Goal: Task Accomplishment & Management: Manage account settings

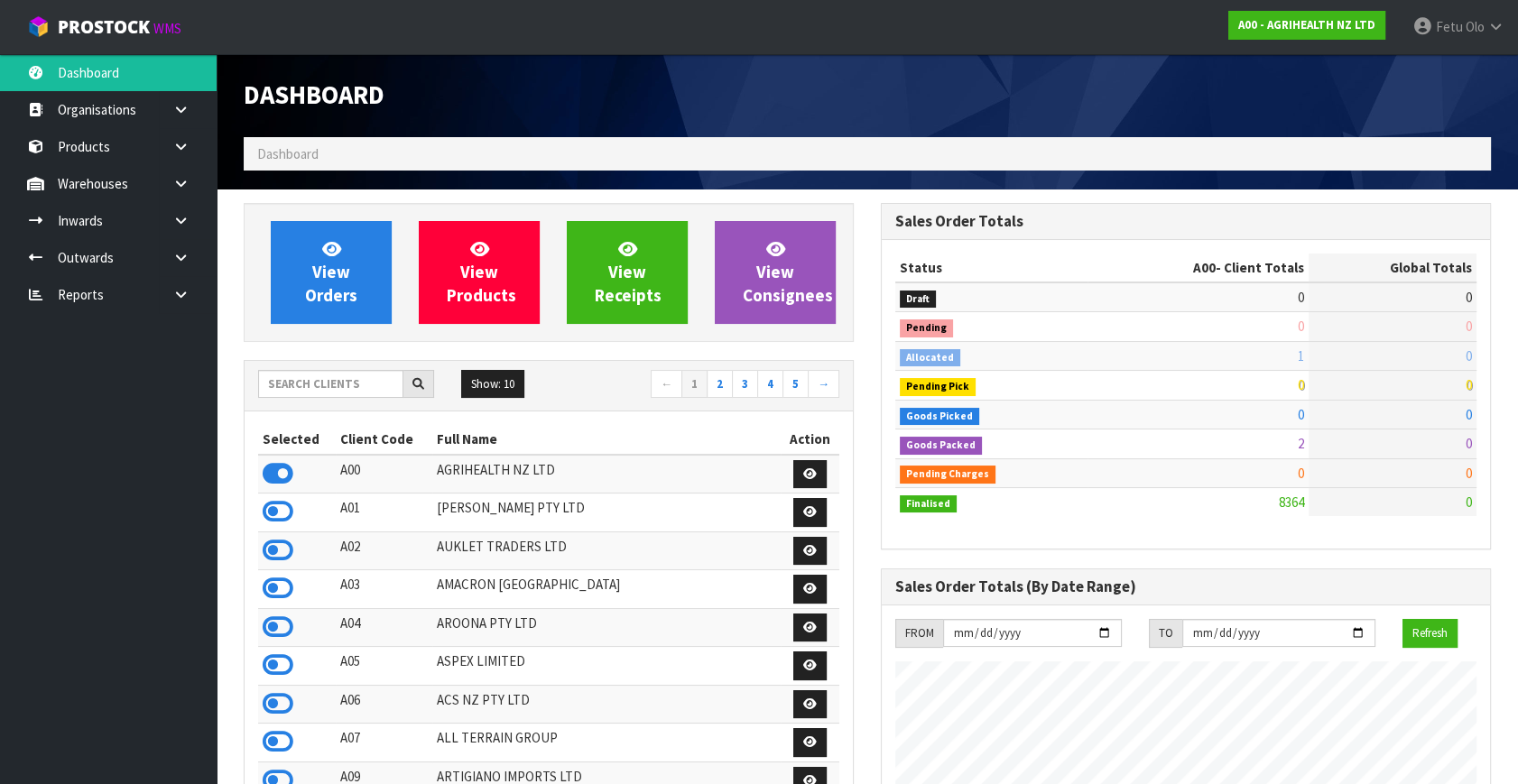
scroll to position [1364, 637]
click at [353, 387] on input "text" at bounding box center [331, 383] width 146 height 28
type input "K01"
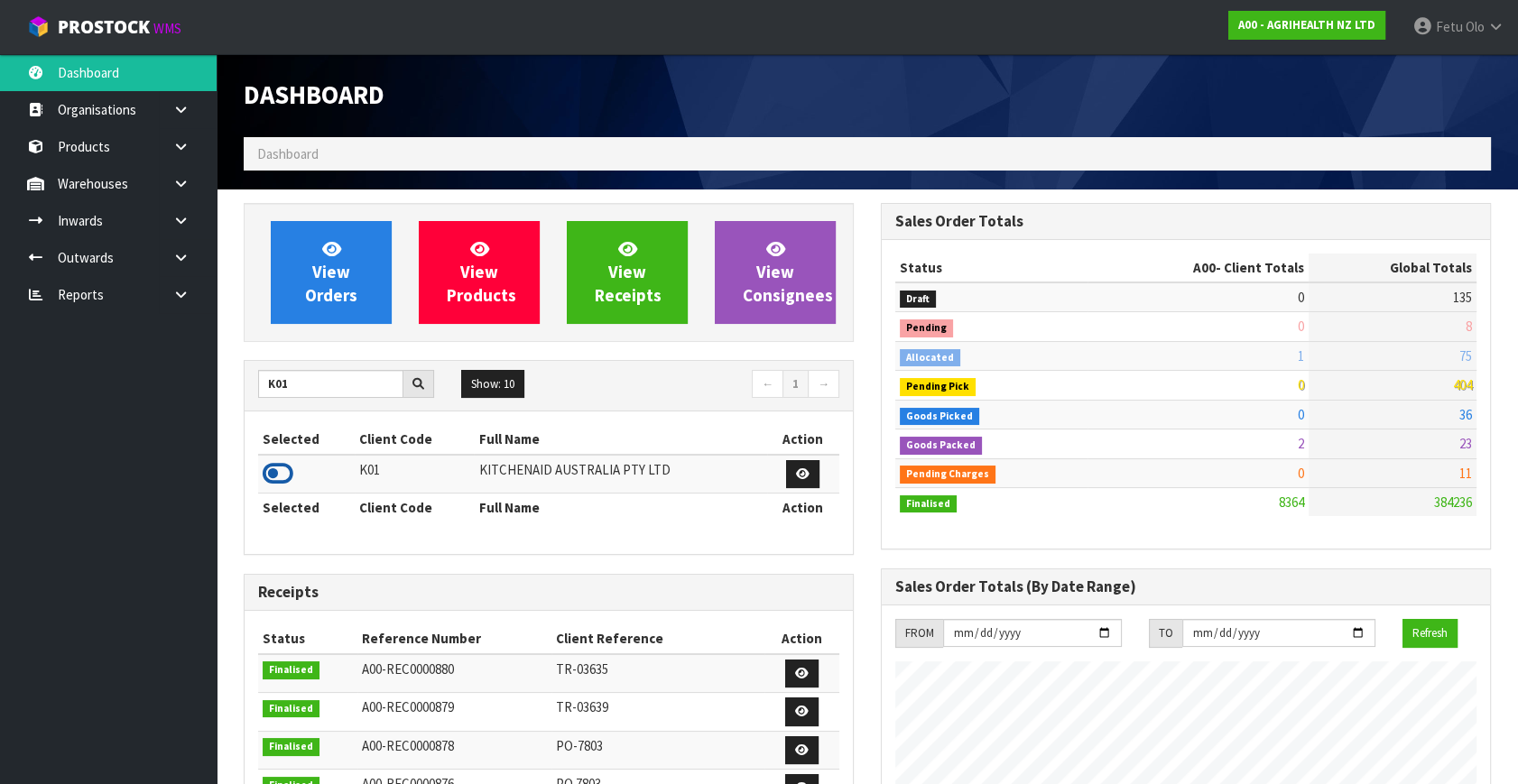
click at [281, 460] on icon at bounding box center [279, 474] width 31 height 27
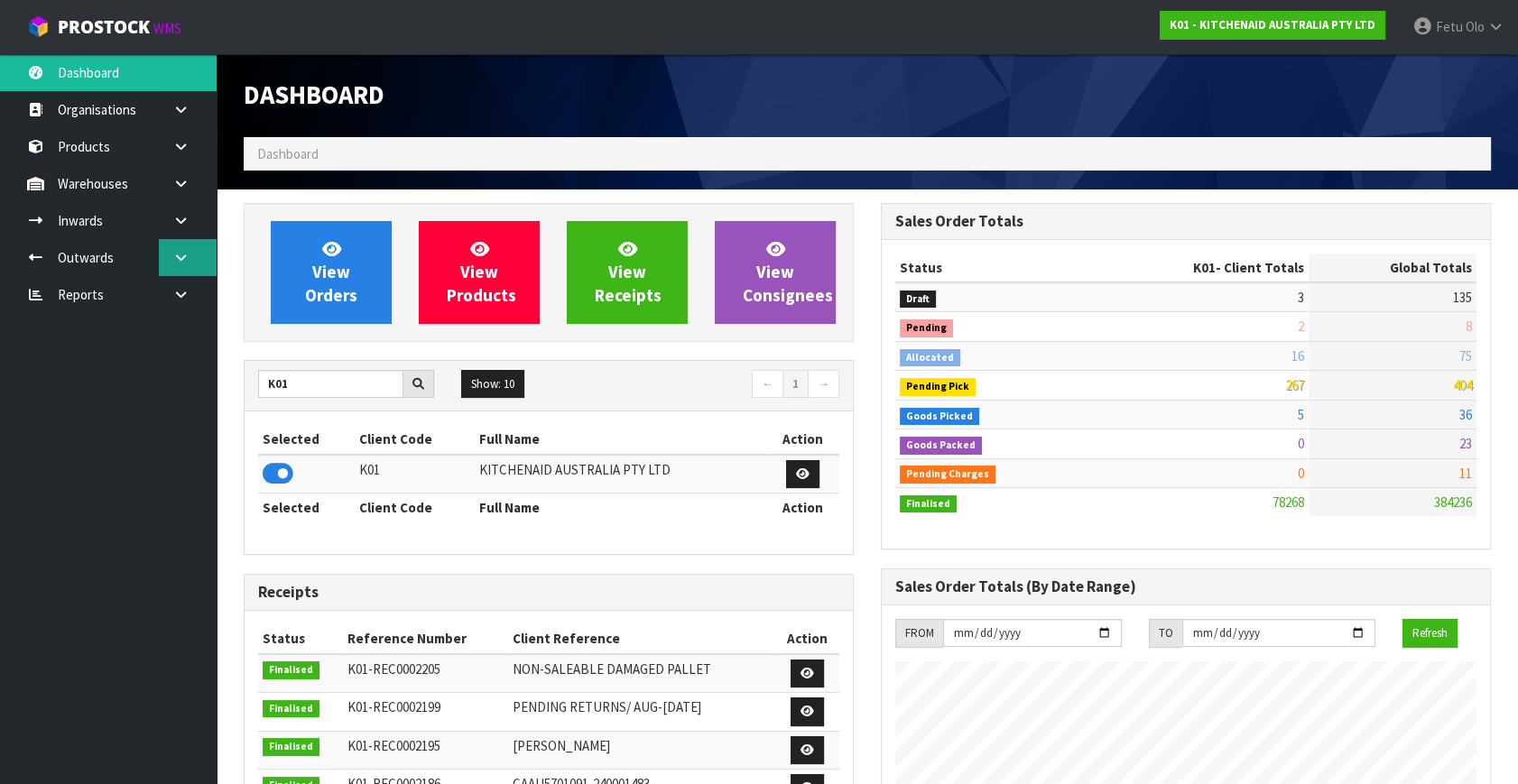
click at [188, 256] on icon at bounding box center [182, 258] width 17 height 14
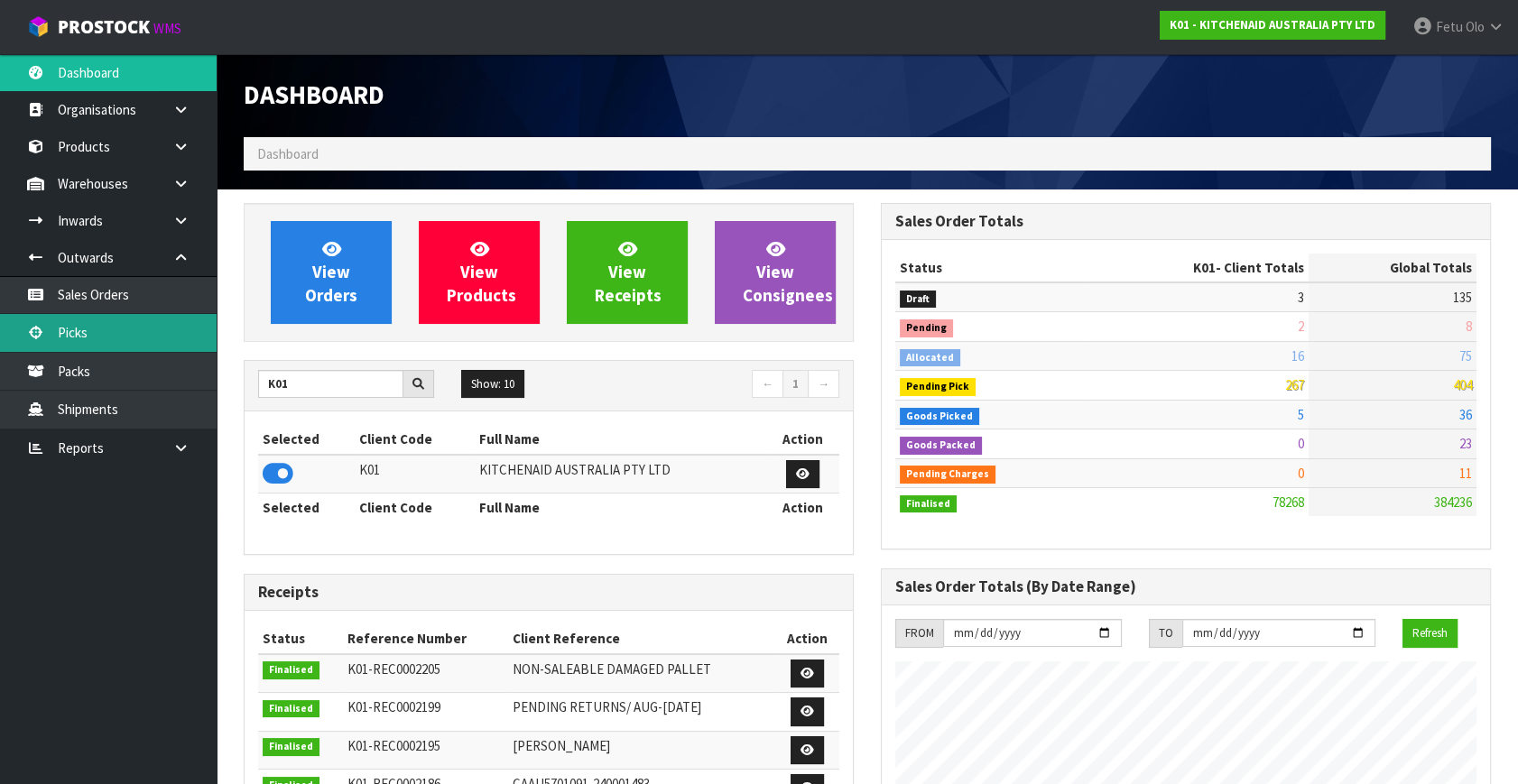
drag, startPoint x: 121, startPoint y: 327, endPoint x: 130, endPoint y: 325, distance: 9.2
click at [121, 327] on link "Picks" at bounding box center [108, 333] width 216 height 37
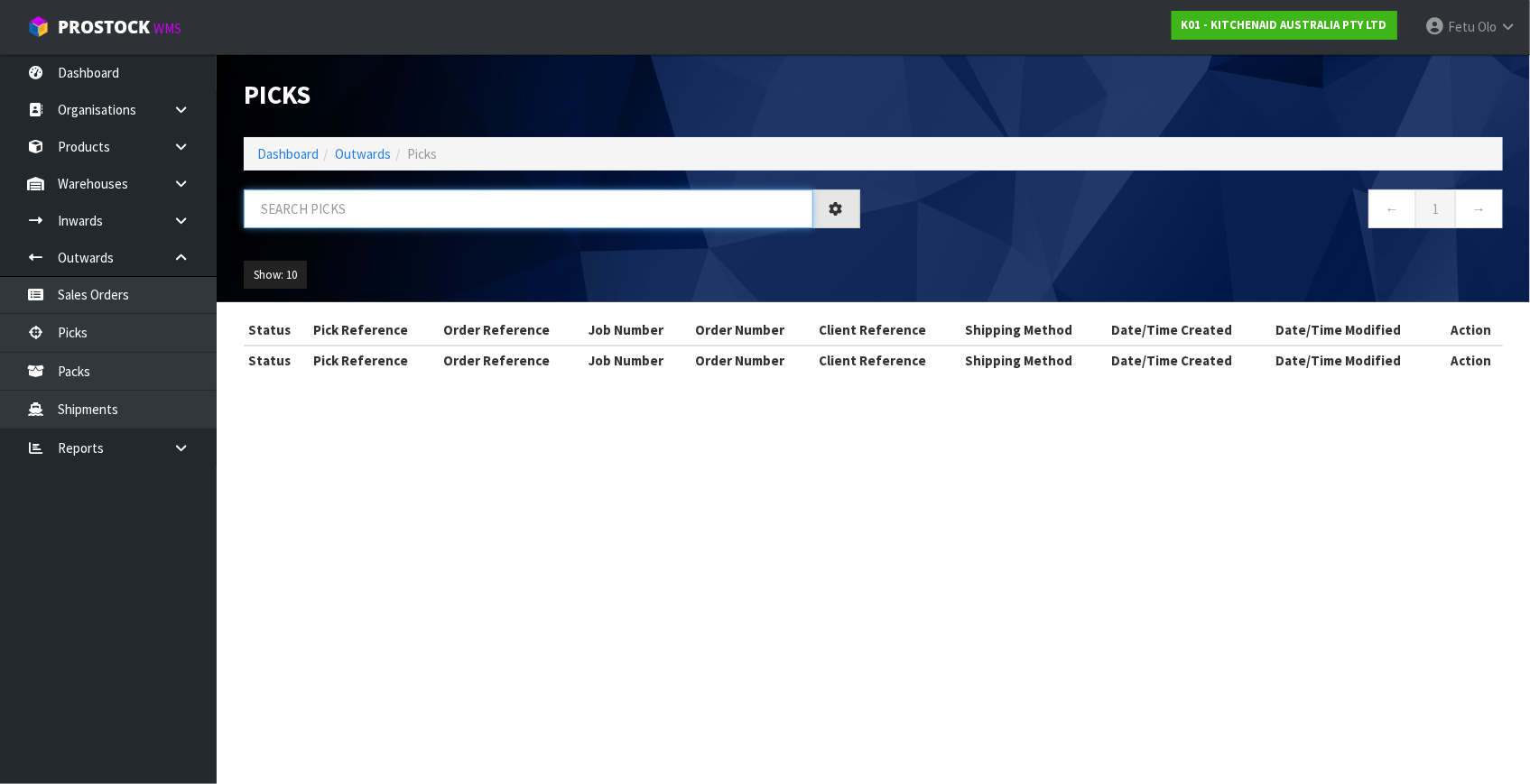
click at [333, 213] on input "text" at bounding box center [528, 209] width 570 height 39
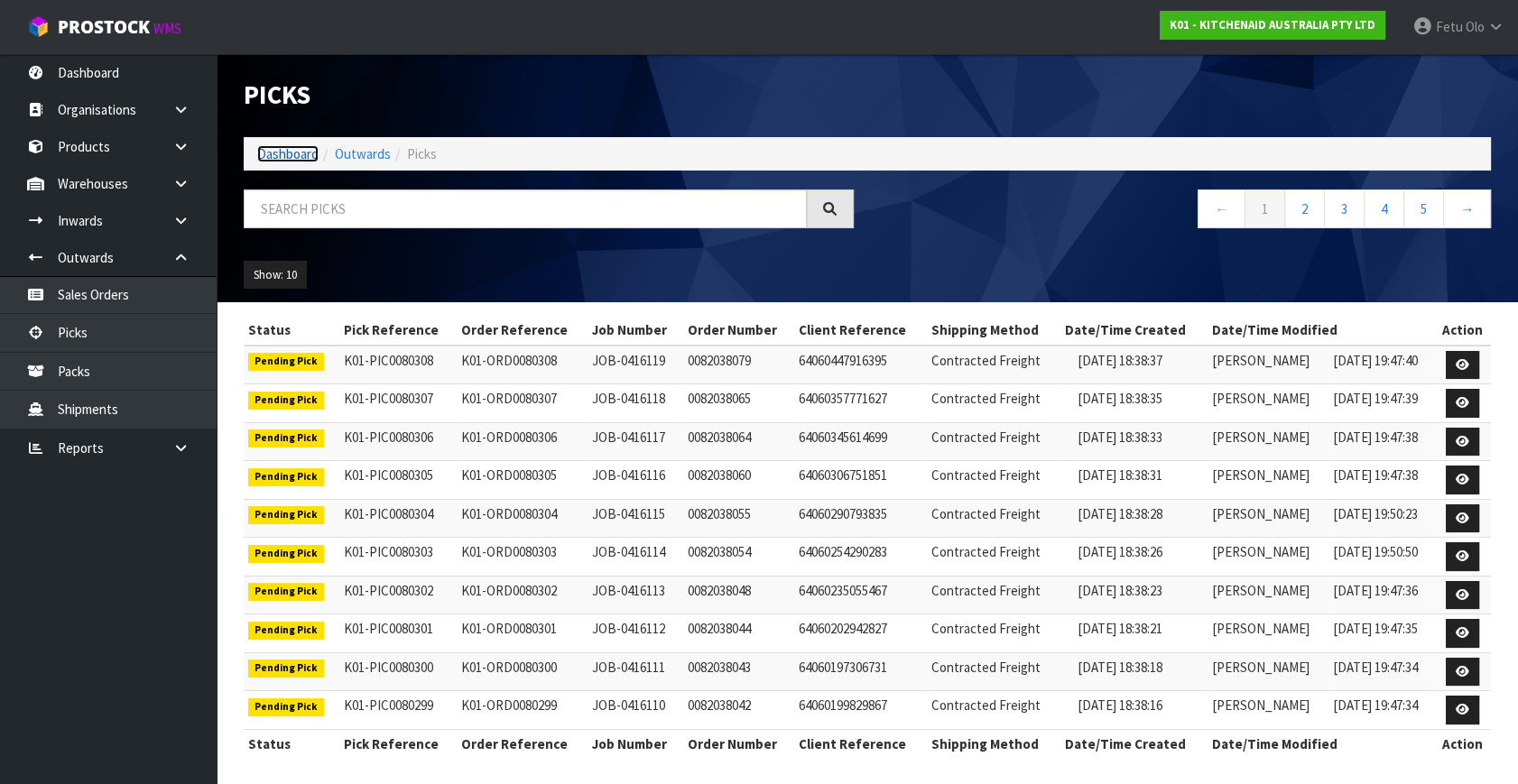
click at [280, 146] on link "Dashboard" at bounding box center [287, 154] width 61 height 17
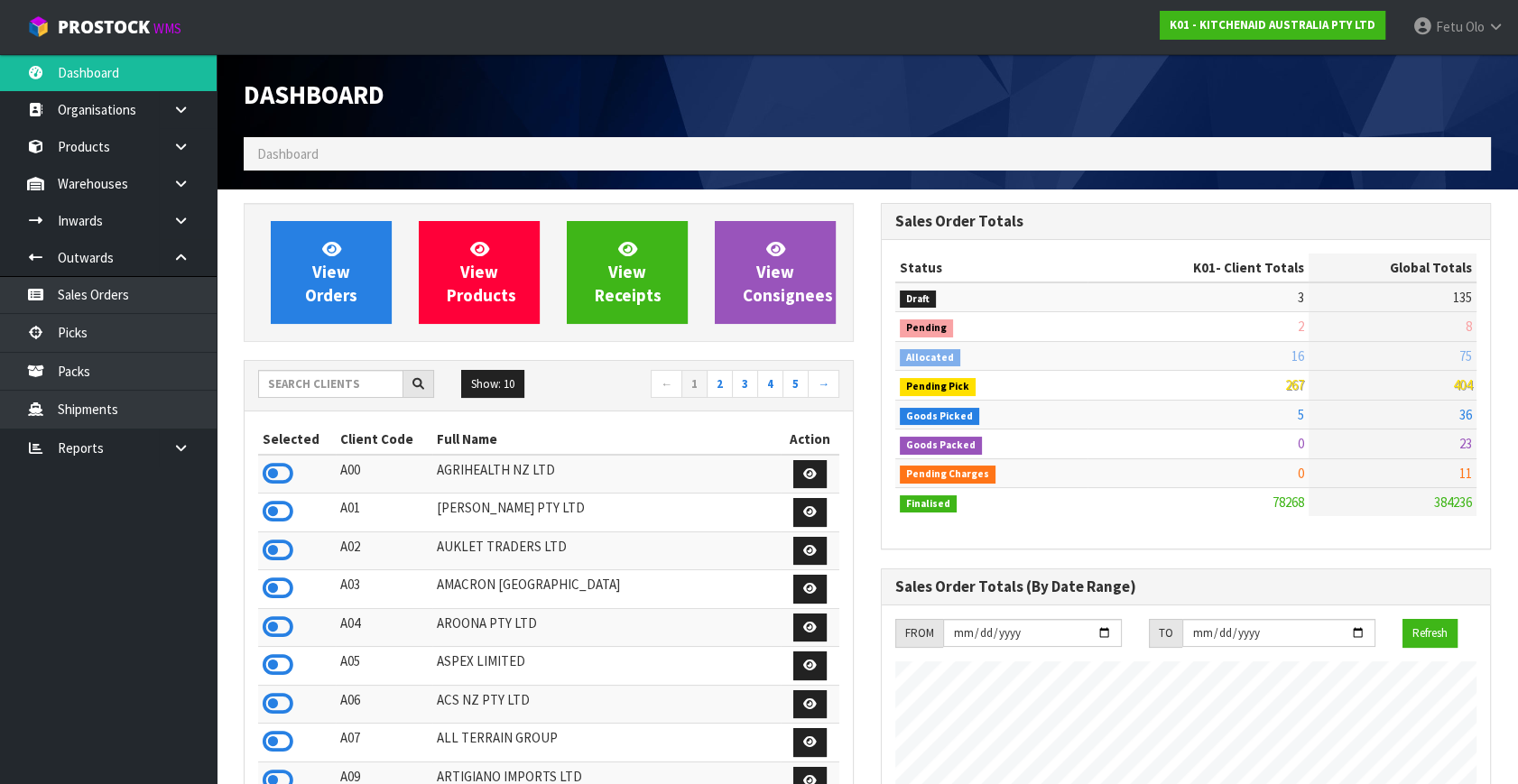
scroll to position [1364, 637]
click at [90, 342] on link "Picks" at bounding box center [108, 333] width 216 height 37
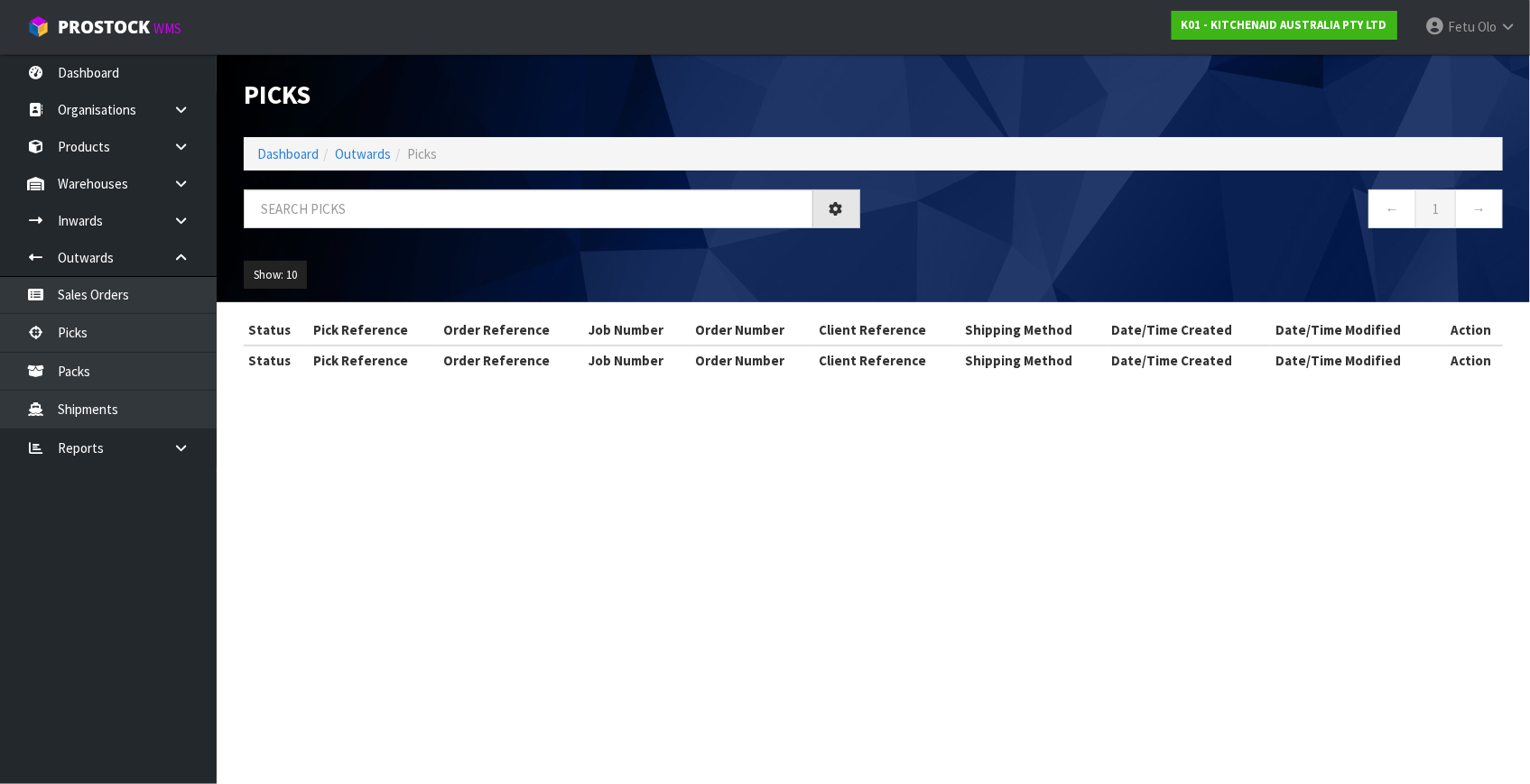
click at [1082, 260] on div "Show: 10 5 10 25 50" at bounding box center [873, 276] width 1286 height 56
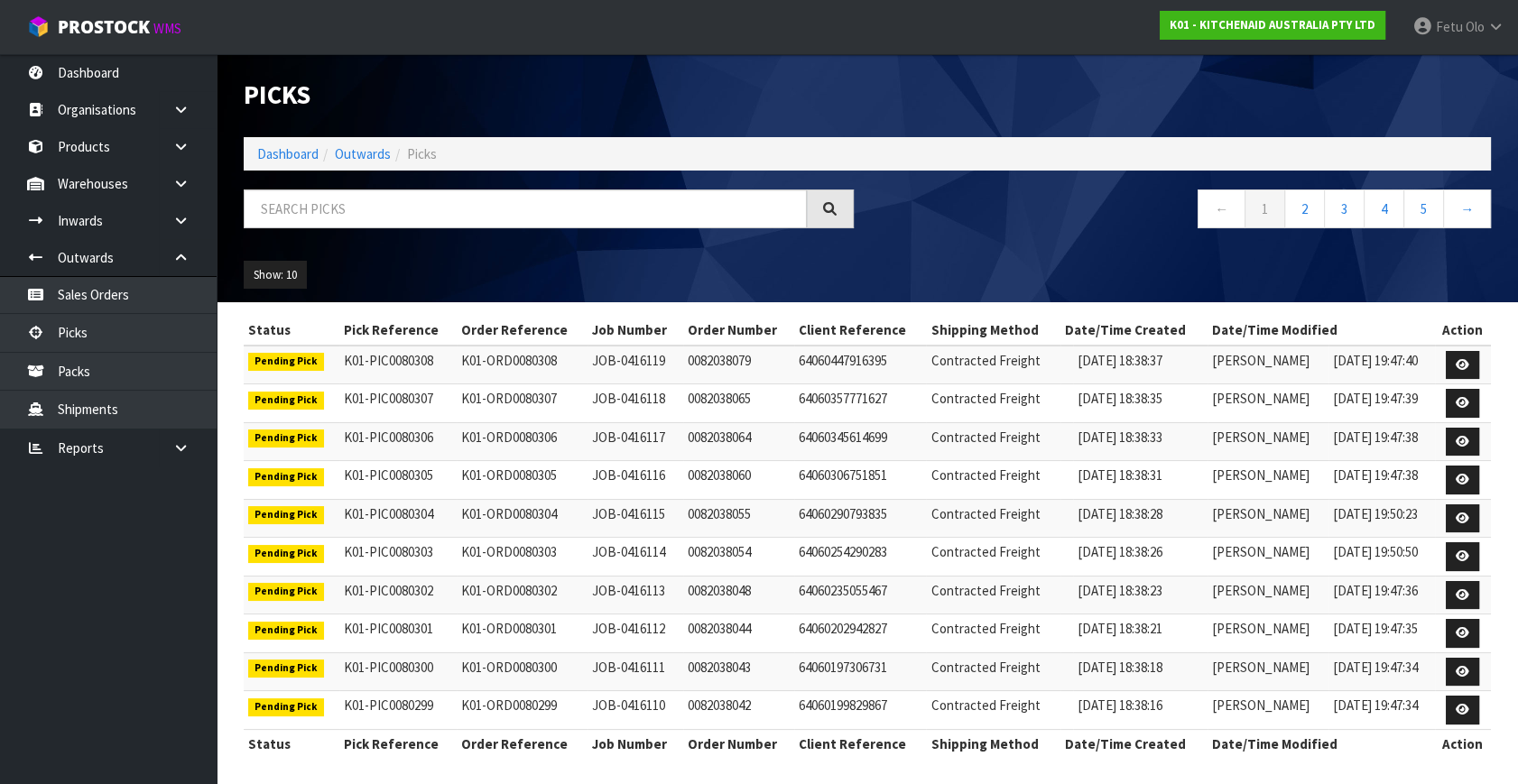
click at [496, 267] on ul "Show: 10 5 10 25 50" at bounding box center [389, 276] width 291 height 29
click at [984, 264] on div "Show: 10 5 10 25 50" at bounding box center [867, 276] width 1274 height 56
click at [299, 154] on link "Dashboard" at bounding box center [287, 154] width 61 height 17
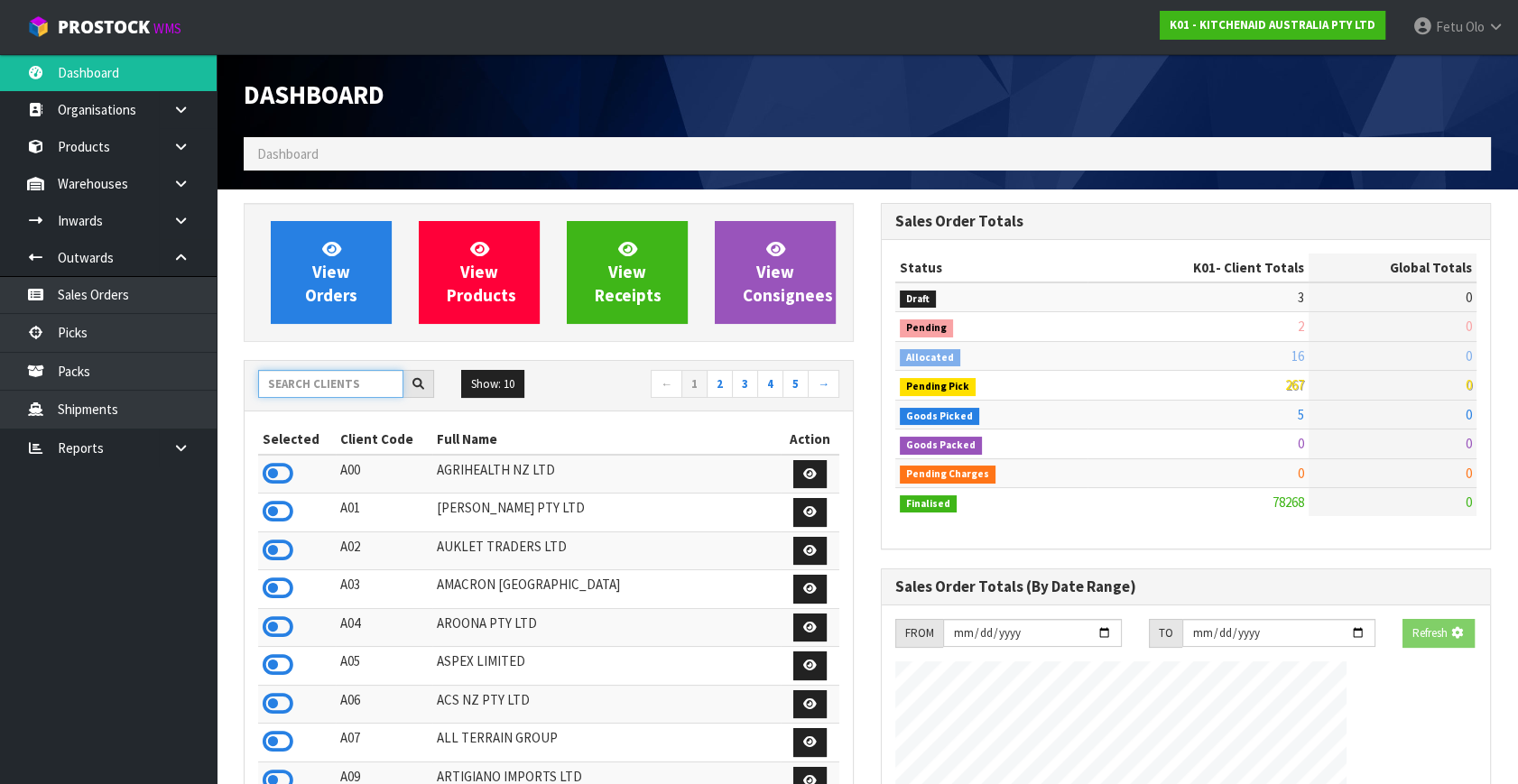
drag, startPoint x: 330, startPoint y: 381, endPoint x: 341, endPoint y: 378, distance: 11.4
click at [331, 381] on input "text" at bounding box center [331, 383] width 146 height 28
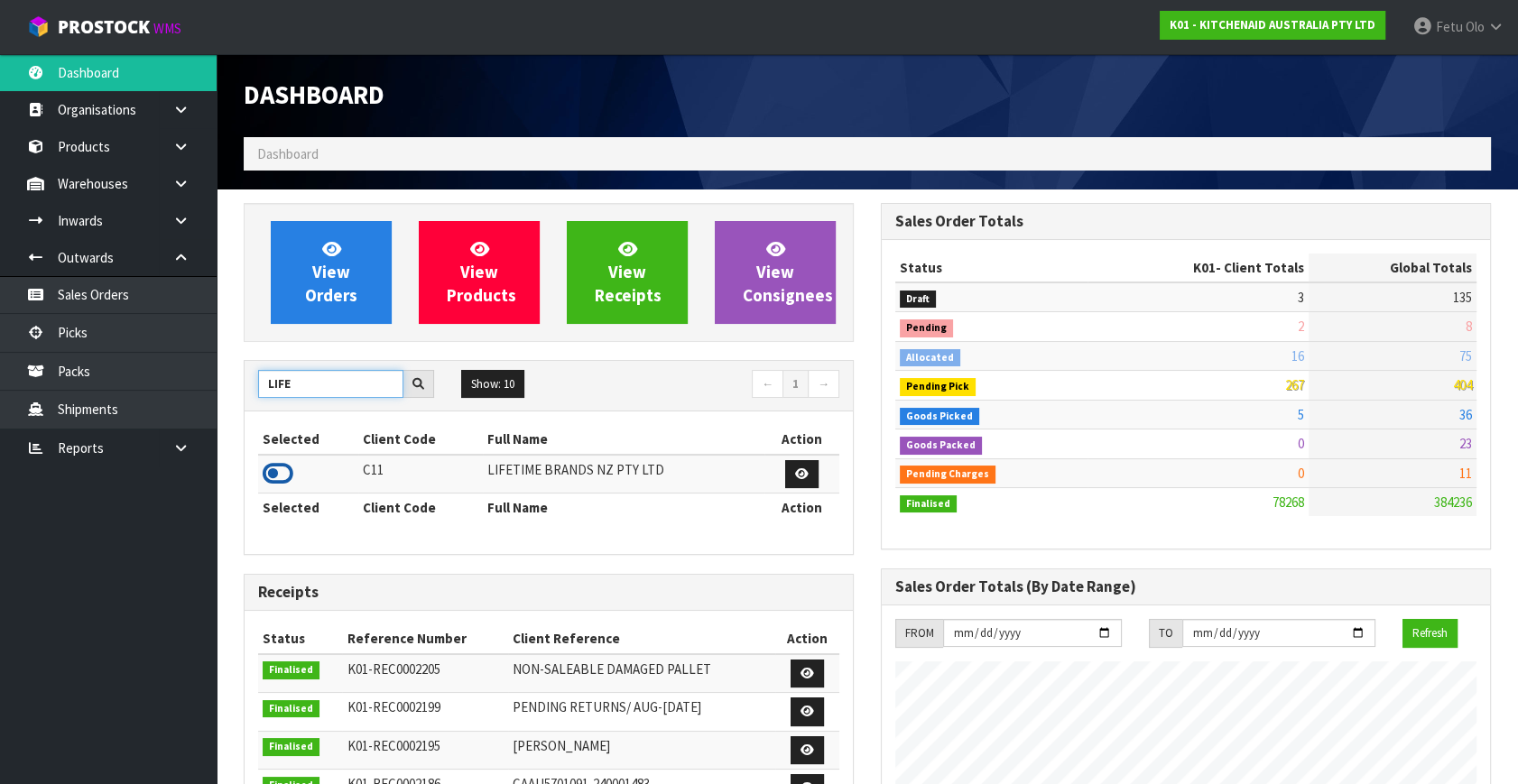
type input "LIFE"
click at [271, 474] on icon at bounding box center [279, 474] width 31 height 27
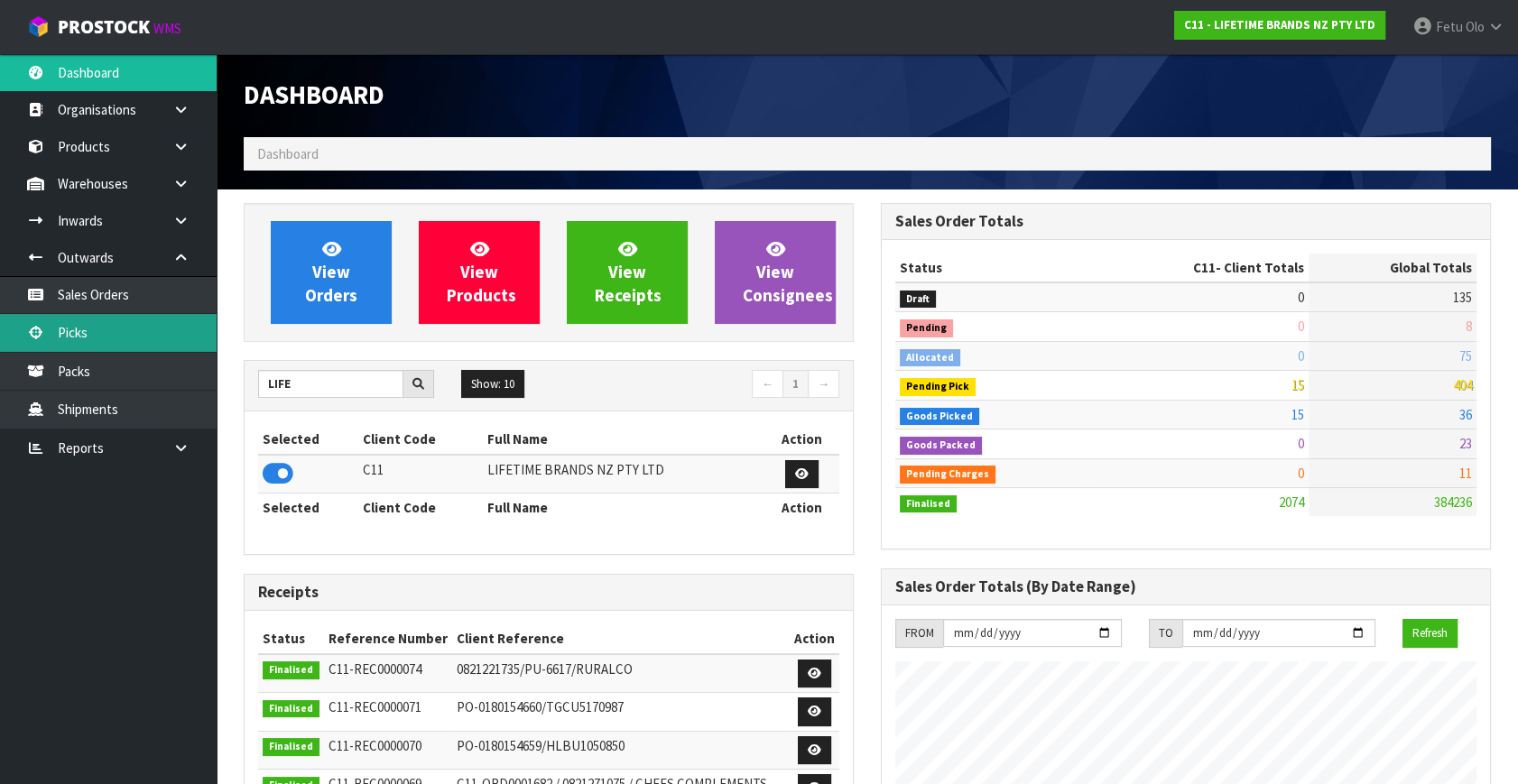
click at [116, 337] on link "Picks" at bounding box center [108, 333] width 216 height 37
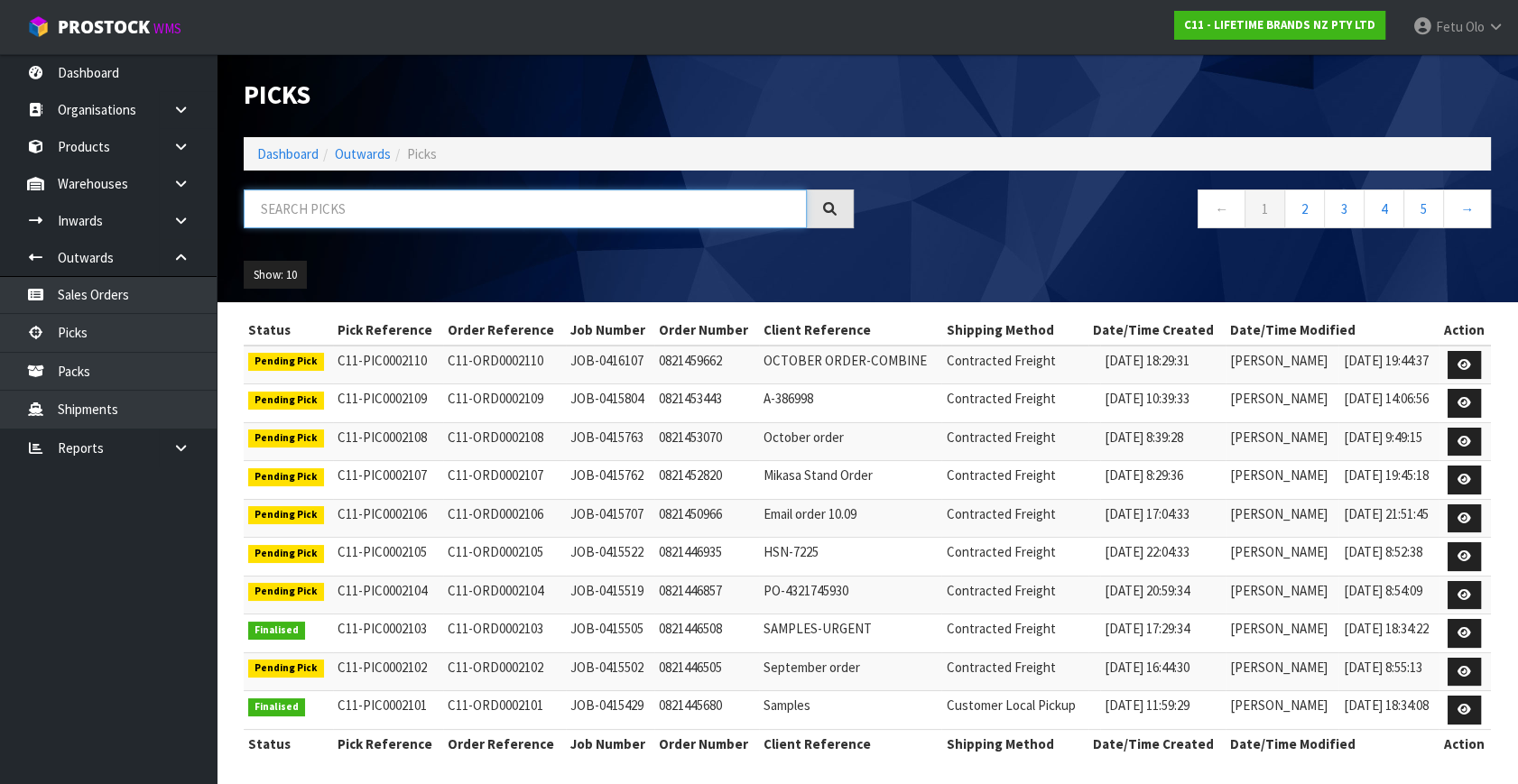
drag, startPoint x: 443, startPoint y: 211, endPoint x: 327, endPoint y: 207, distance: 116.1
click at [327, 207] on input "text" at bounding box center [525, 209] width 563 height 39
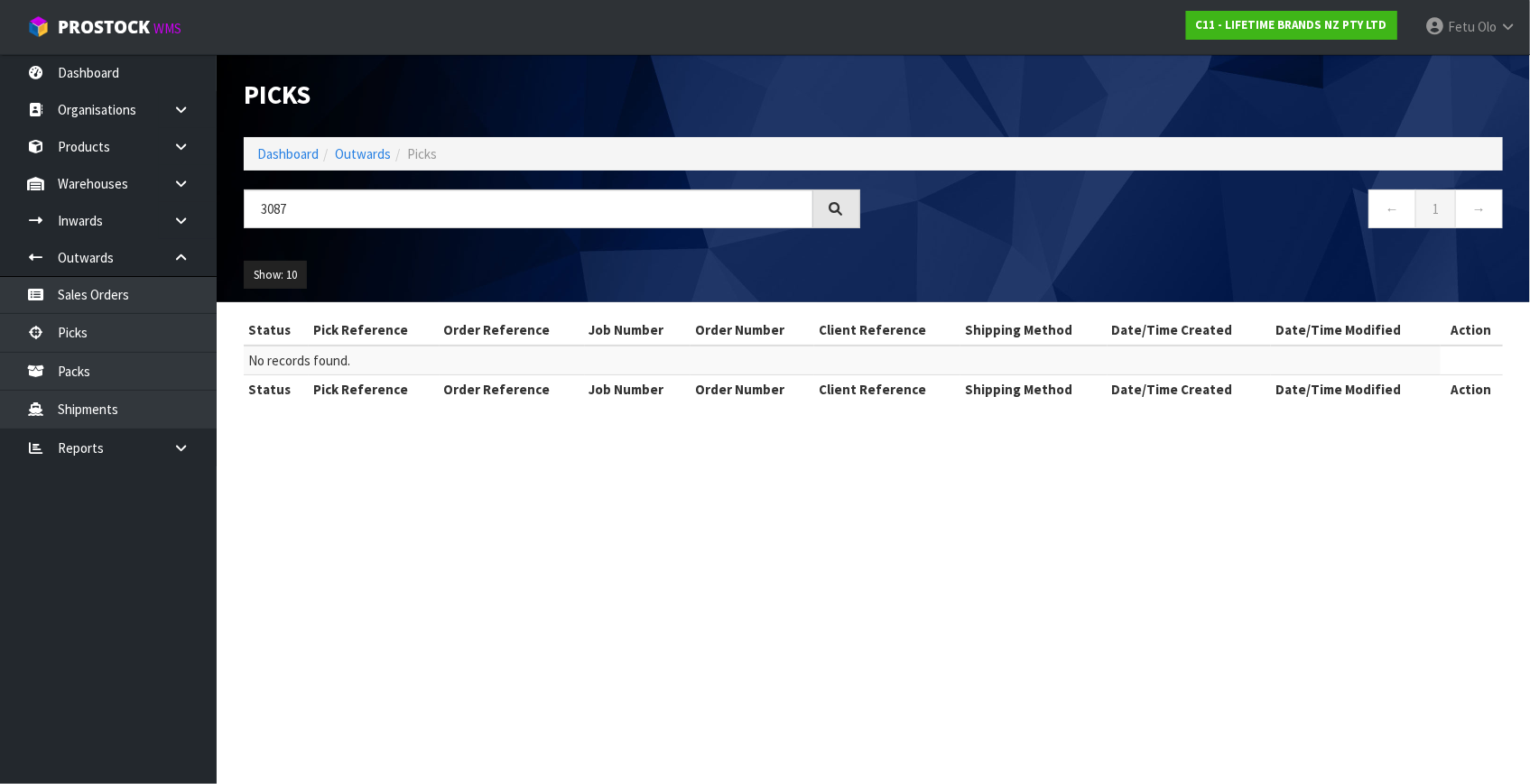
click at [382, 231] on div "3087" at bounding box center [551, 215] width 644 height 52
click at [262, 217] on input "3087" at bounding box center [528, 209] width 570 height 39
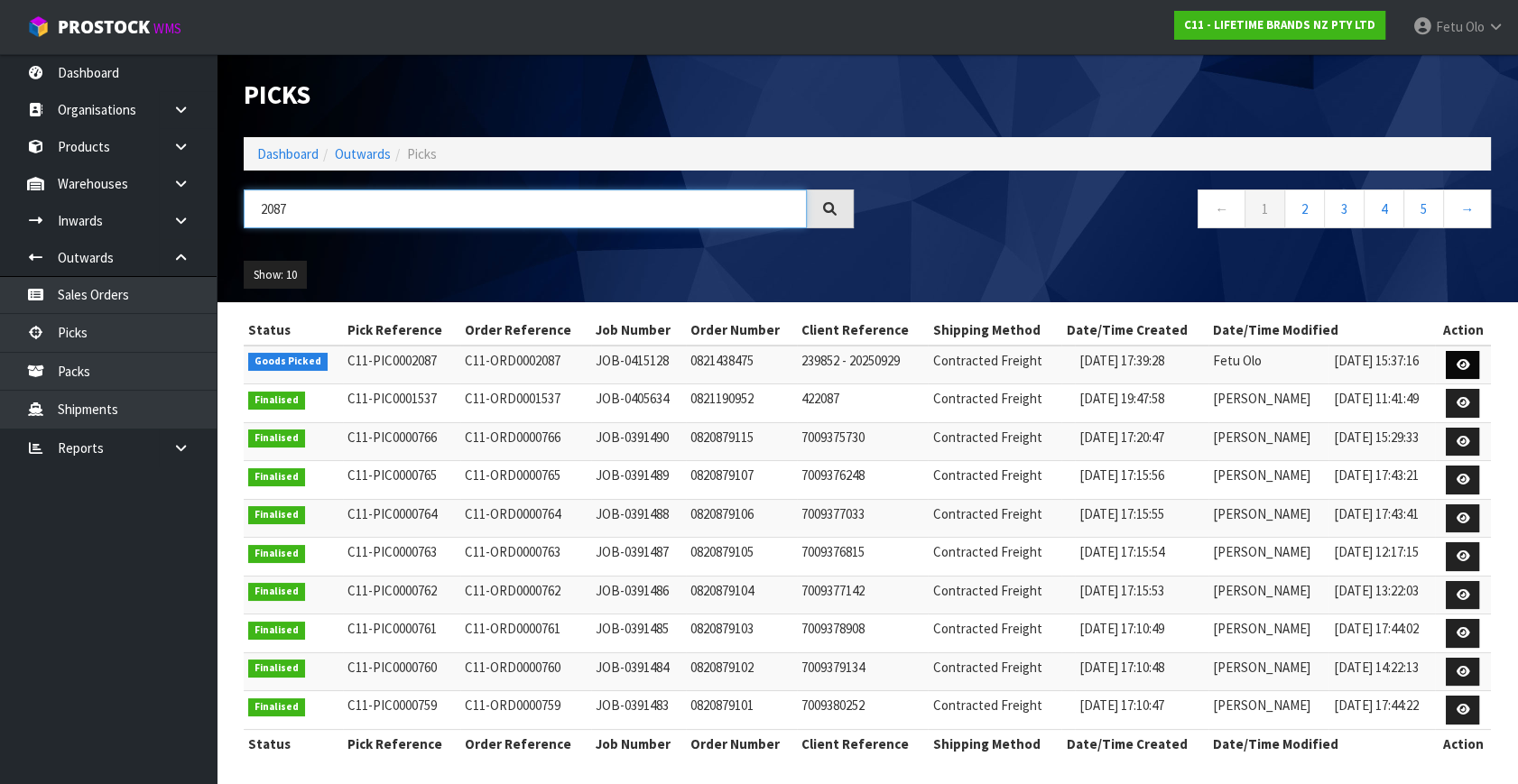
type input "2087"
click at [1466, 365] on icon at bounding box center [1463, 365] width 14 height 12
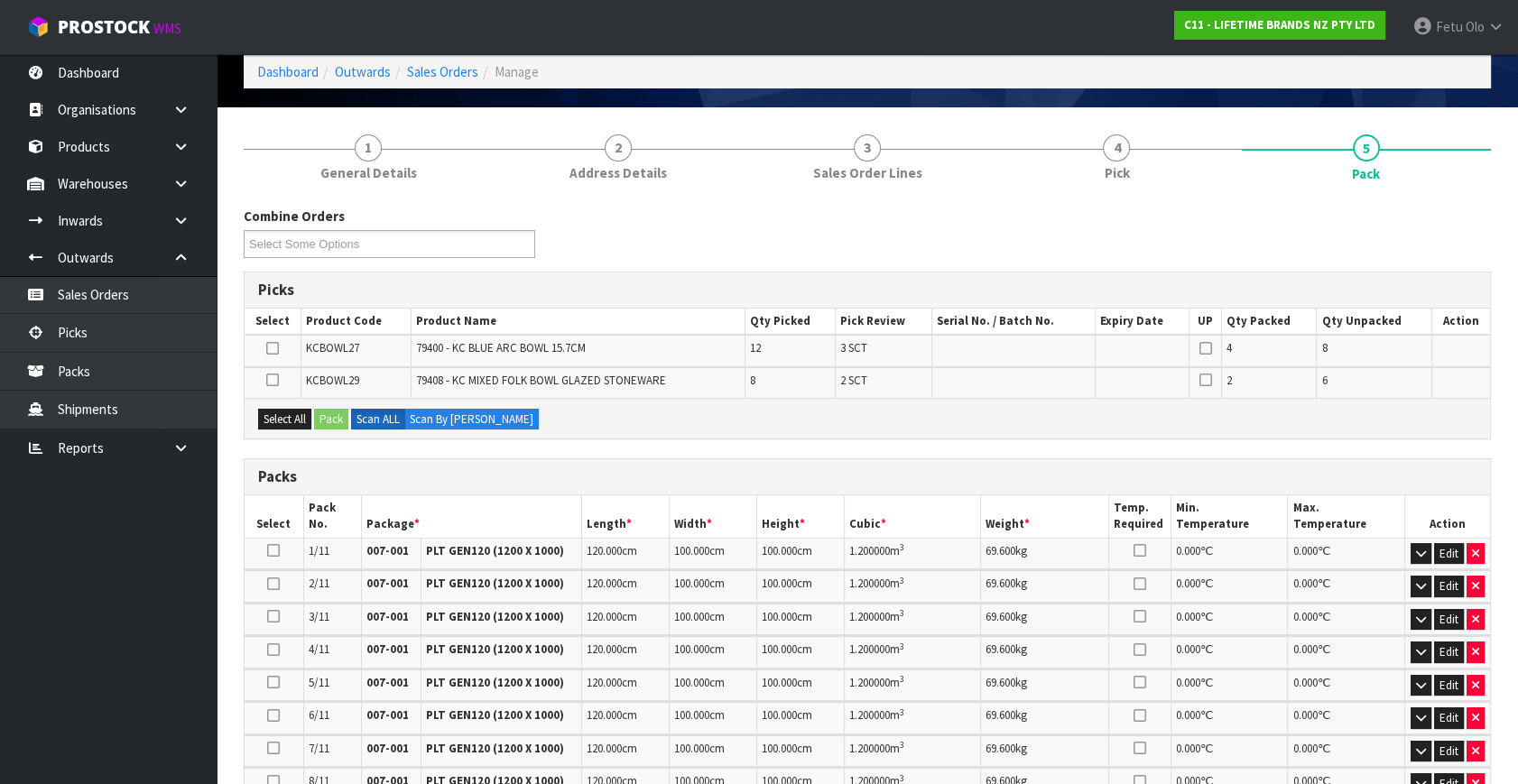
scroll to position [82, 0]
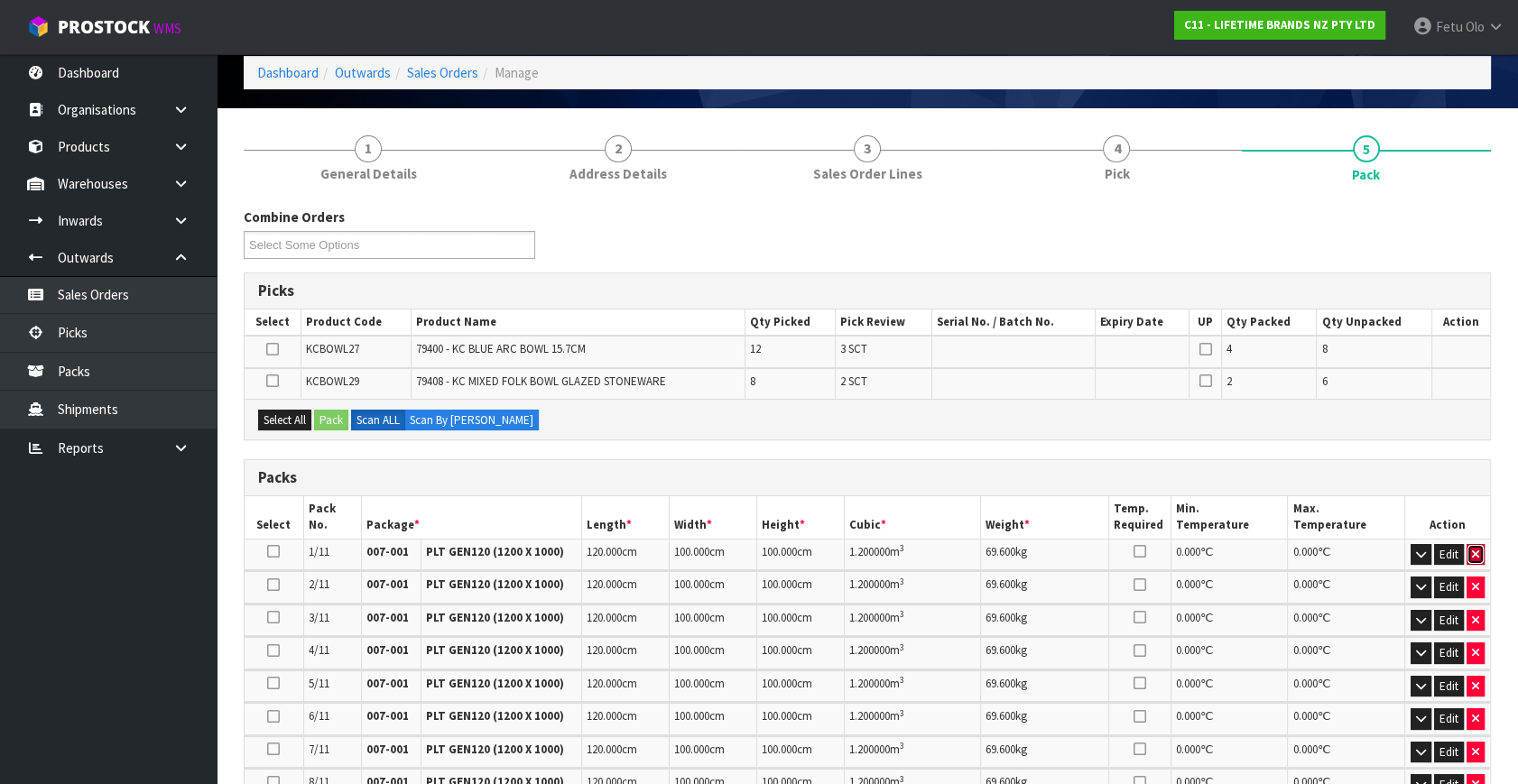
click at [1479, 550] on button "button" at bounding box center [1475, 555] width 18 height 21
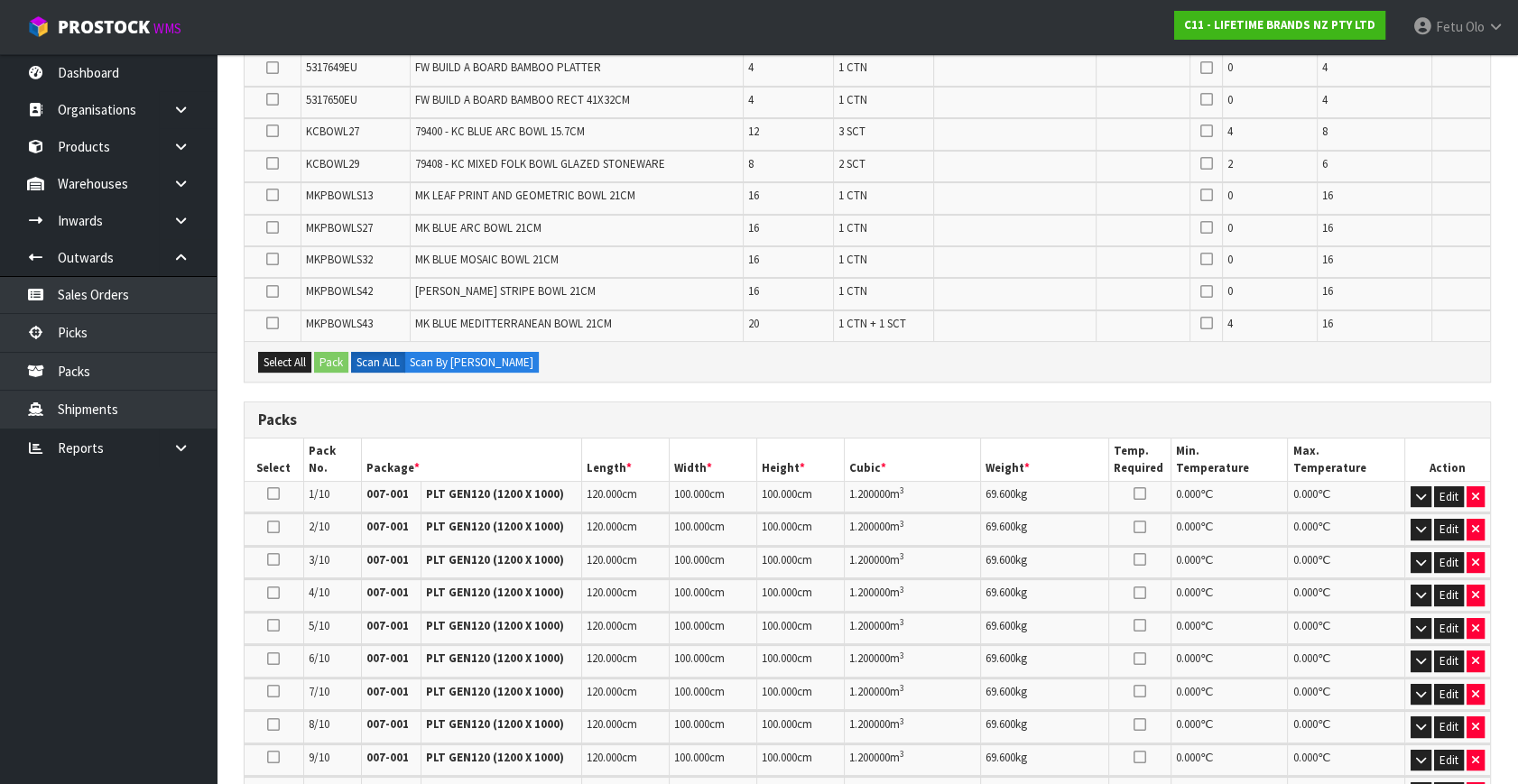
scroll to position [409, 0]
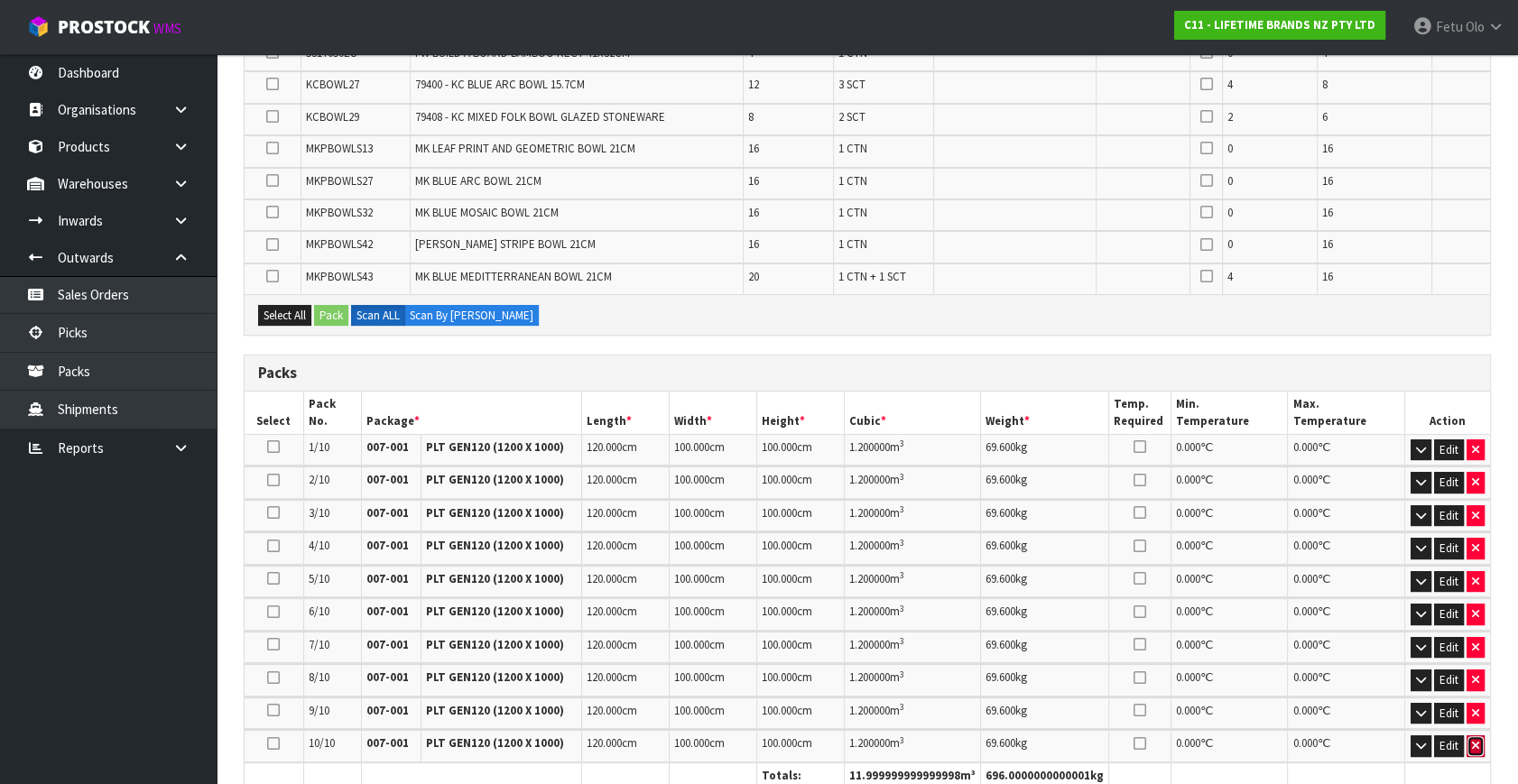
click at [1472, 740] on icon "button" at bounding box center [1475, 746] width 7 height 12
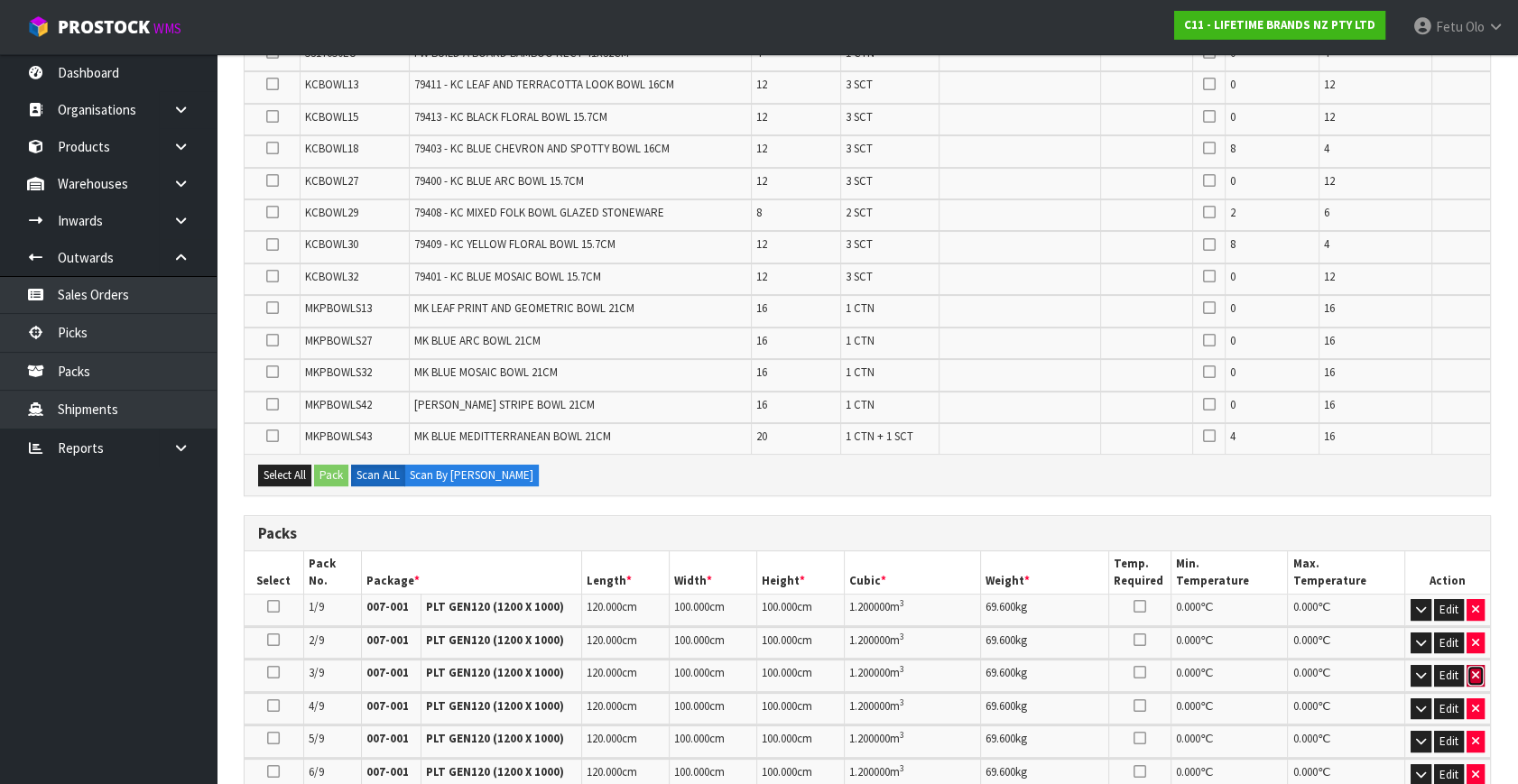
click at [1469, 665] on button "button" at bounding box center [1475, 675] width 18 height 21
type input "8"
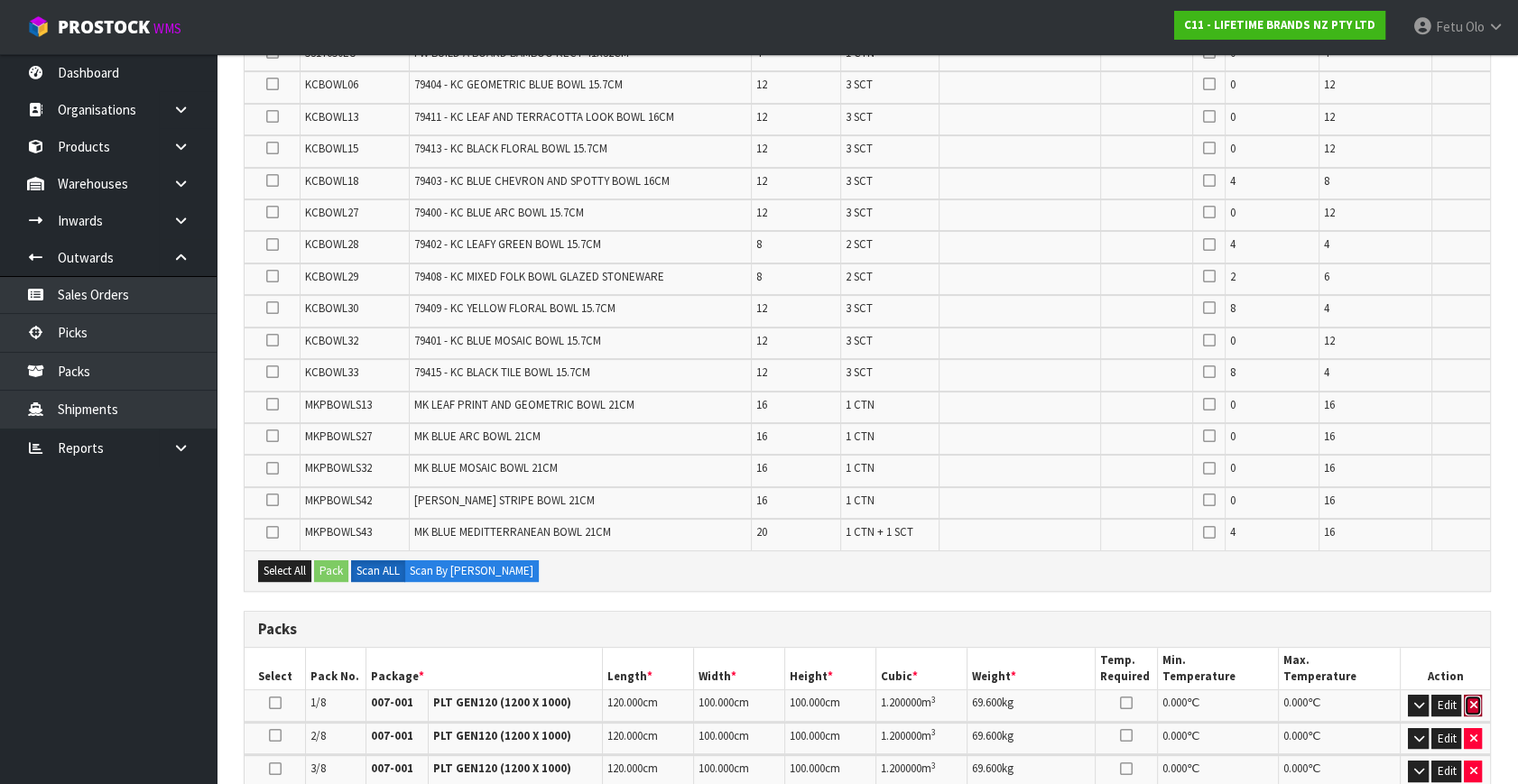
click at [1473, 700] on icon "button" at bounding box center [1472, 705] width 7 height 12
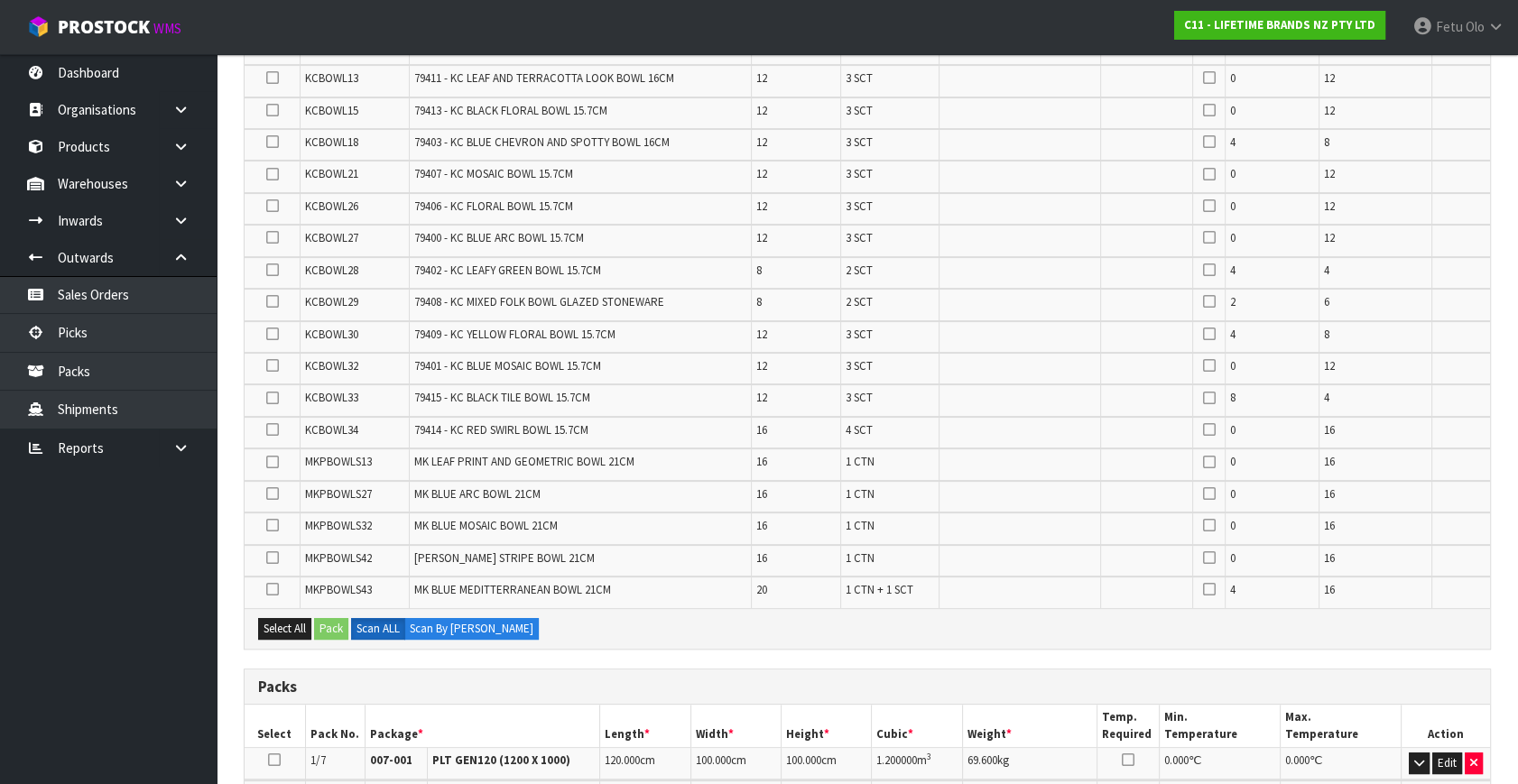
scroll to position [573, 0]
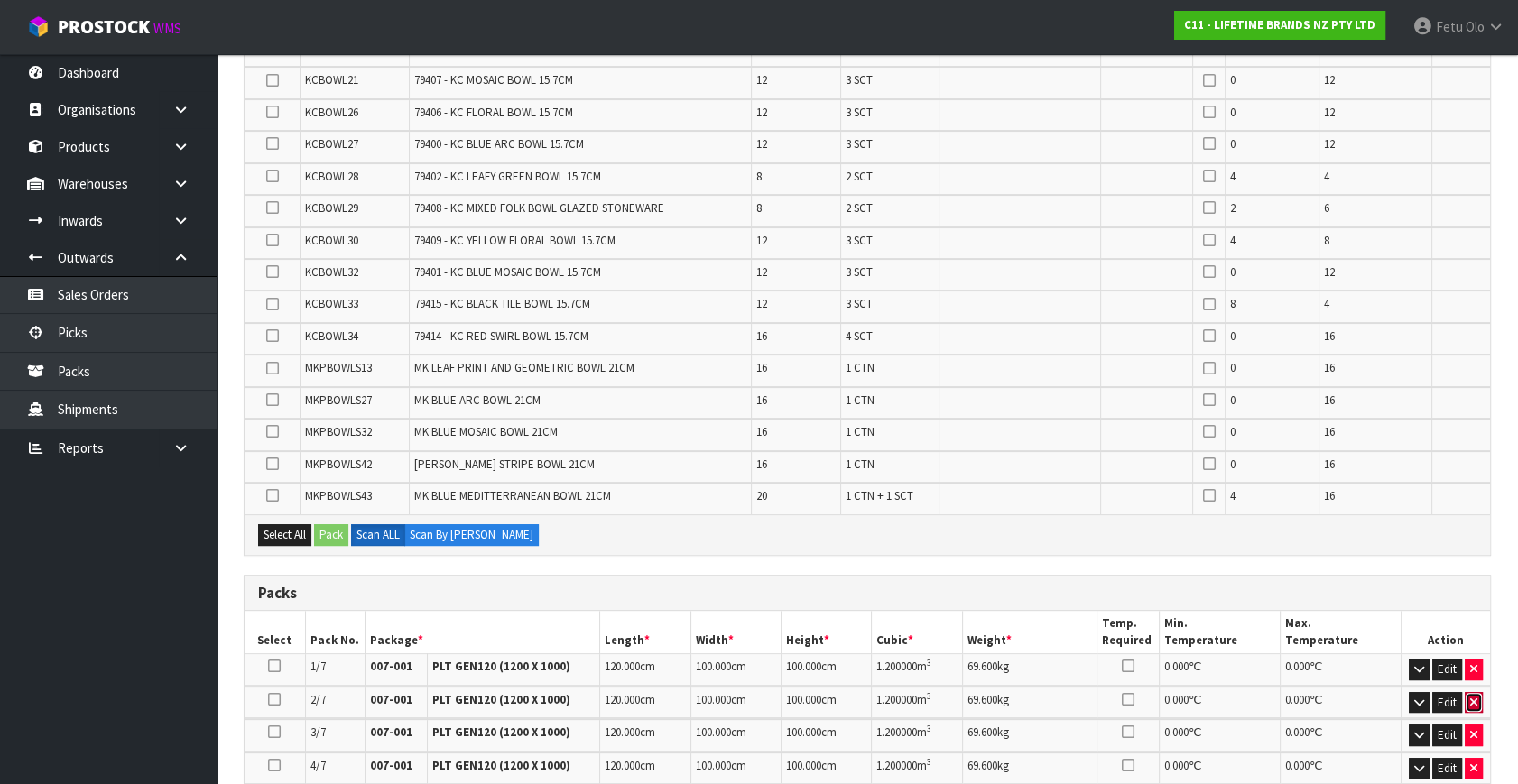
click at [1471, 697] on icon "button" at bounding box center [1473, 702] width 7 height 12
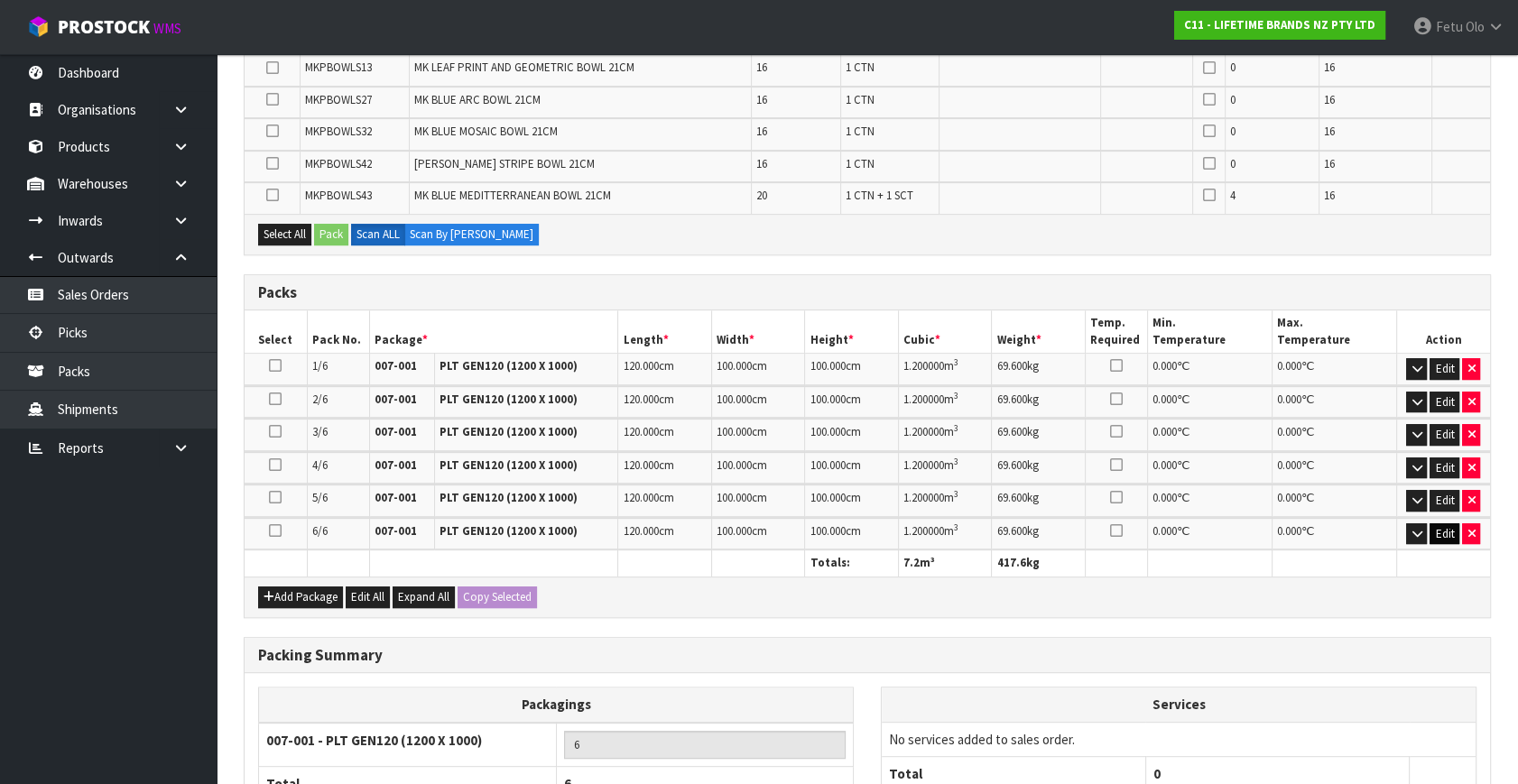
scroll to position [902, 0]
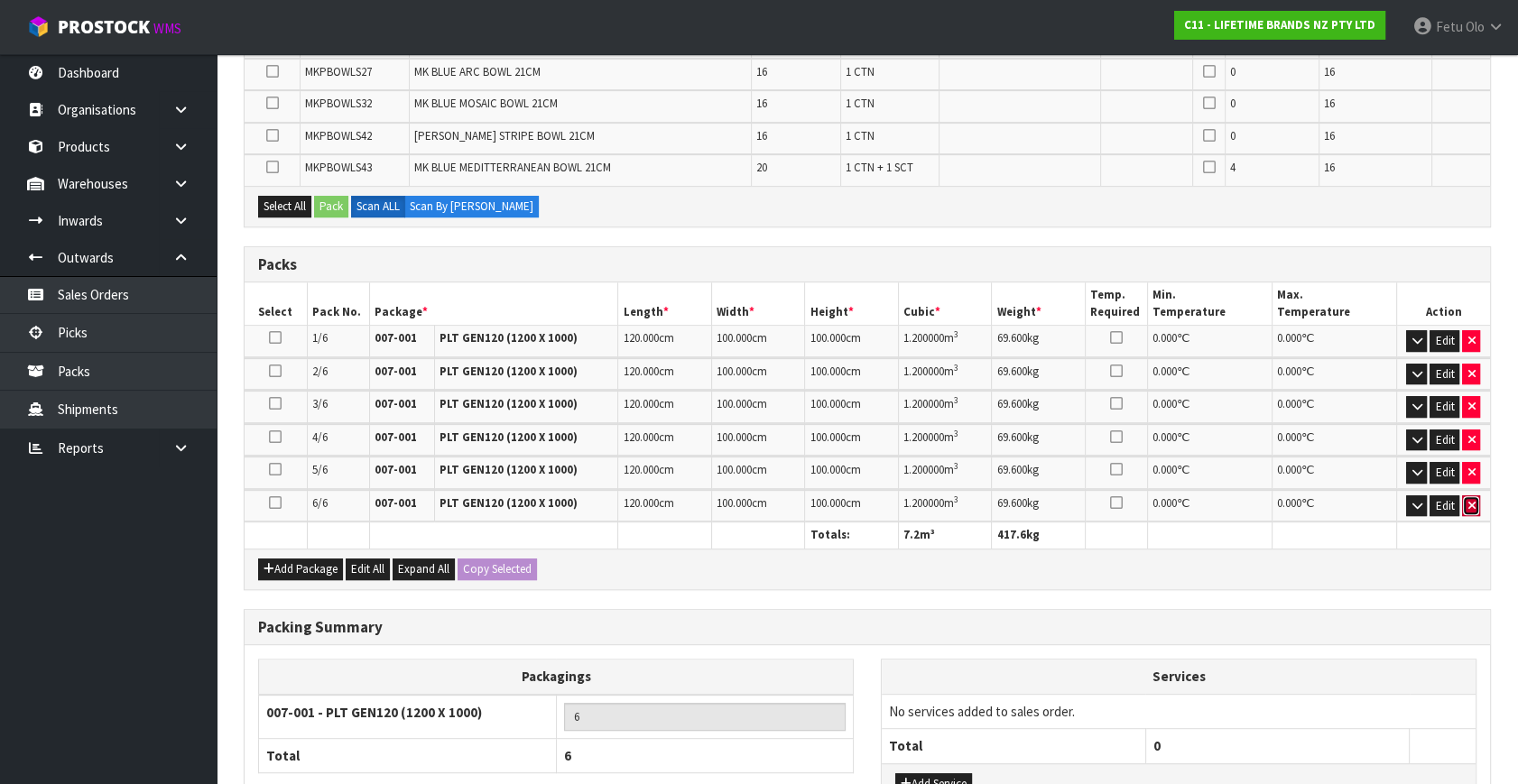
click at [1475, 500] on button "button" at bounding box center [1471, 506] width 18 height 21
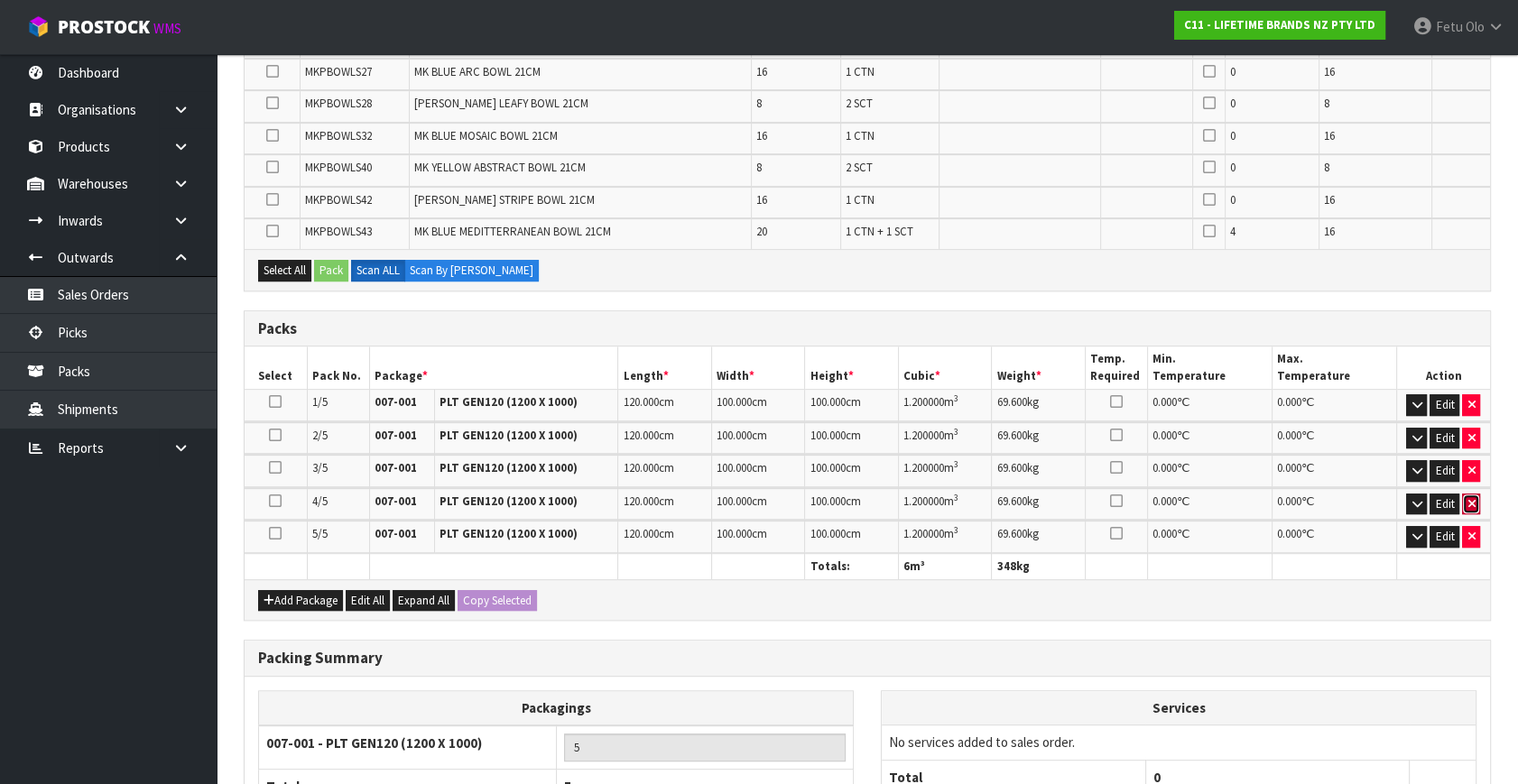
click at [1468, 494] on button "button" at bounding box center [1471, 505] width 18 height 21
type input "4"
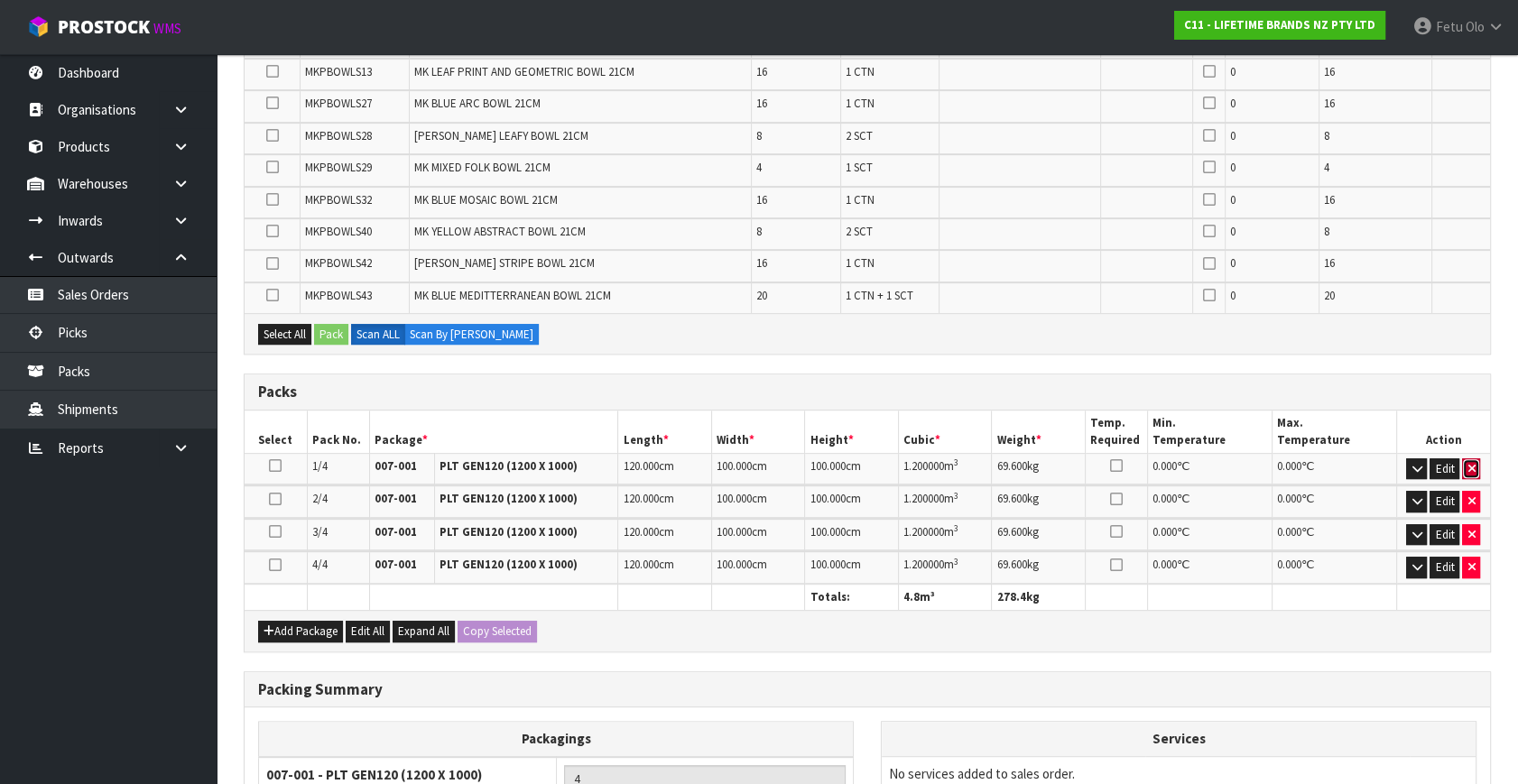
click at [1471, 465] on icon "button" at bounding box center [1470, 469] width 7 height 12
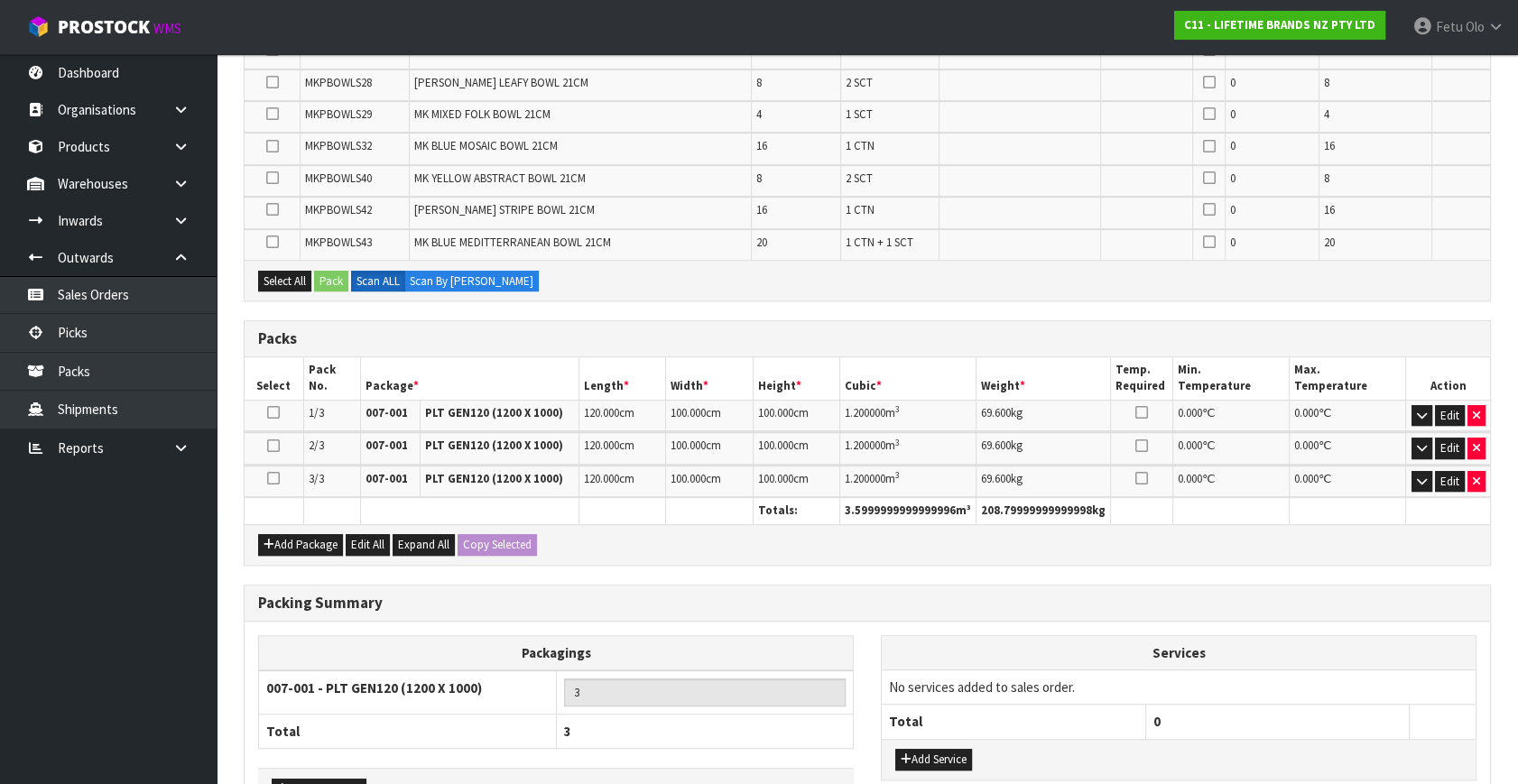
scroll to position [1048, 0]
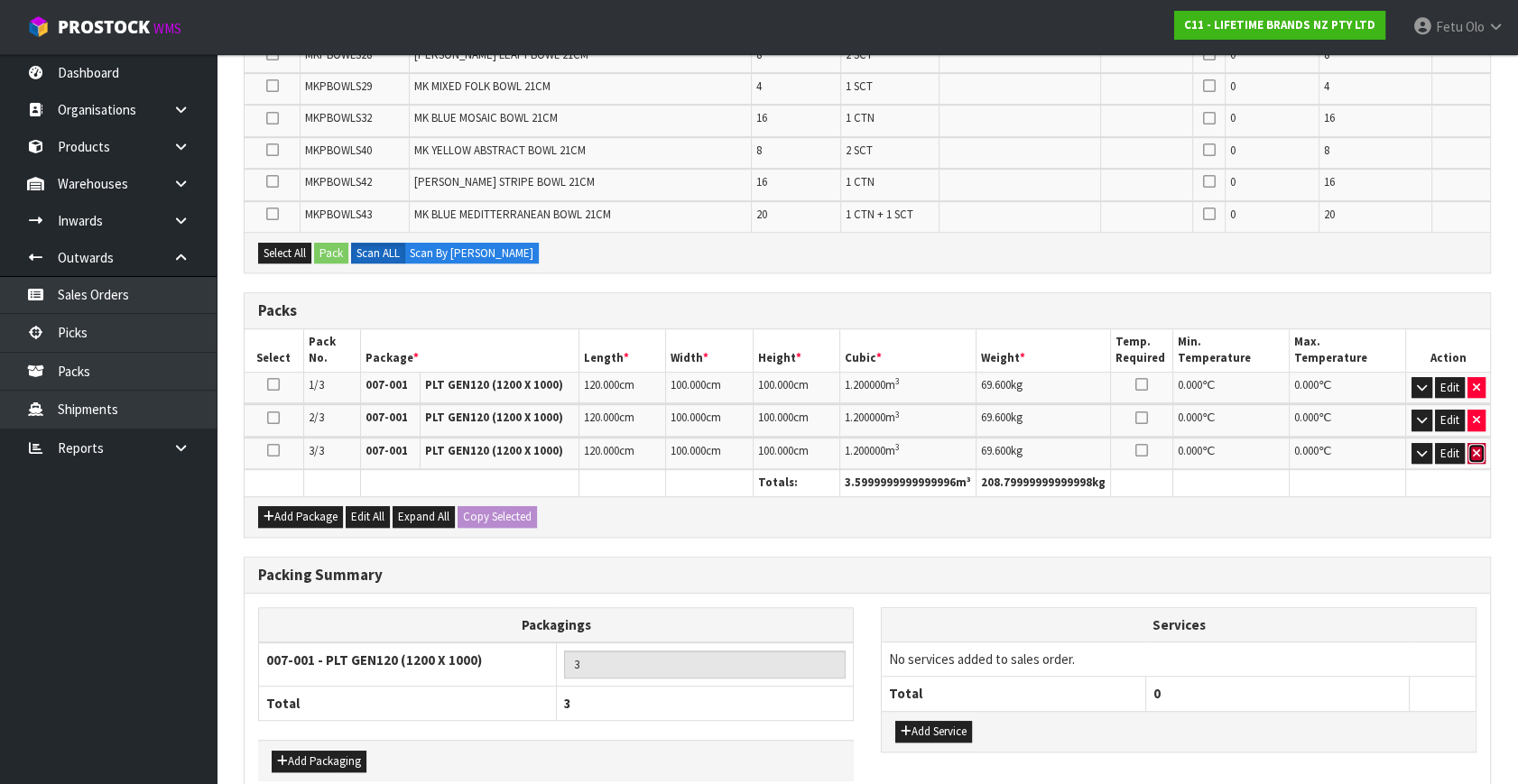
click at [1476, 447] on icon "button" at bounding box center [1476, 453] width 7 height 12
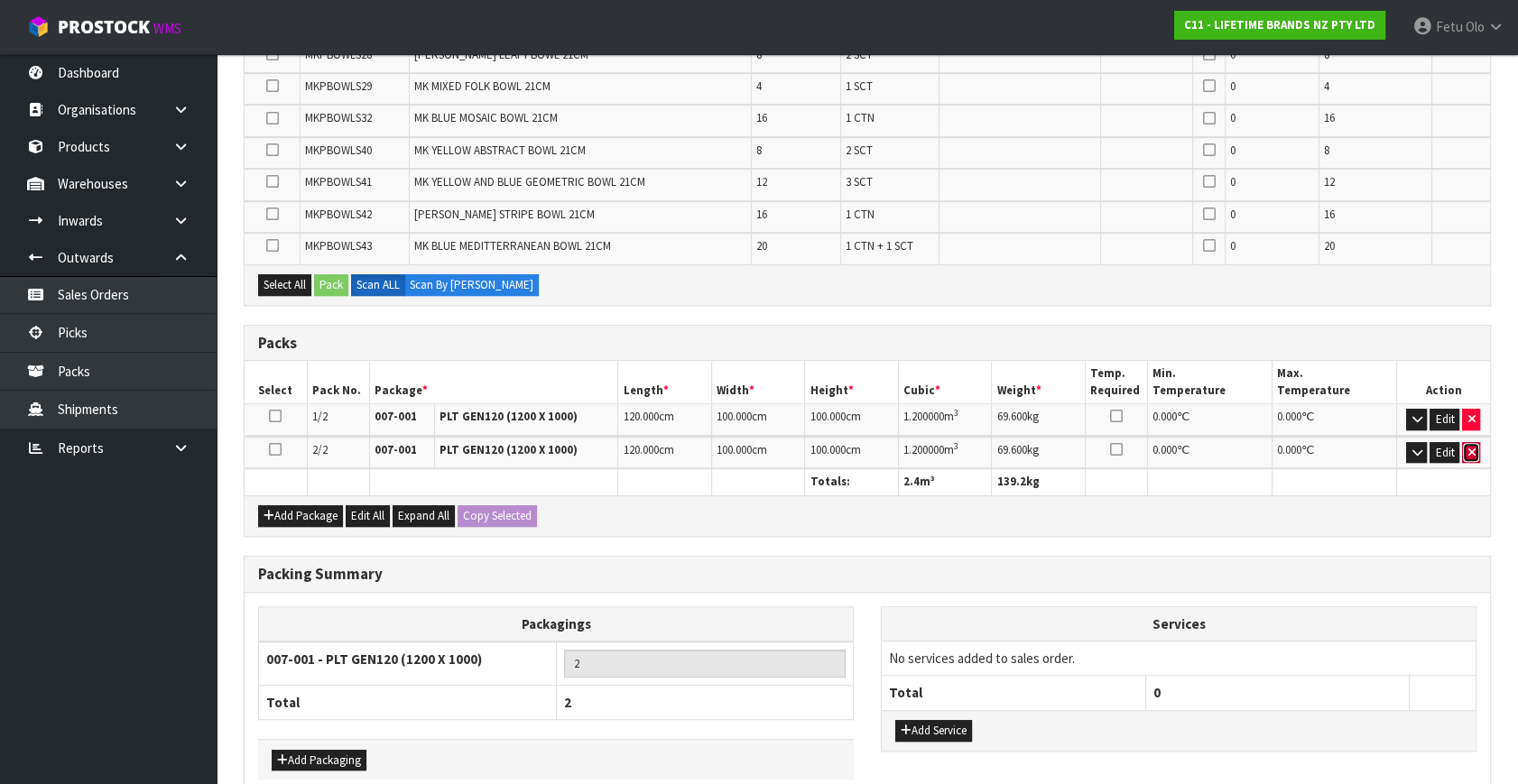
click at [1472, 446] on icon "button" at bounding box center [1470, 452] width 7 height 12
type input "1"
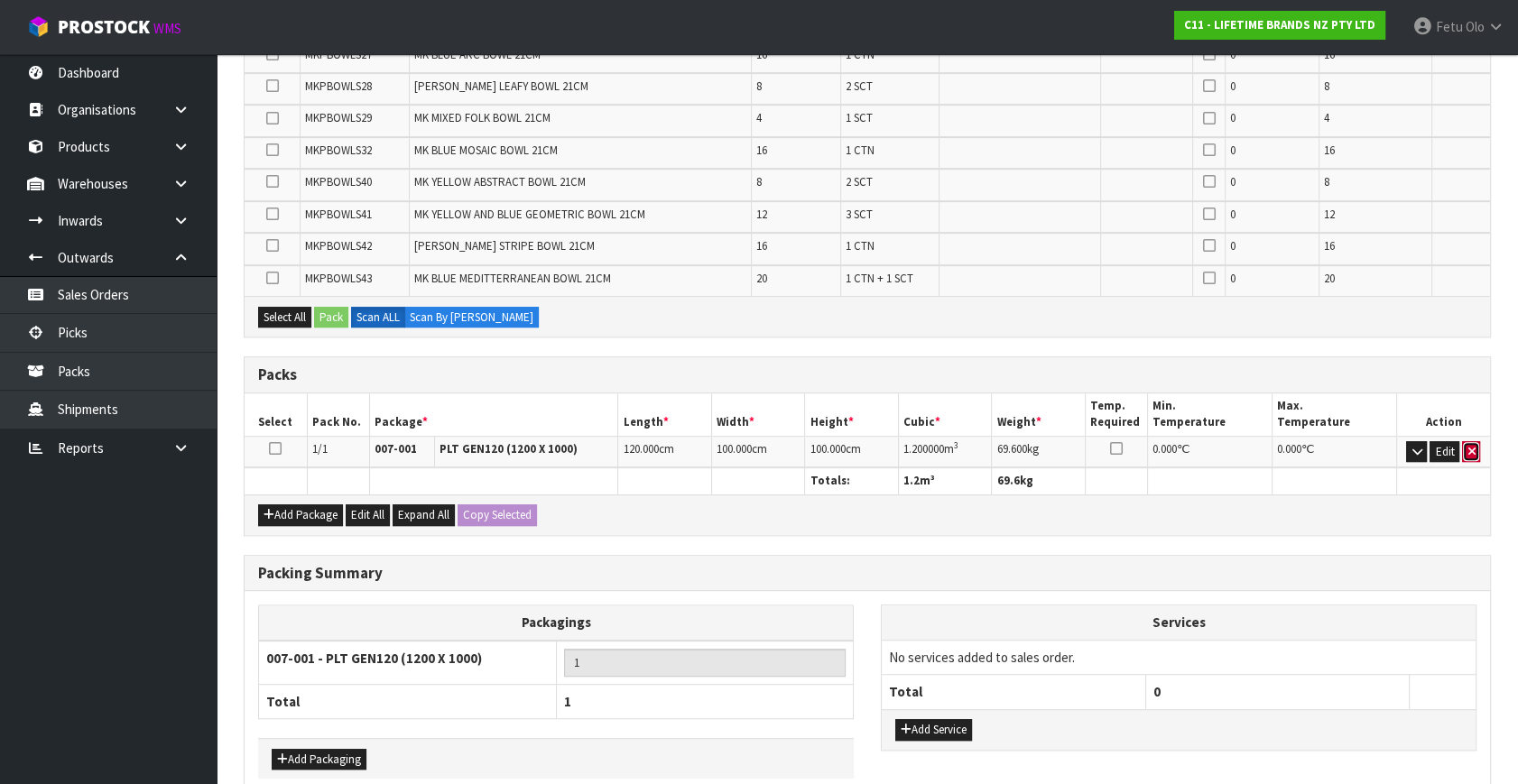
click at [1473, 445] on icon "button" at bounding box center [1470, 451] width 7 height 12
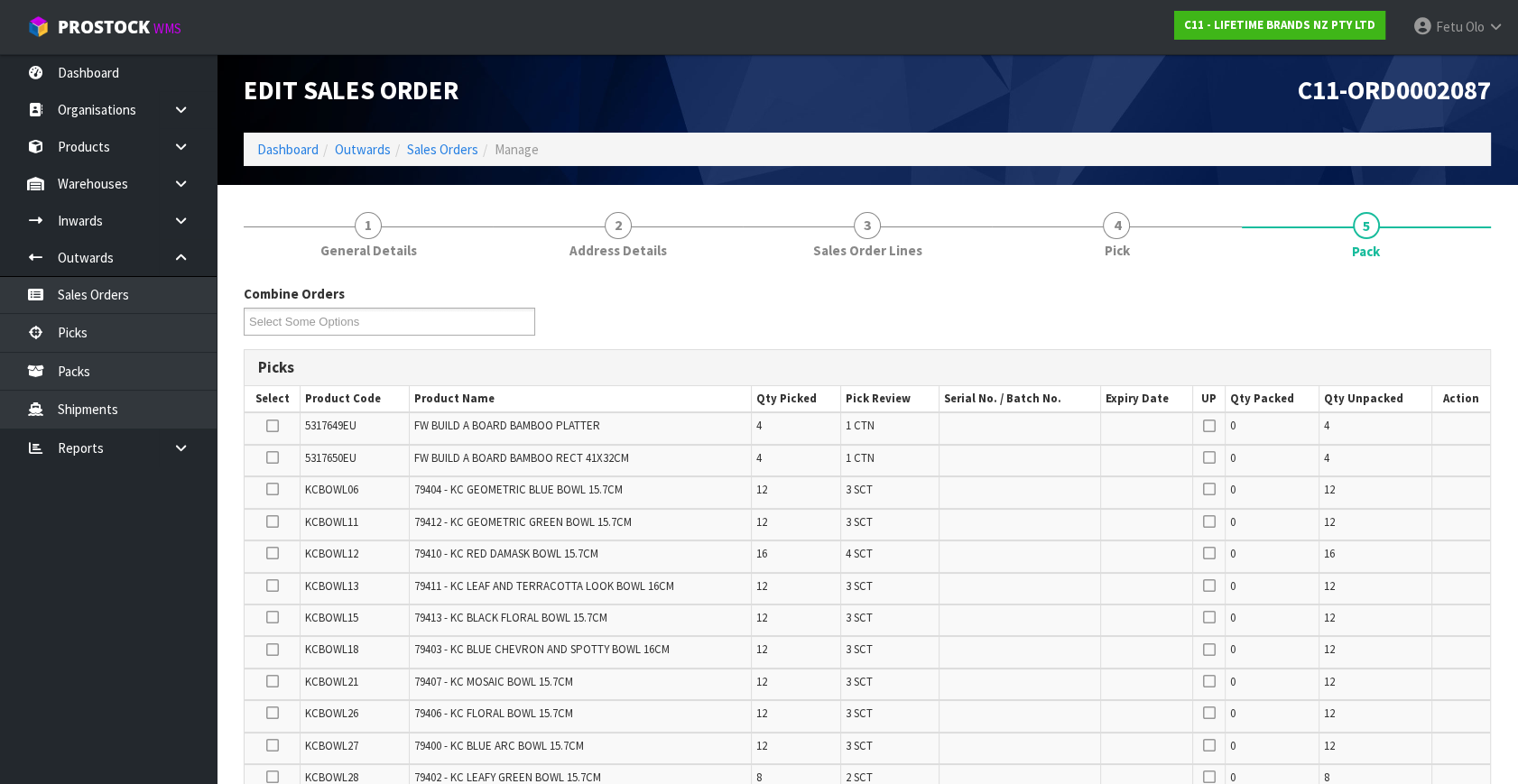
scroll to position [0, 0]
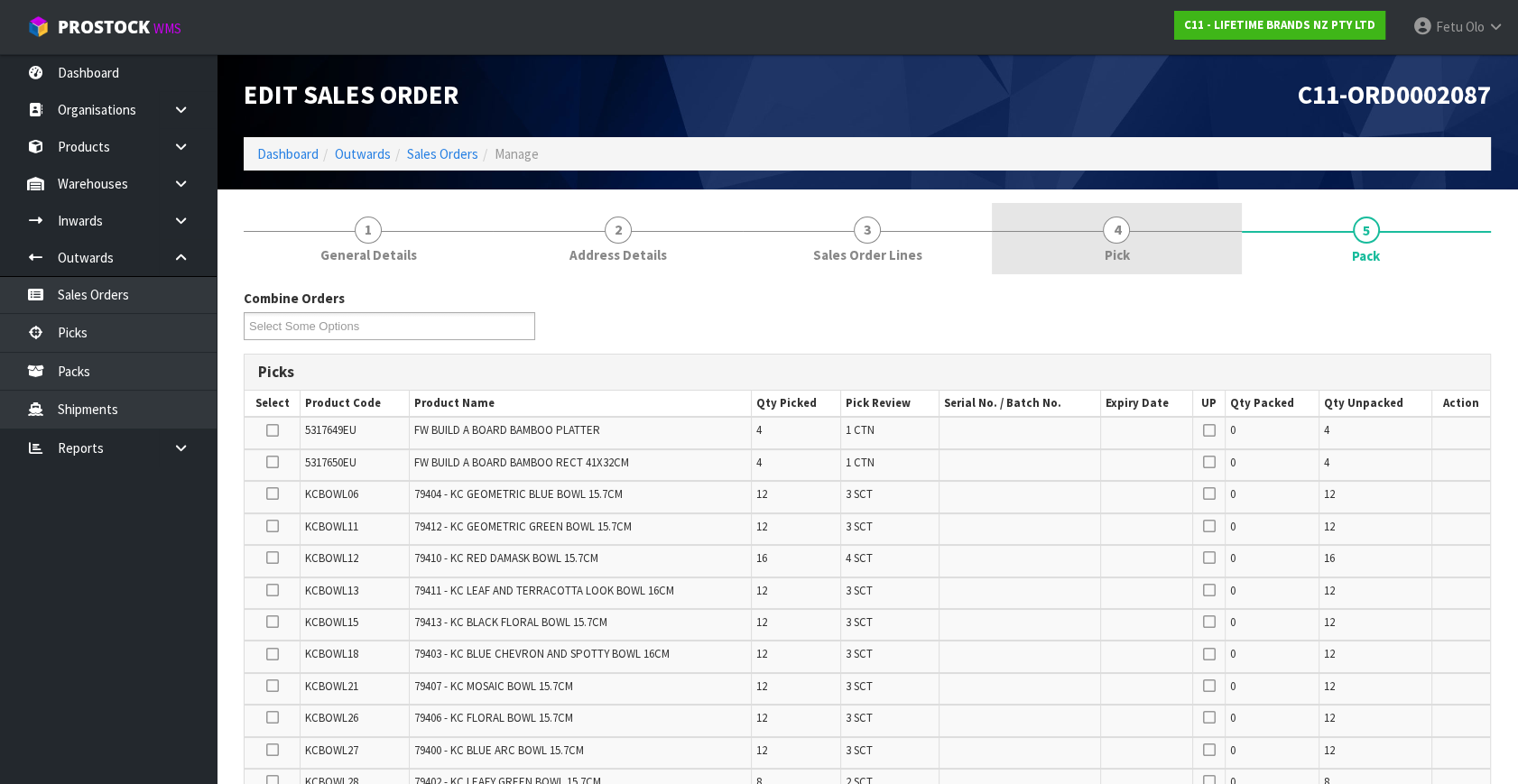
click at [1139, 244] on link "4 Pick" at bounding box center [1116, 238] width 249 height 71
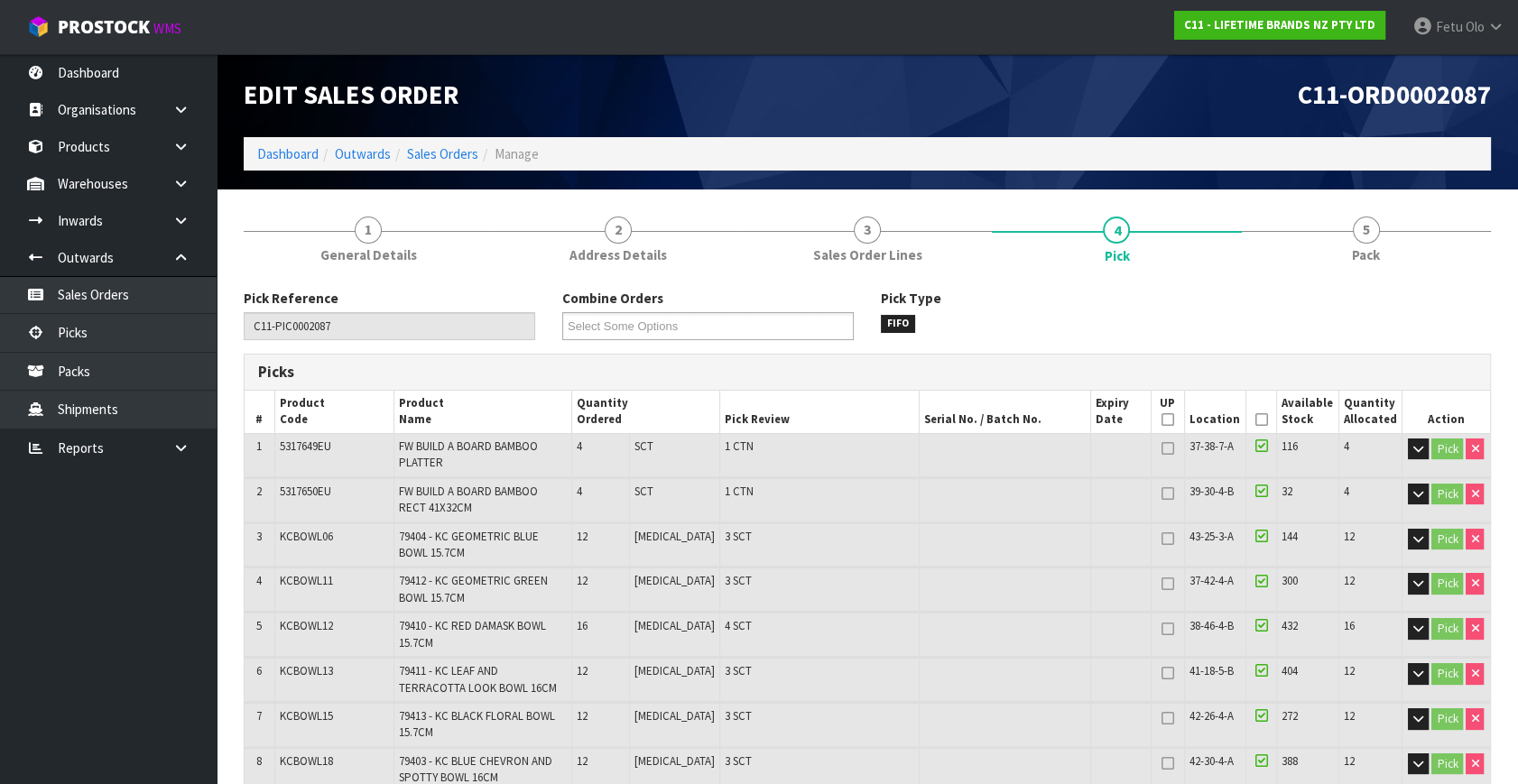
click at [1245, 331] on div "Pick Reference C11-PIC0002087 Combine Orders C11-ORD0002041 C11-ORD0002061 C11-…" at bounding box center [867, 321] width 1274 height 65
click at [63, 328] on link "Picks" at bounding box center [108, 333] width 216 height 37
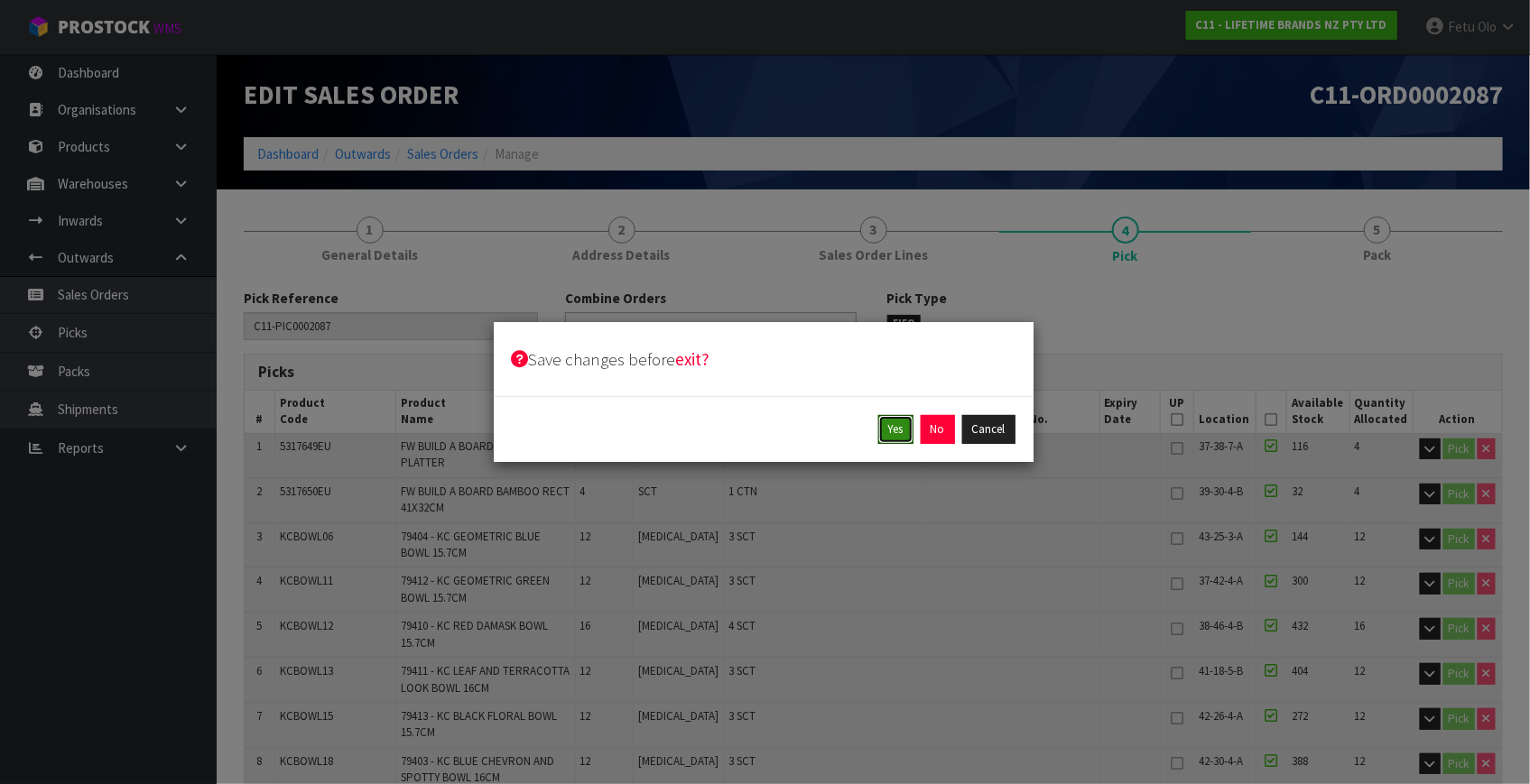
click at [888, 435] on button "Yes" at bounding box center [896, 430] width 35 height 29
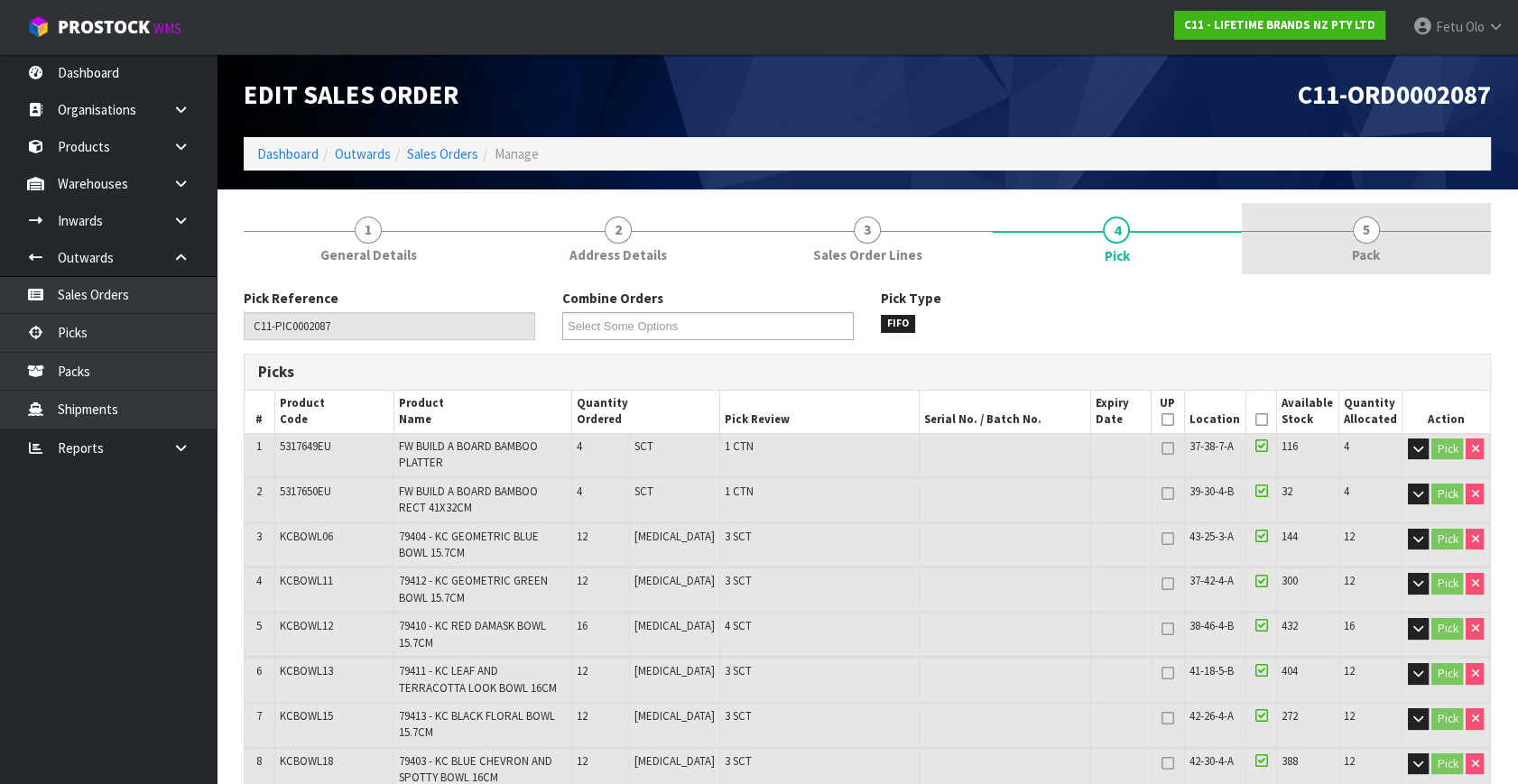
click at [1384, 251] on link "5 Pack" at bounding box center [1367, 238] width 249 height 71
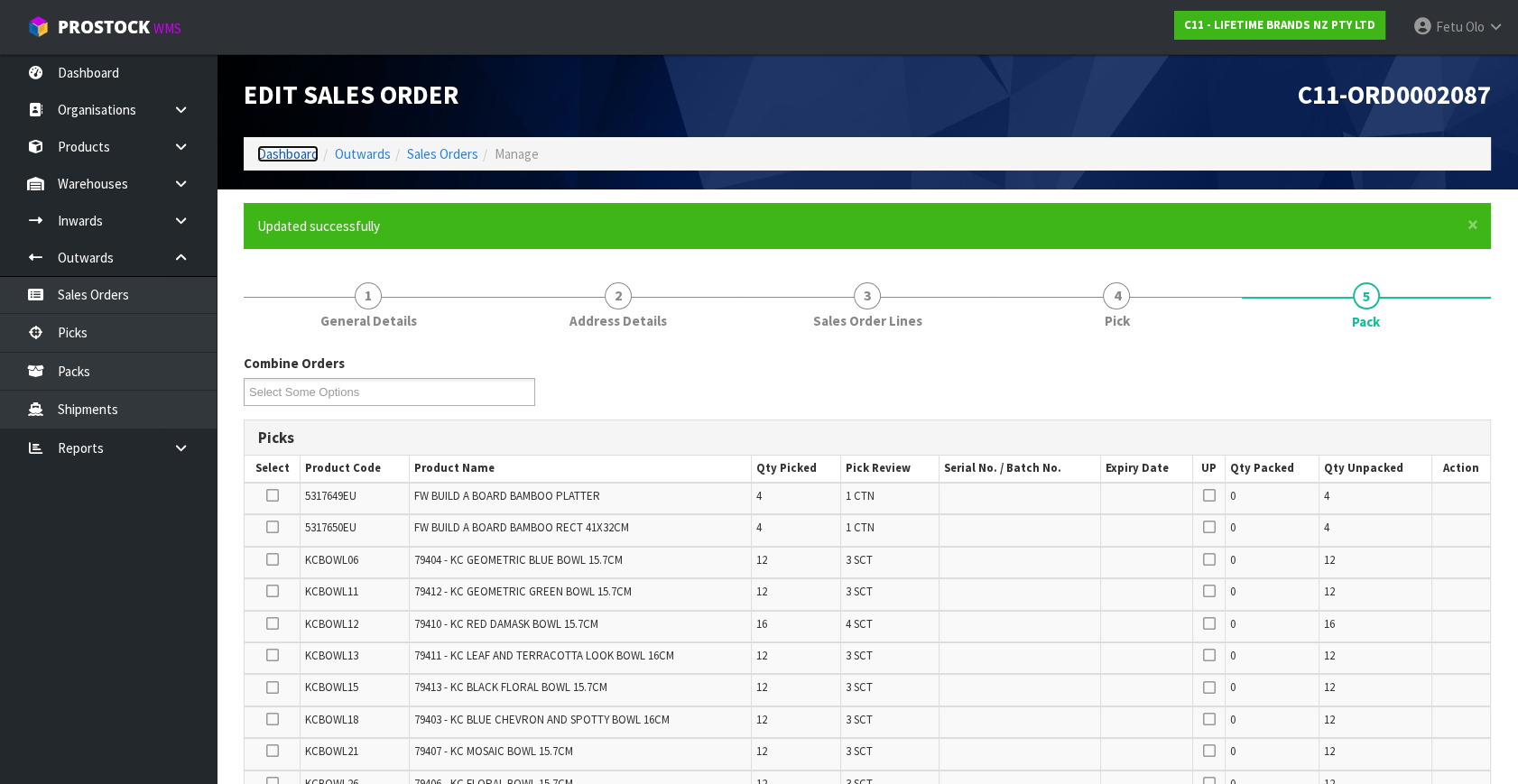
click at [269, 147] on link "Dashboard" at bounding box center [287, 154] width 61 height 17
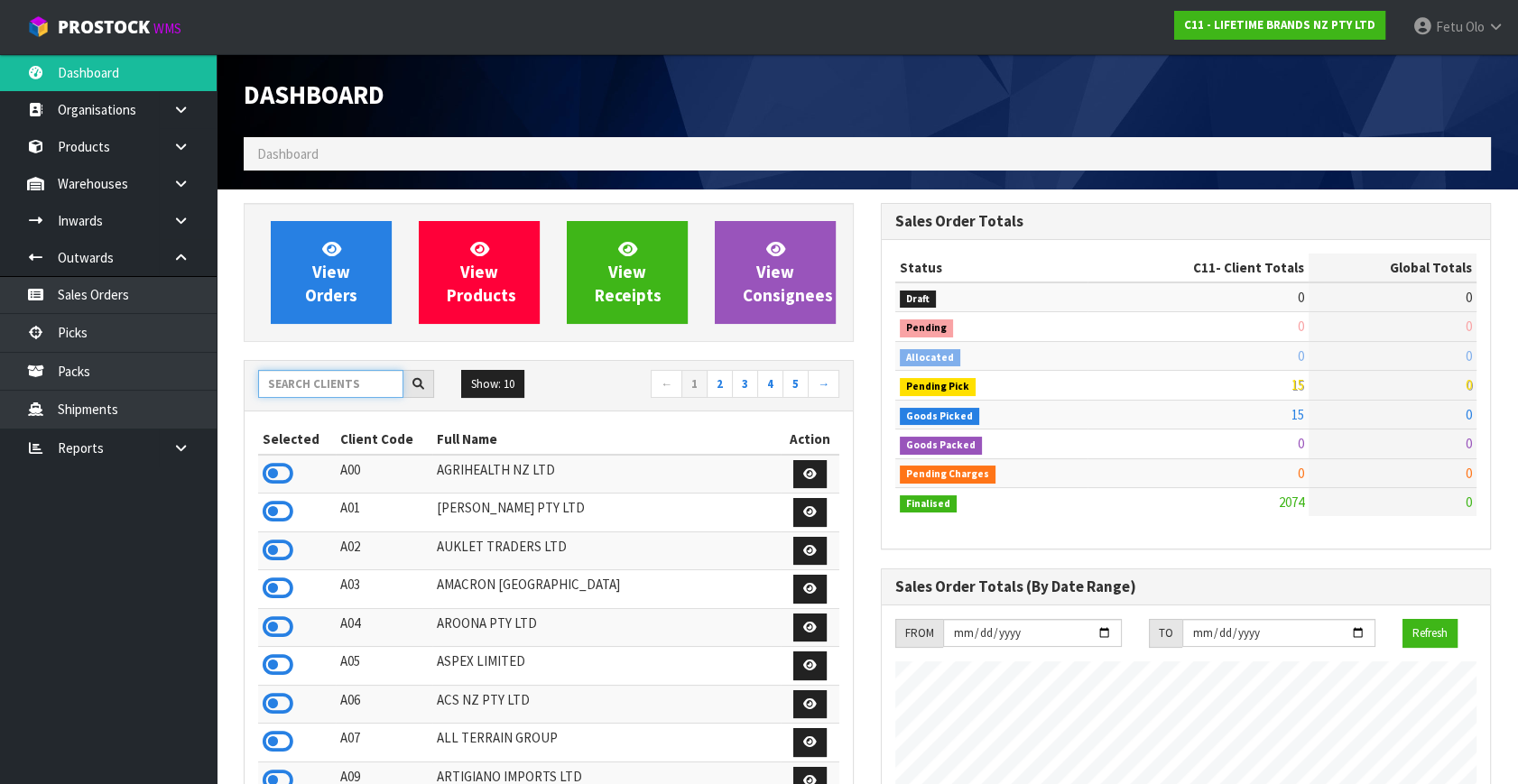
click at [345, 380] on input "text" at bounding box center [331, 383] width 146 height 28
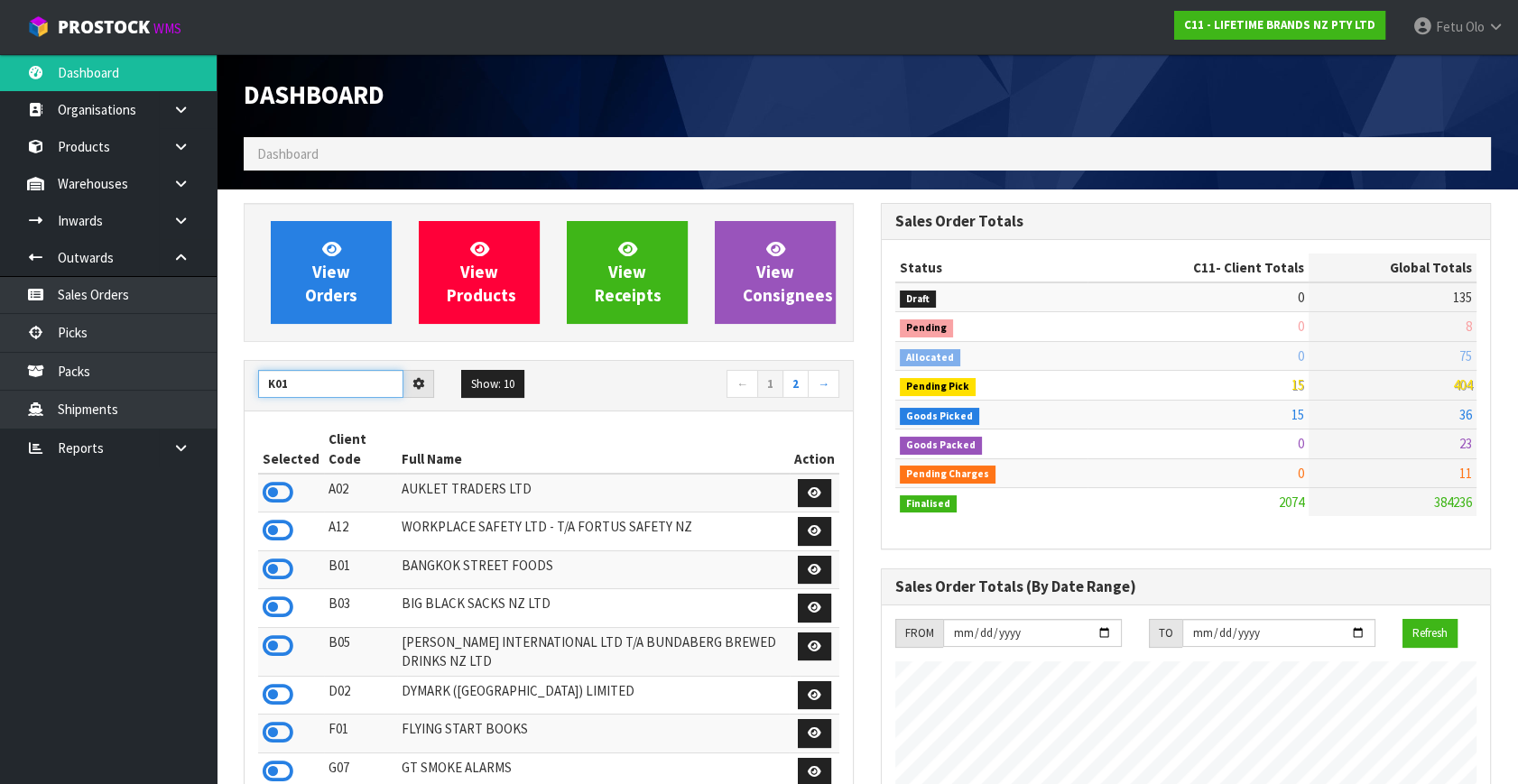
type input "K01"
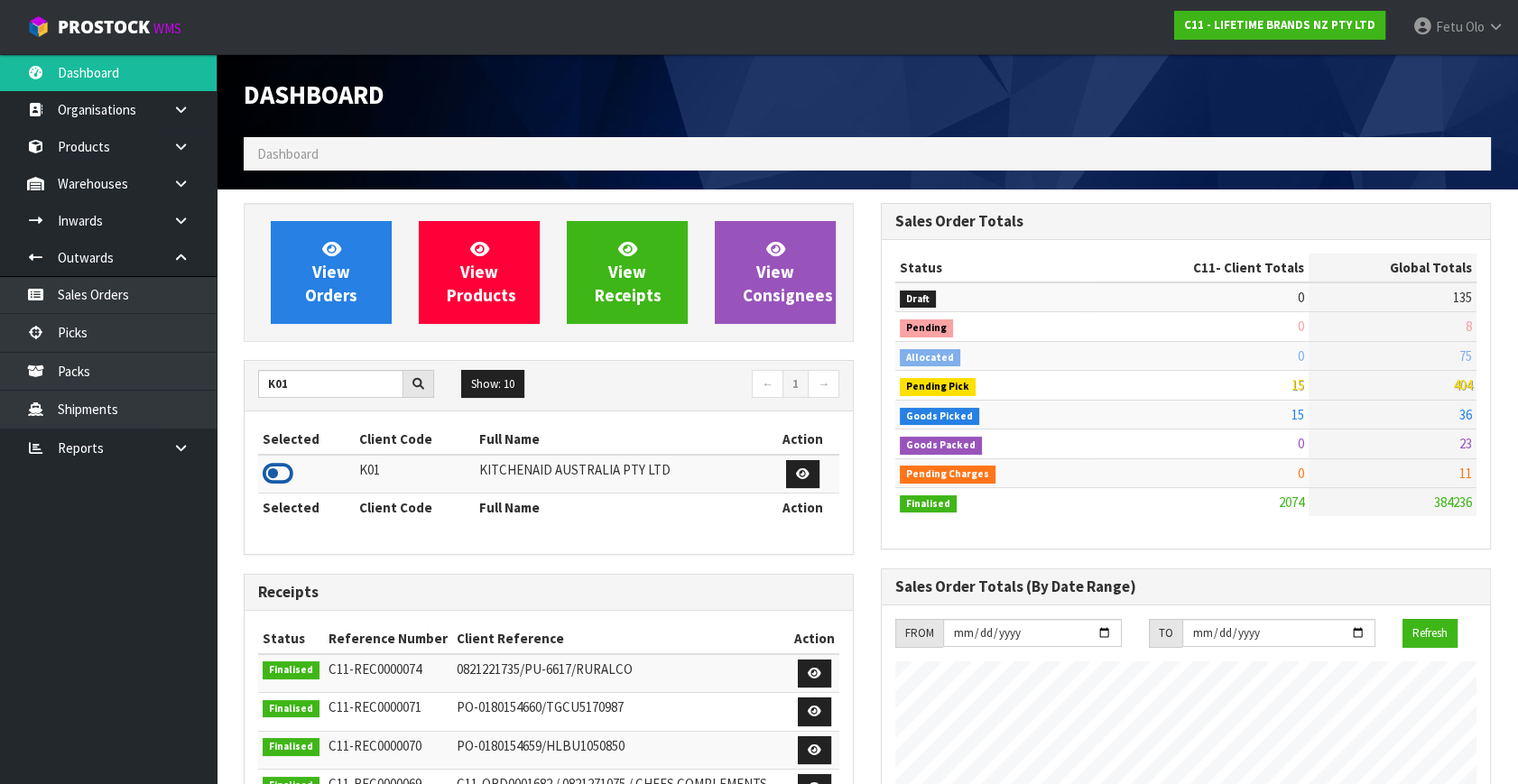
click at [278, 473] on icon at bounding box center [279, 474] width 31 height 27
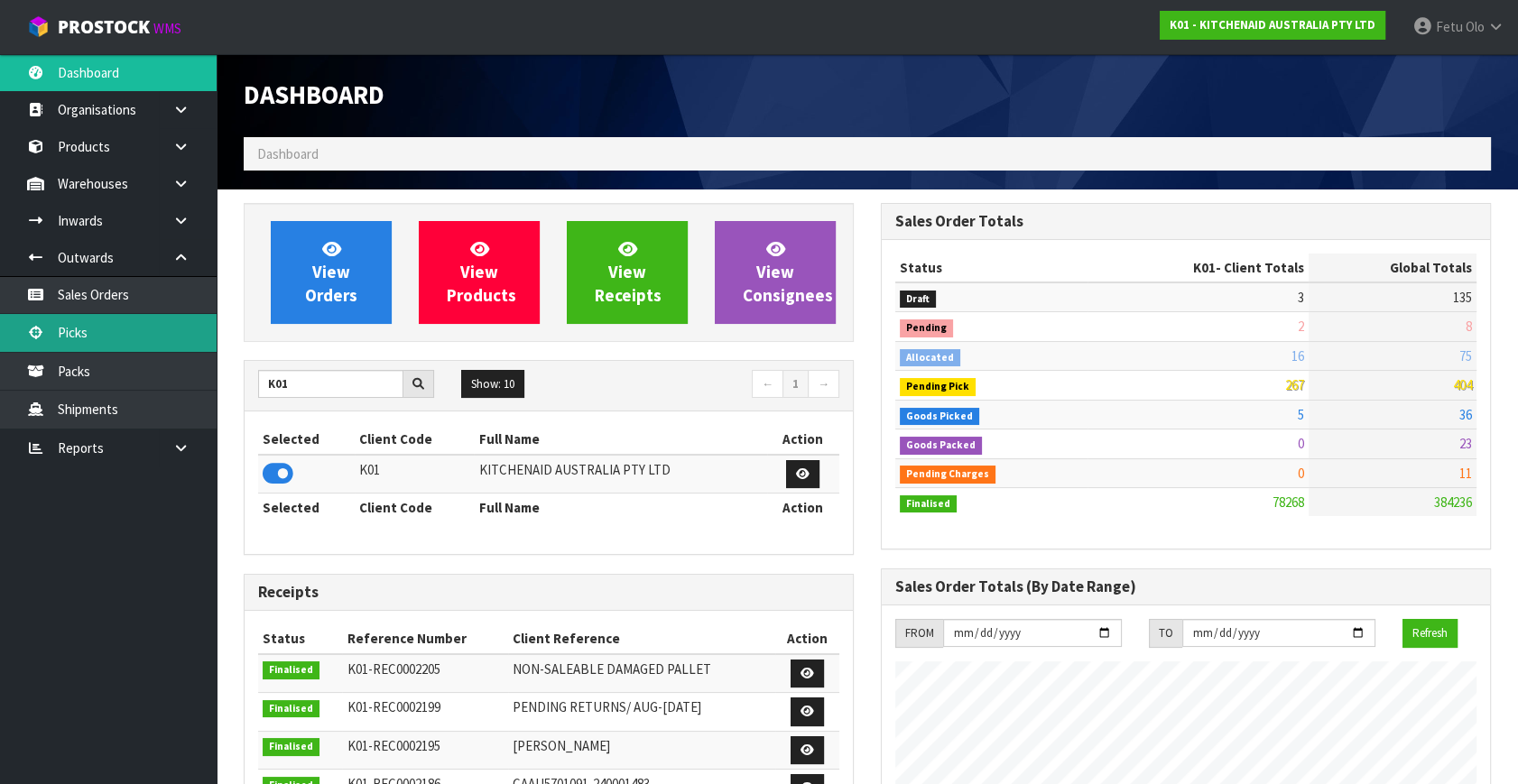
click at [112, 327] on link "Picks" at bounding box center [108, 333] width 216 height 37
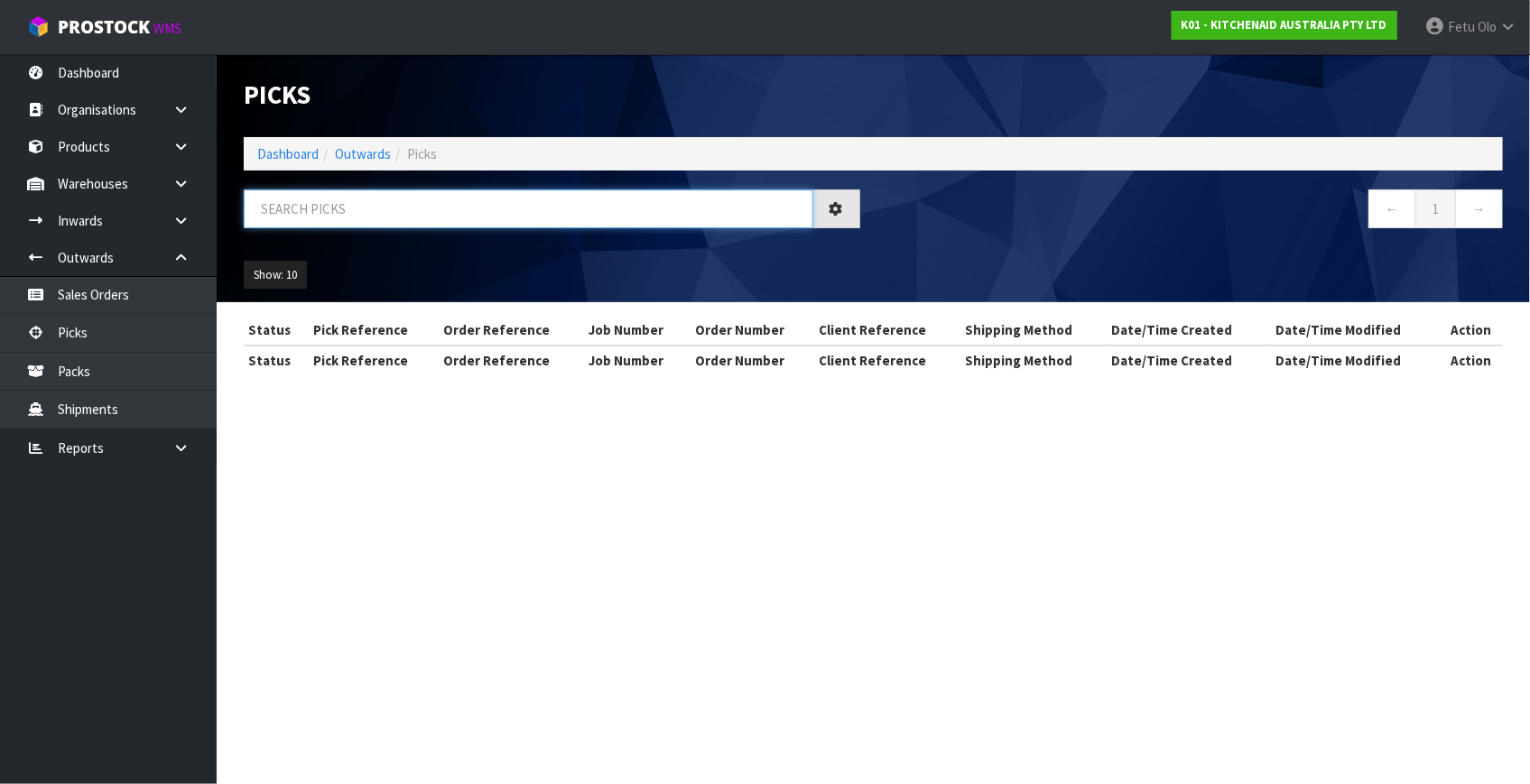
click at [494, 214] on input "text" at bounding box center [528, 209] width 570 height 39
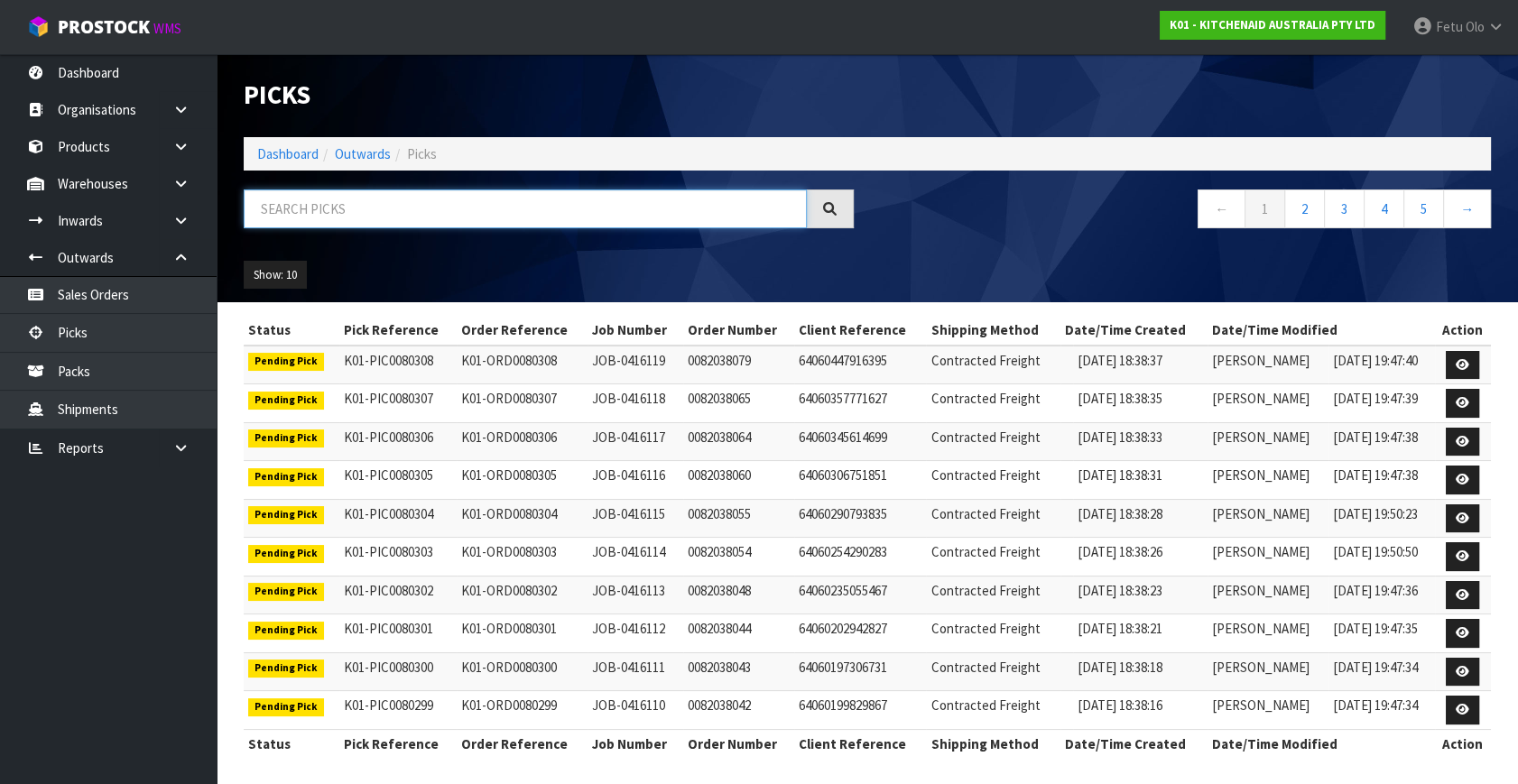
drag, startPoint x: 494, startPoint y: 214, endPoint x: 533, endPoint y: 238, distance: 45.8
click at [517, 231] on div at bounding box center [548, 215] width 638 height 52
type input "79992"
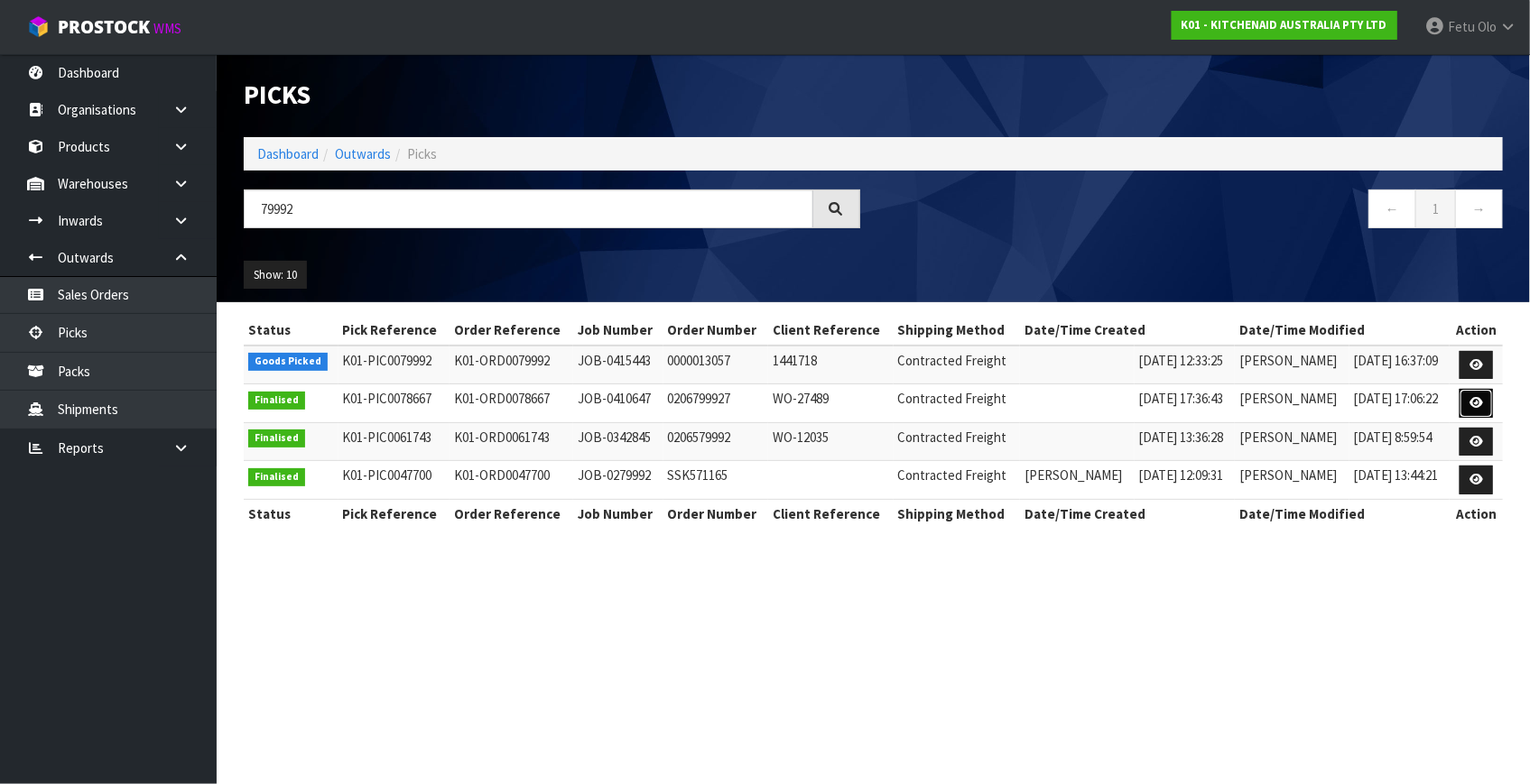
click at [1466, 398] on link at bounding box center [1477, 404] width 33 height 29
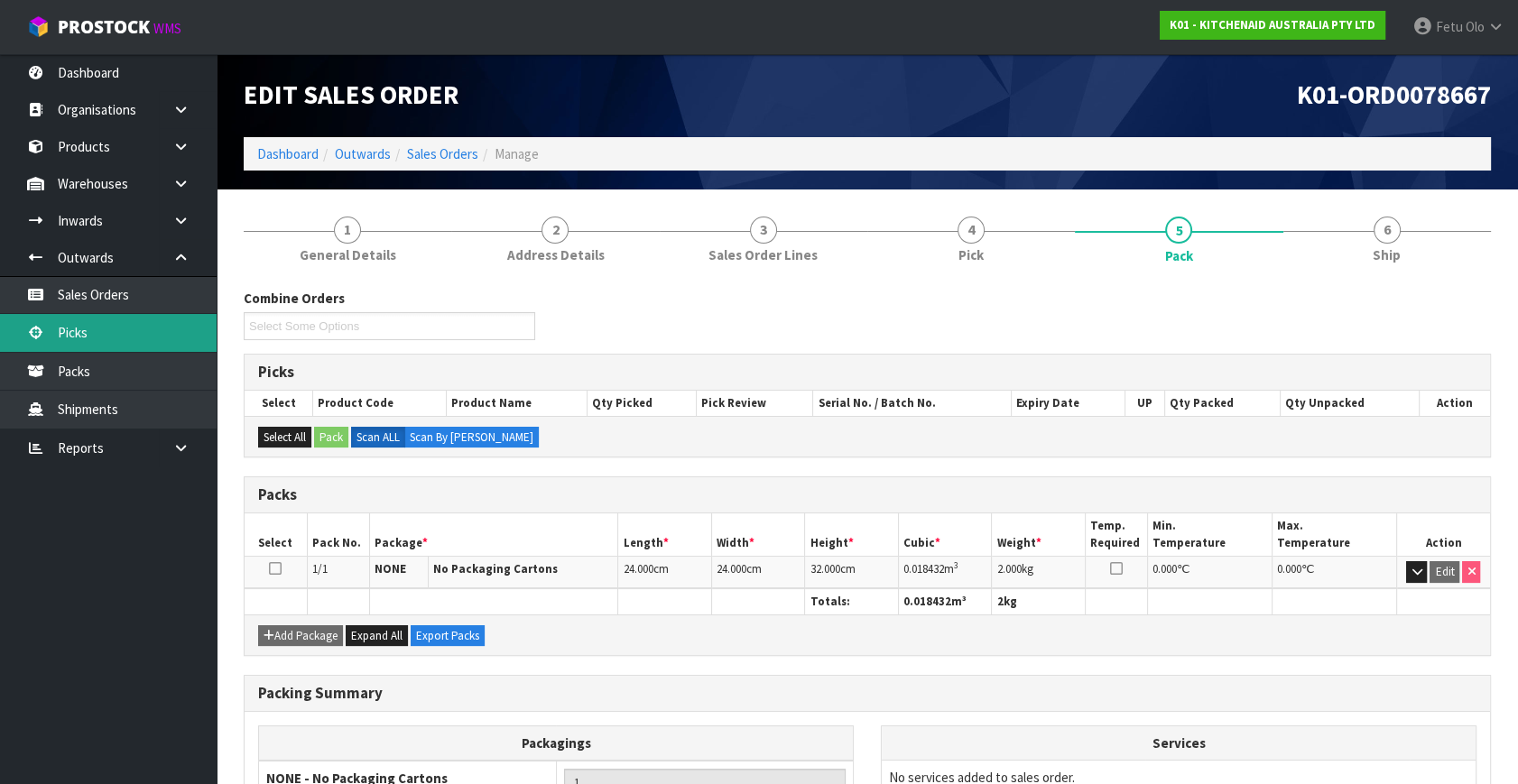
click at [102, 334] on link "Picks" at bounding box center [108, 333] width 216 height 37
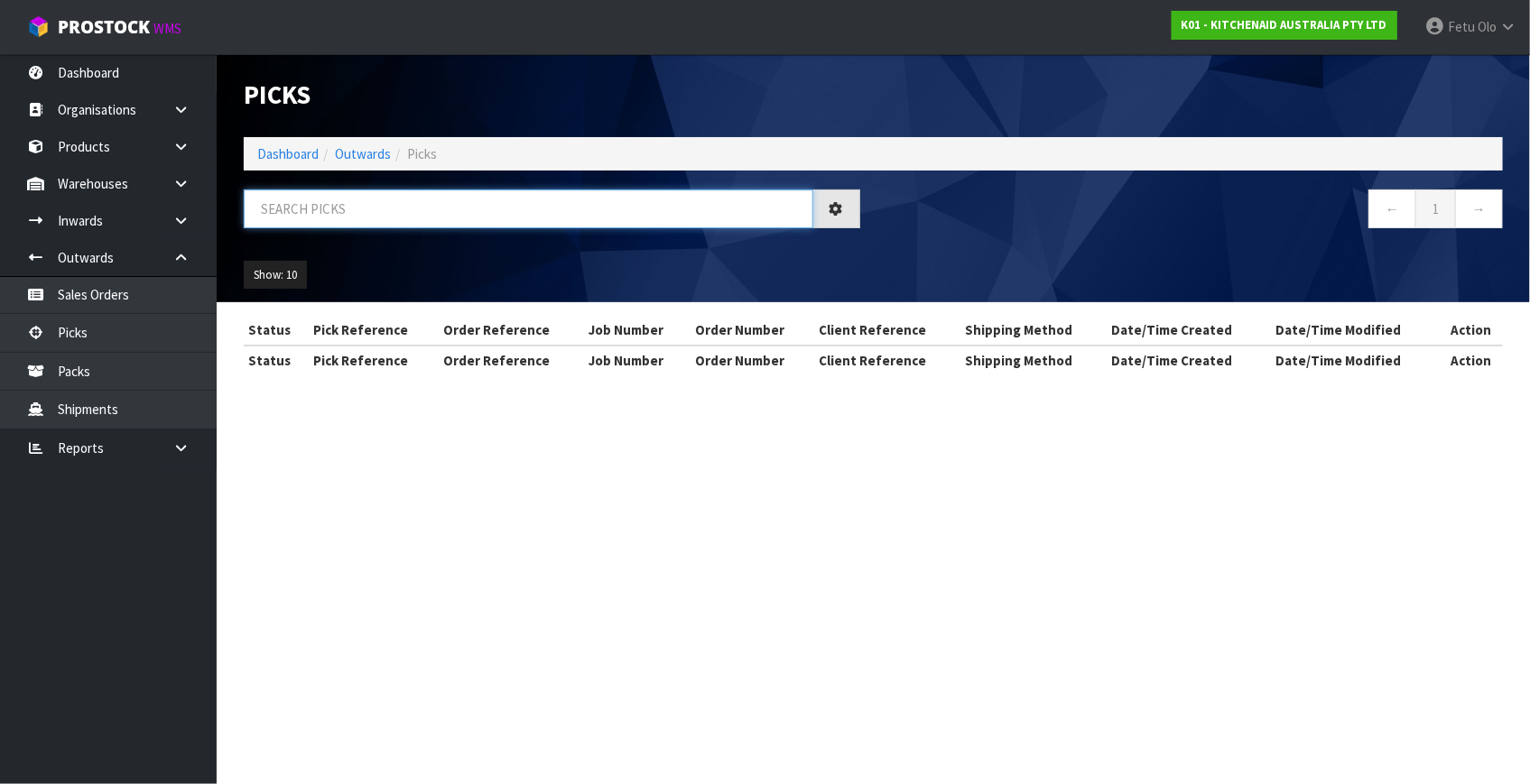
click at [428, 220] on input "text" at bounding box center [528, 209] width 570 height 39
type input "79992"
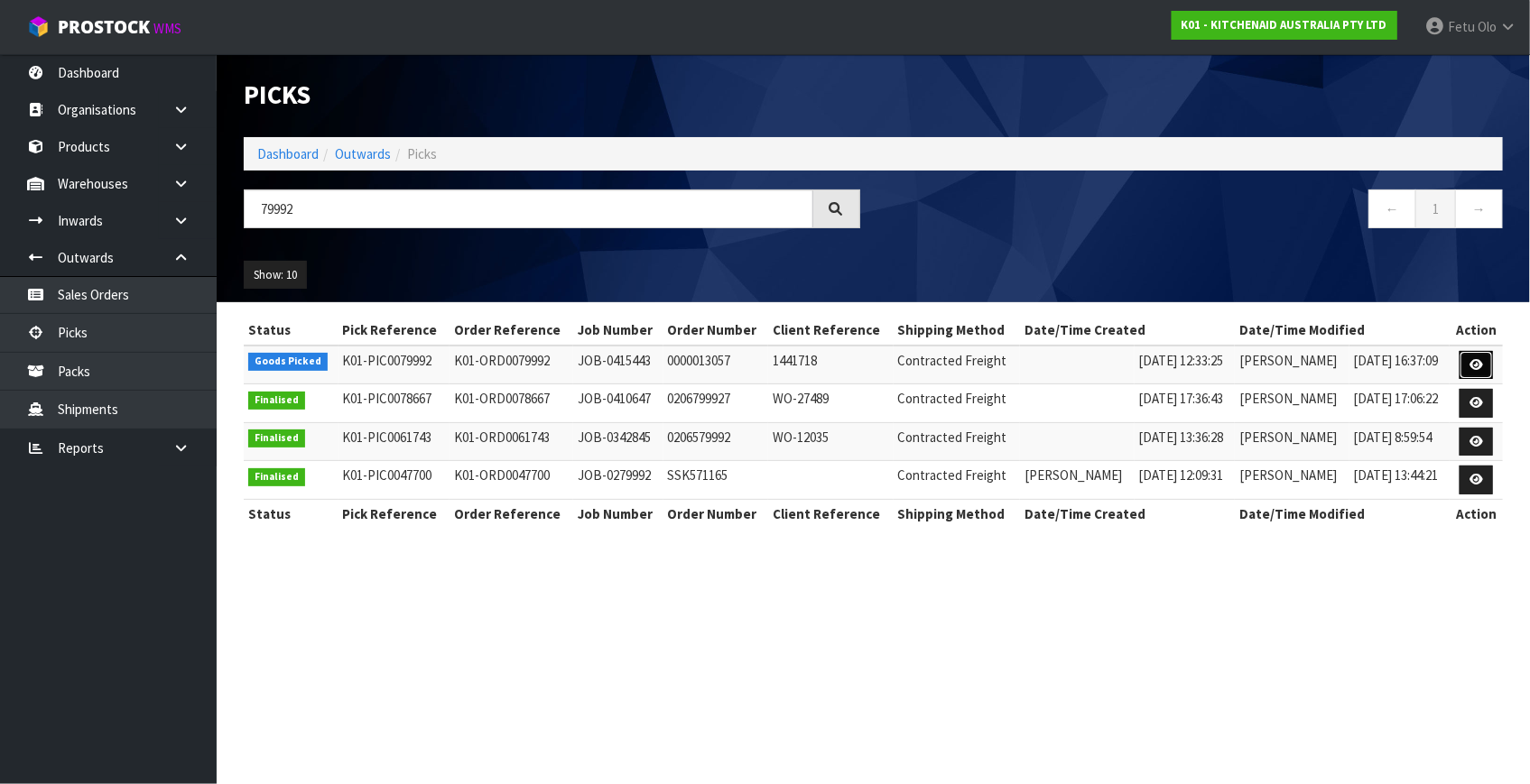
click at [1470, 367] on link at bounding box center [1477, 366] width 33 height 29
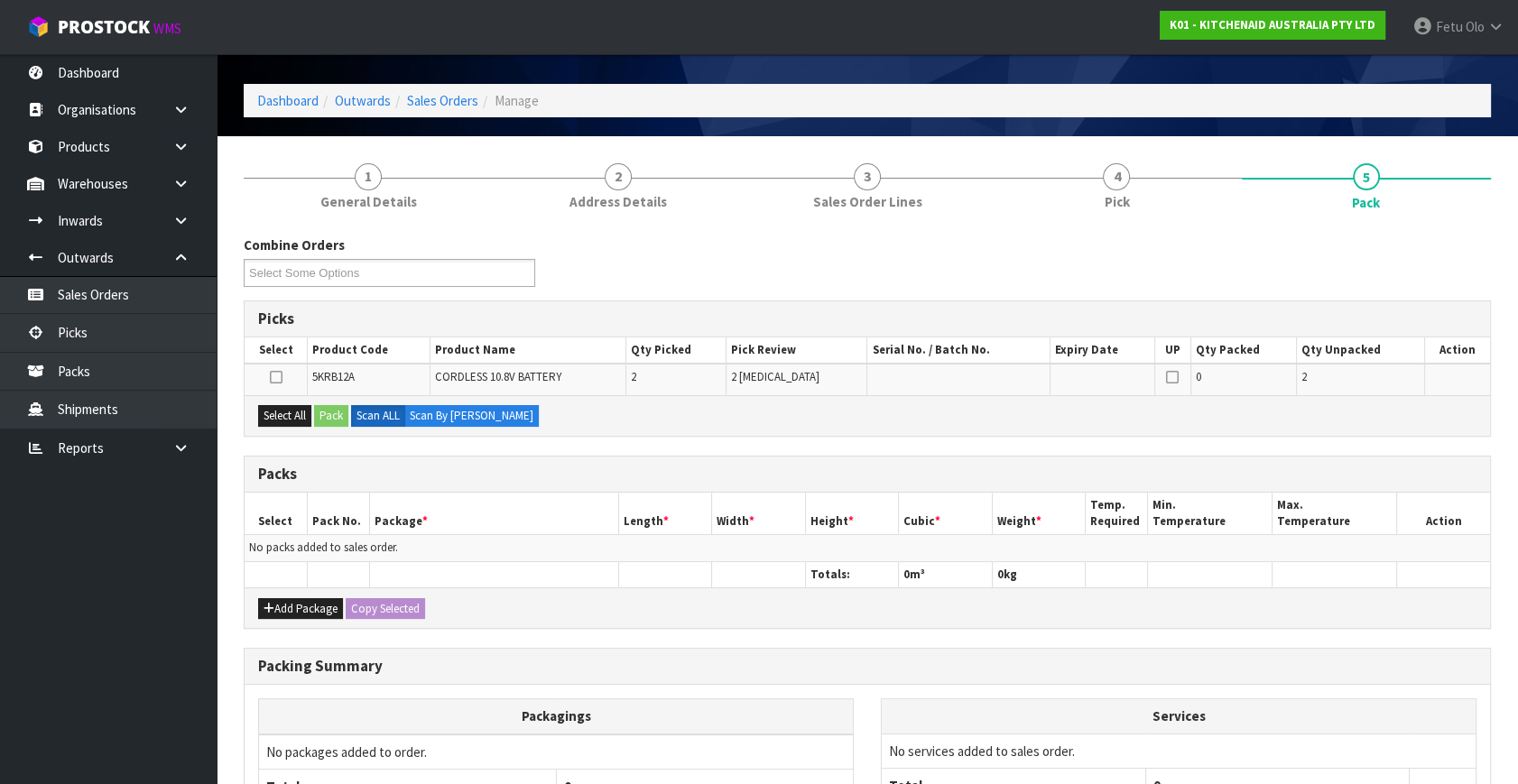
scroll to position [82, 0]
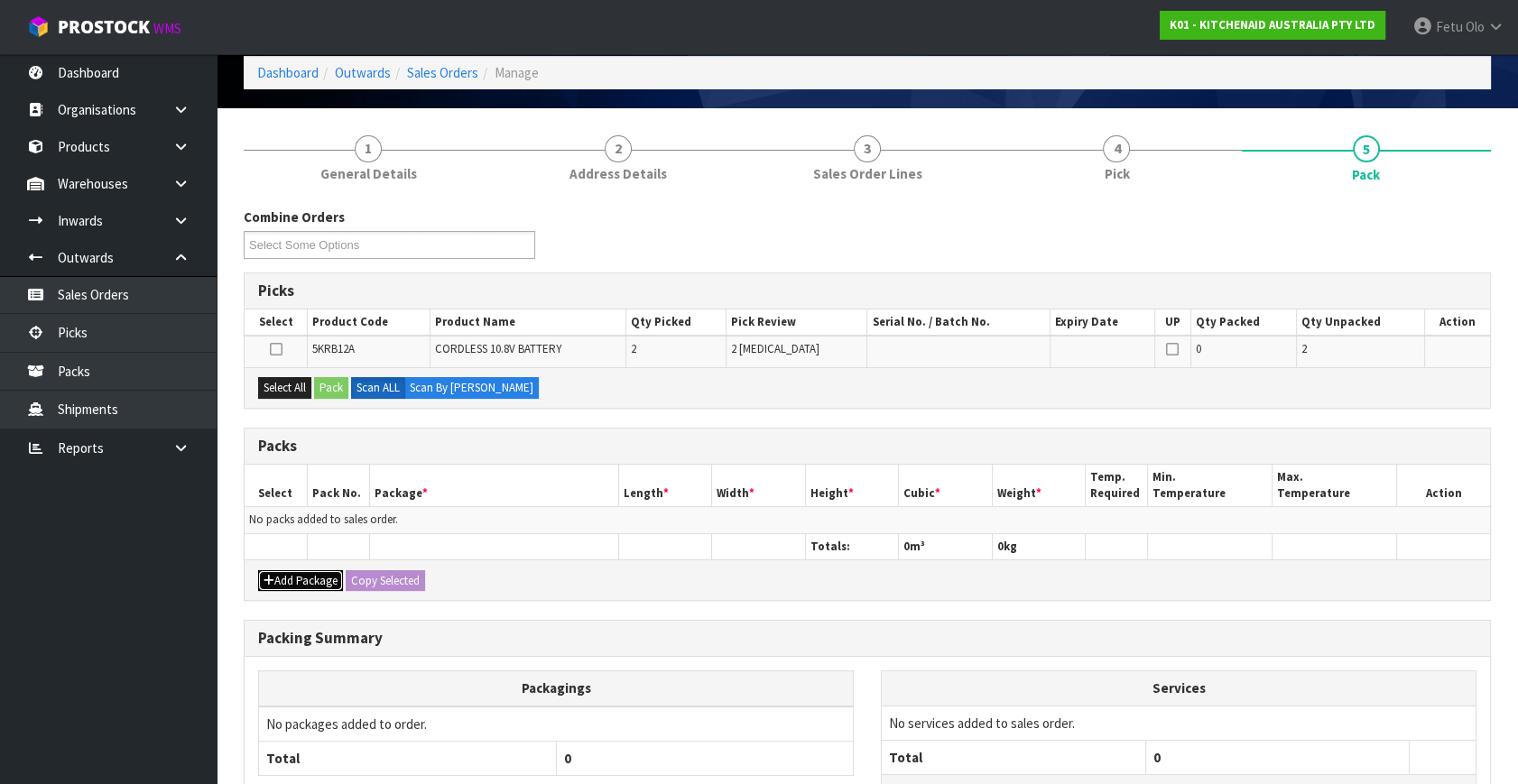
click at [287, 573] on button "Add Package" at bounding box center [300, 581] width 84 height 21
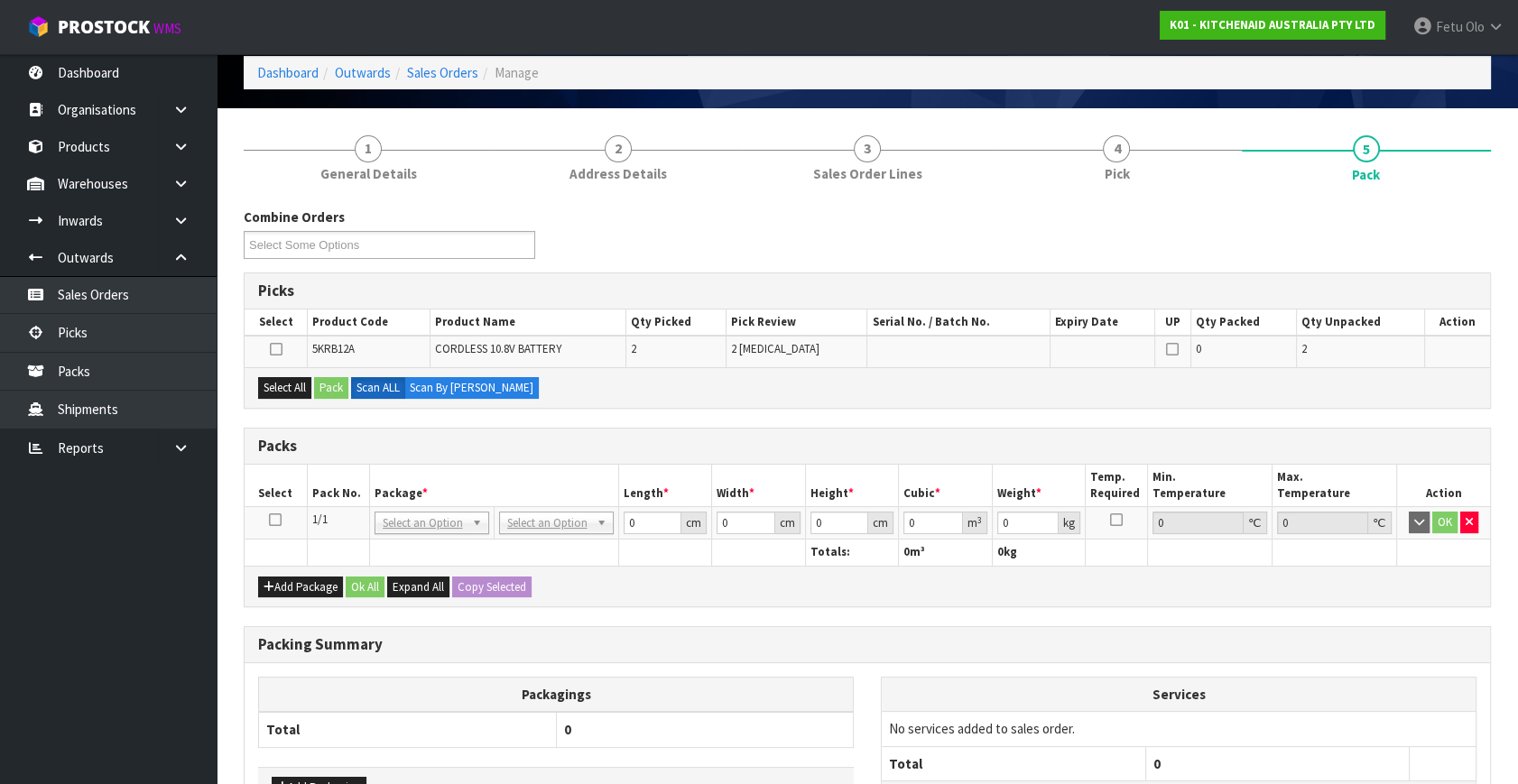
click at [279, 520] on icon at bounding box center [275, 520] width 13 height 1
click at [427, 482] on th "Package *" at bounding box center [493, 486] width 249 height 43
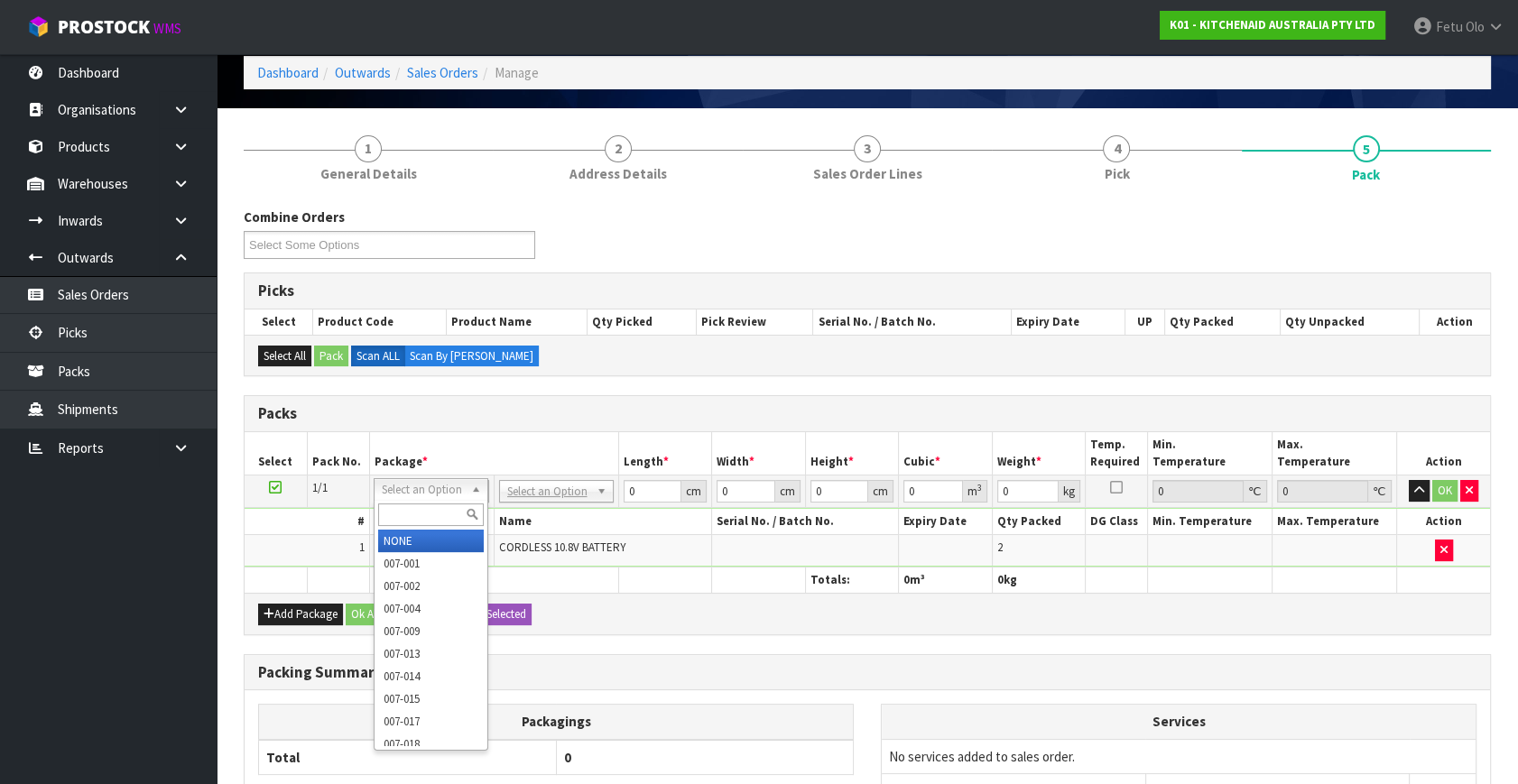
click at [408, 509] on input "text" at bounding box center [431, 514] width 106 height 22
type input "011"
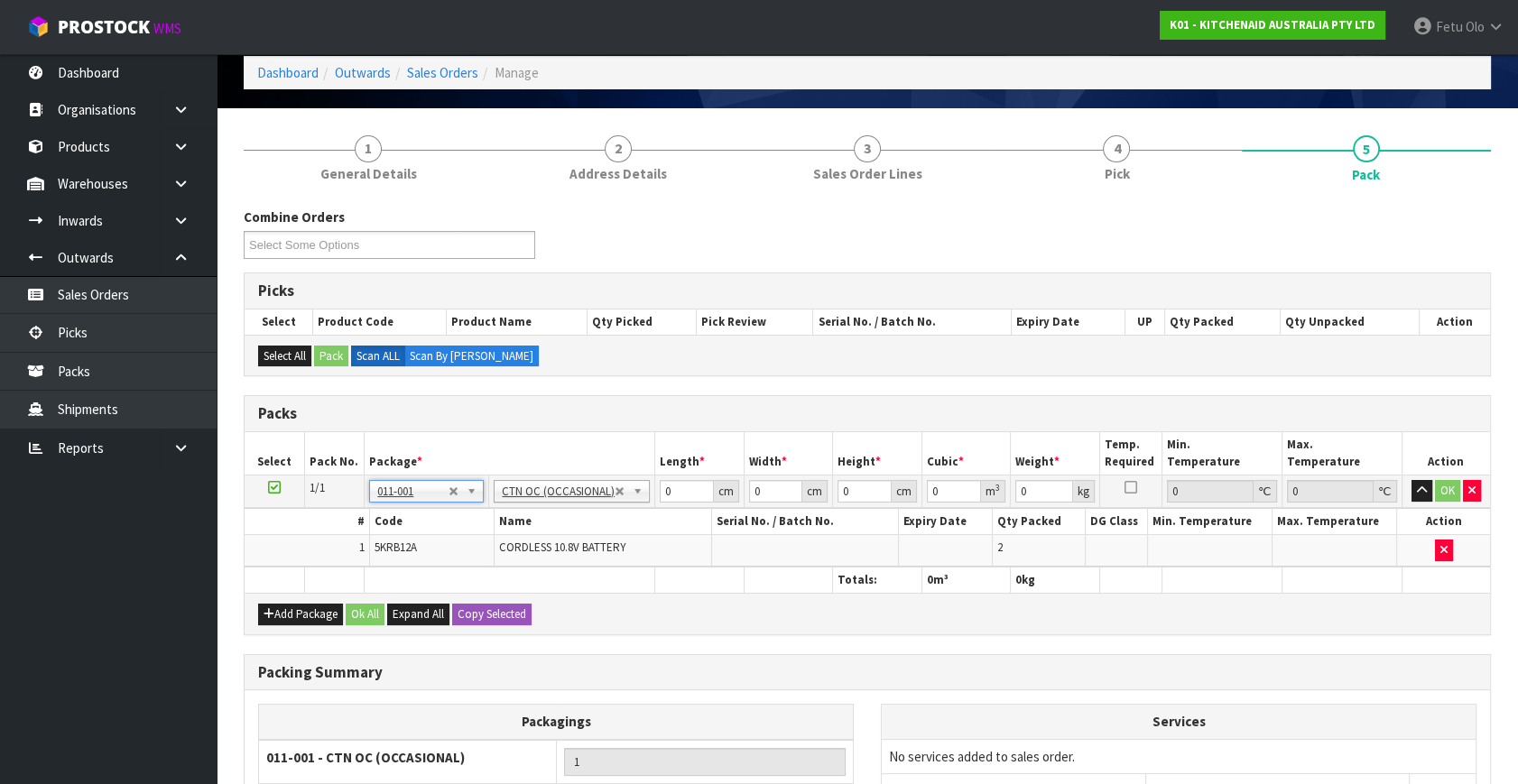
type input "0.64"
click at [535, 543] on tbody "1/1 NONE 007-001 007-002 007-004 007-009 007-013 007-014 007-015 007-017 007-01…" at bounding box center [867, 521] width 1245 height 92
type input "18"
type input "17"
type input "1"
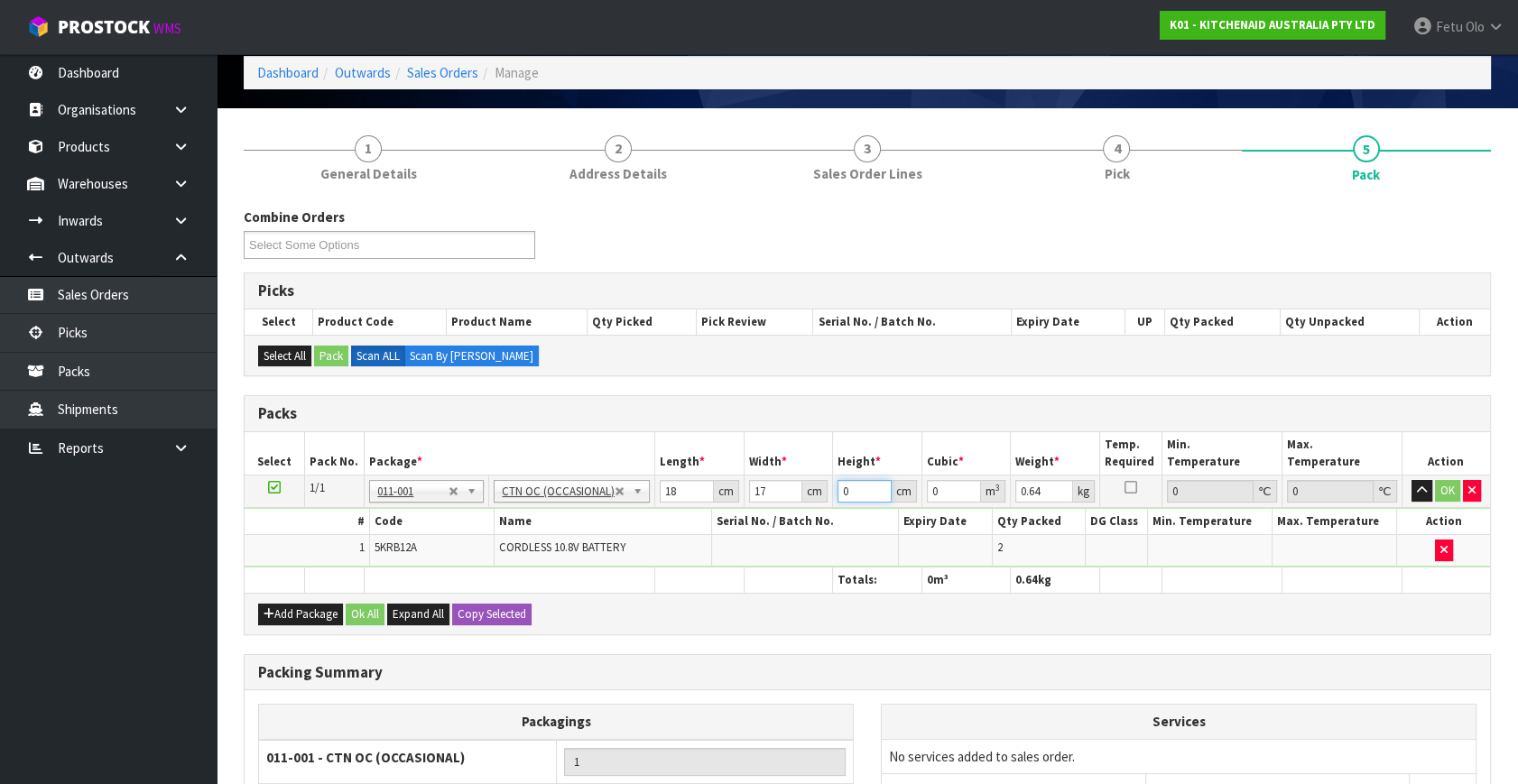
type input "0.000306"
type input "18"
type input "0.005508"
type input "18"
type input "2"
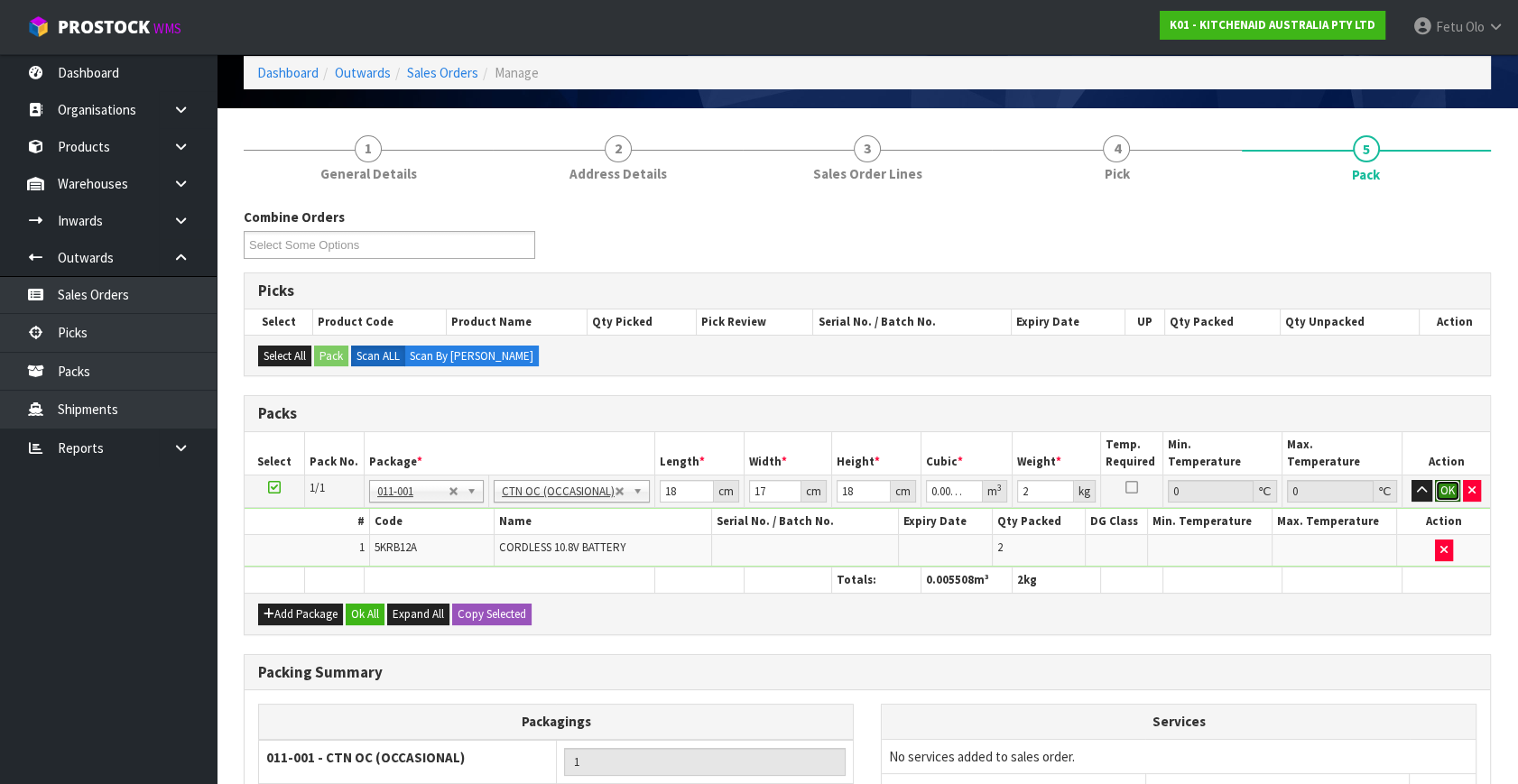
click button "OK" at bounding box center [1448, 491] width 25 height 21
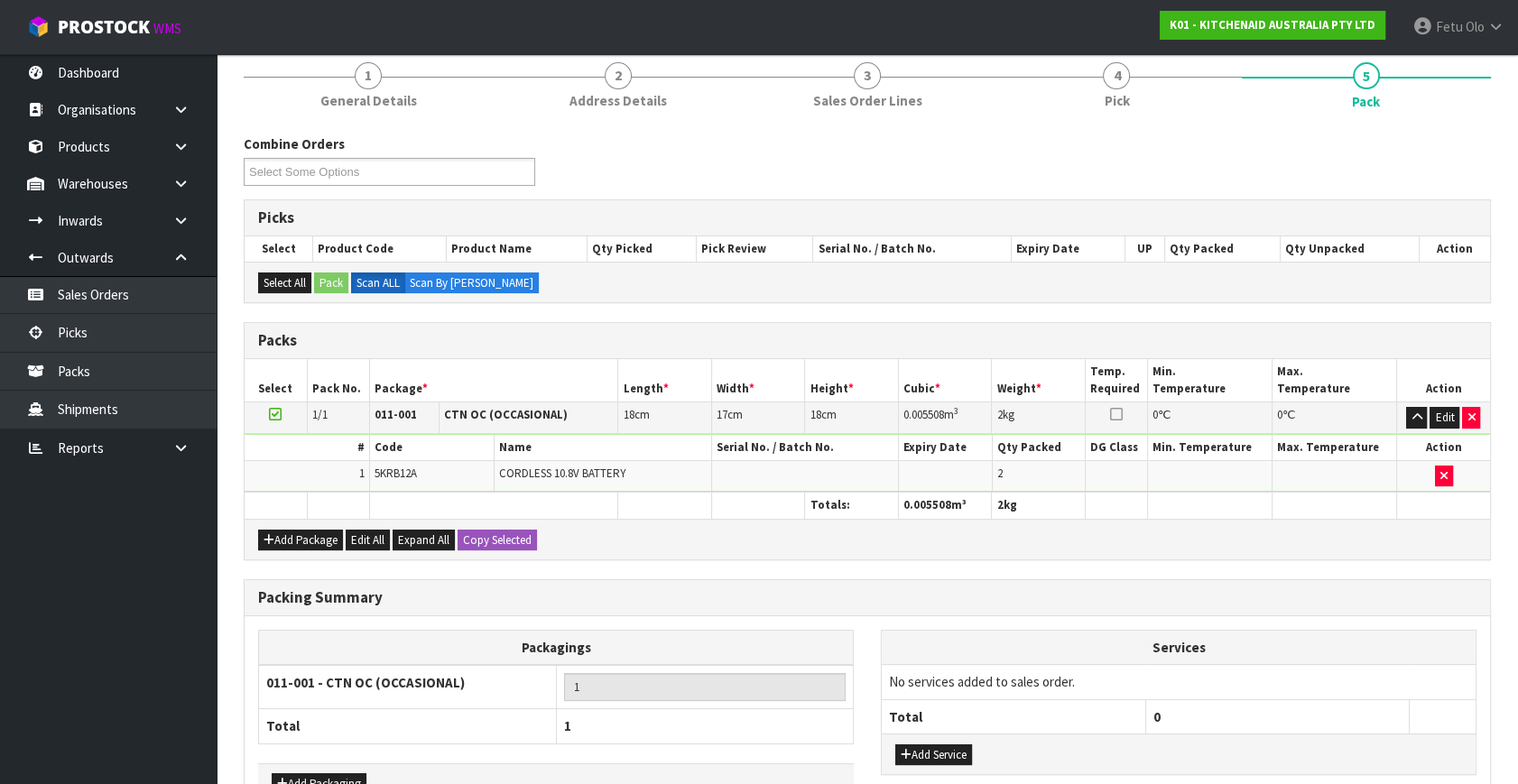
scroll to position [269, 0]
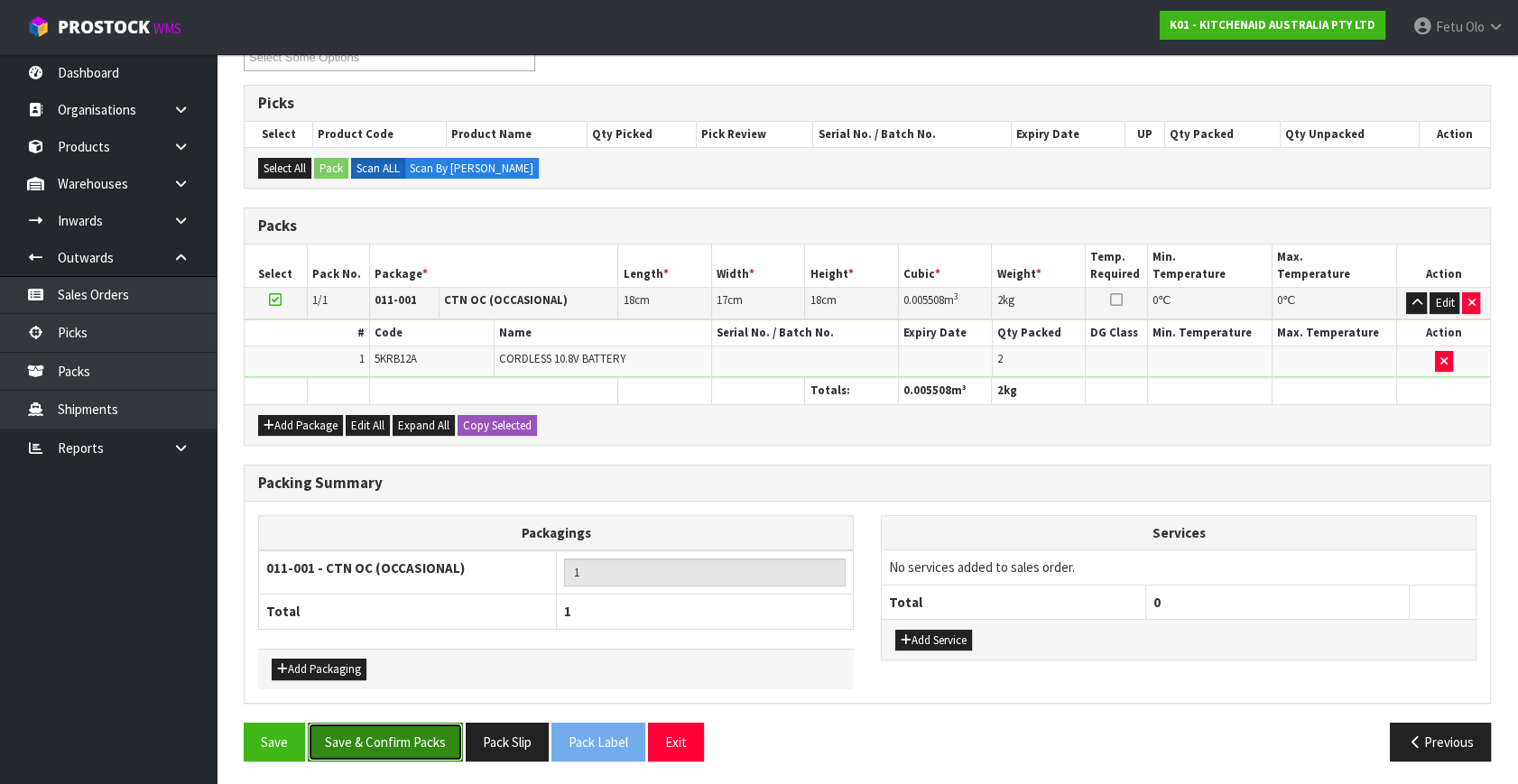
click at [396, 739] on button "Save & Confirm Packs" at bounding box center [385, 742] width 155 height 39
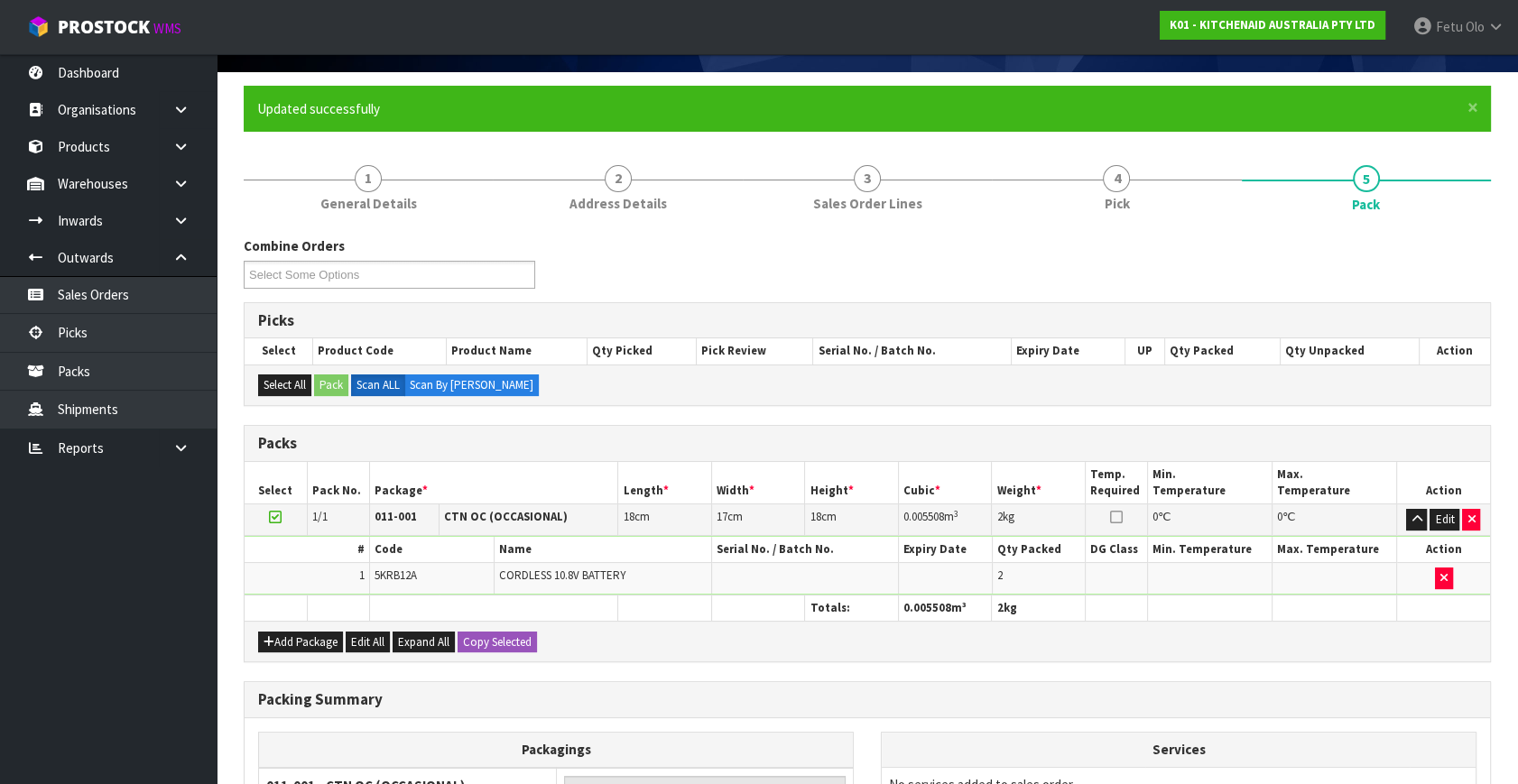
scroll to position [236, 0]
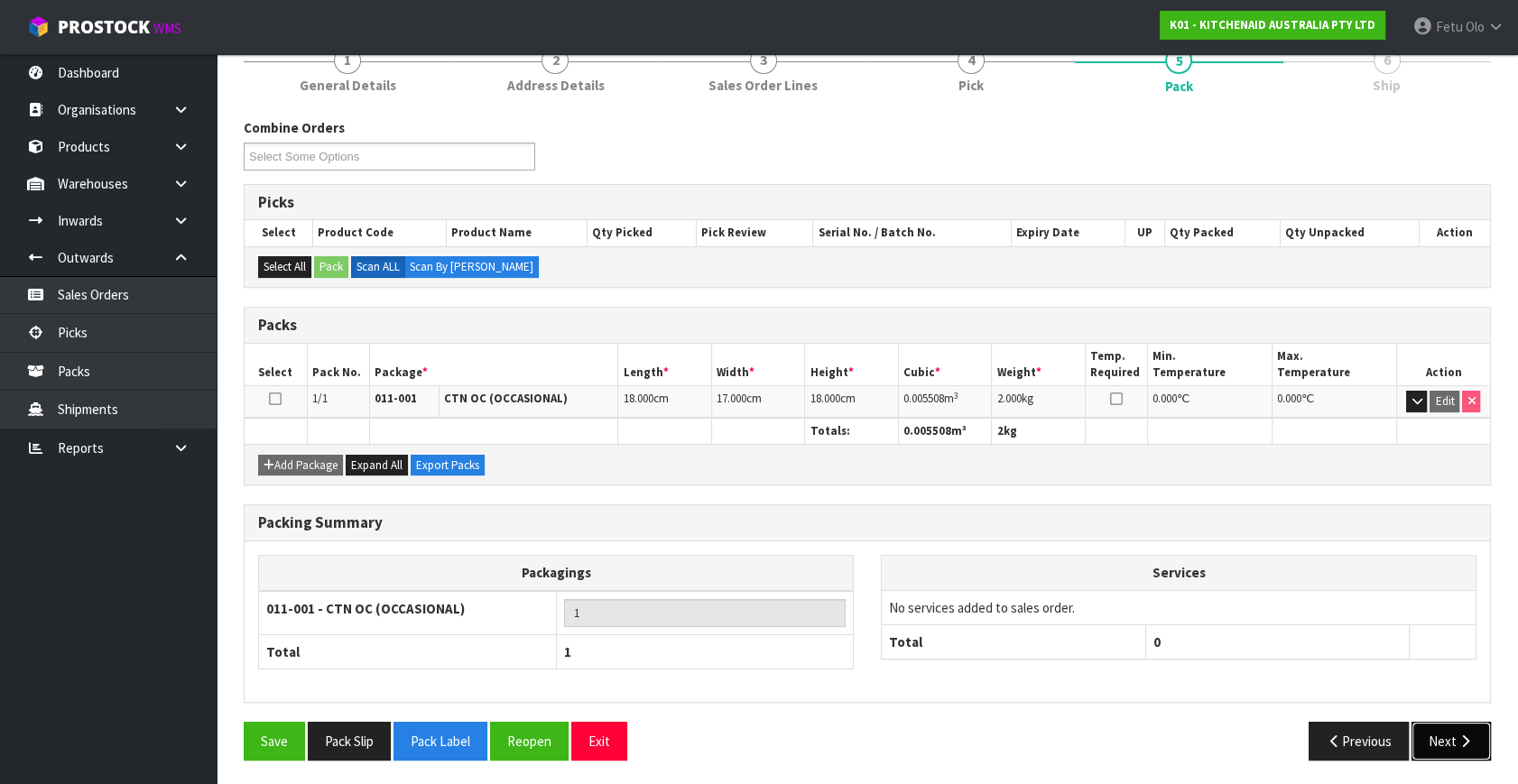
click at [1446, 730] on button "Next" at bounding box center [1451, 741] width 80 height 39
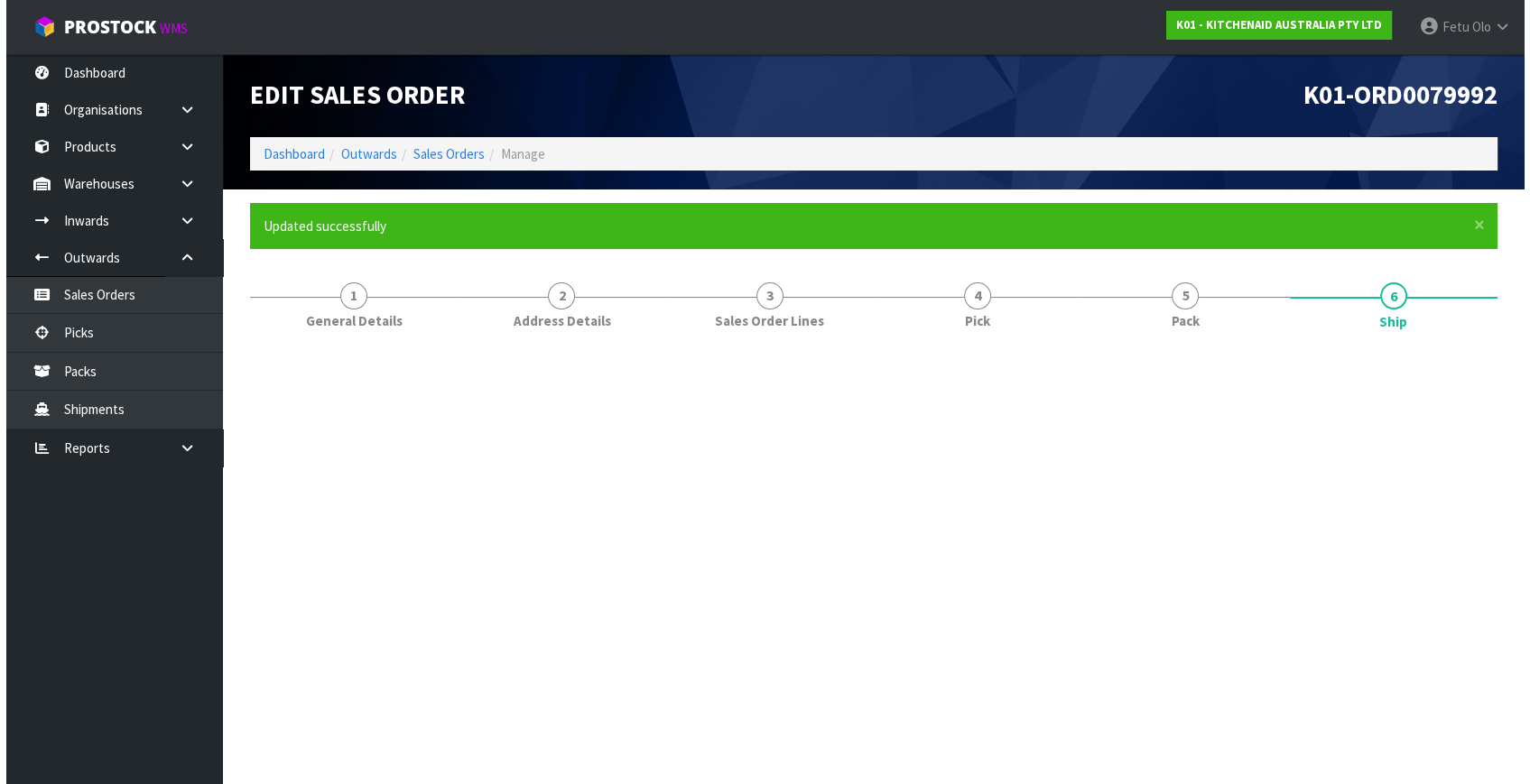
scroll to position [0, 0]
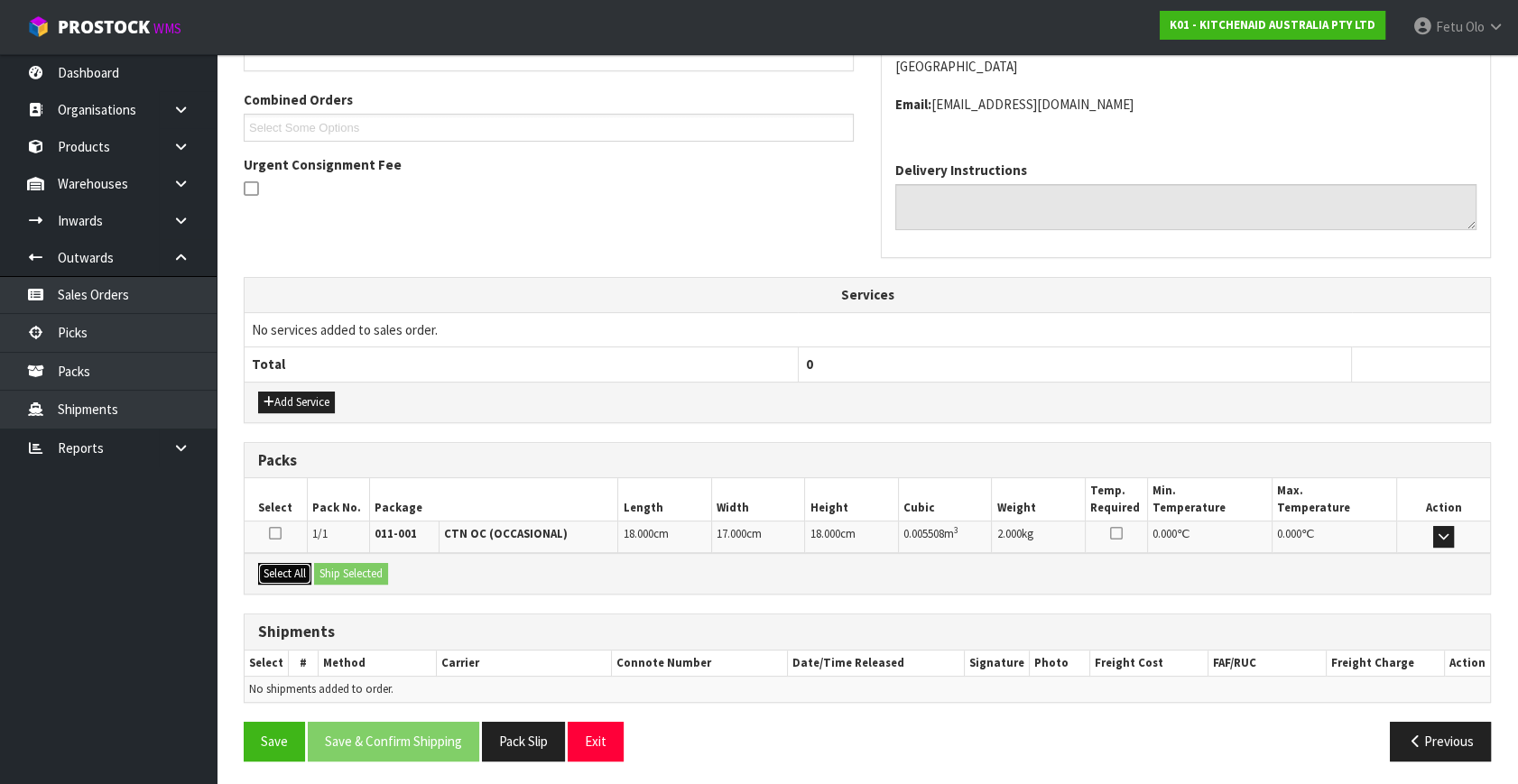
drag, startPoint x: 297, startPoint y: 562, endPoint x: 328, endPoint y: 566, distance: 31.3
click at [303, 563] on button "Select All" at bounding box center [284, 573] width 53 height 21
click at [343, 566] on button "Ship Selected" at bounding box center [351, 573] width 74 height 21
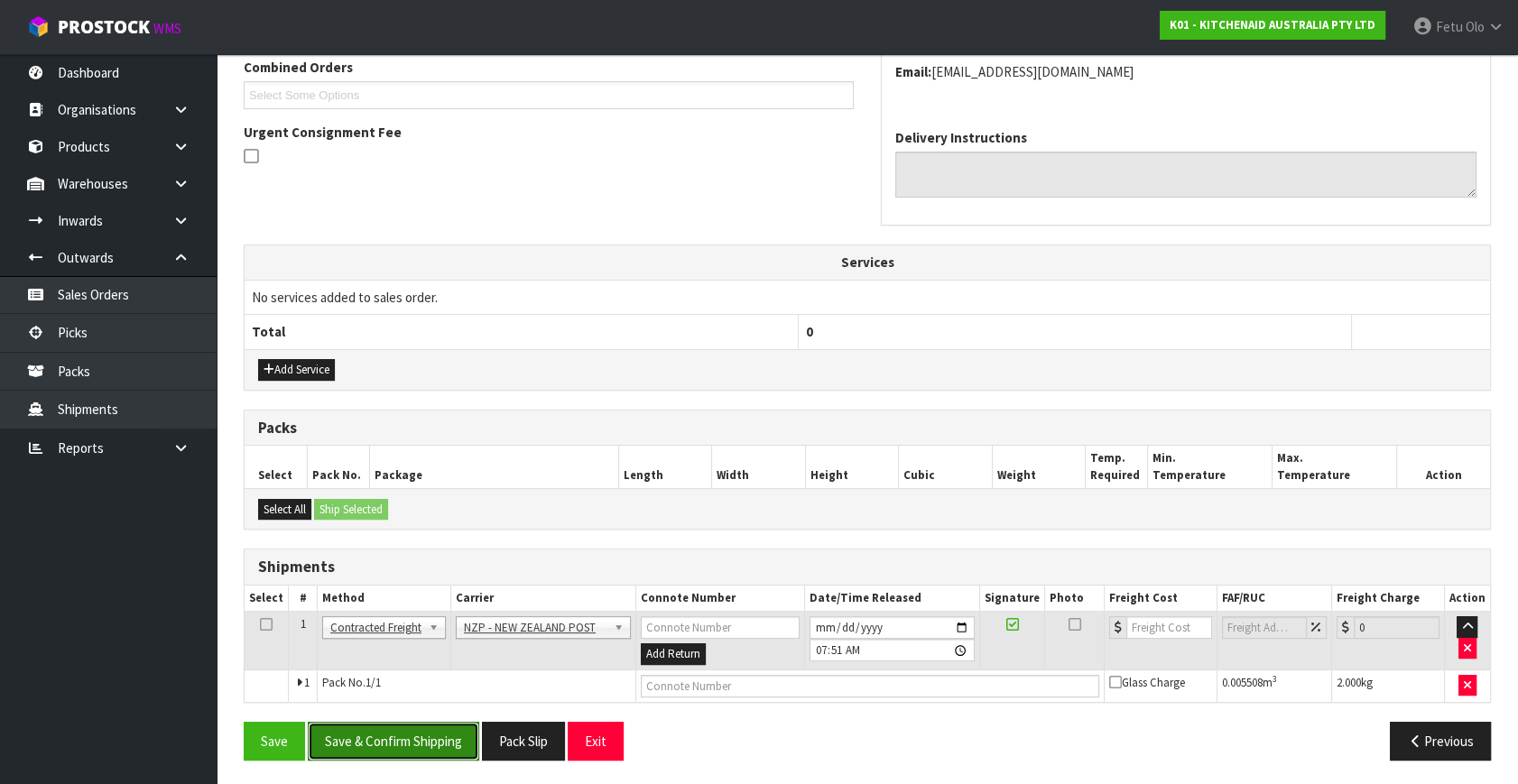
click at [403, 731] on button "Save & Confirm Shipping" at bounding box center [393, 741] width 172 height 39
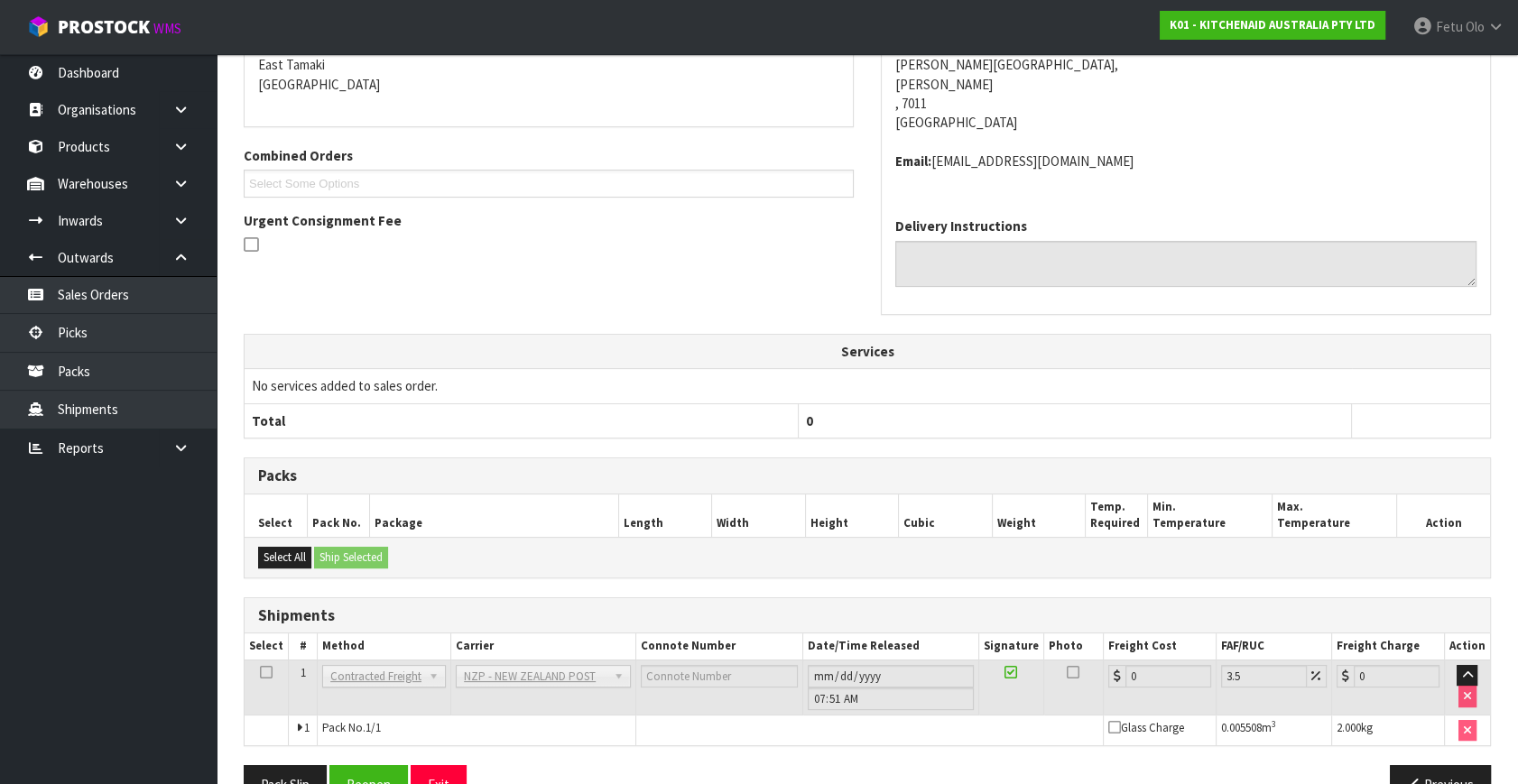
scroll to position [451, 0]
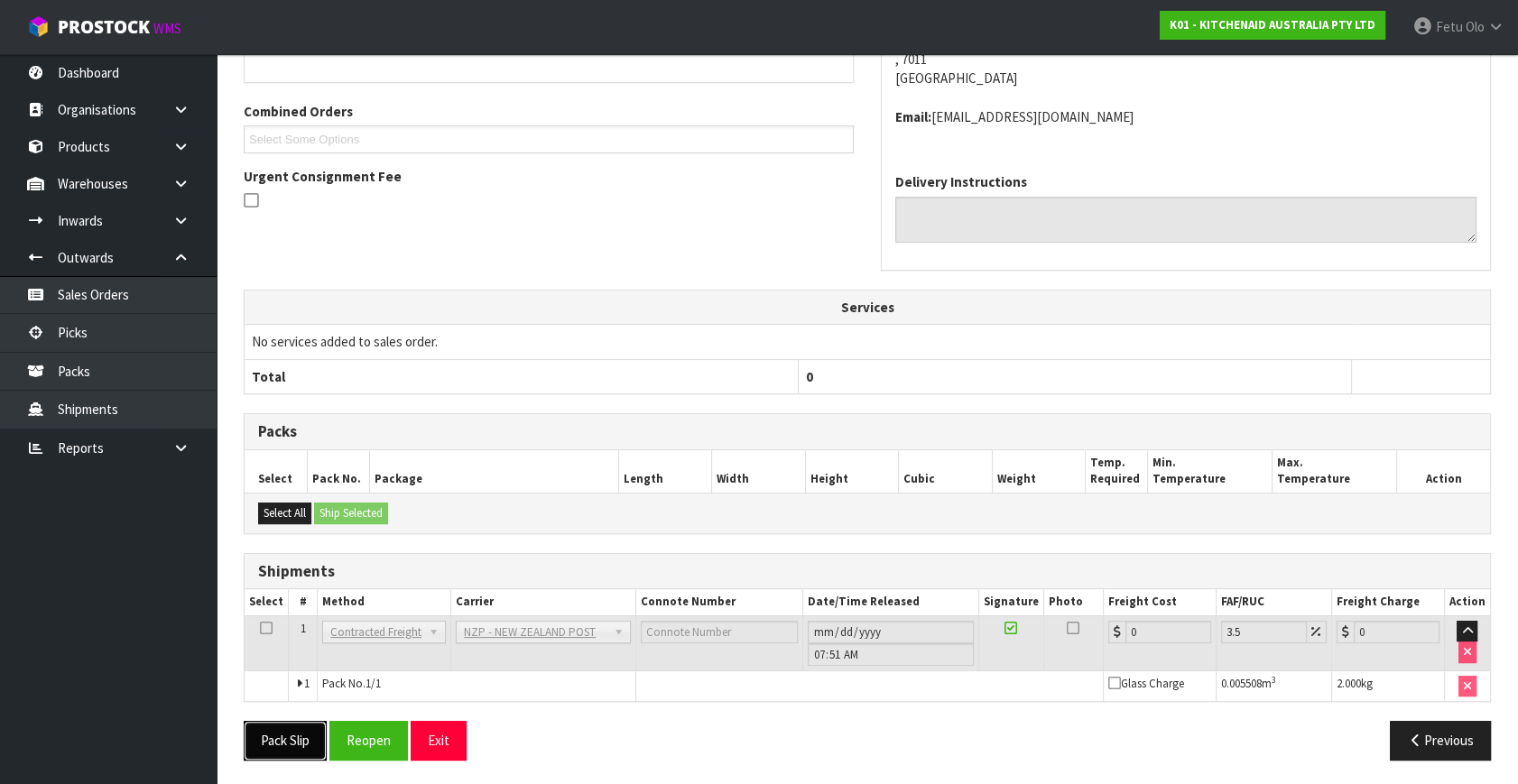
click at [296, 740] on button "Pack Slip" at bounding box center [285, 740] width 83 height 39
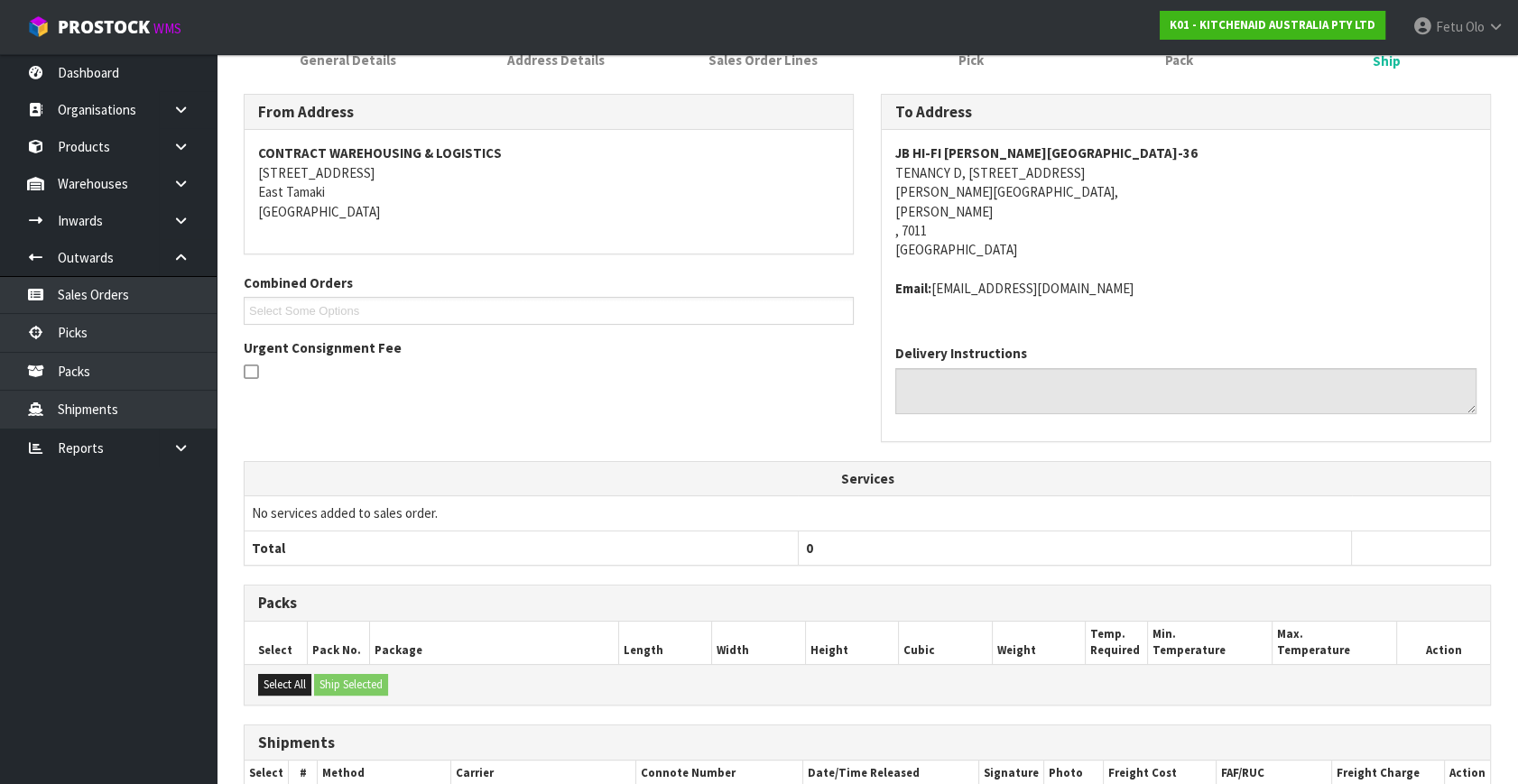
scroll to position [123, 0]
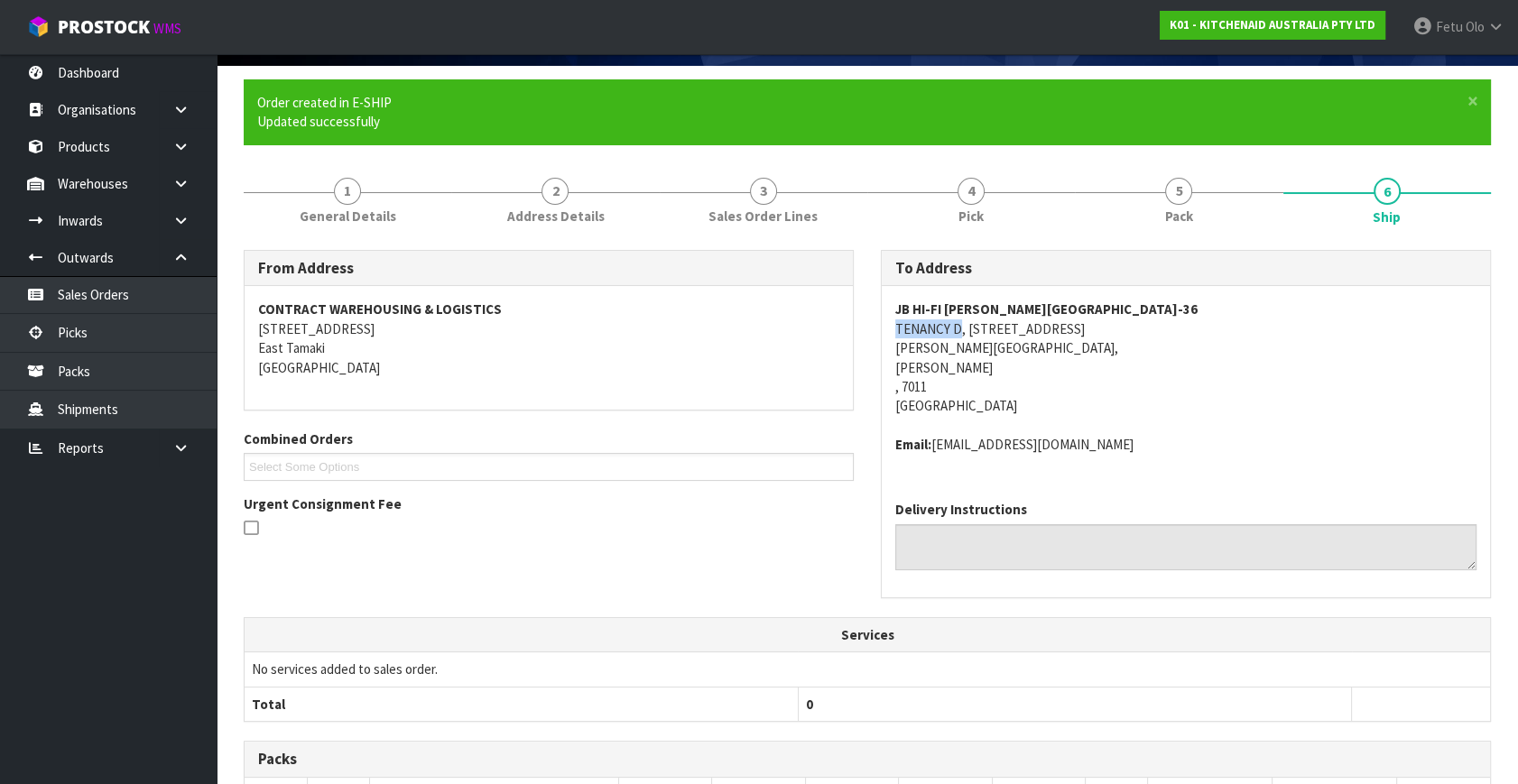
drag, startPoint x: 959, startPoint y: 328, endPoint x: 881, endPoint y: 328, distance: 78.0
click at [882, 328] on div "JB HI-FI NELSON JUNCTION-36 TENANCY D, 99 QUARANTINE ROAD NELSON JUNCTION, Nels…" at bounding box center [1186, 386] width 609 height 200
copy address "TENANCY D"
drag, startPoint x: 966, startPoint y: 329, endPoint x: 1123, endPoint y: 318, distance: 157.4
click at [1123, 318] on address "JB HI-FI NELSON JUNCTION-36 TENANCY D, 99 QUARANTINE ROAD NELSON JUNCTION, Nels…" at bounding box center [1186, 358] width 581 height 116
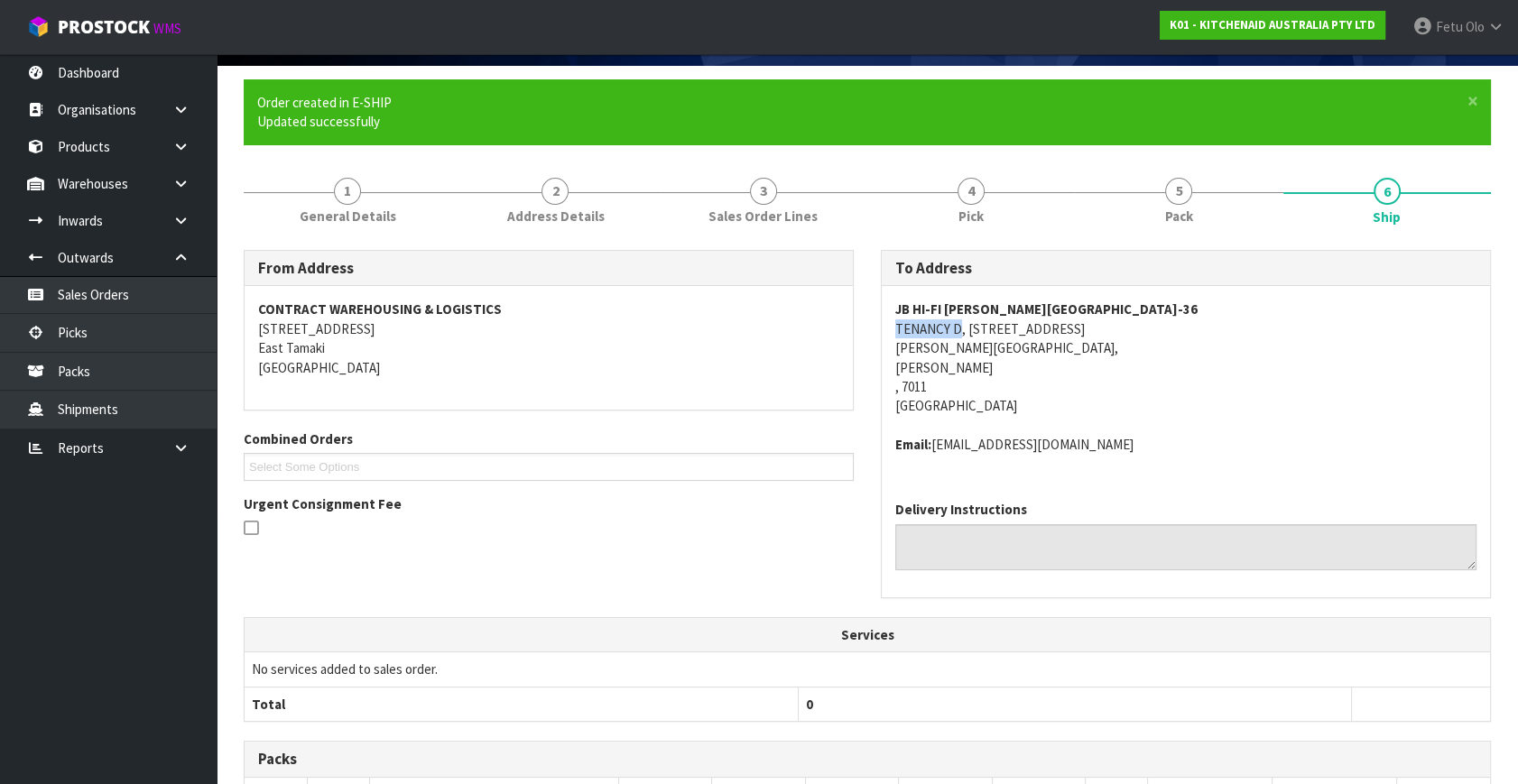
copy address "99 QUARANTINE ROAD"
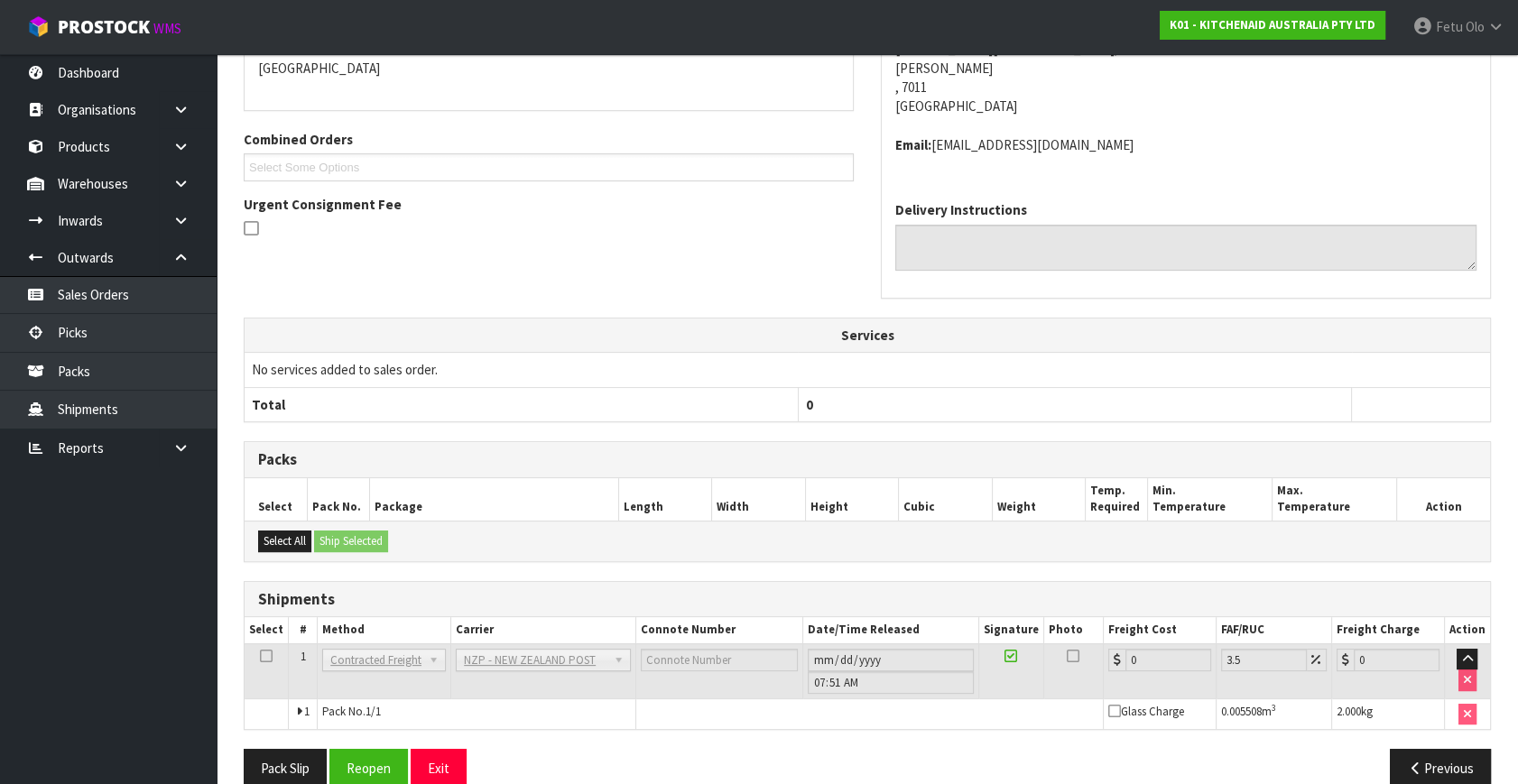
scroll to position [451, 0]
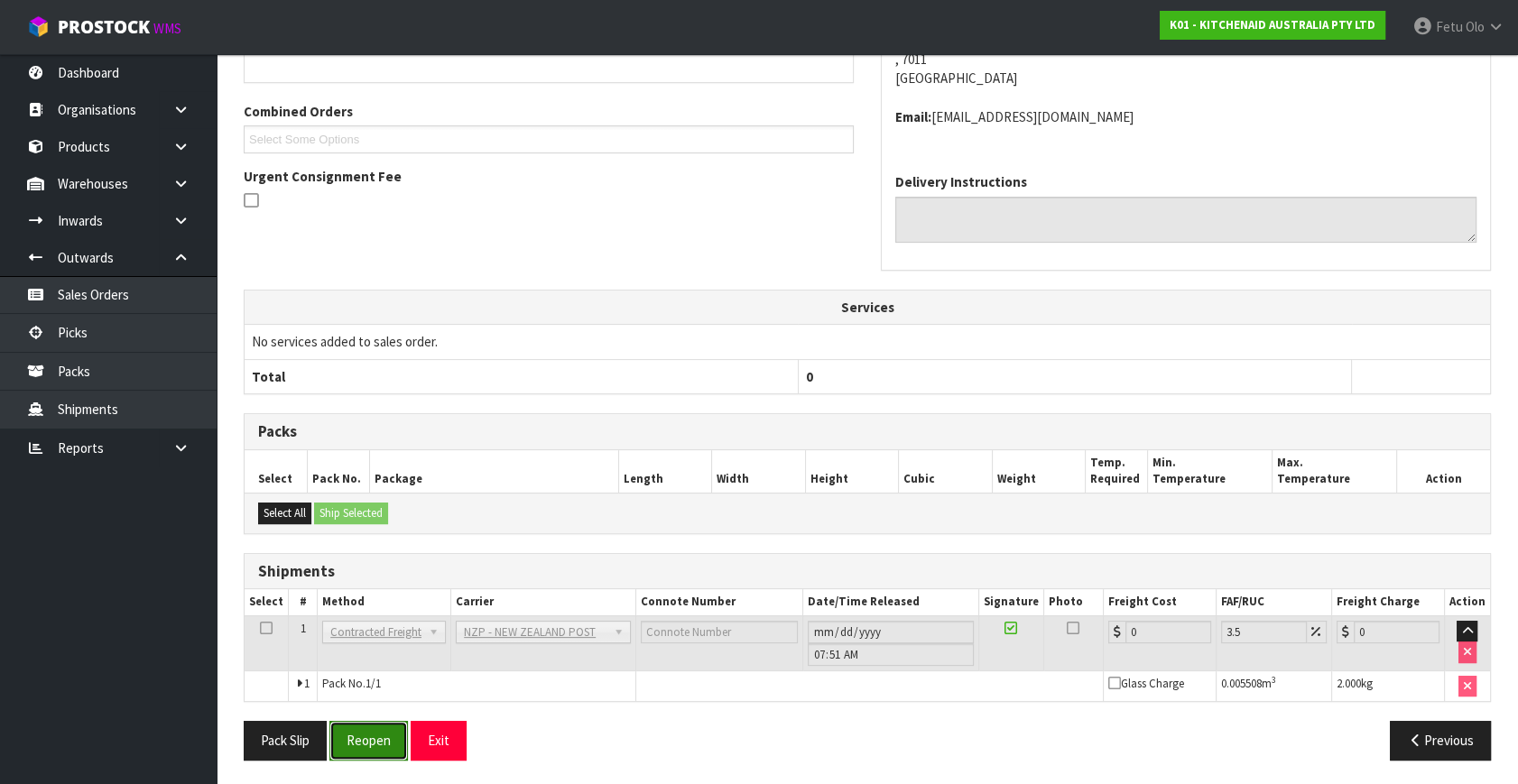
click at [371, 727] on button "Reopen" at bounding box center [368, 740] width 79 height 39
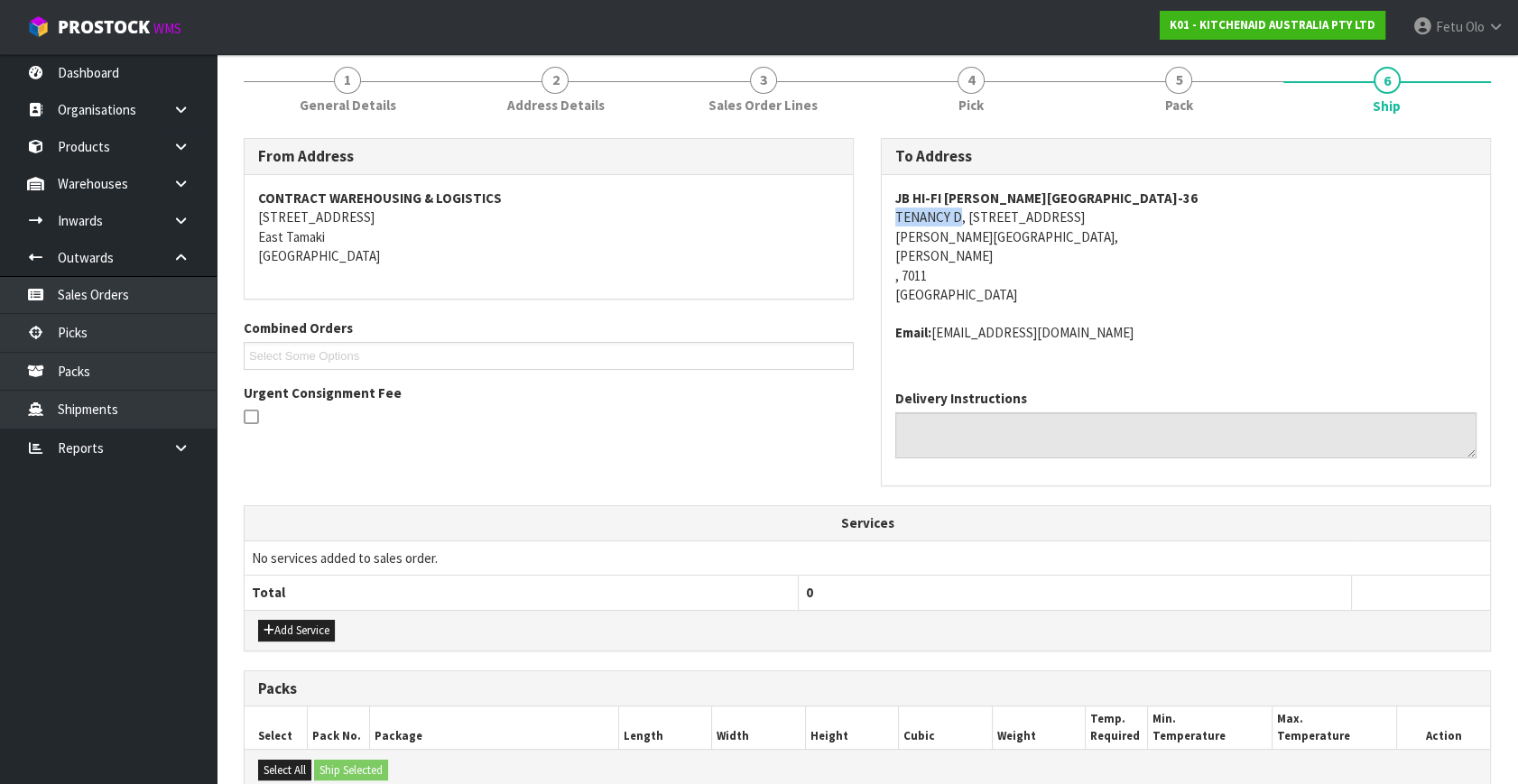
scroll to position [409, 0]
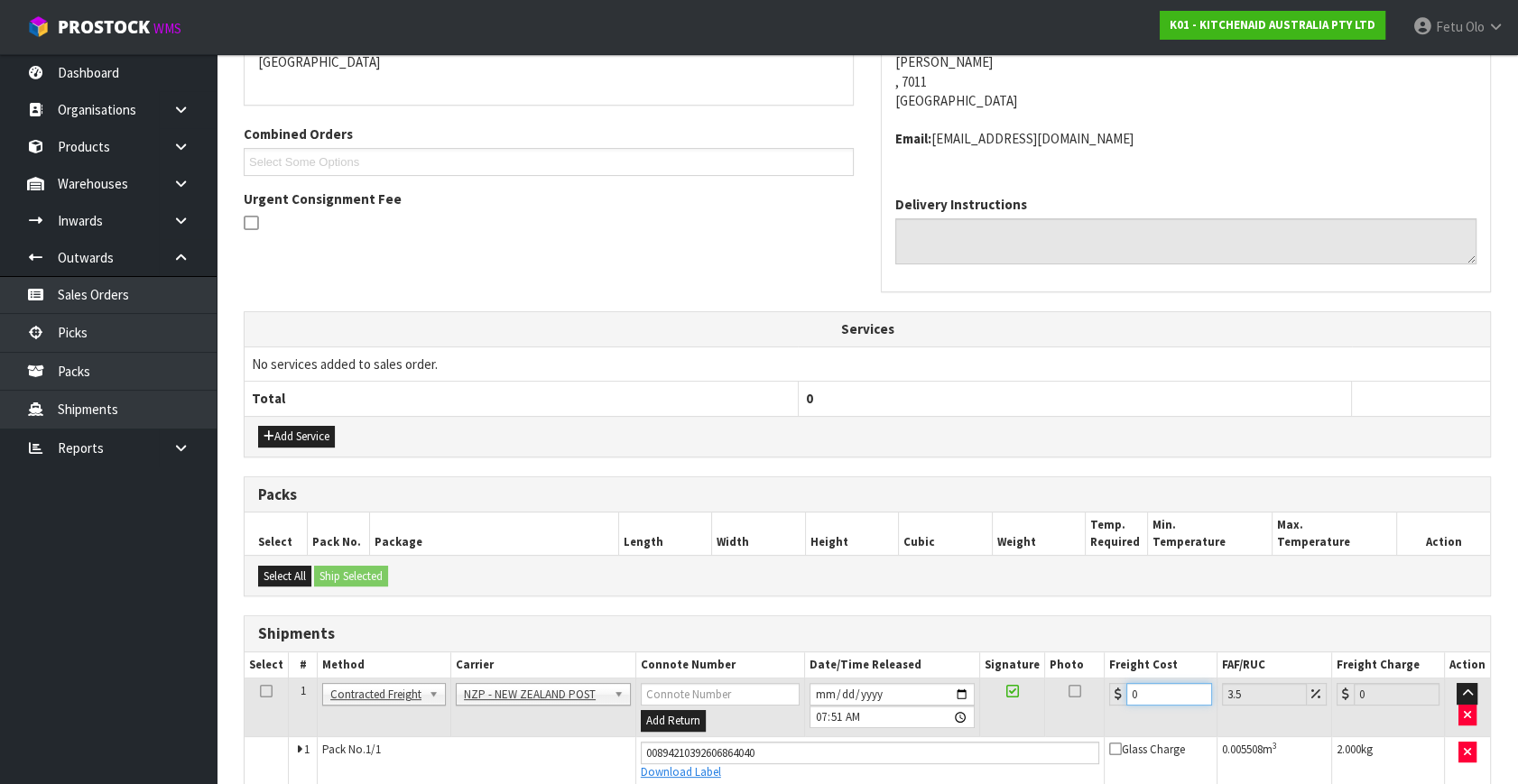
drag, startPoint x: 1129, startPoint y: 695, endPoint x: 977, endPoint y: 720, distance: 154.0
click at [977, 720] on tr "1 Client Local Pickup Customer Local Pickup Company Freight Contracted Freight …" at bounding box center [867, 707] width 1245 height 58
type input "1"
type input "1.03"
type input "11"
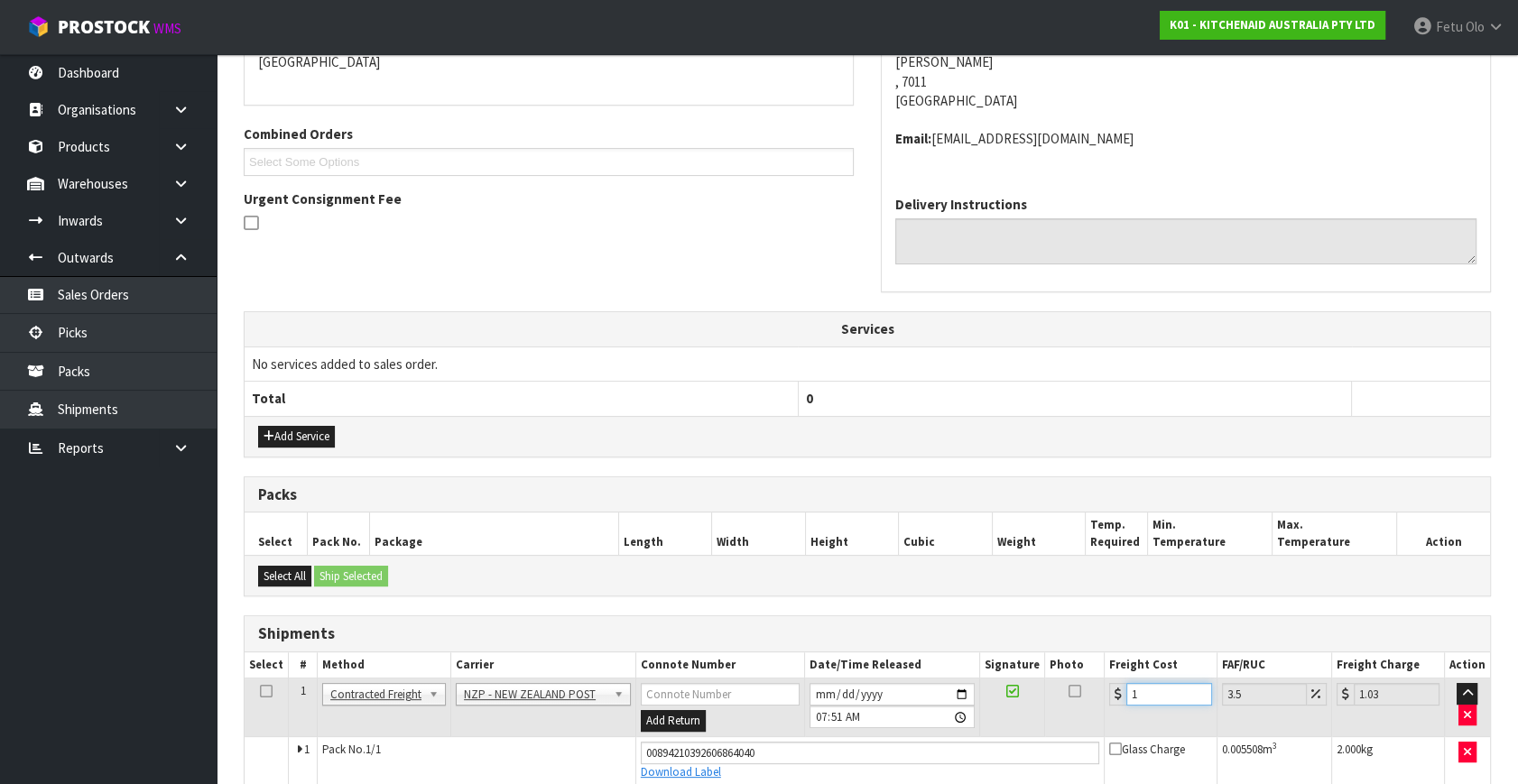
type input "11.38"
type input "11.6"
type input "12.01"
type input "11.61"
type input "12.02"
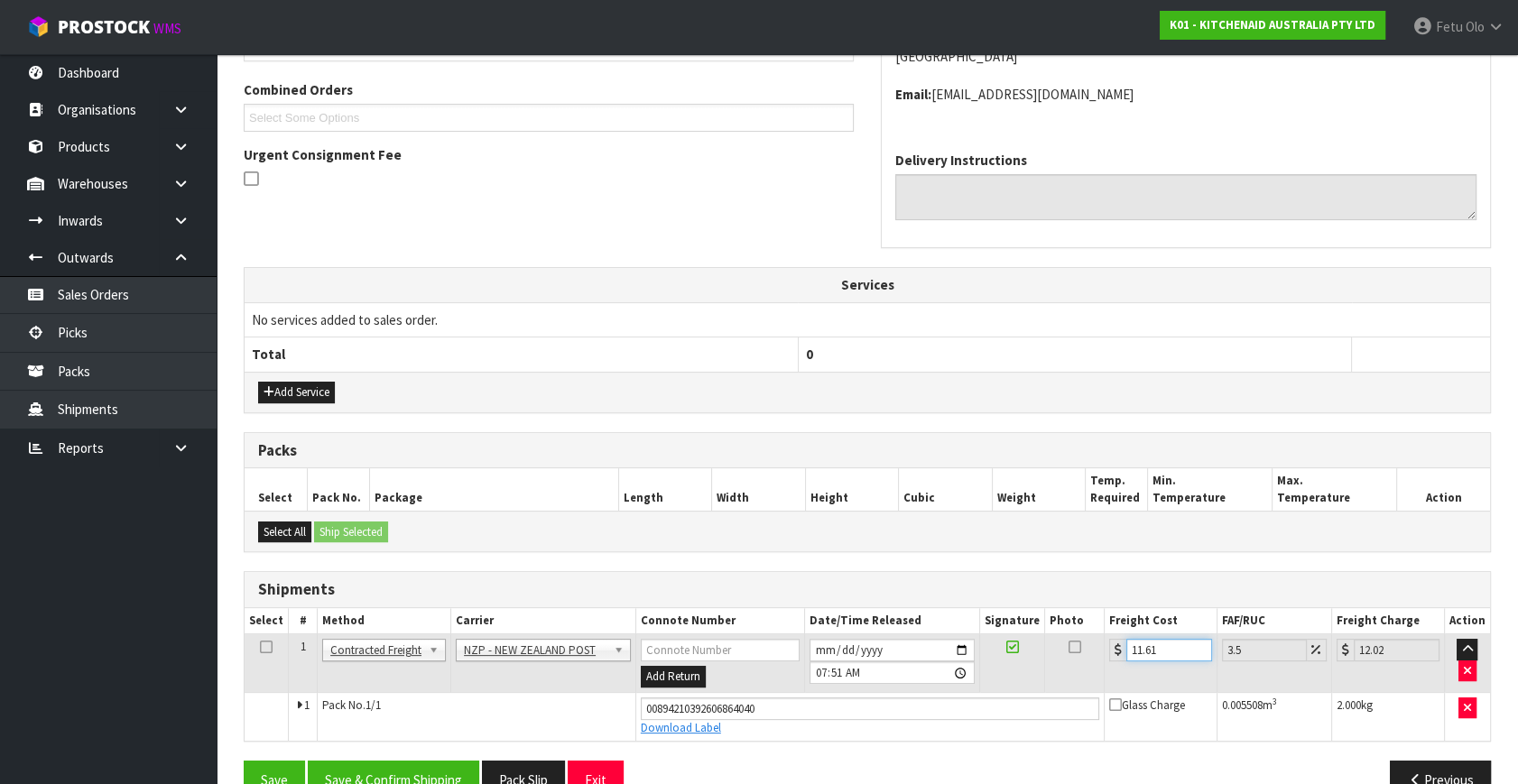
scroll to position [494, 0]
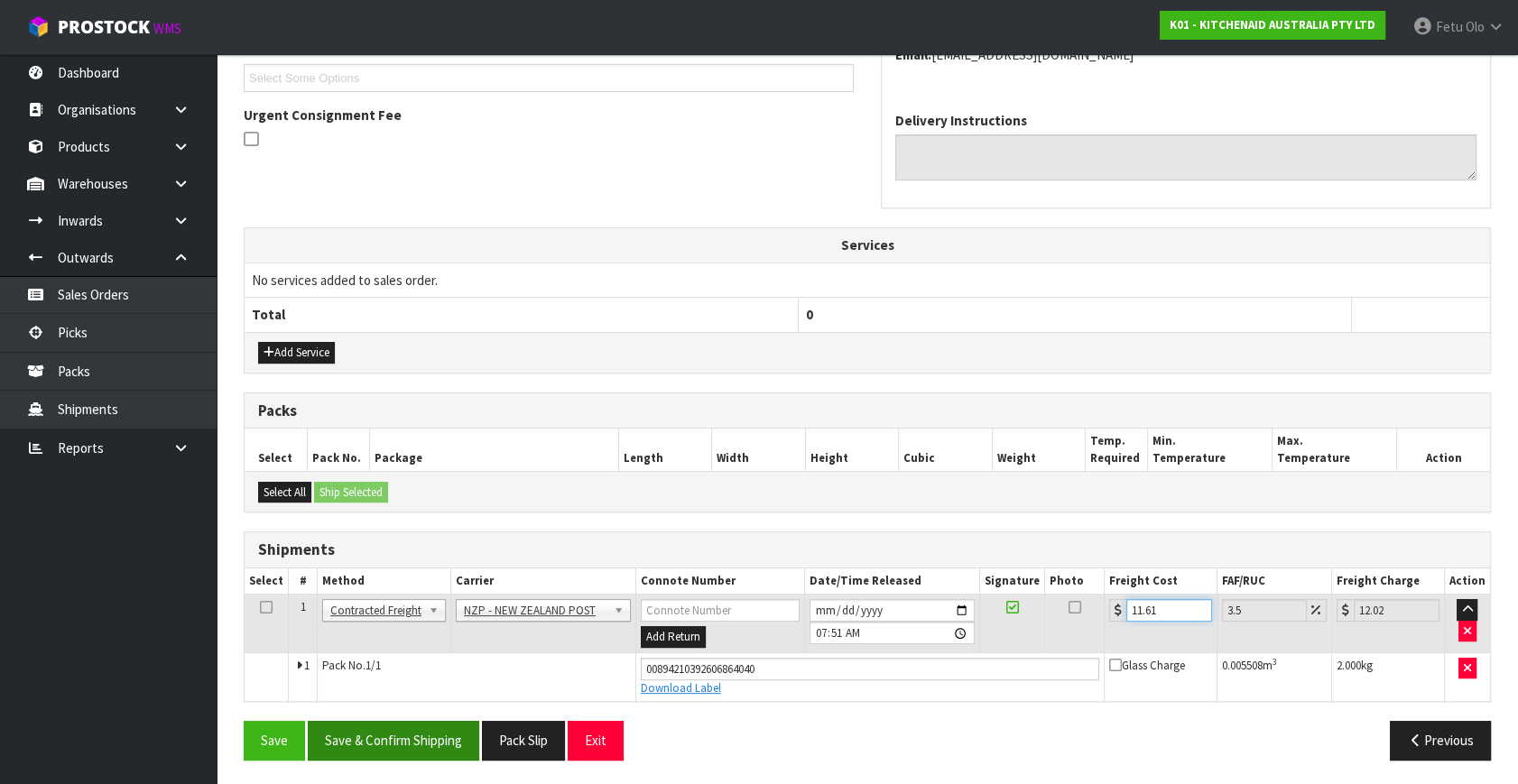
type input "11.61"
click at [378, 733] on button "Save & Confirm Shipping" at bounding box center [393, 740] width 172 height 39
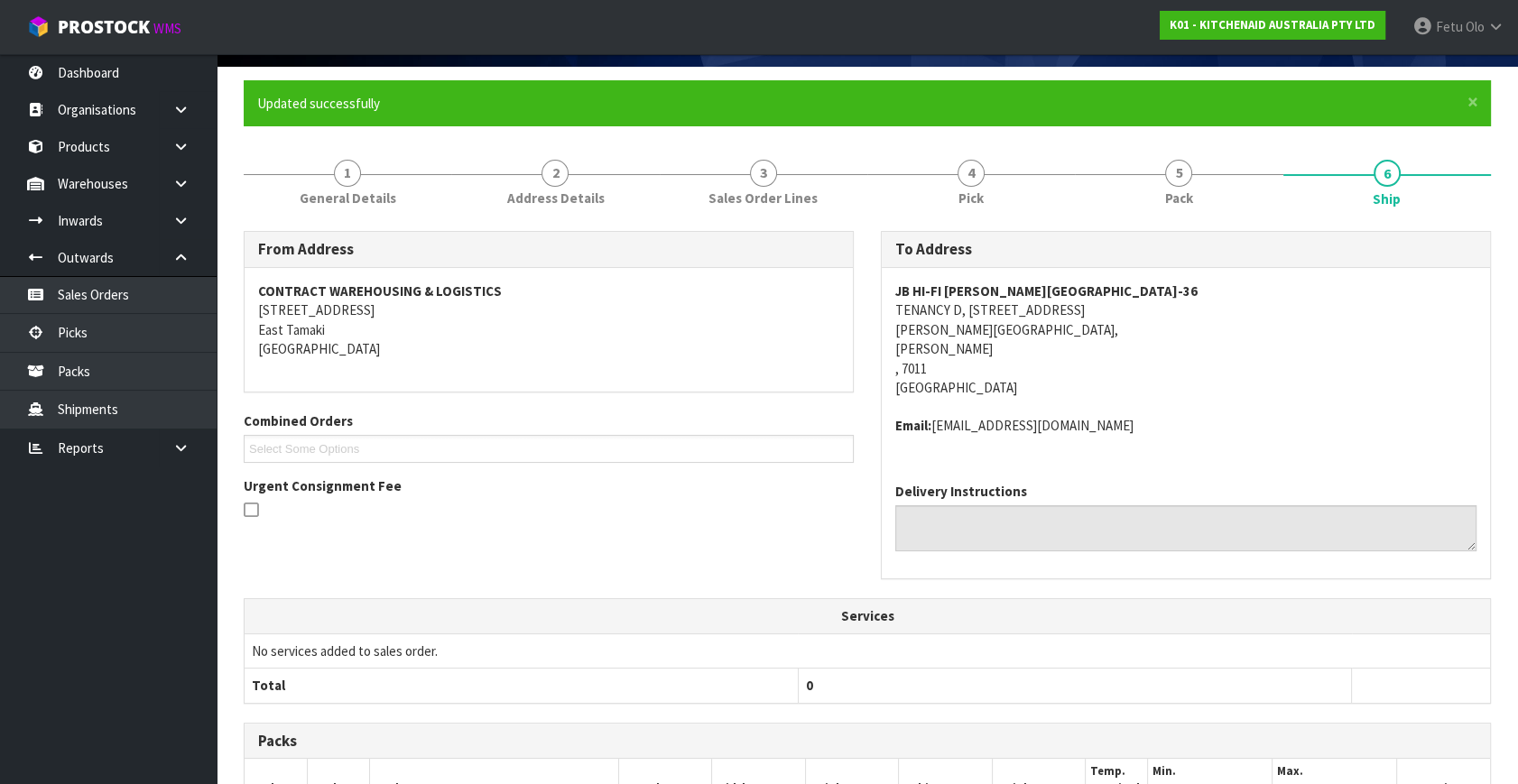
scroll to position [116, 0]
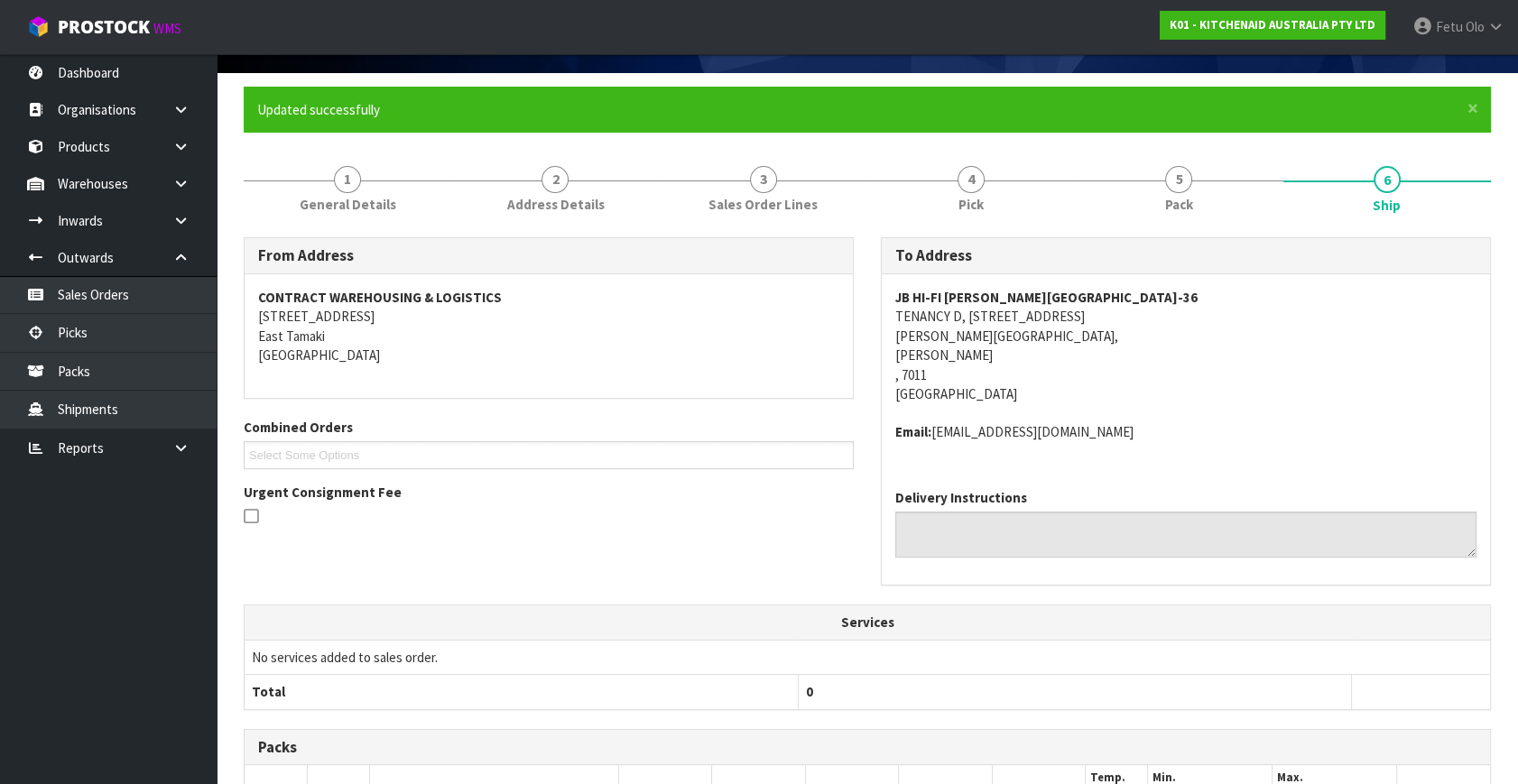
click at [1300, 408] on span "JB HI-FI NELSON JUNCTION-36 TENANCY D, 99 QUARANTINE ROAD NELSON JUNCTION, Nels…" at bounding box center [1186, 365] width 581 height 154
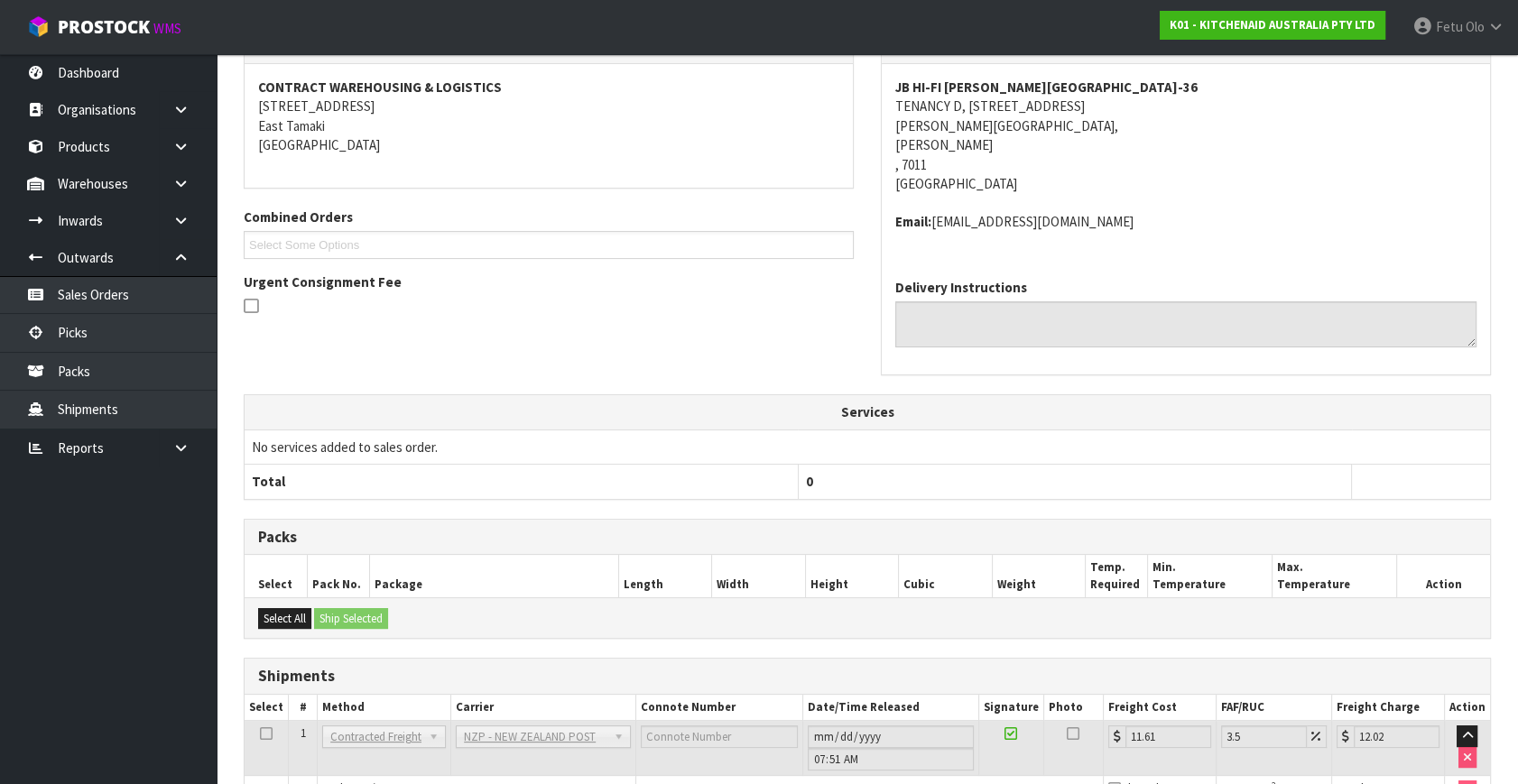
scroll to position [444, 0]
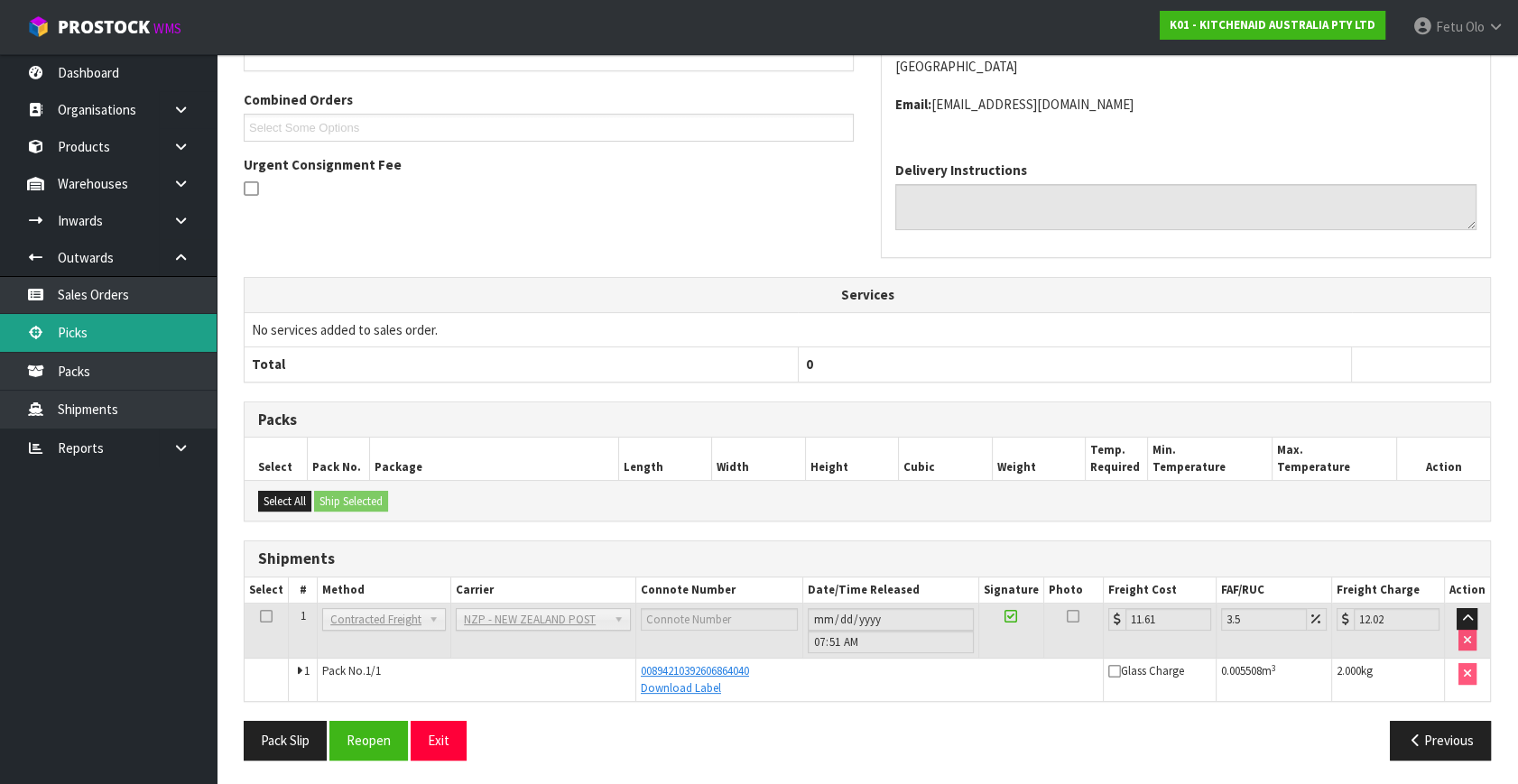
click at [94, 334] on link "Picks" at bounding box center [108, 333] width 216 height 37
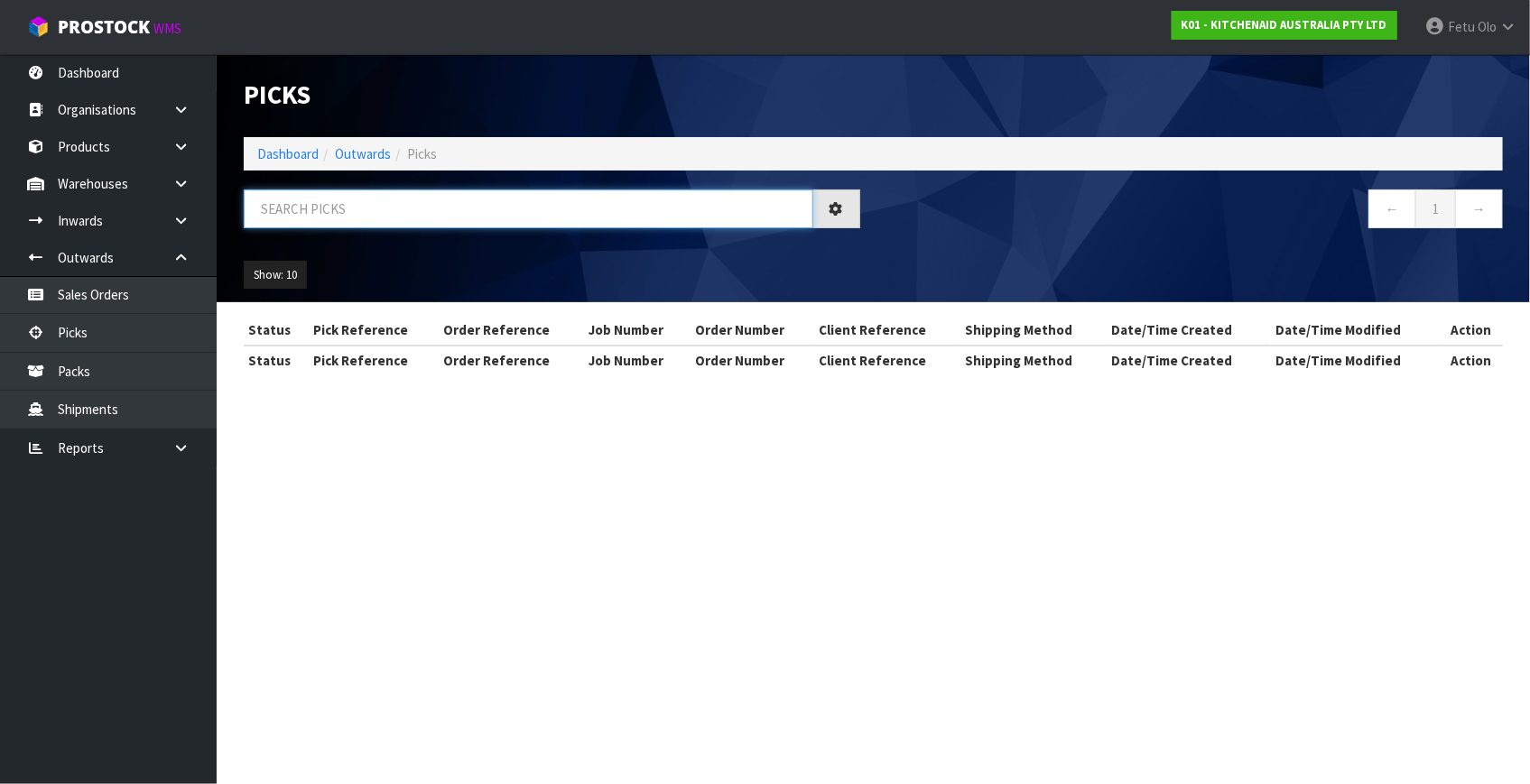
click at [475, 206] on input "text" at bounding box center [528, 209] width 570 height 39
type input "80025"
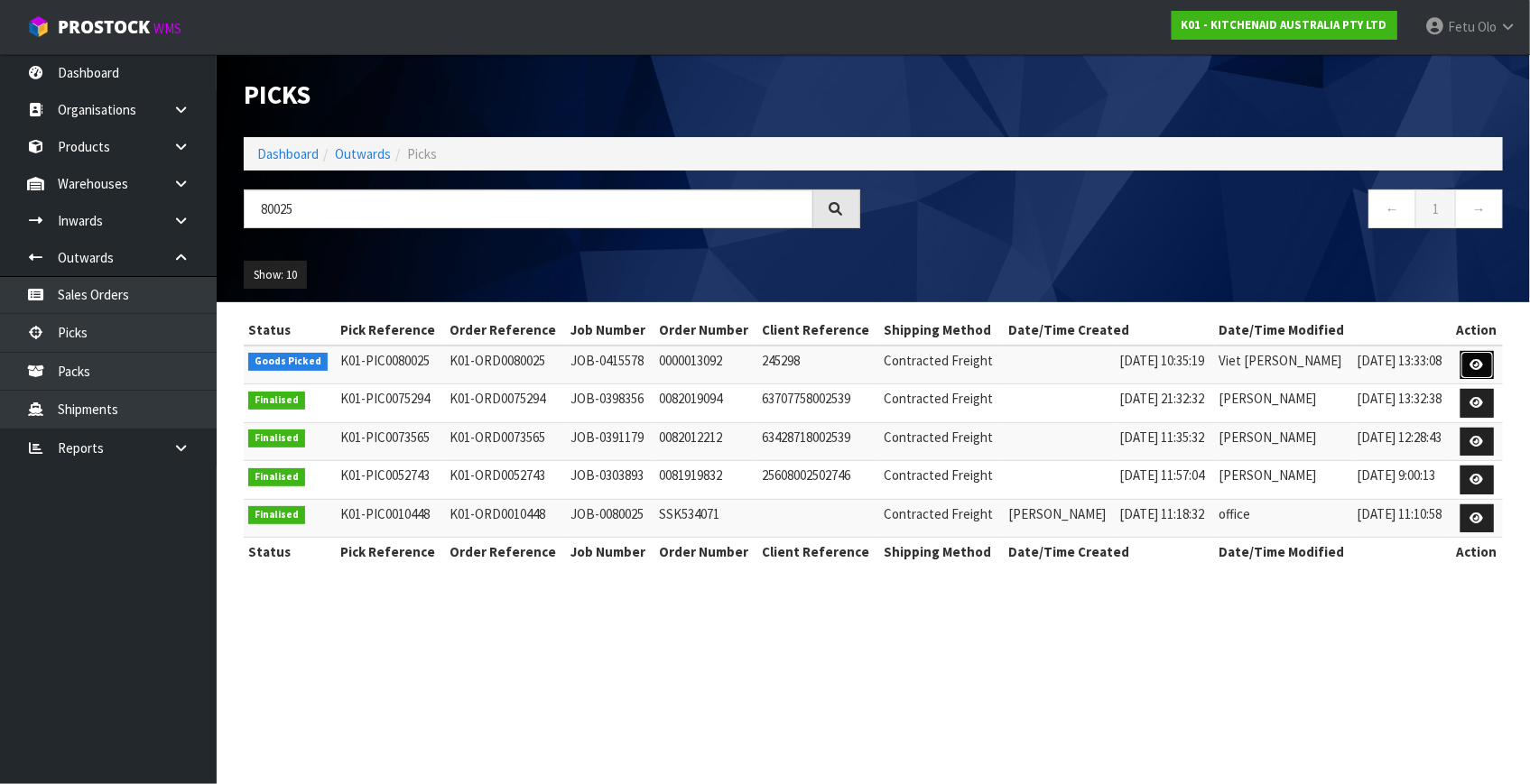
click at [1470, 361] on link at bounding box center [1478, 366] width 33 height 29
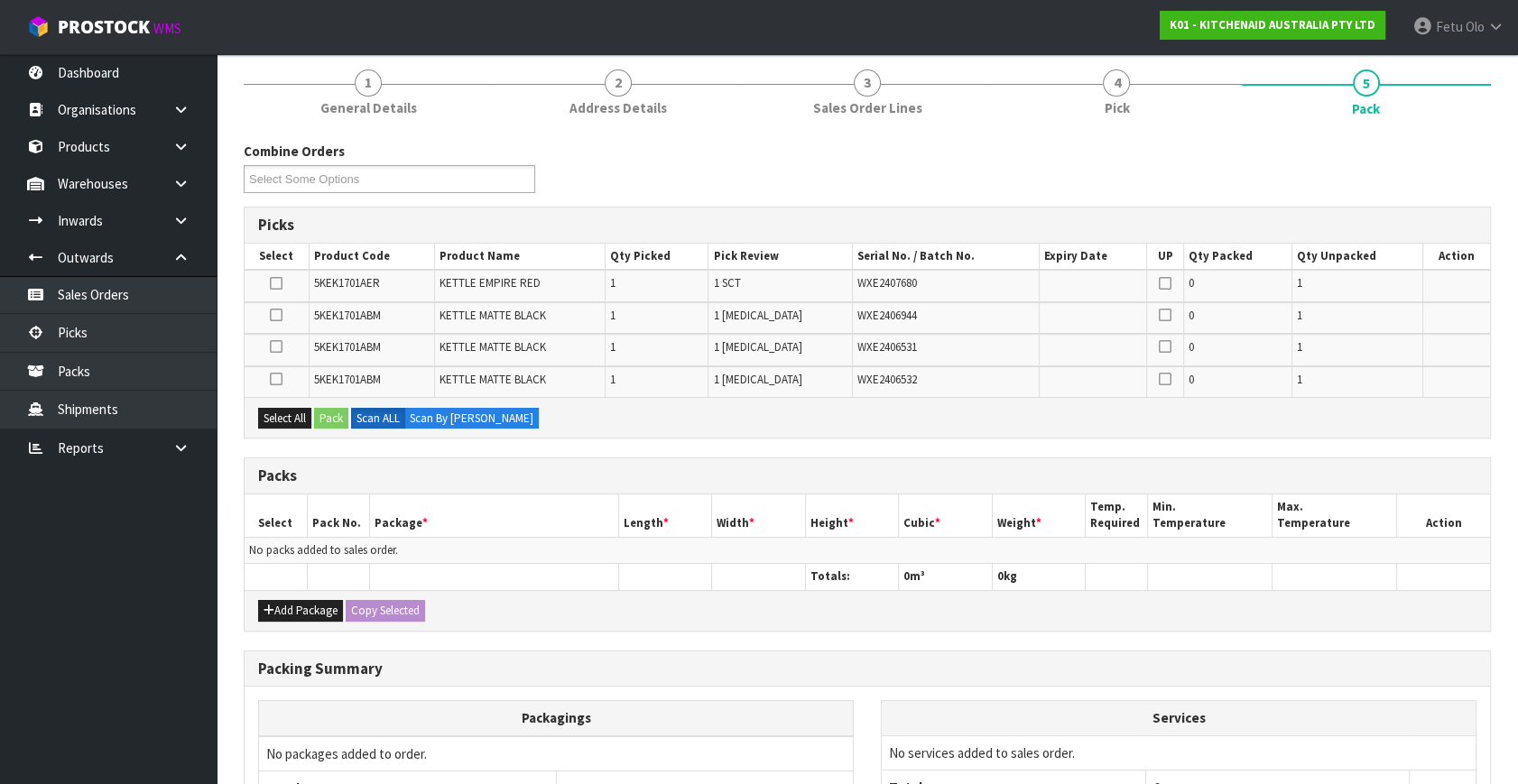
scroll to position [324, 0]
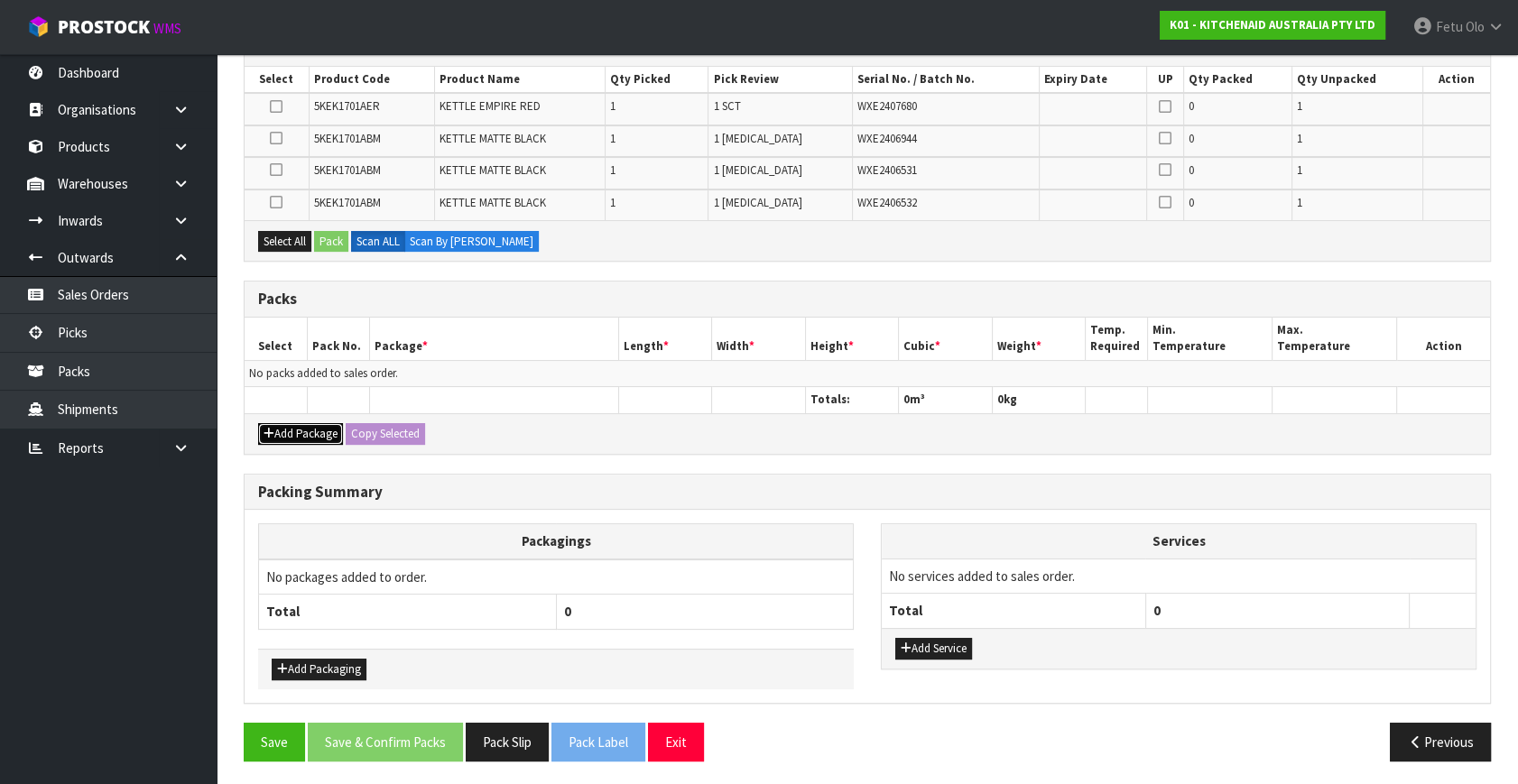
click at [272, 429] on icon "button" at bounding box center [269, 434] width 11 height 12
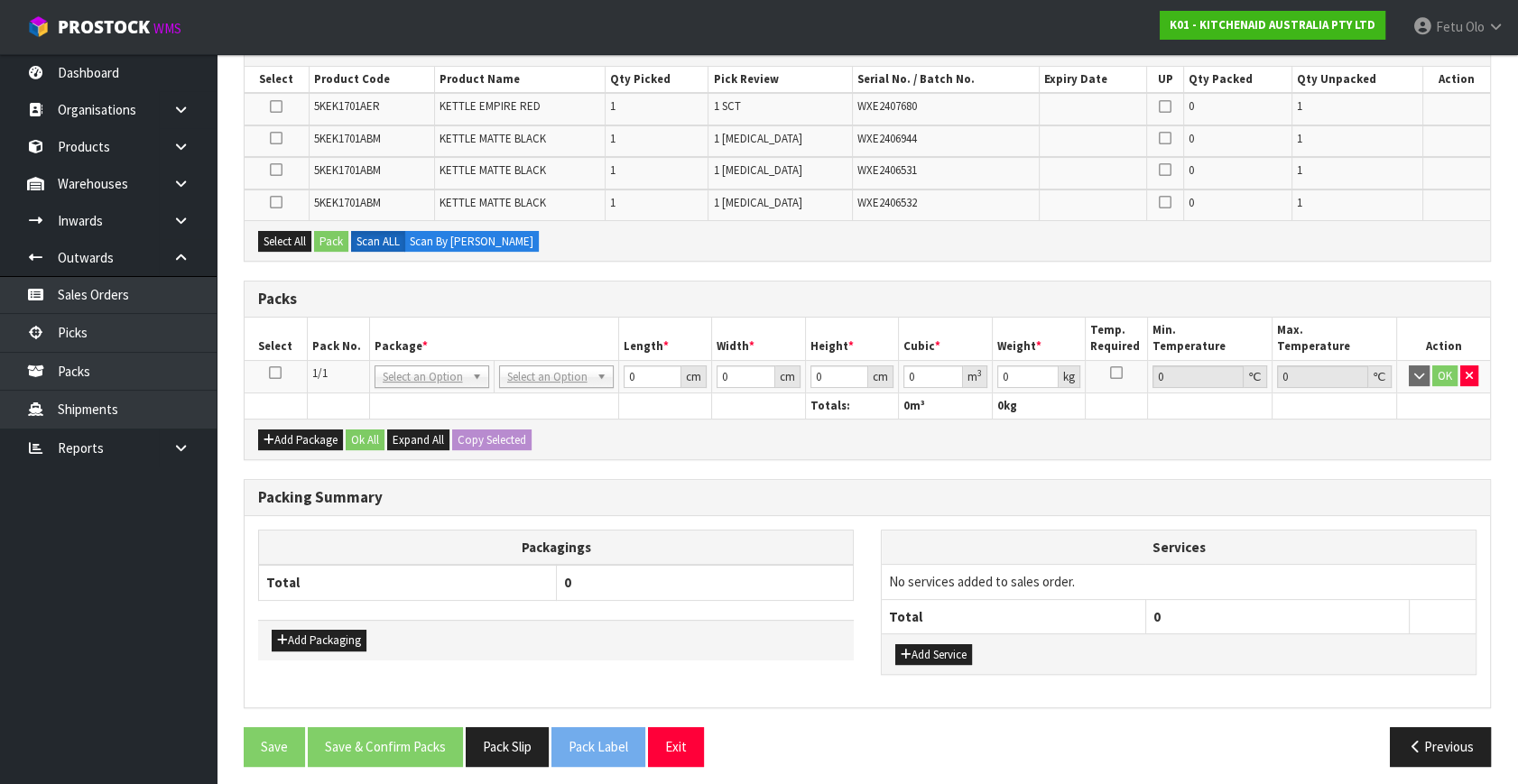
click at [277, 360] on td at bounding box center [276, 376] width 62 height 32
drag, startPoint x: 275, startPoint y: 380, endPoint x: 285, endPoint y: 376, distance: 10.8
click at [276, 380] on td at bounding box center [276, 376] width 62 height 32
click at [276, 373] on icon at bounding box center [275, 373] width 13 height 1
click at [380, 335] on th "Package *" at bounding box center [493, 339] width 249 height 43
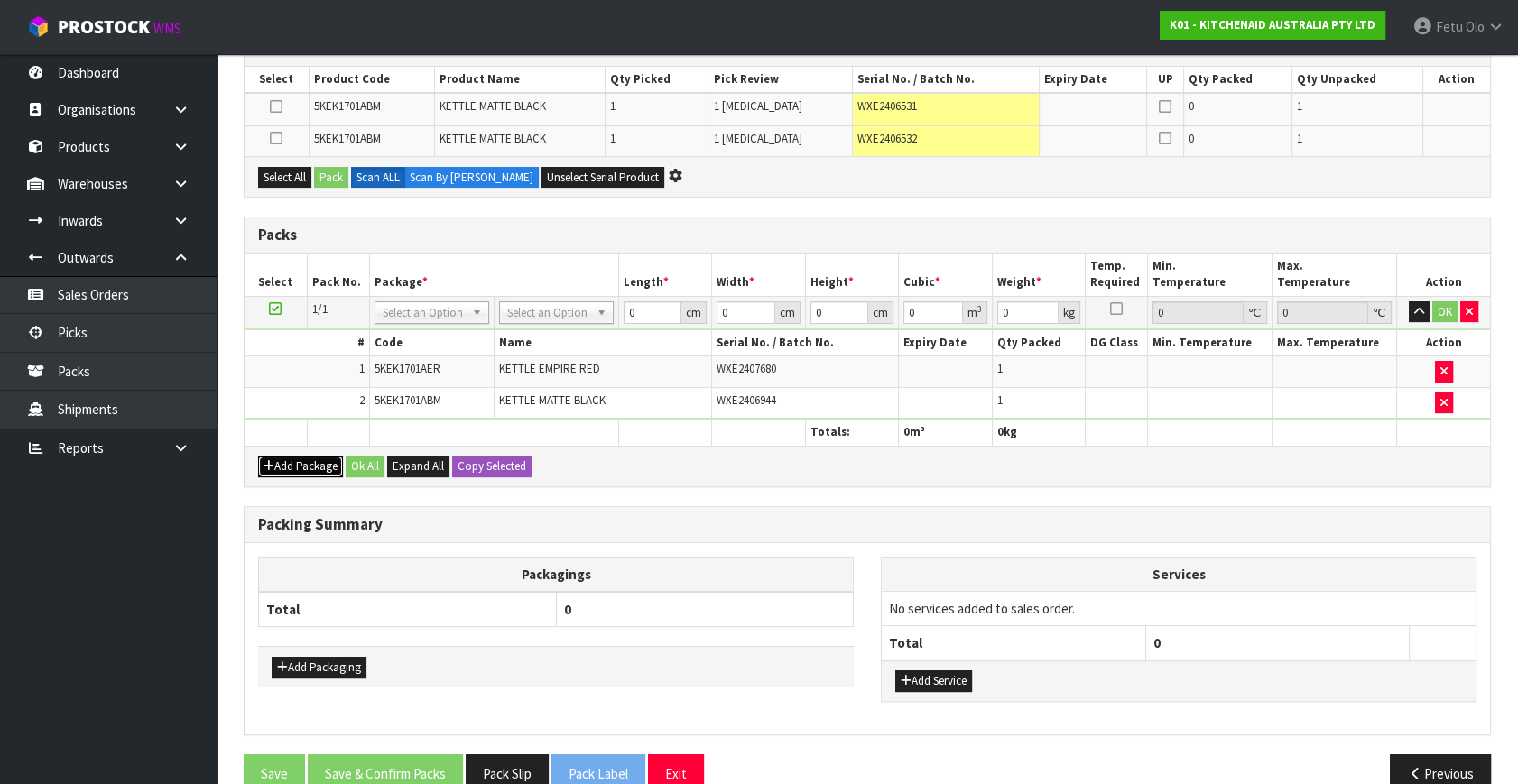
click at [288, 456] on button "Add Package" at bounding box center [300, 467] width 84 height 21
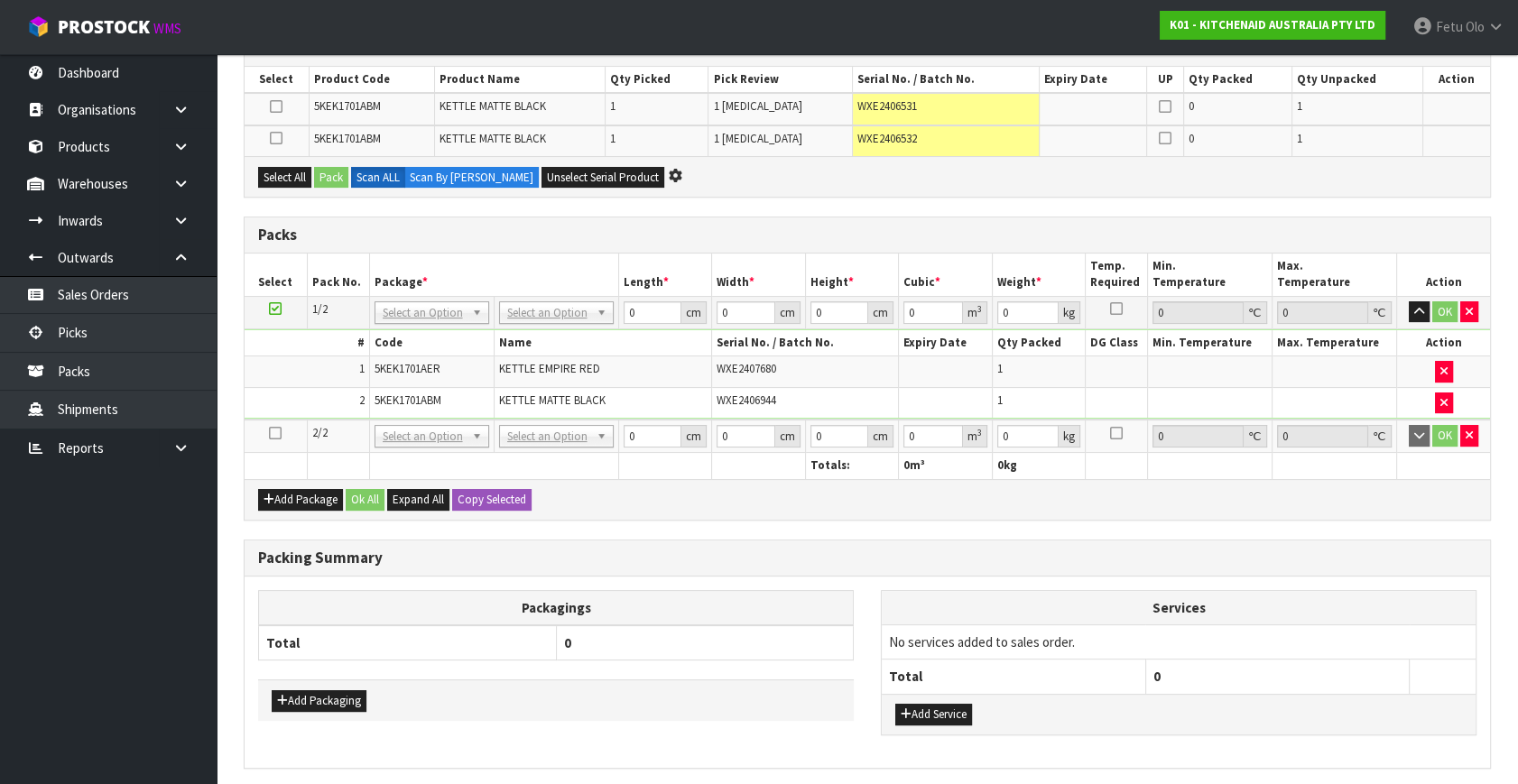
click at [268, 427] on td at bounding box center [276, 436] width 62 height 33
click at [272, 433] on icon at bounding box center [275, 433] width 13 height 1
click at [84, 625] on ul "Dashboard Organisations Clients Consignees Carriers Products Categories Serial …" at bounding box center [108, 419] width 216 height 730
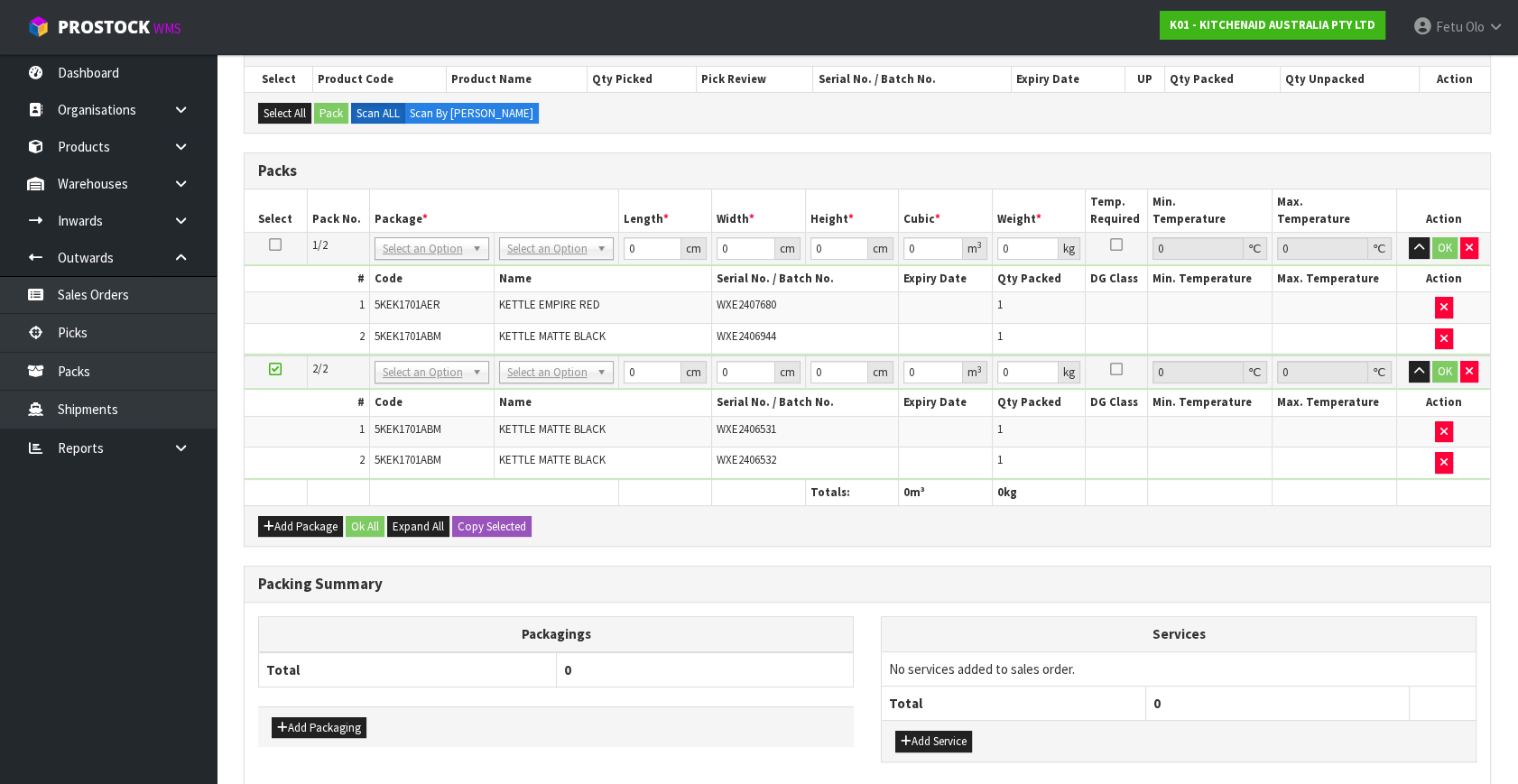
drag, startPoint x: 440, startPoint y: 243, endPoint x: 431, endPoint y: 278, distance: 36.1
click at [417, 271] on input "text" at bounding box center [431, 272] width 106 height 22
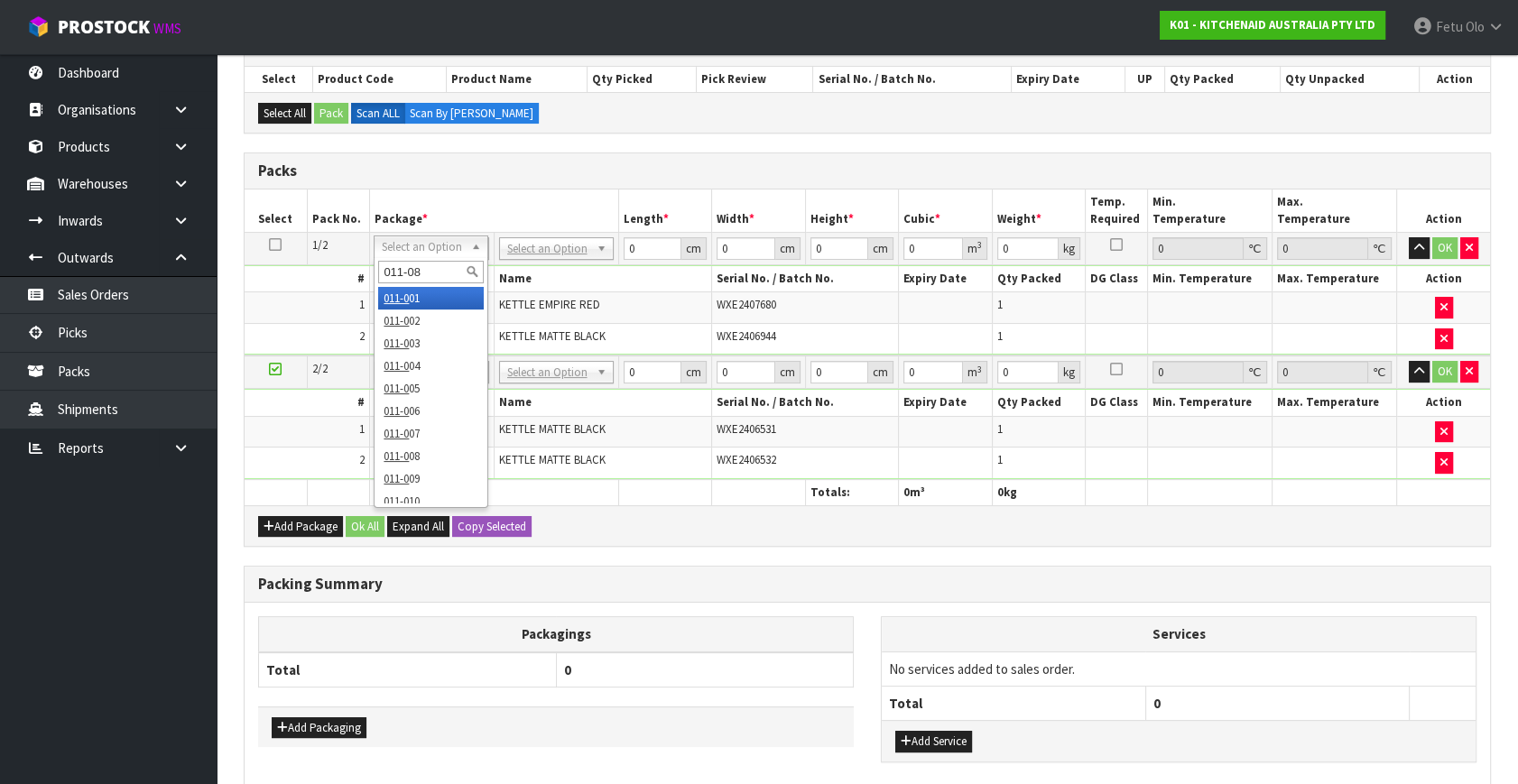
type input "011-084"
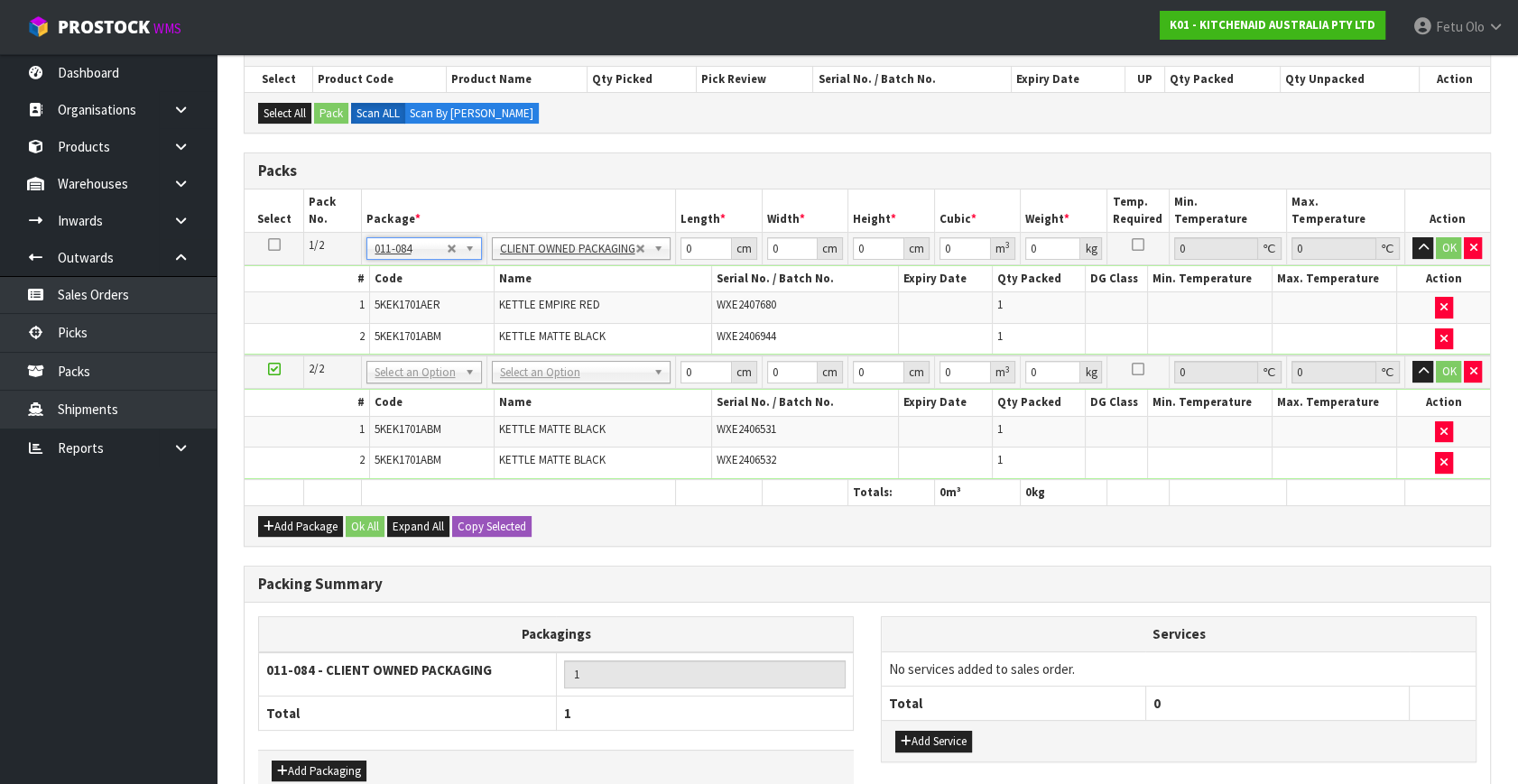
type input "4"
drag, startPoint x: 696, startPoint y: 246, endPoint x: 578, endPoint y: 314, distance: 136.2
click at [578, 314] on tbody "1/2 NONE 007-001 007-002 007-004 007-009 007-013 007-014 007-015 007-017 007-01…" at bounding box center [867, 294] width 1245 height 123
type input "41"
type input "28"
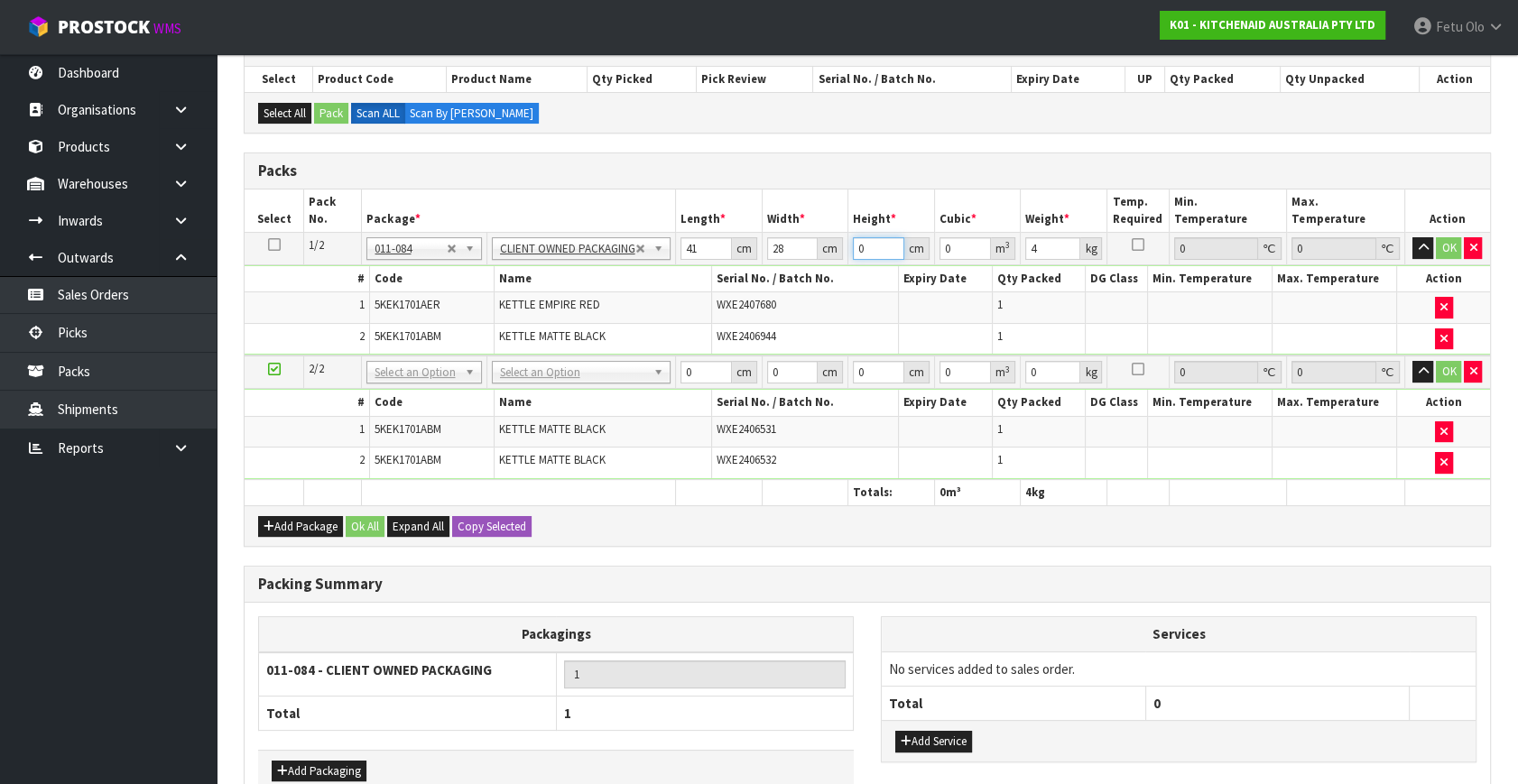
type input "3"
type input "0.003444"
type input "34"
type input "0.039032"
type input "34"
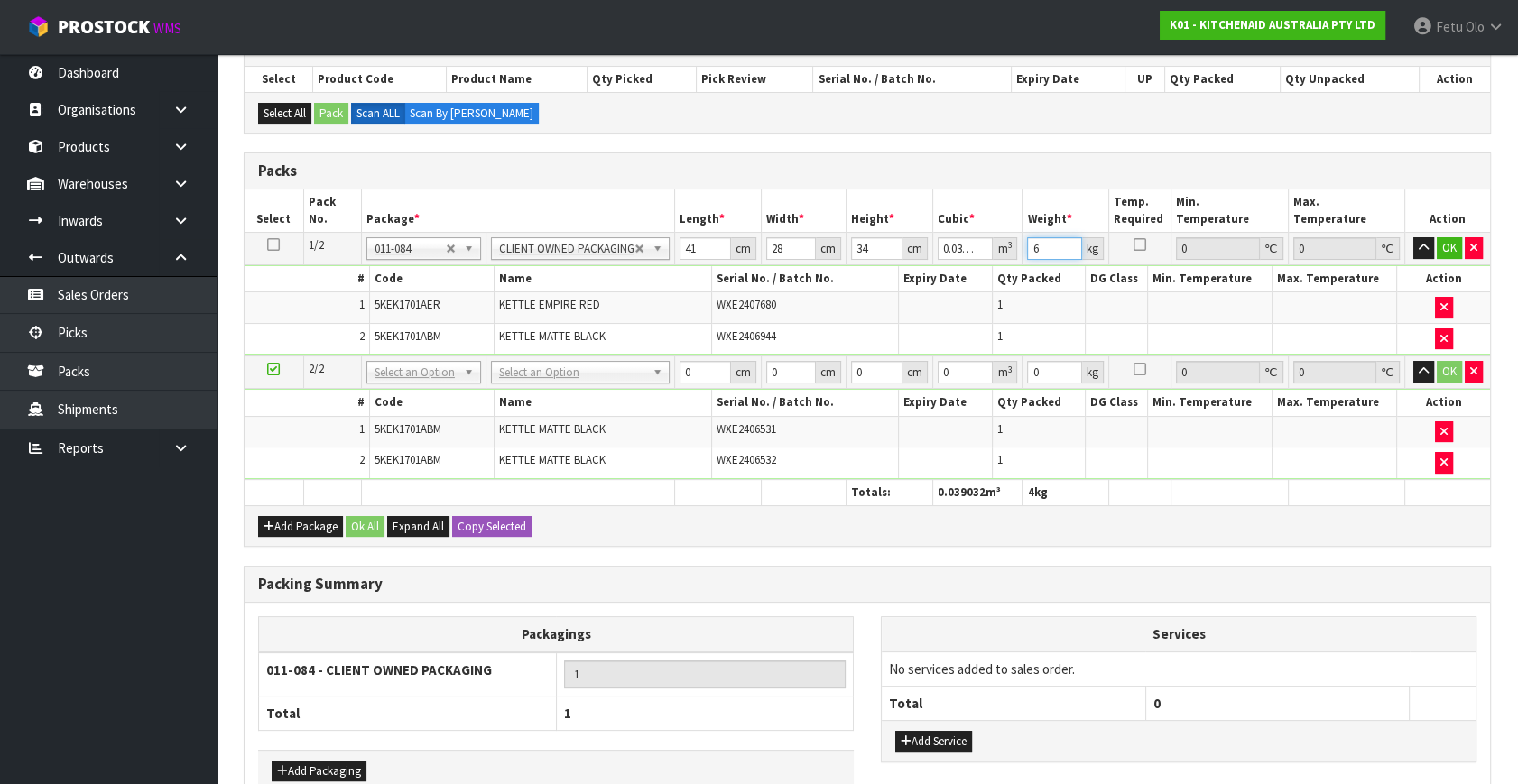
type input "6"
click button "OK" at bounding box center [1449, 248] width 25 height 21
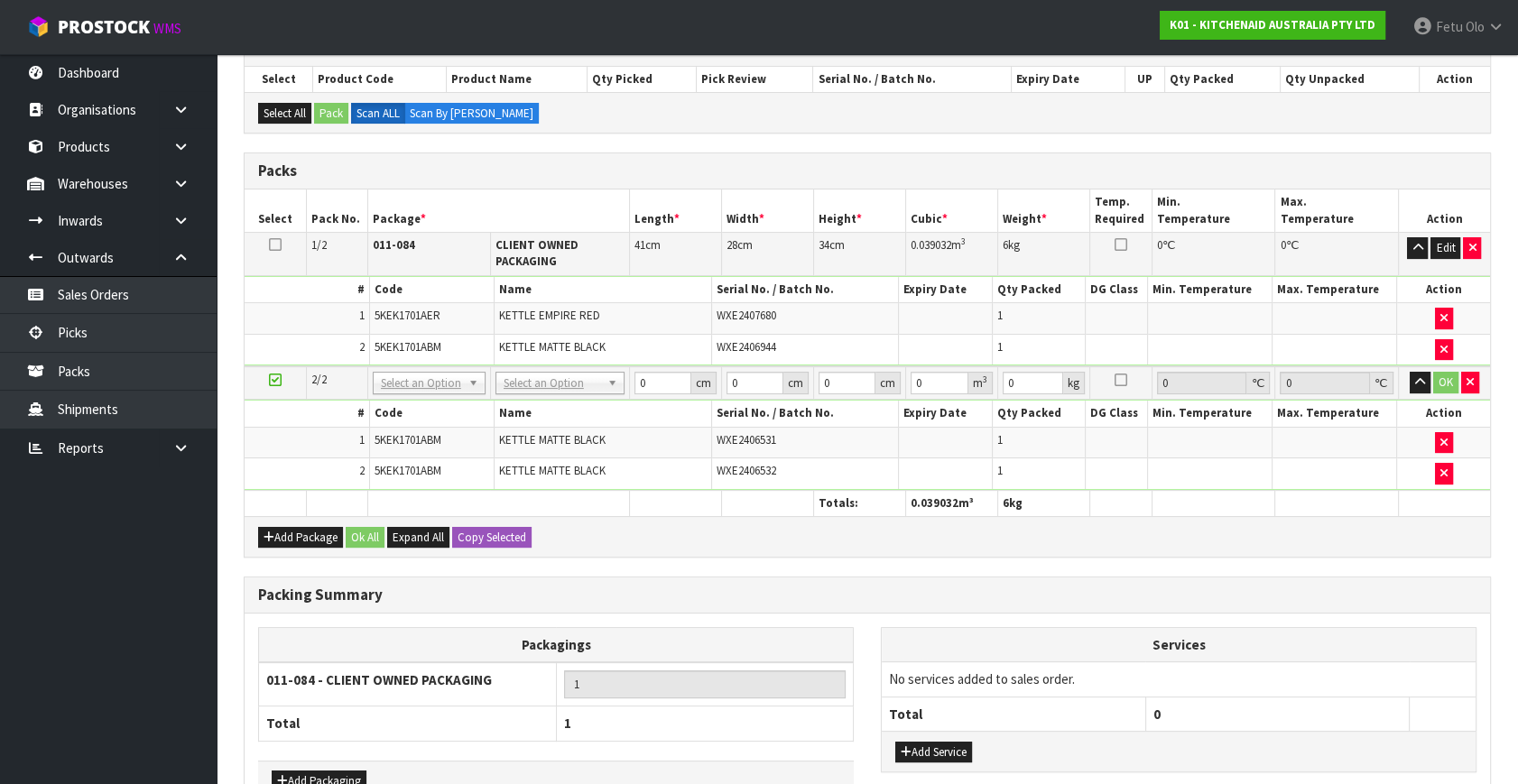
drag, startPoint x: 542, startPoint y: 383, endPoint x: 543, endPoint y: 411, distance: 28.0
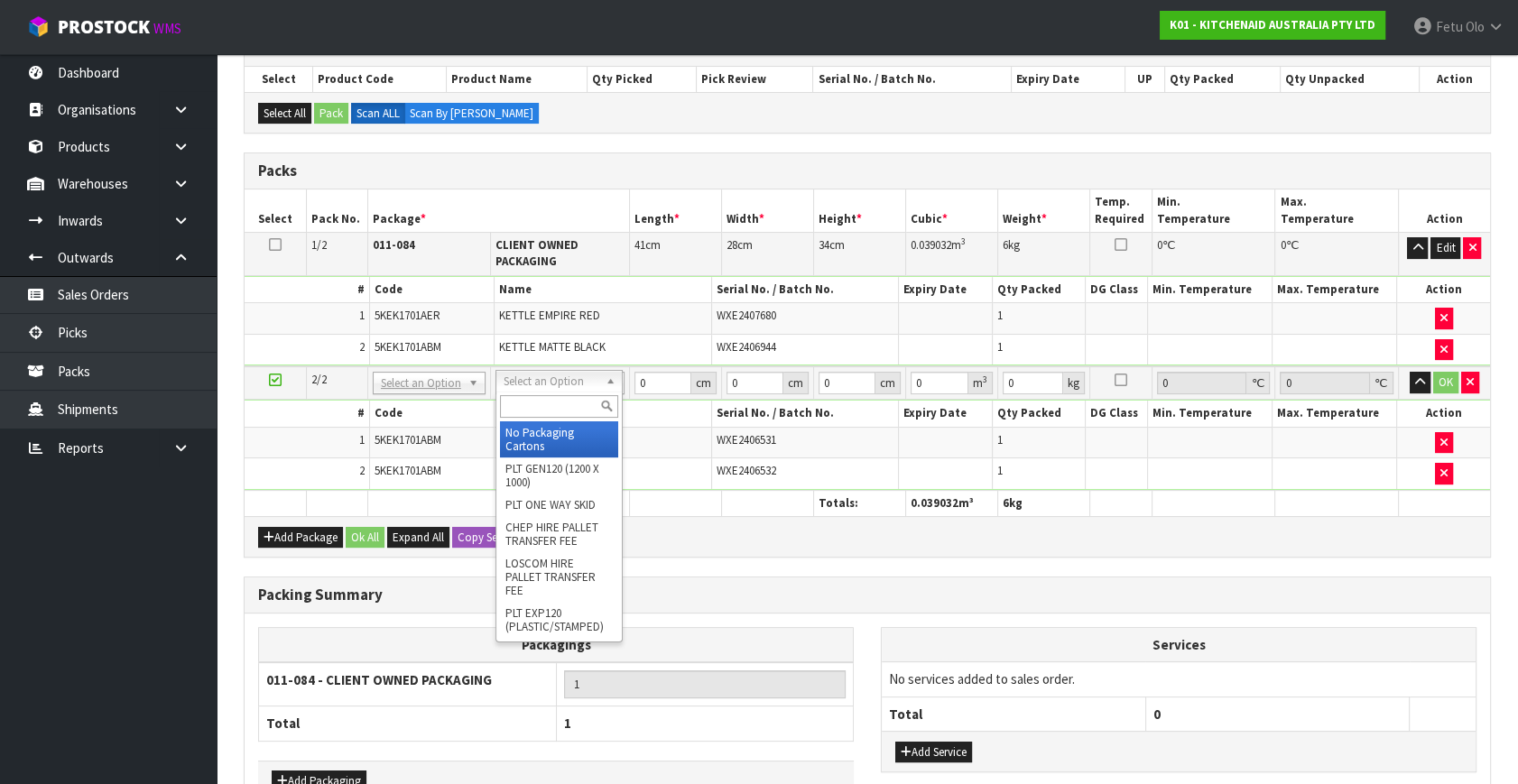
drag, startPoint x: 542, startPoint y: 436, endPoint x: 596, endPoint y: 432, distance: 54.1
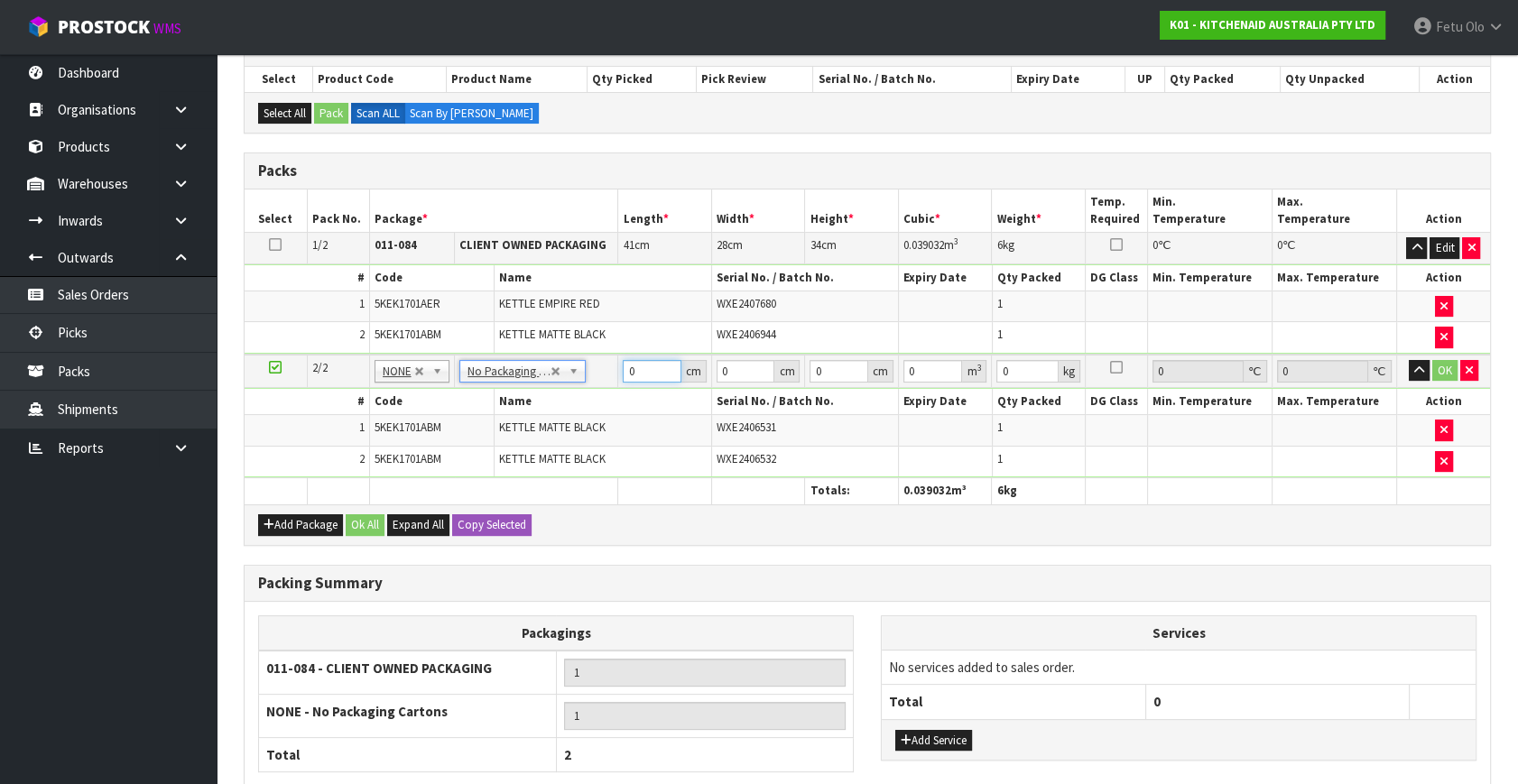
drag, startPoint x: 614, startPoint y: 375, endPoint x: 469, endPoint y: 420, distance: 151.8
click at [469, 420] on tbody "2/2 NONE 007-001 007-002 007-004 007-009 007-013 007-014 007-015 007-017 007-01…" at bounding box center [867, 415] width 1245 height 123
type input "41"
type input "28"
type input "3"
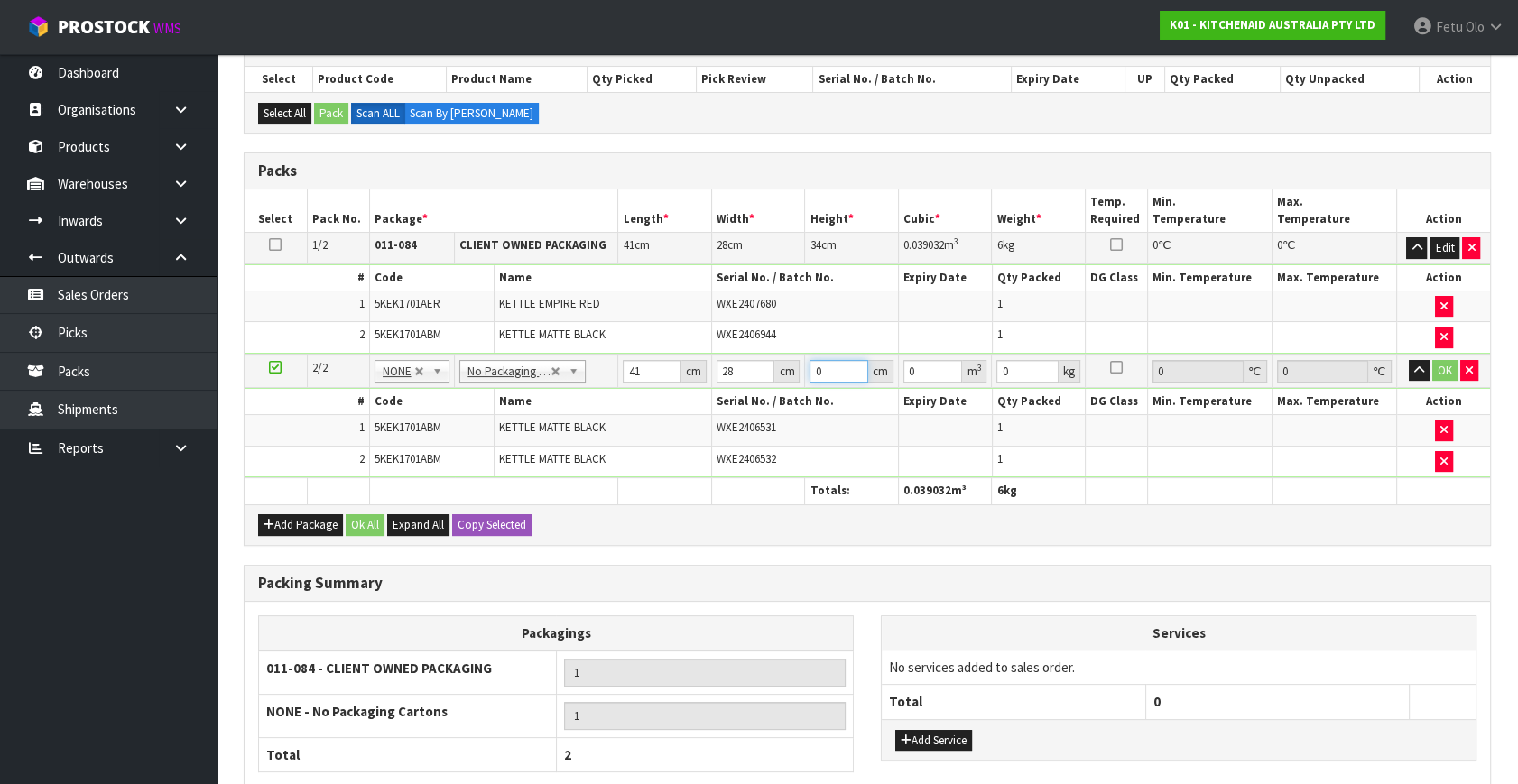
type input "0.003444"
type input "35"
type input "0.04018"
type input "35"
type input "6"
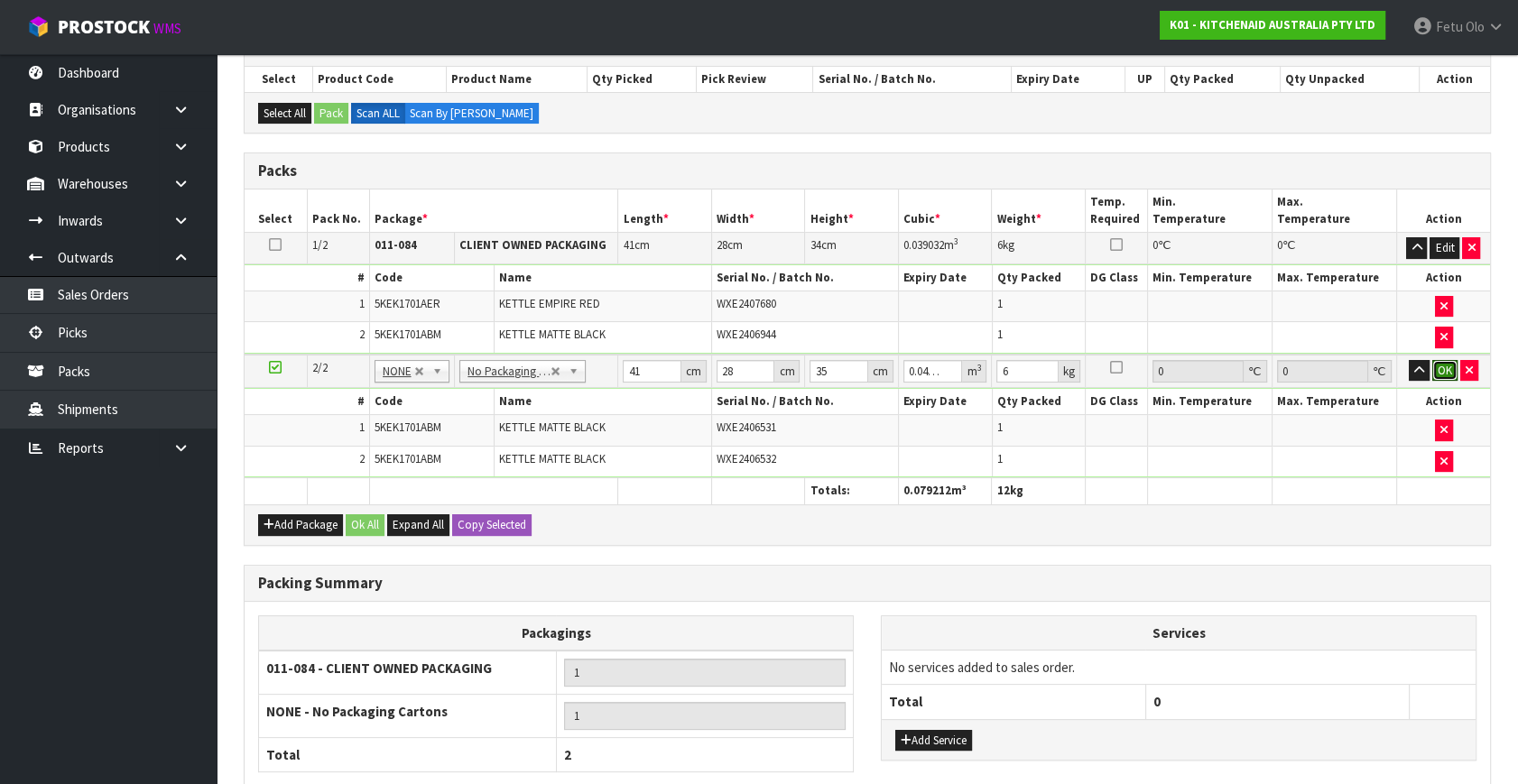
click button "OK" at bounding box center [1445, 371] width 25 height 21
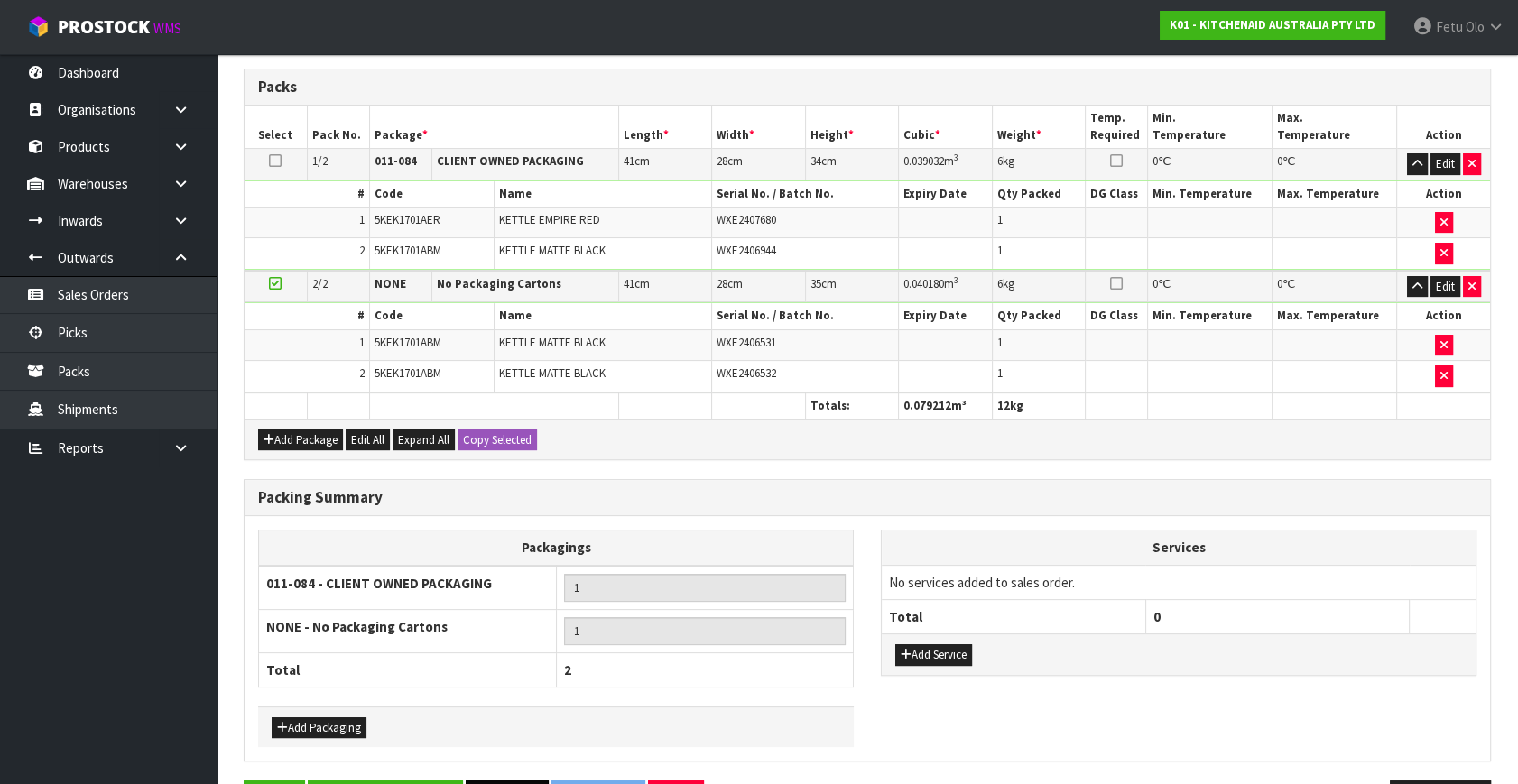
scroll to position [464, 0]
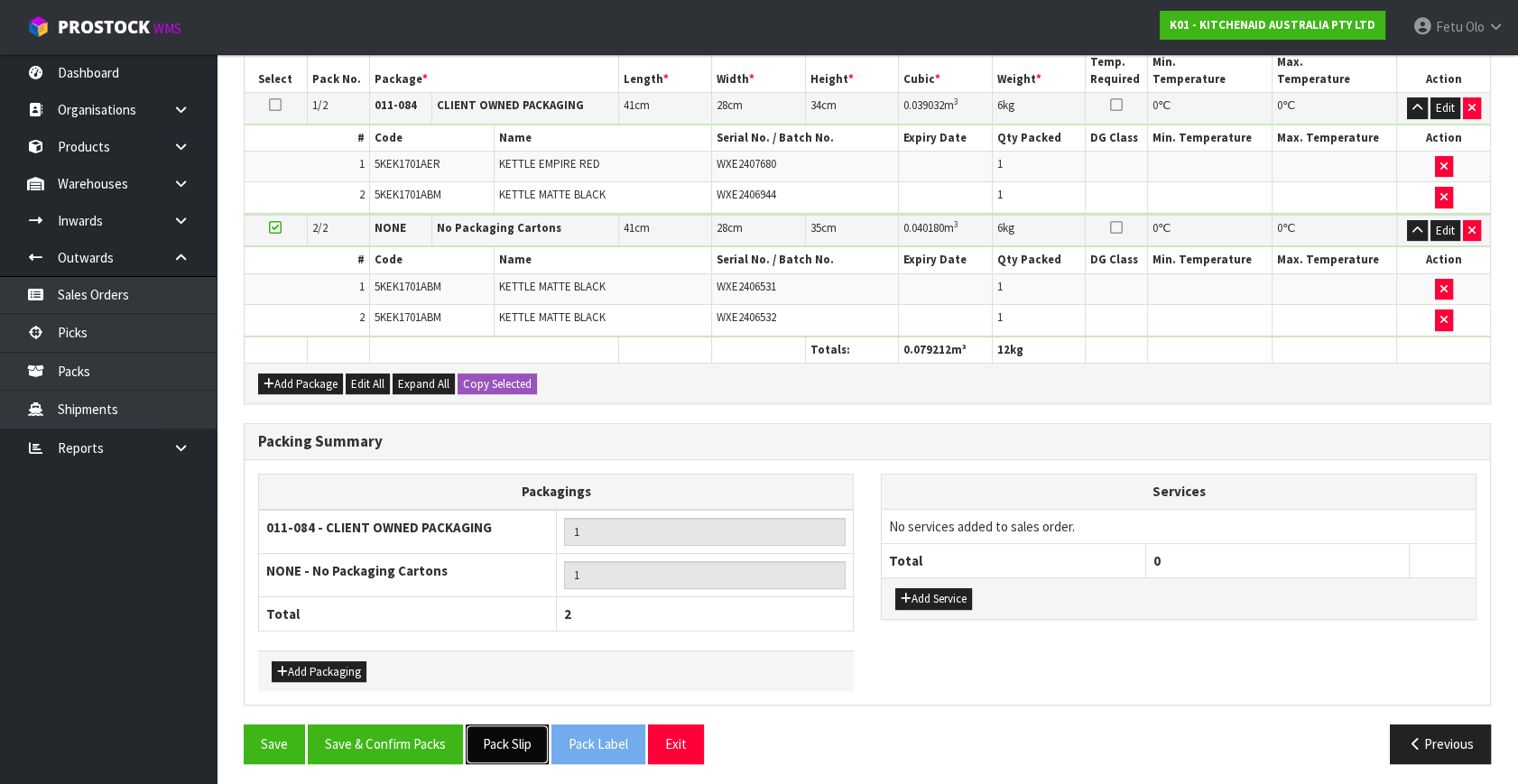
click at [506, 740] on button "Pack Slip" at bounding box center [508, 744] width 83 height 39
drag, startPoint x: 412, startPoint y: 752, endPoint x: 478, endPoint y: 773, distance: 69.3
click at [412, 752] on button "Save & Confirm Packs" at bounding box center [385, 744] width 155 height 39
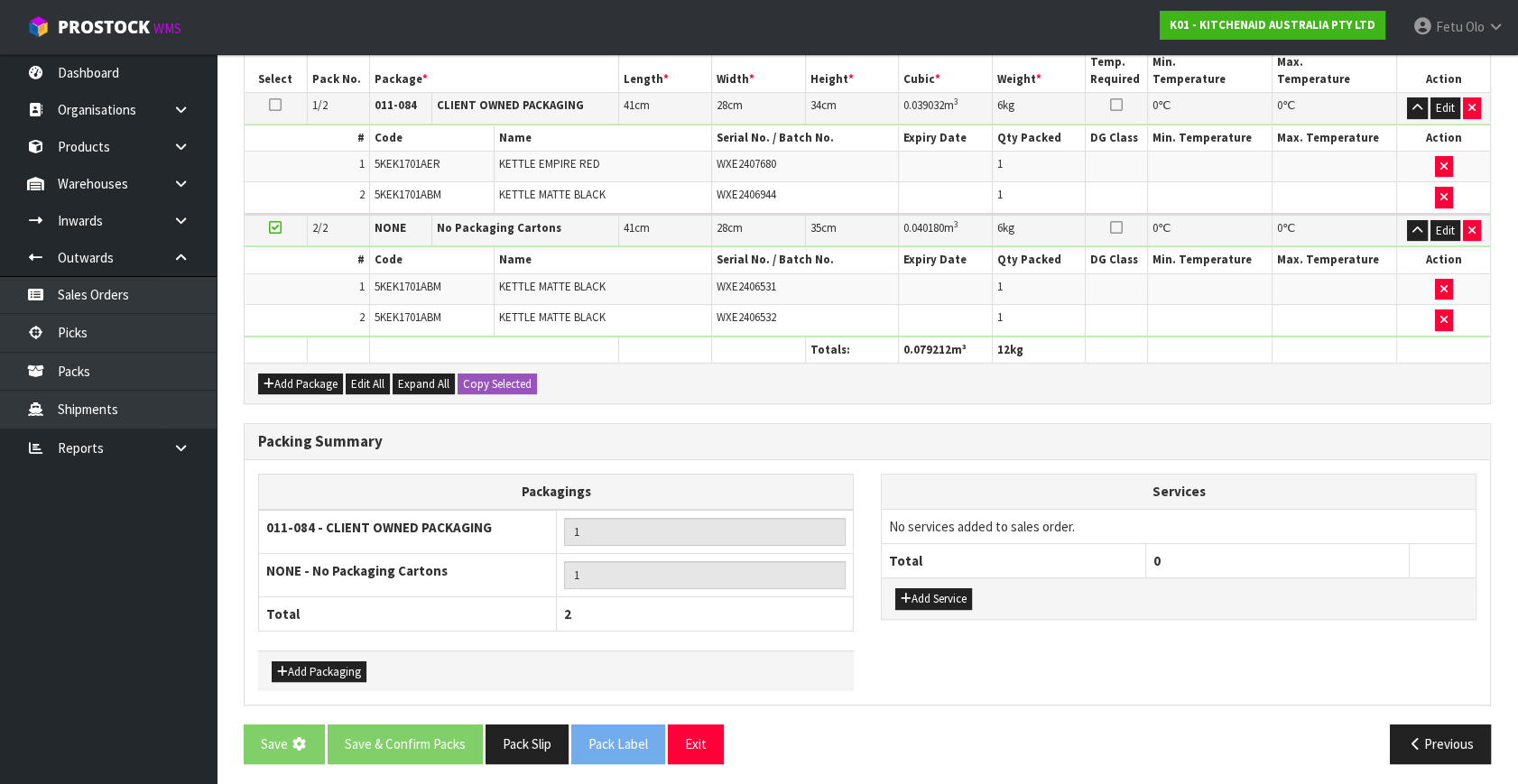
scroll to position [0, 0]
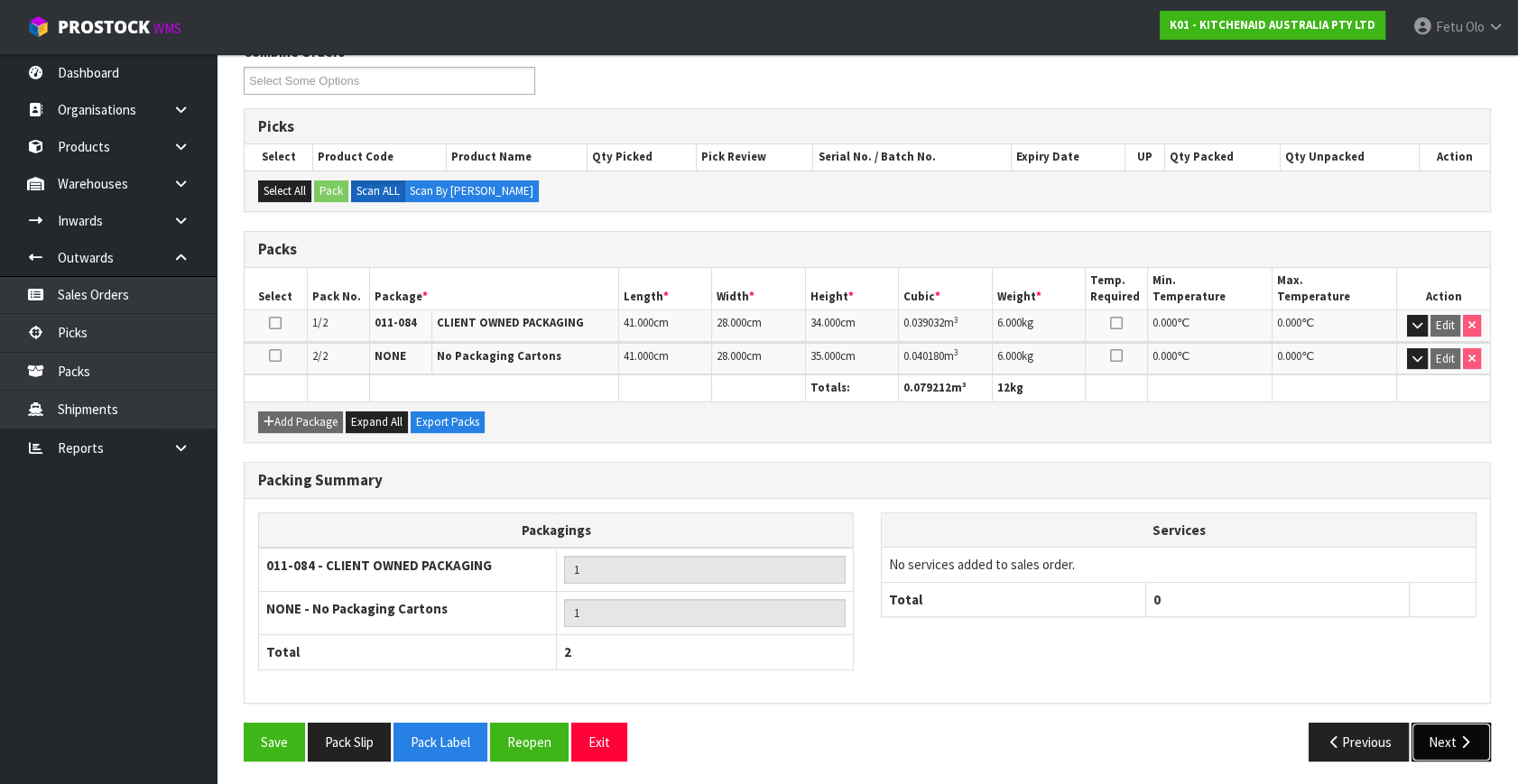
drag, startPoint x: 1453, startPoint y: 746, endPoint x: 1440, endPoint y: 747, distance: 13.0
click at [1440, 747] on button "Next" at bounding box center [1451, 742] width 80 height 39
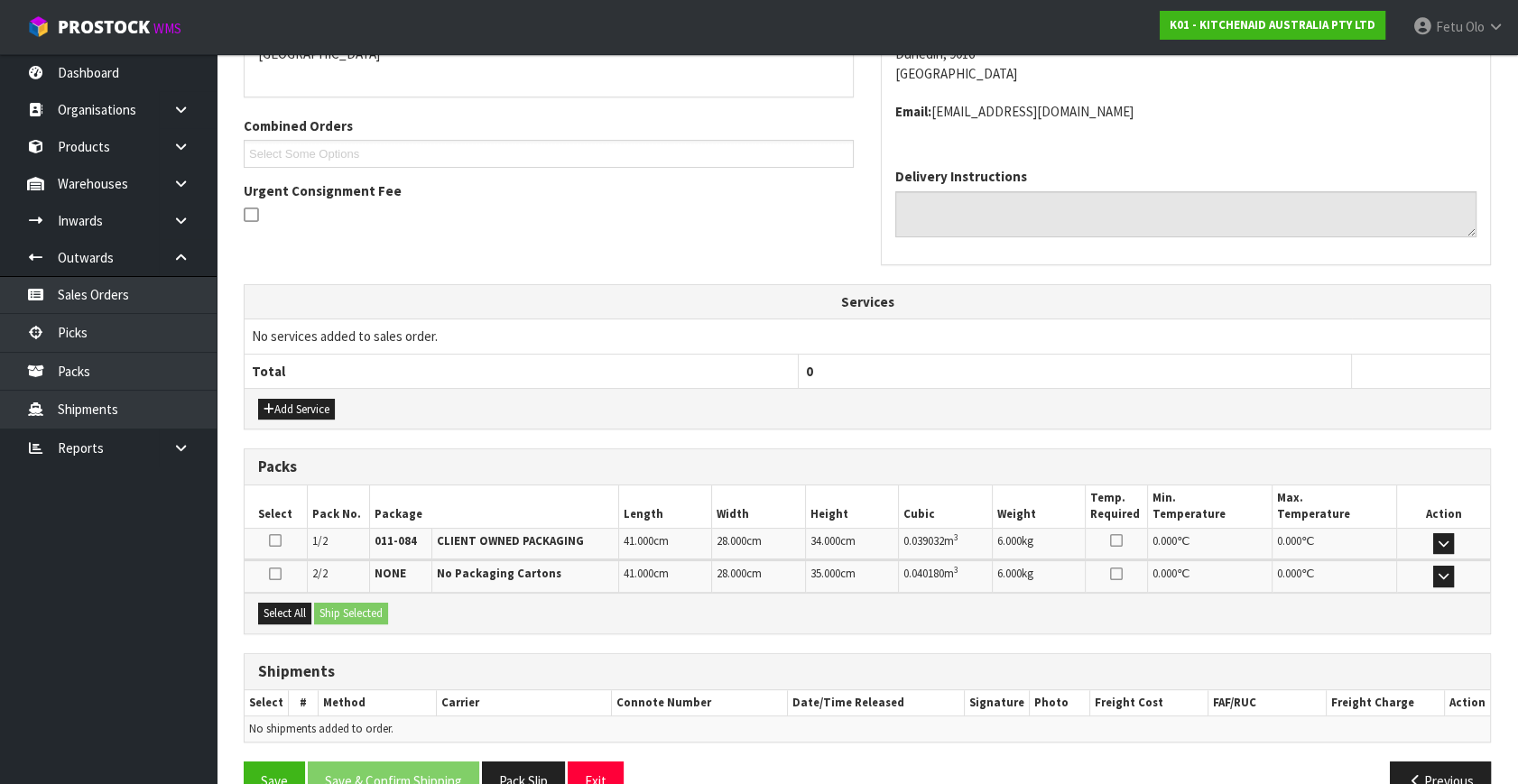
scroll to position [458, 0]
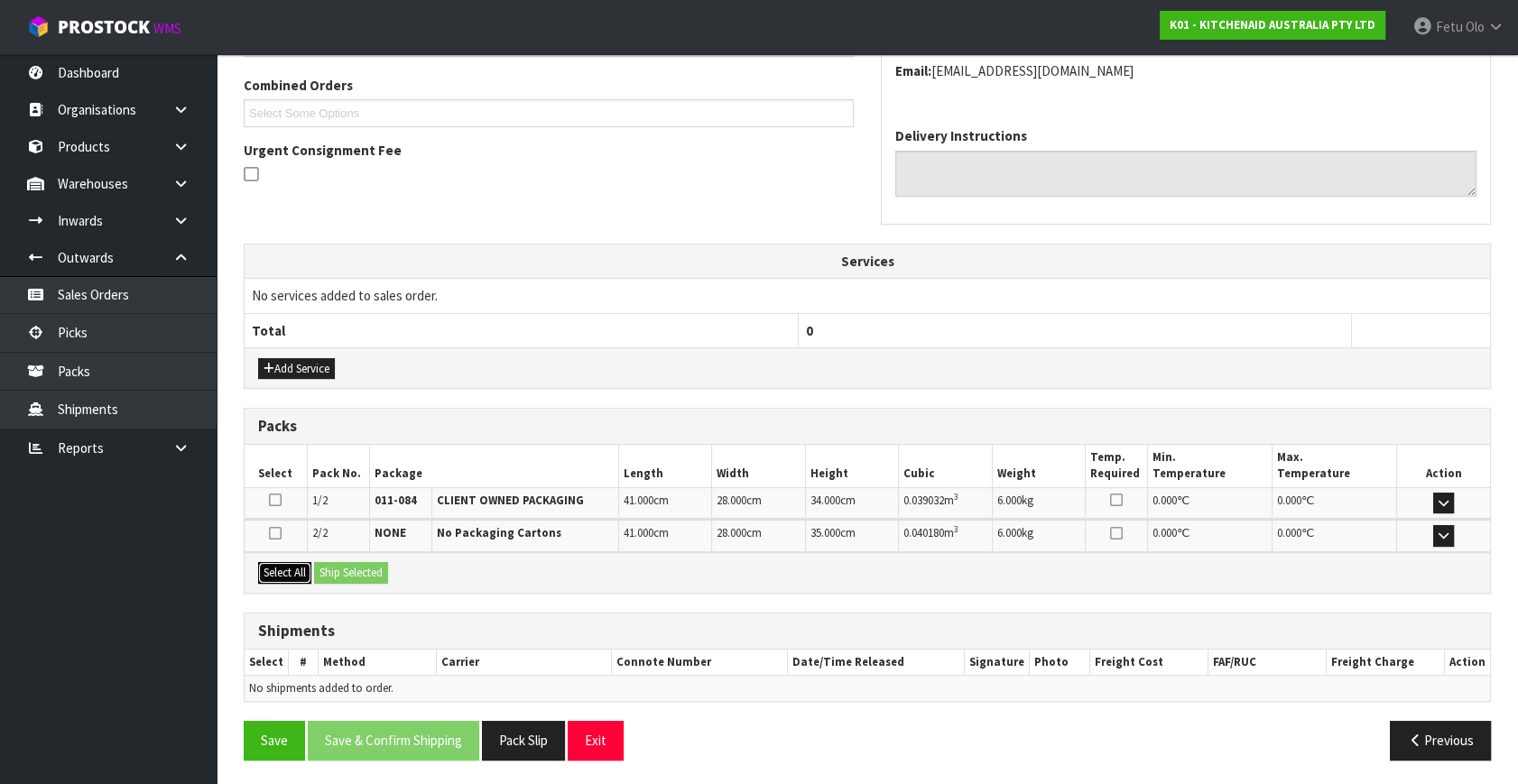
drag, startPoint x: 301, startPoint y: 571, endPoint x: 366, endPoint y: 567, distance: 65.1
click at [312, 571] on button "Select All" at bounding box center [284, 572] width 53 height 21
click at [366, 567] on button "Ship Selected" at bounding box center [351, 572] width 74 height 21
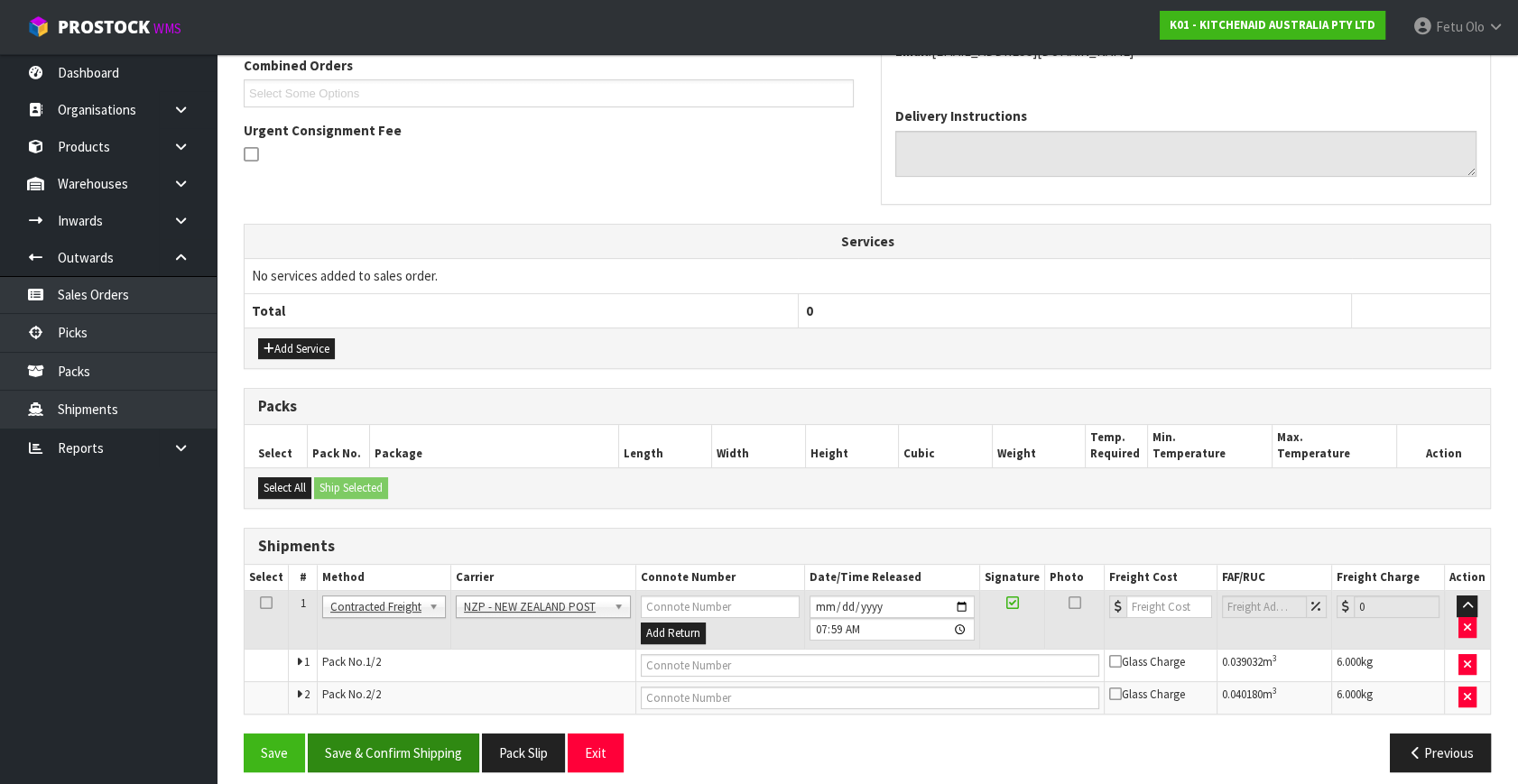
scroll to position [489, 0]
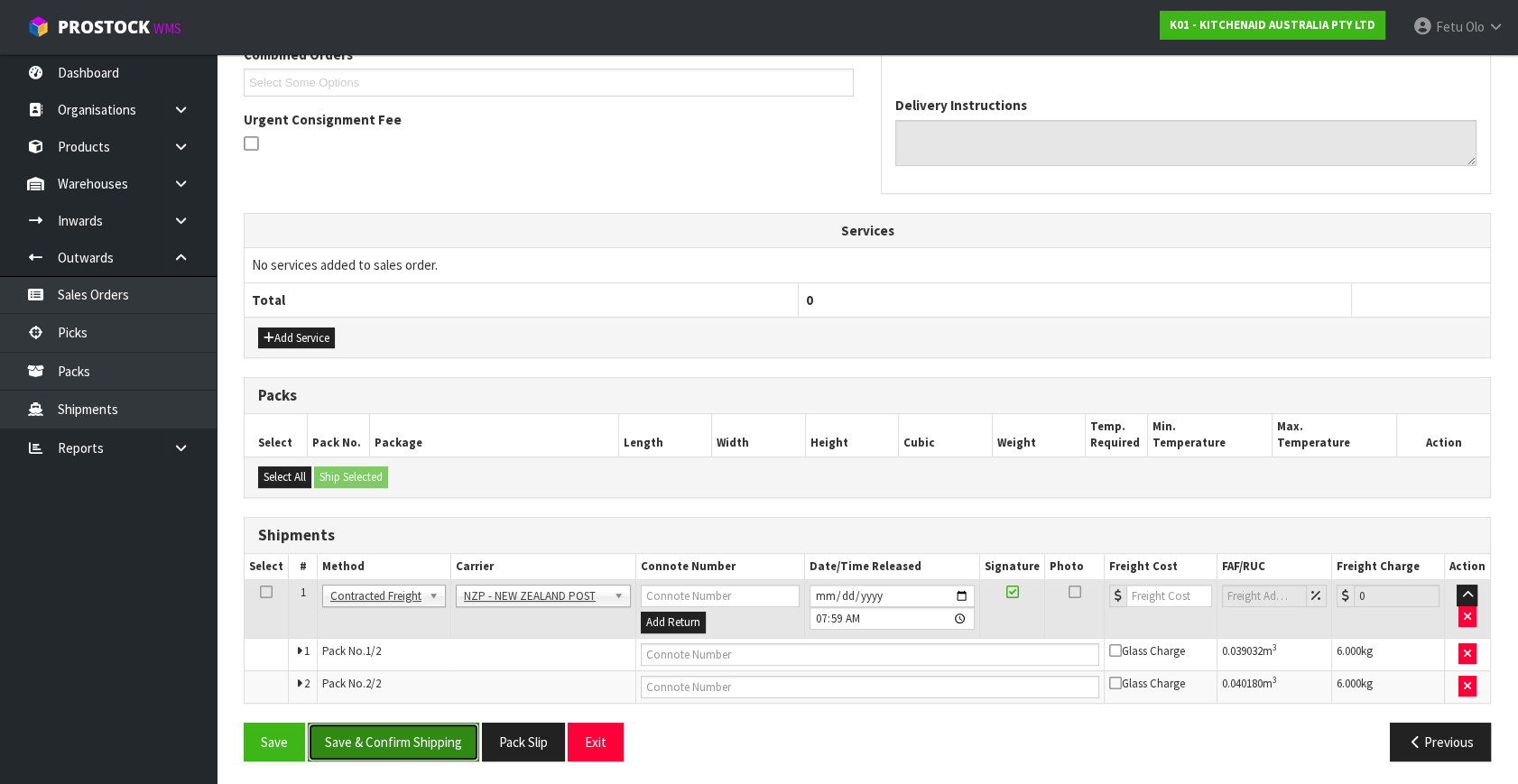
click at [432, 733] on button "Save & Confirm Shipping" at bounding box center [393, 742] width 172 height 39
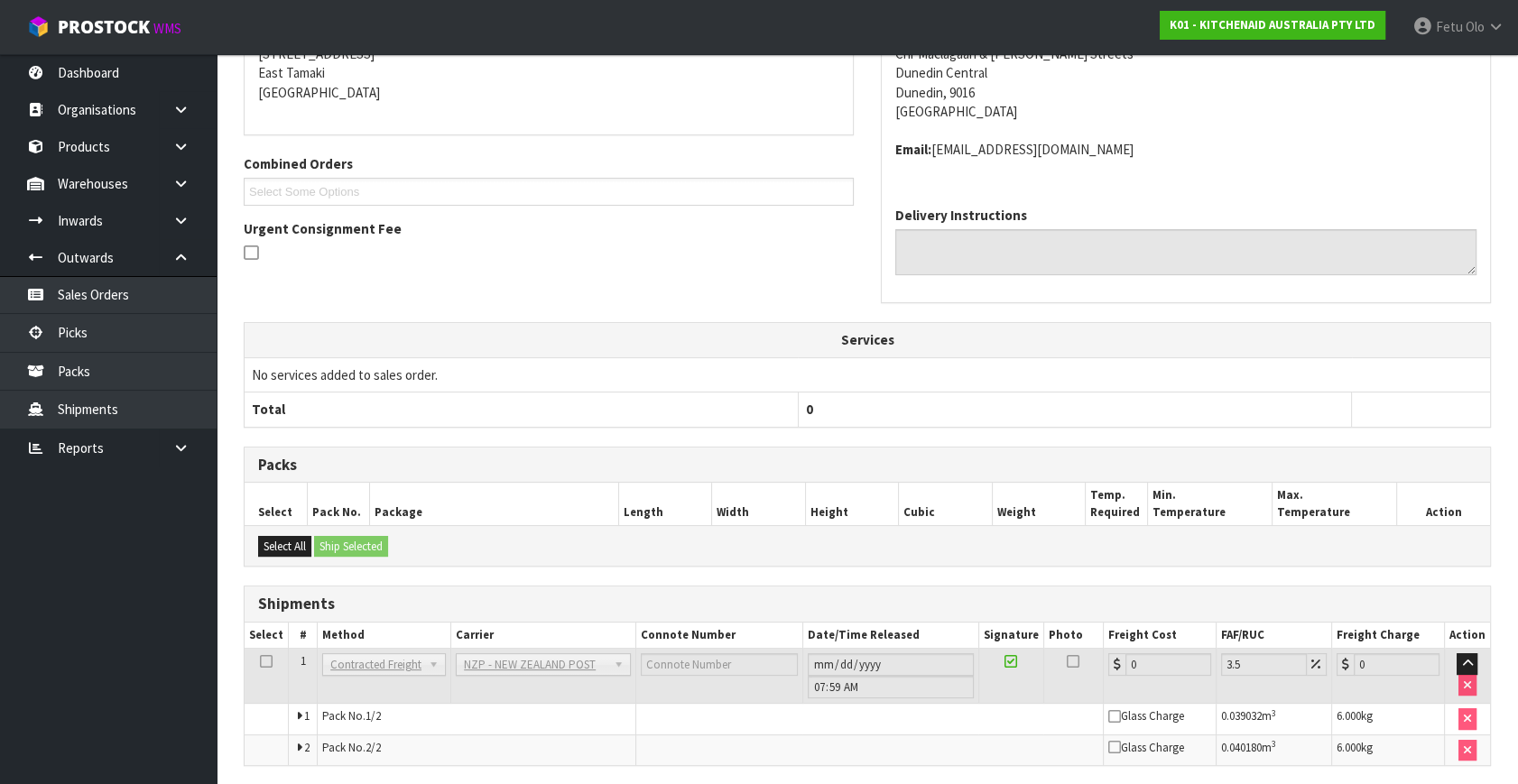
scroll to position [463, 0]
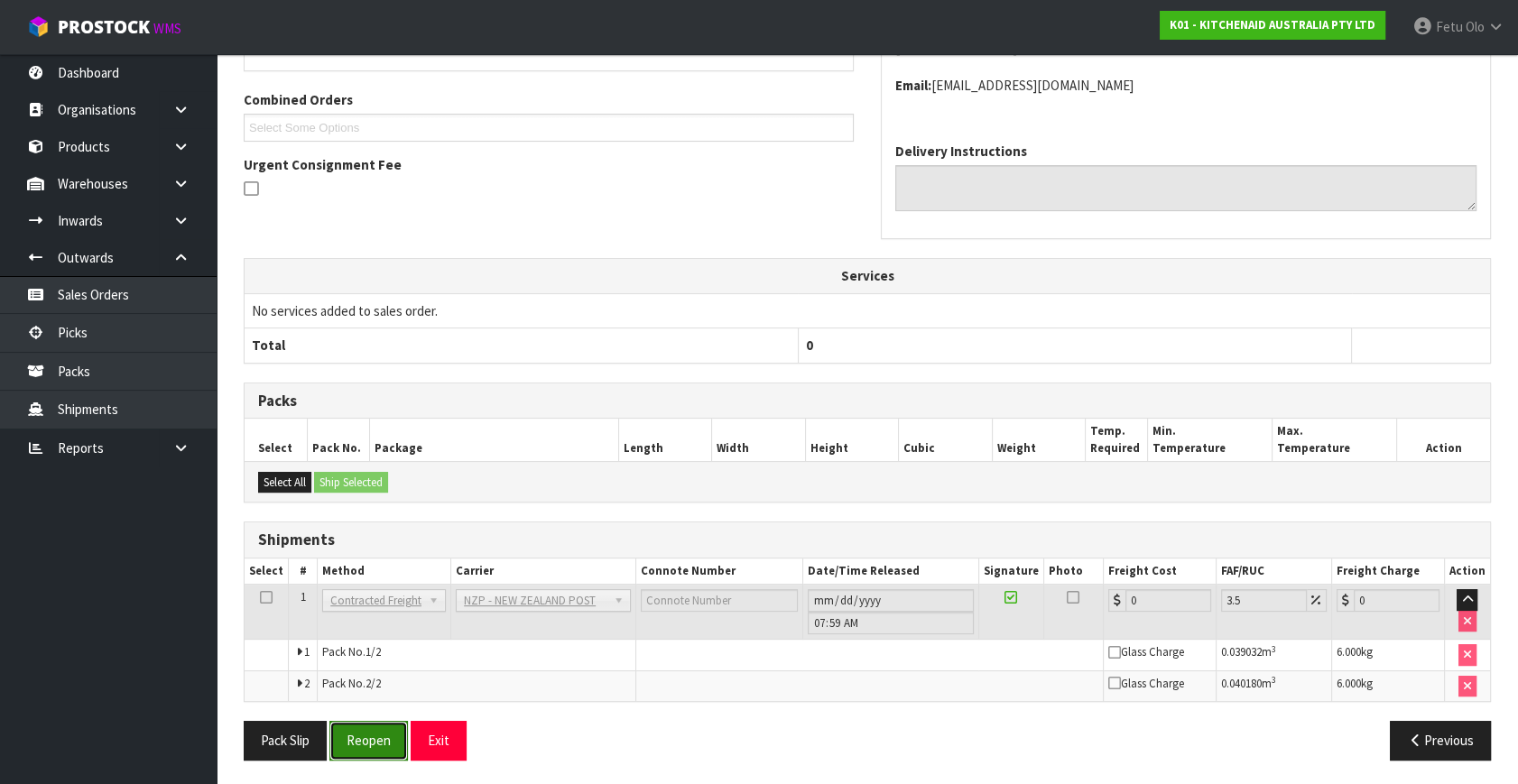
drag, startPoint x: 362, startPoint y: 731, endPoint x: 357, endPoint y: 742, distance: 12.1
click at [362, 731] on button "Reopen" at bounding box center [368, 740] width 79 height 39
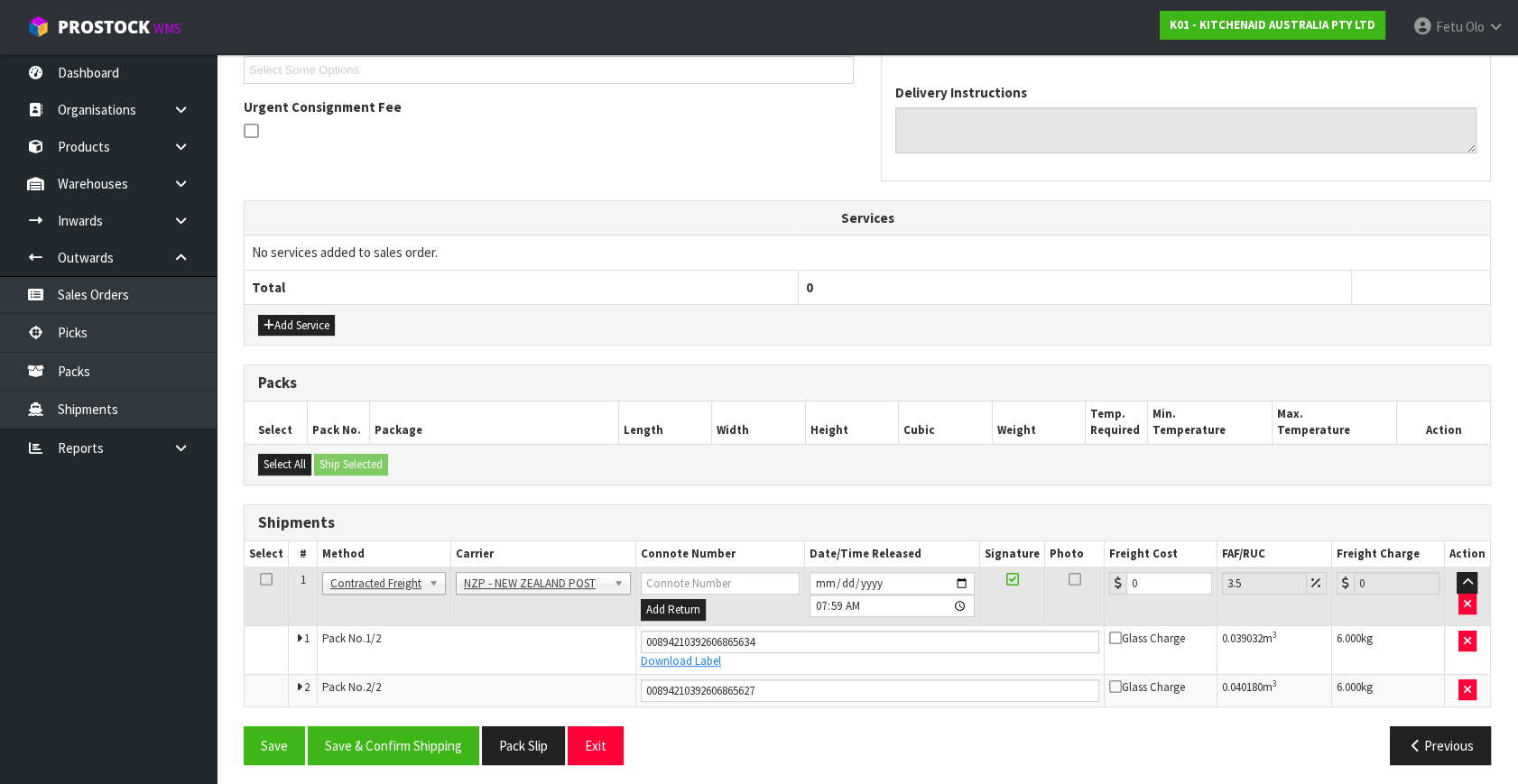
scroll to position [506, 0]
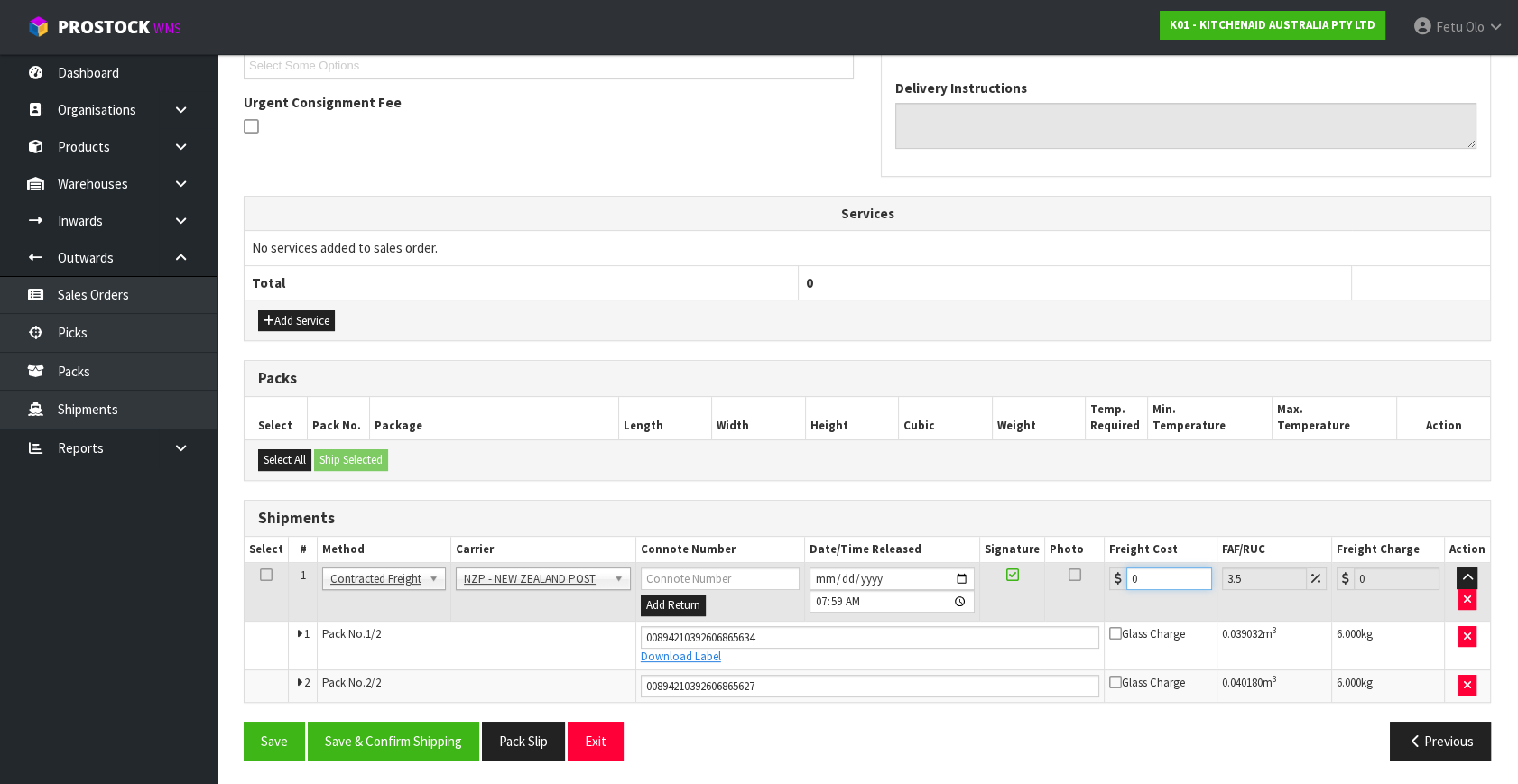
click at [1007, 610] on tr "1 Client Local Pickup Customer Local Pickup Company Freight Contracted Freight …" at bounding box center [867, 592] width 1245 height 58
type input "2"
type input "2.07"
type input "23"
type input "23.8"
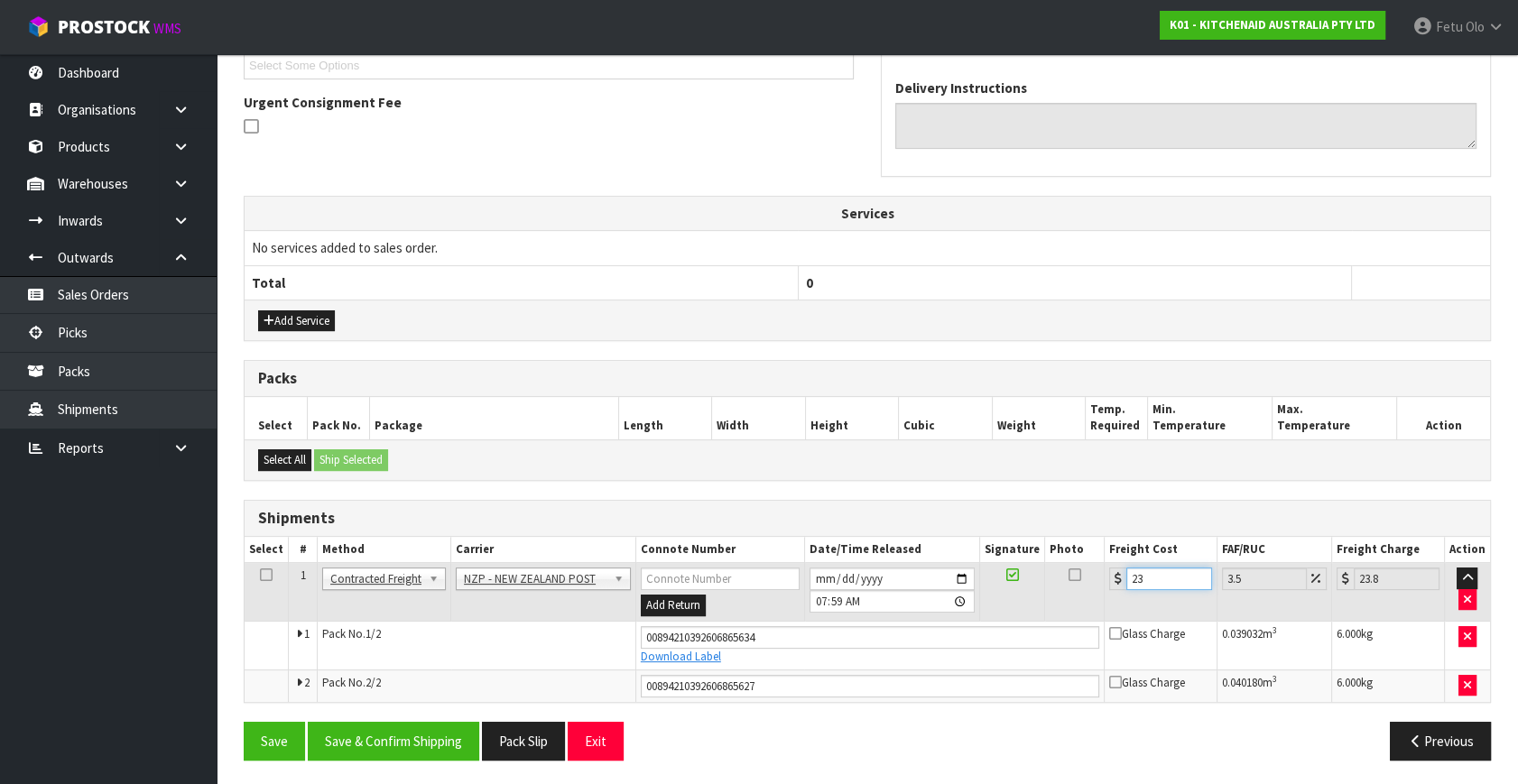
type input "23.2"
type input "24.01"
type input "23.22"
type input "24.03"
type input "23.22"
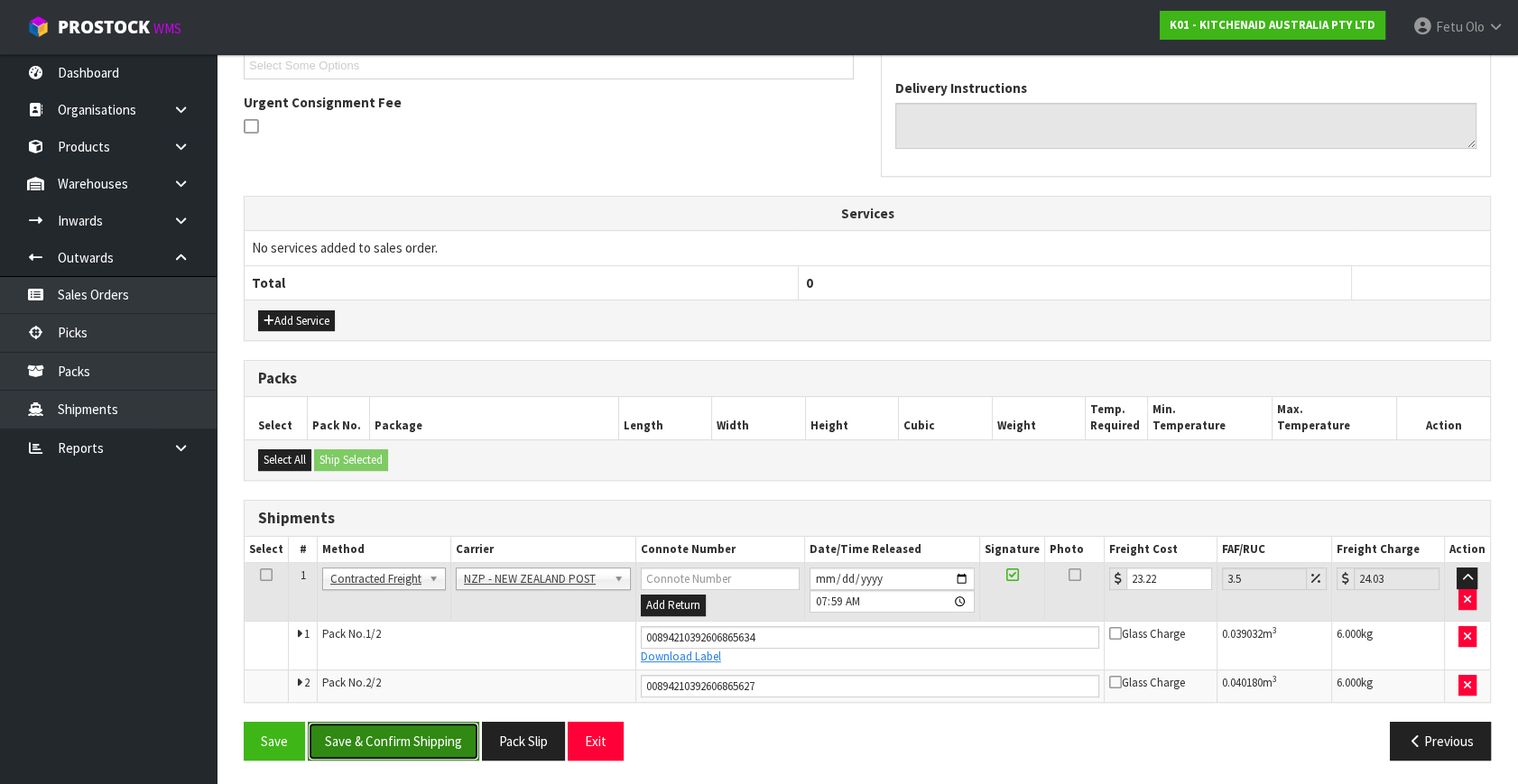
click at [418, 752] on button "Save & Confirm Shipping" at bounding box center [393, 741] width 172 height 39
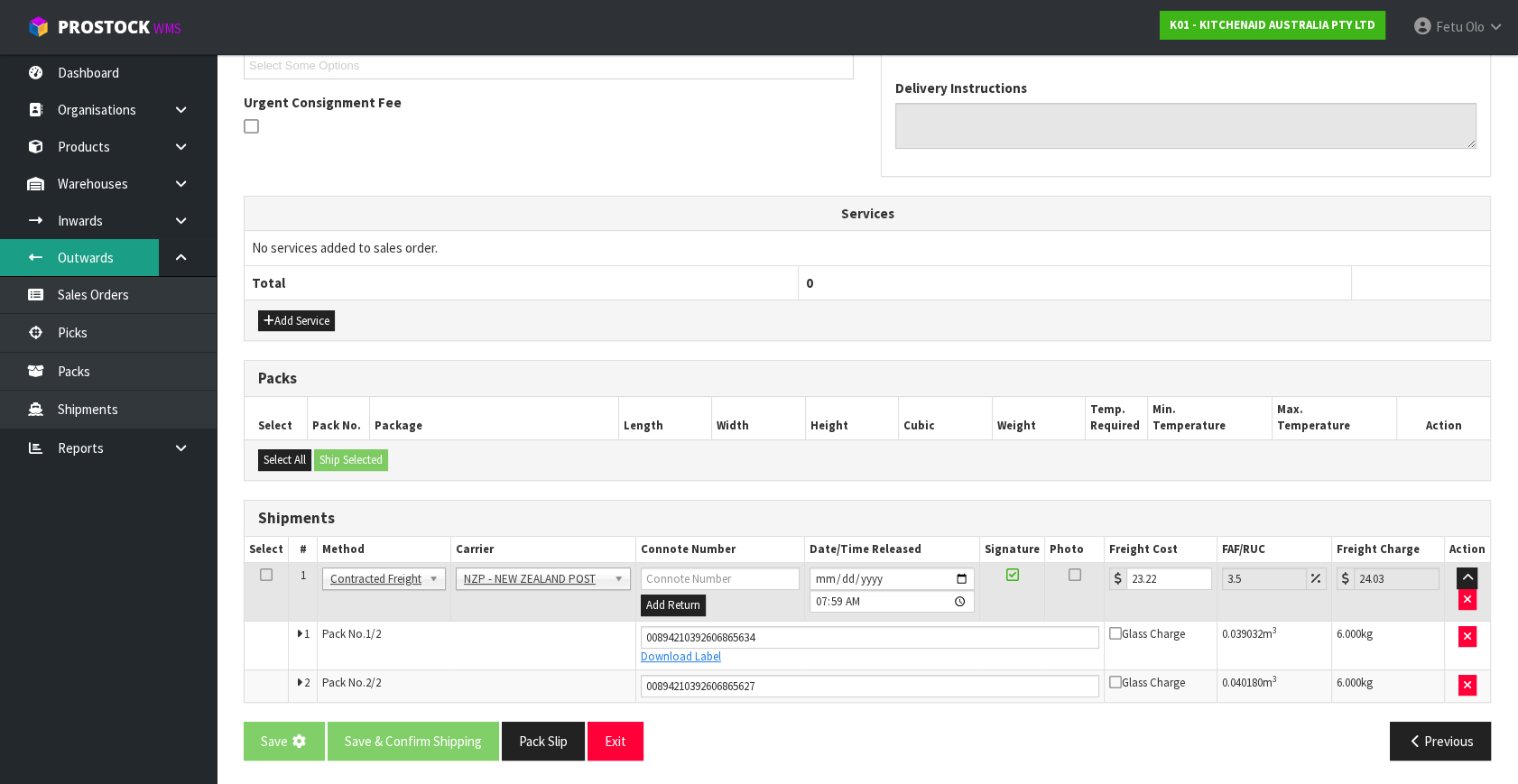
scroll to position [0, 0]
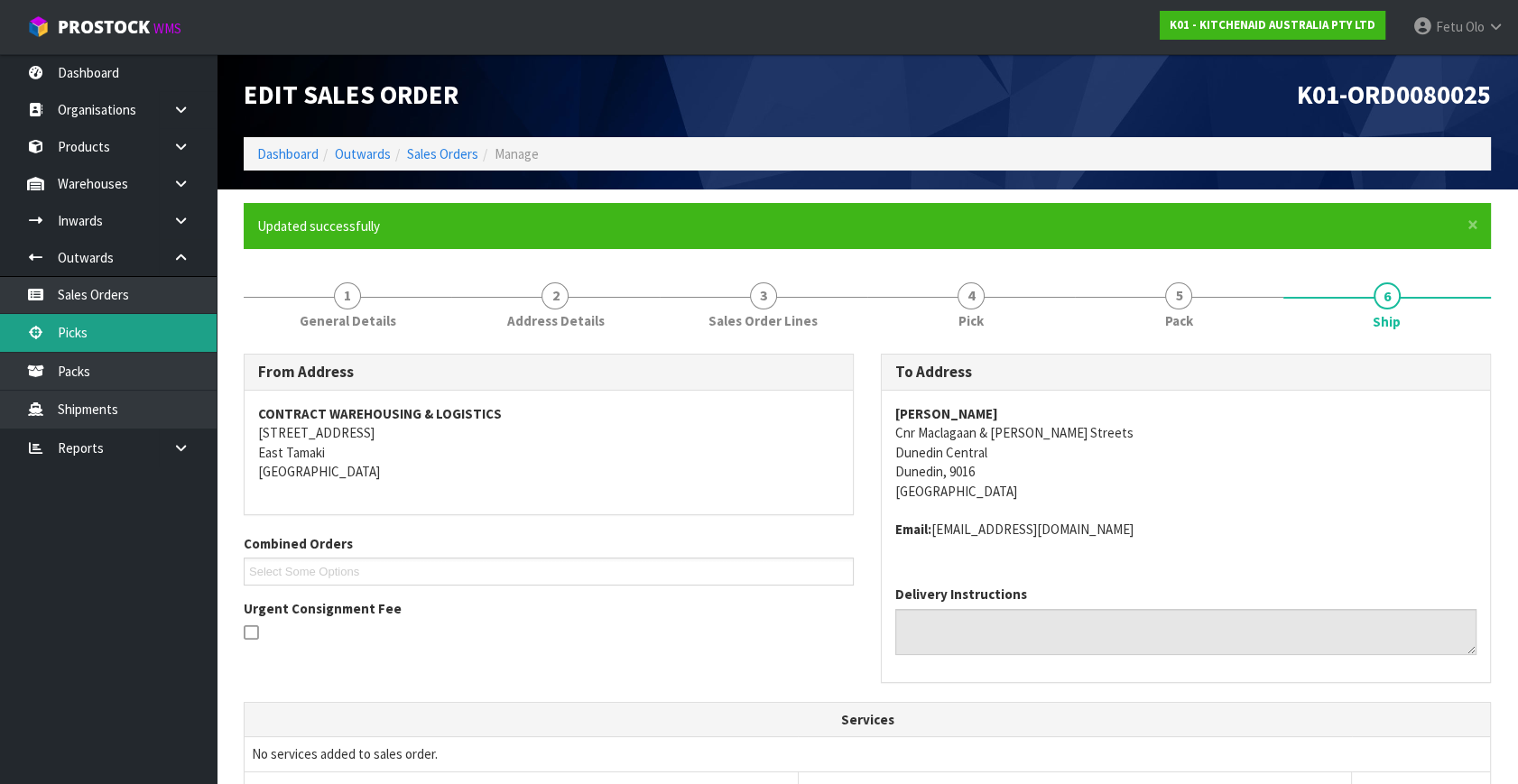
click at [68, 325] on link "Picks" at bounding box center [108, 333] width 216 height 37
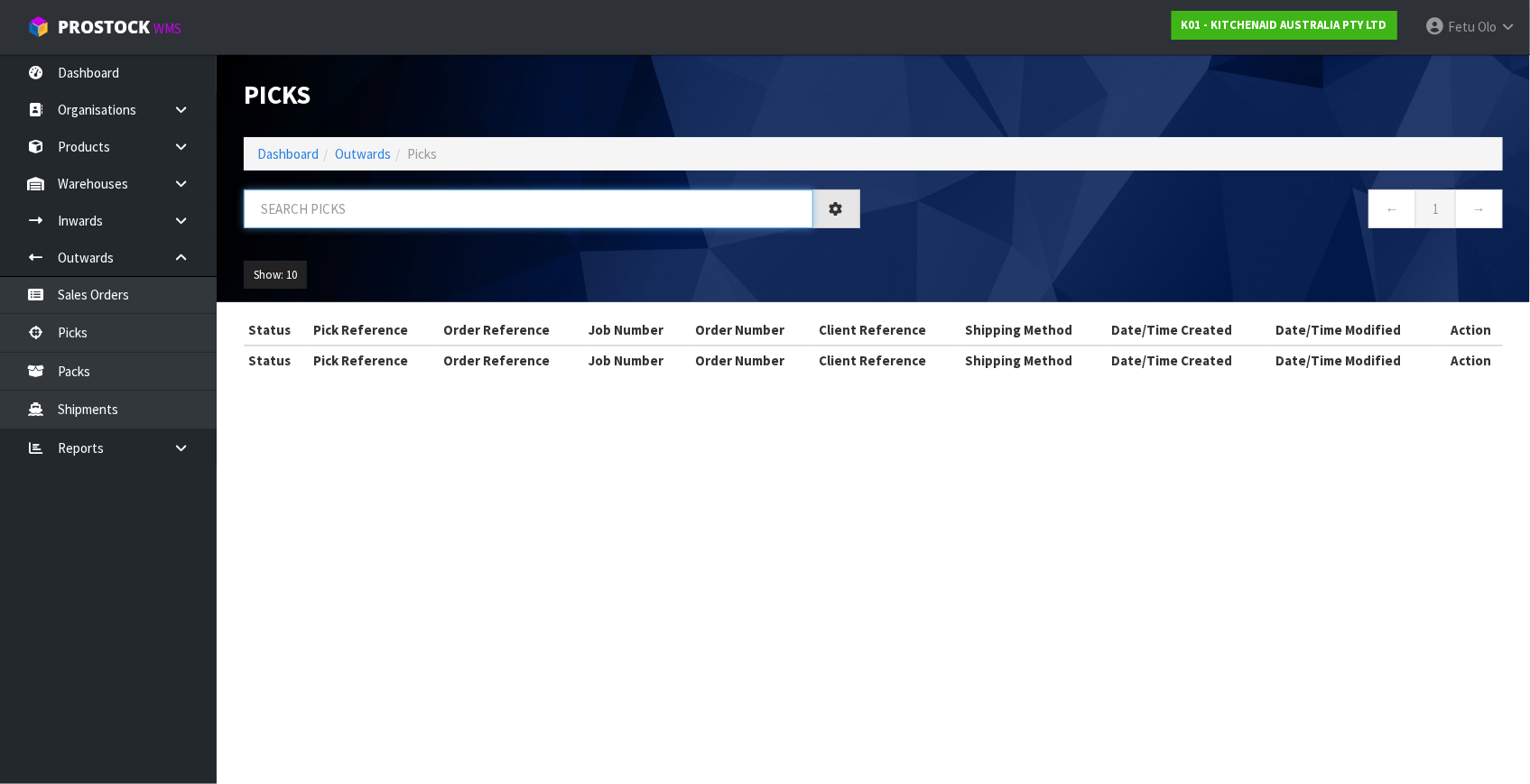
click at [457, 208] on input "text" at bounding box center [528, 209] width 570 height 39
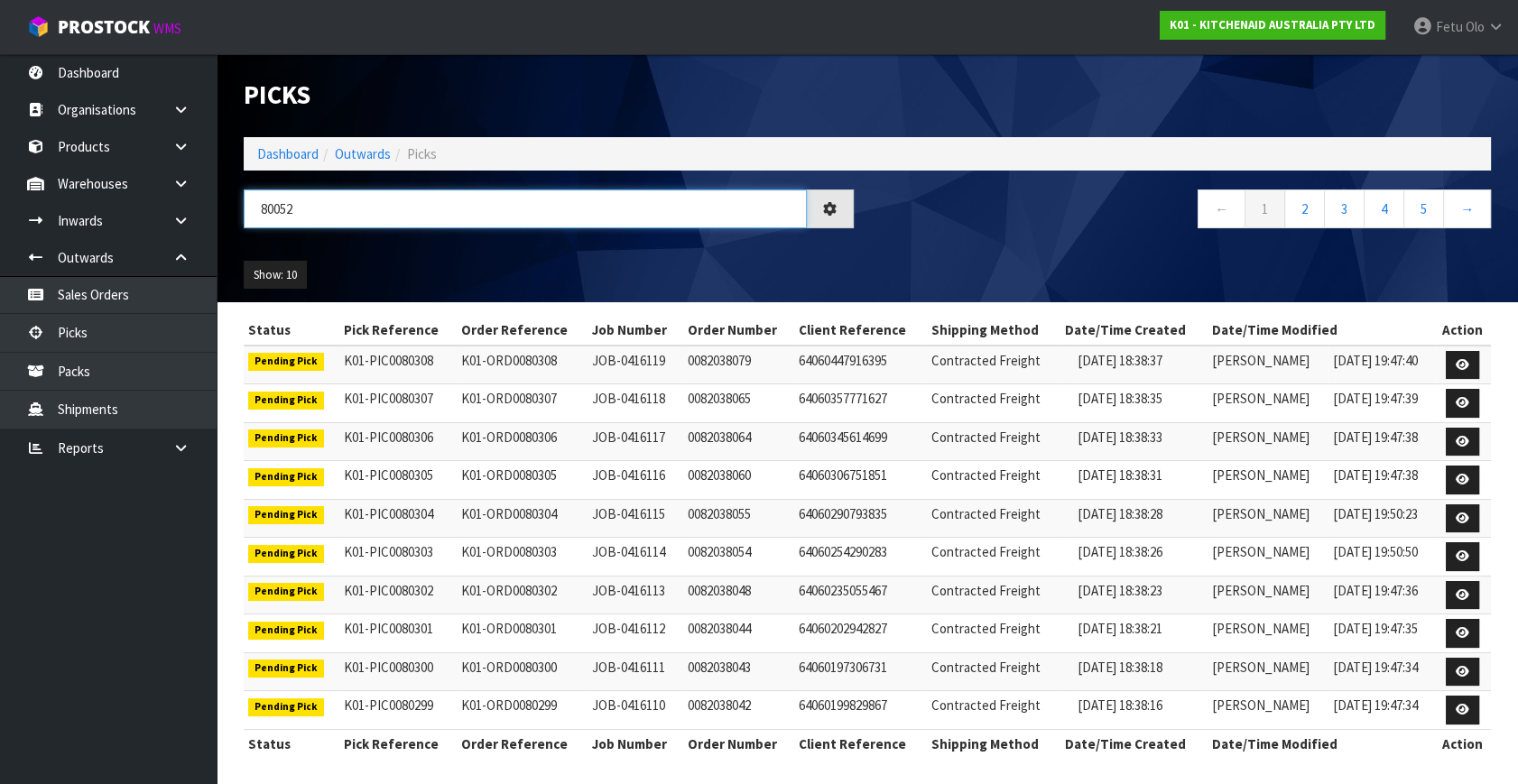
type input "80052"
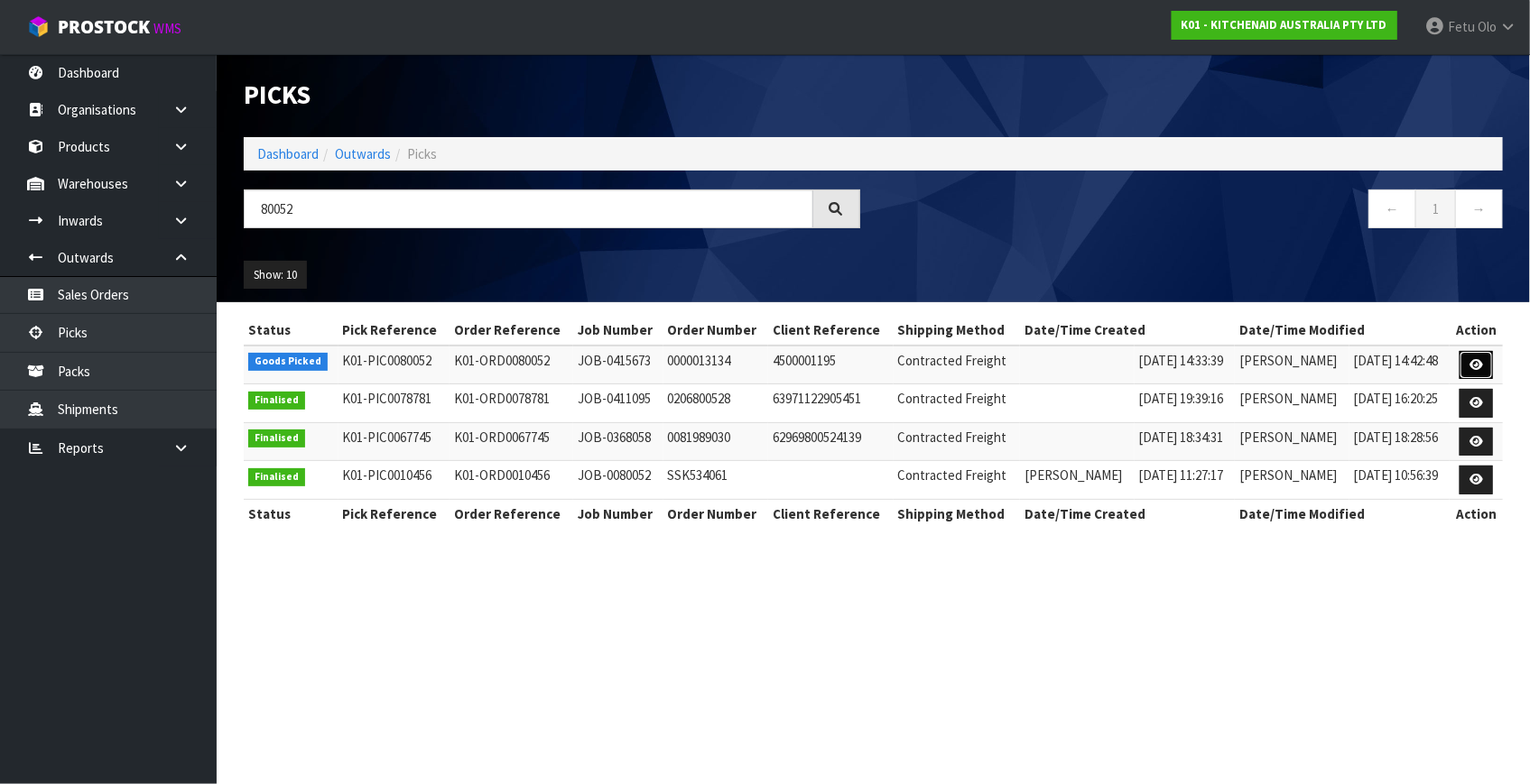
click at [1474, 356] on link at bounding box center [1477, 366] width 33 height 29
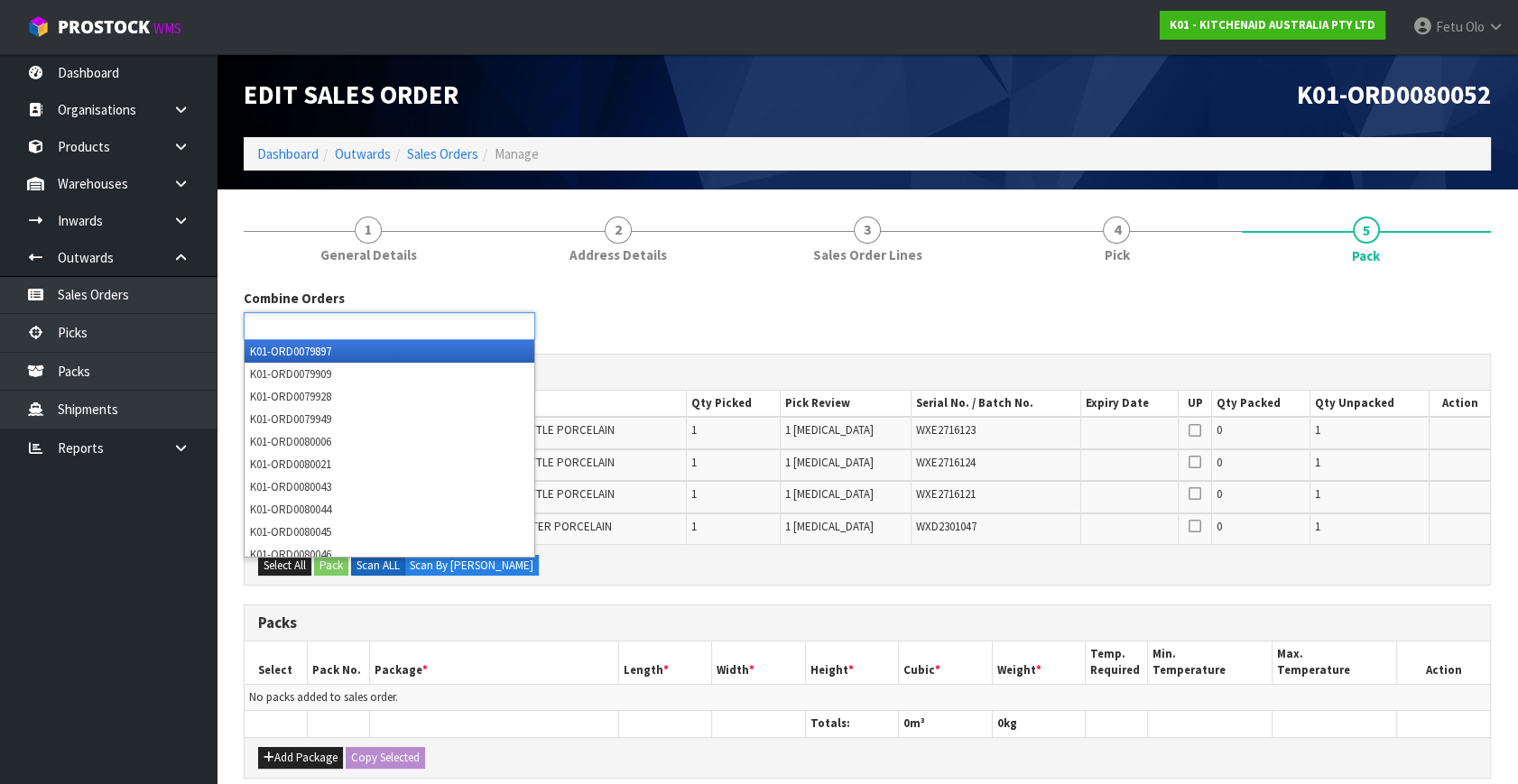
click at [440, 330] on ul at bounding box center [389, 326] width 291 height 28
type input "8005"
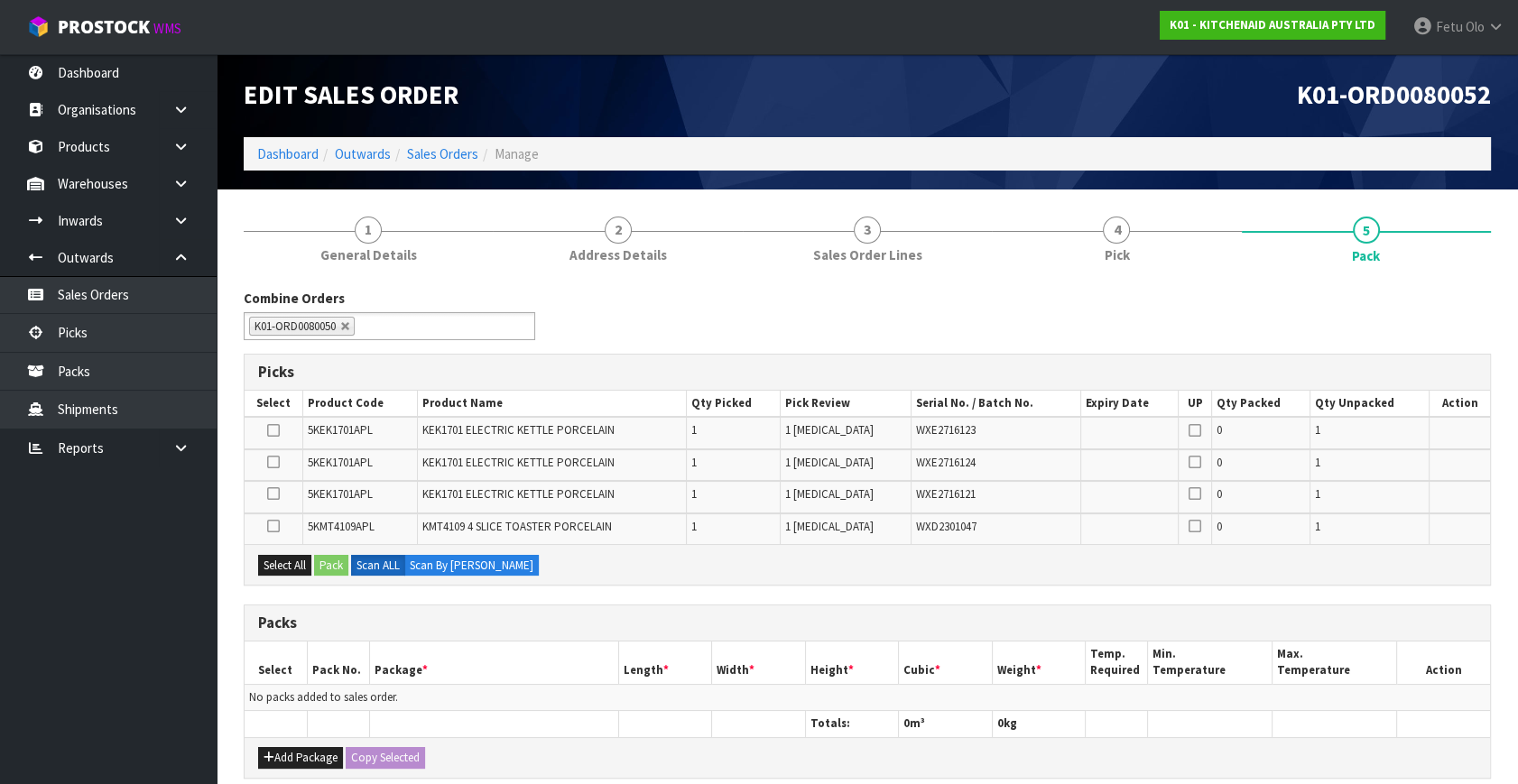
click at [833, 300] on div "Combine Orders K01-ORD0079897 K01-ORD0079909 K01-ORD0079928 K01-ORD0079949 K01-…" at bounding box center [867, 321] width 1274 height 65
click at [749, 307] on div "Combine Orders K01-ORD0079897 K01-ORD0079909 K01-ORD0079928 K01-ORD0079949 K01-…" at bounding box center [867, 321] width 1274 height 65
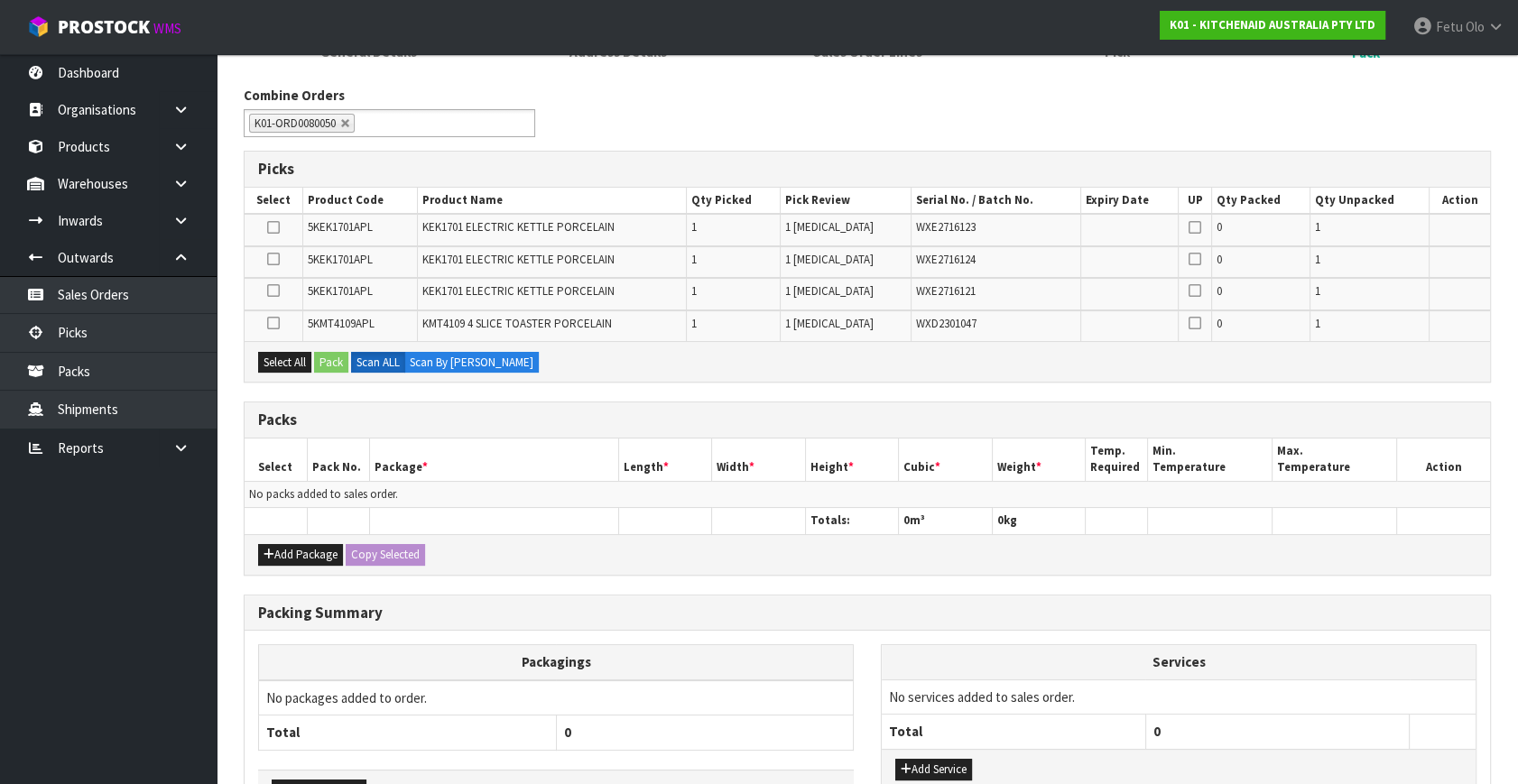
scroll to position [78, 0]
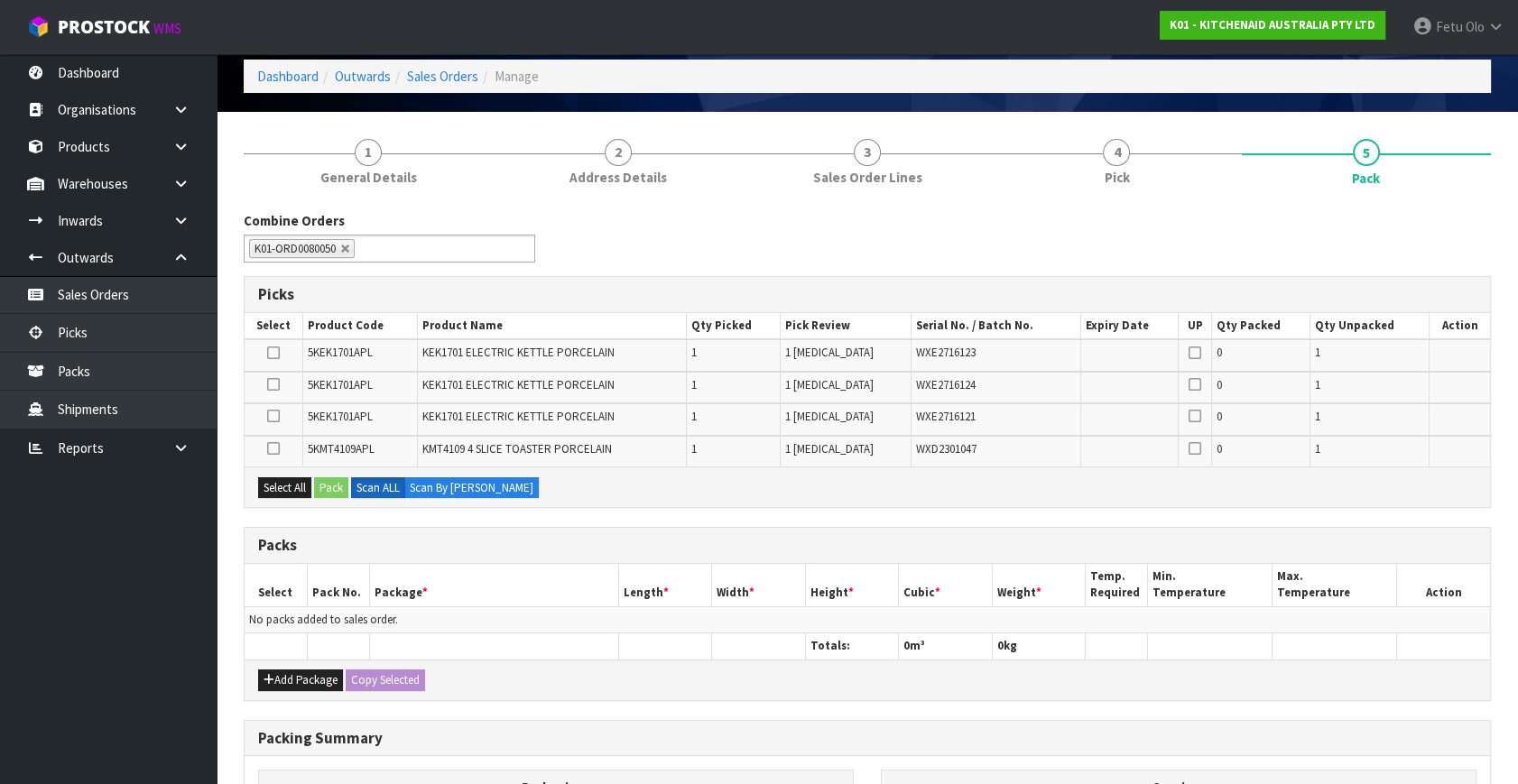
click at [1039, 513] on div "Combine Orders K01-ORD0079897 K01-ORD0079909 K01-ORD0079928 K01-ORD0079949 K01-…" at bounding box center [867, 616] width 1247 height 810
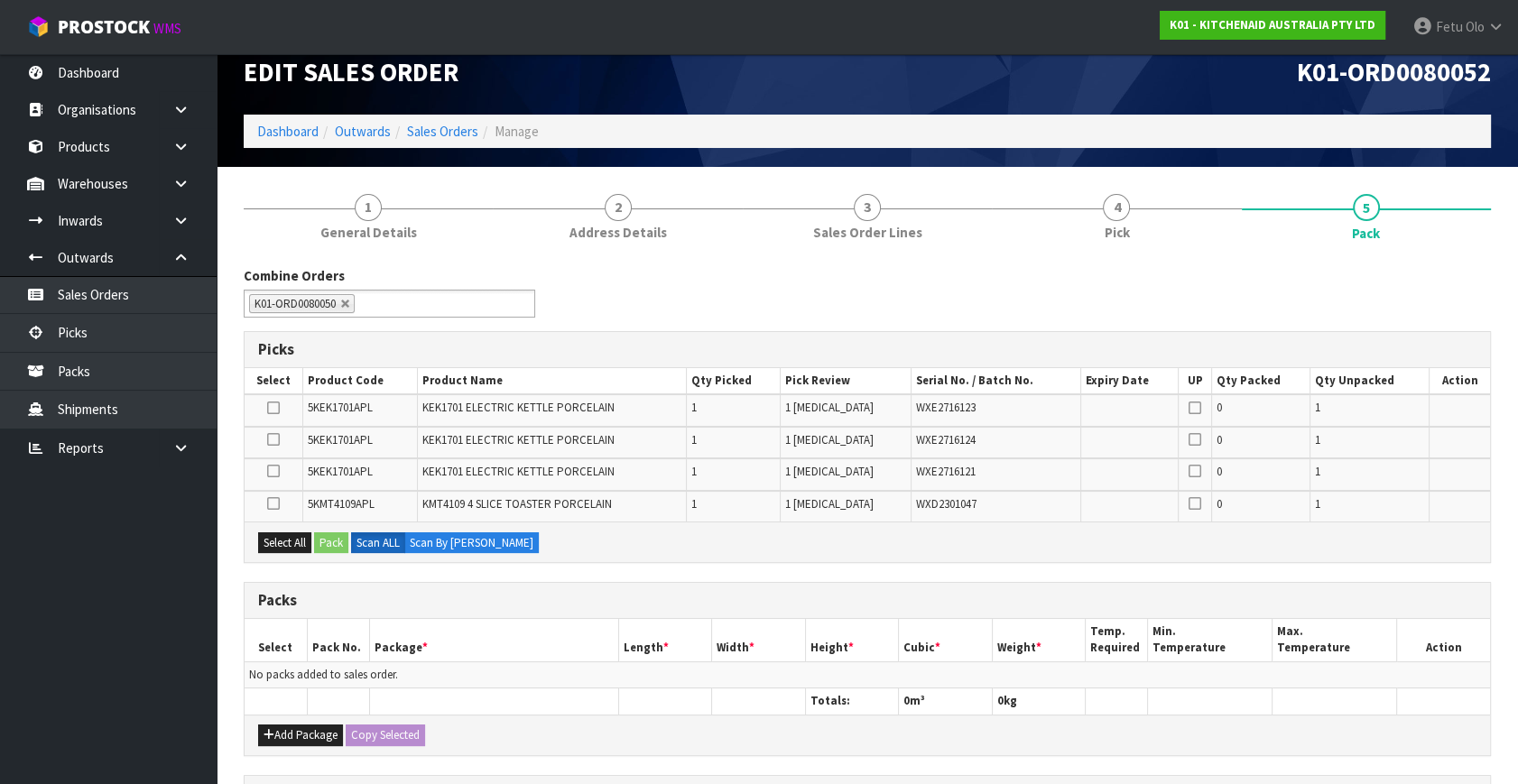
scroll to position [0, 0]
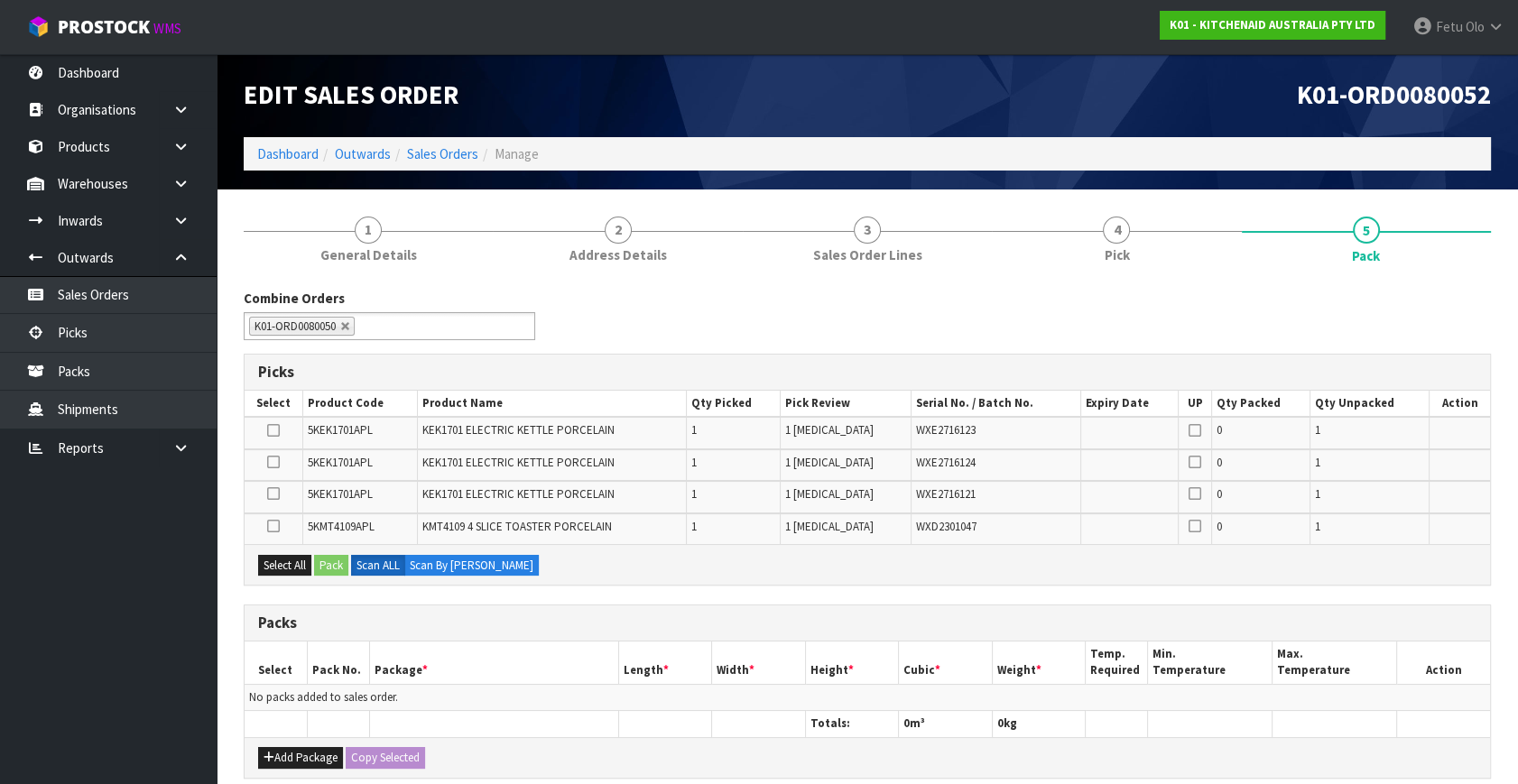
click at [1214, 331] on div "Combine Orders K01-ORD0079897 K01-ORD0079909 K01-ORD0079928 K01-ORD0079949 K01-…" at bounding box center [867, 321] width 1274 height 65
click at [668, 316] on div "Combine Orders K01-ORD0079897 K01-ORD0079909 K01-ORD0079928 K01-ORD0079949 K01-…" at bounding box center [867, 321] width 1274 height 65
click at [753, 329] on div "Combine Orders K01-ORD0079897 K01-ORD0079909 K01-ORD0079928 K01-ORD0079949 K01-…" at bounding box center [867, 321] width 1274 height 65
click at [680, 317] on div "Combine Orders K01-ORD0079897 K01-ORD0079909 K01-ORD0079928 K01-ORD0079949 K01-…" at bounding box center [867, 321] width 1274 height 65
click at [890, 335] on div "Combine Orders K01-ORD0079897 K01-ORD0079909 K01-ORD0079928 K01-ORD0079949 K01-…" at bounding box center [867, 321] width 1274 height 65
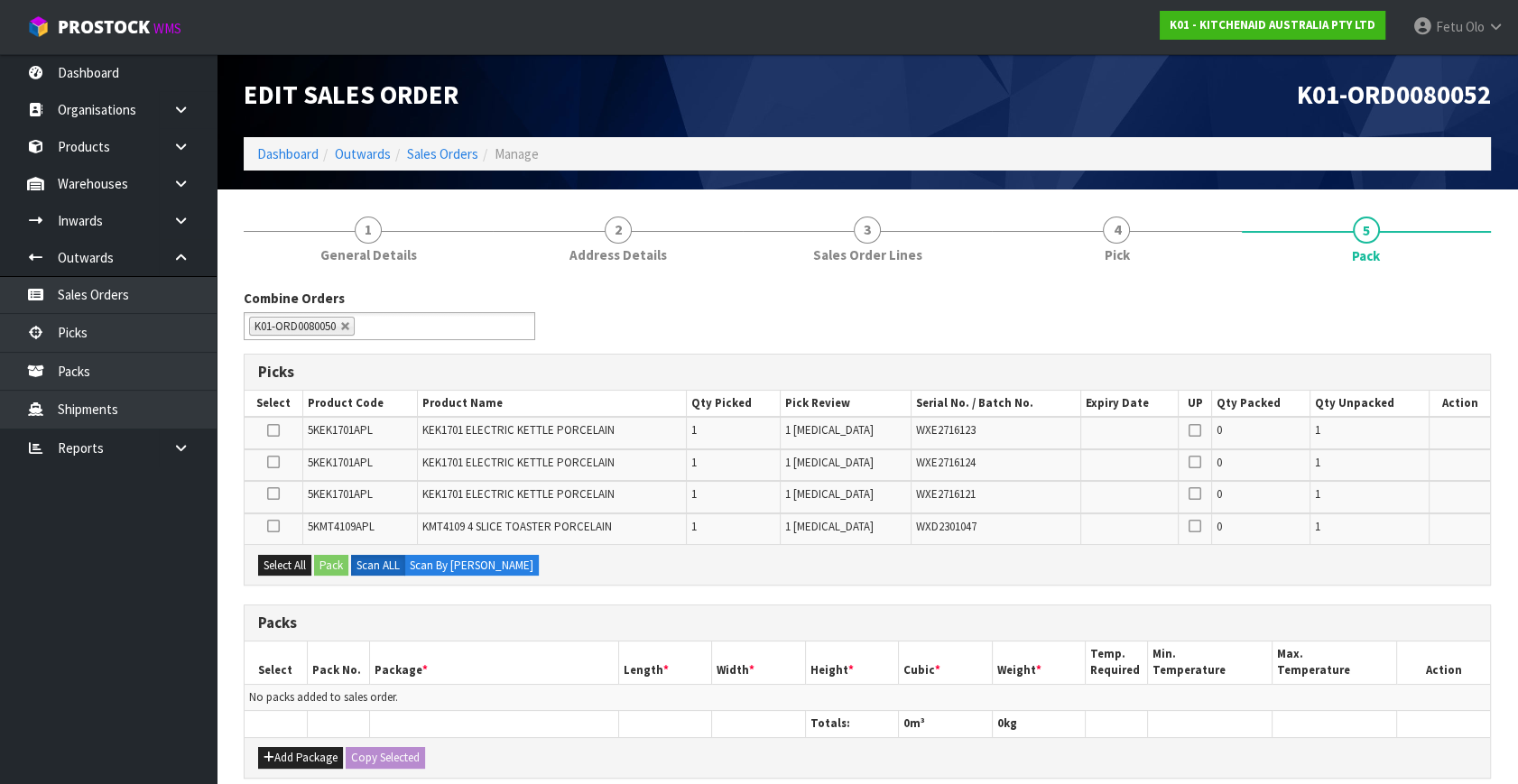
click at [1239, 327] on div "Combine Orders K01-ORD0079897 K01-ORD0079909 K01-ORD0079928 K01-ORD0079949 K01-…" at bounding box center [867, 321] width 1274 height 65
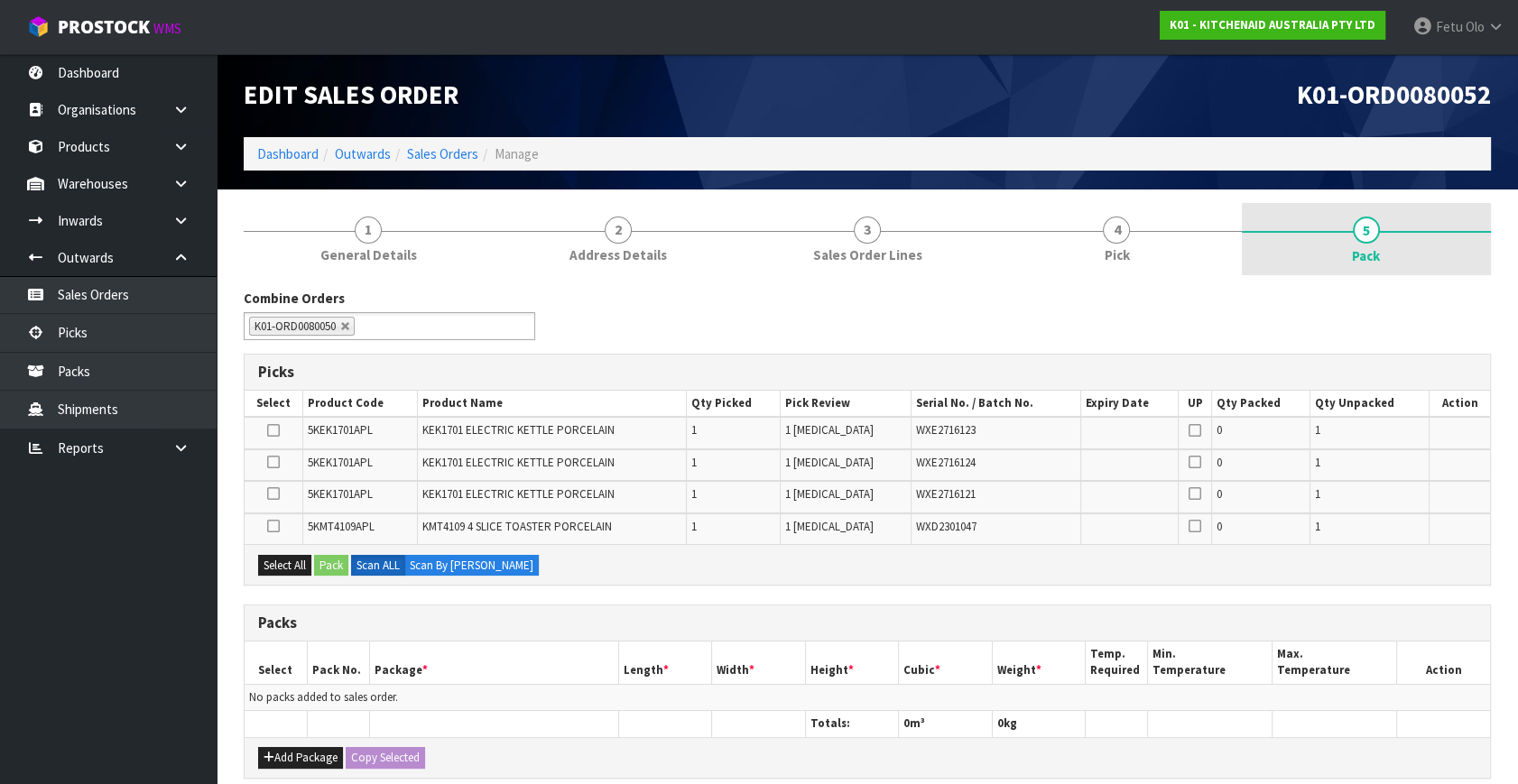
click at [1381, 248] on link "5 Pack" at bounding box center [1367, 239] width 249 height 72
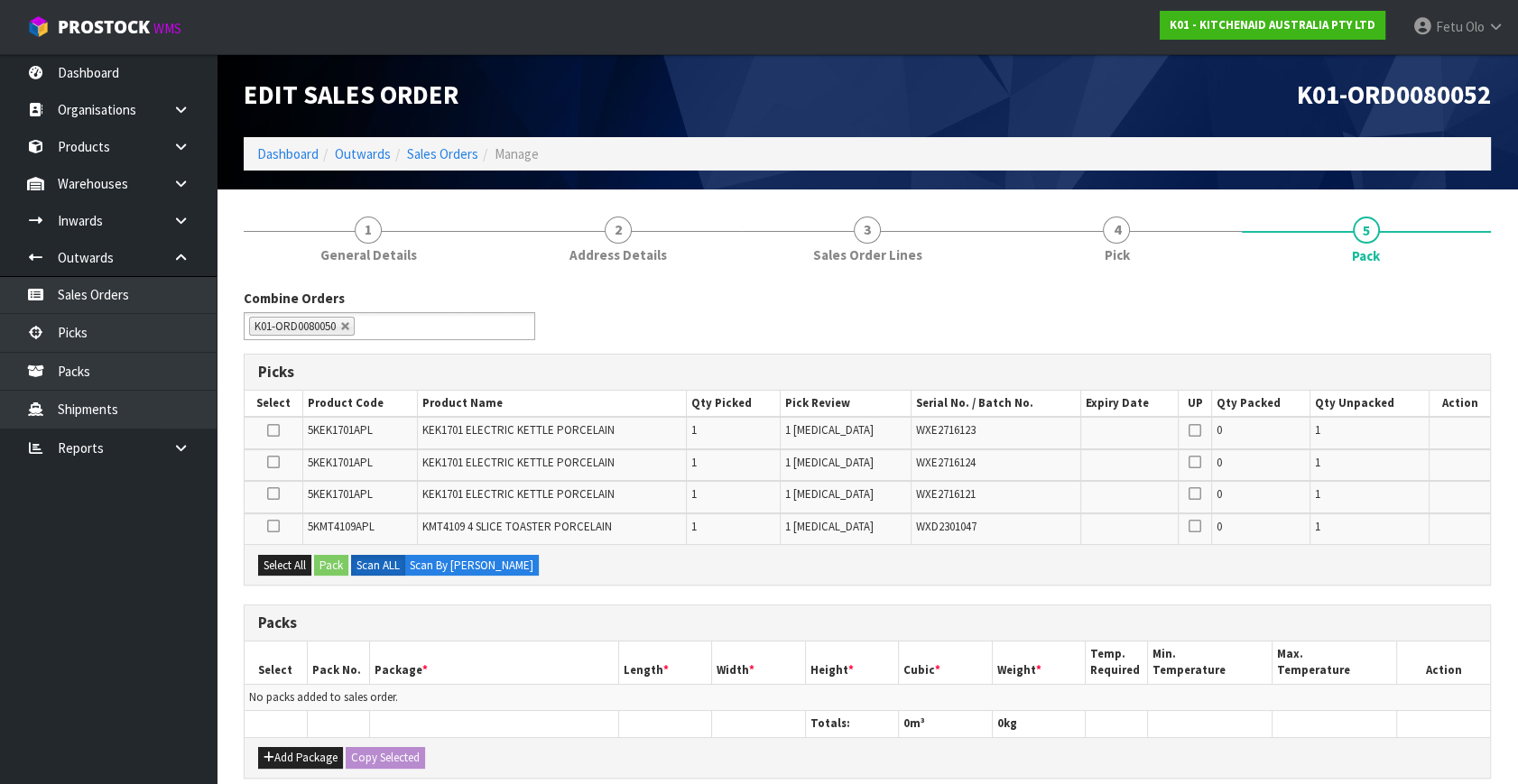
drag, startPoint x: 1303, startPoint y: 279, endPoint x: 1127, endPoint y: 288, distance: 176.2
click at [1291, 283] on div "Combine Orders K01-ORD0079897 K01-ORD0079909 K01-ORD0079928 K01-ORD0079949 K01-…" at bounding box center [867, 687] width 1247 height 824
drag, startPoint x: 1207, startPoint y: 298, endPoint x: 1318, endPoint y: 300, distance: 111.0
click at [1220, 298] on div "Combine Orders K01-ORD0079897 K01-ORD0079909 K01-ORD0079928 K01-ORD0079949 K01-…" at bounding box center [867, 321] width 1274 height 65
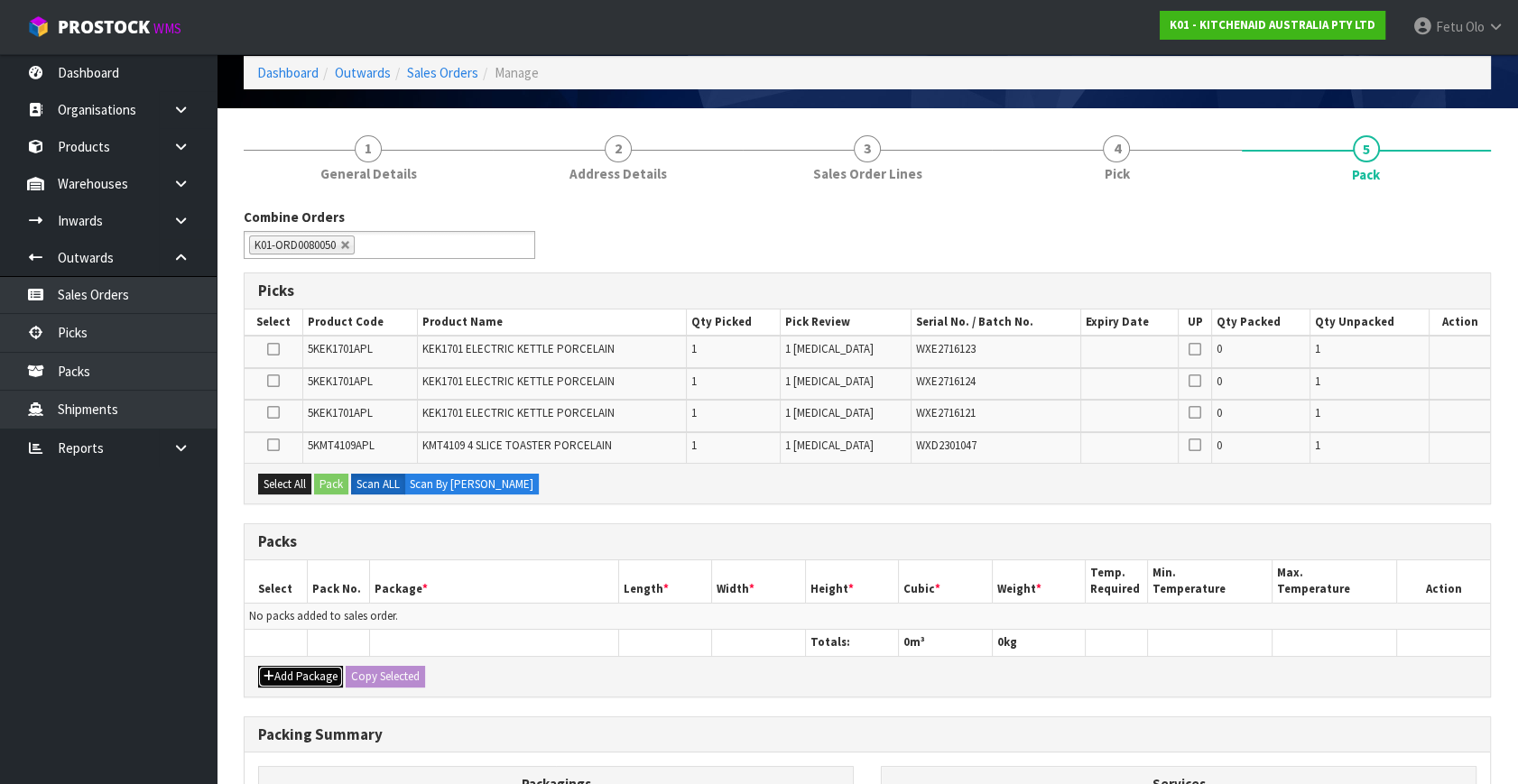
click at [289, 668] on button "Add Package" at bounding box center [300, 676] width 84 height 21
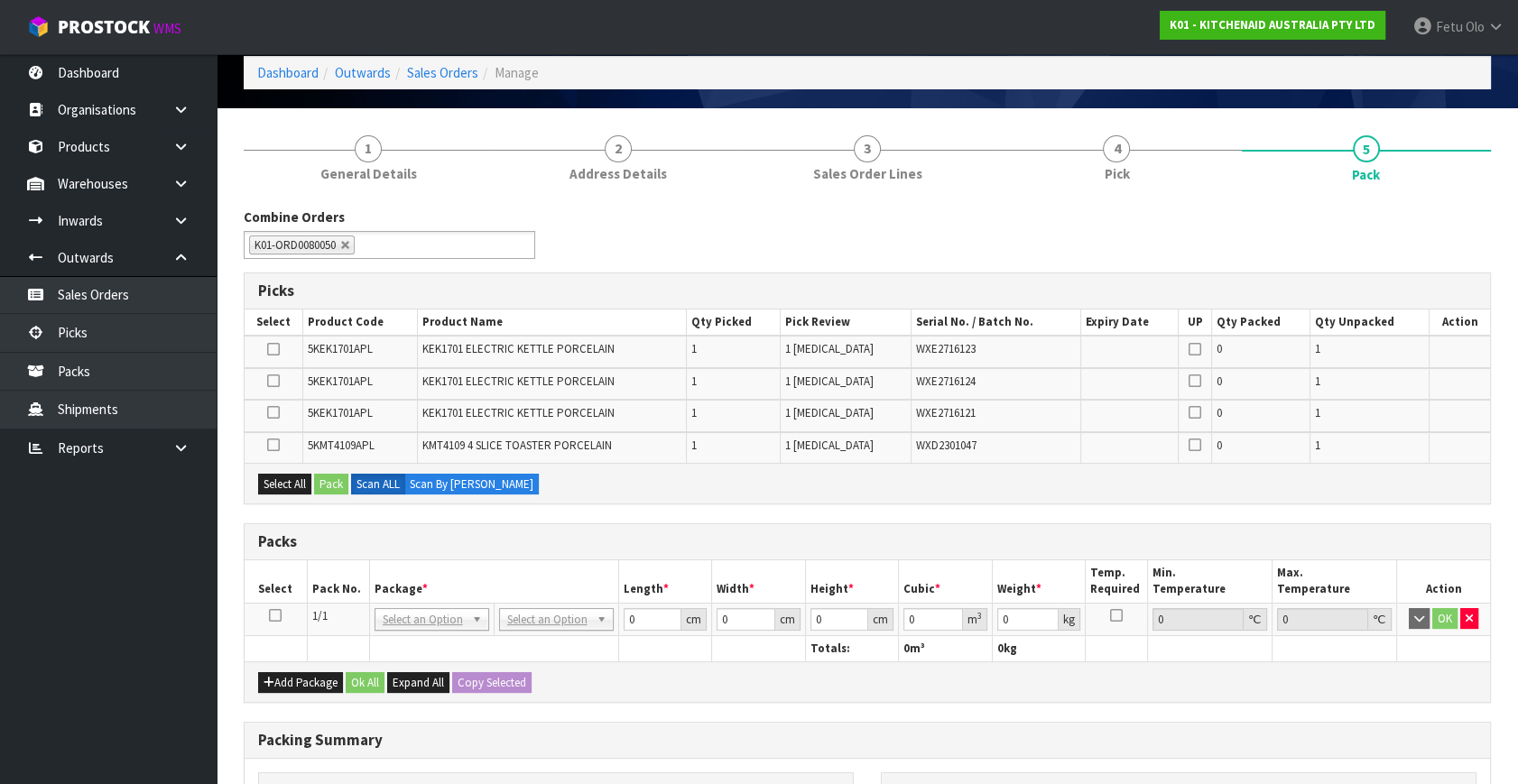
click at [274, 615] on icon at bounding box center [275, 615] width 13 height 1
click at [509, 567] on th "Package *" at bounding box center [493, 581] width 249 height 43
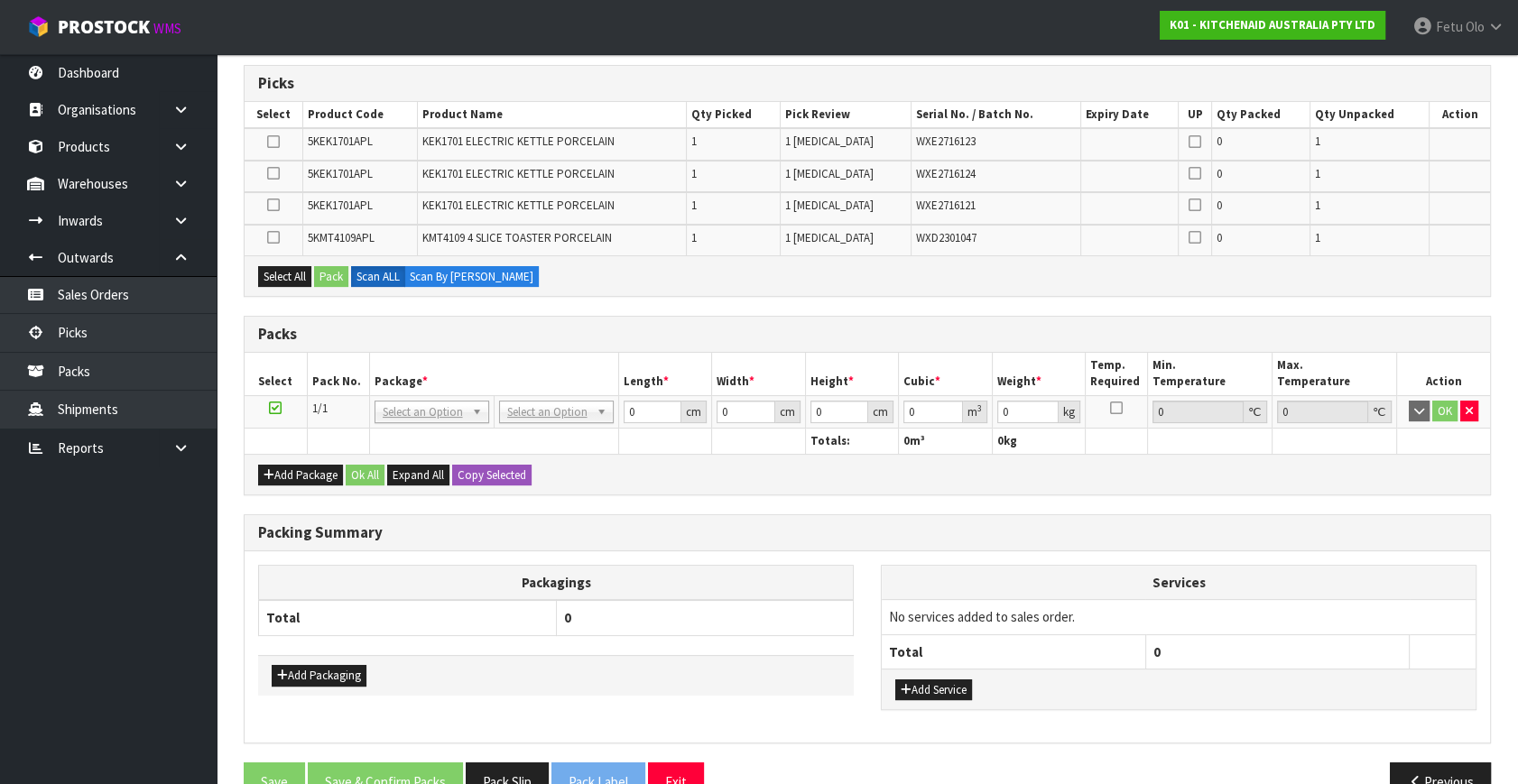
scroll to position [328, 0]
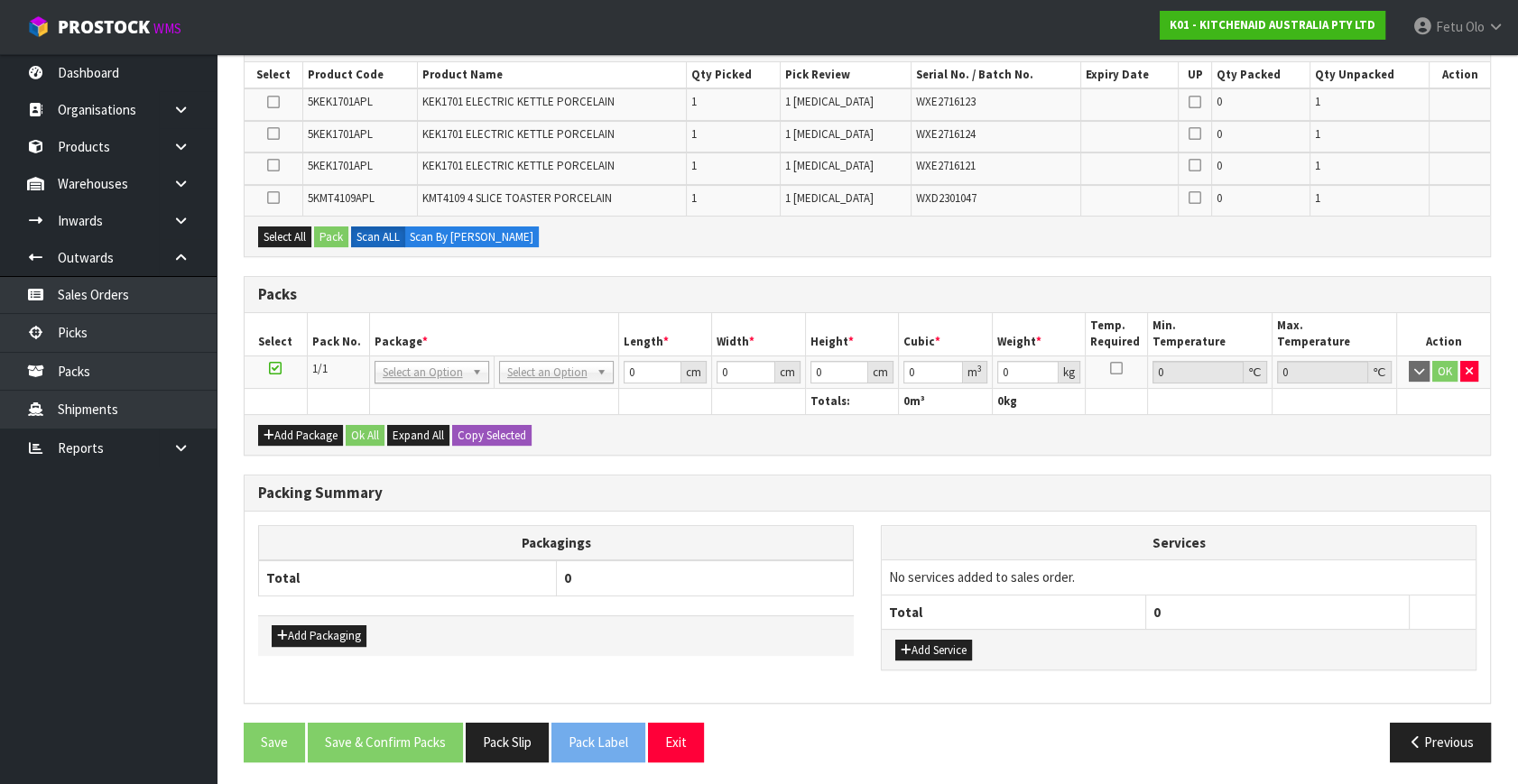
click at [899, 466] on div "Combine Orders K01-ORD0079897 K01-ORD0079909 K01-ORD0079928 K01-ORD0079949 K01-…" at bounding box center [867, 368] width 1247 height 816
click at [778, 615] on div "Add Packaging" at bounding box center [556, 636] width 596 height 41
click at [825, 503] on div "Packing Summary" at bounding box center [867, 493] width 1245 height 36
click at [1155, 736] on div "Previous" at bounding box center [1186, 742] width 638 height 39
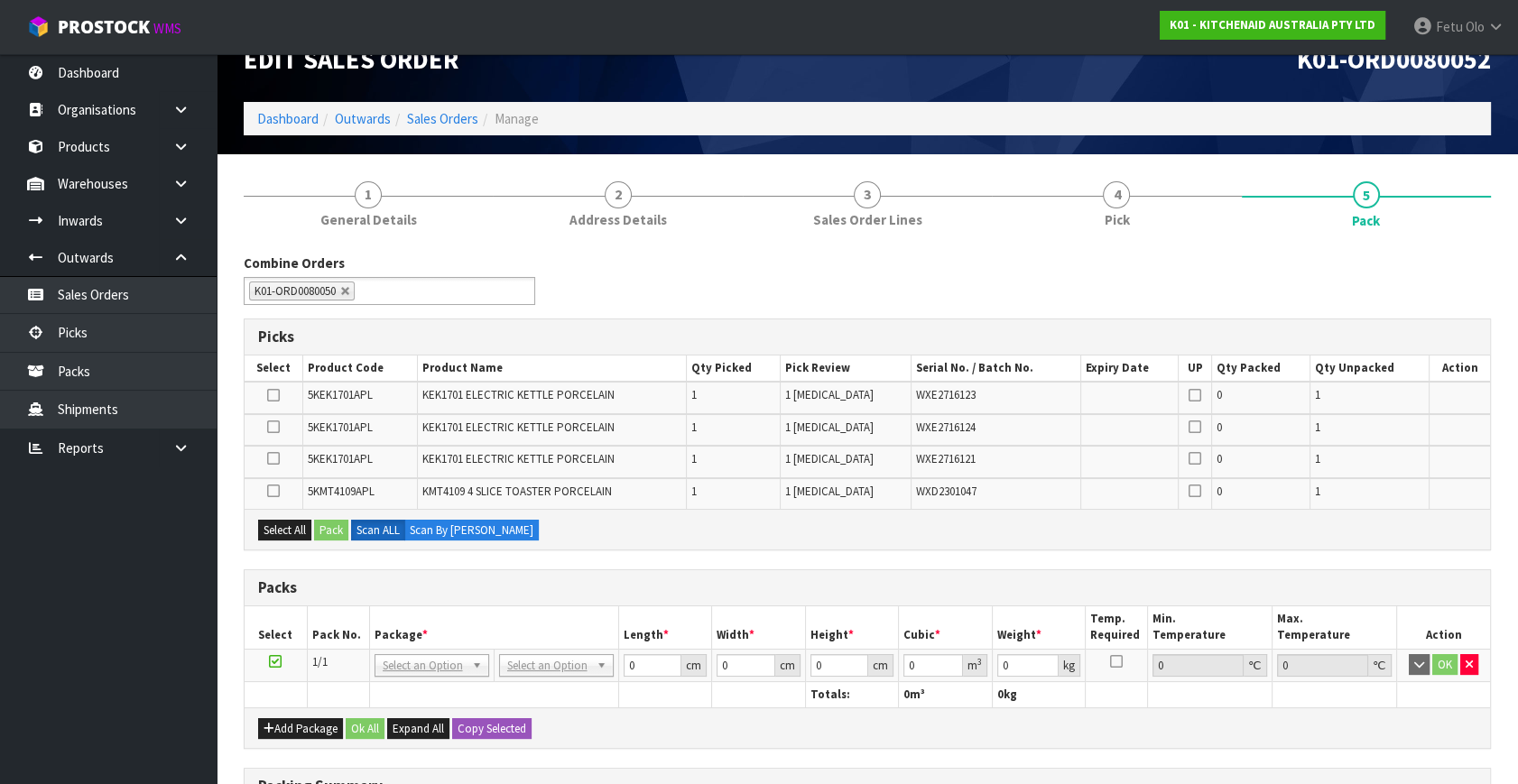
scroll to position [0, 0]
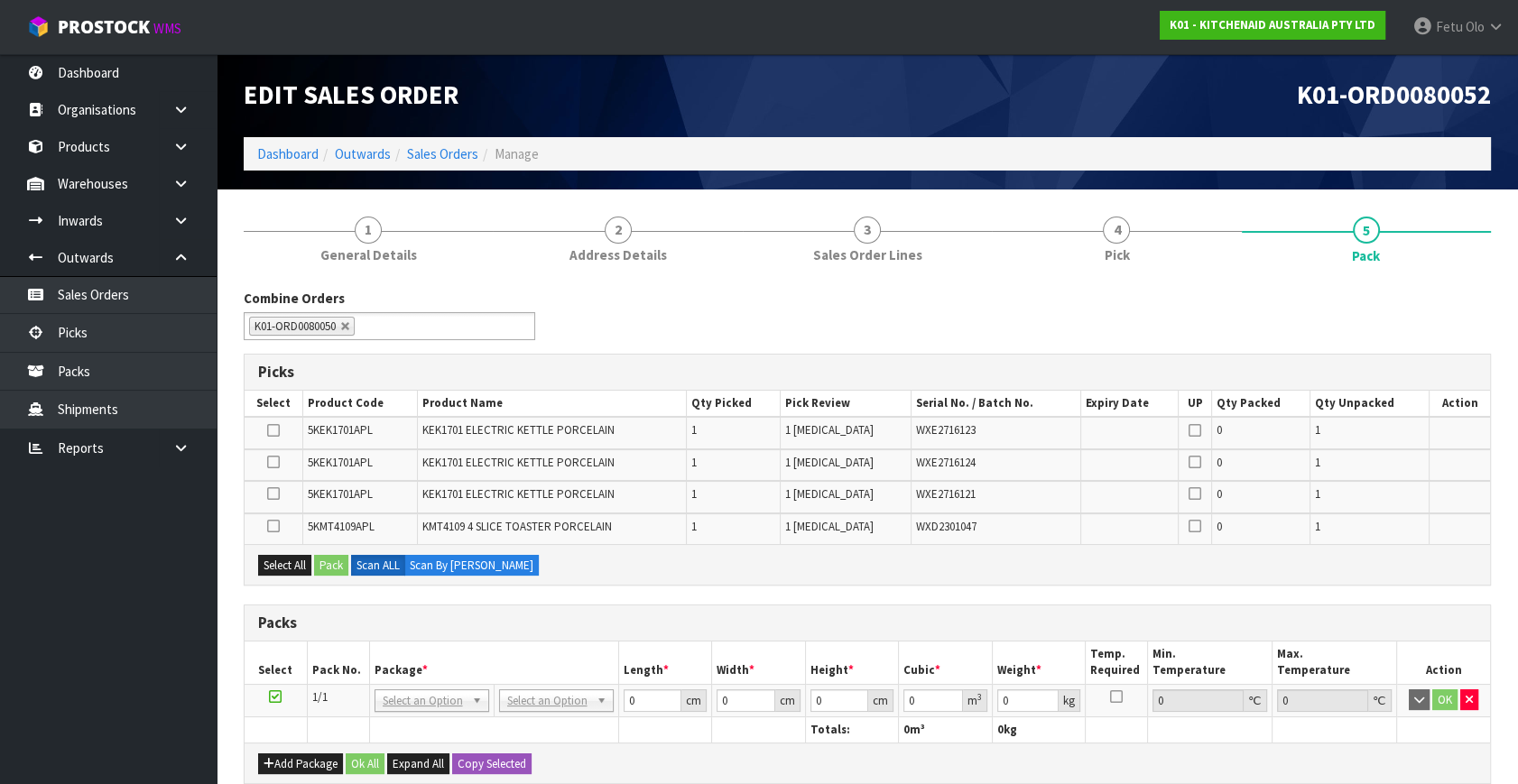
click at [1110, 331] on div "Combine Orders K01-ORD0079897 K01-ORD0079909 K01-ORD0079928 K01-ORD0079949 K01-…" at bounding box center [867, 321] width 1274 height 65
click at [1156, 320] on div "Combine Orders K01-ORD0079897 K01-ORD0079909 K01-ORD0079928 K01-ORD0079949 K01-…" at bounding box center [867, 321] width 1274 height 65
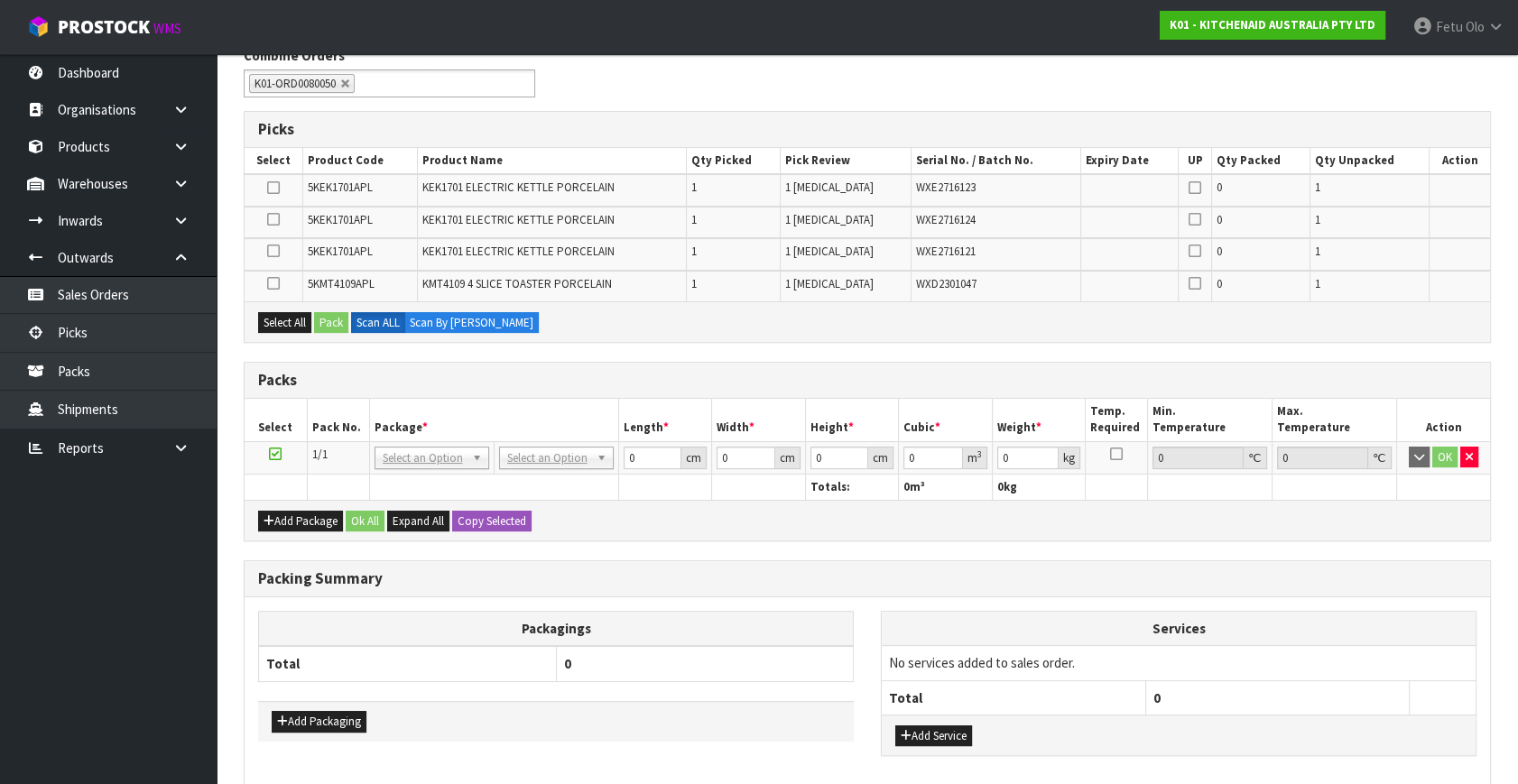
scroll to position [245, 0]
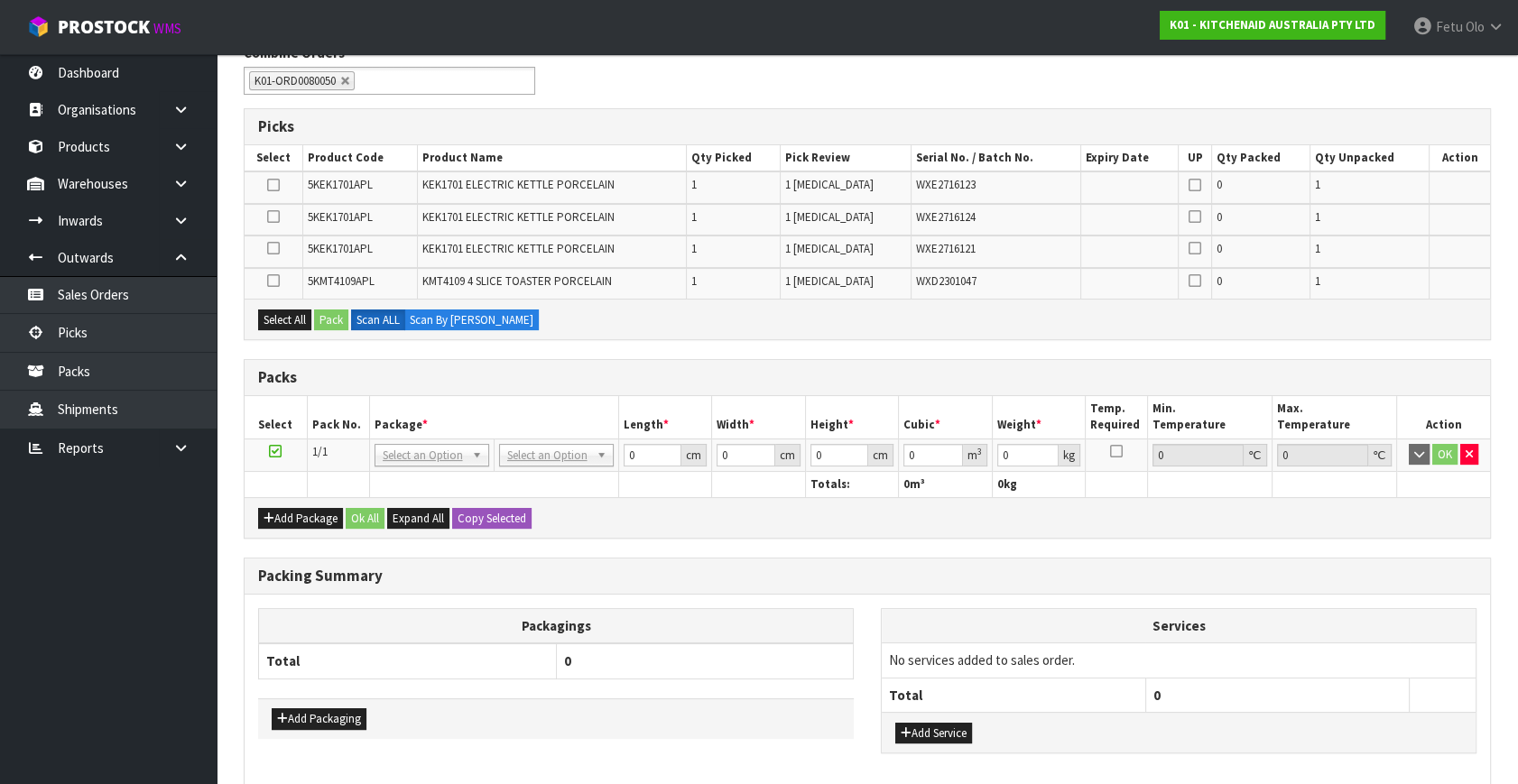
click at [613, 572] on h3 "Packing Summary" at bounding box center [867, 576] width 1218 height 17
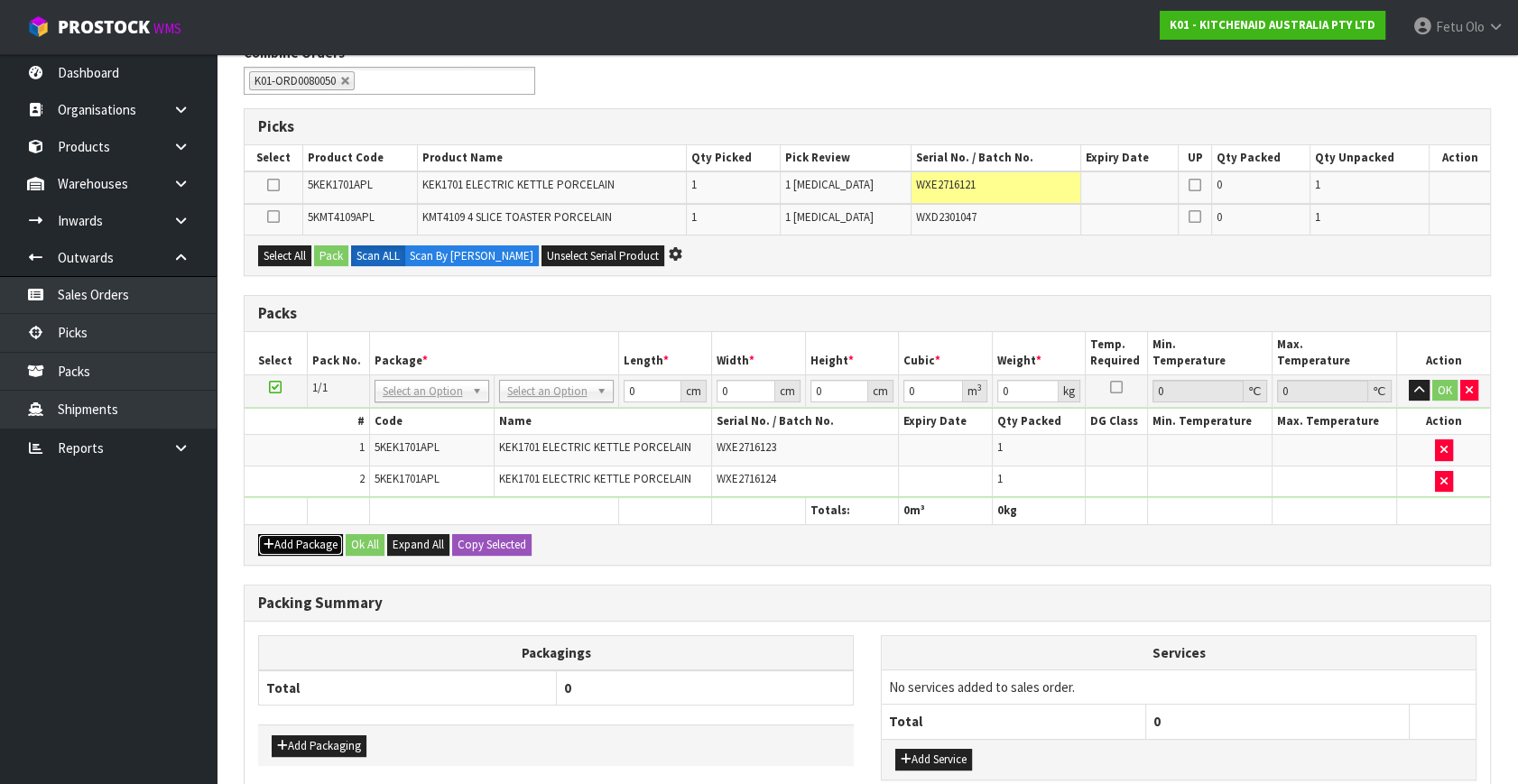
click at [290, 541] on button "Add Package" at bounding box center [300, 545] width 84 height 21
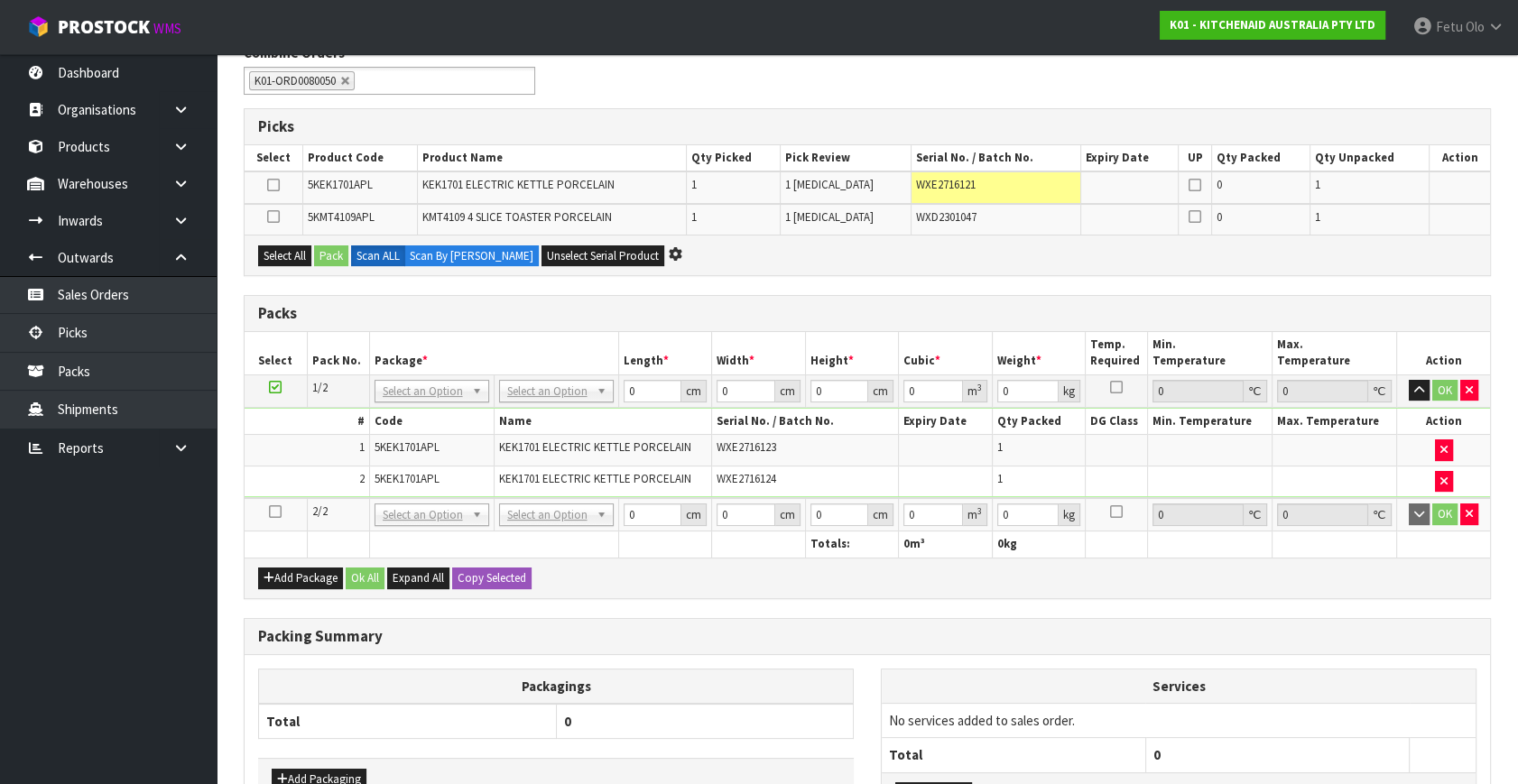
click at [271, 511] on icon at bounding box center [275, 511] width 13 height 1
click at [99, 604] on ul "Dashboard Organisations Clients Consignees Carriers Products Categories Serial …" at bounding box center [108, 419] width 216 height 730
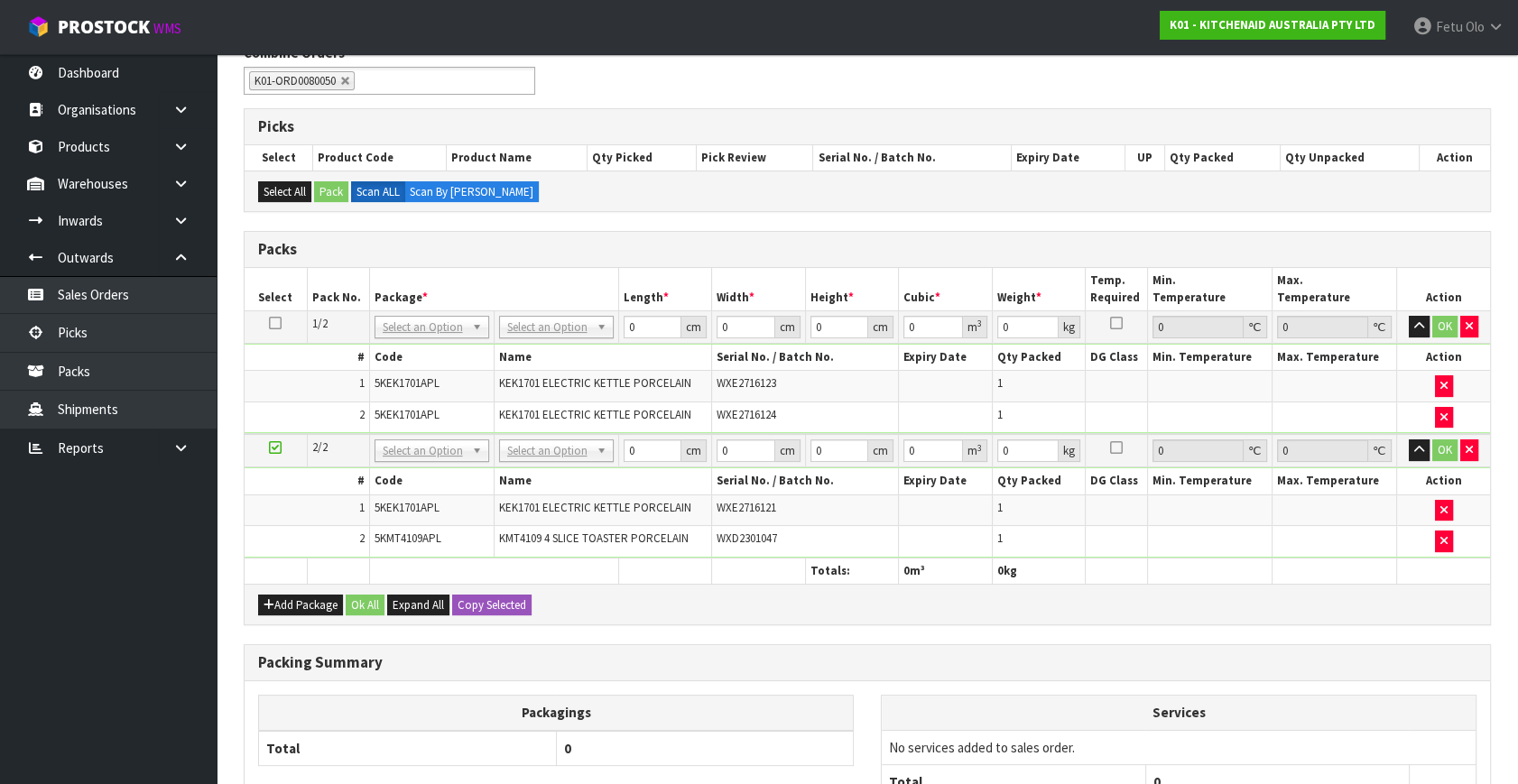
click at [694, 672] on div "Packing Summary" at bounding box center [867, 663] width 1245 height 36
click at [719, 654] on h3 "Packing Summary" at bounding box center [867, 663] width 1218 height 17
click at [867, 243] on h3 "Packs" at bounding box center [867, 249] width 1218 height 17
click at [779, 252] on h3 "Packs" at bounding box center [867, 249] width 1218 height 17
click at [852, 236] on div "Packs" at bounding box center [867, 249] width 1245 height 36
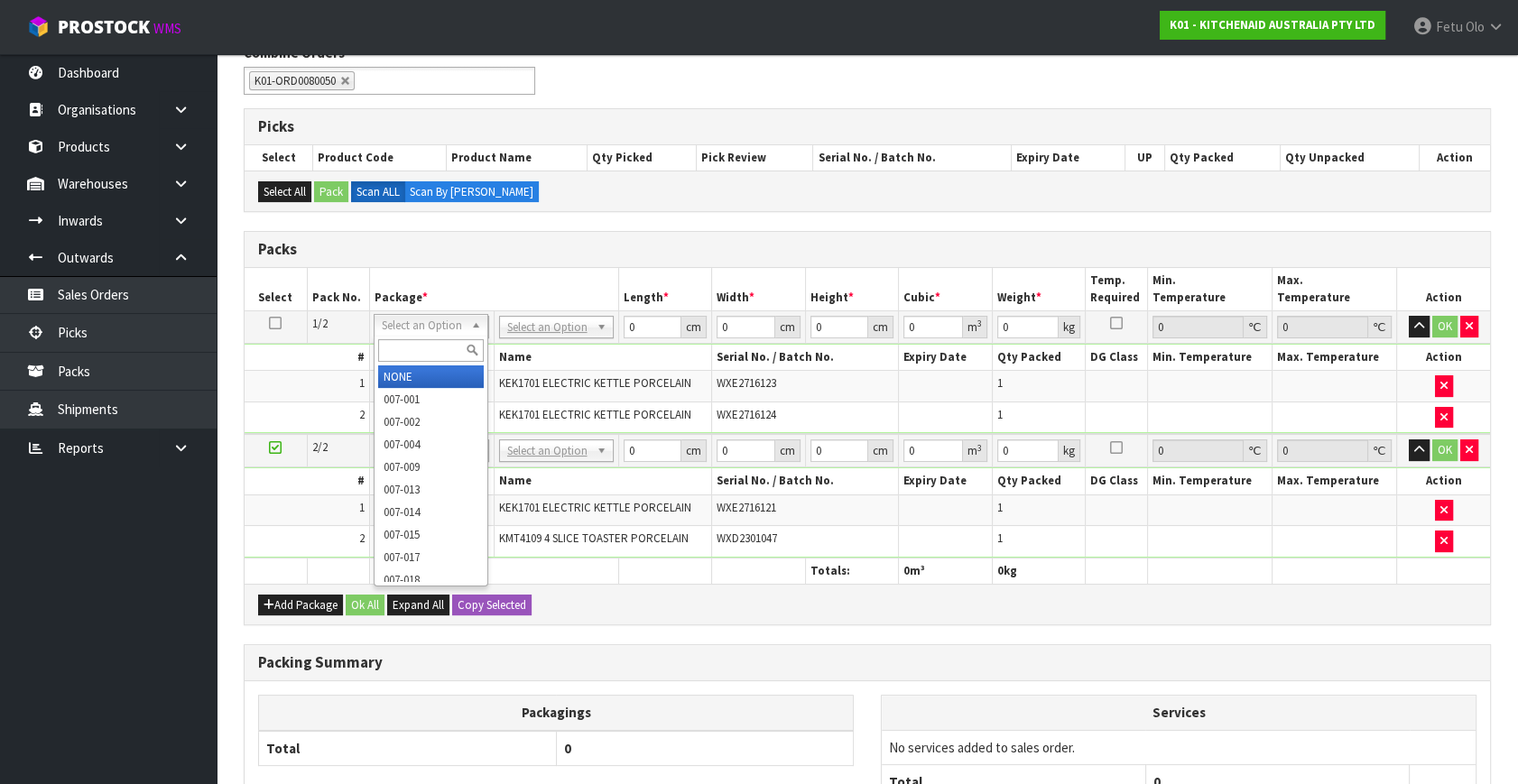
click at [442, 343] on input "text" at bounding box center [431, 350] width 106 height 22
drag, startPoint x: 433, startPoint y: 376, endPoint x: 438, endPoint y: 440, distance: 64.2
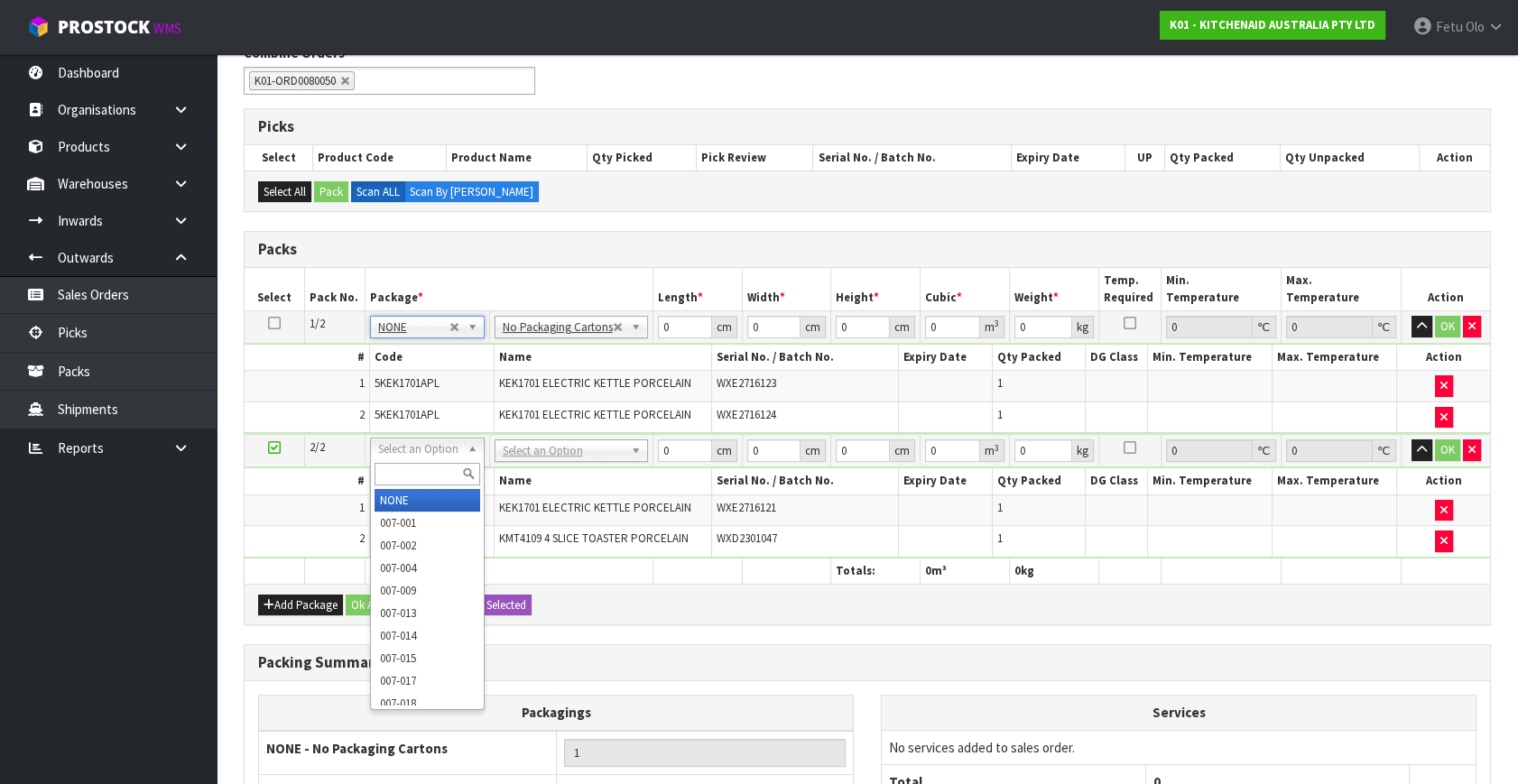
drag, startPoint x: 434, startPoint y: 455, endPoint x: 424, endPoint y: 486, distance: 32.6
click at [424, 486] on div at bounding box center [427, 474] width 113 height 30
click at [428, 473] on input "text" at bounding box center [427, 474] width 106 height 22
type input "011"
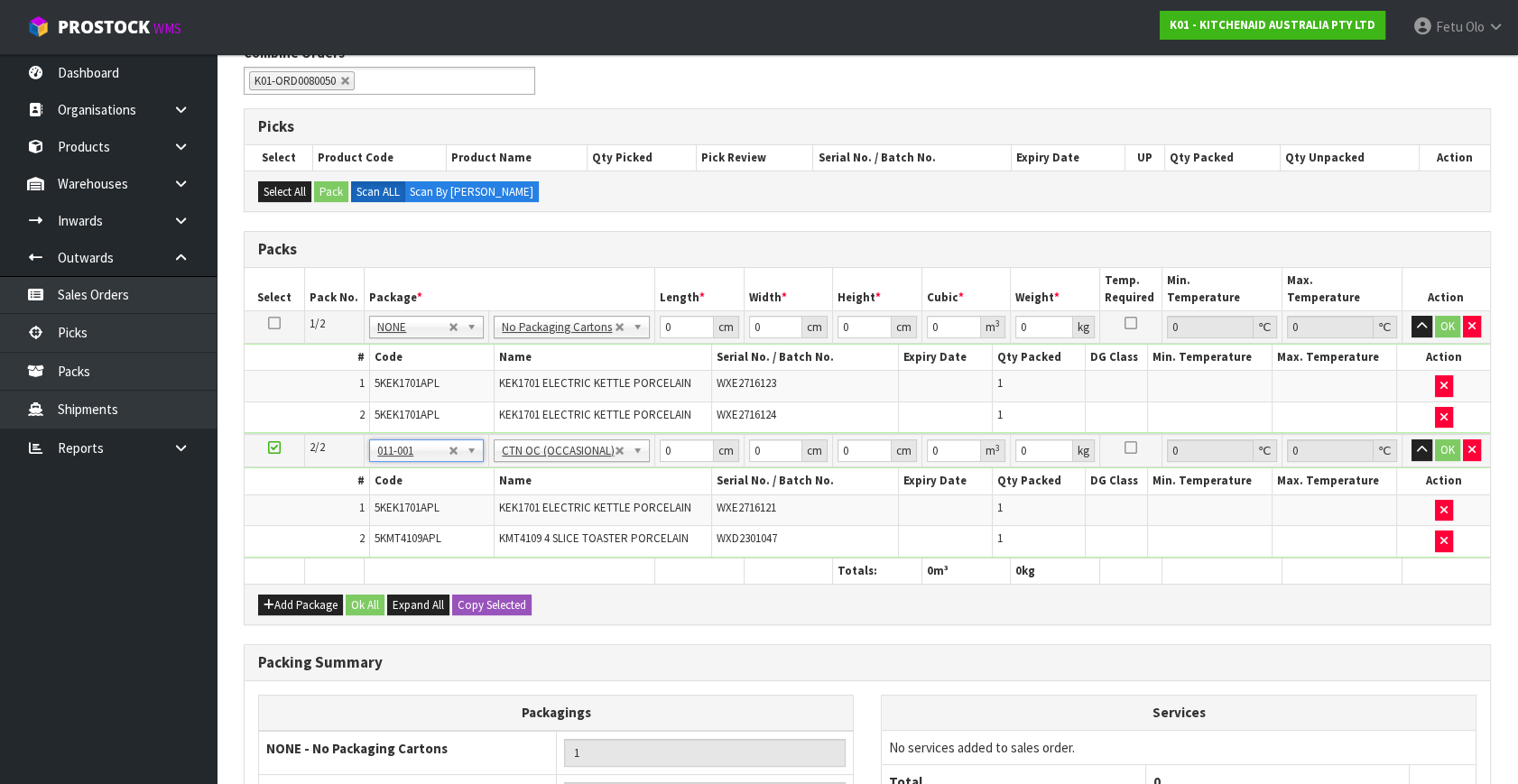
type input "6.7"
drag, startPoint x: 638, startPoint y: 331, endPoint x: 564, endPoint y: 367, distance: 82.3
click at [564, 367] on tbody "1/2 NONE 007-001 007-002 007-004 007-009 007-013 007-014 007-015 007-017 007-01…" at bounding box center [867, 373] width 1245 height 123
type input "42"
type input "29"
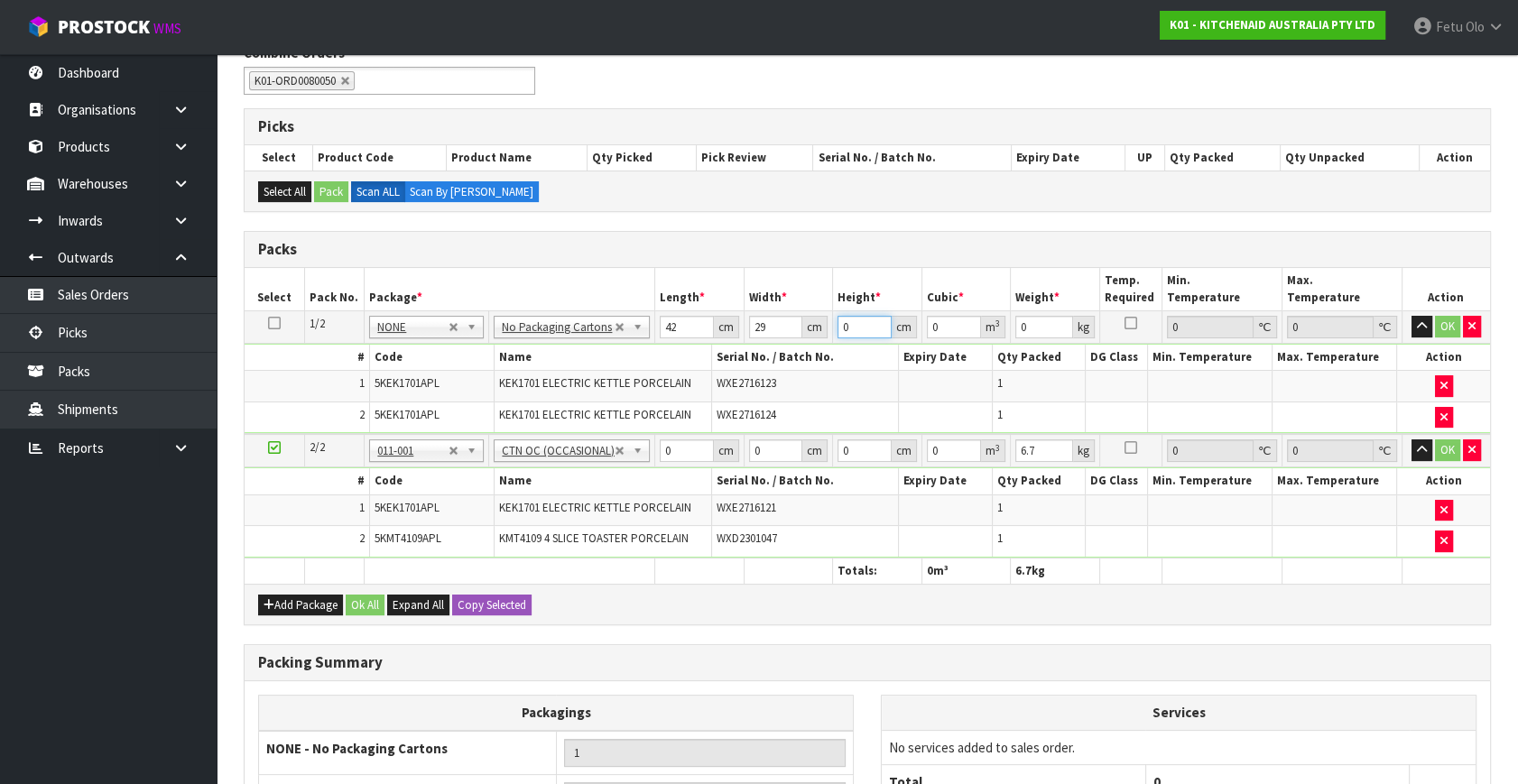
type input "3"
type input "0.003654"
type input "35"
type input "0.04263"
type input "35"
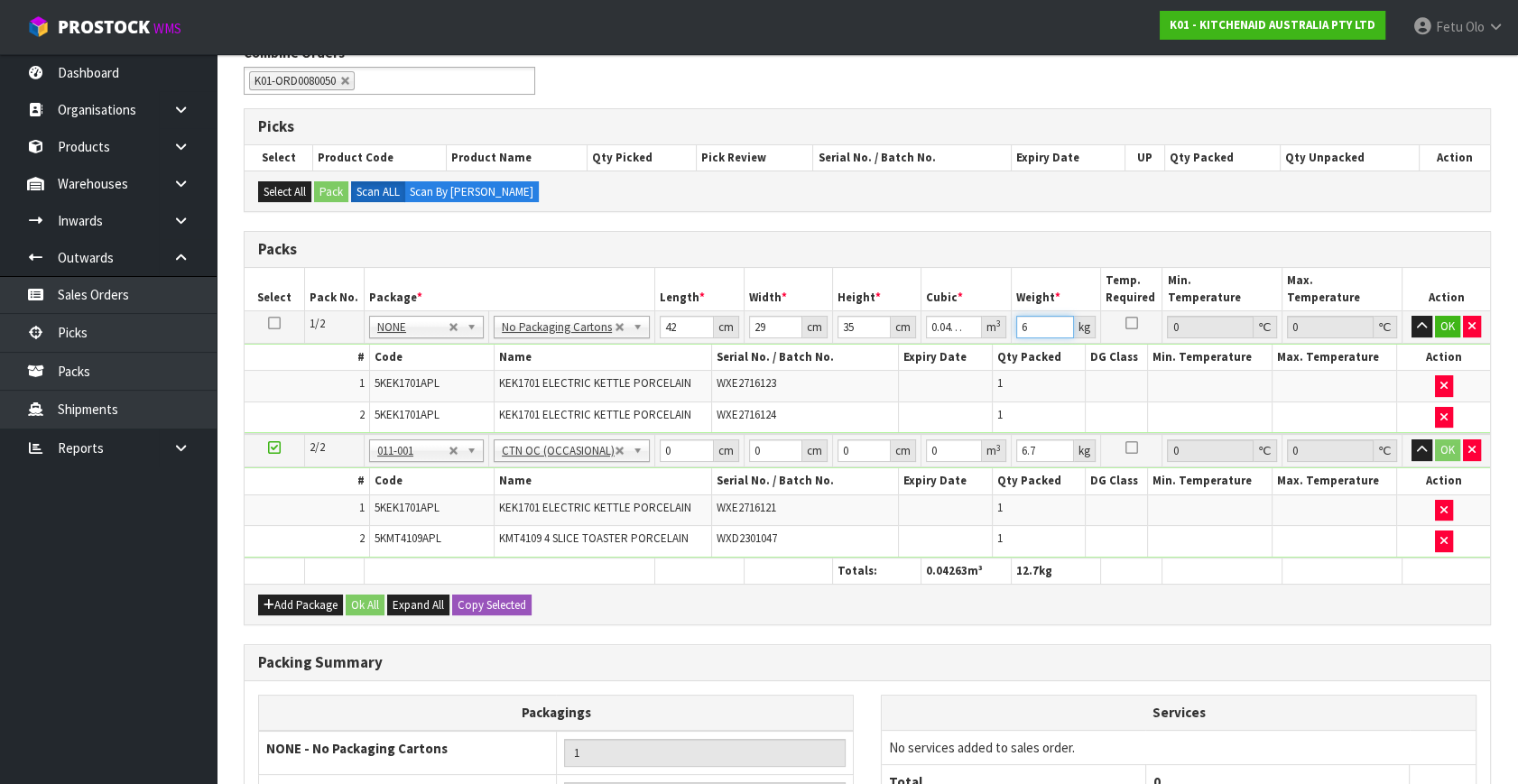
type input "6"
click button "OK" at bounding box center [1448, 326] width 25 height 21
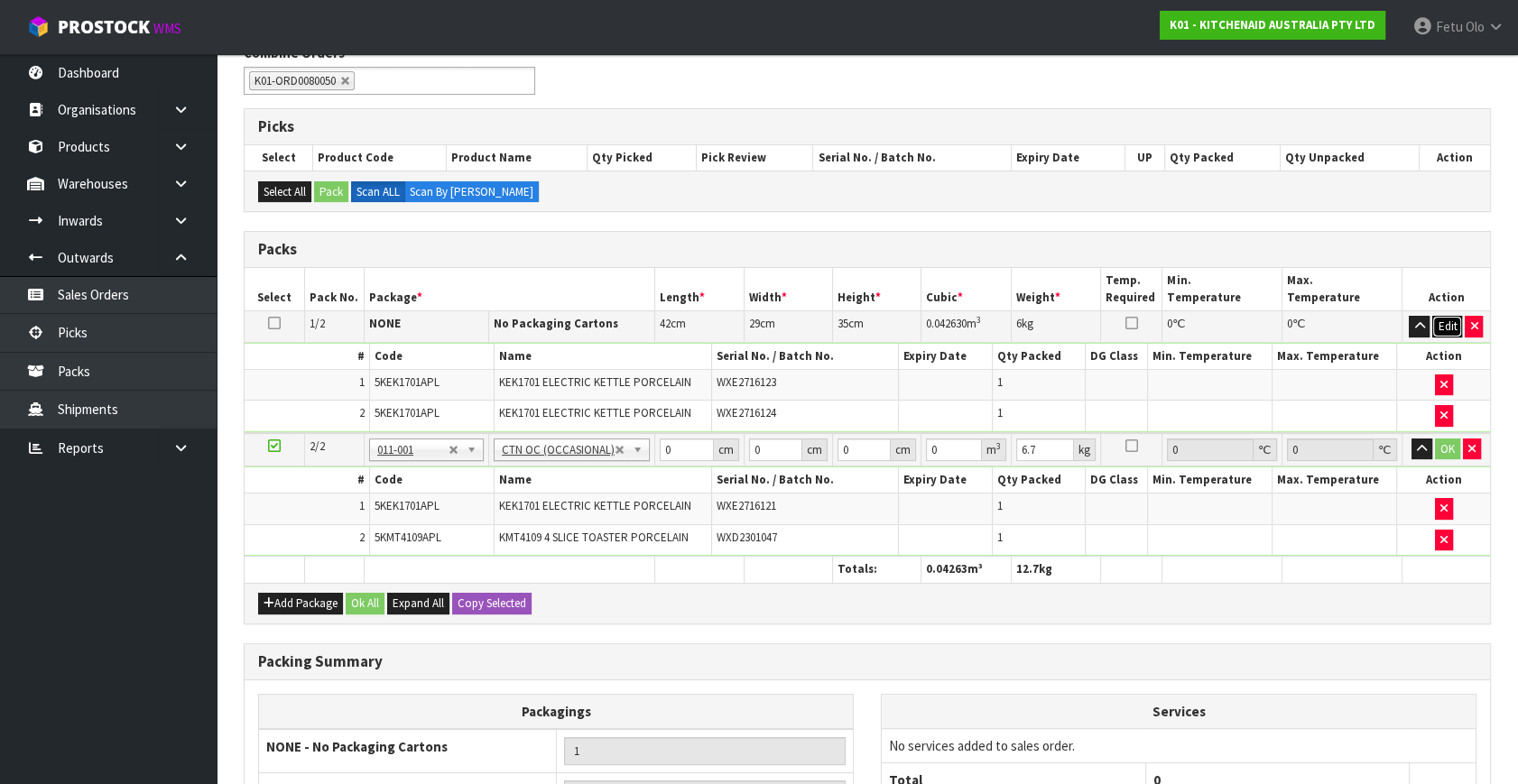
click at [1452, 321] on button "Edit" at bounding box center [1447, 326] width 30 height 21
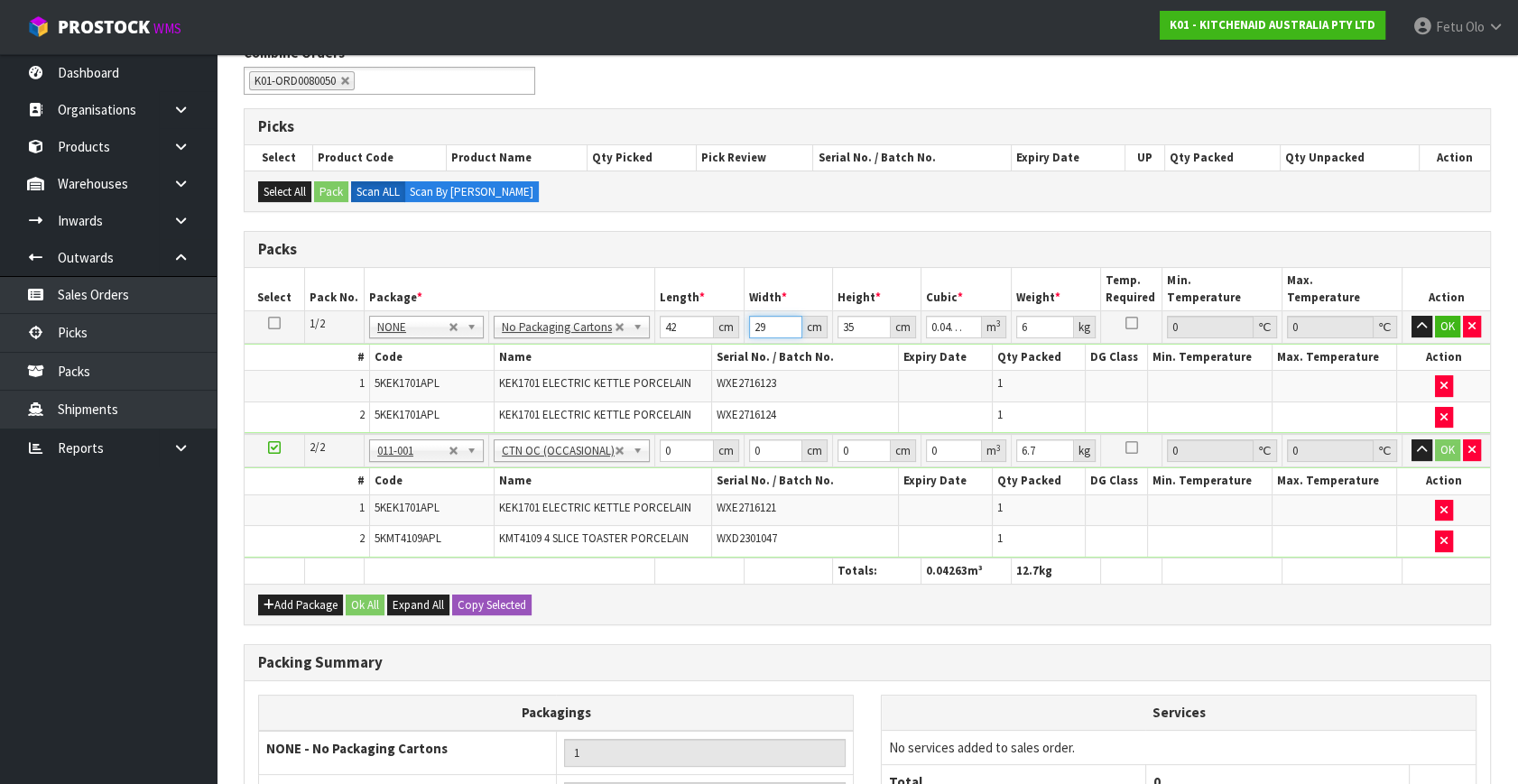
click at [681, 367] on tbody "1/2 NONE 007-001 007-002 007-004 007-009 007-013 007-014 007-015 007-017 007-01…" at bounding box center [867, 373] width 1245 height 123
type input "2"
type input "0.00294"
type input "28"
type input "0.04116"
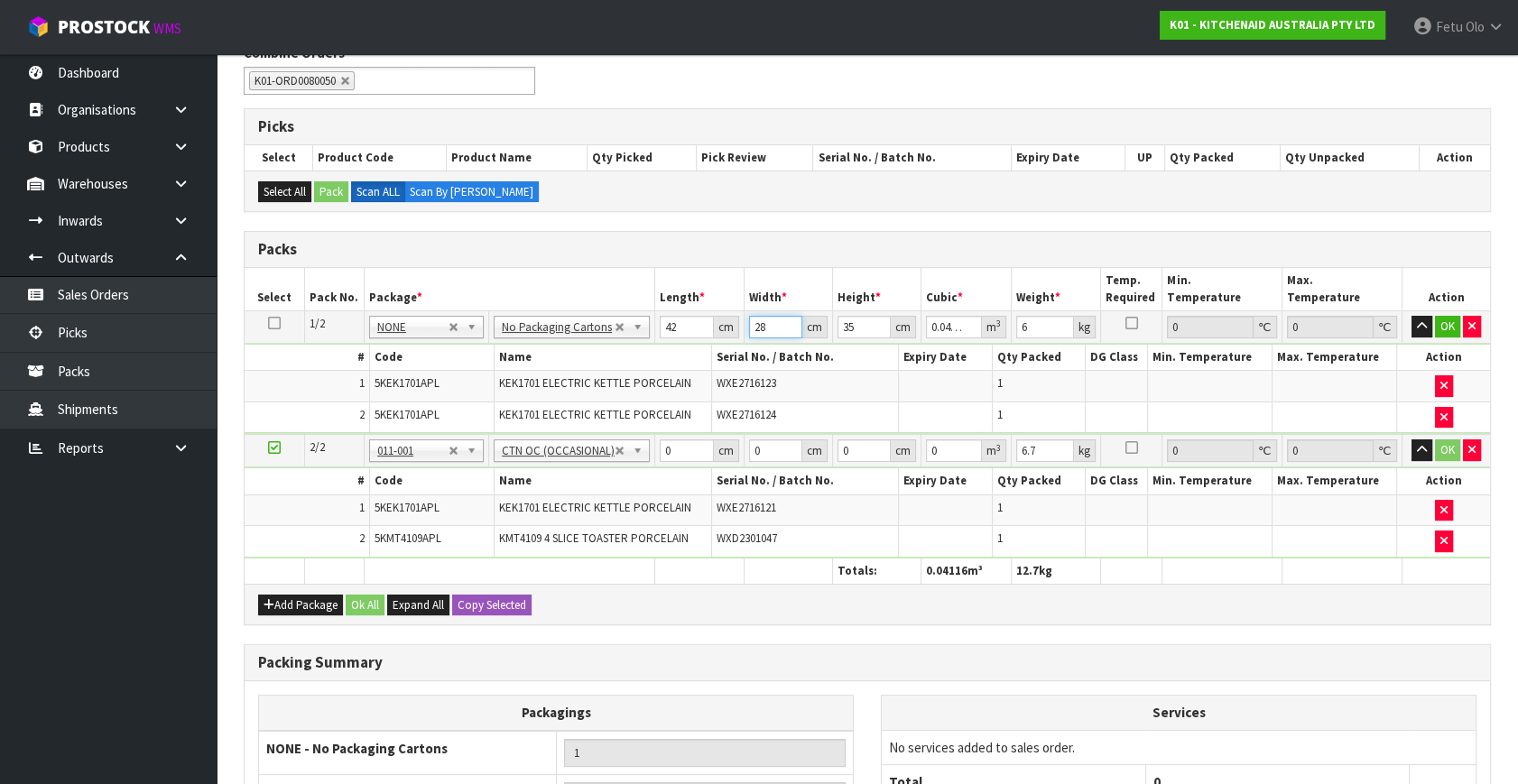
type input "28"
click button "OK" at bounding box center [1448, 326] width 25 height 21
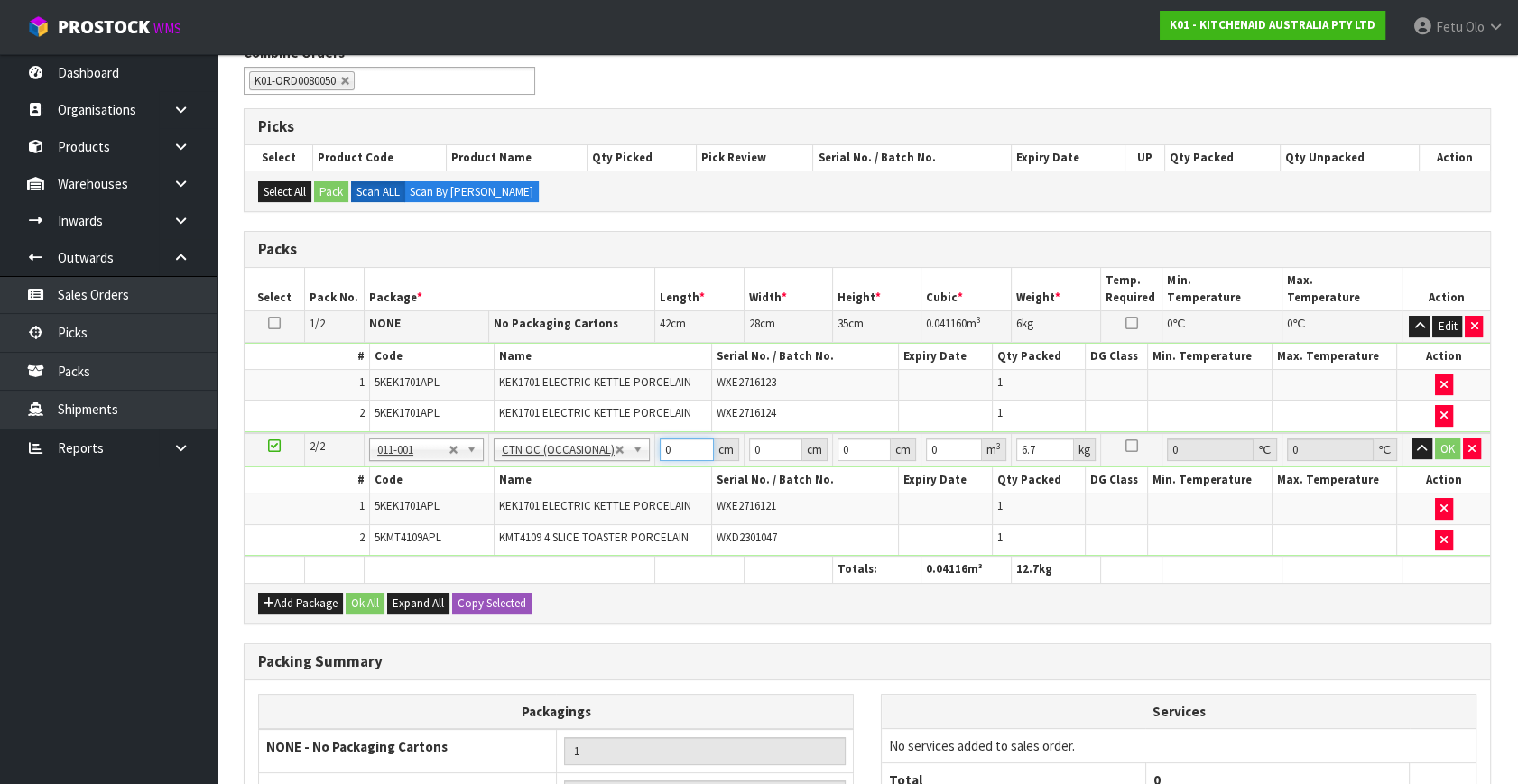
click at [470, 522] on tbody "2/2 NONE 007-001 007-002 007-004 007-009 007-013 007-014 007-015 007-017 007-01…" at bounding box center [867, 494] width 1245 height 123
type input "52"
type input "40"
type input "4"
type input "0.00832"
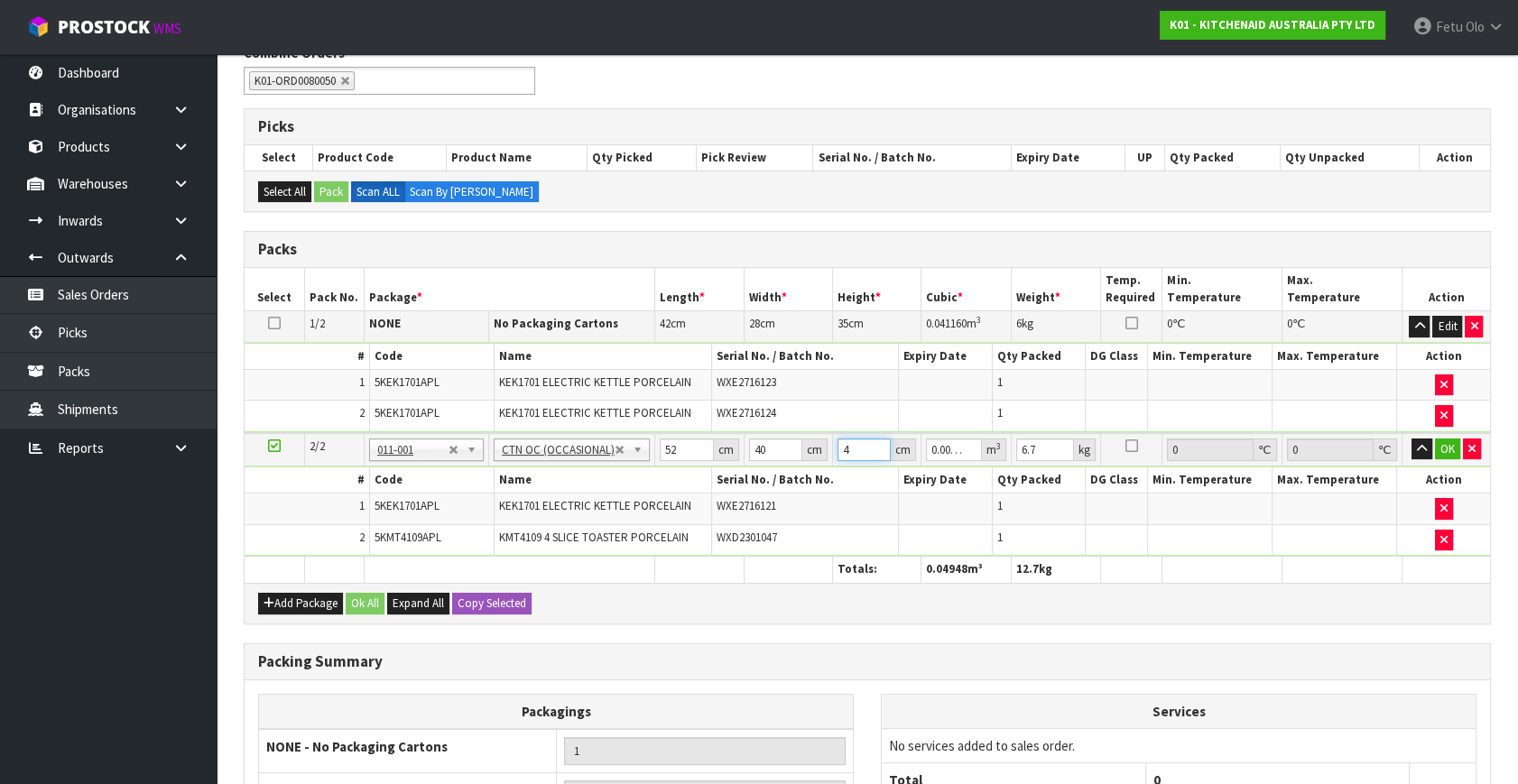
type input "49"
type input "0.10192"
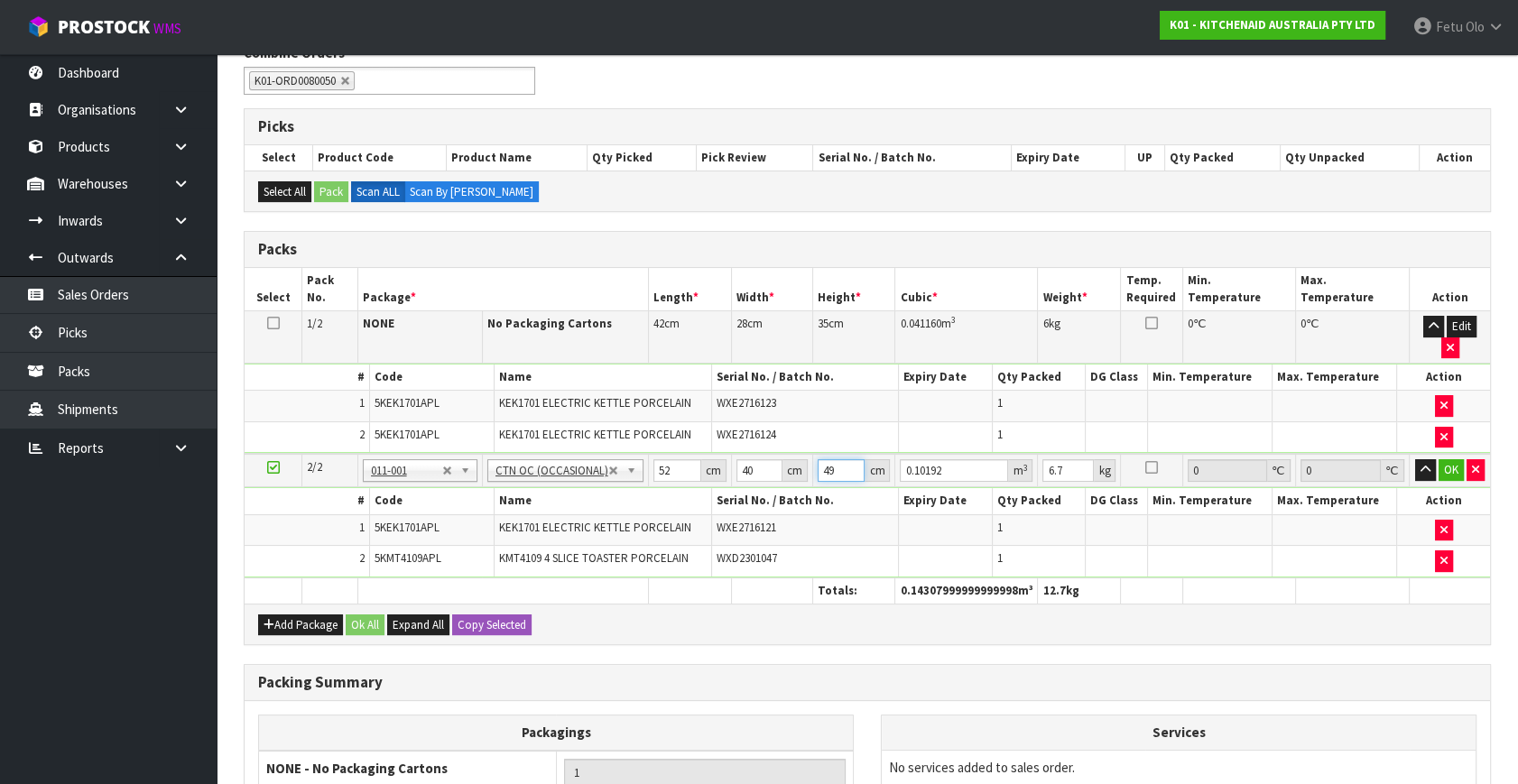
type input "49"
type input "8"
click button "OK" at bounding box center [1451, 470] width 25 height 21
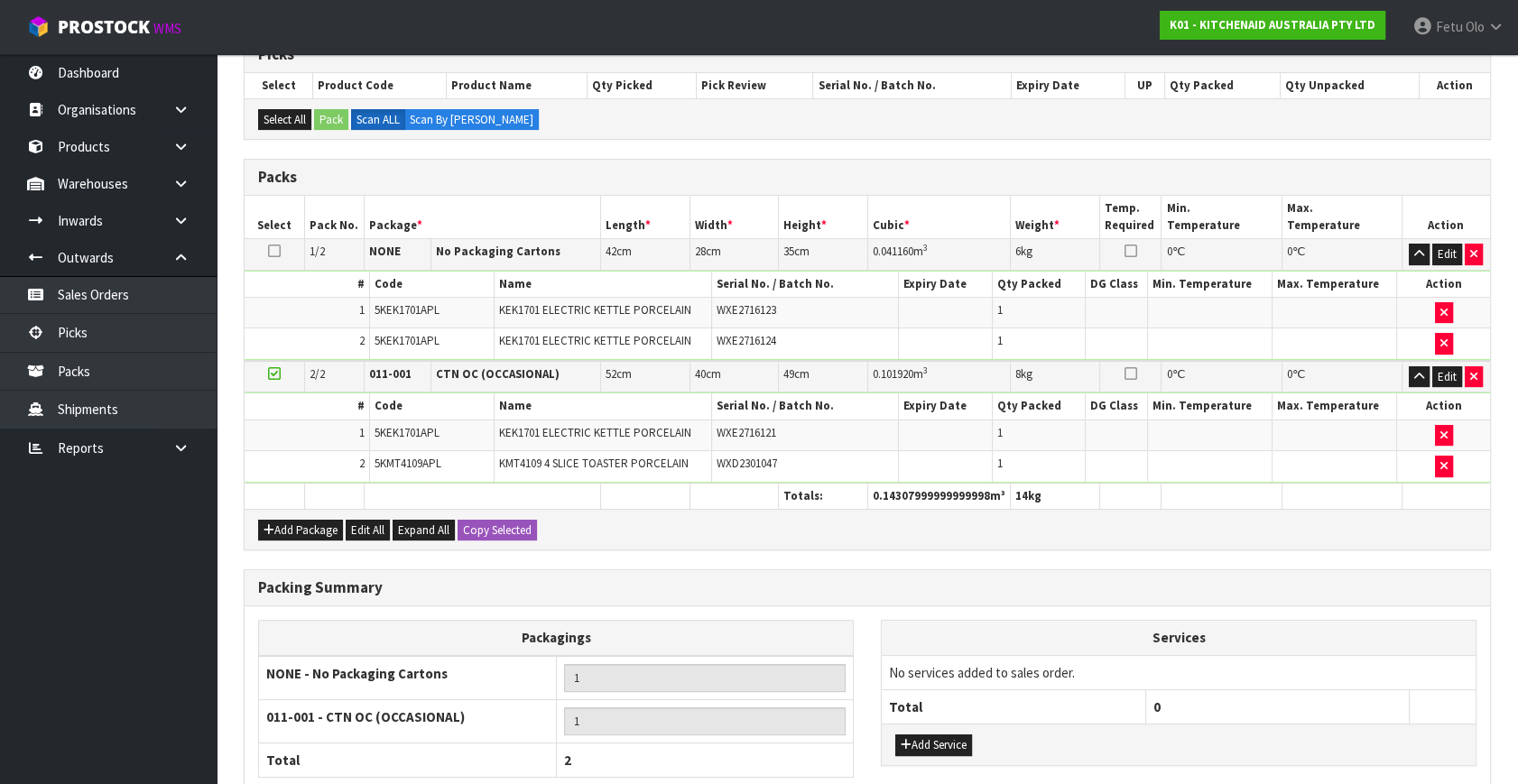
scroll to position [464, 0]
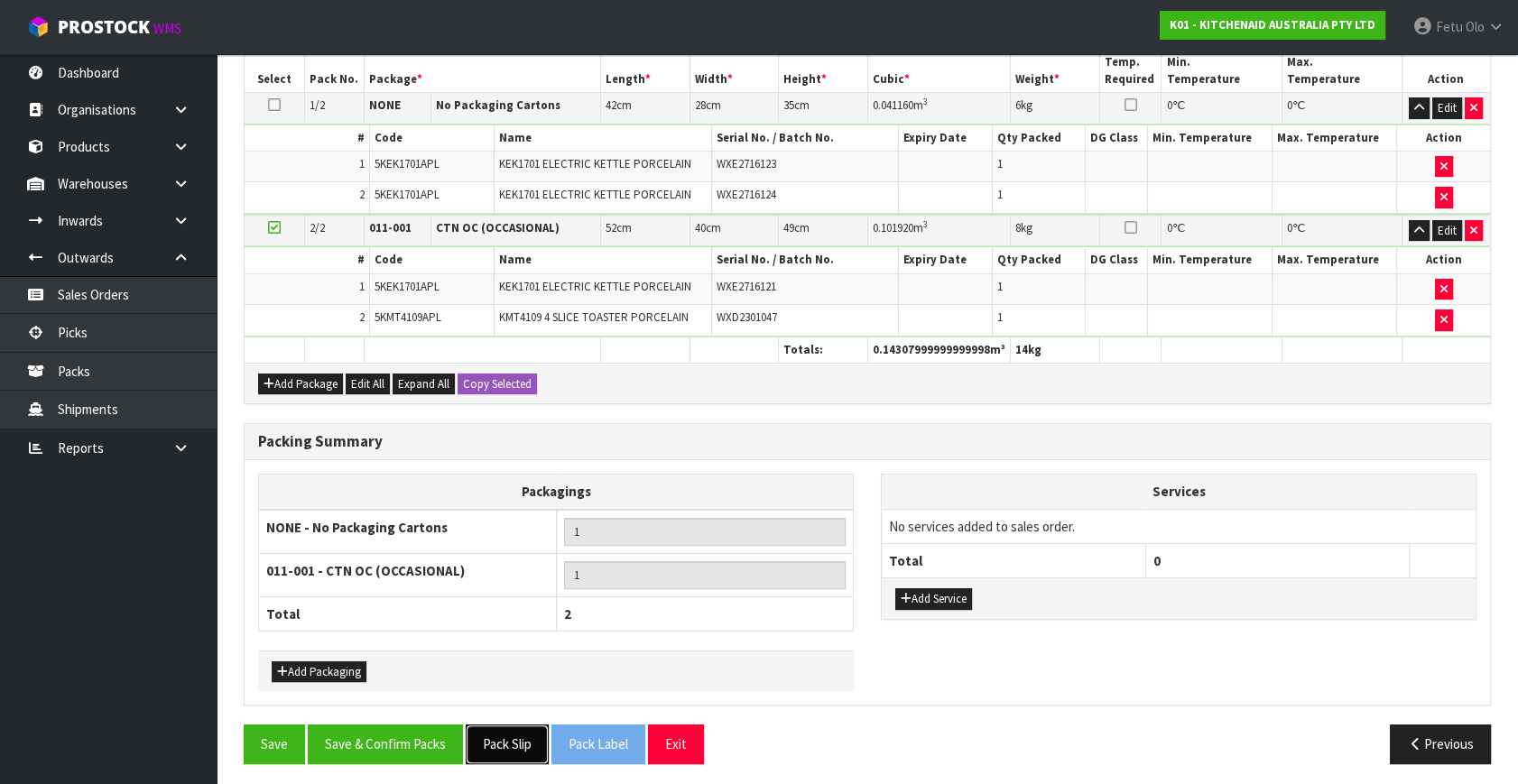
click at [524, 736] on button "Pack Slip" at bounding box center [508, 744] width 83 height 39
click at [276, 730] on button "Save" at bounding box center [274, 744] width 61 height 39
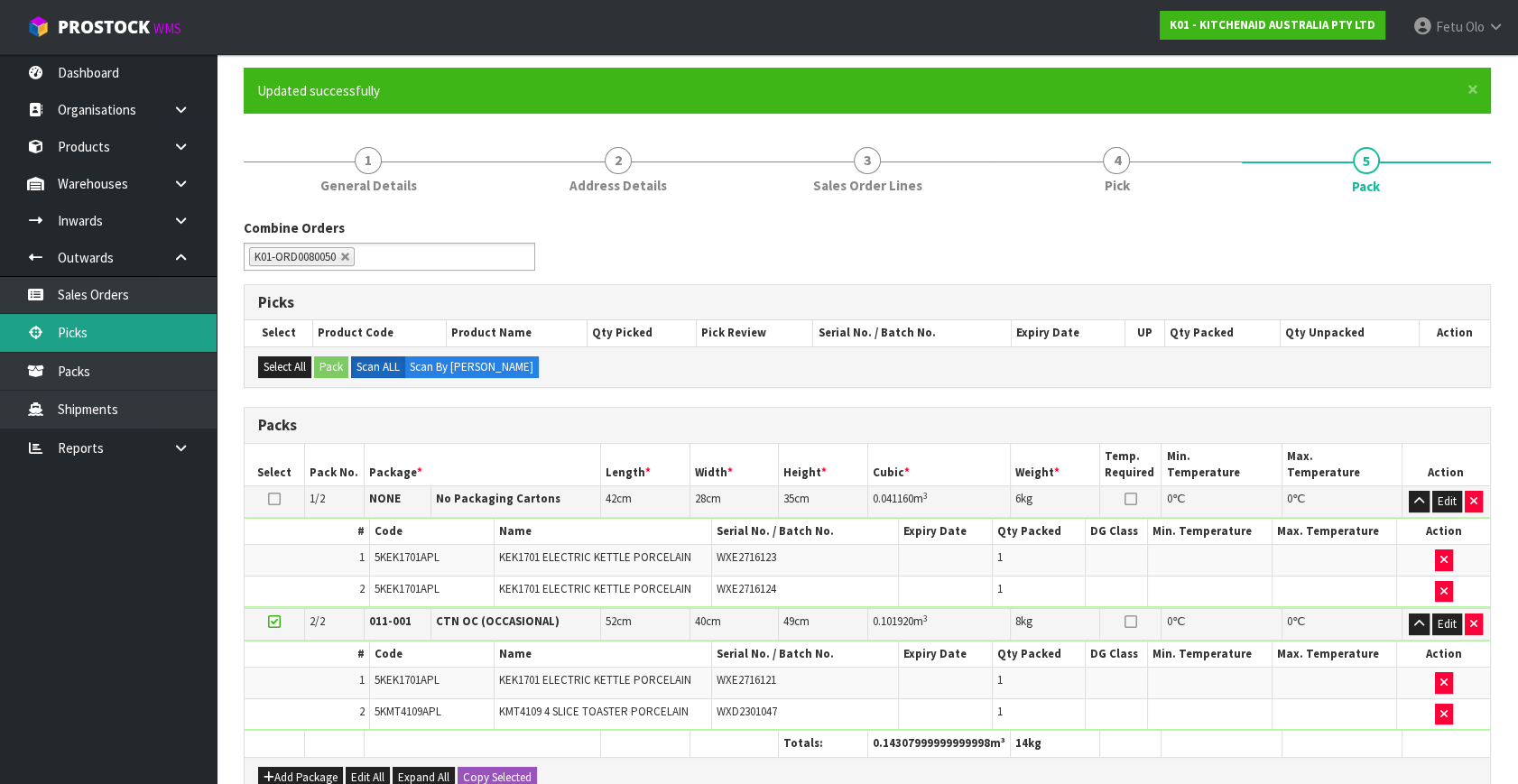
scroll to position [0, 0]
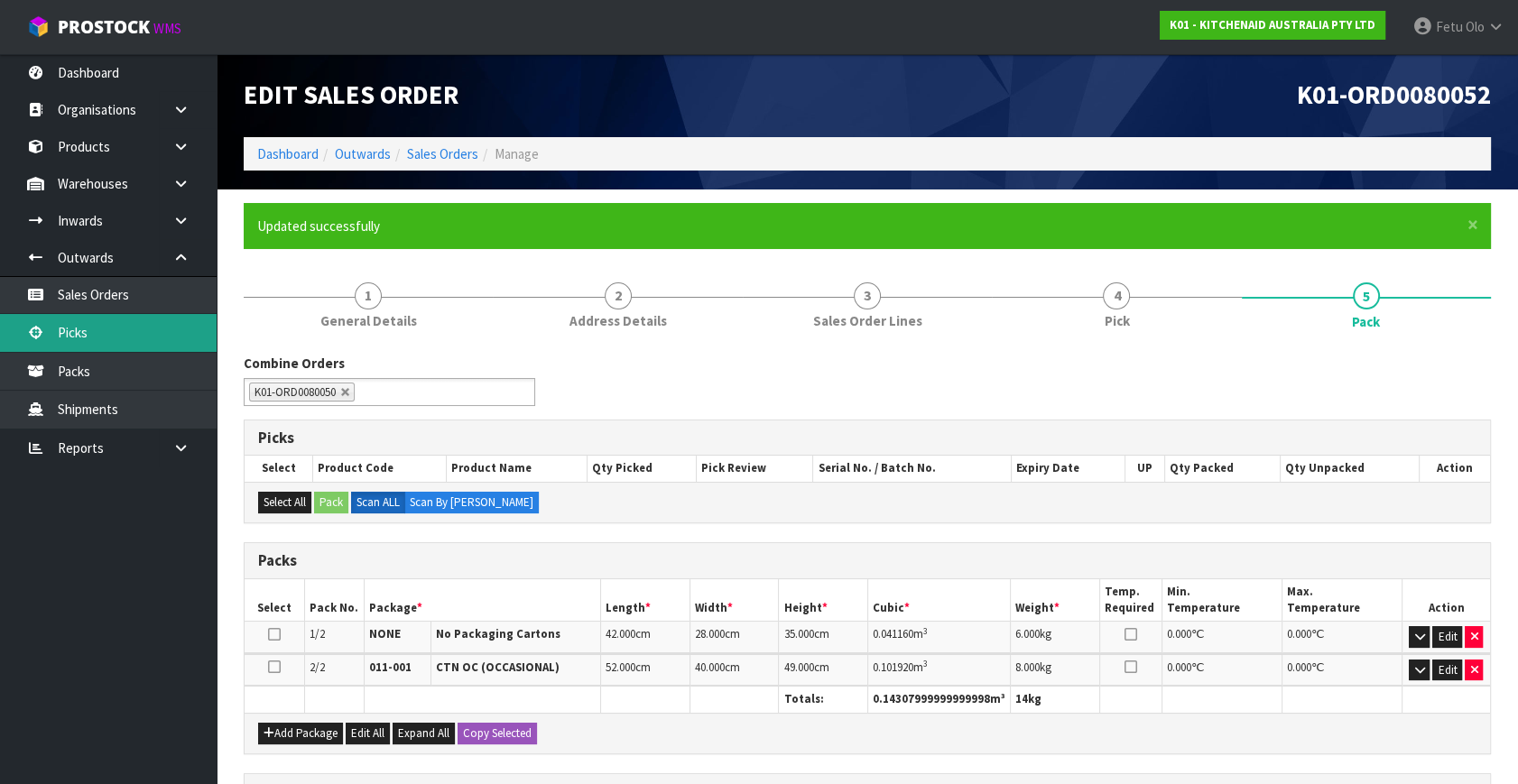
click at [78, 331] on link "Picks" at bounding box center [108, 333] width 216 height 37
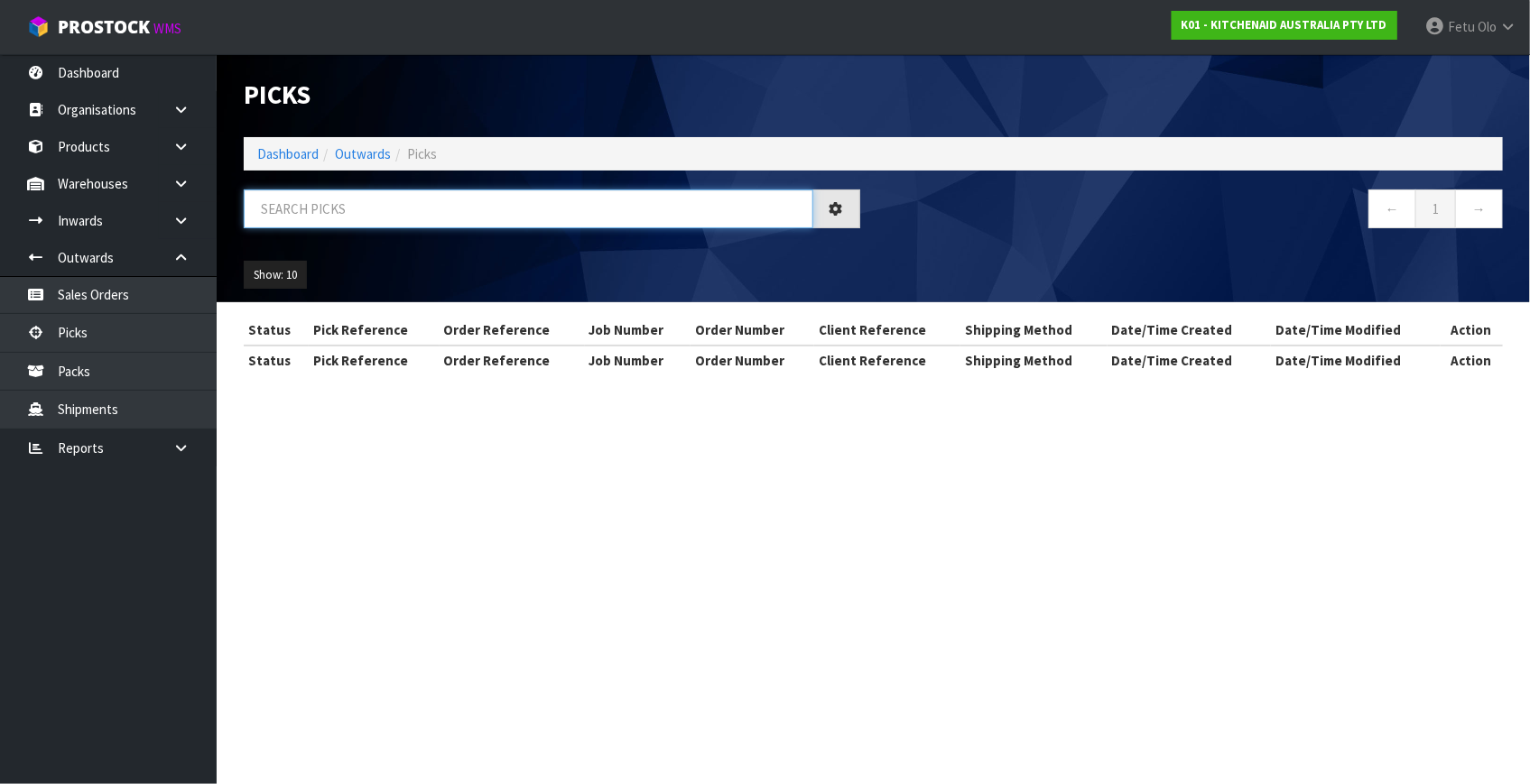
click at [693, 207] on input "text" at bounding box center [528, 209] width 570 height 39
drag, startPoint x: 693, startPoint y: 207, endPoint x: 690, endPoint y: 151, distance: 56.1
click at [689, 152] on div "Picks Dashboard Outwards Picks ← 1 → Show: 10 5 10 25 50" at bounding box center [873, 179] width 1286 height 248
type input "80084"
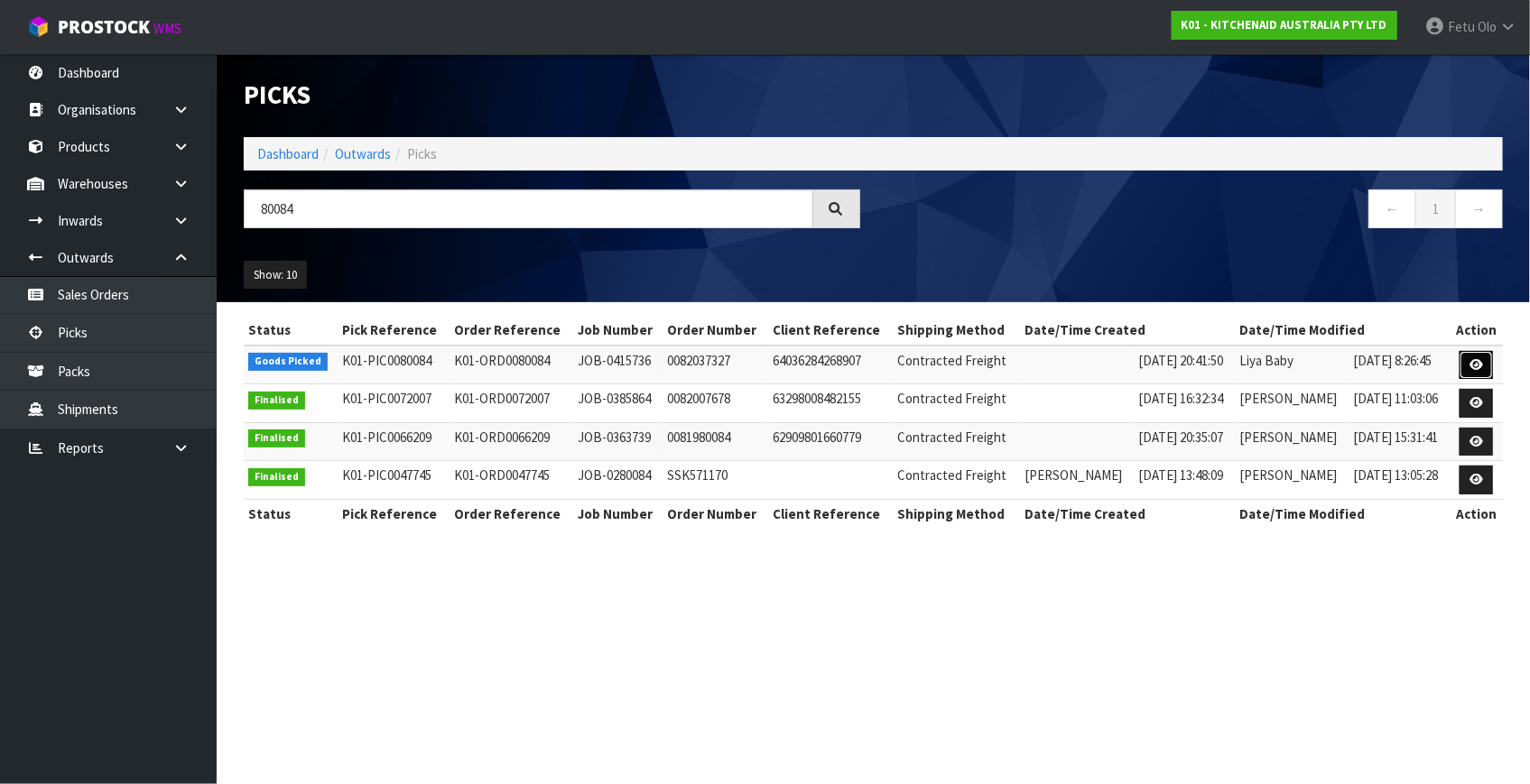
click at [1471, 363] on icon at bounding box center [1477, 365] width 14 height 12
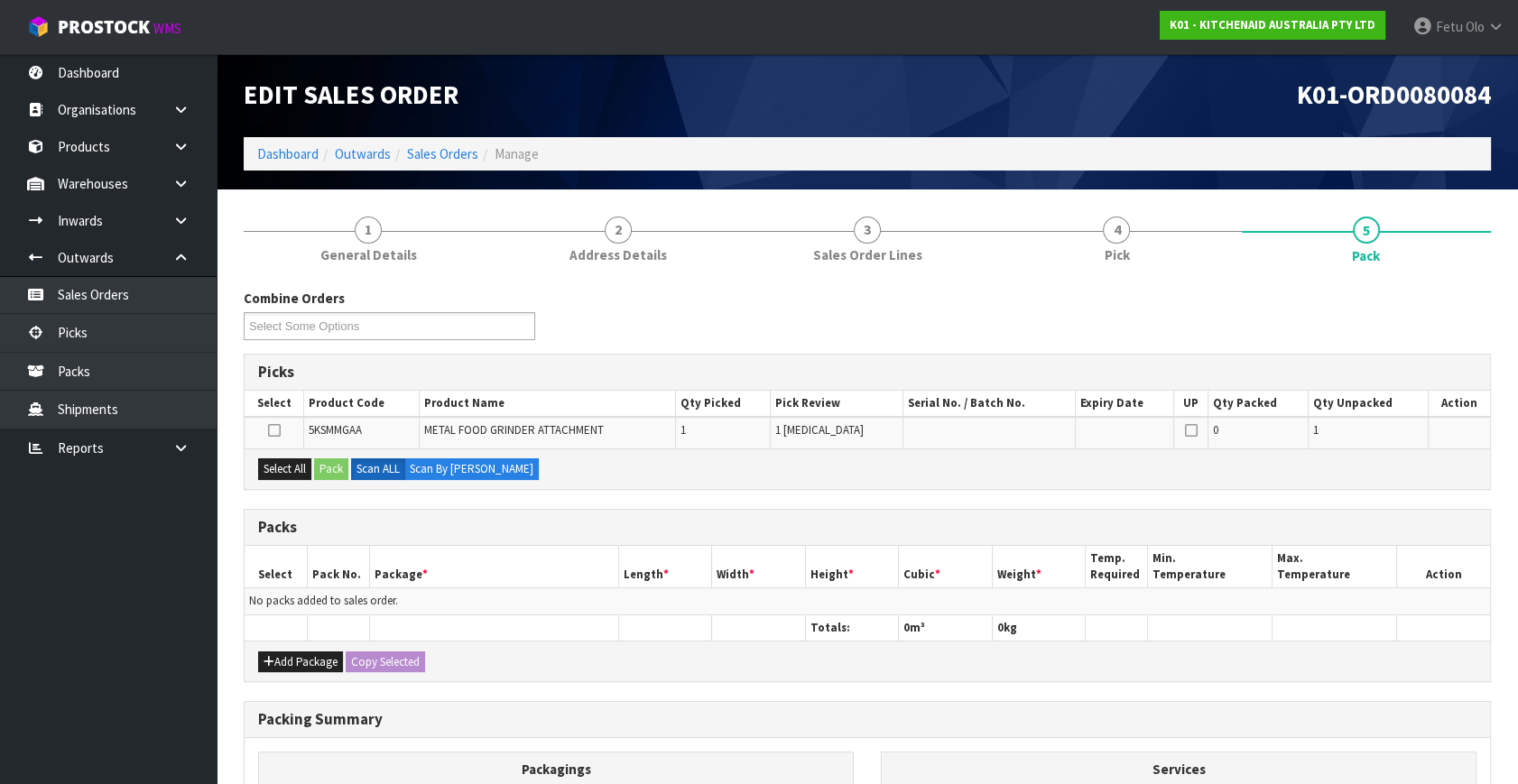
click at [652, 501] on div "Combine Orders K01-ORD0079897 K01-ORD0079909 K01-ORD0079928 K01-ORD0079949 K01-…" at bounding box center [867, 646] width 1247 height 715
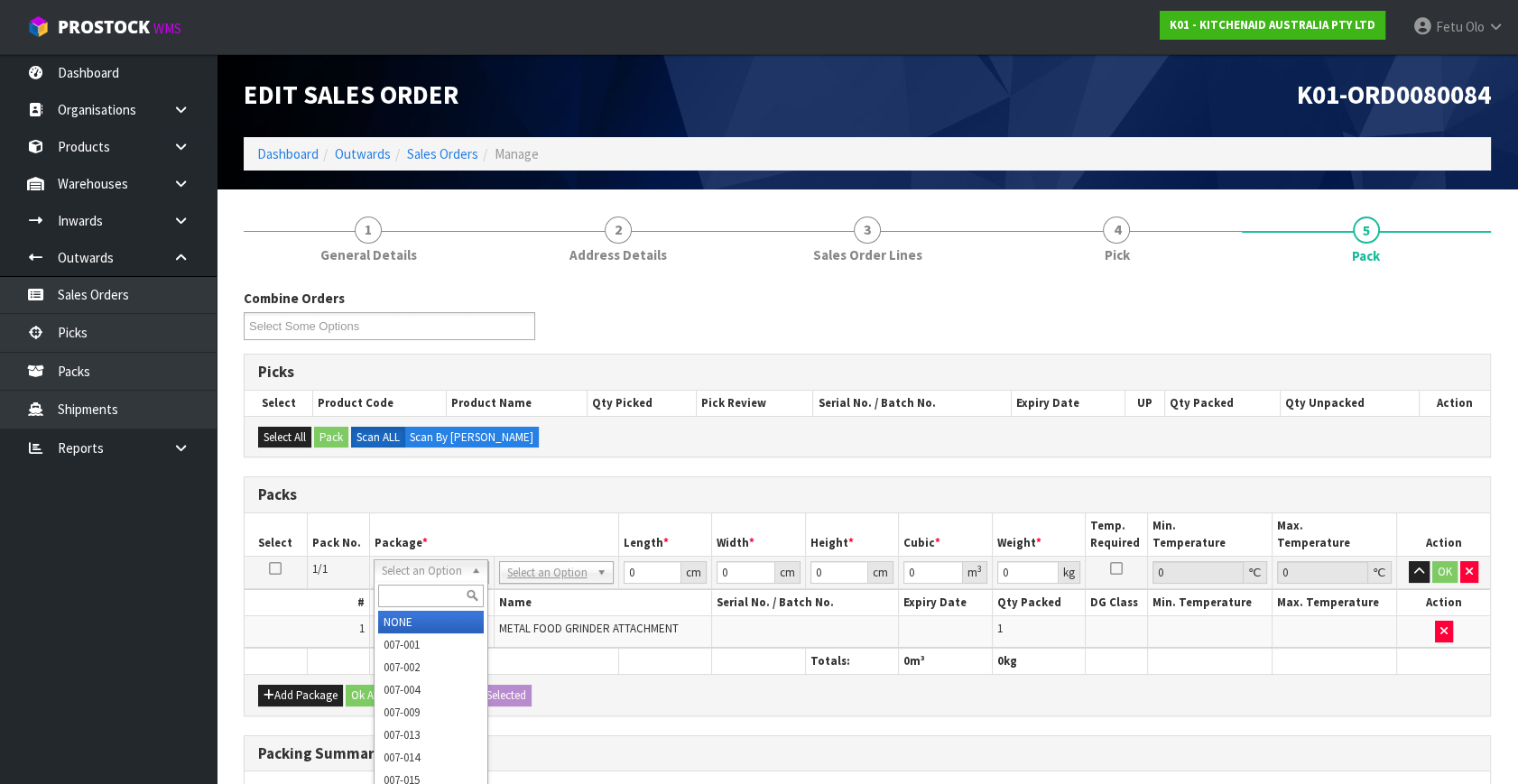
click at [389, 604] on input "text" at bounding box center [431, 596] width 106 height 22
type input "011-084"
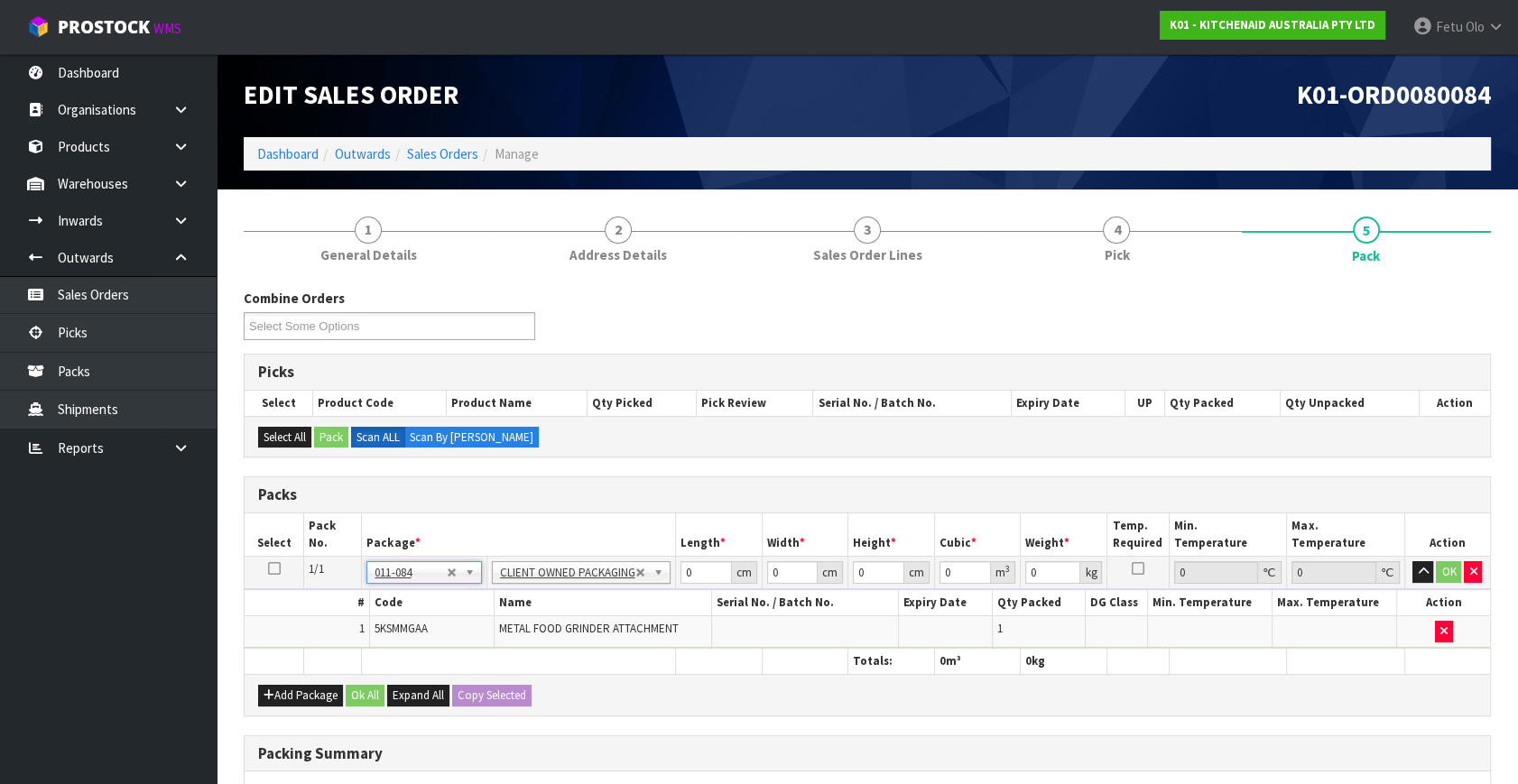
type input "2.3"
click at [599, 603] on tbody "1/1 NONE 007-001 007-002 007-004 007-009 007-013 007-014 007-015 007-017 007-01…" at bounding box center [867, 603] width 1245 height 92
drag, startPoint x: 689, startPoint y: 573, endPoint x: 612, endPoint y: 528, distance: 89.2
click at [623, 550] on table "Select Pack No. Package * Length * Width * Height * Cubic * Weight * Temp. Requ…" at bounding box center [867, 594] width 1245 height 161
type input "41"
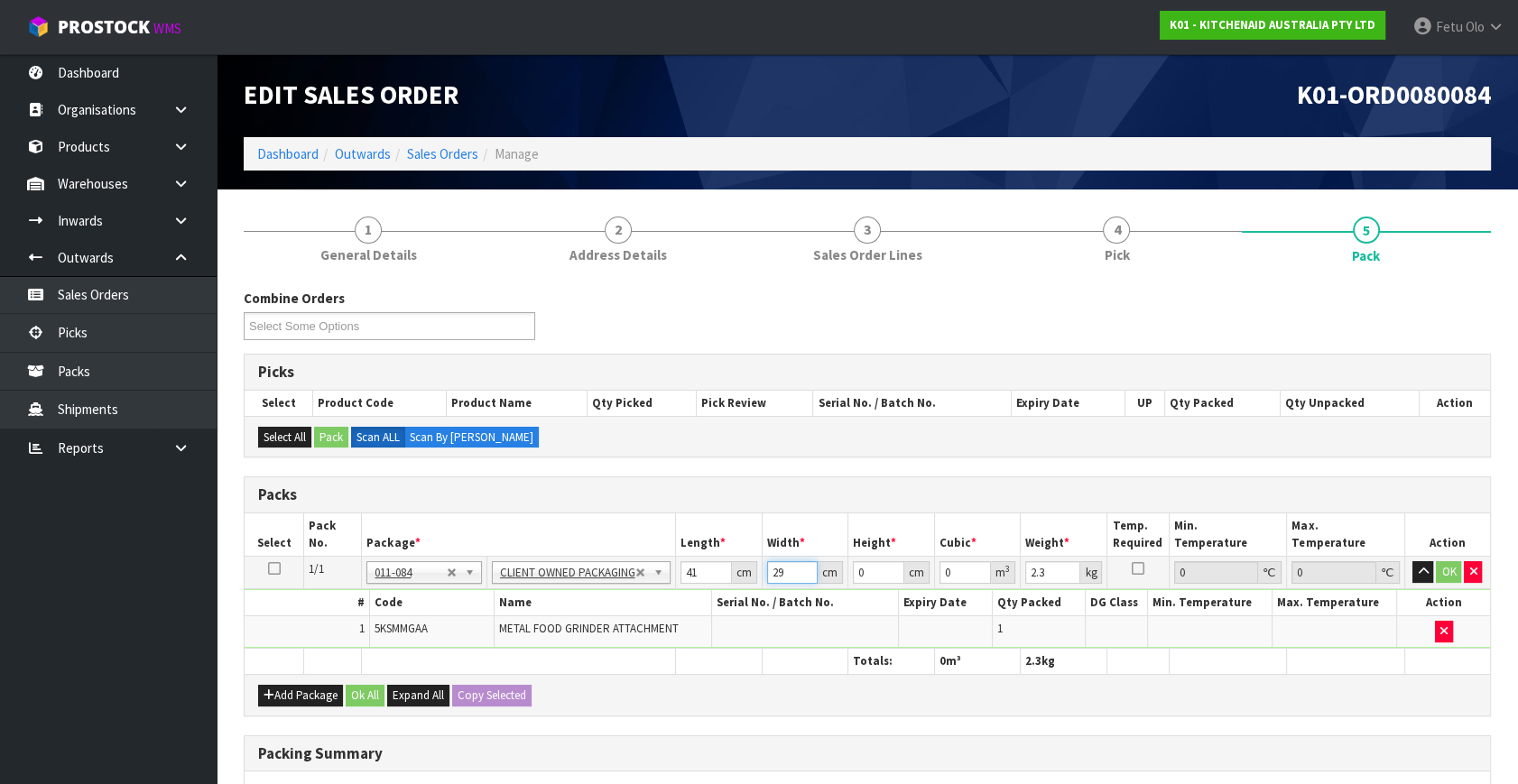
type input "29"
type input "1"
type input "0.001189"
type input "19"
type input "0.022591"
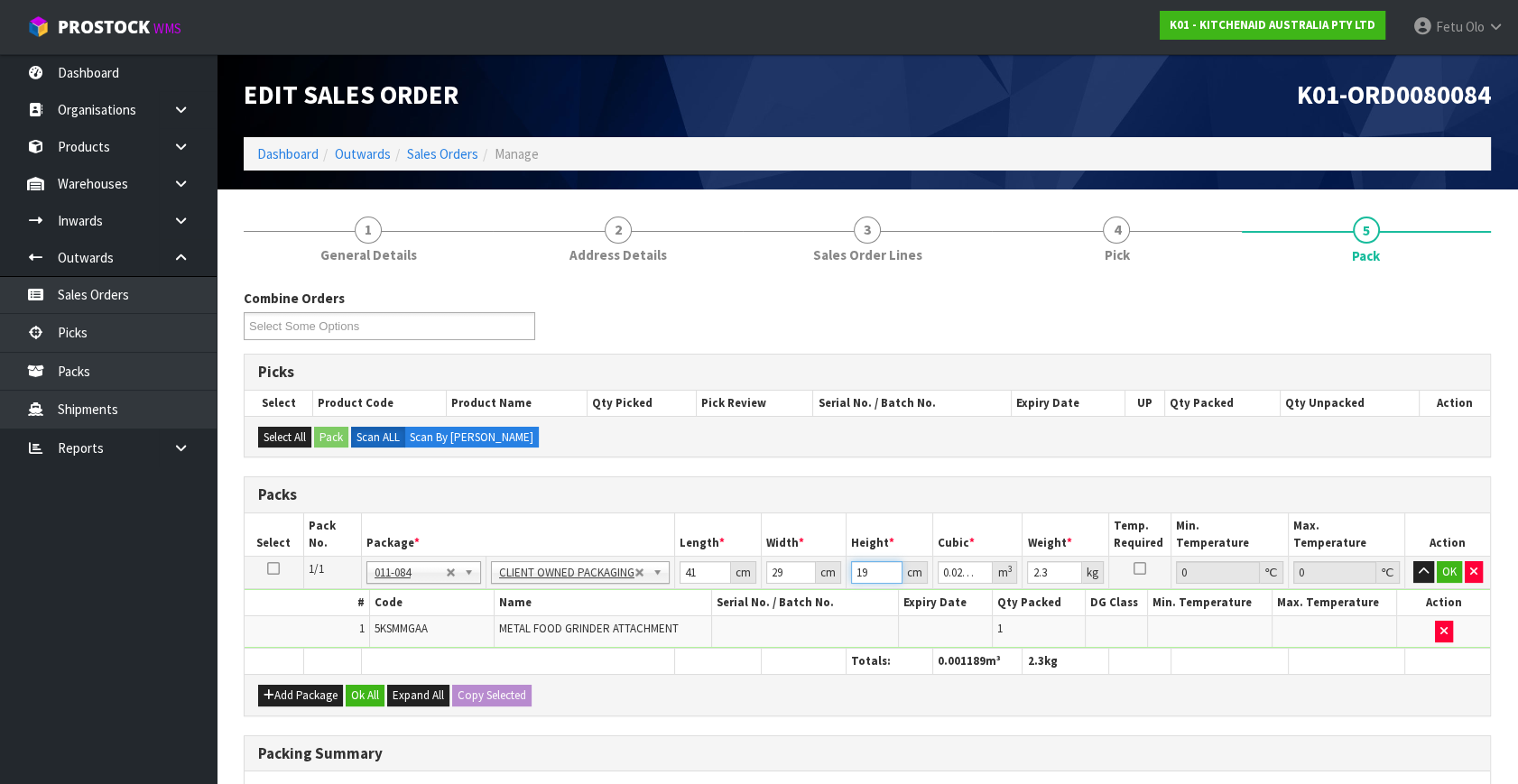
type input "19"
type input "3"
click button "OK" at bounding box center [1449, 572] width 25 height 21
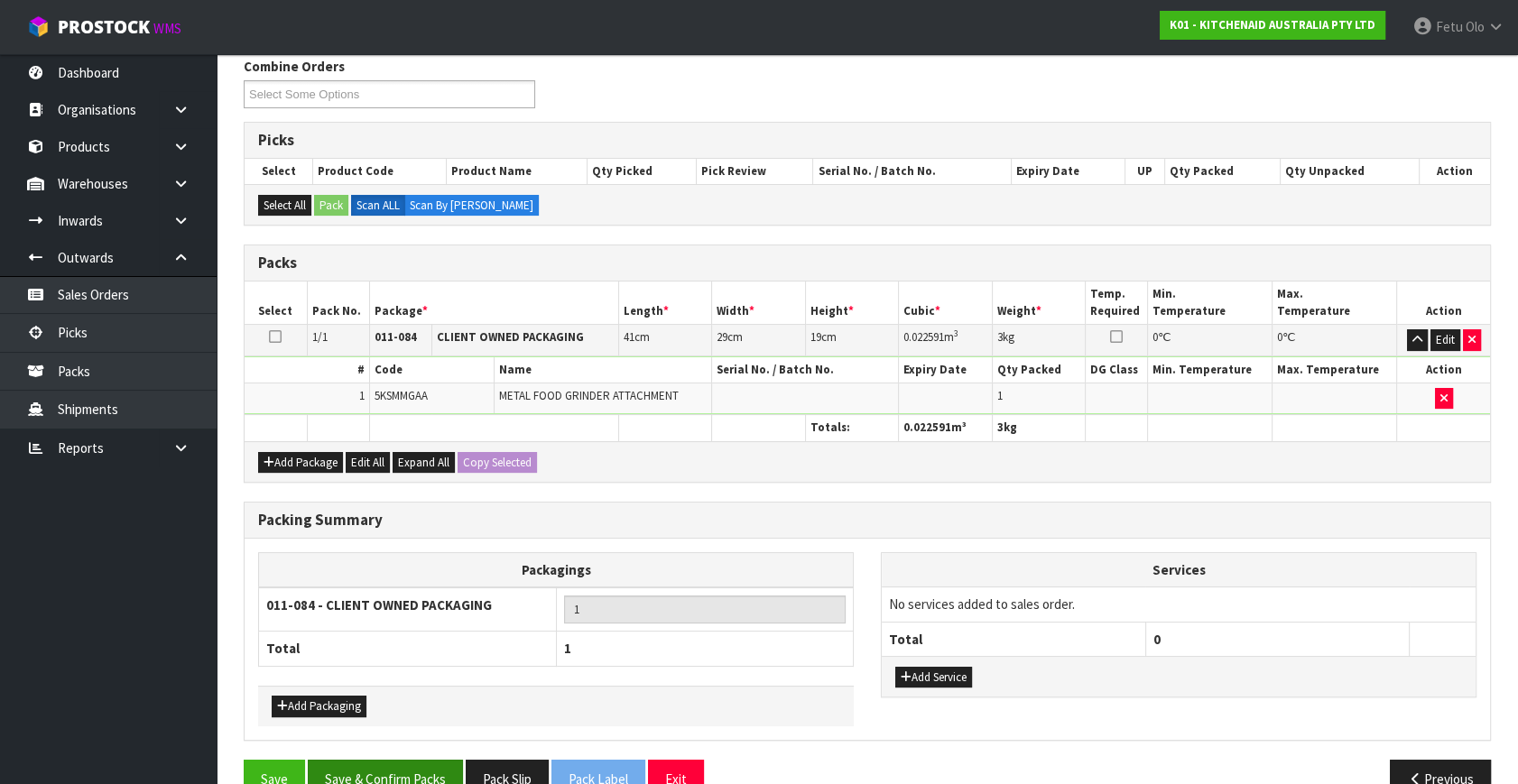
scroll to position [269, 0]
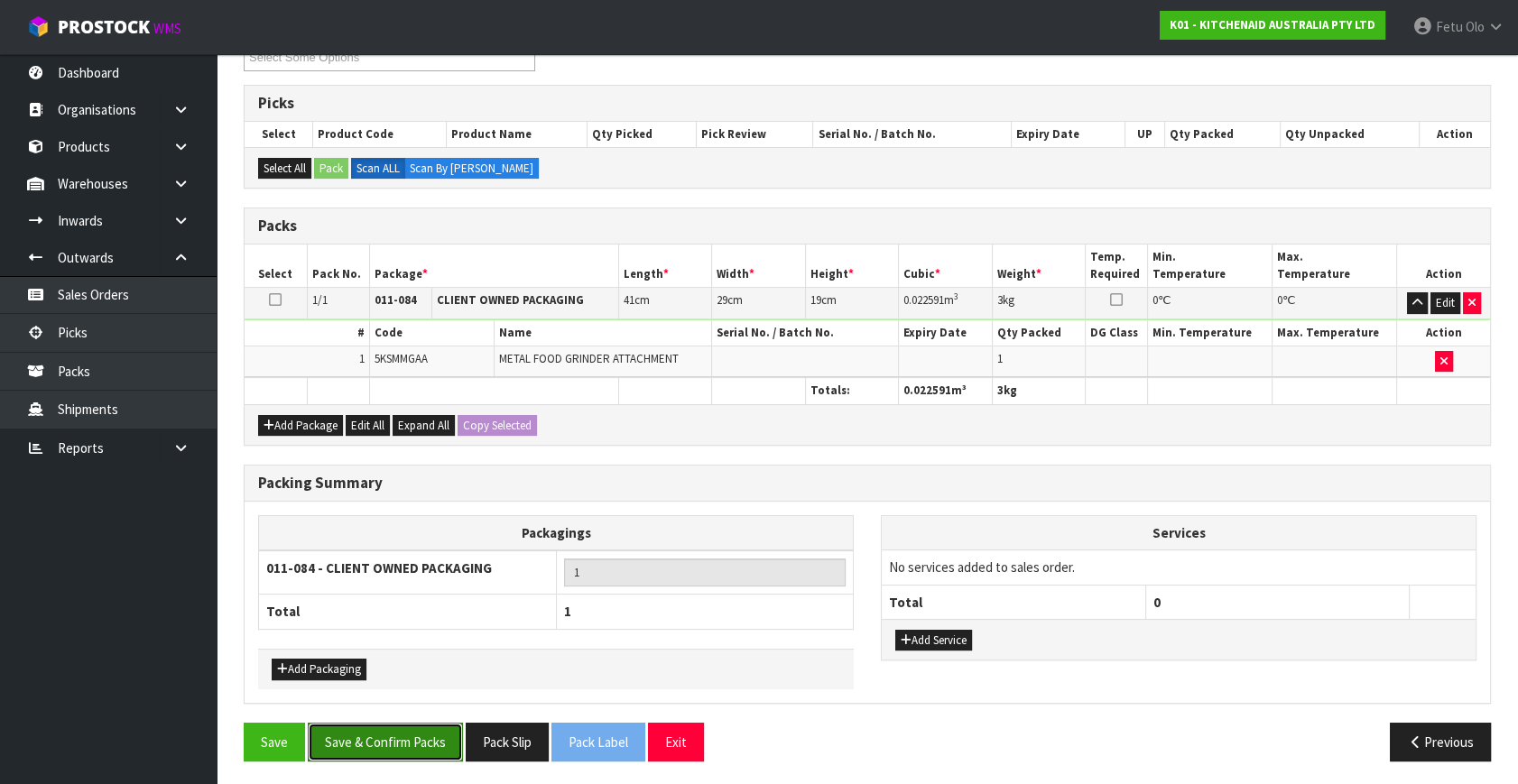
click at [412, 723] on button "Save & Confirm Packs" at bounding box center [385, 742] width 155 height 39
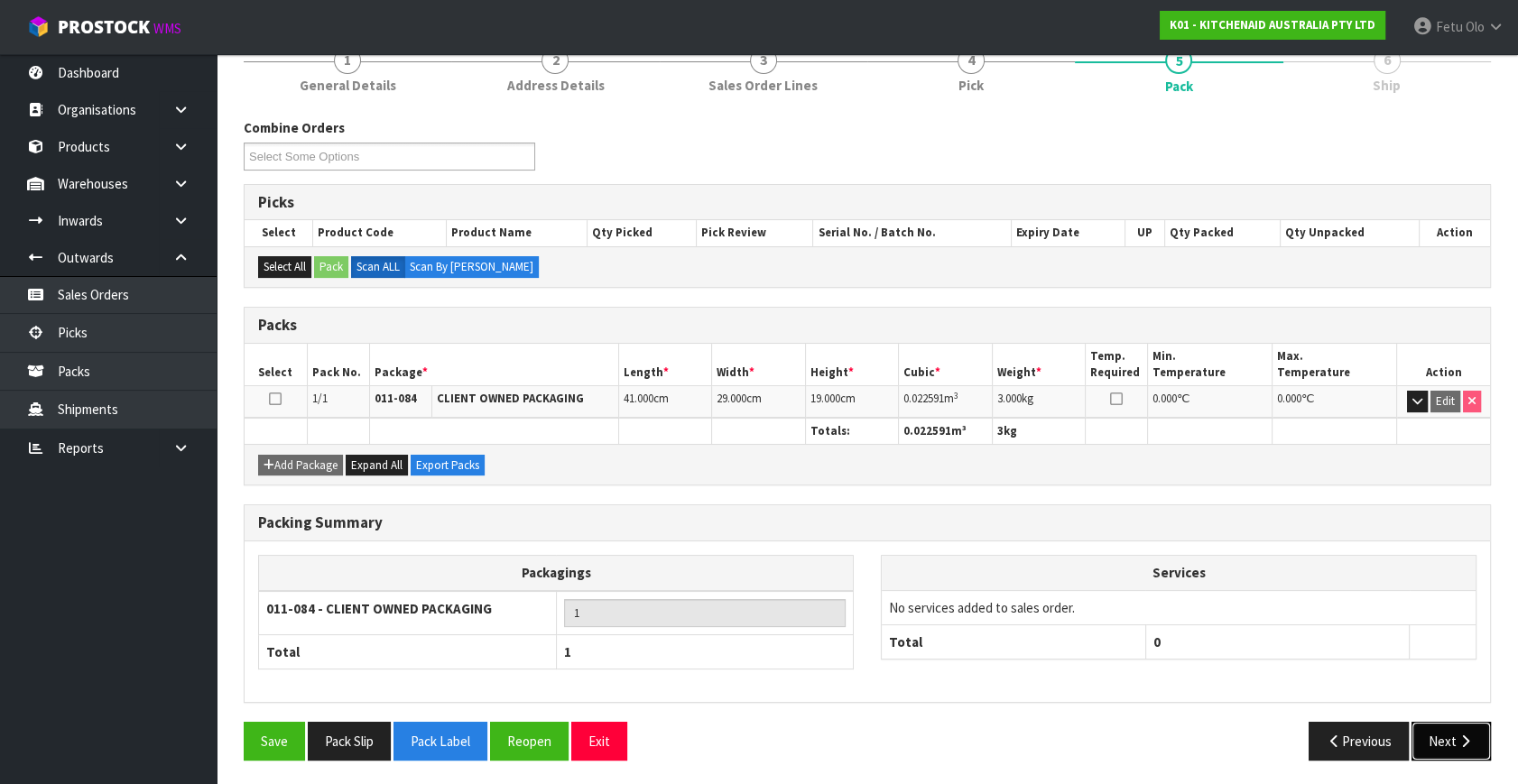
click at [1449, 743] on button "Next" at bounding box center [1451, 741] width 80 height 39
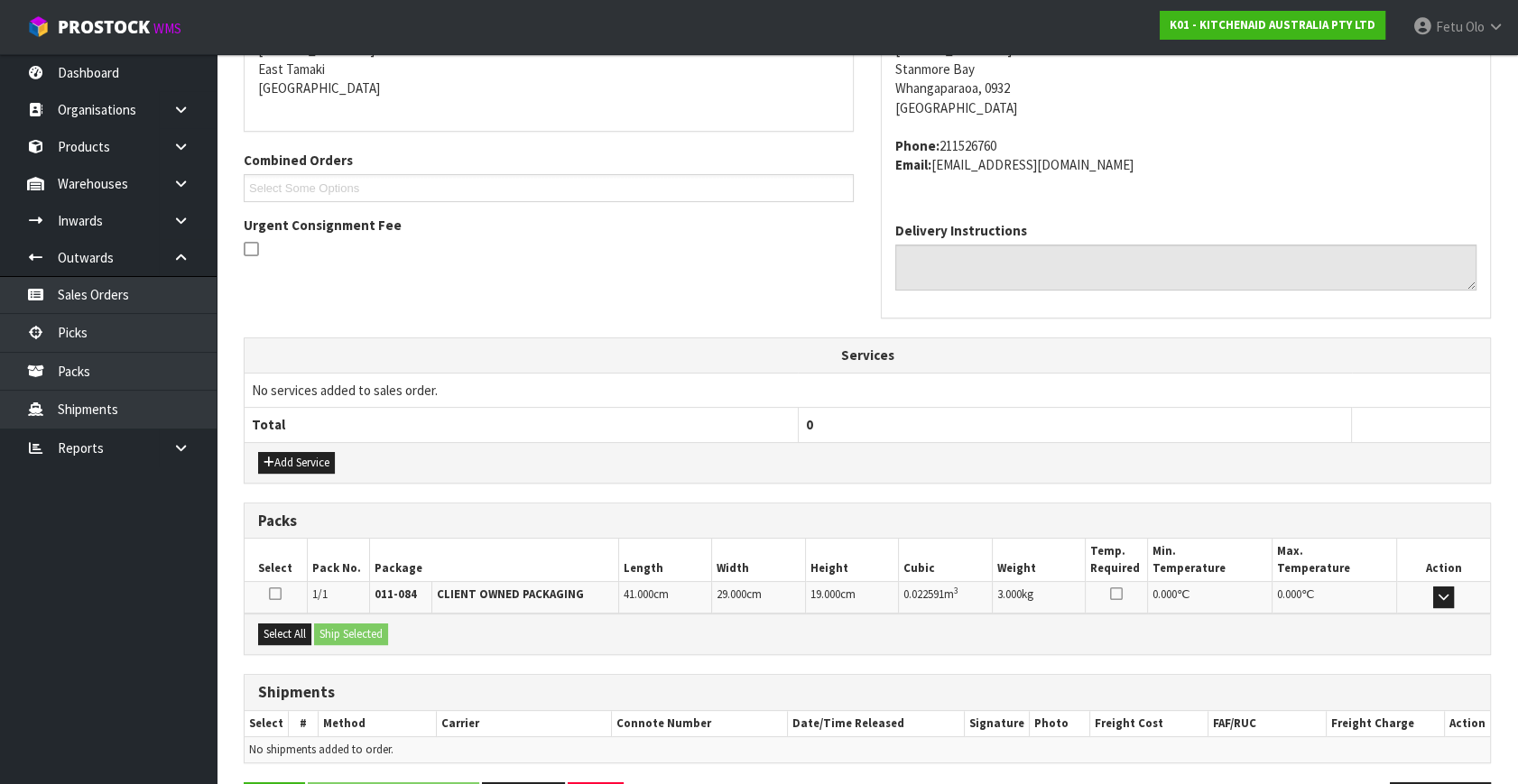
scroll to position [444, 0]
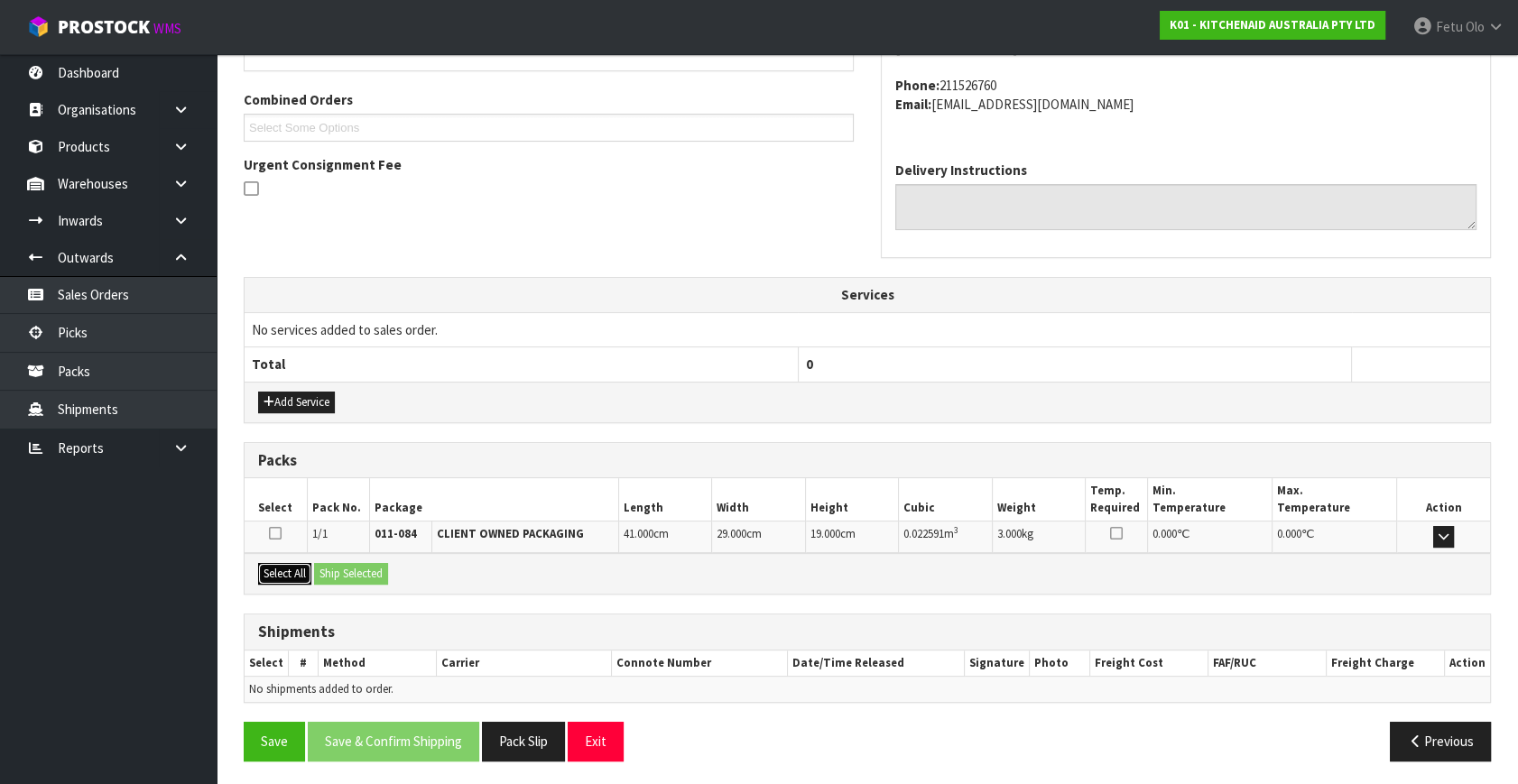
drag, startPoint x: 286, startPoint y: 568, endPoint x: 330, endPoint y: 569, distance: 44.0
click at [290, 569] on button "Select All" at bounding box center [284, 573] width 53 height 21
click at [330, 569] on button "Ship Selected" at bounding box center [351, 573] width 74 height 21
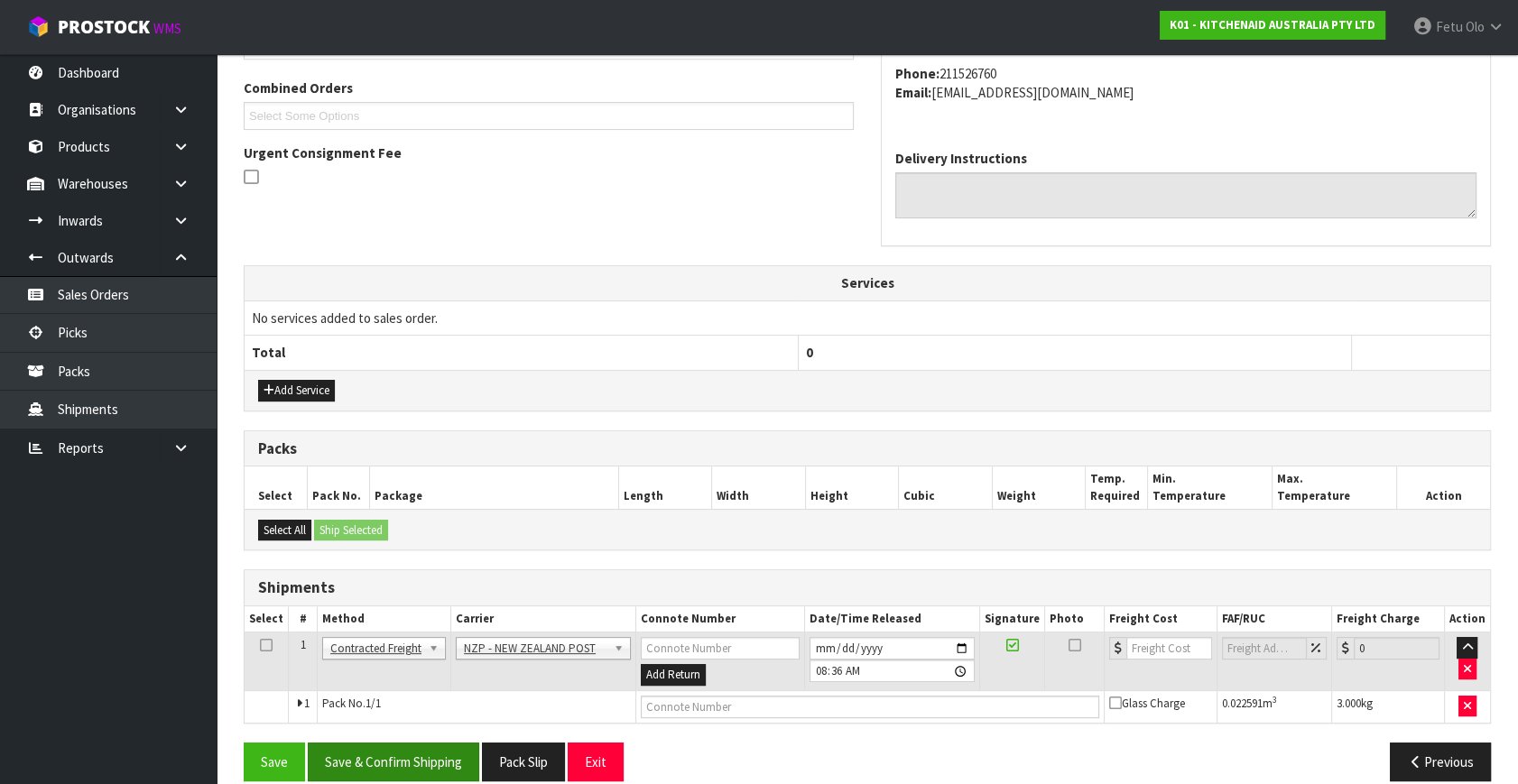
scroll to position [476, 0]
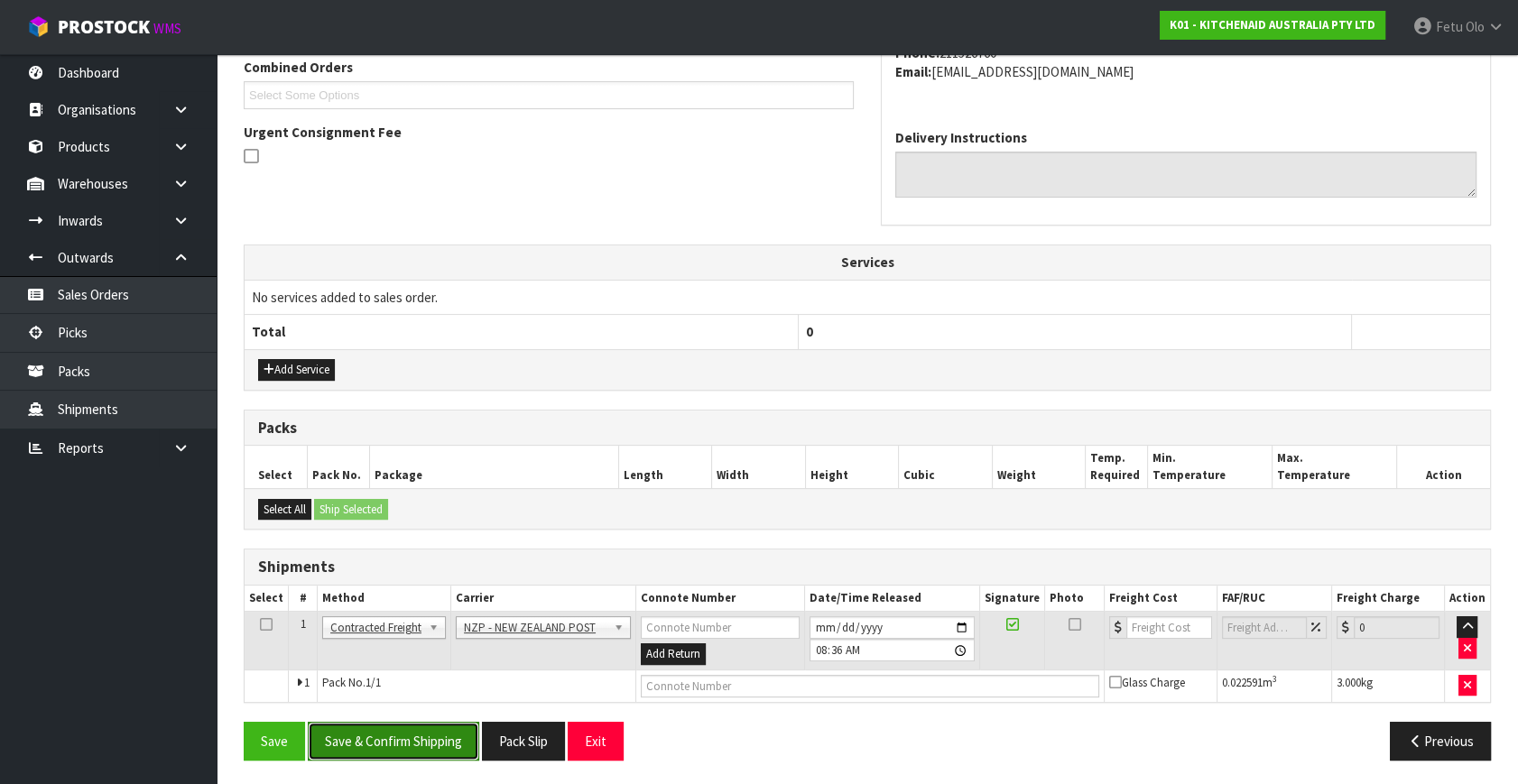
click at [419, 735] on button "Save & Confirm Shipping" at bounding box center [393, 741] width 172 height 39
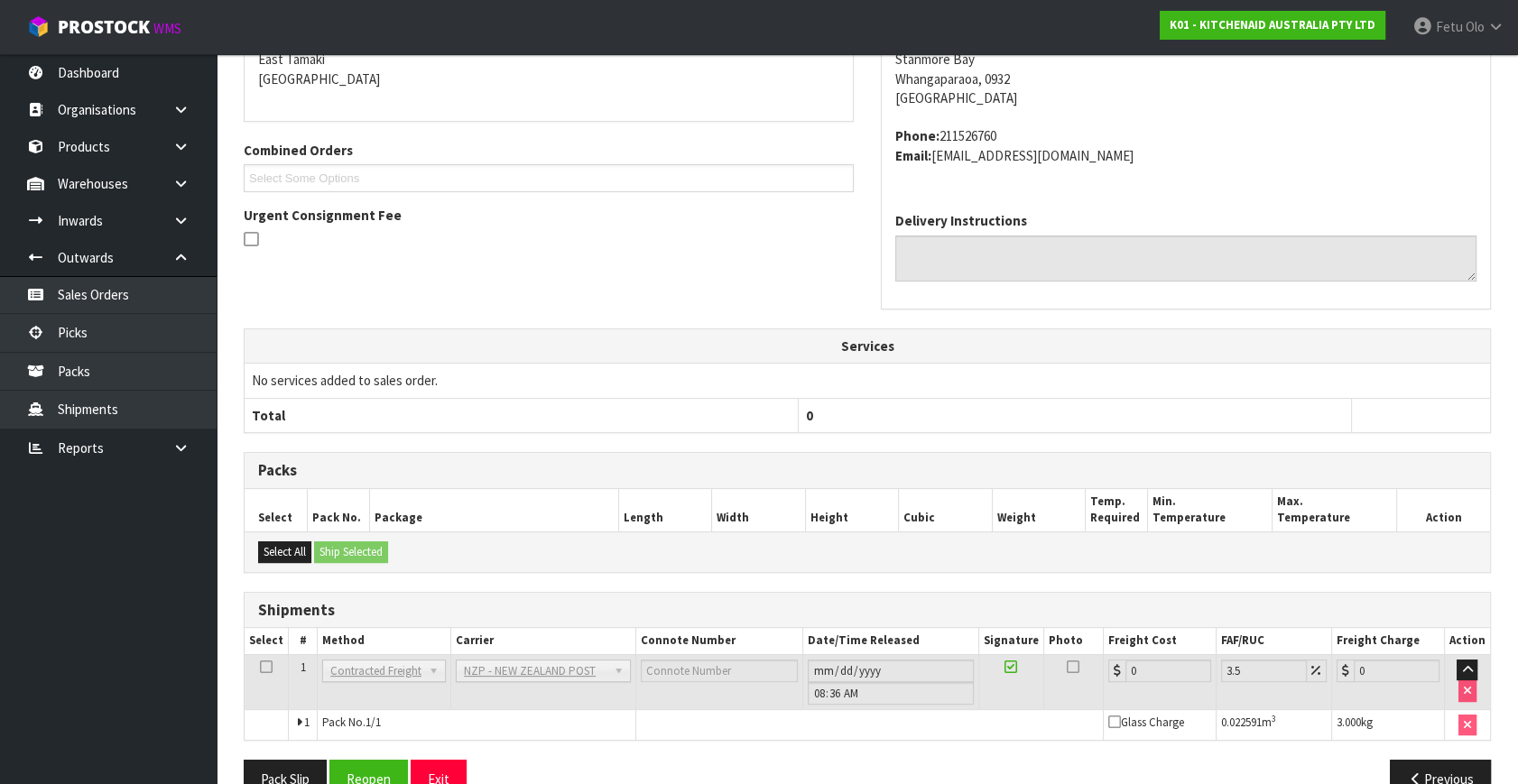
scroll to position [451, 0]
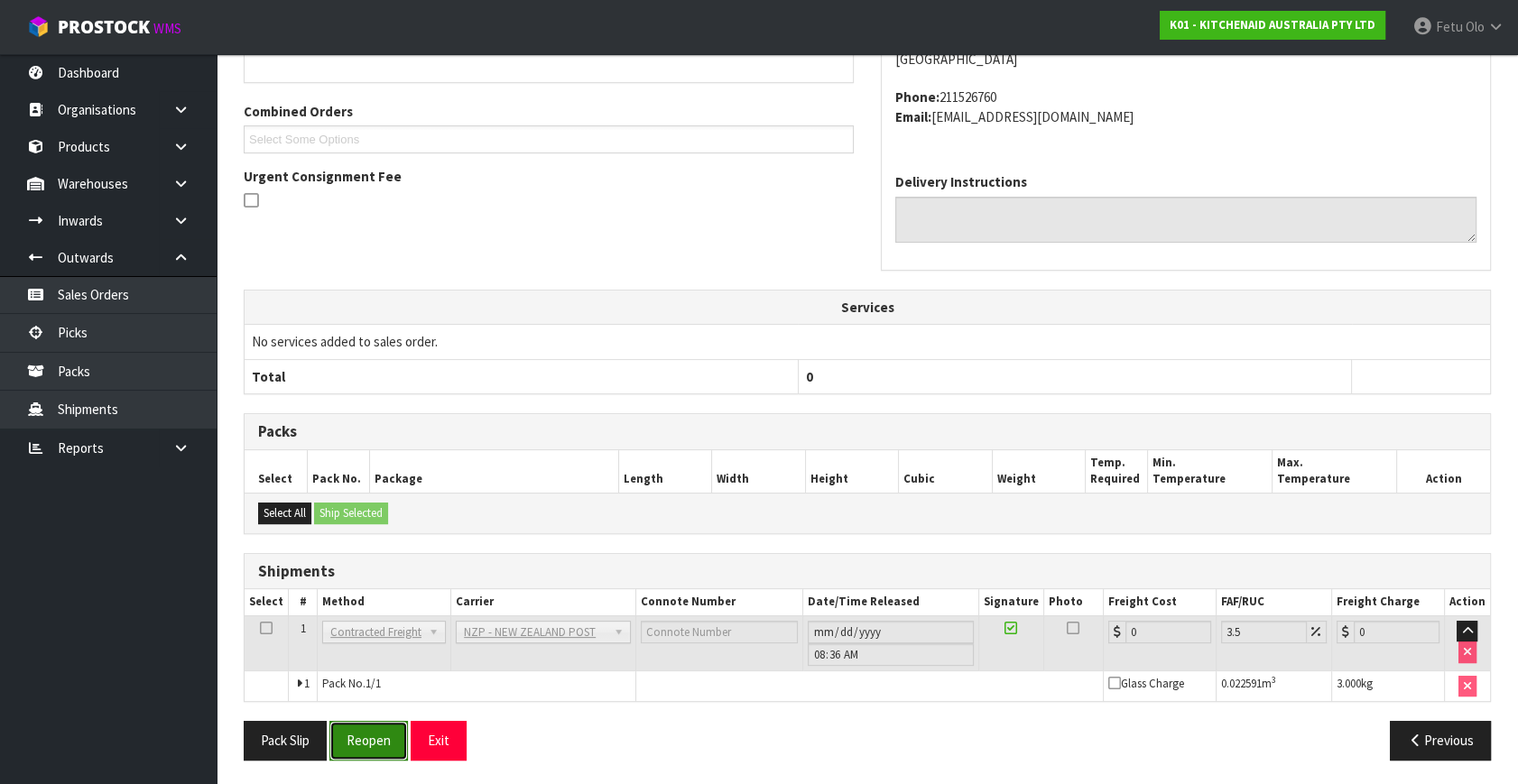
click at [355, 737] on button "Reopen" at bounding box center [368, 740] width 79 height 39
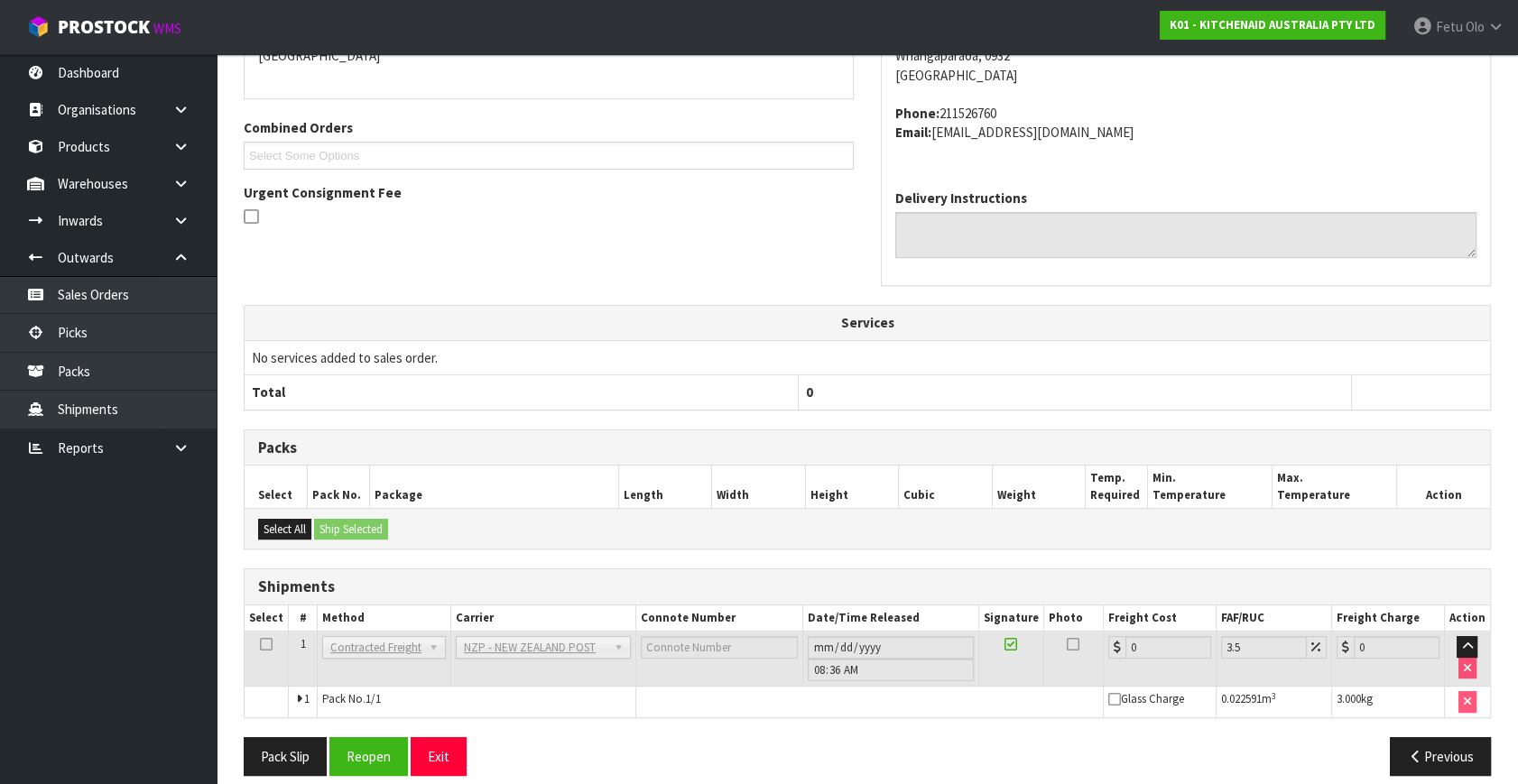
scroll to position [432, 0]
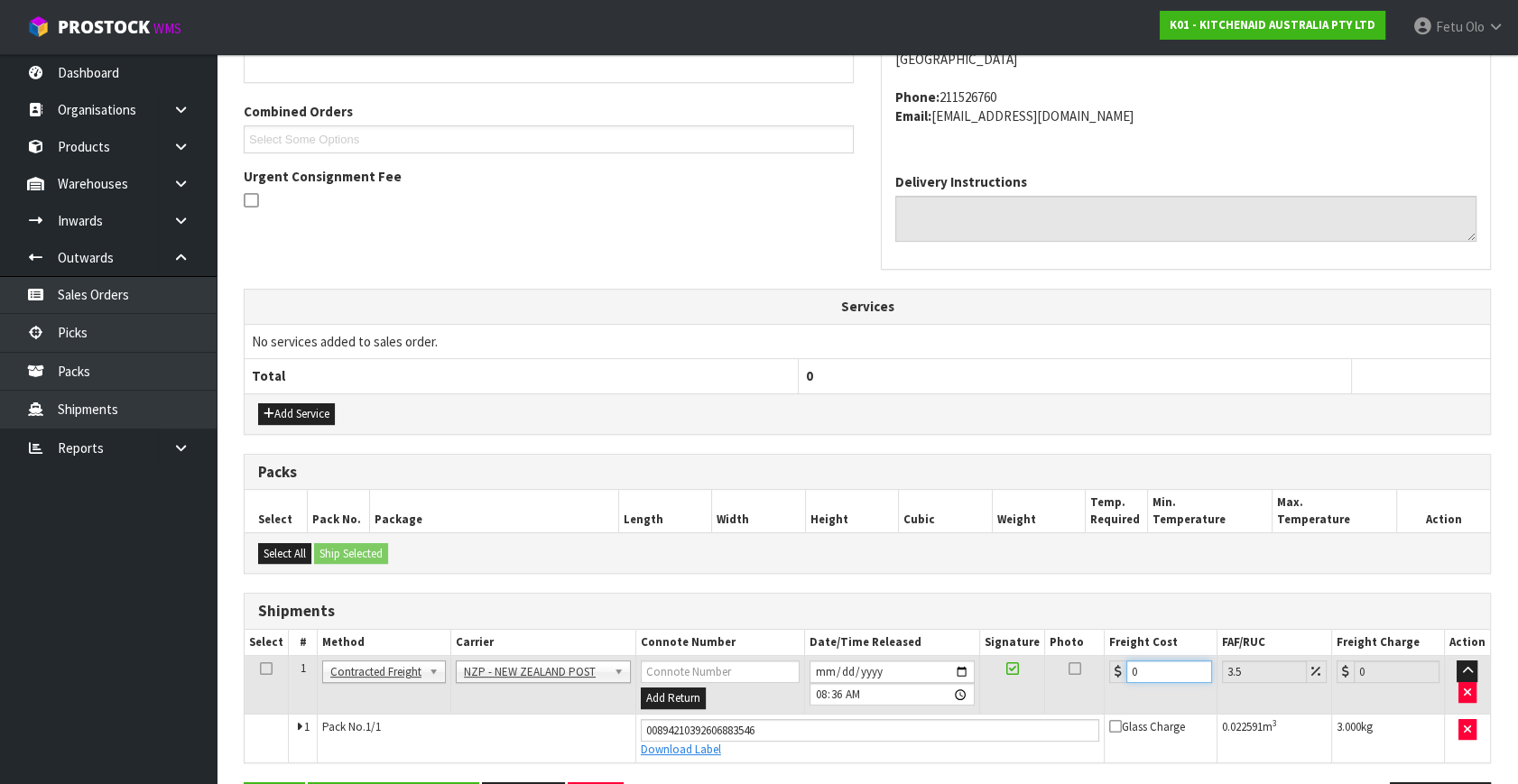
drag, startPoint x: 984, startPoint y: 698, endPoint x: 969, endPoint y: 688, distance: 18.0
click at [974, 700] on tr "1 Client Local Pickup Customer Local Pickup Company Freight Contracted Freight …" at bounding box center [867, 685] width 1245 height 58
type input "4"
type input "4.14"
type input "4.3"
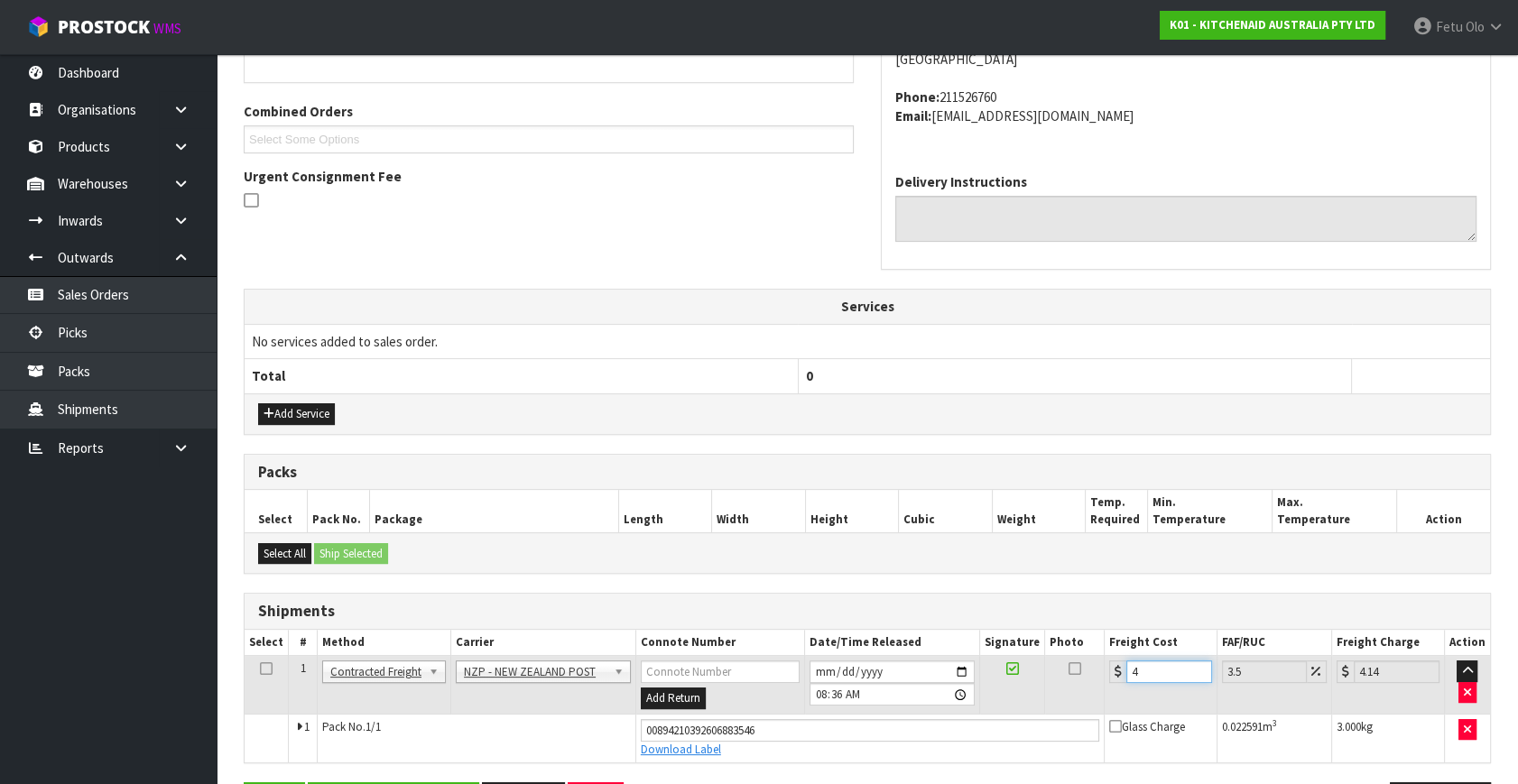
type input "4.45"
type input "4.33"
type input "4.48"
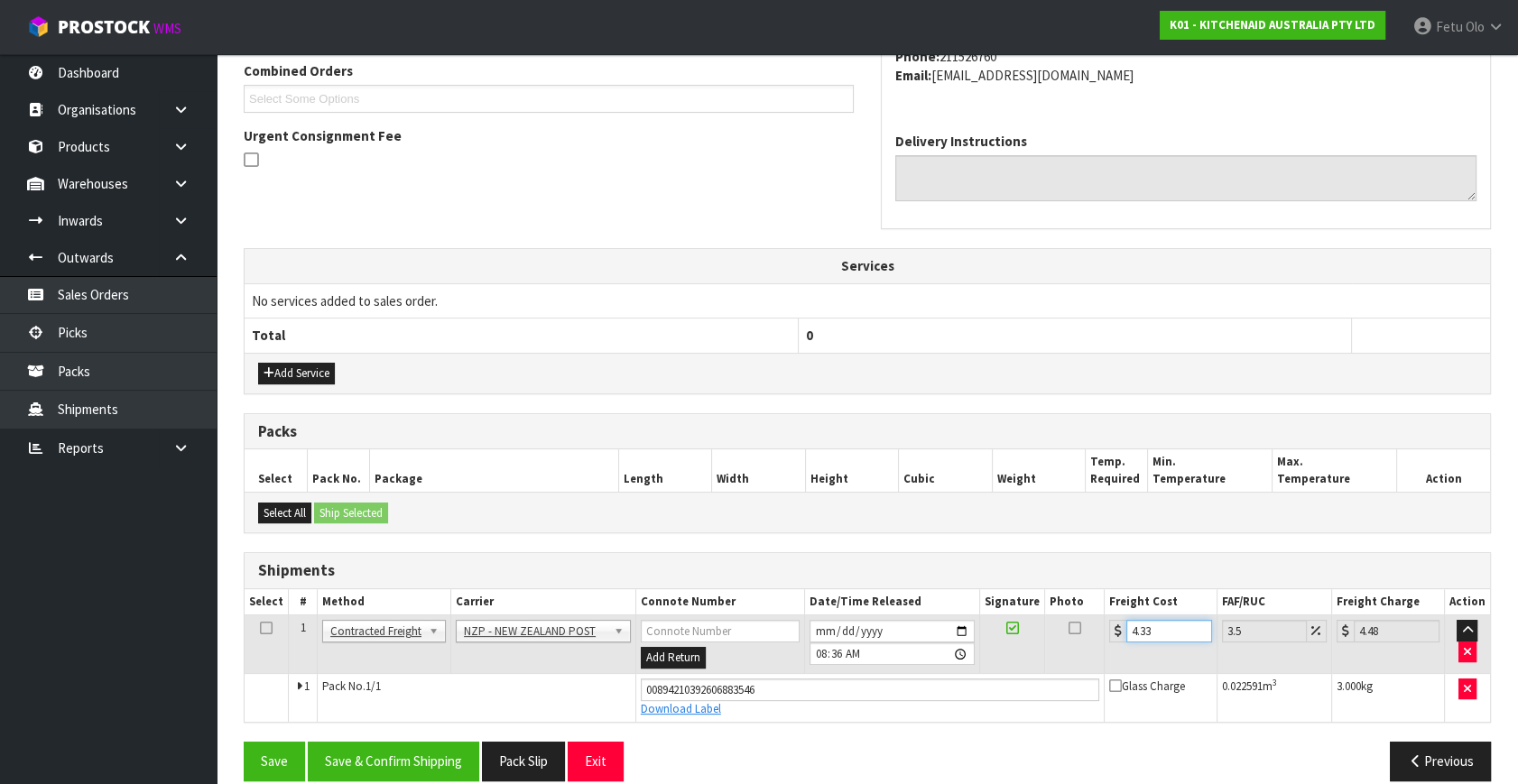
scroll to position [494, 0]
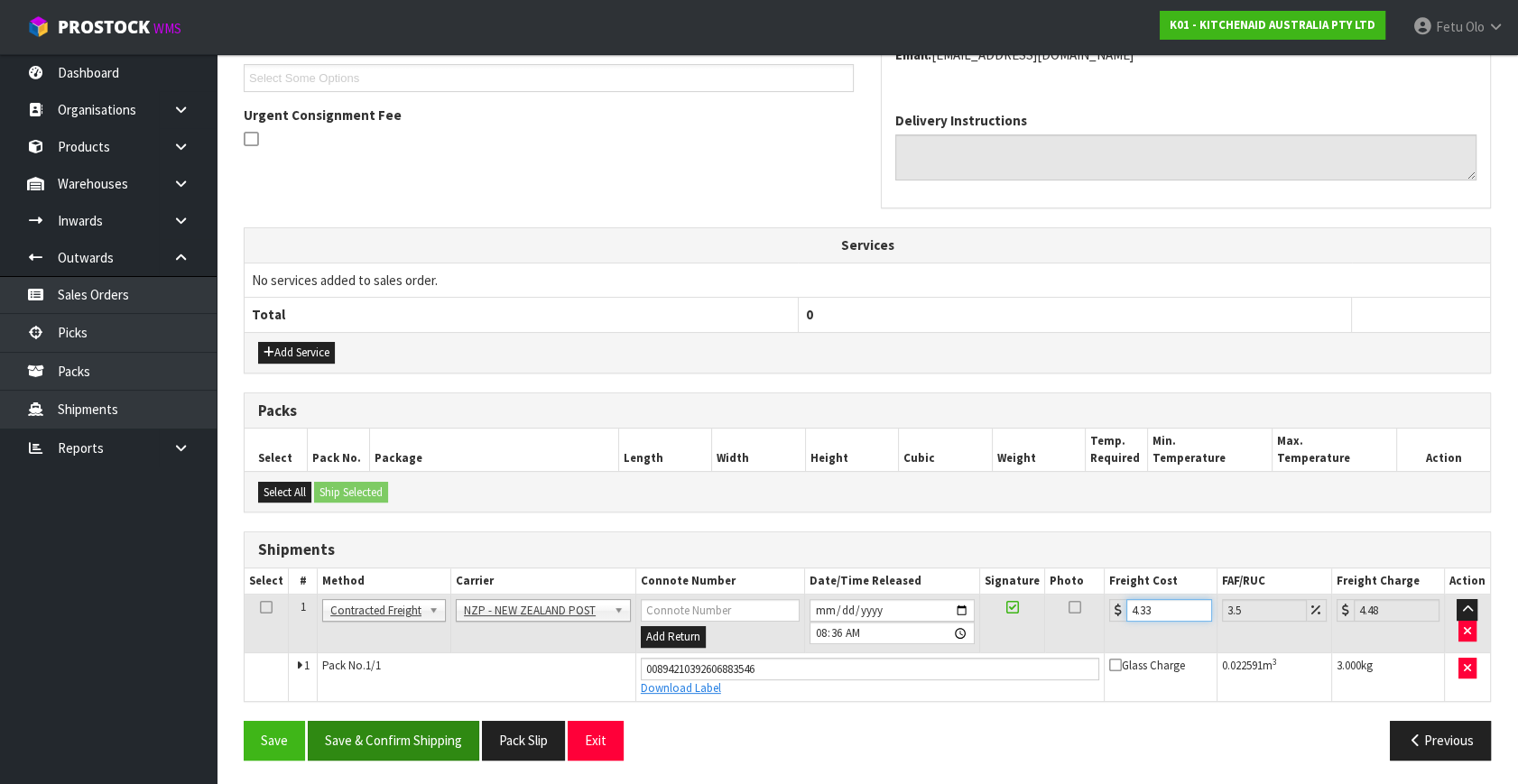
type input "4.33"
click at [405, 739] on button "Save & Confirm Shipping" at bounding box center [393, 740] width 172 height 39
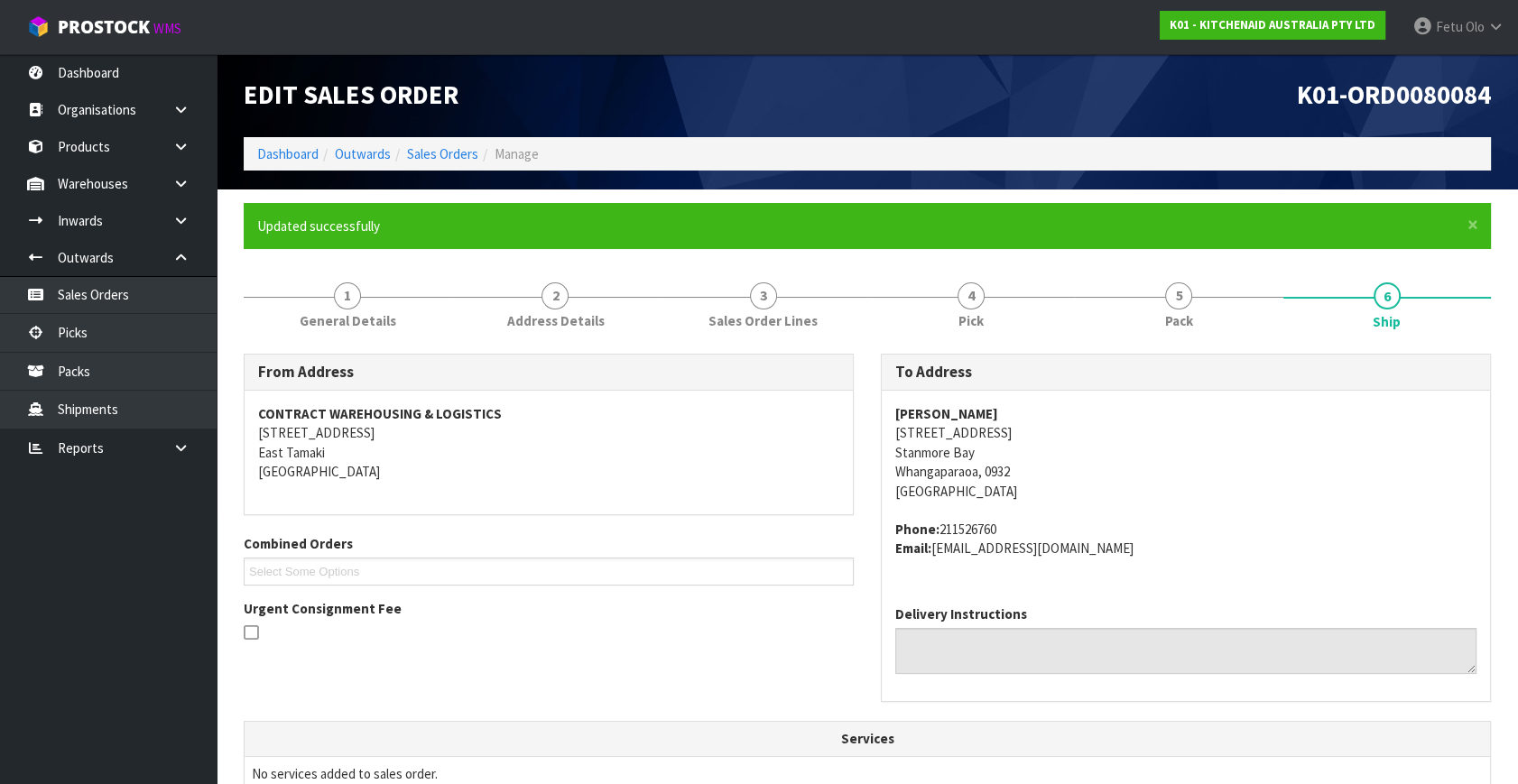
scroll to position [444, 0]
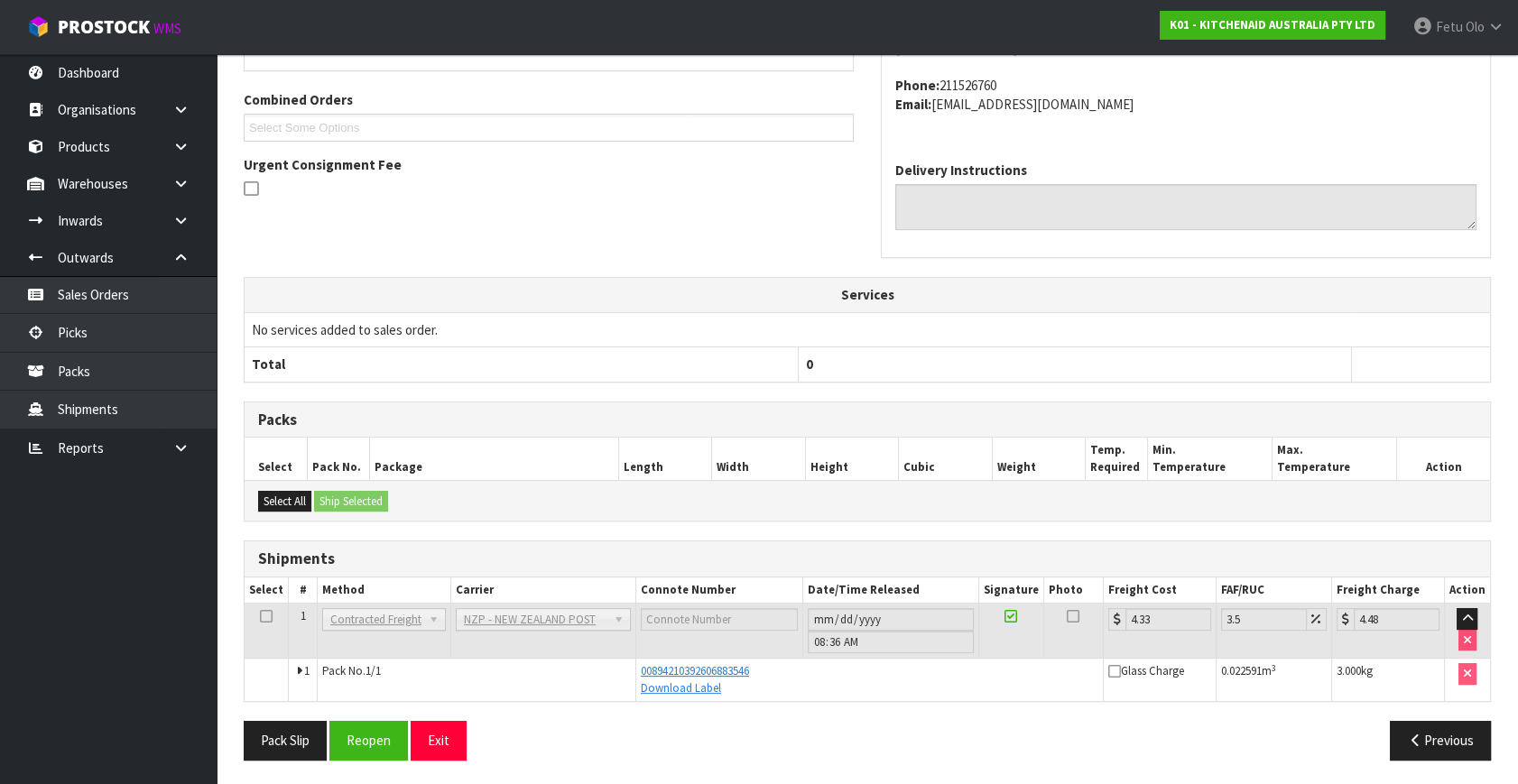
click at [494, 244] on div "From Address CONTRACT WAREHOUSING & LOGISTICS 17 Allens Road East Tamaki Auckla…" at bounding box center [867, 93] width 1274 height 367
click at [82, 326] on link "Picks" at bounding box center [108, 333] width 216 height 37
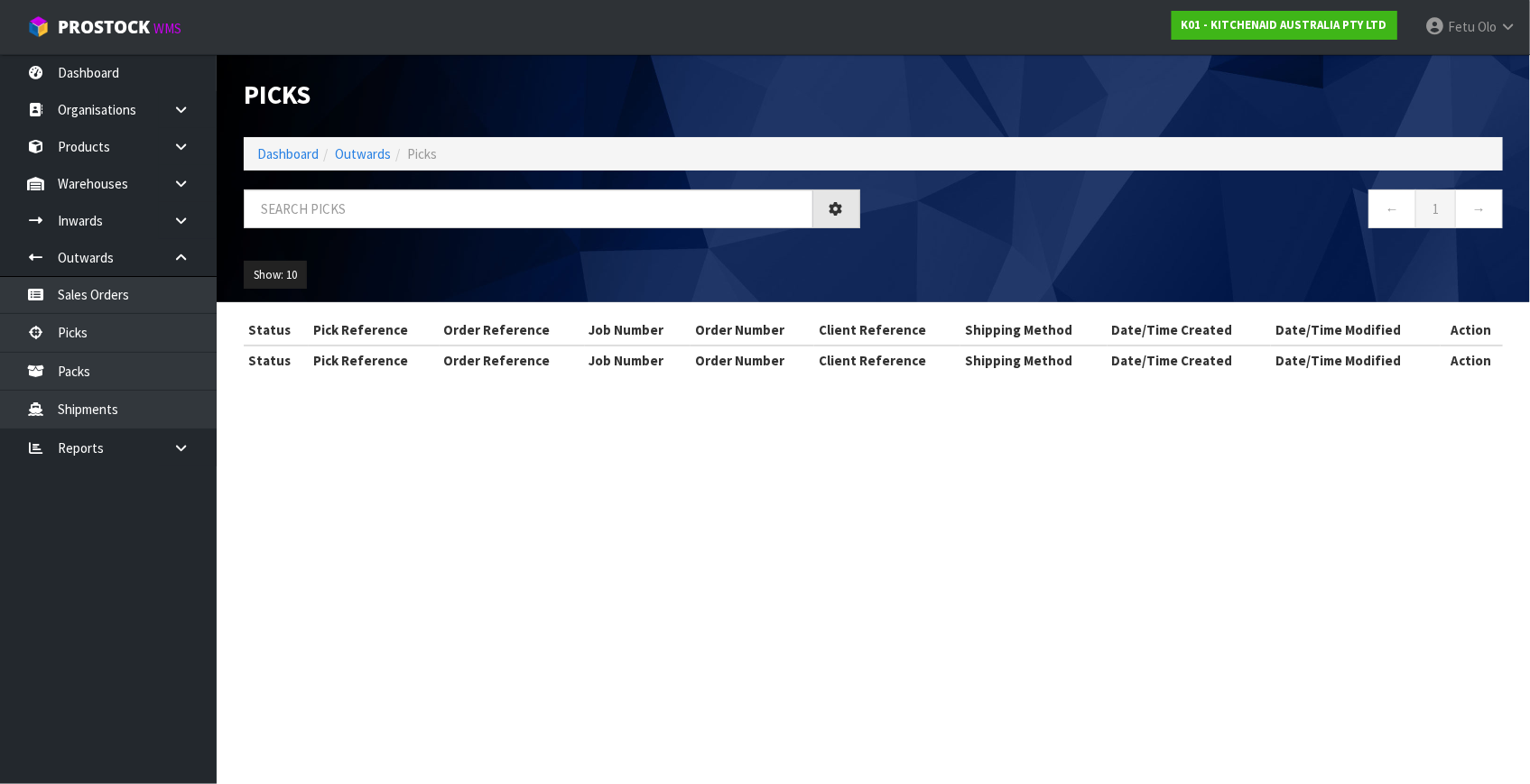
click at [1000, 226] on nav "← 1 →" at bounding box center [1195, 212] width 616 height 45
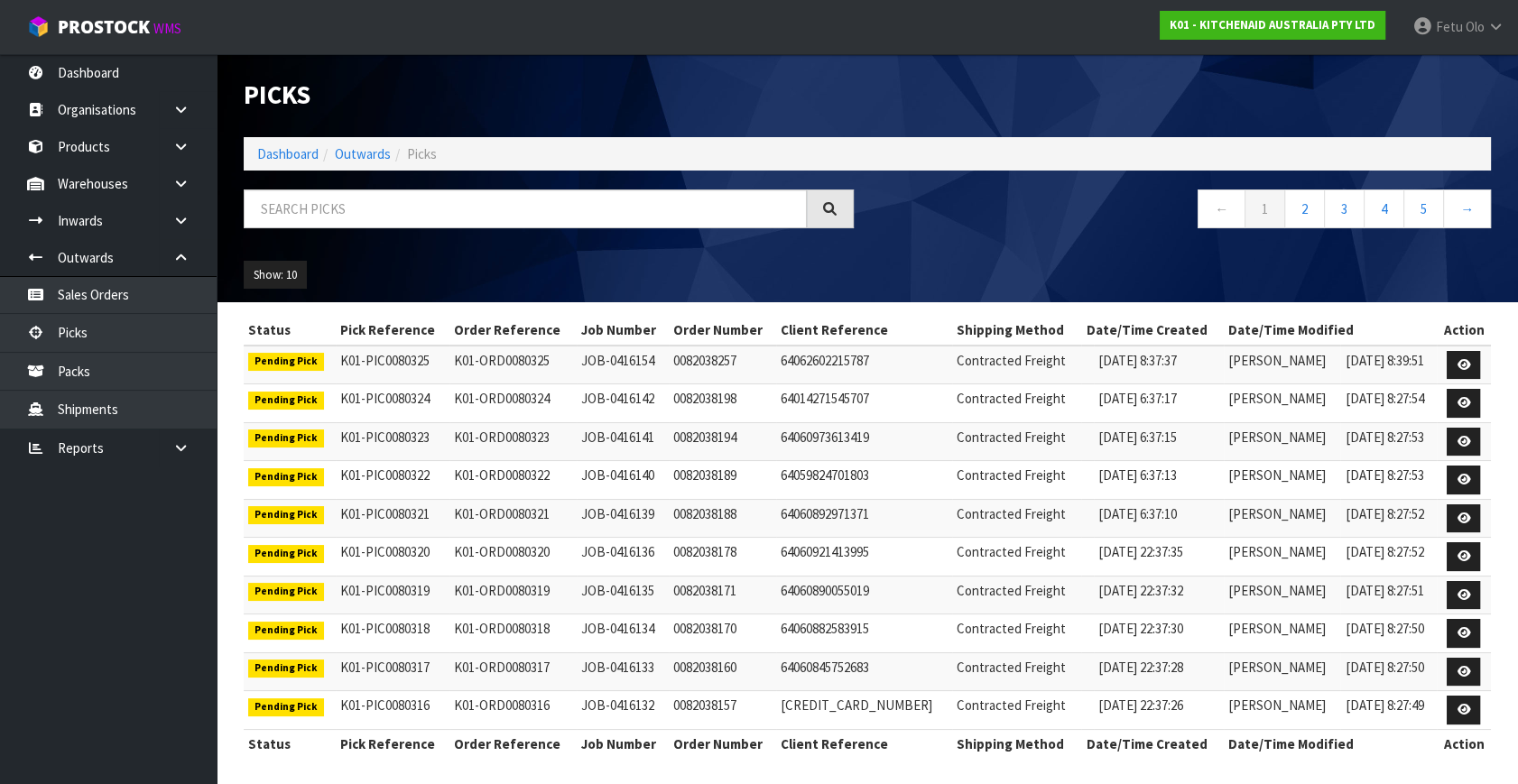
click at [1053, 245] on div "← 1 2 3 4 5 →" at bounding box center [1186, 218] width 638 height 58
click at [1309, 206] on link "2" at bounding box center [1304, 209] width 41 height 39
click at [549, 222] on input "text" at bounding box center [525, 209] width 563 height 39
click at [1025, 275] on div "Show: 10 5 10 25 50" at bounding box center [867, 276] width 1274 height 56
click at [412, 204] on input "text" at bounding box center [525, 209] width 563 height 39
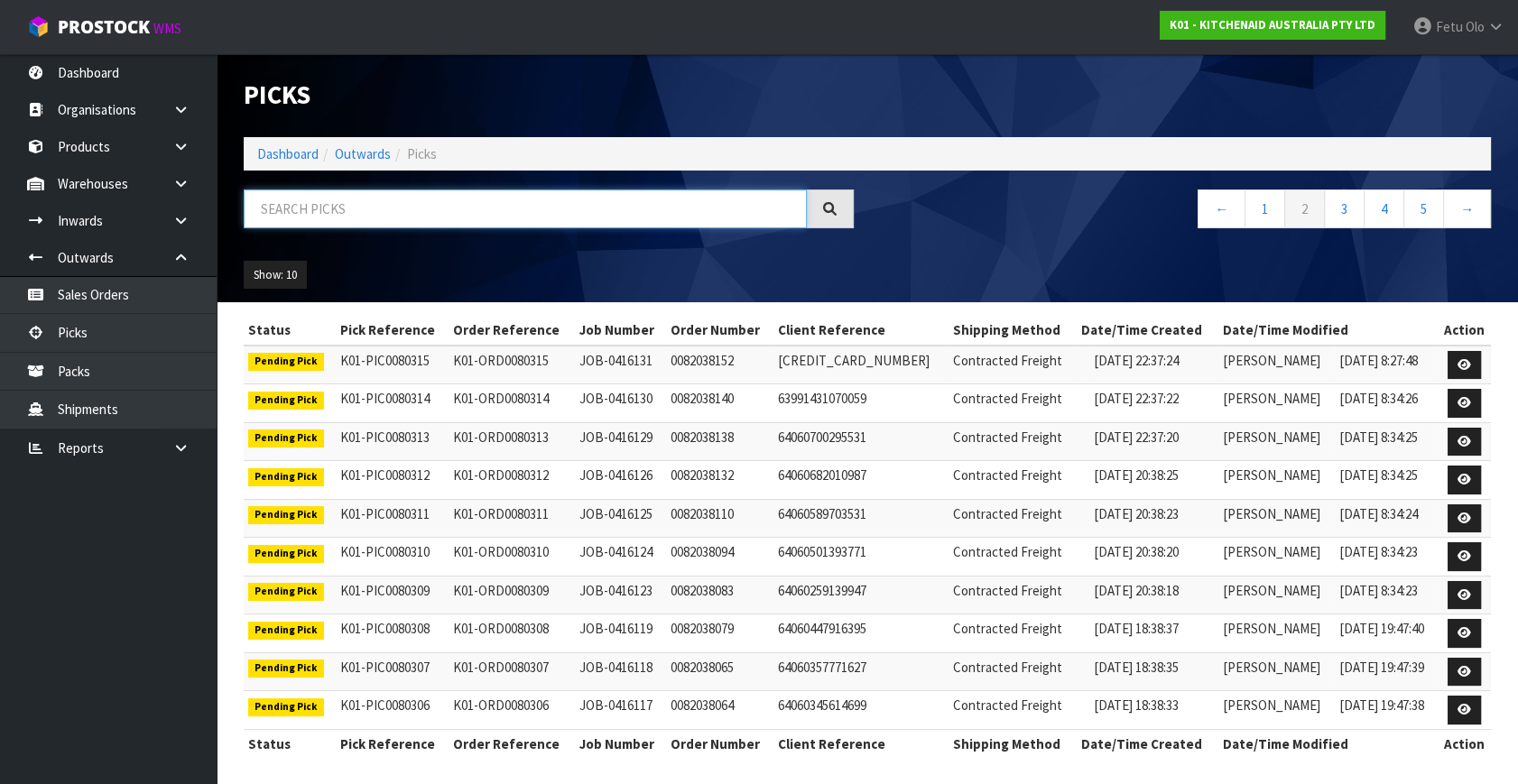
click at [509, 220] on input "text" at bounding box center [525, 209] width 563 height 39
type input "80070"
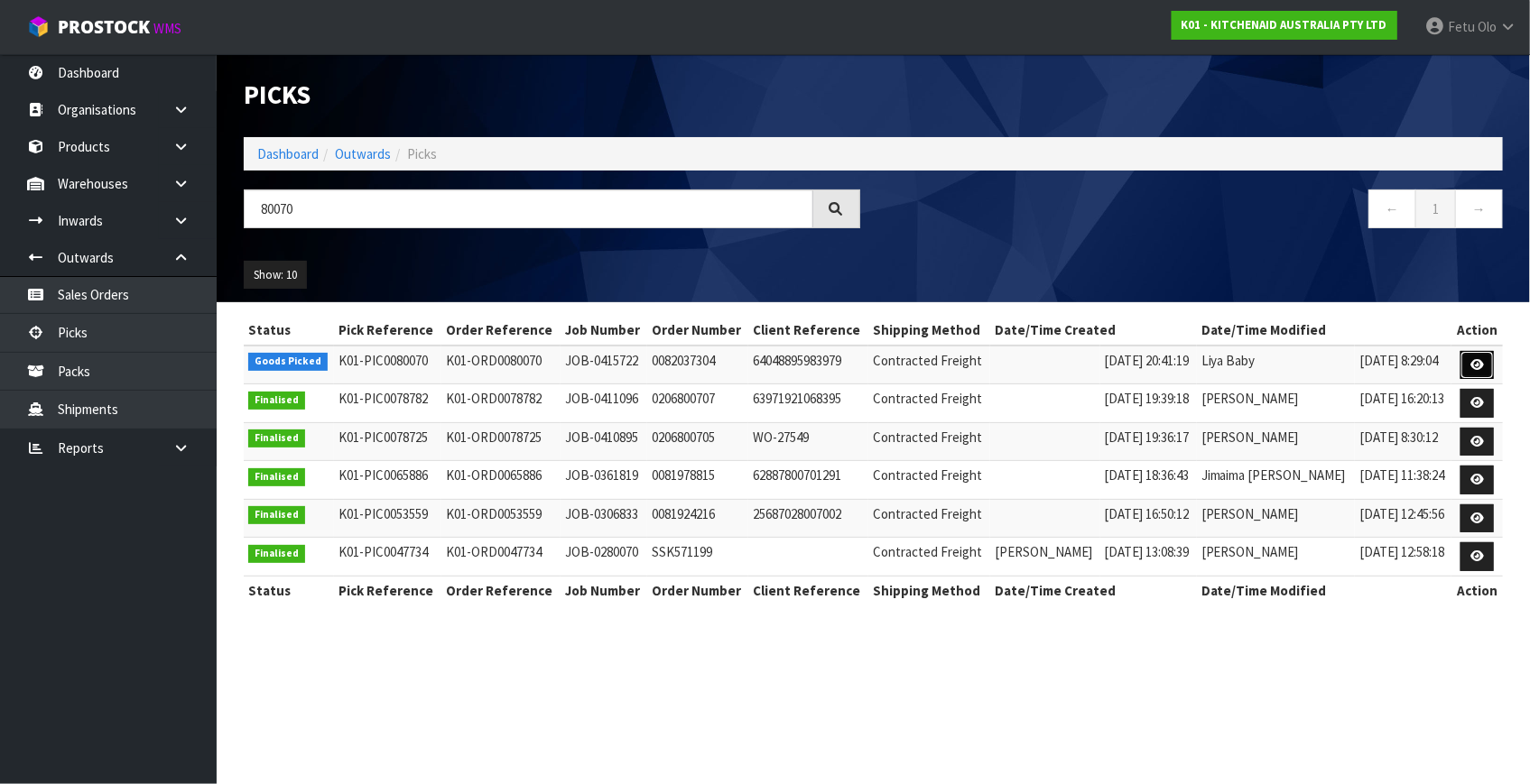
click at [1471, 363] on icon at bounding box center [1478, 365] width 14 height 12
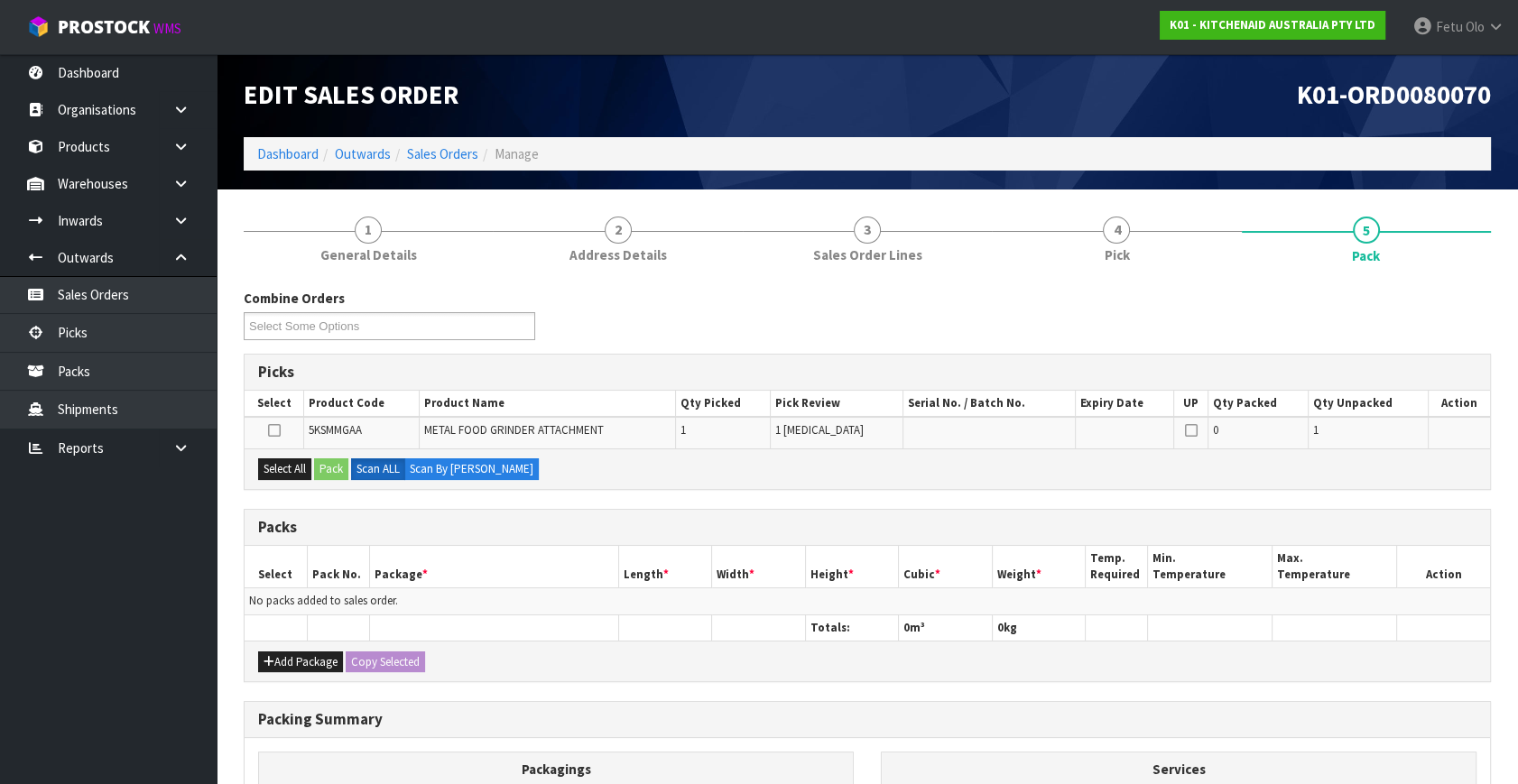
click at [72, 641] on ul "Dashboard Organisations Clients Consignees Carriers Products Categories Serial …" at bounding box center [108, 419] width 216 height 730
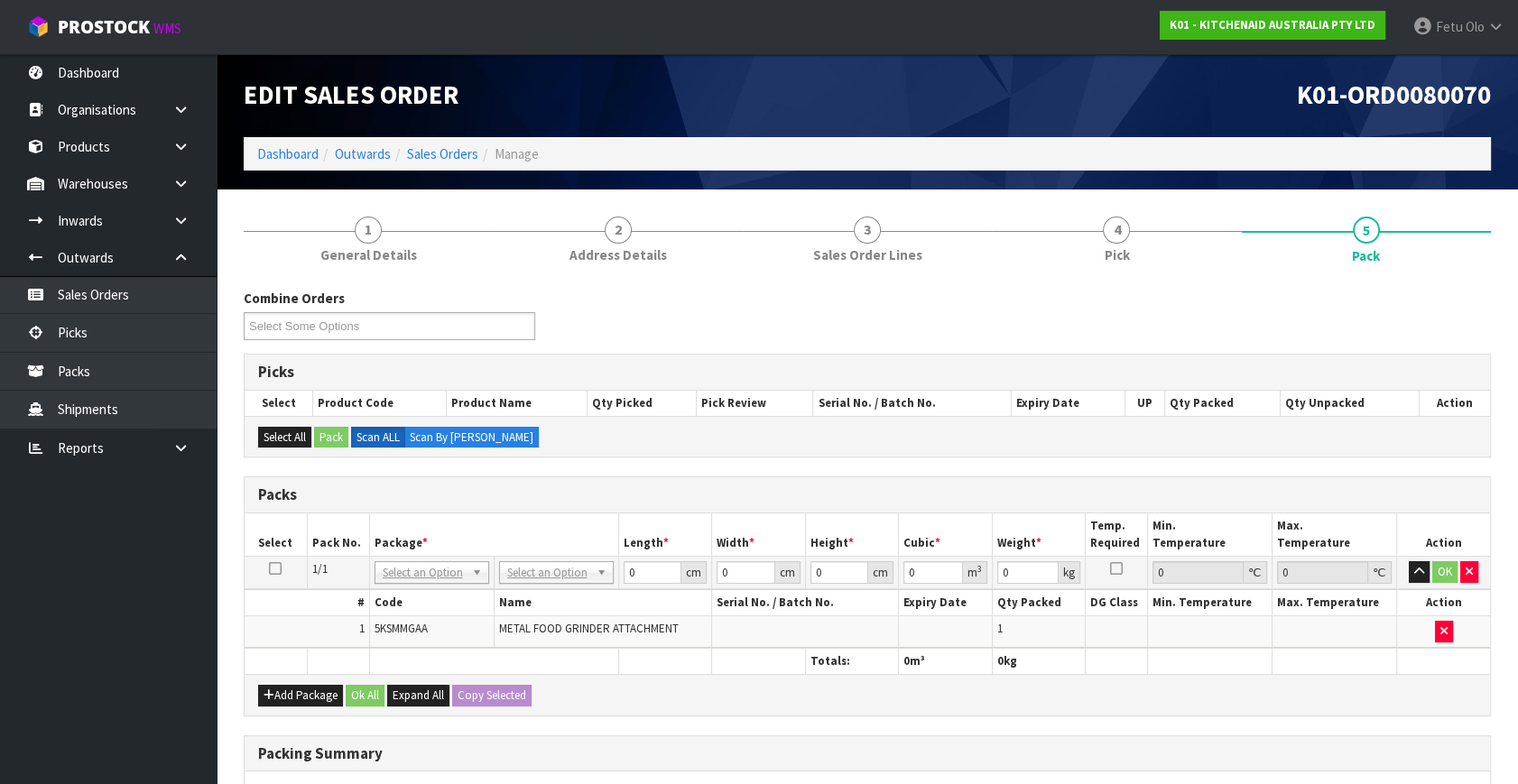
drag, startPoint x: 534, startPoint y: 577, endPoint x: 536, endPoint y: 600, distance: 23.1
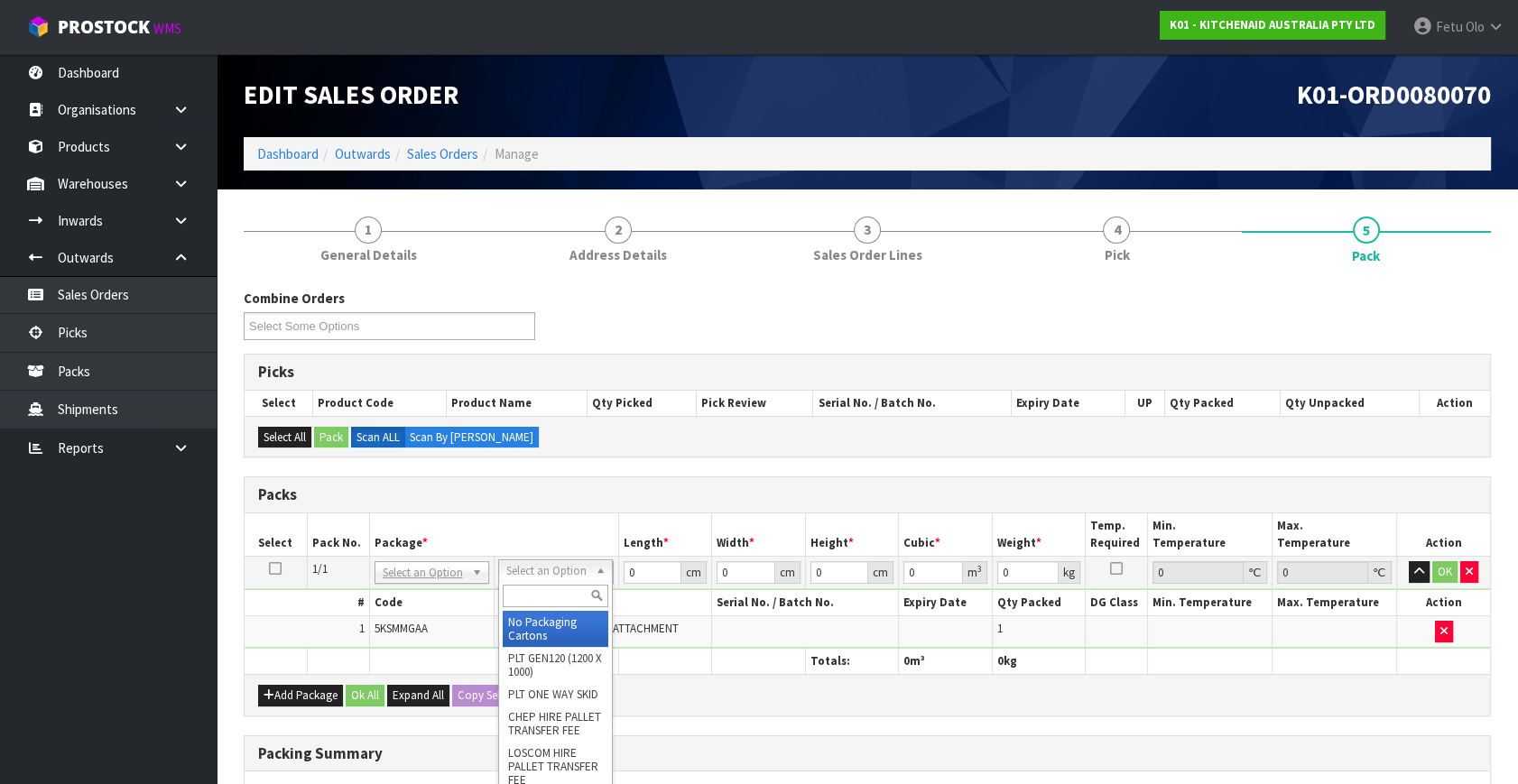
drag, startPoint x: 539, startPoint y: 625, endPoint x: 625, endPoint y: 576, distance: 99.0
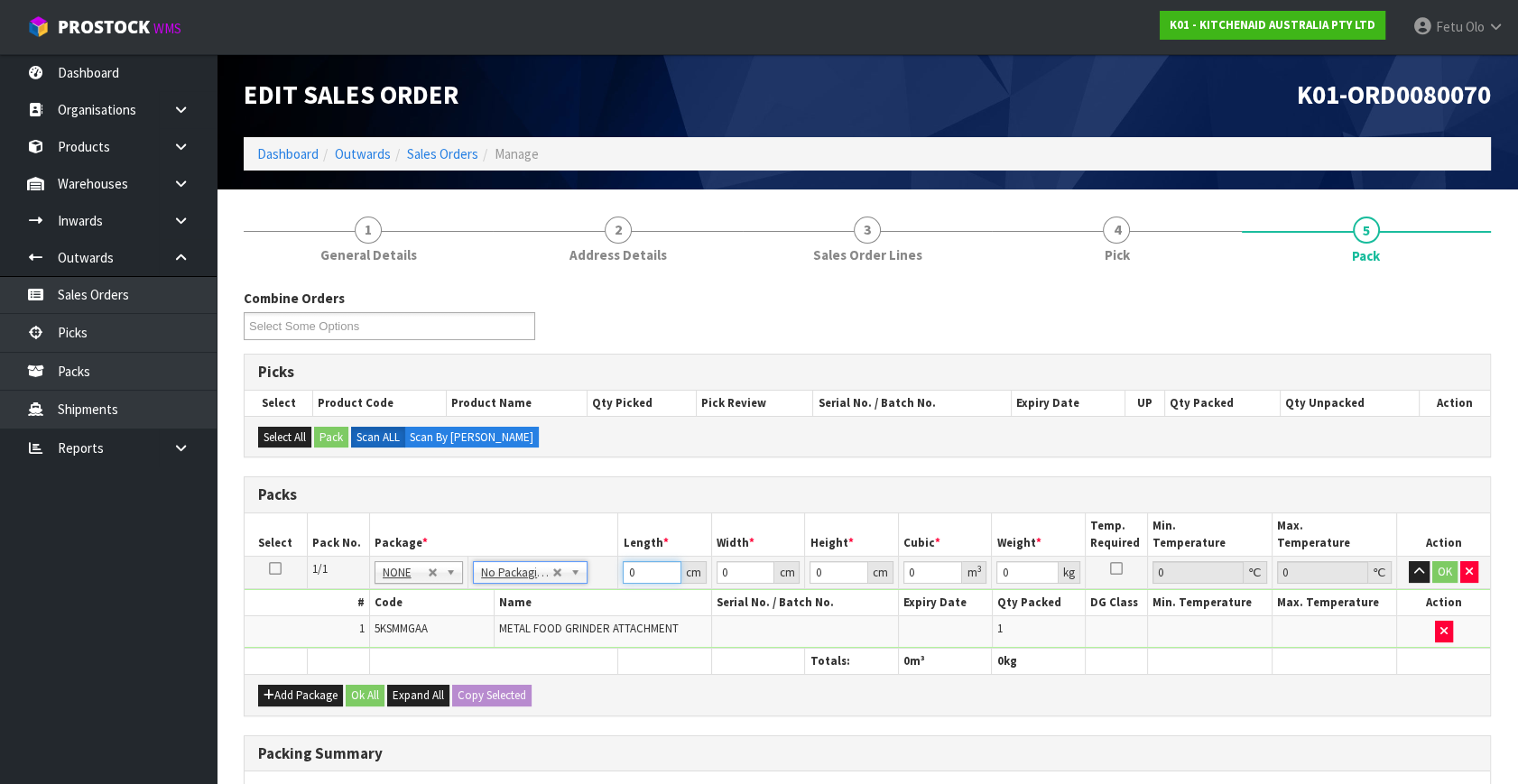
drag, startPoint x: 648, startPoint y: 573, endPoint x: 535, endPoint y: 612, distance: 119.5
click at [535, 612] on tbody "1/1 NONE 007-001 007-002 007-004 007-009 007-013 007-014 007-015 007-017 007-01…" at bounding box center [867, 603] width 1245 height 92
type input "42"
type input "29"
type input "1"
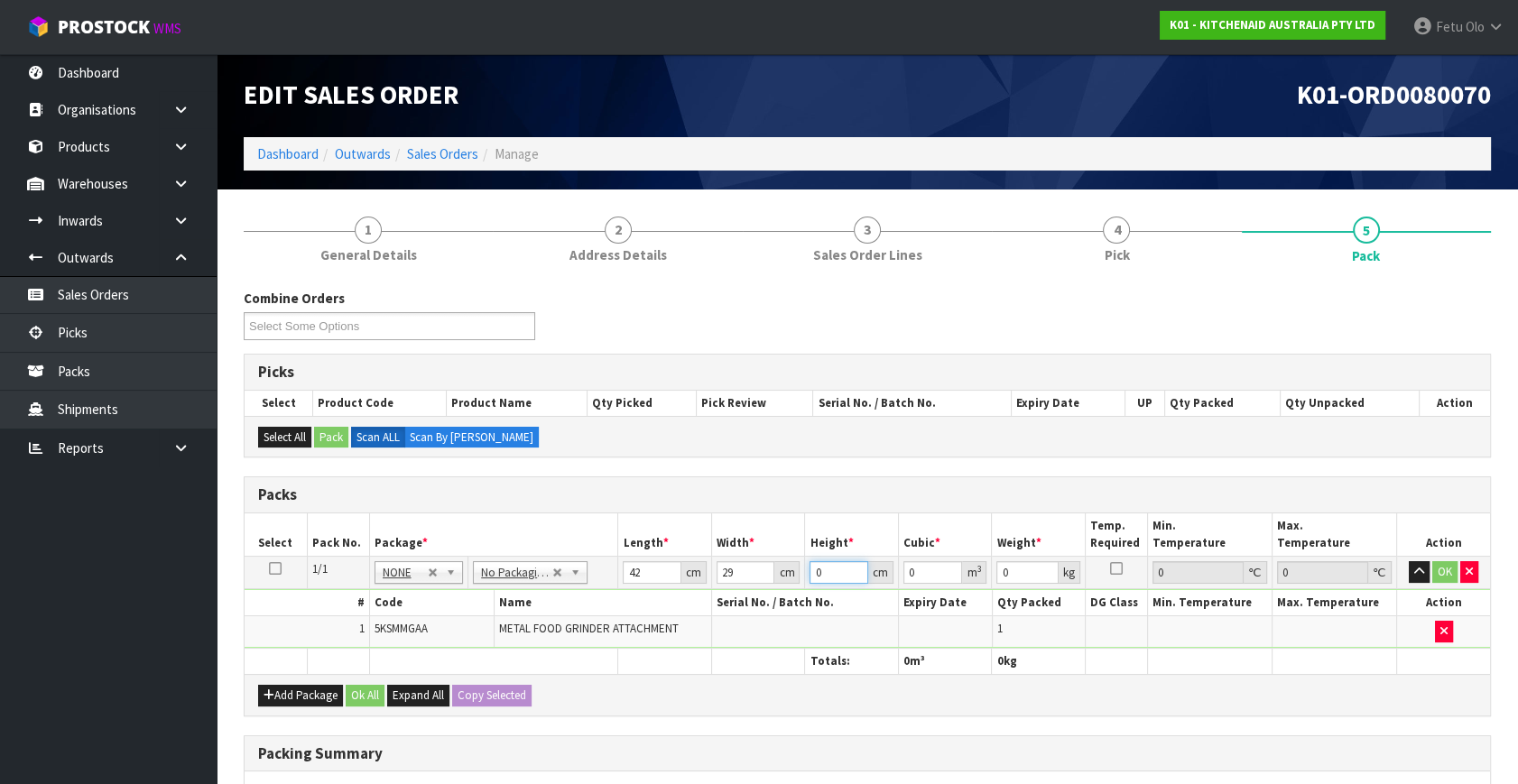
type input "0.001218"
type input "19"
type input "0.023142"
type input "19"
type input "3"
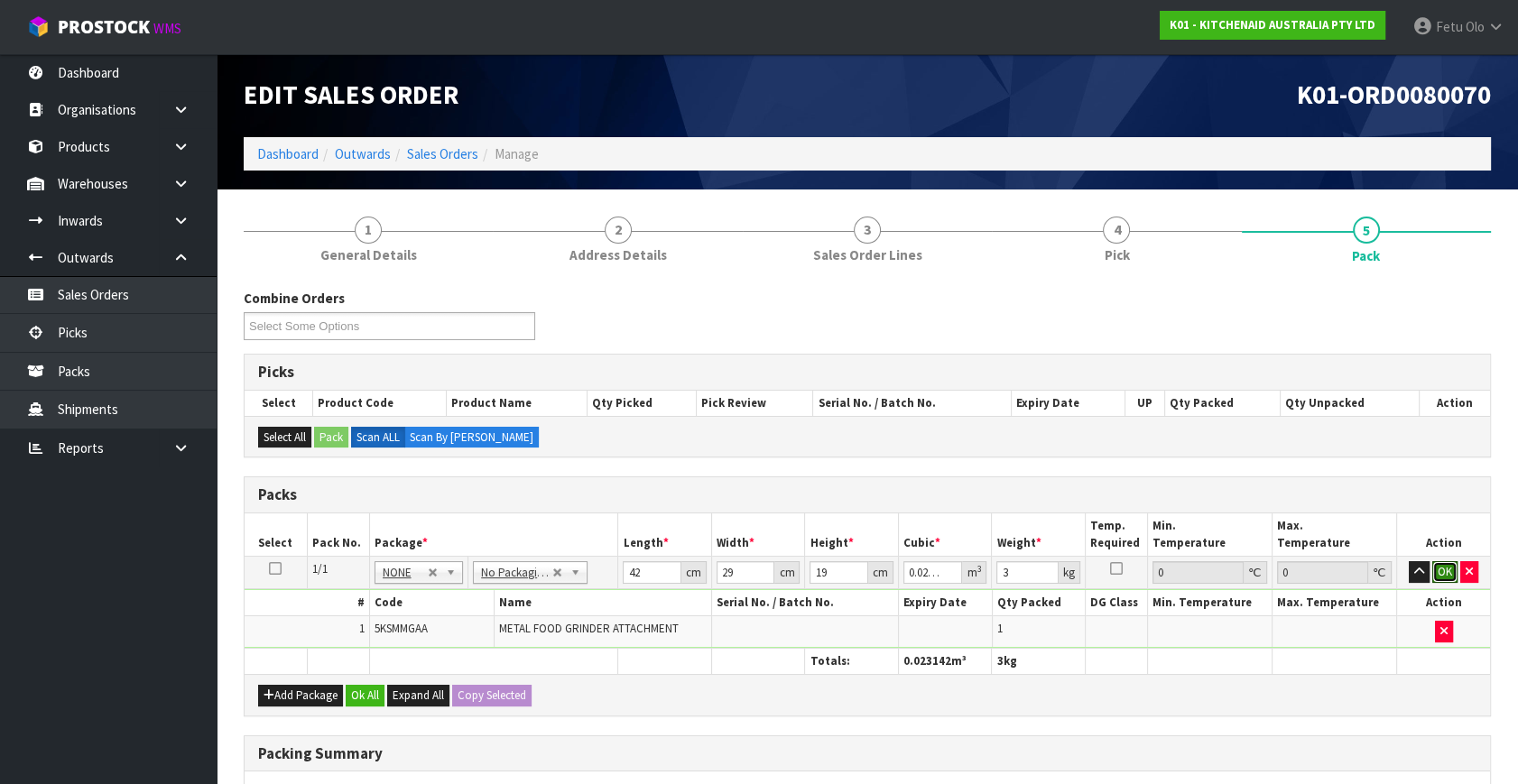
click button "OK" at bounding box center [1445, 572] width 25 height 21
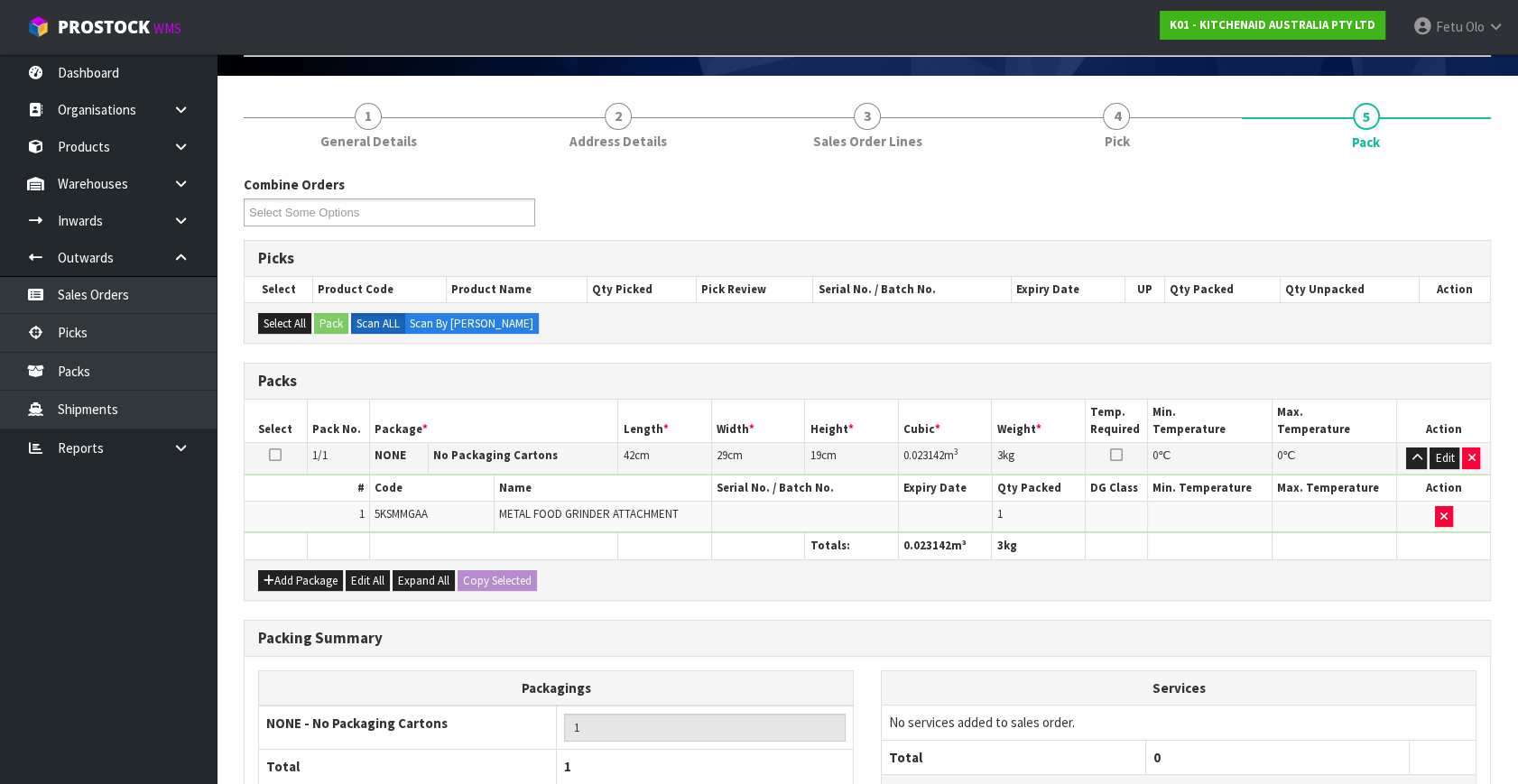
scroll to position [269, 0]
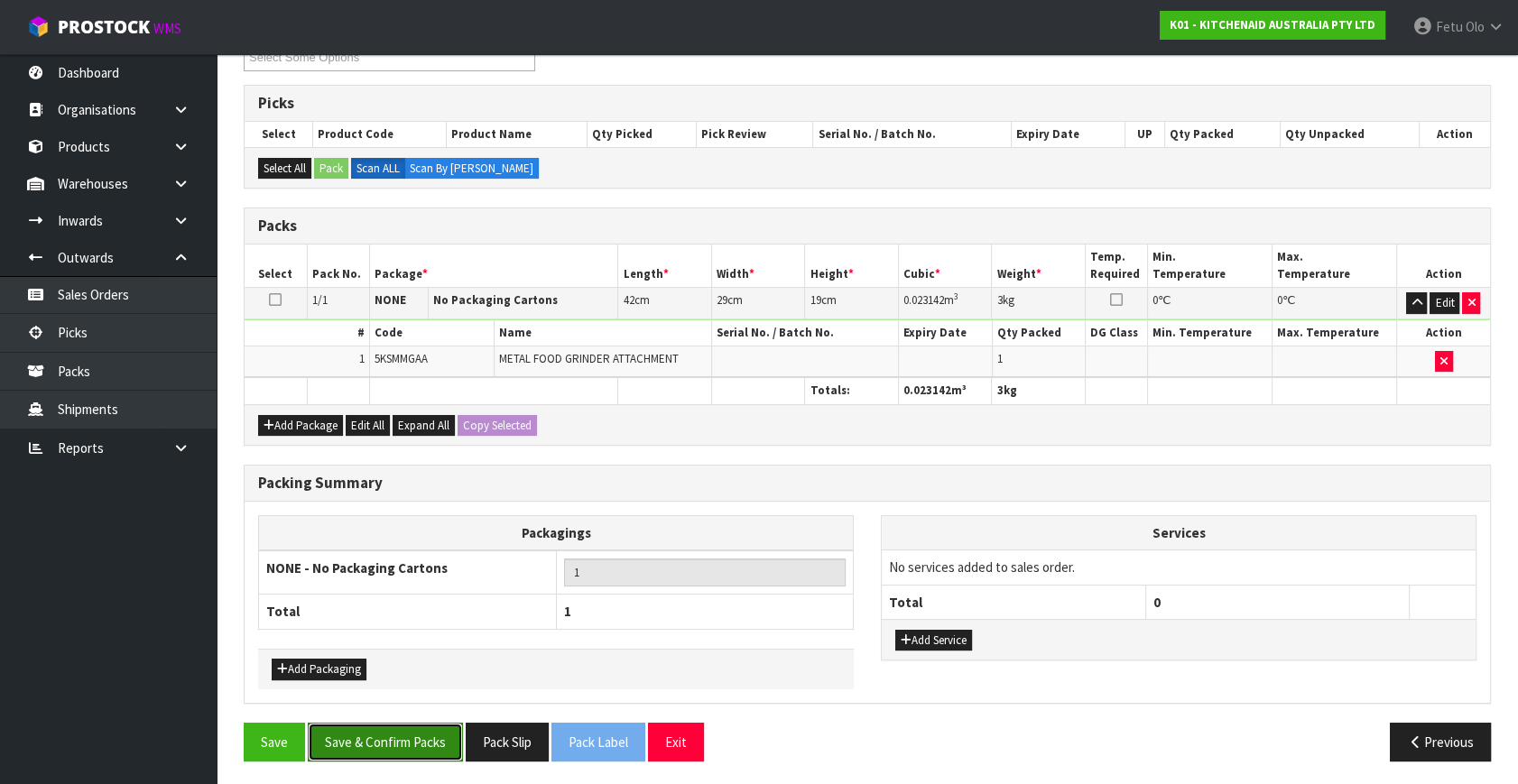
click at [417, 728] on button "Save & Confirm Packs" at bounding box center [385, 742] width 155 height 39
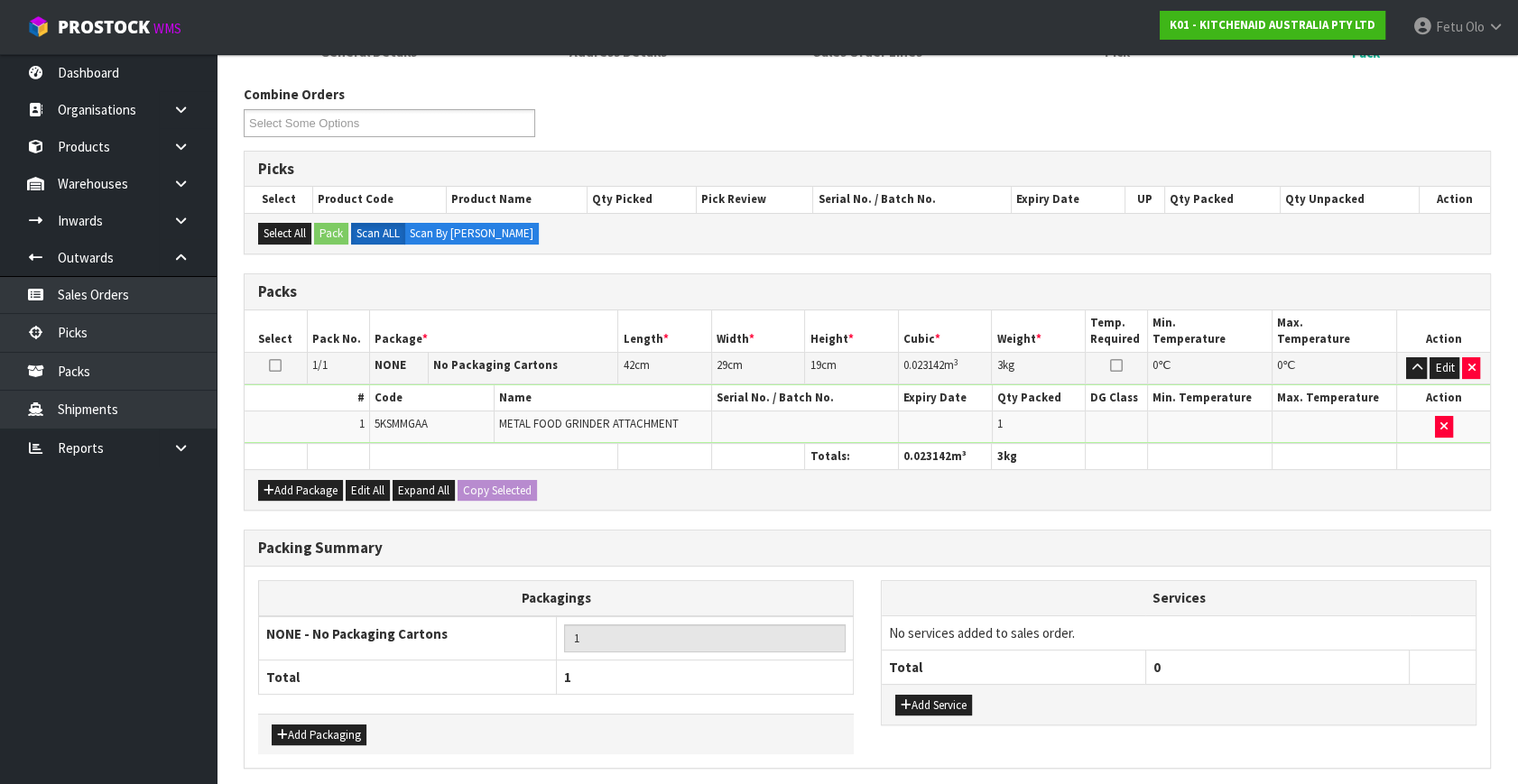
scroll to position [0, 0]
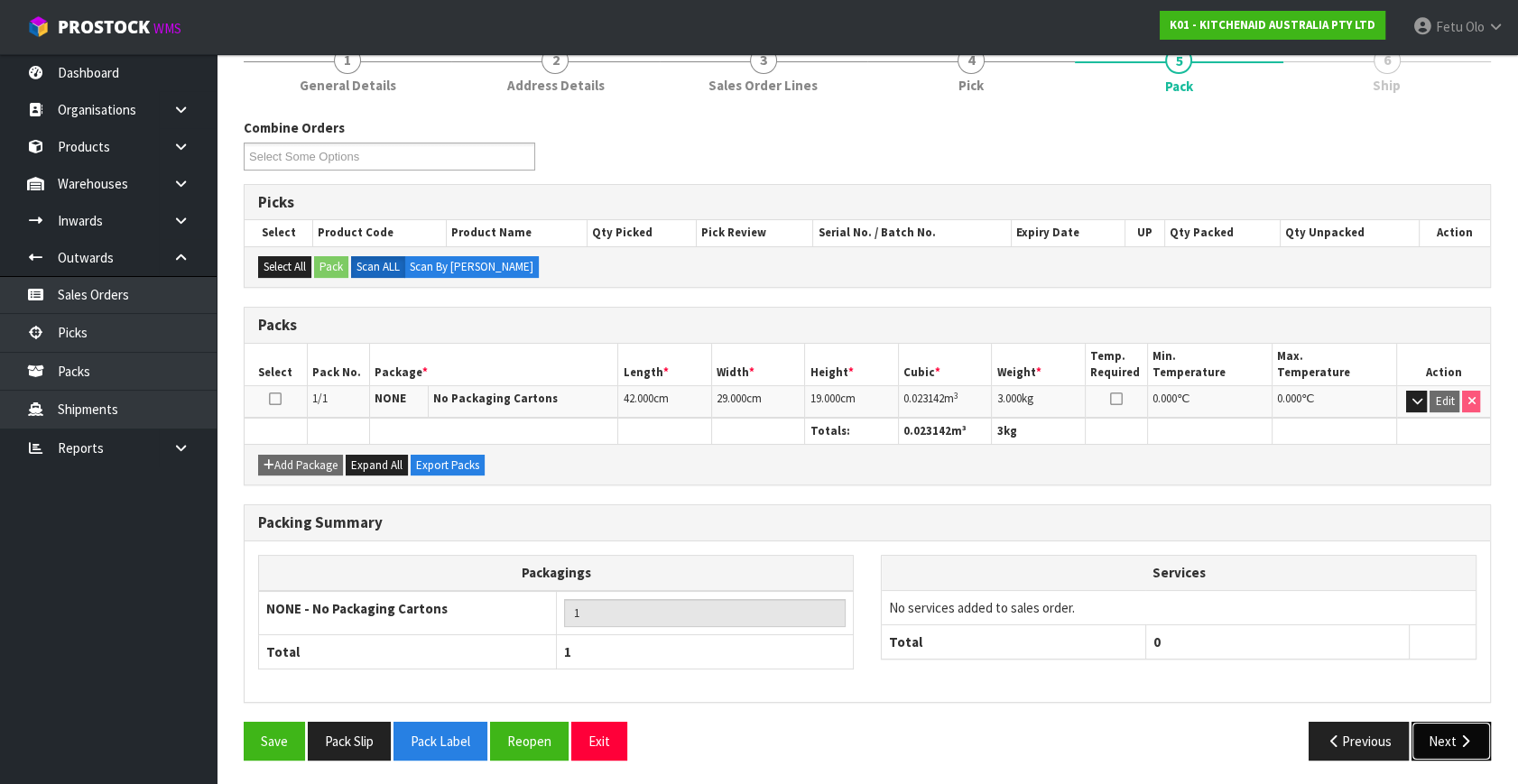
click at [1444, 740] on button "Next" at bounding box center [1451, 741] width 80 height 39
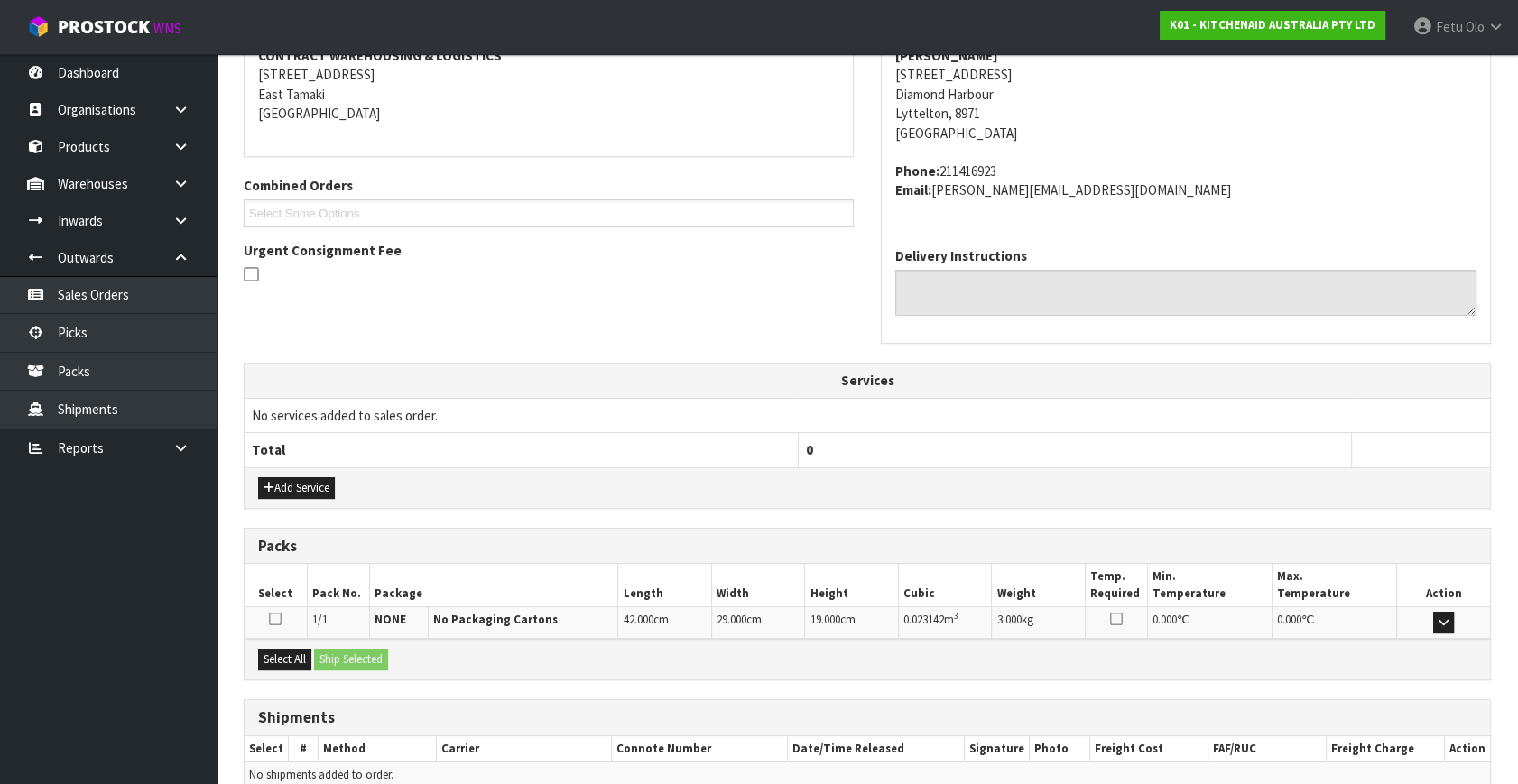
scroll to position [444, 0]
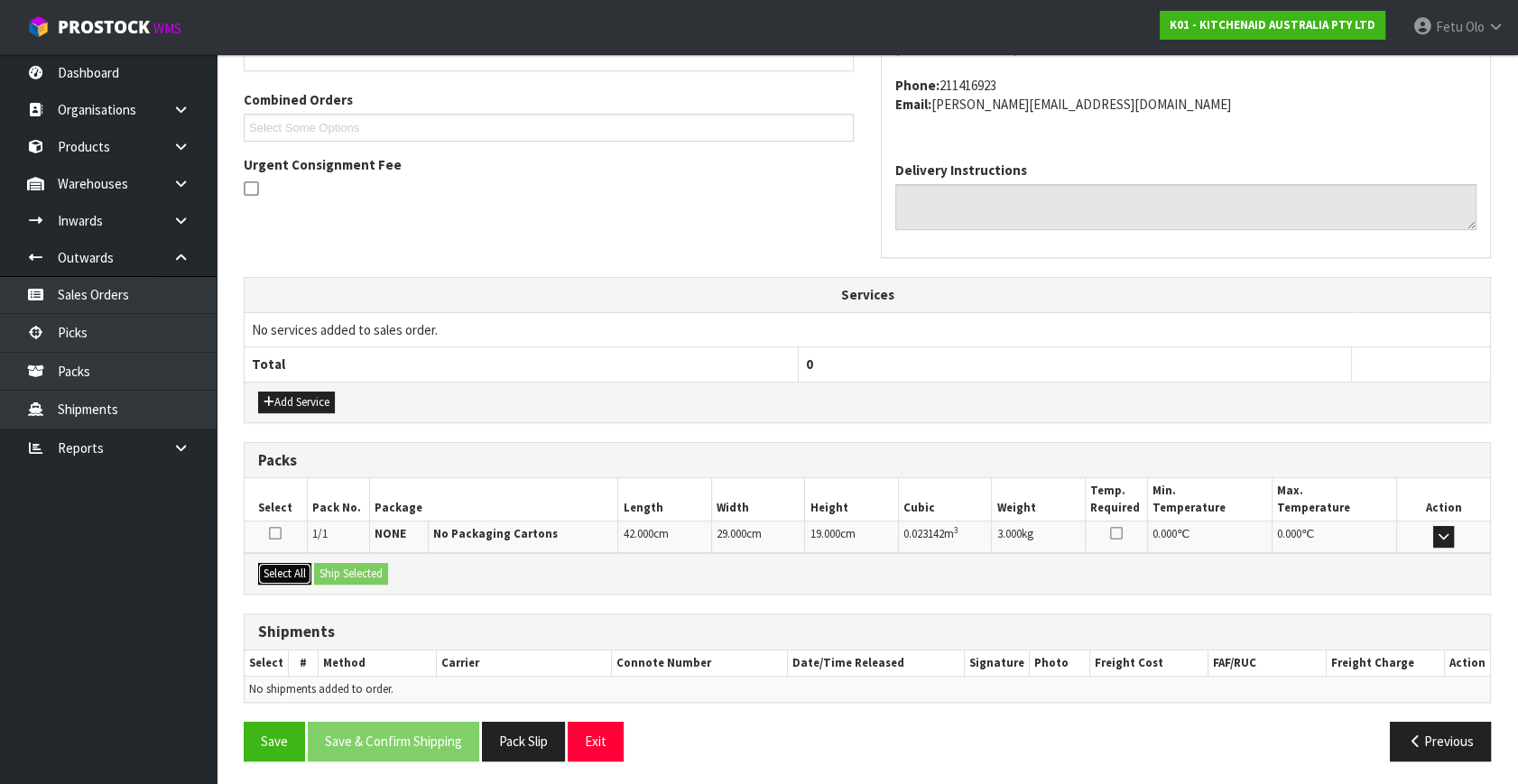
drag, startPoint x: 289, startPoint y: 572, endPoint x: 350, endPoint y: 573, distance: 61.0
click at [291, 572] on button "Select All" at bounding box center [284, 573] width 53 height 21
click at [350, 573] on button "Ship Selected" at bounding box center [351, 573] width 74 height 21
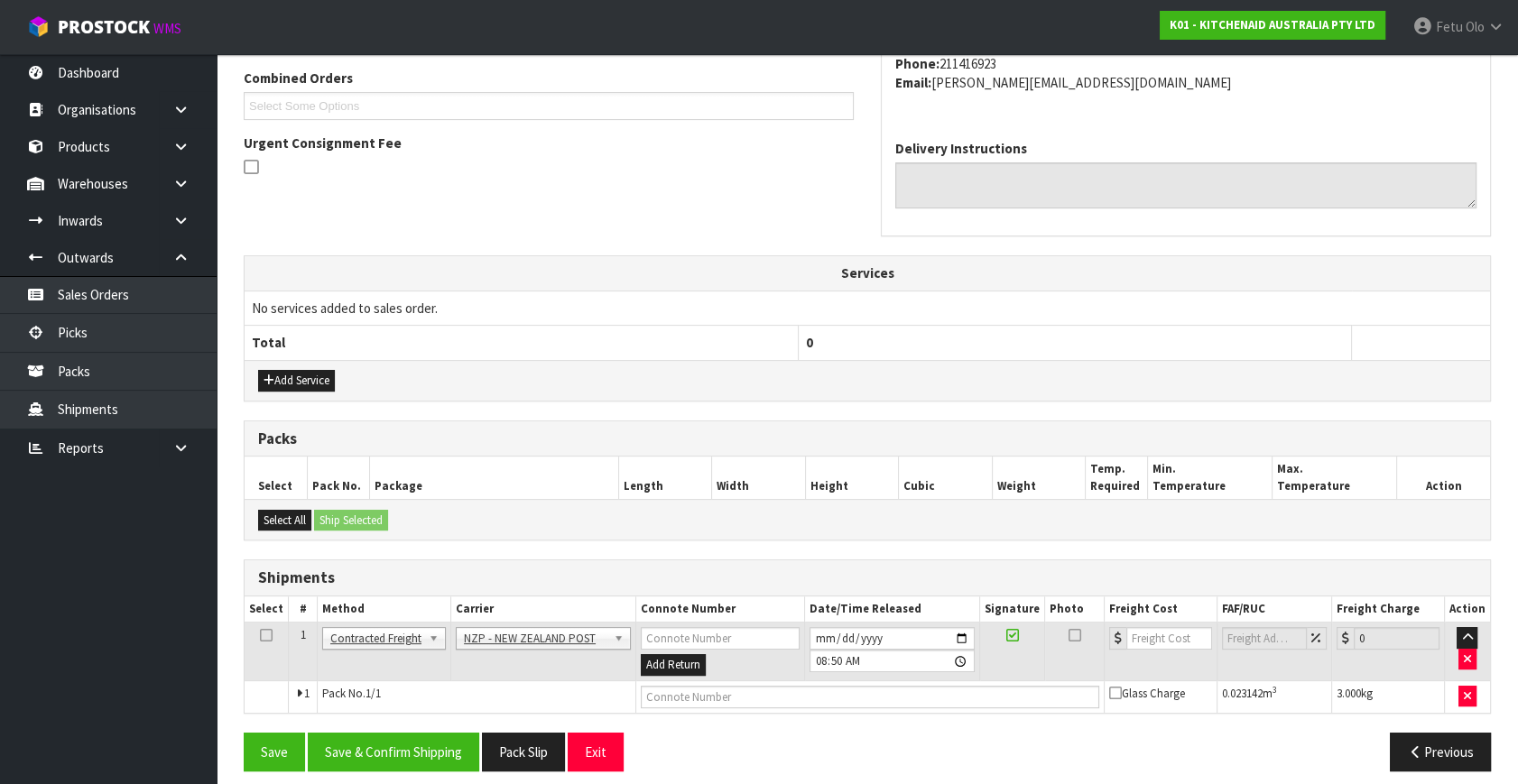
scroll to position [476, 0]
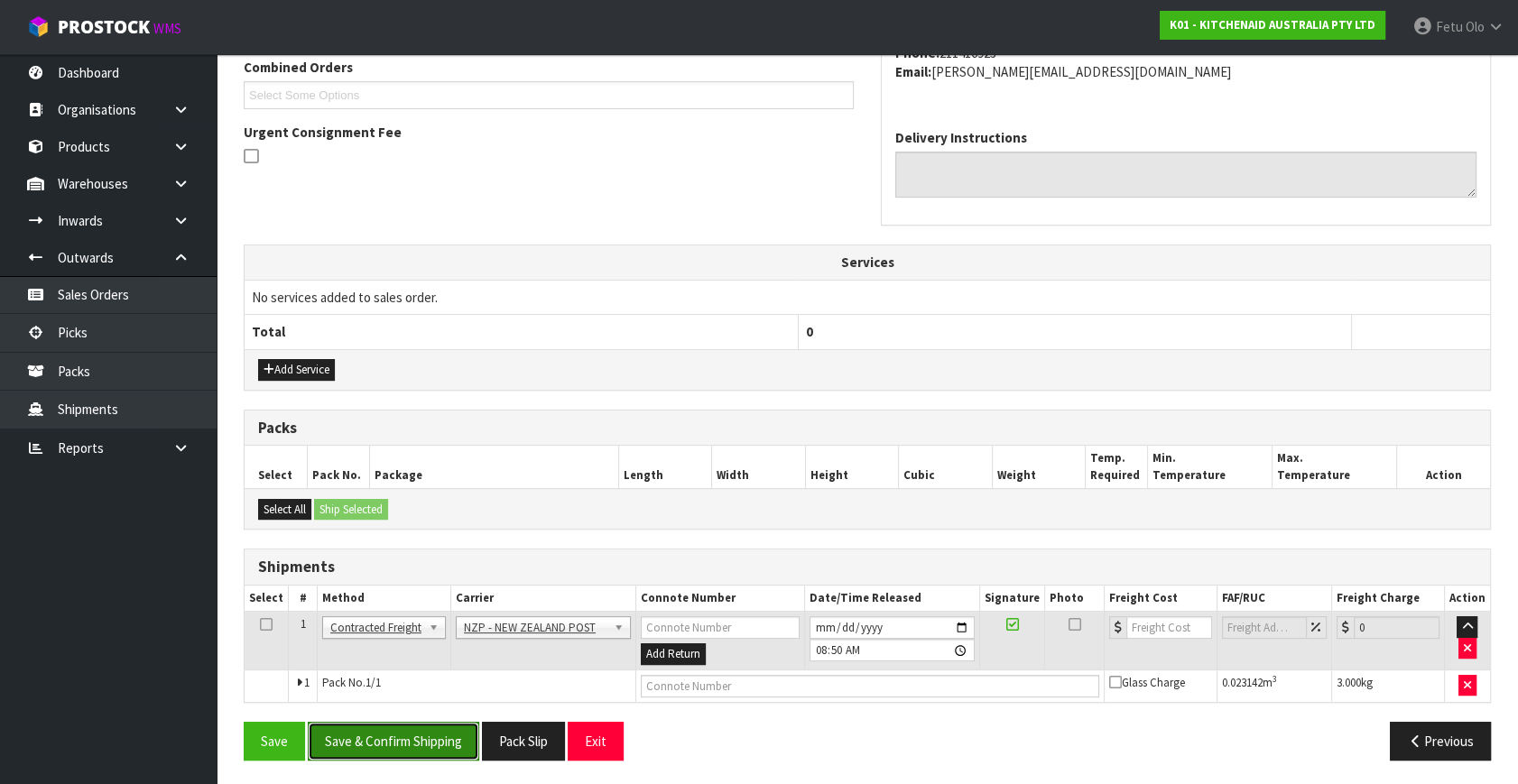
click at [378, 728] on button "Save & Confirm Shipping" at bounding box center [393, 741] width 172 height 39
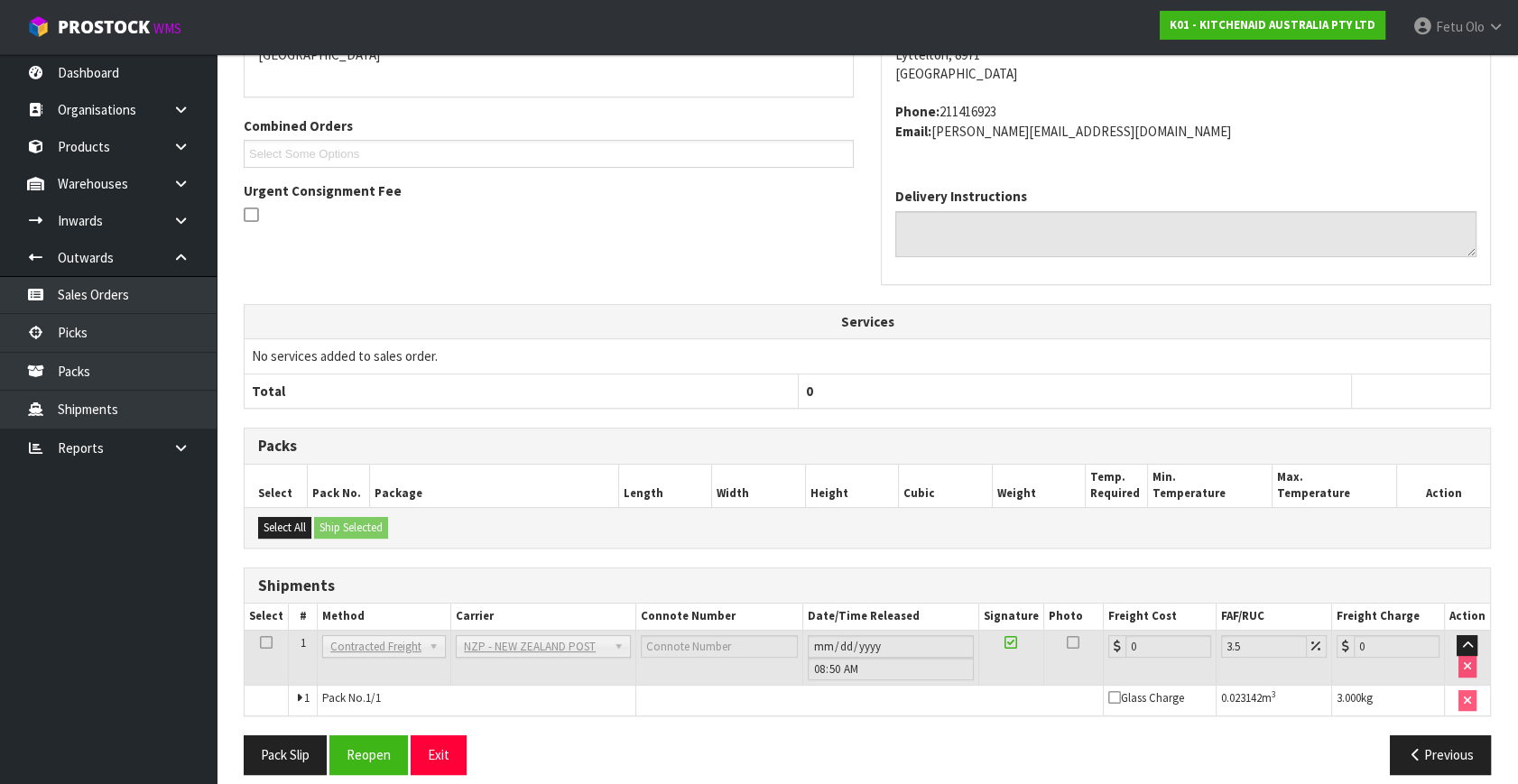
scroll to position [451, 0]
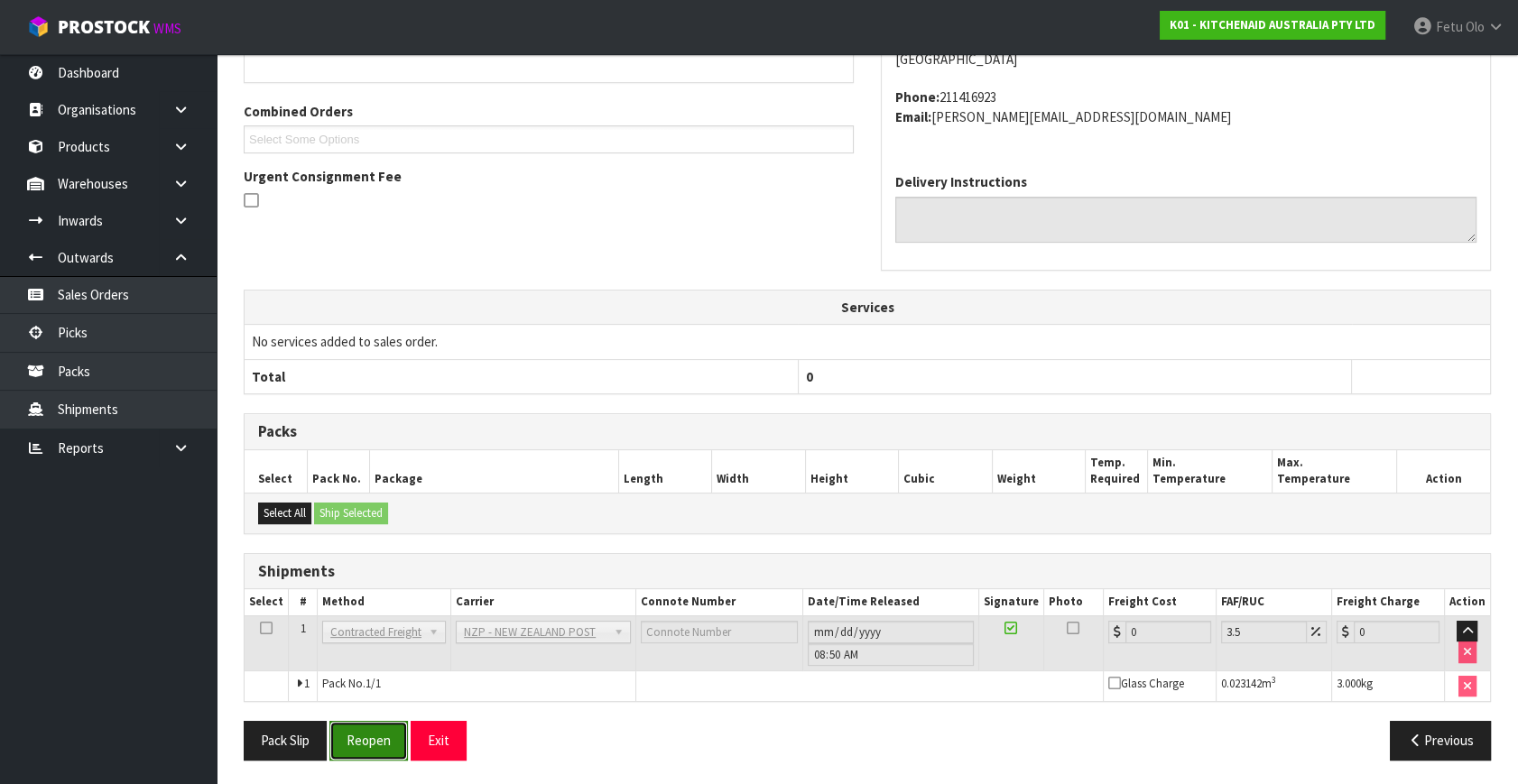
click at [367, 736] on button "Reopen" at bounding box center [368, 740] width 79 height 39
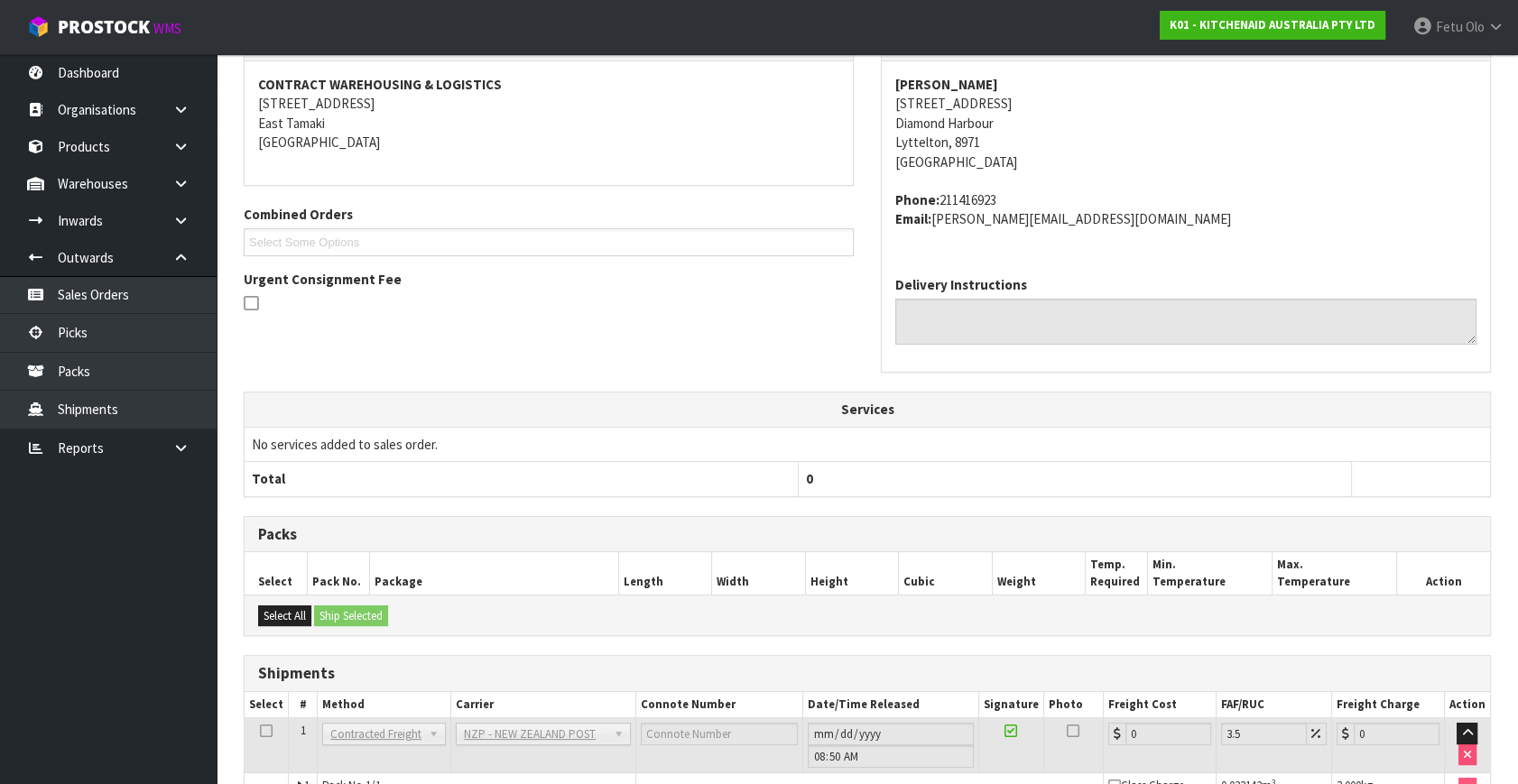
scroll to position [432, 0]
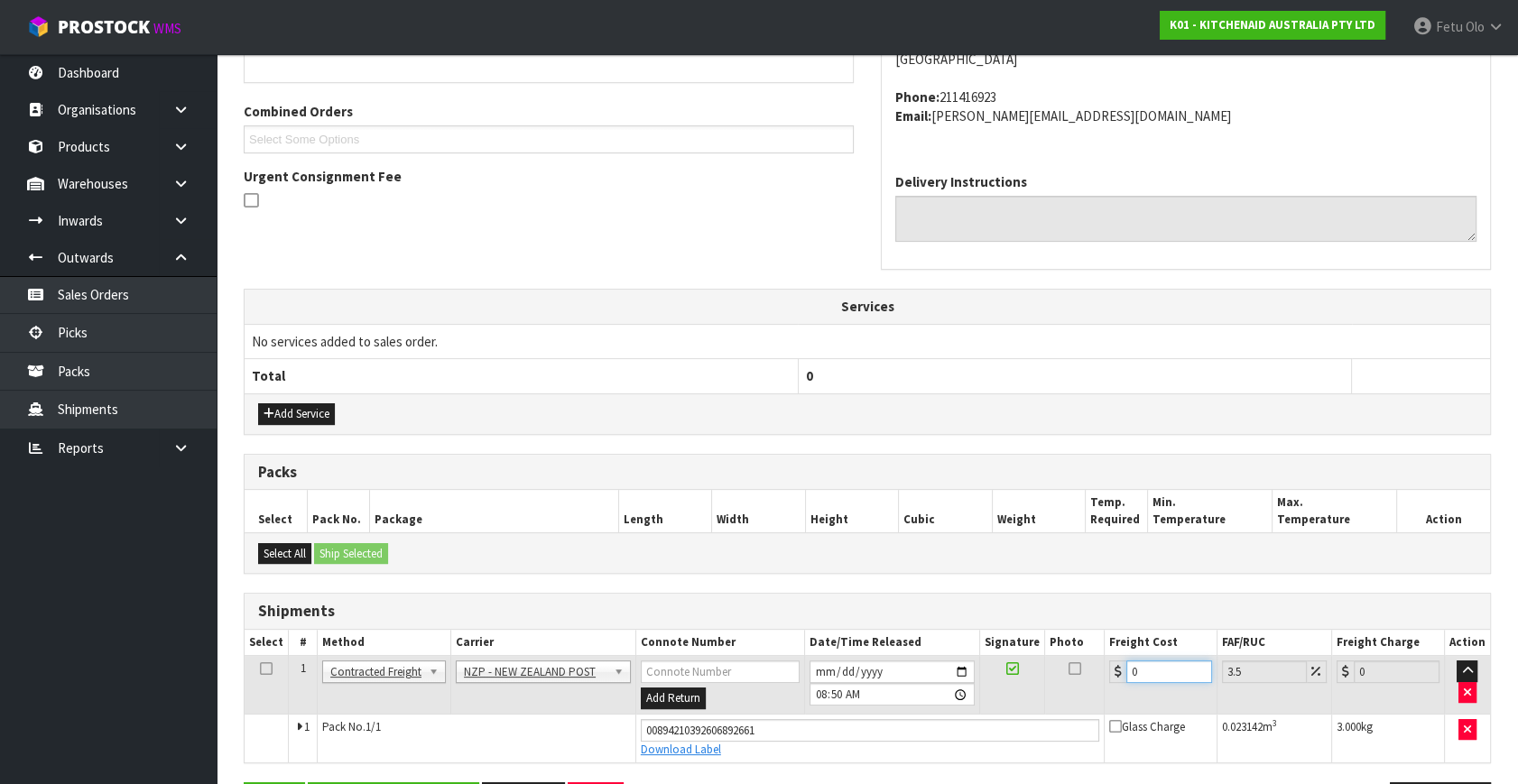
drag, startPoint x: 1116, startPoint y: 684, endPoint x: 1048, endPoint y: 702, distance: 70.3
click at [1048, 702] on tr "1 Client Local Pickup Customer Local Pickup Company Freight Contracted Freight …" at bounding box center [867, 685] width 1245 height 58
type input "1"
type input "1.03"
type input "16"
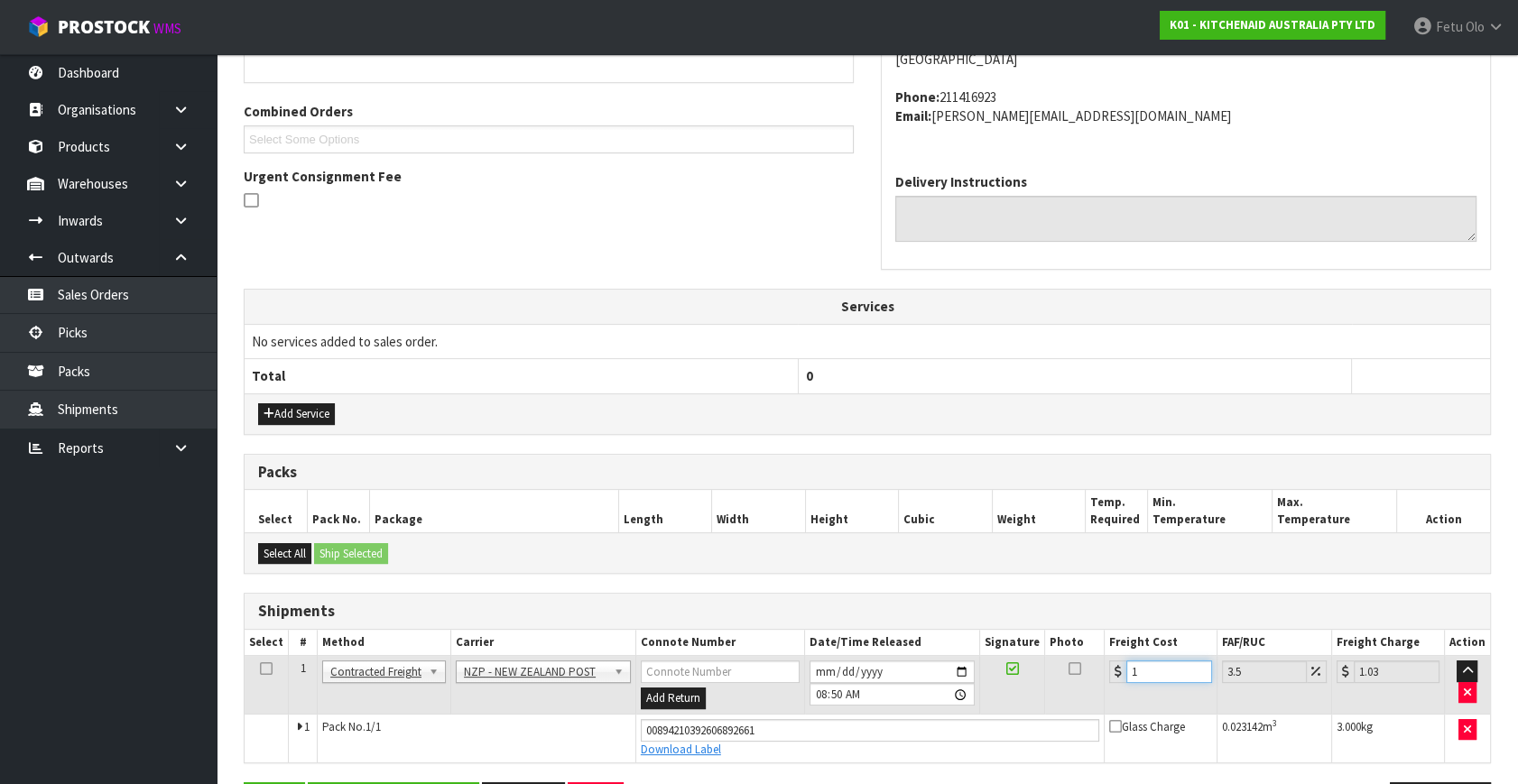
type input "16.56"
type input "16.2"
type input "16.77"
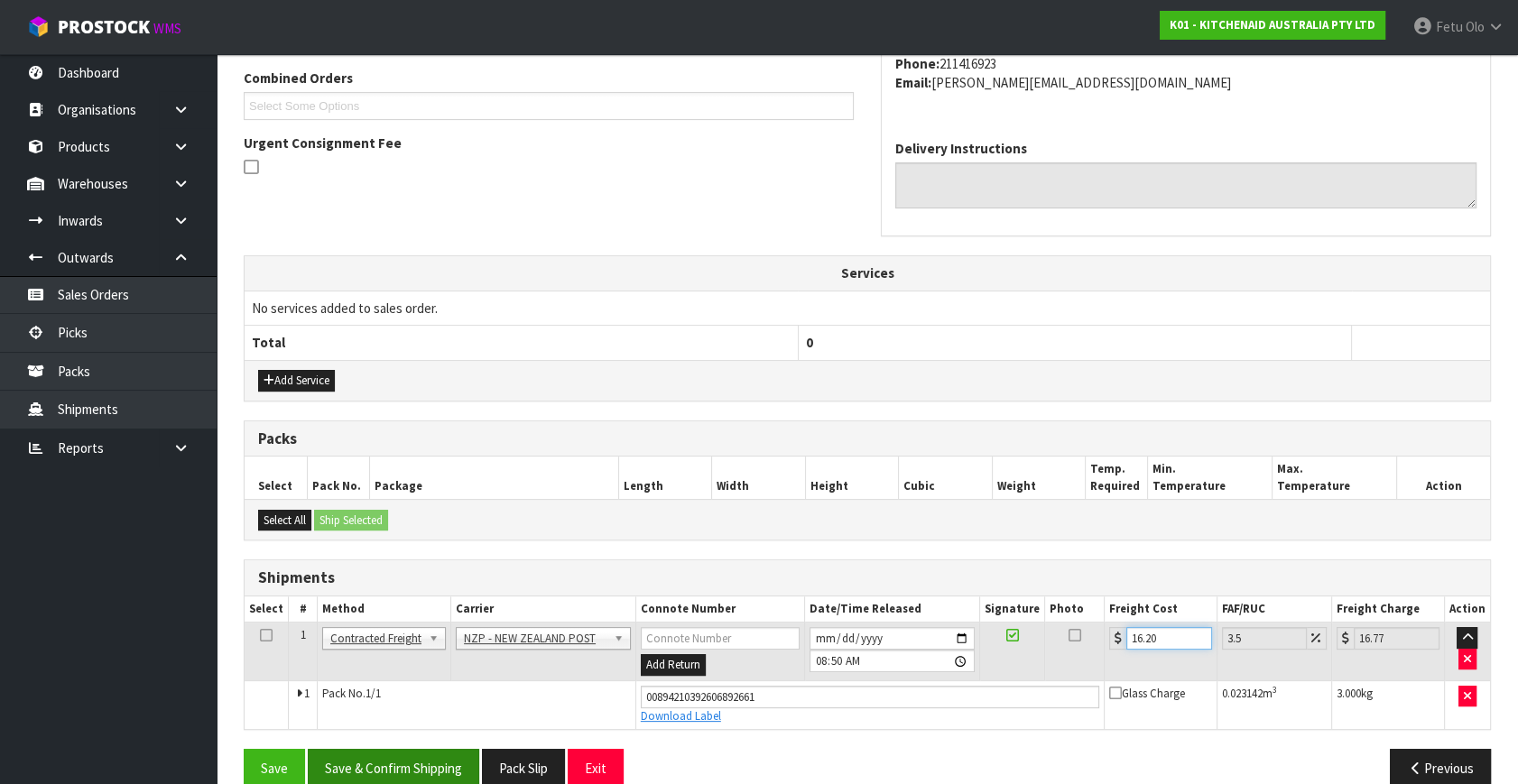
scroll to position [494, 0]
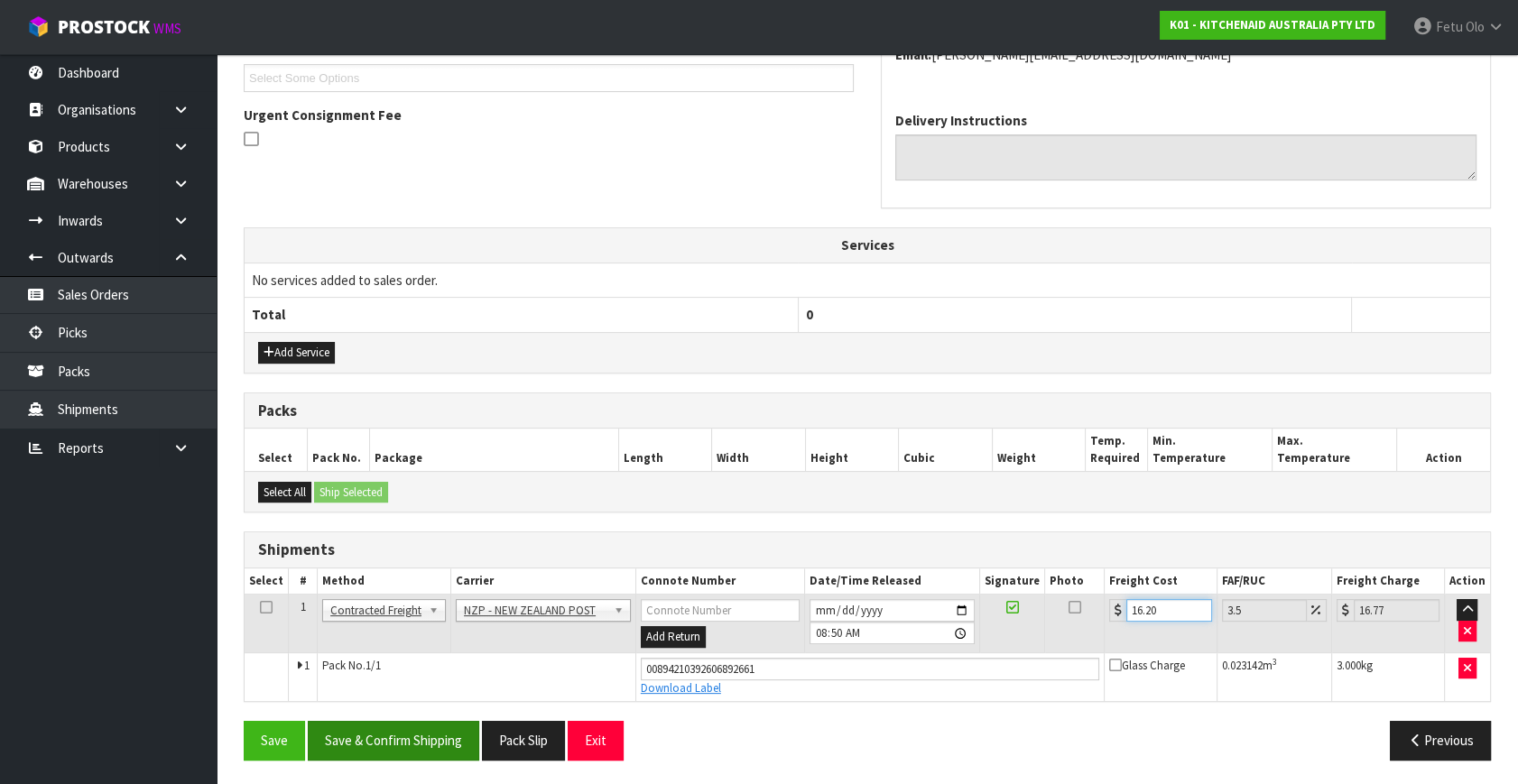
type input "16.20"
click at [374, 741] on button "Save & Confirm Shipping" at bounding box center [393, 740] width 172 height 39
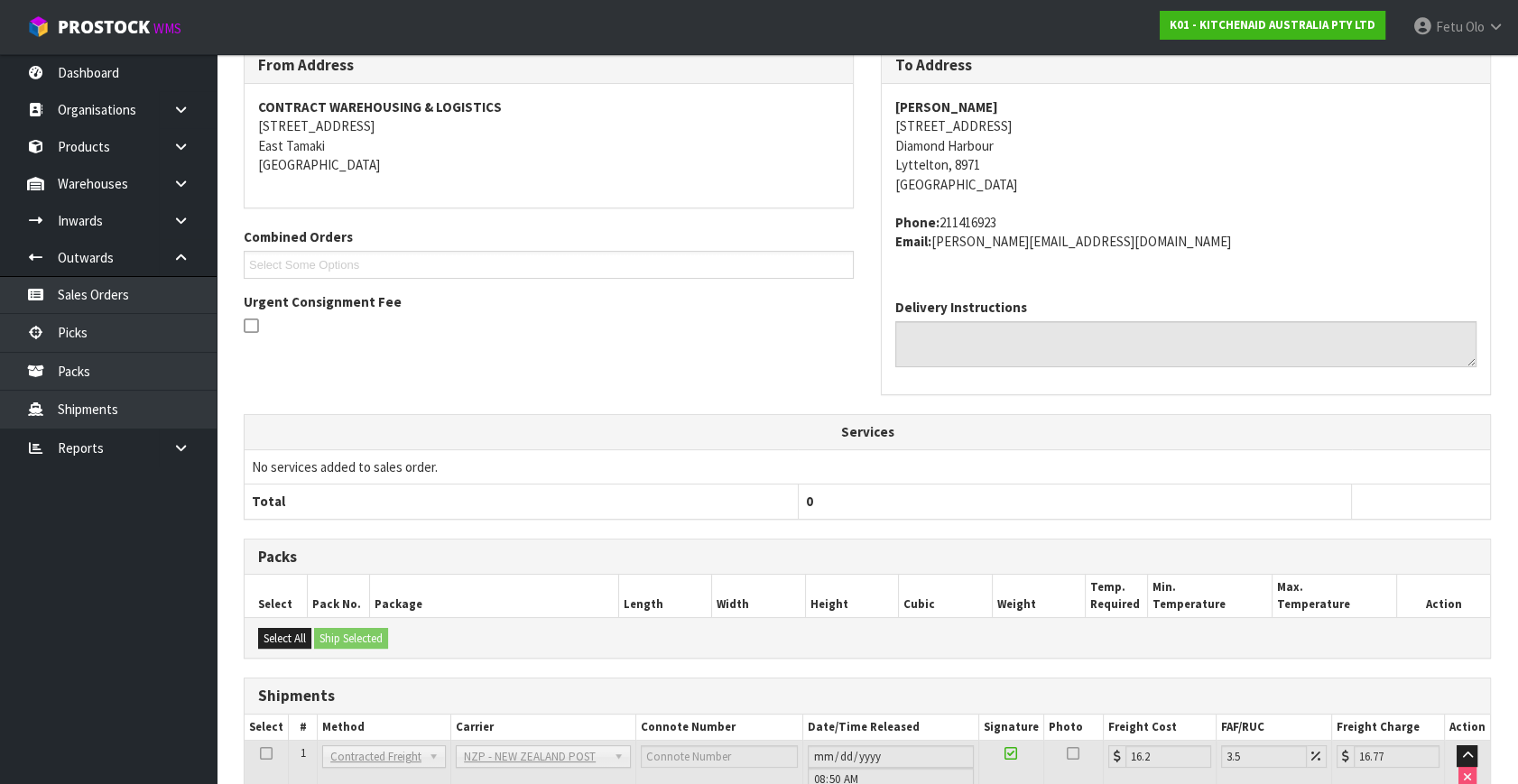
scroll to position [444, 0]
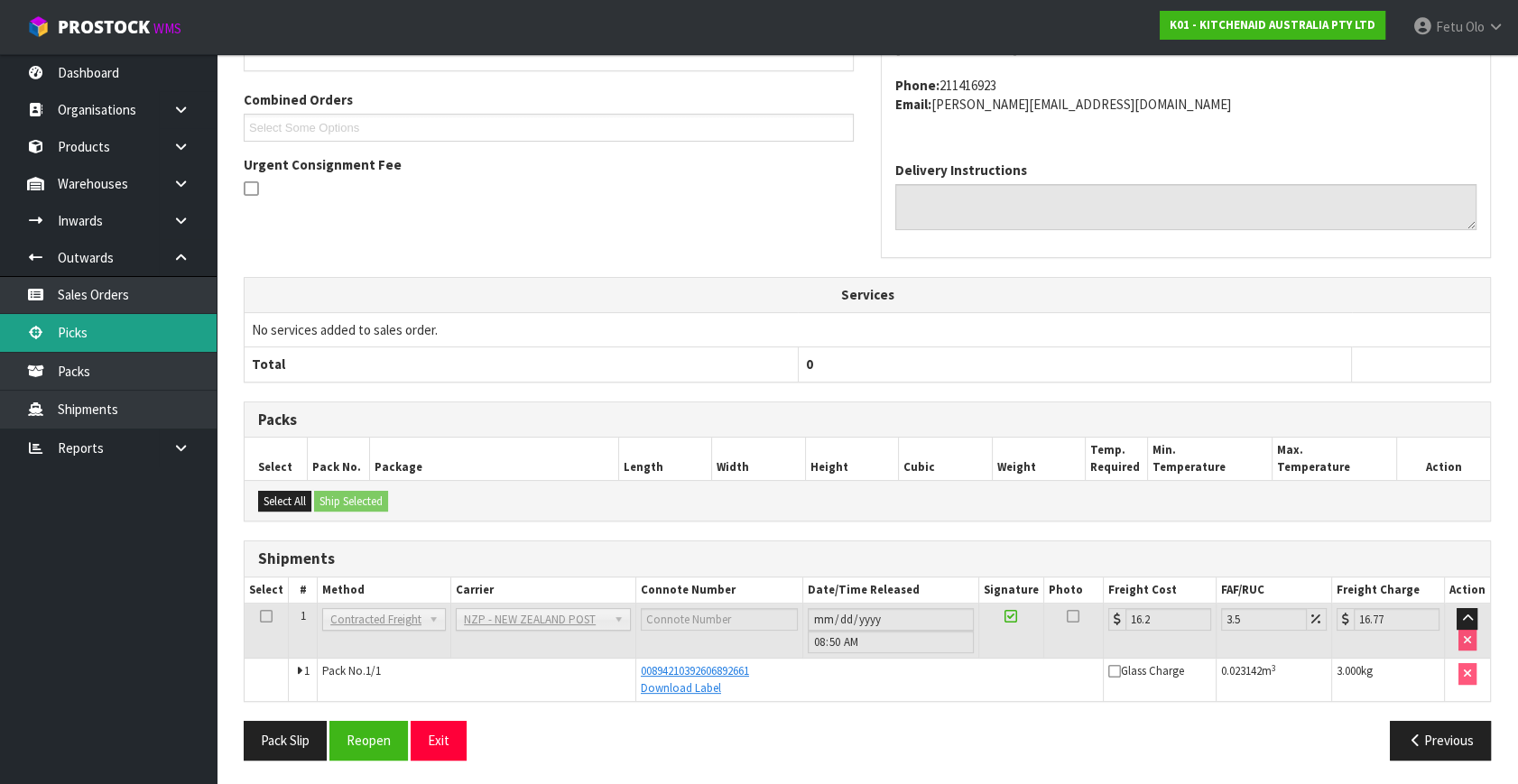
click at [90, 324] on link "Picks" at bounding box center [108, 333] width 216 height 37
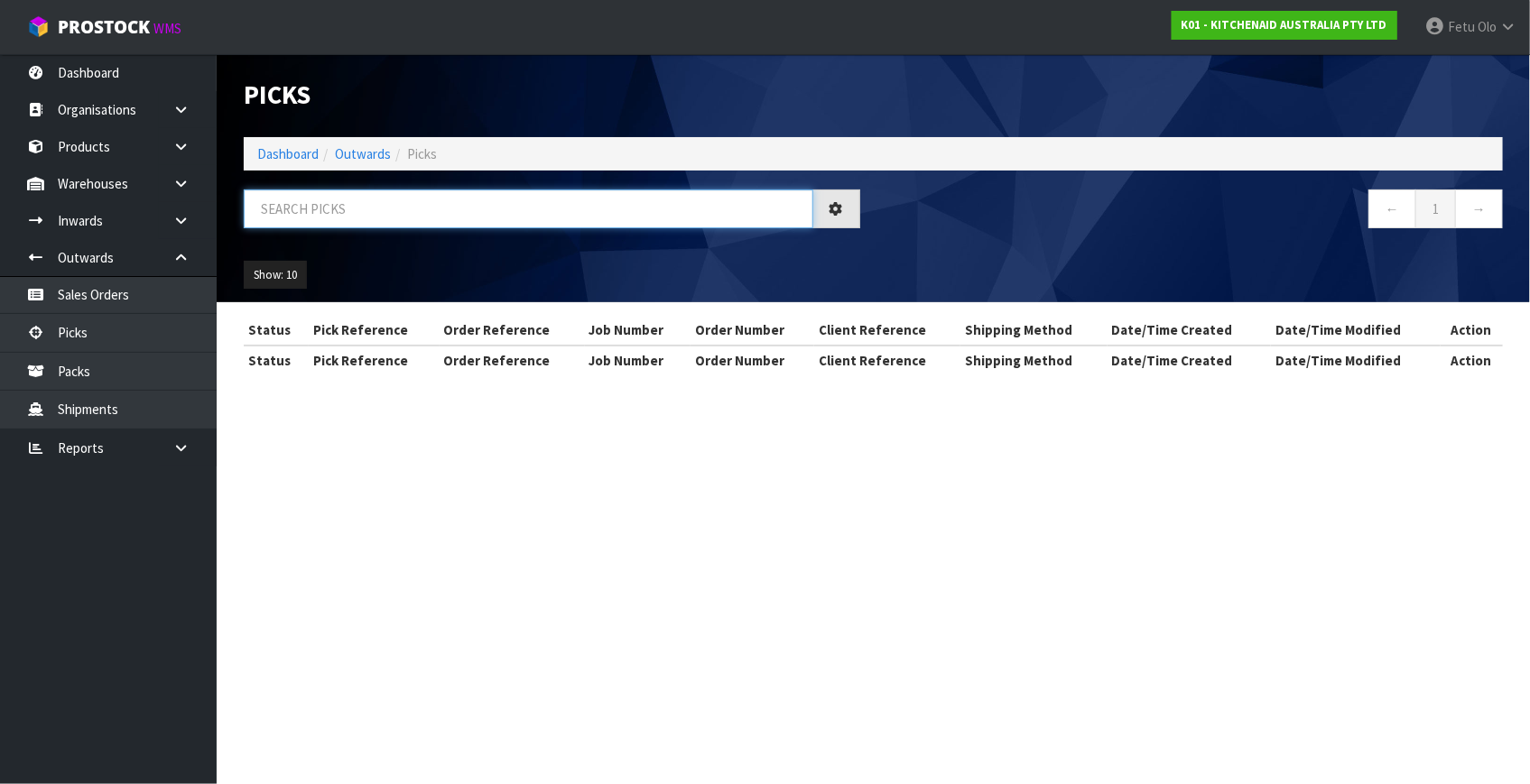
click at [349, 213] on input "text" at bounding box center [528, 209] width 570 height 39
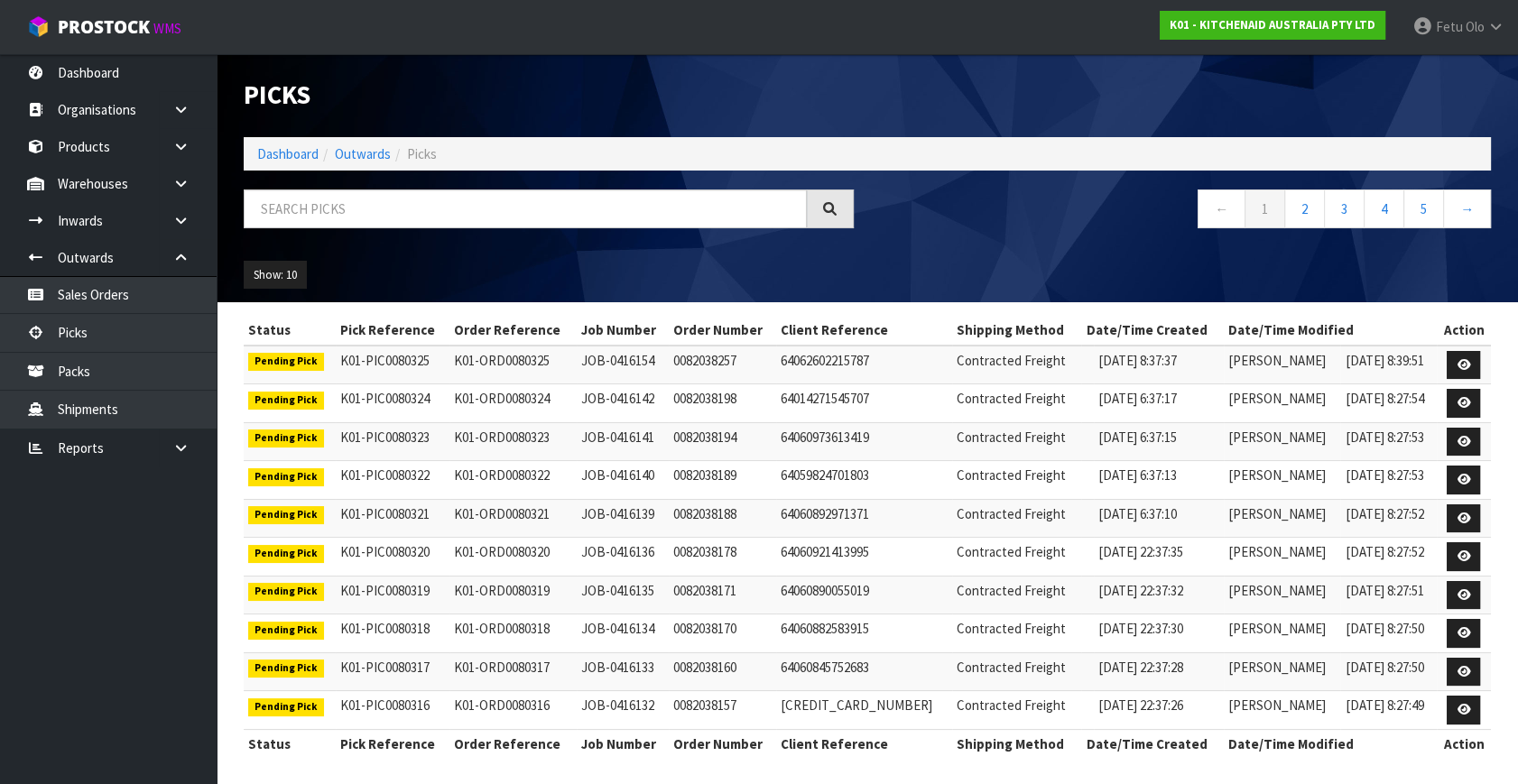
click at [954, 269] on div "Show: 10 5 10 25 50" at bounding box center [867, 276] width 1274 height 56
click at [528, 213] on input "text" at bounding box center [525, 209] width 563 height 39
type input "80100"
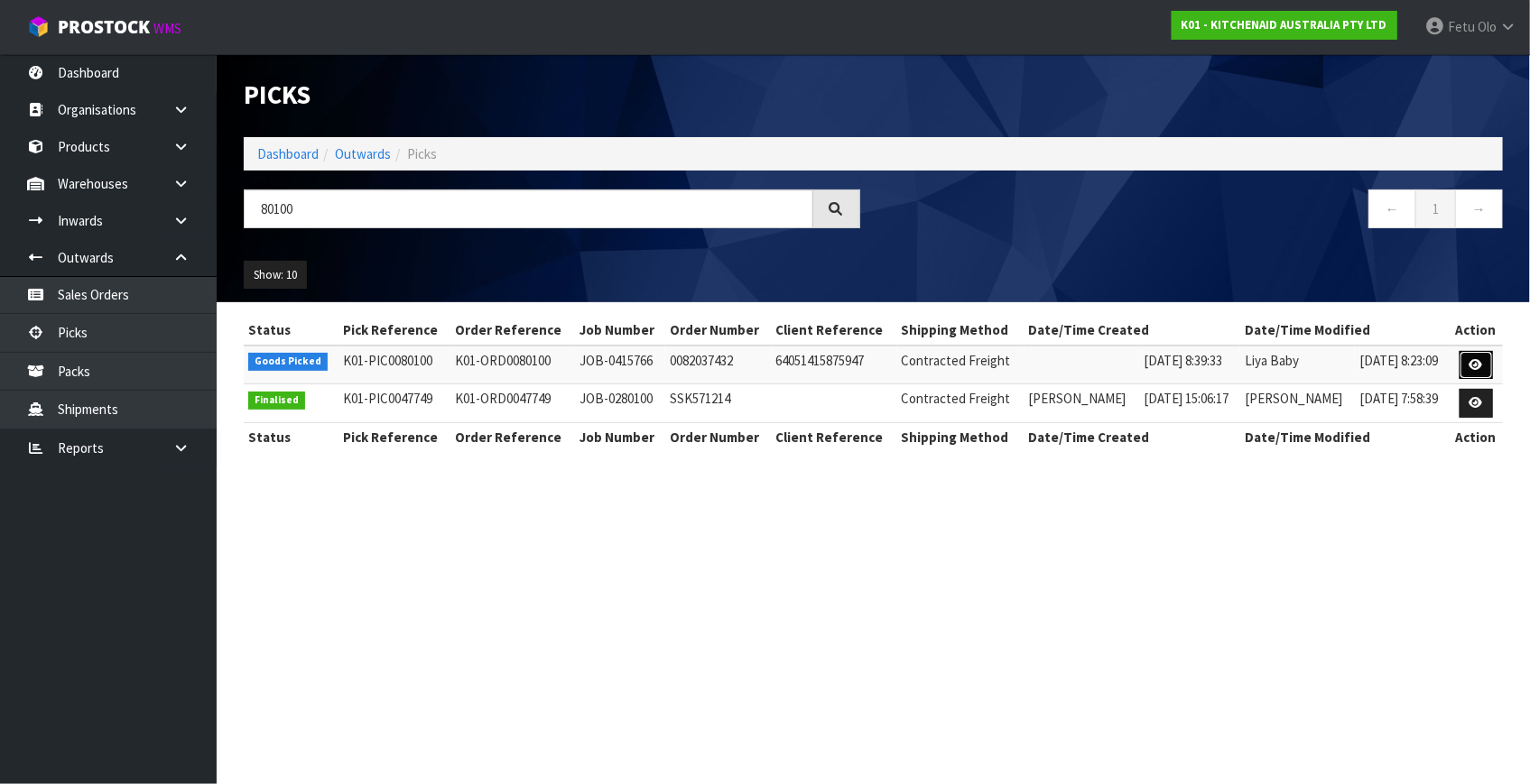
click at [1468, 363] on link at bounding box center [1477, 366] width 33 height 29
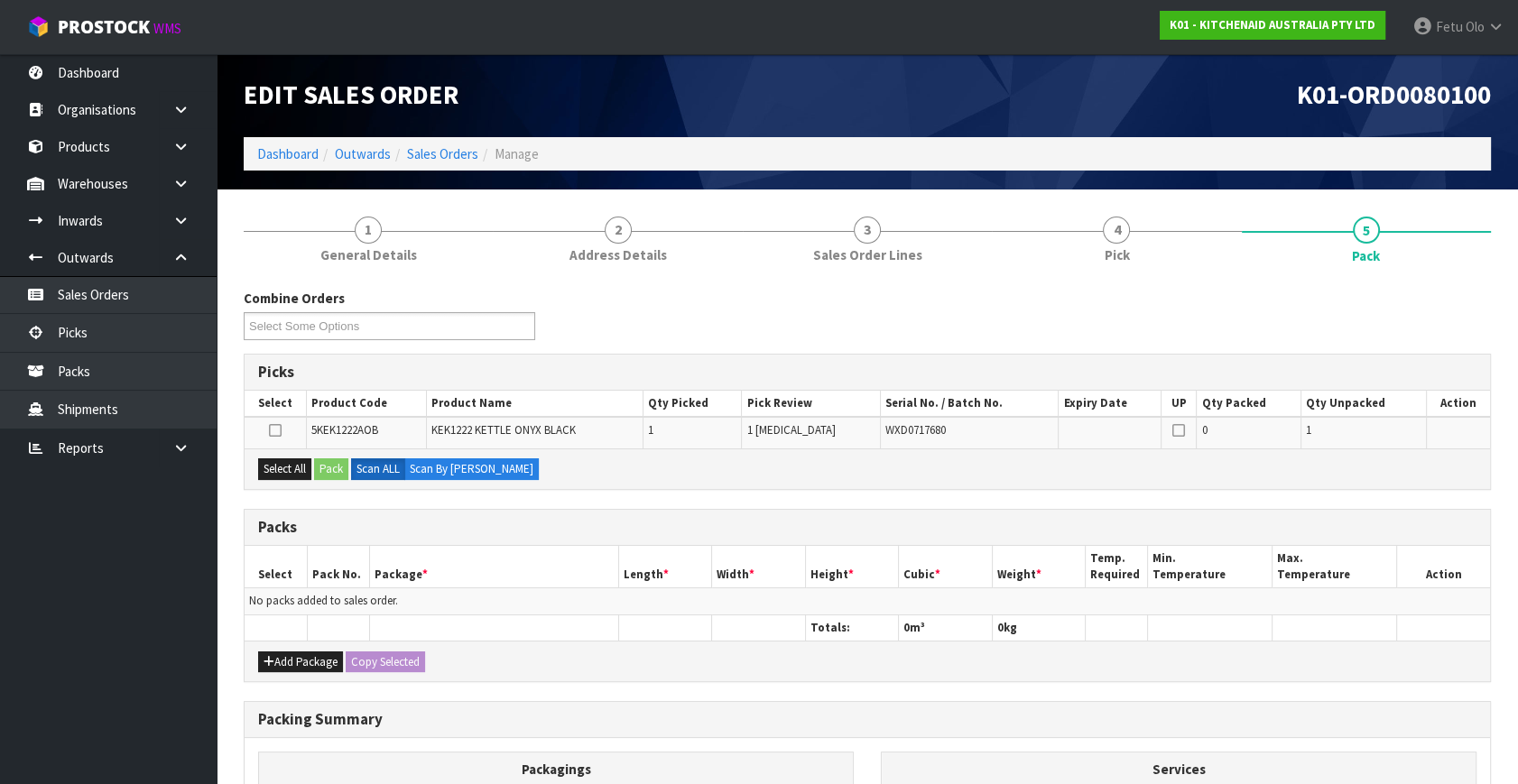
click at [866, 512] on div "Packs" at bounding box center [867, 527] width 1245 height 36
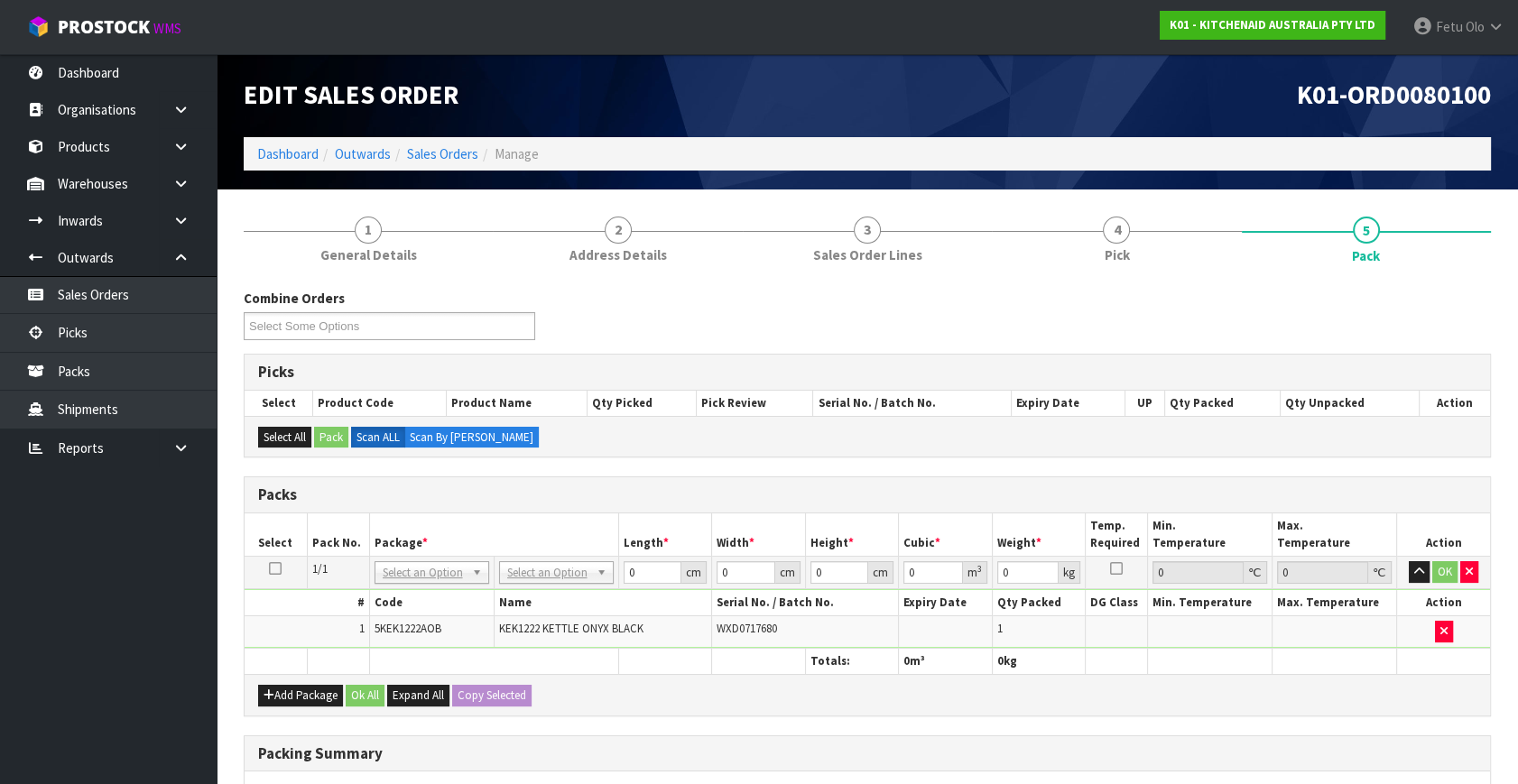
click at [863, 506] on div "Packs" at bounding box center [867, 495] width 1245 height 36
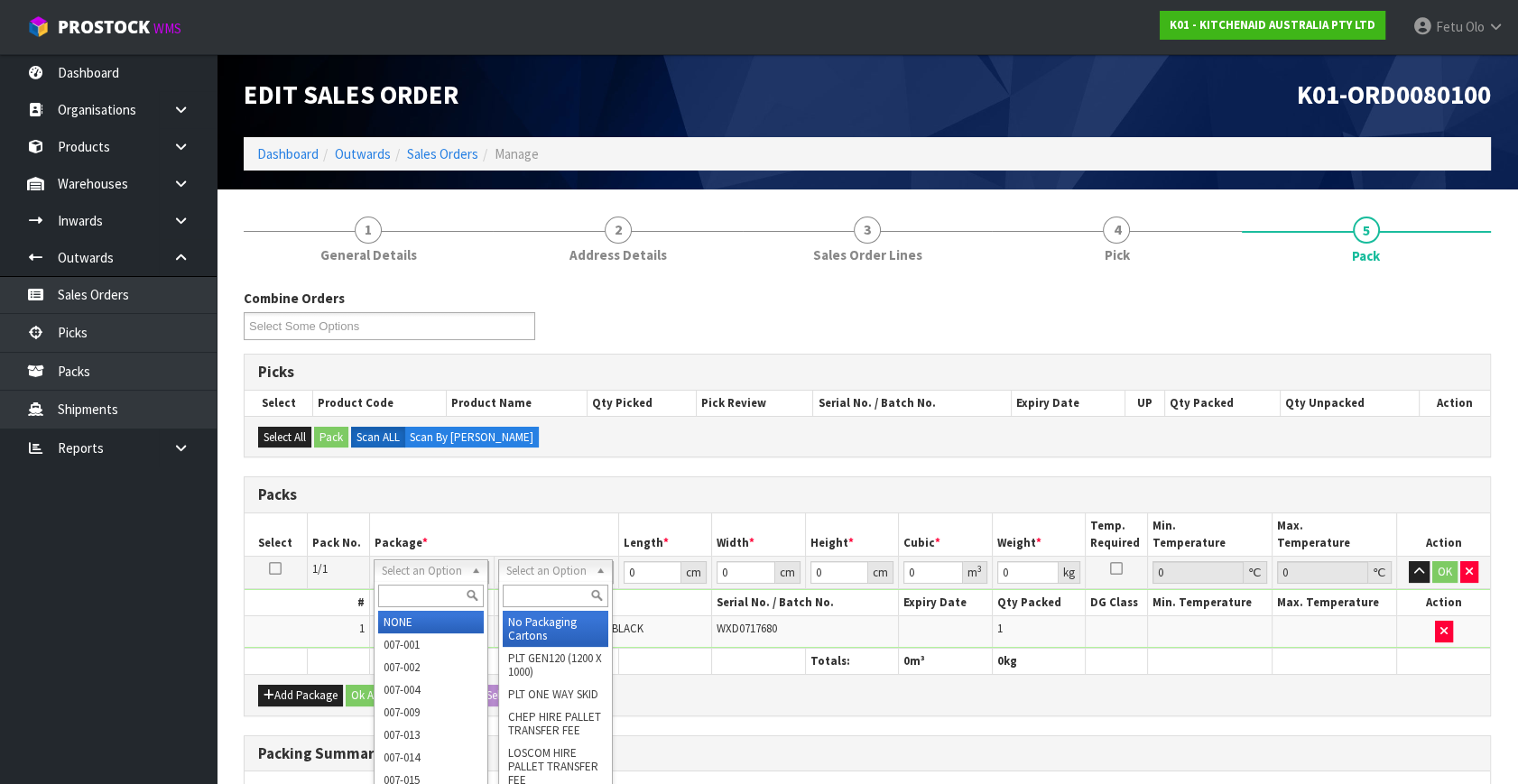
click at [425, 587] on input "text" at bounding box center [431, 596] width 106 height 22
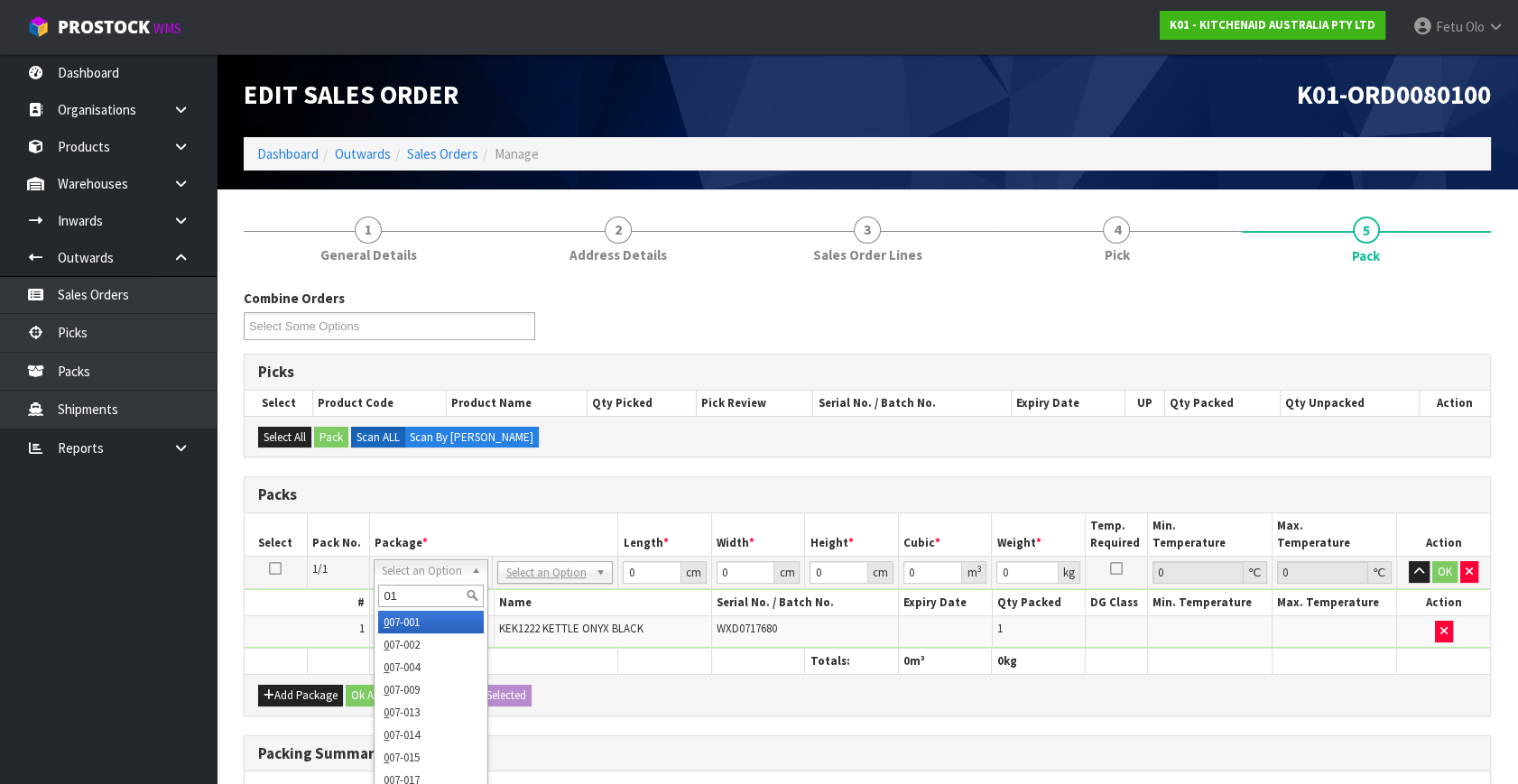
type input "011"
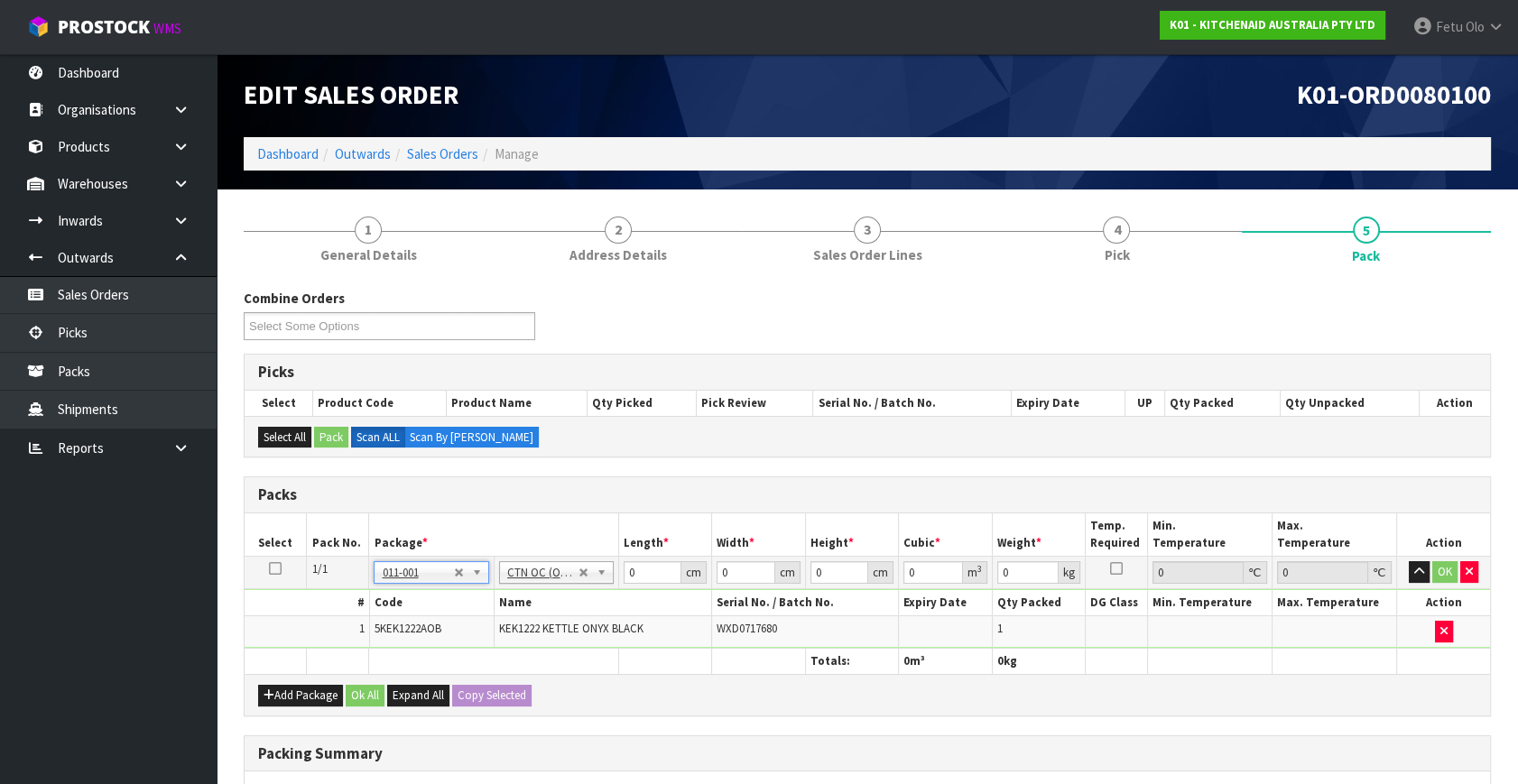
type input "1.85"
click at [512, 513] on th "Package *" at bounding box center [493, 535] width 249 height 43
drag, startPoint x: 652, startPoint y: 566, endPoint x: 523, endPoint y: 645, distance: 151.3
click at [523, 645] on table "Select Pack No. Package * Length * Width * Height * Cubic * Weight * Temp. Requ…" at bounding box center [867, 594] width 1245 height 161
click at [1092, 332] on div "Combine Orders K01-ORD0079897 K01-ORD0079909 K01-ORD0079928 K01-ORD0079949 K01-…" at bounding box center [867, 321] width 1274 height 65
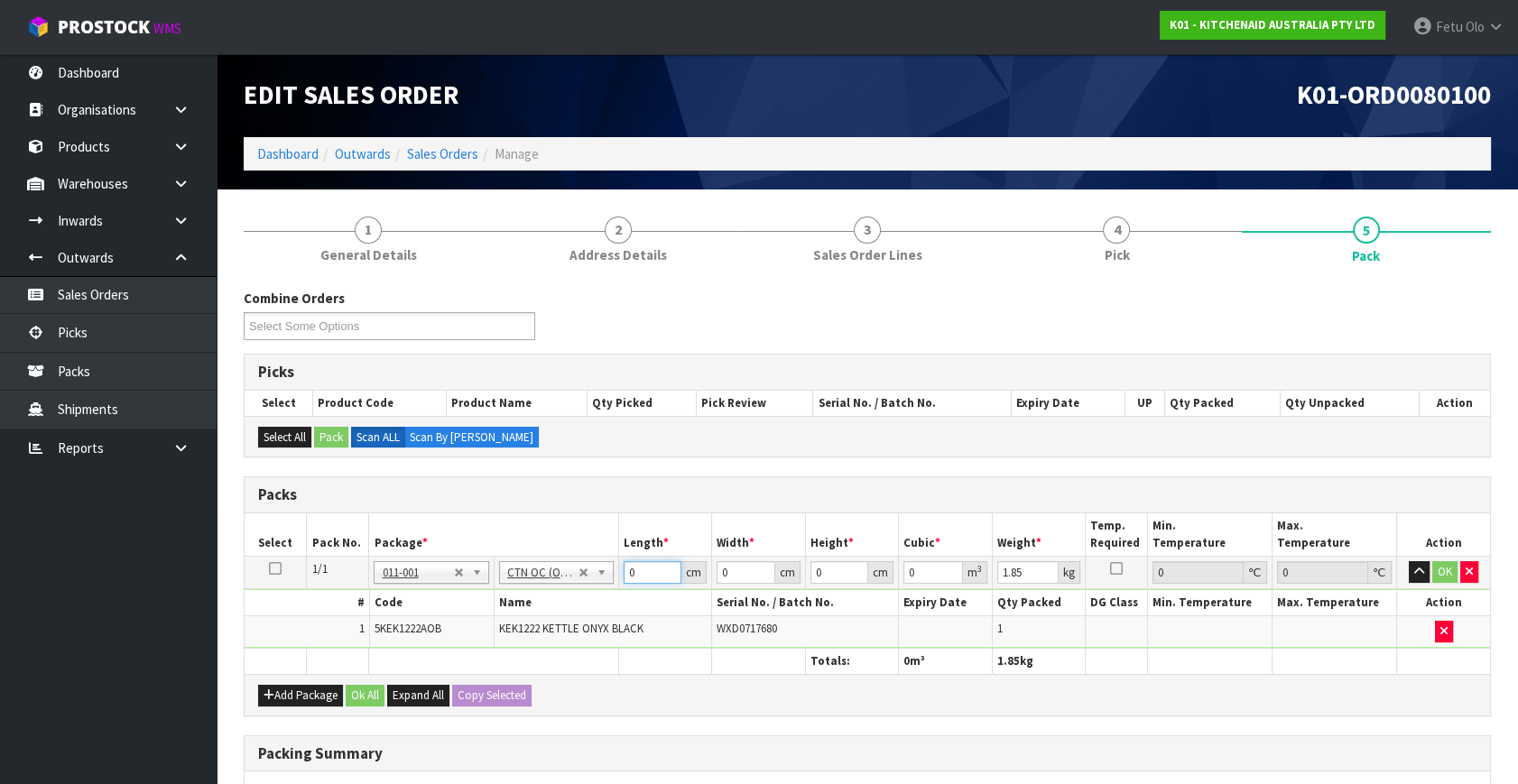
click at [638, 573] on input "0" at bounding box center [653, 572] width 58 height 22
type input "44"
type input "24"
type input "2"
type input "0.002112"
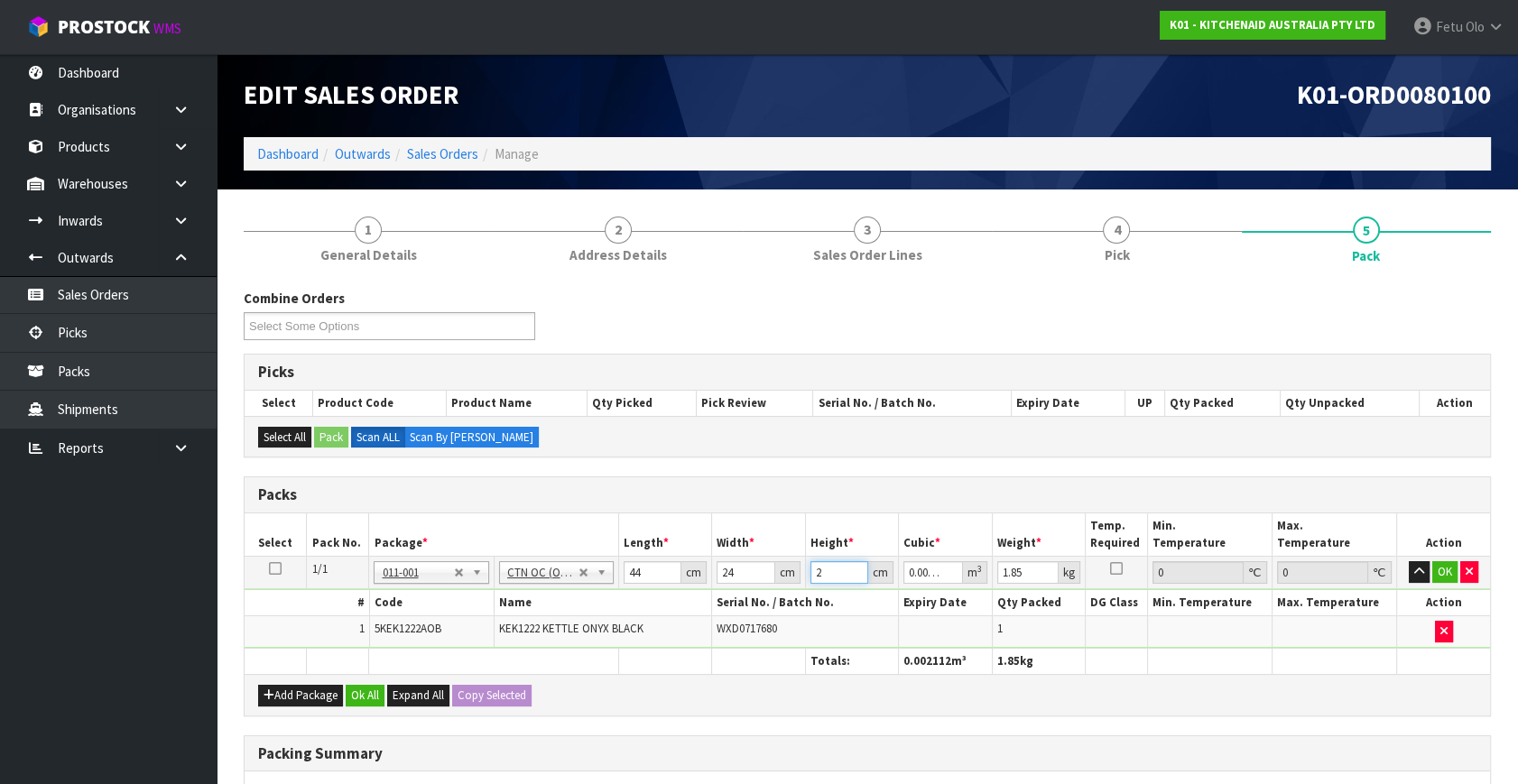
type input "25"
type input "0.0264"
type input "25"
type input "3"
click button "OK" at bounding box center [1445, 572] width 25 height 21
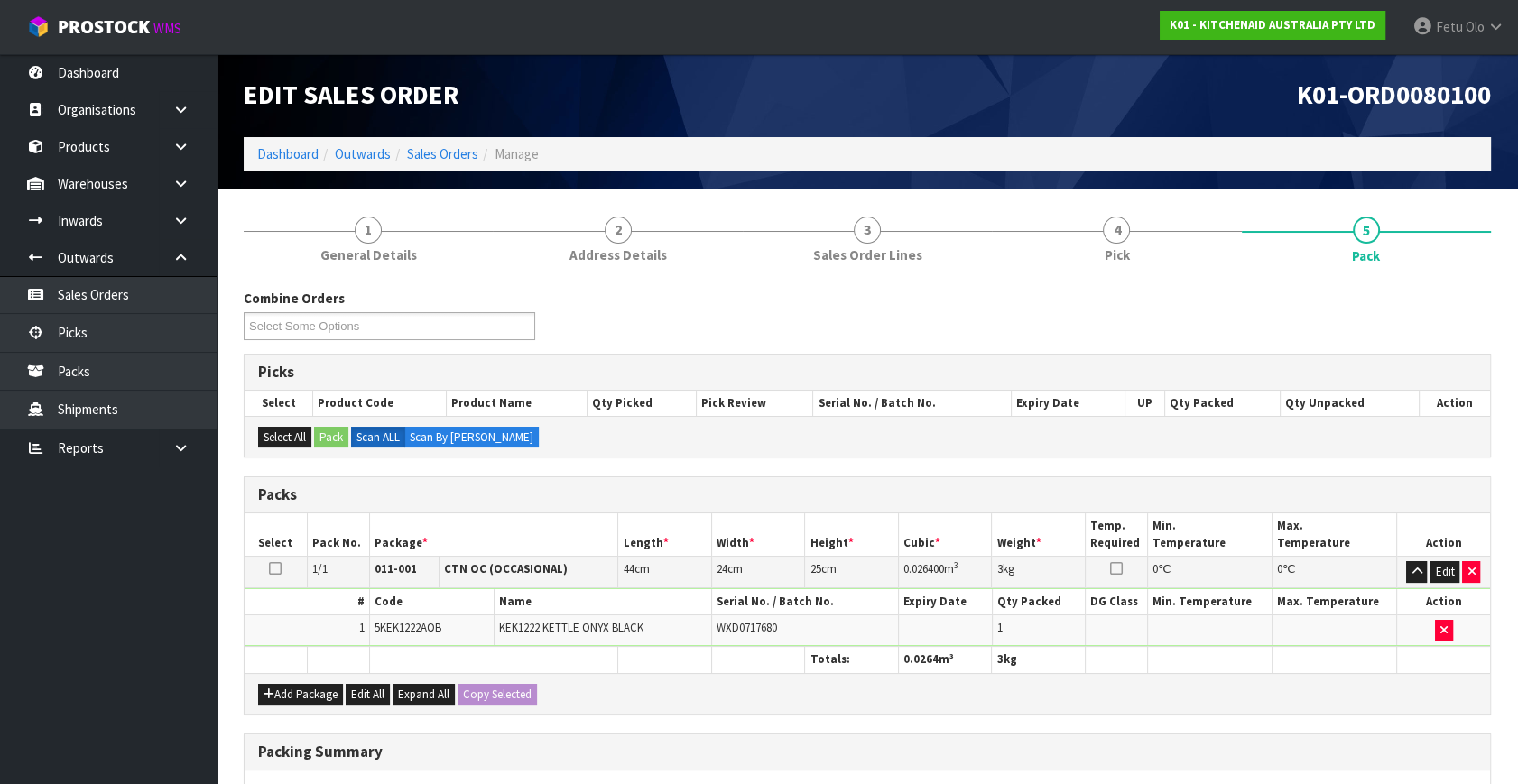
scroll to position [269, 0]
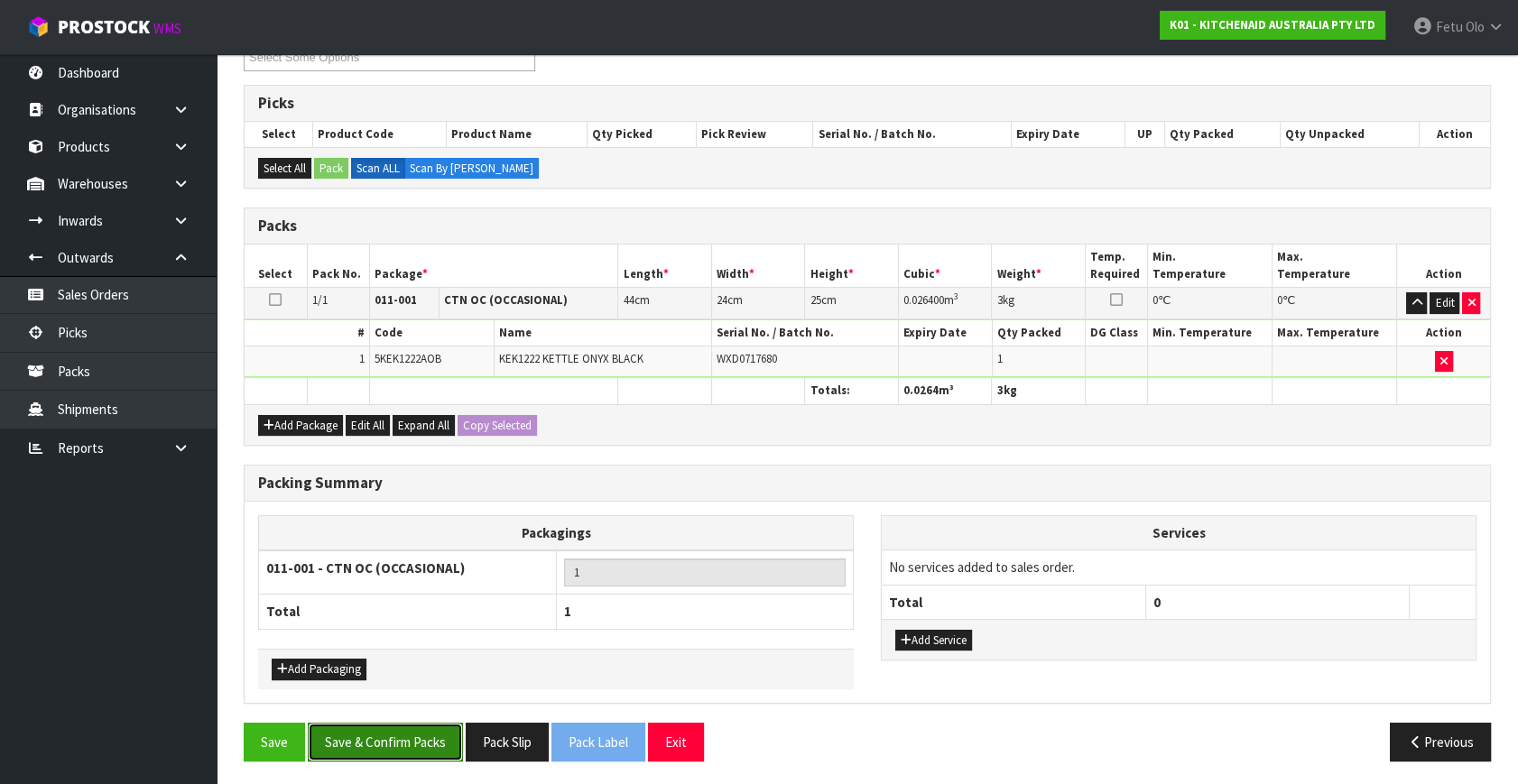
click at [410, 736] on button "Save & Confirm Packs" at bounding box center [385, 742] width 155 height 39
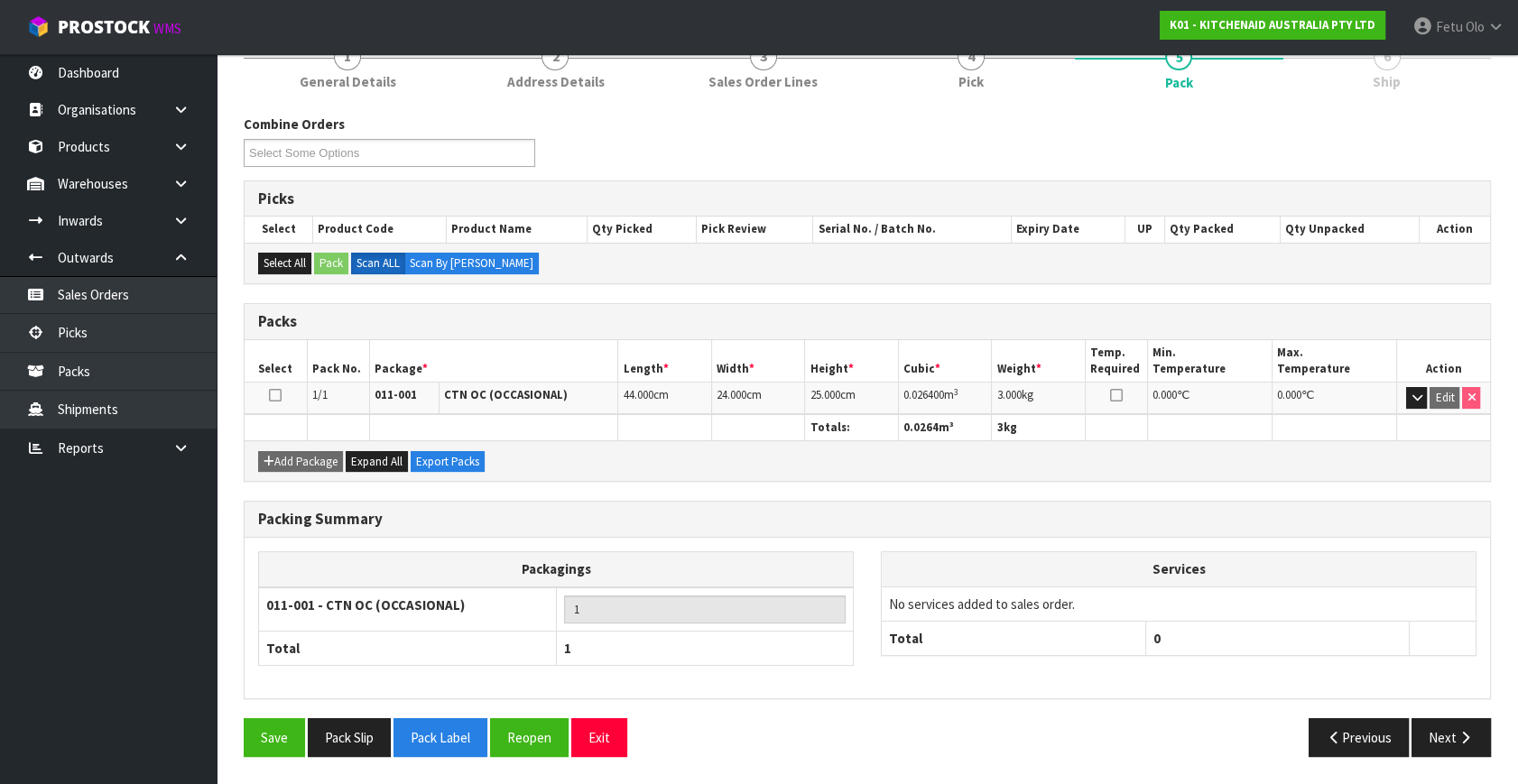
scroll to position [236, 0]
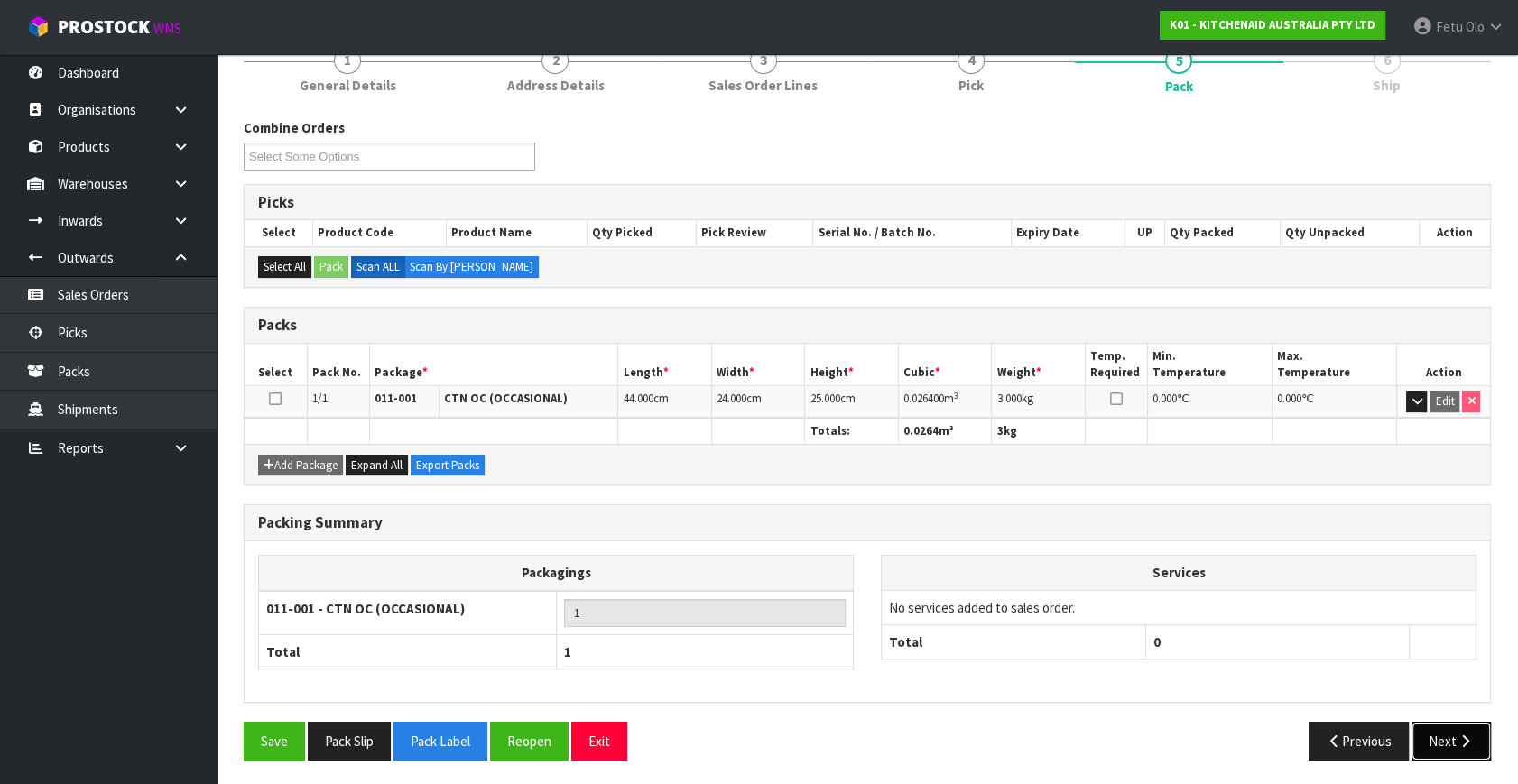
click at [1438, 731] on button "Next" at bounding box center [1451, 741] width 80 height 39
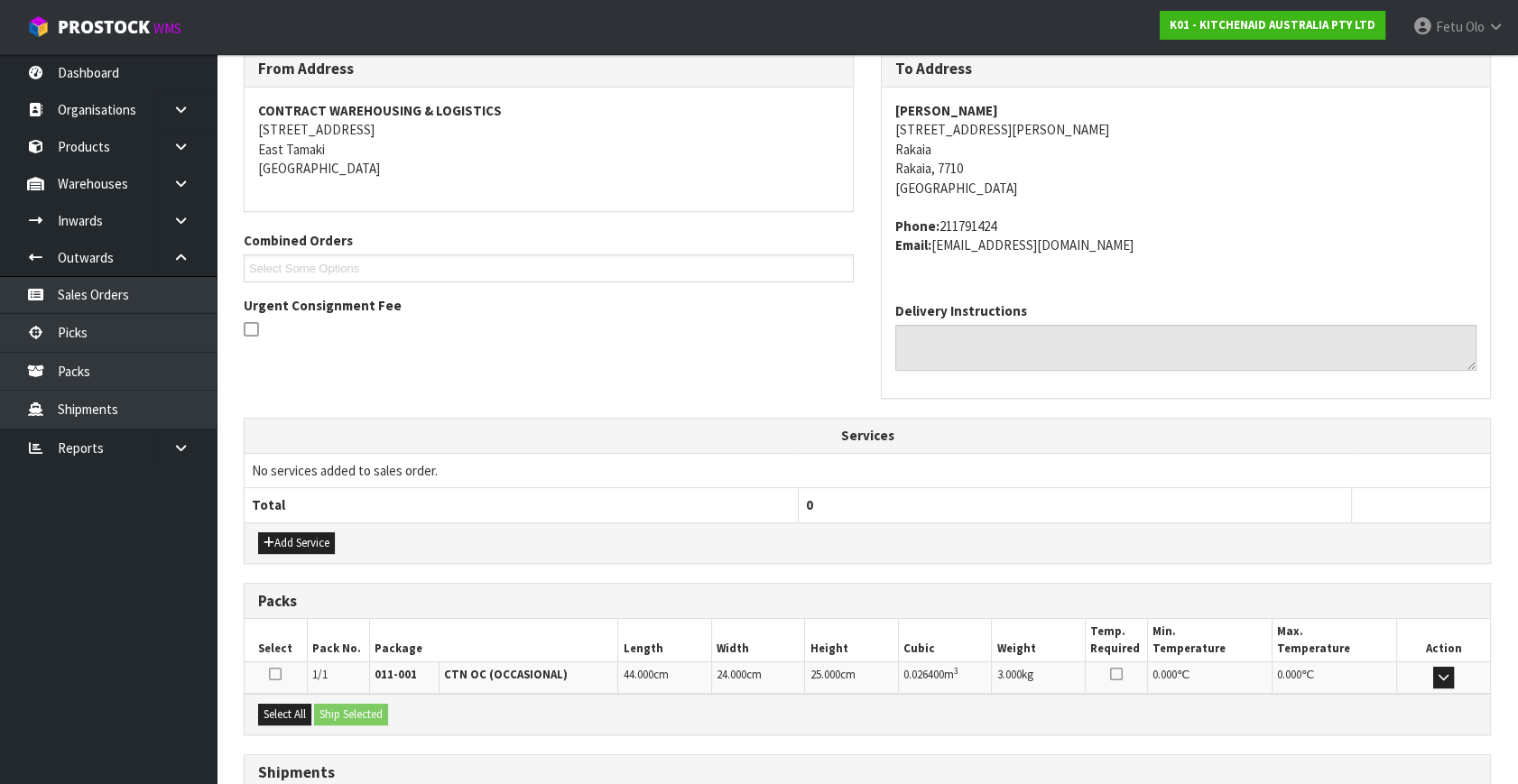
scroll to position [444, 0]
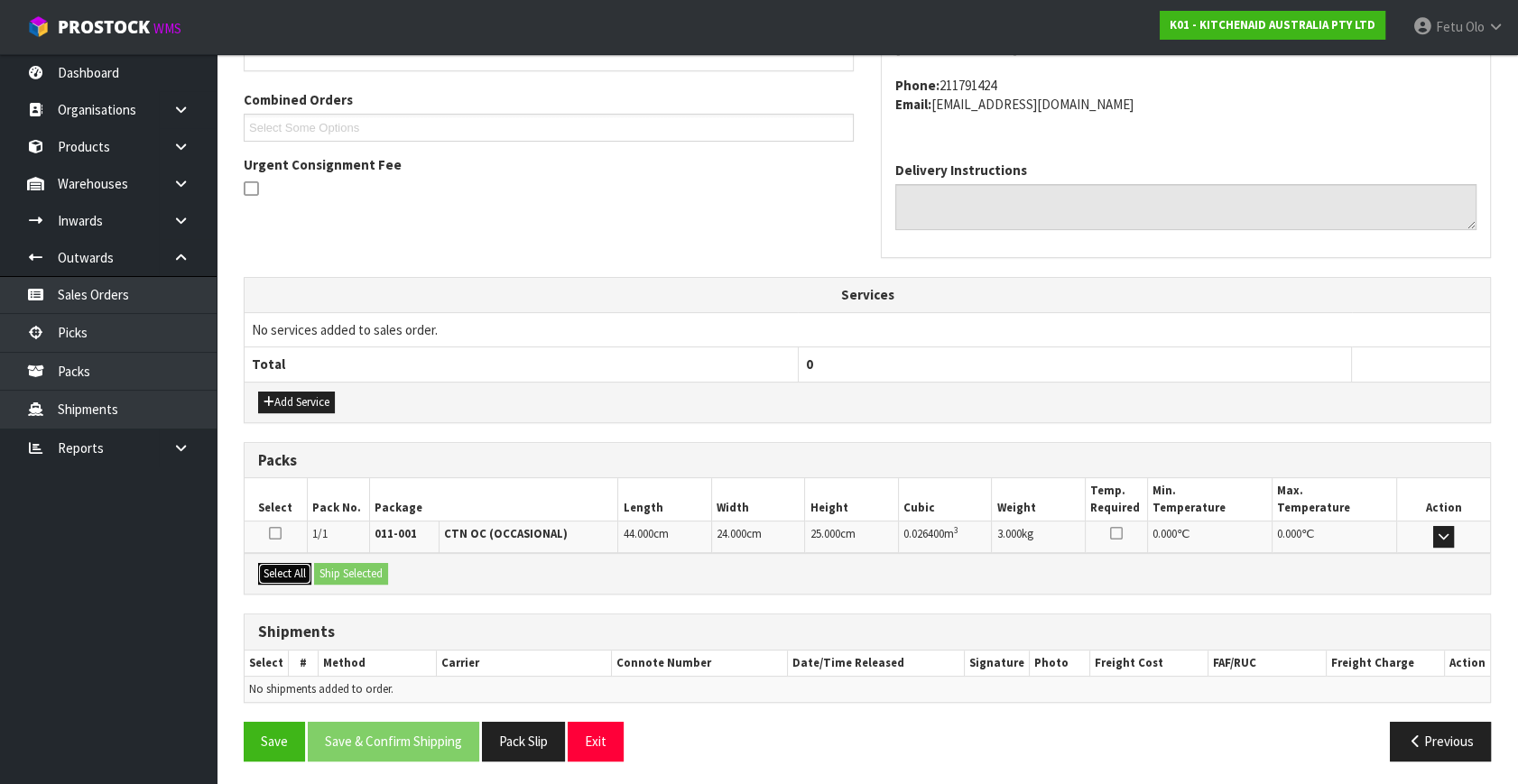
drag, startPoint x: 308, startPoint y: 566, endPoint x: 317, endPoint y: 572, distance: 10.8
click at [309, 566] on button "Select All" at bounding box center [284, 573] width 53 height 21
click at [325, 572] on button "Ship Selected" at bounding box center [351, 573] width 74 height 21
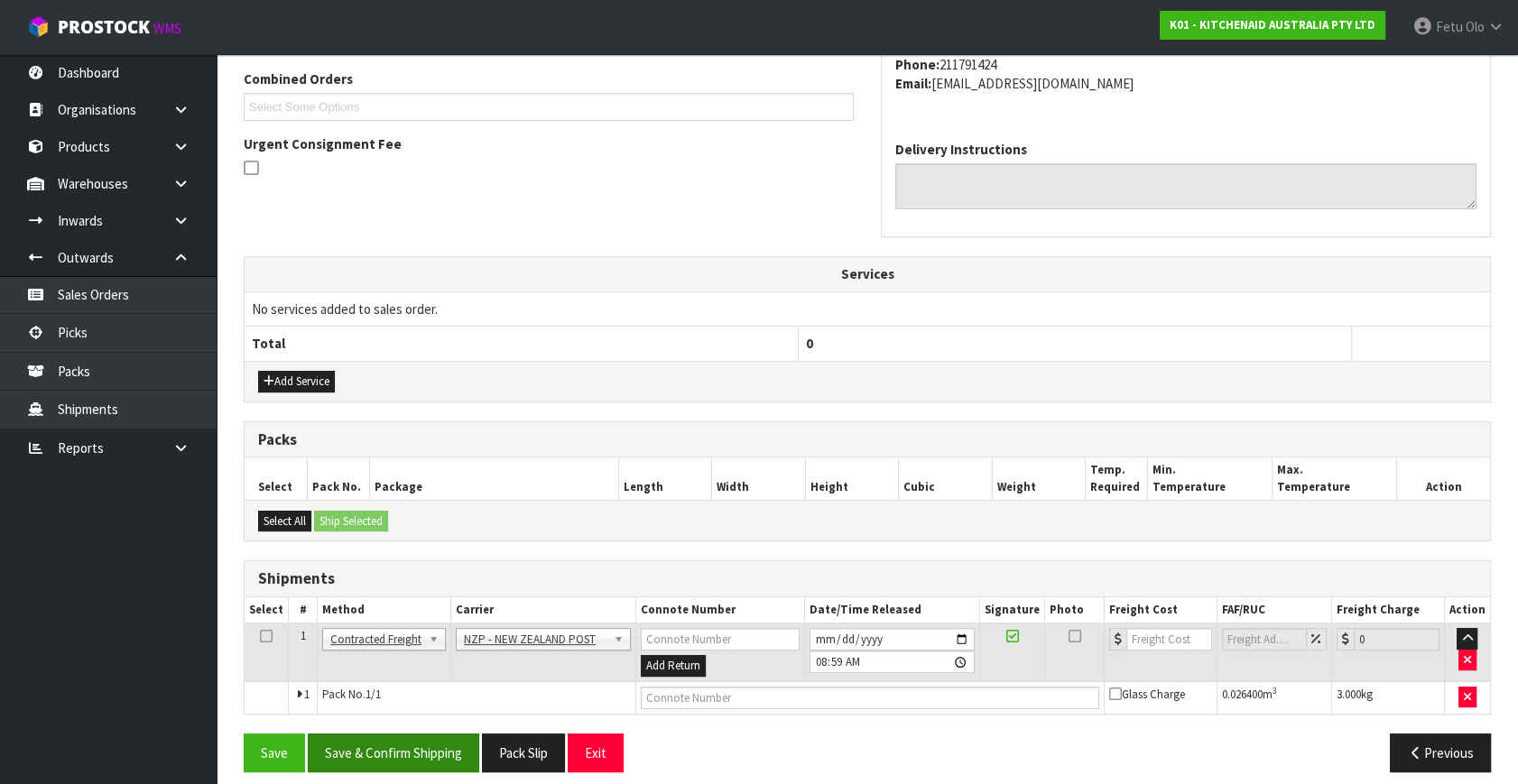
scroll to position [476, 0]
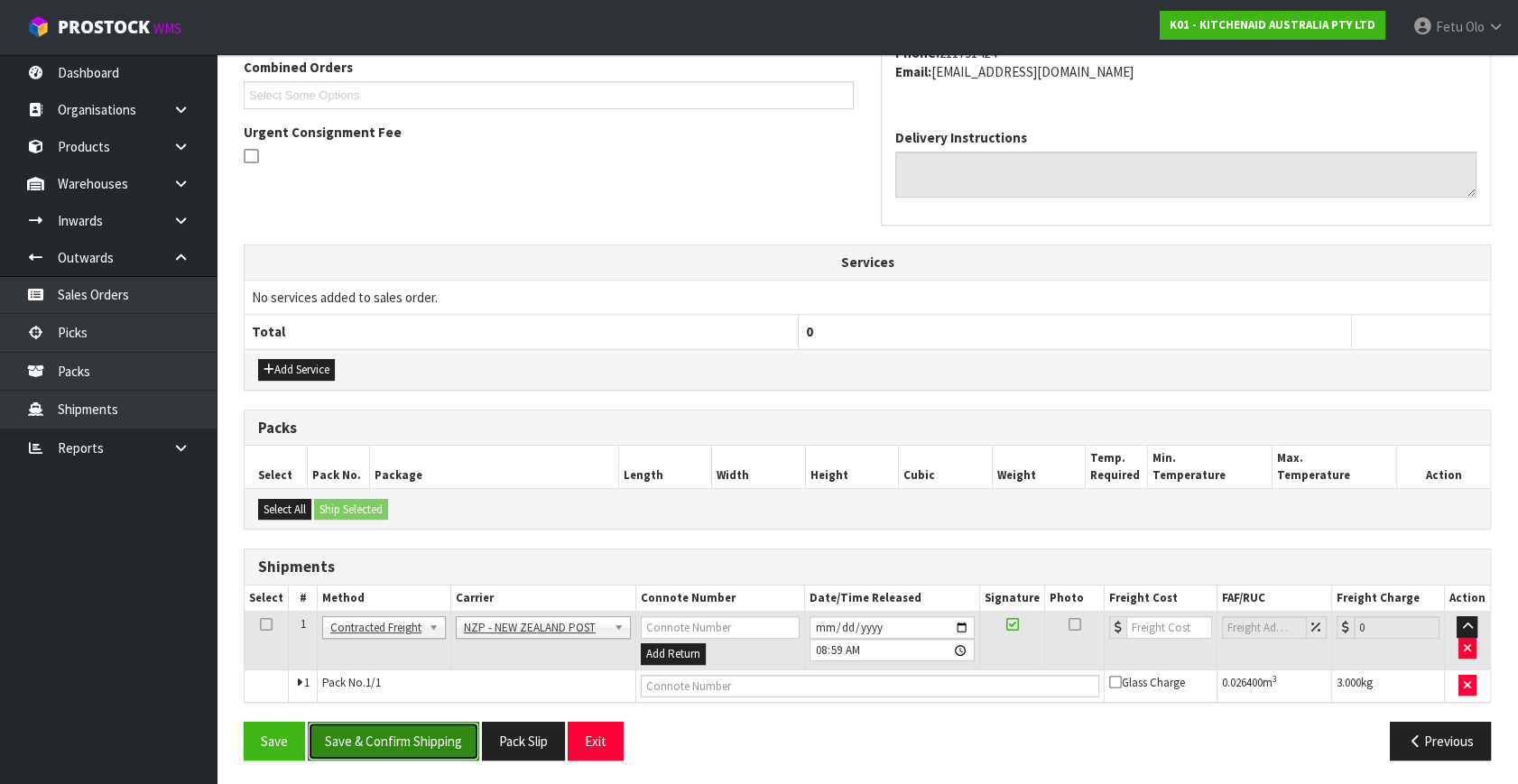
click at [443, 731] on button "Save & Confirm Shipping" at bounding box center [393, 741] width 172 height 39
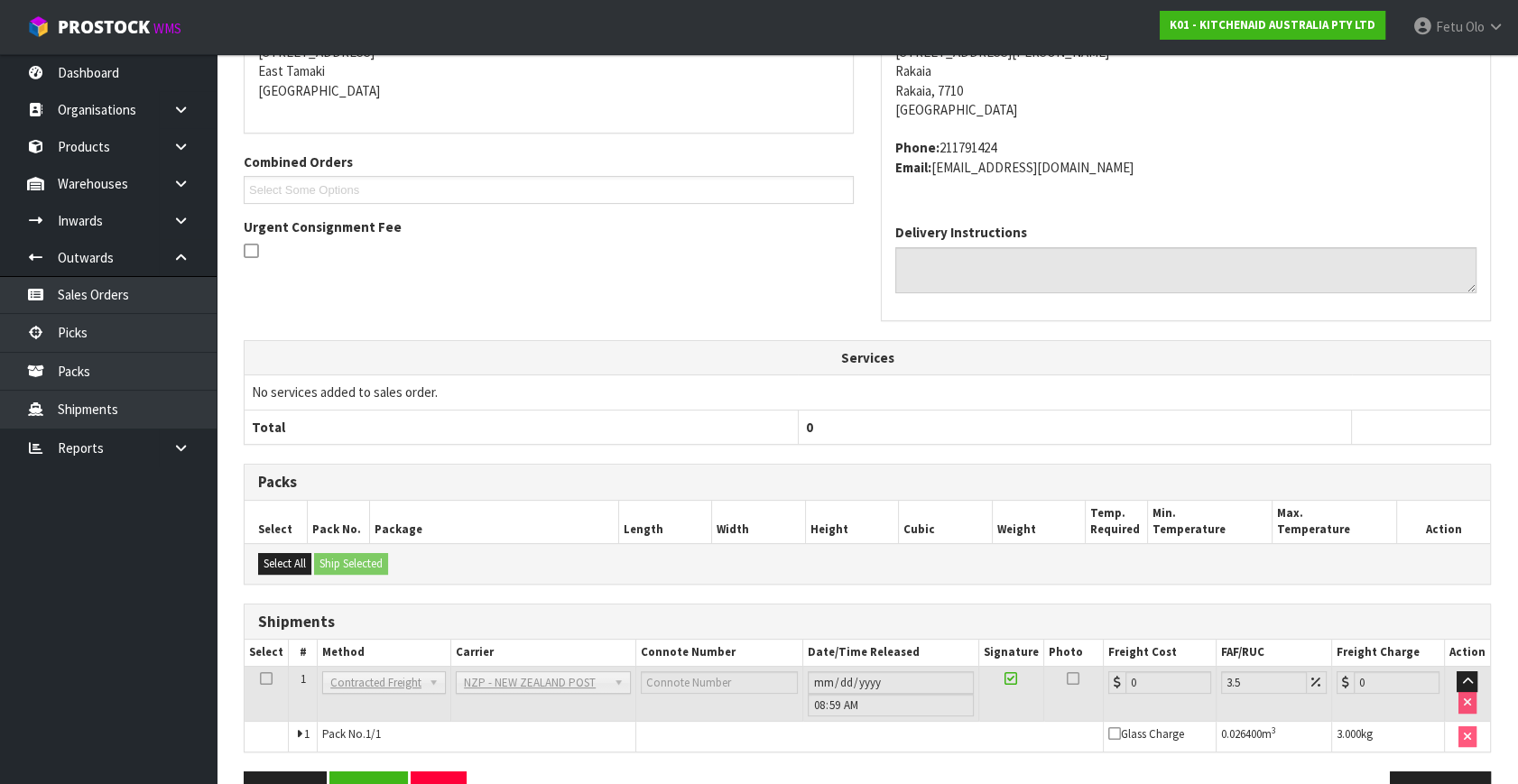
scroll to position [451, 0]
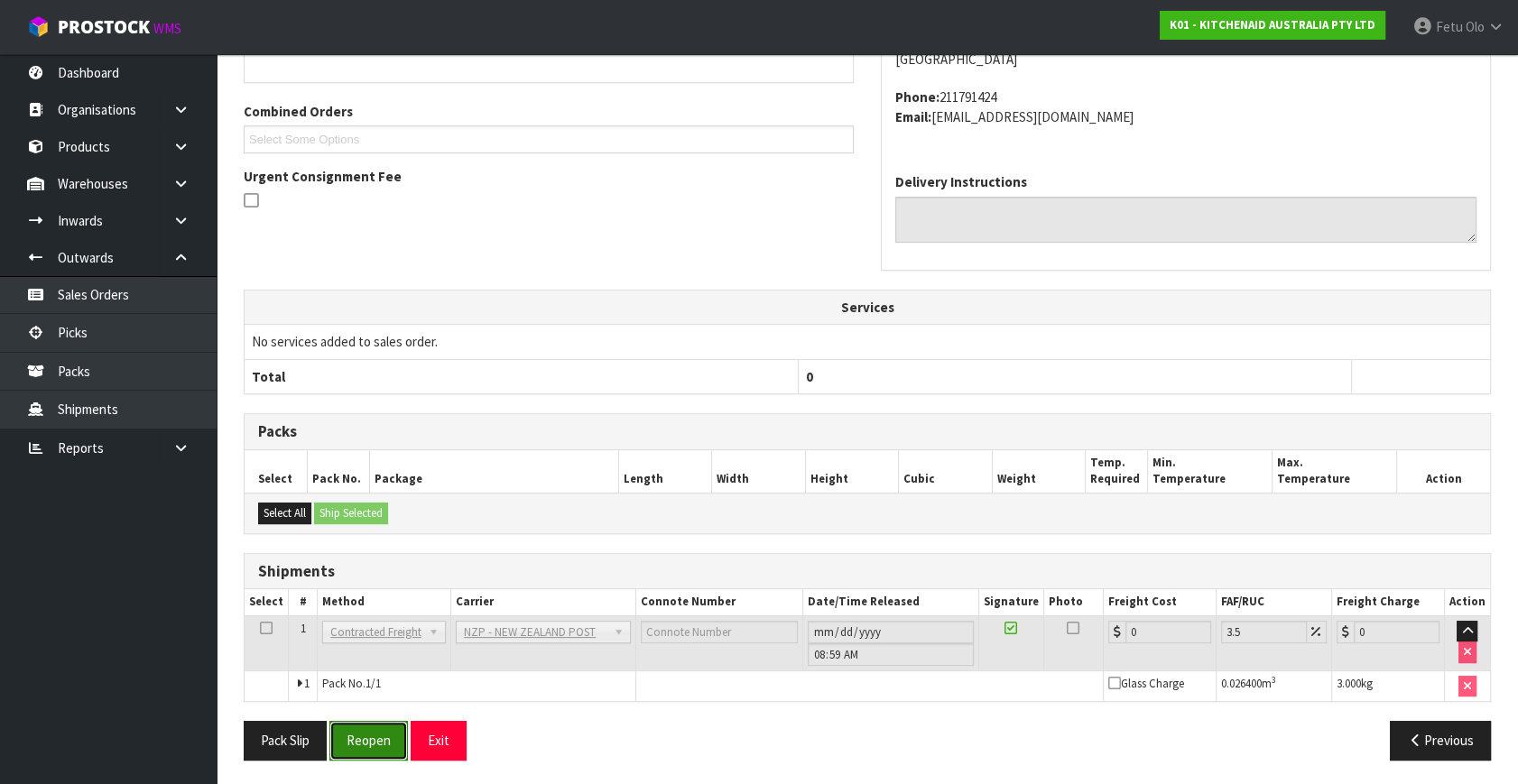
click at [372, 727] on button "Reopen" at bounding box center [368, 740] width 79 height 39
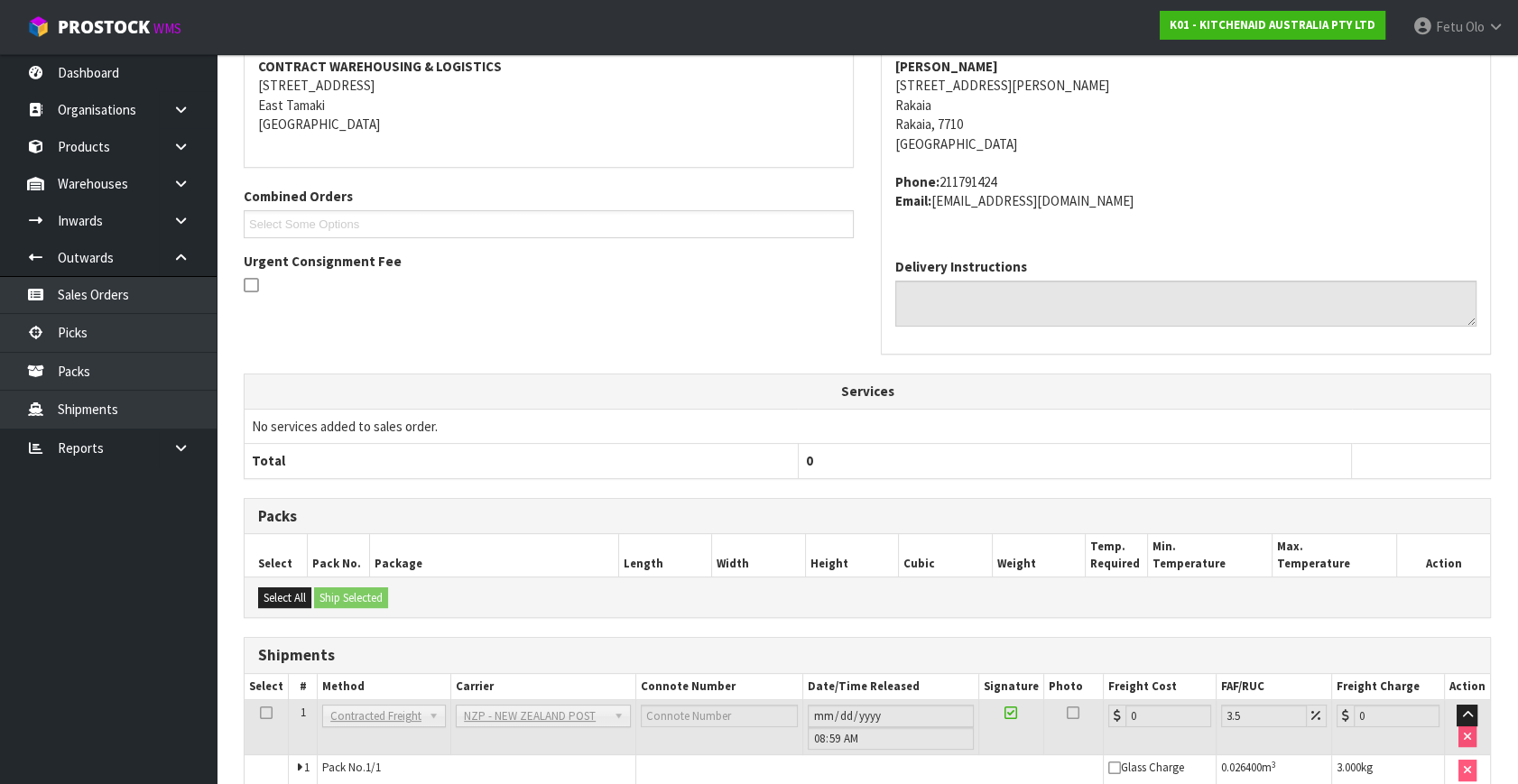
scroll to position [432, 0]
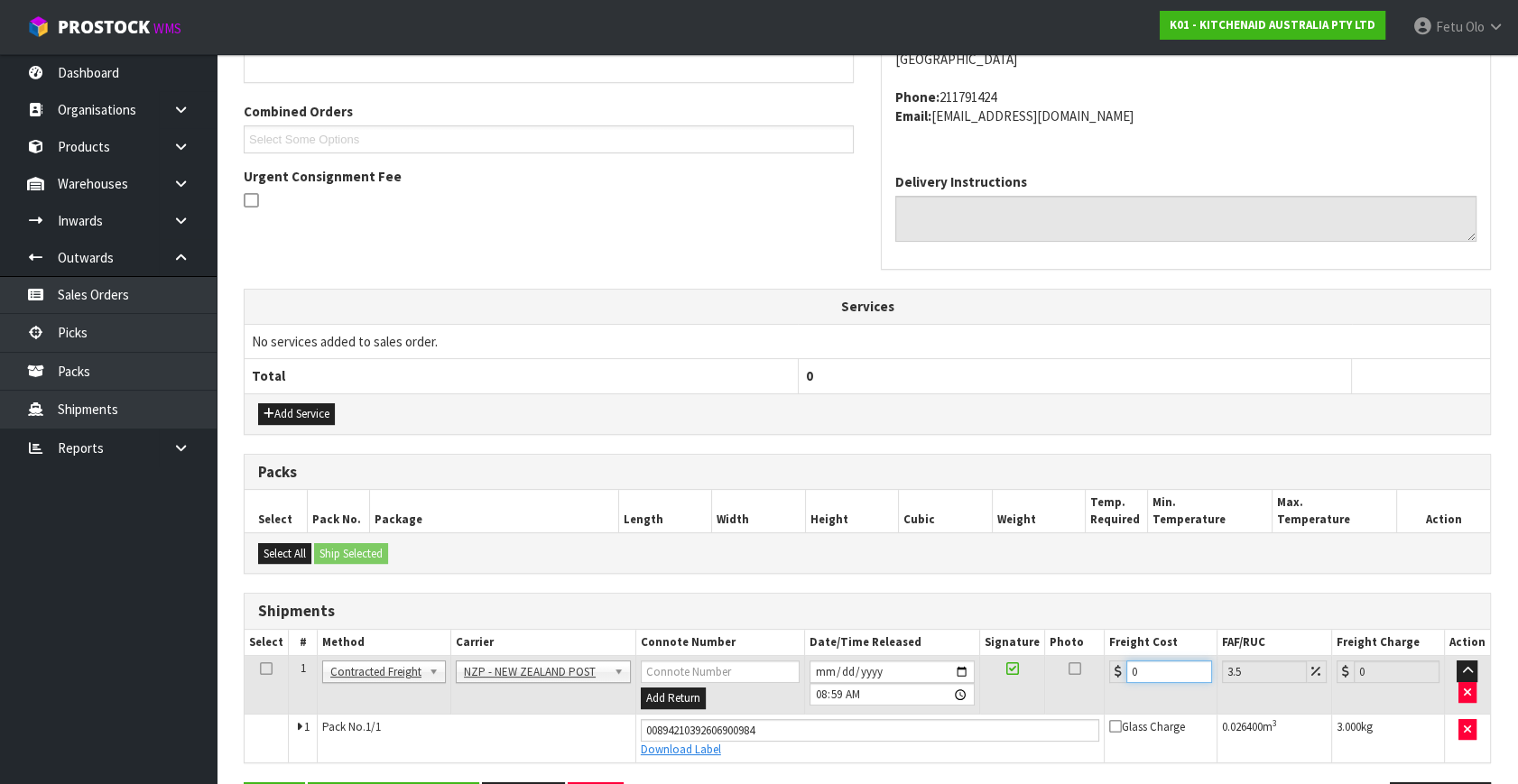
drag, startPoint x: 1138, startPoint y: 669, endPoint x: 966, endPoint y: 701, distance: 175.0
click at [966, 701] on tr "1 Client Local Pickup Customer Local Pickup Company Freight Contracted Freight …" at bounding box center [867, 685] width 1245 height 58
type input "1"
type input "1.03"
type input "11"
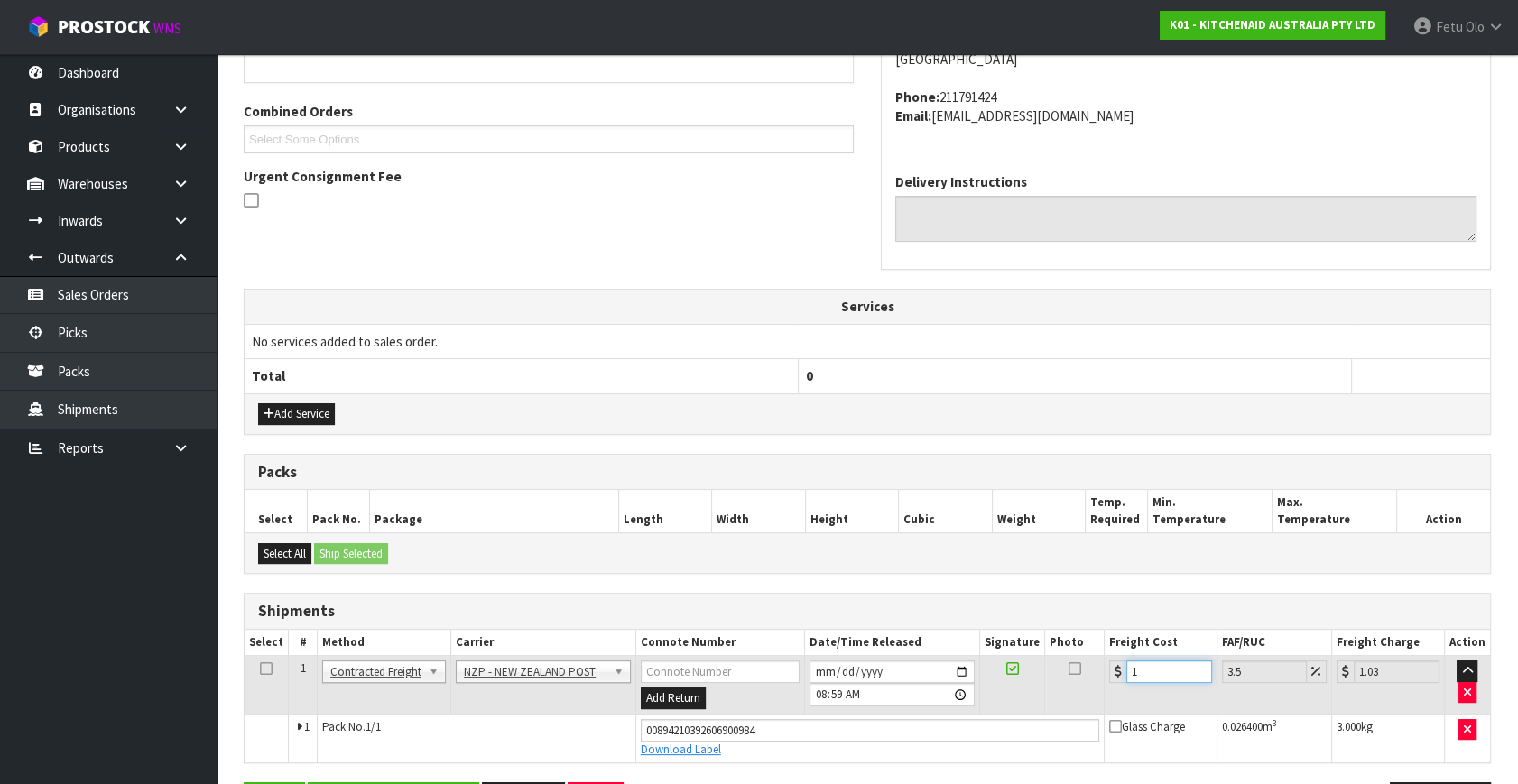
type input "11.38"
type input "11.6"
type input "12.01"
type input "11.61"
type input "12.02"
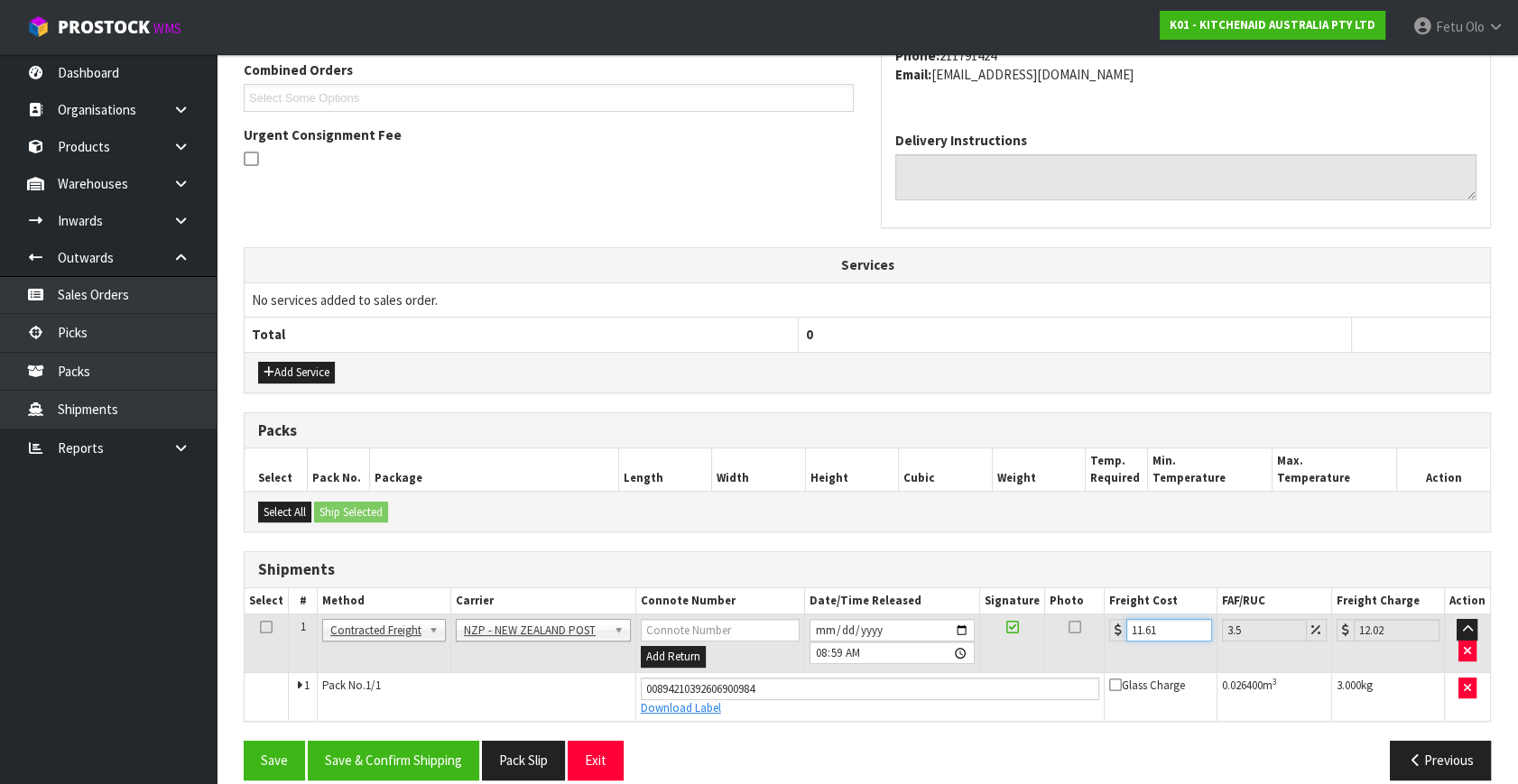
scroll to position [494, 0]
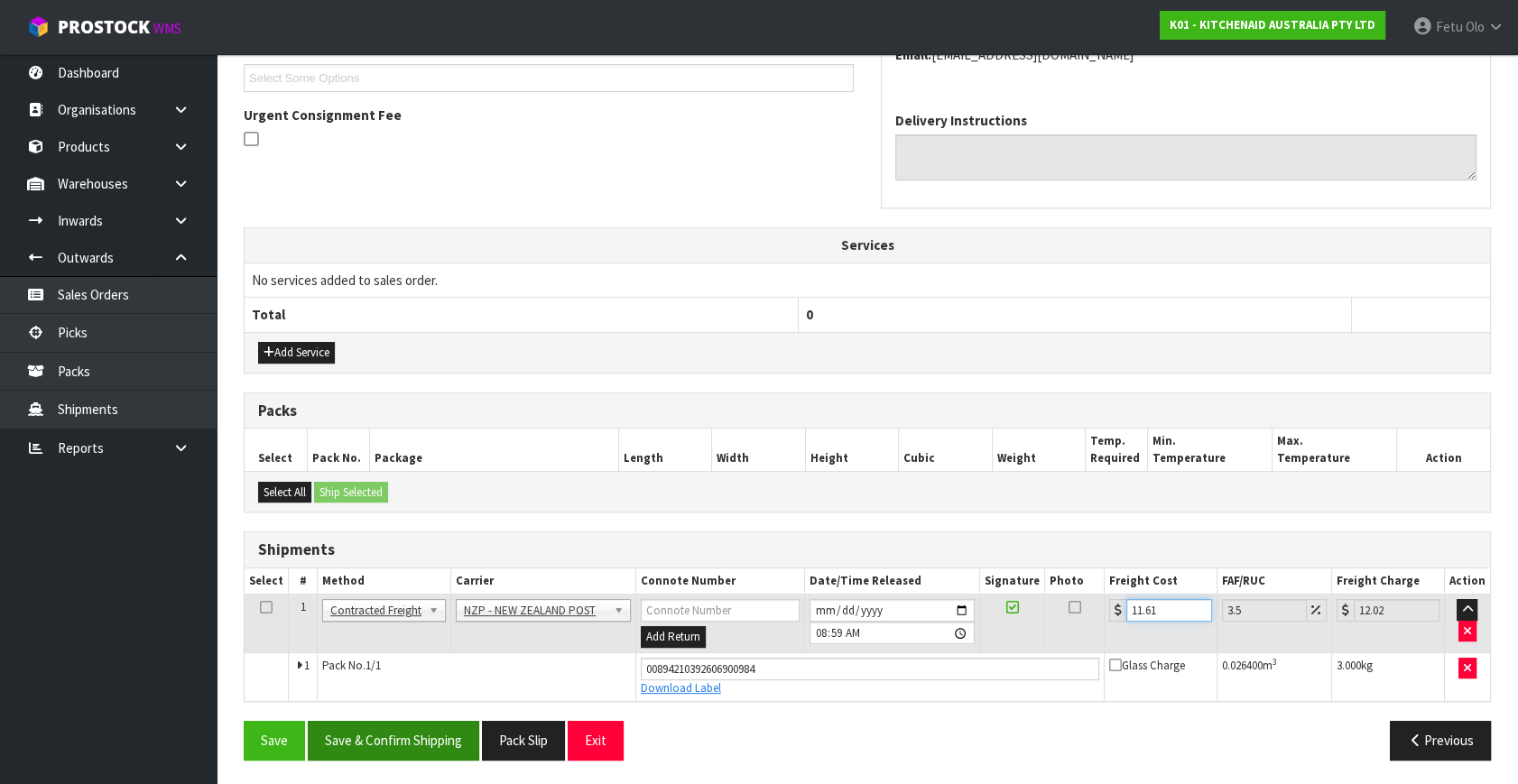
type input "11.61"
click at [406, 721] on button "Save & Confirm Shipping" at bounding box center [393, 740] width 172 height 39
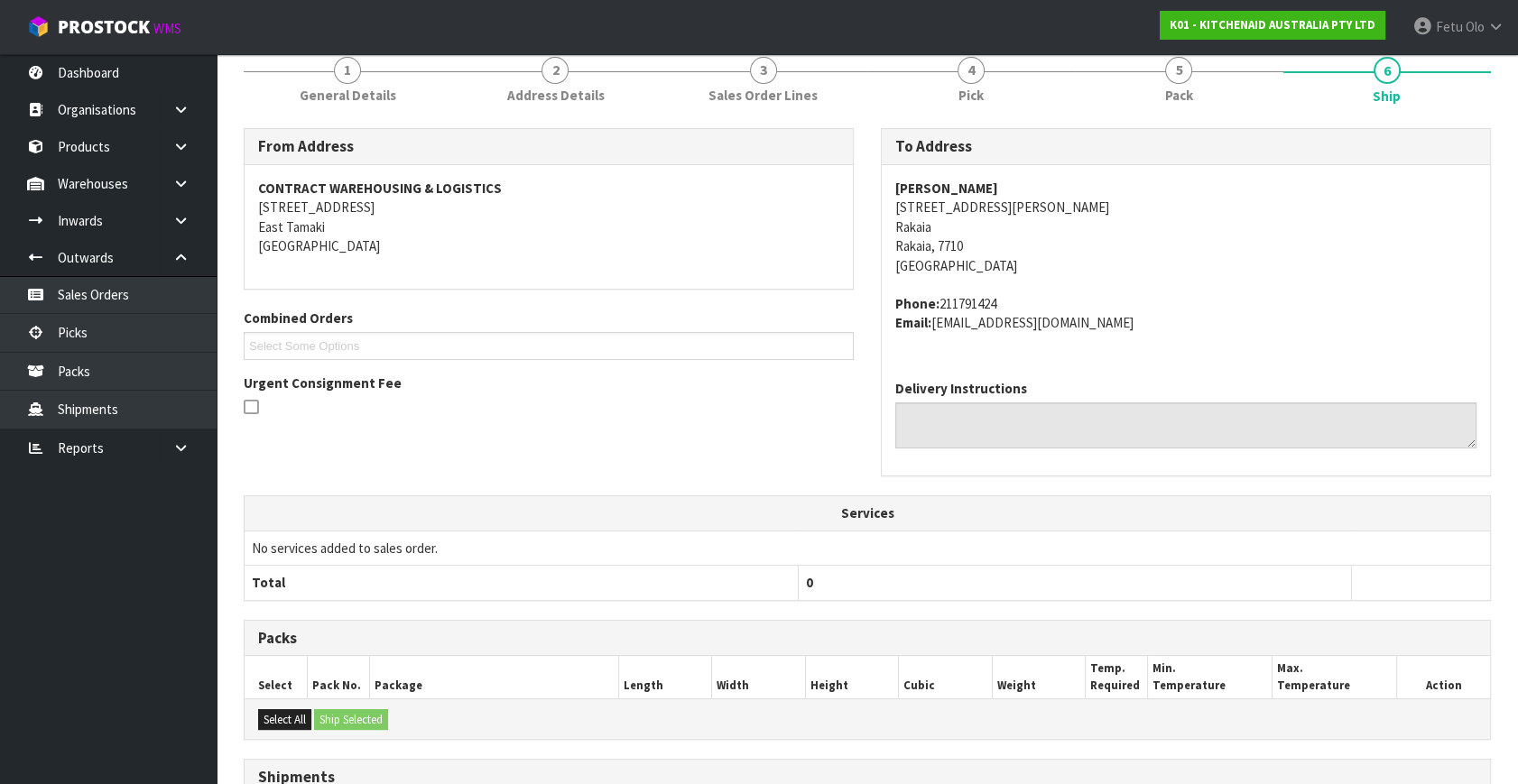
scroll to position [444, 0]
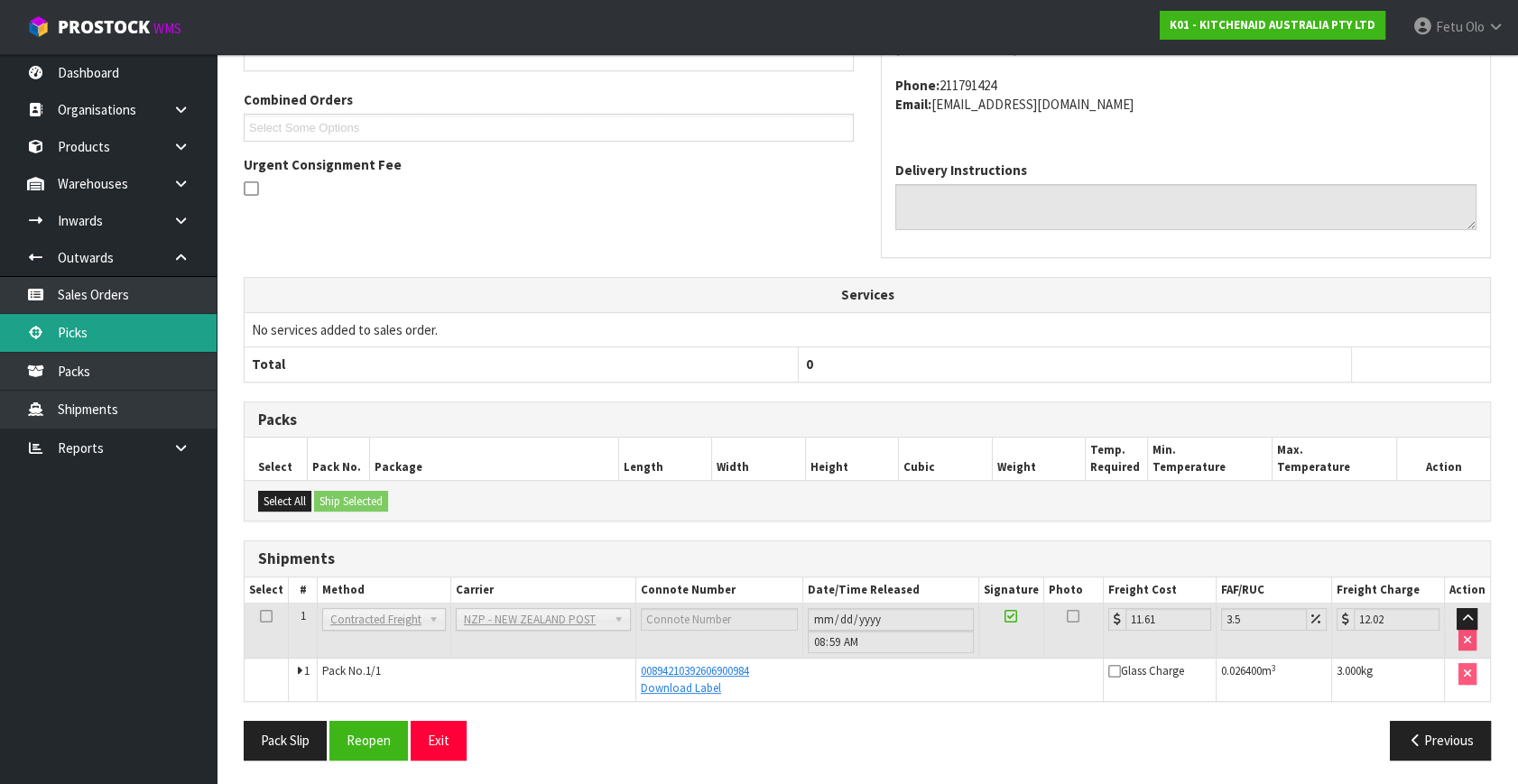
click at [139, 335] on link "Picks" at bounding box center [108, 333] width 216 height 37
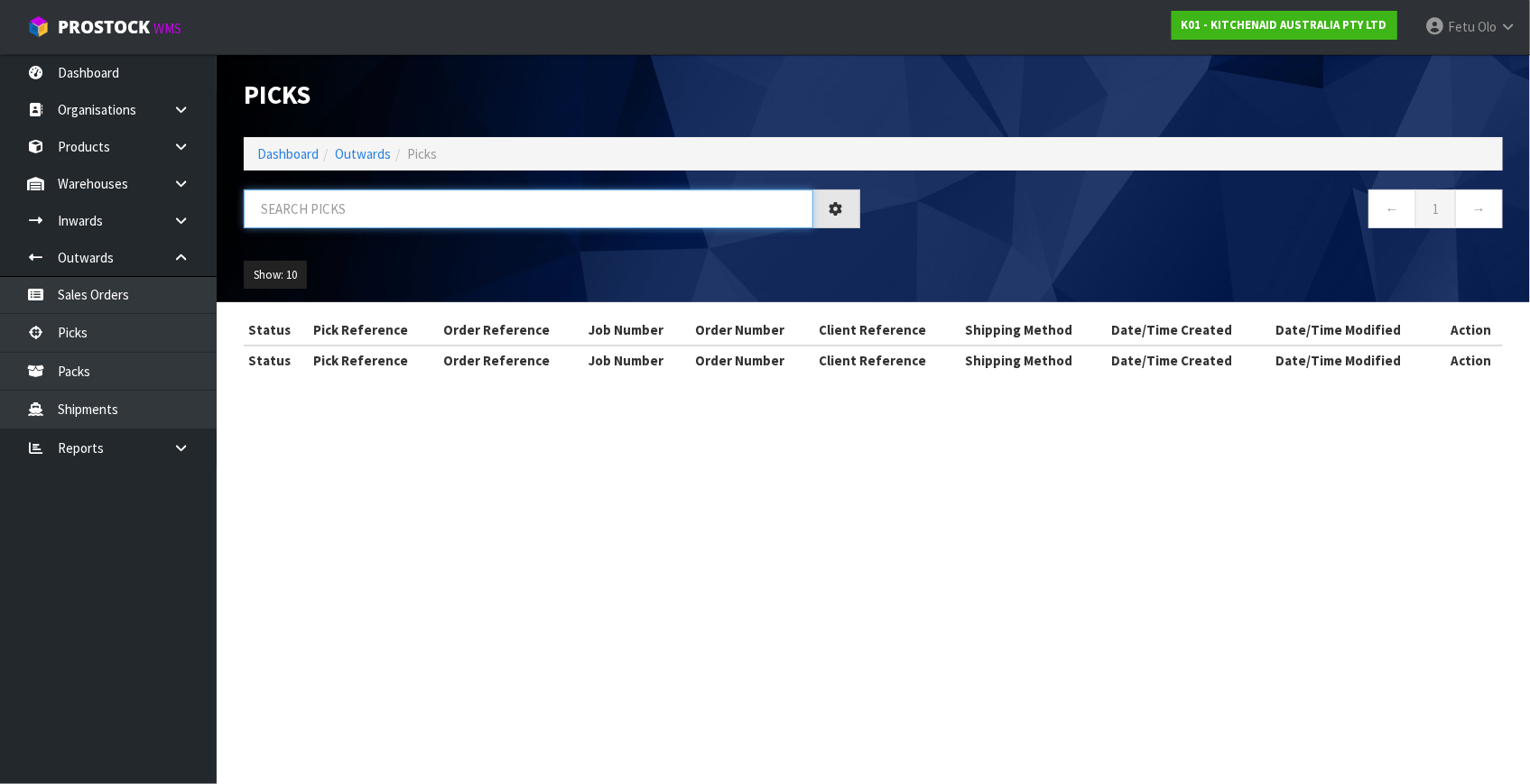
click at [605, 215] on input "text" at bounding box center [528, 209] width 570 height 39
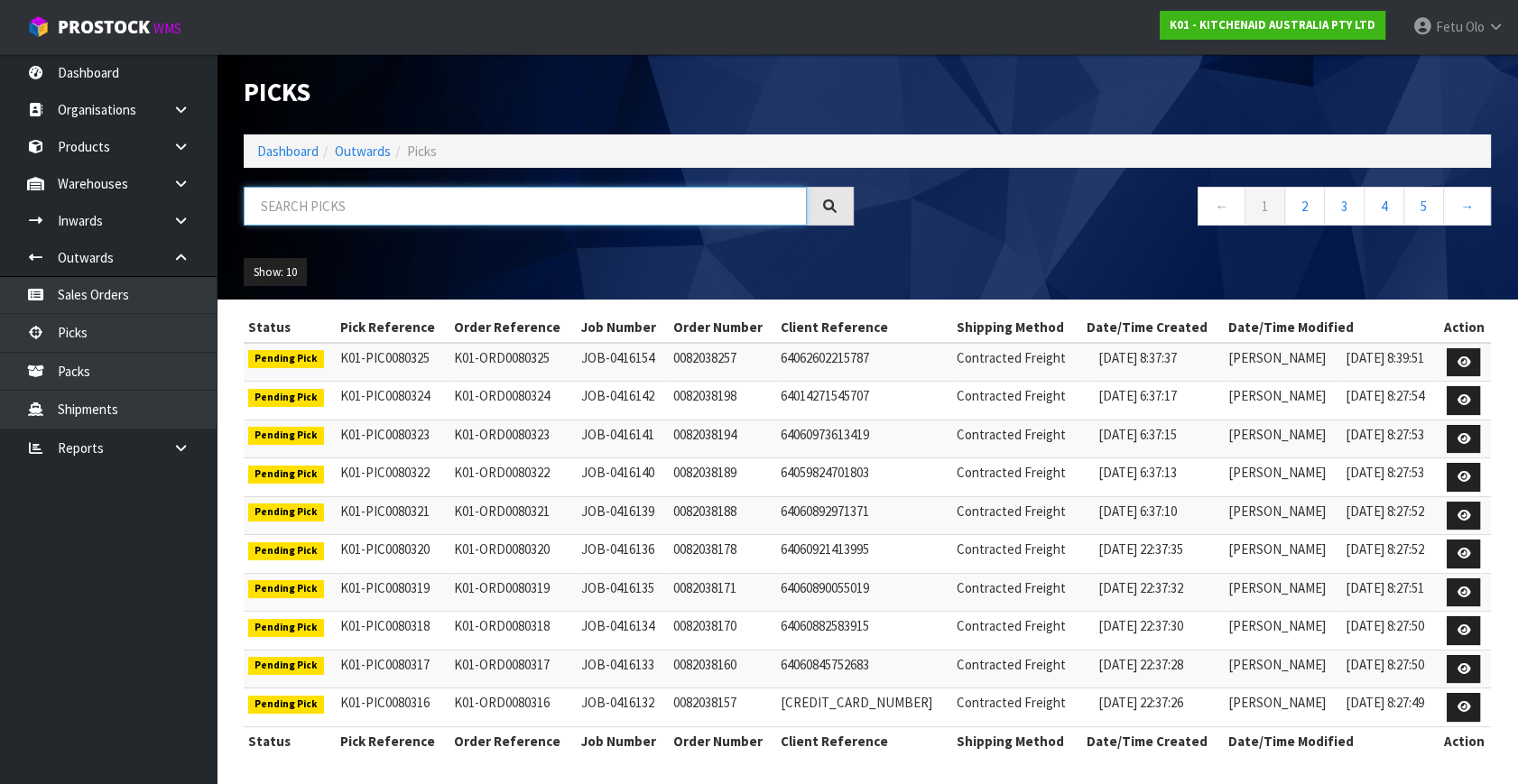
scroll to position [4, 0]
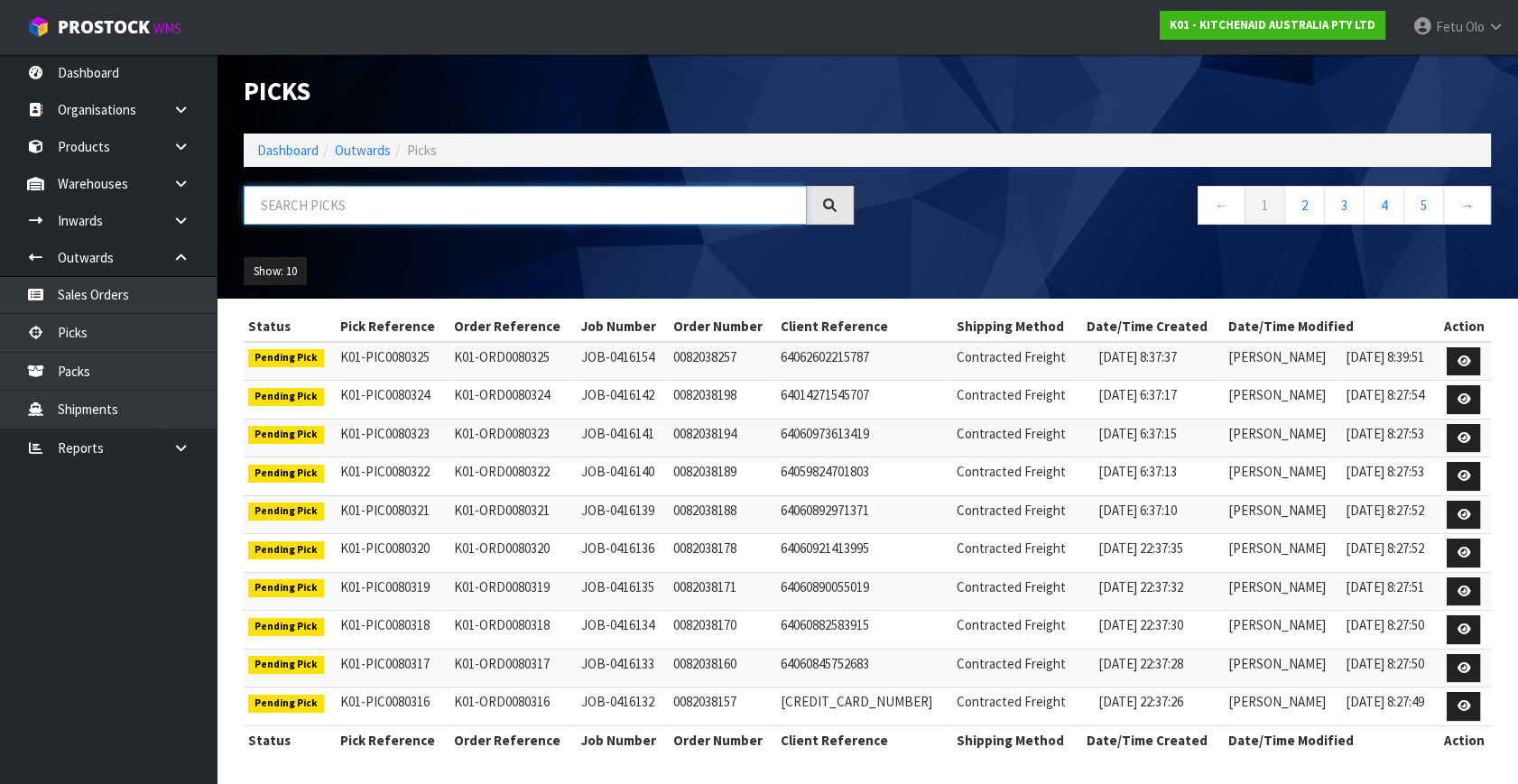
click at [486, 202] on input "text" at bounding box center [525, 206] width 563 height 39
type input "80072"
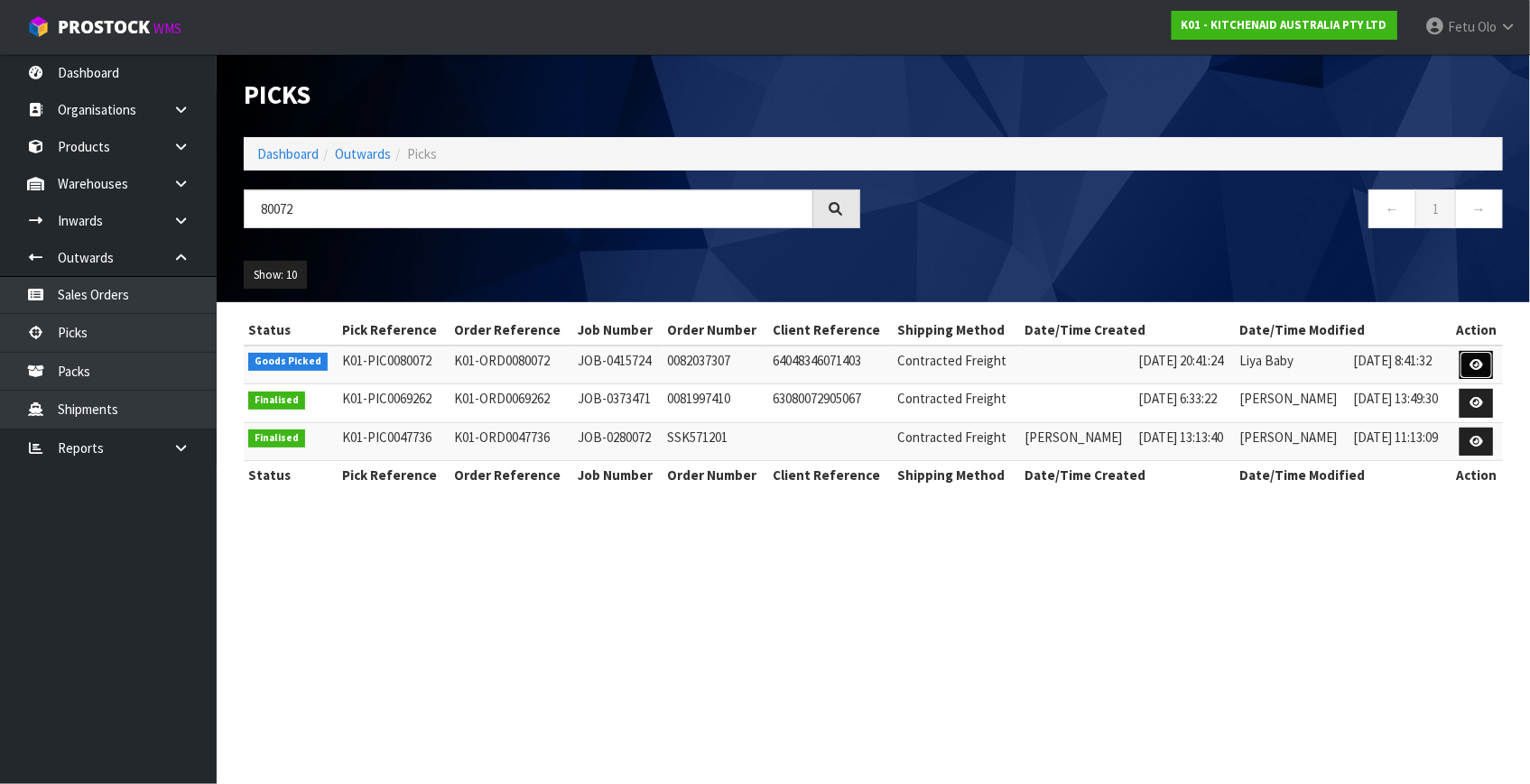
click at [1469, 362] on link at bounding box center [1477, 366] width 33 height 29
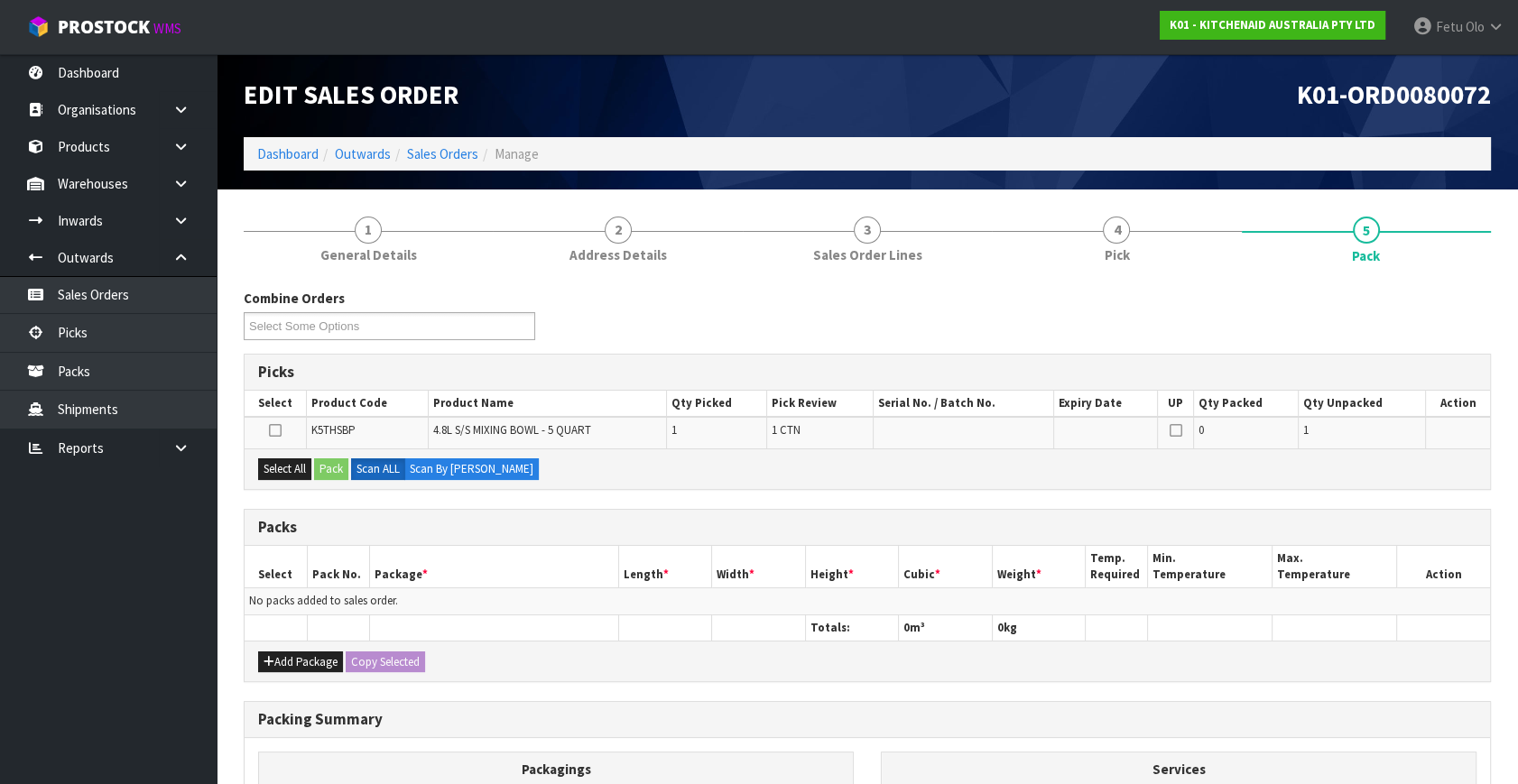
click at [686, 560] on th "Length *" at bounding box center [665, 568] width 94 height 43
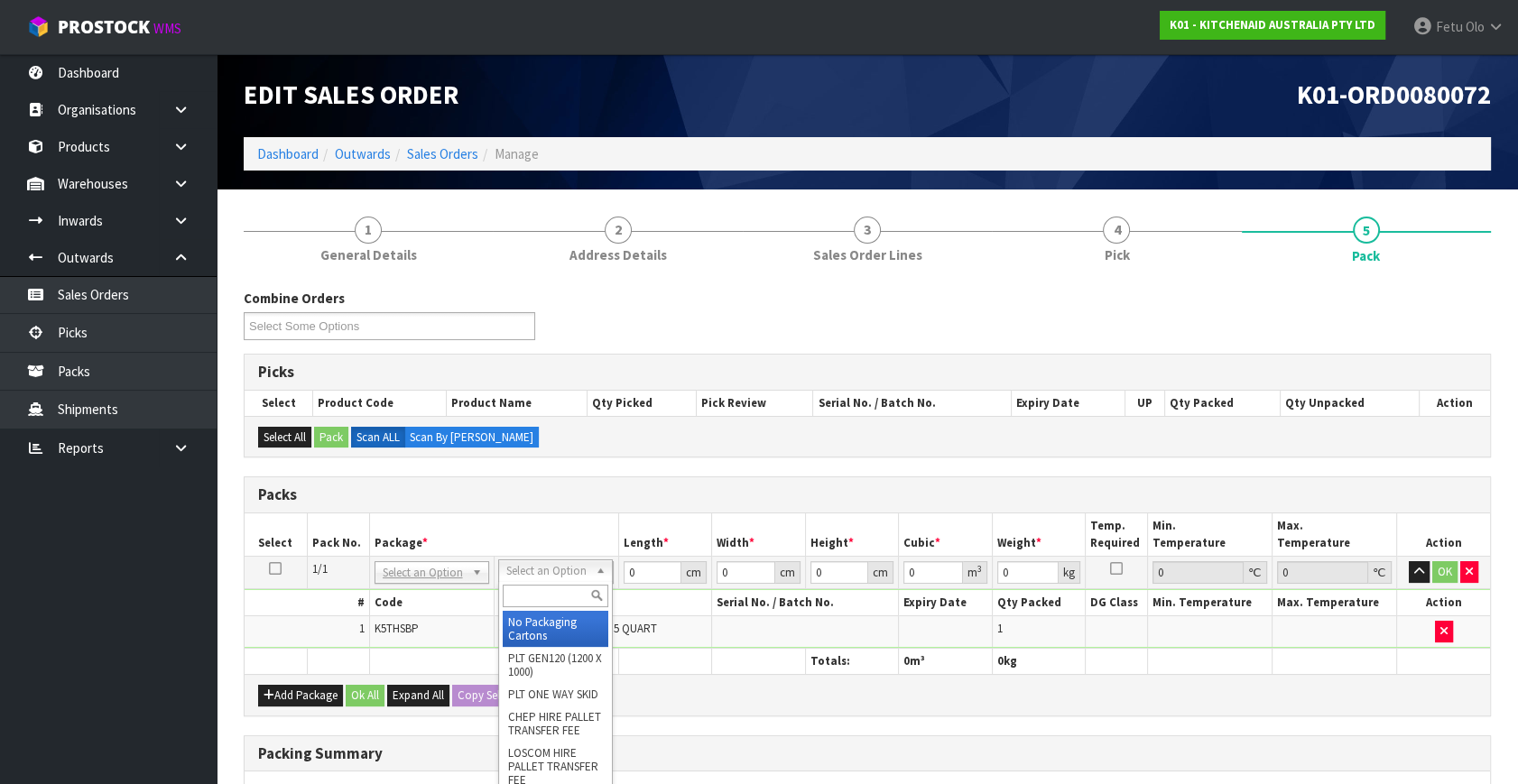
drag, startPoint x: 535, startPoint y: 564, endPoint x: 535, endPoint y: 579, distance: 15.0
drag, startPoint x: 535, startPoint y: 617, endPoint x: 664, endPoint y: 586, distance: 132.7
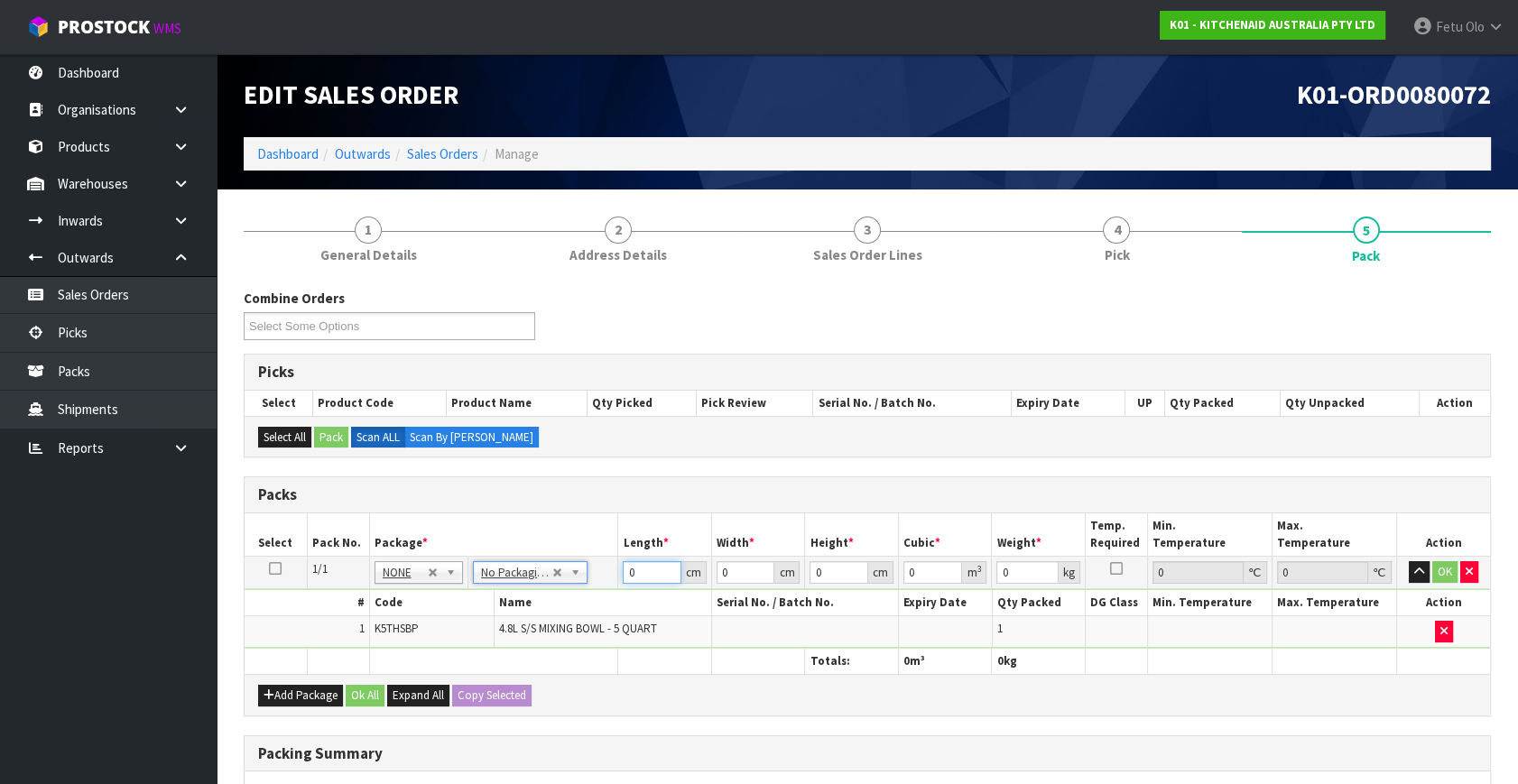
drag, startPoint x: 638, startPoint y: 572, endPoint x: 458, endPoint y: 610, distance: 184.0
click at [458, 610] on tbody "1/1 NONE 007-001 007-002 007-004 007-009 007-013 007-014 007-015 007-017 007-01…" at bounding box center [867, 603] width 1245 height 92
type input "31"
type input "2"
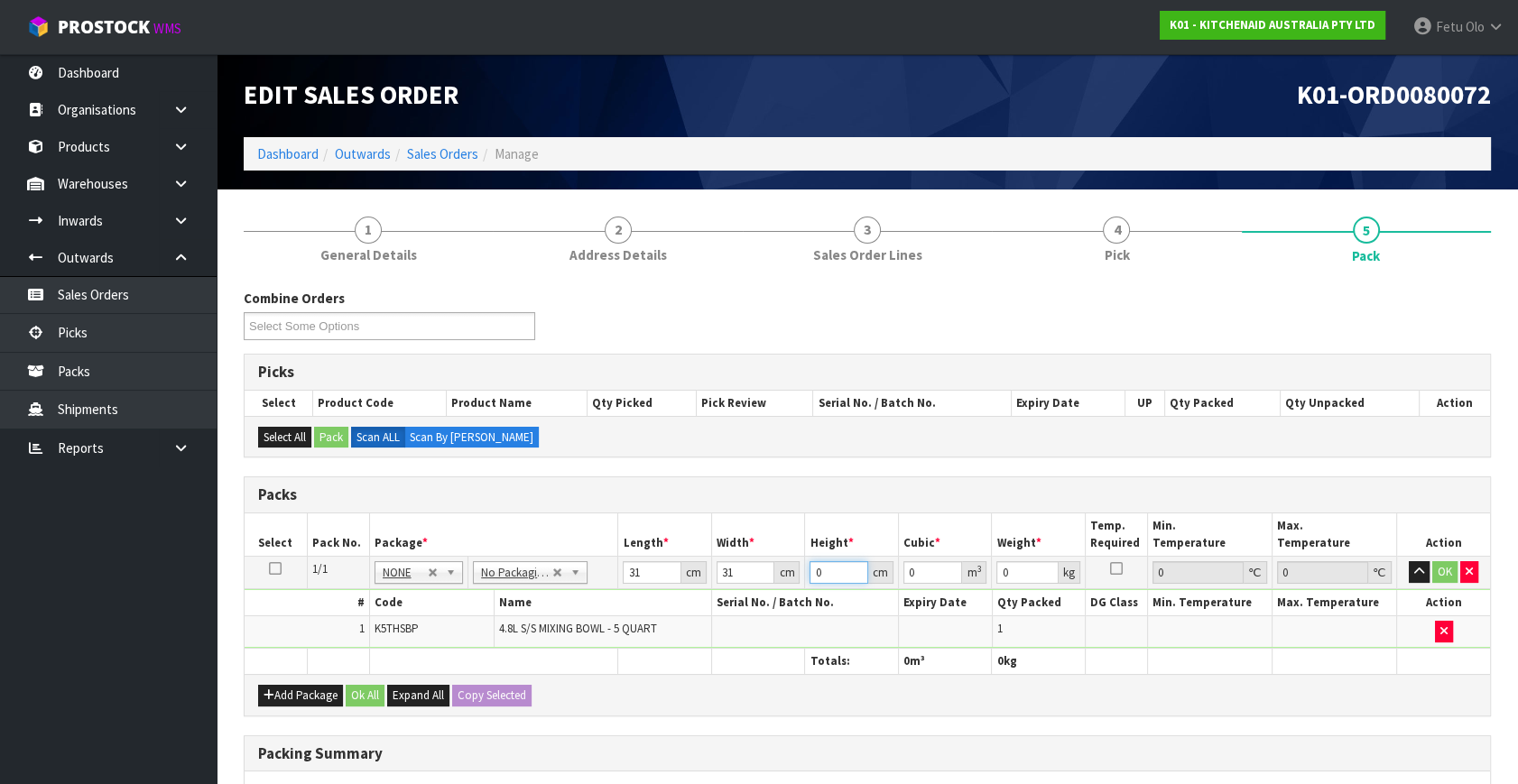
type input "0.001922"
type input "26"
type input "0.024986"
type input "26"
type input "4"
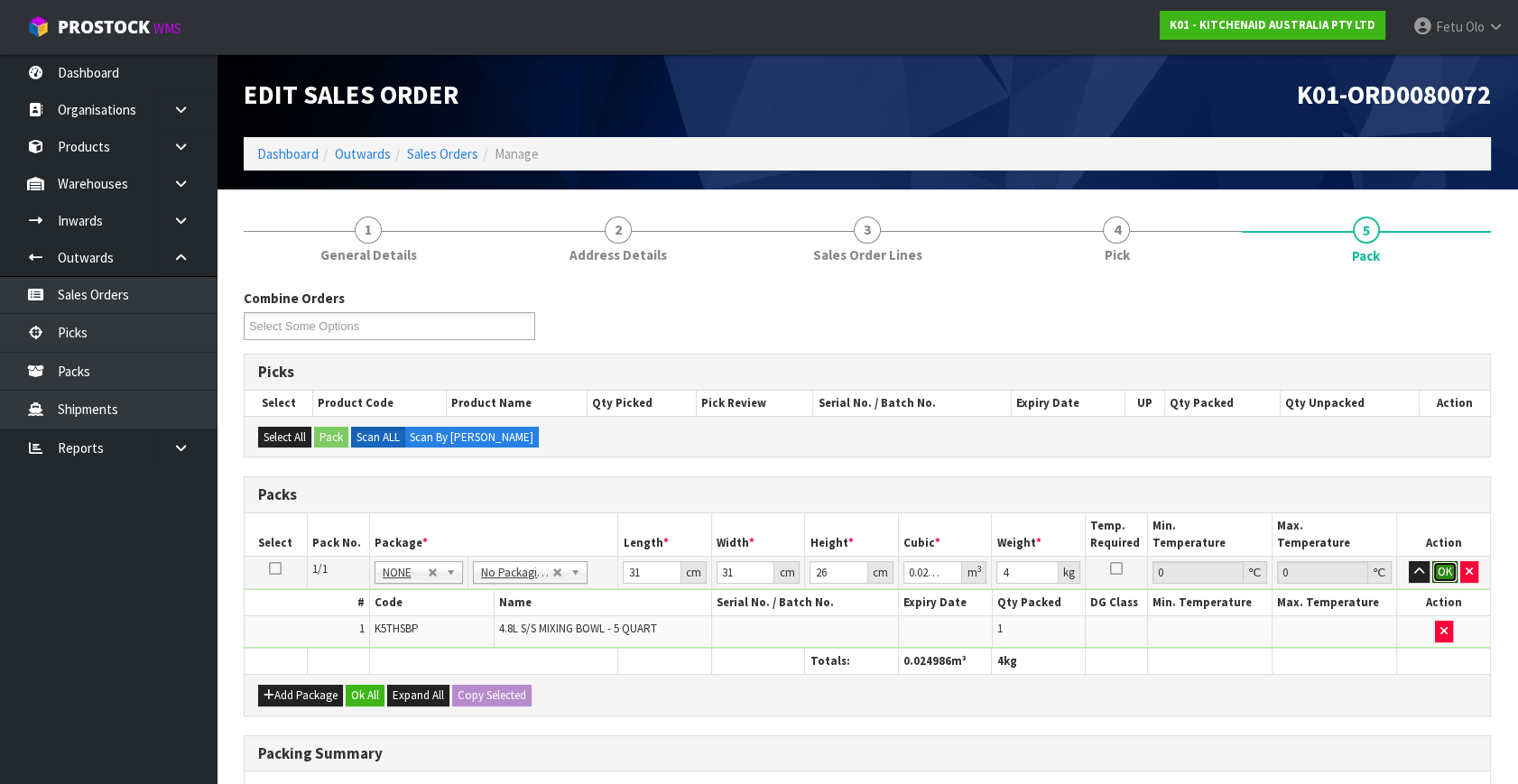
click button "OK" at bounding box center [1445, 572] width 25 height 21
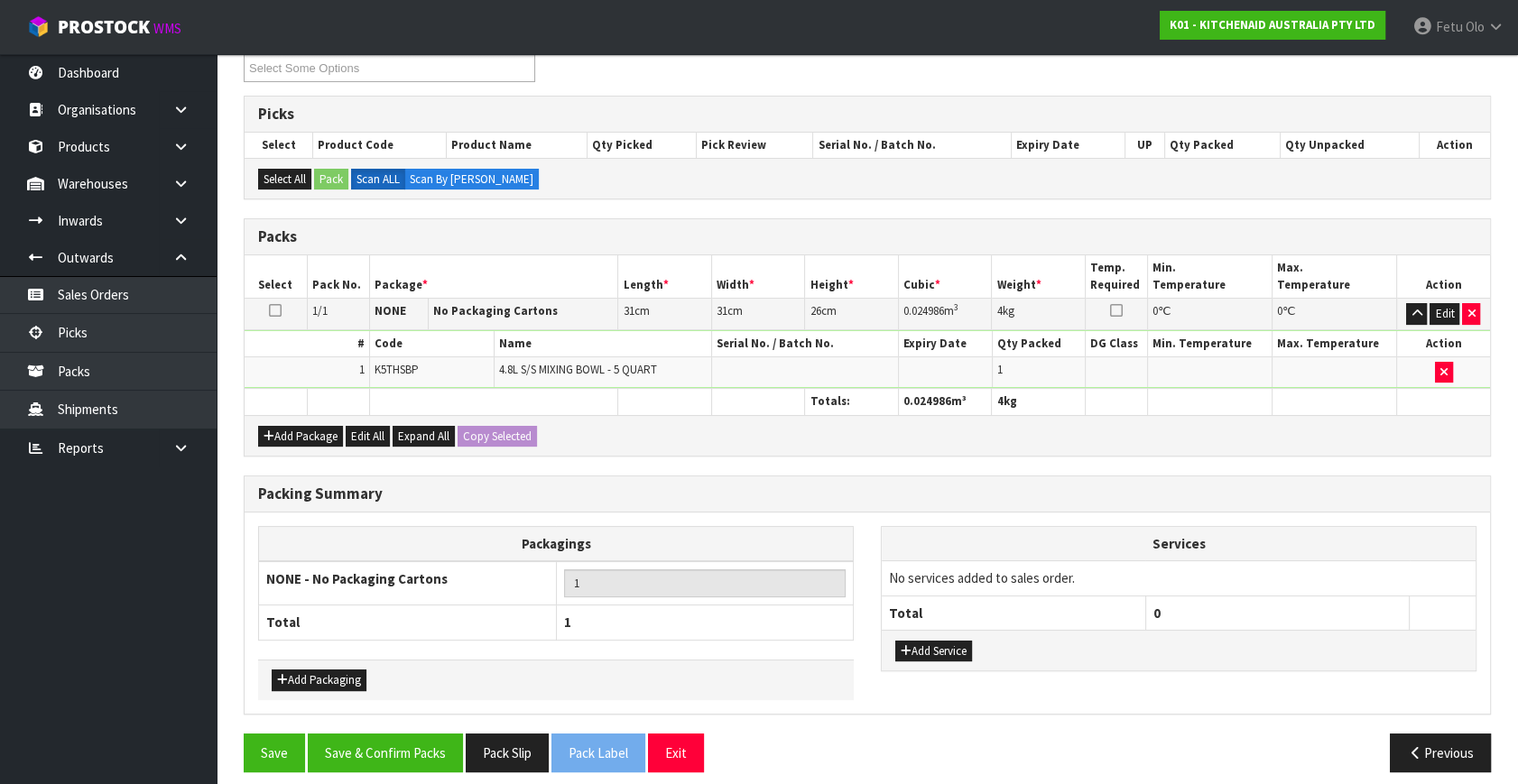
scroll to position [269, 0]
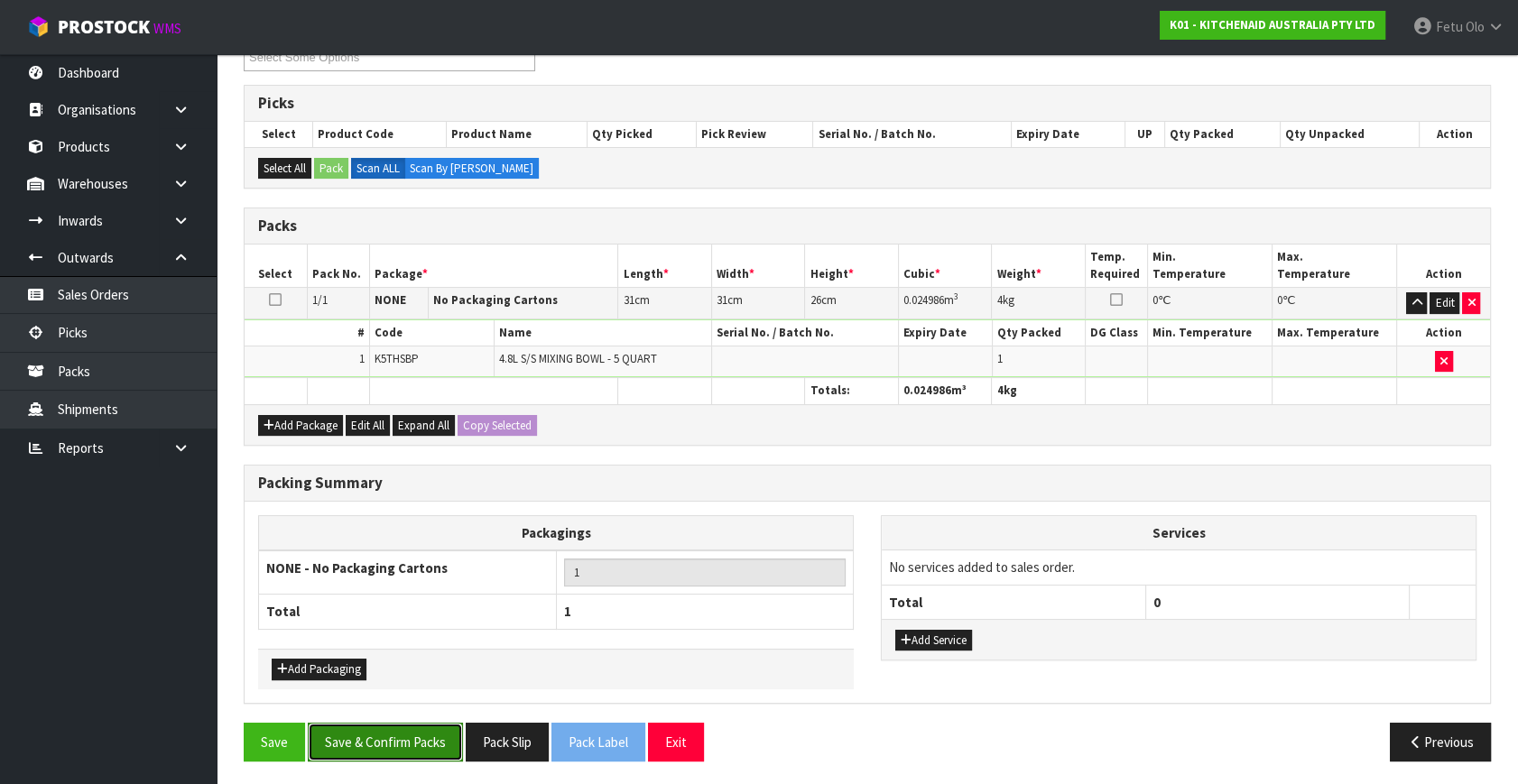
click at [399, 723] on button "Save & Confirm Packs" at bounding box center [385, 742] width 155 height 39
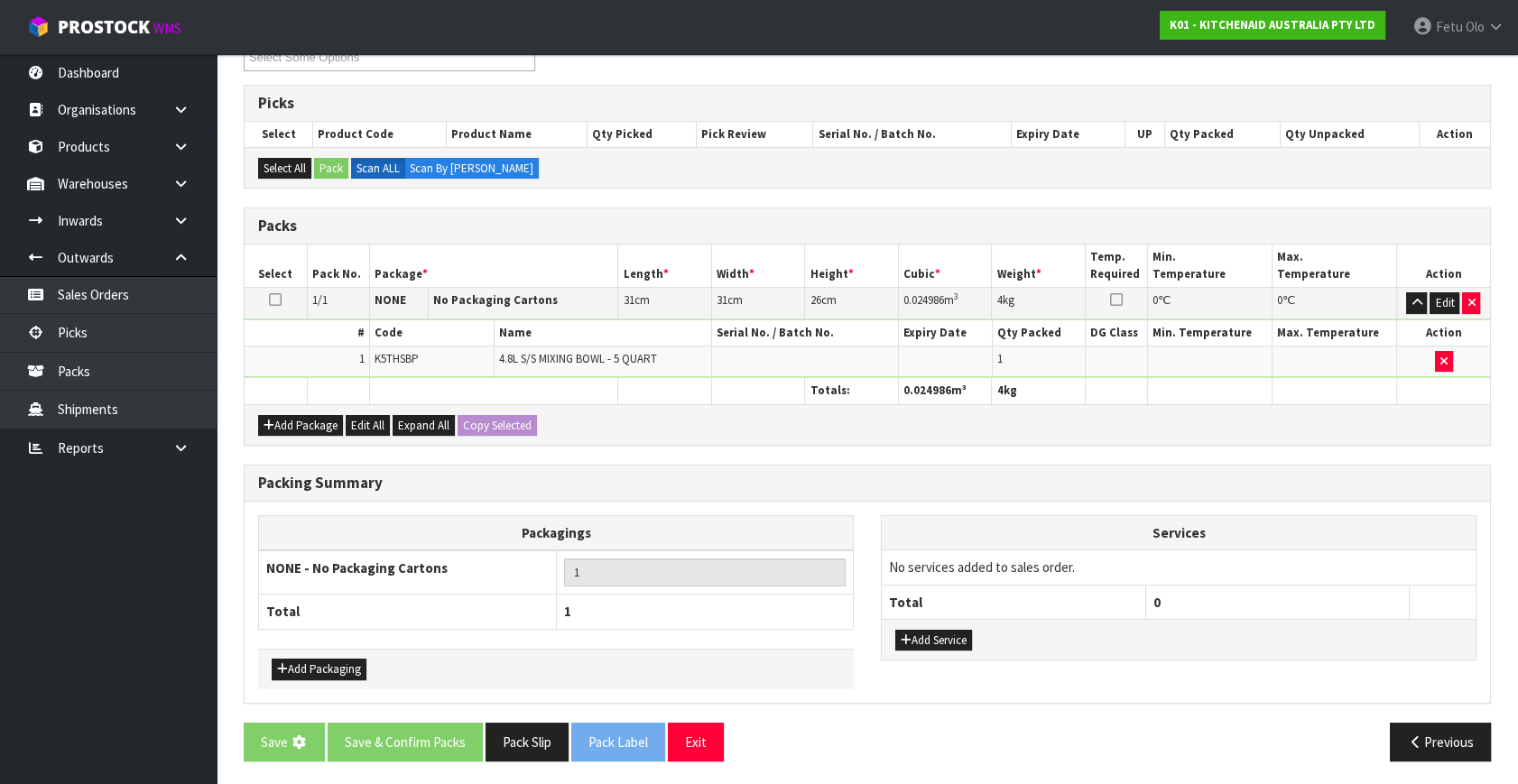
scroll to position [0, 0]
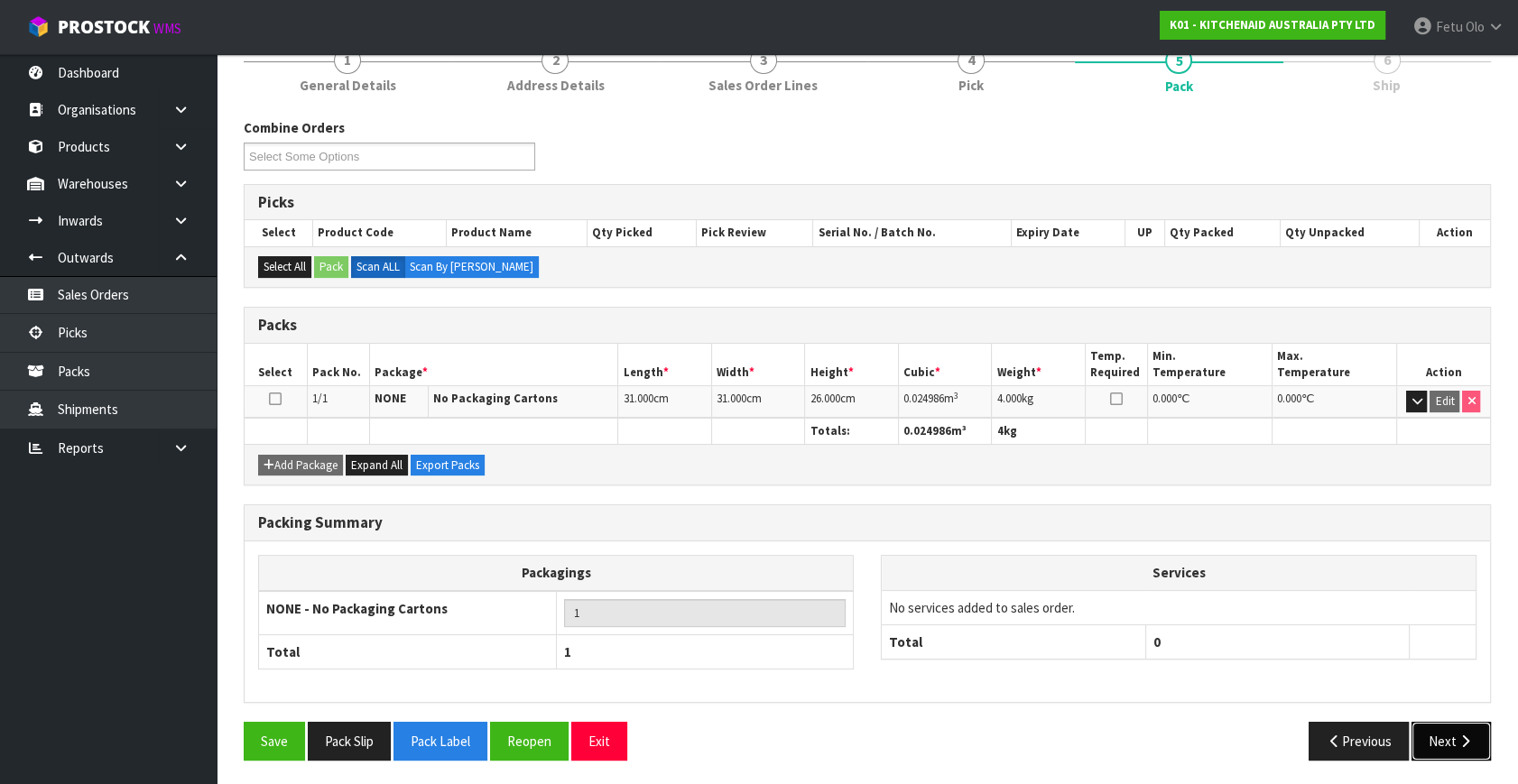
click at [1468, 740] on icon "button" at bounding box center [1466, 741] width 17 height 14
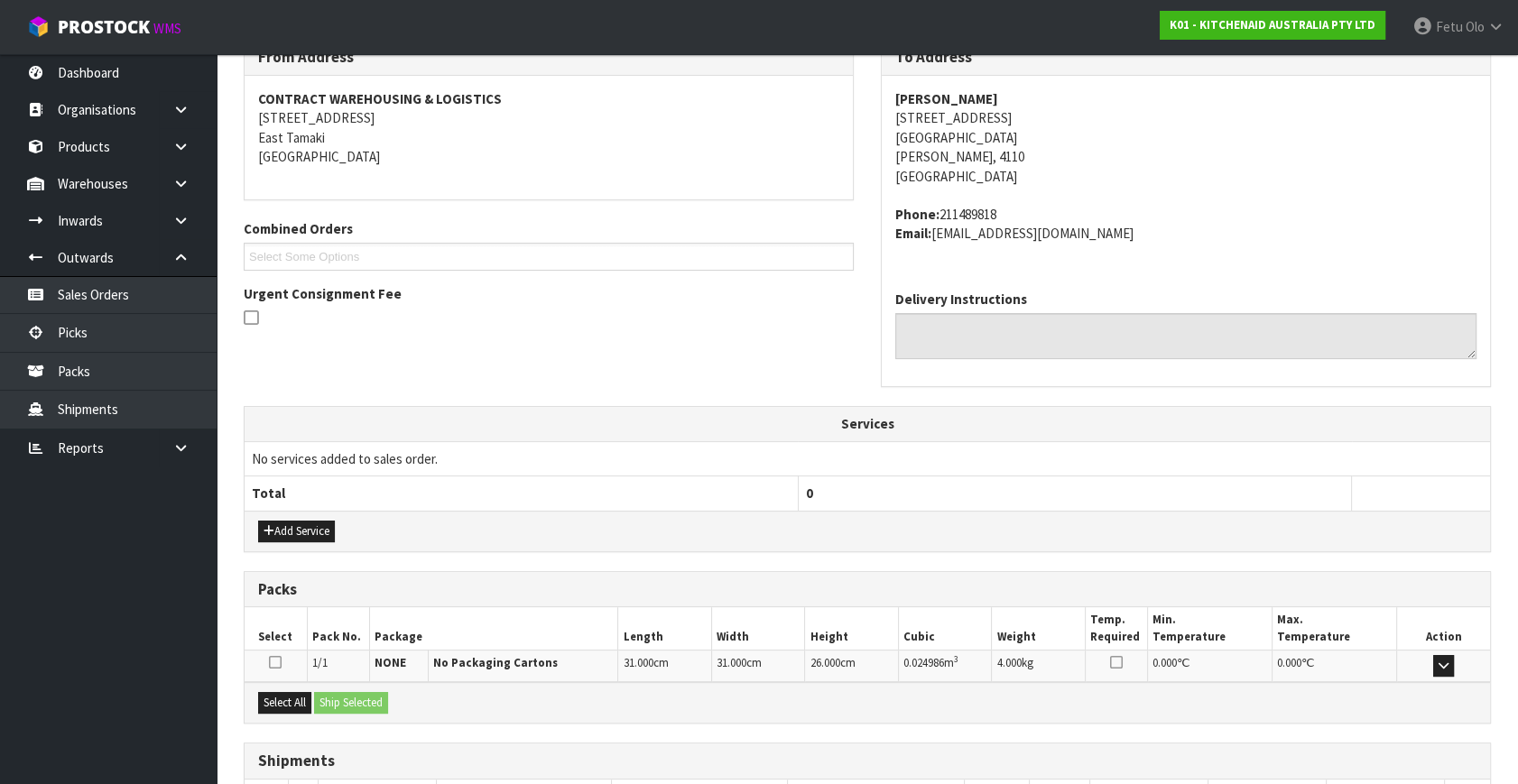
scroll to position [444, 0]
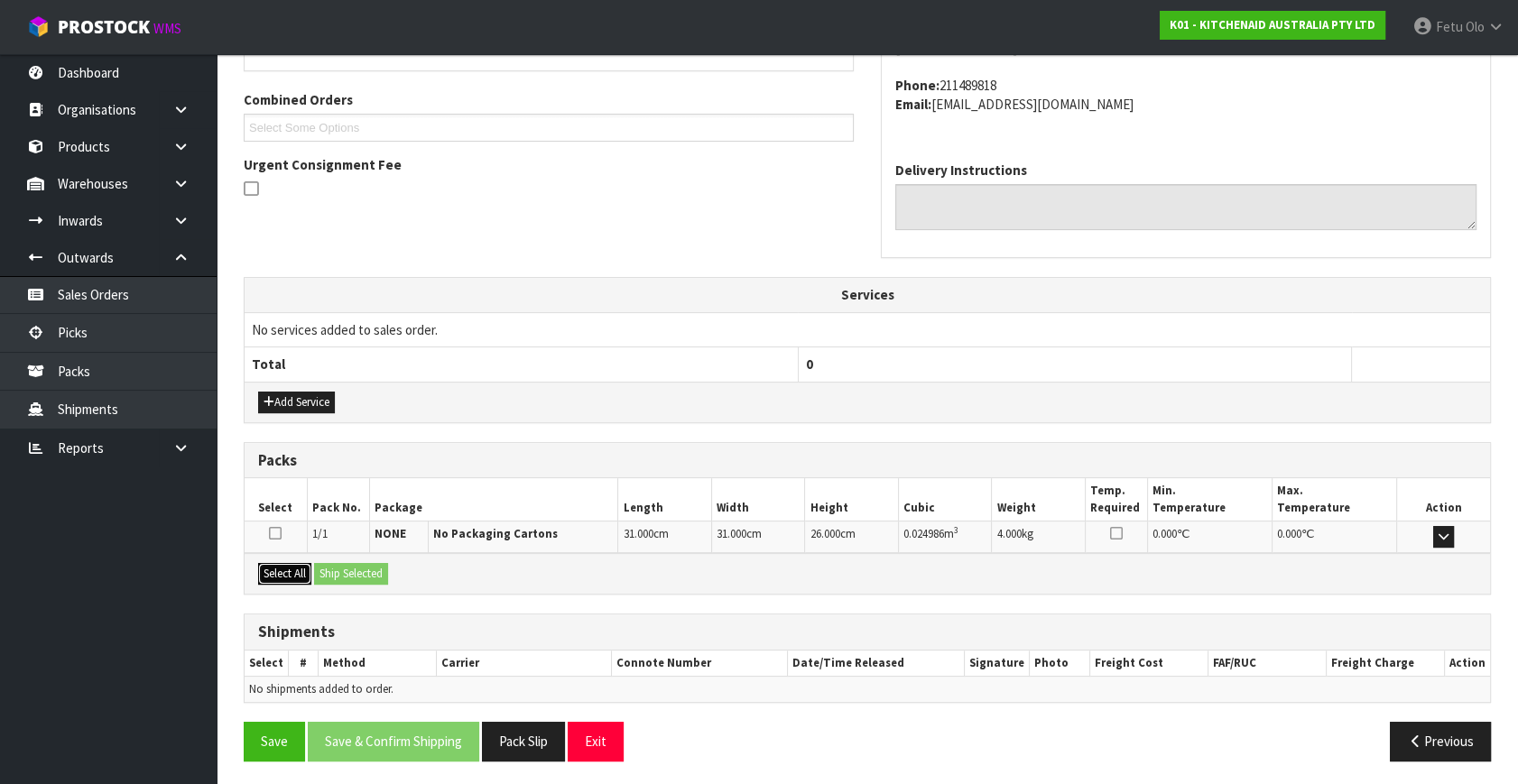
click at [298, 571] on button "Select All" at bounding box center [284, 573] width 53 height 21
click at [347, 569] on button "Ship Selected" at bounding box center [351, 573] width 74 height 21
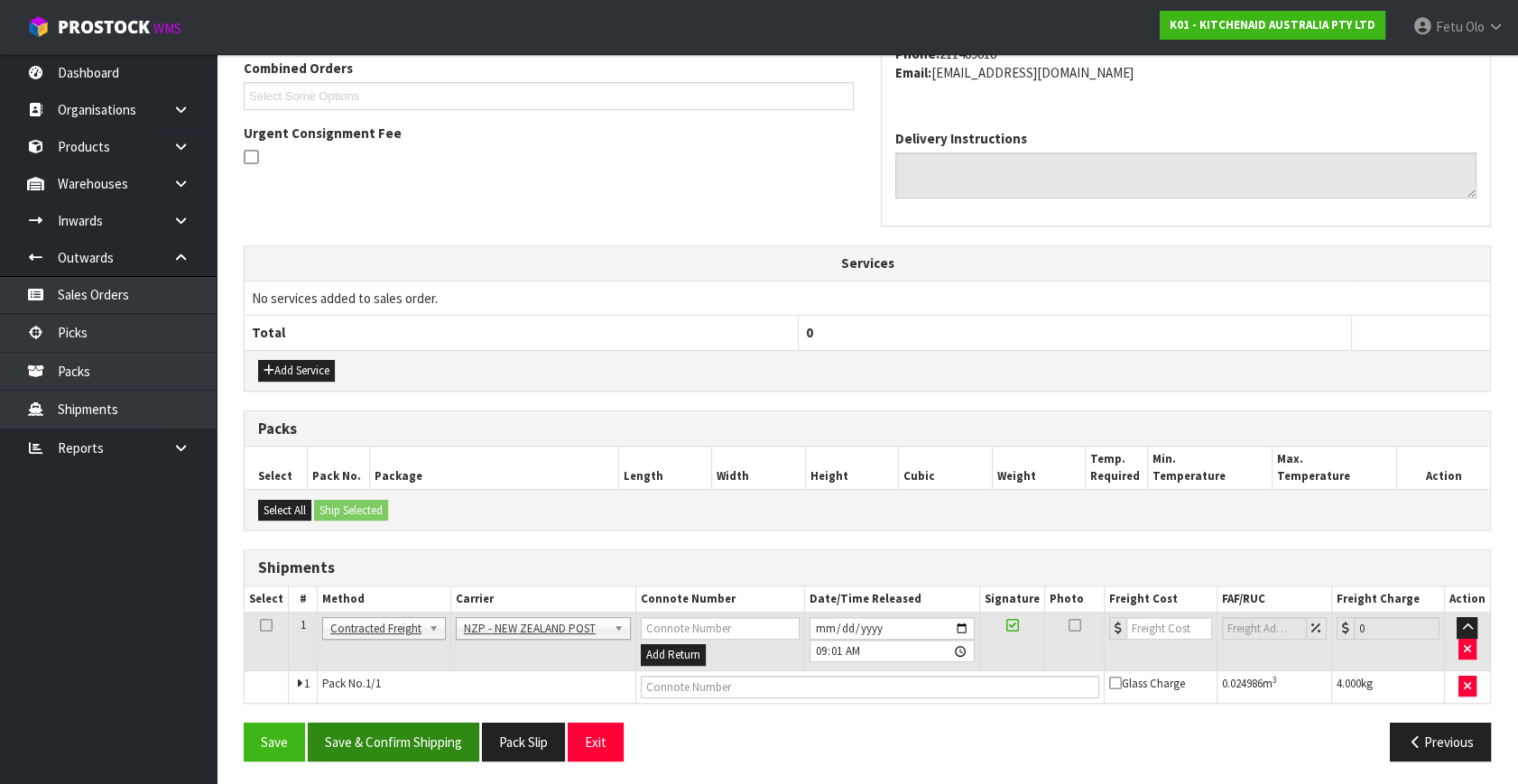
scroll to position [476, 0]
click at [412, 734] on button "Save & Confirm Shipping" at bounding box center [393, 741] width 172 height 39
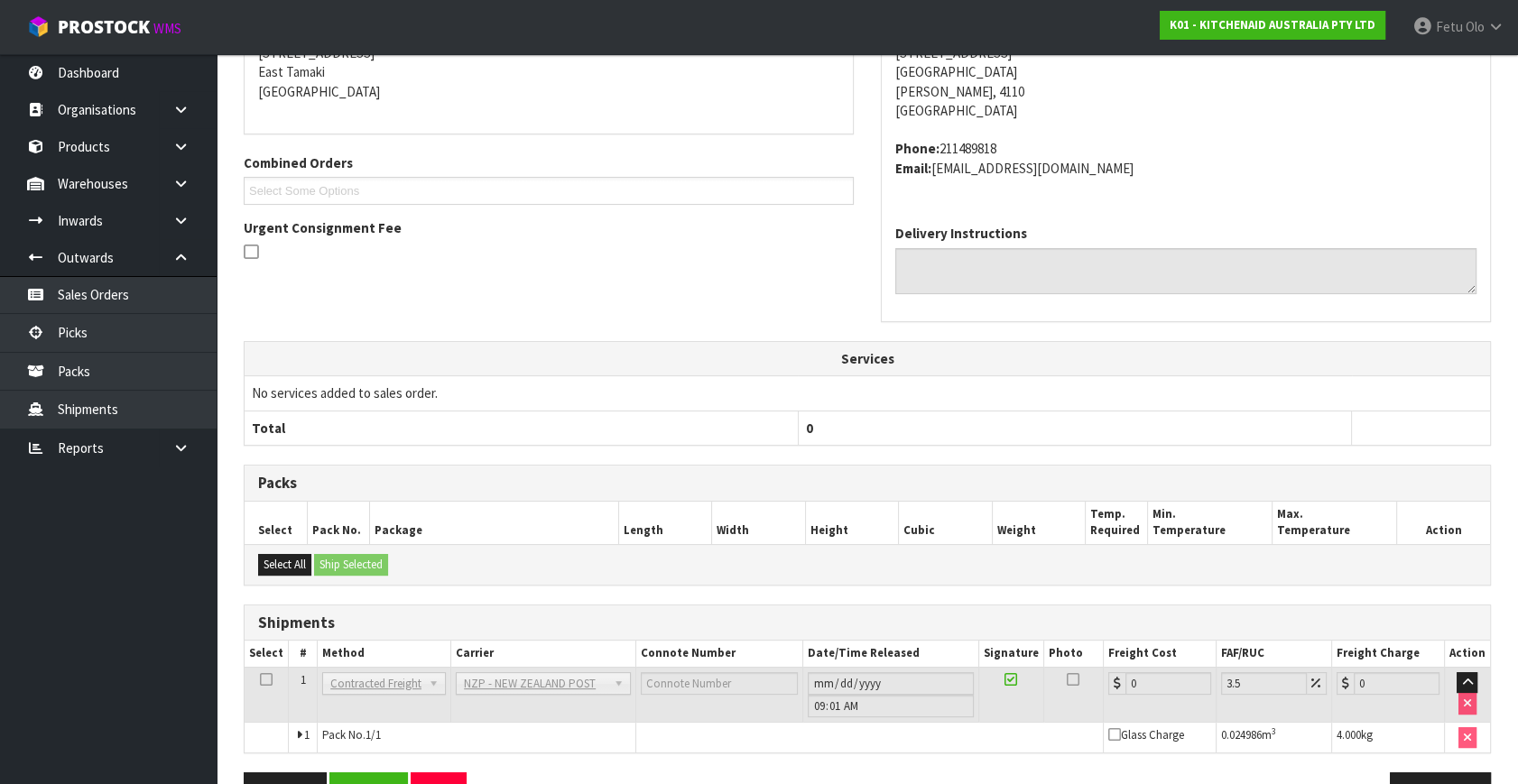
scroll to position [451, 0]
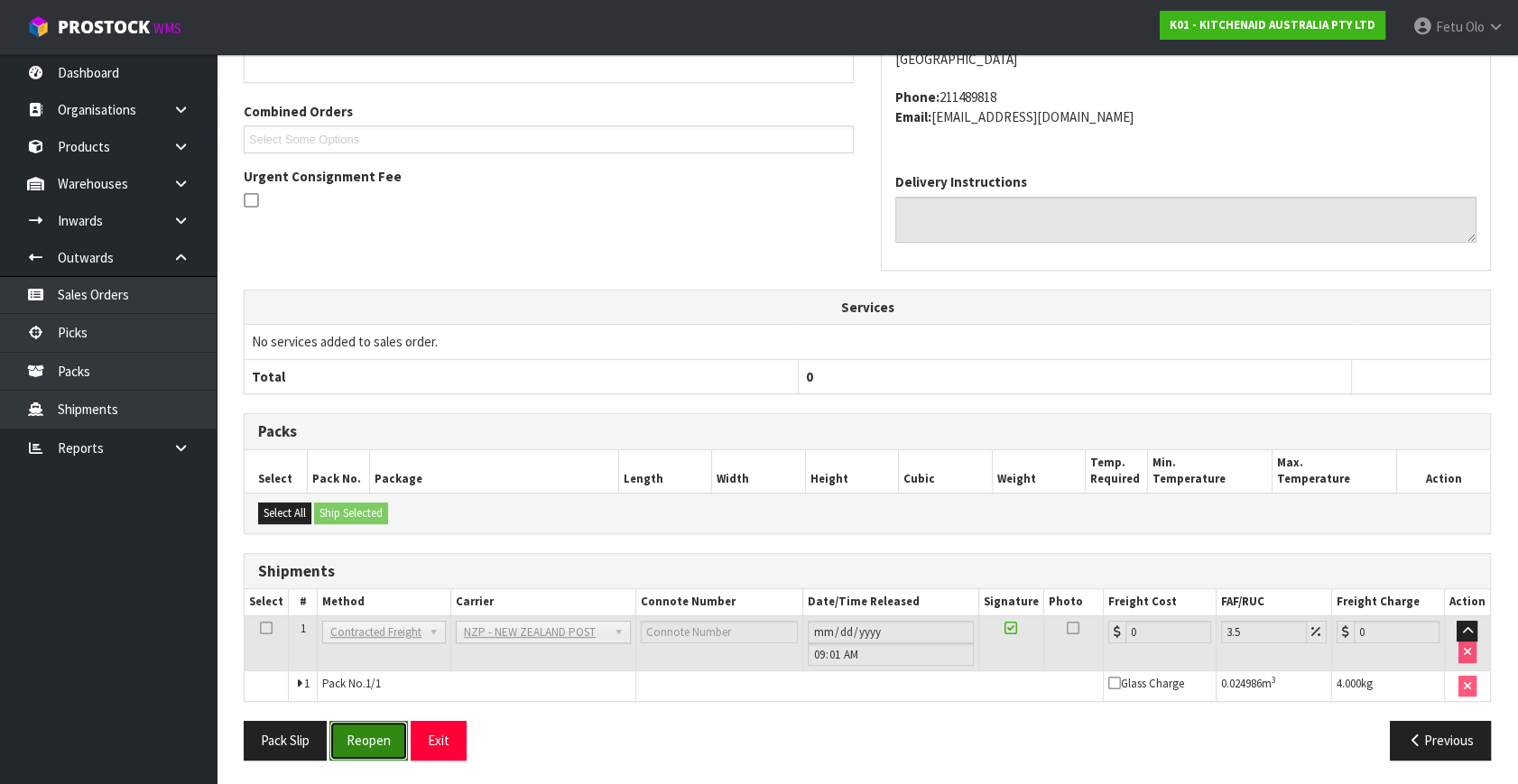
click at [380, 745] on button "Reopen" at bounding box center [368, 740] width 79 height 39
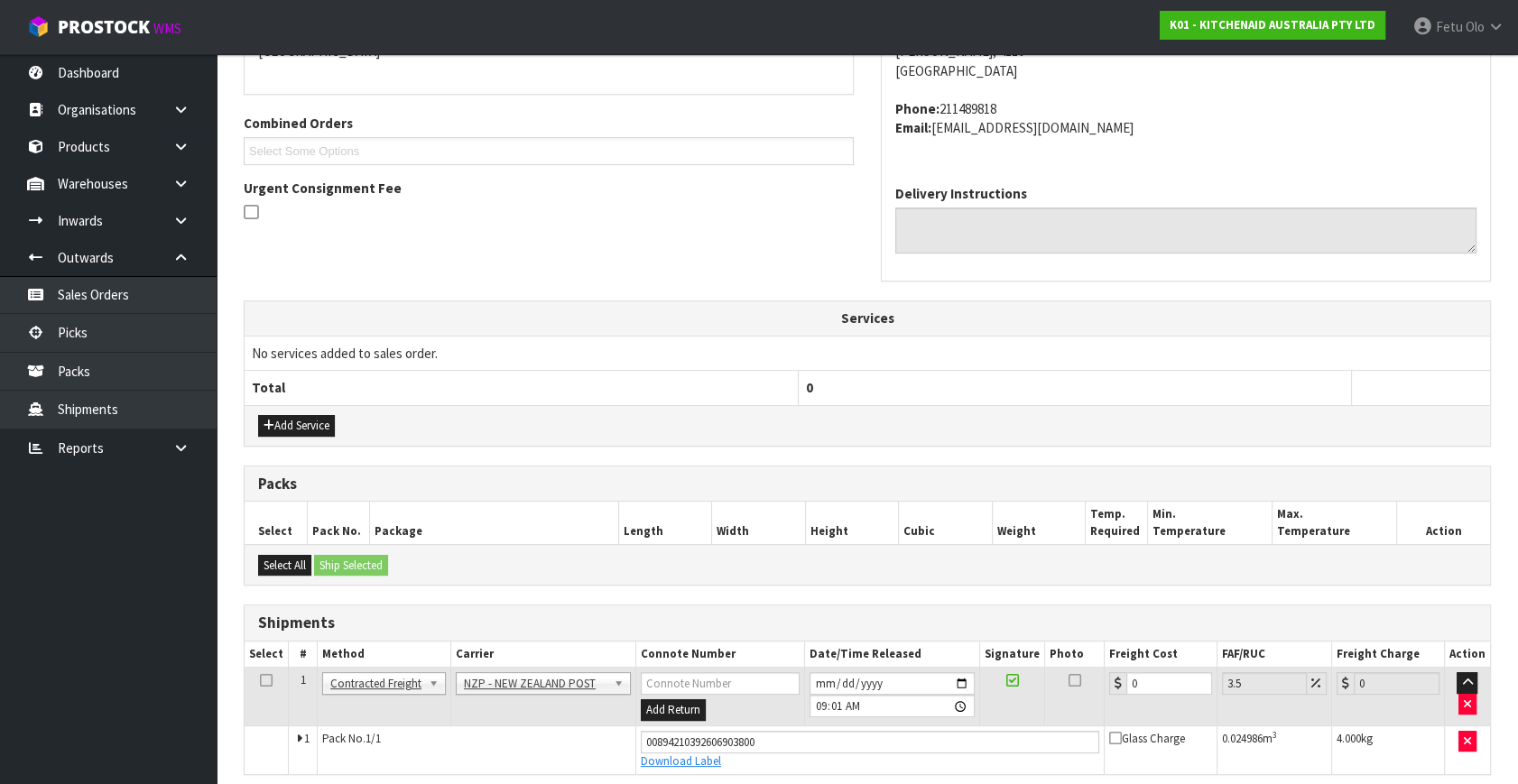
scroll to position [494, 0]
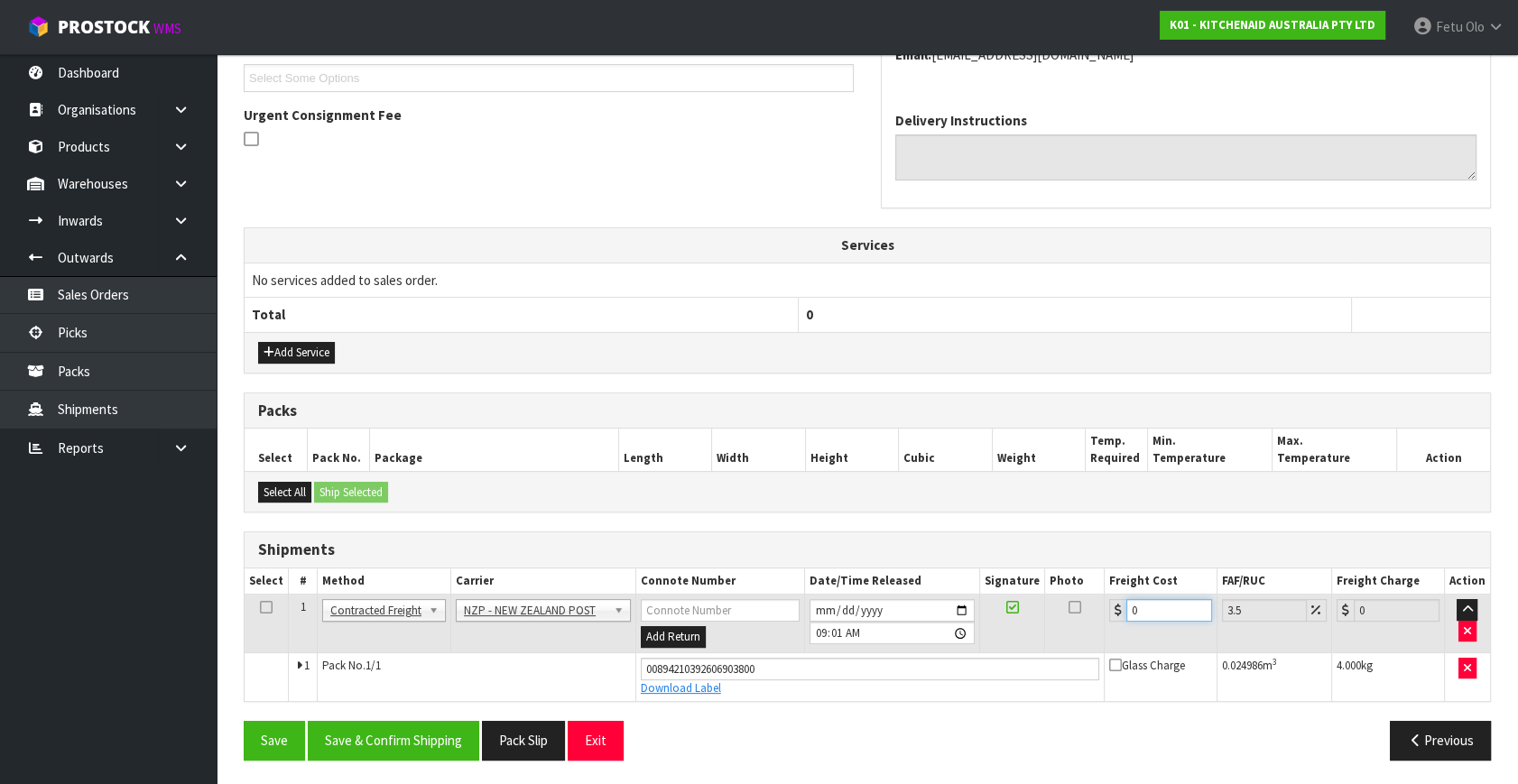
drag, startPoint x: 1143, startPoint y: 605, endPoint x: 893, endPoint y: 643, distance: 252.9
click at [904, 651] on tbody "1 Client Local Pickup Customer Local Pickup Company Freight Contracted Freight …" at bounding box center [867, 648] width 1245 height 107
type input "8"
type input "8.28"
type input "8.4"
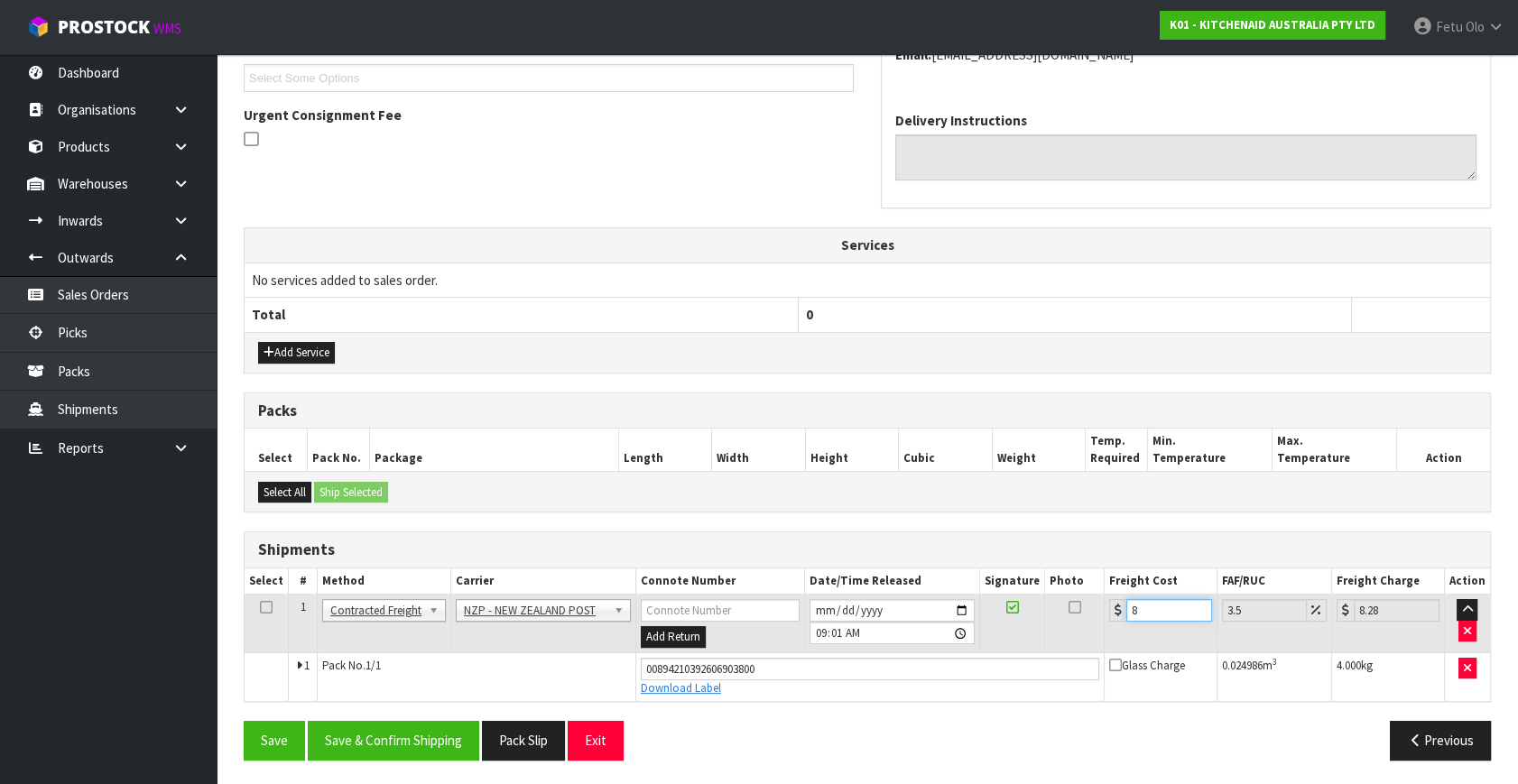
type input "8.69"
type input "8.45"
type input "8.75"
type input "8.45"
click at [382, 727] on button "Save & Confirm Shipping" at bounding box center [393, 740] width 172 height 39
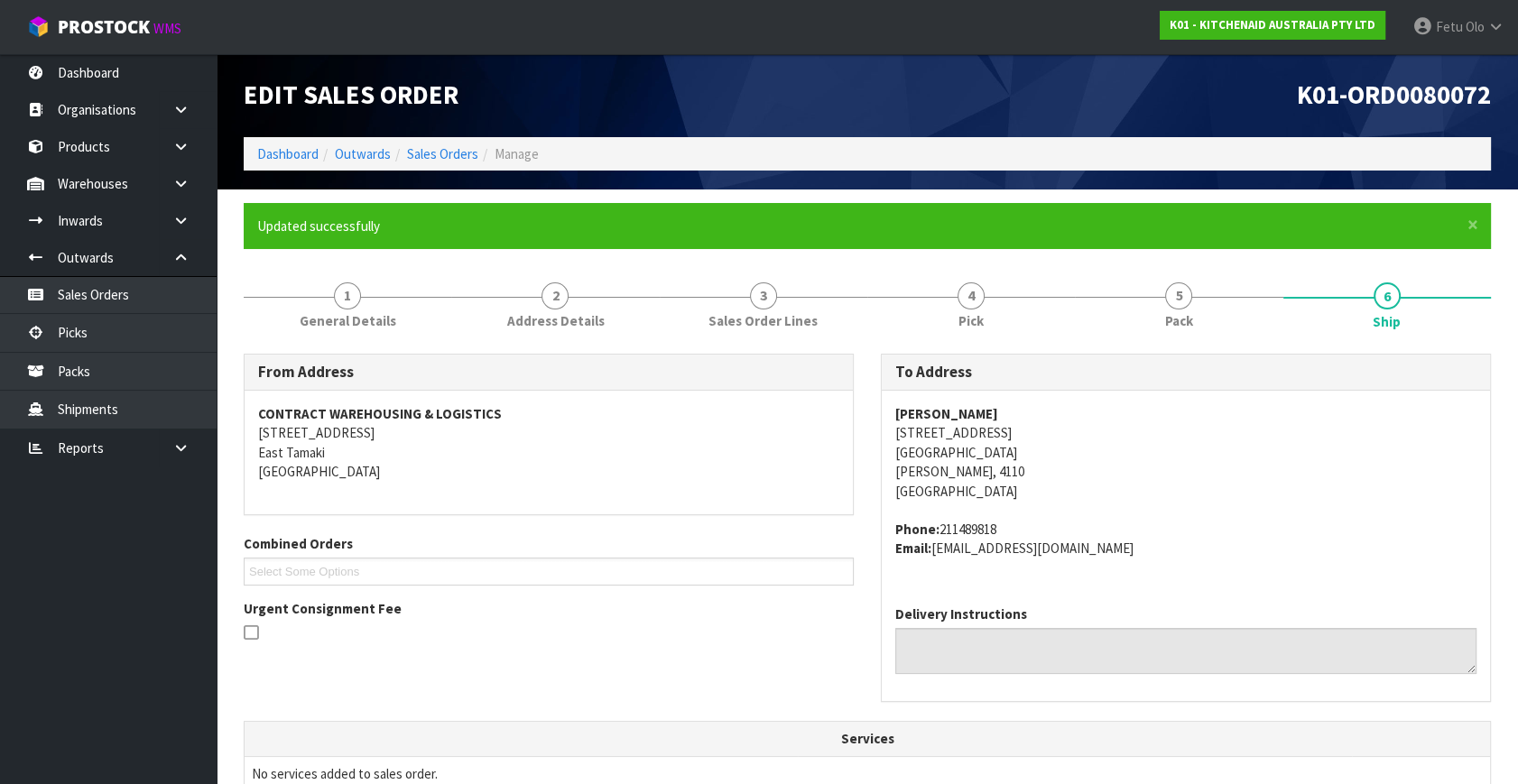
scroll to position [409, 0]
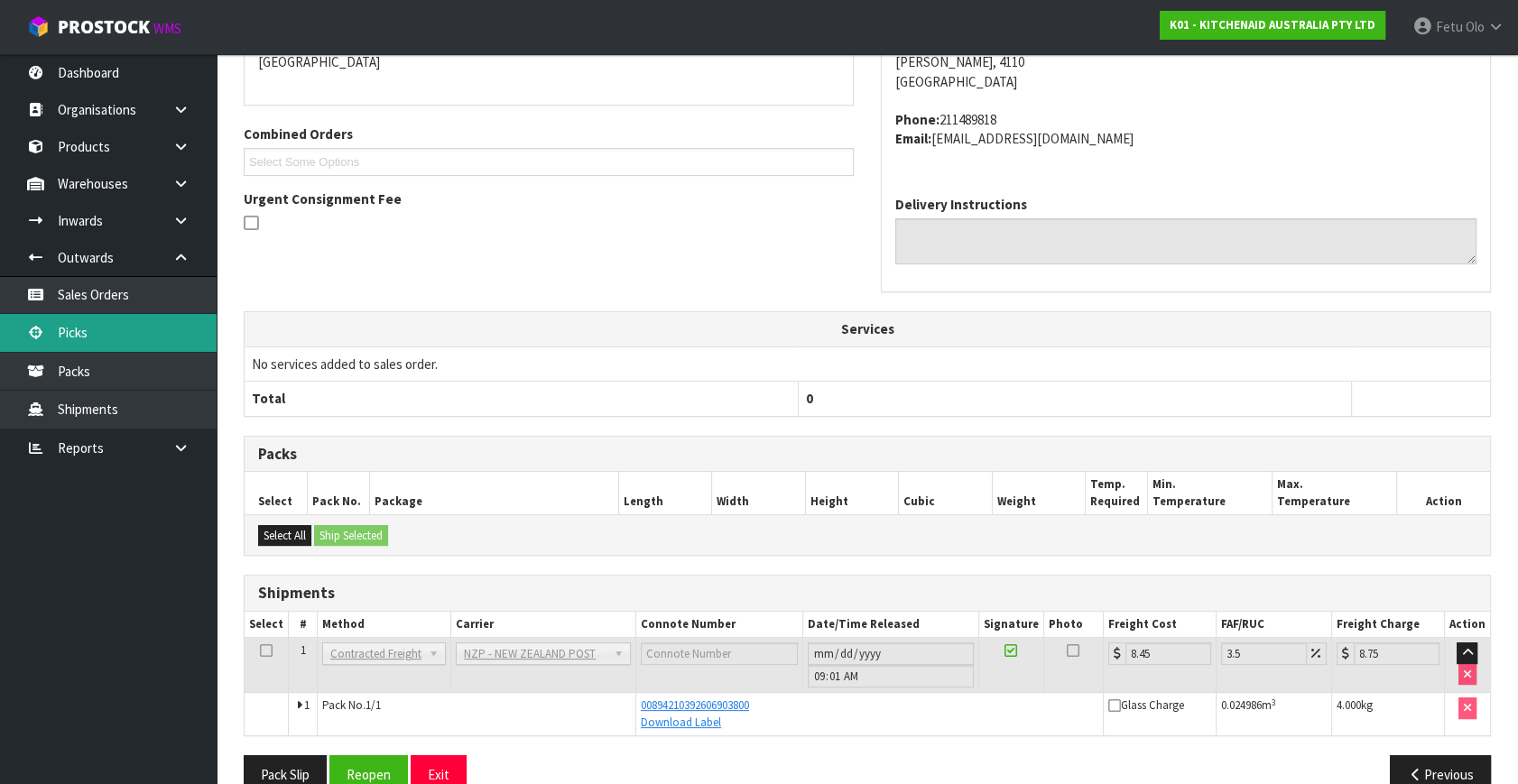
click at [115, 323] on link "Picks" at bounding box center [108, 333] width 216 height 37
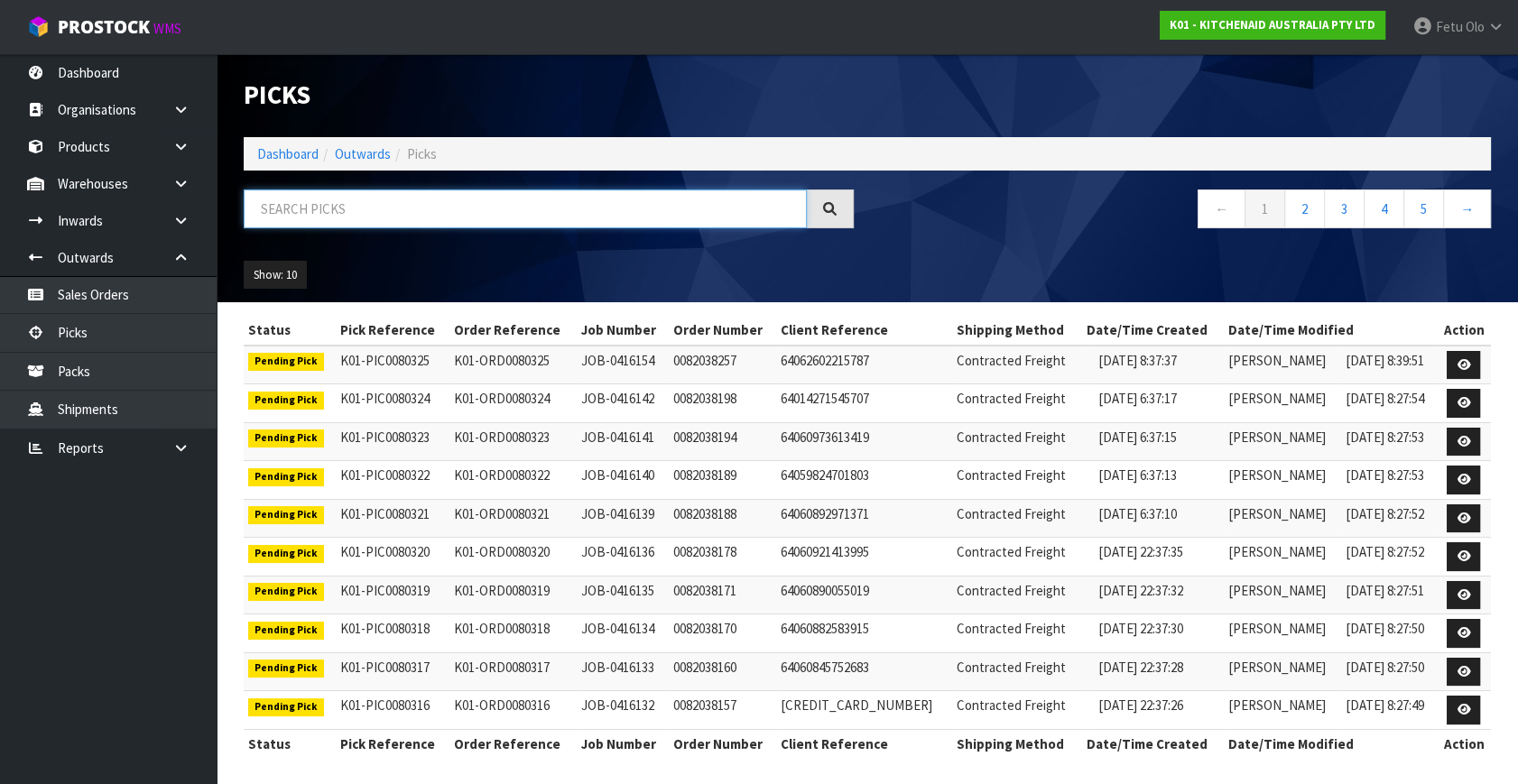
click at [384, 212] on input "text" at bounding box center [525, 209] width 563 height 39
type input "80088"
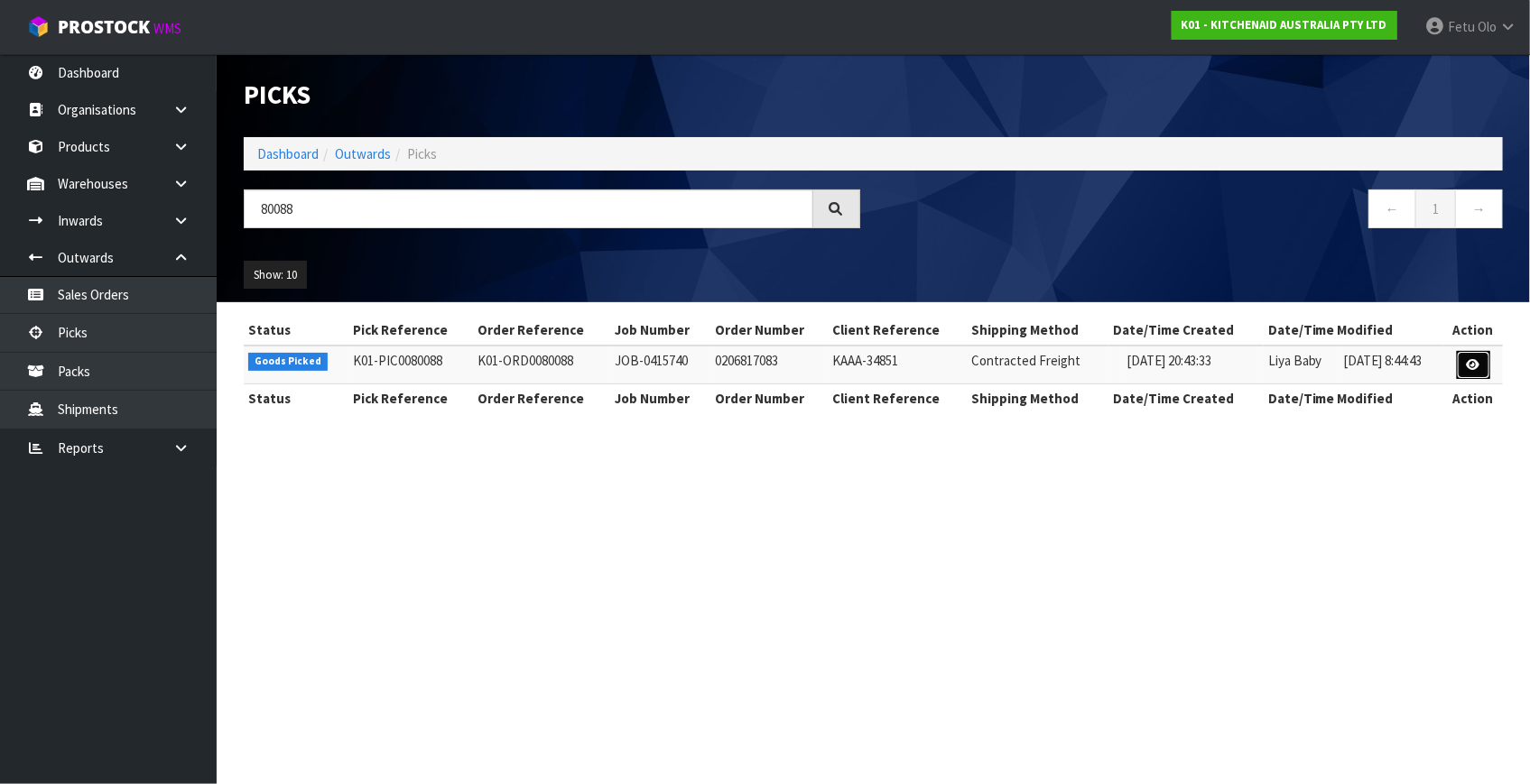
click at [1472, 361] on icon at bounding box center [1474, 365] width 14 height 12
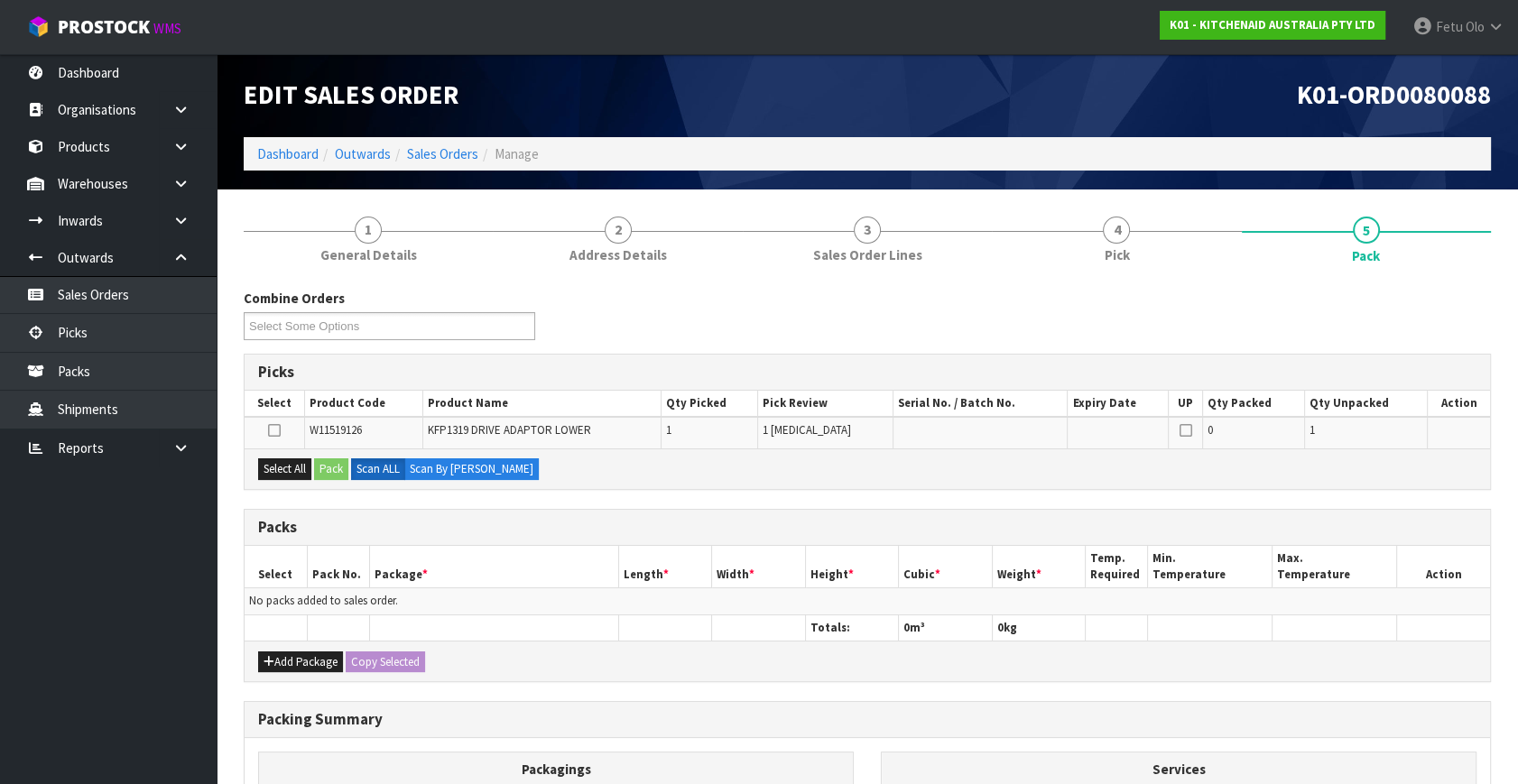
click at [407, 547] on th "Package *" at bounding box center [493, 568] width 249 height 43
click at [300, 470] on button "Select All" at bounding box center [284, 469] width 53 height 21
click at [318, 466] on button "Pack" at bounding box center [331, 469] width 34 height 21
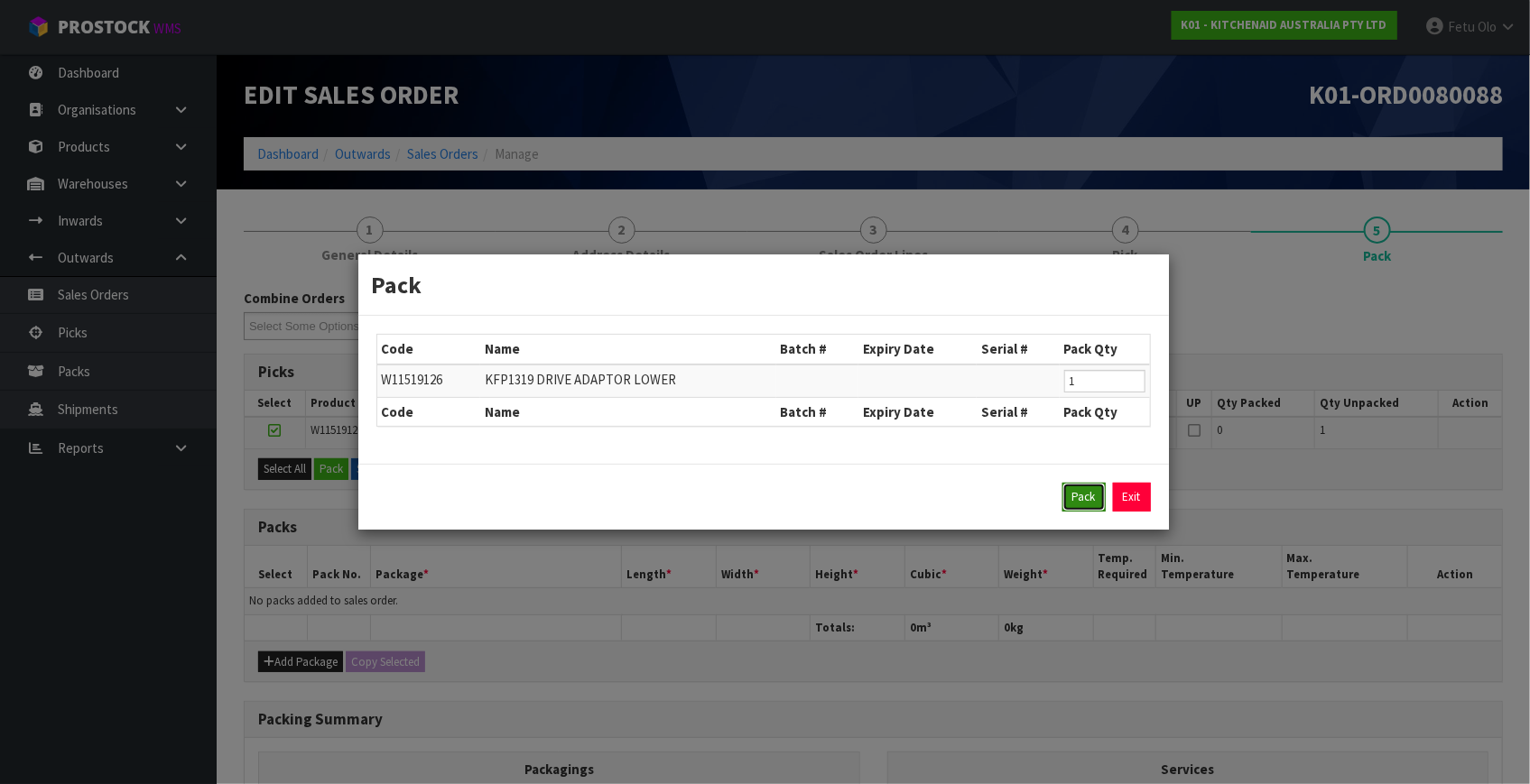
click at [1069, 500] on button "Pack" at bounding box center [1084, 498] width 44 height 29
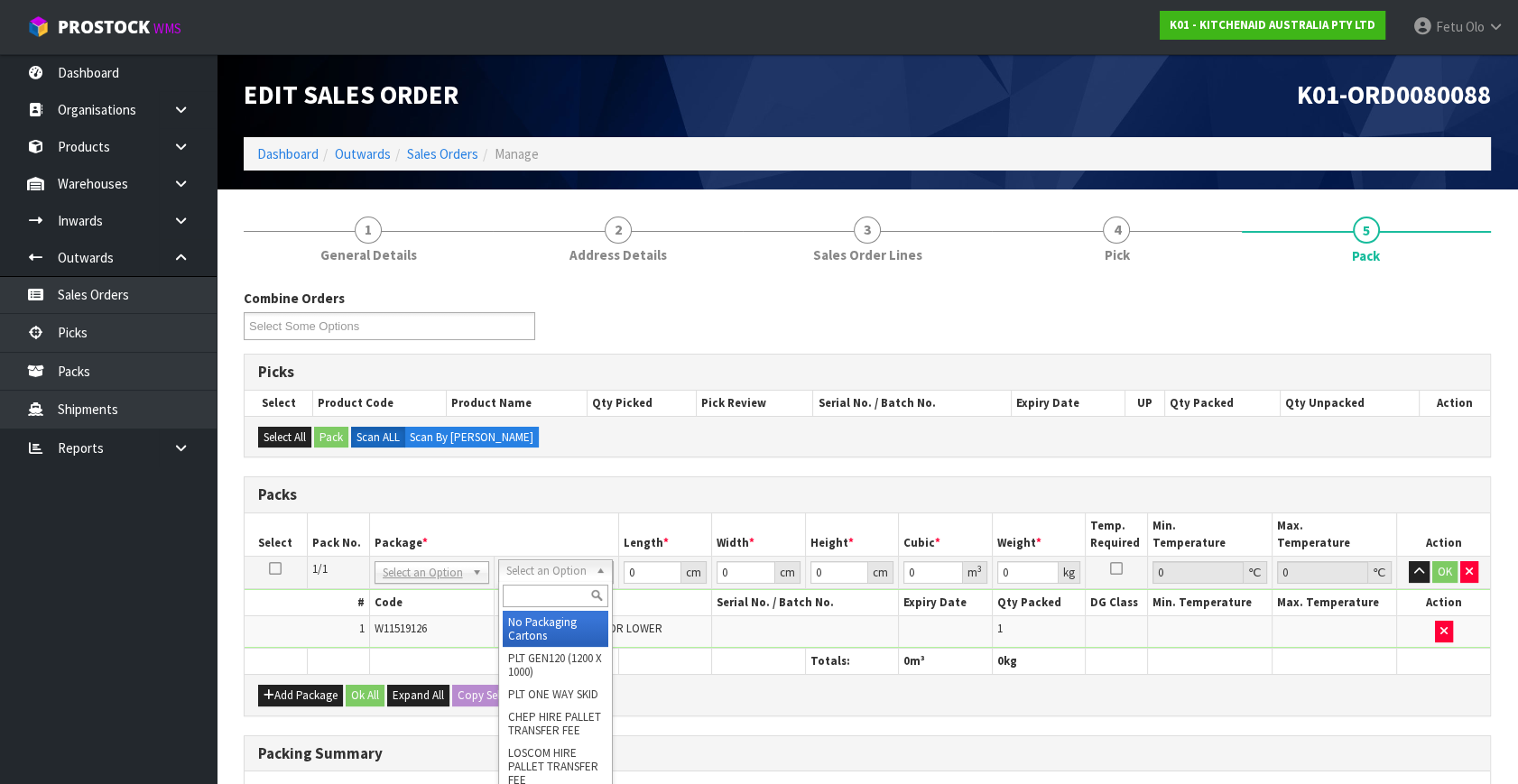
click at [534, 596] on input "text" at bounding box center [555, 596] width 106 height 22
type input "a5 c"
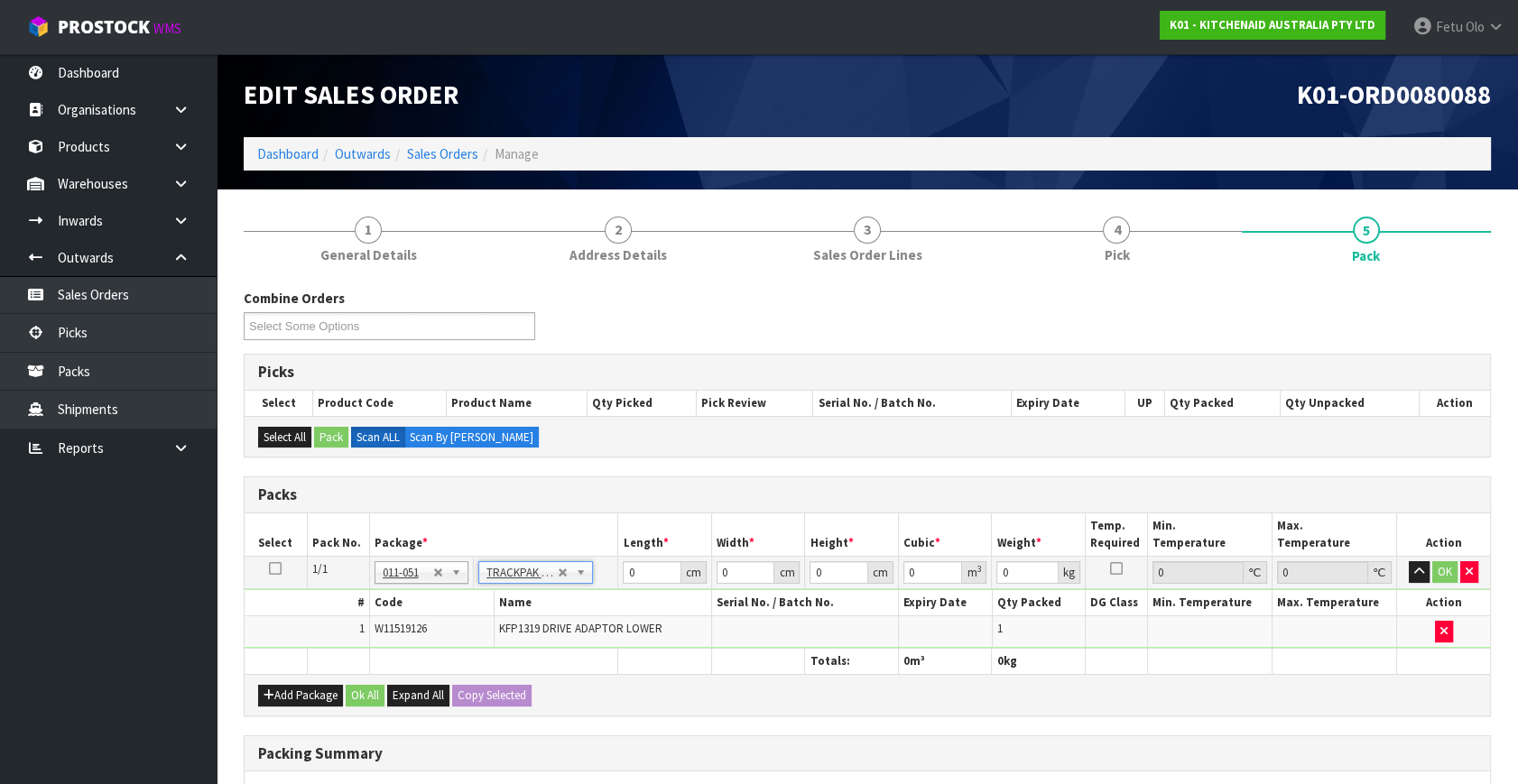
type input "18.5"
type input "28"
type input "0.01"
type input "0.000005"
type input "0.02"
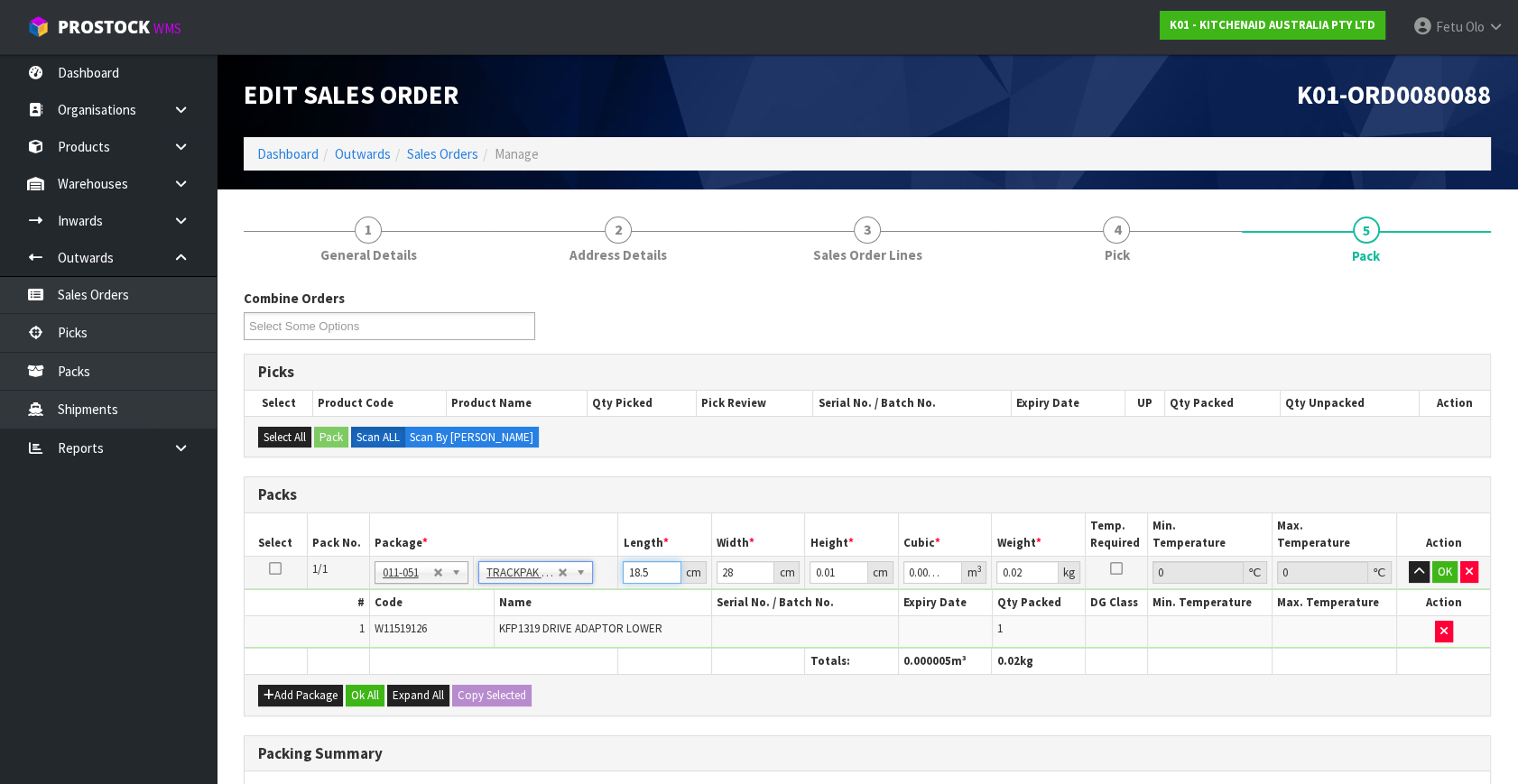
click at [635, 564] on input "18.5" at bounding box center [652, 572] width 58 height 22
type input "2"
type input "0.000001"
type input "24"
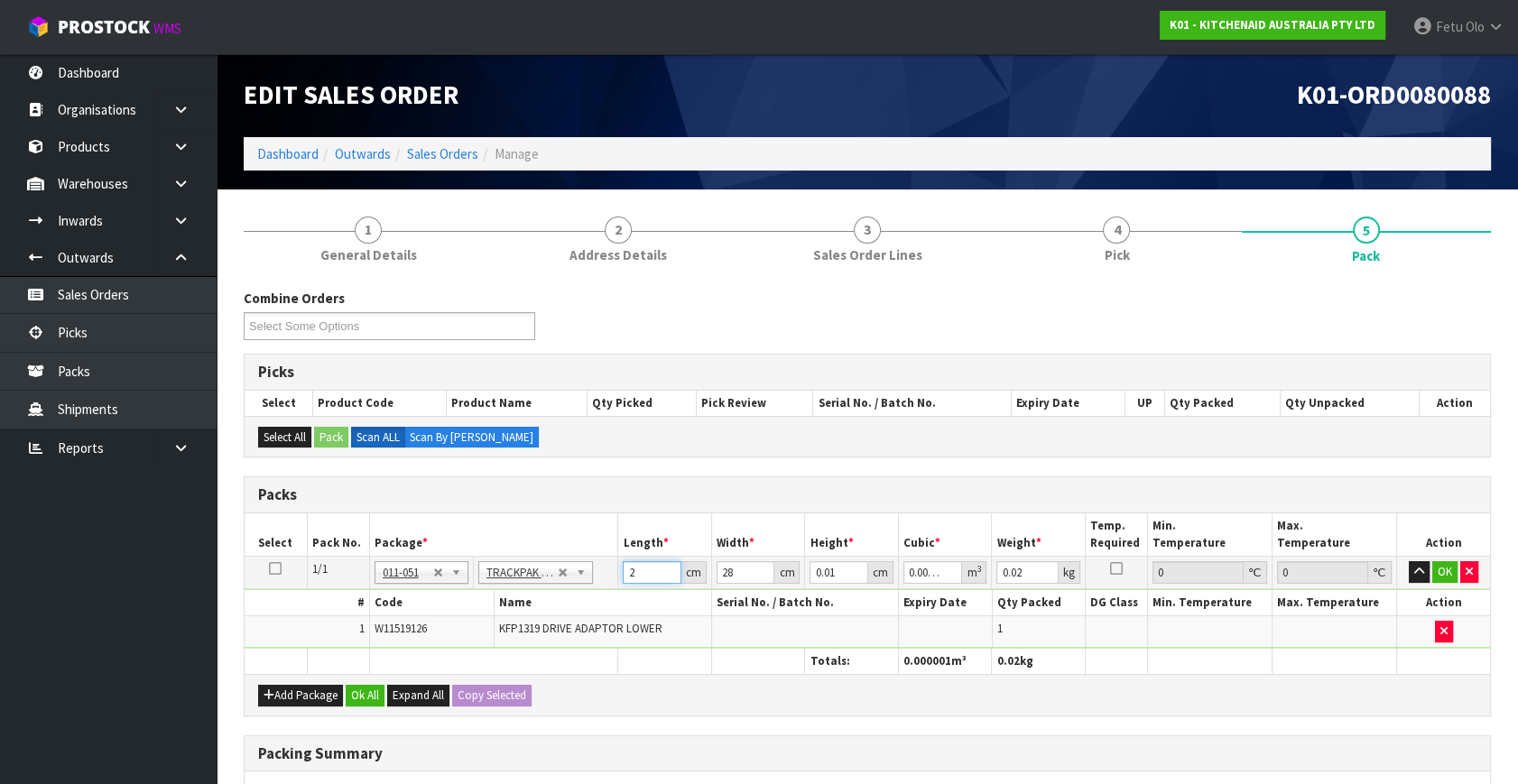
type input "0.000007"
type input "24"
type input "1"
type input "0"
type input "18"
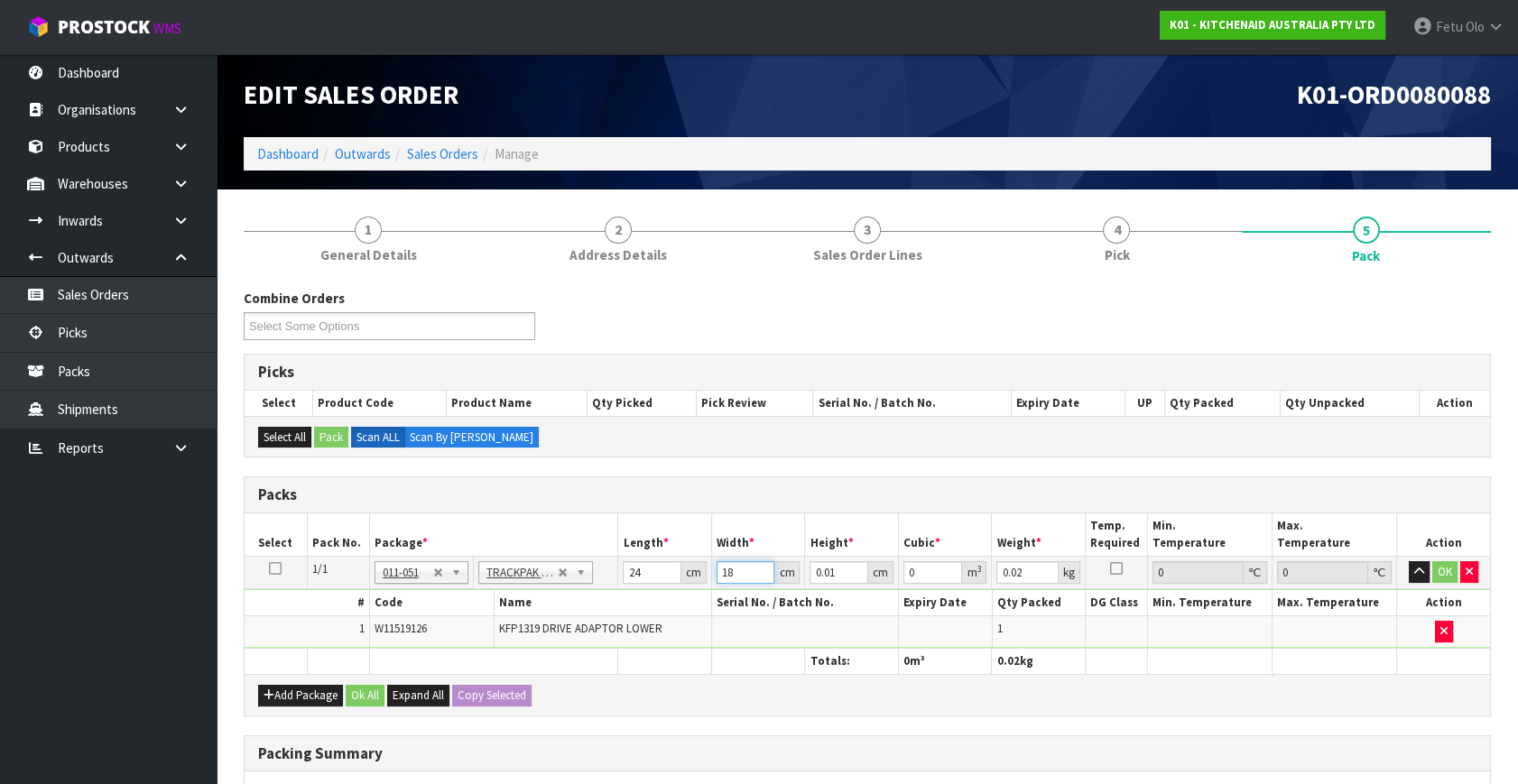
type input "0.000004"
type input "18"
type input "4"
type input "0.001728"
type input "4"
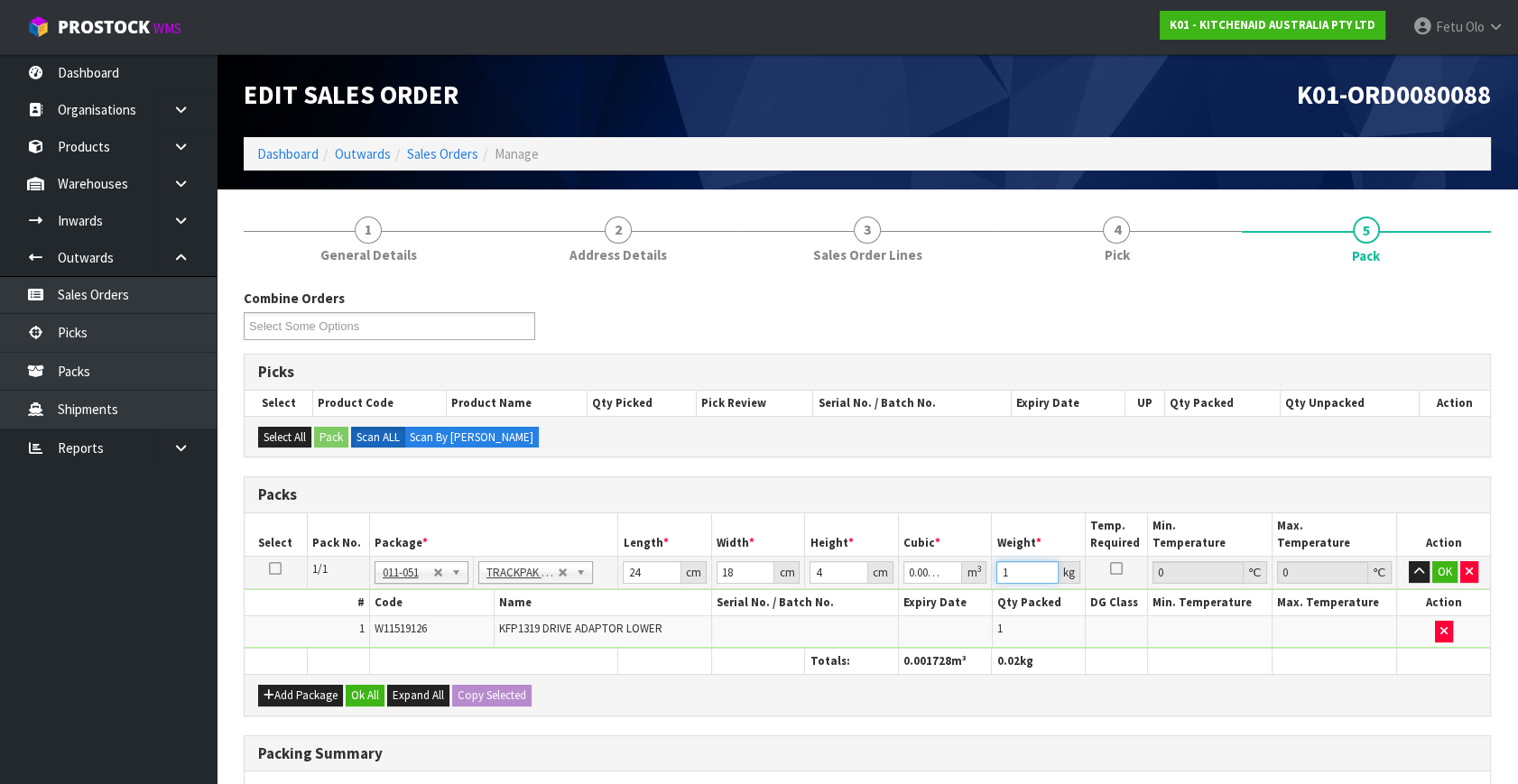
type input "1"
click button "OK" at bounding box center [1445, 572] width 25 height 21
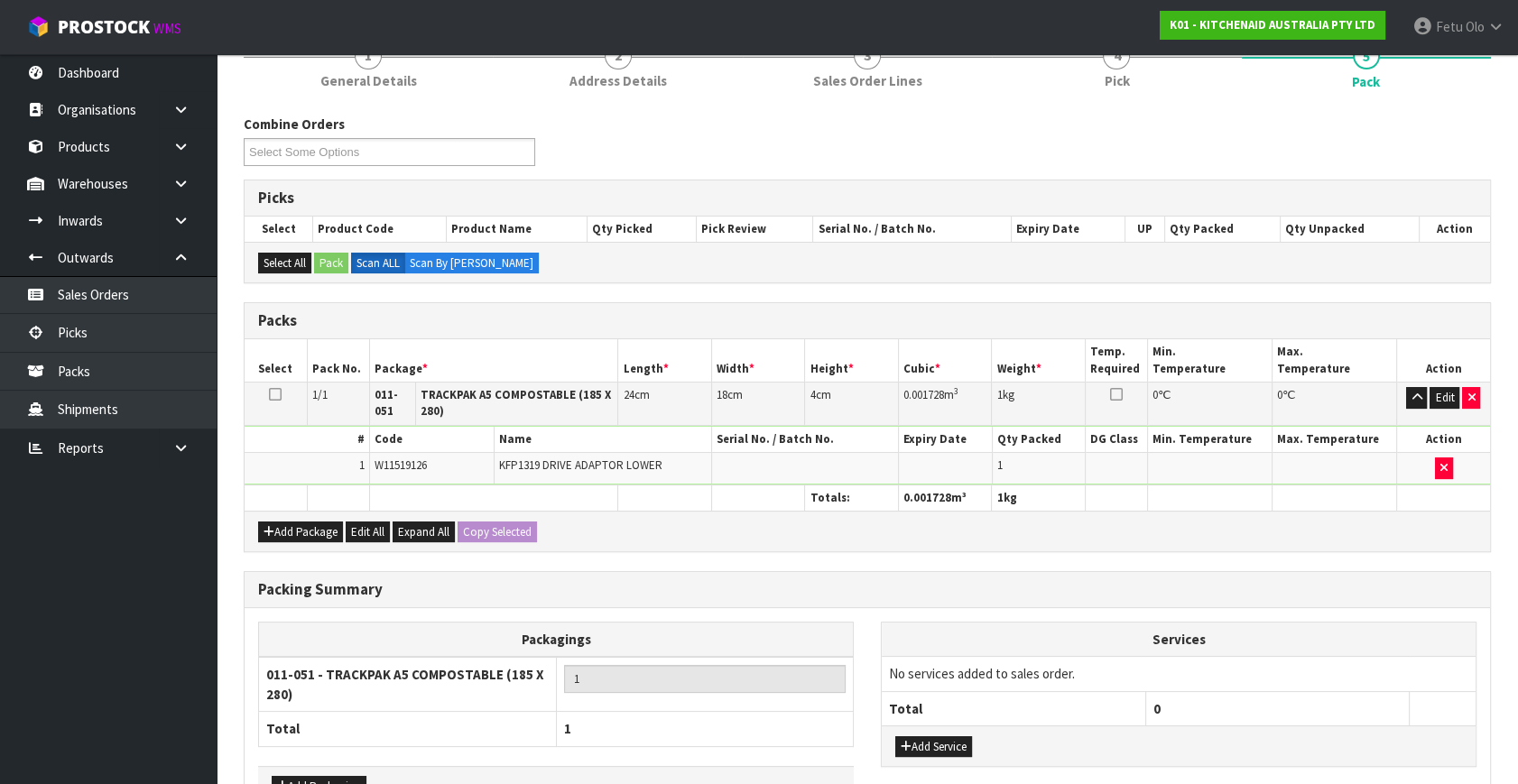
scroll to position [291, 0]
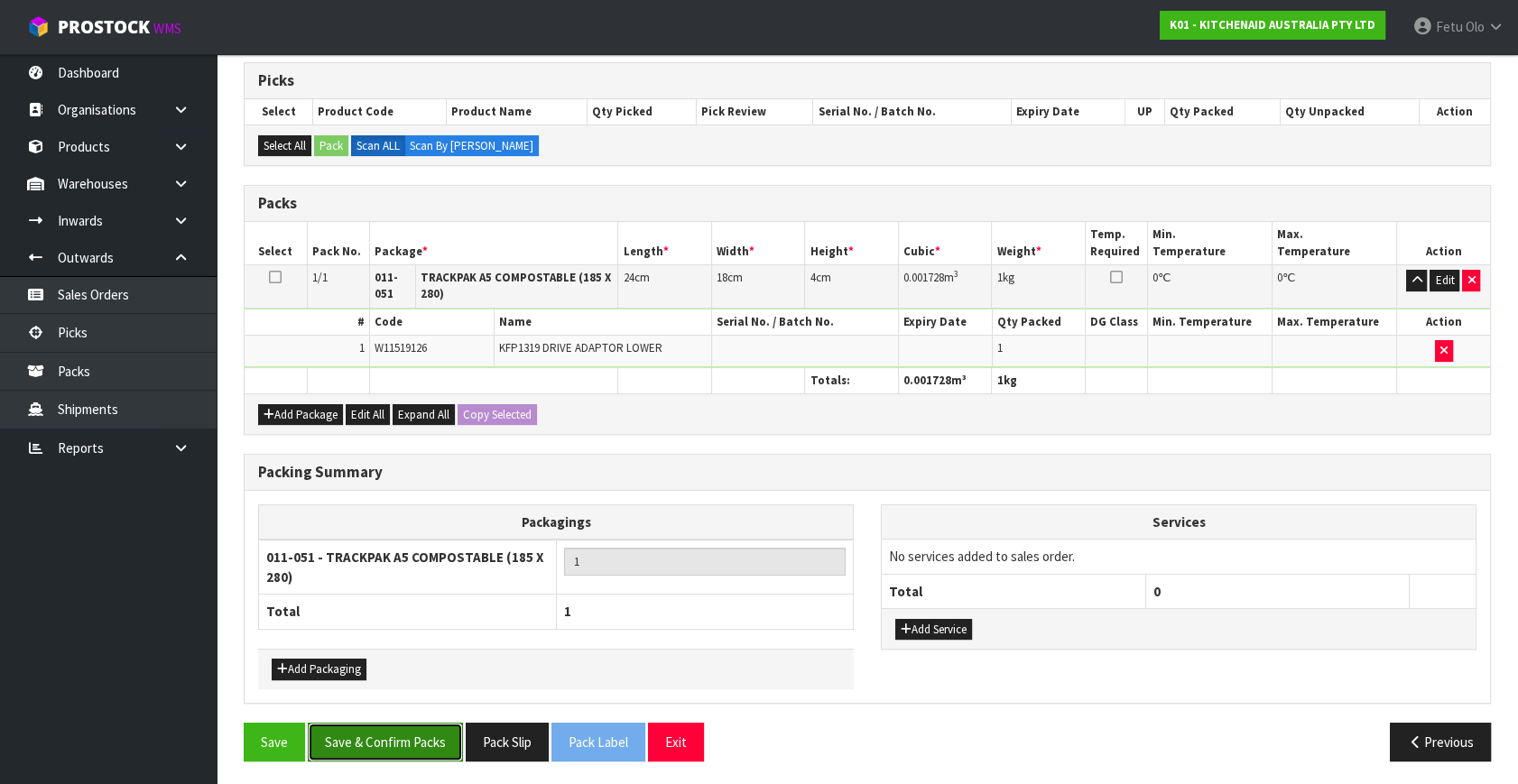
click at [419, 723] on button "Save & Confirm Packs" at bounding box center [385, 742] width 155 height 39
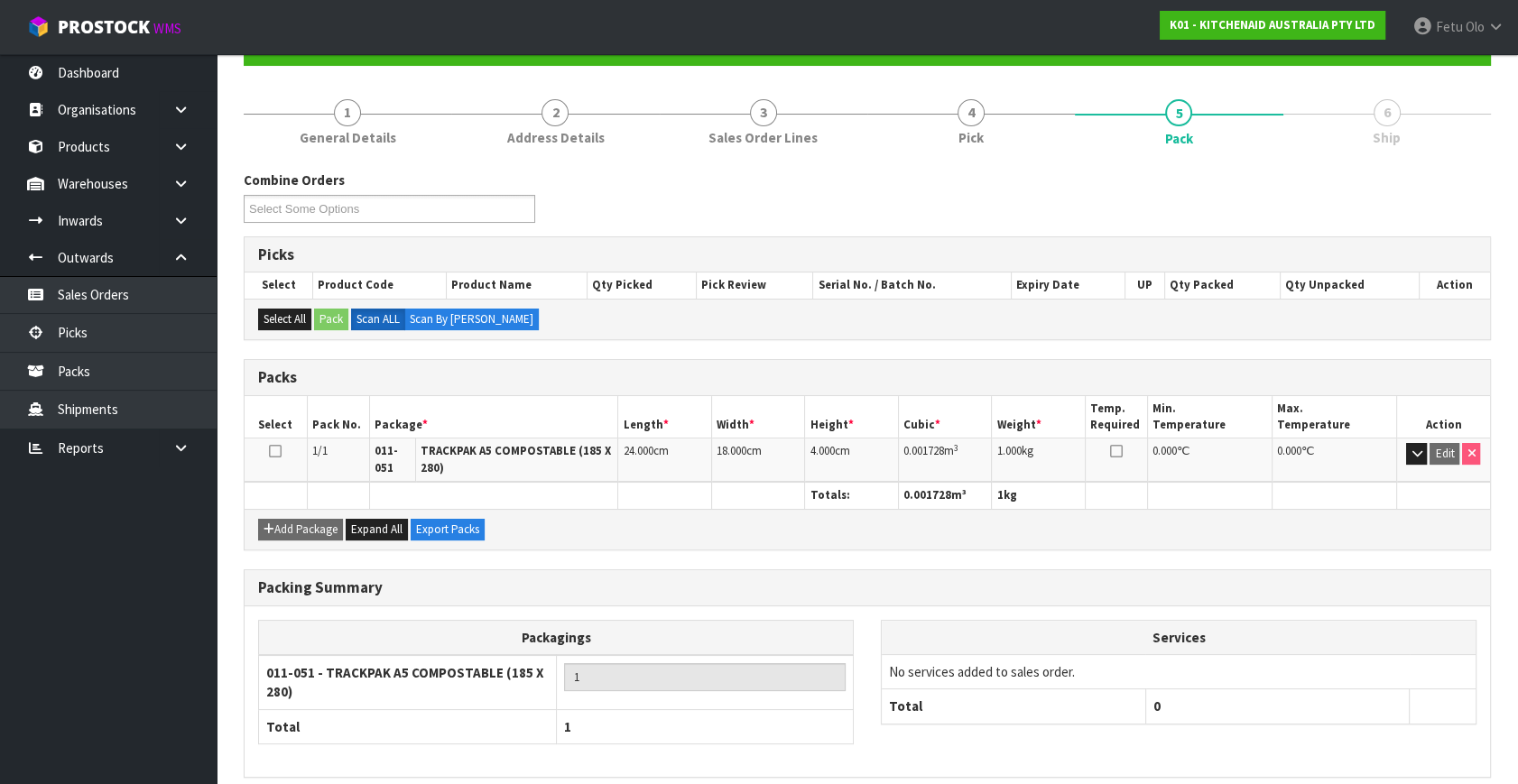
scroll to position [259, 0]
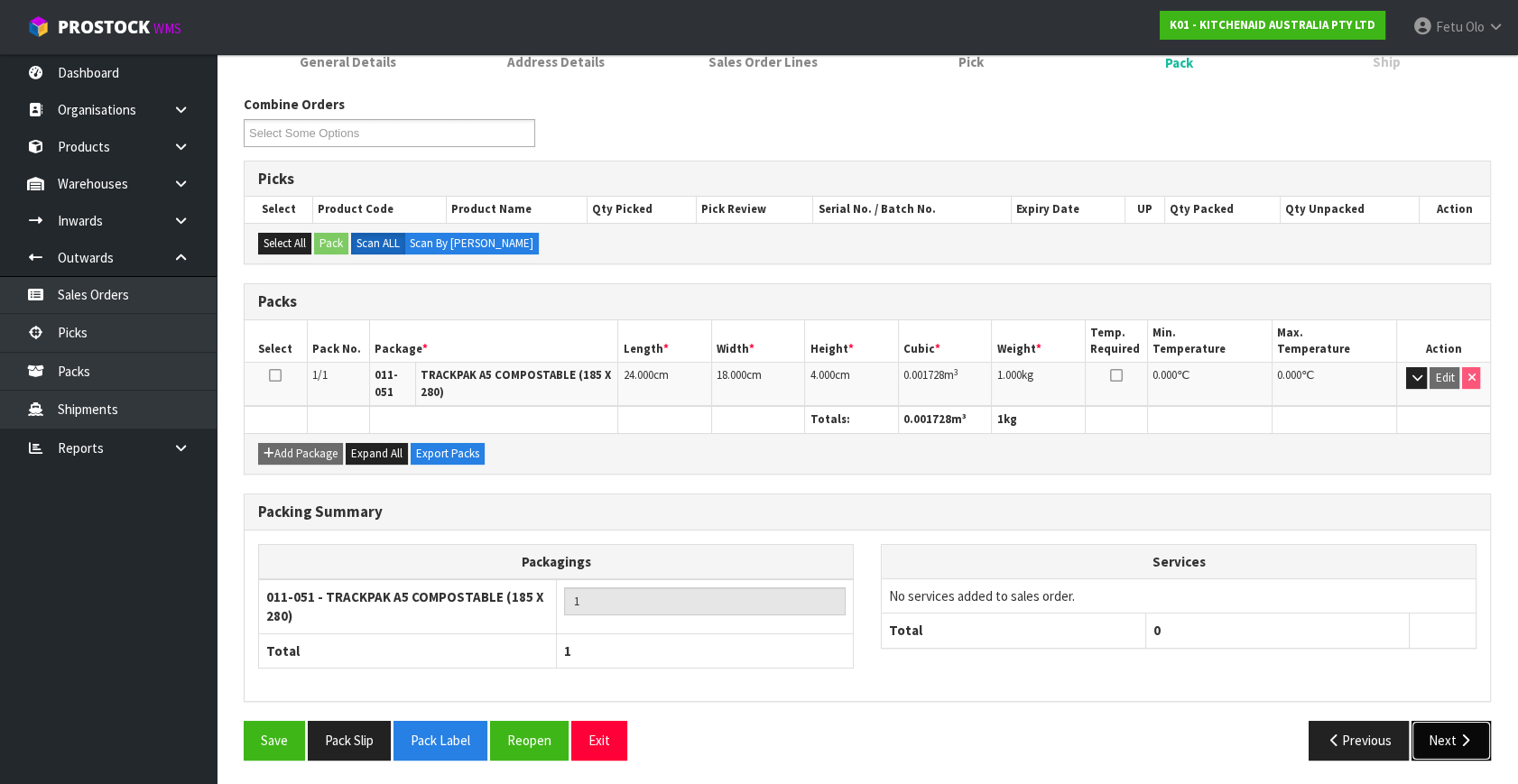
click at [1471, 741] on icon "button" at bounding box center [1466, 740] width 17 height 14
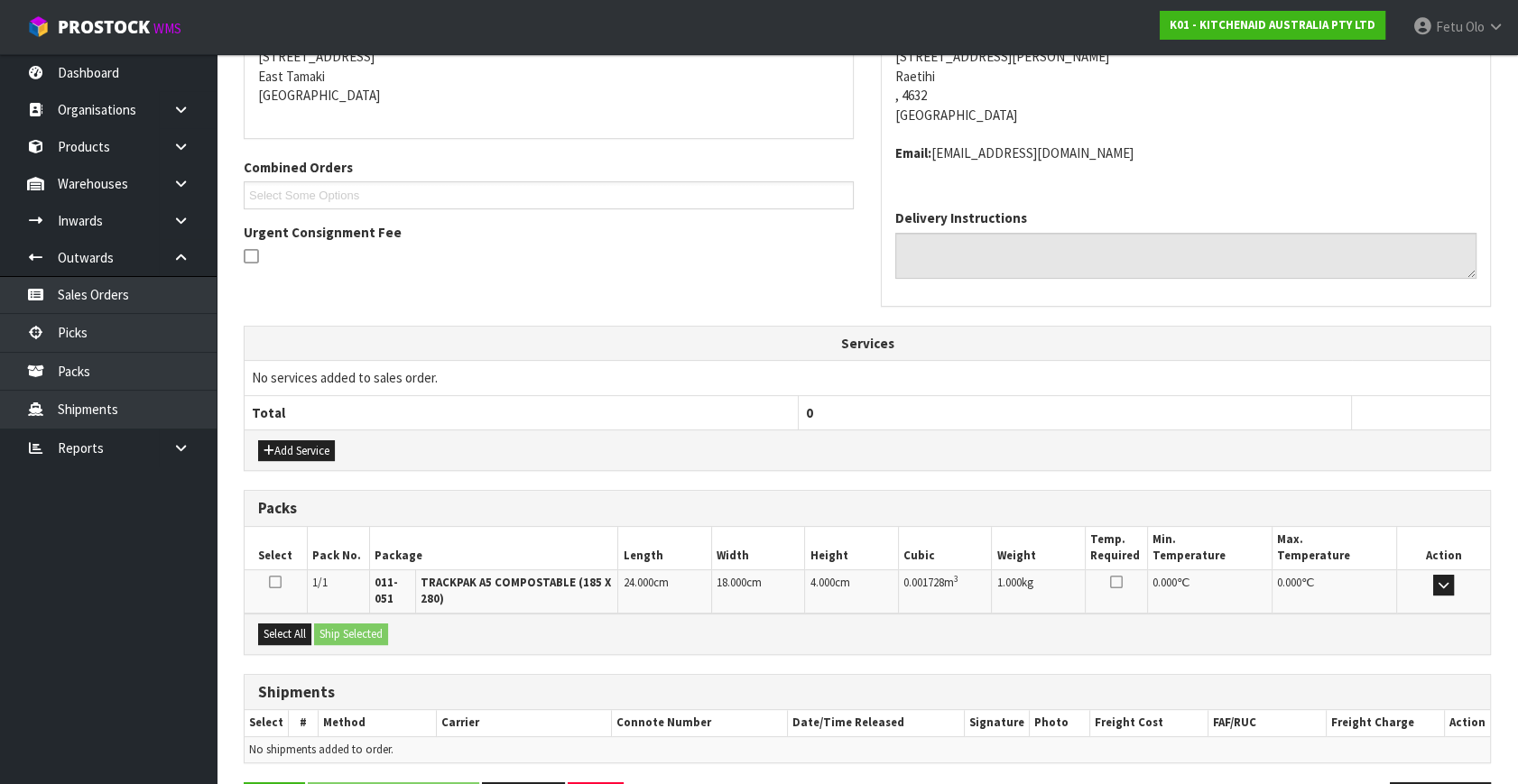
scroll to position [438, 0]
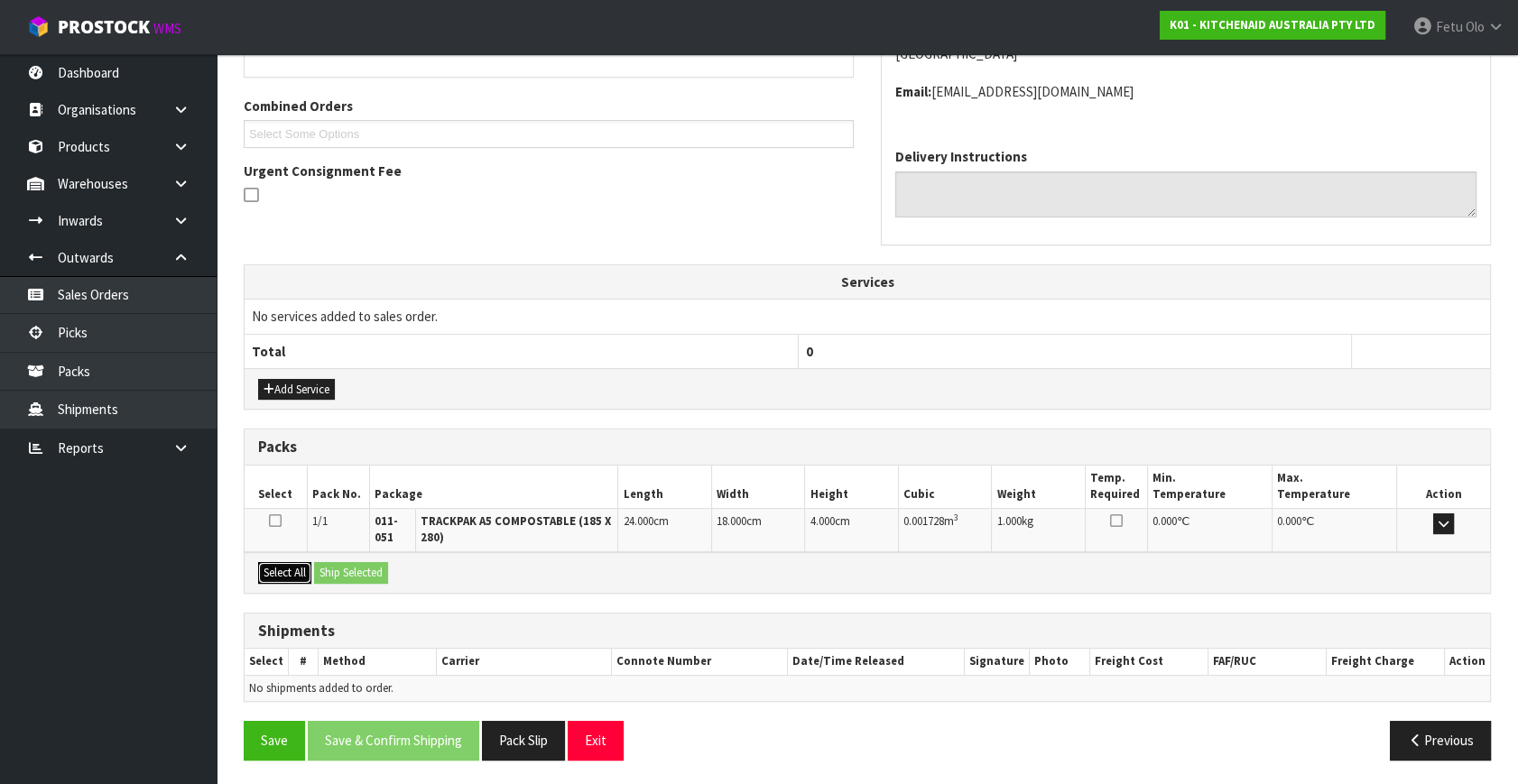
drag, startPoint x: 277, startPoint y: 569, endPoint x: 326, endPoint y: 564, distance: 49.3
click at [283, 569] on button "Select All" at bounding box center [284, 572] width 53 height 21
click at [326, 564] on button "Ship Selected" at bounding box center [351, 572] width 74 height 21
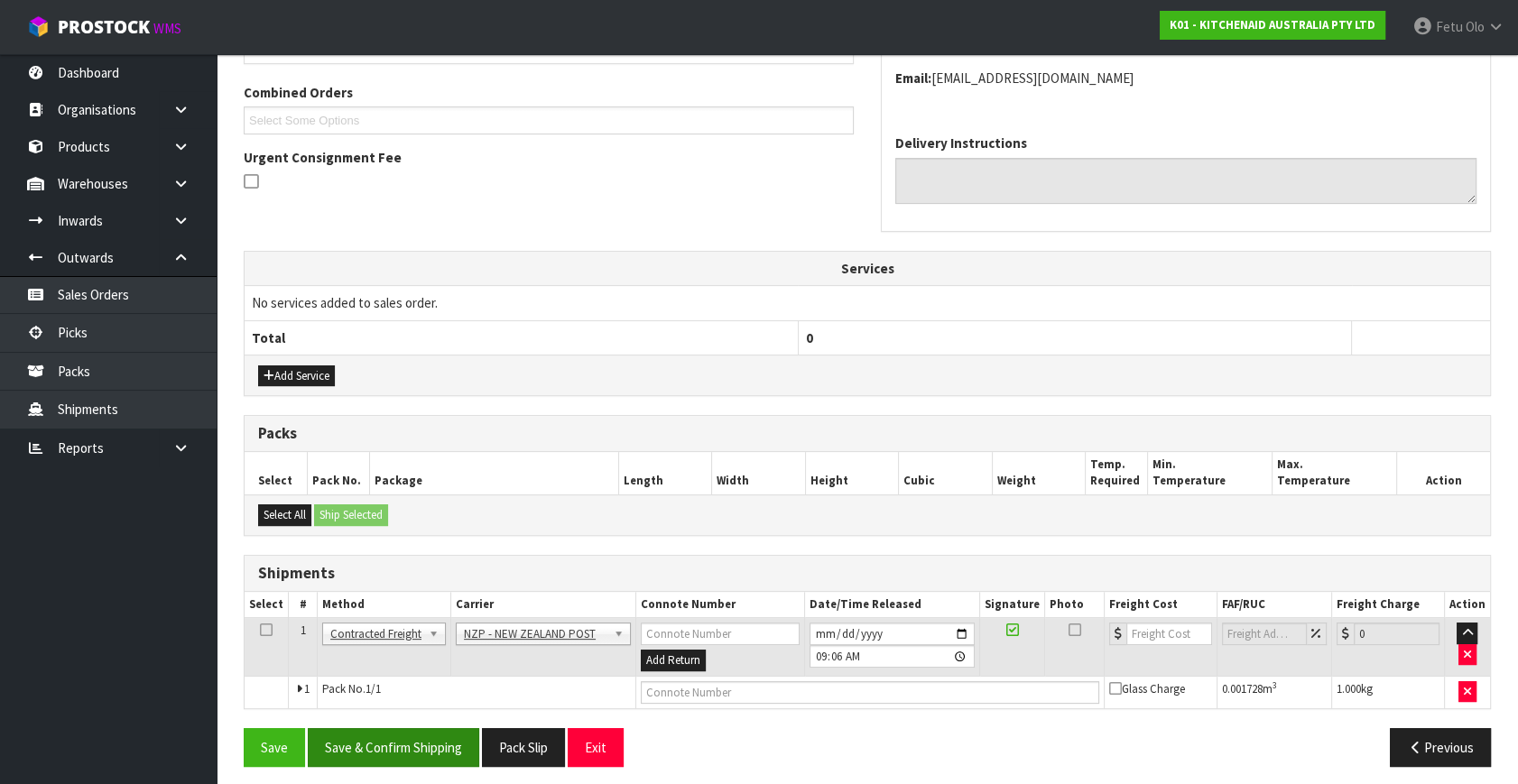
scroll to position [457, 0]
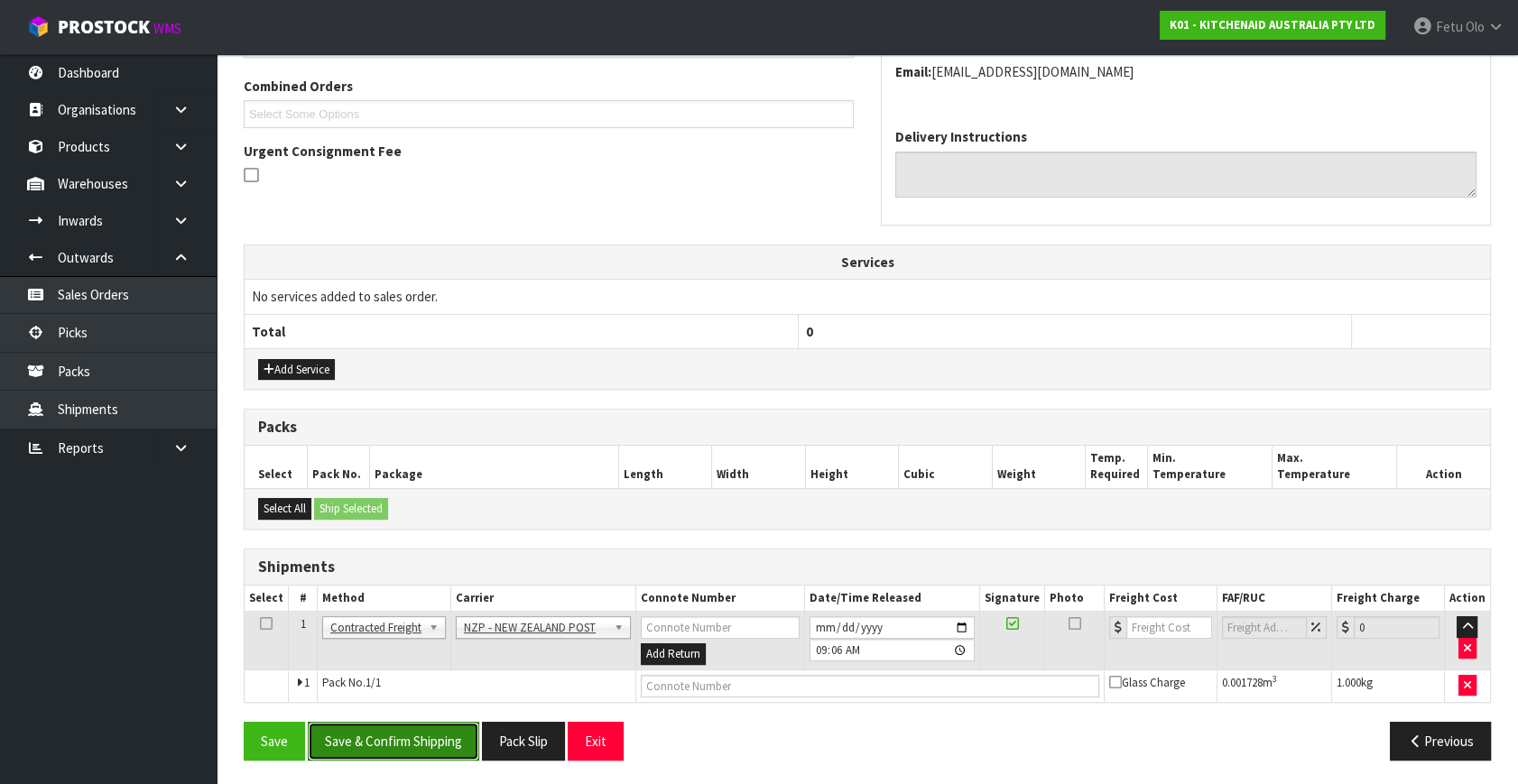
click at [432, 725] on button "Save & Confirm Shipping" at bounding box center [393, 741] width 172 height 39
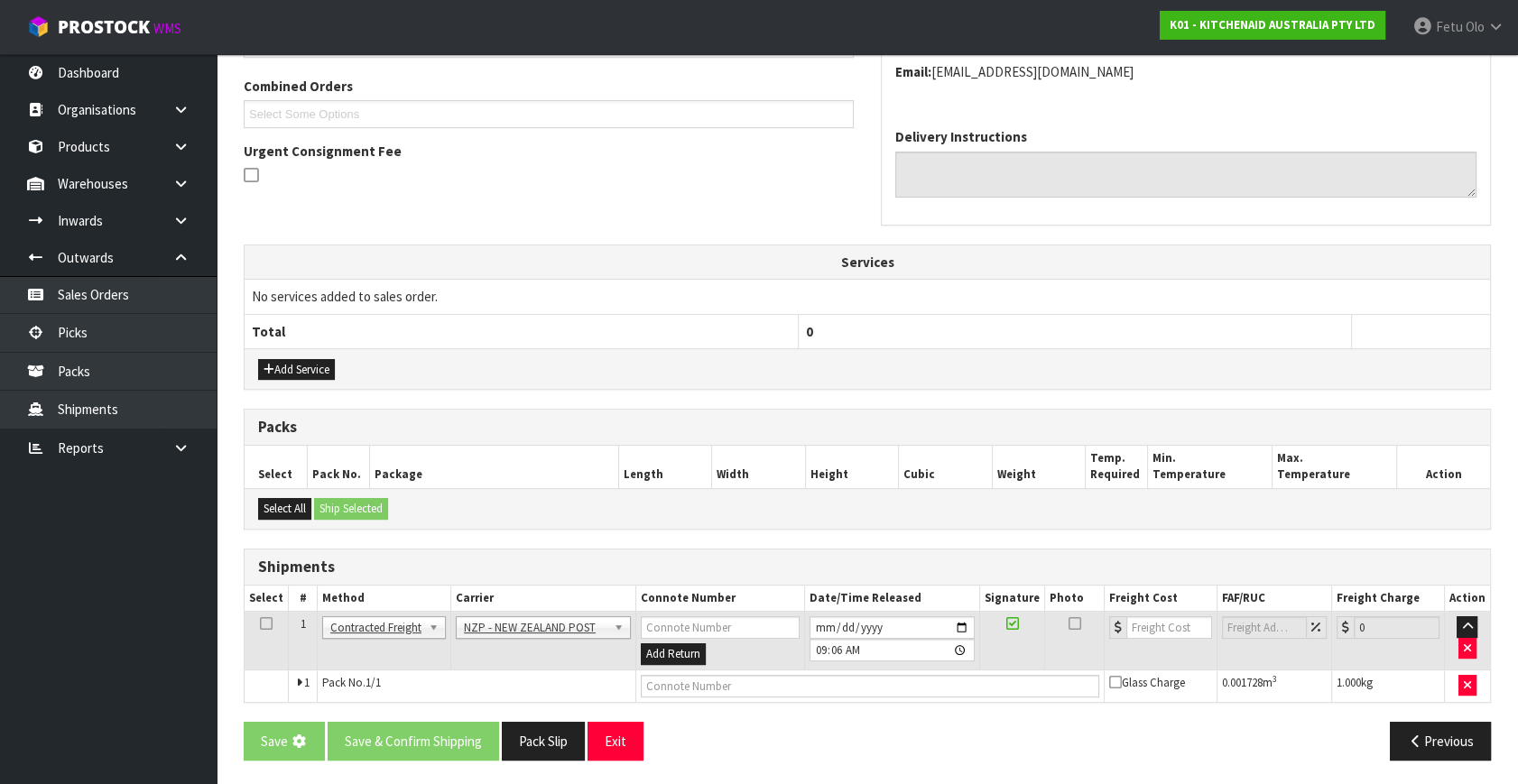
scroll to position [0, 0]
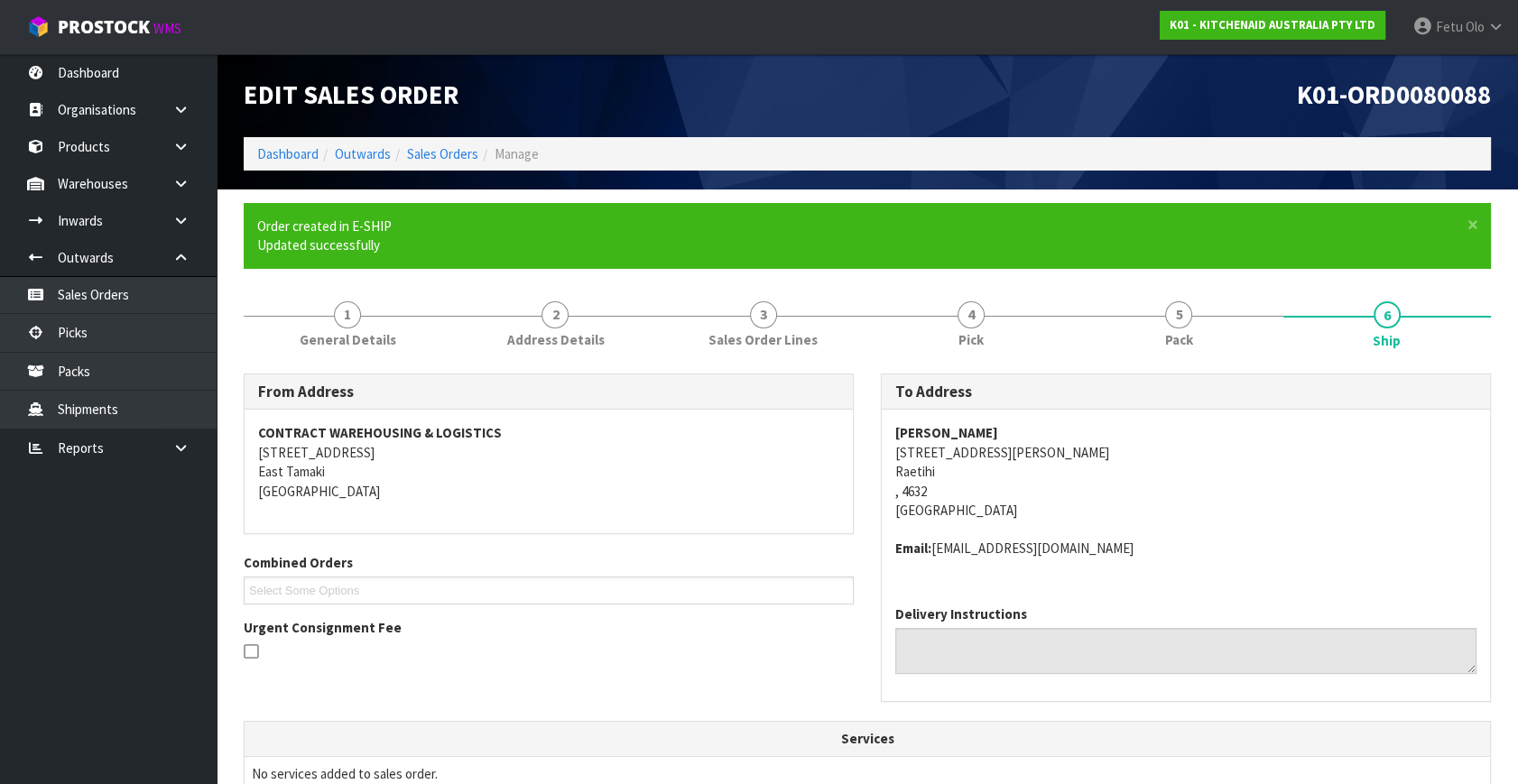
click at [905, 466] on address "Darren Dempsey 30 George Street Raetihi , 4632 New Zealand" at bounding box center [1186, 472] width 581 height 97
copy address "Raetihi"
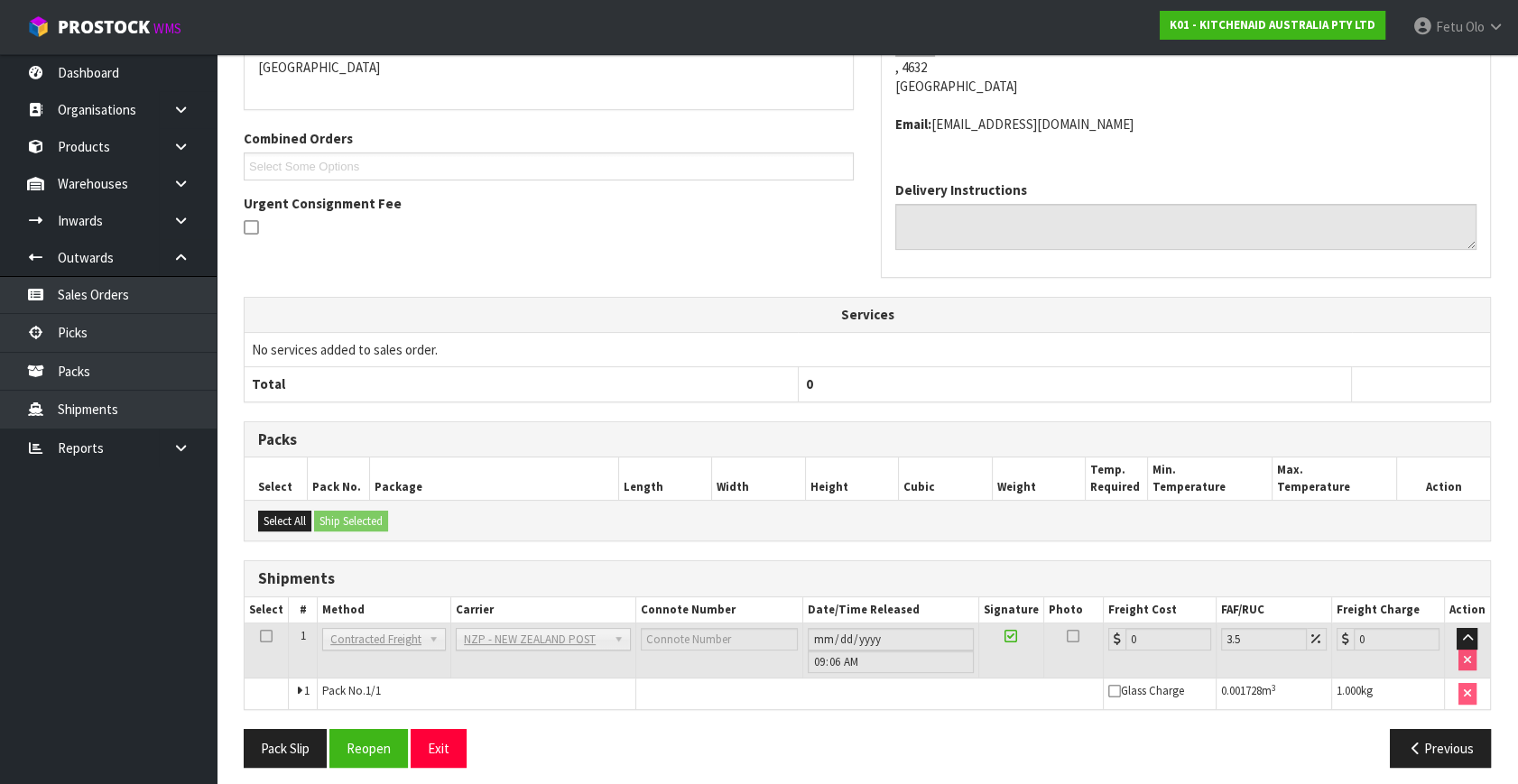
scroll to position [432, 0]
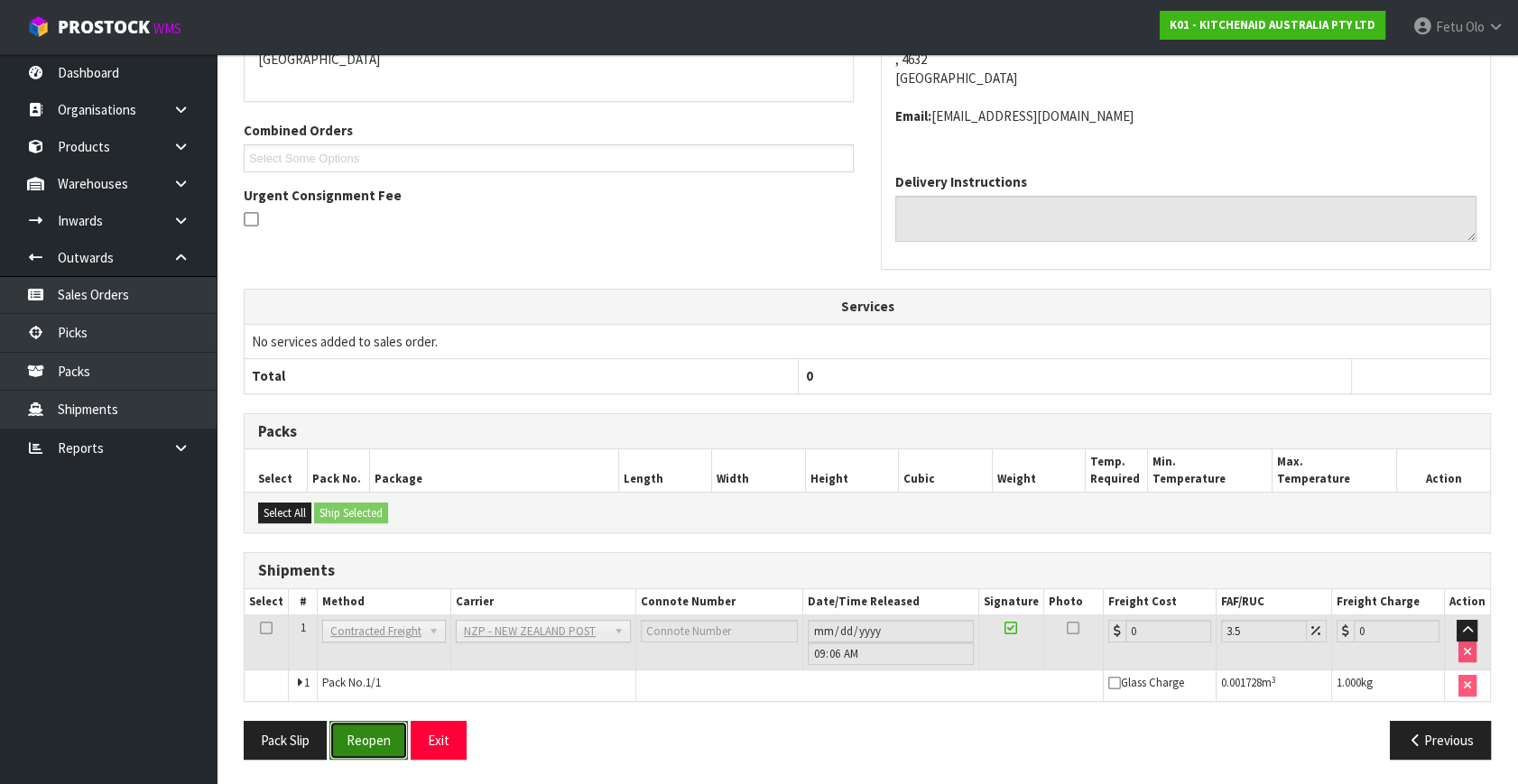
click at [380, 747] on button "Reopen" at bounding box center [368, 740] width 79 height 39
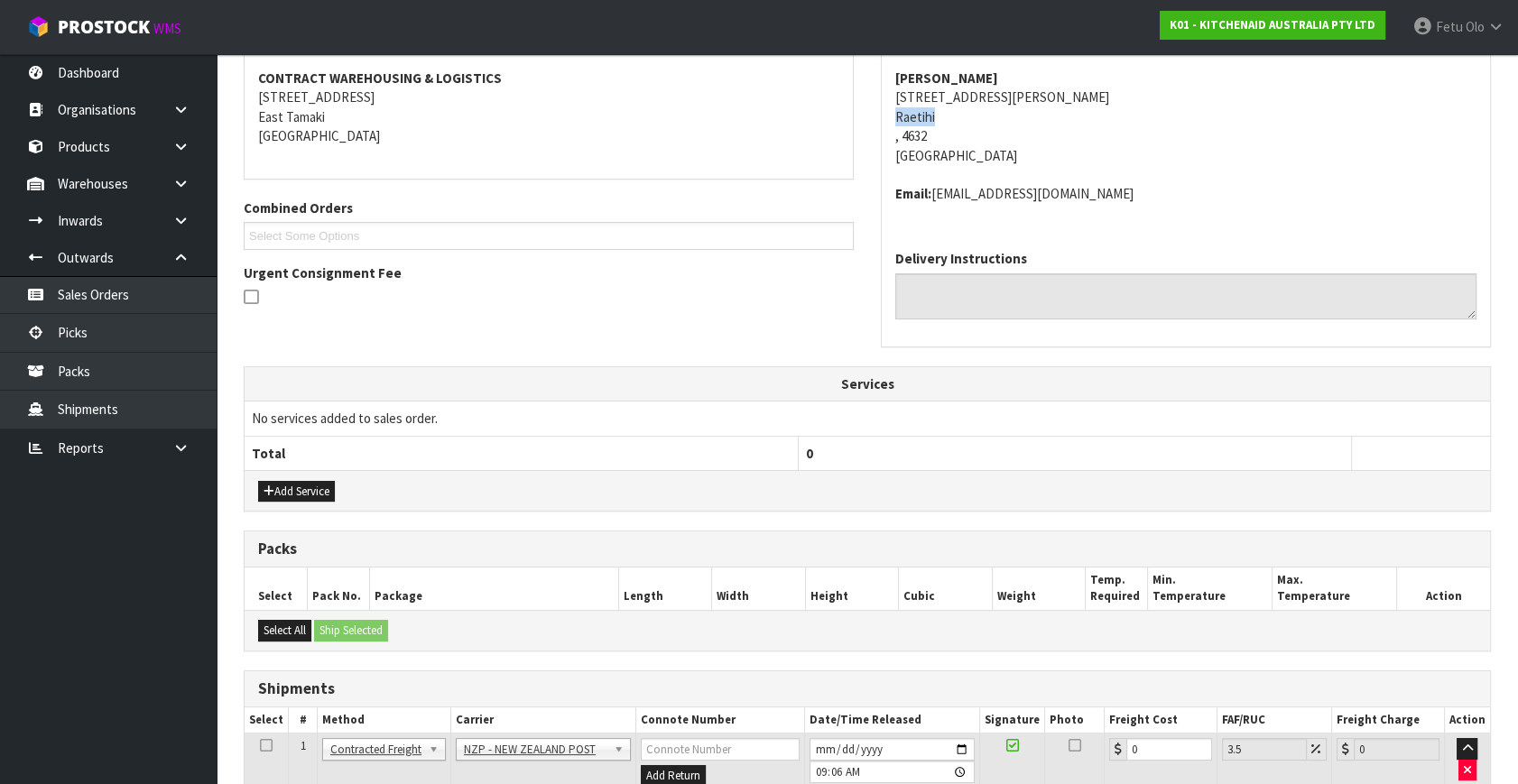
scroll to position [413, 0]
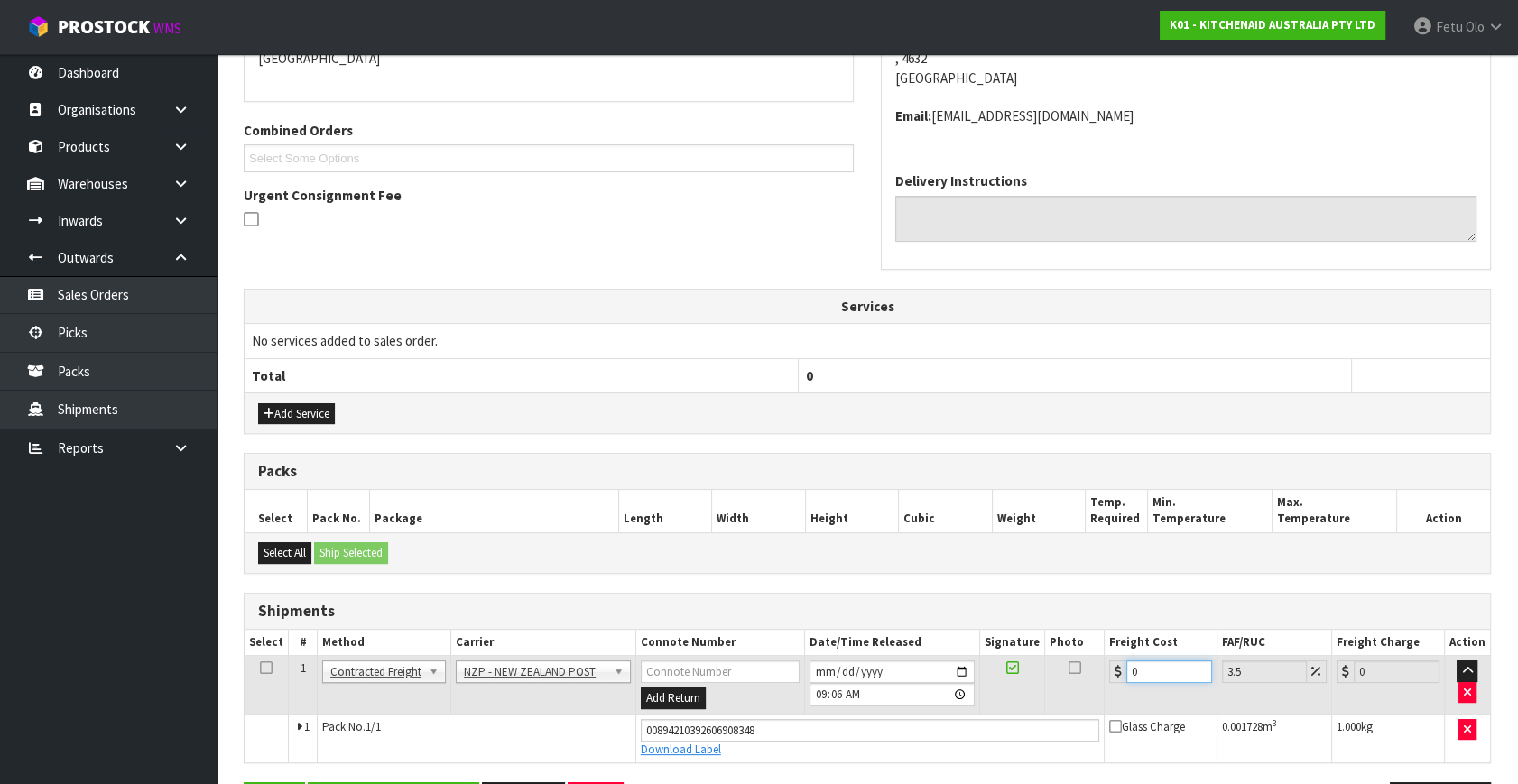
drag, startPoint x: 1142, startPoint y: 668, endPoint x: 844, endPoint y: 740, distance: 306.6
click at [845, 740] on tbody "1 Client Local Pickup Customer Local Pickup Company Freight Contracted Freight …" at bounding box center [867, 709] width 1245 height 107
type input "4"
type input "4.14"
type input "4.03"
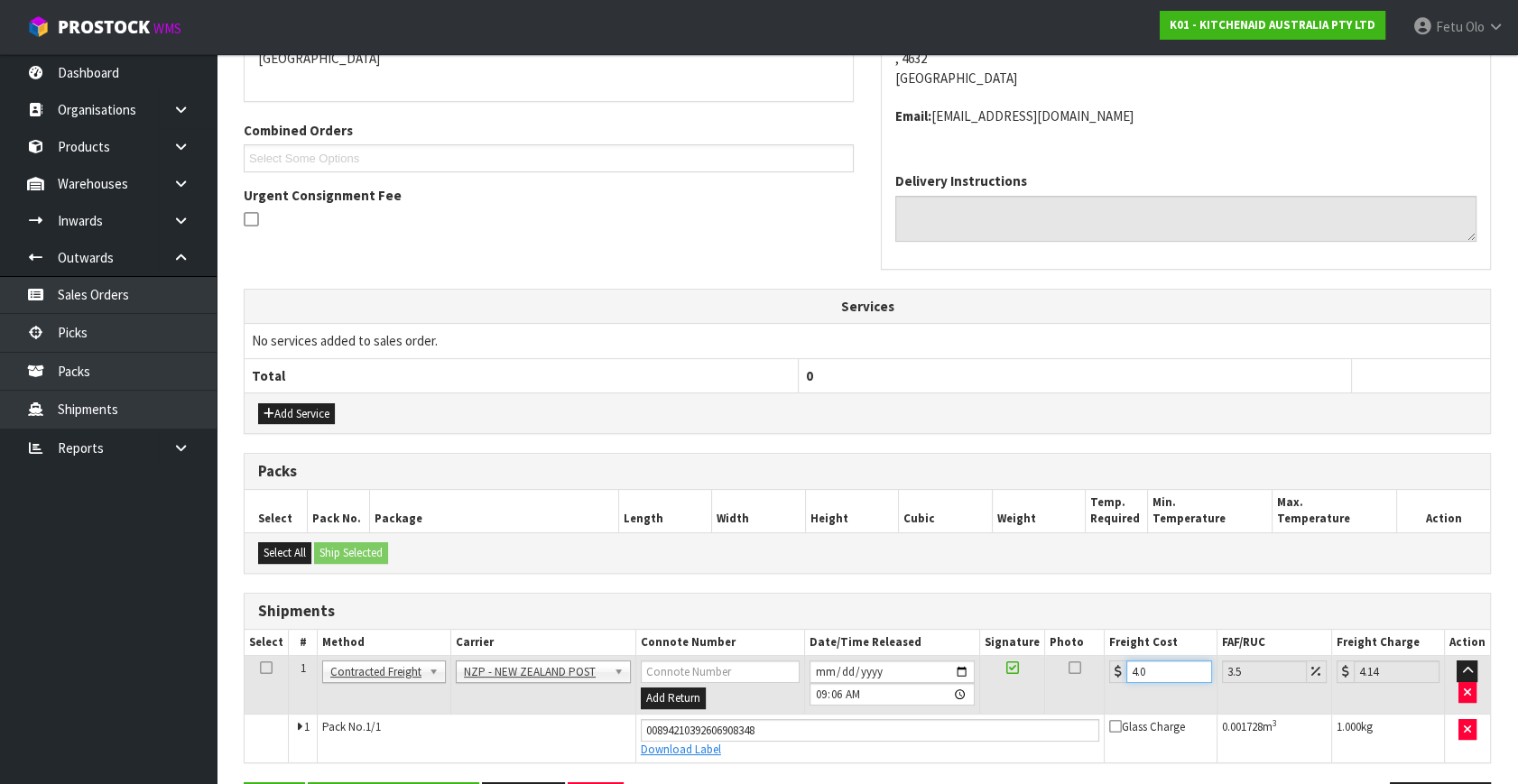
type input "4.17"
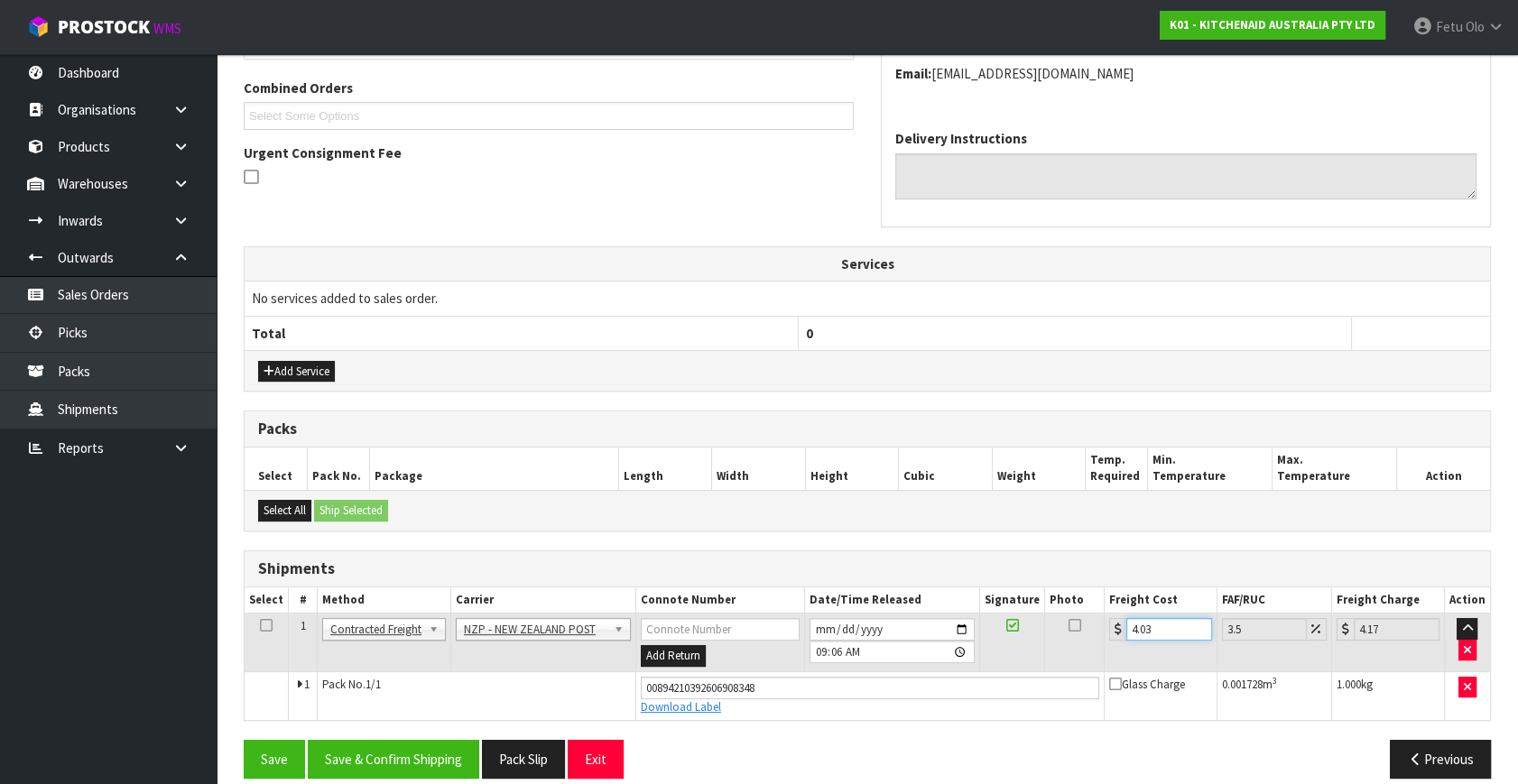
scroll to position [474, 0]
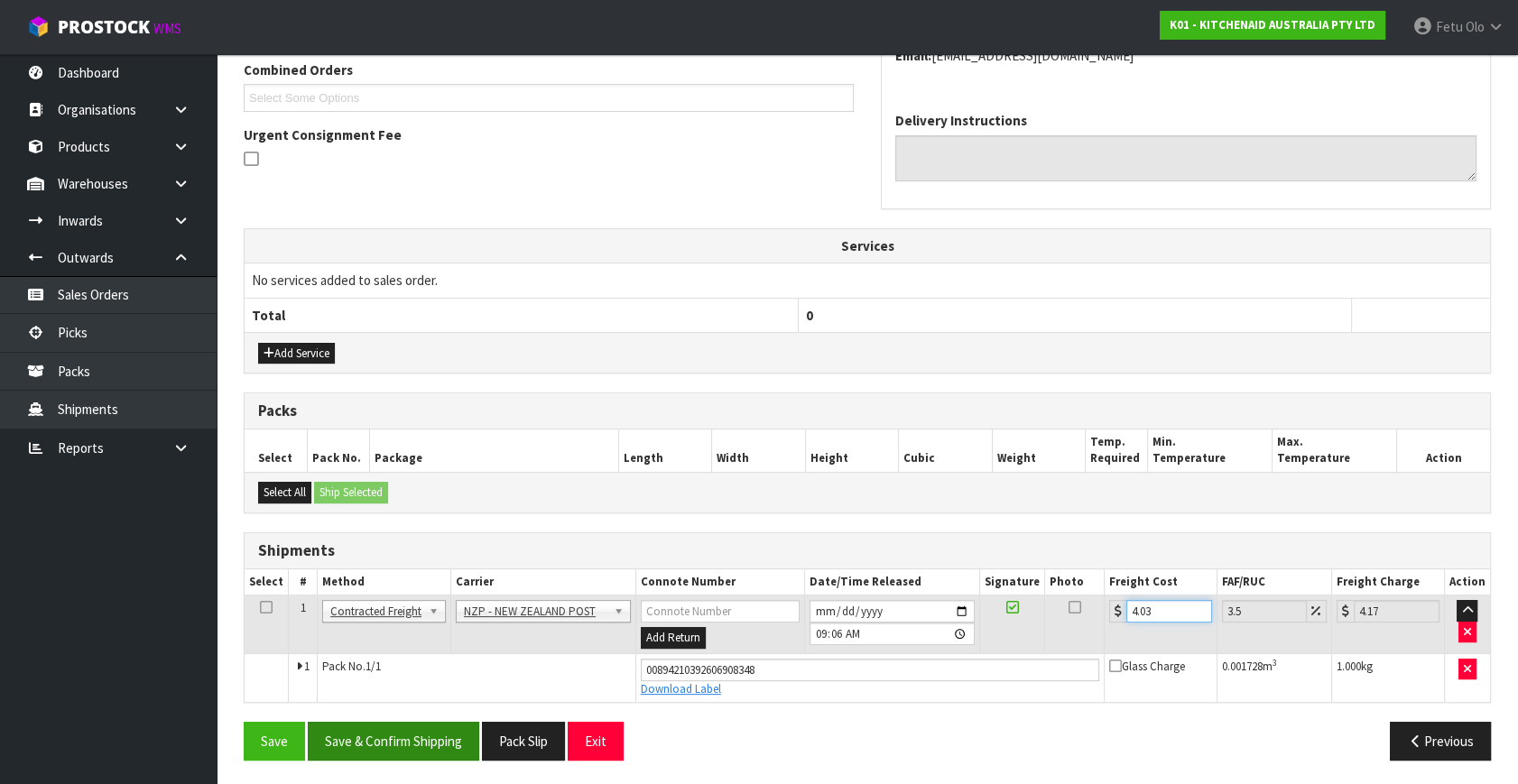
type input "4.03"
click at [406, 734] on button "Save & Confirm Shipping" at bounding box center [393, 741] width 172 height 39
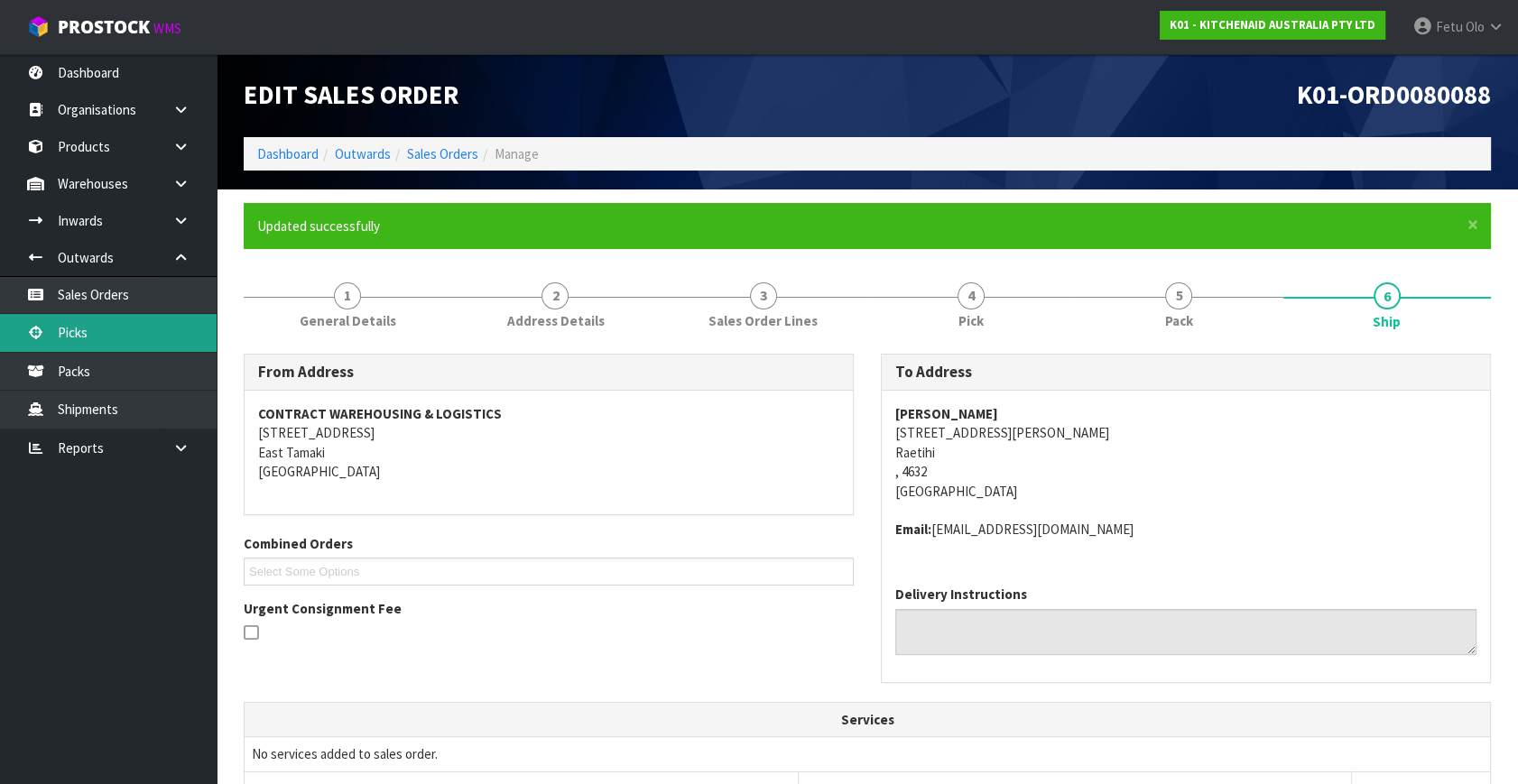
click at [48, 324] on link "Picks" at bounding box center [108, 333] width 216 height 37
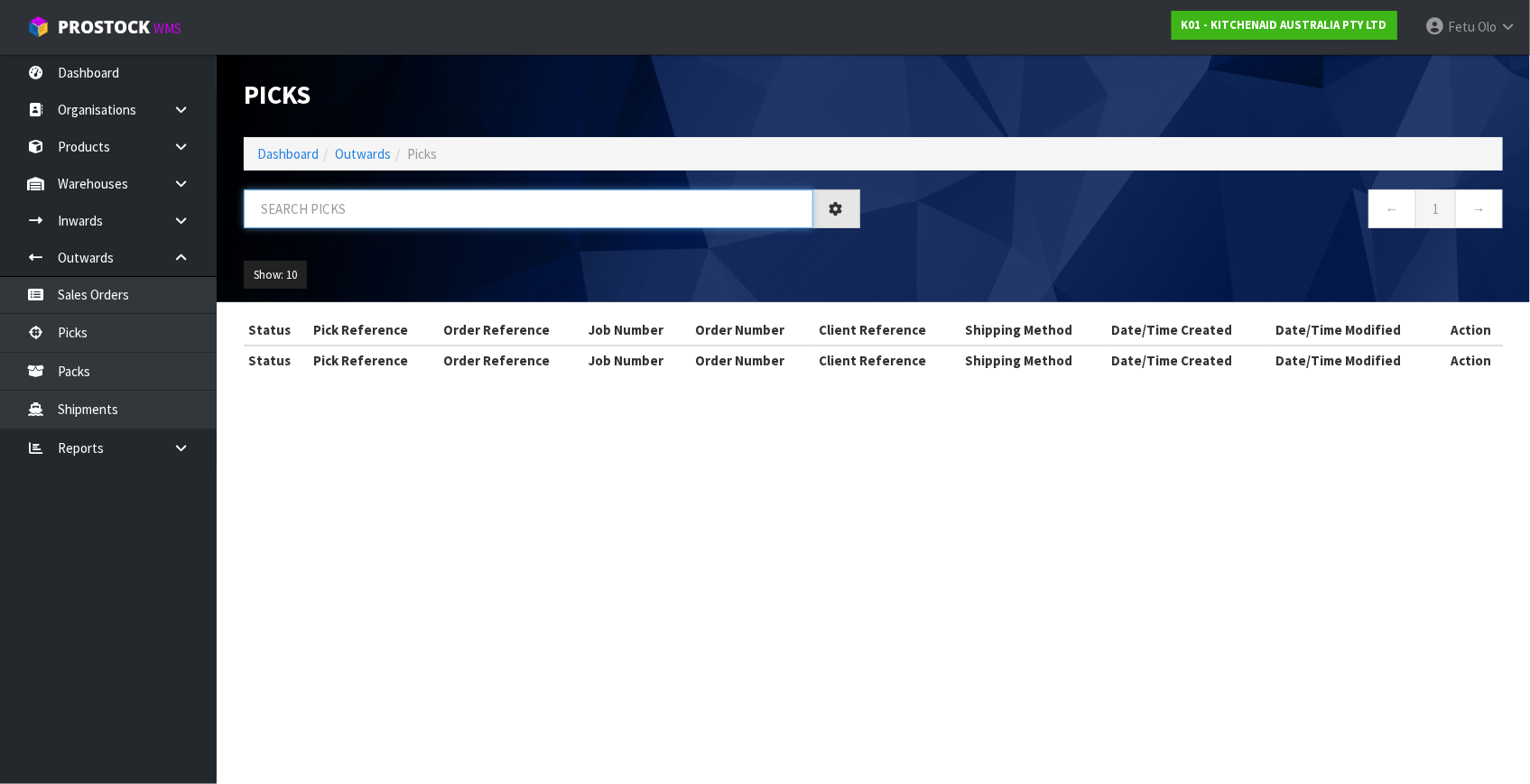
click at [494, 217] on input "text" at bounding box center [528, 209] width 570 height 39
click at [239, 215] on div "800552" at bounding box center [551, 215] width 644 height 52
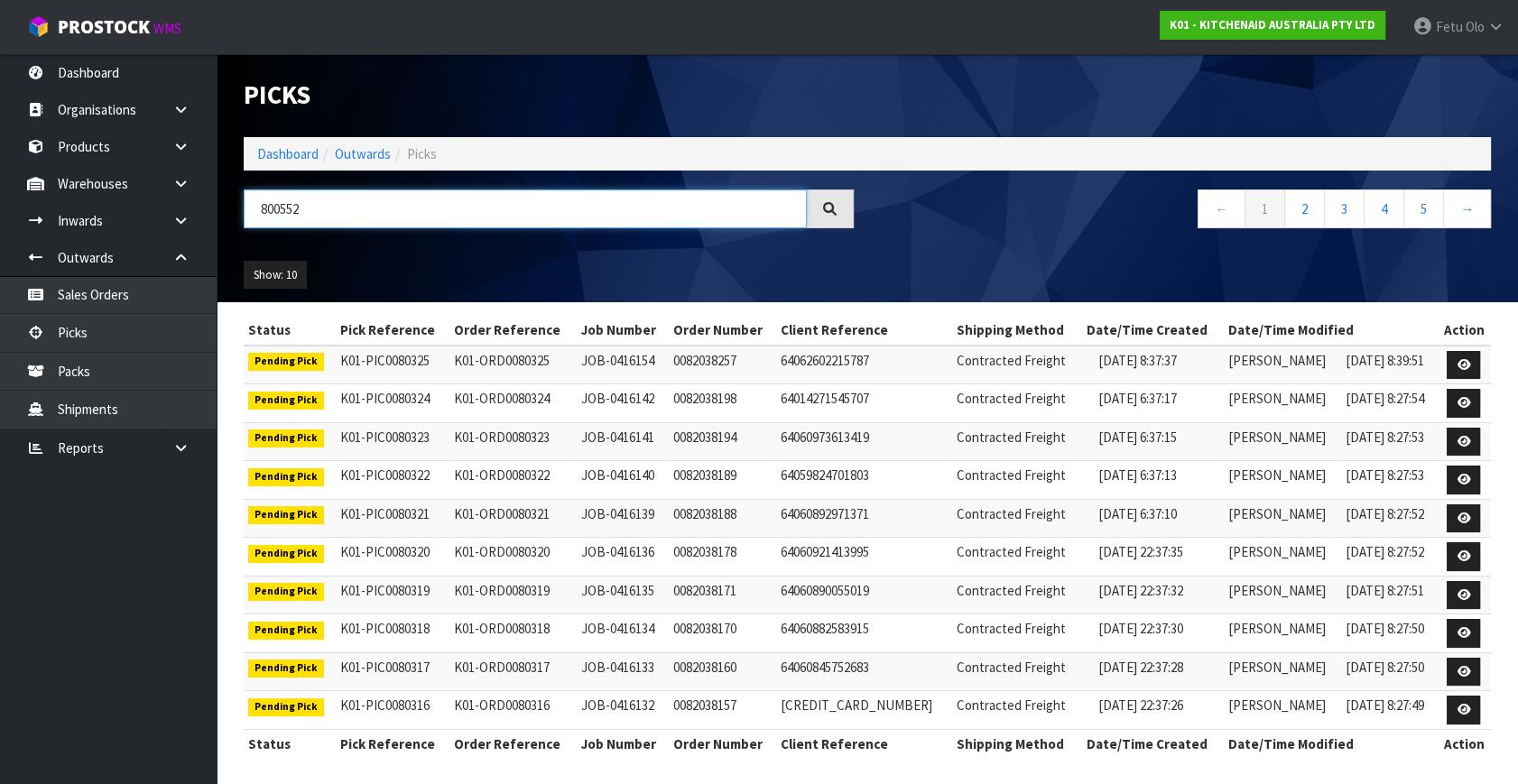
click at [258, 213] on input "800552" at bounding box center [525, 209] width 563 height 39
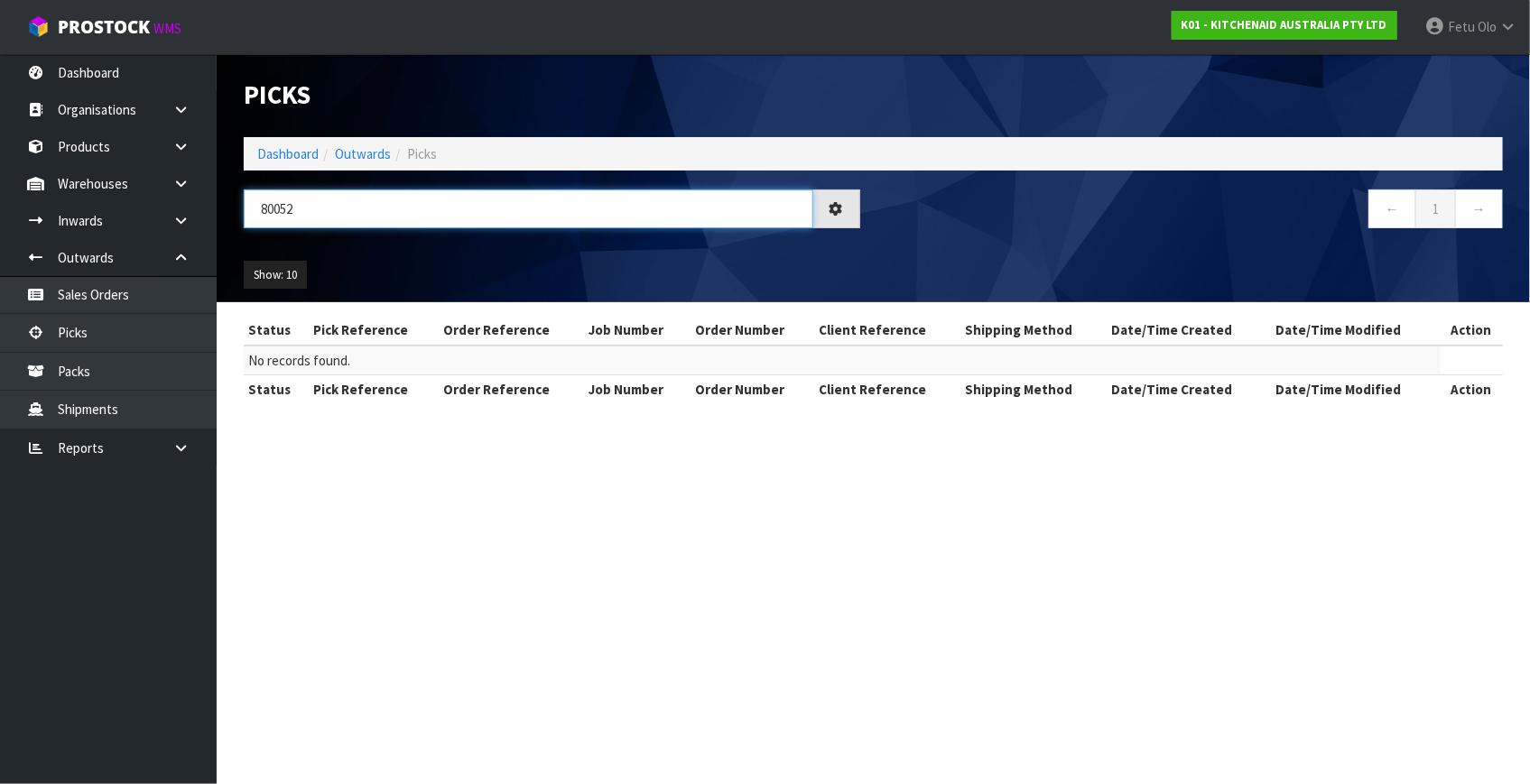
type input "80052"
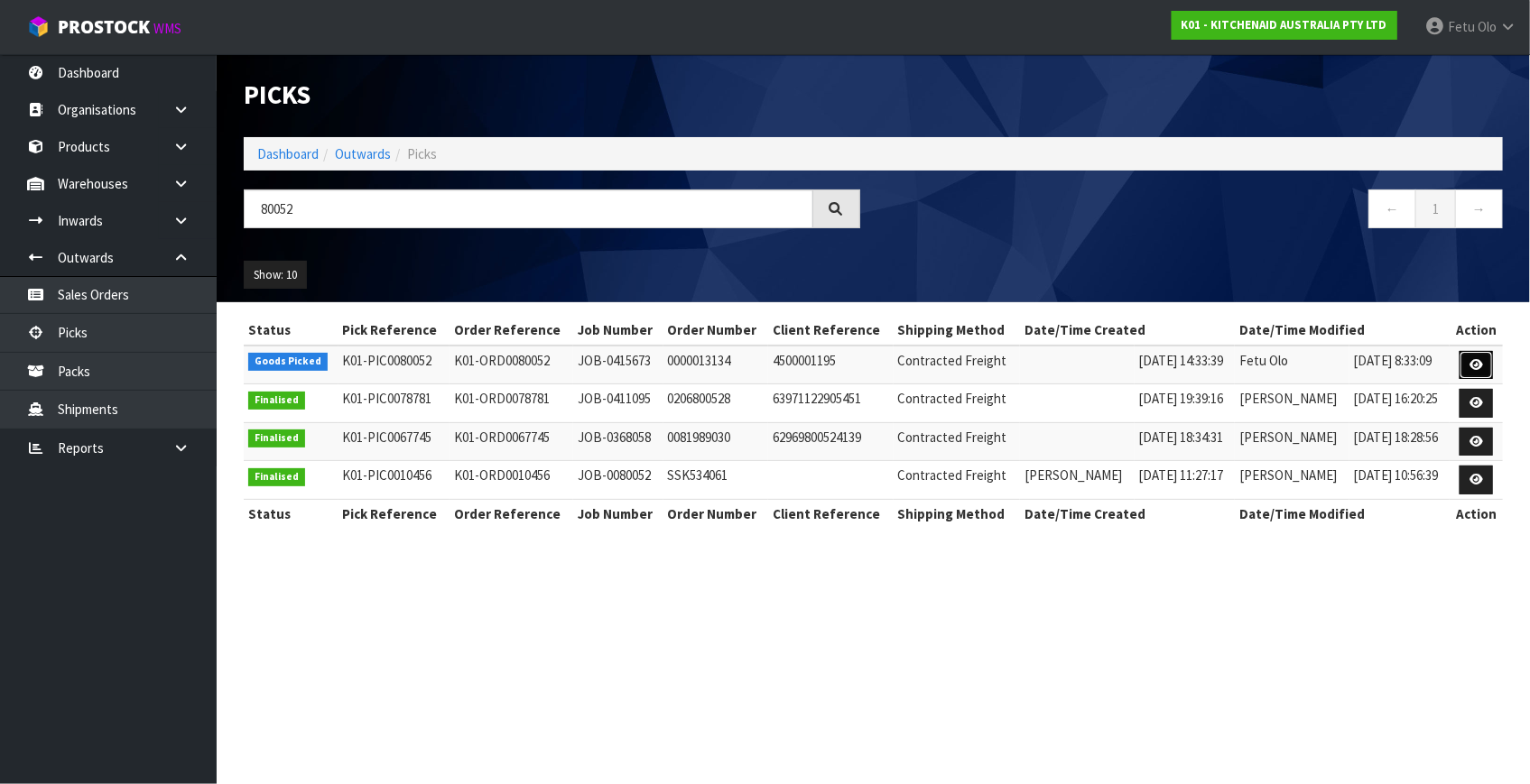
click at [1486, 361] on link at bounding box center [1477, 366] width 33 height 29
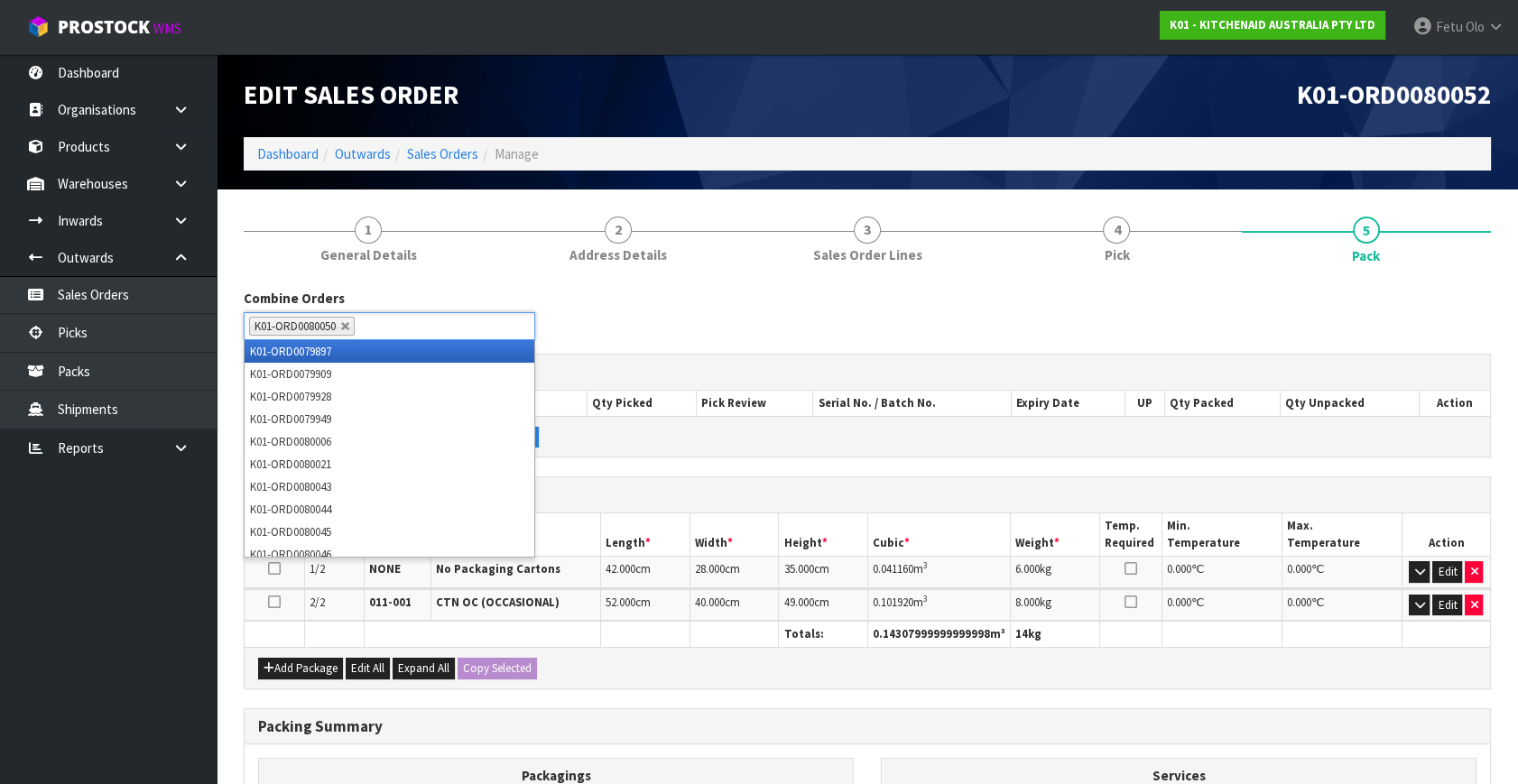
click at [374, 325] on input "text" at bounding box center [370, 326] width 22 height 22
type input "80051"
type input "8"
click at [603, 495] on h3 "Packs" at bounding box center [867, 495] width 1218 height 17
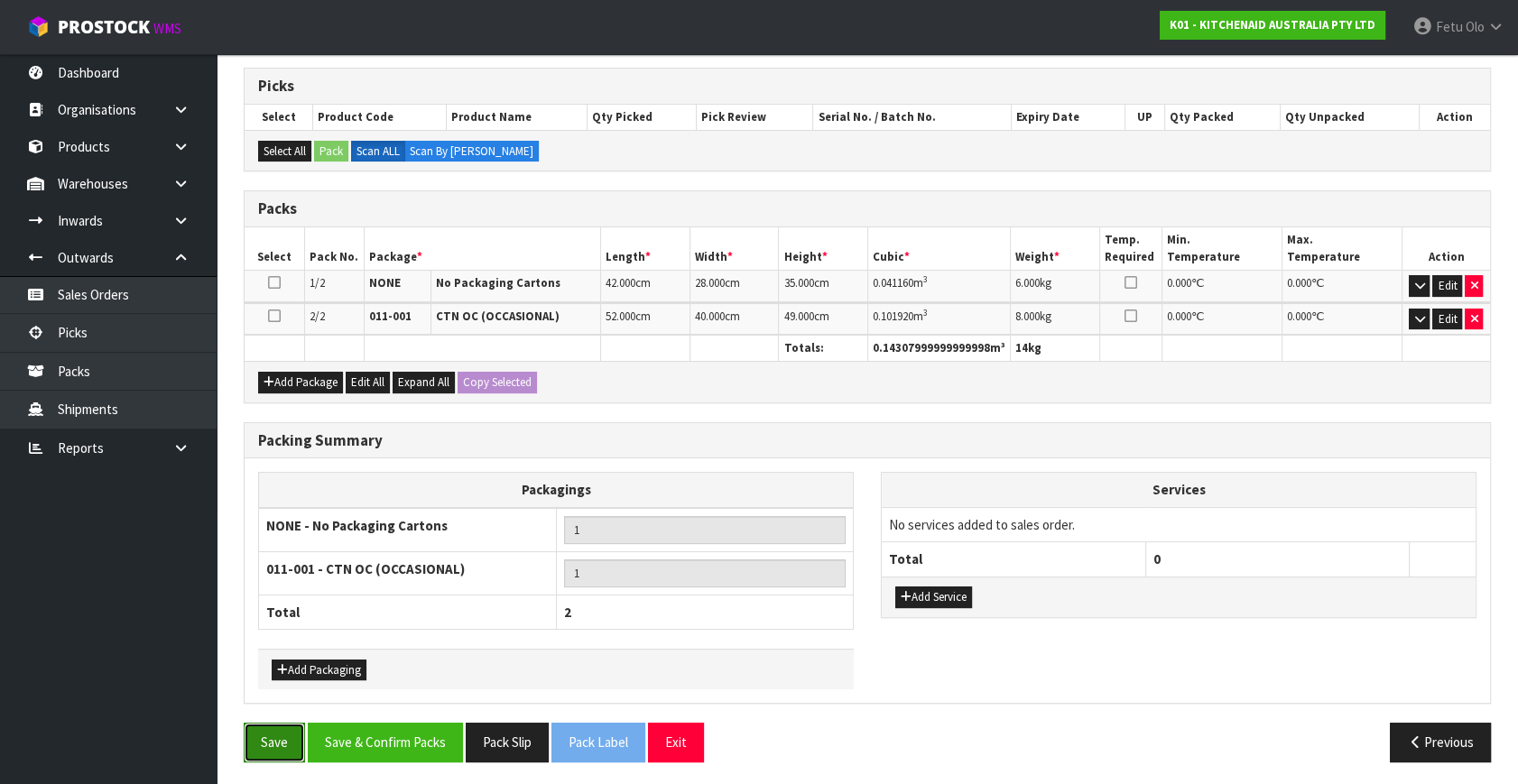
click at [275, 736] on button "Save" at bounding box center [274, 742] width 61 height 39
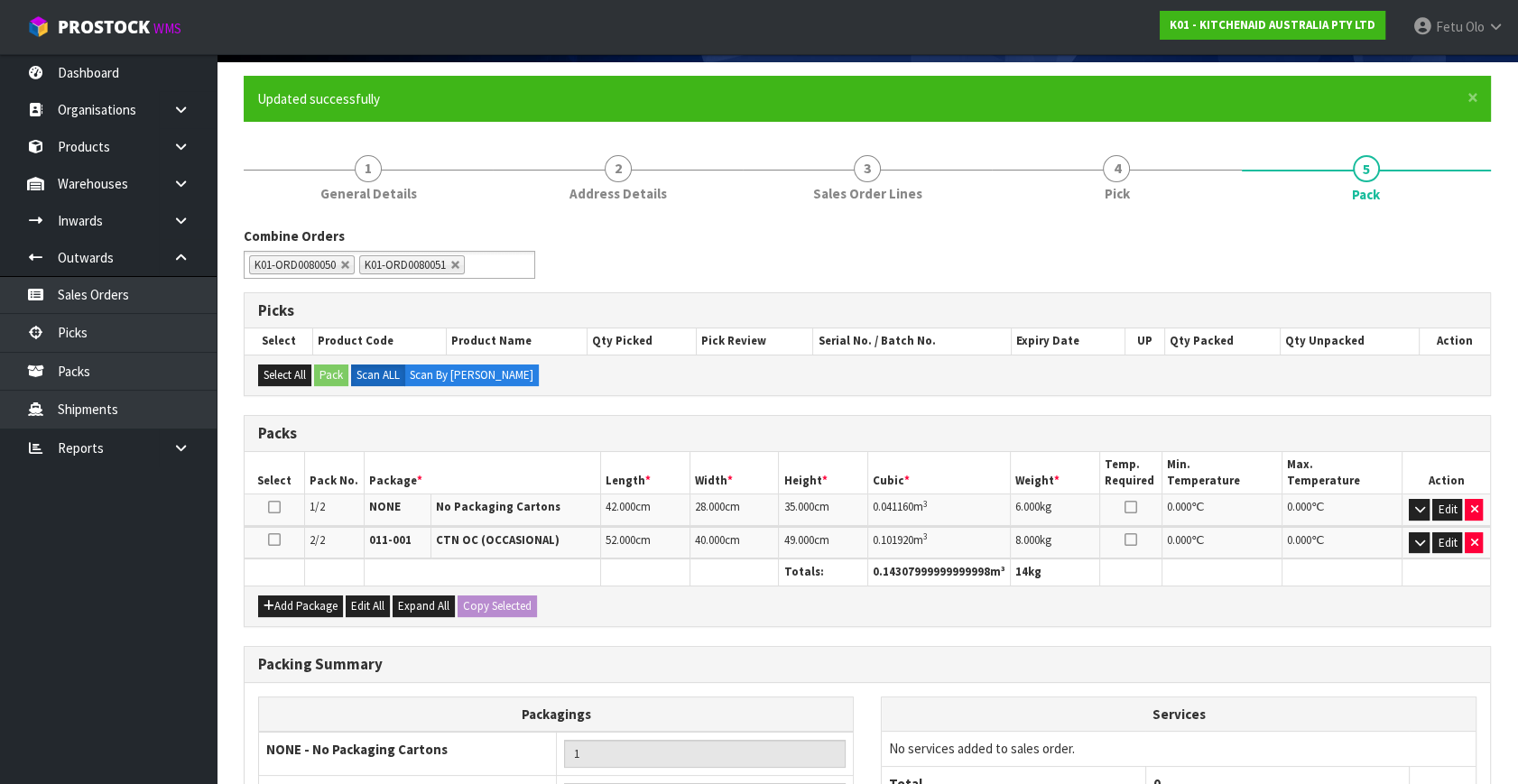
scroll to position [328, 0]
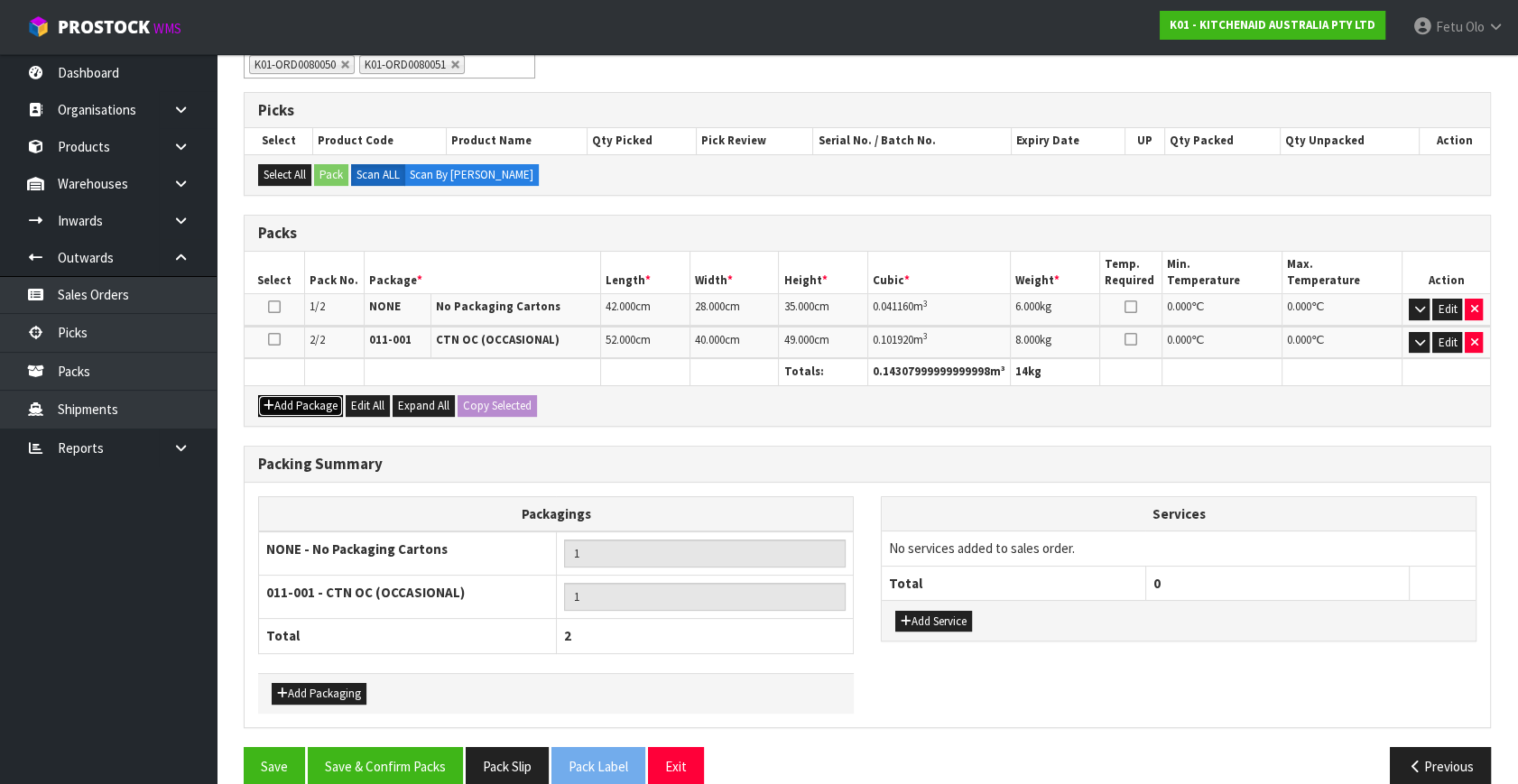
drag, startPoint x: 287, startPoint y: 402, endPoint x: 343, endPoint y: 418, distance: 58.2
click at [287, 402] on button "Add Package" at bounding box center [300, 406] width 84 height 21
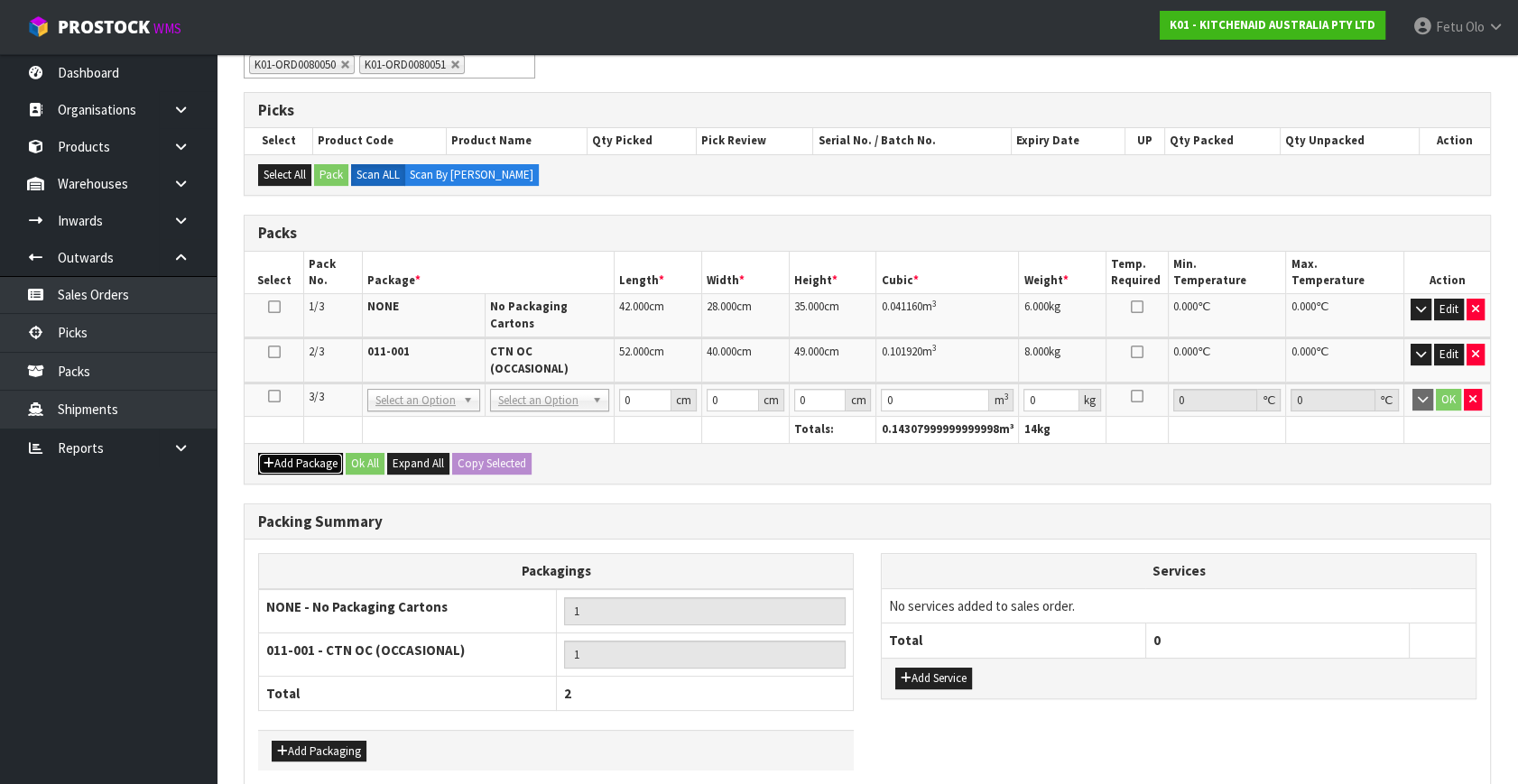
drag, startPoint x: 412, startPoint y: 378, endPoint x: 396, endPoint y: 385, distance: 17.5
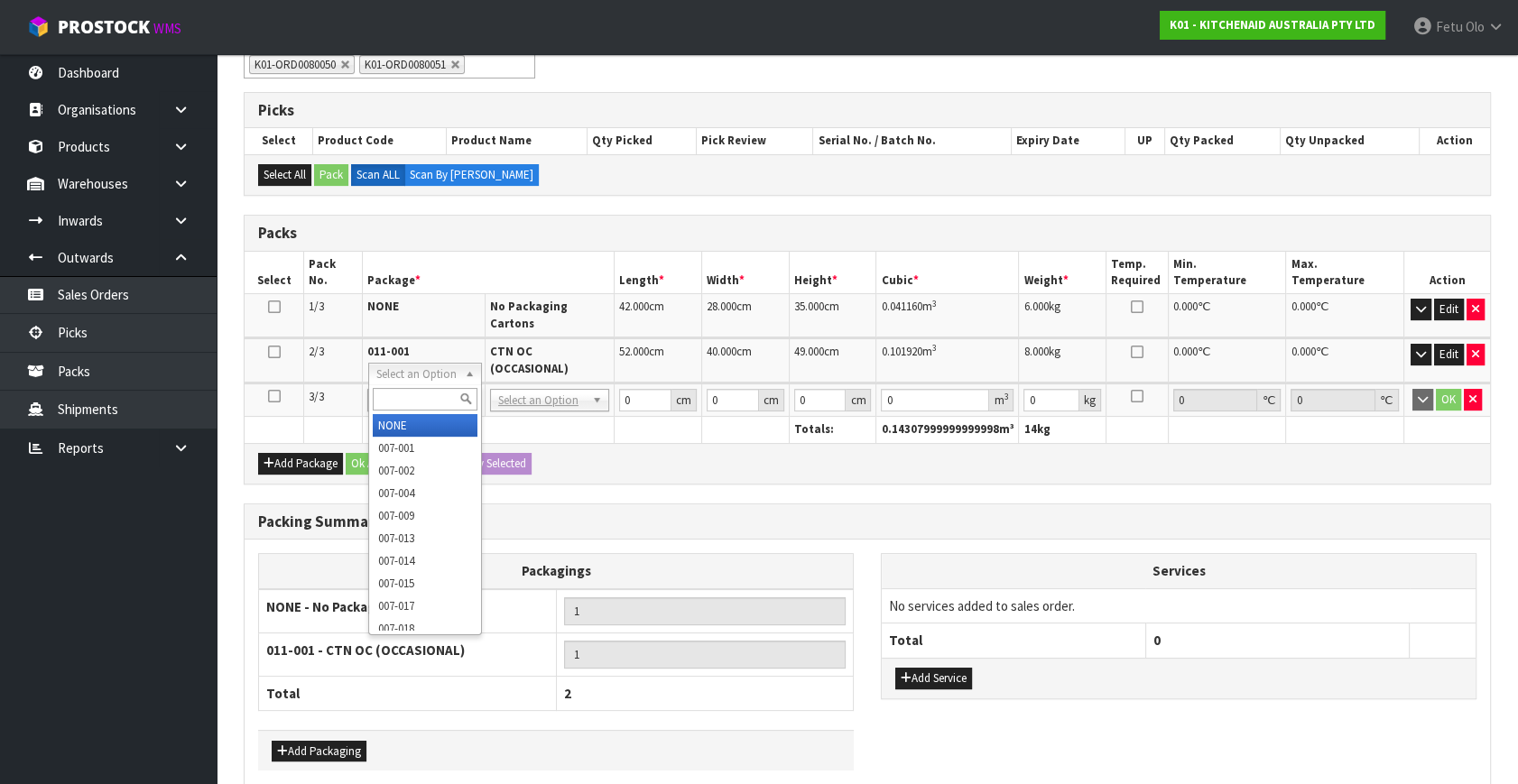
click at [393, 388] on input "text" at bounding box center [425, 399] width 105 height 22
type input "011"
type input "2"
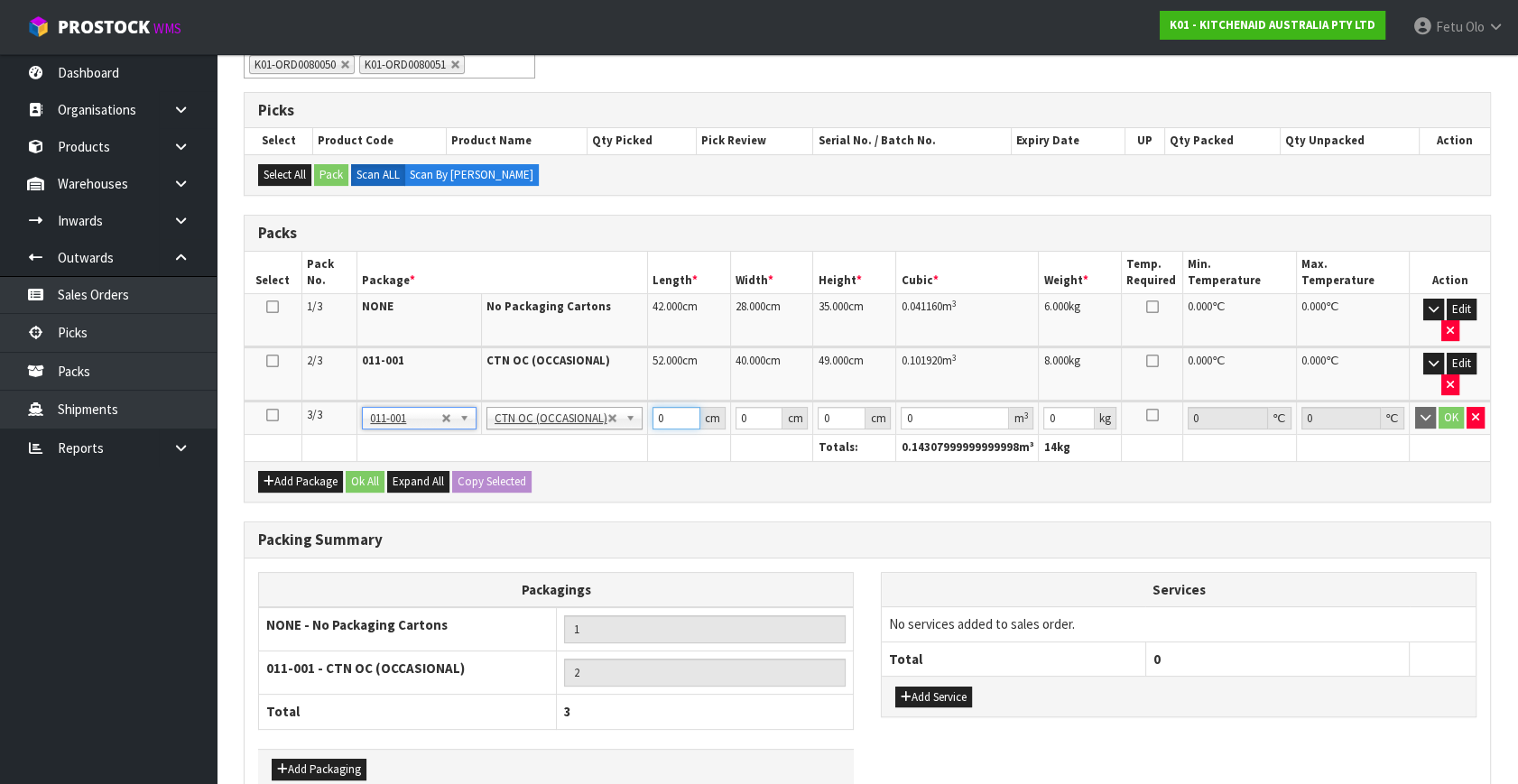
drag, startPoint x: 657, startPoint y: 422, endPoint x: 586, endPoint y: 447, distance: 75.3
click at [587, 449] on table "Select Pack No. Package * Length * Width * Height * Cubic * Weight * Temp. Requ…" at bounding box center [867, 356] width 1245 height 210
type input "46"
type input "47"
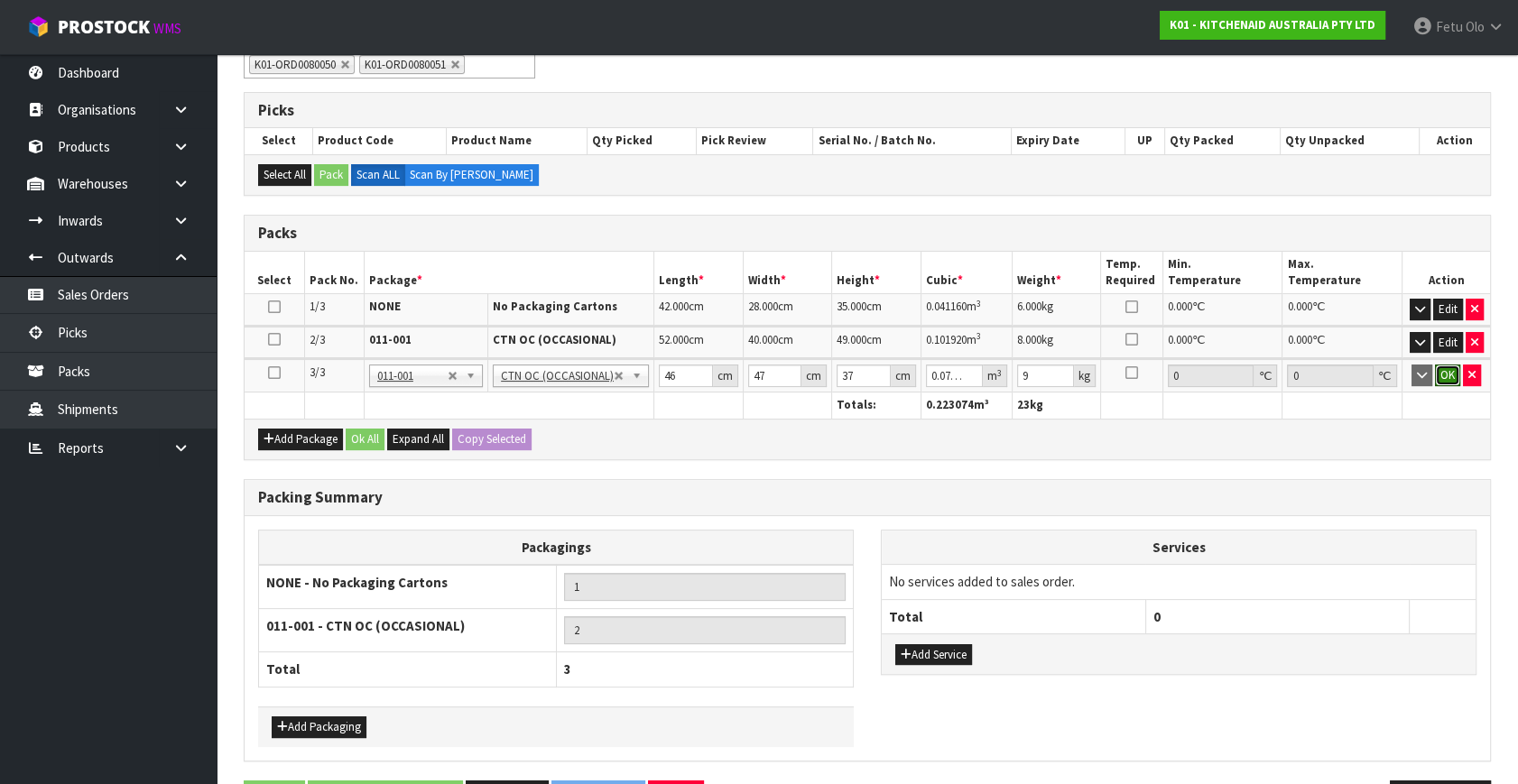
click button "OK" at bounding box center [1448, 376] width 25 height 21
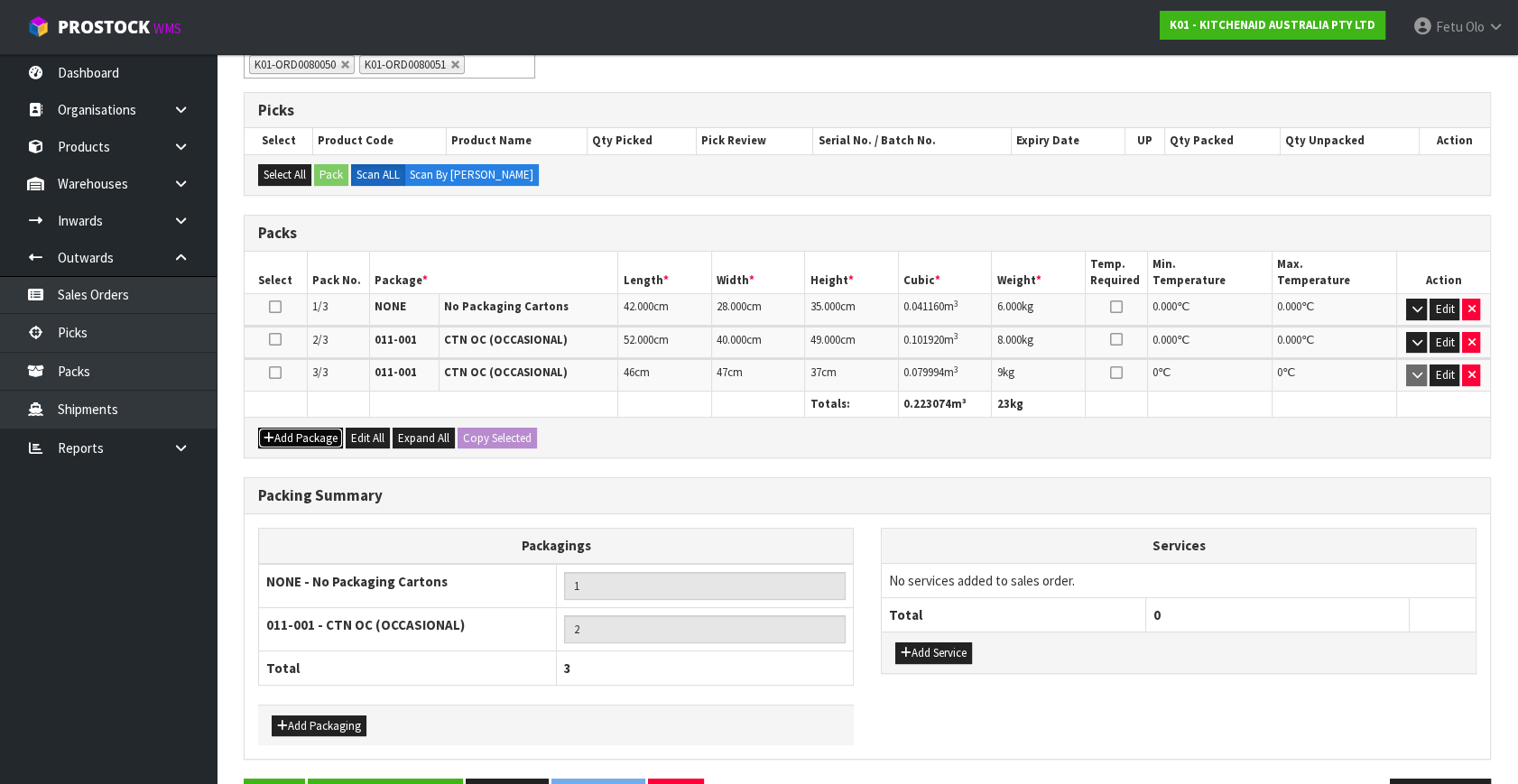
click at [285, 432] on button "Add Package" at bounding box center [300, 439] width 84 height 21
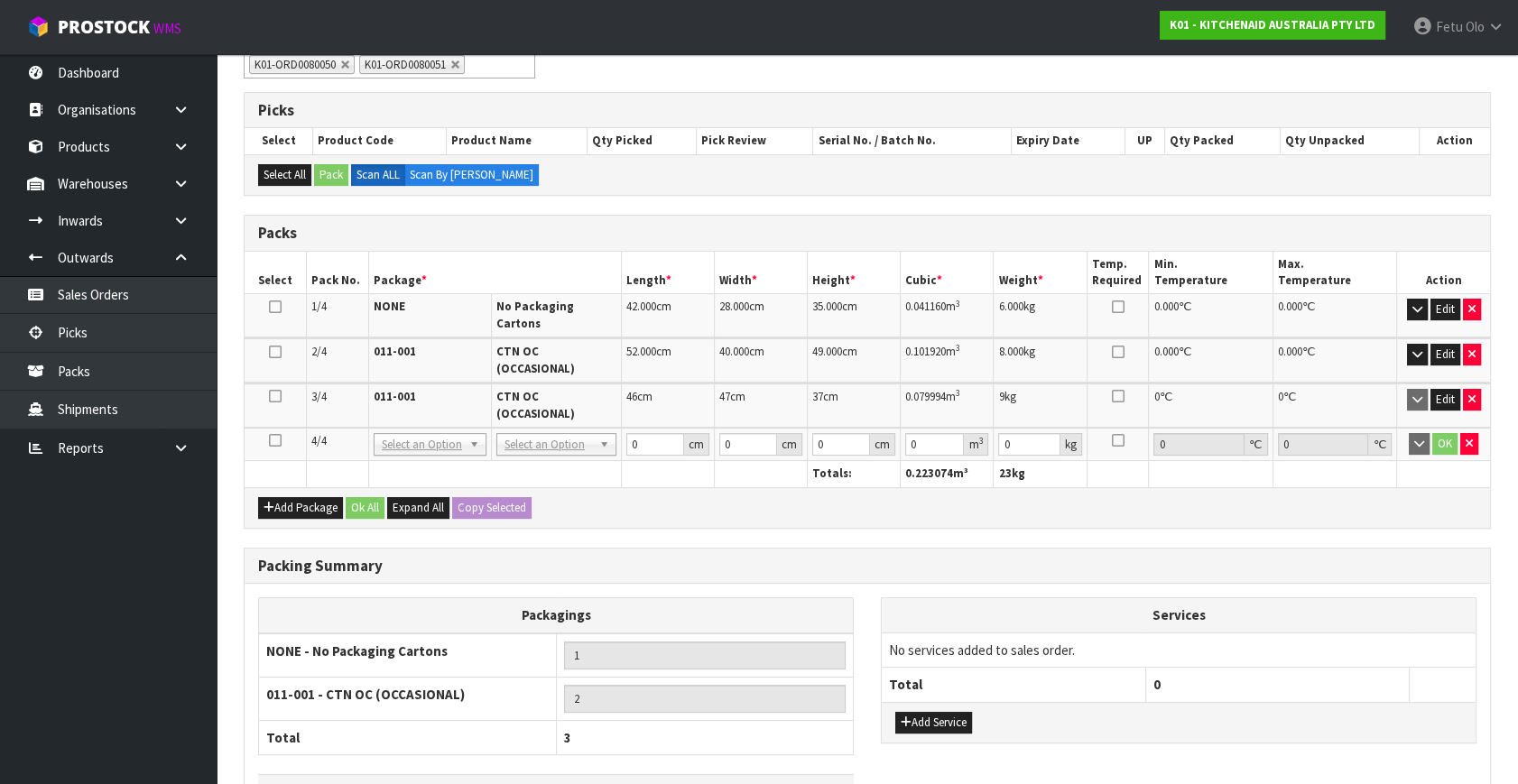
click at [131, 622] on ul "Dashboard Organisations Clients Consignees Carriers Products Categories Serial …" at bounding box center [108, 419] width 216 height 730
click at [136, 626] on ul "Dashboard Organisations Clients Consignees Carriers Products Categories Serial …" at bounding box center [108, 419] width 216 height 730
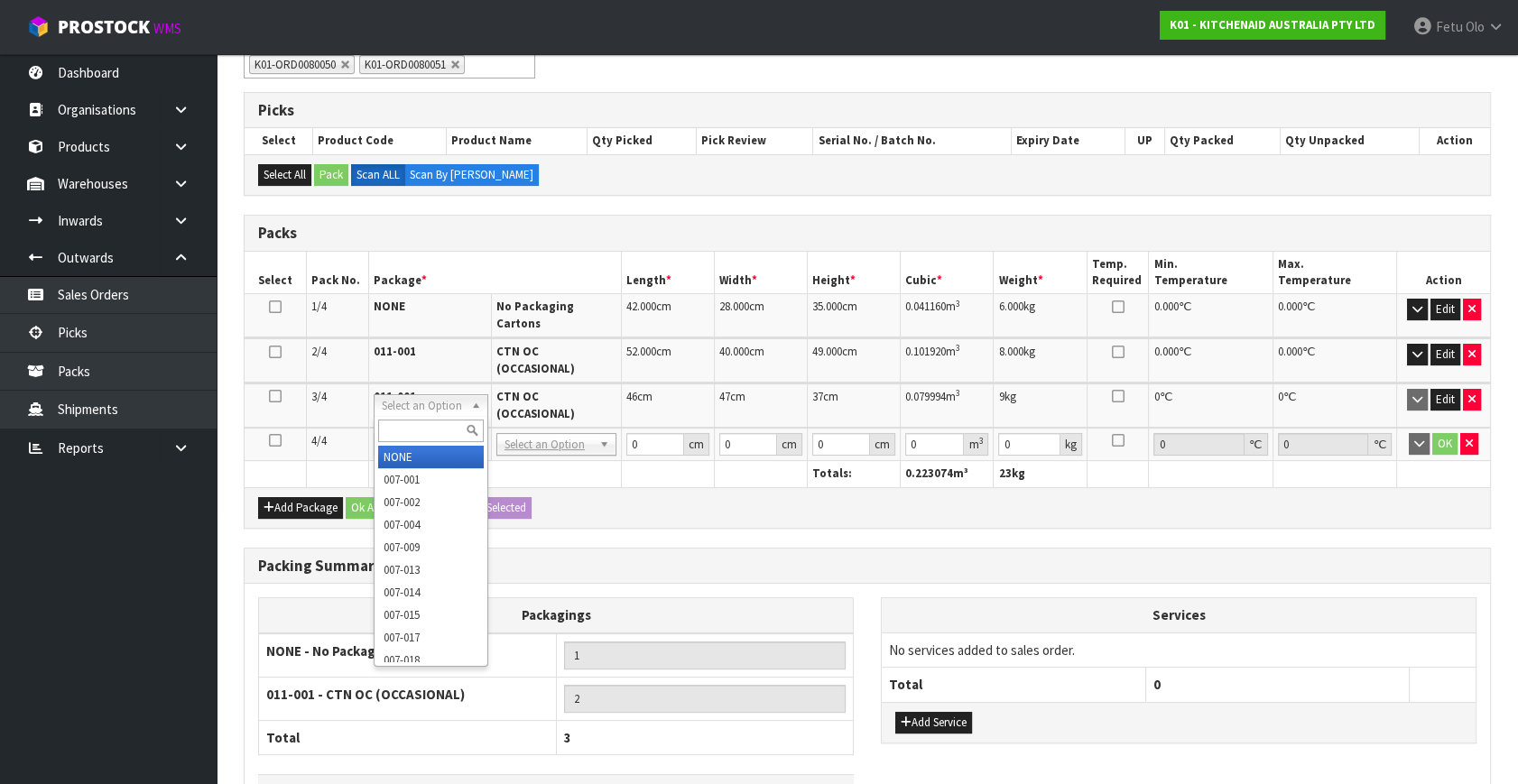
click at [414, 427] on input "text" at bounding box center [431, 430] width 105 height 22
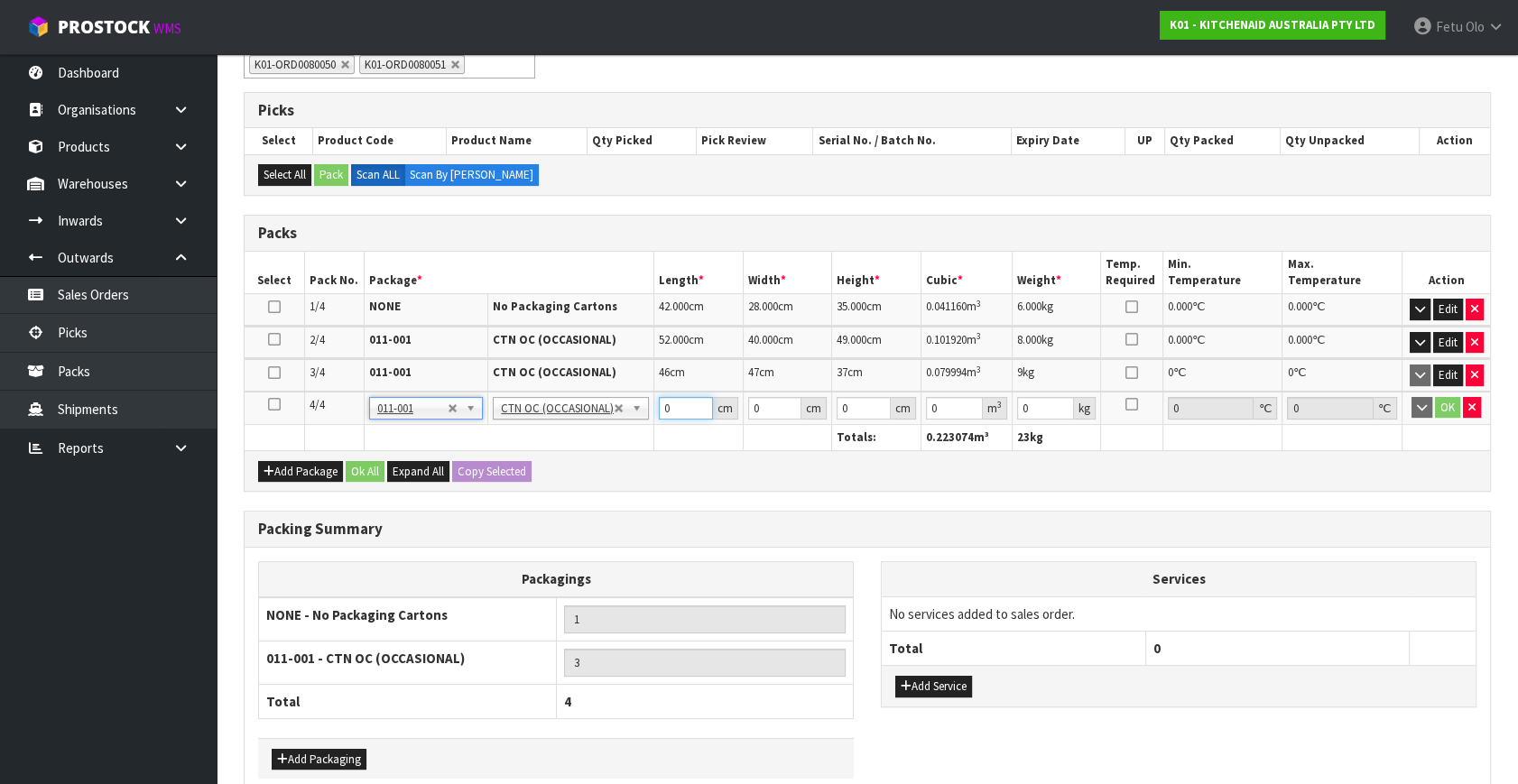
drag, startPoint x: 680, startPoint y: 404, endPoint x: 597, endPoint y: 432, distance: 87.6
click at [597, 432] on table "Select Pack No. Package * Length * Width * Height * Cubic * Weight * Temp. Requ…" at bounding box center [867, 351] width 1245 height 200
click button "button" at bounding box center [1471, 408] width 18 height 21
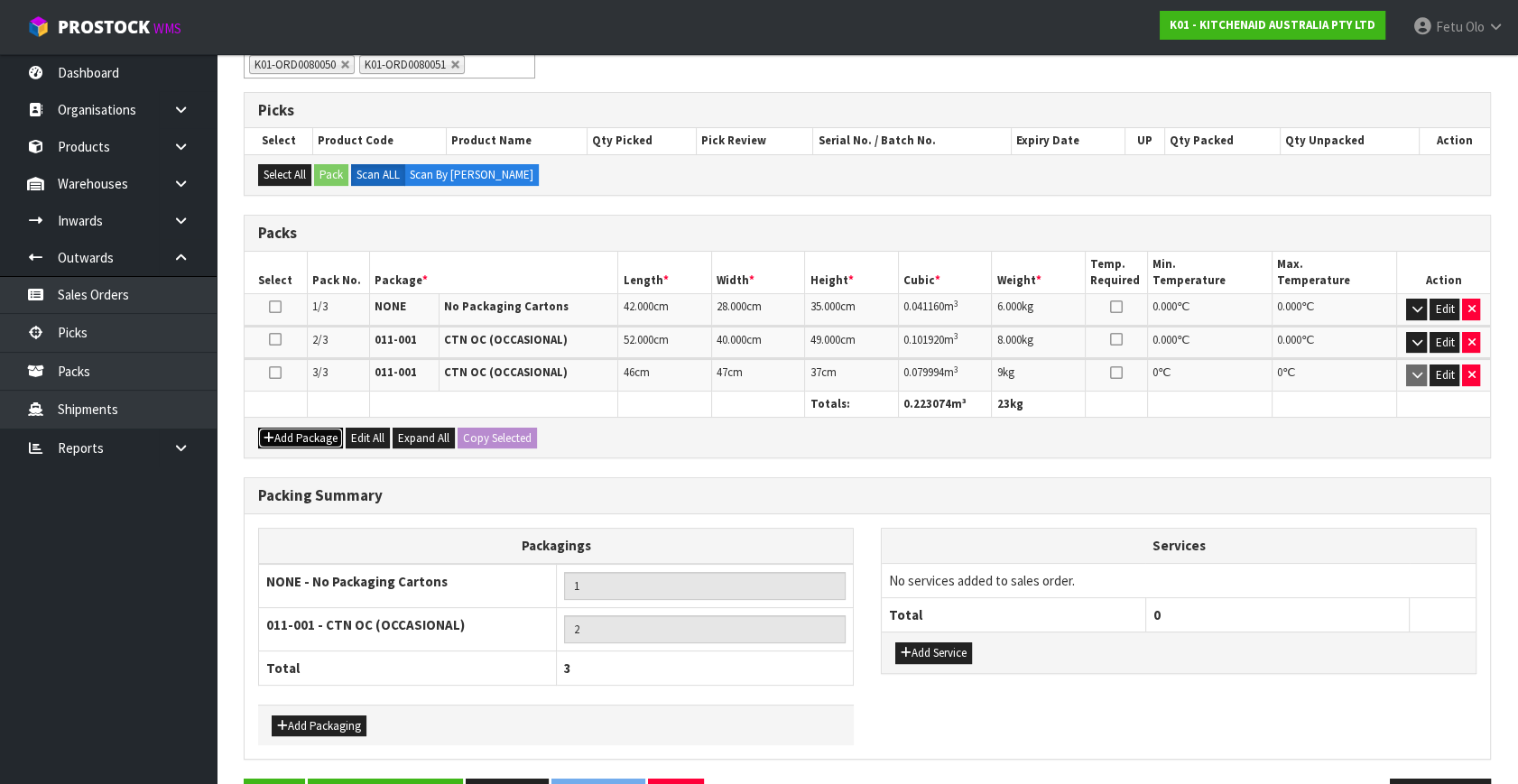
click at [286, 428] on button "Add Package" at bounding box center [300, 439] width 84 height 21
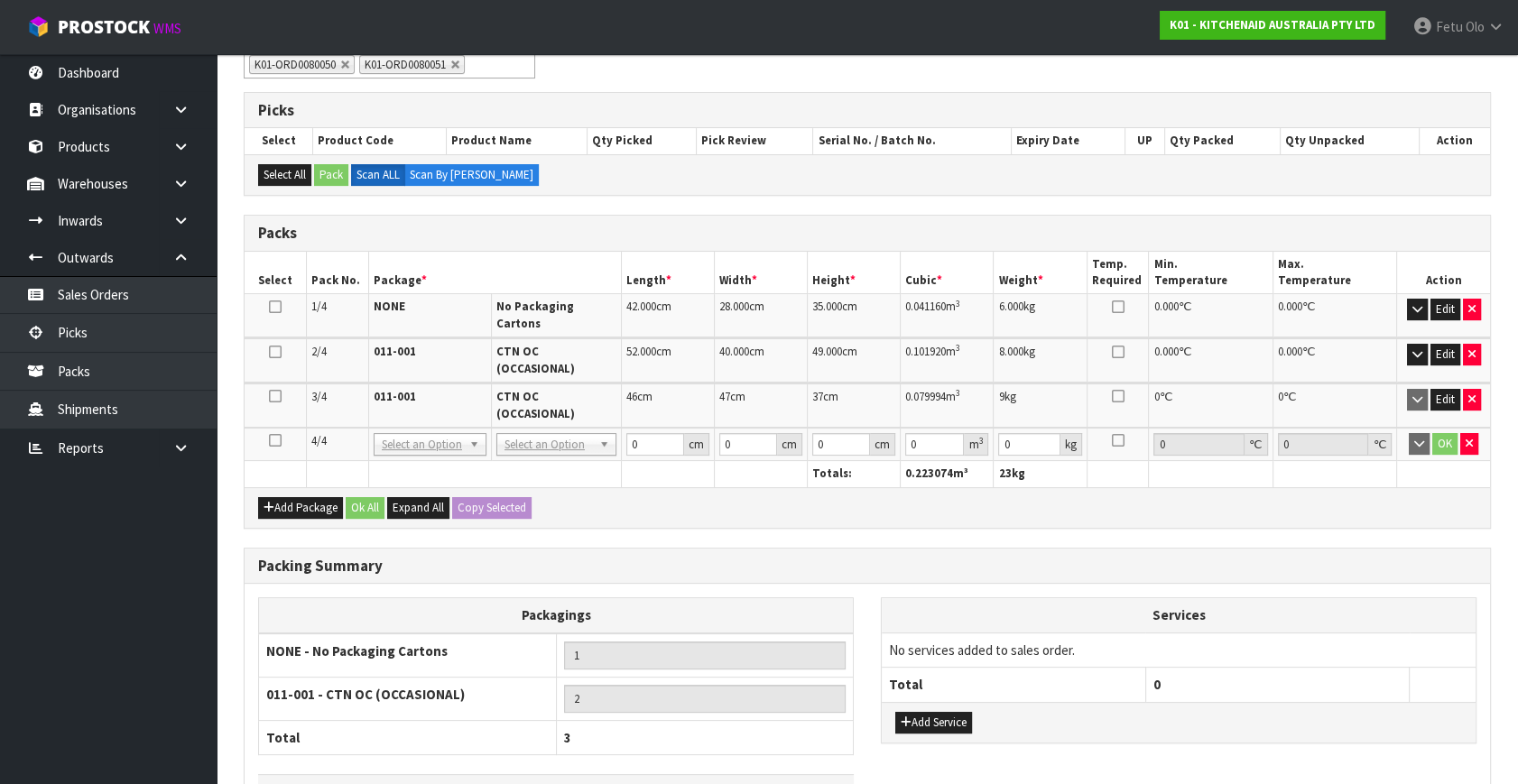
click at [272, 441] on icon at bounding box center [275, 441] width 13 height 1
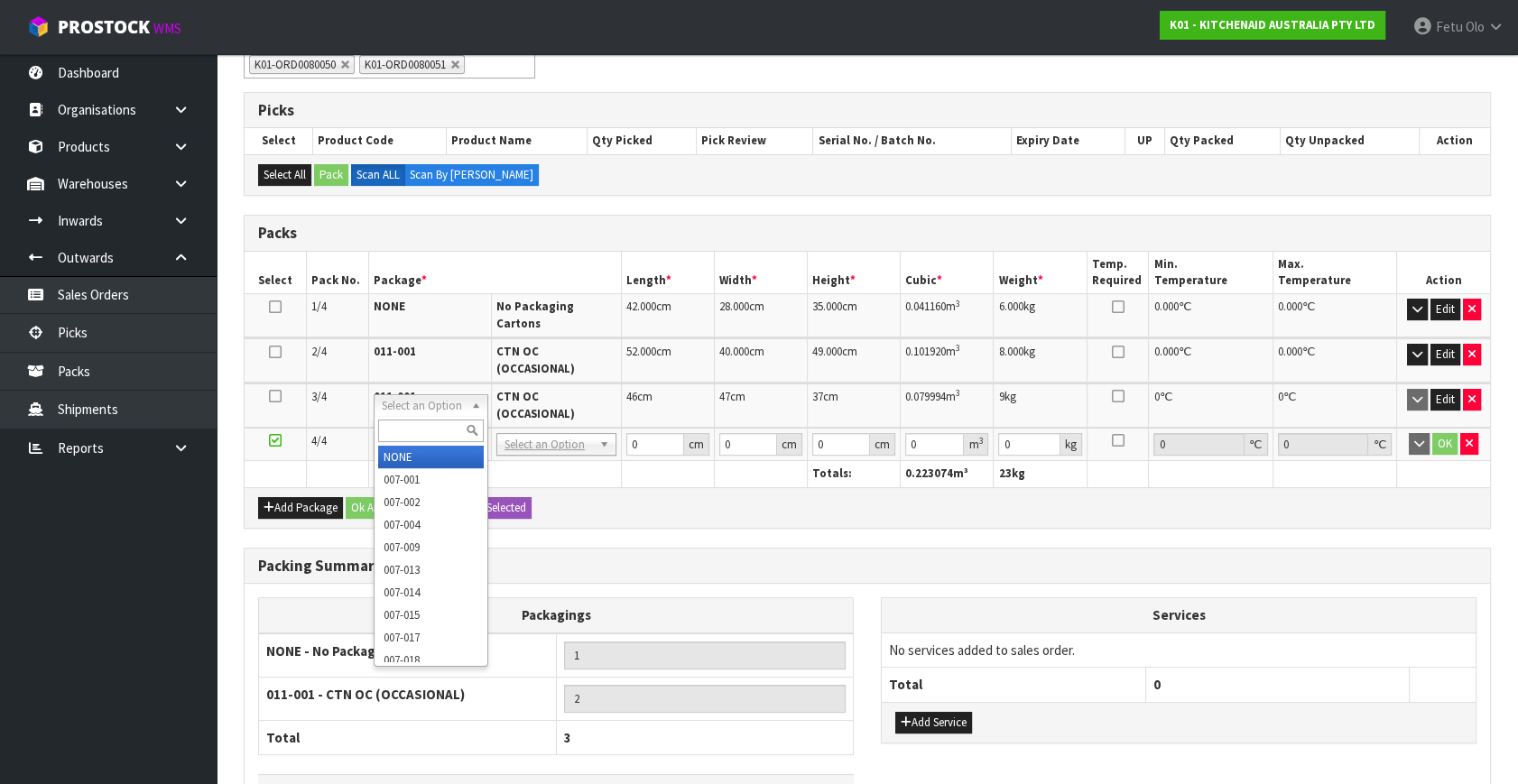
drag, startPoint x: 431, startPoint y: 404, endPoint x: 416, endPoint y: 437, distance: 36.2
click at [416, 428] on input "text" at bounding box center [431, 430] width 105 height 22
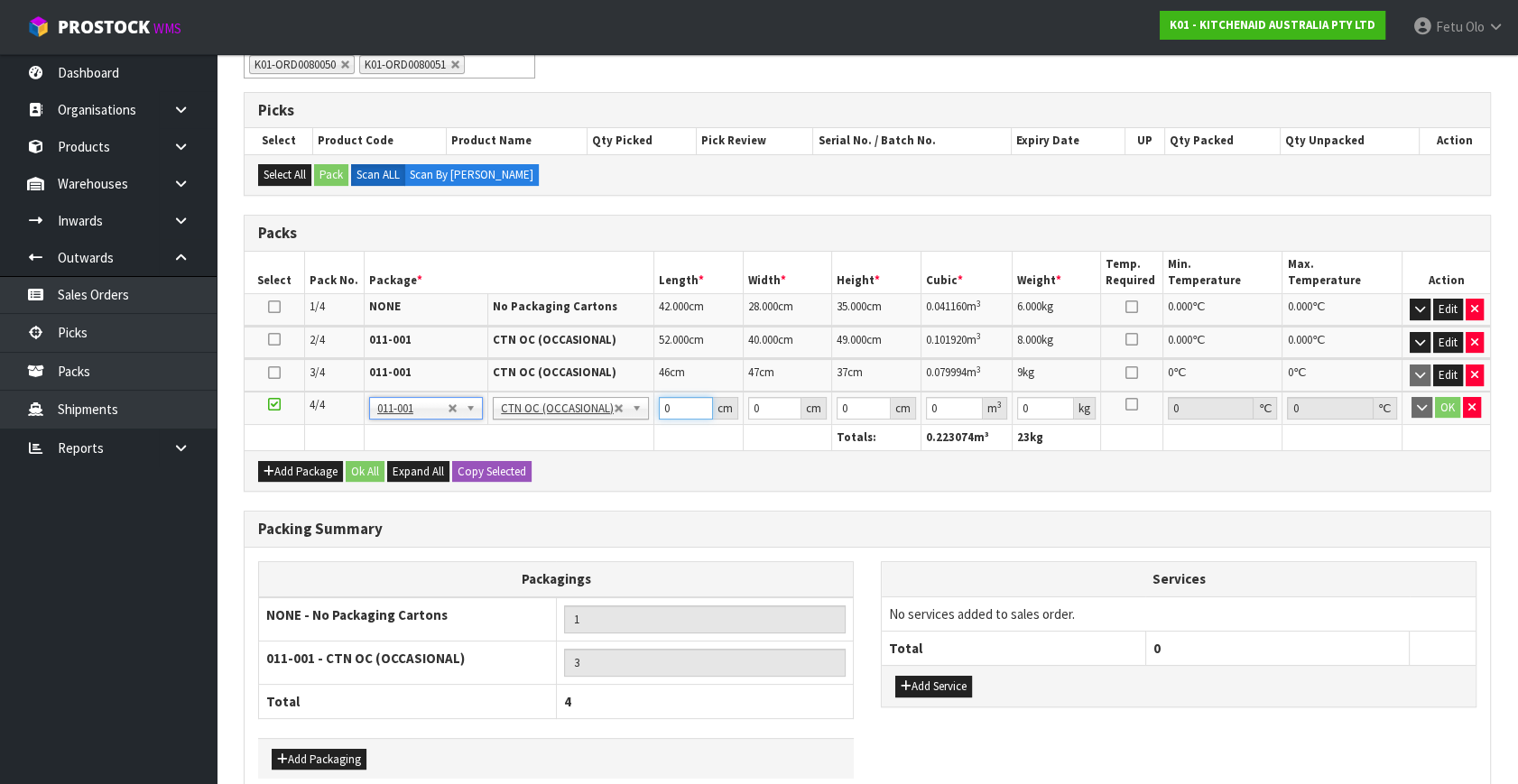
drag, startPoint x: 688, startPoint y: 405, endPoint x: 567, endPoint y: 433, distance: 124.2
click at [567, 433] on table "Select Pack No. Package * Length * Width * Height * Cubic * Weight * Temp. Requ…" at bounding box center [867, 351] width 1245 height 200
click button "OK" at bounding box center [1448, 408] width 25 height 21
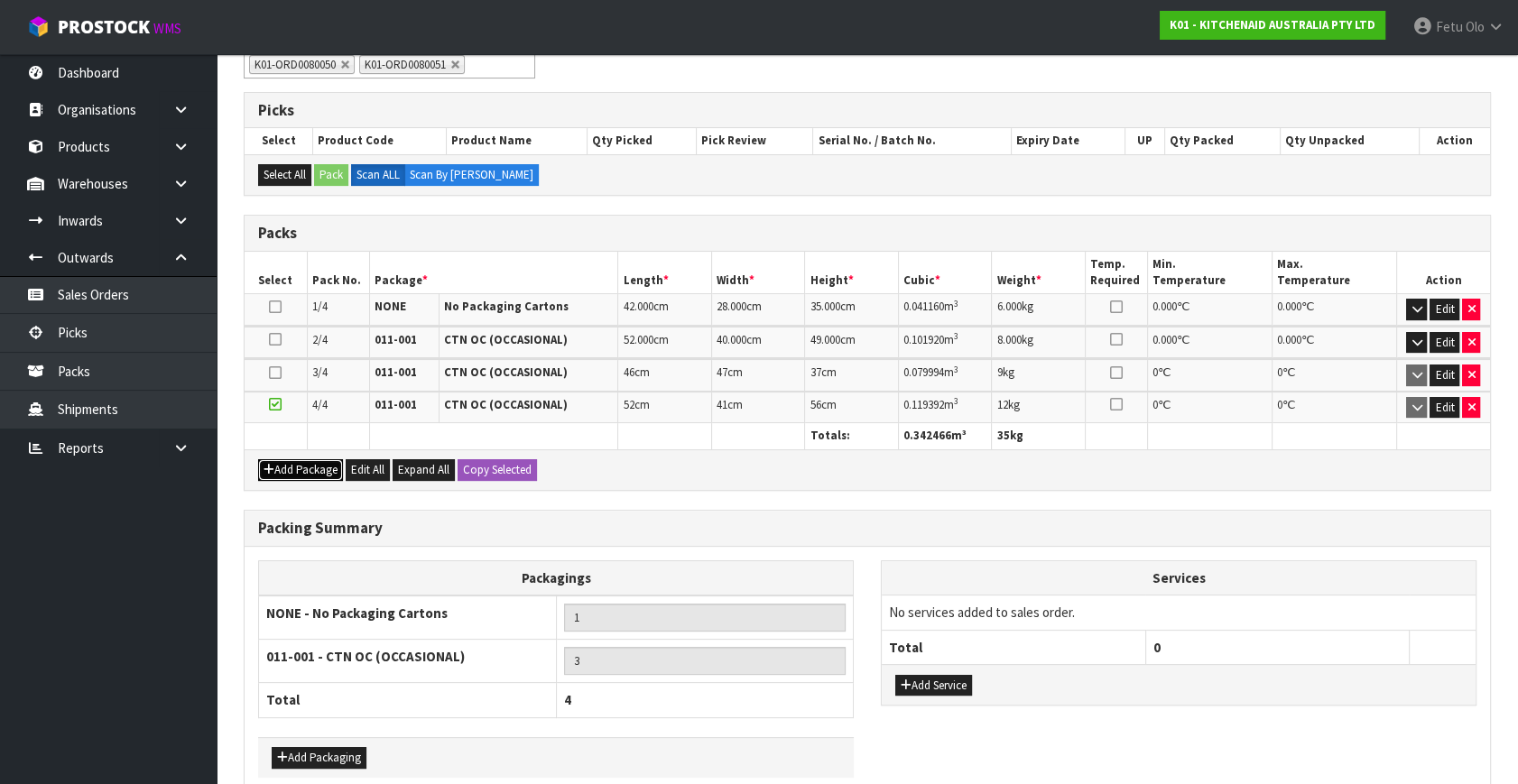
click at [277, 467] on button "Add Package" at bounding box center [300, 470] width 84 height 21
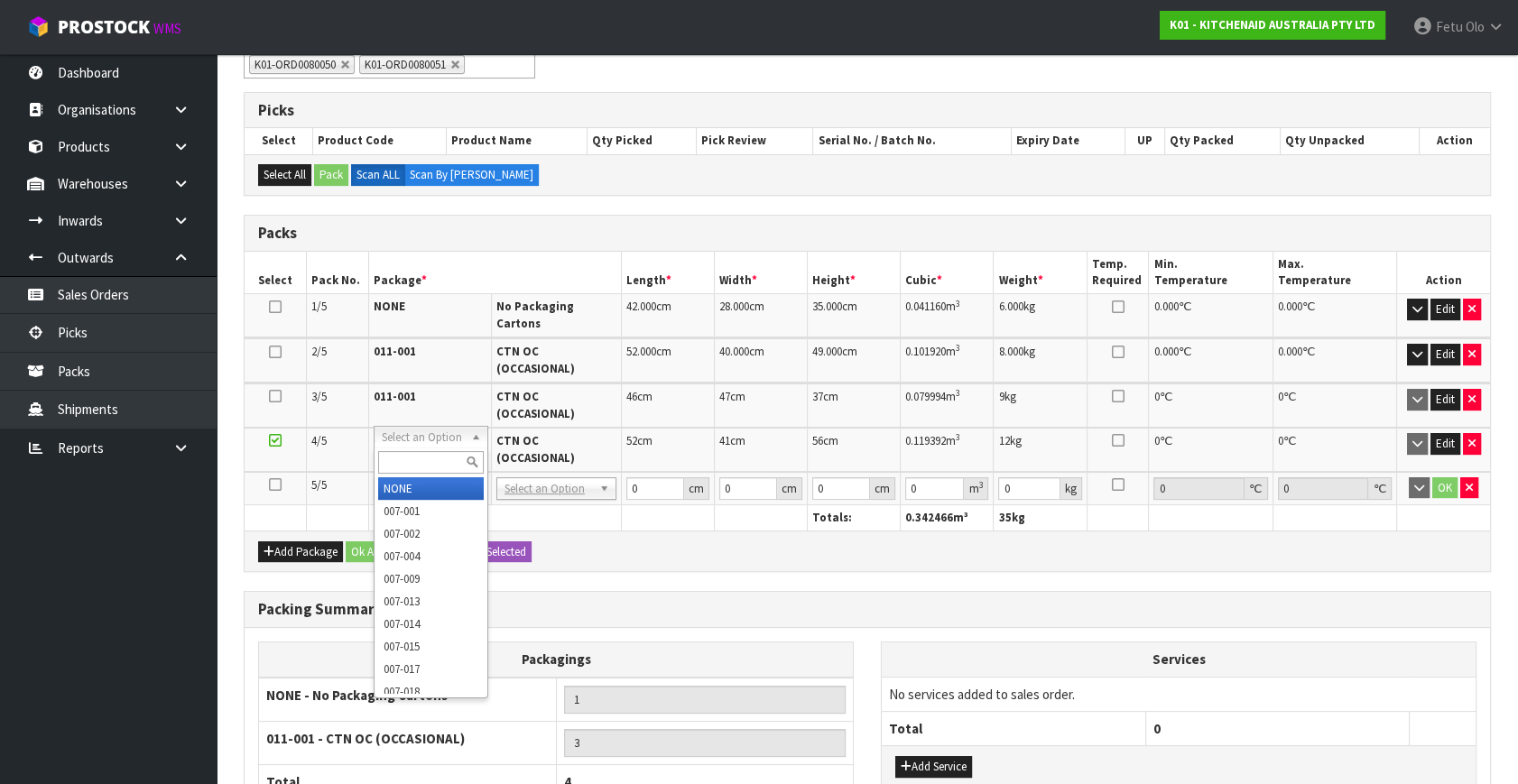
drag, startPoint x: 422, startPoint y: 483, endPoint x: 598, endPoint y: 487, distance: 176.0
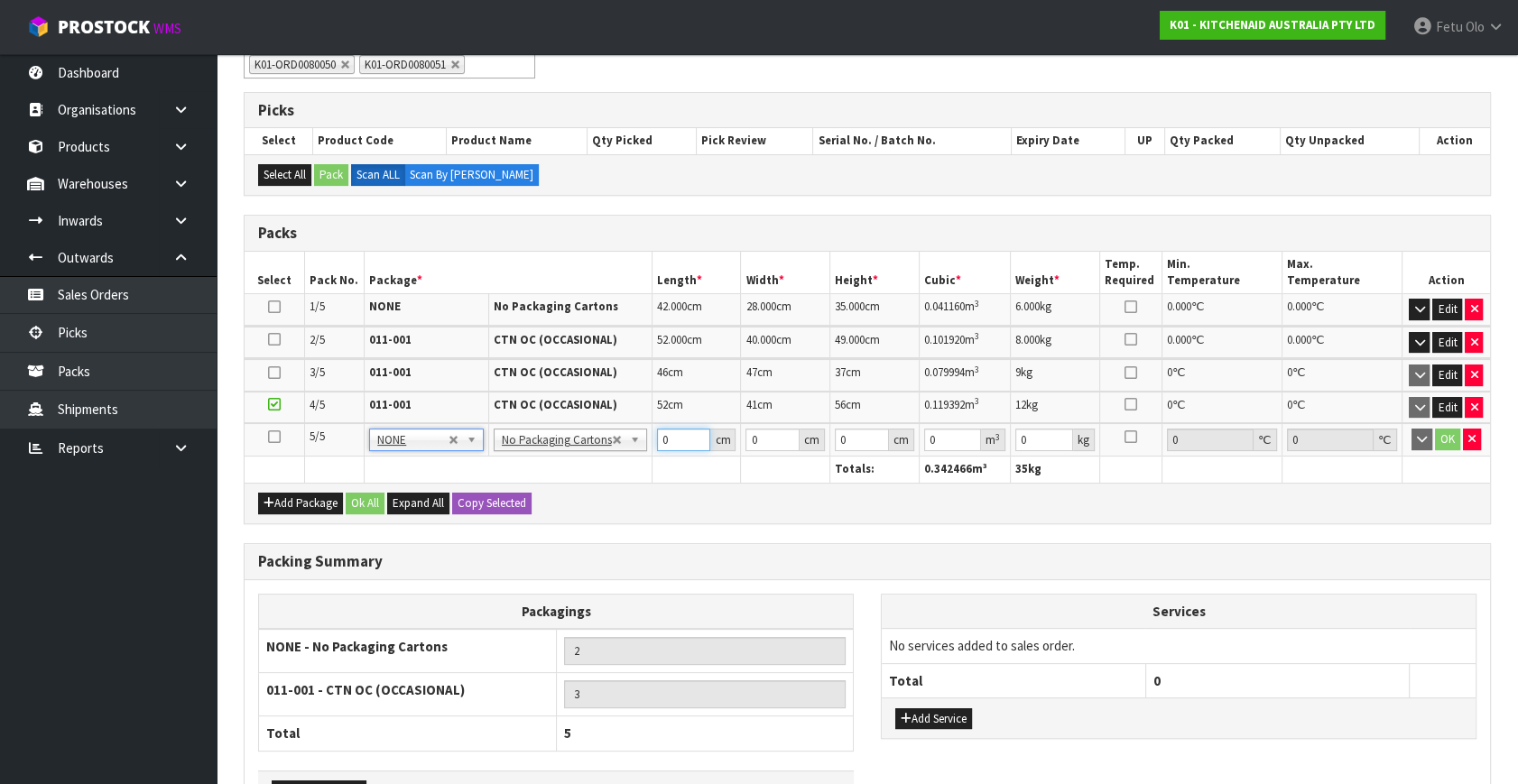
drag, startPoint x: 657, startPoint y: 440, endPoint x: 614, endPoint y: 453, distance: 44.9
click at [614, 453] on table "Select Pack No. Package * Length * Width * Height * Cubic * Weight * Temp. Requ…" at bounding box center [867, 367] width 1245 height 231
click at [676, 423] on td "42 cm" at bounding box center [696, 440] width 89 height 33
click at [676, 457] on th at bounding box center [696, 470] width 89 height 26
click at [676, 439] on input "42" at bounding box center [684, 440] width 54 height 22
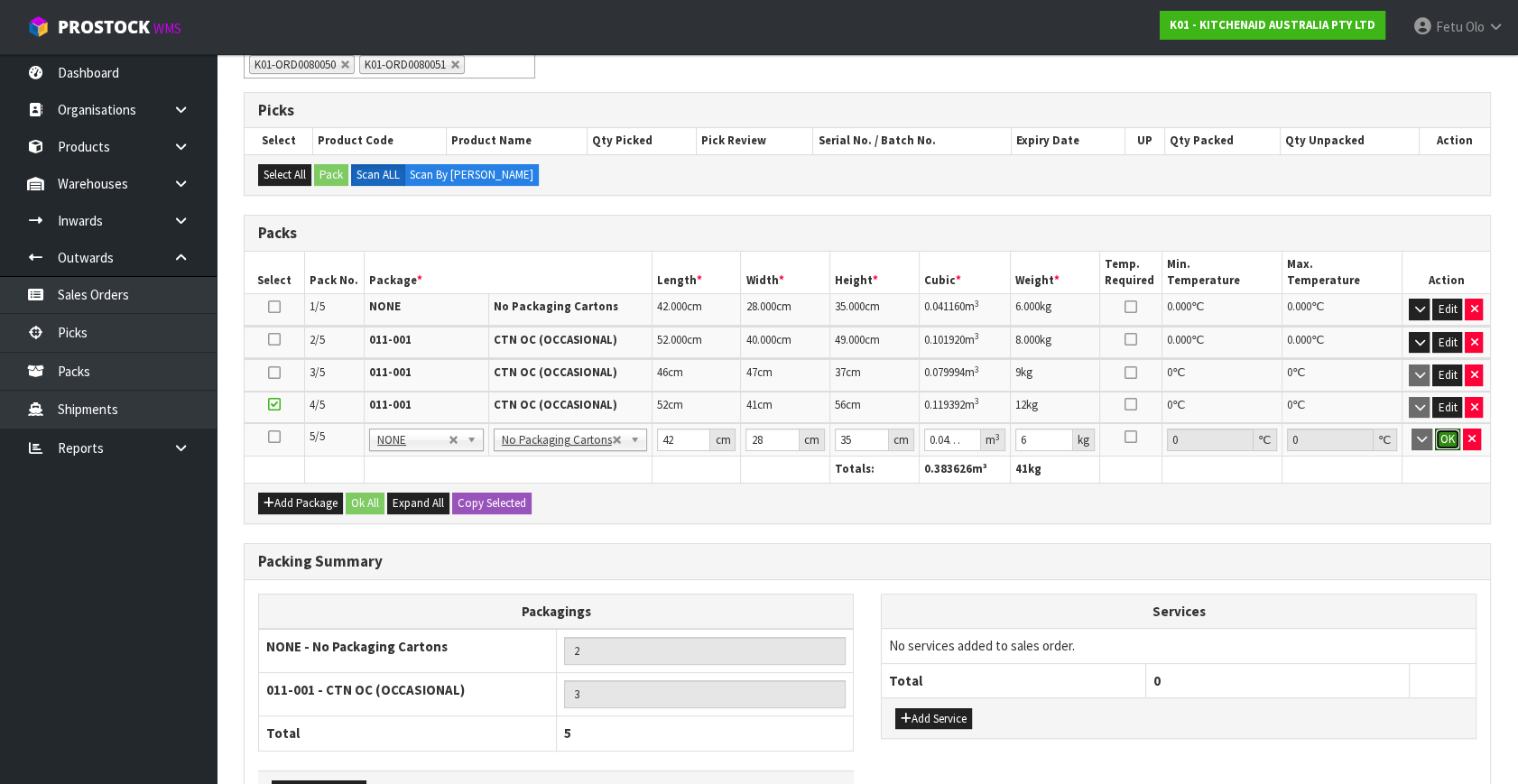
click button "OK" at bounding box center [1448, 440] width 25 height 21
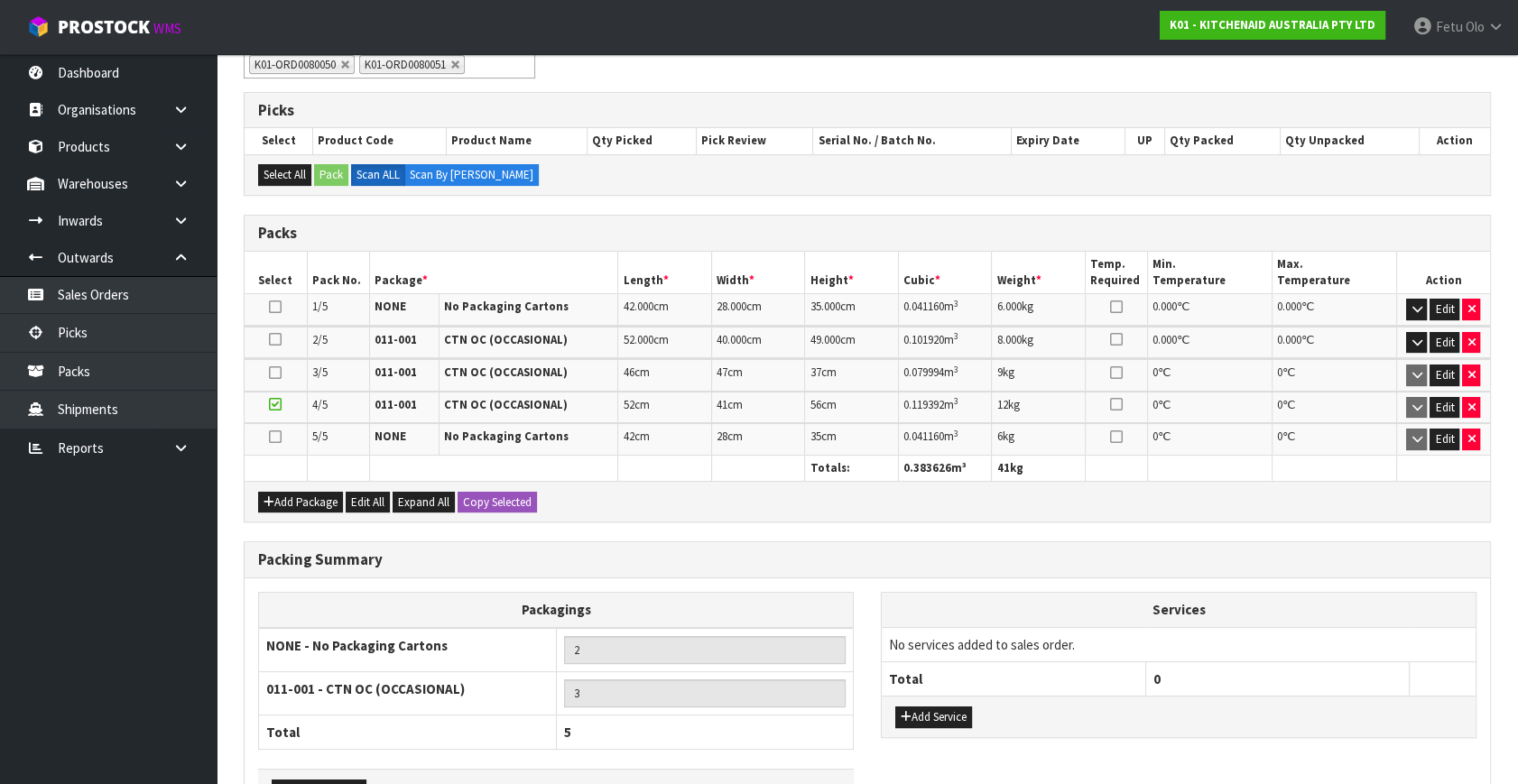
click at [280, 405] on icon at bounding box center [275, 405] width 13 height 1
click at [290, 496] on button "Add Package" at bounding box center [300, 503] width 84 height 21
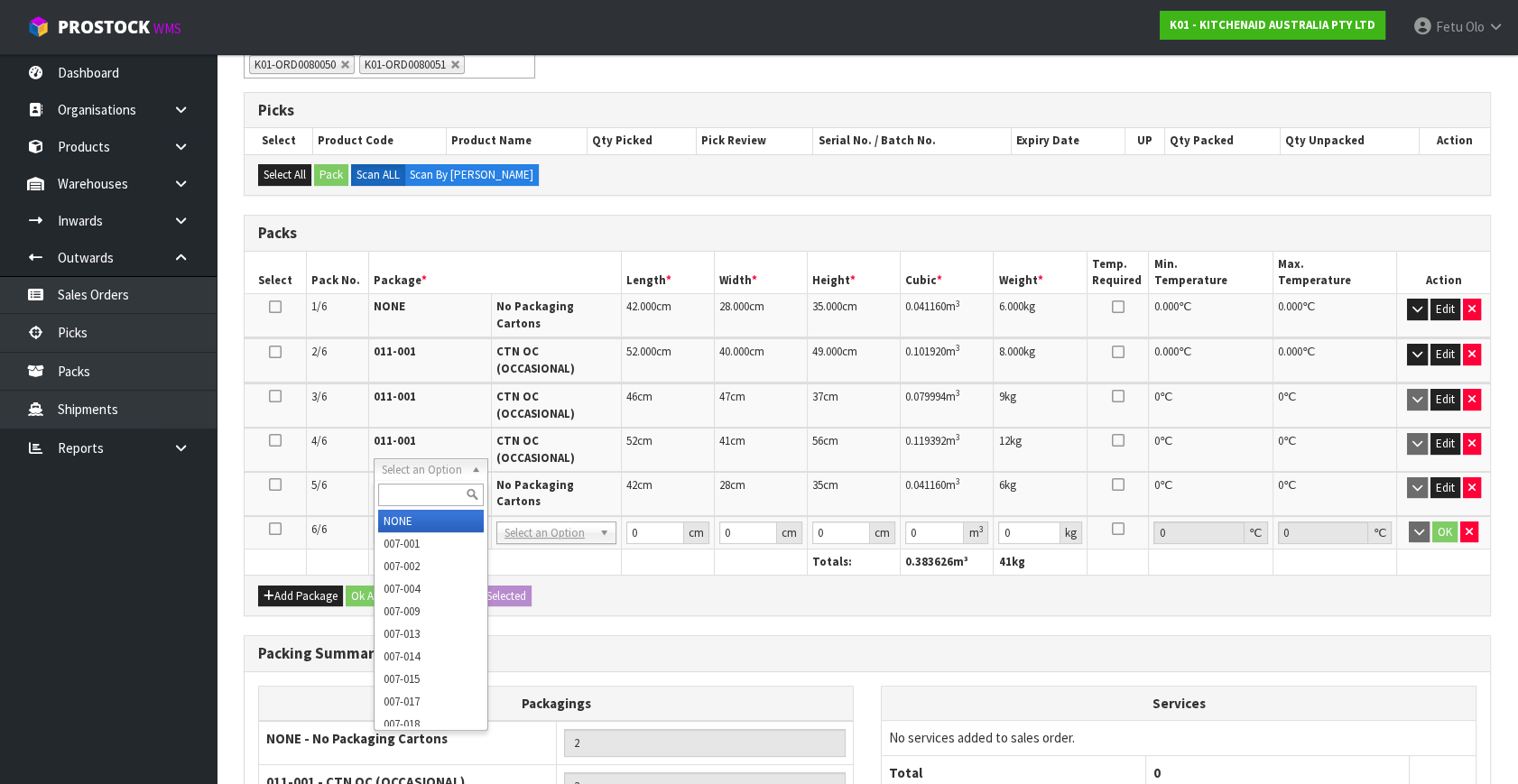
click at [434, 502] on input "text" at bounding box center [431, 494] width 105 height 22
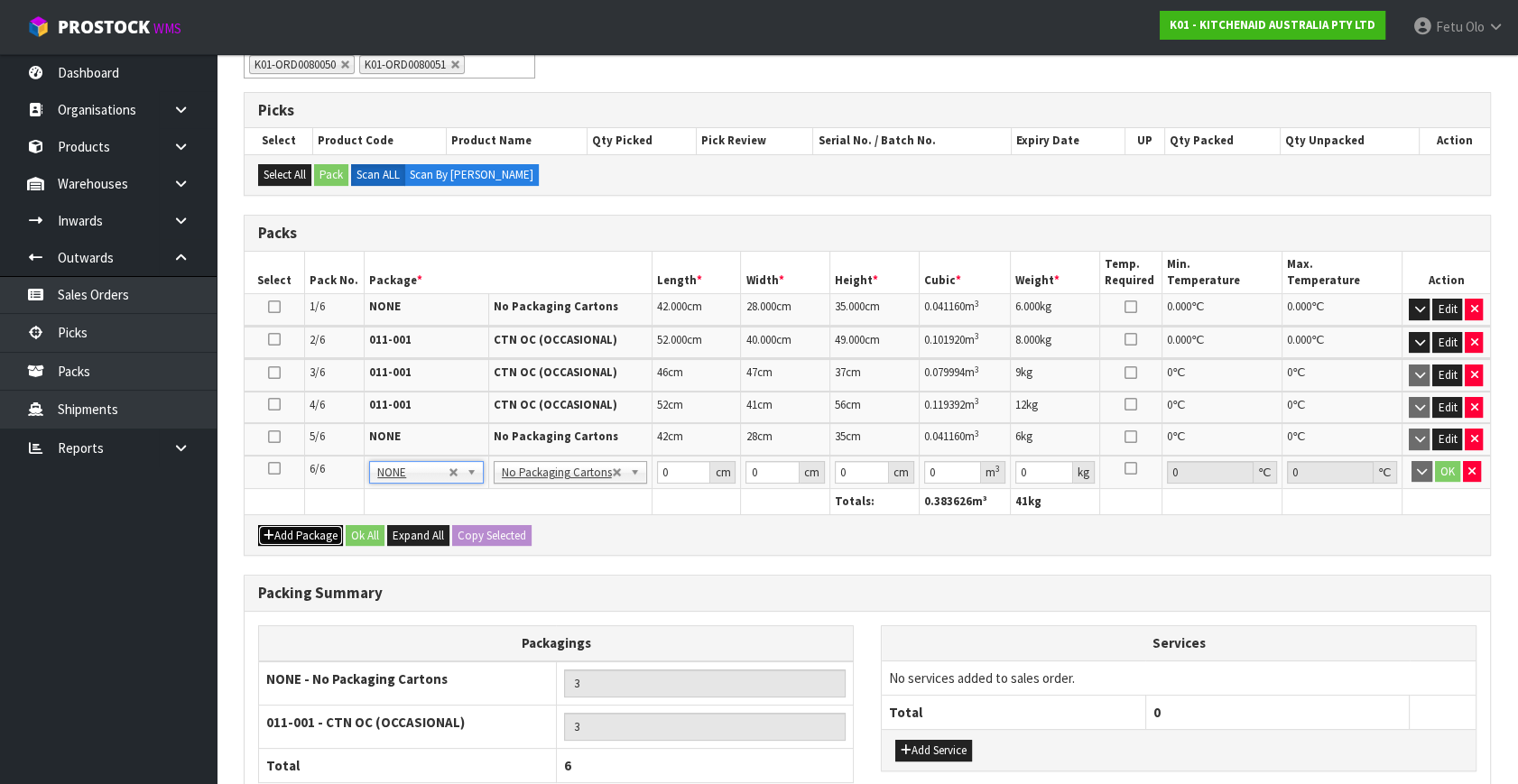
click at [309, 535] on button "Add Package" at bounding box center [300, 536] width 84 height 21
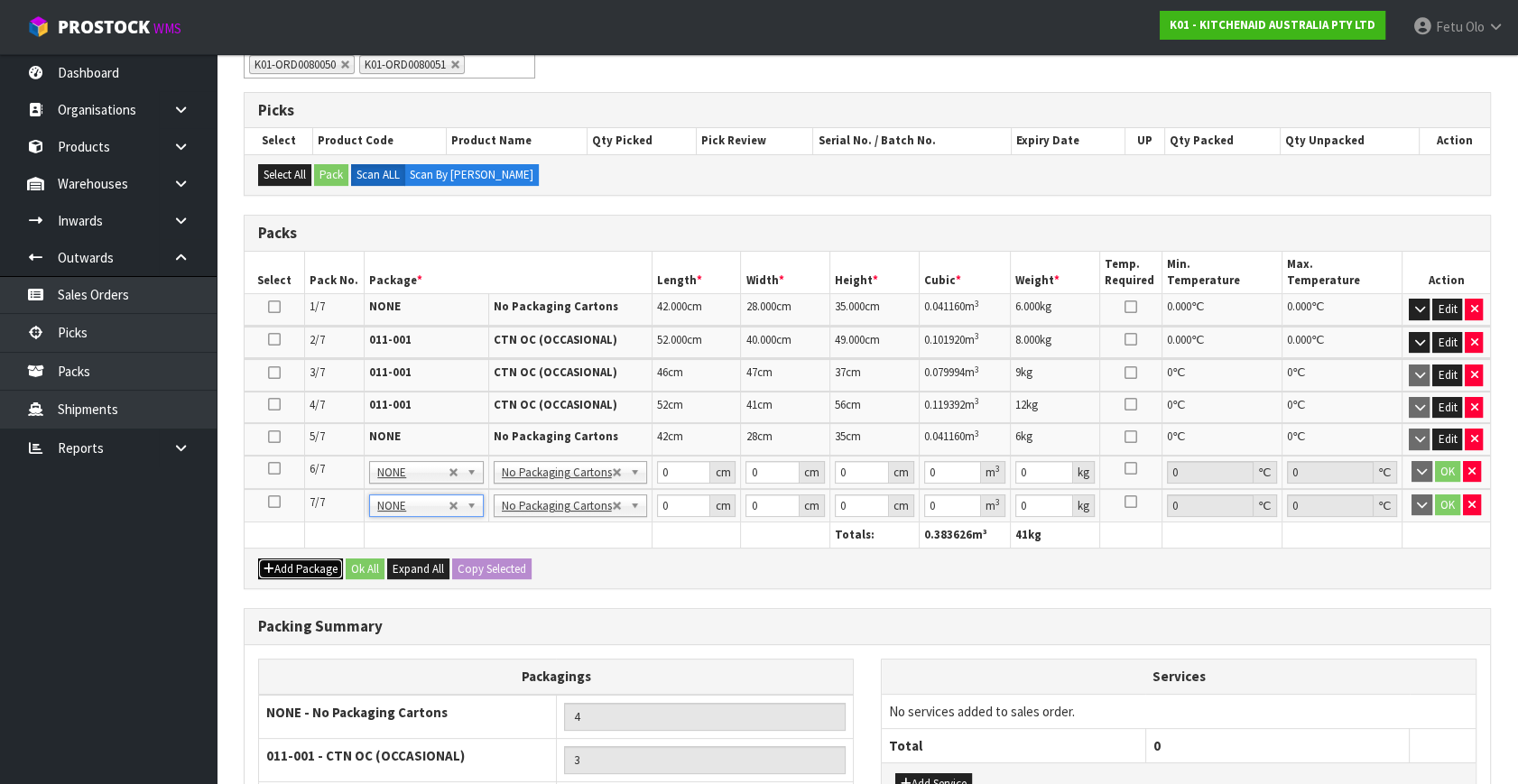
click at [304, 561] on button "Add Package" at bounding box center [300, 570] width 84 height 21
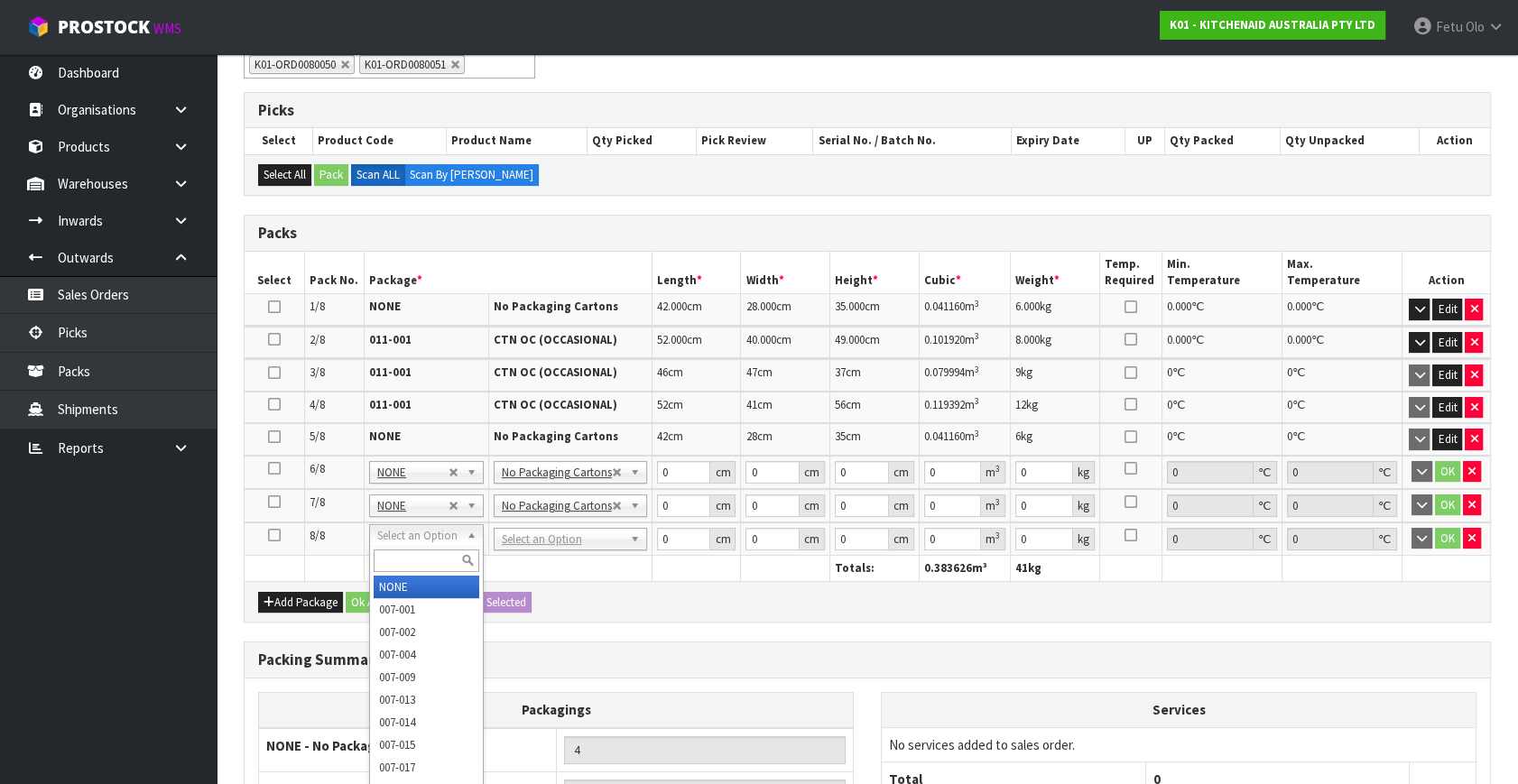
drag, startPoint x: 406, startPoint y: 577, endPoint x: 556, endPoint y: 560, distance: 151.0
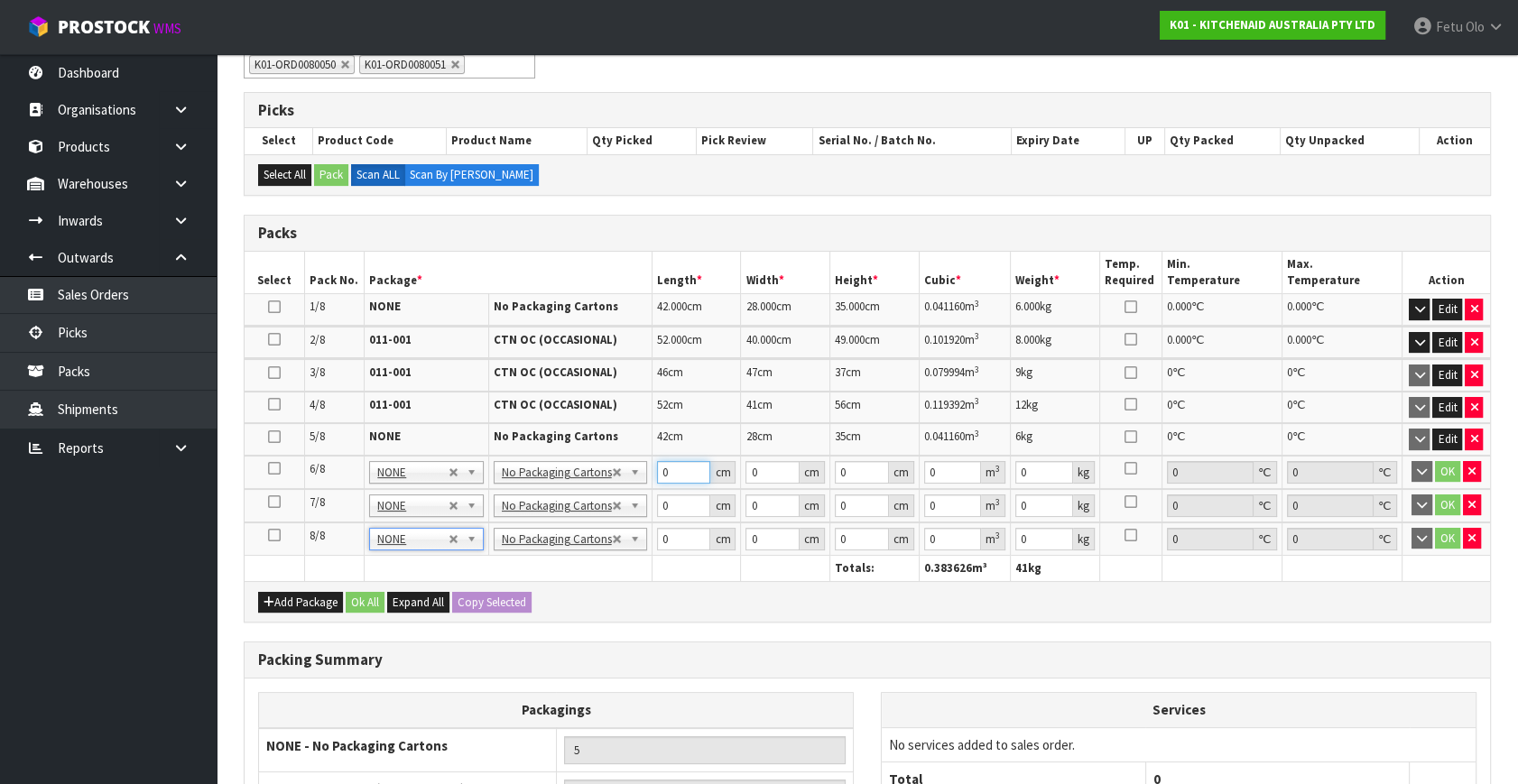
drag, startPoint x: 673, startPoint y: 477, endPoint x: 644, endPoint y: 448, distance: 41.0
click at [644, 472] on tr "6/8 NONE 007-001 007-002 007-004 007-009 007-013 007-014 007-015 007-017 007-01…" at bounding box center [867, 473] width 1245 height 33
click button "OK" at bounding box center [1448, 472] width 25 height 21
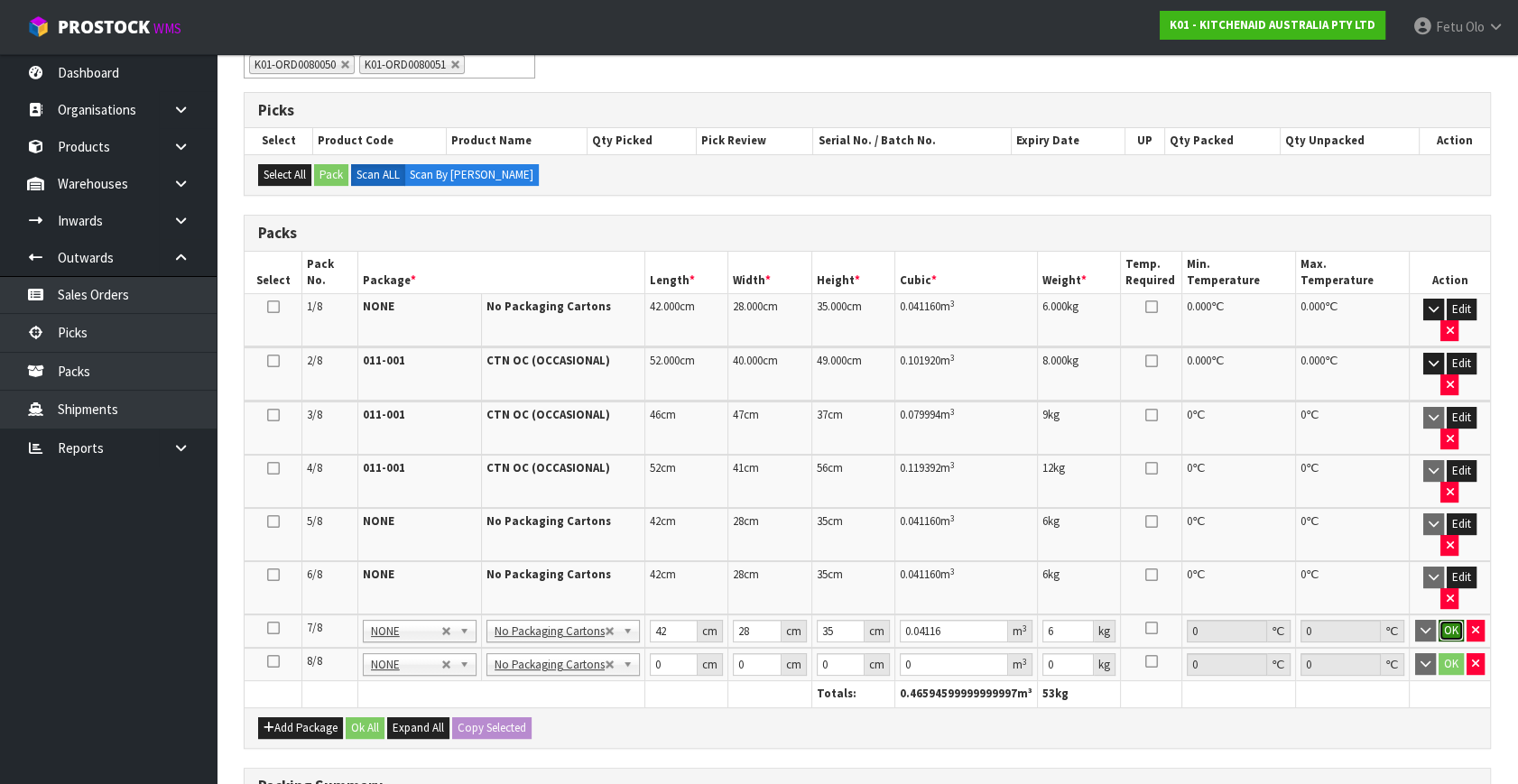
click button "OK" at bounding box center [1451, 631] width 25 height 21
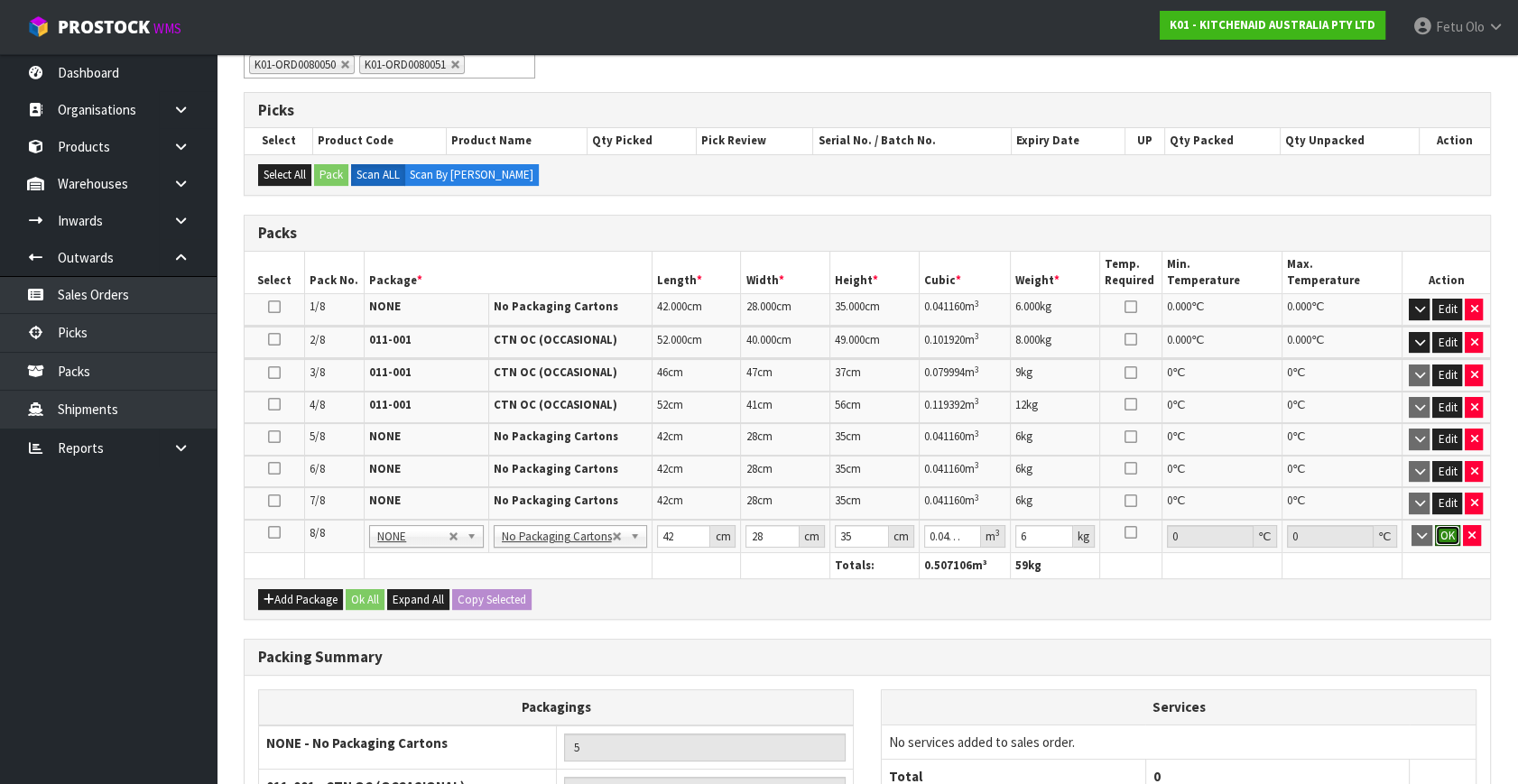
click button "OK" at bounding box center [1448, 536] width 25 height 21
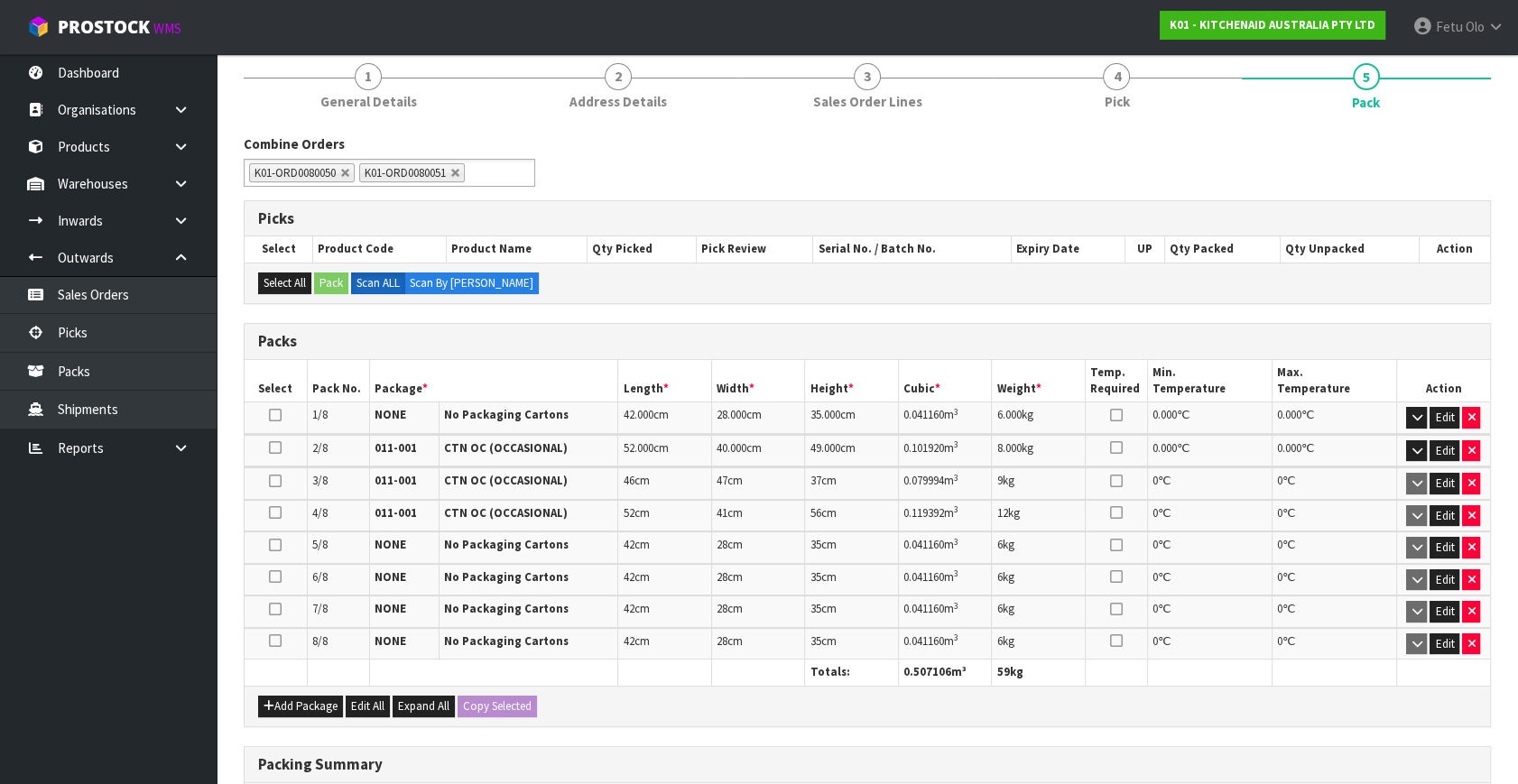
scroll to position [542, 0]
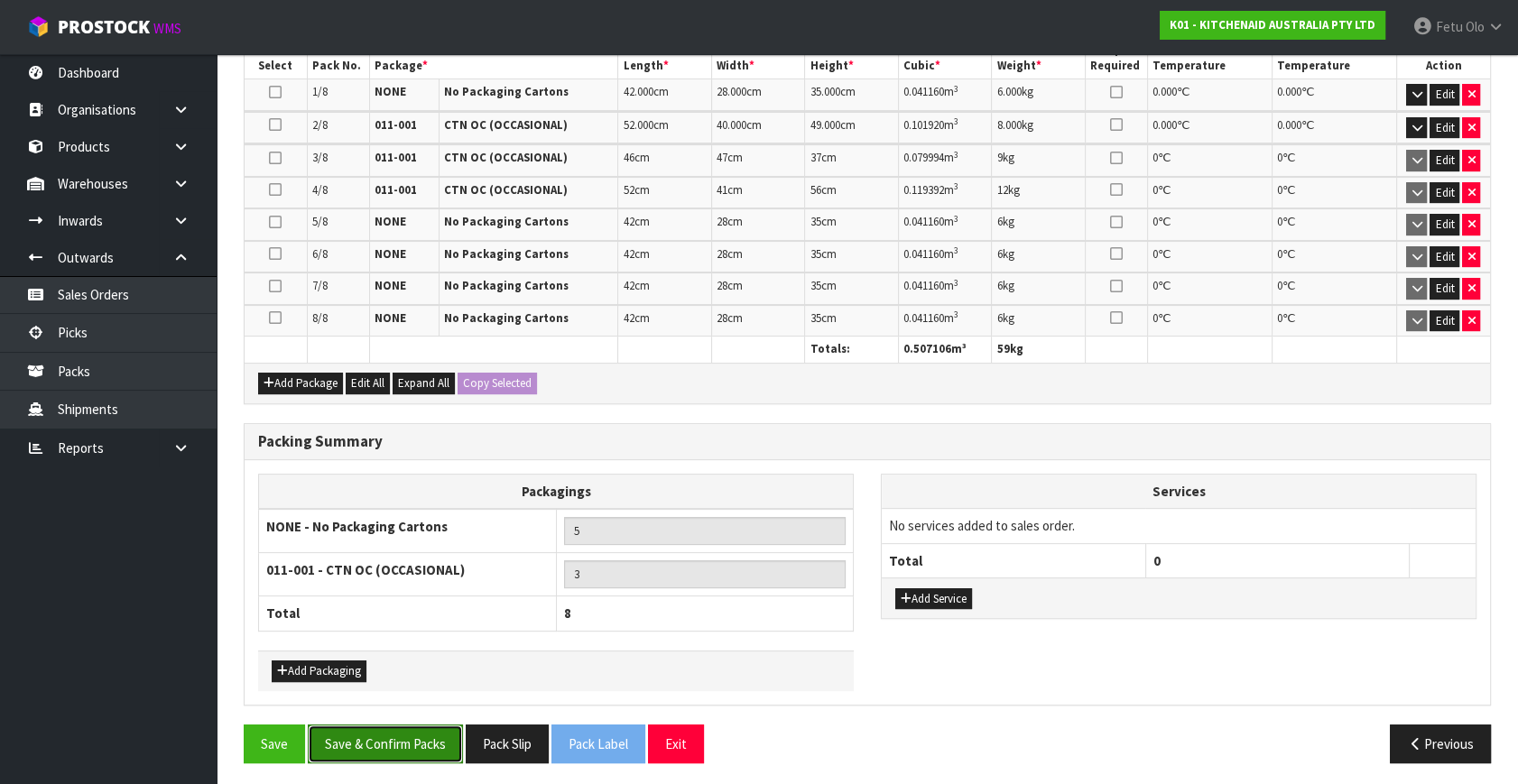
click at [433, 744] on button "Save & Confirm Packs" at bounding box center [385, 744] width 155 height 39
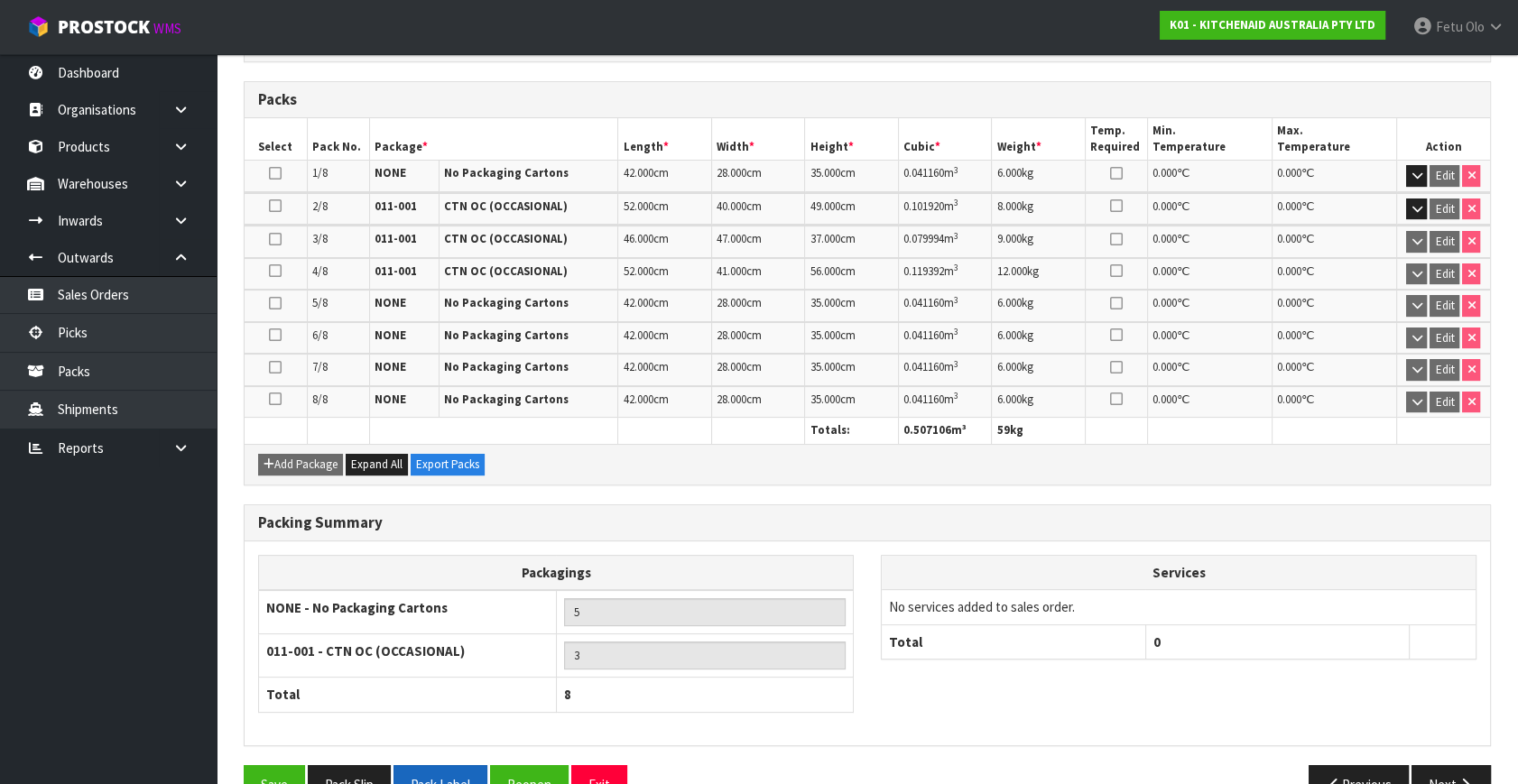
scroll to position [503, 0]
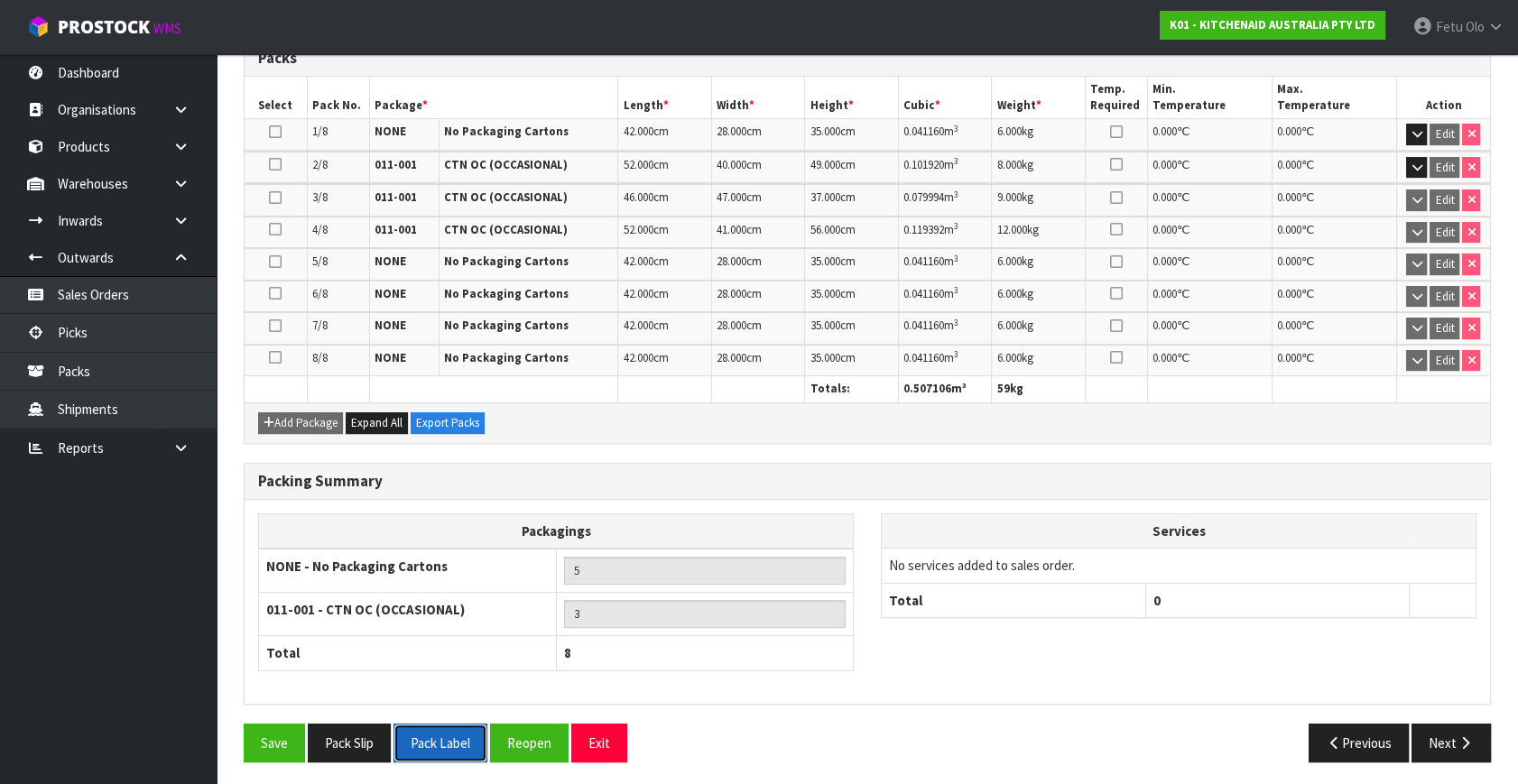
click at [426, 735] on button "Pack Label" at bounding box center [440, 743] width 94 height 39
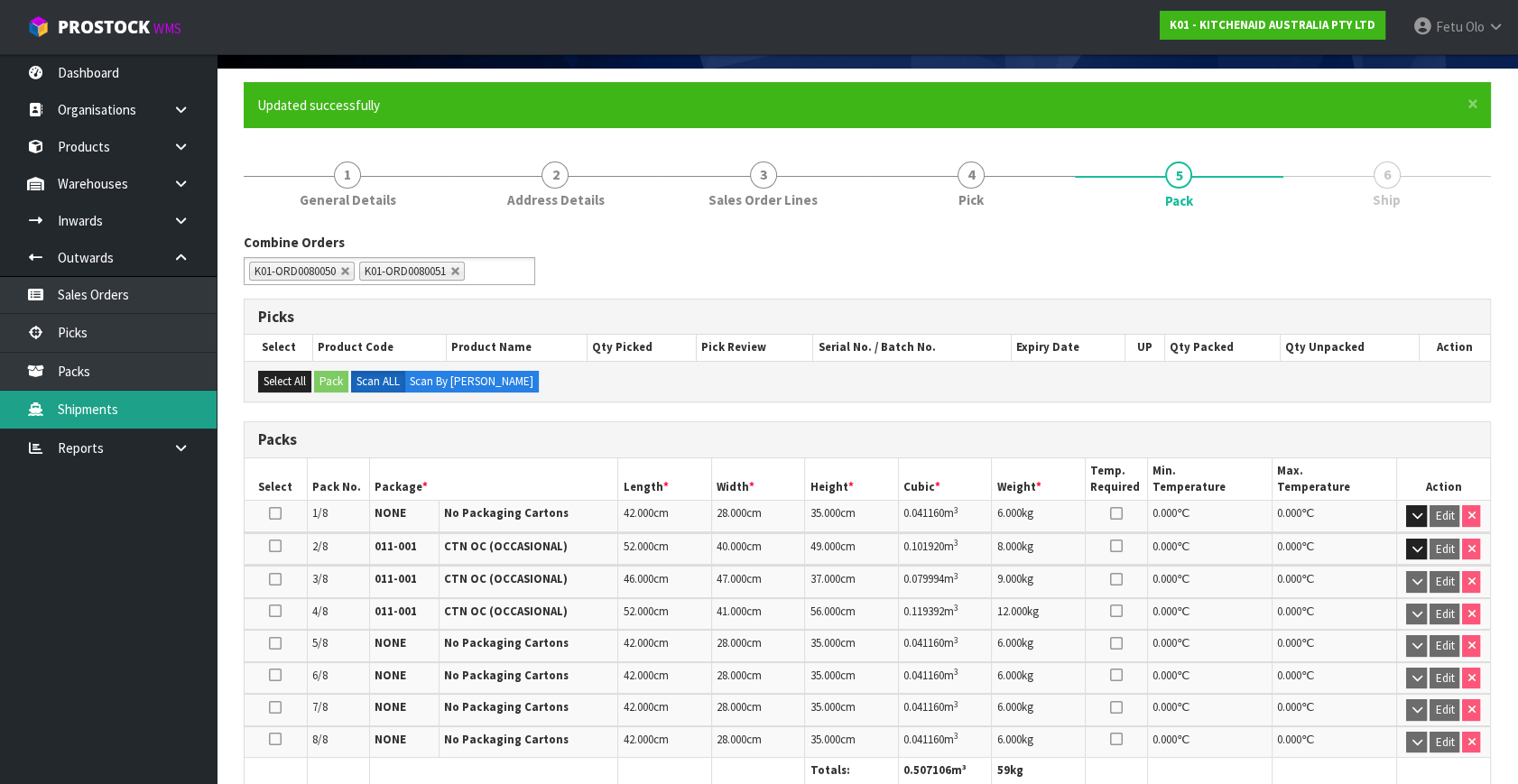
scroll to position [92, 0]
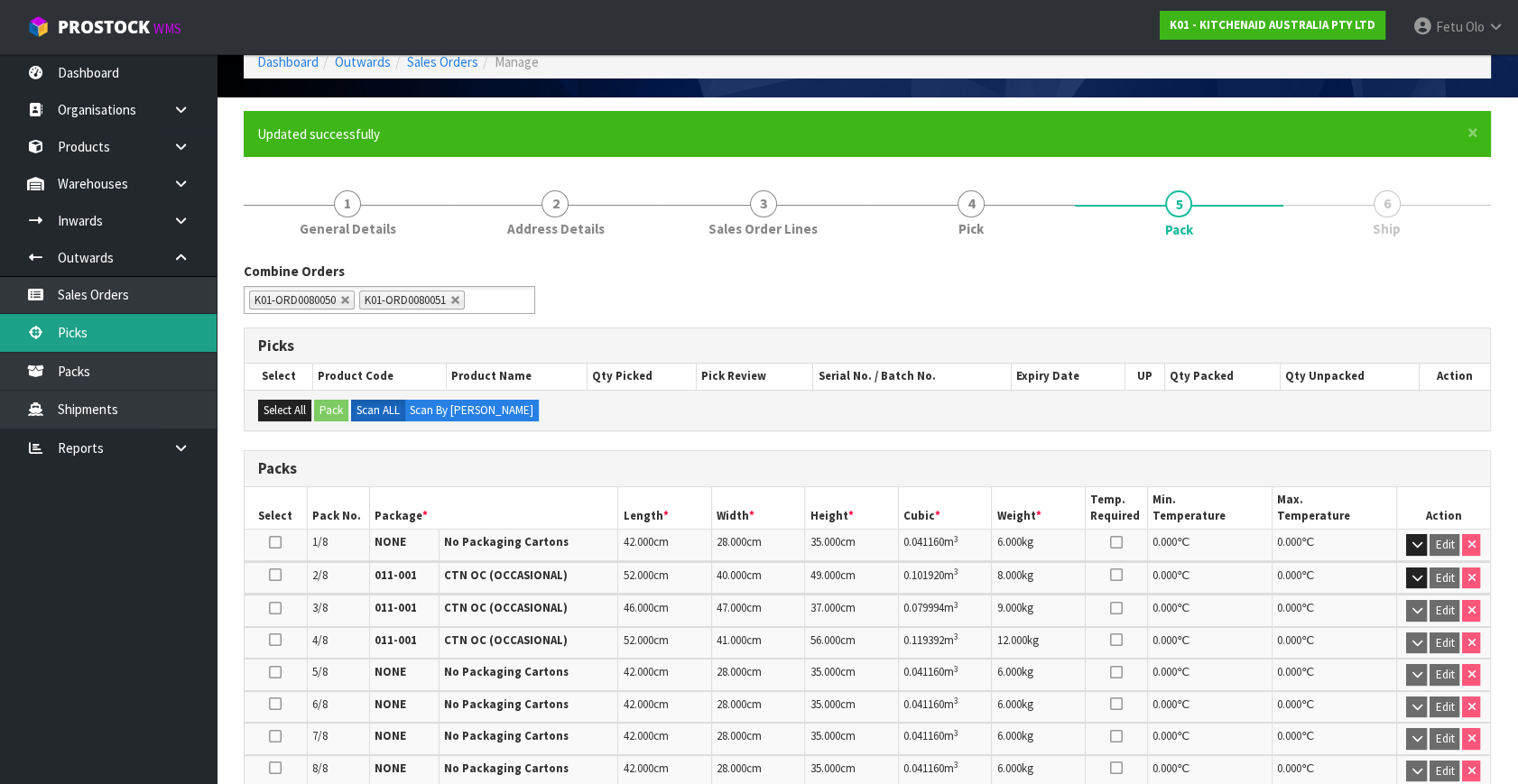
click at [90, 327] on link "Picks" at bounding box center [108, 333] width 216 height 37
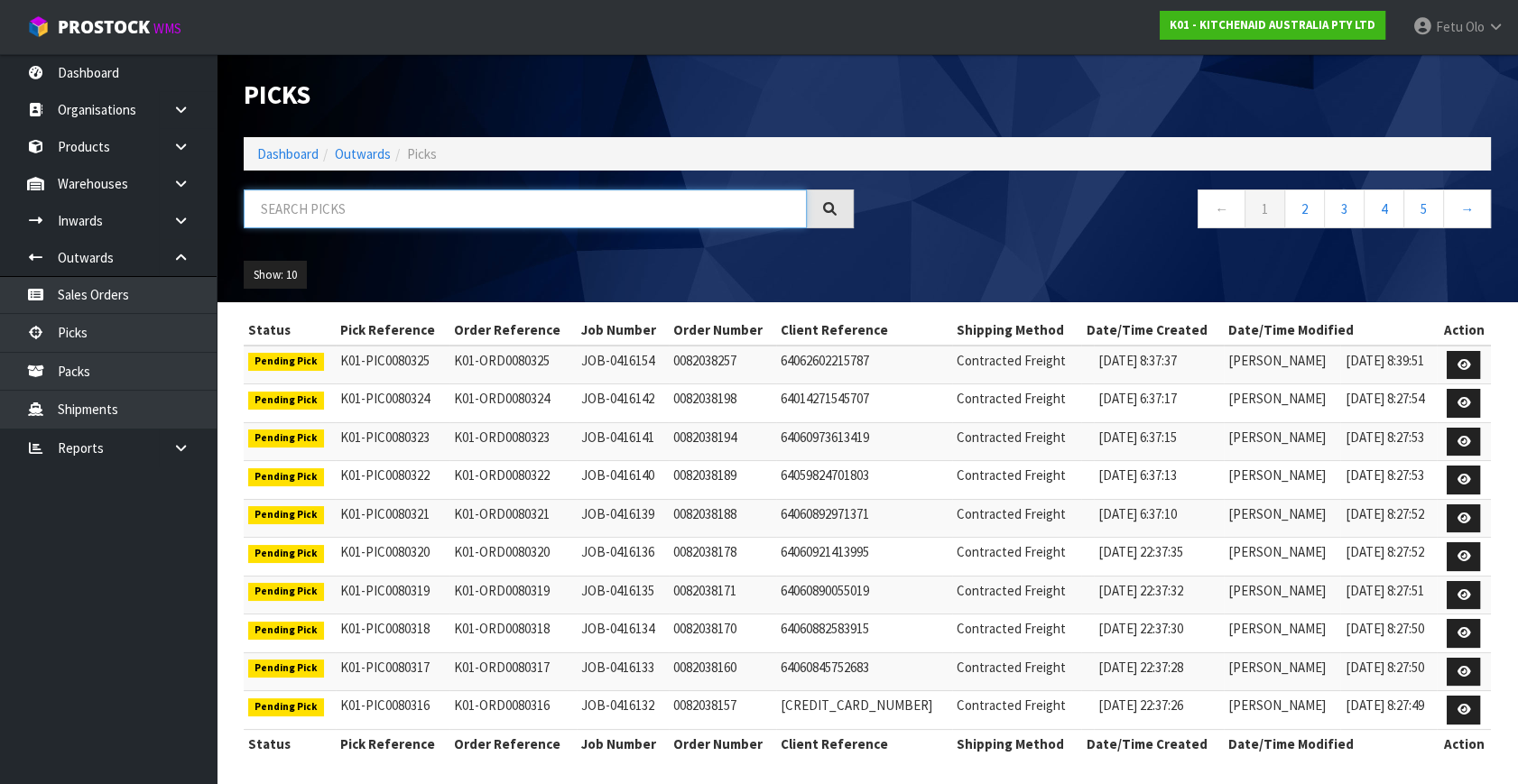
click at [420, 212] on input "text" at bounding box center [525, 209] width 563 height 39
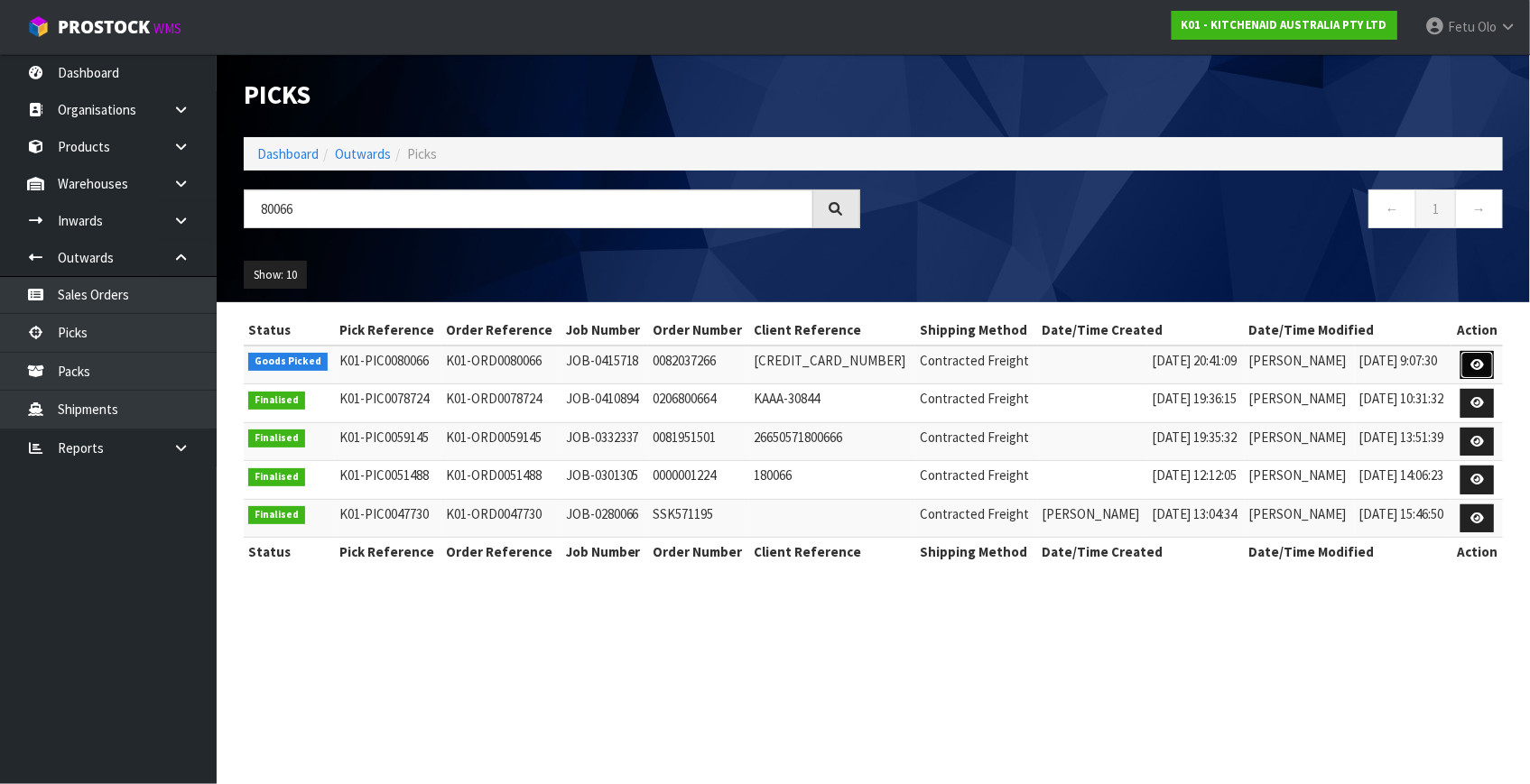
click at [1473, 365] on icon at bounding box center [1478, 365] width 14 height 12
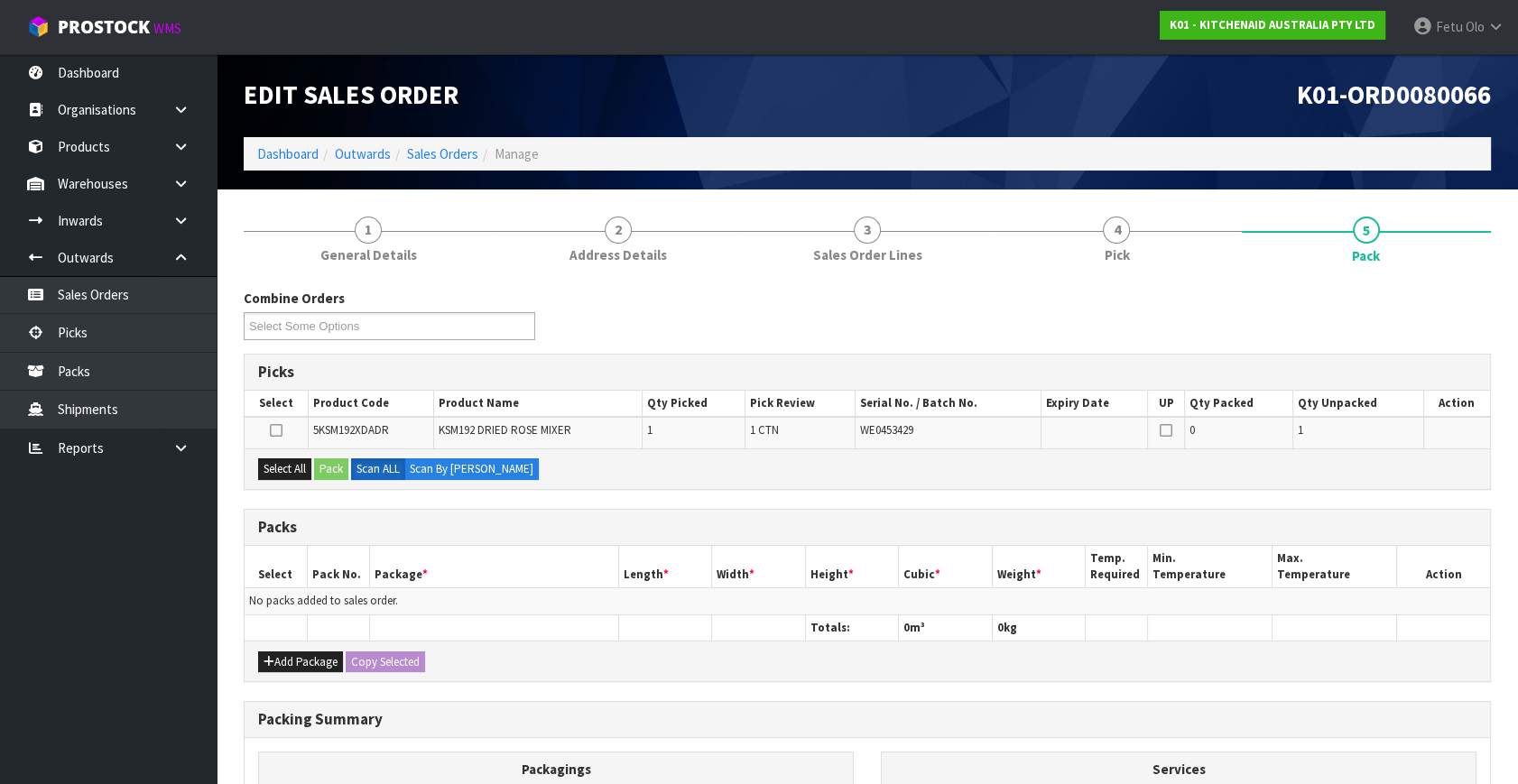
click at [106, 711] on ul "Dashboard Organisations Clients Consignees Carriers Products Categories Serial …" at bounding box center [108, 419] width 216 height 730
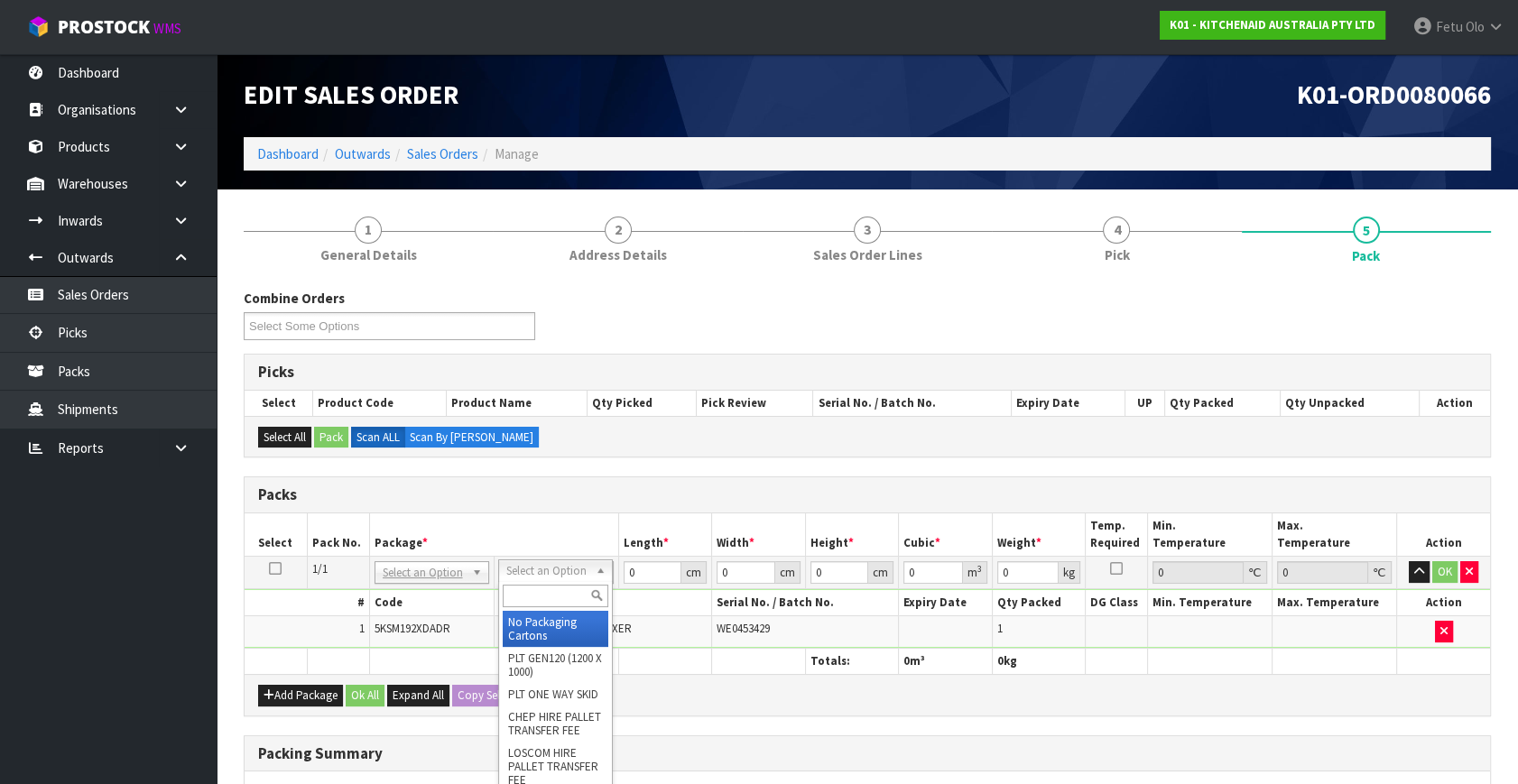
drag, startPoint x: 528, startPoint y: 620, endPoint x: 627, endPoint y: 588, distance: 104.0
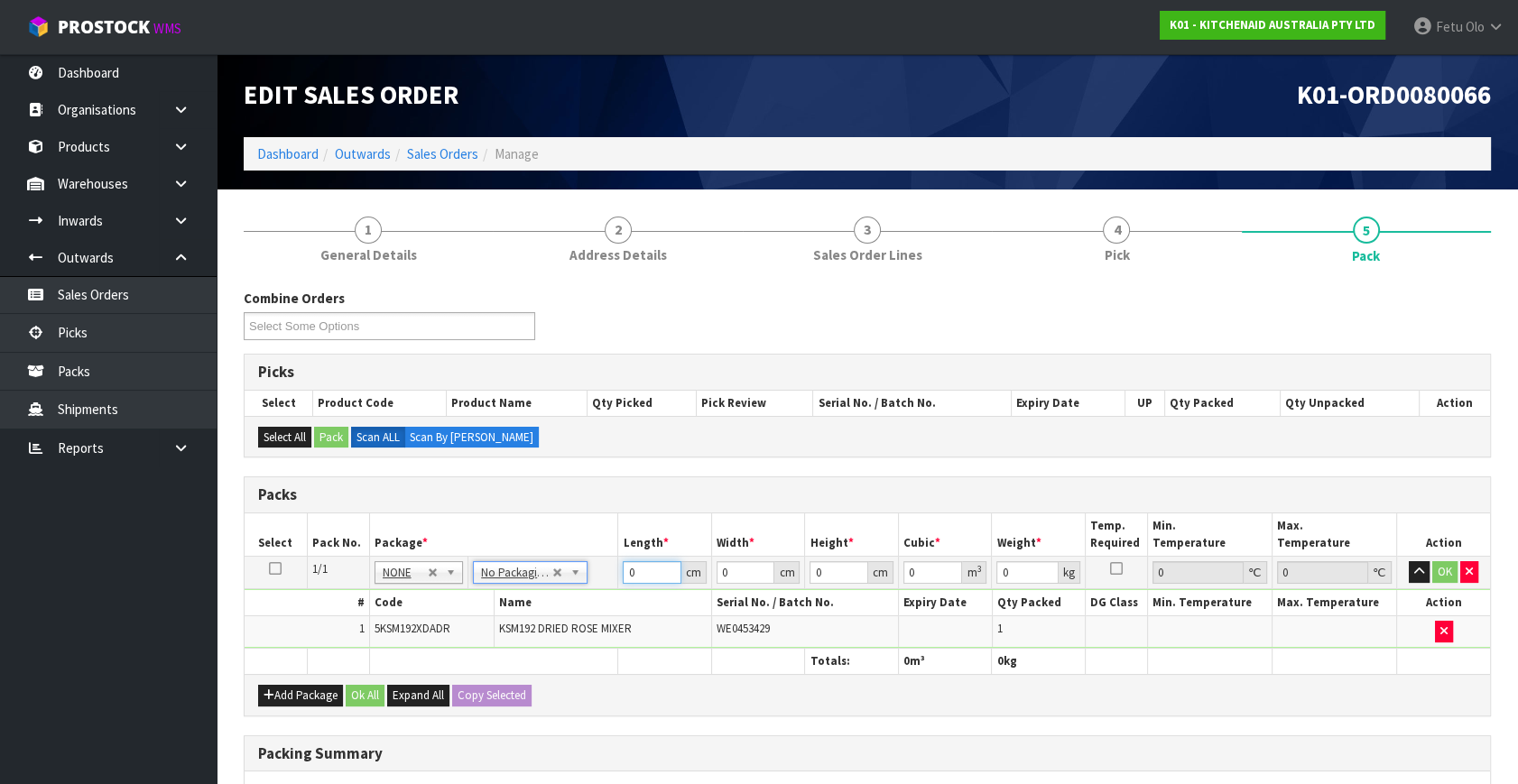
drag, startPoint x: 633, startPoint y: 570, endPoint x: 577, endPoint y: 595, distance: 61.3
click at [578, 595] on tbody "1/1 NONE 007-001 007-002 007-004 007-009 007-013 007-014 007-015 007-017 007-01…" at bounding box center [867, 603] width 1245 height 92
click button "OK" at bounding box center [1445, 572] width 25 height 21
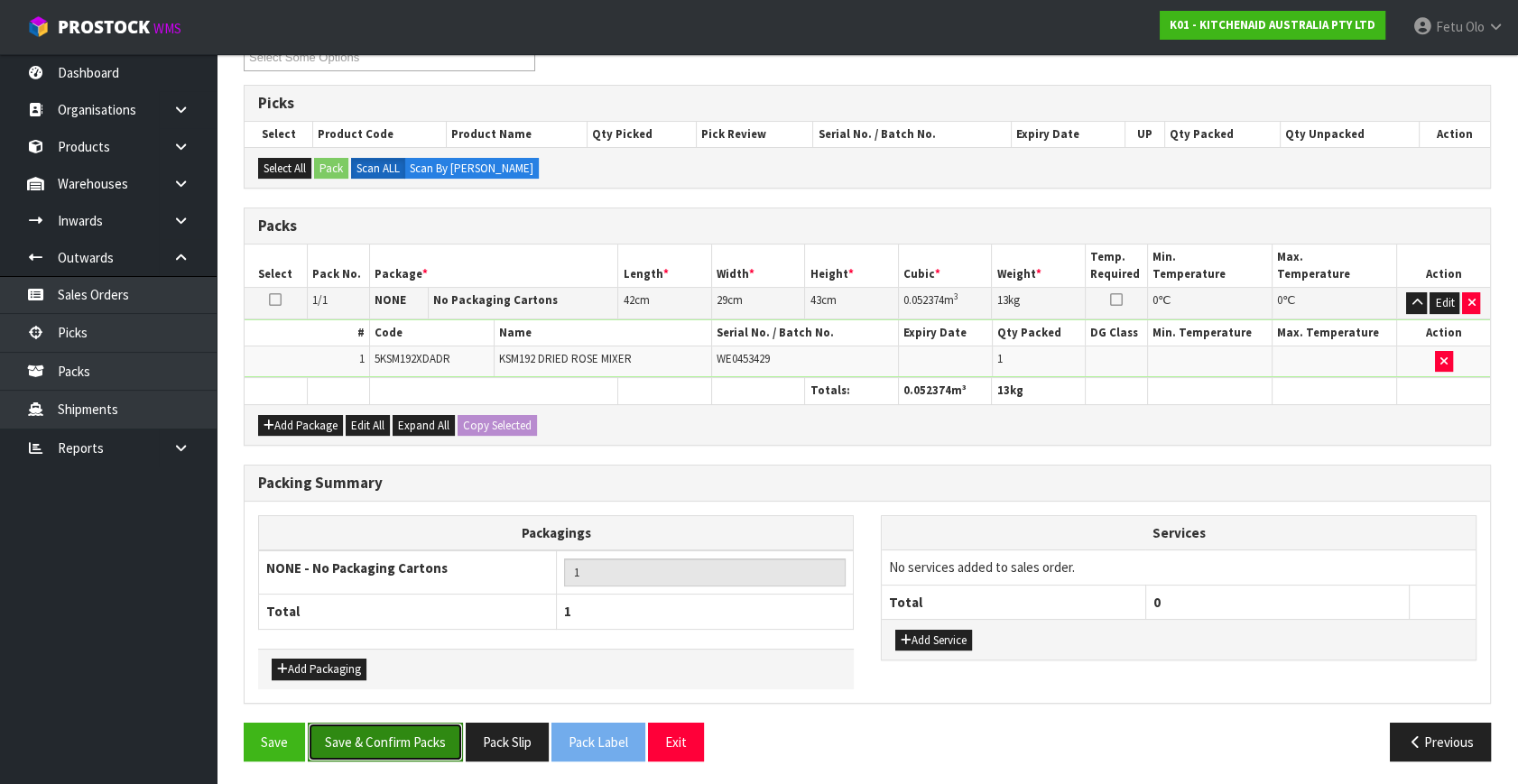
click at [407, 735] on button "Save & Confirm Packs" at bounding box center [385, 742] width 155 height 39
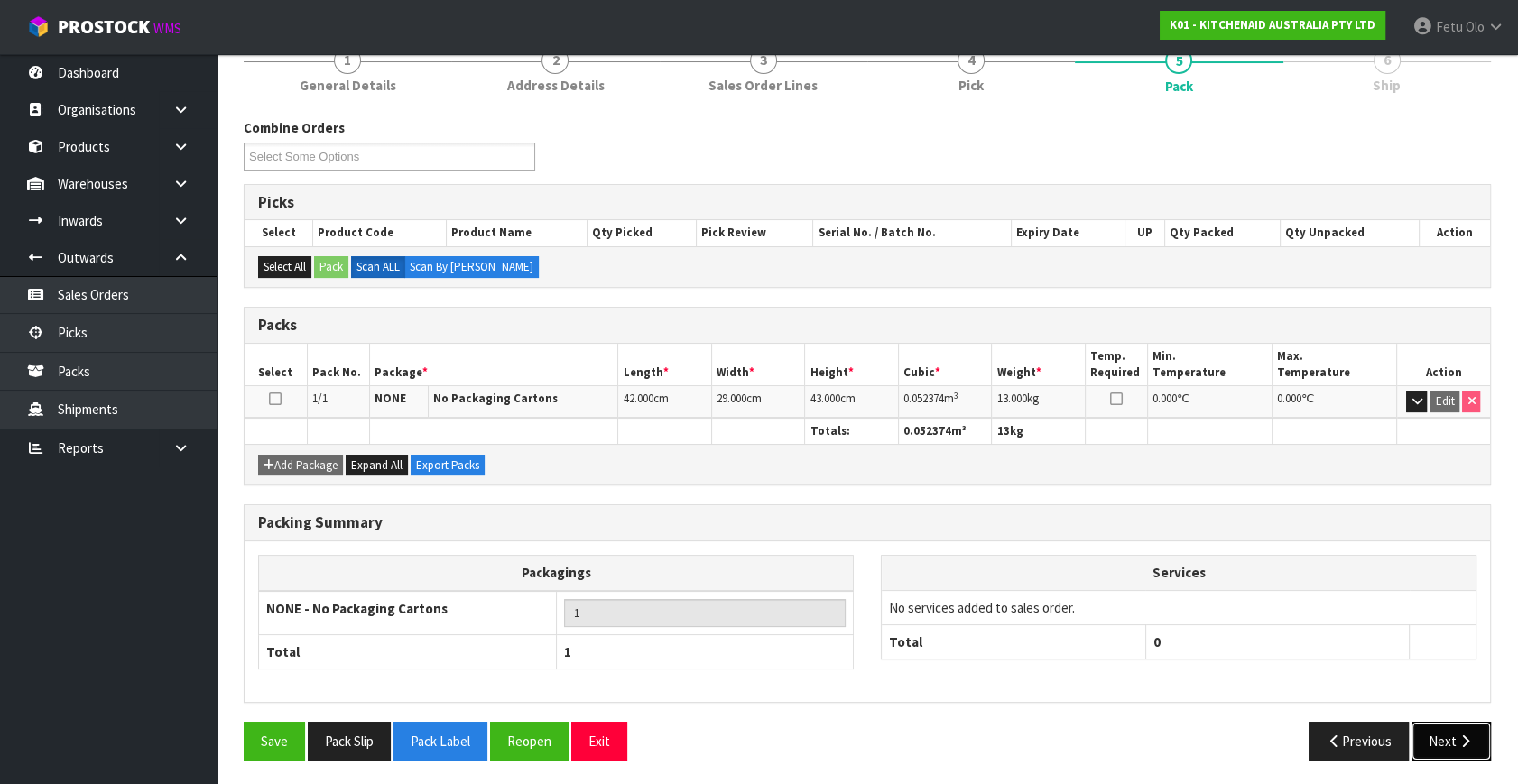
click at [1436, 731] on button "Next" at bounding box center [1451, 741] width 80 height 39
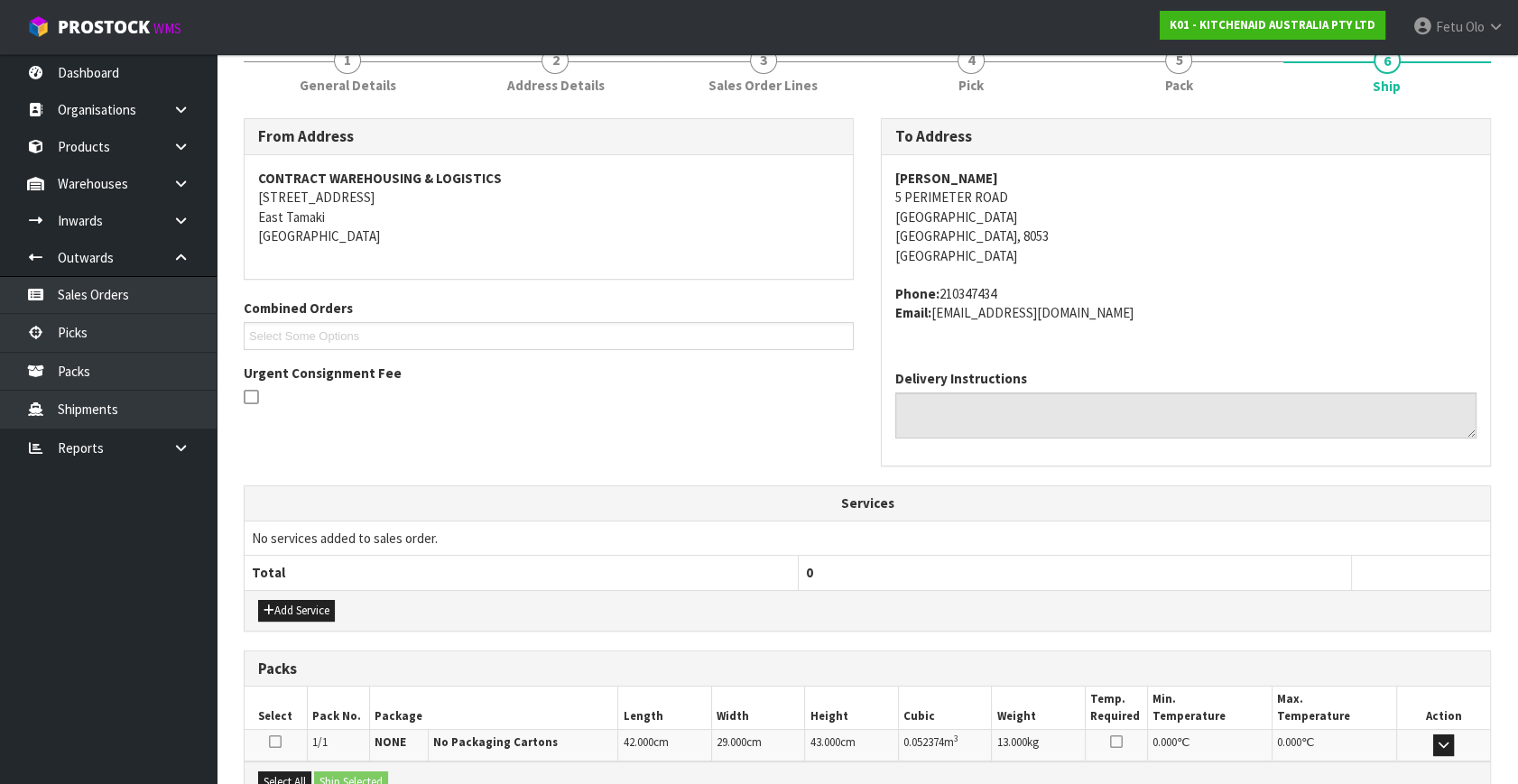
scroll to position [444, 0]
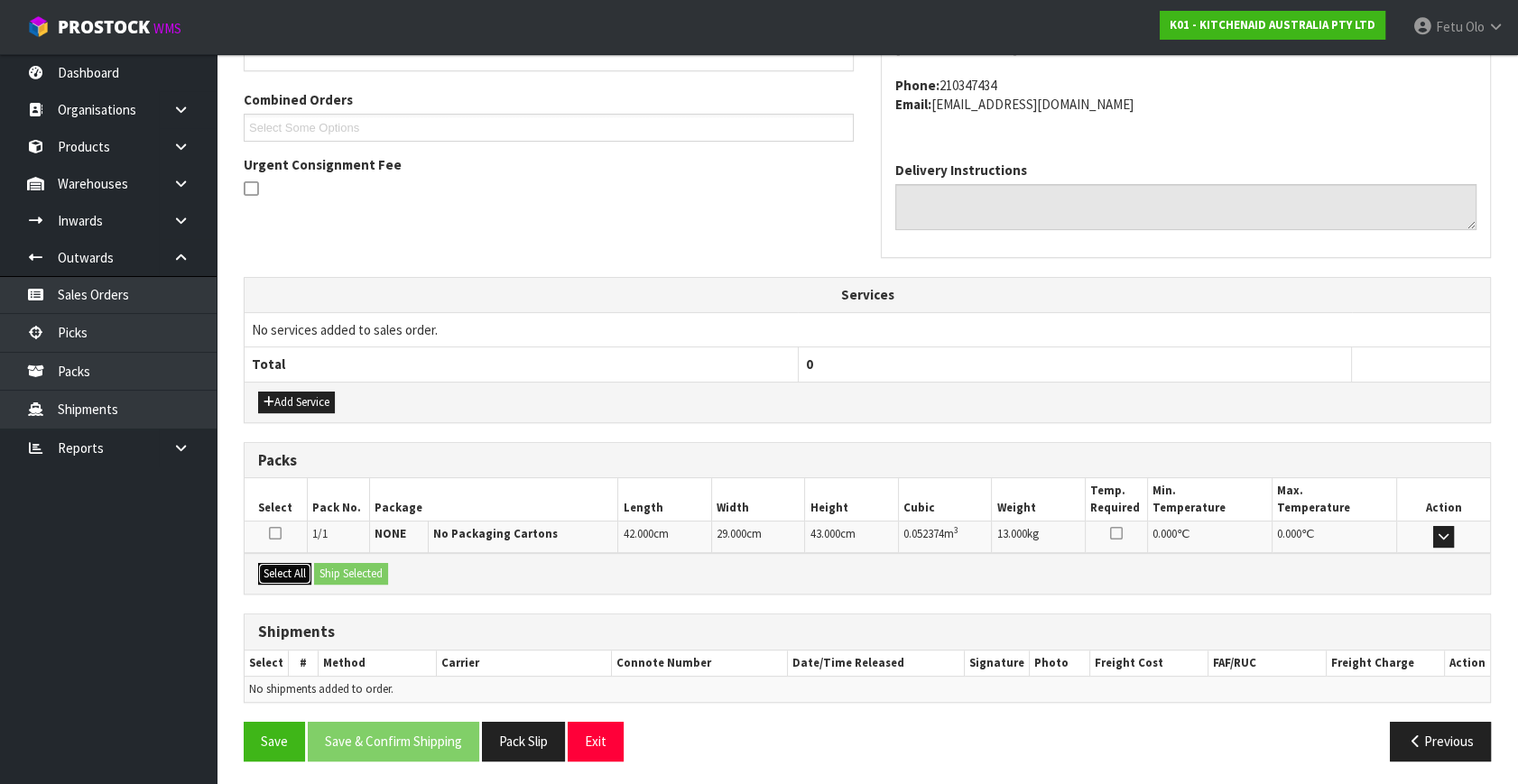
drag, startPoint x: 297, startPoint y: 568, endPoint x: 356, endPoint y: 569, distance: 59.0
click at [302, 568] on button "Select All" at bounding box center [284, 573] width 53 height 21
click at [356, 569] on button "Ship Selected" at bounding box center [351, 573] width 74 height 21
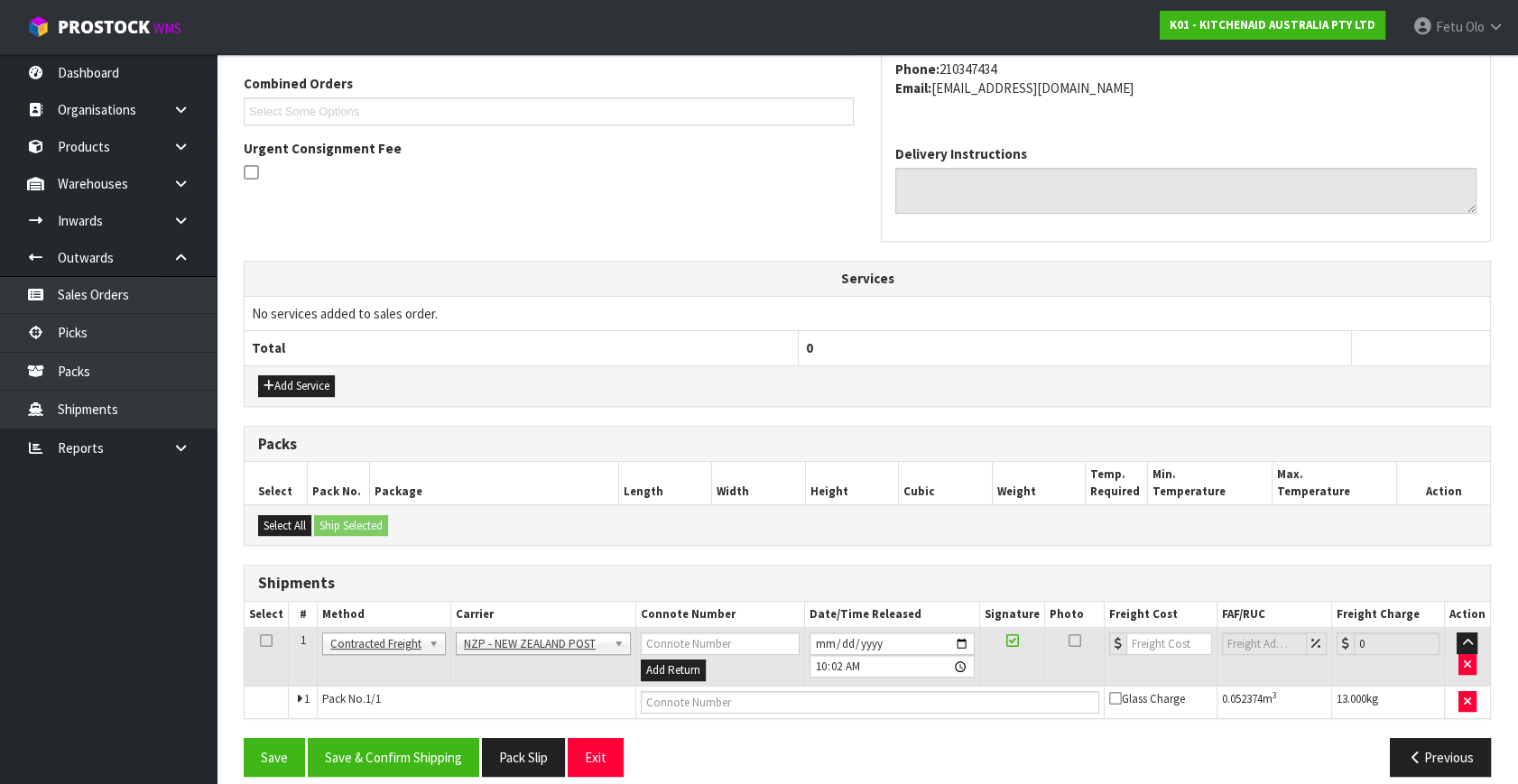
scroll to position [476, 0]
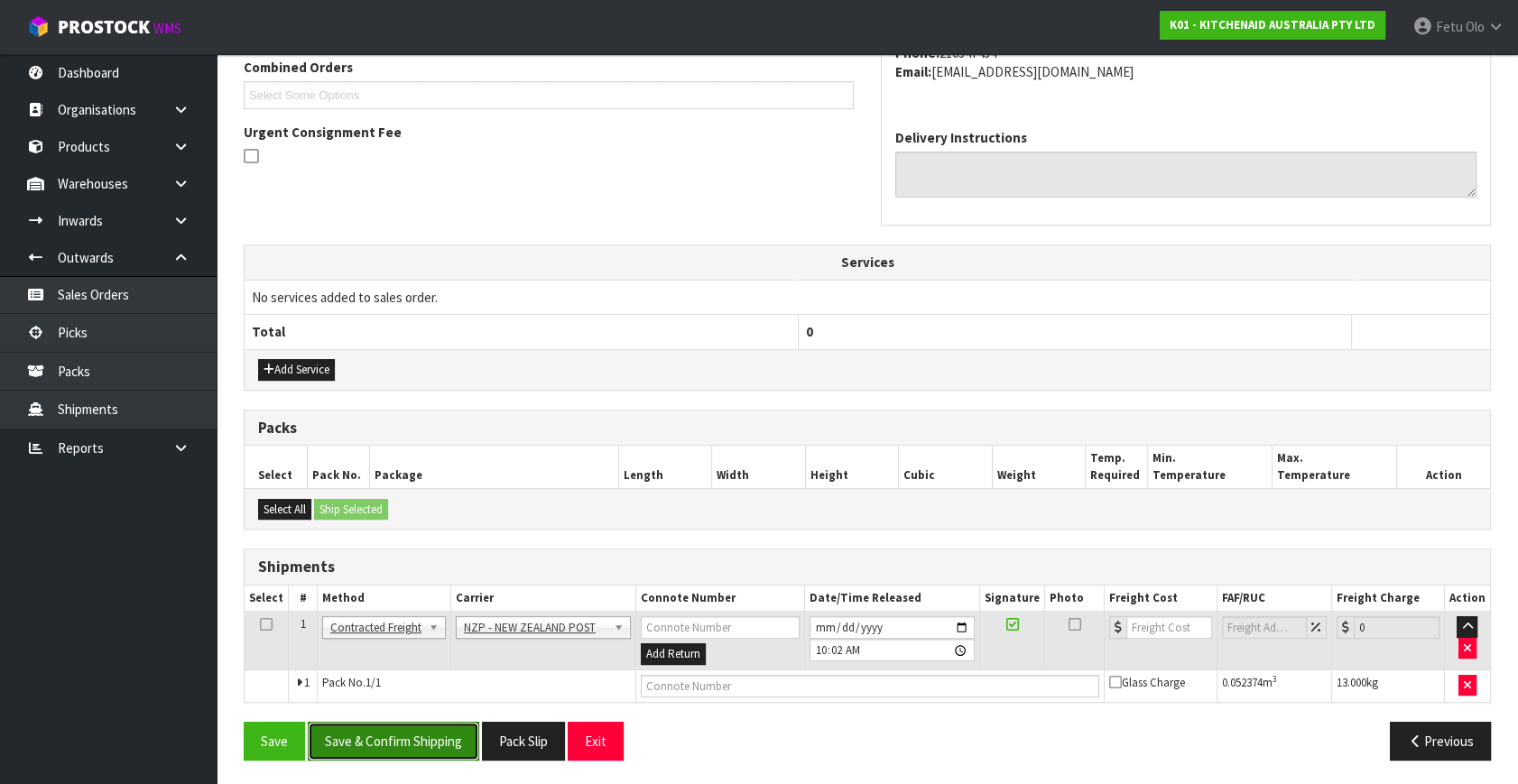
click at [435, 737] on button "Save & Confirm Shipping" at bounding box center [393, 741] width 172 height 39
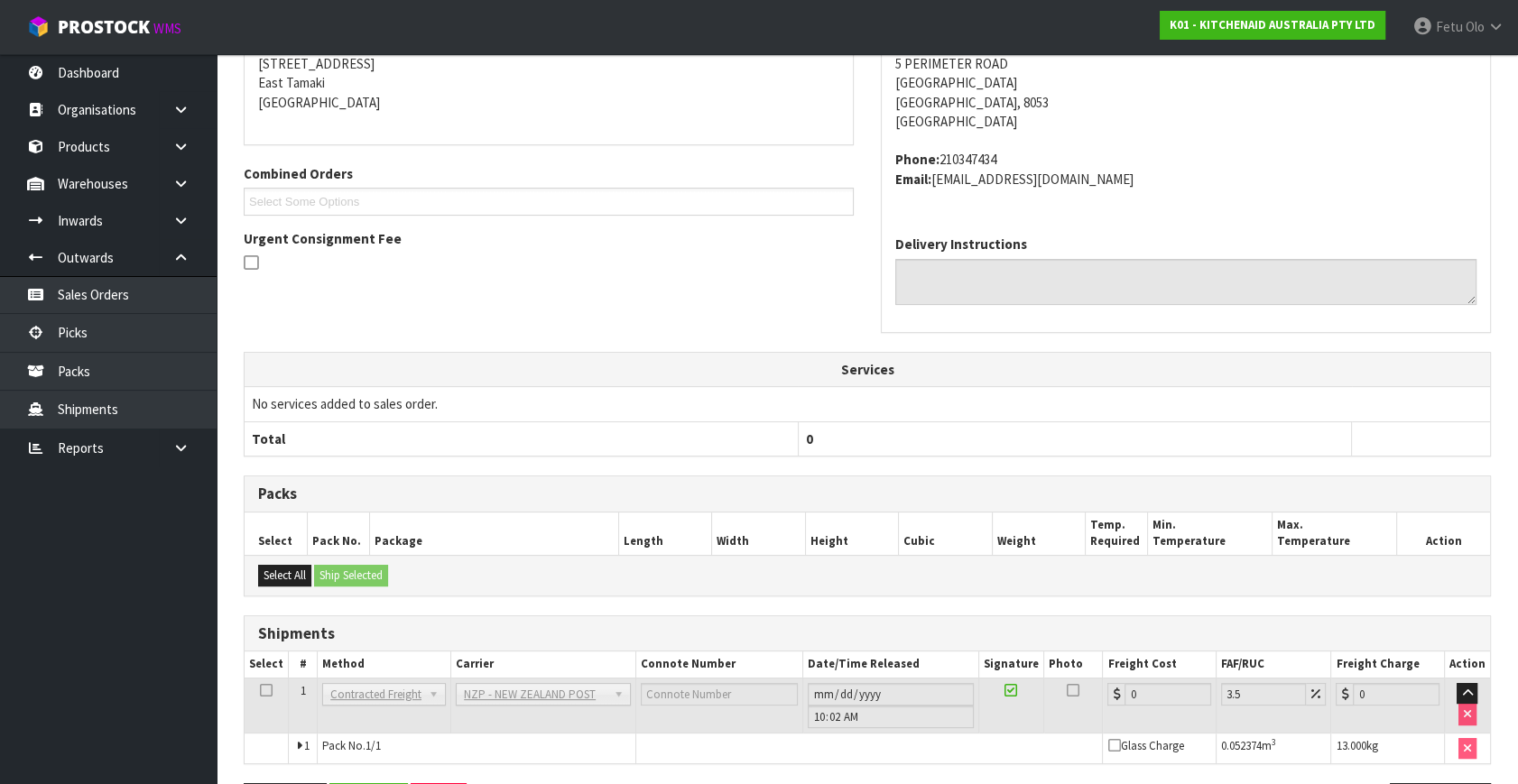
scroll to position [451, 0]
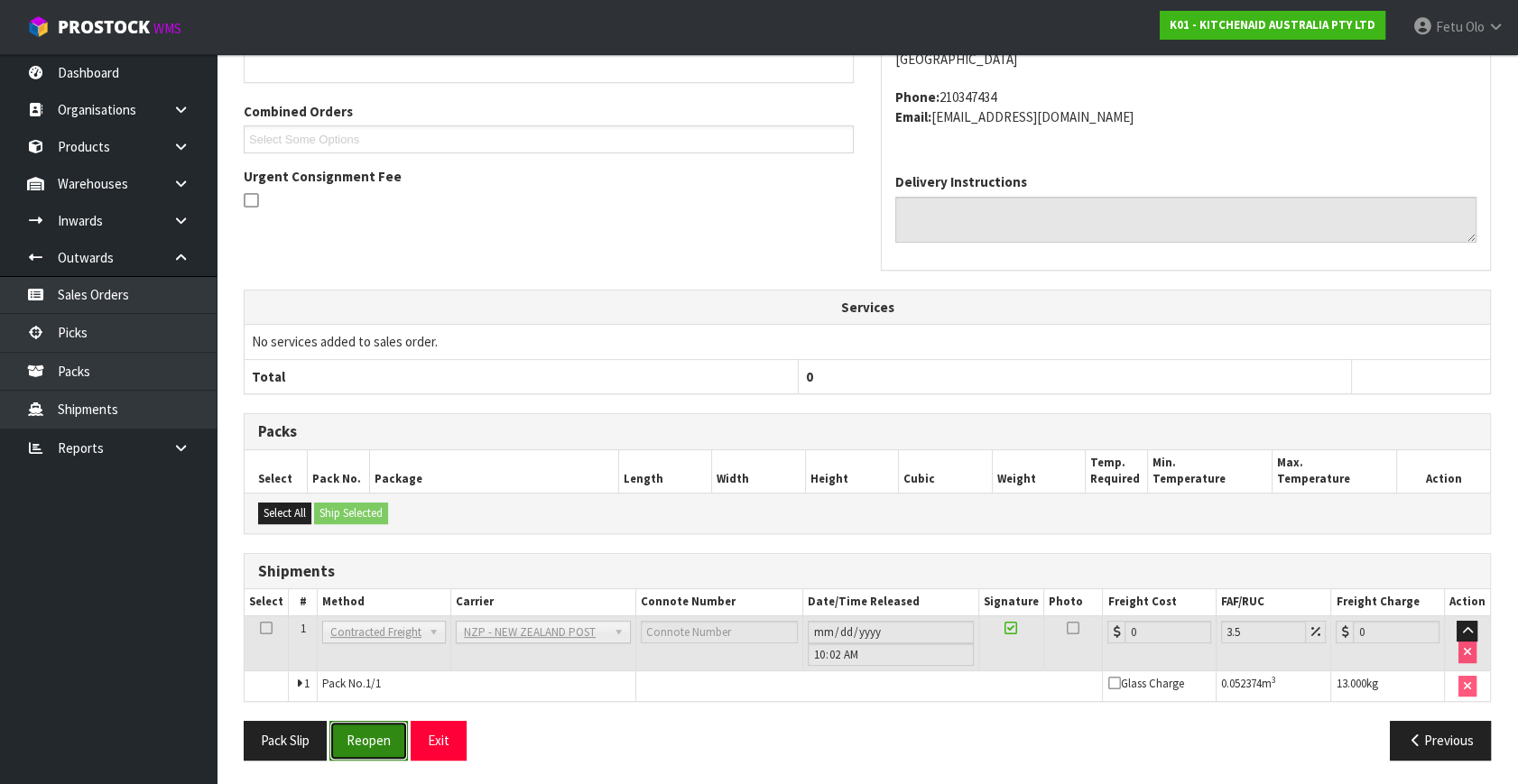
click at [350, 731] on button "Reopen" at bounding box center [368, 740] width 79 height 39
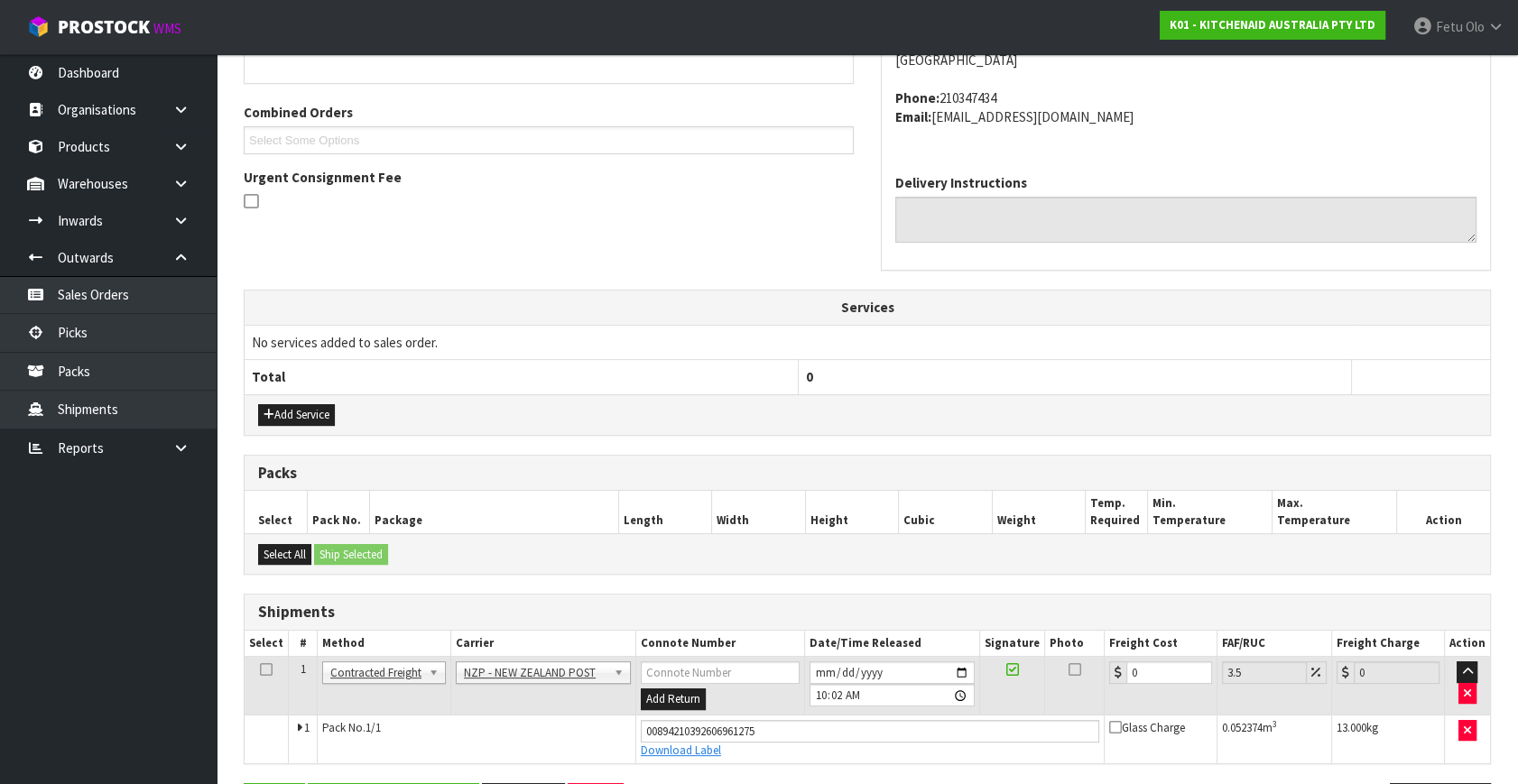
scroll to position [432, 0]
drag, startPoint x: 1050, startPoint y: 714, endPoint x: 994, endPoint y: 730, distance: 58.2
click at [999, 732] on tbody "1 Client Local Pickup Customer Local Pickup Company Freight Contracted Freight …" at bounding box center [867, 709] width 1245 height 107
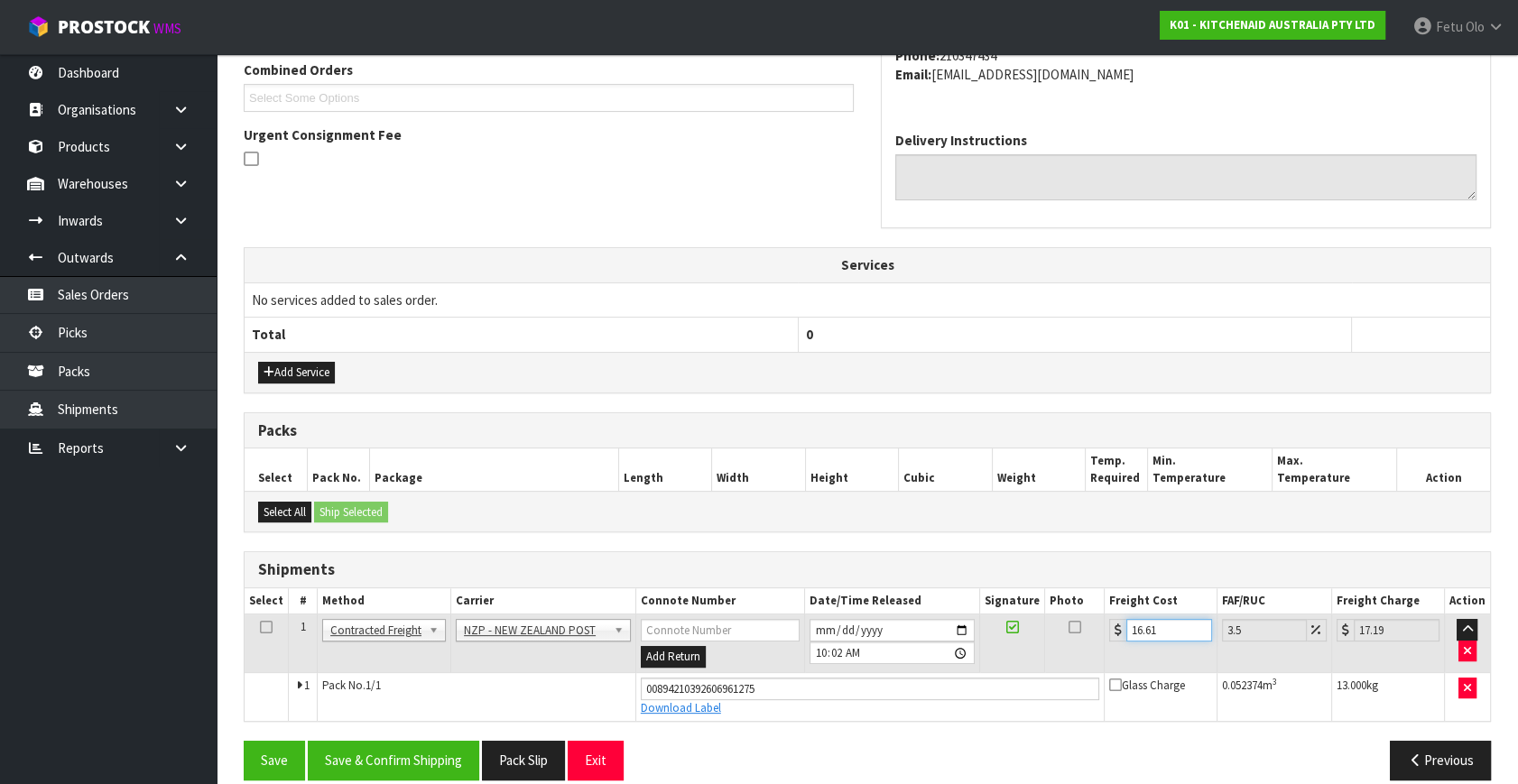
scroll to position [494, 0]
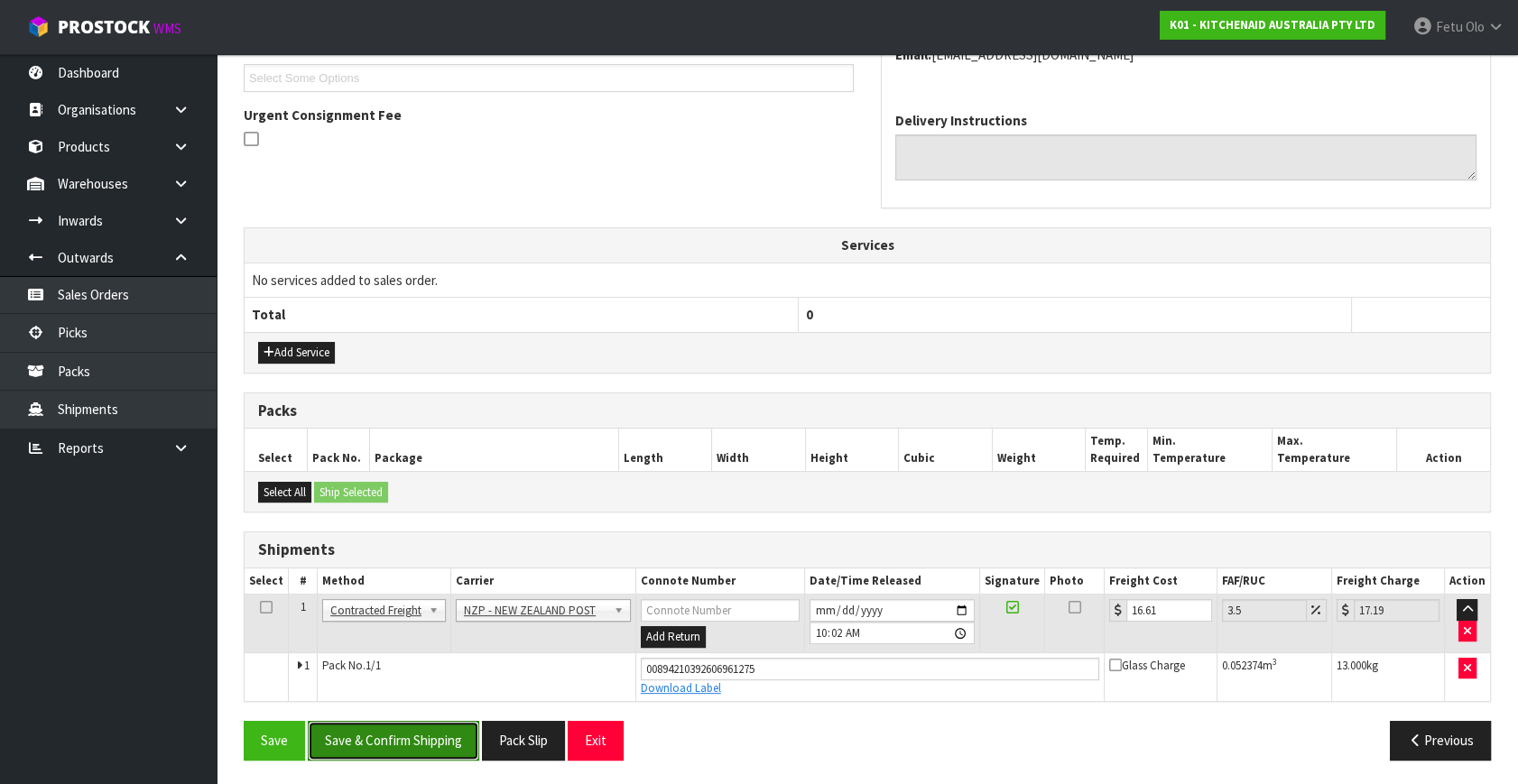
click at [417, 731] on button "Save & Confirm Shipping" at bounding box center [393, 740] width 172 height 39
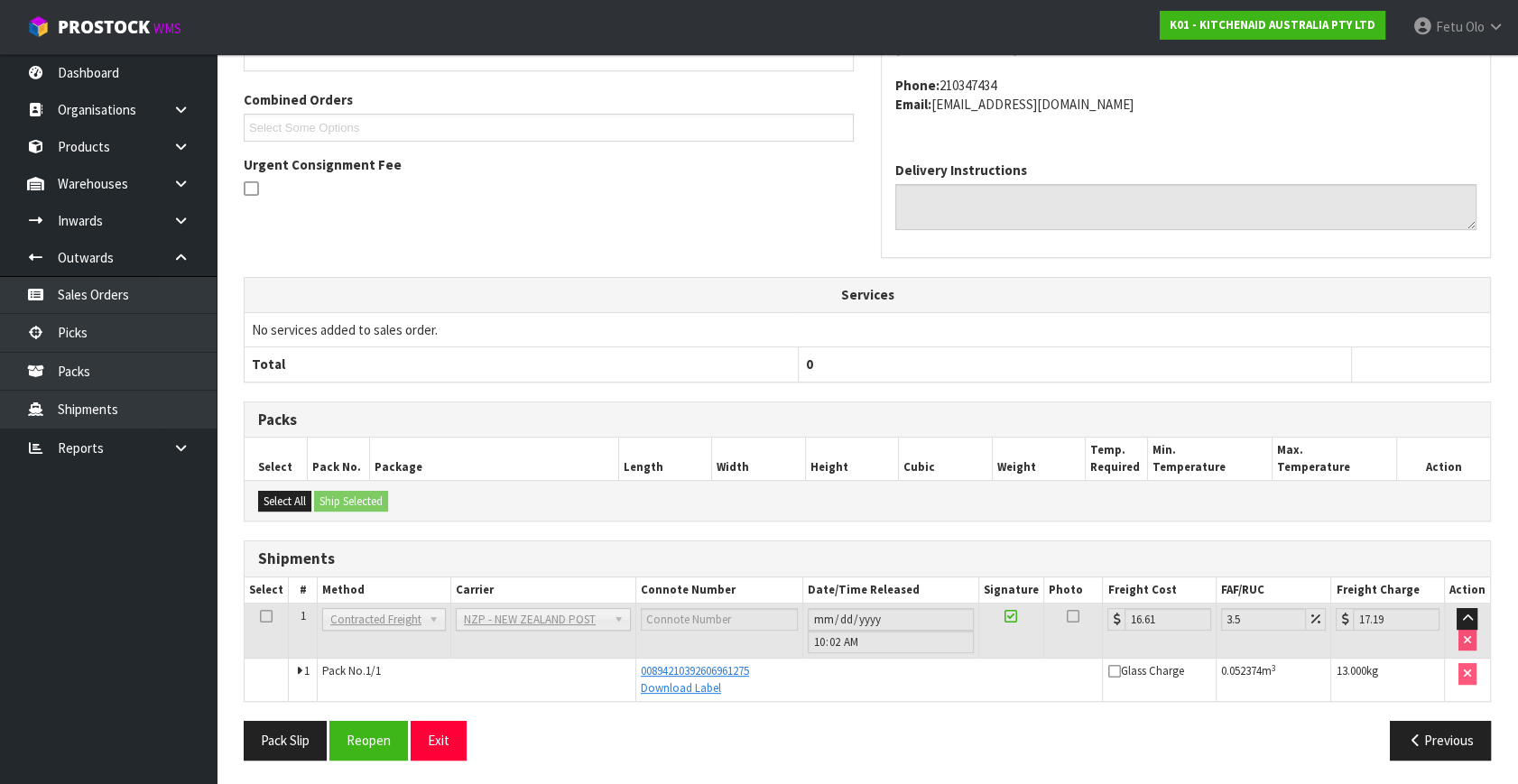
scroll to position [0, 0]
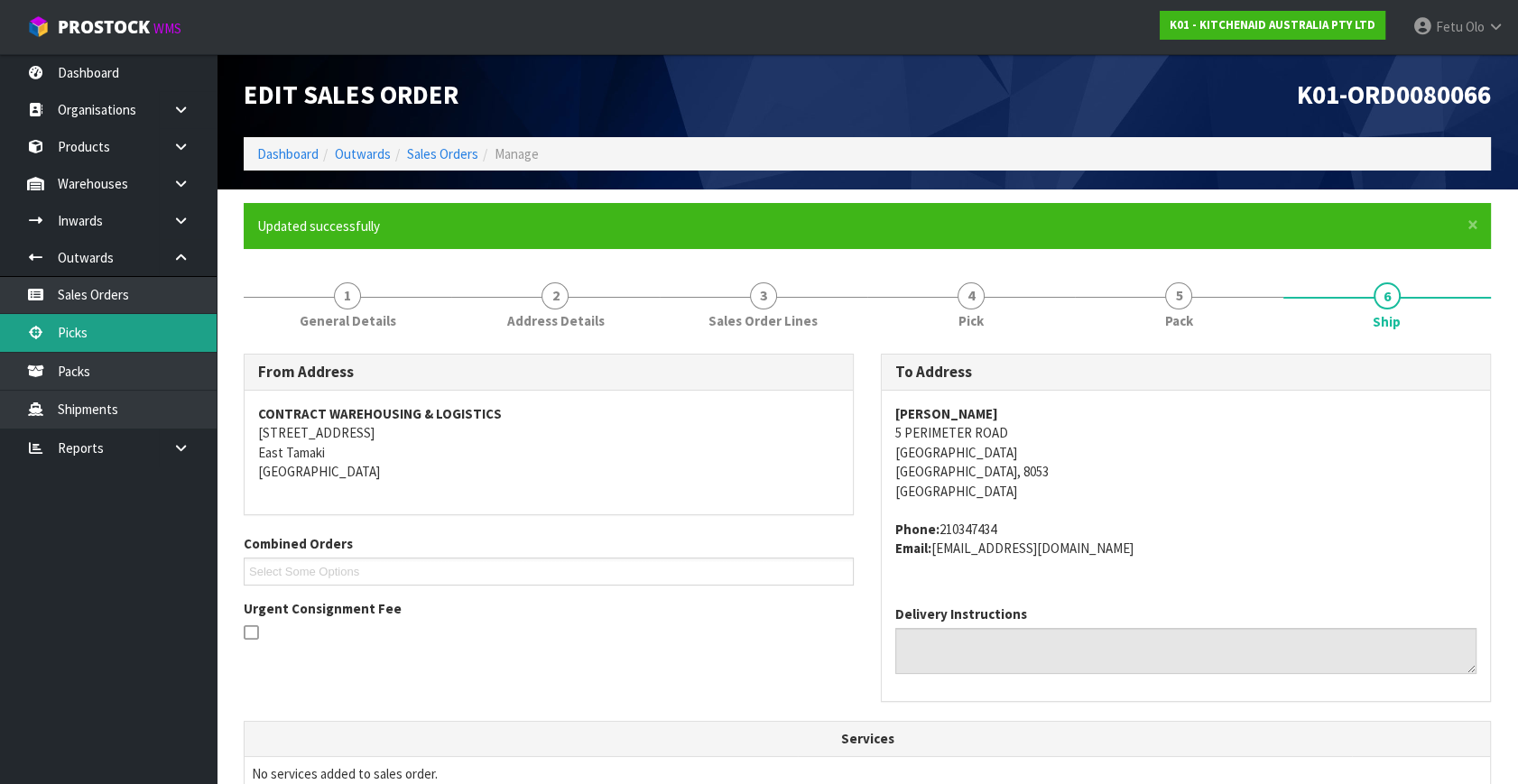
click at [1, 336] on link "Picks" at bounding box center [108, 333] width 216 height 37
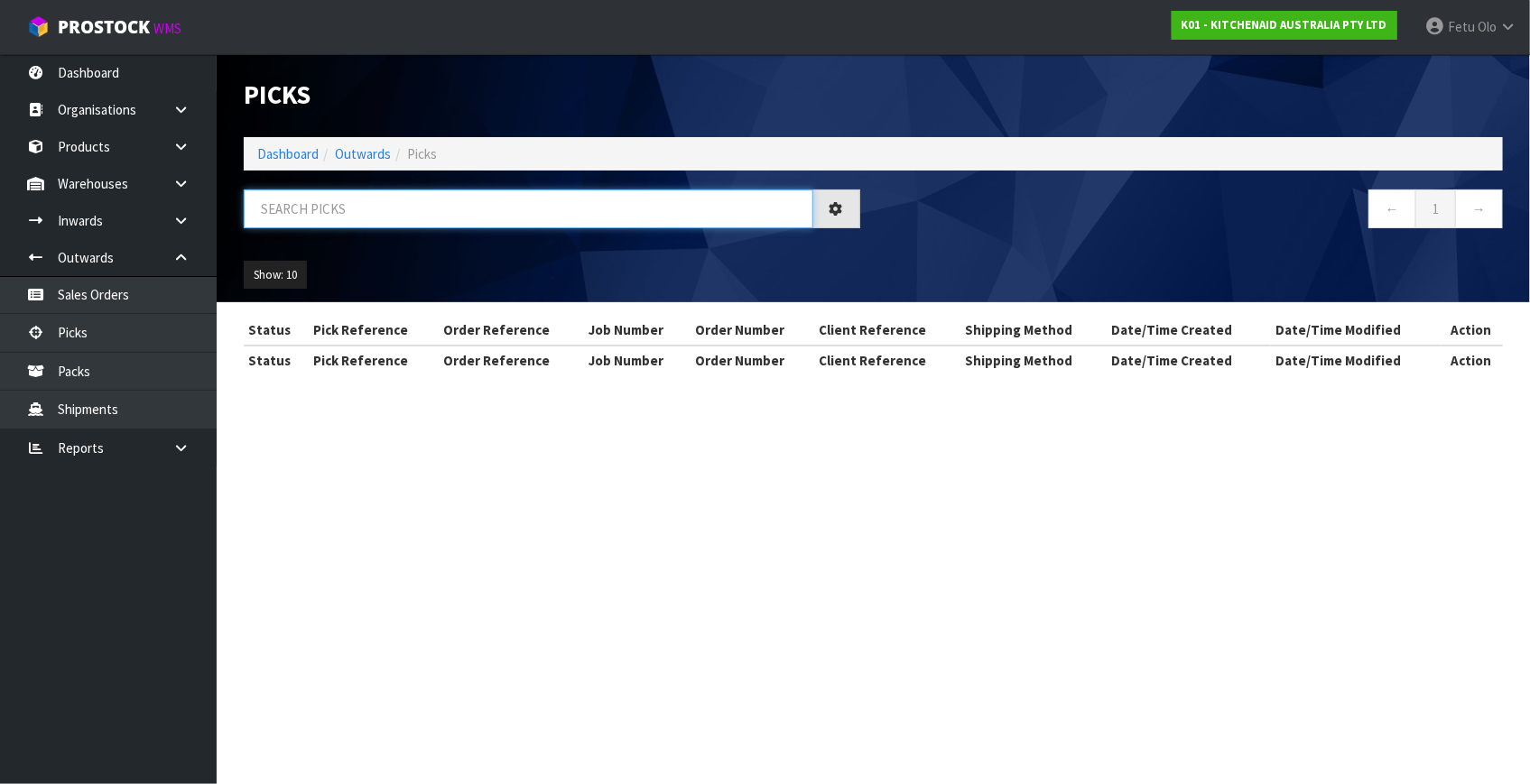
click at [334, 207] on input "text" at bounding box center [528, 209] width 570 height 39
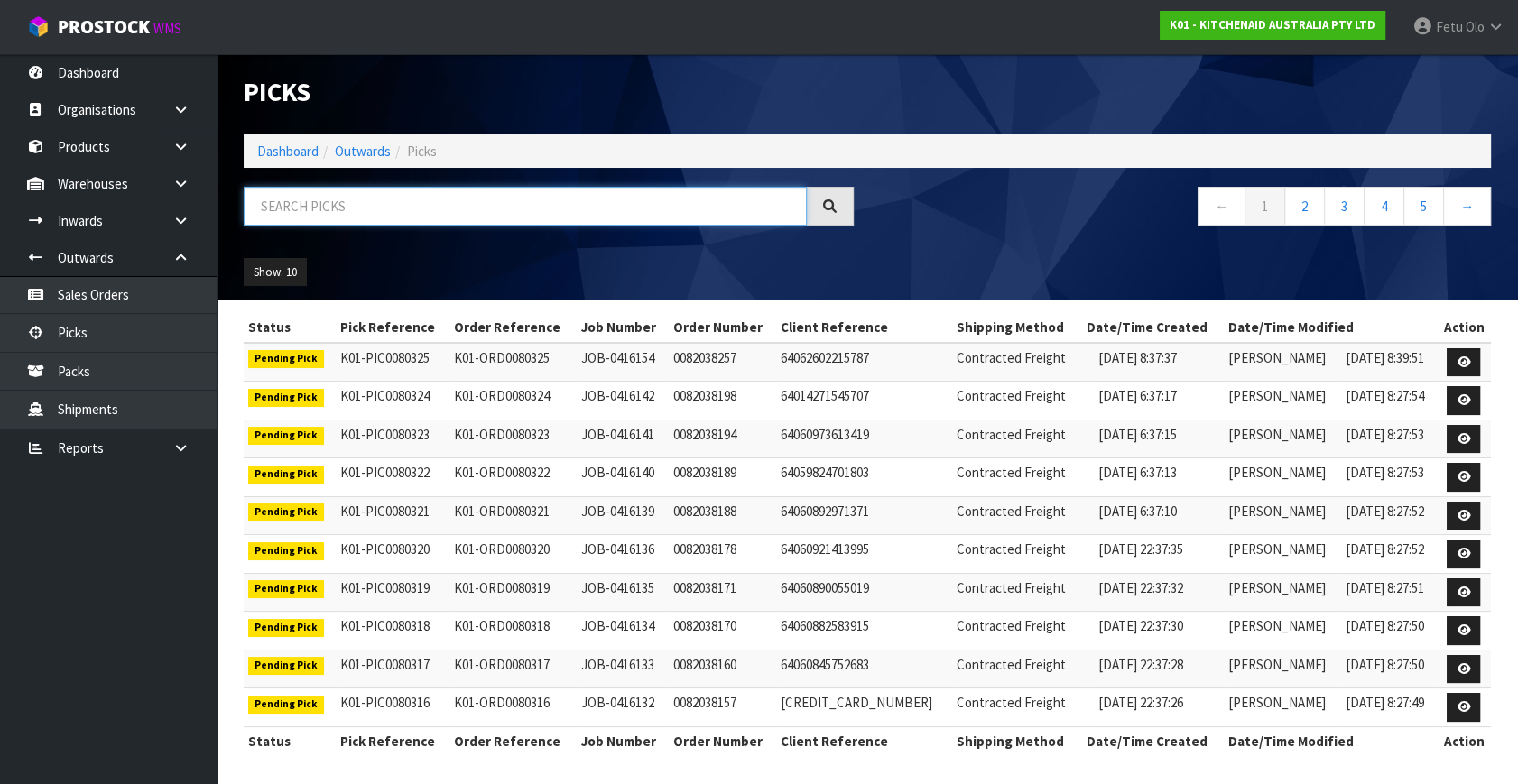
scroll to position [4, 0]
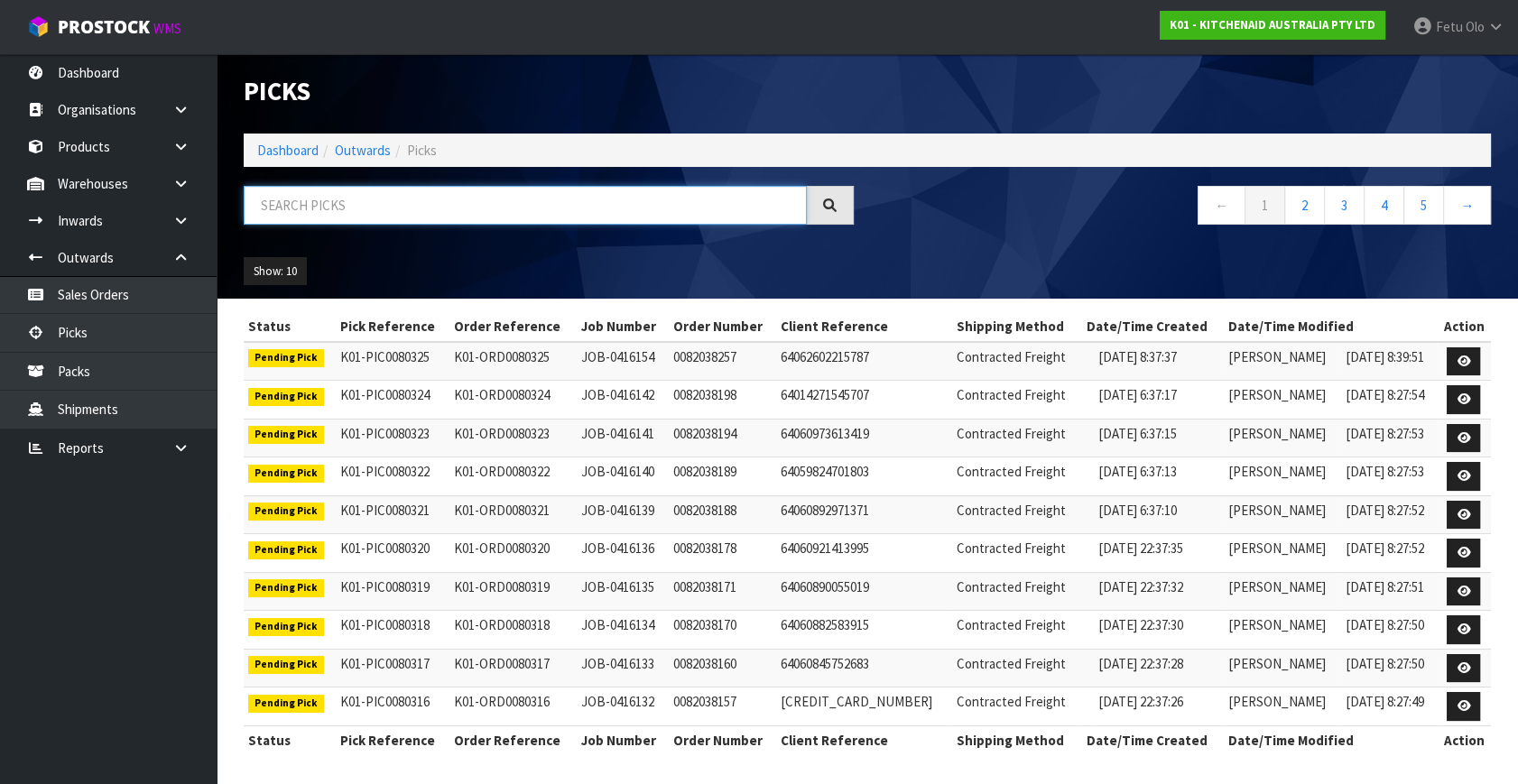
click at [435, 191] on input "text" at bounding box center [525, 206] width 563 height 39
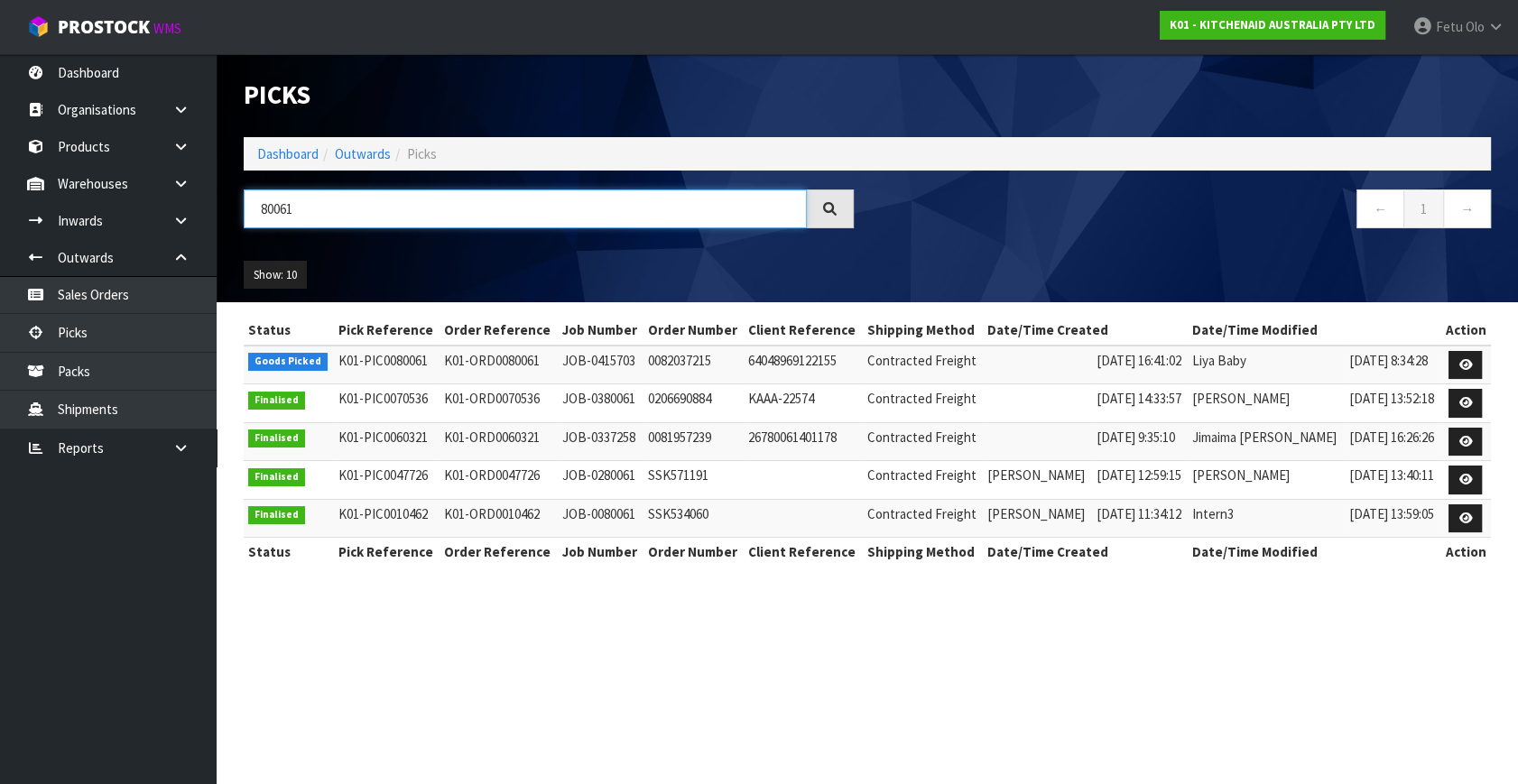
scroll to position [0, 0]
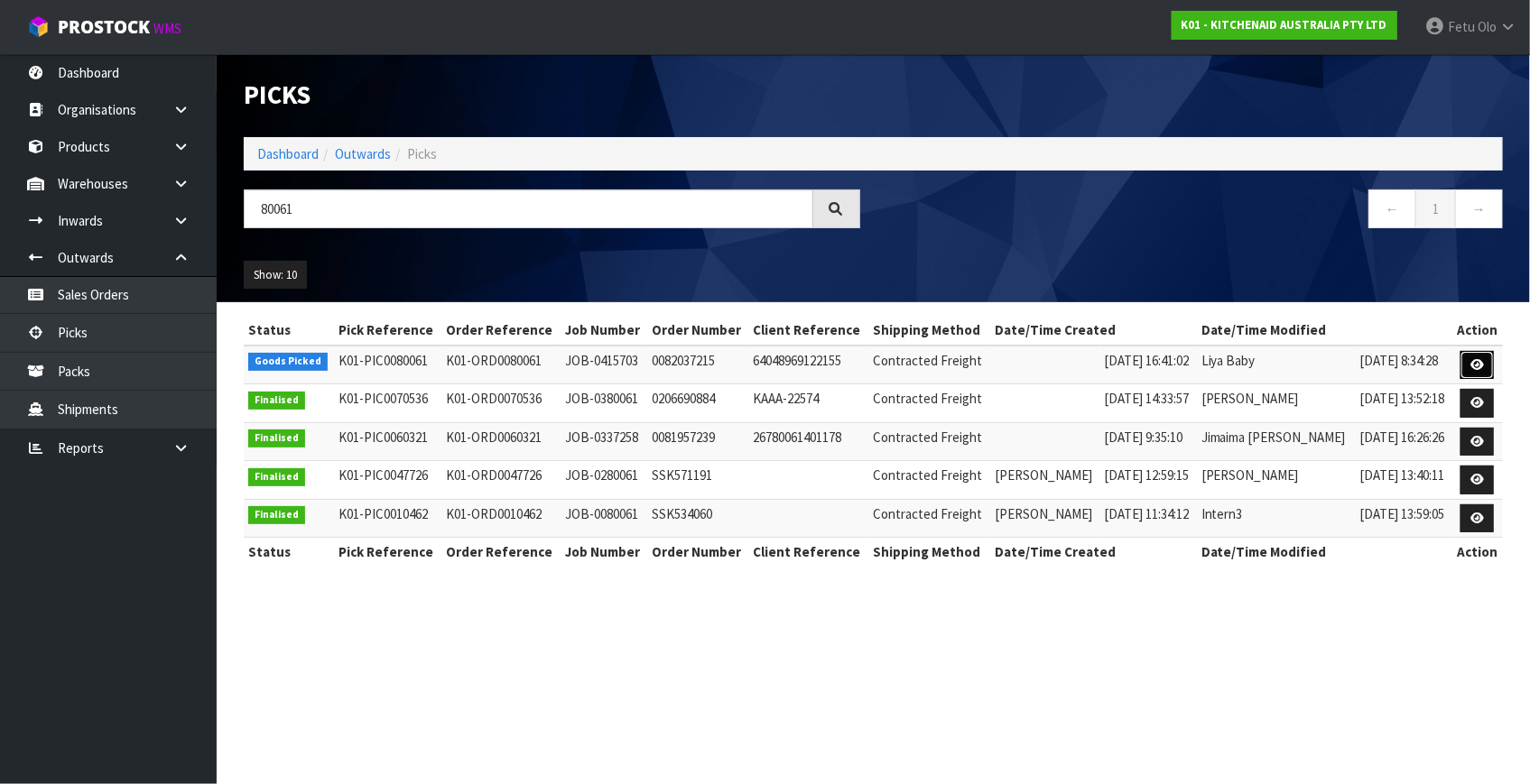
click at [1473, 359] on icon at bounding box center [1478, 365] width 14 height 12
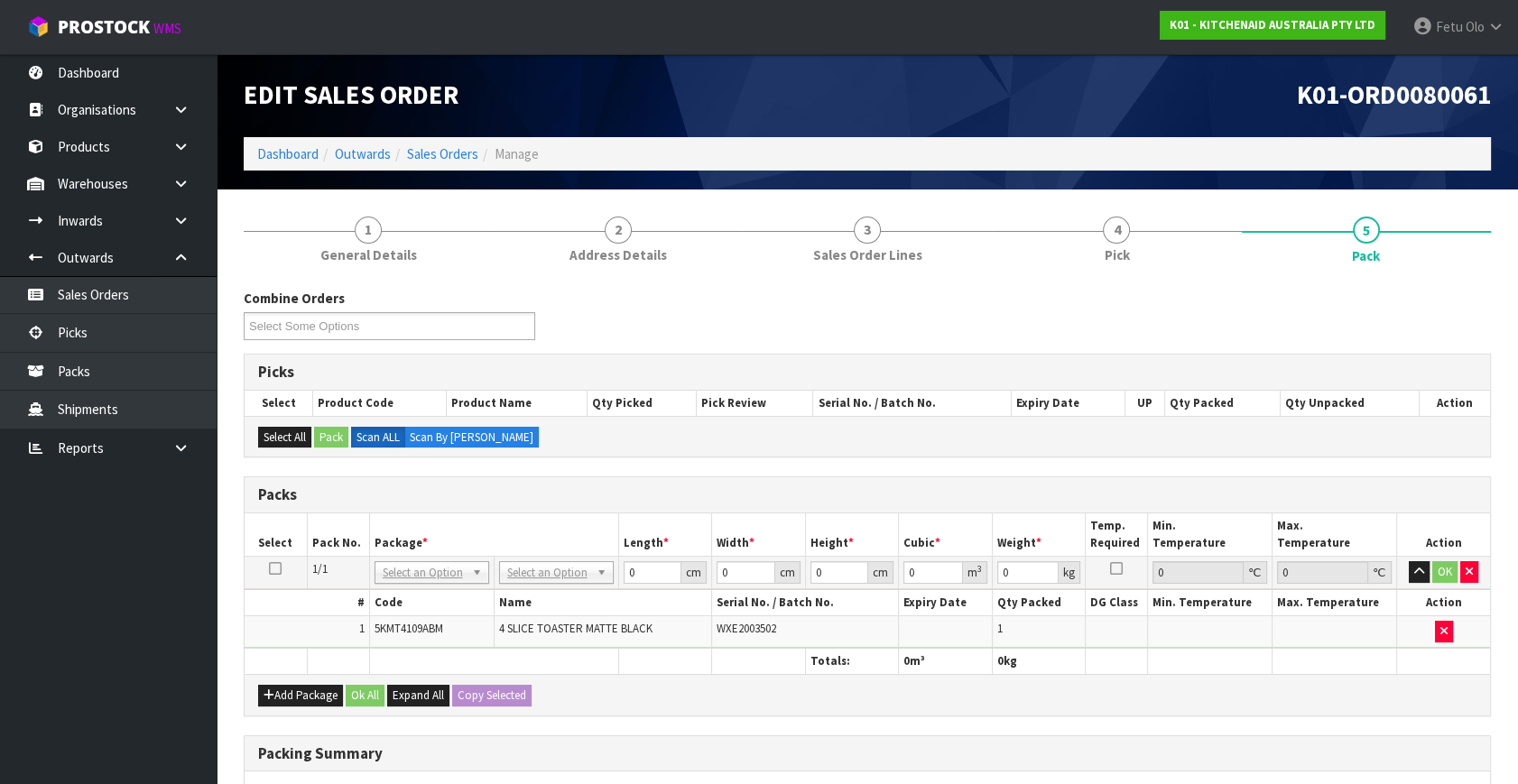
drag, startPoint x: 556, startPoint y: 562, endPoint x: 537, endPoint y: 606, distance: 47.9
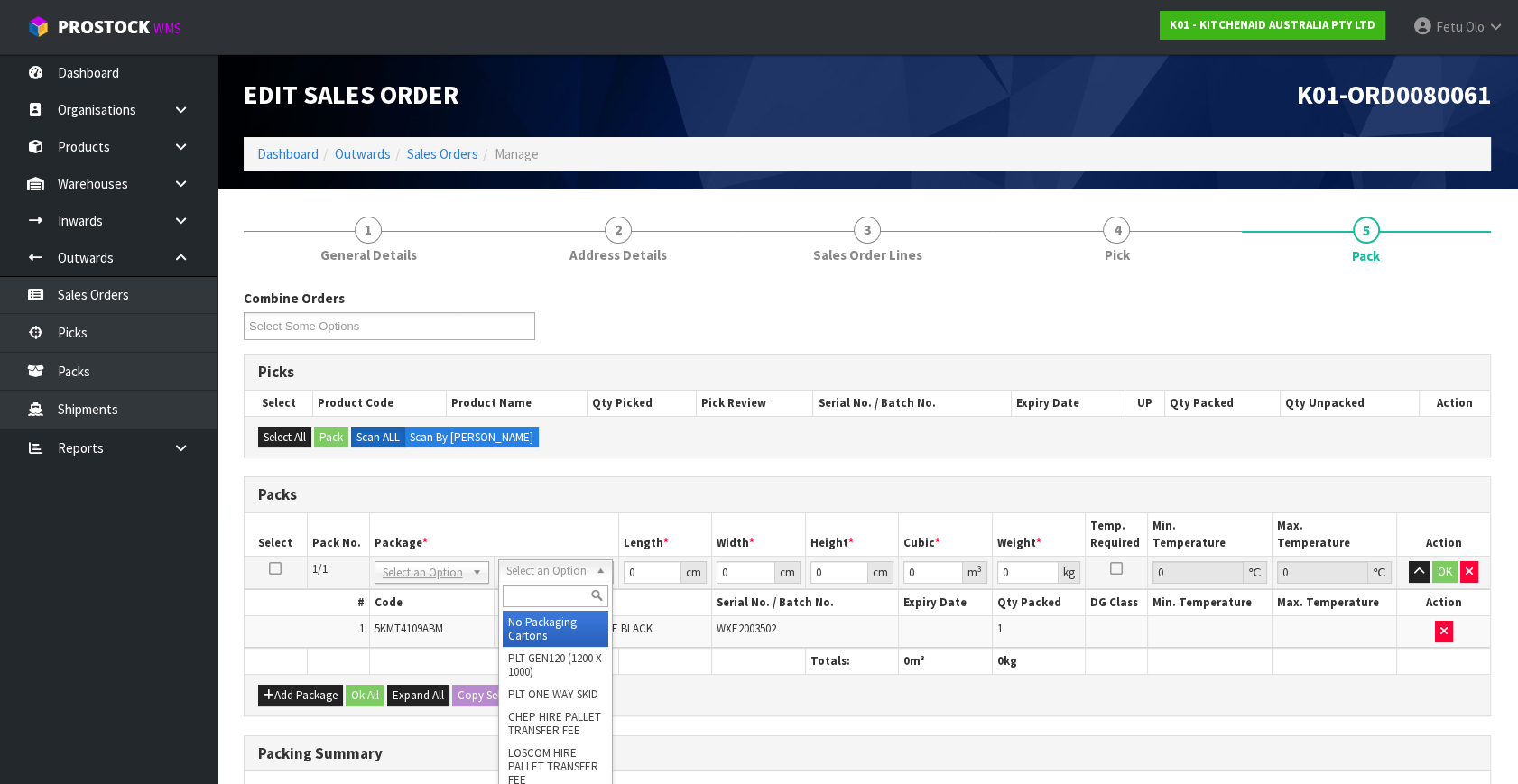
drag, startPoint x: 526, startPoint y: 634, endPoint x: 543, endPoint y: 625, distance: 19.2
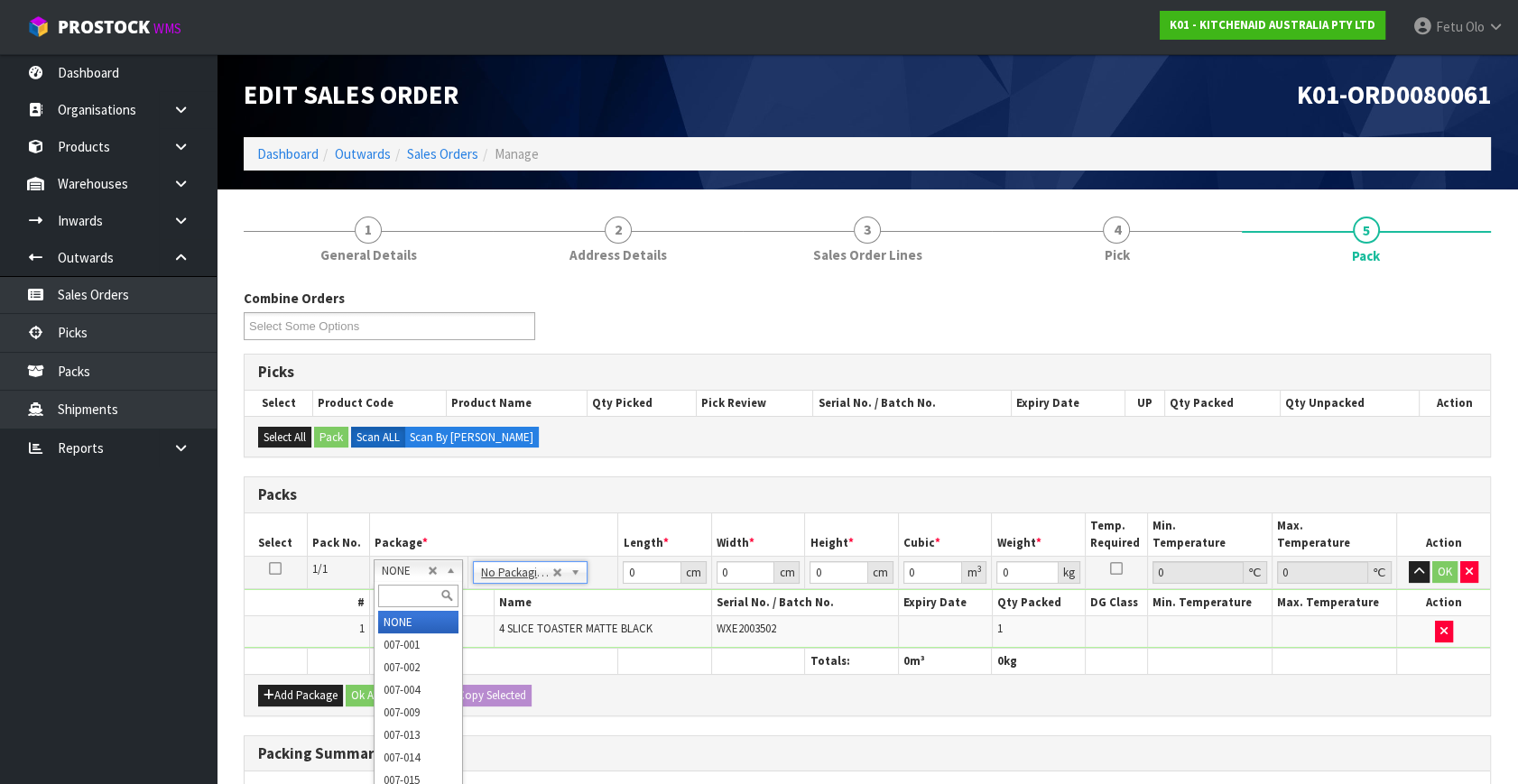
click at [387, 590] on input "text" at bounding box center [418, 596] width 81 height 22
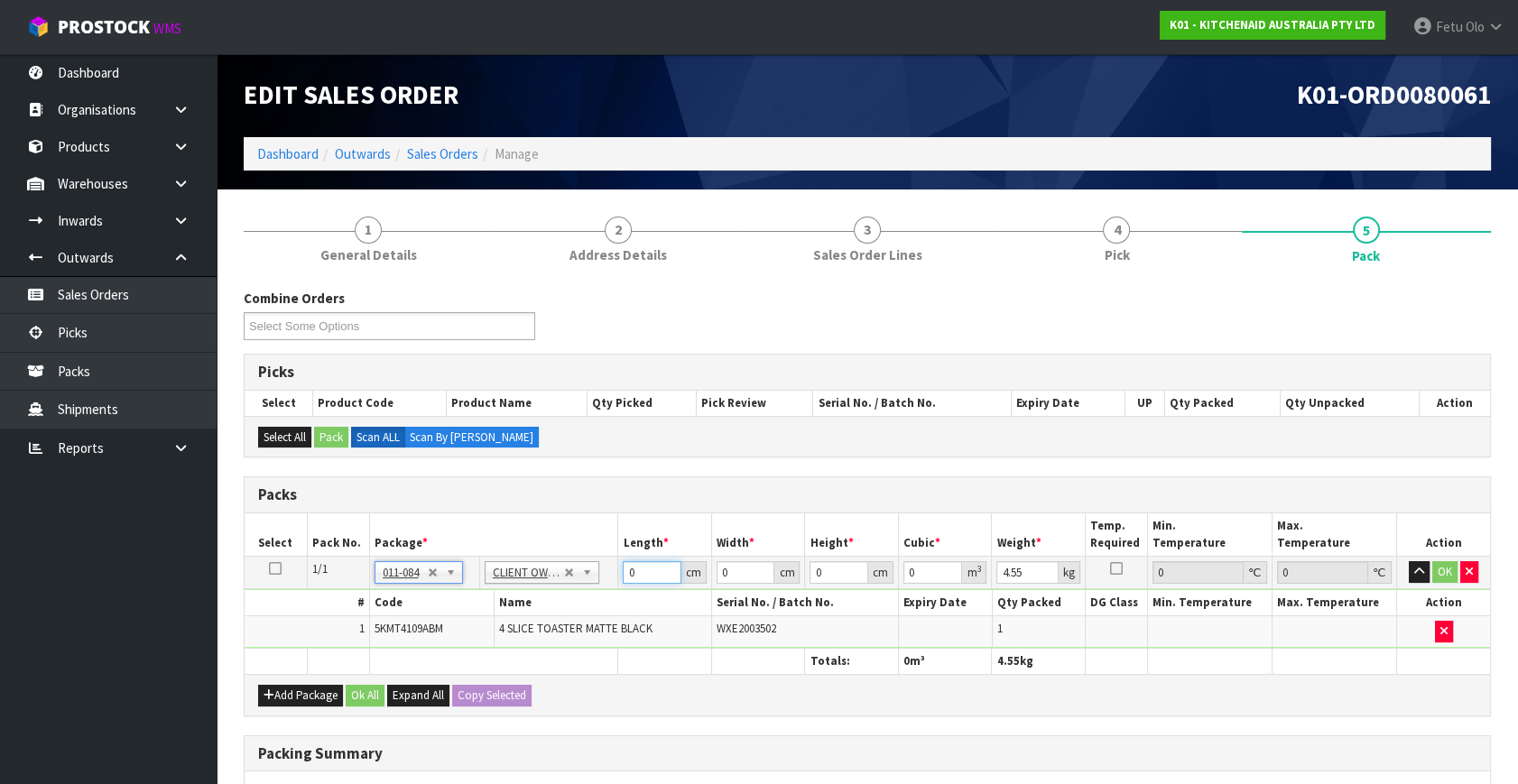
drag, startPoint x: 625, startPoint y: 574, endPoint x: 492, endPoint y: 619, distance: 140.4
click at [492, 619] on tbody "1/1 NONE 007-001 007-002 007-004 007-009 007-013 007-014 007-015 007-017 007-01…" at bounding box center [867, 603] width 1245 height 92
click button "OK" at bounding box center [1445, 572] width 25 height 21
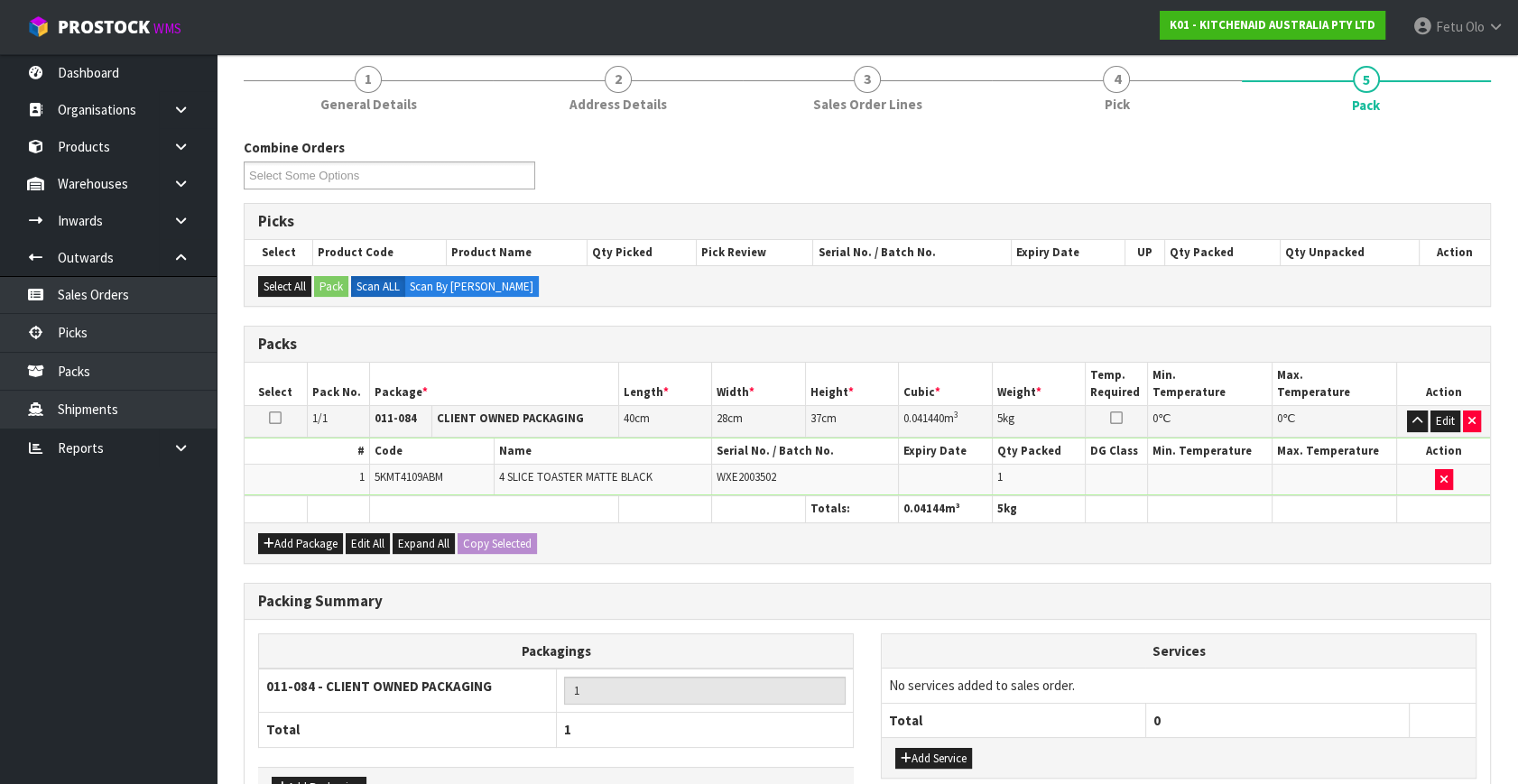
scroll to position [269, 0]
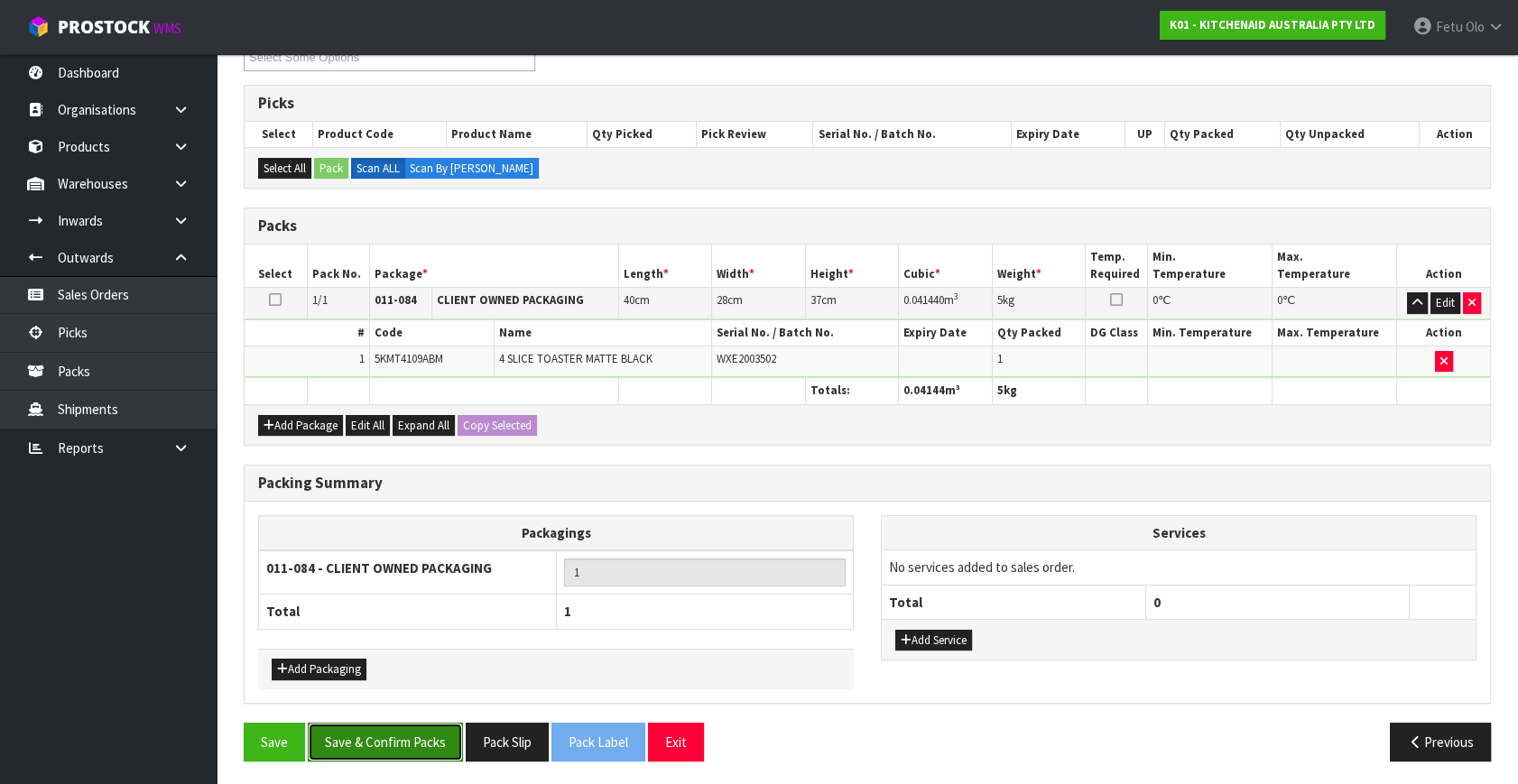
click at [421, 740] on button "Save & Confirm Packs" at bounding box center [385, 742] width 155 height 39
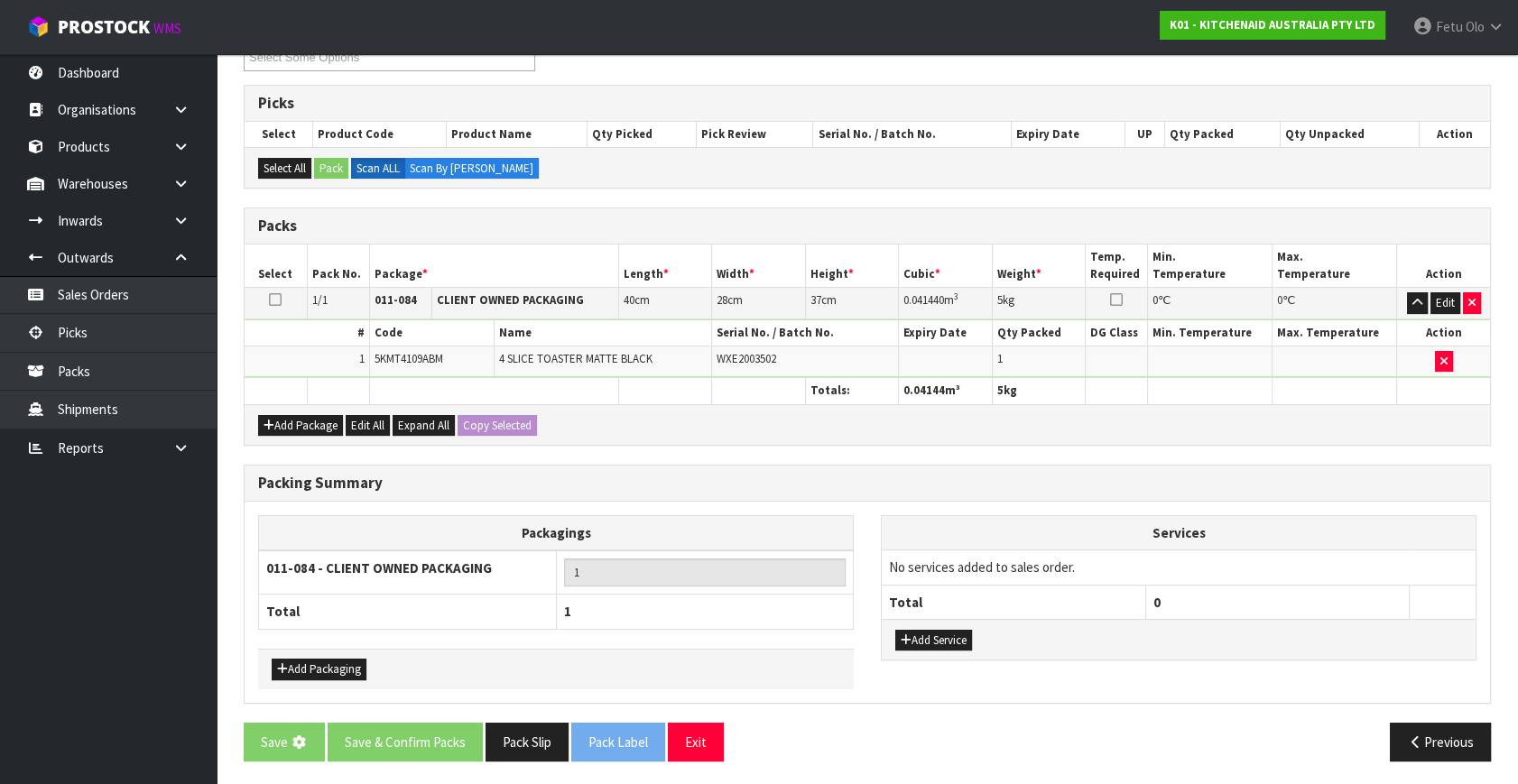
scroll to position [0, 0]
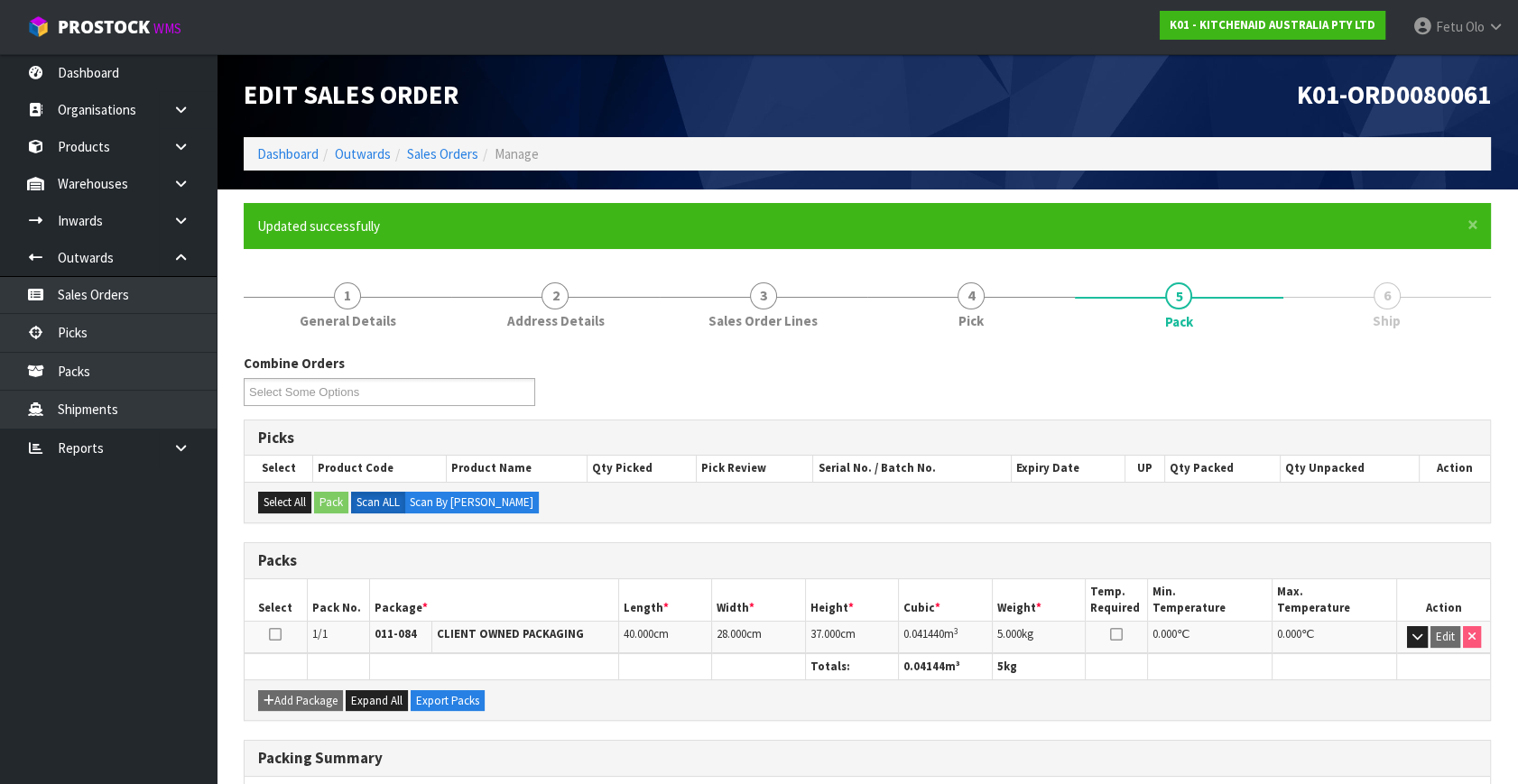
click at [909, 439] on h3 "Picks" at bounding box center [867, 439] width 1218 height 17
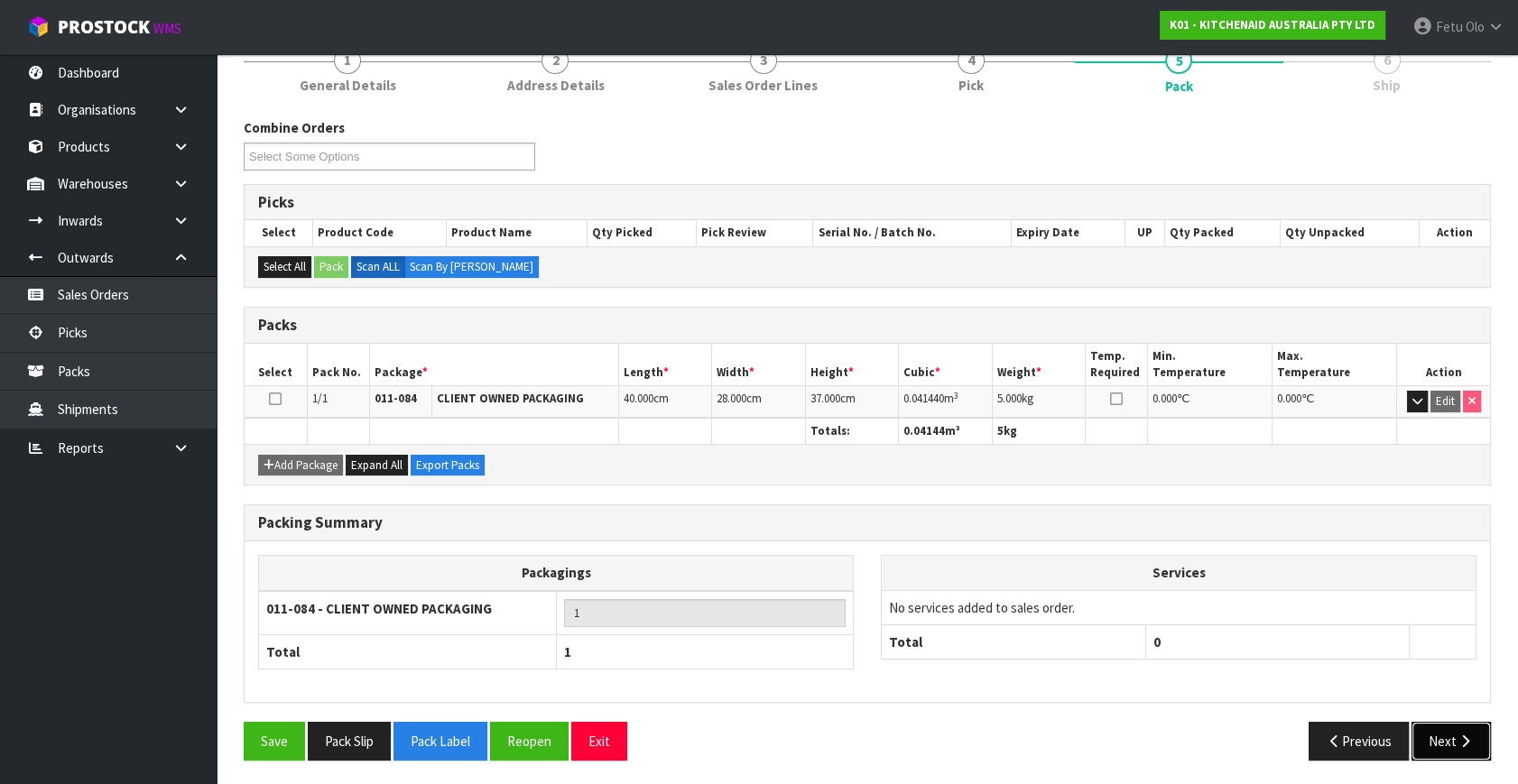
click at [1457, 739] on icon "button" at bounding box center [1466, 741] width 17 height 14
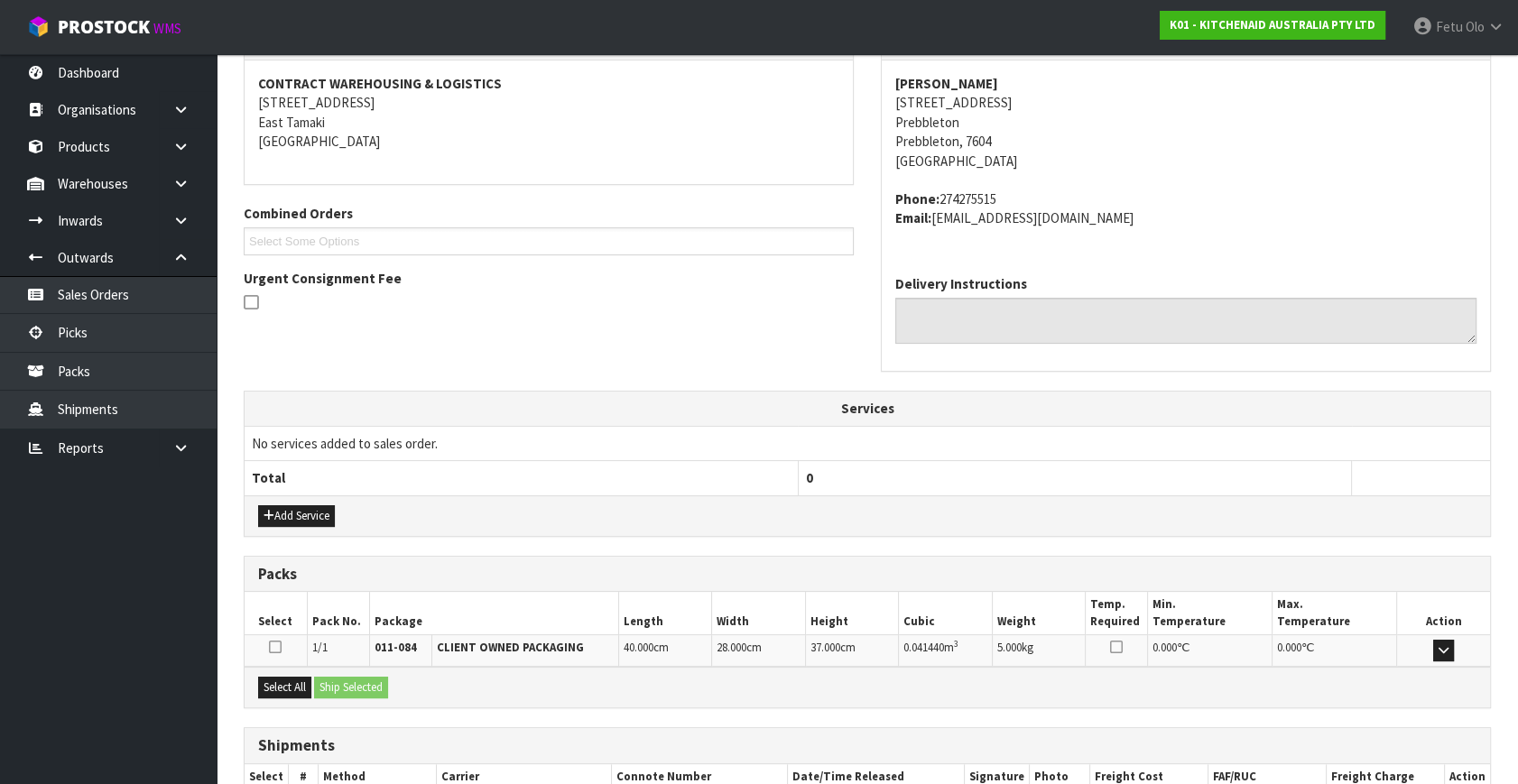
scroll to position [444, 0]
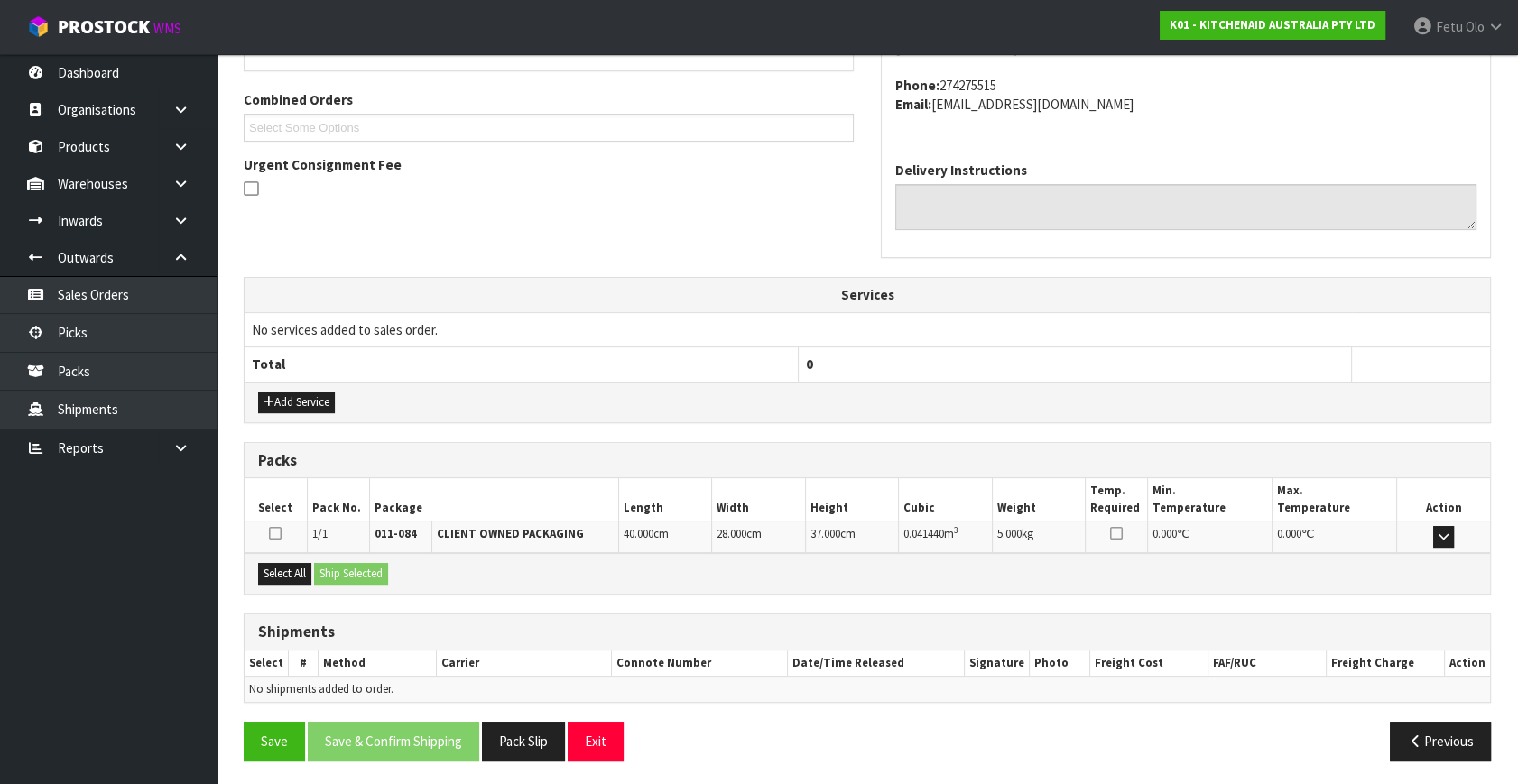
click at [290, 586] on div "Select All Ship Selected" at bounding box center [867, 573] width 1245 height 41
drag, startPoint x: 295, startPoint y: 572, endPoint x: 347, endPoint y: 559, distance: 53.6
click at [295, 571] on button "Select All" at bounding box center [284, 573] width 53 height 21
drag, startPoint x: 347, startPoint y: 559, endPoint x: 359, endPoint y: 557, distance: 12.2
click at [353, 558] on div "Select All Ship Selected" at bounding box center [867, 573] width 1245 height 41
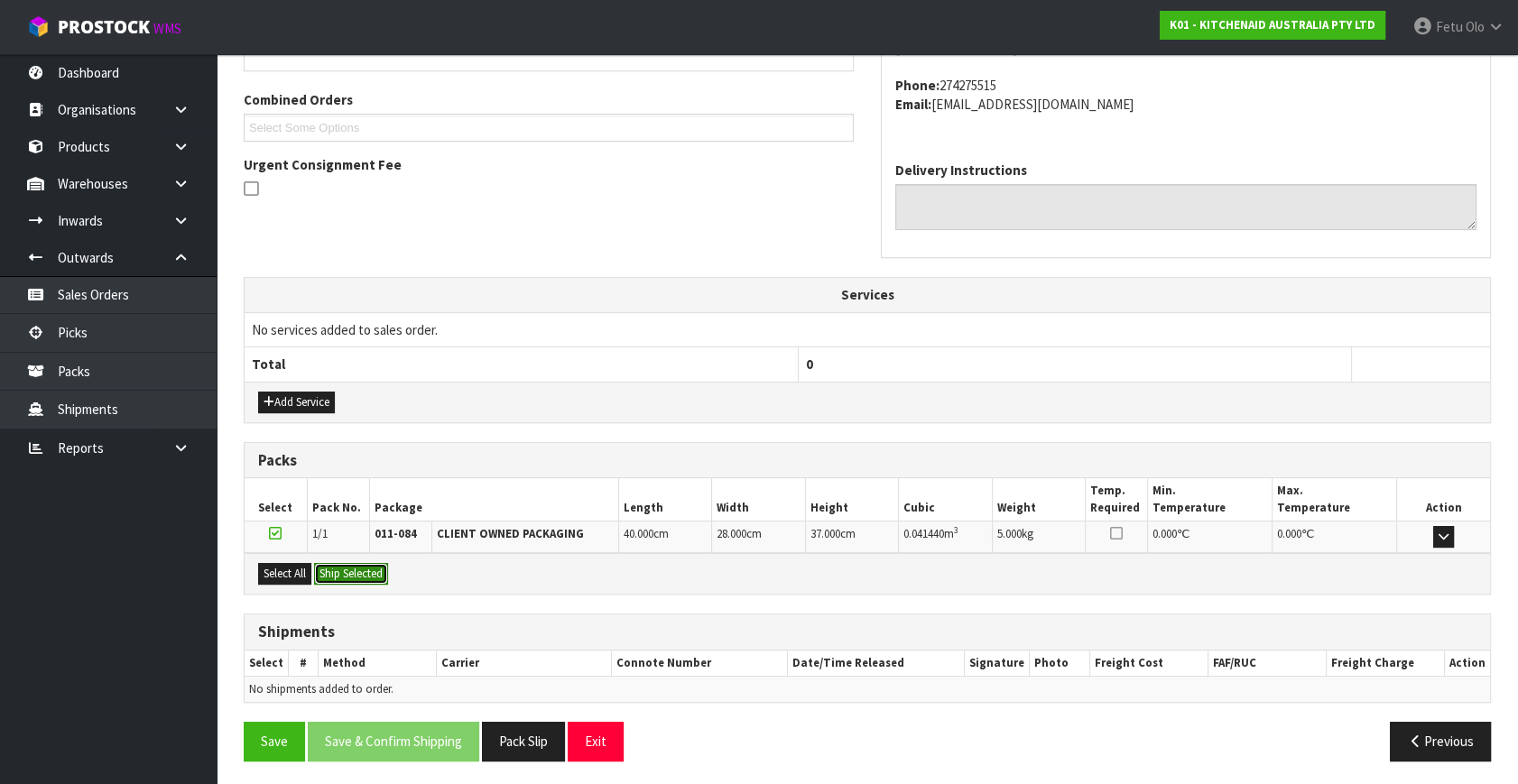
click at [362, 572] on button "Ship Selected" at bounding box center [351, 573] width 74 height 21
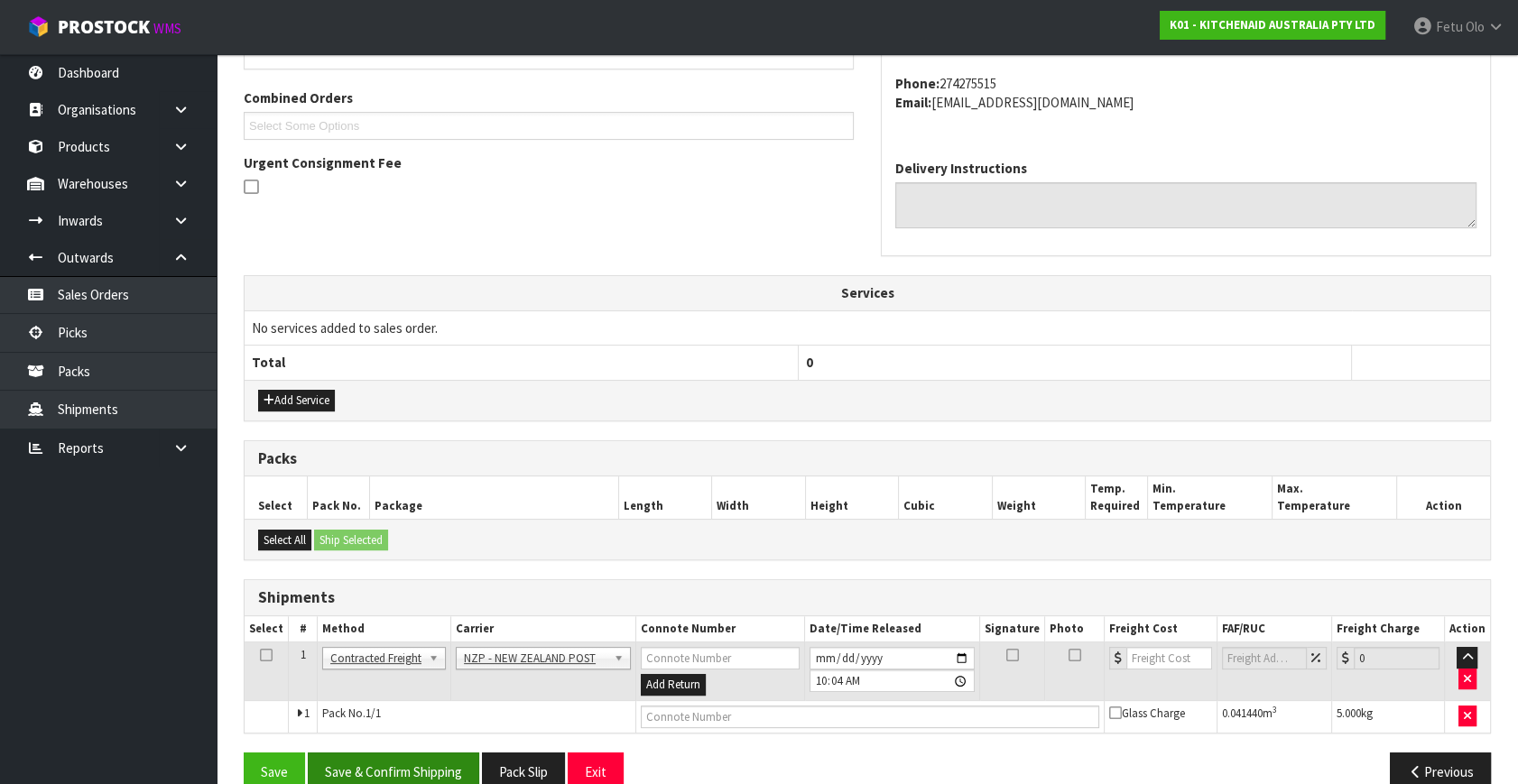
scroll to position [476, 0]
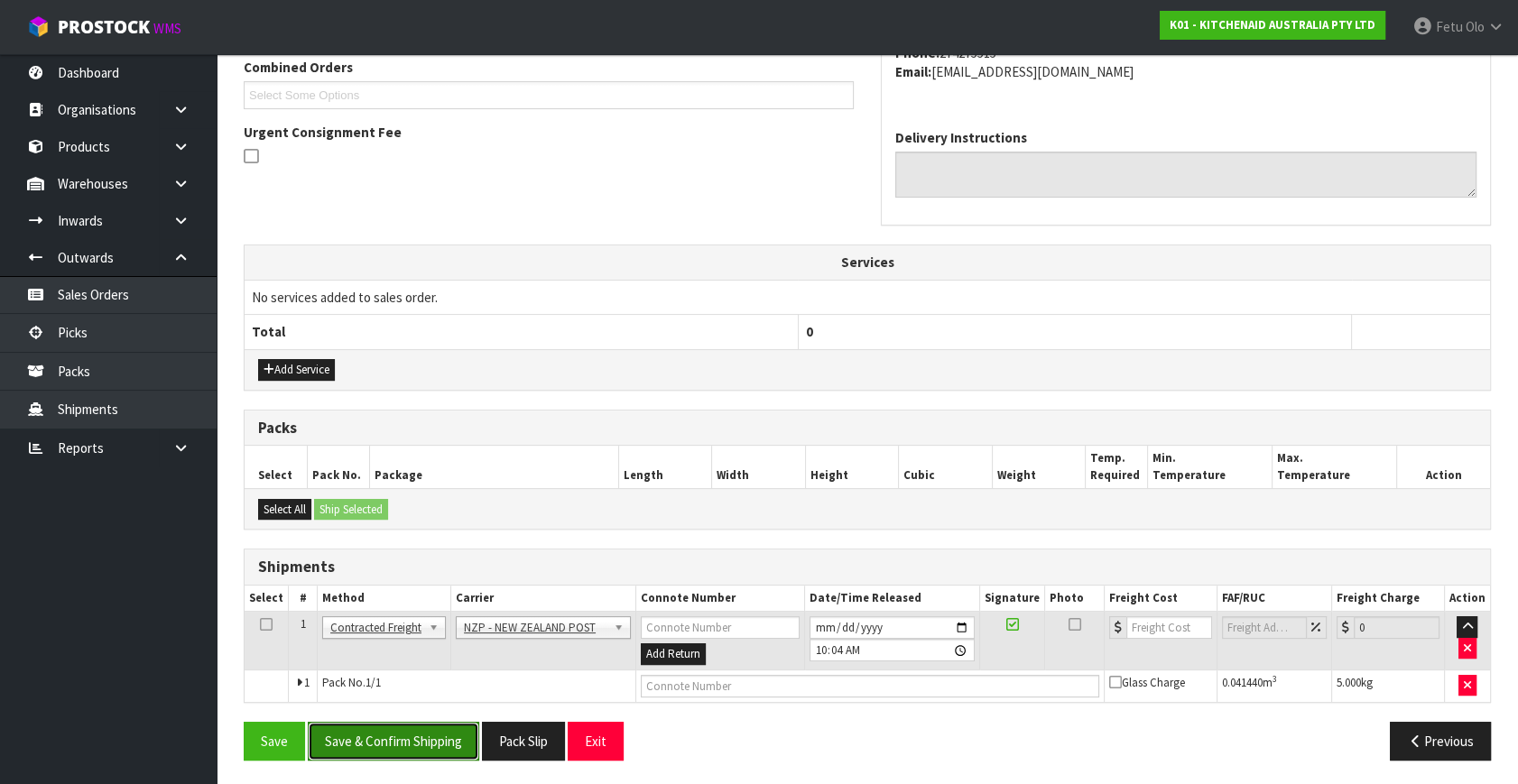
click at [410, 727] on button "Save & Confirm Shipping" at bounding box center [393, 741] width 172 height 39
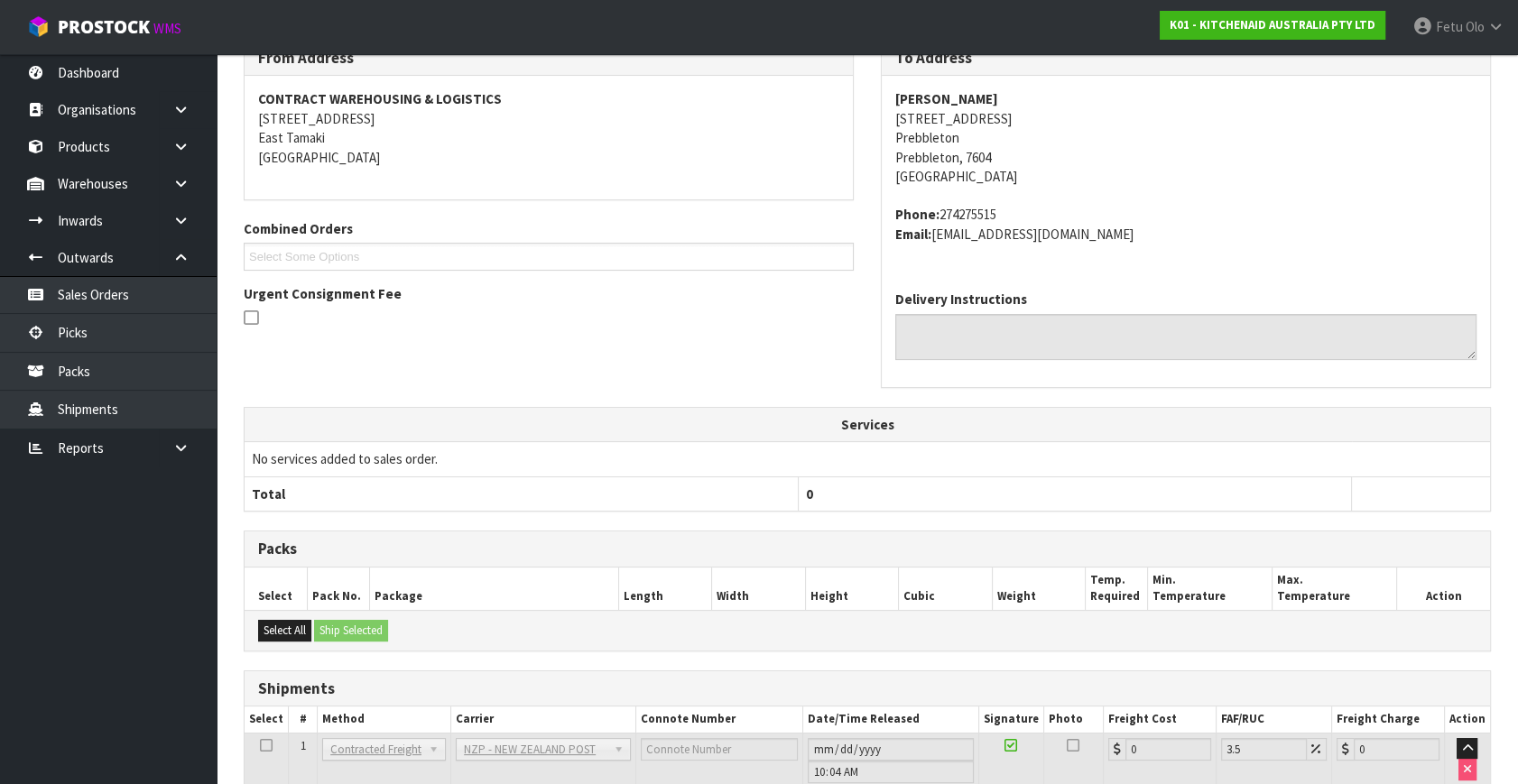
scroll to position [451, 0]
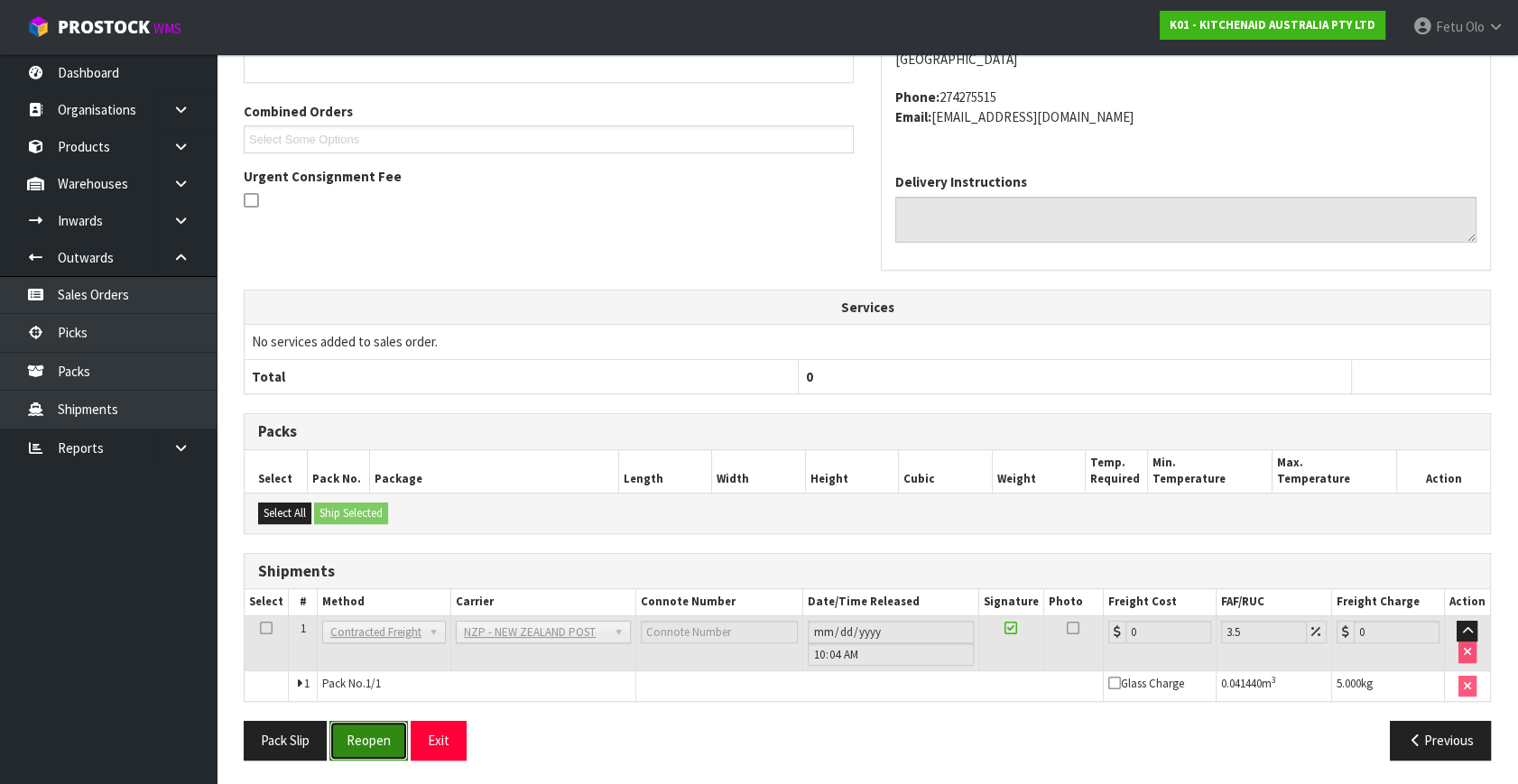
click at [367, 738] on button "Reopen" at bounding box center [368, 740] width 79 height 39
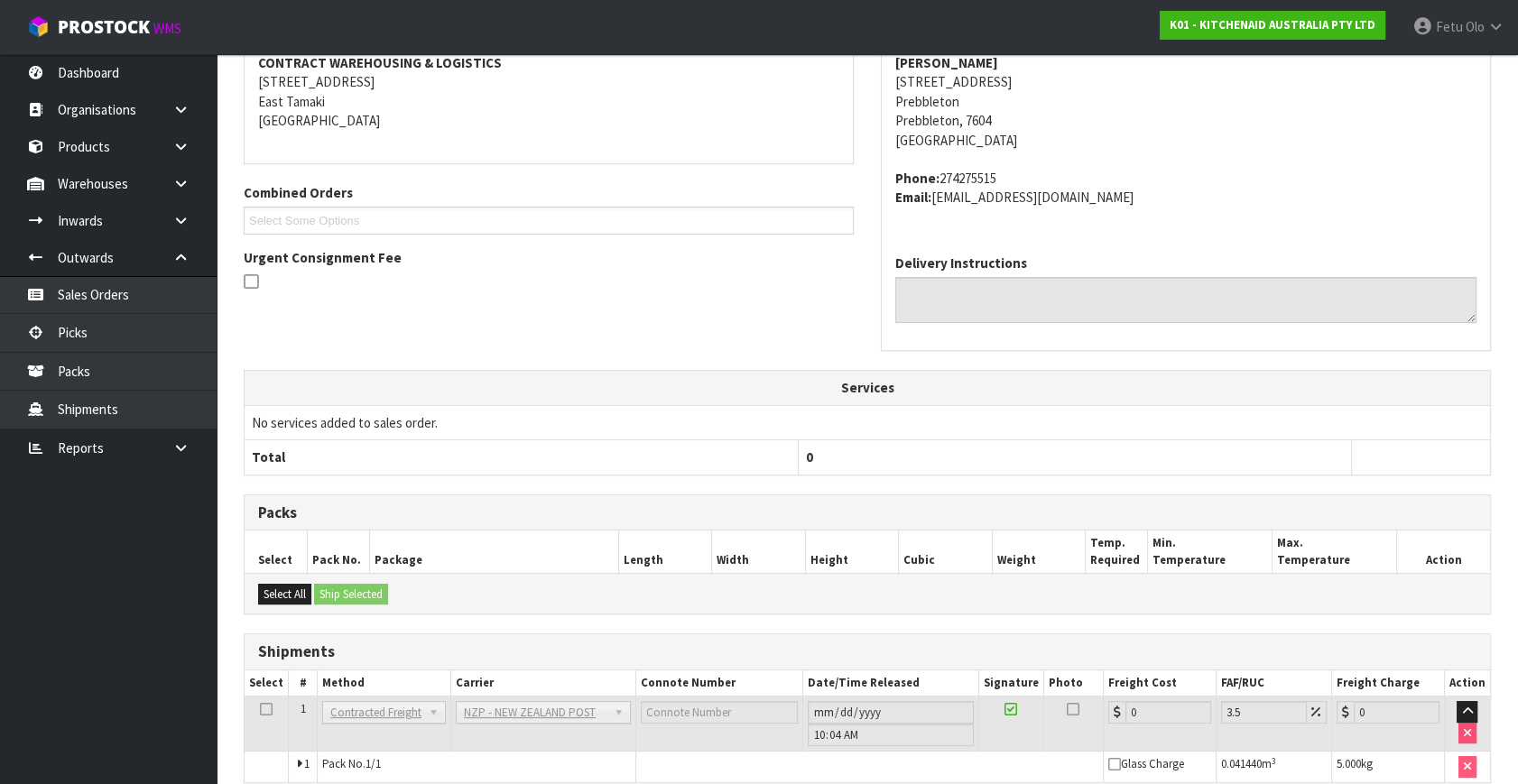
scroll to position [432, 0]
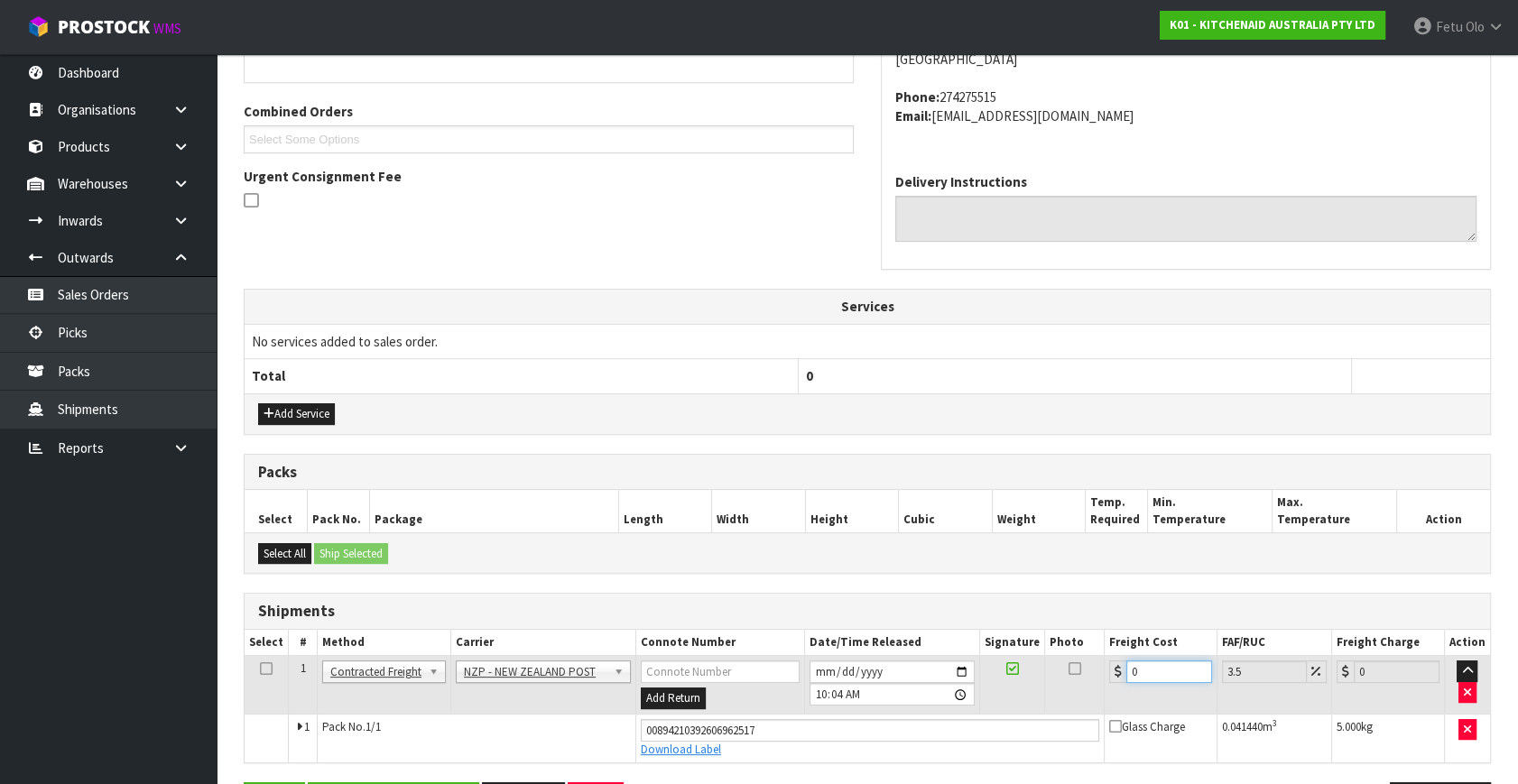
click at [1015, 700] on tr "1 Client Local Pickup Customer Local Pickup Company Freight Contracted Freight …" at bounding box center [867, 685] width 1245 height 58
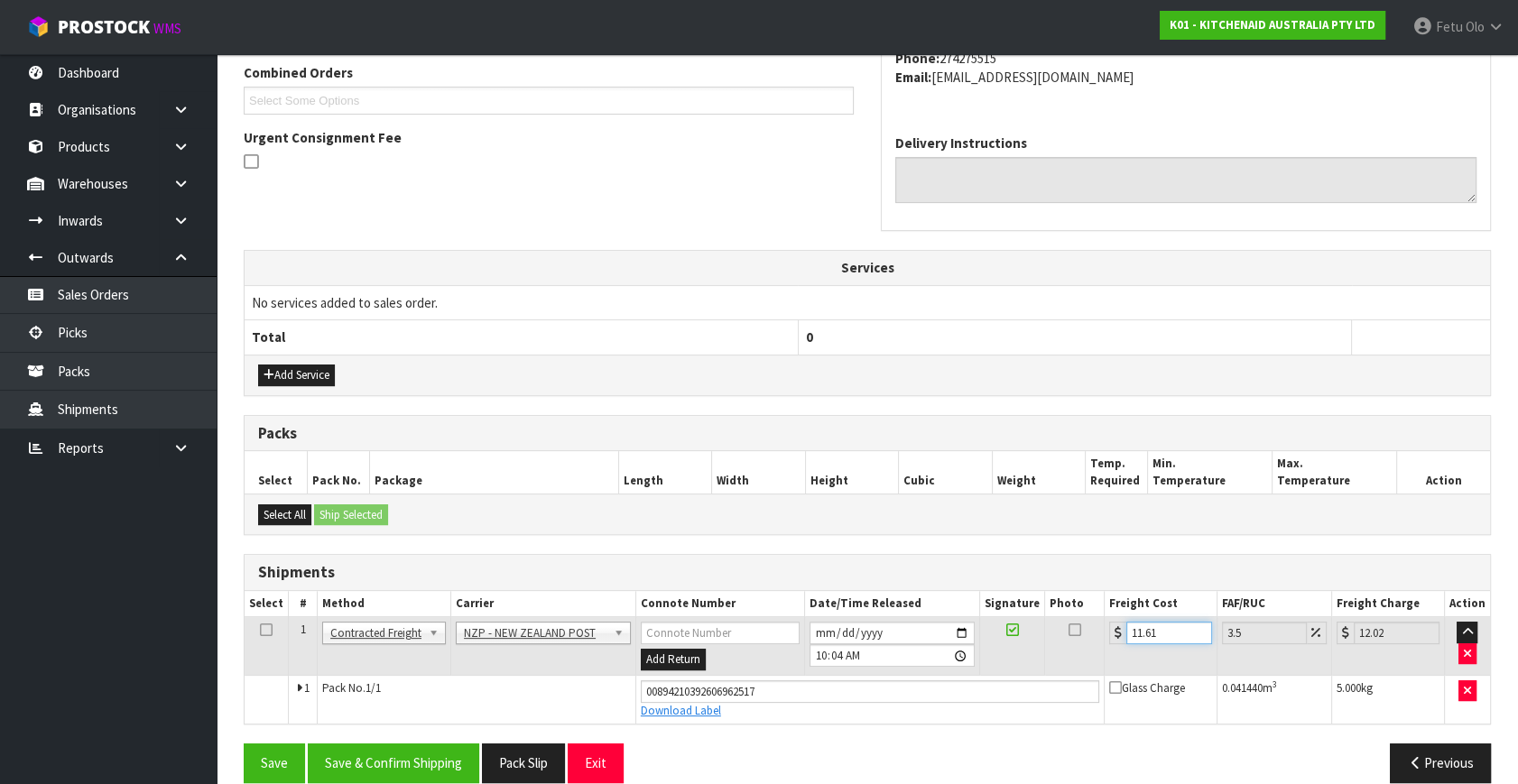
scroll to position [494, 0]
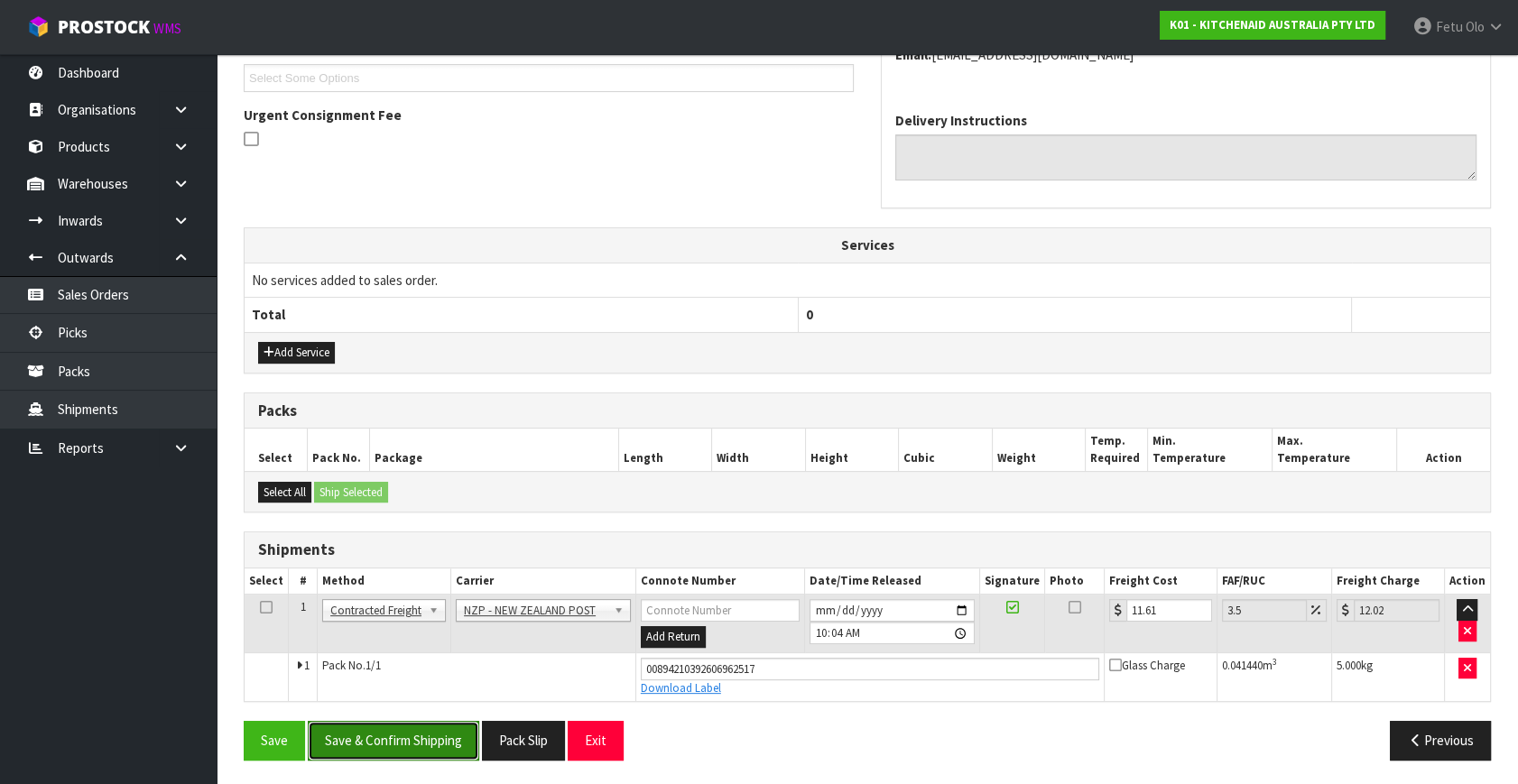
click at [409, 735] on button "Save & Confirm Shipping" at bounding box center [393, 740] width 172 height 39
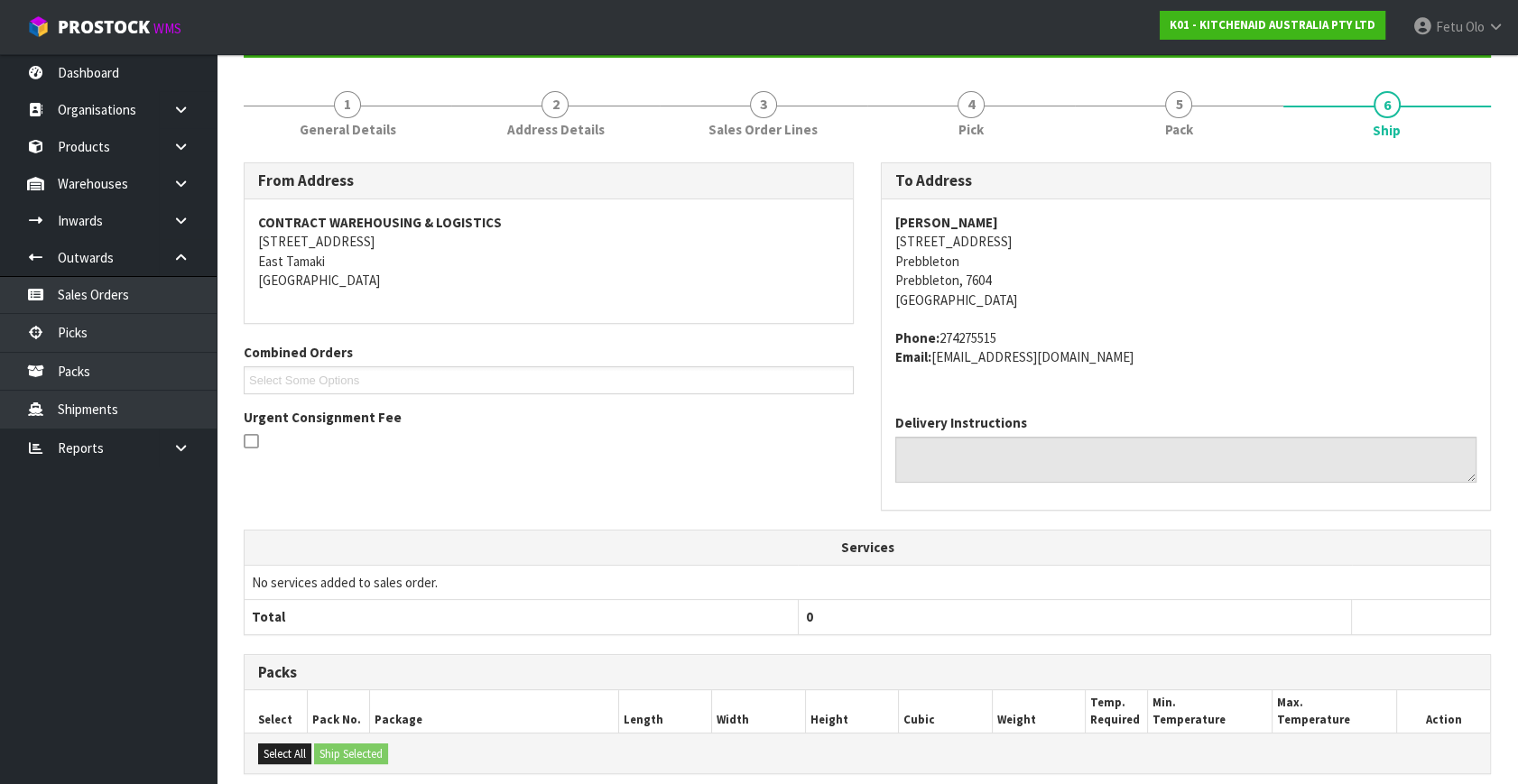
scroll to position [444, 0]
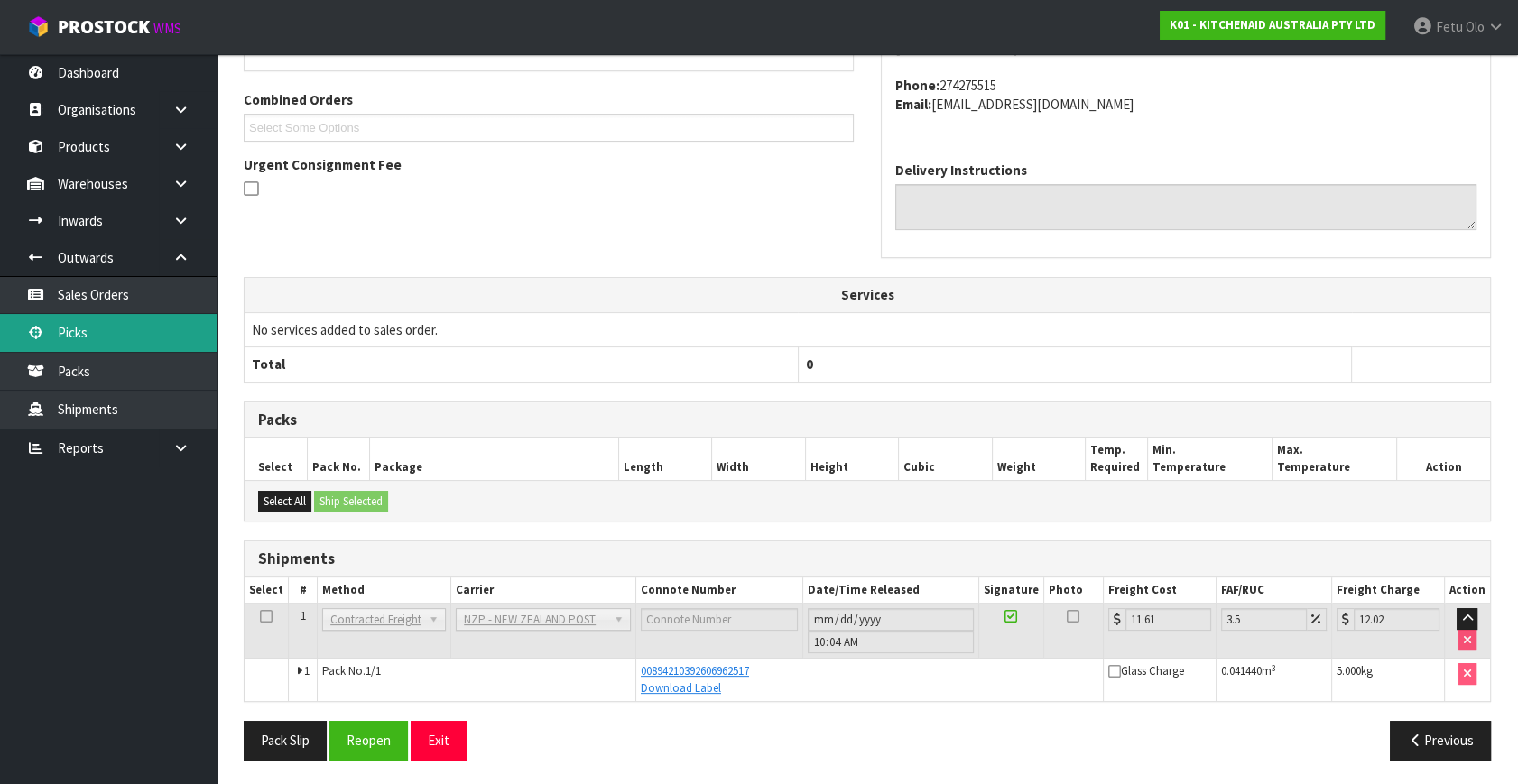
click at [97, 333] on link "Picks" at bounding box center [108, 333] width 216 height 37
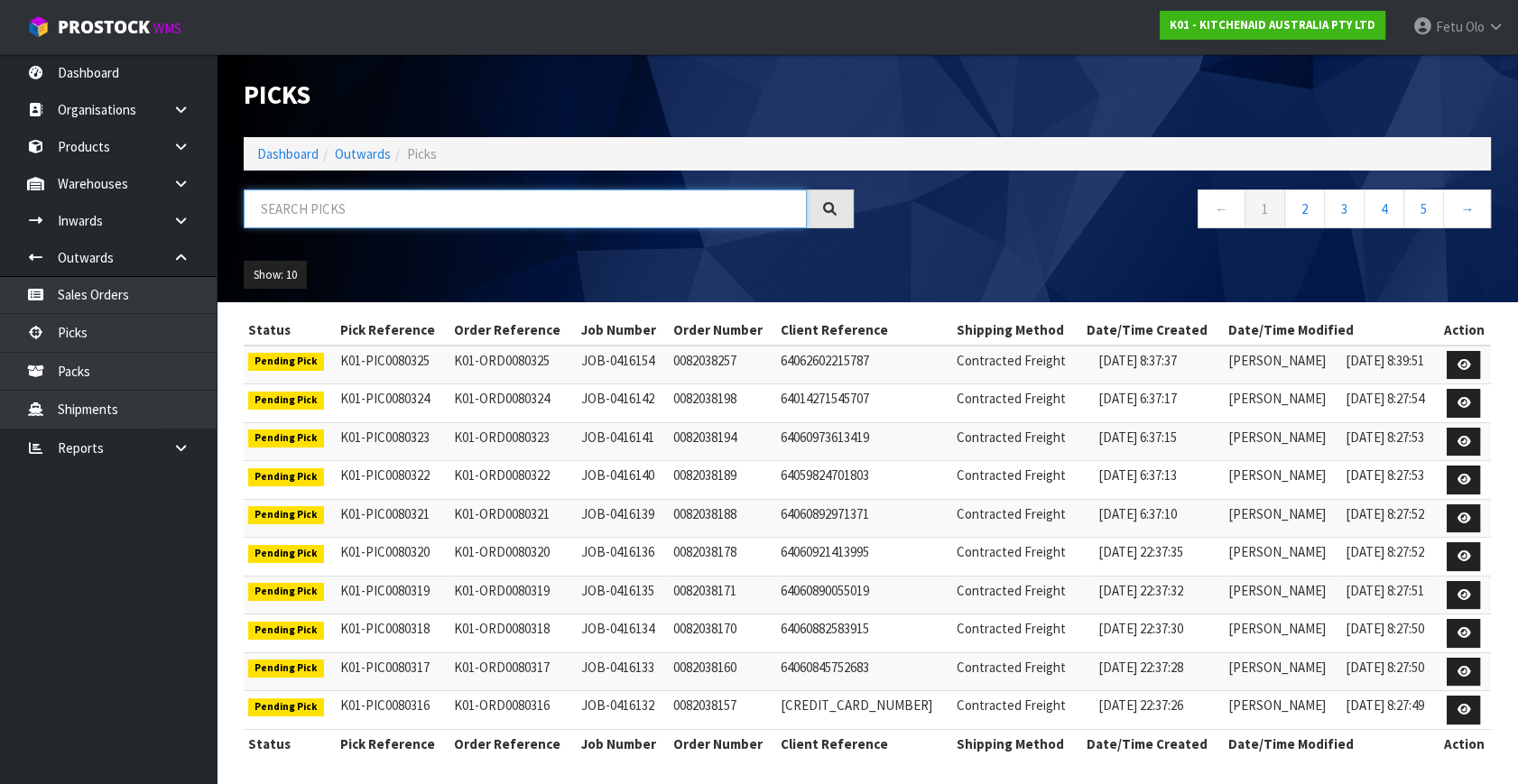
click at [394, 212] on input "text" at bounding box center [525, 209] width 563 height 39
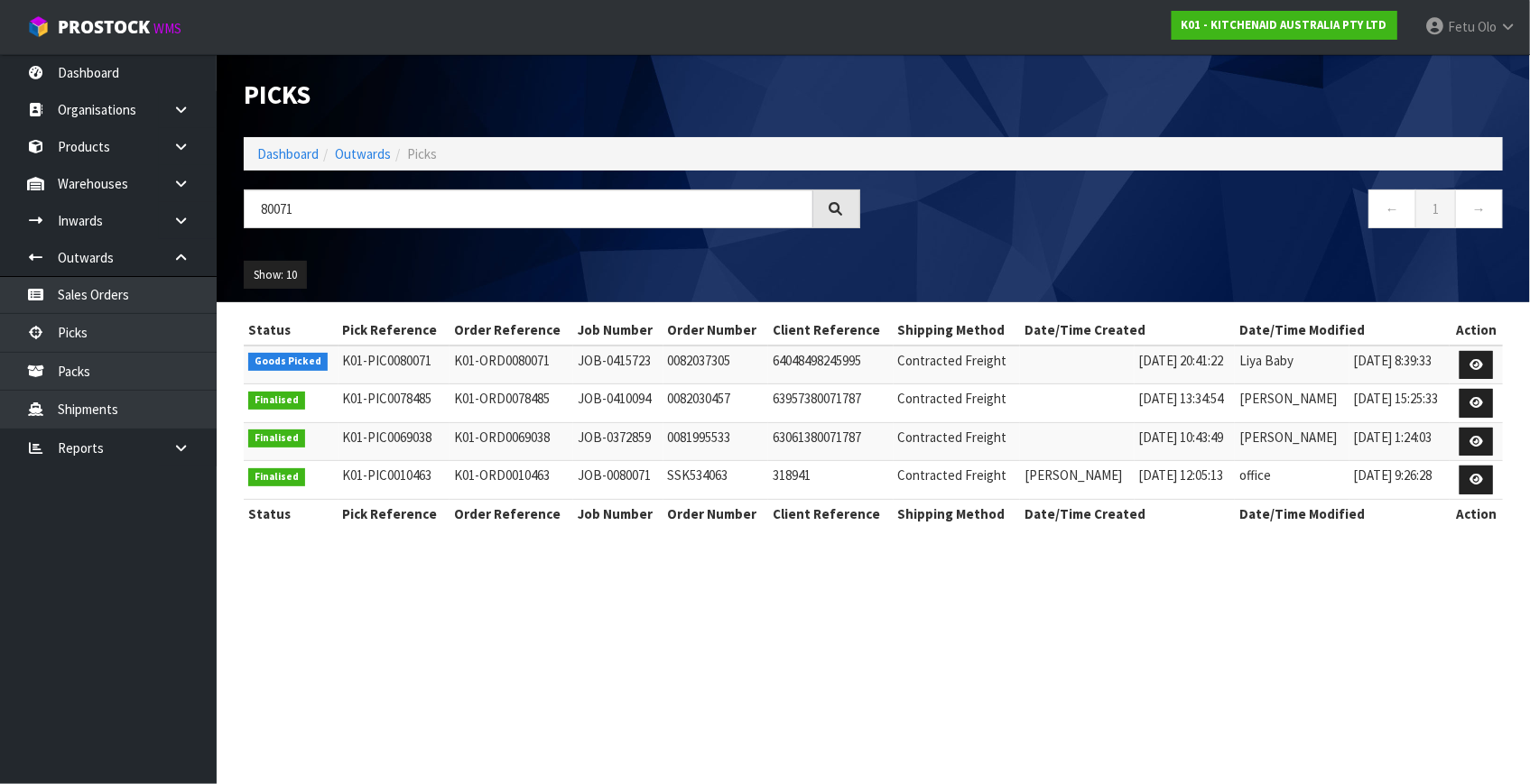
click at [1130, 272] on div "Show: 10 5 10 25 50" at bounding box center [873, 276] width 1286 height 56
click at [1478, 361] on icon at bounding box center [1477, 365] width 14 height 12
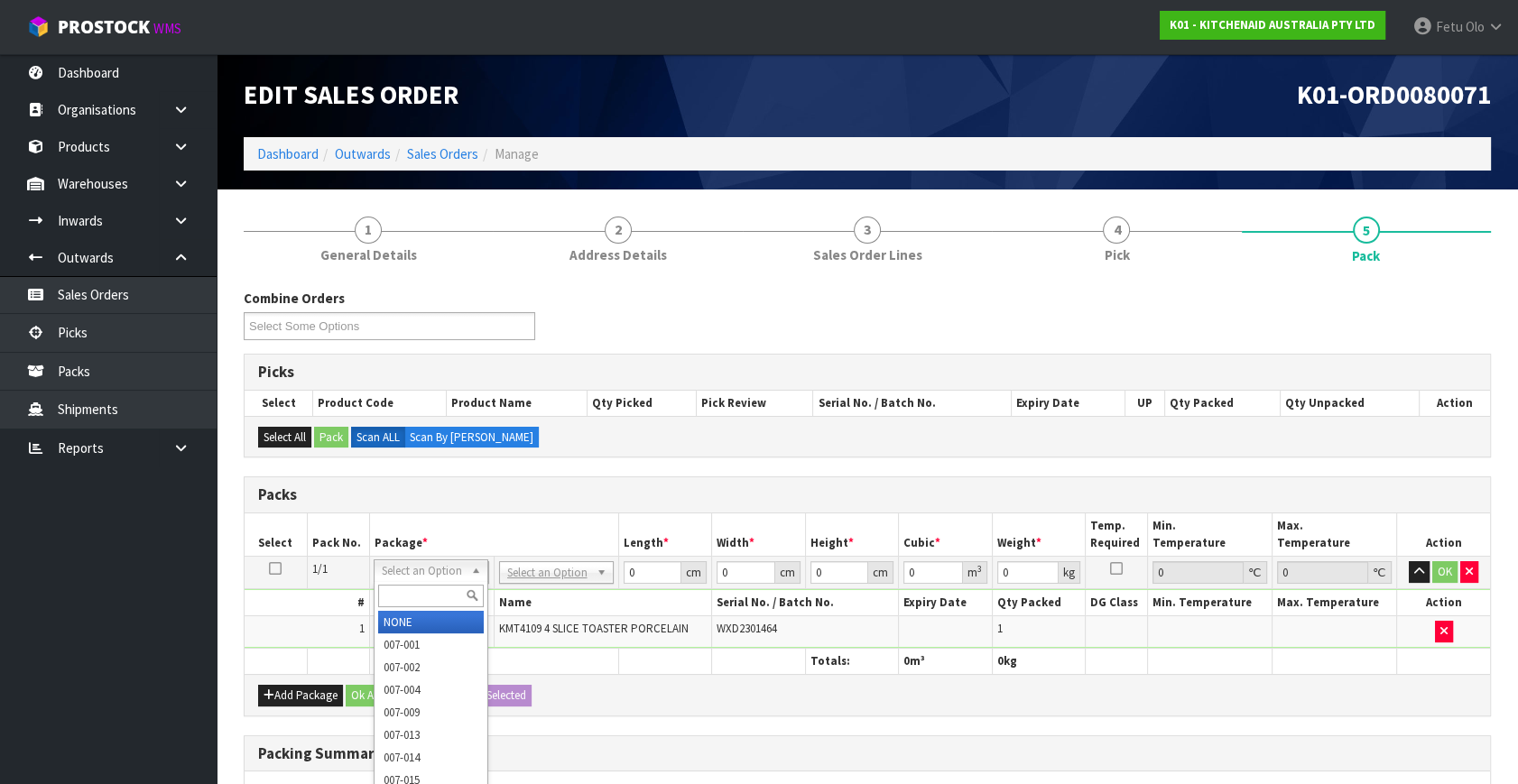
click at [401, 599] on input "text" at bounding box center [431, 596] width 106 height 22
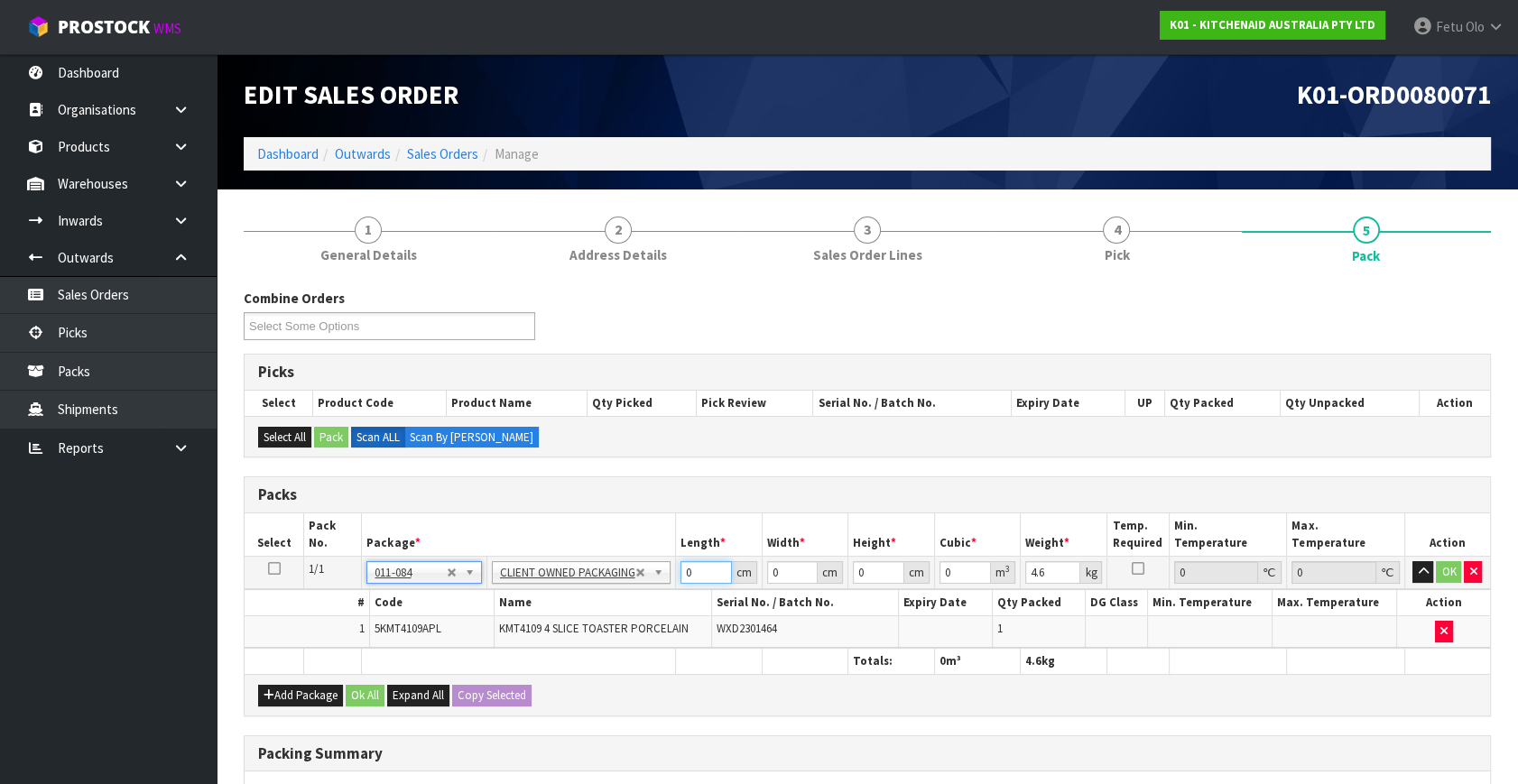
drag, startPoint x: 703, startPoint y: 572, endPoint x: 551, endPoint y: 608, distance: 156.2
click at [551, 608] on tbody "1/1 NONE 007-001 007-002 007-004 007-009 007-013 007-014 007-015 007-017 007-01…" at bounding box center [867, 603] width 1245 height 92
click button "OK" at bounding box center [1449, 572] width 25 height 21
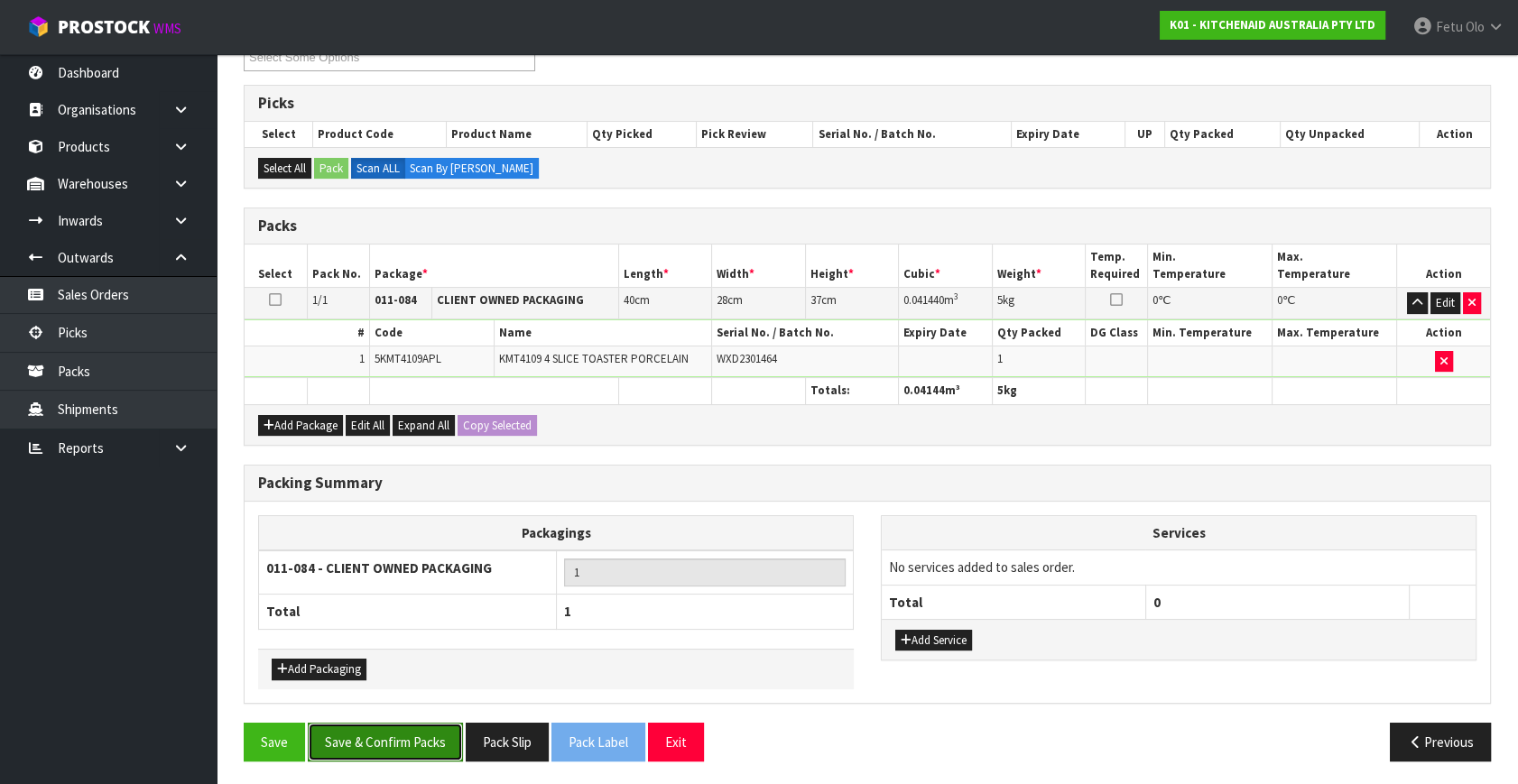
click at [428, 723] on button "Save & Confirm Packs" at bounding box center [385, 742] width 155 height 39
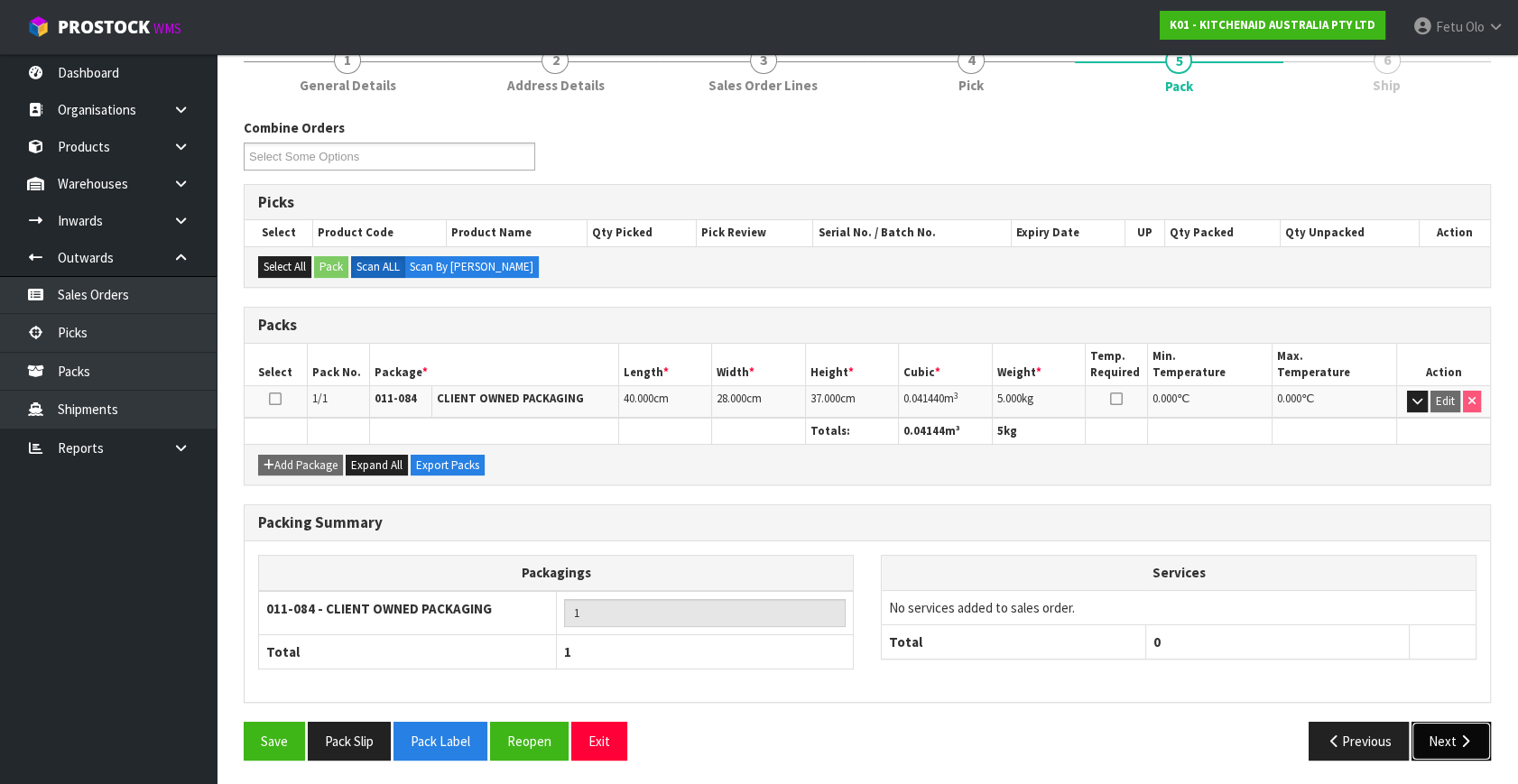
click at [1468, 746] on button "Next" at bounding box center [1451, 741] width 80 height 39
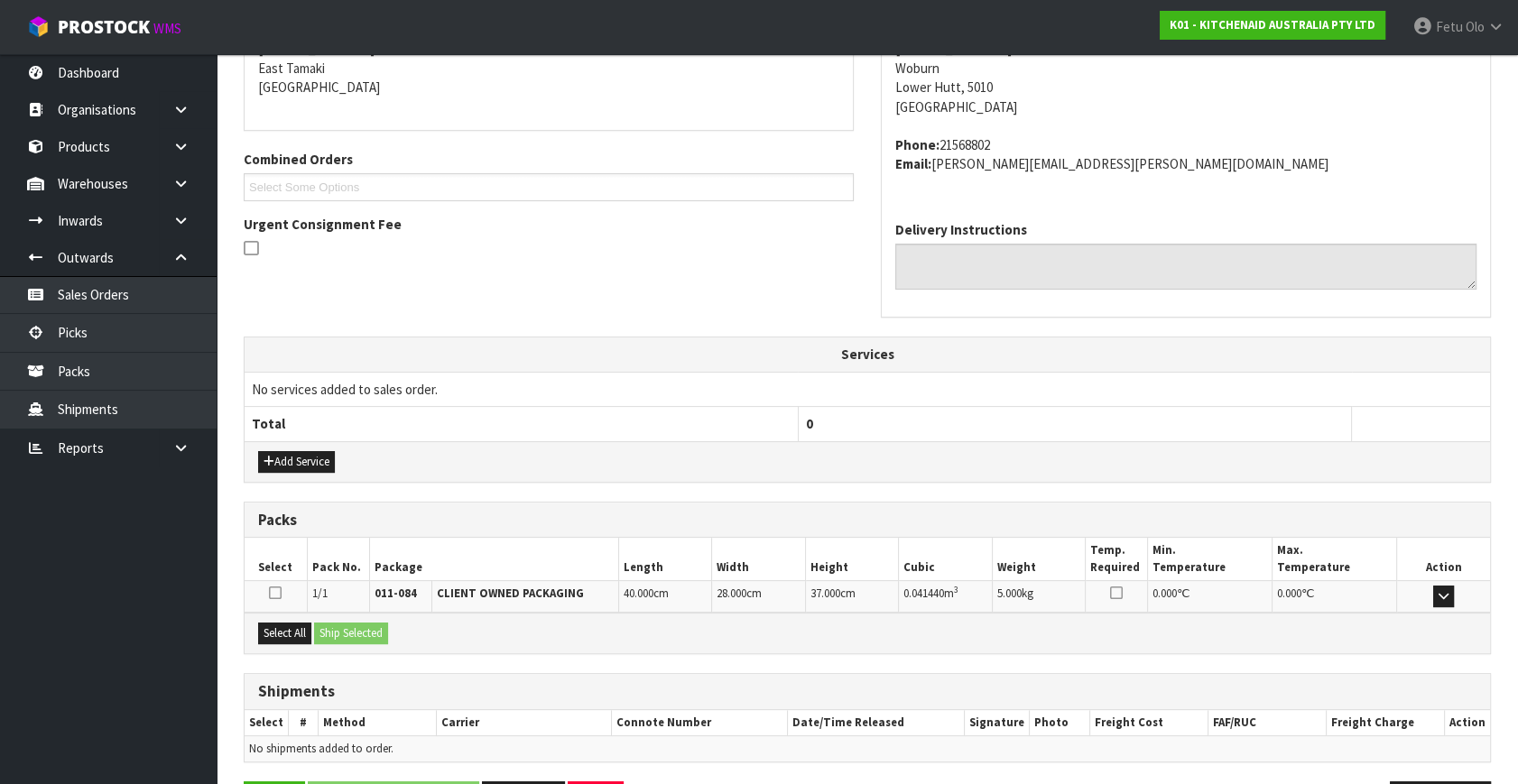
scroll to position [444, 0]
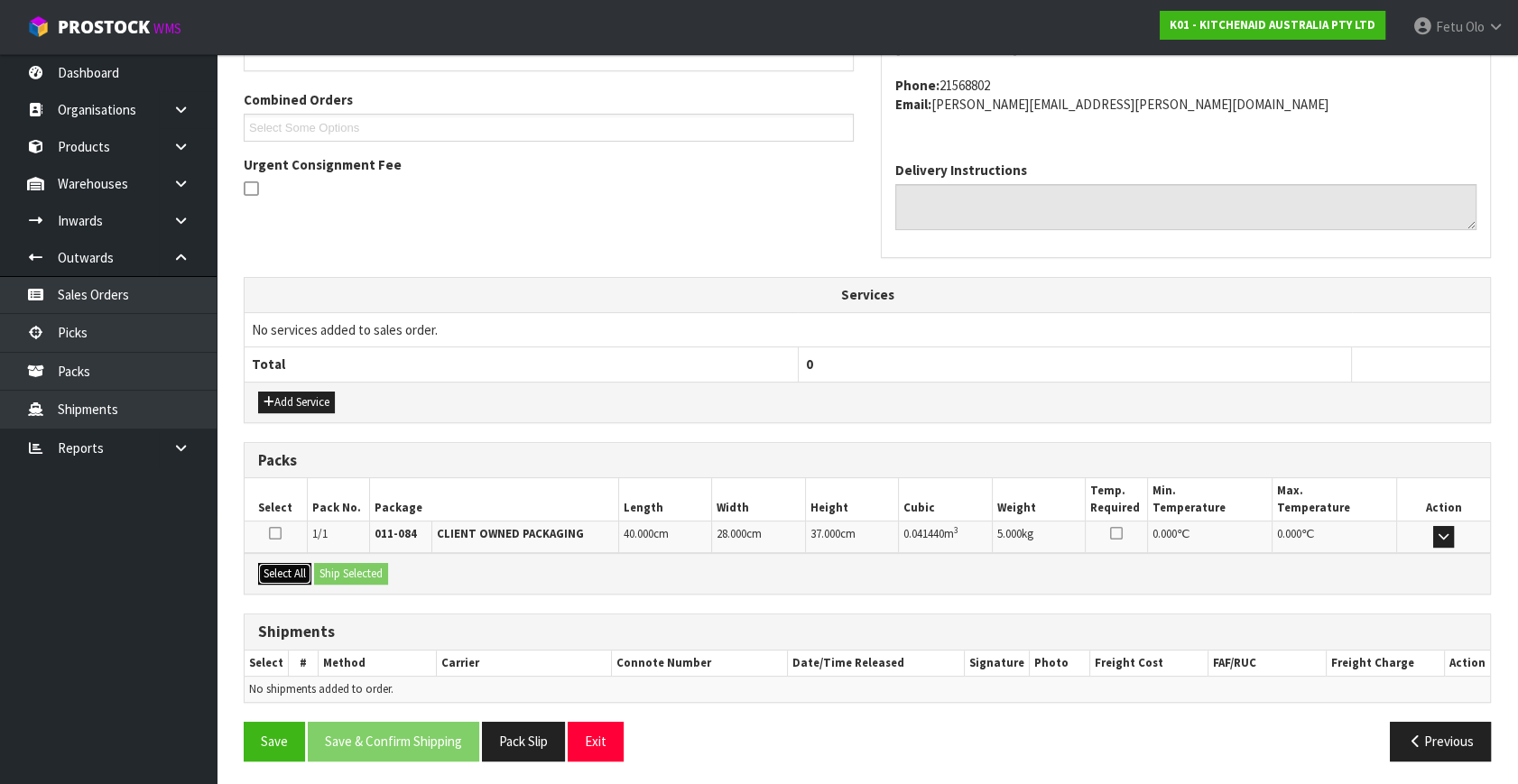
click at [285, 566] on button "Select All" at bounding box center [284, 573] width 53 height 21
click at [330, 570] on button "Ship Selected" at bounding box center [351, 573] width 74 height 21
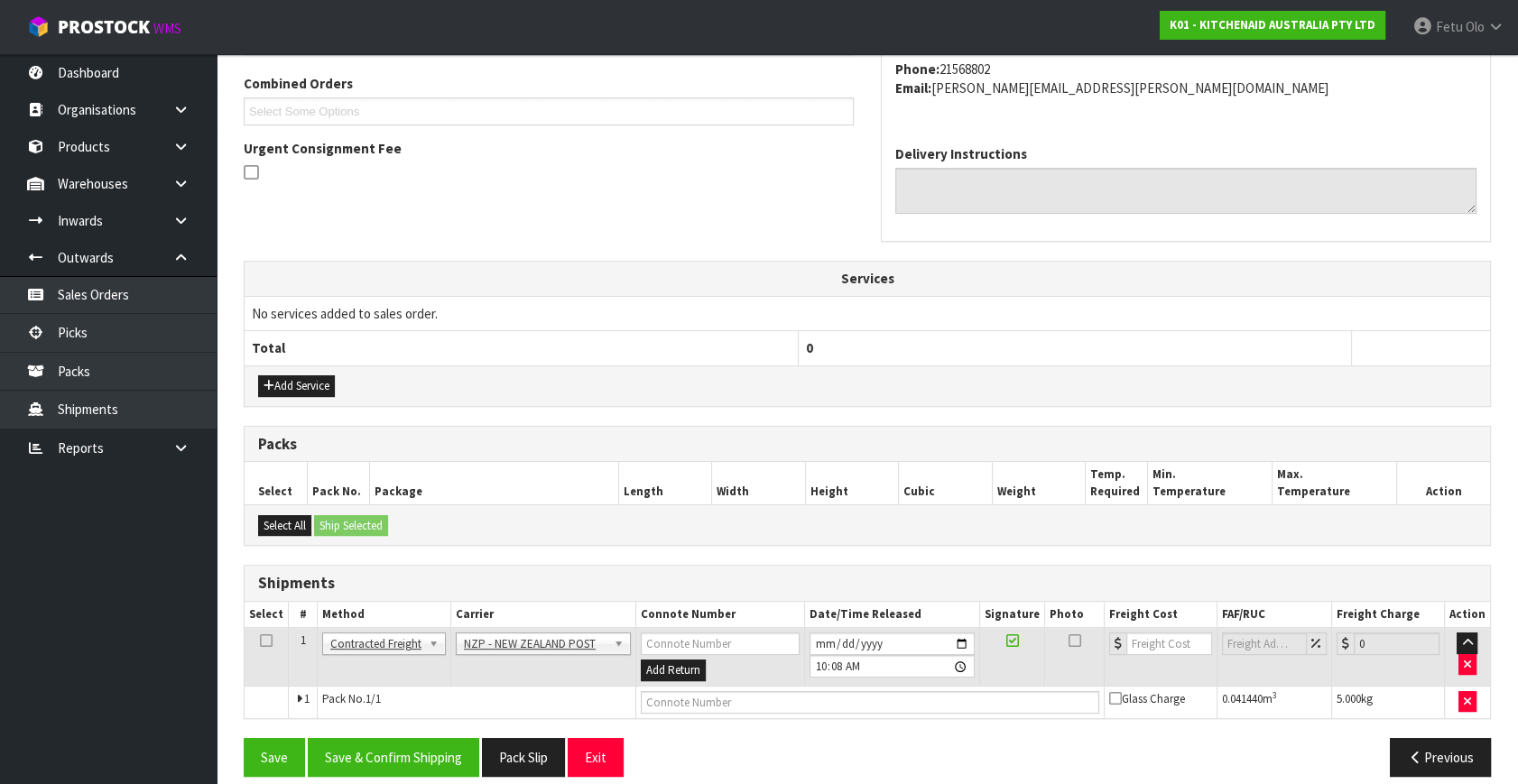
scroll to position [476, 0]
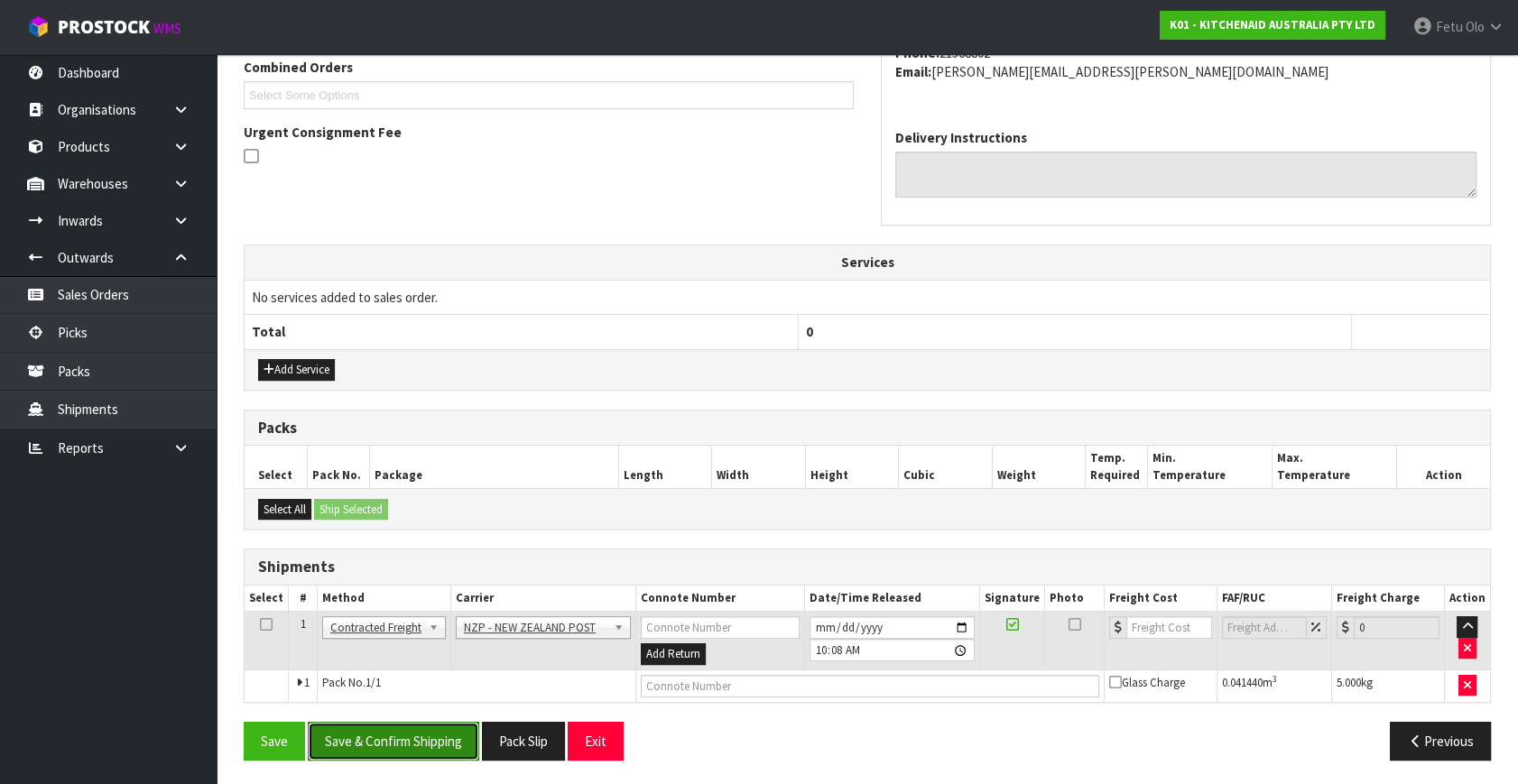
click at [411, 732] on button "Save & Confirm Shipping" at bounding box center [393, 741] width 172 height 39
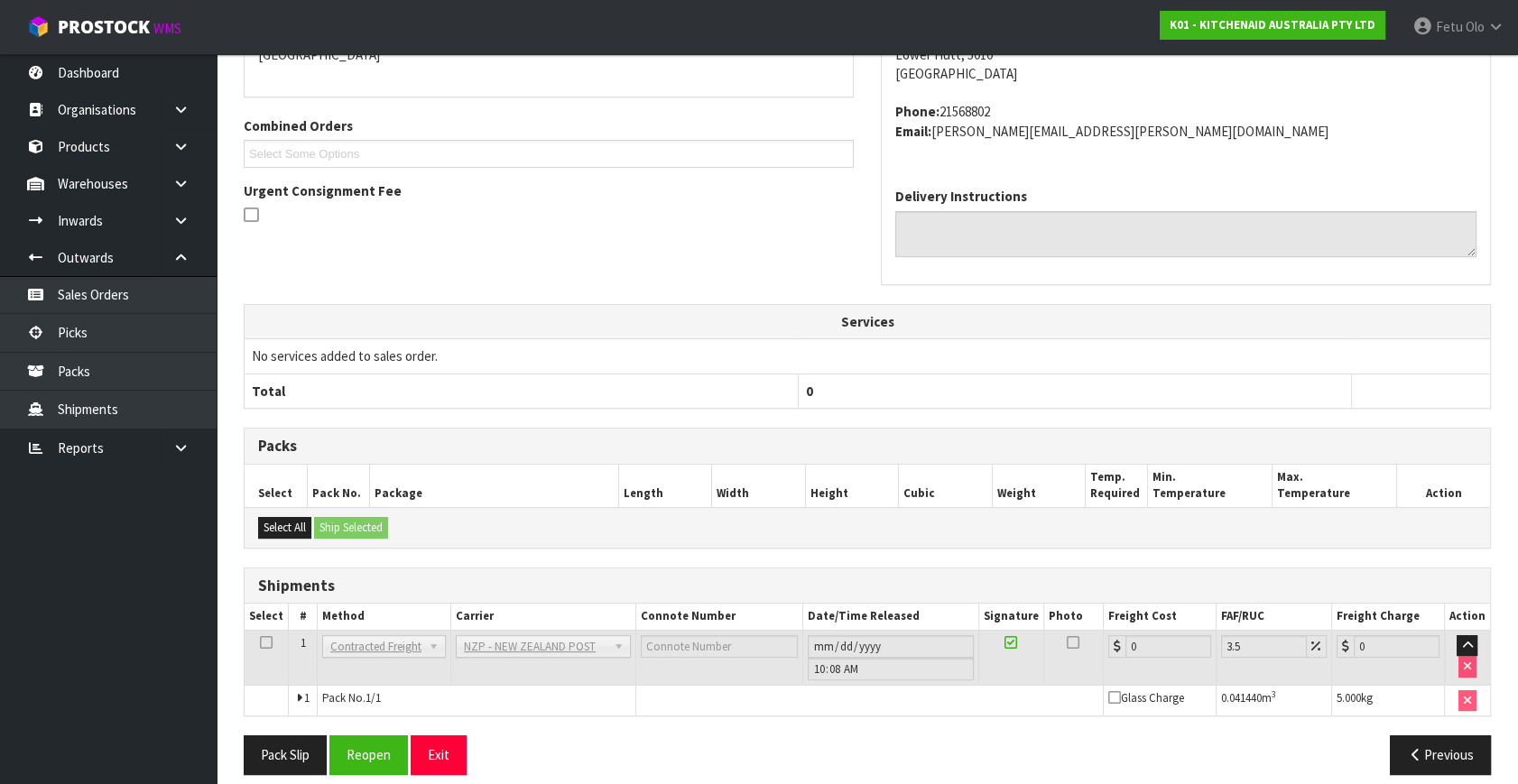
scroll to position [451, 0]
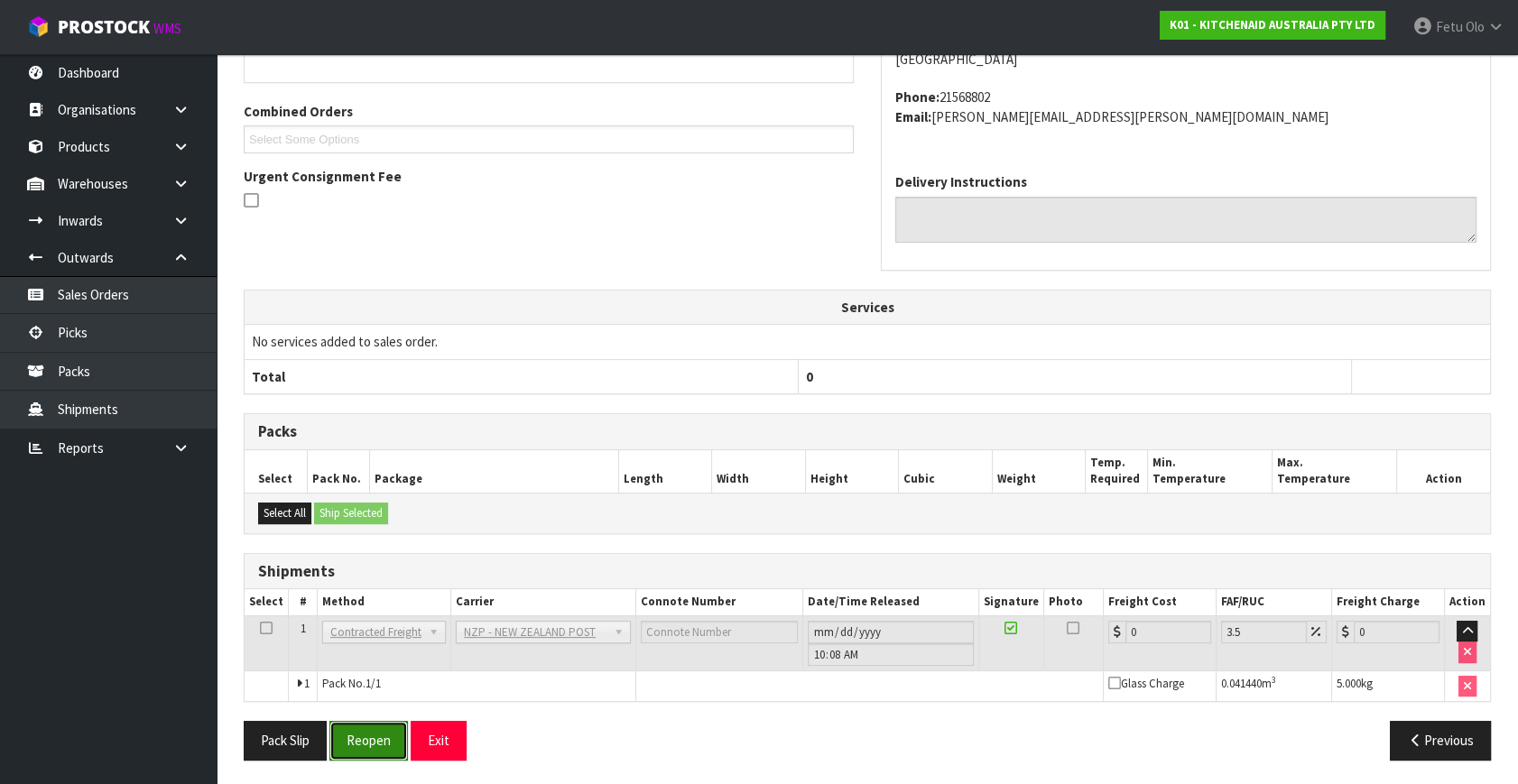
click at [387, 735] on button "Reopen" at bounding box center [368, 740] width 79 height 39
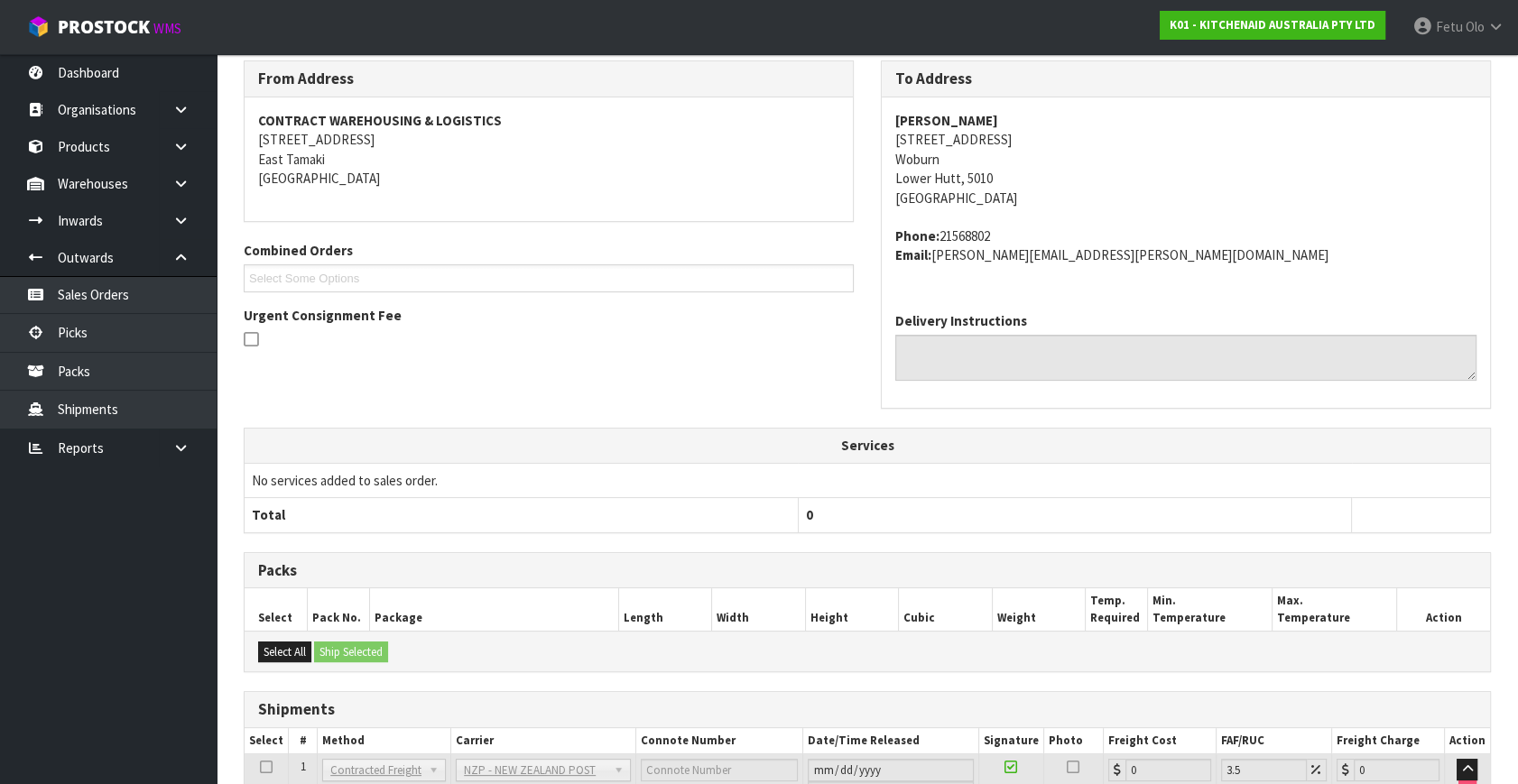
scroll to position [432, 0]
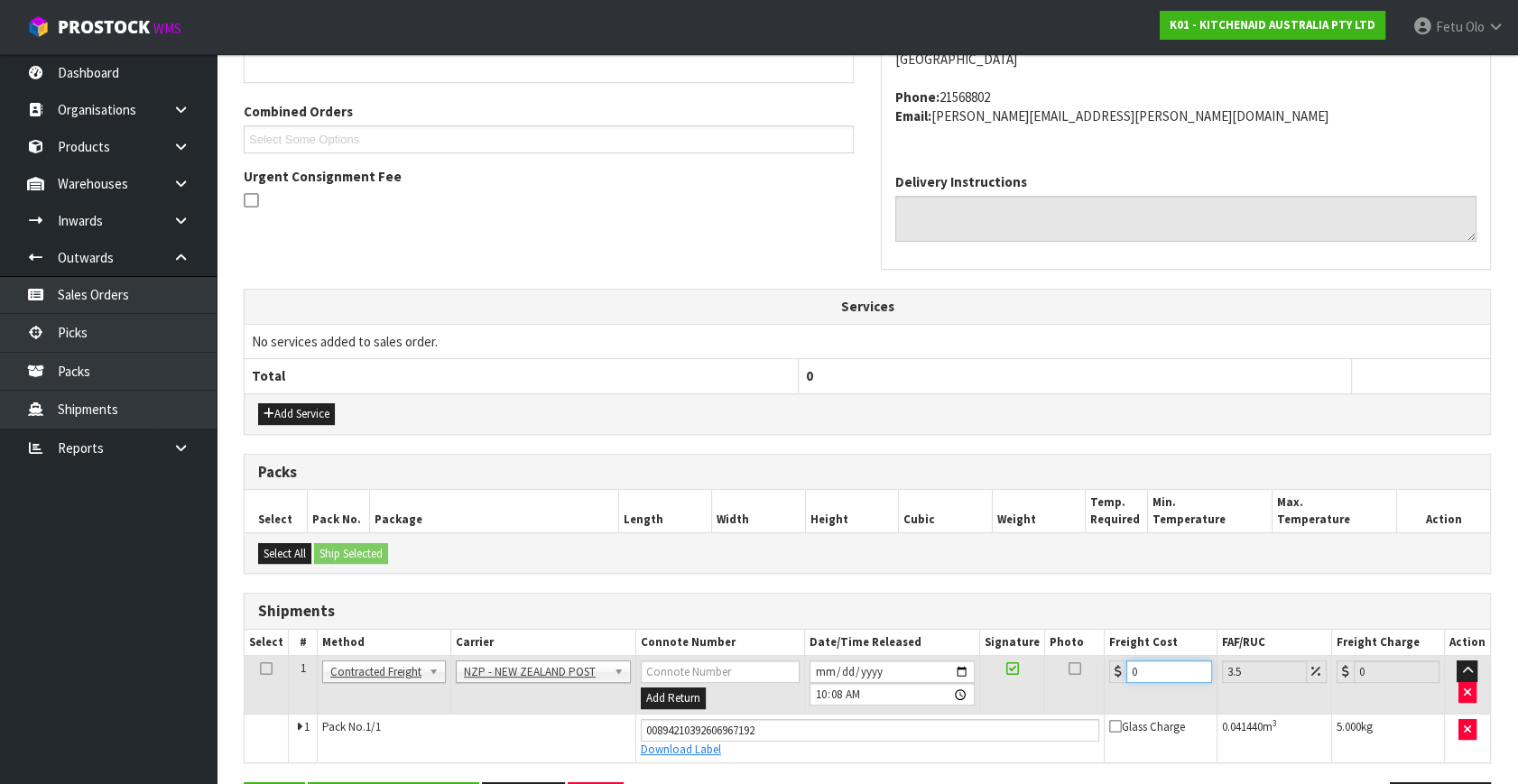
drag, startPoint x: 1100, startPoint y: 686, endPoint x: 974, endPoint y: 723, distance: 131.3
click at [974, 723] on tbody "1 Client Local Pickup Customer Local Pickup Company Freight Contracted Freight …" at bounding box center [867, 709] width 1245 height 107
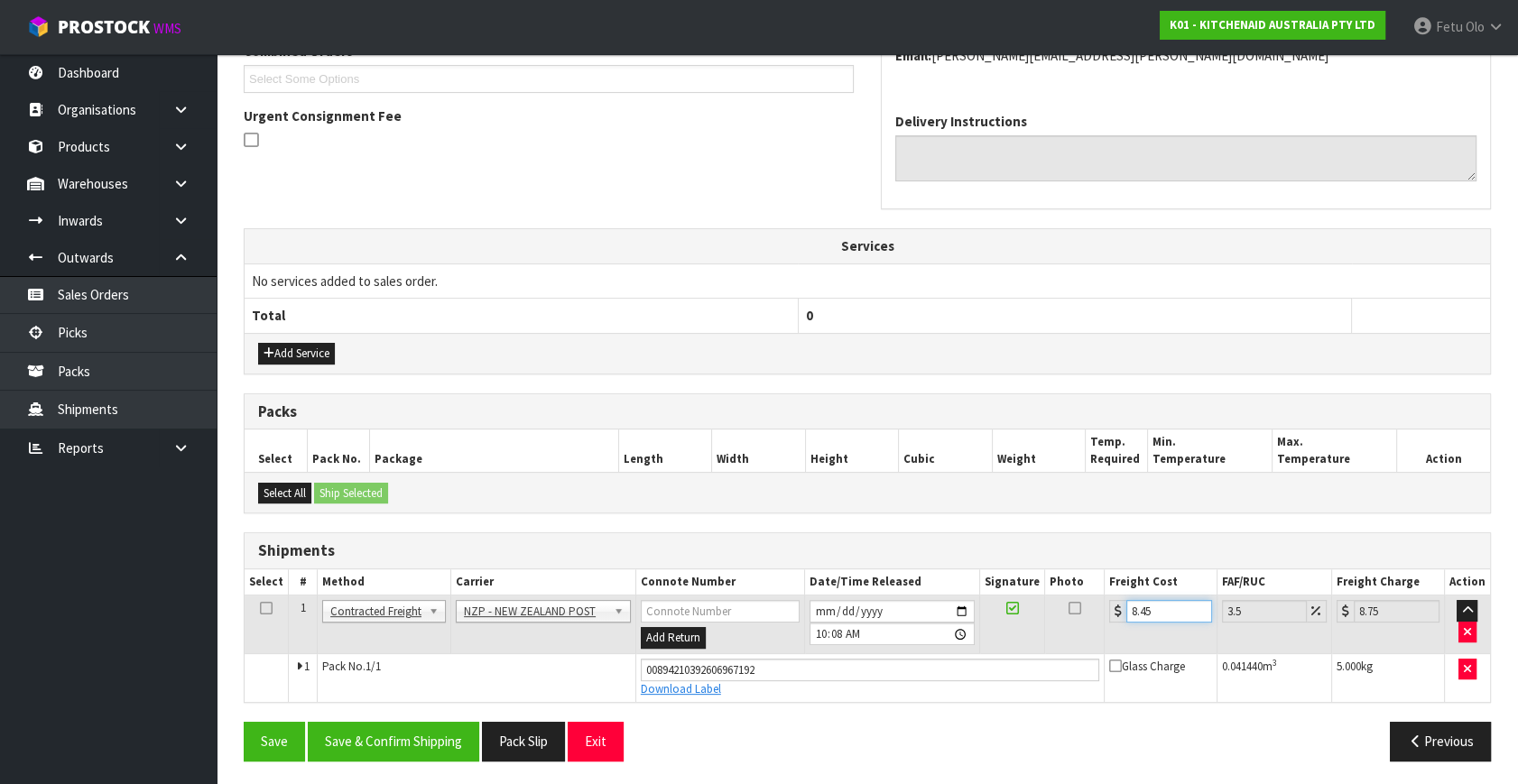
scroll to position [494, 0]
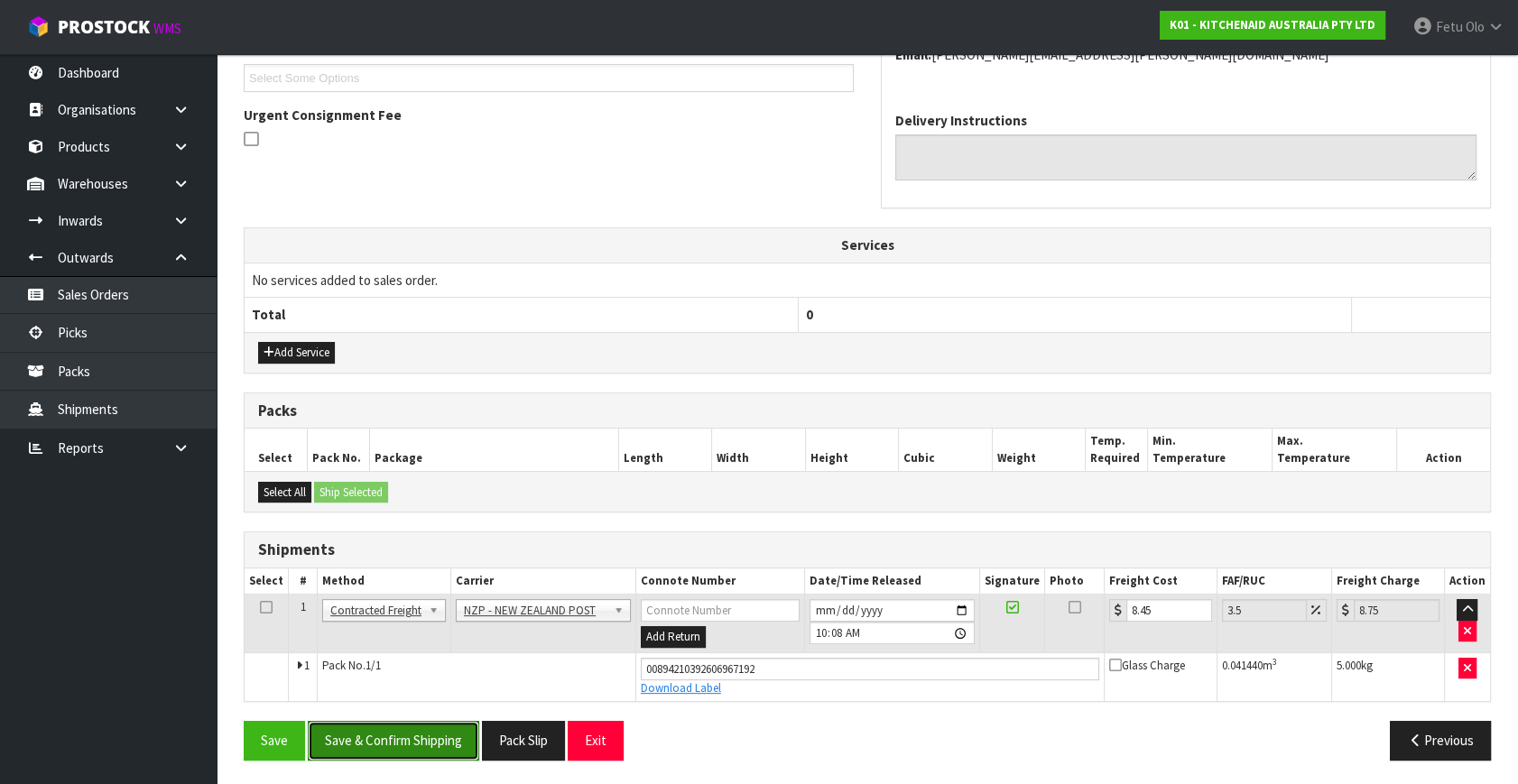
click at [458, 733] on button "Save & Confirm Shipping" at bounding box center [393, 740] width 172 height 39
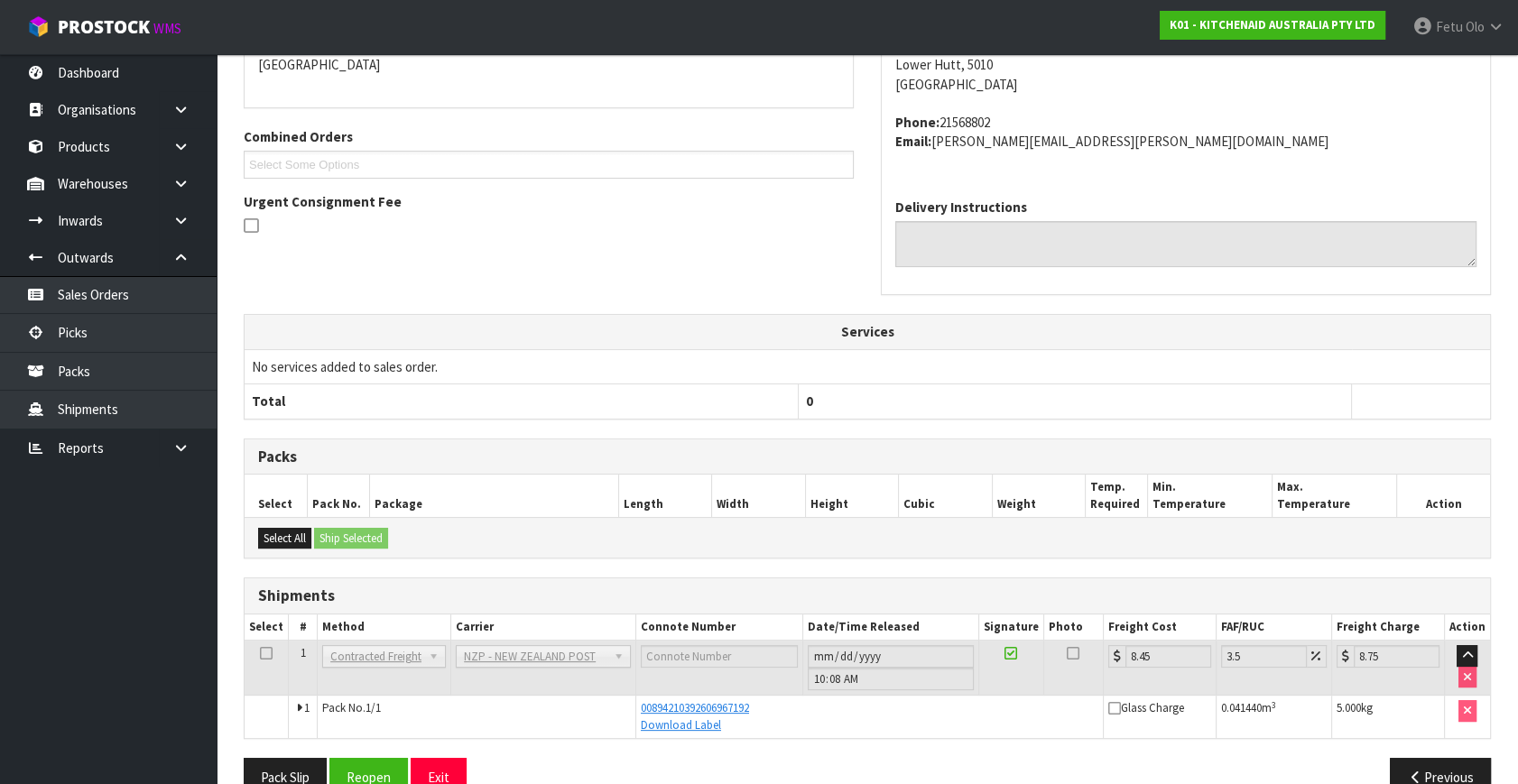
scroll to position [444, 0]
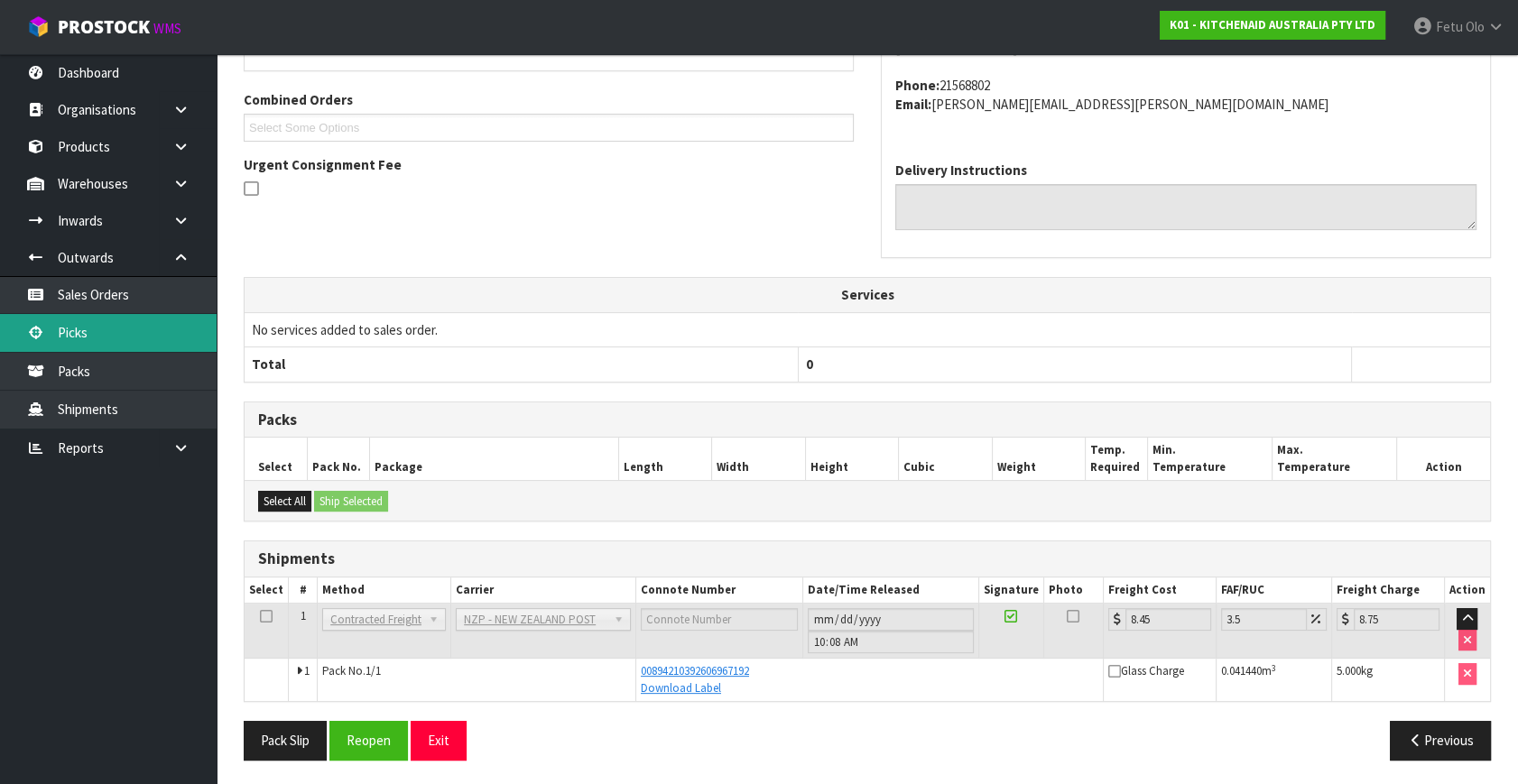
click at [133, 335] on link "Picks" at bounding box center [108, 333] width 216 height 37
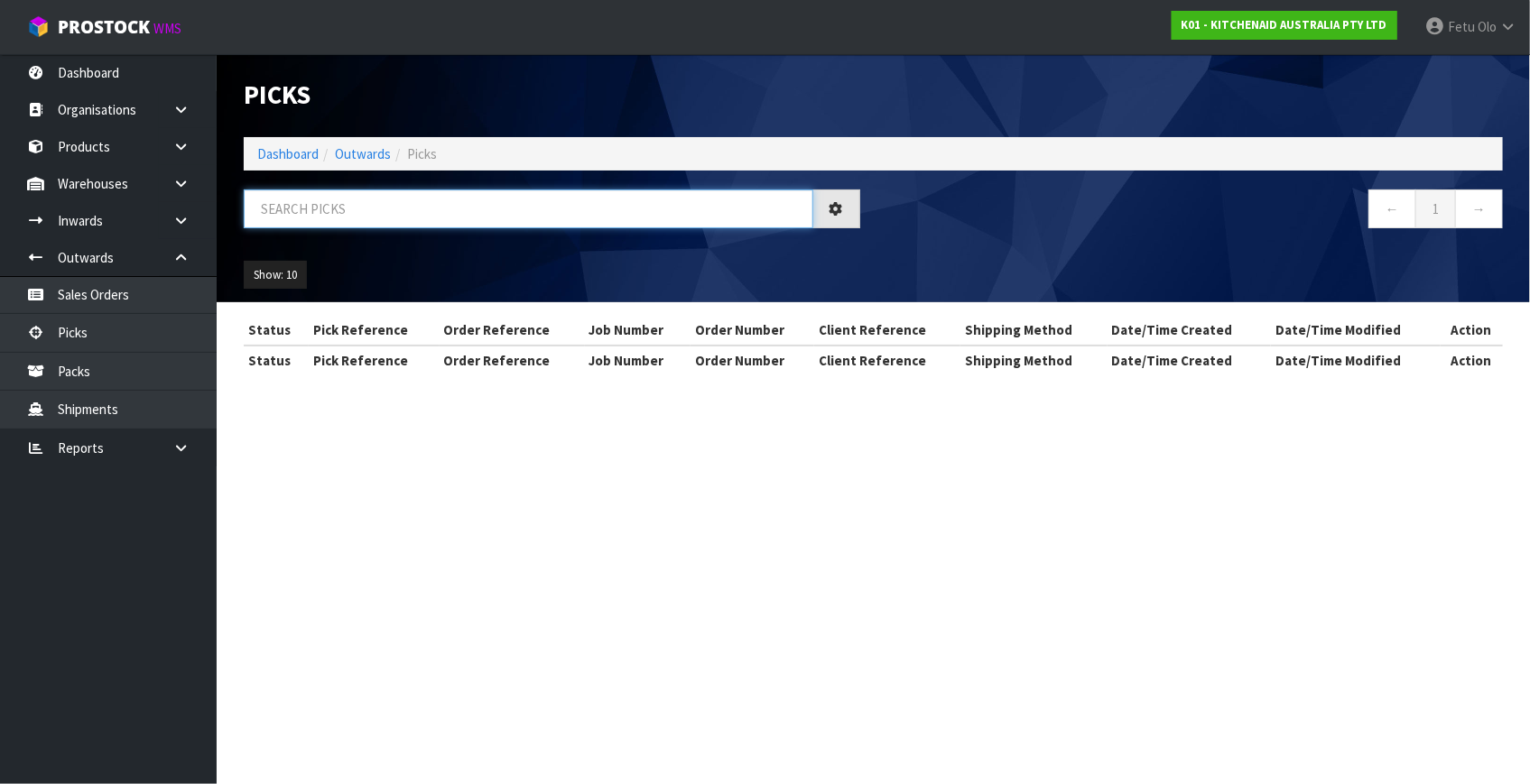
click at [520, 215] on input "text" at bounding box center [528, 209] width 570 height 39
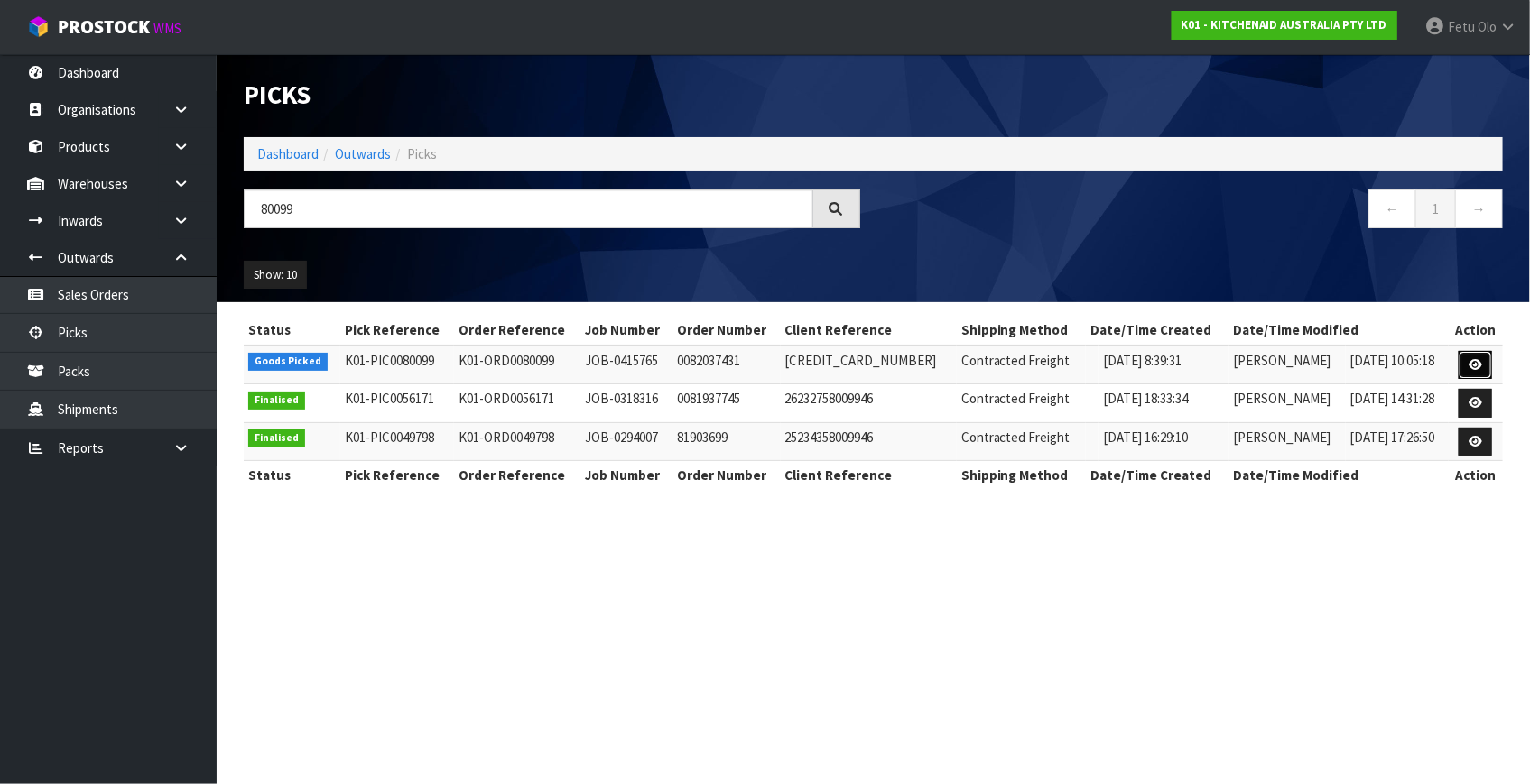
click at [1467, 362] on link at bounding box center [1476, 366] width 33 height 29
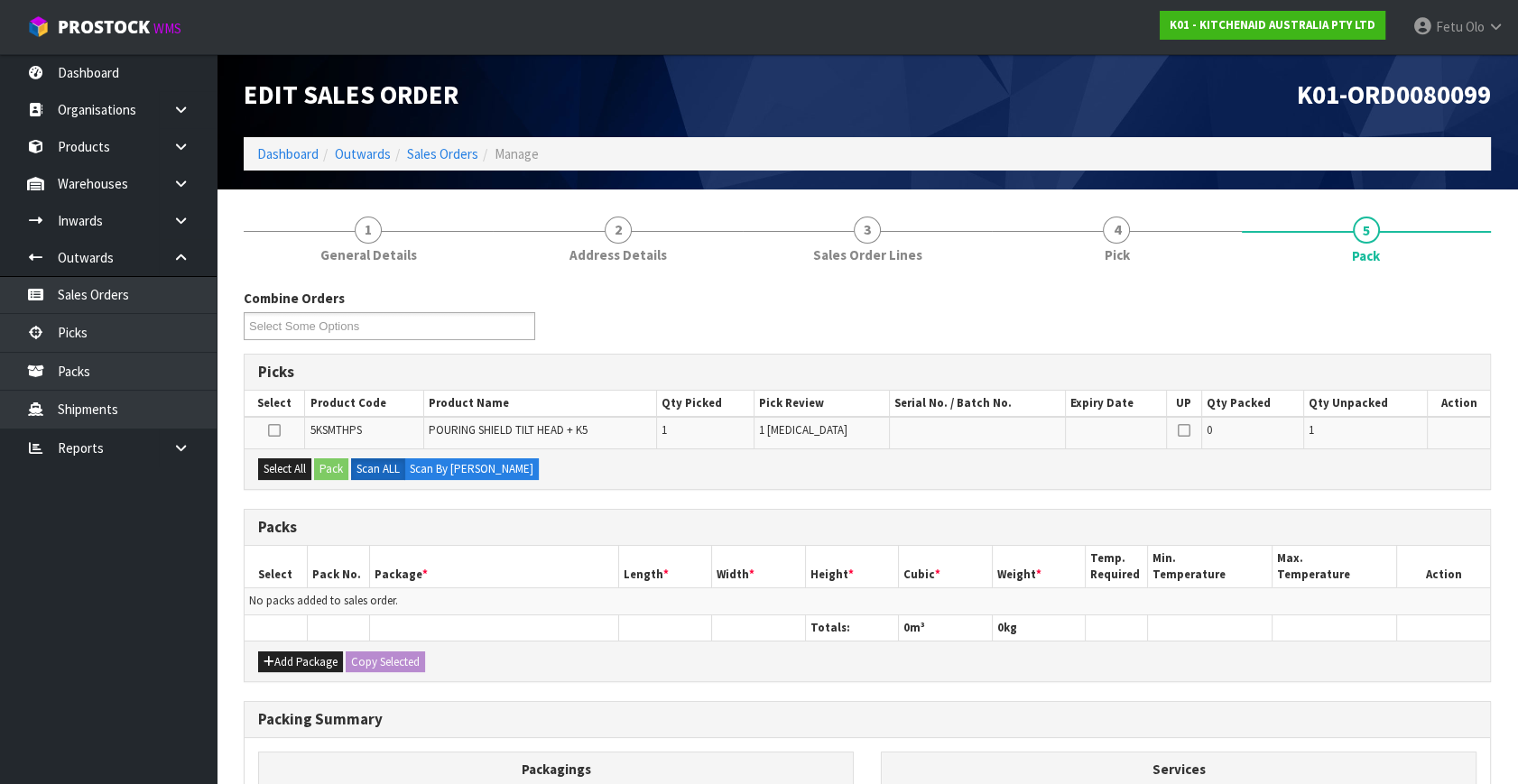
drag, startPoint x: 689, startPoint y: 521, endPoint x: 1181, endPoint y: 583, distance: 495.9
click at [710, 521] on h3 "Packs" at bounding box center [867, 528] width 1218 height 17
click at [573, 538] on div "Packs" at bounding box center [867, 527] width 1245 height 36
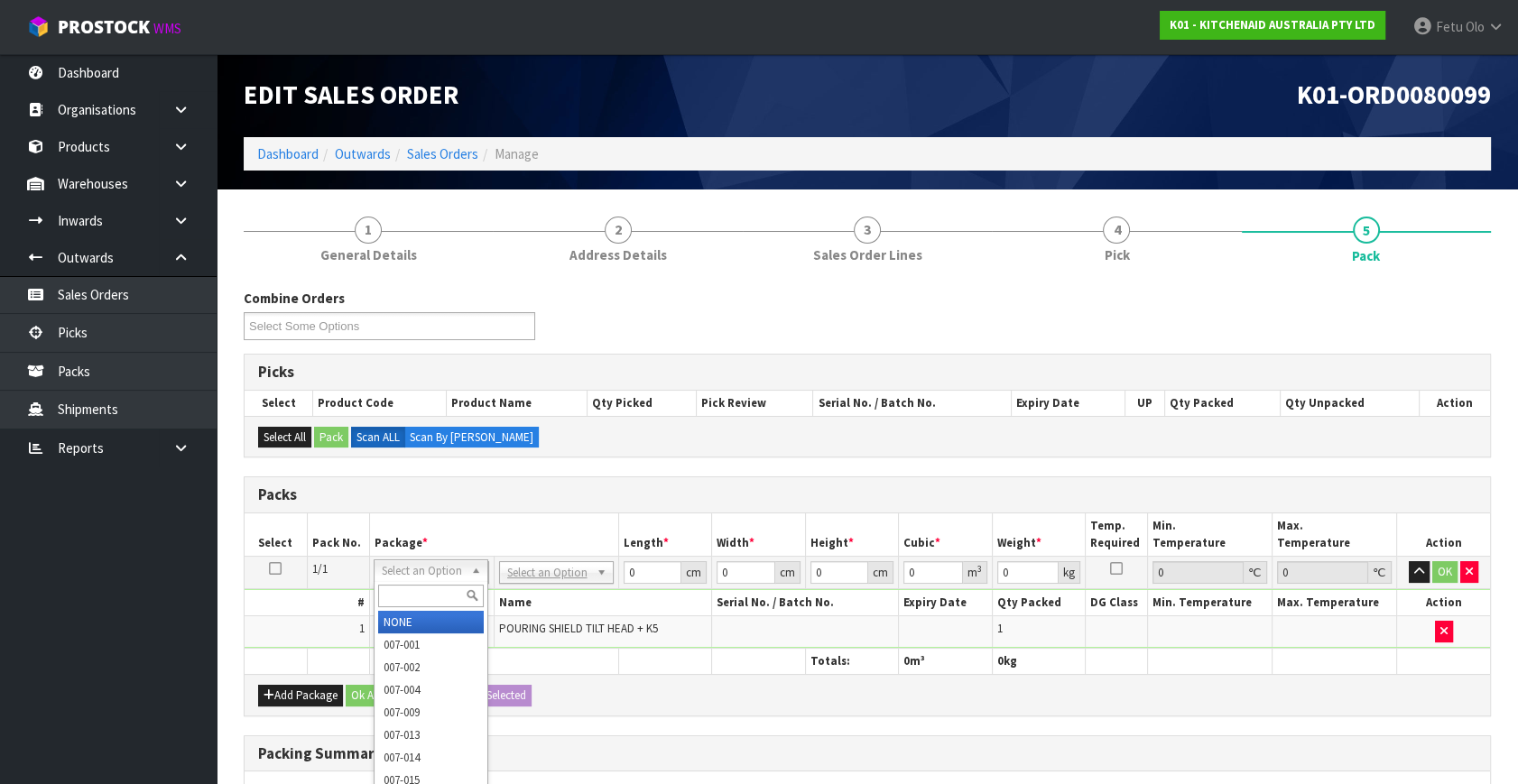
drag, startPoint x: 466, startPoint y: 562, endPoint x: 414, endPoint y: 608, distance: 69.4
click at [414, 587] on input "text" at bounding box center [431, 596] width 106 height 22
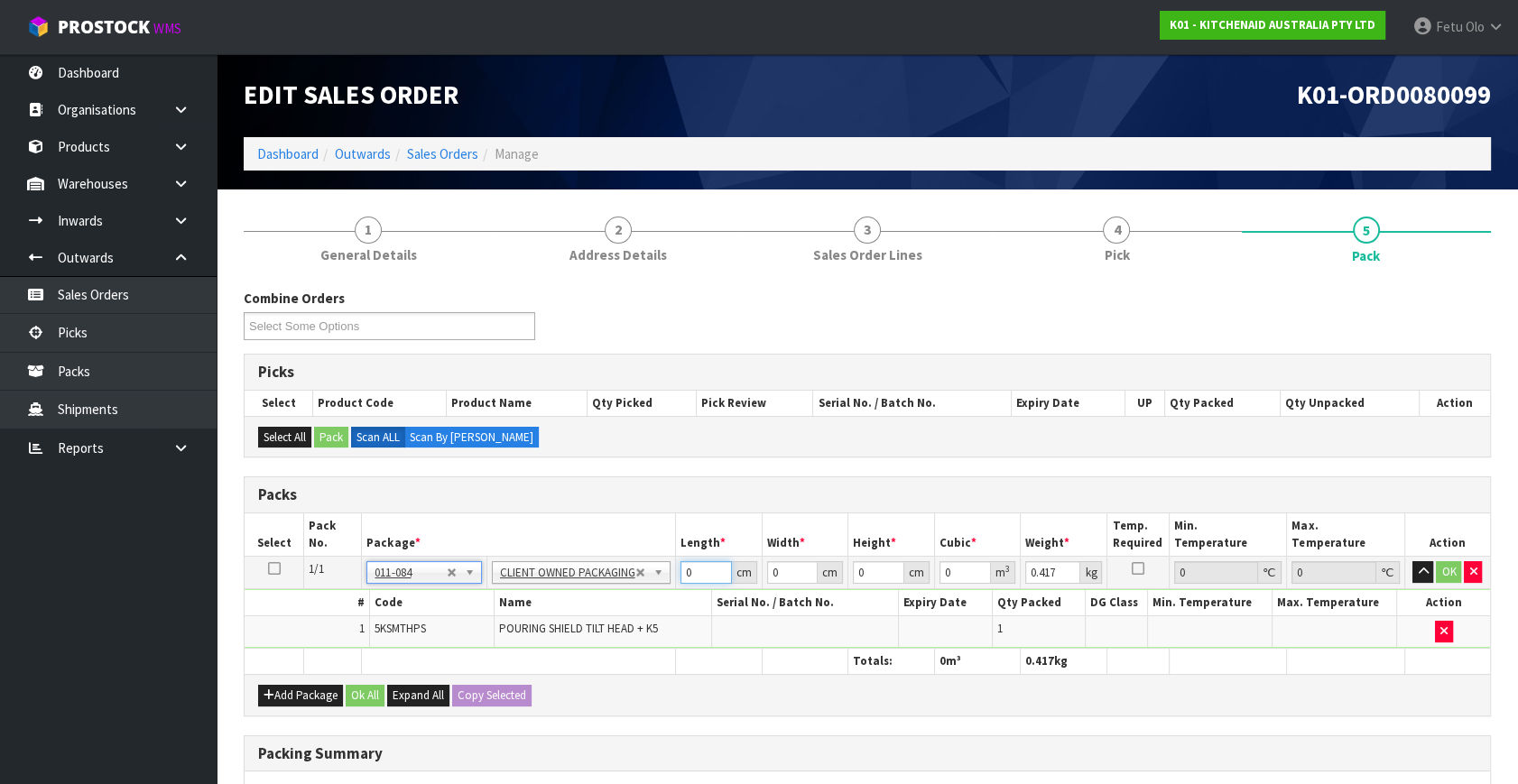
drag, startPoint x: 686, startPoint y: 569, endPoint x: 629, endPoint y: 604, distance: 66.9
click at [629, 604] on tbody "1/1 NONE 007-001 007-002 007-004 007-009 007-013 007-014 007-015 007-017 007-01…" at bounding box center [867, 603] width 1245 height 92
click button "OK" at bounding box center [1449, 572] width 25 height 21
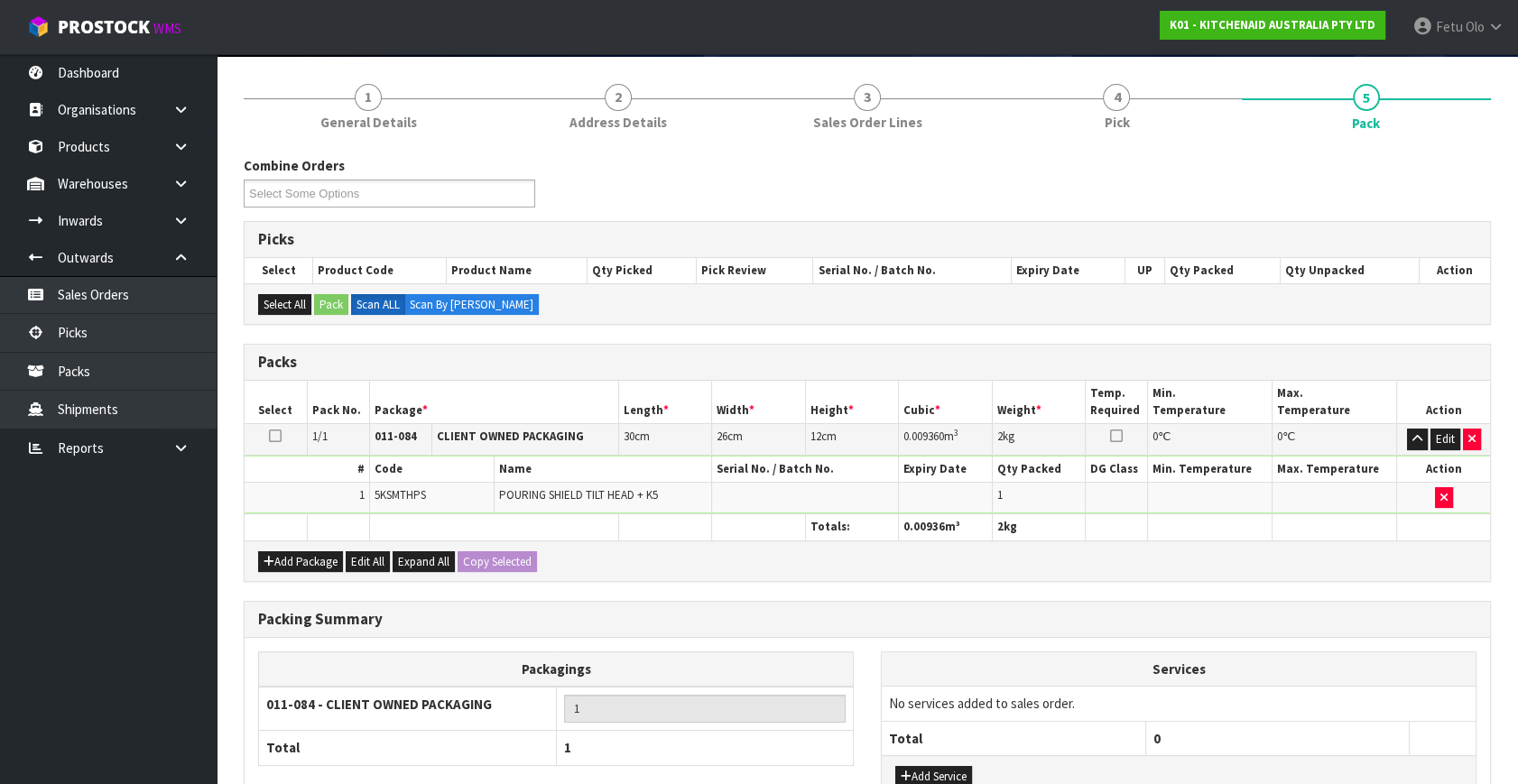
scroll to position [269, 0]
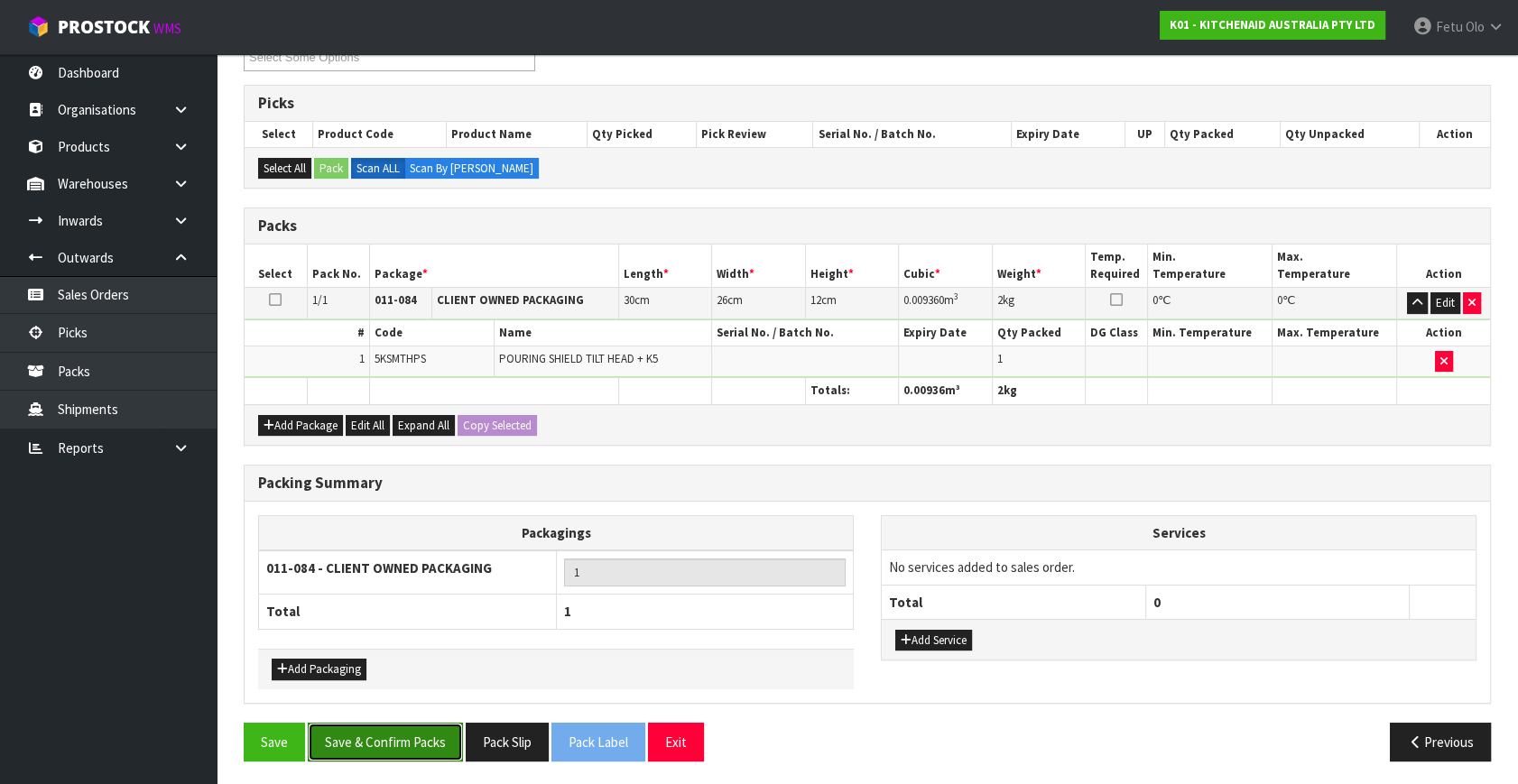
click at [369, 734] on button "Save & Confirm Packs" at bounding box center [385, 742] width 155 height 39
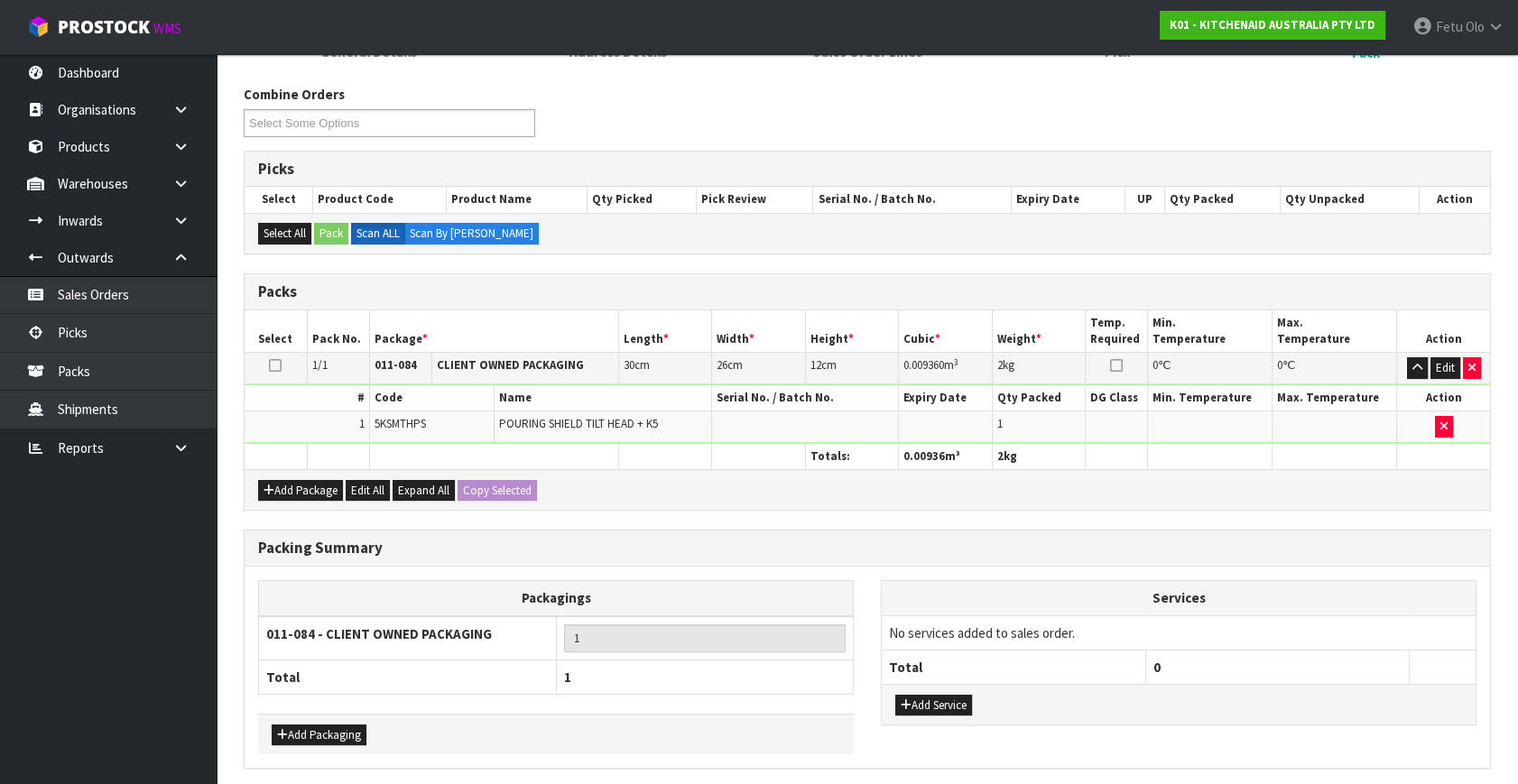
scroll to position [0, 0]
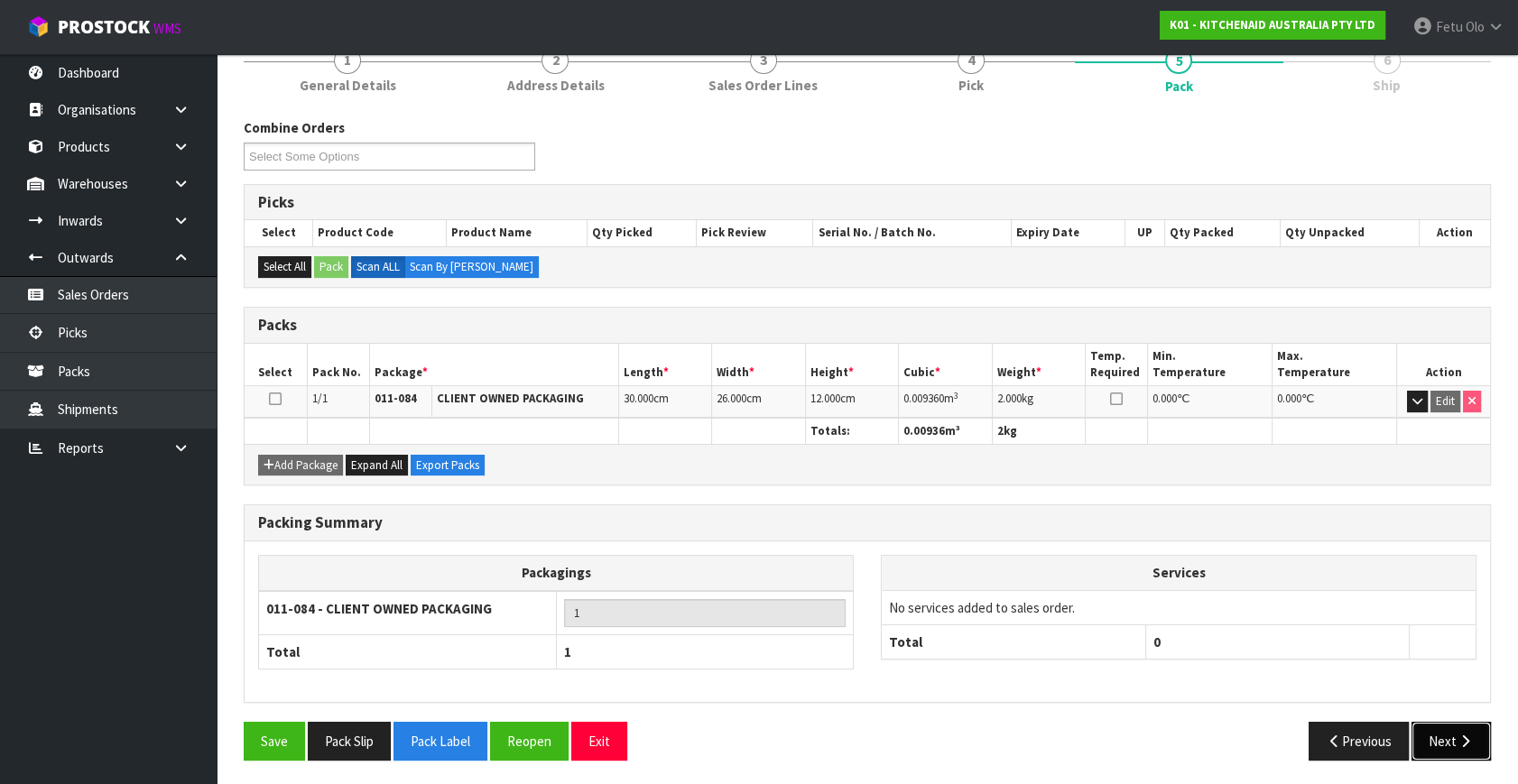
click at [1442, 728] on button "Next" at bounding box center [1451, 741] width 80 height 39
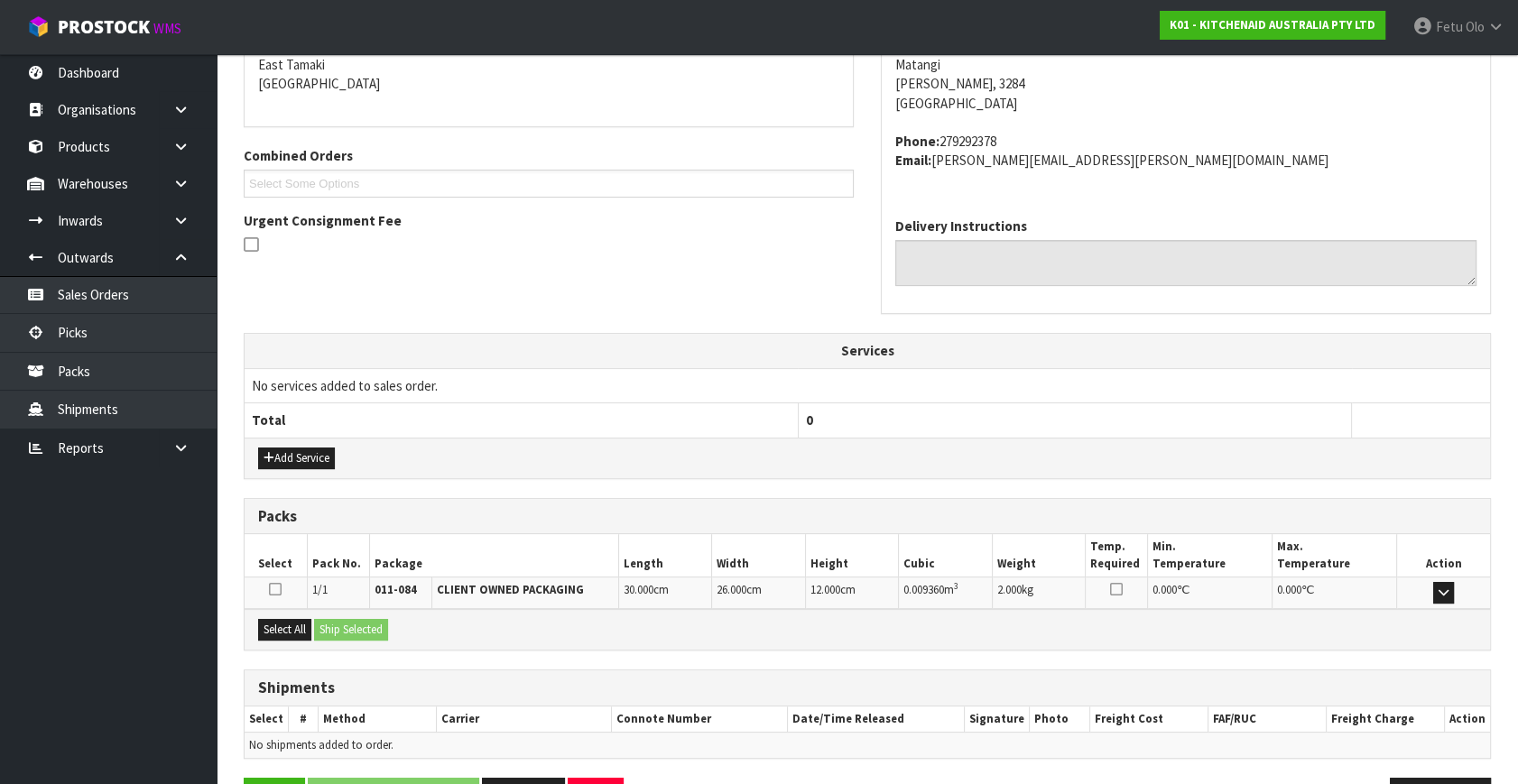
scroll to position [444, 0]
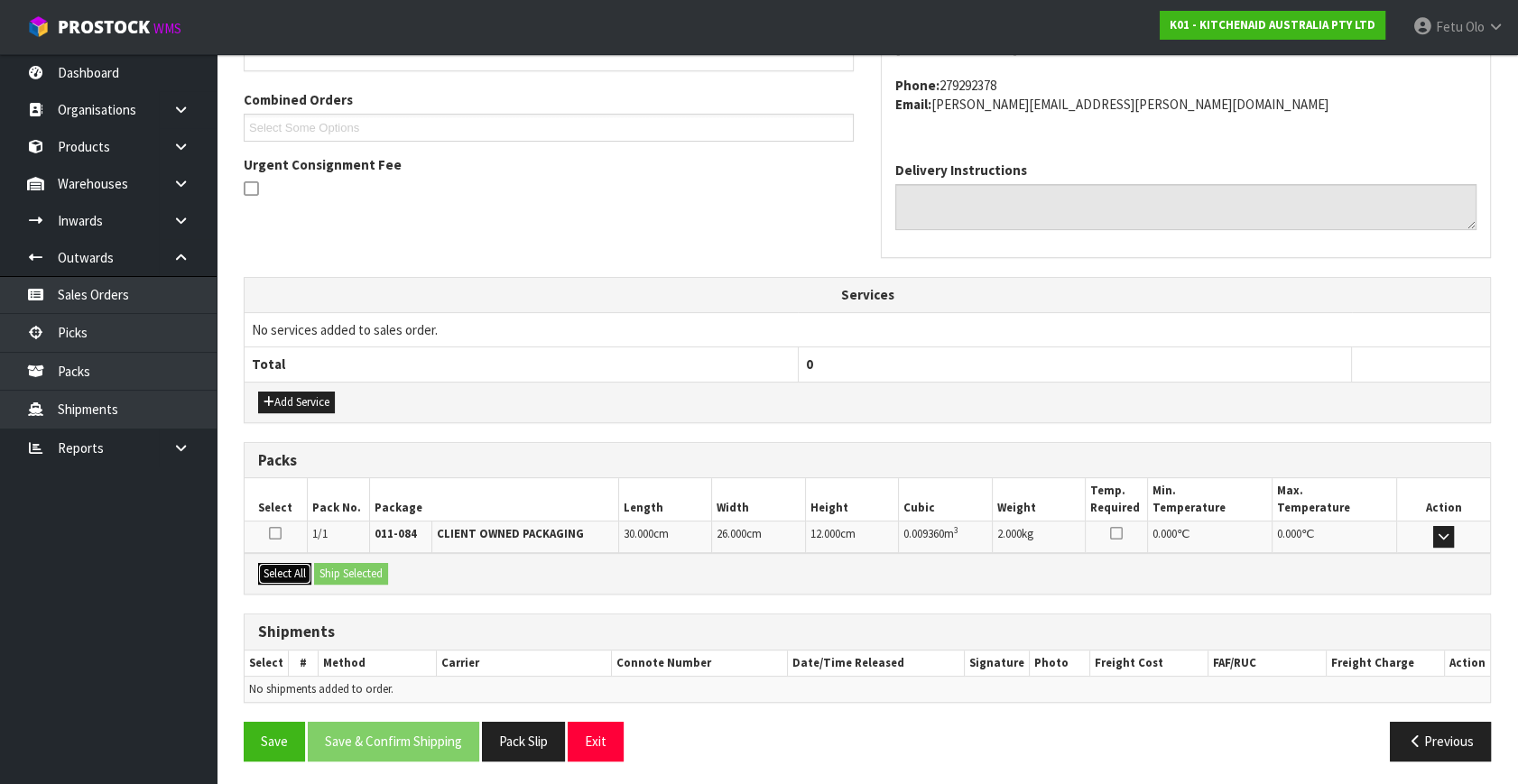
drag, startPoint x: 274, startPoint y: 569, endPoint x: 352, endPoint y: 570, distance: 78.0
click at [280, 569] on button "Select All" at bounding box center [284, 573] width 53 height 21
click at [356, 570] on button "Ship Selected" at bounding box center [351, 573] width 74 height 21
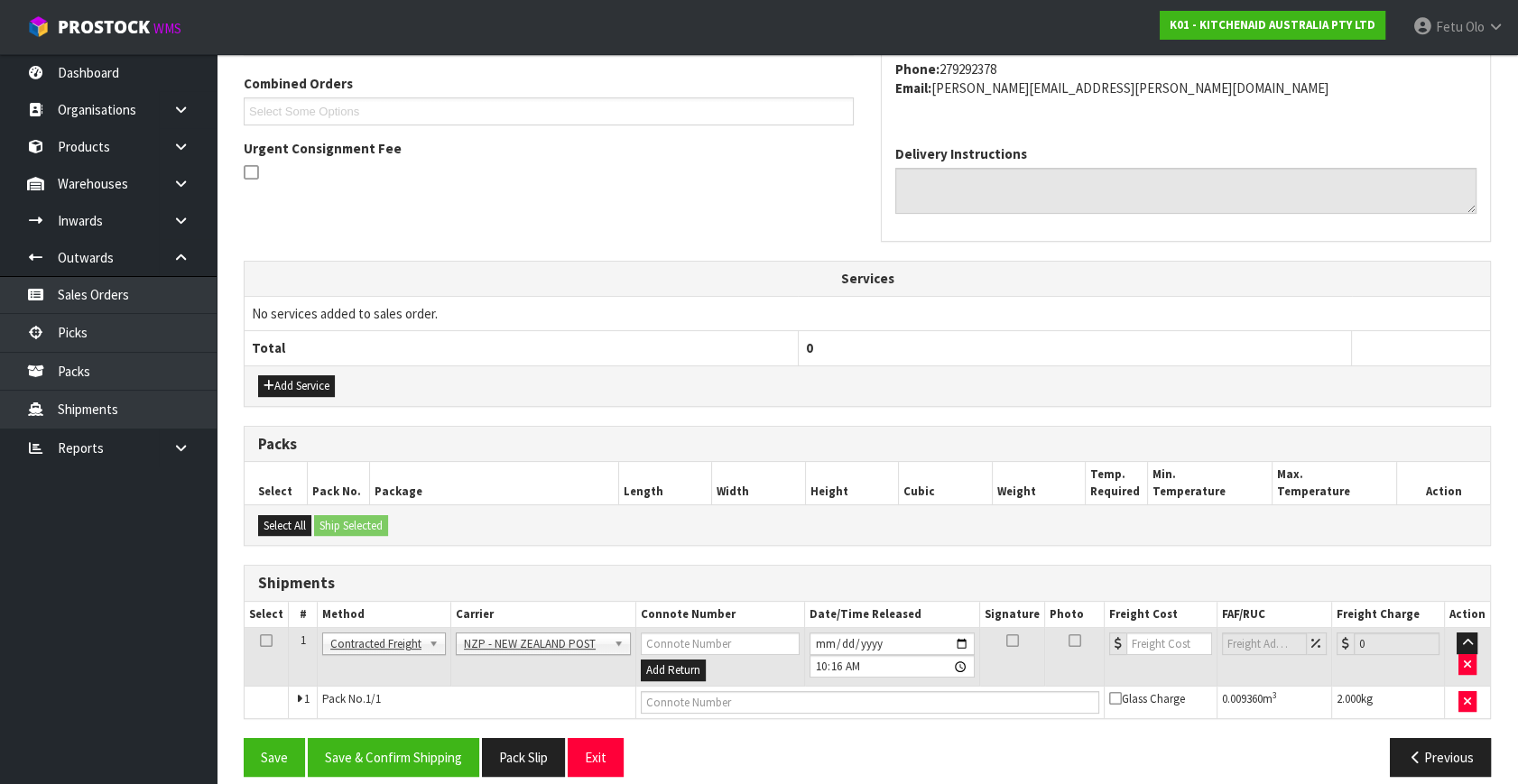
scroll to position [476, 0]
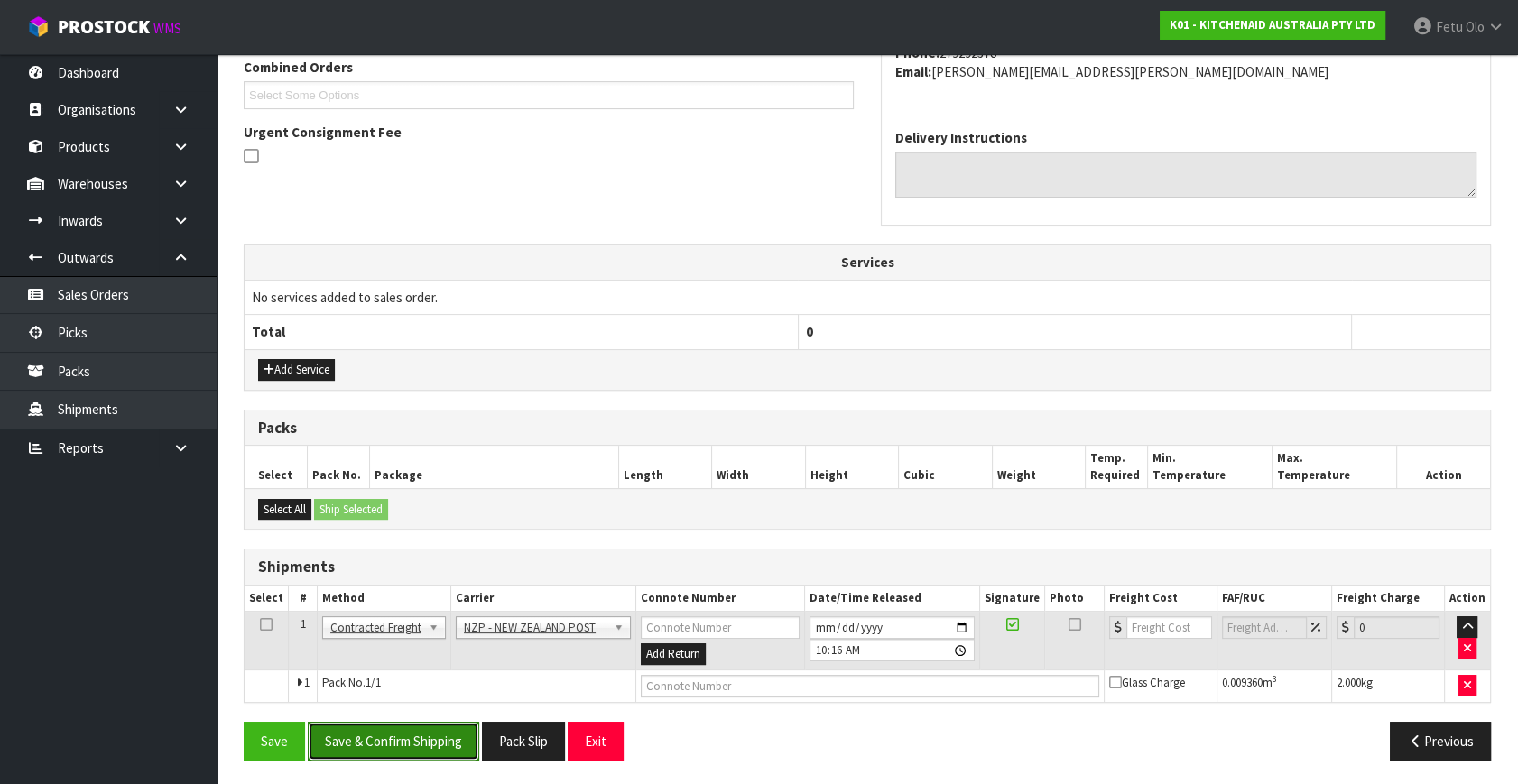
click at [437, 740] on button "Save & Confirm Shipping" at bounding box center [393, 741] width 172 height 39
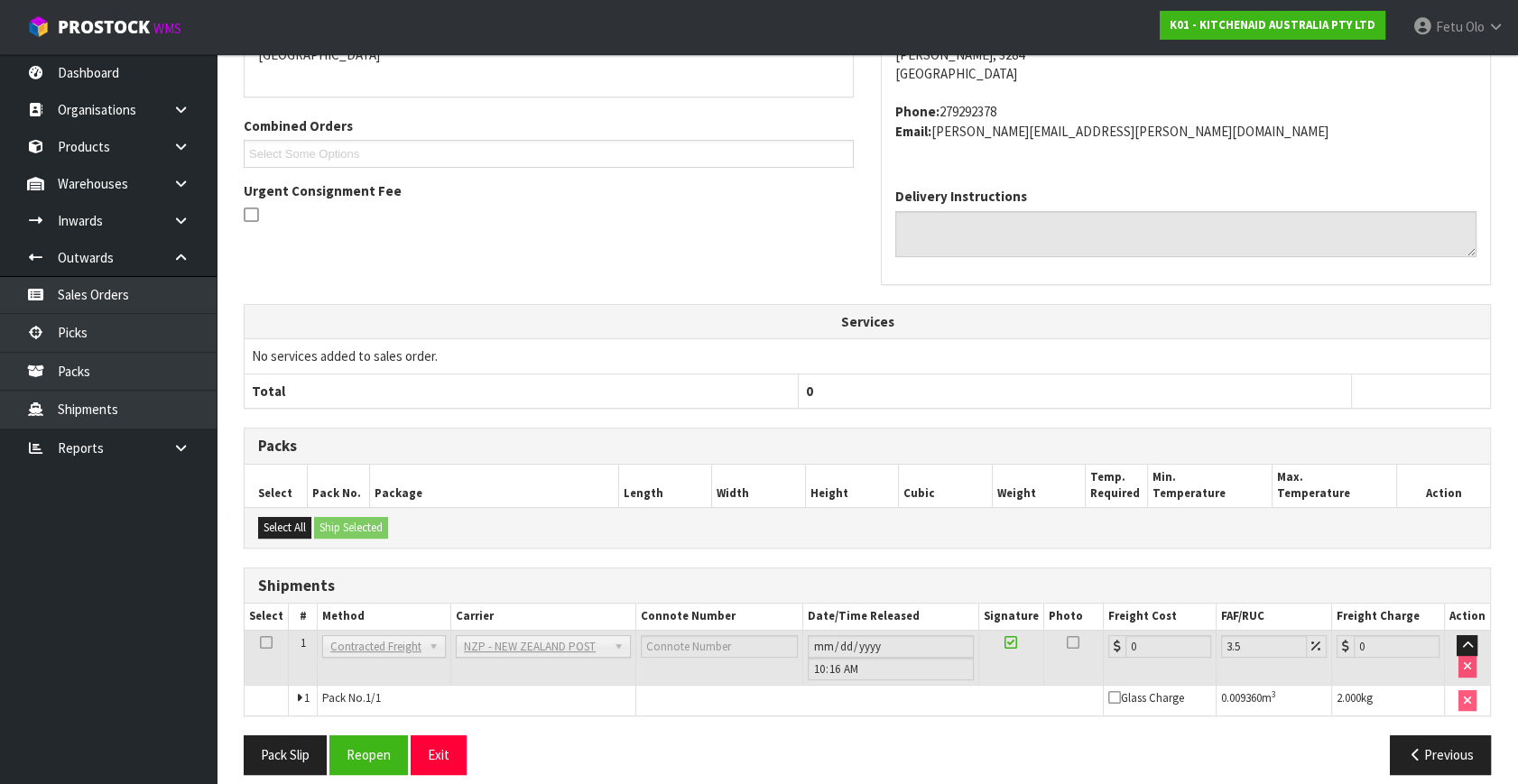
scroll to position [451, 0]
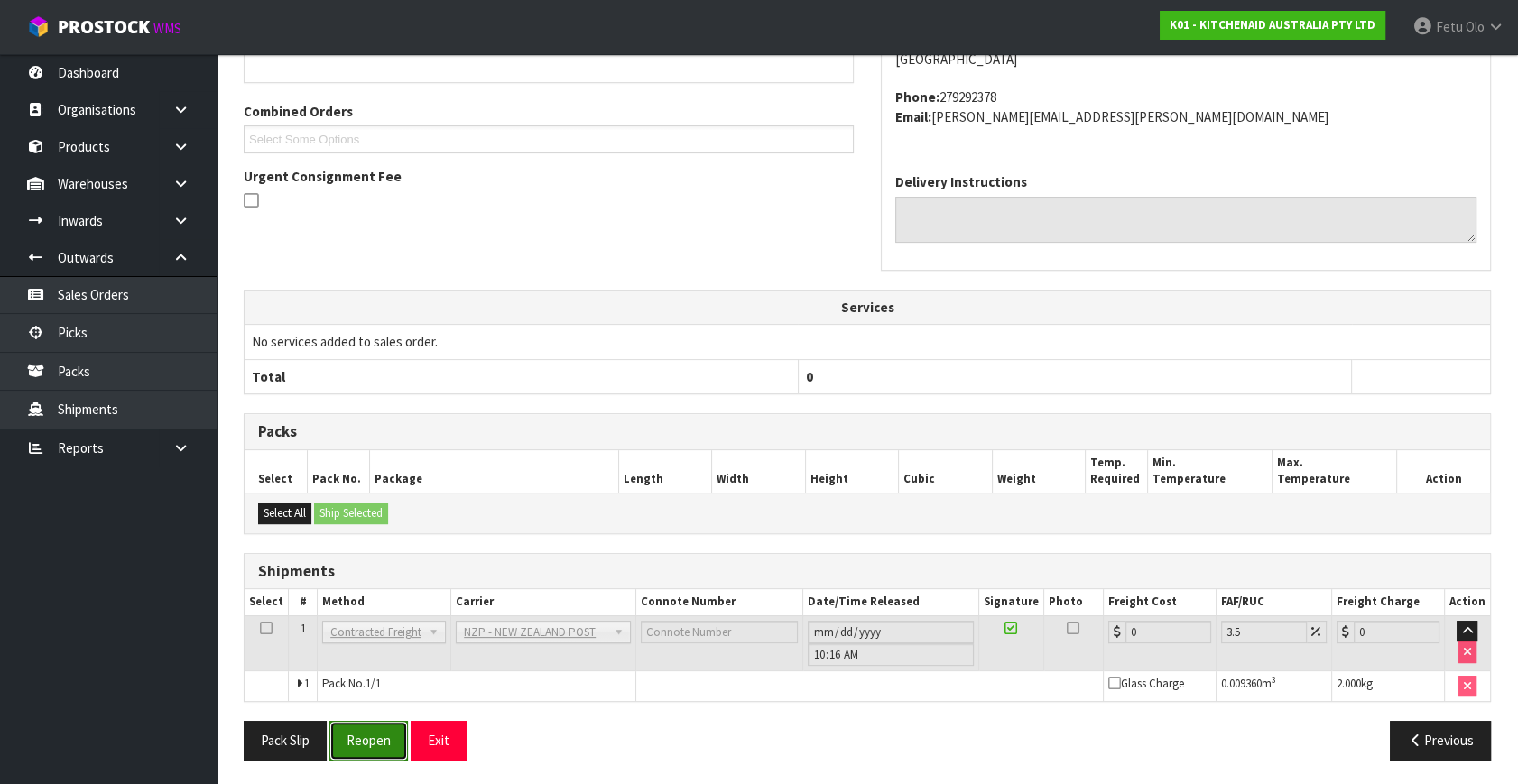
drag, startPoint x: 372, startPoint y: 740, endPoint x: 388, endPoint y: 731, distance: 18.4
click at [372, 740] on button "Reopen" at bounding box center [368, 740] width 79 height 39
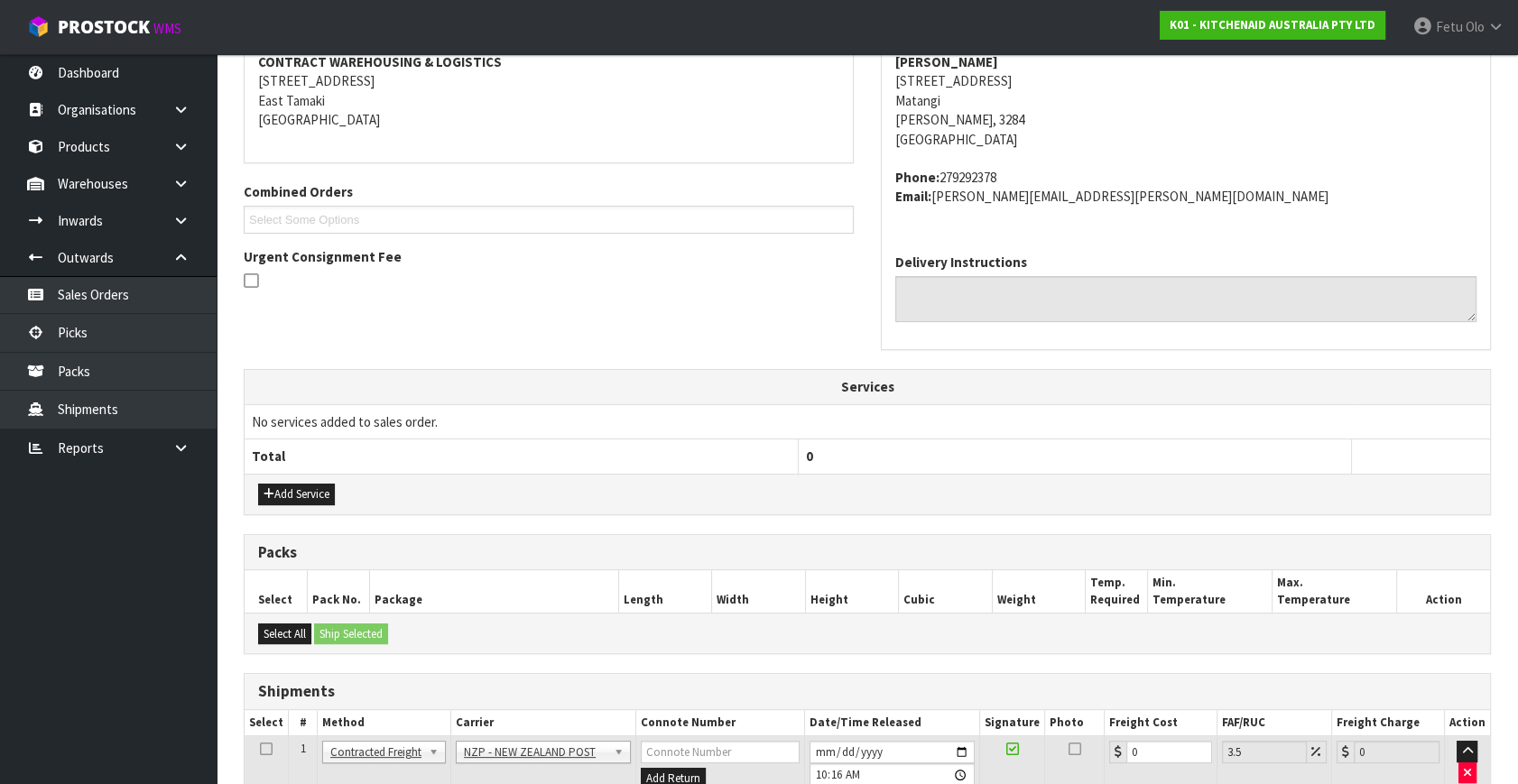
scroll to position [432, 0]
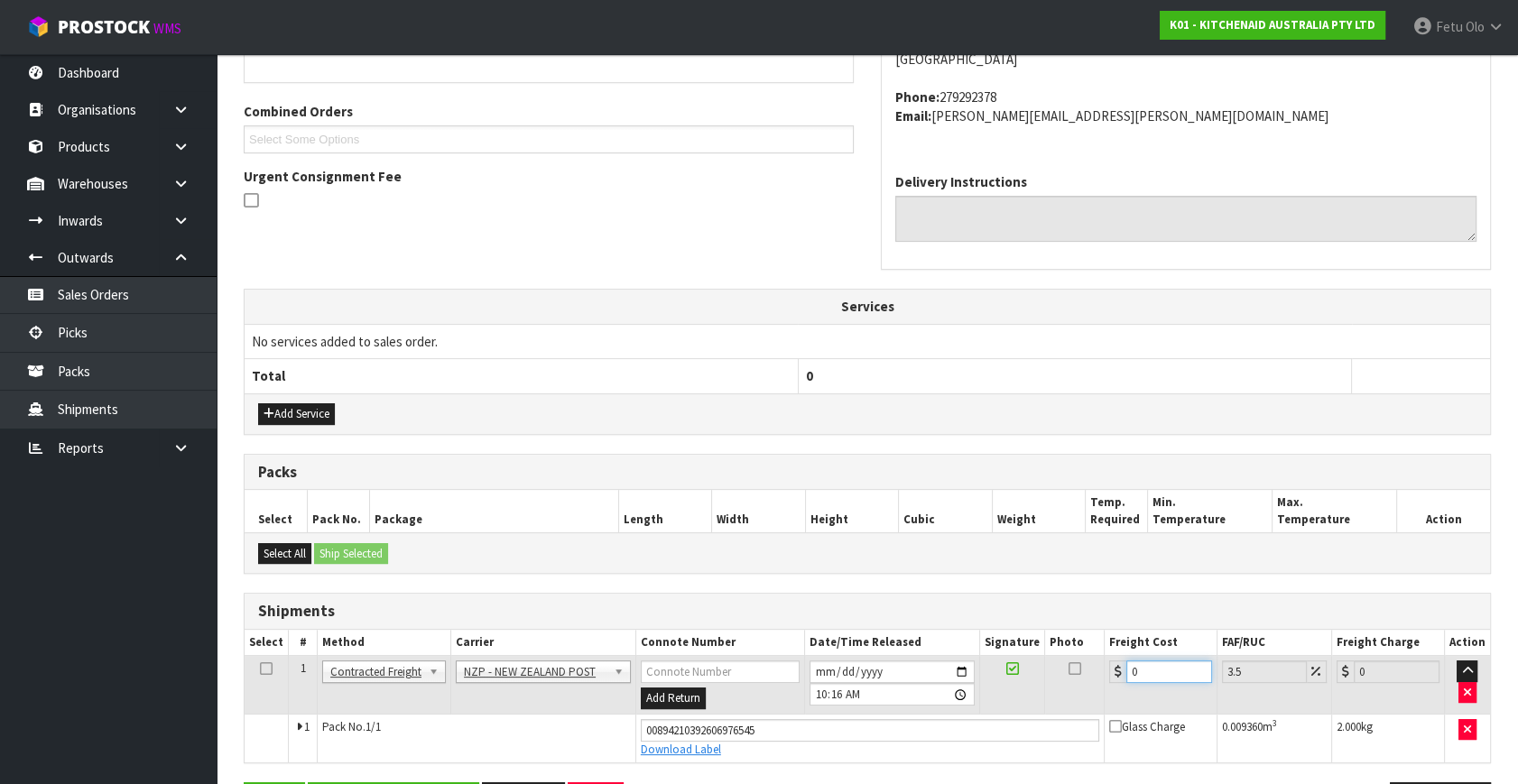
drag, startPoint x: 1154, startPoint y: 668, endPoint x: 988, endPoint y: 711, distance: 171.5
click at [988, 711] on tbody "1 Client Local Pickup Customer Local Pickup Company Freight Contracted Freight …" at bounding box center [867, 709] width 1245 height 107
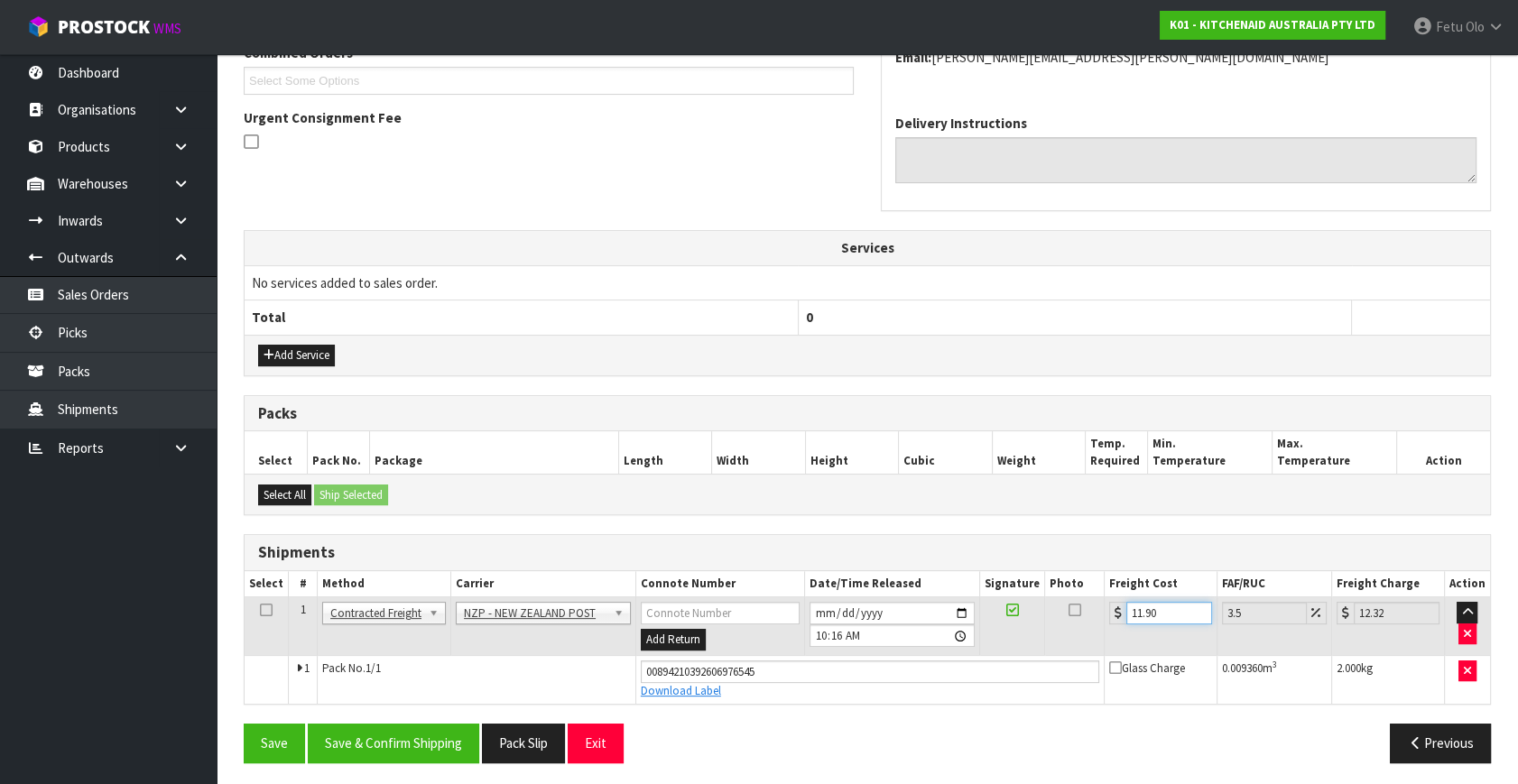
scroll to position [494, 0]
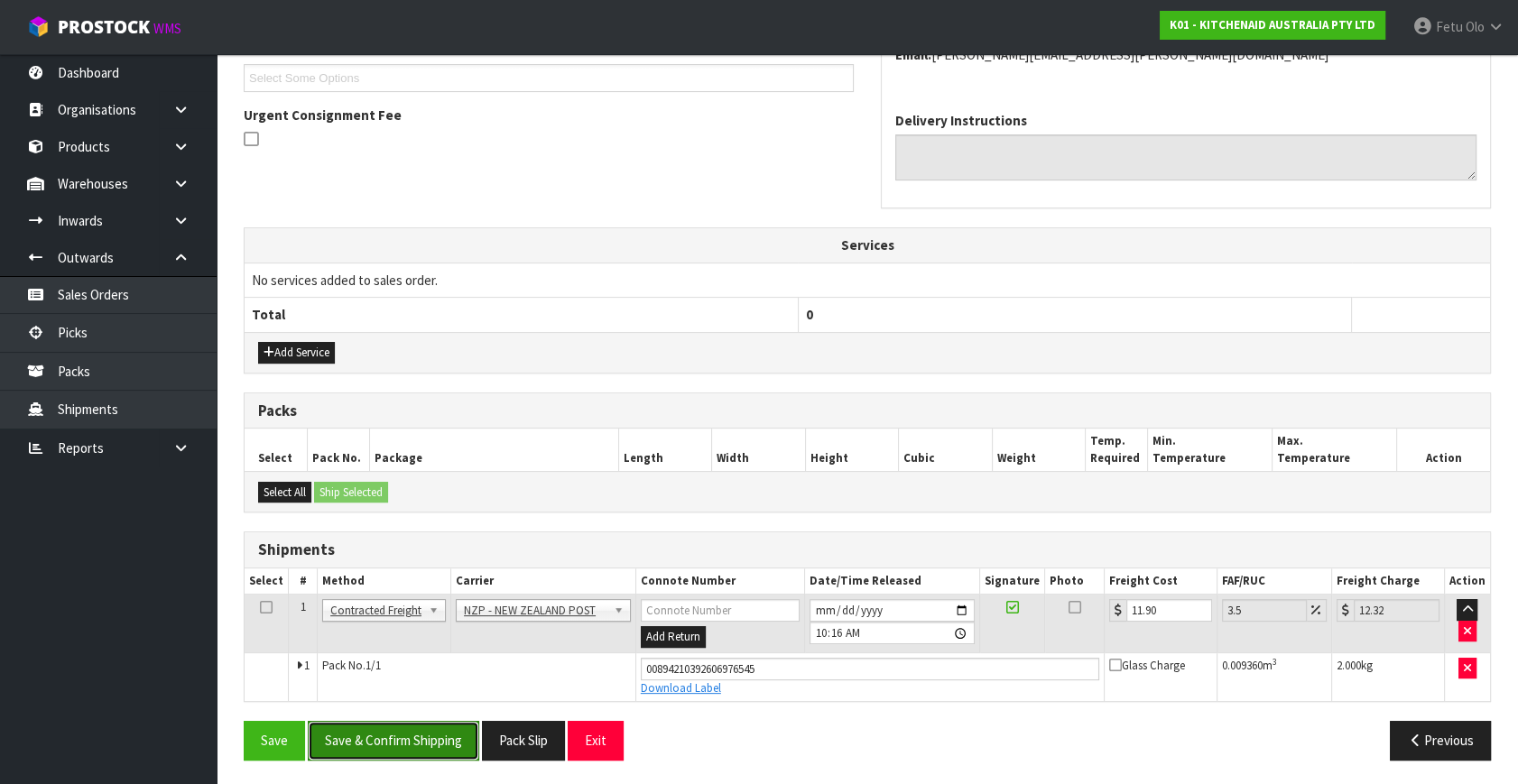
click at [392, 731] on button "Save & Confirm Shipping" at bounding box center [393, 740] width 172 height 39
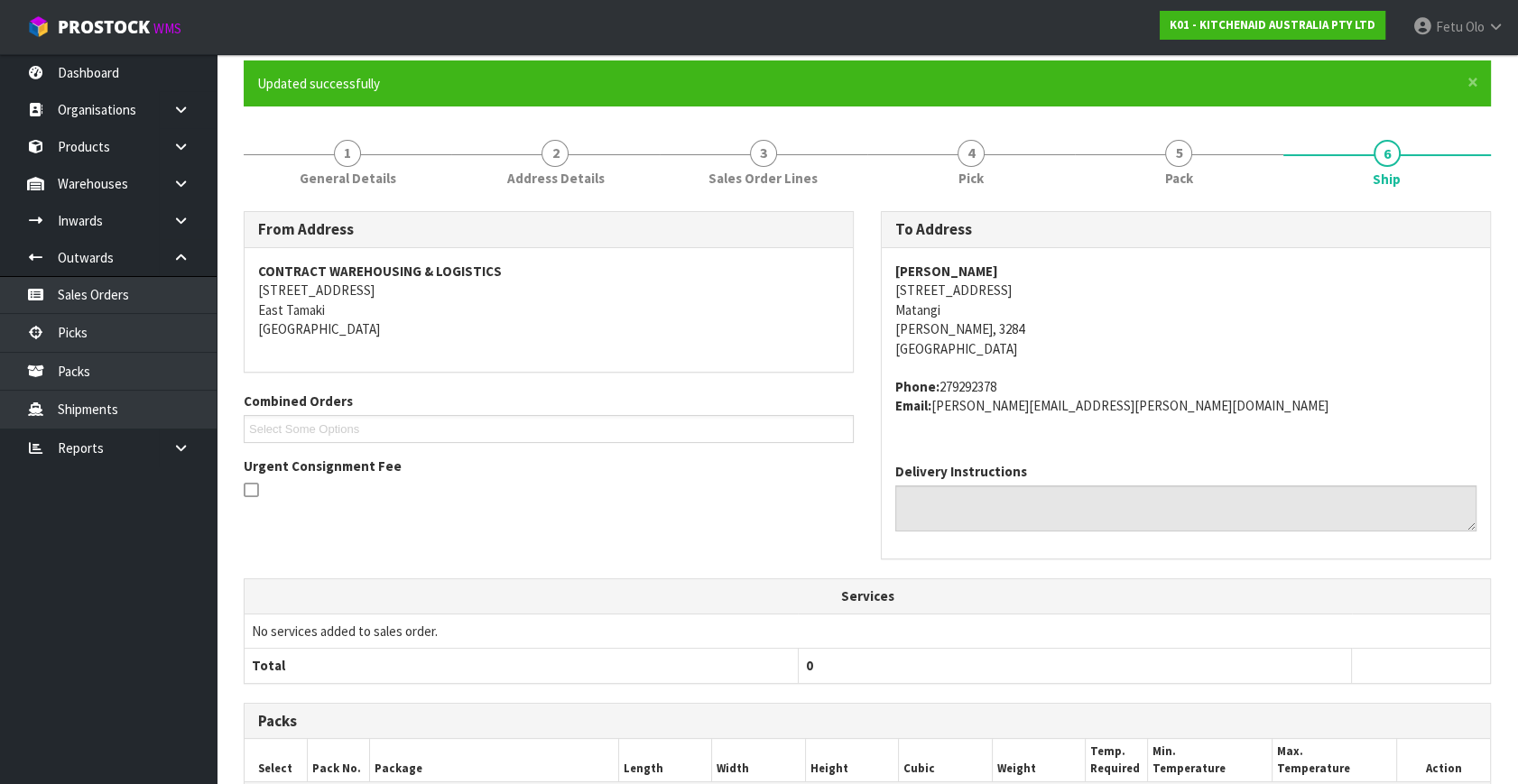
scroll to position [444, 0]
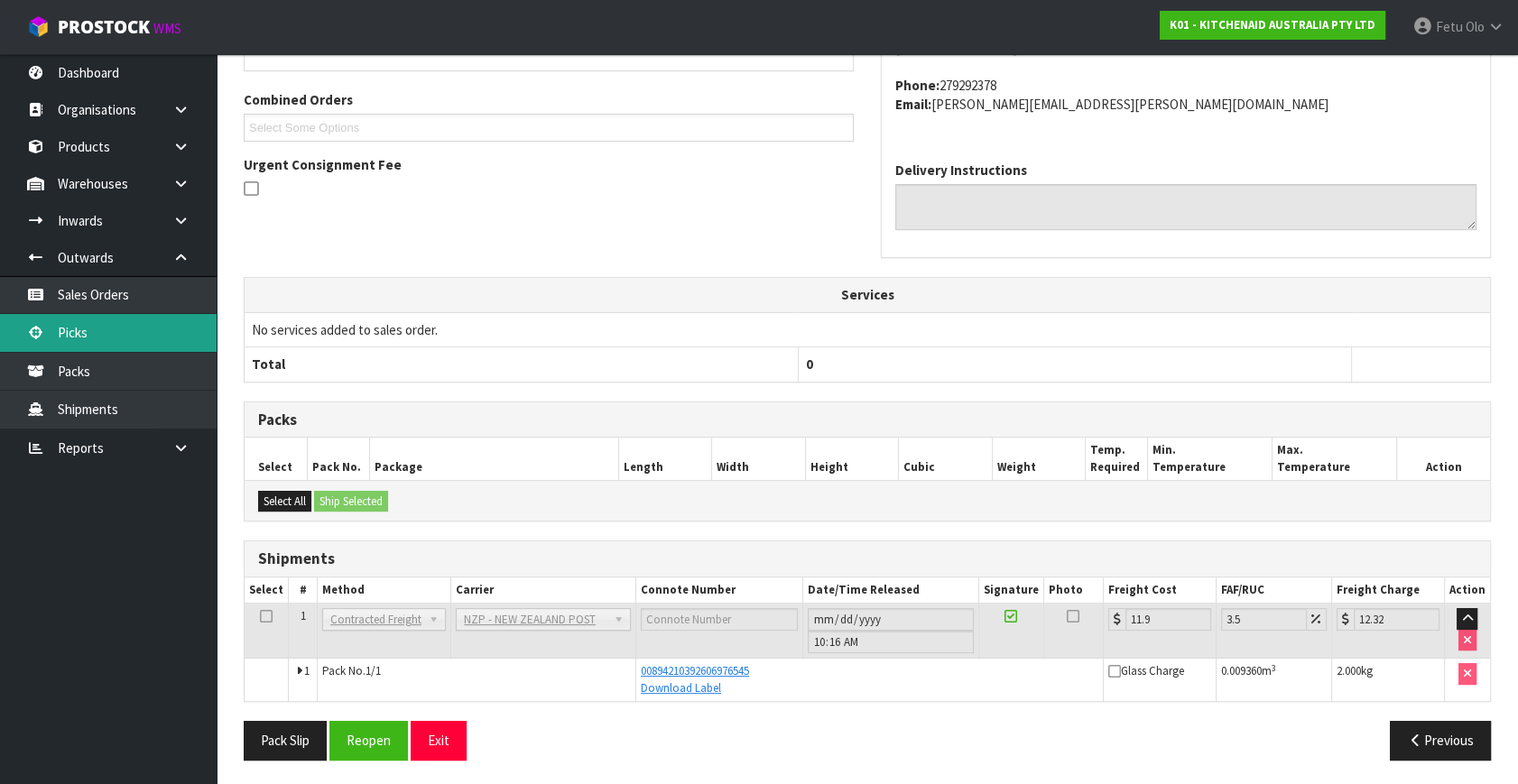
click at [90, 335] on link "Picks" at bounding box center [108, 333] width 216 height 37
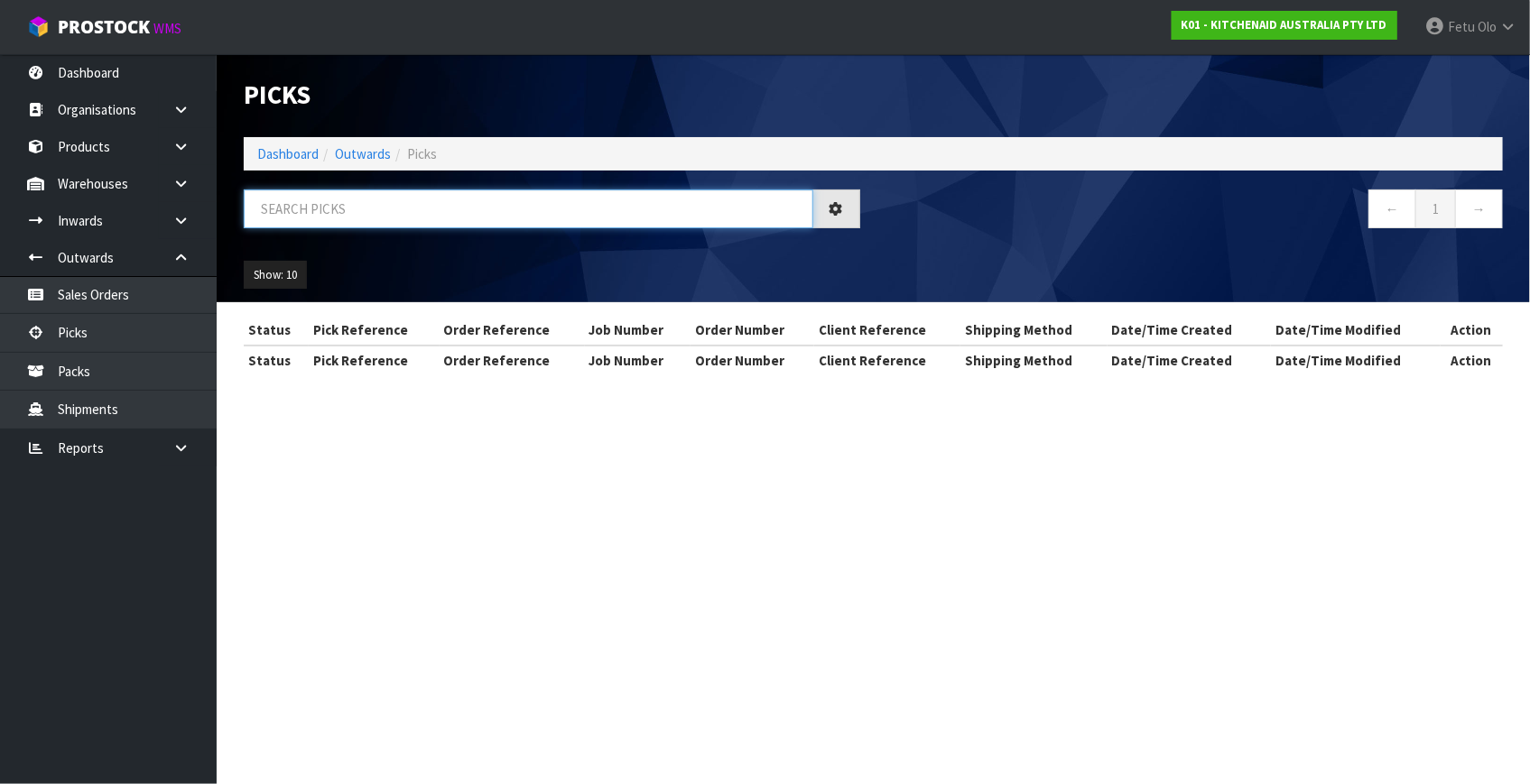
click at [527, 198] on input "text" at bounding box center [528, 209] width 570 height 39
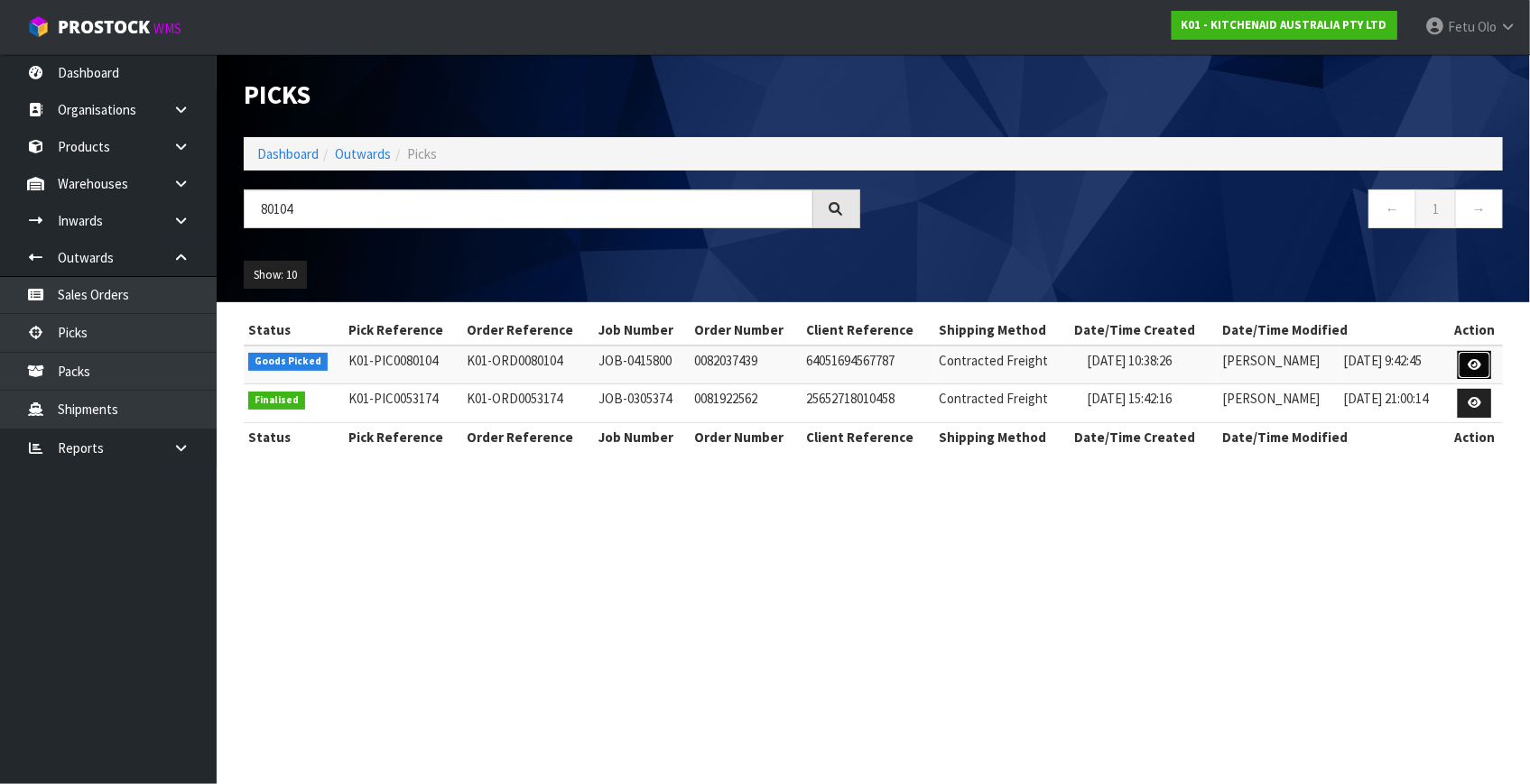
click at [1469, 366] on icon at bounding box center [1475, 365] width 14 height 12
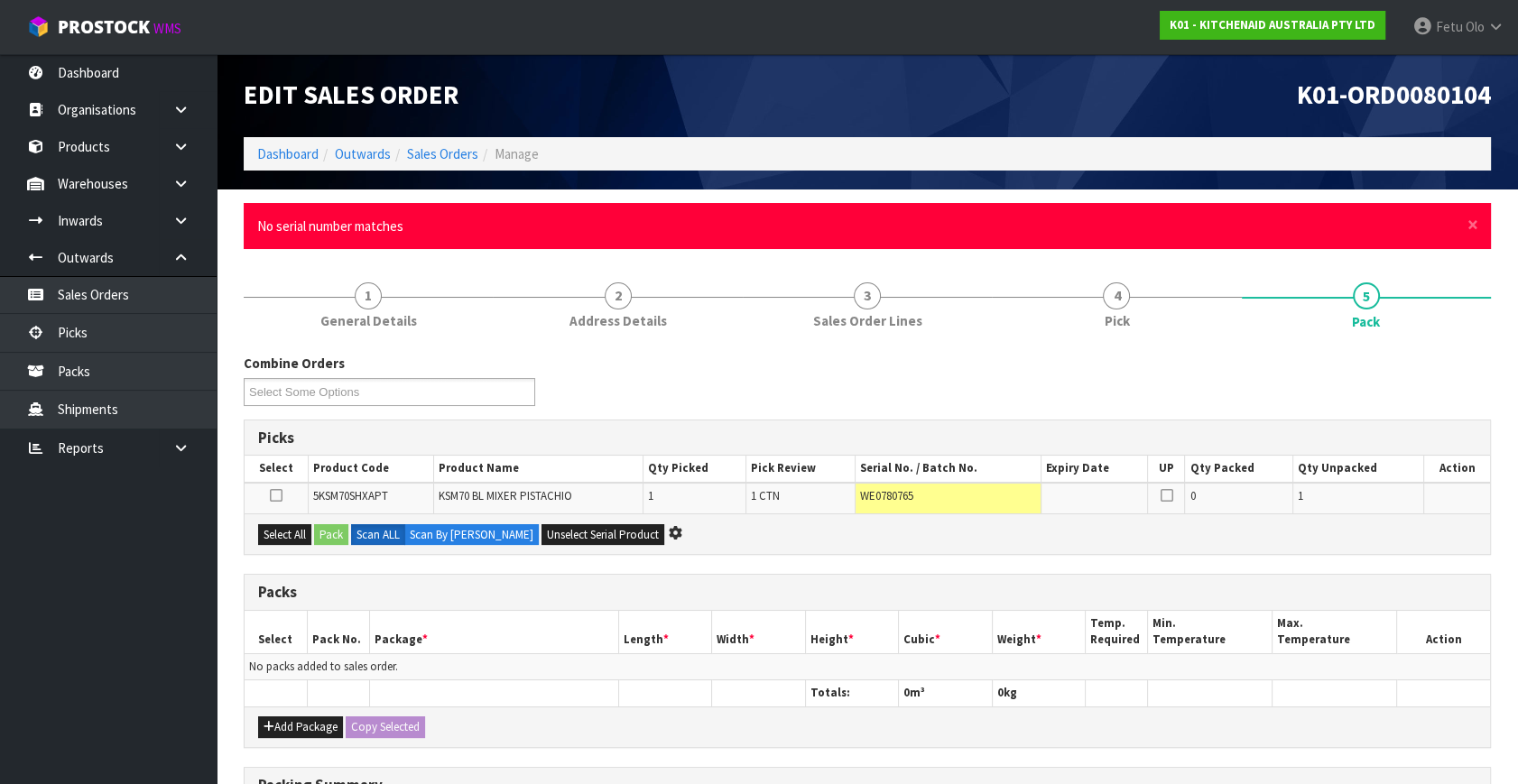
click at [1479, 225] on div "× Close No serial number matches" at bounding box center [867, 225] width 1247 height 46
click at [1477, 225] on span "×" at bounding box center [1472, 225] width 11 height 25
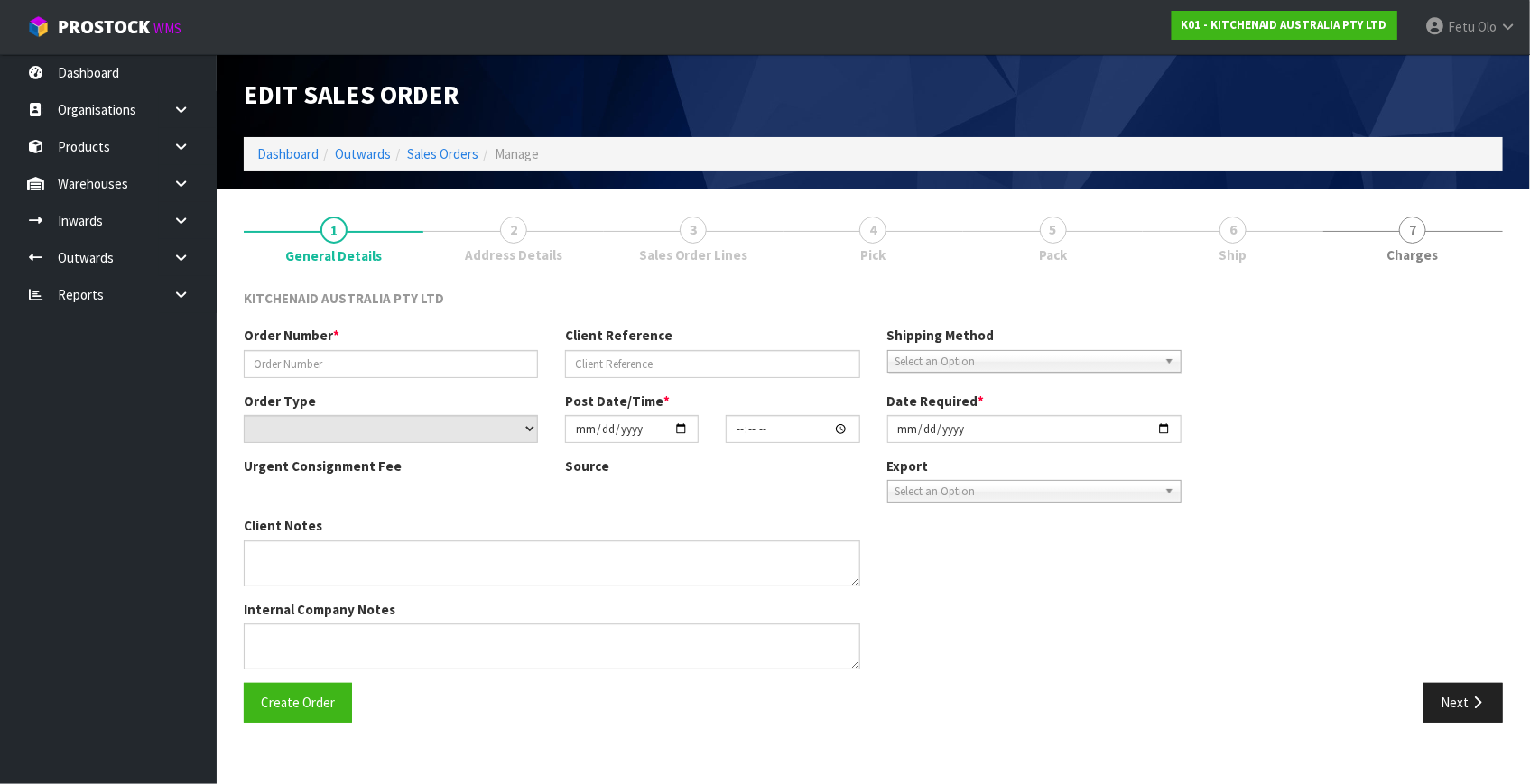
type input "0000013134"
type input "4500001195"
select select "number:0"
type input "[DATE]"
type input "14:33:39.000"
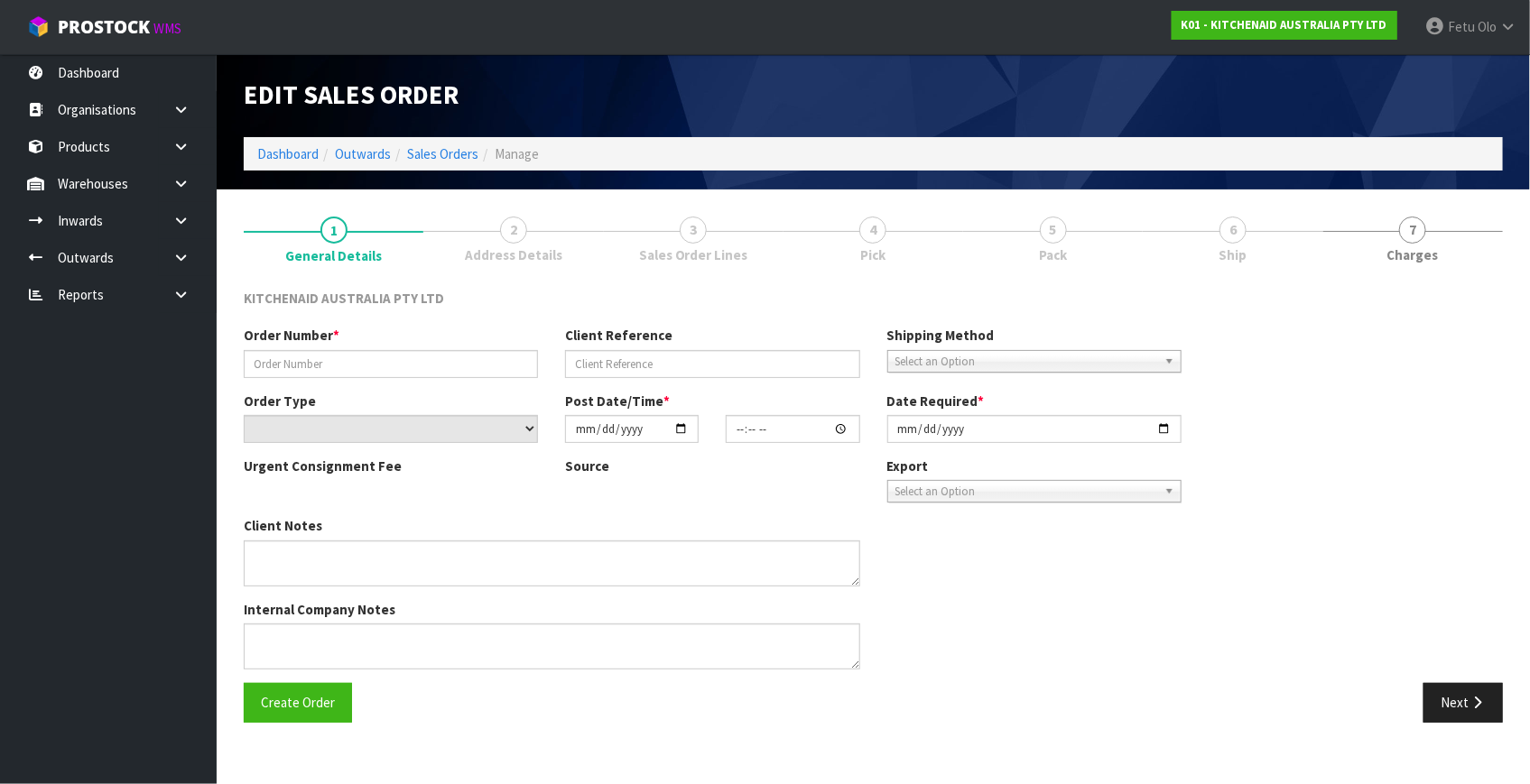
type input "[DATE]"
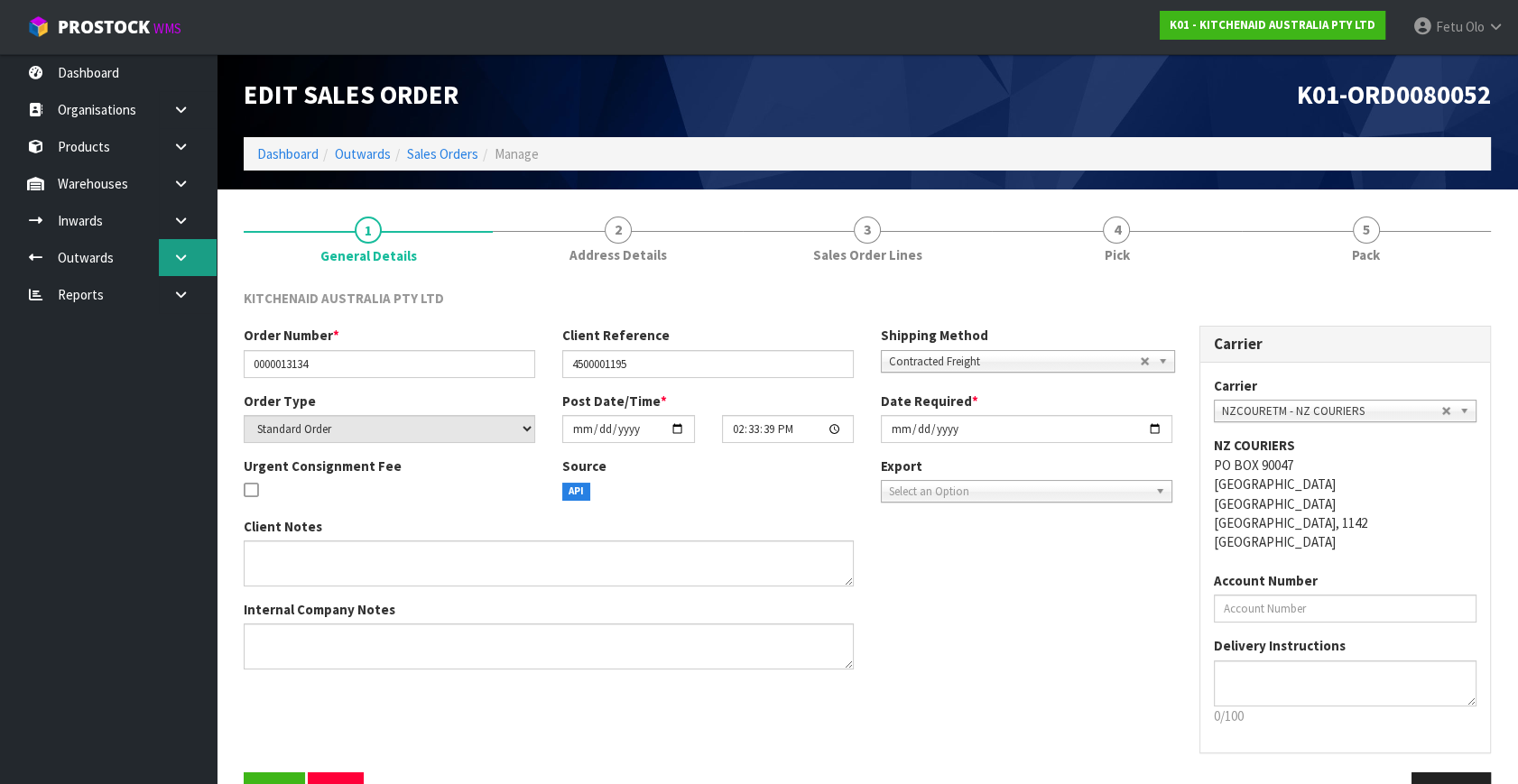
click at [186, 256] on icon at bounding box center [182, 258] width 17 height 14
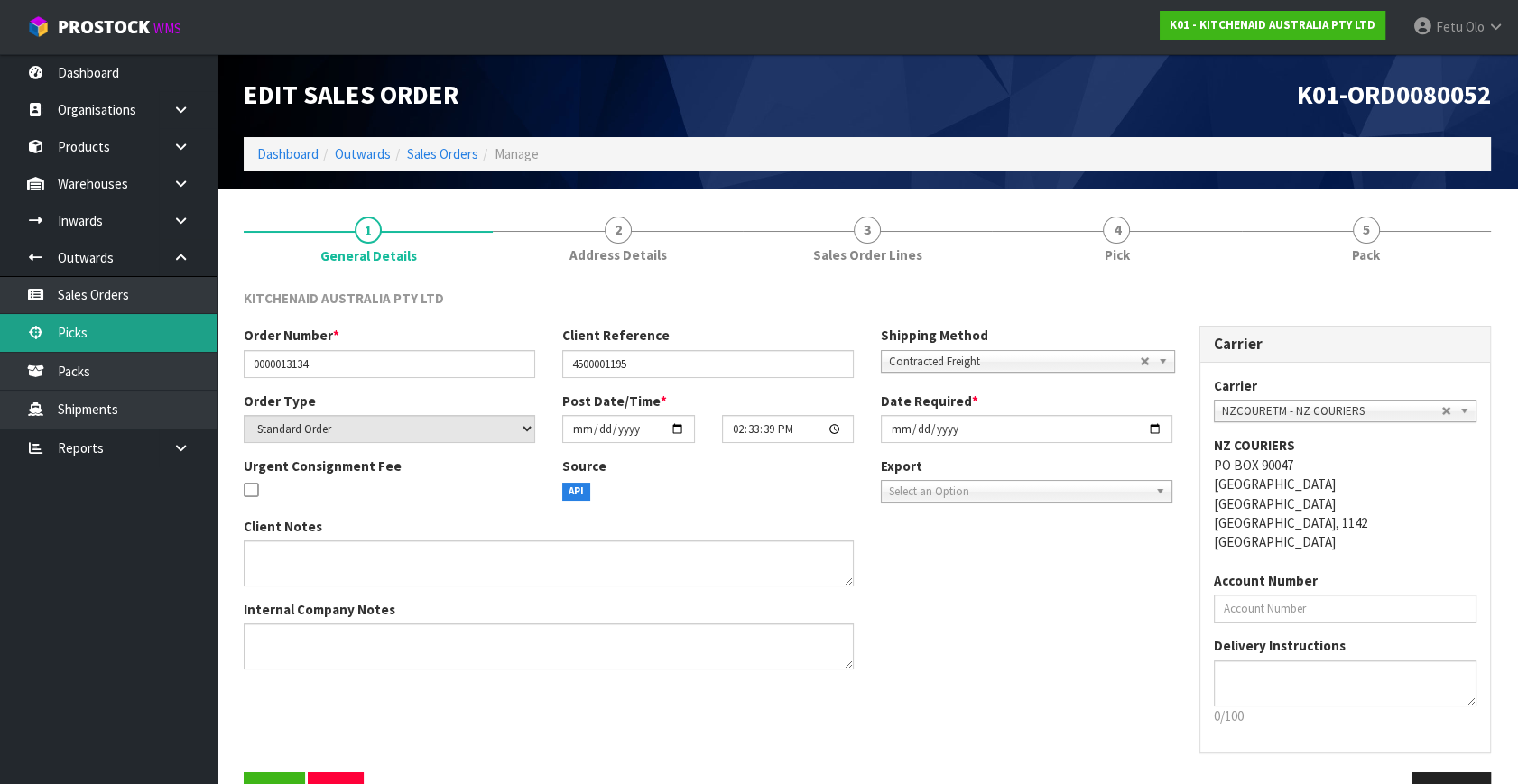
drag, startPoint x: 105, startPoint y: 338, endPoint x: 147, endPoint y: 332, distance: 42.4
click at [106, 338] on link "Picks" at bounding box center [108, 333] width 216 height 37
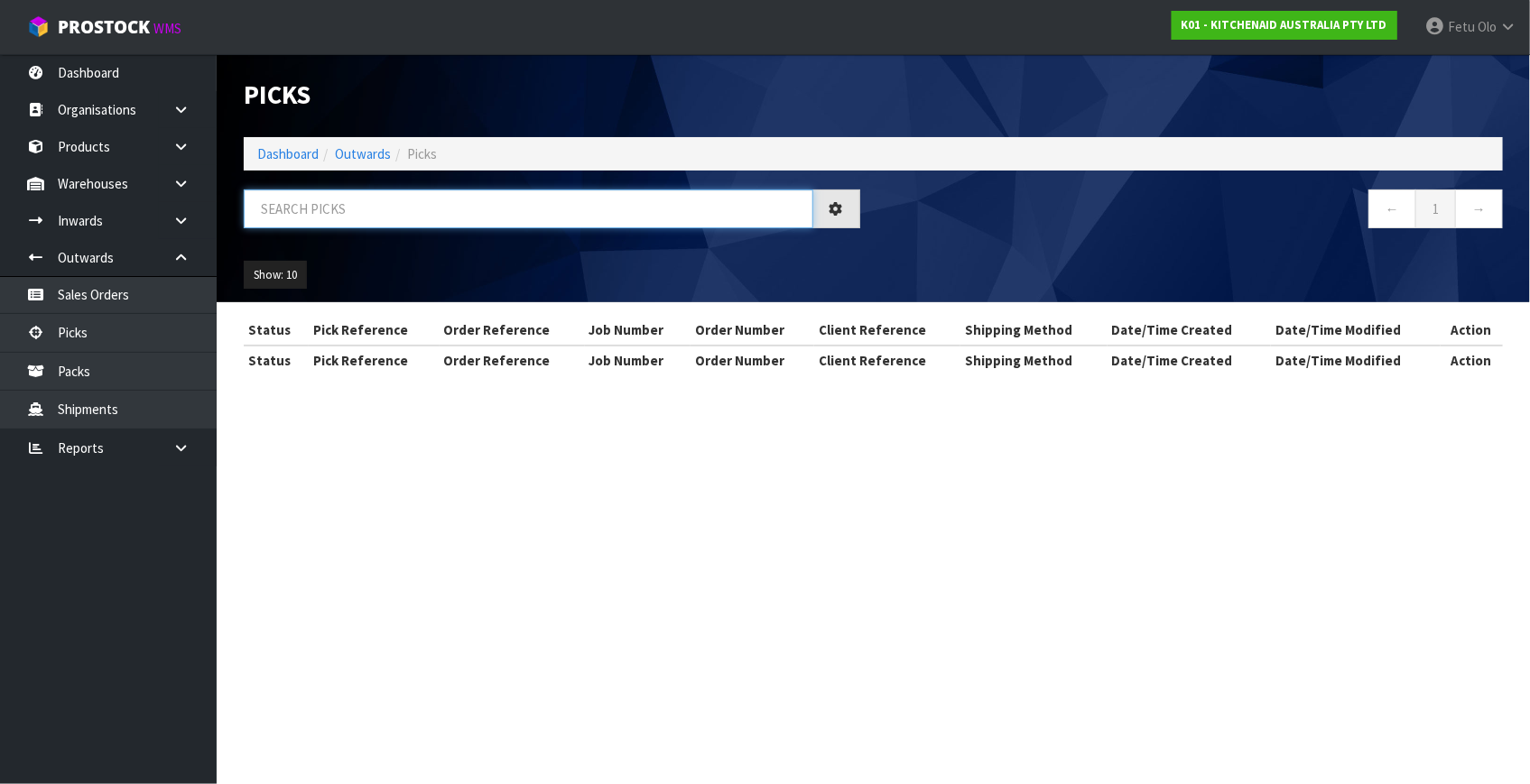
click at [342, 207] on input "text" at bounding box center [528, 209] width 570 height 39
type input "80051"
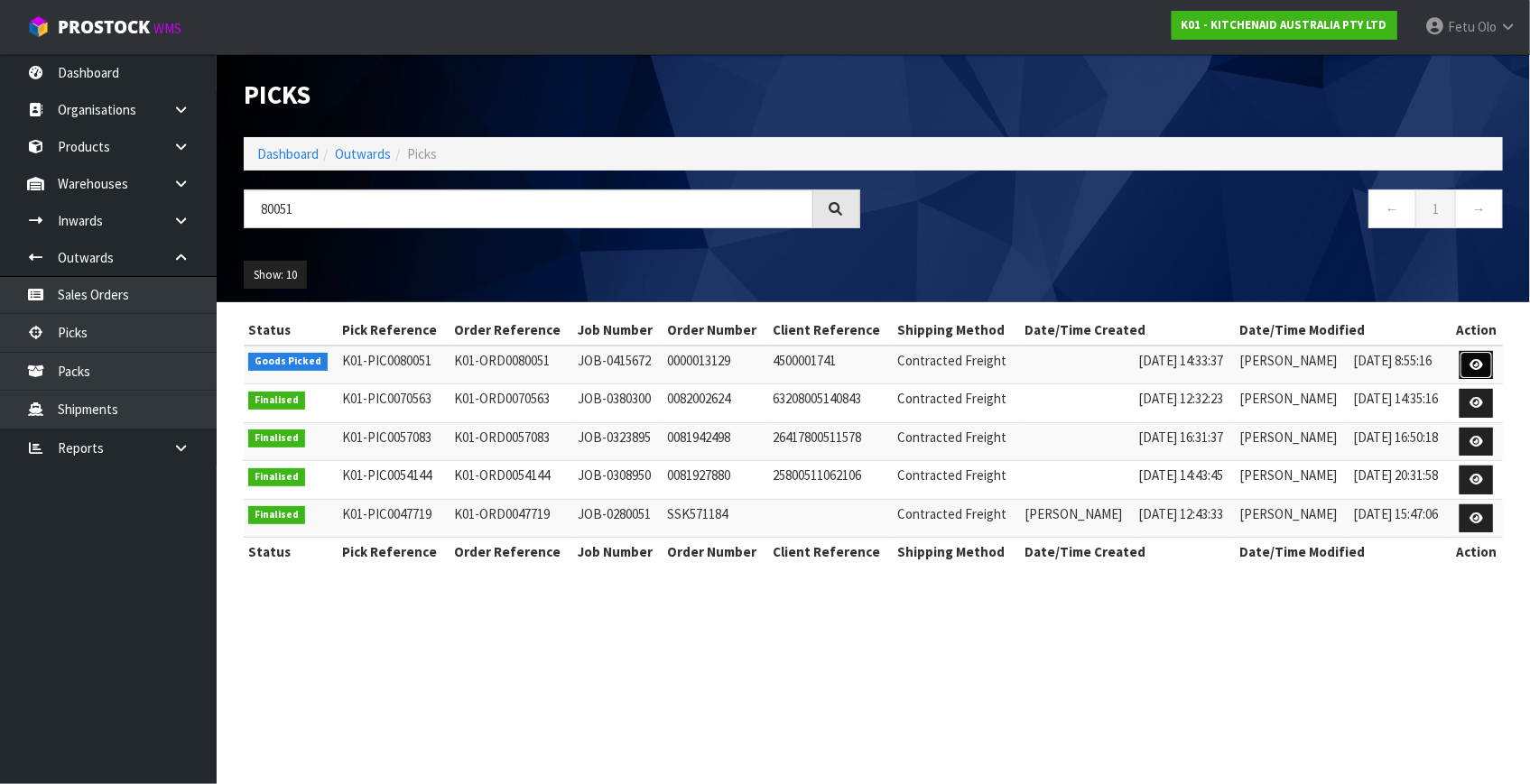
click at [1463, 366] on link at bounding box center [1477, 366] width 33 height 29
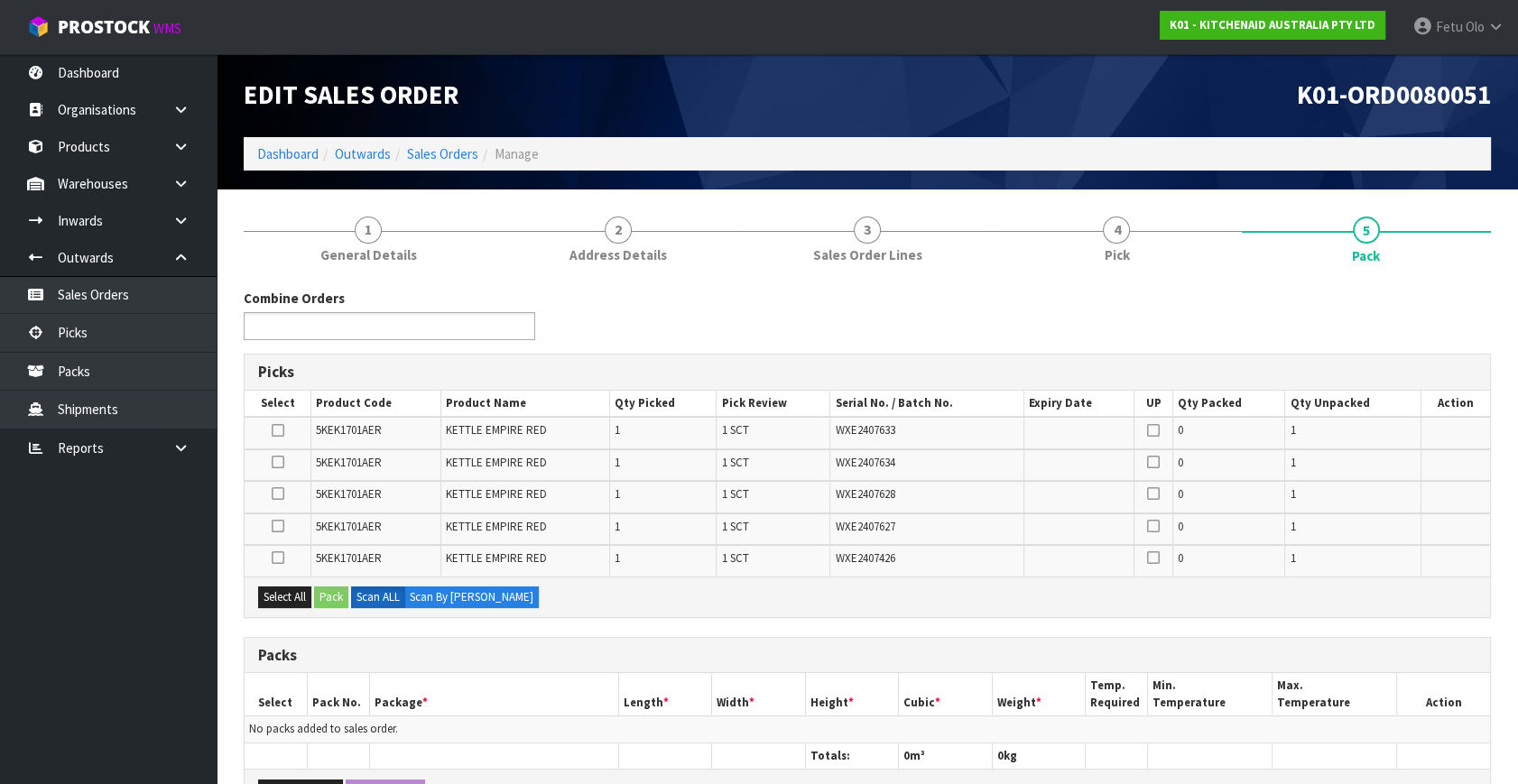
click at [371, 328] on input "text" at bounding box center [315, 326] width 133 height 22
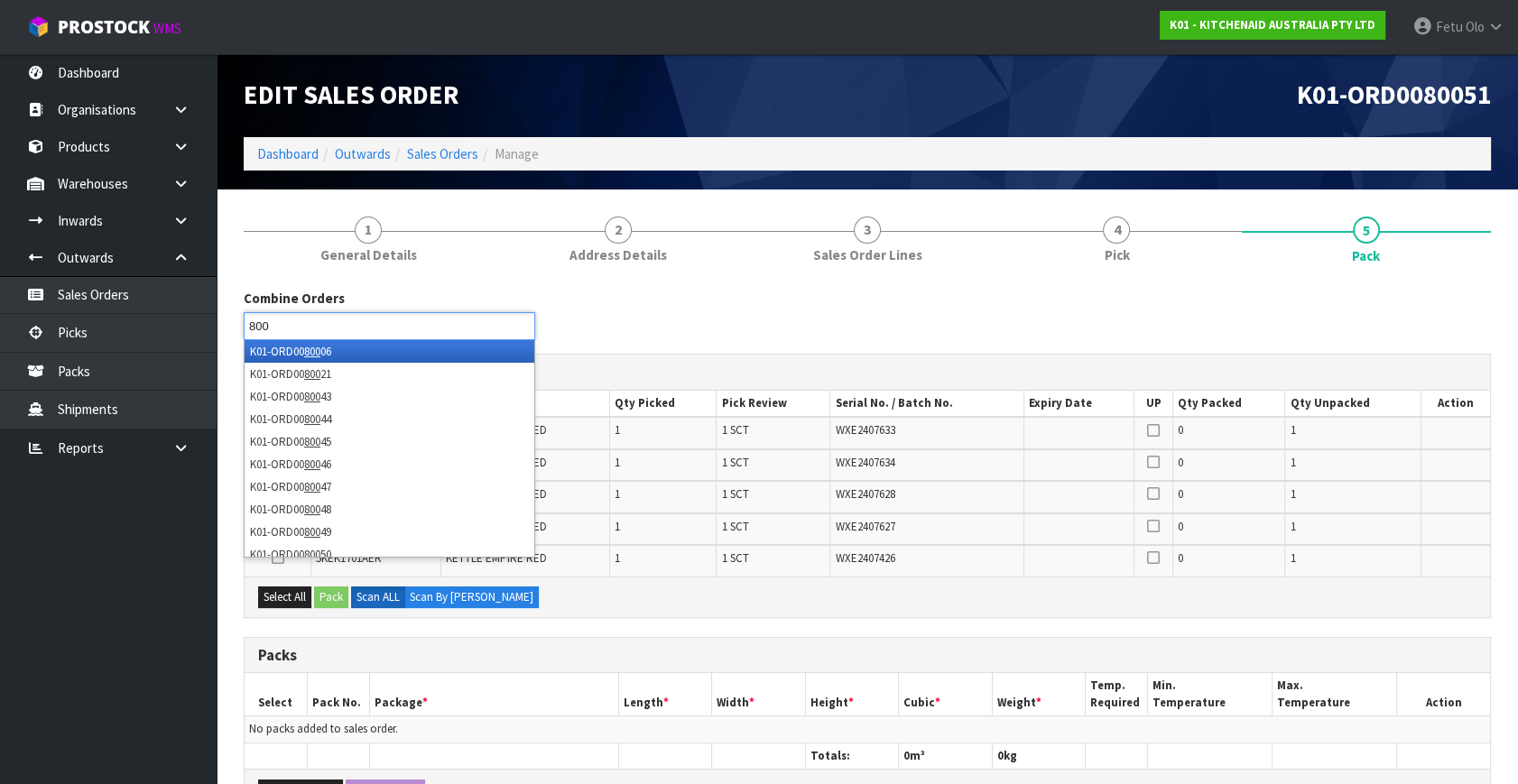
type input "8005"
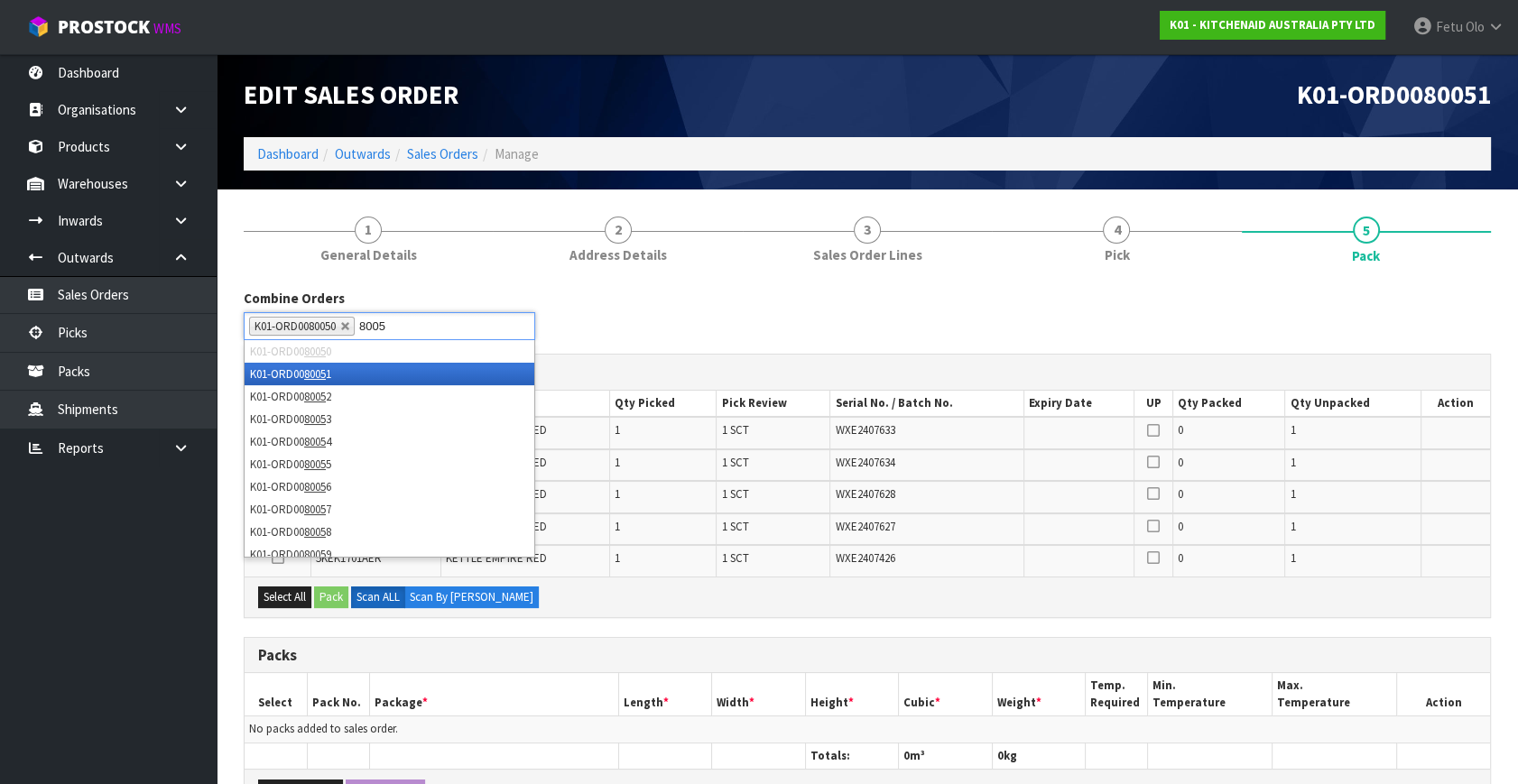
type input "80052"
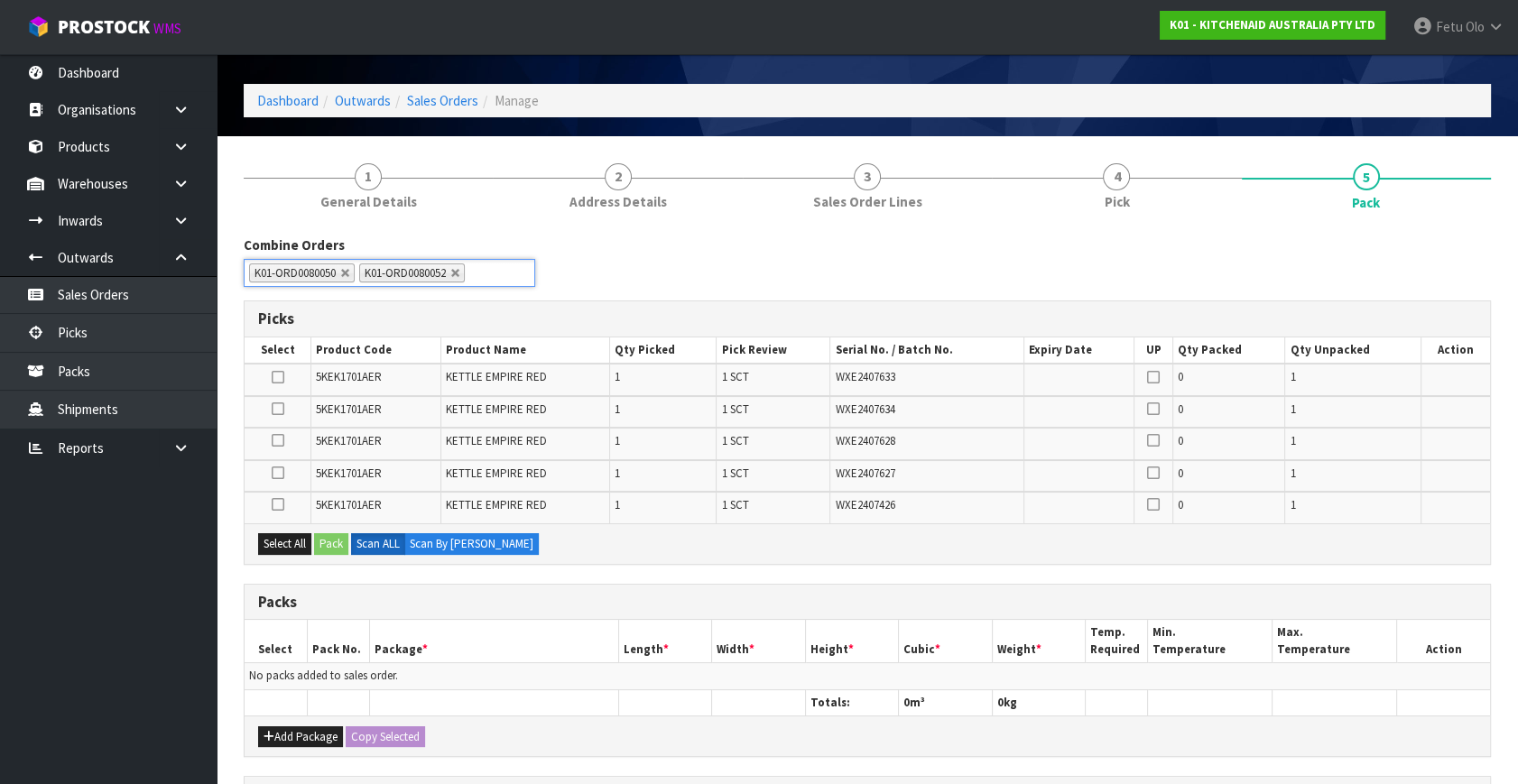
scroll to position [82, 0]
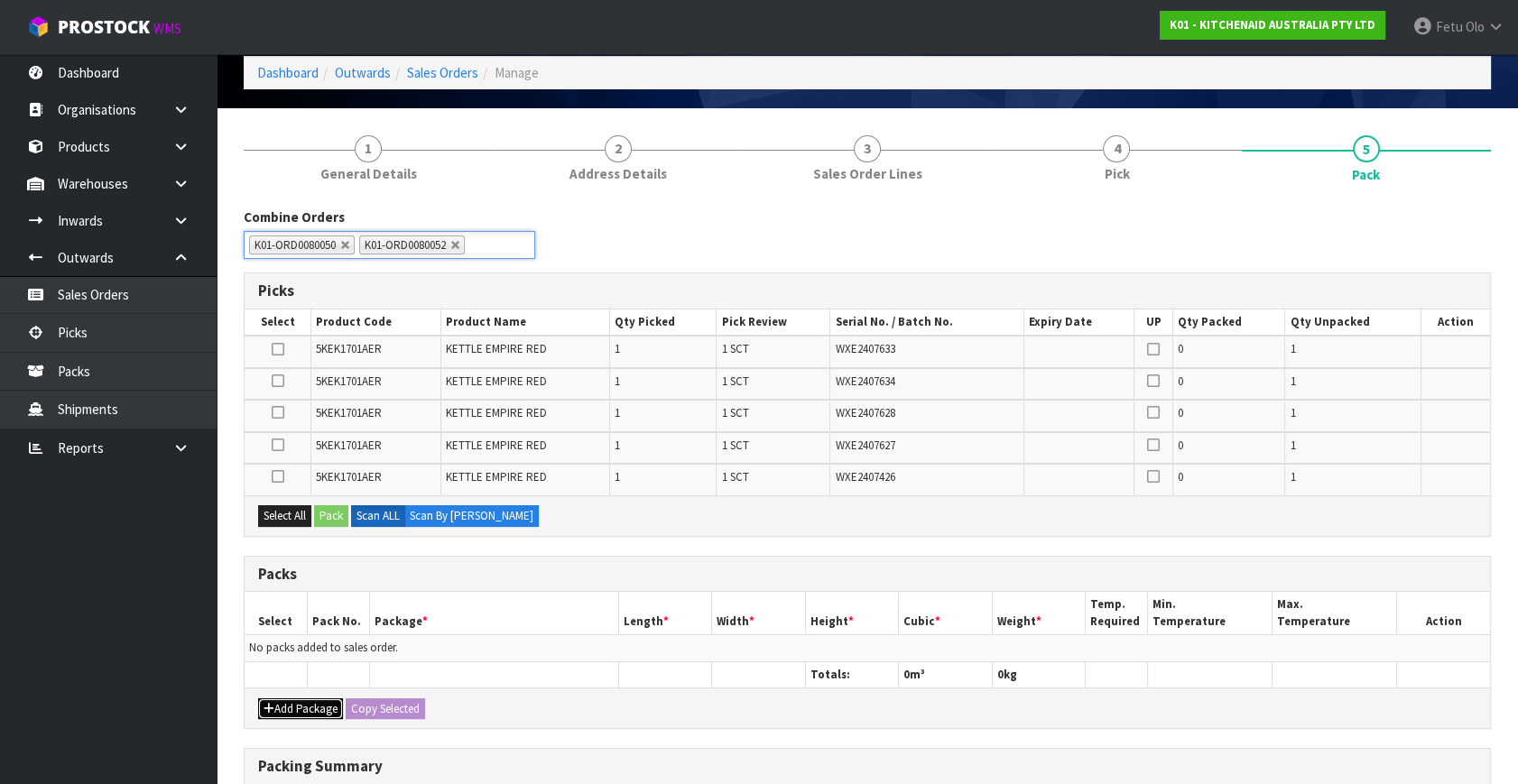
click at [282, 701] on button "Add Package" at bounding box center [300, 709] width 84 height 21
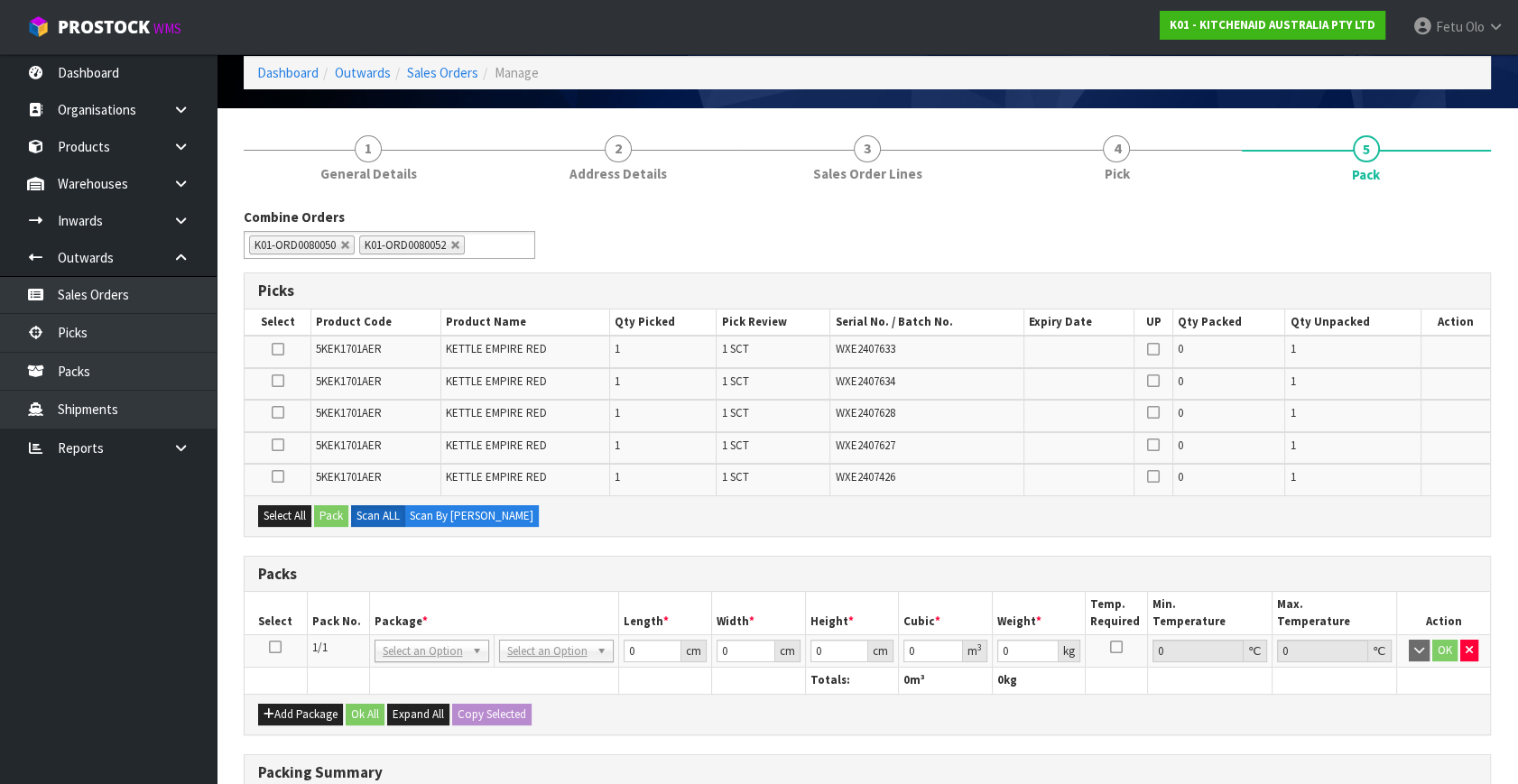
click at [281, 638] on td at bounding box center [276, 651] width 62 height 32
drag, startPoint x: 276, startPoint y: 639, endPoint x: 311, endPoint y: 638, distance: 35.0
click at [280, 647] on icon at bounding box center [275, 647] width 13 height 1
click at [441, 613] on th "Package *" at bounding box center [493, 613] width 249 height 43
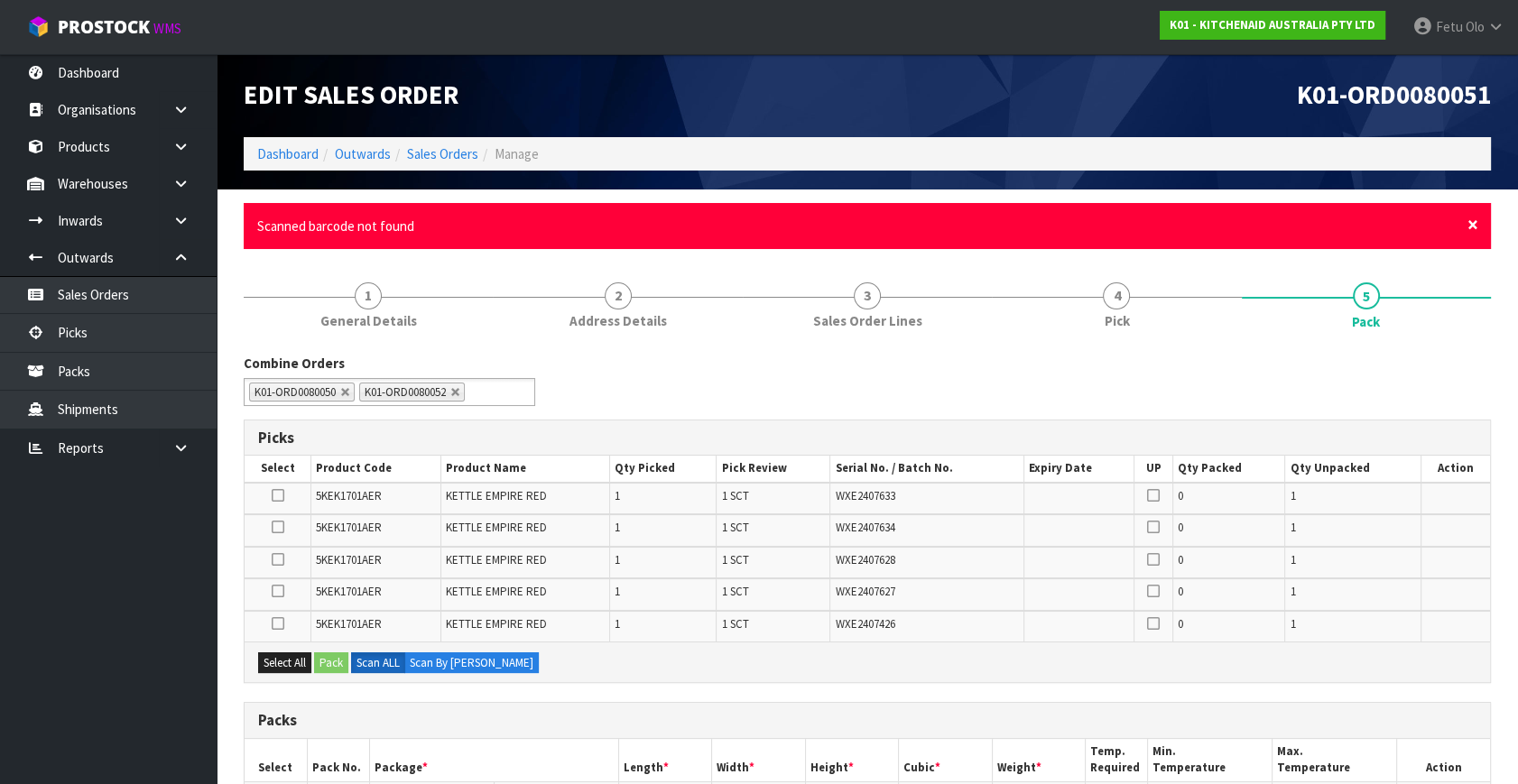
click at [1474, 224] on span "×" at bounding box center [1472, 225] width 11 height 25
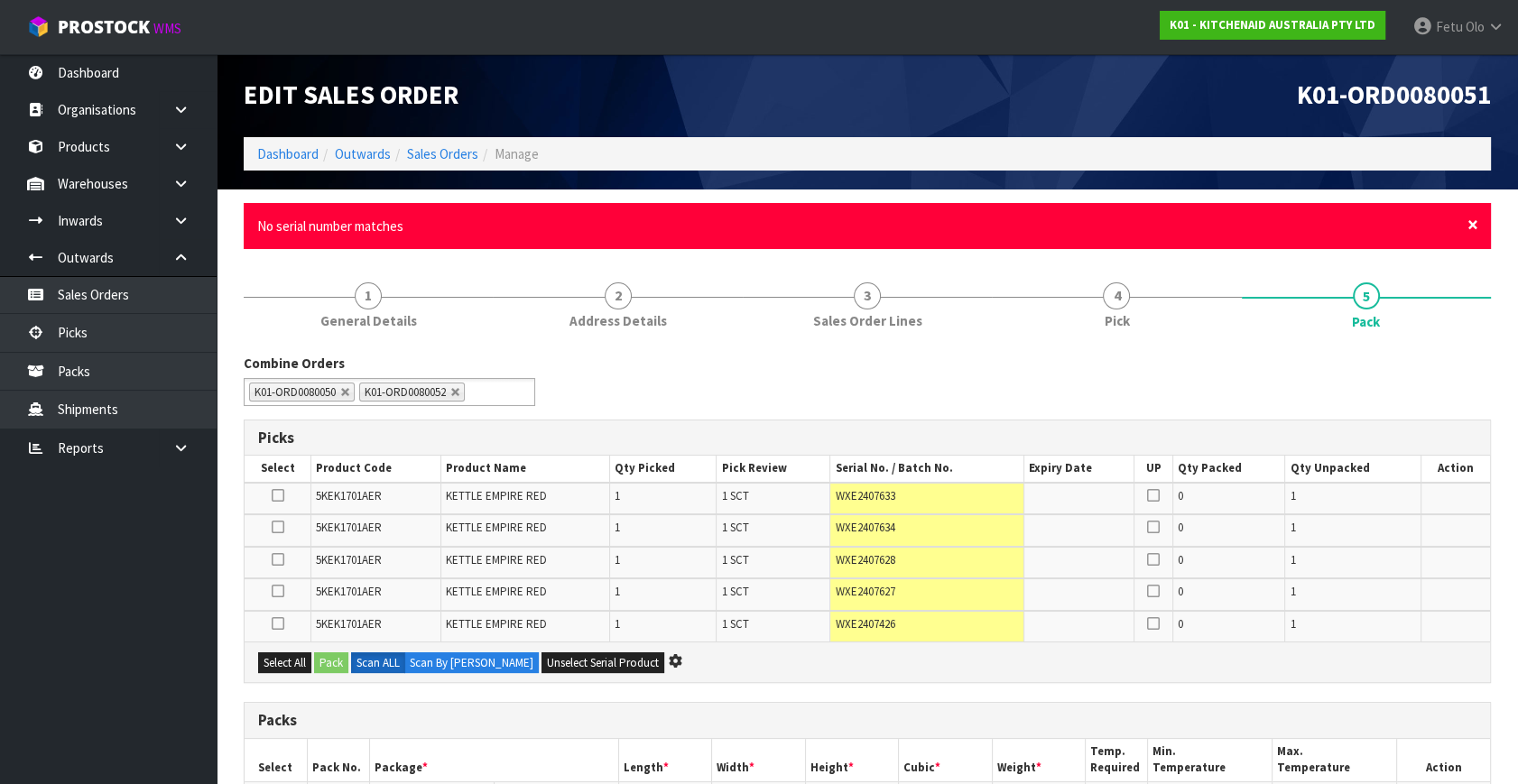
click at [1471, 223] on span "×" at bounding box center [1472, 225] width 11 height 25
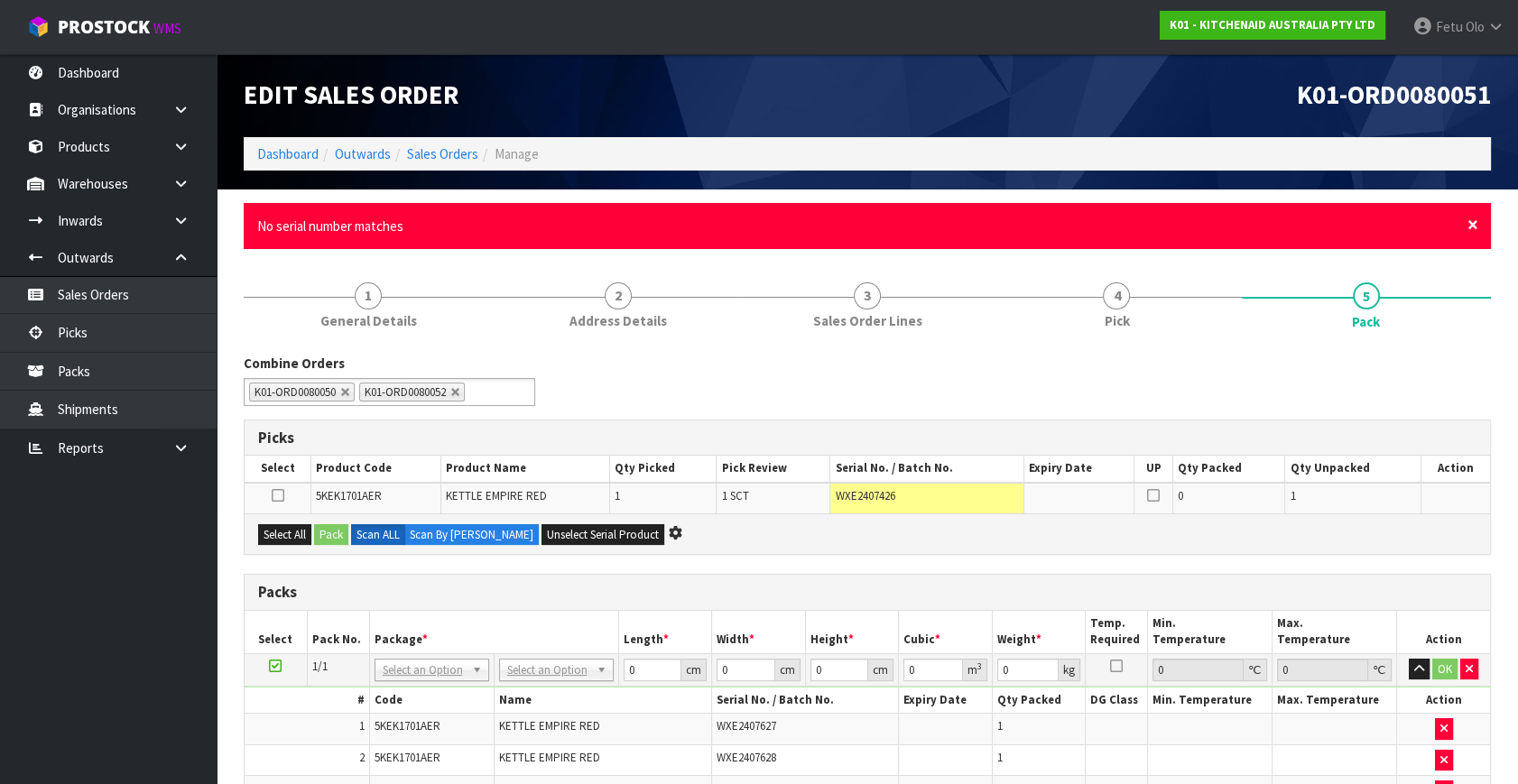
click at [1471, 225] on span "×" at bounding box center [1472, 225] width 11 height 25
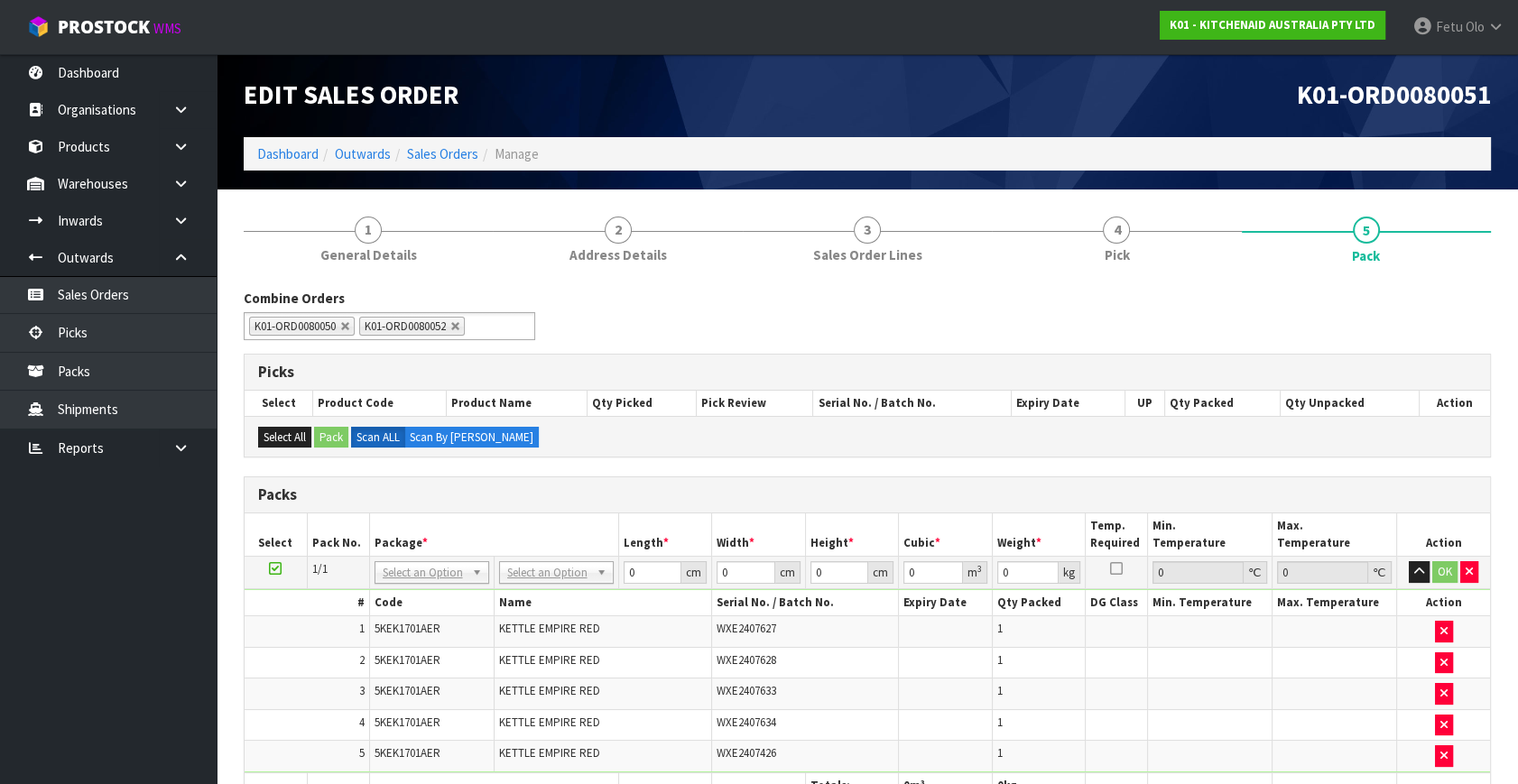
drag, startPoint x: 873, startPoint y: 457, endPoint x: 845, endPoint y: 449, distance: 29.1
click at [873, 457] on div "Combine Orders K01-ORD0079897 K01-ORD0079909 K01-ORD0079928 K01-ORD0079949 K01-…" at bounding box center [867, 725] width 1247 height 871
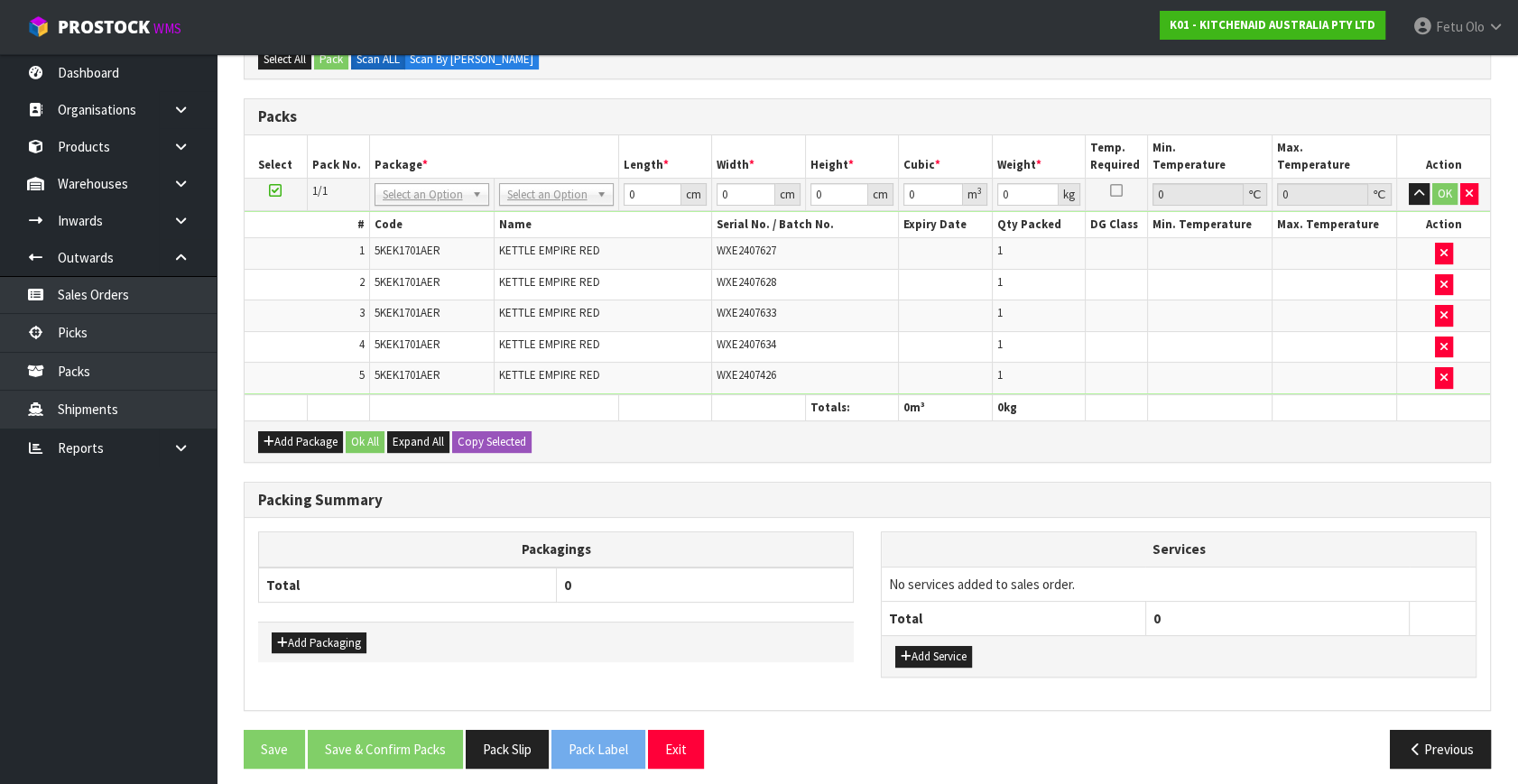
scroll to position [383, 0]
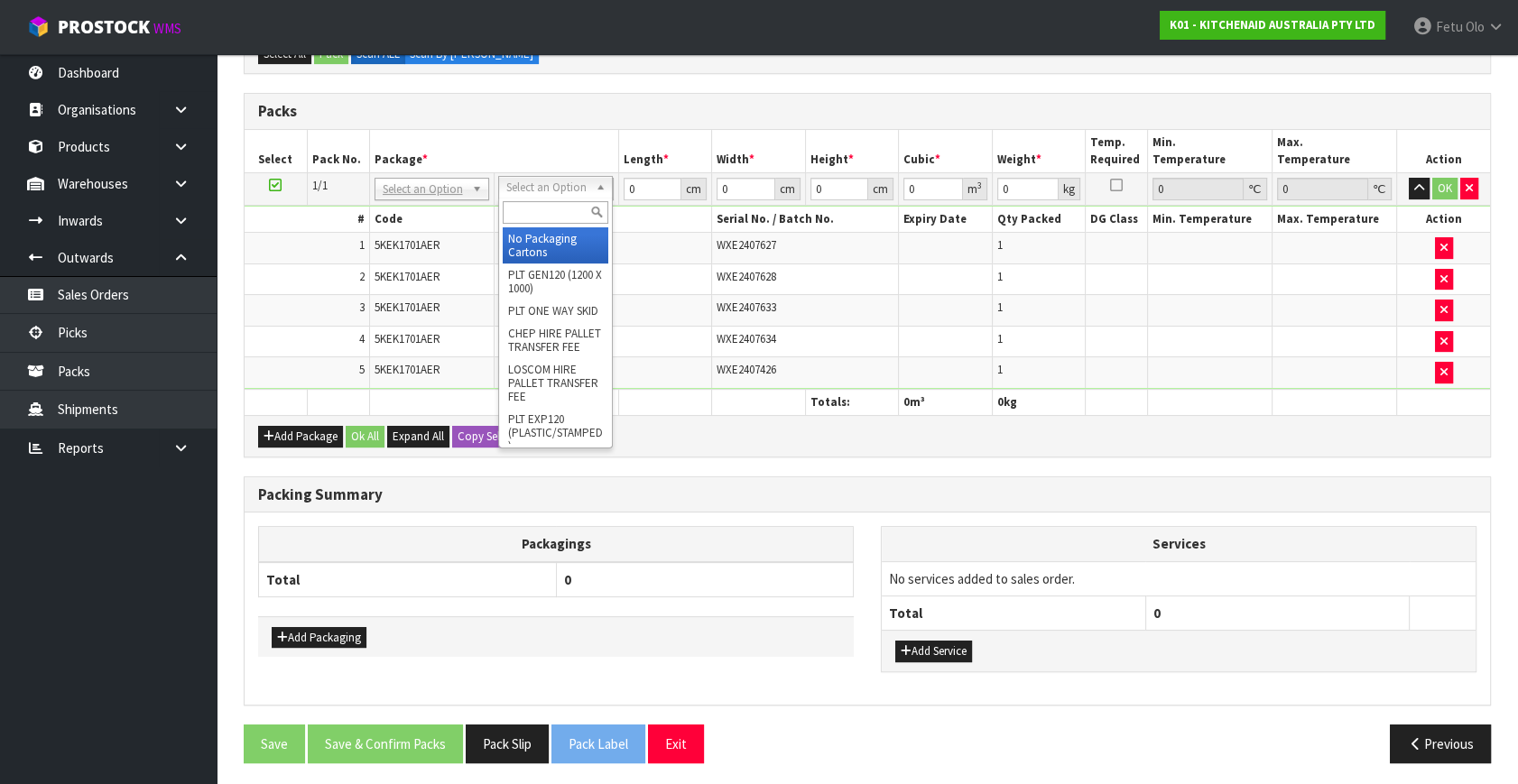
drag, startPoint x: 526, startPoint y: 233, endPoint x: 586, endPoint y: 229, distance: 60.1
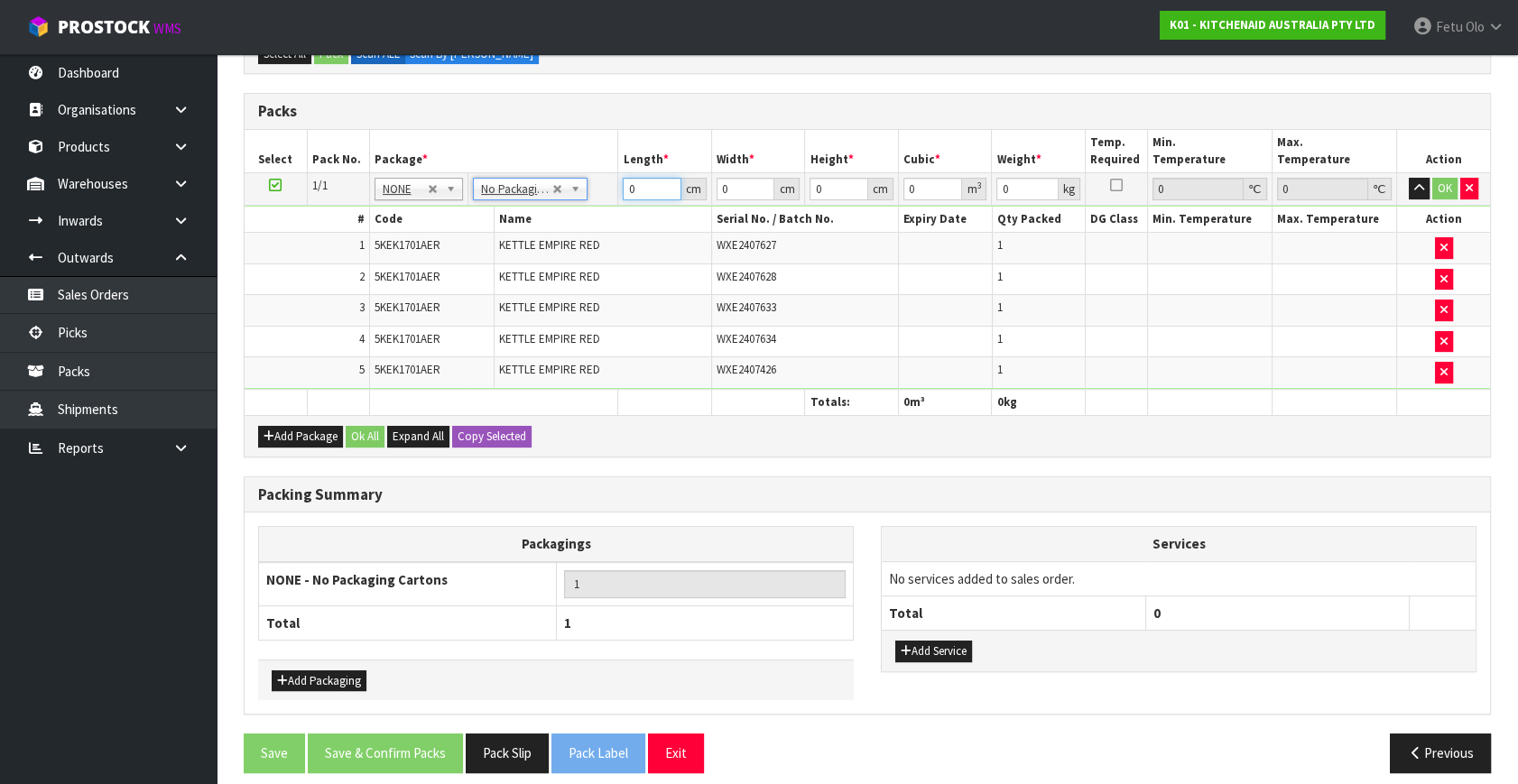
drag, startPoint x: 618, startPoint y: 186, endPoint x: 574, endPoint y: 203, distance: 47.2
click at [574, 203] on tbody "1/1 NONE 007-001 007-002 007-004 007-009 007-013 007-014 007-015 007-017 007-01…" at bounding box center [867, 281] width 1245 height 216
type input "52"
type input "40"
type input "2"
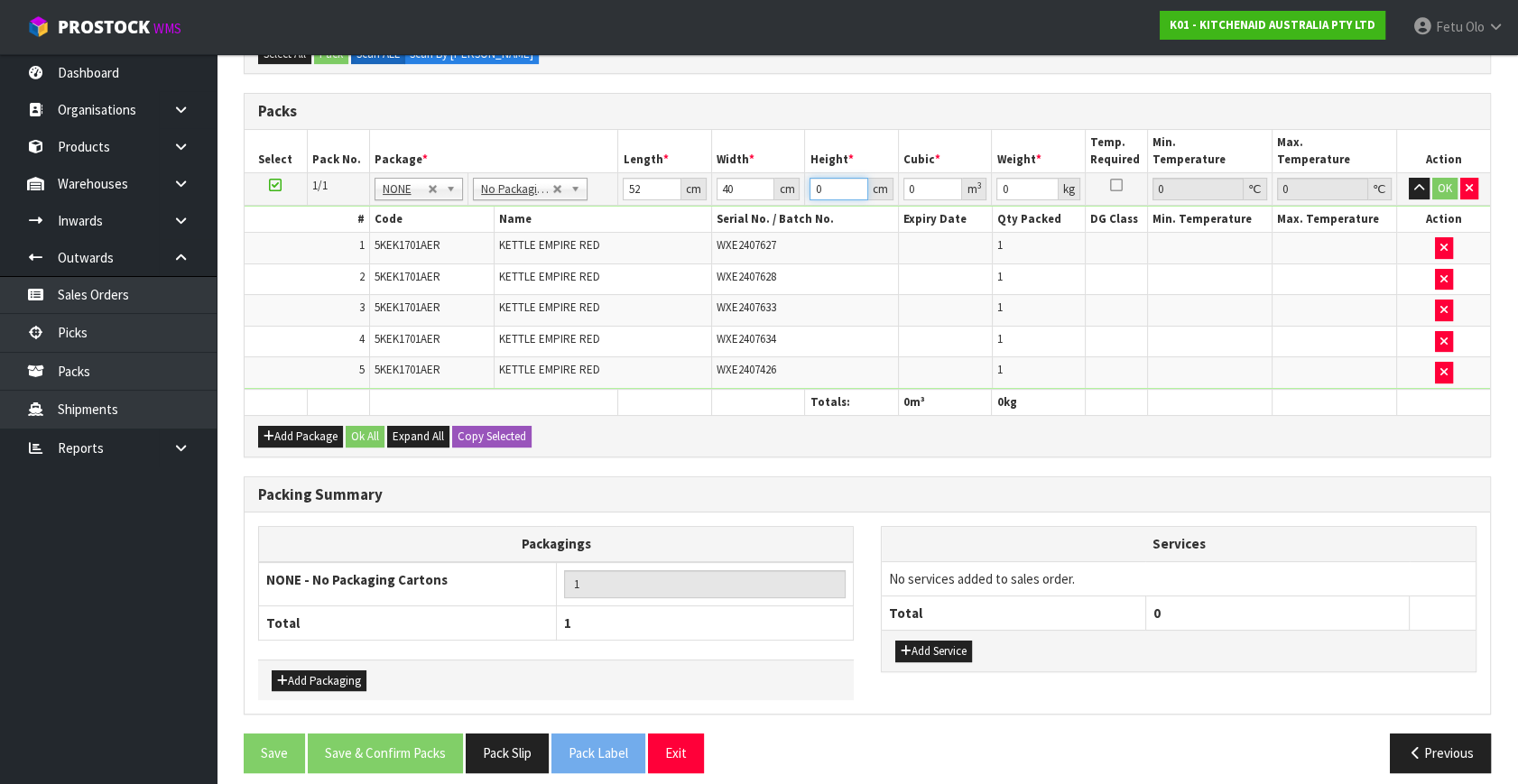
type input "0.00416"
type input "29"
type input "0.06032"
click at [775, 215] on tbody "1/1 NONE 007-001 007-002 007-004 007-009 007-013 007-014 007-015 007-017 007-01…" at bounding box center [867, 281] width 1245 height 216
type input "4"
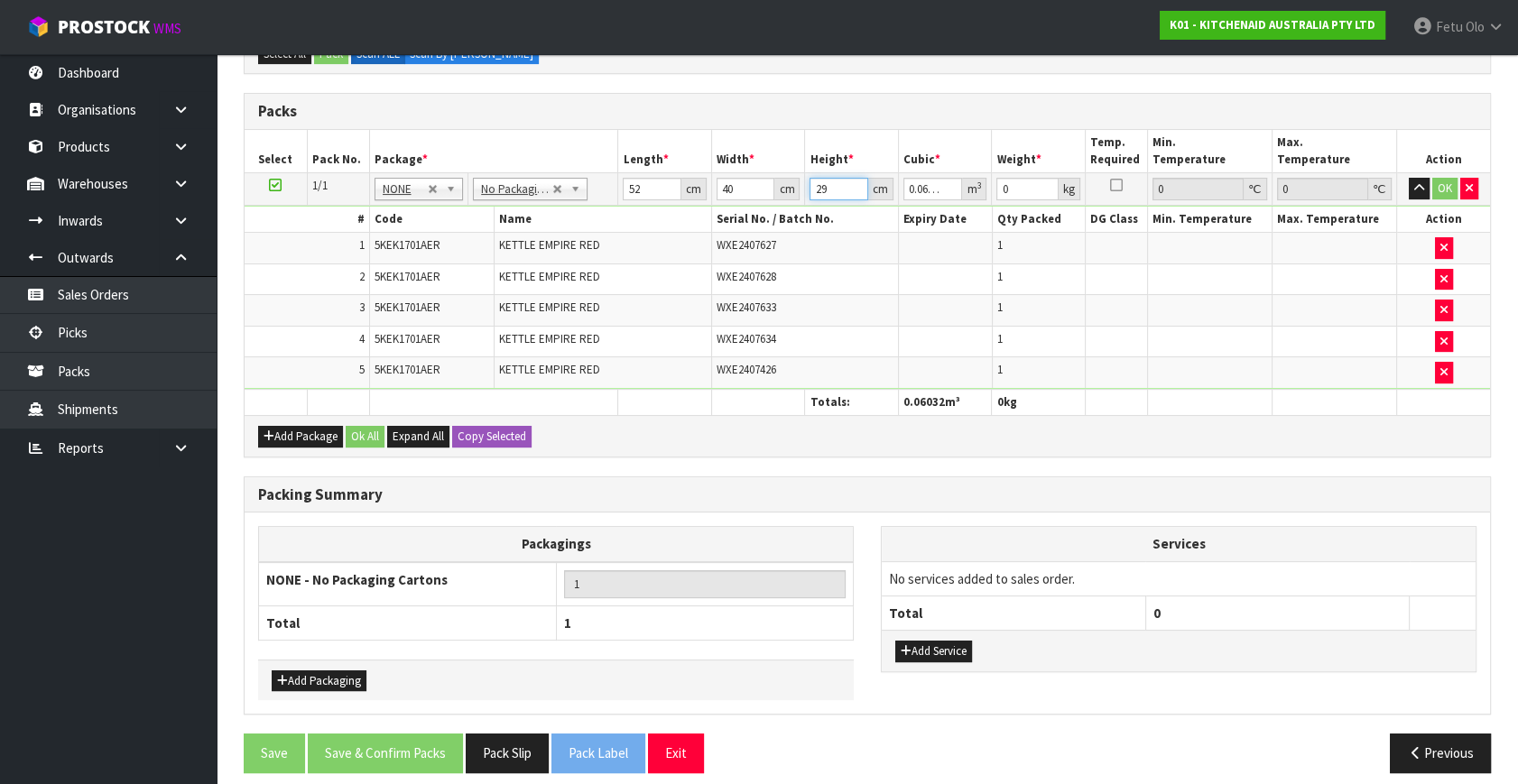
type input "0.00832"
type input "49"
type input "0.10192"
type input "49"
type input "8"
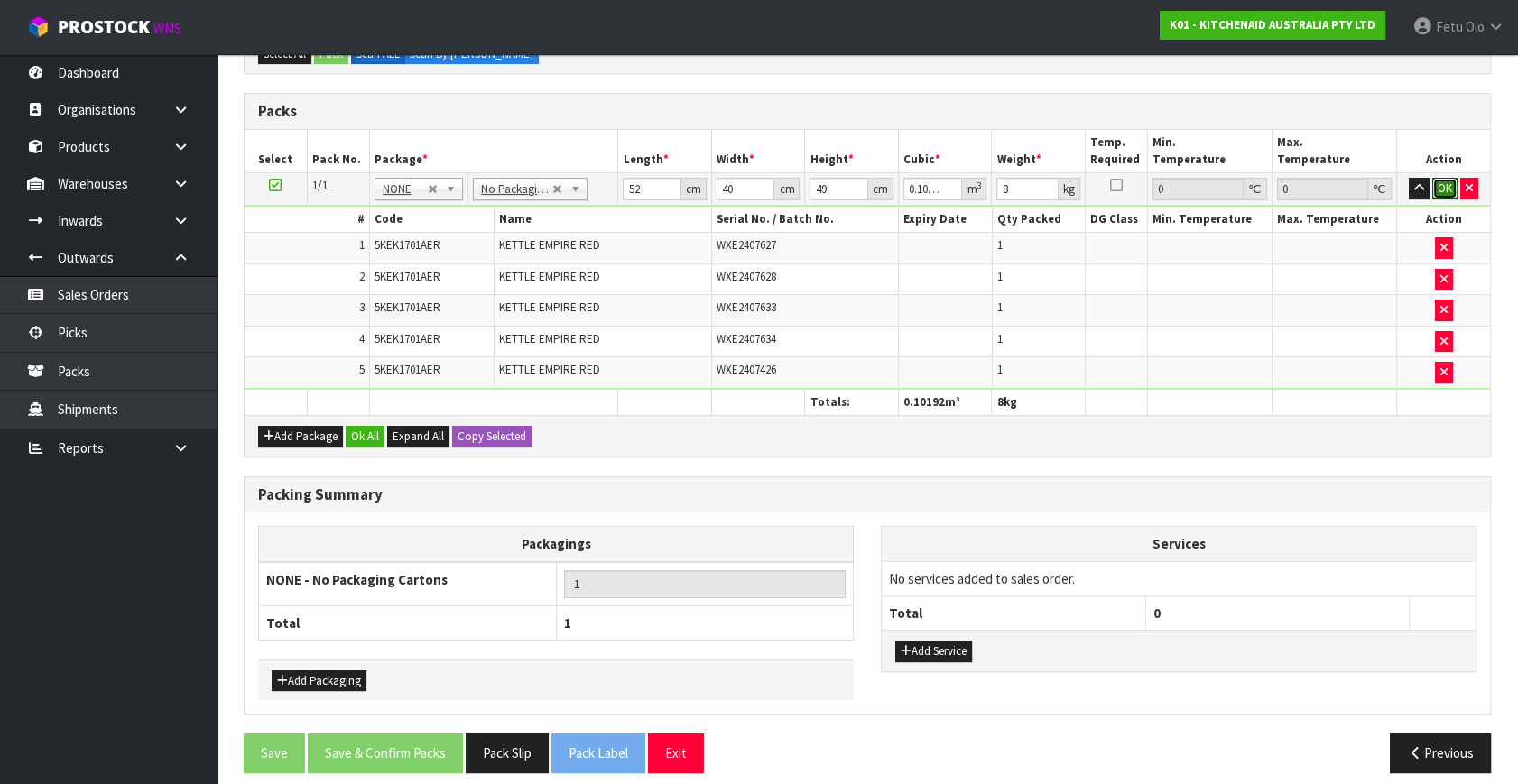
click button "OK" at bounding box center [1445, 188] width 25 height 21
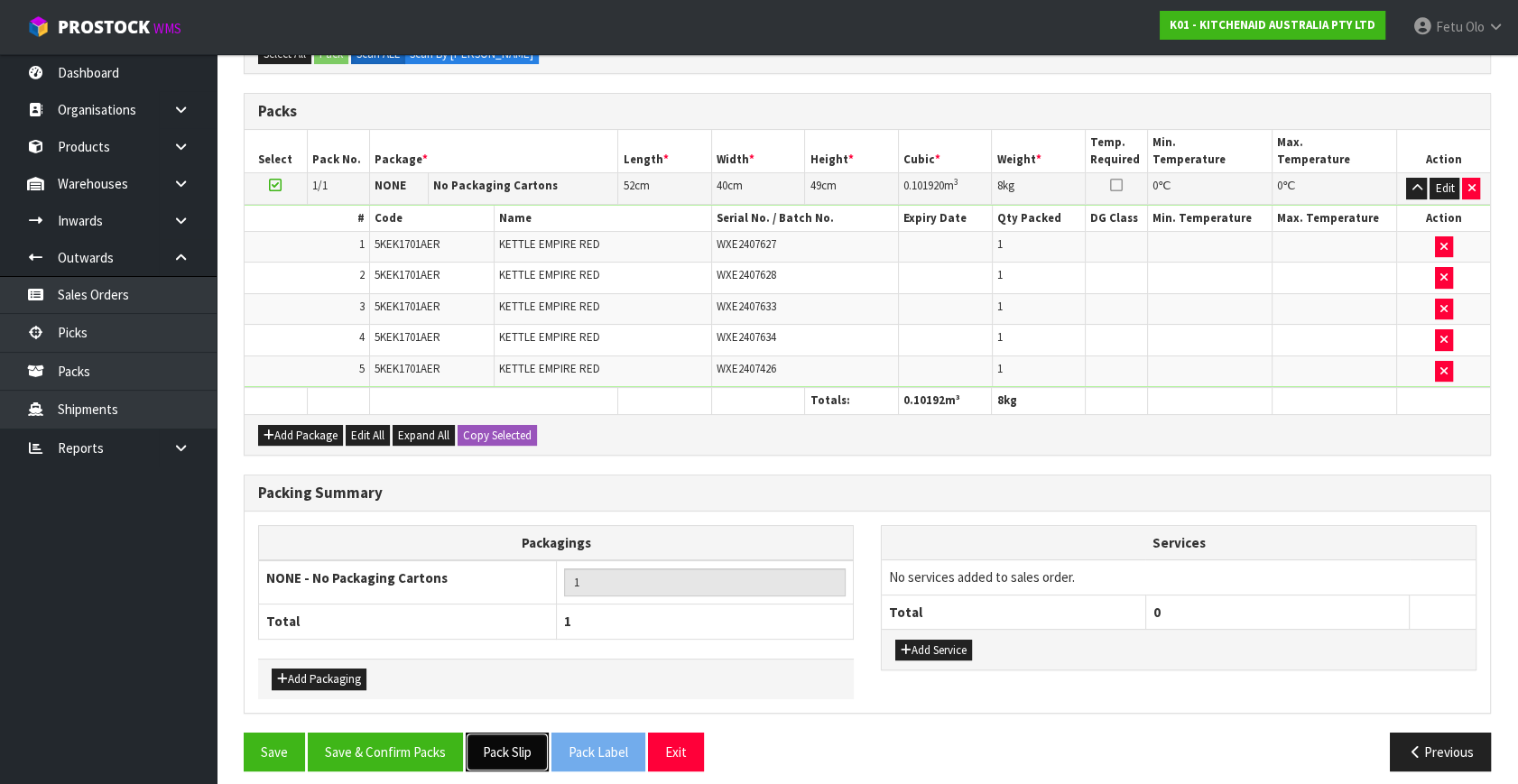
click at [492, 733] on button "Pack Slip" at bounding box center [508, 752] width 83 height 39
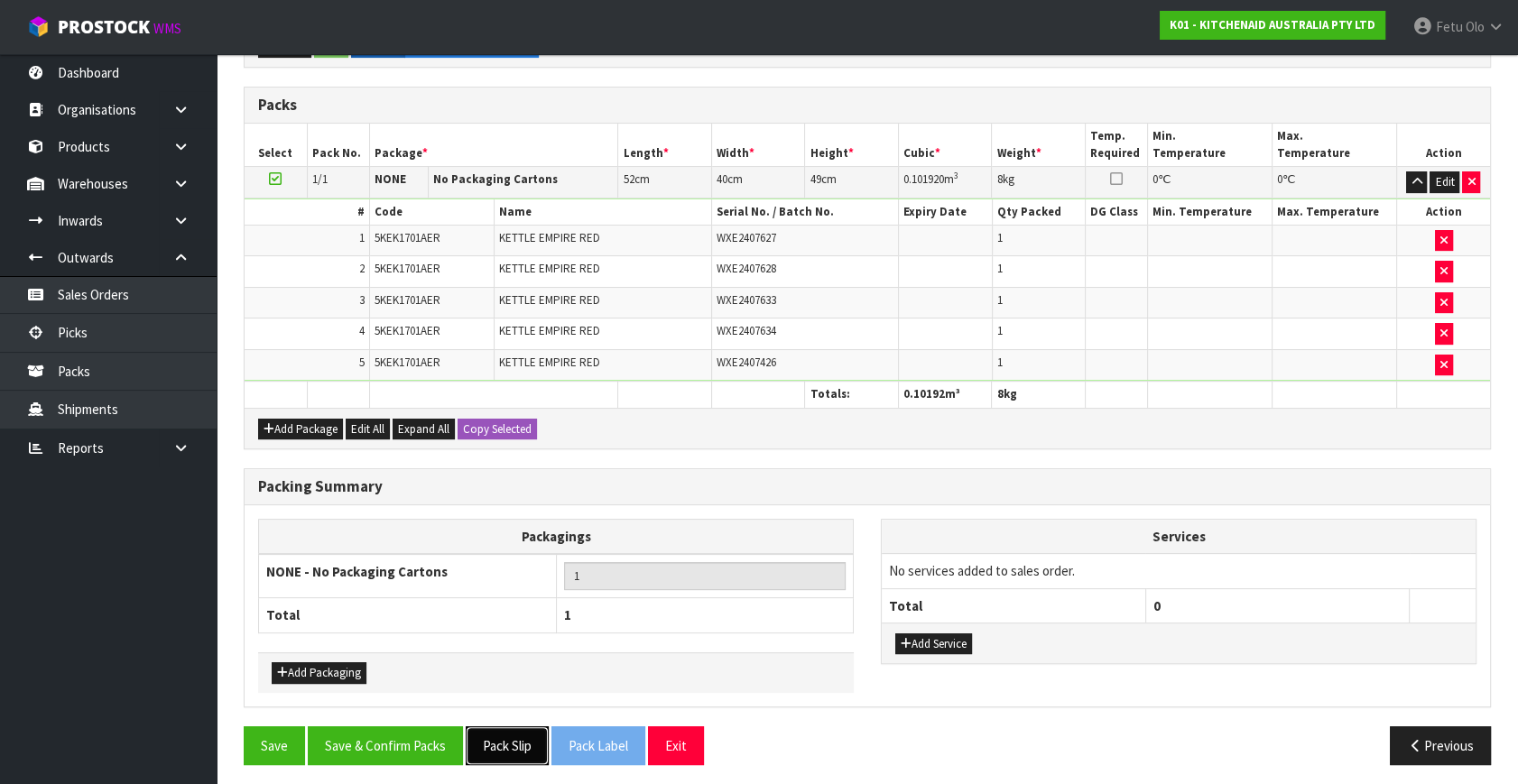
scroll to position [392, 0]
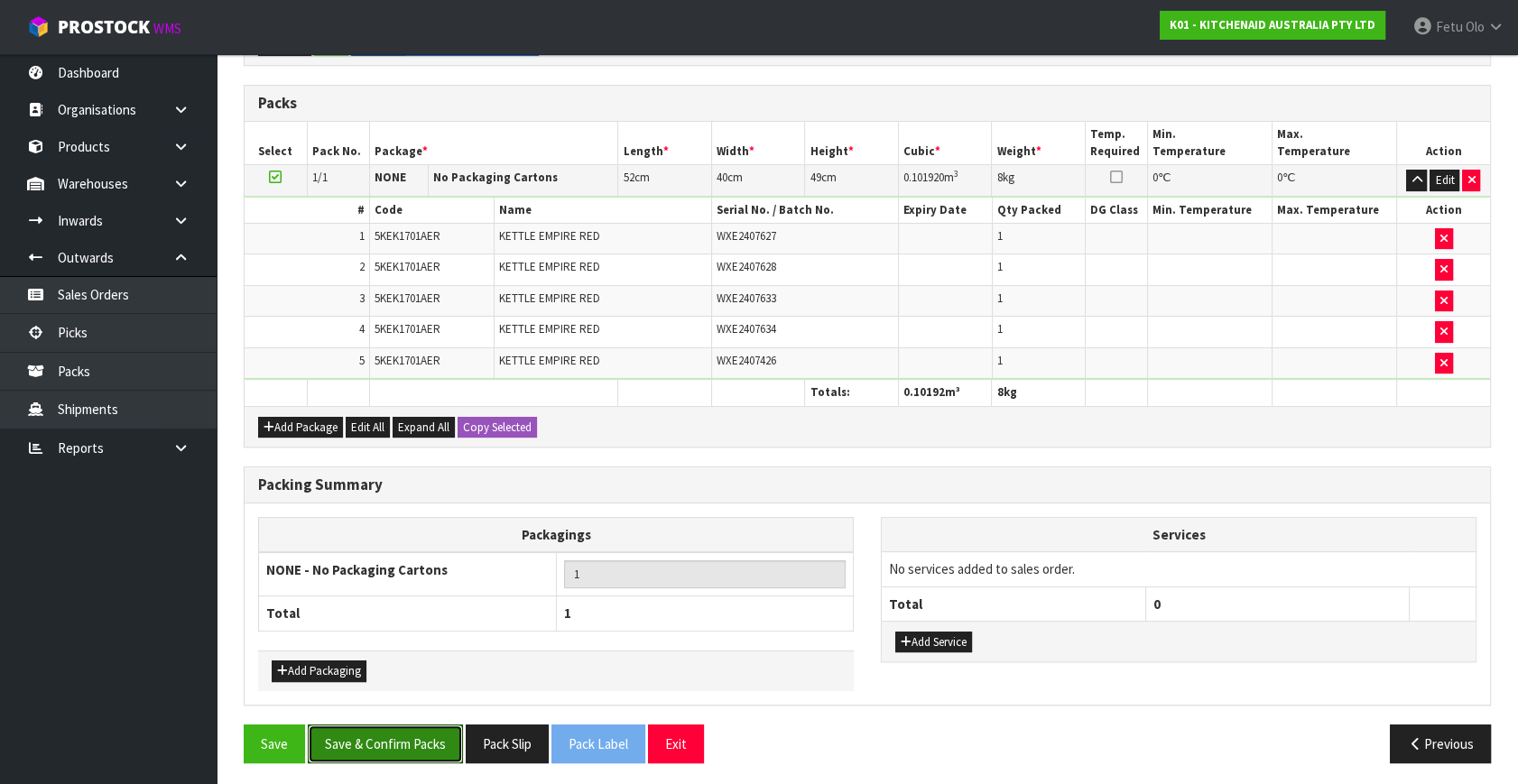
drag, startPoint x: 391, startPoint y: 734, endPoint x: 365, endPoint y: 700, distance: 42.8
click at [389, 731] on button "Save & Confirm Packs" at bounding box center [385, 744] width 155 height 39
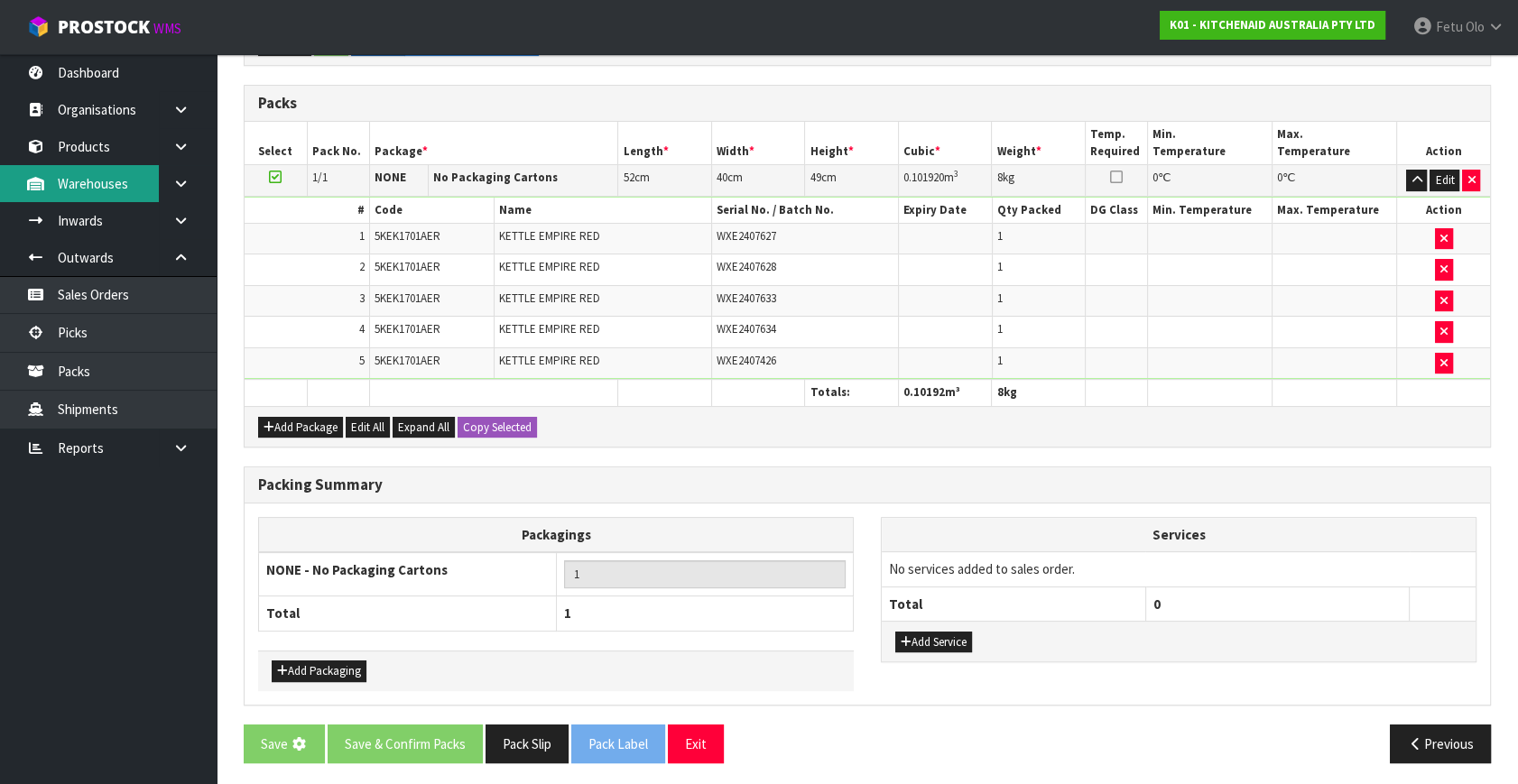
scroll to position [0, 0]
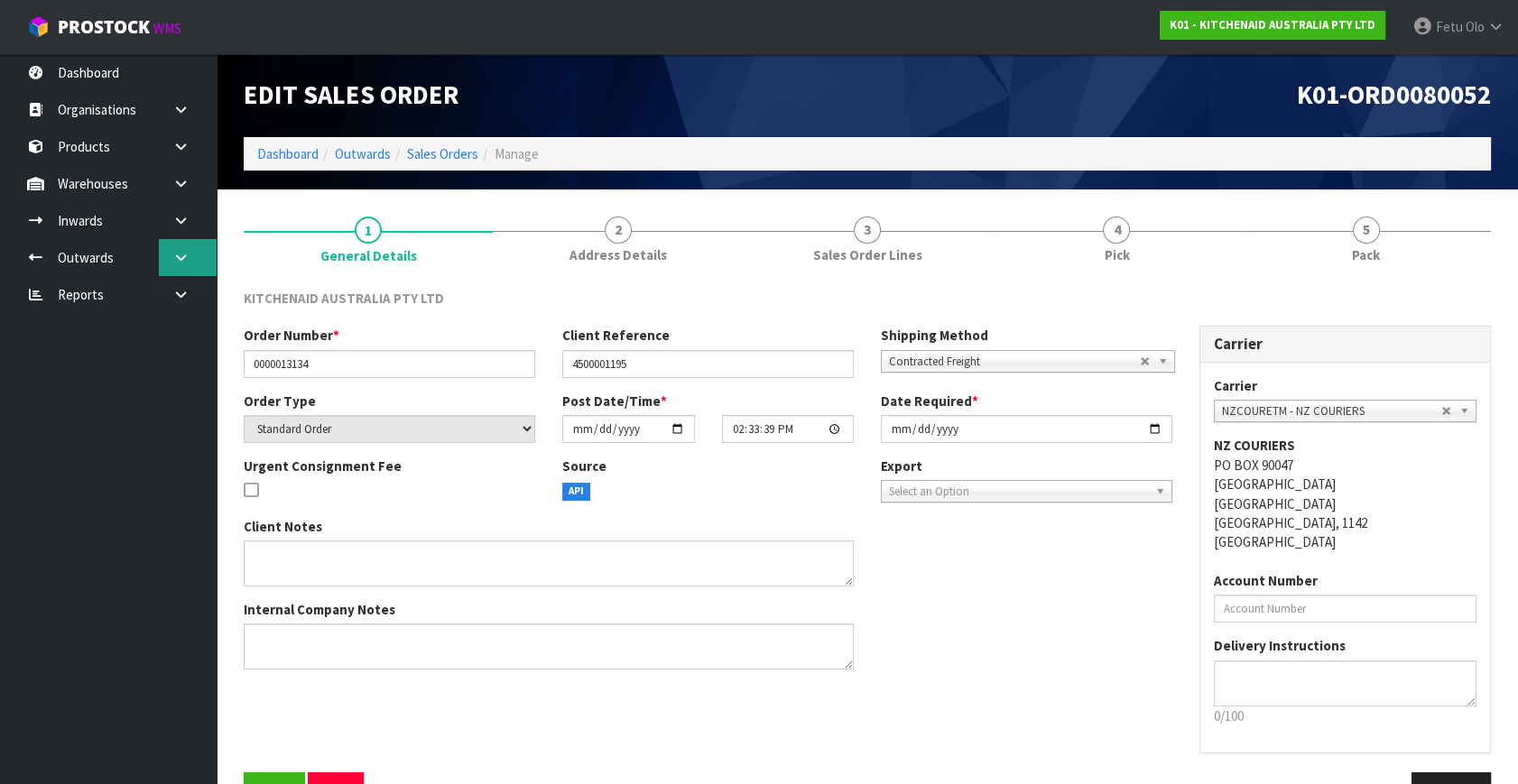
click at [180, 262] on icon at bounding box center [182, 258] width 17 height 14
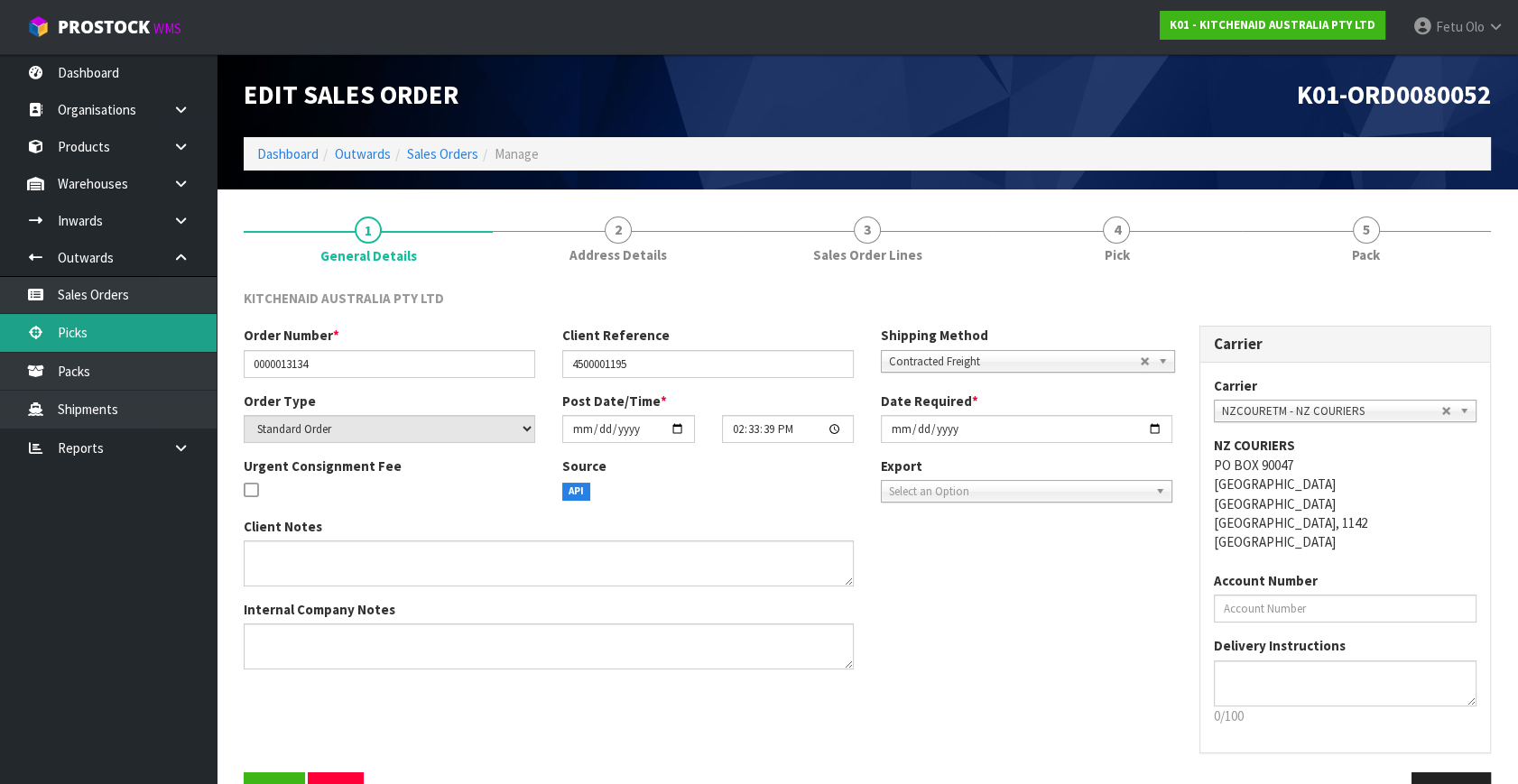
click at [73, 338] on link "Picks" at bounding box center [108, 333] width 216 height 37
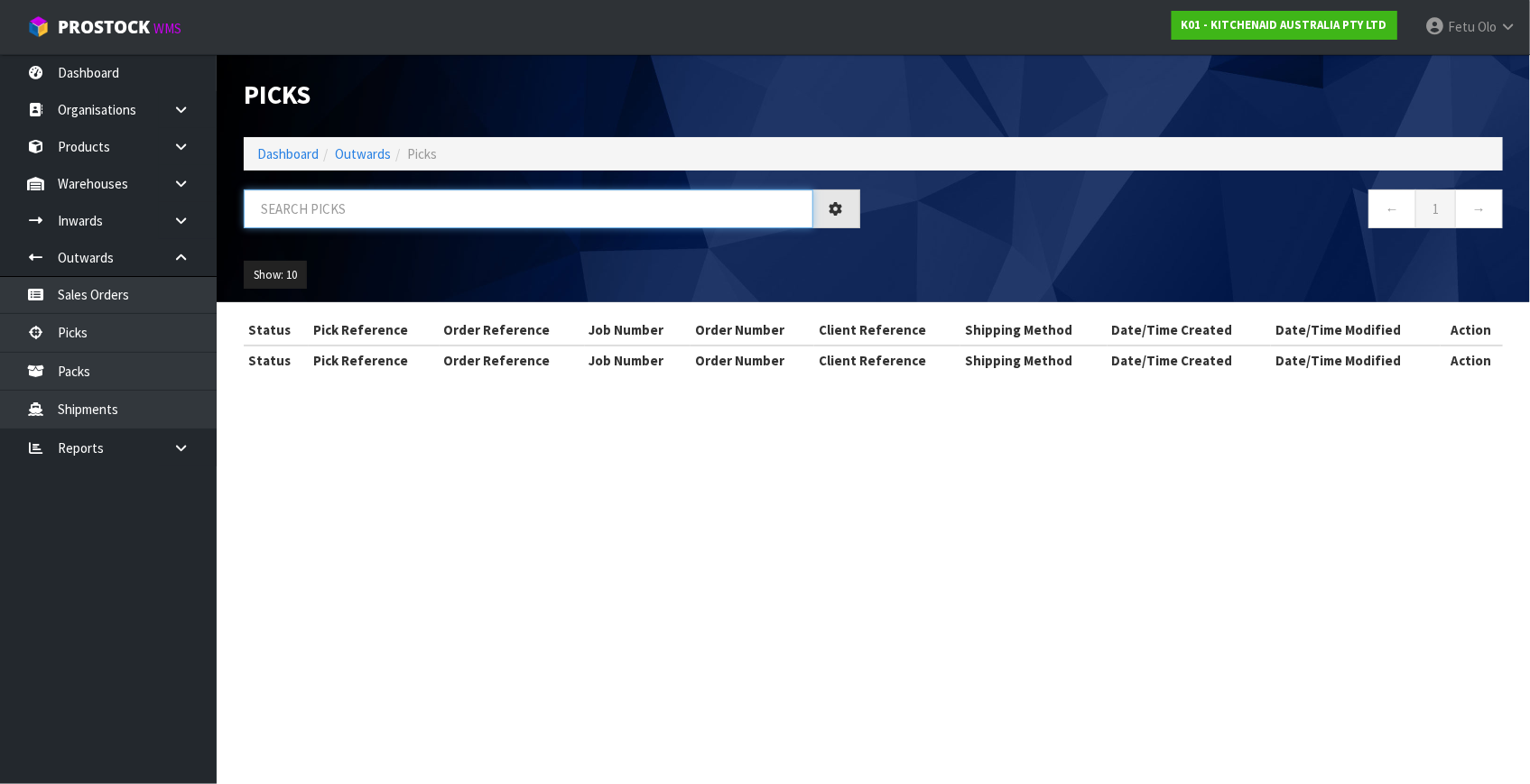
click at [328, 207] on input "text" at bounding box center [528, 209] width 570 height 39
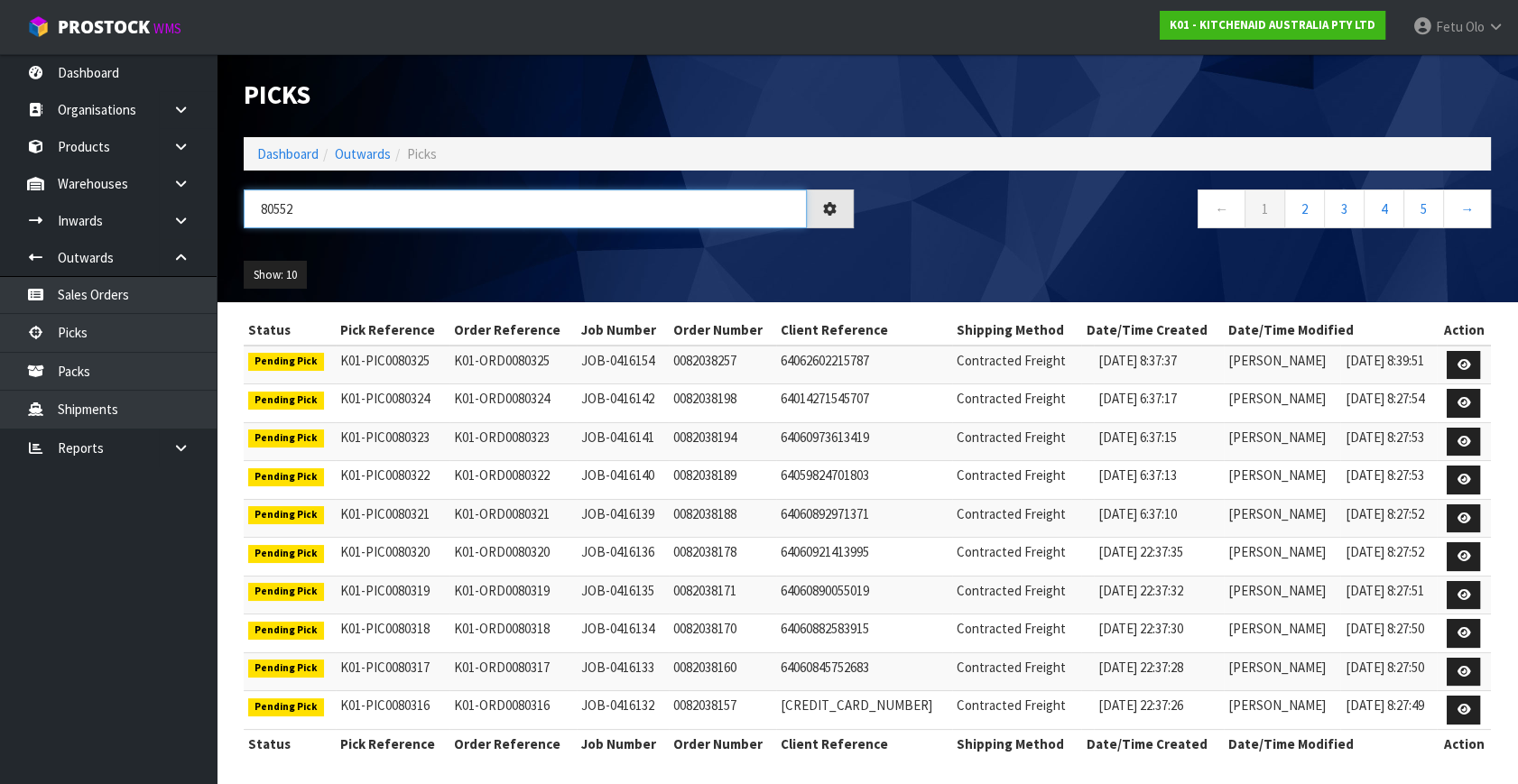
click at [282, 207] on input "80552" at bounding box center [525, 209] width 563 height 39
click at [283, 207] on input "80552" at bounding box center [525, 209] width 563 height 39
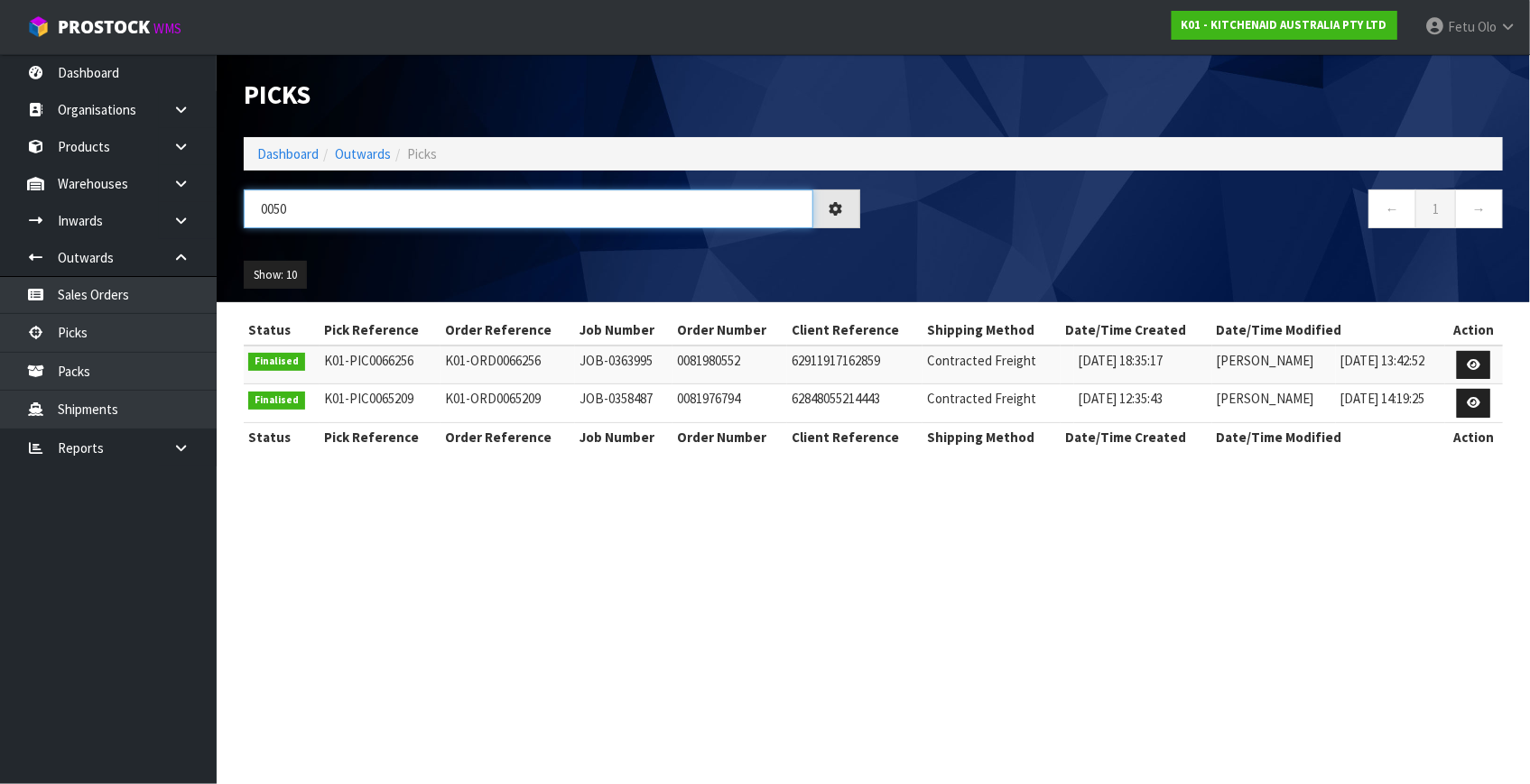
type input "0050"
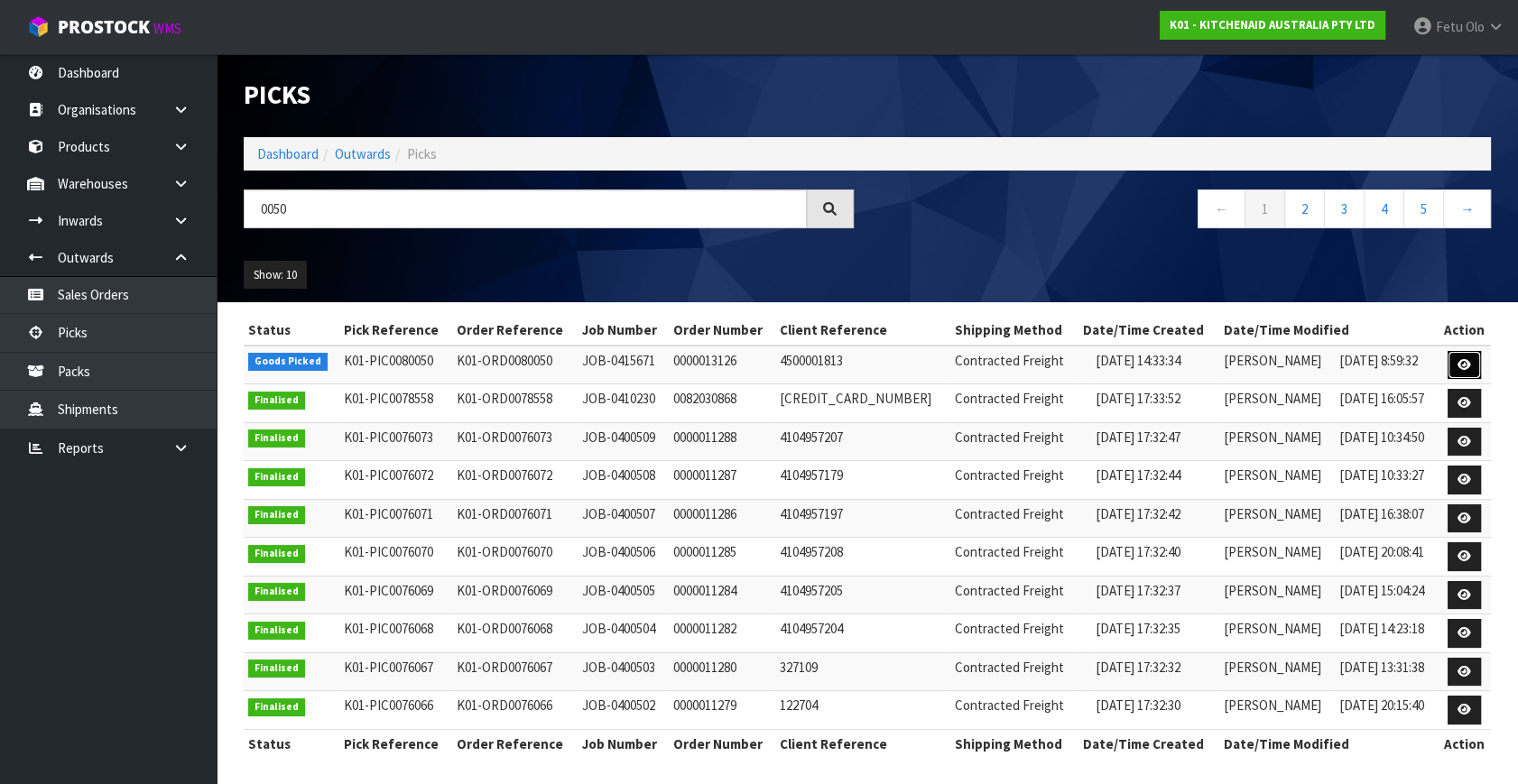
click at [1471, 363] on link at bounding box center [1465, 366] width 33 height 29
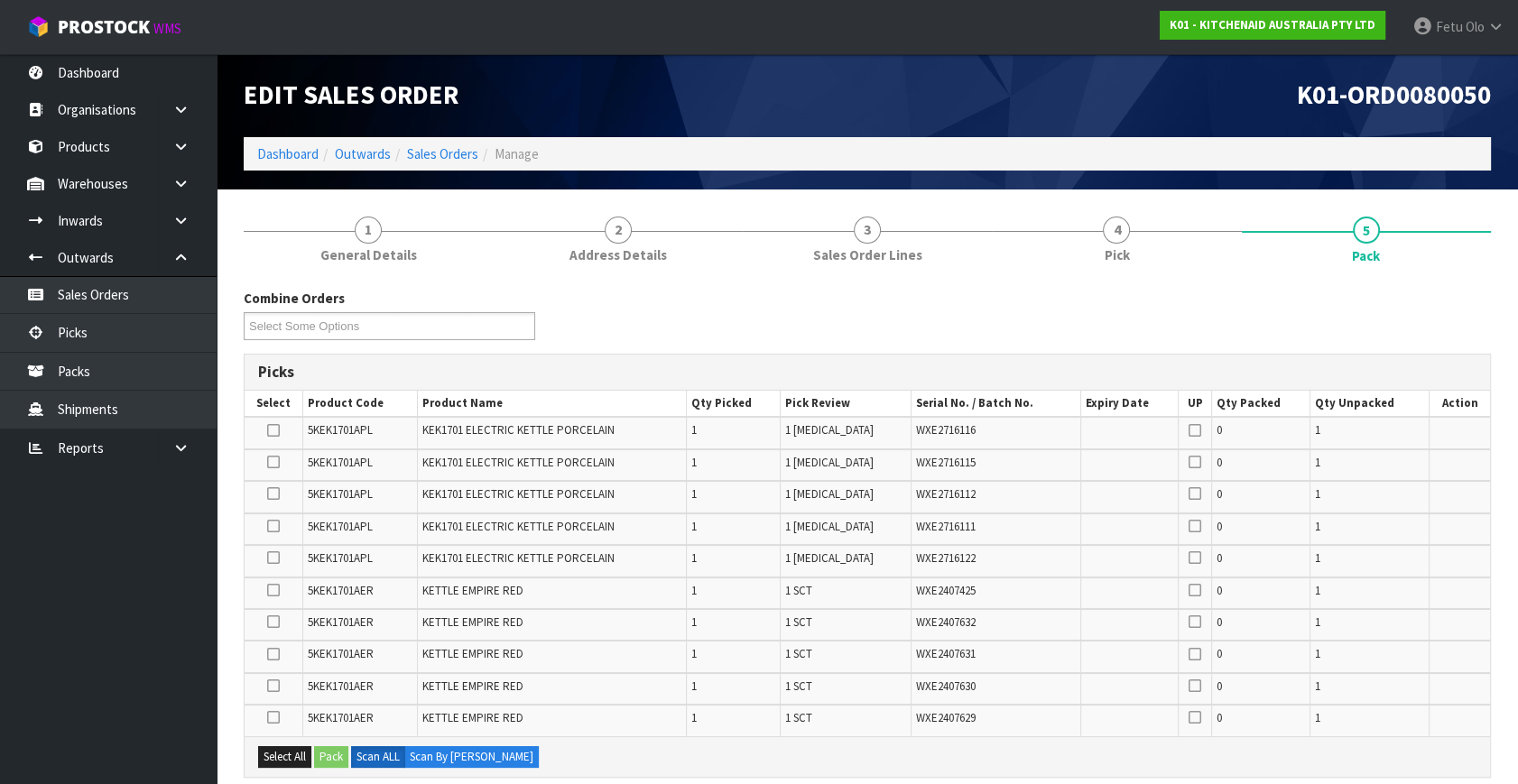
click at [58, 704] on ul "Dashboard Organisations Clients Consignees Carriers Products Categories Serial …" at bounding box center [108, 419] width 216 height 730
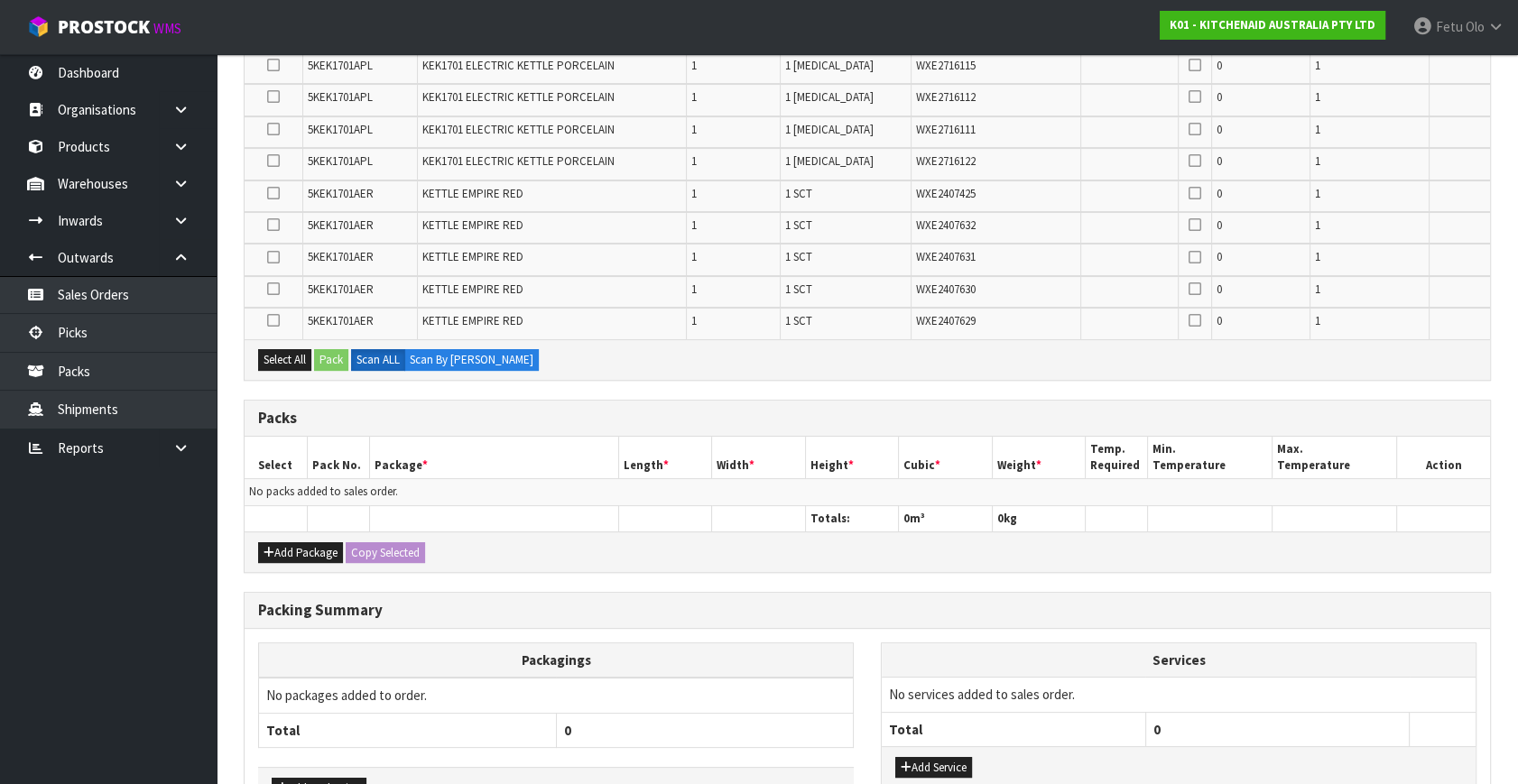
scroll to position [409, 0]
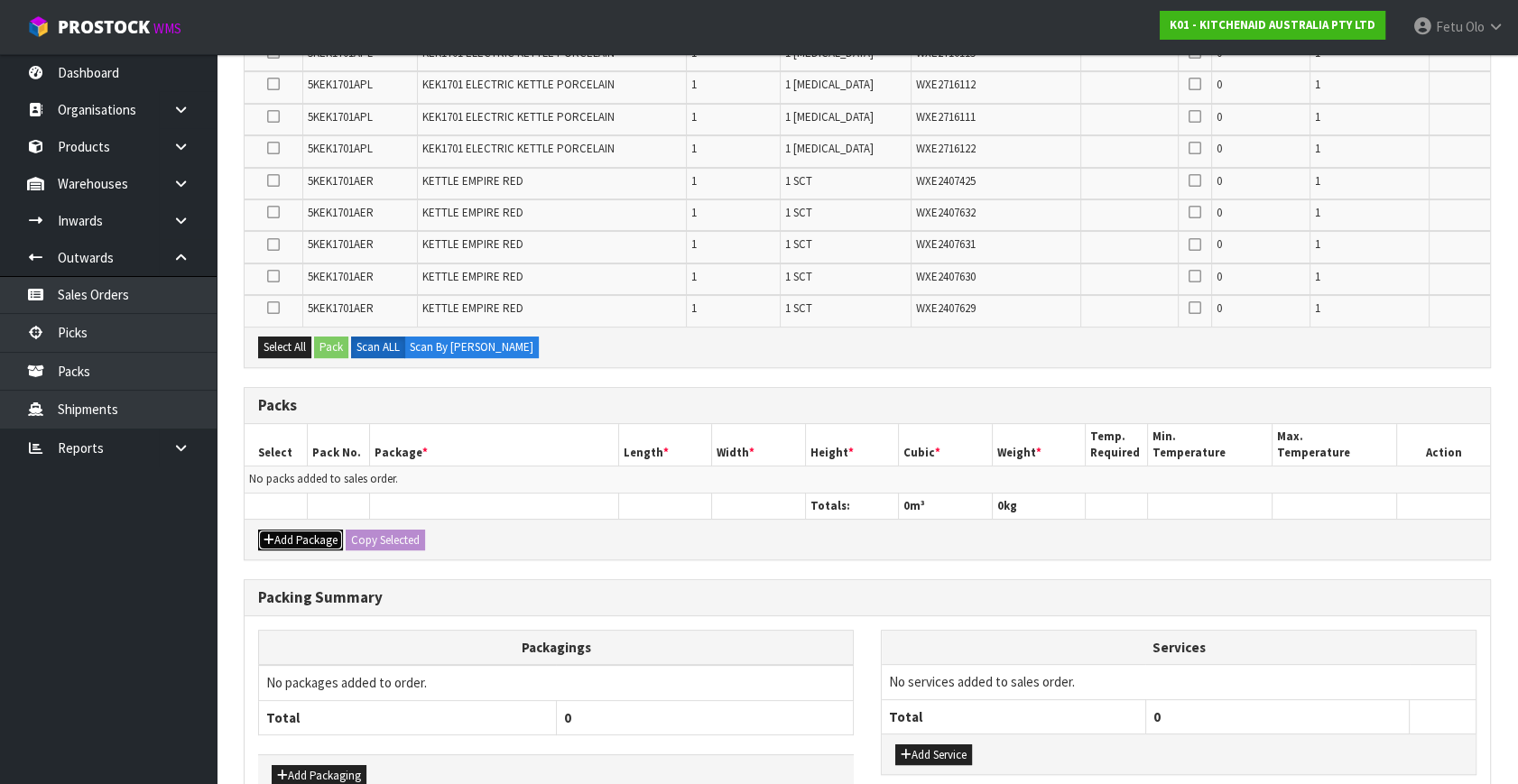
click at [296, 530] on button "Add Package" at bounding box center [300, 540] width 84 height 21
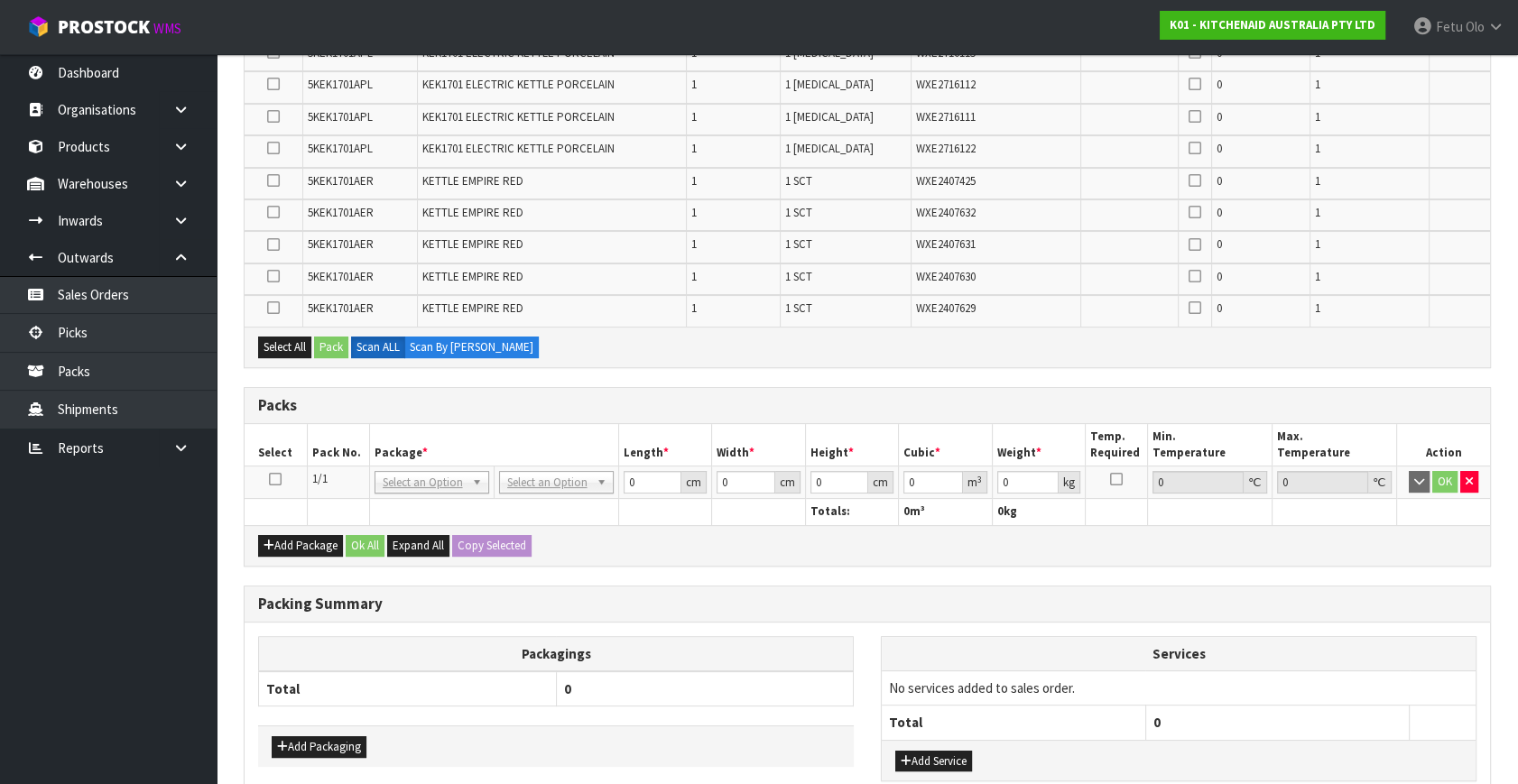
click at [280, 479] on icon at bounding box center [275, 479] width 13 height 1
click at [377, 433] on th "Package *" at bounding box center [493, 445] width 249 height 43
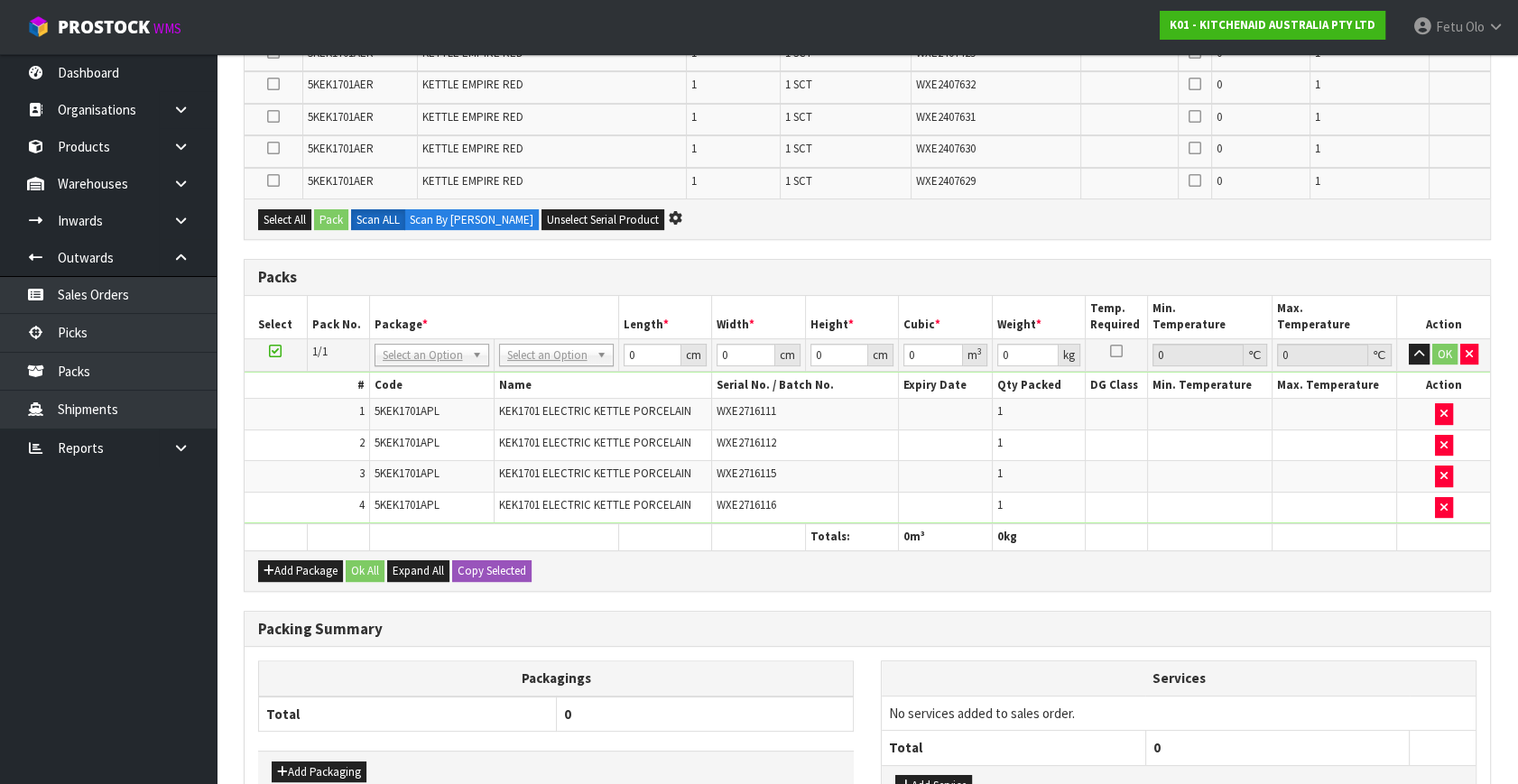
scroll to position [0, 0]
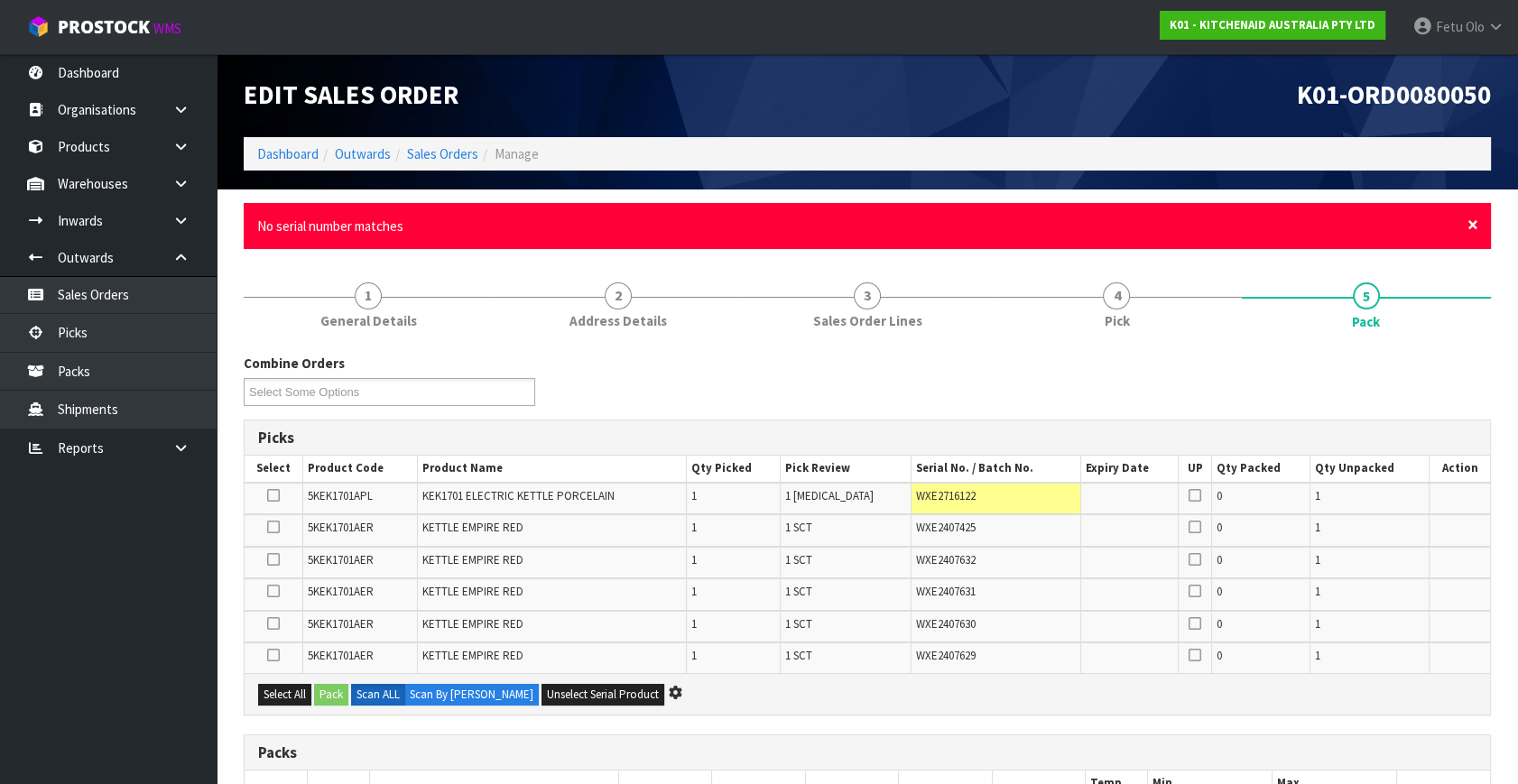
click at [1473, 222] on span "×" at bounding box center [1472, 225] width 11 height 25
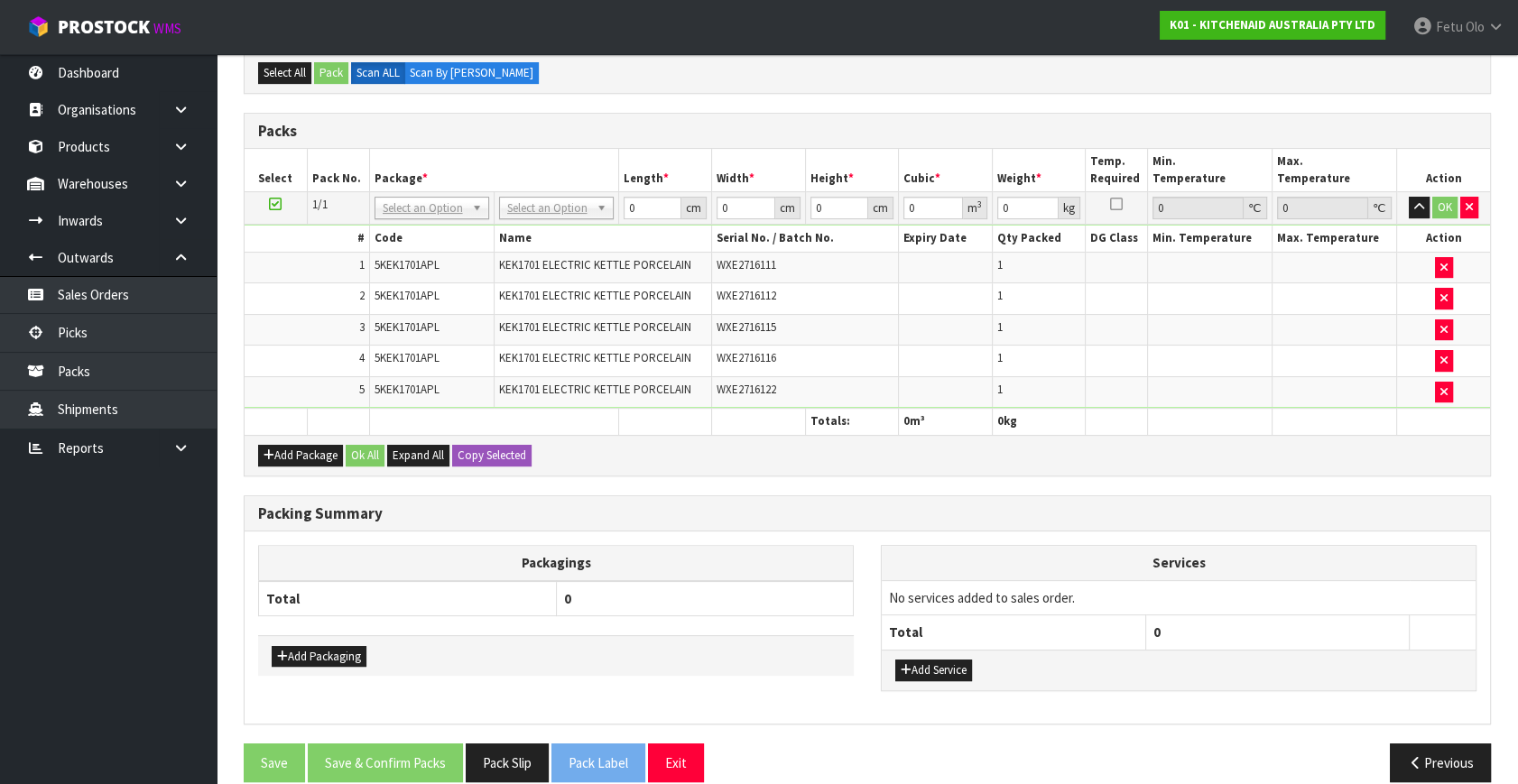
scroll to position [542, 0]
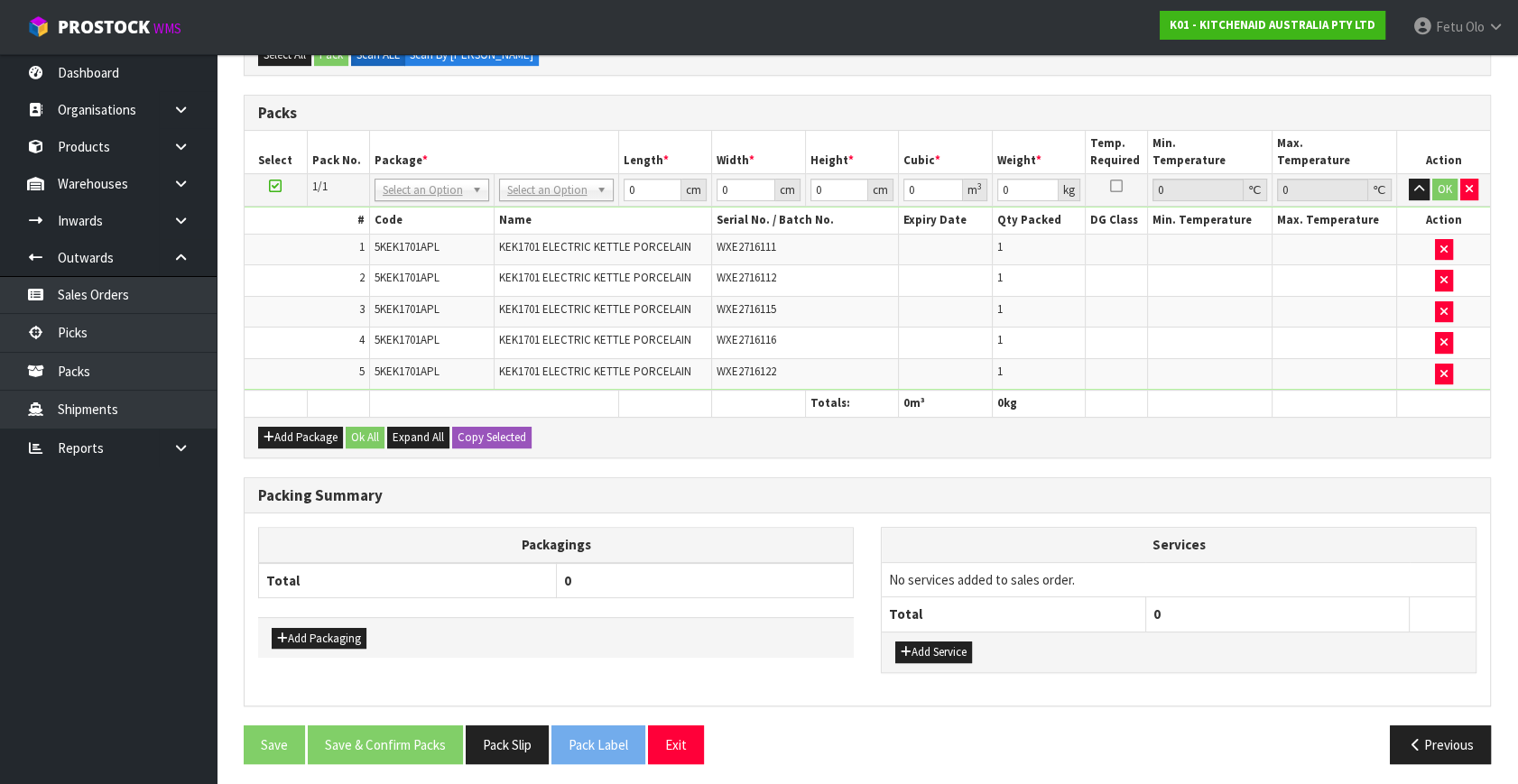
click at [45, 637] on ul "Dashboard Organisations Clients Consignees Carriers Products Categories Serial …" at bounding box center [108, 419] width 216 height 730
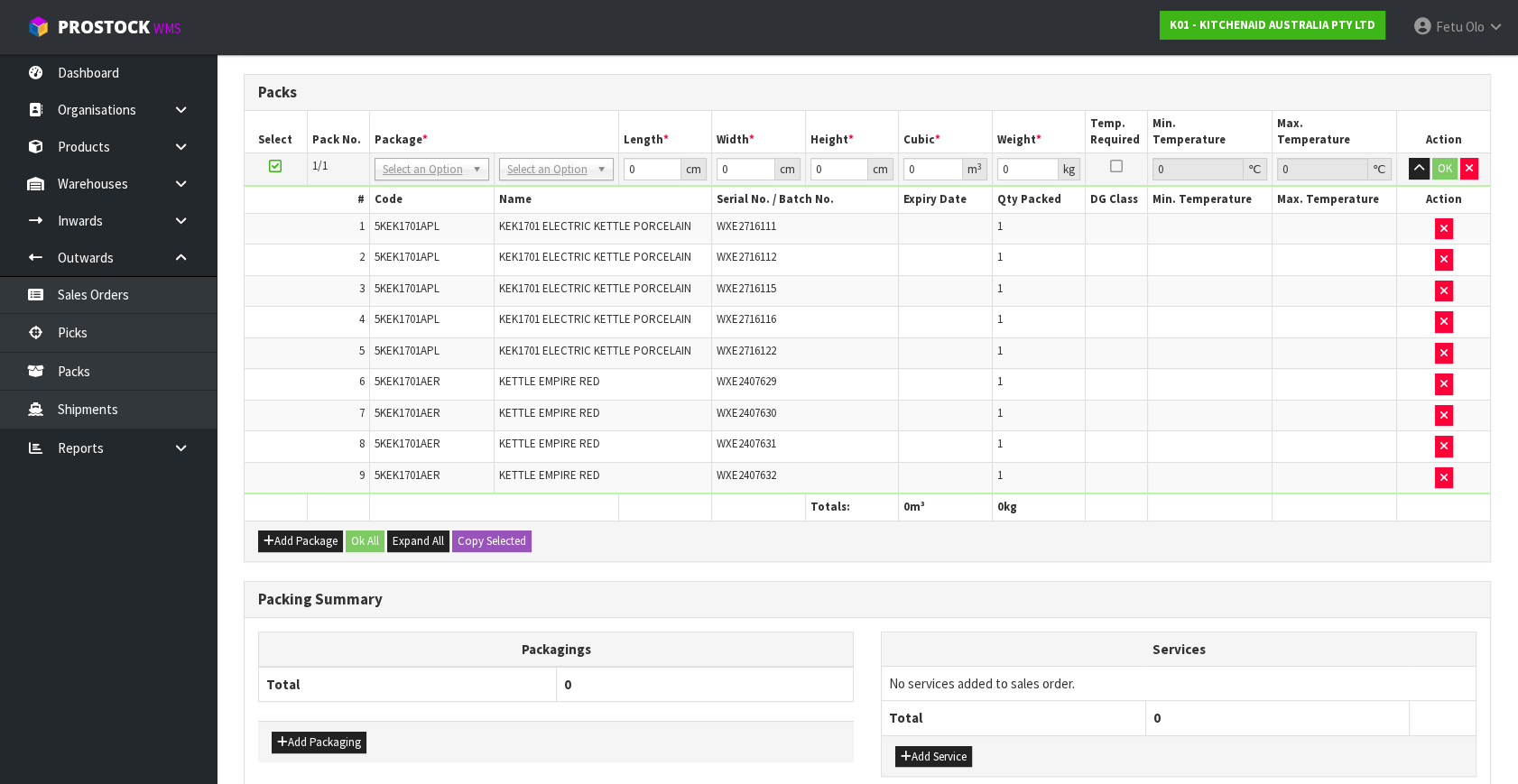
scroll to position [119, 0]
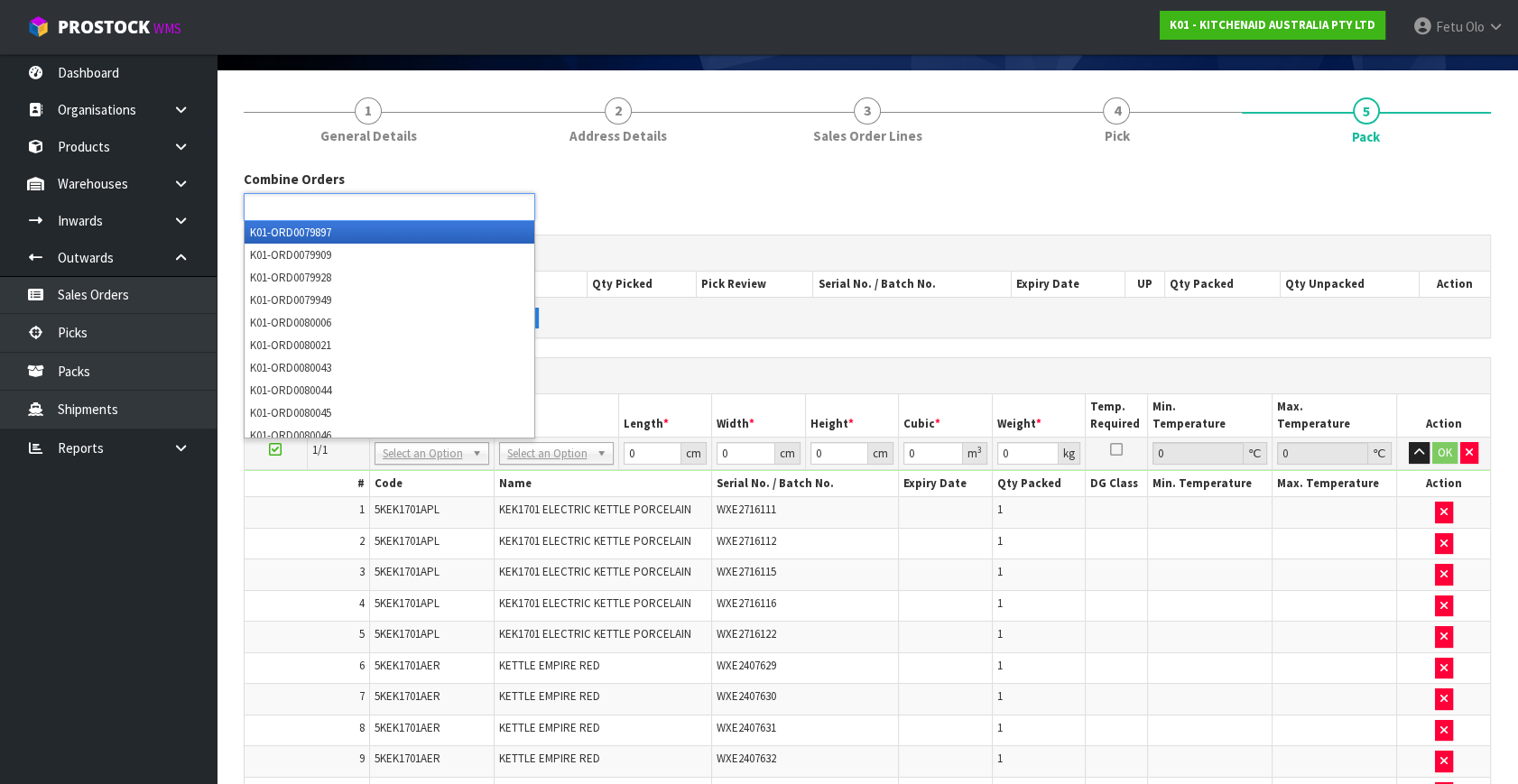
click at [376, 207] on input "text" at bounding box center [315, 207] width 133 height 22
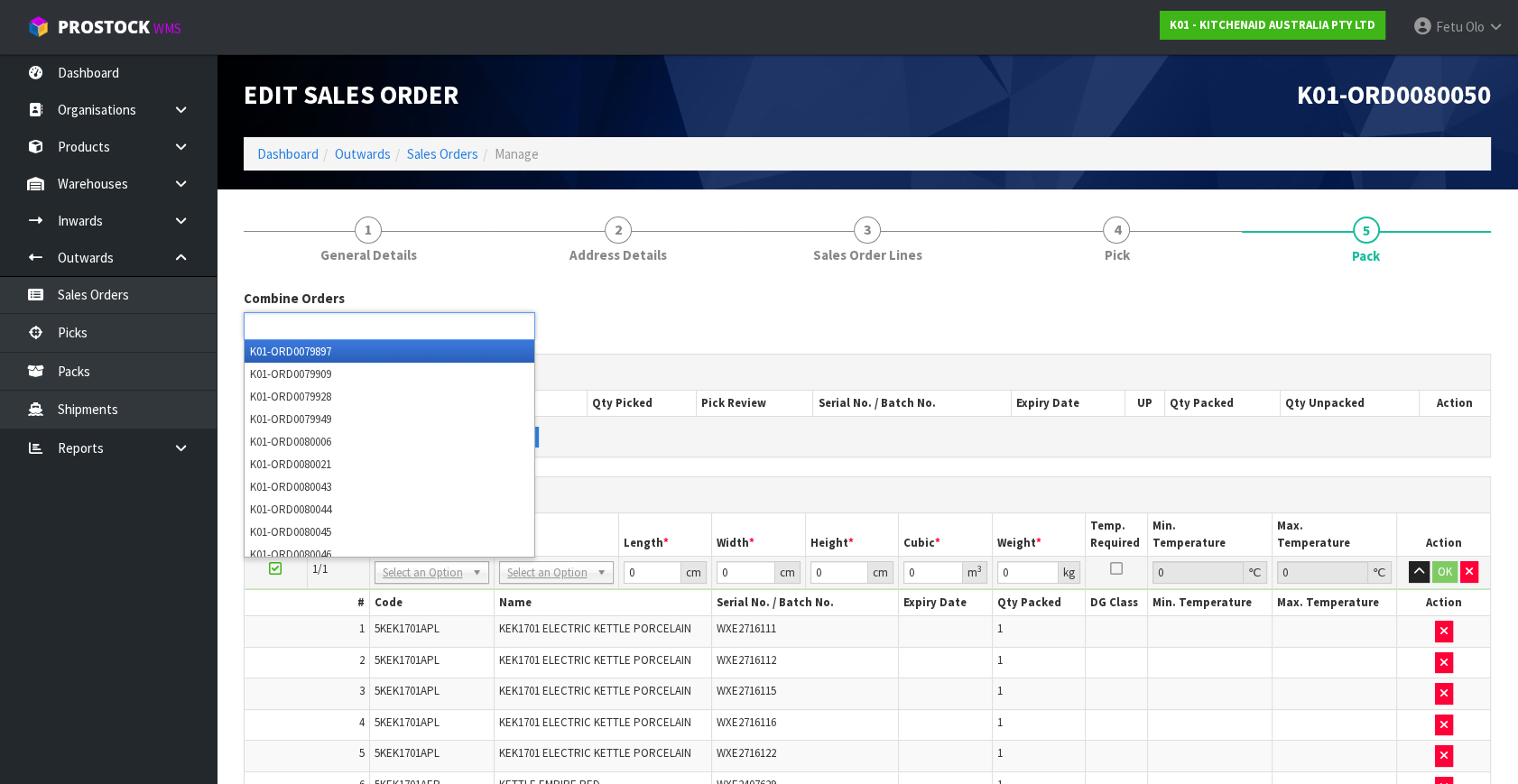
scroll to position [0, 0]
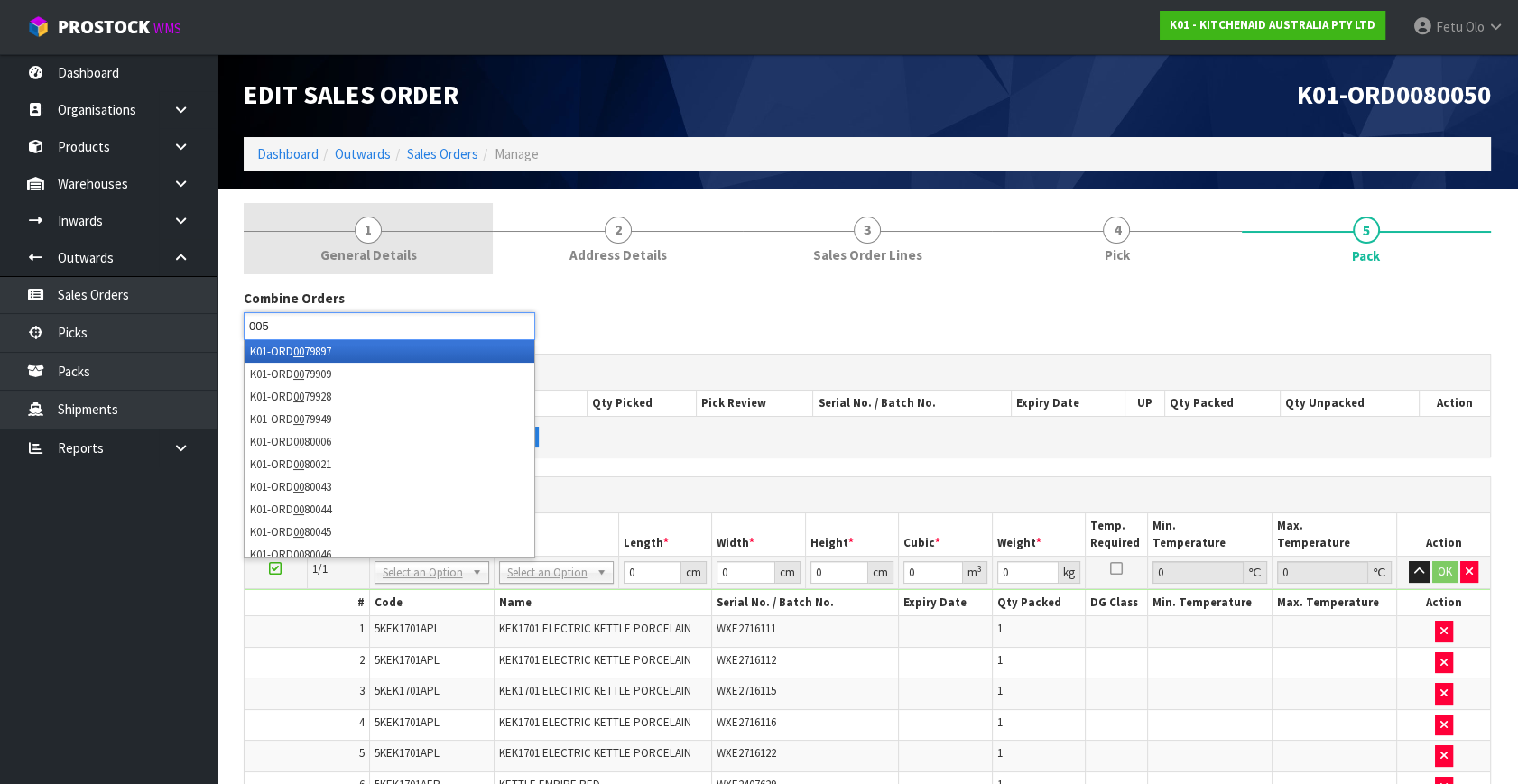
type input "0050"
type input "0051"
type input "0052"
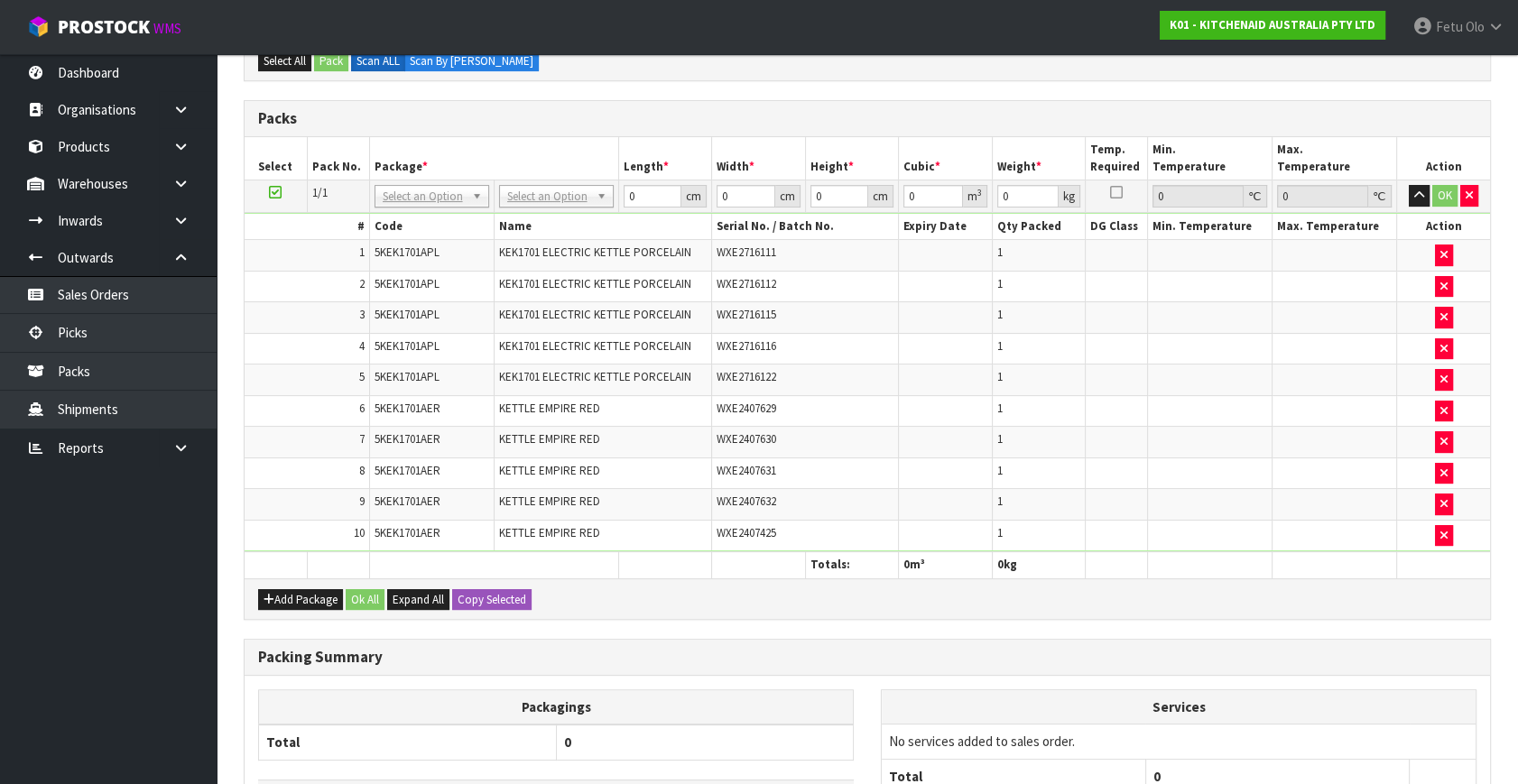
scroll to position [539, 0]
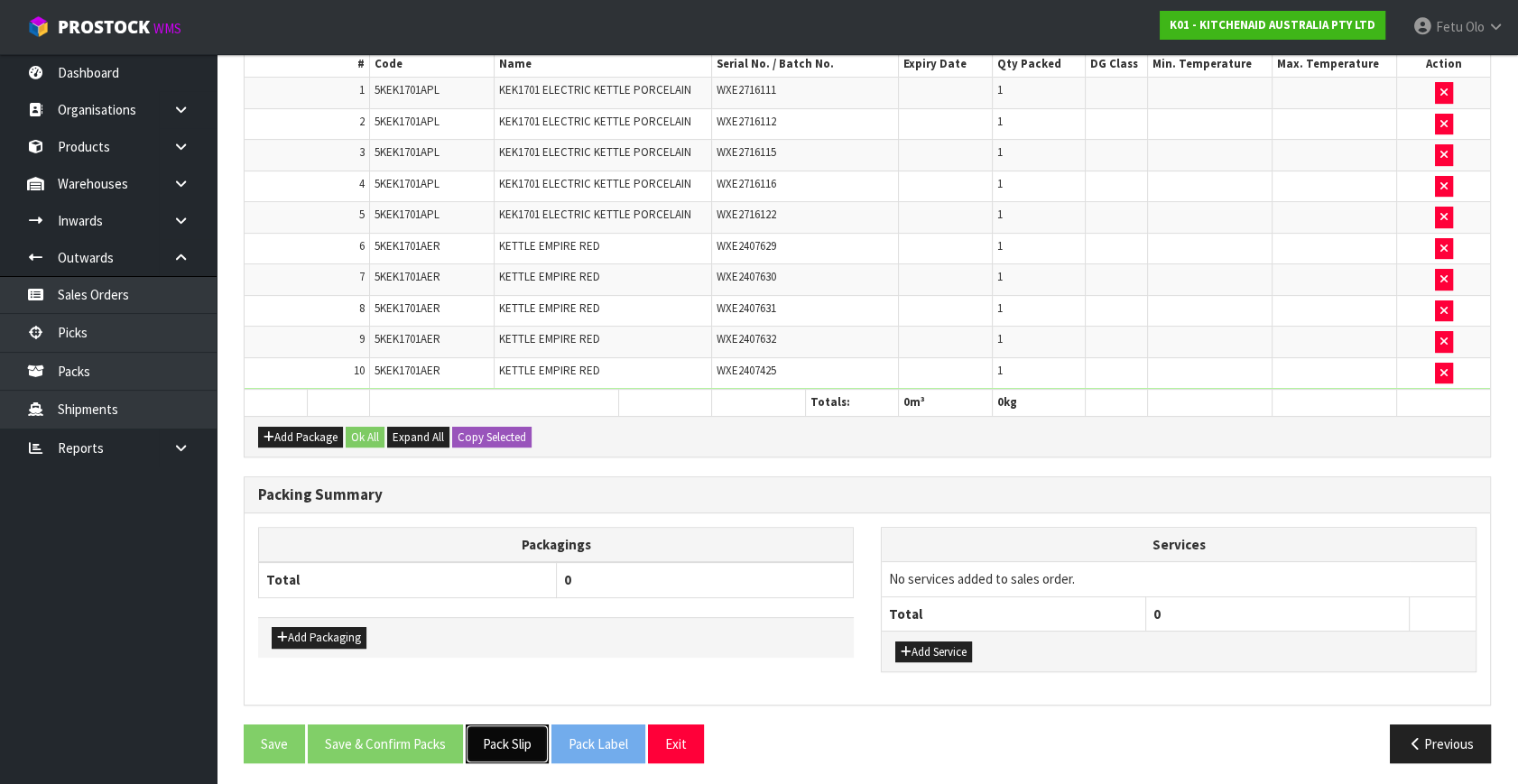
click at [510, 736] on button "Pack Slip" at bounding box center [508, 744] width 83 height 39
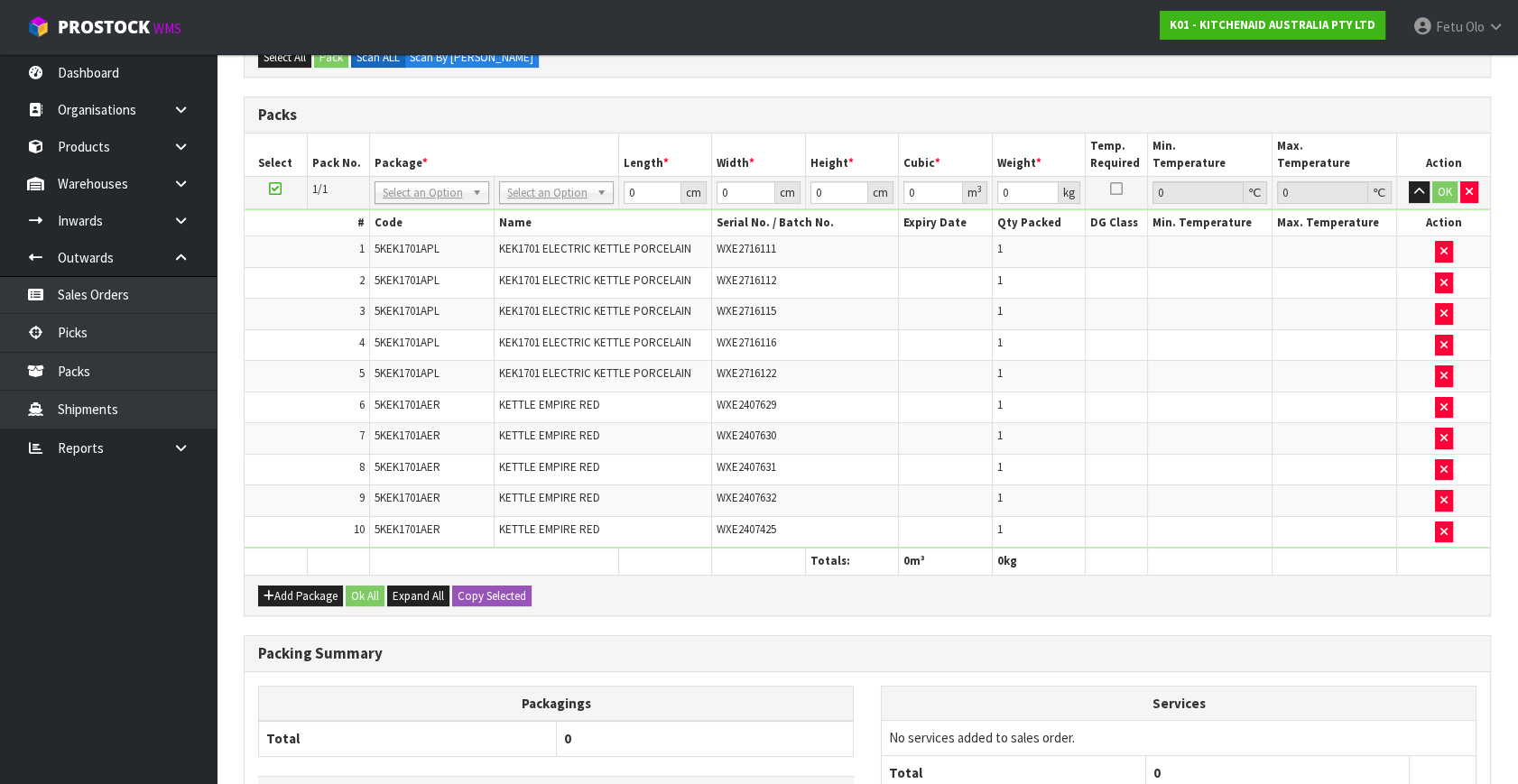
scroll to position [211, 0]
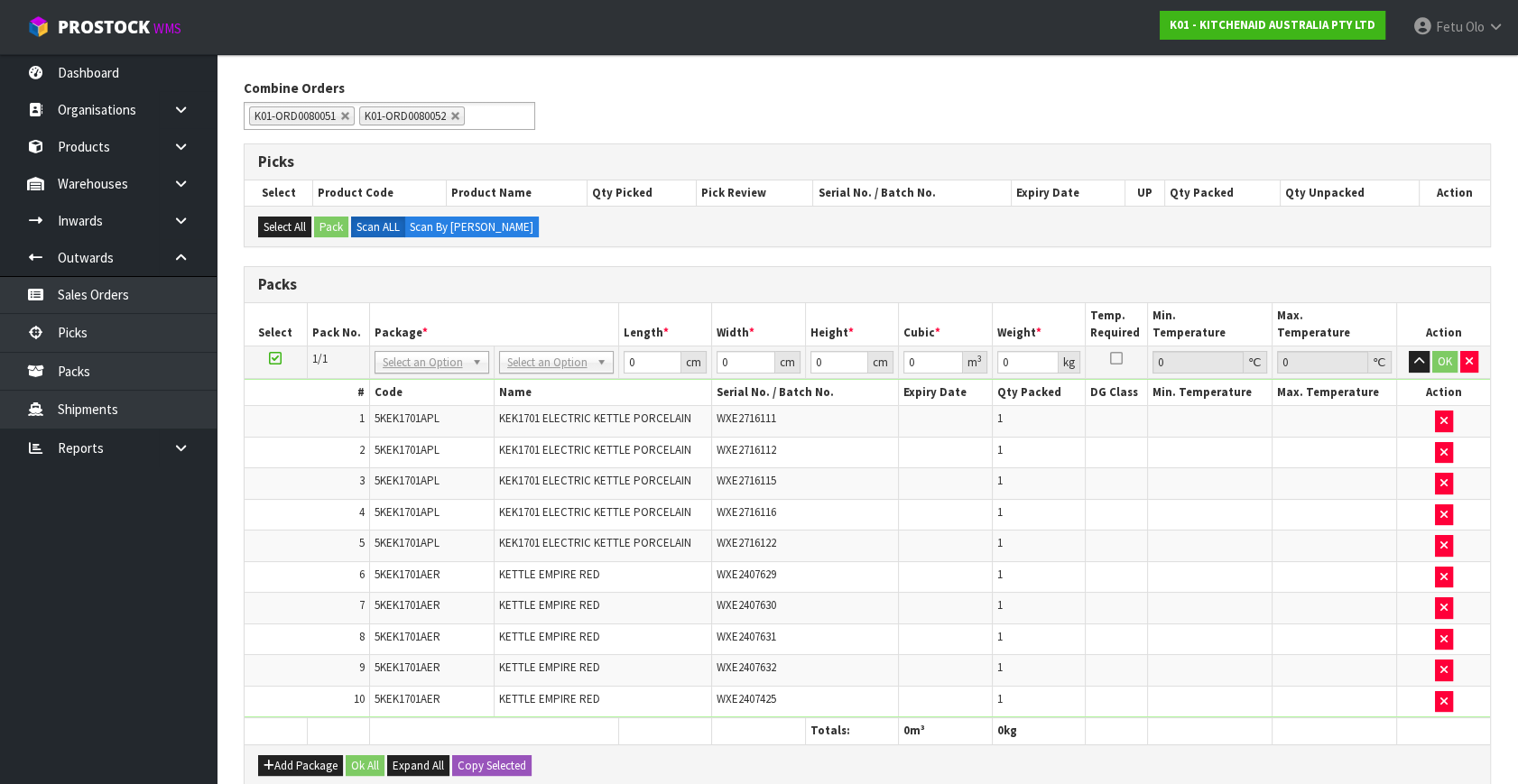
drag, startPoint x: 564, startPoint y: 367, endPoint x: 550, endPoint y: 398, distance: 34.0
drag, startPoint x: 565, startPoint y: 386, endPoint x: 529, endPoint y: 398, distance: 37.9
click at [531, 398] on tbody "1/1 NONE 007-001 007-002 007-004 007-009 007-013 007-014 007-015 007-017 007-01…" at bounding box center [867, 532] width 1245 height 372
type input "52"
type input "40"
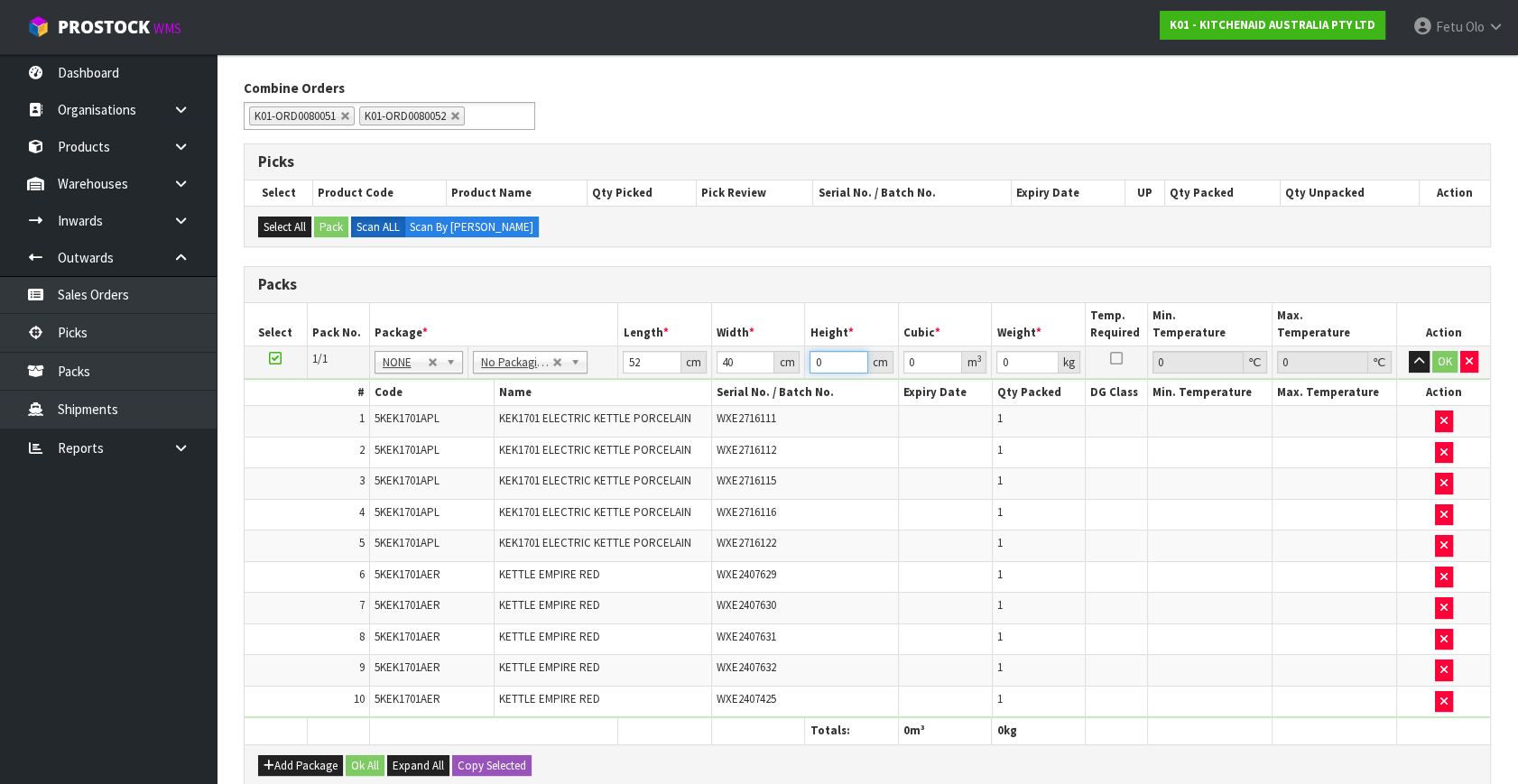
type input "4"
type input "0.00832"
type input "49"
type input "0.10192"
type input "49"
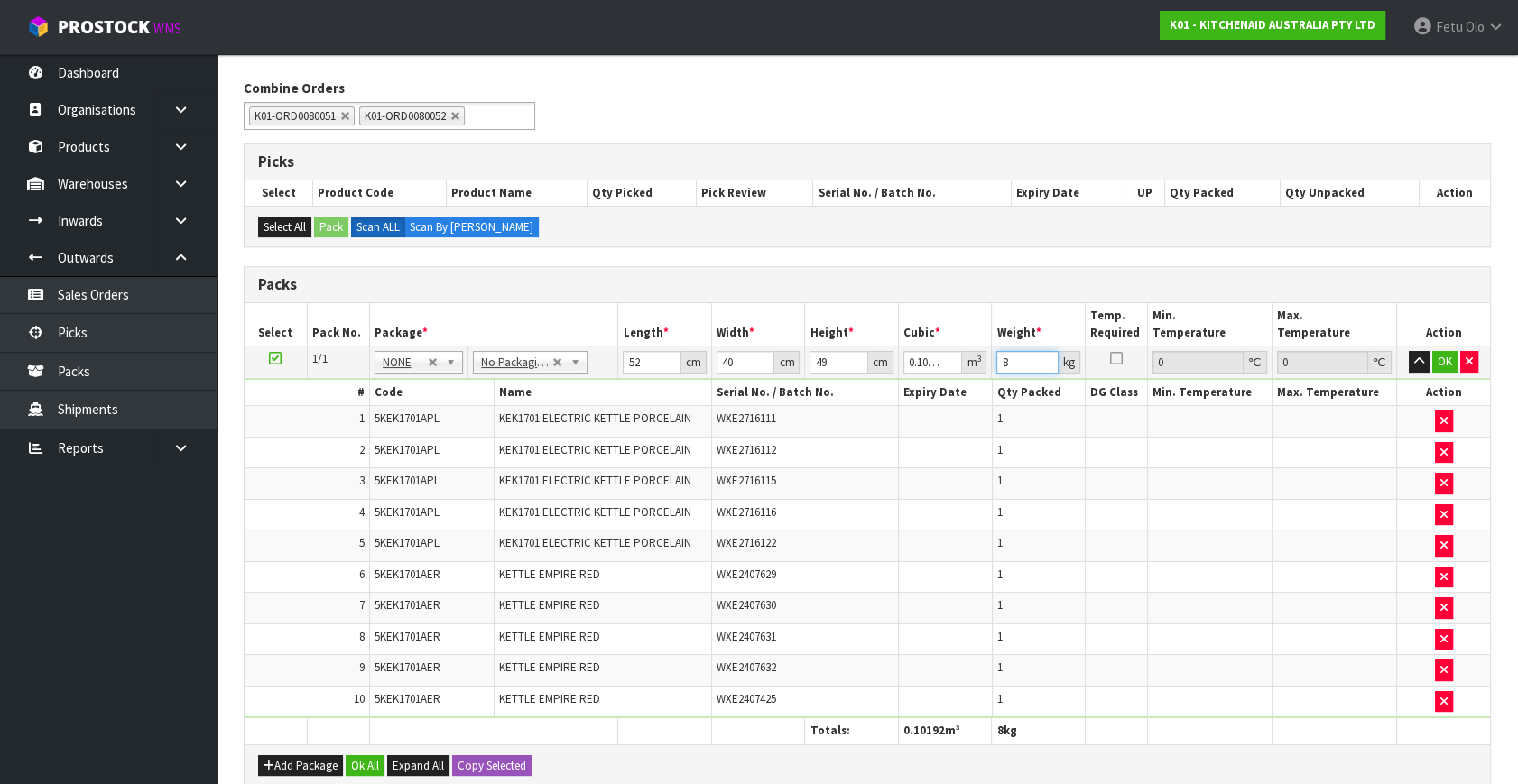
type input "8"
click button "OK" at bounding box center [1445, 362] width 25 height 21
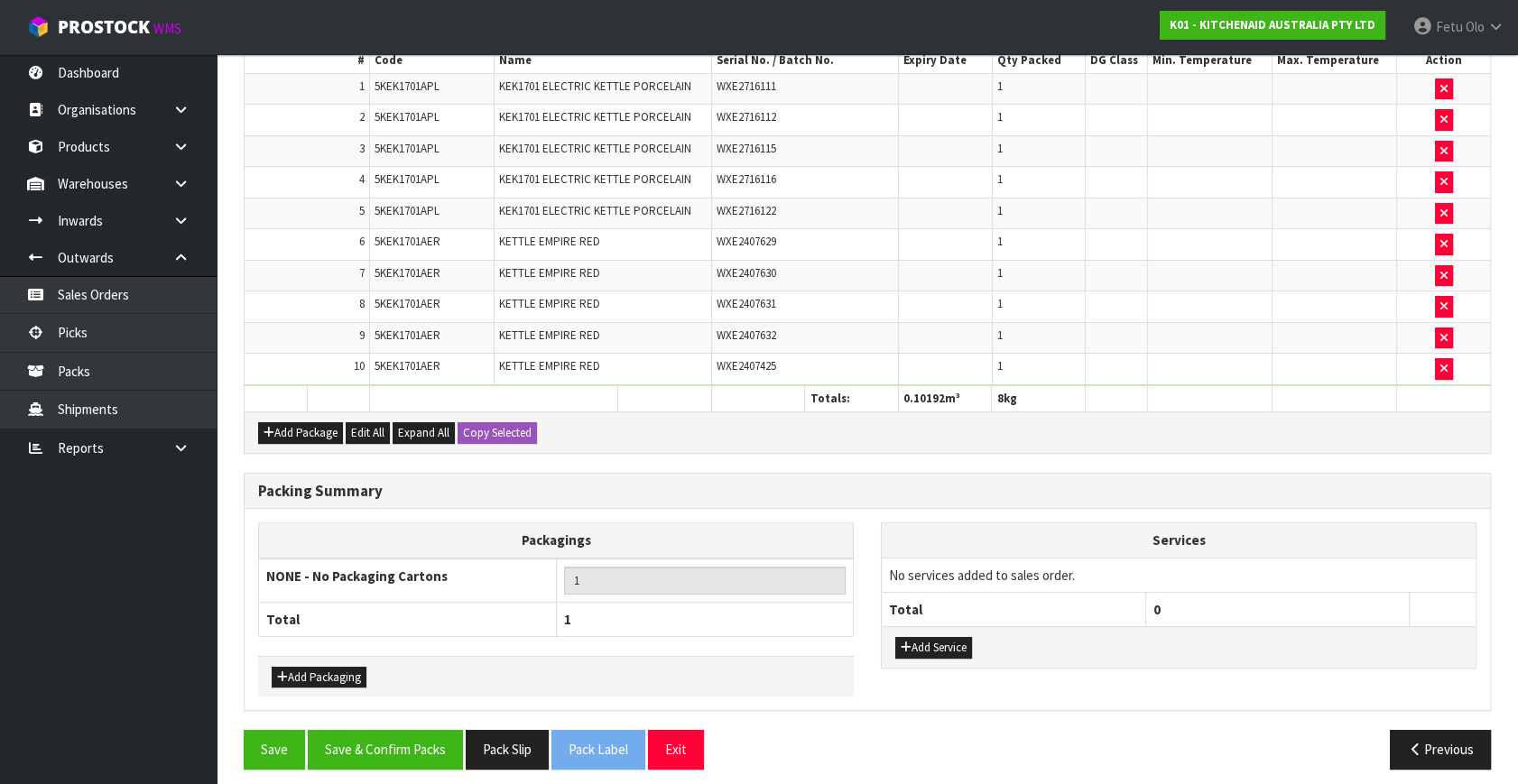
scroll to position [546, 0]
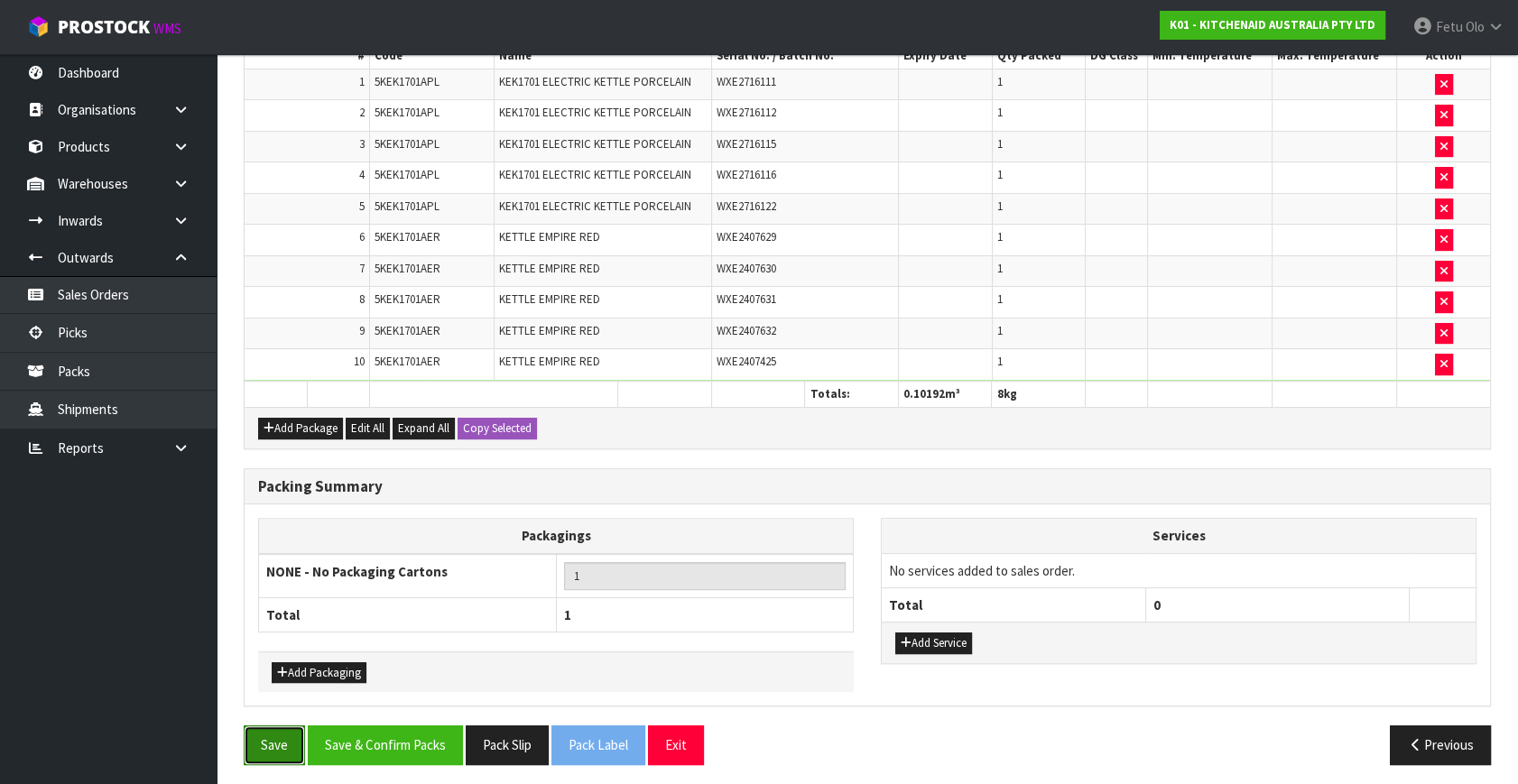
click at [271, 739] on button "Save" at bounding box center [274, 745] width 61 height 39
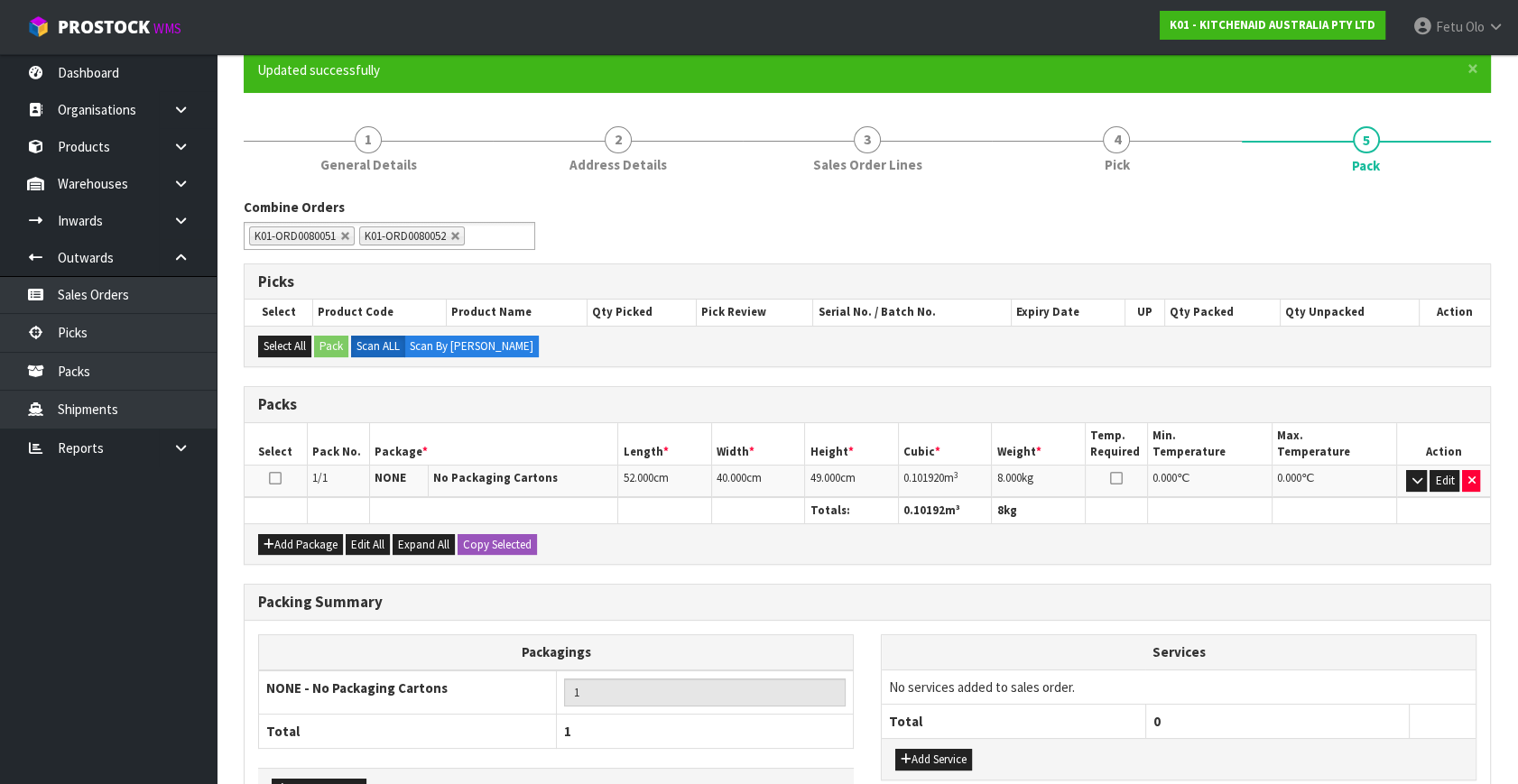
scroll to position [277, 0]
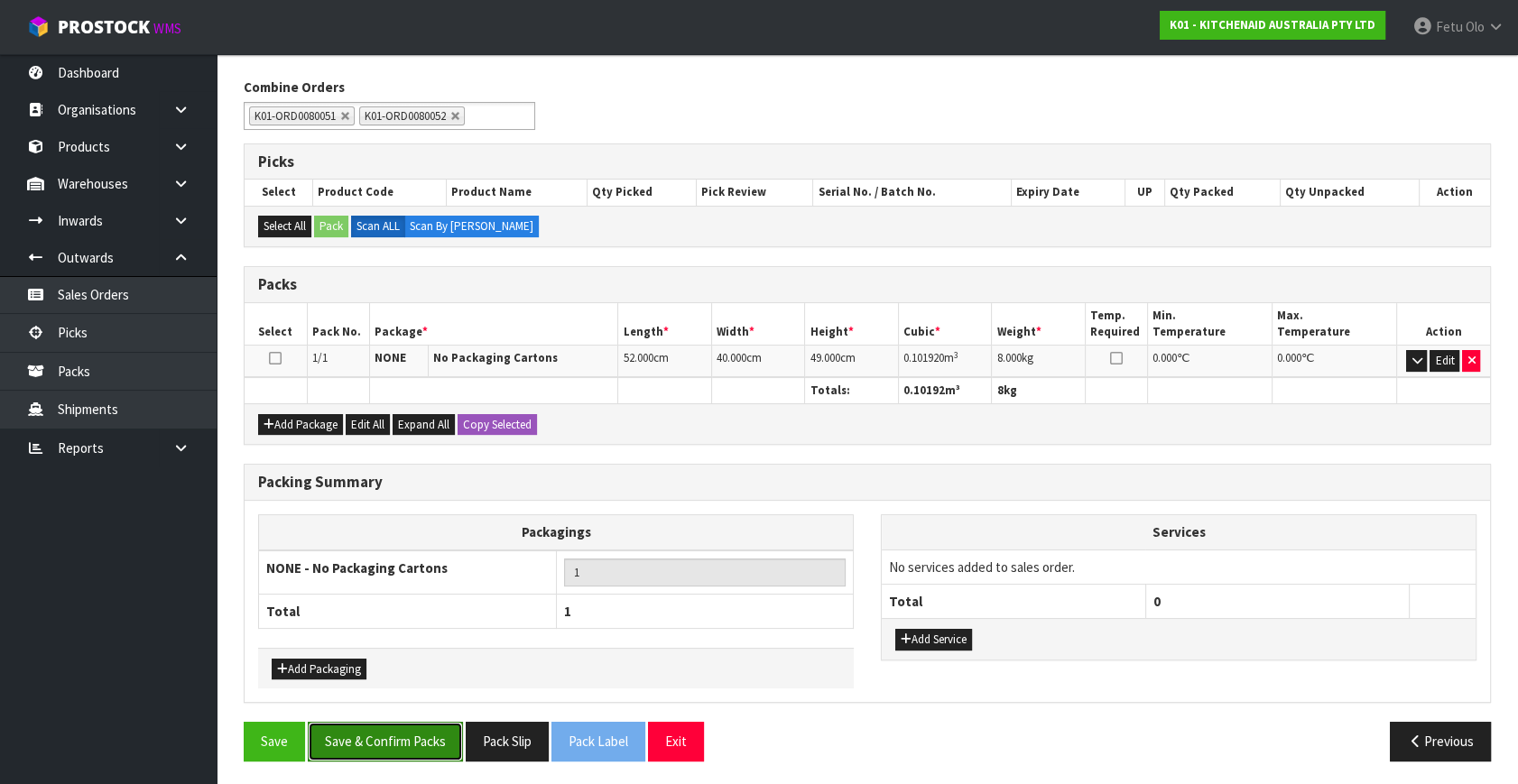
drag, startPoint x: 414, startPoint y: 732, endPoint x: 412, endPoint y: 722, distance: 10.2
click at [414, 732] on button "Save & Confirm Packs" at bounding box center [385, 741] width 155 height 39
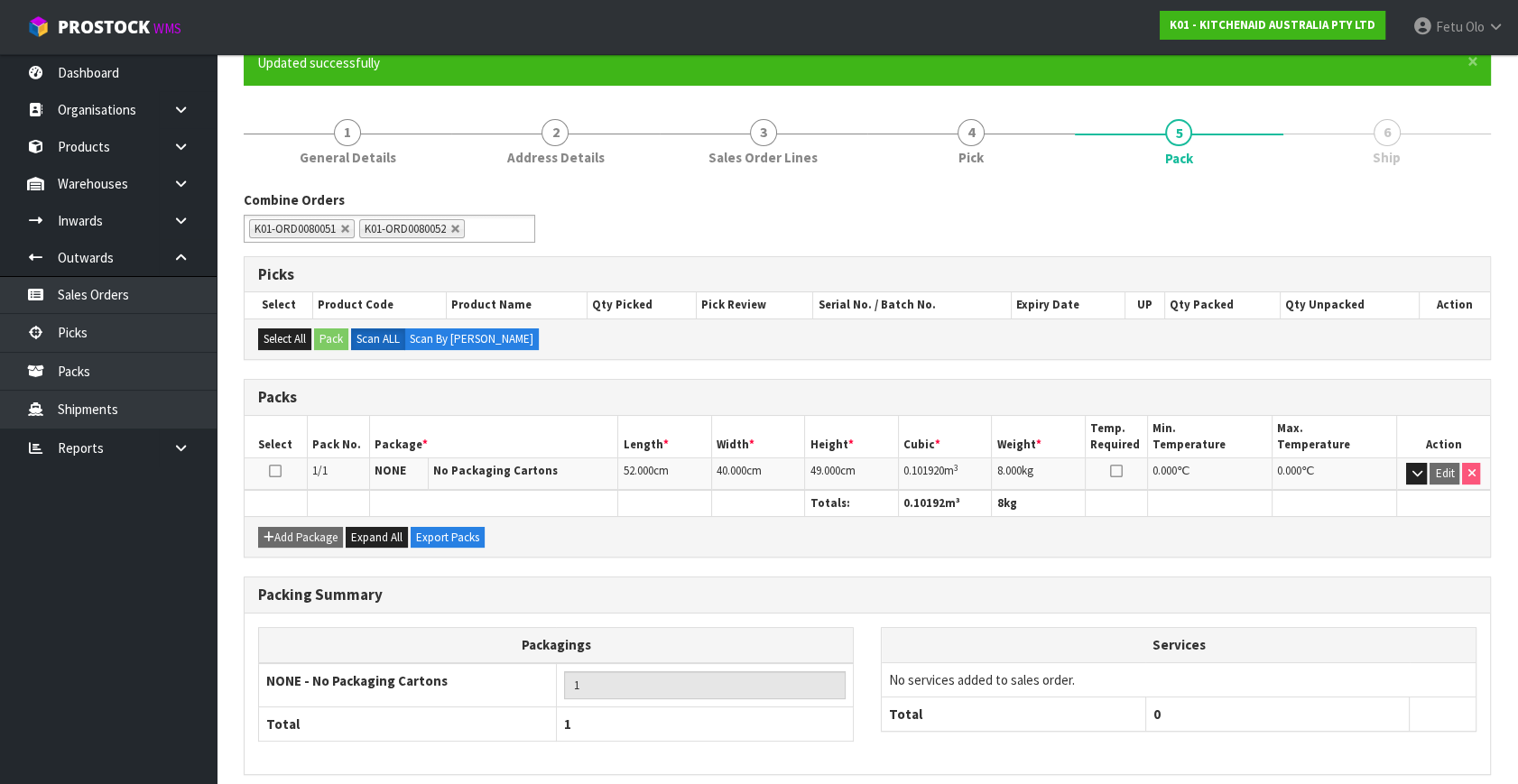
scroll to position [236, 0]
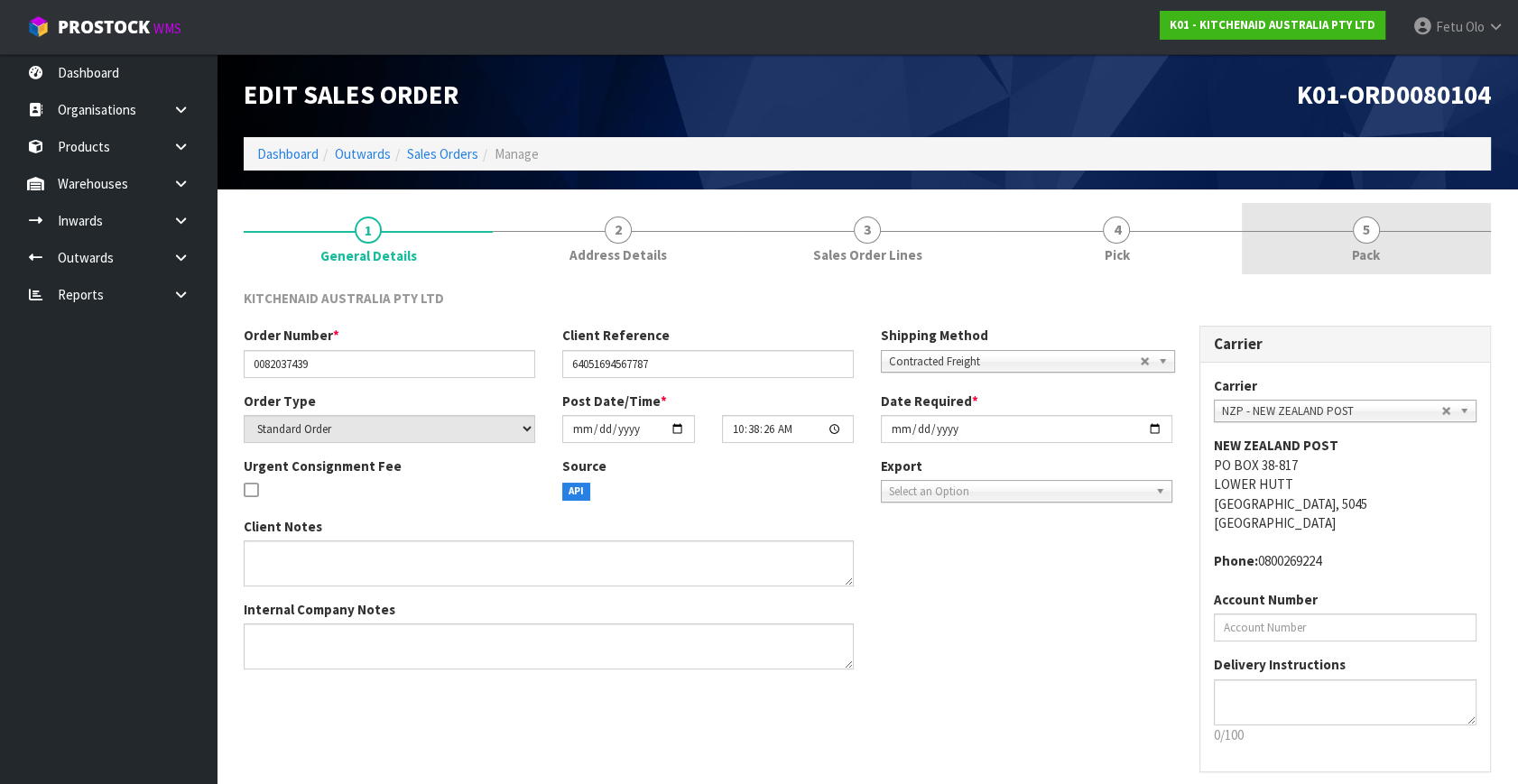
click at [1380, 245] on span "Pack" at bounding box center [1366, 255] width 28 height 19
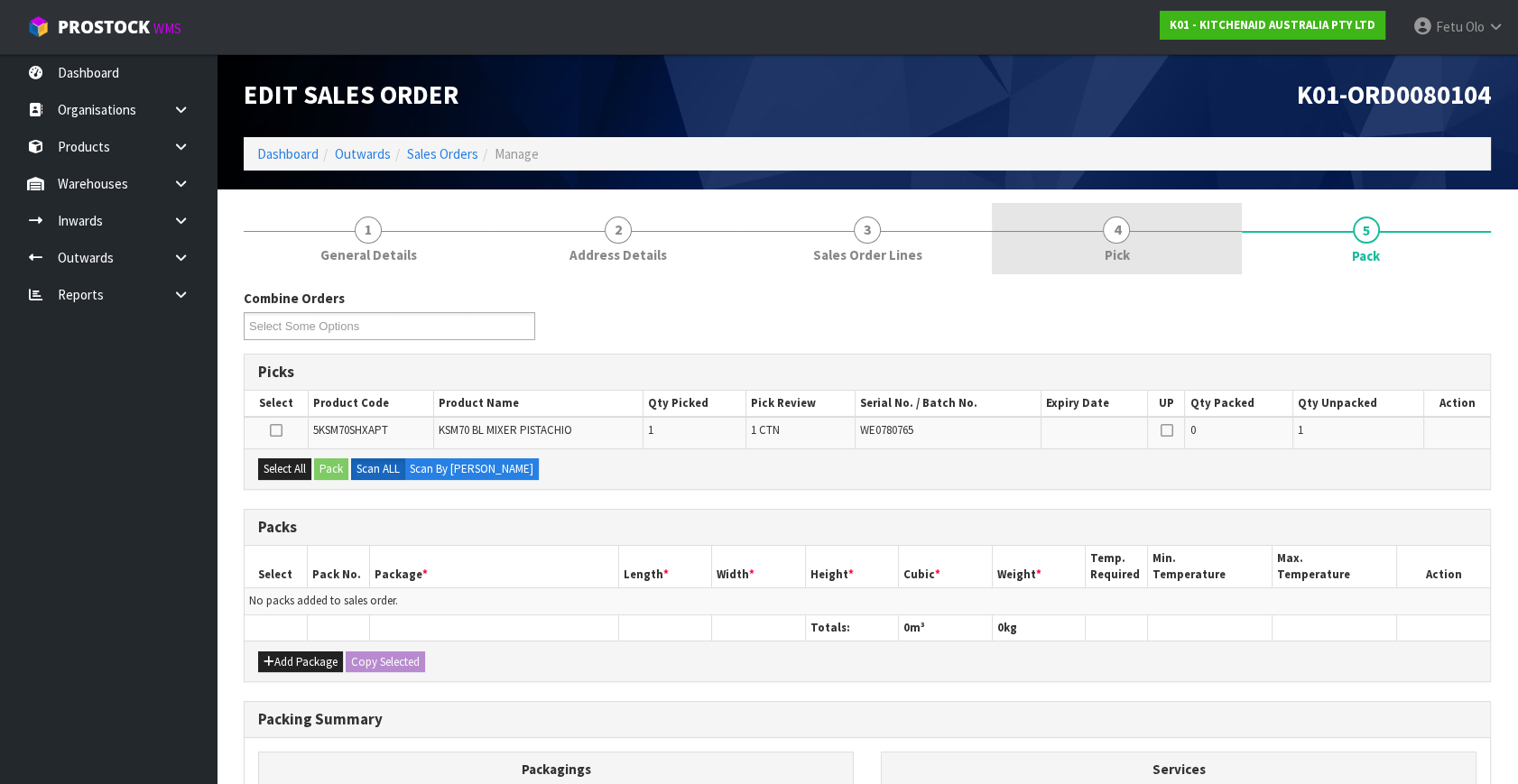
click at [1126, 248] on span "Pick" at bounding box center [1116, 255] width 25 height 19
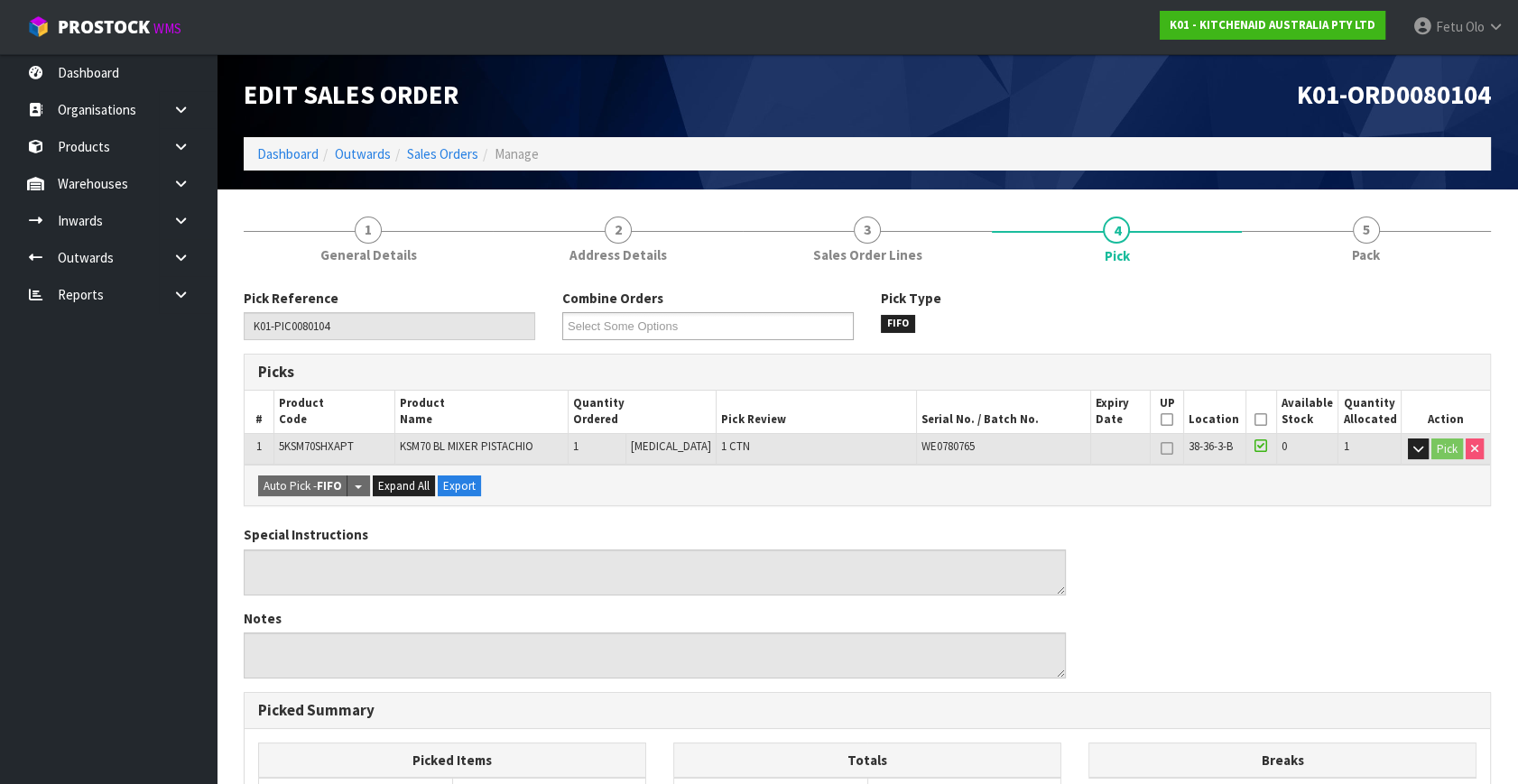
click at [1255, 419] on icon at bounding box center [1261, 419] width 13 height 1
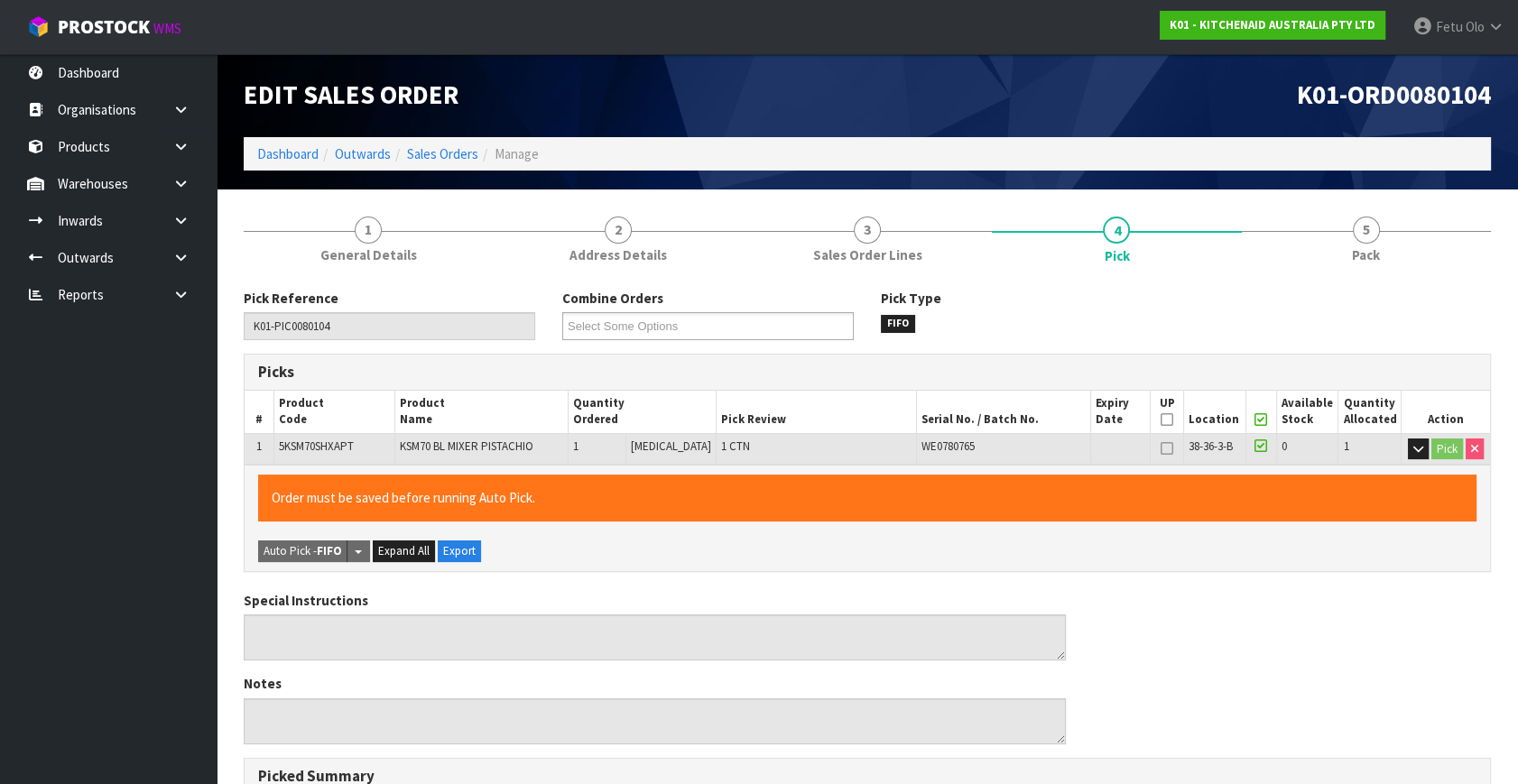
click at [1256, 419] on icon at bounding box center [1261, 419] width 13 height 1
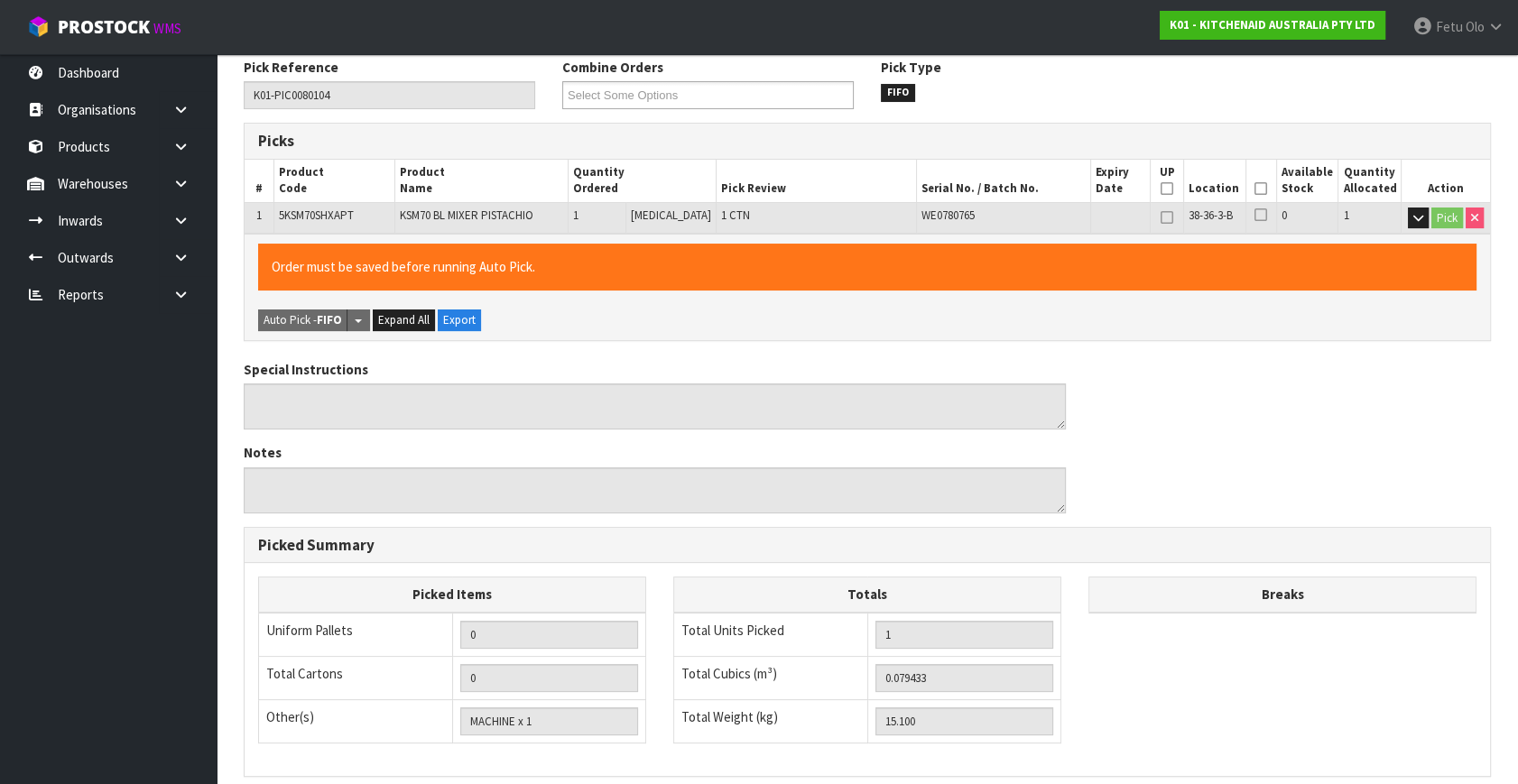
scroll to position [469, 0]
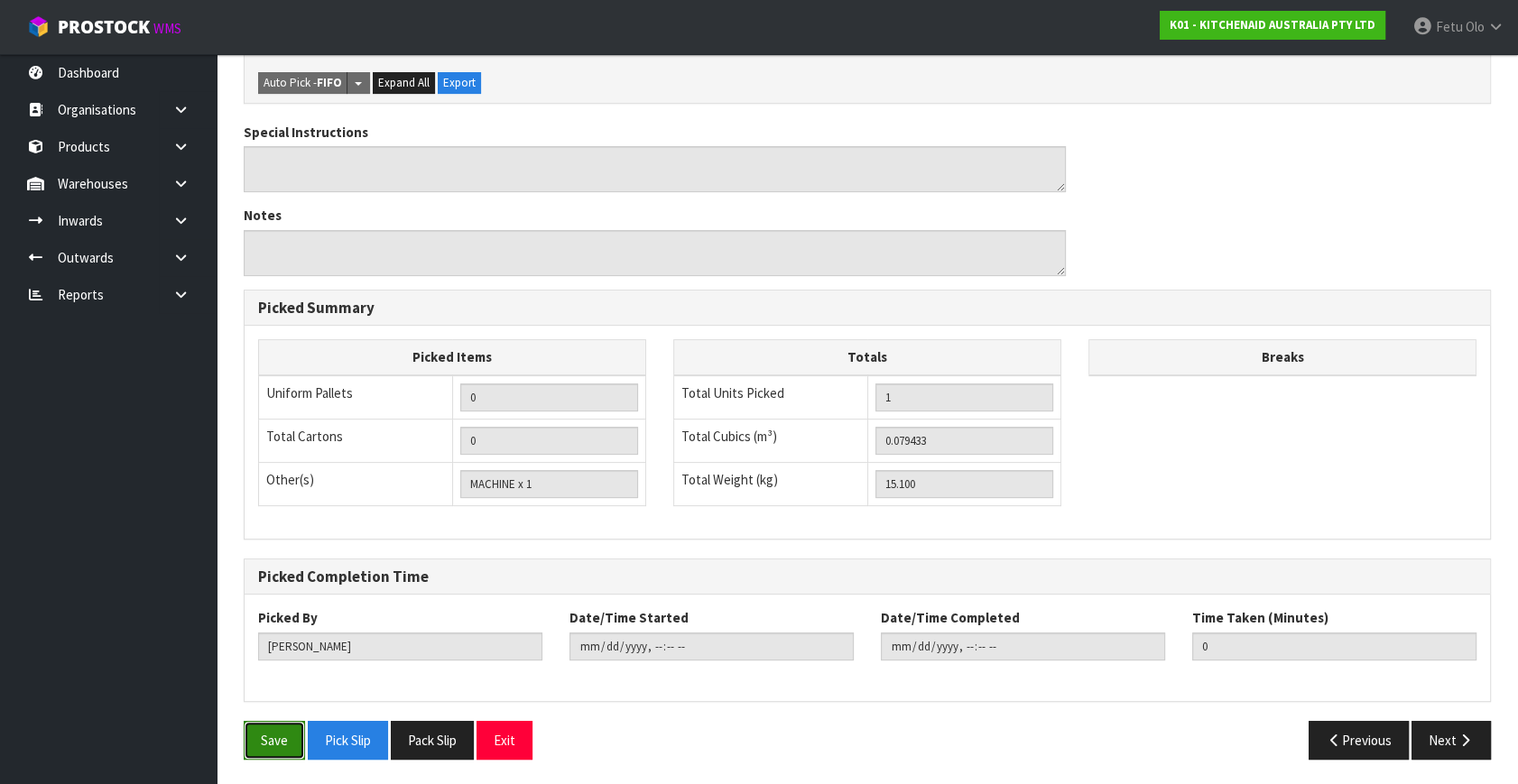
drag, startPoint x: 271, startPoint y: 742, endPoint x: 472, endPoint y: 766, distance: 202.4
click at [272, 740] on button "Save" at bounding box center [274, 740] width 61 height 39
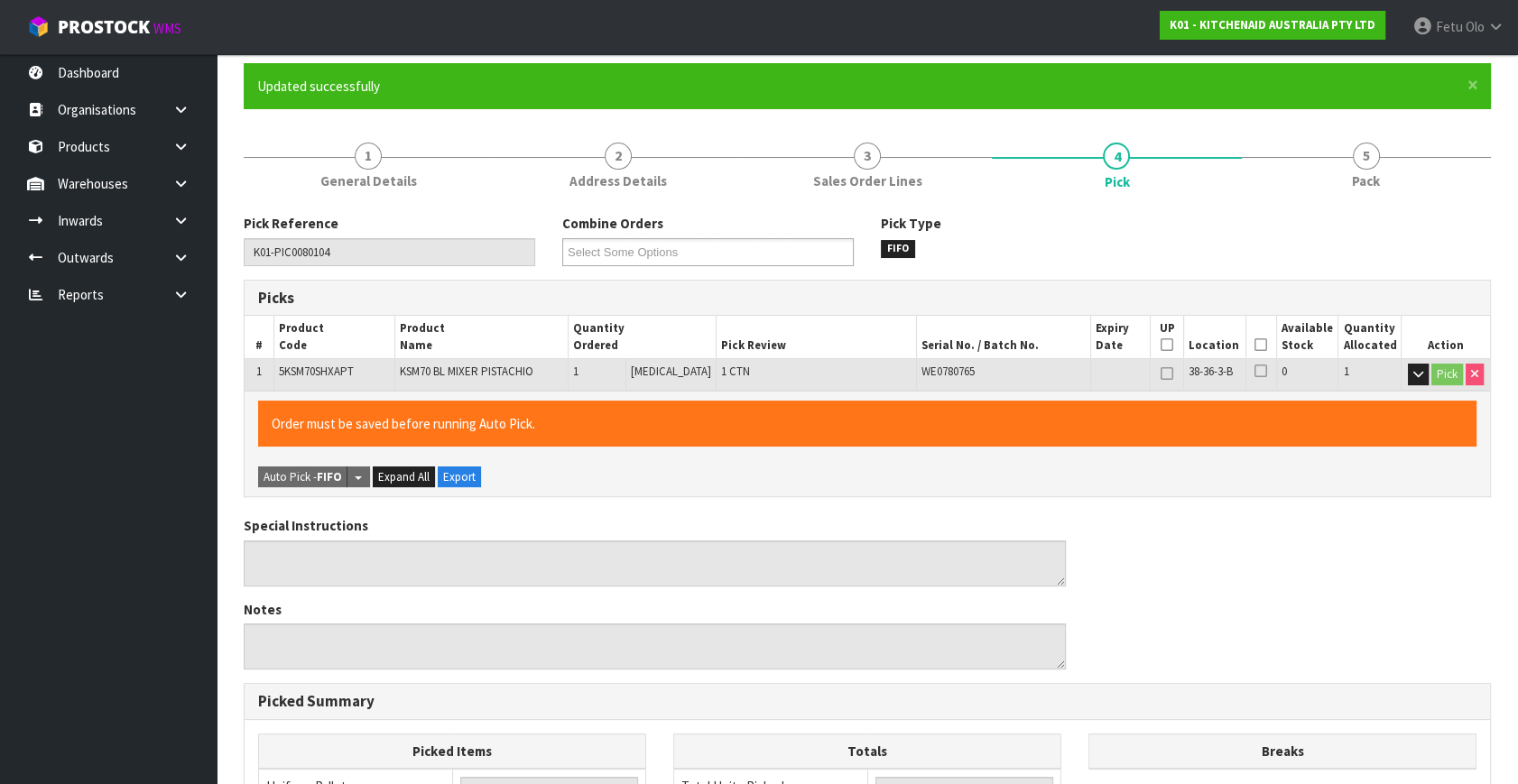
scroll to position [0, 0]
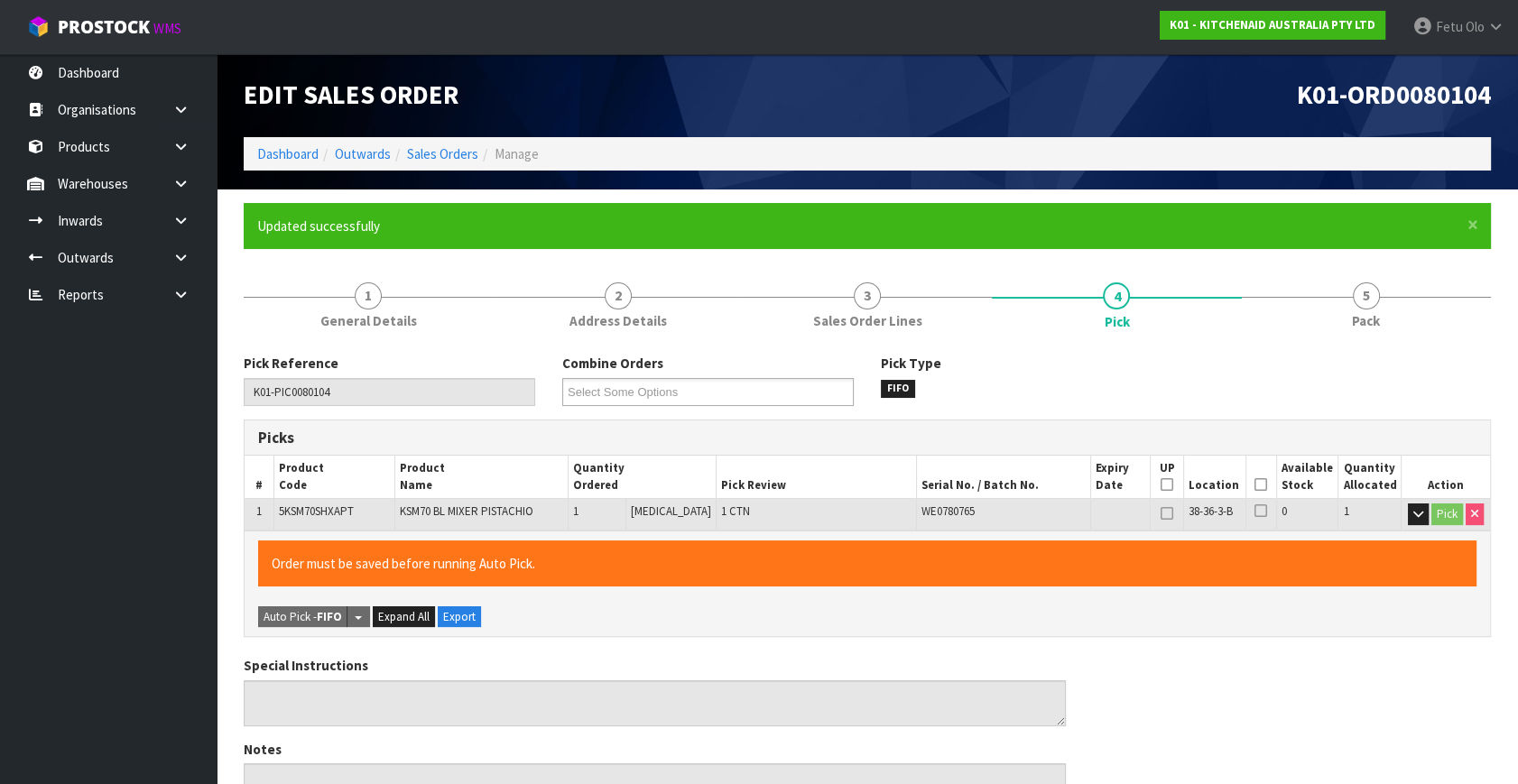
type input "Fetu Olo"
type input "2025-10-06T10:18:53"
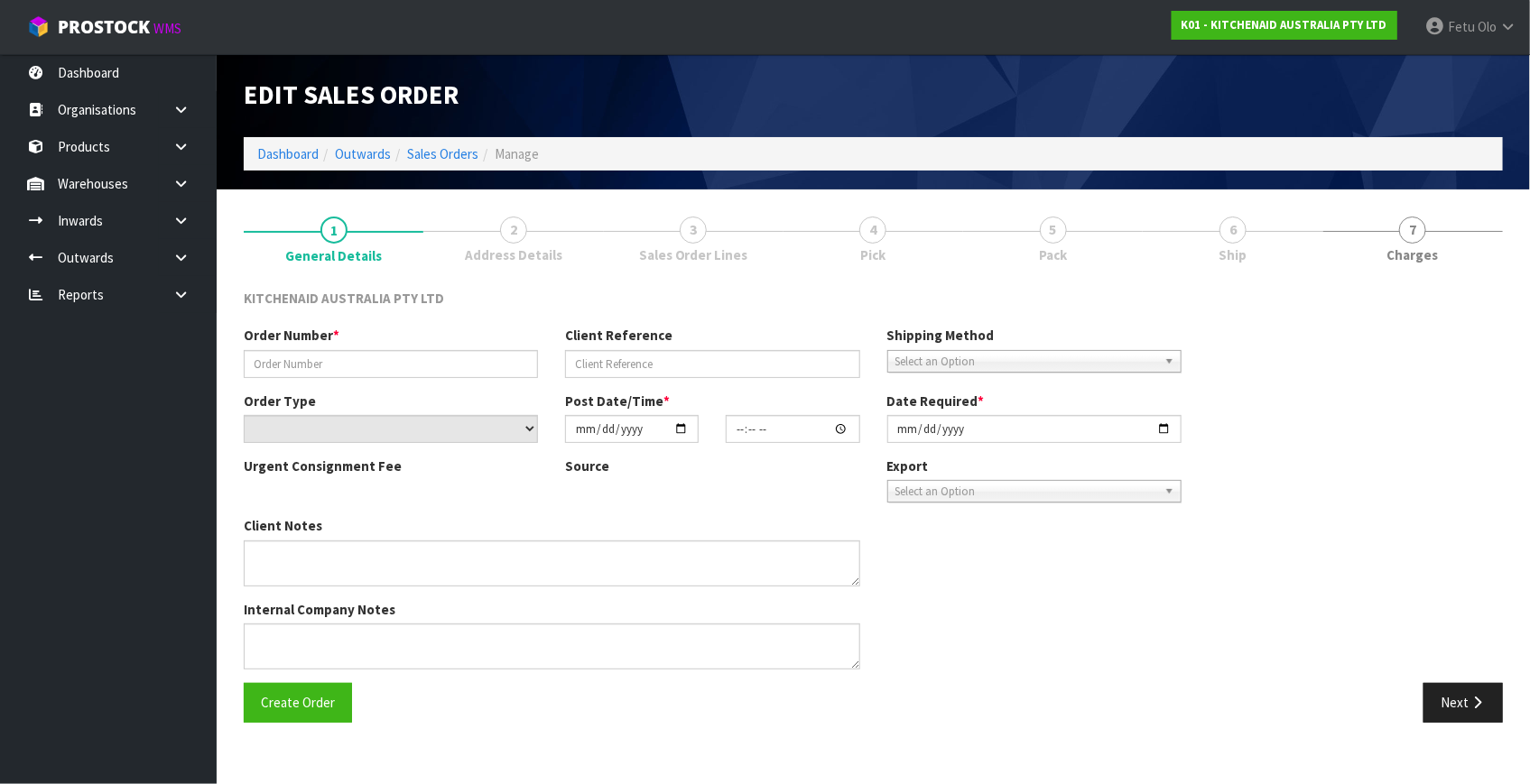
type input "0082037439"
type input "64051694567787"
select select "number:0"
type input "[DATE]"
type input "10:38:26.000"
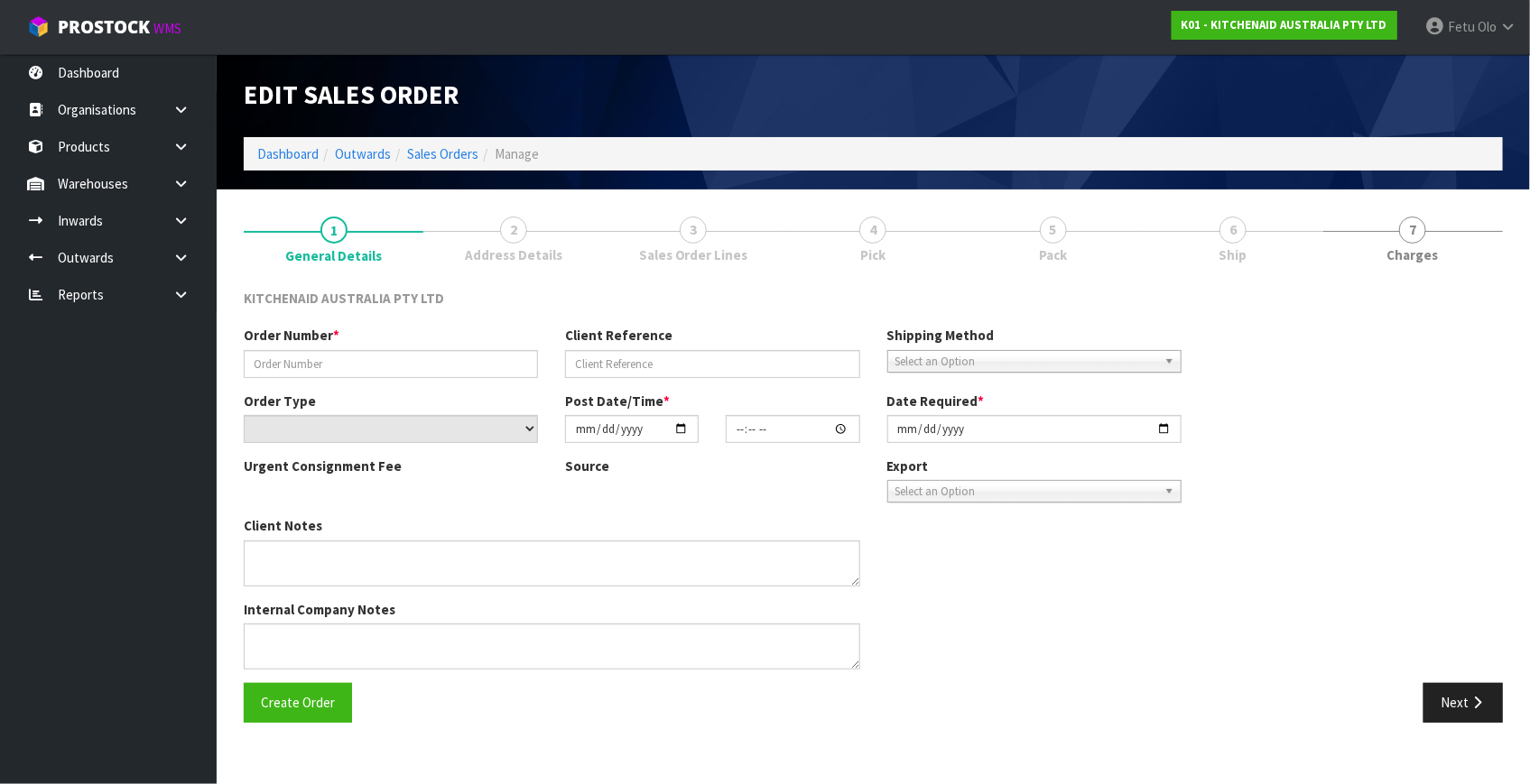
type input "[DATE]"
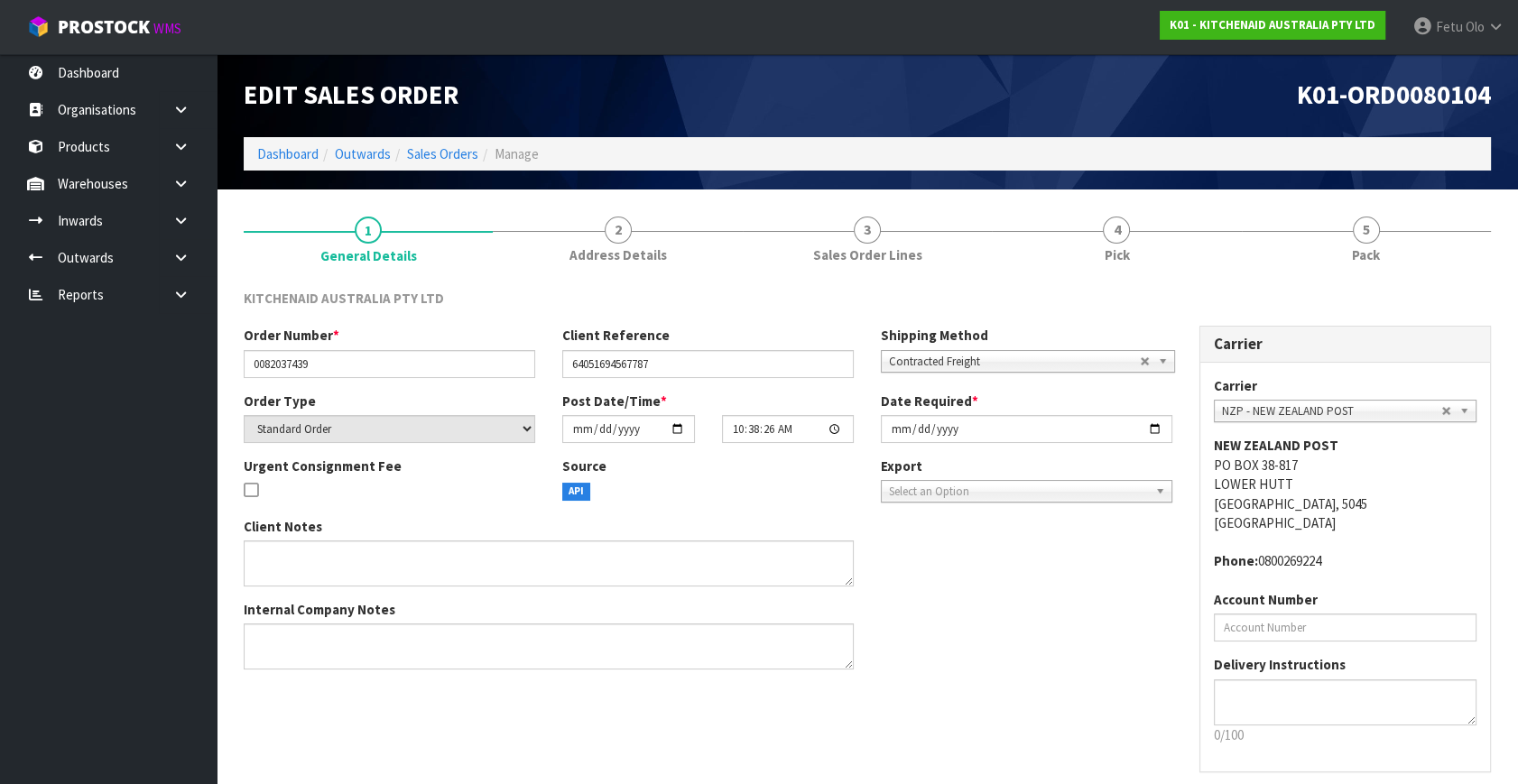
click at [1022, 700] on div "Order Number * 0082037439 Client Reference 64051694567787 Shipping Method Clien…" at bounding box center [867, 559] width 1274 height 466
click at [272, 145] on li "Dashboard" at bounding box center [287, 154] width 61 height 19
click at [290, 146] on link "Dashboard" at bounding box center [287, 154] width 61 height 17
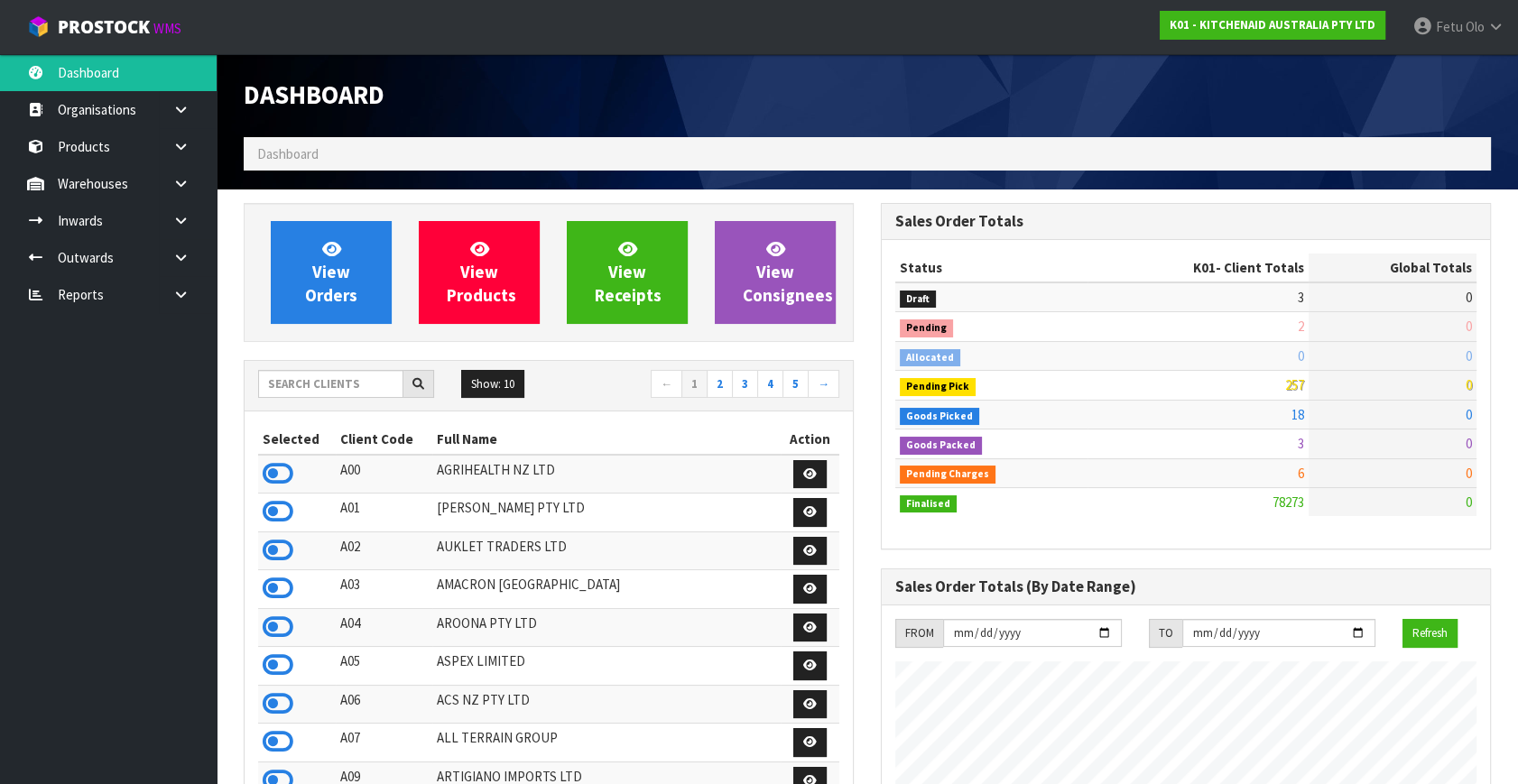
scroll to position [1364, 637]
click at [894, 116] on div "Dashboard" at bounding box center [867, 96] width 1274 height 83
click at [178, 252] on icon at bounding box center [182, 258] width 17 height 14
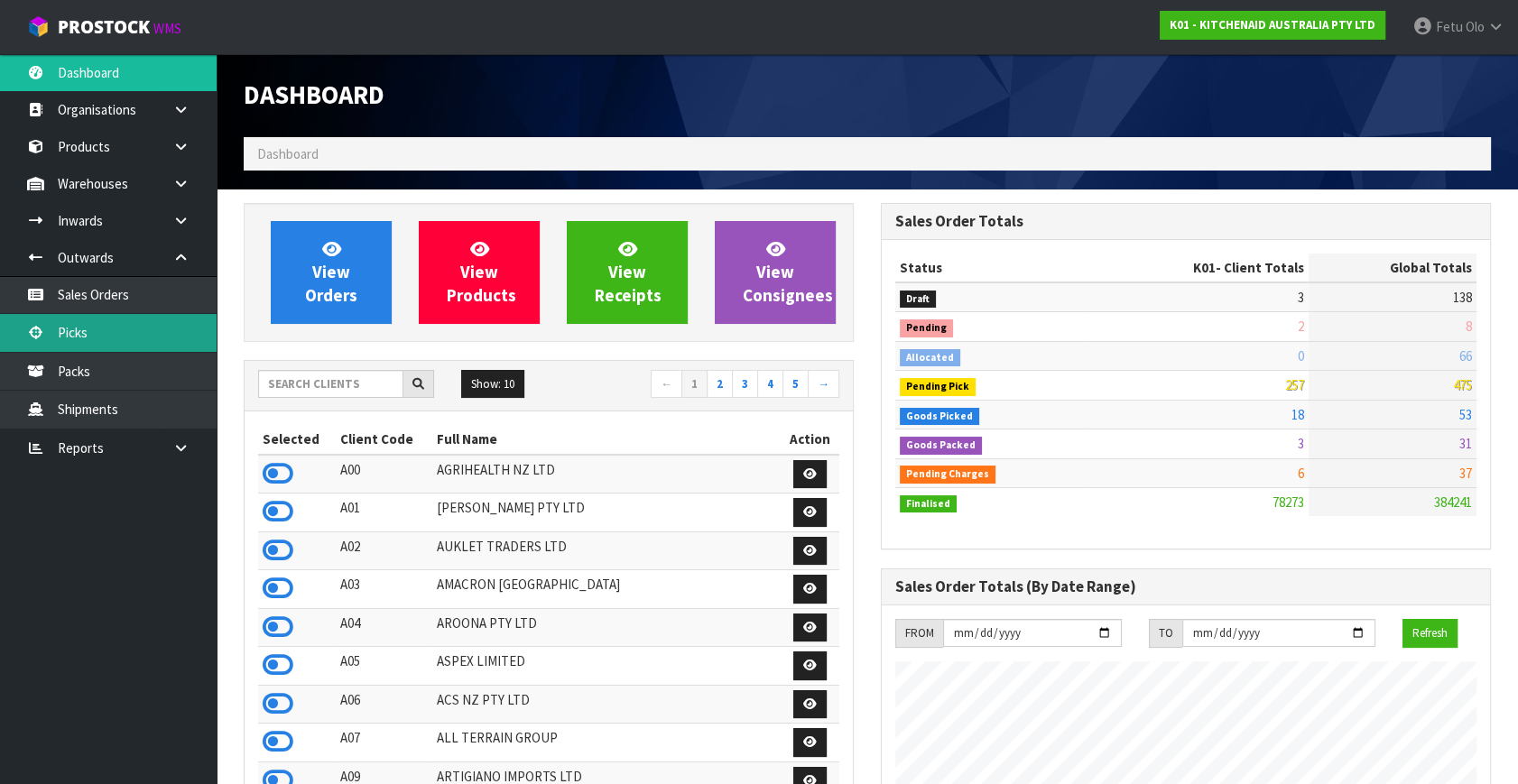
drag, startPoint x: 98, startPoint y: 332, endPoint x: 98, endPoint y: 348, distance: 16.0
click at [98, 332] on link "Picks" at bounding box center [108, 333] width 216 height 37
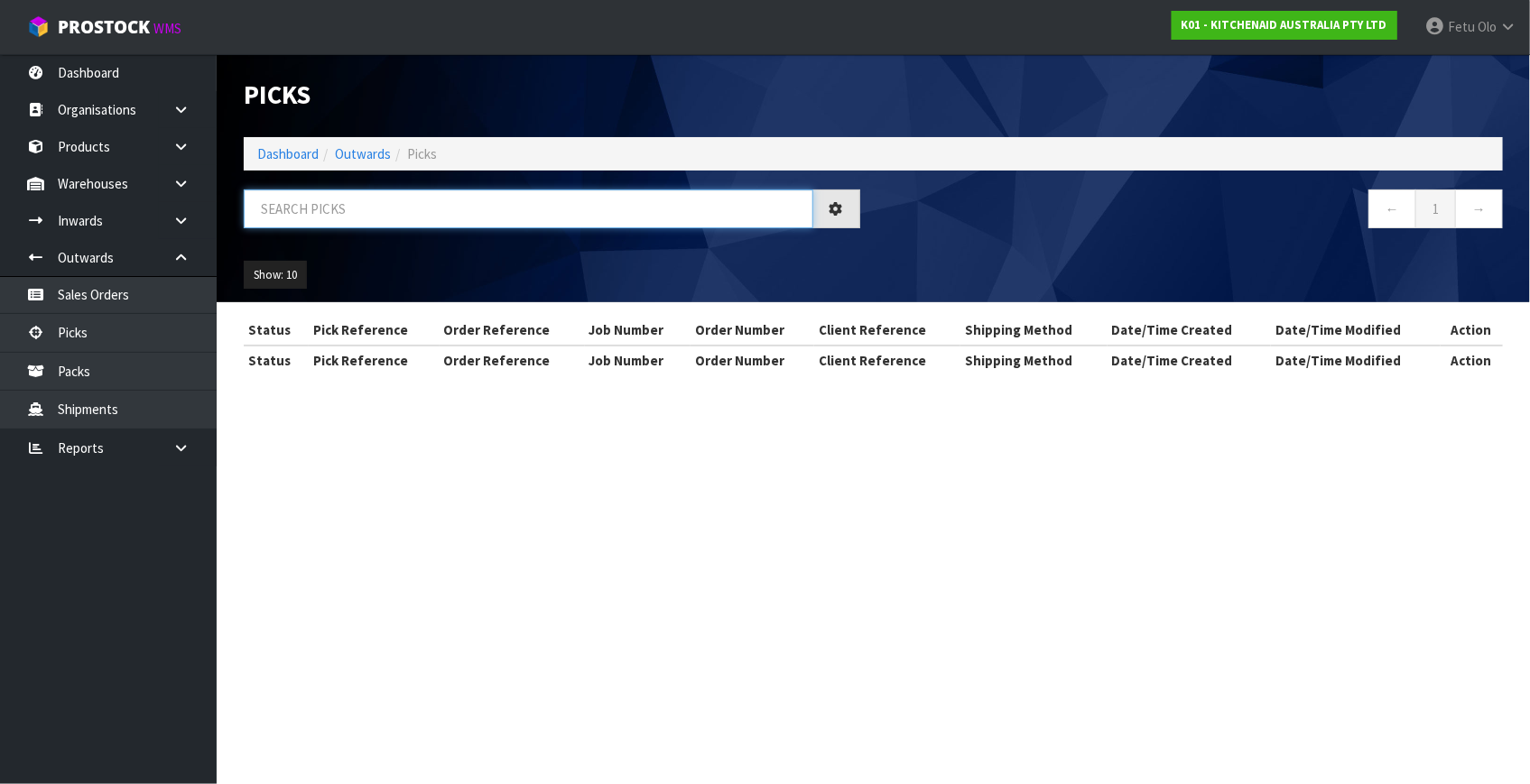
click at [481, 207] on input "text" at bounding box center [528, 209] width 570 height 39
type input "80104"
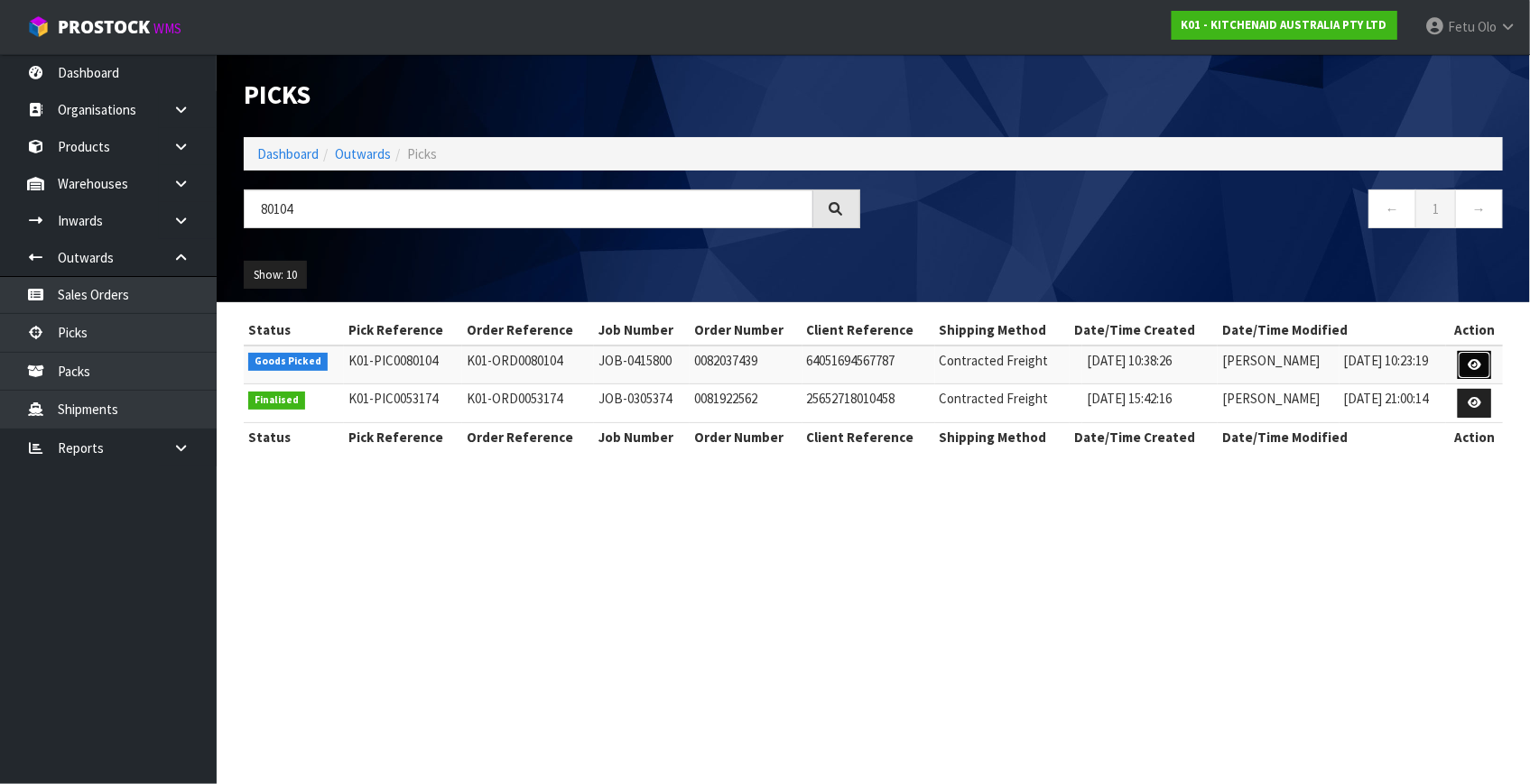
click at [1472, 362] on icon at bounding box center [1475, 365] width 14 height 12
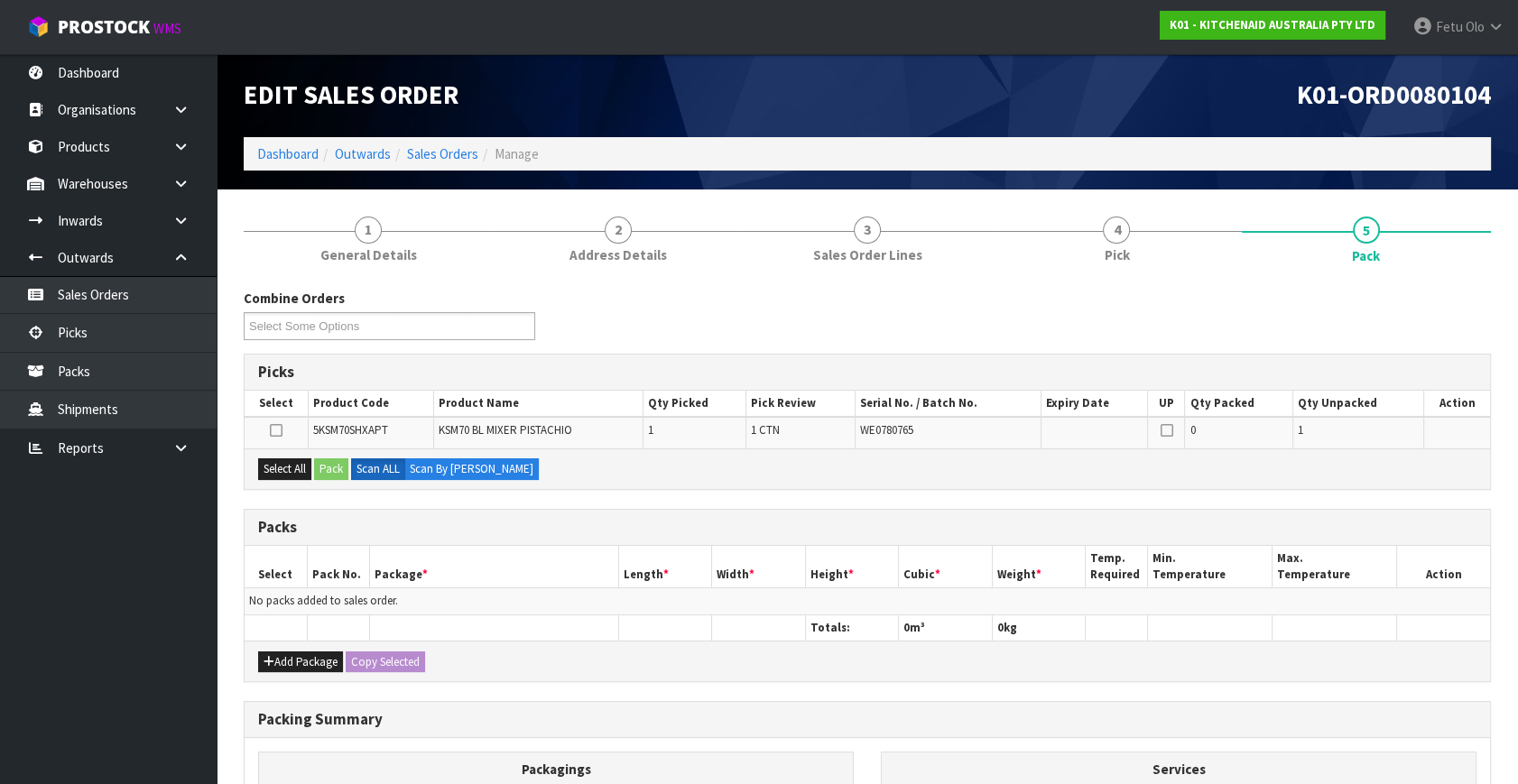
click at [1372, 674] on div "Add Package Copy Selected" at bounding box center [867, 661] width 1245 height 41
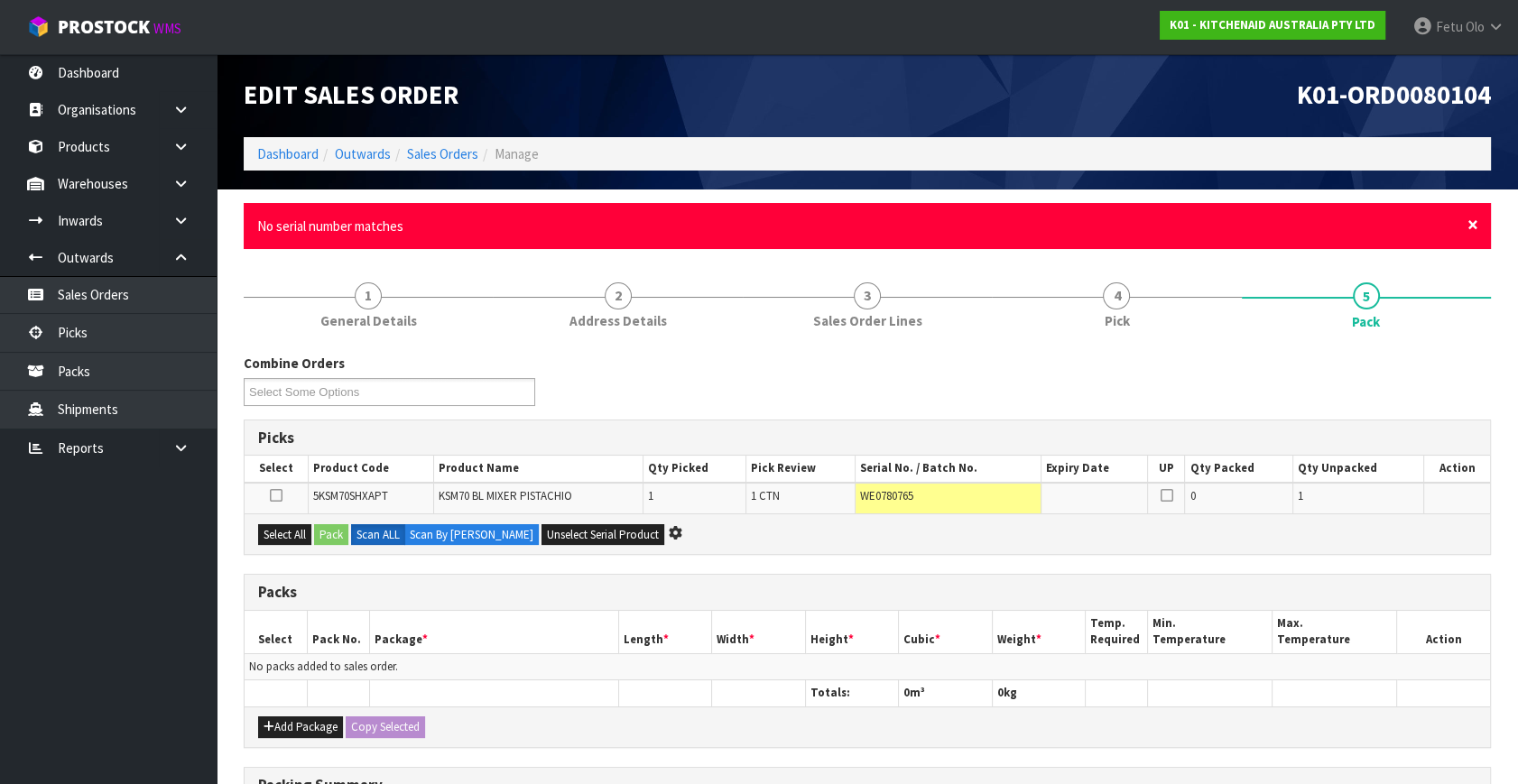
click at [1472, 223] on span "×" at bounding box center [1472, 225] width 11 height 25
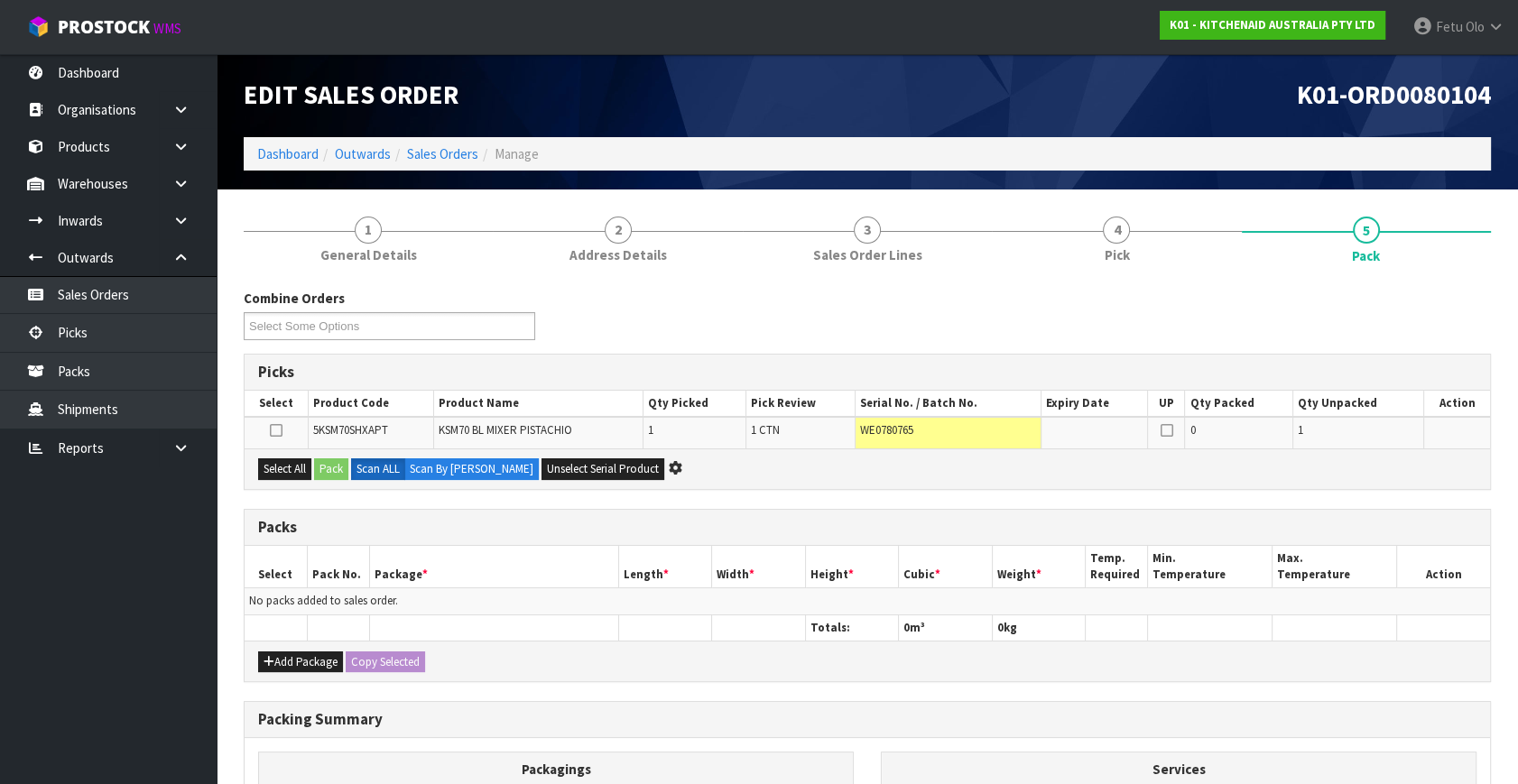
click at [1255, 294] on div "Combine Orders K01-ORD0079897 K01-ORD0079909 K01-ORD0079928 K01-ORD0079949 K01-…" at bounding box center [867, 321] width 1274 height 65
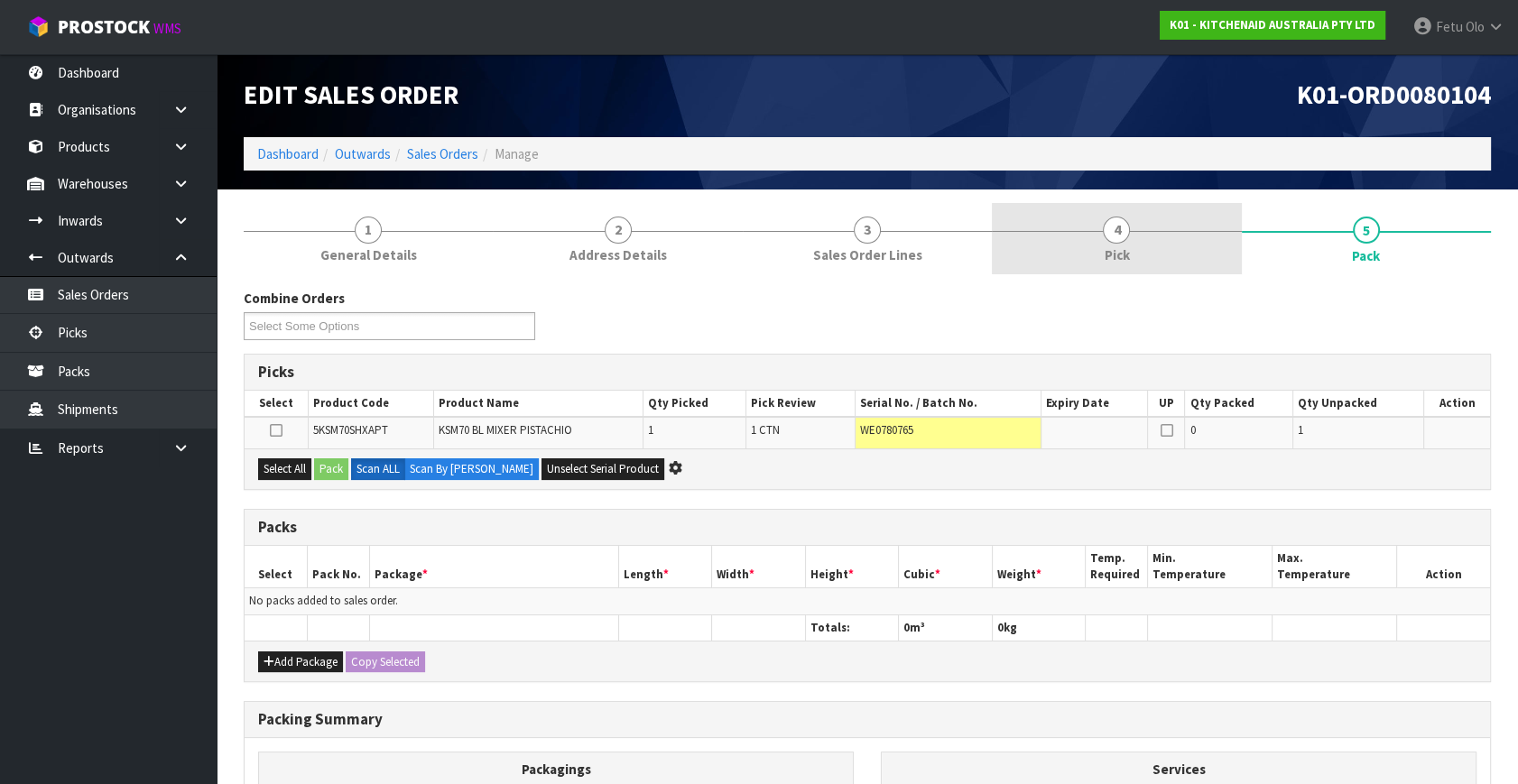
click at [1170, 257] on link "4 Pick" at bounding box center [1116, 238] width 249 height 71
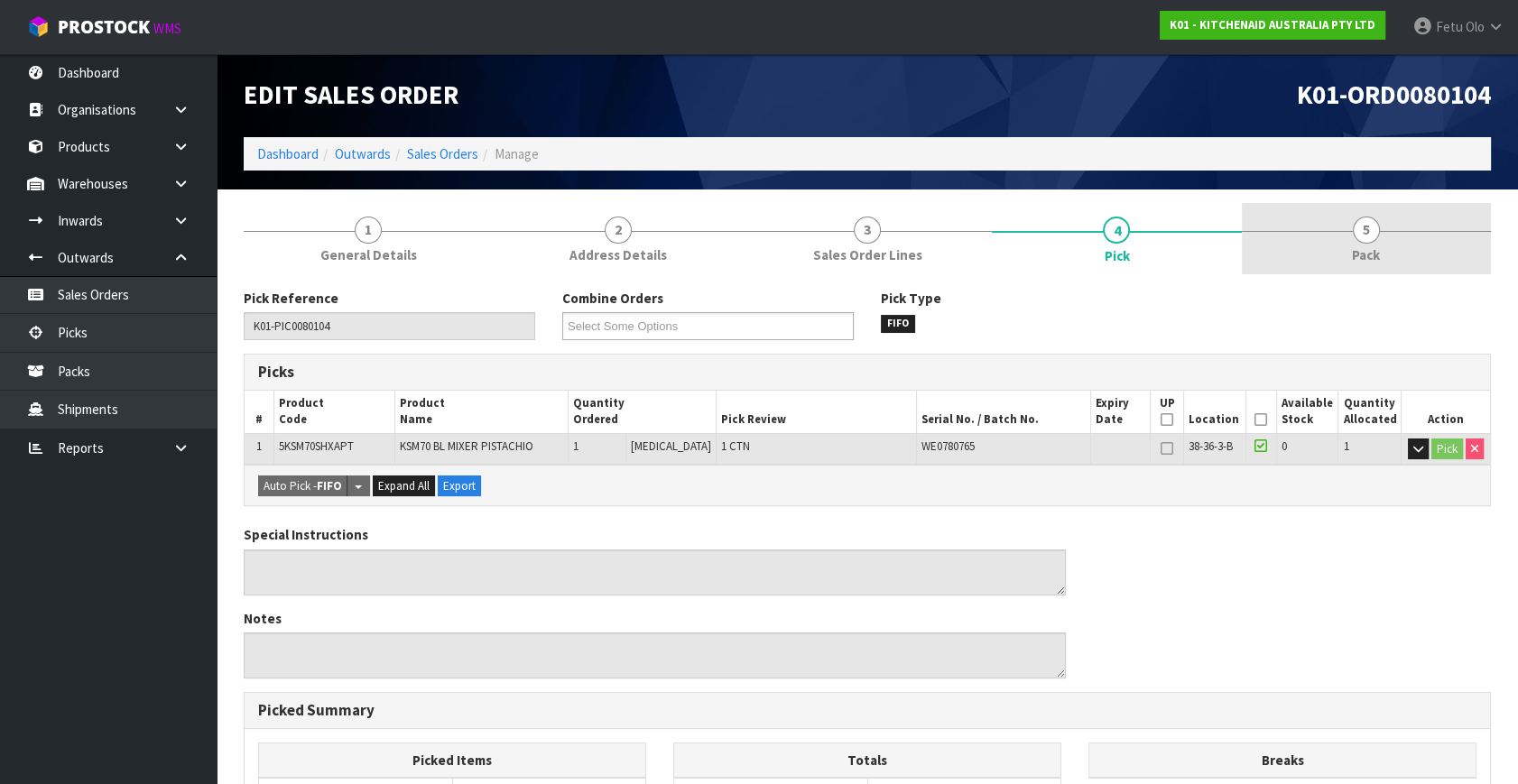
click at [1377, 250] on span "Pack" at bounding box center [1366, 255] width 28 height 19
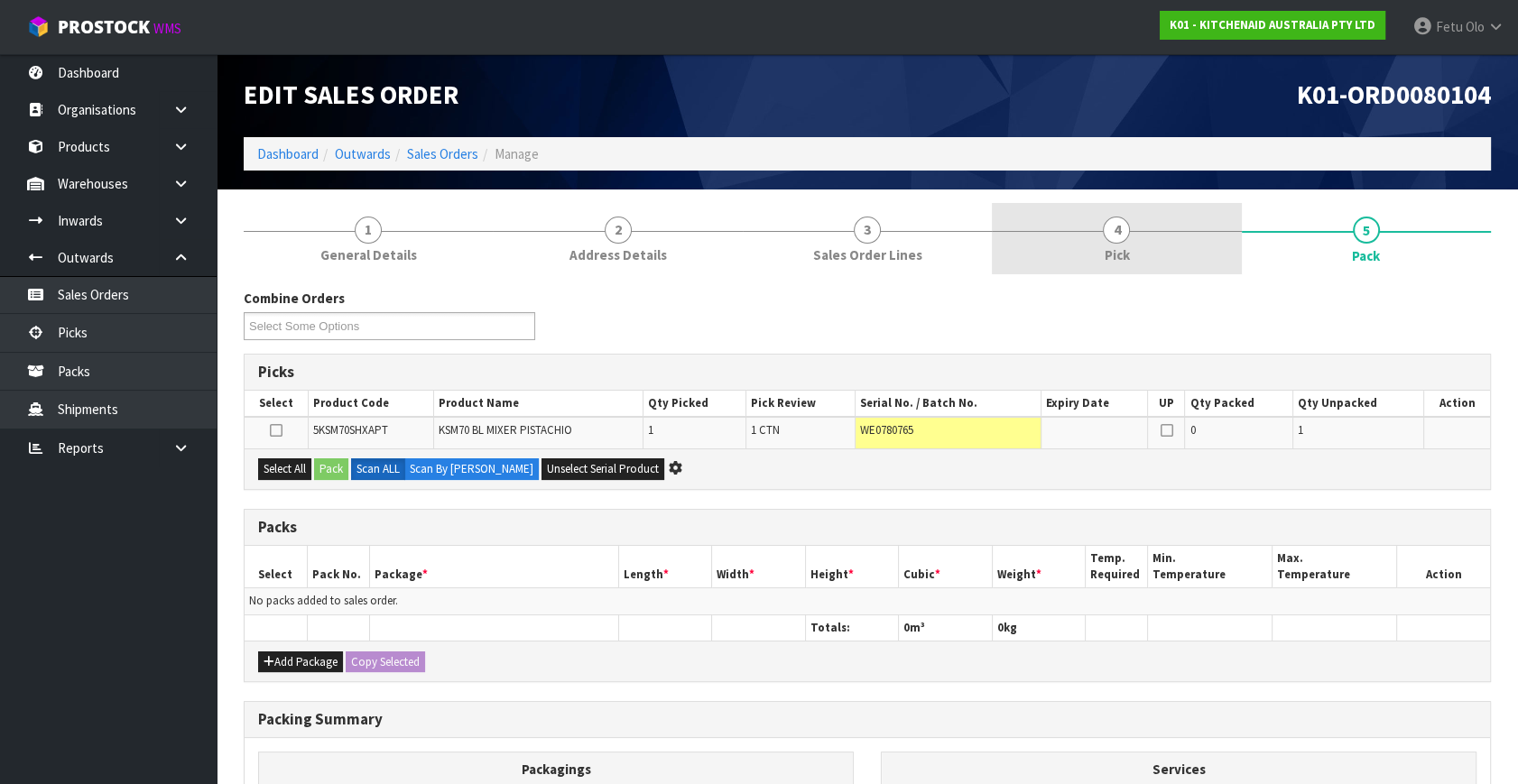
click at [1102, 255] on link "4 Pick" at bounding box center [1116, 238] width 249 height 71
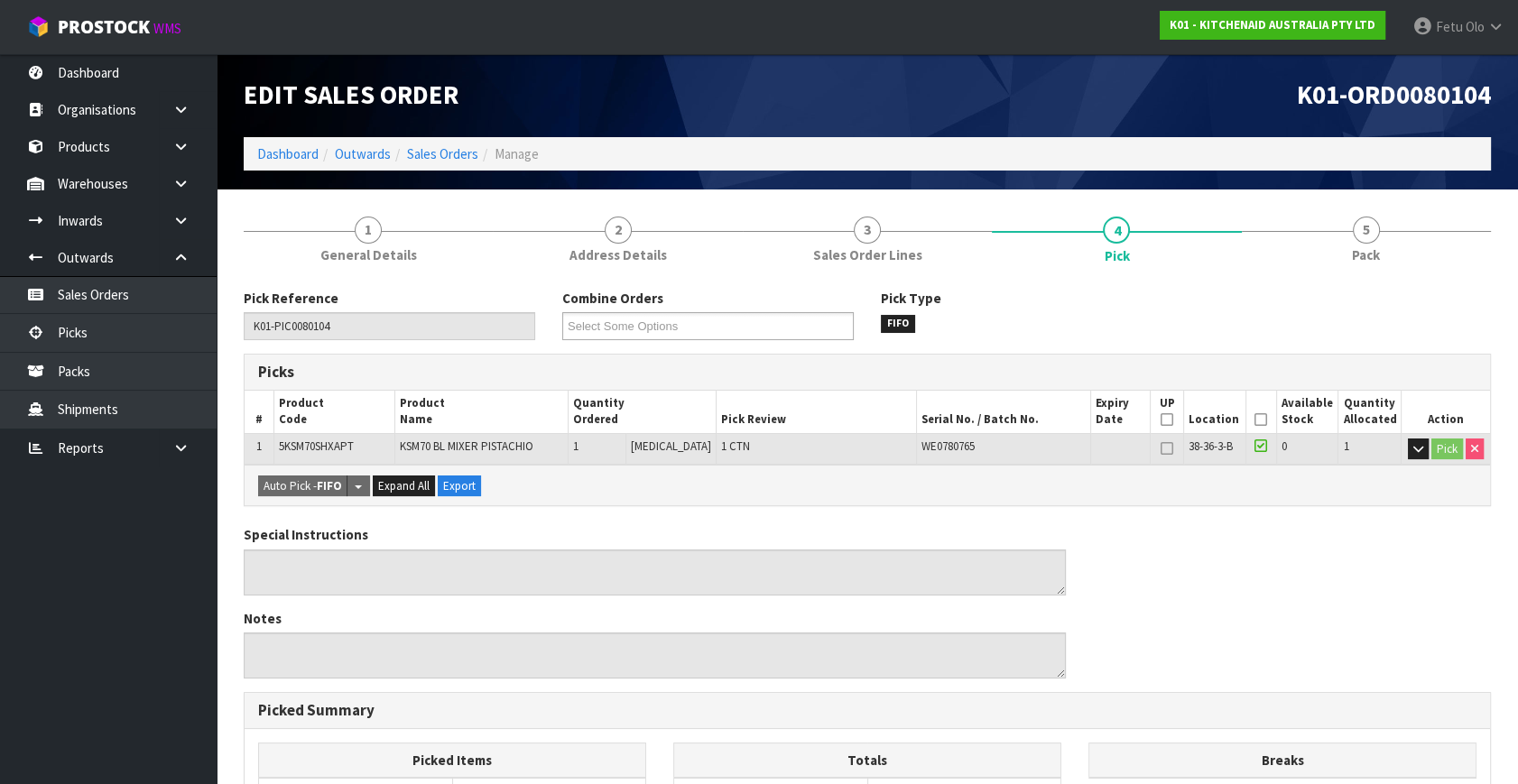
click at [940, 448] on span "WE0780765" at bounding box center [947, 446] width 53 height 16
click at [110, 334] on link "Picks" at bounding box center [108, 333] width 216 height 37
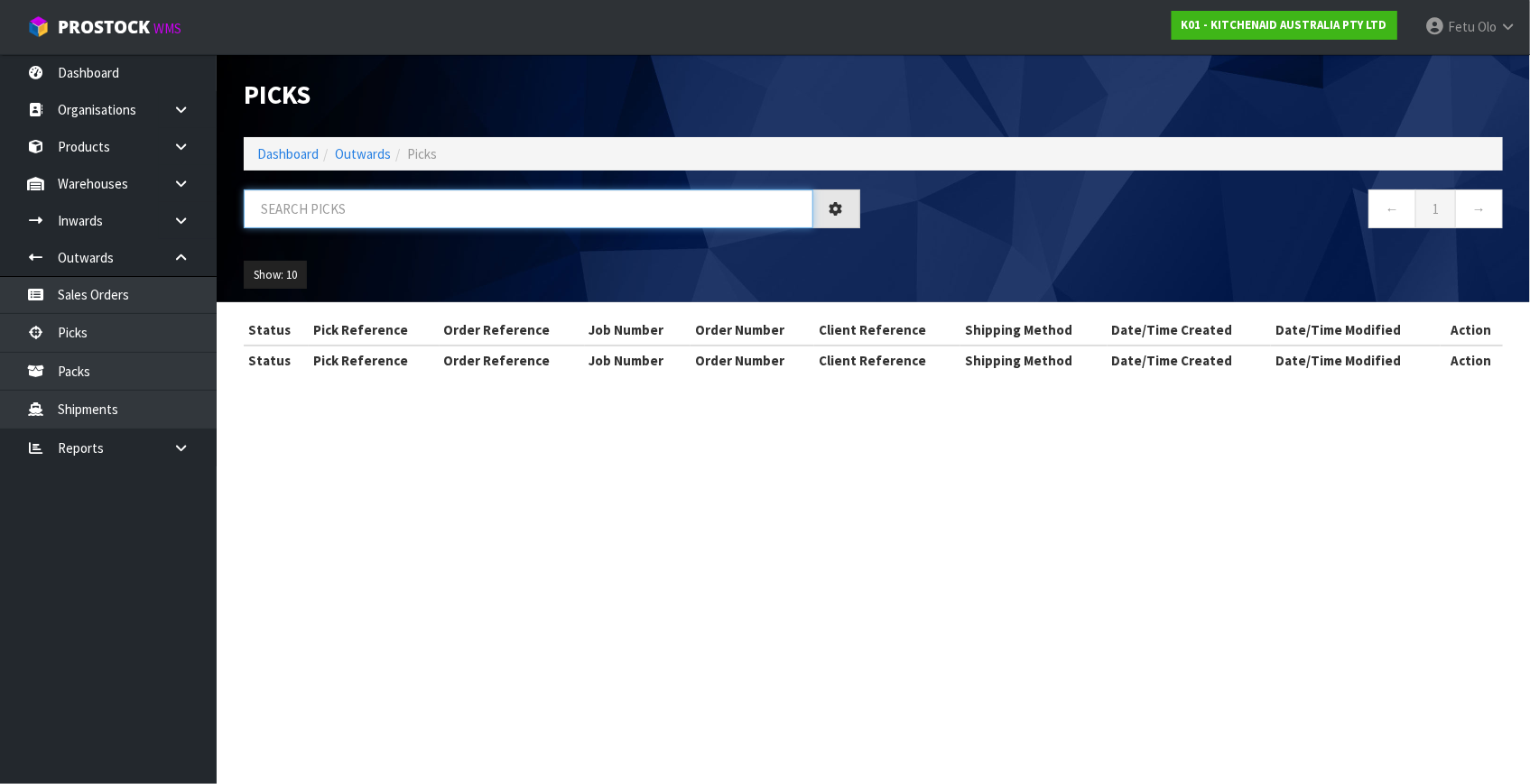
click at [432, 224] on input "text" at bounding box center [528, 209] width 570 height 39
type input "80087"
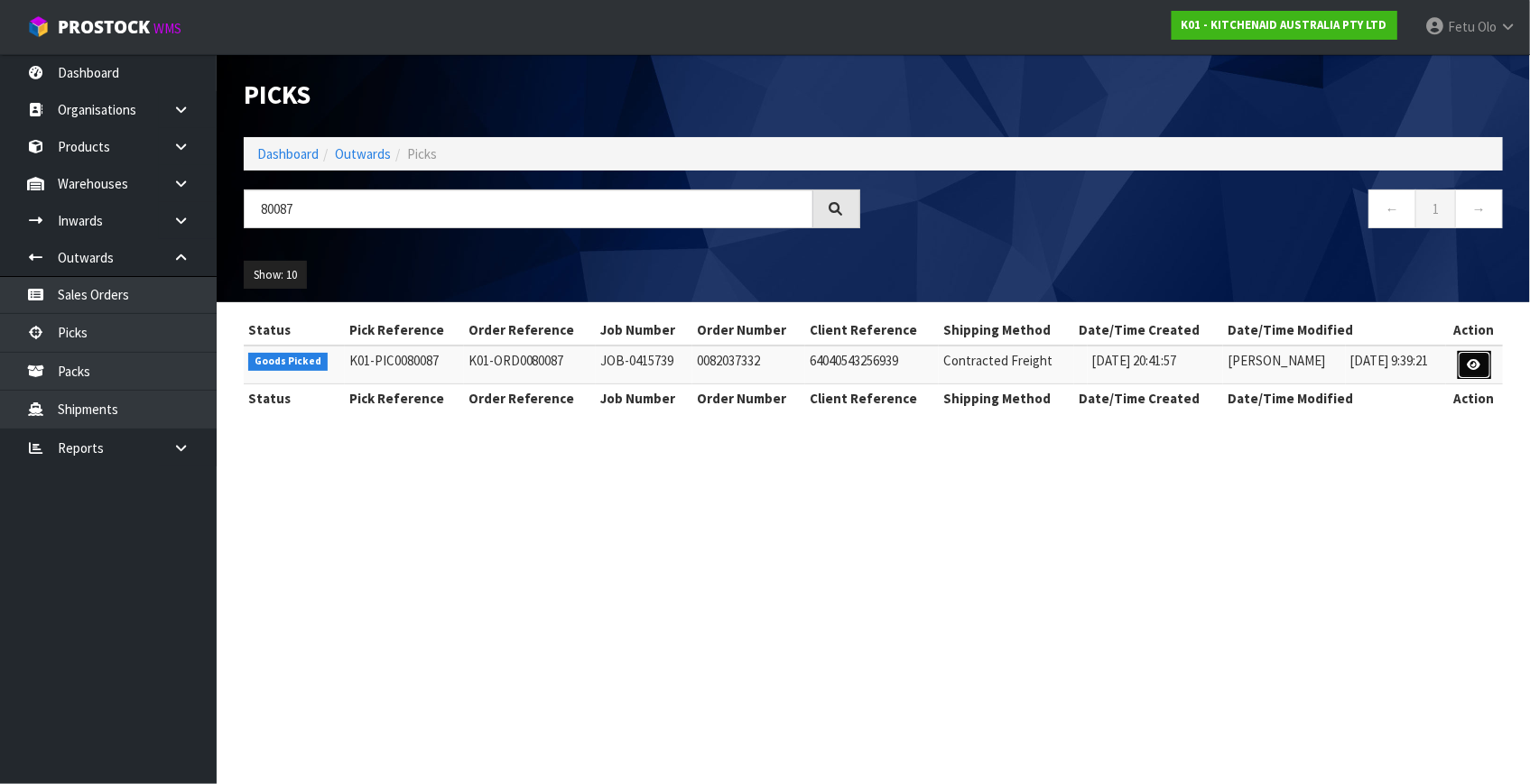
click at [1469, 364] on icon at bounding box center [1475, 365] width 14 height 12
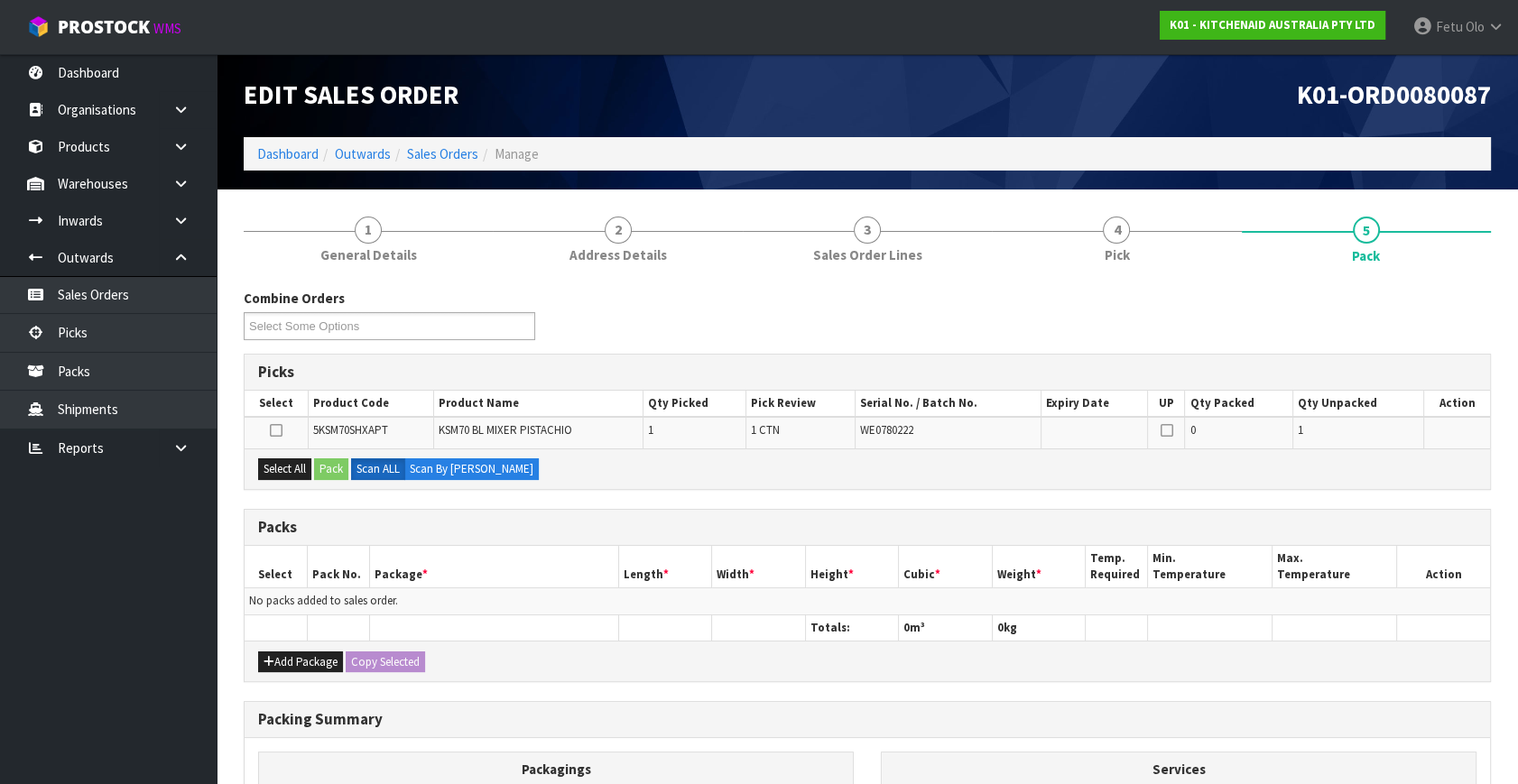
click at [499, 634] on th at bounding box center [493, 627] width 249 height 26
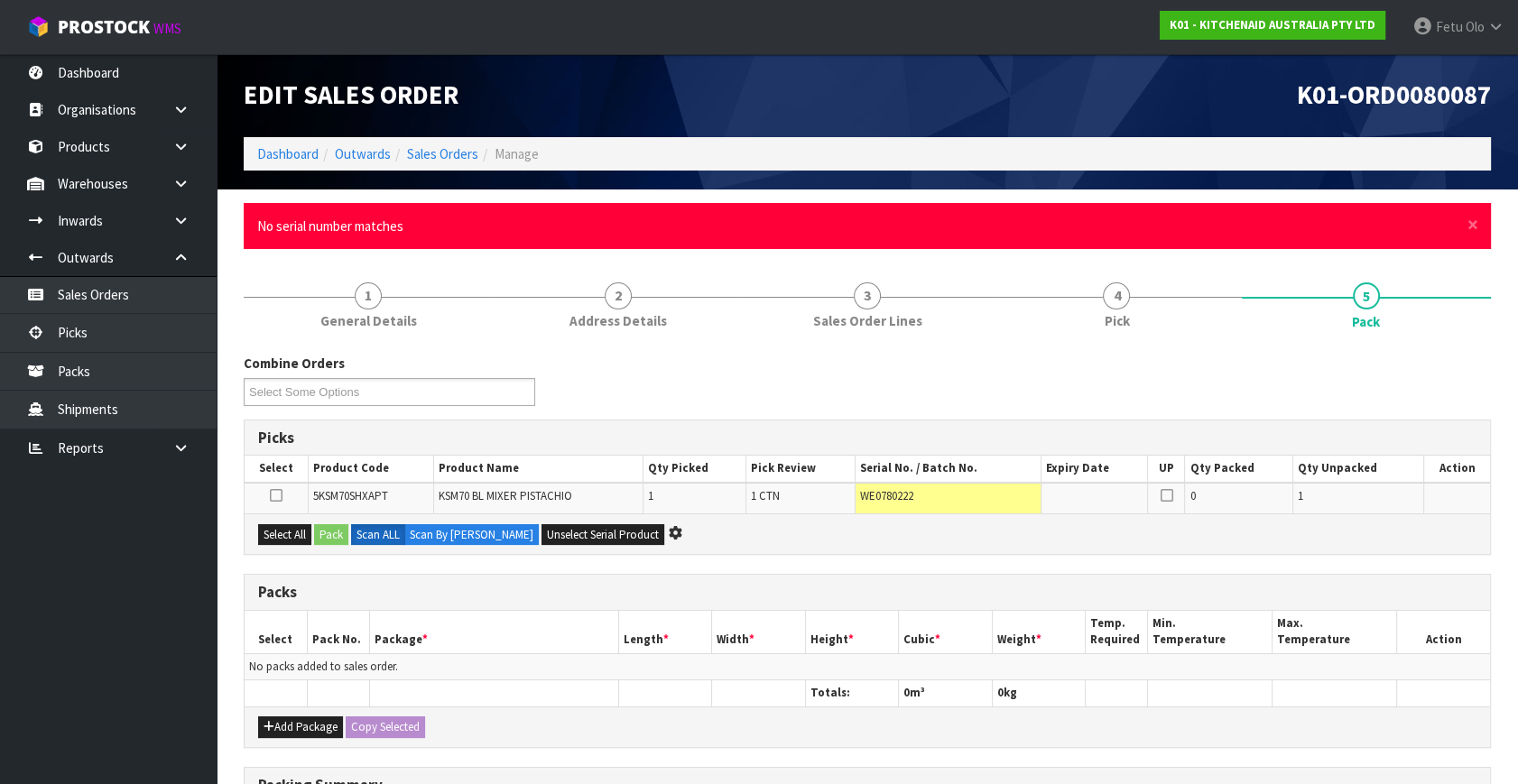
drag, startPoint x: 157, startPoint y: 550, endPoint x: 781, endPoint y: 416, distance: 638.2
click at [748, 408] on div "Combine Orders K01-ORD0079897 K01-ORD0079909 K01-ORD0079928 K01-ORD0079949 K01-…" at bounding box center [867, 386] width 1274 height 65
click at [122, 334] on link "Picks" at bounding box center [108, 333] width 216 height 37
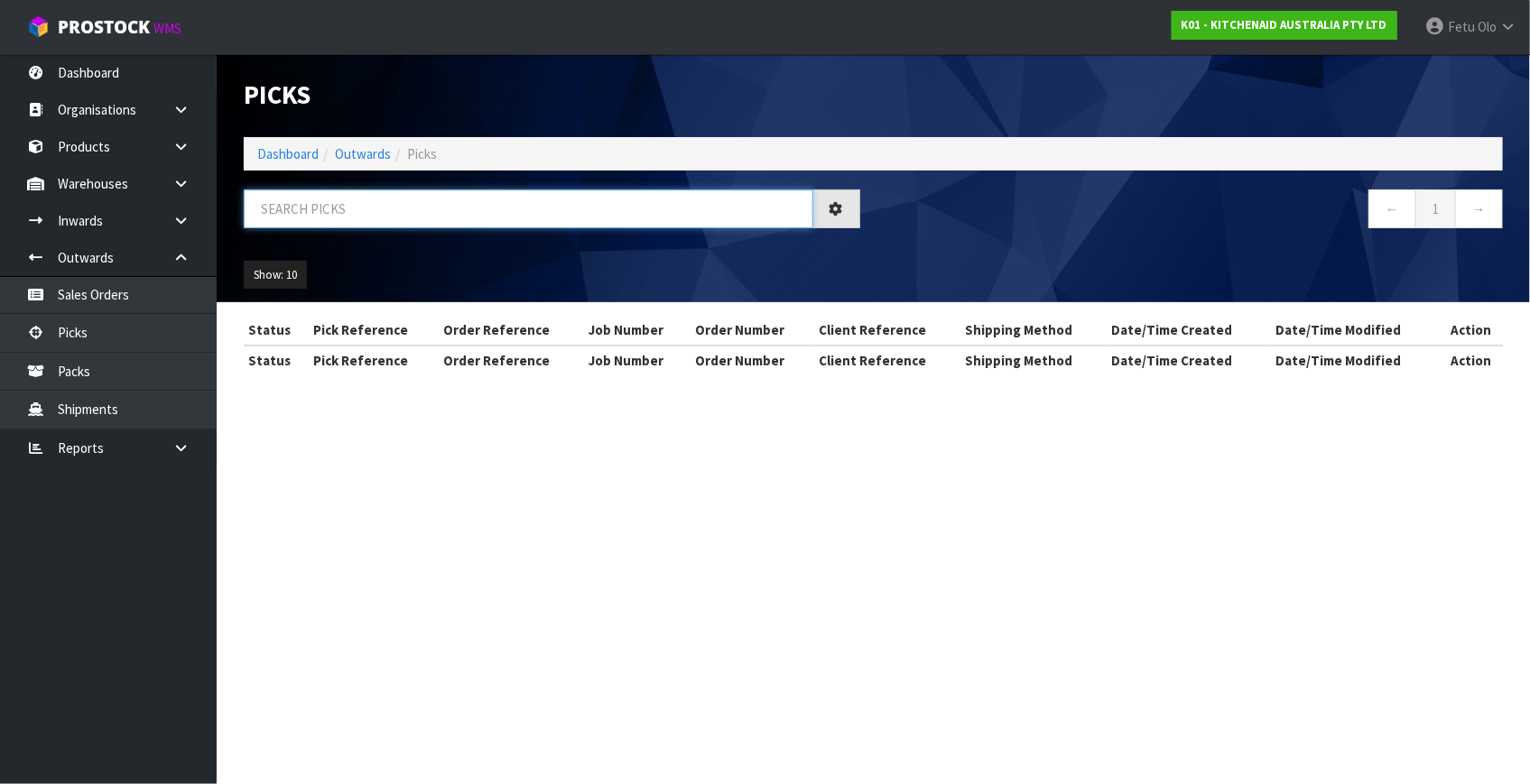
click at [485, 212] on input "text" at bounding box center [528, 209] width 570 height 39
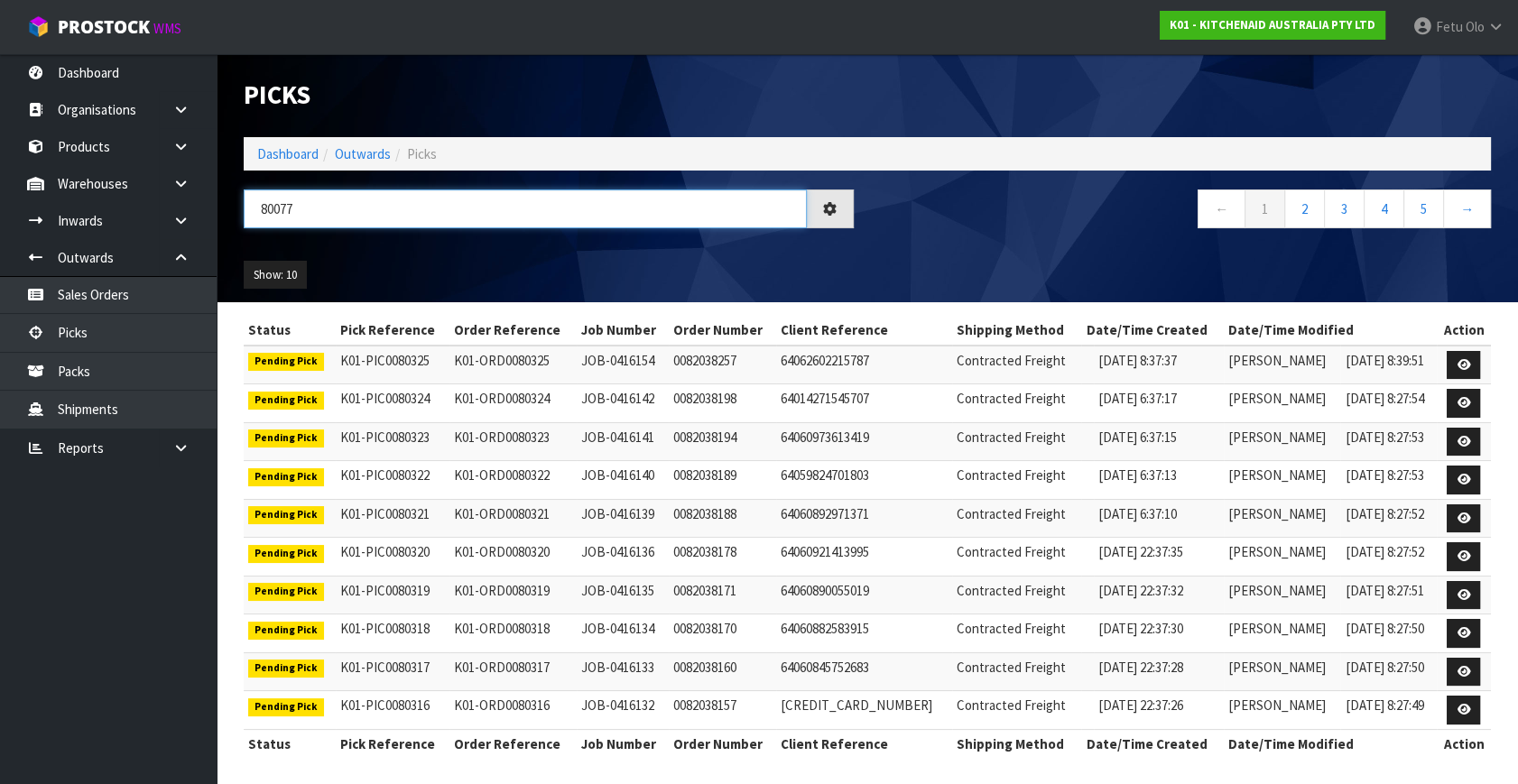
type input "80077"
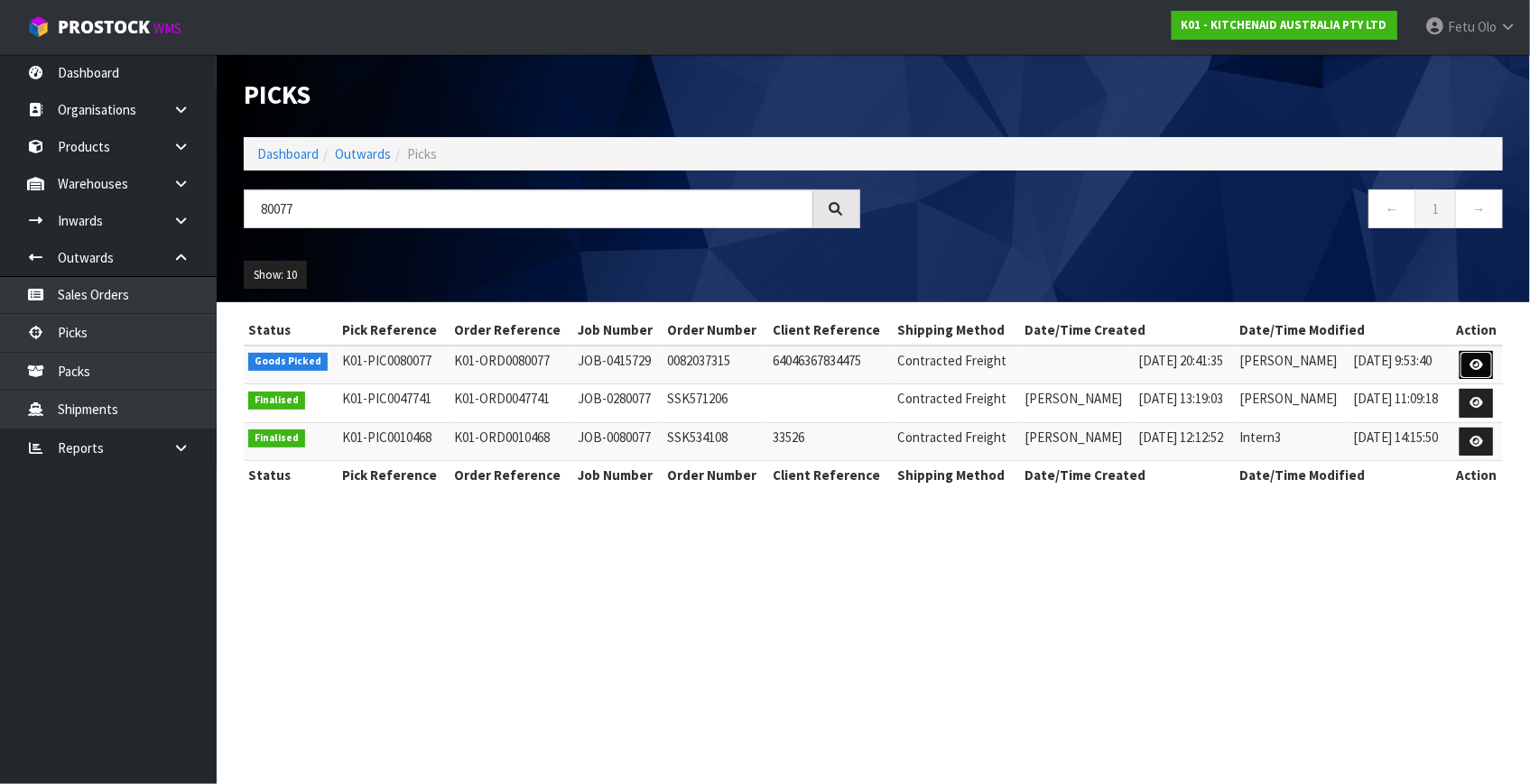
click at [1470, 367] on link at bounding box center [1477, 366] width 33 height 29
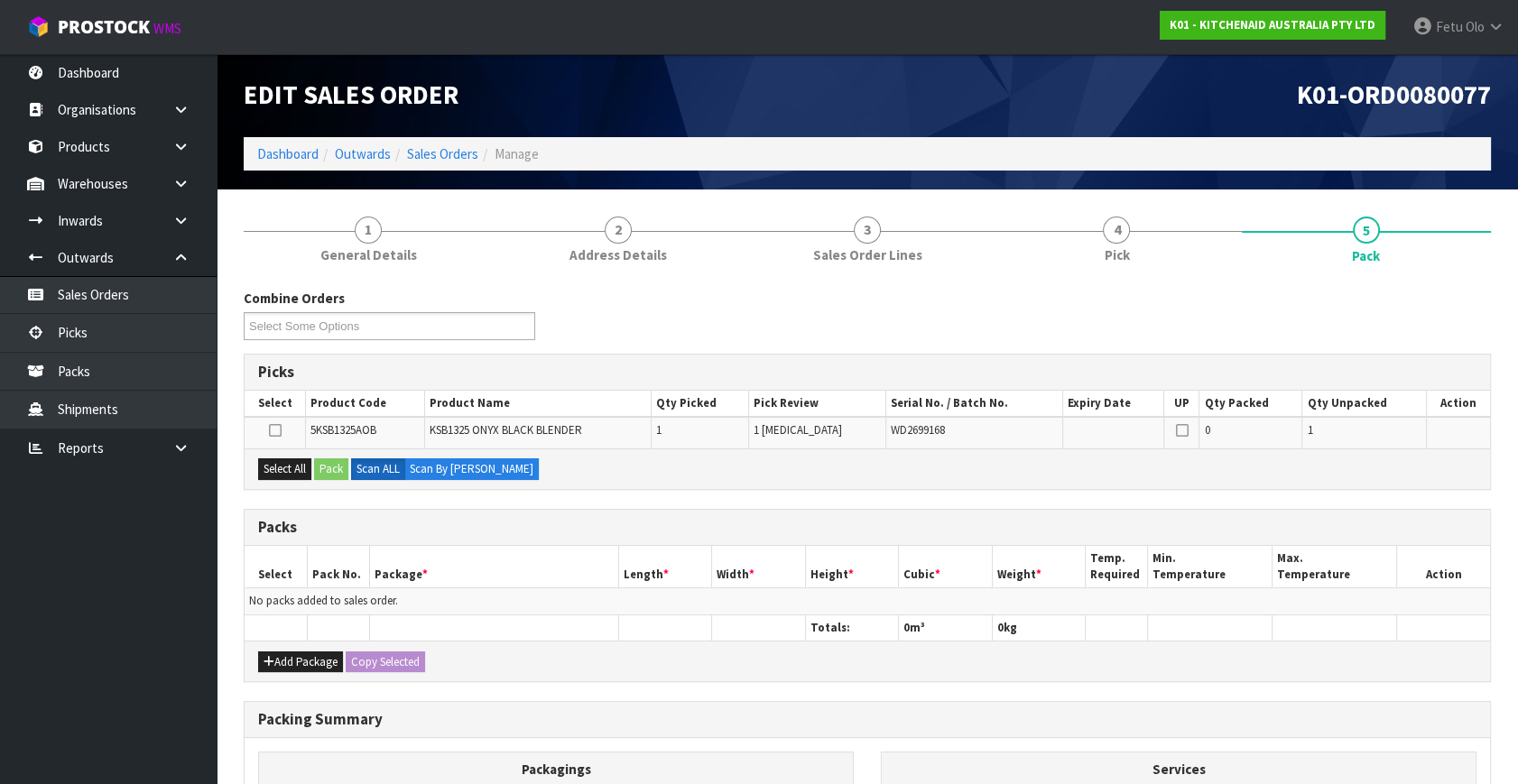
click at [28, 638] on ul "Dashboard Organisations Clients Consignees Carriers Products Categories Serial …" at bounding box center [108, 419] width 216 height 730
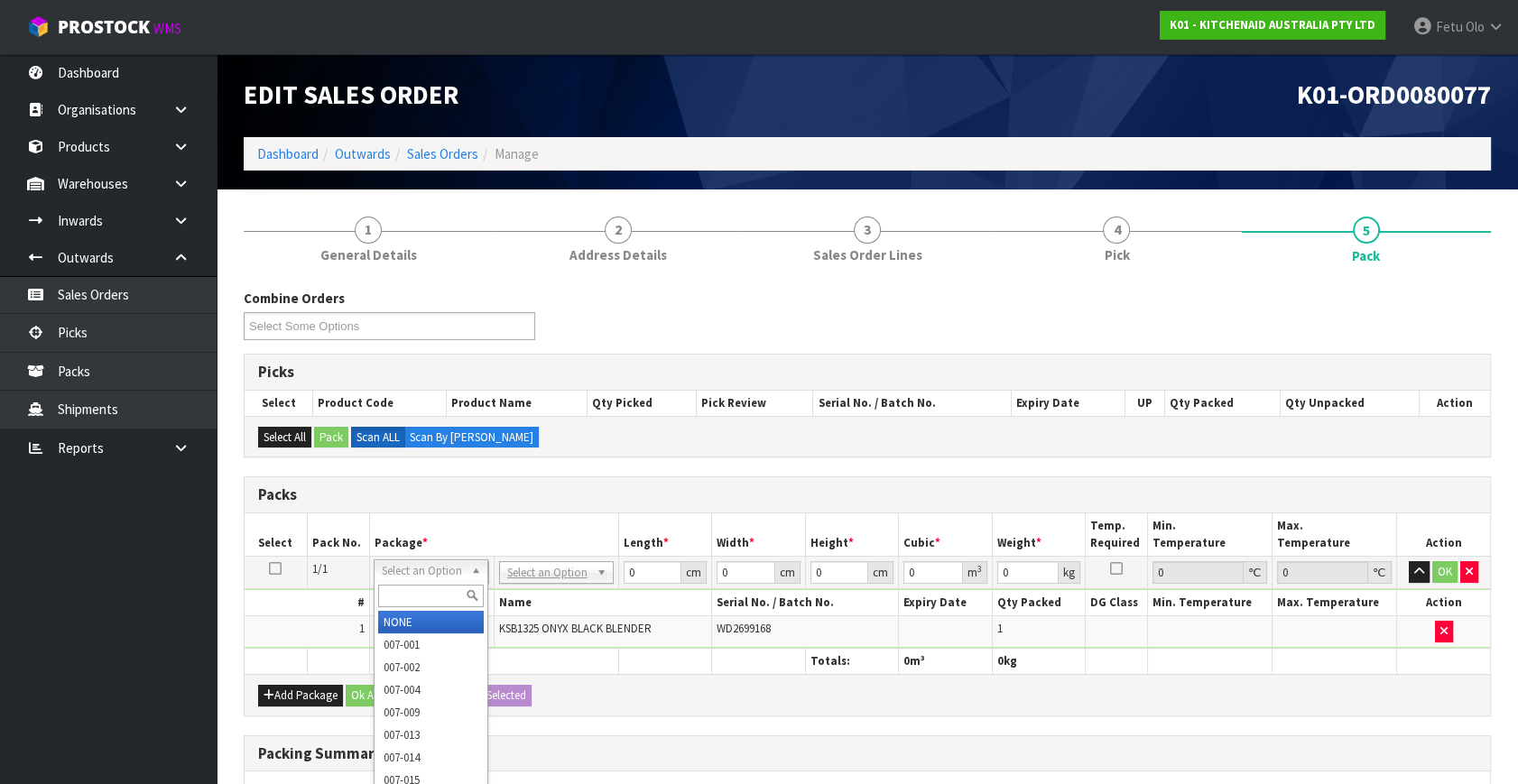
click at [429, 588] on input "text" at bounding box center [431, 596] width 106 height 22
type input "011"
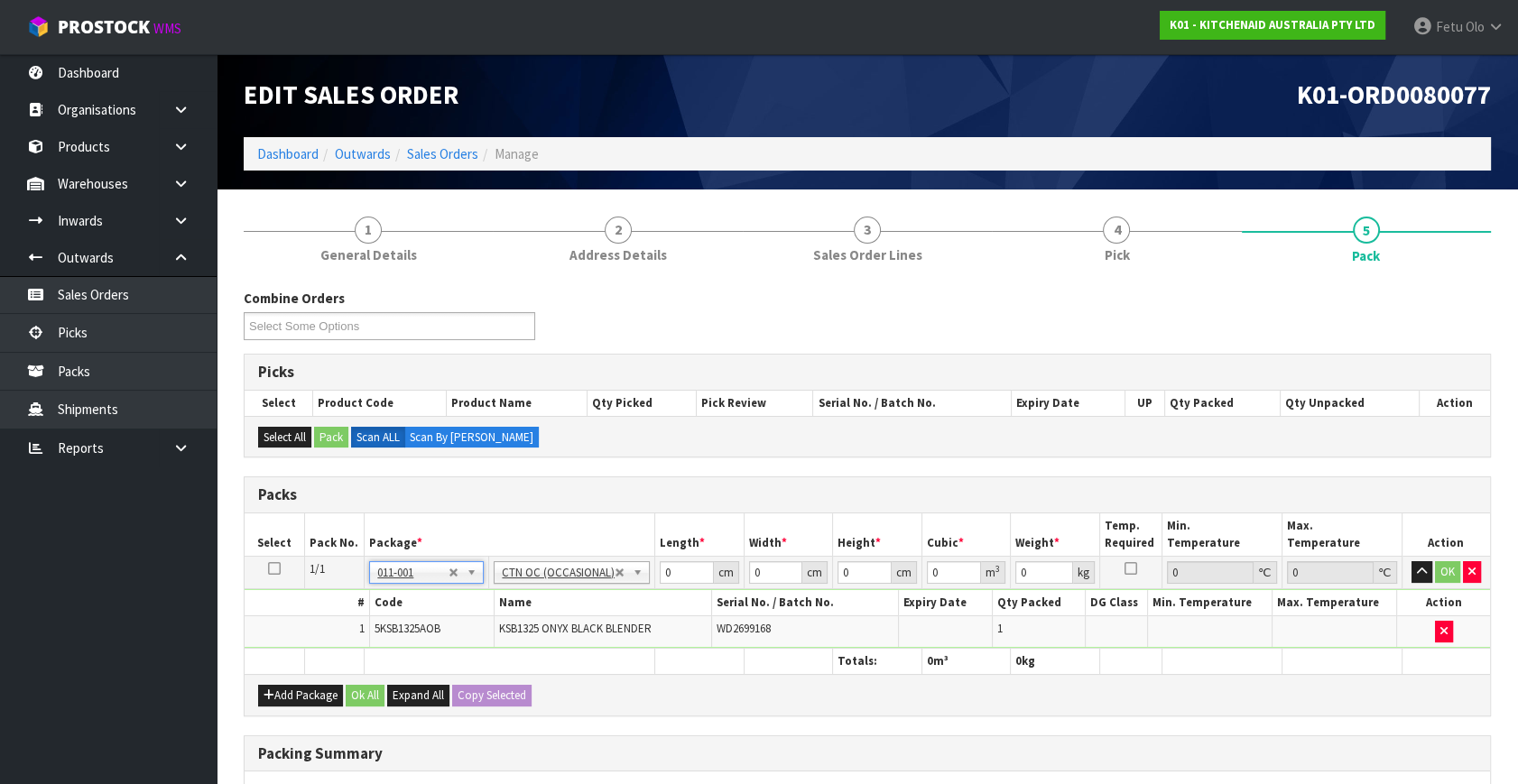
type input "3.95"
click at [610, 498] on h3 "Packs" at bounding box center [867, 495] width 1218 height 17
drag, startPoint x: 676, startPoint y: 572, endPoint x: 582, endPoint y: 597, distance: 97.3
click at [582, 597] on tbody "1/1 NONE 007-001 007-002 007-004 007-009 007-013 007-014 007-015 007-017 007-01…" at bounding box center [867, 603] width 1245 height 92
type input "54"
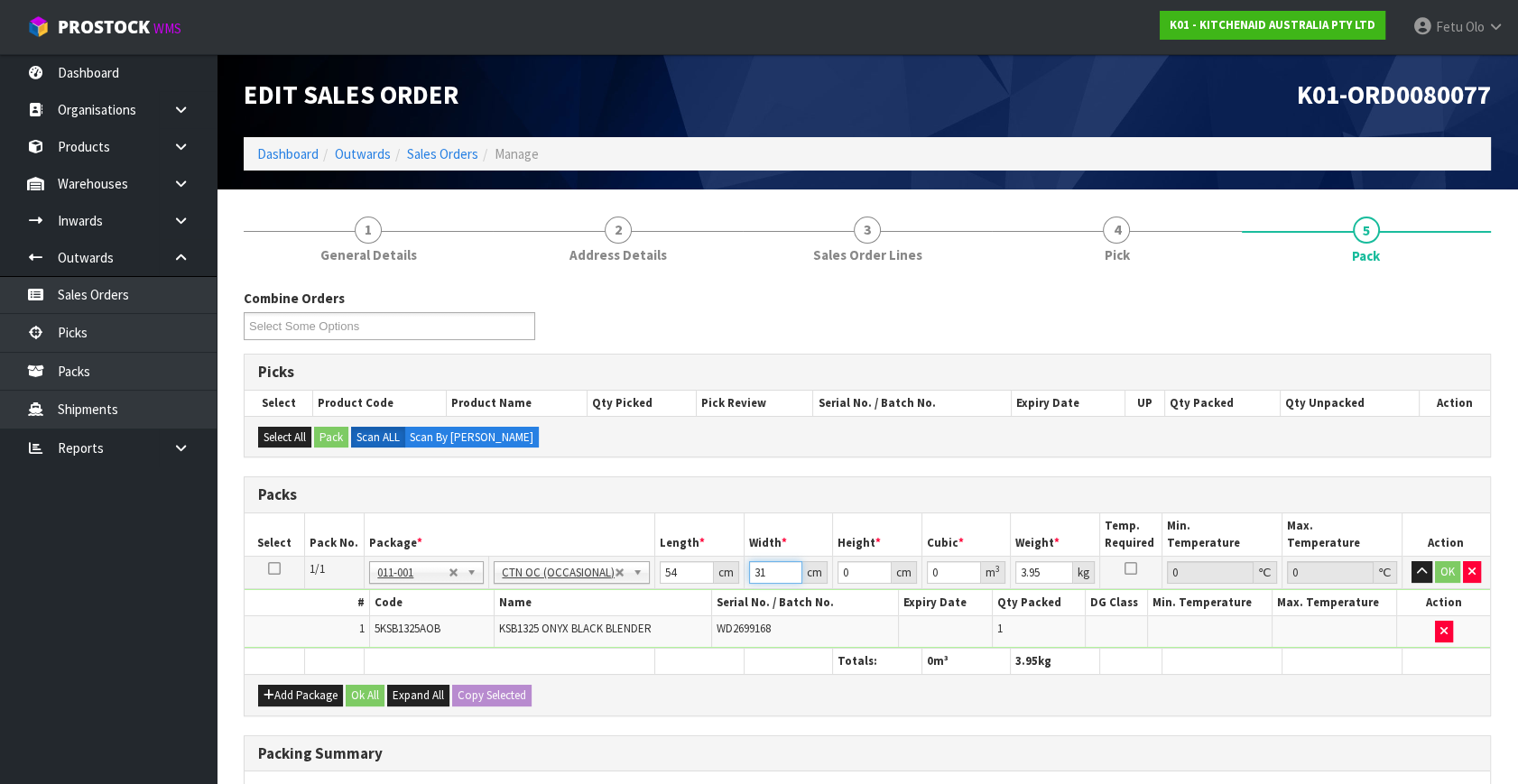
type input "31"
type input "2"
type input "0.003348"
type input "28"
type input "0.046872"
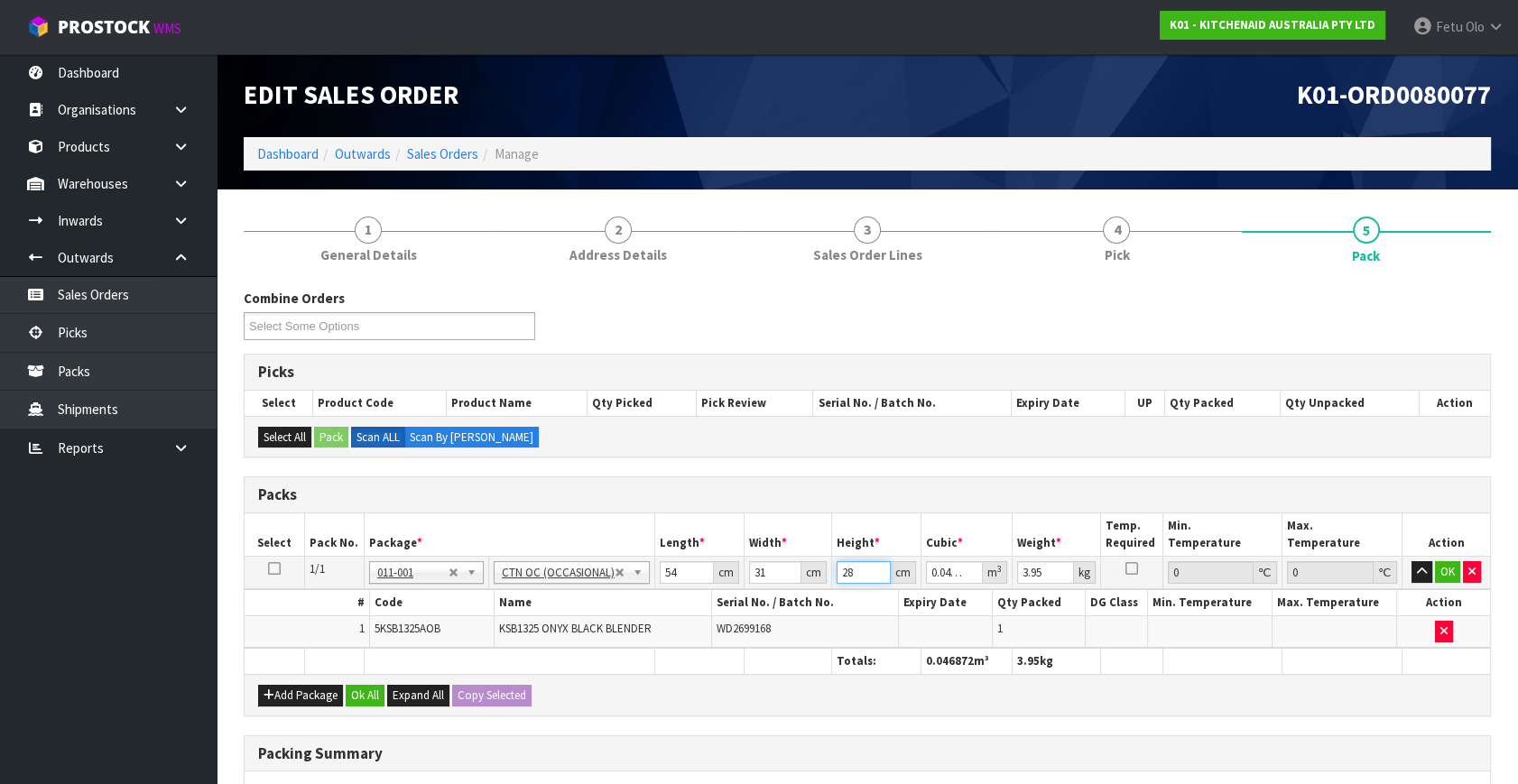
type input "28"
type input "4"
click button "OK" at bounding box center [1448, 572] width 25 height 21
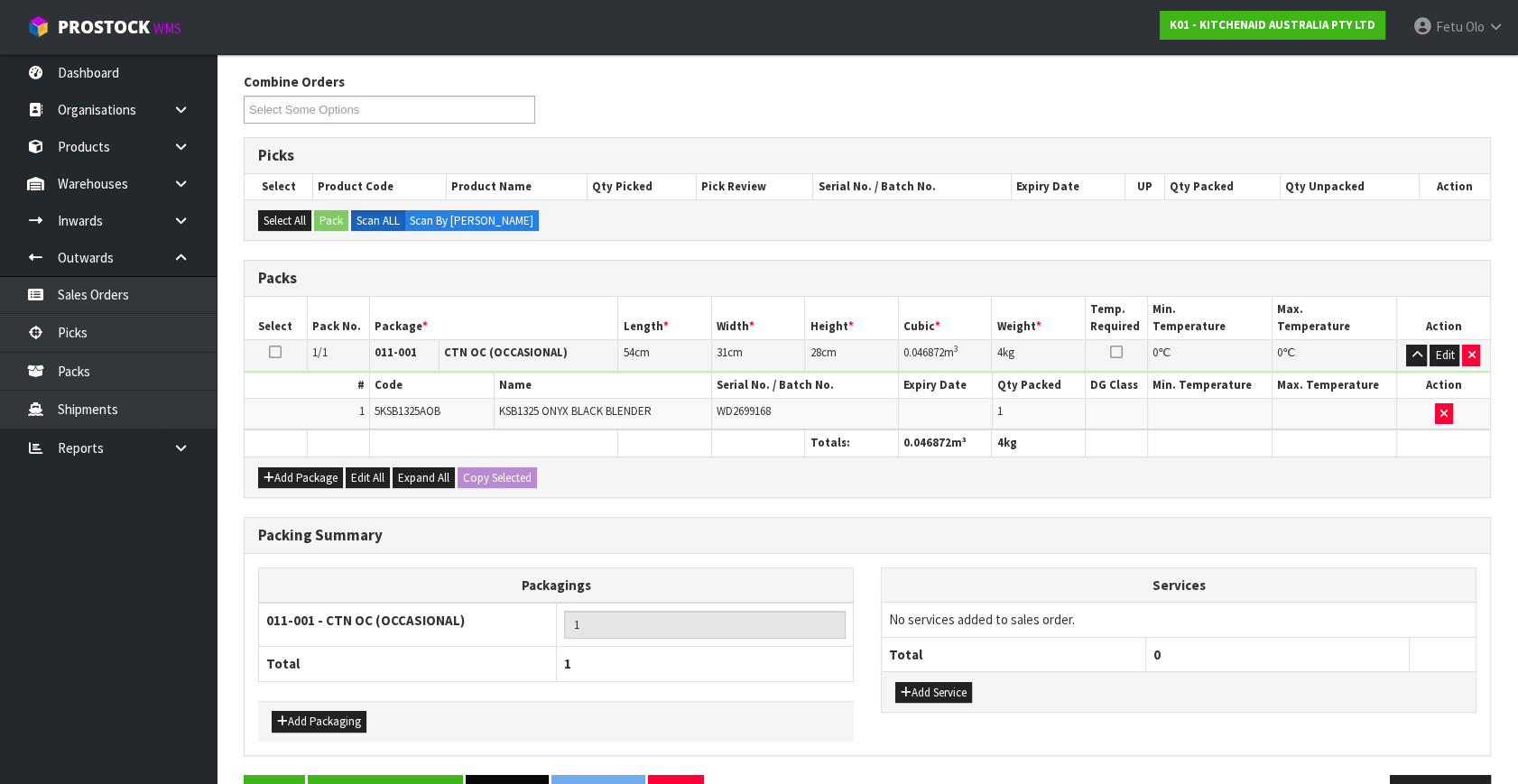
scroll to position [269, 0]
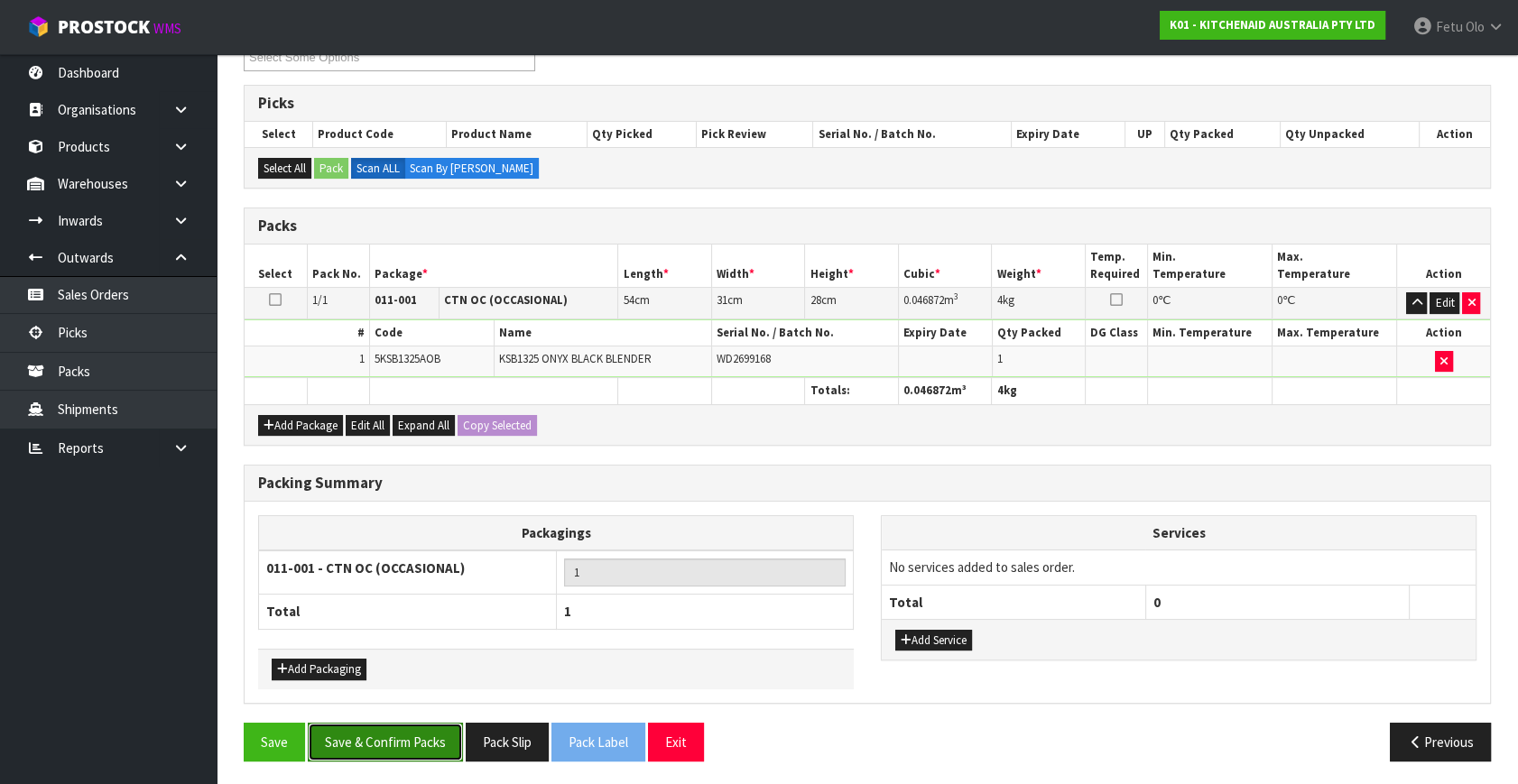
click at [407, 731] on button "Save & Confirm Packs" at bounding box center [385, 742] width 155 height 39
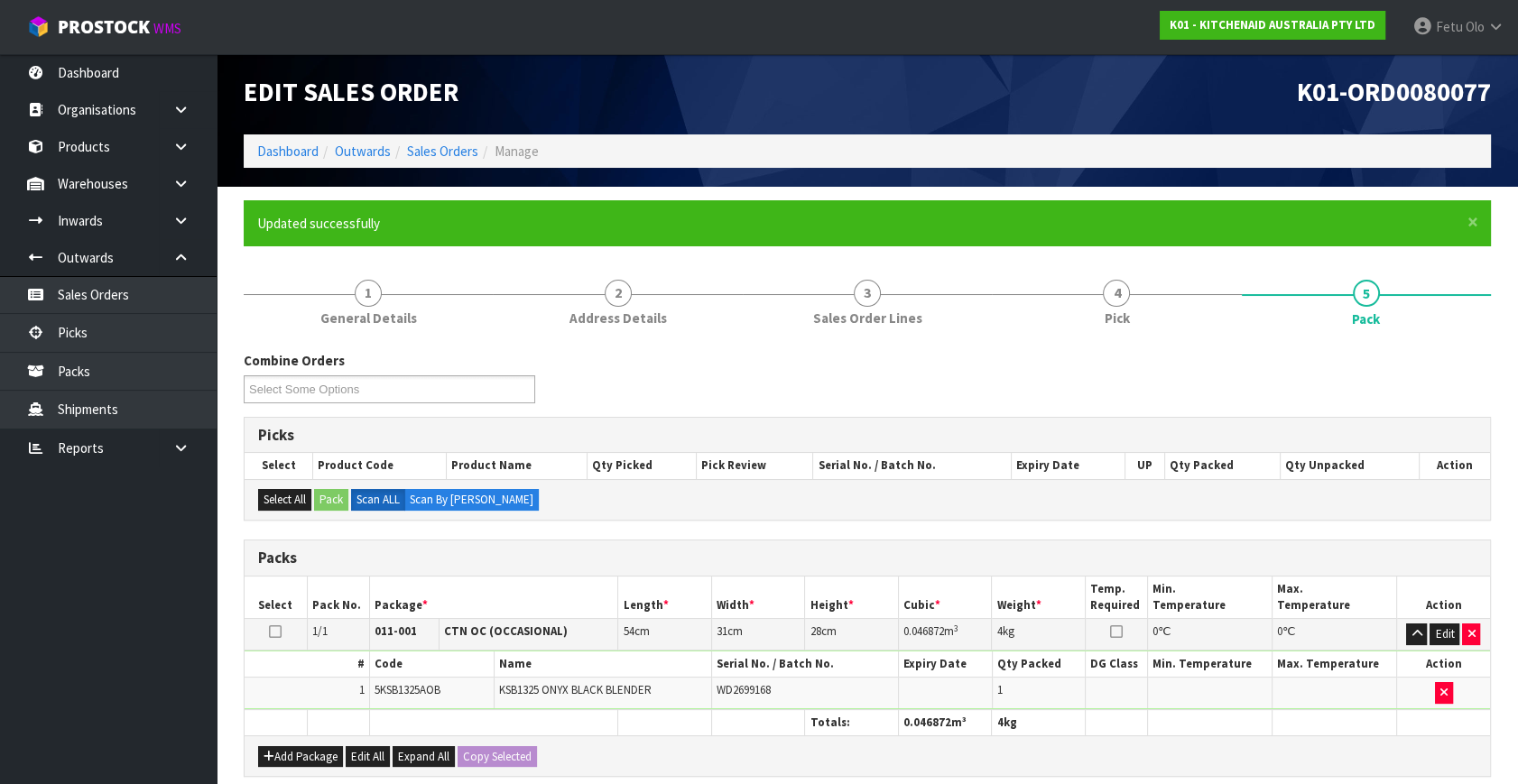
scroll to position [236, 0]
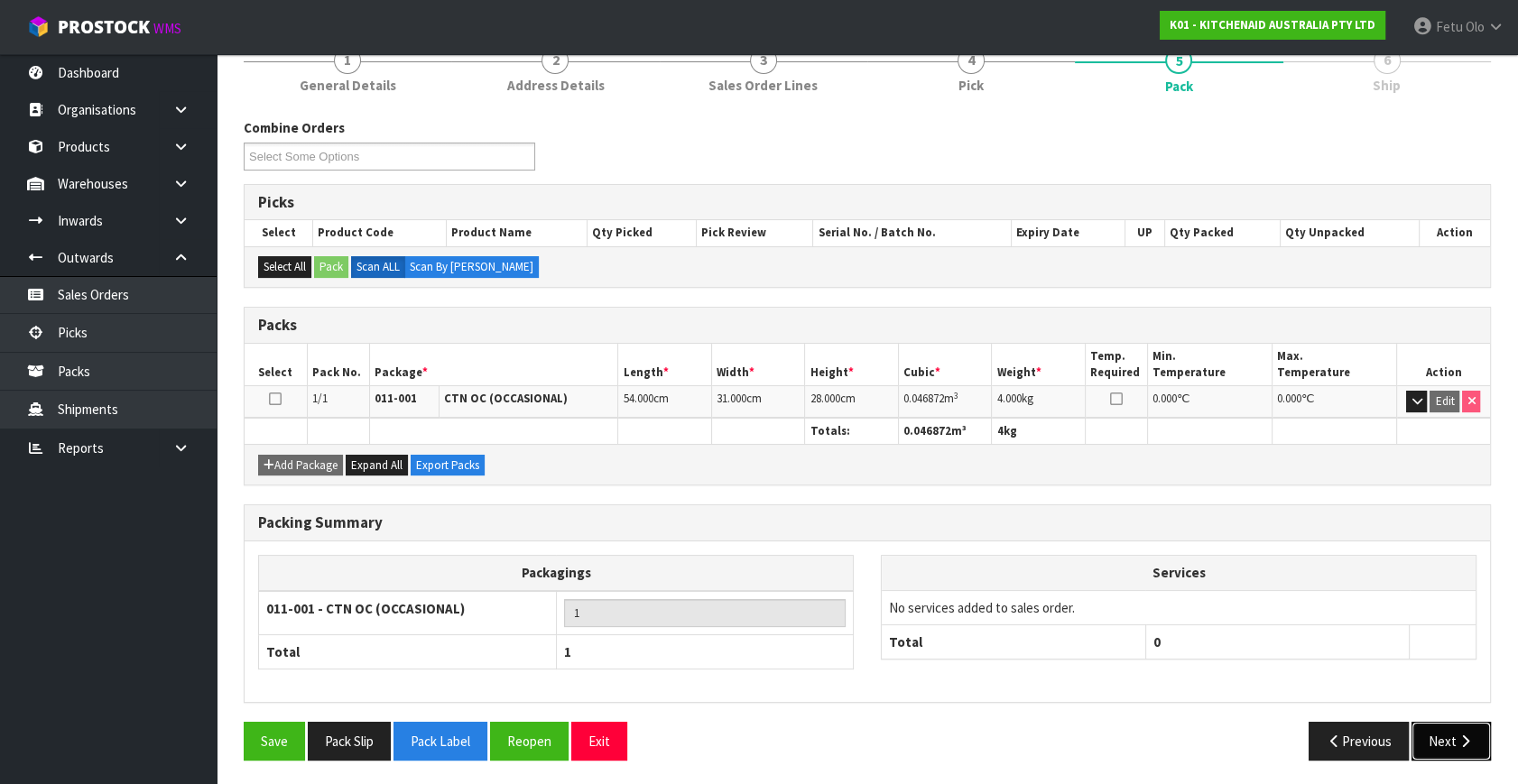
click at [1454, 743] on button "Next" at bounding box center [1451, 741] width 80 height 39
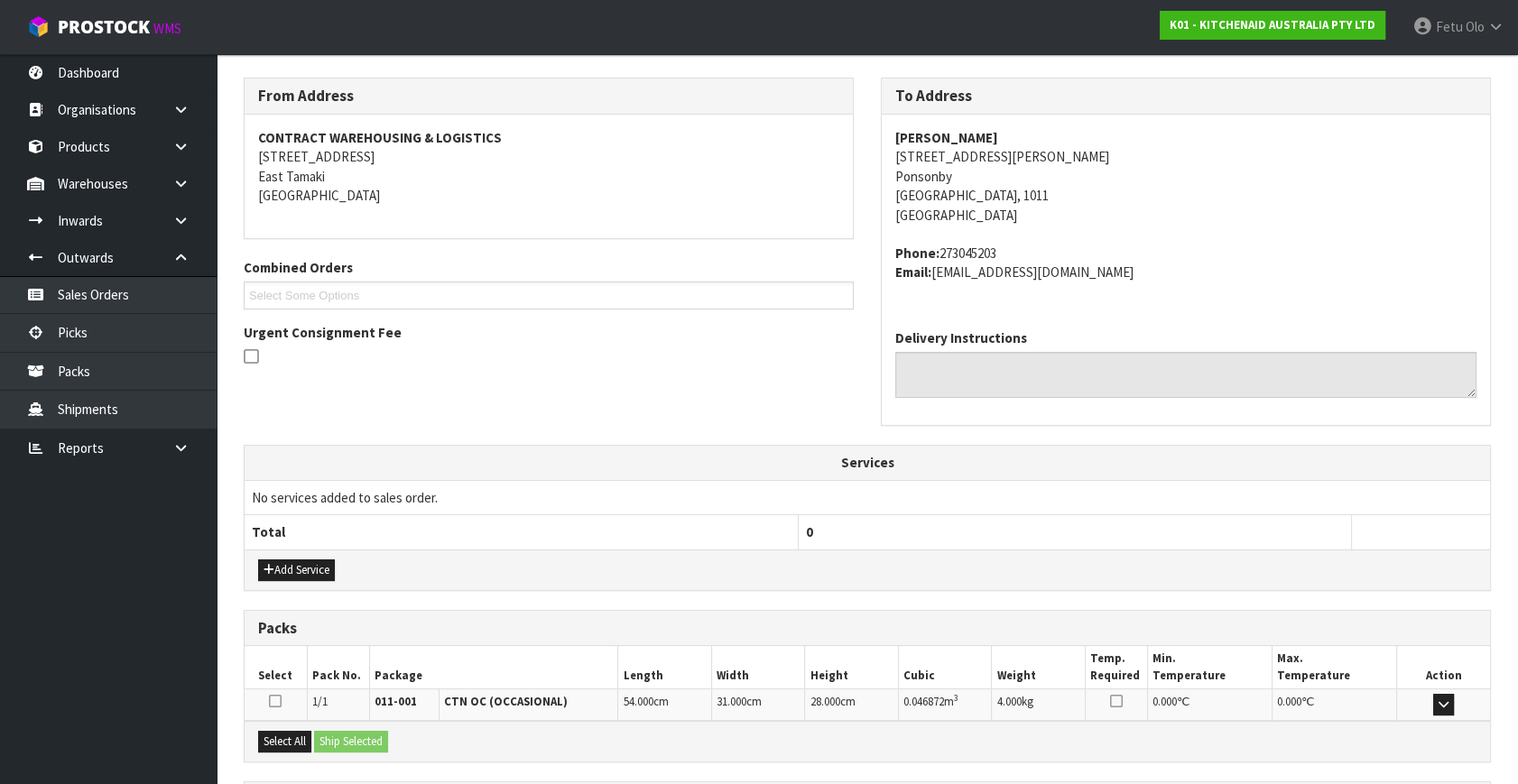
scroll to position [328, 0]
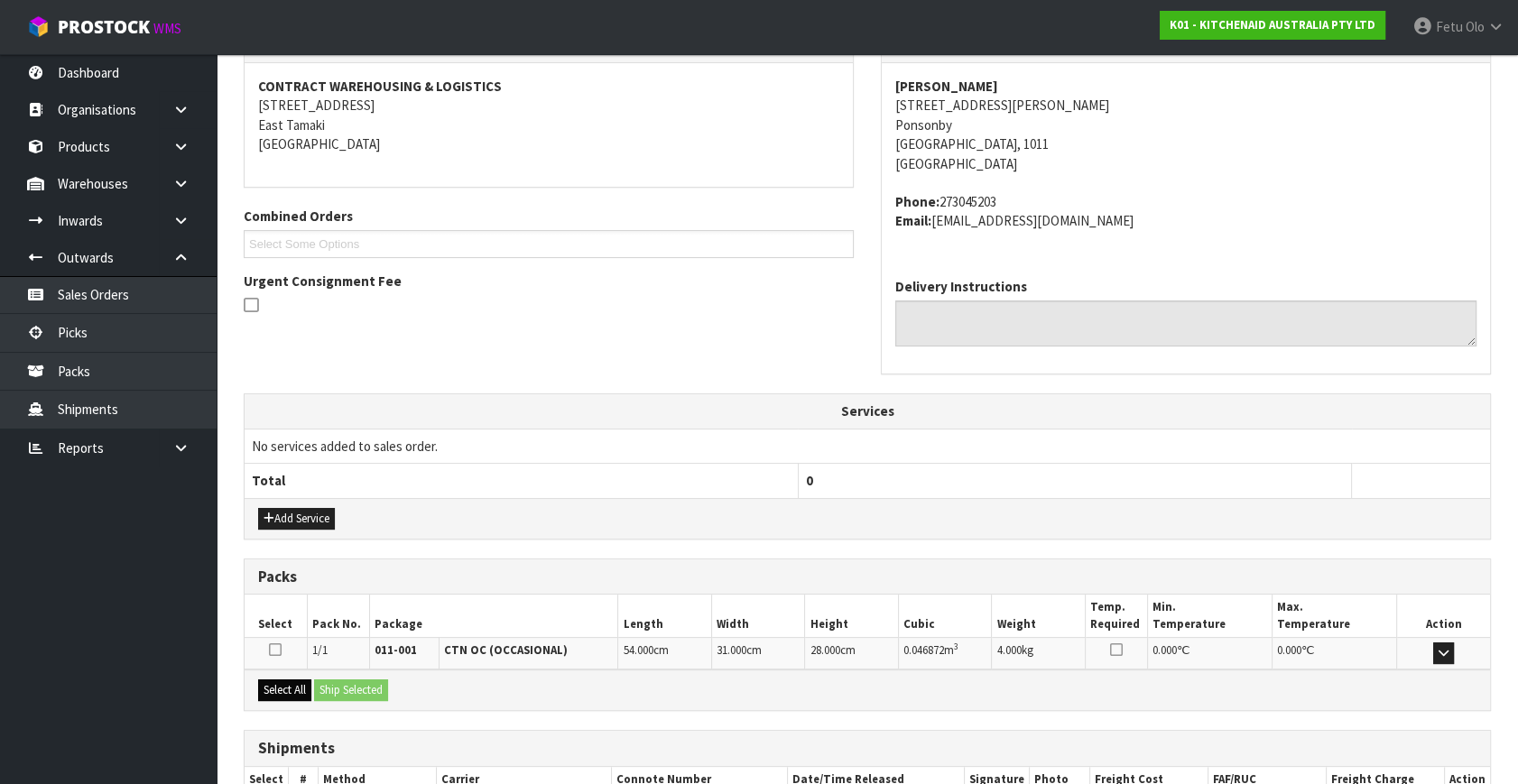
click at [307, 676] on div "Select All Ship Selected" at bounding box center [867, 690] width 1245 height 41
drag, startPoint x: 303, startPoint y: 677, endPoint x: 345, endPoint y: 678, distance: 42.0
click at [307, 679] on button "Select All" at bounding box center [284, 690] width 53 height 21
click at [345, 679] on button "Ship Selected" at bounding box center [351, 690] width 74 height 21
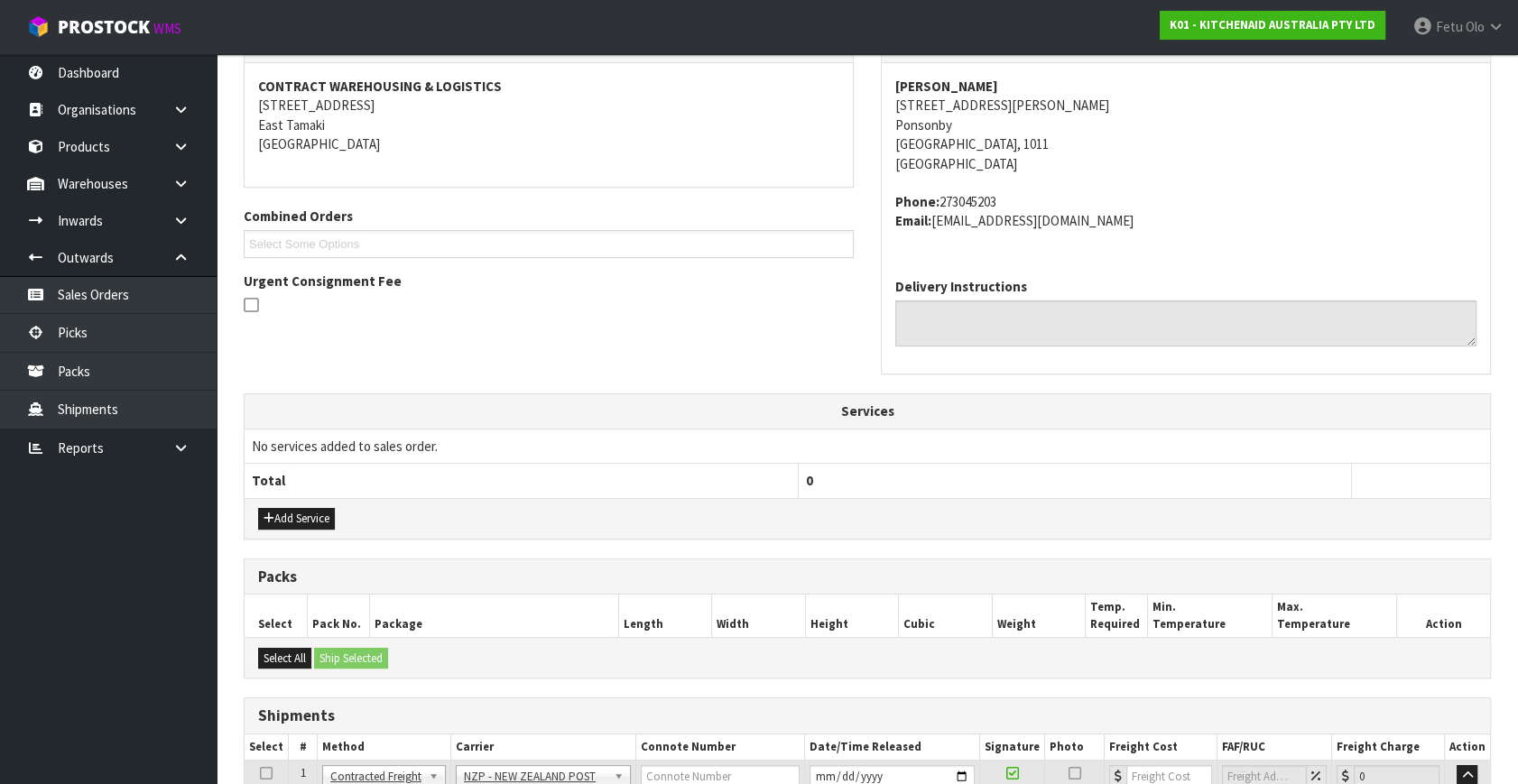
scroll to position [476, 0]
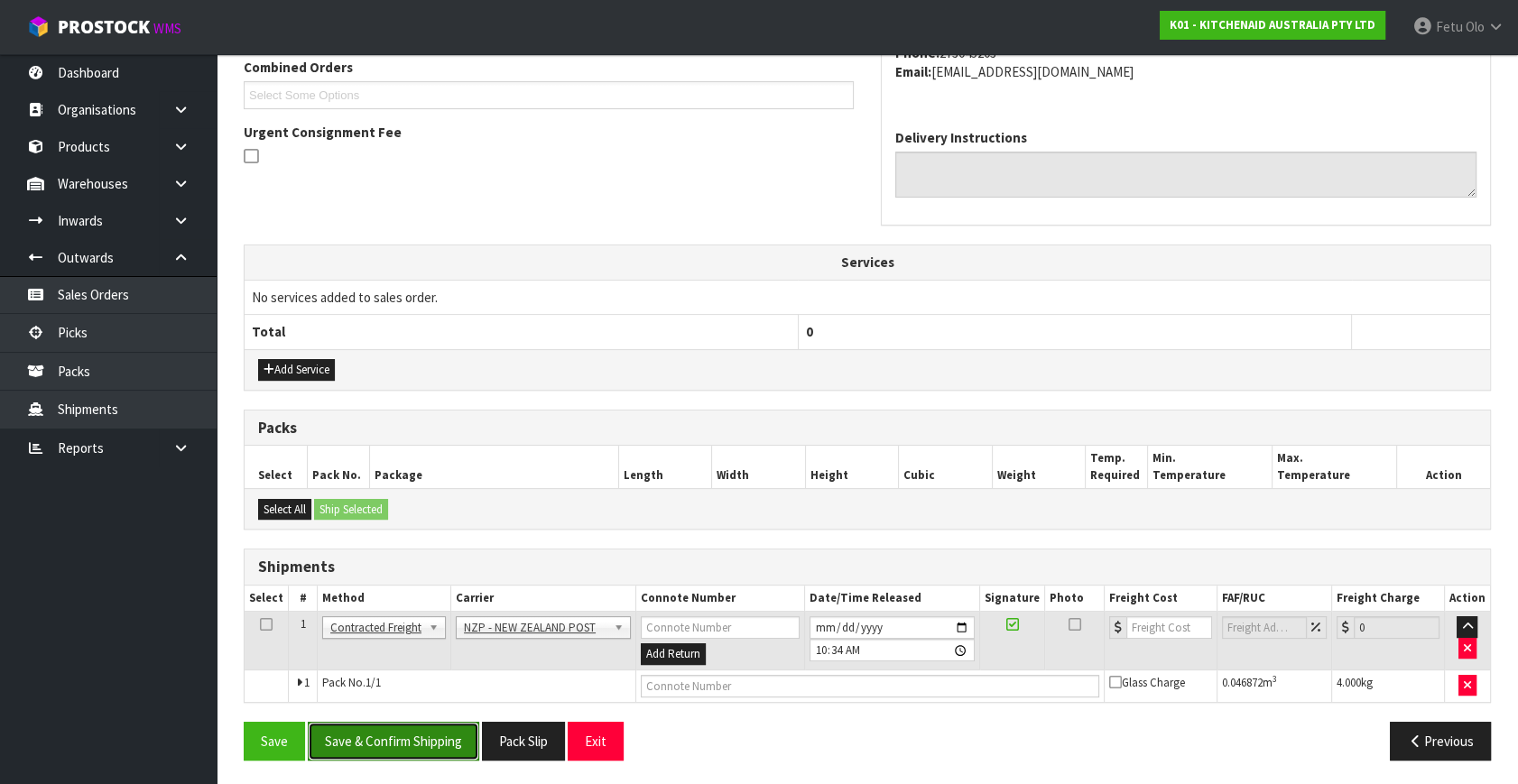
click at [397, 728] on button "Save & Confirm Shipping" at bounding box center [393, 741] width 172 height 39
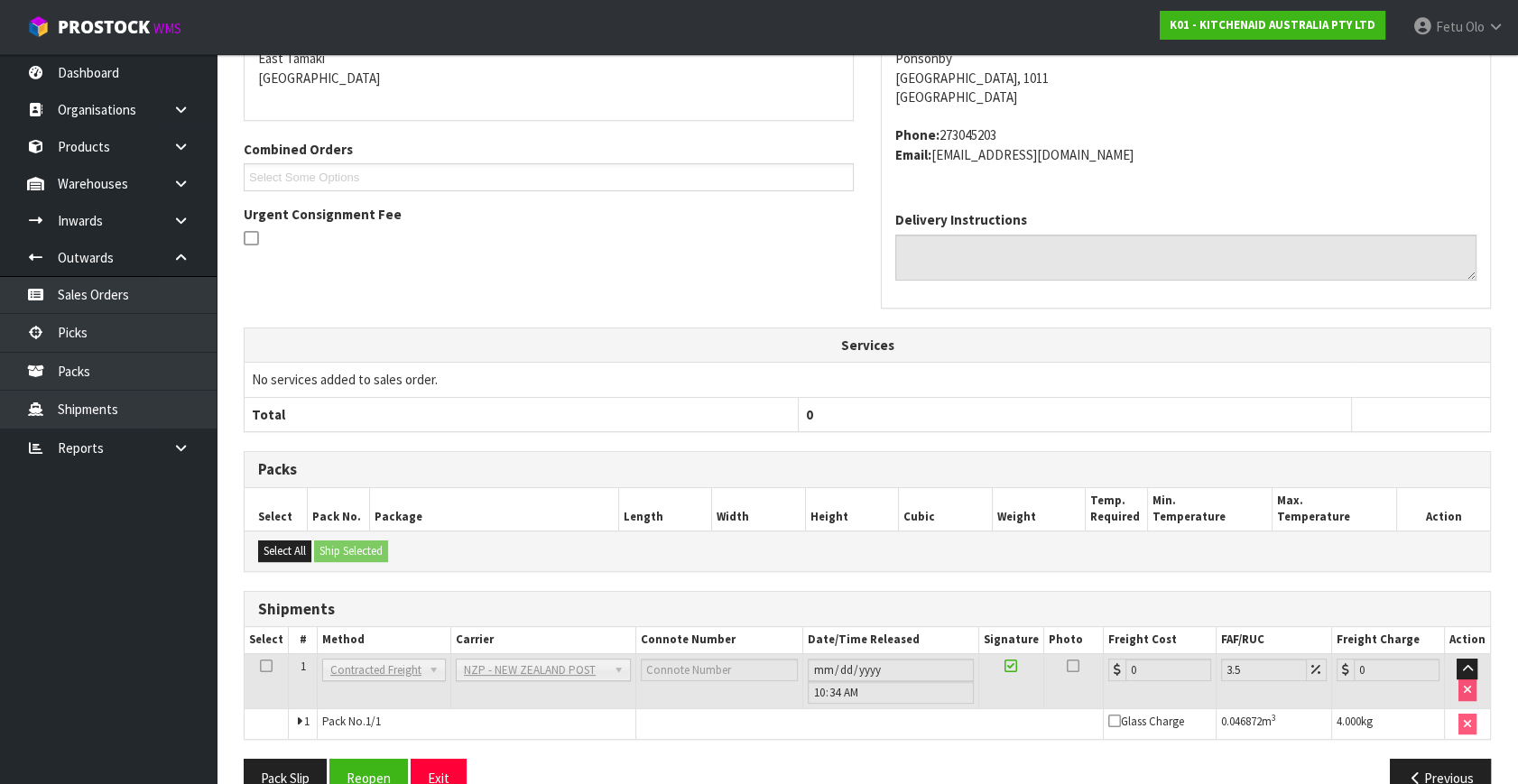
scroll to position [451, 0]
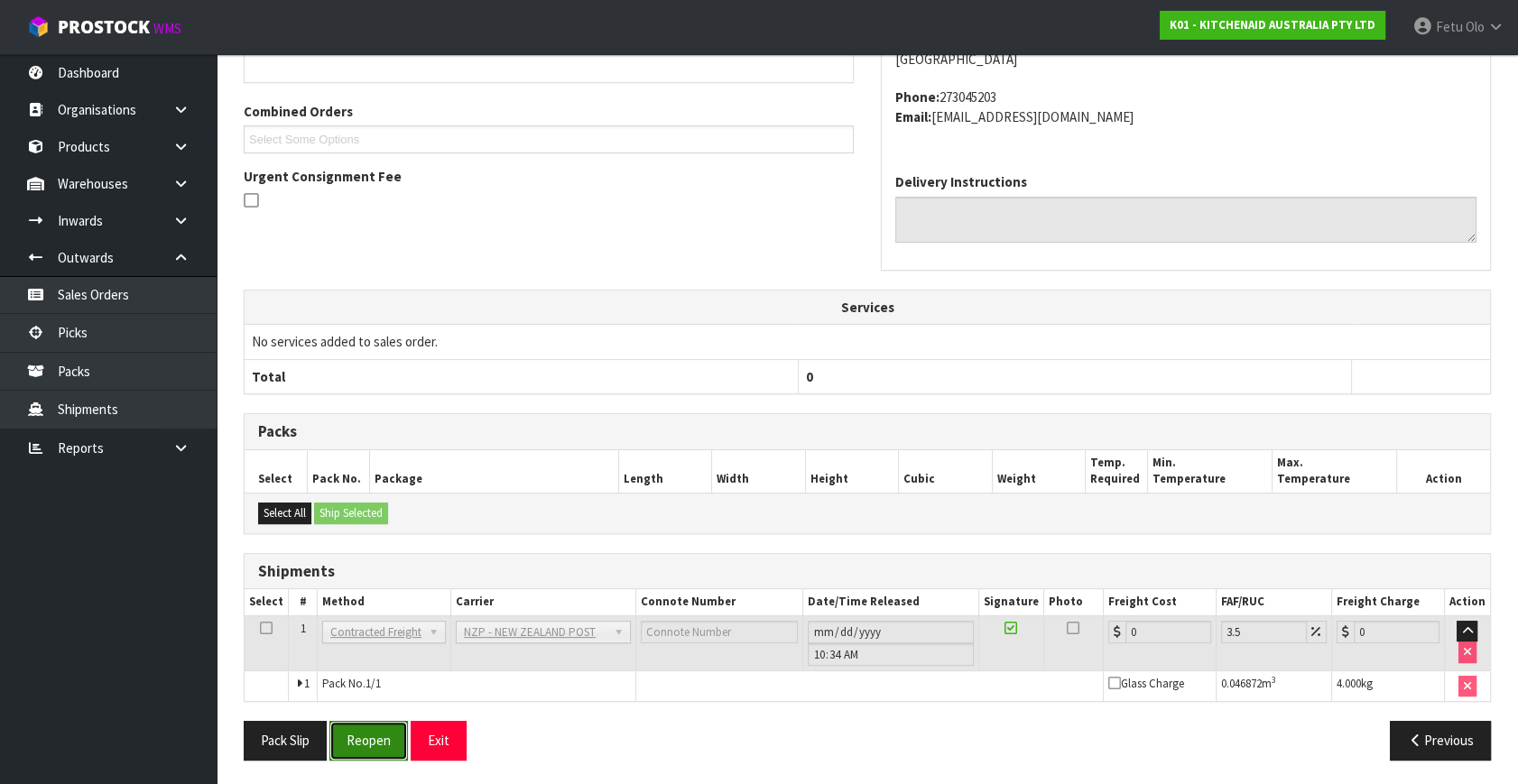
click at [367, 740] on button "Reopen" at bounding box center [368, 740] width 79 height 39
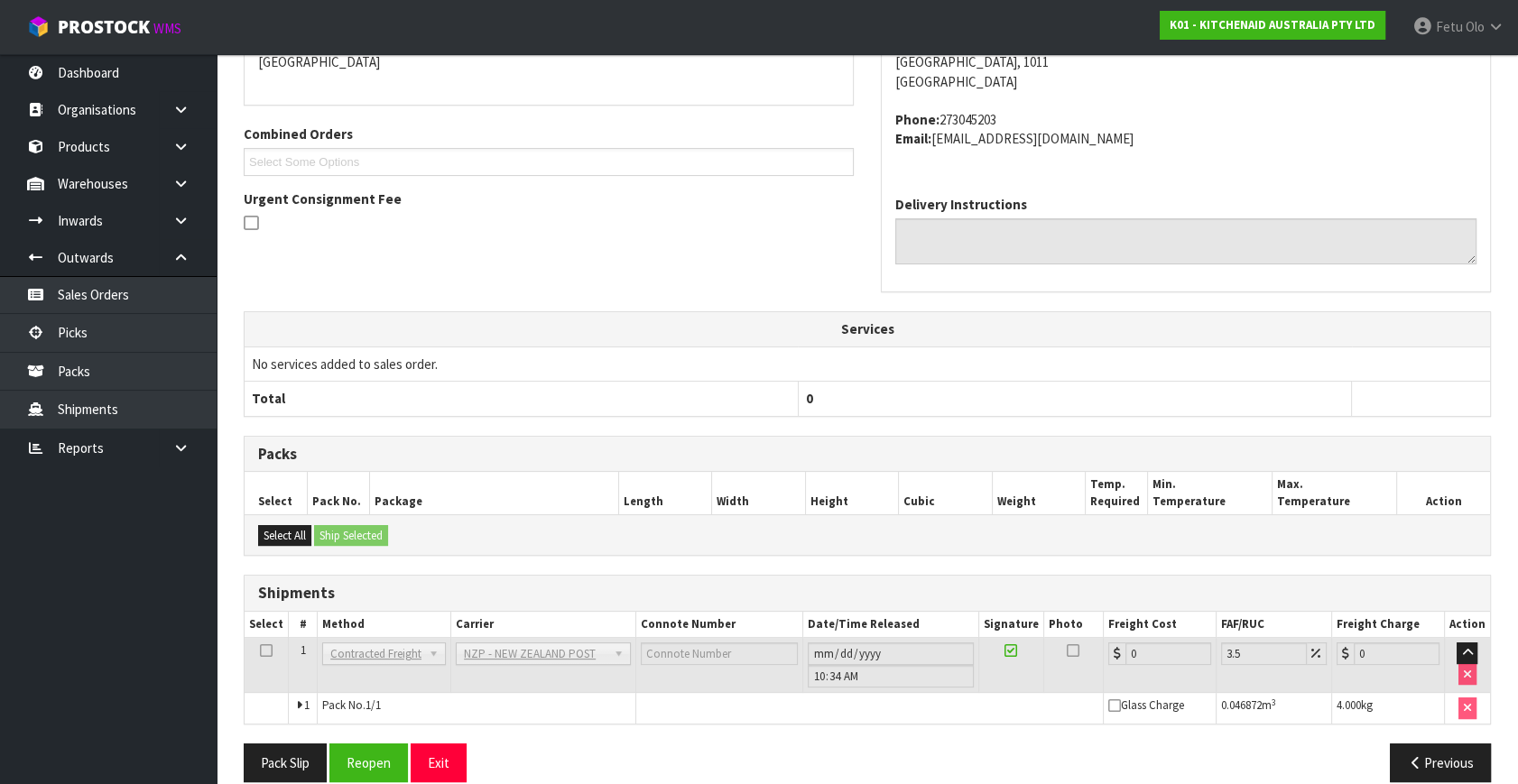
scroll to position [432, 0]
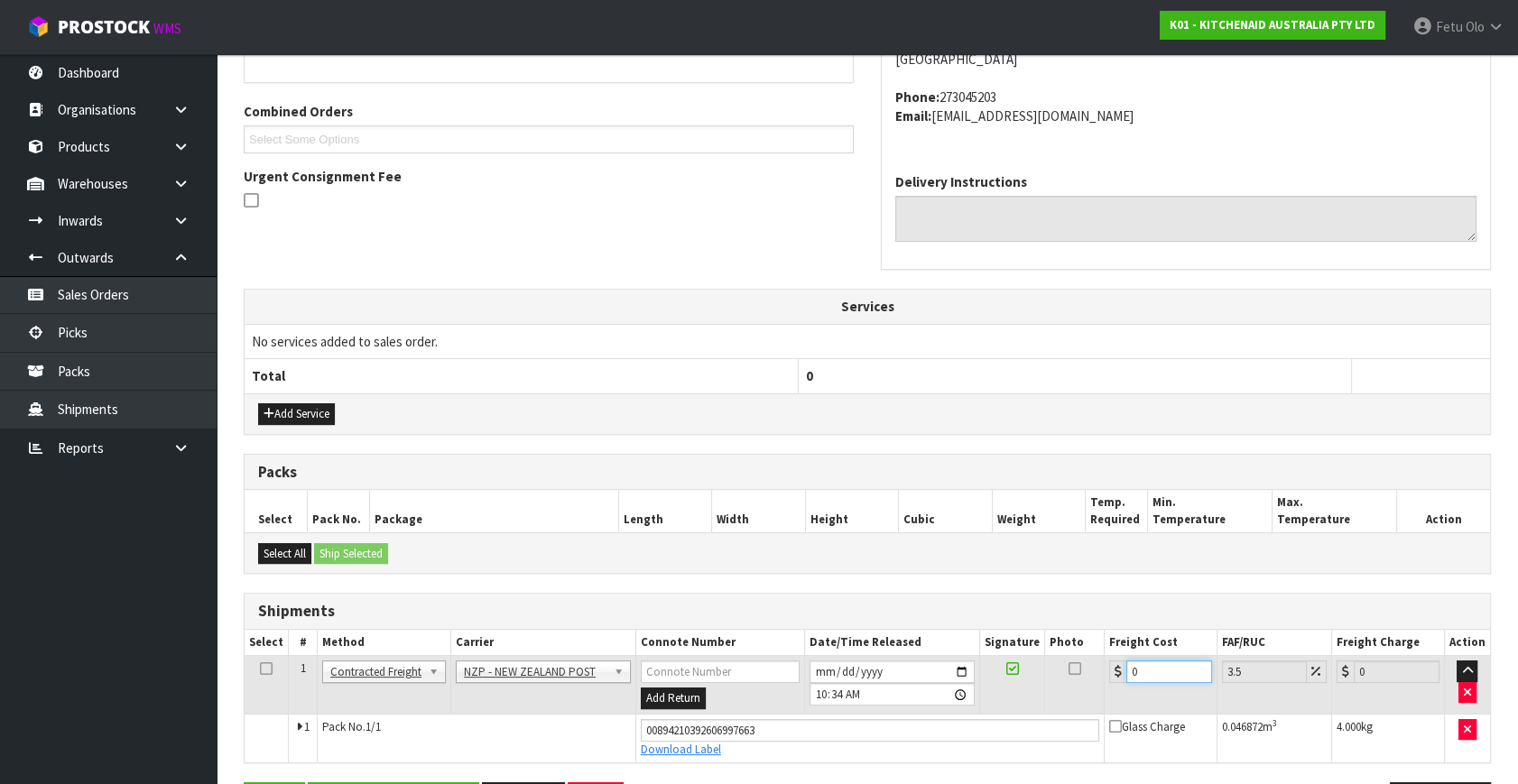
click at [925, 715] on tbody "1 Client Local Pickup Customer Local Pickup Company Freight Contracted Freight …" at bounding box center [867, 709] width 1245 height 107
type input "4"
type input "4.14"
type input "4.3"
type input "4.45"
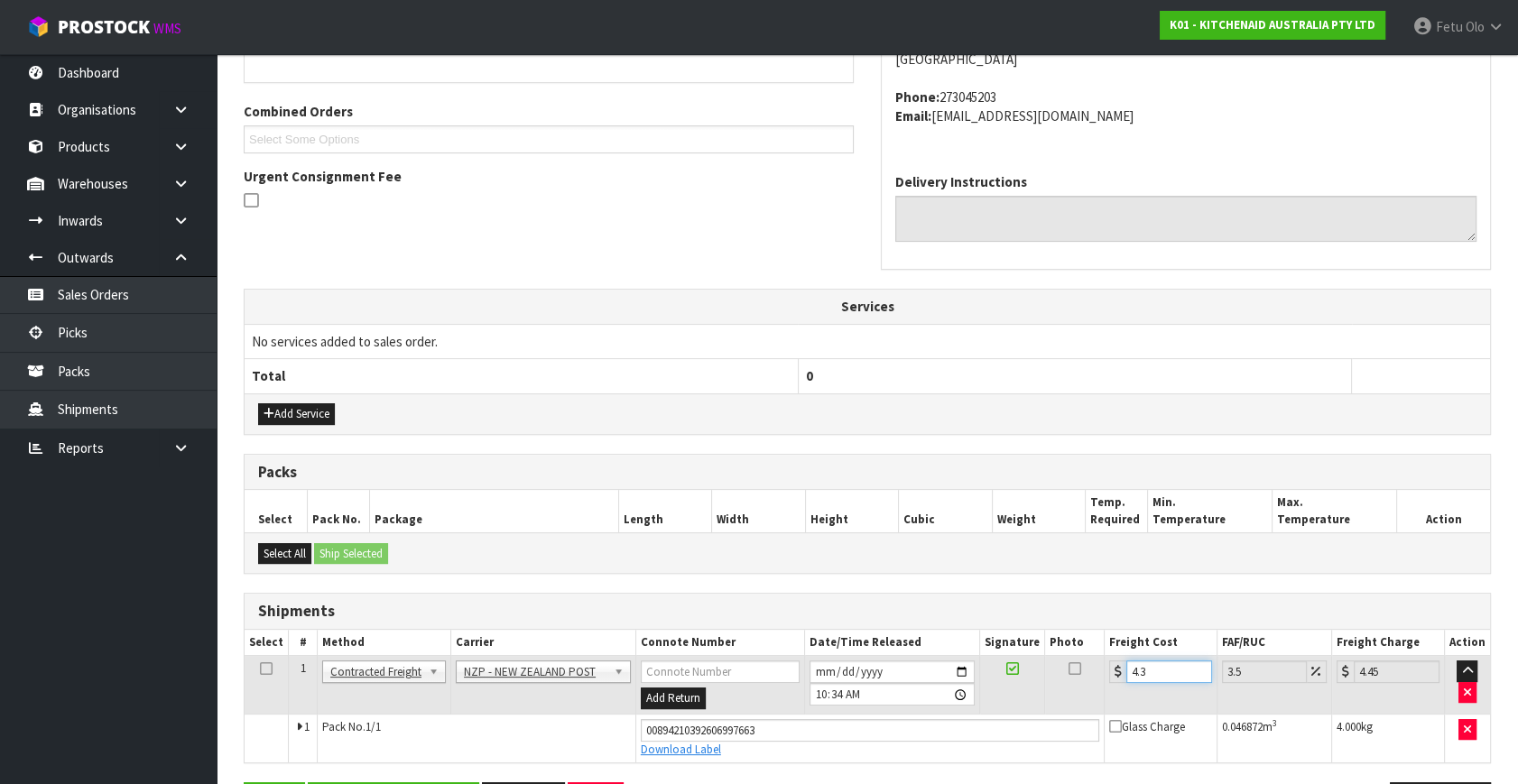
type input "4.33"
type input "4.48"
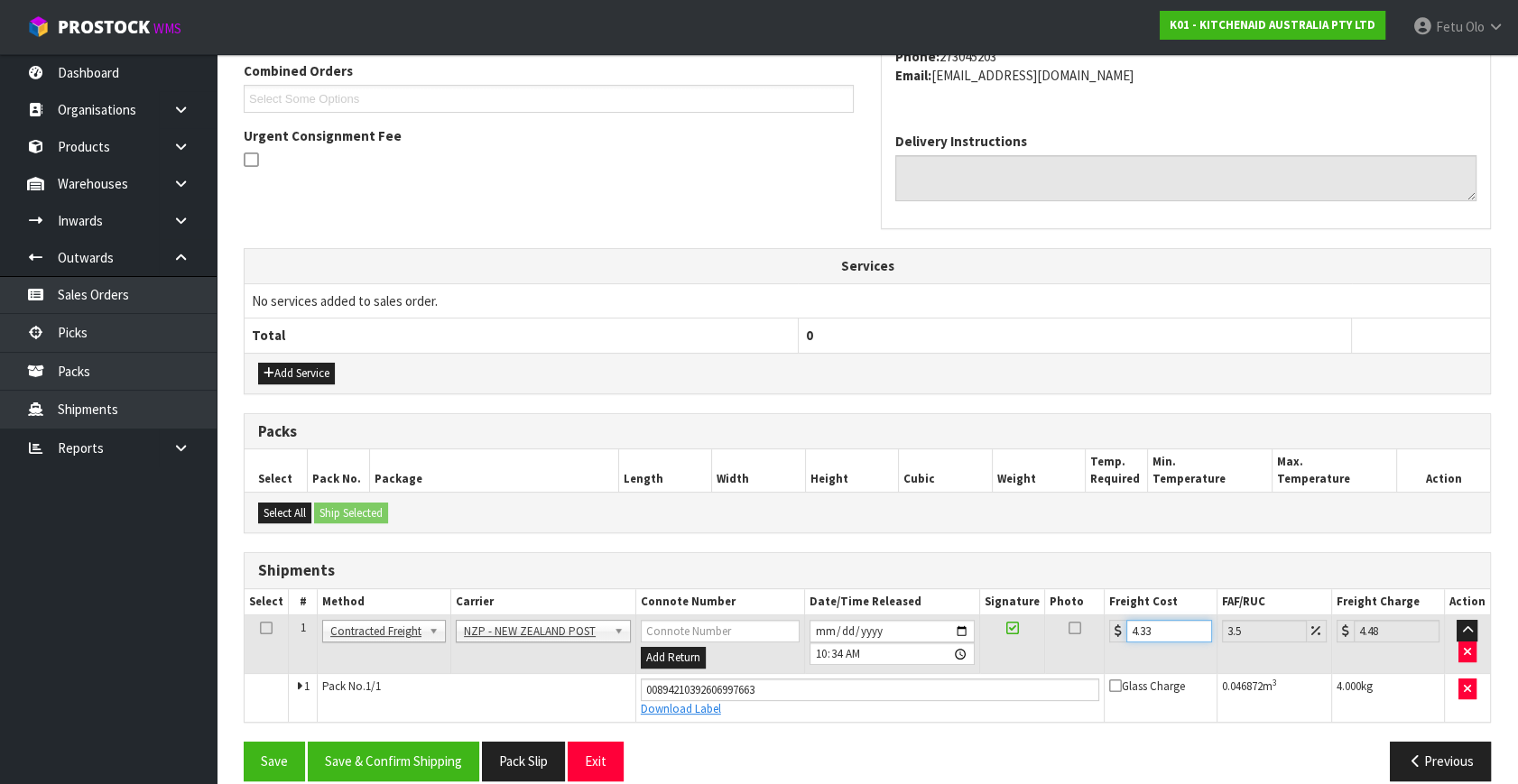
scroll to position [494, 0]
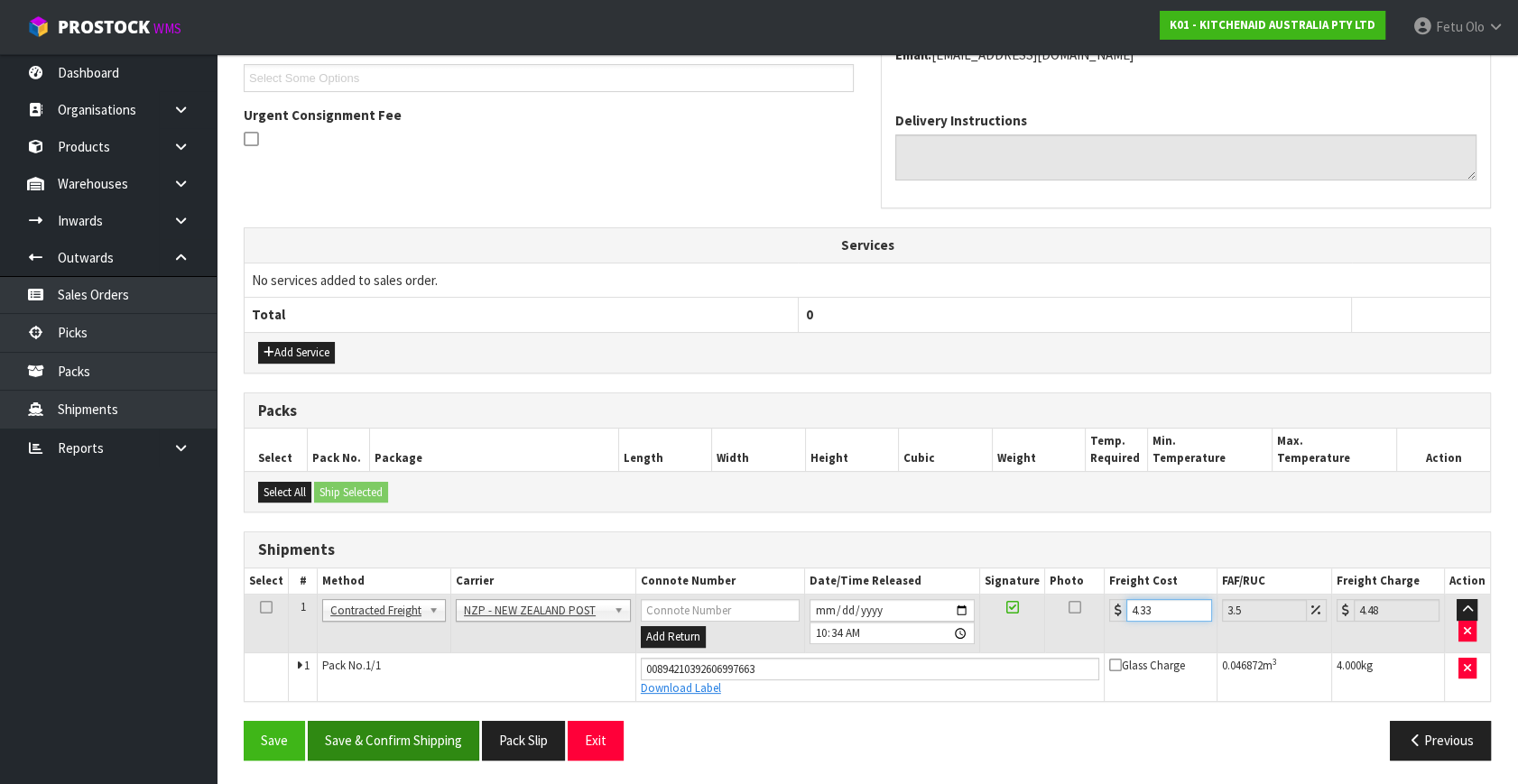
type input "4.33"
click at [432, 736] on button "Save & Confirm Shipping" at bounding box center [393, 740] width 172 height 39
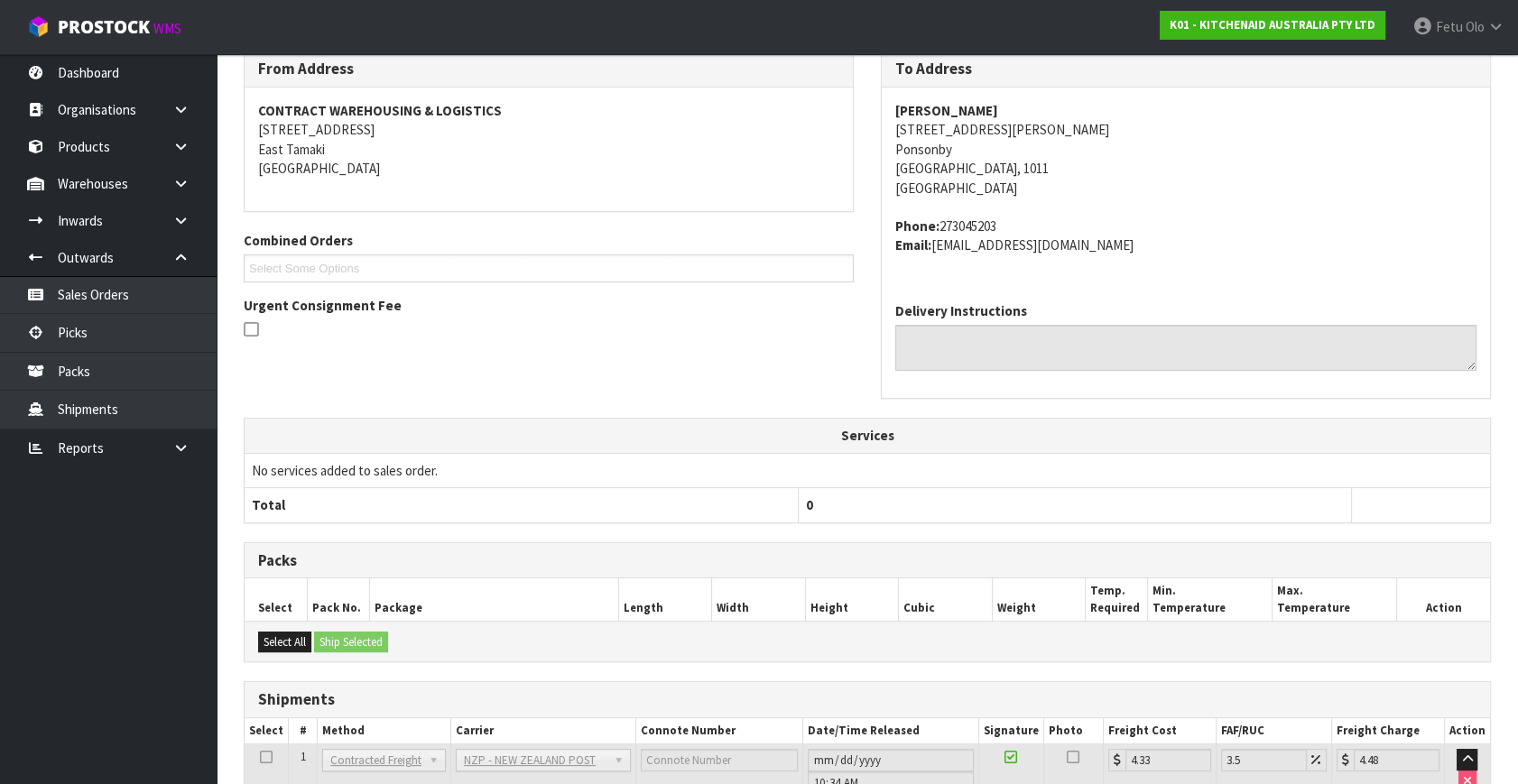
scroll to position [444, 0]
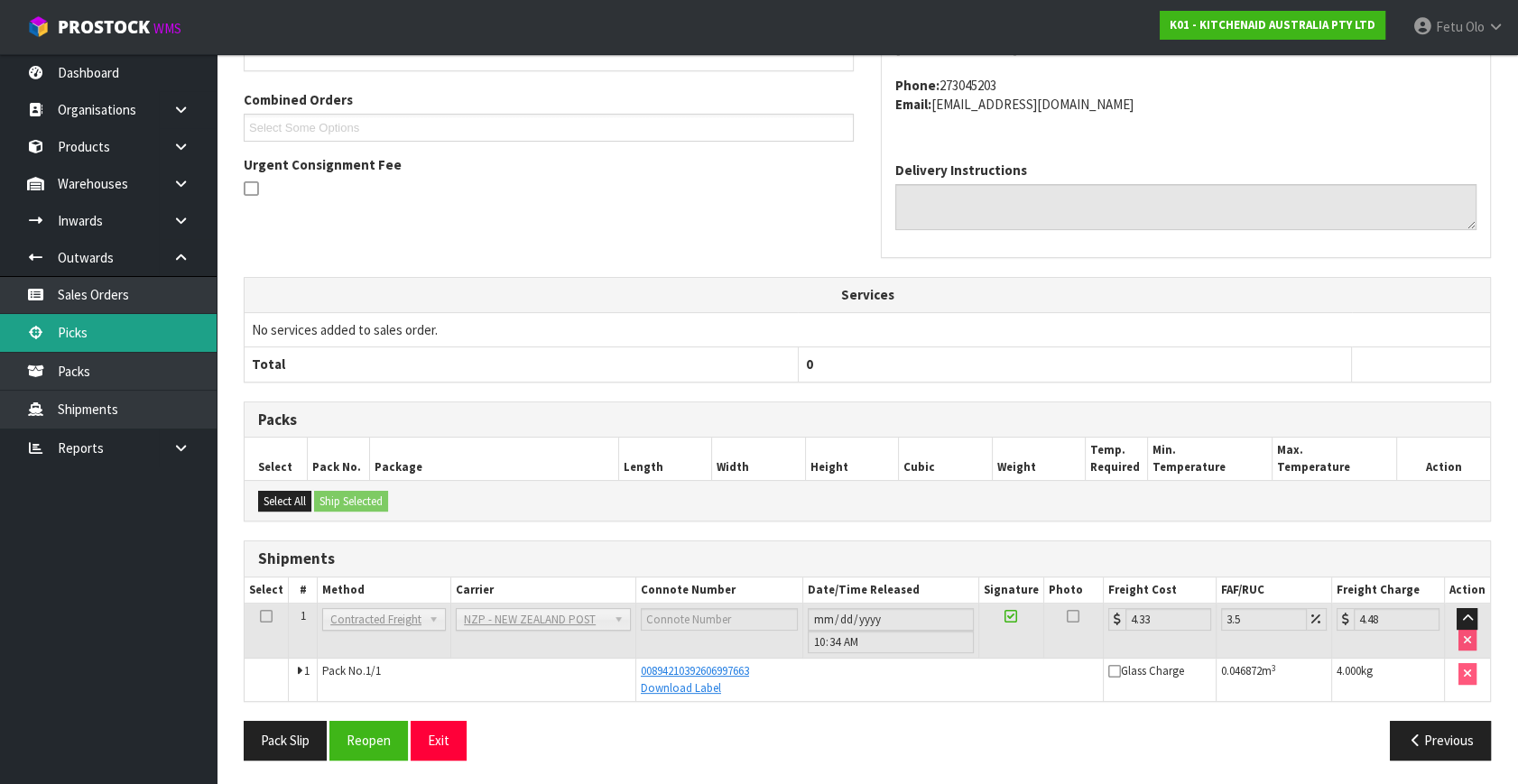
click at [111, 336] on link "Picks" at bounding box center [108, 333] width 216 height 37
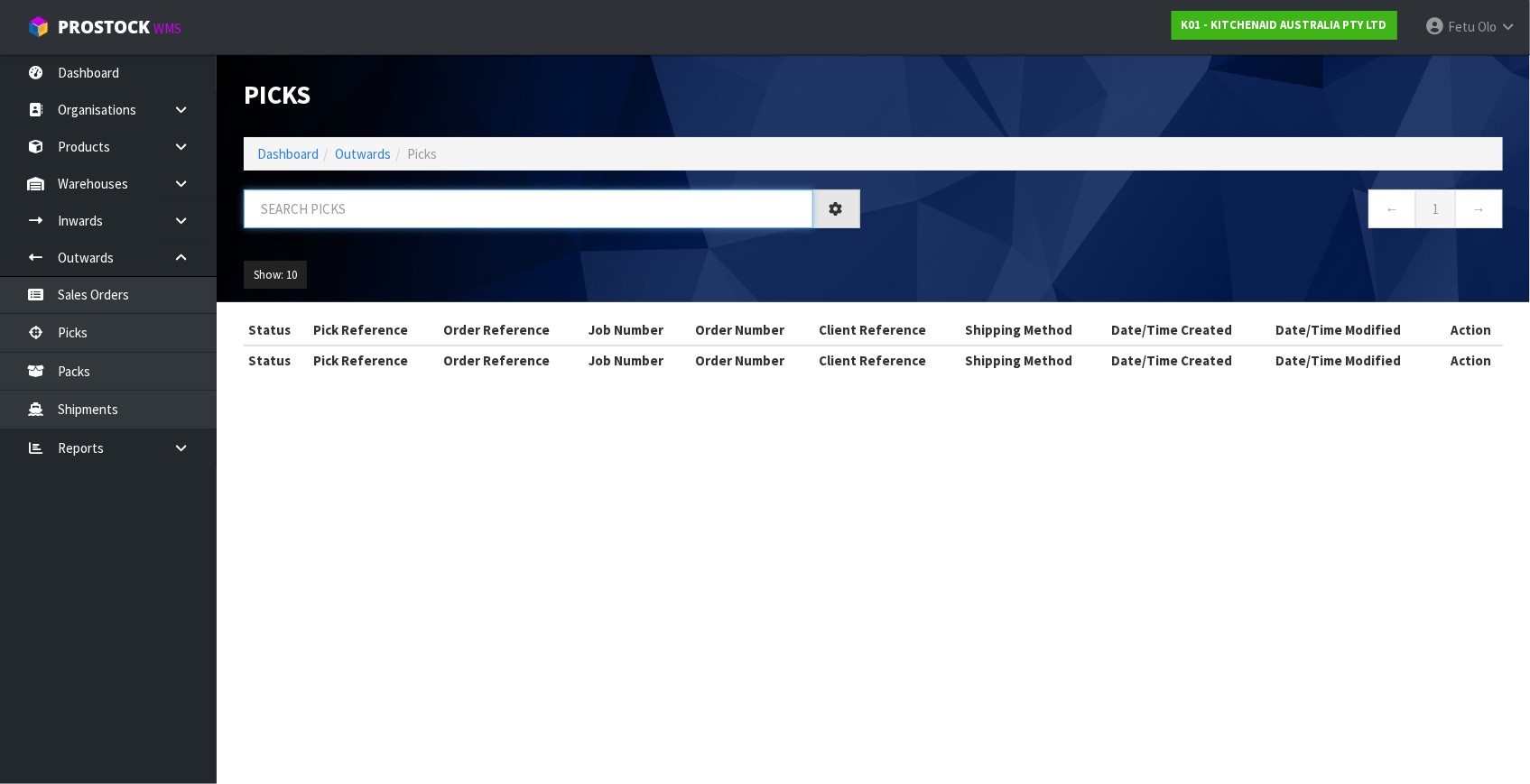
click at [482, 212] on input "text" at bounding box center [528, 209] width 570 height 39
type input "80065"
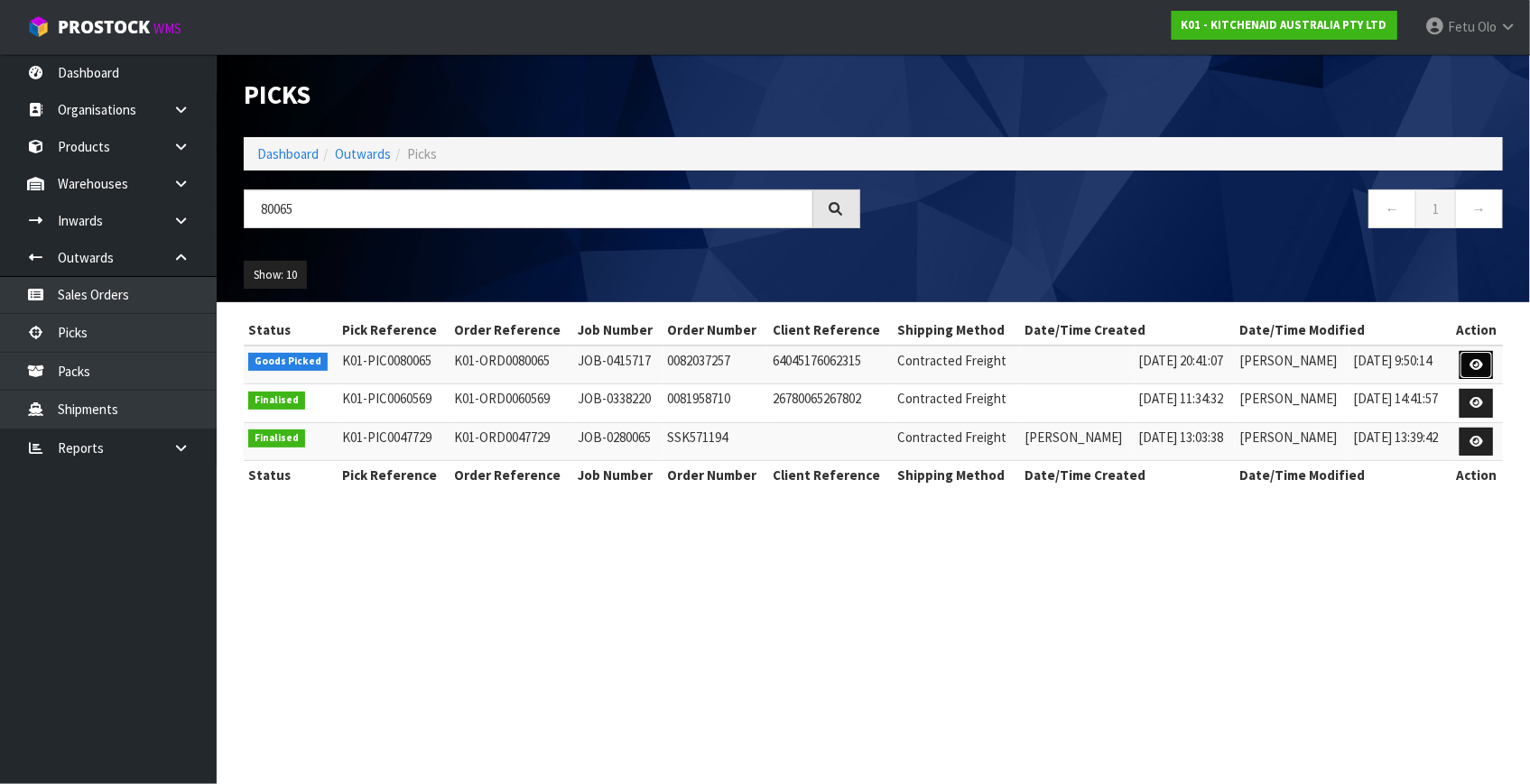
click at [1466, 361] on link at bounding box center [1477, 366] width 33 height 29
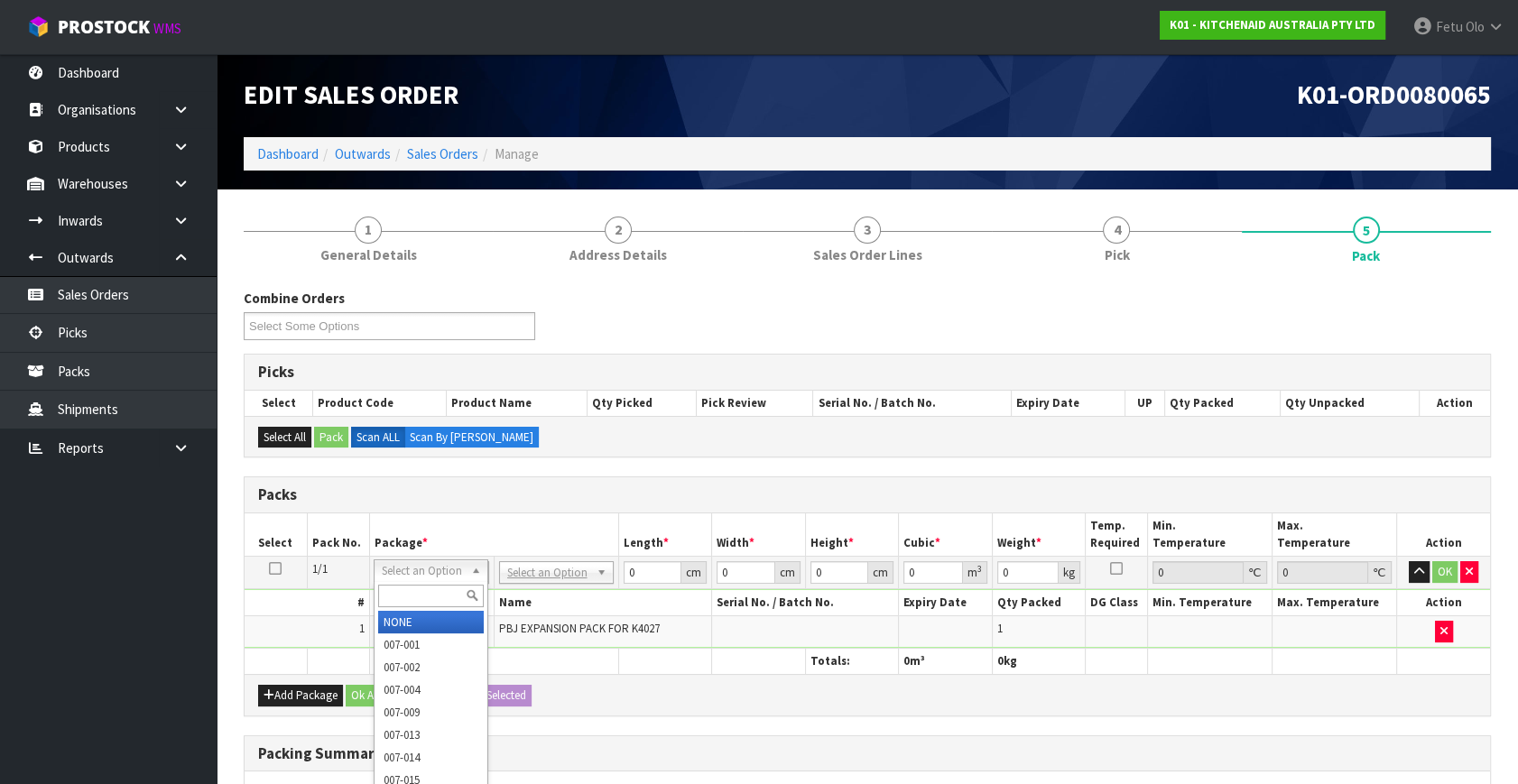
click at [416, 593] on input "text" at bounding box center [431, 596] width 106 height 22
type input "011"
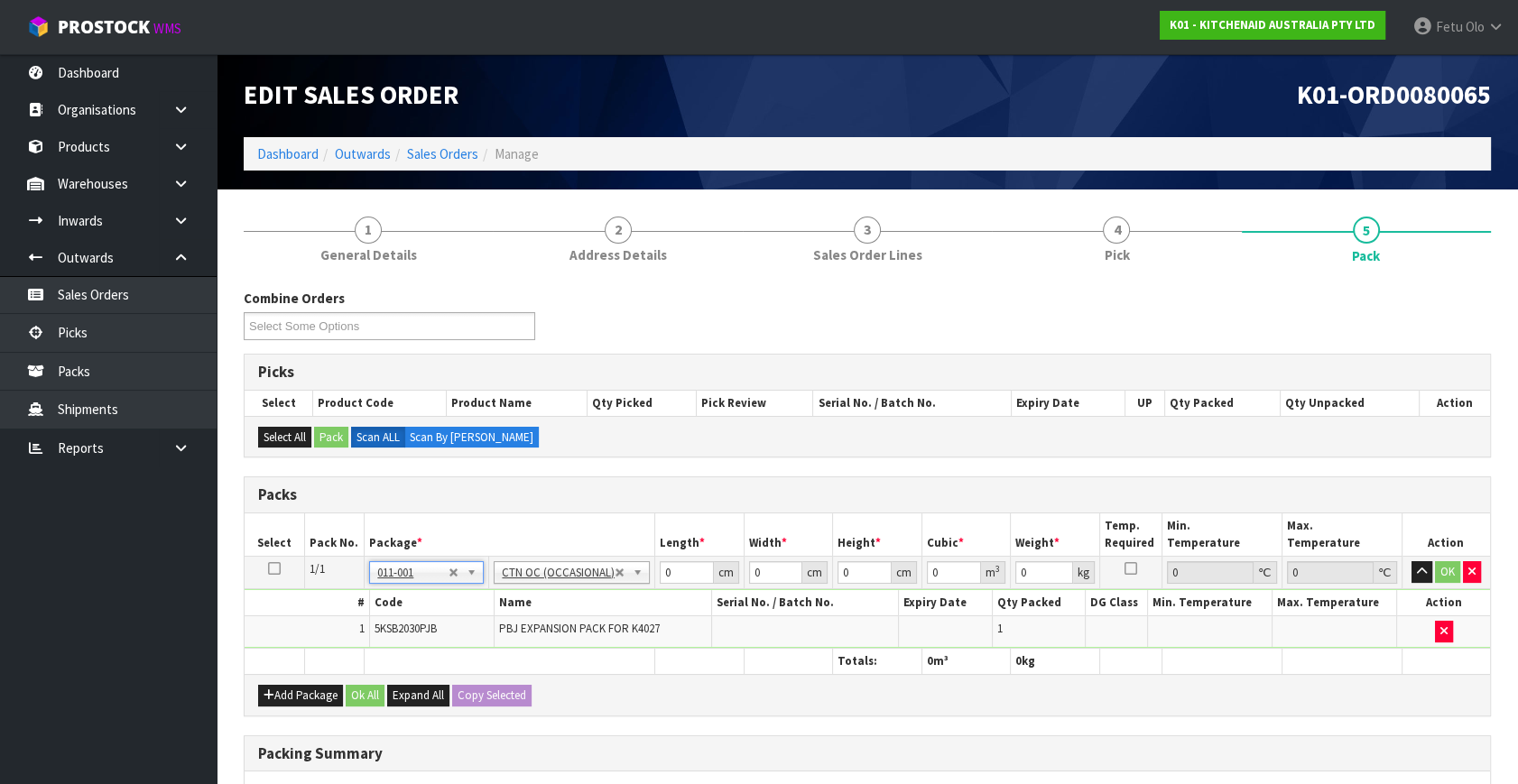
type input "0.7"
drag, startPoint x: 645, startPoint y: 573, endPoint x: 545, endPoint y: 612, distance: 107.3
click at [545, 612] on tbody "1/1 NONE 007-001 007-002 007-004 007-009 007-013 007-014 007-015 007-017 007-01…" at bounding box center [867, 603] width 1245 height 92
type input "51"
type input "29"
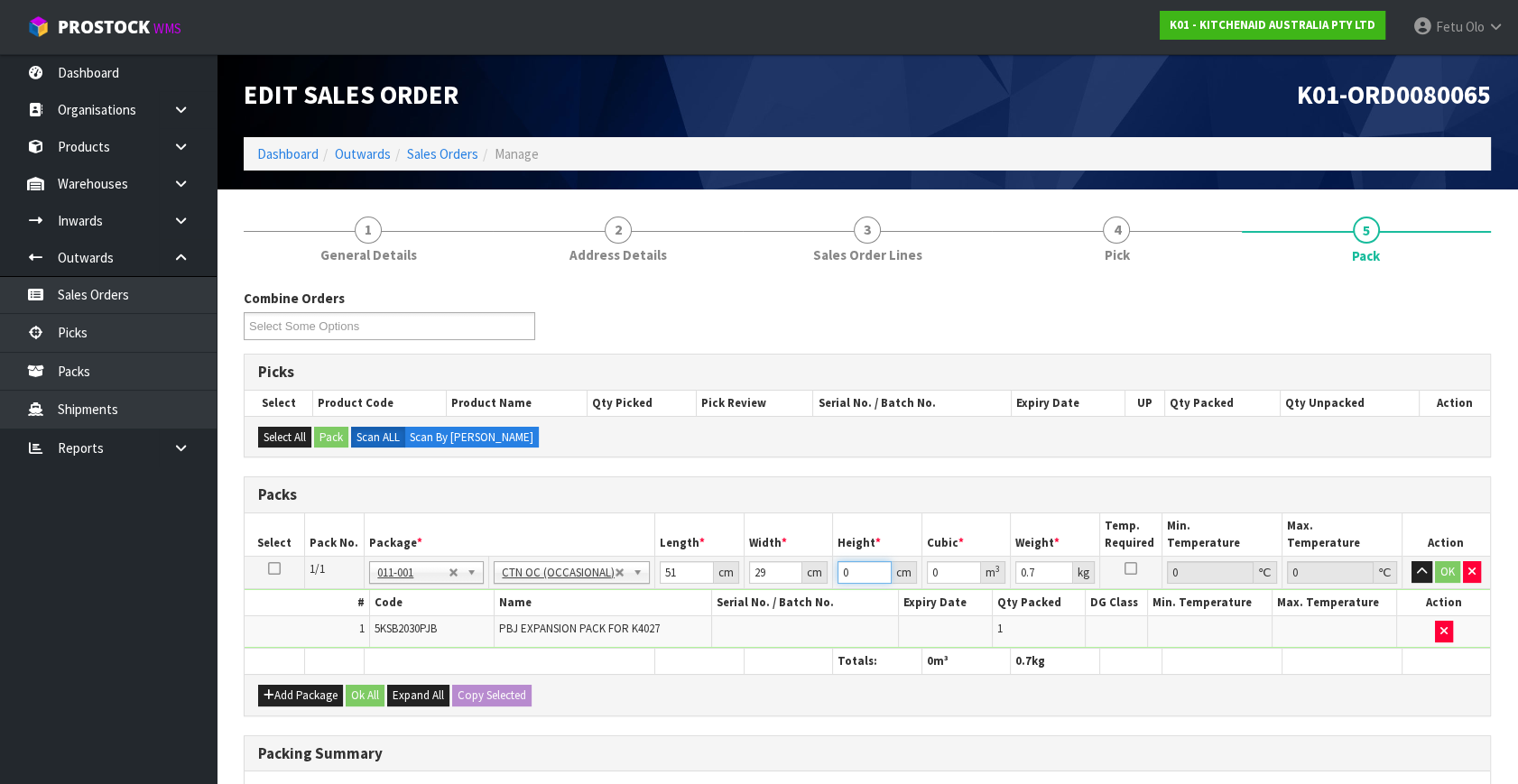
type input "1"
type input "0.001479"
type input "13"
type input "0.019227"
type input "13"
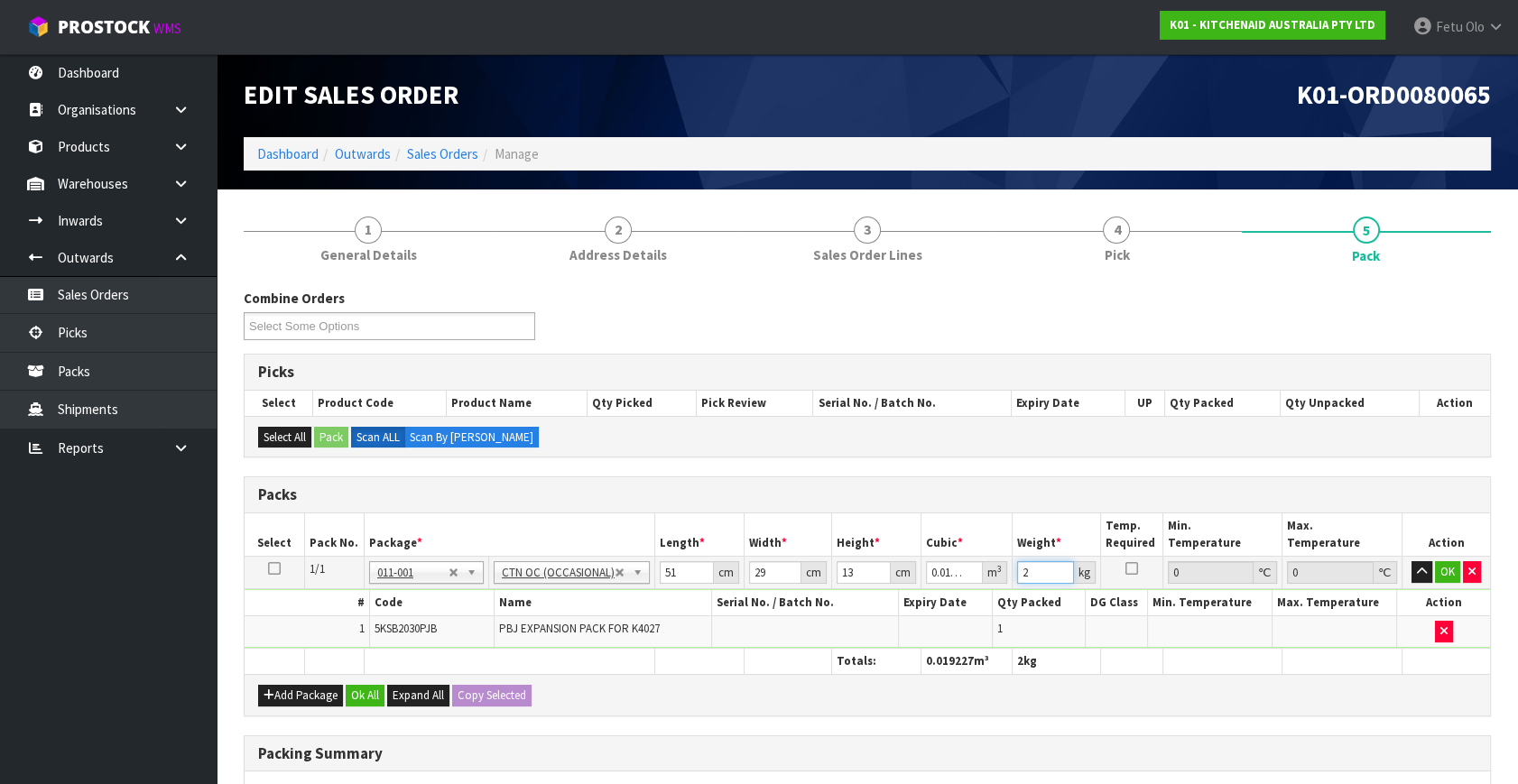
type input "2"
click button "OK" at bounding box center [1448, 572] width 25 height 21
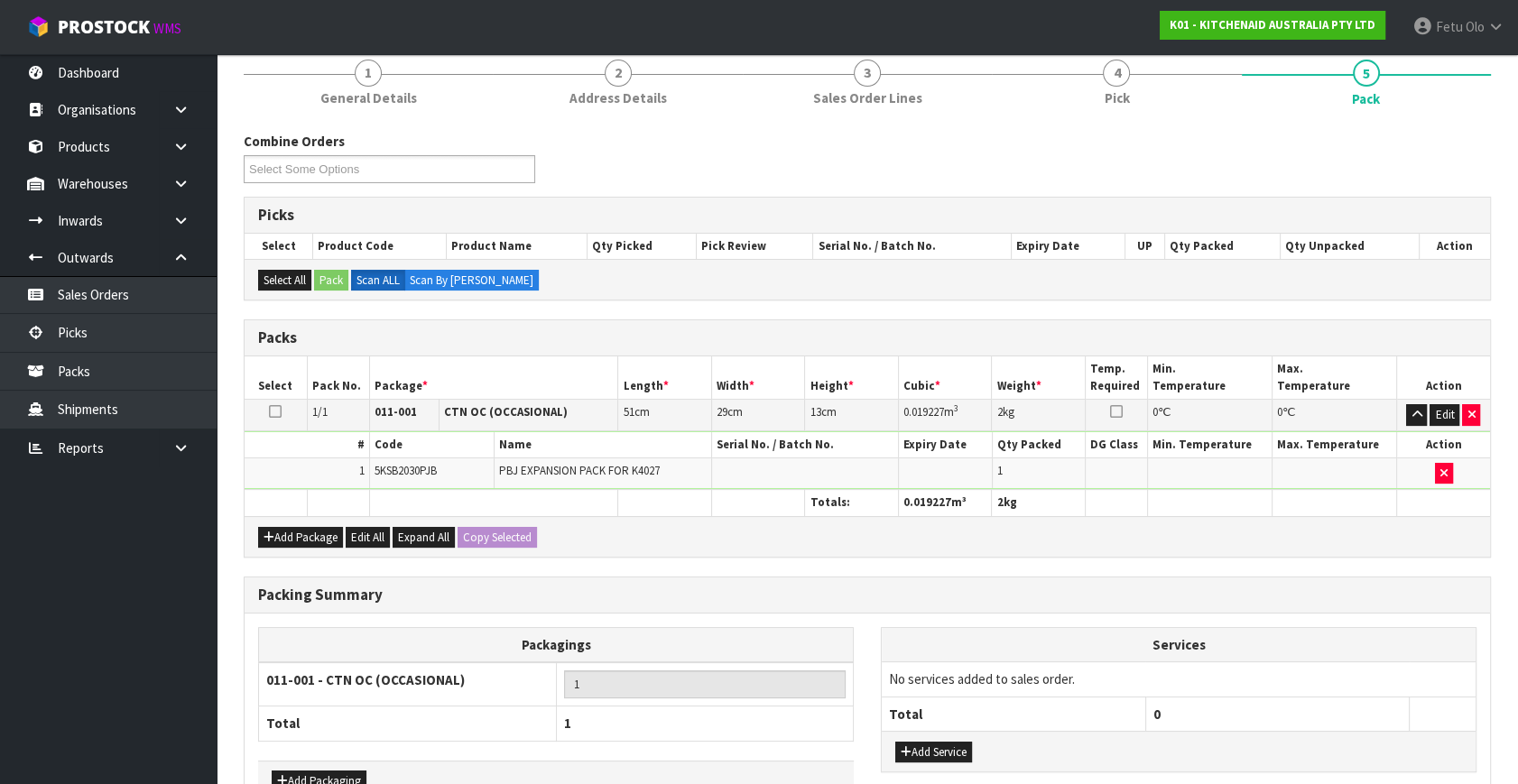
scroll to position [269, 0]
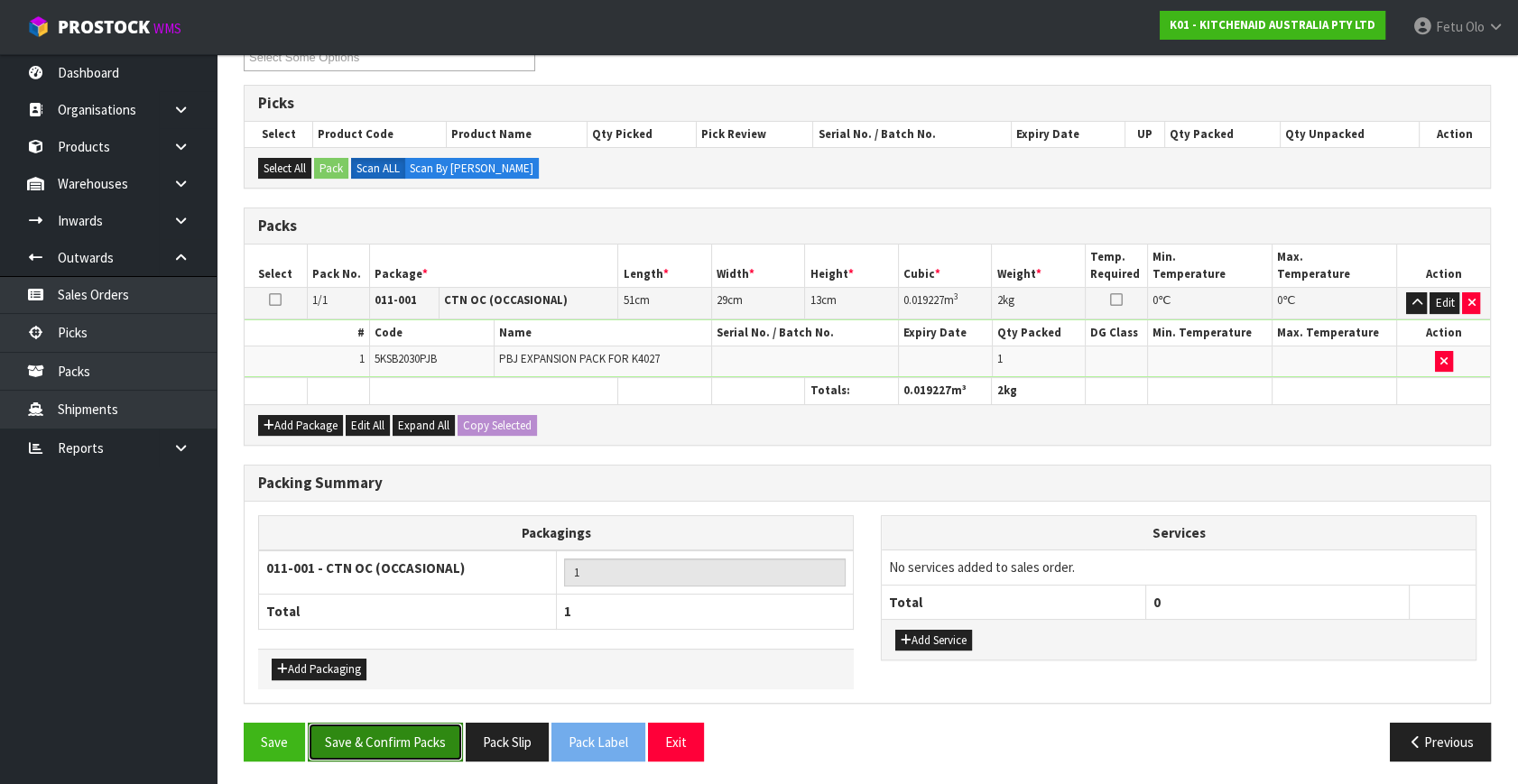
click at [397, 731] on button "Save & Confirm Packs" at bounding box center [385, 742] width 155 height 39
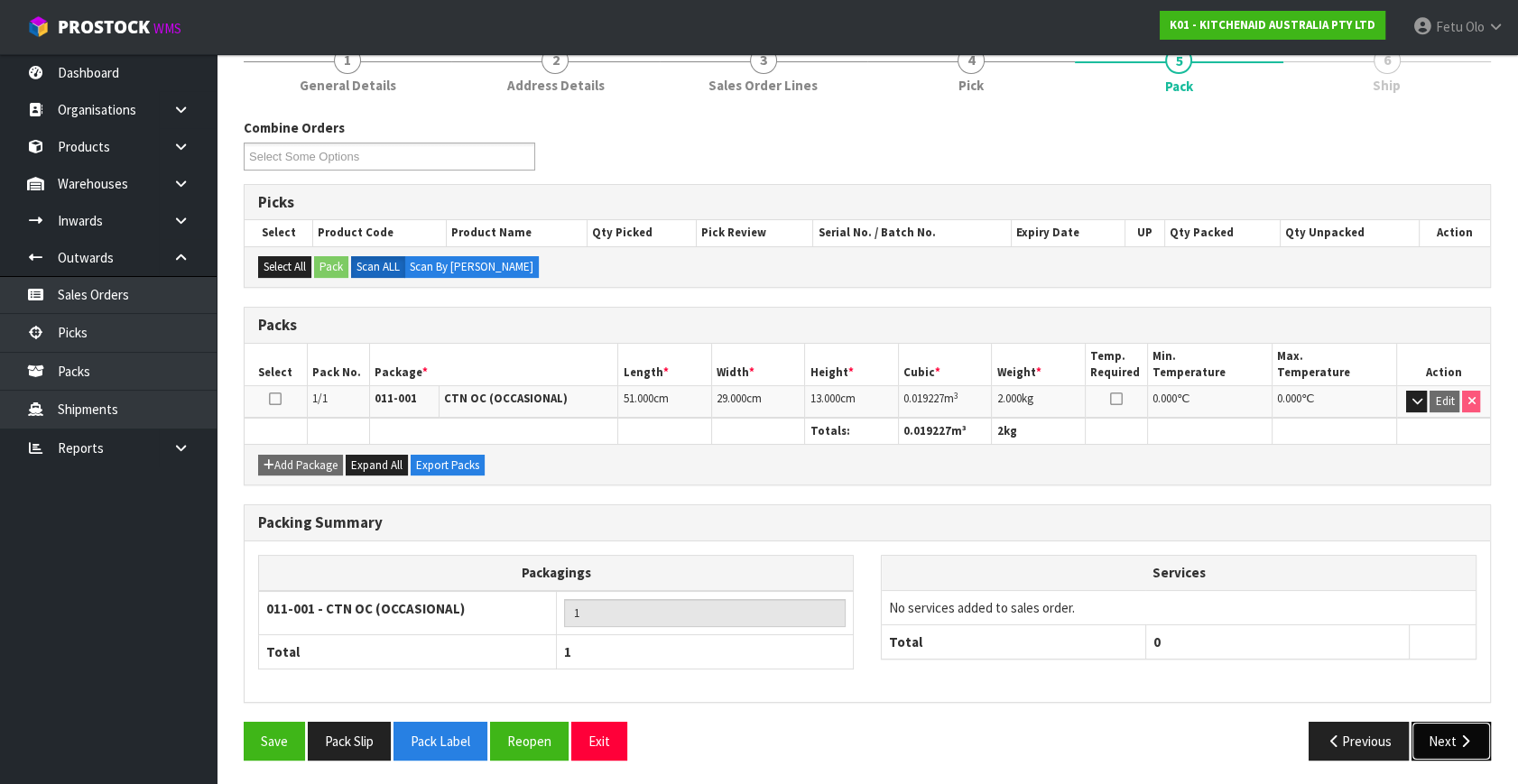
click at [1439, 736] on button "Next" at bounding box center [1451, 741] width 80 height 39
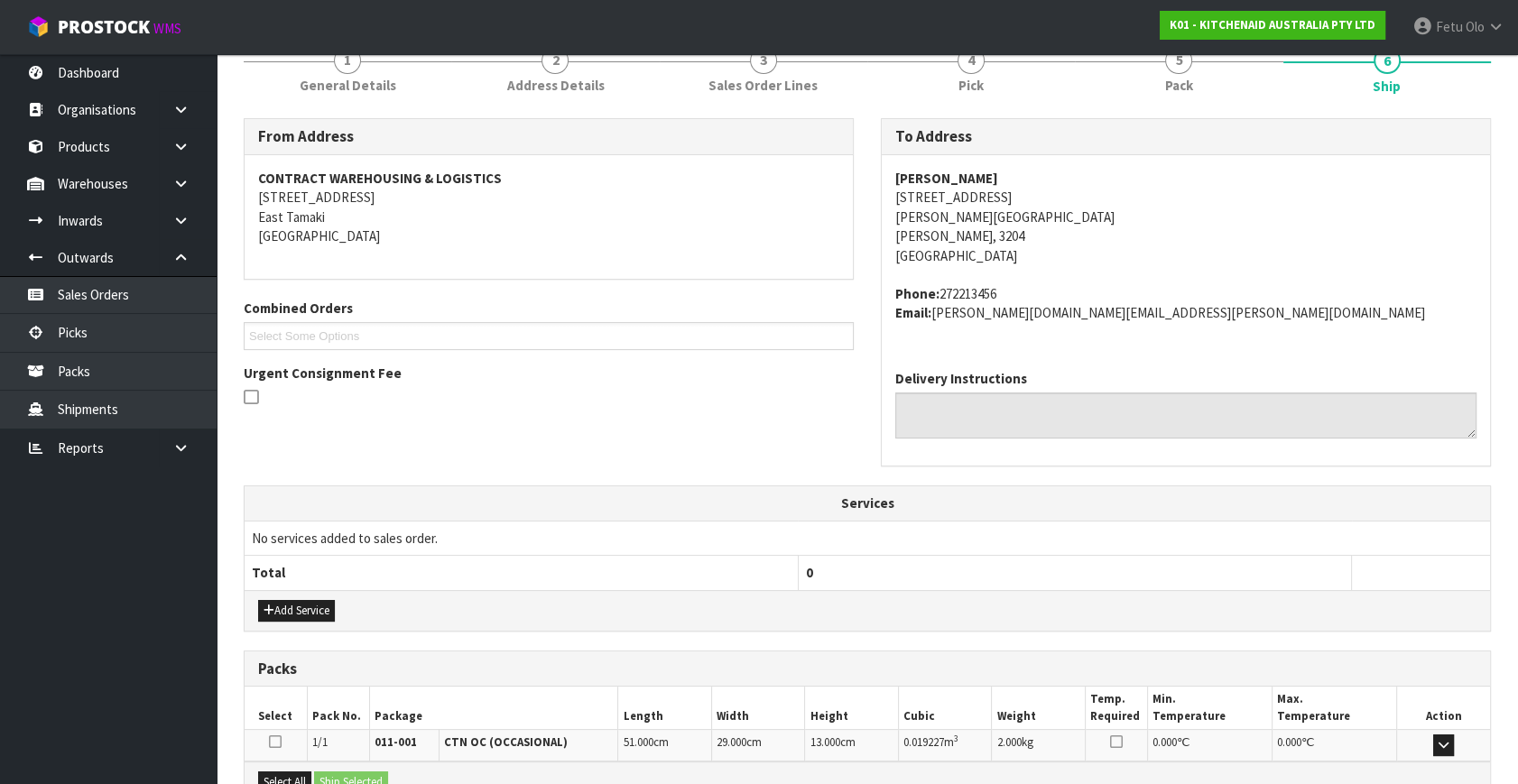
scroll to position [444, 0]
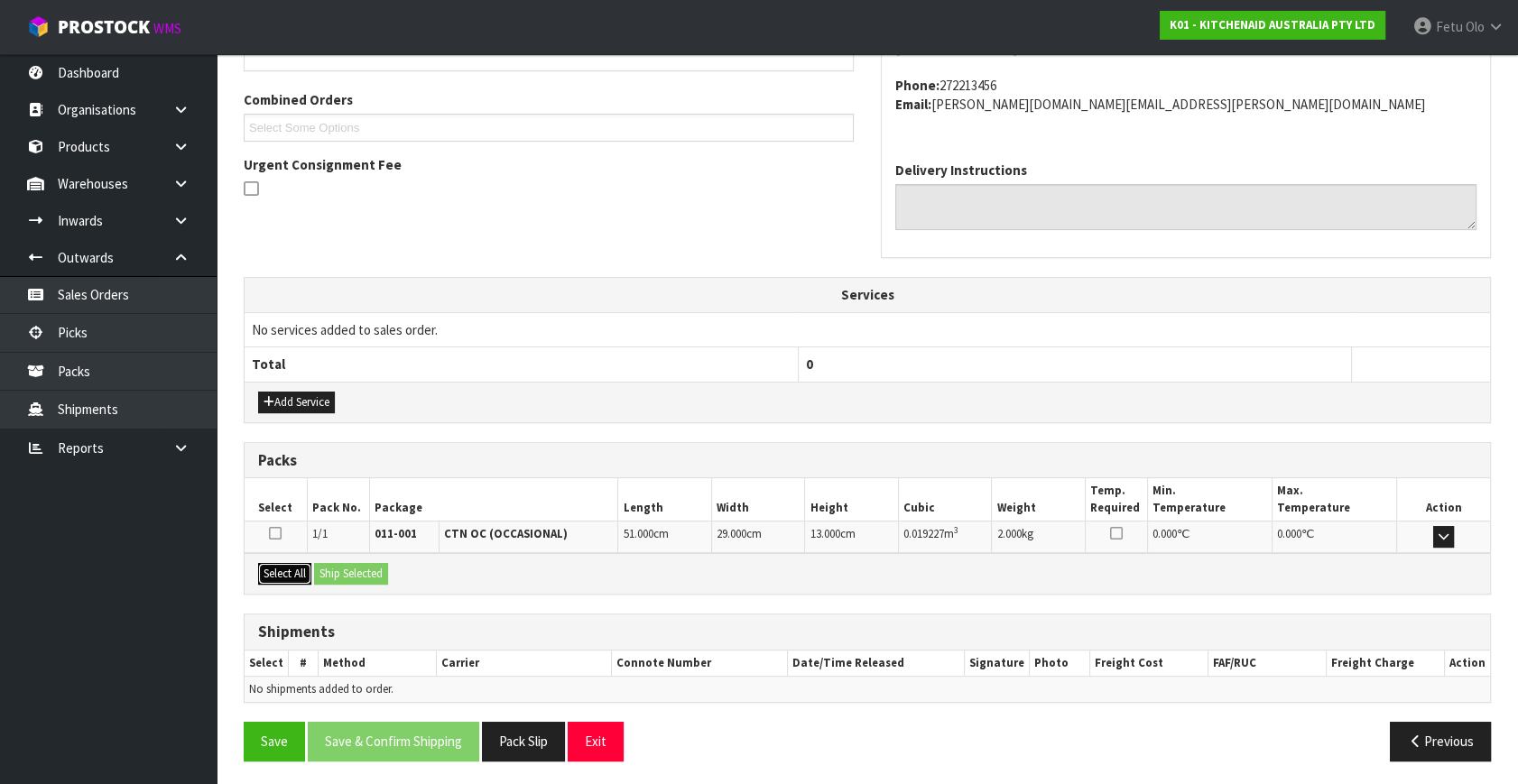
click at [286, 574] on button "Select All" at bounding box center [284, 573] width 53 height 21
click at [337, 570] on button "Ship Selected" at bounding box center [351, 573] width 74 height 21
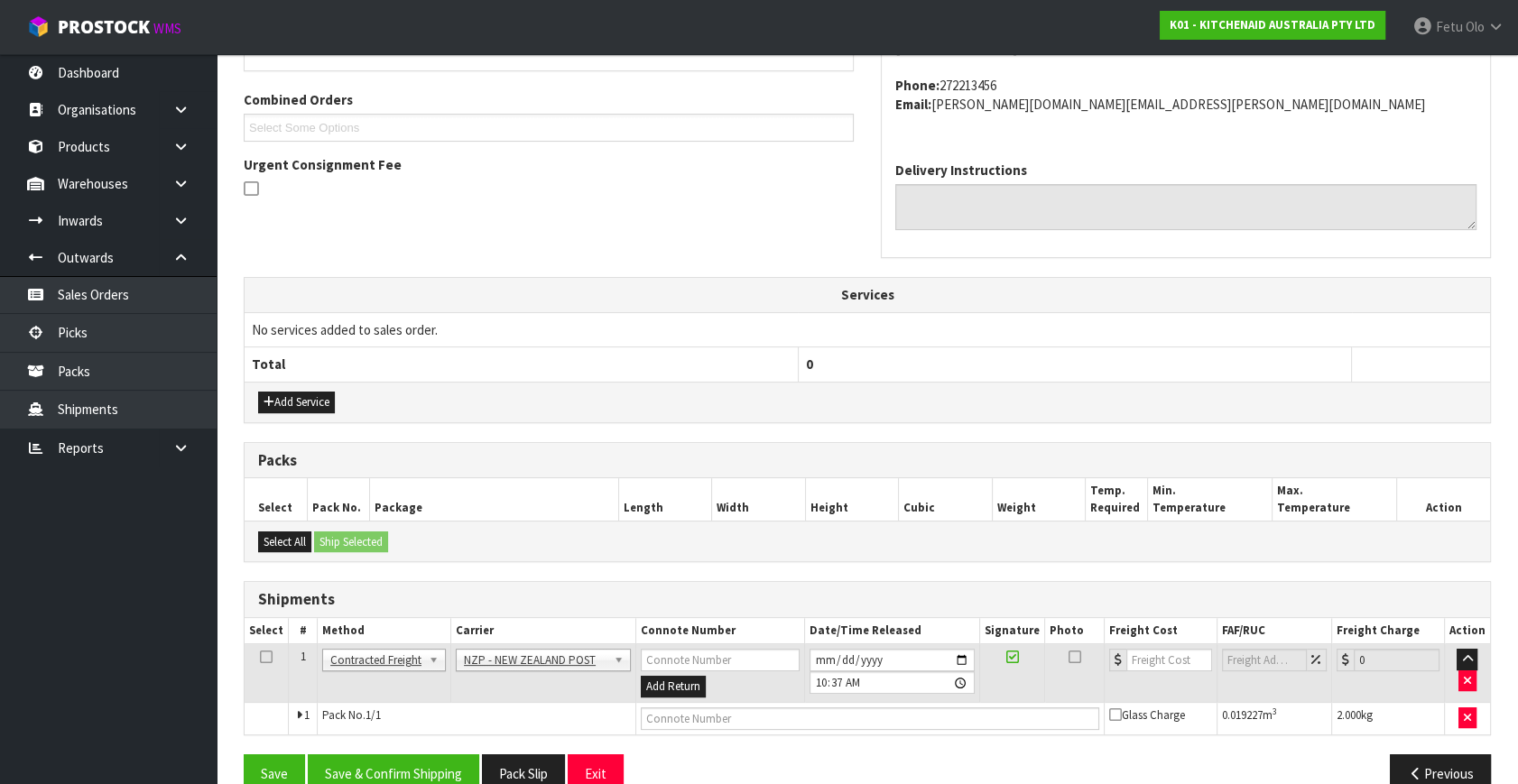
scroll to position [476, 0]
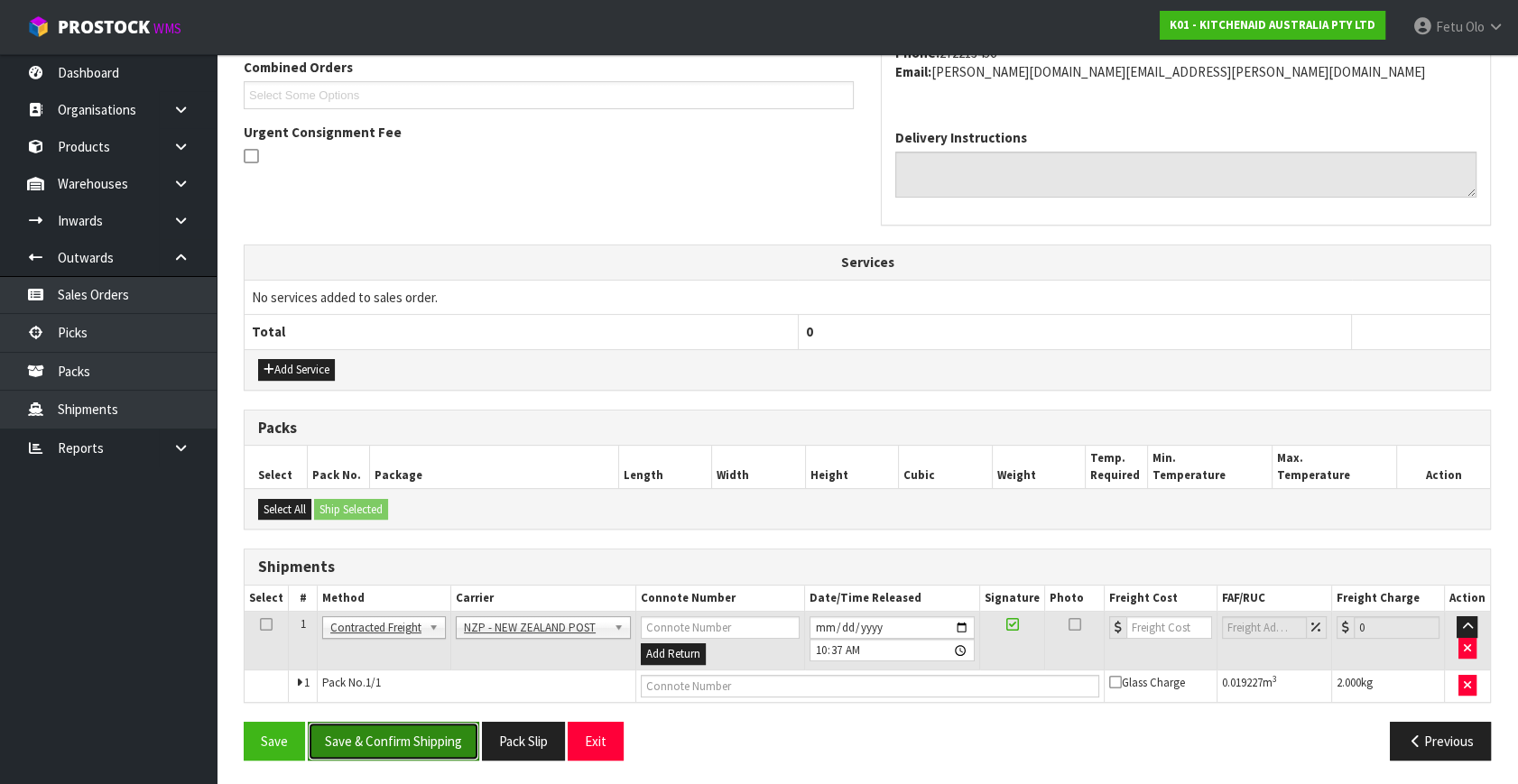
click at [380, 722] on button "Save & Confirm Shipping" at bounding box center [393, 741] width 172 height 39
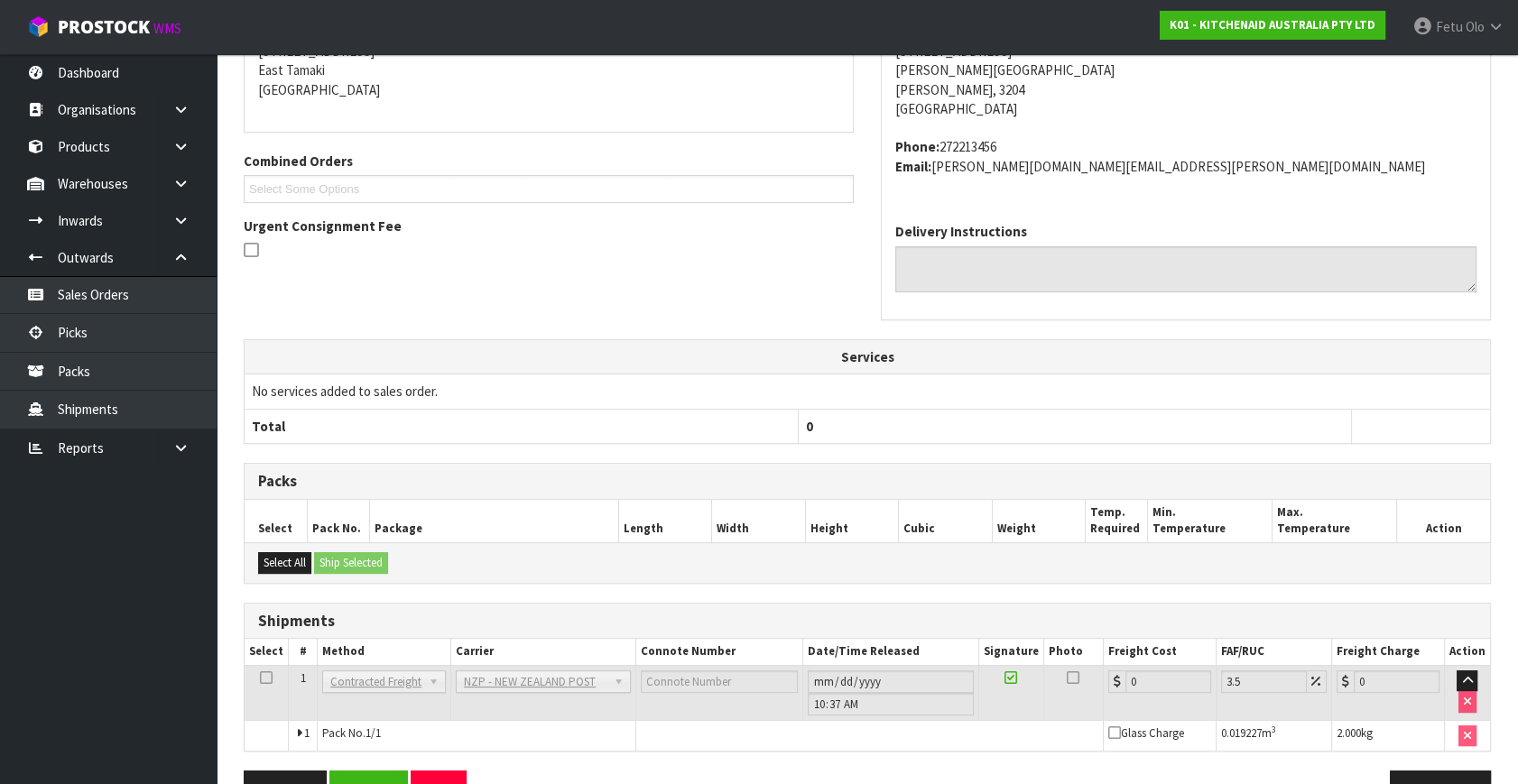
scroll to position [451, 0]
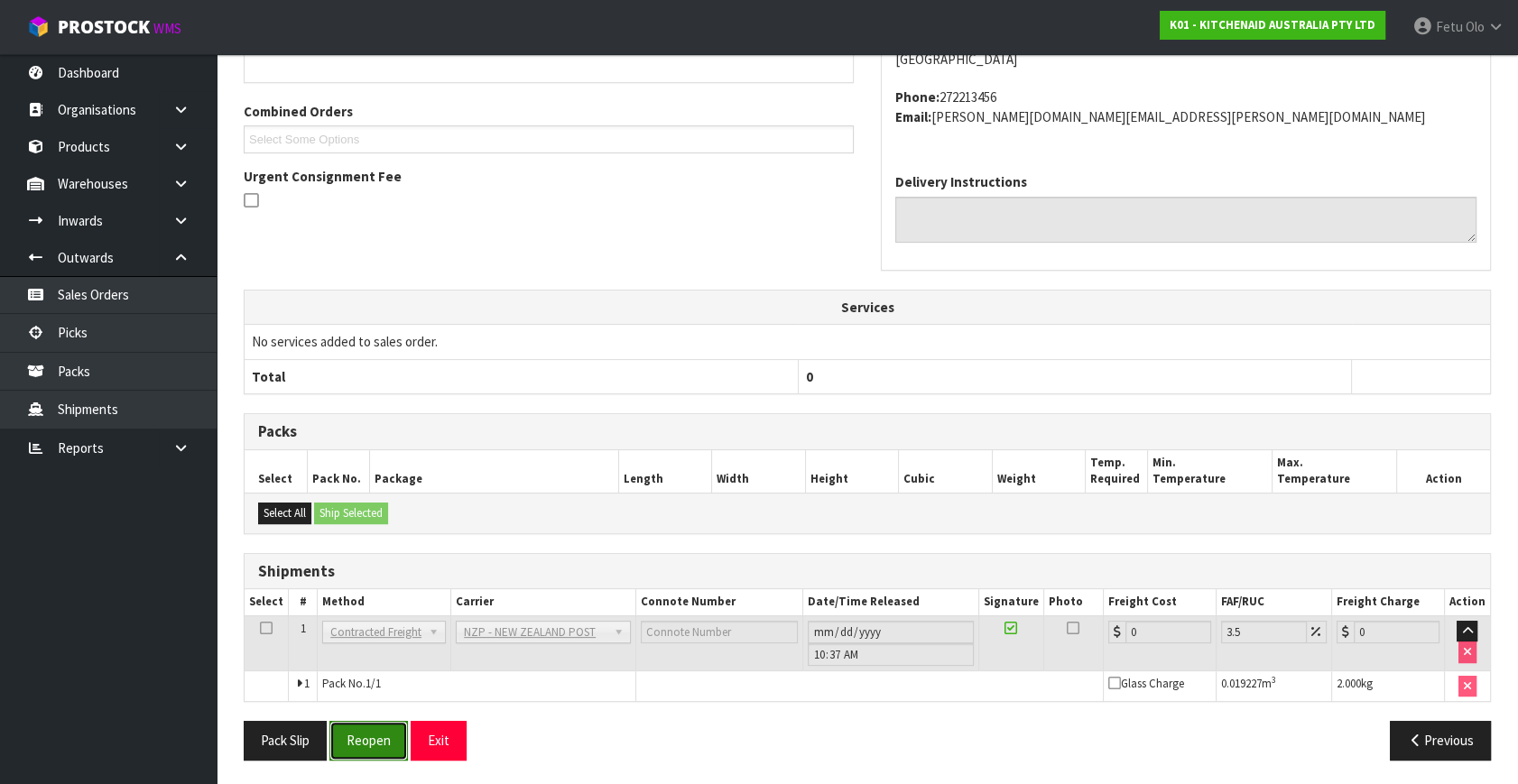
click at [381, 745] on button "Reopen" at bounding box center [368, 740] width 79 height 39
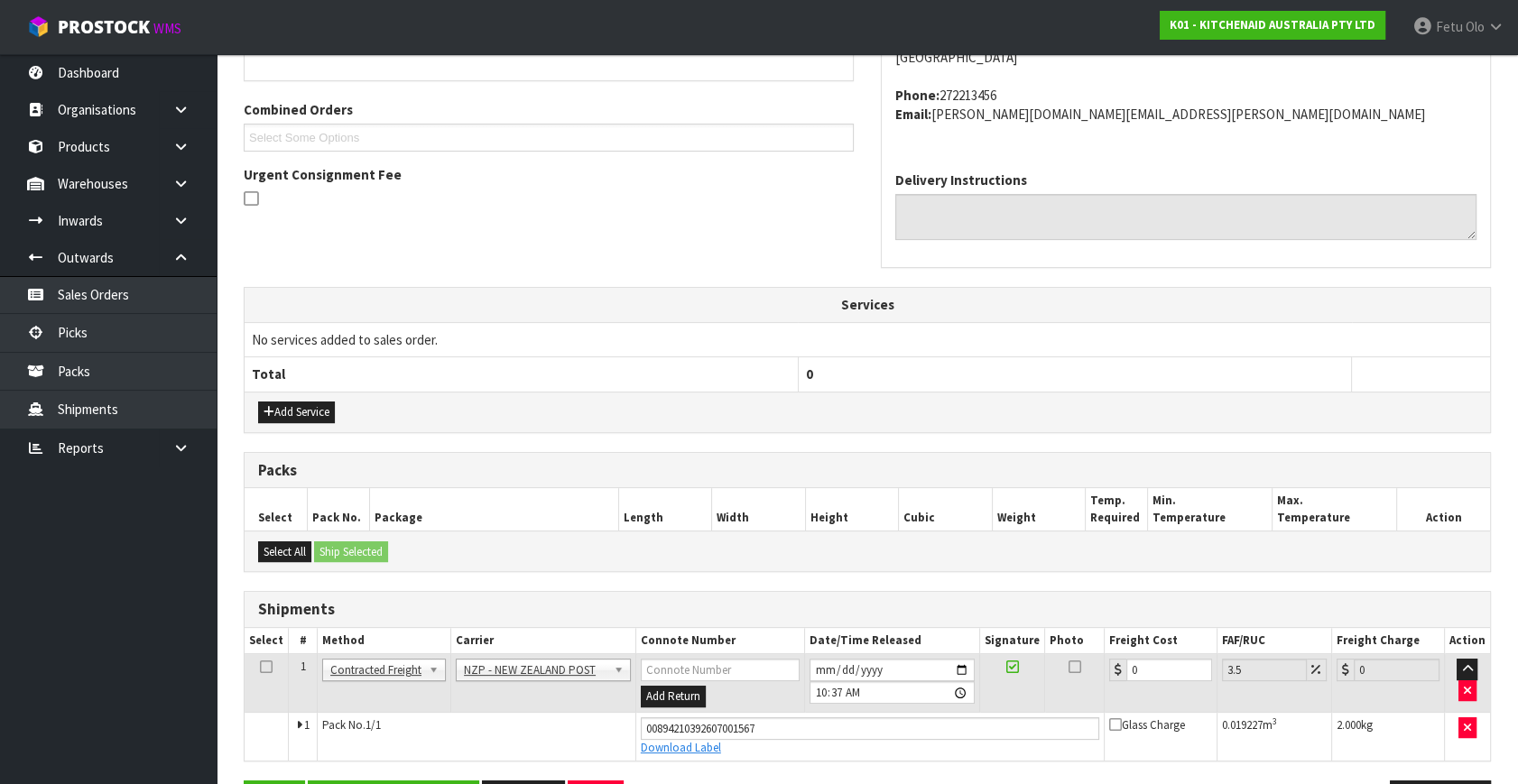
scroll to position [494, 0]
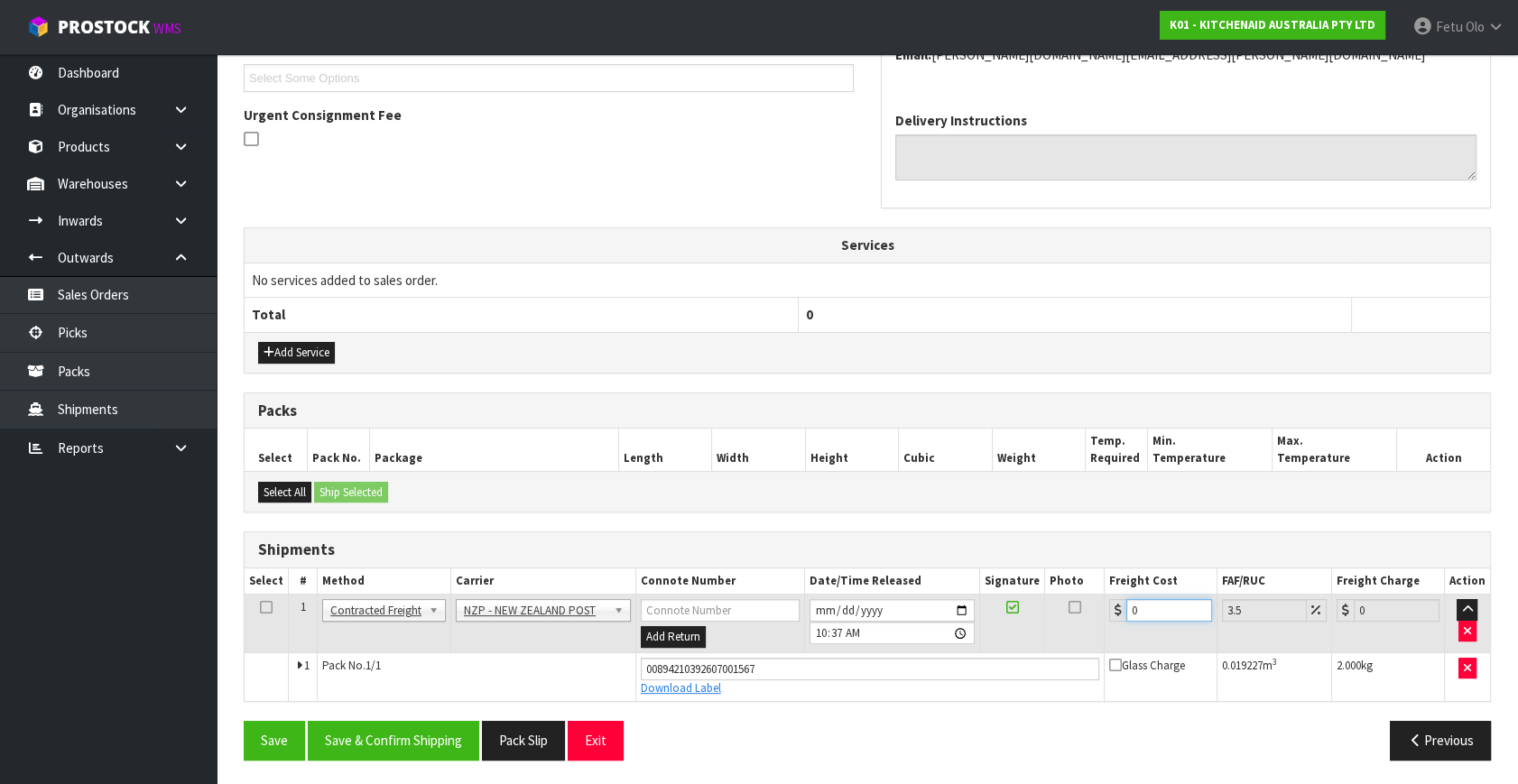
drag, startPoint x: 1144, startPoint y: 615, endPoint x: 839, endPoint y: 706, distance: 318.3
click at [839, 706] on div "From Address CONTRACT WAREHOUSING & LOGISTICS 17 Allens Road East Tamaki Auckla…" at bounding box center [867, 317] width 1247 height 914
type input "7"
type input "7.24"
type input "7.3"
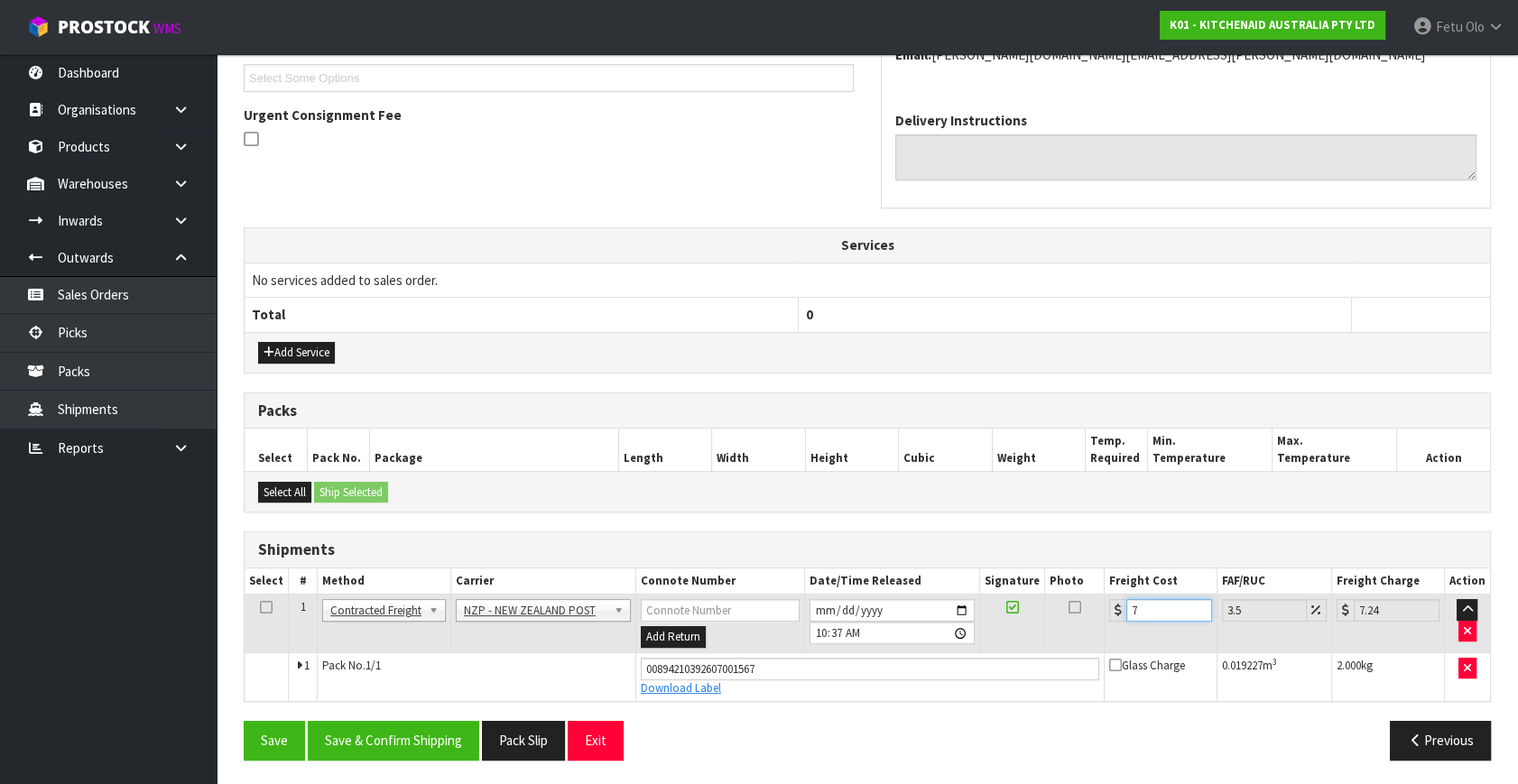
type input "7.56"
type input "7.31"
type input "7.57"
type input "7.31"
click at [410, 728] on button "Save & Confirm Shipping" at bounding box center [393, 740] width 172 height 39
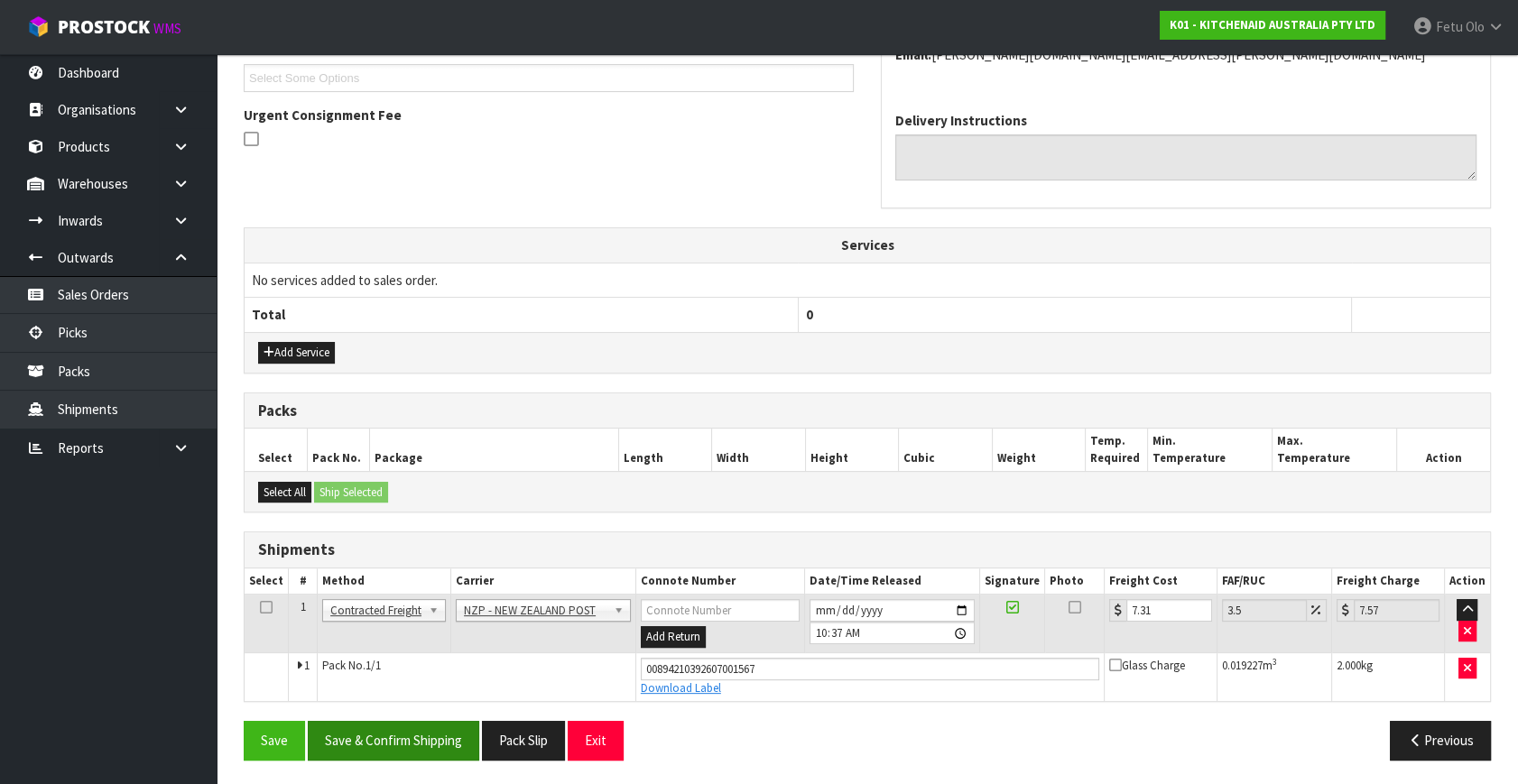
scroll to position [0, 0]
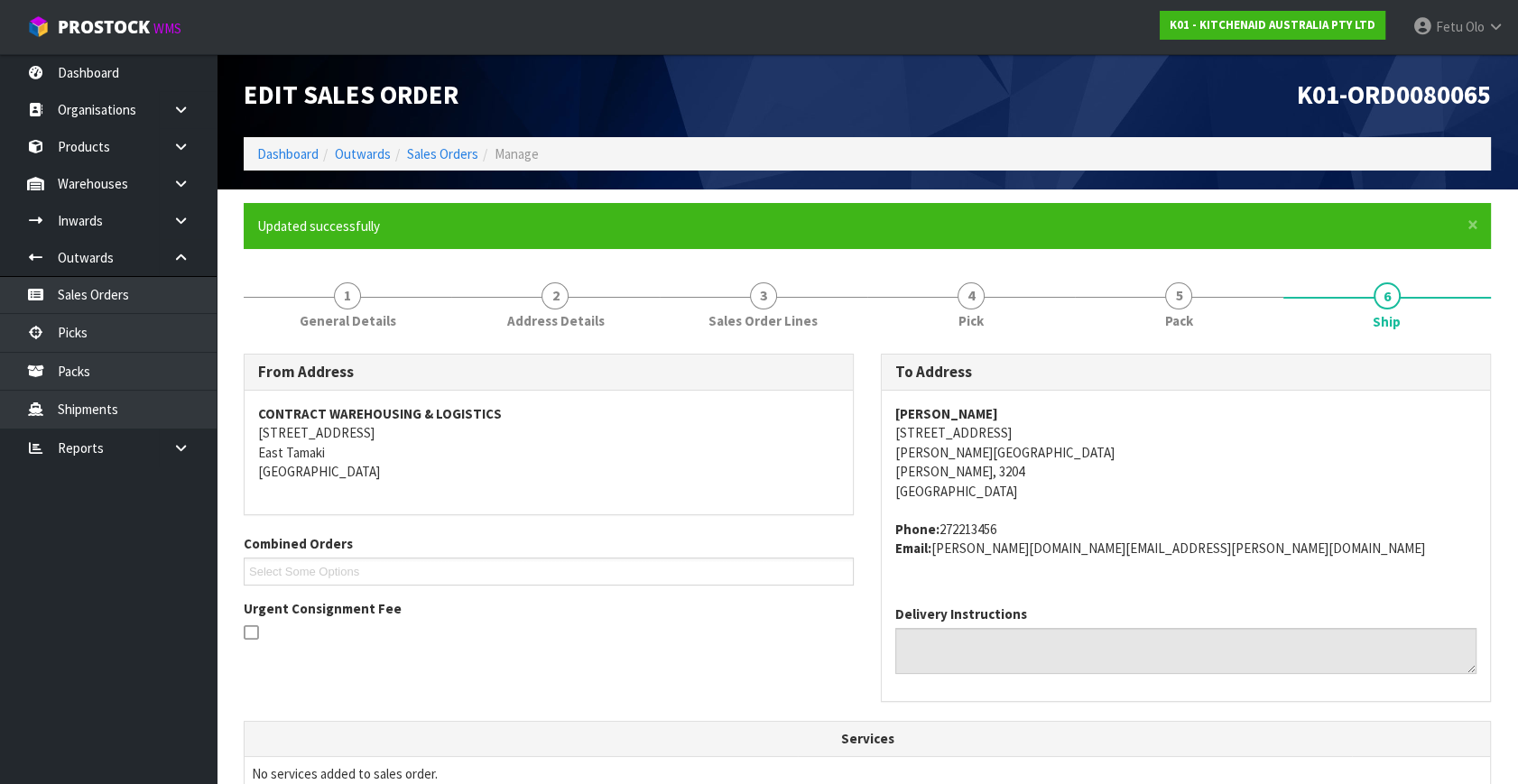
click at [439, 715] on div "From Address CONTRACT WAREHOUSING & LOGISTICS 17 Allens Road East Tamaki Auckla…" at bounding box center [867, 538] width 1274 height 367
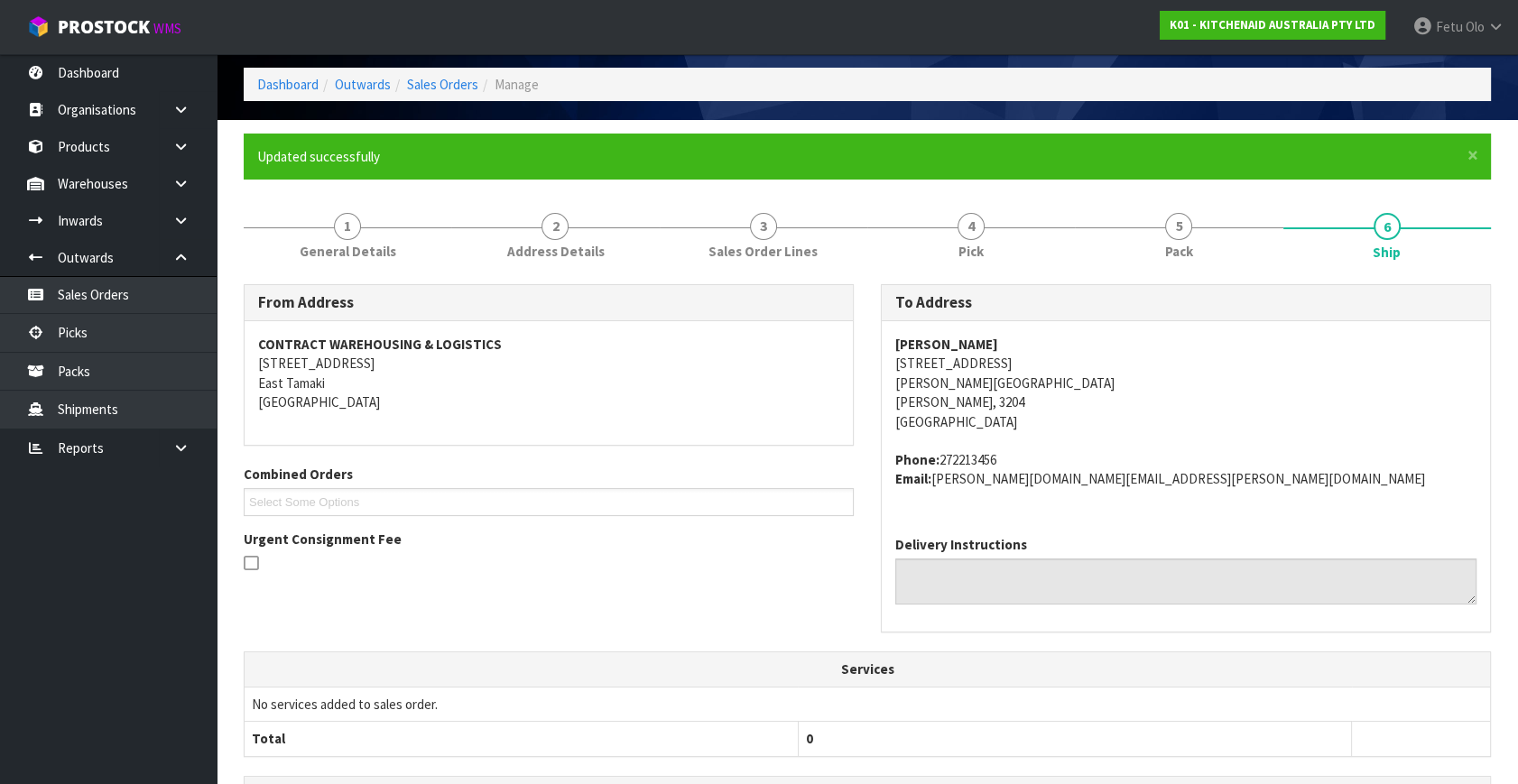
scroll to position [409, 0]
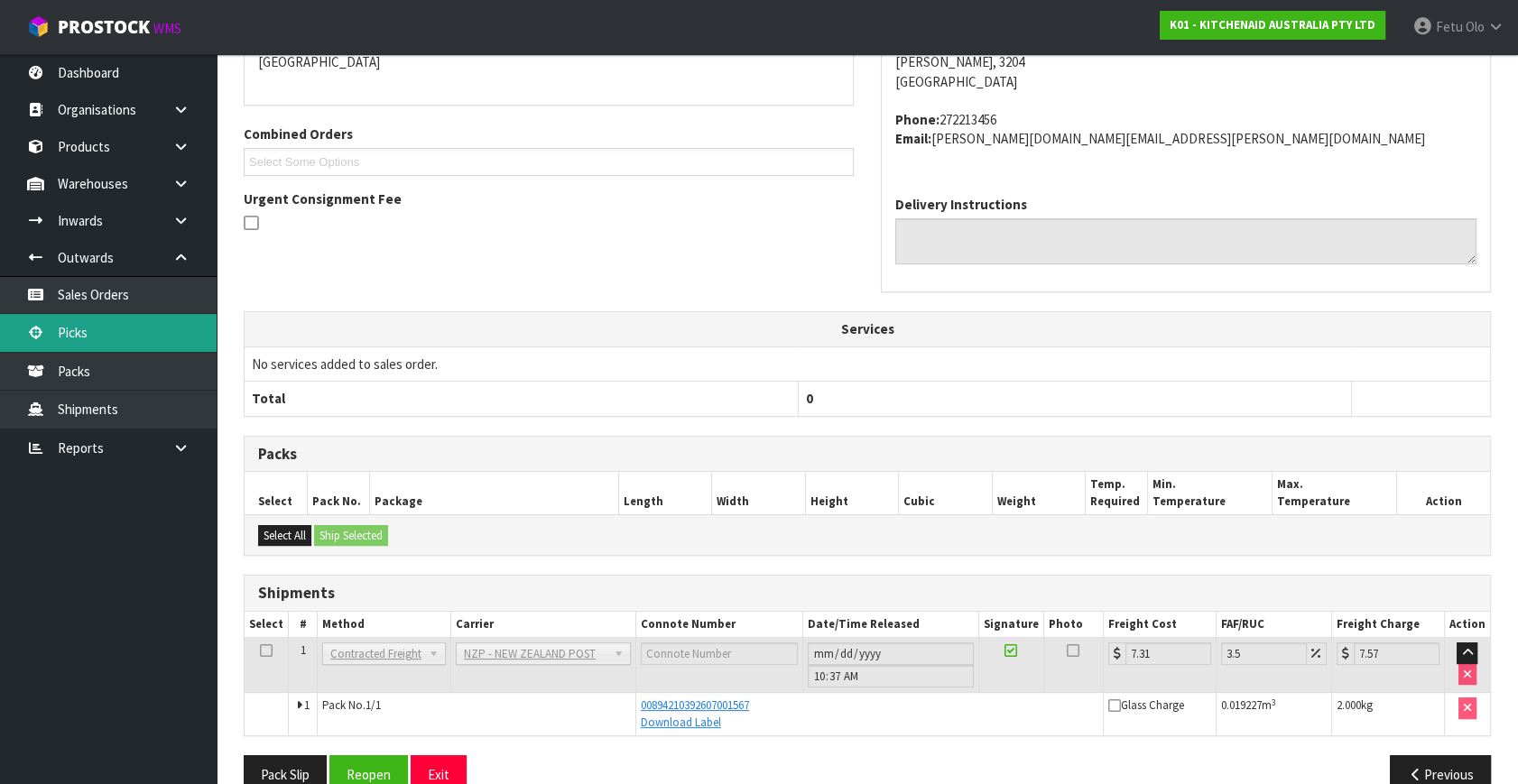
click at [61, 334] on link "Picks" at bounding box center [108, 333] width 216 height 37
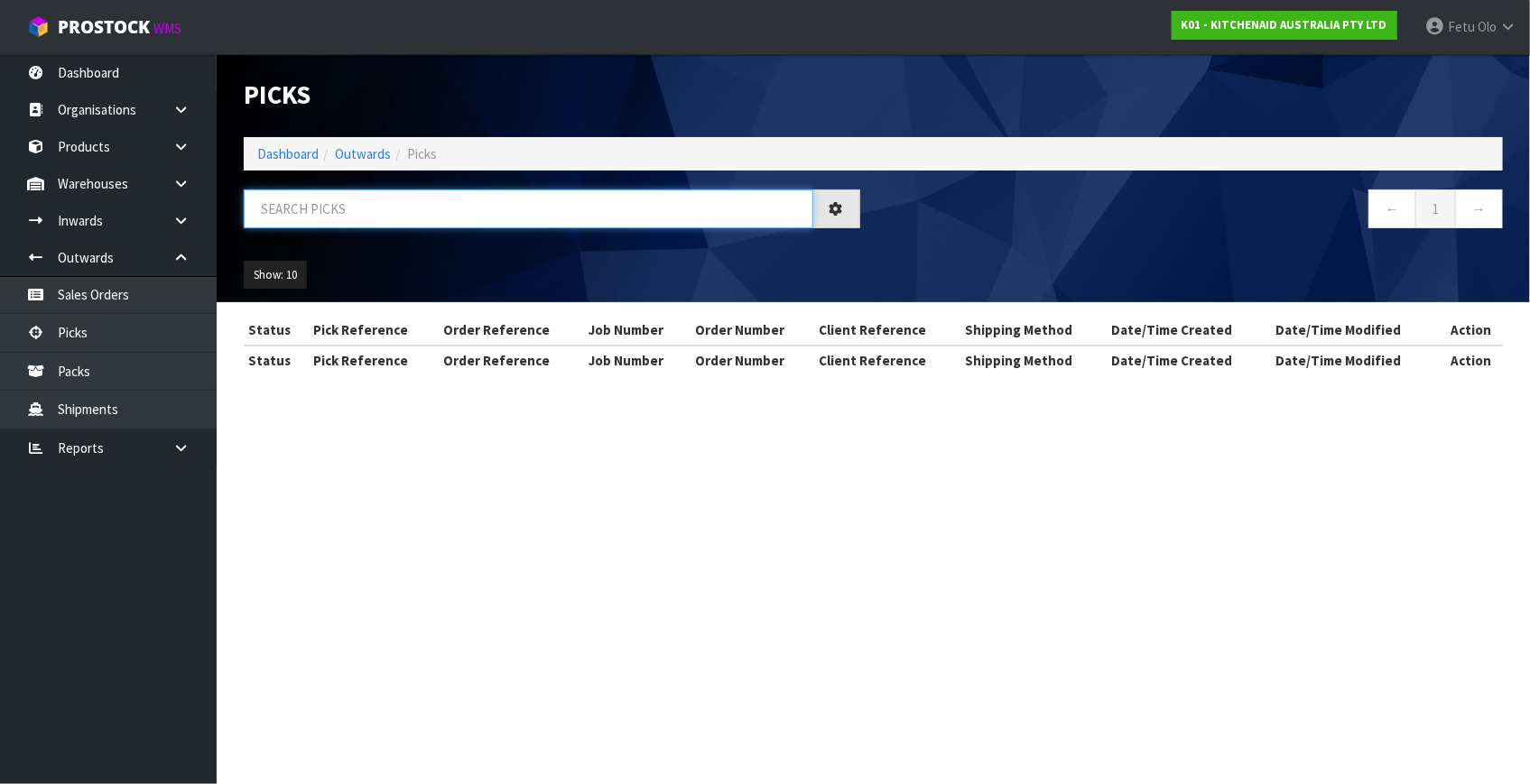
click at [485, 210] on input "text" at bounding box center [528, 209] width 570 height 39
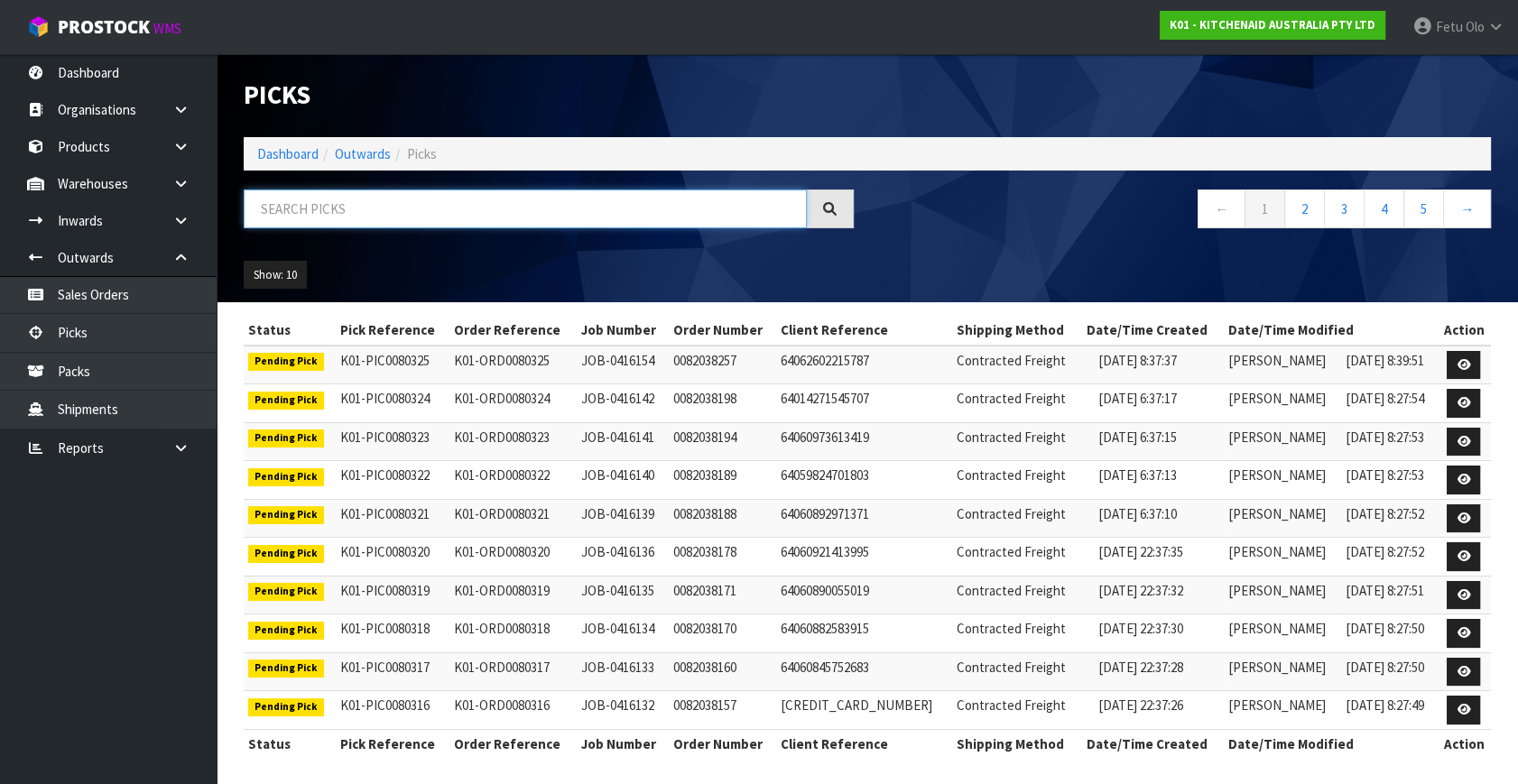
click at [444, 225] on input "text" at bounding box center [525, 209] width 563 height 39
type input "80097"
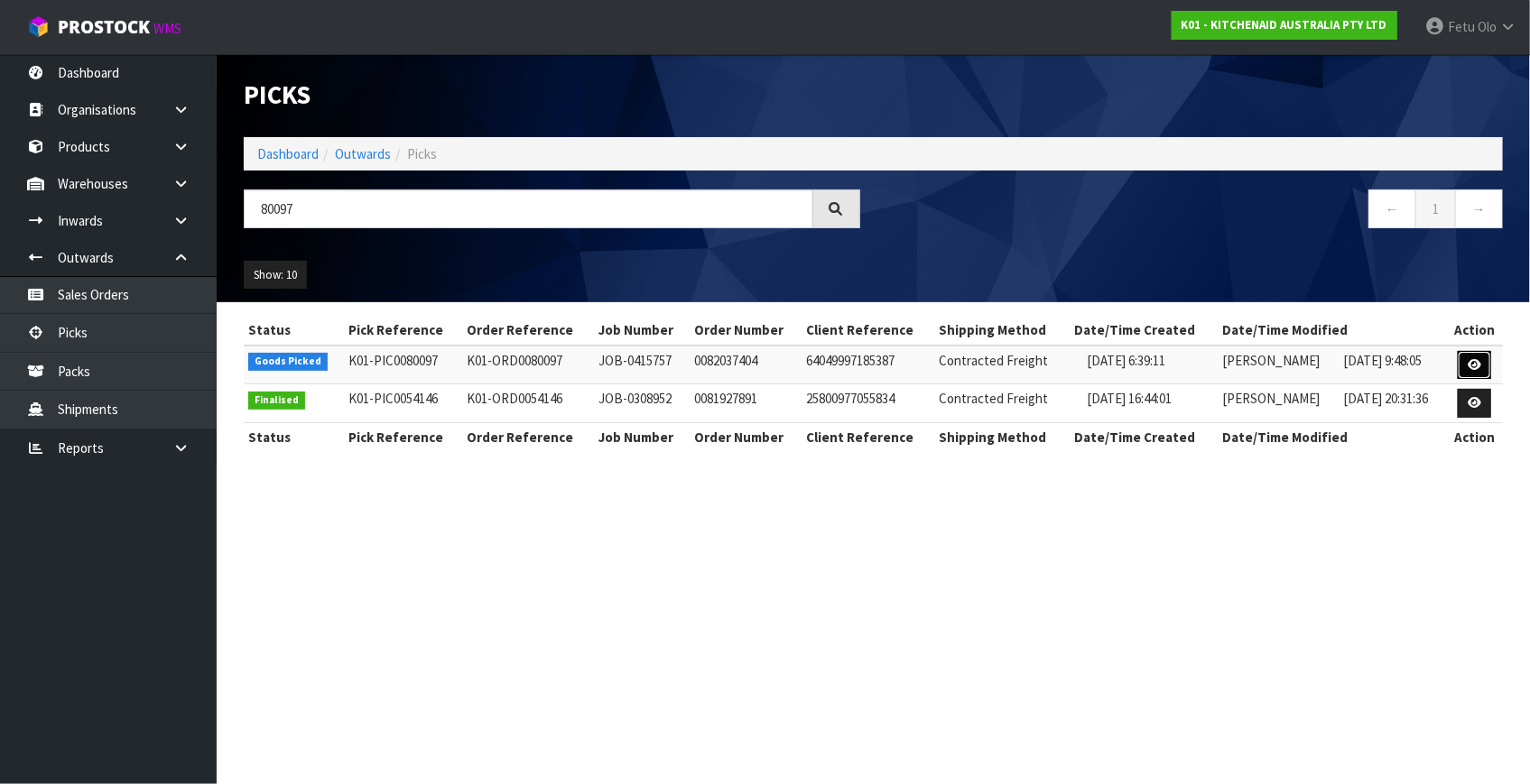
click at [1474, 367] on icon at bounding box center [1475, 365] width 14 height 12
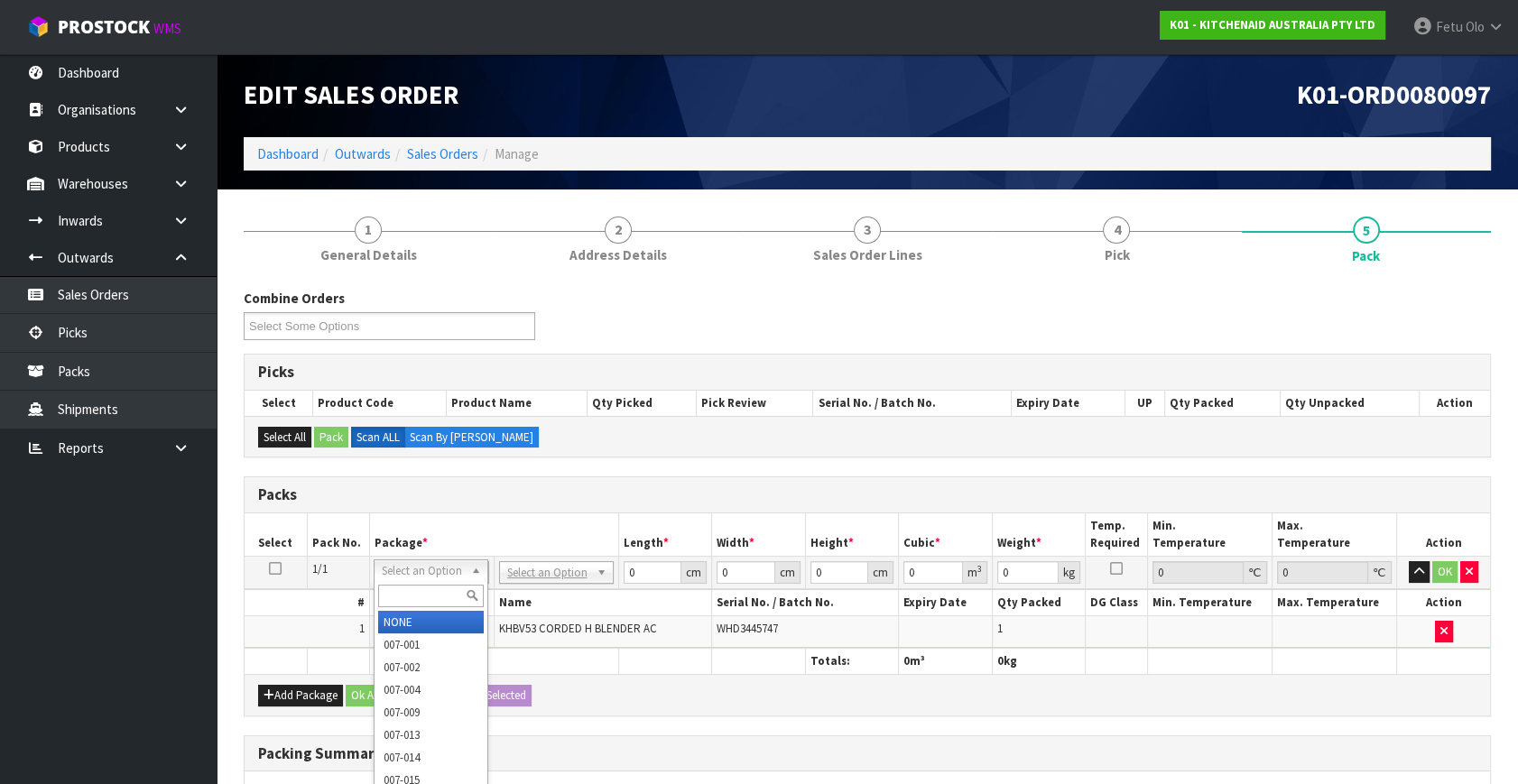
click at [384, 596] on input "text" at bounding box center [431, 596] width 106 height 22
type input "011"
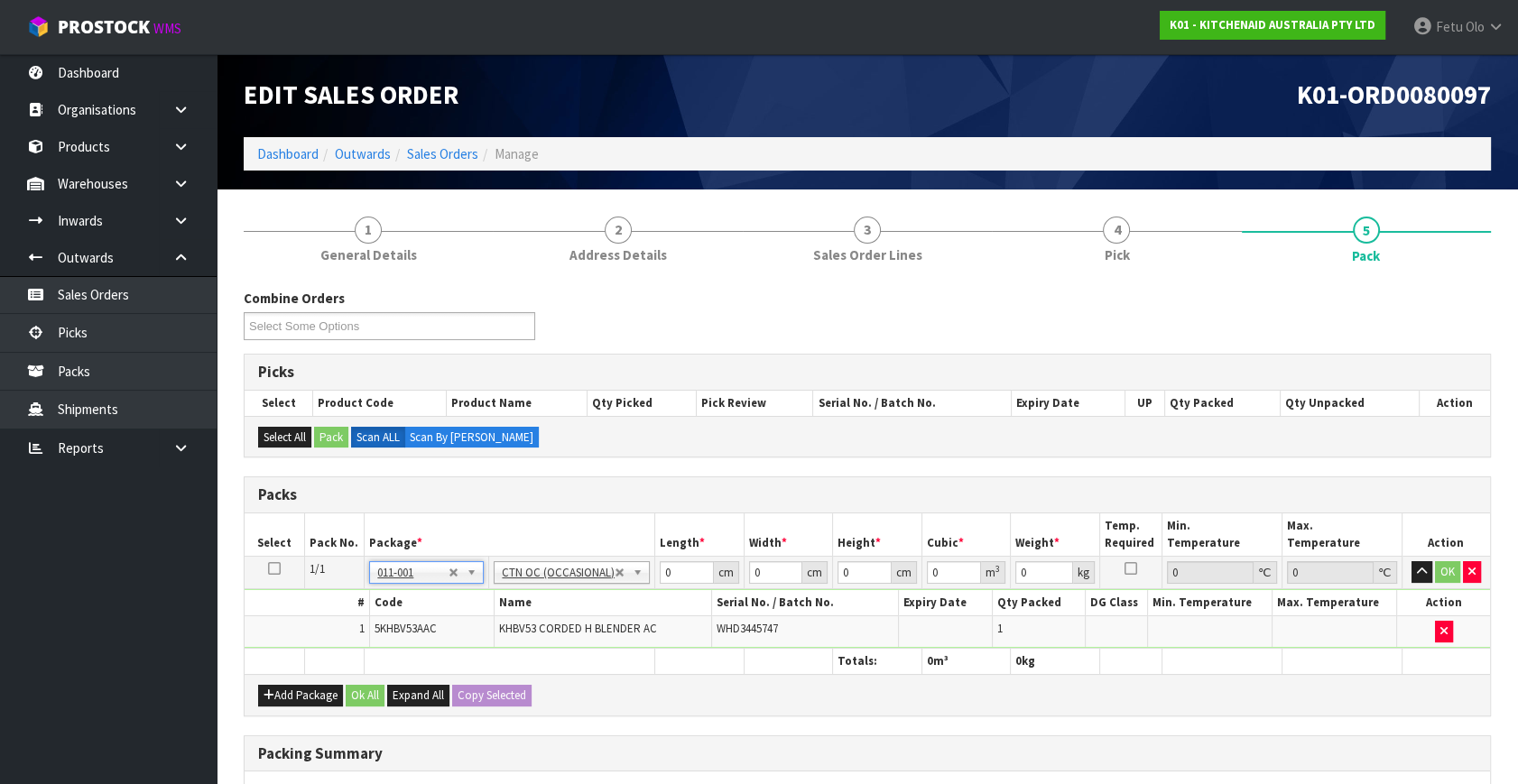
type input "1.2"
drag, startPoint x: 678, startPoint y: 566, endPoint x: 509, endPoint y: 672, distance: 199.5
click at [509, 672] on div "Packs Select Pack No. Package * Length * Width * Height * Cubic * Weight * Temp…" at bounding box center [867, 596] width 1247 height 239
type input "32"
type input "22"
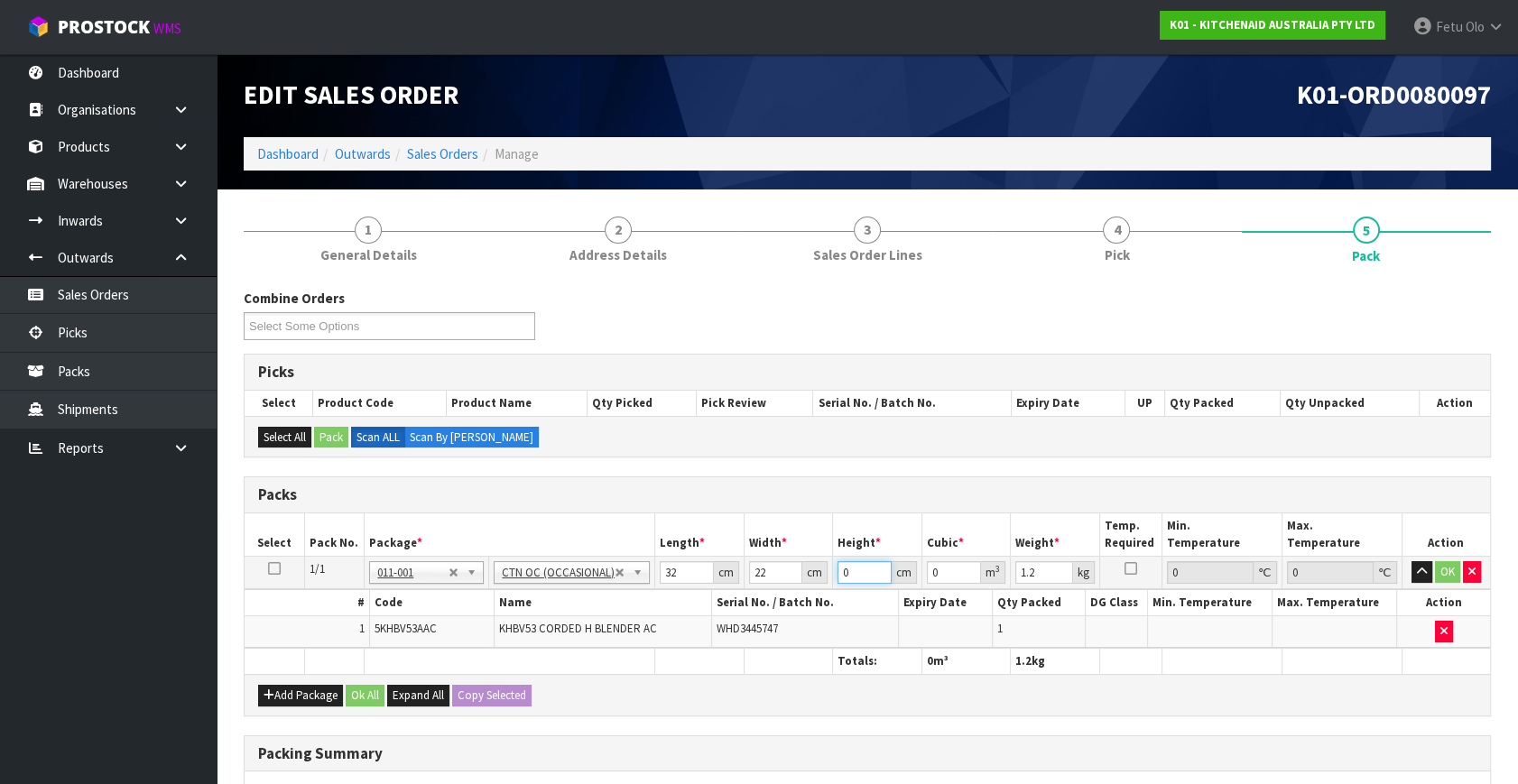
type input "1"
type input "0.000704"
type input "15"
type input "0.01056"
type input "15"
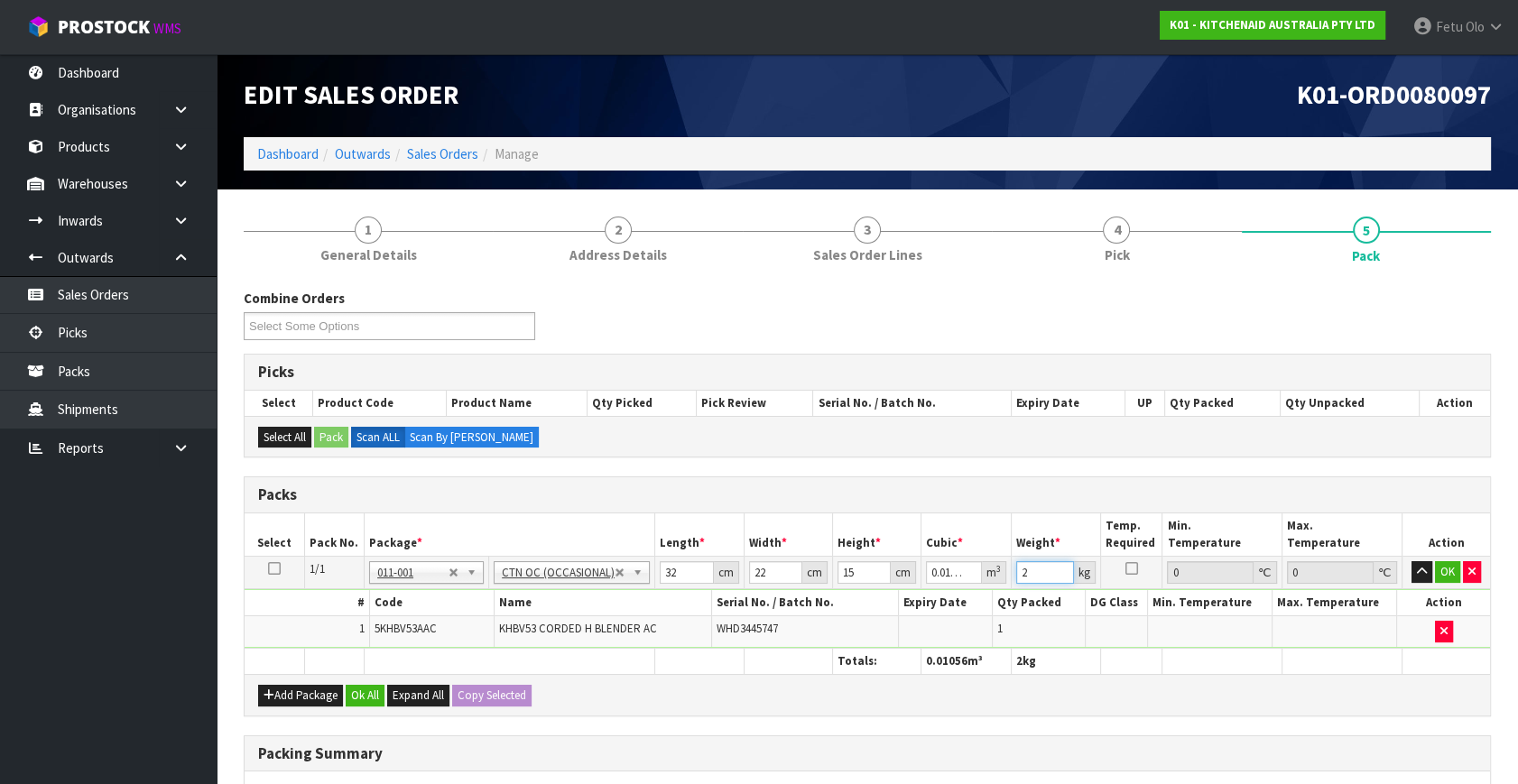
type input "2"
click button "OK" at bounding box center [1448, 572] width 25 height 21
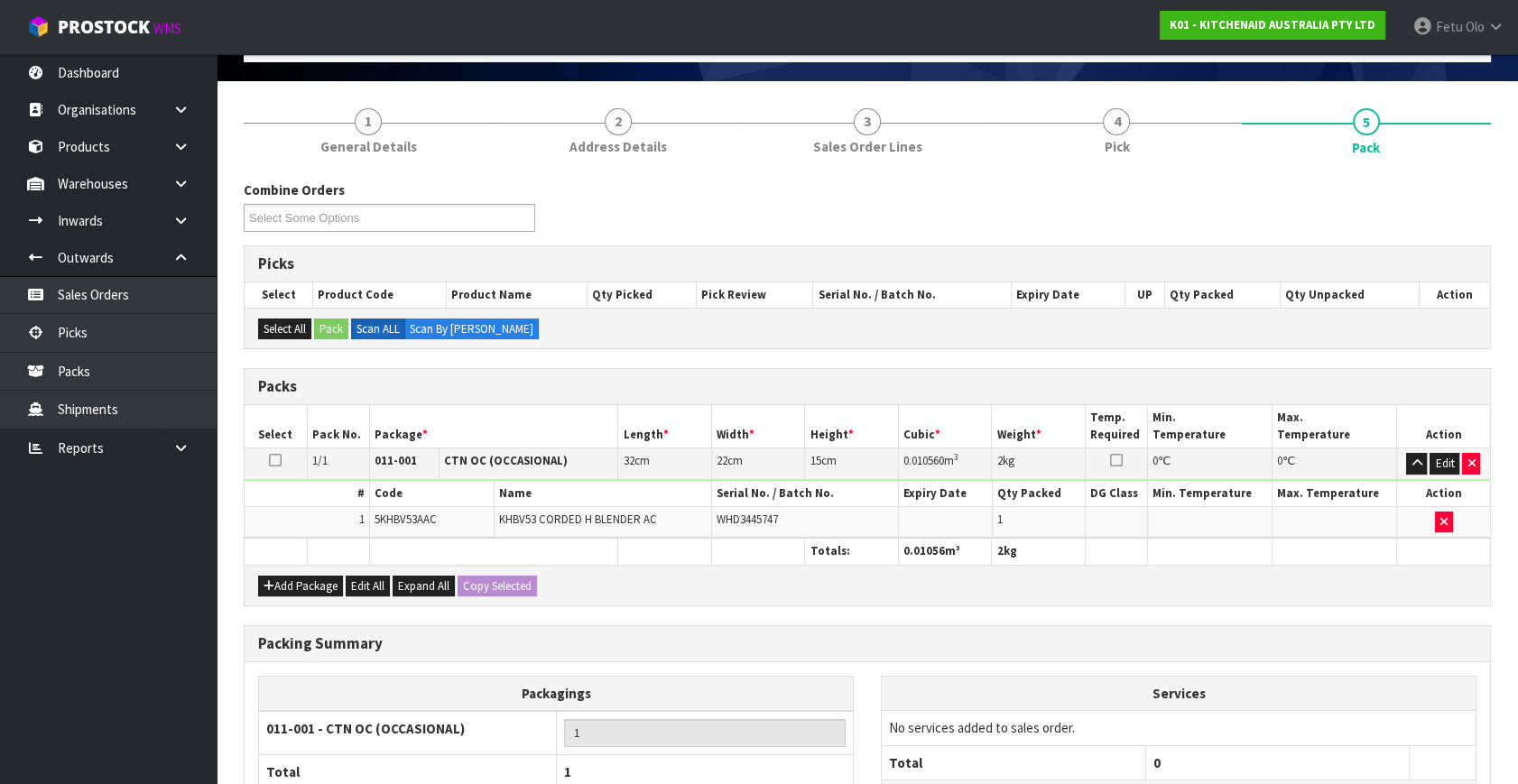
scroll to position [269, 0]
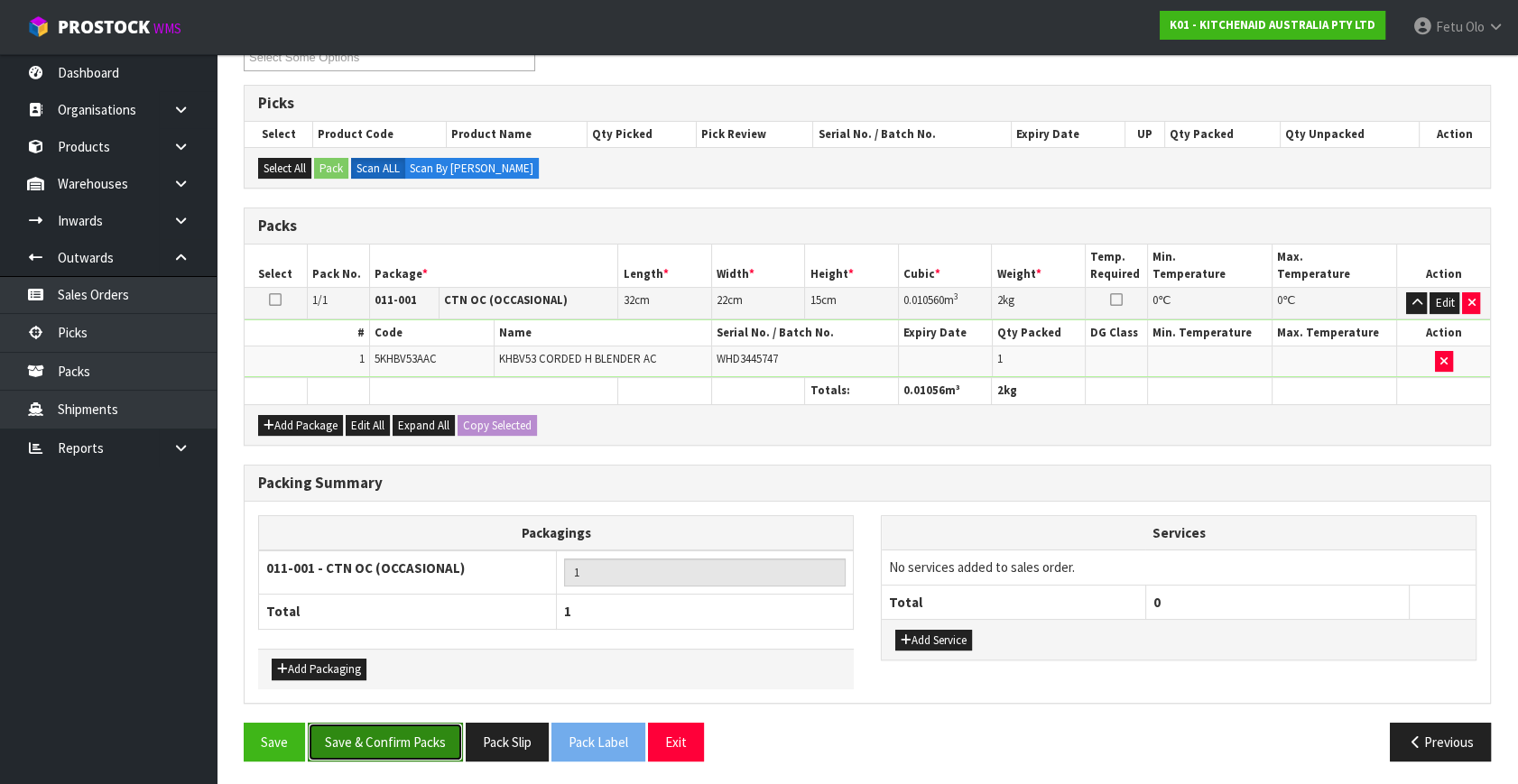
click at [404, 732] on button "Save & Confirm Packs" at bounding box center [385, 742] width 155 height 39
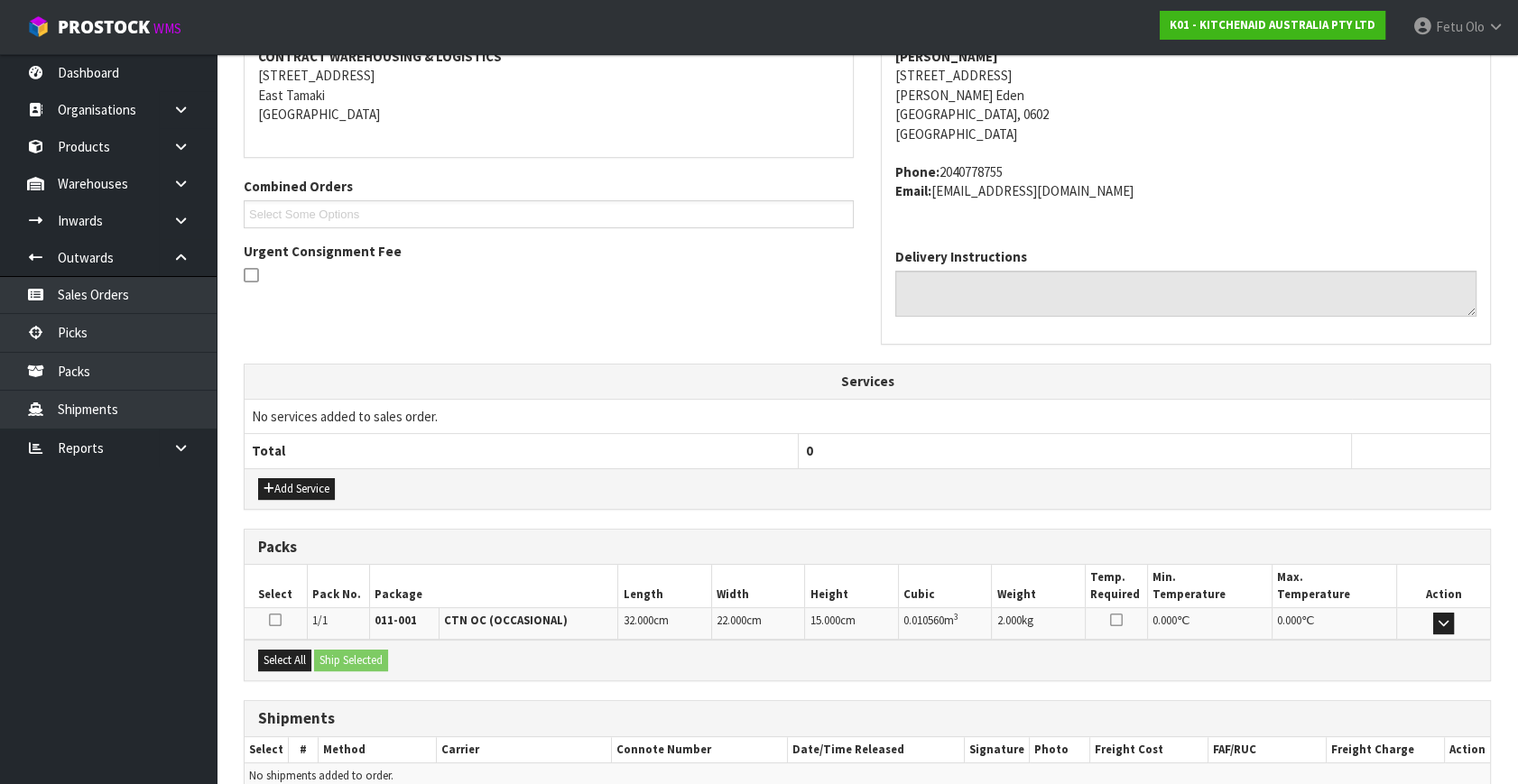
scroll to position [444, 0]
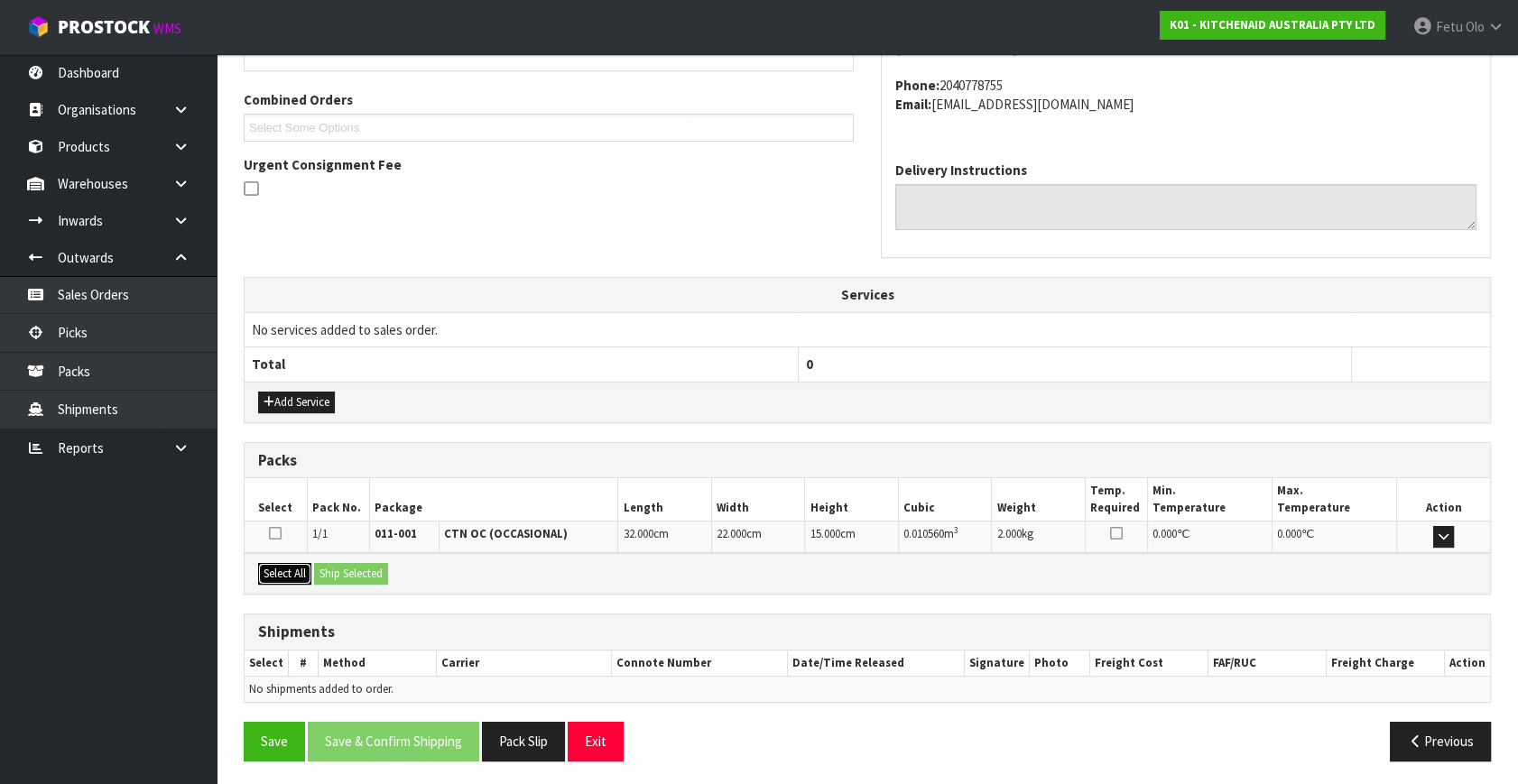
drag, startPoint x: 274, startPoint y: 562, endPoint x: 348, endPoint y: 573, distance: 74.8
click at [277, 563] on button "Select All" at bounding box center [284, 573] width 53 height 21
click at [348, 572] on button "Ship Selected" at bounding box center [351, 573] width 74 height 21
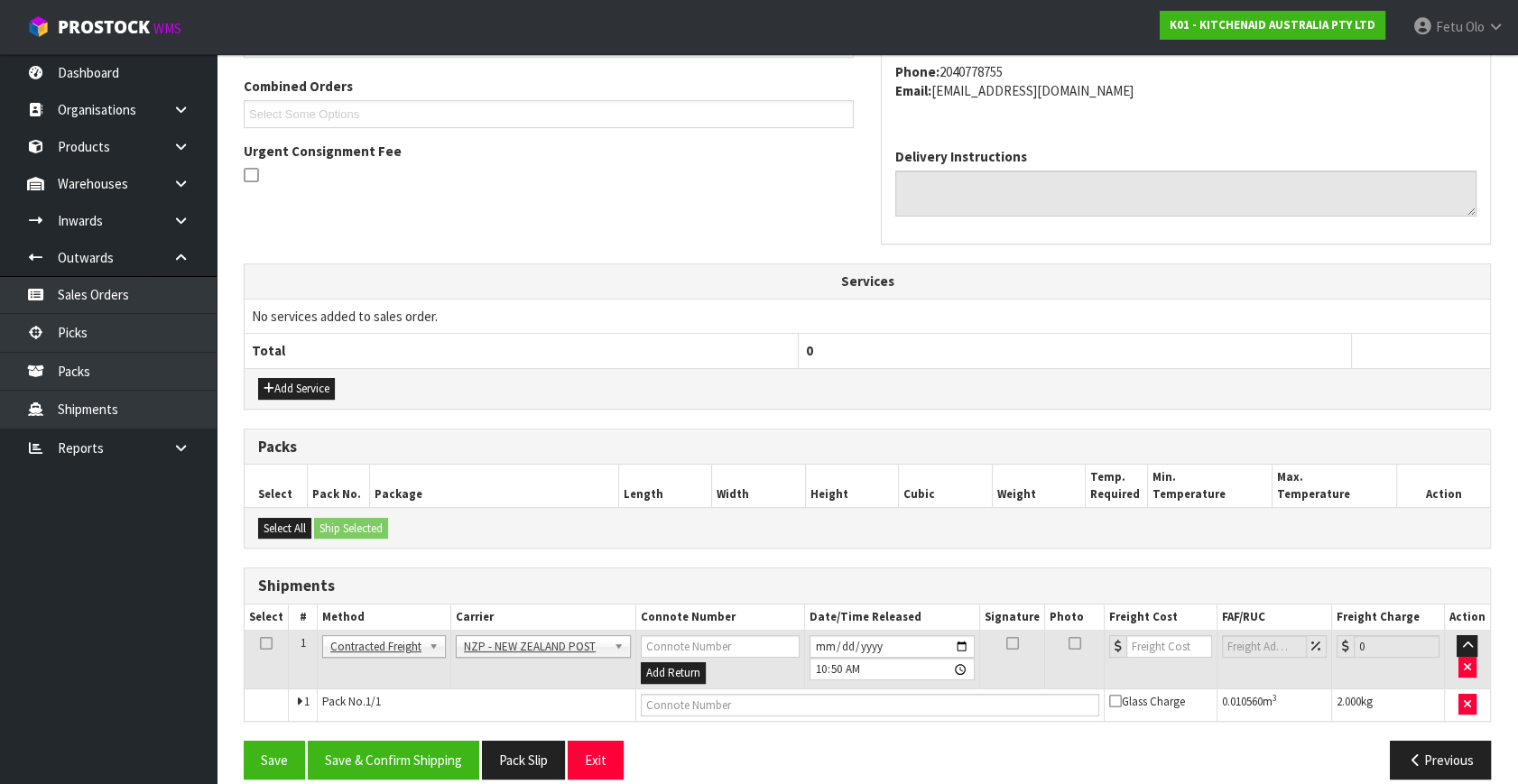
scroll to position [476, 0]
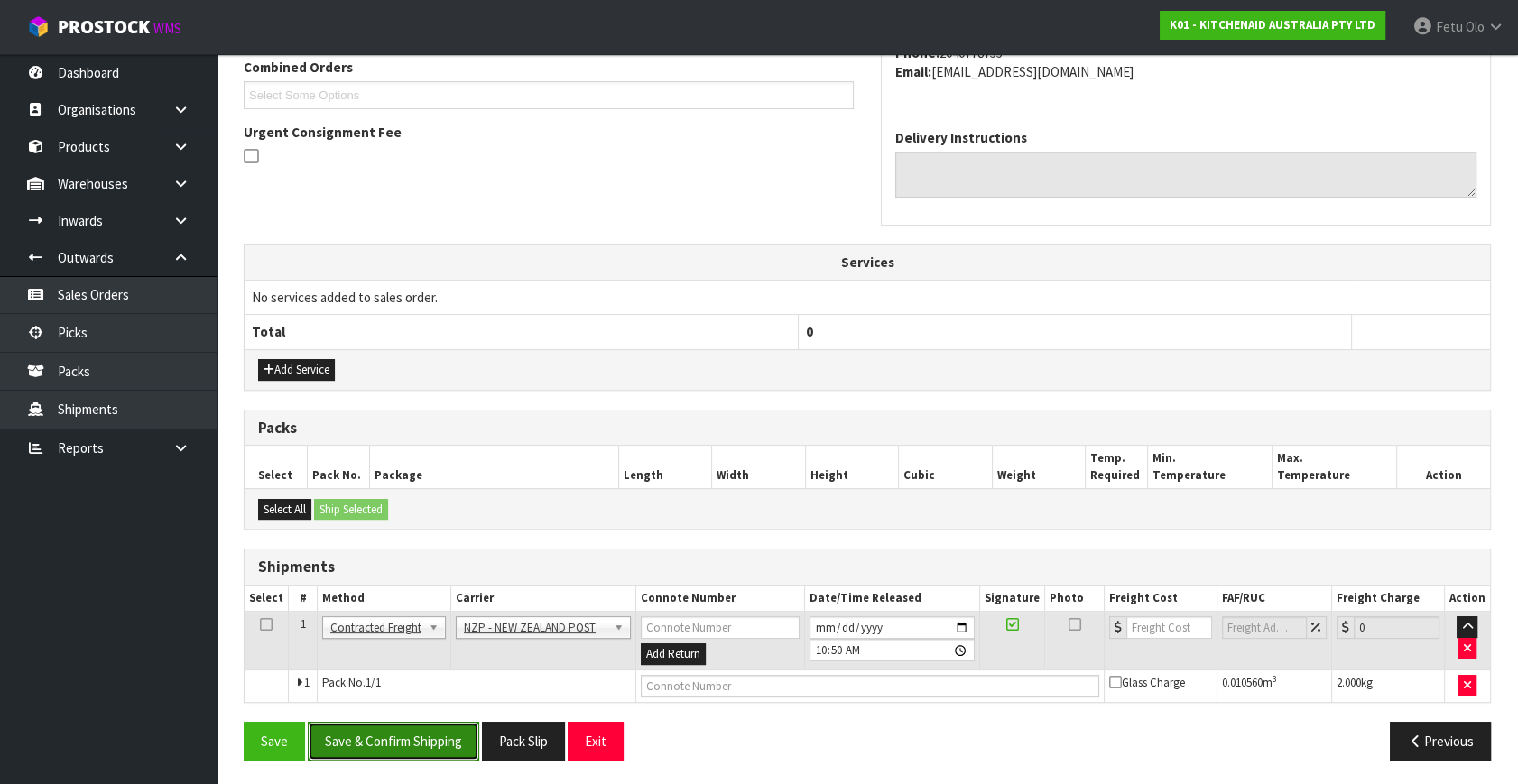
click at [382, 731] on button "Save & Confirm Shipping" at bounding box center [393, 741] width 172 height 39
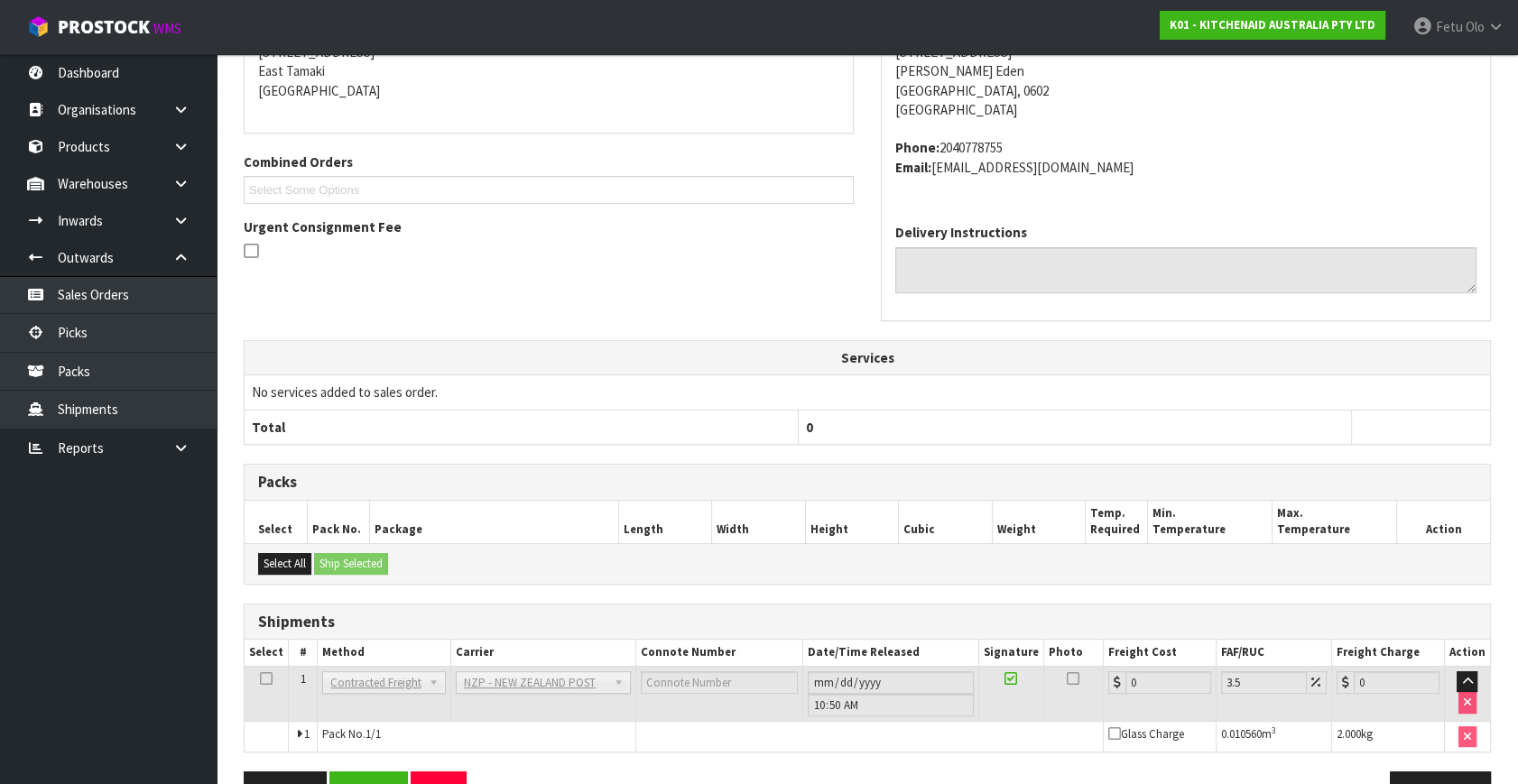
scroll to position [451, 0]
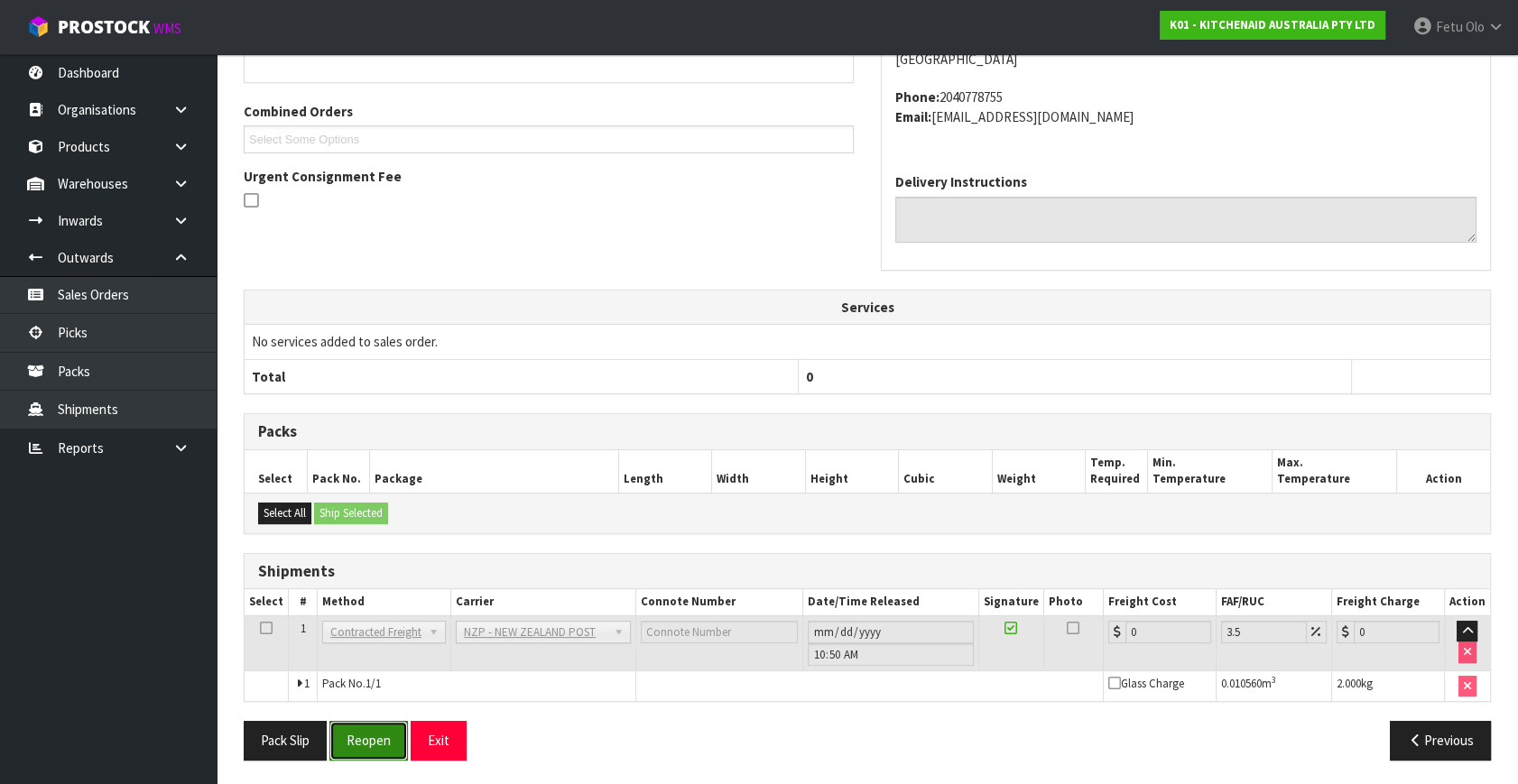
click at [363, 734] on button "Reopen" at bounding box center [368, 740] width 79 height 39
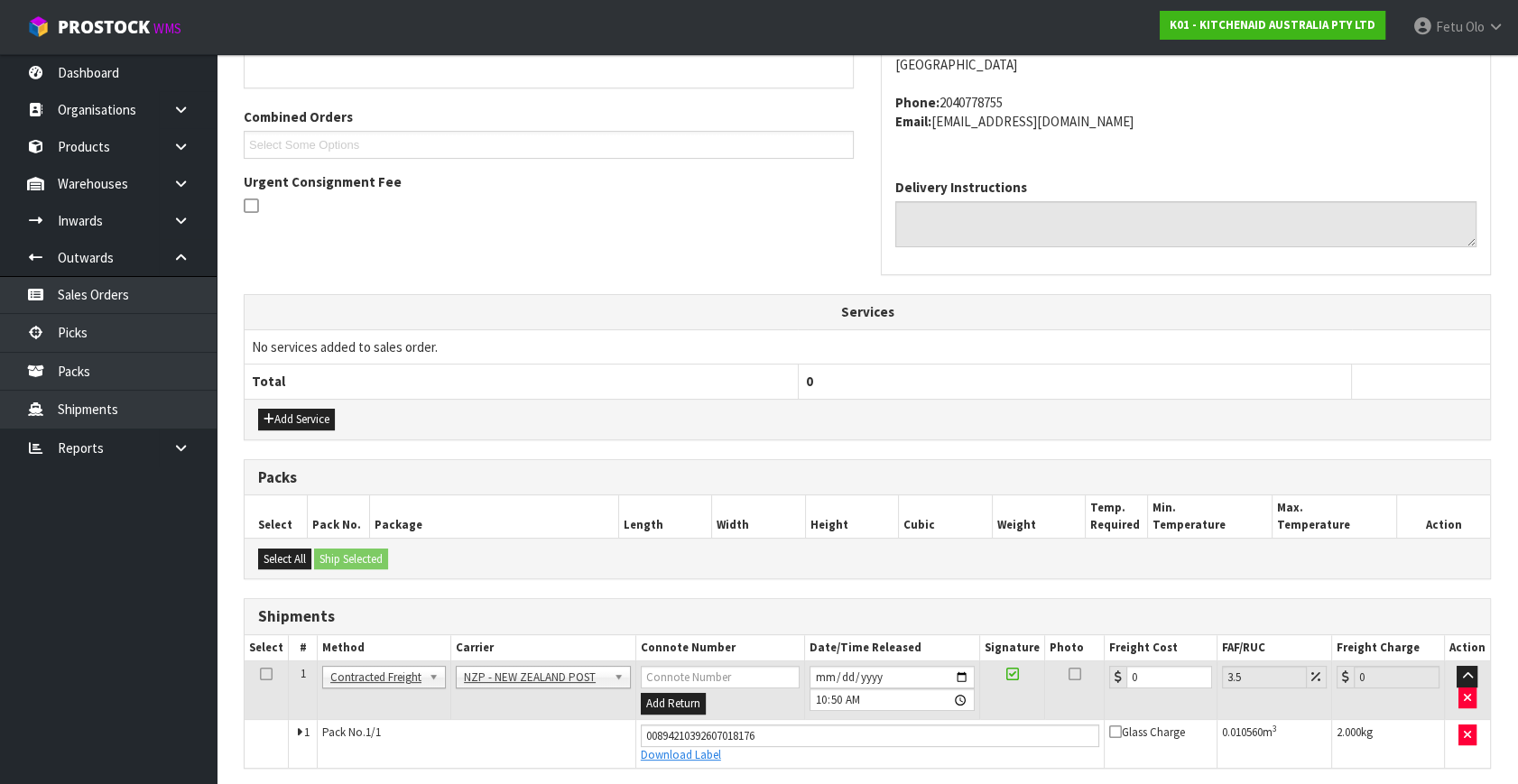
scroll to position [432, 0]
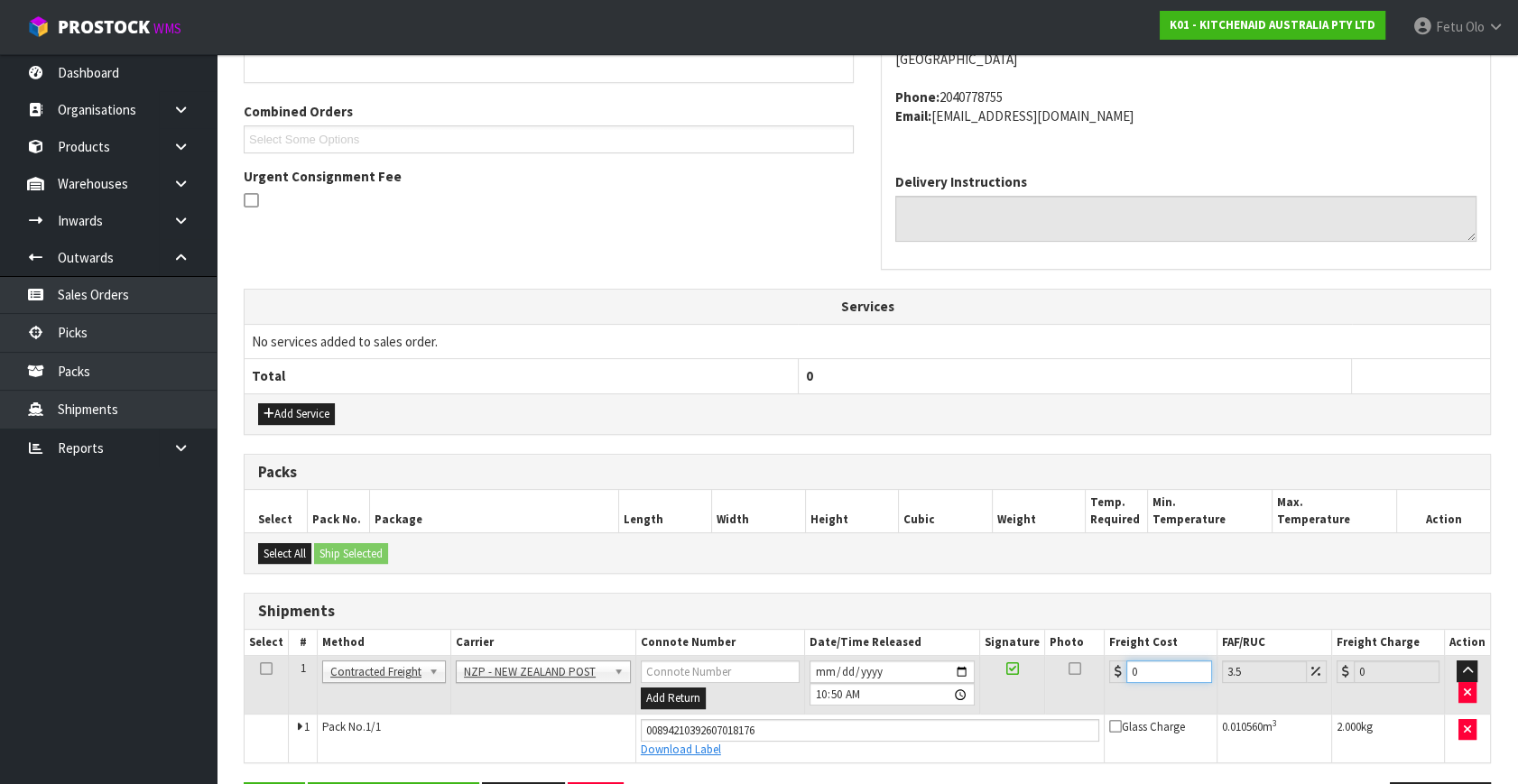
drag, startPoint x: 998, startPoint y: 749, endPoint x: 963, endPoint y: 765, distance: 38.5
click at [963, 765] on div "From Address CONTRACT WAREHOUSING & LOGISTICS 17 Allens Road East Tamaki Auckla…" at bounding box center [867, 378] width 1247 height 914
type input "4"
type input "4.14"
type input "4.3"
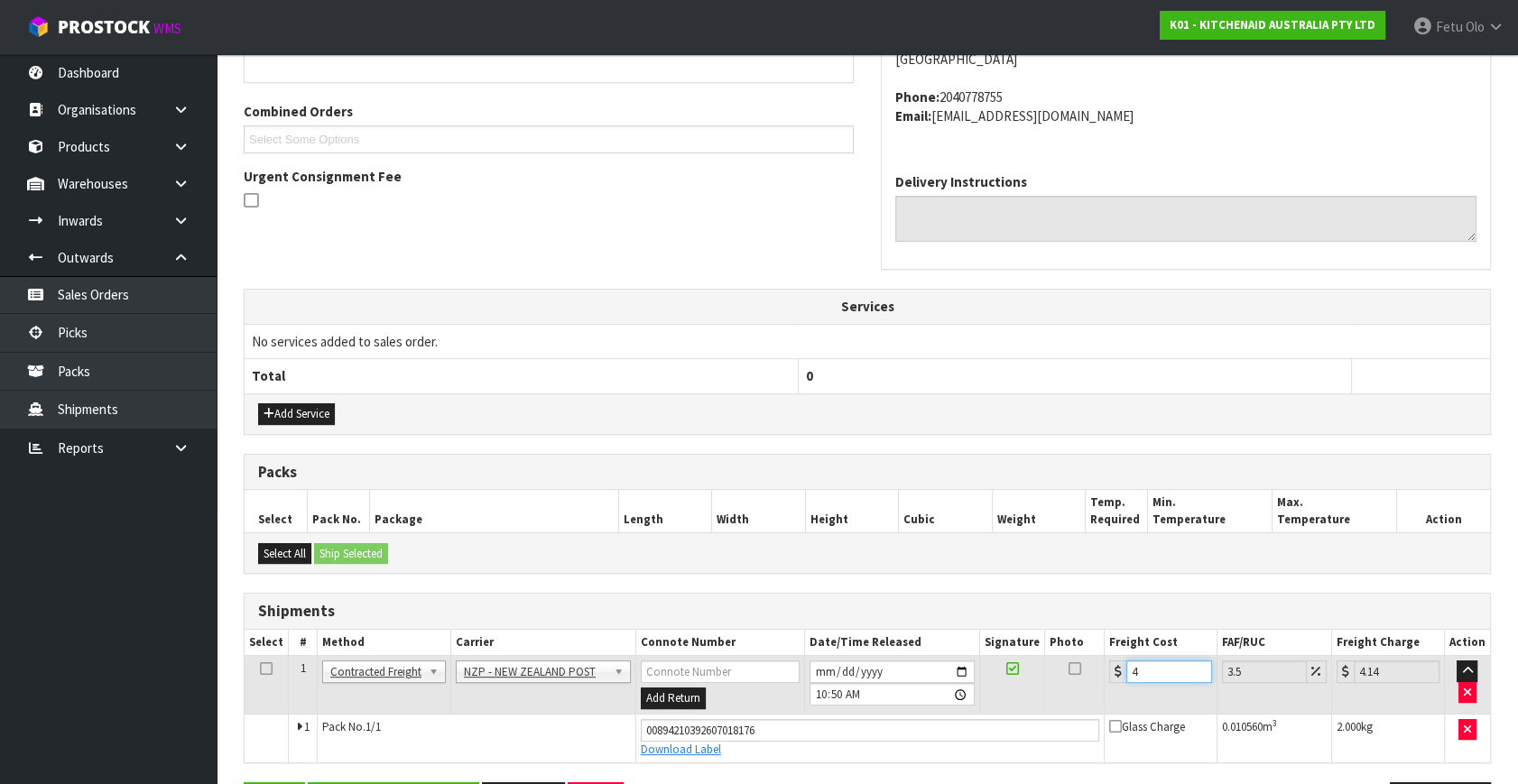
type input "4.45"
type input "4.33"
type input "4.48"
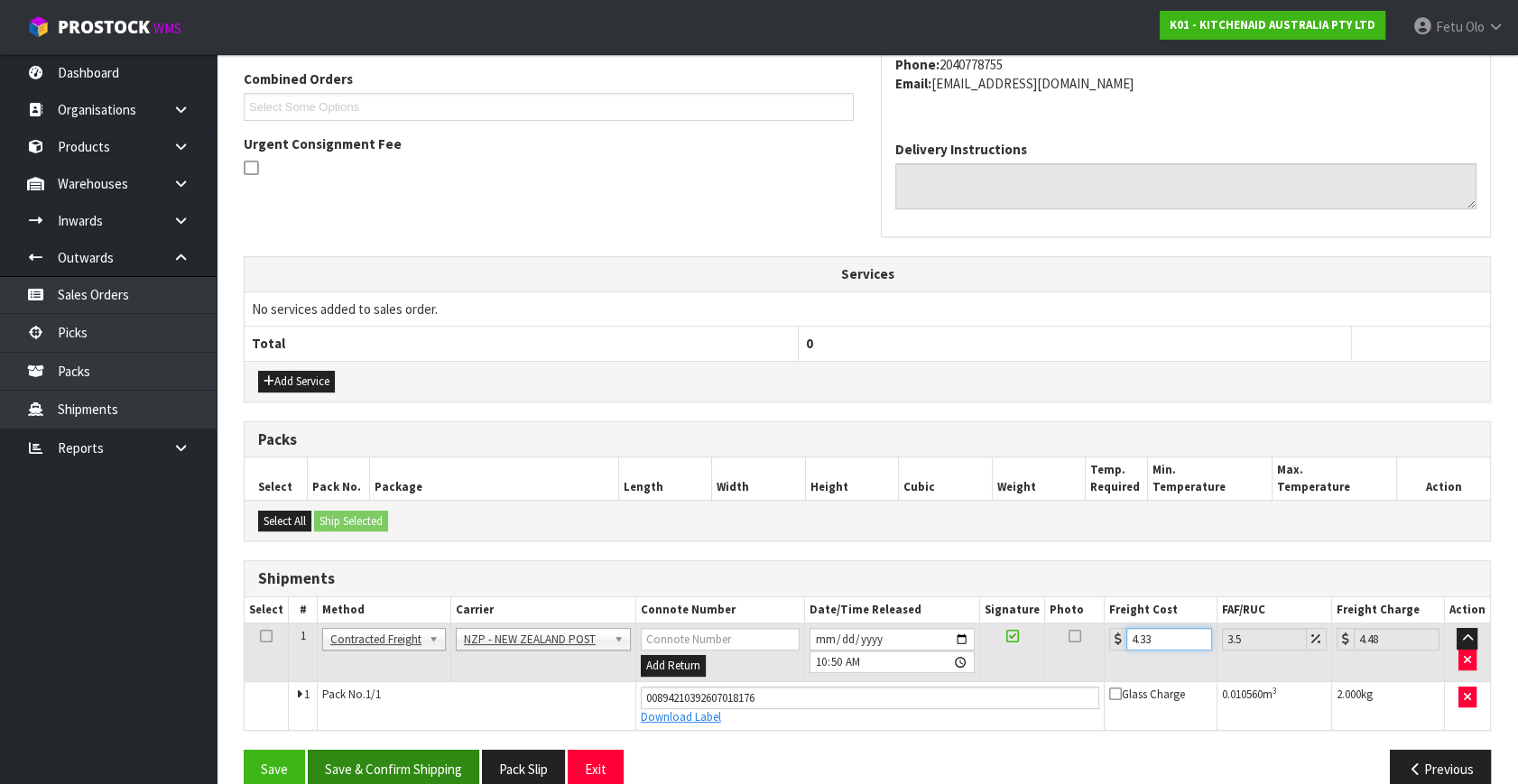
scroll to position [494, 0]
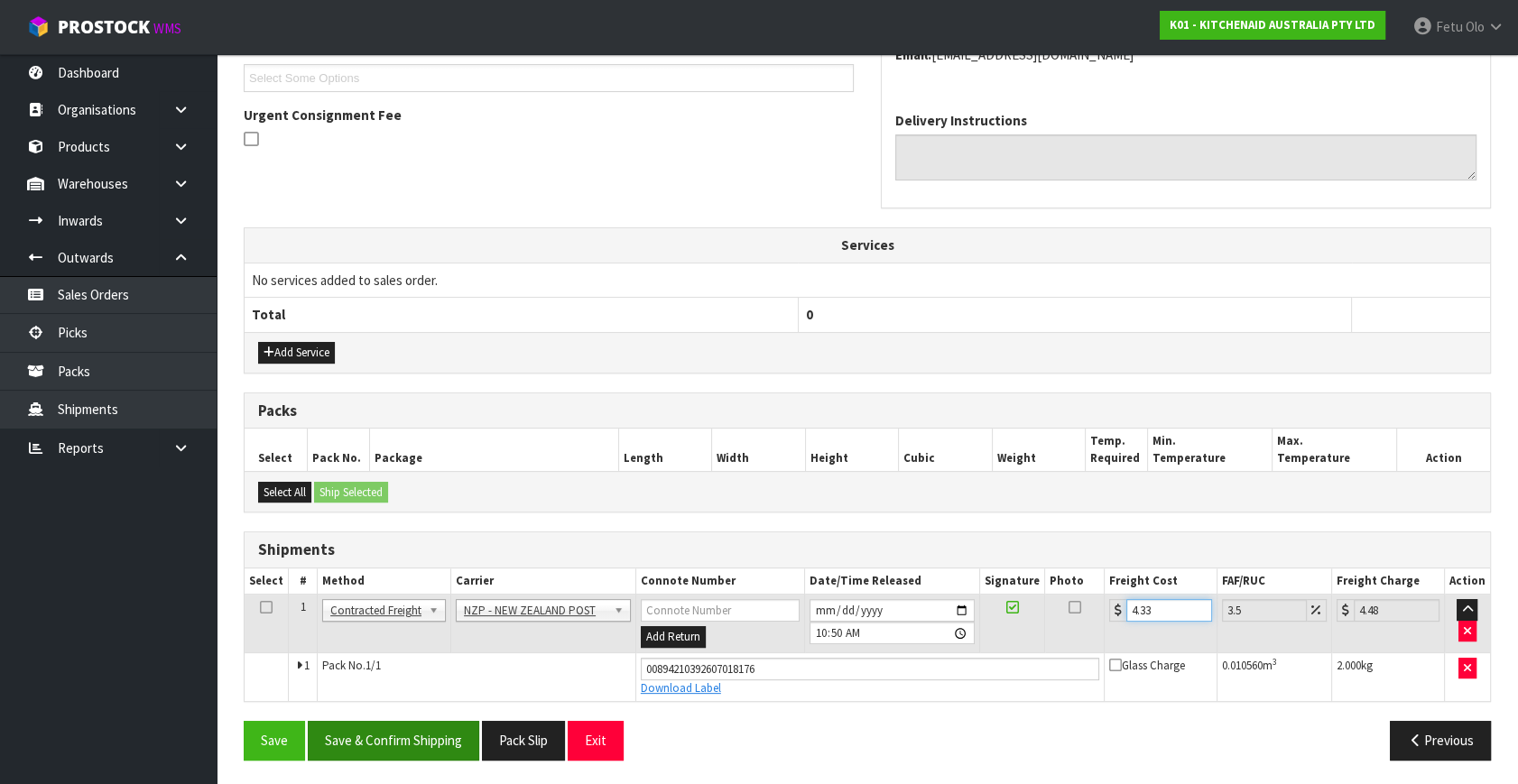
type input "4.33"
click at [437, 731] on button "Save & Confirm Shipping" at bounding box center [393, 740] width 172 height 39
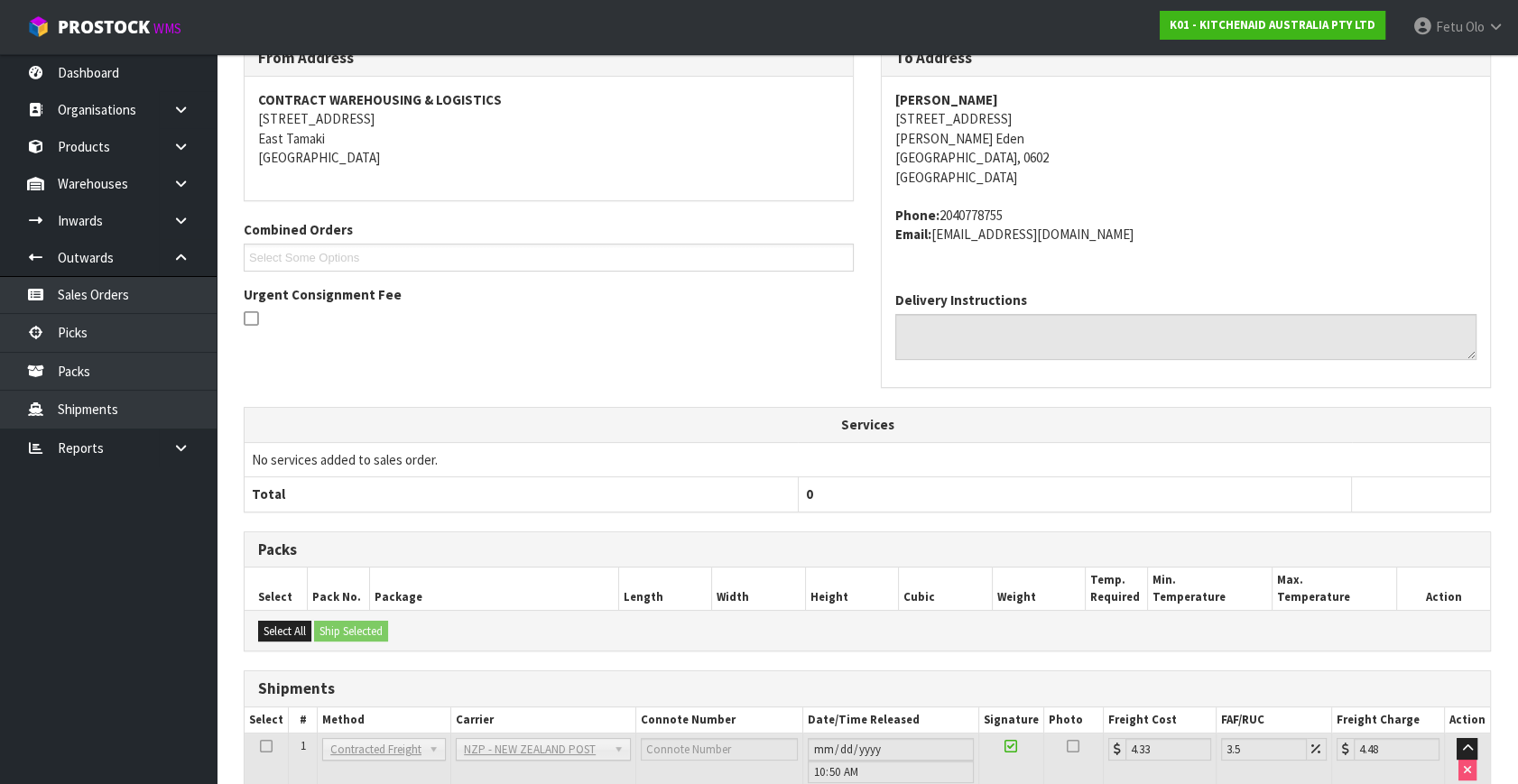
scroll to position [444, 0]
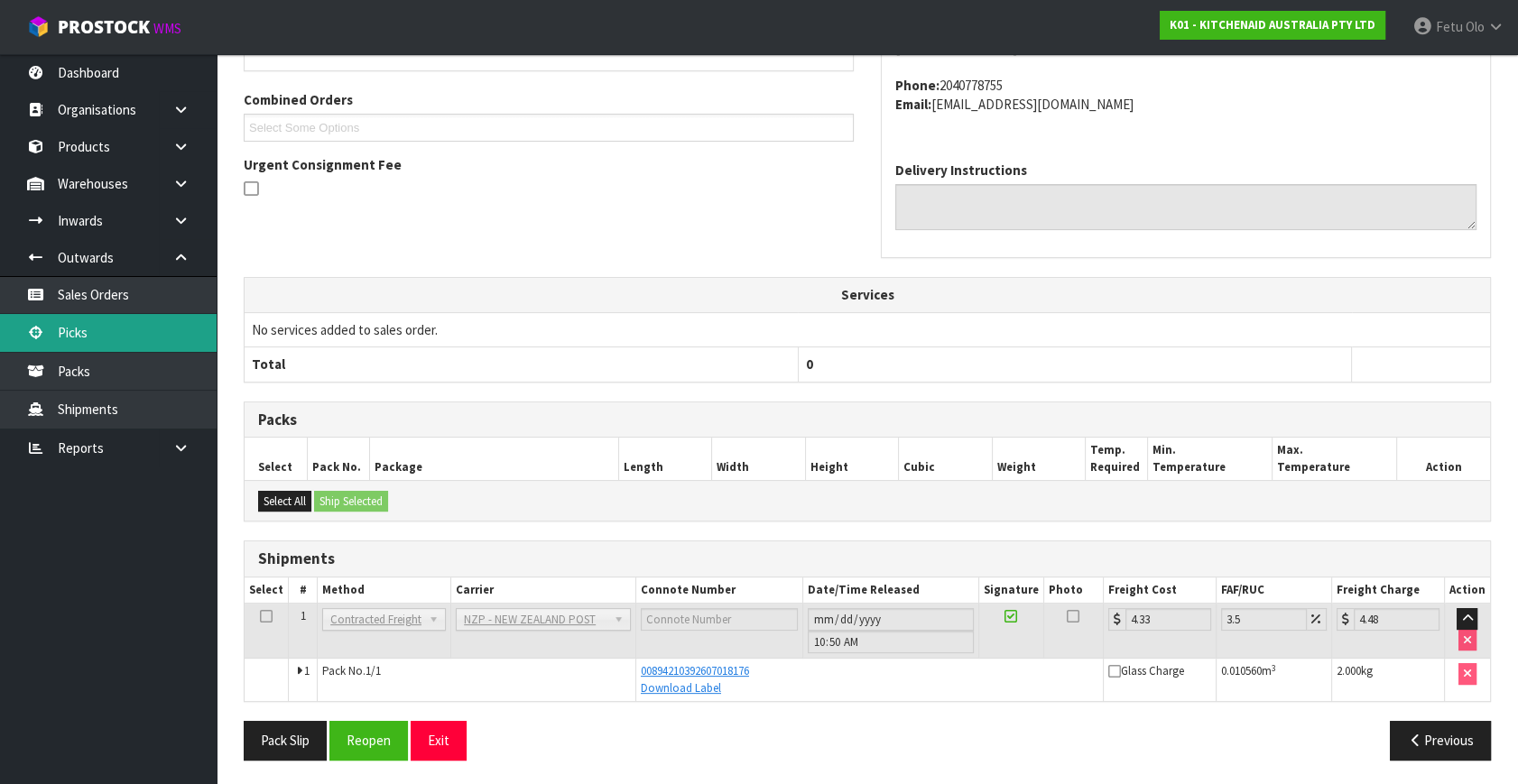
click at [75, 341] on link "Picks" at bounding box center [108, 333] width 216 height 37
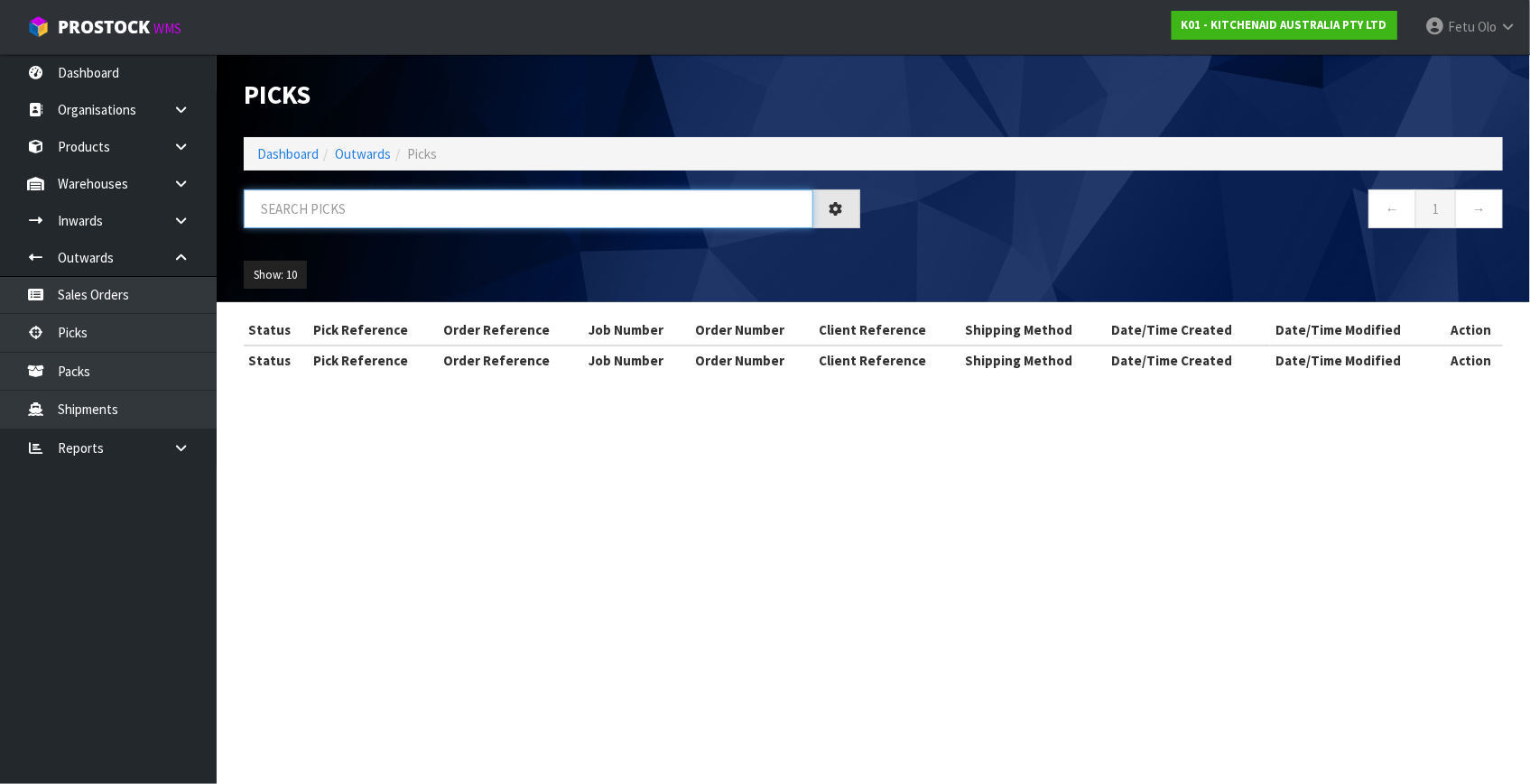
click at [328, 208] on input "text" at bounding box center [528, 209] width 570 height 39
drag, startPoint x: 328, startPoint y: 208, endPoint x: 340, endPoint y: 245, distance: 38.9
click at [333, 230] on div at bounding box center [551, 215] width 644 height 52
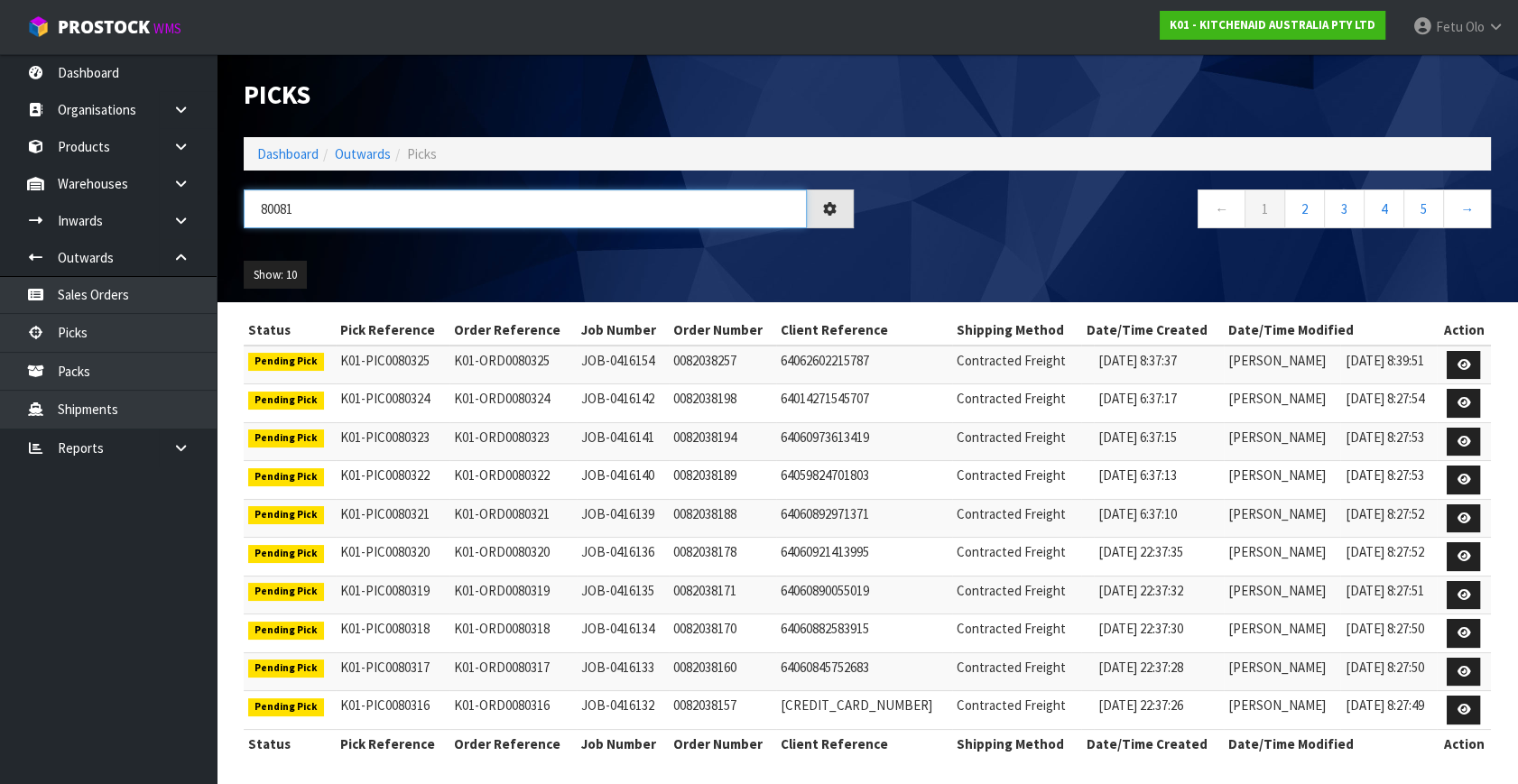
type input "80081"
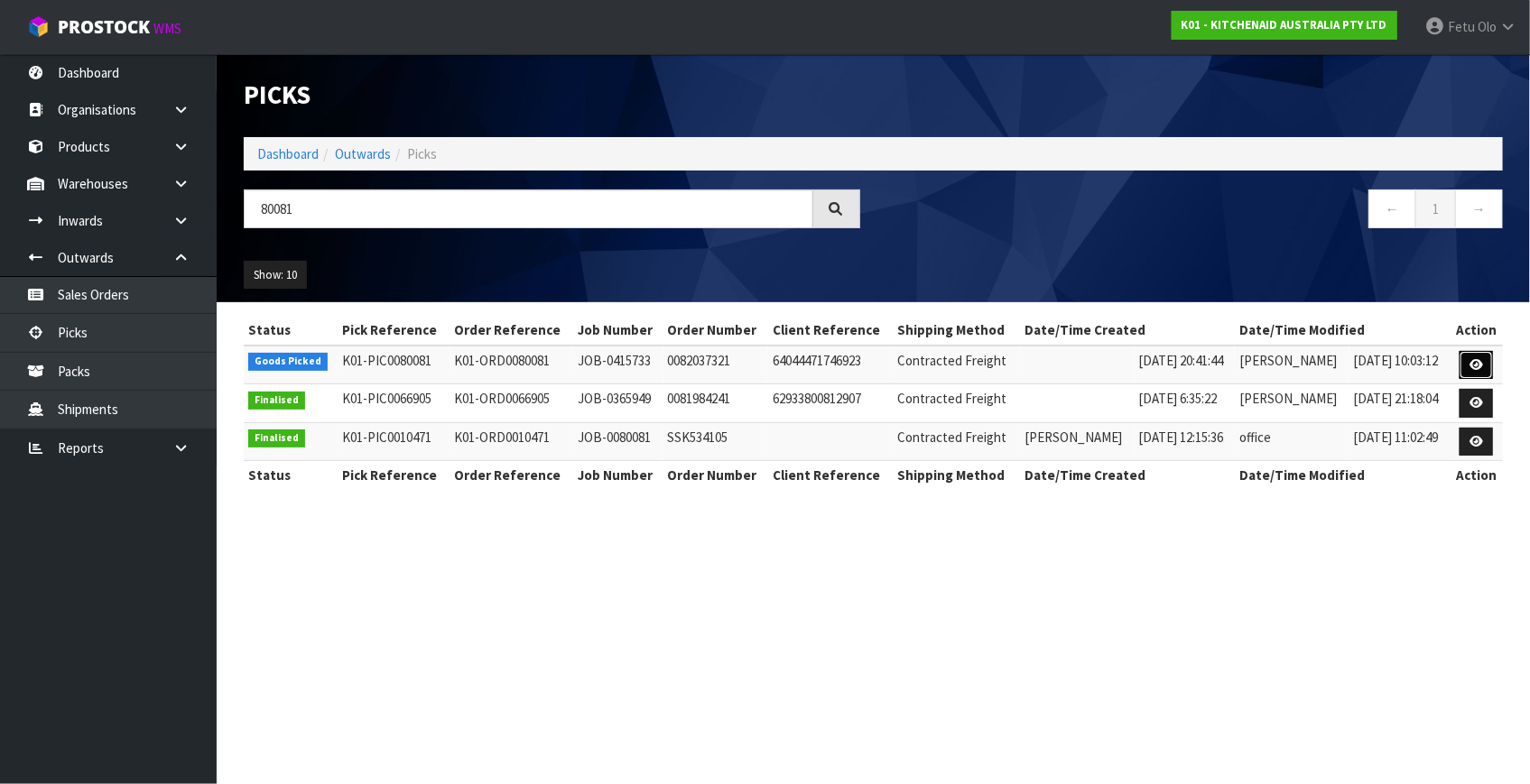
click at [1472, 367] on icon at bounding box center [1477, 365] width 14 height 12
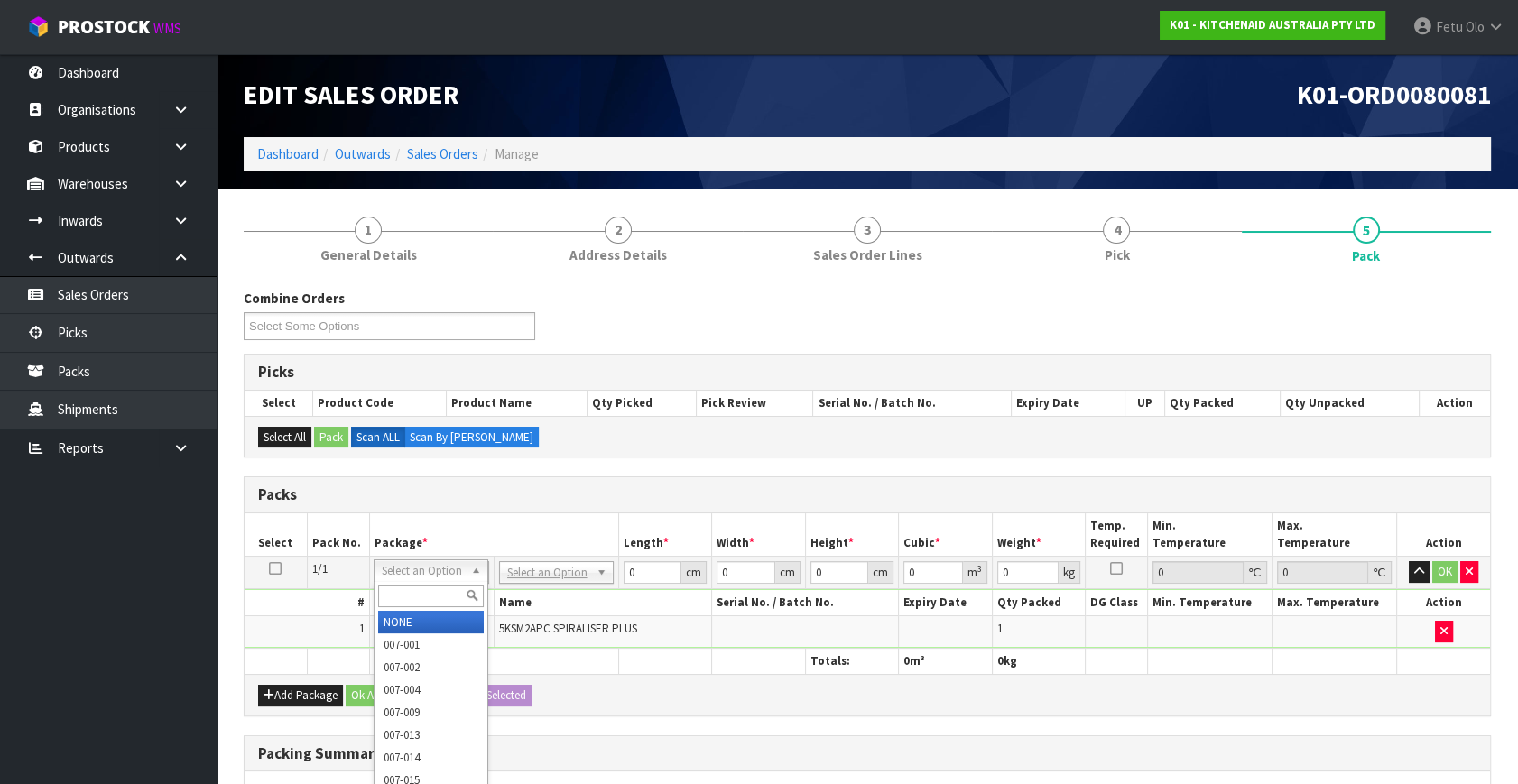
click at [406, 607] on div at bounding box center [431, 596] width 113 height 30
click at [406, 604] on input "text" at bounding box center [431, 596] width 106 height 22
type input "011"
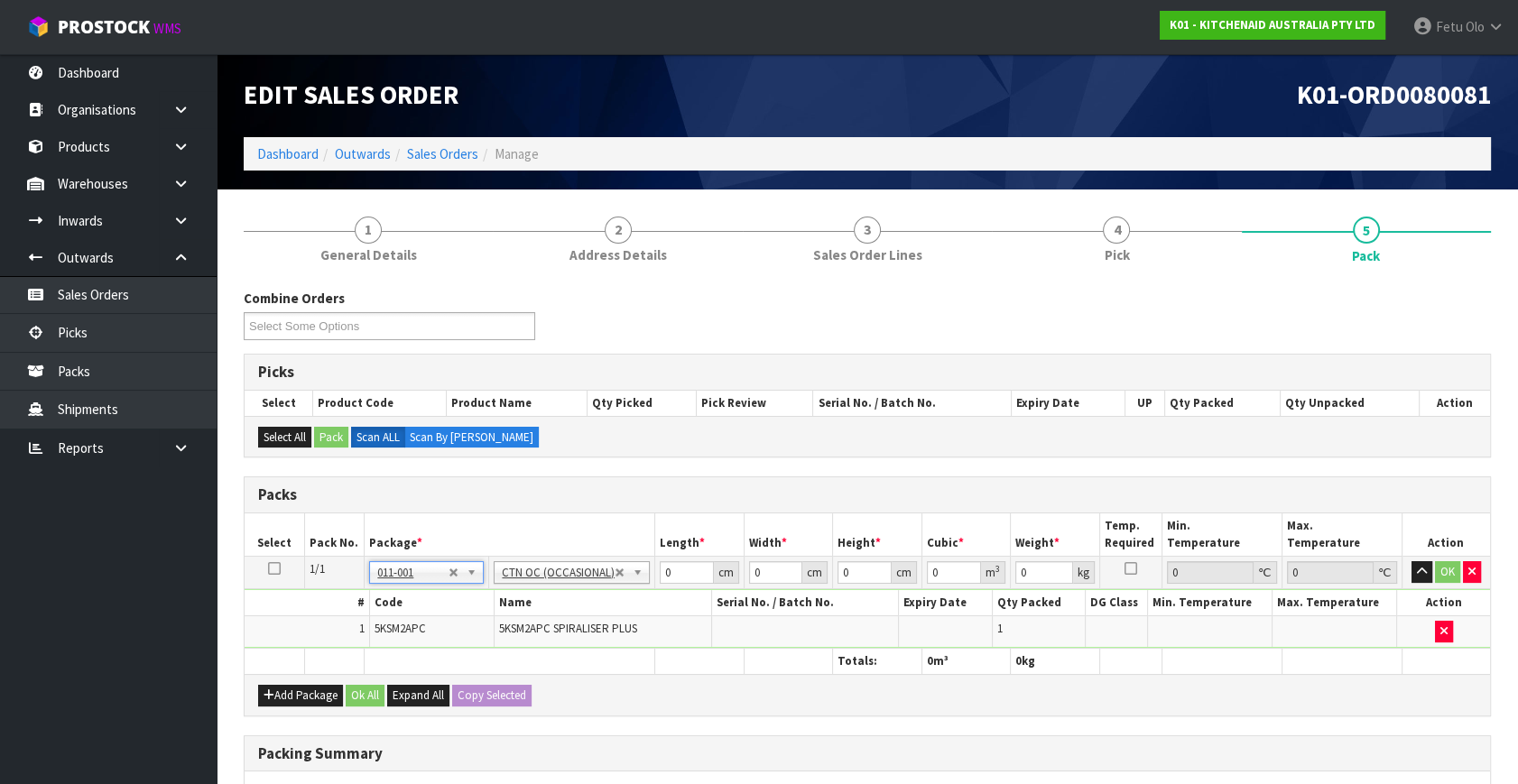
type input "2"
drag, startPoint x: 681, startPoint y: 573, endPoint x: 457, endPoint y: 620, distance: 228.9
click at [457, 620] on tbody "1/1 NONE 007-001 007-002 007-004 007-009 007-013 007-014 007-015 007-017 007-01…" at bounding box center [867, 603] width 1245 height 92
type input "51"
type input "29"
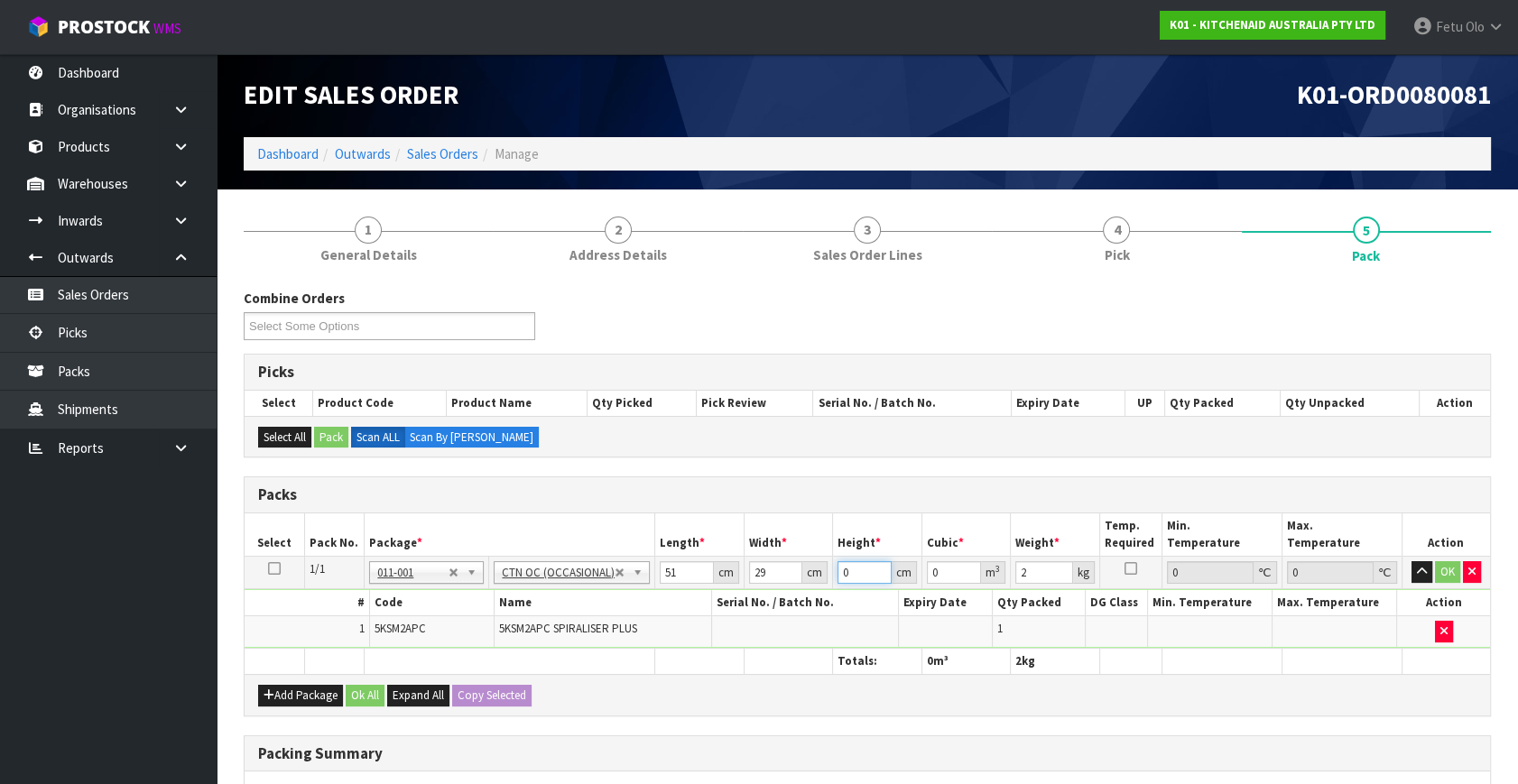
type input "1"
type input "0.001479"
type input "13"
type input "0.019227"
type input "13"
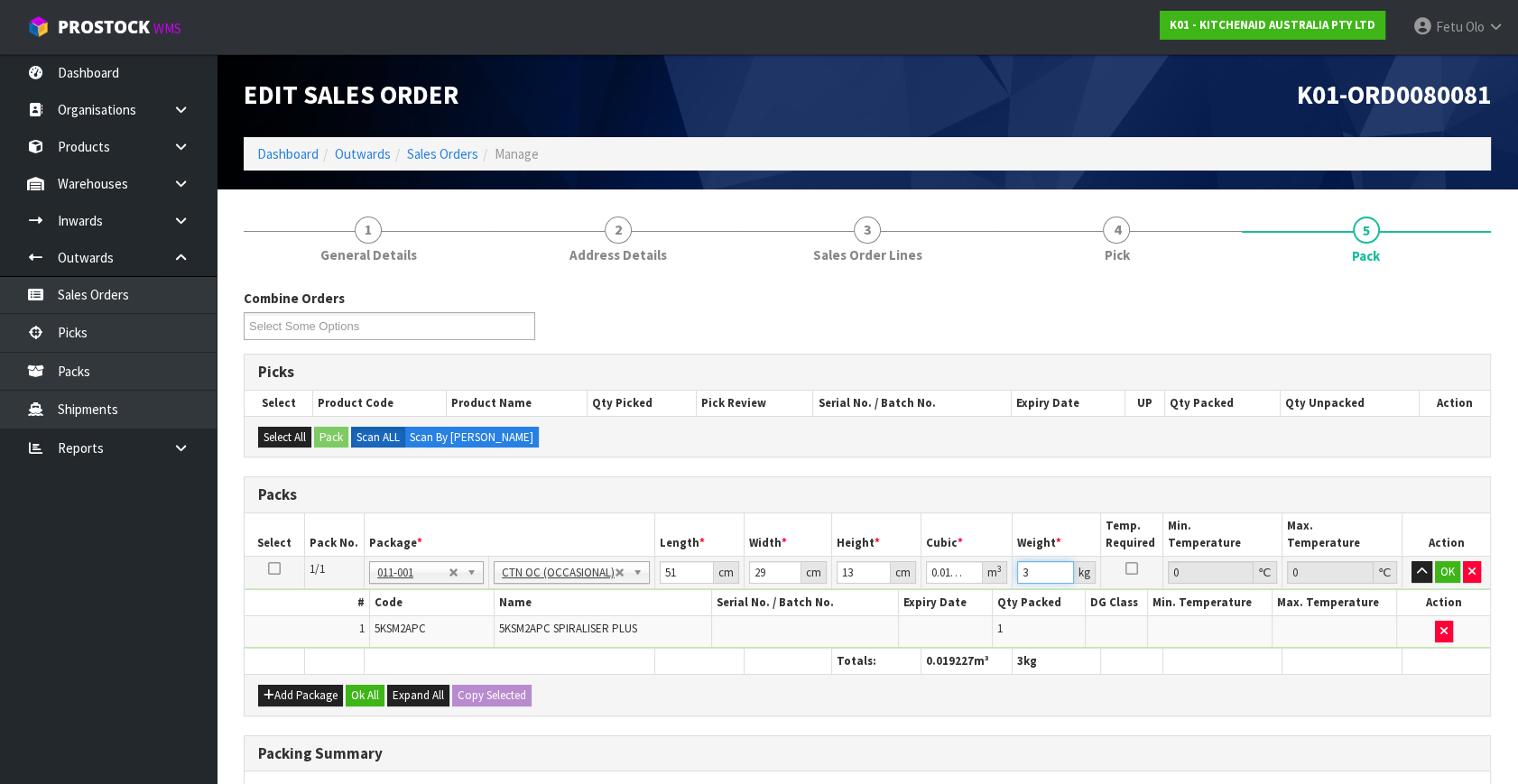
type input "3"
click button "OK" at bounding box center [1448, 572] width 25 height 21
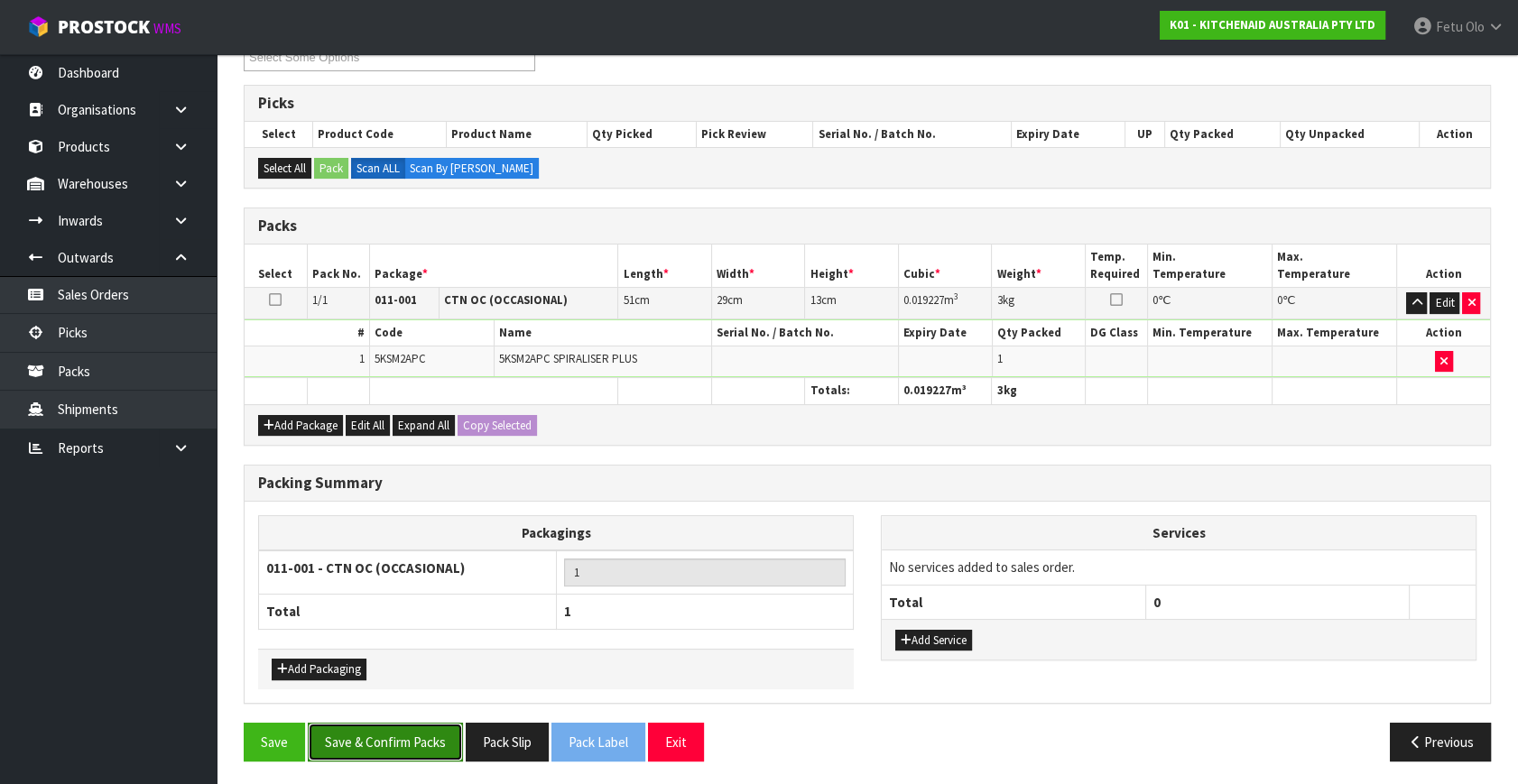
click at [367, 733] on button "Save & Confirm Packs" at bounding box center [385, 742] width 155 height 39
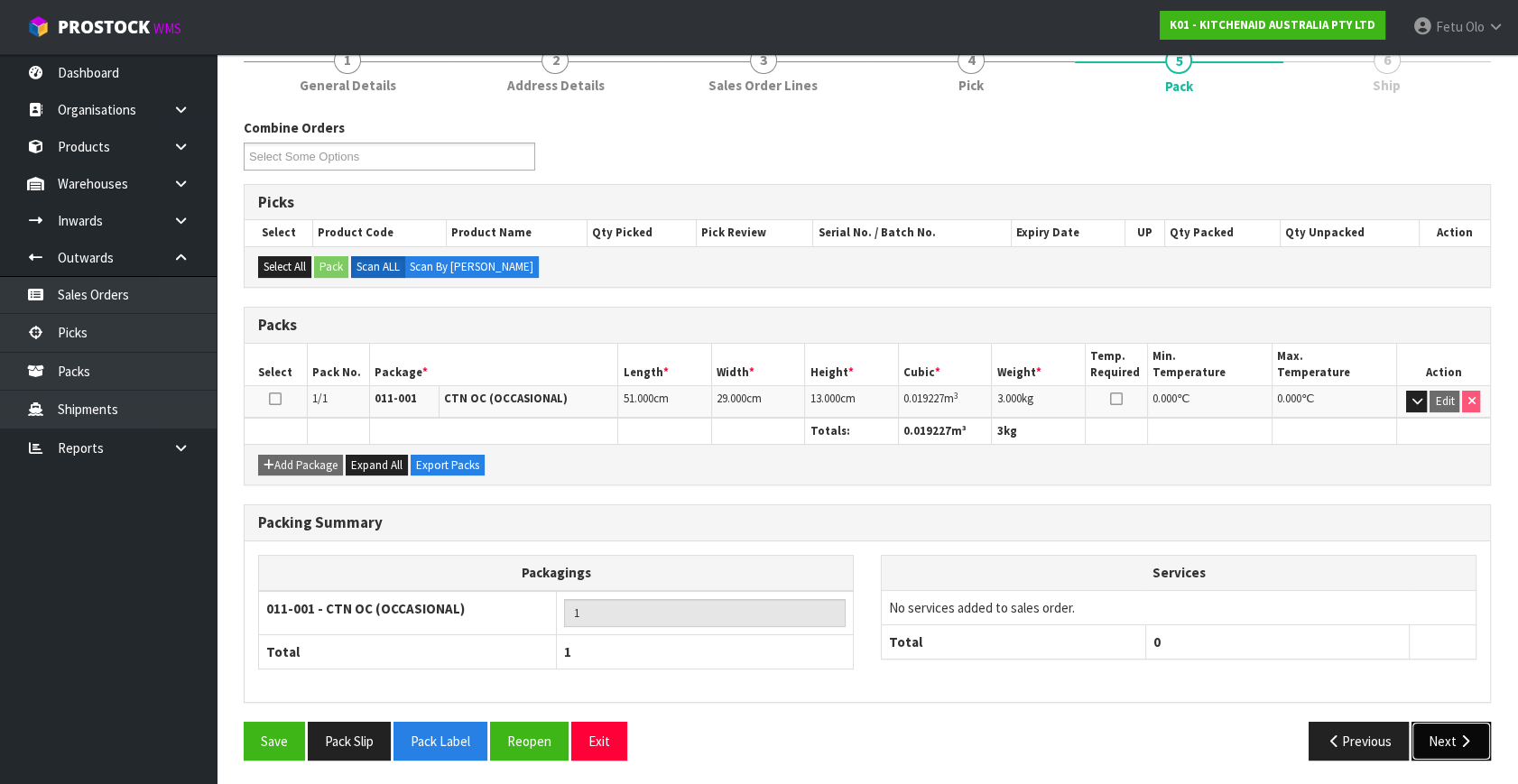
click at [1436, 729] on button "Next" at bounding box center [1451, 741] width 80 height 39
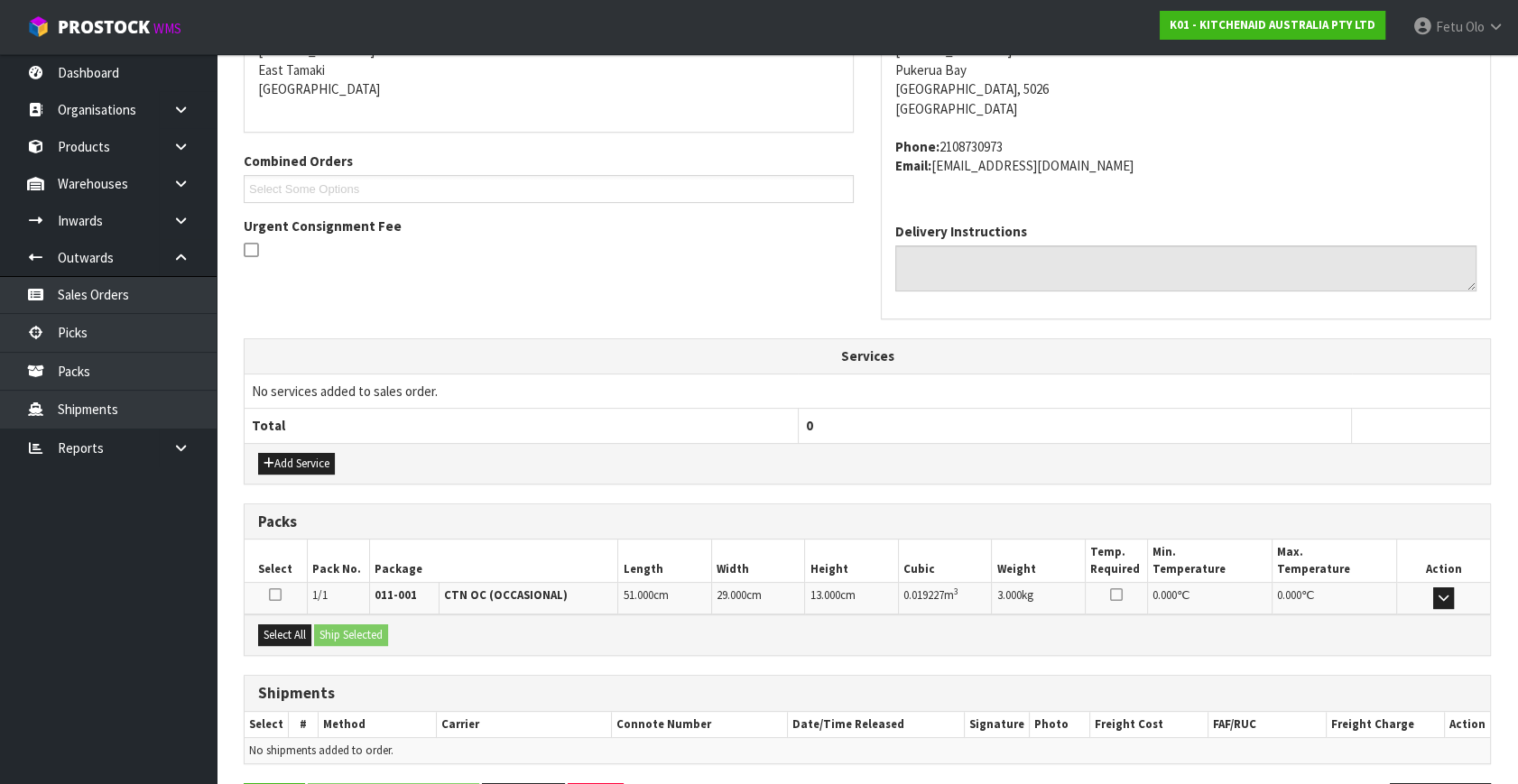
scroll to position [444, 0]
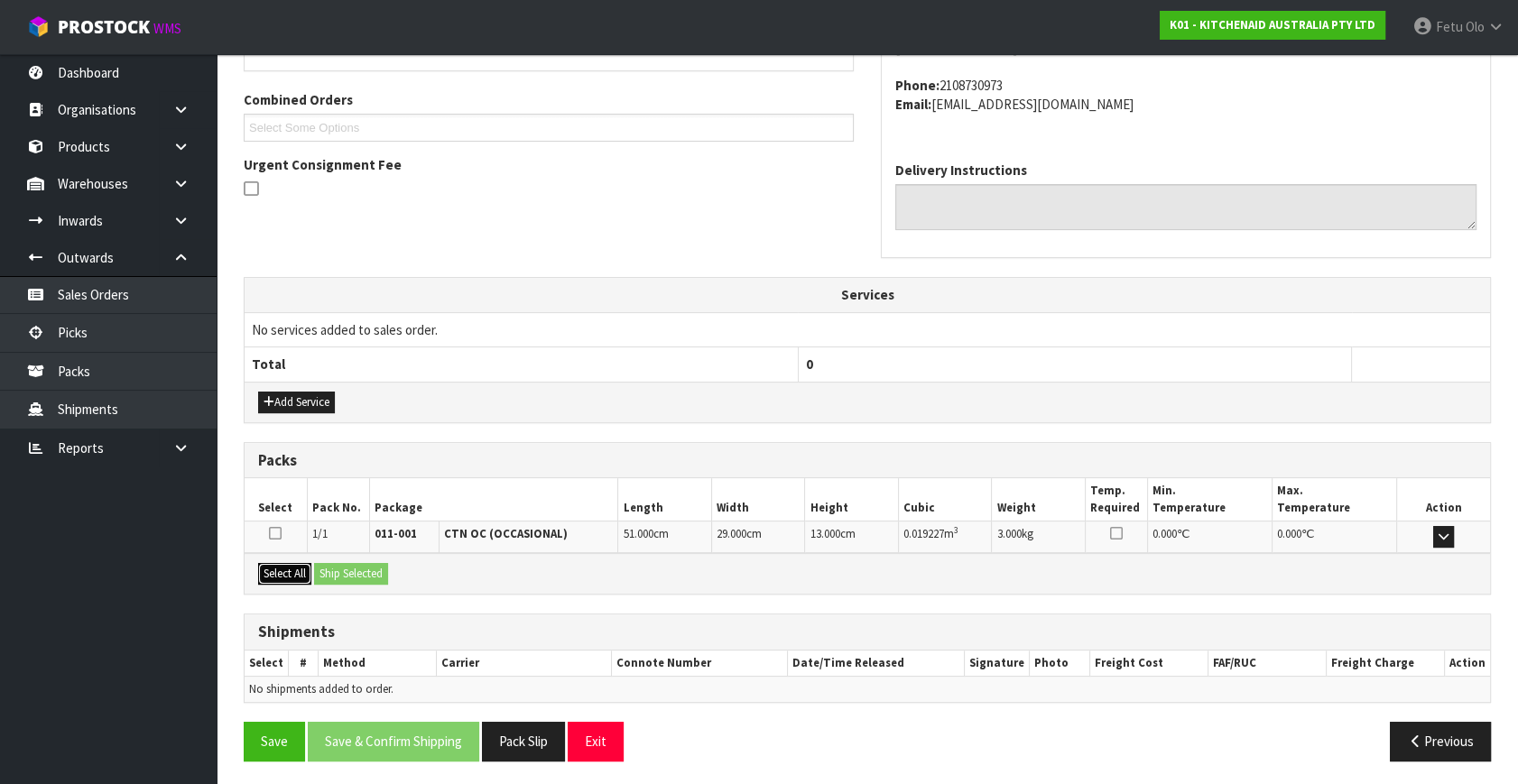
click at [295, 569] on button "Select All" at bounding box center [284, 573] width 53 height 21
click at [343, 568] on button "Ship Selected" at bounding box center [351, 573] width 74 height 21
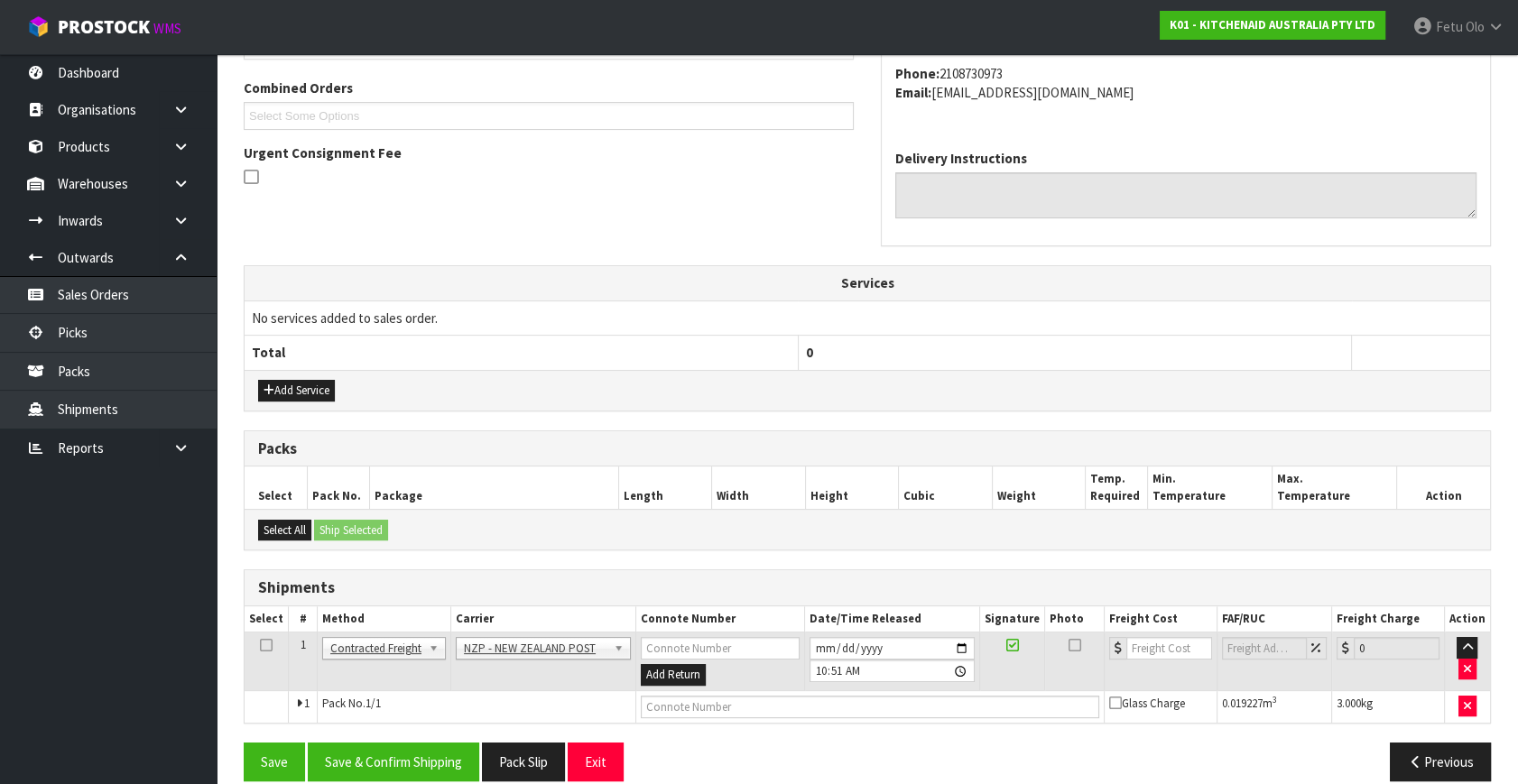
scroll to position [476, 0]
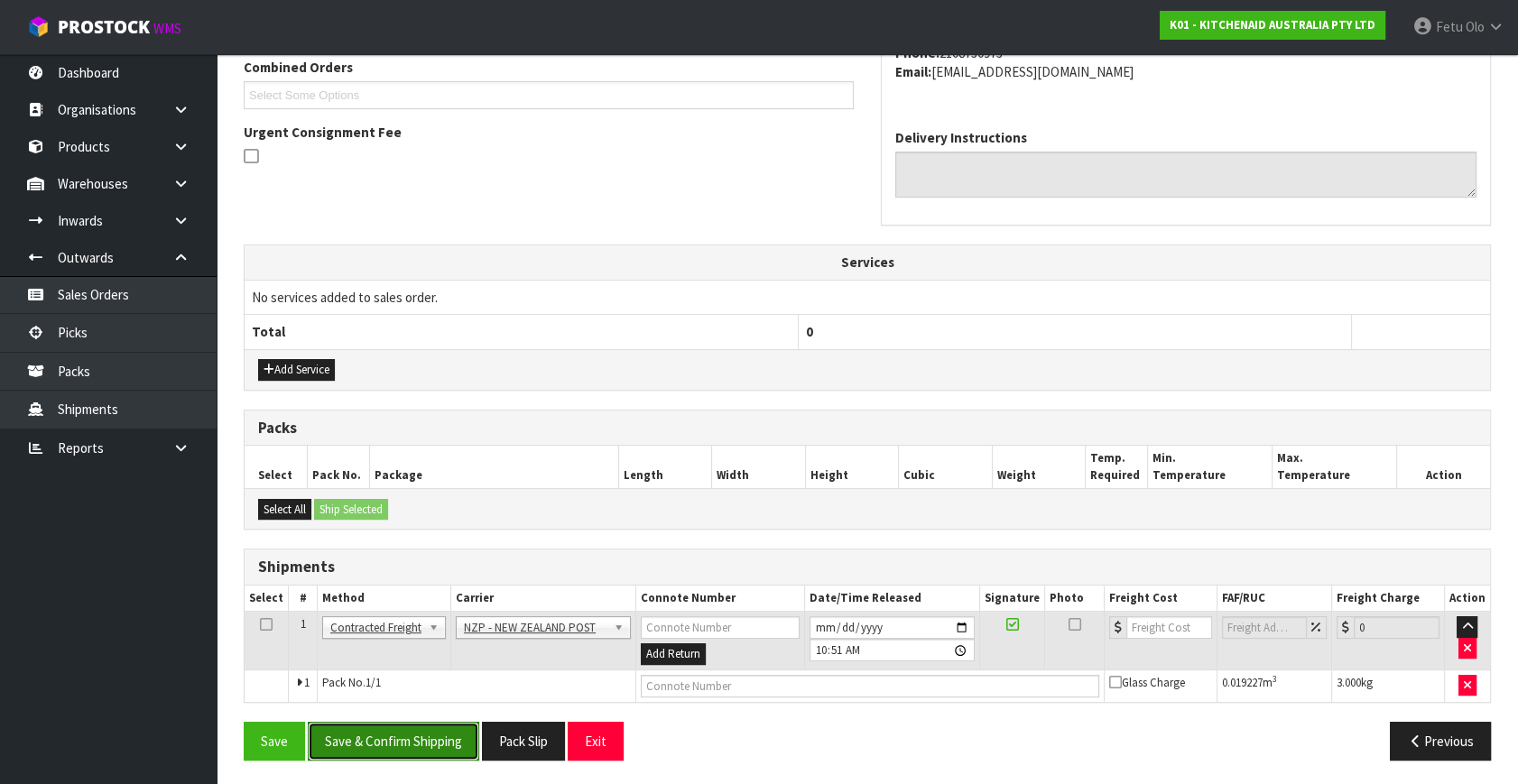
click at [391, 730] on button "Save & Confirm Shipping" at bounding box center [393, 741] width 172 height 39
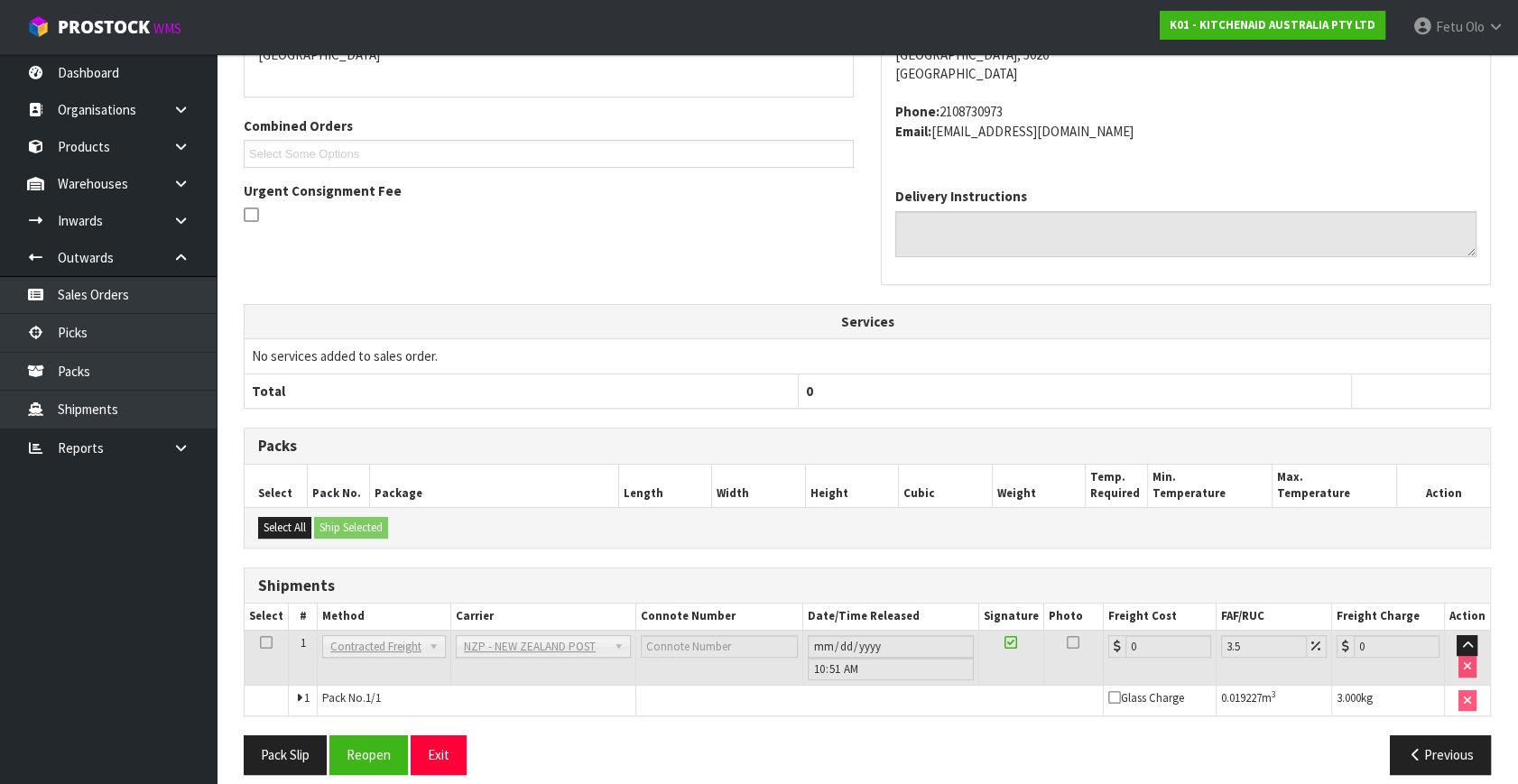
scroll to position [451, 0]
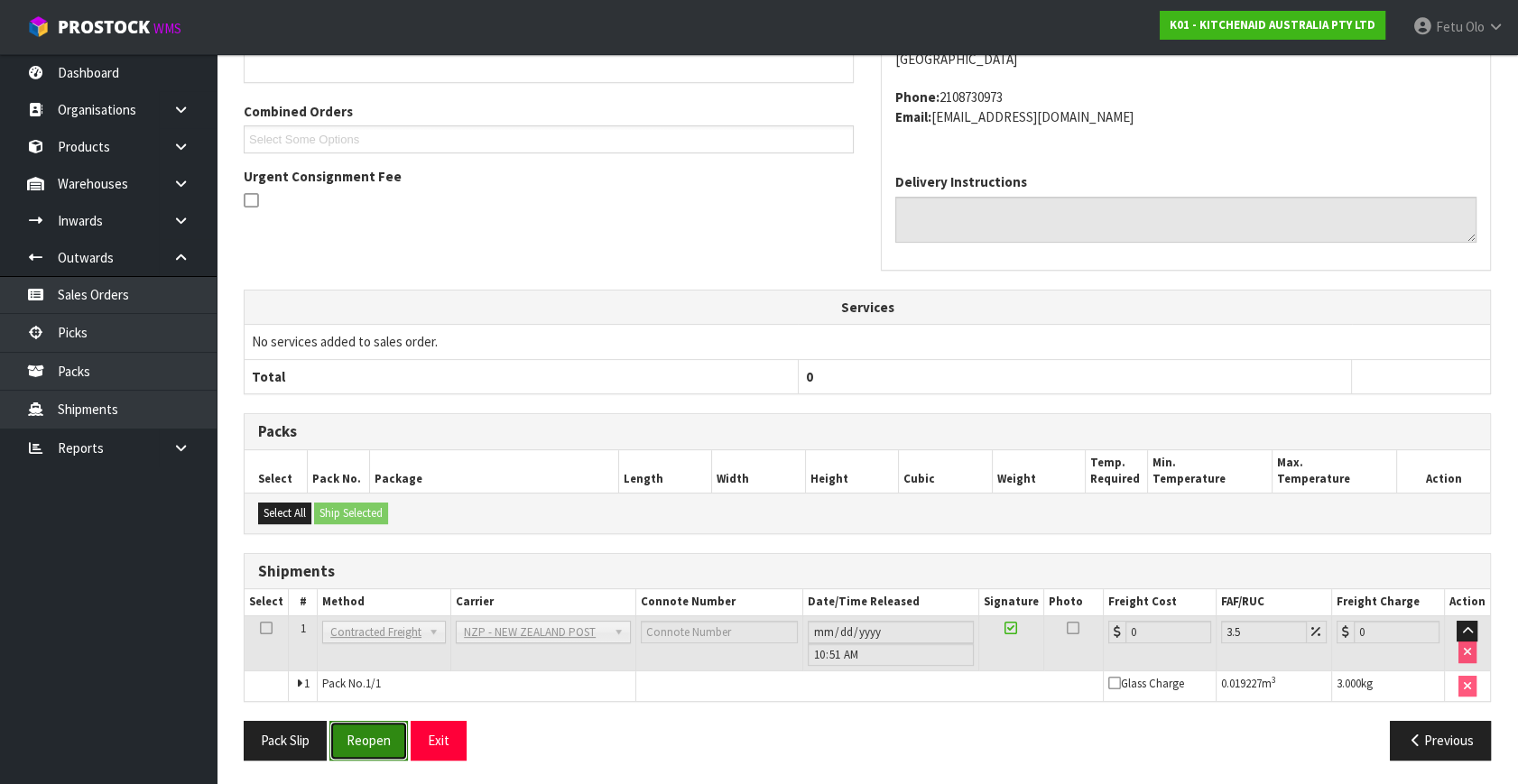
click at [375, 729] on button "Reopen" at bounding box center [368, 740] width 79 height 39
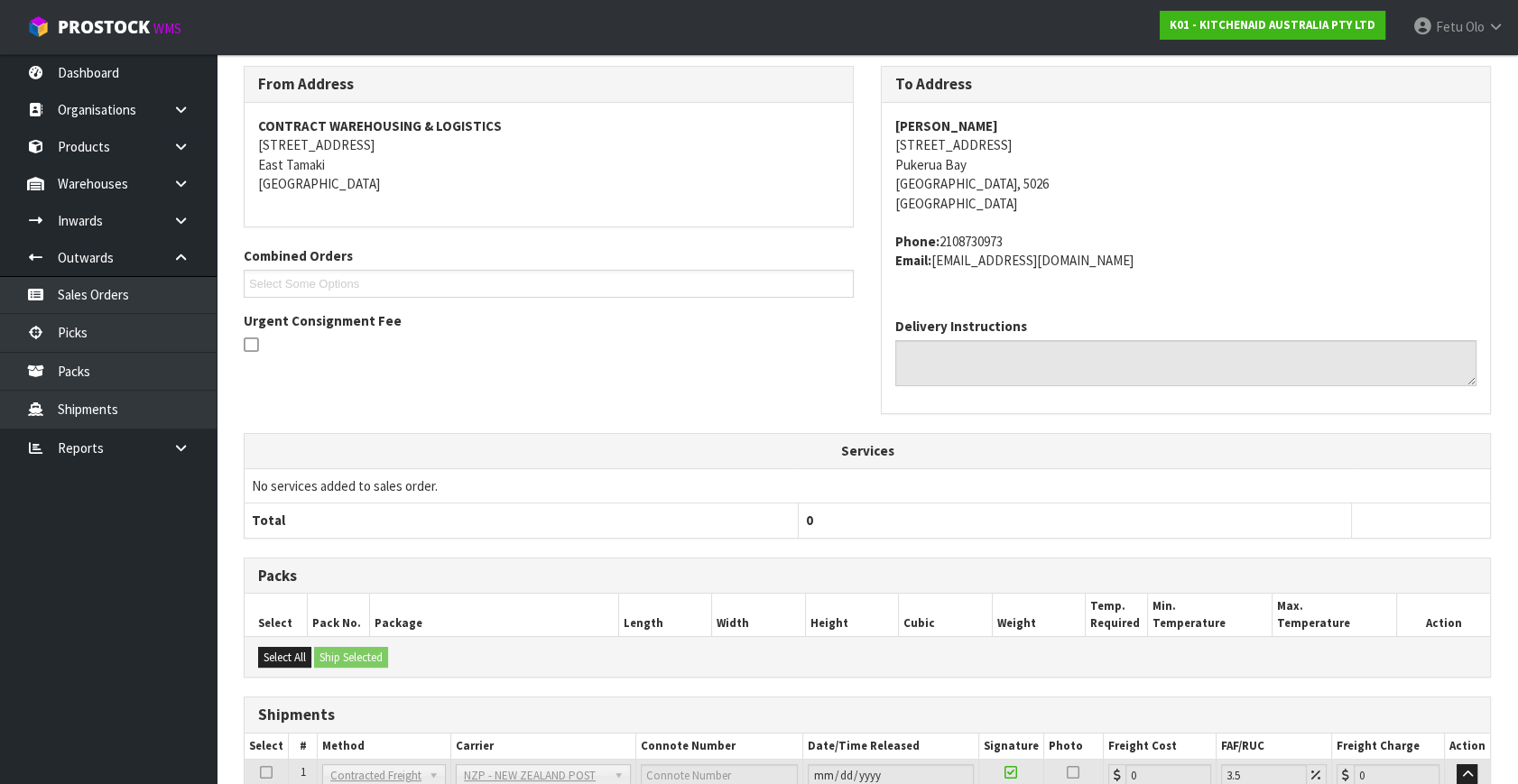
scroll to position [432, 0]
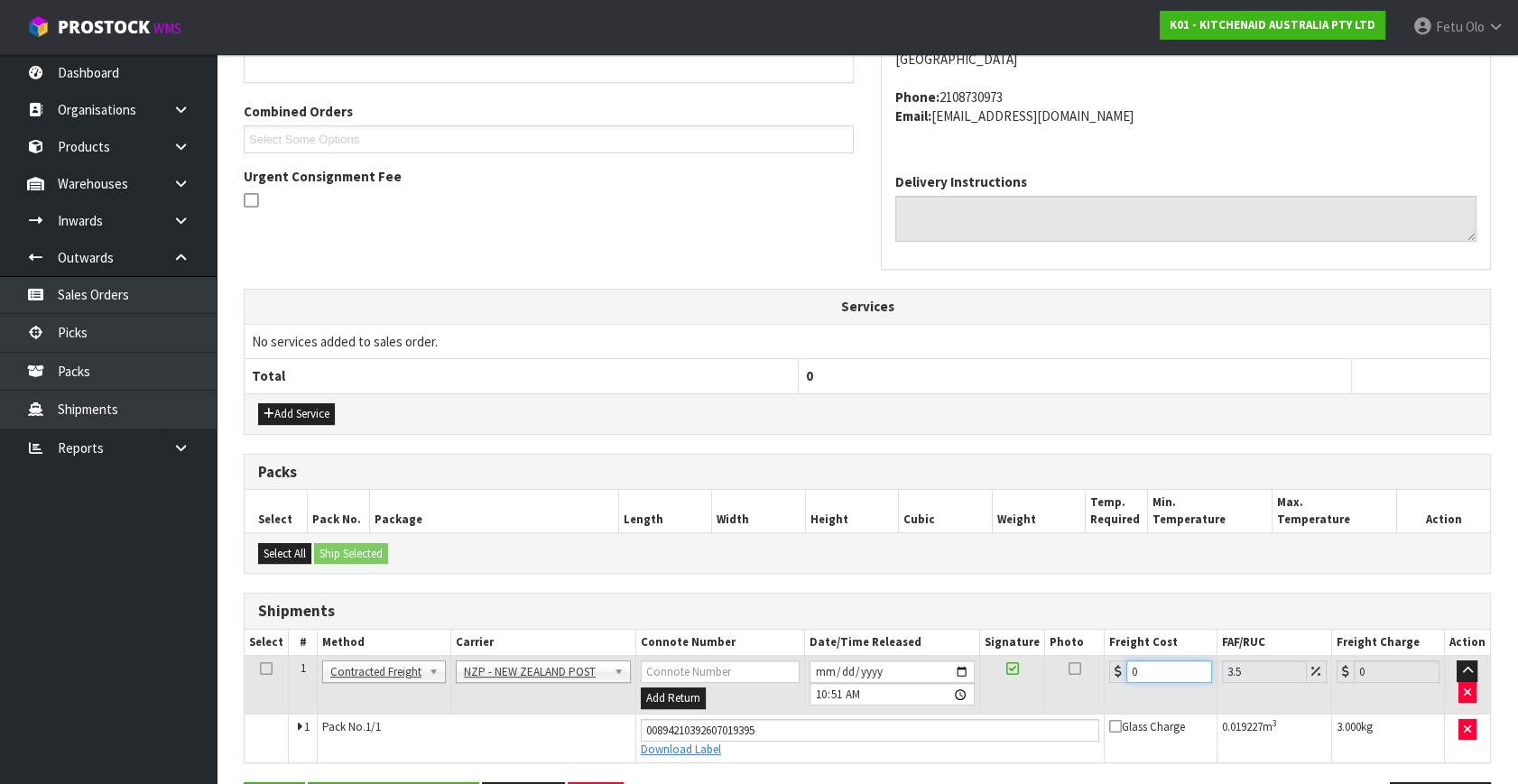
drag, startPoint x: 1136, startPoint y: 672, endPoint x: 932, endPoint y: 758, distance: 221.4
click at [934, 759] on div "Shipments Select # Method Carrier Connote Number Date/Time Released Signature P…" at bounding box center [867, 678] width 1247 height 171
type input "8"
type input "8.28"
type input "8.4"
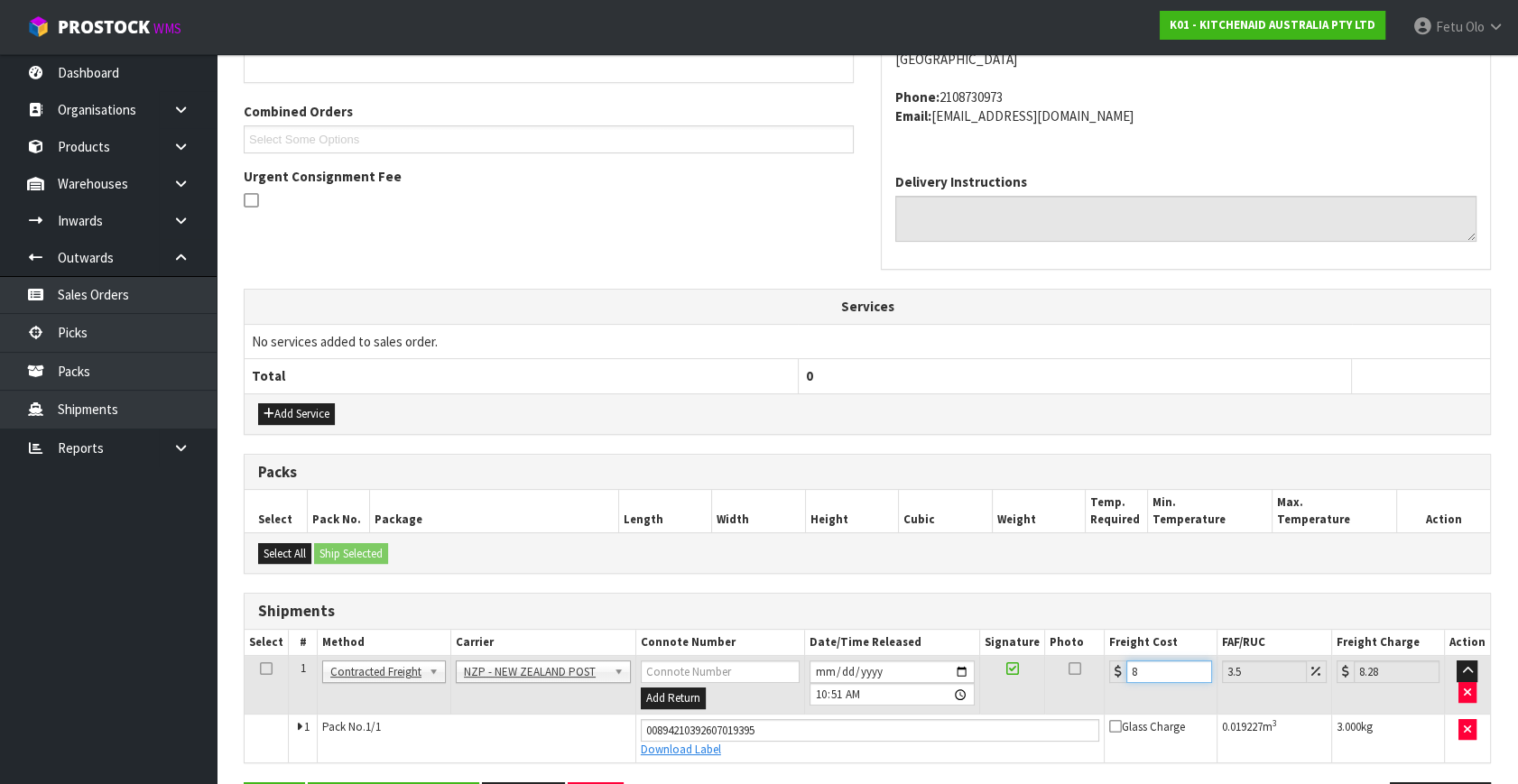
type input "8.69"
type input "8.45"
type input "8.75"
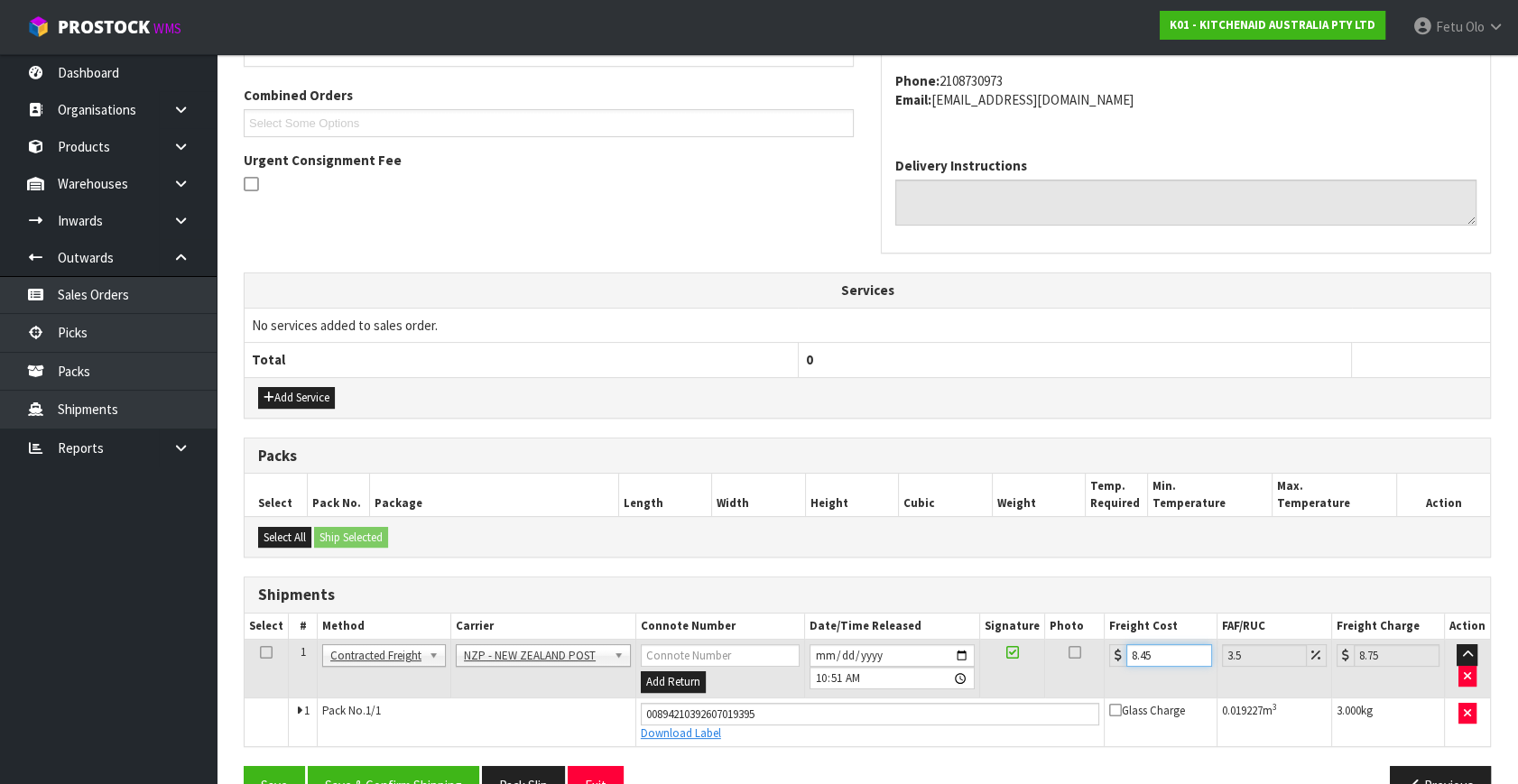
scroll to position [494, 0]
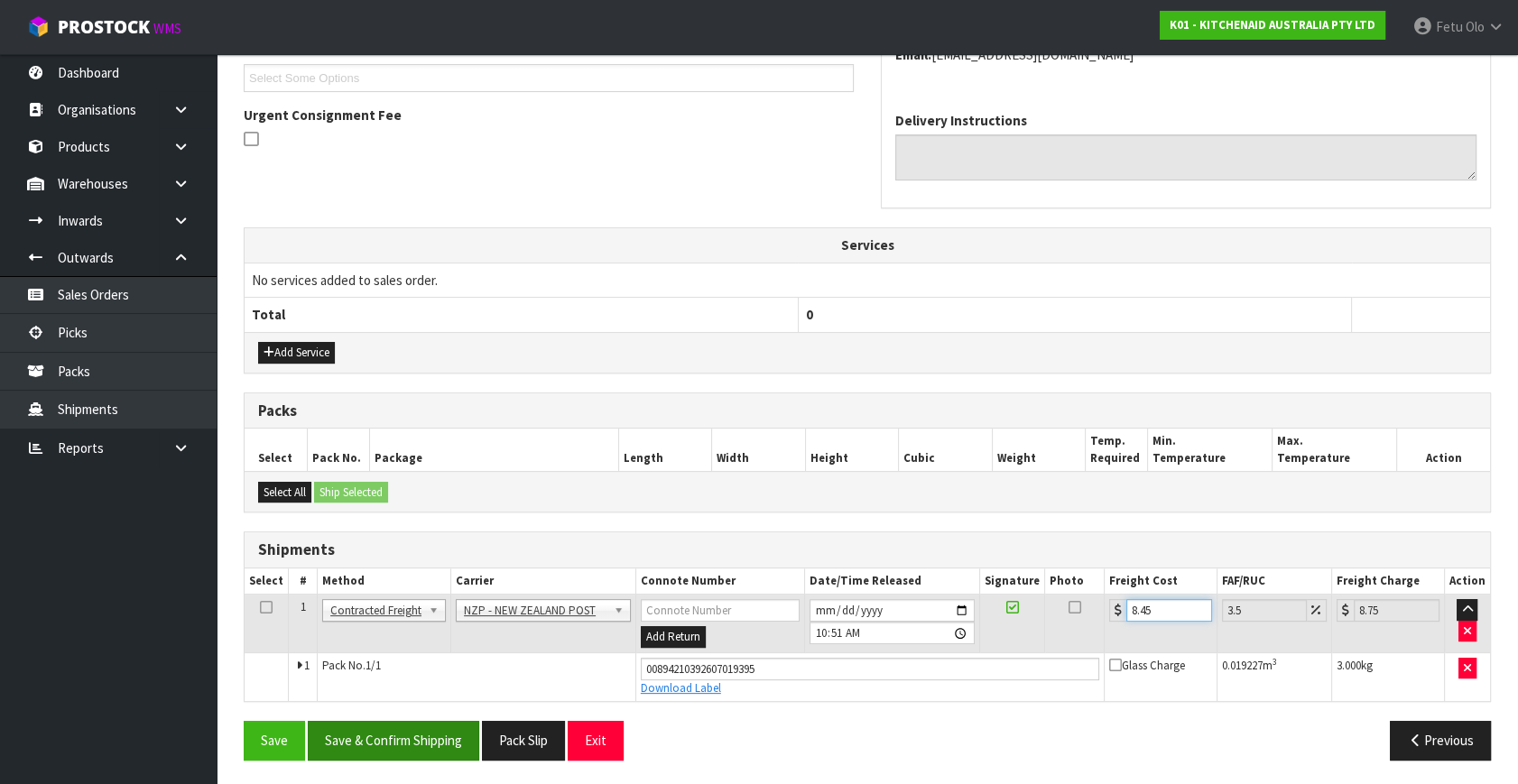
type input "8.45"
click at [444, 735] on button "Save & Confirm Shipping" at bounding box center [393, 740] width 172 height 39
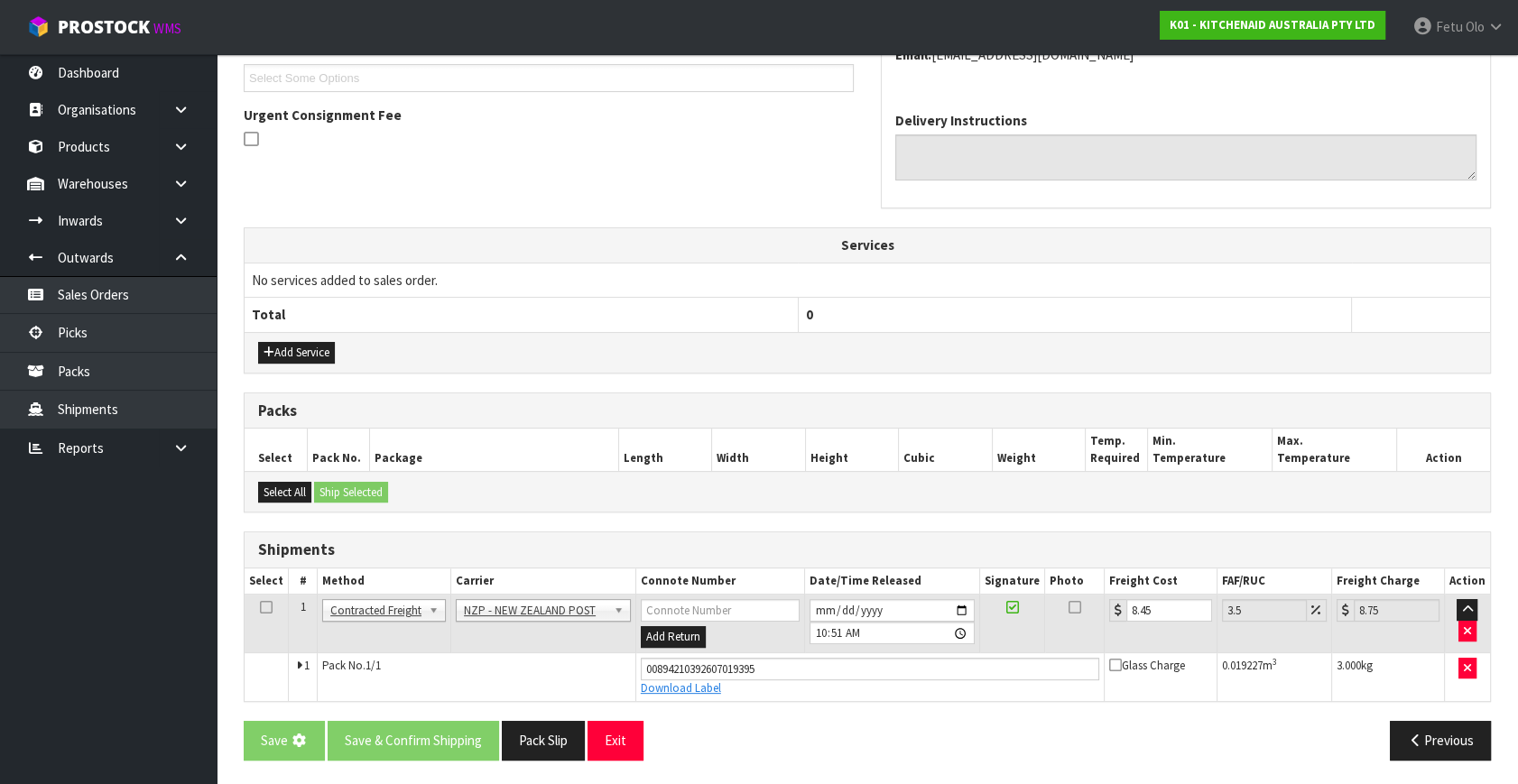
scroll to position [0, 0]
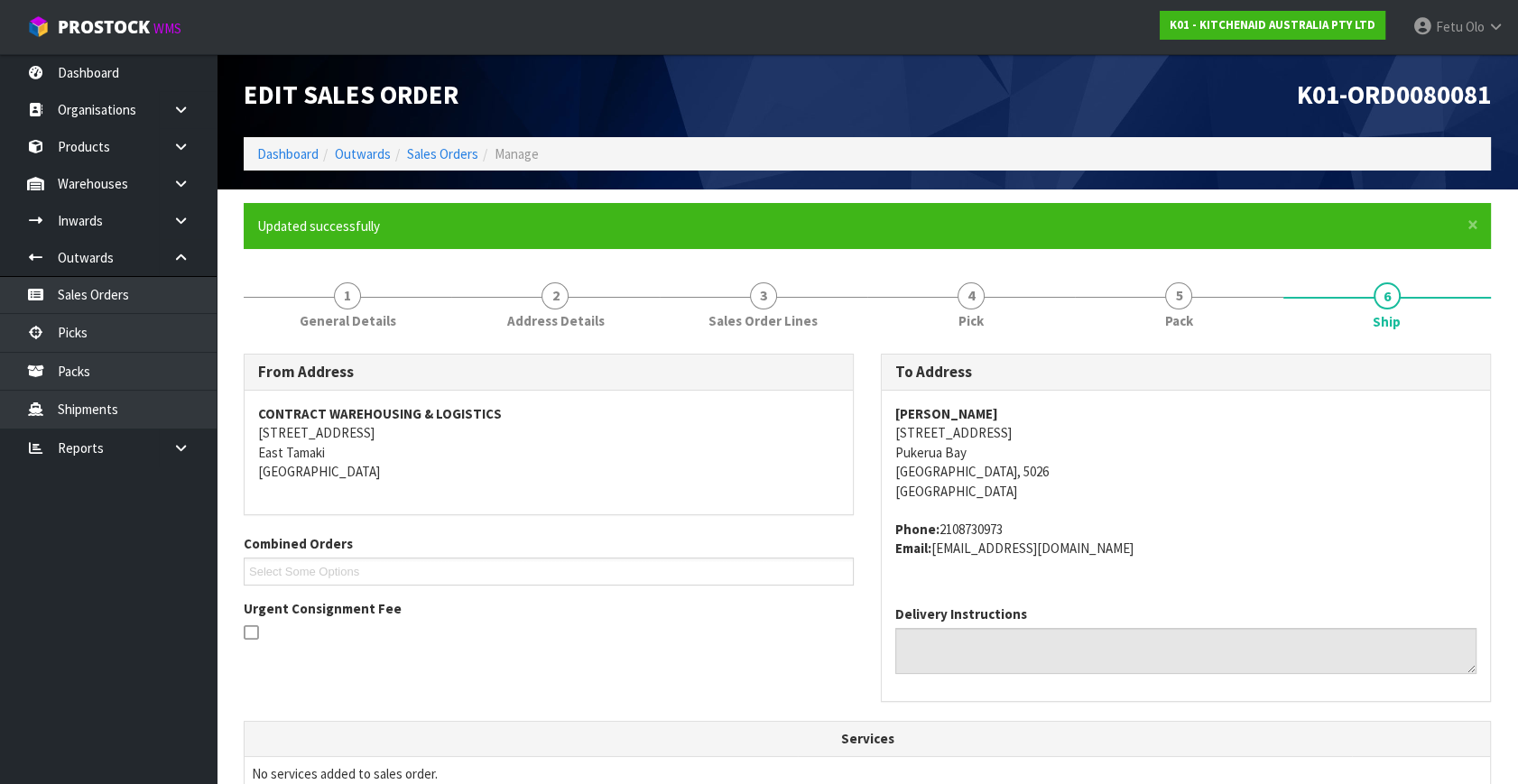
drag, startPoint x: 575, startPoint y: 658, endPoint x: 551, endPoint y: 658, distance: 24.0
drag, startPoint x: 551, startPoint y: 658, endPoint x: 1068, endPoint y: 498, distance: 541.2
click at [1068, 498] on address "Krysta Trevis 43 Sea Vista Drive Pukerua Bay Pukerua Bay, 5026 New Zealand" at bounding box center [1186, 453] width 581 height 97
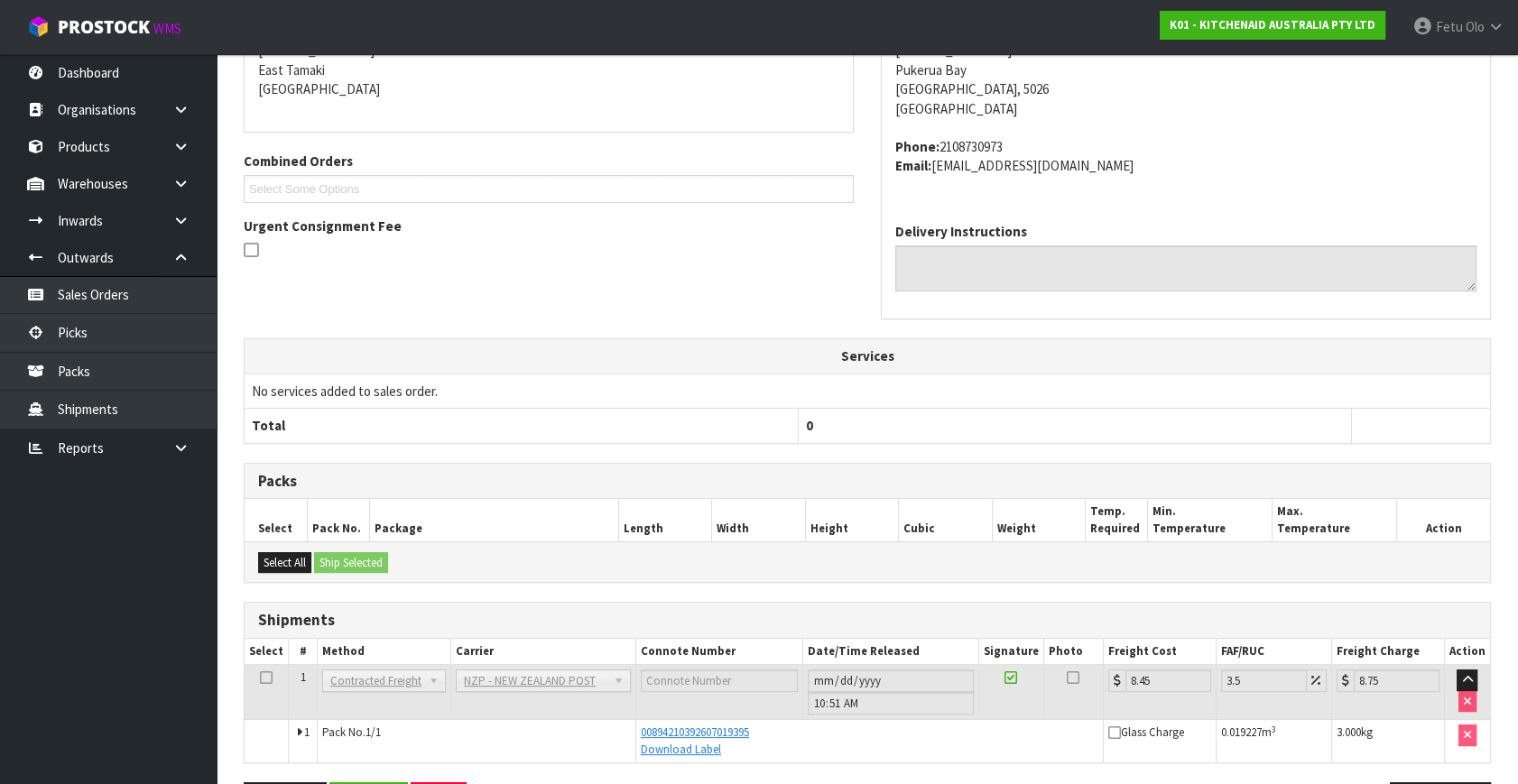
scroll to position [444, 0]
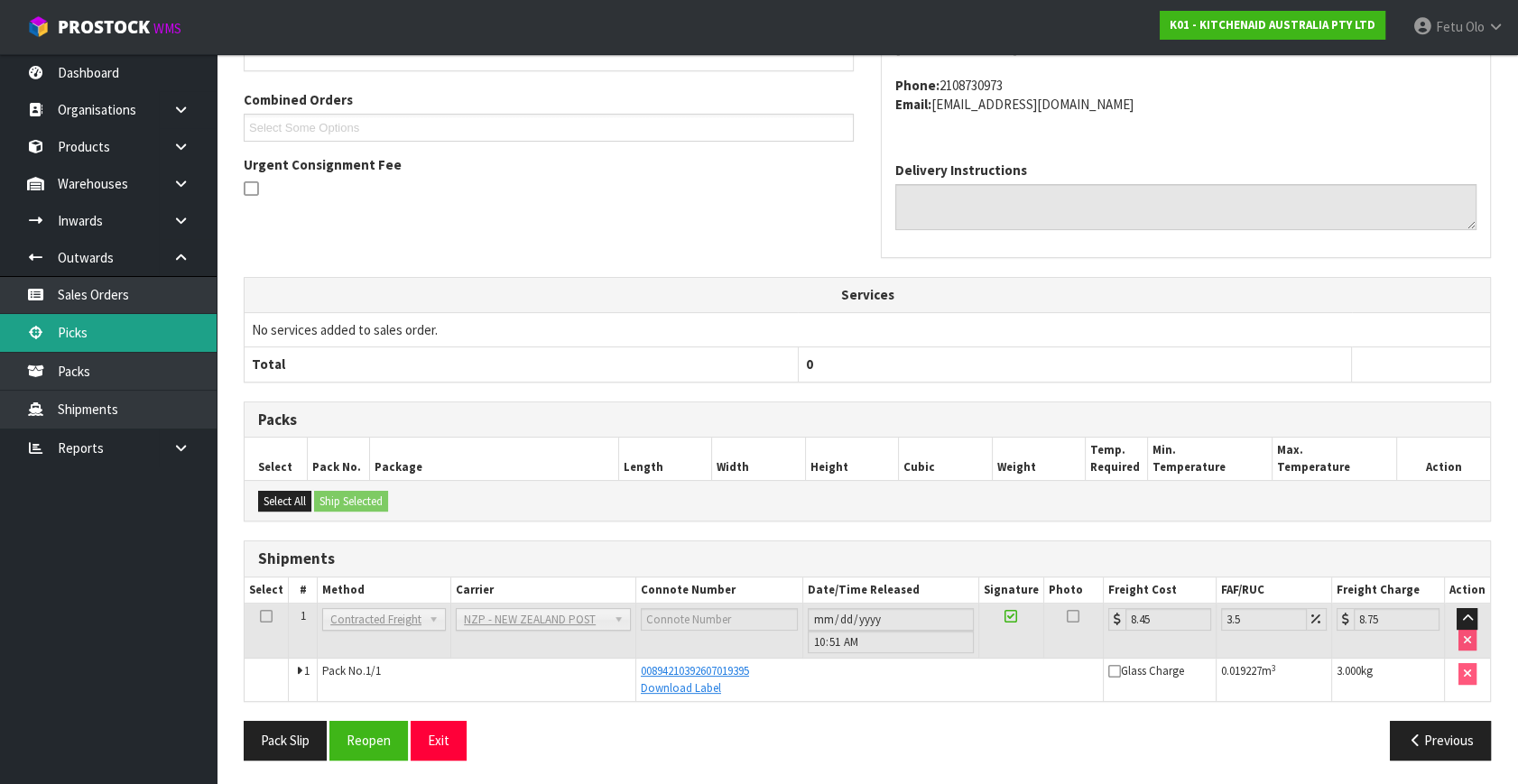
click at [78, 335] on link "Picks" at bounding box center [108, 333] width 216 height 37
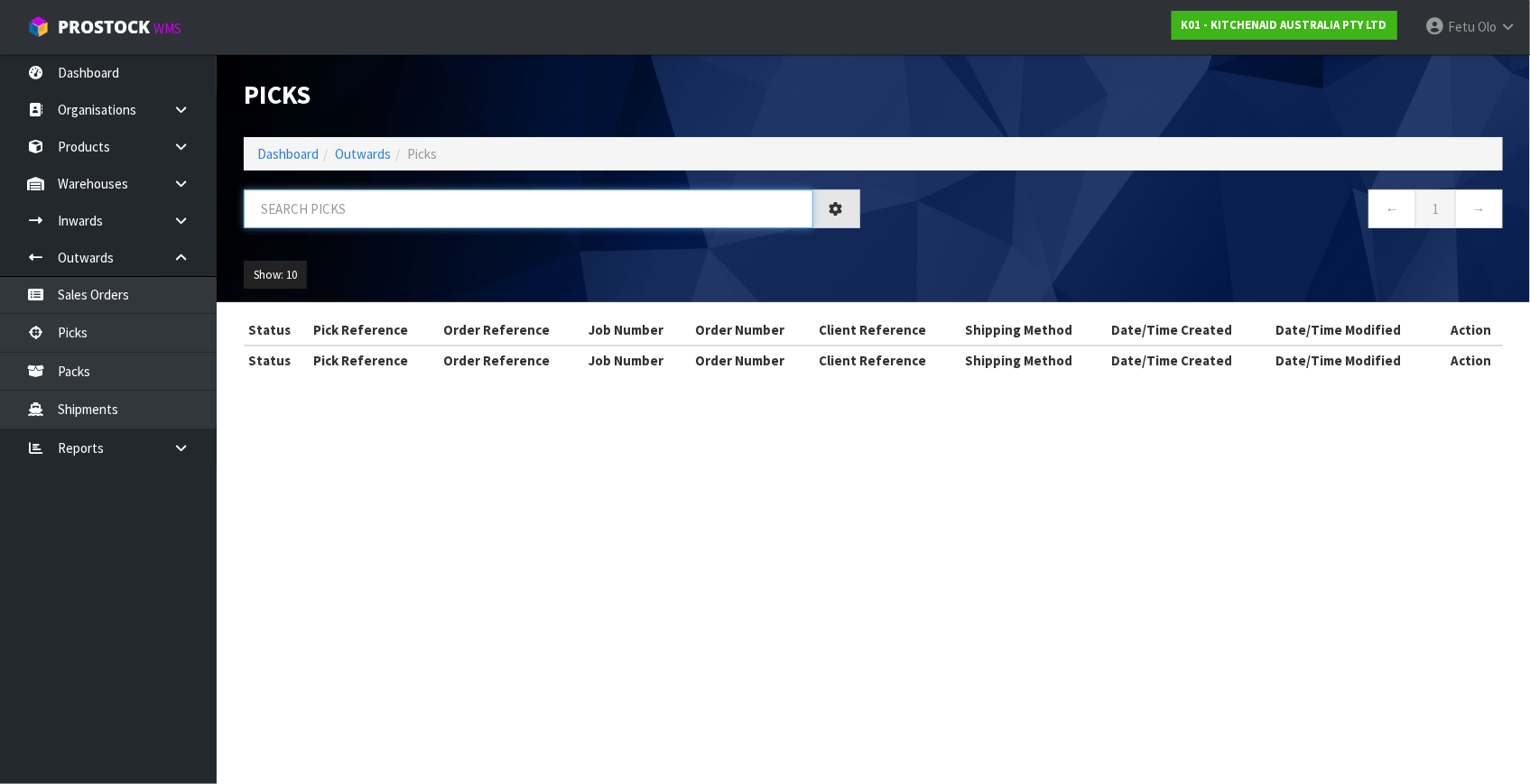
click at [488, 211] on input "text" at bounding box center [528, 209] width 570 height 39
type input "79909"
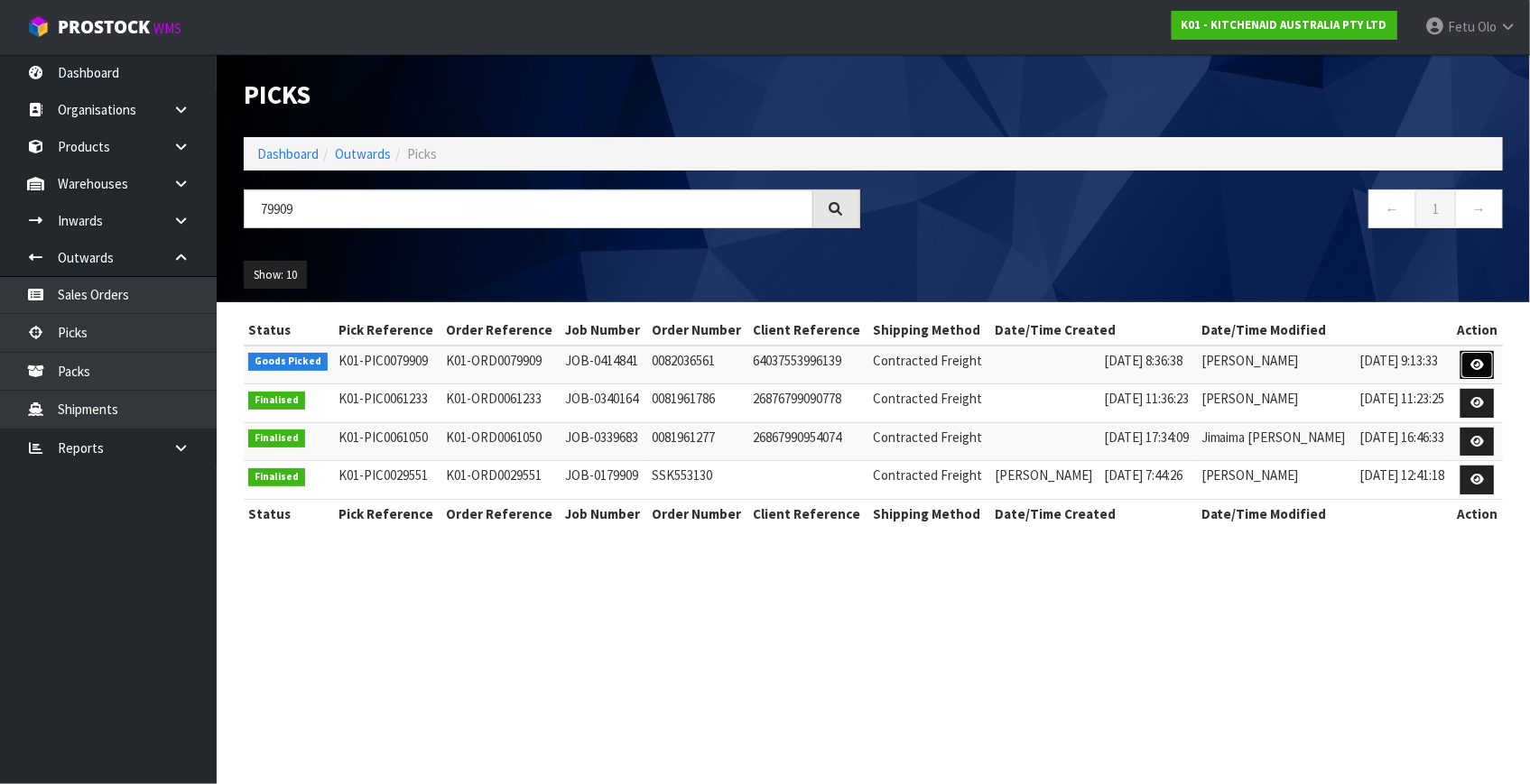
click at [1472, 366] on icon at bounding box center [1478, 365] width 14 height 12
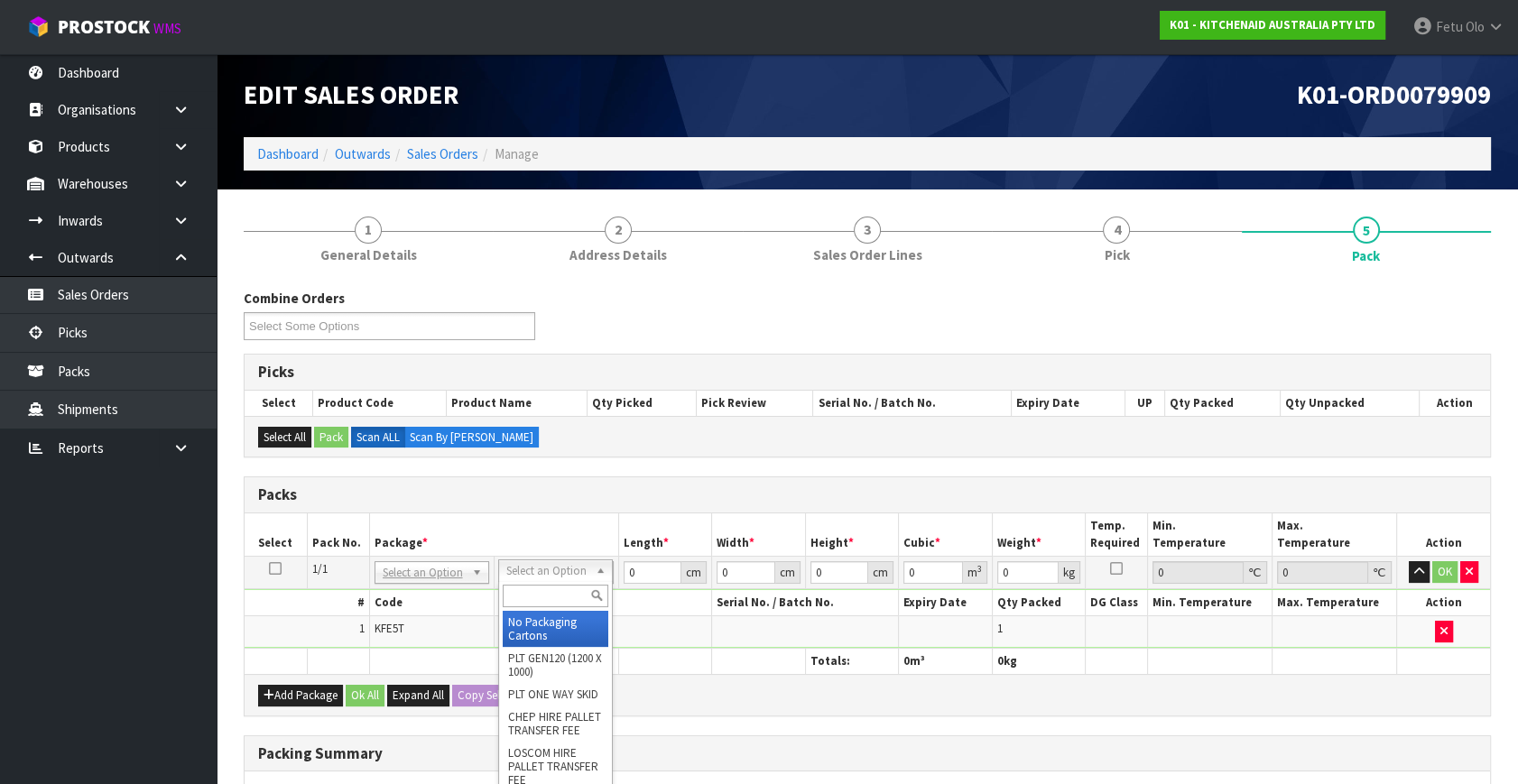
drag, startPoint x: 539, startPoint y: 572, endPoint x: 521, endPoint y: 604, distance: 36.7
click at [522, 599] on input "text" at bounding box center [555, 596] width 106 height 22
type input "a4 c"
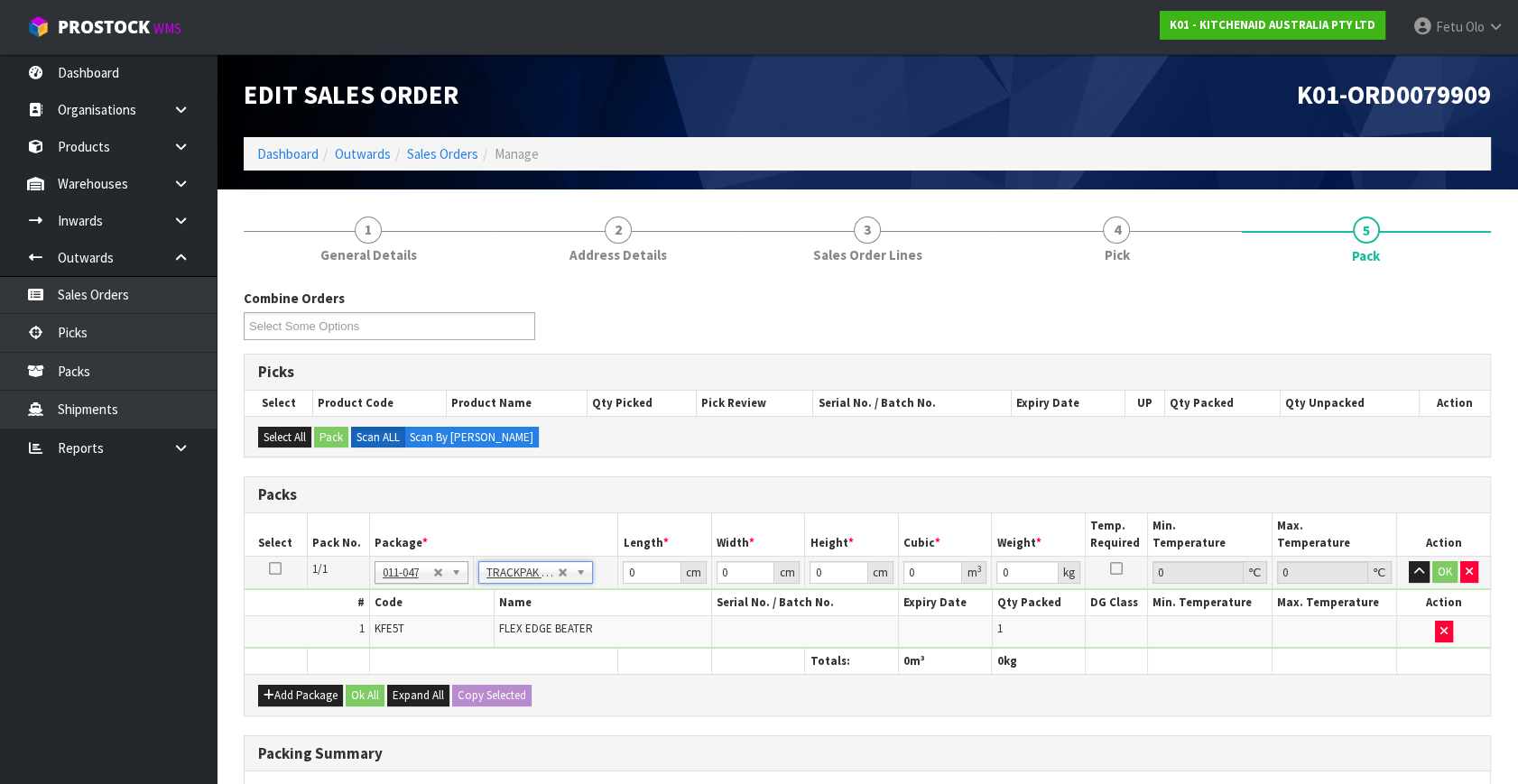
type input "25"
type input "32.5"
type input "0.01"
type input "0.000008"
type input "0.23"
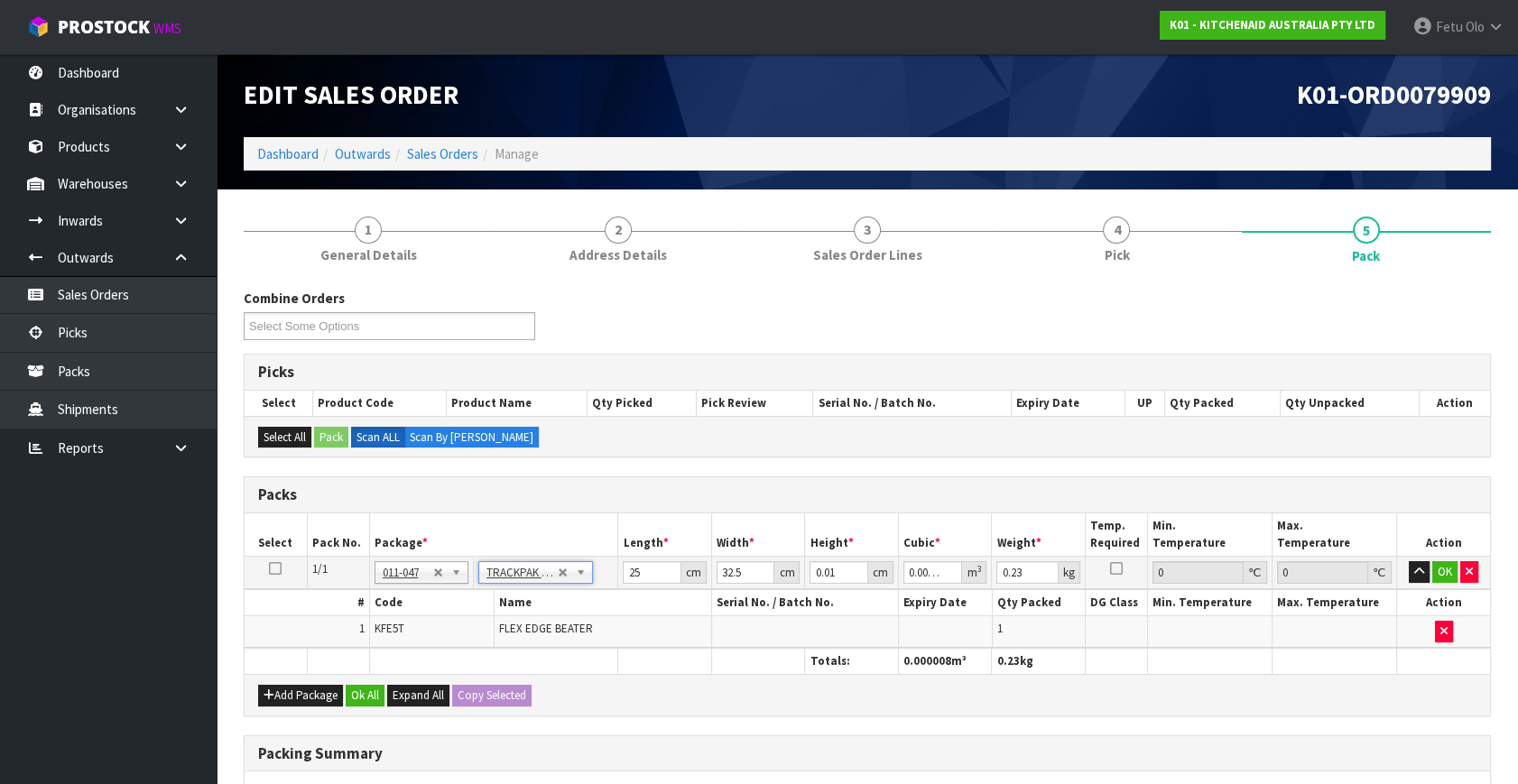
click at [562, 520] on th "Package *" at bounding box center [493, 535] width 249 height 43
drag, startPoint x: 636, startPoint y: 570, endPoint x: 557, endPoint y: 617, distance: 91.9
click at [557, 617] on tbody "1/1 NONE 007-001 007-002 007-004 007-009 007-013 007-014 007-015 007-017 007-01…" at bounding box center [867, 603] width 1245 height 92
type input "2"
type input "0.000001"
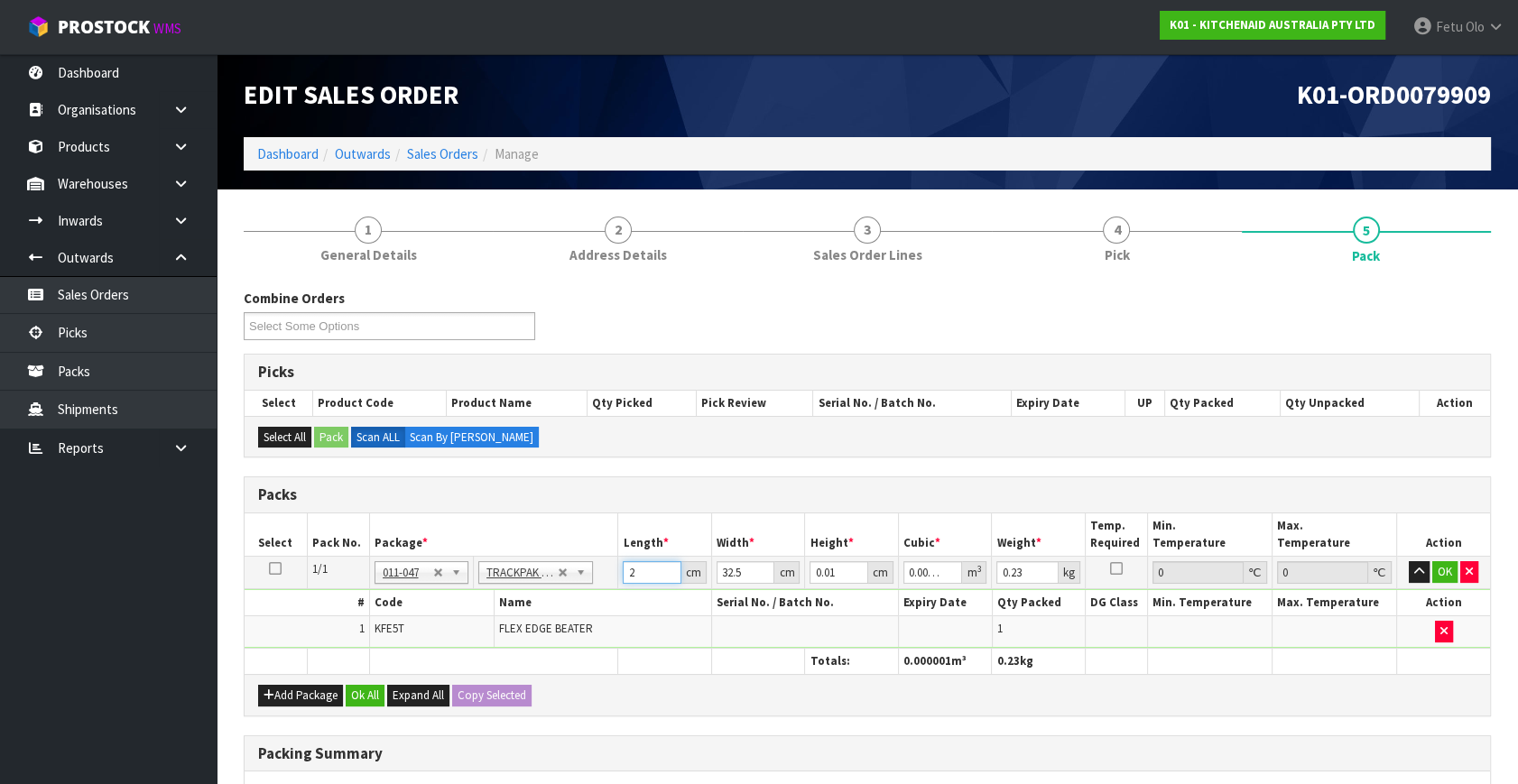
type input "21"
type input "0.000007"
type input "21"
type input "1"
type input "0"
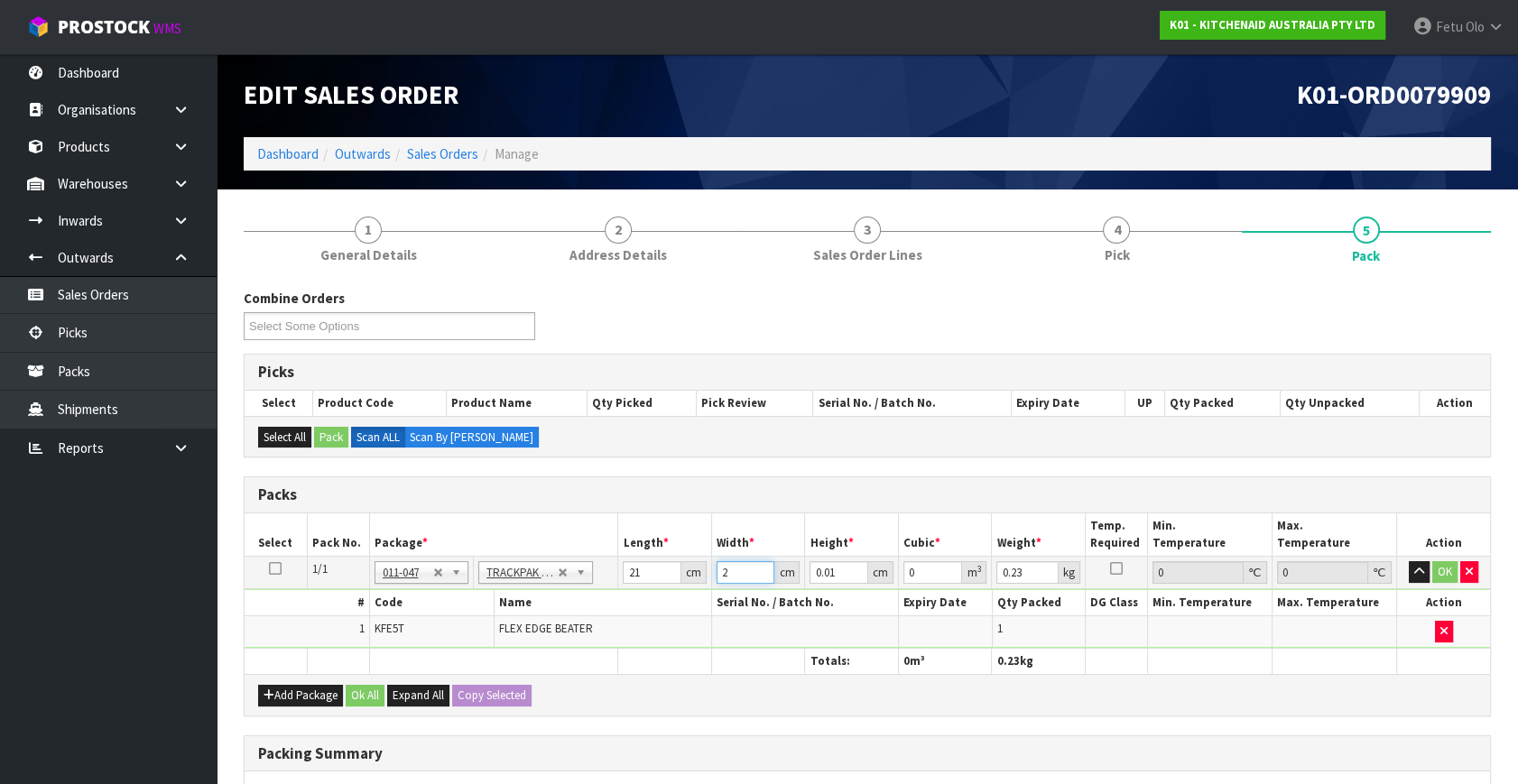
type input "24"
type input "0.000005"
type input "24"
type input "2"
type input "0.001008"
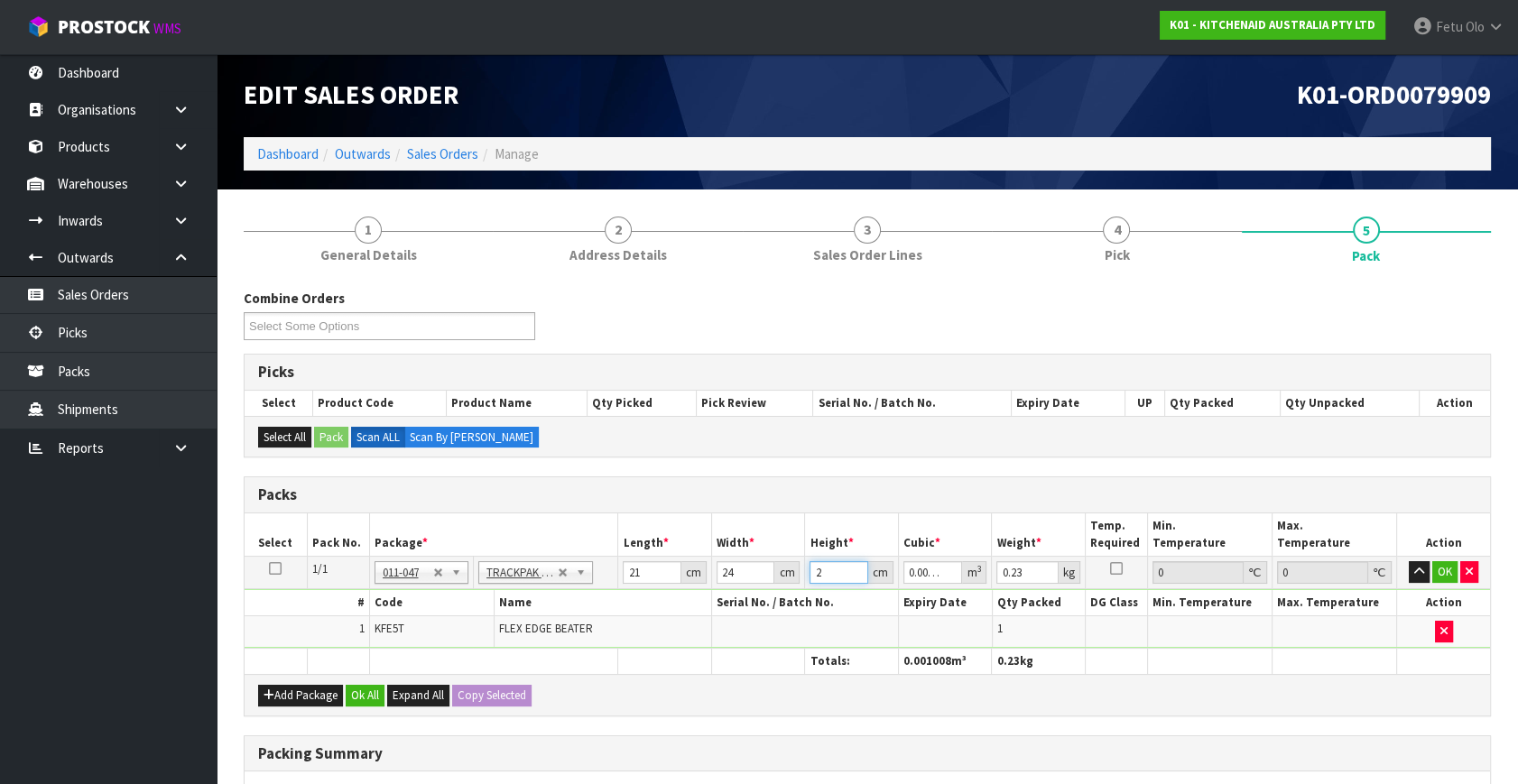
type input "25"
type input "0.0126"
type input "25"
type input "1"
click button "OK" at bounding box center [1445, 572] width 25 height 21
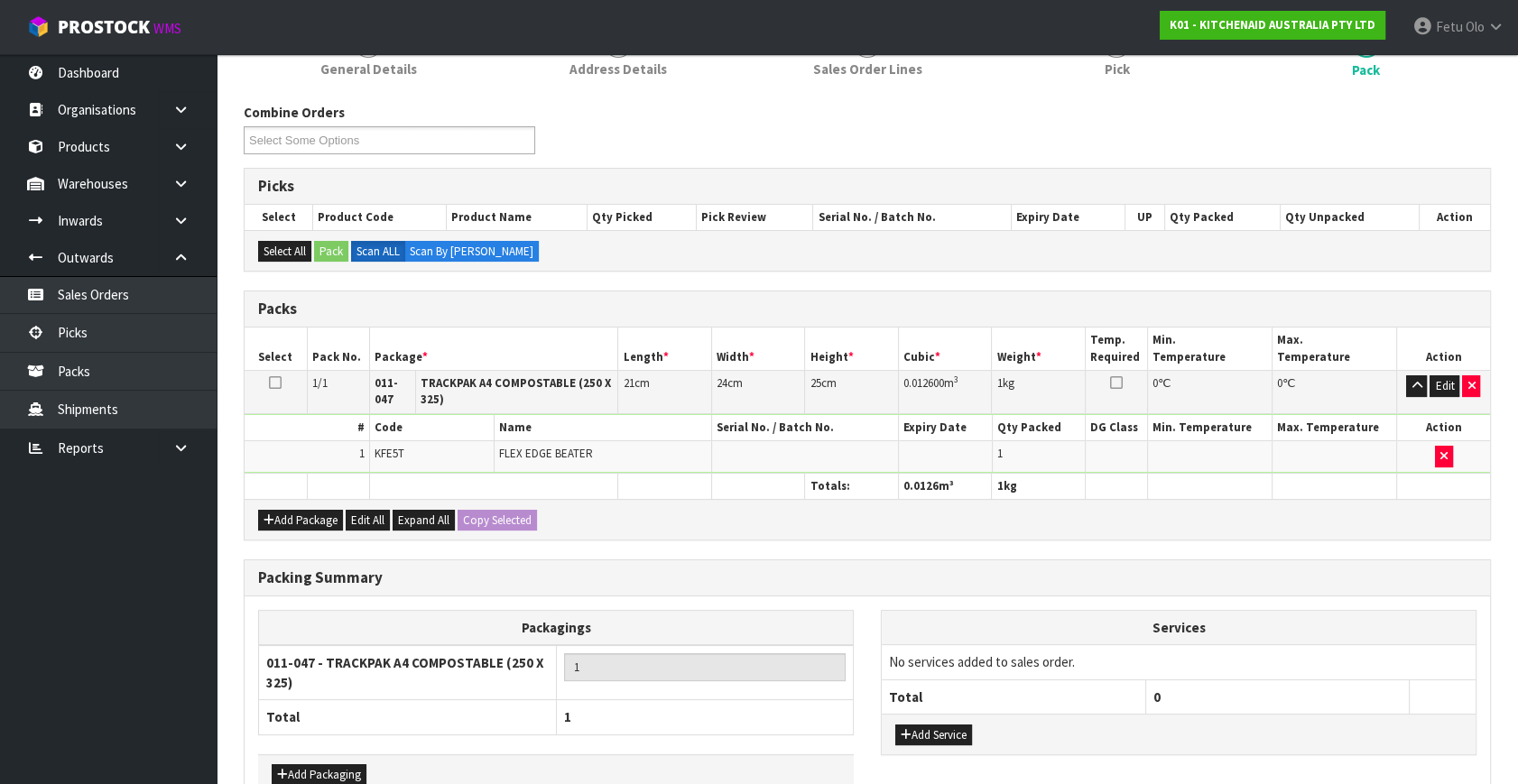
scroll to position [291, 0]
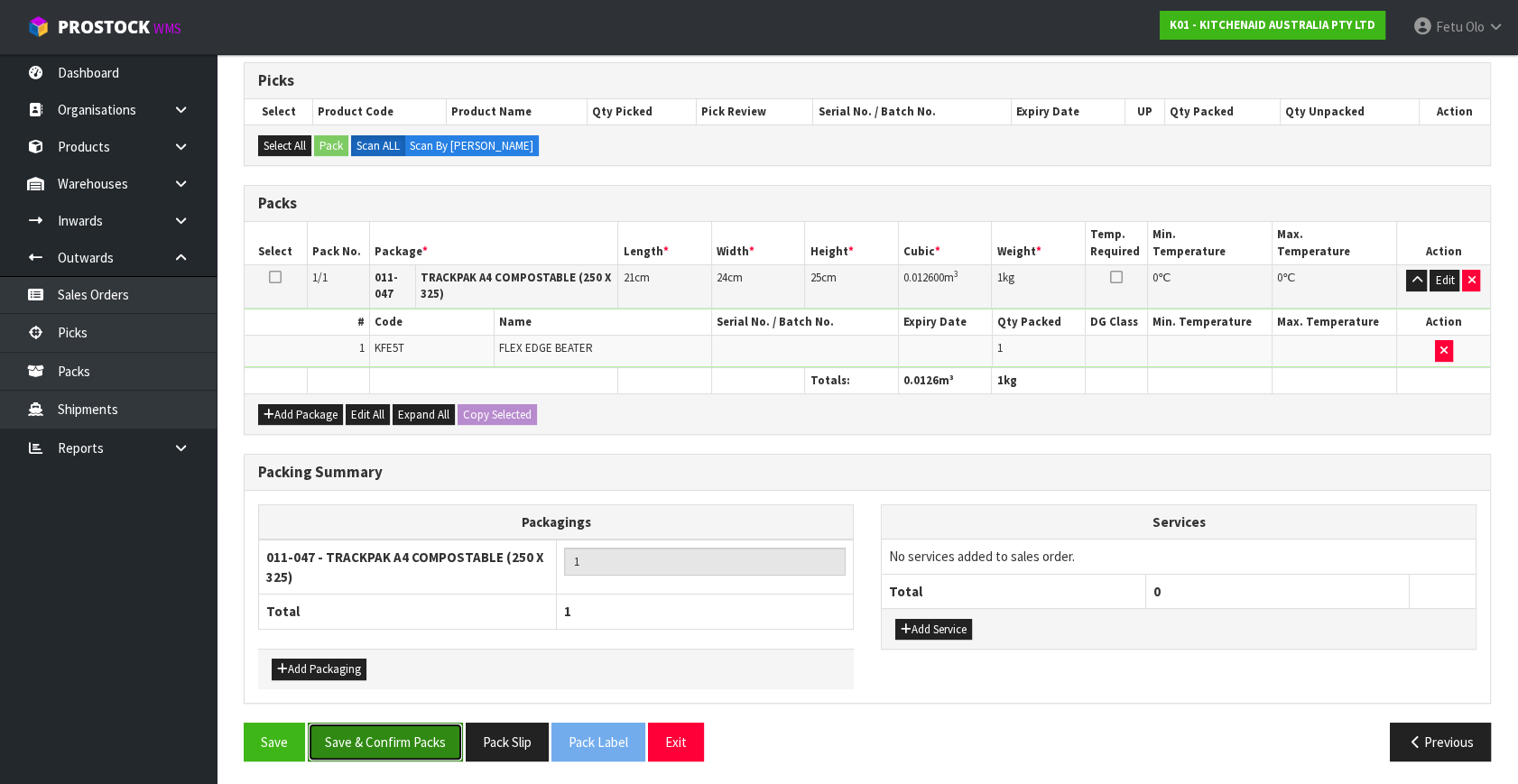
click at [429, 737] on button "Save & Confirm Packs" at bounding box center [385, 742] width 155 height 39
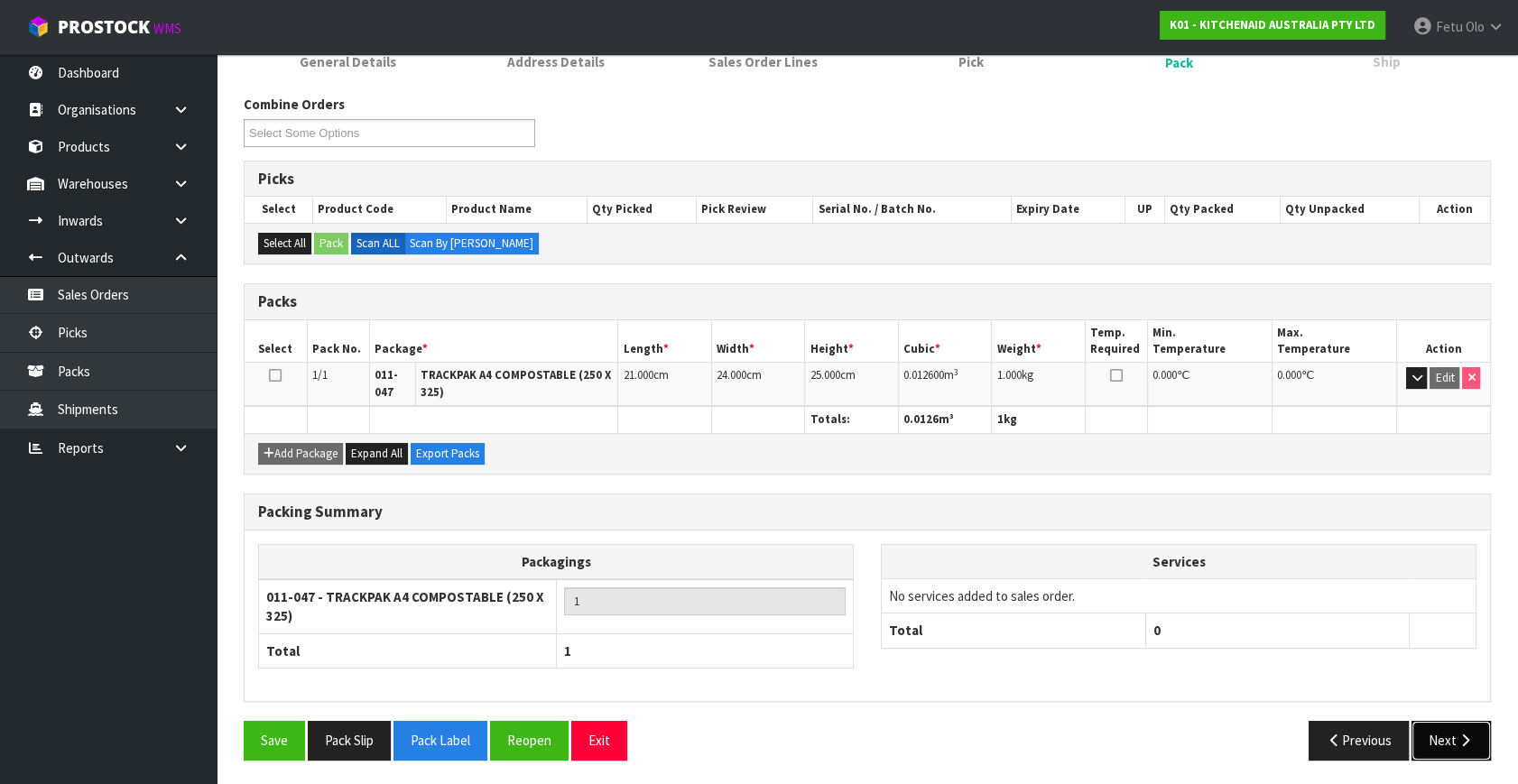
click at [1432, 721] on button "Next" at bounding box center [1451, 740] width 80 height 39
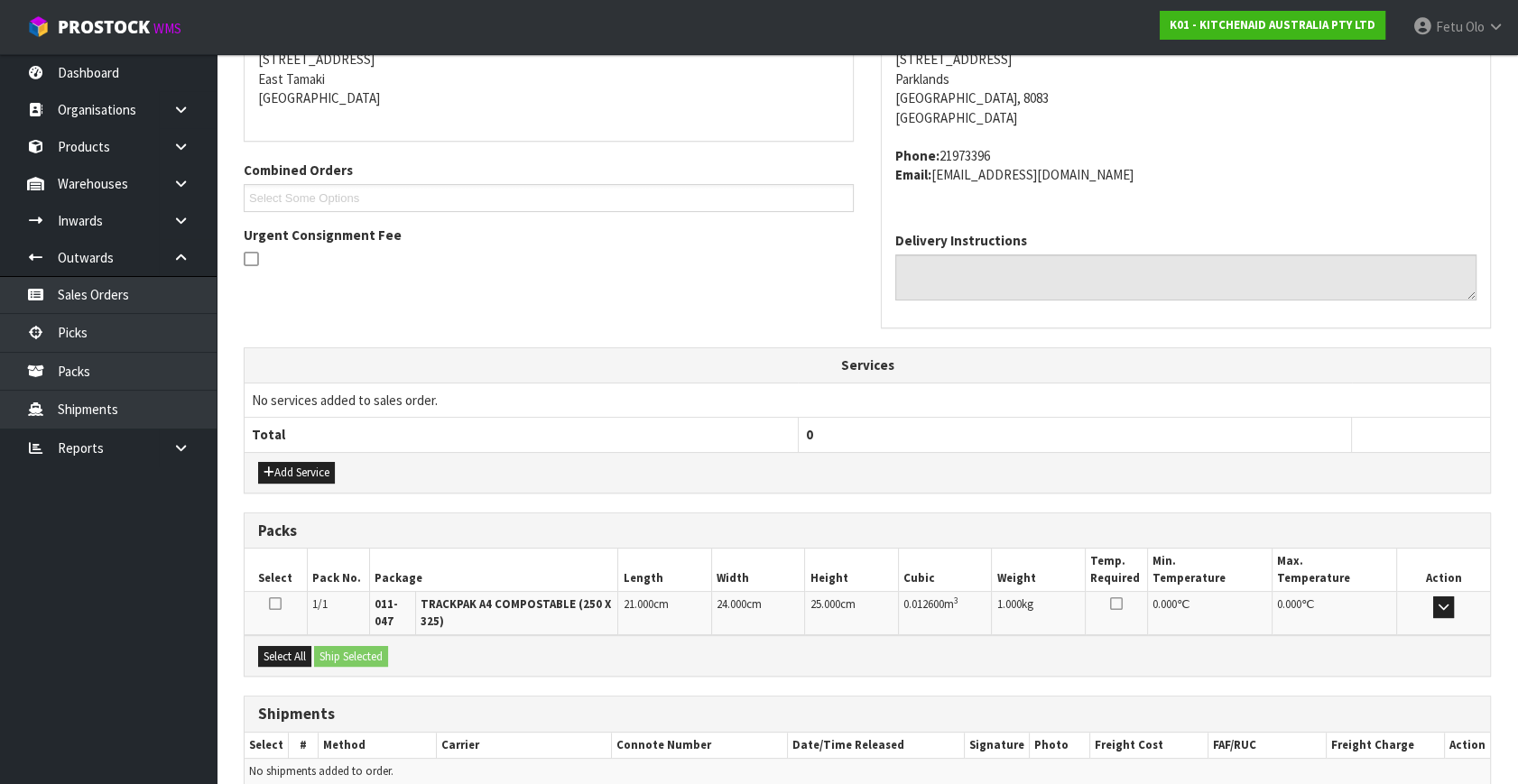
scroll to position [457, 0]
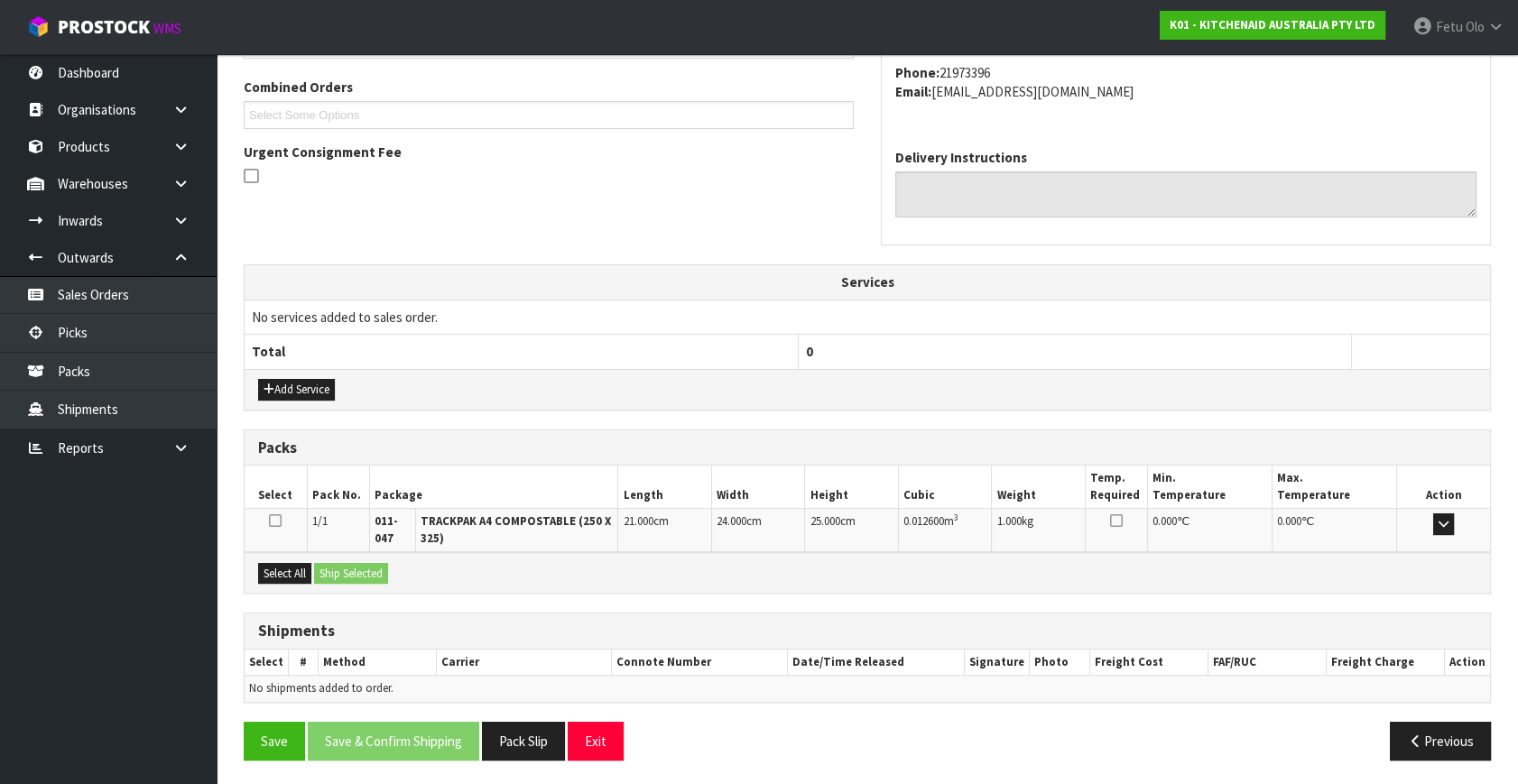
click at [275, 586] on div "Select All Ship Selected" at bounding box center [867, 572] width 1245 height 41
click at [317, 574] on div "Select All Ship Selected" at bounding box center [867, 572] width 1245 height 41
drag, startPoint x: 289, startPoint y: 560, endPoint x: 358, endPoint y: 567, distance: 69.4
click at [298, 563] on button "Select All" at bounding box center [284, 573] width 53 height 21
click at [358, 567] on button "Ship Selected" at bounding box center [351, 573] width 74 height 21
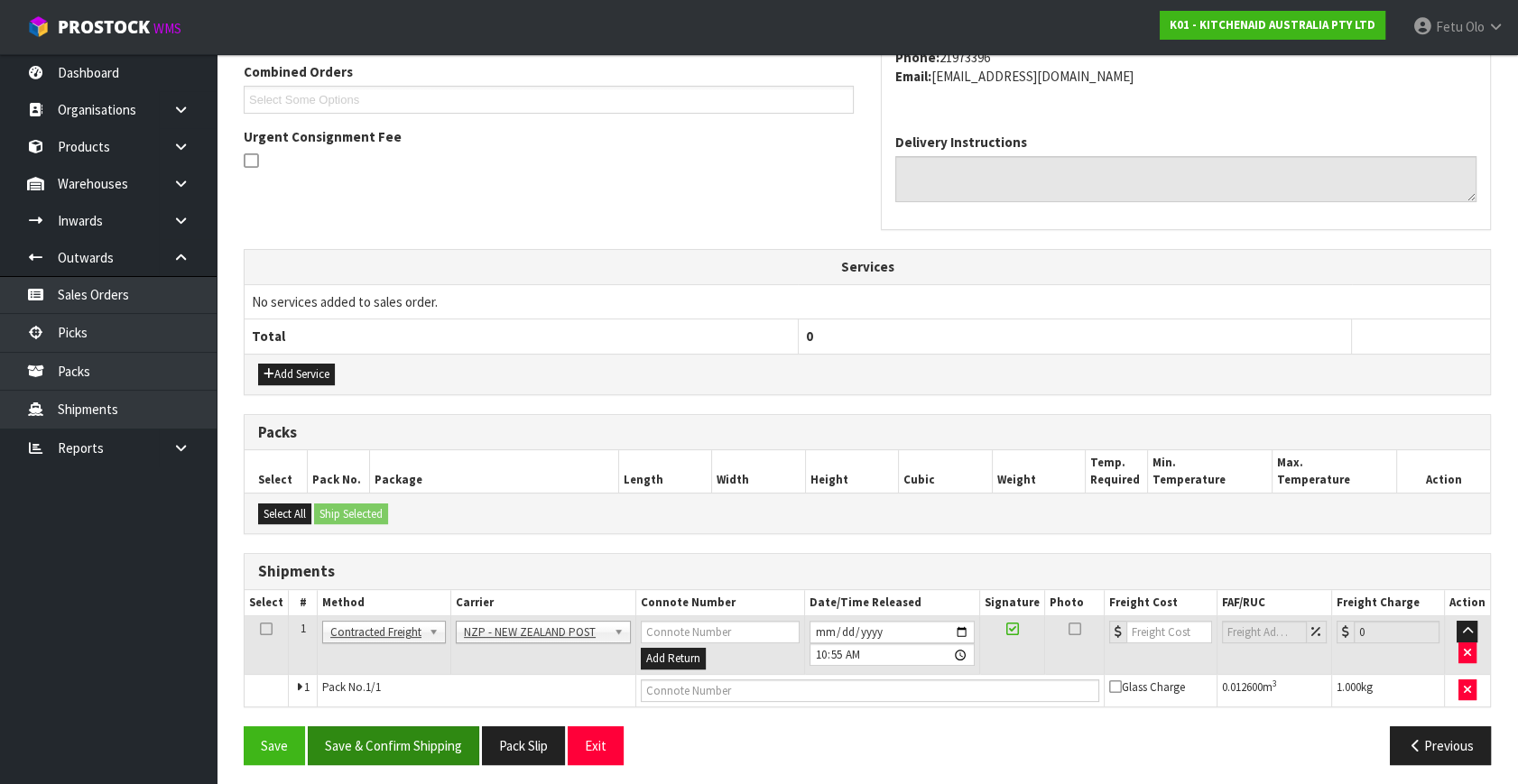
scroll to position [476, 0]
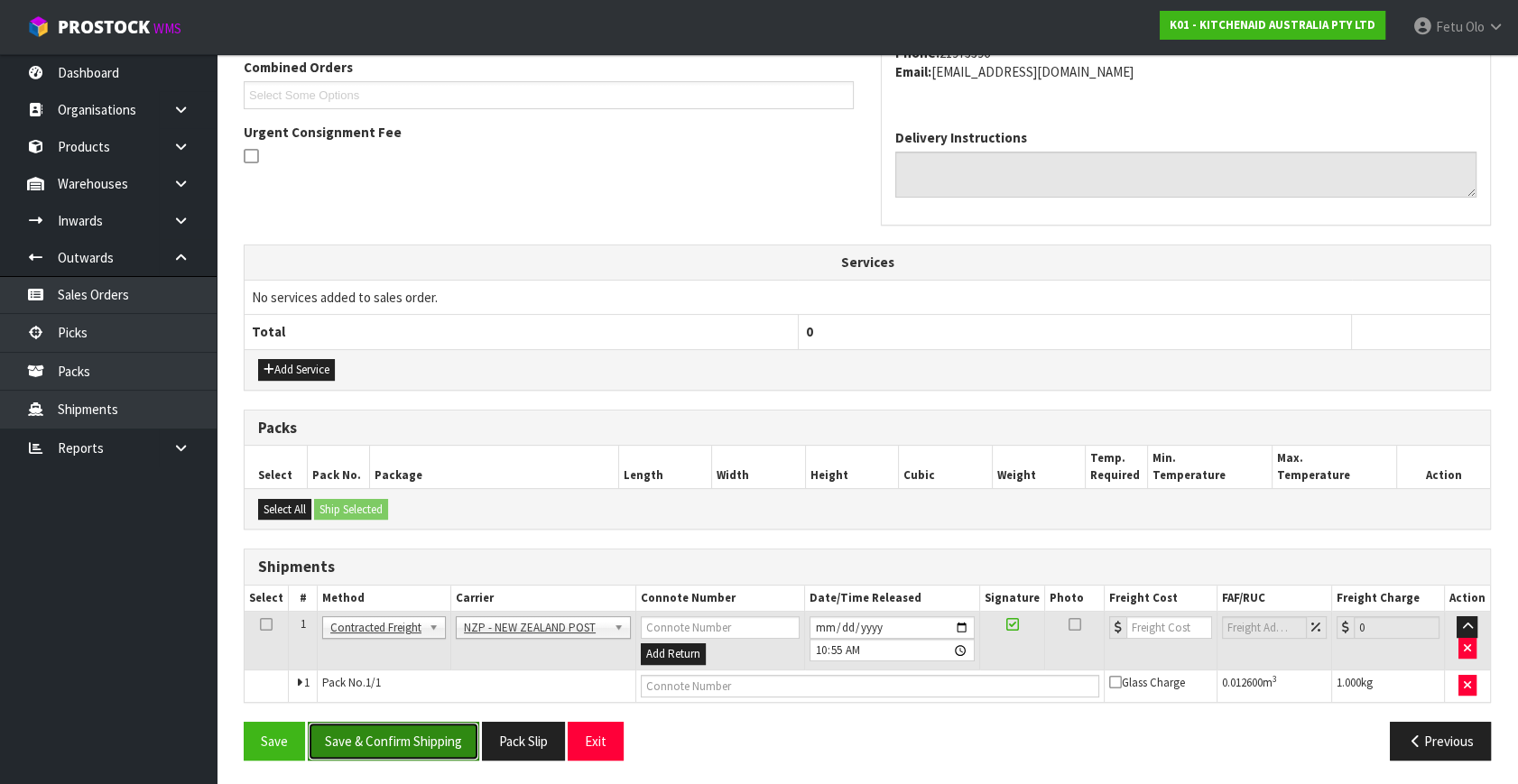
drag, startPoint x: 415, startPoint y: 741, endPoint x: 401, endPoint y: 728, distance: 19.1
click at [415, 740] on button "Save & Confirm Shipping" at bounding box center [393, 741] width 172 height 39
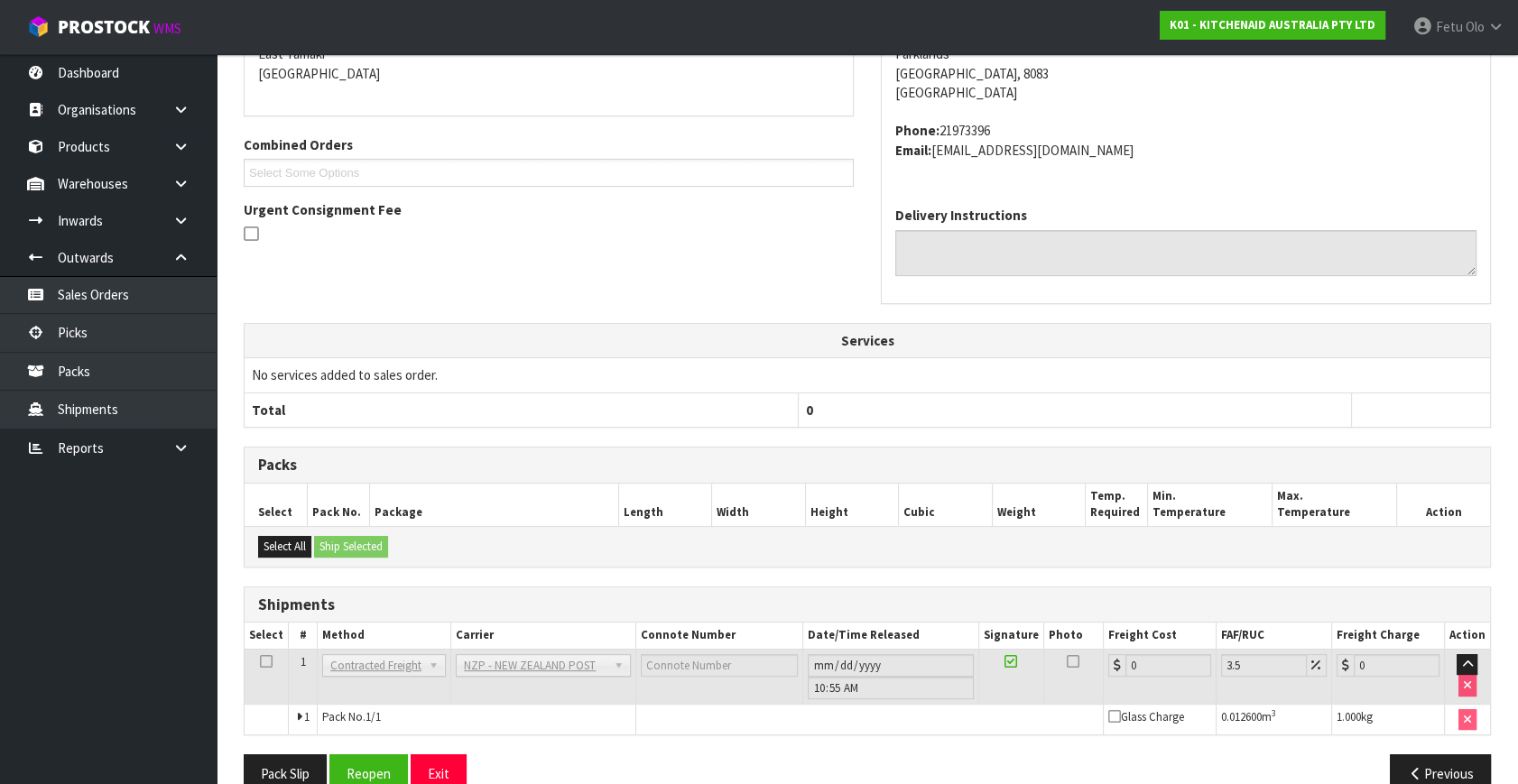
scroll to position [451, 0]
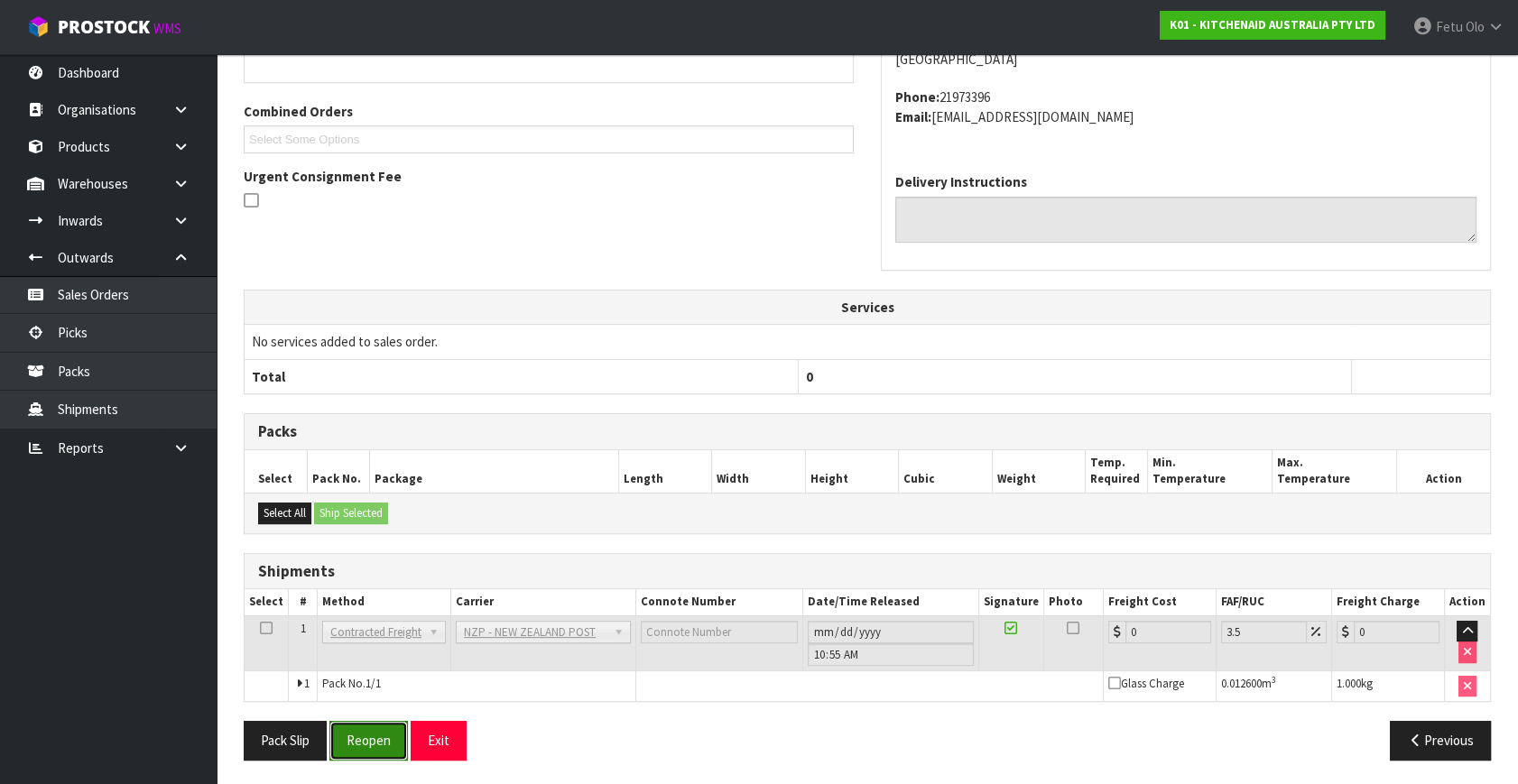
click at [399, 735] on button "Reopen" at bounding box center [368, 740] width 79 height 39
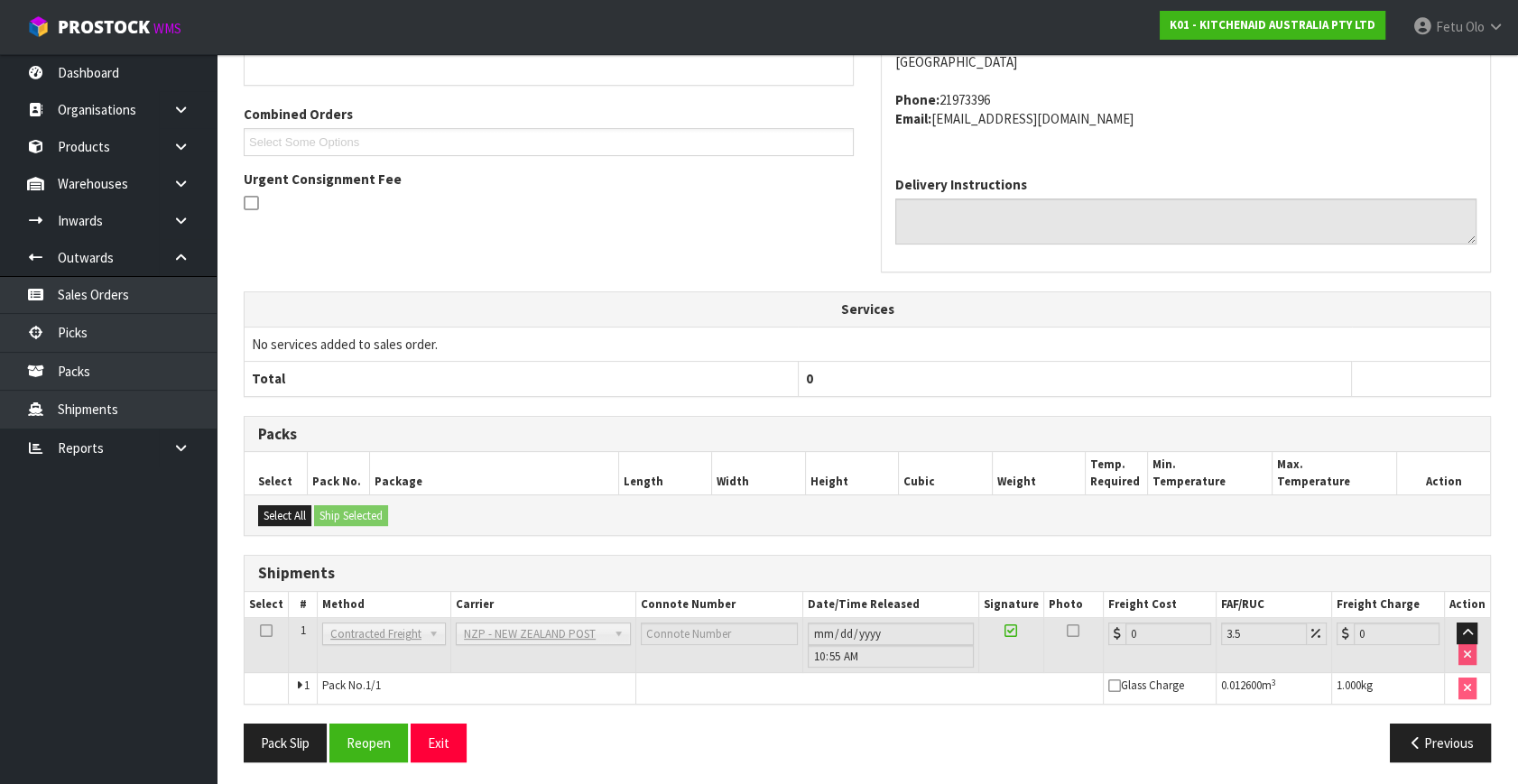
scroll to position [432, 0]
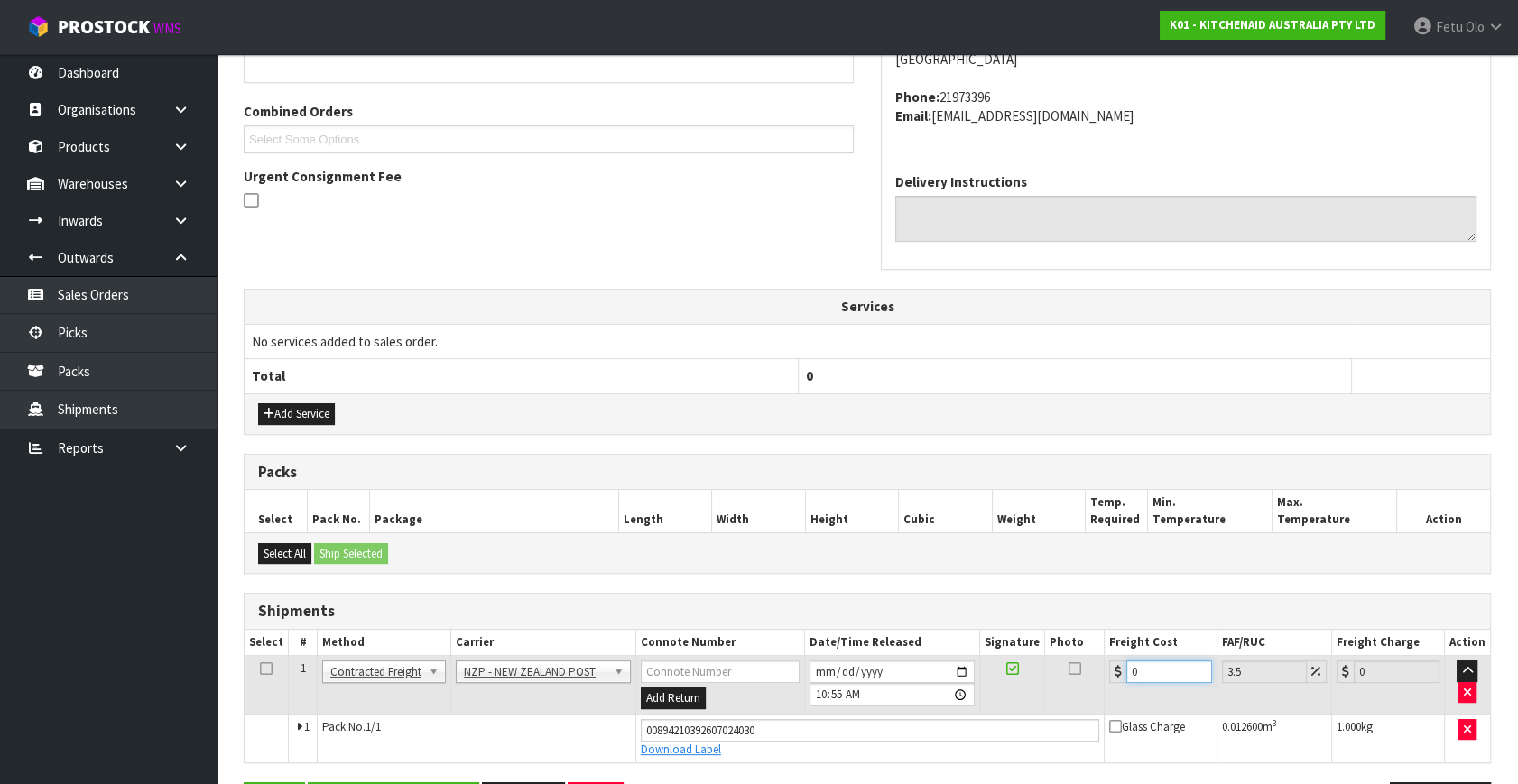
drag, startPoint x: 1153, startPoint y: 670, endPoint x: 994, endPoint y: 708, distance: 163.5
click at [994, 708] on tr "1 Client Local Pickup Customer Local Pickup Company Freight Contracted Freight …" at bounding box center [867, 685] width 1245 height 58
type input "5"
type input "5.17"
type input "5.2"
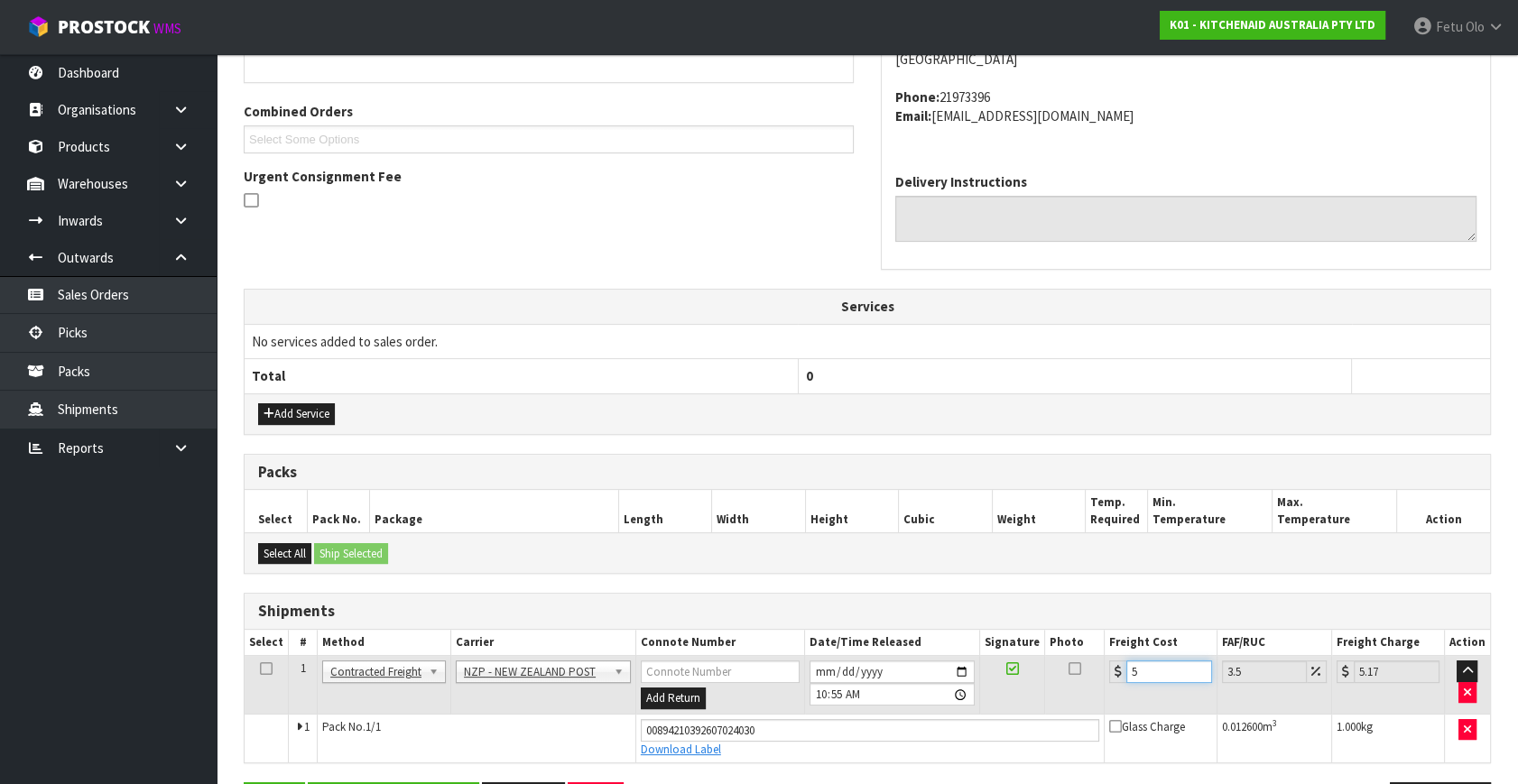
type input "5.38"
type input "5.29"
type input "5.48"
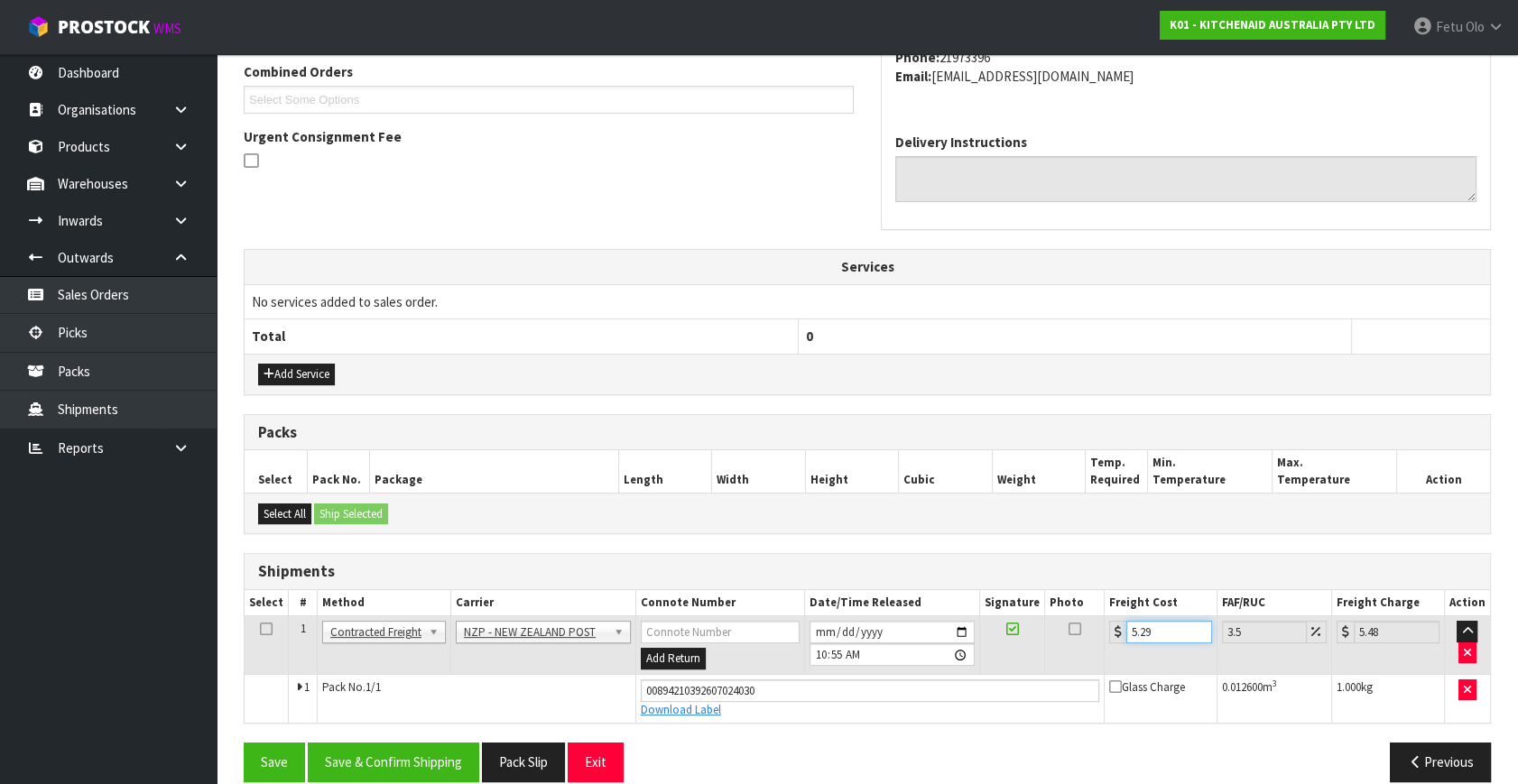
scroll to position [494, 0]
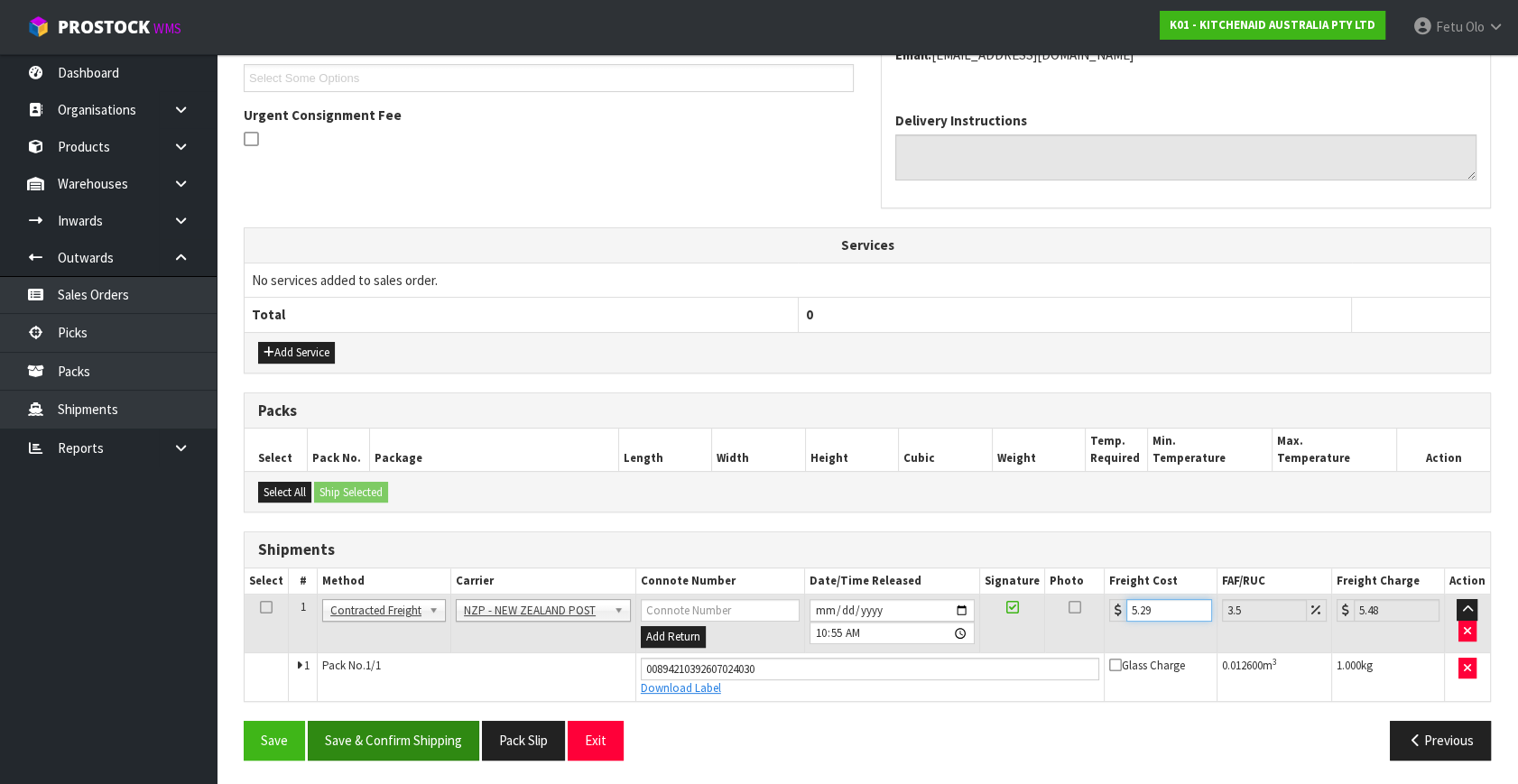
type input "5.29"
click at [401, 728] on button "Save & Confirm Shipping" at bounding box center [393, 740] width 172 height 39
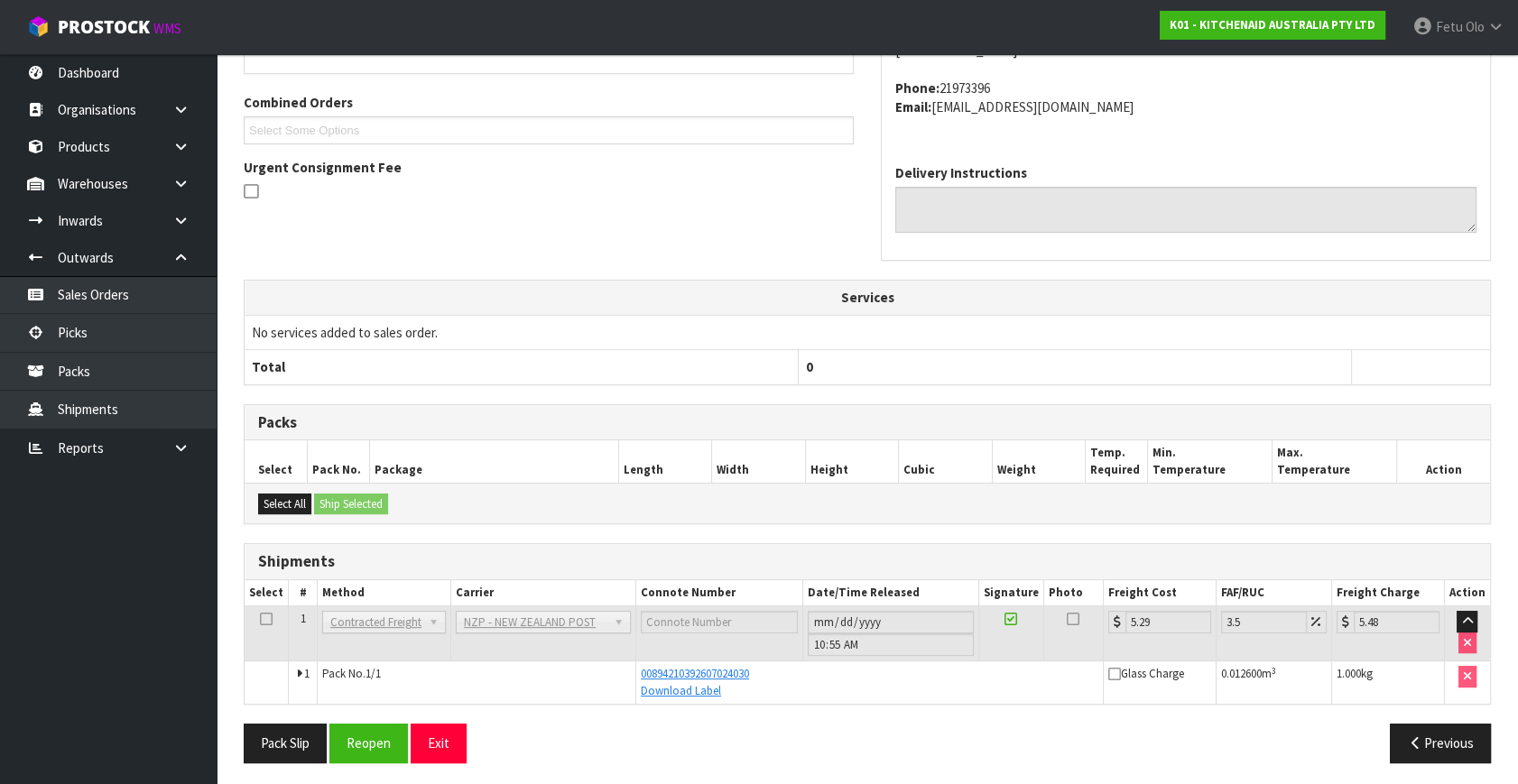
scroll to position [444, 0]
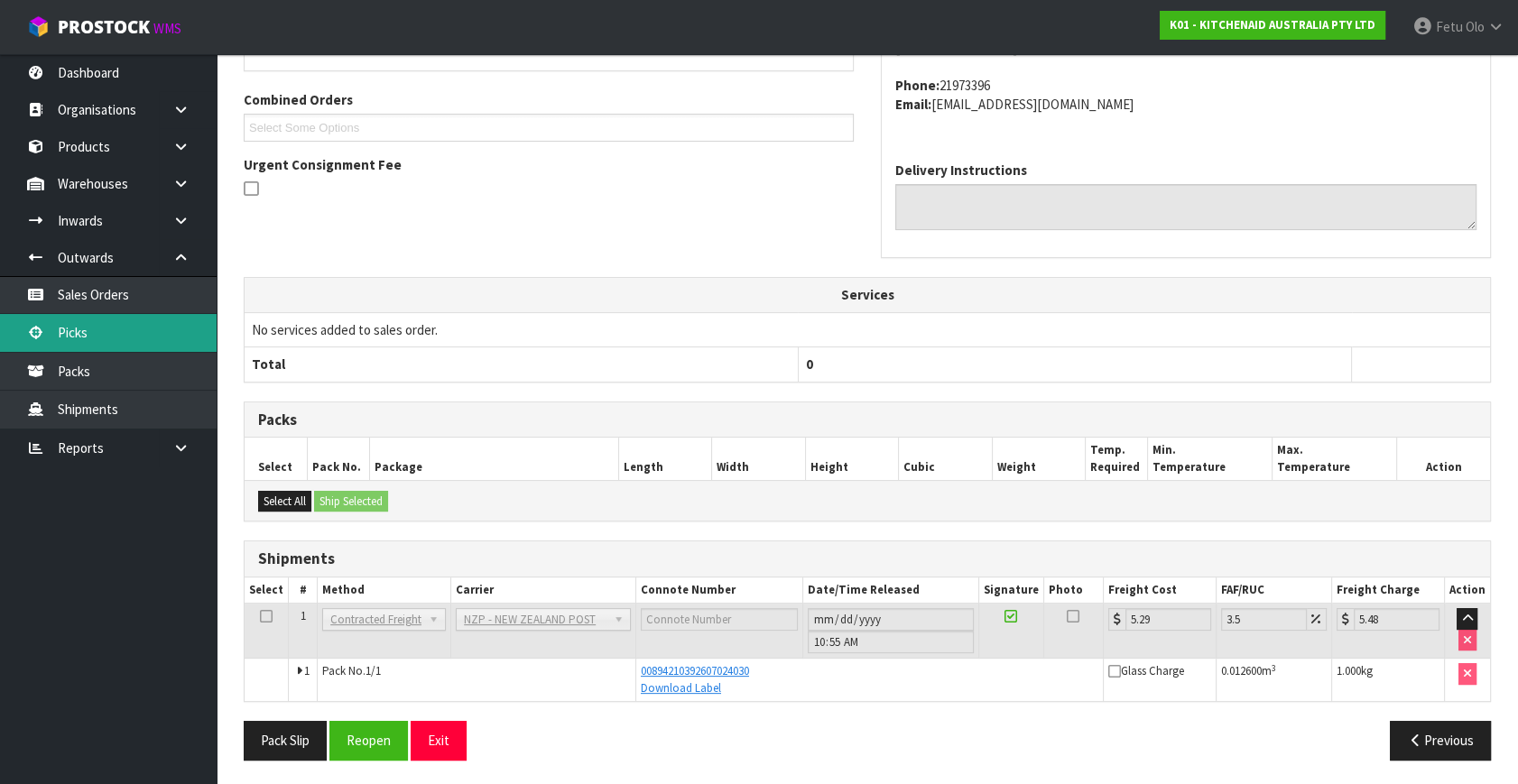
drag, startPoint x: 78, startPoint y: 322, endPoint x: 122, endPoint y: 315, distance: 44.6
click at [78, 322] on link "Picks" at bounding box center [108, 333] width 216 height 37
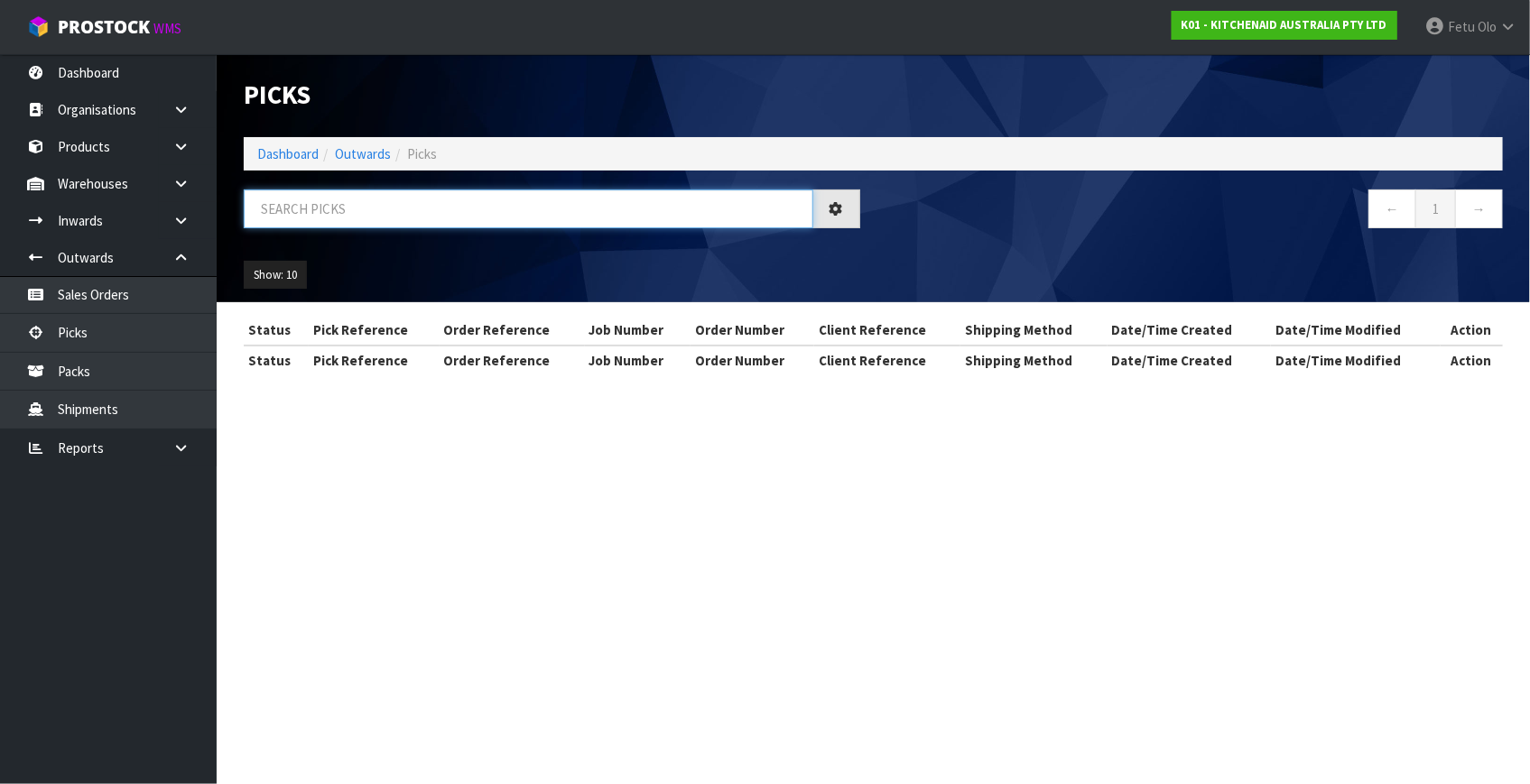
click at [371, 222] on input "text" at bounding box center [528, 209] width 570 height 39
type input "80062"
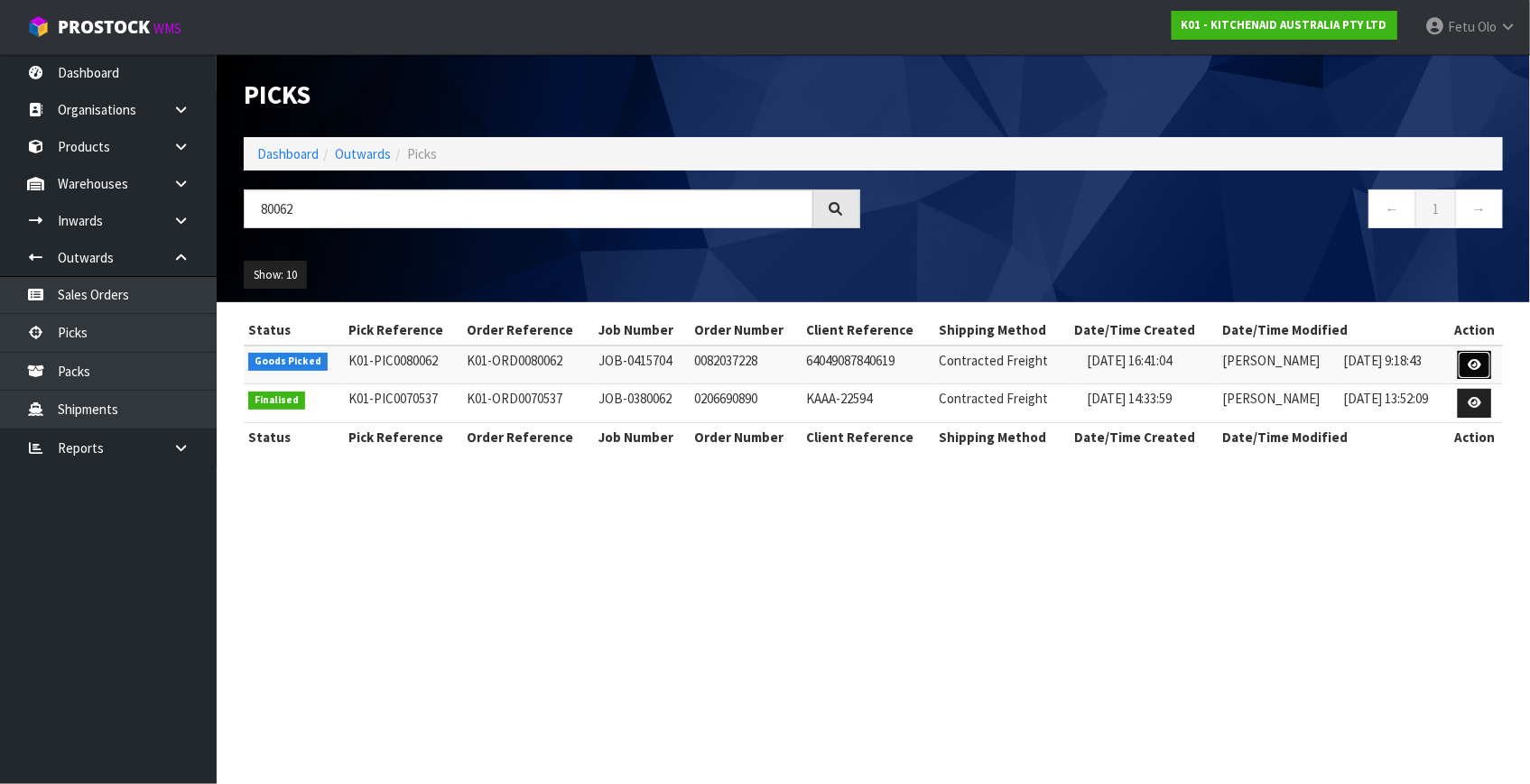
click at [1467, 363] on link at bounding box center [1475, 366] width 33 height 29
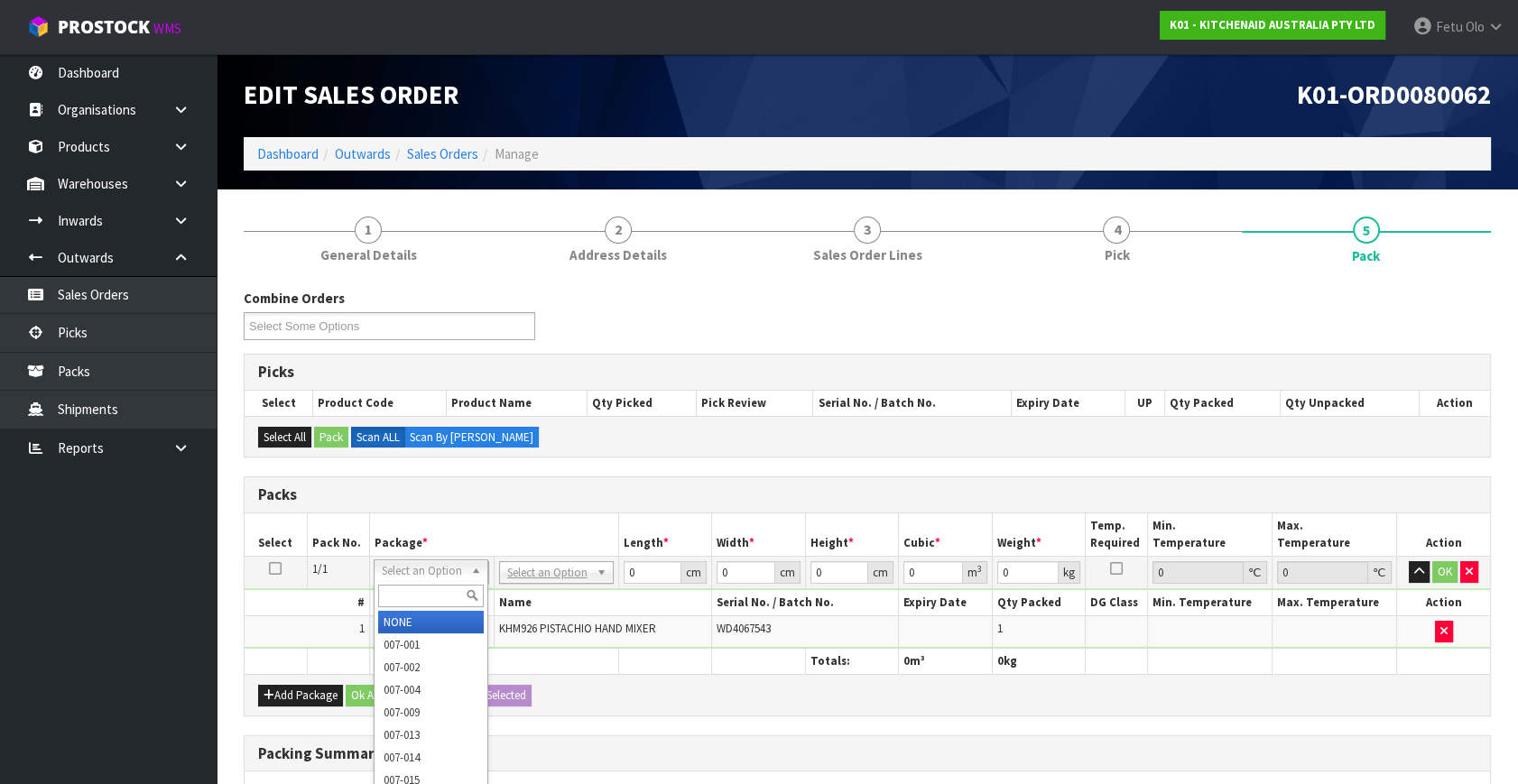
click at [444, 592] on input "text" at bounding box center [431, 596] width 106 height 22
type input "011"
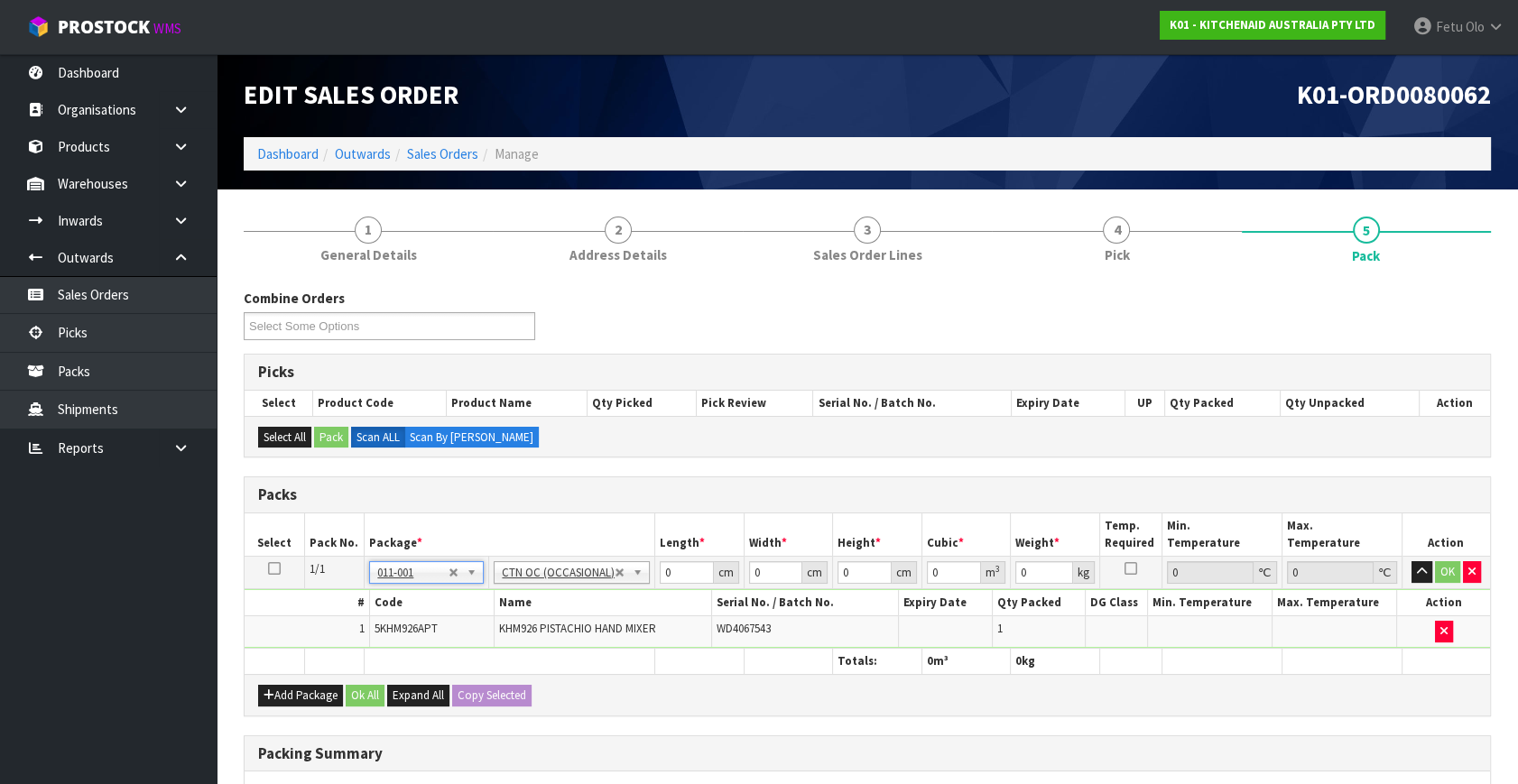
type input "1.75"
drag, startPoint x: 680, startPoint y: 569, endPoint x: 487, endPoint y: 636, distance: 204.3
click at [488, 635] on tbody "1/1 NONE 007-001 007-002 007-004 007-009 007-013 007-014 007-015 007-017 007-01…" at bounding box center [867, 603] width 1245 height 92
type input "30"
type input "26"
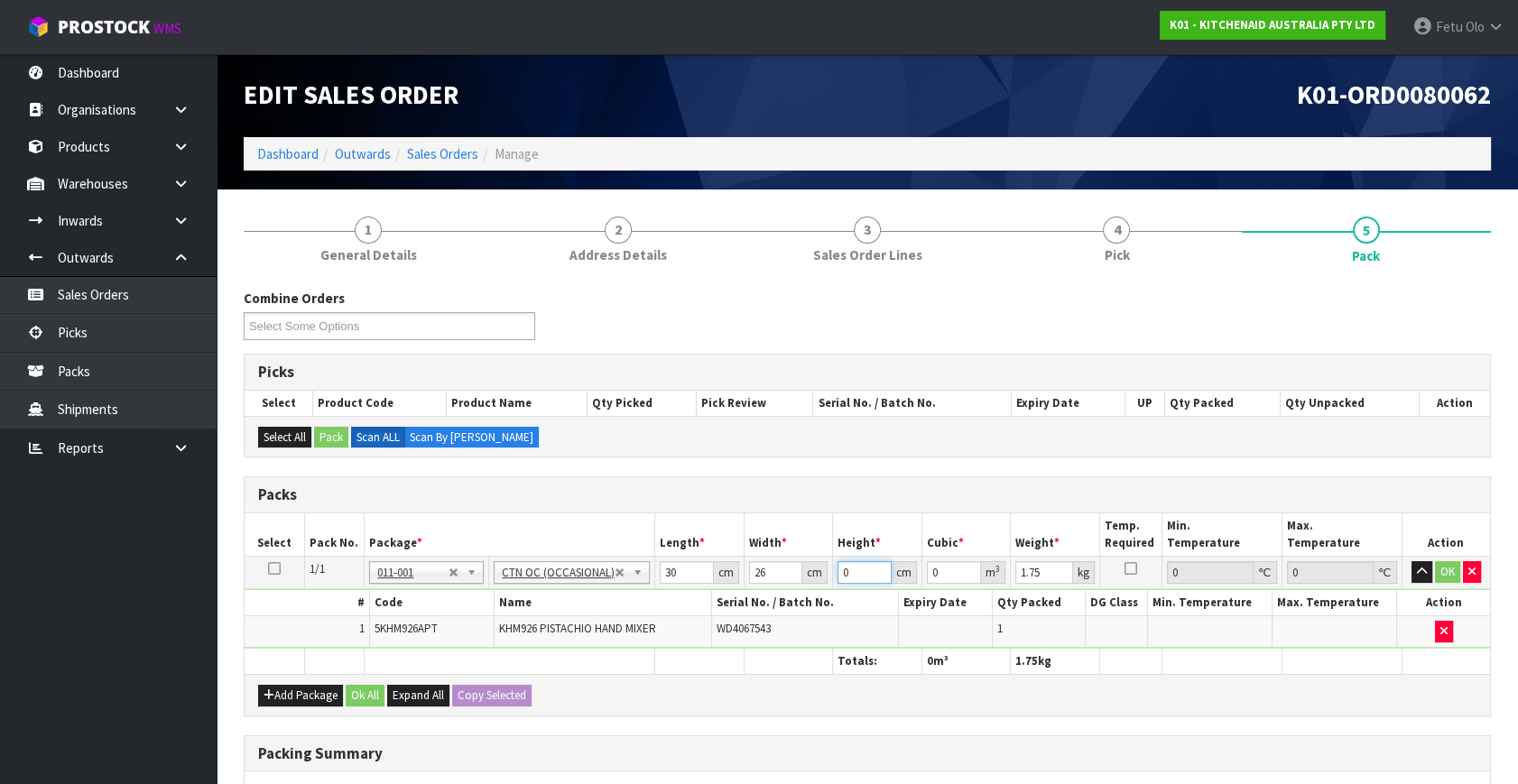
type input "2"
type input "0.00156"
type input "22"
type input "0.01716"
type input "22"
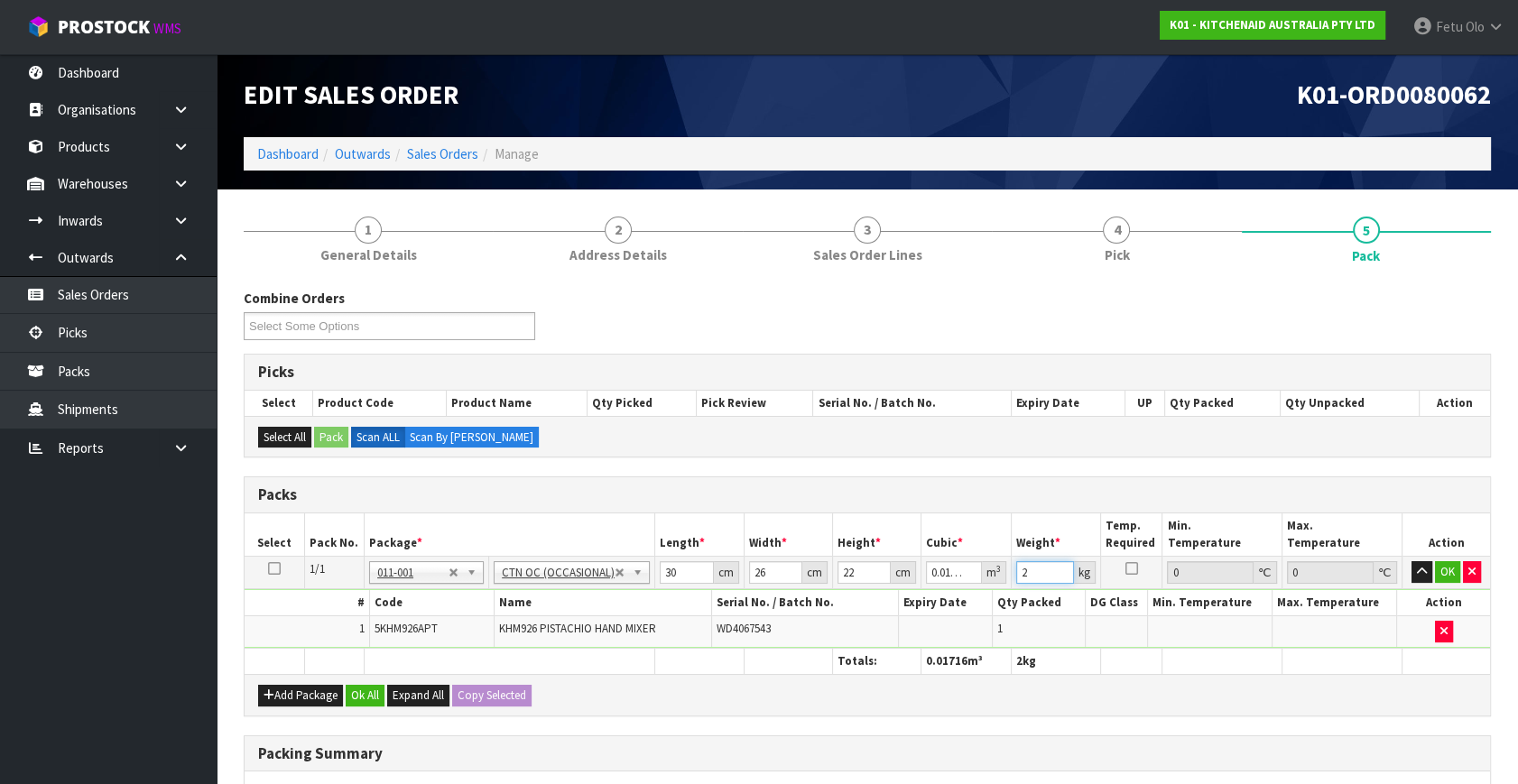
type input "2"
click button "OK" at bounding box center [1448, 572] width 25 height 21
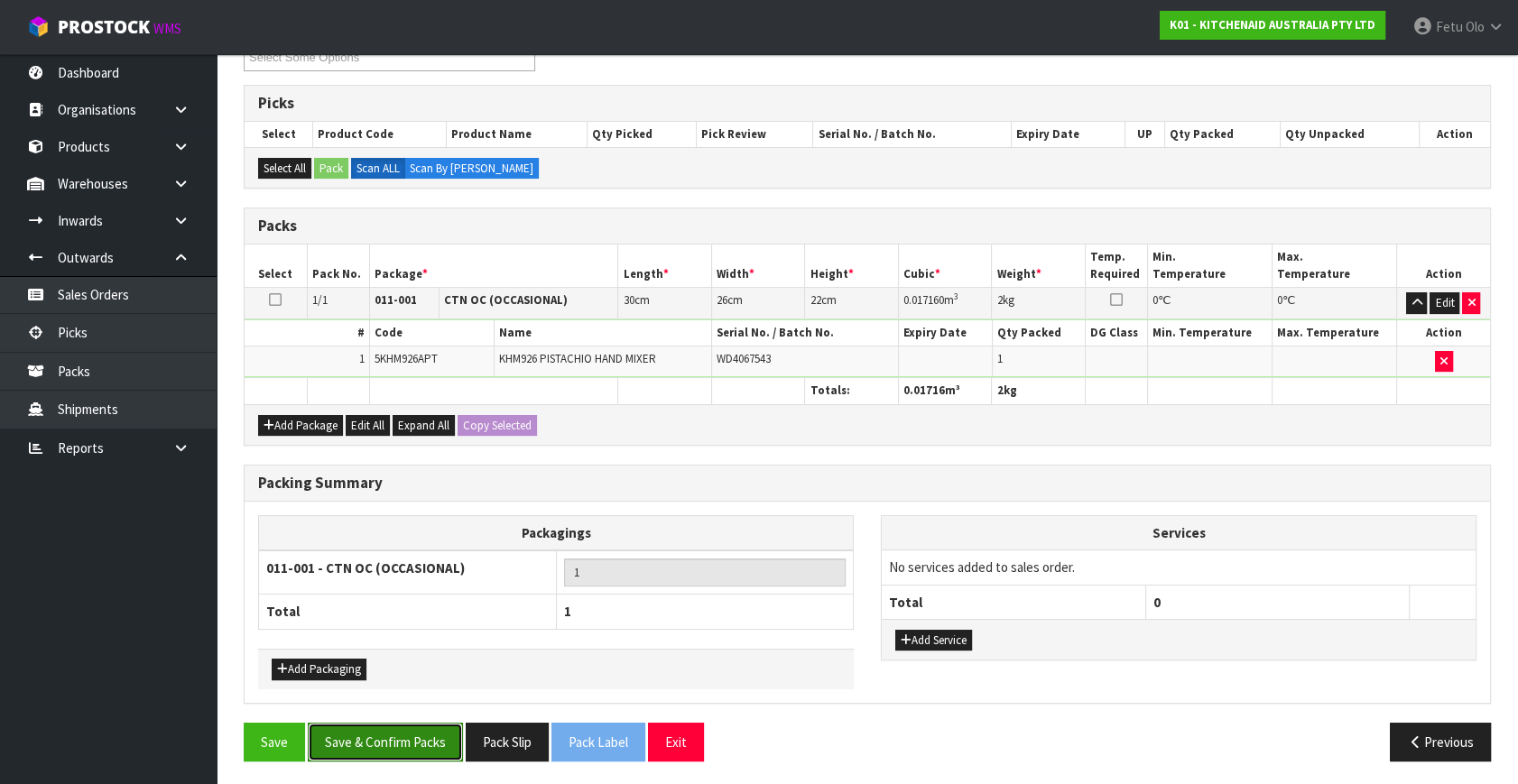
click at [384, 735] on button "Save & Confirm Packs" at bounding box center [385, 742] width 155 height 39
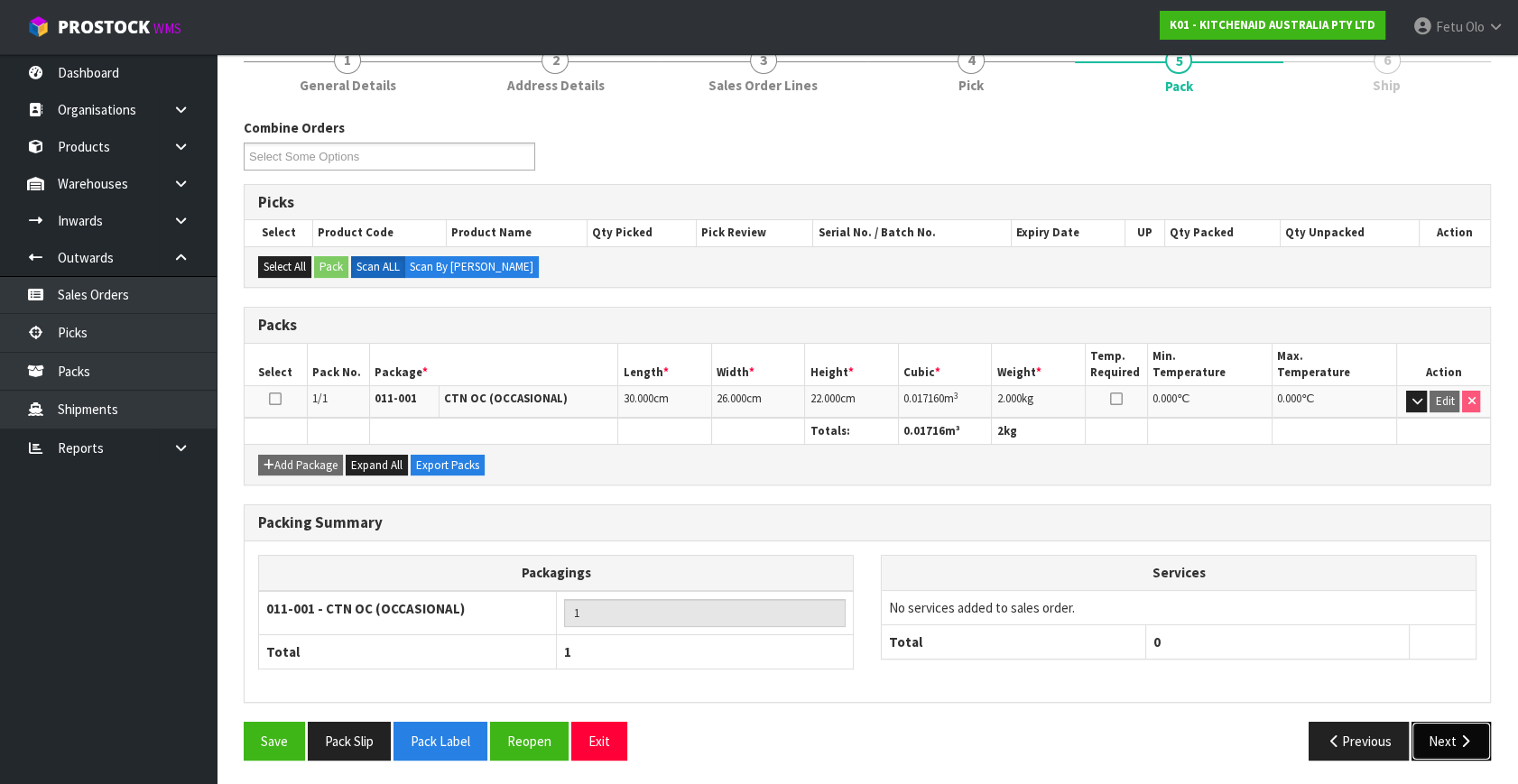
drag, startPoint x: 1469, startPoint y: 741, endPoint x: 1458, endPoint y: 742, distance: 11.0
click at [1458, 742] on icon "button" at bounding box center [1466, 741] width 17 height 14
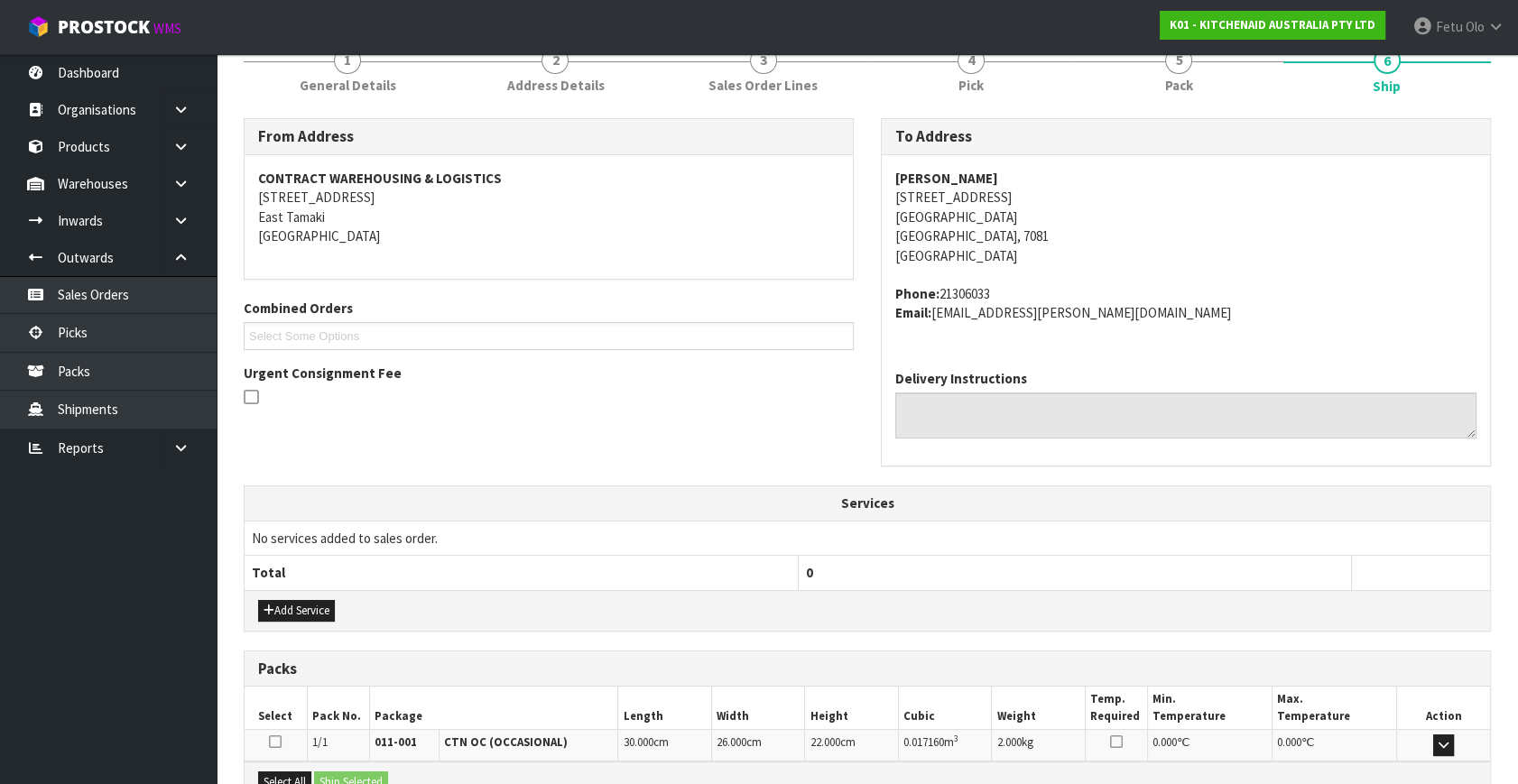
scroll to position [444, 0]
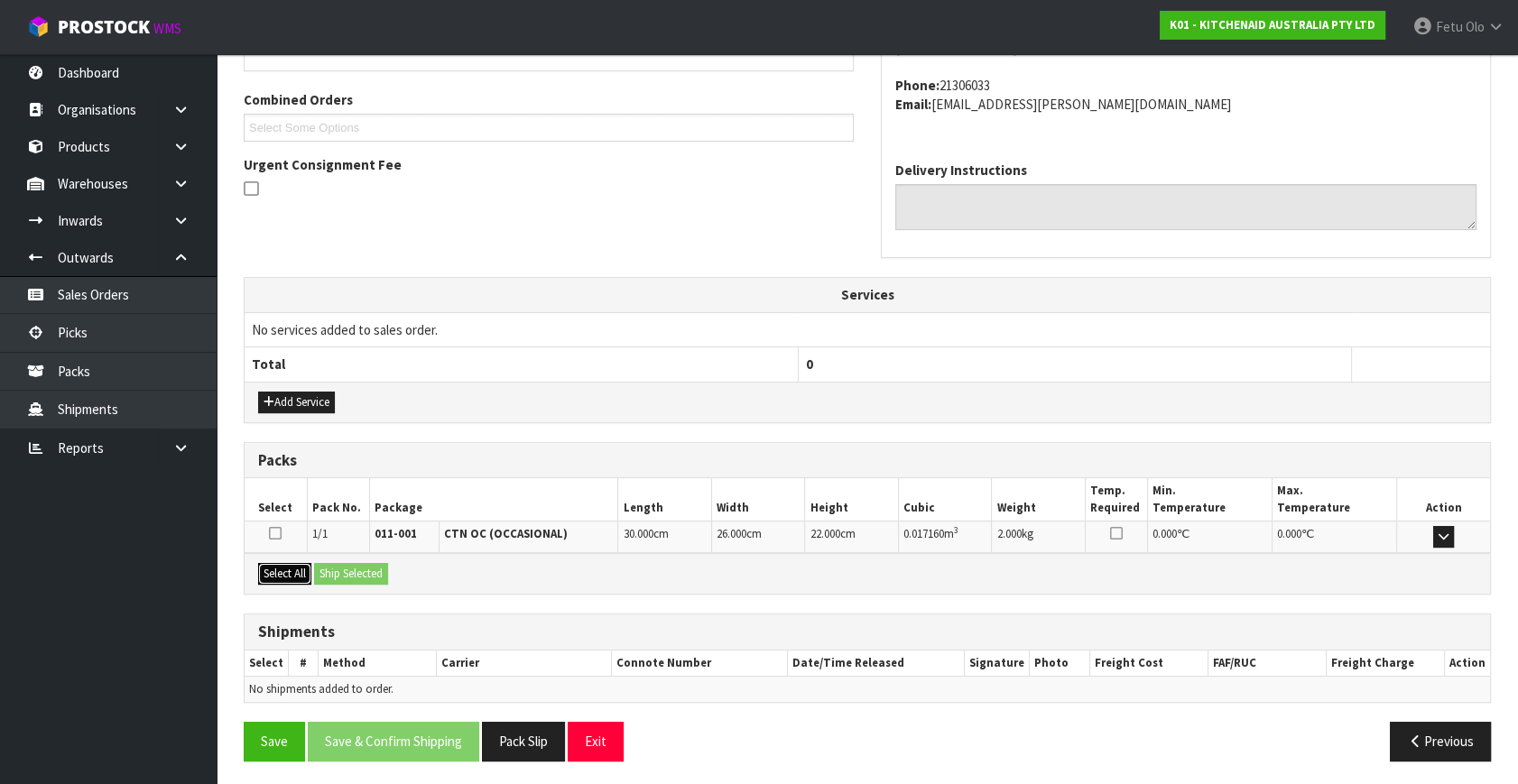
drag, startPoint x: 289, startPoint y: 573, endPoint x: 346, endPoint y: 576, distance: 57.1
click at [304, 574] on button "Select All" at bounding box center [284, 573] width 53 height 21
click at [346, 575] on button "Ship Selected" at bounding box center [351, 573] width 74 height 21
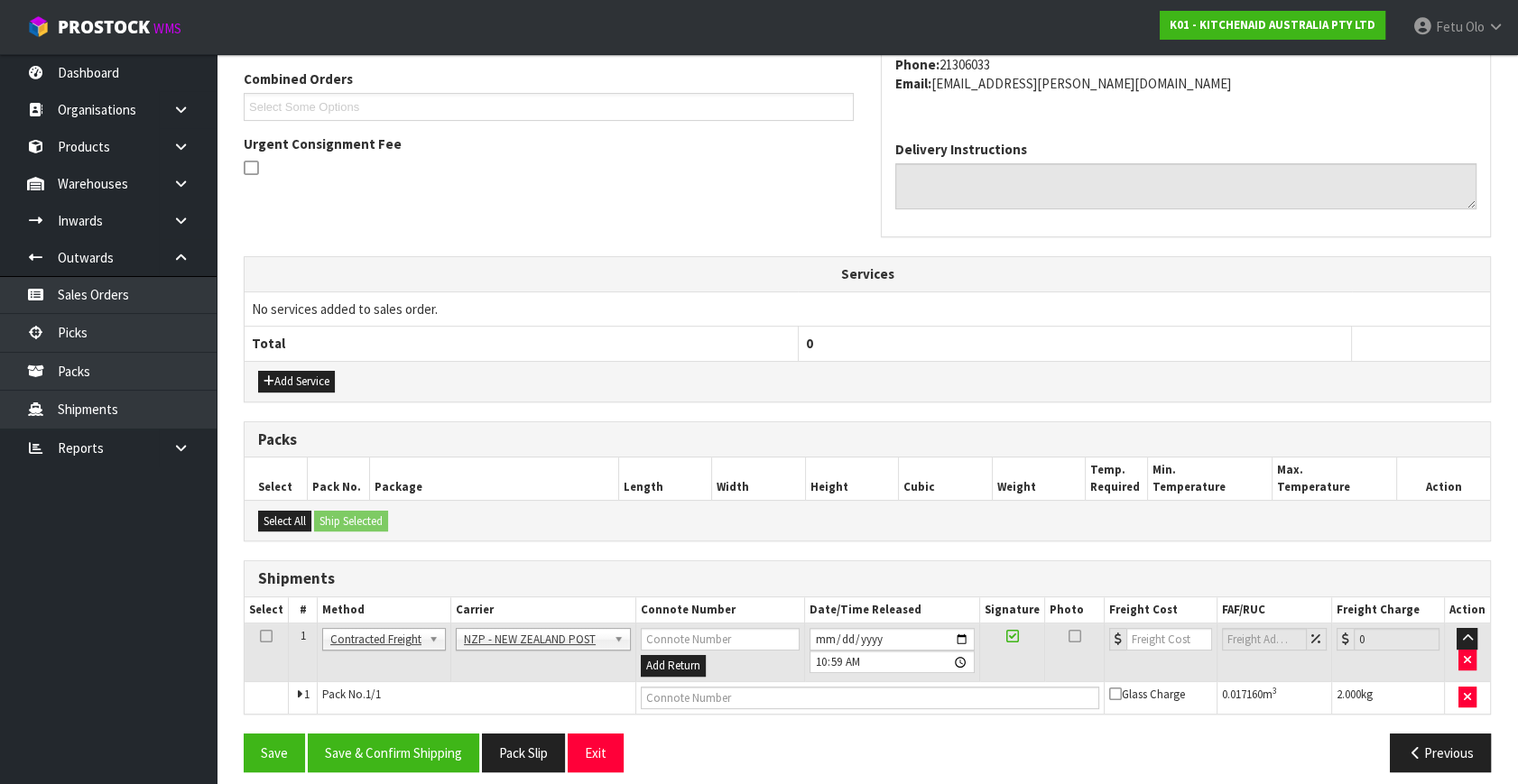
scroll to position [476, 0]
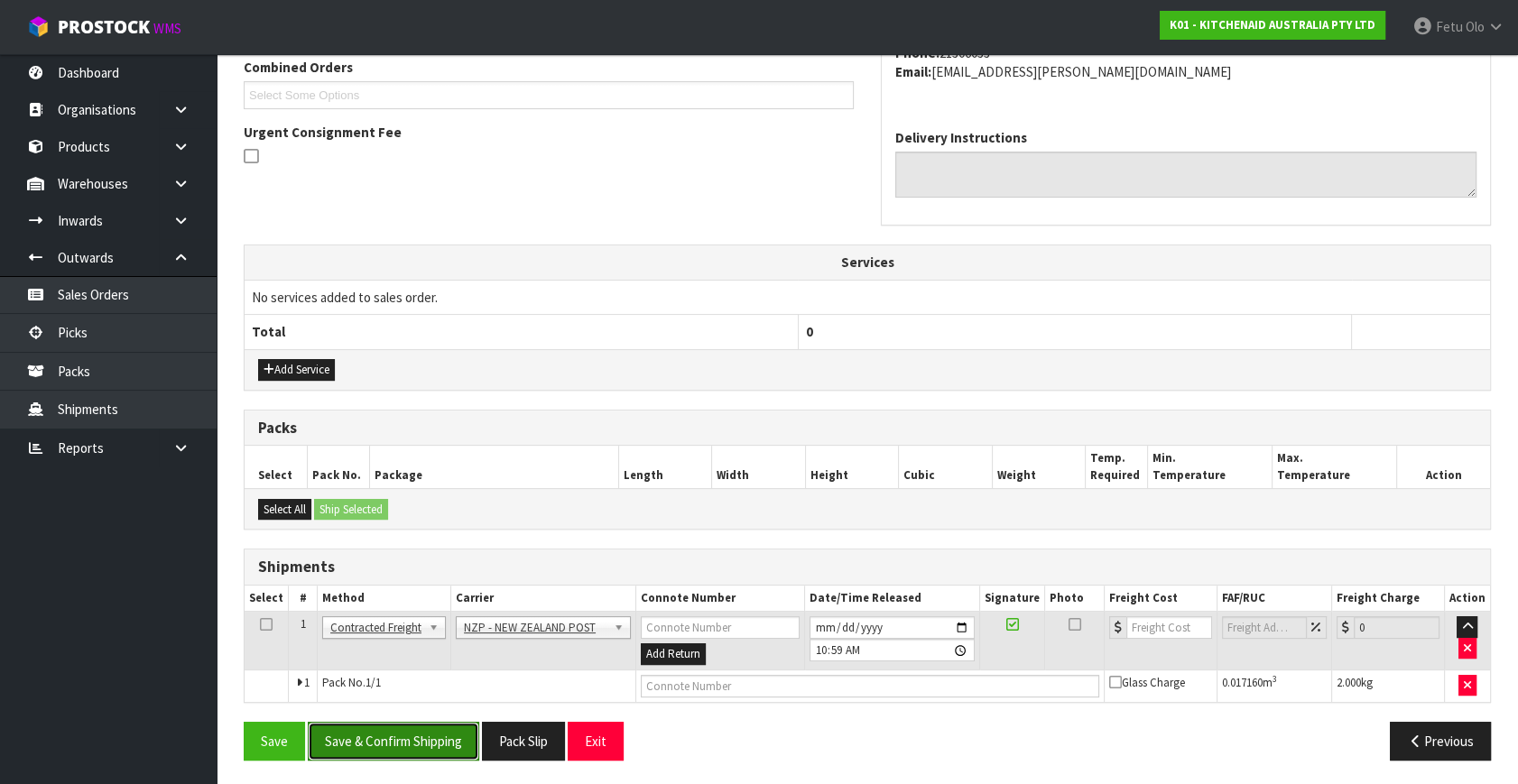
click at [442, 744] on button "Save & Confirm Shipping" at bounding box center [393, 741] width 172 height 39
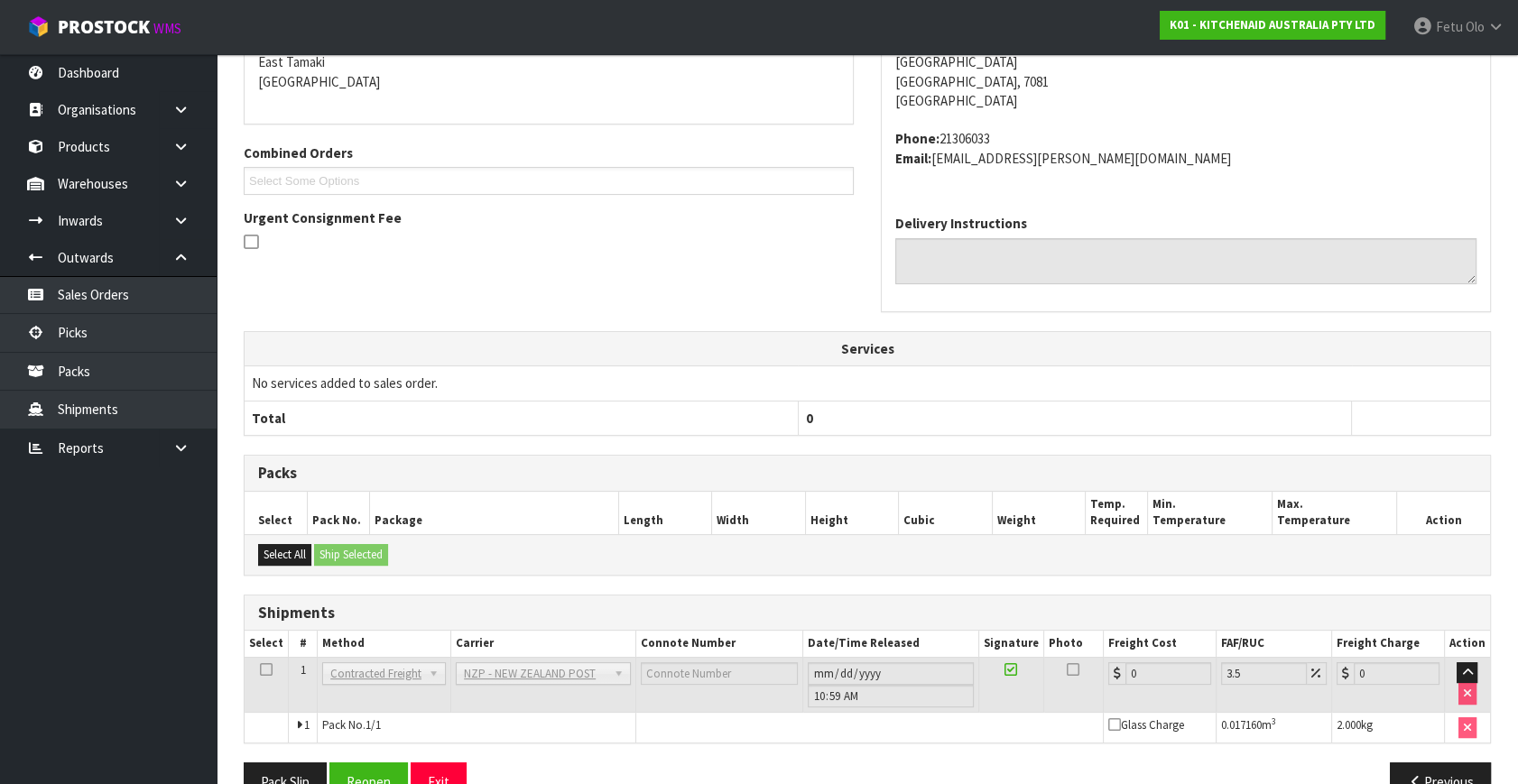
scroll to position [451, 0]
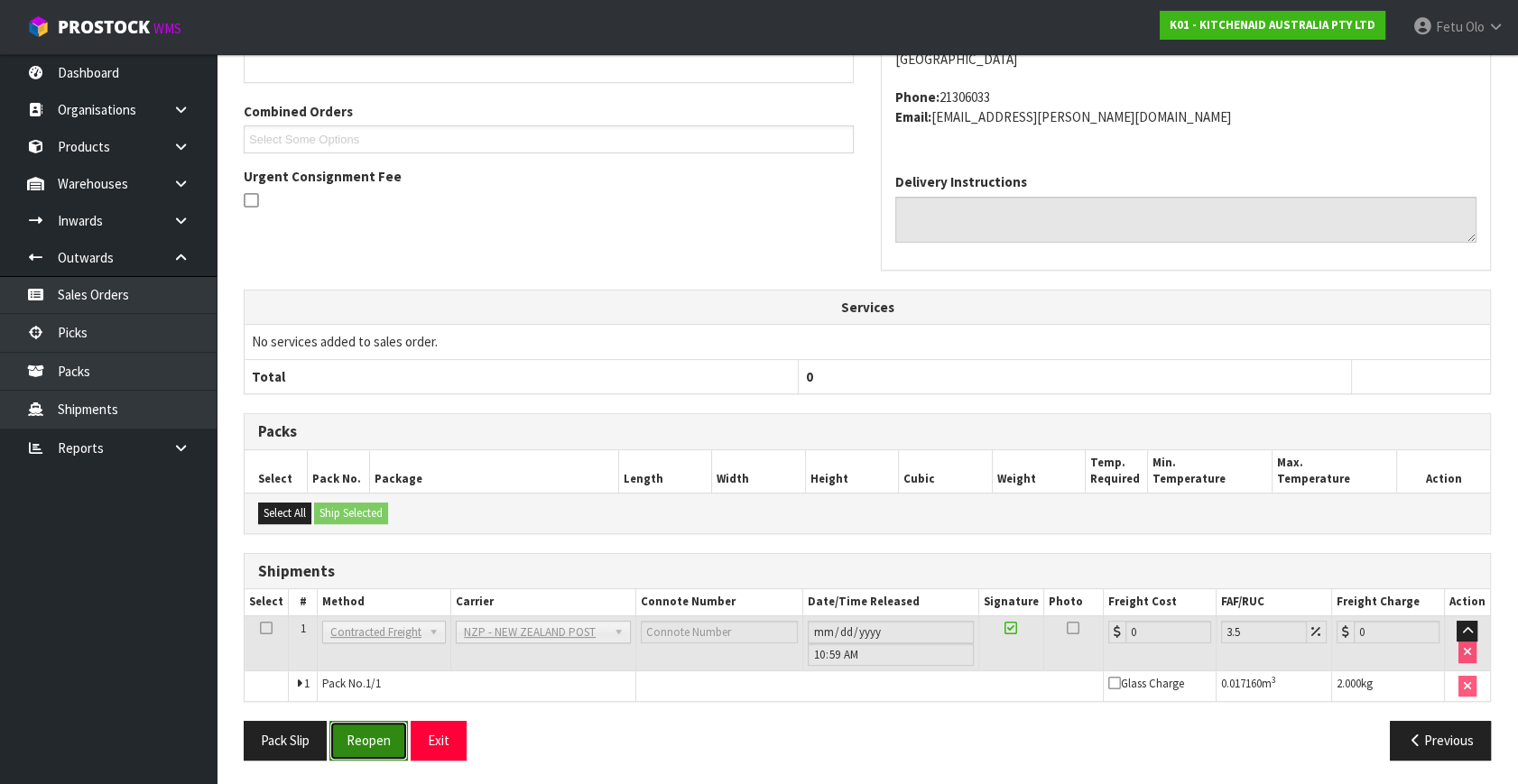
click at [358, 740] on button "Reopen" at bounding box center [368, 740] width 79 height 39
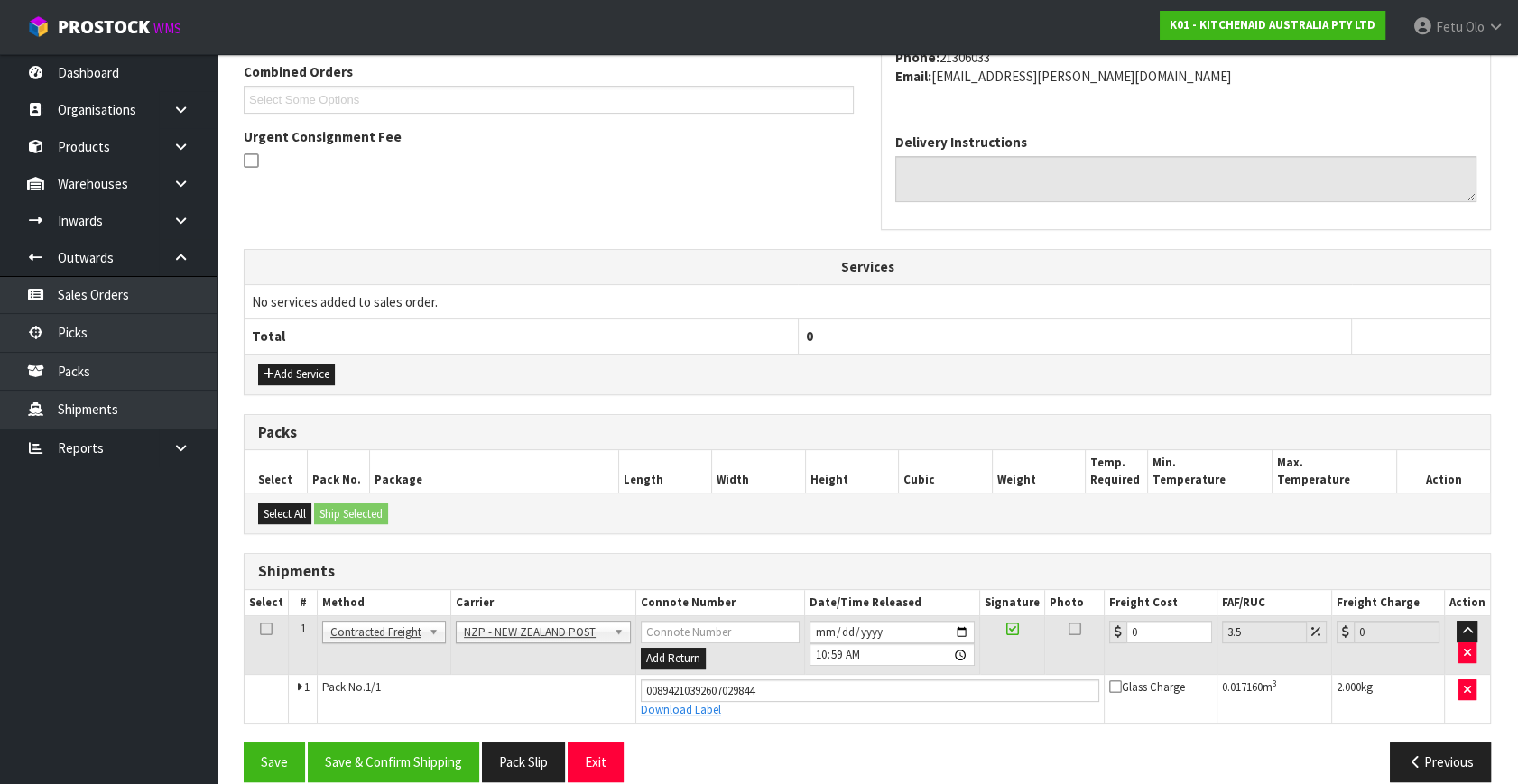
scroll to position [494, 0]
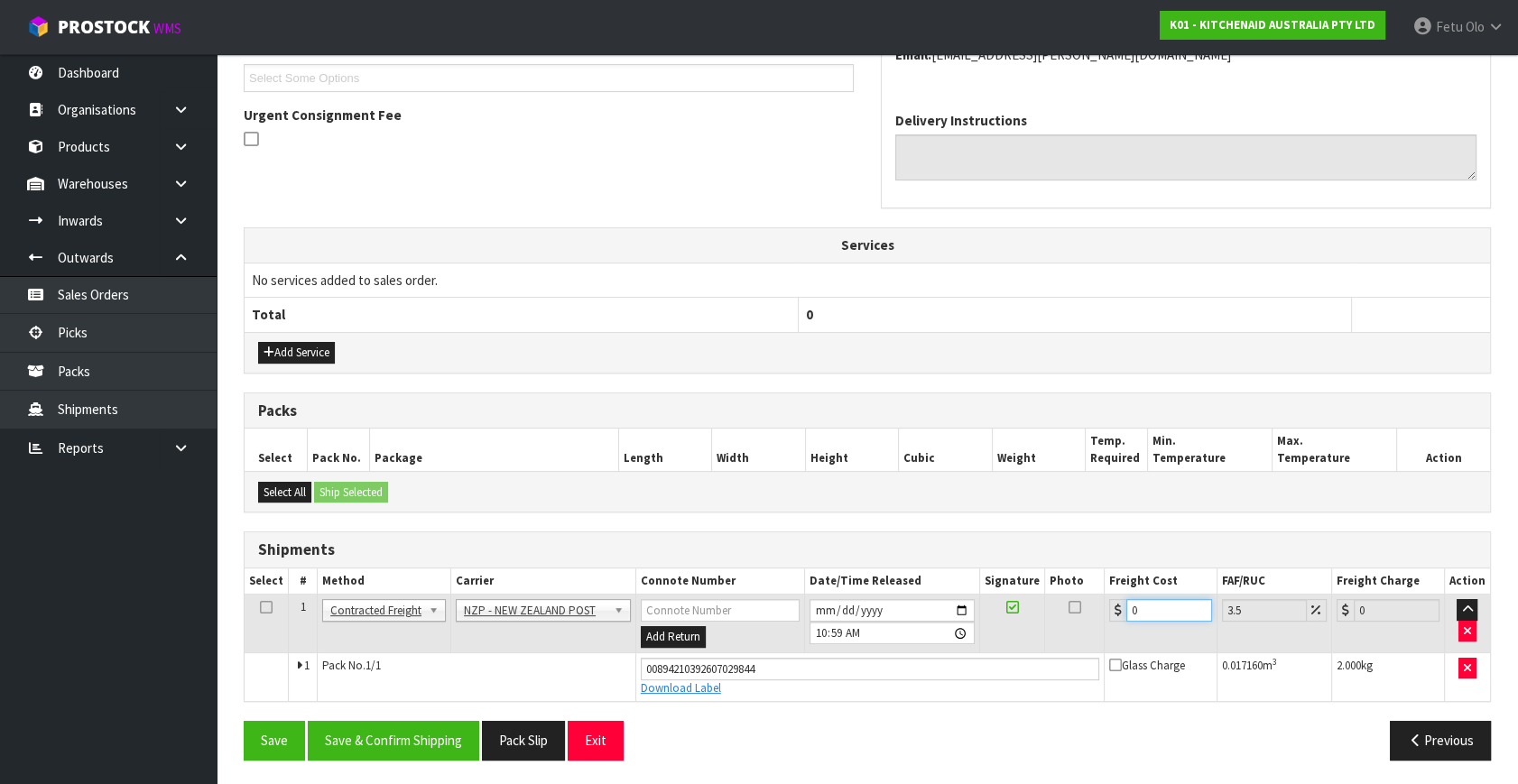
click at [997, 688] on tbody "1 Client Local Pickup Customer Local Pickup Company Freight Contracted Freight …" at bounding box center [867, 648] width 1245 height 107
type input "1"
type input "1.03"
type input "16"
type input "16.56"
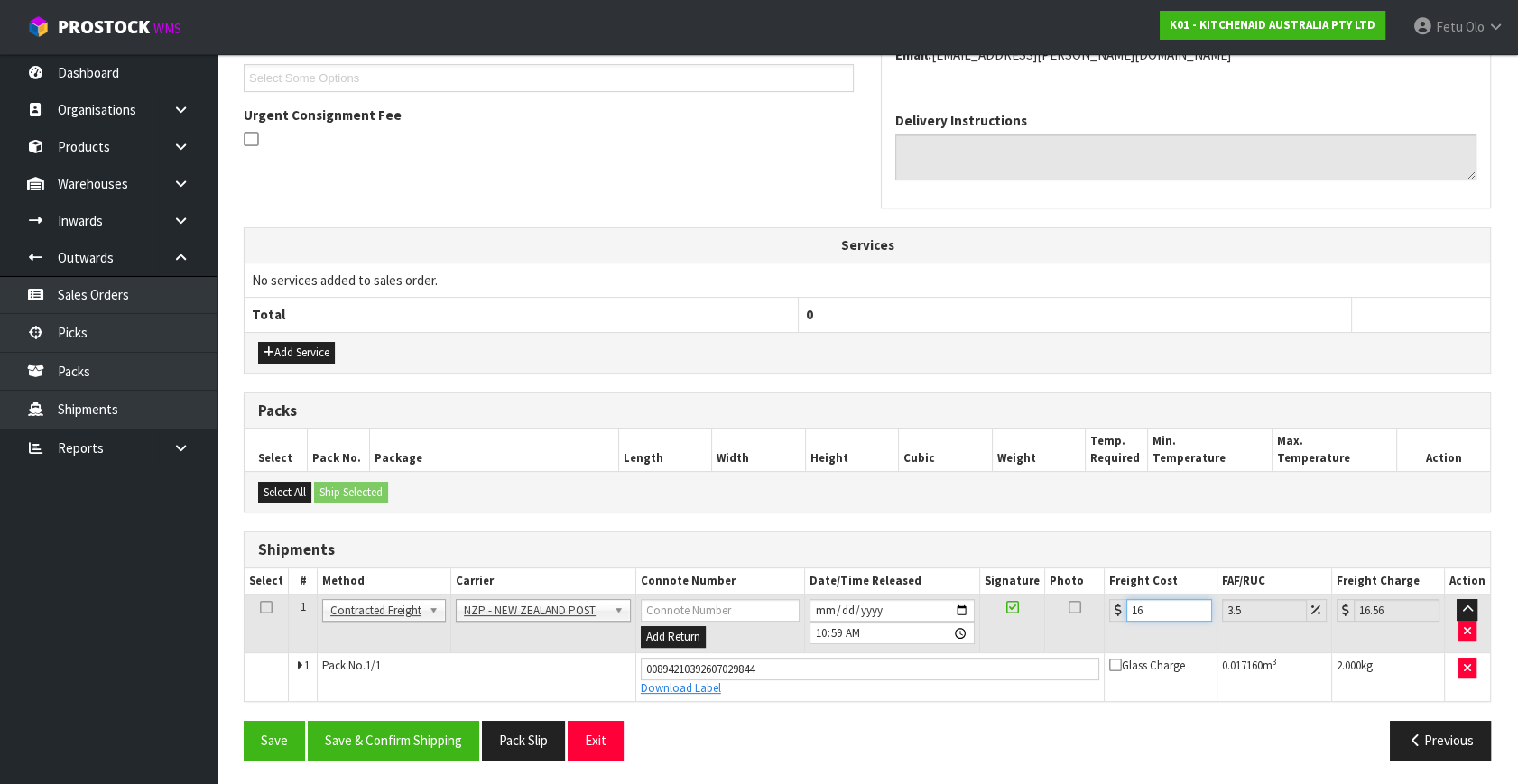
type input "16.2"
type input "16.77"
type input "16.20"
click at [427, 731] on button "Save & Confirm Shipping" at bounding box center [393, 740] width 172 height 39
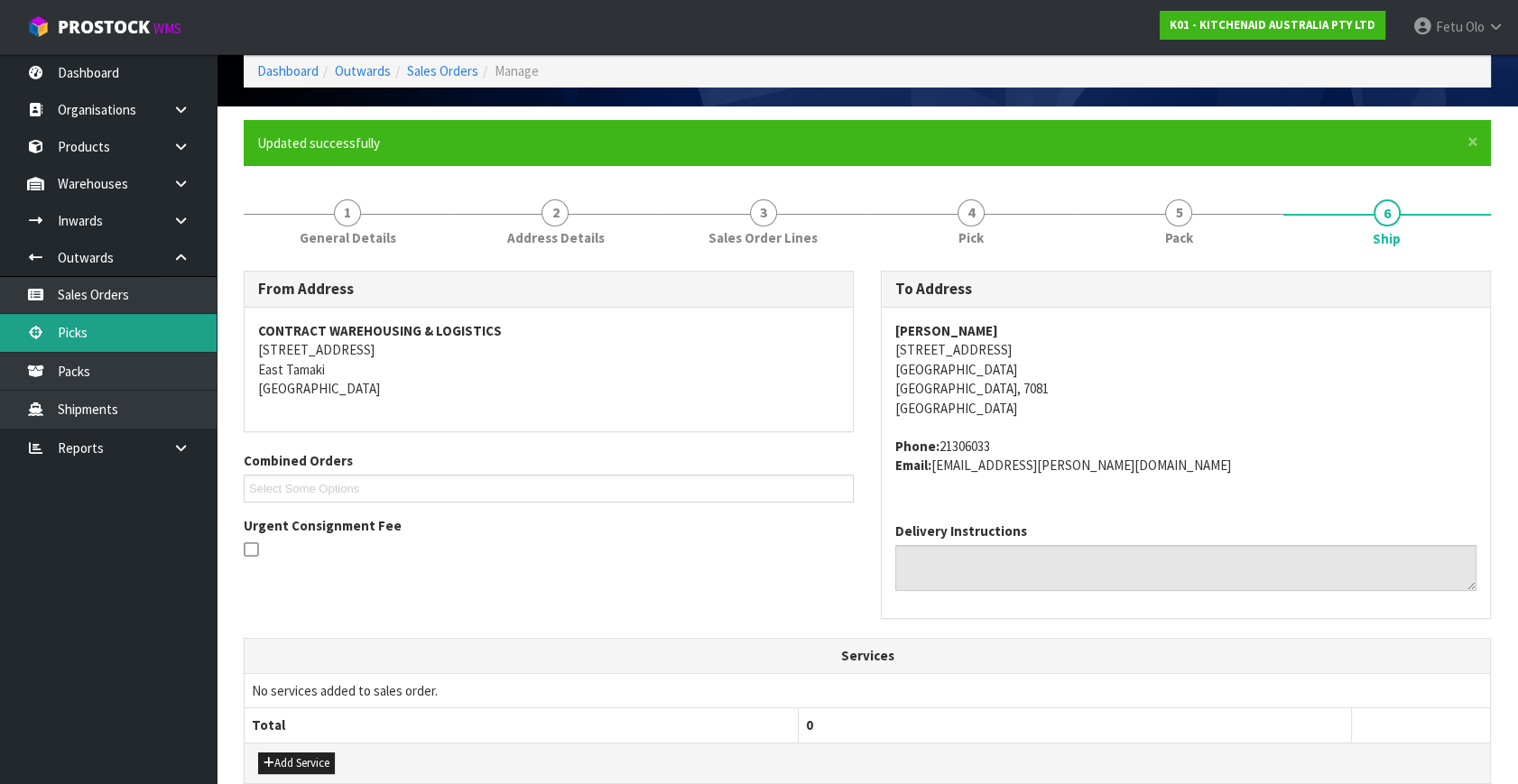
scroll to position [0, 0]
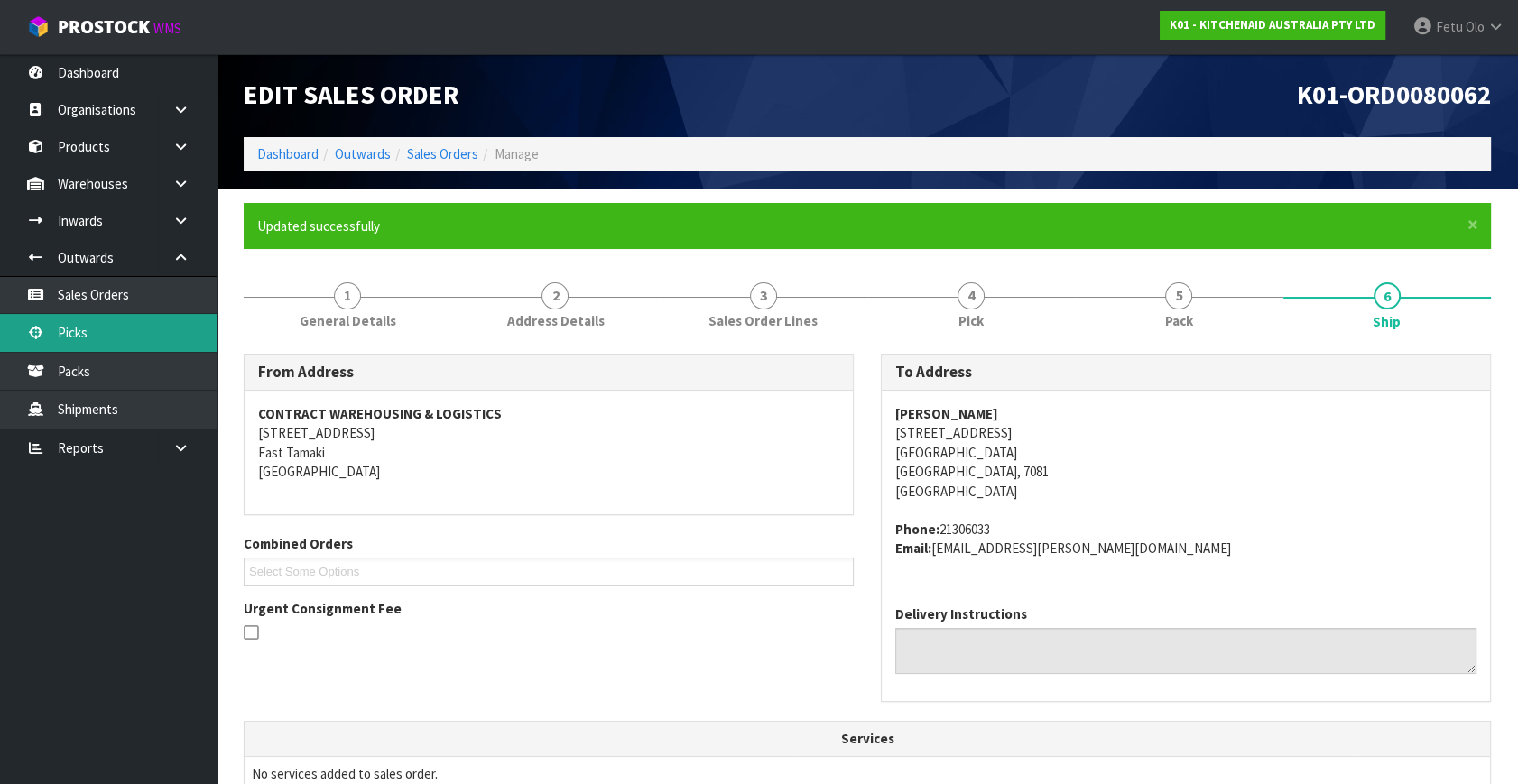
click at [84, 332] on link "Picks" at bounding box center [108, 333] width 216 height 37
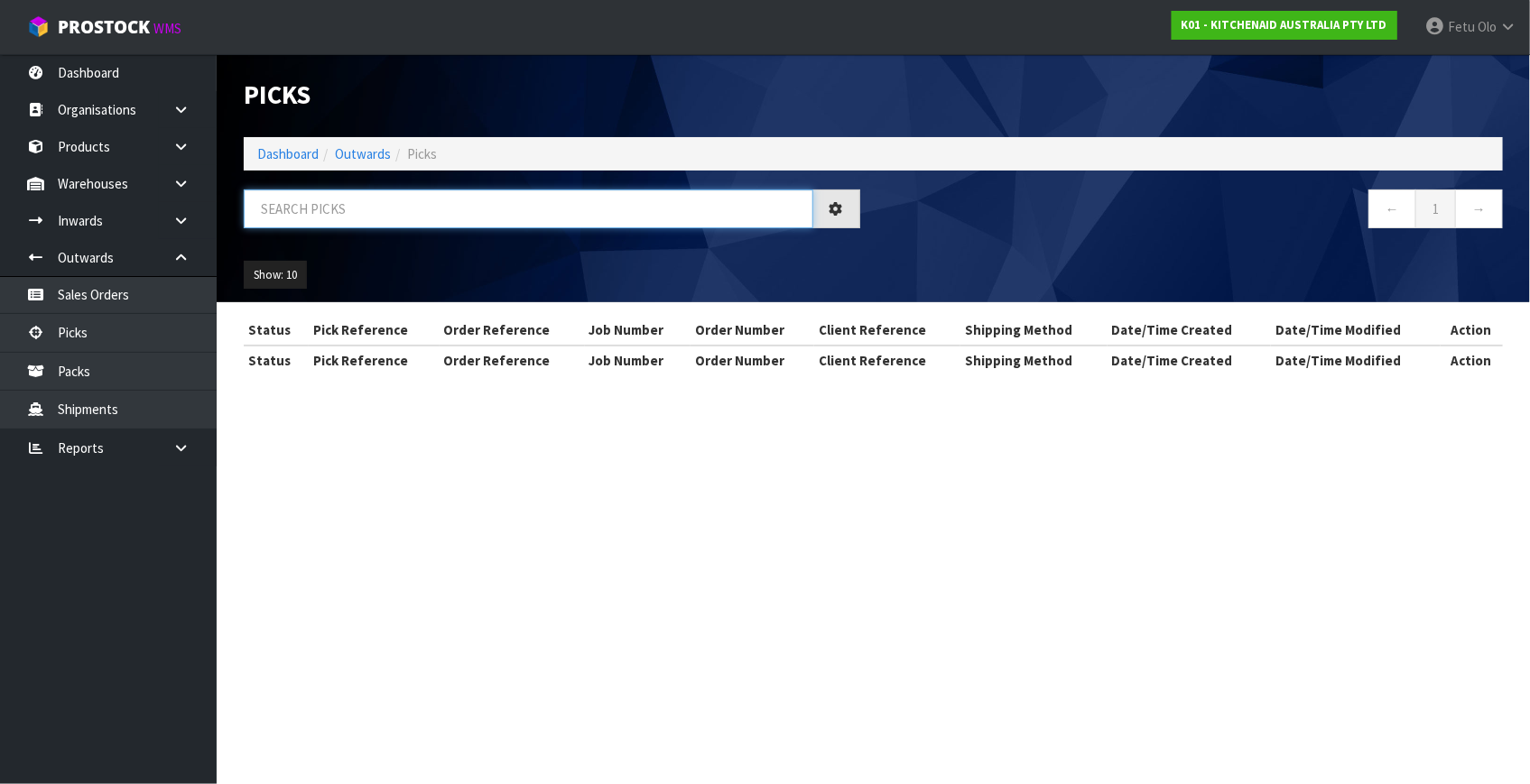
click at [464, 200] on input "text" at bounding box center [528, 209] width 570 height 39
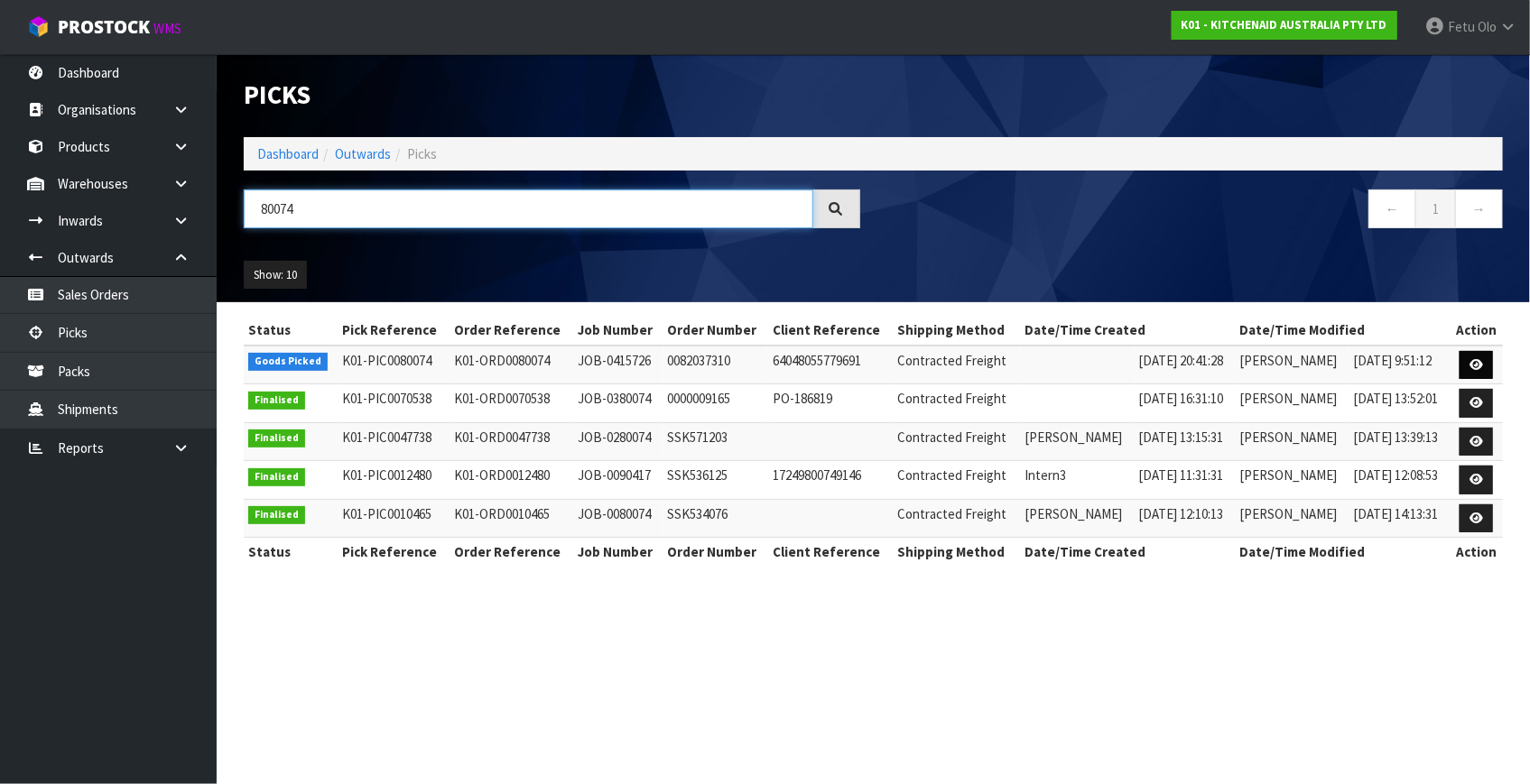
type input "80074"
click at [1474, 364] on icon at bounding box center [1477, 365] width 14 height 12
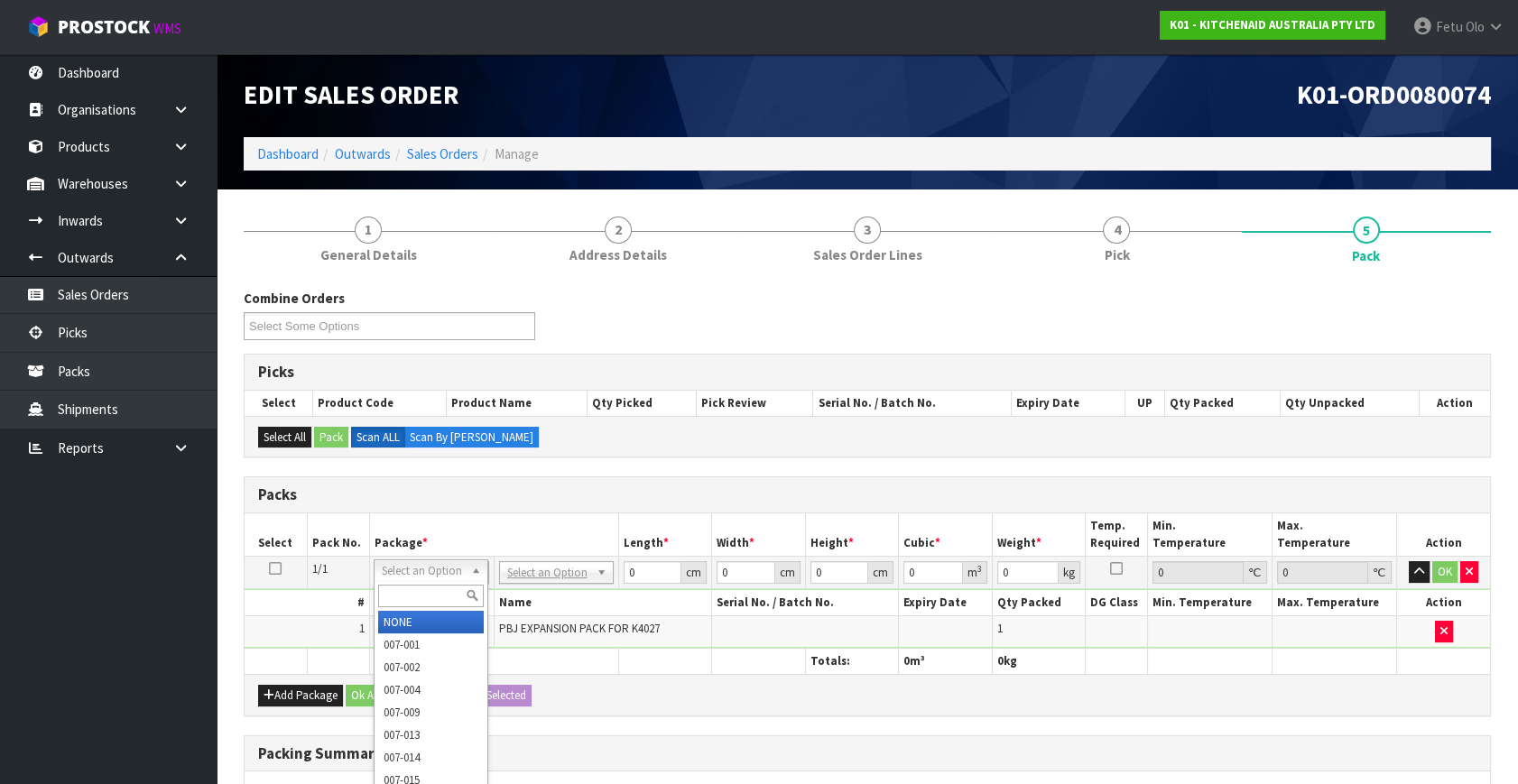
click at [422, 588] on input "text" at bounding box center [431, 596] width 106 height 22
type input "011"
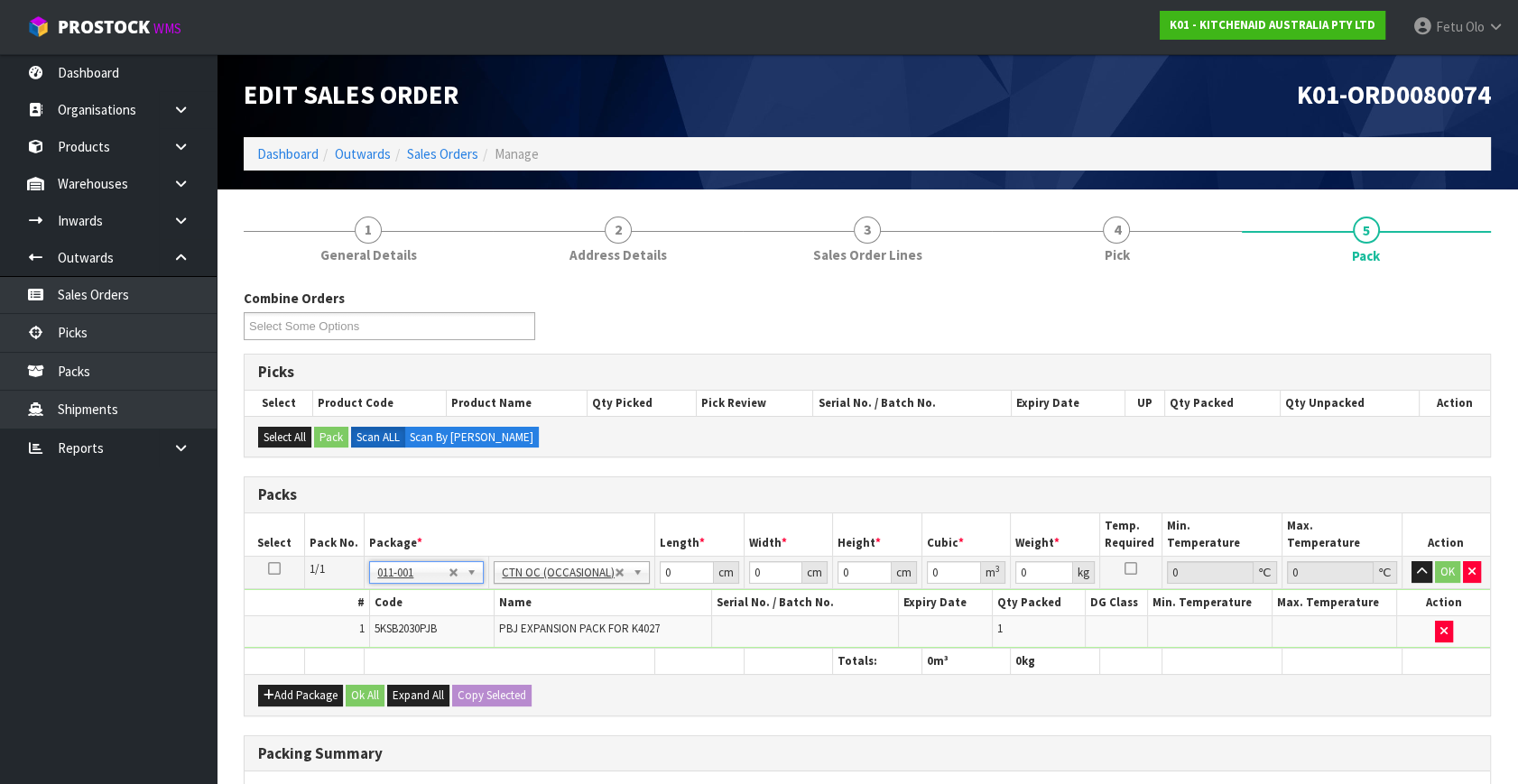
type input "0.7"
drag, startPoint x: 688, startPoint y: 570, endPoint x: 447, endPoint y: 632, distance: 248.8
click at [447, 632] on tbody "1/1 NONE 007-001 007-002 007-004 007-009 007-013 007-014 007-015 007-017 007-01…" at bounding box center [867, 603] width 1245 height 92
type input "25"
type input "1"
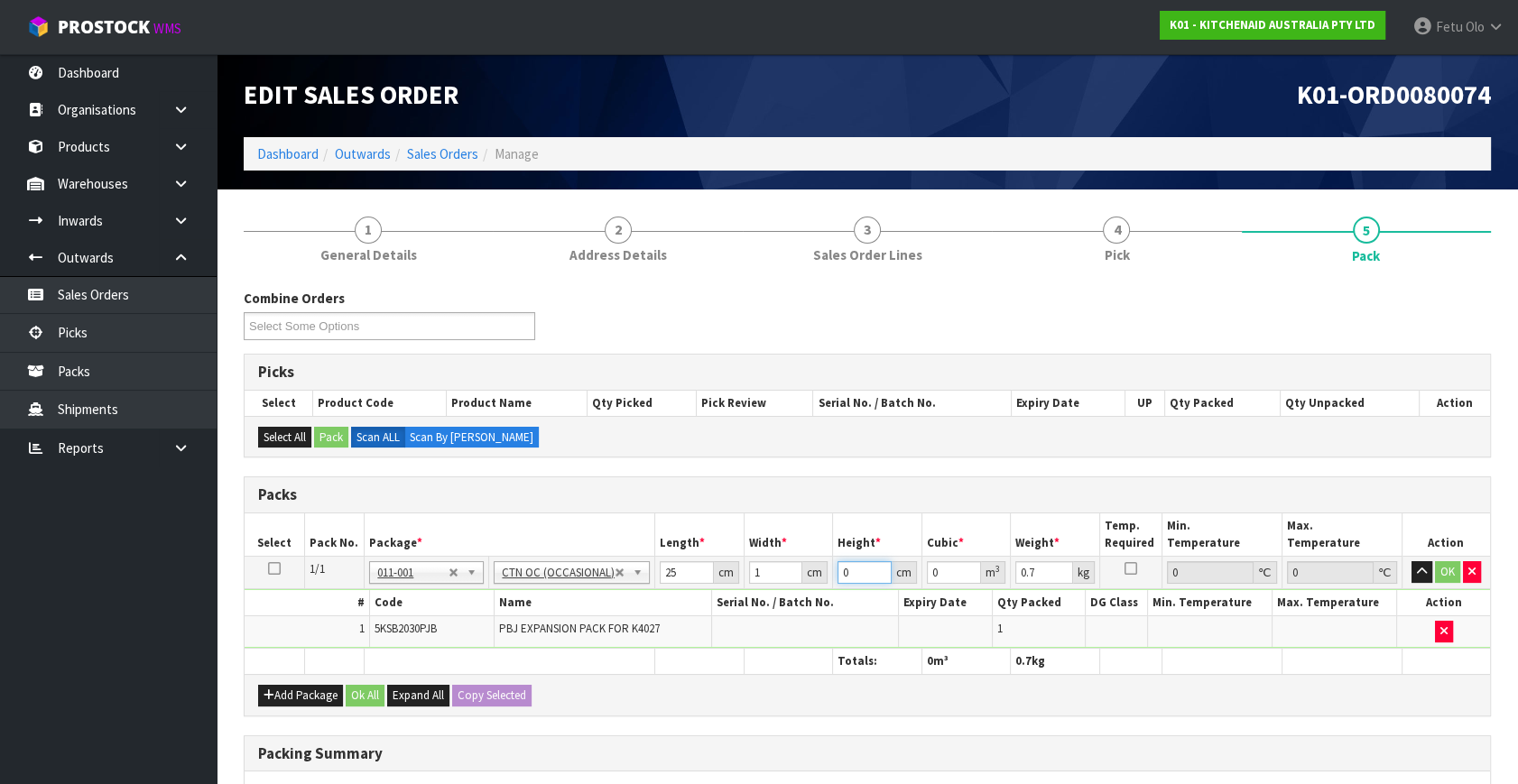
type input "3"
type input "0.000075"
type input "36"
type input "0.0009"
type input "36"
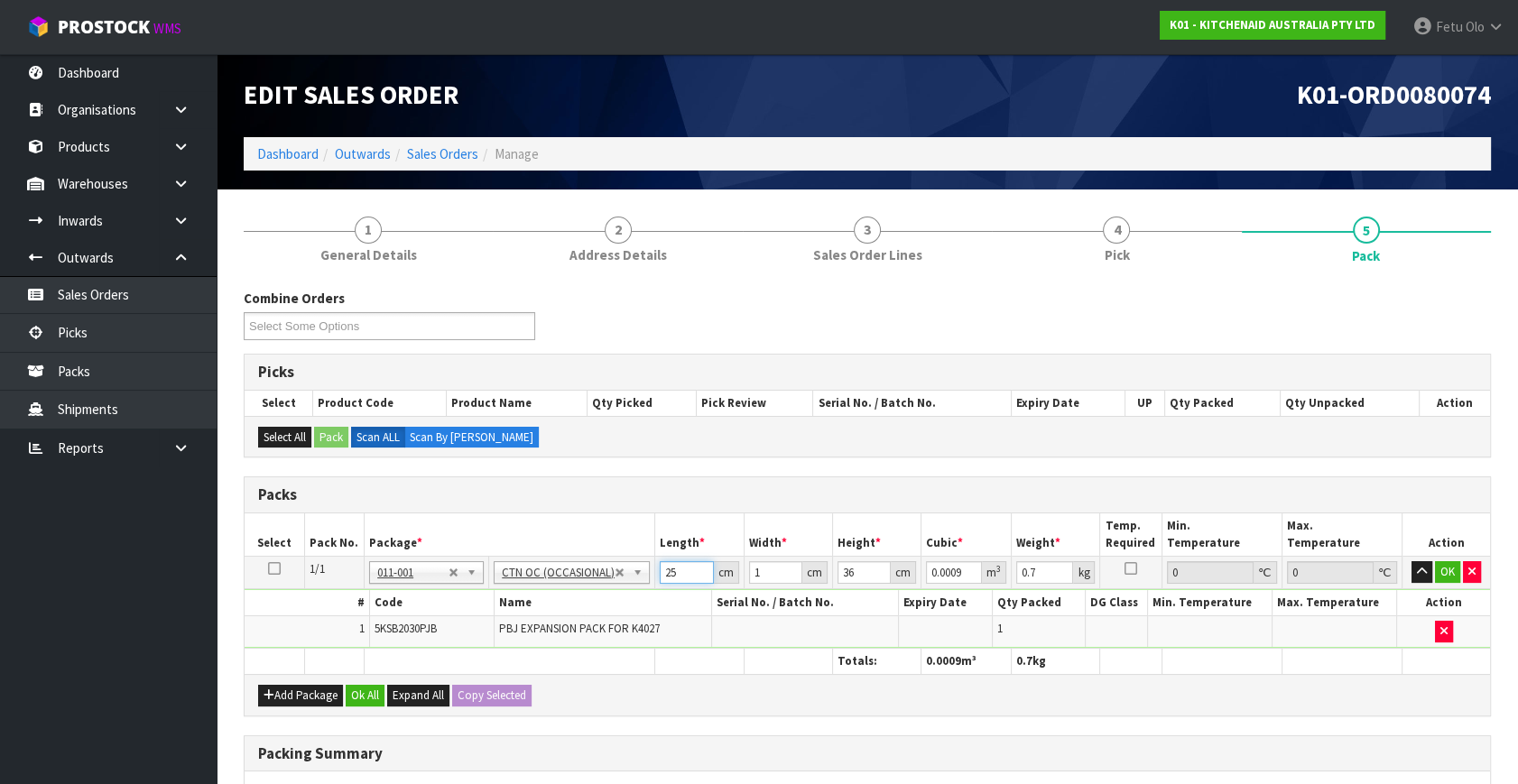
click at [686, 571] on input "25" at bounding box center [687, 572] width 54 height 22
type input "13"
type input "0.0117"
type input "13"
type input "3"
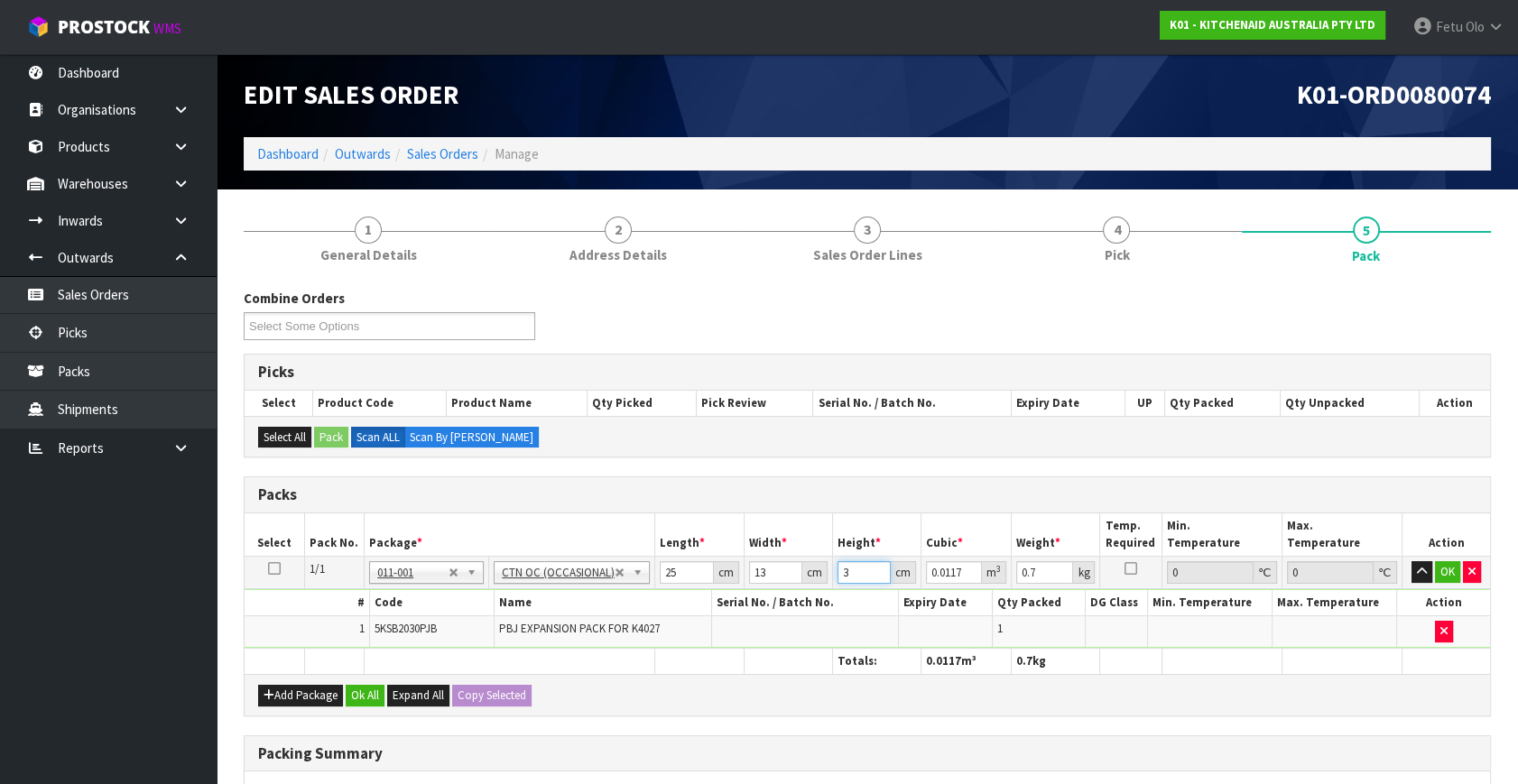
type input "0.000975"
type input "36"
type input "0.0117"
type input "2"
click button "OK" at bounding box center [1448, 572] width 25 height 21
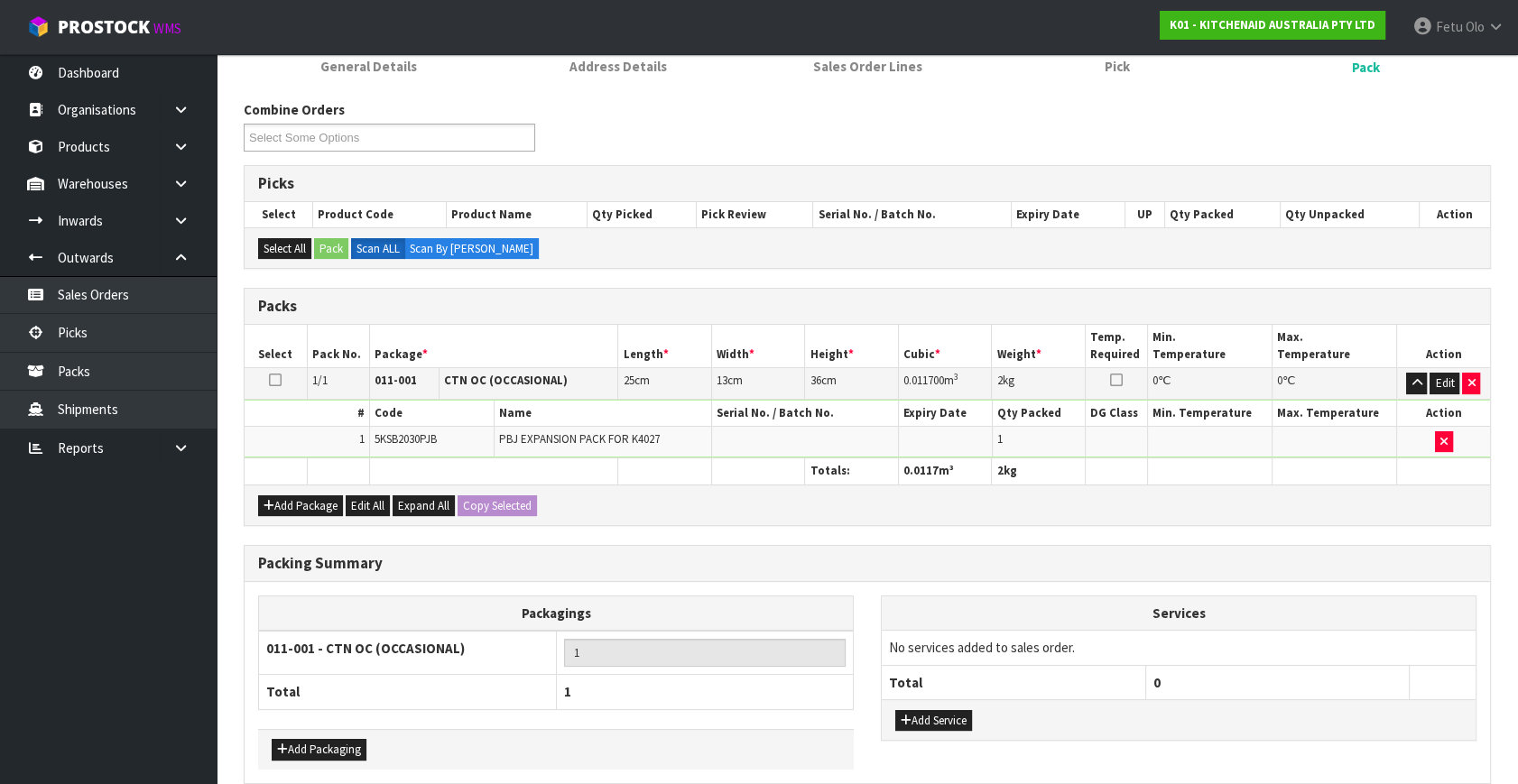
scroll to position [269, 0]
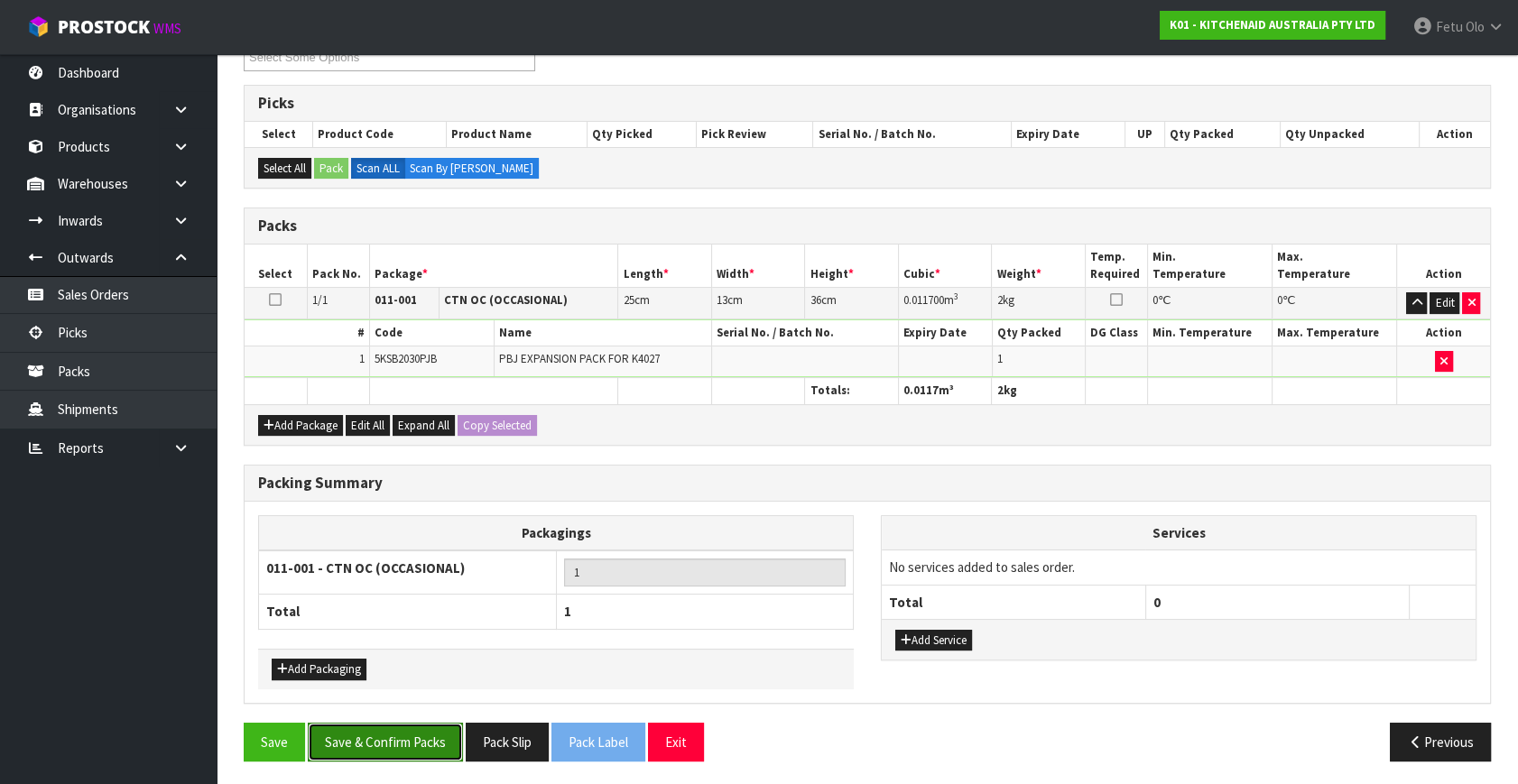
click at [378, 747] on button "Save & Confirm Packs" at bounding box center [385, 742] width 155 height 39
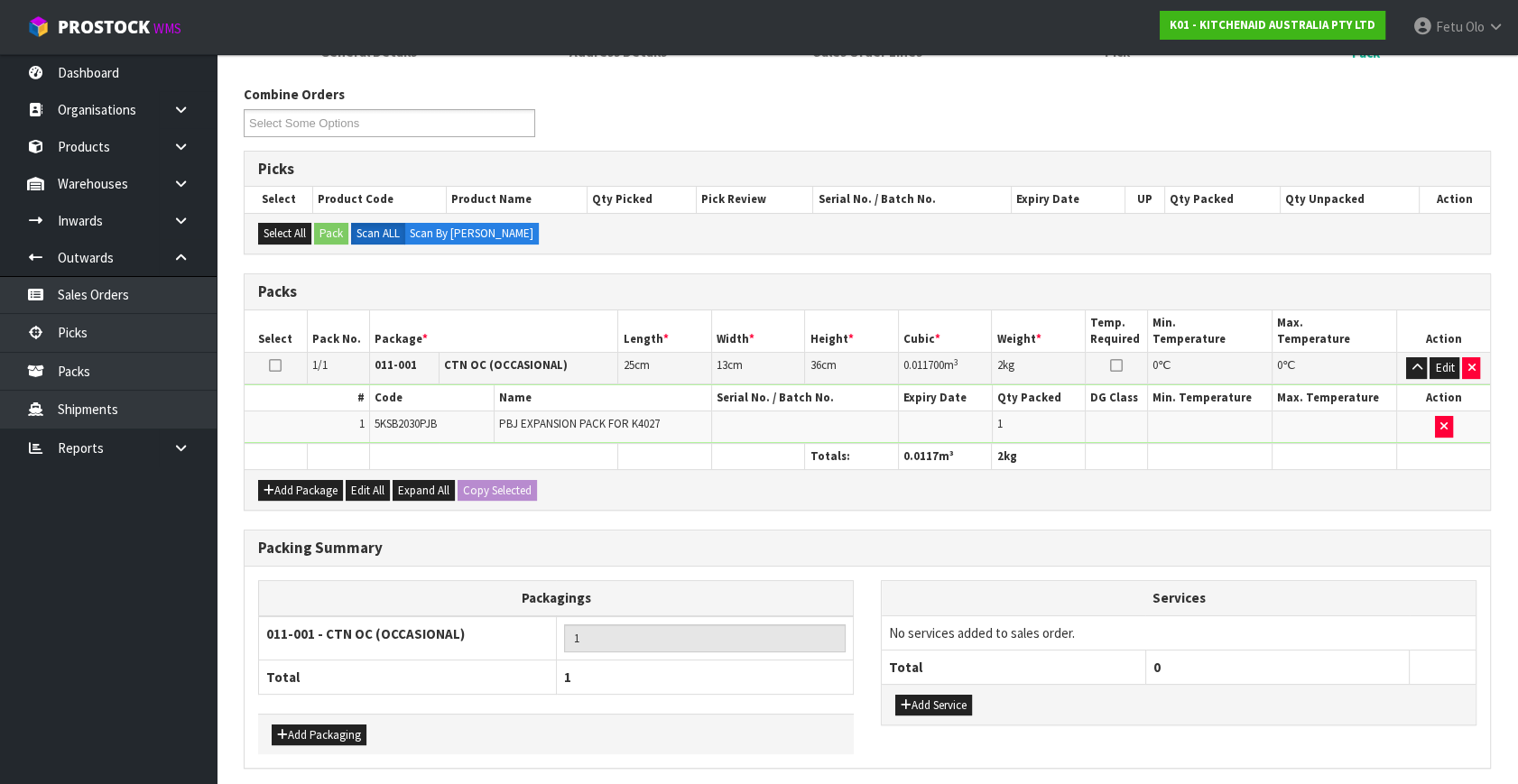
scroll to position [0, 0]
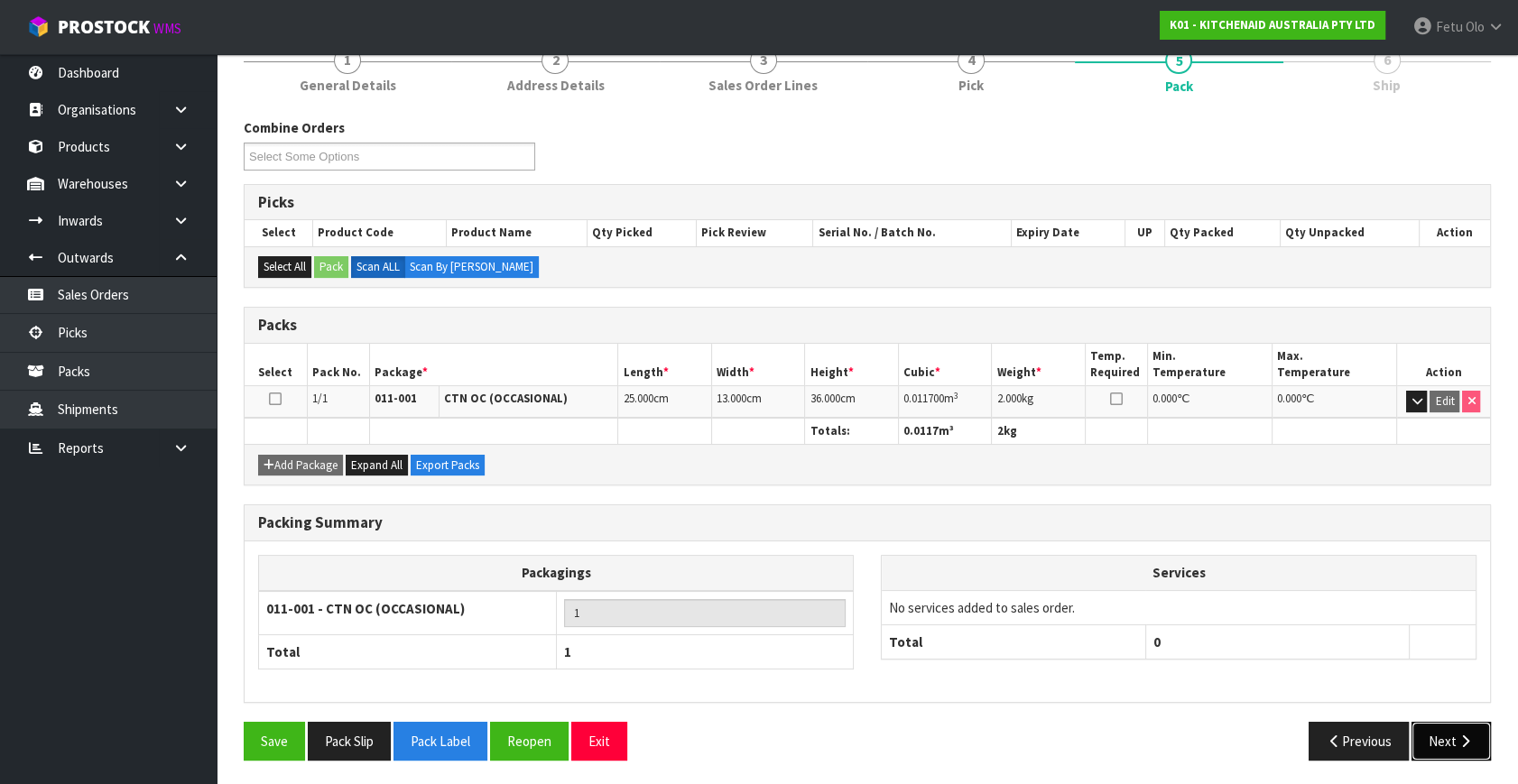
click at [1435, 729] on button "Next" at bounding box center [1451, 741] width 80 height 39
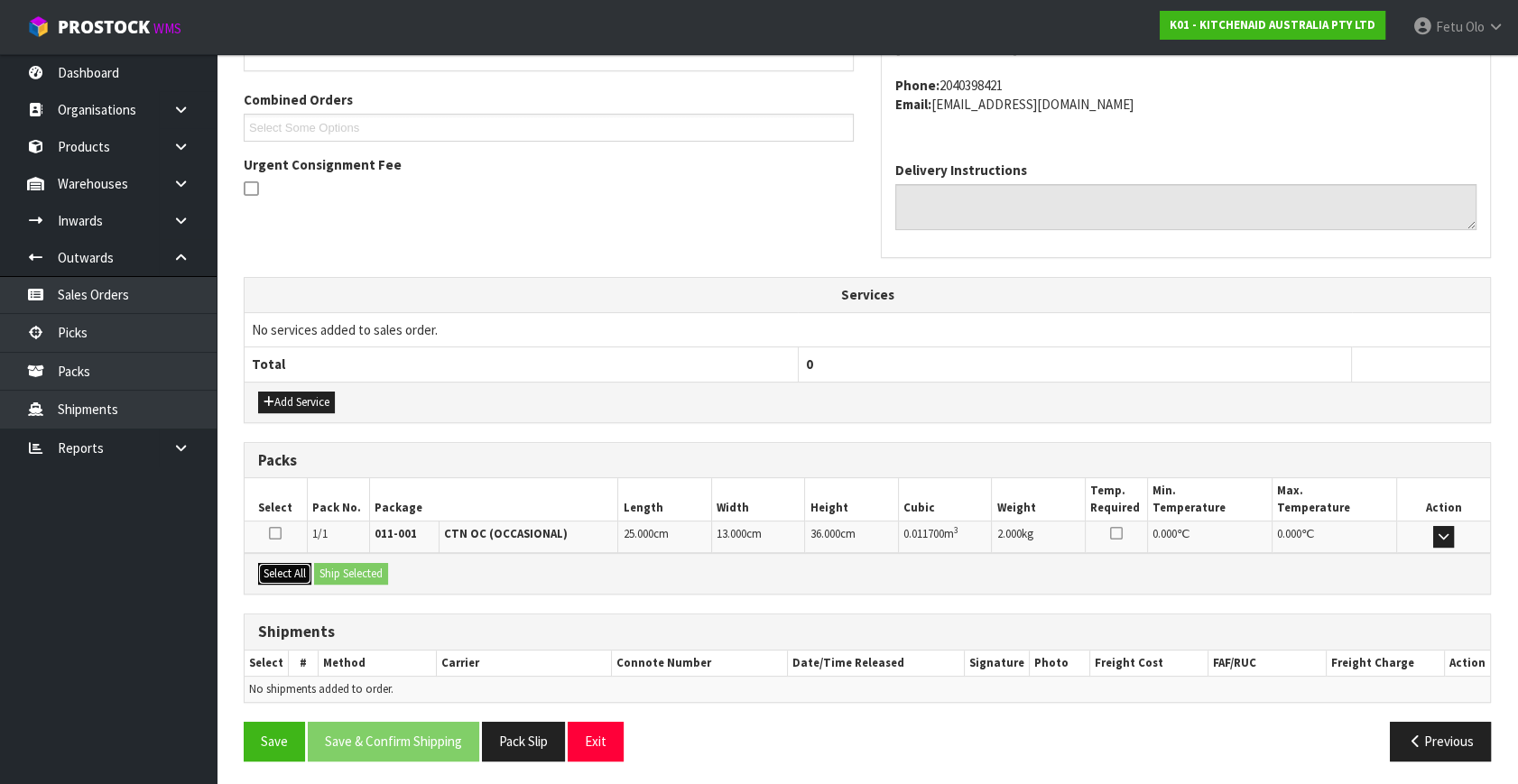
drag, startPoint x: 278, startPoint y: 577, endPoint x: 327, endPoint y: 577, distance: 49.0
click at [286, 578] on button "Select All" at bounding box center [284, 573] width 53 height 21
click at [327, 577] on button "Ship Selected" at bounding box center [351, 573] width 74 height 21
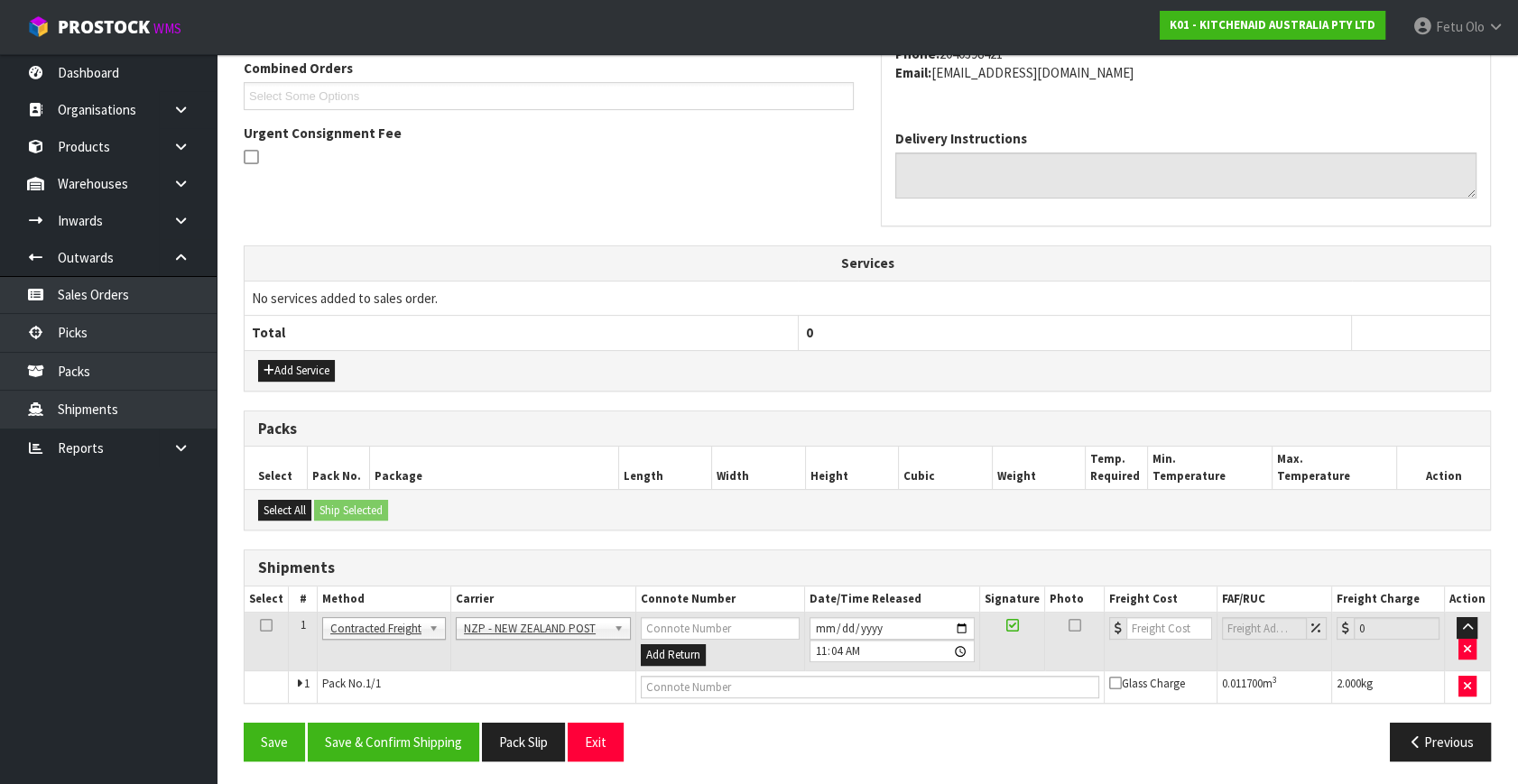
scroll to position [476, 0]
click at [424, 731] on button "Save & Confirm Shipping" at bounding box center [393, 741] width 172 height 39
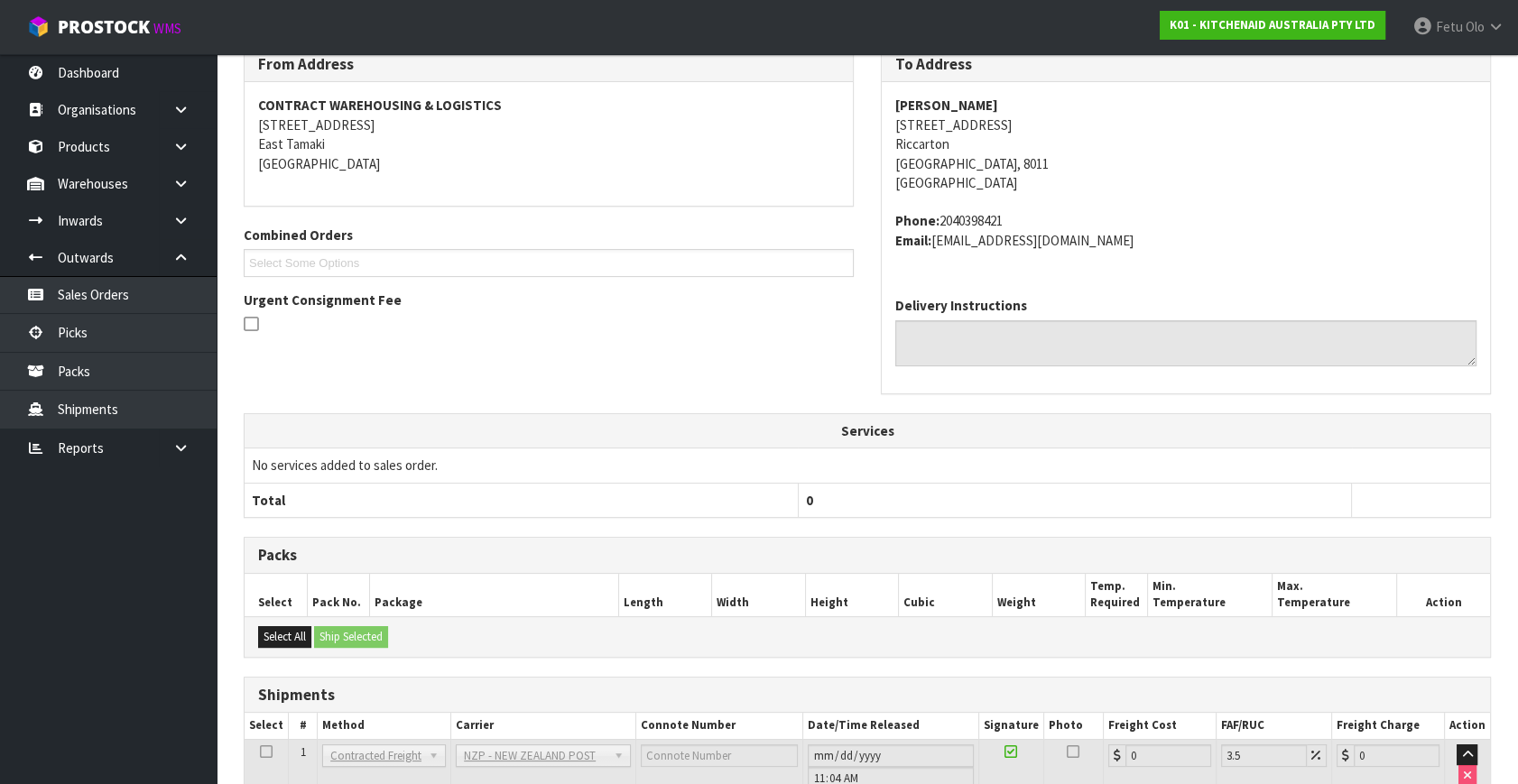
scroll to position [451, 0]
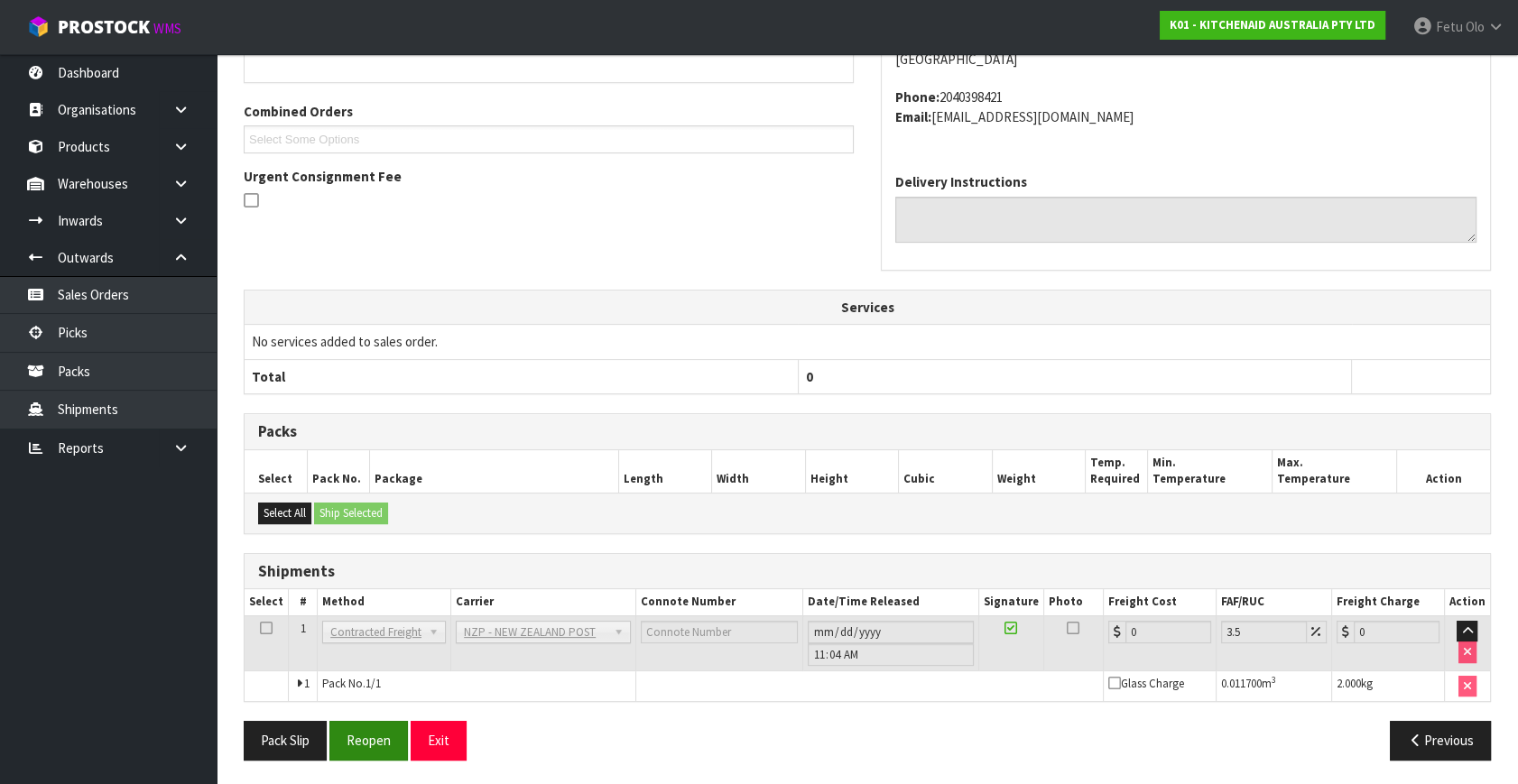
drag, startPoint x: 361, startPoint y: 758, endPoint x: 381, endPoint y: 754, distance: 20.4
click at [361, 758] on div "Pack Slip Reopen Exit Previous" at bounding box center [867, 747] width 1274 height 52
click at [381, 735] on button "Reopen" at bounding box center [368, 740] width 79 height 39
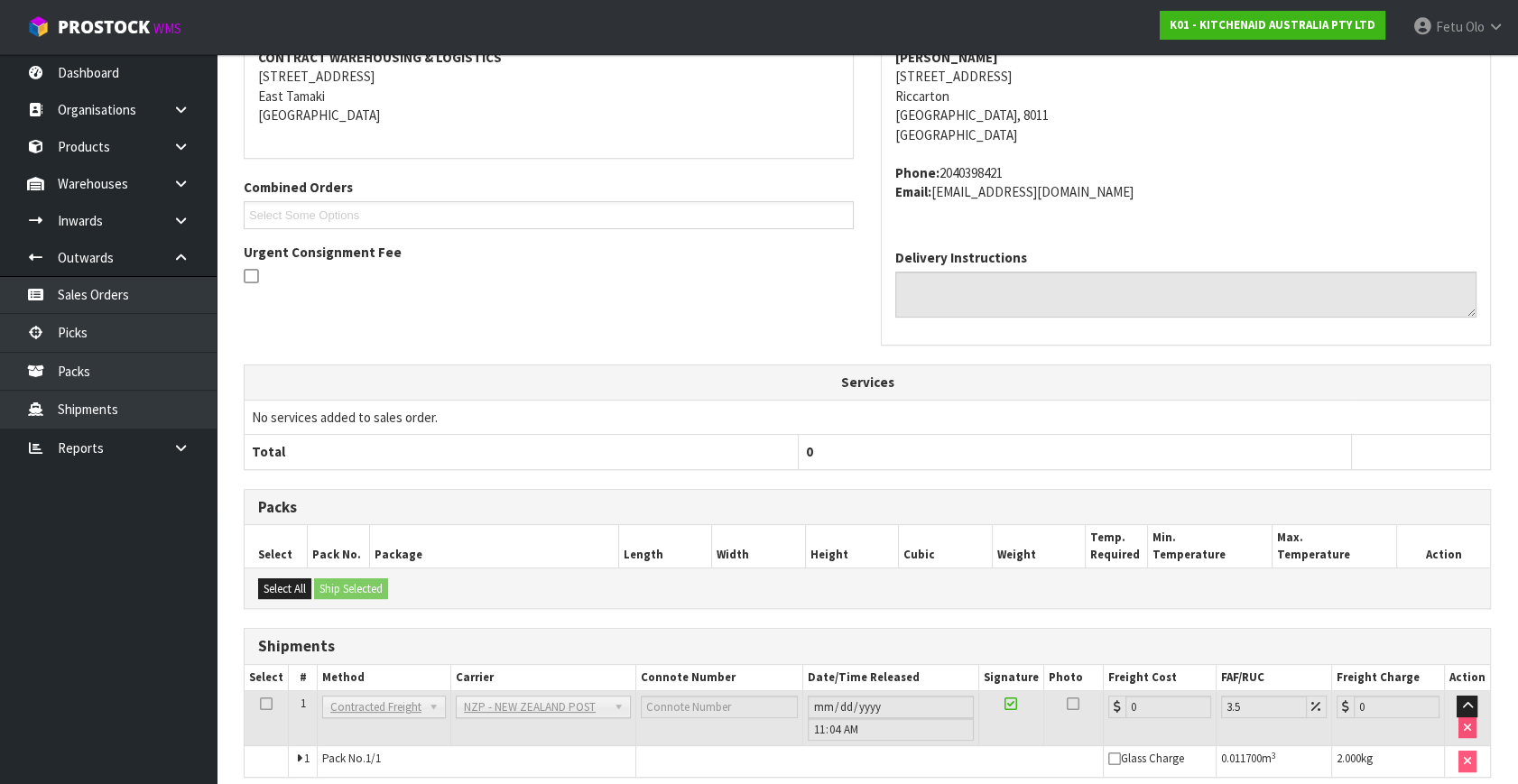
scroll to position [432, 0]
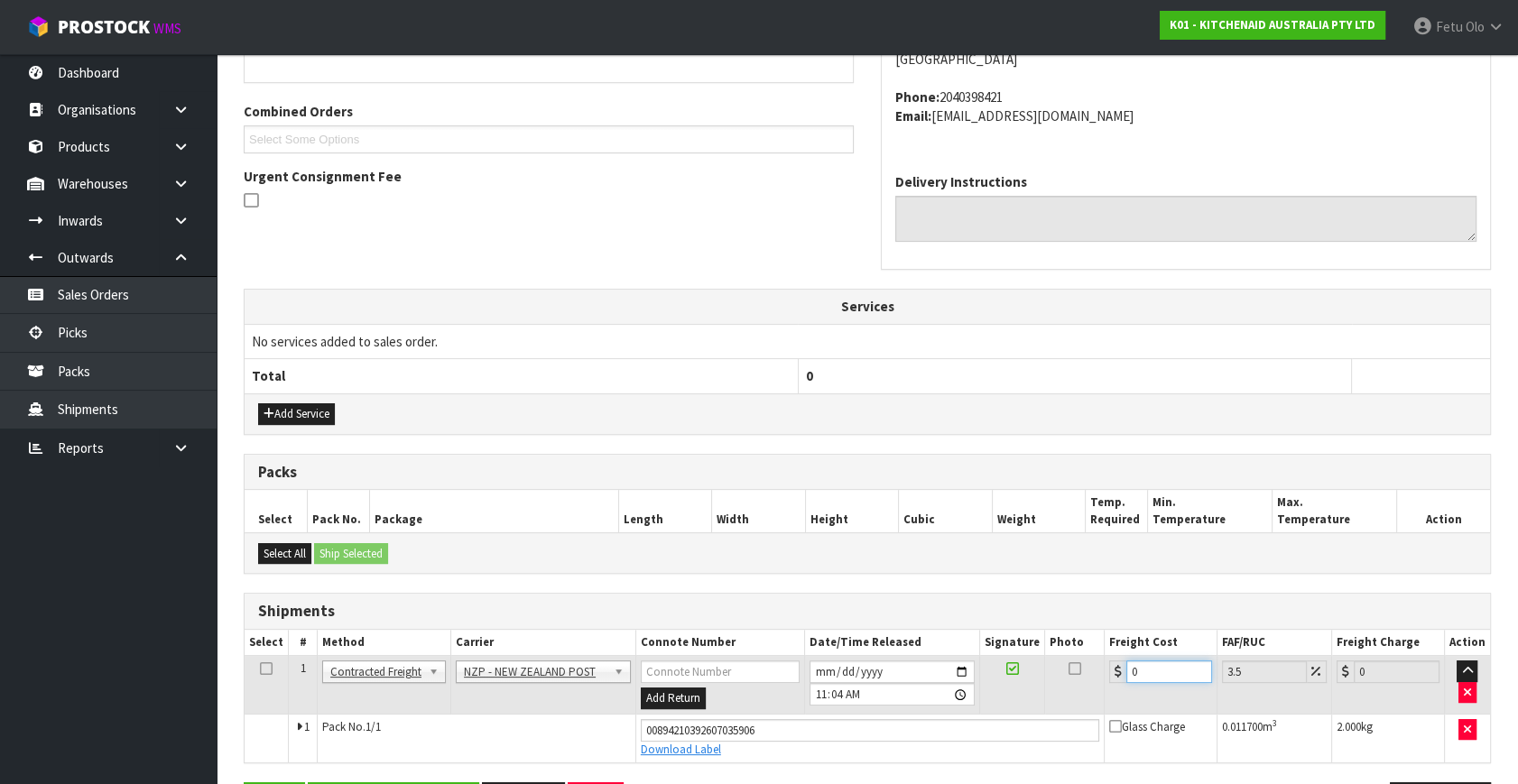
drag, startPoint x: 1161, startPoint y: 676, endPoint x: 1053, endPoint y: 701, distance: 110.9
click at [1053, 701] on tr "1 Client Local Pickup Customer Local Pickup Company Freight Contracted Freight …" at bounding box center [867, 685] width 1245 height 58
type input "1"
type input "1.03"
type input "11"
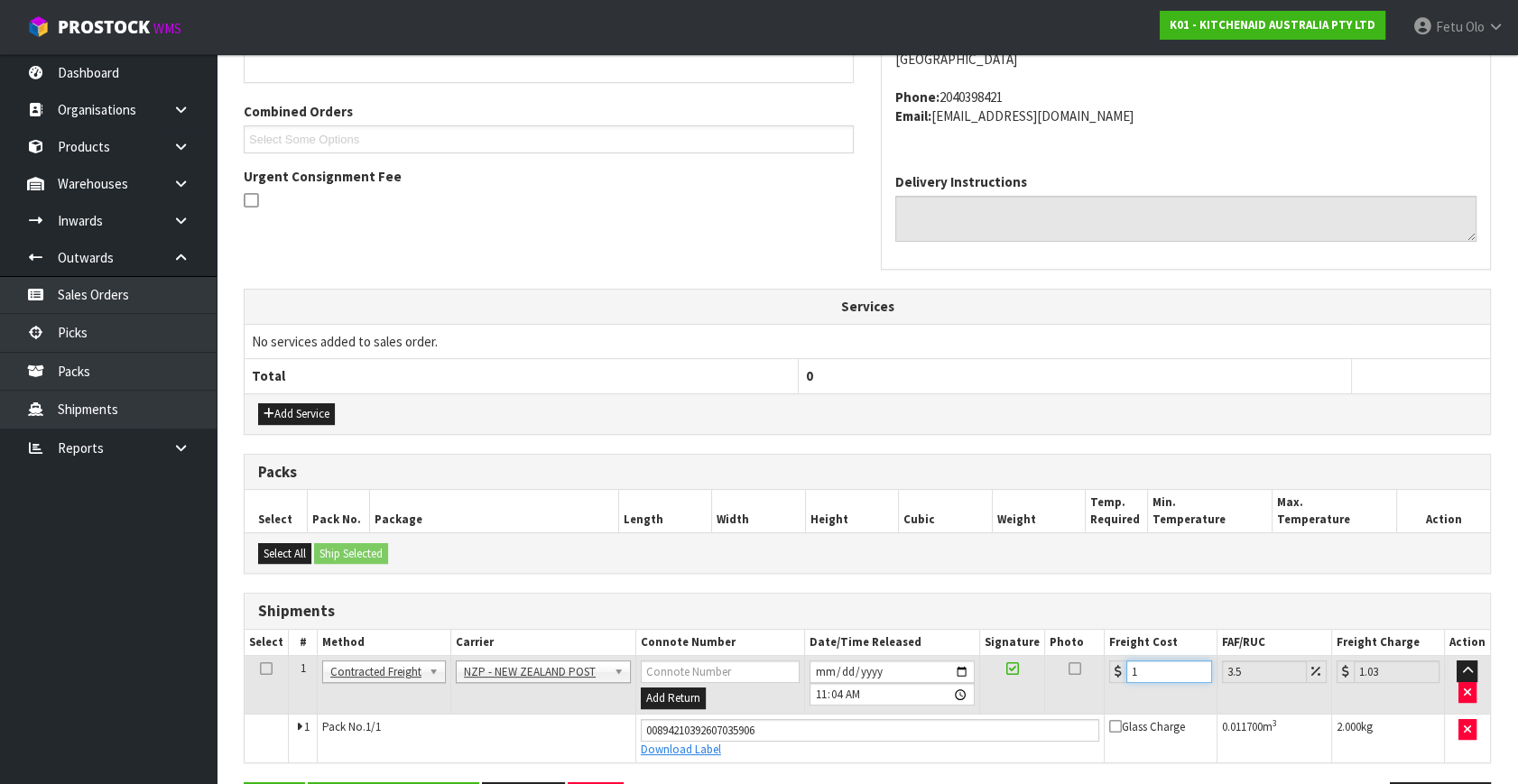
type input "11.38"
type input "11.6"
type input "12.01"
type input "11.61"
type input "12.02"
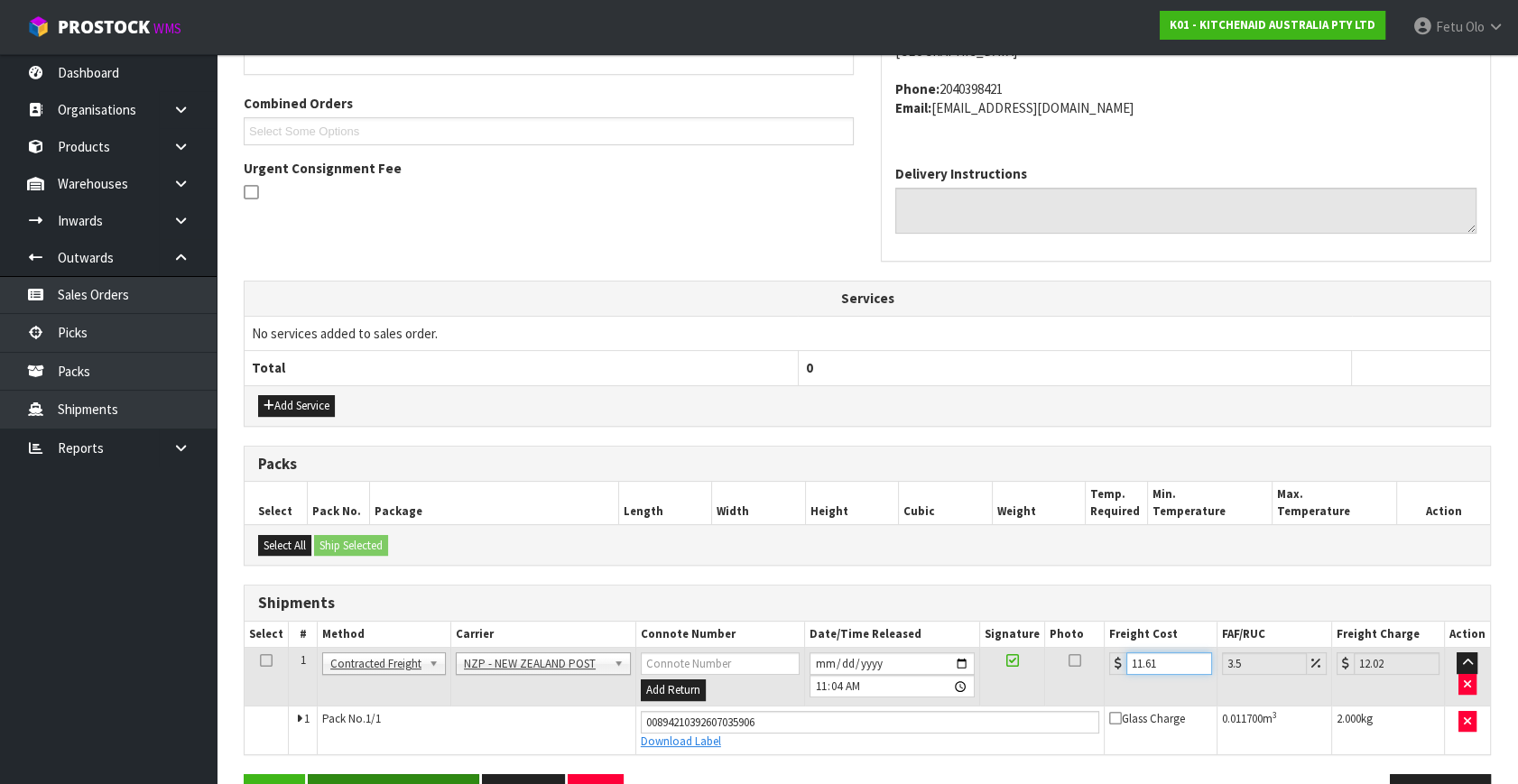
scroll to position [494, 0]
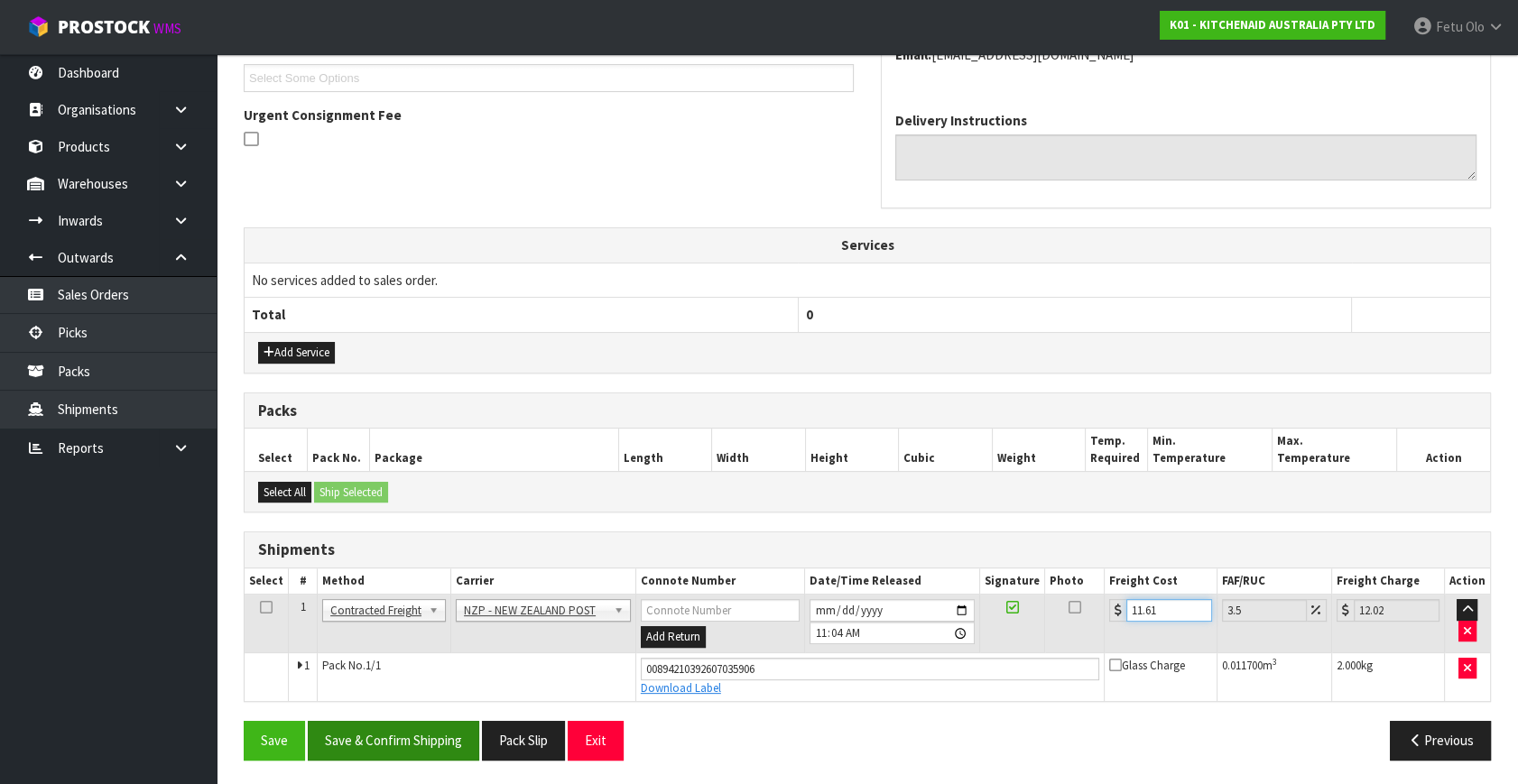
type input "11.61"
click at [401, 732] on button "Save & Confirm Shipping" at bounding box center [393, 740] width 172 height 39
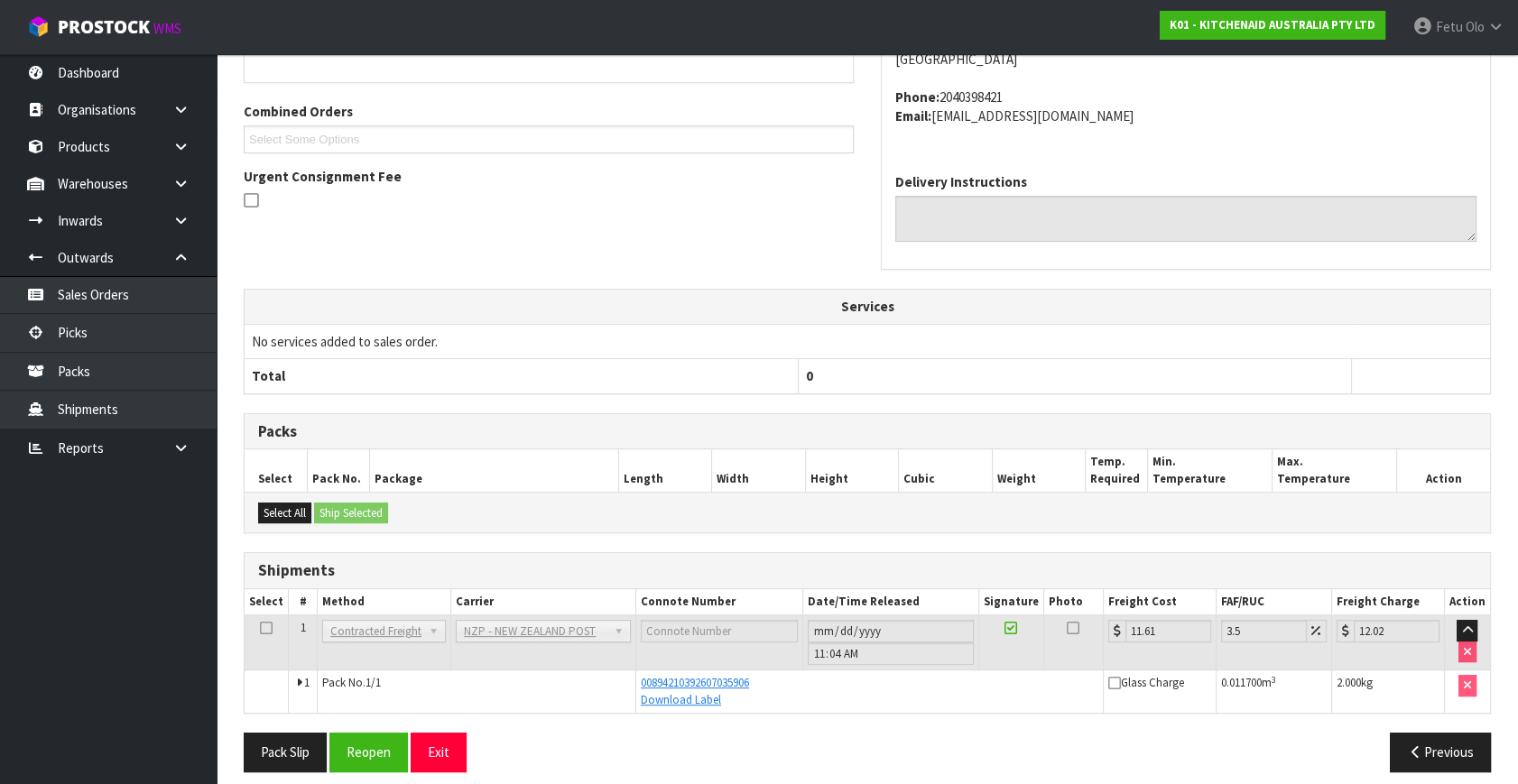
scroll to position [444, 0]
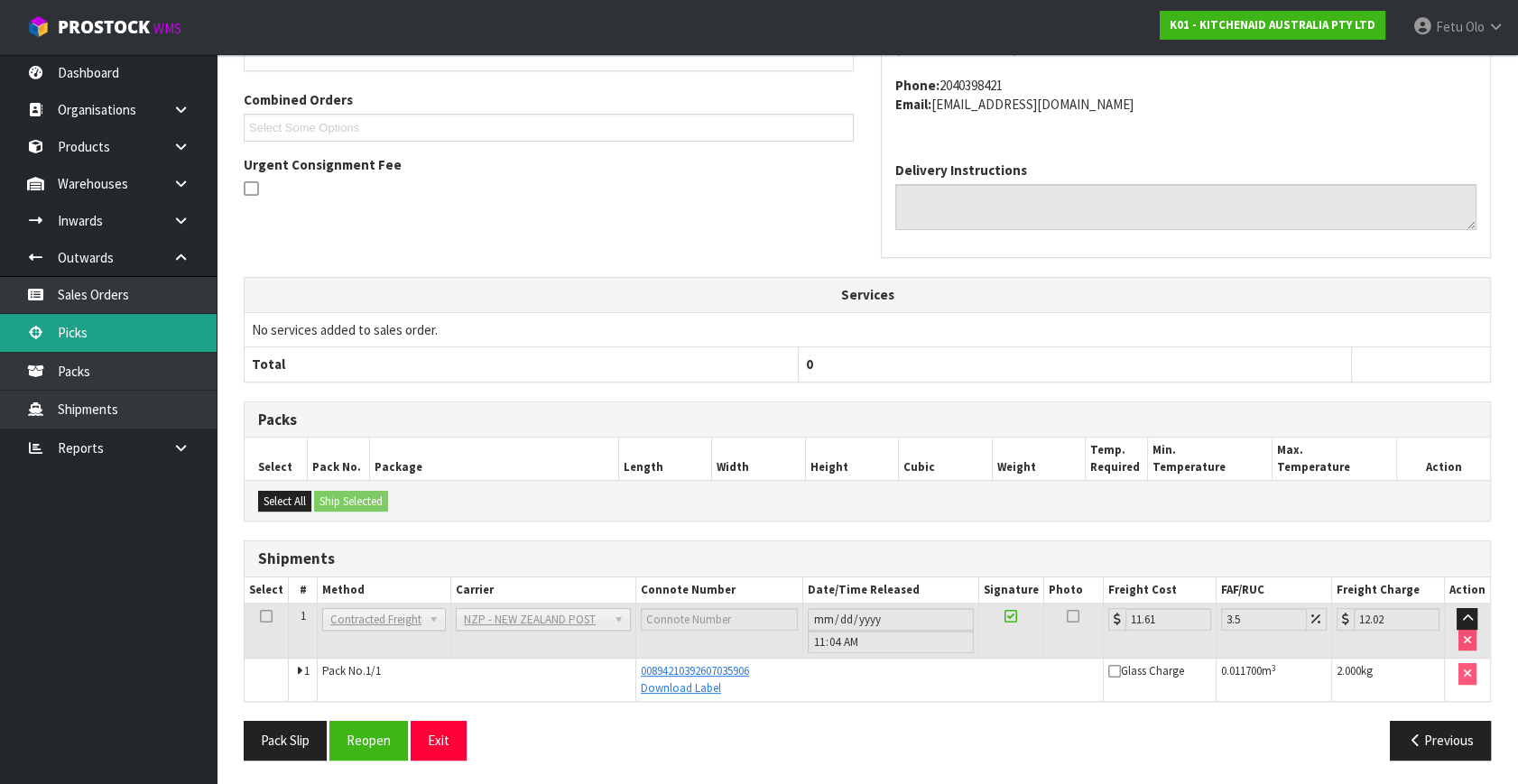
click at [109, 336] on link "Picks" at bounding box center [108, 333] width 216 height 37
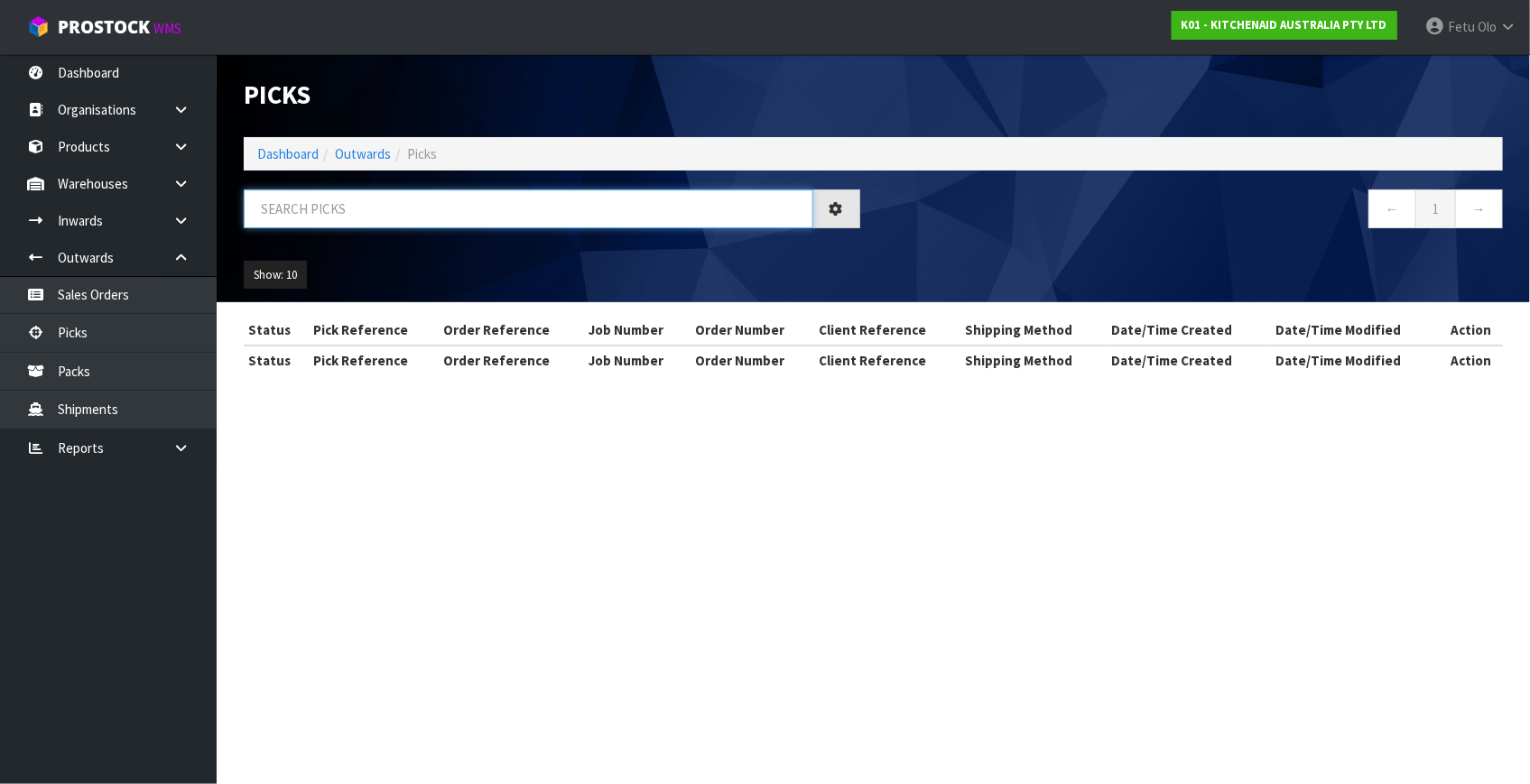
click at [559, 200] on input "text" at bounding box center [528, 209] width 570 height 39
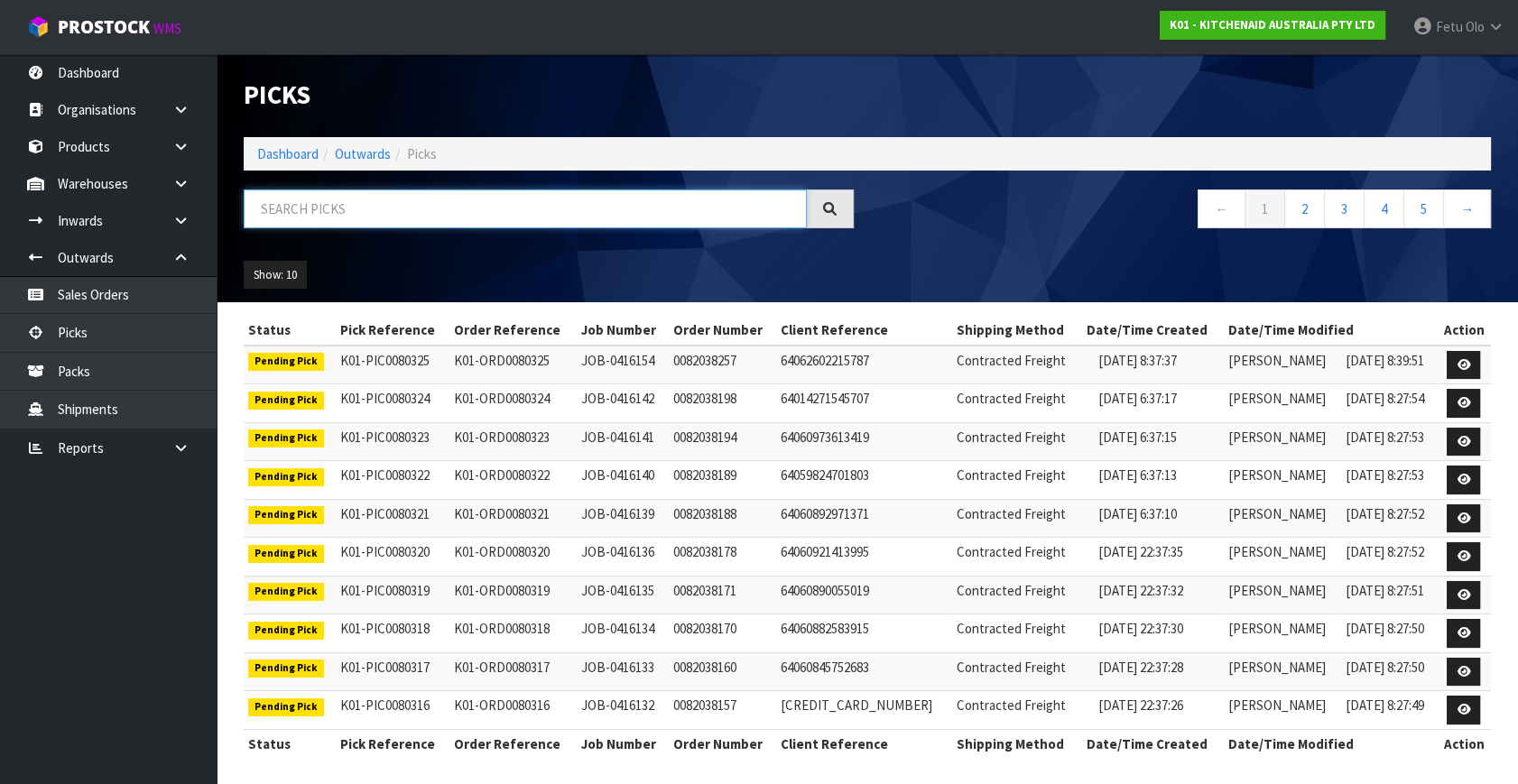
click at [559, 200] on input "text" at bounding box center [525, 209] width 563 height 39
type input "80092"
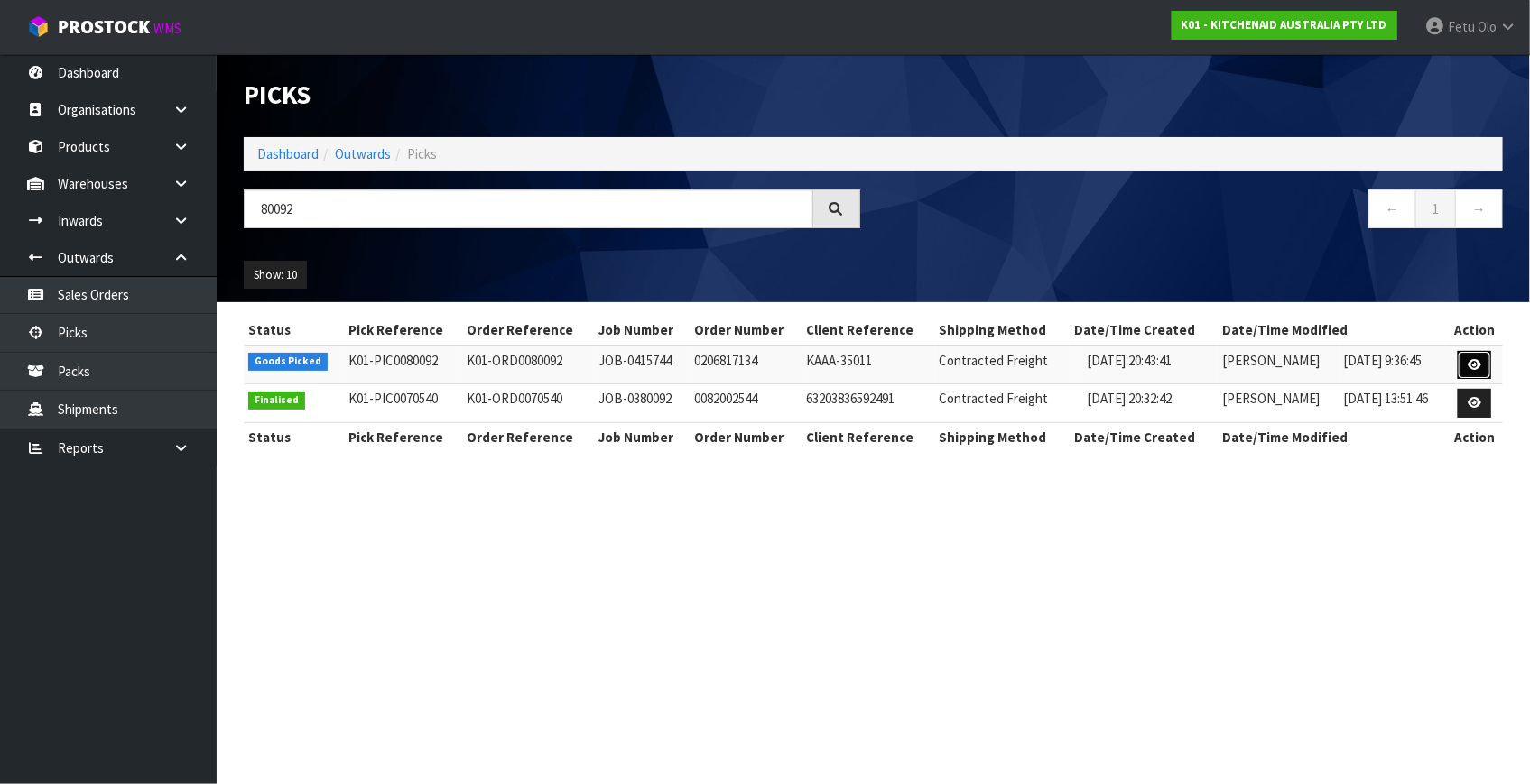
click at [1476, 366] on icon at bounding box center [1475, 365] width 14 height 12
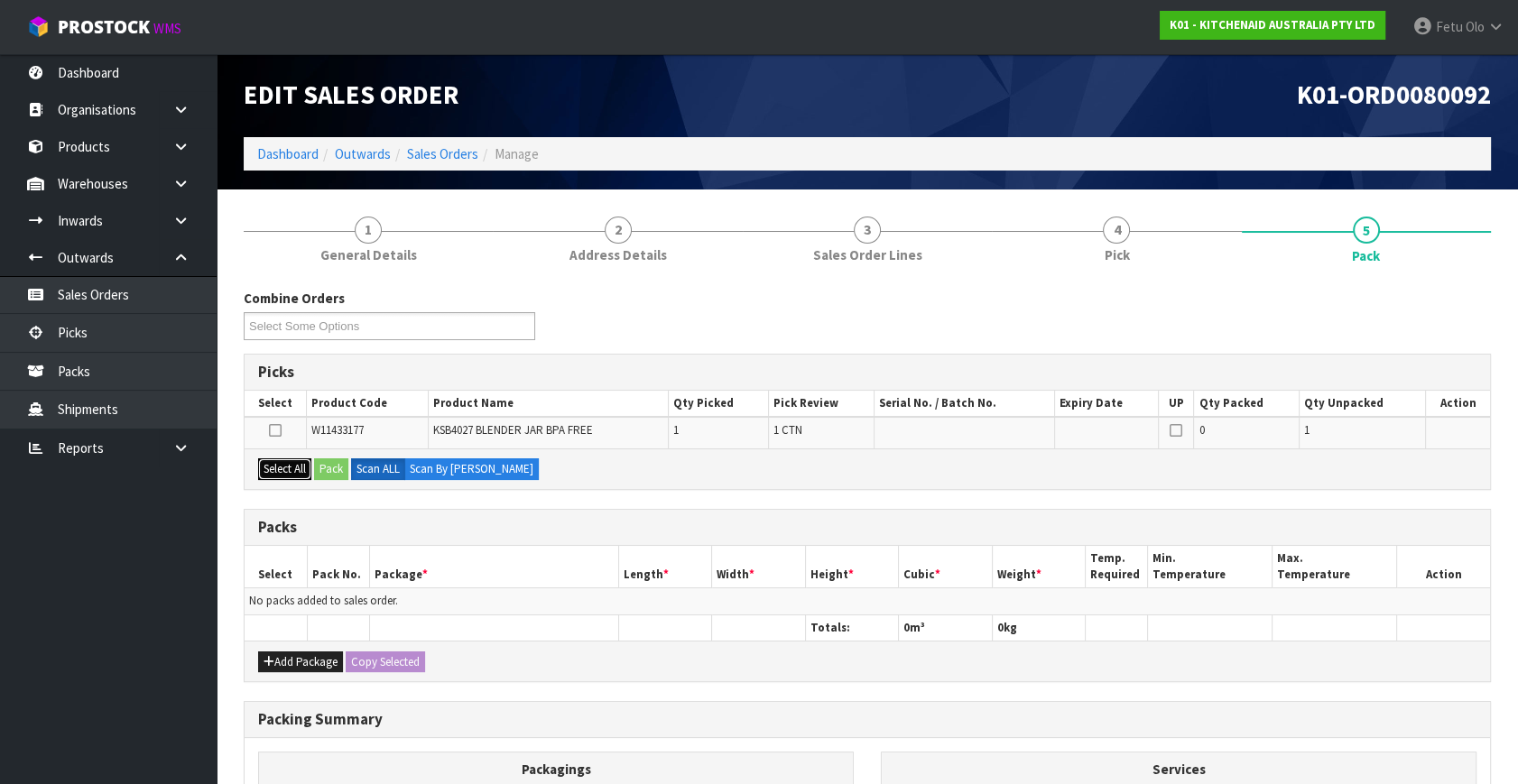
drag, startPoint x: 292, startPoint y: 470, endPoint x: 329, endPoint y: 468, distance: 37.1
click at [295, 469] on button "Select All" at bounding box center [284, 469] width 53 height 21
click at [343, 461] on button "Pack" at bounding box center [331, 469] width 34 height 21
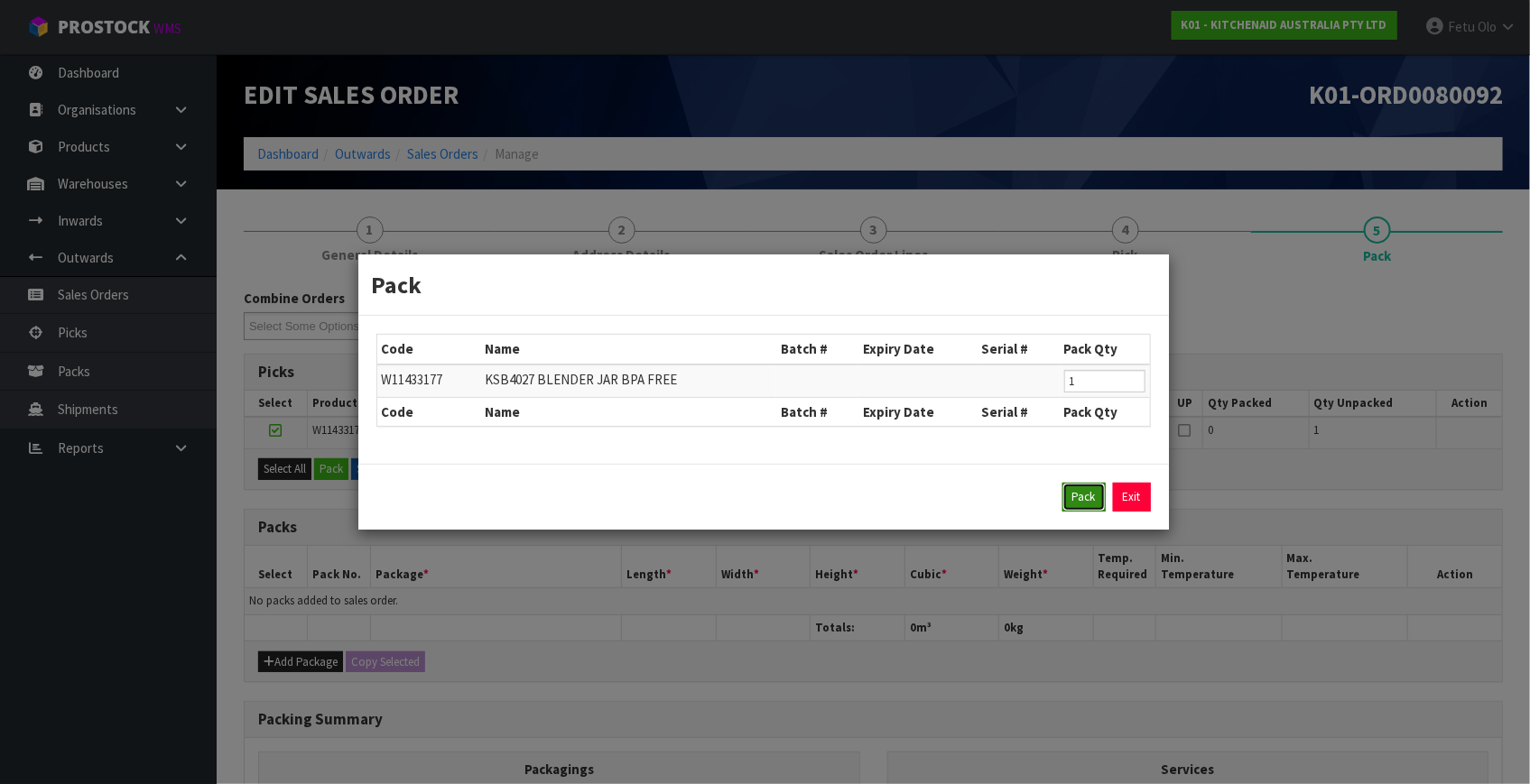
click at [1089, 505] on button "Pack" at bounding box center [1084, 498] width 44 height 29
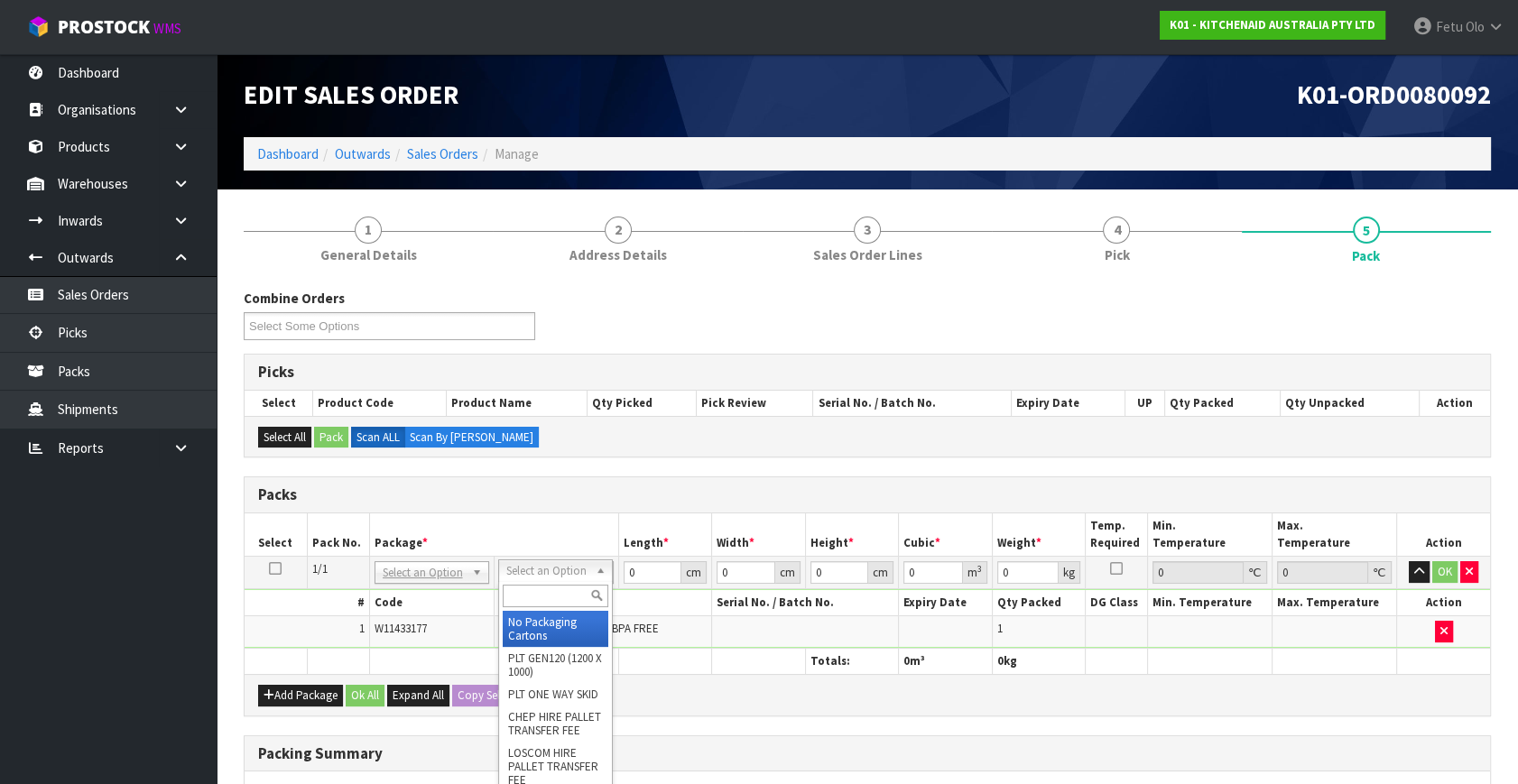
drag, startPoint x: 536, startPoint y: 619, endPoint x: 588, endPoint y: 609, distance: 53.0
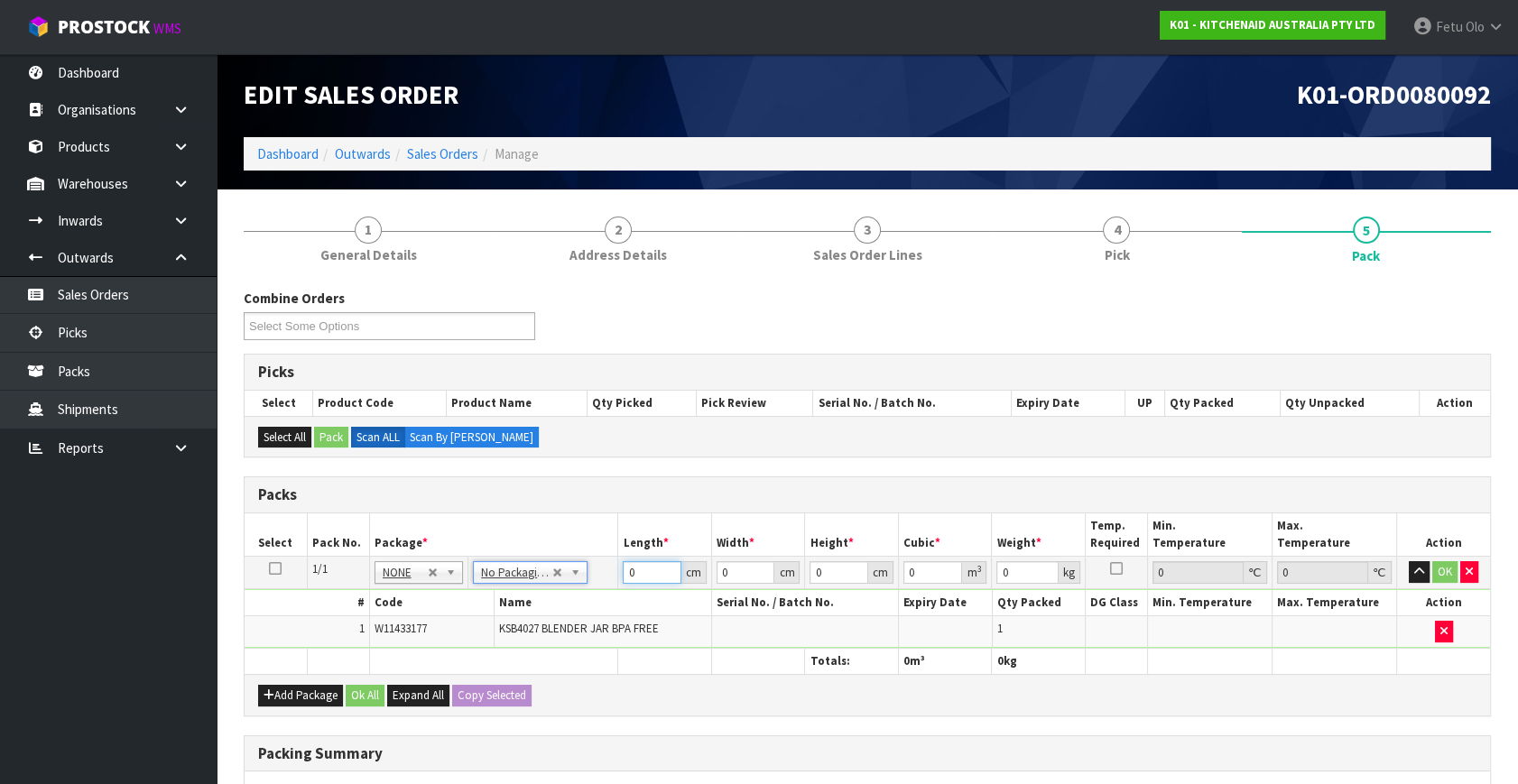
drag, startPoint x: 648, startPoint y: 571, endPoint x: 512, endPoint y: 604, distance: 139.9
click at [512, 604] on tbody "1/1 NONE 007-001 007-002 007-004 007-009 007-013 007-014 007-015 007-017 007-01…" at bounding box center [867, 603] width 1245 height 92
type input "25"
type input "3"
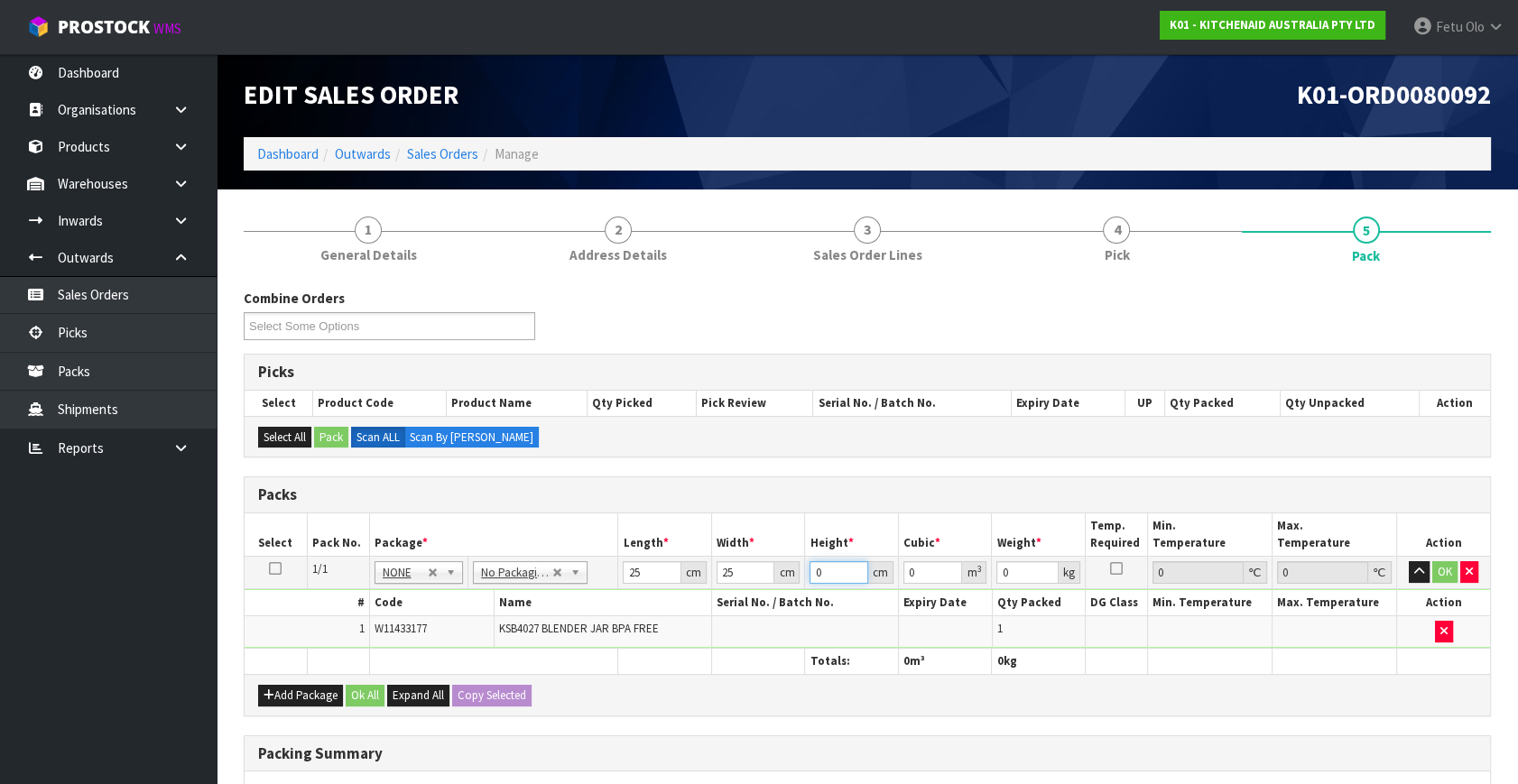
type input "0.001875"
type input "33"
type input "0.020625"
type input "33"
type input "2"
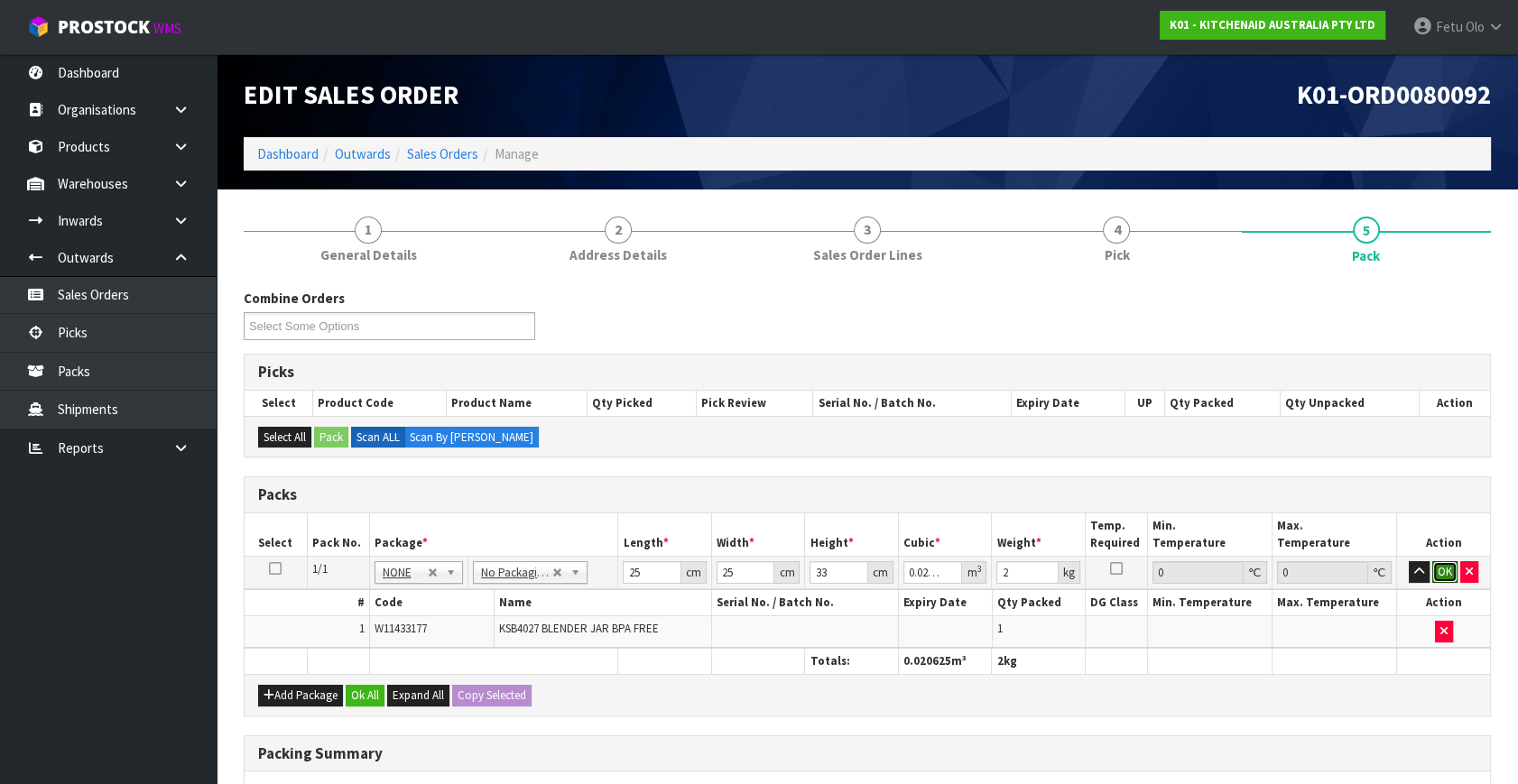
click button "OK" at bounding box center [1445, 572] width 25 height 21
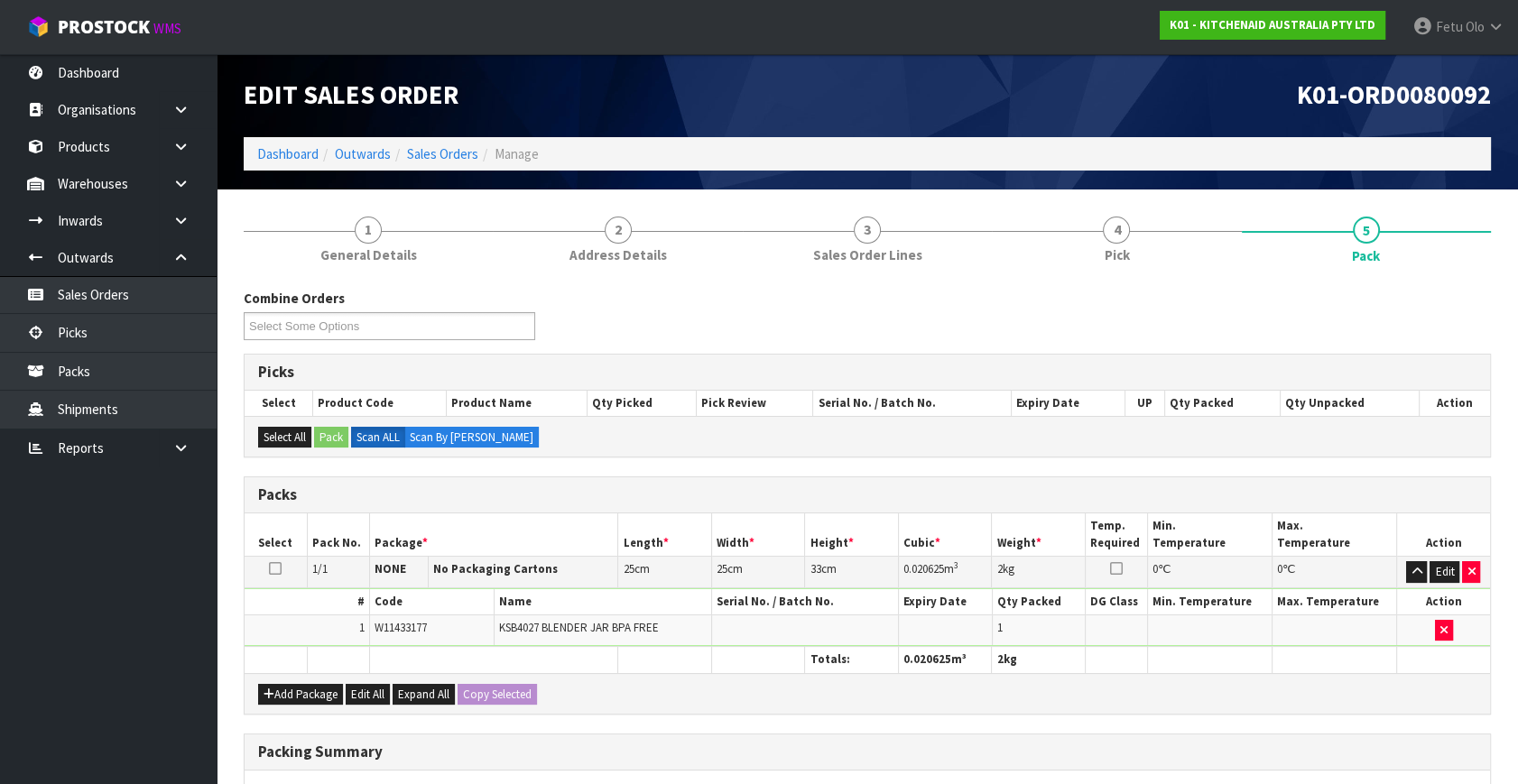
scroll to position [269, 0]
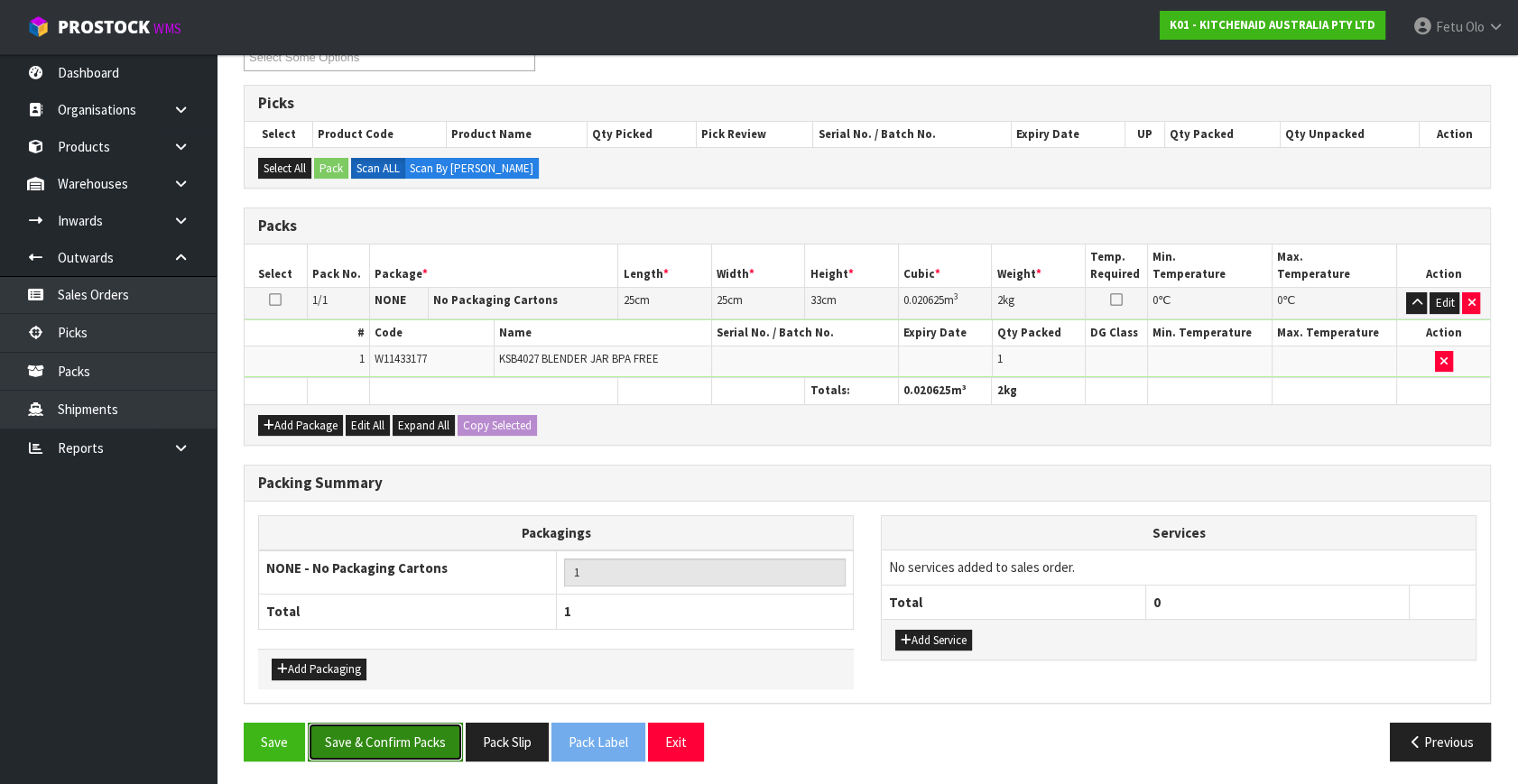
click at [393, 741] on button "Save & Confirm Packs" at bounding box center [385, 742] width 155 height 39
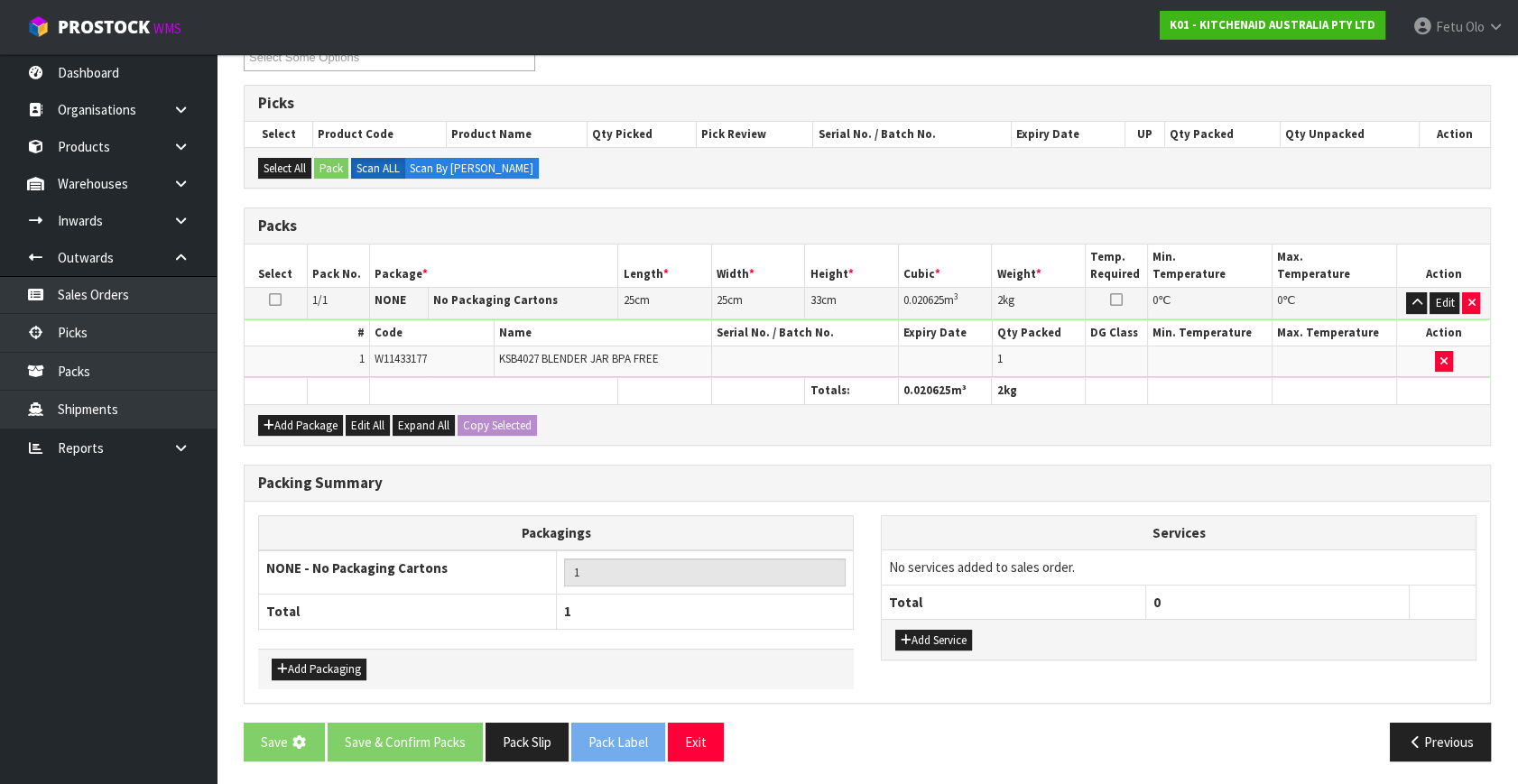
scroll to position [0, 0]
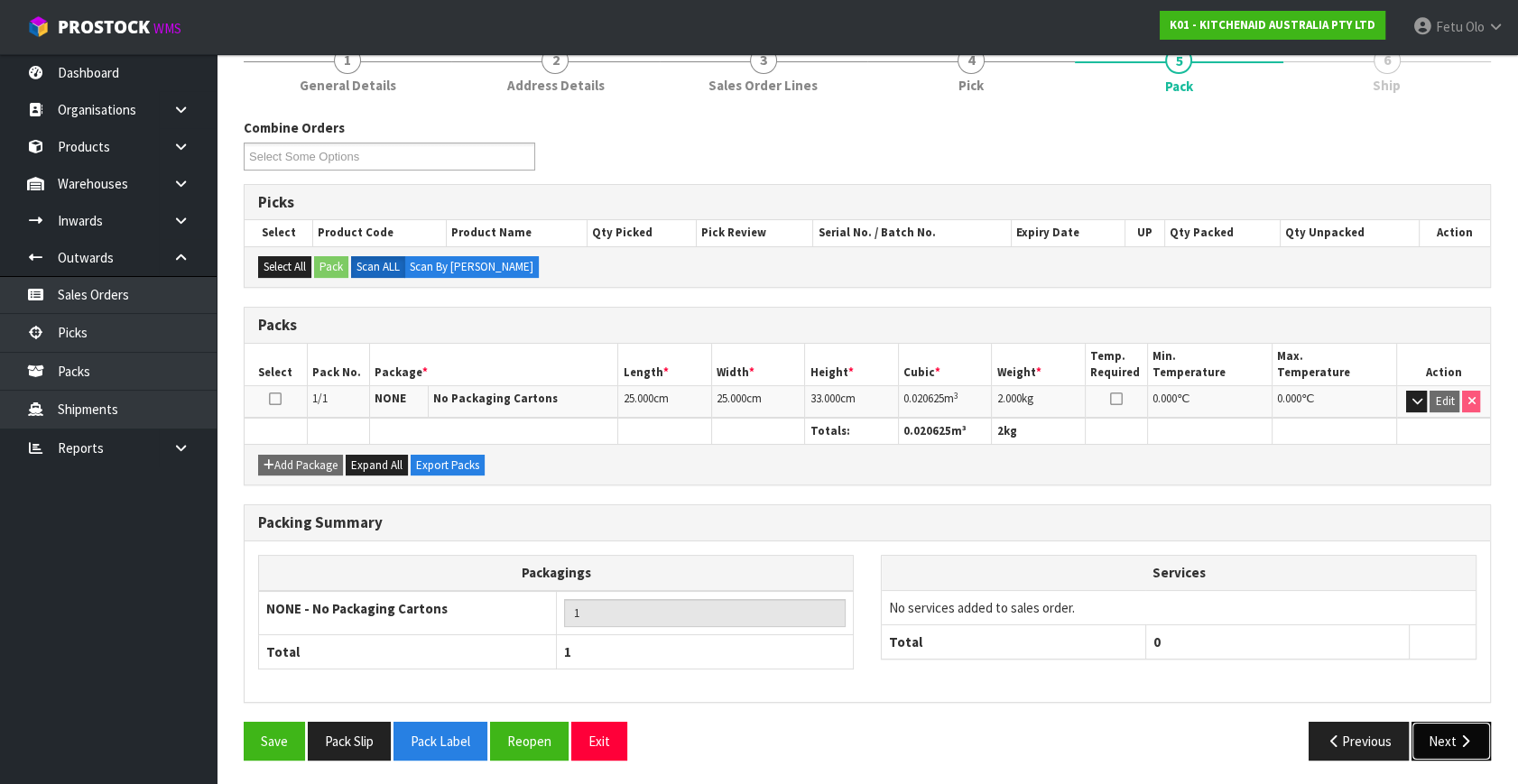
click at [1463, 735] on icon "button" at bounding box center [1466, 741] width 17 height 14
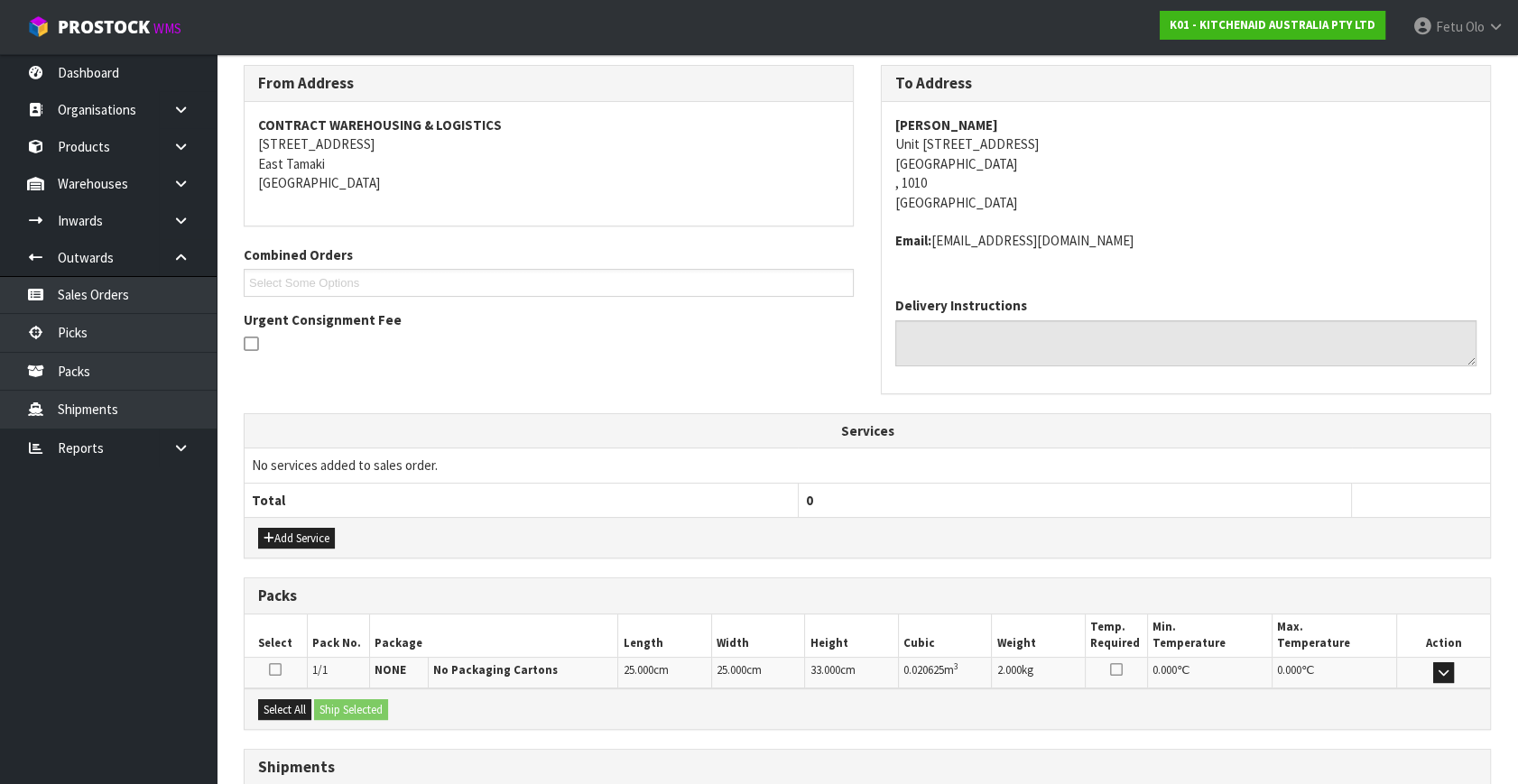
scroll to position [425, 0]
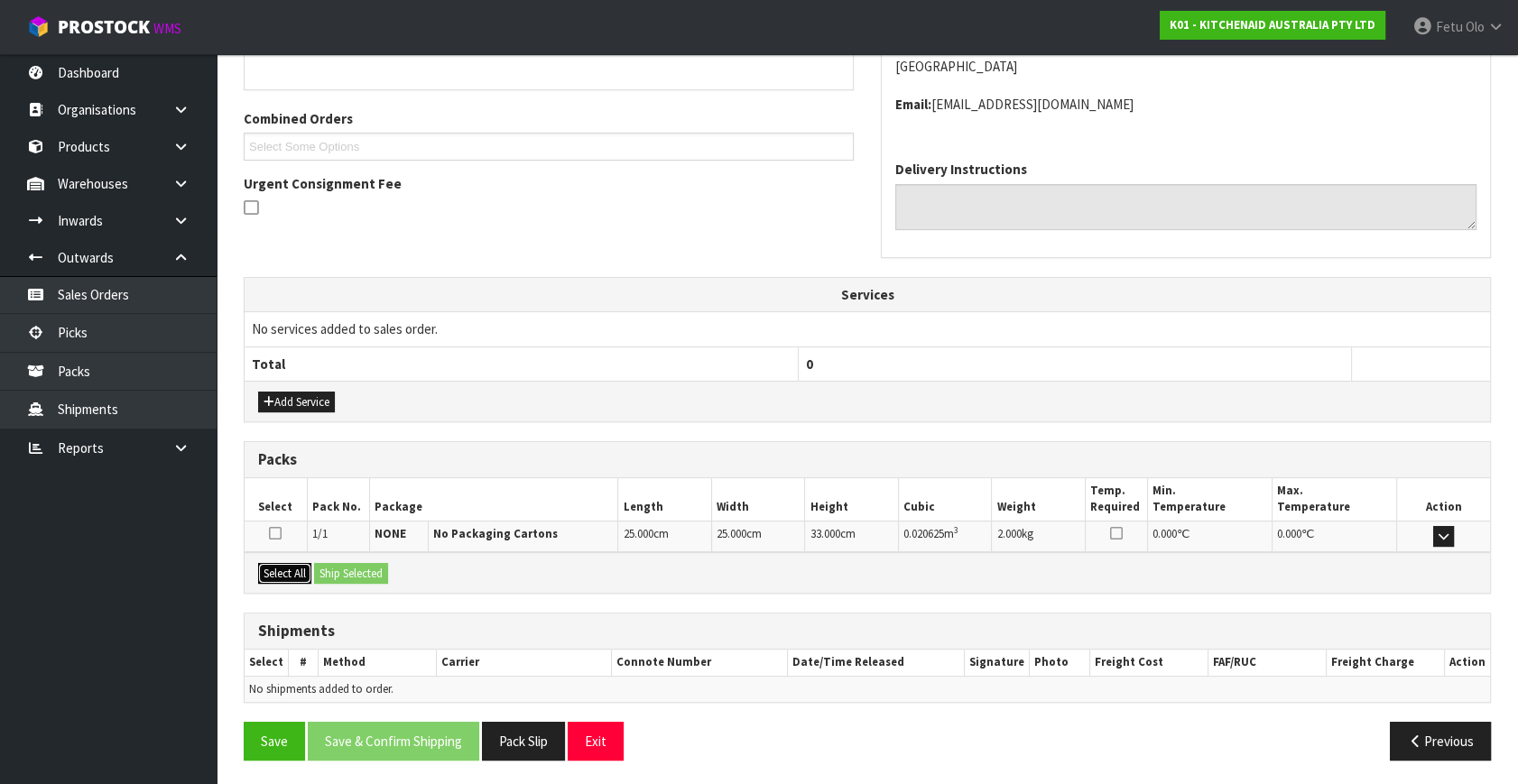
drag, startPoint x: 277, startPoint y: 575, endPoint x: 346, endPoint y: 572, distance: 69.1
click at [295, 575] on button "Select All" at bounding box center [284, 573] width 53 height 21
click at [346, 572] on button "Ship Selected" at bounding box center [351, 573] width 74 height 21
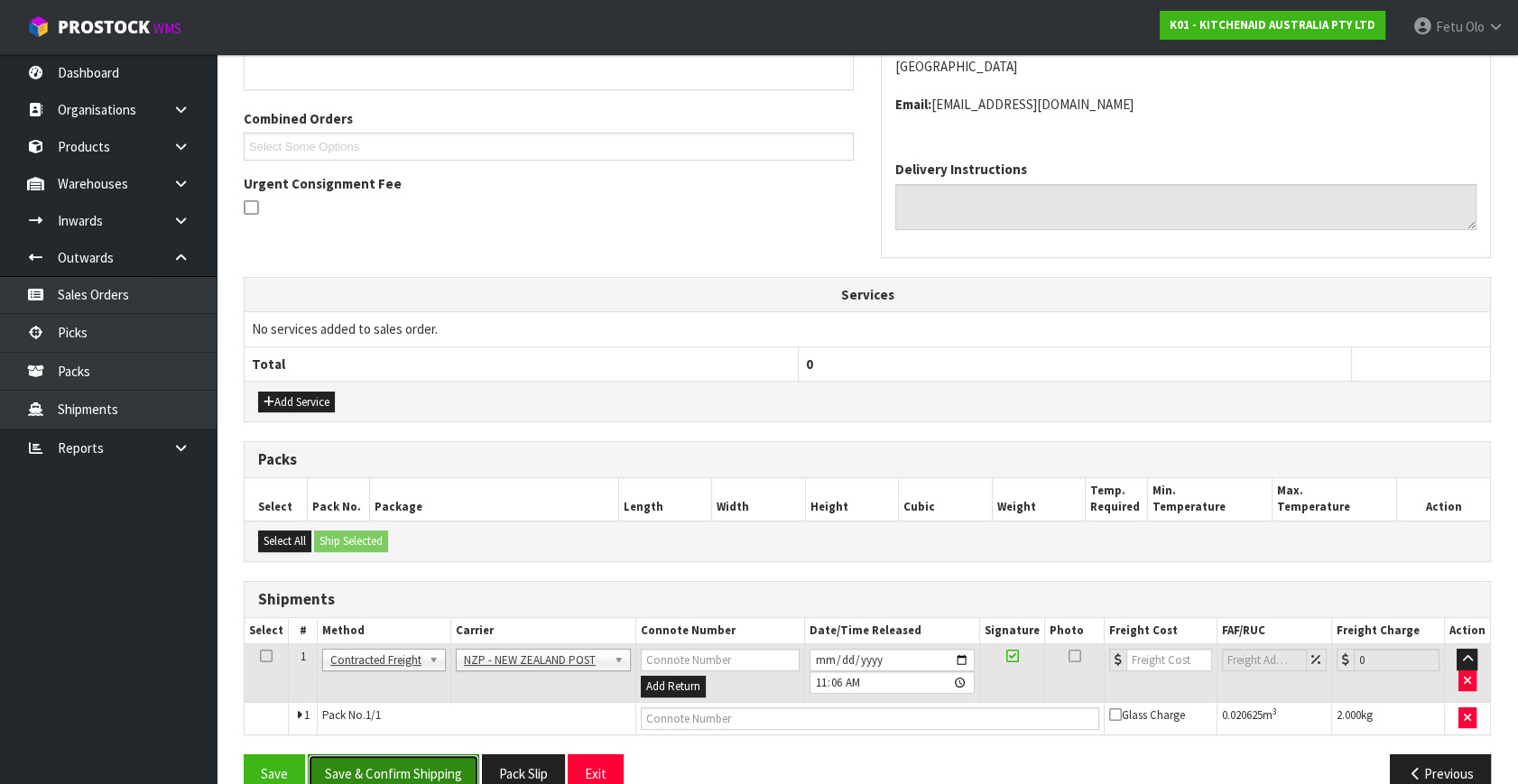
click at [431, 754] on button "Save & Confirm Shipping" at bounding box center [393, 773] width 172 height 39
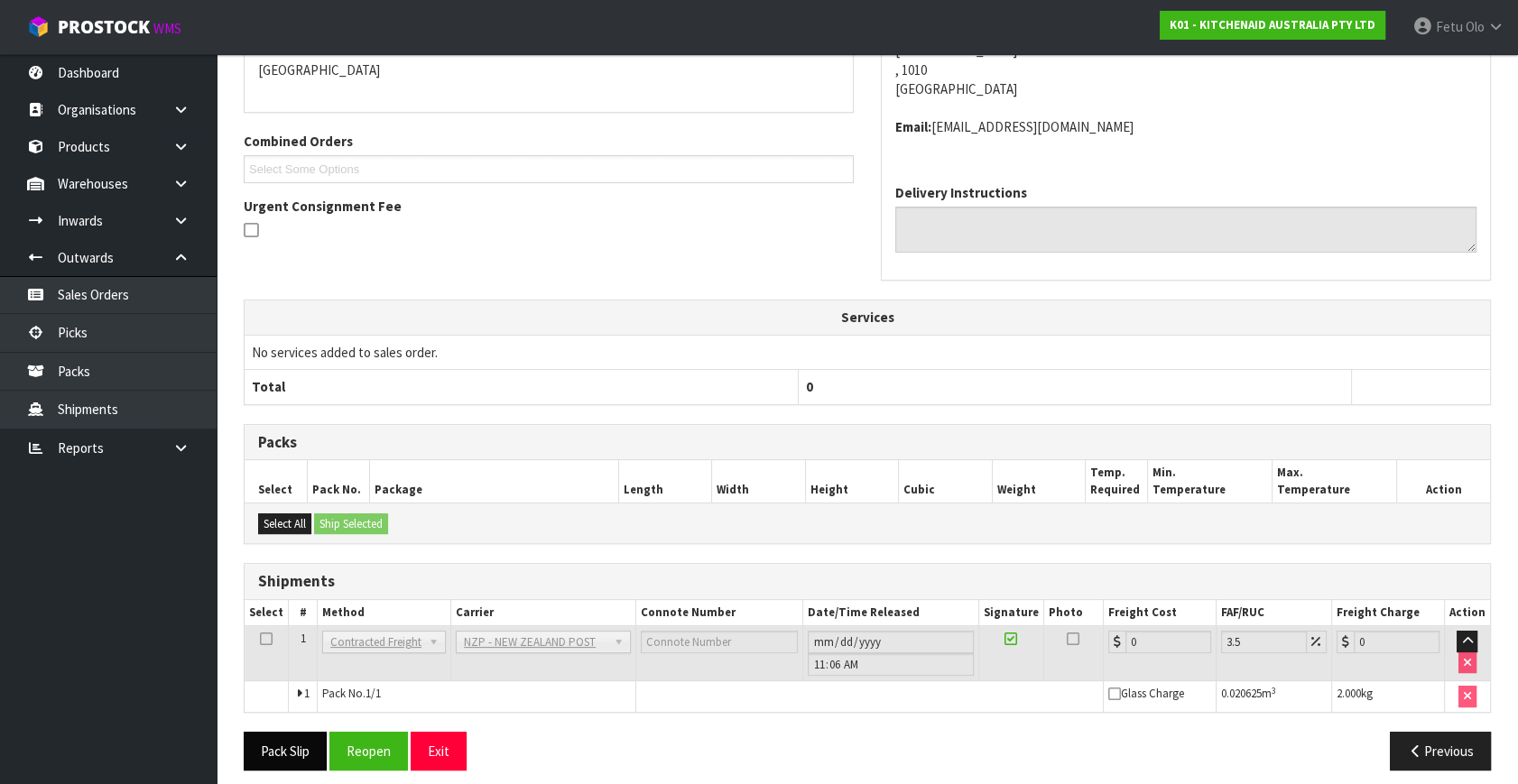
scroll to position [432, 0]
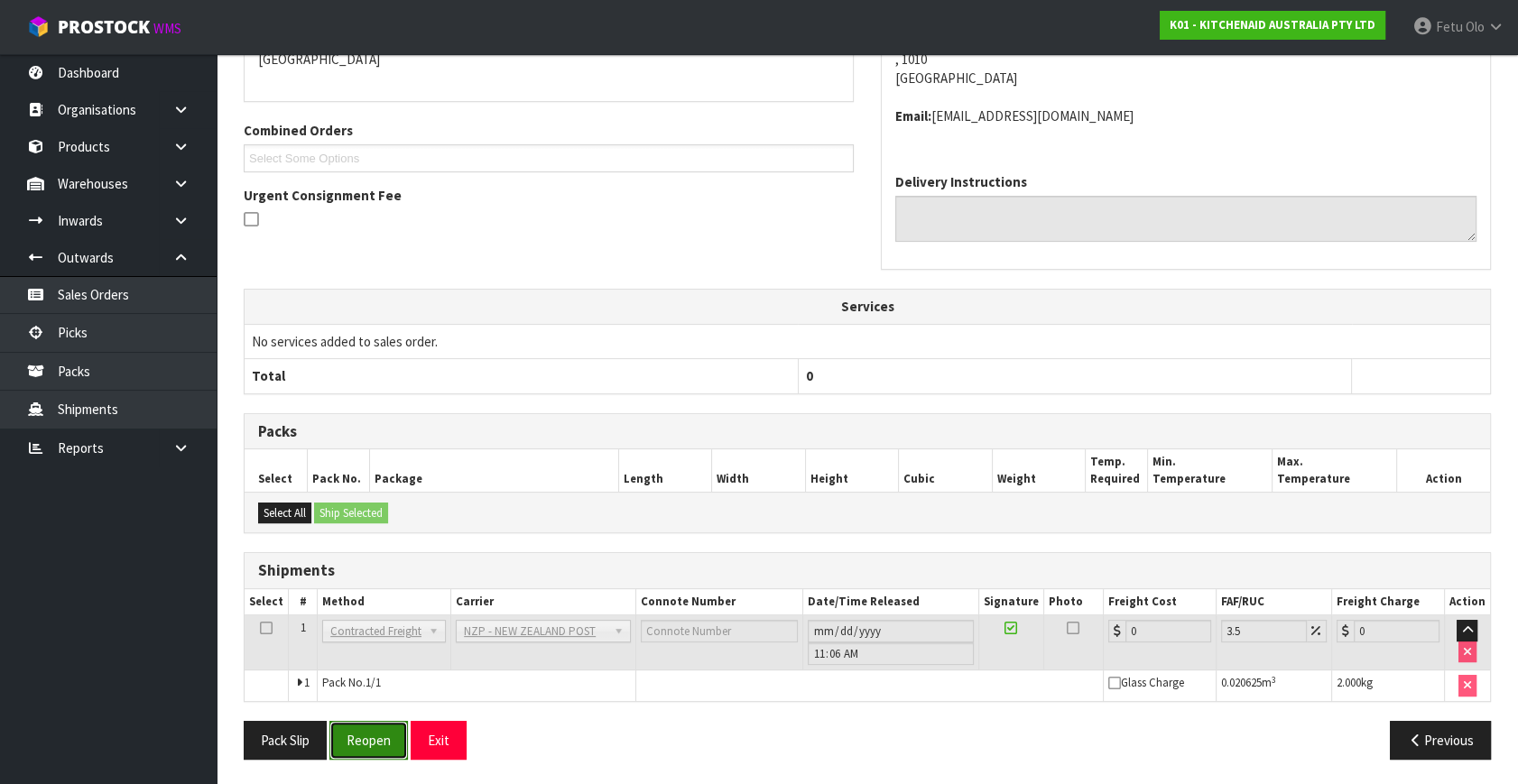
click at [372, 748] on button "Reopen" at bounding box center [368, 740] width 79 height 39
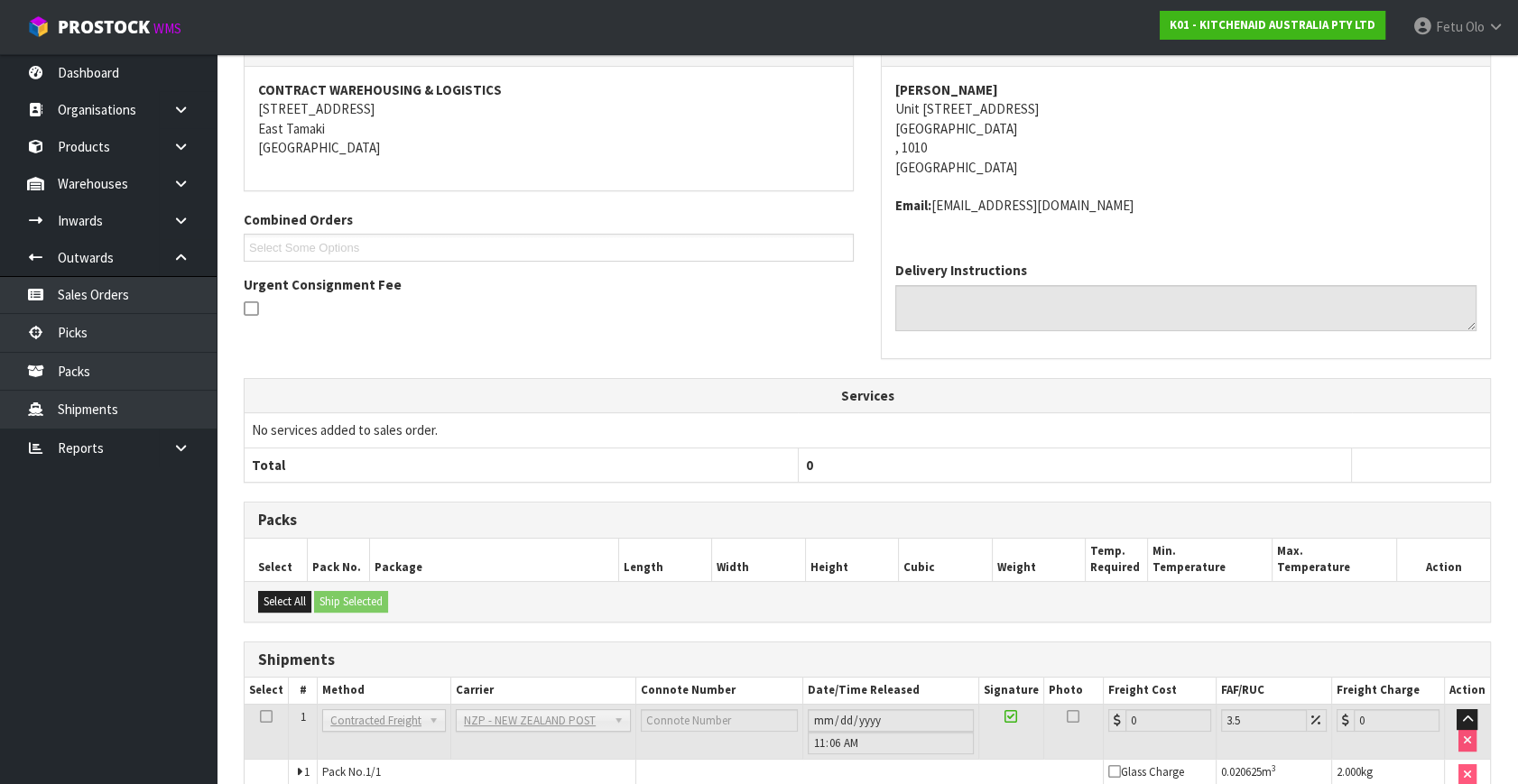
scroll to position [328, 0]
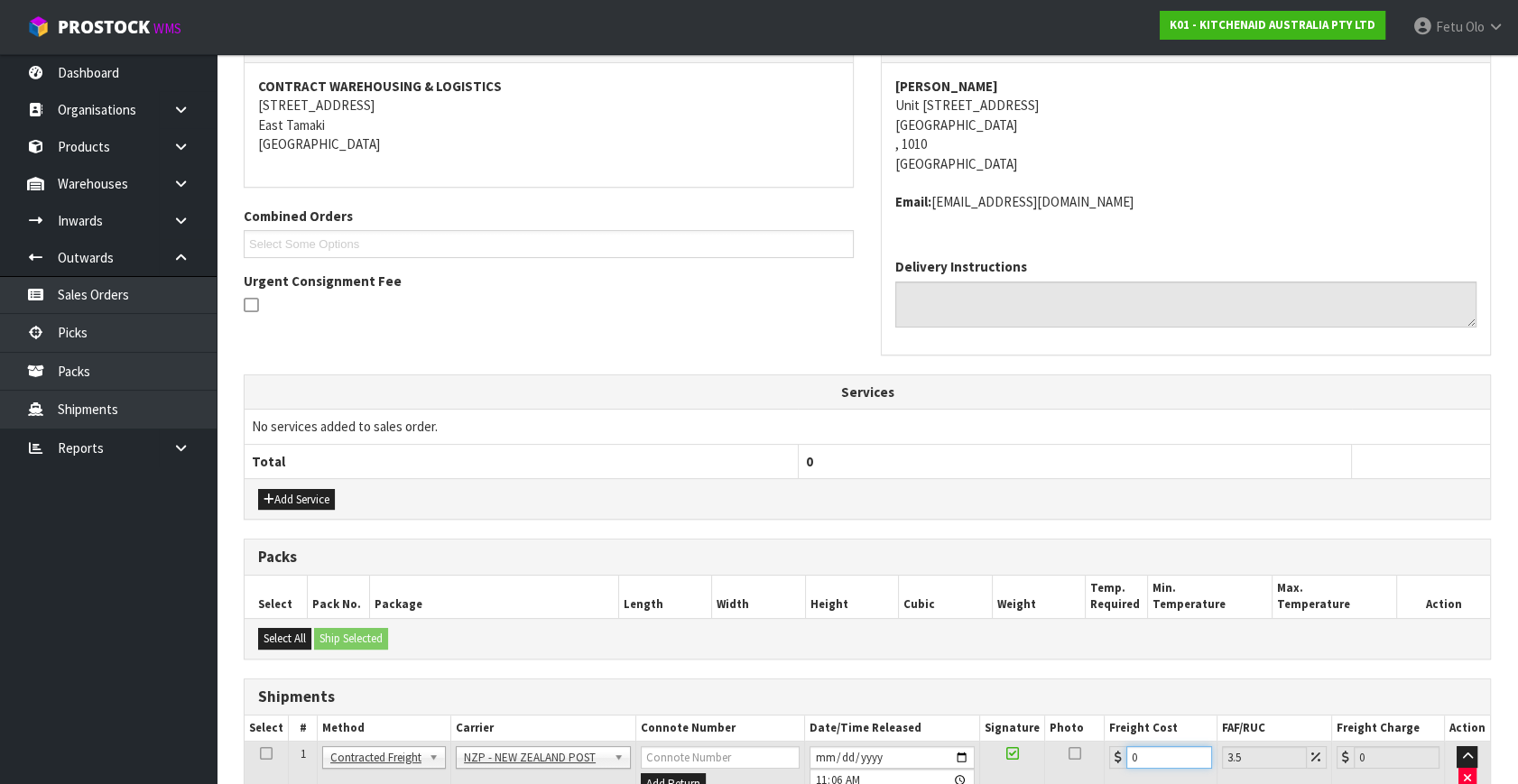
drag, startPoint x: 1148, startPoint y: 749, endPoint x: 1041, endPoint y: 767, distance: 108.5
click at [1041, 767] on tr "1 Client Local Pickup Customer Local Pickup Company Freight Contracted Freight …" at bounding box center [867, 770] width 1245 height 58
type input "4"
type input "4.14"
type input "4.3"
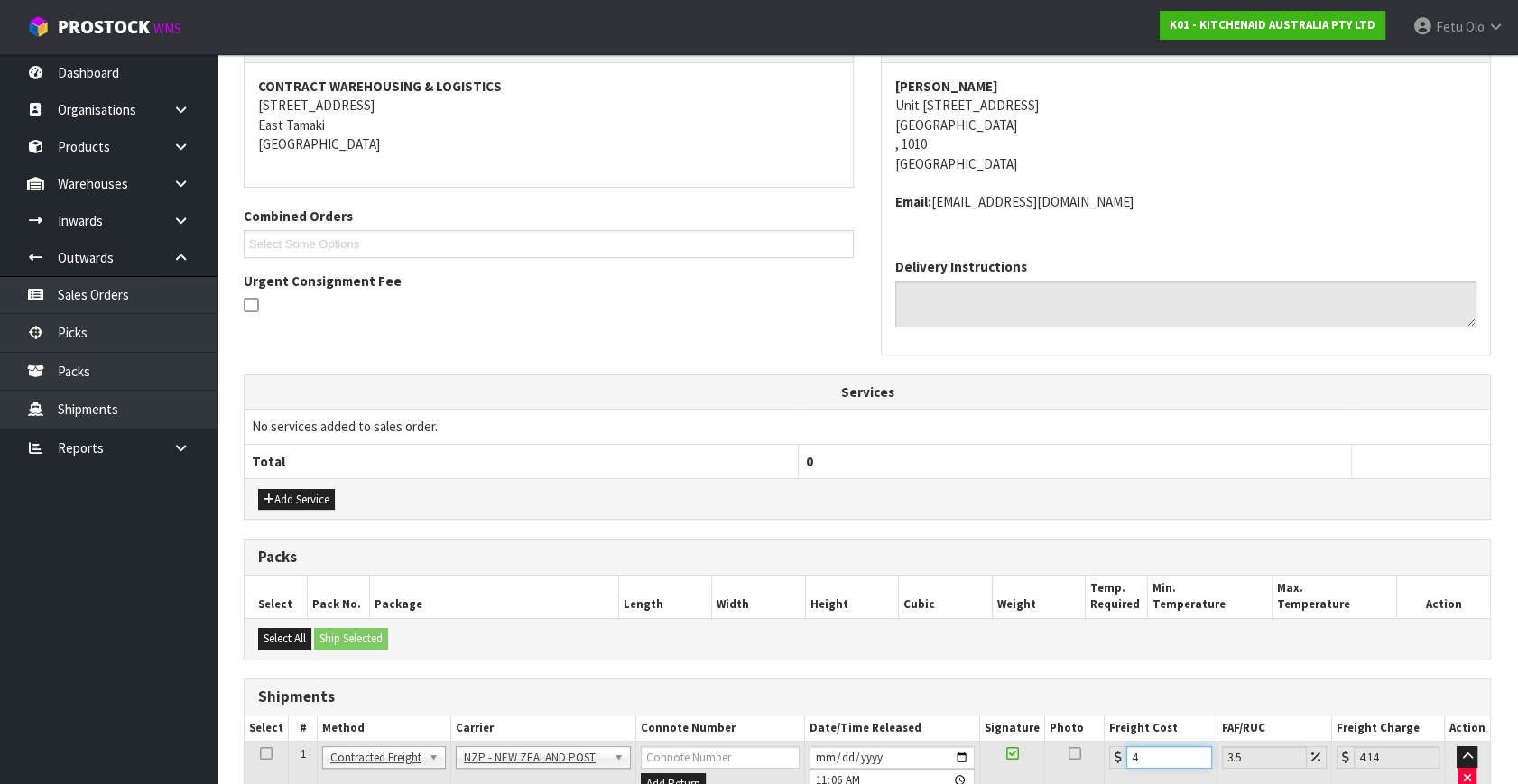
type input "4.45"
type input "4.33"
type input "4.48"
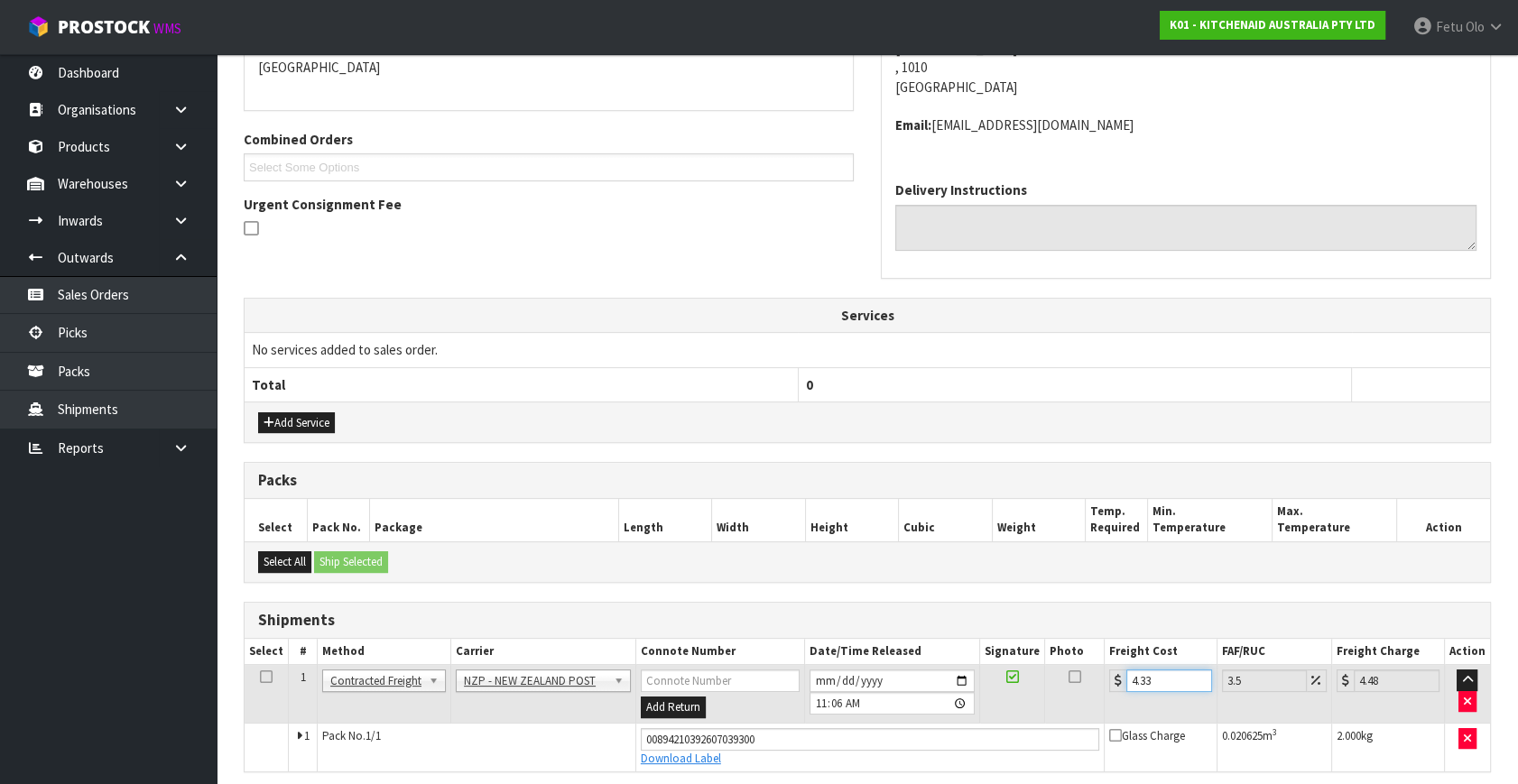
scroll to position [474, 0]
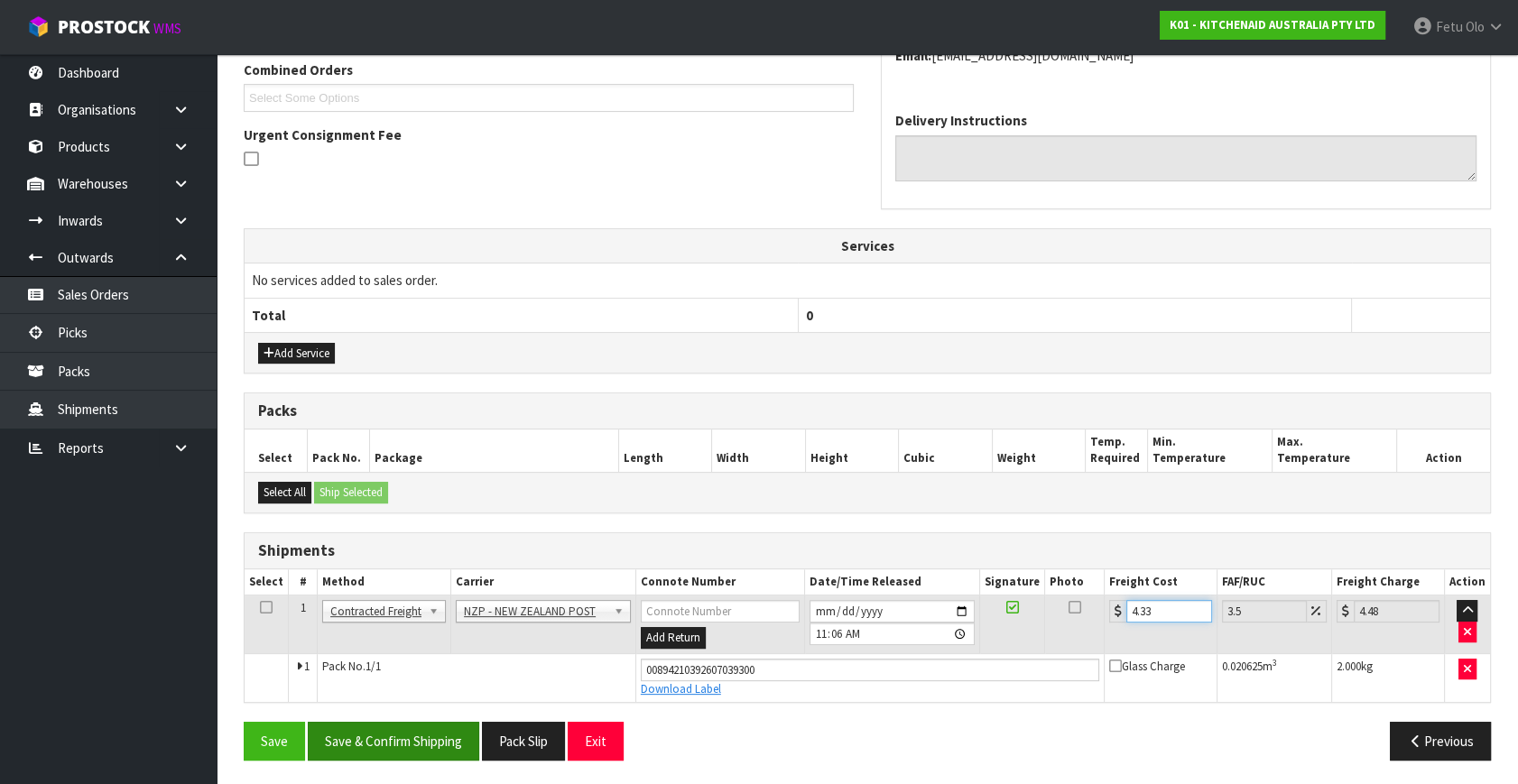
type input "4.33"
click at [435, 745] on button "Save & Confirm Shipping" at bounding box center [393, 741] width 172 height 39
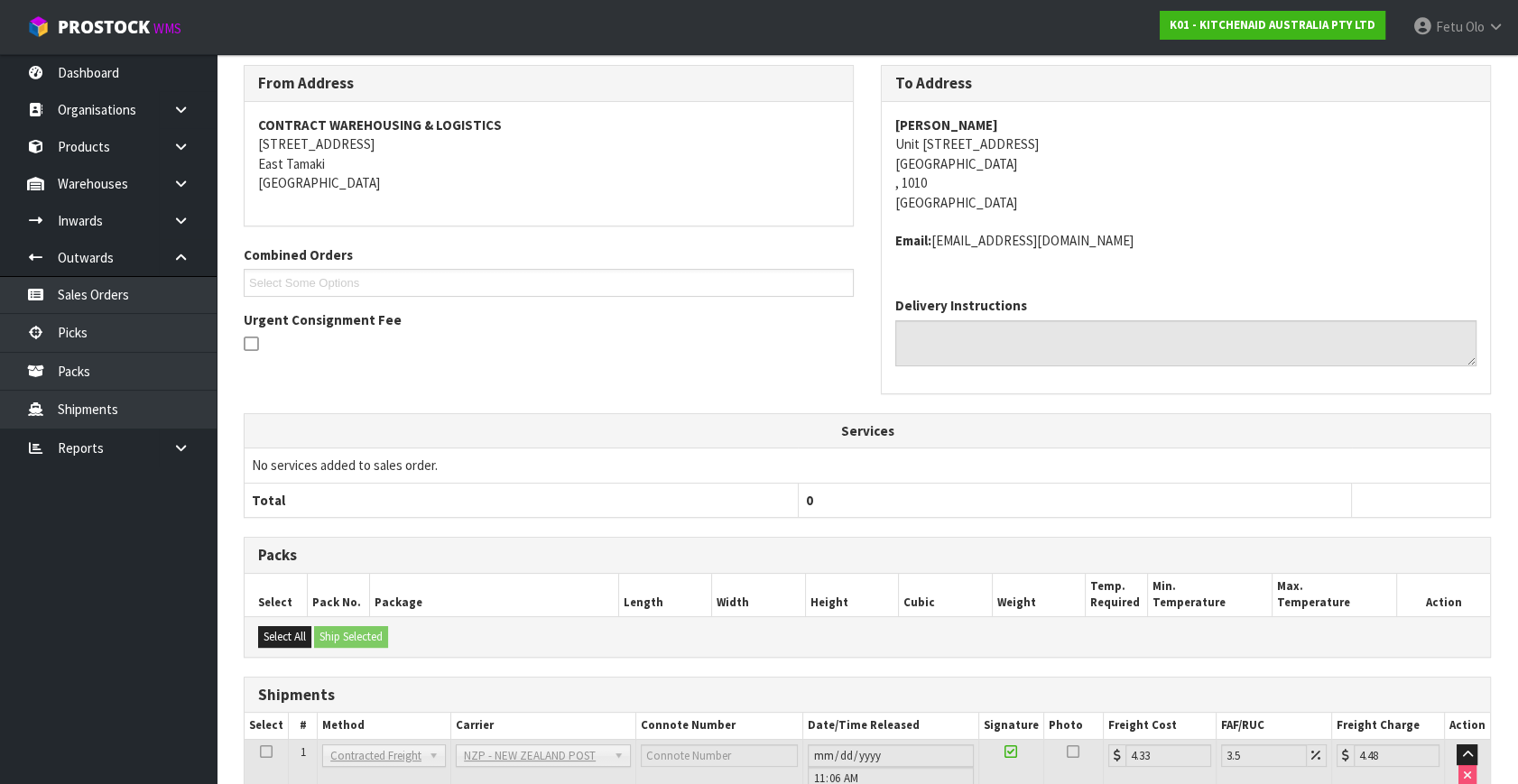
scroll to position [424, 0]
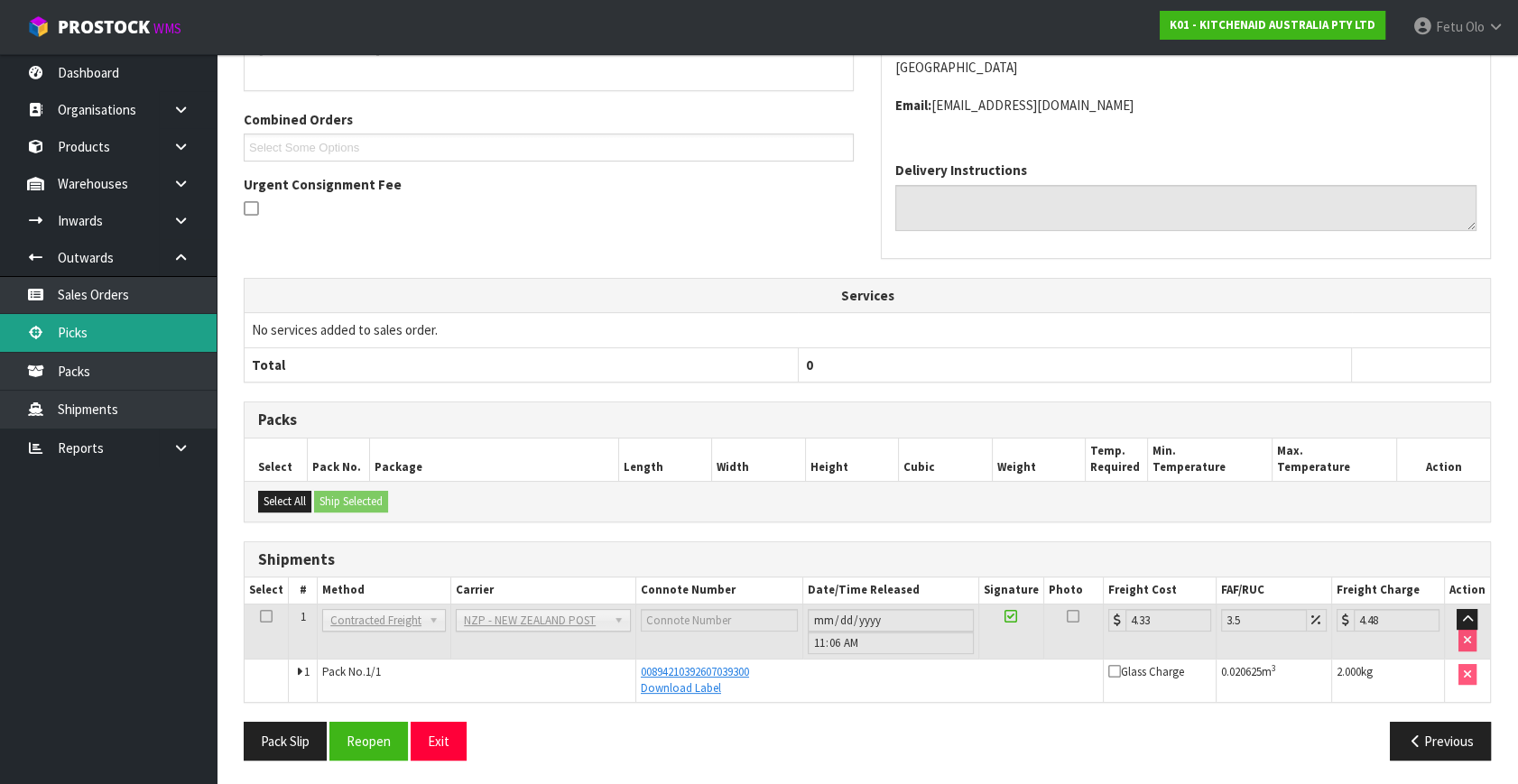
click at [82, 338] on link "Picks" at bounding box center [108, 333] width 216 height 37
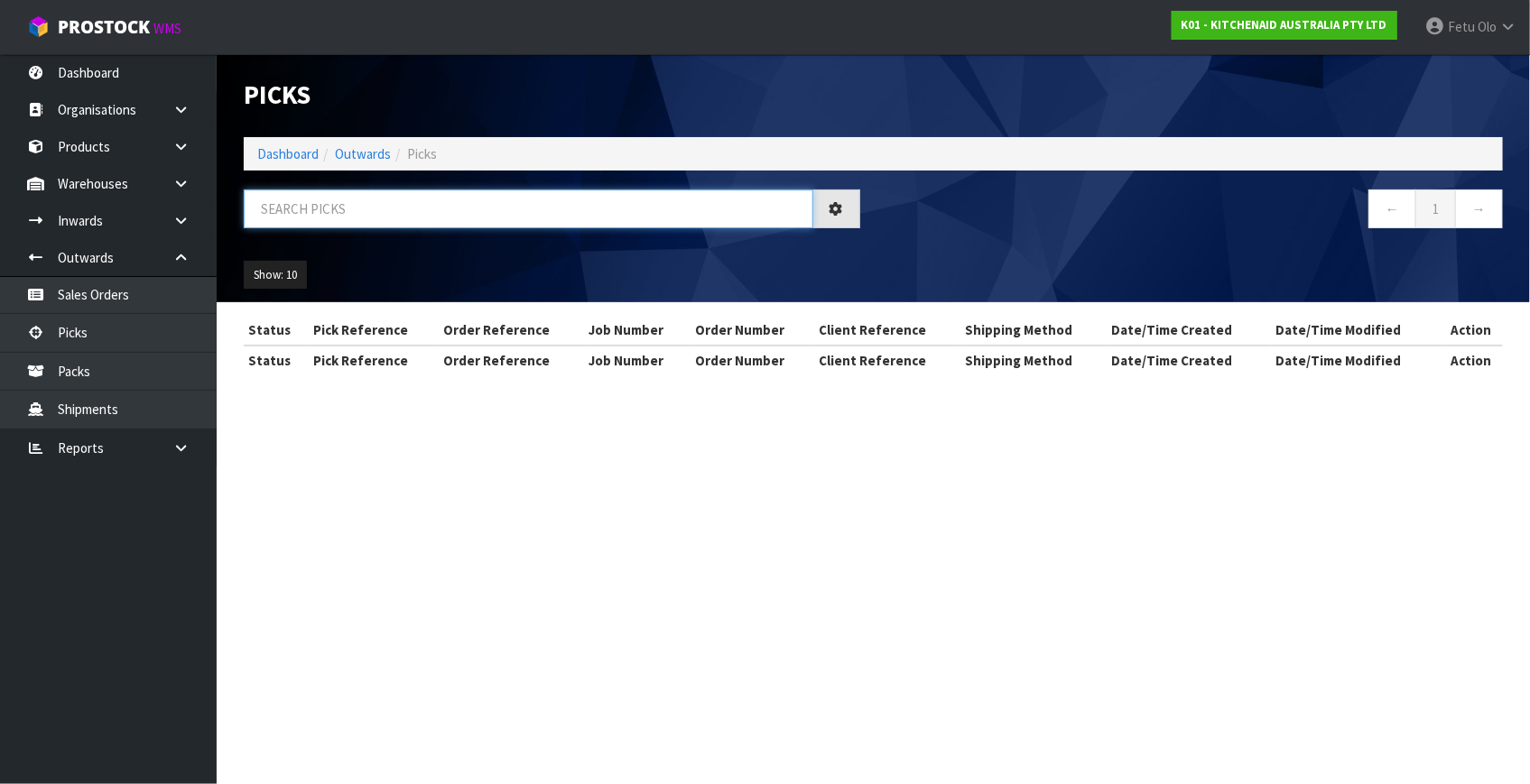
click at [423, 218] on input "text" at bounding box center [528, 209] width 570 height 39
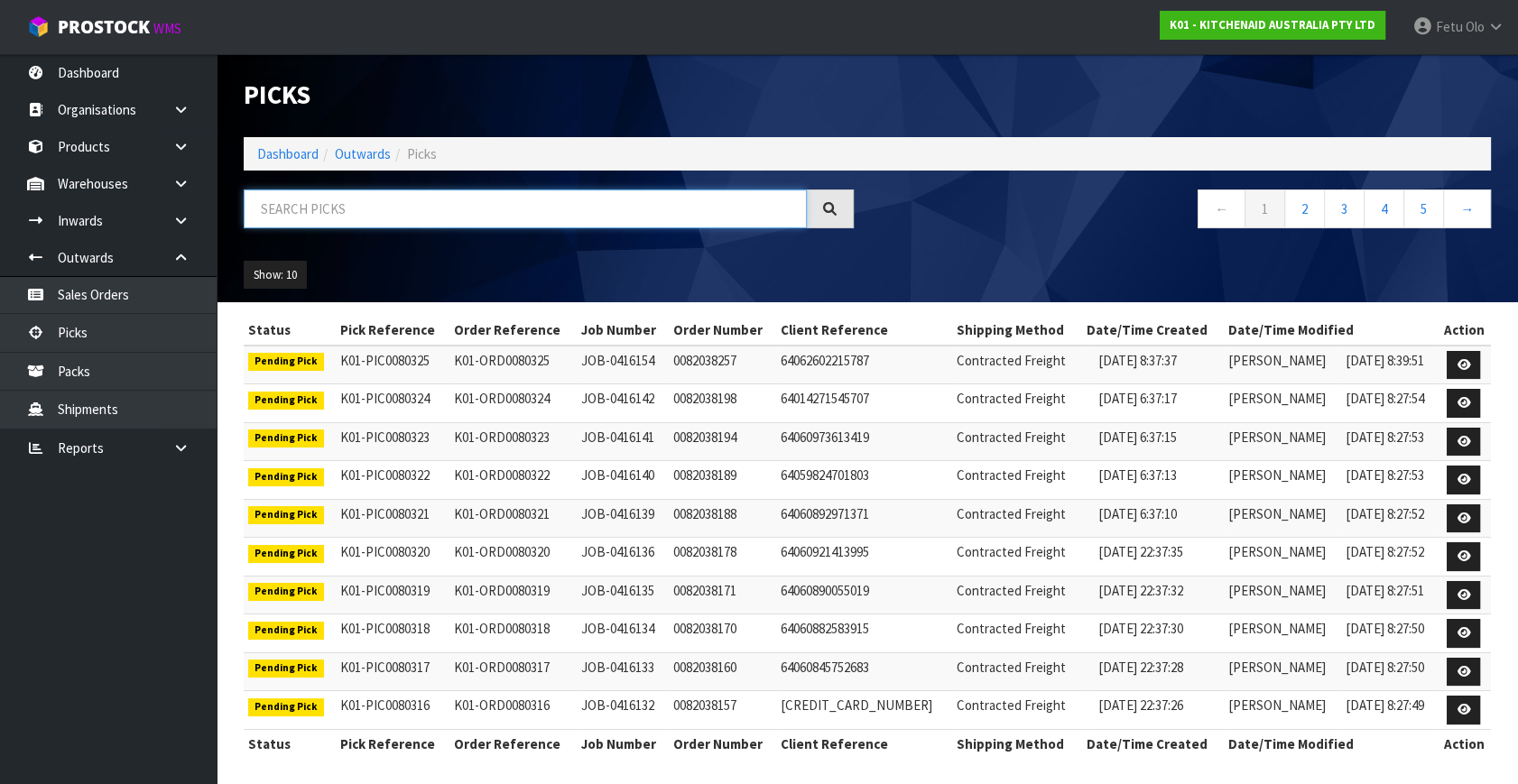
click at [496, 204] on input "text" at bounding box center [525, 209] width 563 height 39
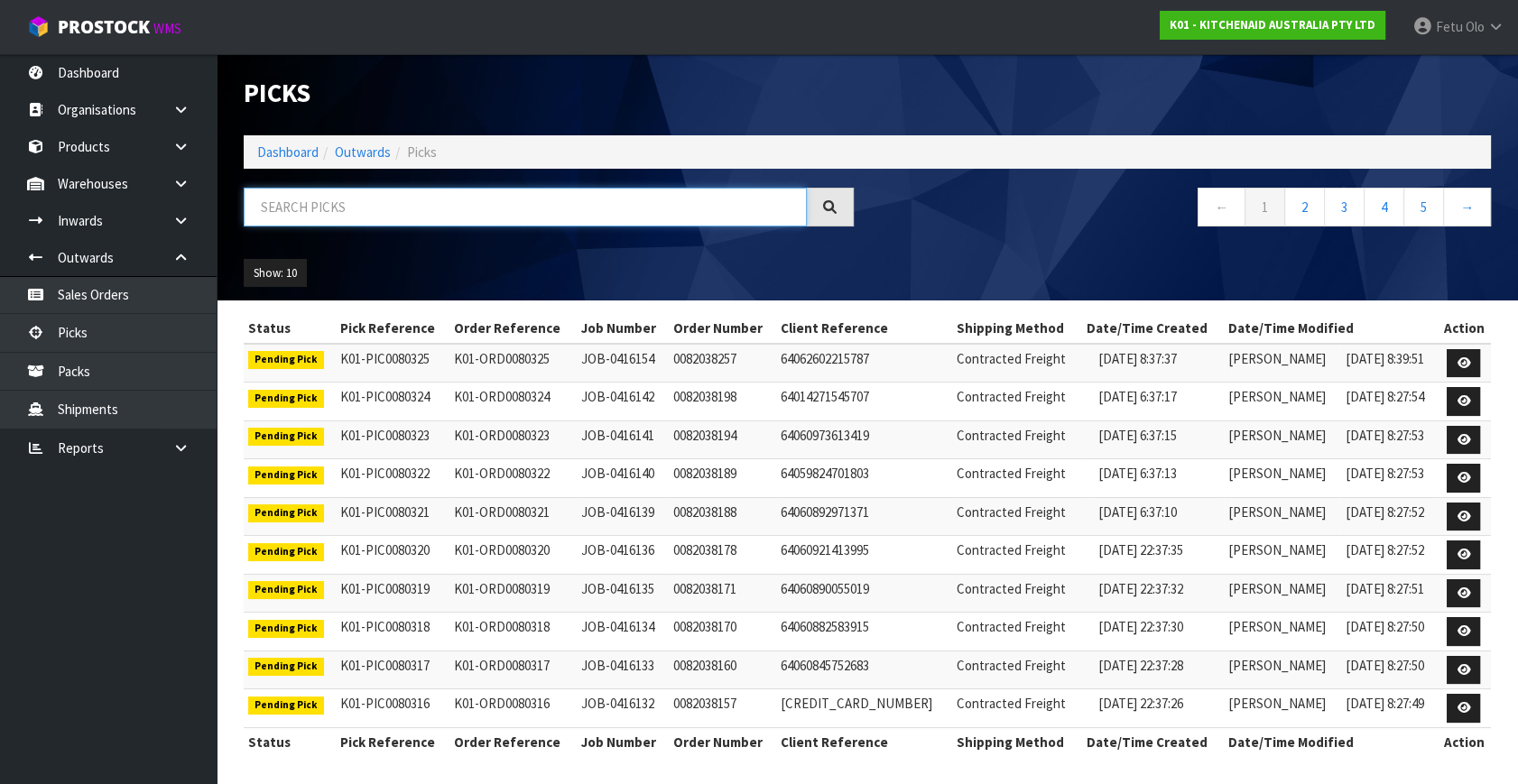
scroll to position [4, 0]
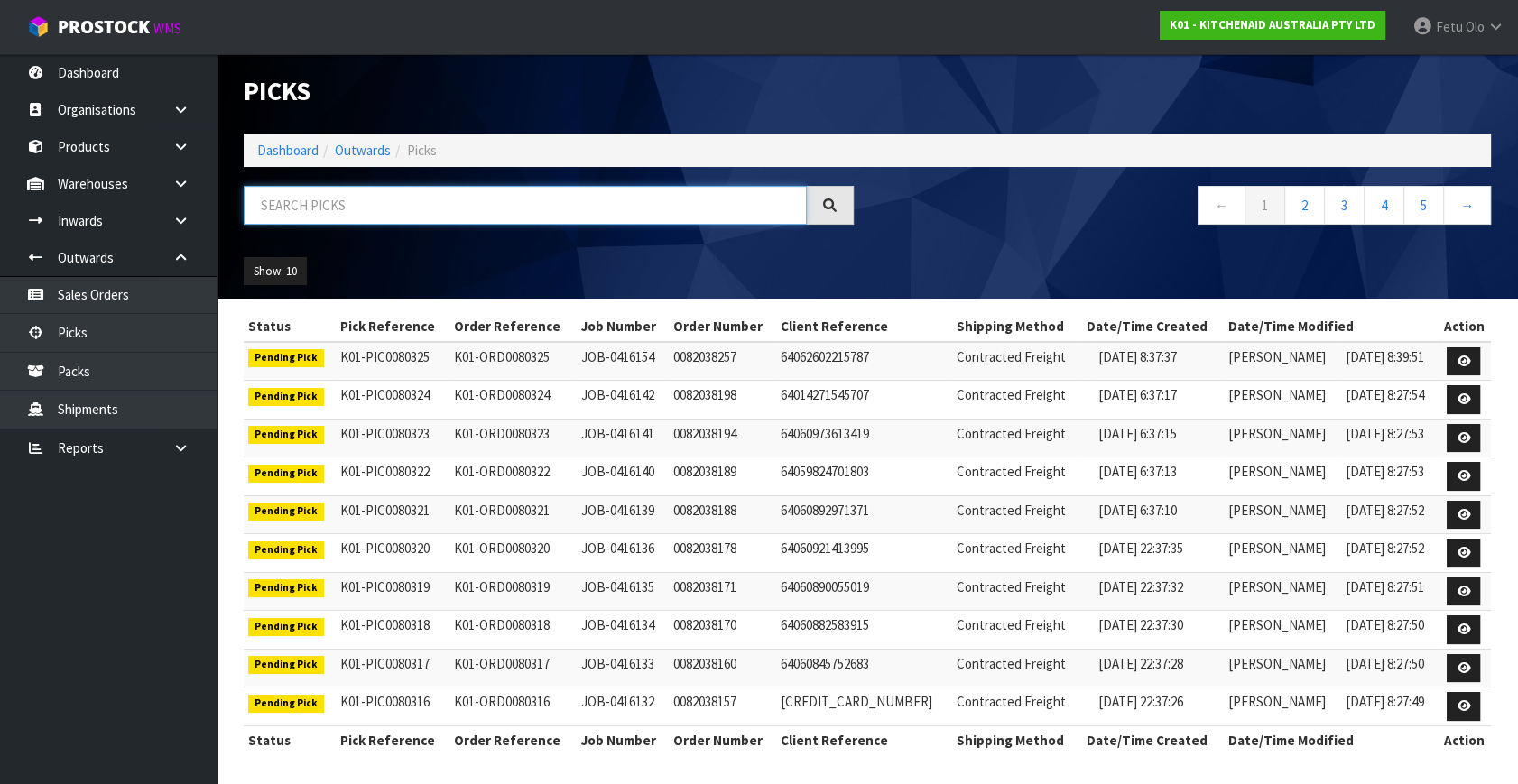
click at [520, 202] on input "text" at bounding box center [525, 206] width 563 height 39
click at [514, 206] on input "text" at bounding box center [525, 206] width 563 height 39
click at [534, 213] on input "text" at bounding box center [525, 206] width 563 height 39
type input "80095"
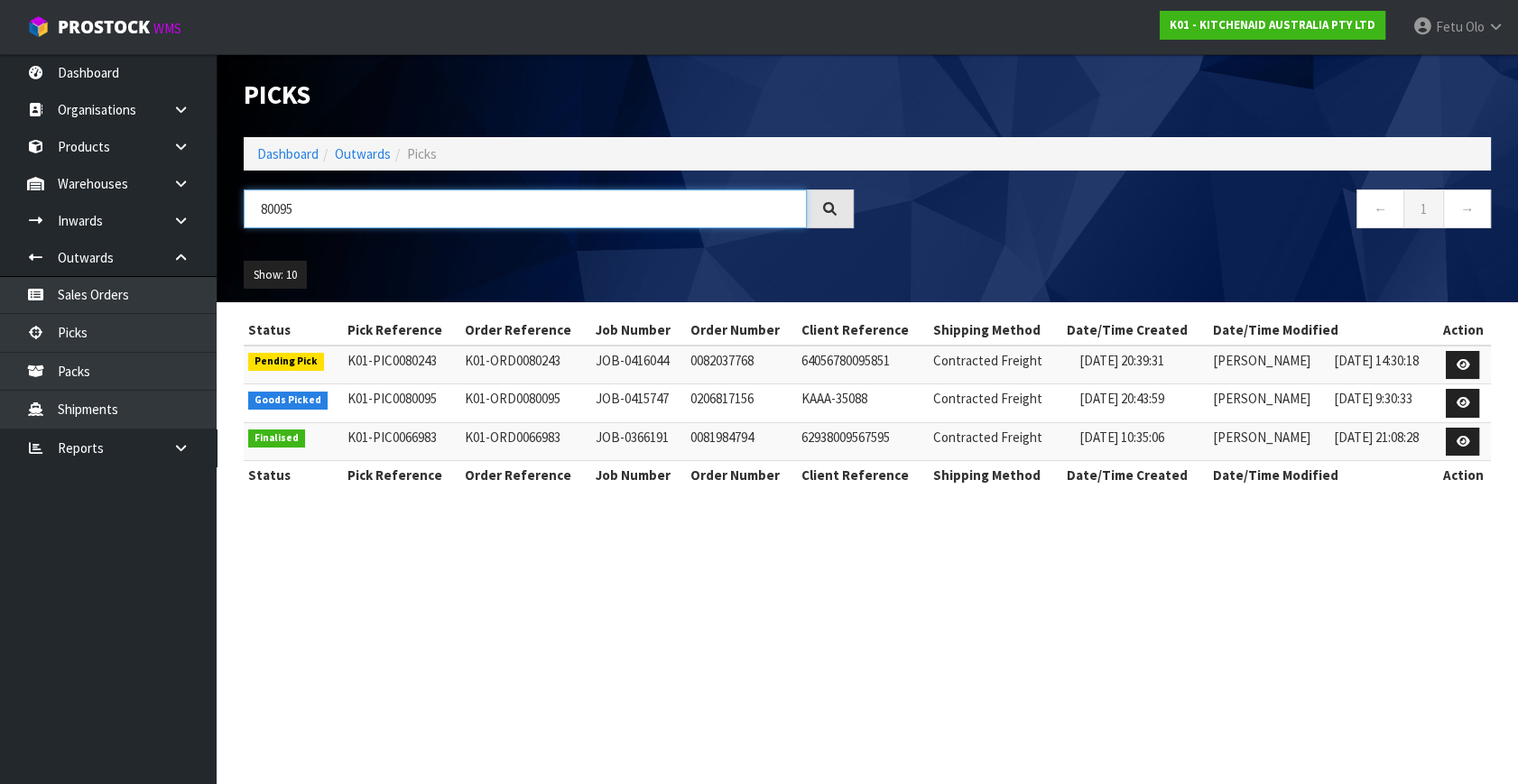
scroll to position [0, 0]
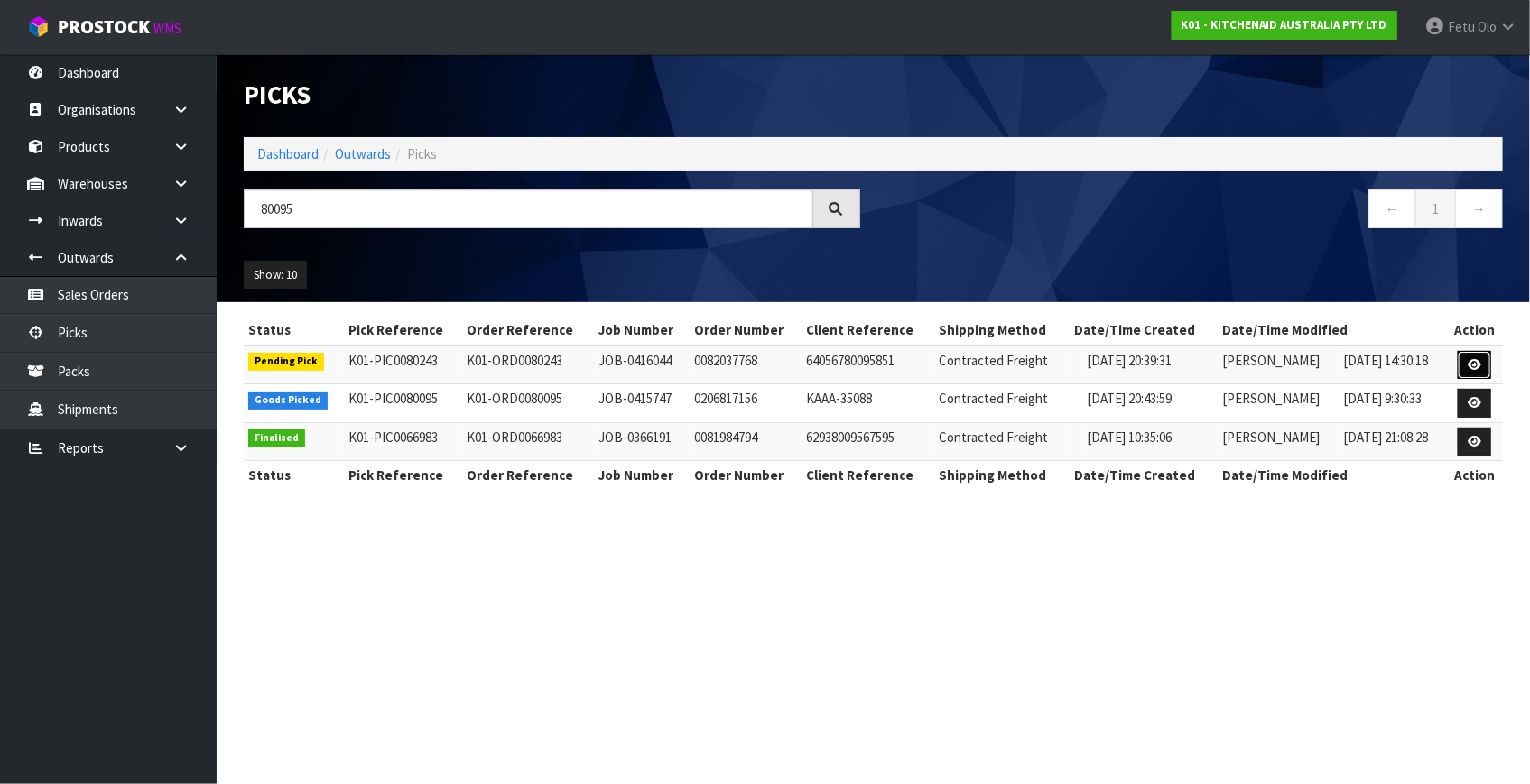
click at [1467, 362] on link at bounding box center [1475, 366] width 33 height 29
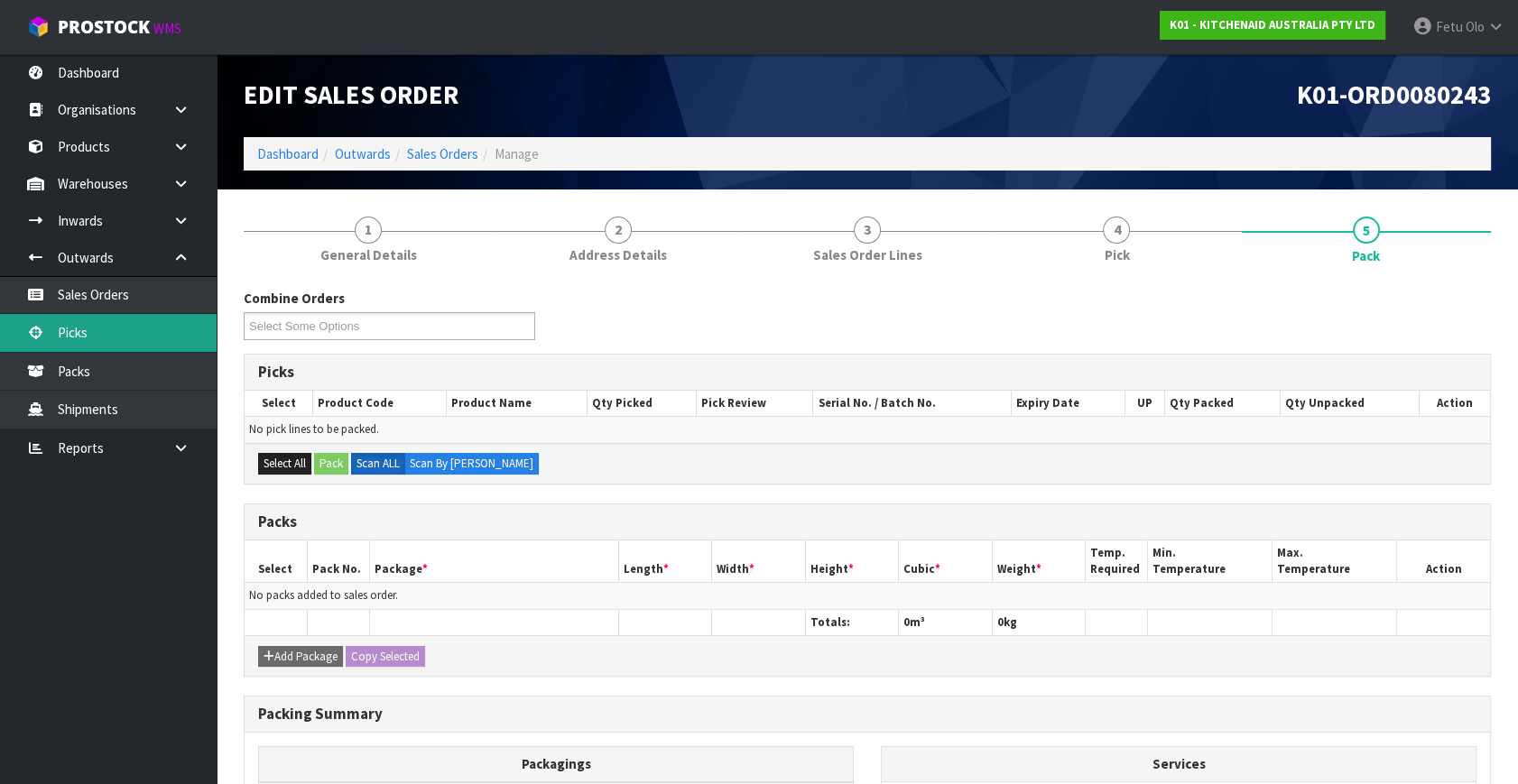
click at [140, 342] on link "Picks" at bounding box center [108, 333] width 216 height 37
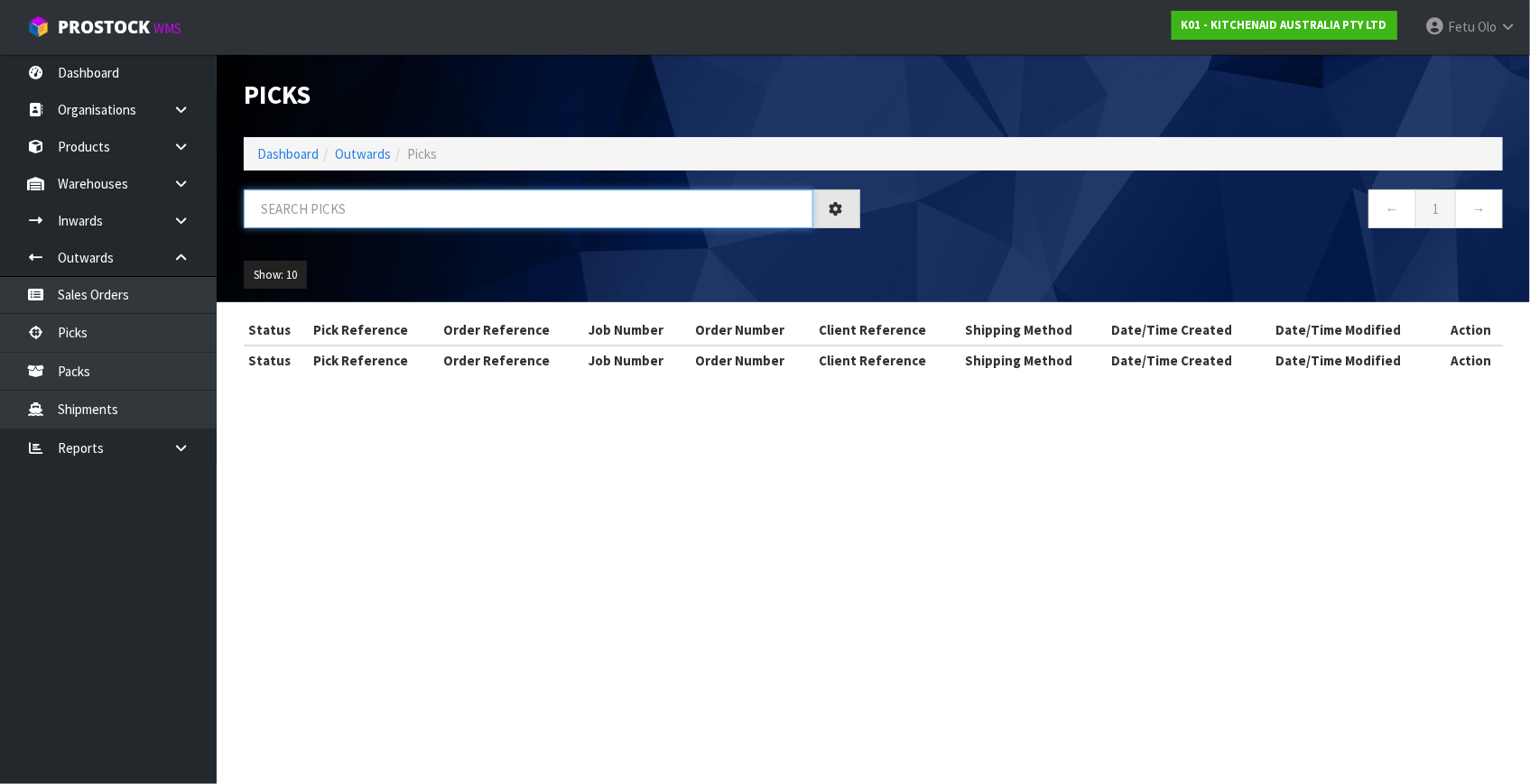
click at [371, 203] on input "text" at bounding box center [528, 209] width 570 height 39
type input "80095"
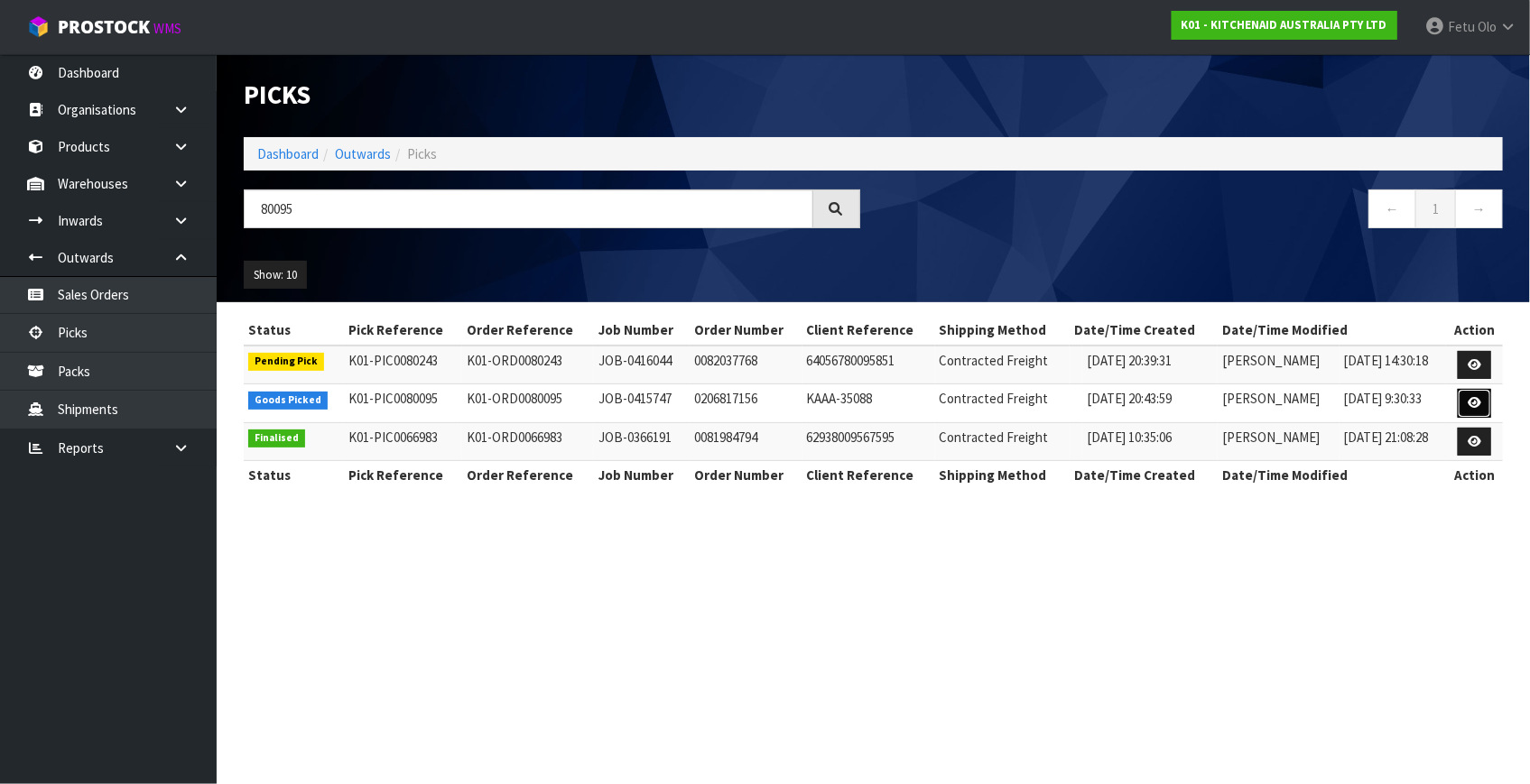
click at [1485, 406] on link at bounding box center [1475, 404] width 33 height 29
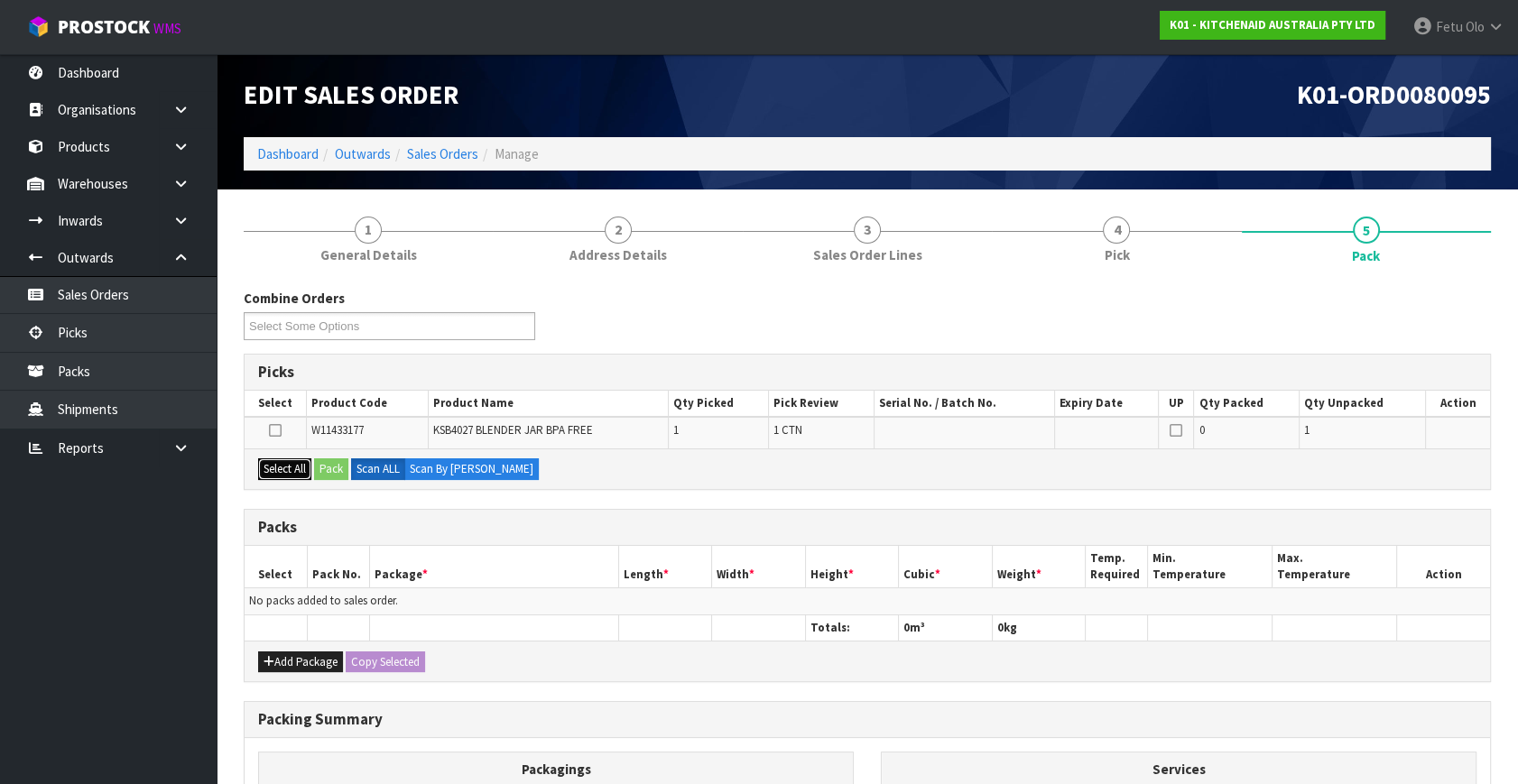
click at [306, 474] on button "Select All" at bounding box center [284, 469] width 53 height 21
click at [334, 463] on button "Pack" at bounding box center [331, 469] width 34 height 21
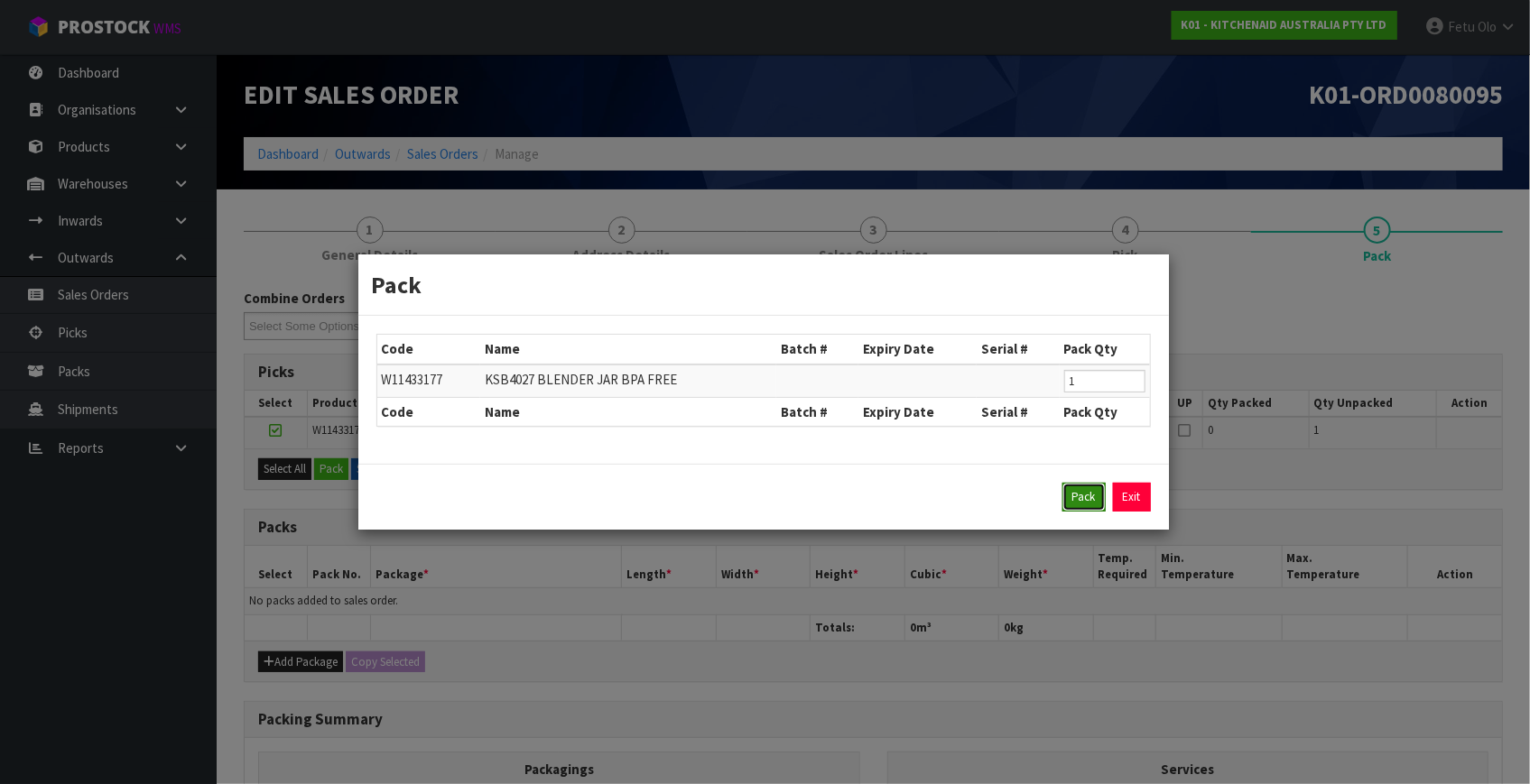
click at [1080, 490] on button "Pack" at bounding box center [1084, 498] width 44 height 29
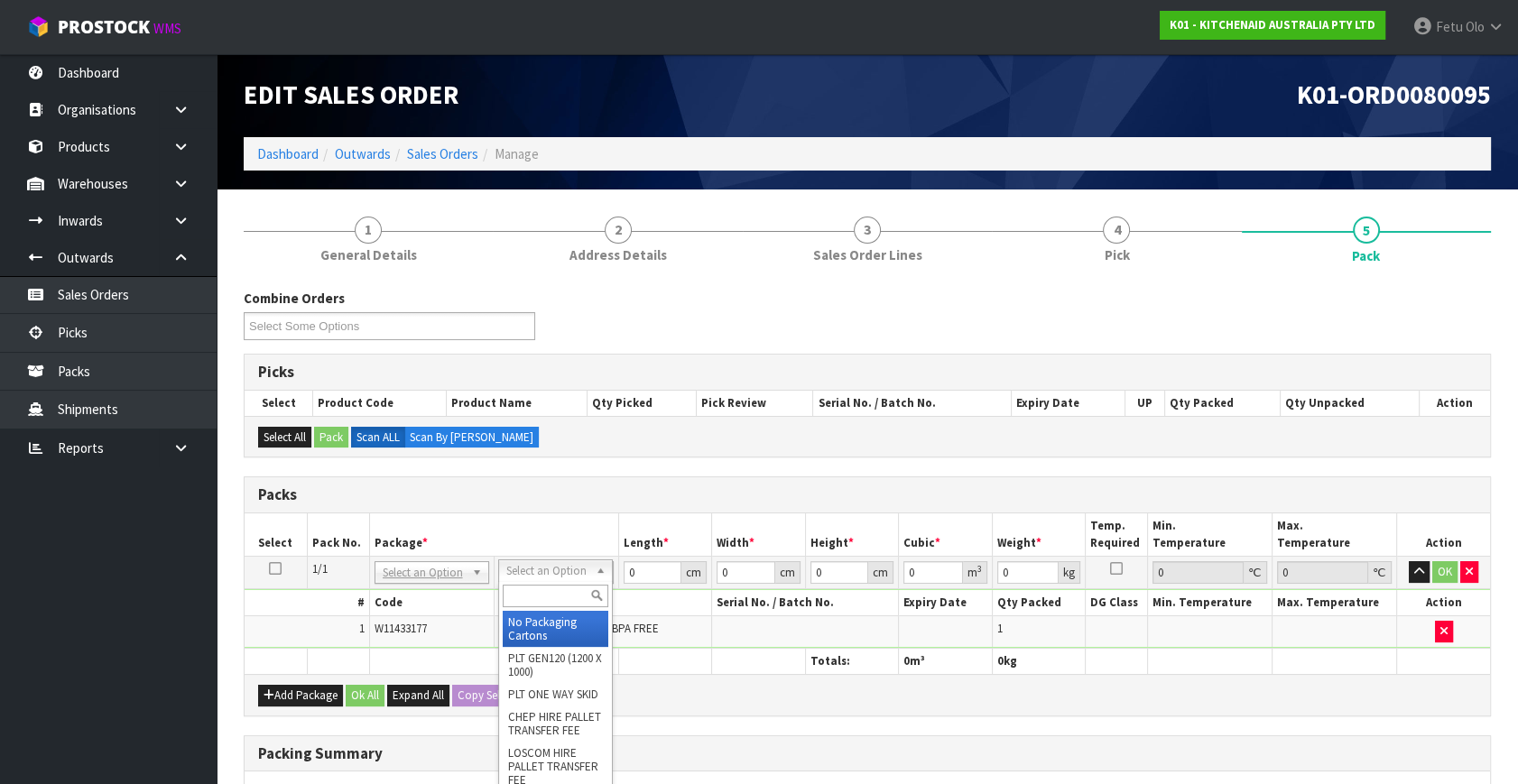
drag, startPoint x: 553, startPoint y: 566, endPoint x: 549, endPoint y: 617, distance: 51.2
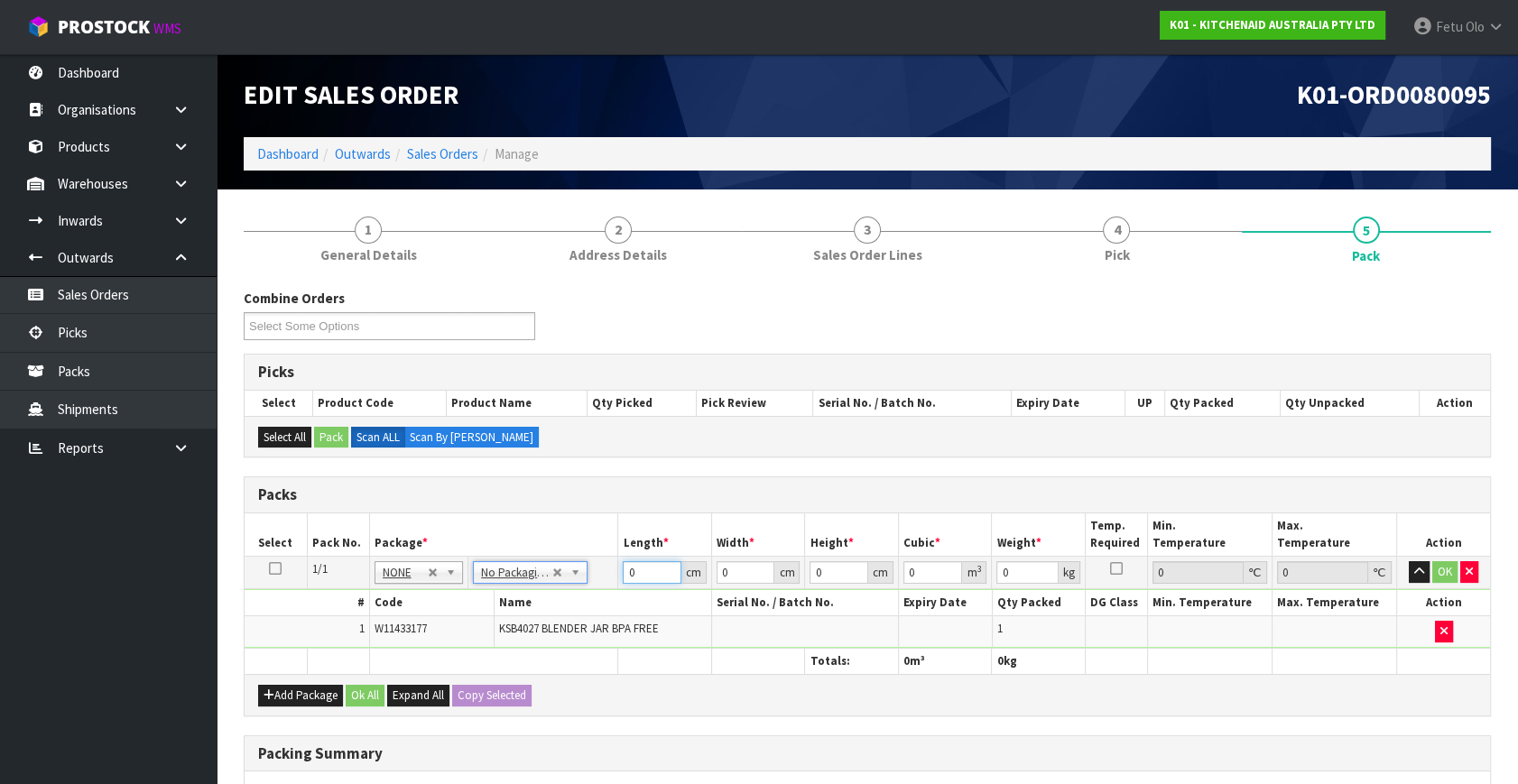
drag, startPoint x: 622, startPoint y: 576, endPoint x: 546, endPoint y: 603, distance: 80.7
click at [541, 603] on tbody "1/1 NONE 007-001 007-002 007-004 007-009 007-013 007-014 007-015 007-017 007-01…" at bounding box center [867, 603] width 1245 height 92
type input "25"
type input "3"
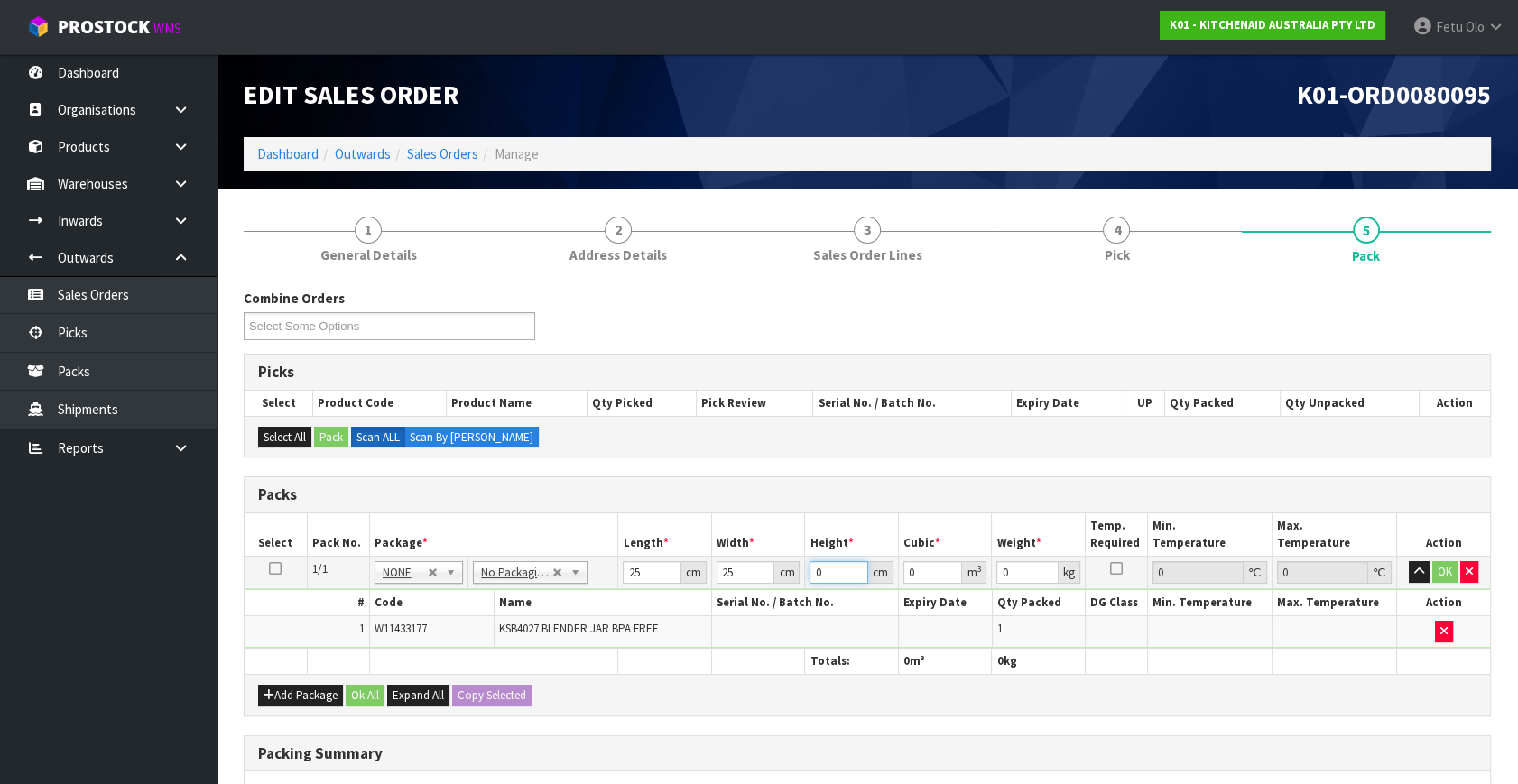
type input "0.001875"
type input "33"
type input "0.020625"
type input "33"
type input "2"
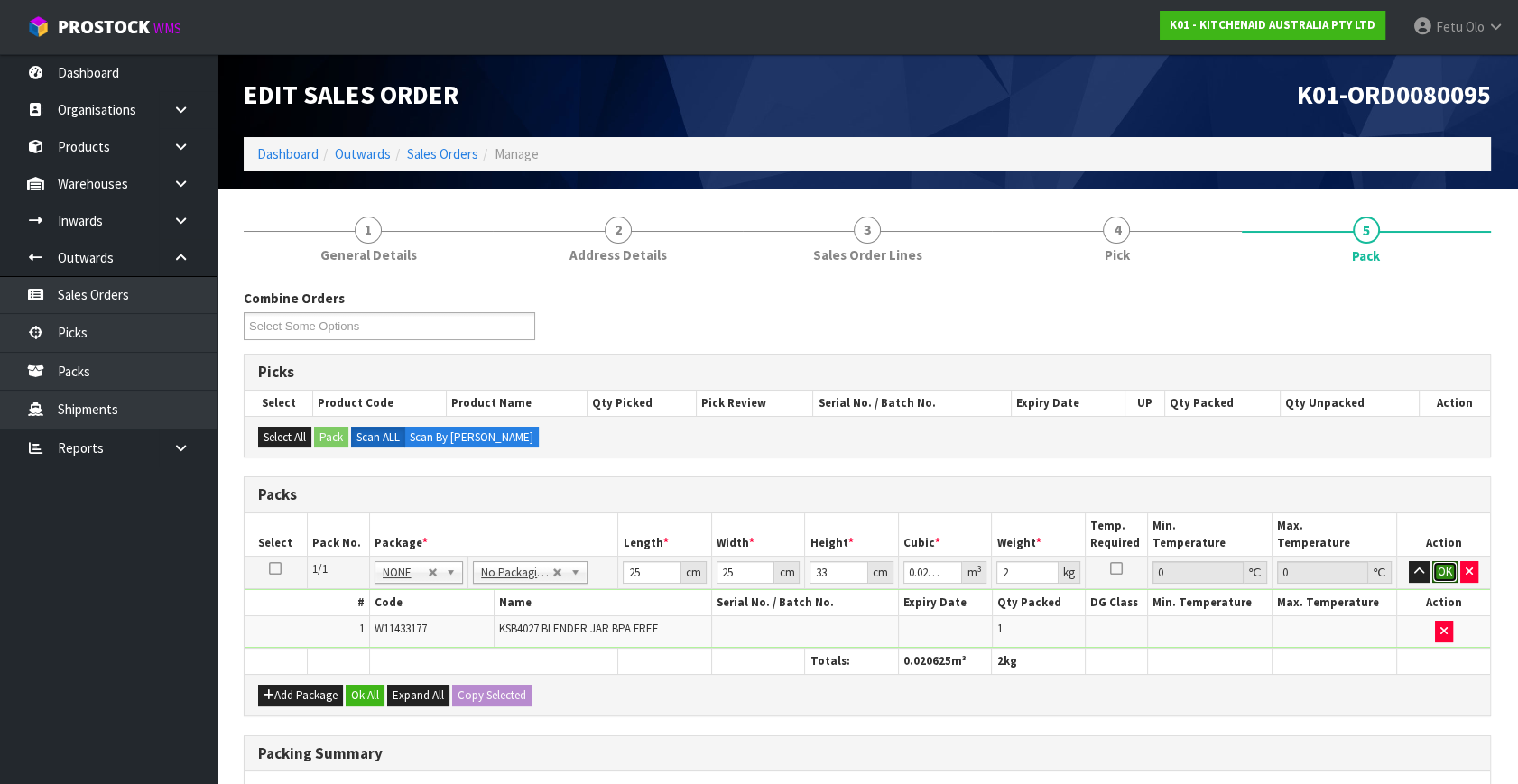
click button "OK" at bounding box center [1445, 572] width 25 height 21
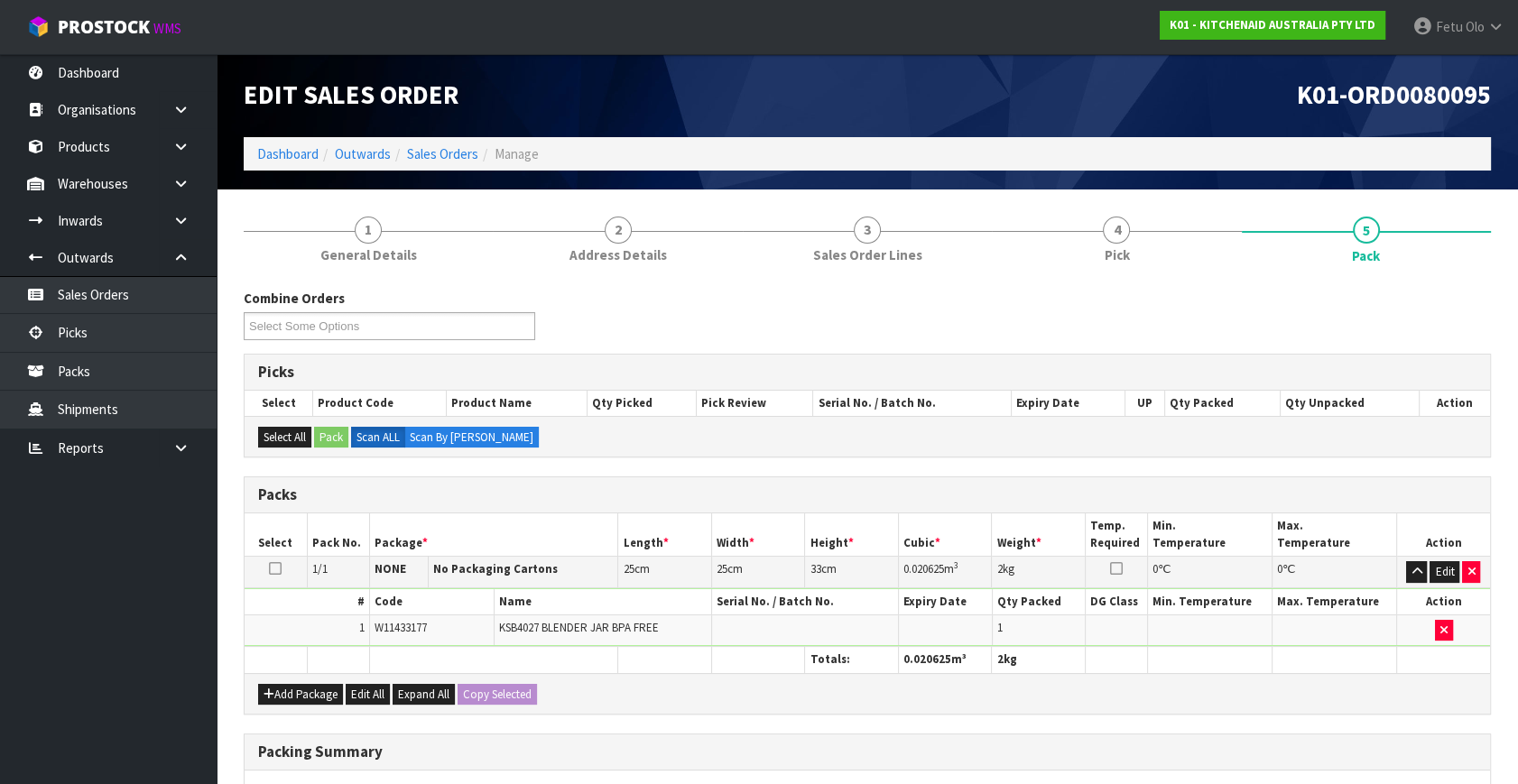
scroll to position [269, 0]
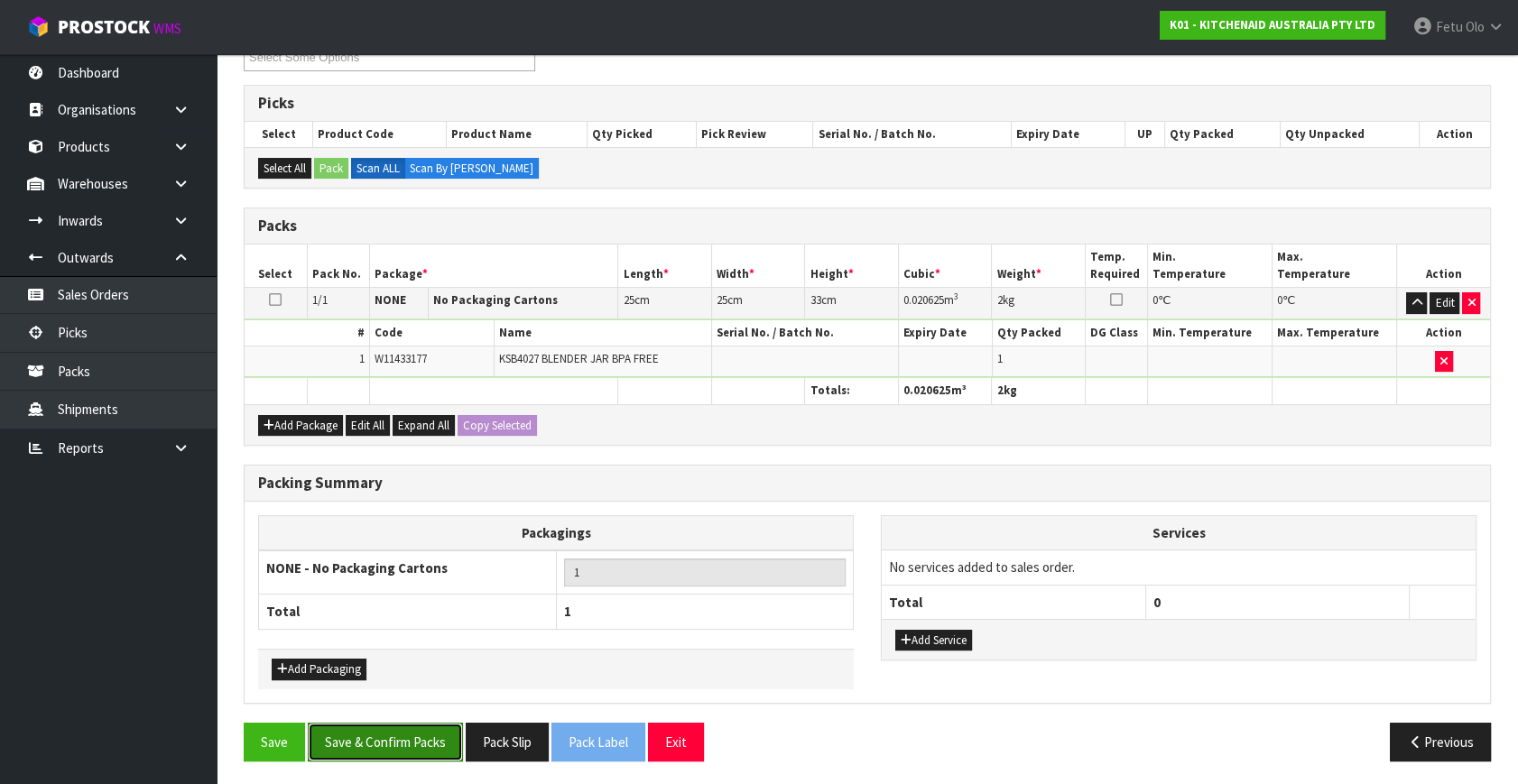
click at [403, 739] on button "Save & Confirm Packs" at bounding box center [385, 742] width 155 height 39
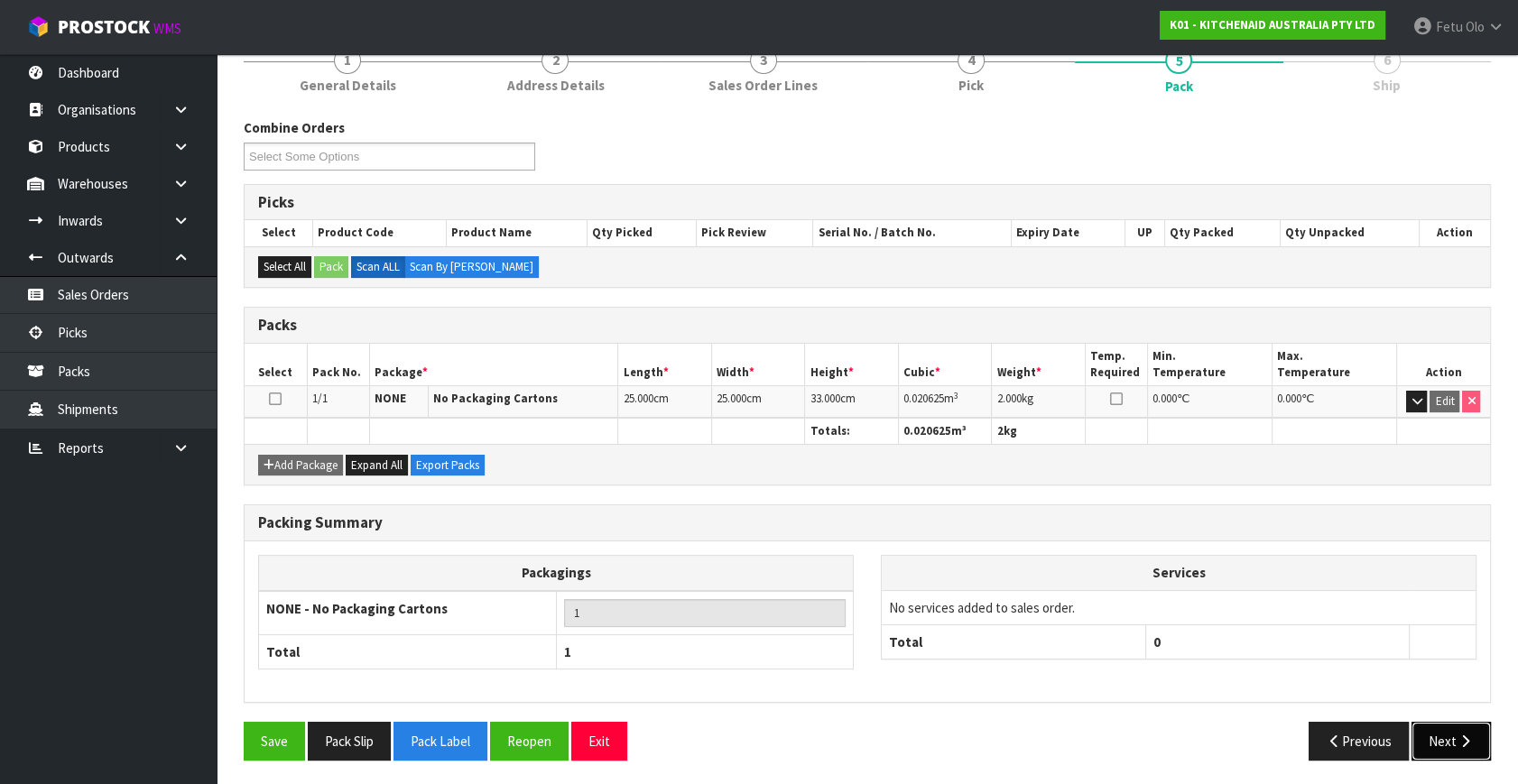
click at [1468, 738] on icon "button" at bounding box center [1466, 741] width 17 height 14
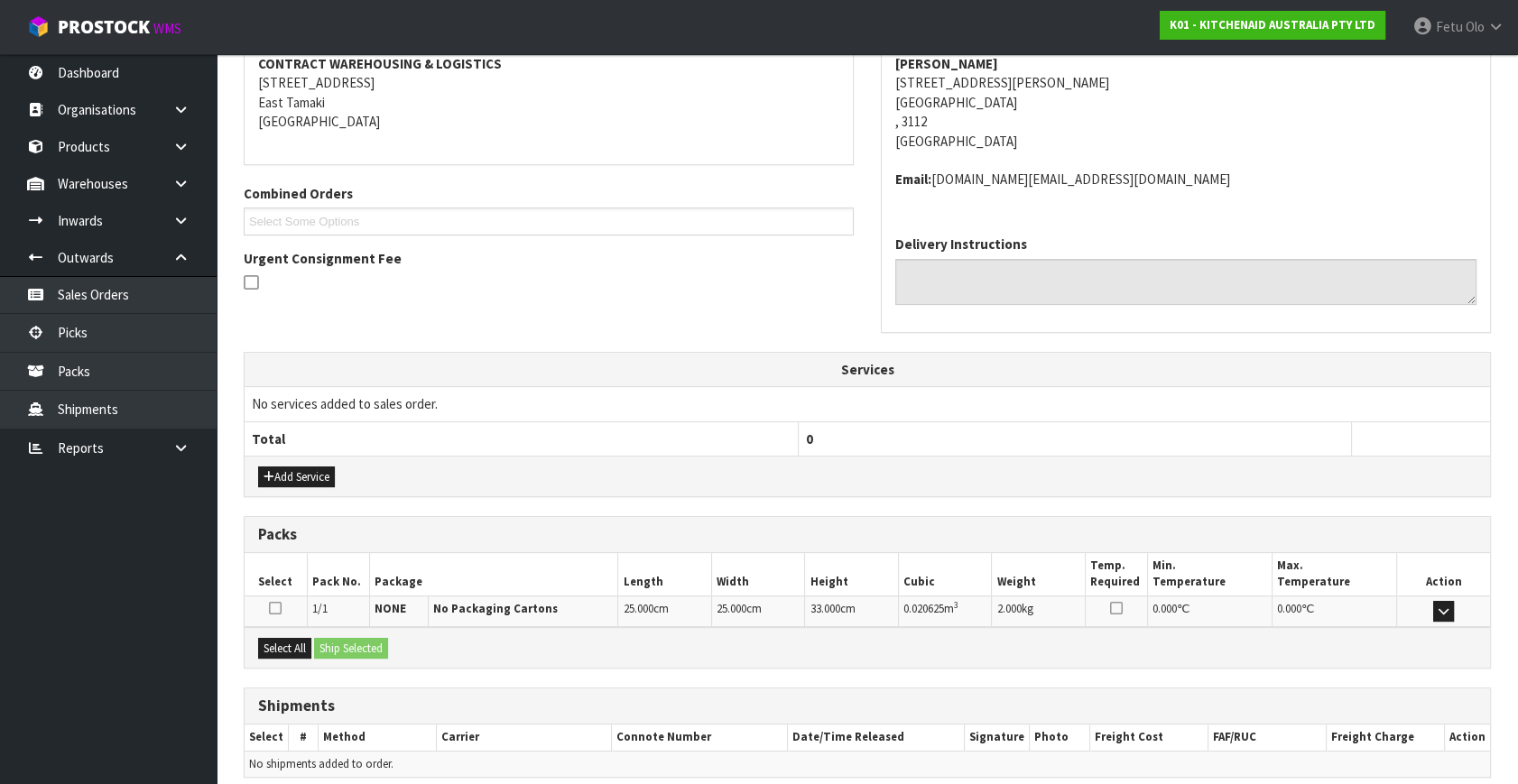
scroll to position [425, 0]
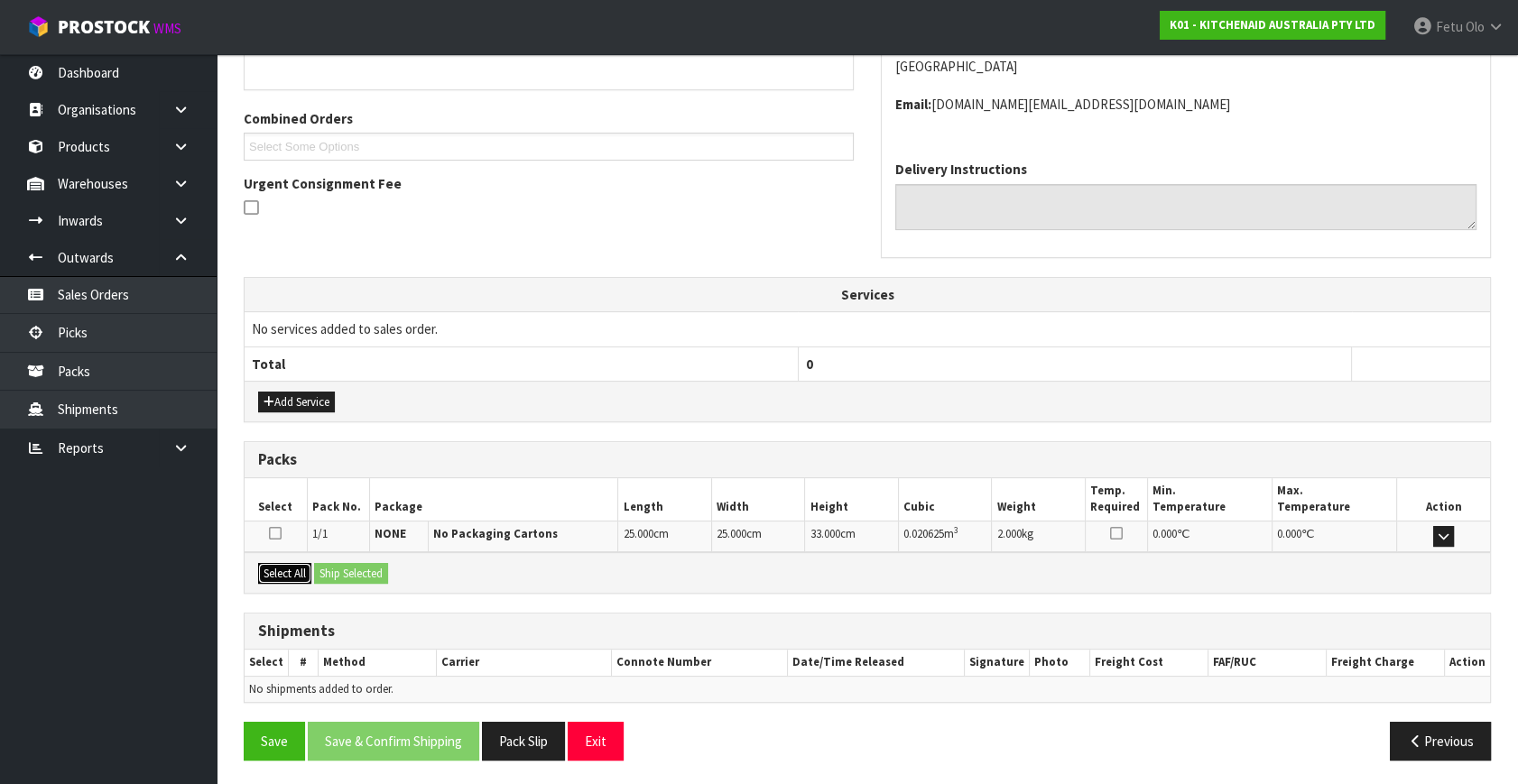
drag, startPoint x: 285, startPoint y: 571, endPoint x: 333, endPoint y: 572, distance: 48.0
click at [290, 570] on button "Select All" at bounding box center [284, 573] width 53 height 21
click at [336, 573] on button "Ship Selected" at bounding box center [351, 573] width 74 height 21
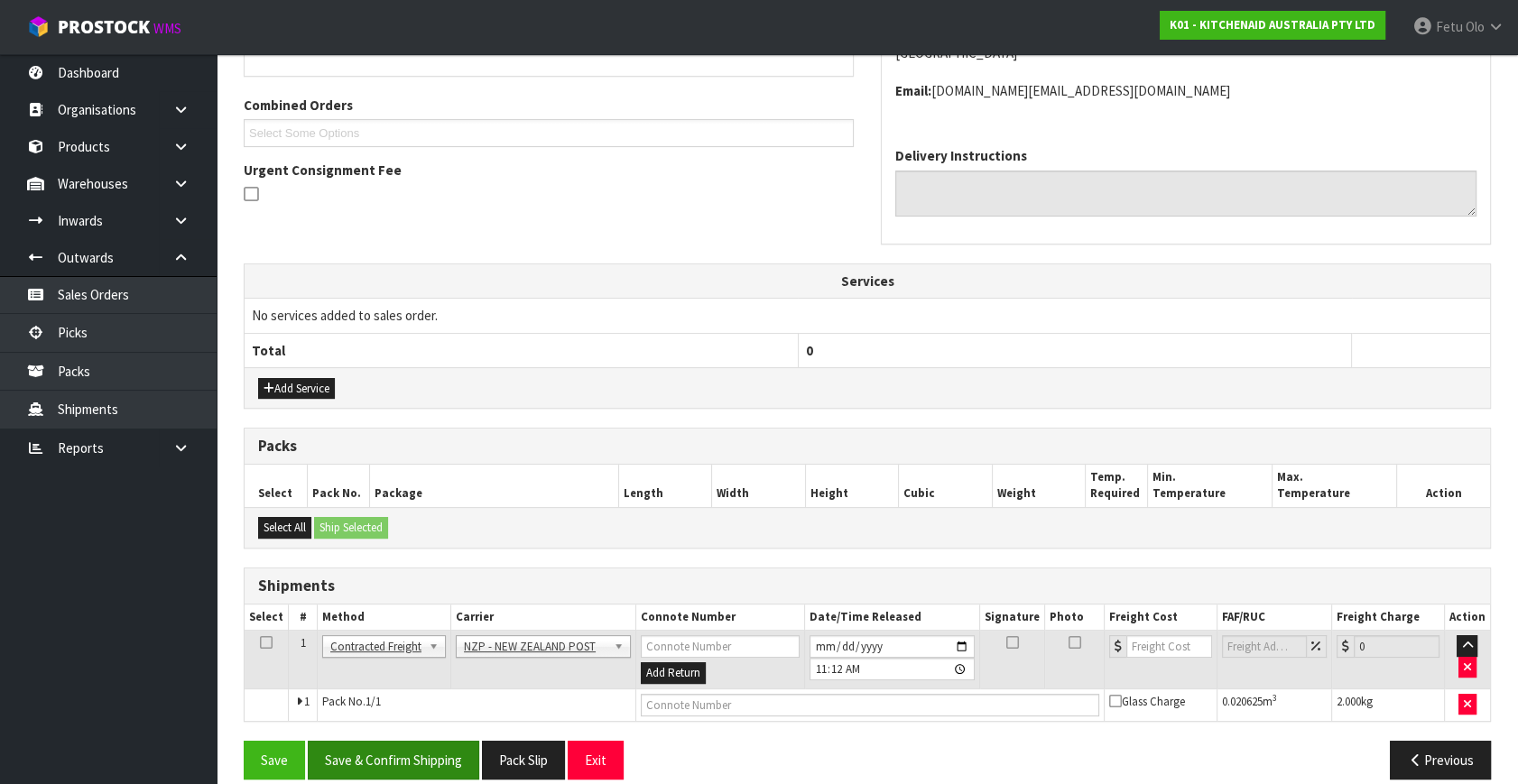
scroll to position [457, 0]
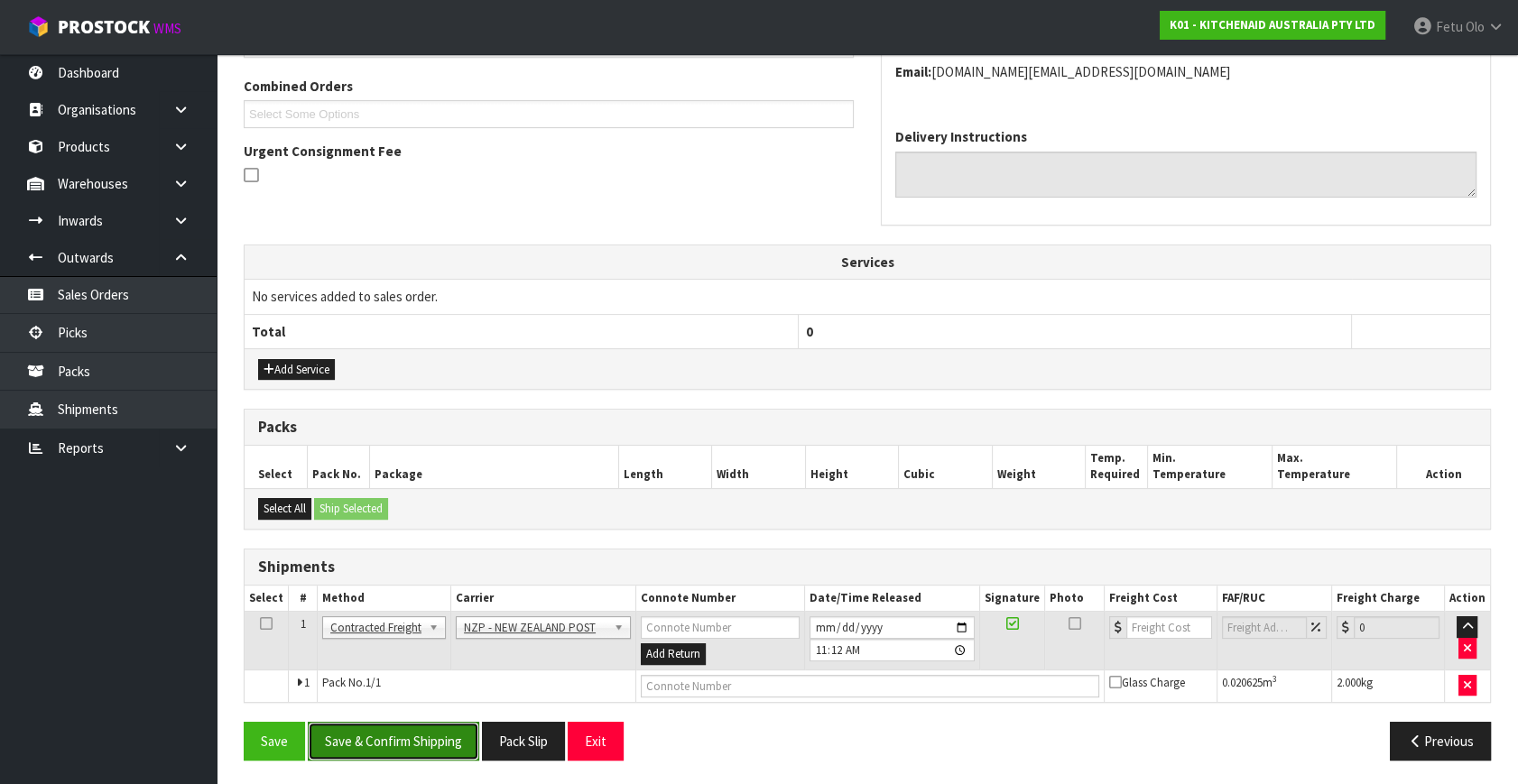
click at [443, 741] on button "Save & Confirm Shipping" at bounding box center [393, 741] width 172 height 39
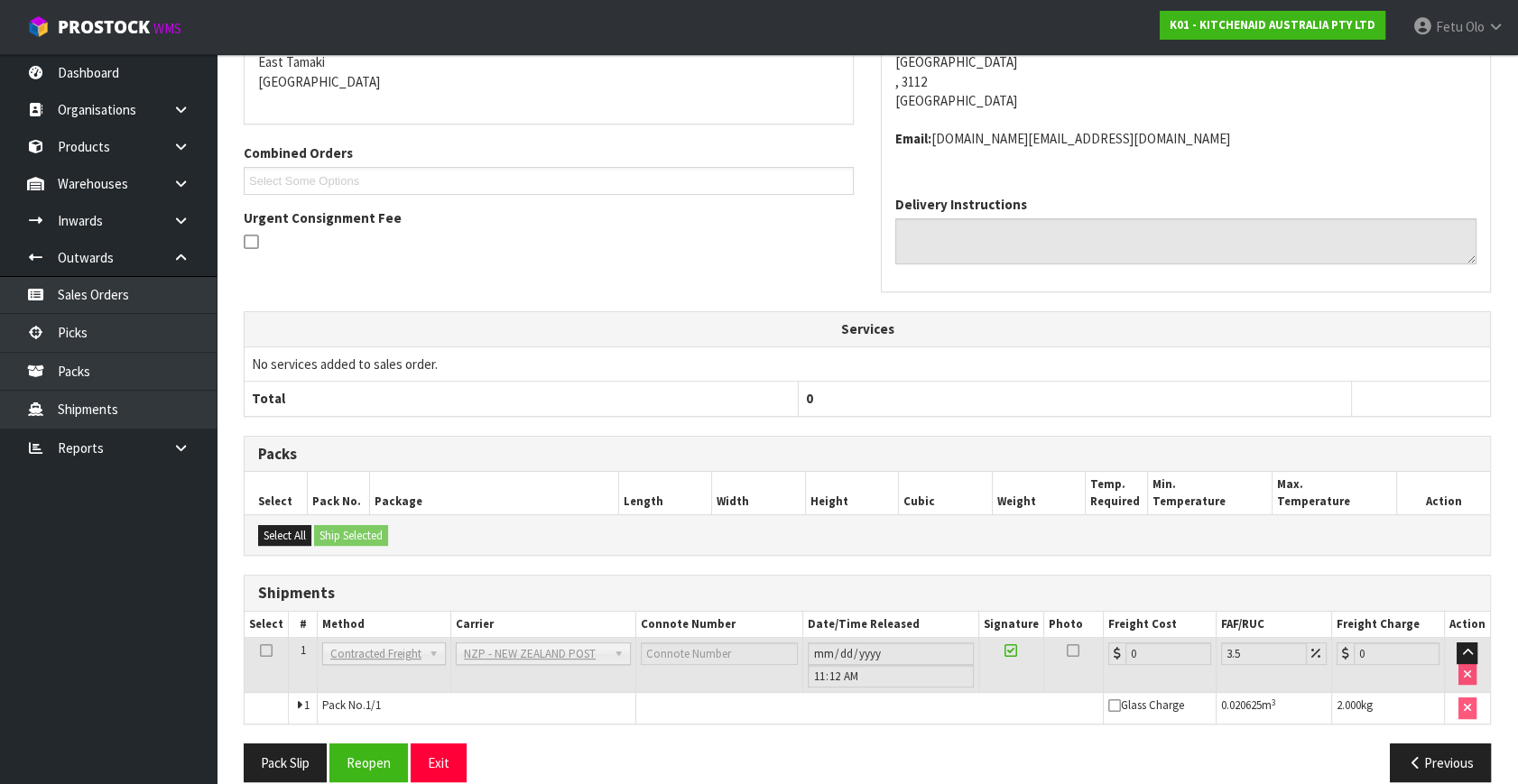
scroll to position [432, 0]
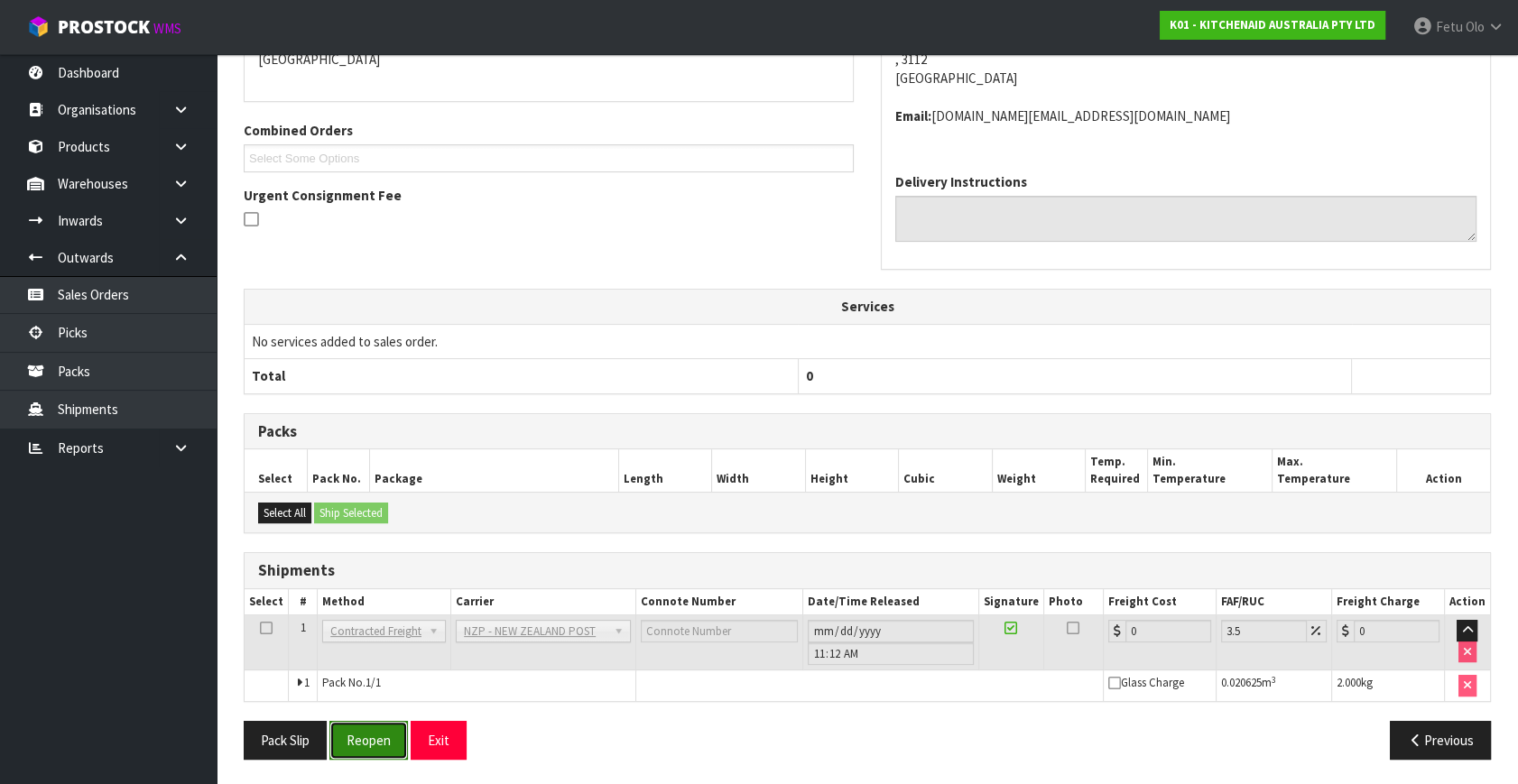
drag, startPoint x: 360, startPoint y: 740, endPoint x: 371, endPoint y: 740, distance: 11.0
click at [360, 740] on button "Reopen" at bounding box center [368, 740] width 79 height 39
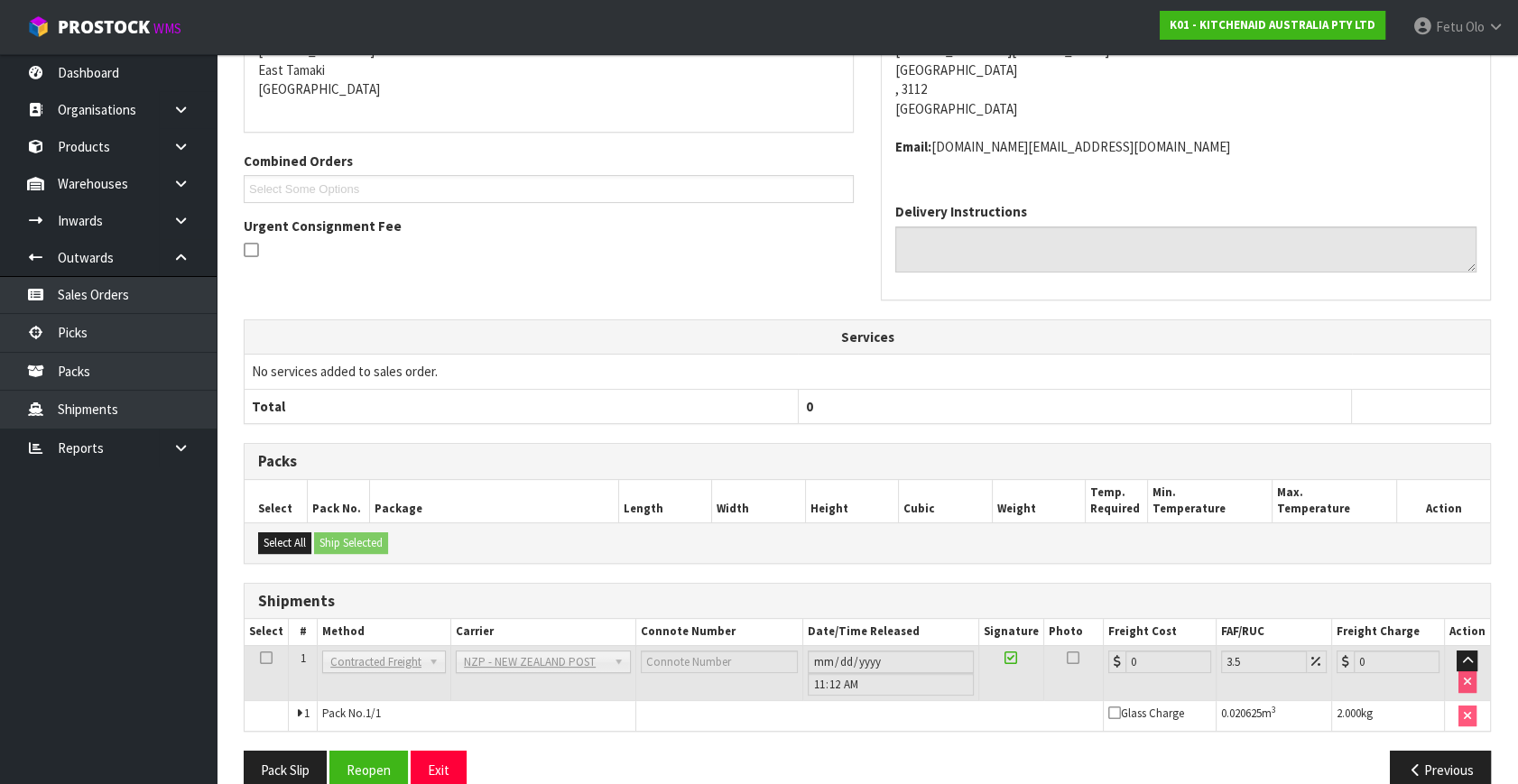
scroll to position [413, 0]
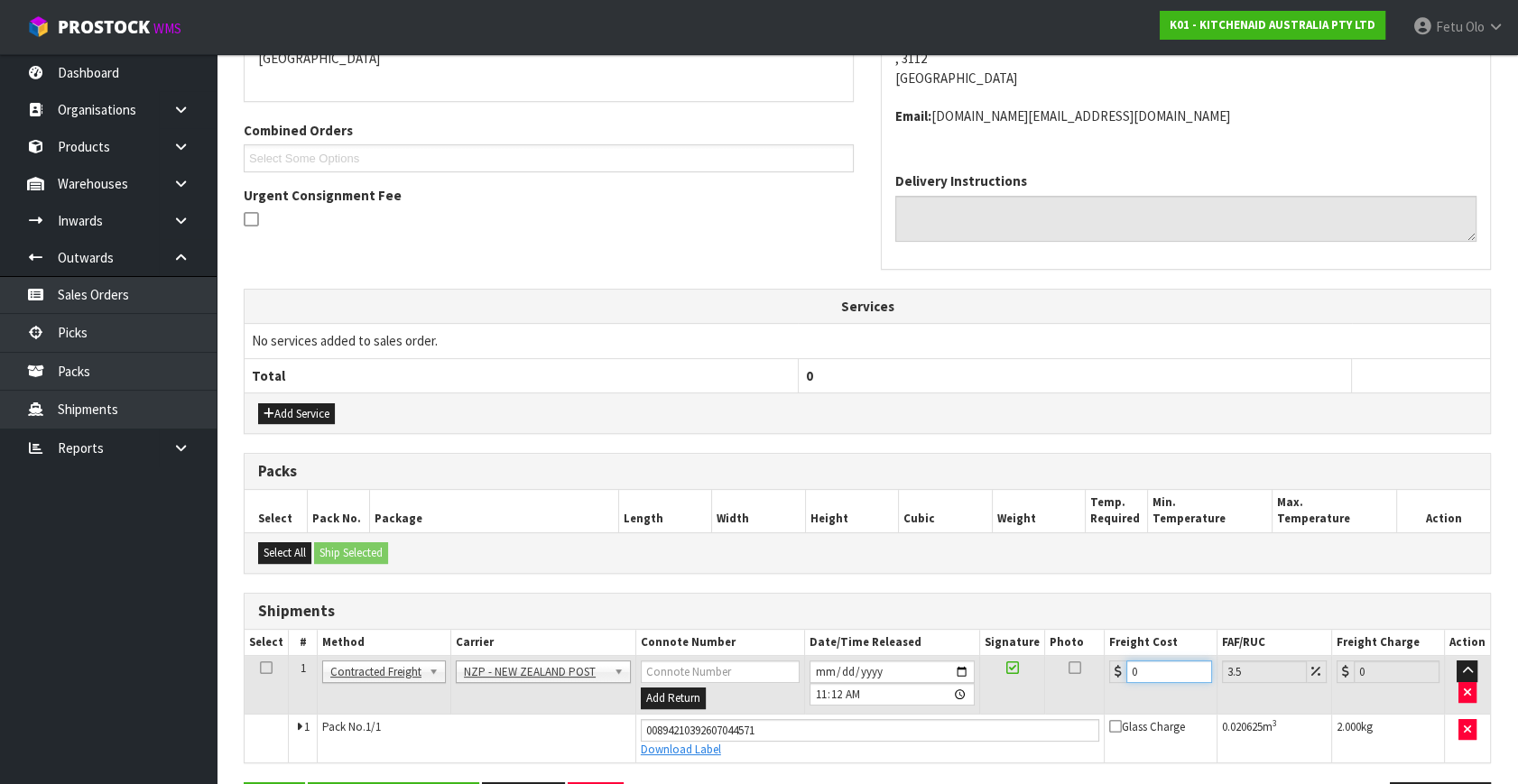
drag, startPoint x: 1155, startPoint y: 668, endPoint x: 777, endPoint y: 737, distance: 384.2
click at [943, 720] on tbody "1 Client Local Pickup Customer Local Pickup Company Freight Contracted Freight …" at bounding box center [867, 709] width 1245 height 107
type input "8"
type input "8.28"
type input "8.4"
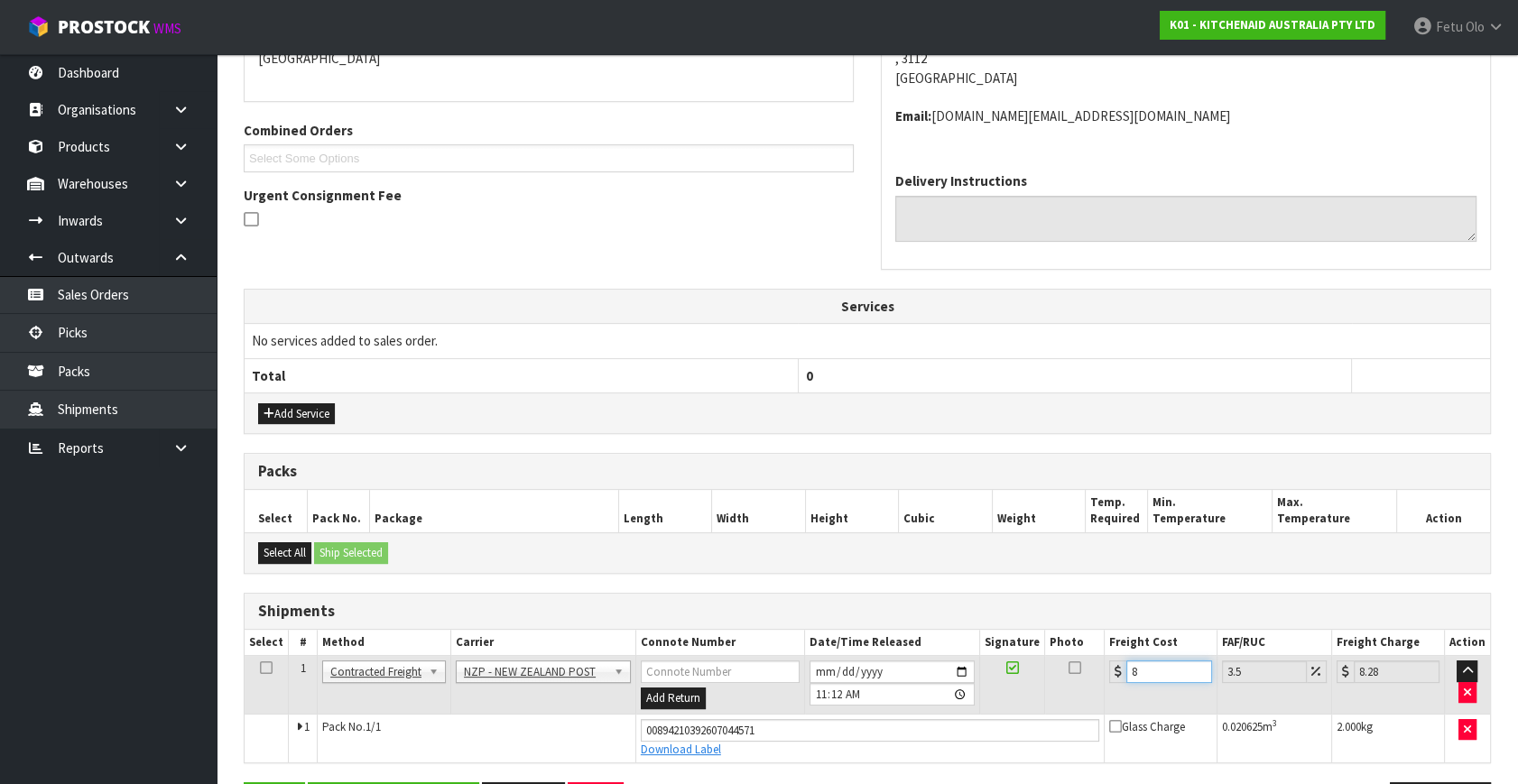
type input "8.69"
type input "8.45"
type input "8.75"
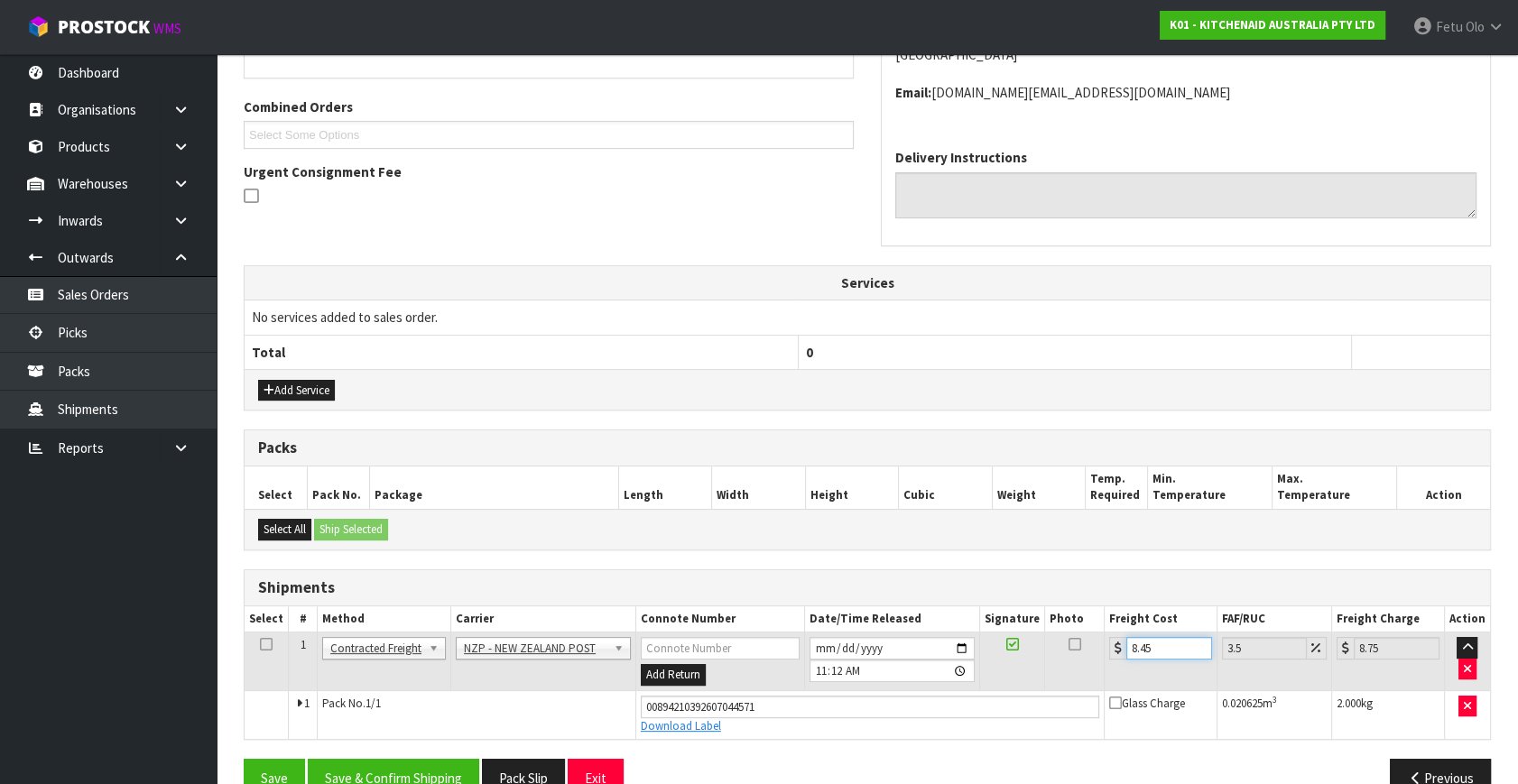
scroll to position [474, 0]
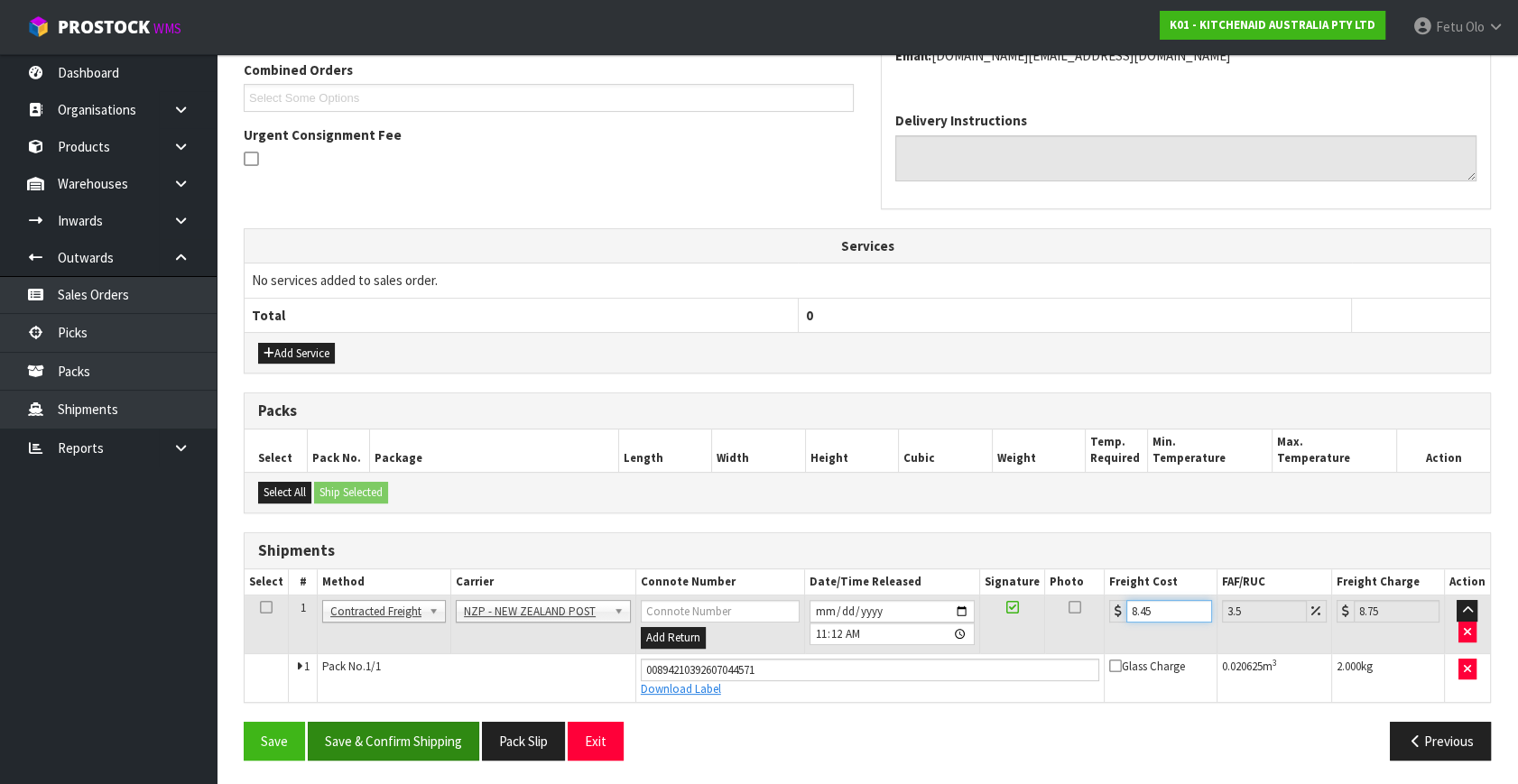
type input "8.45"
click at [378, 738] on button "Save & Confirm Shipping" at bounding box center [393, 741] width 172 height 39
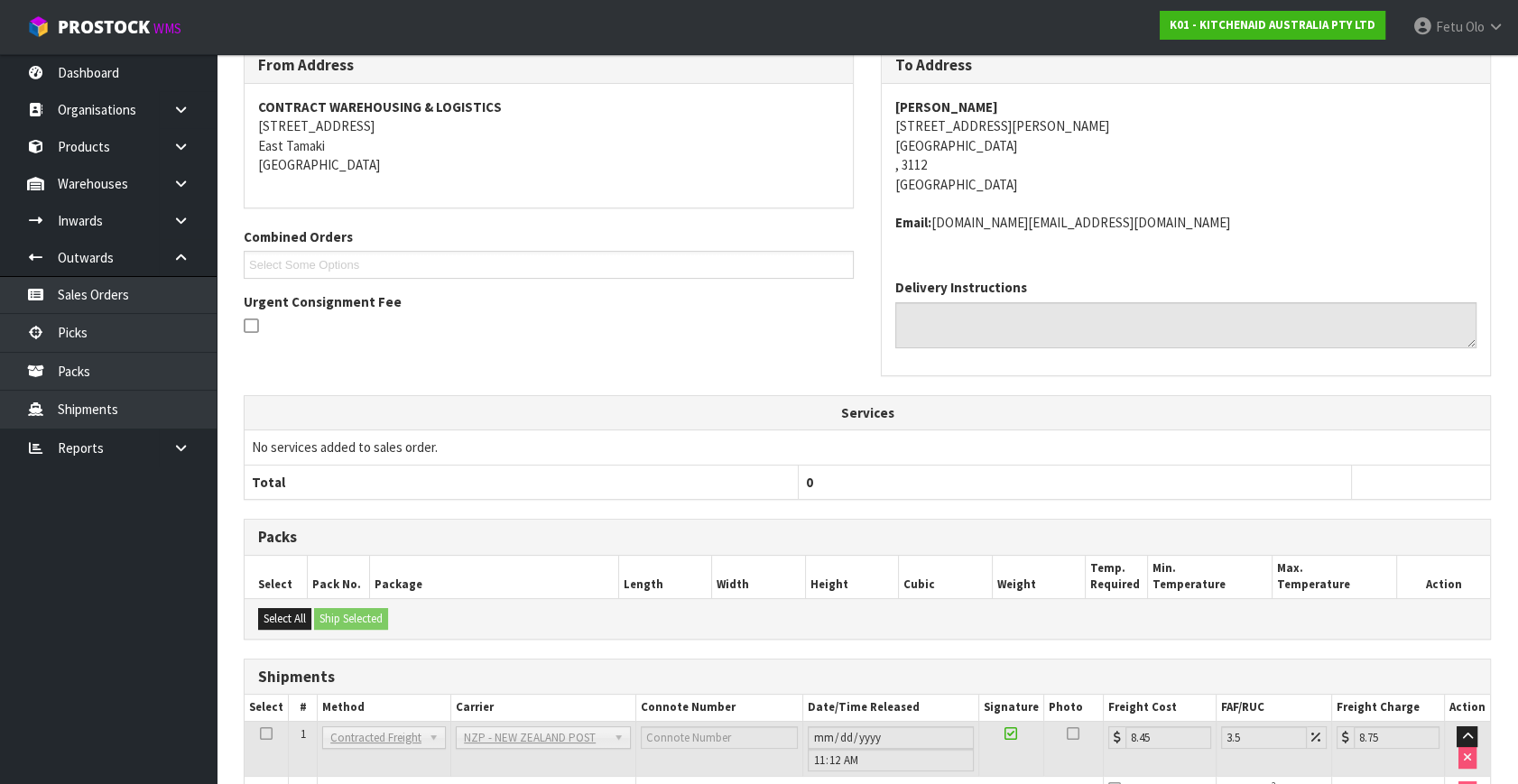
scroll to position [328, 0]
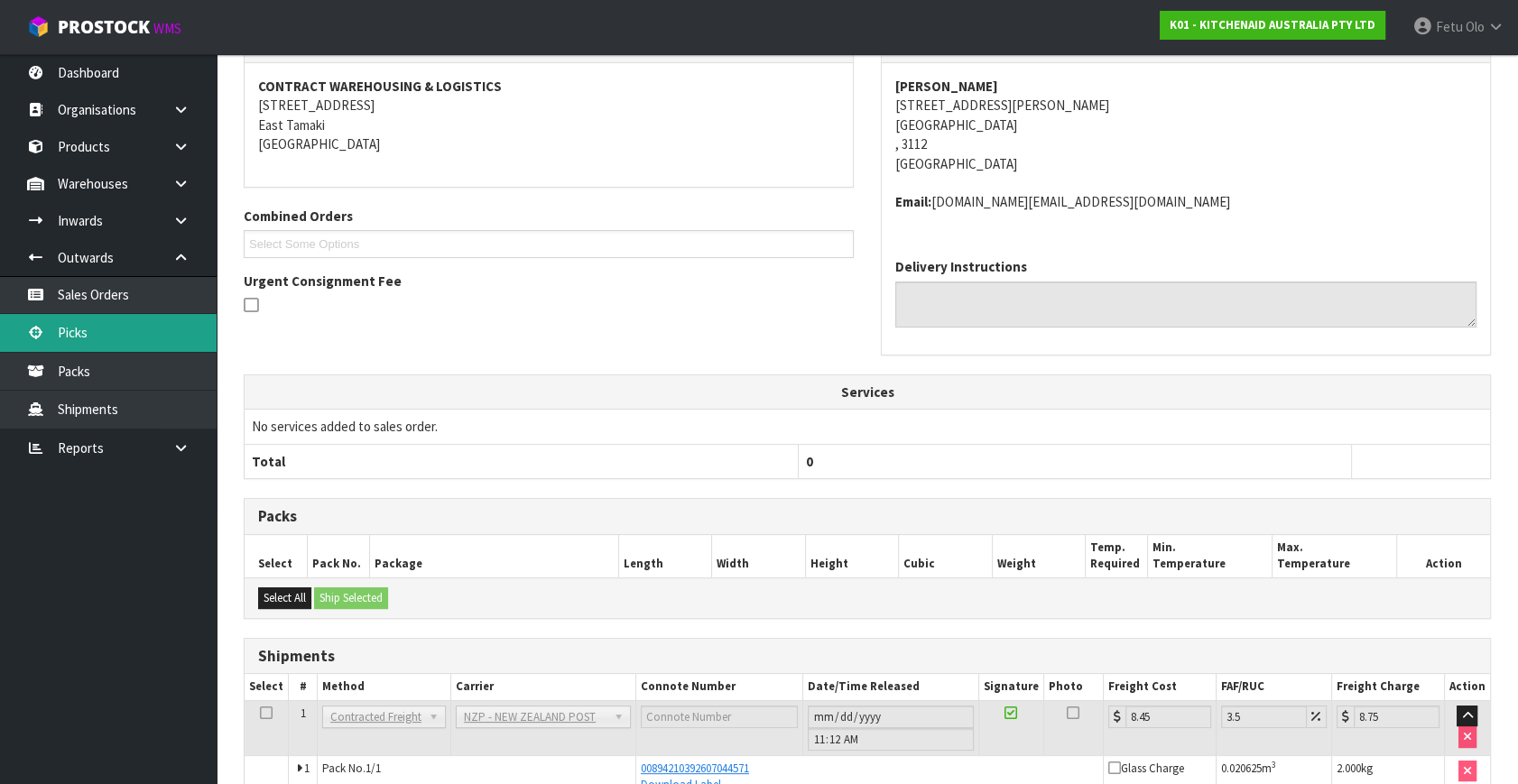
click at [86, 332] on link "Picks" at bounding box center [108, 333] width 216 height 37
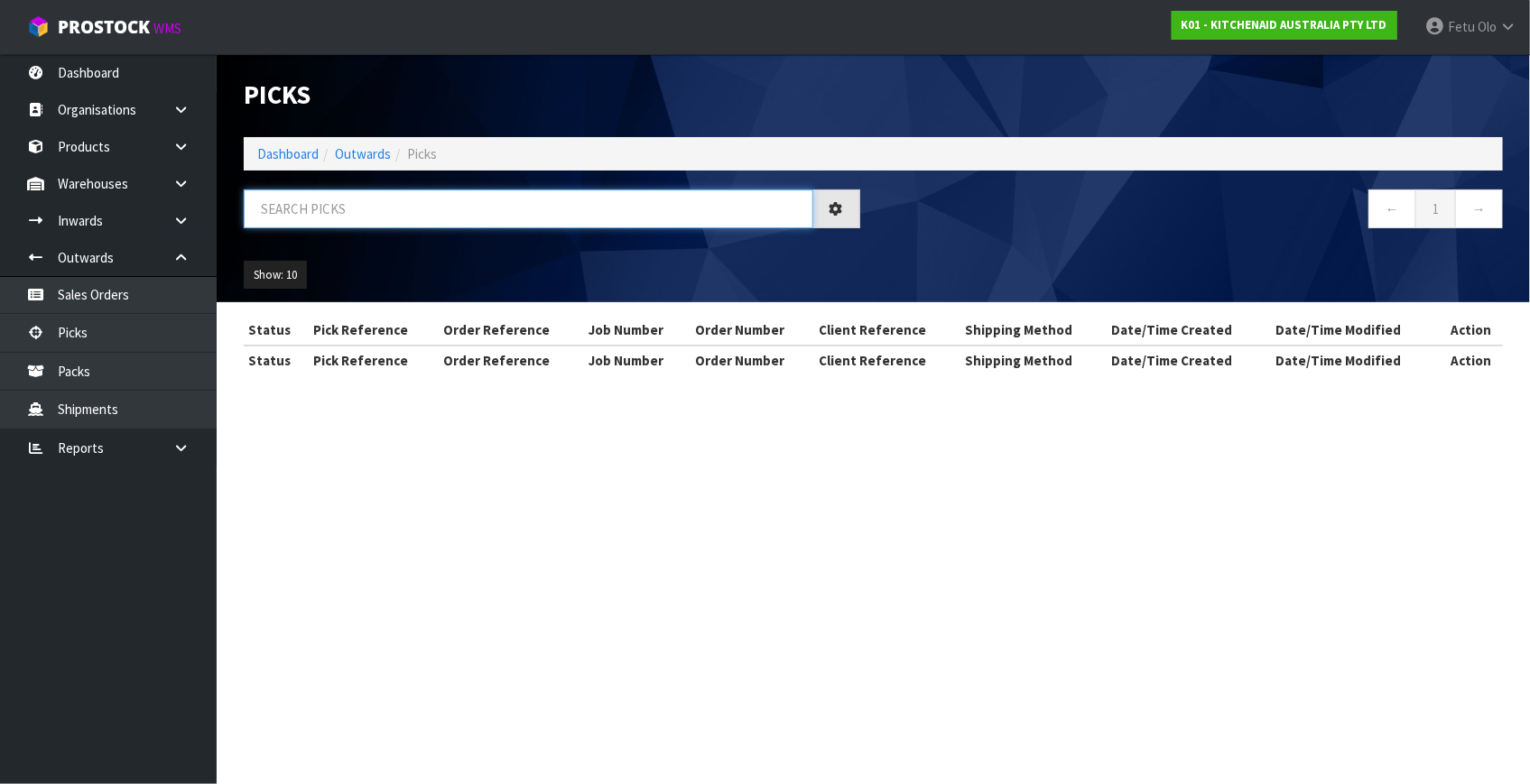
click at [453, 205] on input "text" at bounding box center [528, 209] width 570 height 39
drag, startPoint x: 453, startPoint y: 205, endPoint x: 443, endPoint y: 232, distance: 28.8
click at [450, 211] on input "text" at bounding box center [528, 209] width 570 height 39
type input "80082"
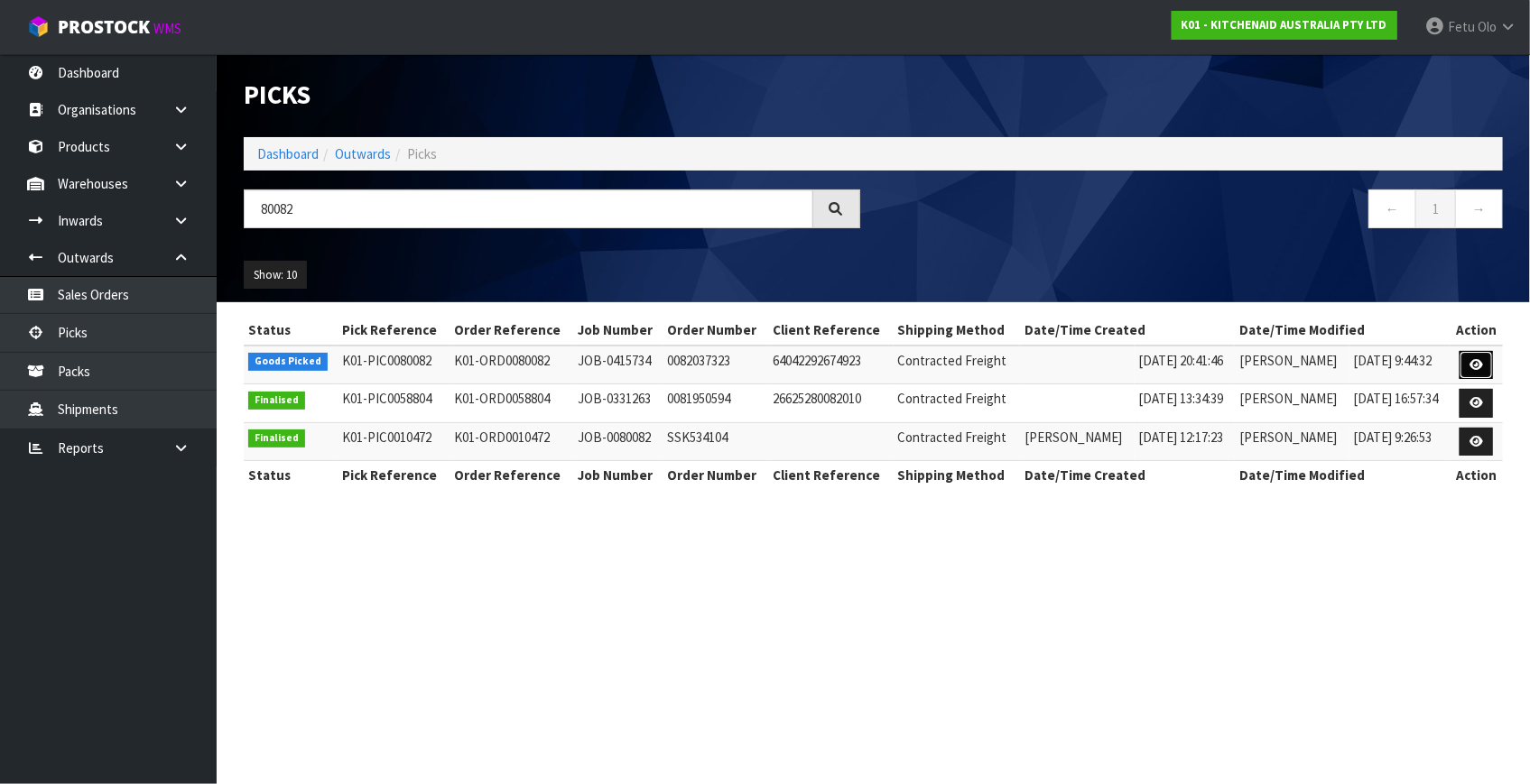
click at [1481, 367] on icon at bounding box center [1477, 365] width 14 height 12
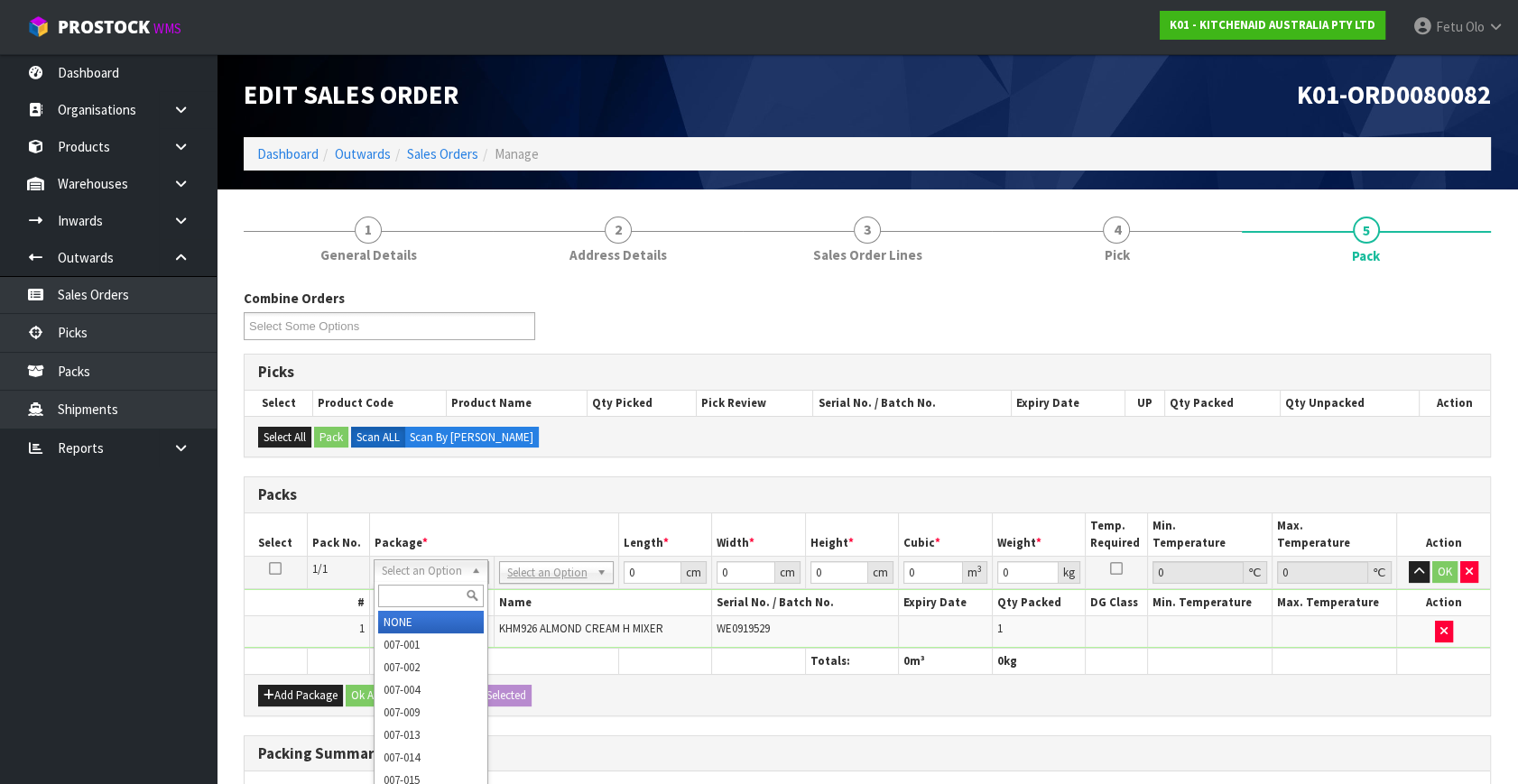
drag, startPoint x: 439, startPoint y: 586, endPoint x: 467, endPoint y: 596, distance: 29.7
click at [439, 585] on input "text" at bounding box center [431, 596] width 106 height 22
type input "011"
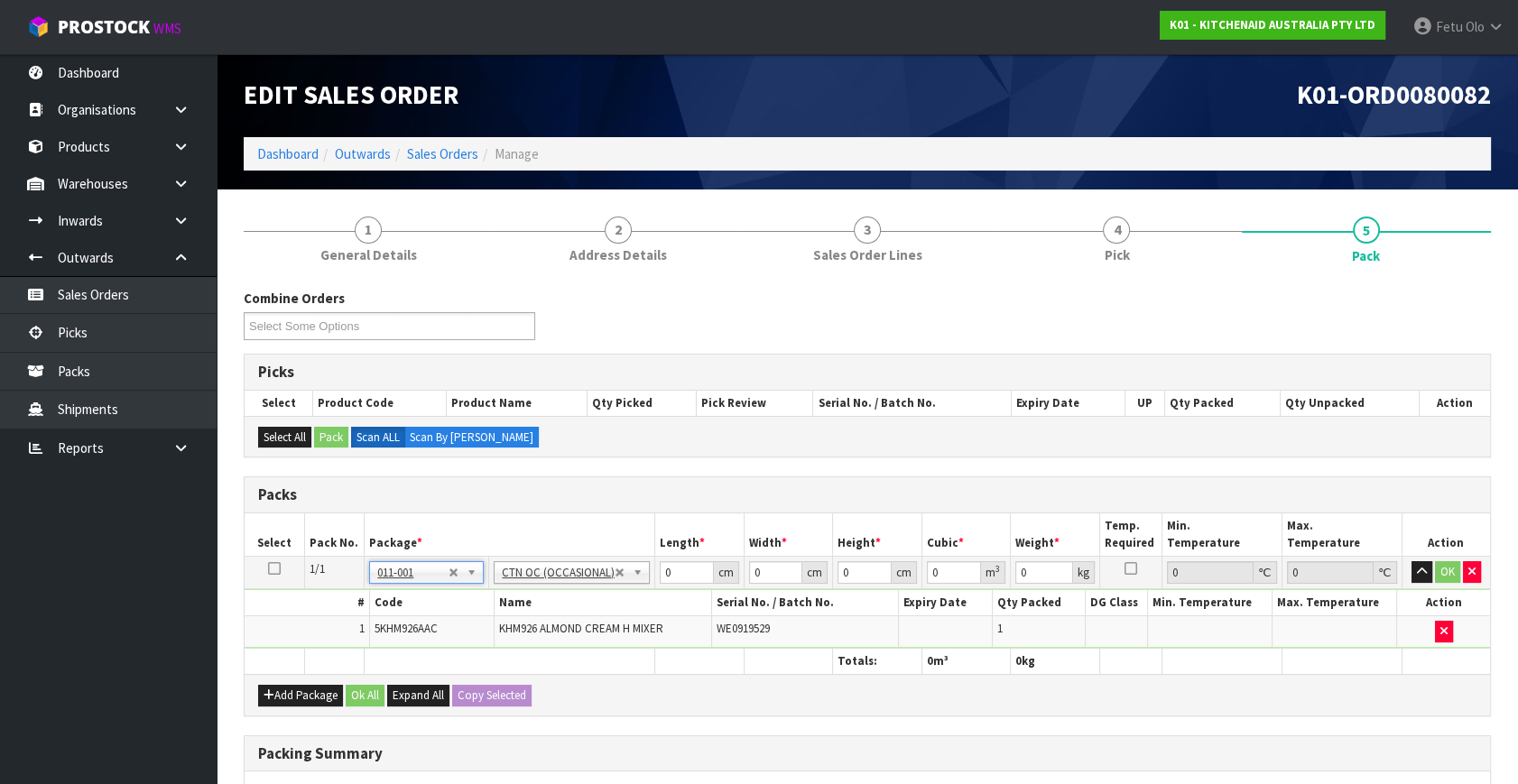
type input "1.6"
drag, startPoint x: 650, startPoint y: 578, endPoint x: 570, endPoint y: 602, distance: 83.5
click at [564, 599] on tbody "1/1 NONE 007-001 007-002 007-004 007-009 007-013 007-014 007-015 007-017 007-01…" at bounding box center [867, 603] width 1245 height 92
click button "OK" at bounding box center [1448, 572] width 25 height 21
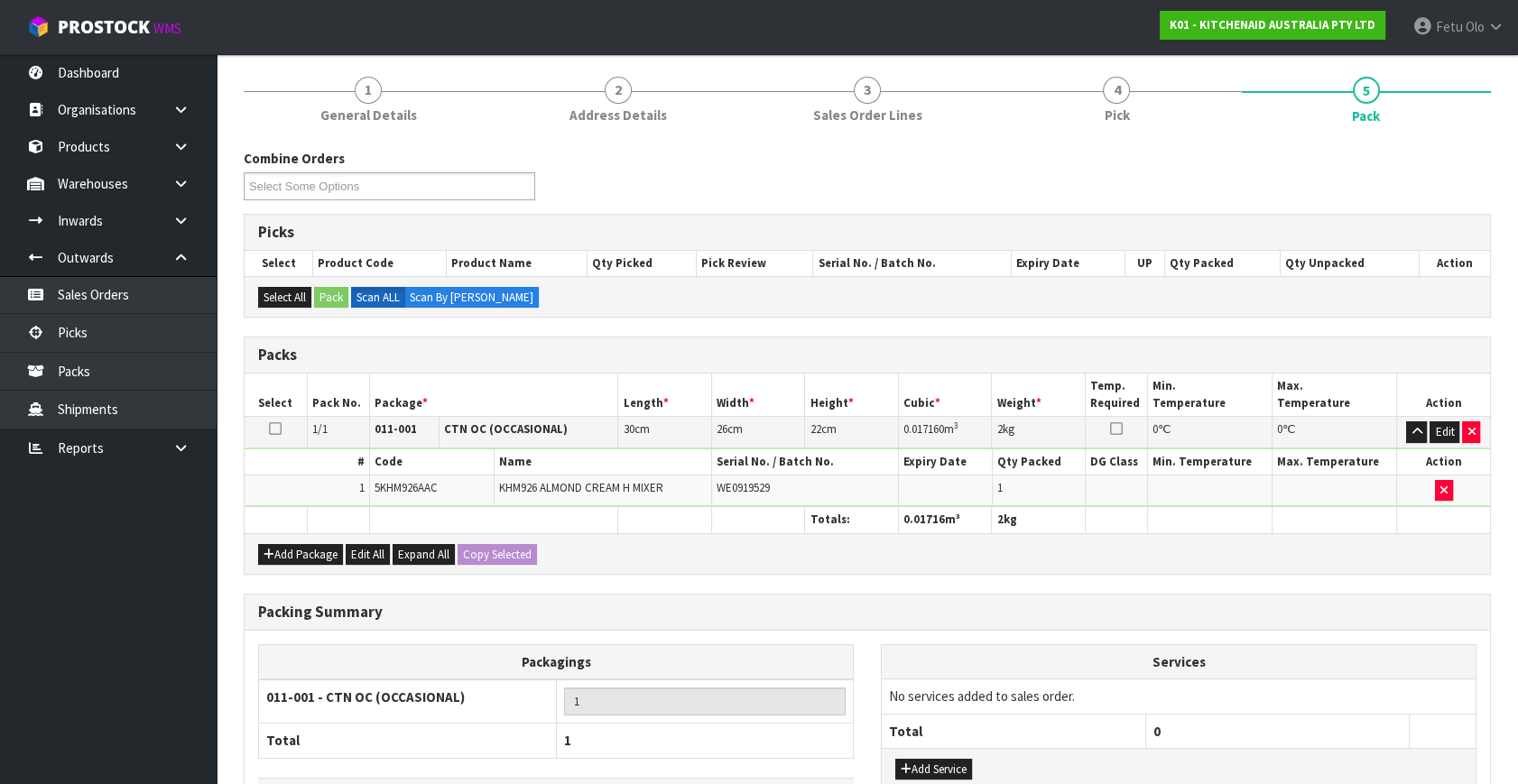
scroll to position [269, 0]
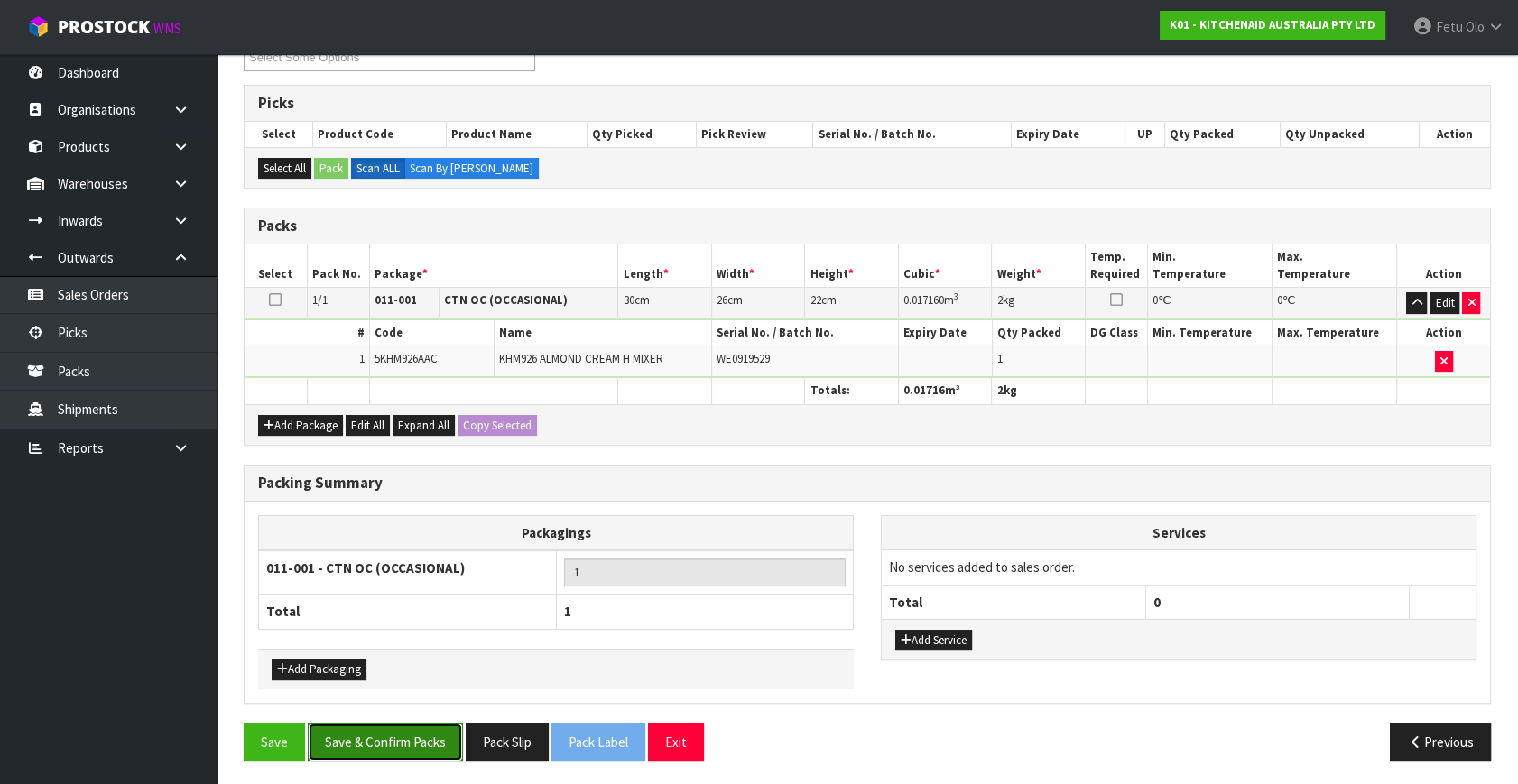
click at [392, 747] on button "Save & Confirm Packs" at bounding box center [385, 742] width 155 height 39
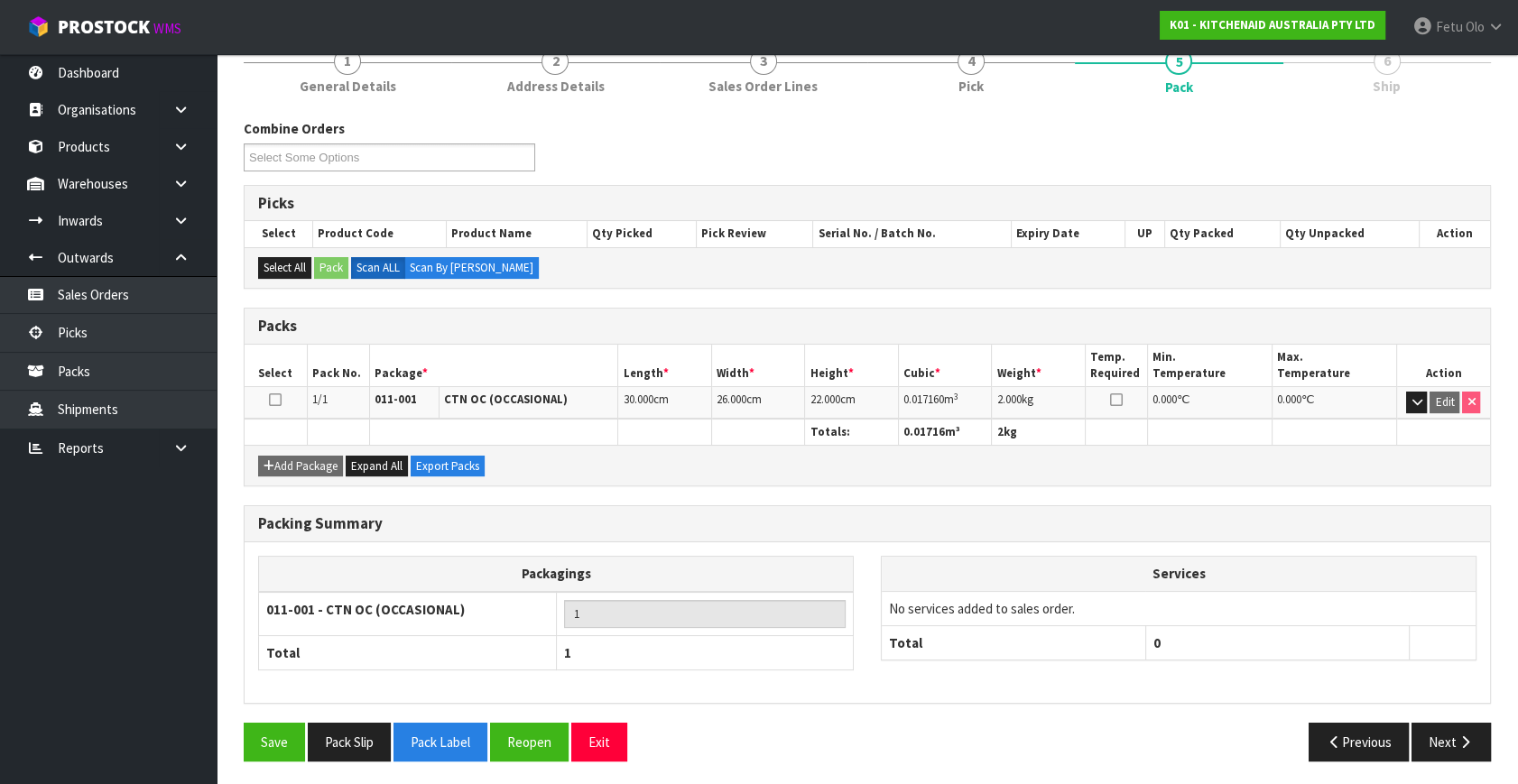
scroll to position [236, 0]
click at [1444, 742] on button "Next" at bounding box center [1451, 741] width 80 height 39
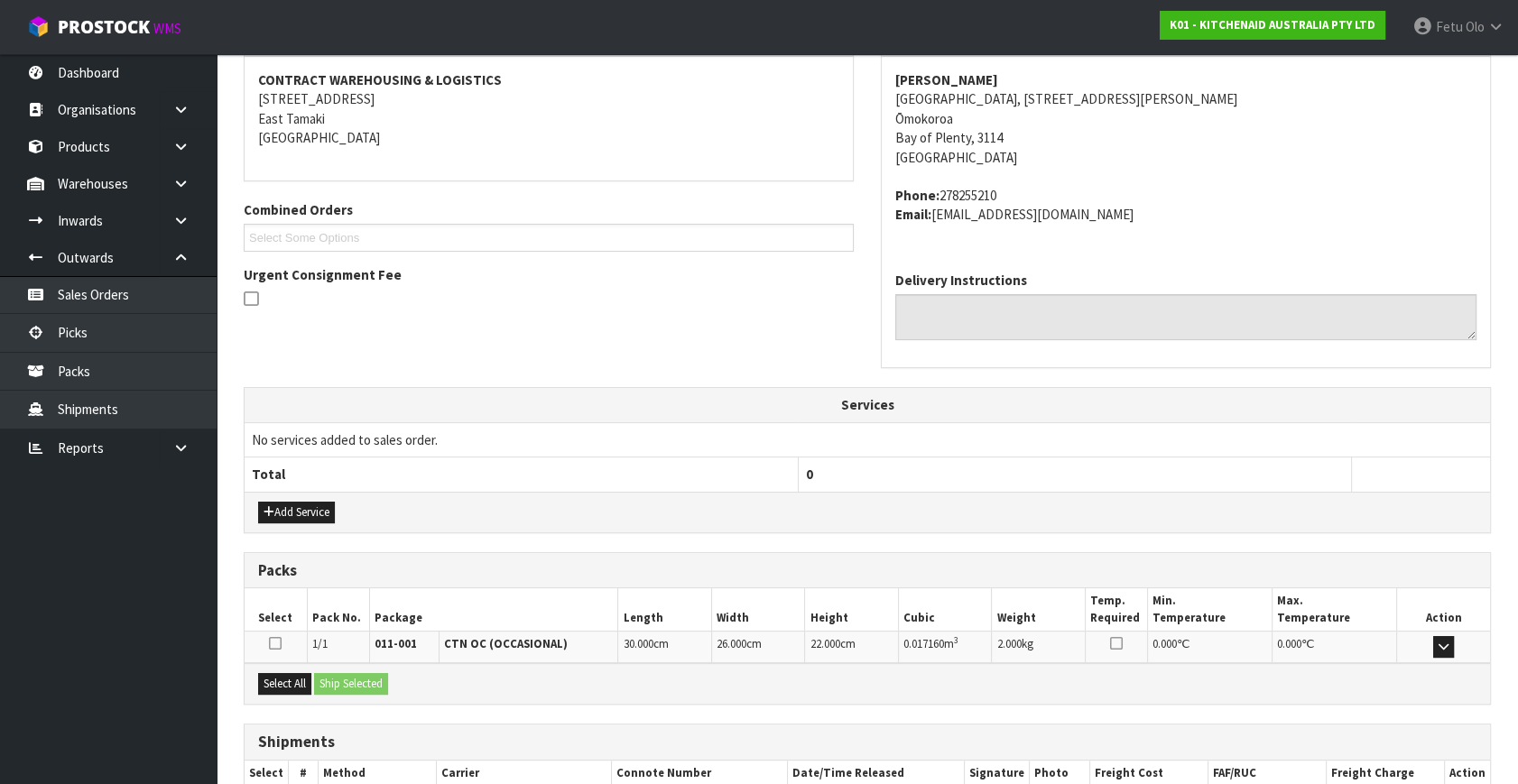
scroll to position [444, 0]
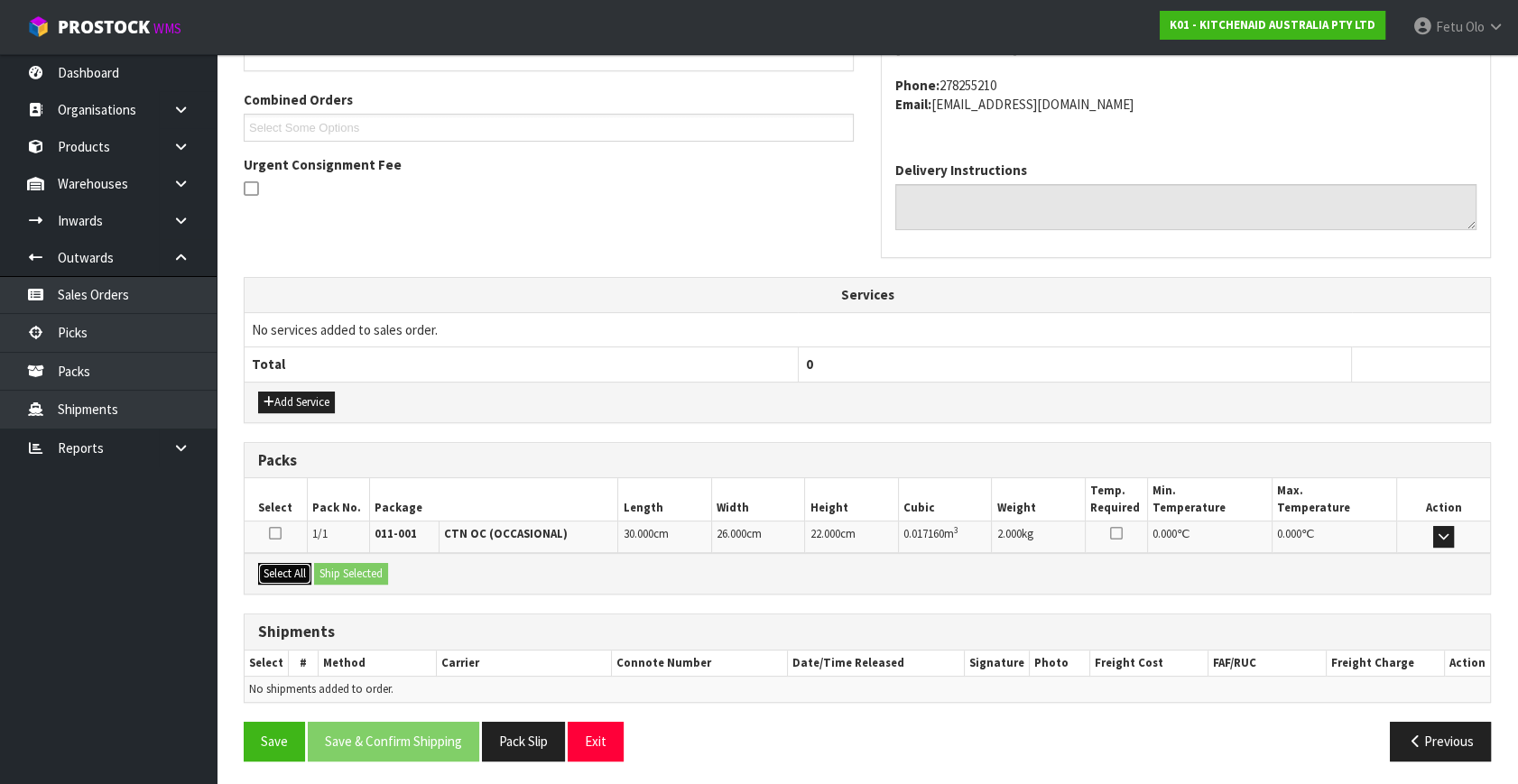
click at [296, 575] on button "Select All" at bounding box center [284, 573] width 53 height 21
click at [315, 569] on div "Select All Ship Selected" at bounding box center [867, 573] width 1245 height 41
click at [351, 566] on button "Ship Selected" at bounding box center [351, 573] width 74 height 21
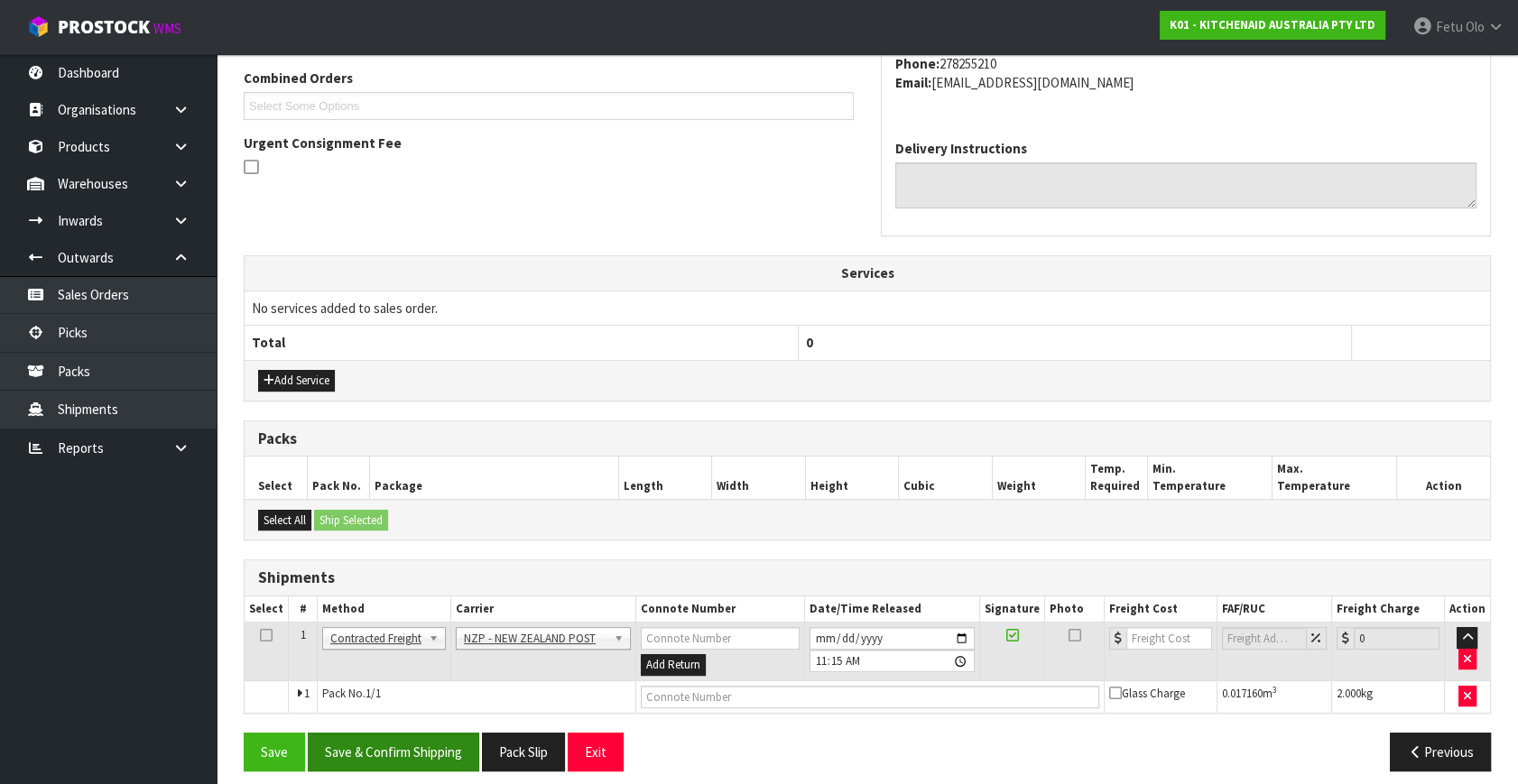
scroll to position [476, 0]
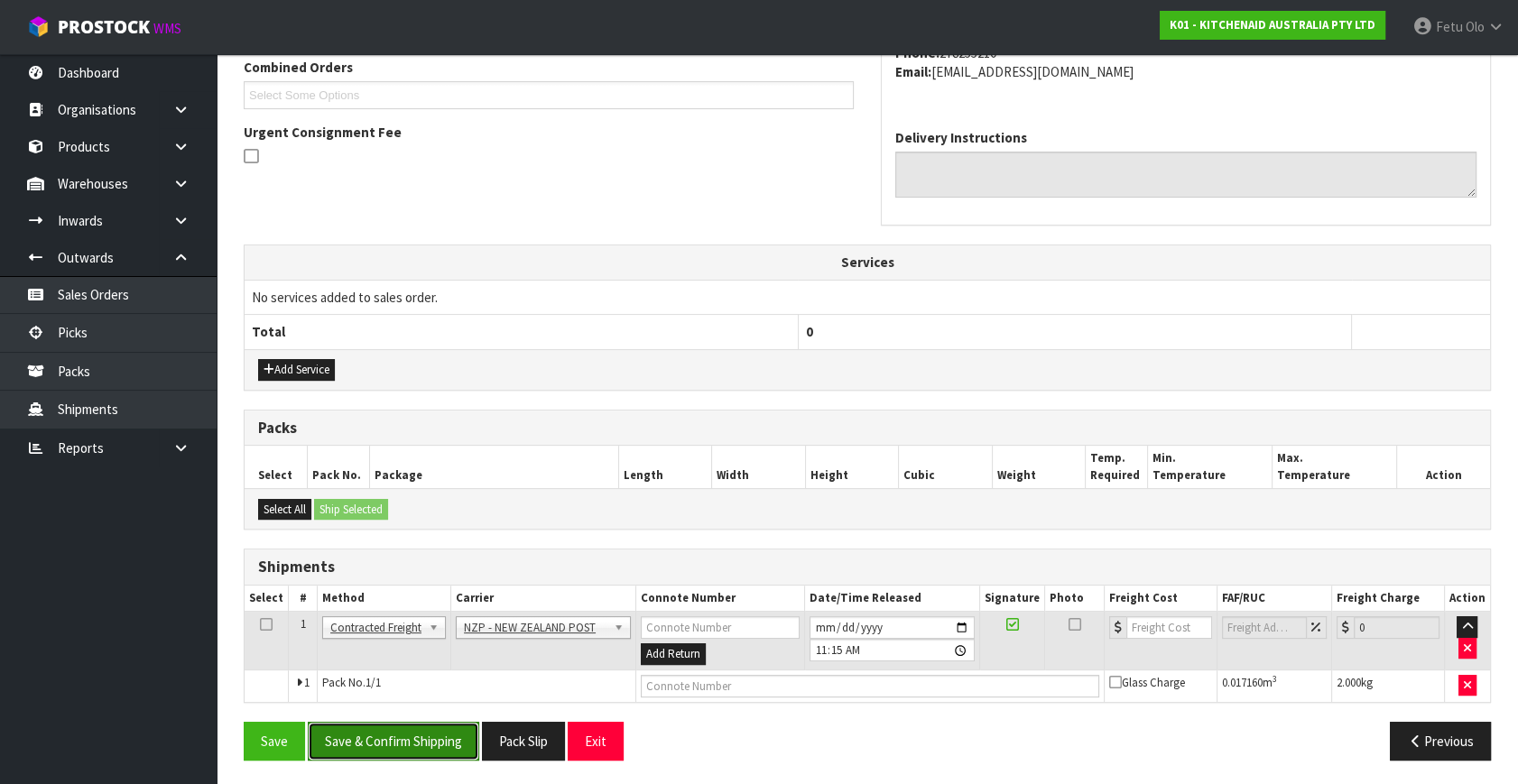
click at [443, 747] on button "Save & Confirm Shipping" at bounding box center [393, 741] width 172 height 39
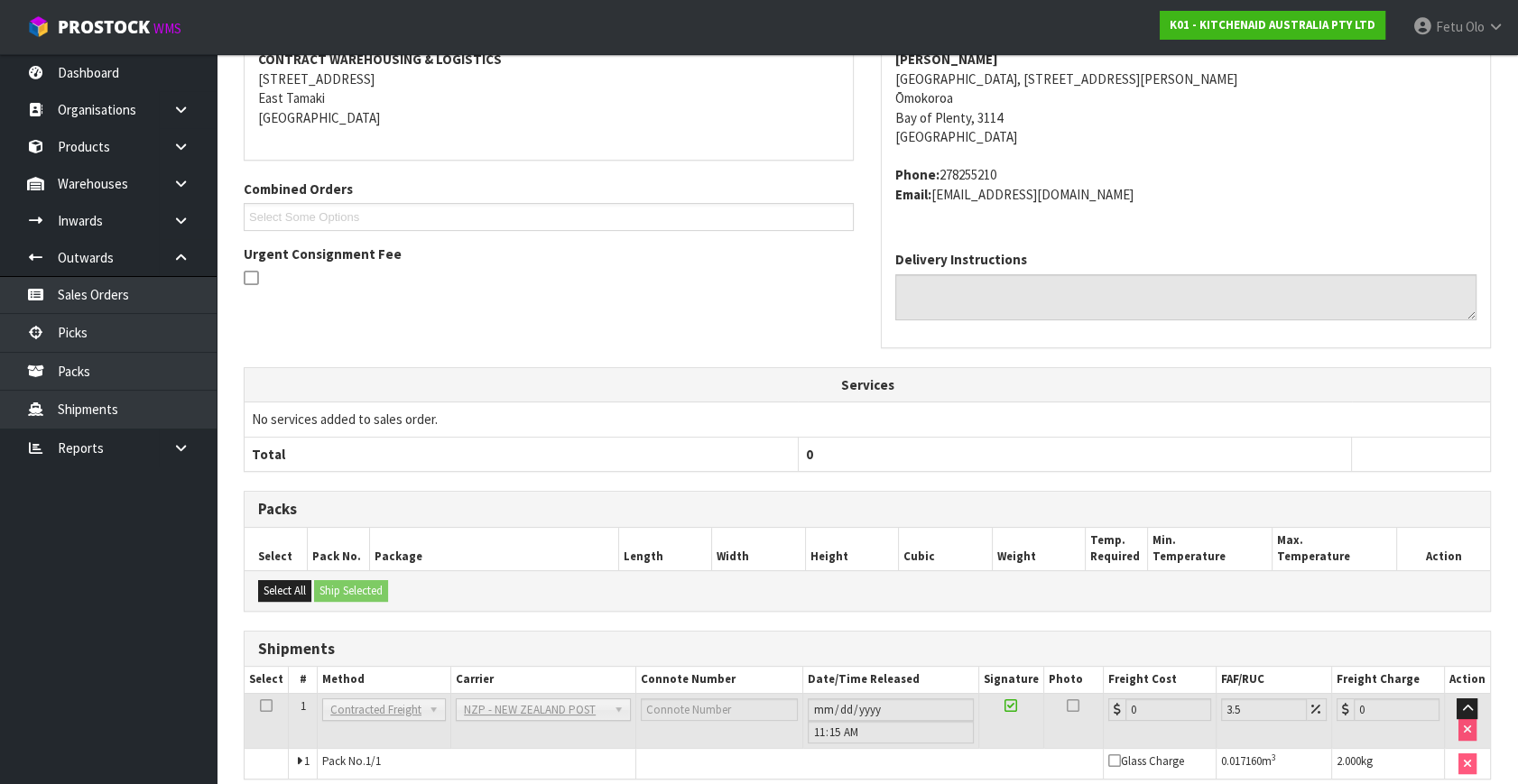
scroll to position [451, 0]
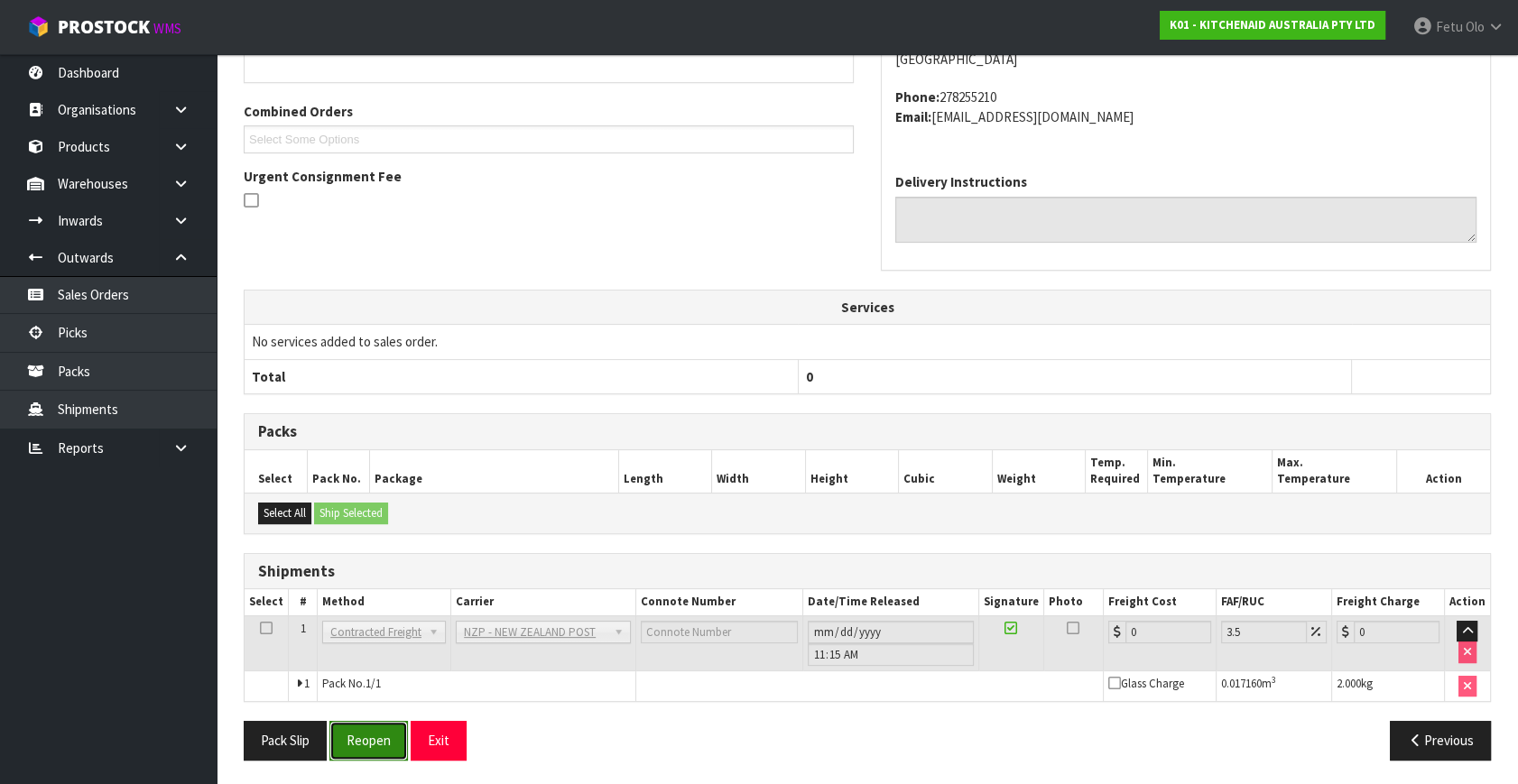
click at [366, 742] on button "Reopen" at bounding box center [368, 740] width 79 height 39
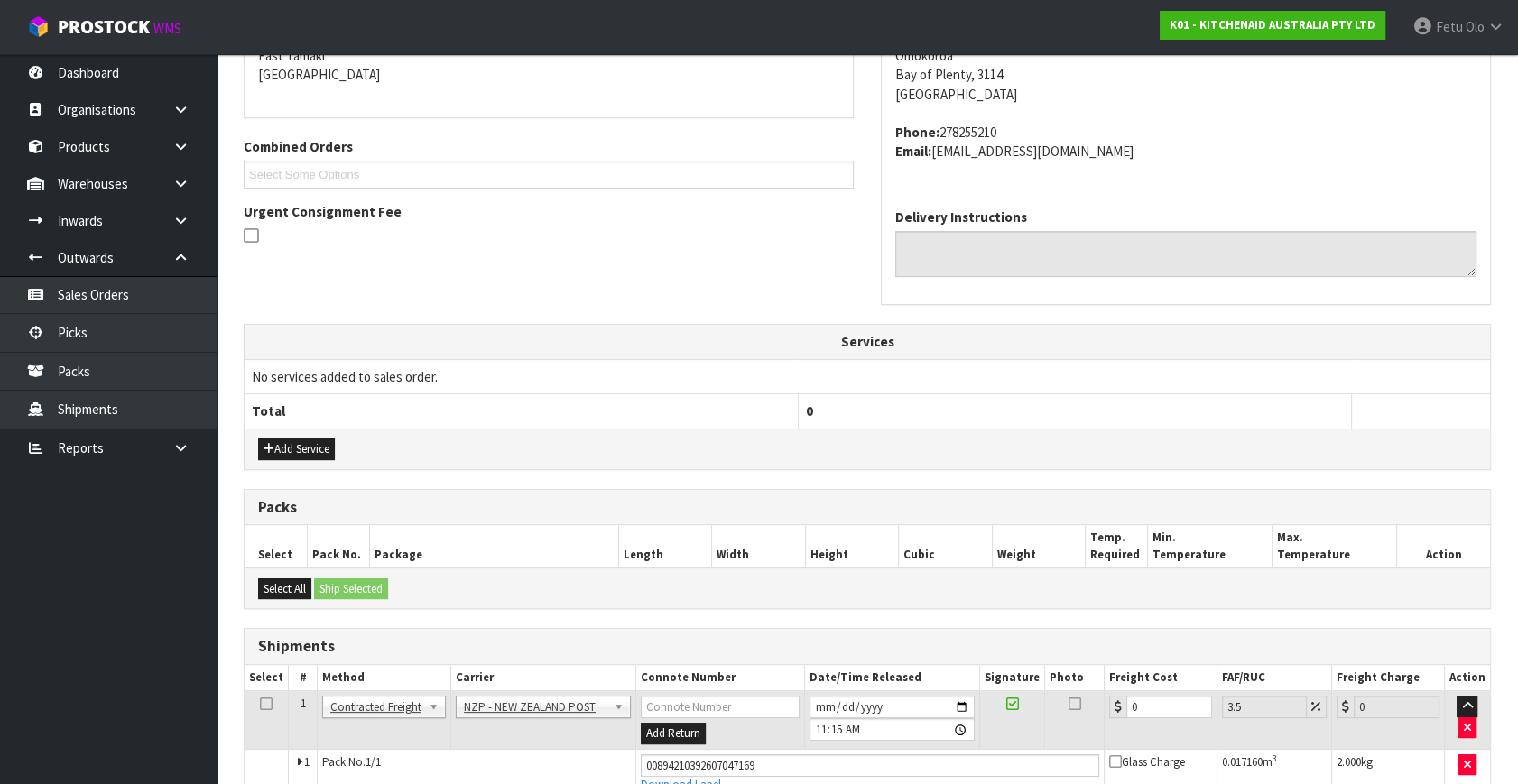
scroll to position [432, 0]
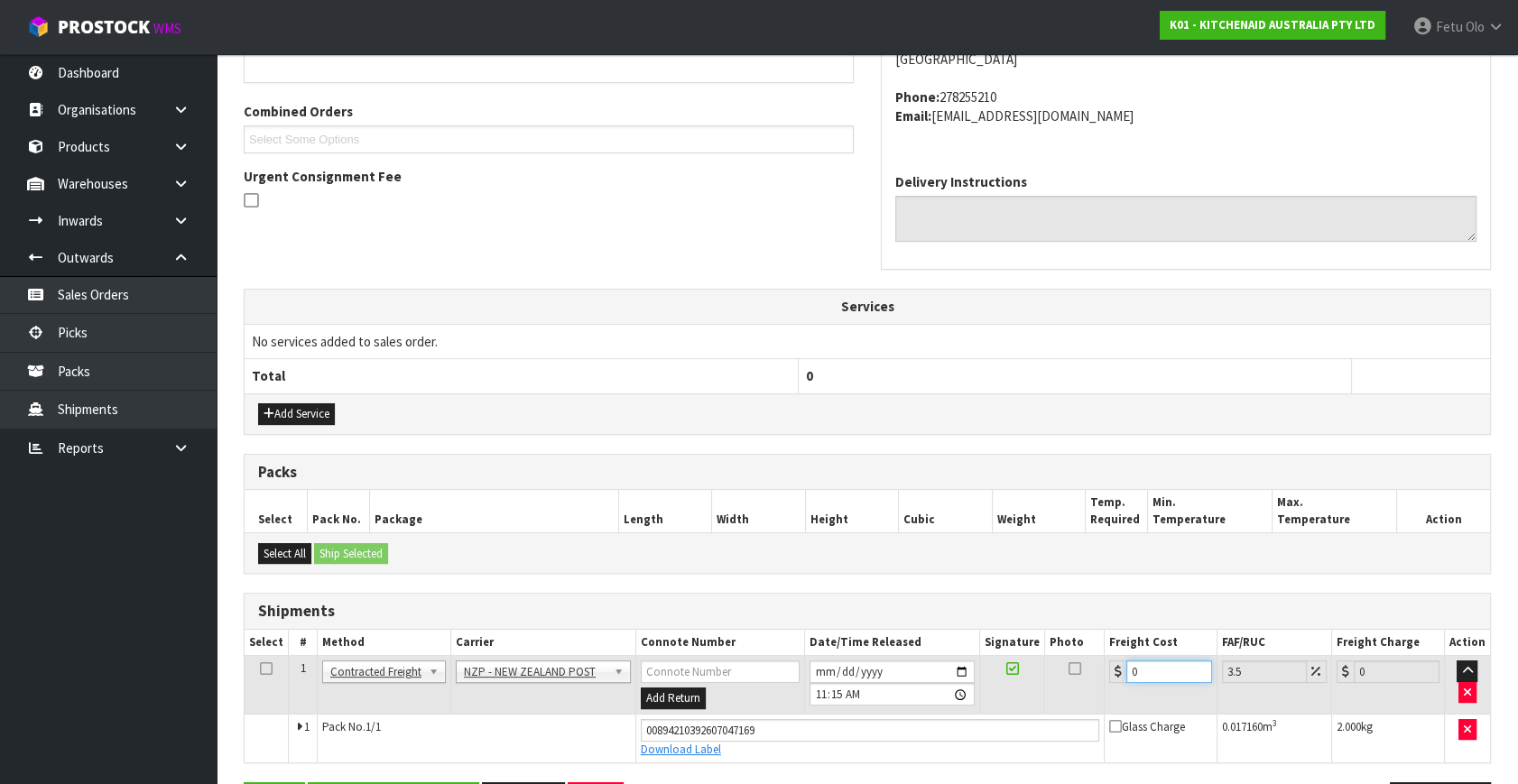
drag, startPoint x: 1102, startPoint y: 686, endPoint x: 1010, endPoint y: 722, distance: 98.8
click at [1010, 722] on tbody "1 Client Local Pickup Customer Local Pickup Company Freight Contracted Freight …" at bounding box center [867, 709] width 1245 height 107
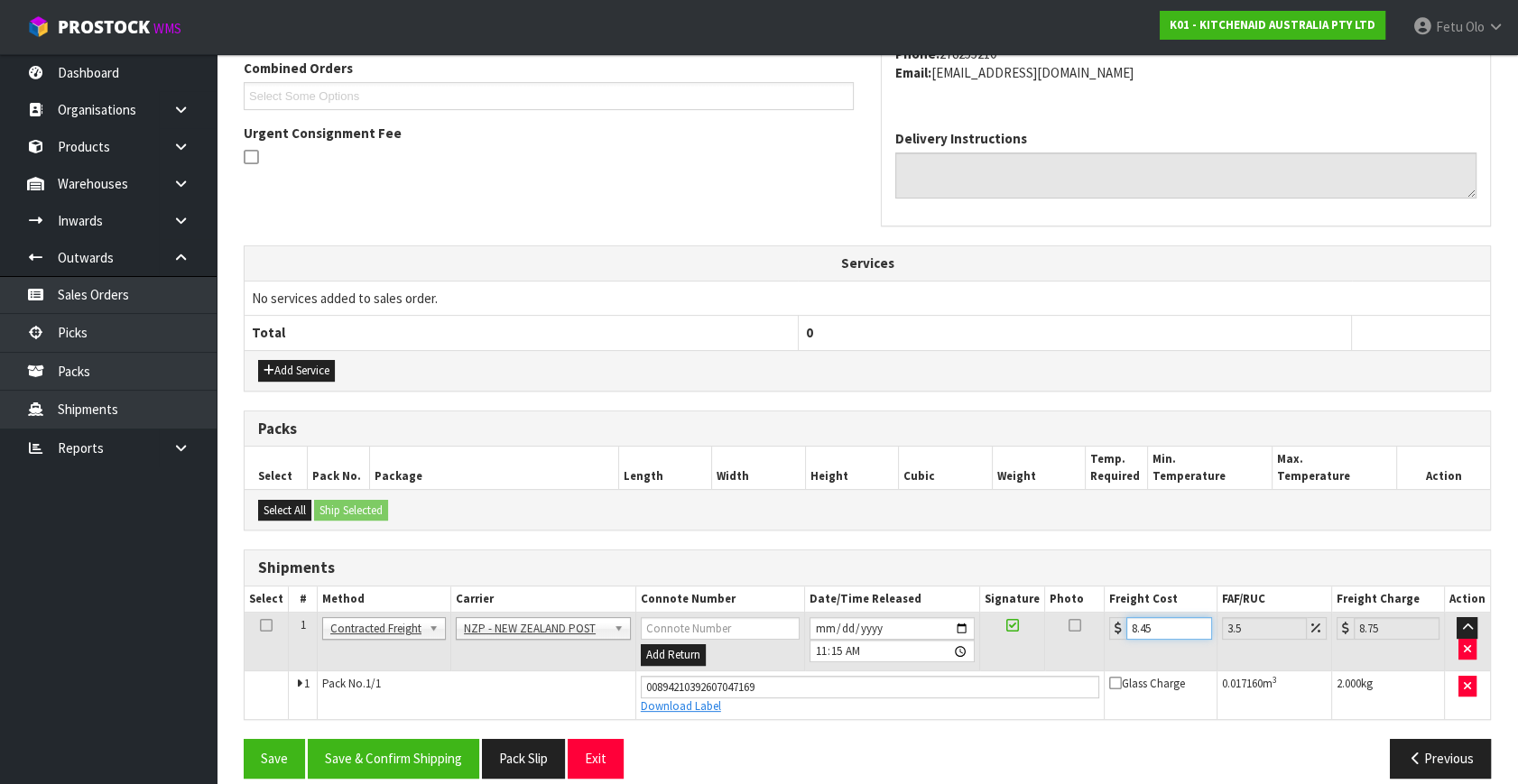
scroll to position [494, 0]
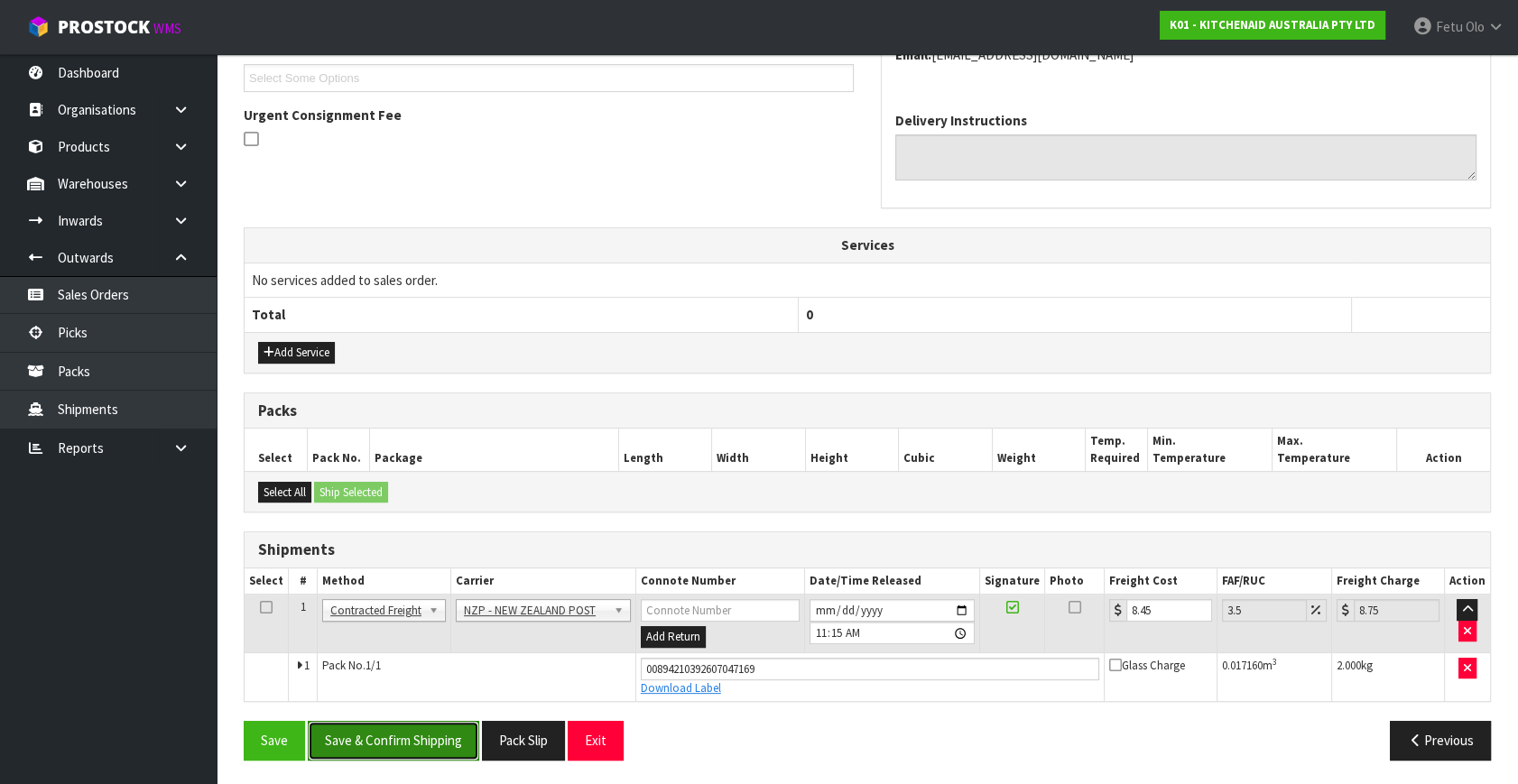
click at [440, 734] on button "Save & Confirm Shipping" at bounding box center [393, 740] width 172 height 39
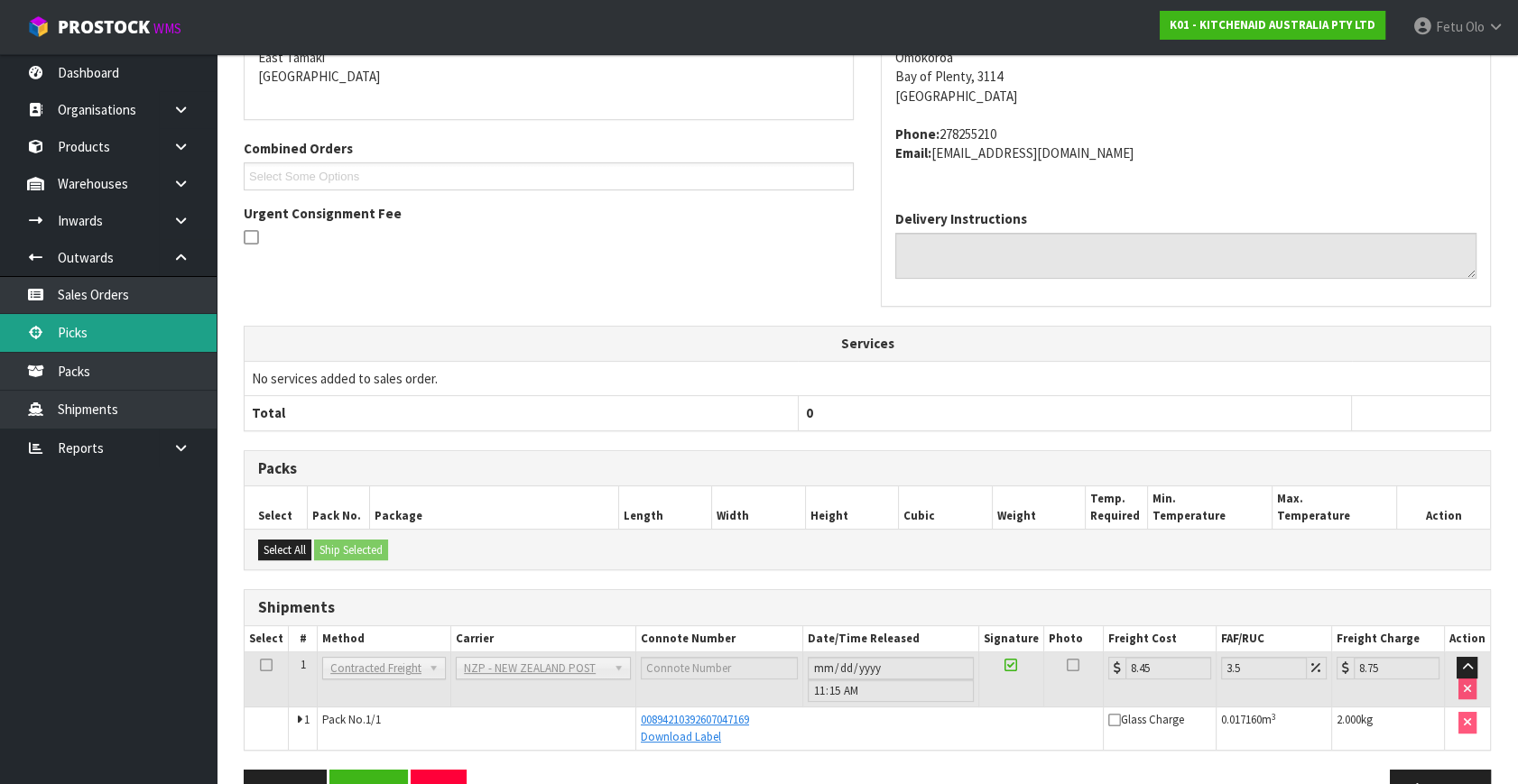
scroll to position [444, 0]
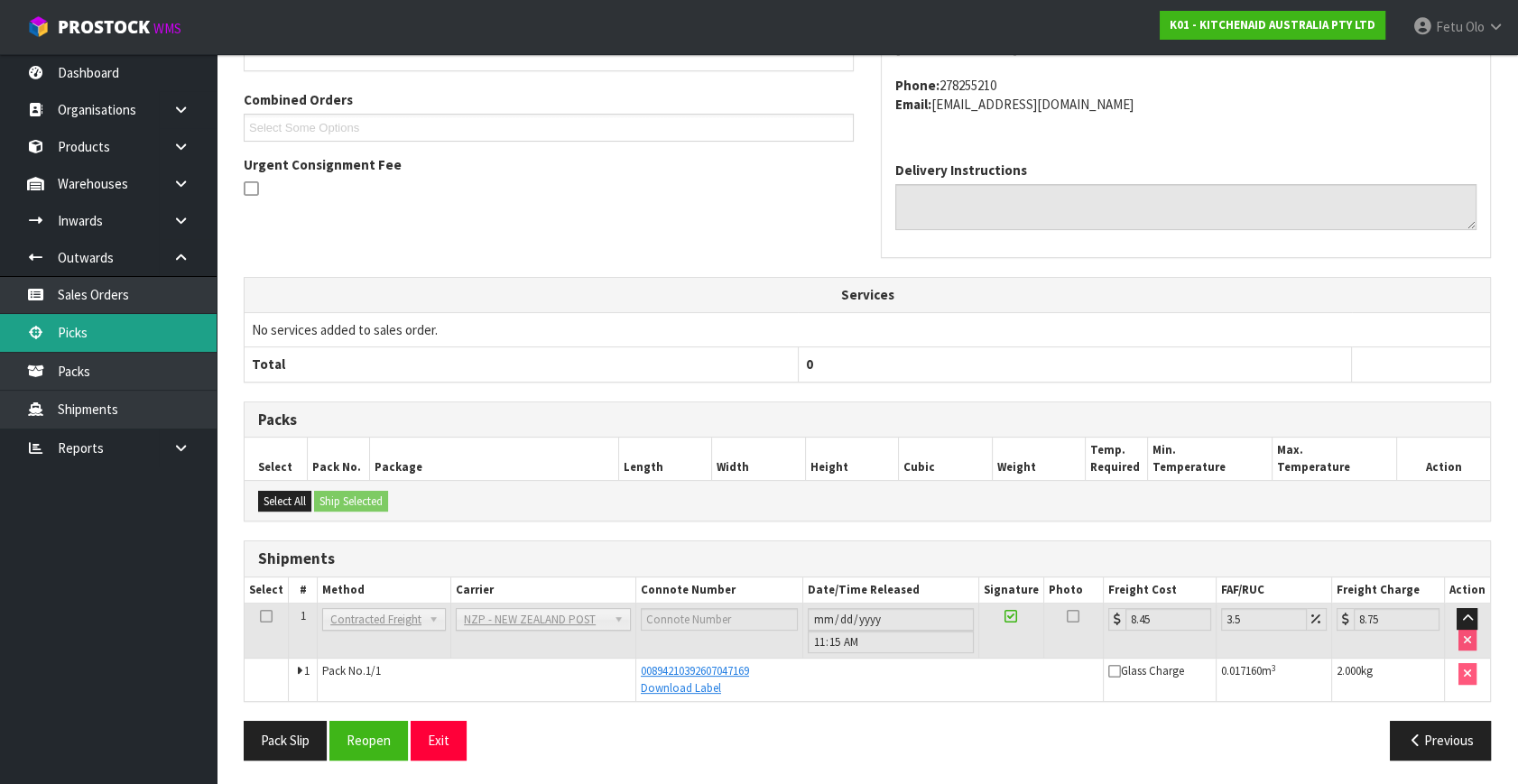
drag, startPoint x: 117, startPoint y: 335, endPoint x: 199, endPoint y: 316, distance: 84.2
click at [117, 335] on link "Picks" at bounding box center [108, 333] width 216 height 37
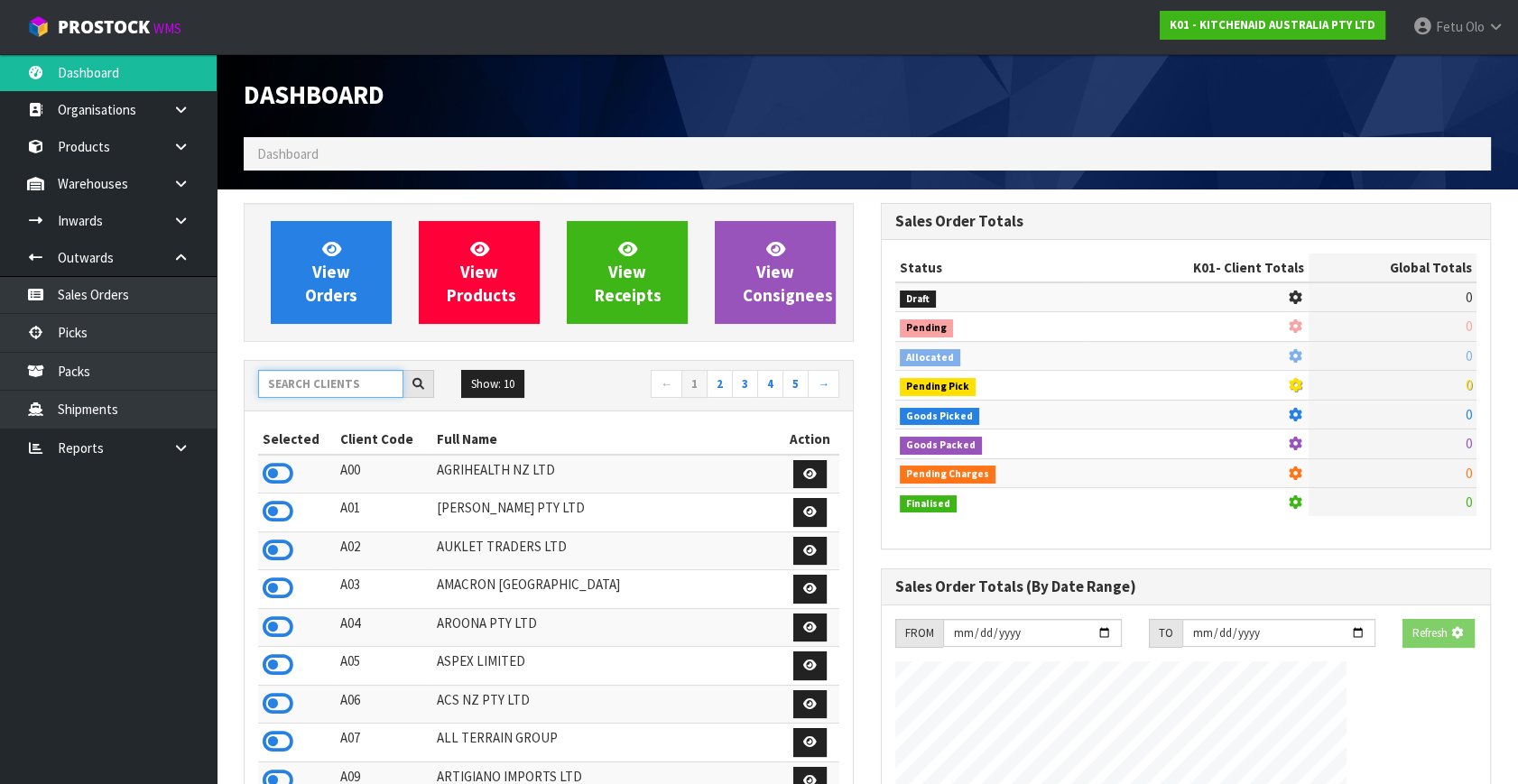
click at [336, 381] on input "text" at bounding box center [331, 383] width 146 height 28
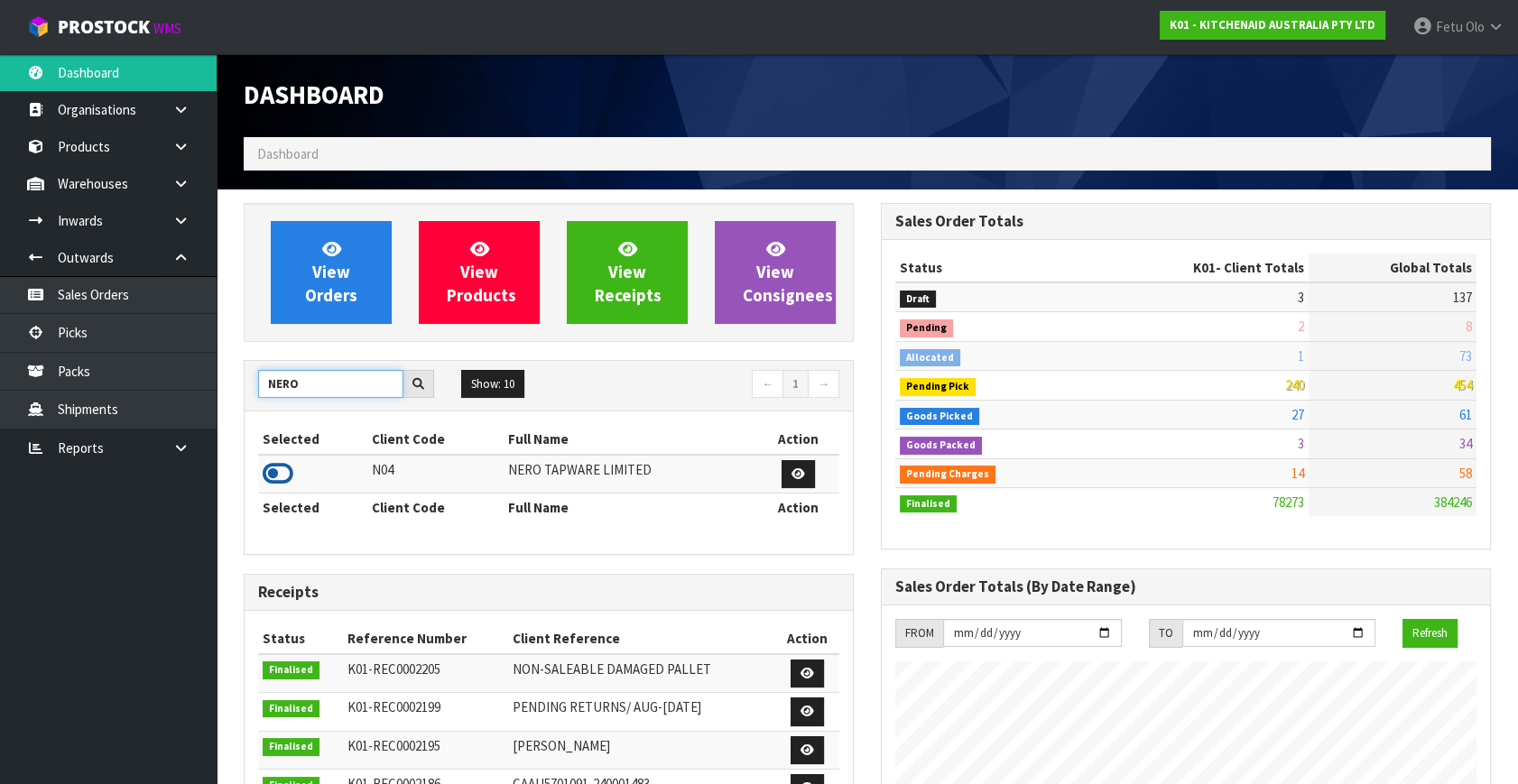
type input "NERO"
click at [285, 473] on icon at bounding box center [279, 474] width 31 height 27
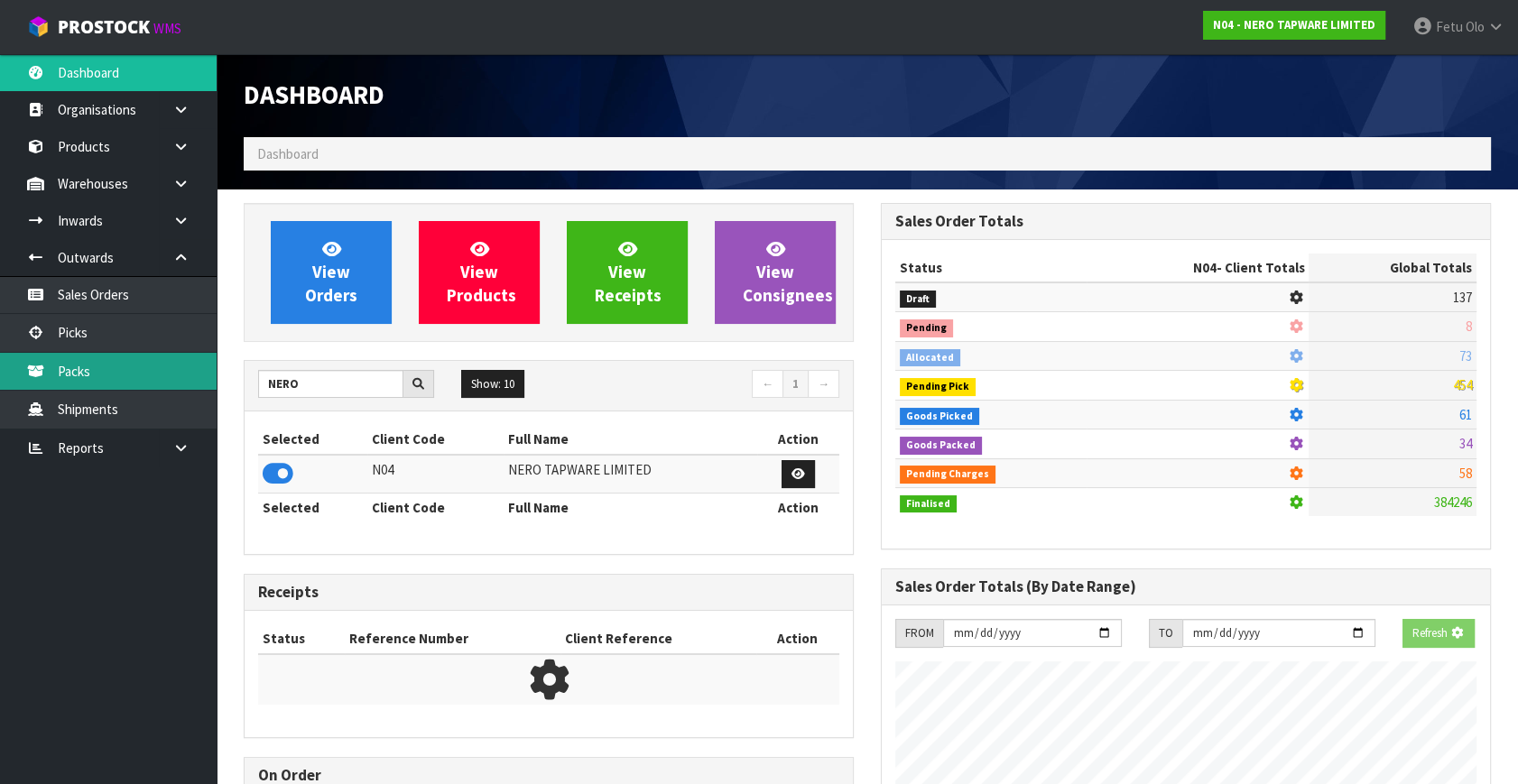
scroll to position [1124, 637]
click at [91, 318] on link "Picks" at bounding box center [108, 333] width 216 height 37
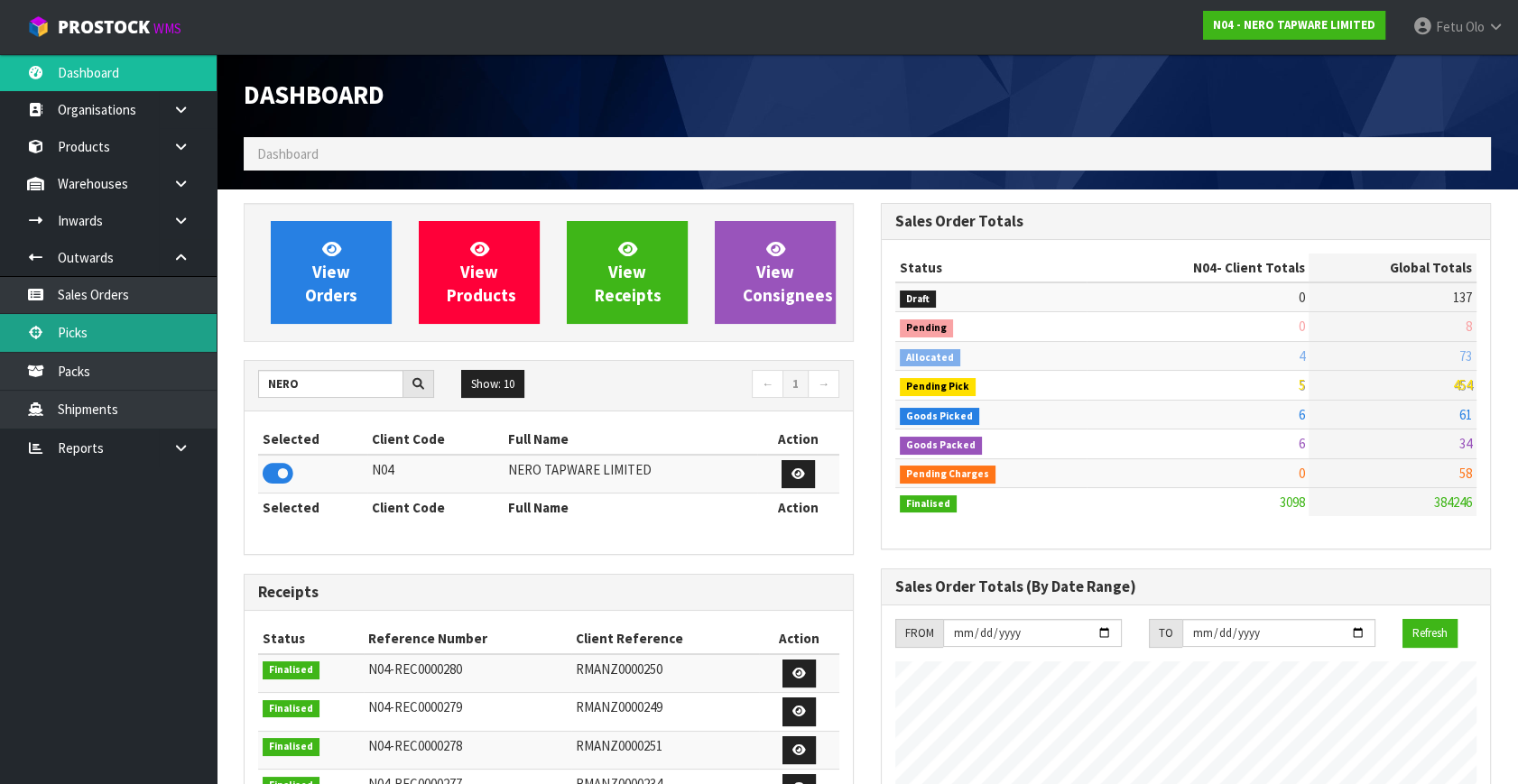
scroll to position [1403, 637]
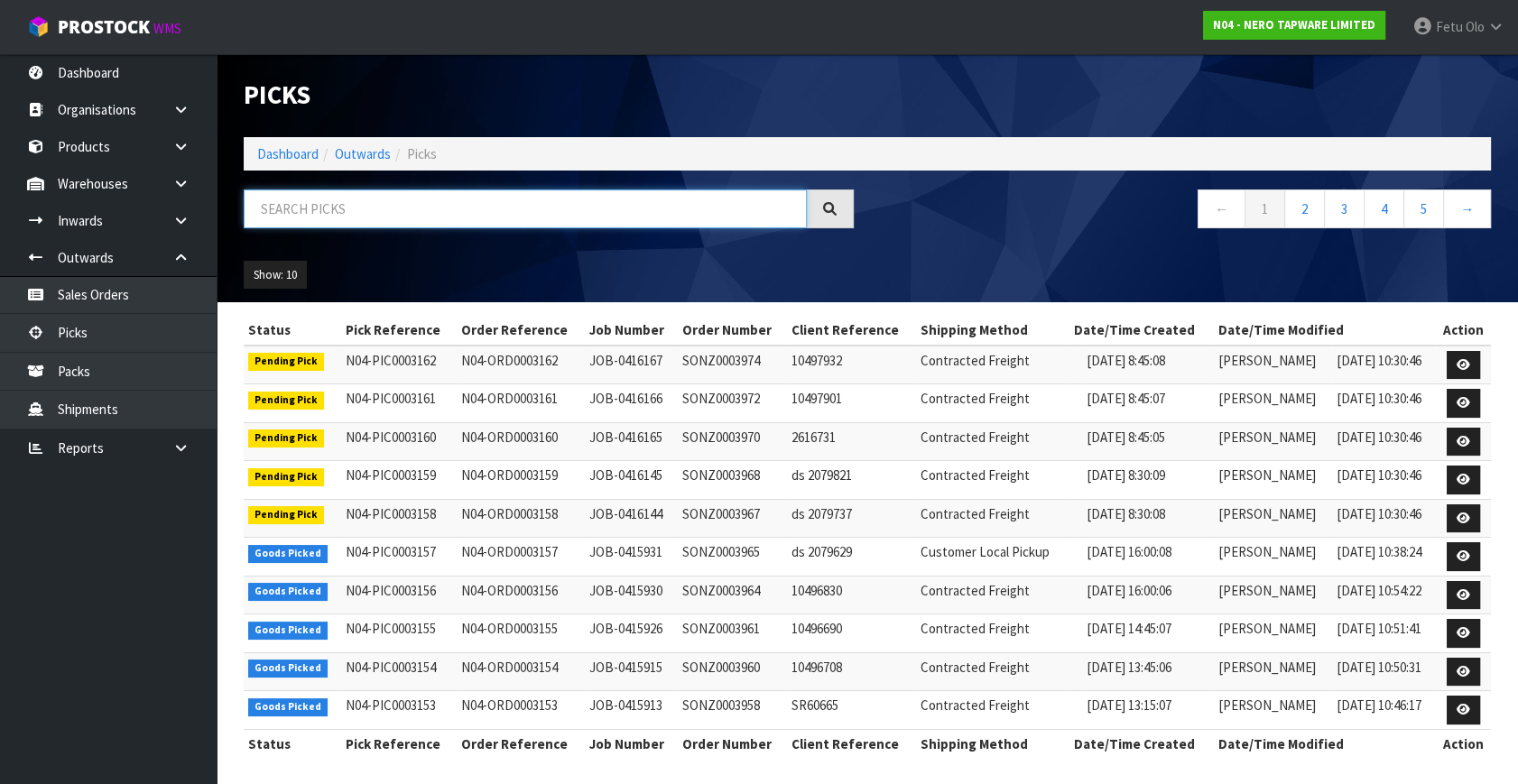
click at [411, 213] on input "text" at bounding box center [525, 209] width 563 height 39
click at [415, 212] on input "text" at bounding box center [525, 209] width 563 height 39
click at [437, 210] on input "text" at bounding box center [525, 209] width 563 height 39
type input "JOB-0415493"
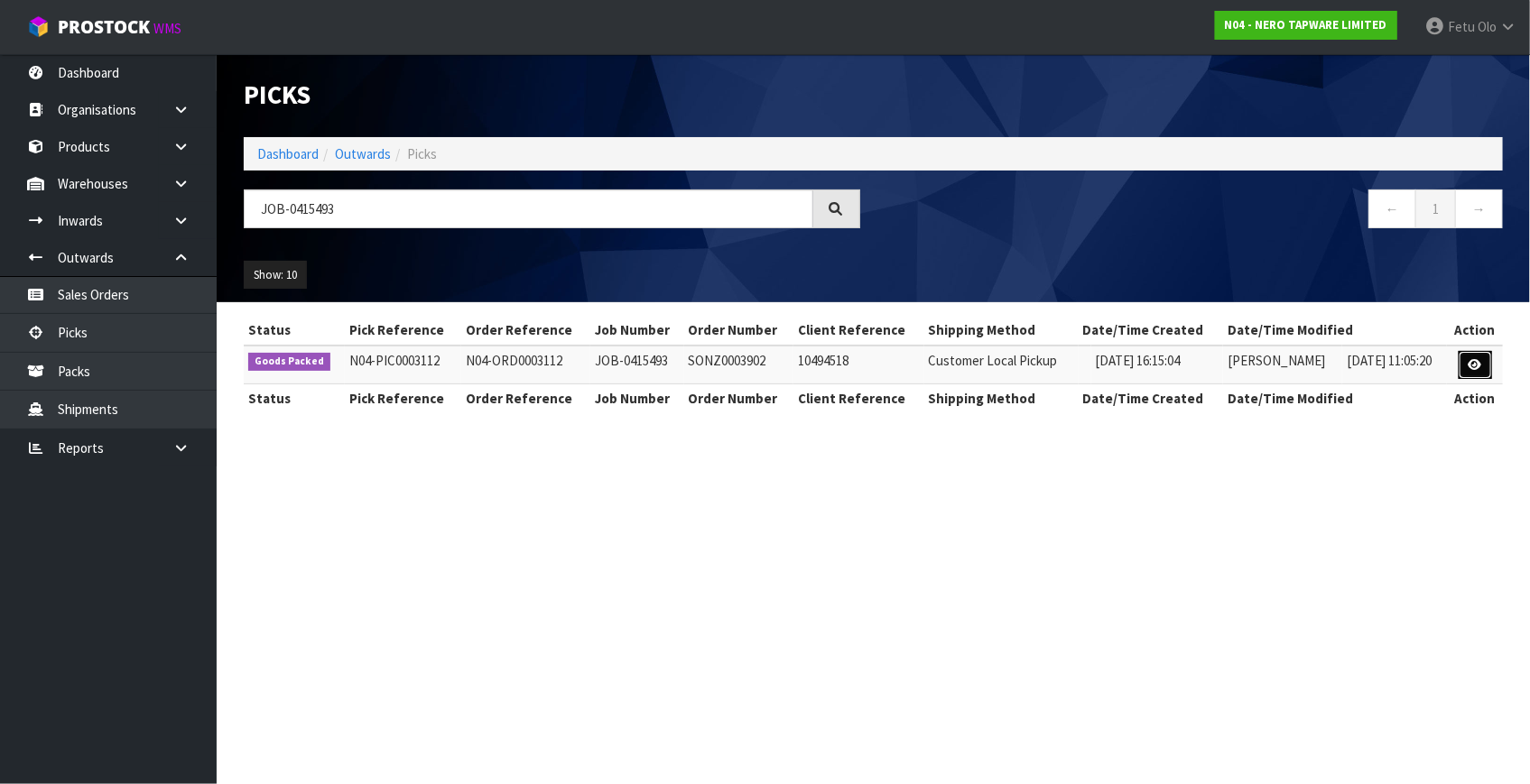
drag, startPoint x: 1468, startPoint y: 366, endPoint x: 1477, endPoint y: 379, distance: 15.8
click at [1468, 366] on link at bounding box center [1476, 366] width 33 height 29
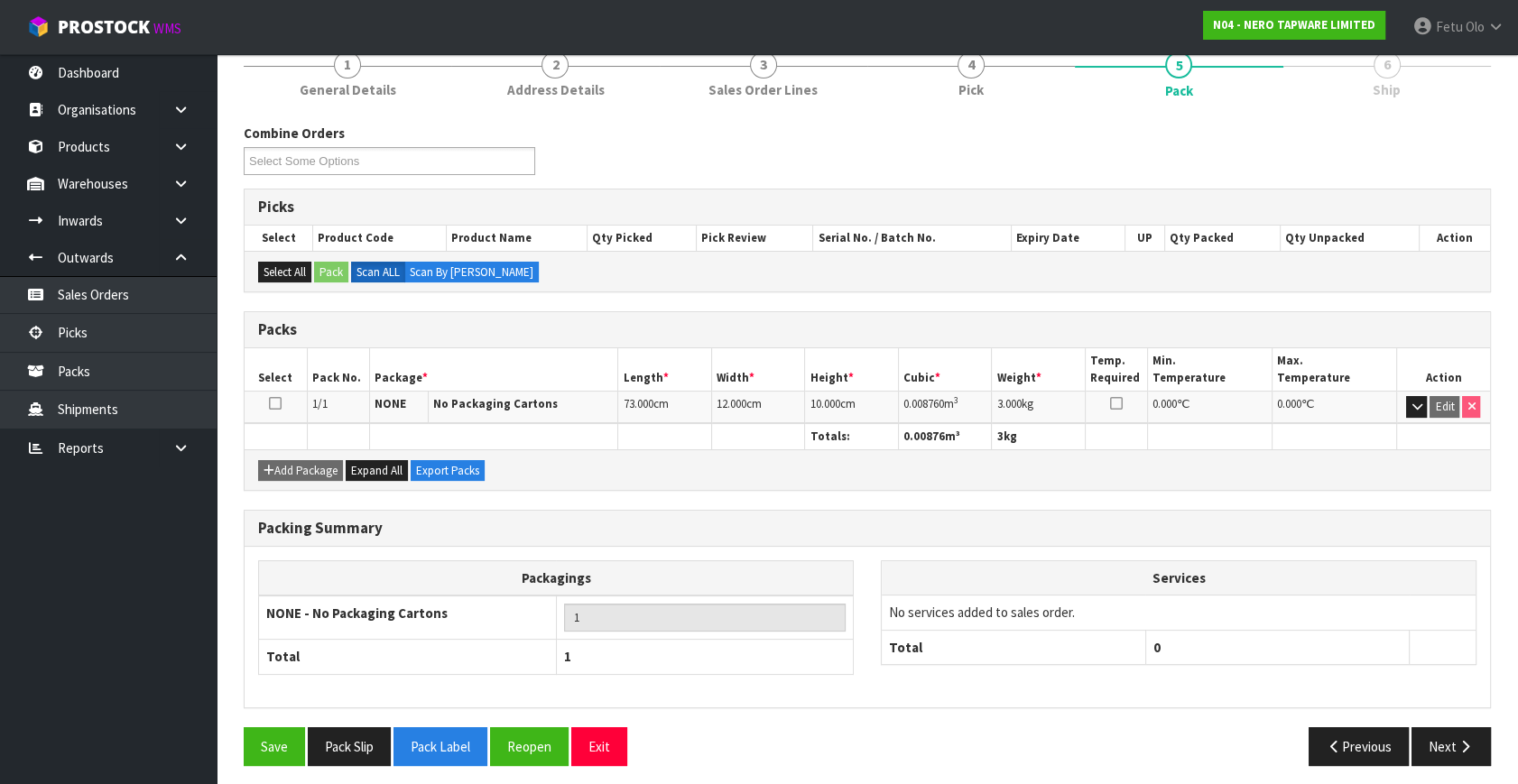
scroll to position [171, 0]
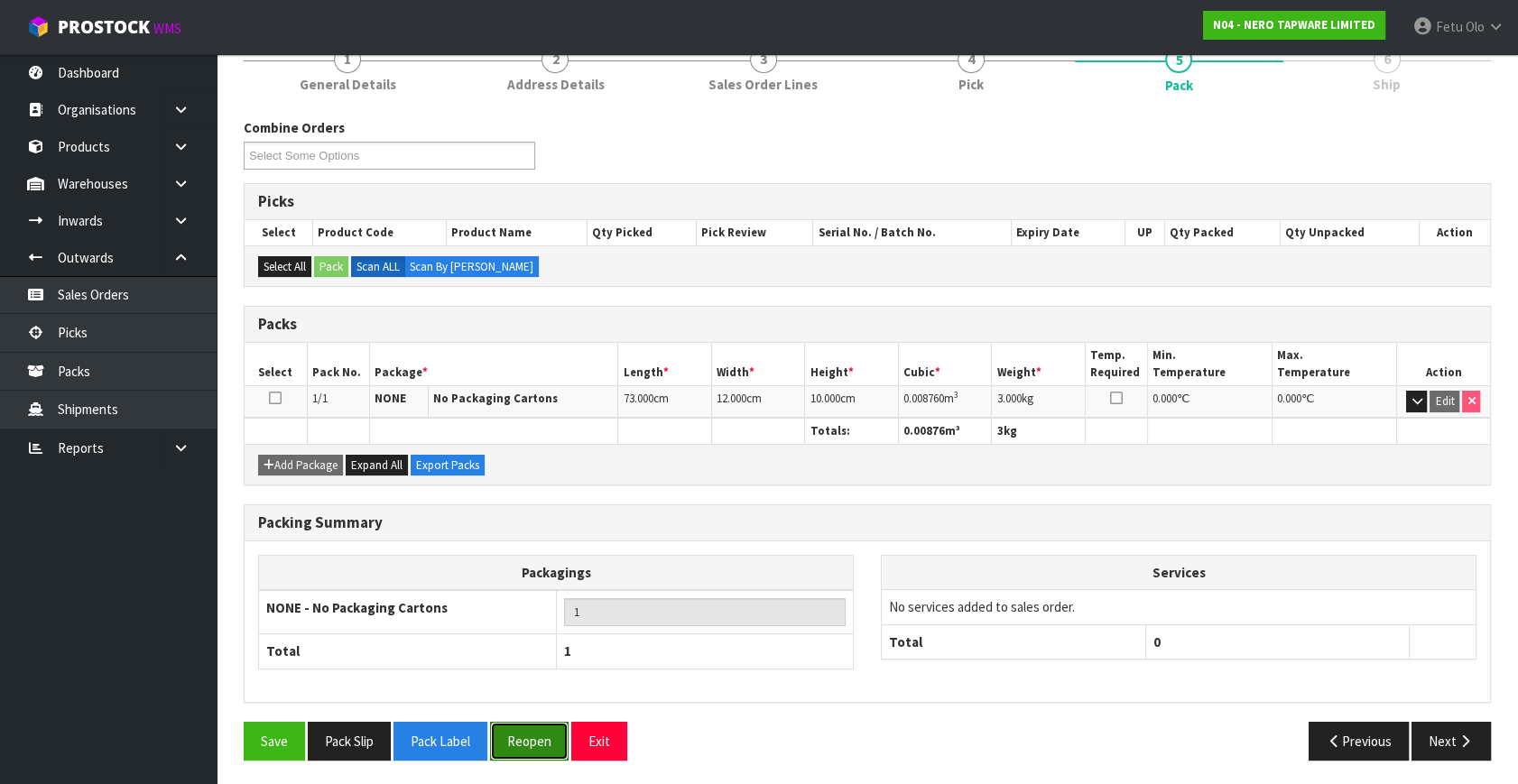
click at [526, 732] on button "Reopen" at bounding box center [529, 741] width 79 height 39
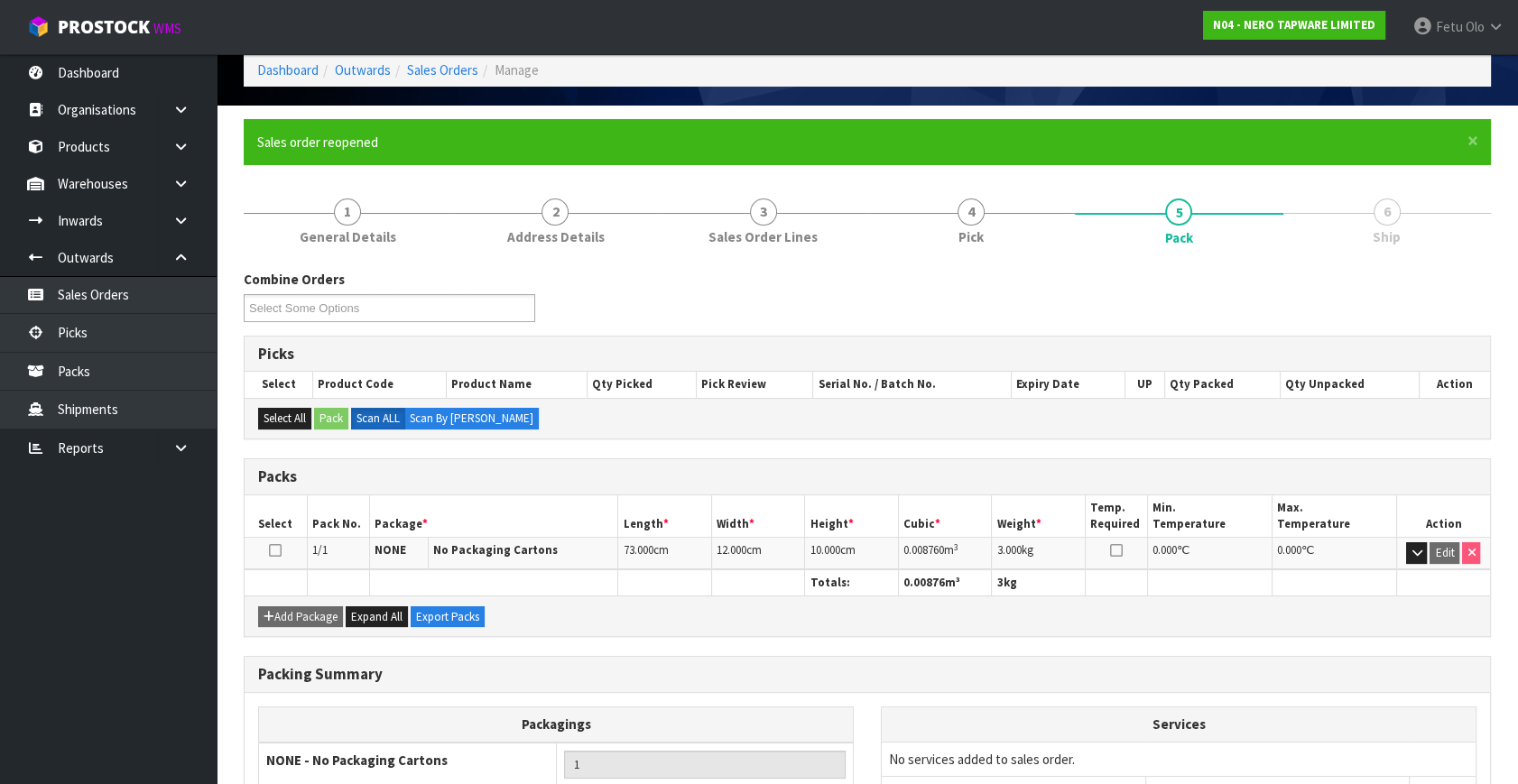
scroll to position [236, 0]
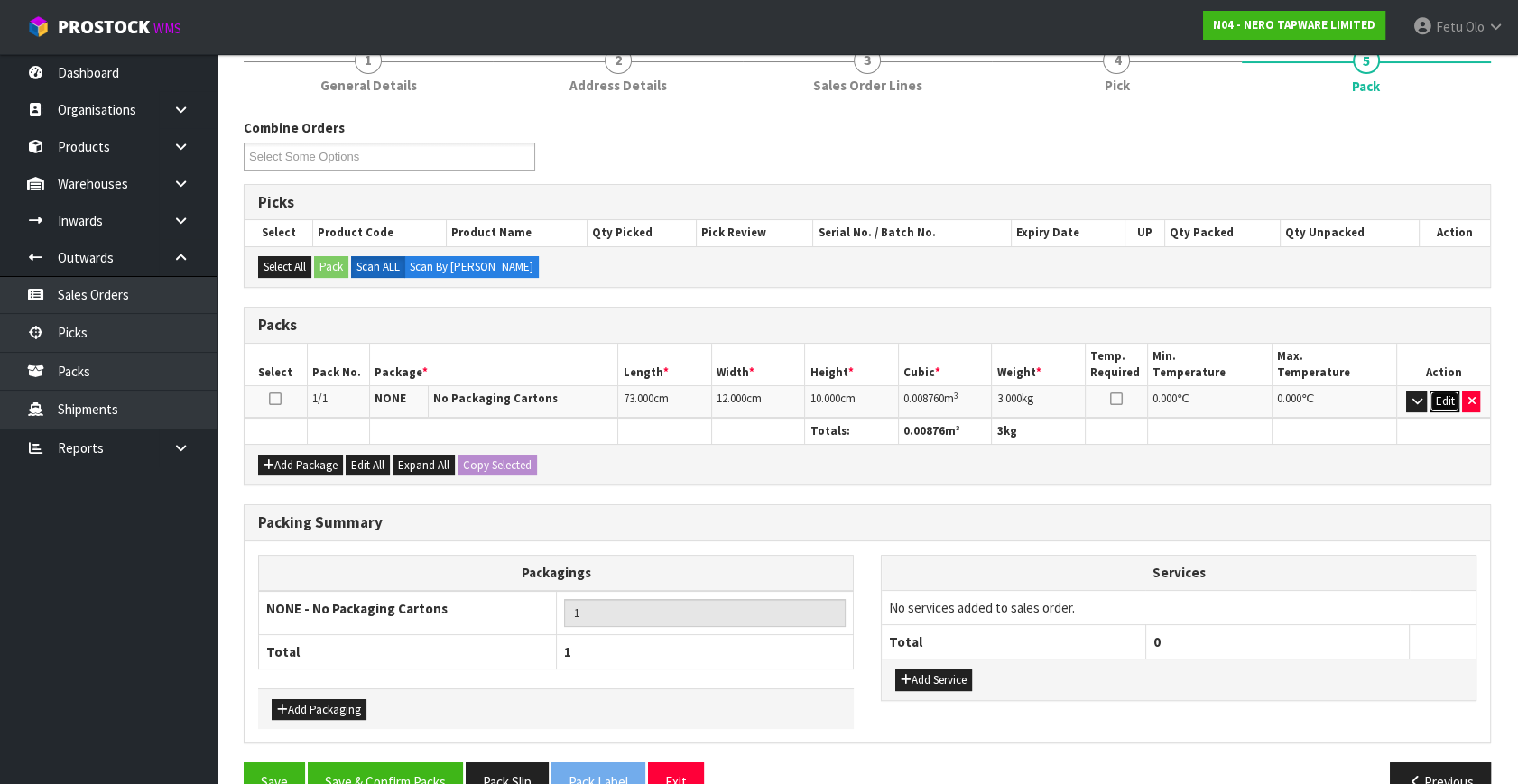
click at [1440, 407] on button "Edit" at bounding box center [1444, 402] width 30 height 21
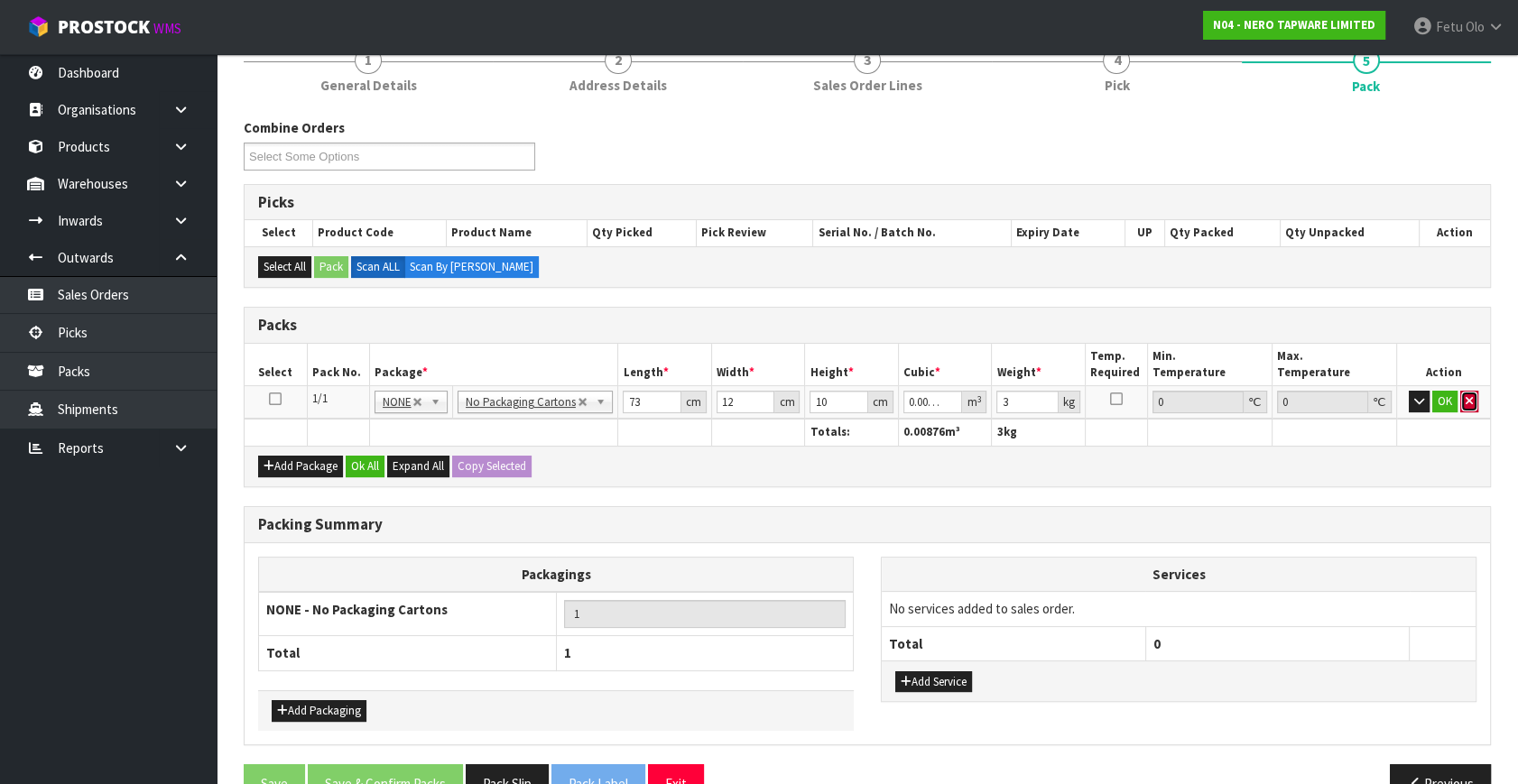
click at [1476, 401] on button "button" at bounding box center [1469, 402] width 18 height 21
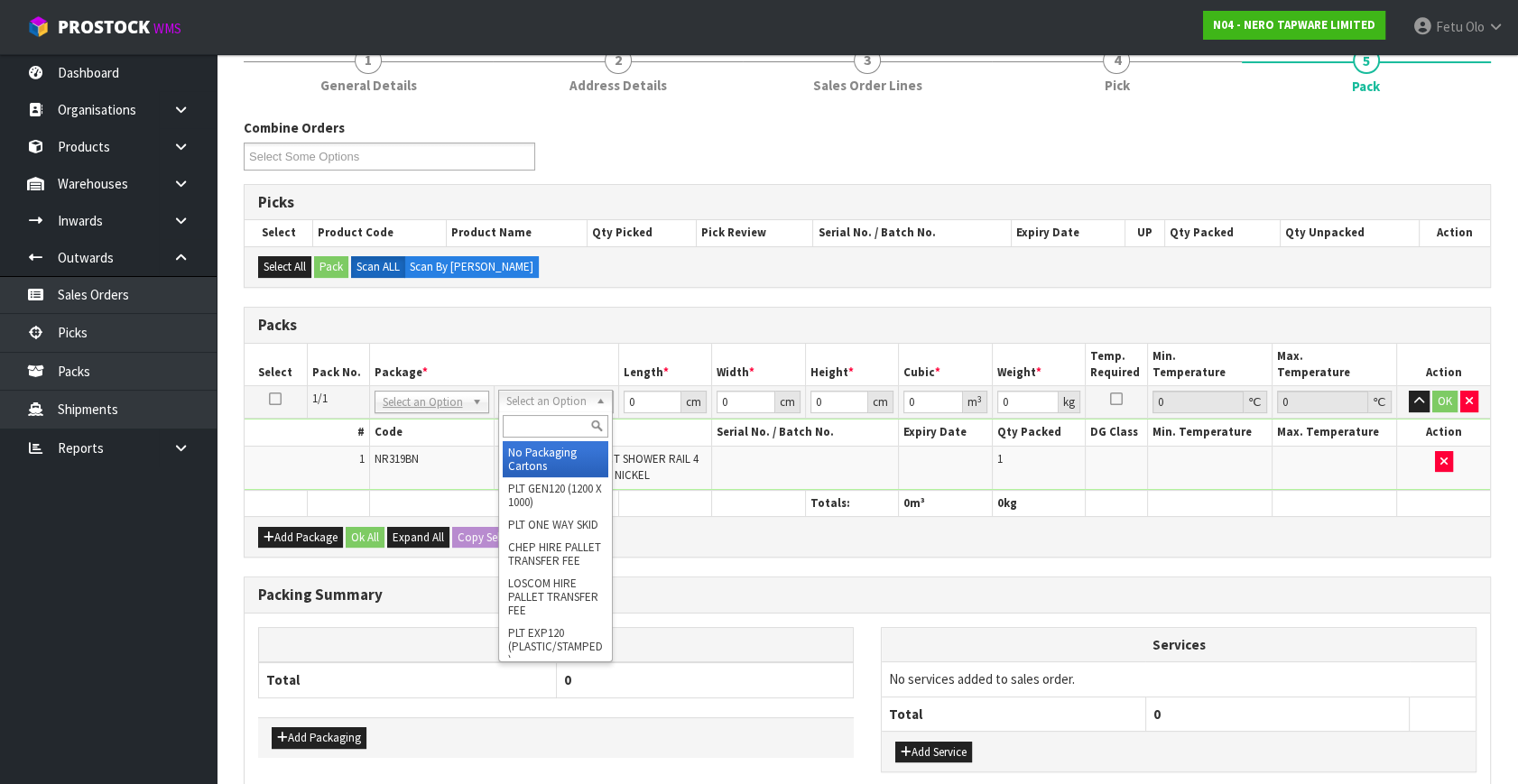
drag, startPoint x: 534, startPoint y: 433, endPoint x: 547, endPoint y: 470, distance: 39.2
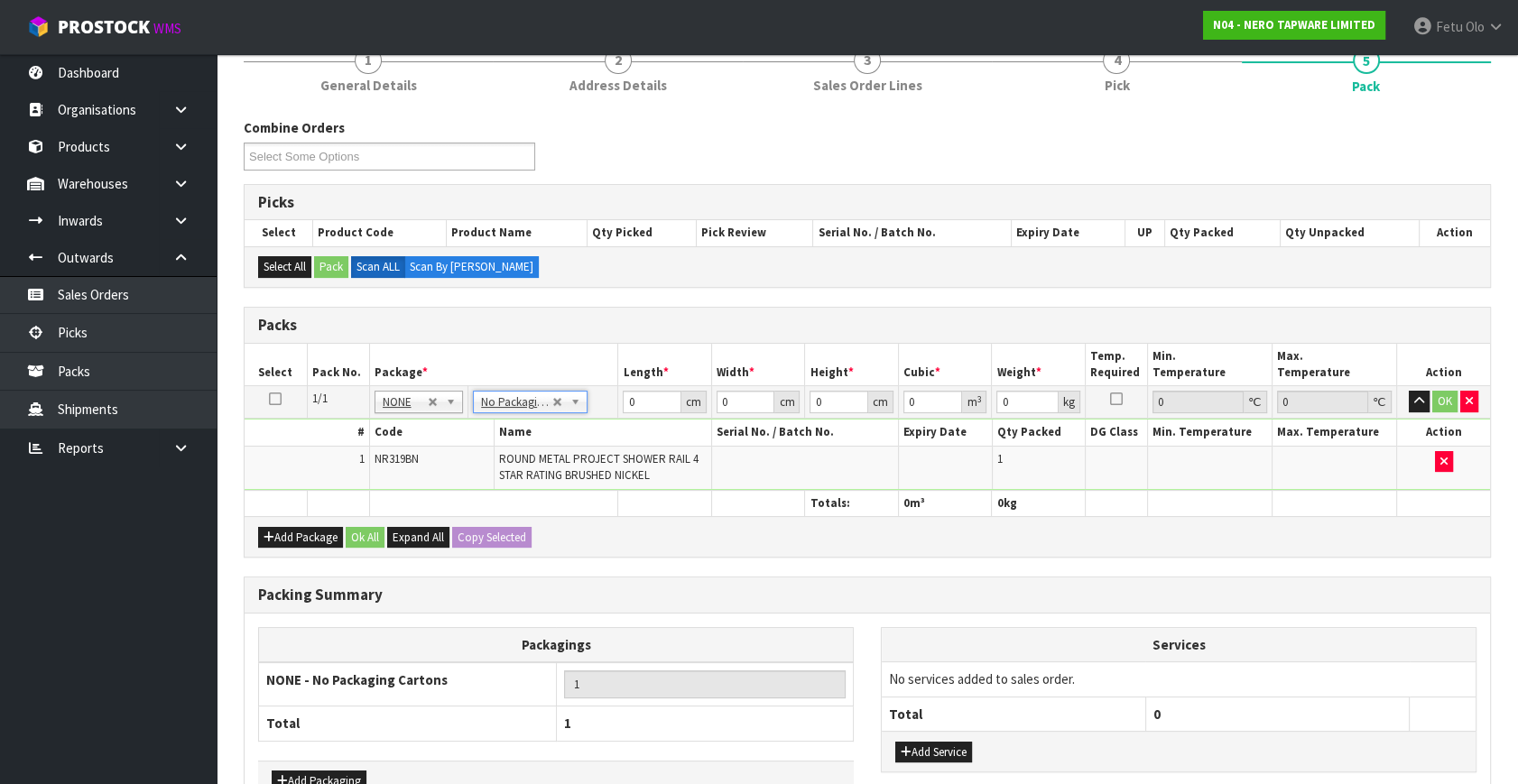
click at [557, 361] on th "Package *" at bounding box center [493, 365] width 249 height 43
drag, startPoint x: 606, startPoint y: 417, endPoint x: 564, endPoint y: 435, distance: 45.7
drag, startPoint x: 564, startPoint y: 435, endPoint x: 634, endPoint y: 483, distance: 84.9
click at [633, 494] on div "Packs Select Pack No. Package * Length * Width * Height * Cubic * Weight * Temp…" at bounding box center [867, 432] width 1247 height 251
drag, startPoint x: 651, startPoint y: 410, endPoint x: 558, endPoint y: 428, distance: 94.7
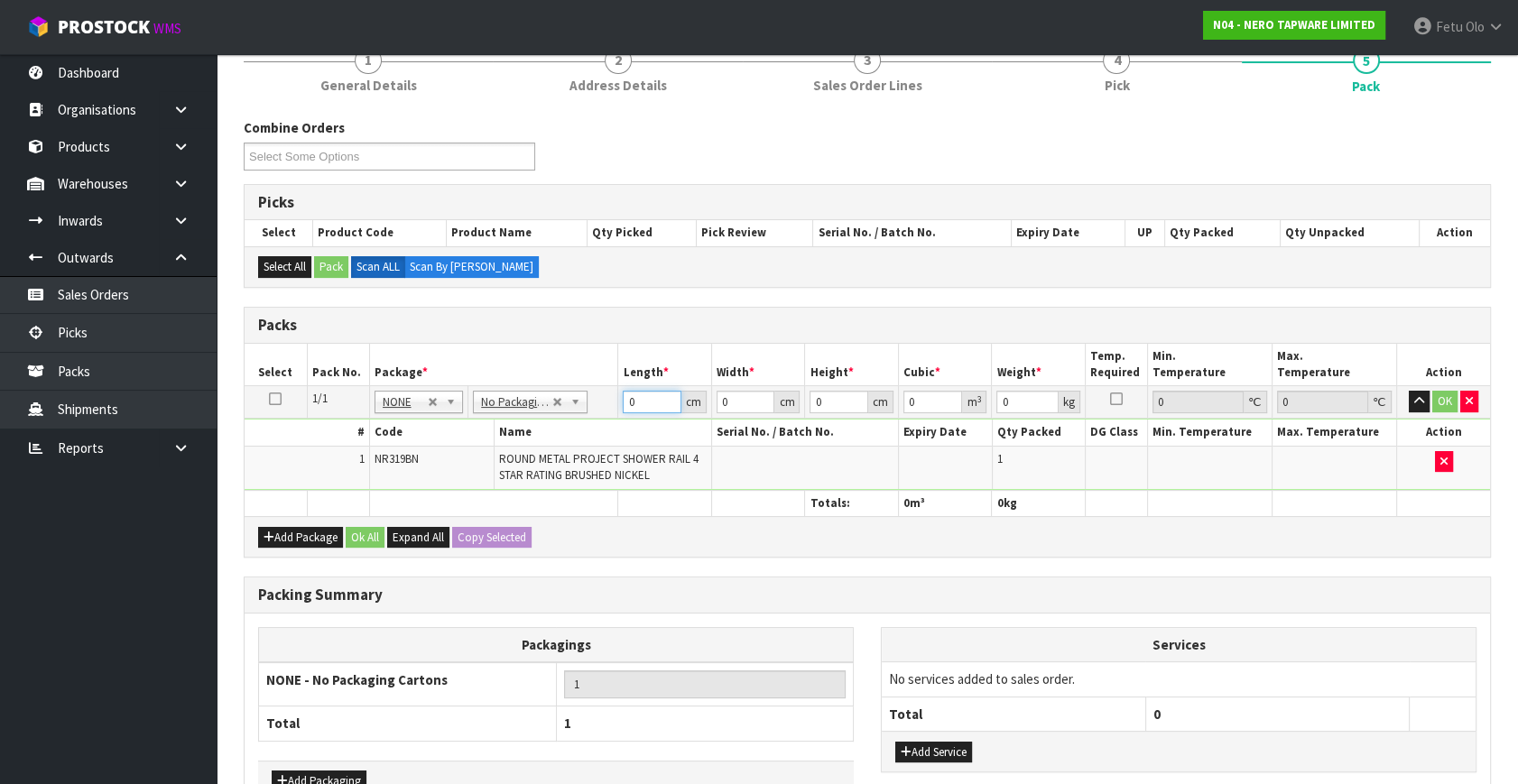
click at [558, 428] on tbody "1/1 NONE 007-001 007-002 007-004 007-009 007-013 007-014 007-015 007-017 007-01…" at bounding box center [867, 438] width 1245 height 104
type input "73"
type input "16"
type input "1"
type input "0.001168"
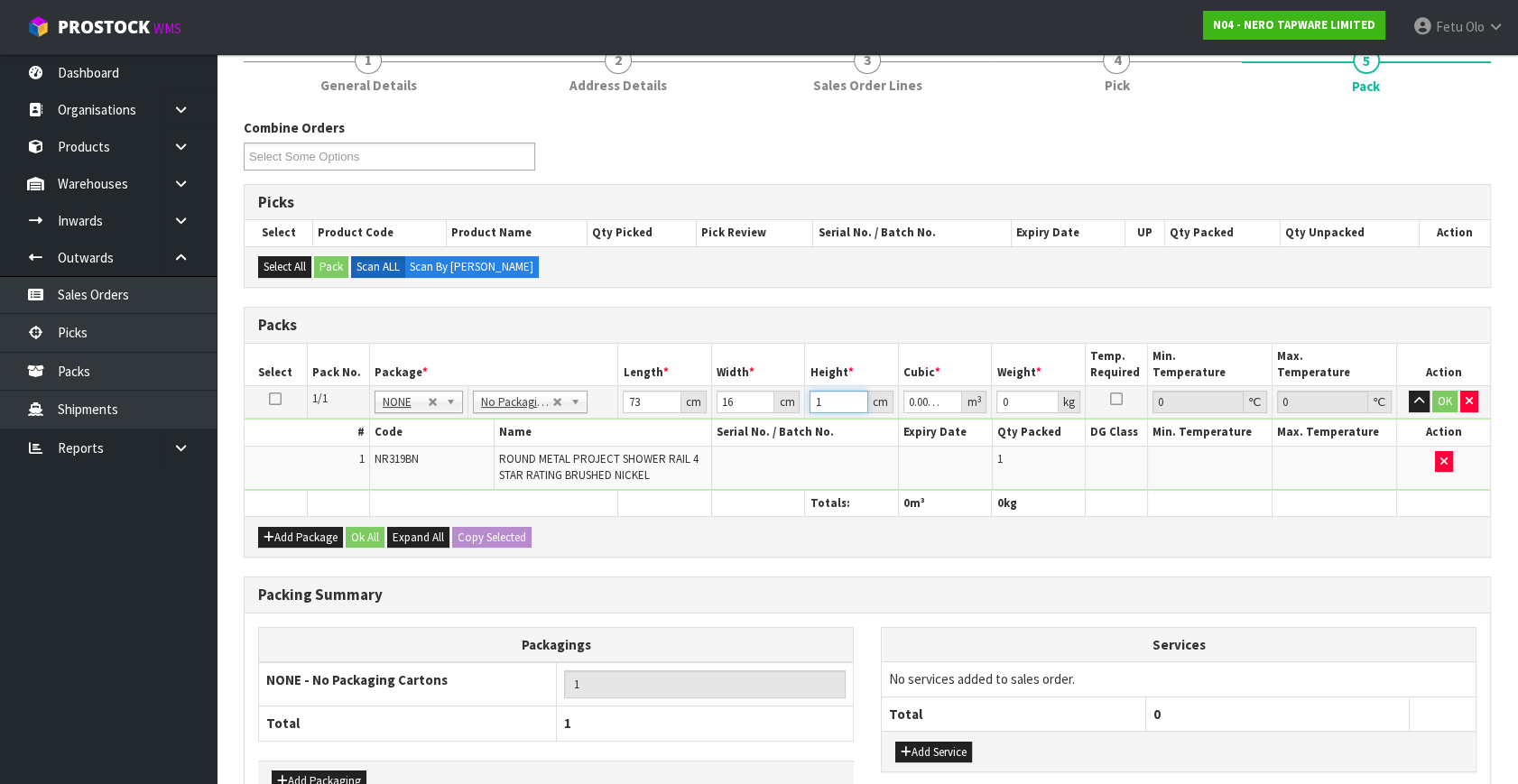
type input "10"
type input "0.01168"
type input "10"
type input "3"
click button "OK" at bounding box center [1445, 402] width 25 height 21
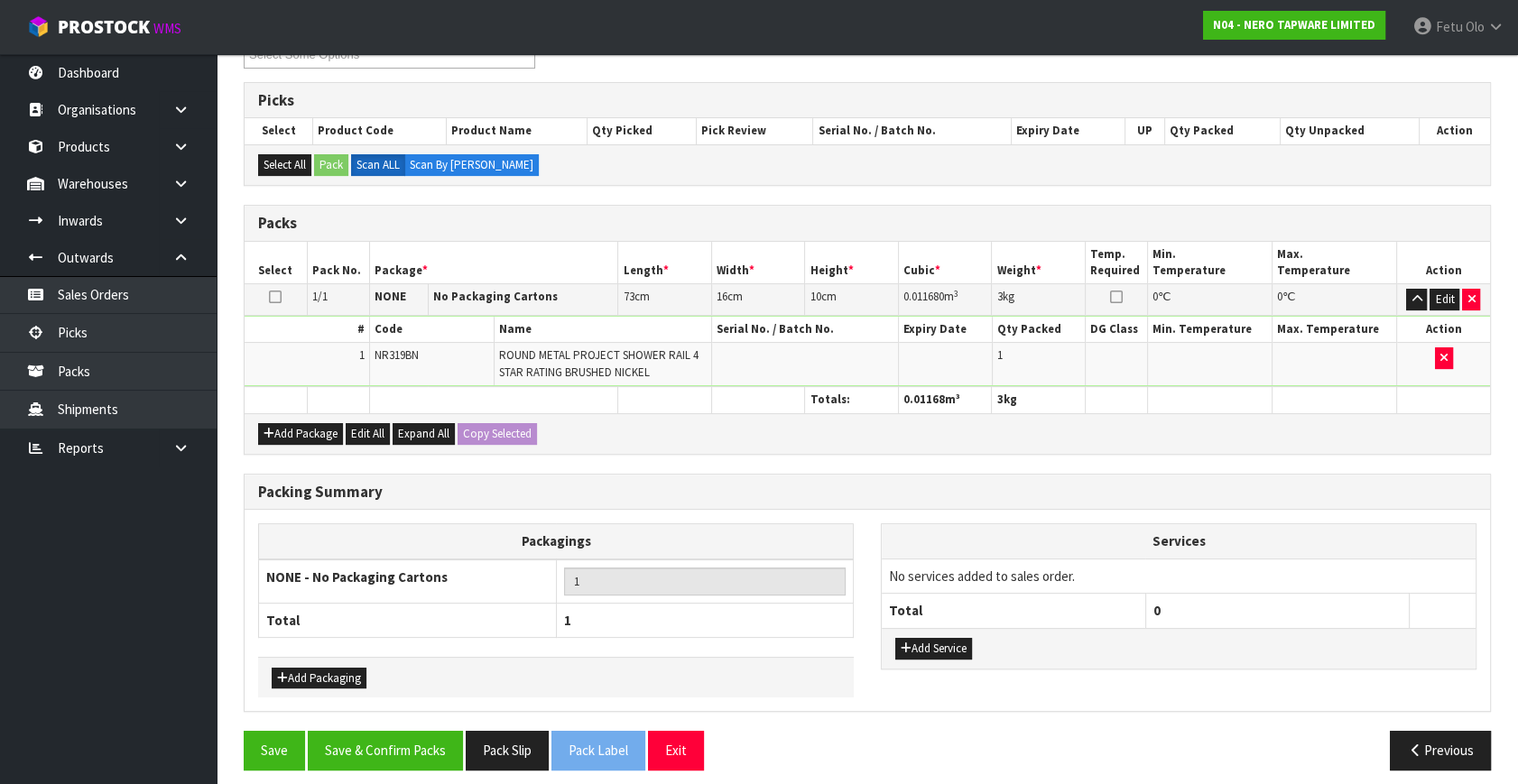
scroll to position [345, 0]
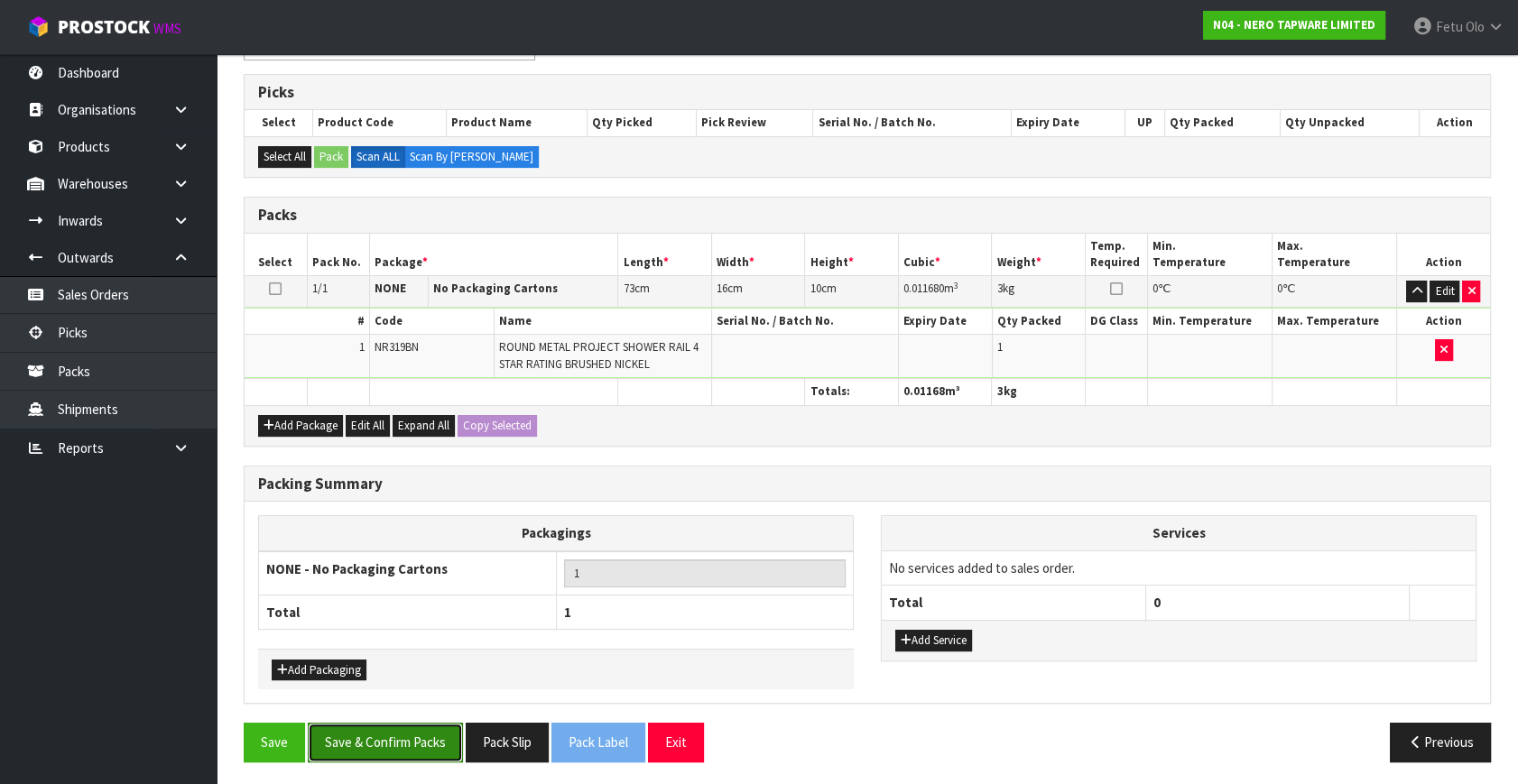
click at [383, 740] on button "Save & Confirm Packs" at bounding box center [385, 742] width 155 height 39
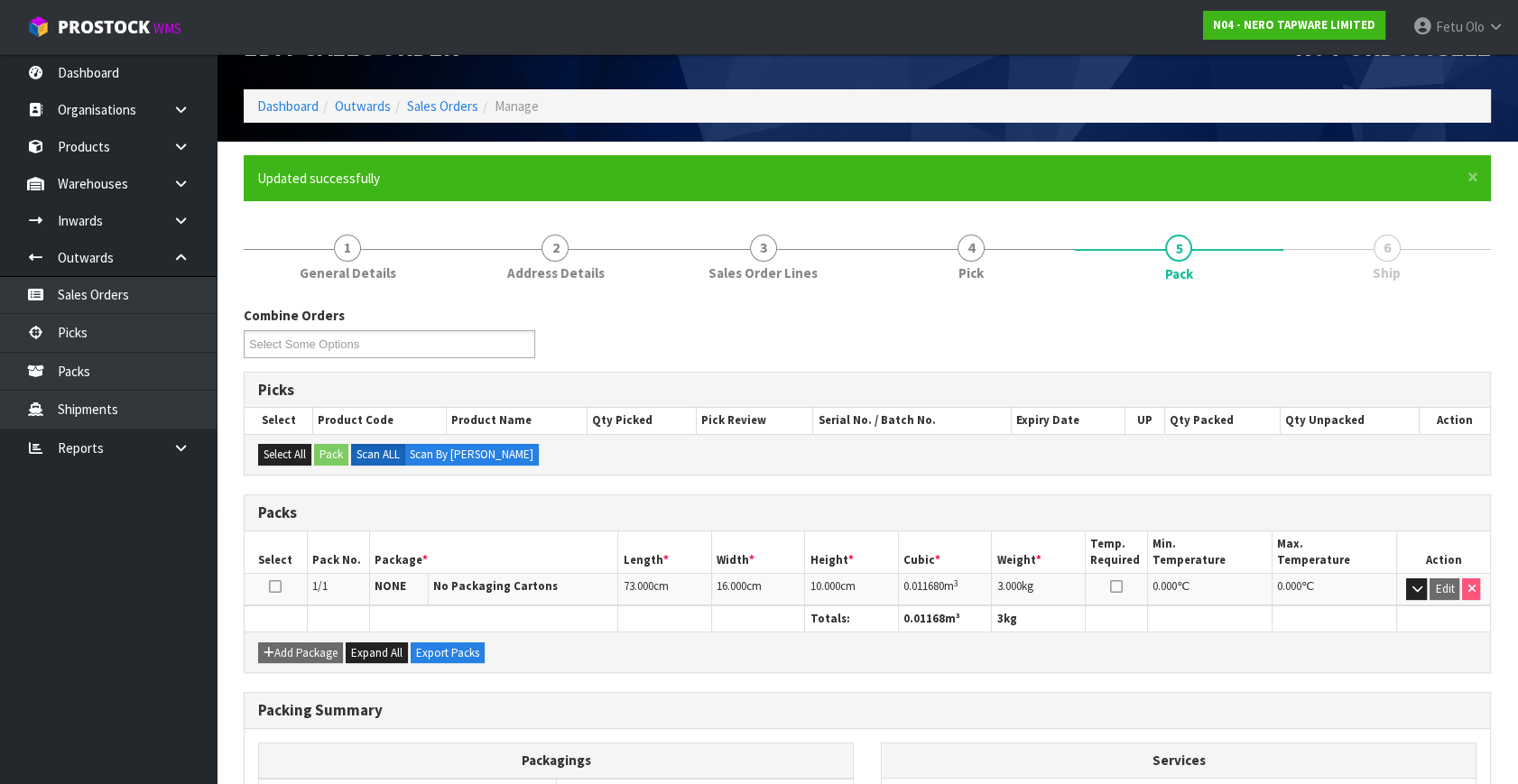
scroll to position [0, 0]
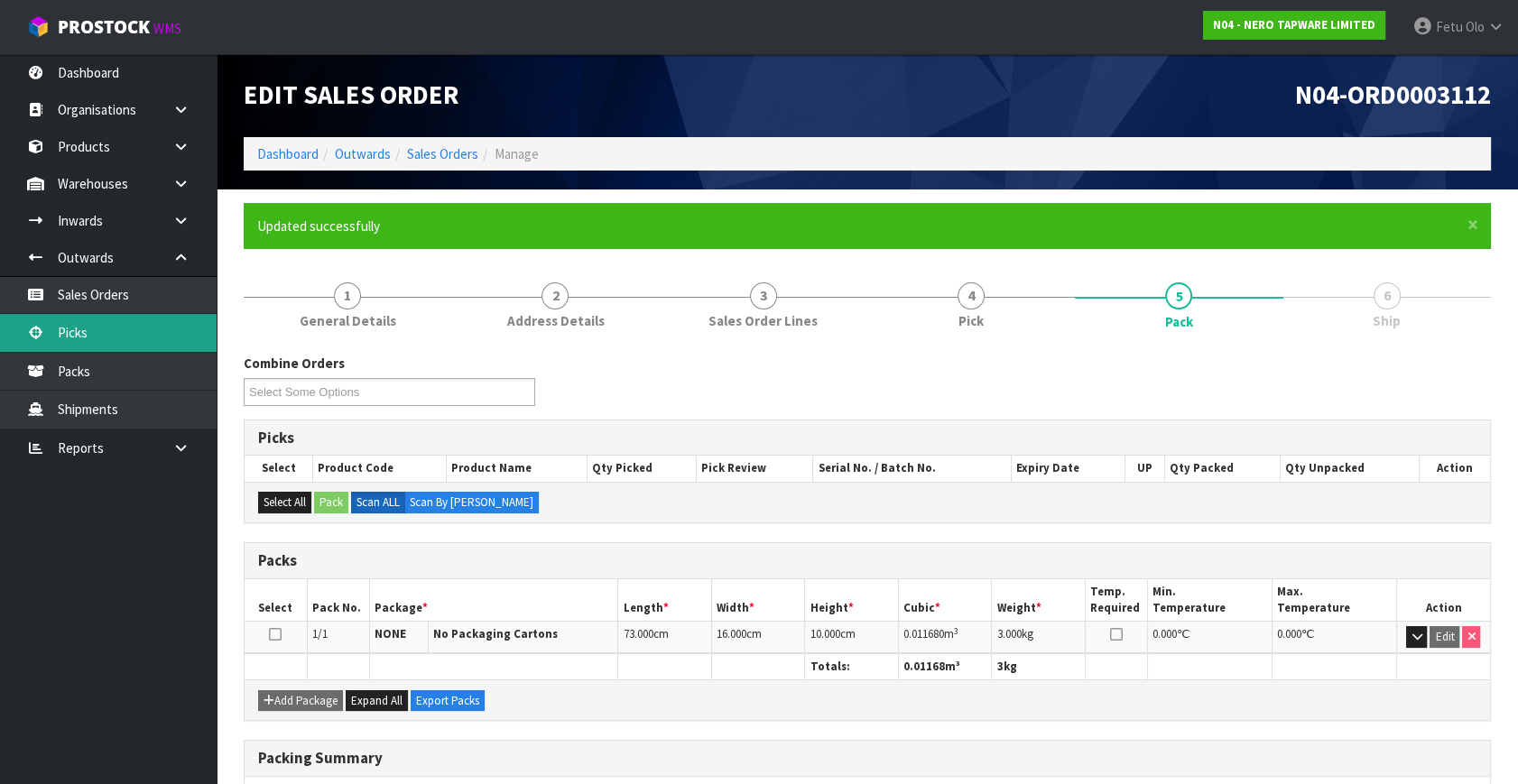
click at [111, 331] on link "Picks" at bounding box center [108, 333] width 216 height 37
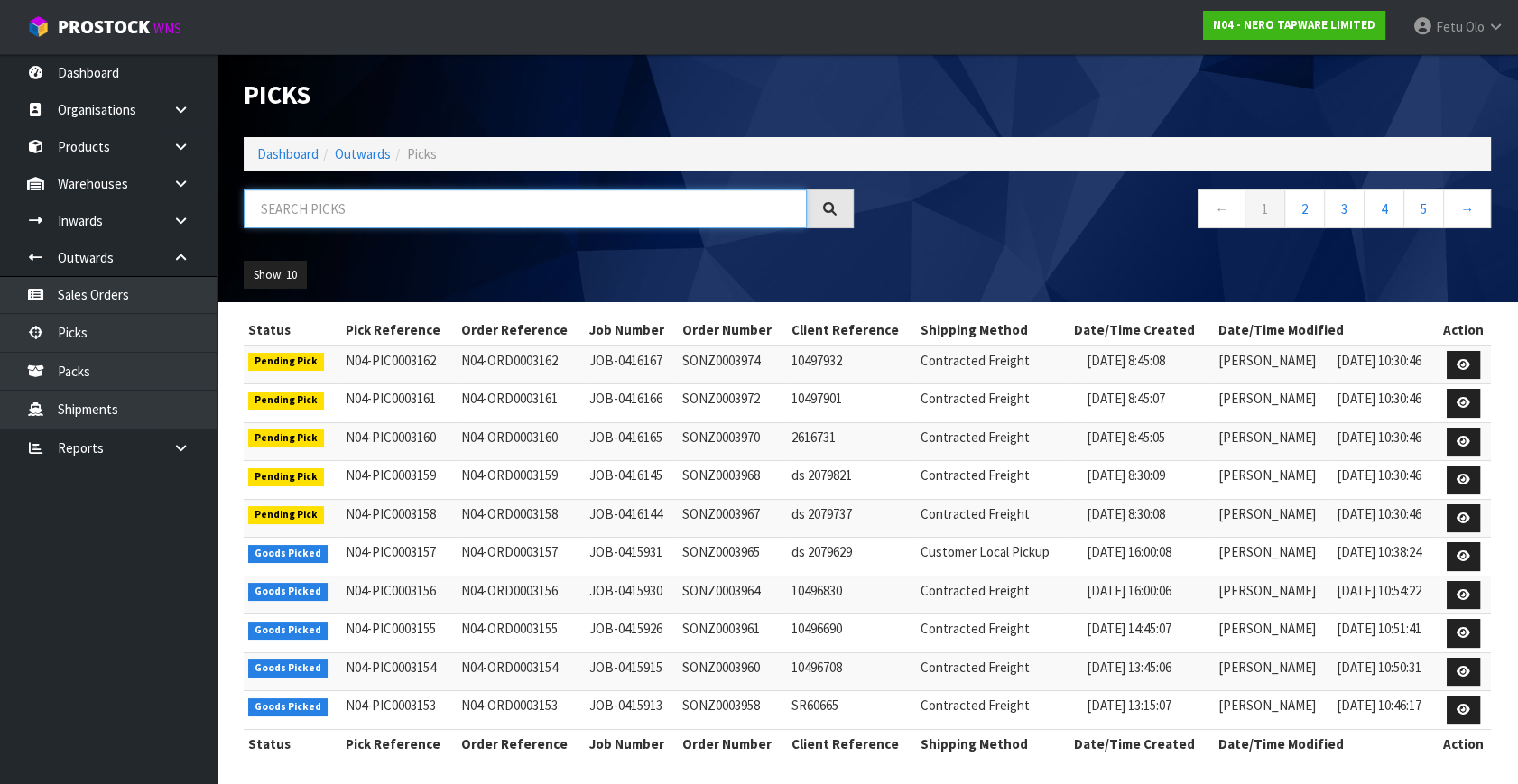
click at [403, 214] on input "text" at bounding box center [525, 209] width 563 height 39
type input "3157"
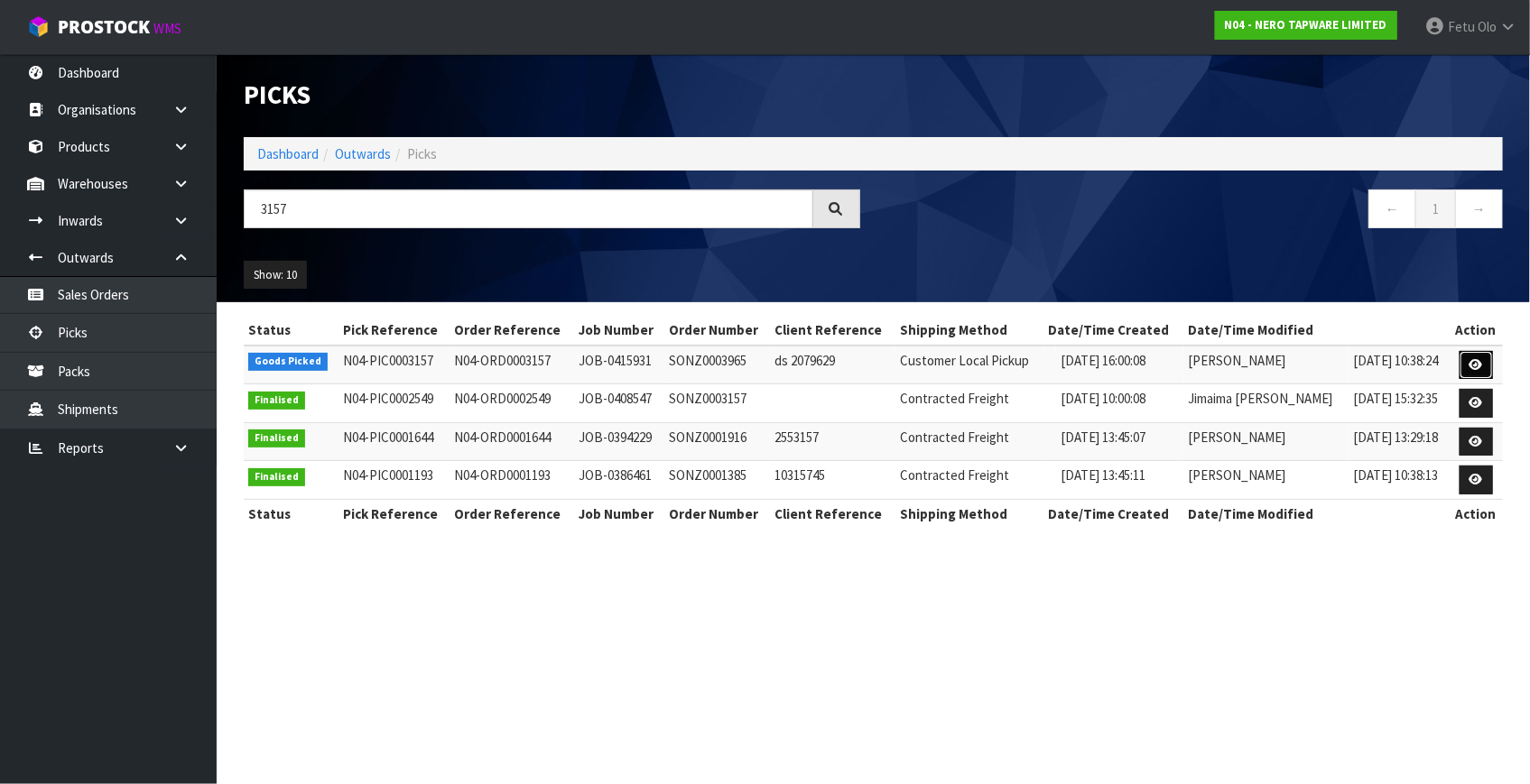
click at [1480, 359] on icon at bounding box center [1477, 365] width 14 height 12
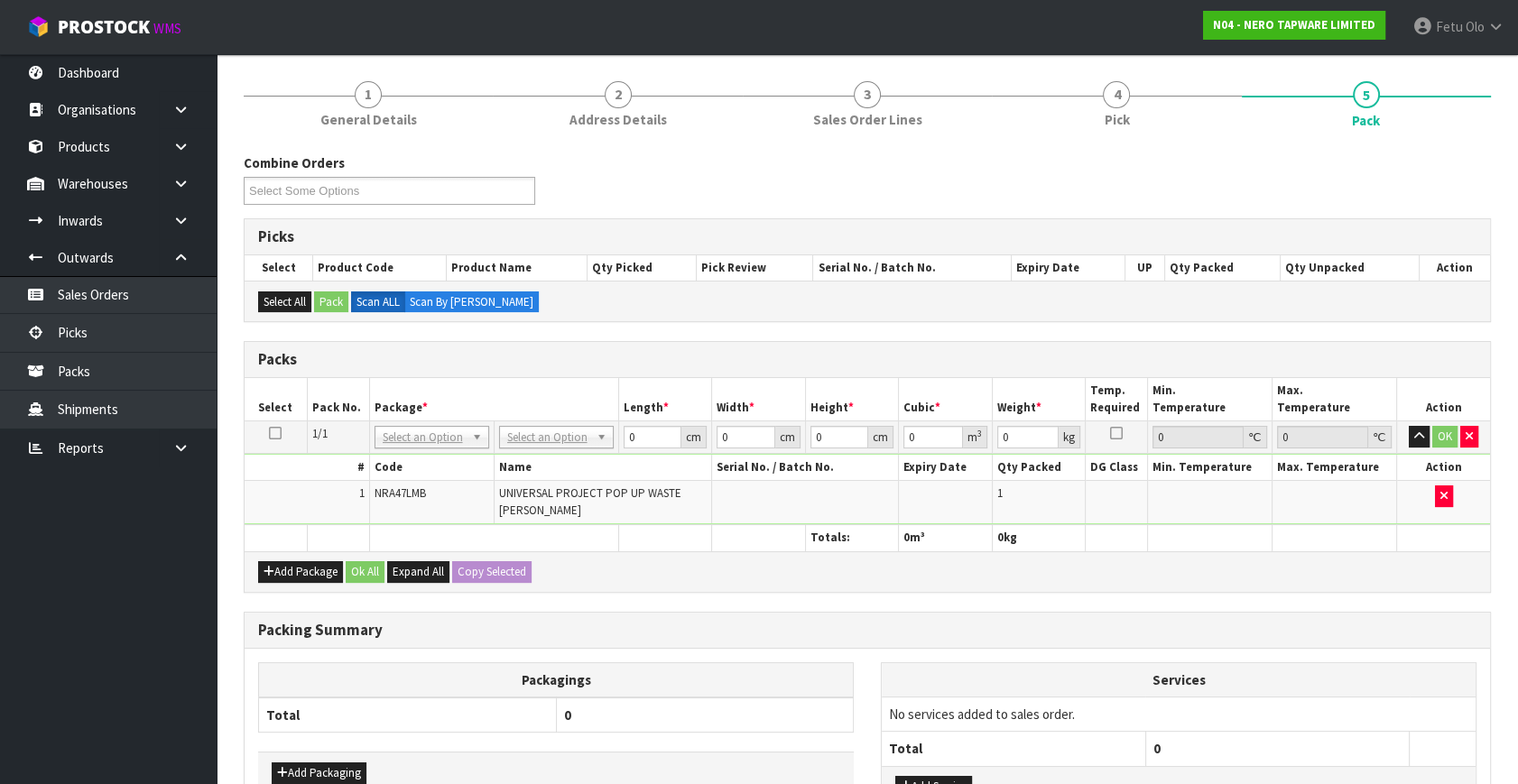
scroll to position [163, 0]
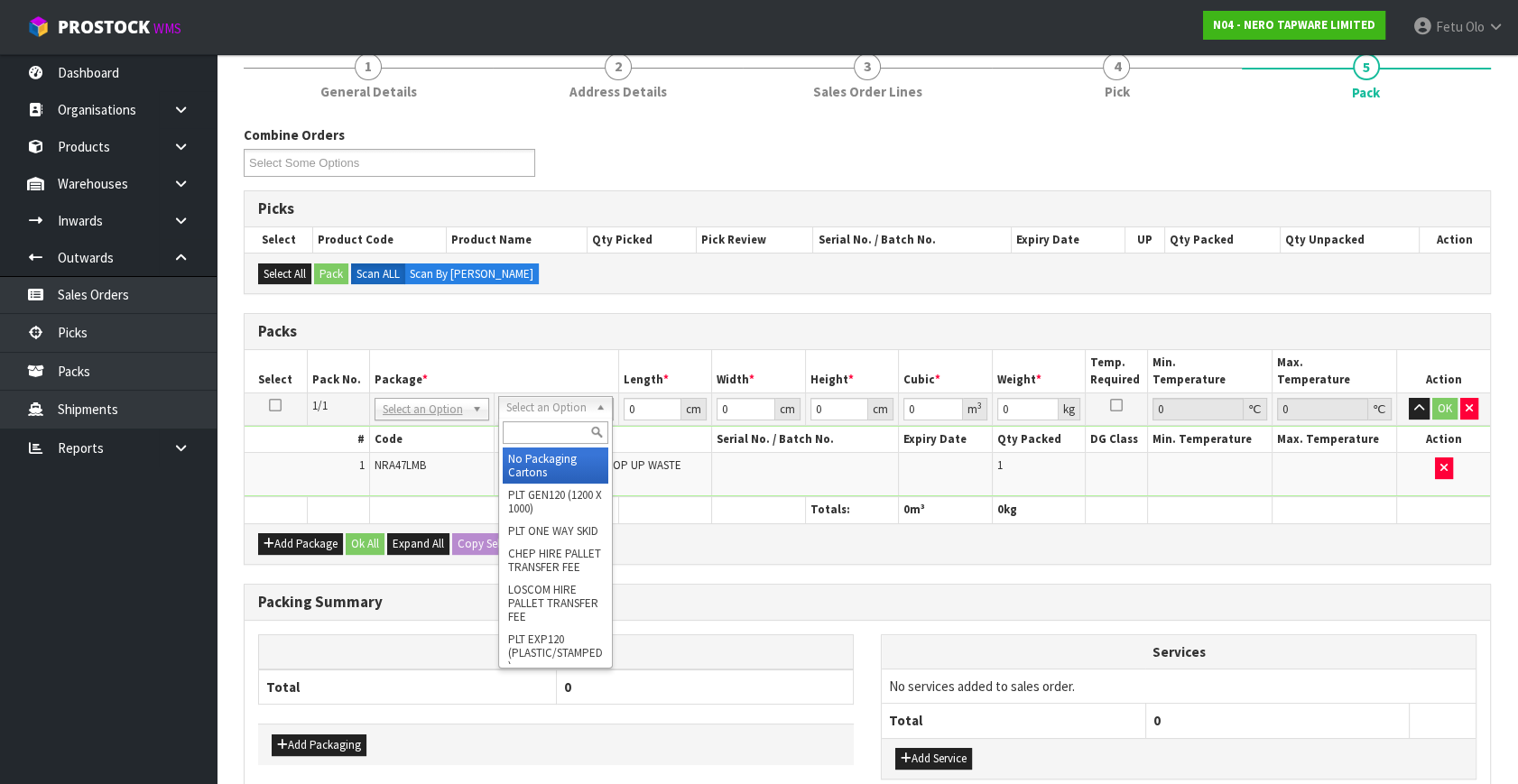
drag, startPoint x: 527, startPoint y: 424, endPoint x: 524, endPoint y: 447, distance: 23.2
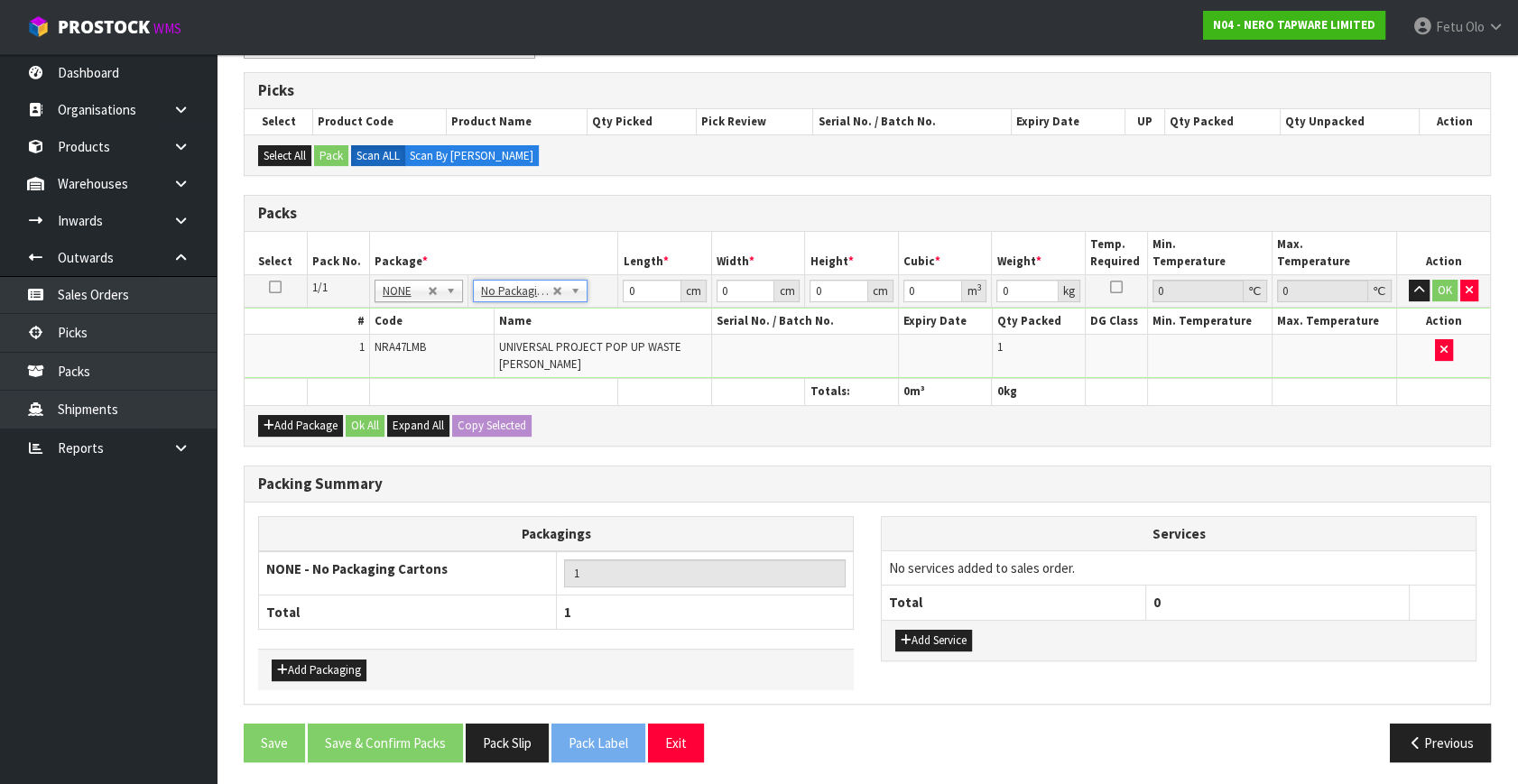
scroll to position [273, 0]
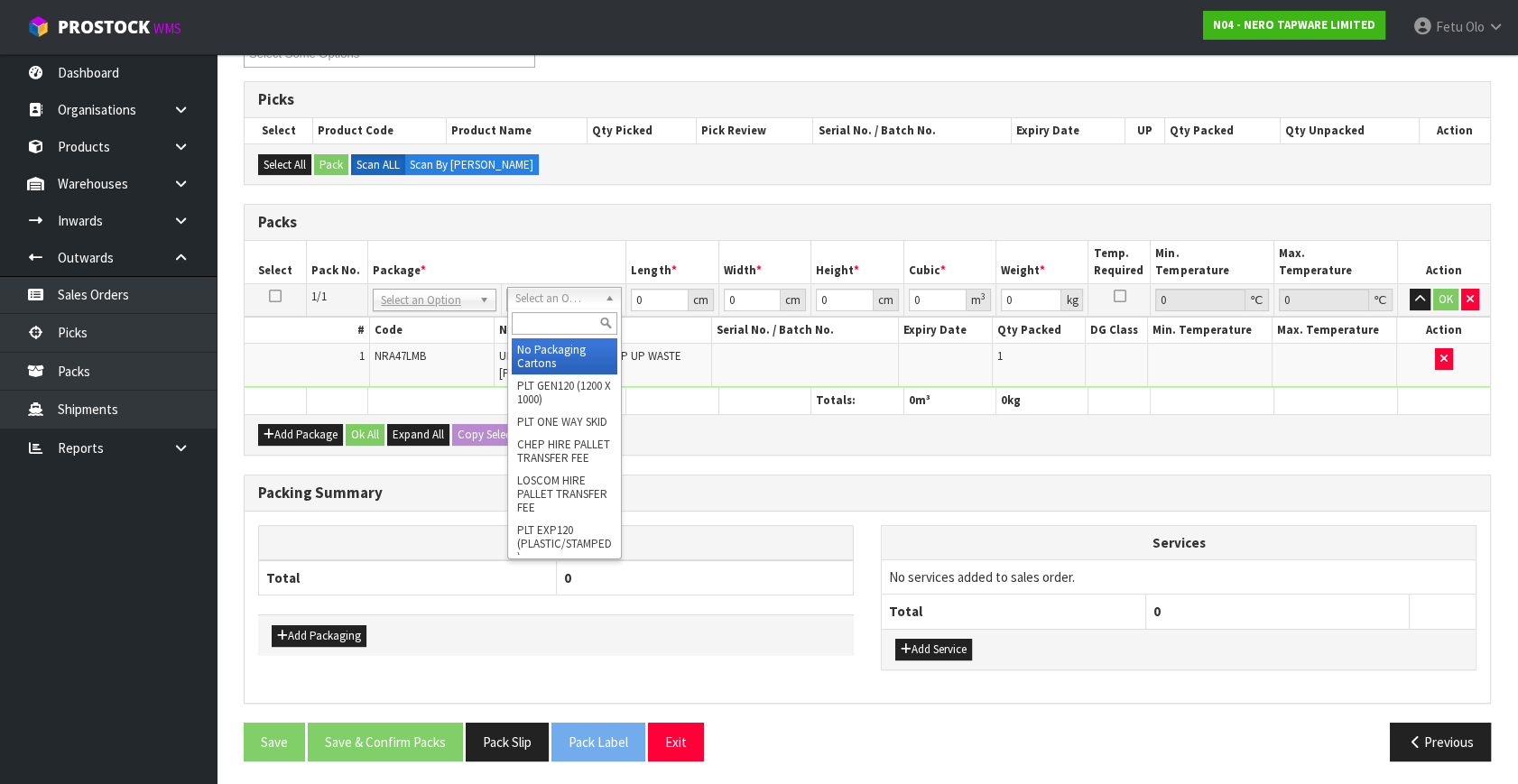
click at [517, 324] on input "text" at bounding box center [564, 323] width 106 height 22
type input "a4 c"
type input "25"
type input "32.5"
type input "0.01"
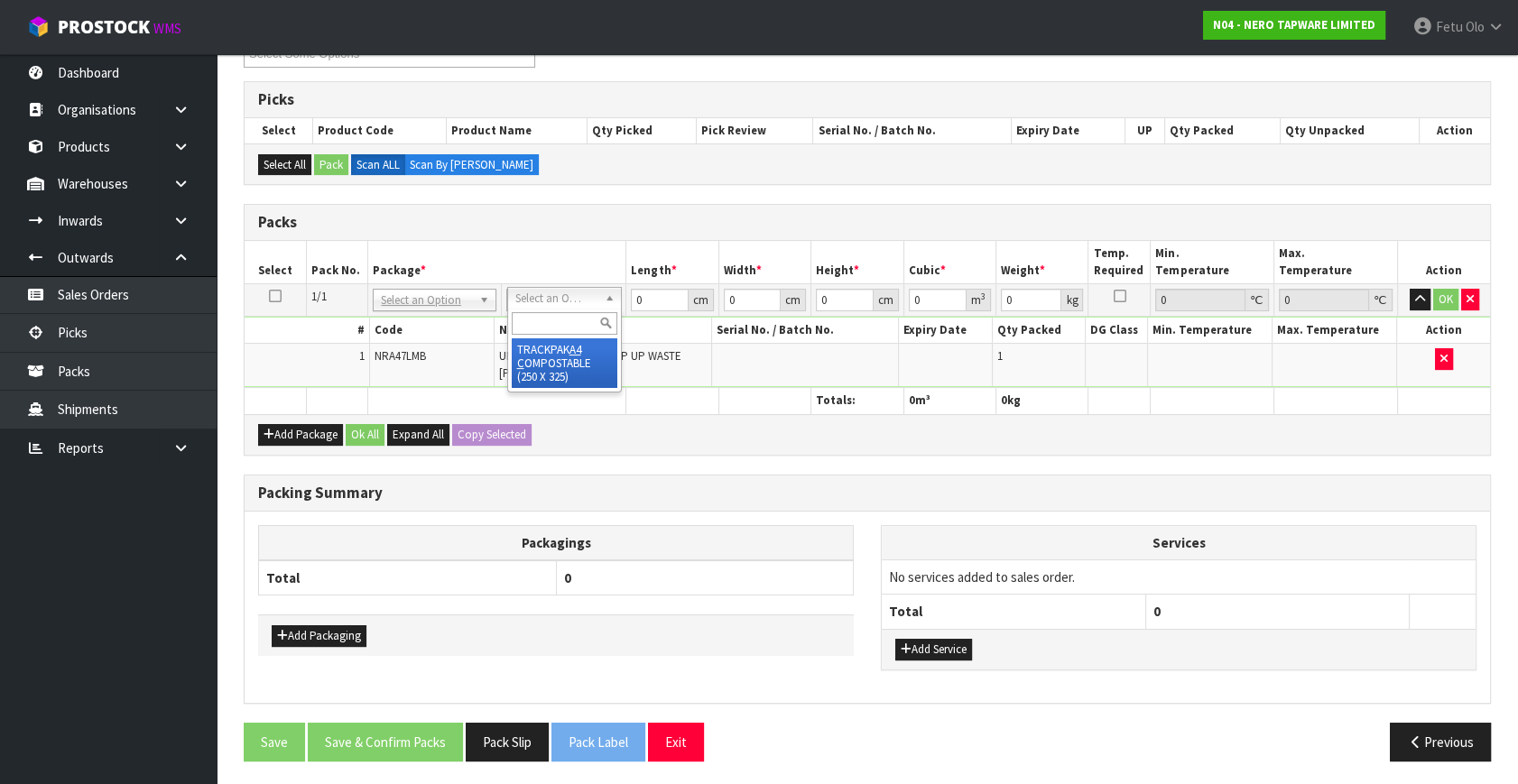
type input "0.000008"
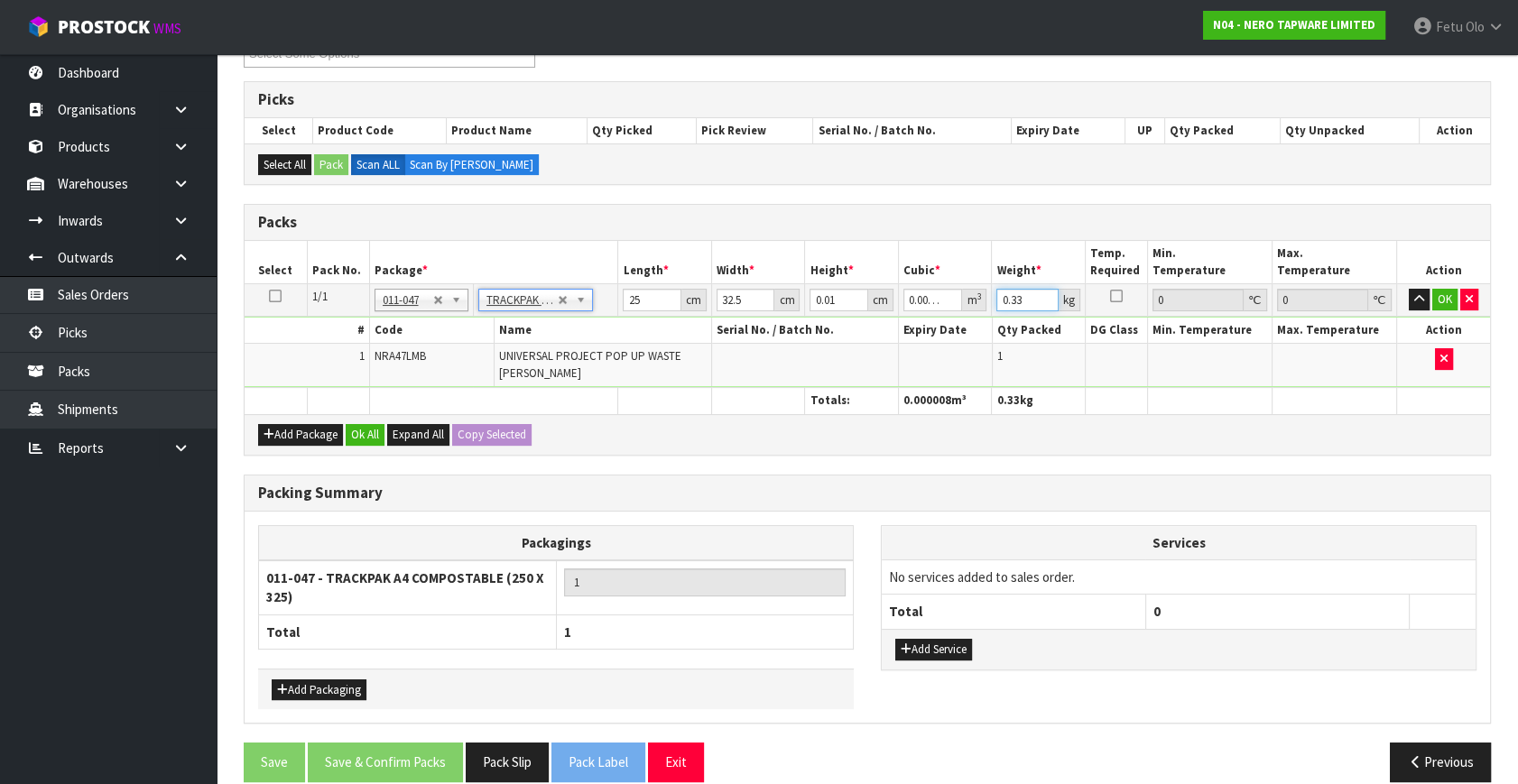
click at [1011, 300] on input "0.33" at bounding box center [1028, 300] width 62 height 22
type input "1"
click button "OK" at bounding box center [1445, 300] width 25 height 21
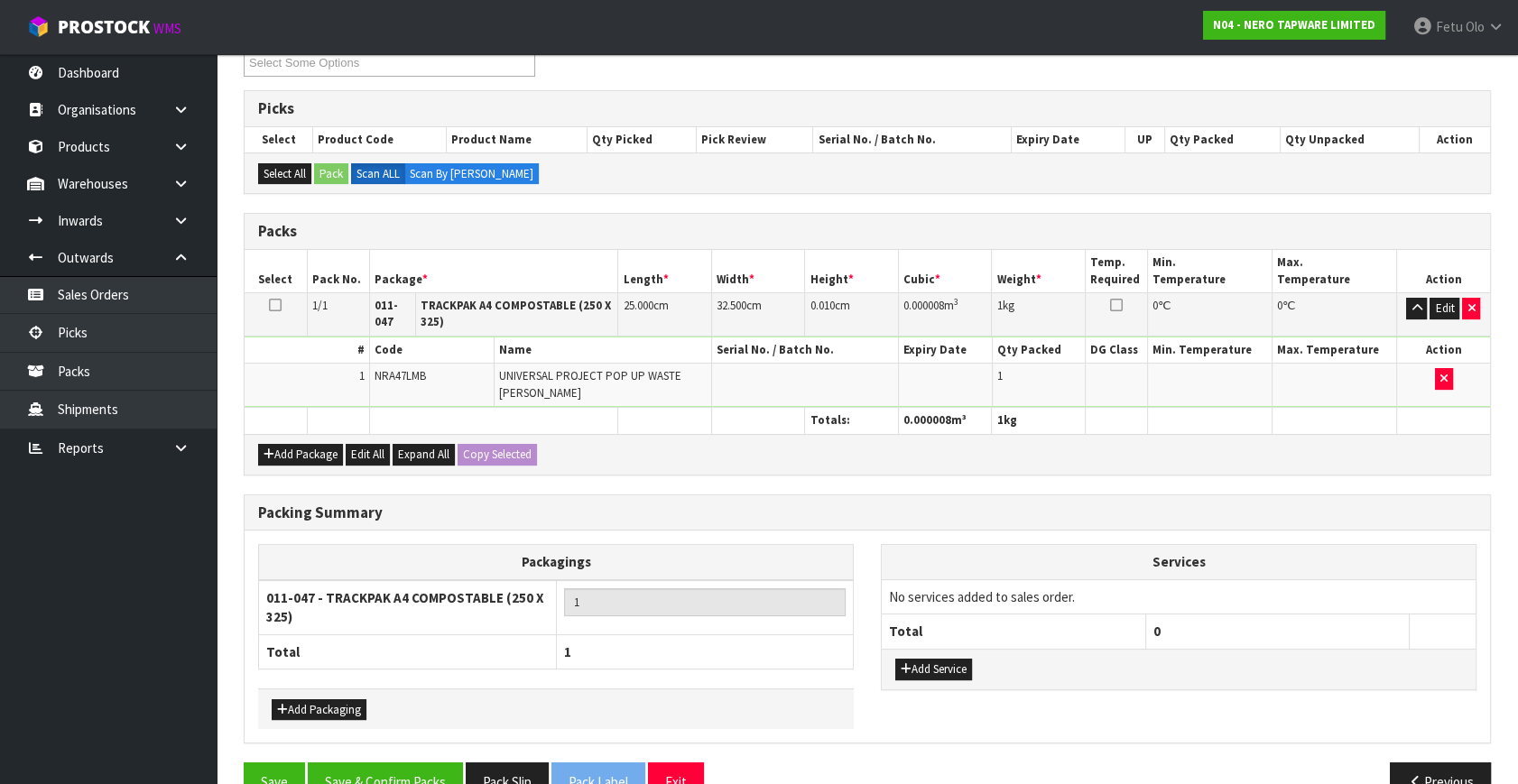
scroll to position [303, 0]
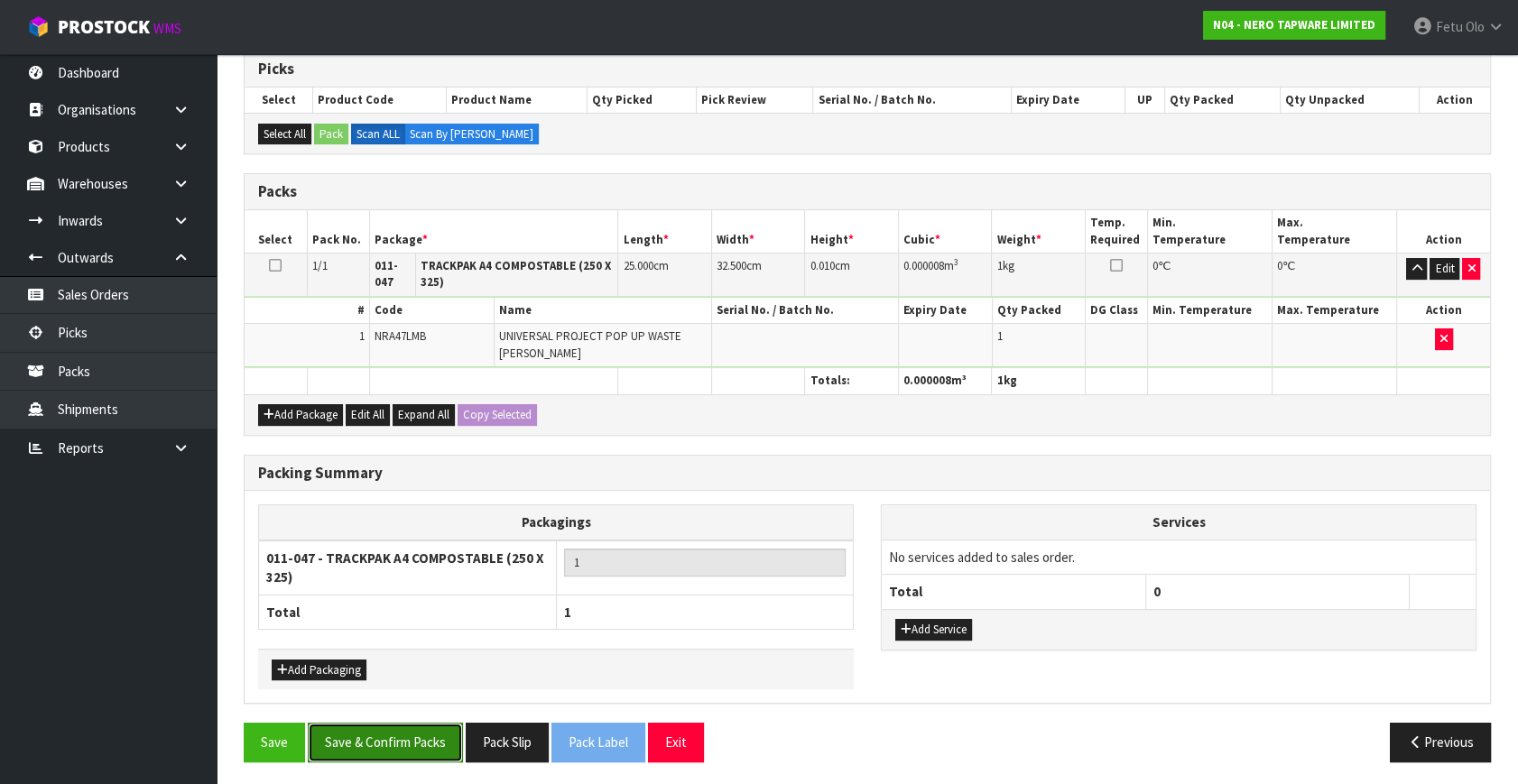
click at [423, 746] on button "Save & Confirm Packs" at bounding box center [385, 742] width 155 height 39
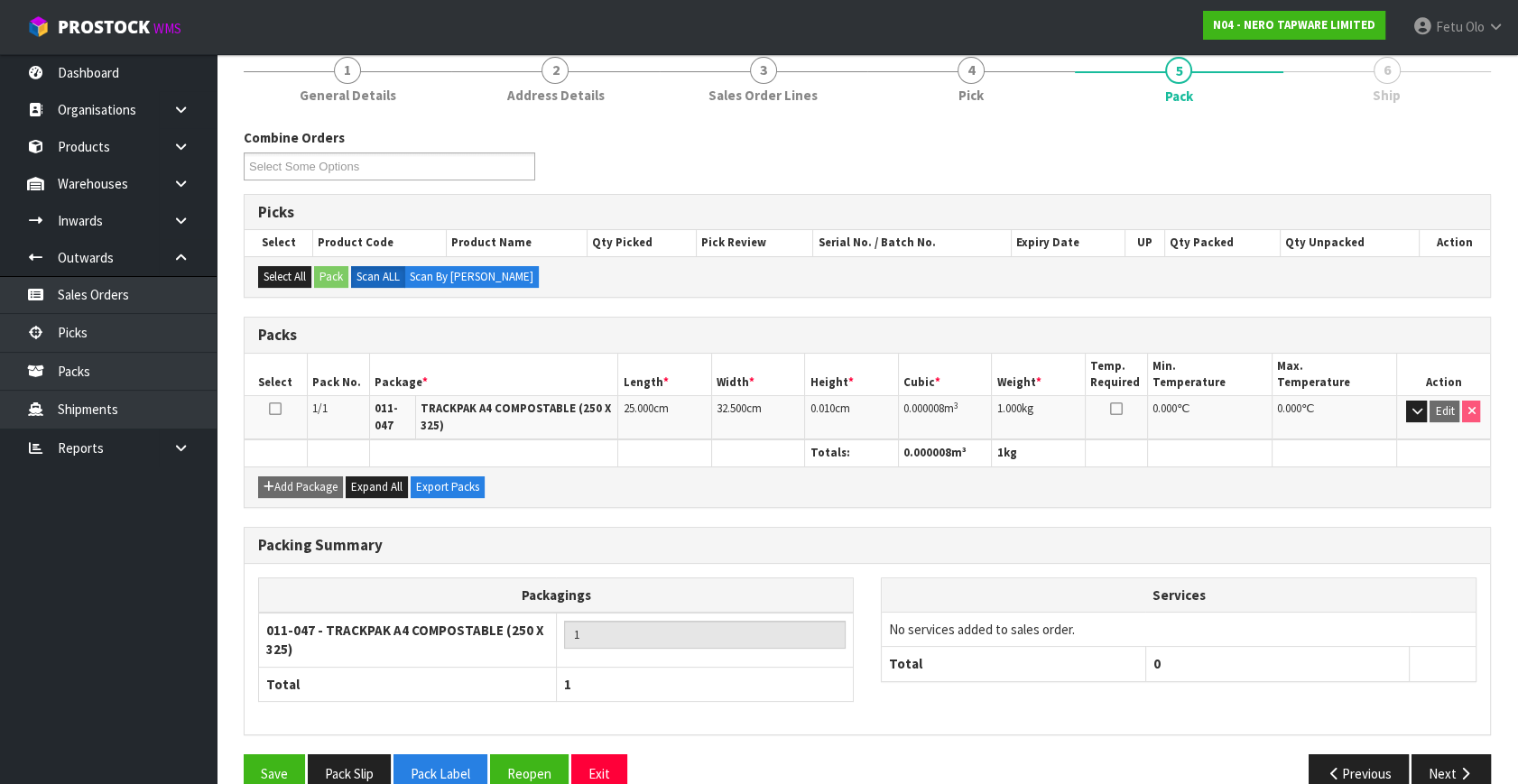
scroll to position [259, 0]
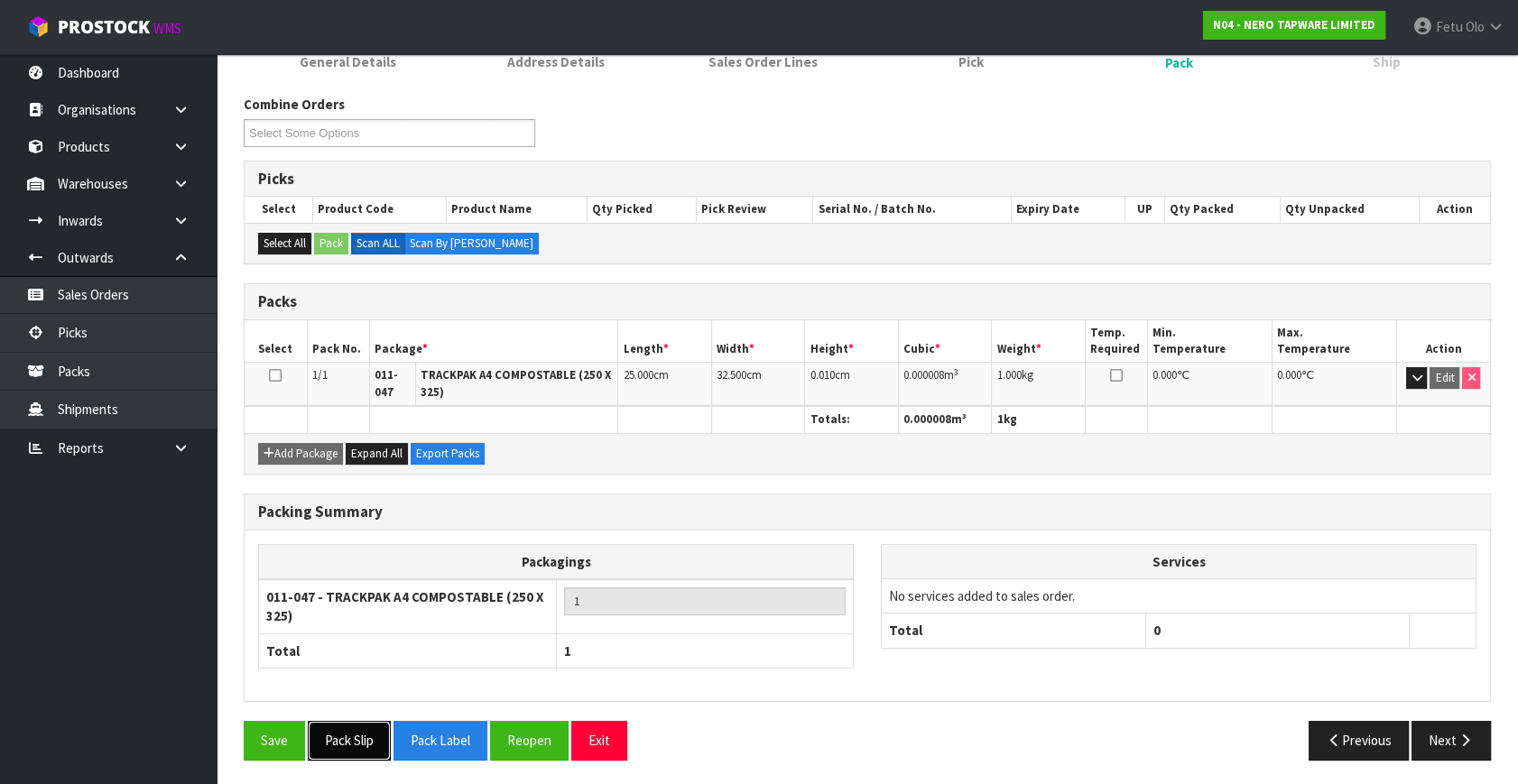
click at [359, 725] on button "Pack Slip" at bounding box center [349, 740] width 83 height 39
click at [676, 152] on div "Combine Orders N04-ORD0002995 N04-ORD0003074 N04-ORD0003097 N04-ORD0003098 N04-…" at bounding box center [867, 127] width 1274 height 65
click at [712, 479] on div "Combine Orders N04-ORD0002995 N04-ORD0003074 N04-ORD0003097 N04-ORD0003098 N04-…" at bounding box center [867, 434] width 1247 height 678
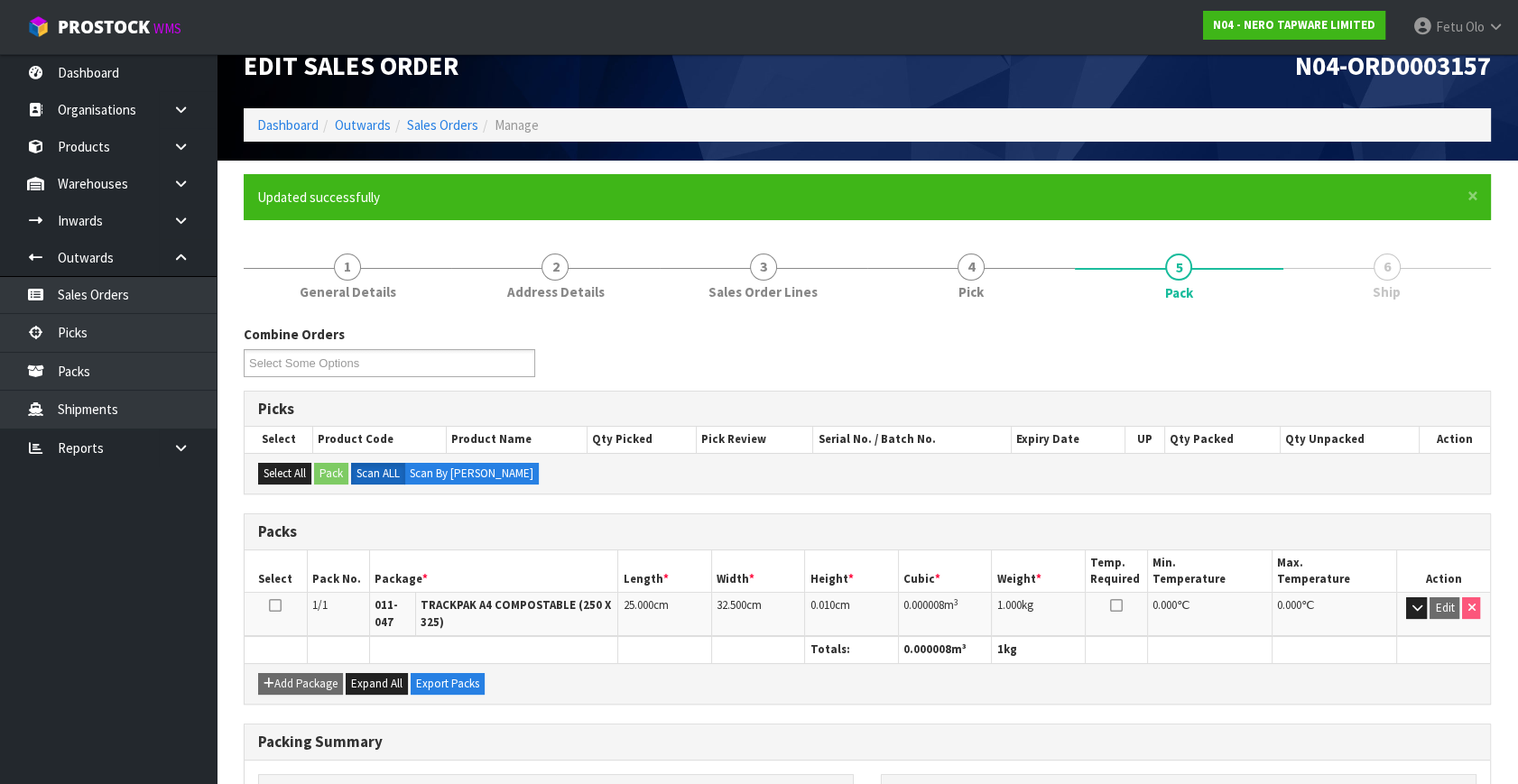
scroll to position [0, 0]
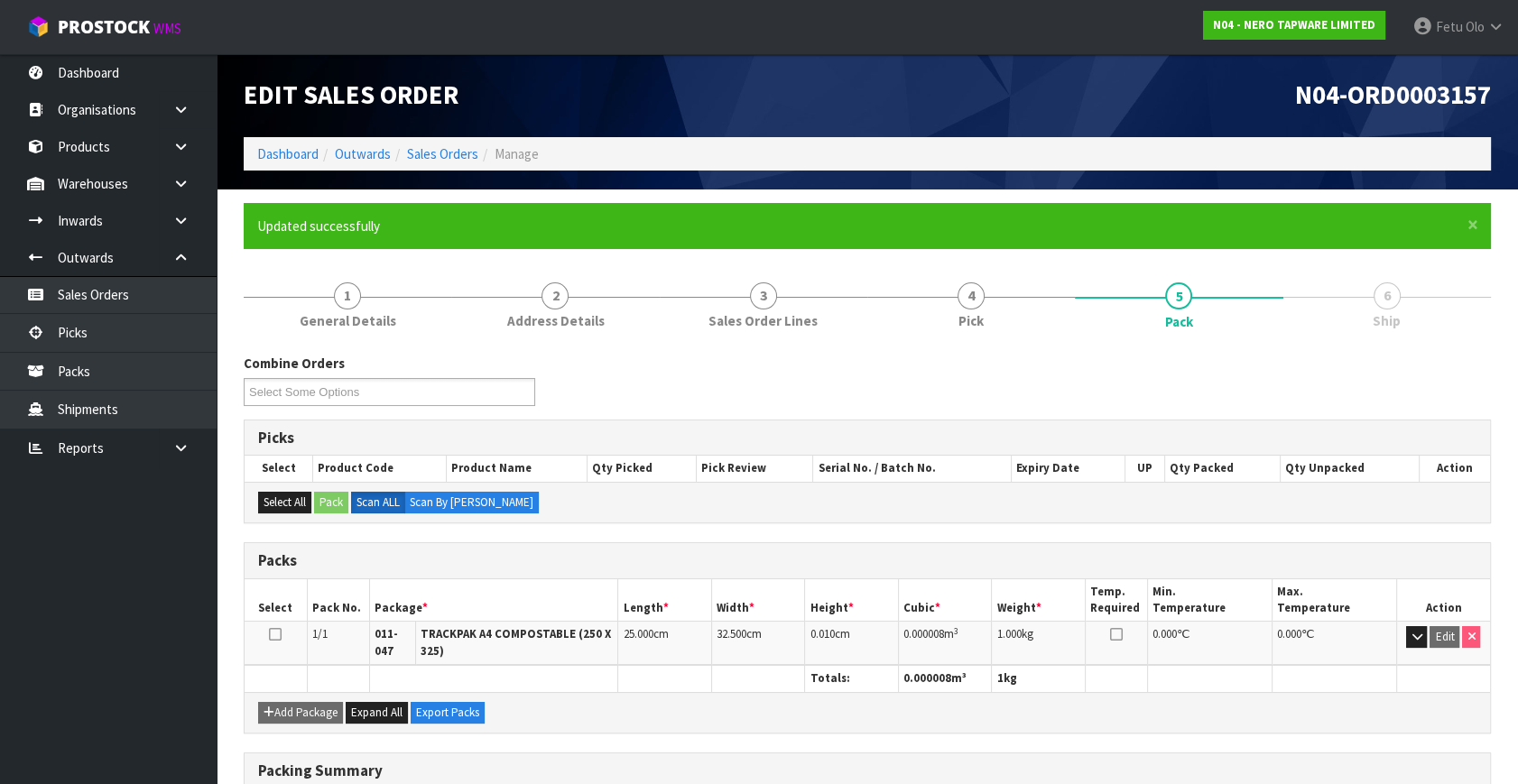
click at [21, 643] on ul "Dashboard Organisations Clients Consignees Carriers Products Categories Serial …" at bounding box center [108, 419] width 216 height 730
click at [776, 410] on div "Combine Orders N04-ORD0002995 N04-ORD0003074 N04-ORD0003097 N04-ORD0003098 N04-…" at bounding box center [867, 386] width 1274 height 65
drag, startPoint x: 638, startPoint y: 387, endPoint x: 682, endPoint y: 406, distance: 47.9
click at [639, 387] on div "Combine Orders N04-ORD0002995 N04-ORD0003074 N04-ORD0003097 N04-ORD0003098 N04-…" at bounding box center [867, 386] width 1274 height 65
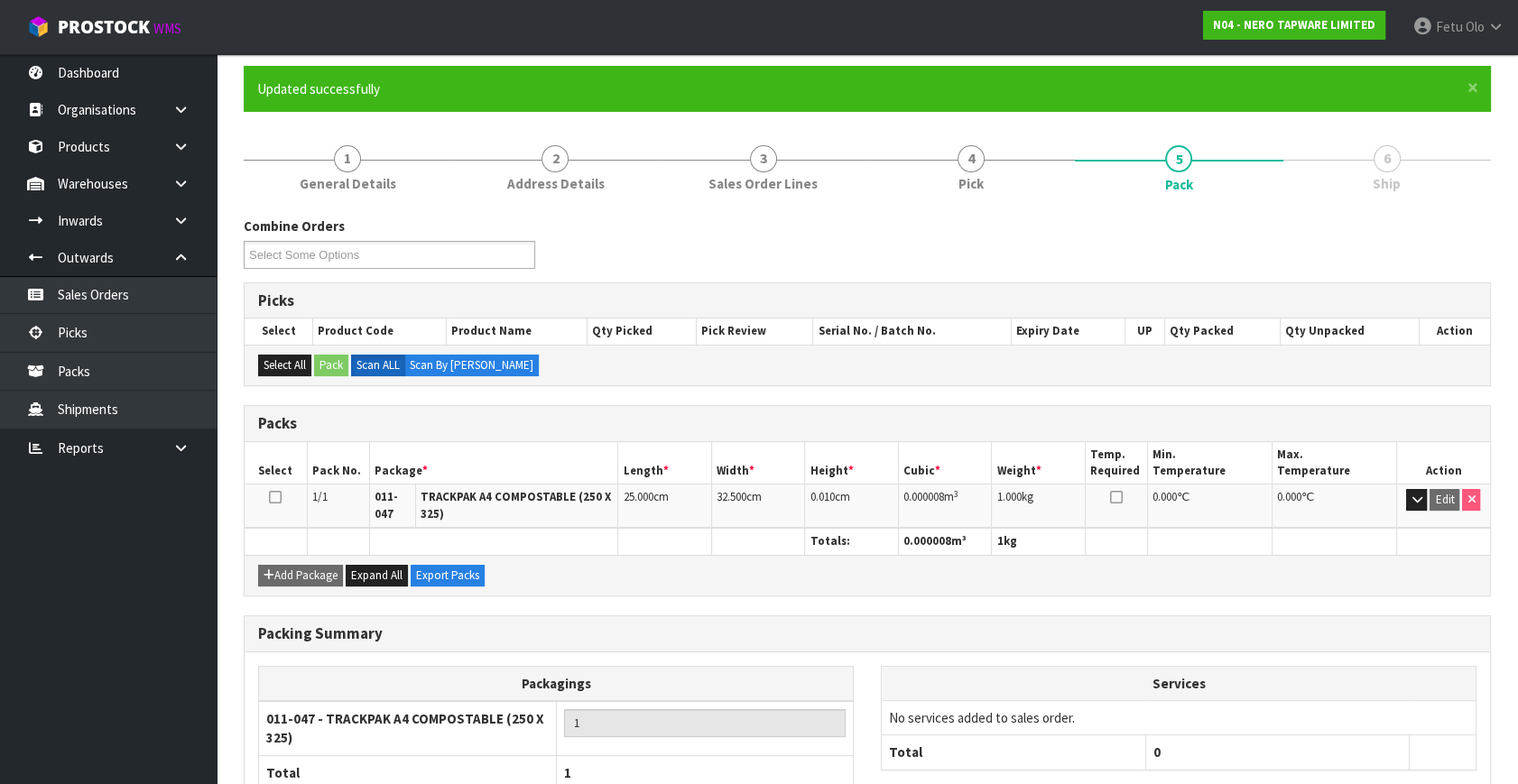
scroll to position [259, 0]
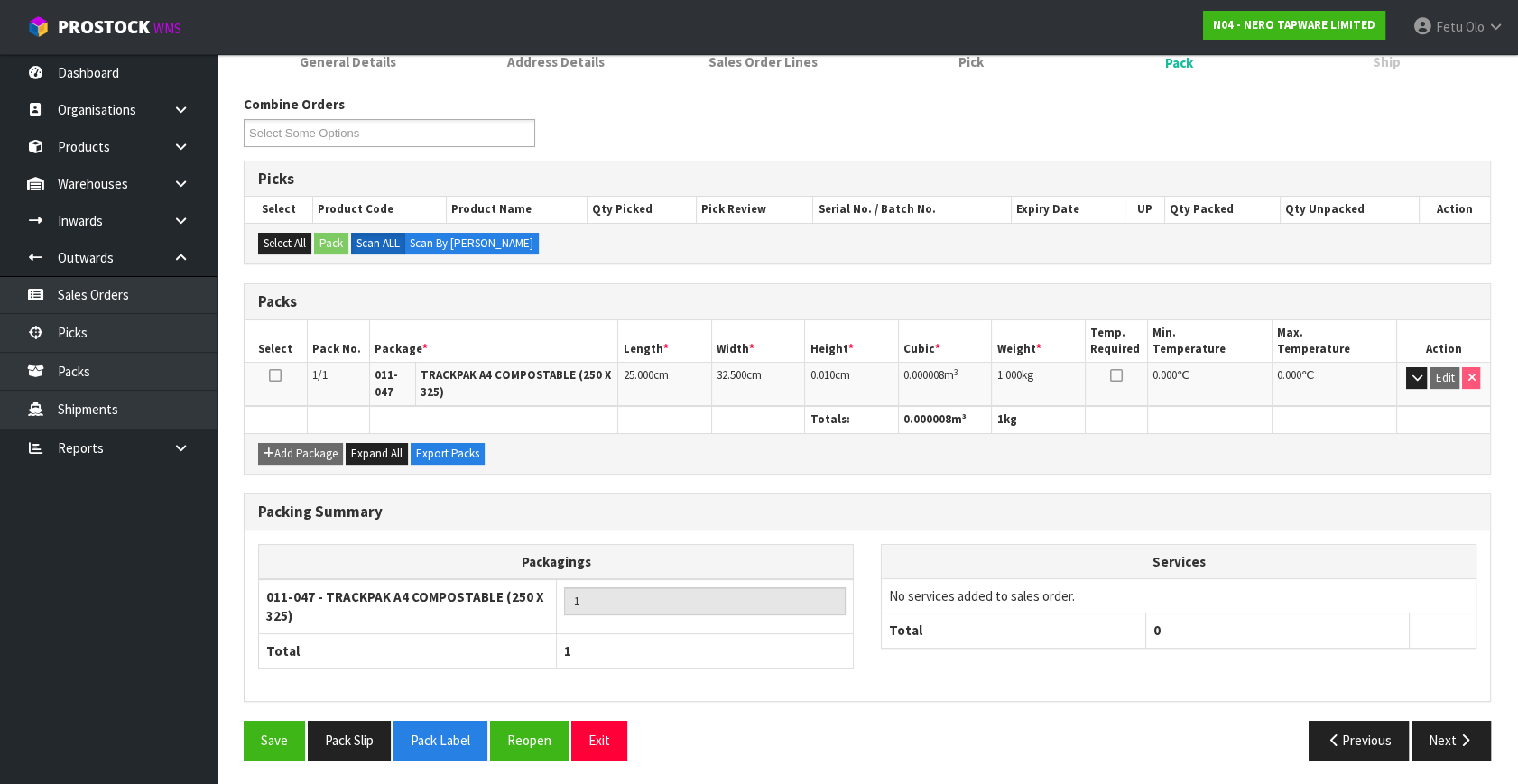
click at [1417, 525] on div "Packing Summary" at bounding box center [867, 512] width 1245 height 36
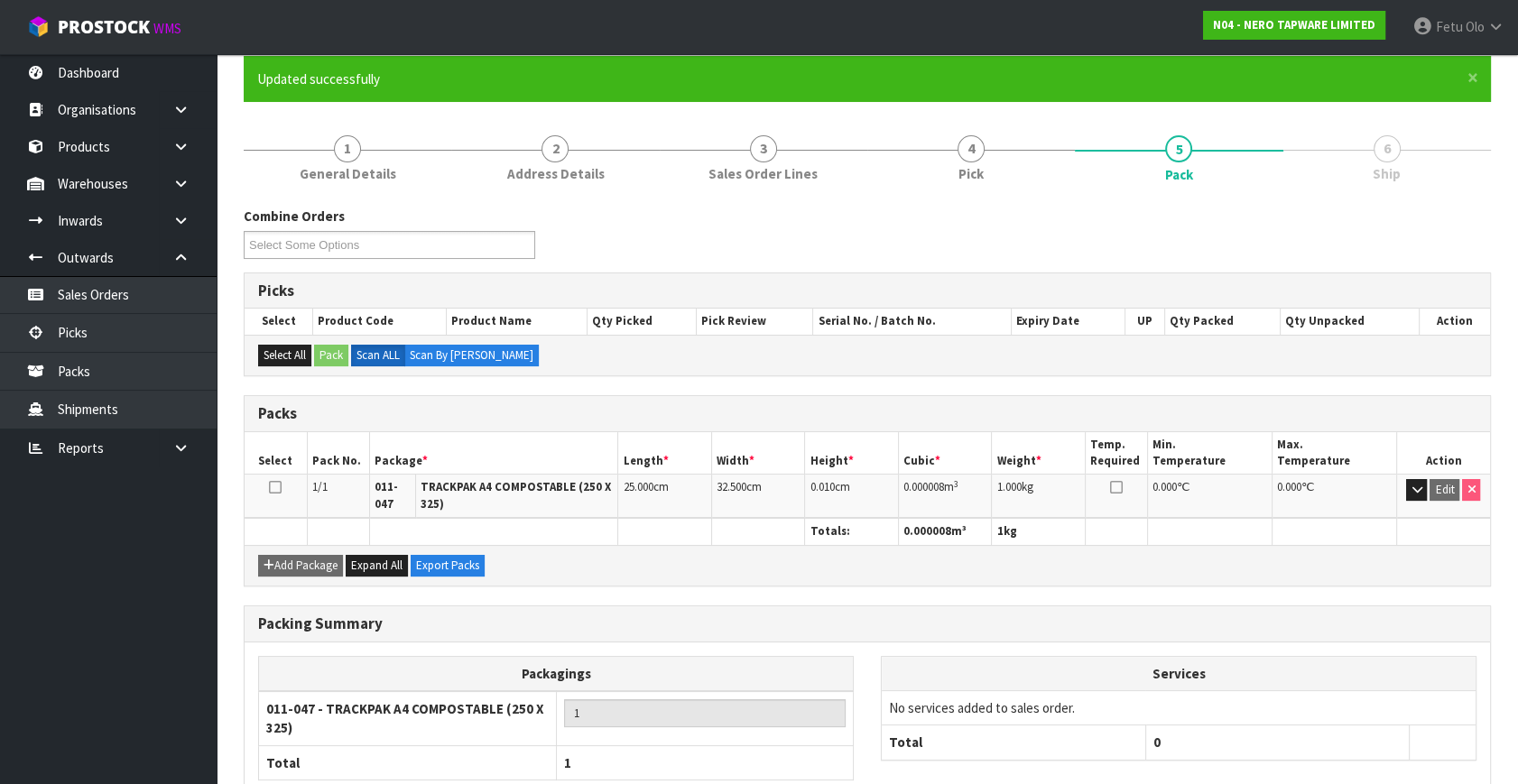
scroll to position [13, 0]
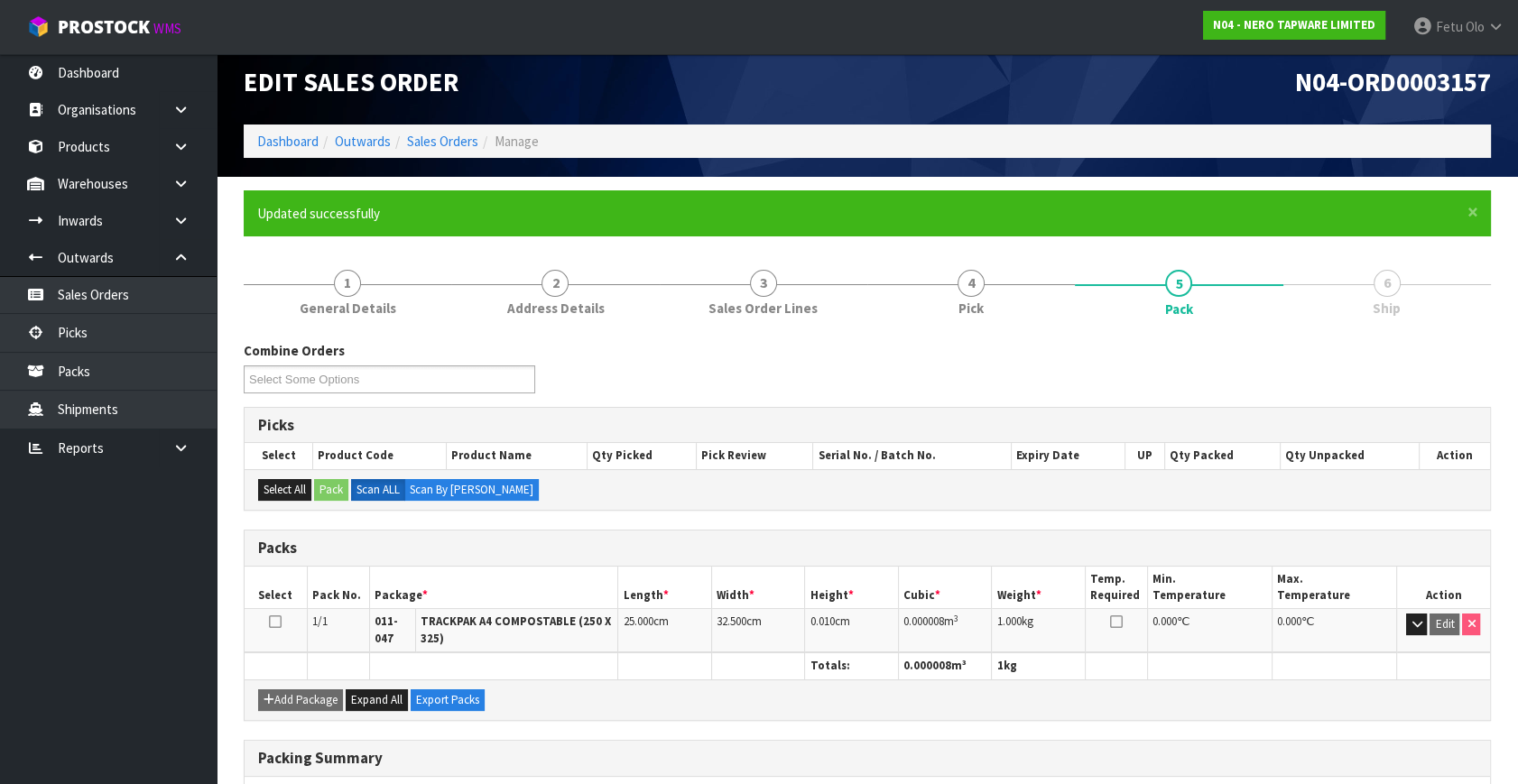
click at [623, 363] on div "Combine Orders N04-ORD0002995 N04-ORD0003074 N04-ORD0003097 N04-ORD0003098 N04-…" at bounding box center [867, 374] width 1274 height 65
drag, startPoint x: 620, startPoint y: 354, endPoint x: 632, endPoint y: 363, distance: 15.0
click at [625, 358] on div "Combine Orders N04-ORD0002995 N04-ORD0003074 N04-ORD0003097 N04-ORD0003098 N04-…" at bounding box center [867, 374] width 1274 height 65
click at [672, 408] on div "Picks" at bounding box center [867, 425] width 1245 height 36
click at [59, 333] on link "Picks" at bounding box center [108, 333] width 216 height 37
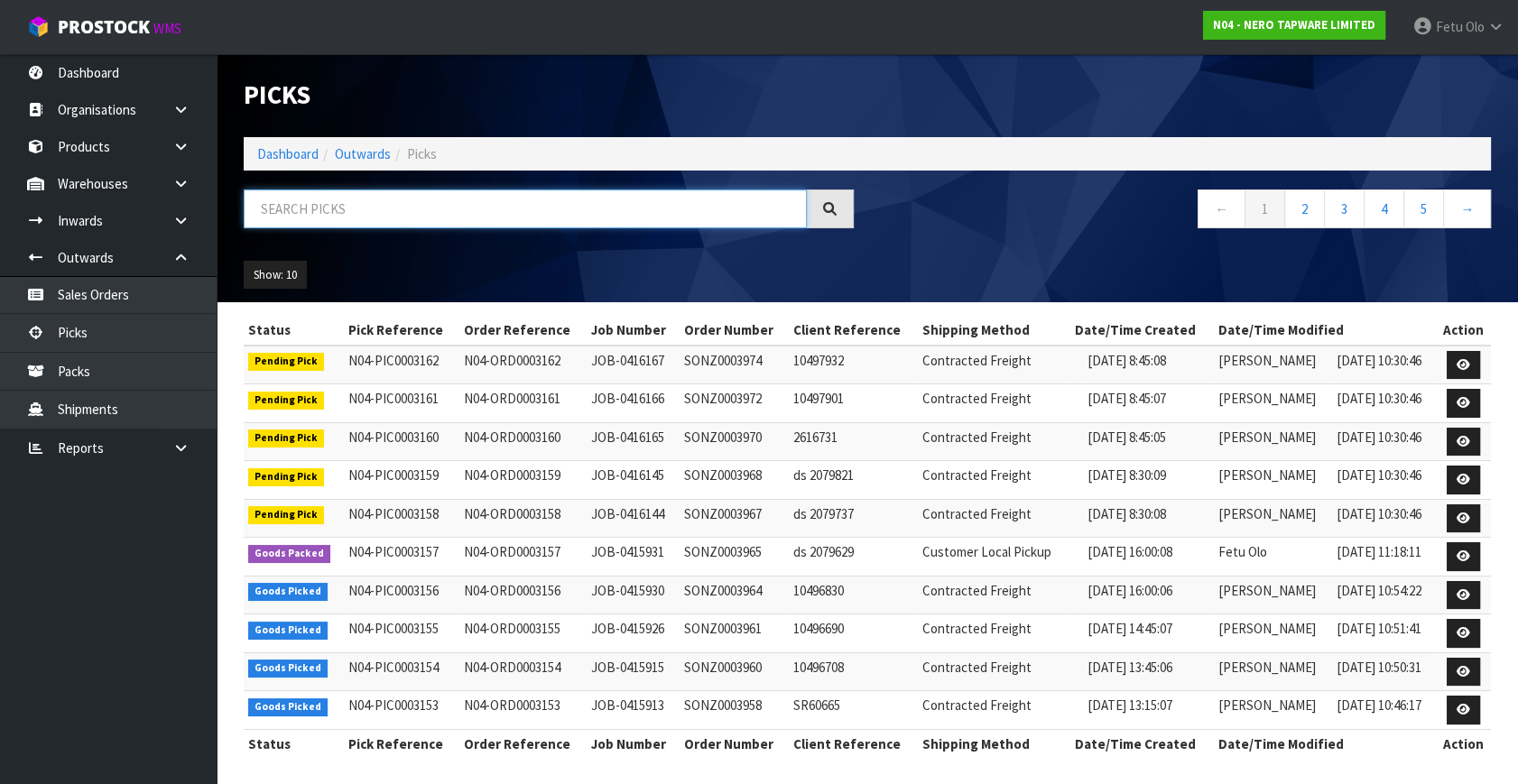
click at [364, 206] on input "text" at bounding box center [525, 209] width 563 height 39
type input "003156"
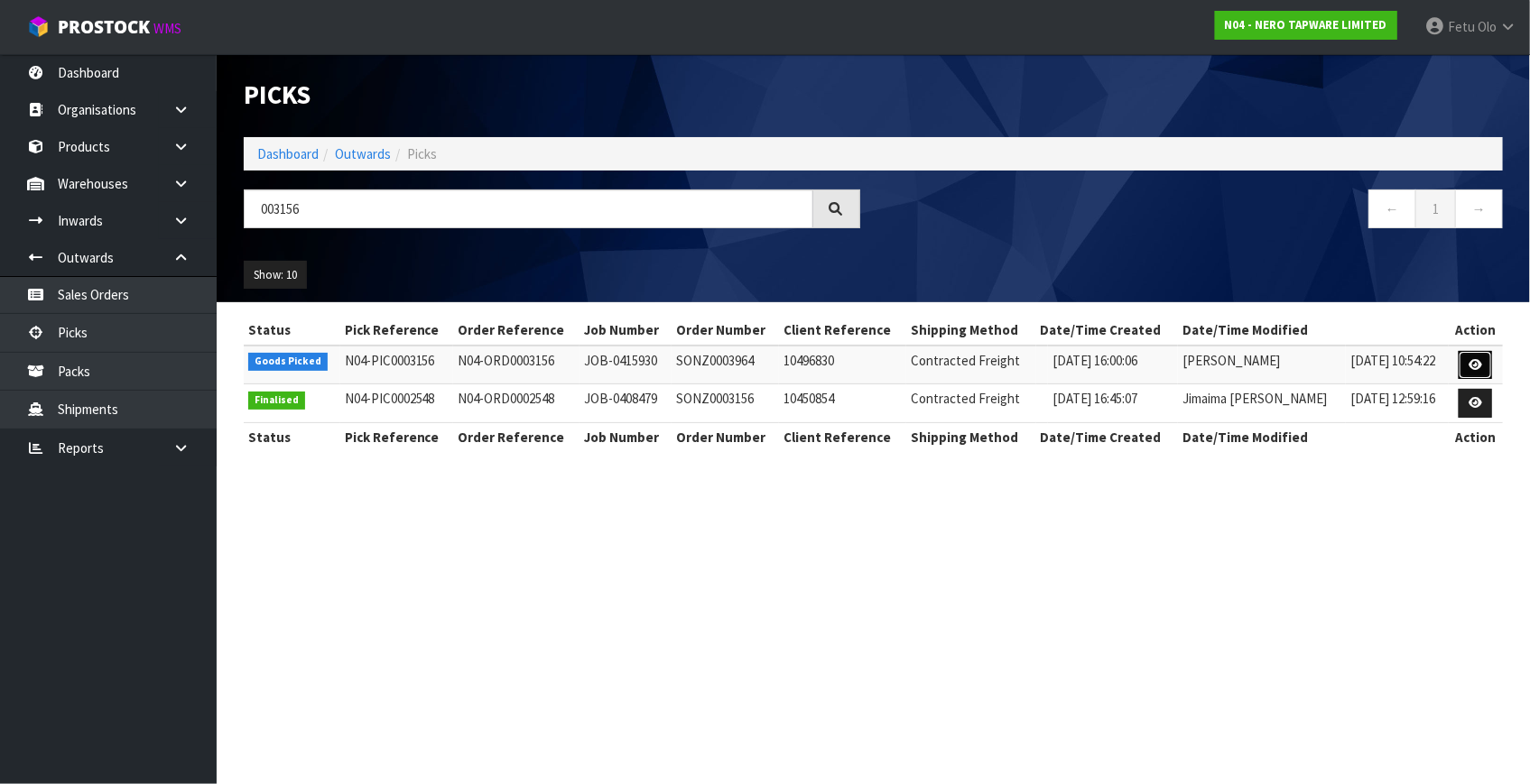
drag, startPoint x: 1476, startPoint y: 361, endPoint x: 1496, endPoint y: 377, distance: 25.6
click at [1476, 362] on icon at bounding box center [1476, 365] width 14 height 12
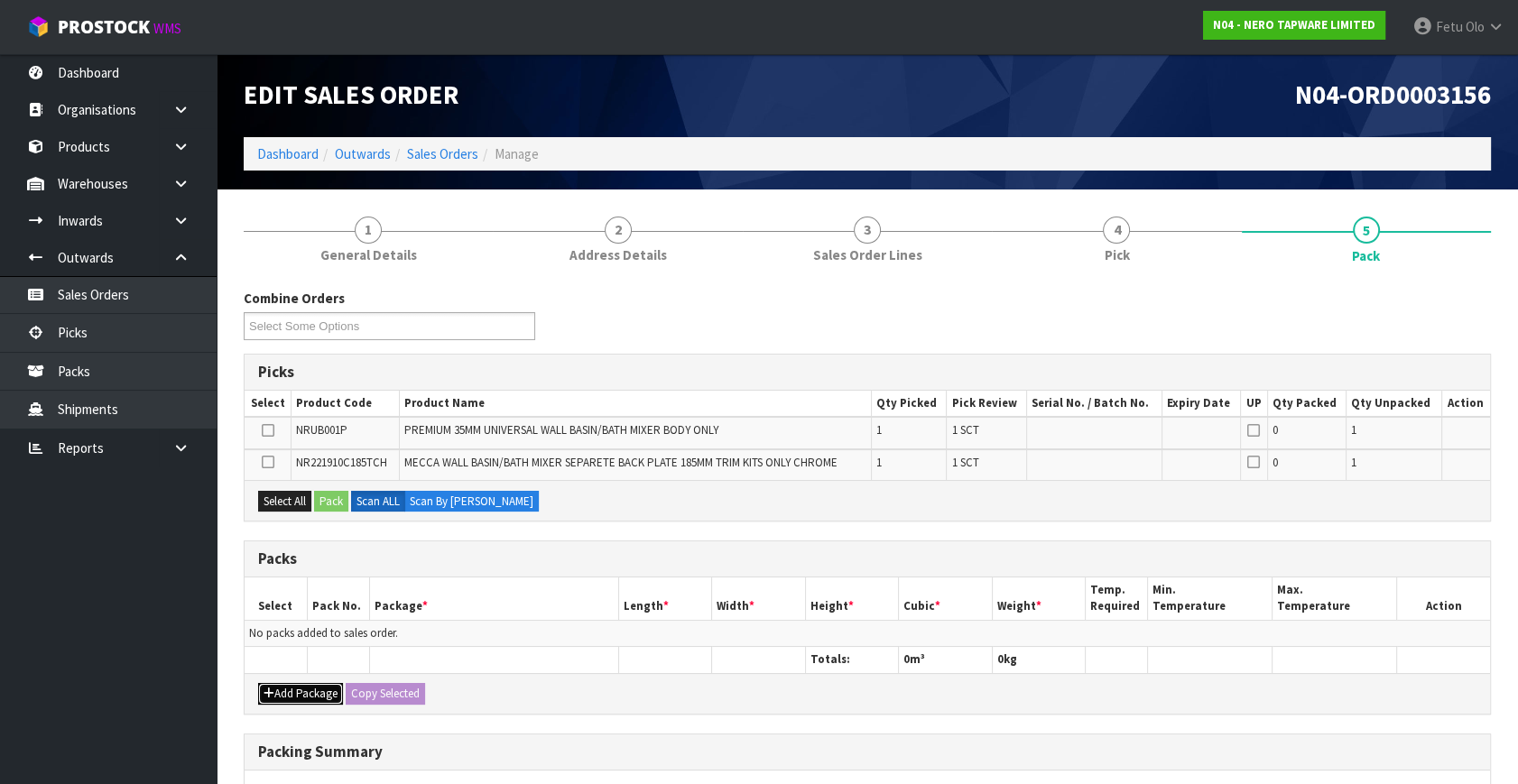
click at [288, 683] on button "Add Package" at bounding box center [300, 694] width 84 height 21
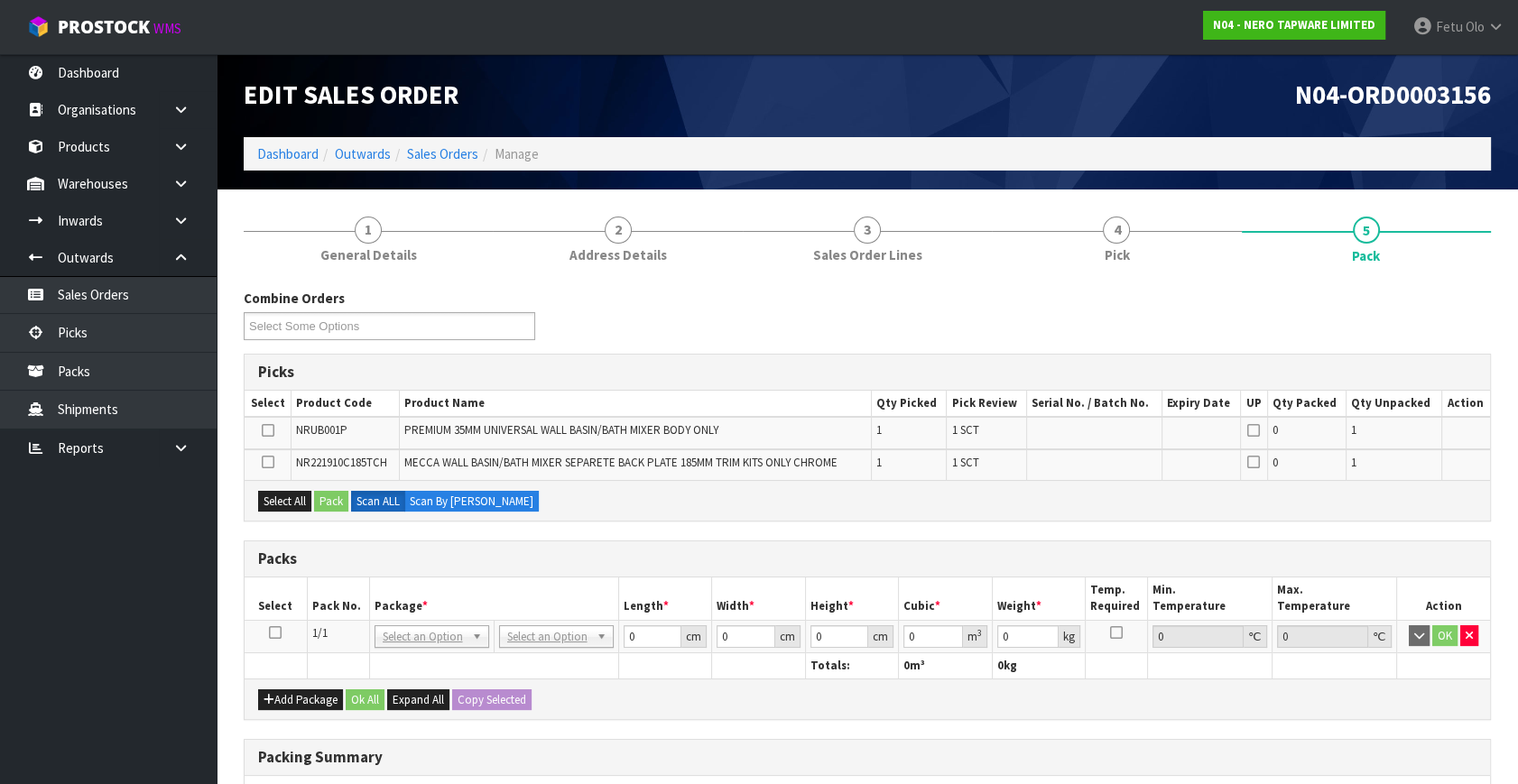
click at [277, 633] on icon at bounding box center [275, 633] width 13 height 1
click at [430, 571] on div "Packs" at bounding box center [867, 559] width 1245 height 36
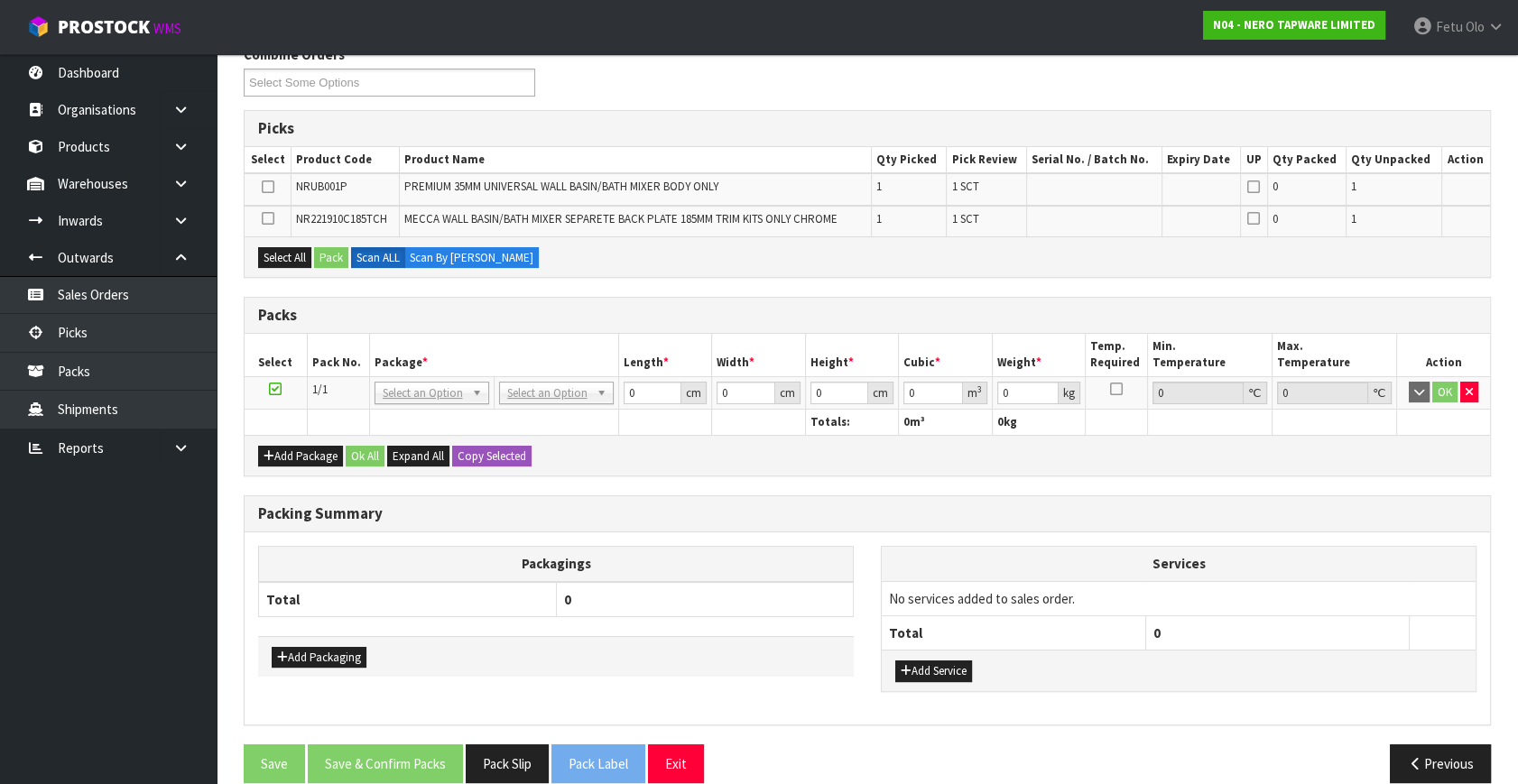
scroll to position [245, 0]
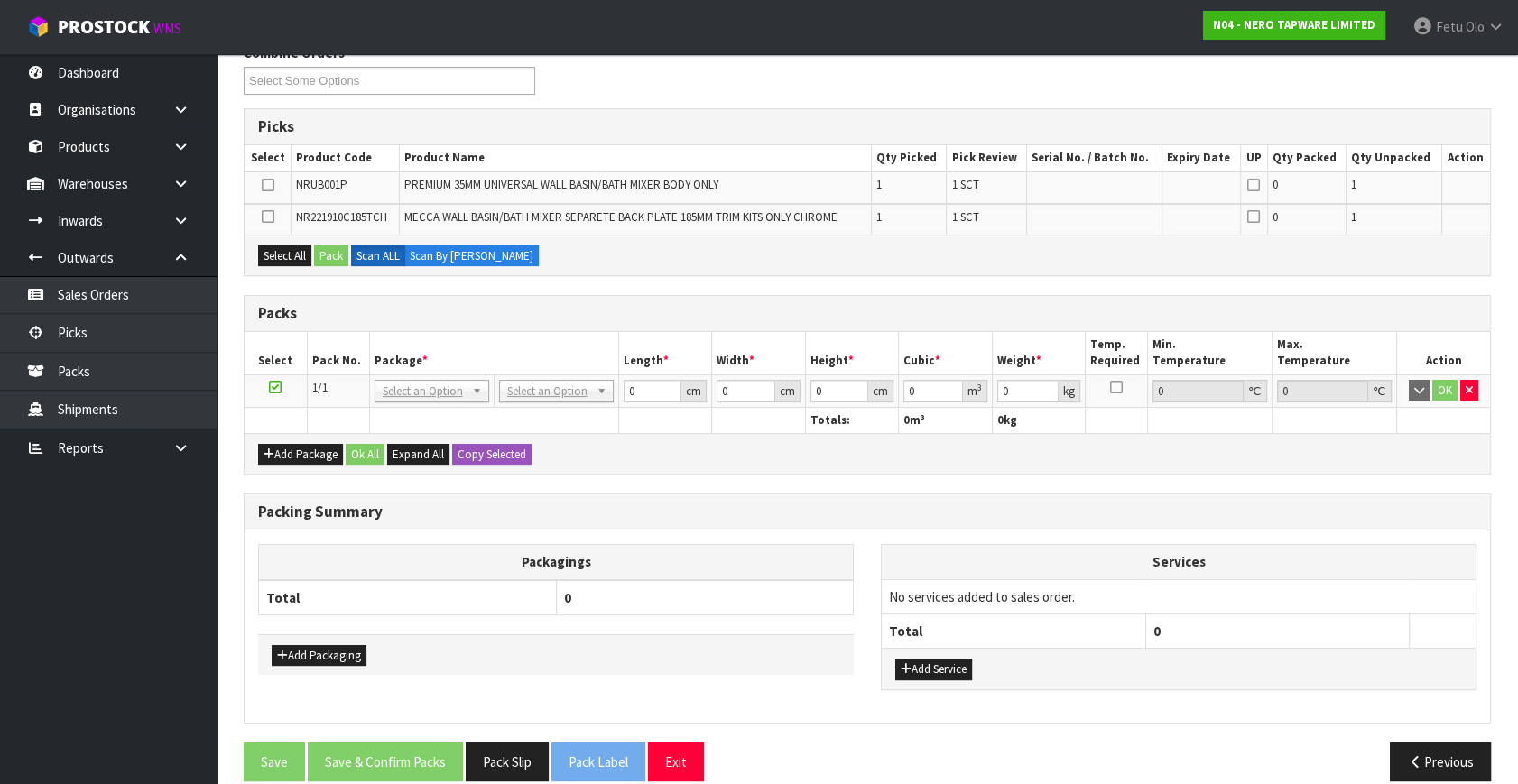
click at [1077, 506] on h3 "Packing Summary" at bounding box center [867, 512] width 1218 height 17
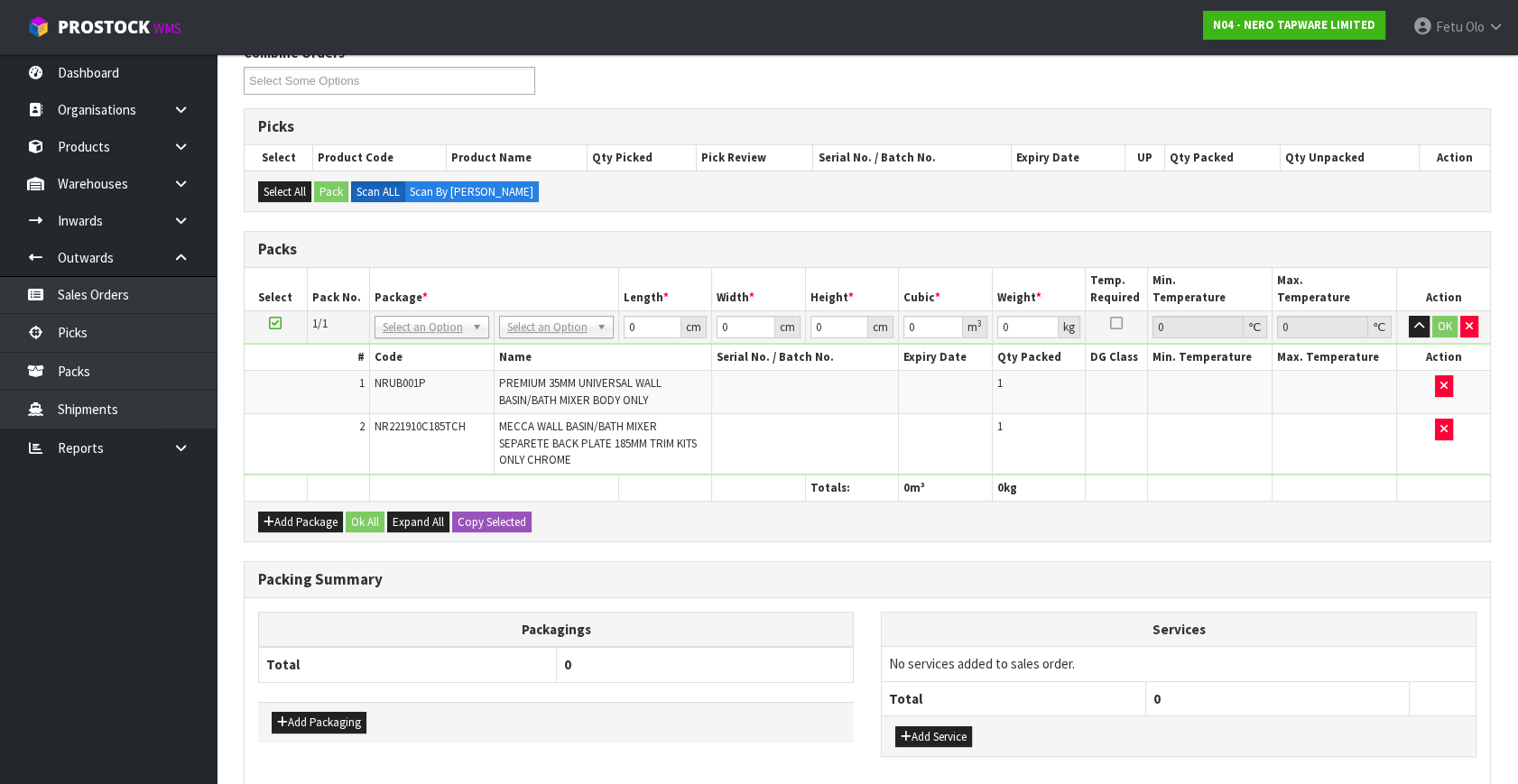
click at [771, 450] on td at bounding box center [806, 443] width 186 height 59
click at [799, 455] on td at bounding box center [806, 443] width 186 height 59
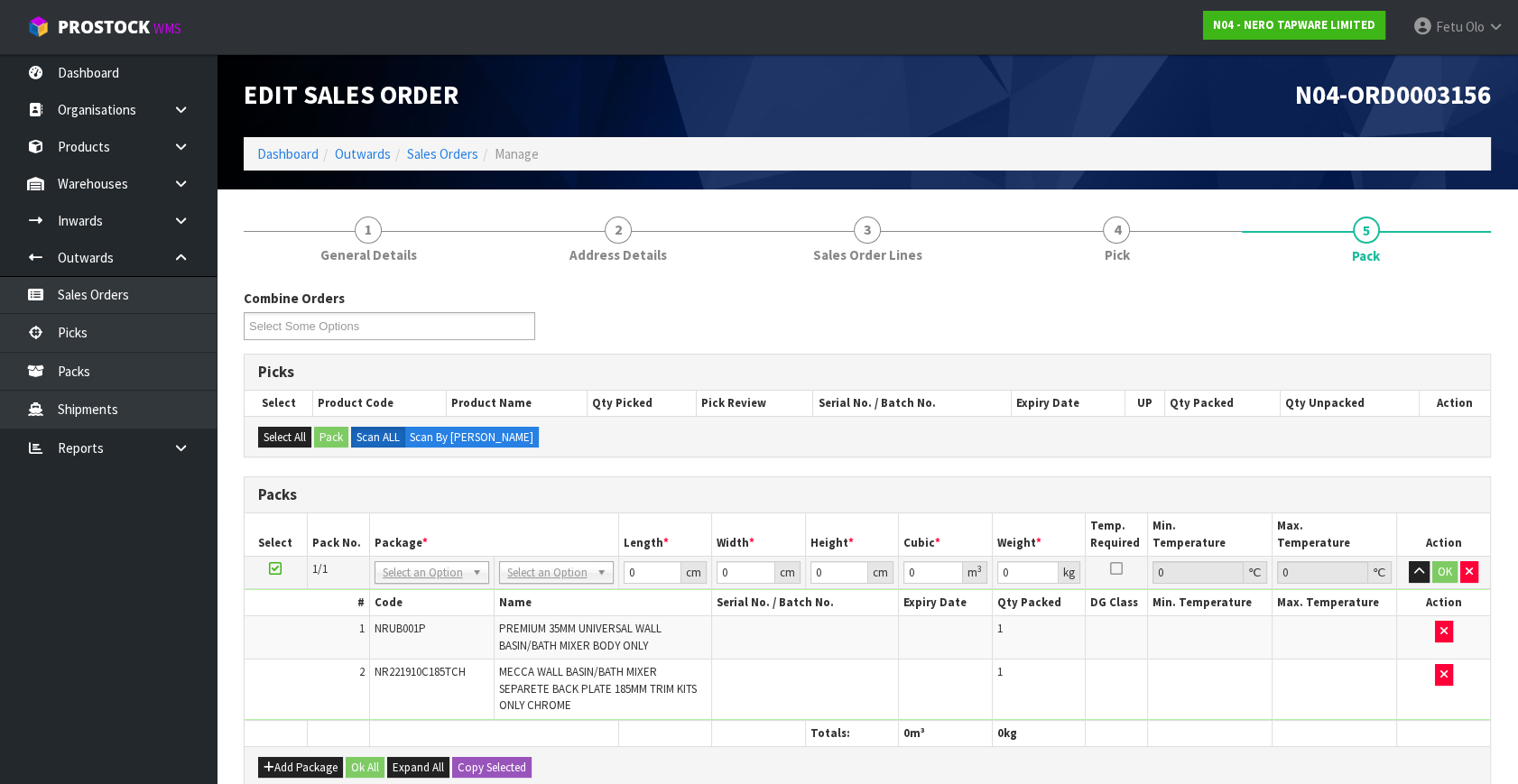
click at [712, 481] on div "Packs" at bounding box center [867, 495] width 1245 height 36
click at [748, 491] on h3 "Packs" at bounding box center [867, 495] width 1218 height 17
click at [416, 601] on input "text" at bounding box center [431, 596] width 106 height 22
type input "011"
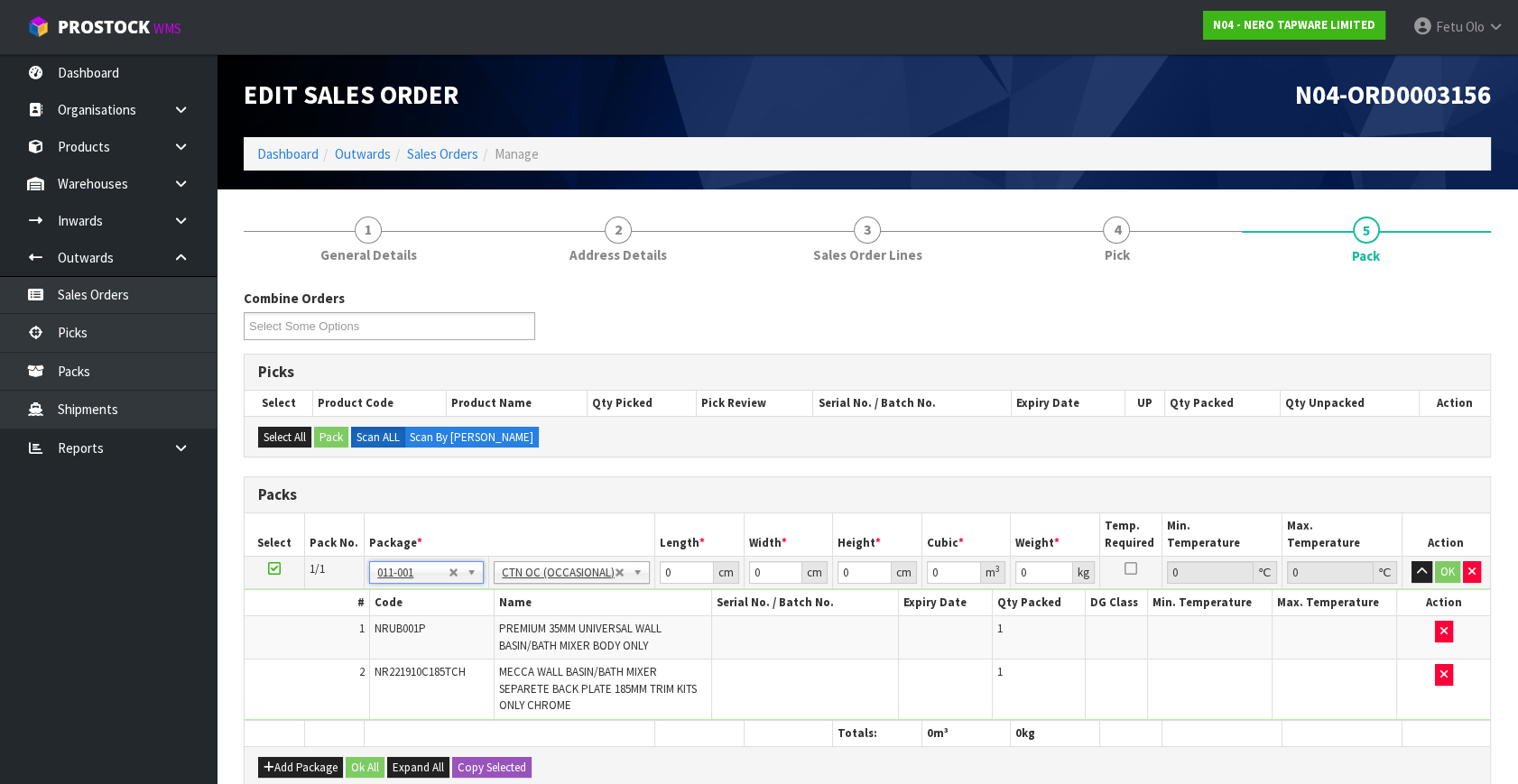
type input "1.78"
drag, startPoint x: 668, startPoint y: 571, endPoint x: 610, endPoint y: 672, distance: 116.5
click at [610, 672] on tbody "1/1 NONE 007-001 007-002 007-004 007-009 007-013 007-014 007-015 007-017 007-01…" at bounding box center [867, 638] width 1245 height 164
click at [773, 660] on td at bounding box center [806, 689] width 186 height 59
click at [783, 490] on h3 "Packs" at bounding box center [867, 495] width 1218 height 17
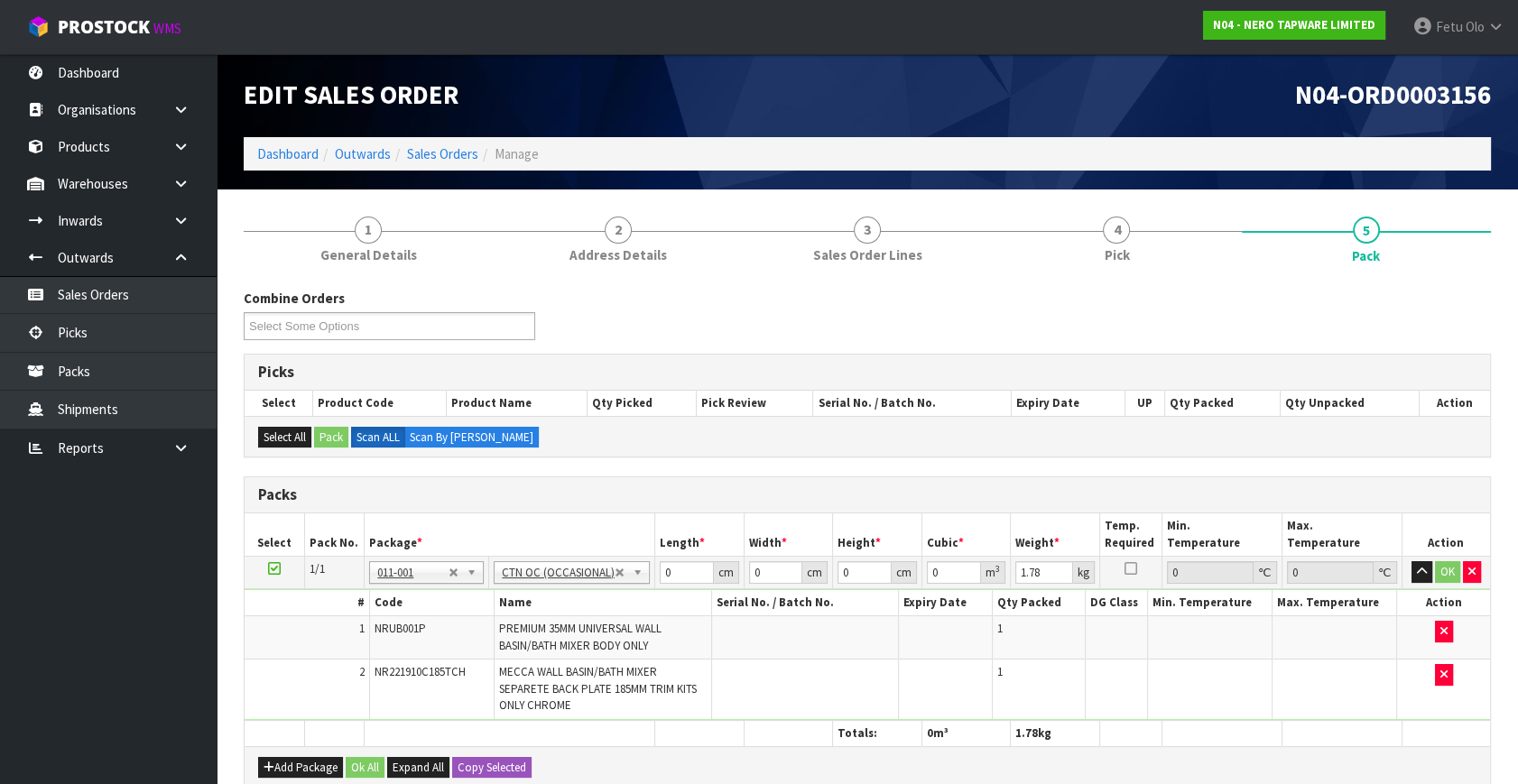
click at [983, 487] on h3 "Packs" at bounding box center [867, 495] width 1218 height 17
drag, startPoint x: 676, startPoint y: 564, endPoint x: 496, endPoint y: 652, distance: 200.4
click at [496, 652] on tbody "1/1 NONE 007-001 007-002 007-004 007-009 007-013 007-014 007-015 007-017 007-01…" at bounding box center [867, 638] width 1245 height 164
type input "51"
type input "29"
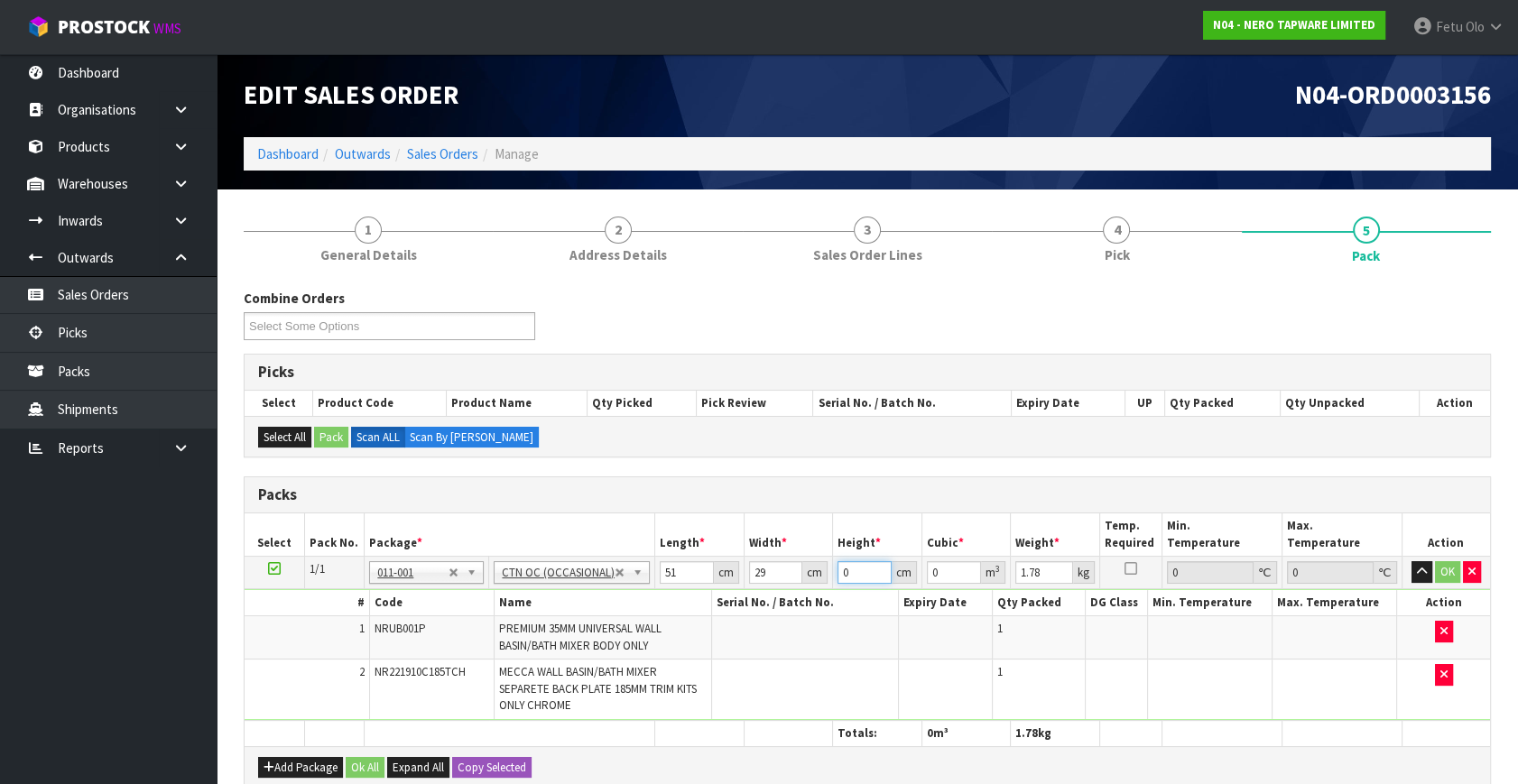
type input "1"
type input "0.001479"
type input "13"
type input "0.019227"
type input "13"
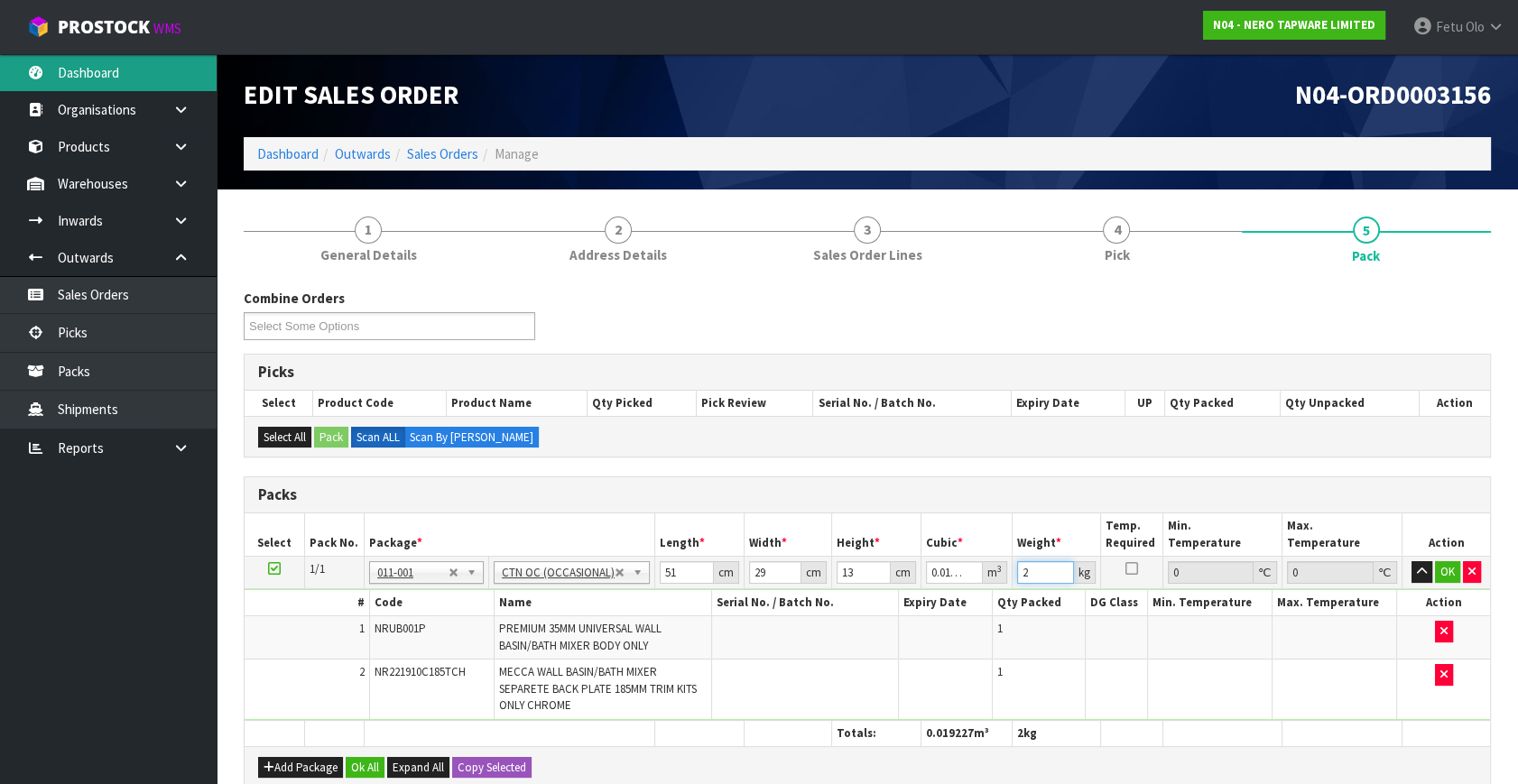
type input "2"
click button "OK" at bounding box center [1448, 572] width 25 height 21
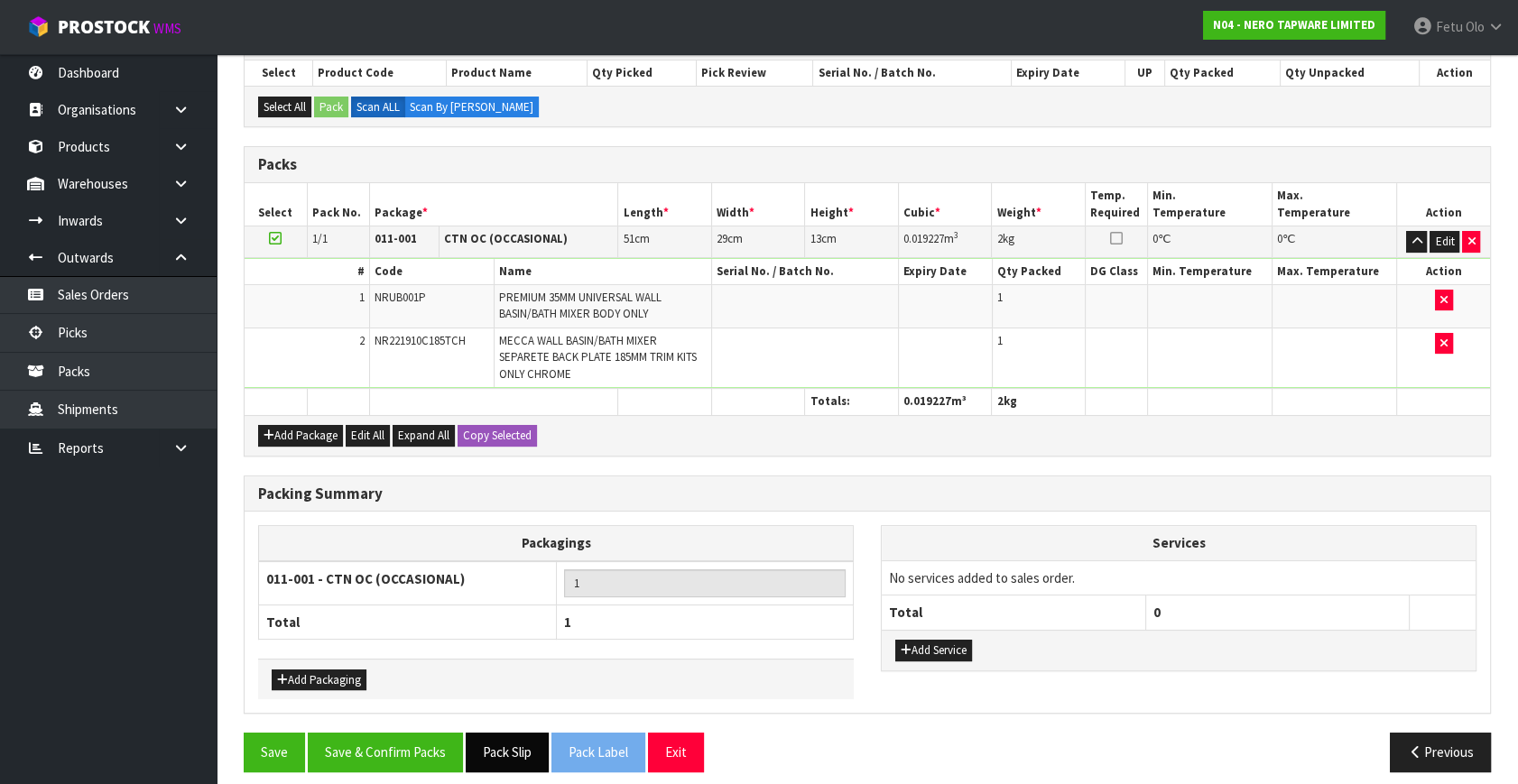
scroll to position [341, 0]
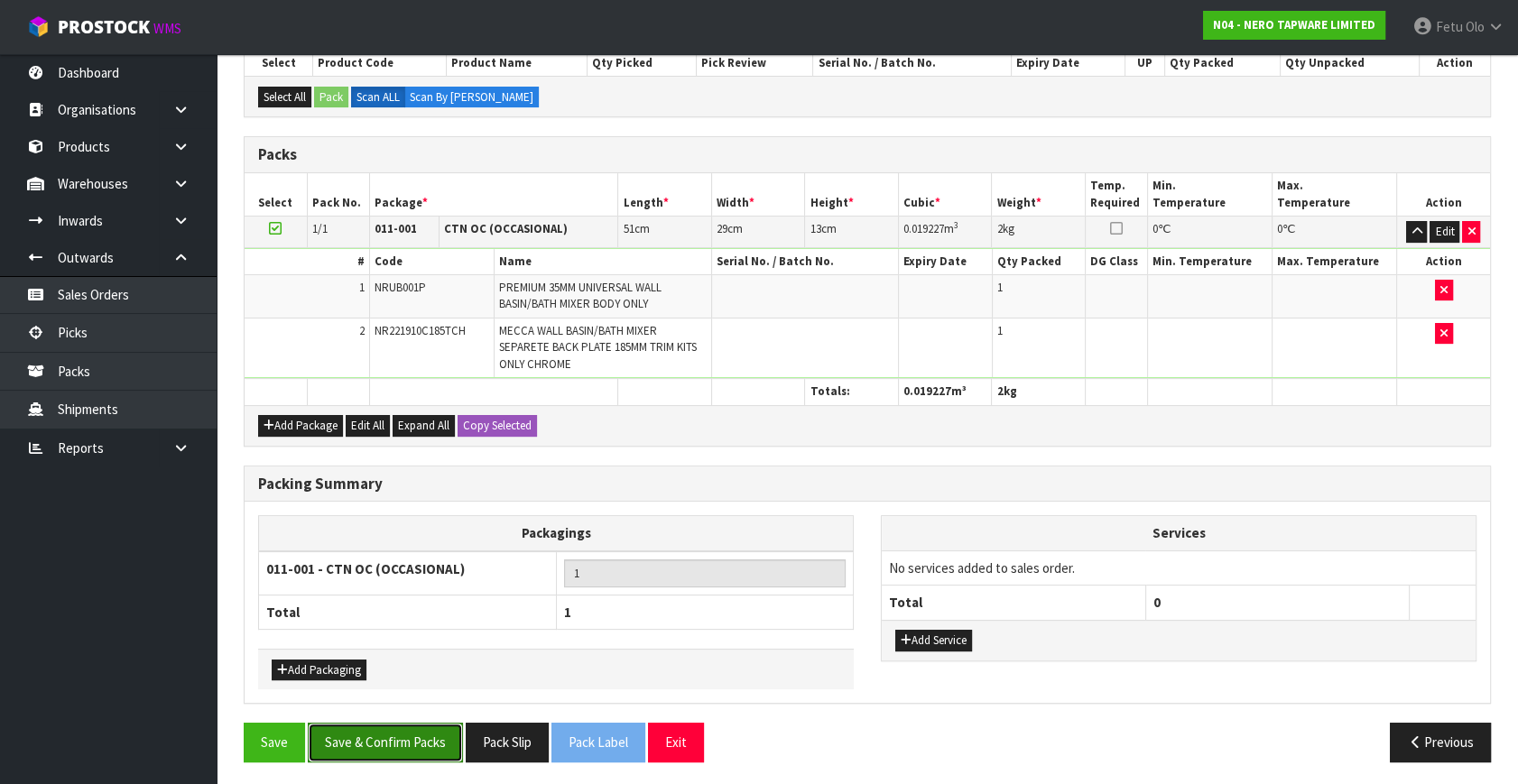
click at [399, 723] on button "Save & Confirm Packs" at bounding box center [385, 742] width 155 height 39
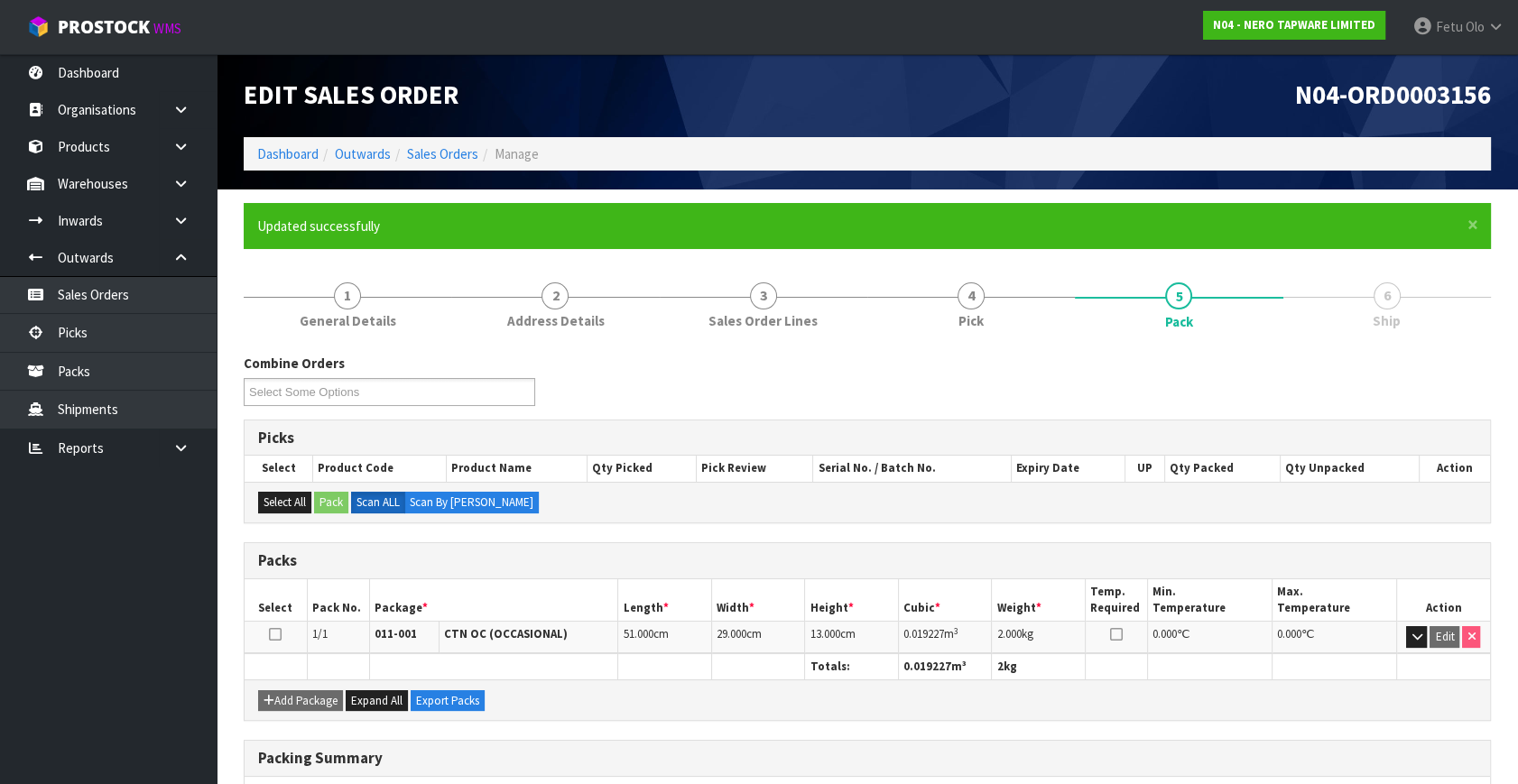
scroll to position [236, 0]
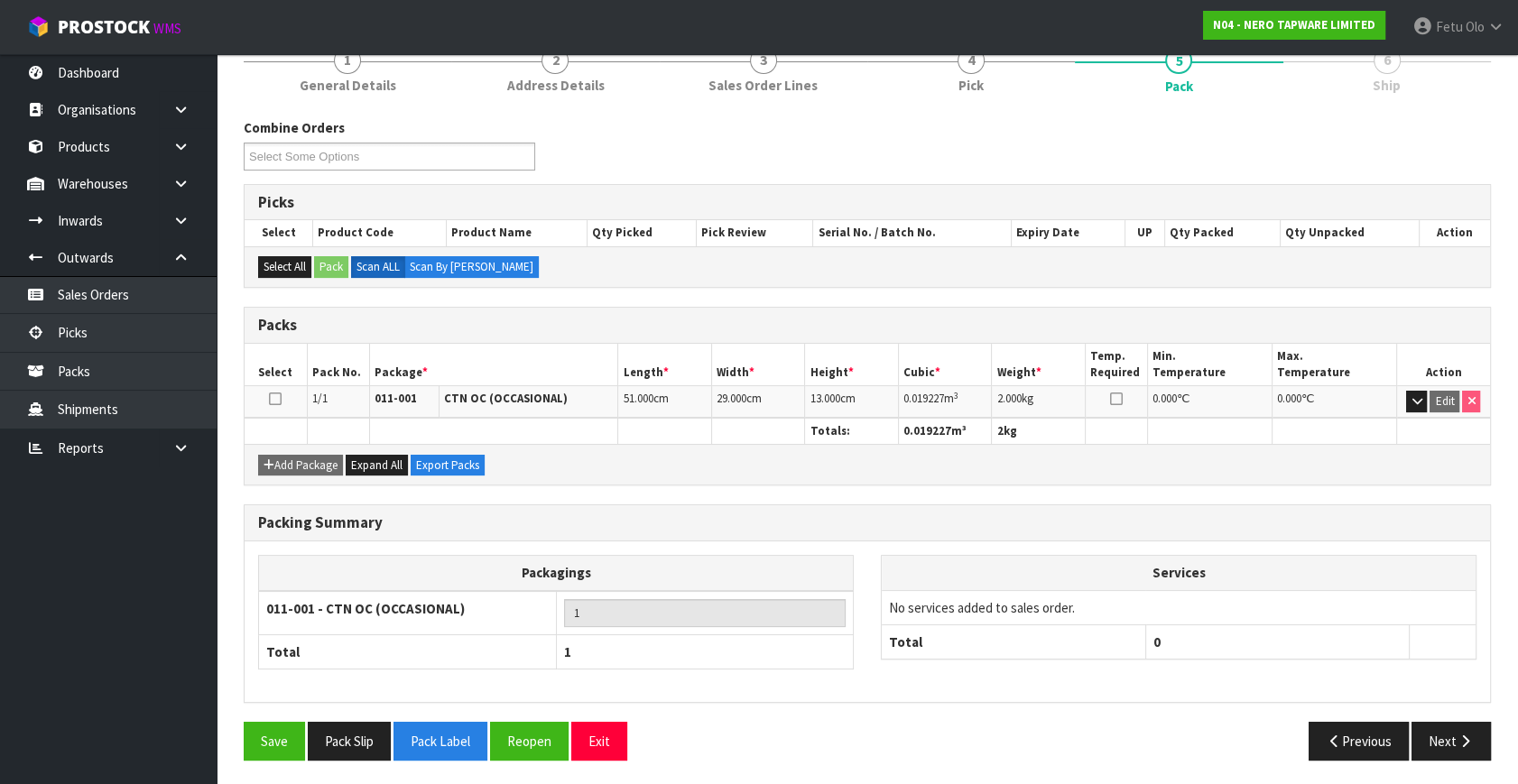
click at [1501, 731] on div "Previous Next" at bounding box center [1186, 741] width 638 height 39
click at [1482, 731] on button "Next" at bounding box center [1451, 741] width 80 height 39
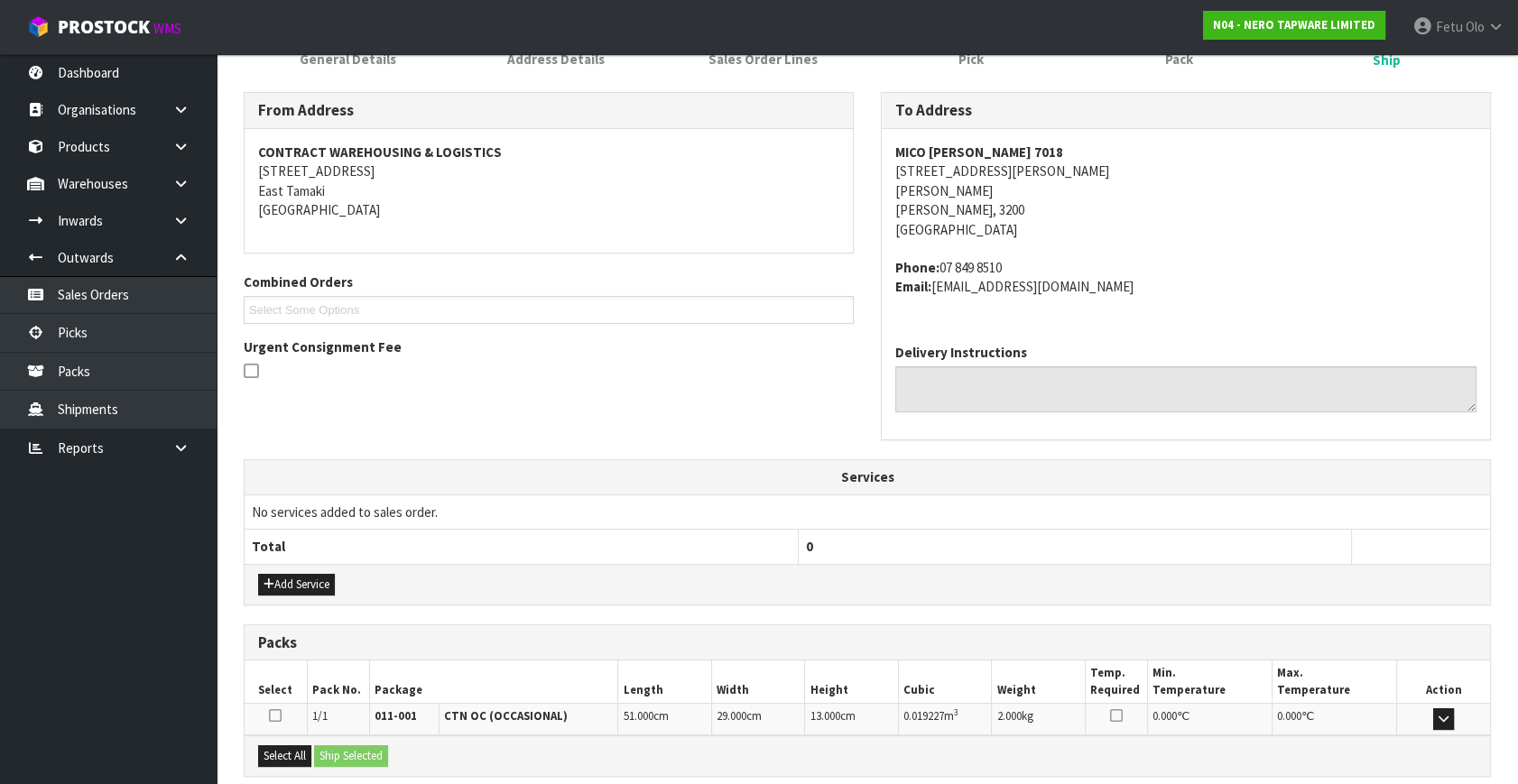
scroll to position [328, 0]
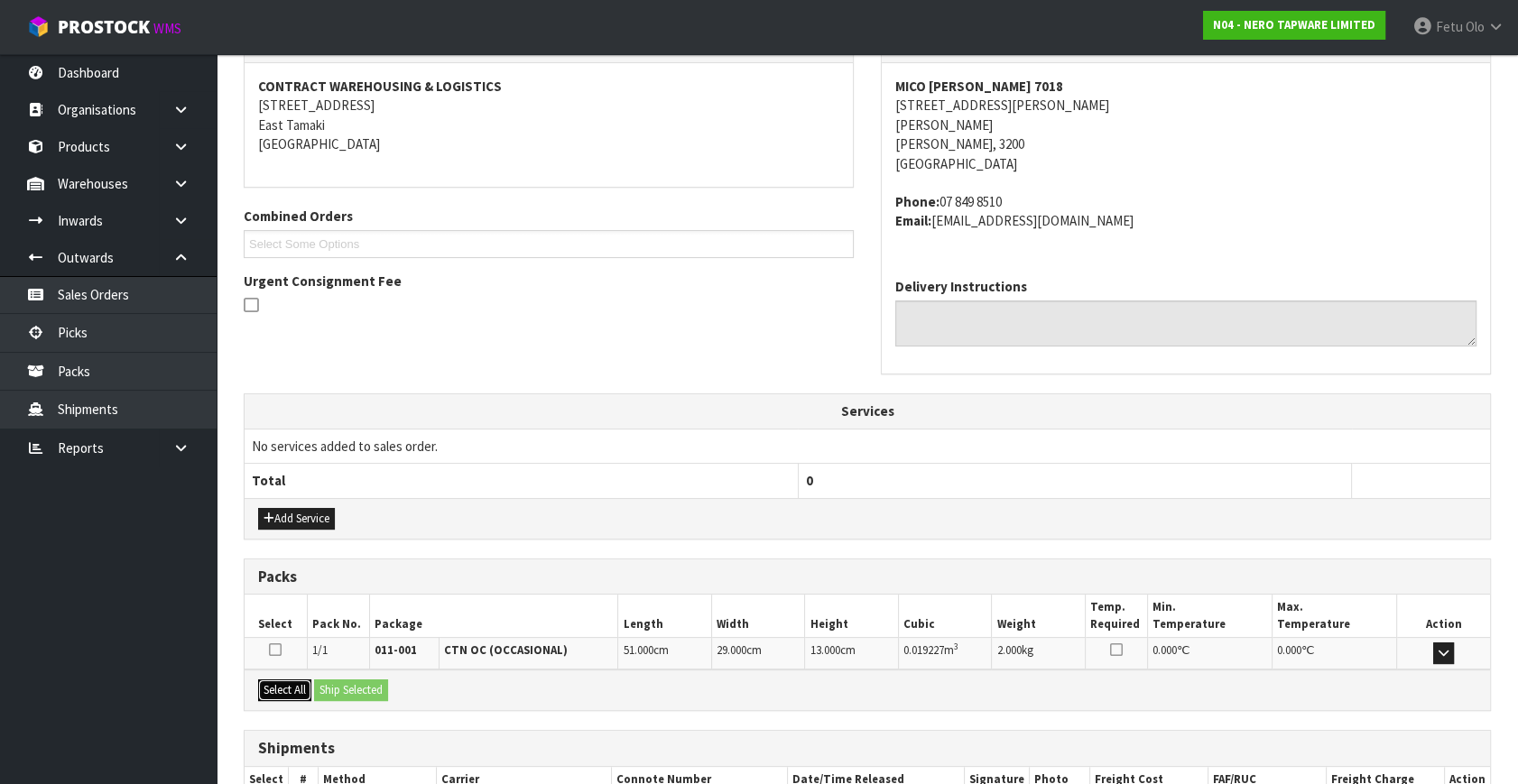
click at [302, 691] on button "Select All" at bounding box center [284, 690] width 53 height 21
click at [354, 679] on button "Ship Selected" at bounding box center [351, 690] width 74 height 21
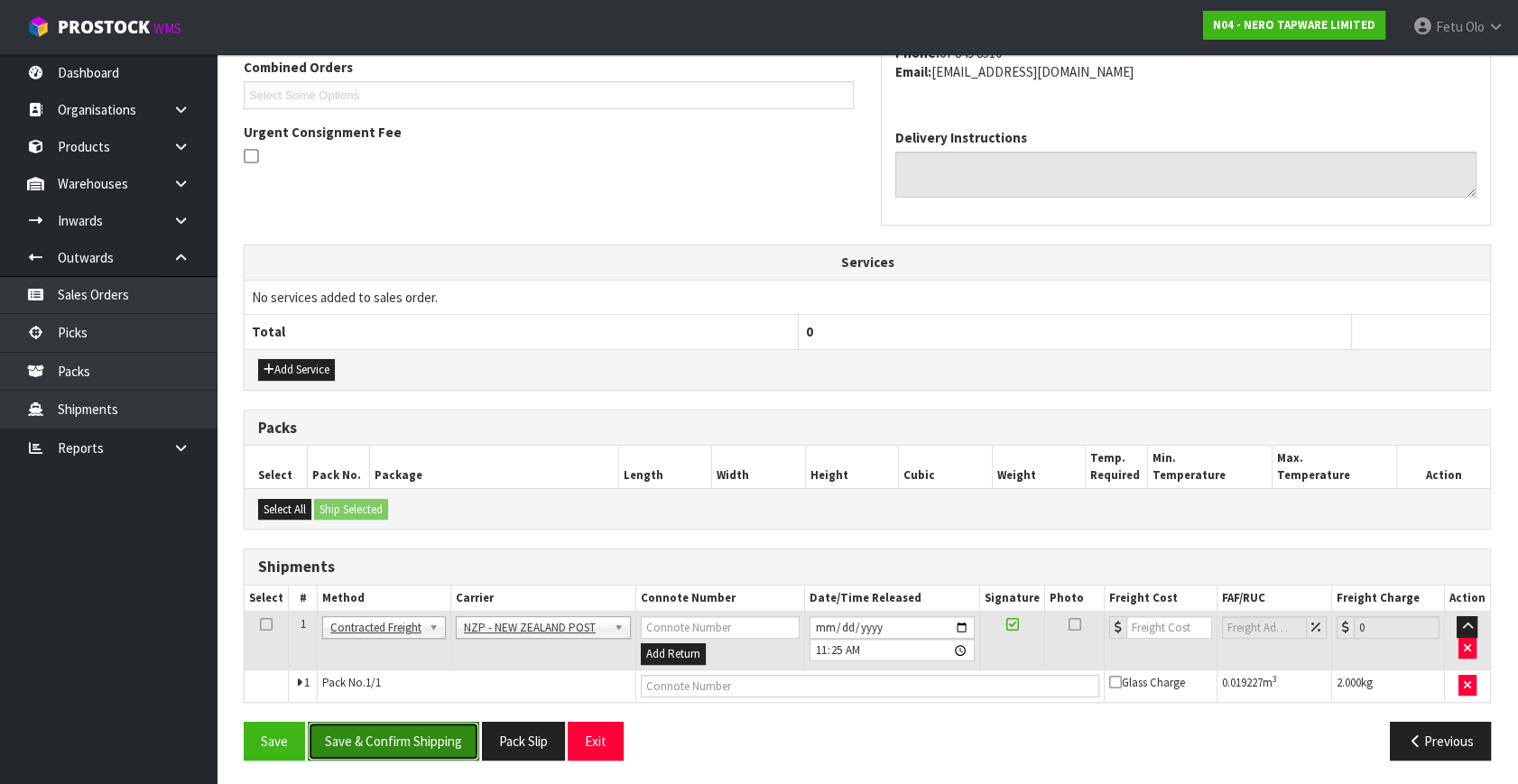
click at [401, 728] on button "Save & Confirm Shipping" at bounding box center [393, 741] width 172 height 39
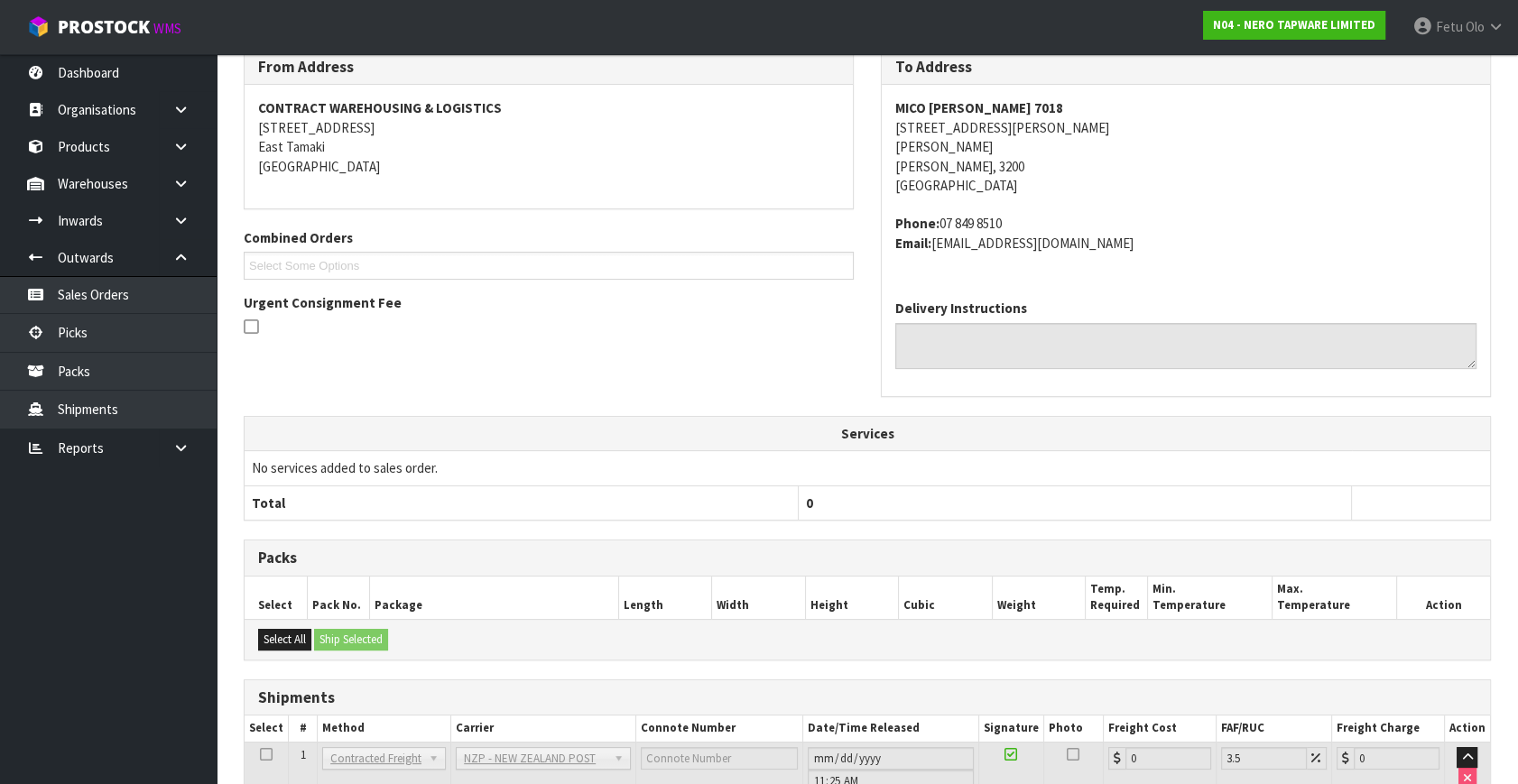
scroll to position [464, 0]
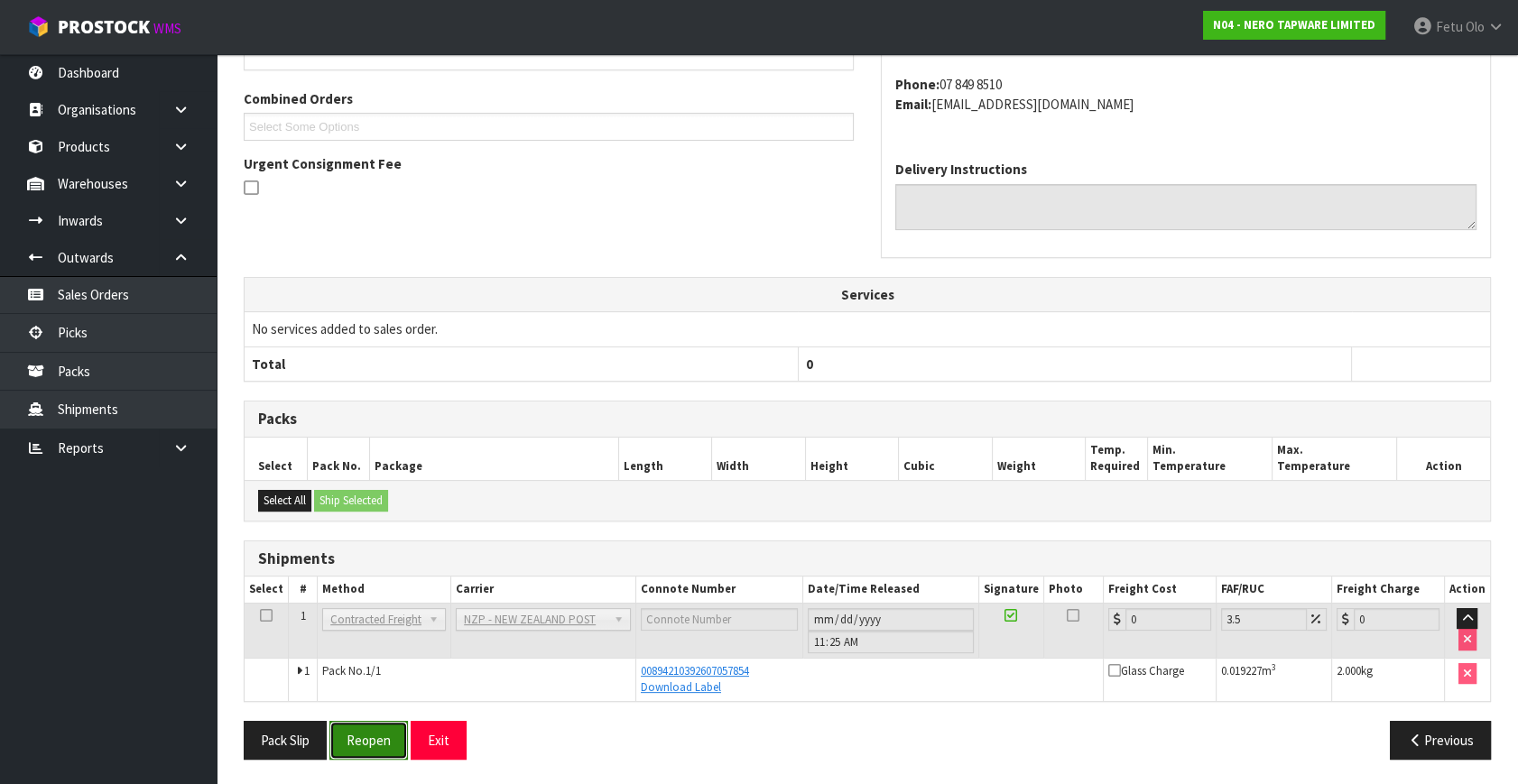
click at [339, 733] on button "Reopen" at bounding box center [368, 740] width 79 height 39
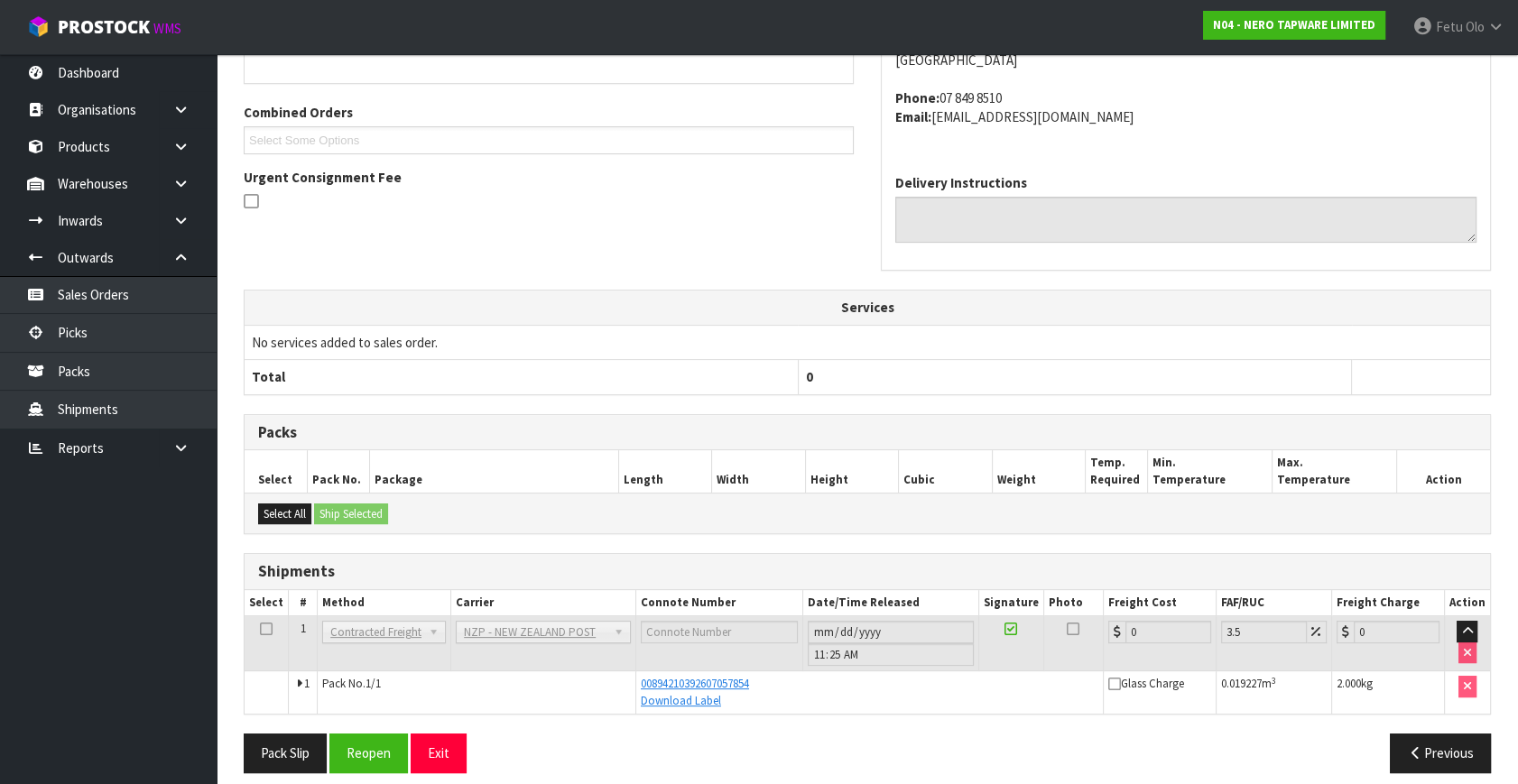
scroll to position [444, 0]
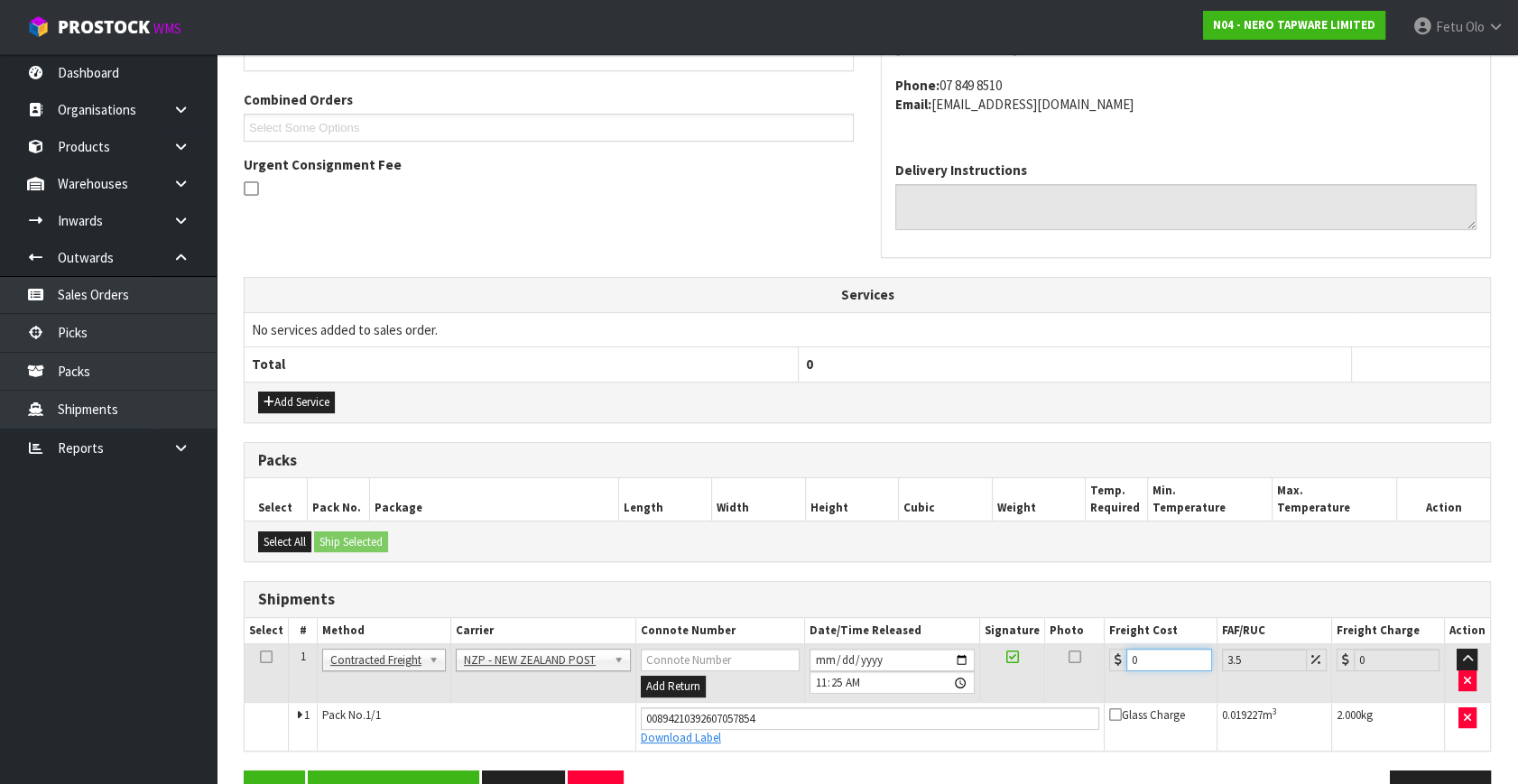
drag, startPoint x: 1141, startPoint y: 655, endPoint x: 909, endPoint y: 702, distance: 236.7
click at [909, 702] on tbody "1 Client Local Pickup Customer Local Pickup Company Freight Contracted Freight …" at bounding box center [867, 698] width 1245 height 107
type input "7"
type input "7.24"
type input "7.3"
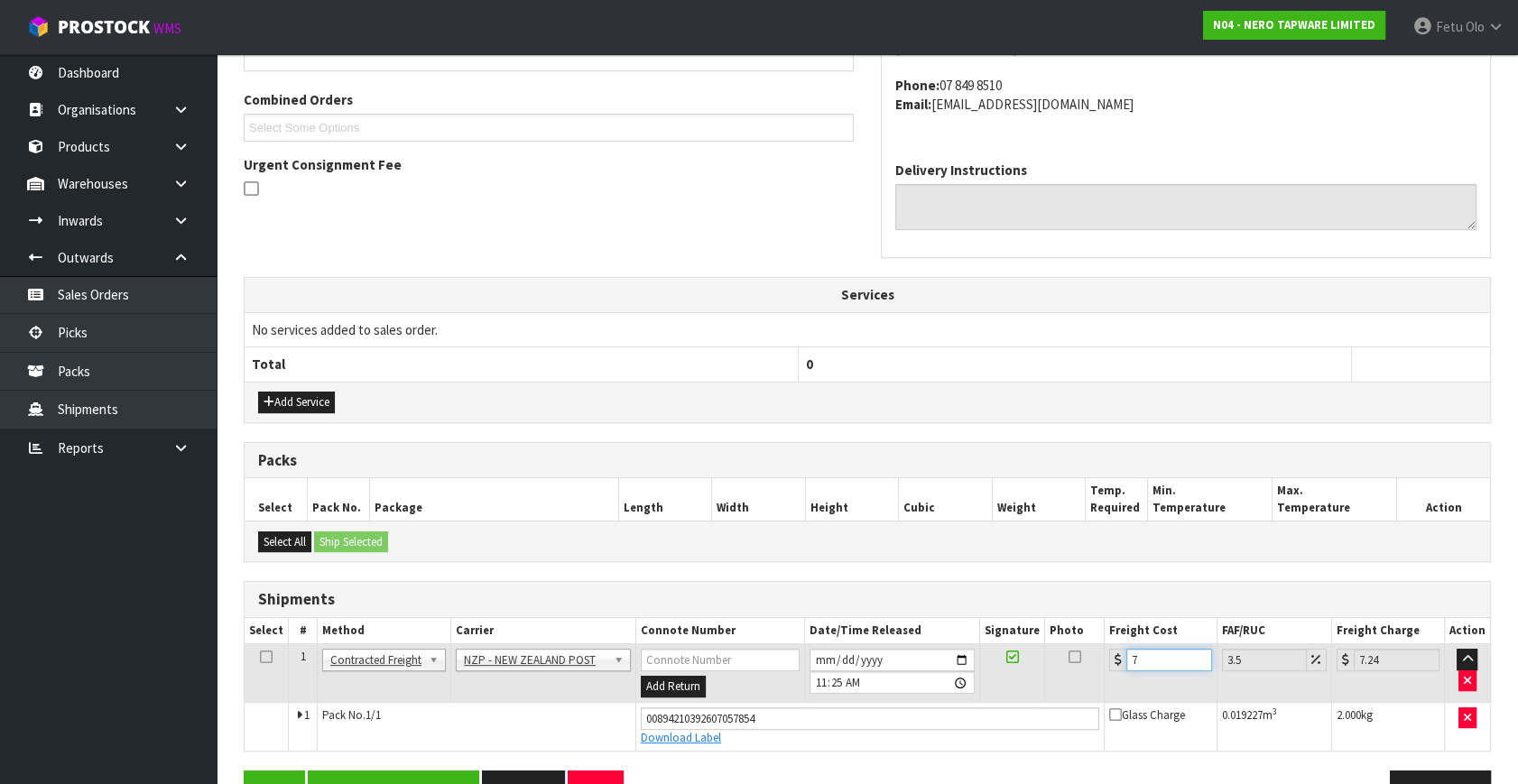
type input "7.56"
type input "7.31"
type input "7.57"
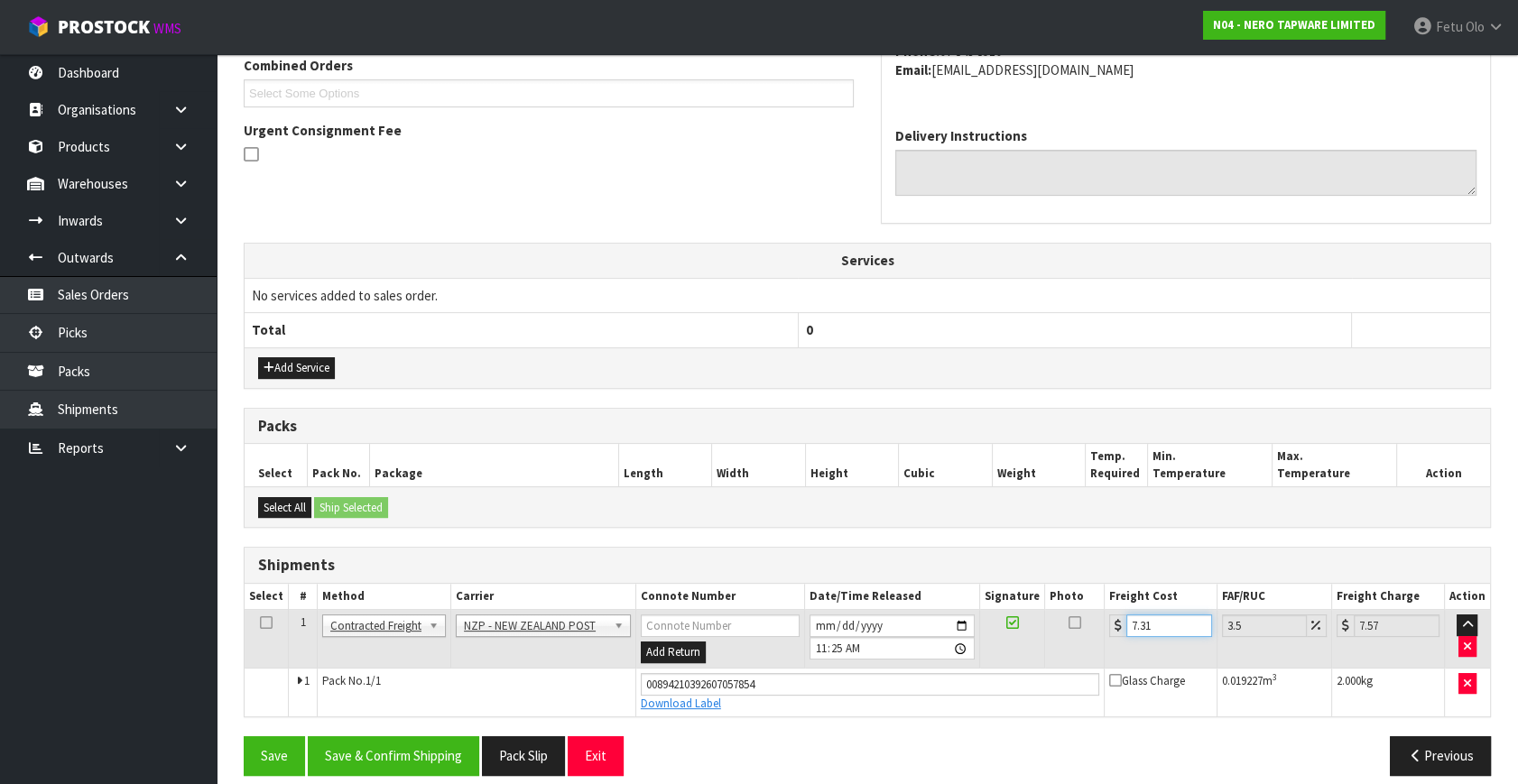
scroll to position [494, 0]
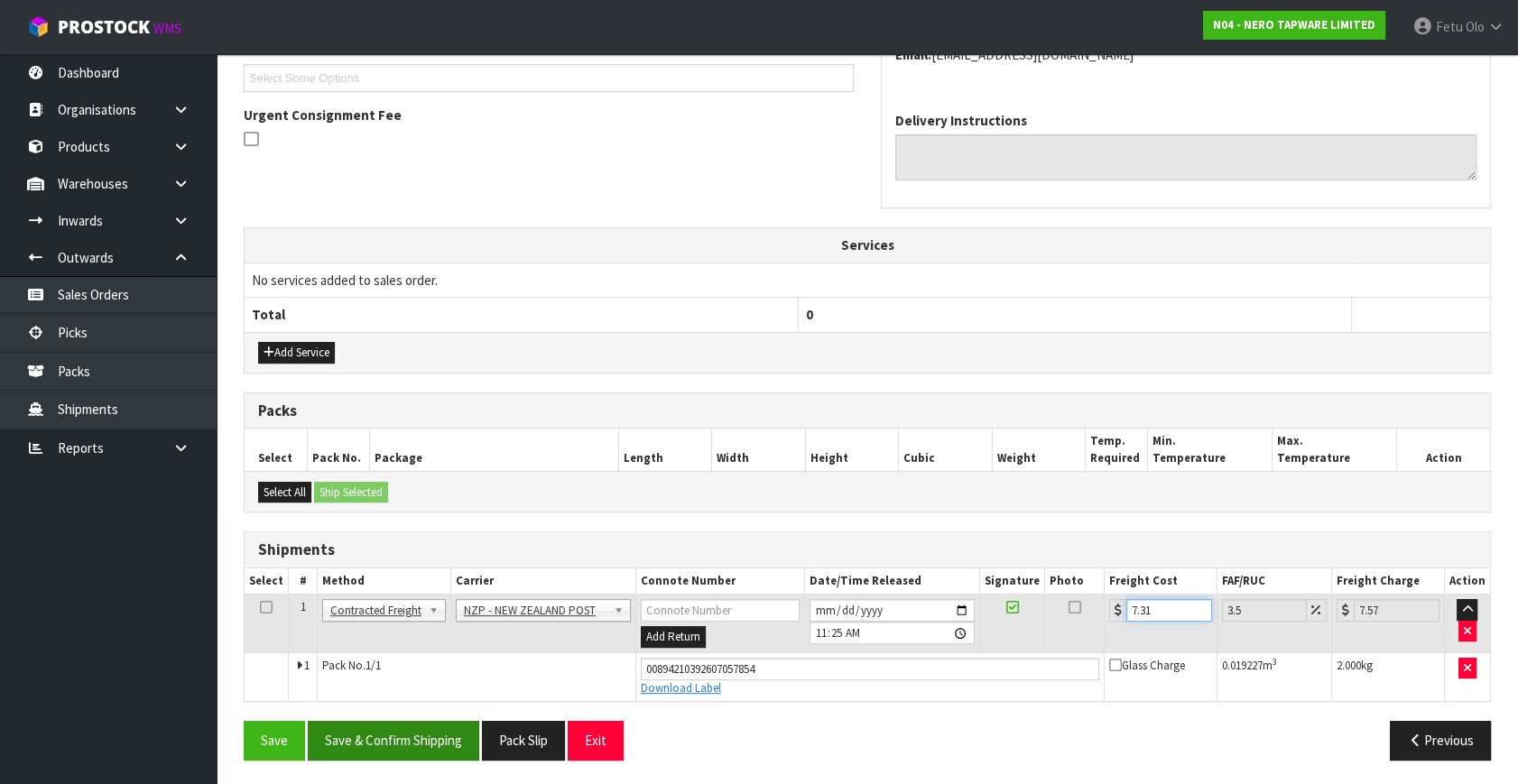
type input "7.31"
click at [391, 721] on button "Save & Confirm Shipping" at bounding box center [393, 740] width 172 height 39
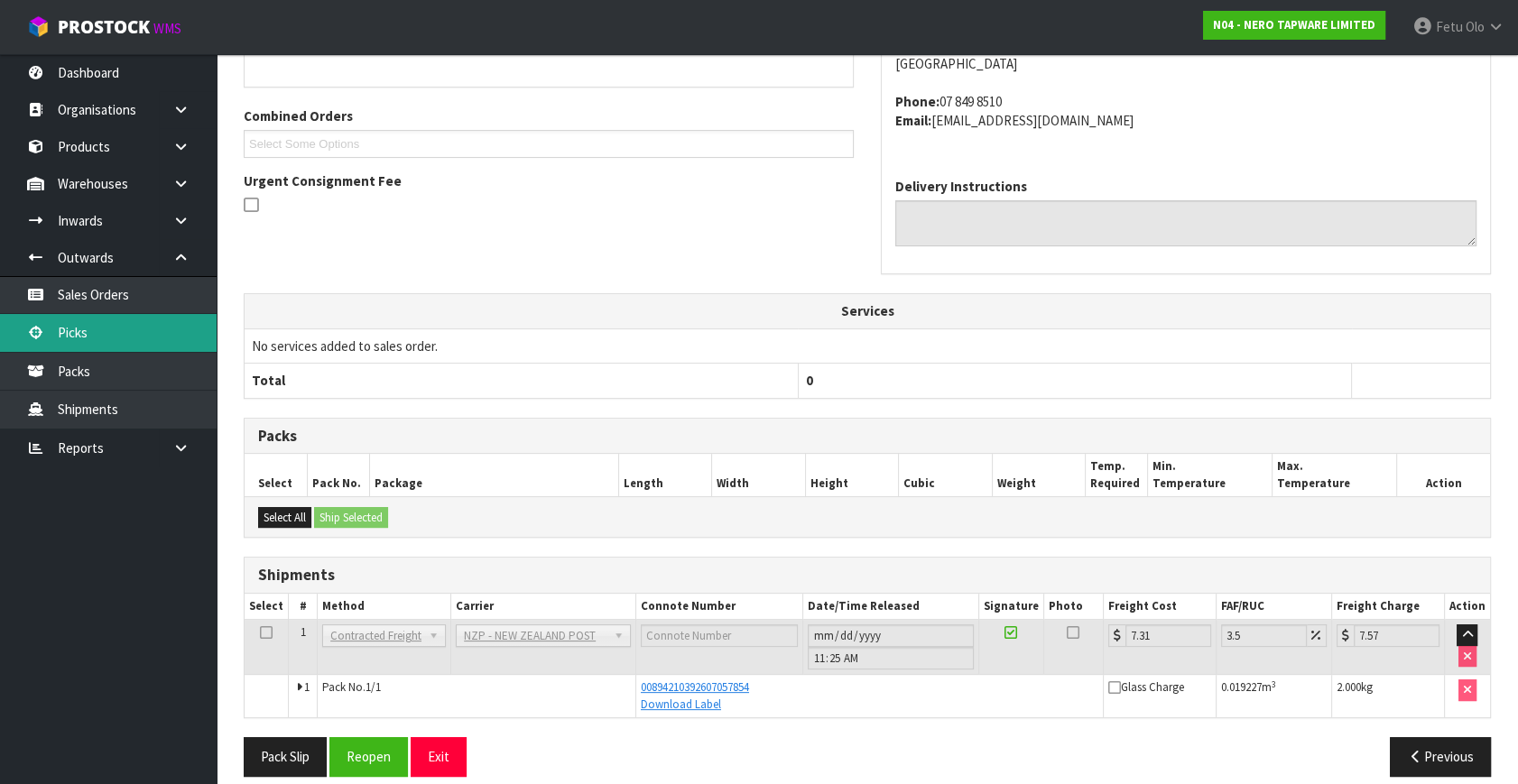
scroll to position [444, 0]
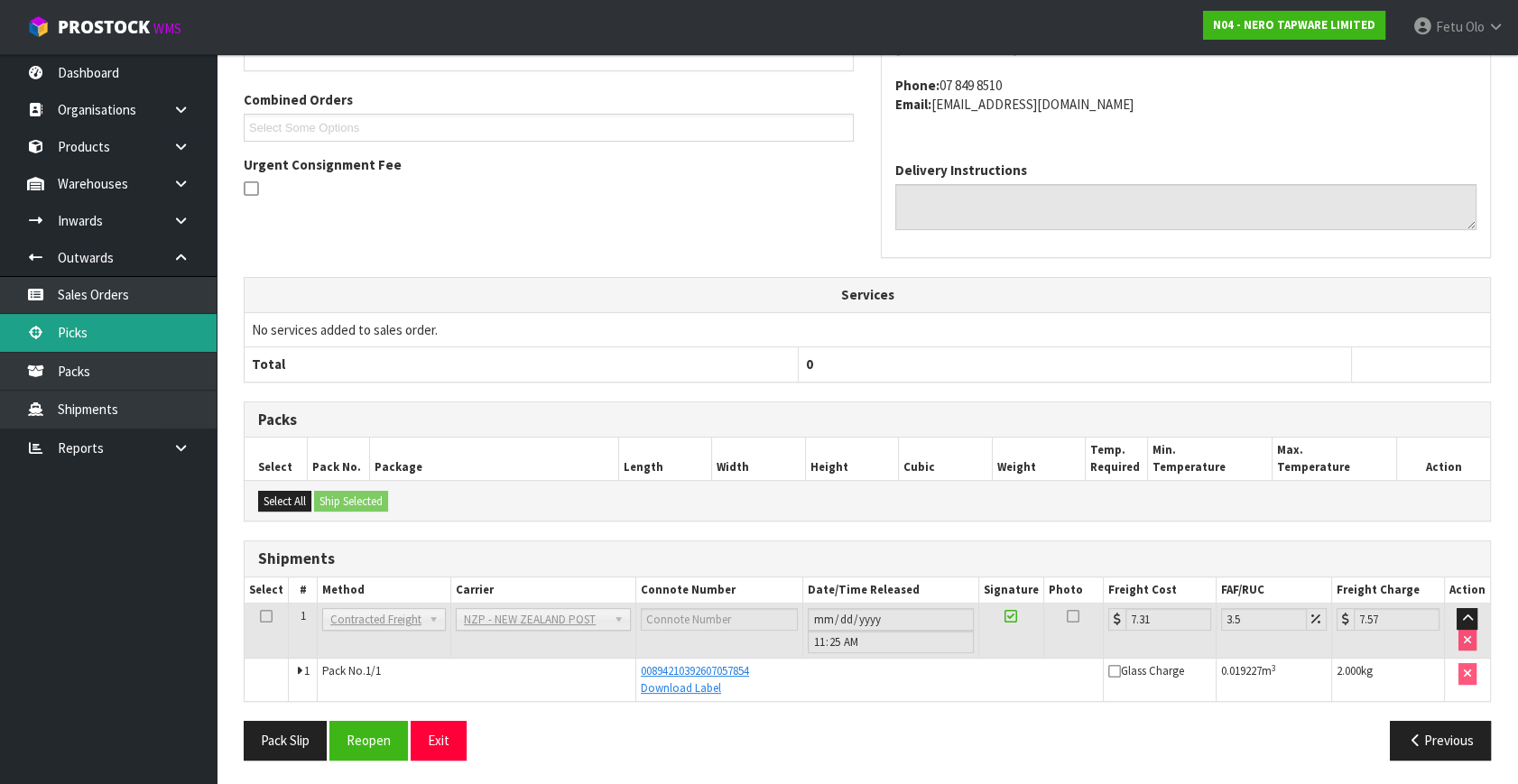
click at [64, 334] on link "Picks" at bounding box center [108, 333] width 216 height 37
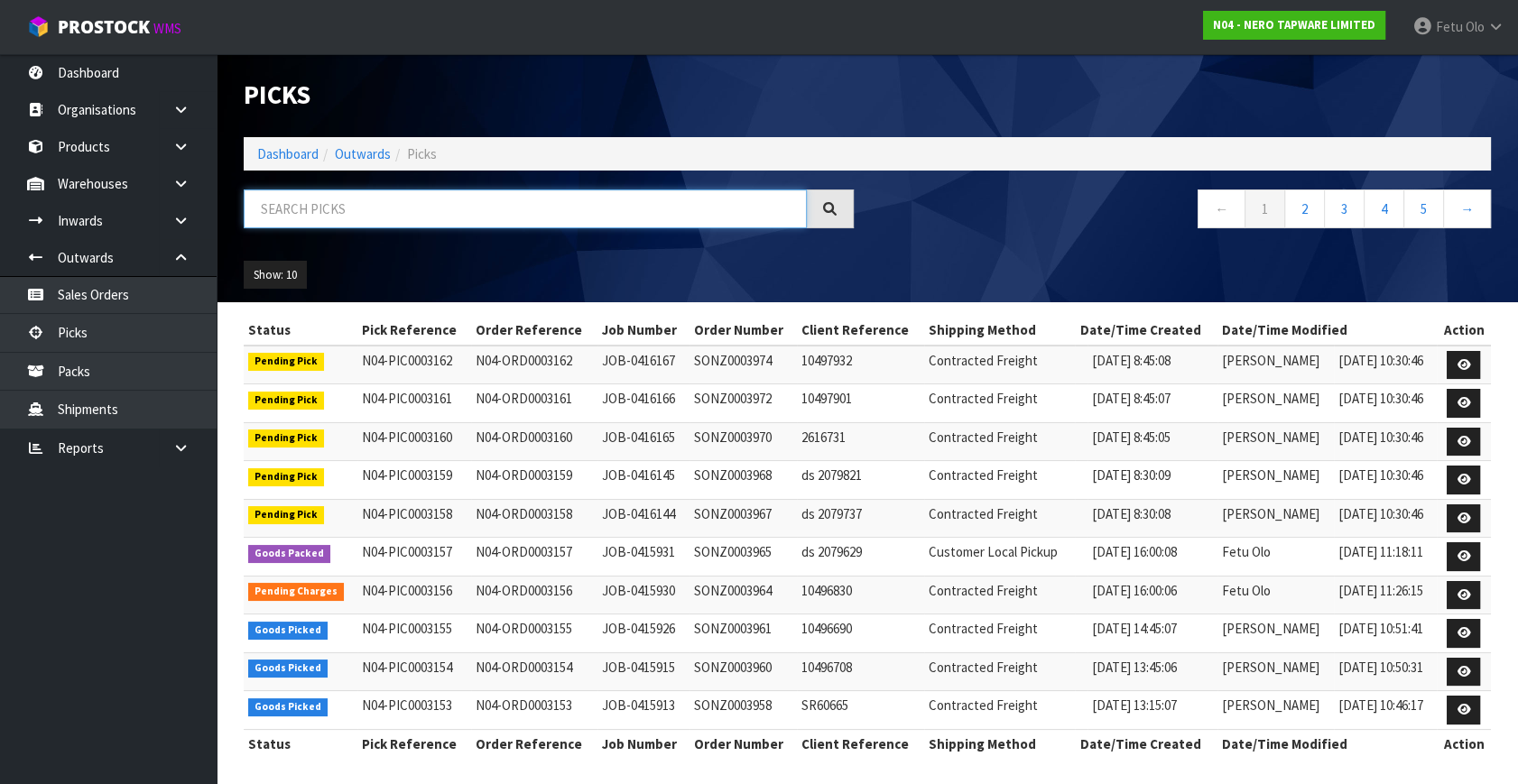
click at [425, 207] on input "text" at bounding box center [525, 209] width 563 height 39
type input "0003152"
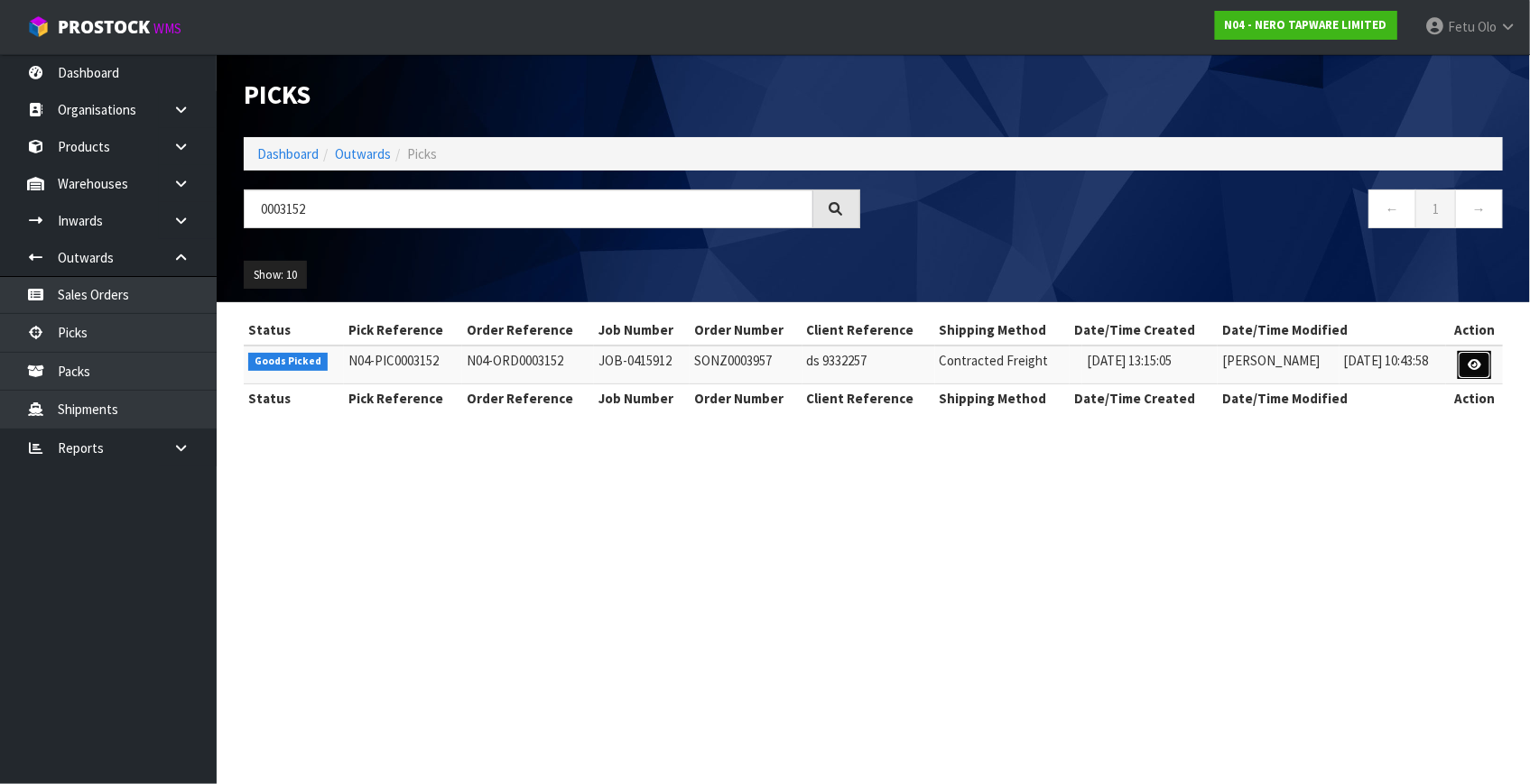
click at [1471, 356] on link at bounding box center [1475, 366] width 33 height 29
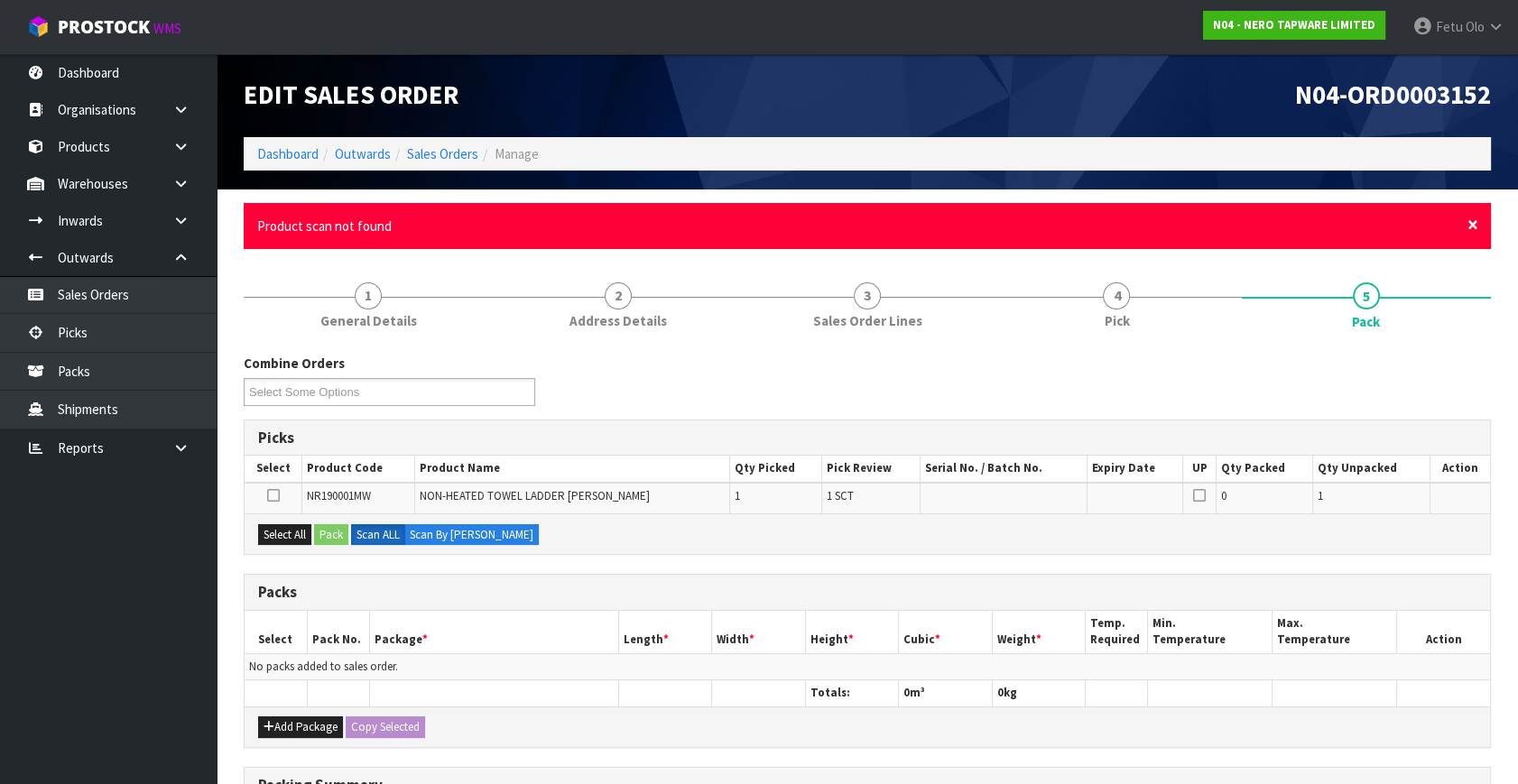
click at [1477, 224] on span "×" at bounding box center [1472, 225] width 11 height 25
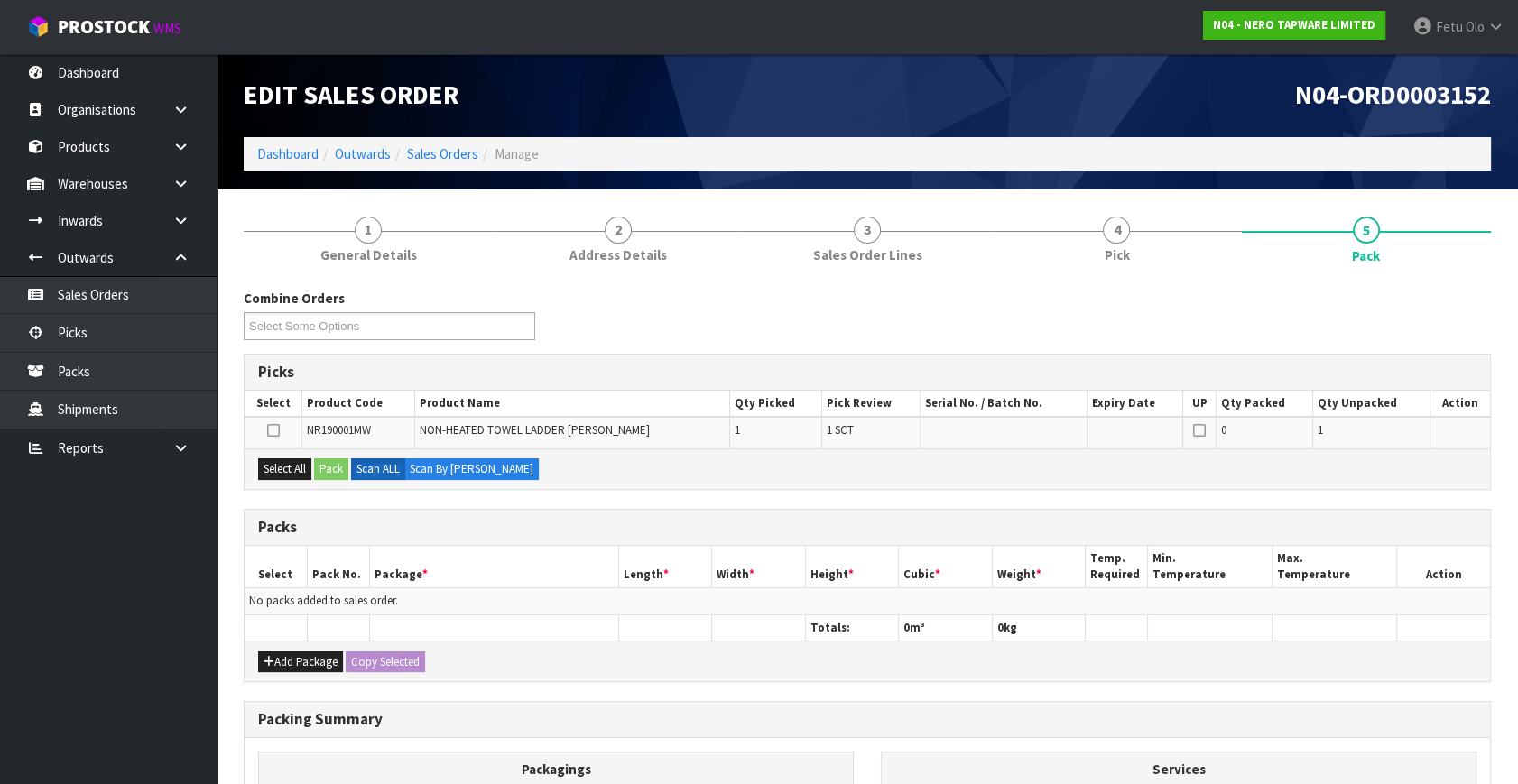
click at [1017, 509] on div "Packs" at bounding box center [867, 527] width 1245 height 36
click at [69, 336] on link "Picks" at bounding box center [108, 333] width 216 height 37
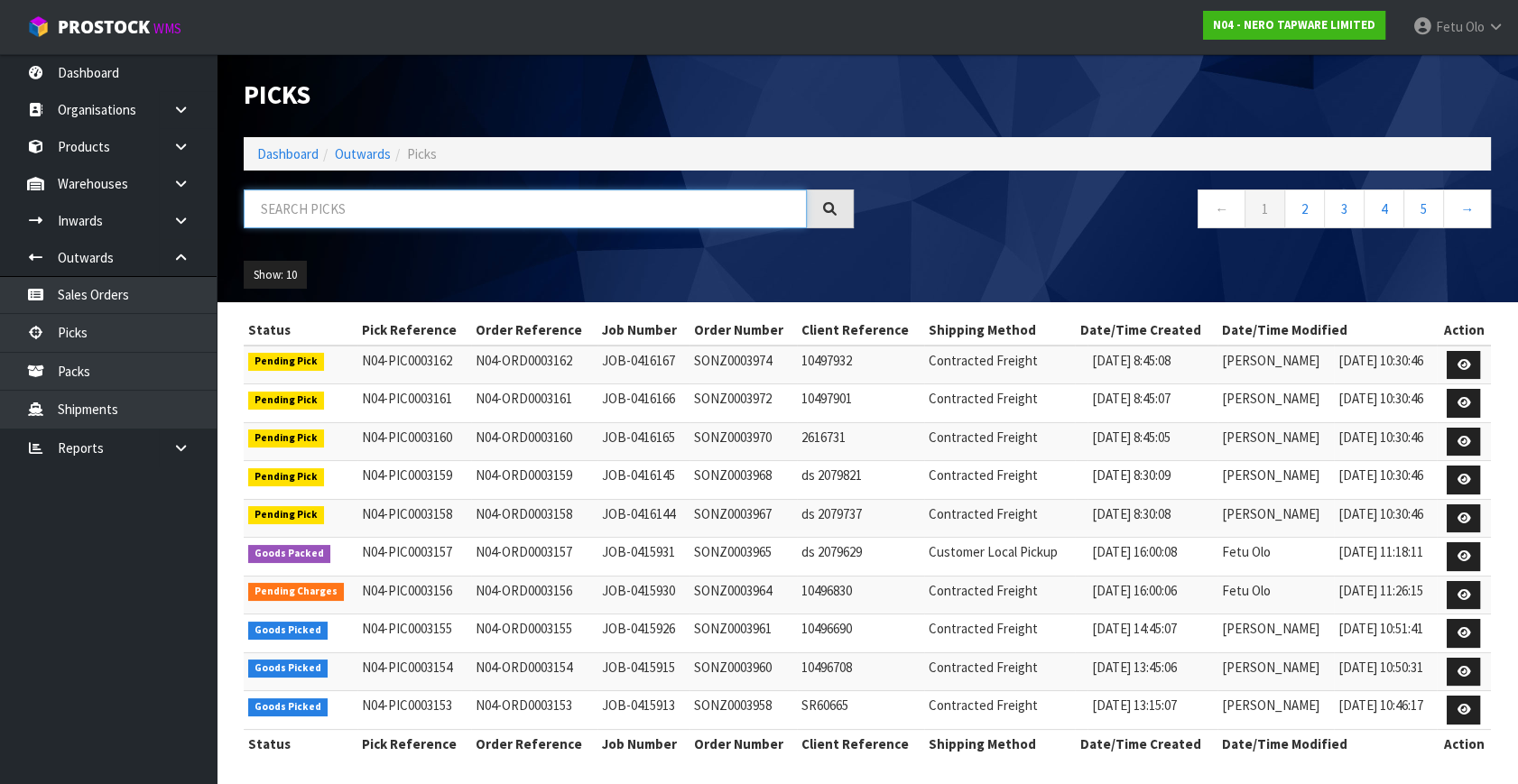
click at [367, 208] on input "text" at bounding box center [525, 209] width 563 height 39
click at [367, 209] on input "text" at bounding box center [525, 209] width 563 height 39
type input "003154"
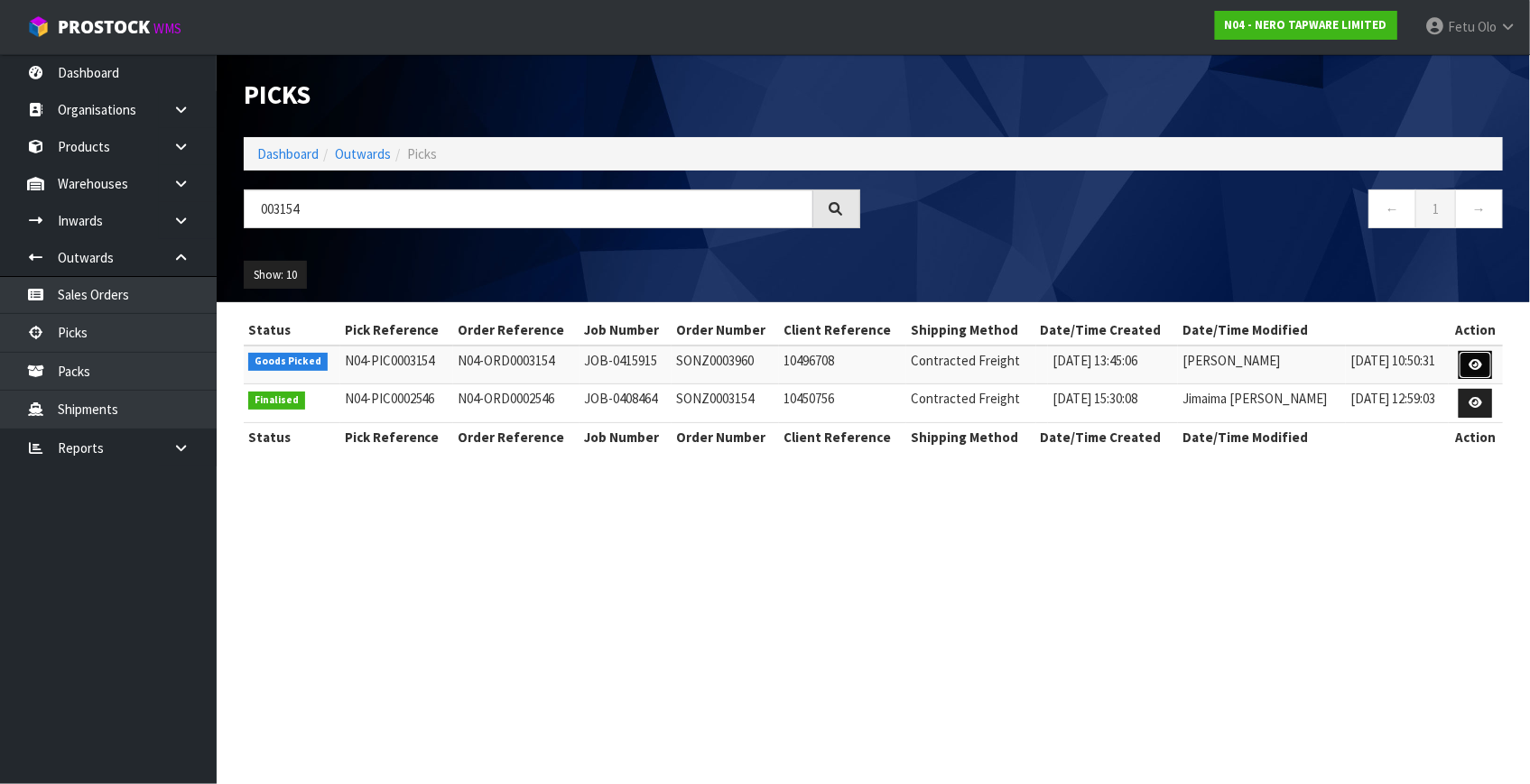
click at [1487, 355] on link at bounding box center [1476, 366] width 33 height 29
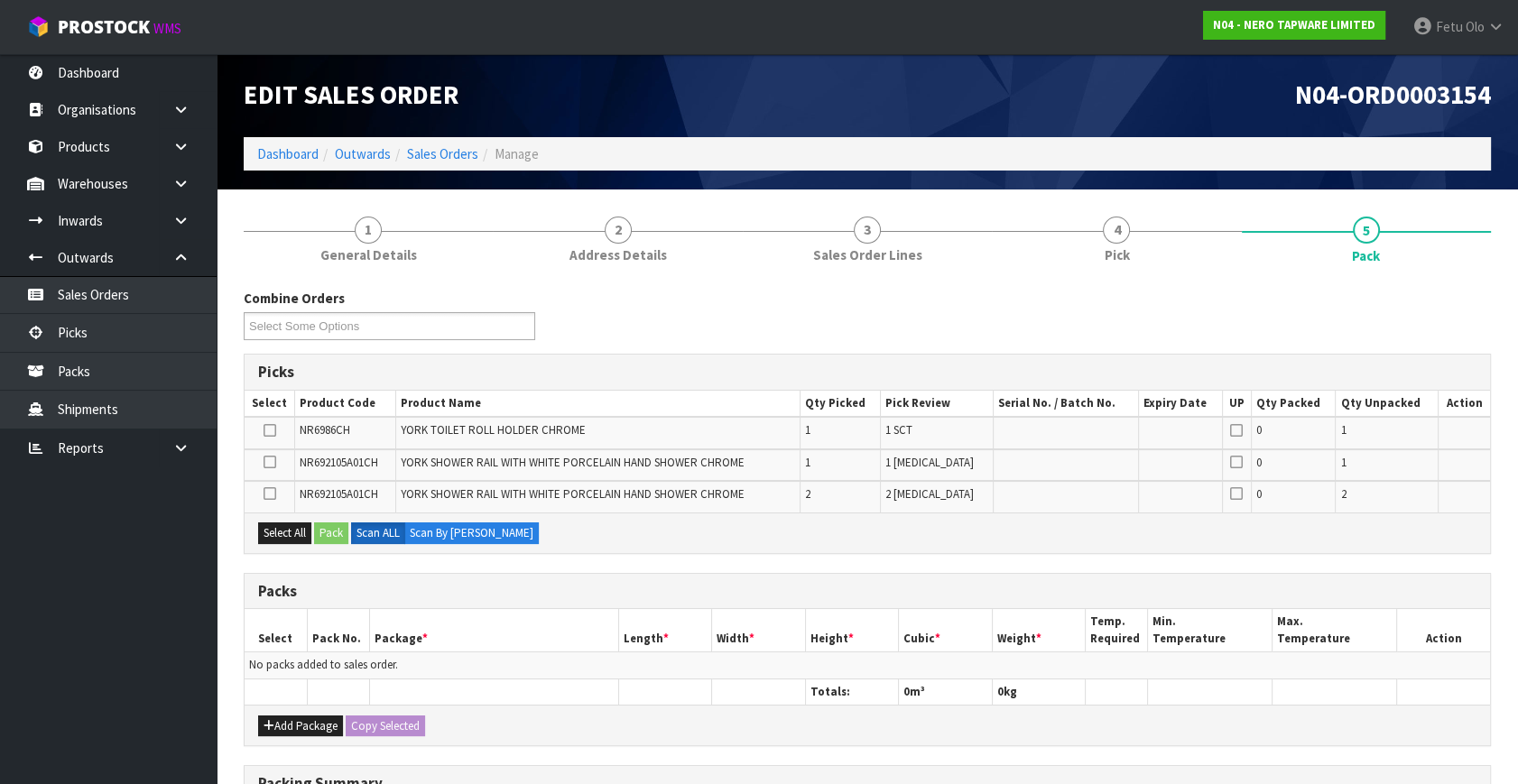
click at [650, 599] on div "Packs" at bounding box center [867, 591] width 1245 height 36
click at [642, 583] on h3 "Packs" at bounding box center [867, 592] width 1218 height 17
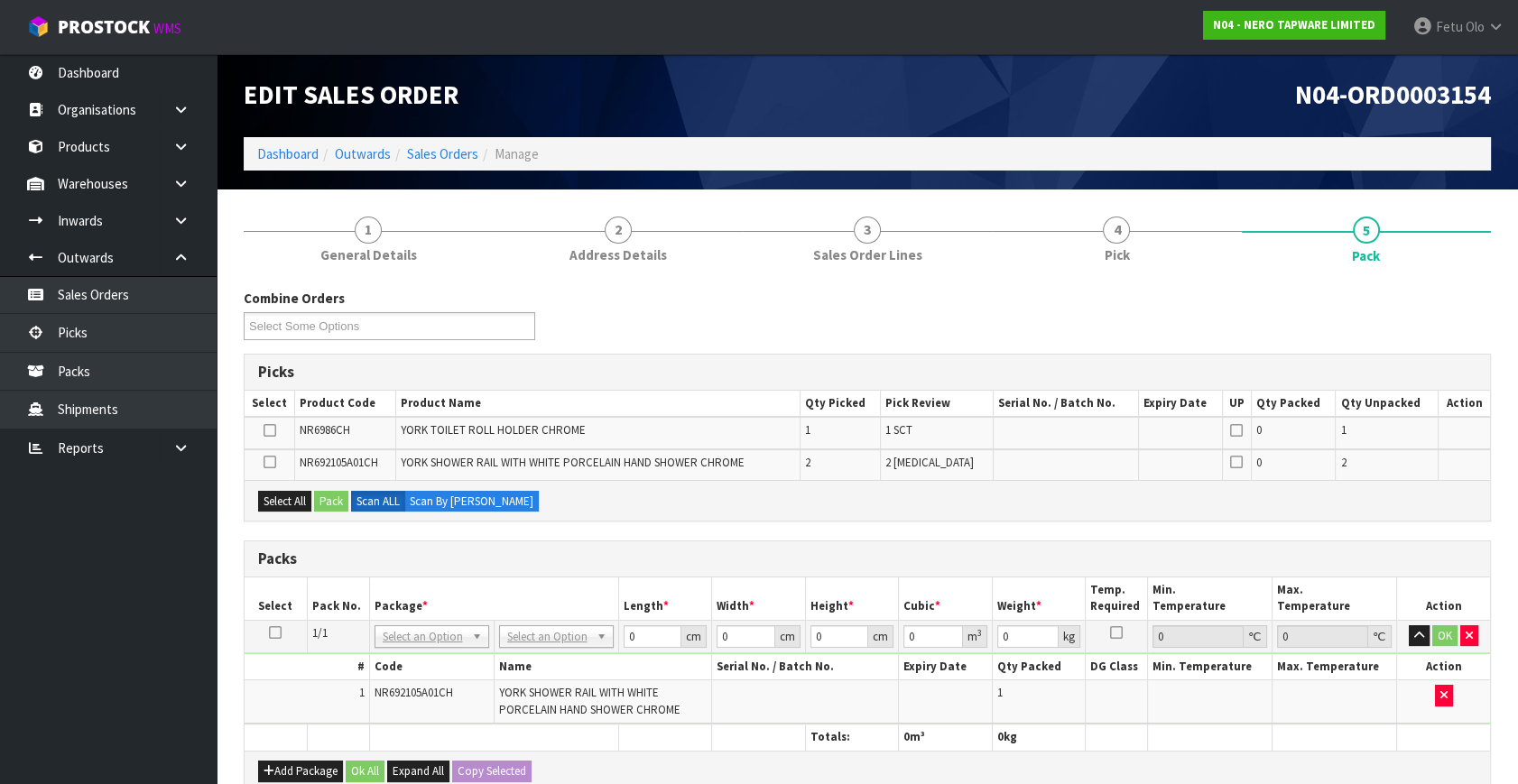
drag, startPoint x: 275, startPoint y: 631, endPoint x: 3, endPoint y: 714, distance: 284.4
click at [266, 630] on td at bounding box center [276, 636] width 62 height 32
click at [276, 633] on icon at bounding box center [275, 633] width 13 height 1
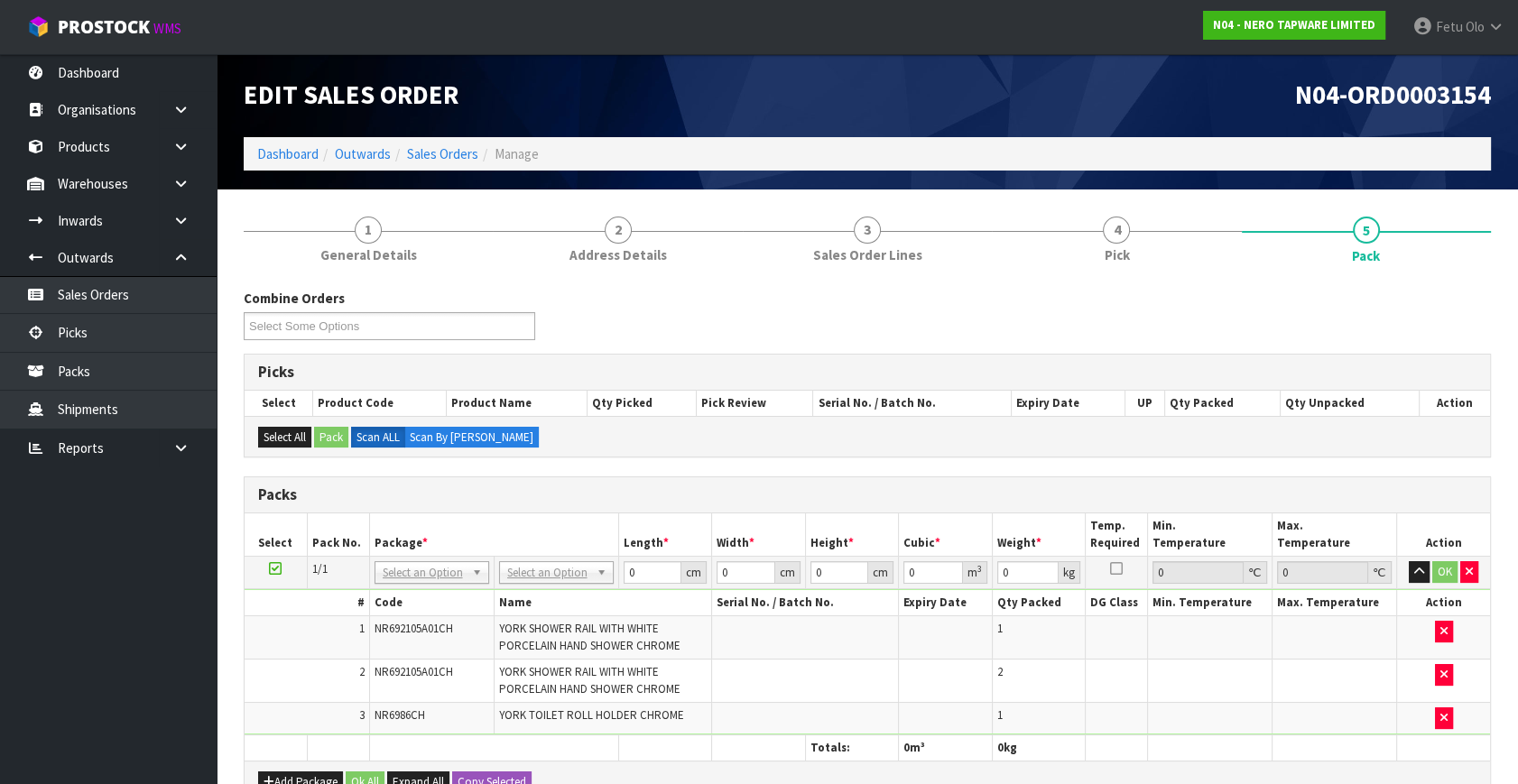
drag, startPoint x: 436, startPoint y: 572, endPoint x: 425, endPoint y: 593, distance: 23.7
click at [424, 592] on input "text" at bounding box center [431, 596] width 106 height 22
type input "011"
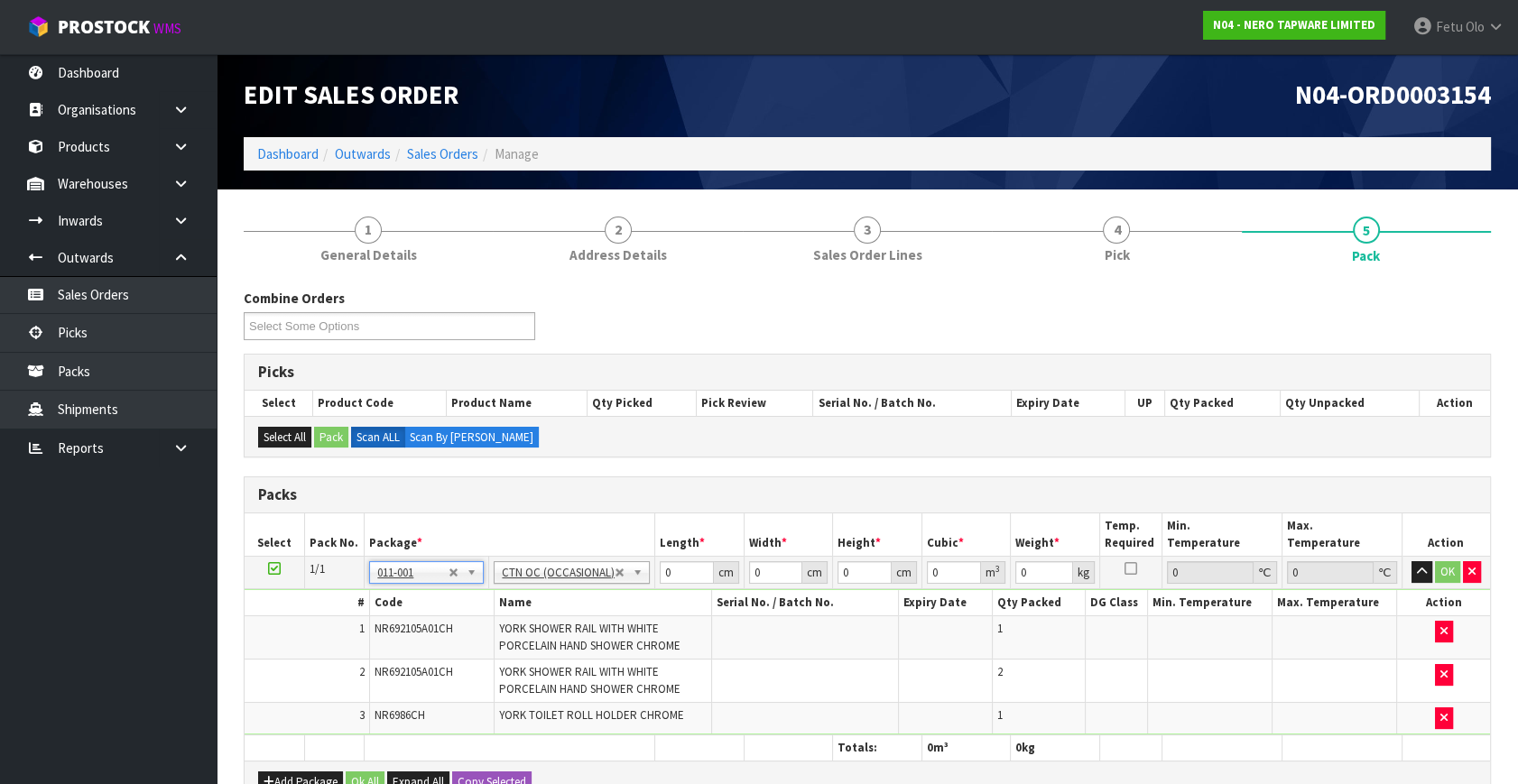
type input "6.3"
drag, startPoint x: 665, startPoint y: 574, endPoint x: 588, endPoint y: 603, distance: 82.3
click at [588, 603] on tbody "1/1 NONE 007-001 007-002 007-004 007-009 007-013 007-014 007-015 007-017 007-01…" at bounding box center [867, 646] width 1245 height 179
type input "76"
type input "30"
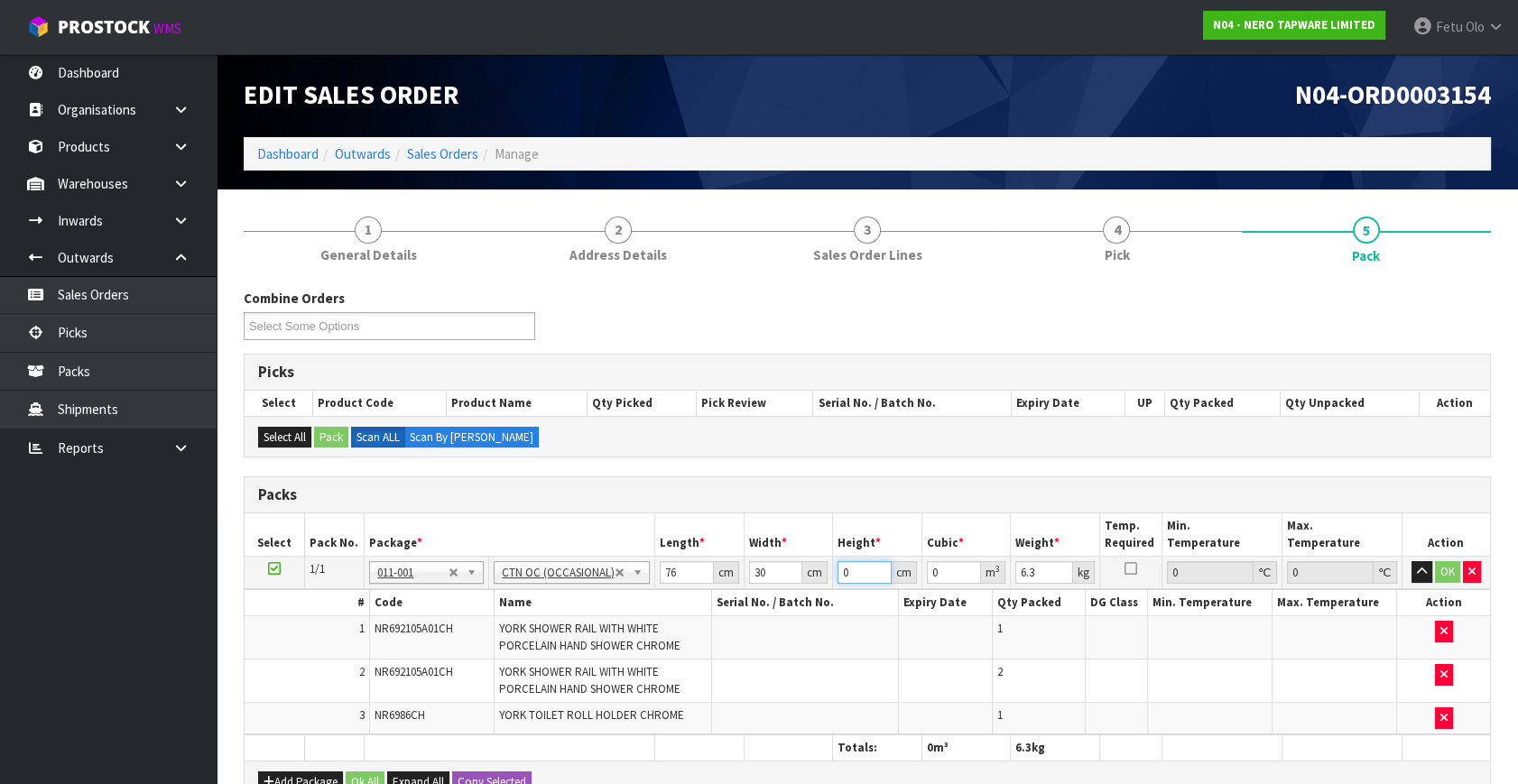
type input "2"
type input "0.00456"
type input "24"
type input "0.05472"
type input "24"
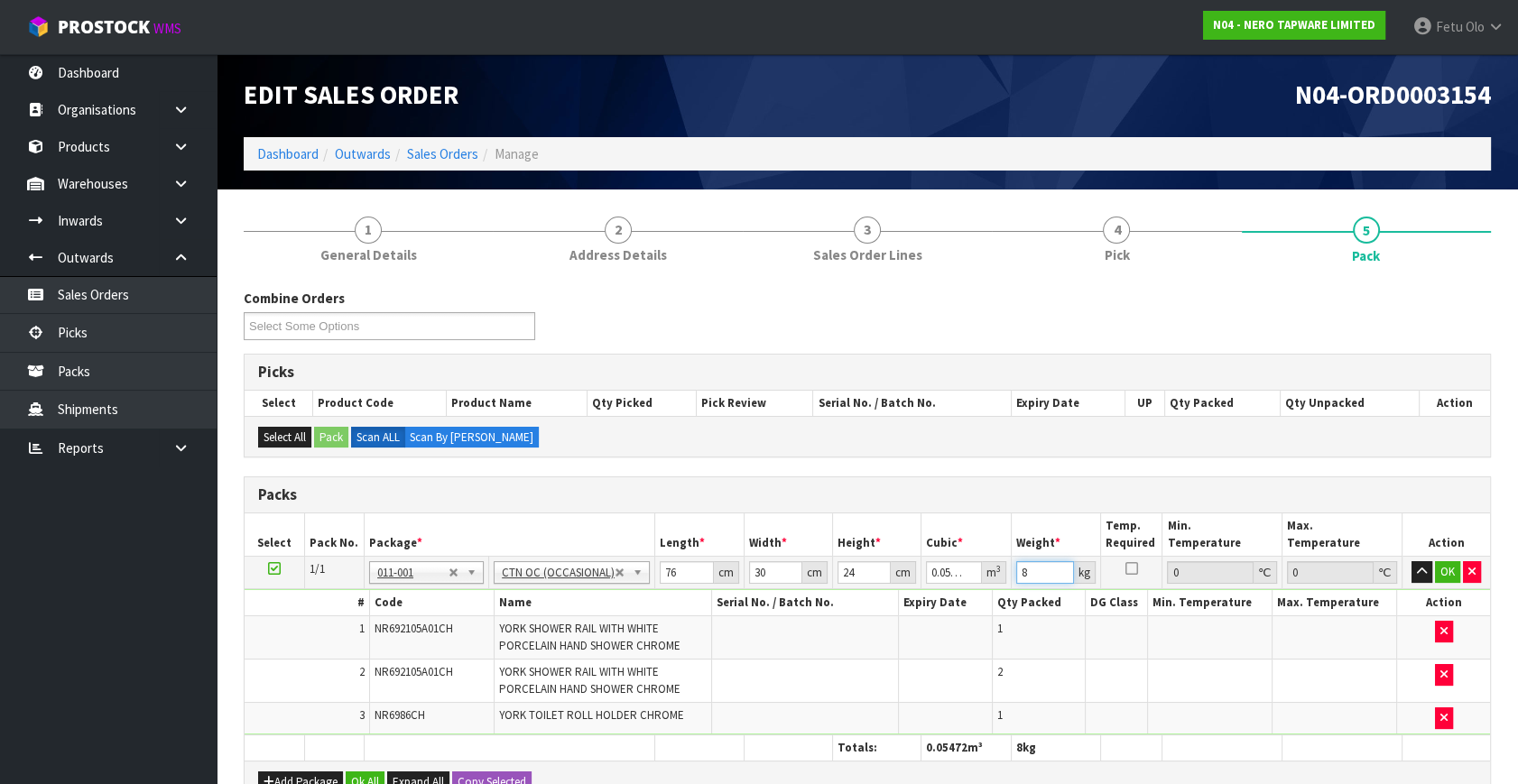
type input "8"
click button "OK" at bounding box center [1448, 572] width 25 height 21
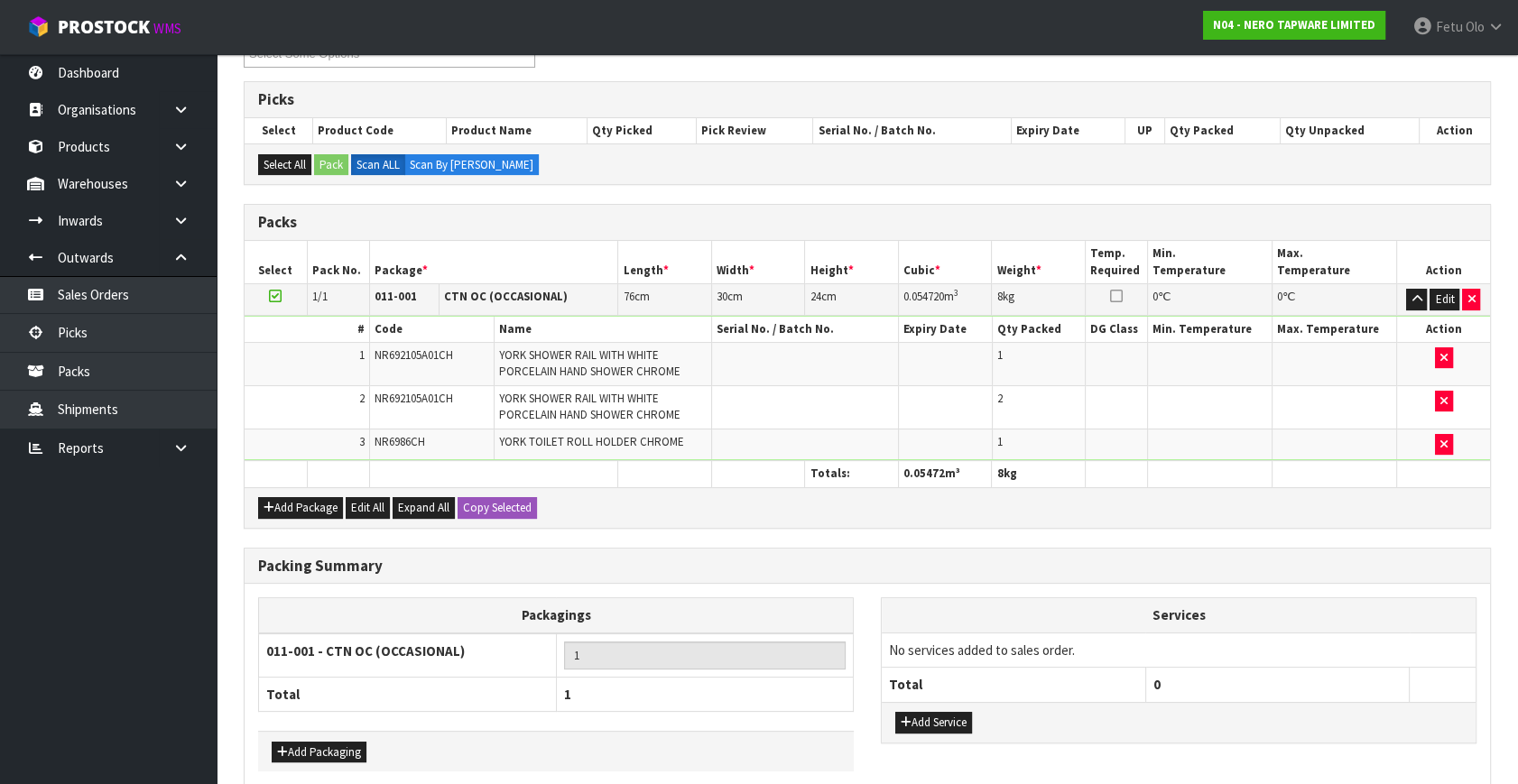
scroll to position [354, 0]
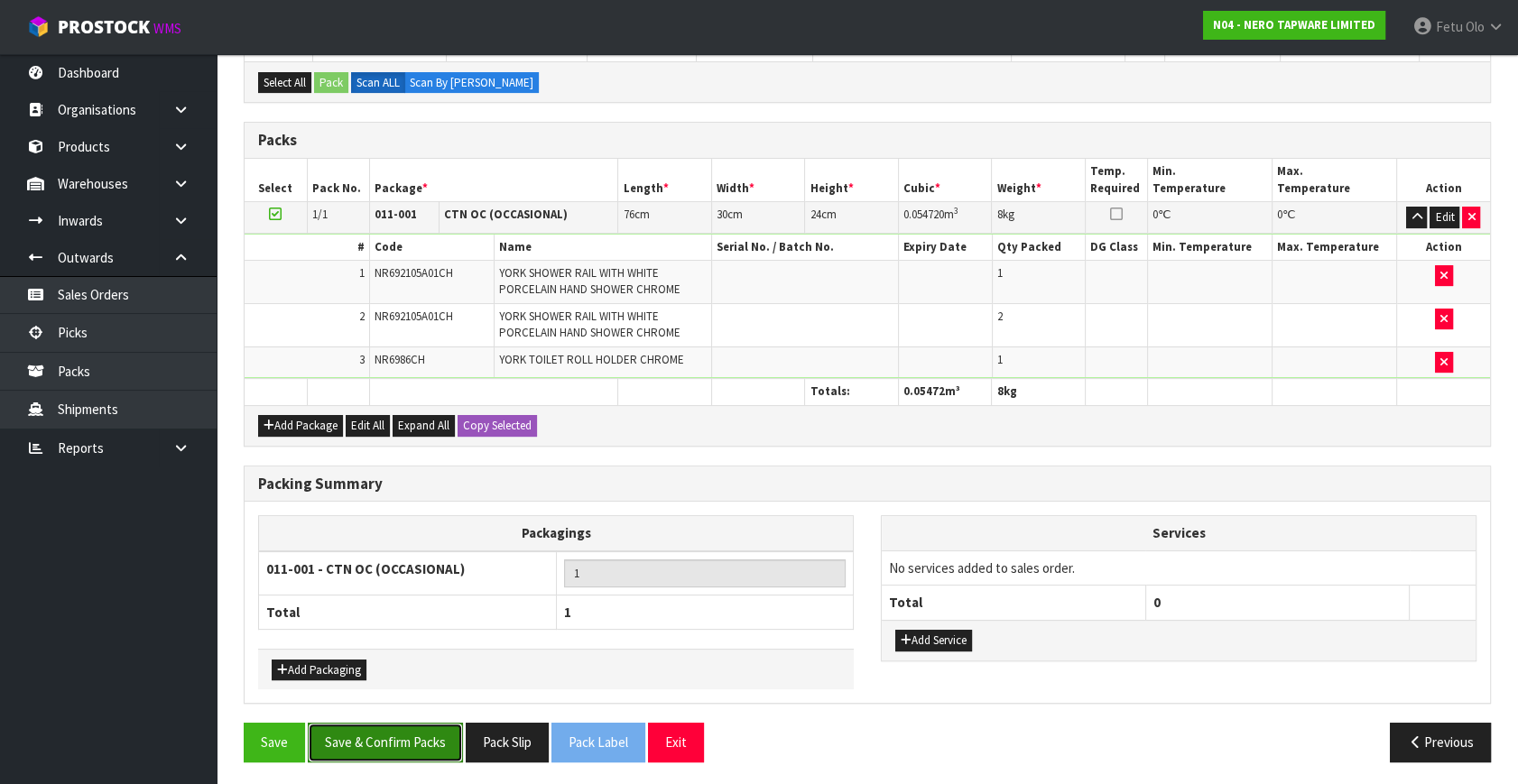
click at [397, 737] on button "Save & Confirm Packs" at bounding box center [385, 742] width 155 height 39
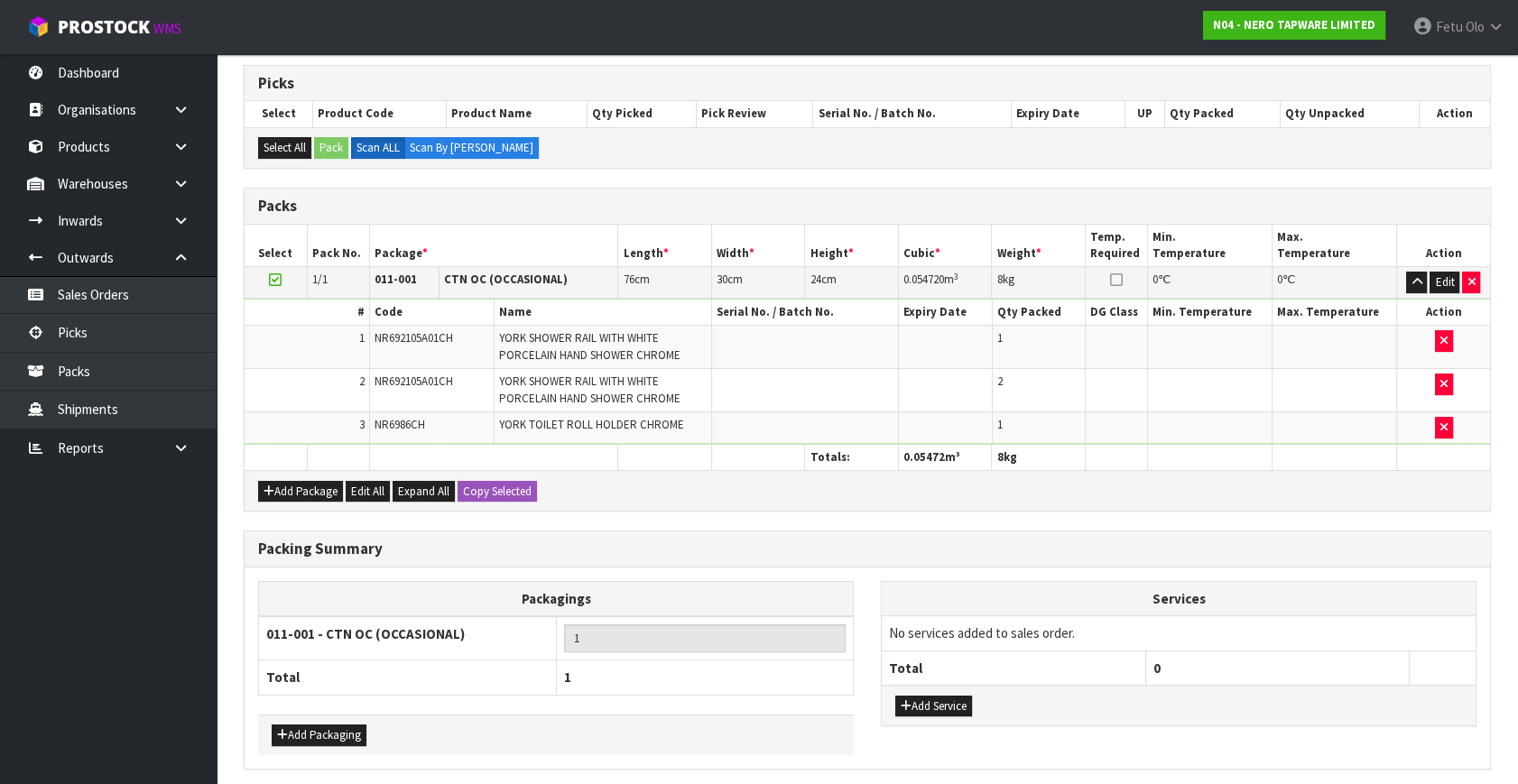
scroll to position [0, 0]
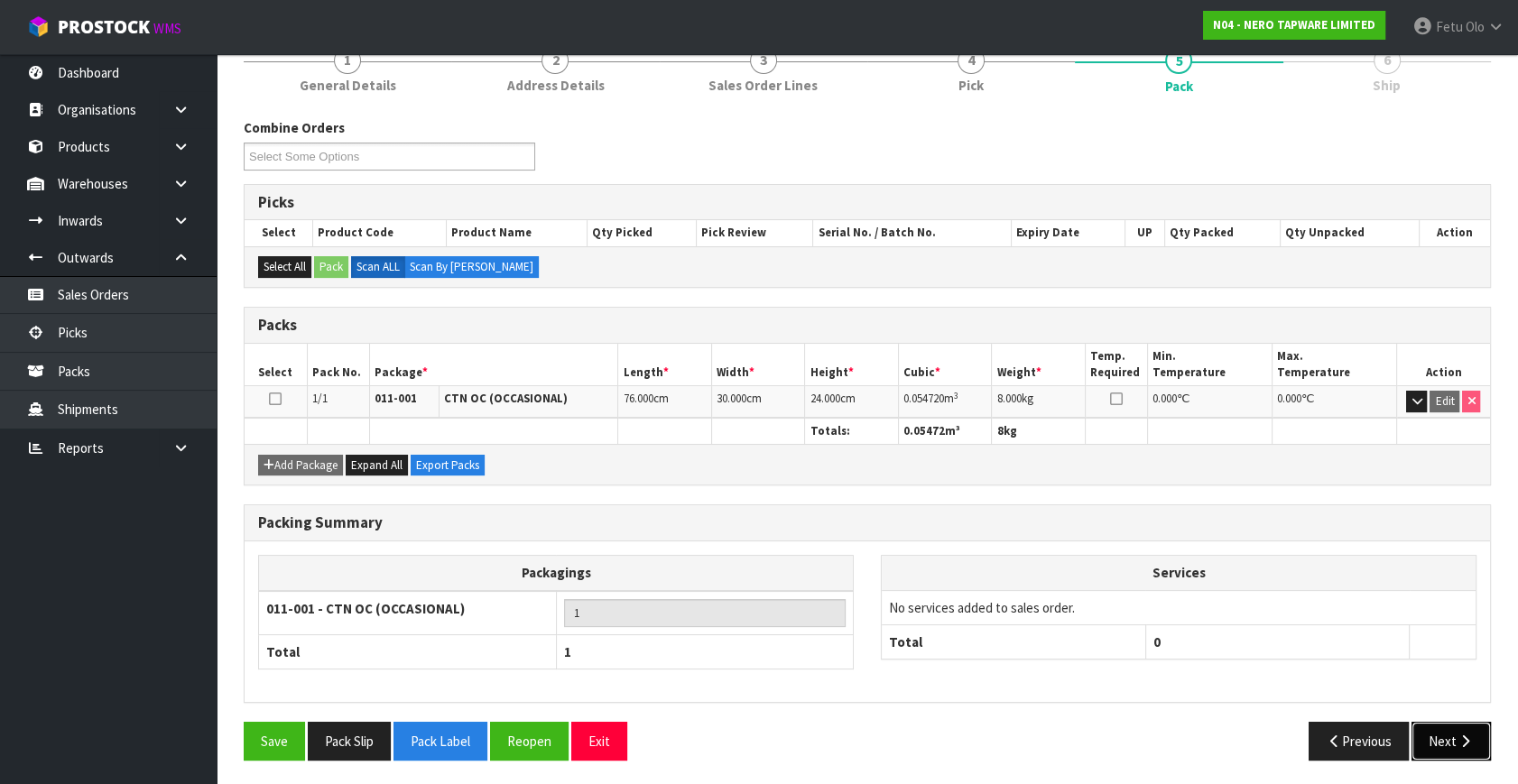
click at [1438, 740] on button "Next" at bounding box center [1451, 741] width 80 height 39
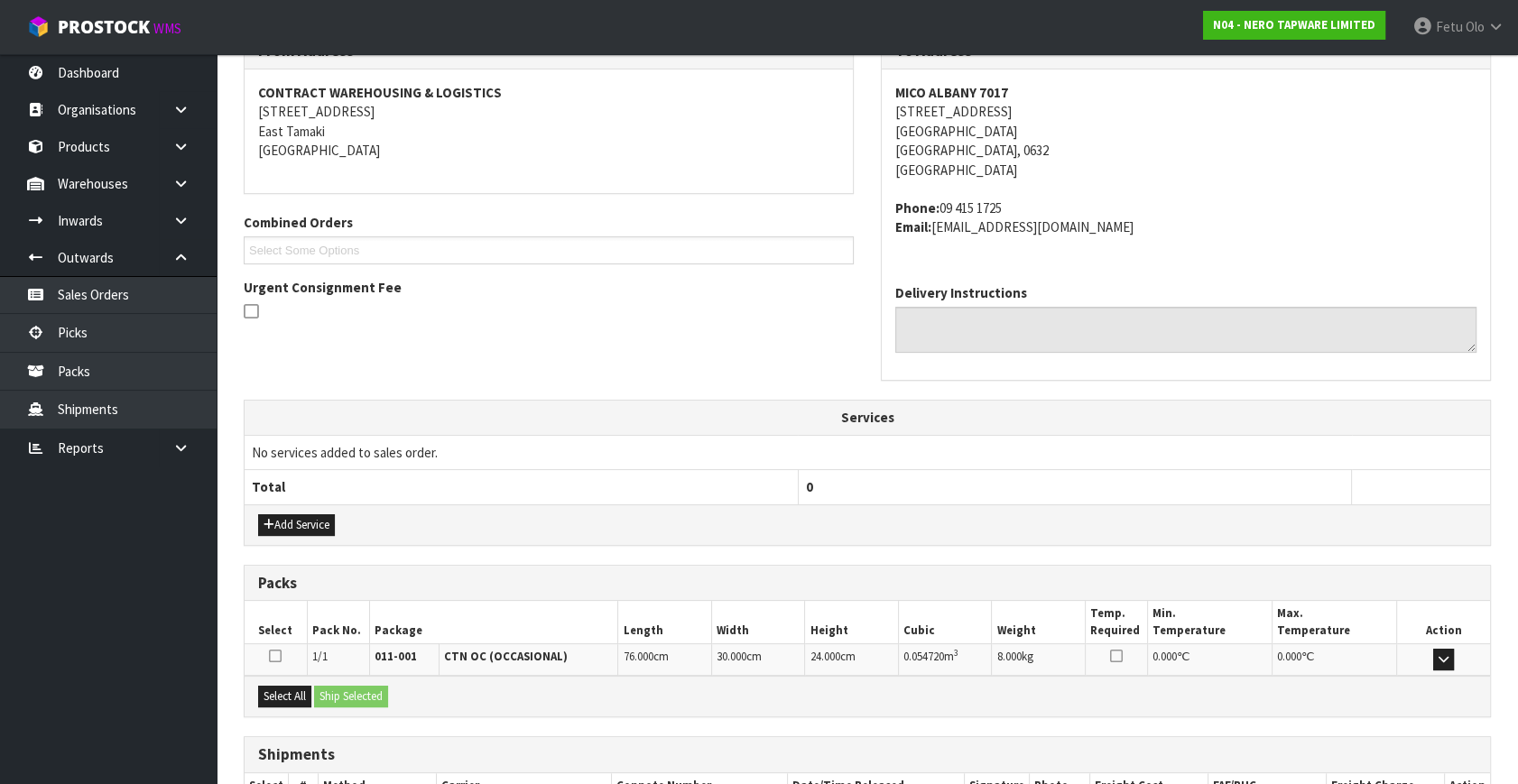
scroll to position [444, 0]
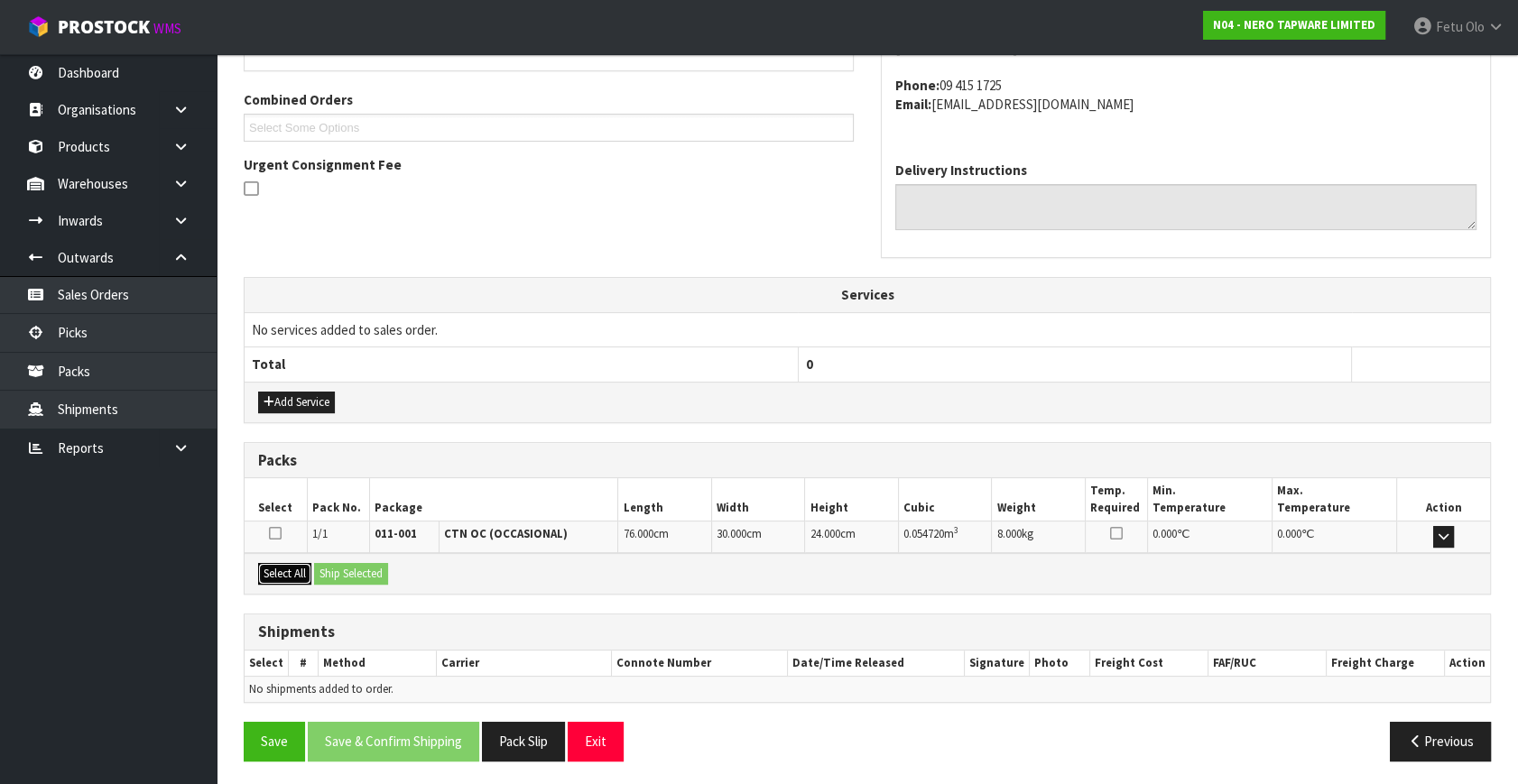
click at [284, 573] on button "Select All" at bounding box center [284, 573] width 53 height 21
click at [361, 572] on button "Ship Selected" at bounding box center [351, 573] width 74 height 21
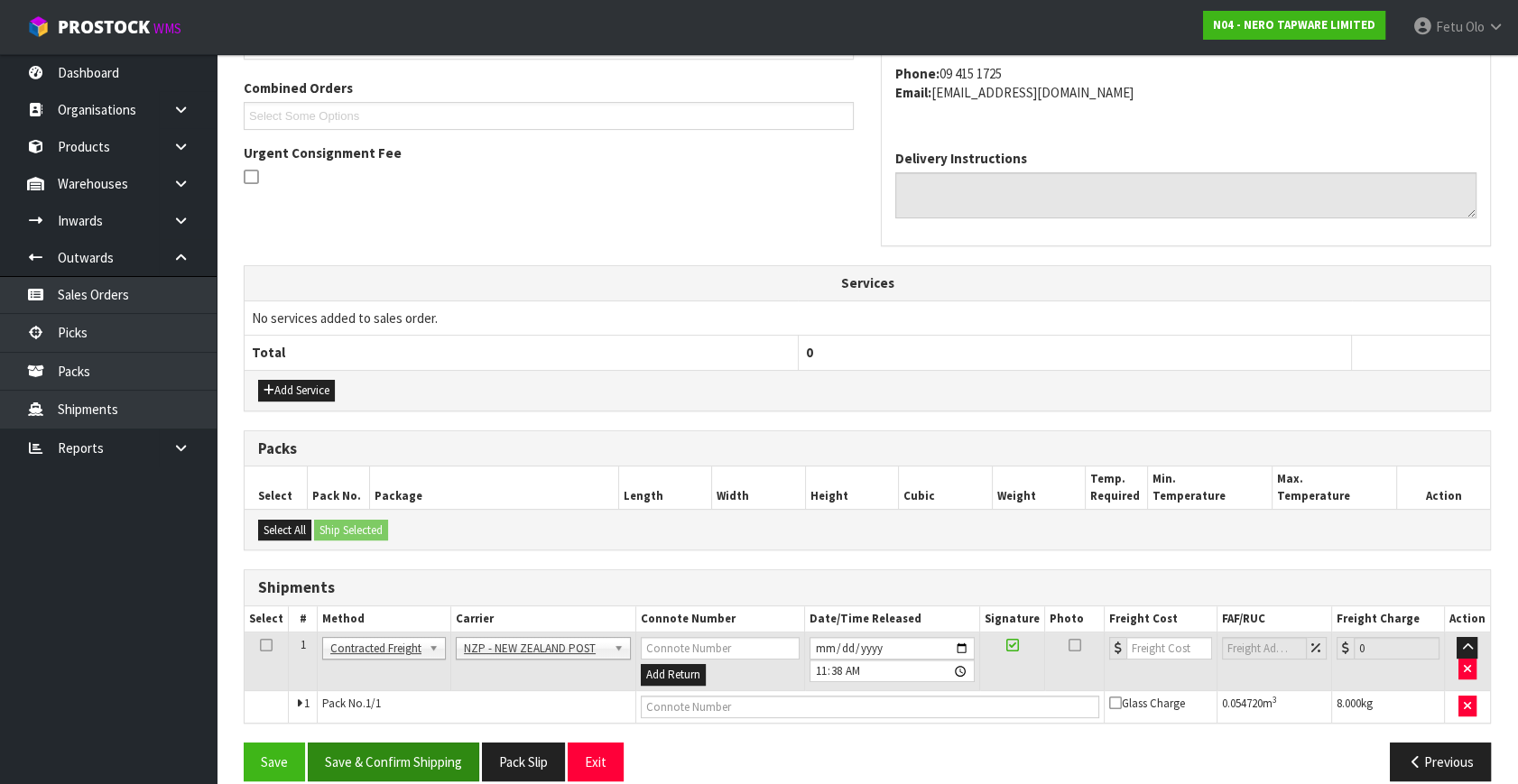
scroll to position [476, 0]
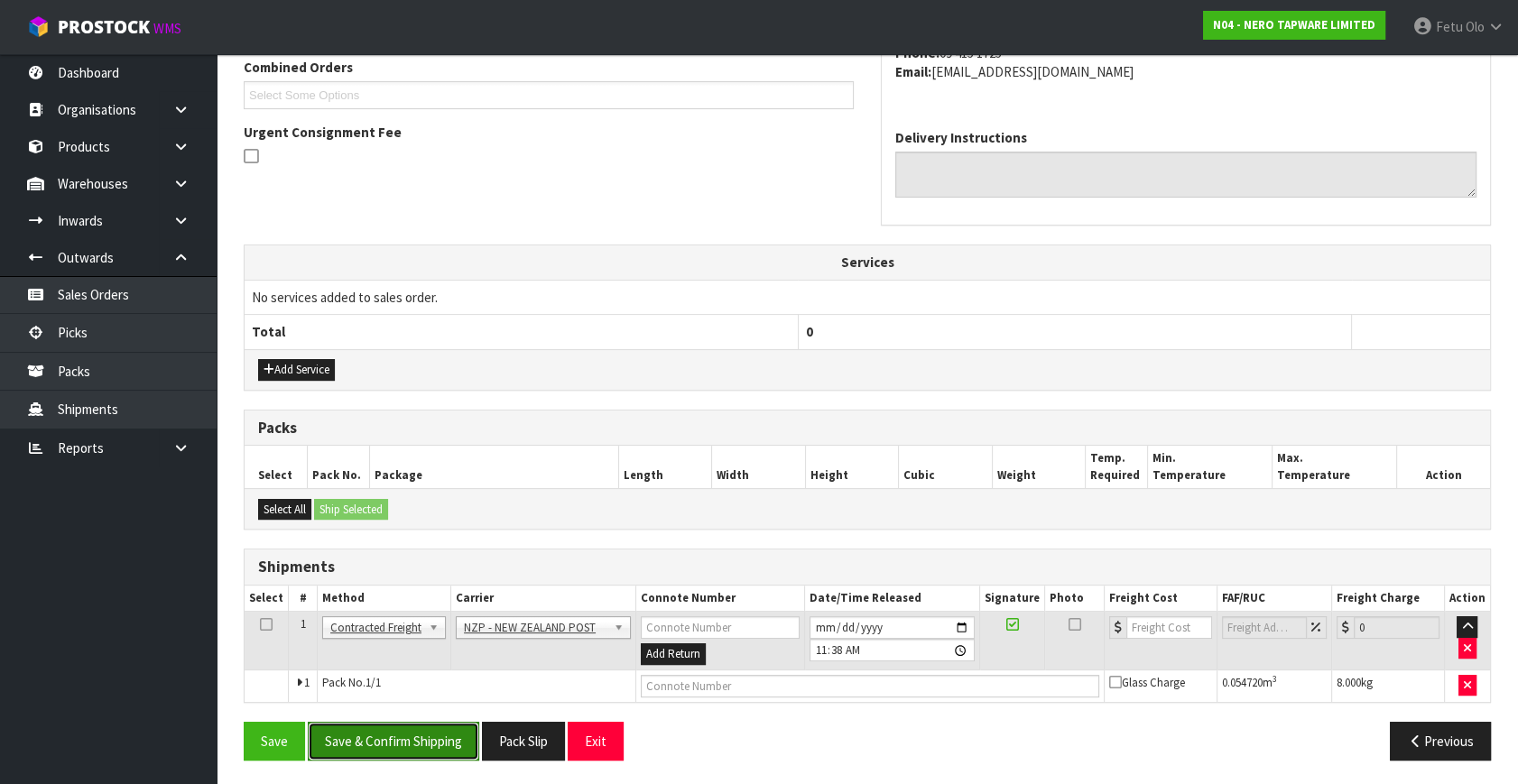
click at [408, 740] on button "Save & Confirm Shipping" at bounding box center [393, 741] width 172 height 39
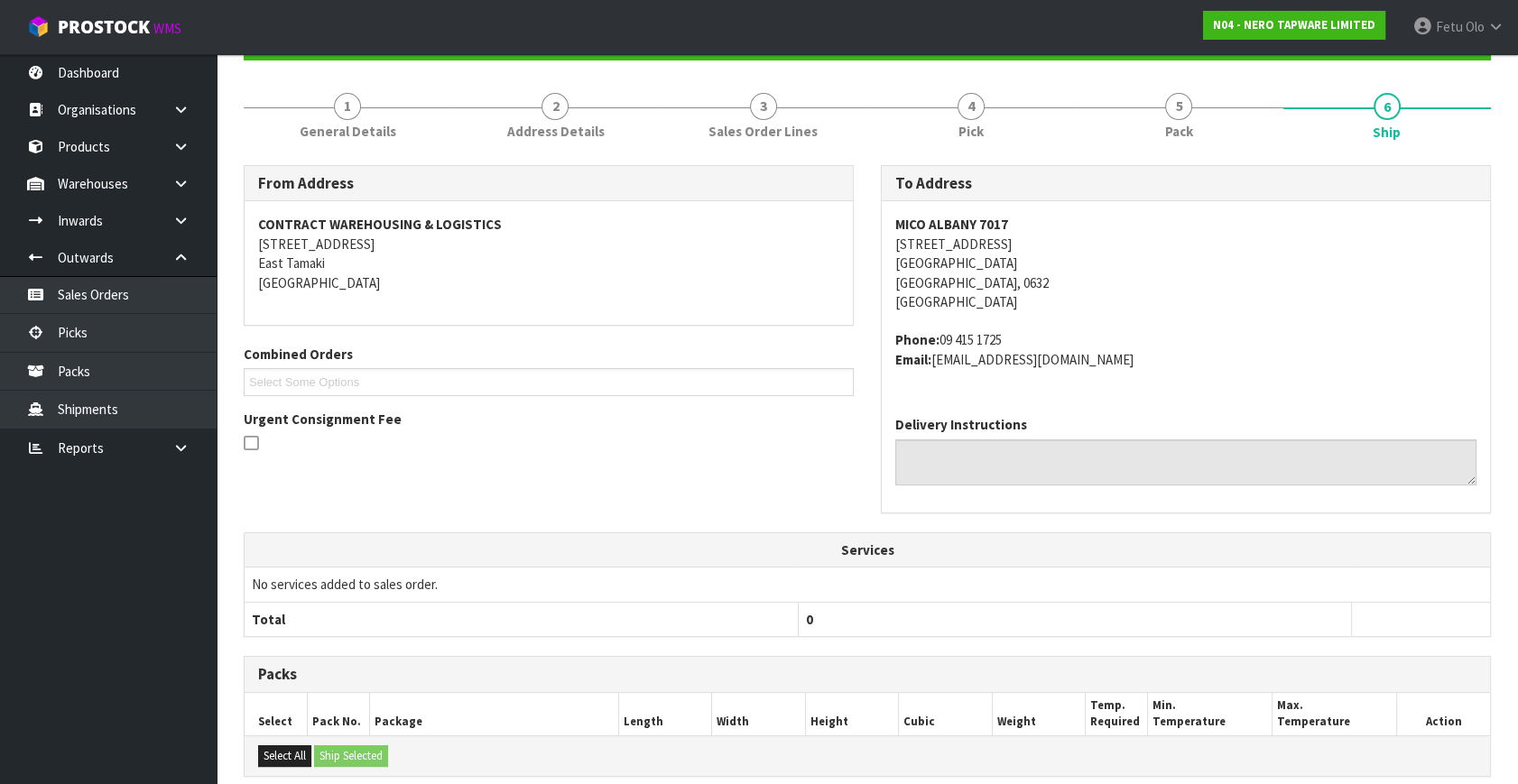
scroll to position [451, 0]
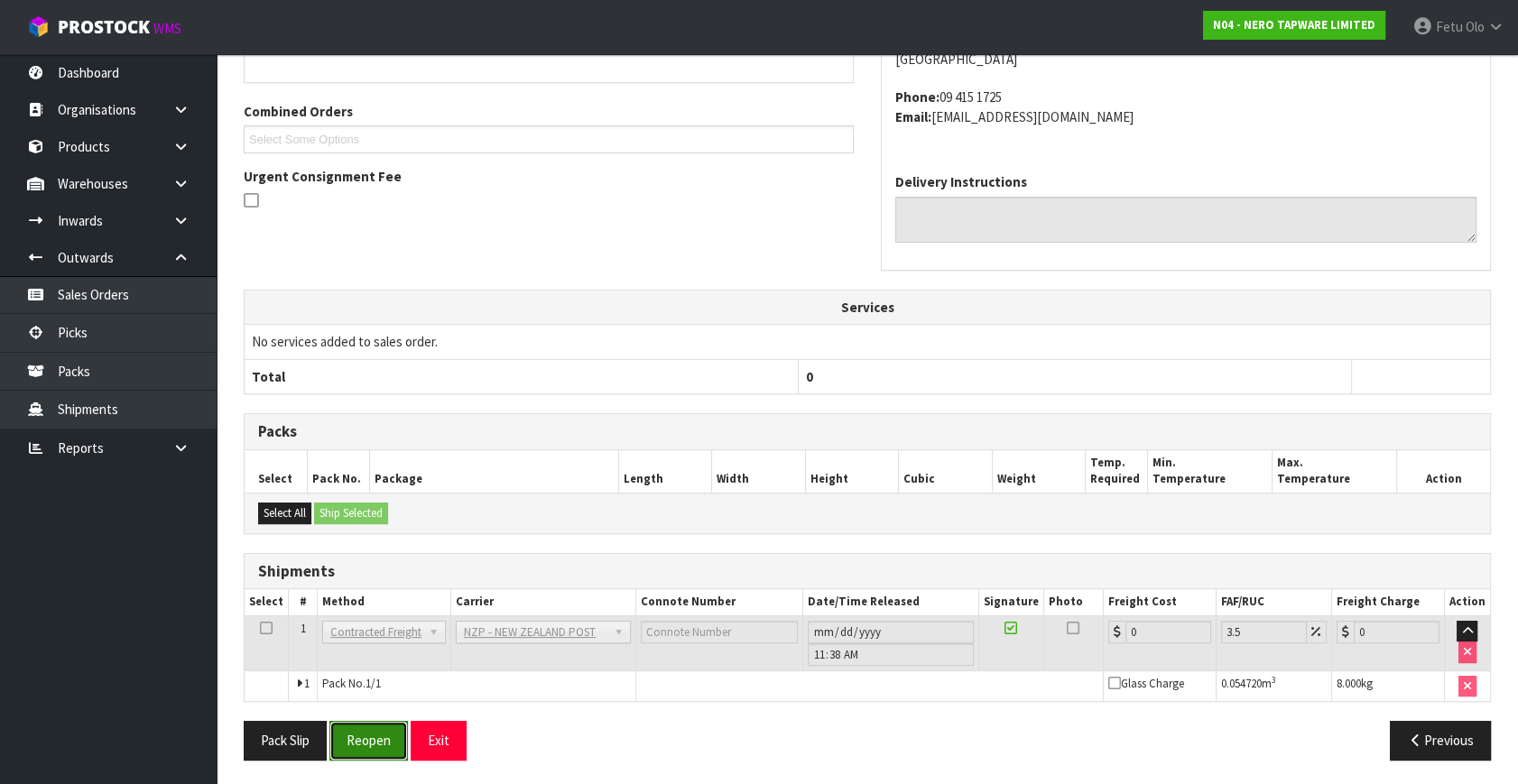
click at [380, 732] on button "Reopen" at bounding box center [368, 740] width 79 height 39
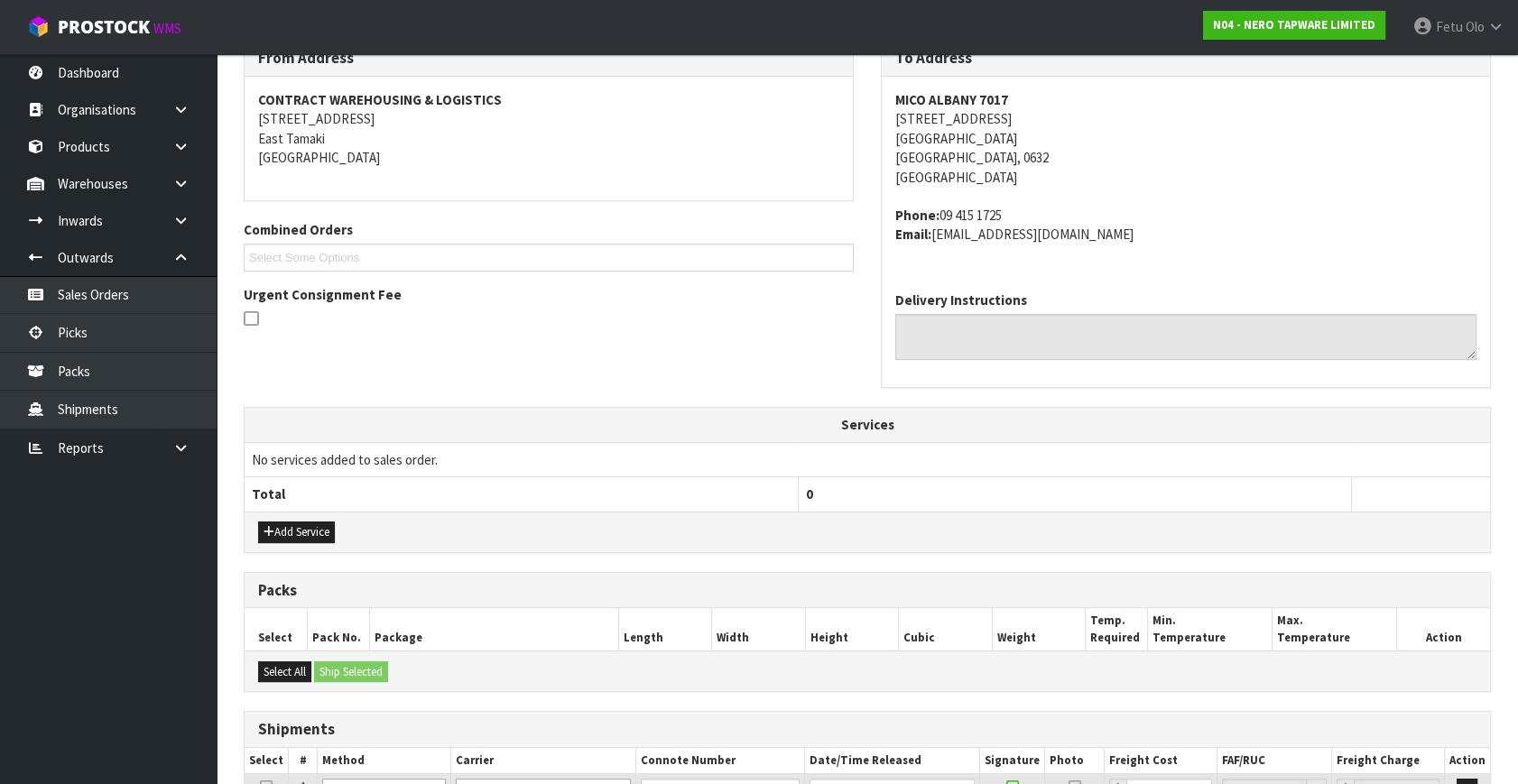
scroll to position [476, 0]
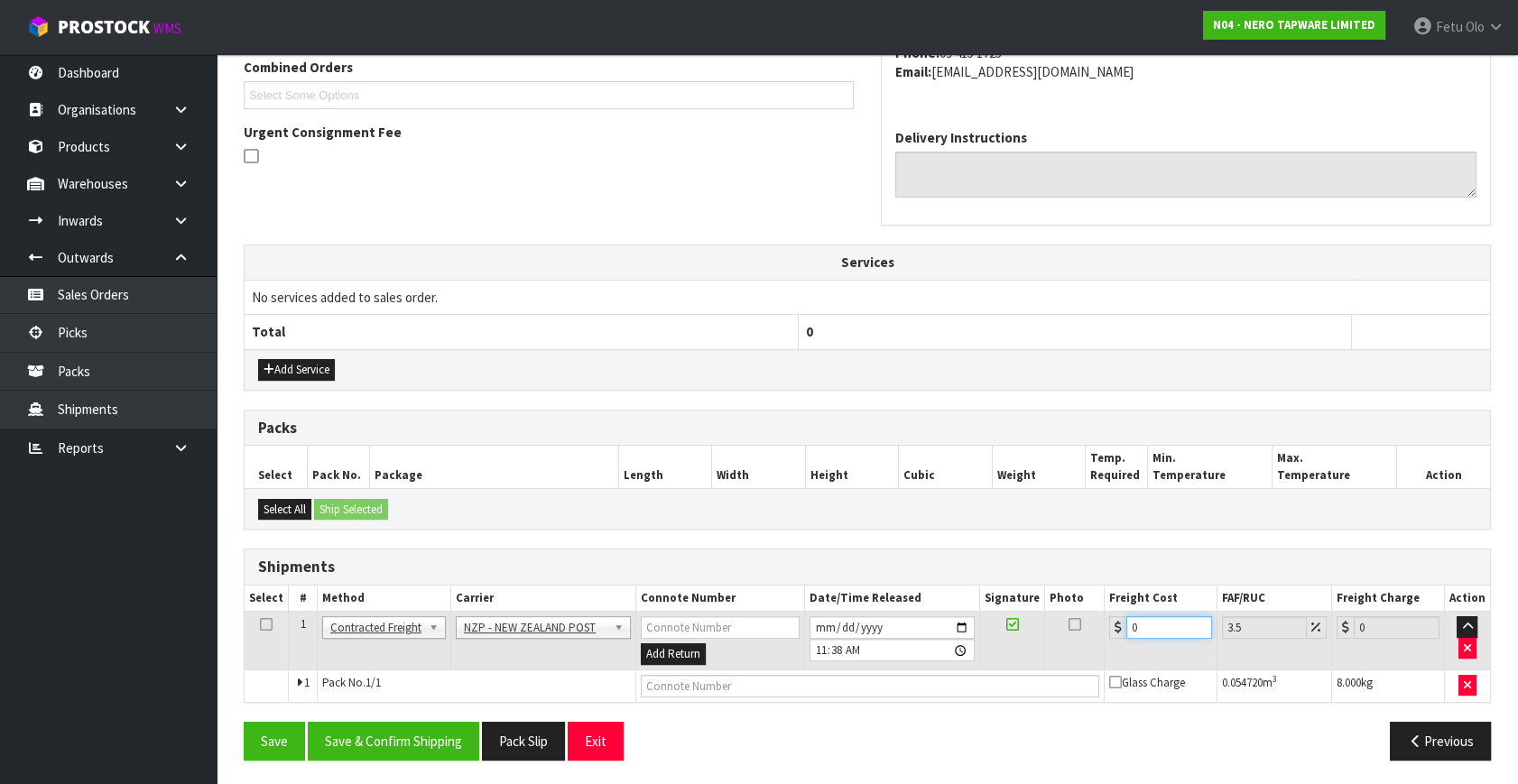
click at [1015, 658] on tr "1 Client Local Pickup Customer Local Pickup Company Freight Contracted Freight …" at bounding box center [867, 641] width 1245 height 58
type input "1"
type input "1.03"
type input "13"
type input "13.45"
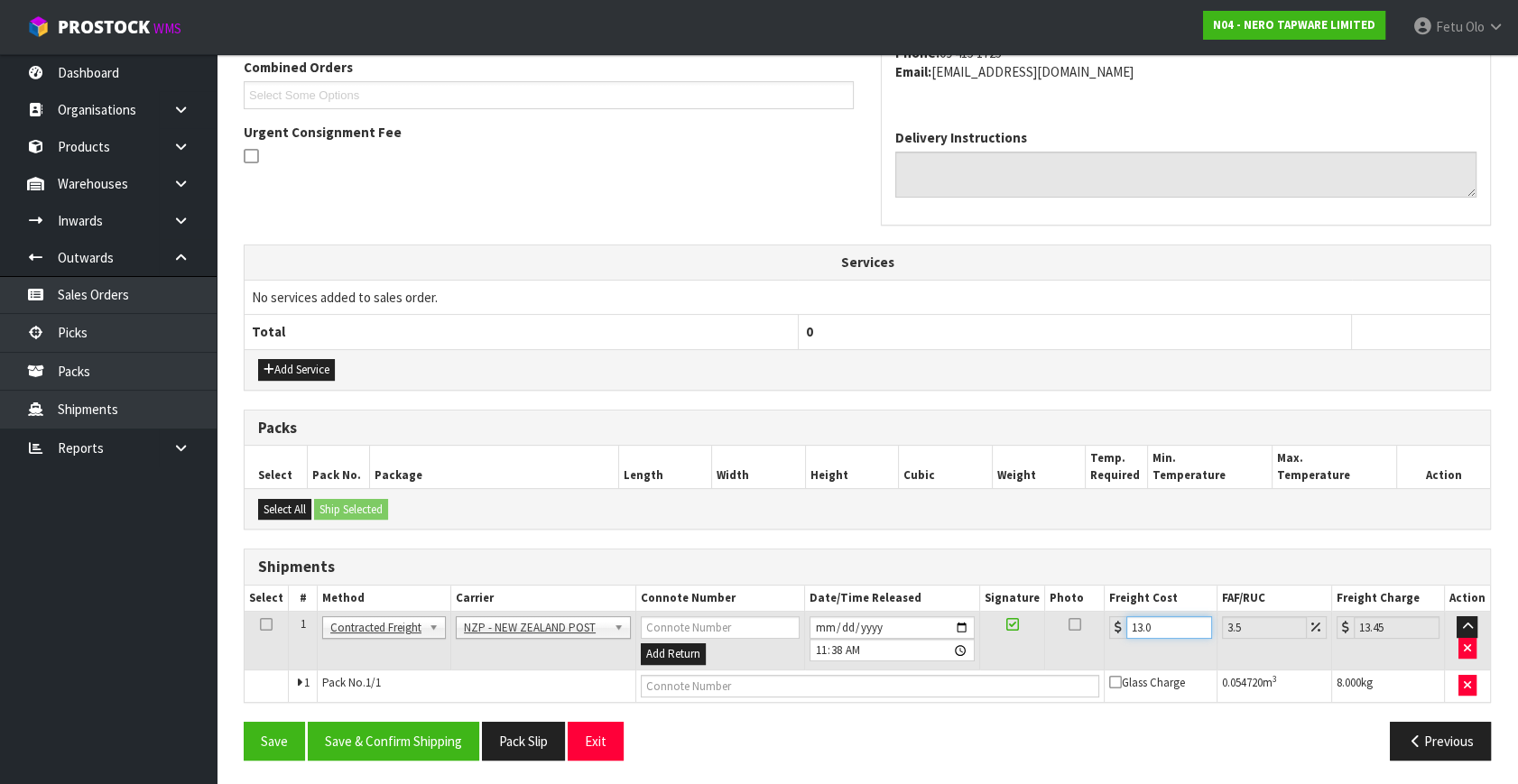
type input "13.04"
type input "13.5"
type input "13.04"
click at [403, 738] on button "Save & Confirm Shipping" at bounding box center [393, 741] width 172 height 39
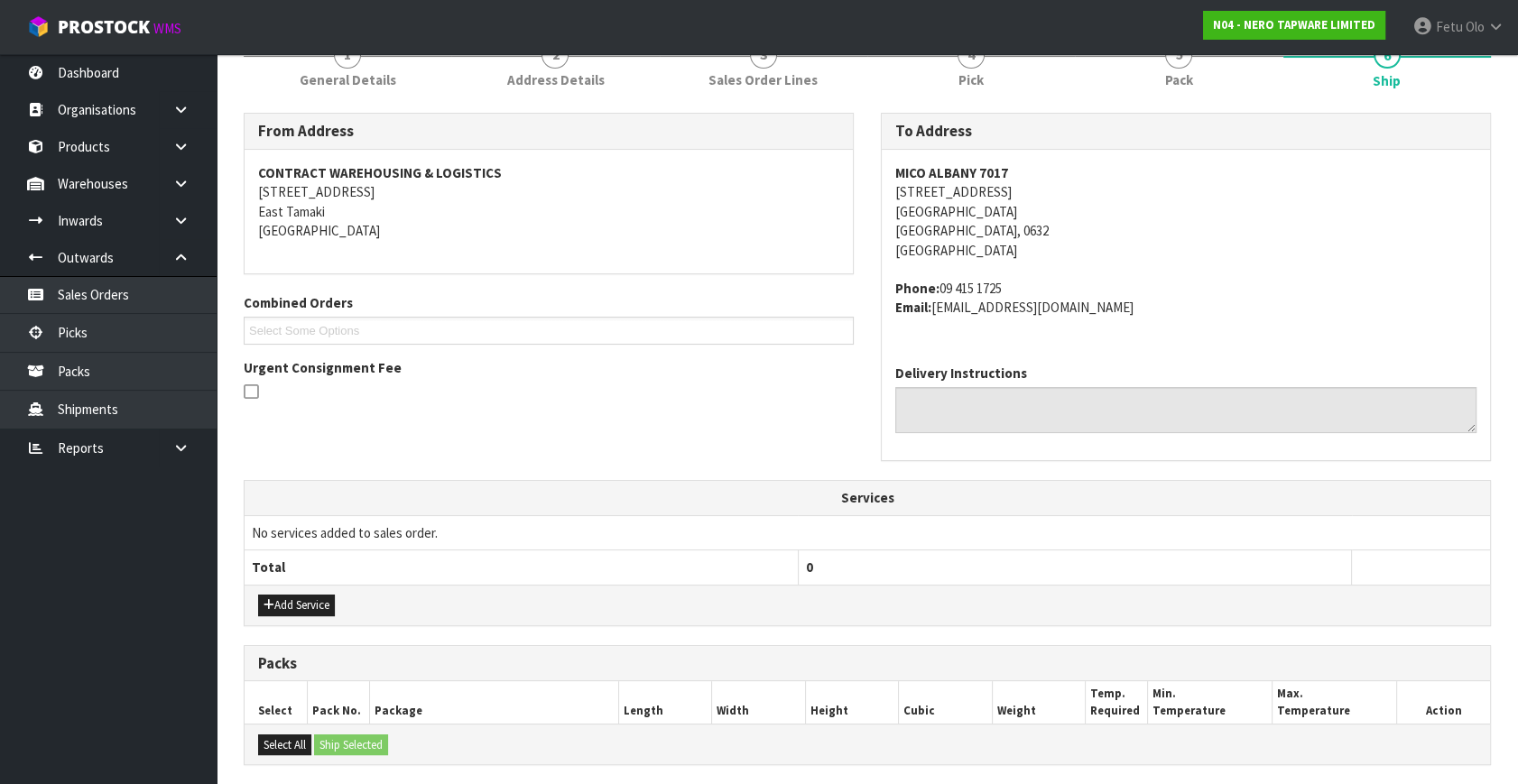
scroll to position [432, 0]
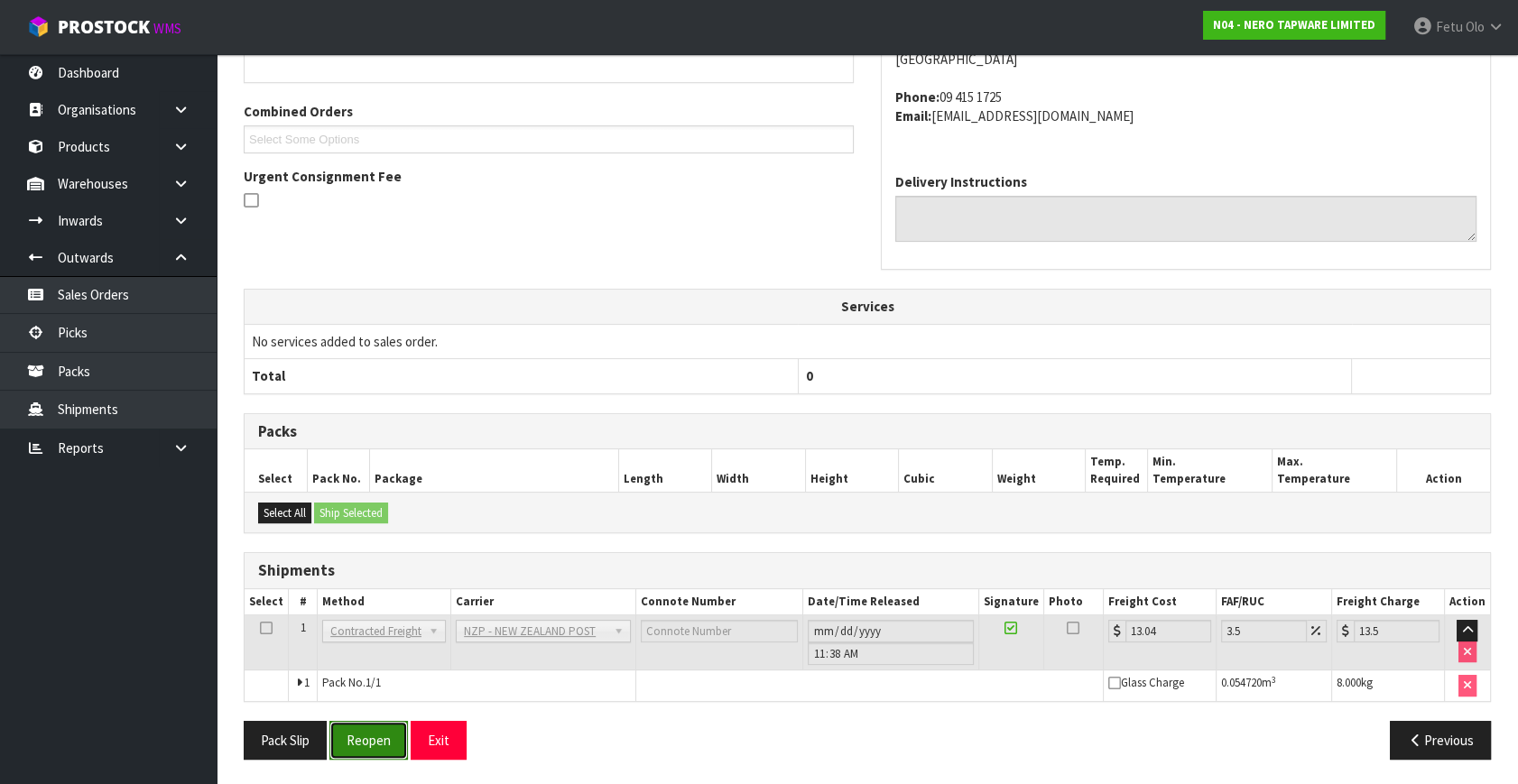
click at [377, 723] on button "Reopen" at bounding box center [368, 740] width 79 height 39
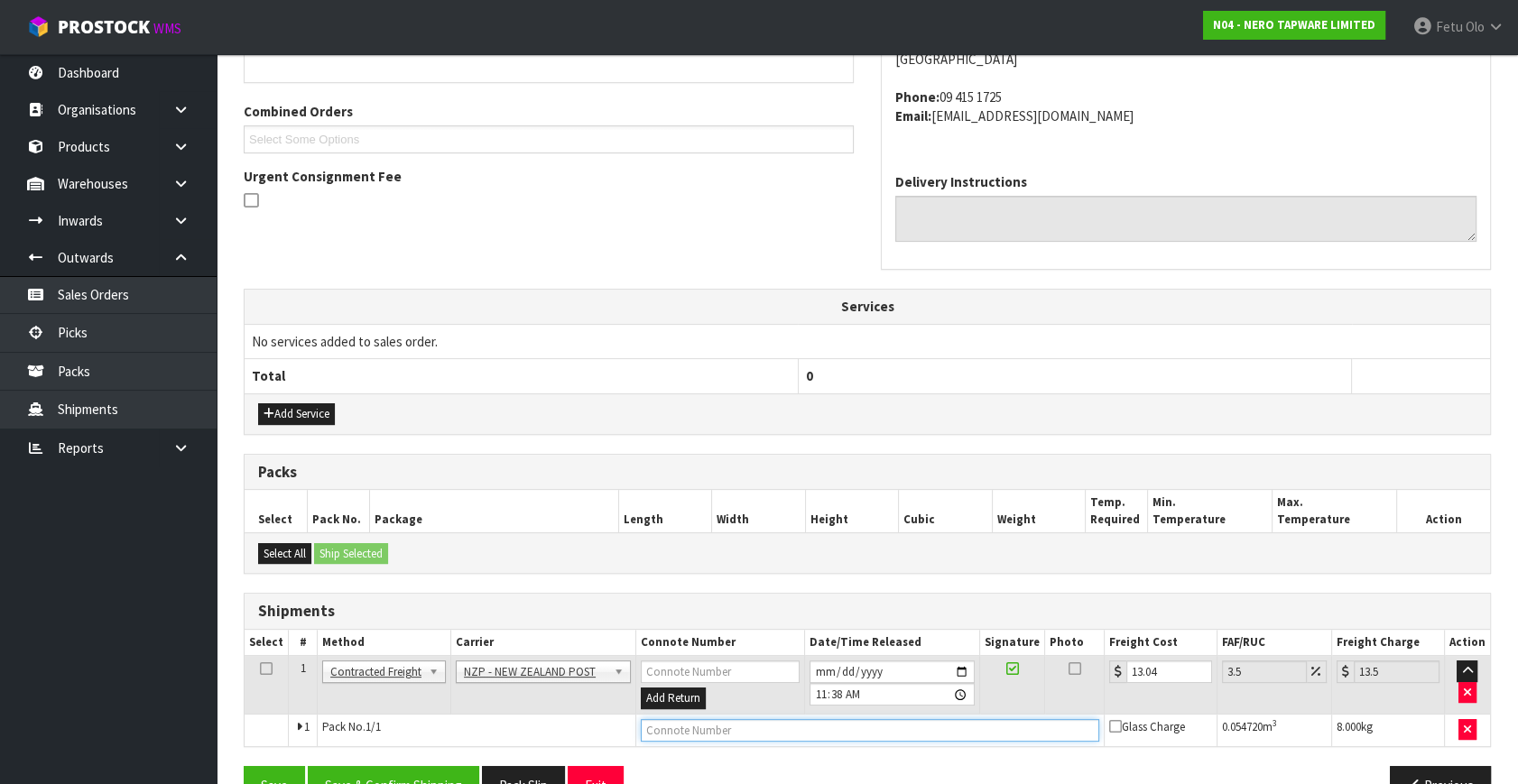
click at [851, 729] on input "text" at bounding box center [870, 730] width 458 height 22
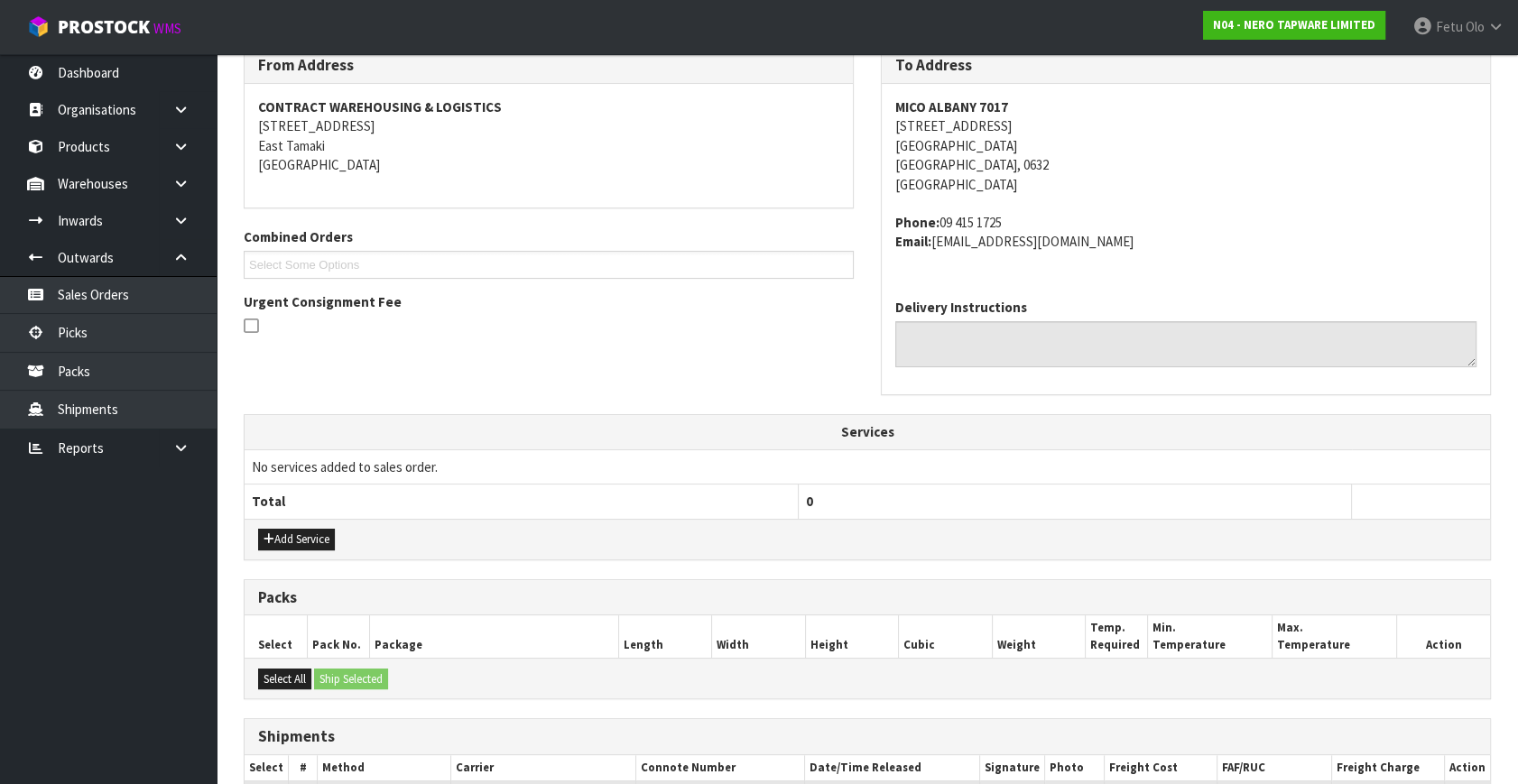
scroll to position [476, 0]
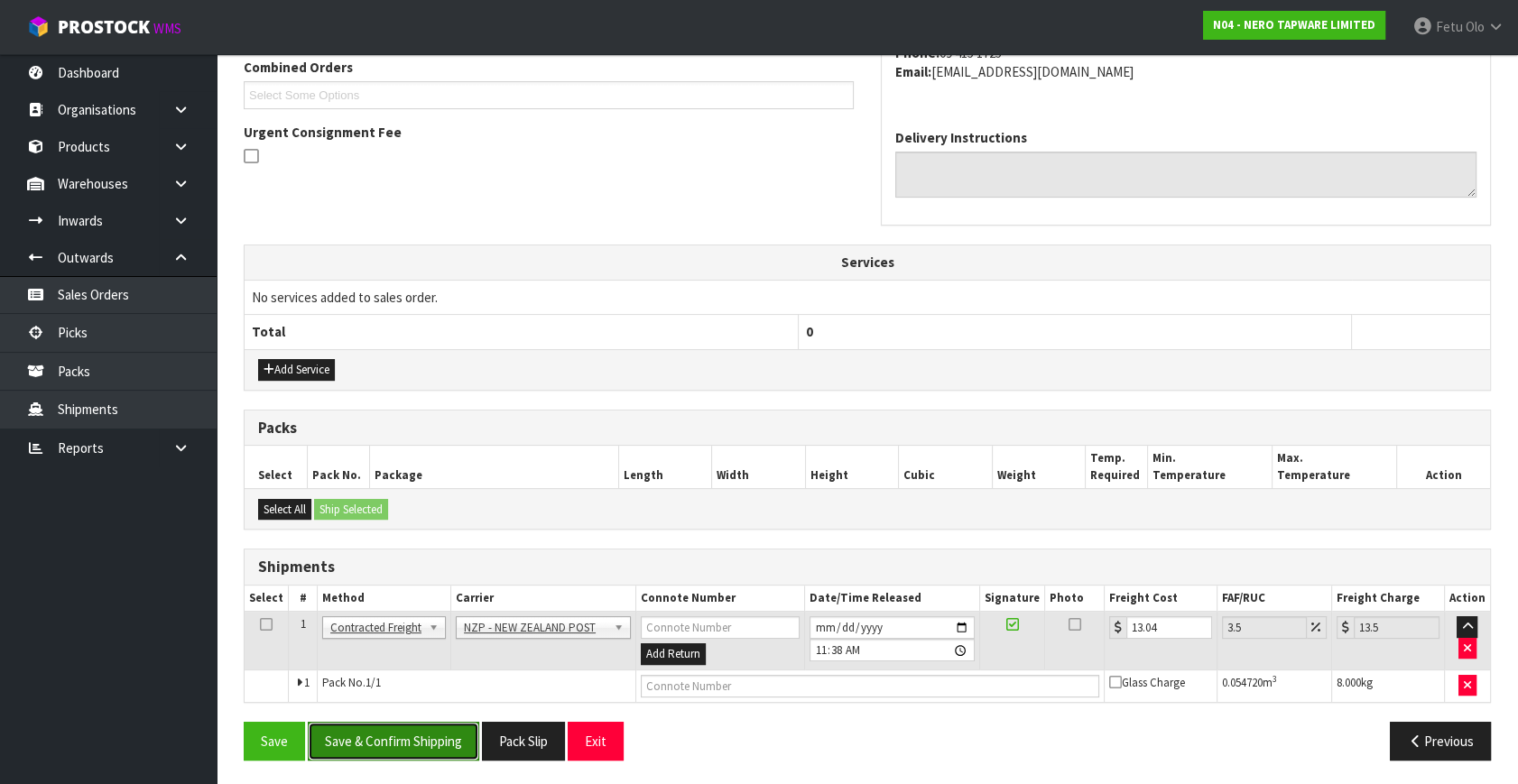
click at [397, 733] on button "Save & Confirm Shipping" at bounding box center [393, 741] width 172 height 39
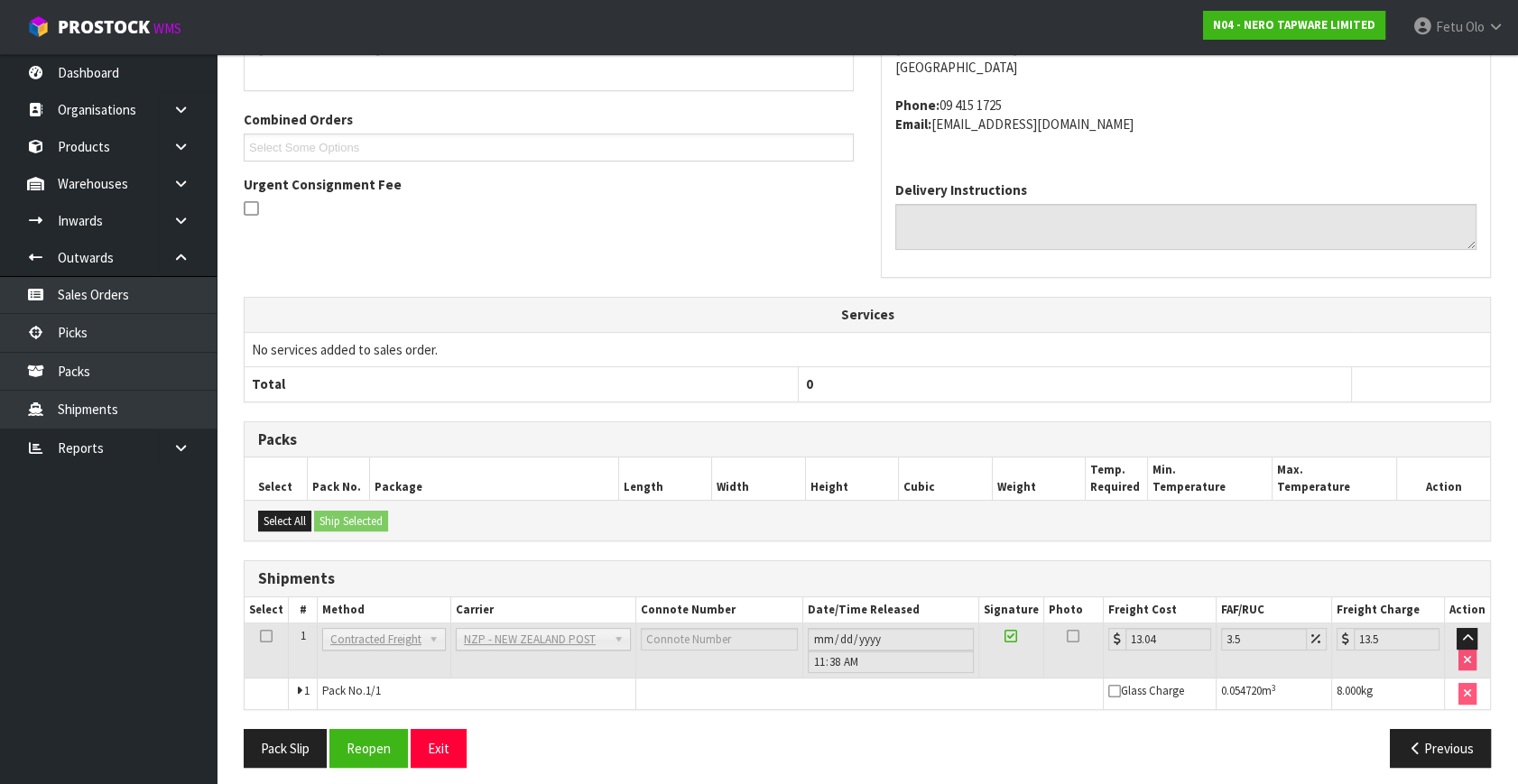
scroll to position [432, 0]
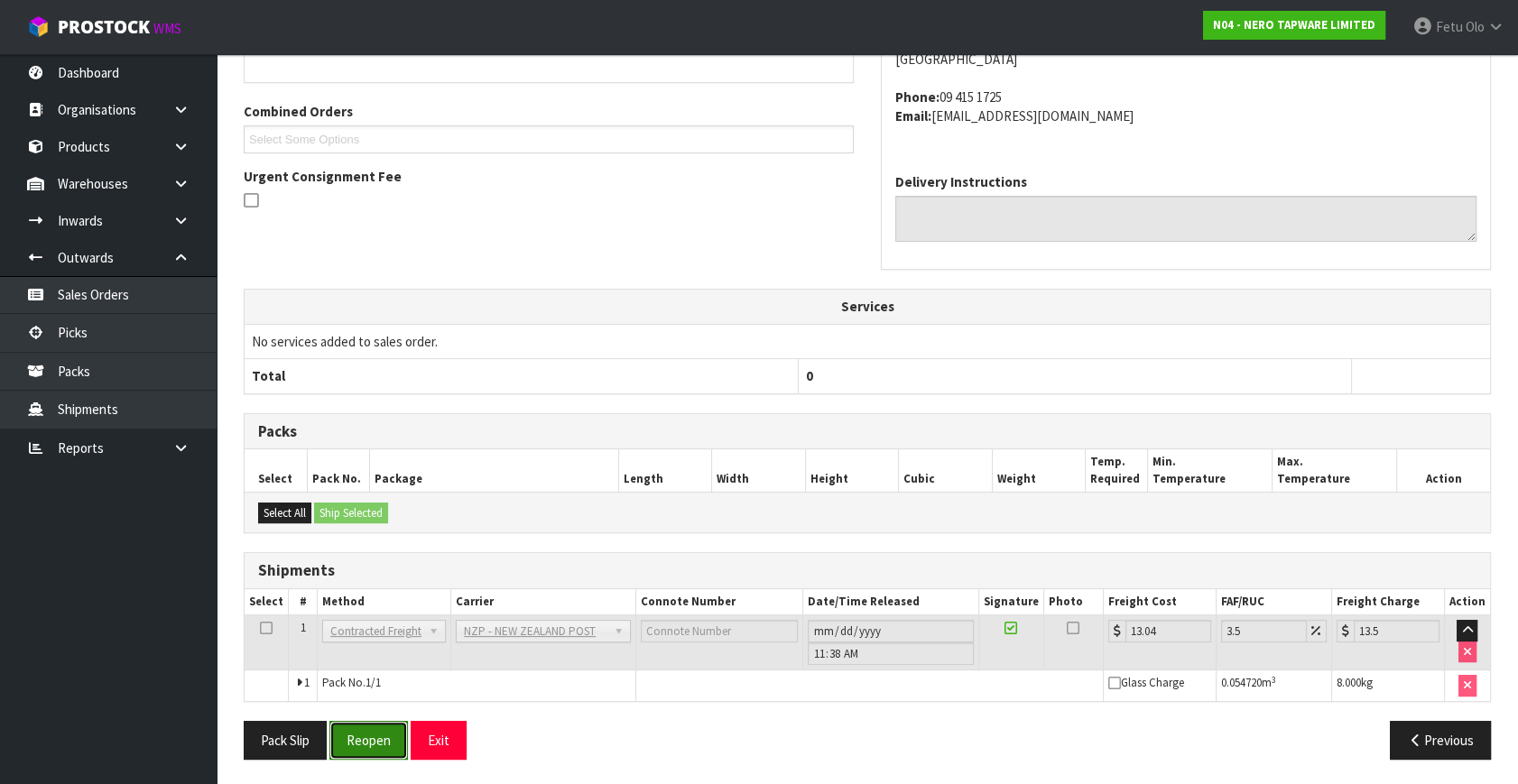
click at [379, 730] on button "Reopen" at bounding box center [368, 740] width 79 height 39
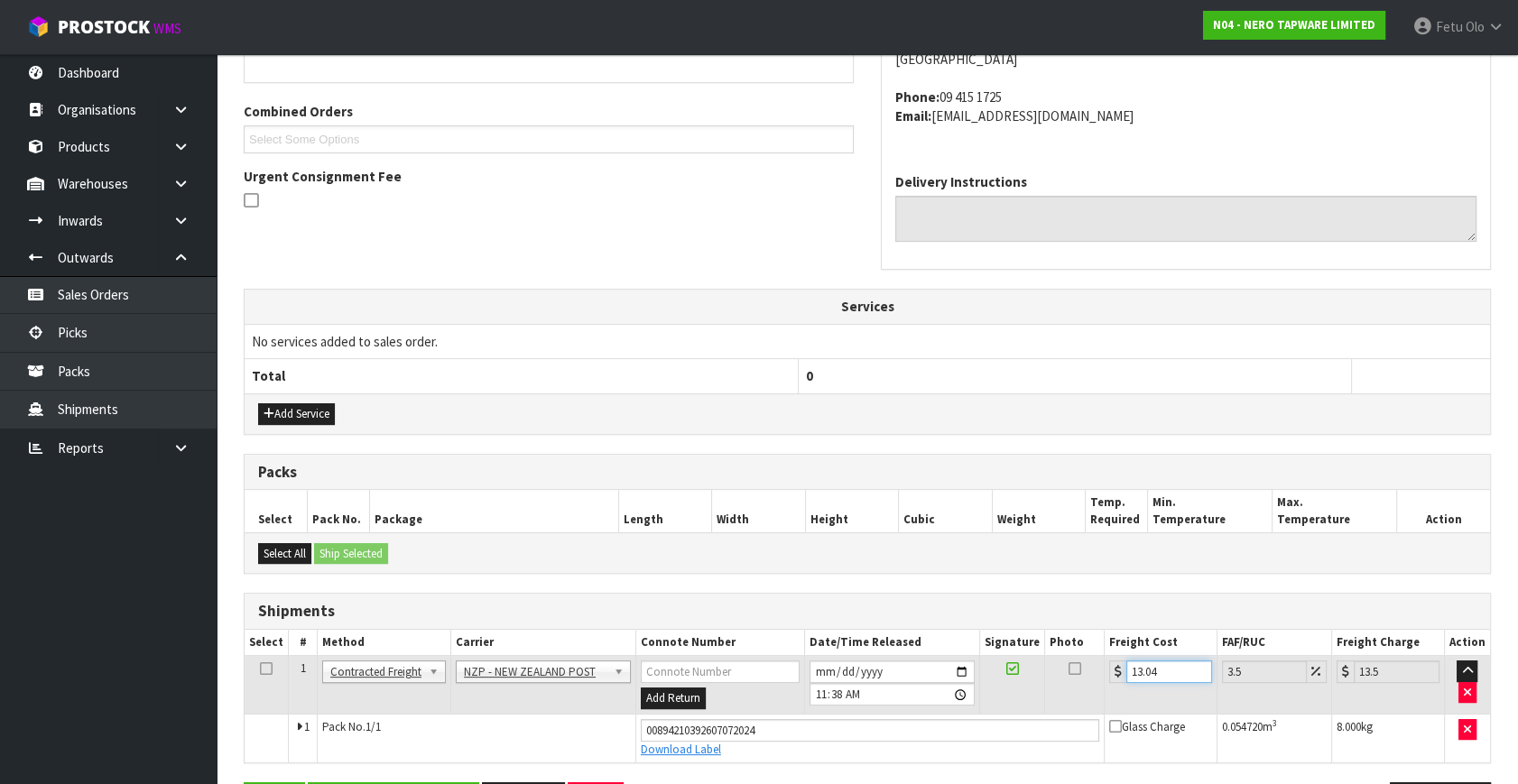
drag, startPoint x: 1173, startPoint y: 662, endPoint x: 919, endPoint y: 738, distance: 265.1
click at [919, 738] on tbody "1 Client Local Pickup Customer Local Pickup Company Freight Contracted Freight …" at bounding box center [867, 709] width 1245 height 107
type input "5"
type input "5.17"
type input "0"
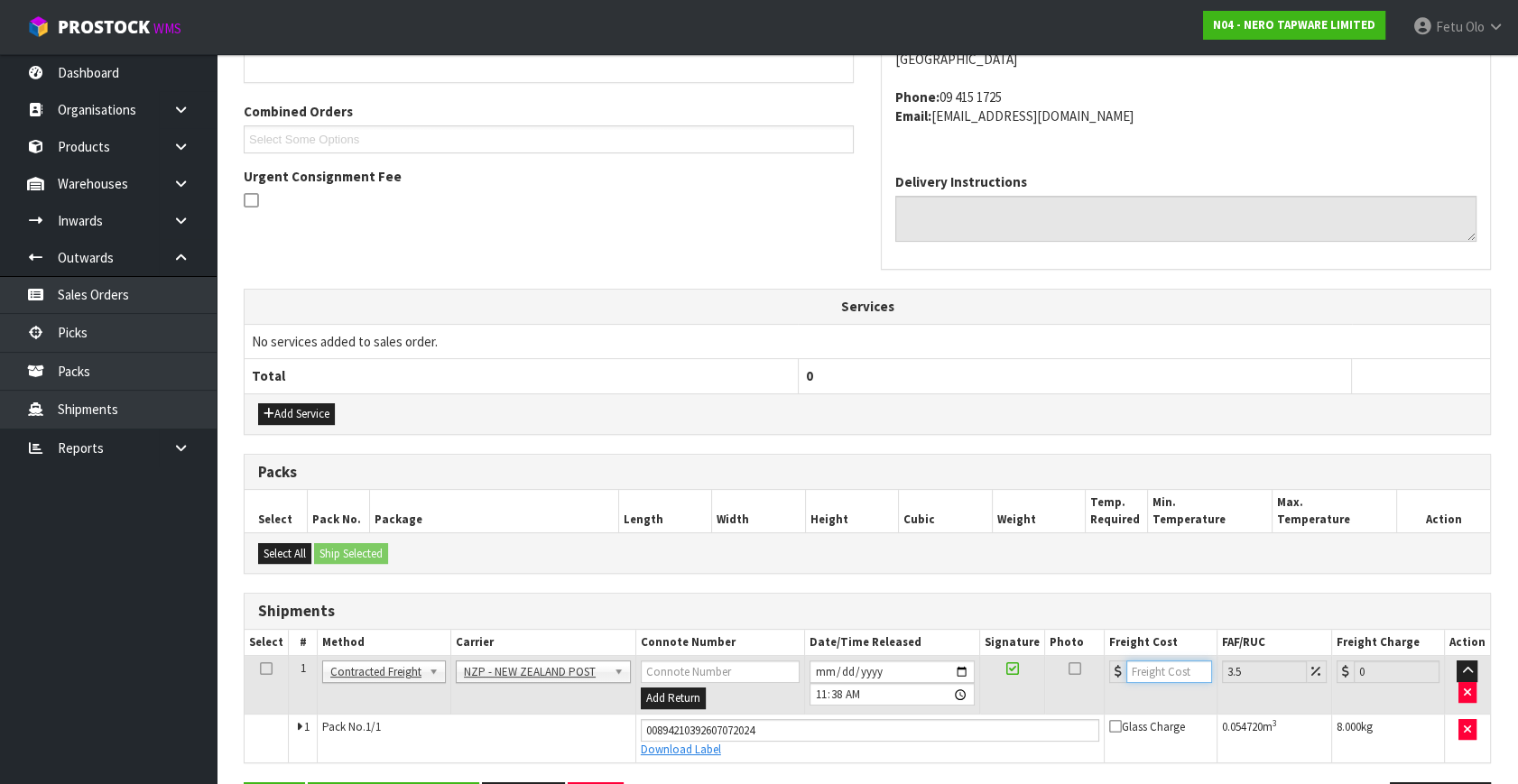
type input "4"
type input "4.14"
type input "4.3"
type input "4.45"
type input "4.33"
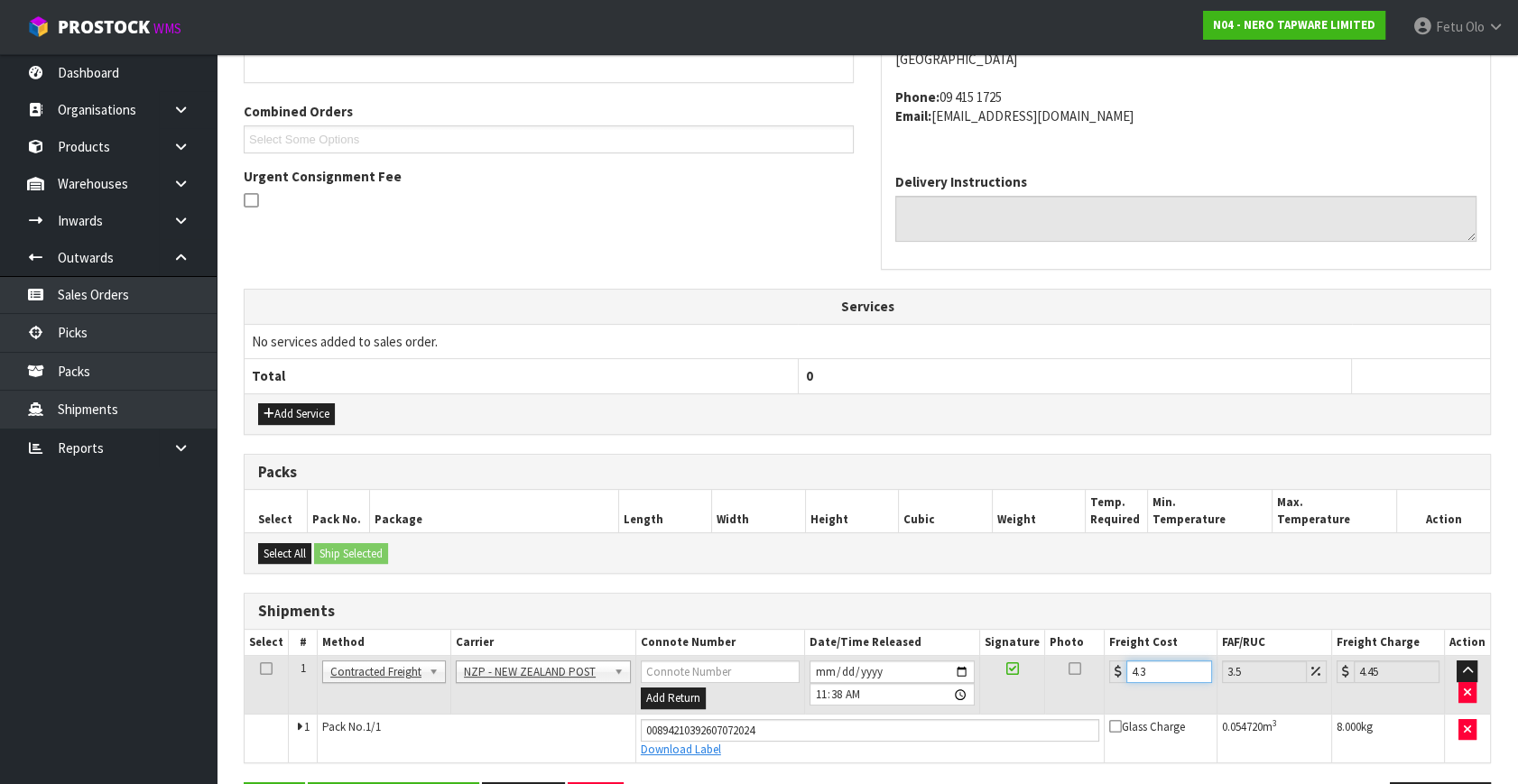
type input "4.48"
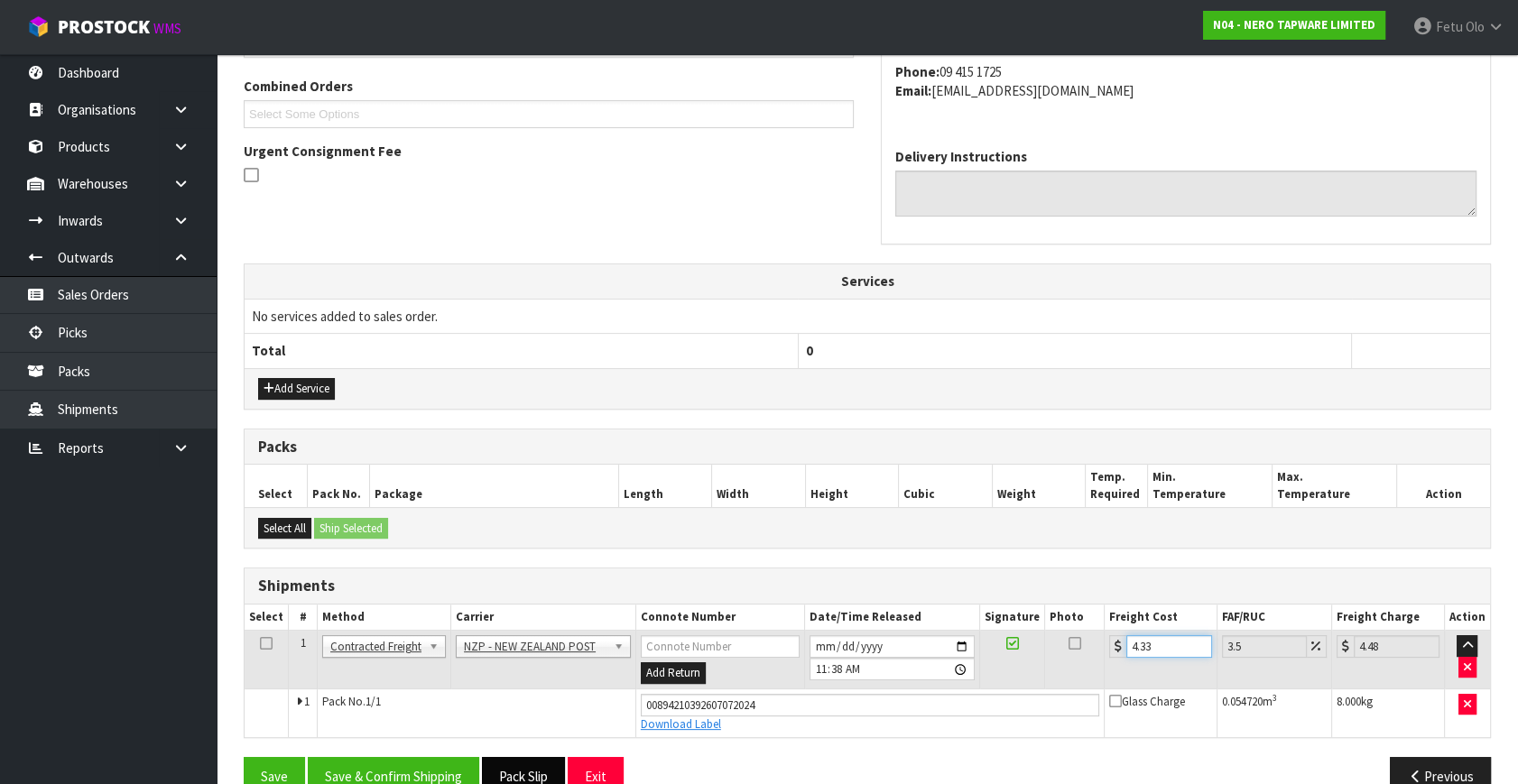
scroll to position [494, 0]
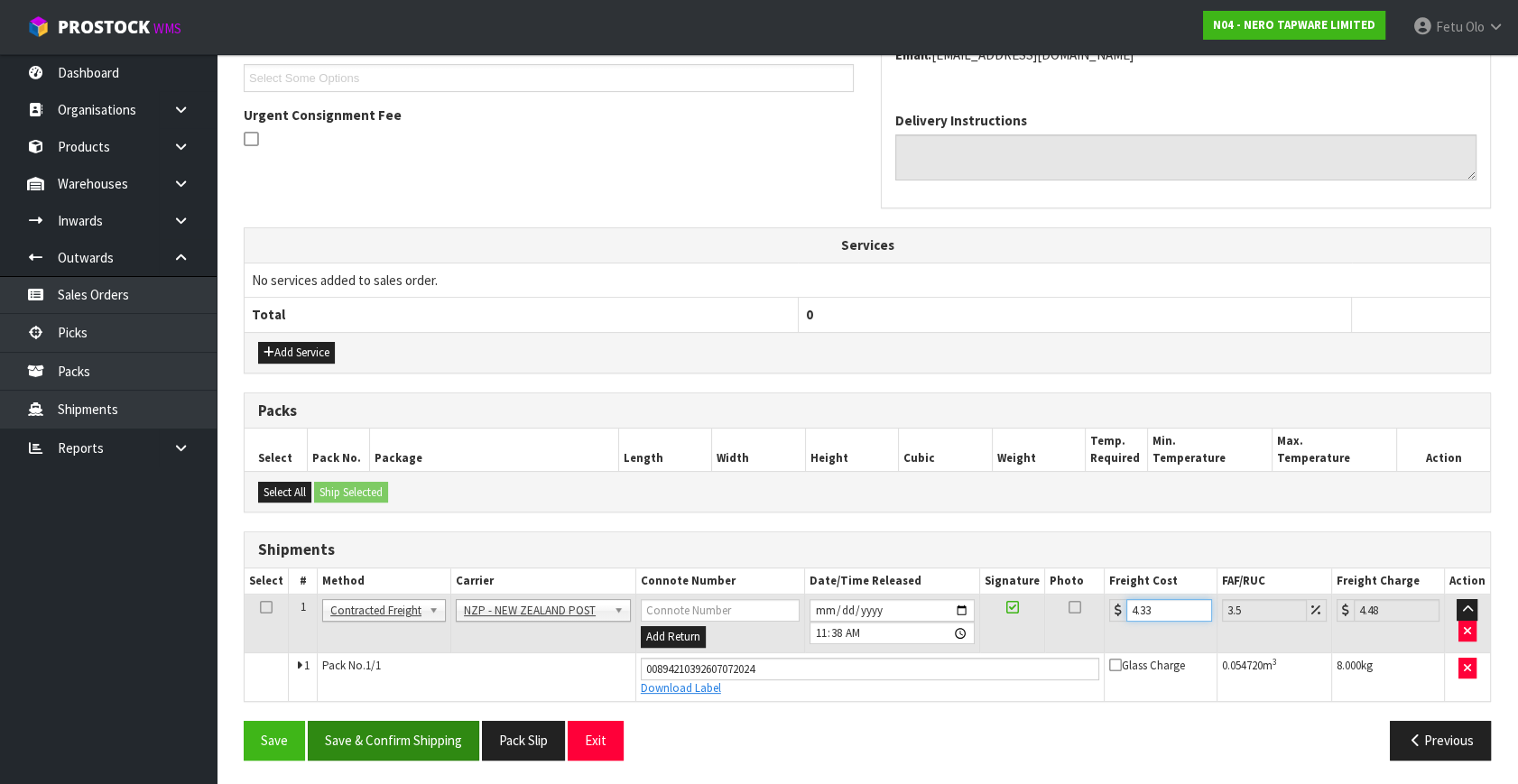
type input "4.33"
click at [472, 736] on button "Save & Confirm Shipping" at bounding box center [393, 740] width 172 height 39
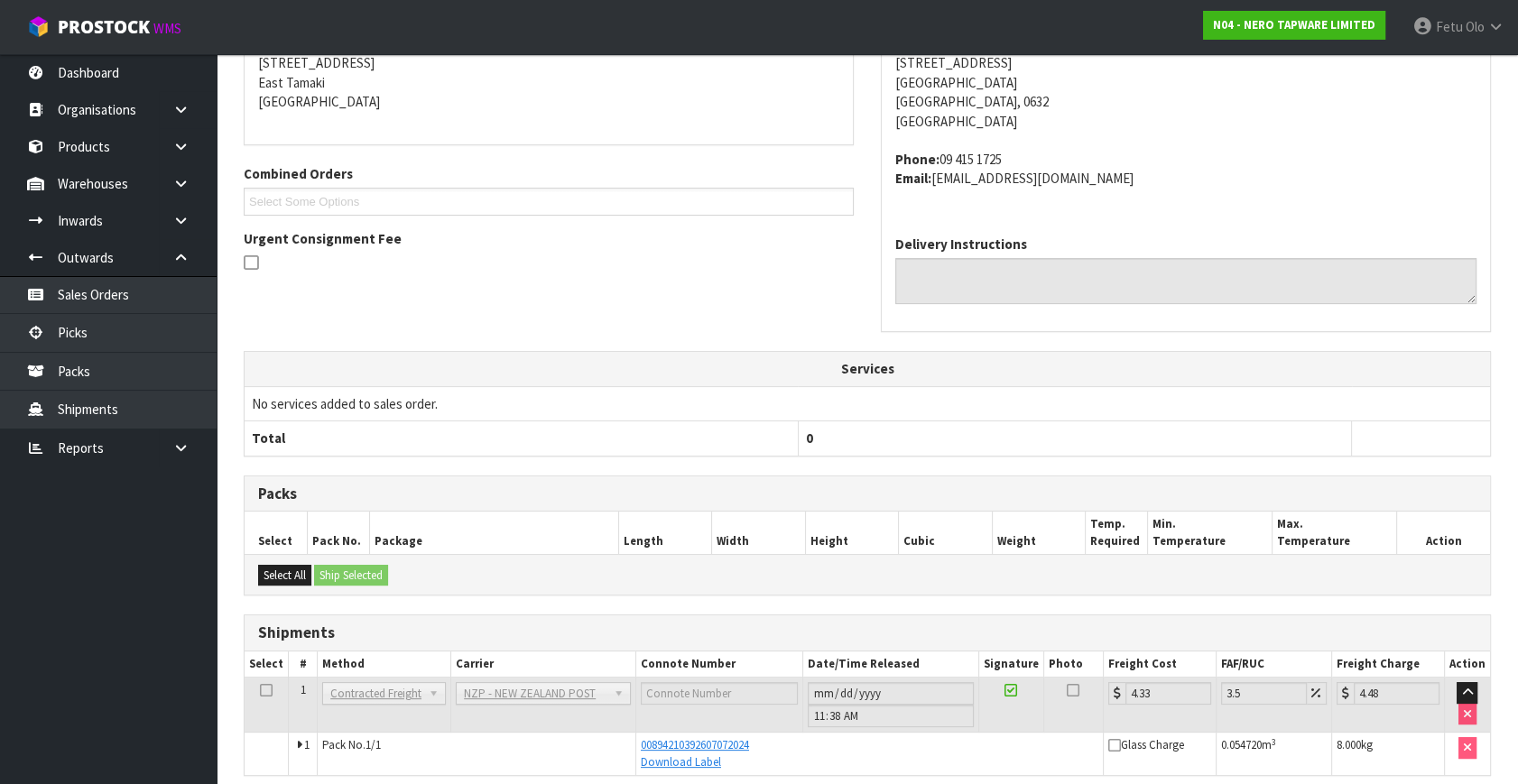
scroll to position [444, 0]
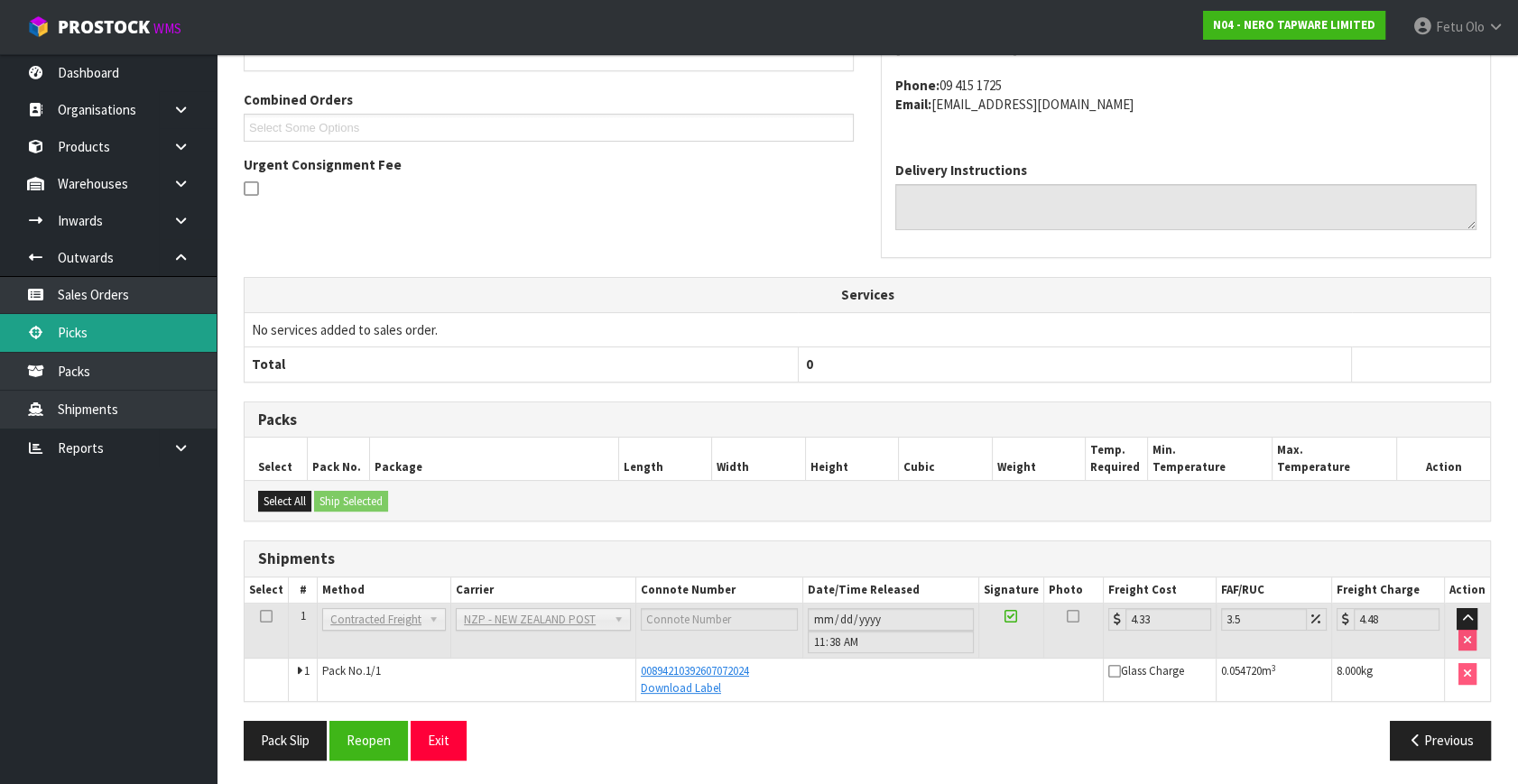
click at [71, 339] on link "Picks" at bounding box center [108, 333] width 216 height 37
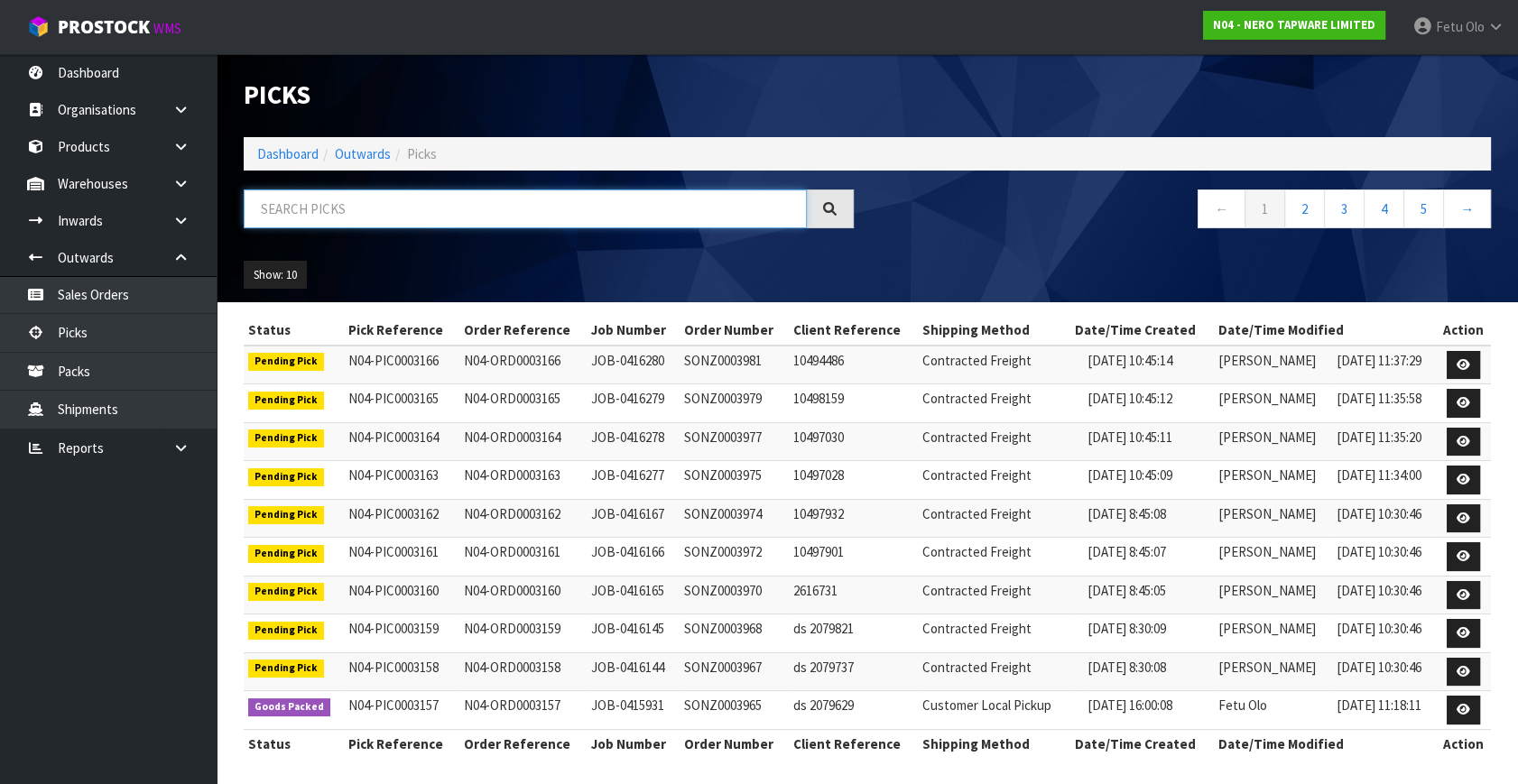
click at [406, 200] on input "text" at bounding box center [525, 209] width 563 height 39
type input "0003152"
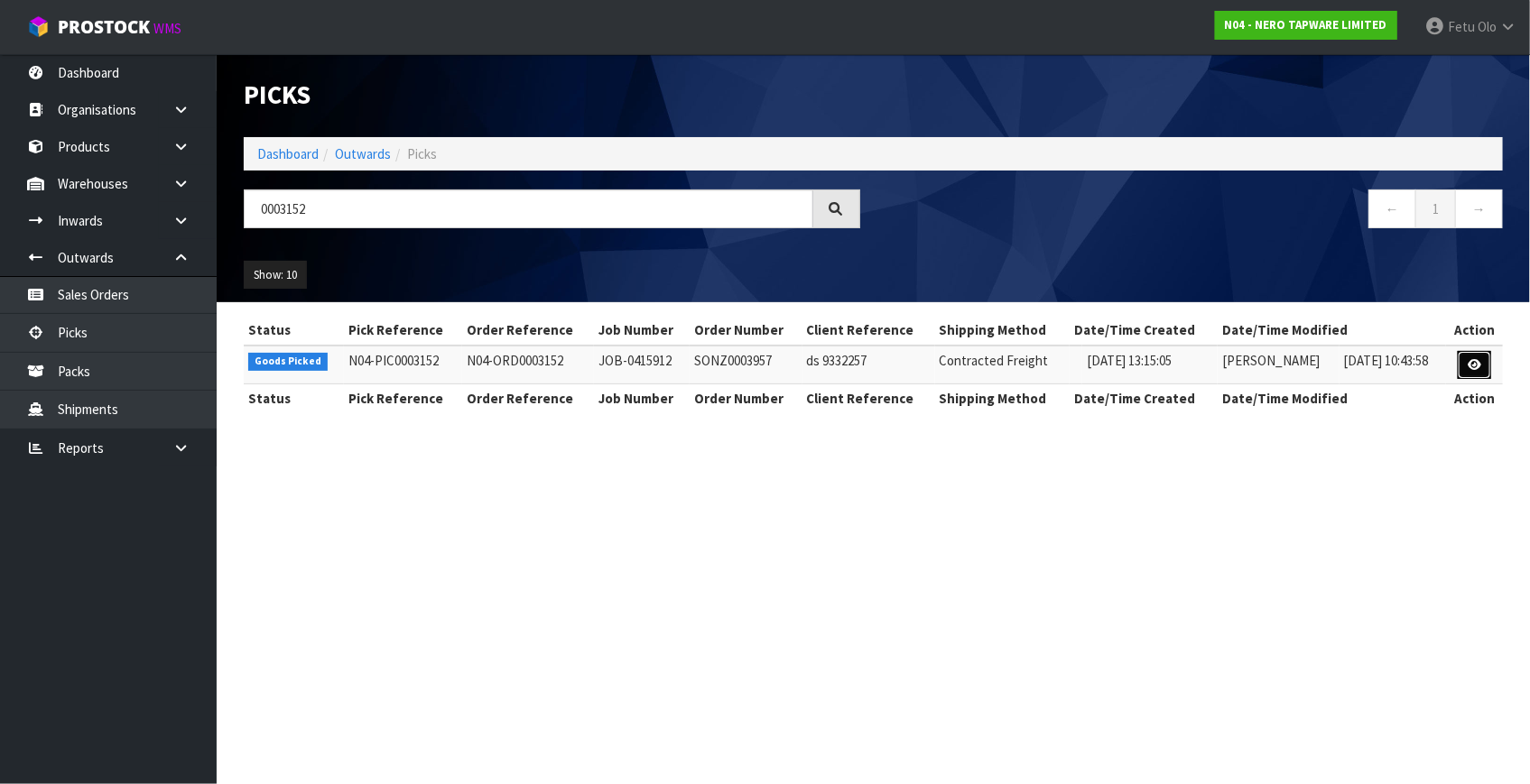
click at [1480, 367] on icon at bounding box center [1475, 365] width 14 height 12
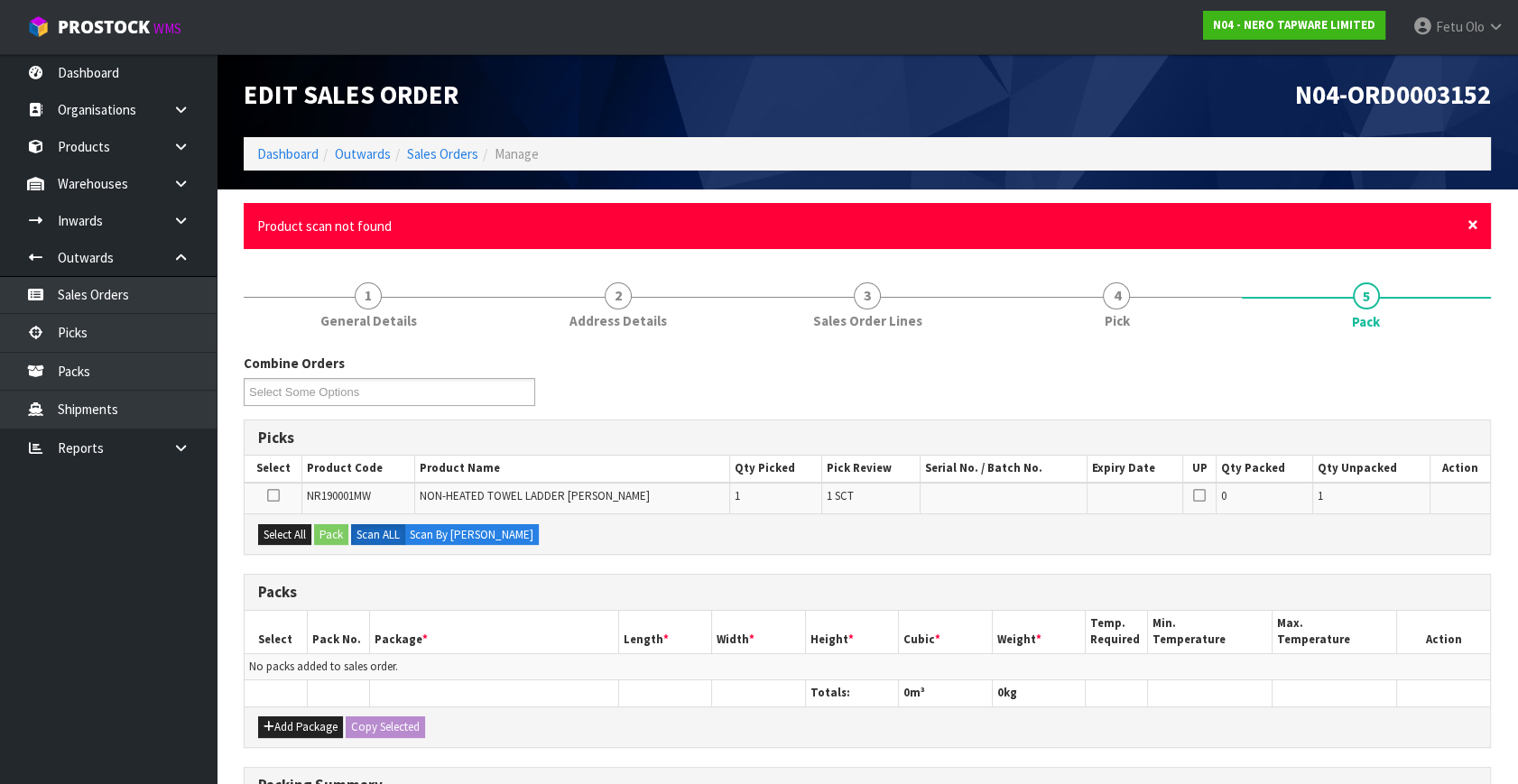
click at [1476, 218] on span "×" at bounding box center [1472, 225] width 11 height 25
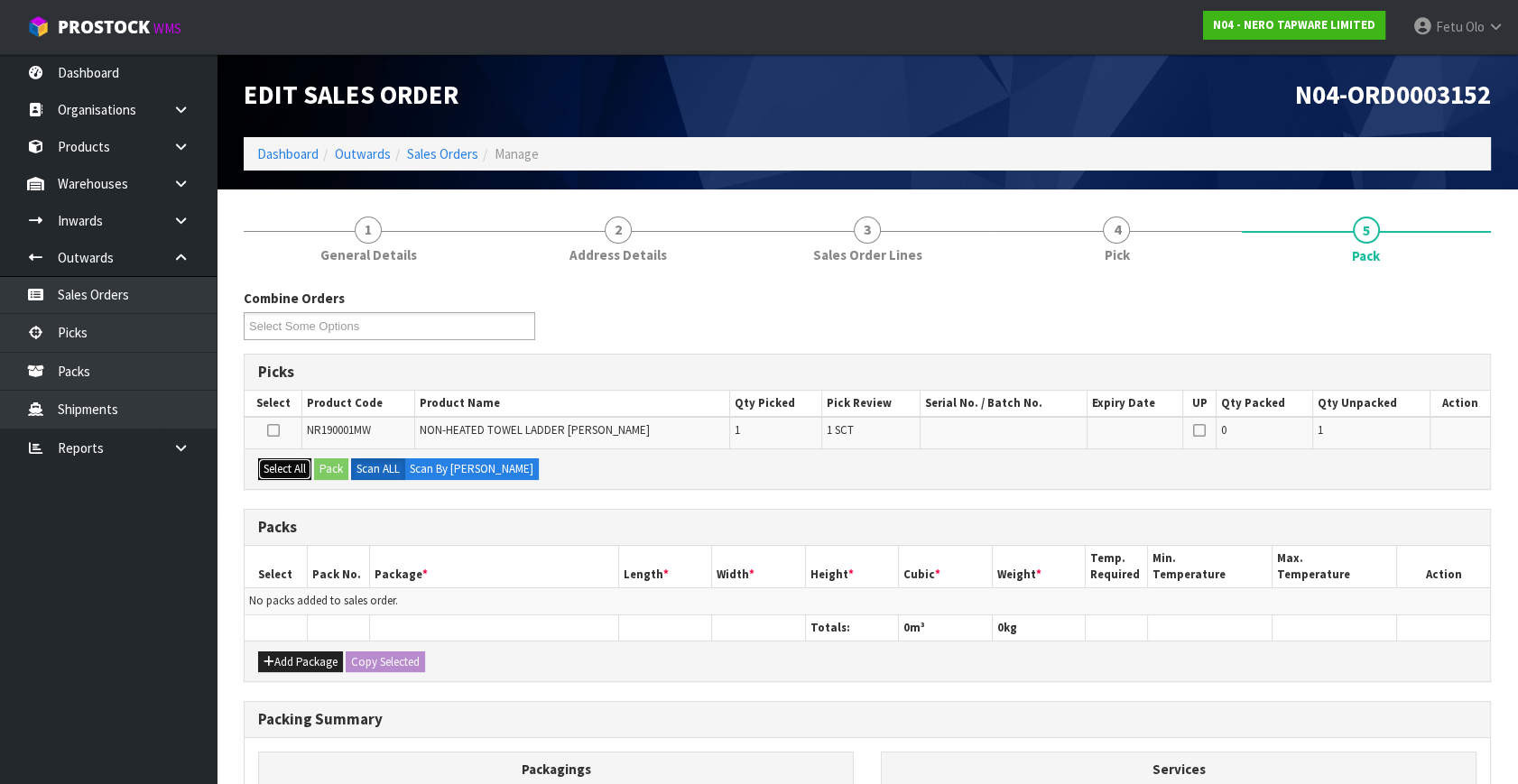
click at [284, 465] on button "Select All" at bounding box center [284, 469] width 53 height 21
click at [342, 462] on button "Pack" at bounding box center [331, 469] width 34 height 21
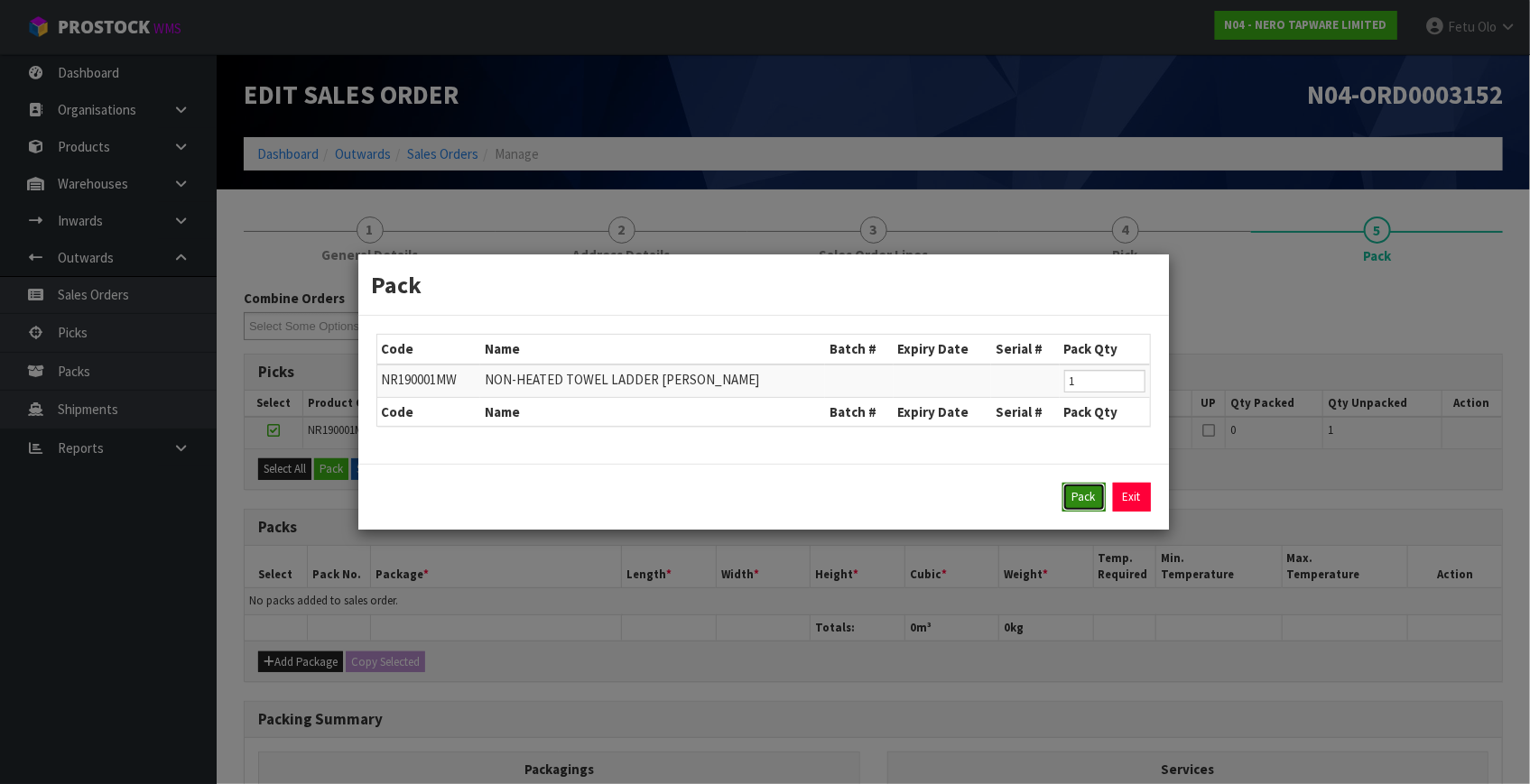
click at [1065, 493] on button "Pack" at bounding box center [1084, 498] width 44 height 29
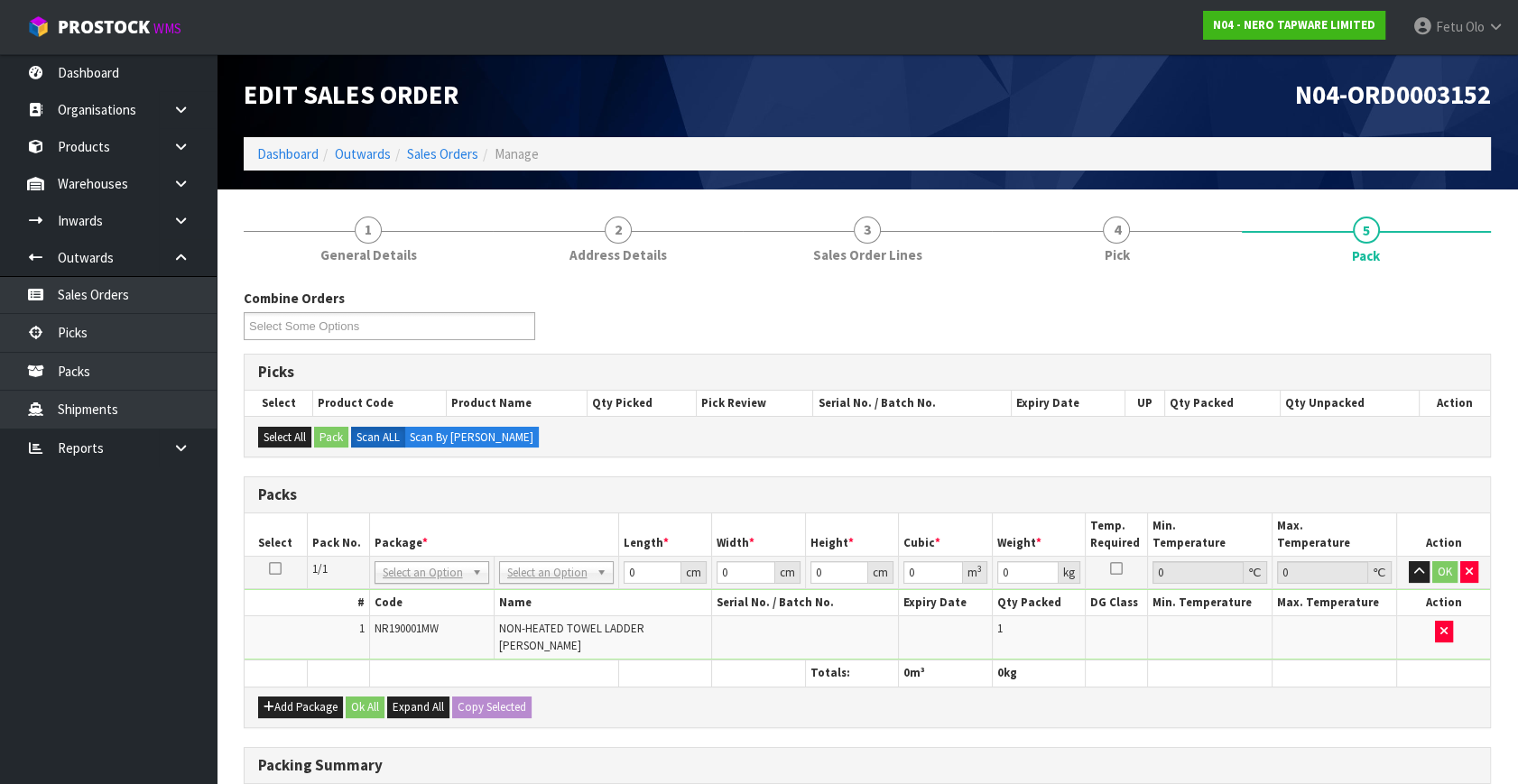
click at [1262, 775] on div "Packing Summary" at bounding box center [867, 766] width 1245 height 36
click at [1051, 687] on div "Add Package Ok All Expand All Copy Selected" at bounding box center [867, 707] width 1245 height 41
click at [429, 601] on input "text" at bounding box center [431, 596] width 106 height 22
drag, startPoint x: 415, startPoint y: 623, endPoint x: 629, endPoint y: 566, distance: 221.5
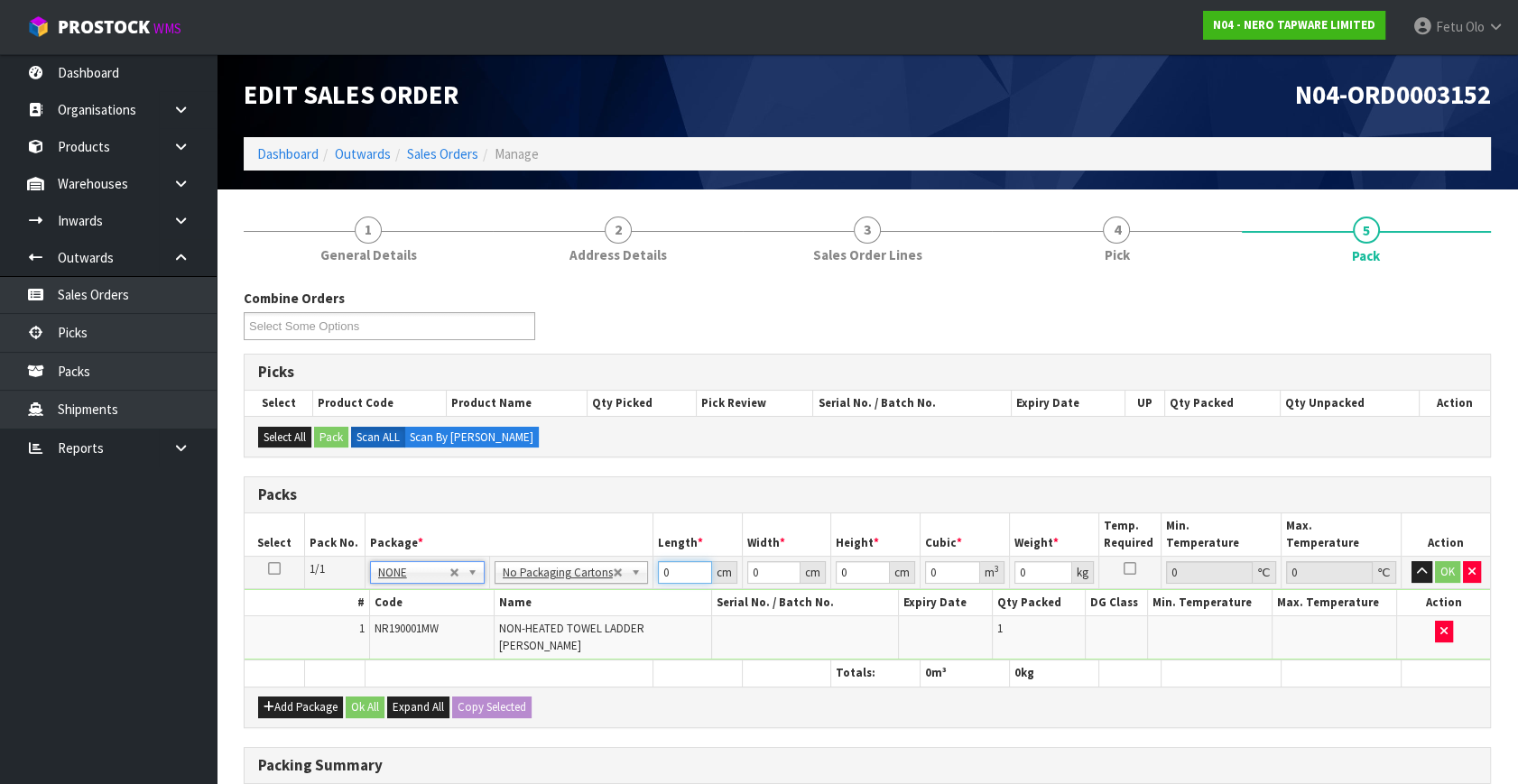
drag, startPoint x: 670, startPoint y: 565, endPoint x: 527, endPoint y: 639, distance: 161.0
click at [527, 639] on tbody "1/1 NONE 007-001 007-002 007-004 007-009 007-013 007-014 007-015 007-017 007-01…" at bounding box center [867, 608] width 1245 height 104
type input "87"
type input "65"
type input "8"
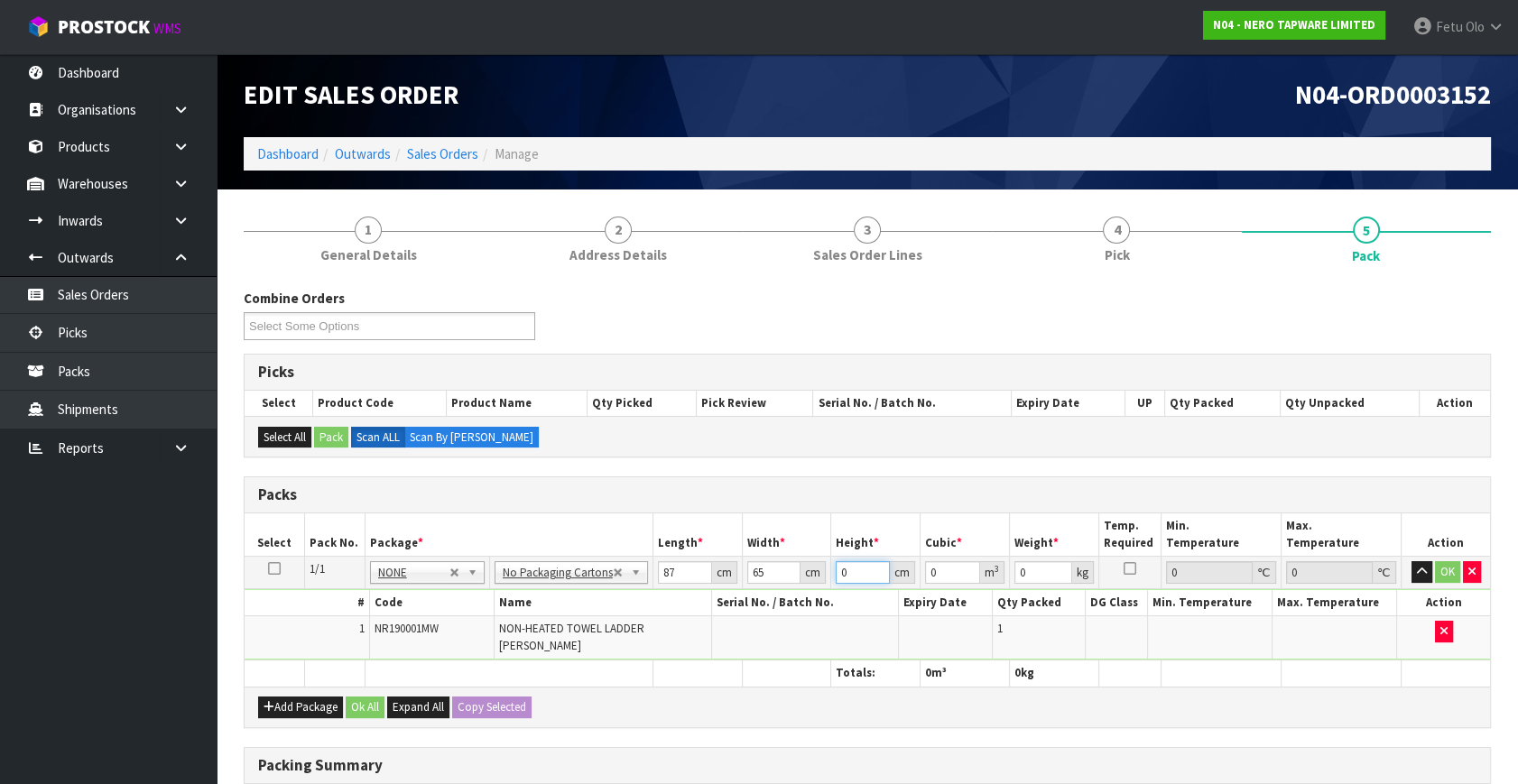
type input "0.04524"
type input "8"
type input "5"
click at [1448, 561] on button "OK" at bounding box center [1448, 572] width 25 height 21
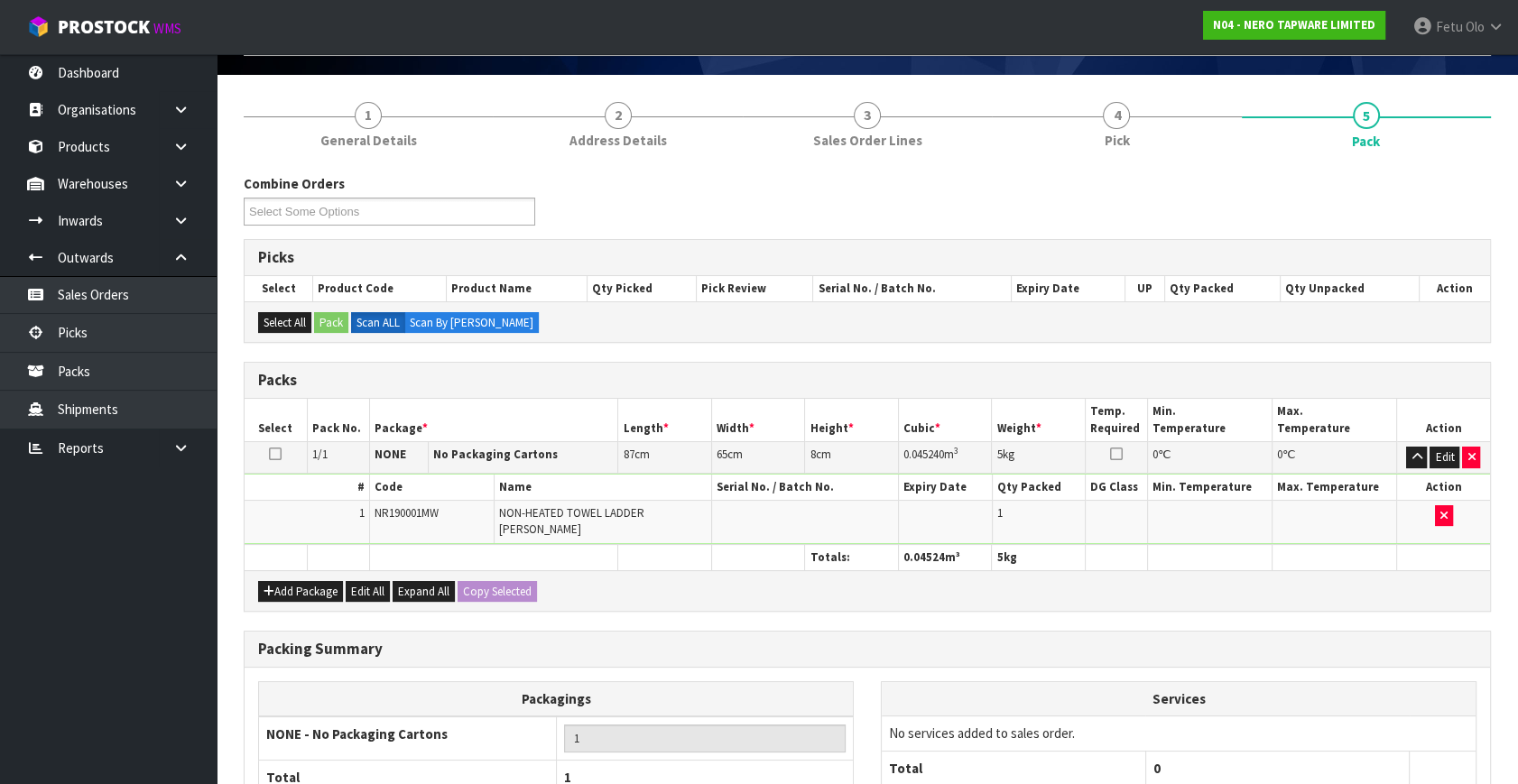
scroll to position [280, 0]
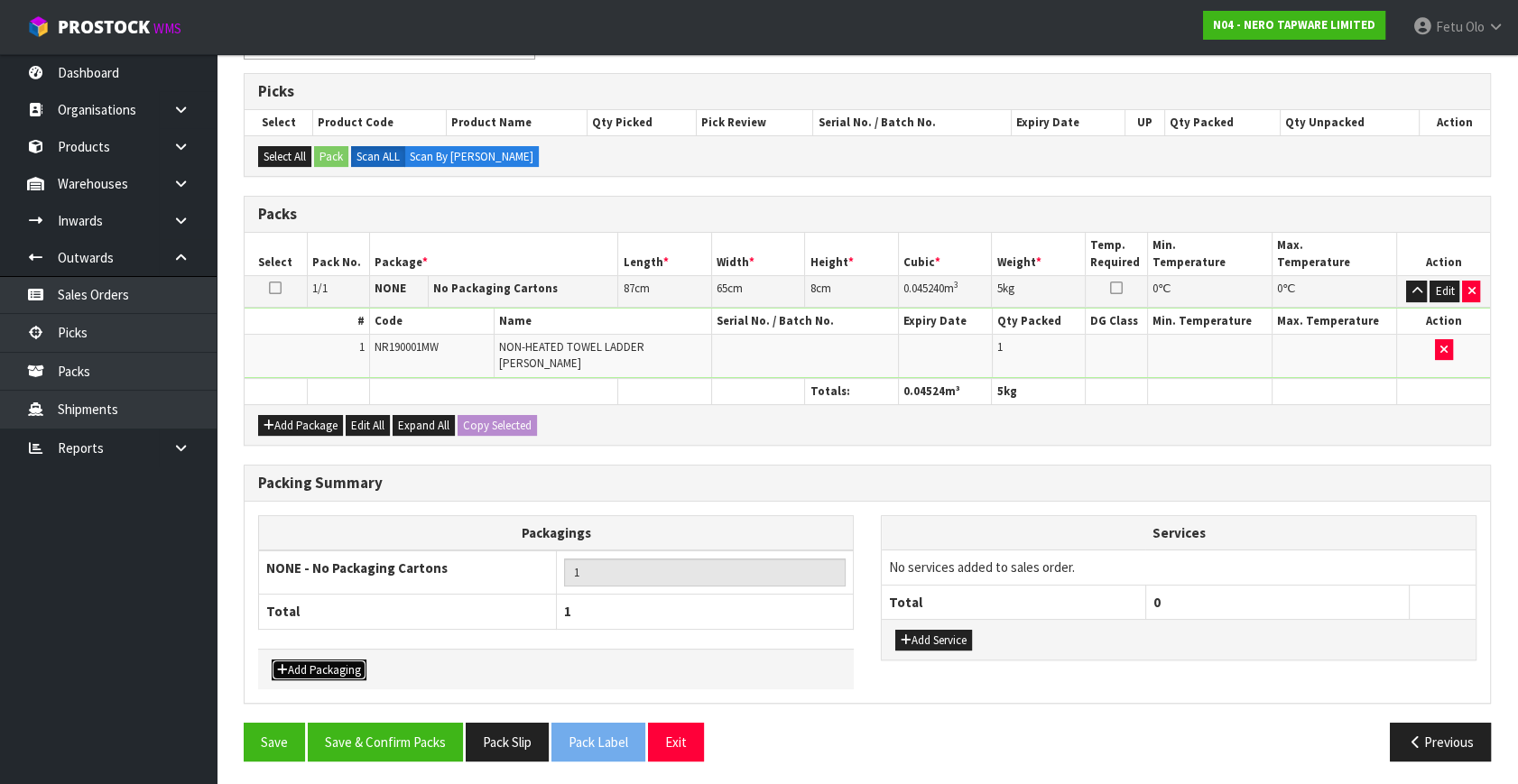
click at [334, 660] on button "Add Packaging" at bounding box center [319, 670] width 95 height 21
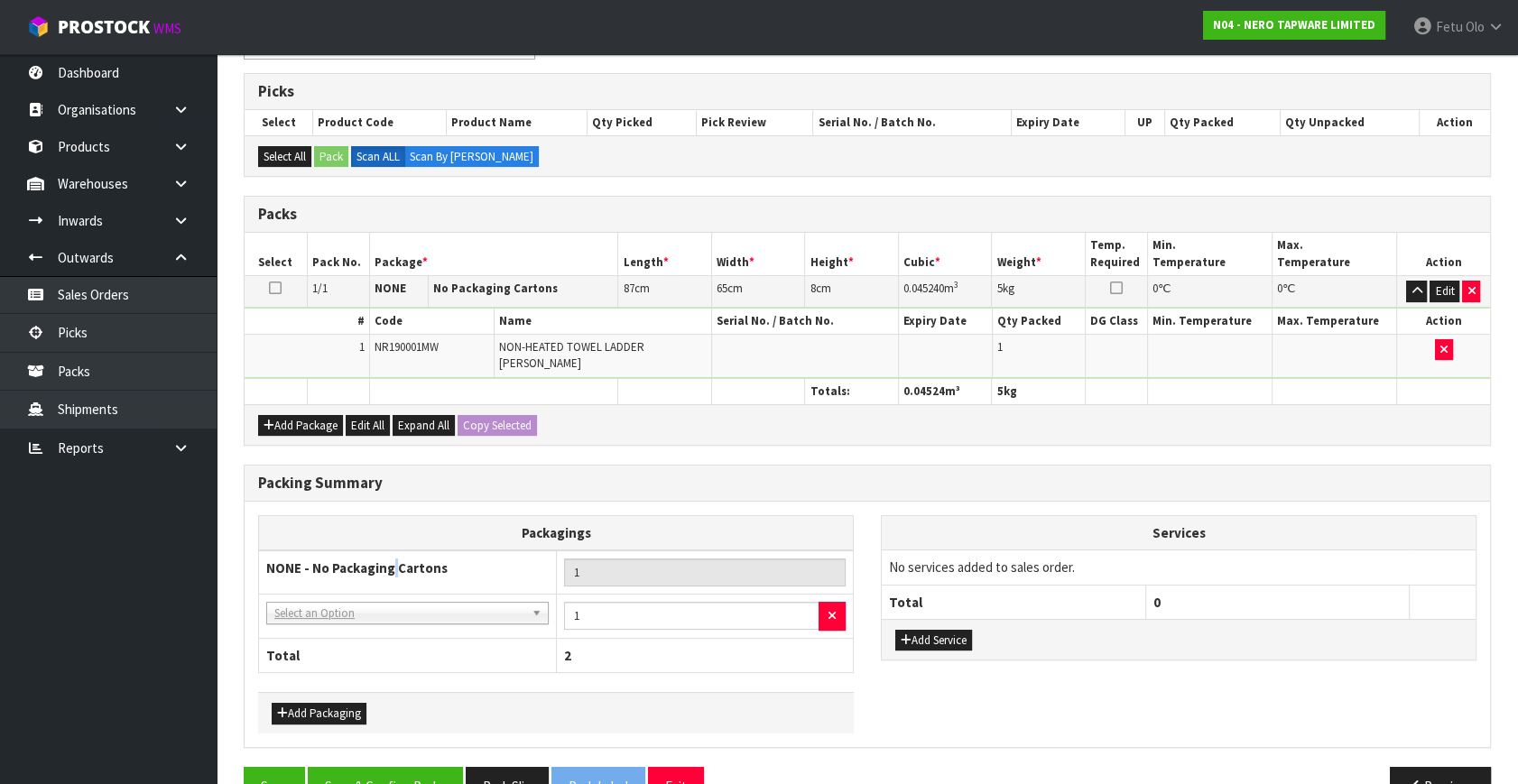
drag, startPoint x: 394, startPoint y: 581, endPoint x: 386, endPoint y: 593, distance: 14.4
click at [387, 589] on tbody "NONE - No Packaging Cartons 1 NONE - No Packaging Cartons 007-001 - PLT GEN120 …" at bounding box center [556, 594] width 595 height 87
drag, startPoint x: 373, startPoint y: 612, endPoint x: 367, endPoint y: 632, distance: 20.9
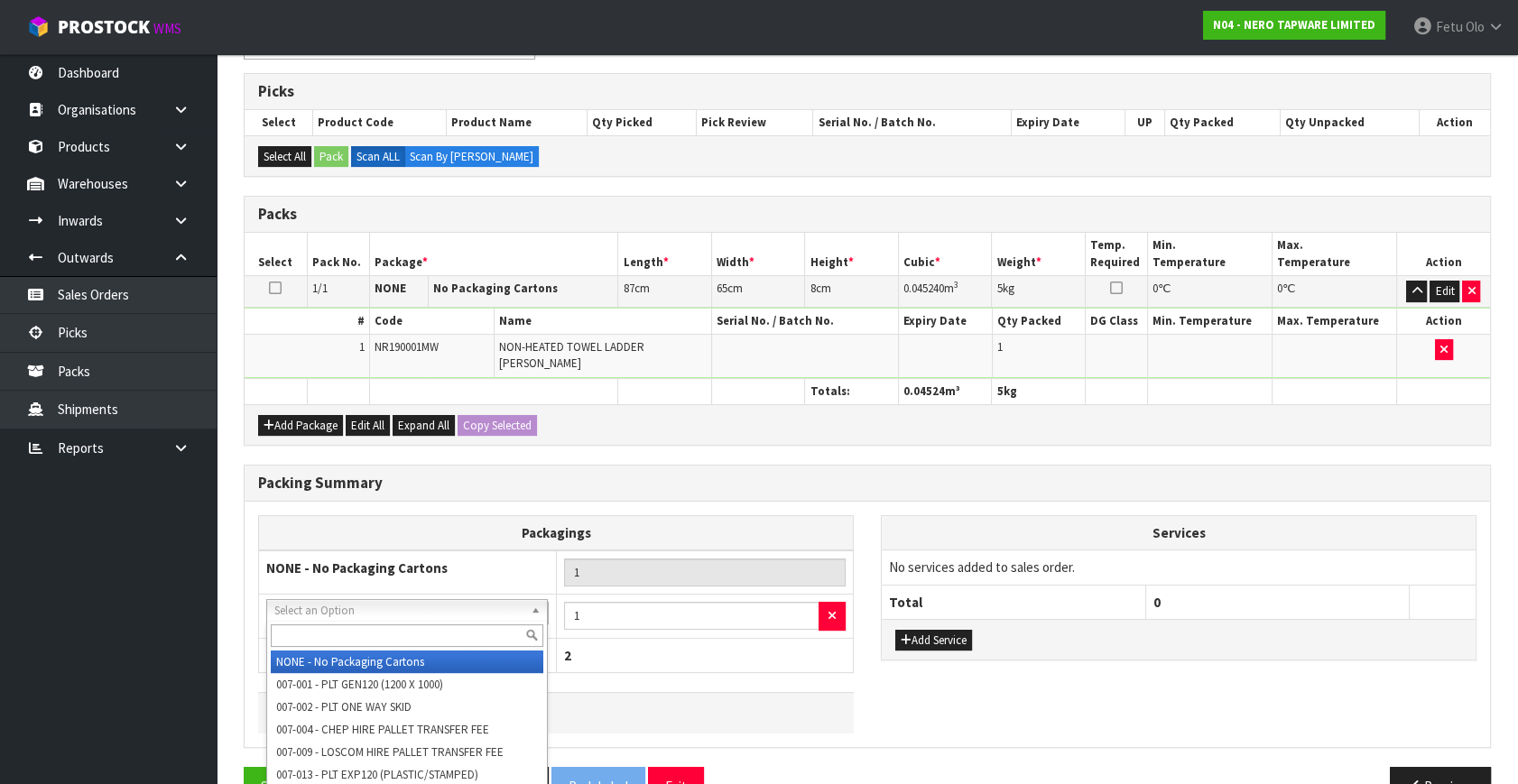
click at [367, 632] on input "text" at bounding box center [408, 636] width 274 height 22
type input "F"
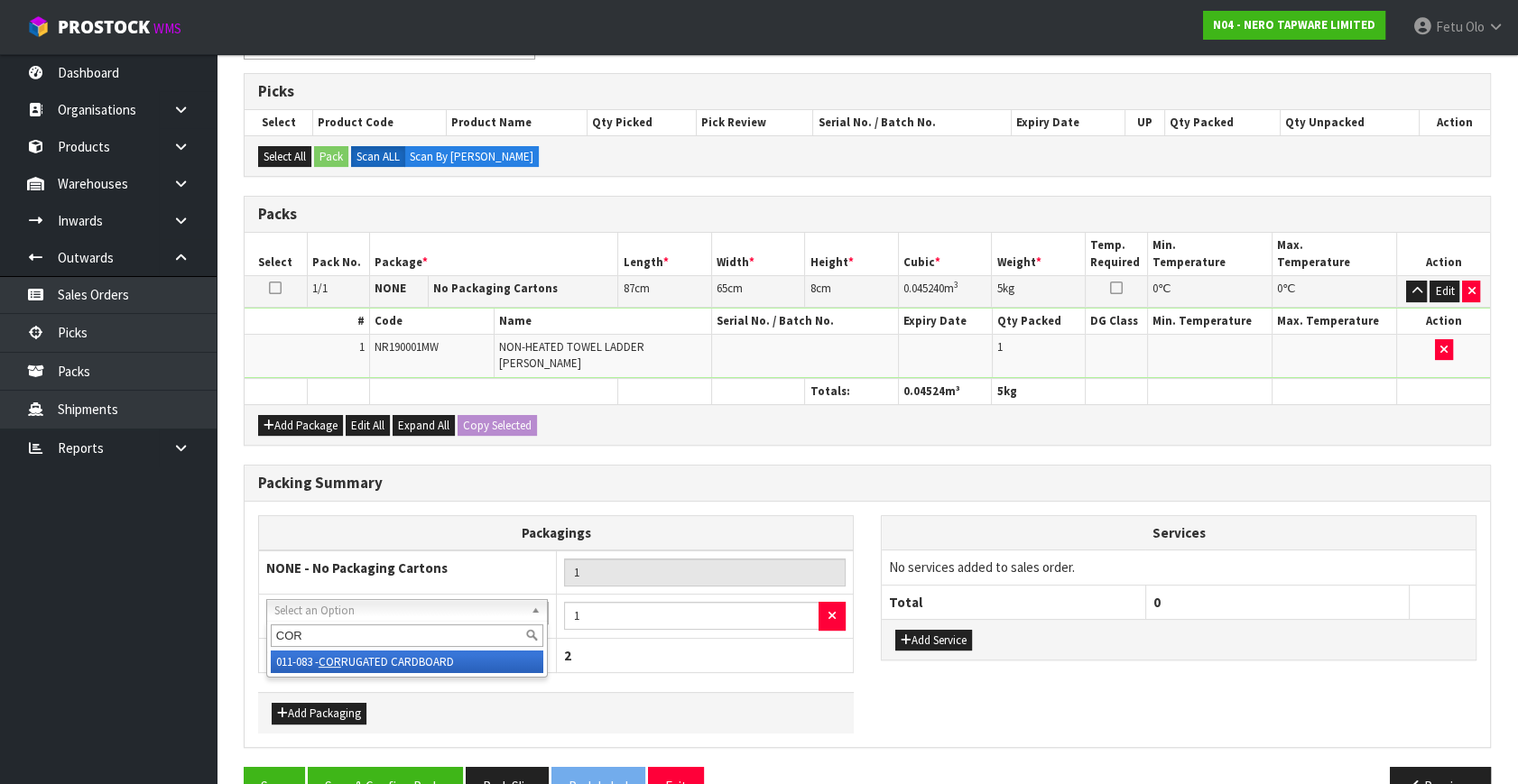
type input "COR"
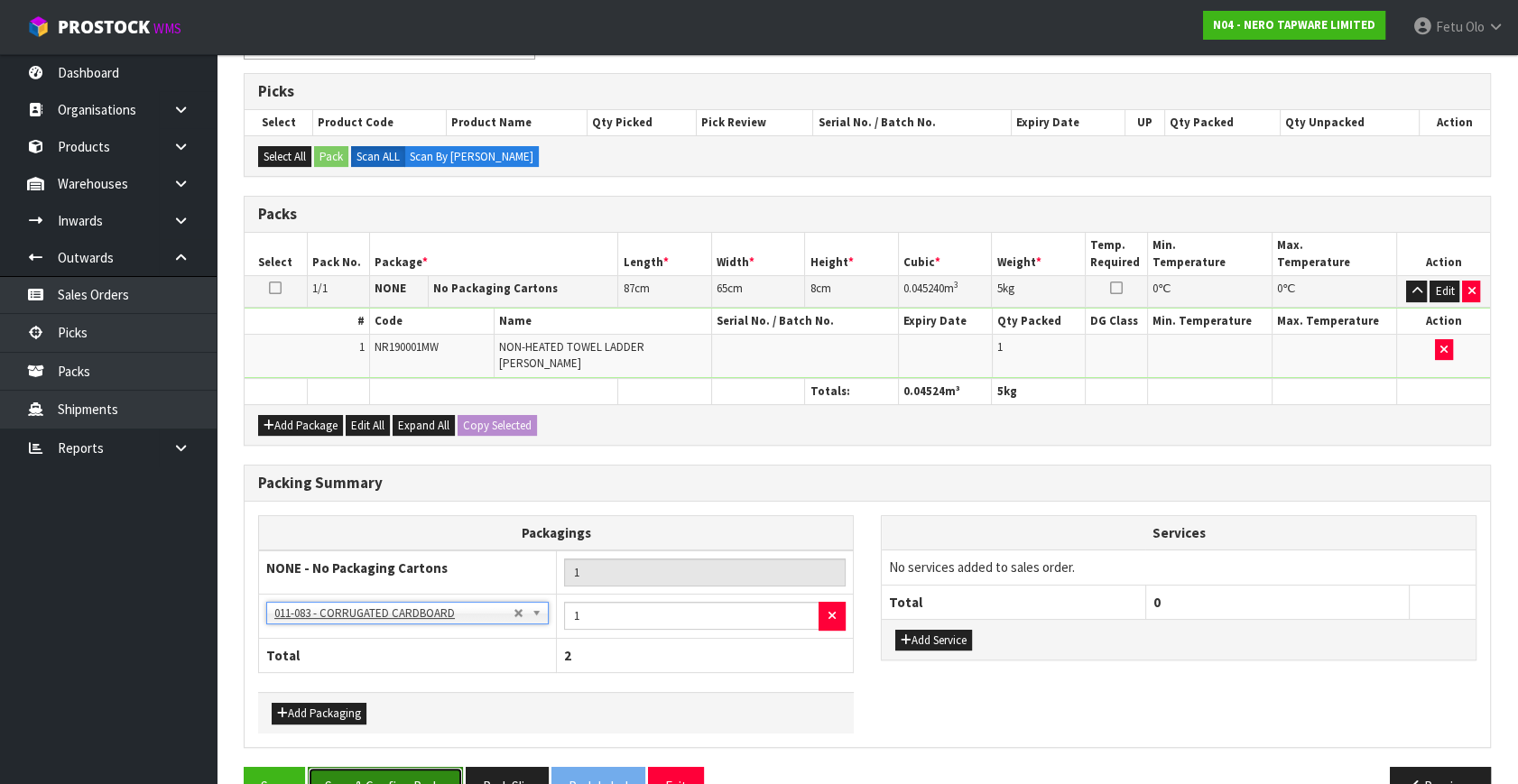
click at [432, 772] on button "Save & Confirm Packs" at bounding box center [385, 786] width 155 height 39
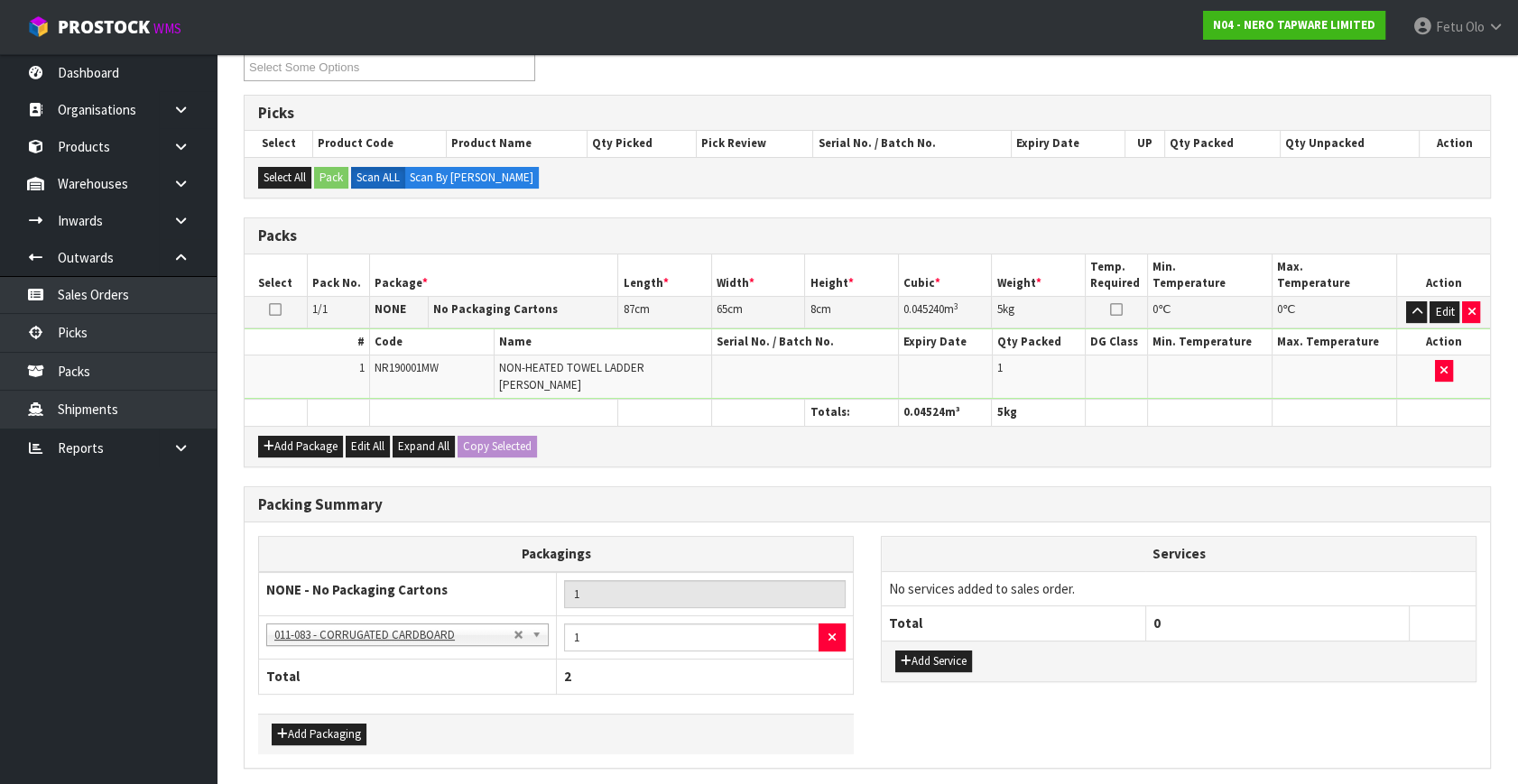
scroll to position [0, 0]
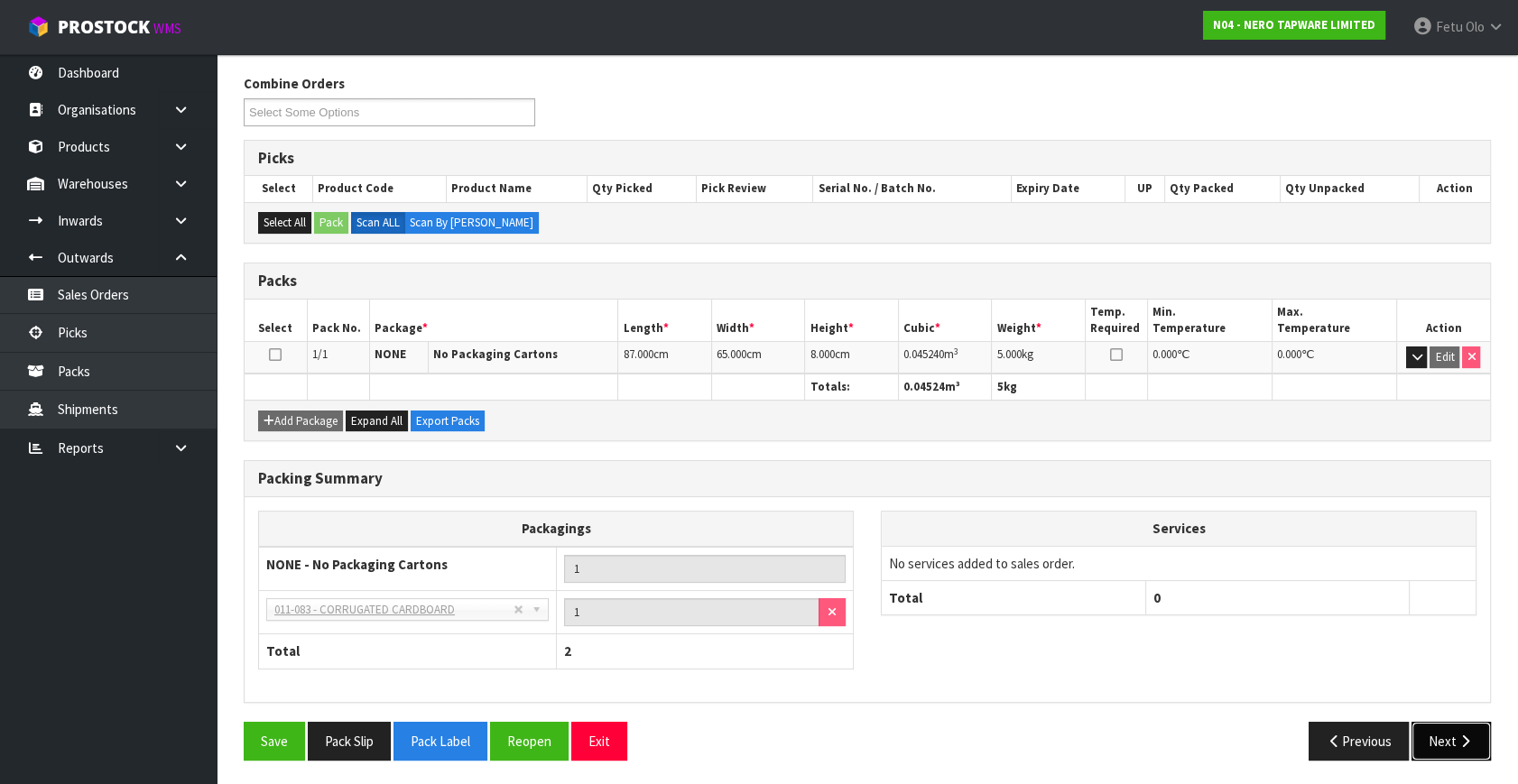
drag, startPoint x: 1449, startPoint y: 732, endPoint x: 1417, endPoint y: 730, distance: 32.1
click at [1450, 735] on button "Next" at bounding box center [1451, 741] width 80 height 39
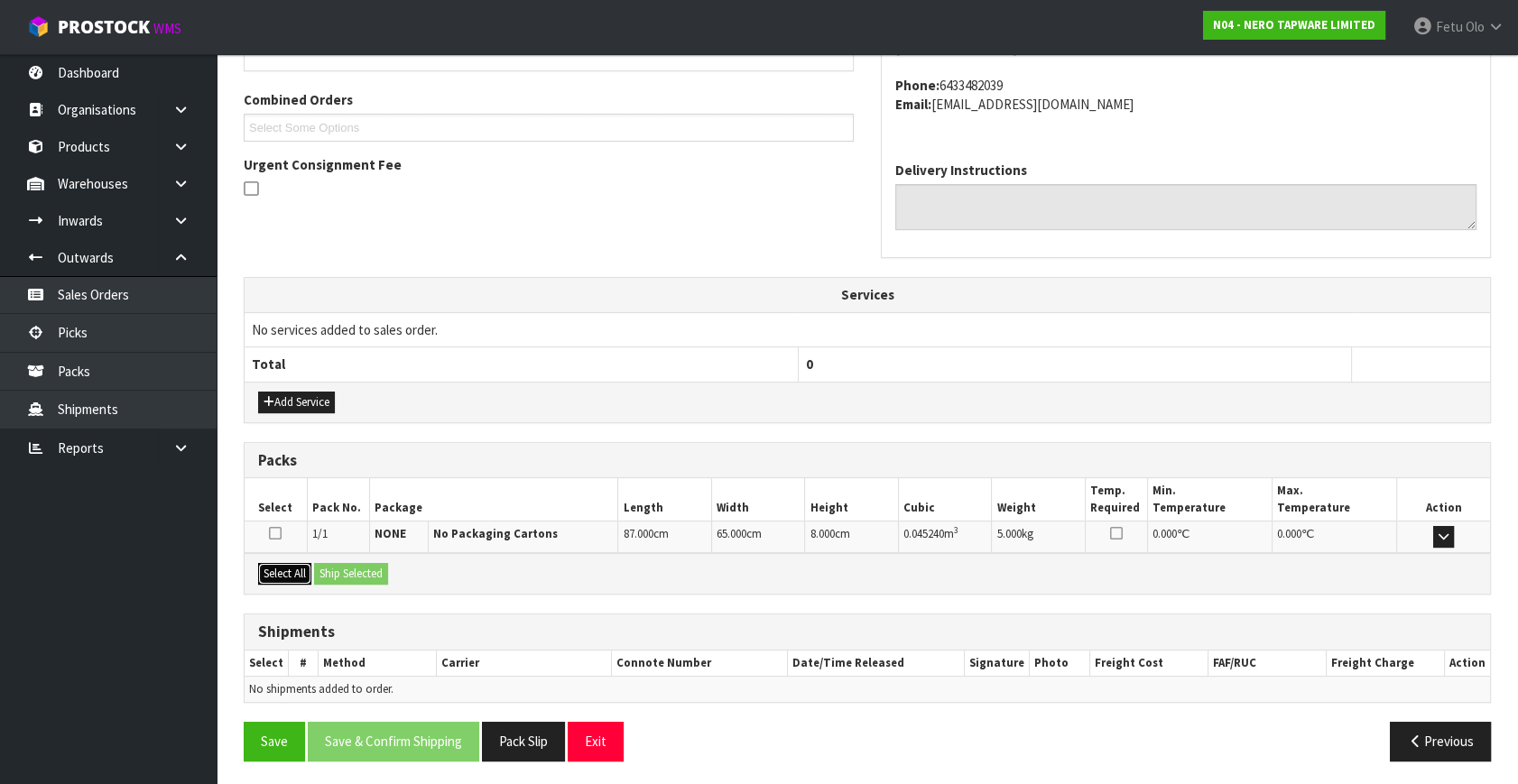
drag, startPoint x: 280, startPoint y: 570, endPoint x: 362, endPoint y: 572, distance: 82.0
click at [292, 572] on button "Select All" at bounding box center [284, 573] width 53 height 21
click at [371, 572] on button "Ship Selected" at bounding box center [351, 573] width 74 height 21
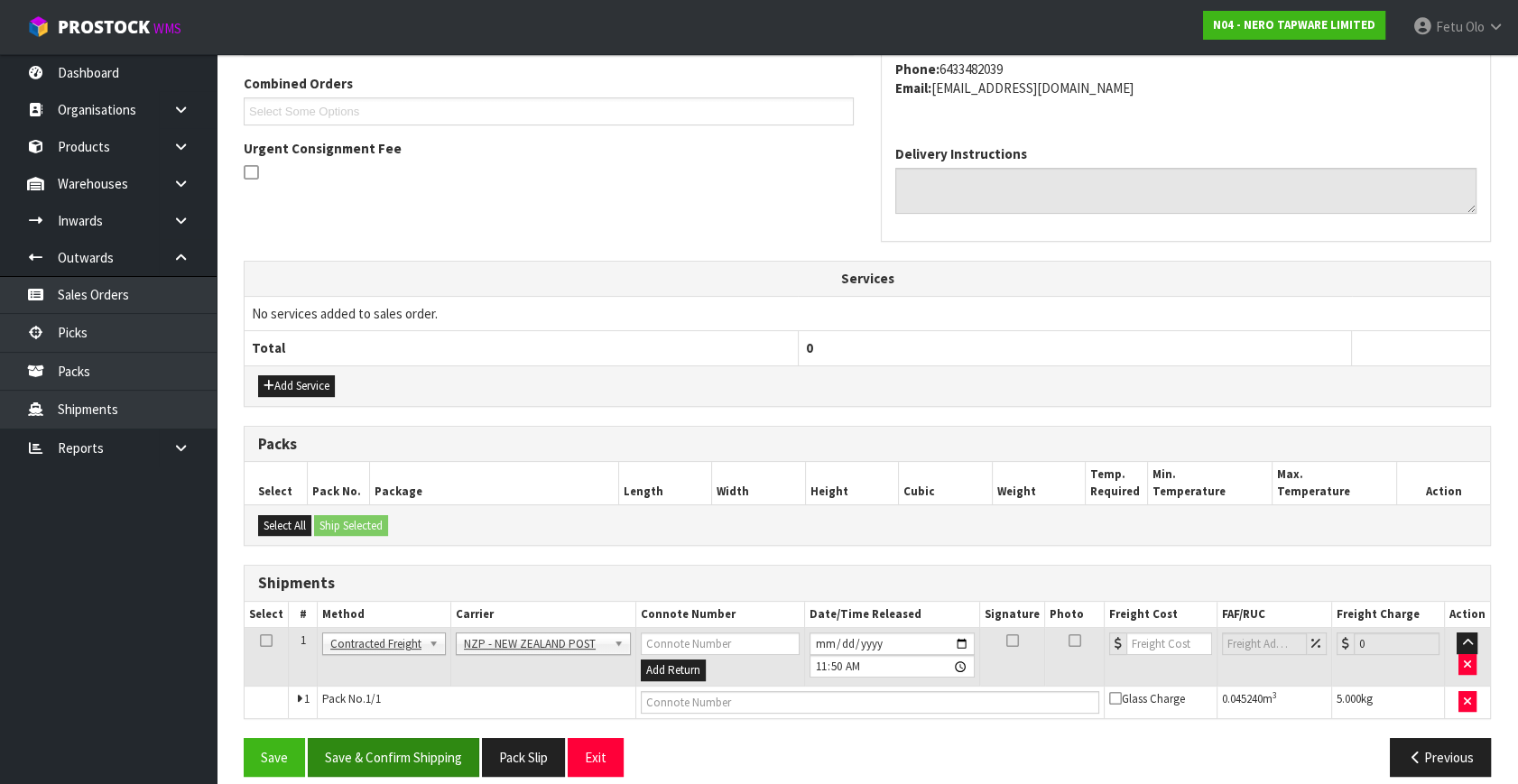
scroll to position [476, 0]
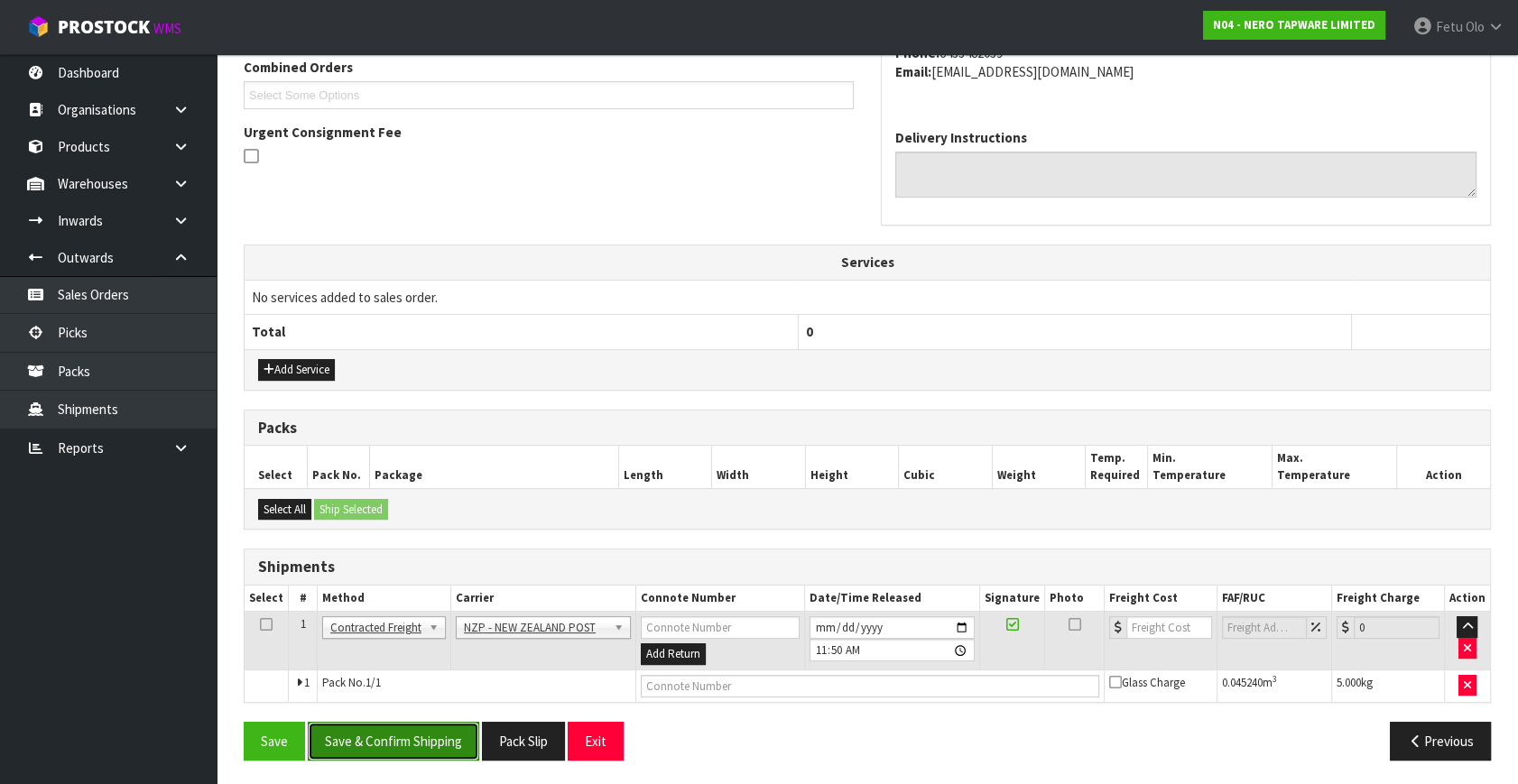
click at [413, 738] on button "Save & Confirm Shipping" at bounding box center [393, 741] width 172 height 39
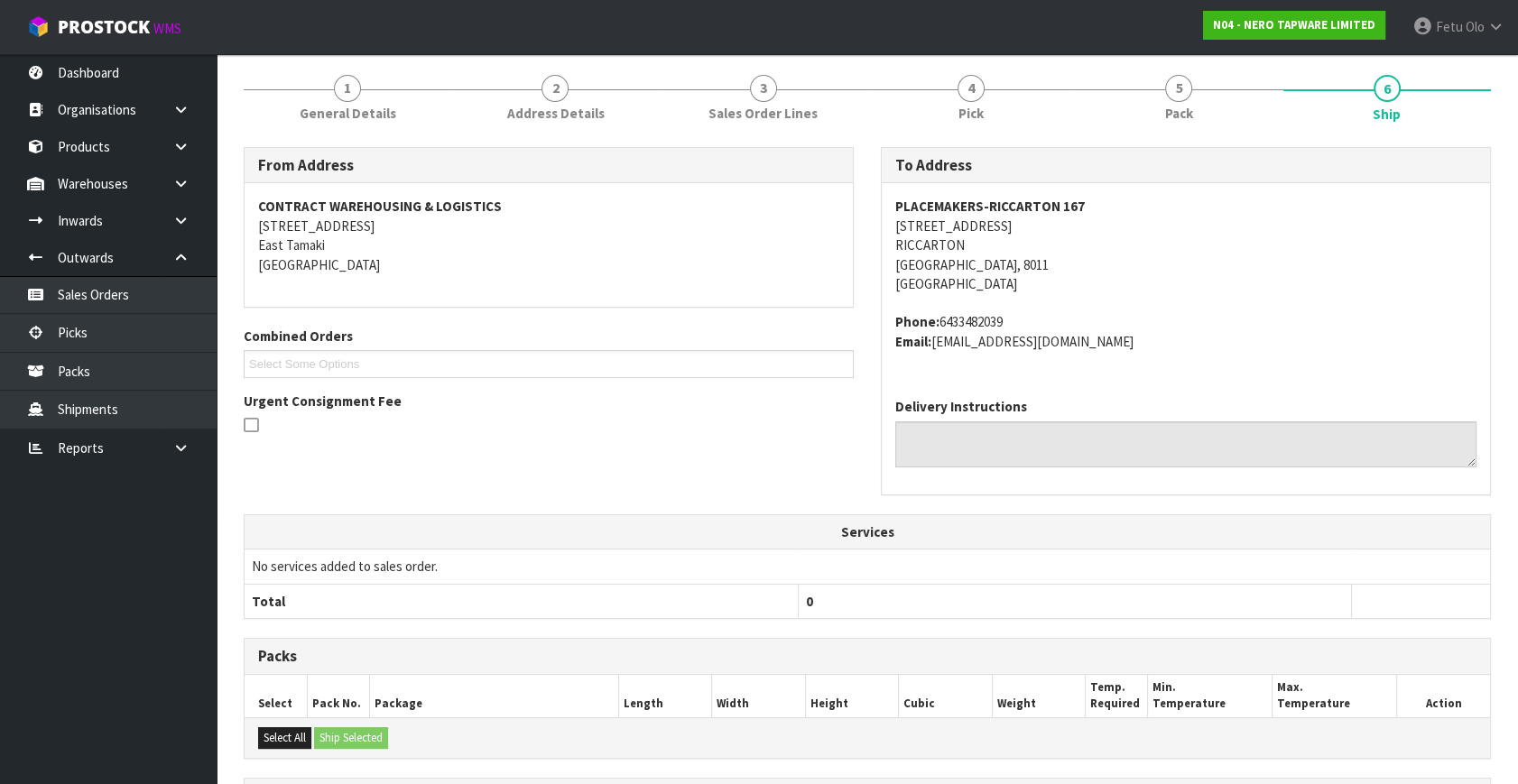
scroll to position [451, 0]
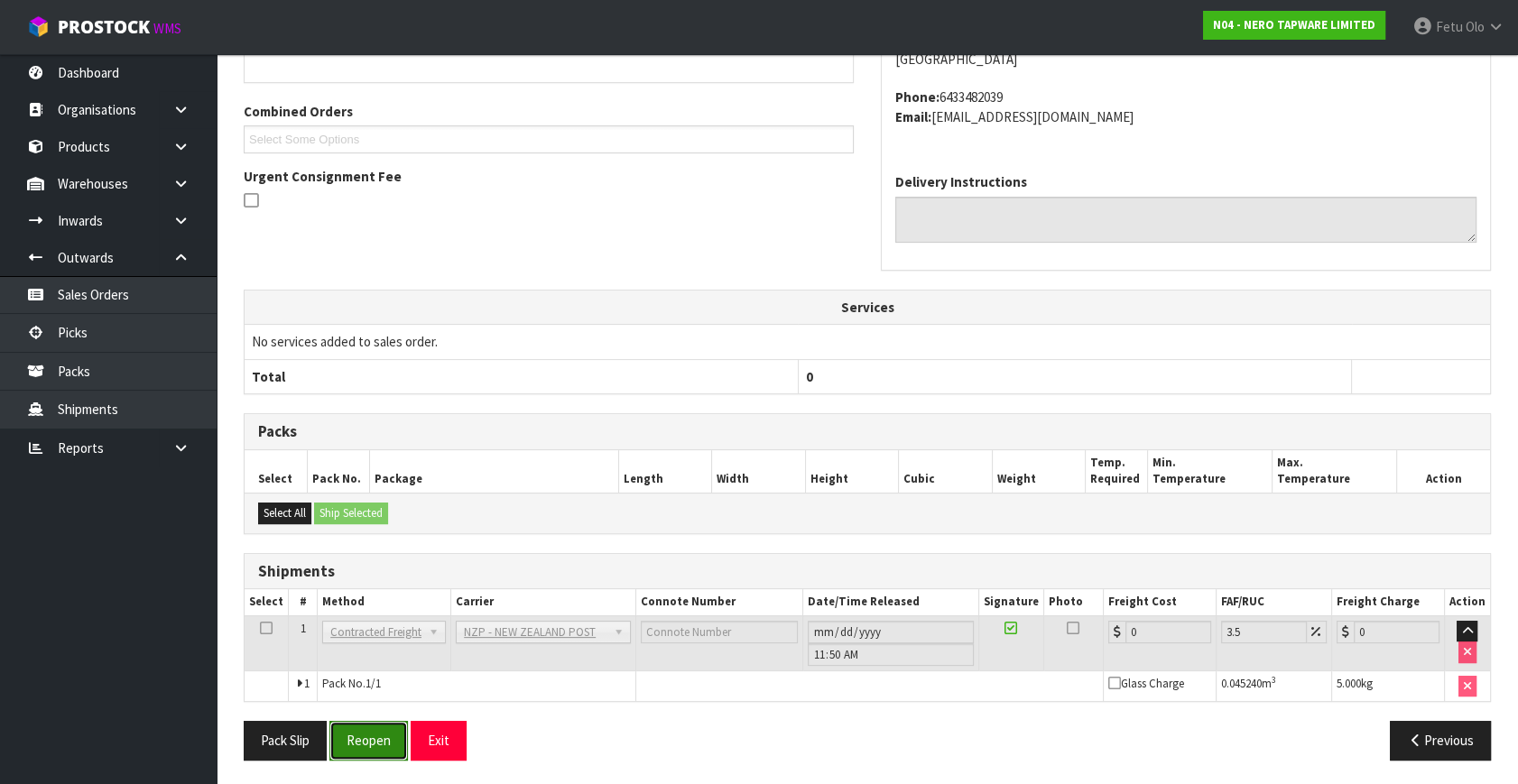
click at [380, 741] on button "Reopen" at bounding box center [368, 740] width 79 height 39
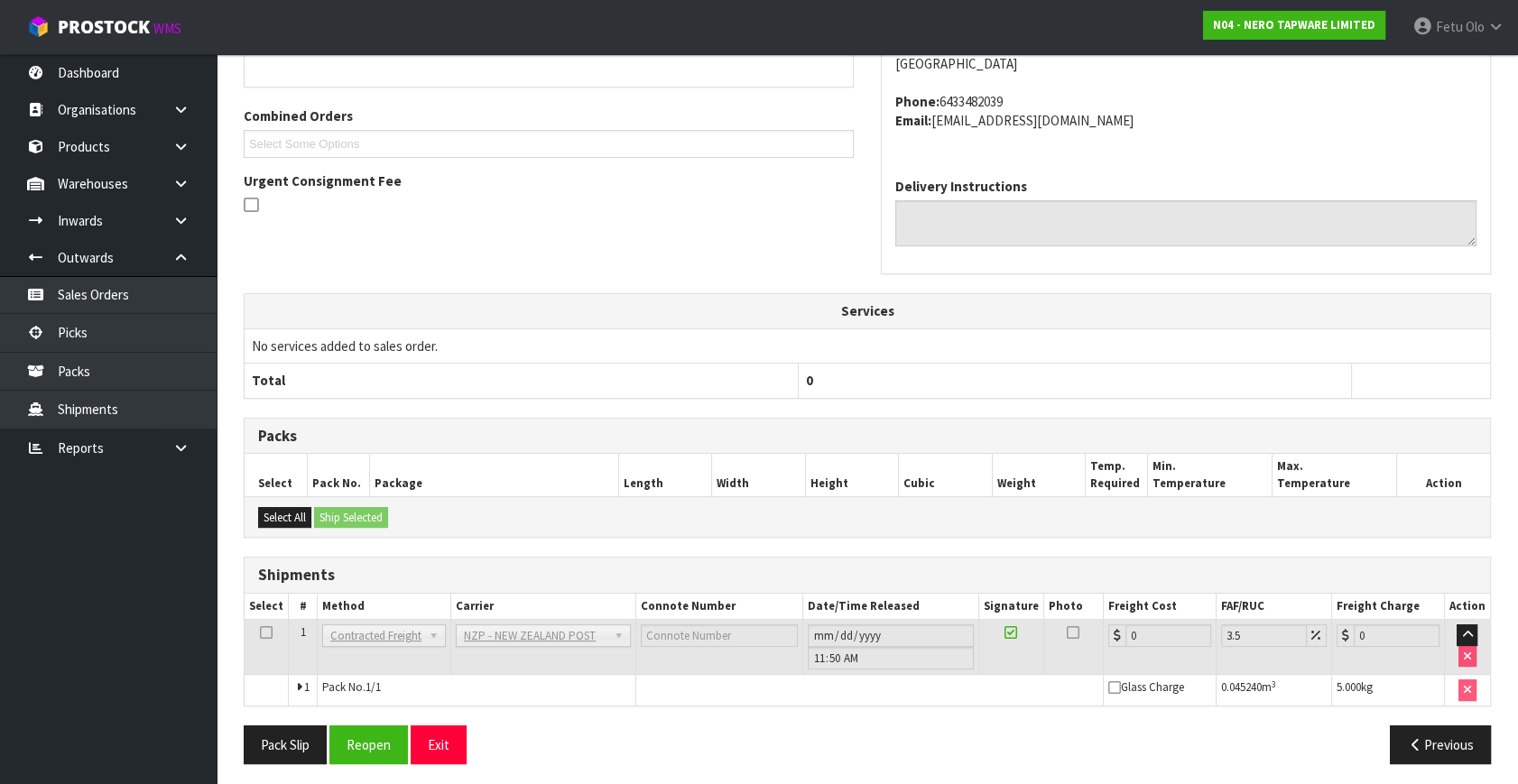
scroll to position [432, 0]
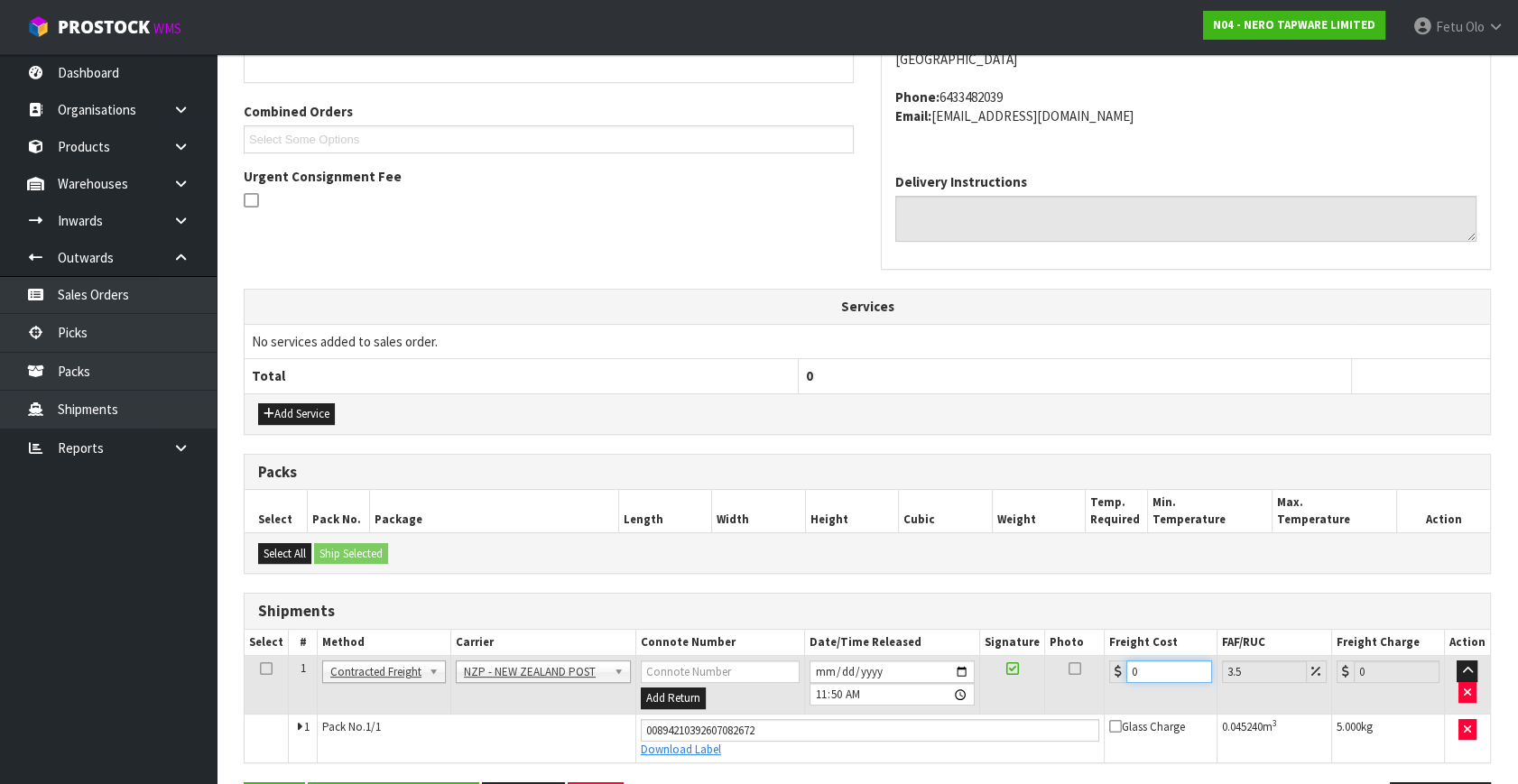
drag, startPoint x: 1154, startPoint y: 671, endPoint x: 492, endPoint y: 738, distance: 665.4
click at [492, 738] on tbody "1 Client Local Pickup Customer Local Pickup Company Freight Contracted Freight …" at bounding box center [867, 709] width 1245 height 107
type input "1"
type input "1.03"
type input "11"
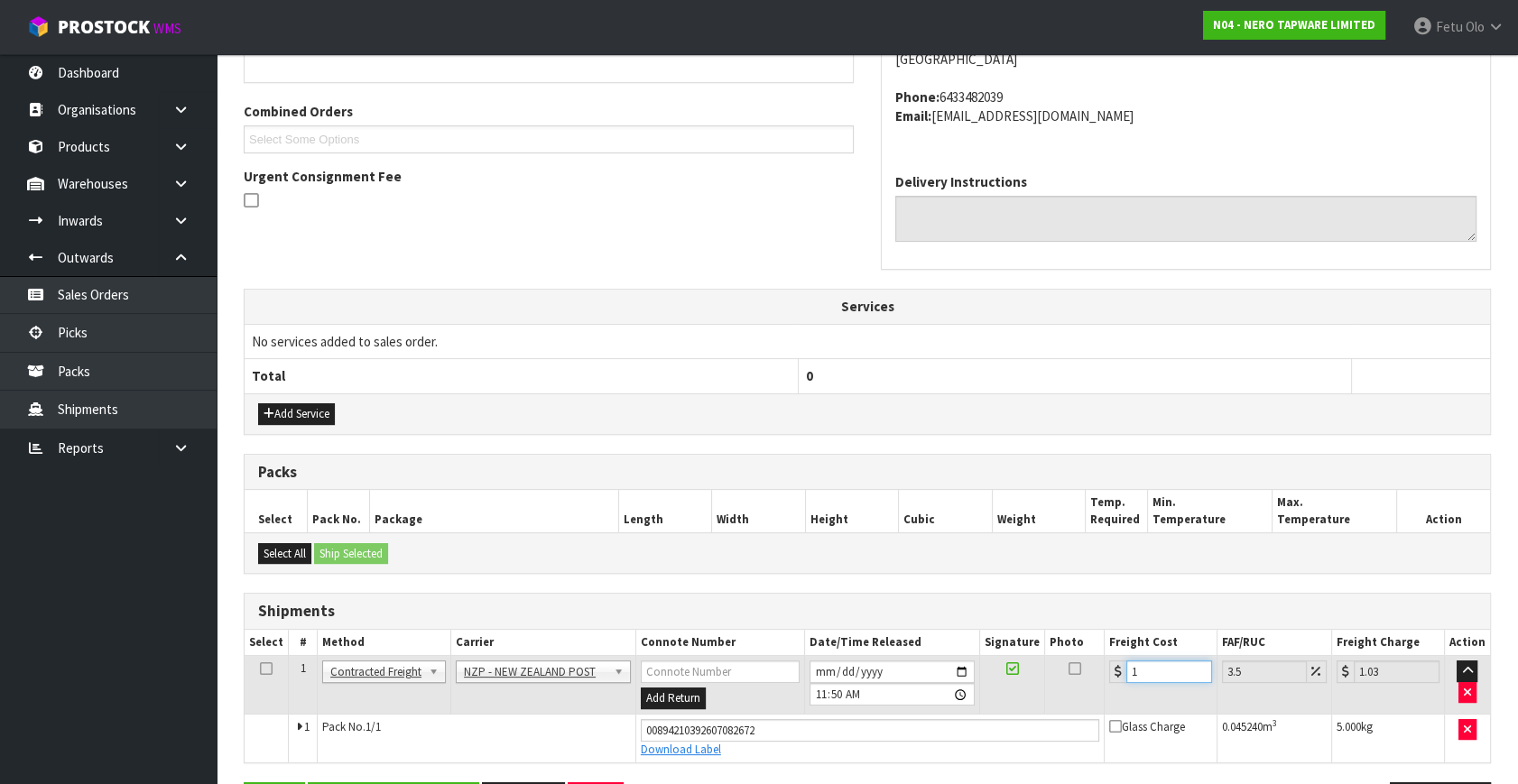
type input "11.38"
type input "11.6"
type input "12.01"
type input "11.61"
type input "12.02"
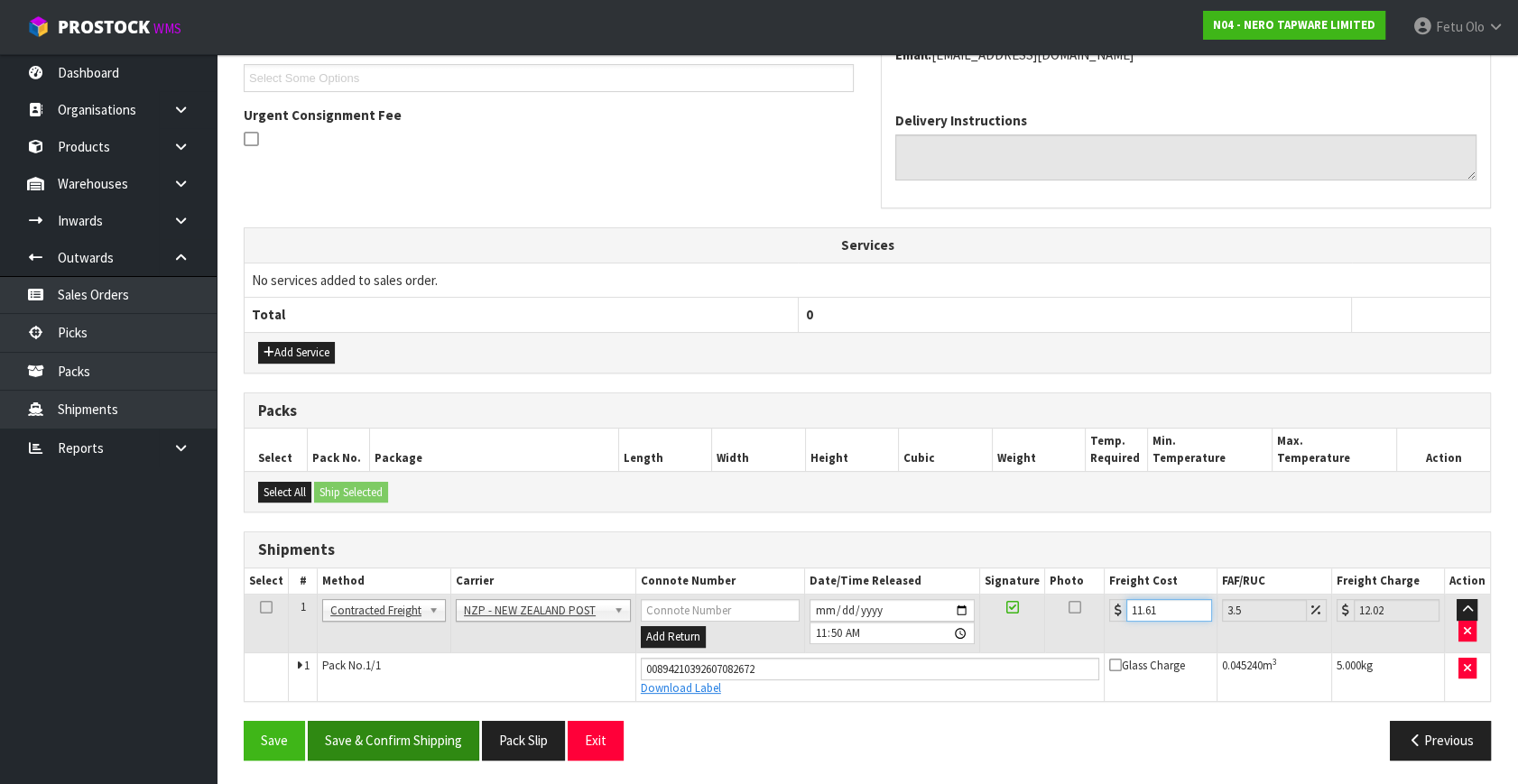
type input "11.61"
click at [395, 730] on button "Save & Confirm Shipping" at bounding box center [393, 740] width 172 height 39
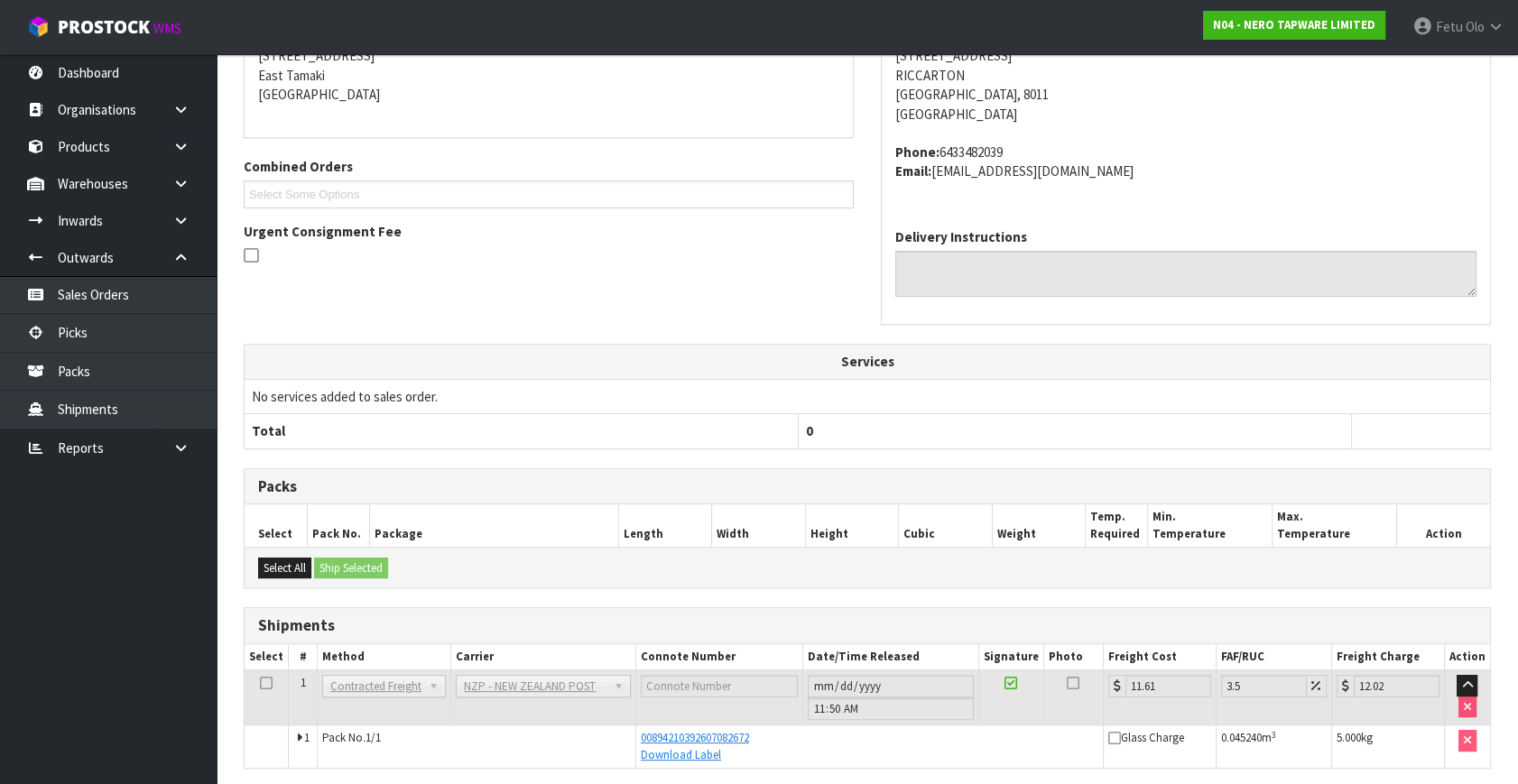
scroll to position [34, 0]
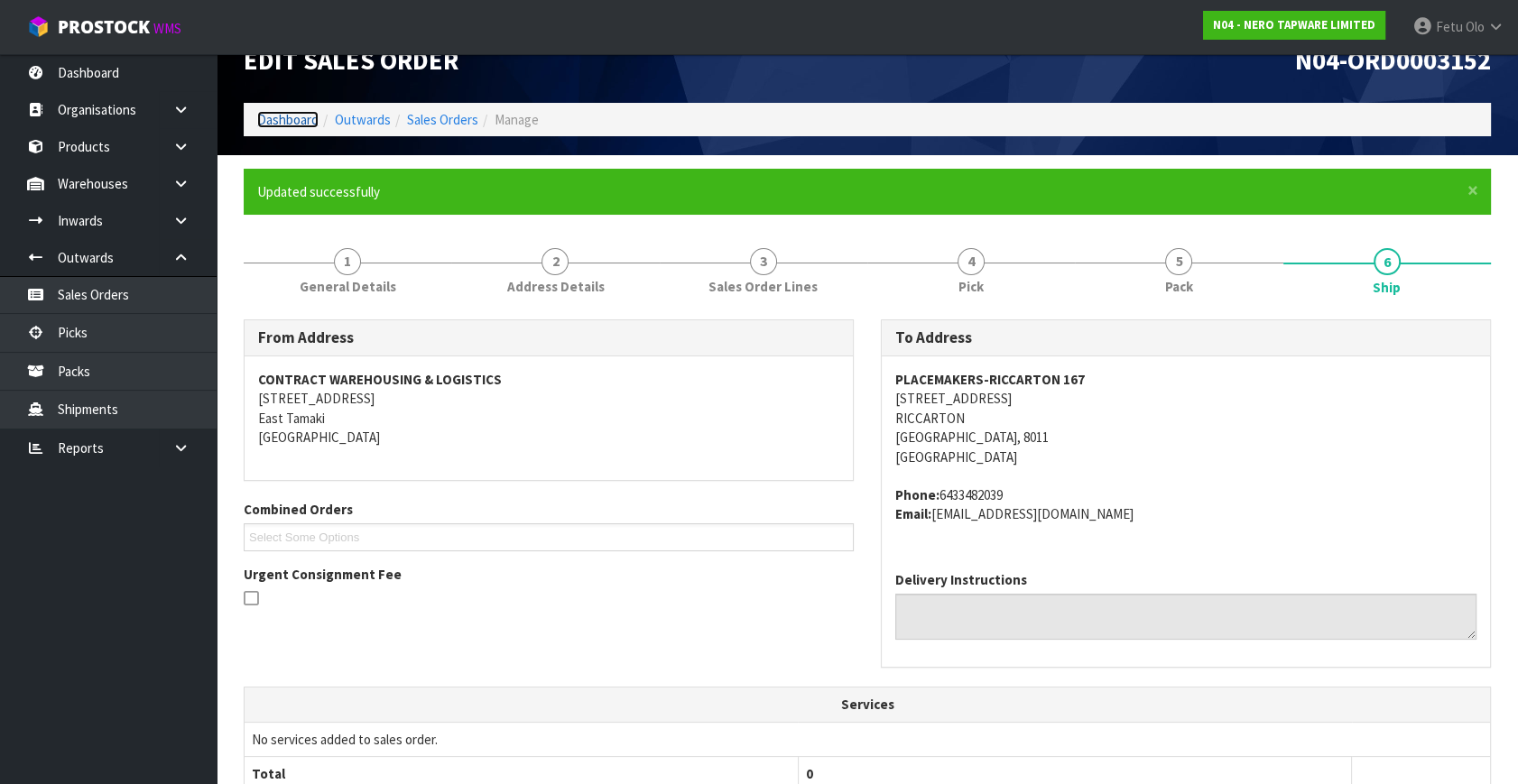
click at [274, 123] on link "Dashboard" at bounding box center [287, 119] width 61 height 17
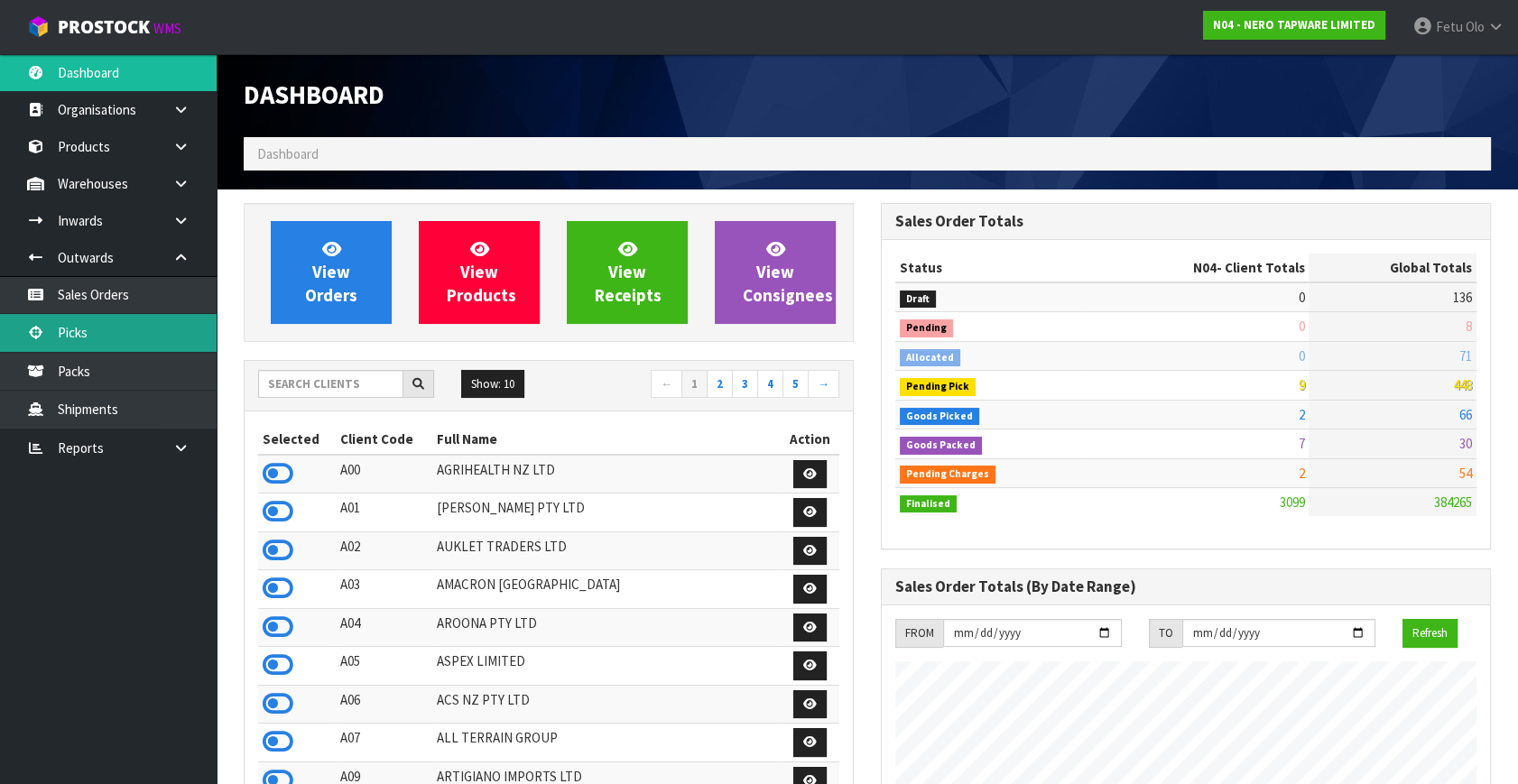
click at [71, 342] on link "Picks" at bounding box center [108, 333] width 216 height 37
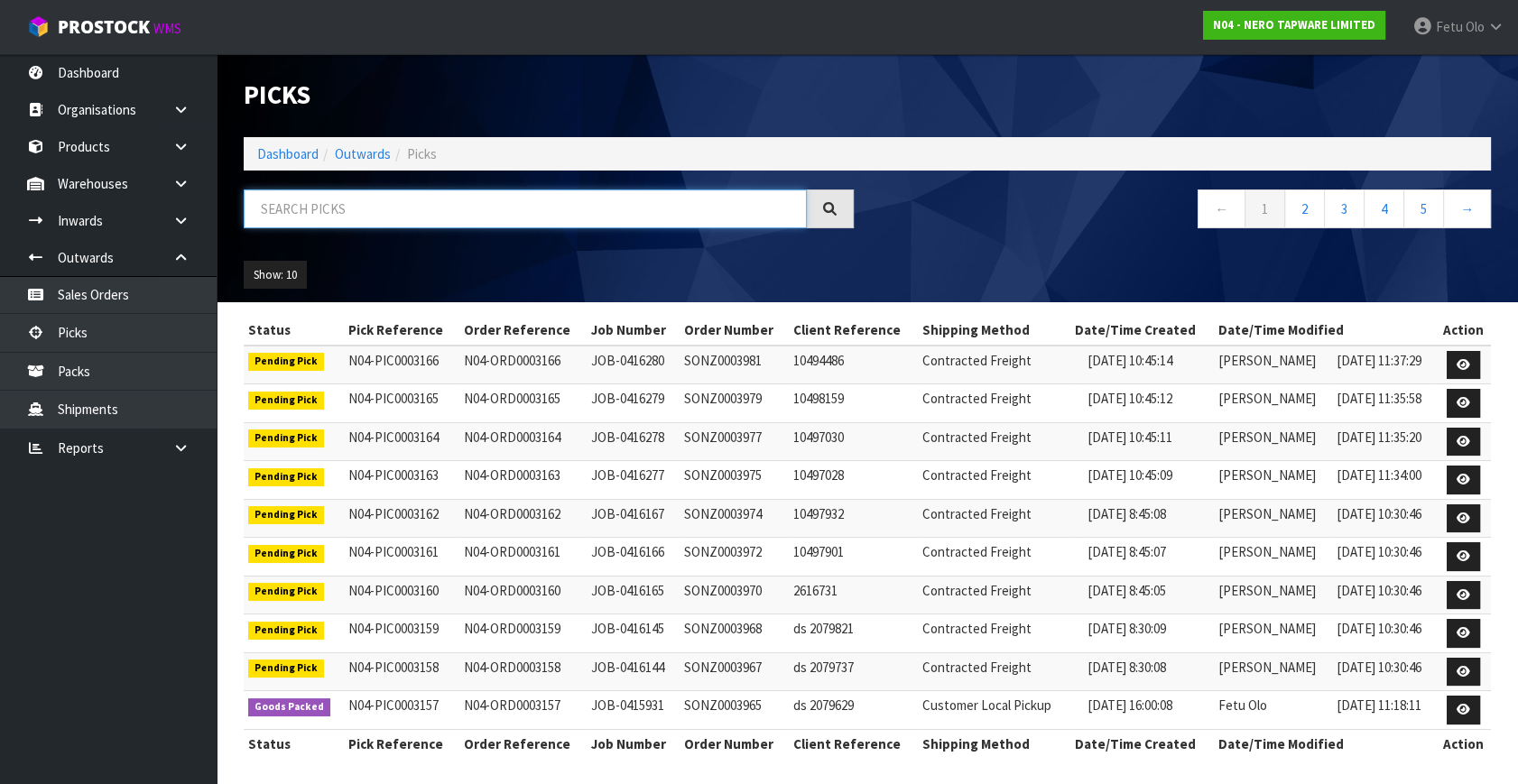
click at [343, 214] on input "text" at bounding box center [525, 209] width 563 height 39
click at [302, 214] on input "text" at bounding box center [525, 209] width 563 height 39
click at [315, 201] on input "text" at bounding box center [525, 209] width 563 height 39
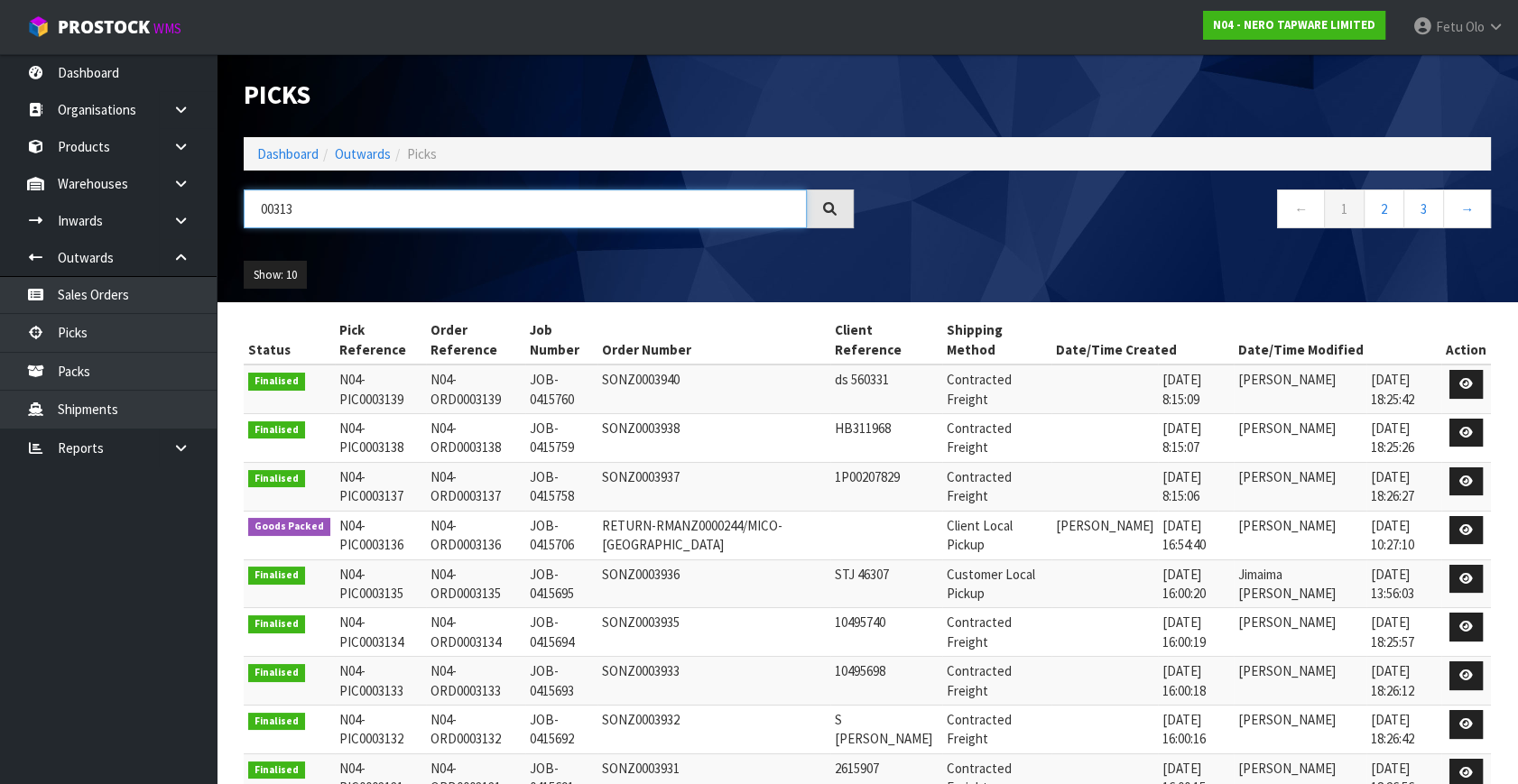
click at [287, 207] on input "00313" at bounding box center [525, 209] width 563 height 39
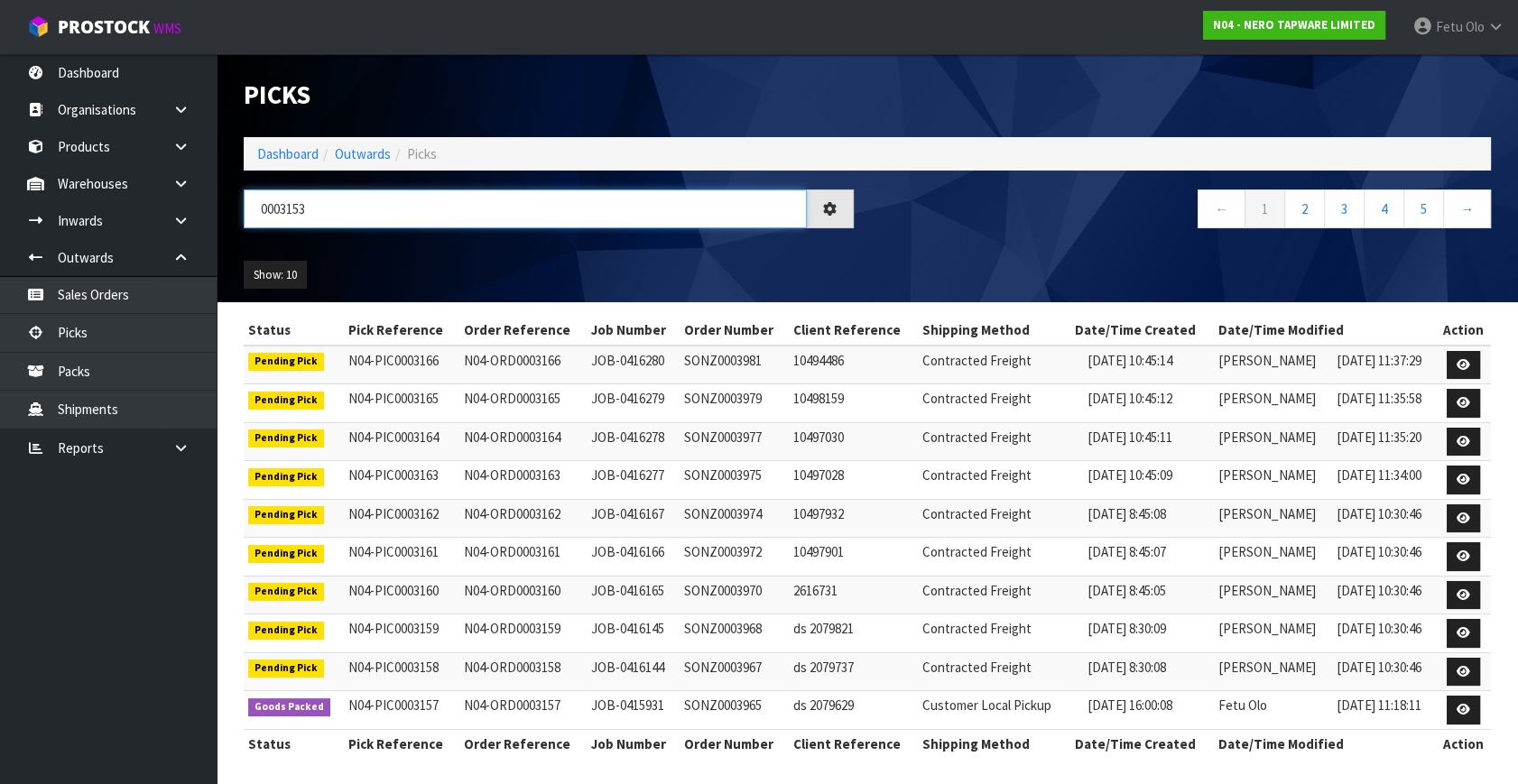
type input "0003153"
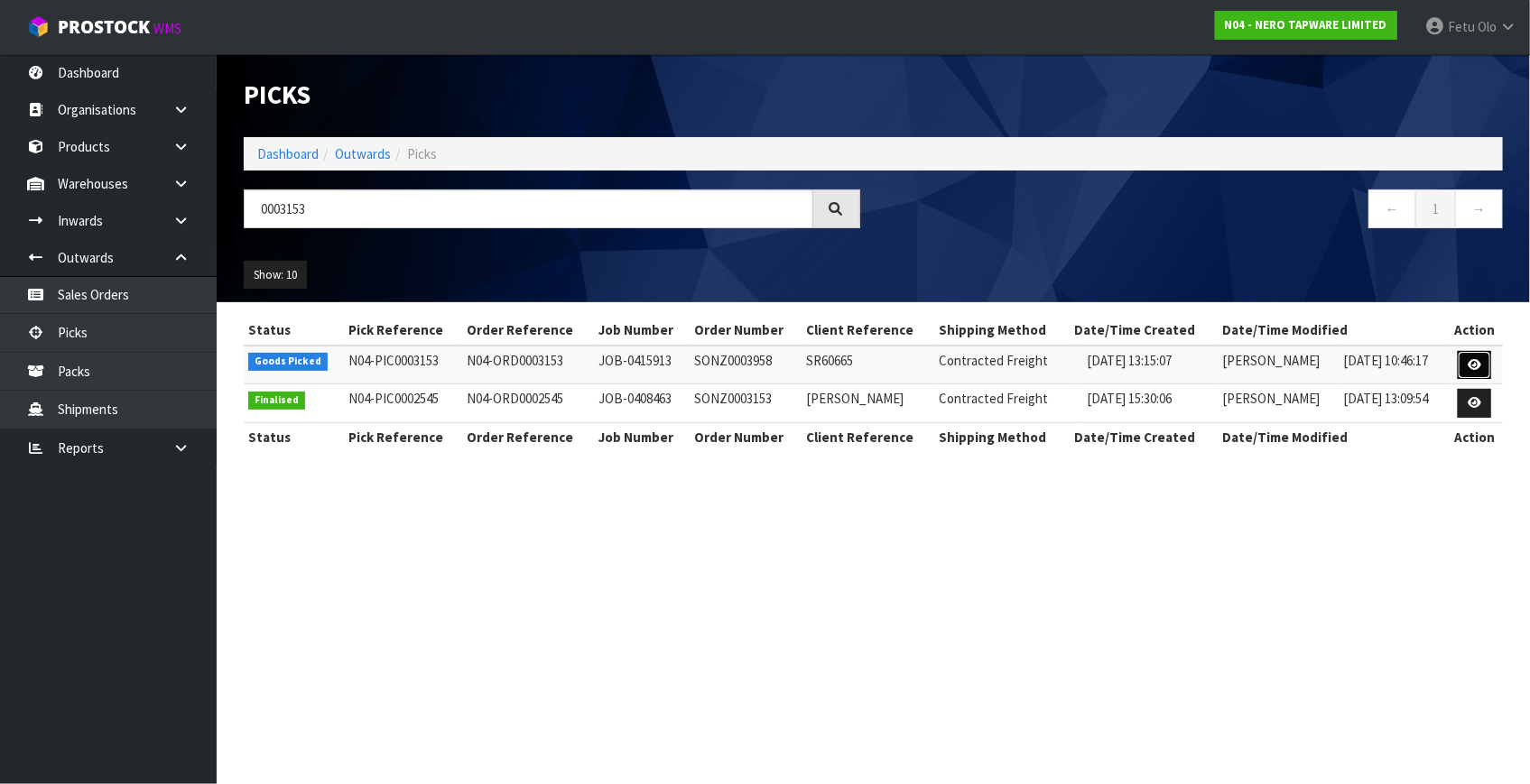
click at [1472, 359] on icon at bounding box center [1475, 365] width 14 height 12
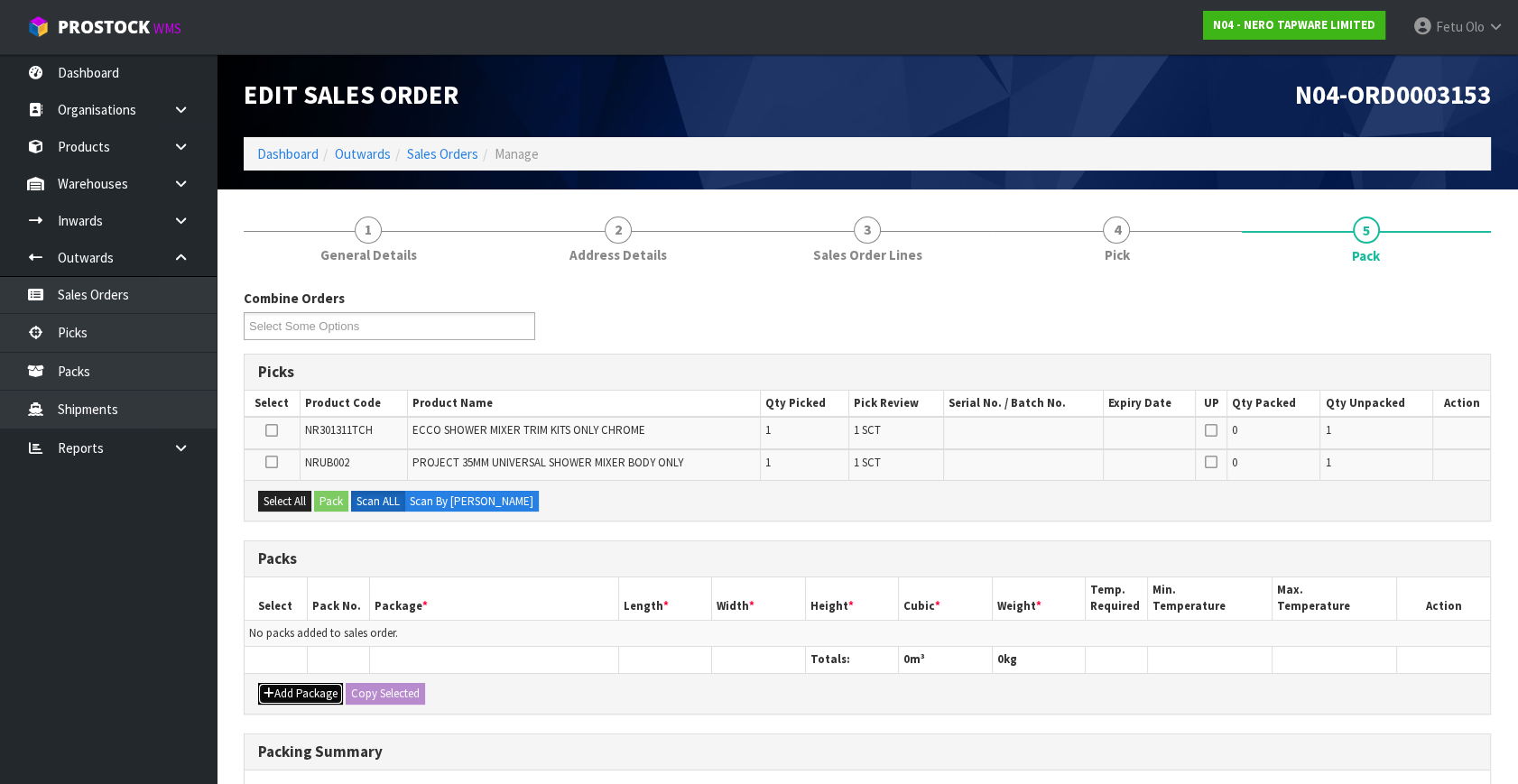
click at [284, 686] on button "Add Package" at bounding box center [300, 694] width 84 height 21
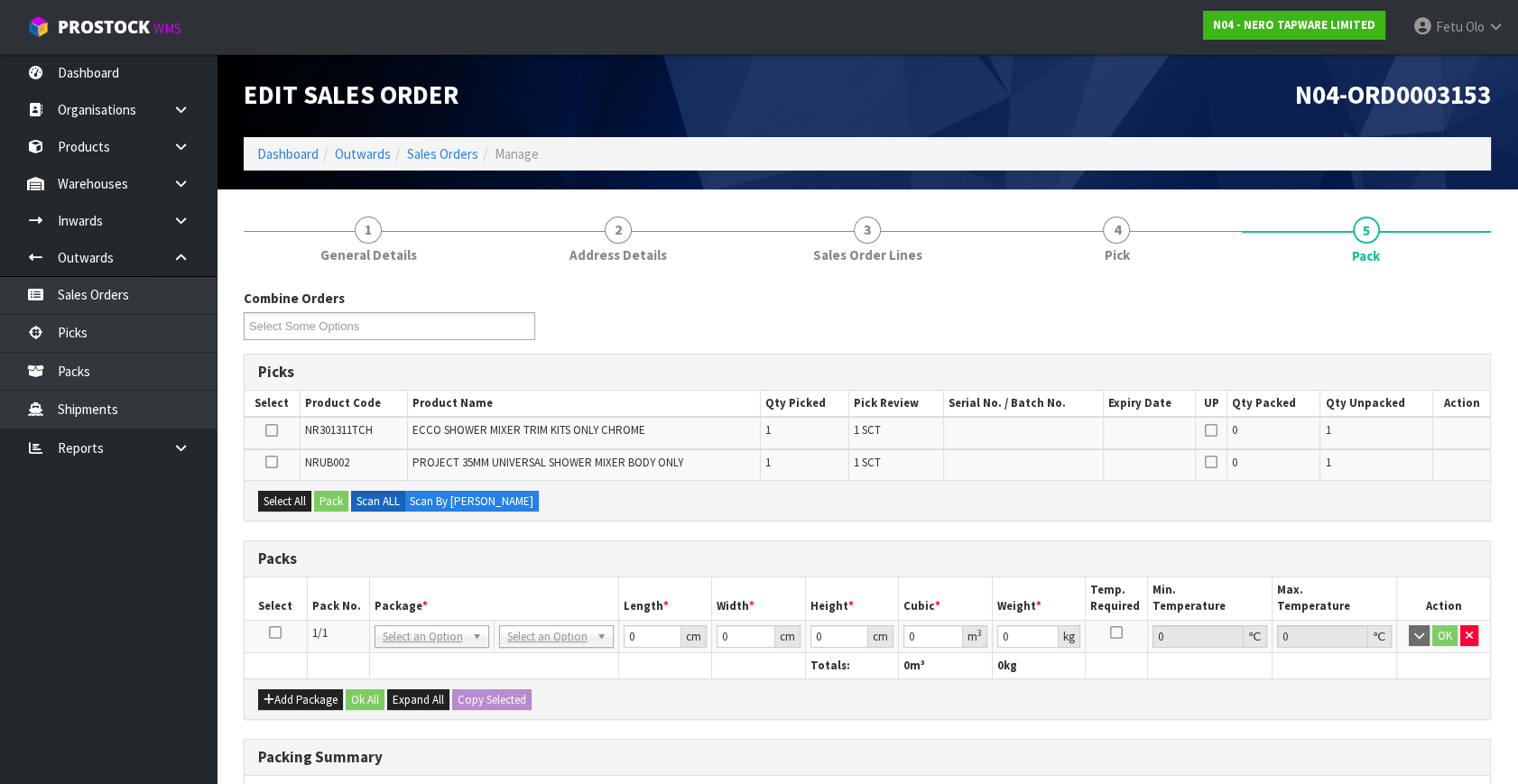
drag, startPoint x: 274, startPoint y: 629, endPoint x: 448, endPoint y: 597, distance: 176.9
click at [289, 629] on td at bounding box center [276, 636] width 62 height 32
click at [448, 597] on th "Package *" at bounding box center [493, 599] width 249 height 43
click at [269, 633] on icon at bounding box center [275, 633] width 13 height 1
click at [380, 596] on th "Package *" at bounding box center [493, 599] width 249 height 43
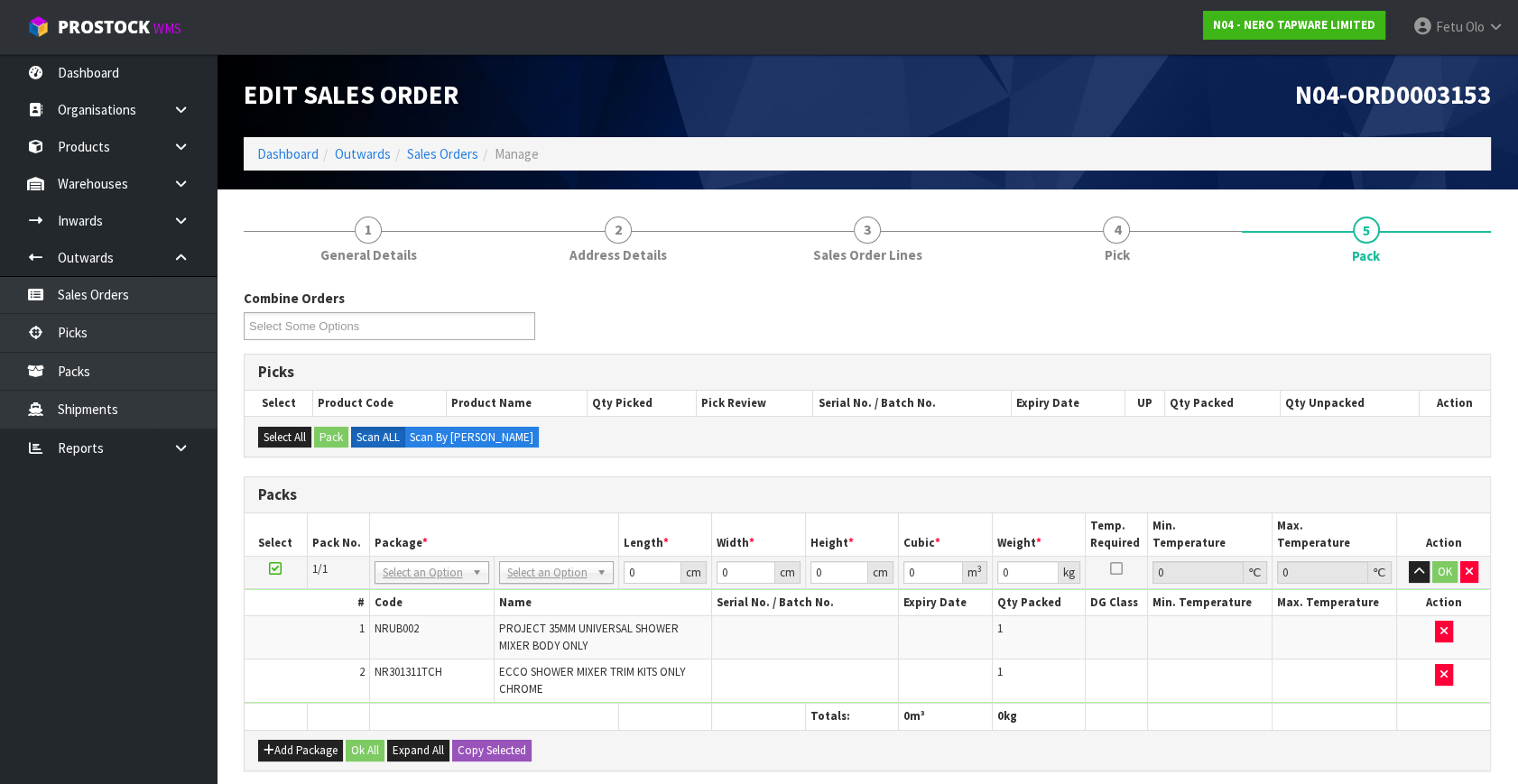
drag, startPoint x: 459, startPoint y: 564, endPoint x: 434, endPoint y: 593, distance: 38.3
click at [423, 592] on input "text" at bounding box center [431, 596] width 106 height 22
type input "011"
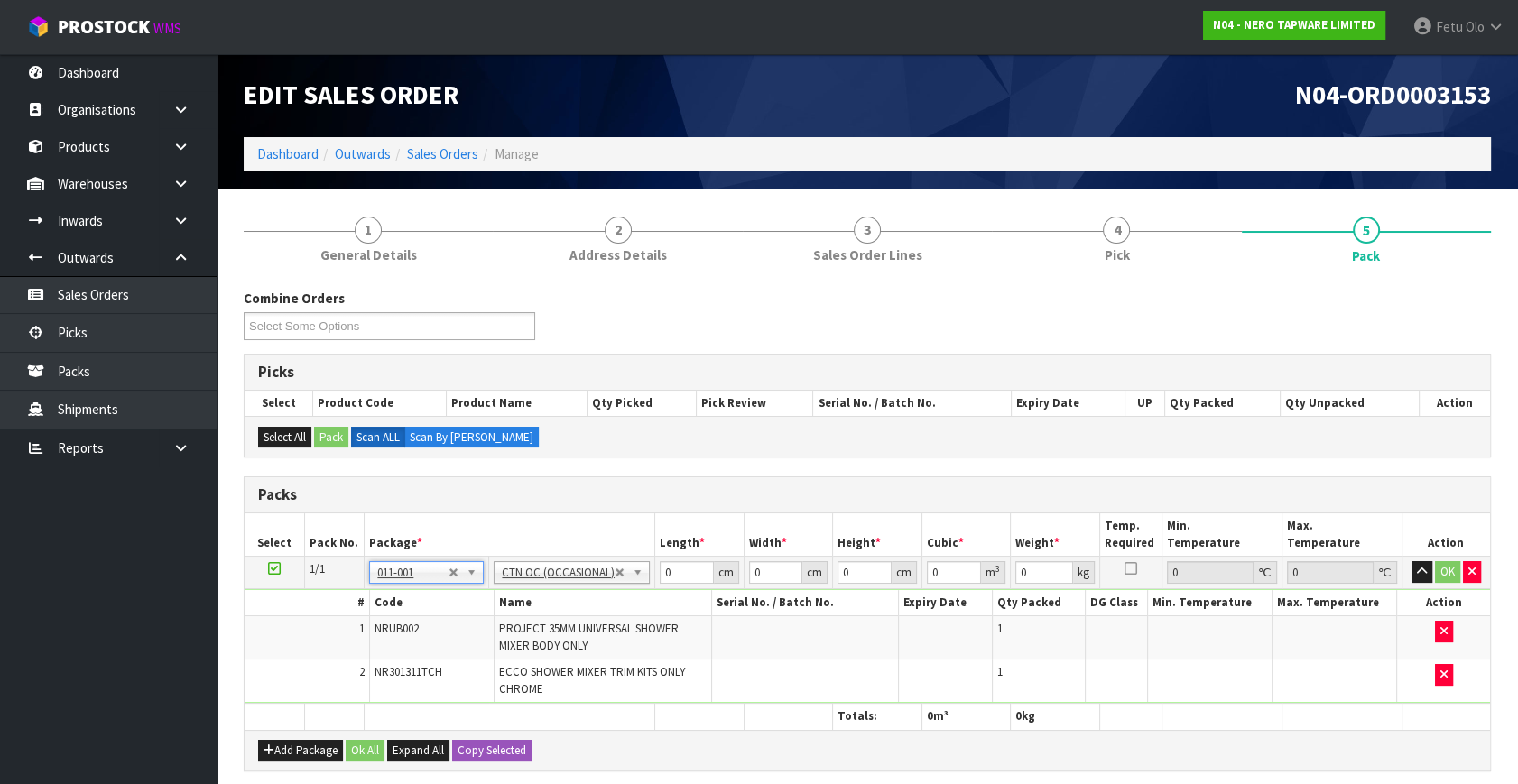
type input "1.1"
drag, startPoint x: 670, startPoint y: 573, endPoint x: 533, endPoint y: 606, distance: 140.9
click at [533, 604] on tbody "1/1 NONE 007-001 007-002 007-004 007-009 007-013 007-014 007-015 007-017 007-01…" at bounding box center [867, 631] width 1245 height 147
type input "31"
type input "13"
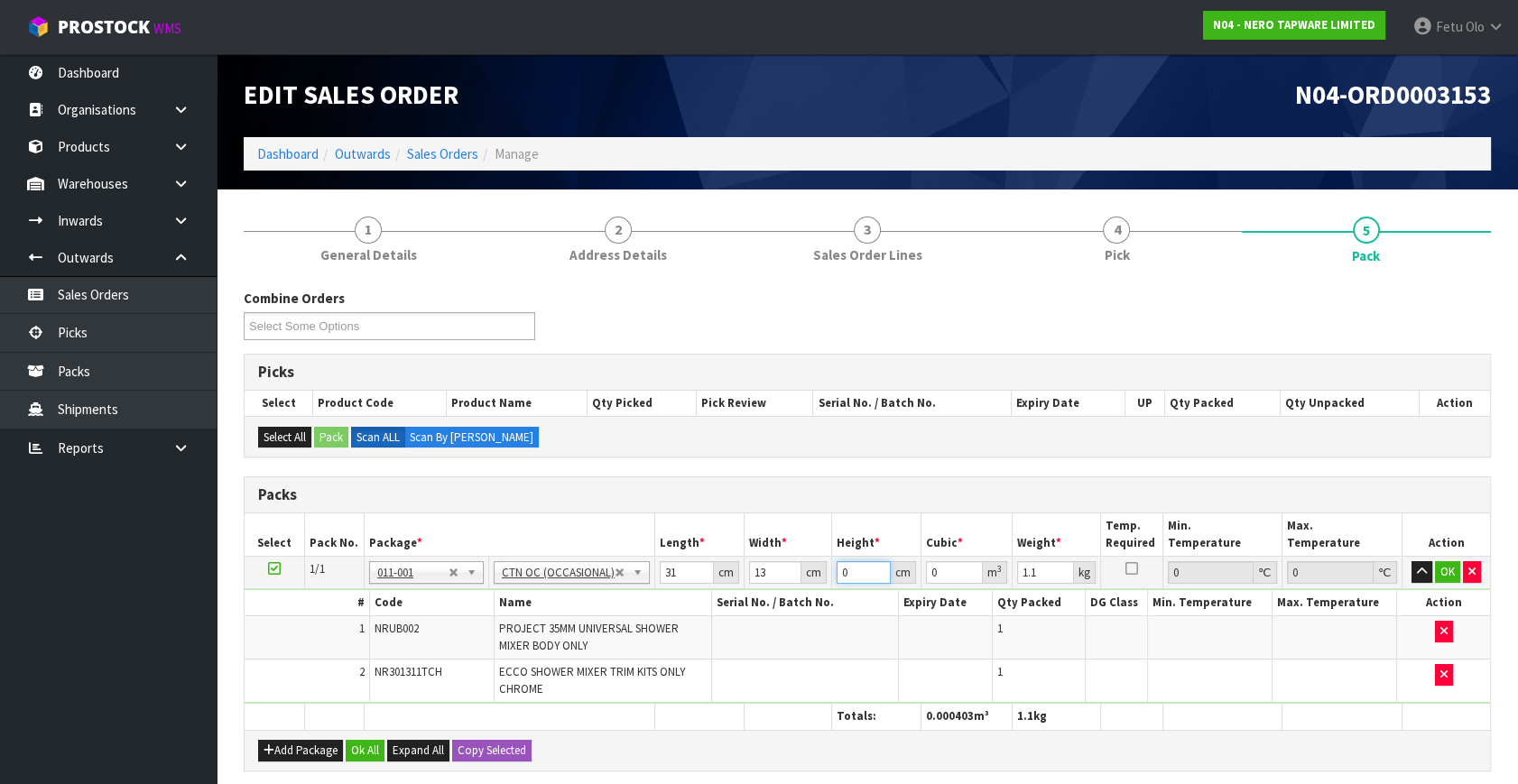
type input "1"
type input "0.000403"
type input "17"
type input "0.006851"
type input "17"
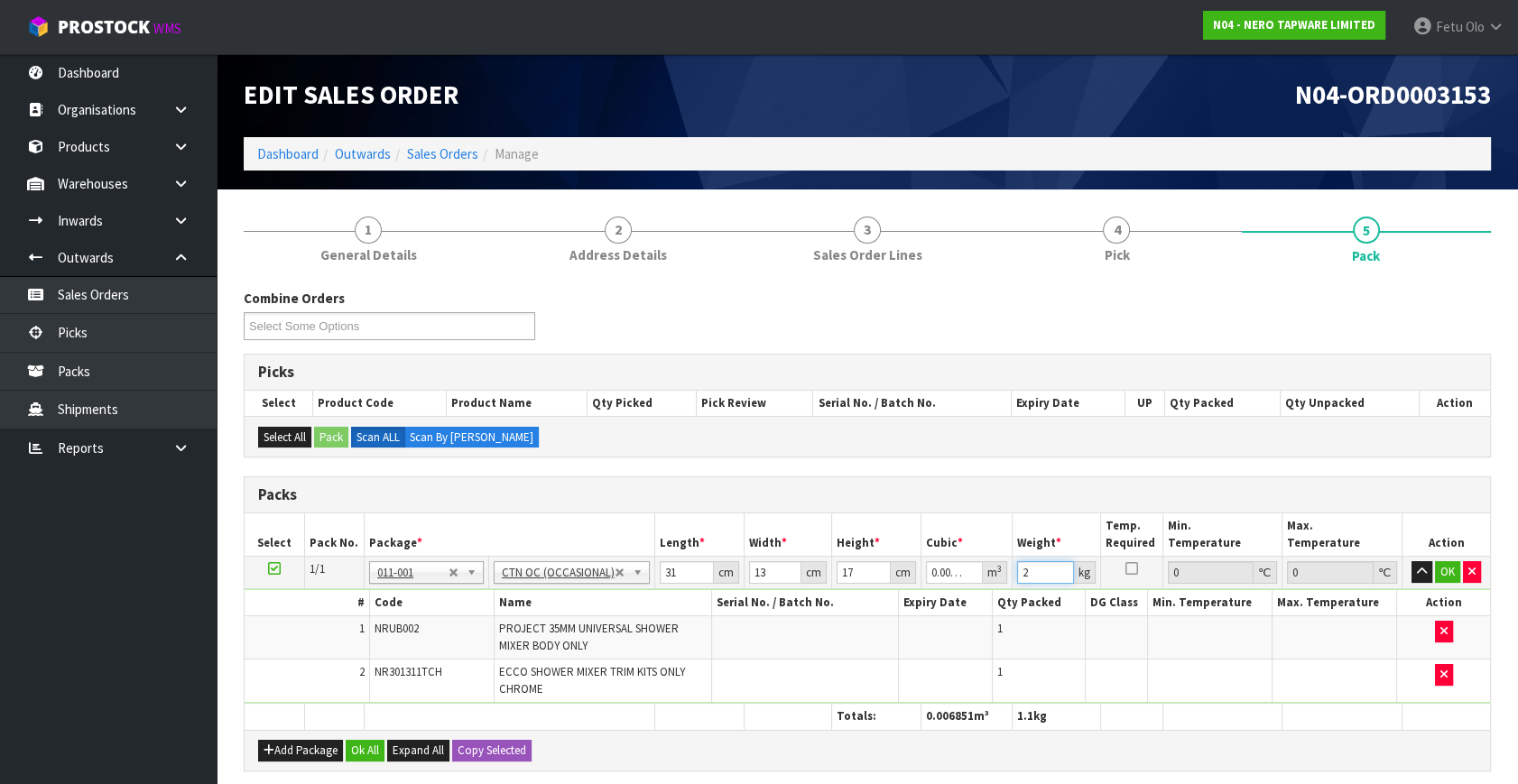
type input "2"
click button "OK" at bounding box center [1448, 572] width 25 height 21
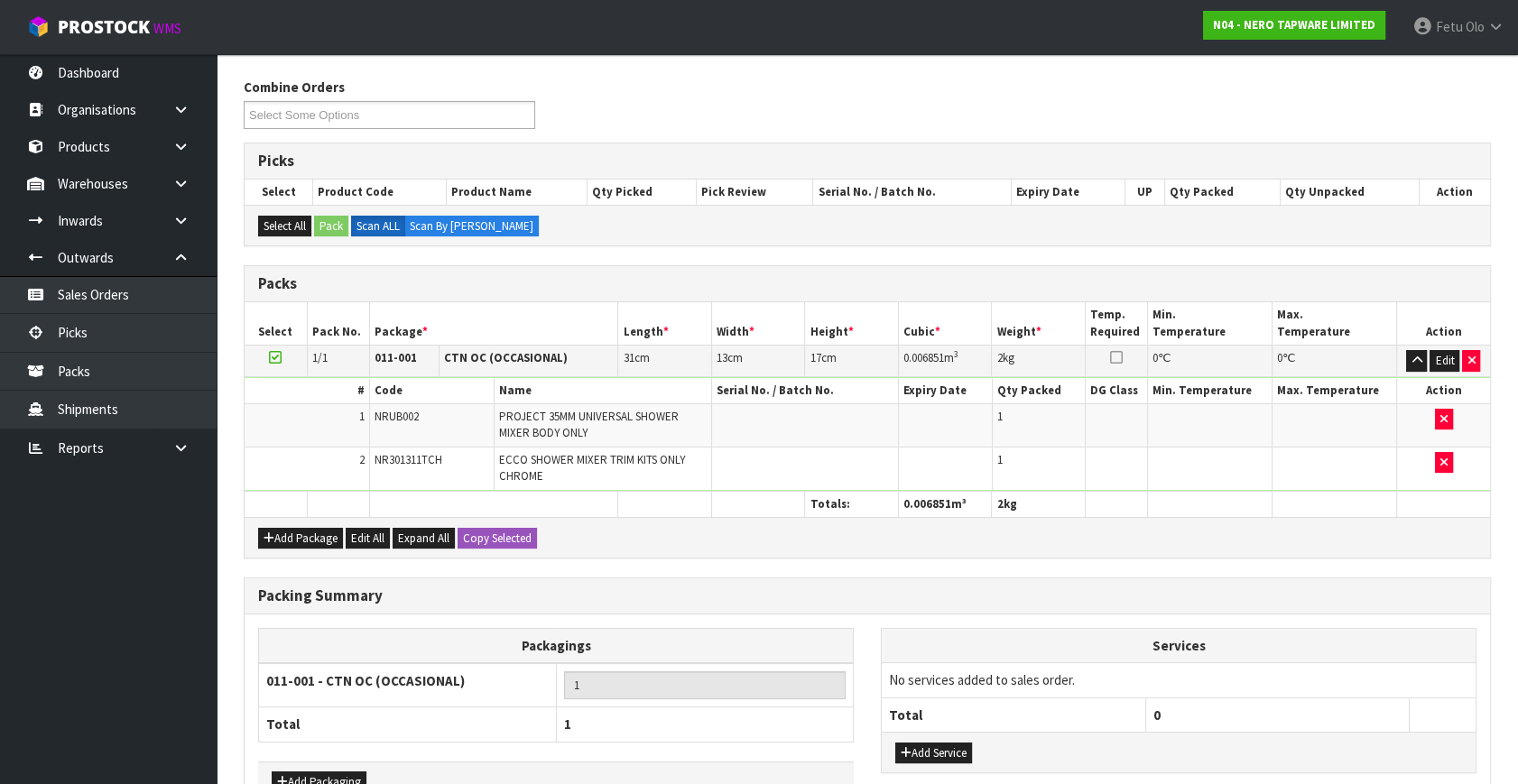
scroll to position [324, 0]
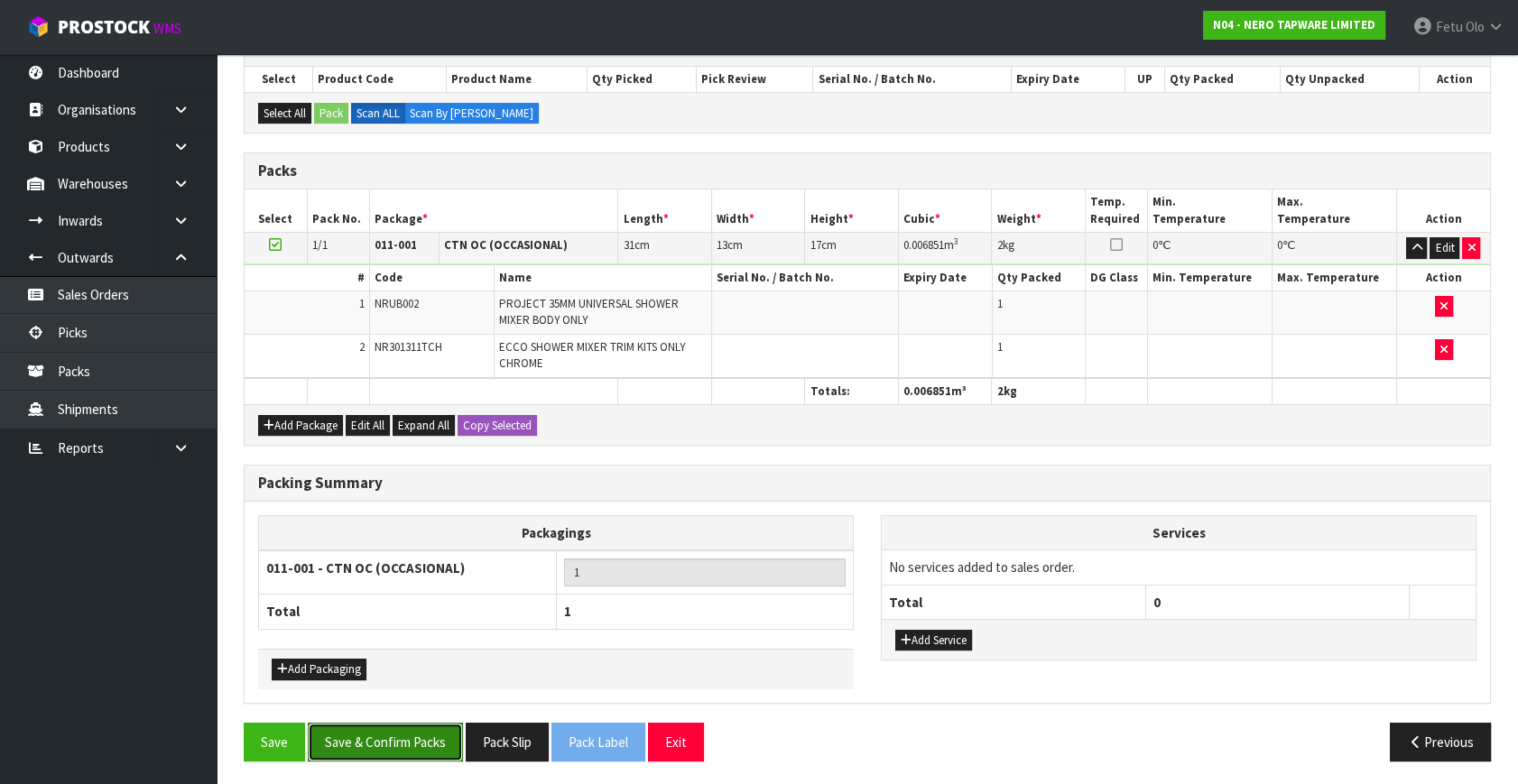
click at [414, 741] on button "Save & Confirm Packs" at bounding box center [385, 742] width 155 height 39
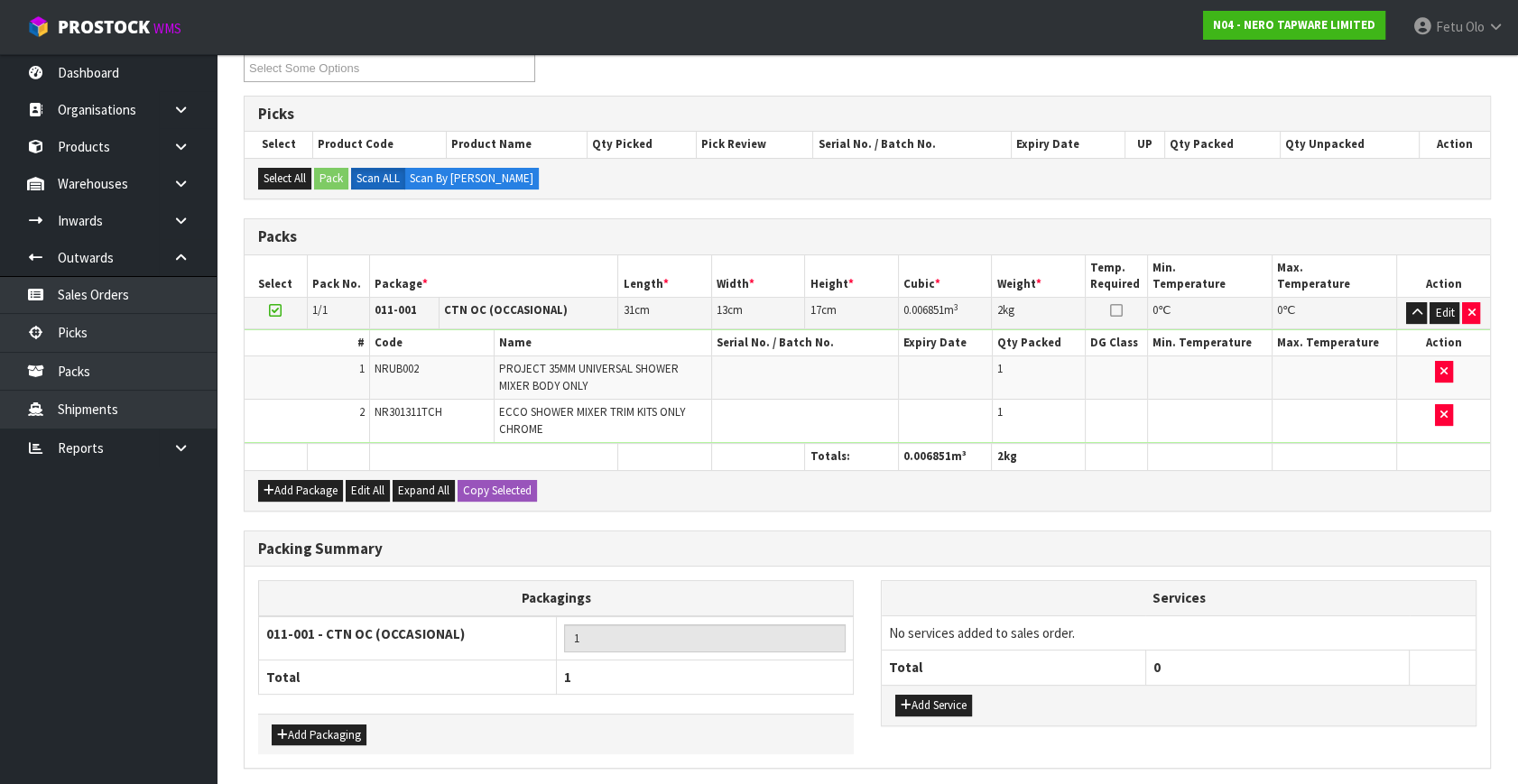
scroll to position [0, 0]
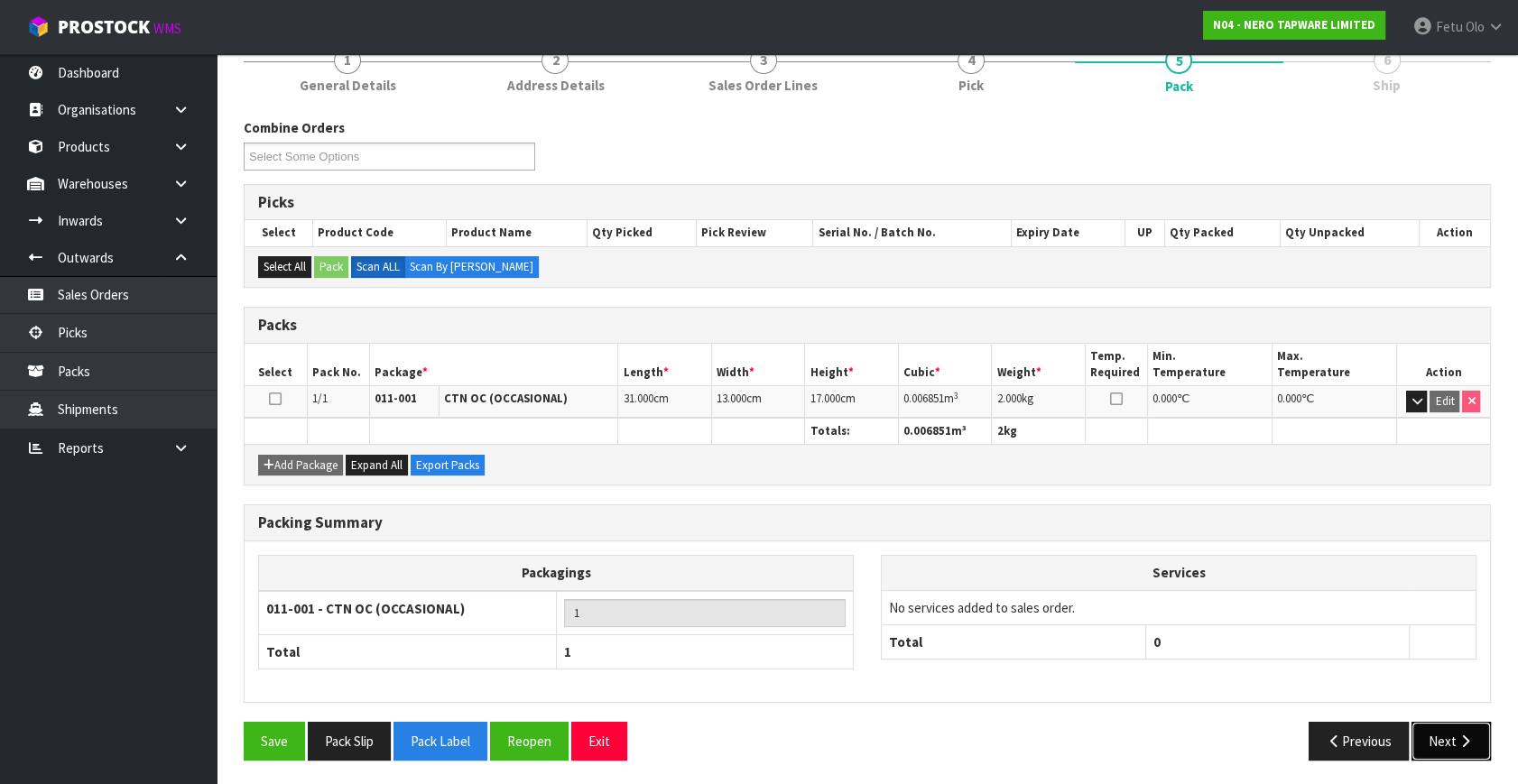
click at [1445, 737] on button "Next" at bounding box center [1451, 741] width 80 height 39
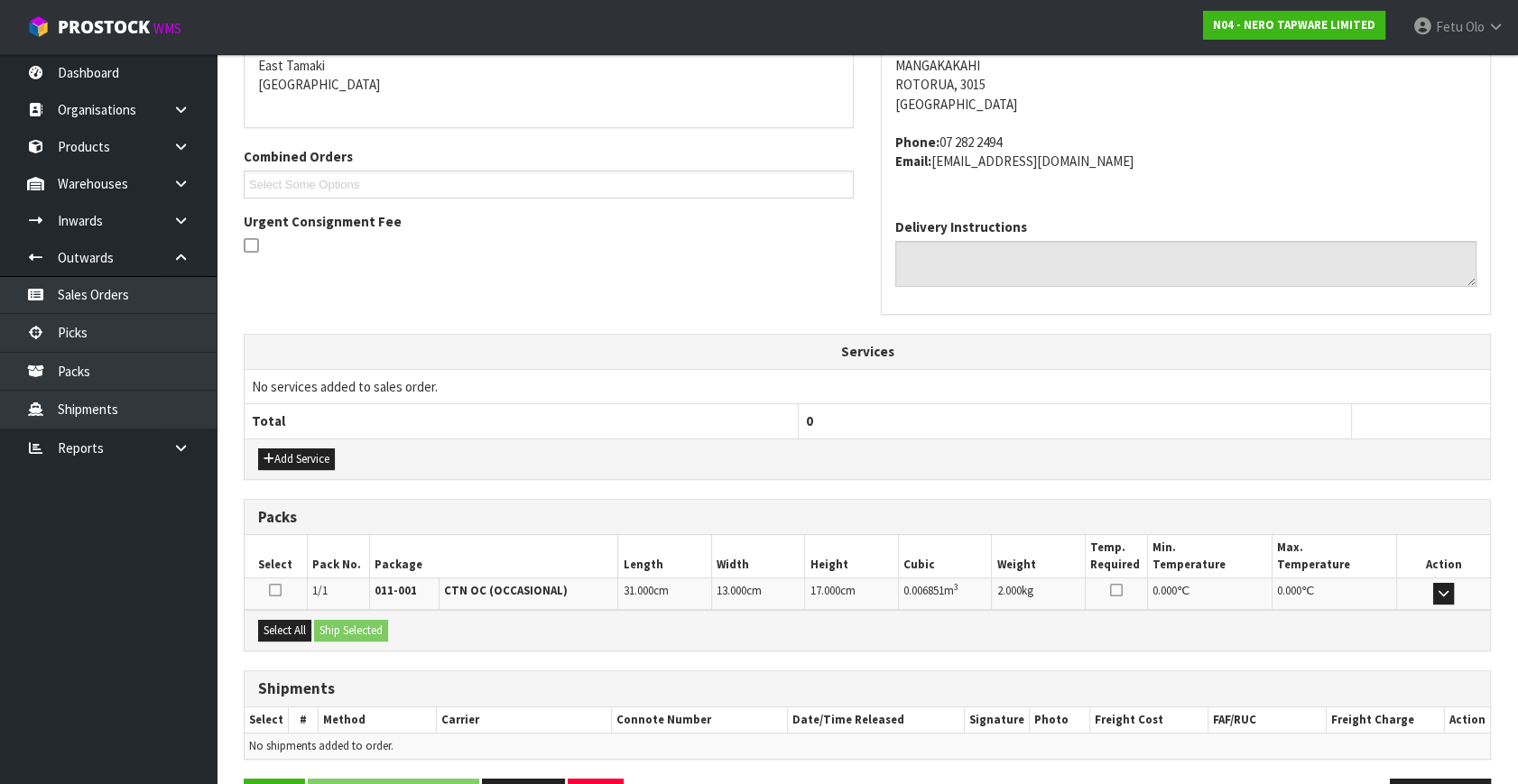
scroll to position [444, 0]
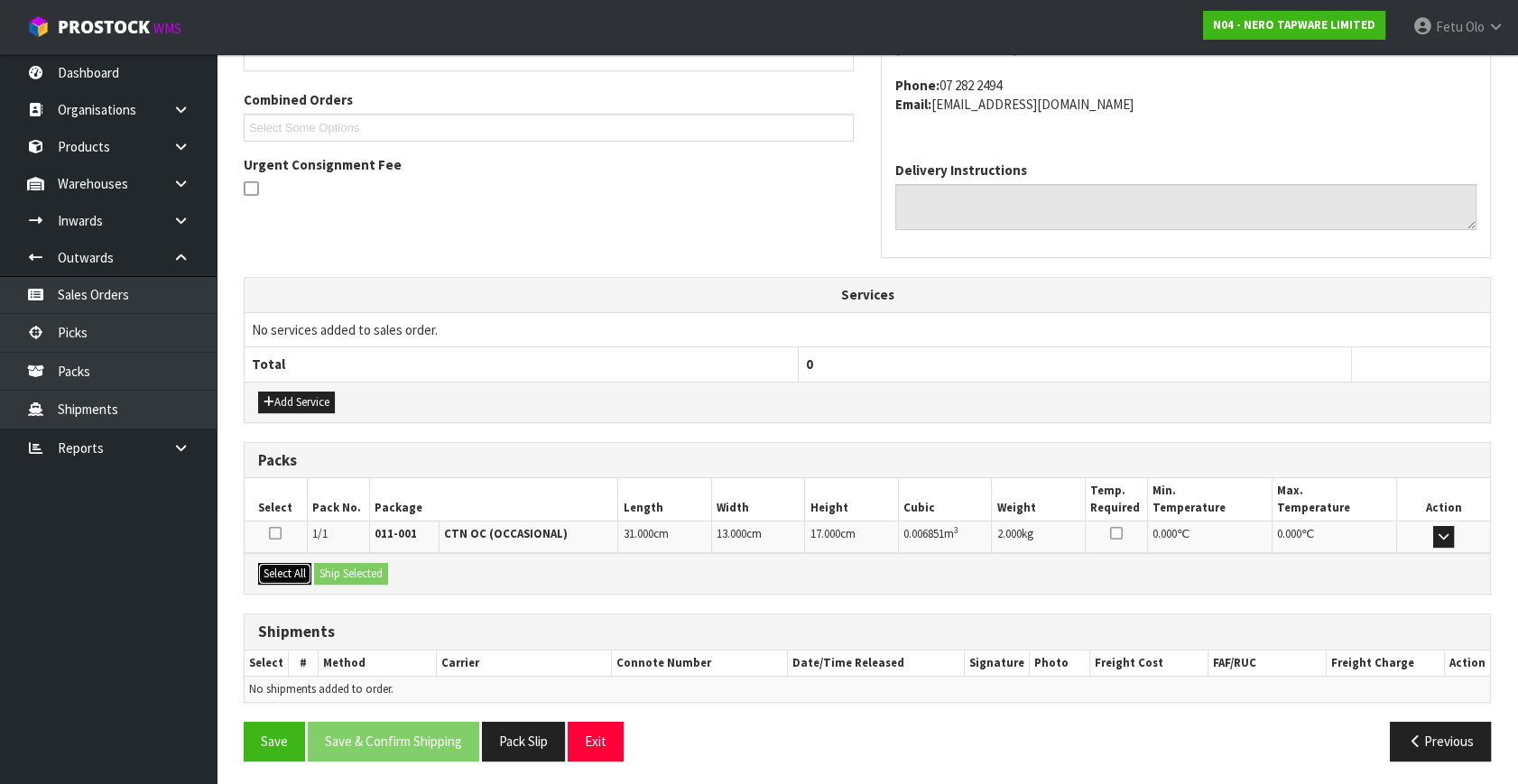
click at [293, 563] on button "Select All" at bounding box center [284, 573] width 53 height 21
click at [334, 568] on button "Ship Selected" at bounding box center [351, 573] width 74 height 21
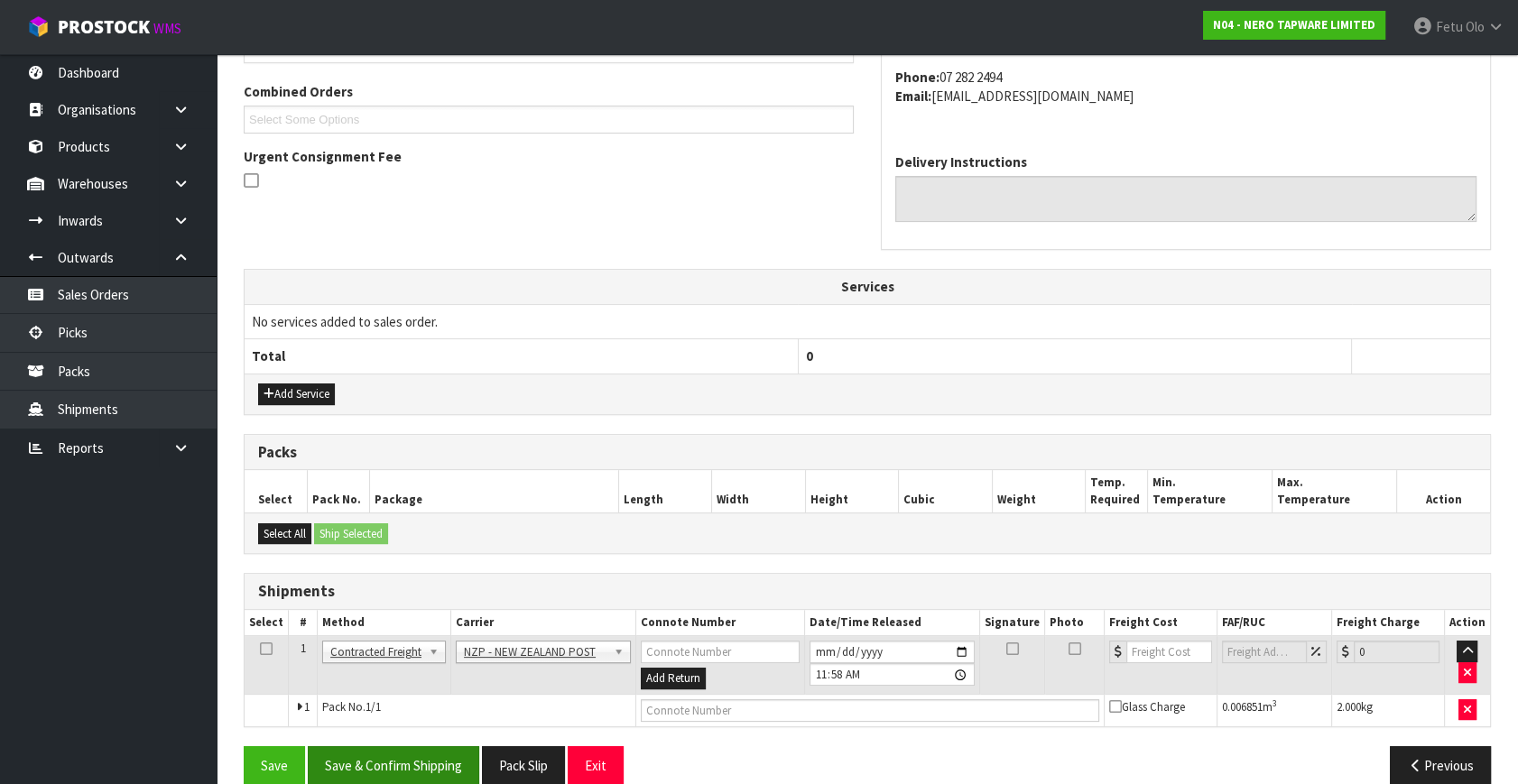
scroll to position [476, 0]
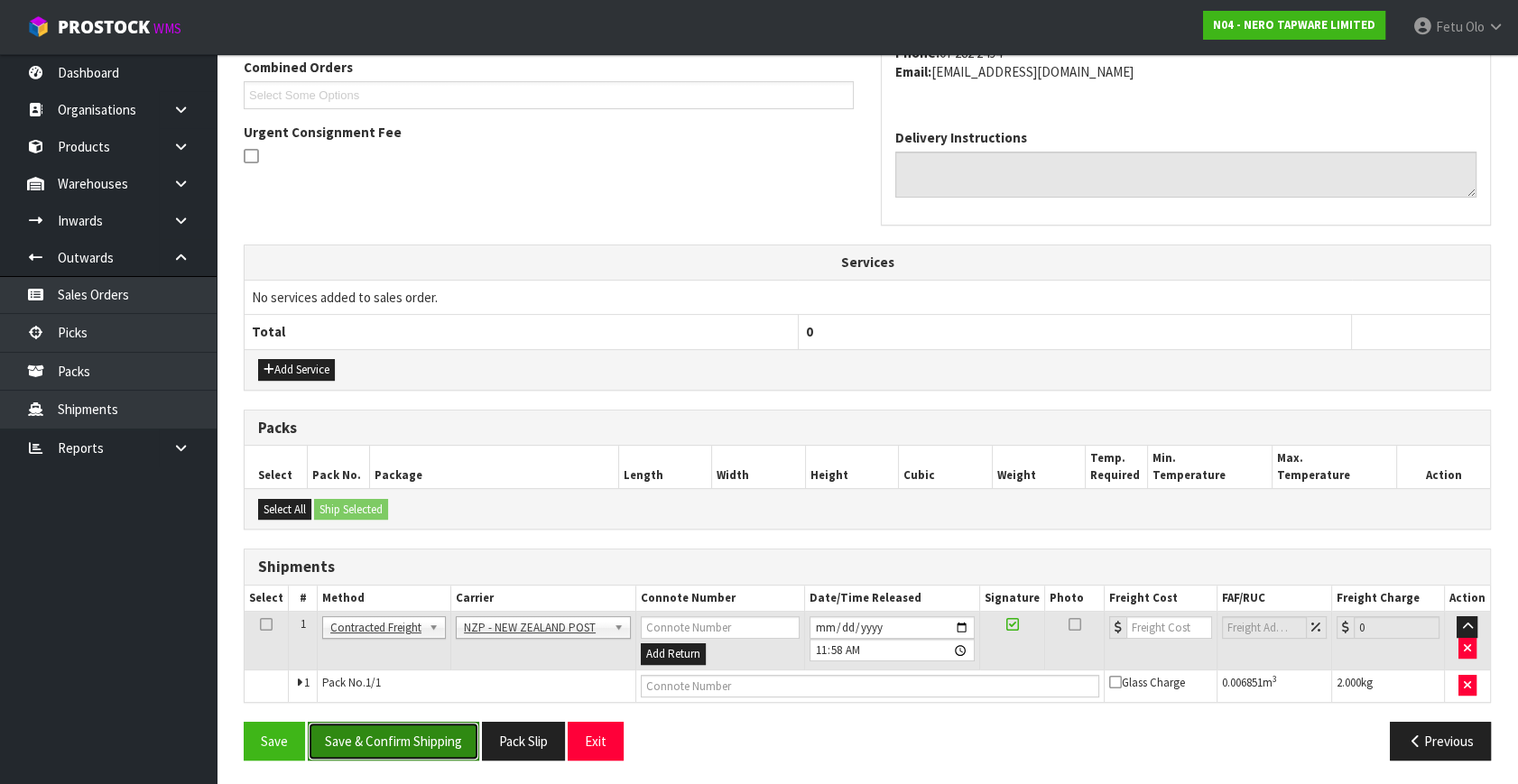
click at [397, 731] on button "Save & Confirm Shipping" at bounding box center [393, 741] width 172 height 39
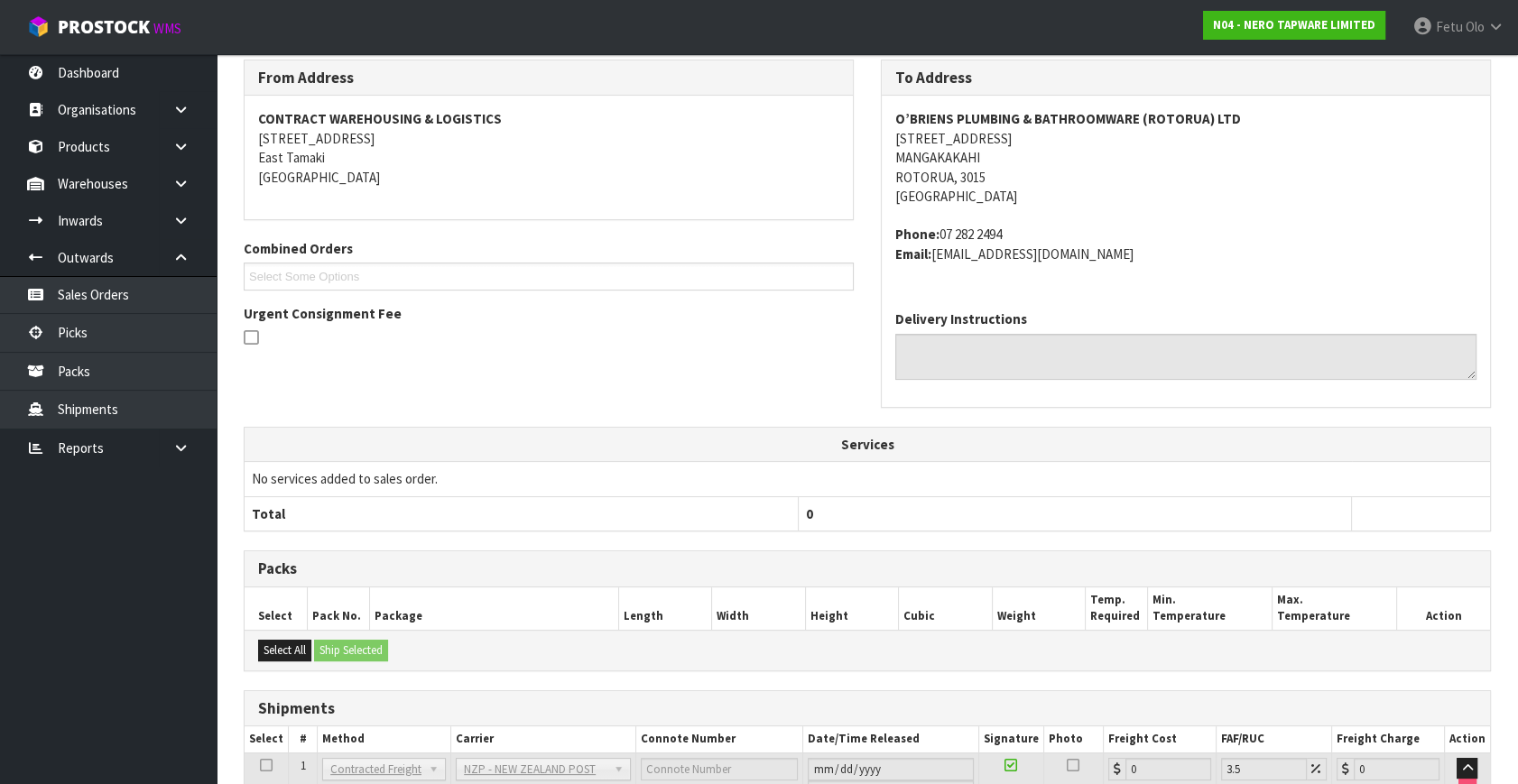
scroll to position [451, 0]
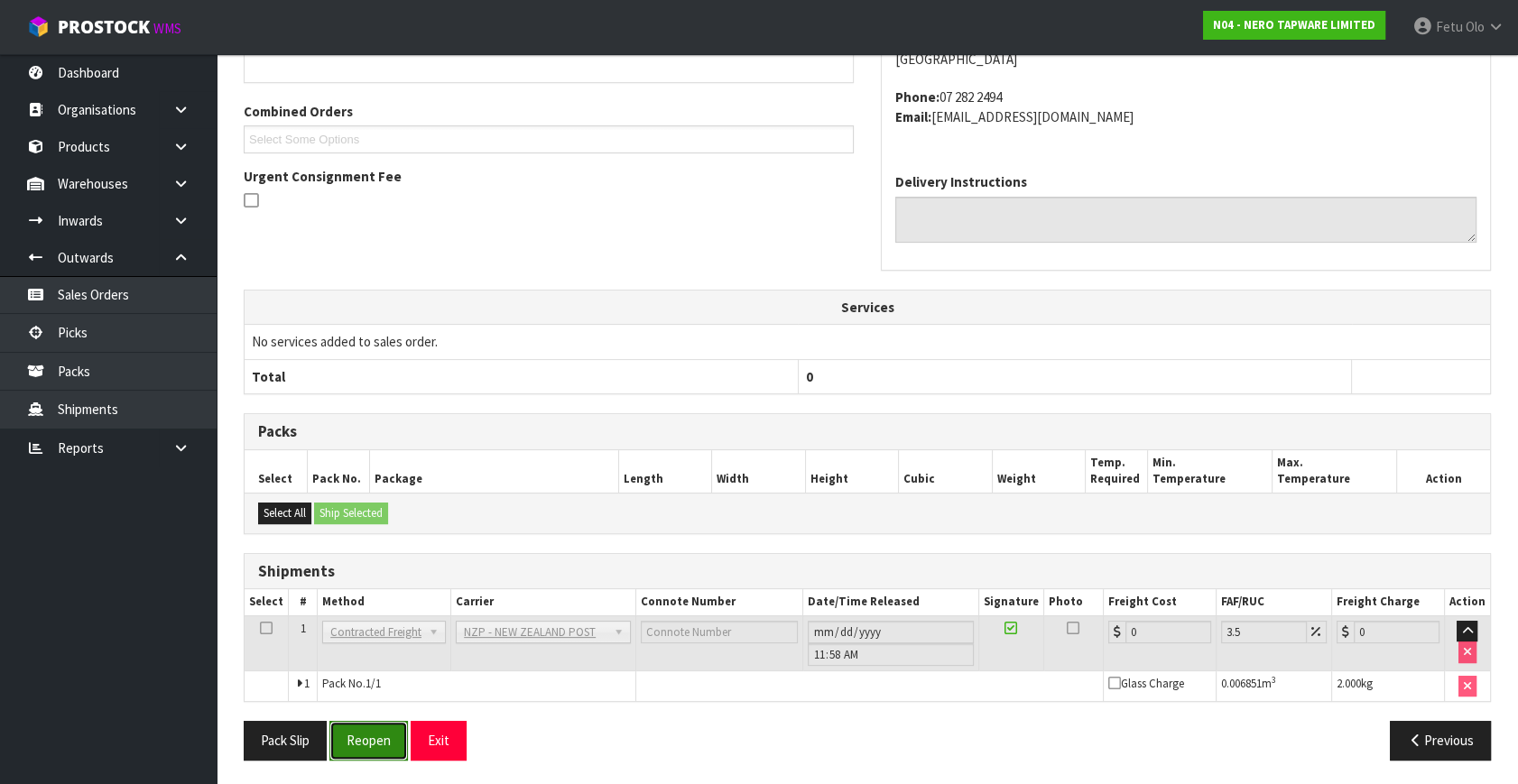
drag, startPoint x: 360, startPoint y: 734, endPoint x: 350, endPoint y: 733, distance: 10.0
click at [360, 734] on button "Reopen" at bounding box center [368, 740] width 79 height 39
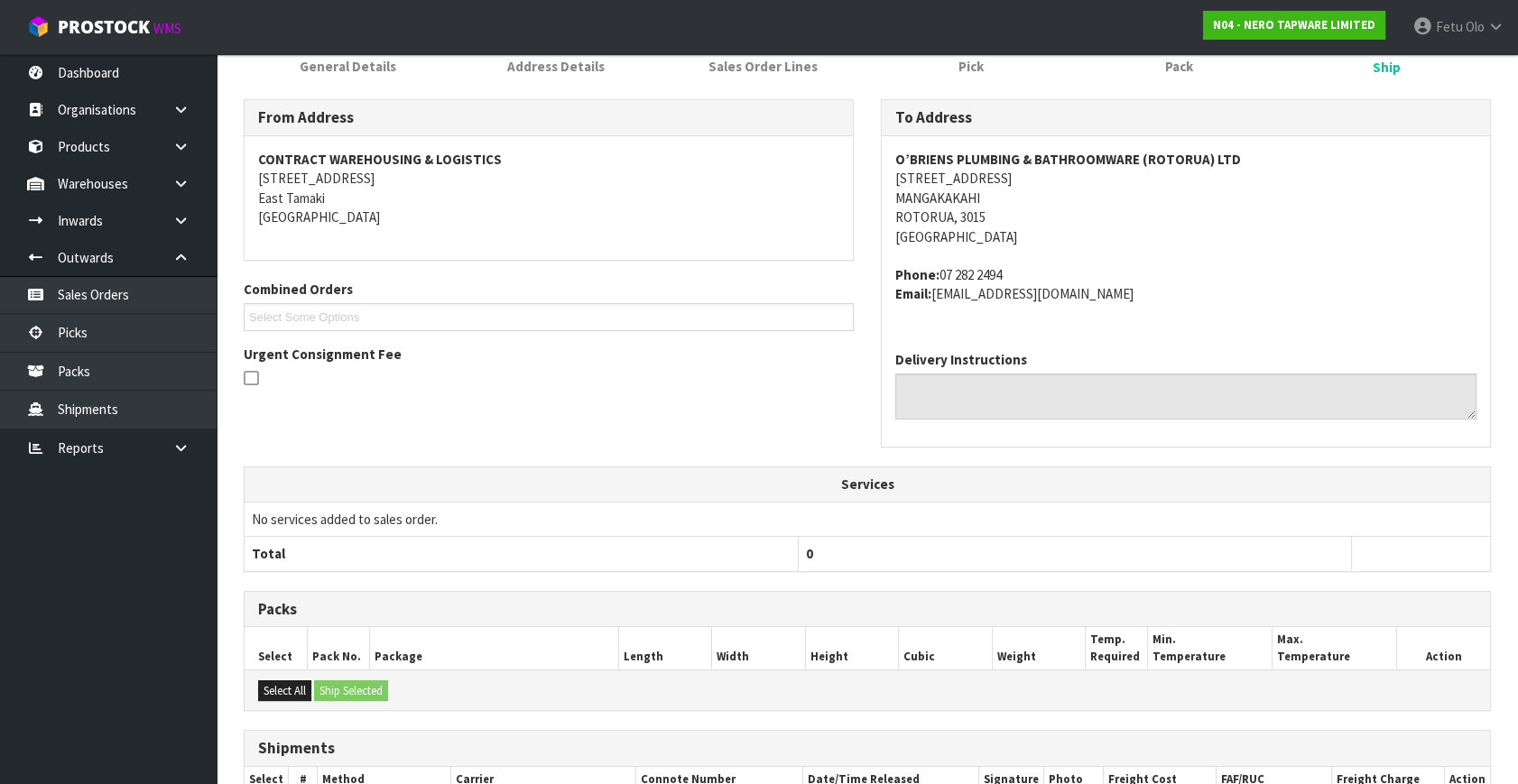
scroll to position [432, 0]
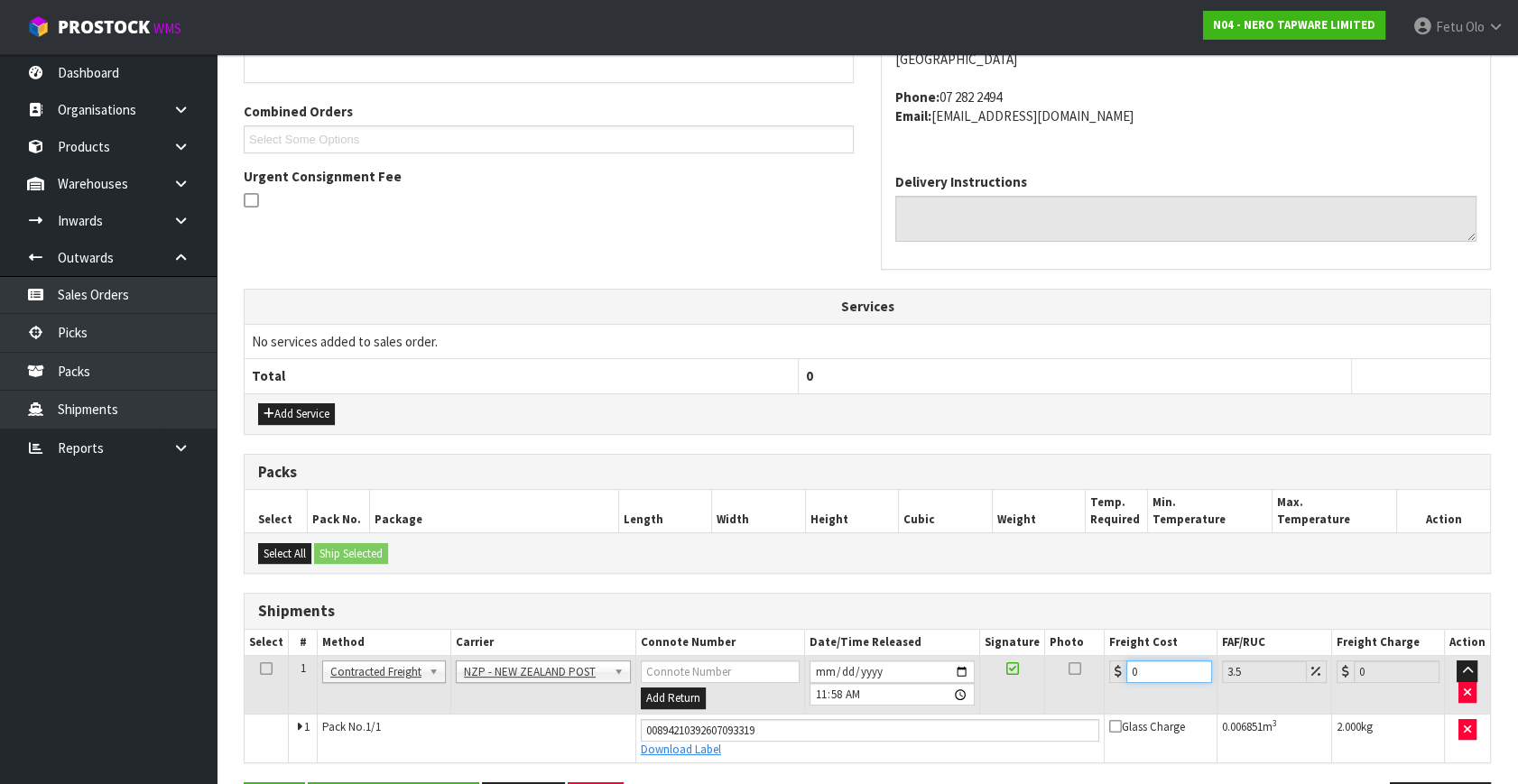
drag, startPoint x: 1150, startPoint y: 665, endPoint x: 1050, endPoint y: 689, distance: 102.8
click at [1050, 689] on tr "1 Client Local Pickup Customer Local Pickup Company Freight Contracted Freight …" at bounding box center [867, 685] width 1245 height 58
type input "8"
type input "8.28"
type input "8.4"
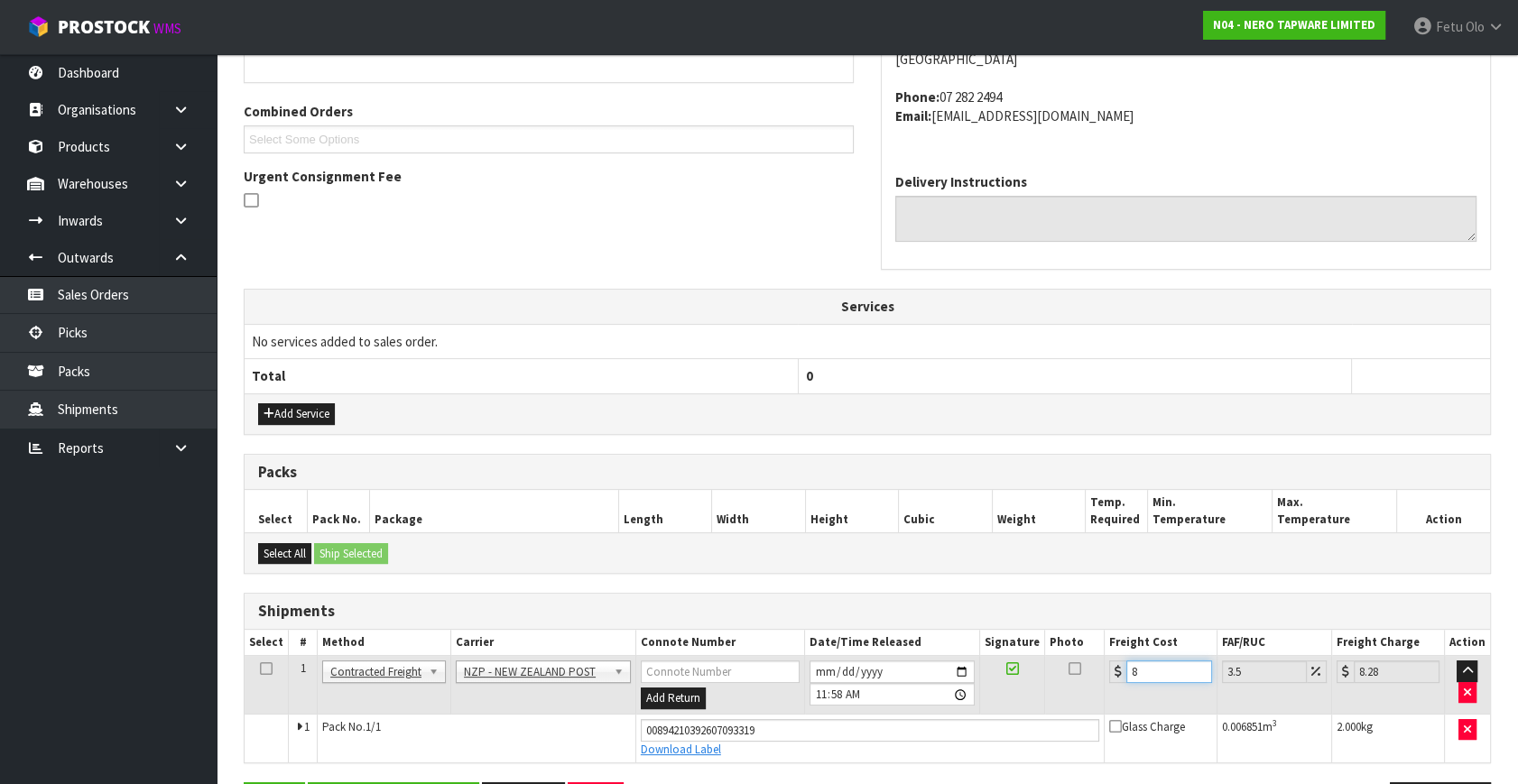
type input "8.69"
type input "8.45"
type input "8.75"
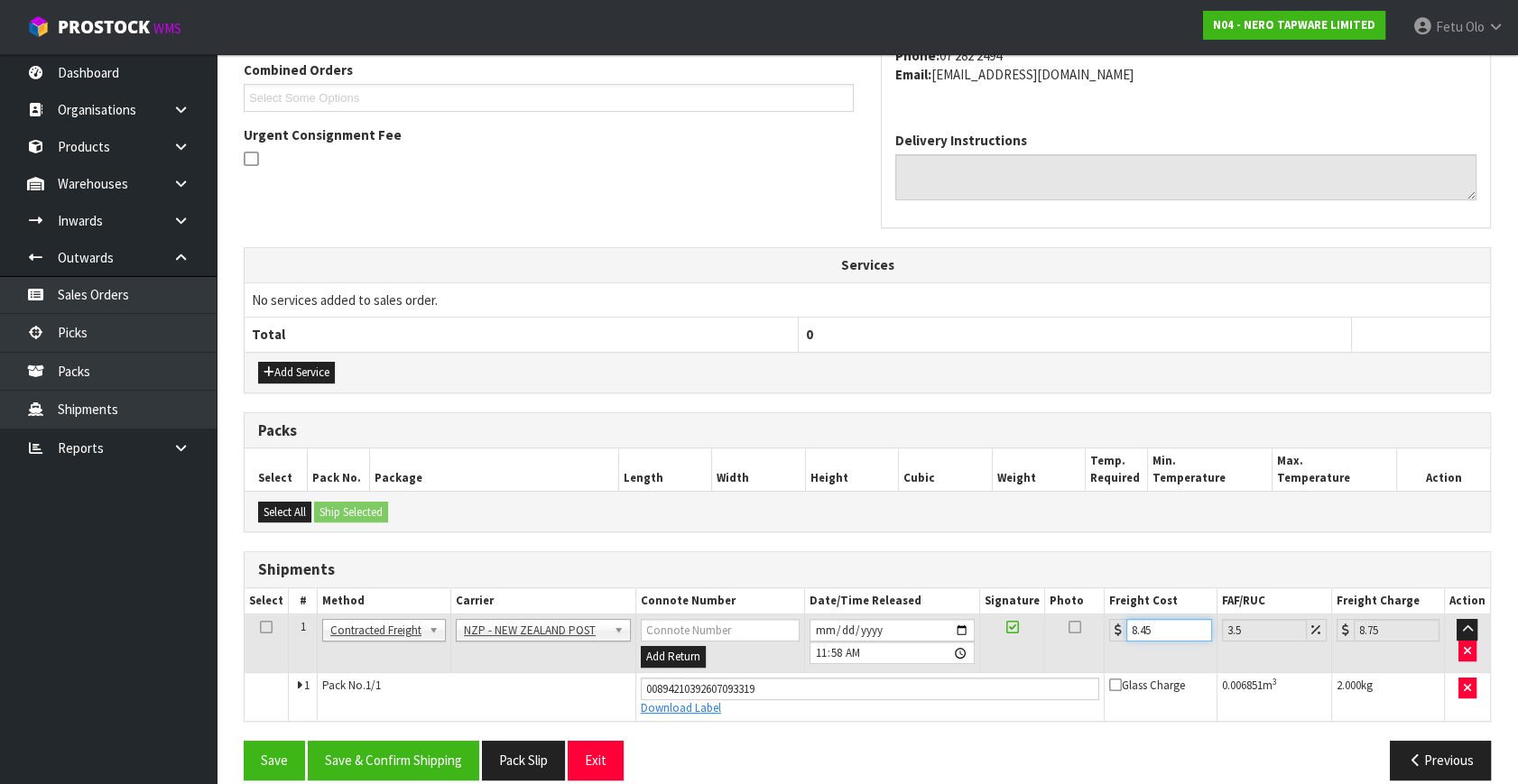
scroll to position [494, 0]
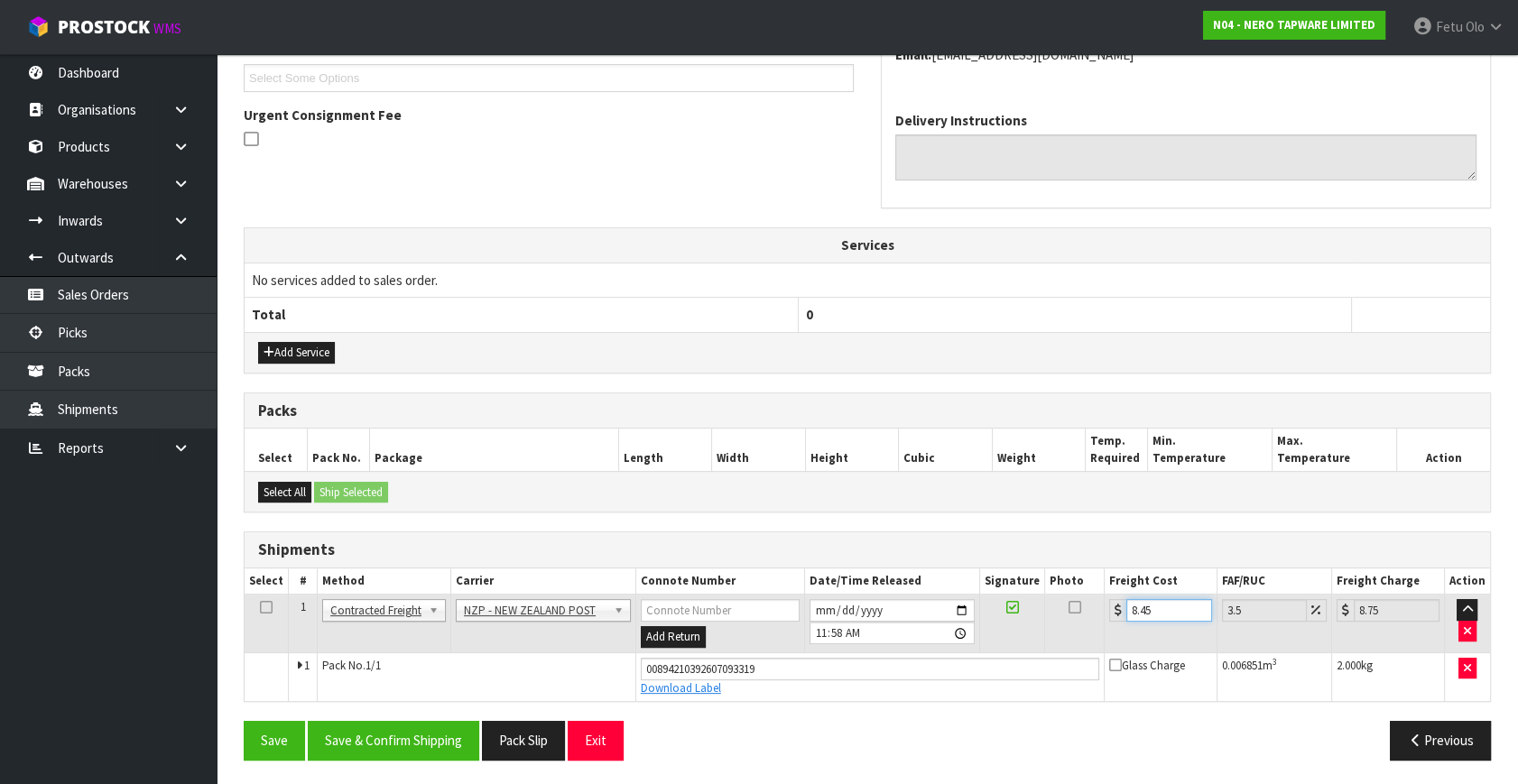
type input "8.45"
click at [387, 713] on div "From Address CONTRACT WAREHOUSING & LOGISTICS 17 Allens Road East Tamaki Auckla…" at bounding box center [867, 317] width 1247 height 914
click at [385, 726] on button "Save & Confirm Shipping" at bounding box center [393, 740] width 172 height 39
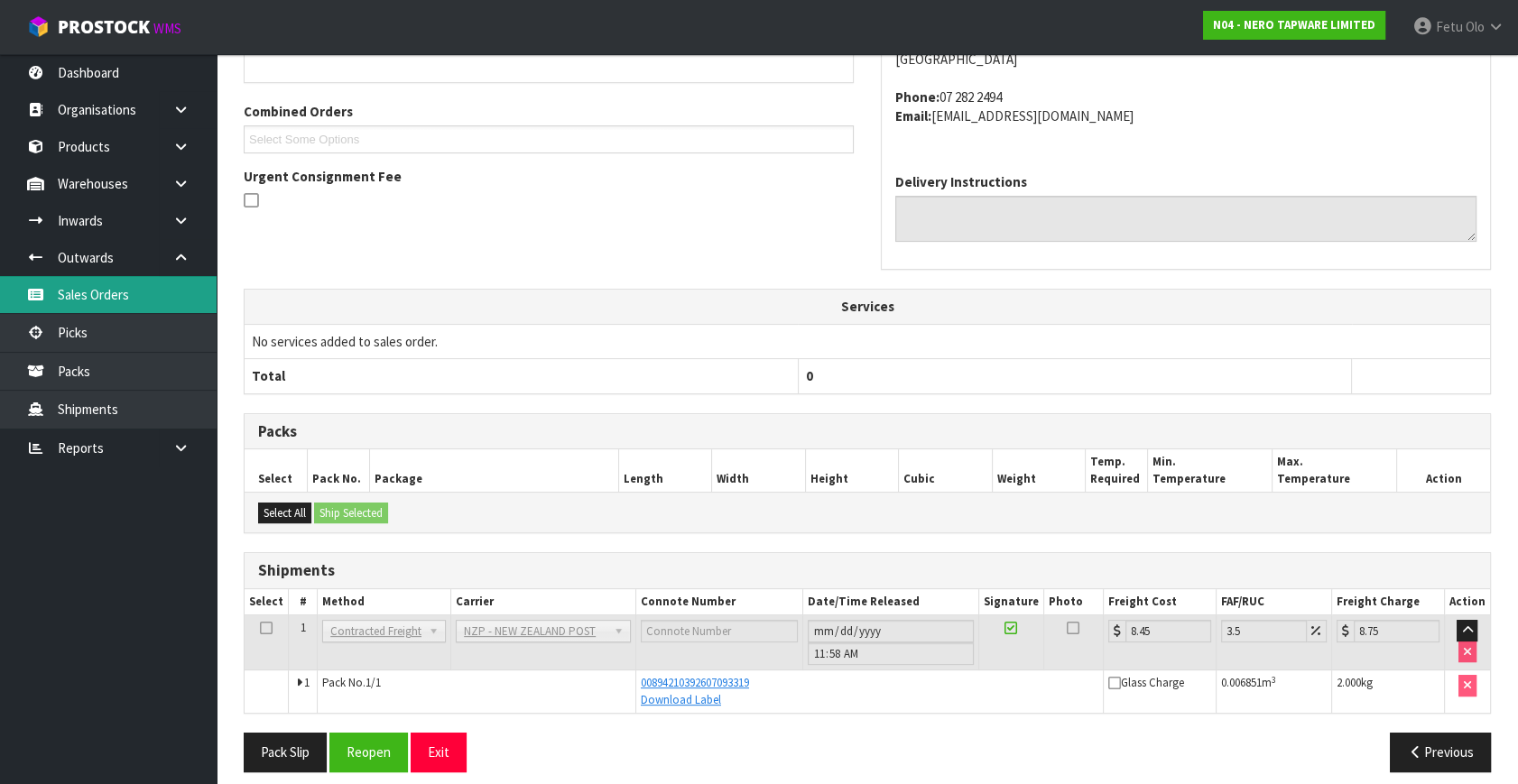
scroll to position [444, 0]
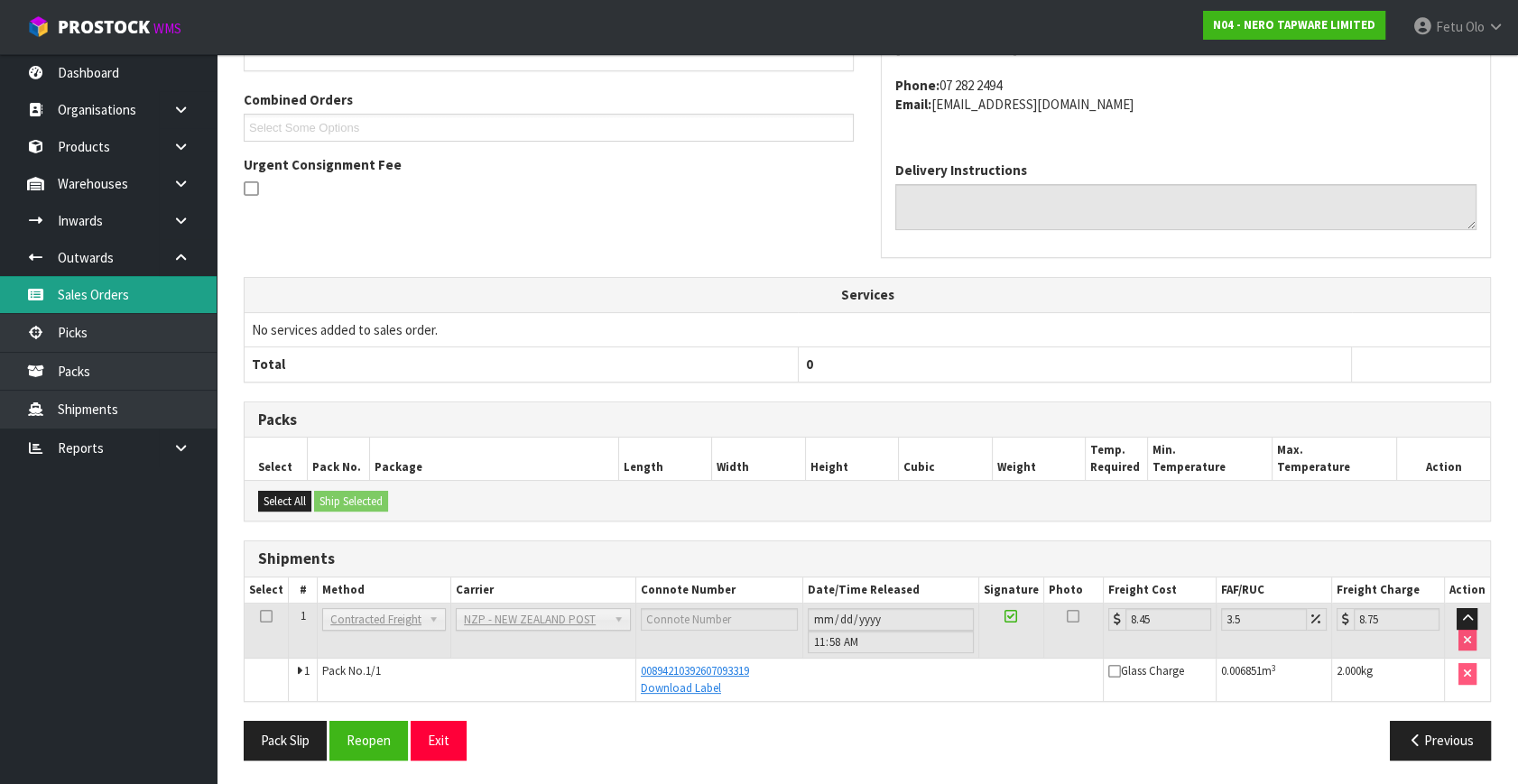
click at [53, 308] on link "Sales Orders" at bounding box center [108, 295] width 216 height 37
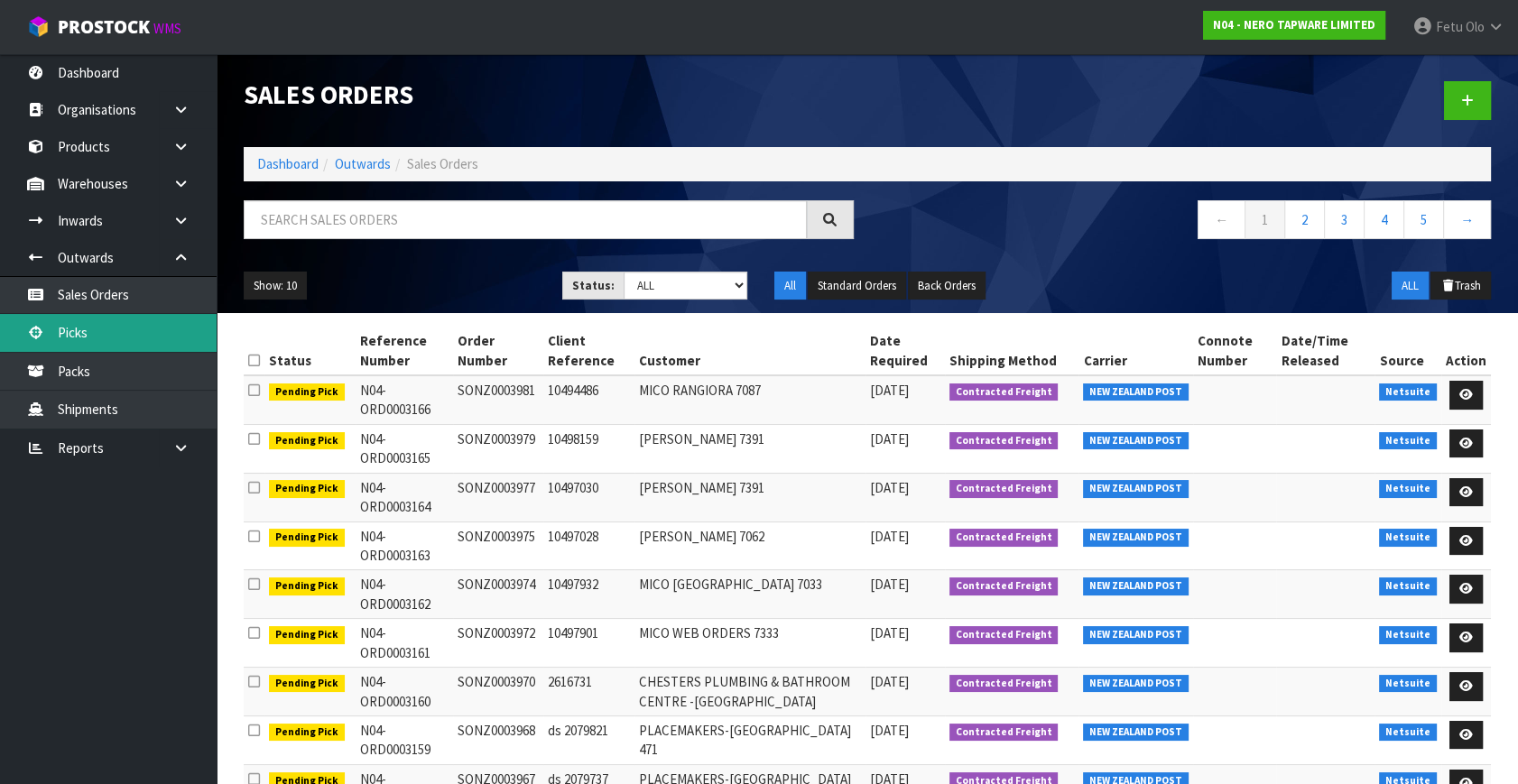
click at [117, 331] on link "Picks" at bounding box center [108, 333] width 216 height 37
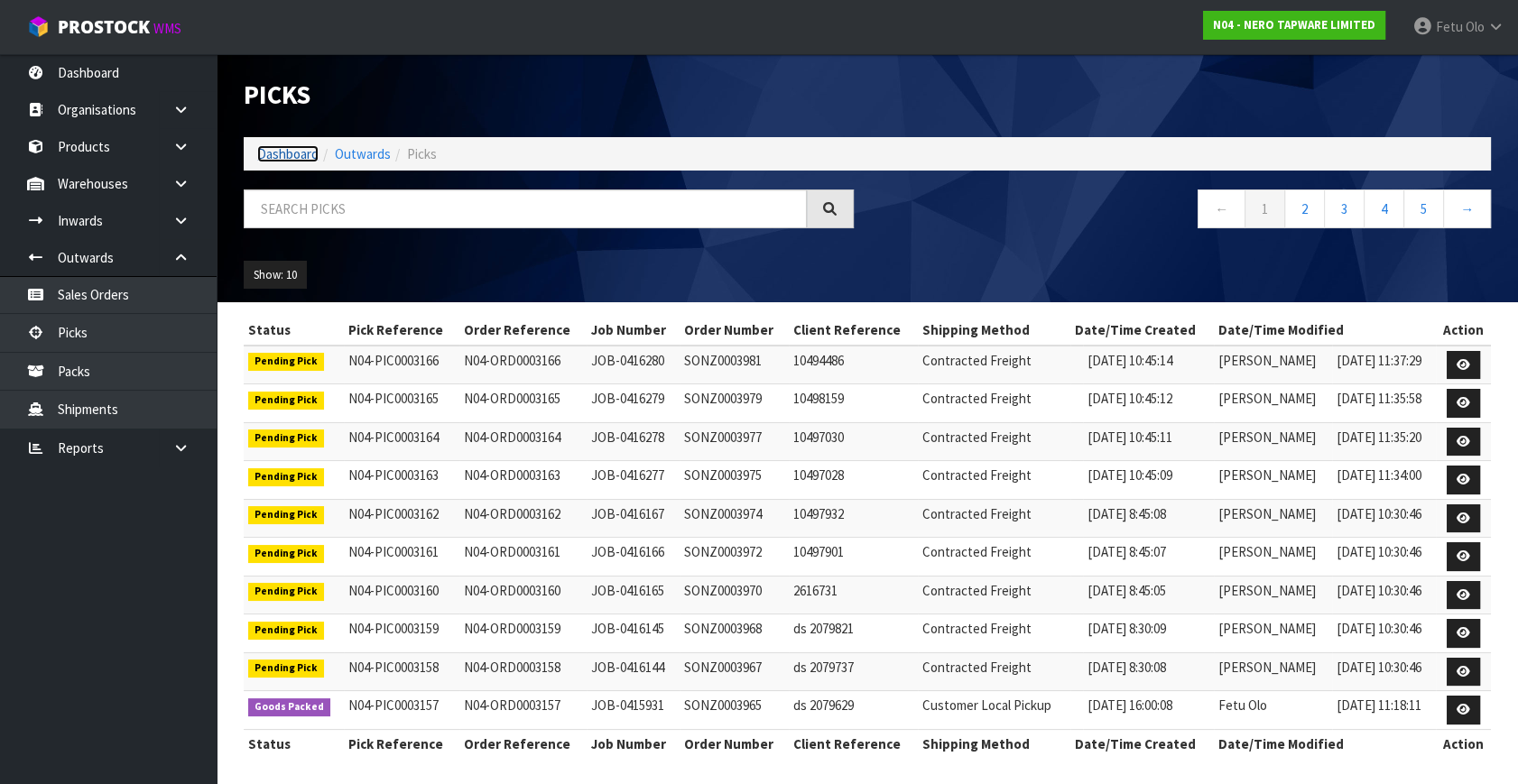
click at [277, 156] on link "Dashboard" at bounding box center [287, 154] width 61 height 17
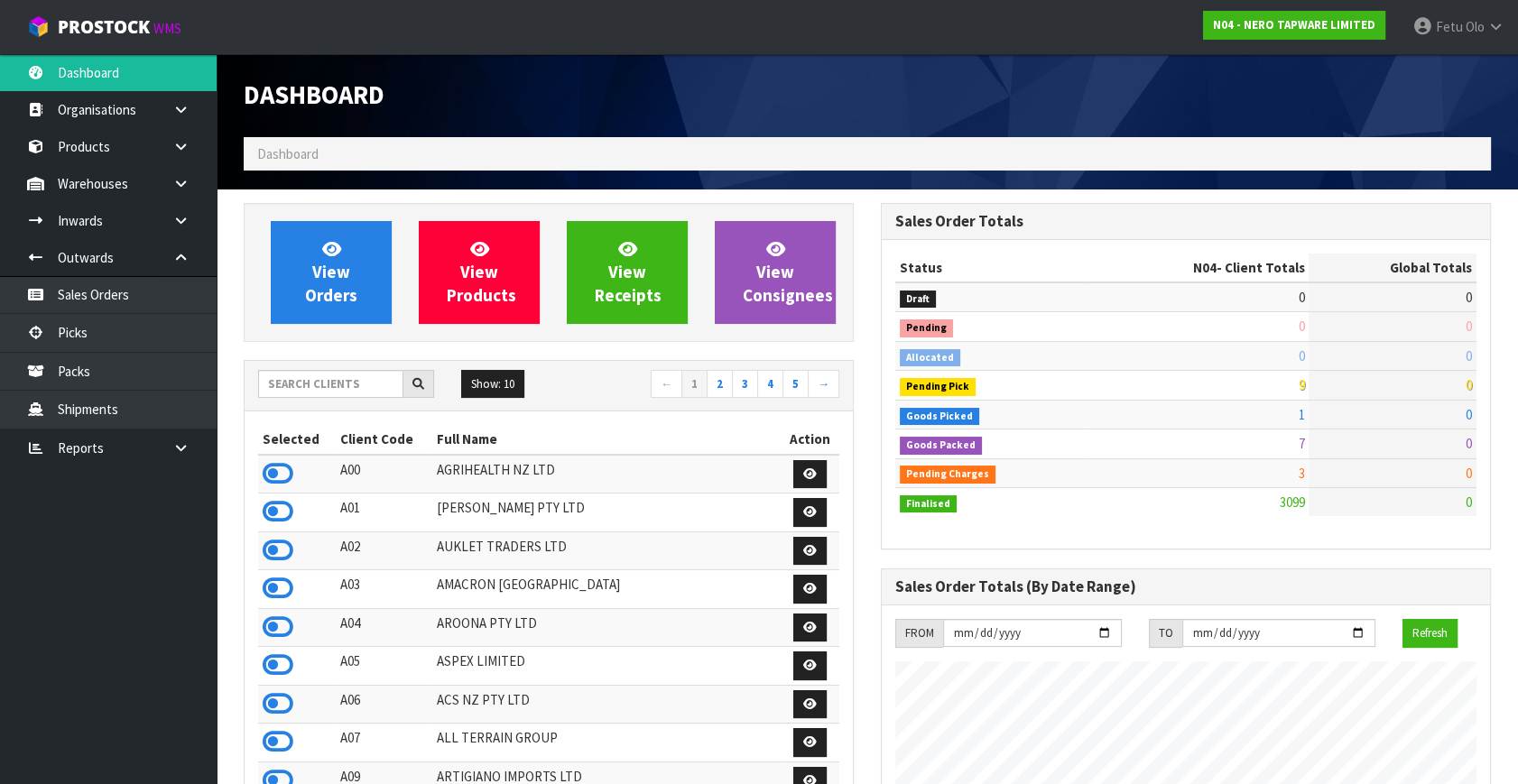
scroll to position [1403, 637]
click at [71, 335] on link "Picks" at bounding box center [108, 333] width 216 height 37
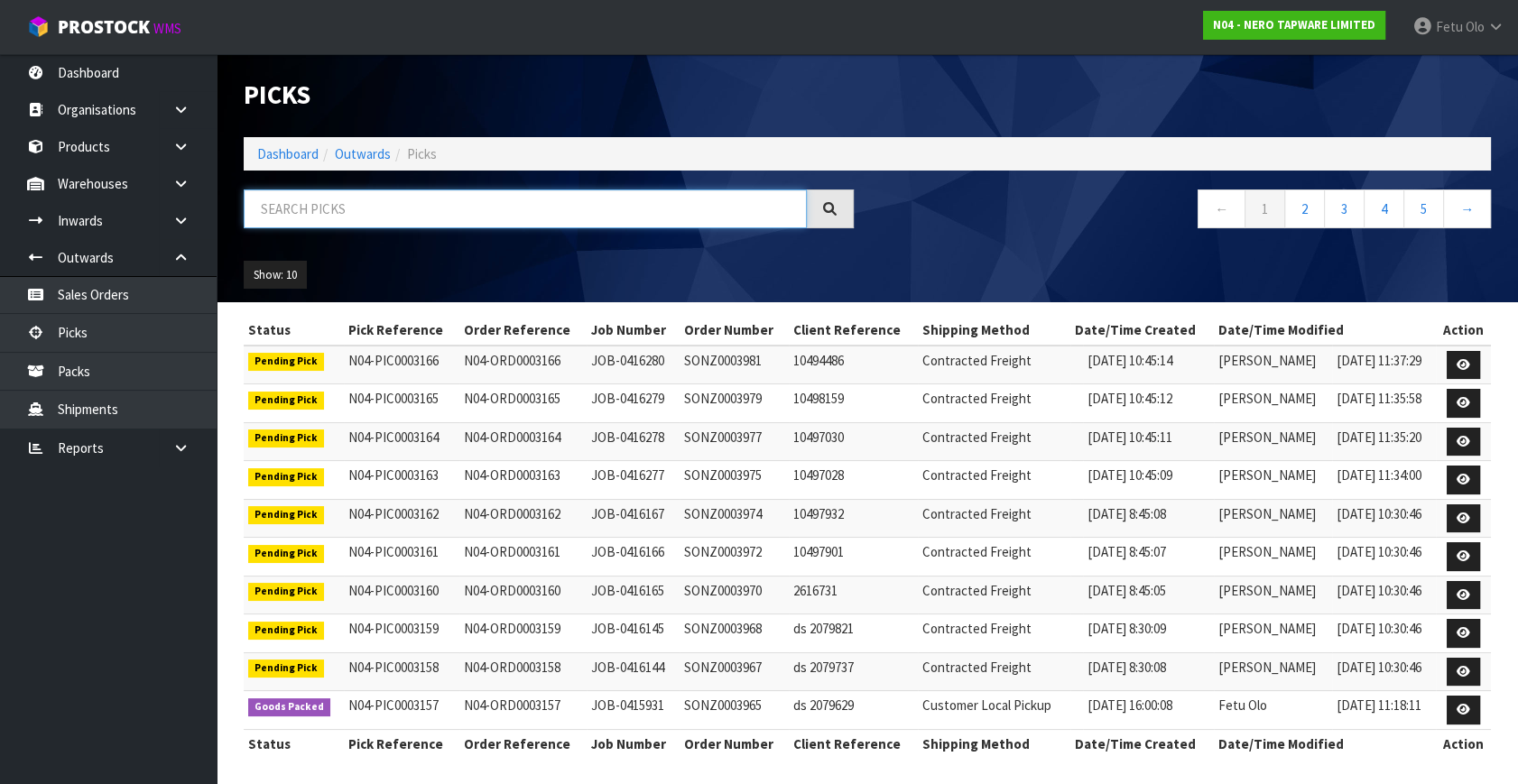
click at [256, 220] on input "text" at bounding box center [525, 209] width 563 height 39
type input "003155"
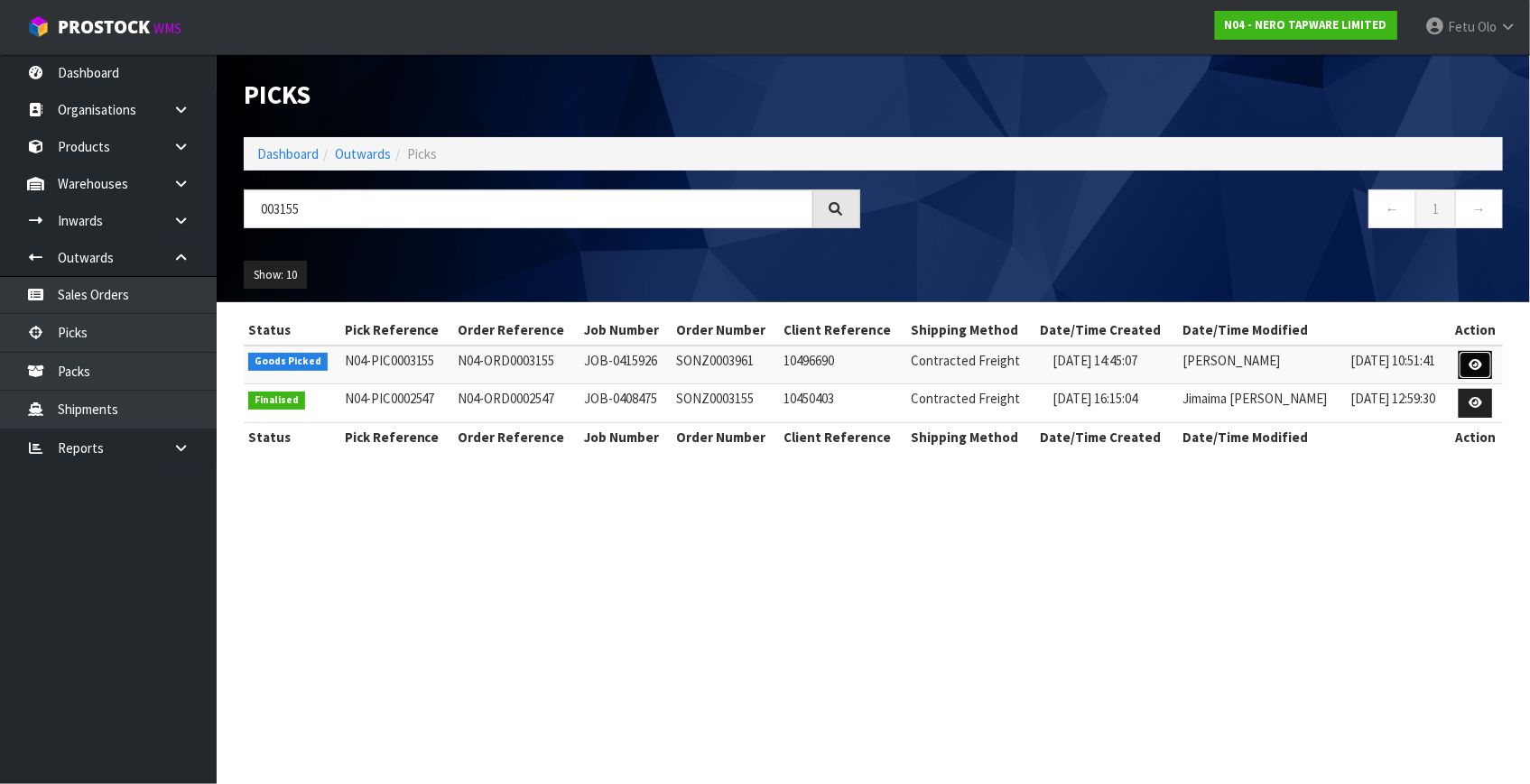
click at [1472, 359] on icon at bounding box center [1476, 365] width 14 height 12
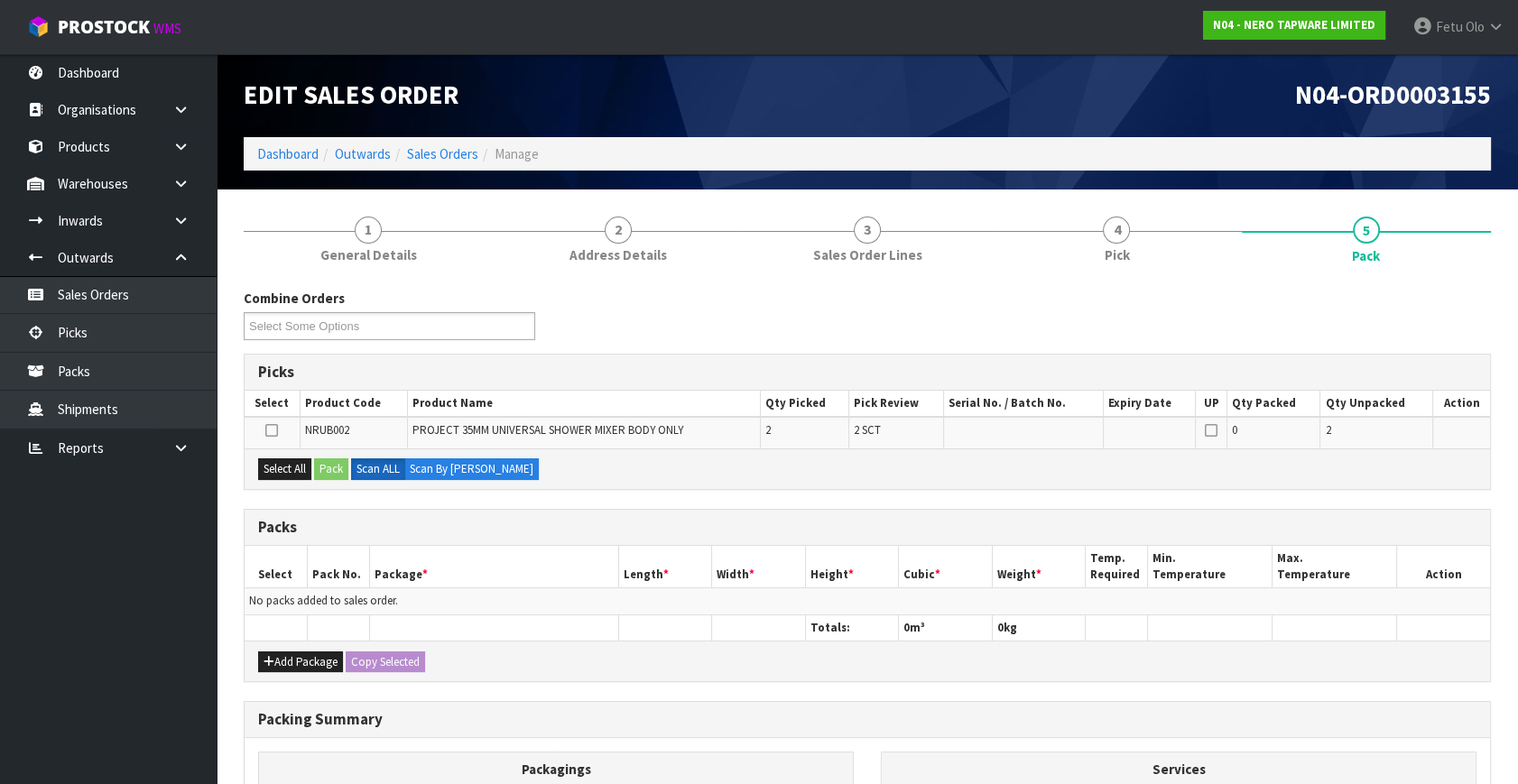
click at [143, 712] on ul "Dashboard Organisations Clients Consignees Carriers Products Categories Serial …" at bounding box center [108, 419] width 216 height 730
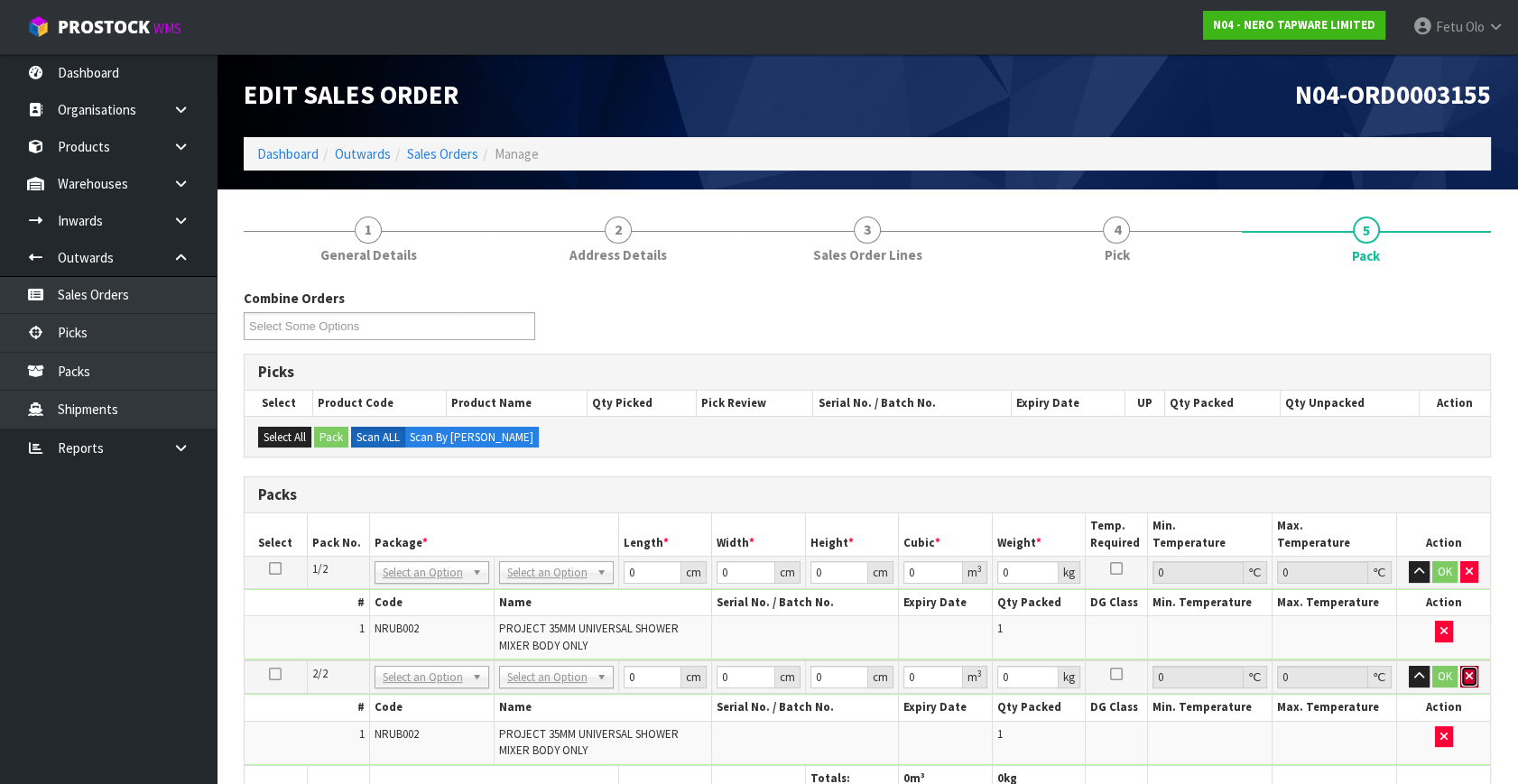
click at [1461, 674] on button "button" at bounding box center [1469, 676] width 18 height 21
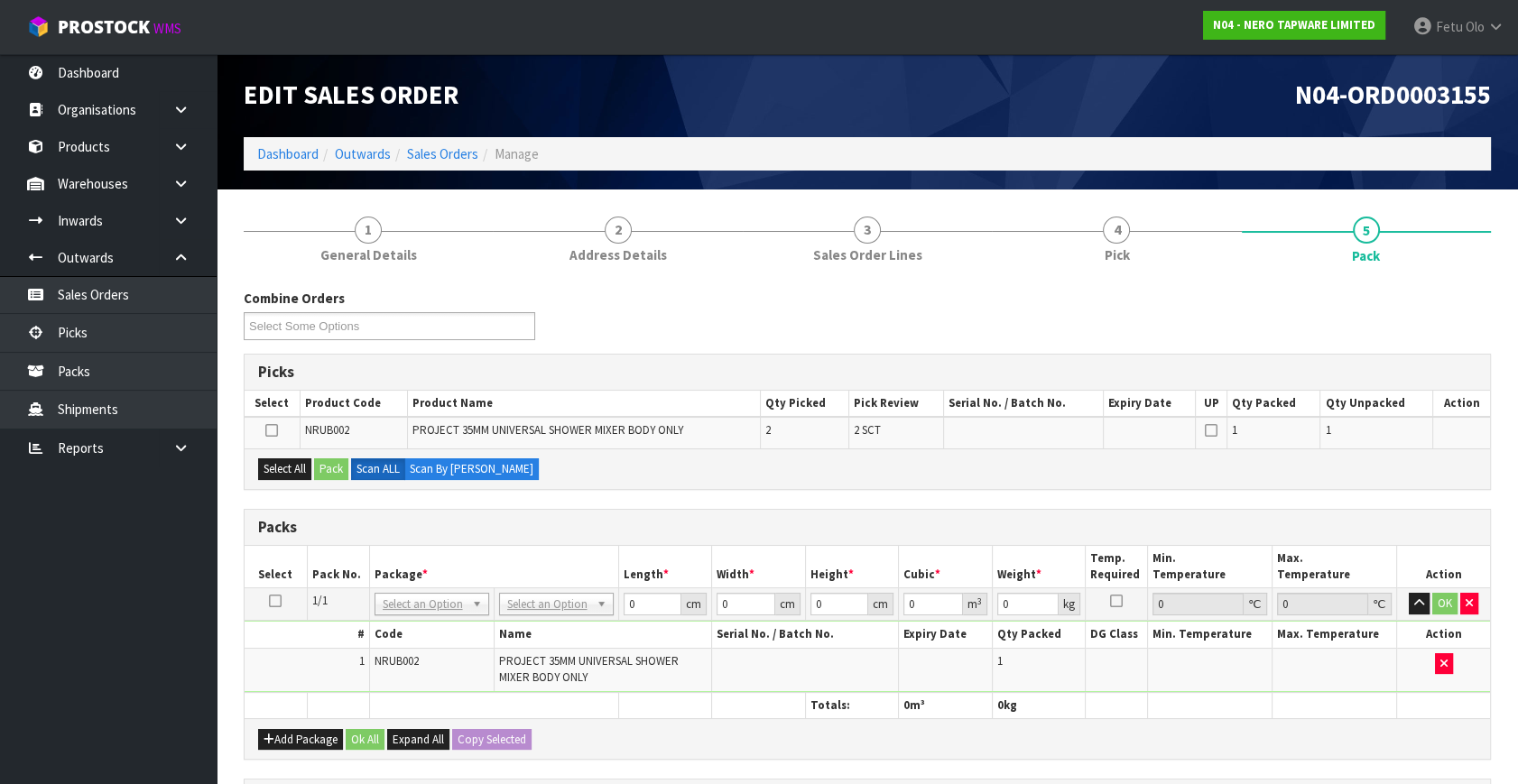
click at [270, 601] on icon at bounding box center [275, 601] width 13 height 1
click at [367, 582] on th "Pack No." at bounding box center [338, 568] width 62 height 43
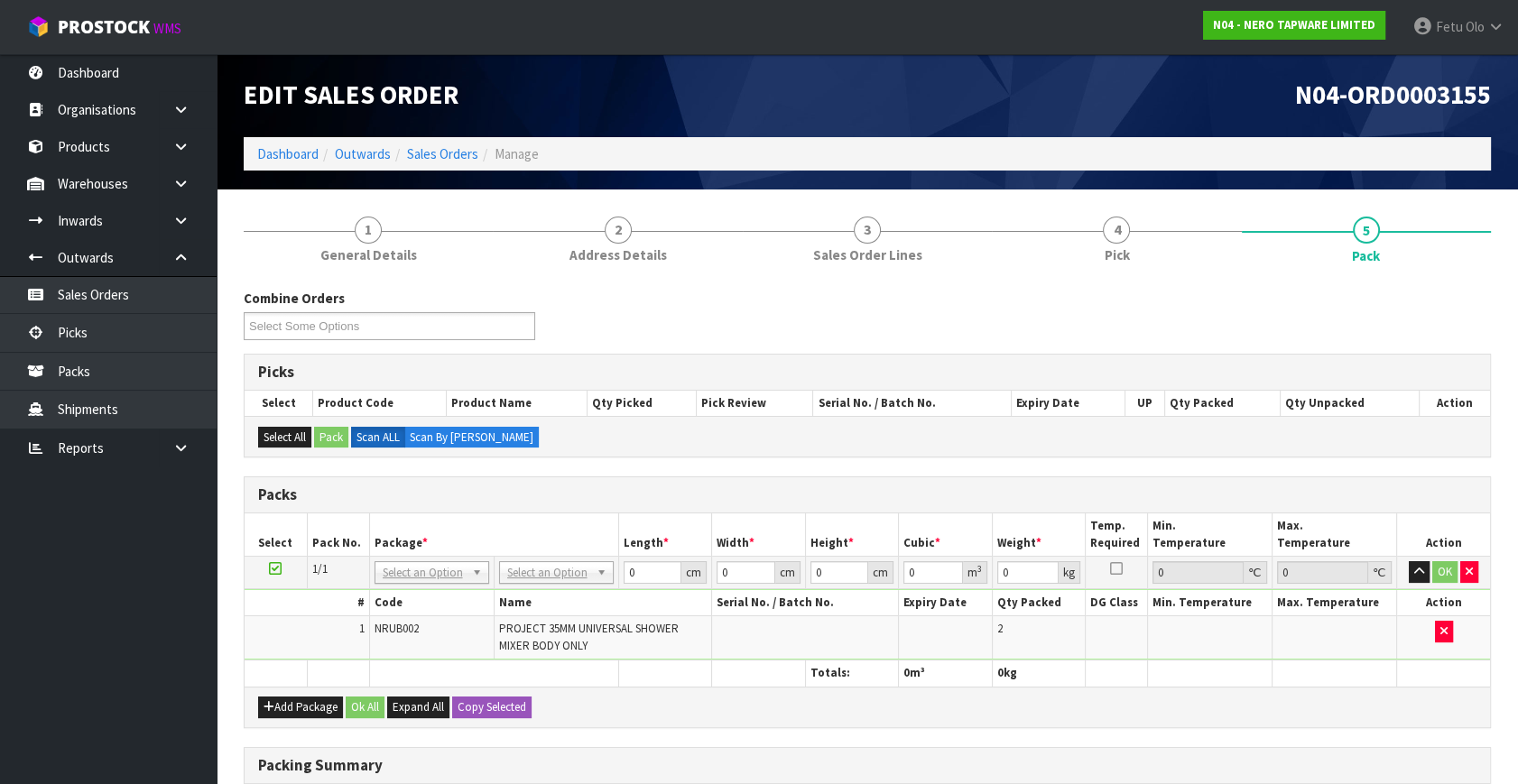
click at [430, 557] on td "NONE 007-001 007-002 007-004 007-009 007-013 007-014 007-015 007-017 007-018 00…" at bounding box center [431, 572] width 124 height 32
click at [402, 588] on input "text" at bounding box center [431, 596] width 106 height 22
type input "011"
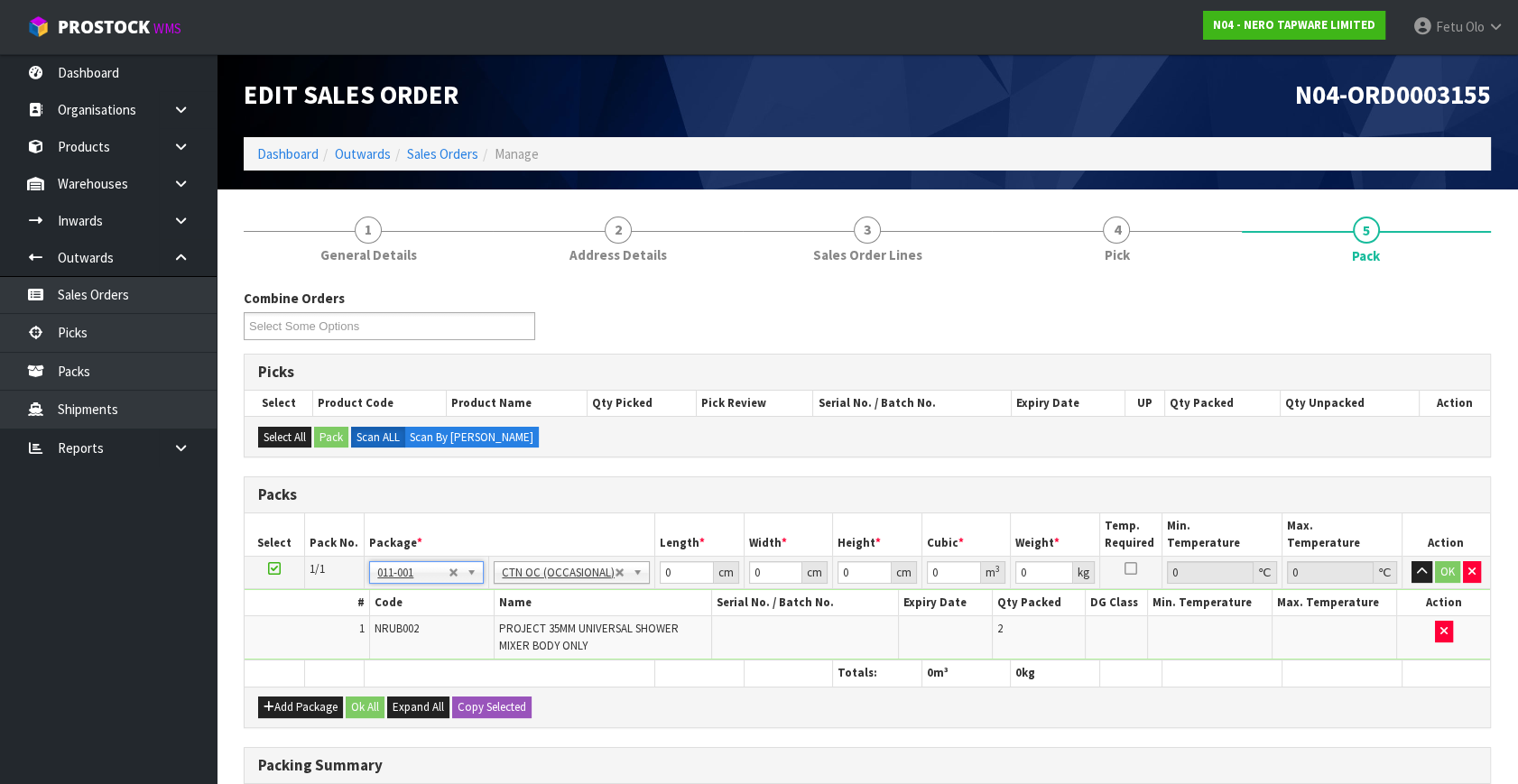
type input "1.2"
drag, startPoint x: 607, startPoint y: 606, endPoint x: 597, endPoint y: 612, distance: 11.7
click at [597, 612] on tbody "1/1 NONE 007-001 007-002 007-004 007-009 007-013 007-014 007-015 007-017 007-01…" at bounding box center [867, 608] width 1245 height 104
type input "21"
type input "14"
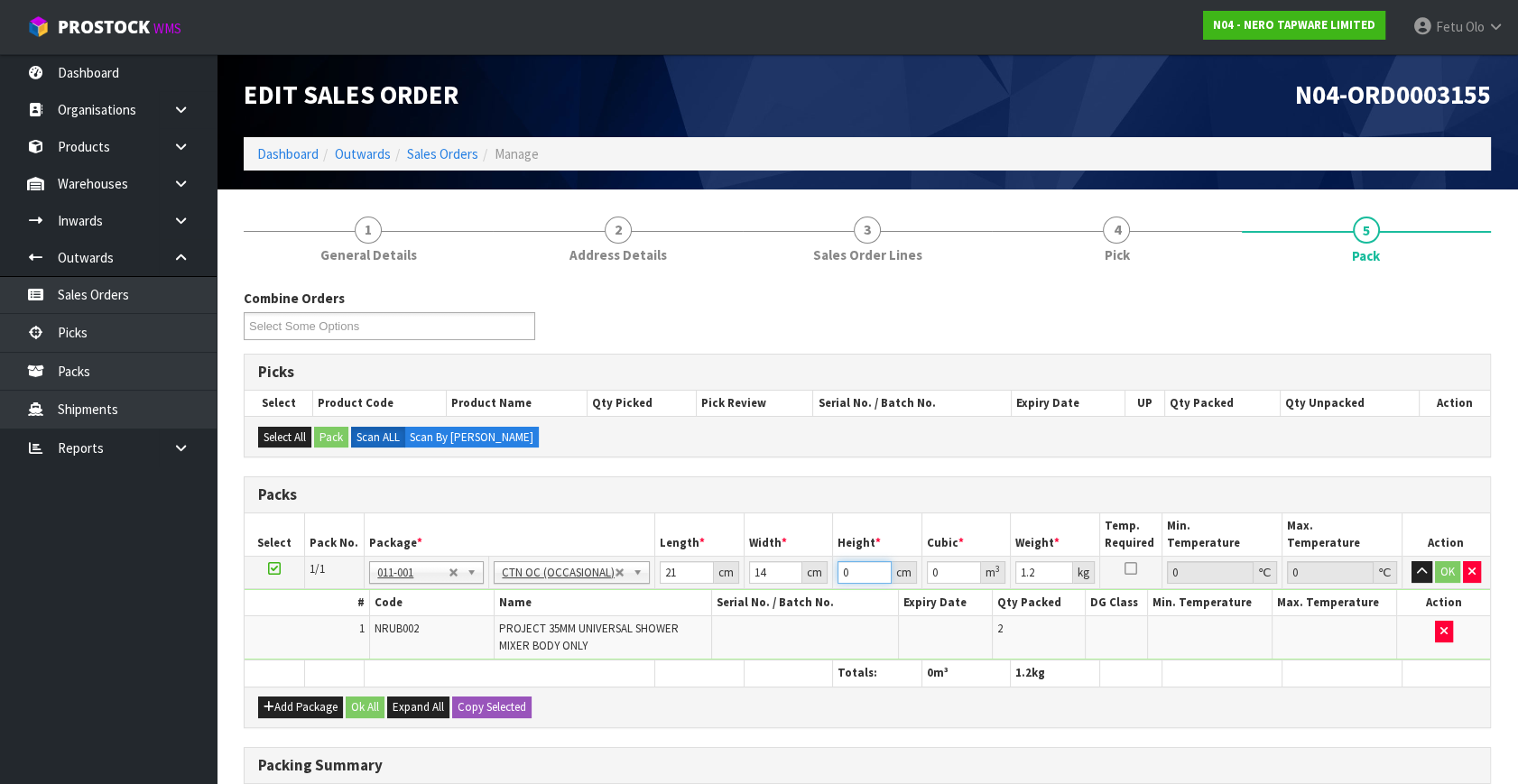
type input "1"
type input "0.000294"
type input "17"
type input "0.004998"
type input "17"
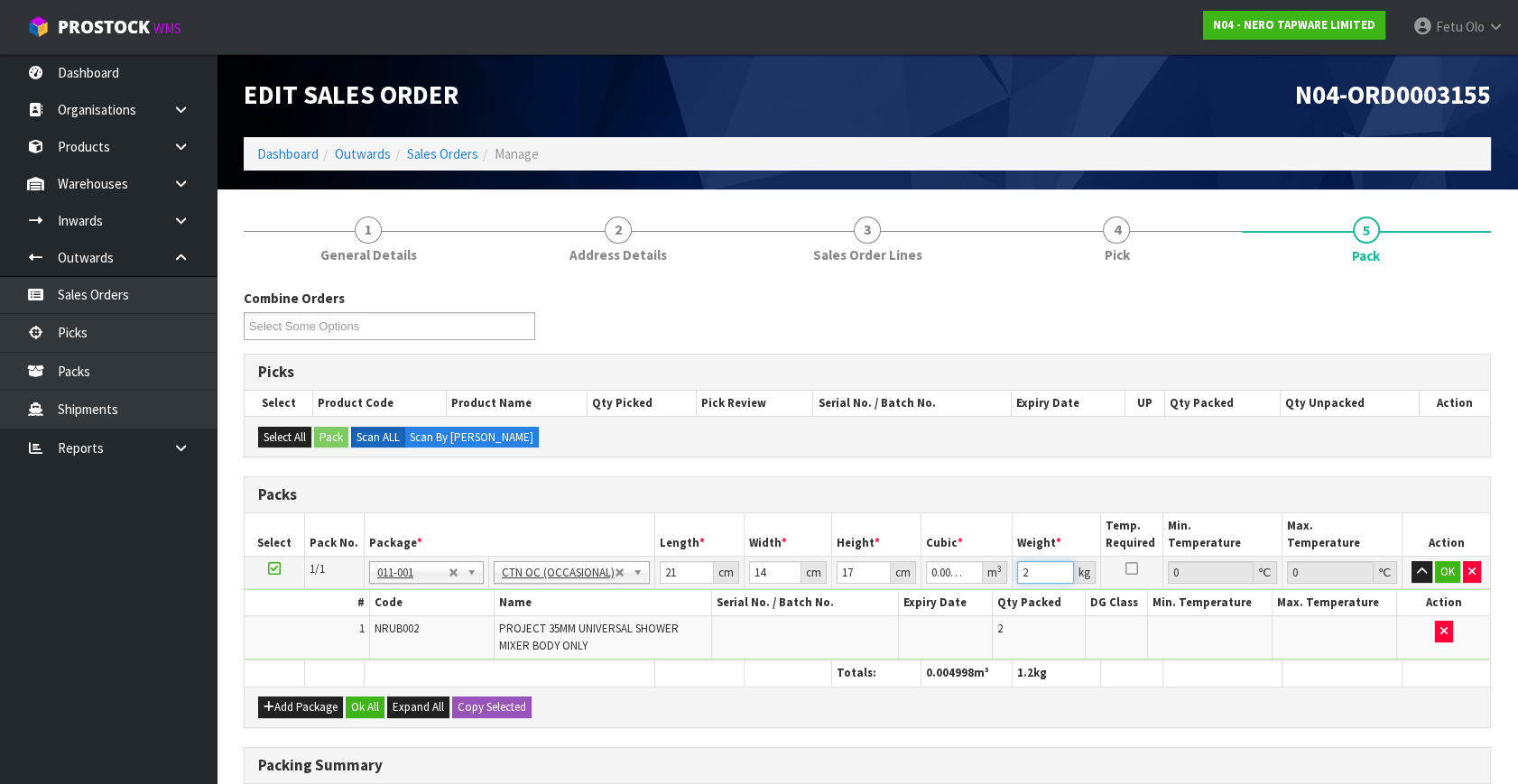
type input "2"
click button "OK" at bounding box center [1448, 572] width 25 height 21
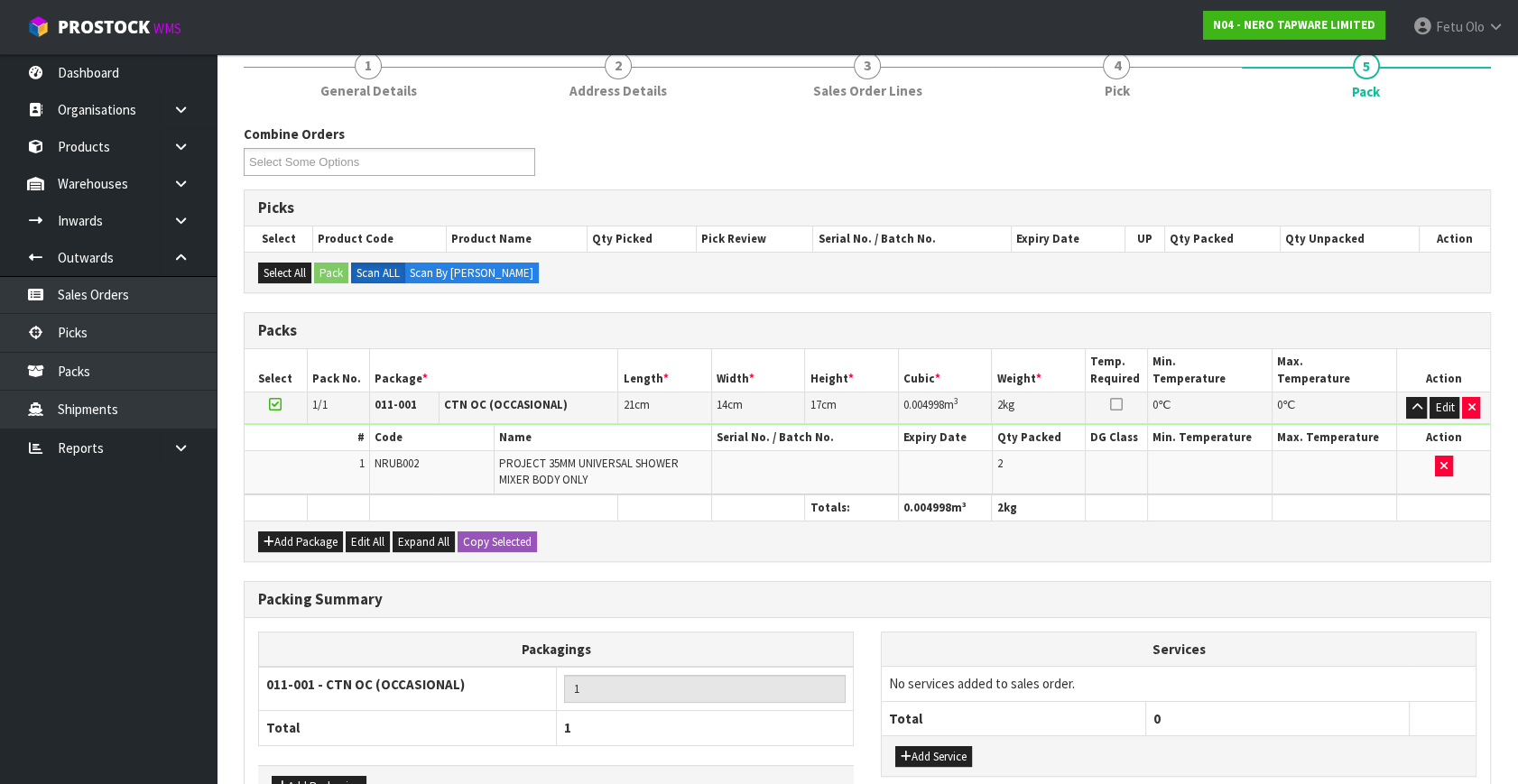
scroll to position [280, 0]
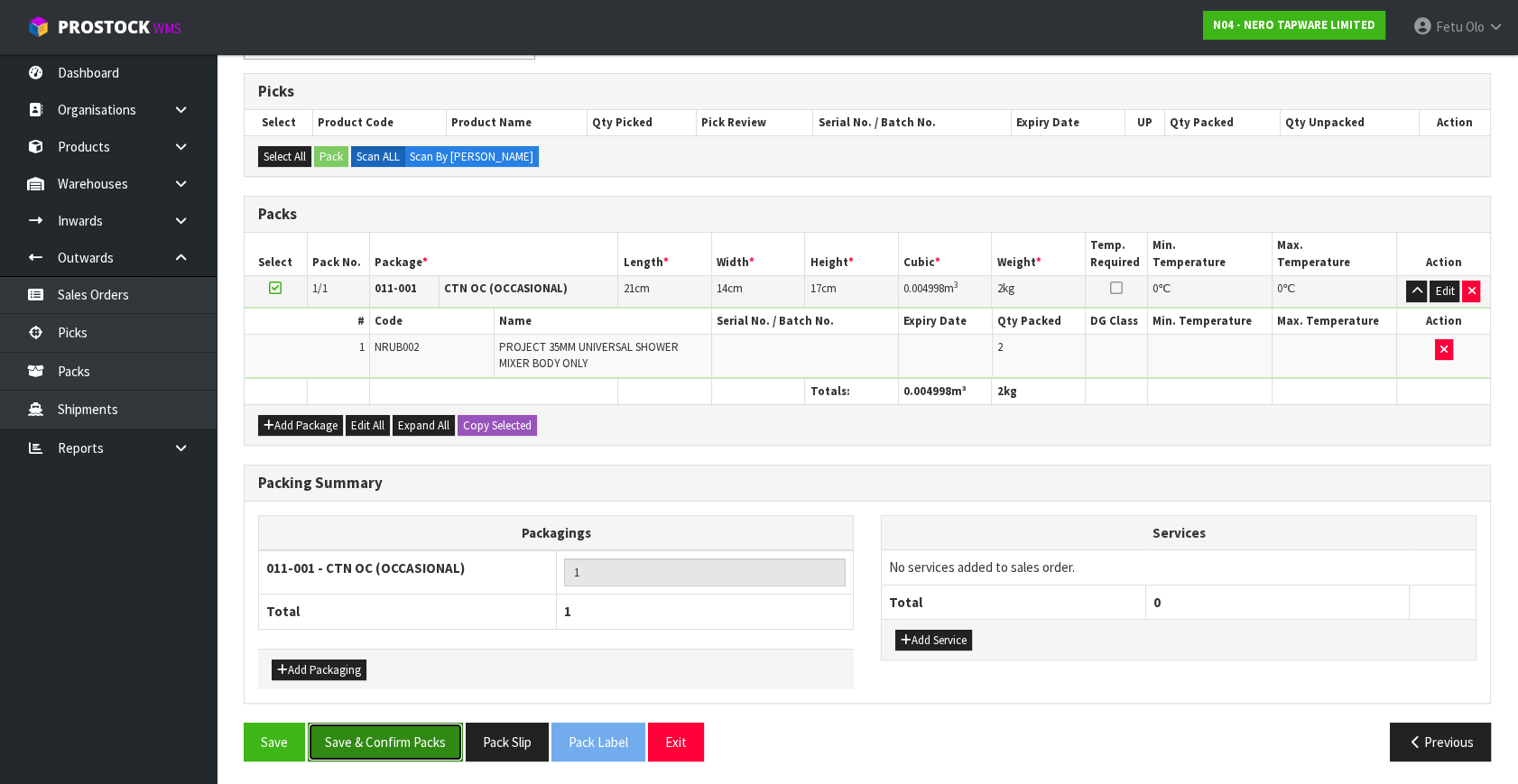
click at [419, 733] on button "Save & Confirm Packs" at bounding box center [385, 742] width 155 height 39
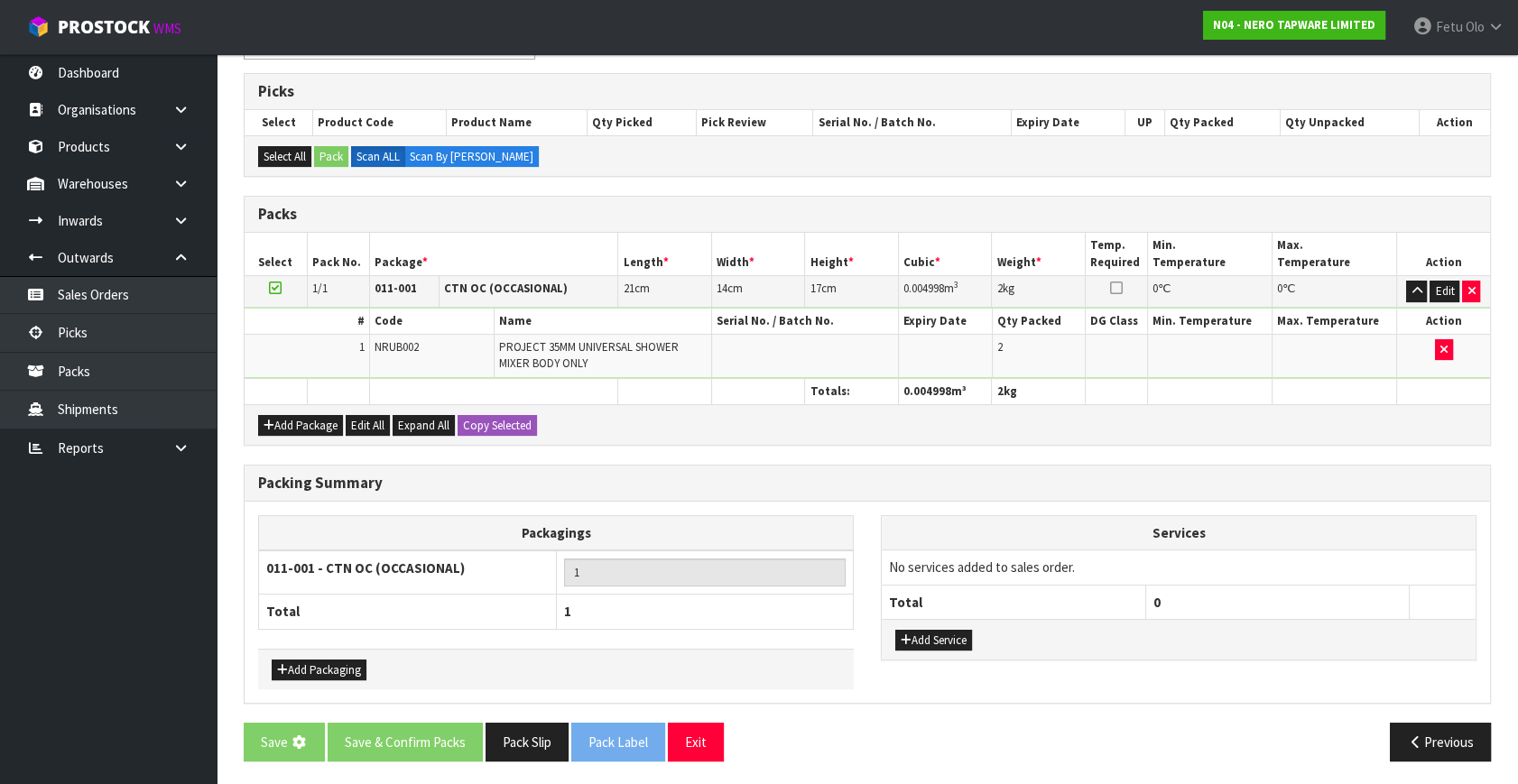
scroll to position [0, 0]
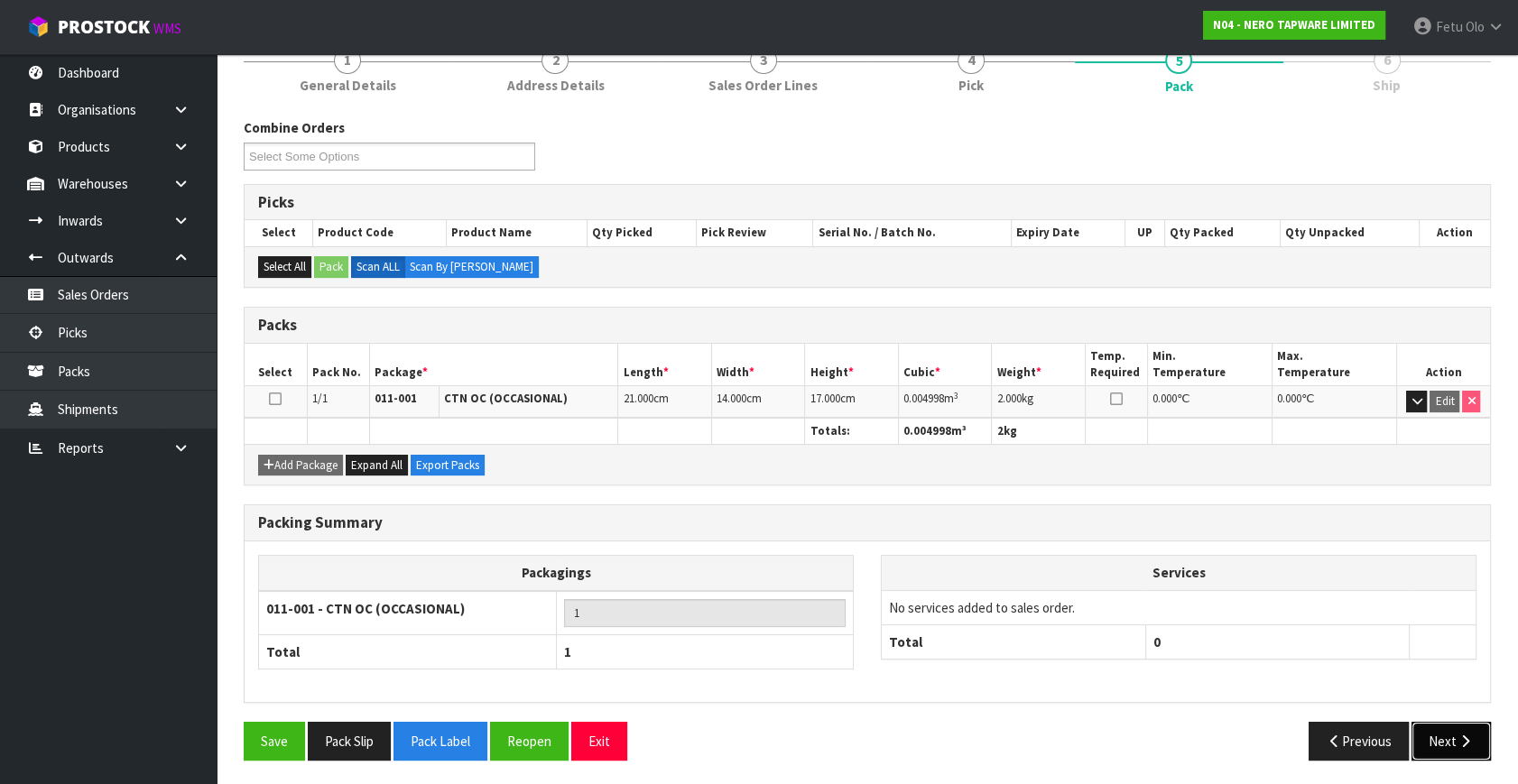
click at [1425, 731] on button "Next" at bounding box center [1451, 741] width 80 height 39
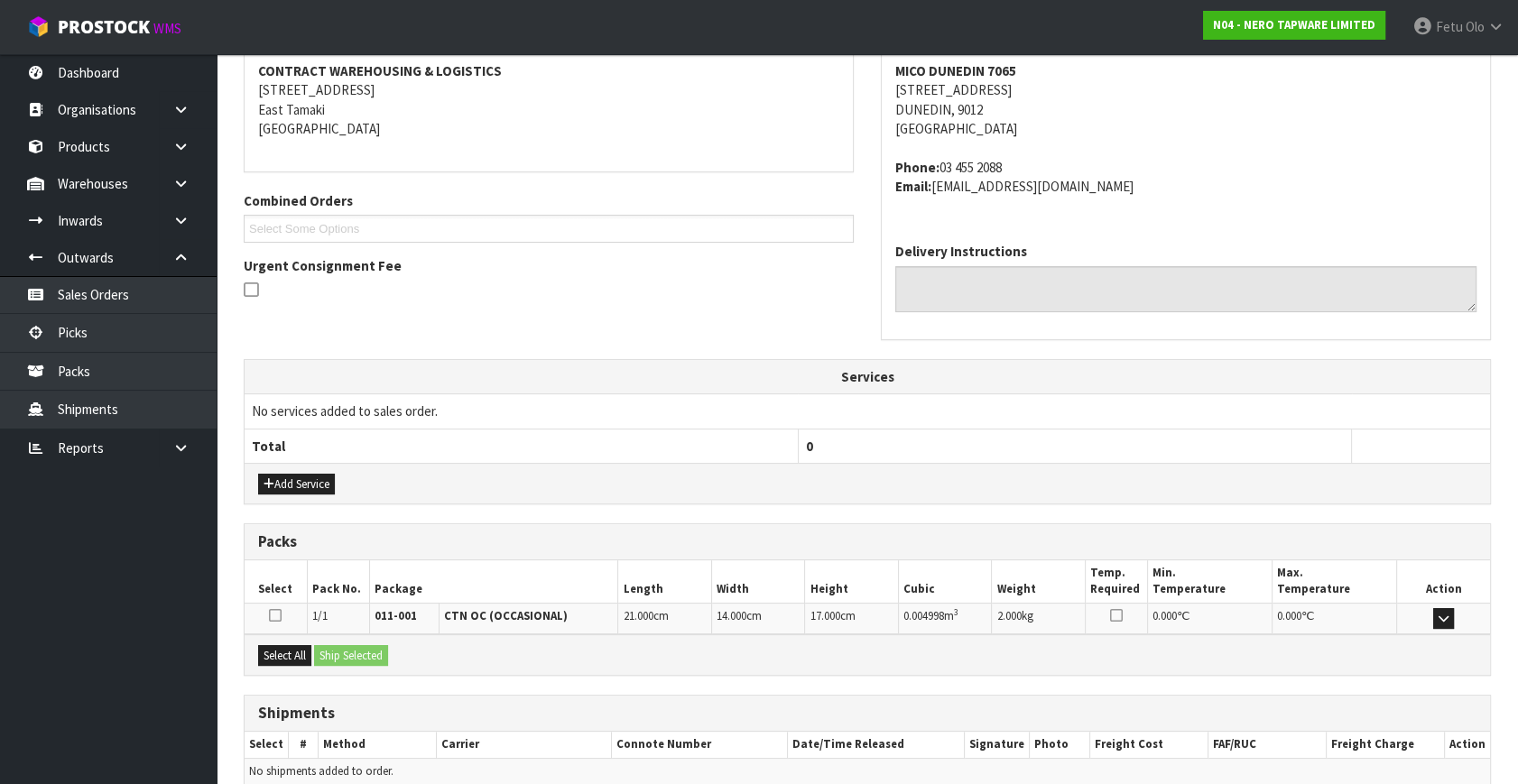
scroll to position [425, 0]
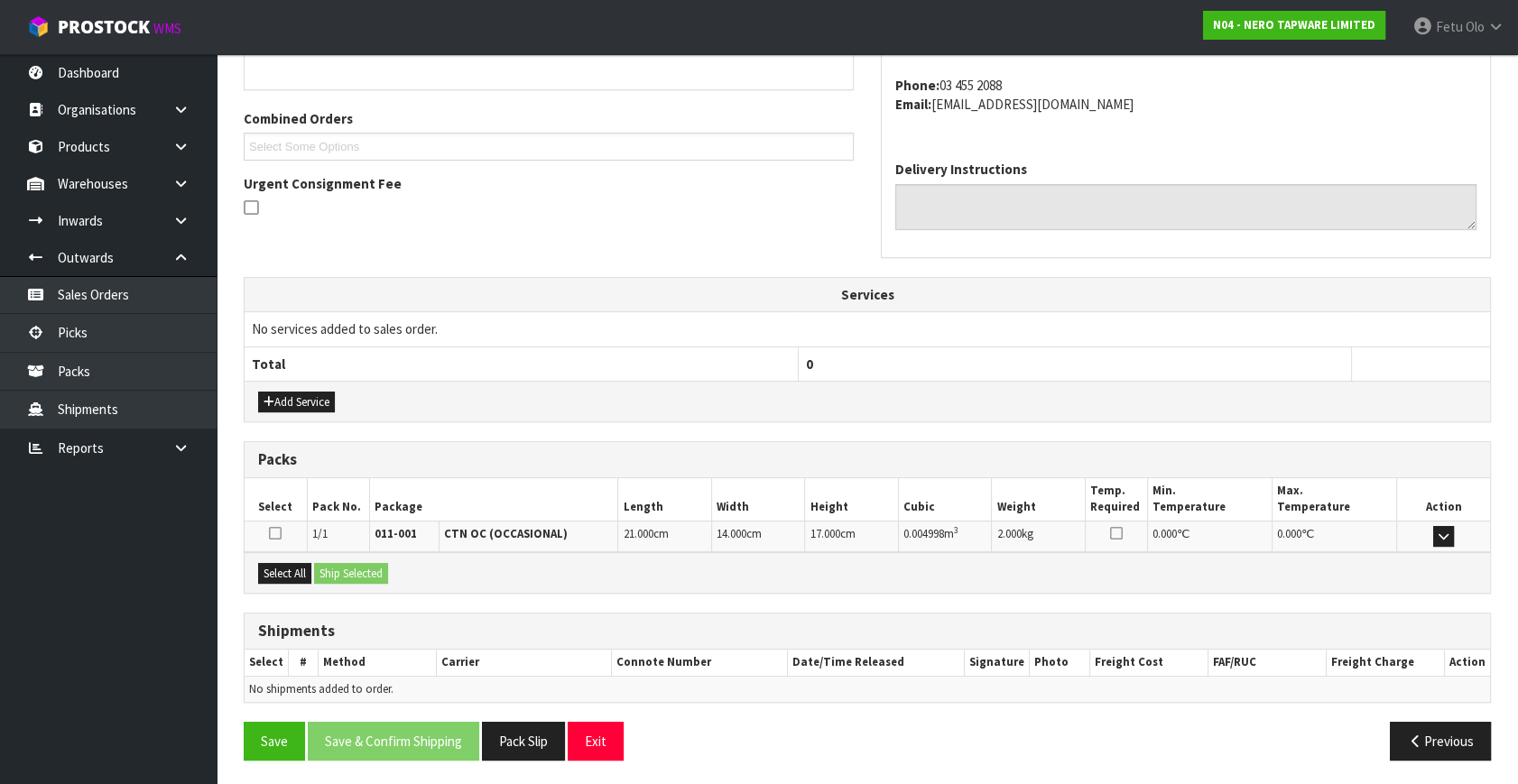
click at [297, 556] on div "Select All Ship Selected" at bounding box center [867, 572] width 1245 height 41
drag, startPoint x: 305, startPoint y: 565, endPoint x: 332, endPoint y: 571, distance: 27.7
click at [304, 565] on button "Select All" at bounding box center [284, 573] width 53 height 21
click at [352, 572] on button "Ship Selected" at bounding box center [351, 573] width 74 height 21
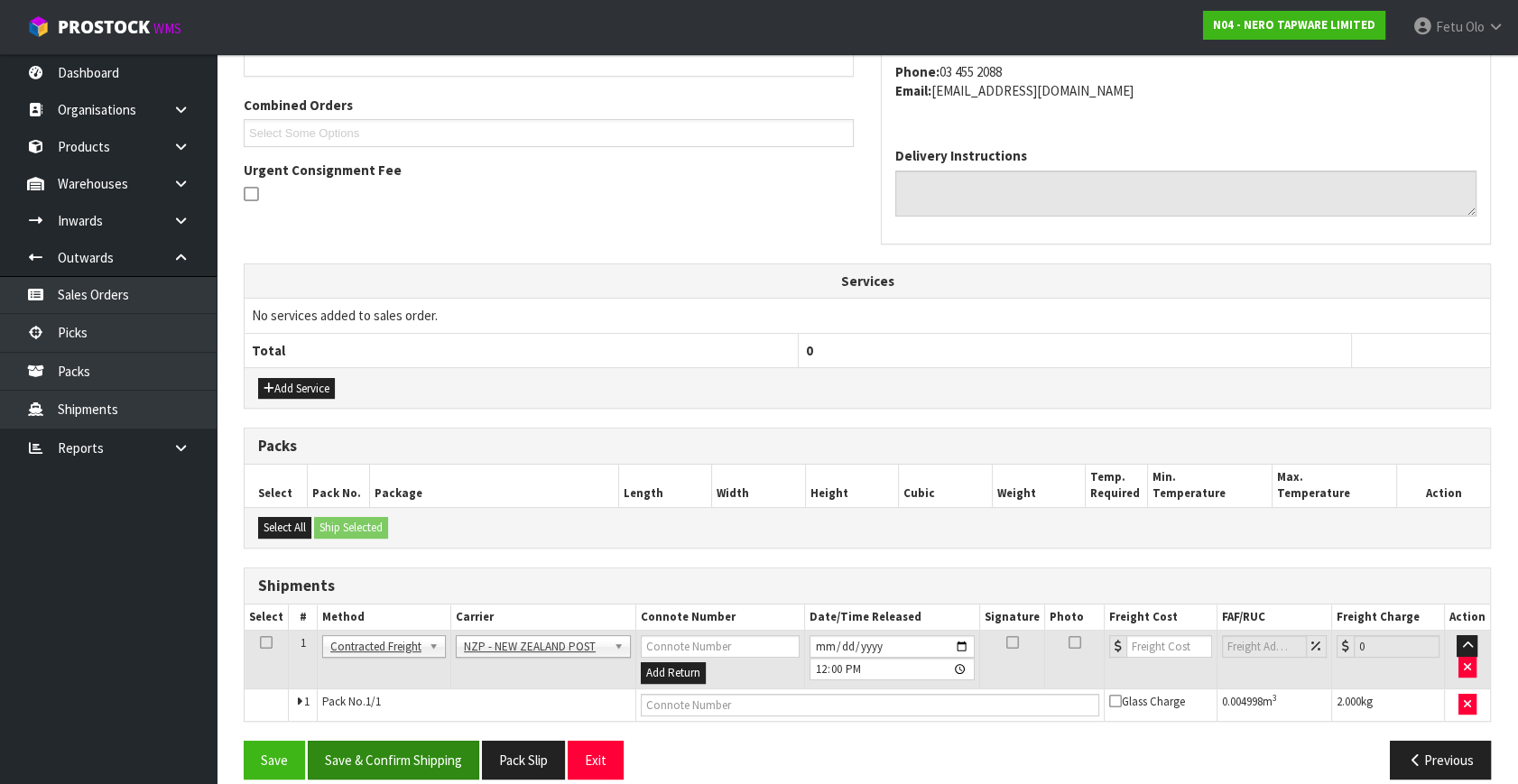
scroll to position [457, 0]
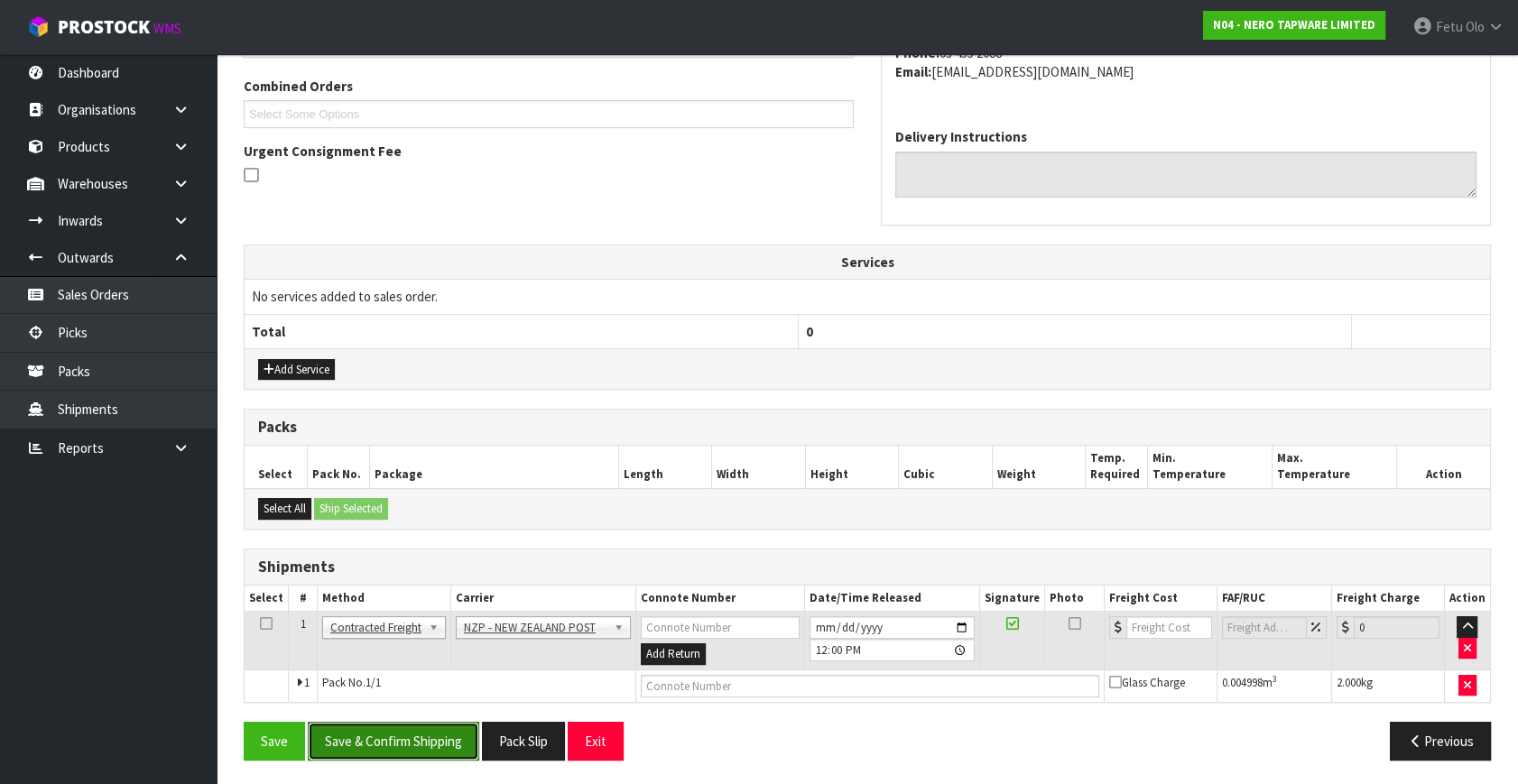
click at [444, 731] on button "Save & Confirm Shipping" at bounding box center [393, 741] width 172 height 39
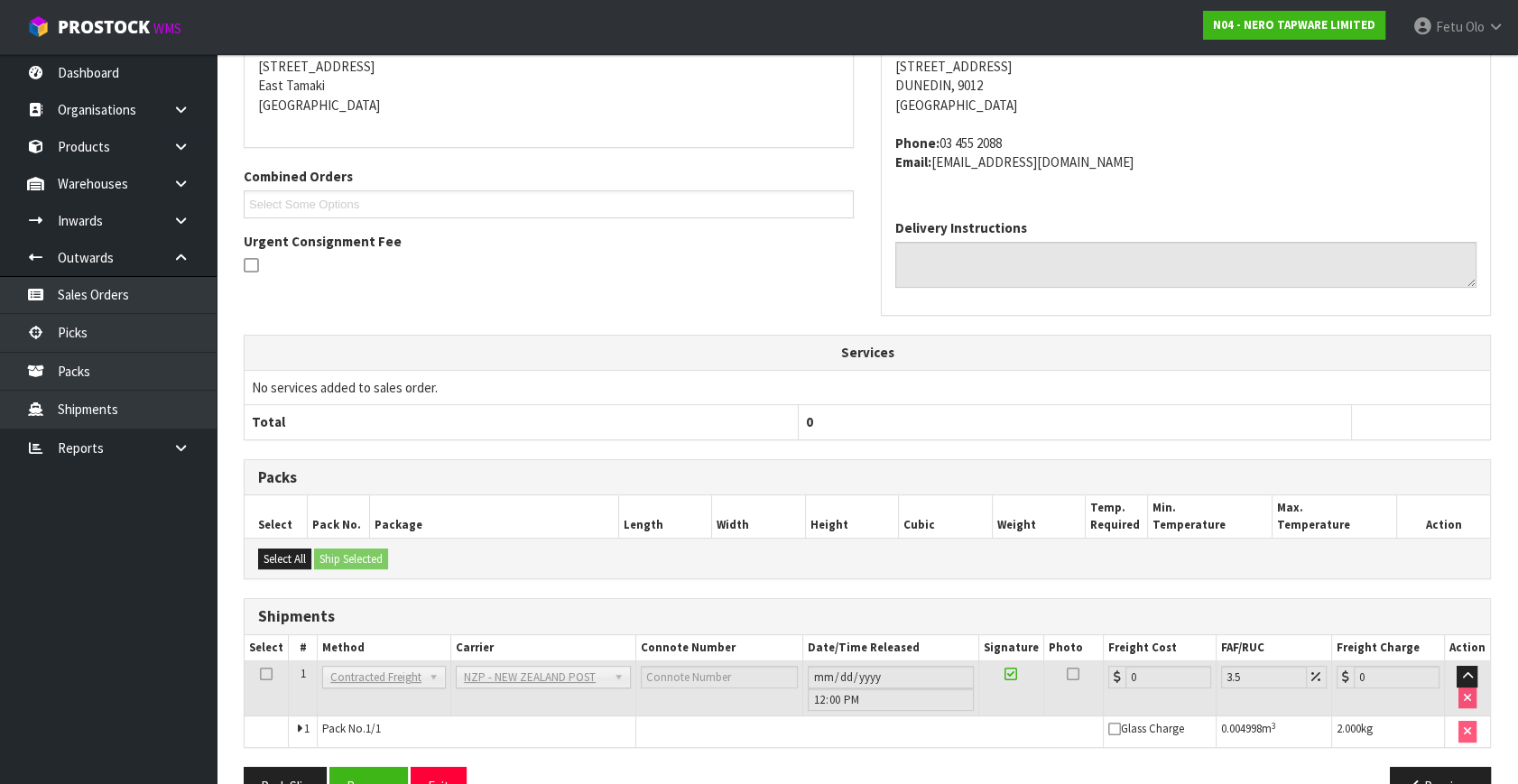
scroll to position [432, 0]
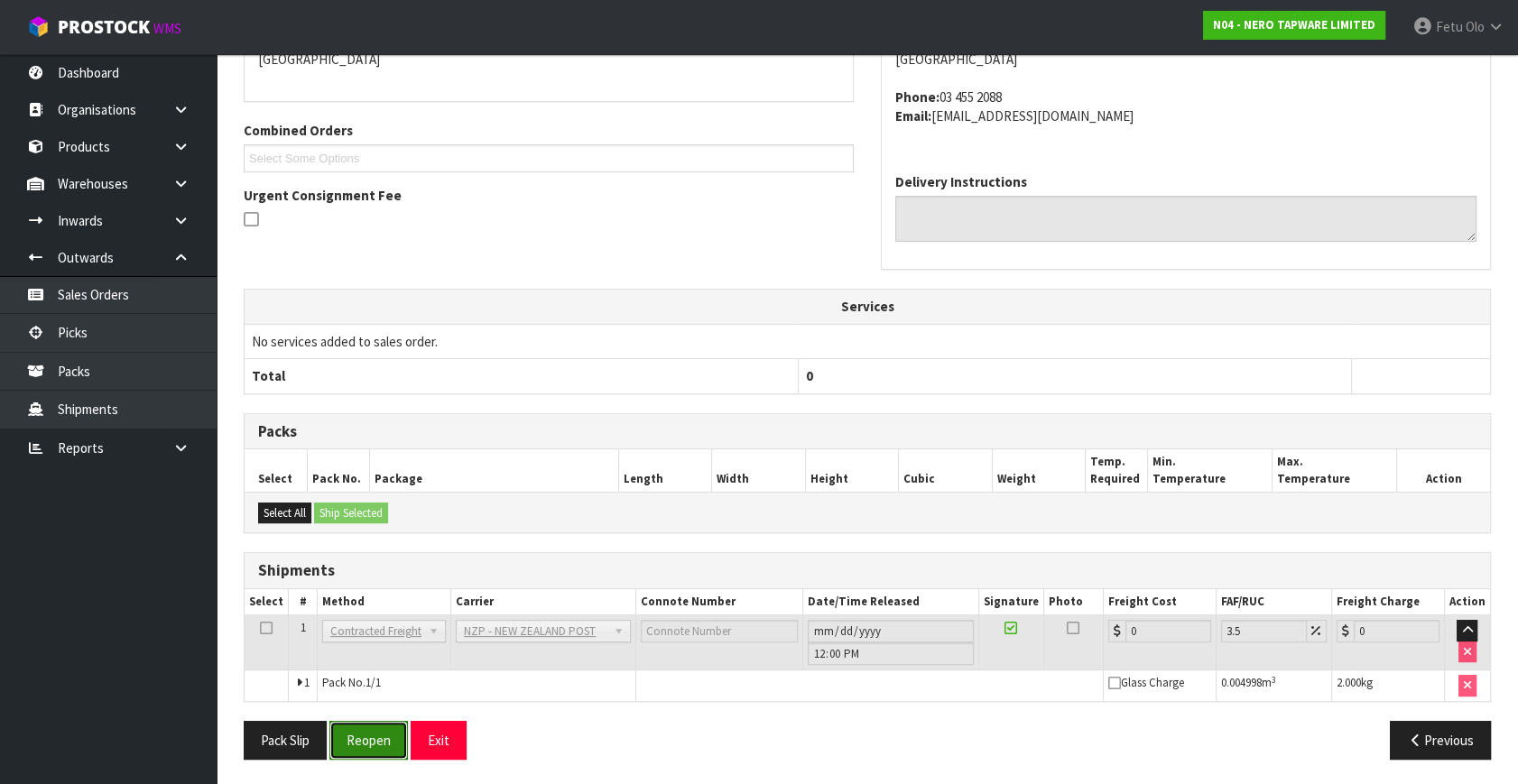
drag, startPoint x: 353, startPoint y: 729, endPoint x: 374, endPoint y: 729, distance: 21.0
click at [353, 729] on button "Reopen" at bounding box center [368, 740] width 79 height 39
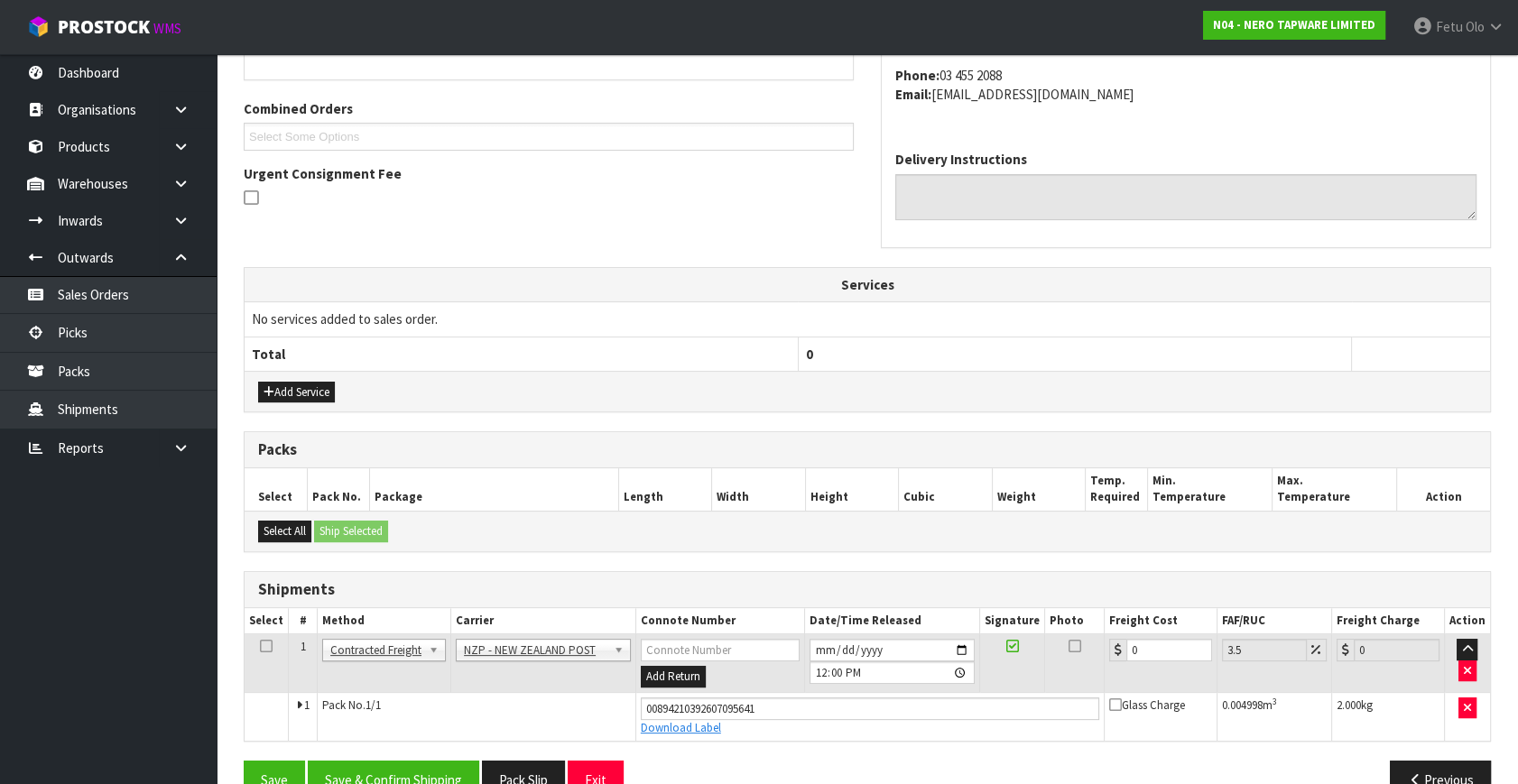
scroll to position [474, 0]
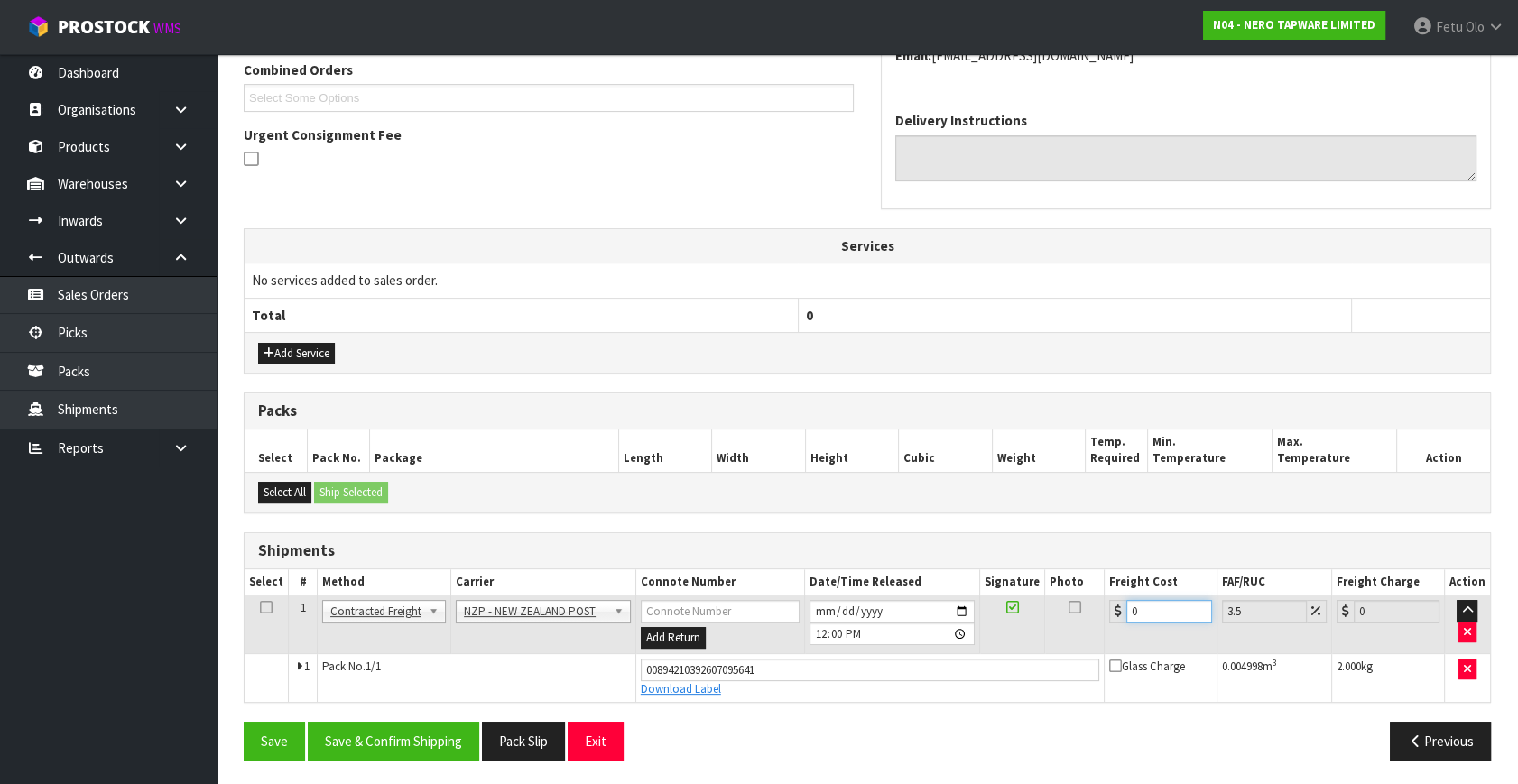
drag, startPoint x: 1170, startPoint y: 614, endPoint x: 915, endPoint y: 686, distance: 265.0
click at [918, 686] on tbody "1 Client Local Pickup Customer Local Pickup Company Freight Contracted Freight …" at bounding box center [867, 649] width 1245 height 107
type input "1"
type input "1.03"
type input "11"
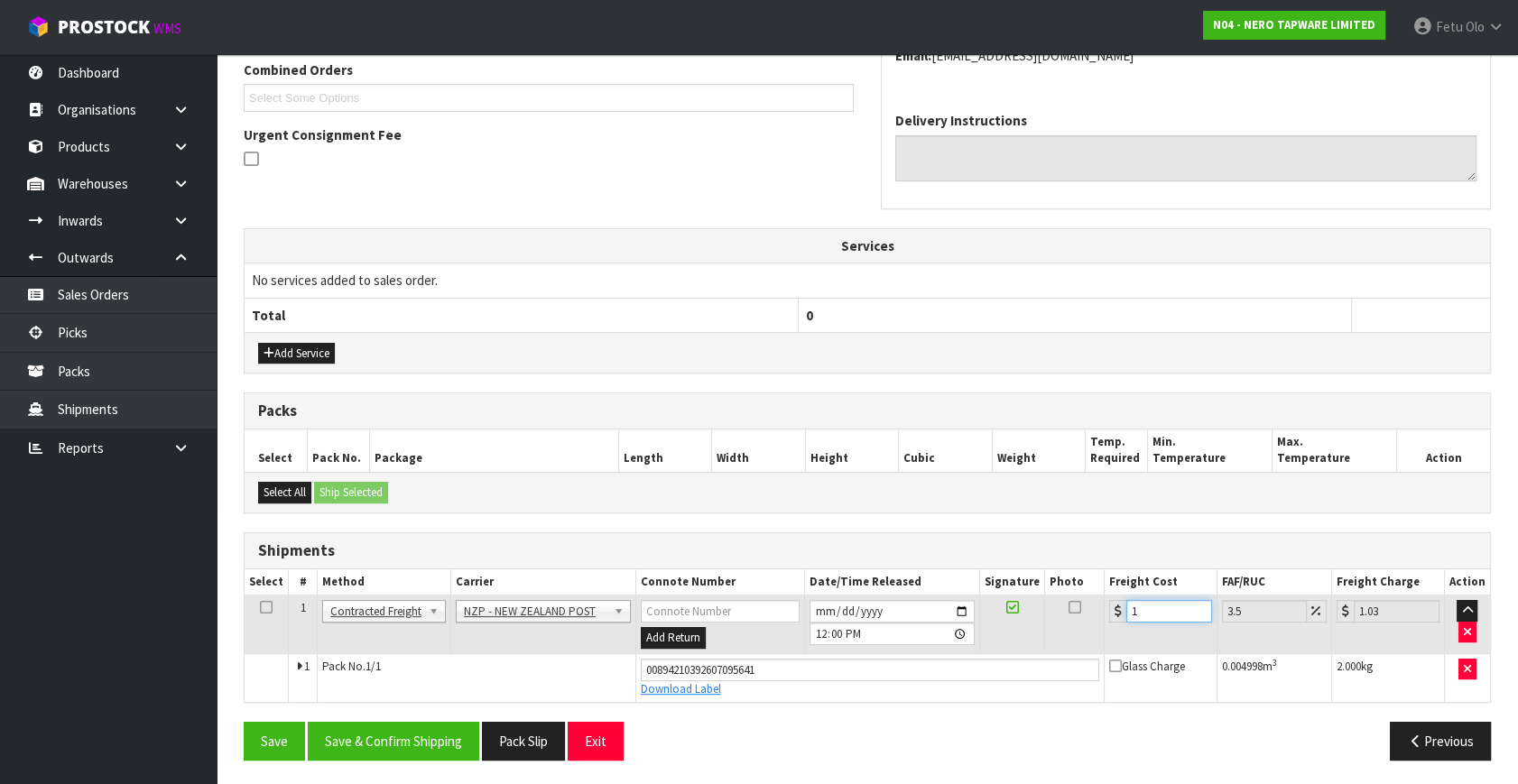
type input "11.38"
type input "11.6"
type input "12.01"
type input "11.61"
type input "12.02"
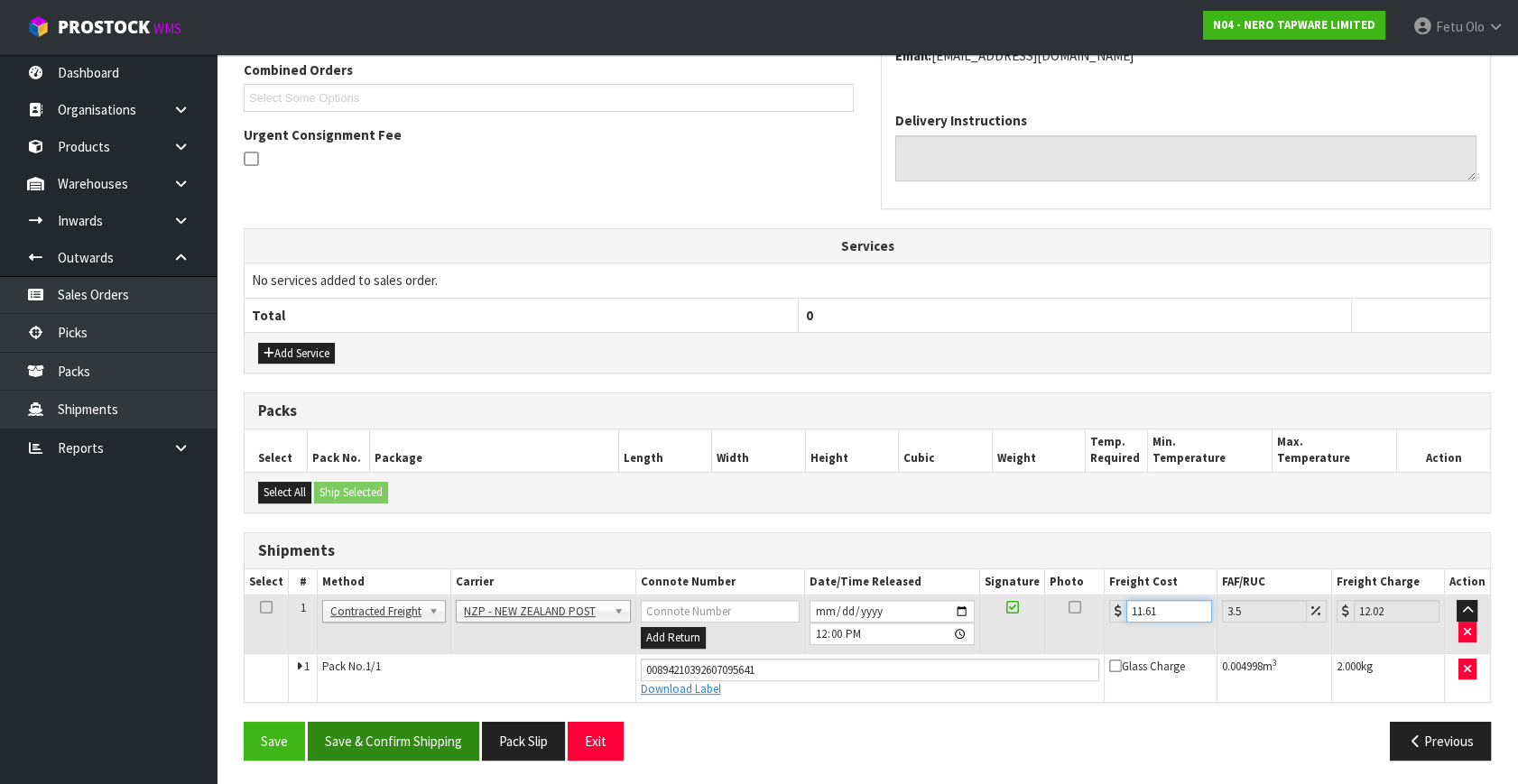
type input "11.61"
click at [403, 747] on button "Save & Confirm Shipping" at bounding box center [393, 741] width 172 height 39
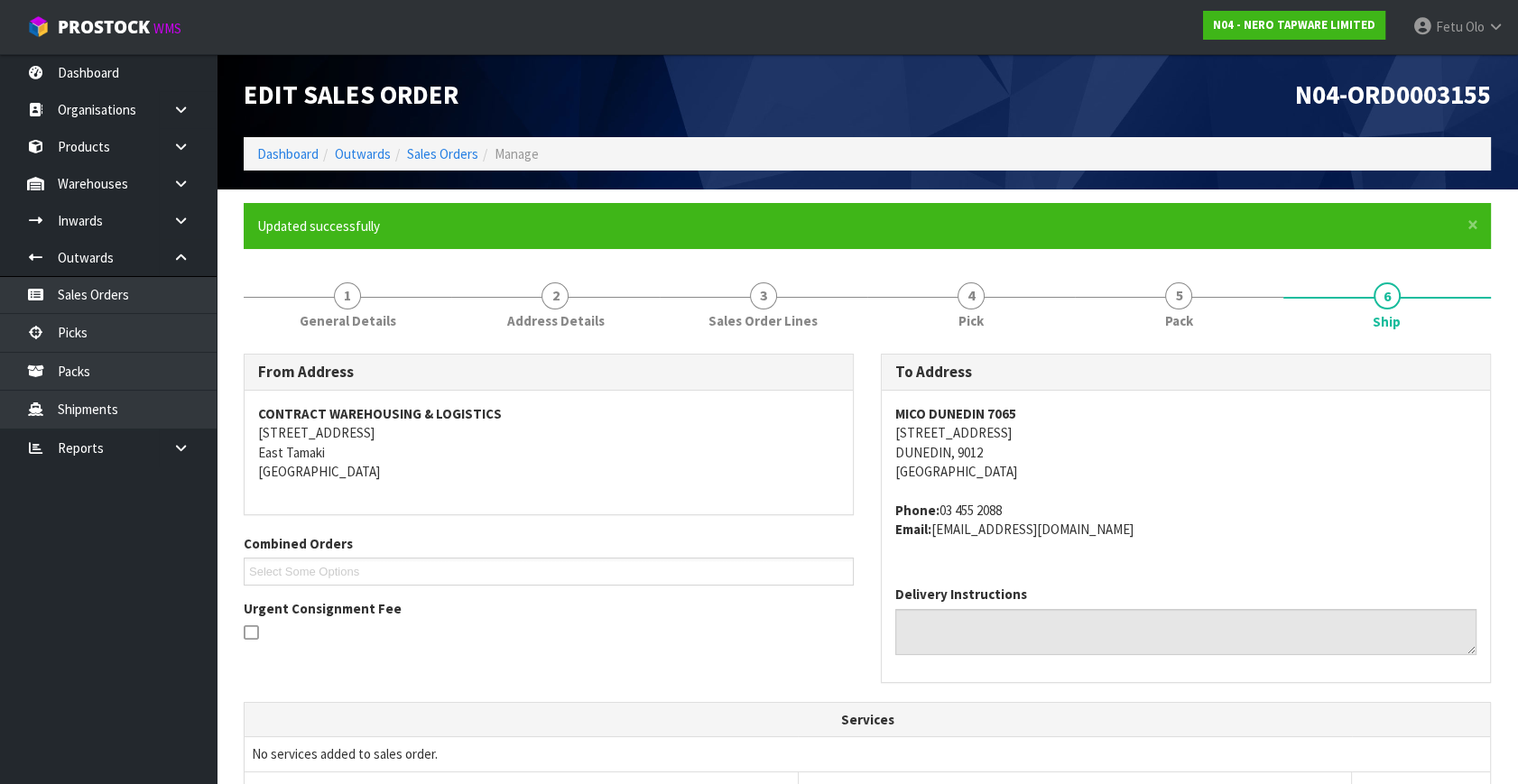
scroll to position [424, 0]
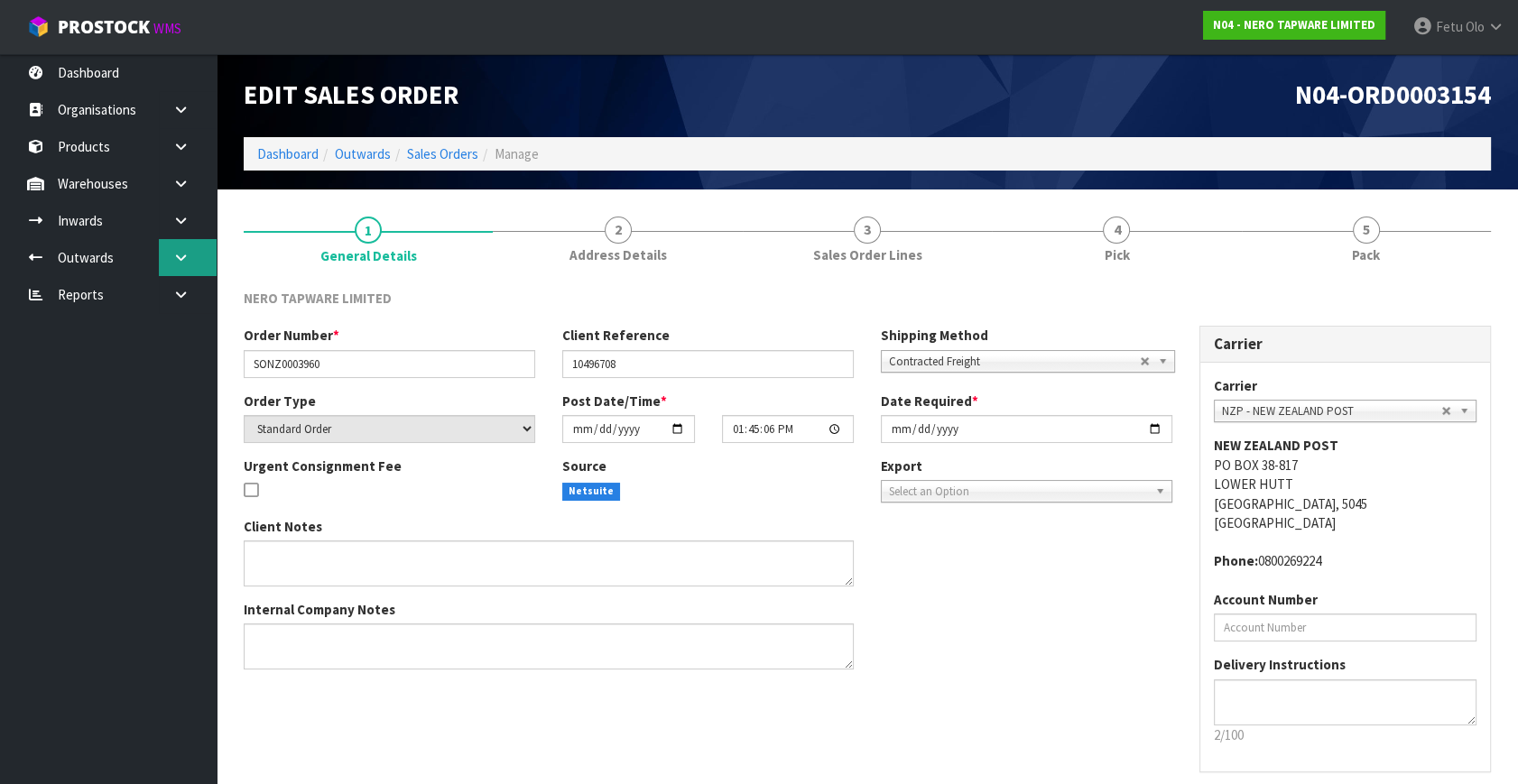
click at [180, 253] on icon at bounding box center [182, 258] width 17 height 14
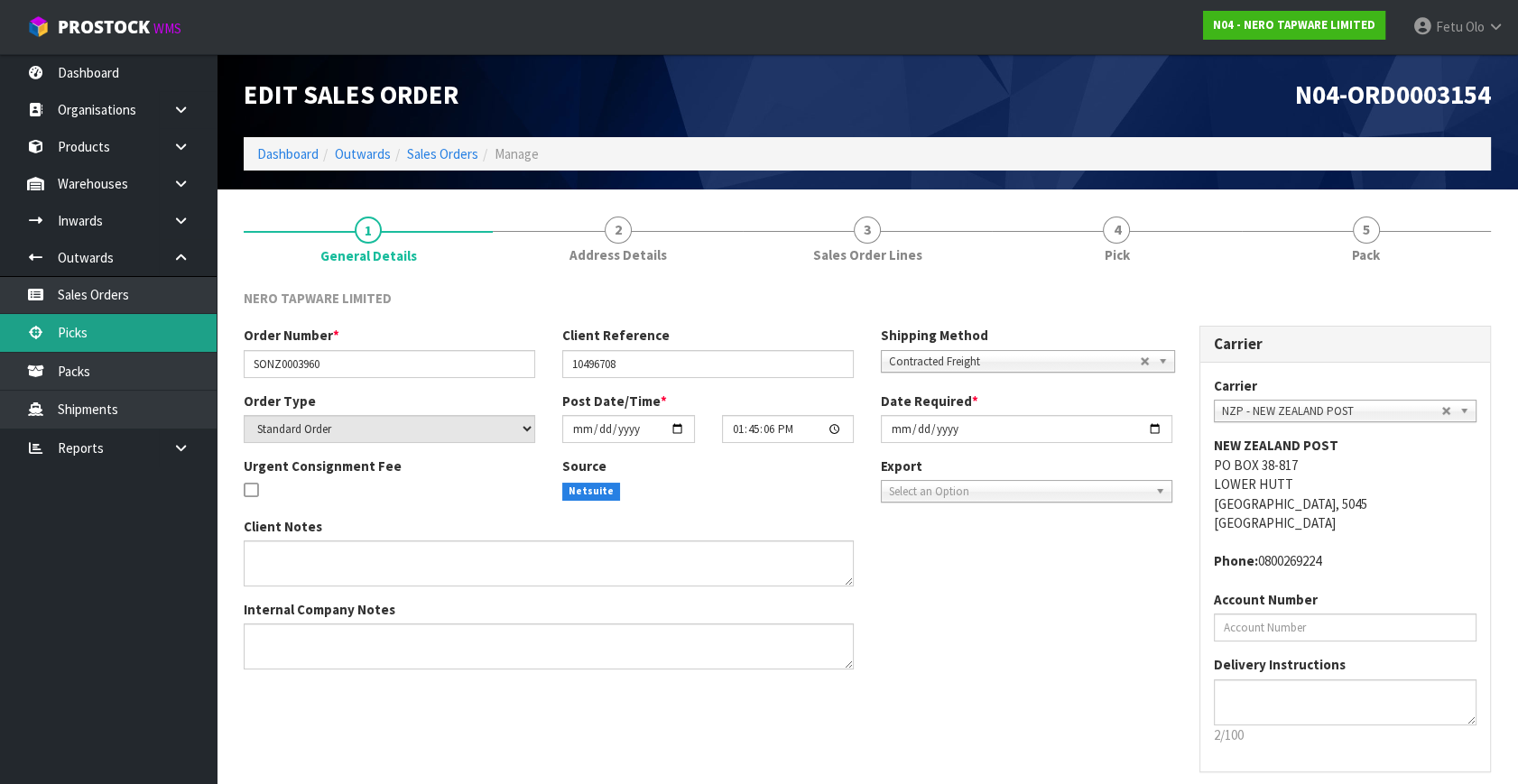
click at [92, 337] on link "Picks" at bounding box center [108, 333] width 216 height 37
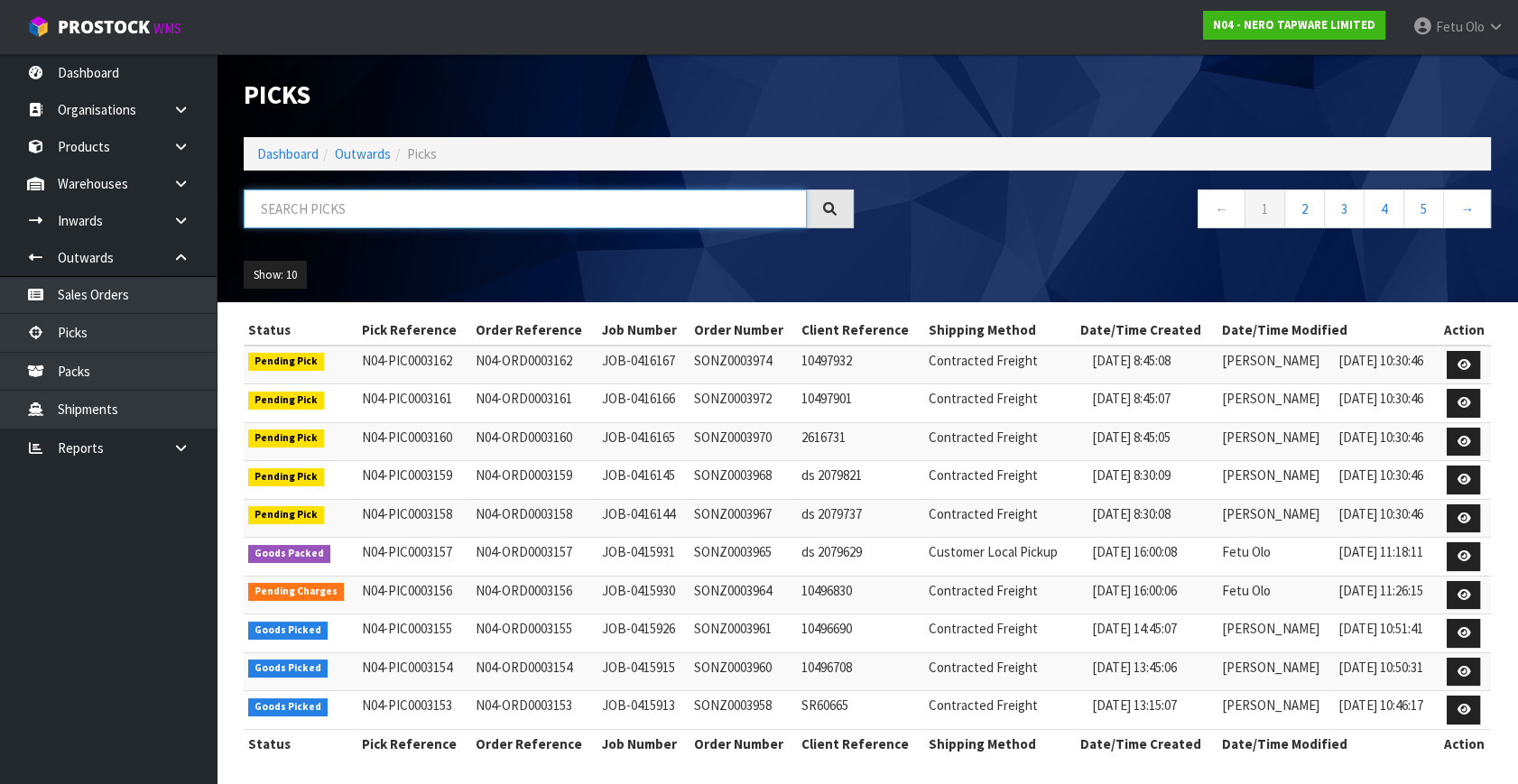
click at [328, 214] on input "text" at bounding box center [525, 209] width 563 height 39
type input "JOB-0415912"
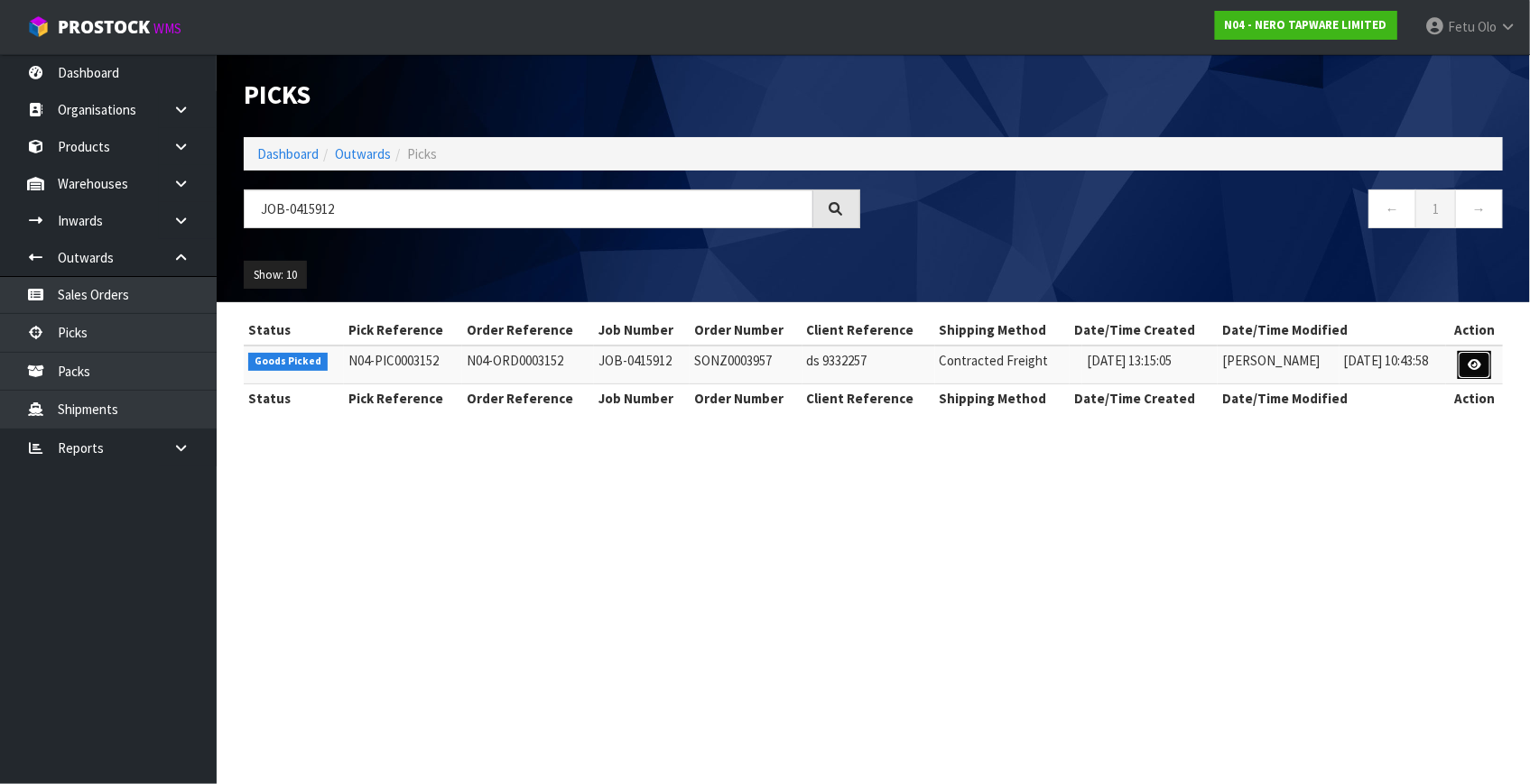
click at [1488, 370] on link at bounding box center [1475, 366] width 33 height 29
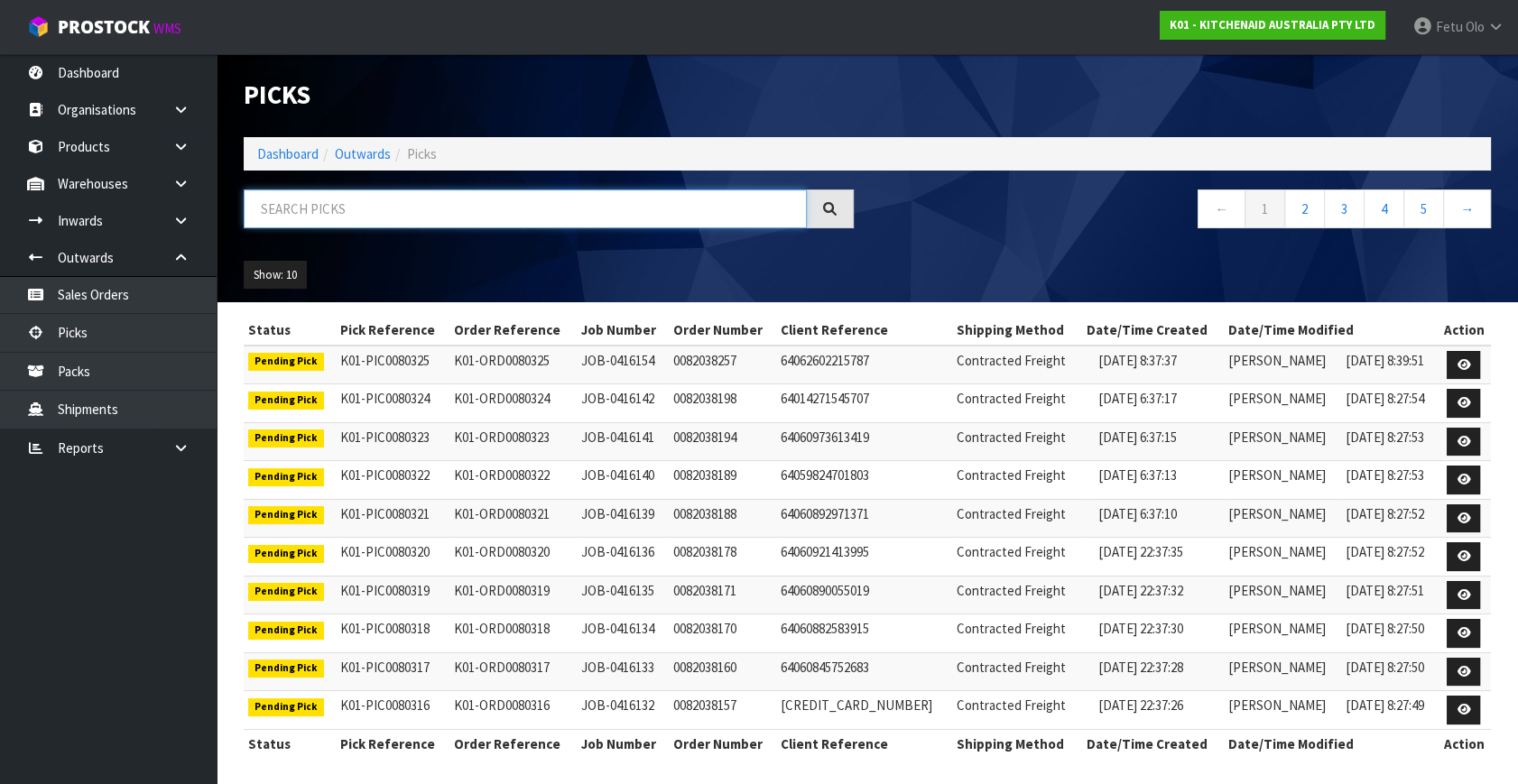
click at [505, 221] on input "text" at bounding box center [525, 209] width 563 height 39
click at [280, 153] on link "Dashboard" at bounding box center [287, 154] width 61 height 17
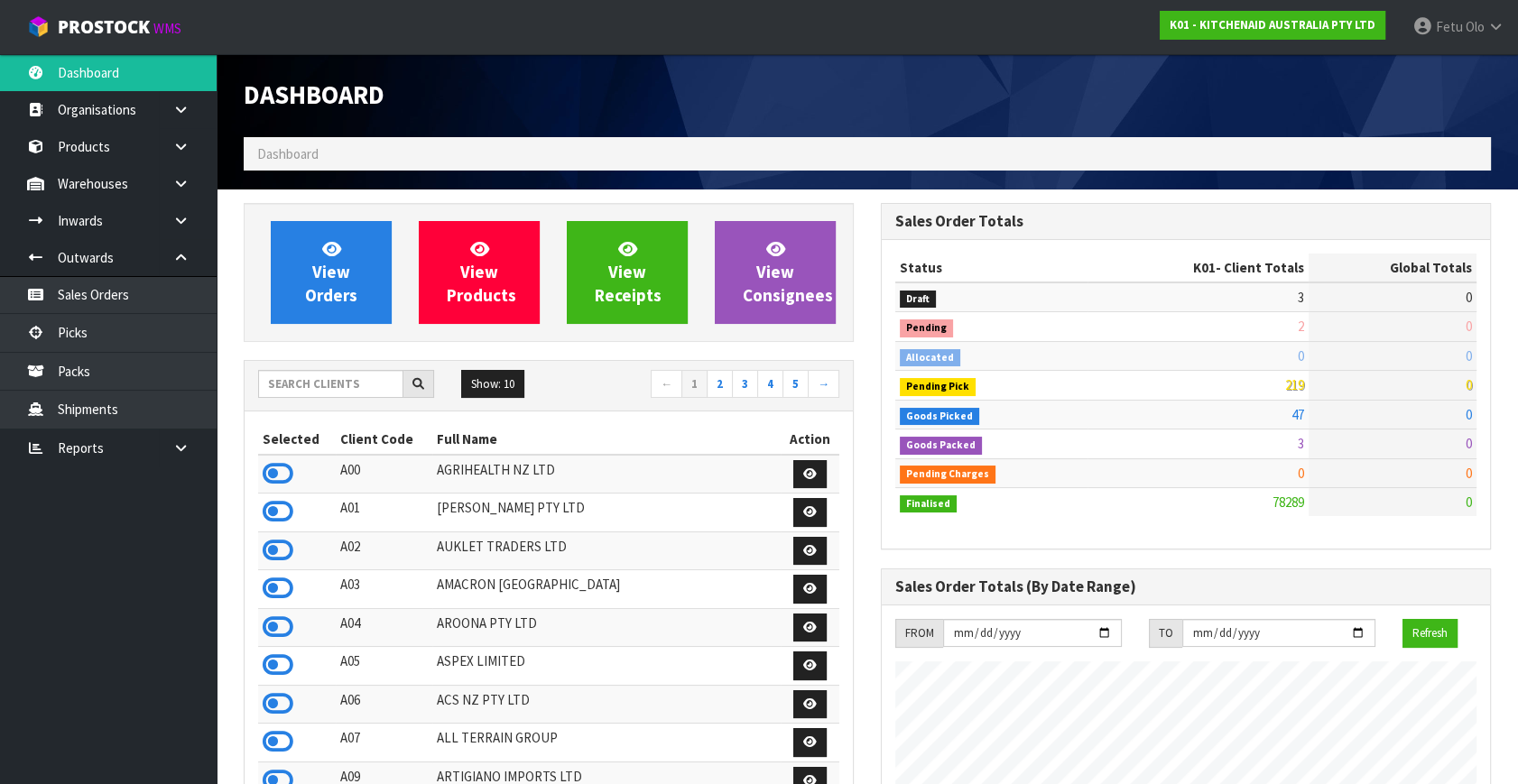
scroll to position [1364, 637]
click at [98, 341] on link "Picks" at bounding box center [108, 333] width 216 height 37
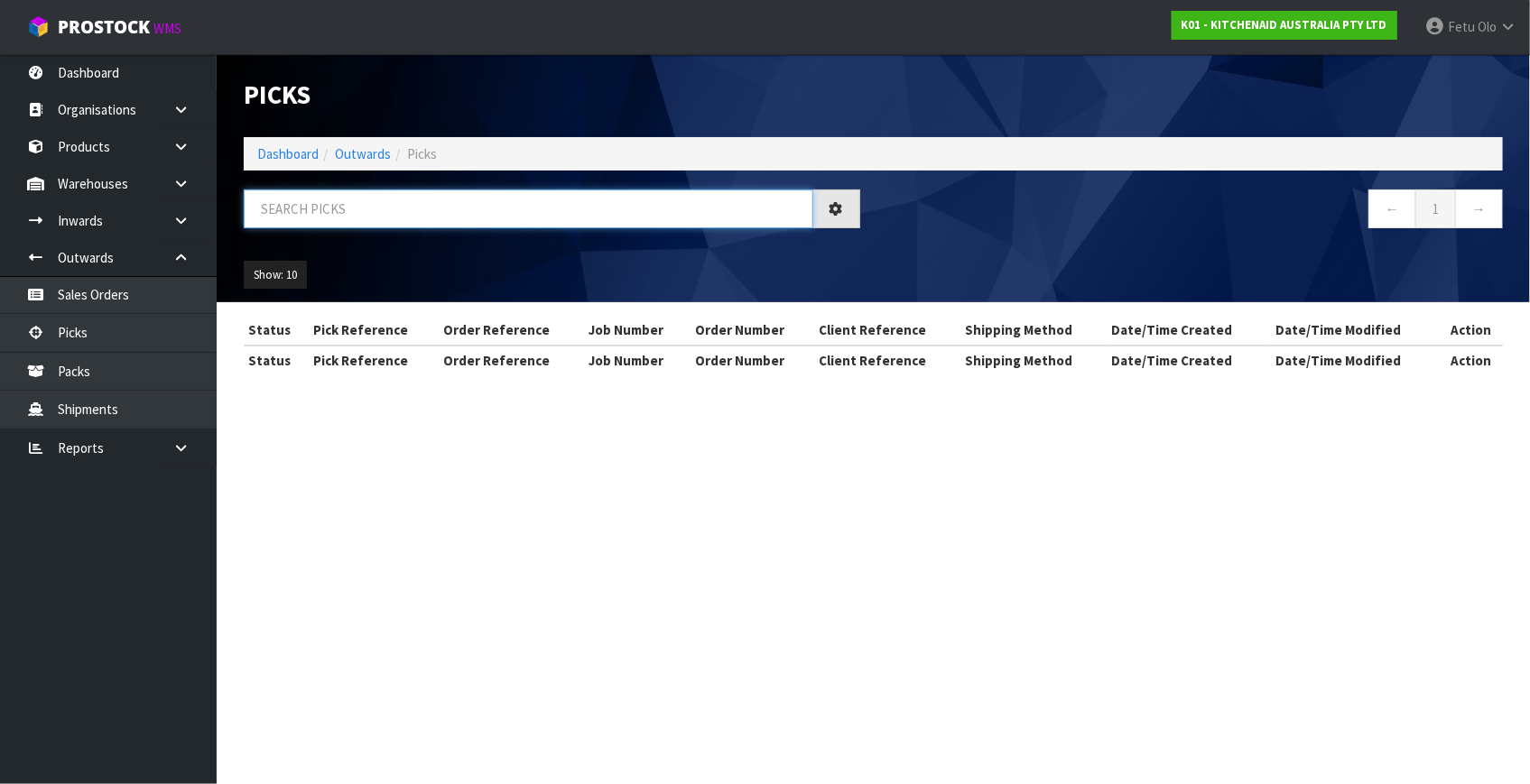
click at [376, 203] on input "text" at bounding box center [528, 209] width 570 height 39
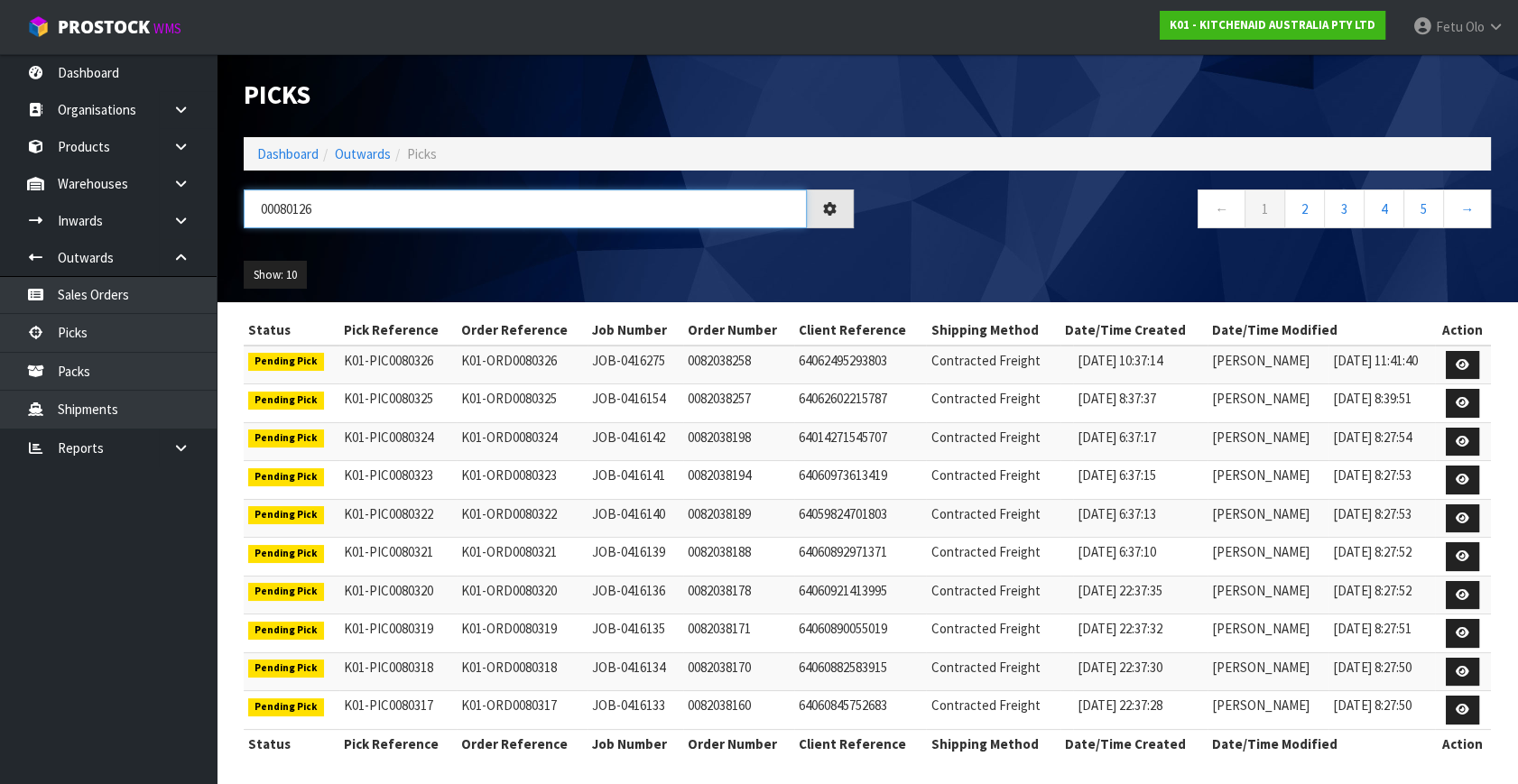
click at [276, 218] on input "00080126" at bounding box center [525, 209] width 563 height 39
click at [276, 217] on input "00080126" at bounding box center [525, 209] width 563 height 39
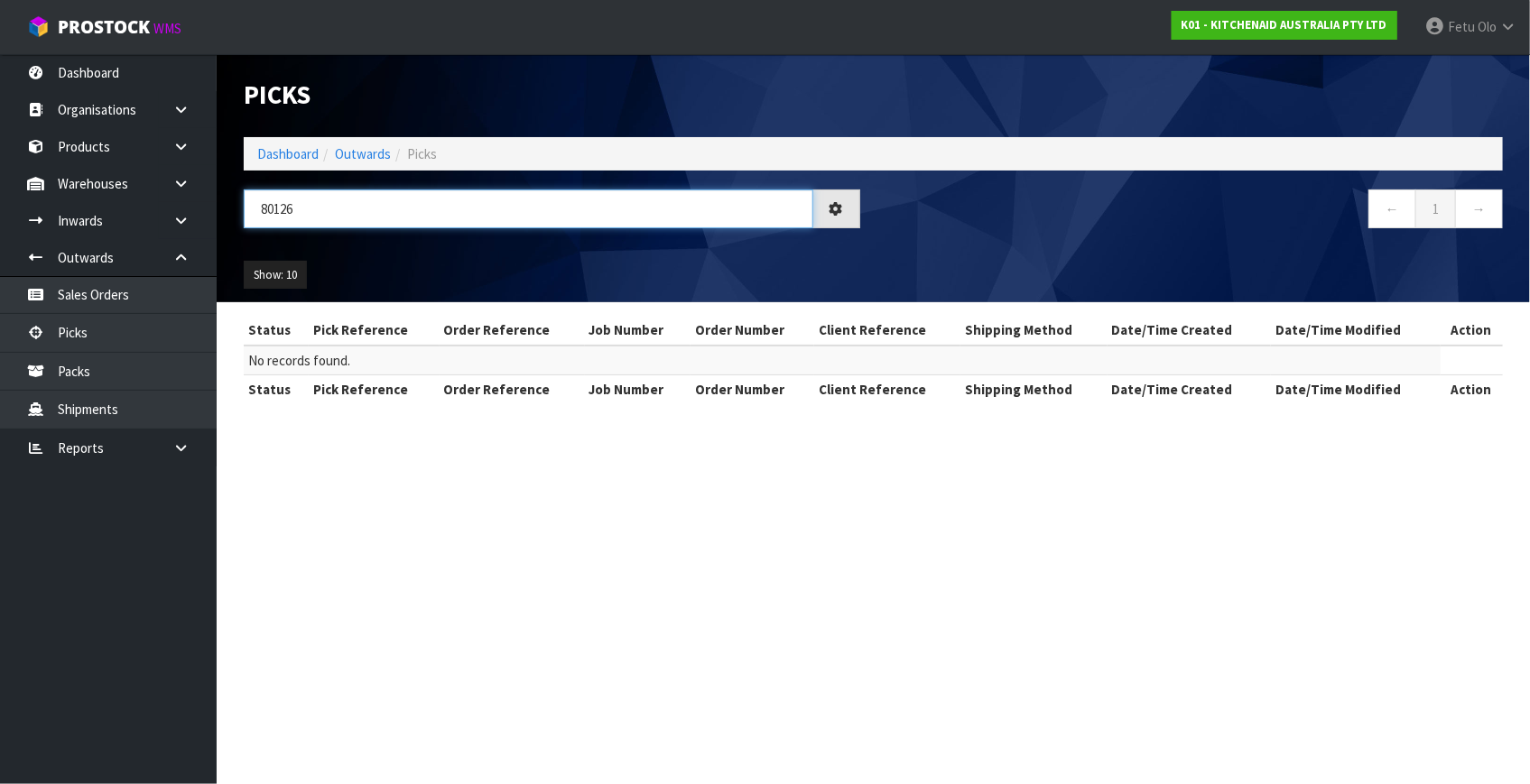
type input "80126"
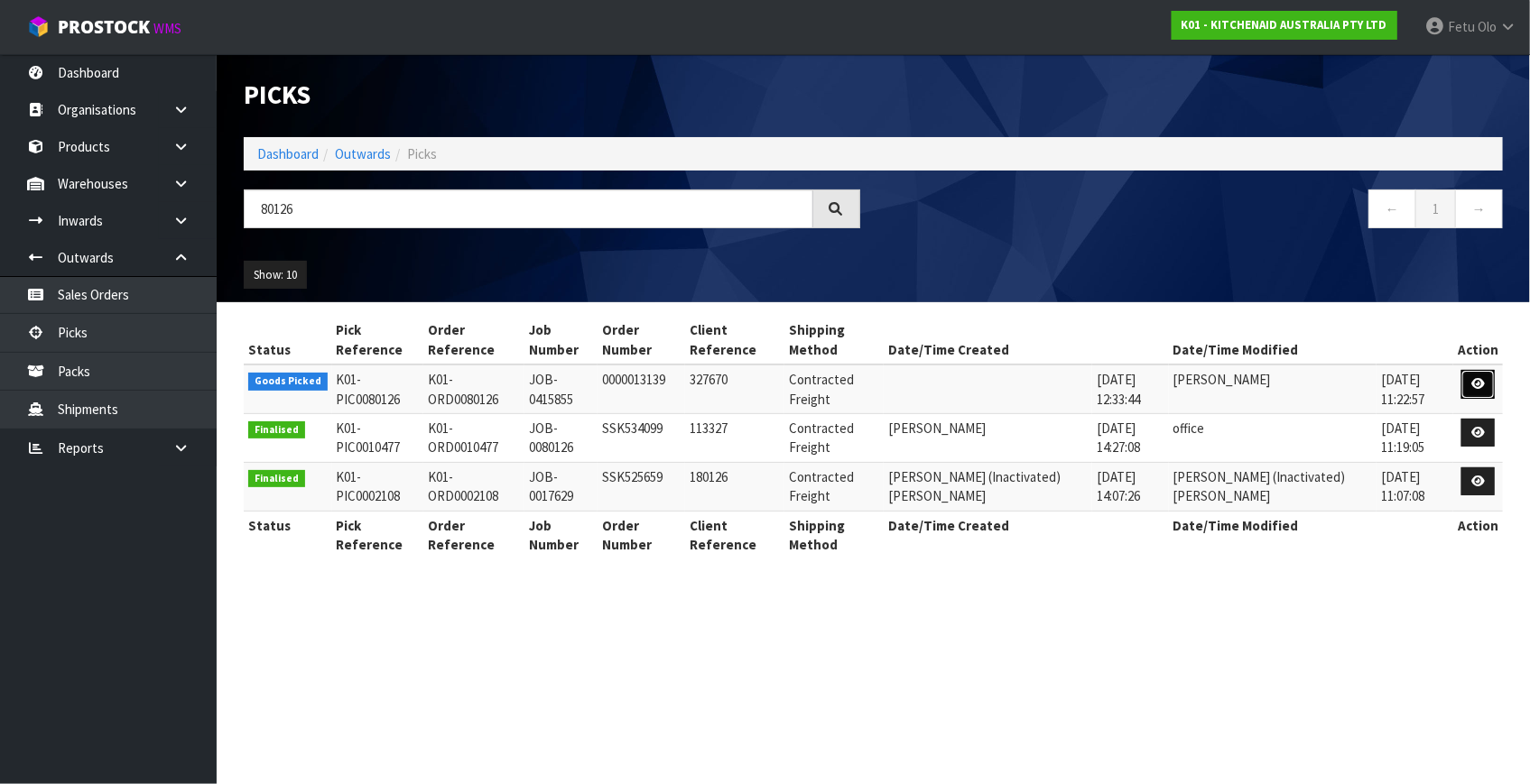
drag, startPoint x: 1483, startPoint y: 379, endPoint x: 1463, endPoint y: 406, distance: 33.6
click at [1484, 379] on icon at bounding box center [1479, 384] width 14 height 12
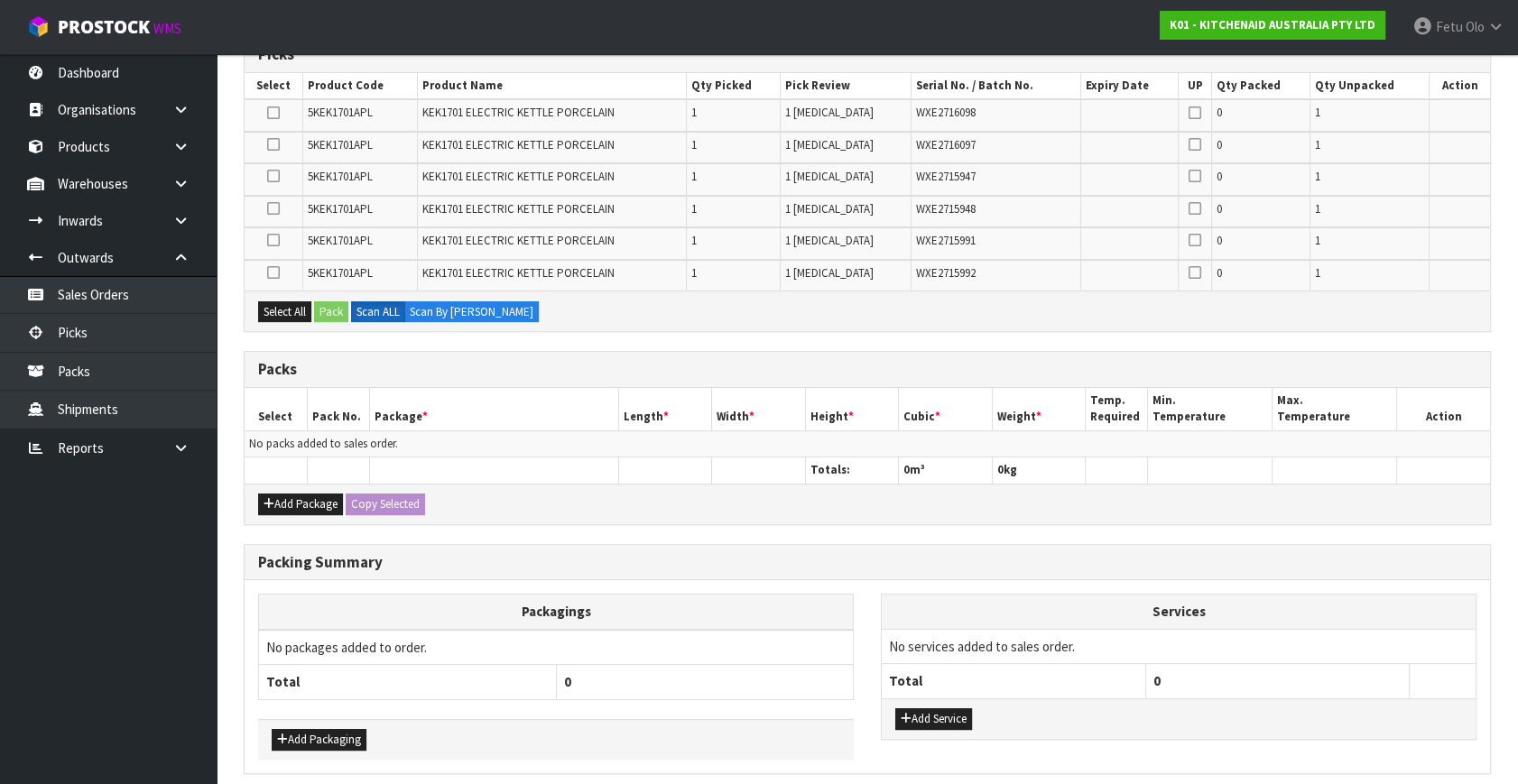
scroll to position [328, 0]
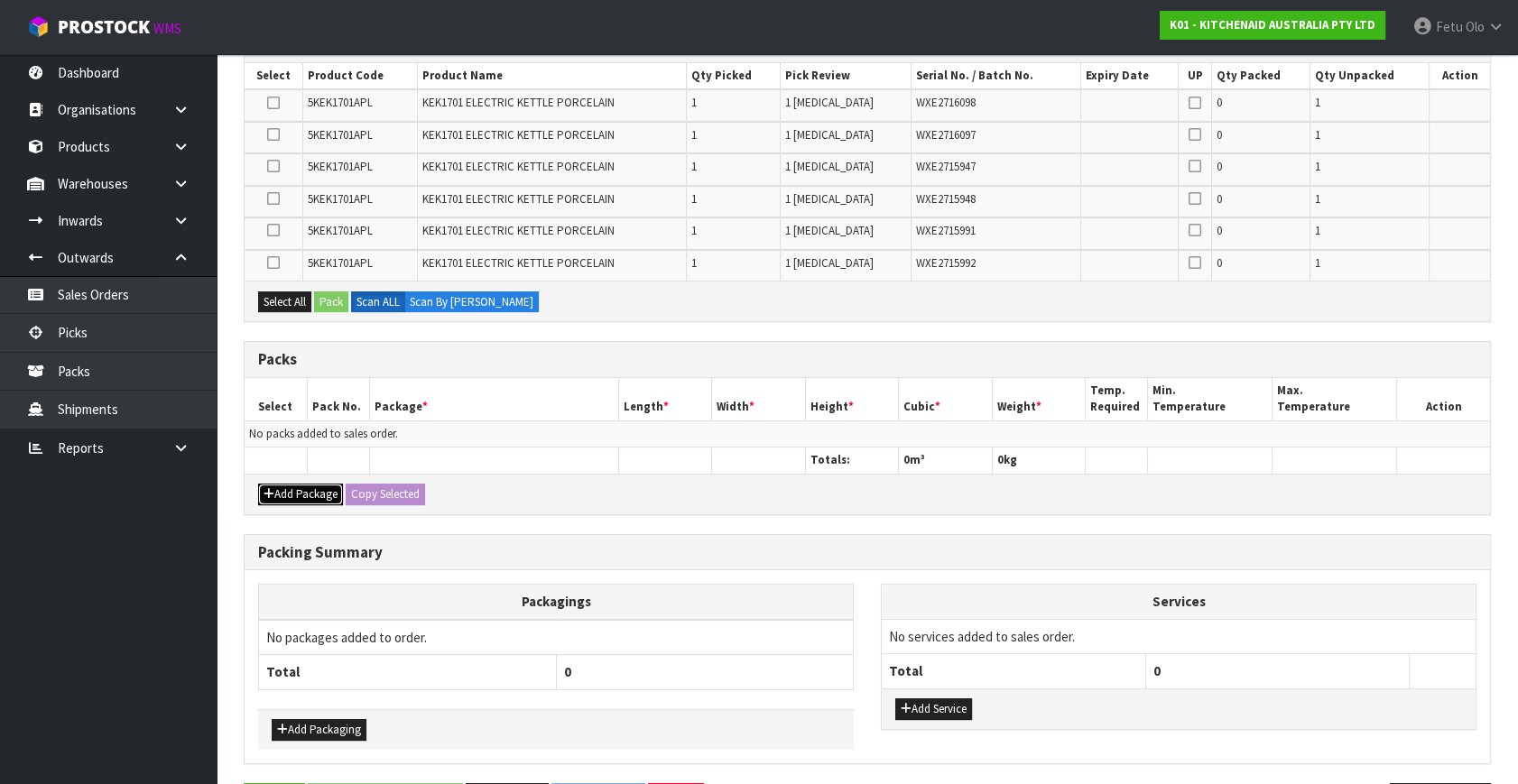
click at [275, 495] on button "Add Package" at bounding box center [300, 494] width 84 height 21
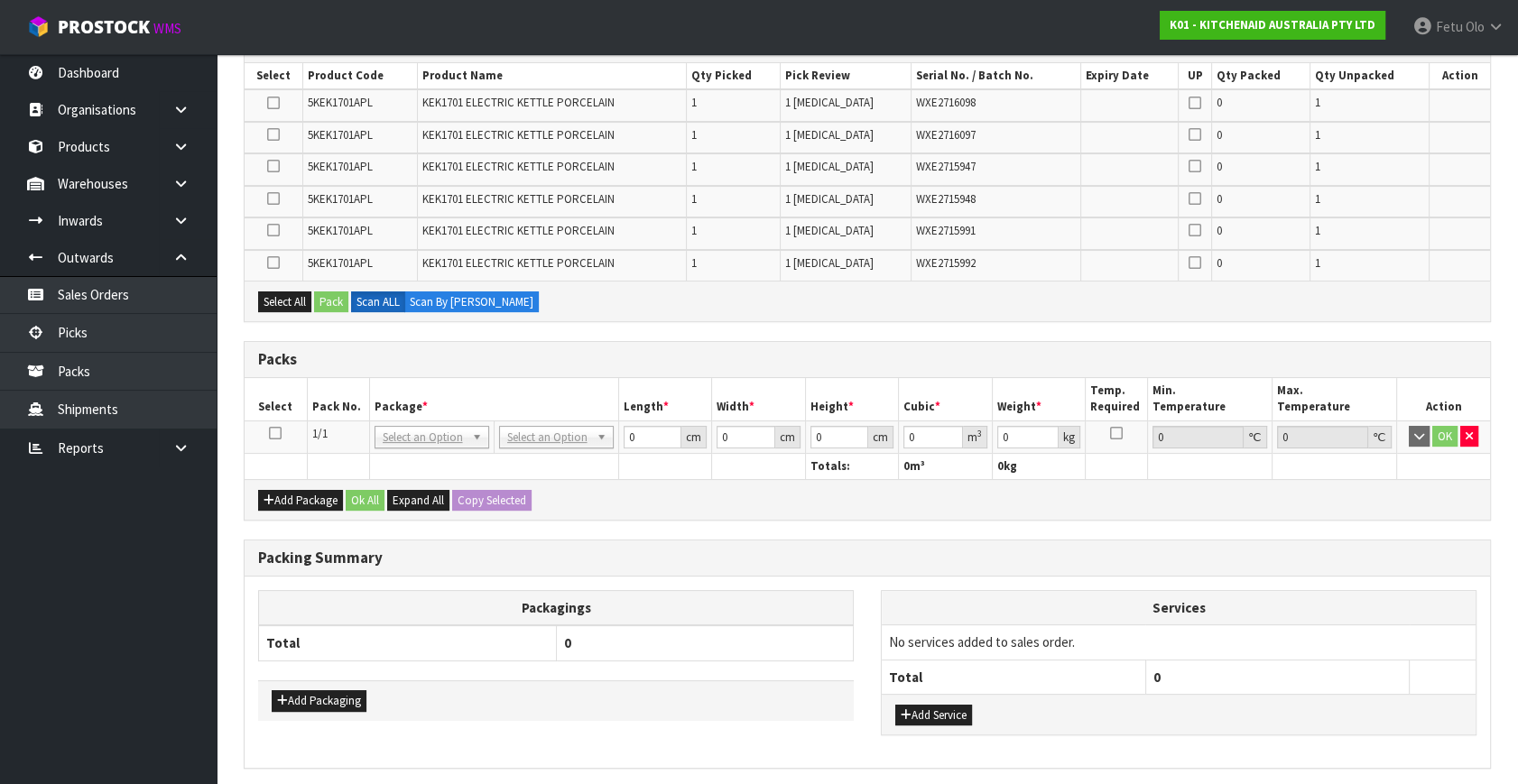
click at [278, 433] on icon at bounding box center [275, 433] width 13 height 1
click at [343, 408] on th "Pack No." at bounding box center [338, 400] width 62 height 43
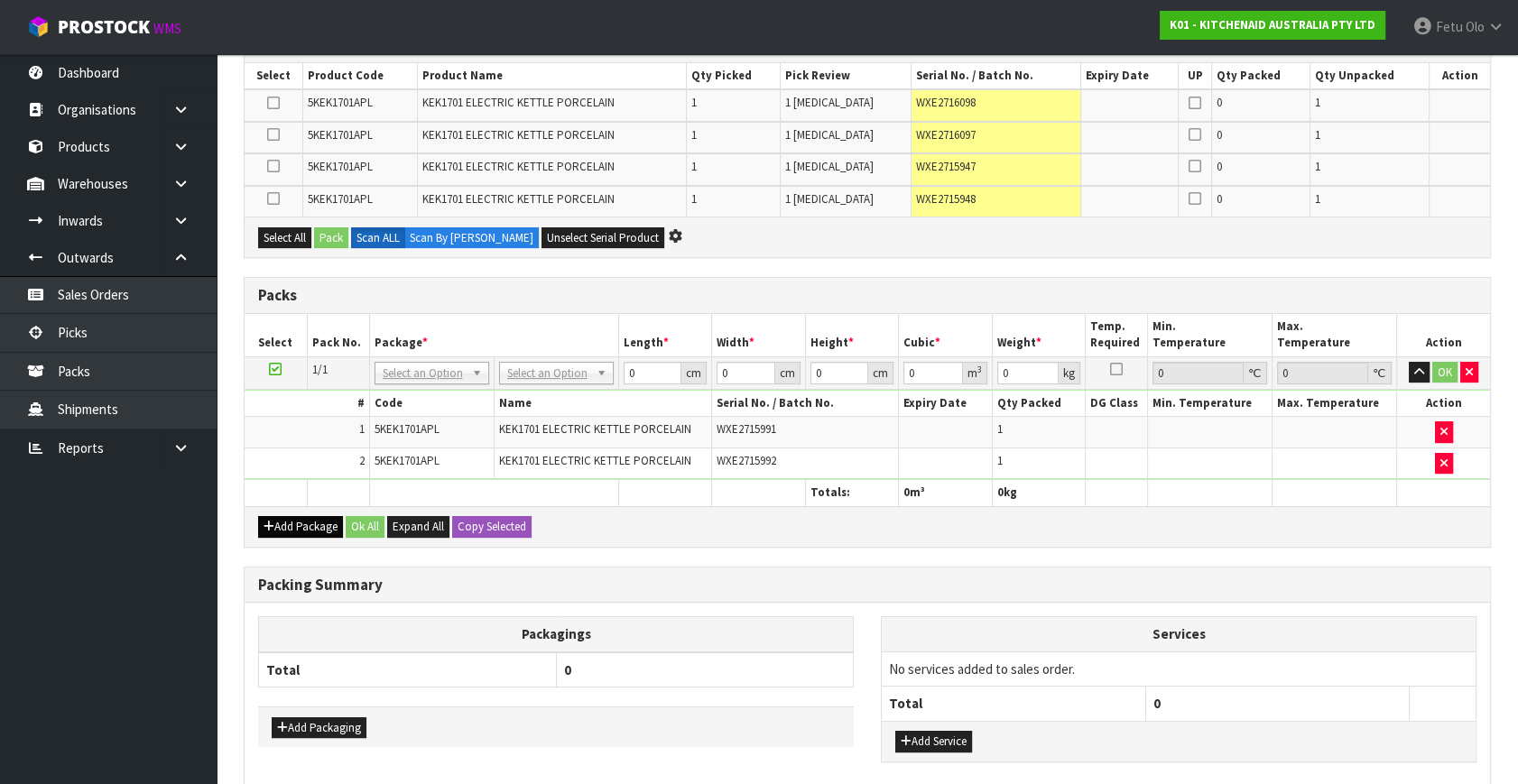
drag, startPoint x: 254, startPoint y: 528, endPoint x: 268, endPoint y: 521, distance: 15.7
click at [266, 522] on div "Add Package Ok All Expand All Copy Selected" at bounding box center [867, 527] width 1245 height 41
click at [255, 468] on td "2" at bounding box center [307, 463] width 124 height 31
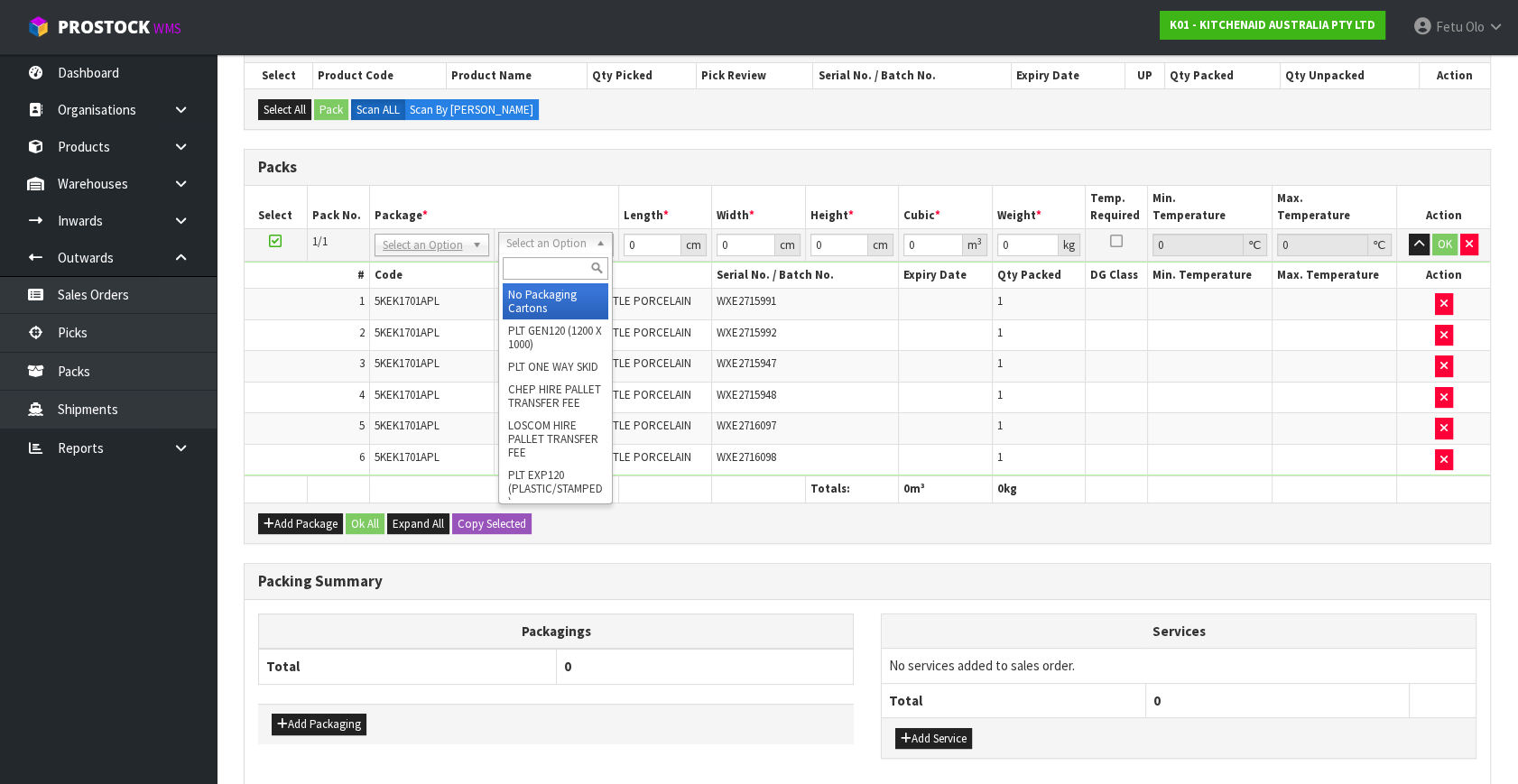
drag, startPoint x: 550, startPoint y: 305, endPoint x: 631, endPoint y: 270, distance: 88.2
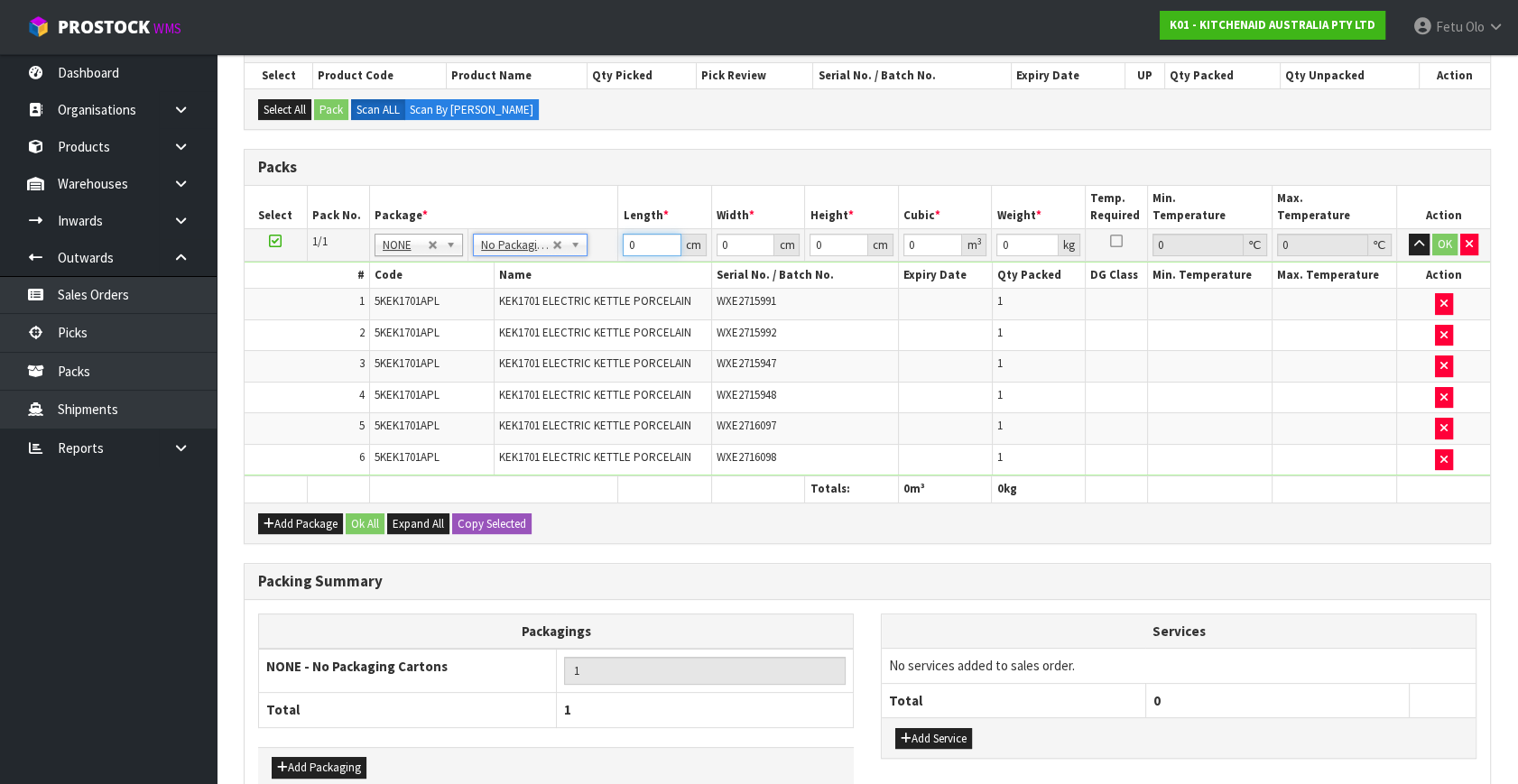
drag, startPoint x: 640, startPoint y: 252, endPoint x: 542, endPoint y: 289, distance: 104.8
click at [542, 289] on tbody "1/1 NONE 007-001 007-002 007-004 007-009 007-013 007-014 007-015 007-017 007-01…" at bounding box center [867, 352] width 1245 height 247
type input "42"
type input "29"
type input "3"
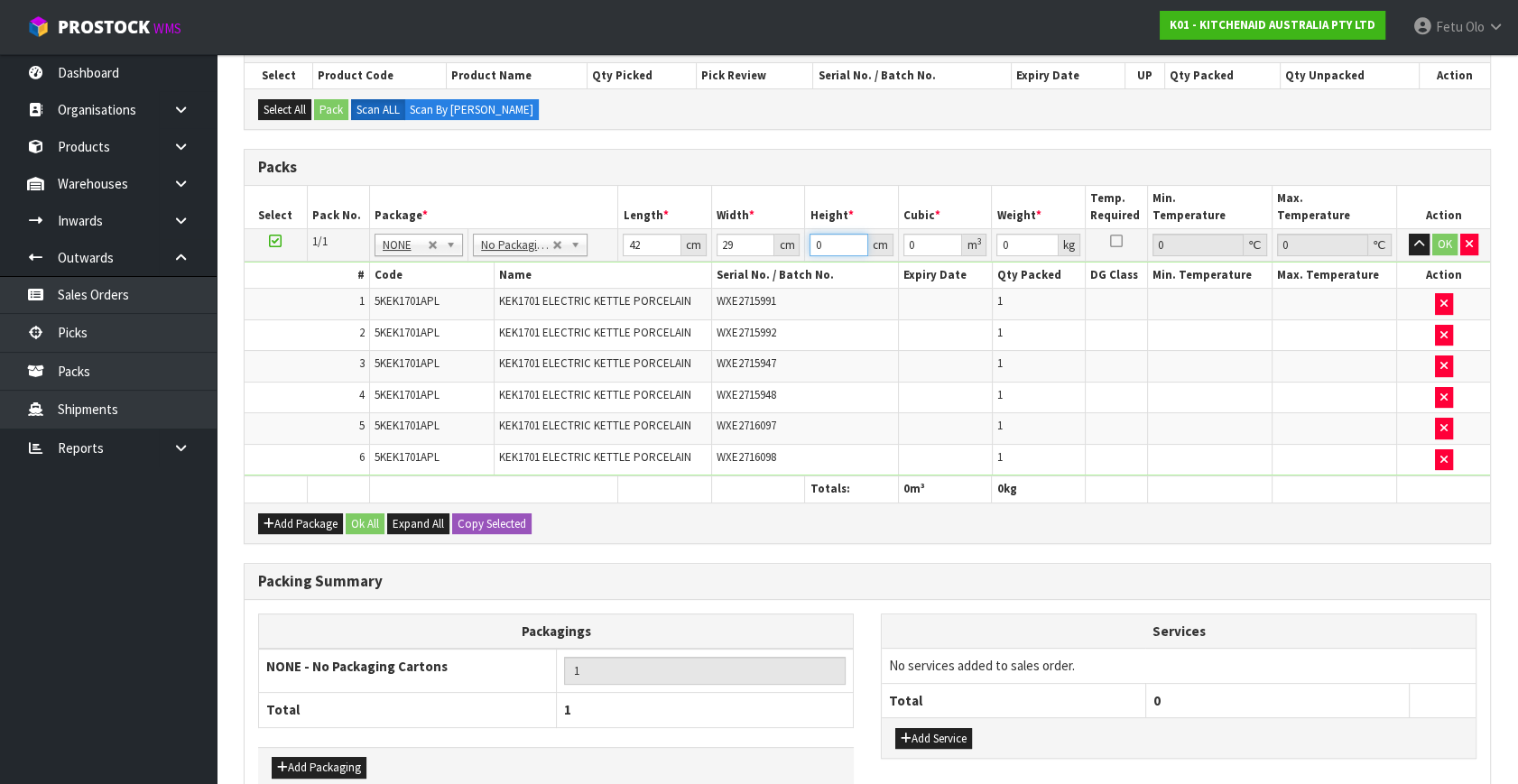
type input "0.003654"
type input "35"
type input "0.04263"
type input "35"
type input "6"
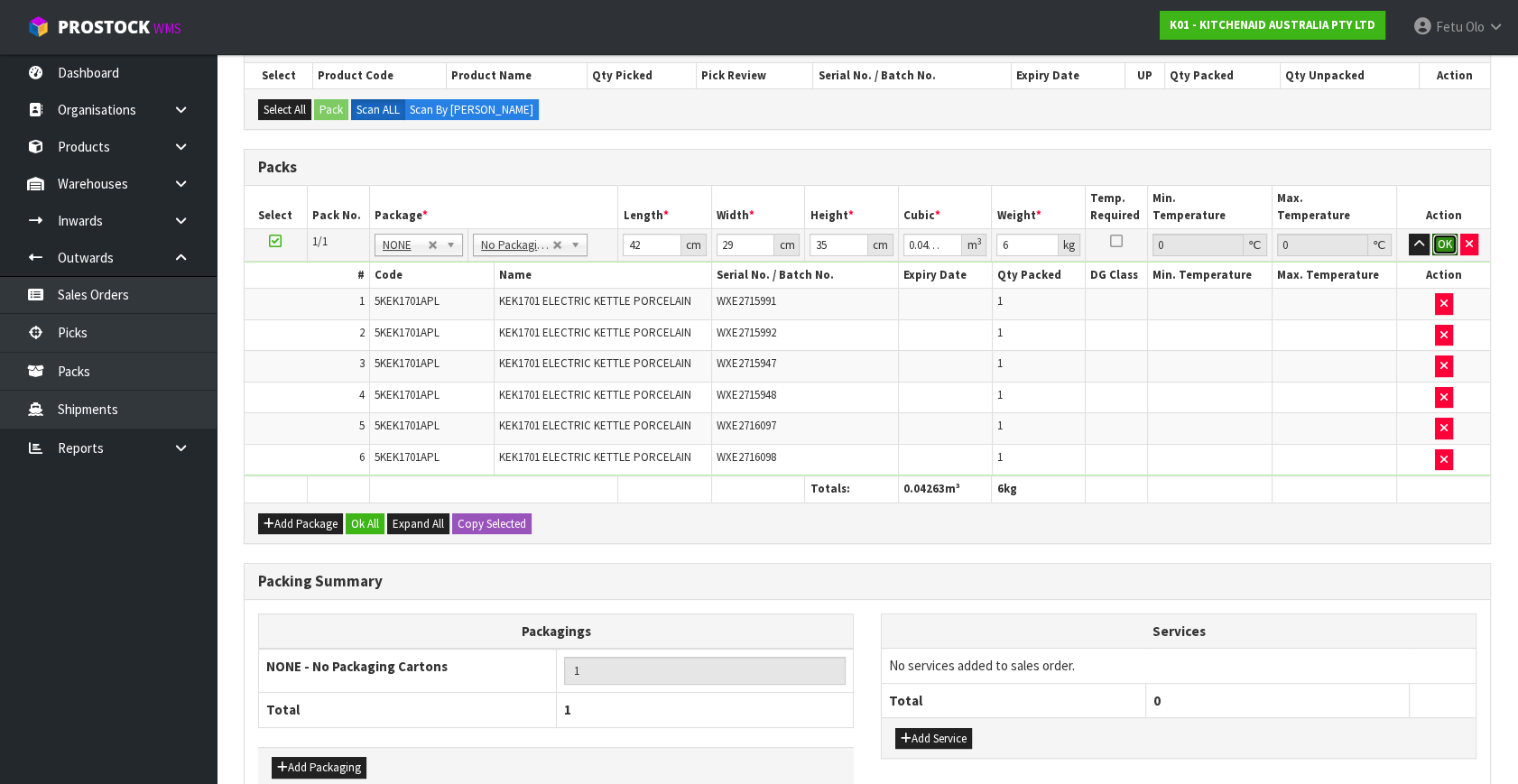
click button "OK" at bounding box center [1445, 245] width 25 height 21
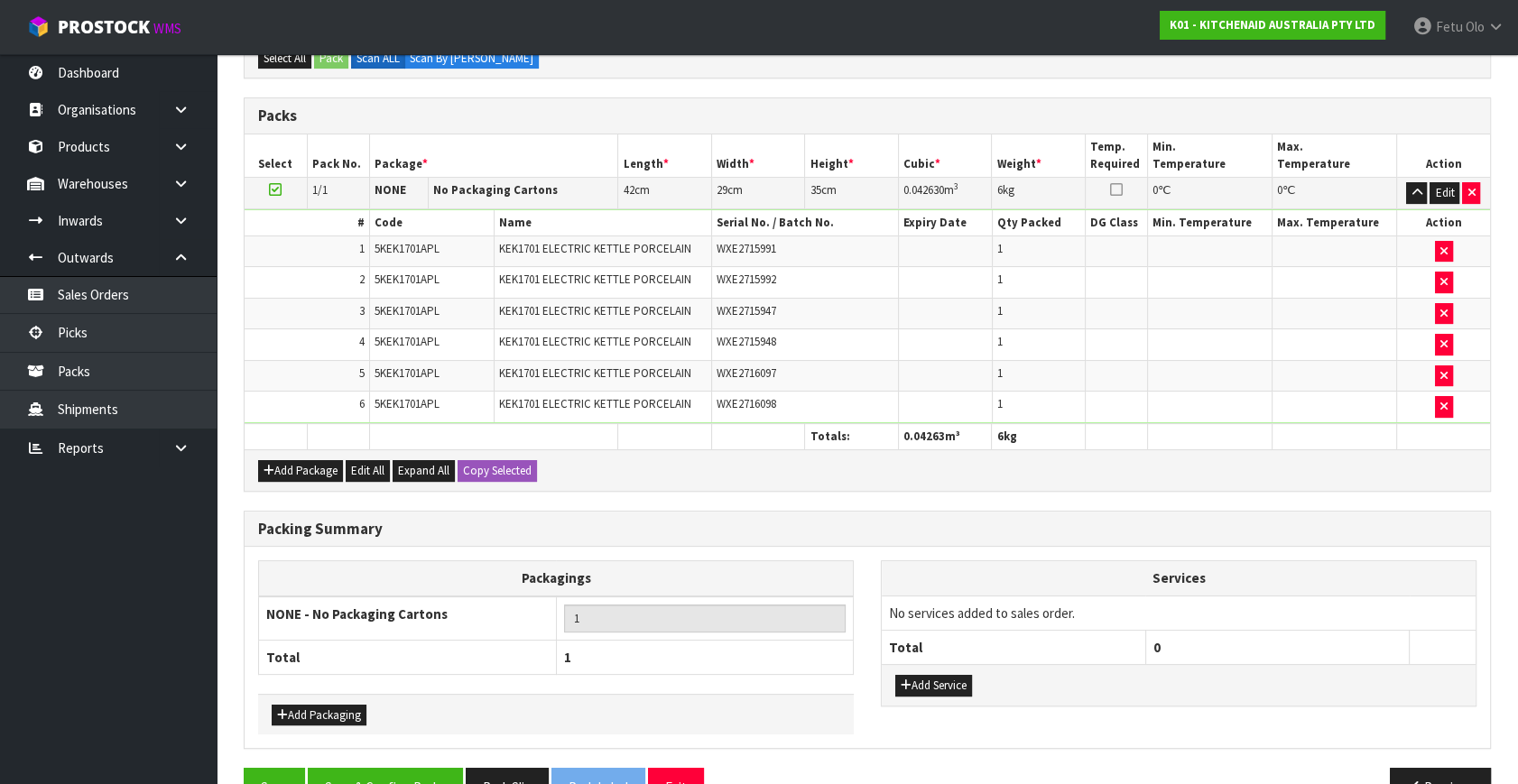
scroll to position [423, 0]
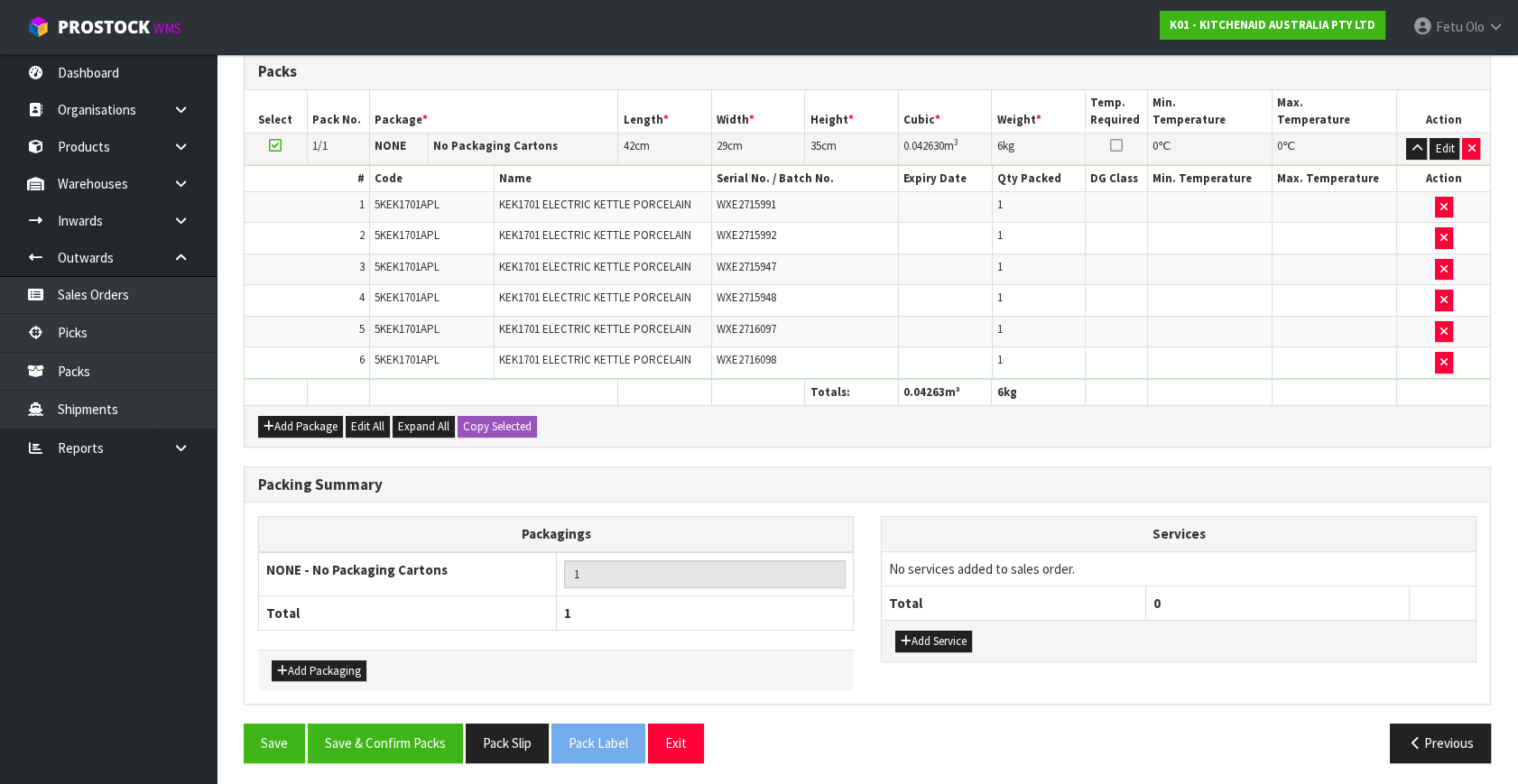
drag, startPoint x: 248, startPoint y: 758, endPoint x: 259, endPoint y: 758, distance: 11.0
click at [251, 758] on div "Save Save & Confirm Packs Pack Slip Pack Label Exit Previous" at bounding box center [867, 750] width 1274 height 52
click at [276, 746] on button "Save" at bounding box center [274, 743] width 61 height 39
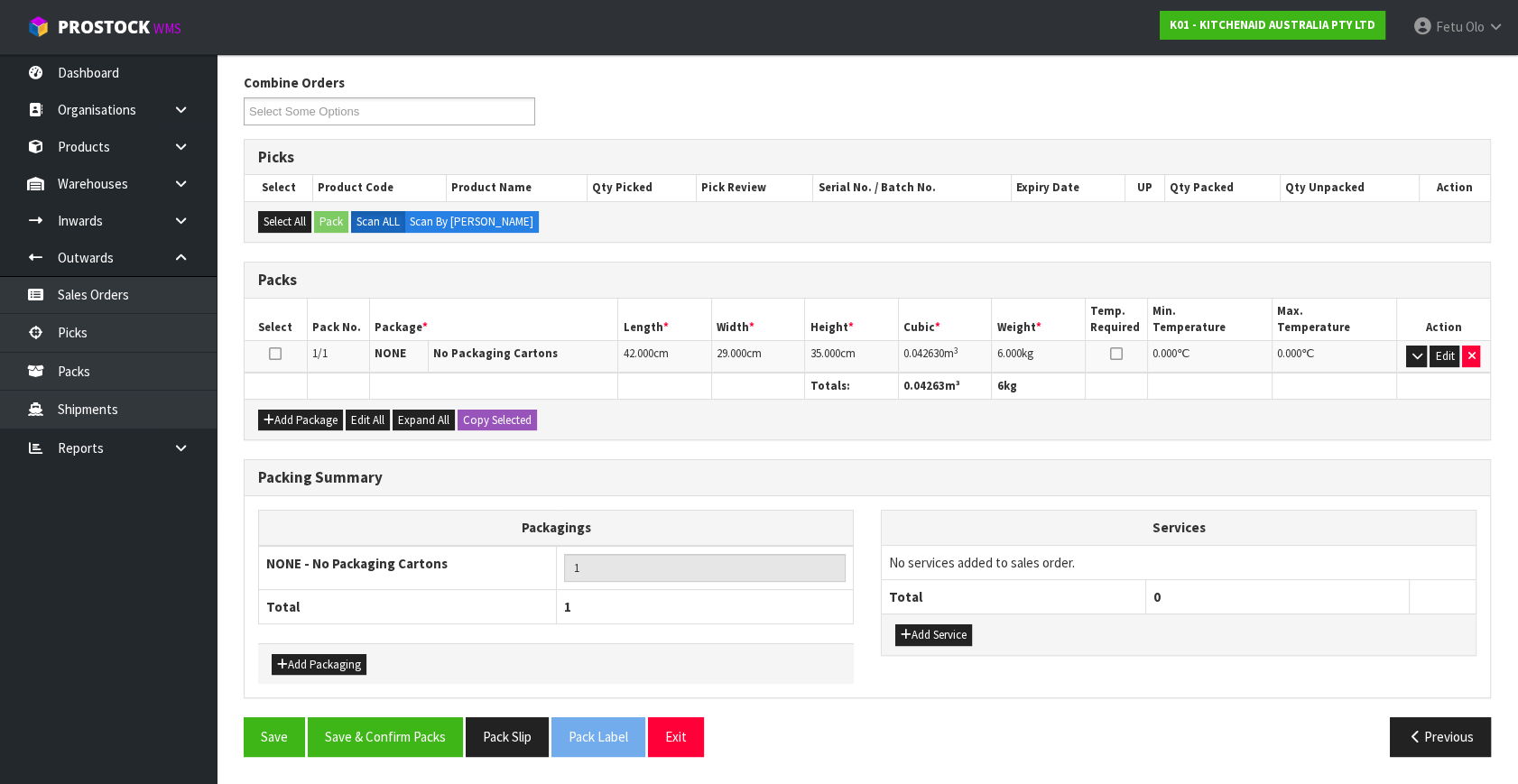
scroll to position [277, 0]
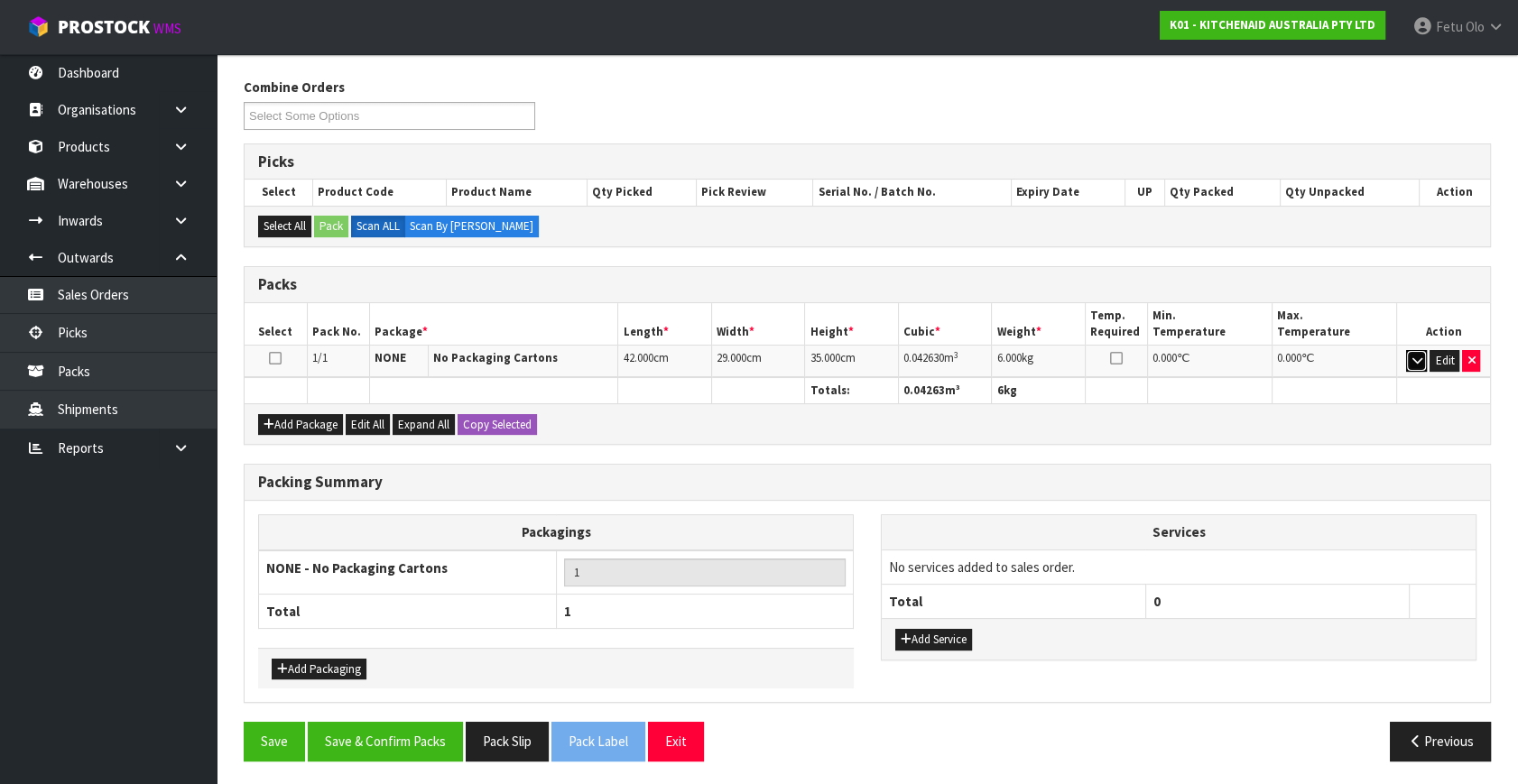
click at [1417, 358] on icon "button" at bounding box center [1416, 360] width 10 height 12
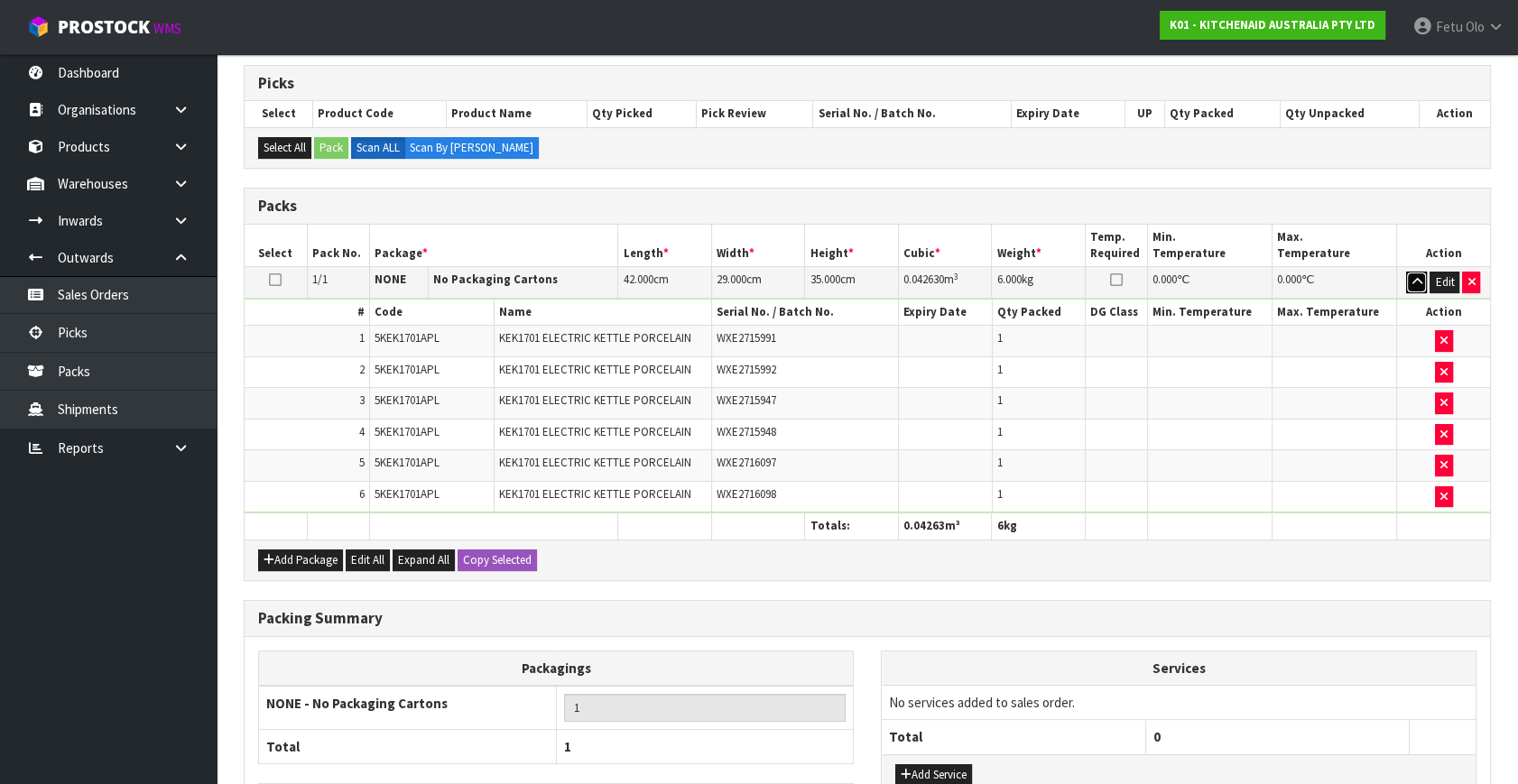
scroll to position [441, 0]
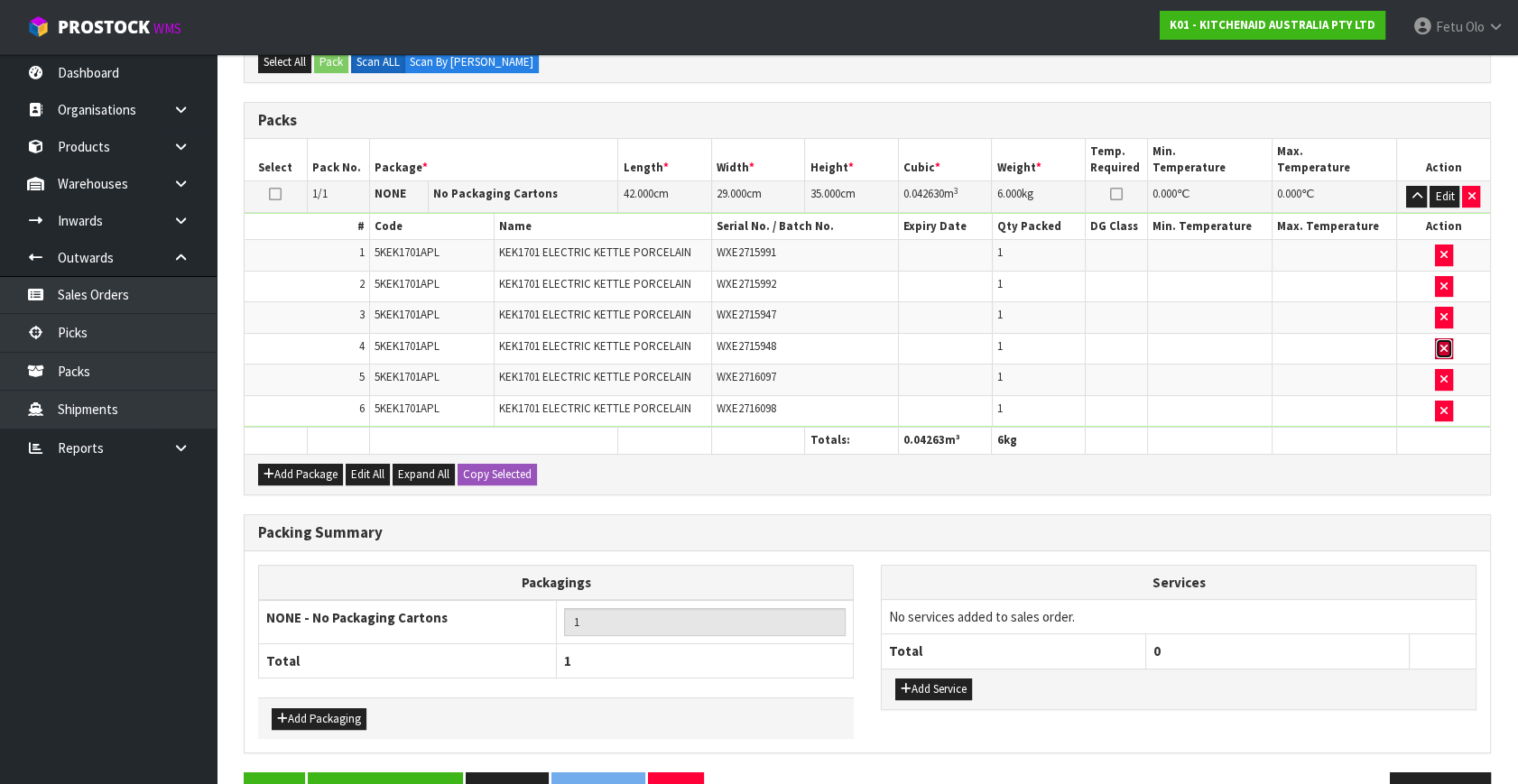
click at [1441, 343] on icon "button" at bounding box center [1443, 348] width 7 height 12
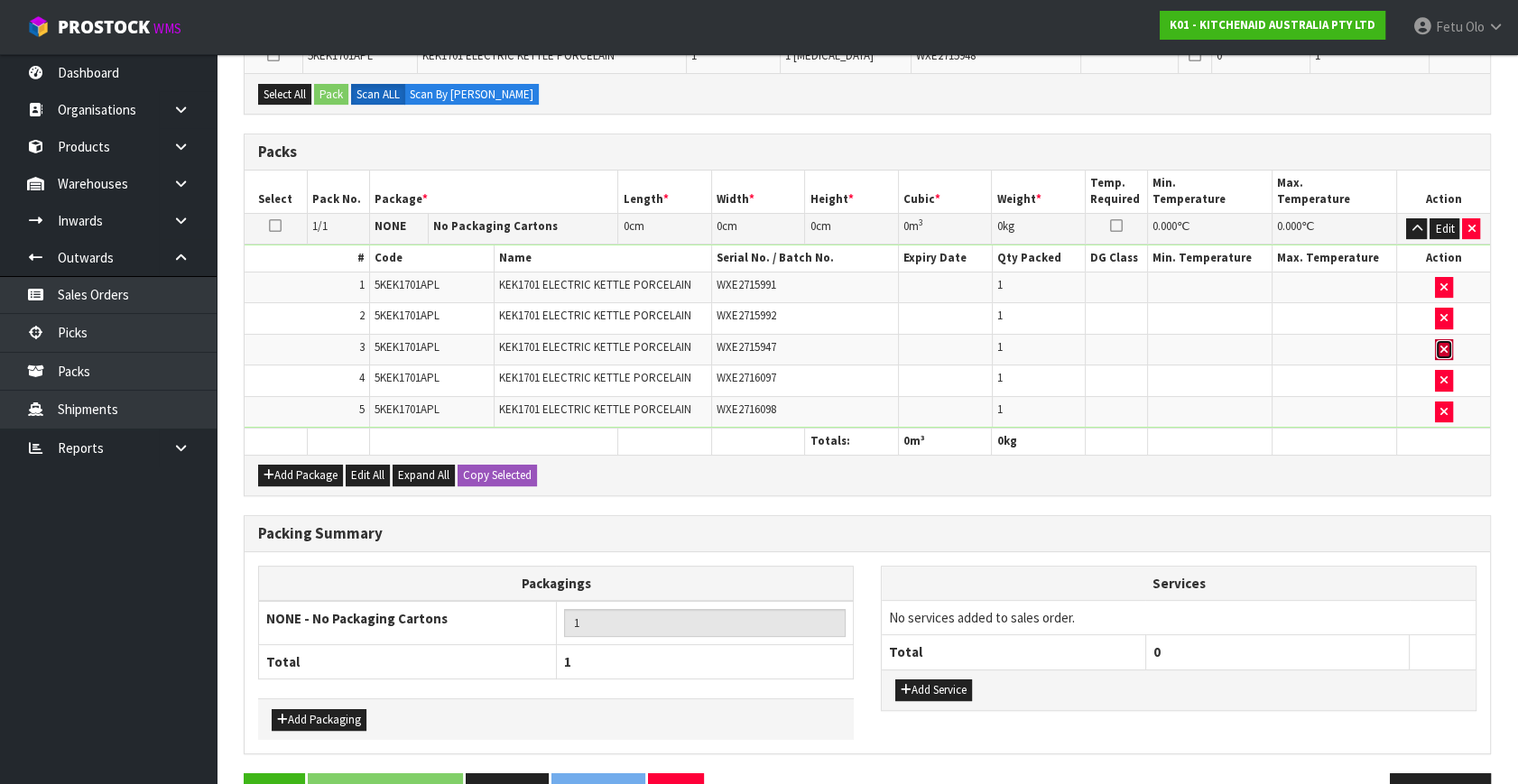
click at [1443, 343] on icon "button" at bounding box center [1443, 349] width 7 height 12
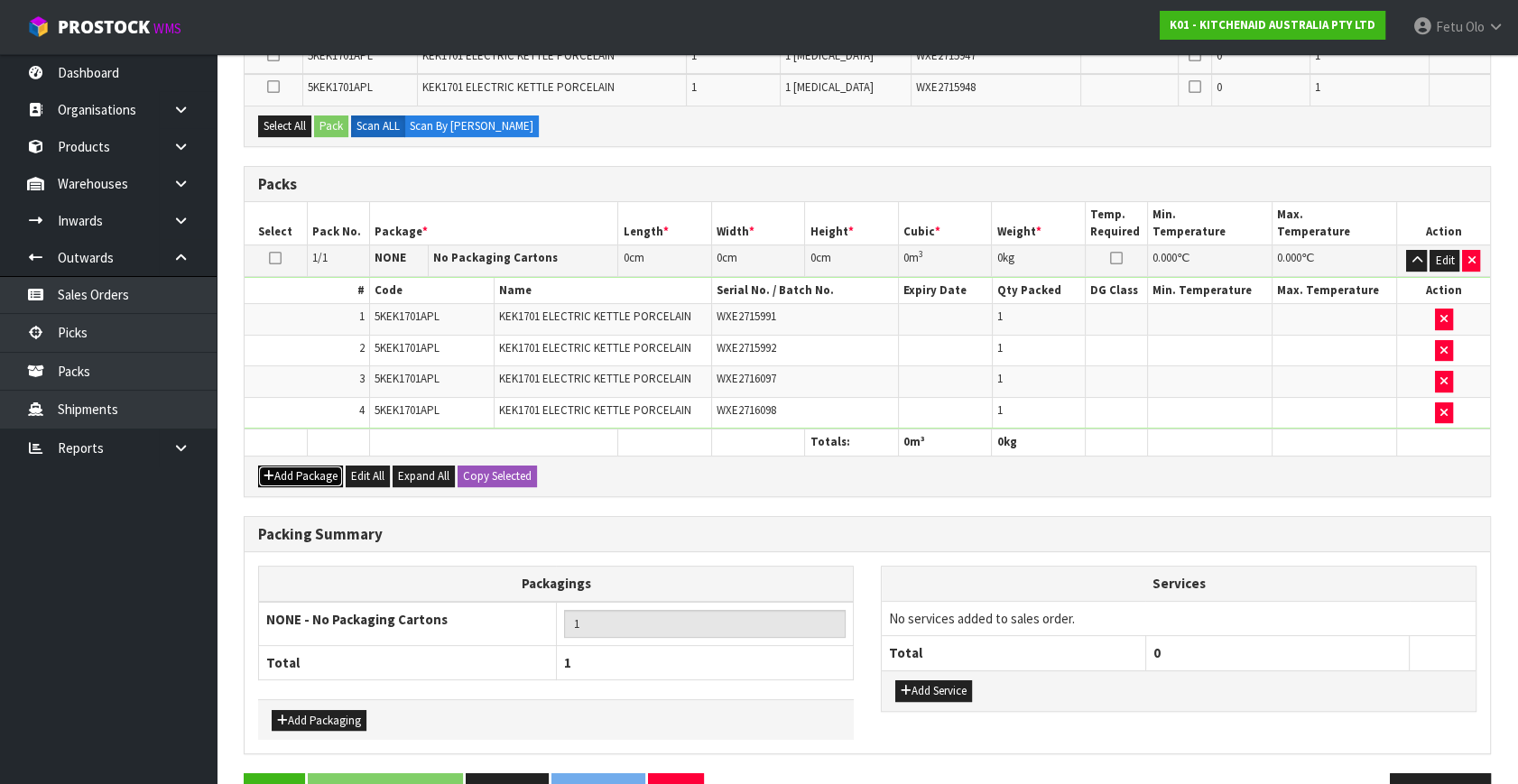
click at [282, 471] on button "Add Package" at bounding box center [300, 476] width 84 height 21
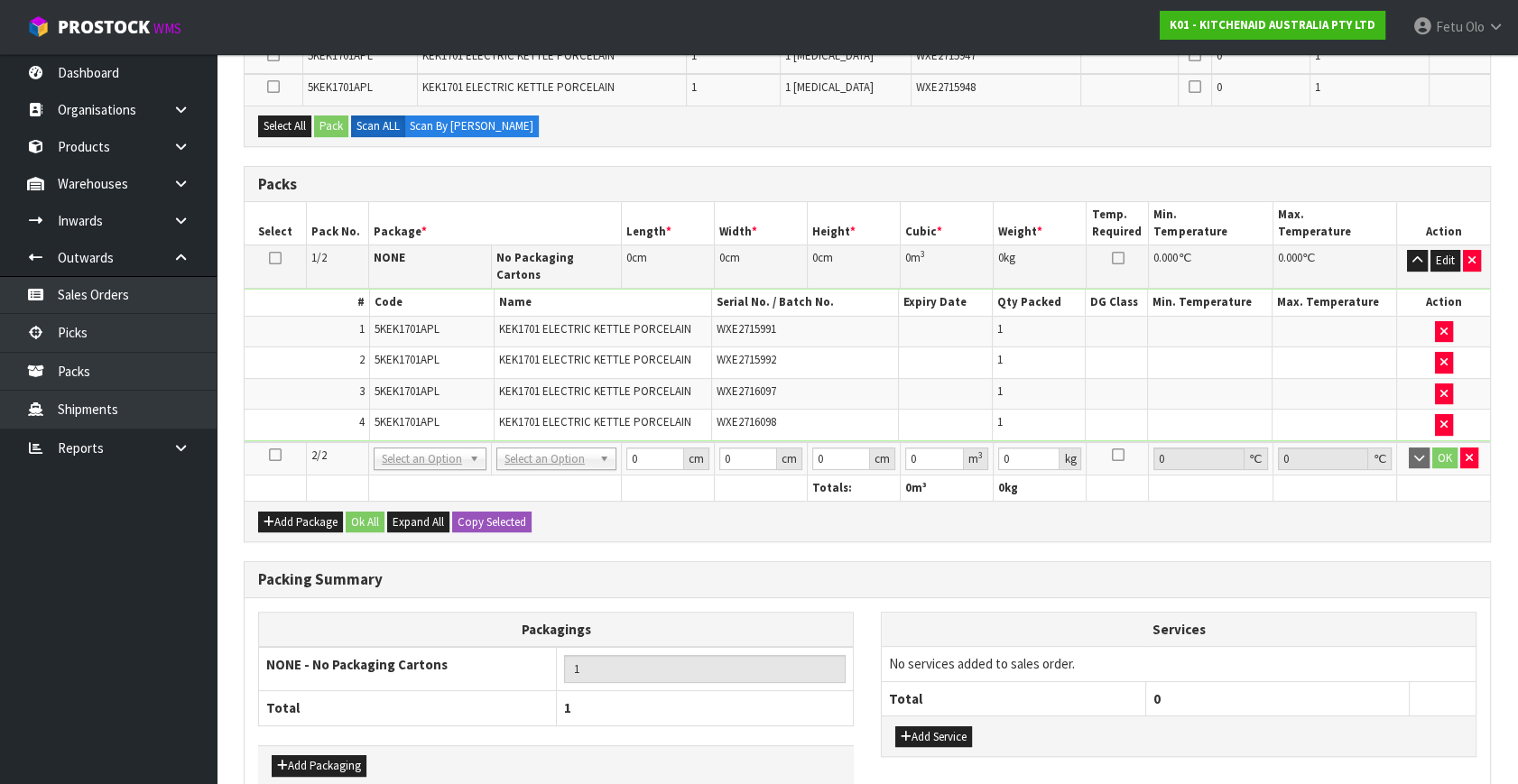
click at [276, 455] on icon at bounding box center [275, 455] width 13 height 1
click at [297, 121] on button "Select All" at bounding box center [284, 126] width 53 height 21
click at [338, 119] on button "Pack" at bounding box center [331, 126] width 34 height 21
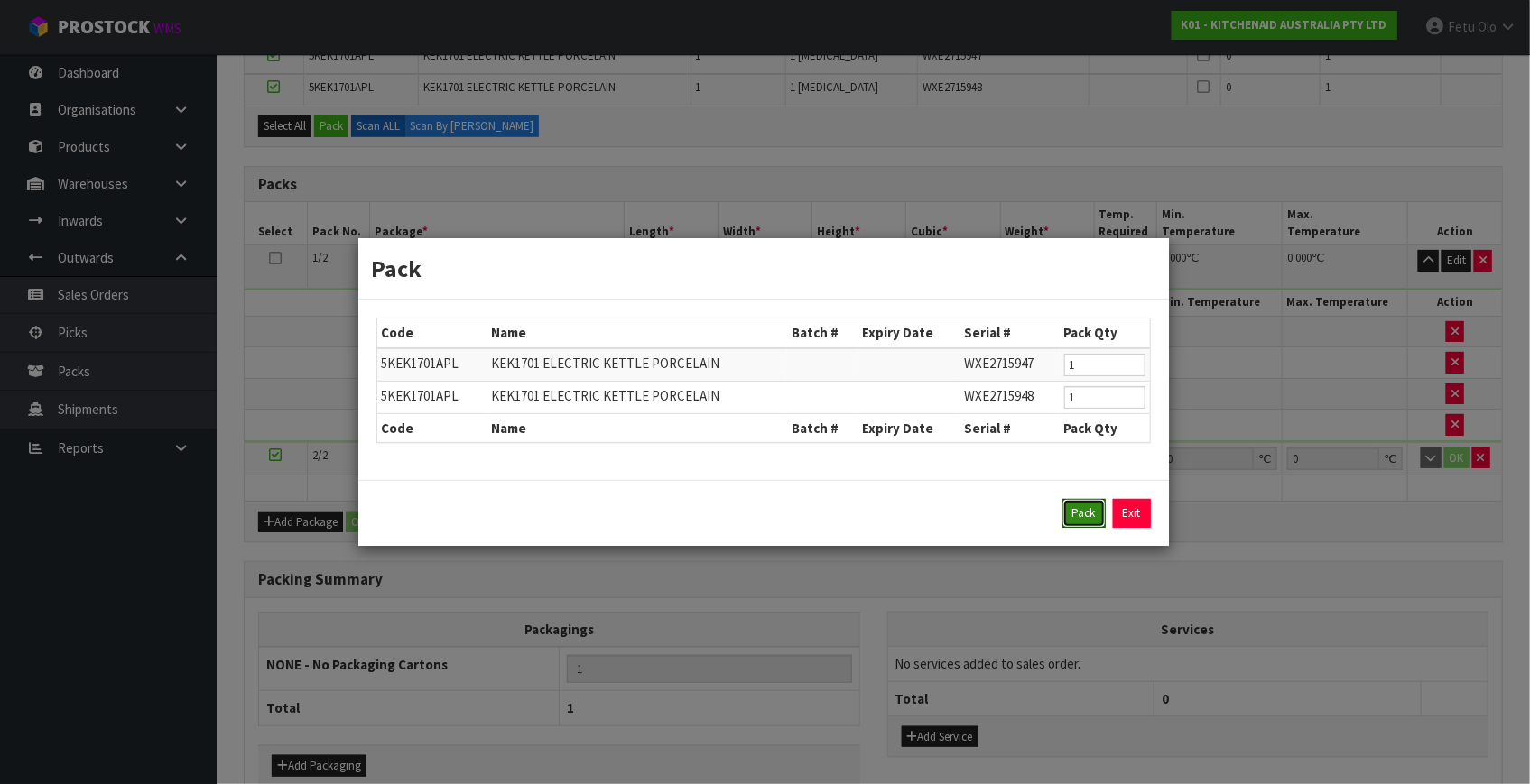
click at [1081, 511] on button "Pack" at bounding box center [1084, 513] width 44 height 29
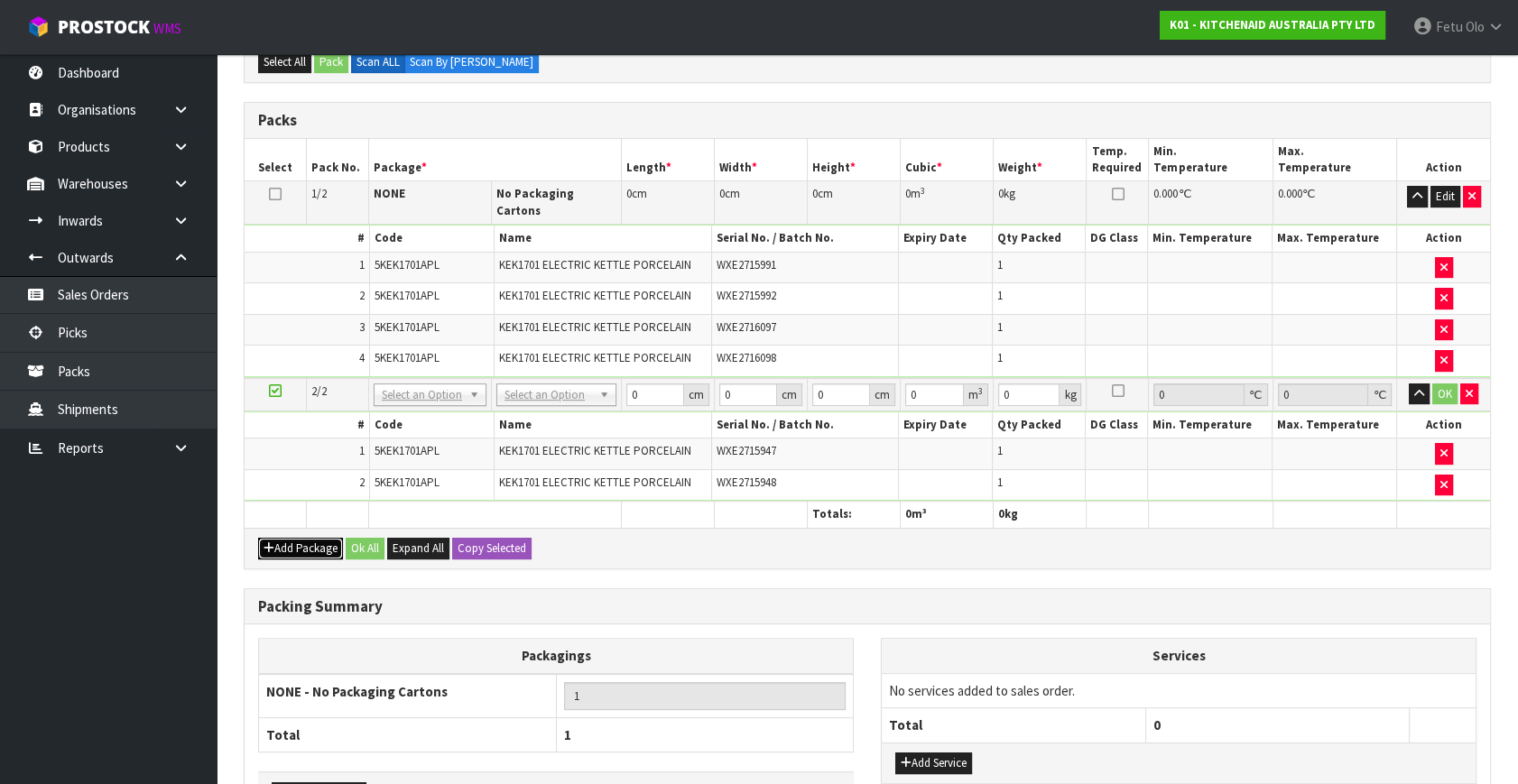
click at [299, 538] on button "Add Package" at bounding box center [300, 548] width 84 height 21
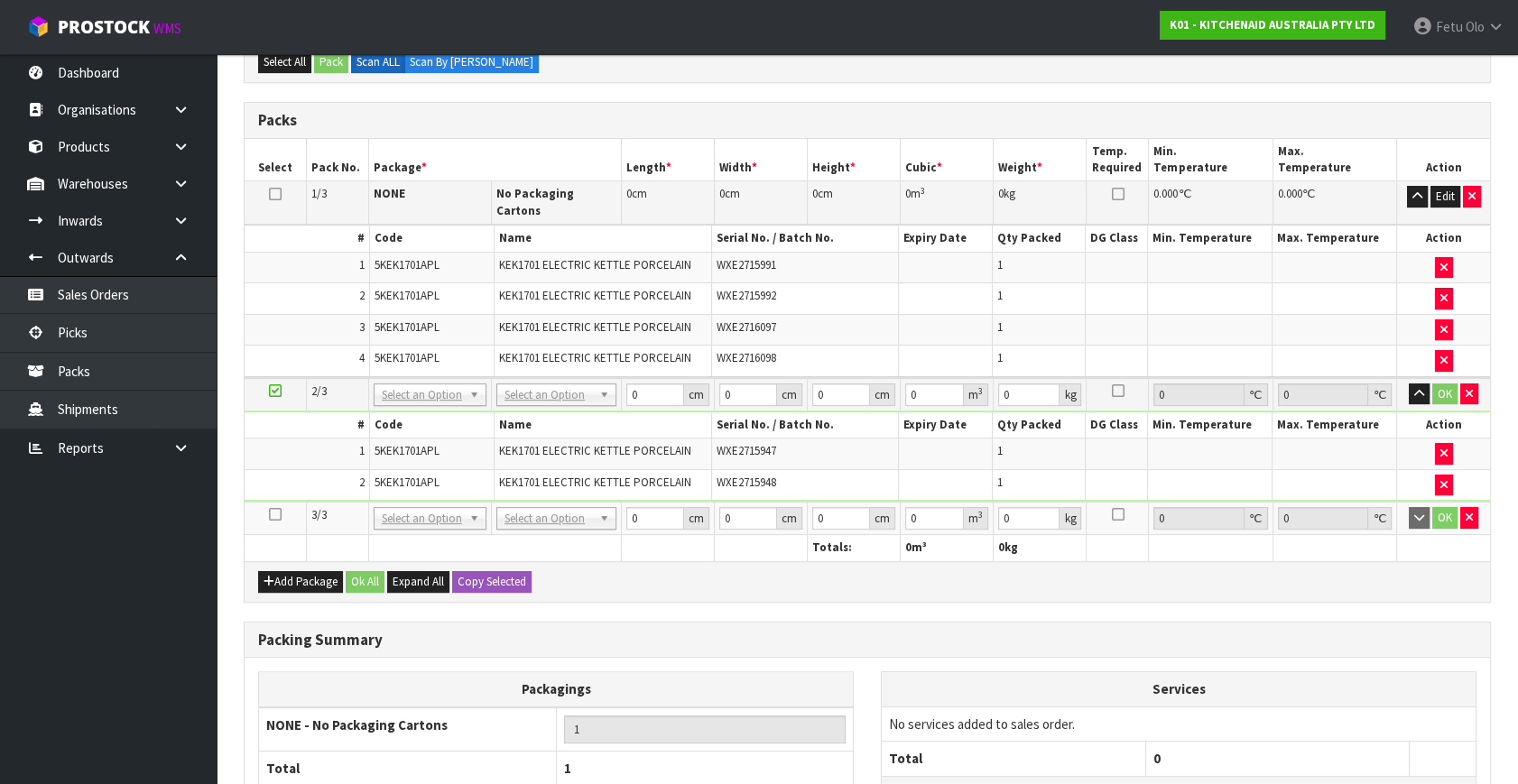
drag, startPoint x: 274, startPoint y: 501, endPoint x: 1376, endPoint y: 596, distance: 1106.1
click at [277, 514] on icon at bounding box center [275, 514] width 13 height 1
click at [1448, 351] on button "button" at bounding box center [1444, 361] width 18 height 21
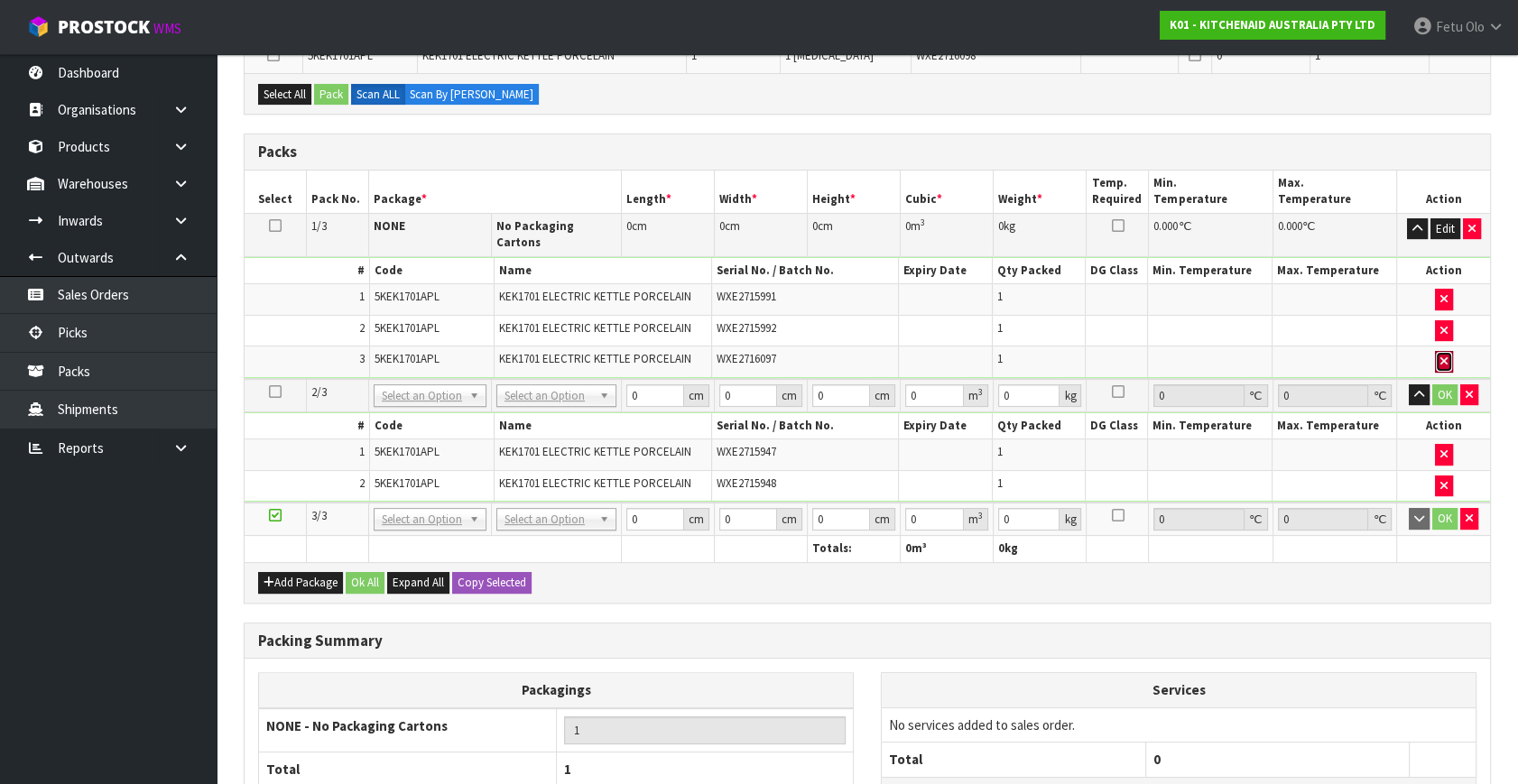
click at [1448, 351] on button "button" at bounding box center [1444, 362] width 18 height 21
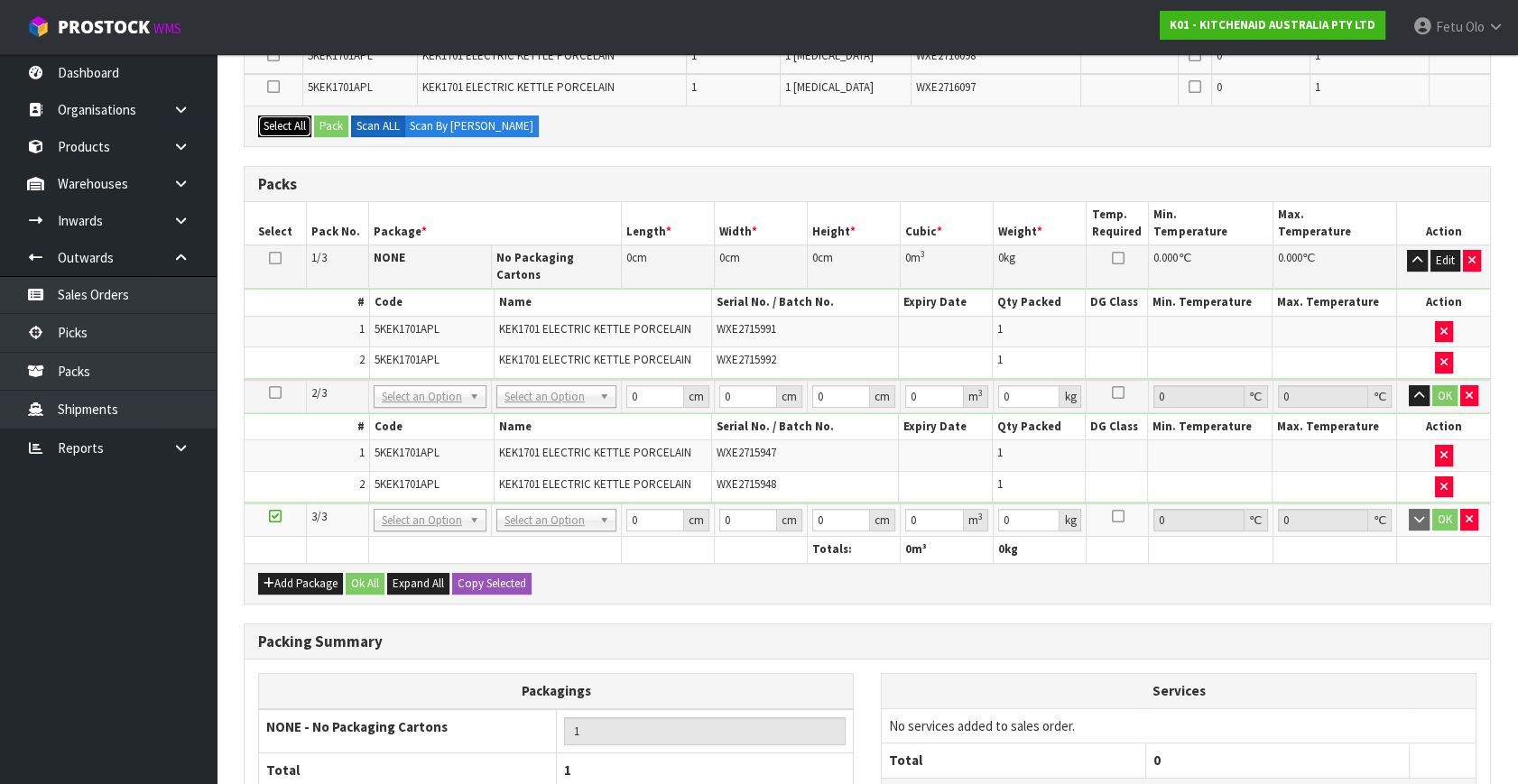
drag, startPoint x: 279, startPoint y: 124, endPoint x: 344, endPoint y: 128, distance: 65.1
click at [284, 124] on button "Select All" at bounding box center [284, 126] width 53 height 21
click at [343, 127] on button "Pack" at bounding box center [331, 126] width 34 height 21
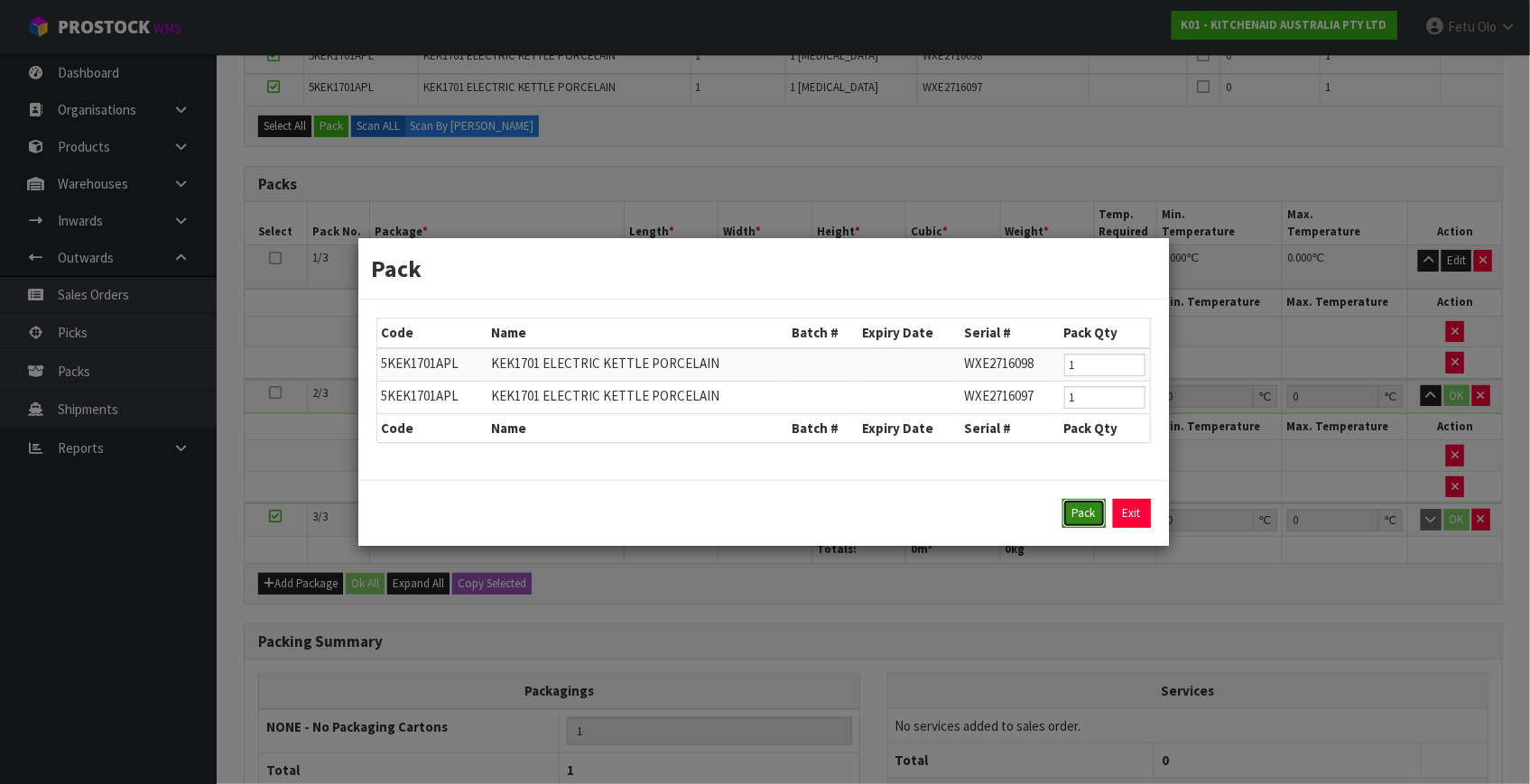
click at [1086, 514] on button "Pack" at bounding box center [1084, 513] width 44 height 29
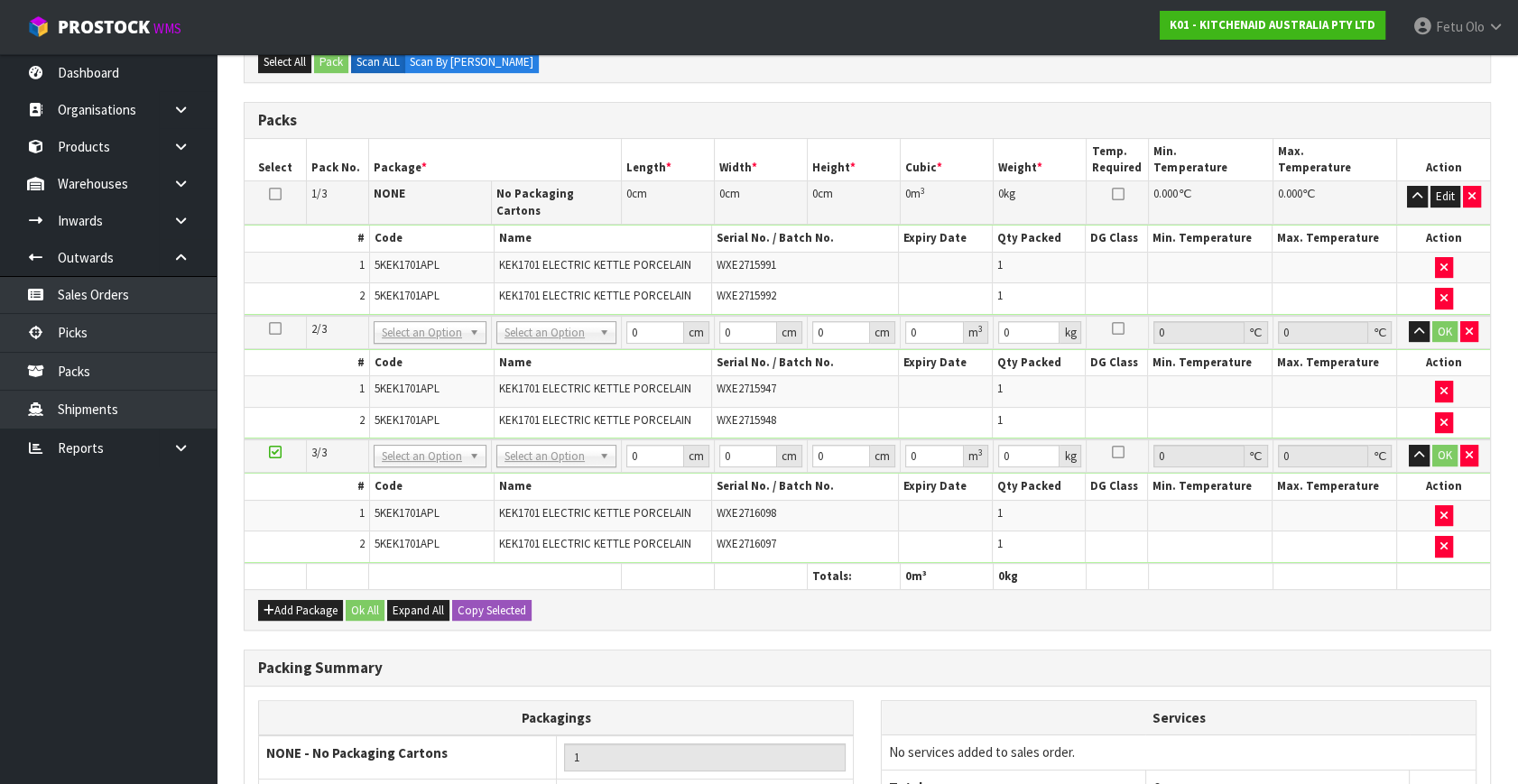
drag, startPoint x: 409, startPoint y: 436, endPoint x: 421, endPoint y: 476, distance: 41.8
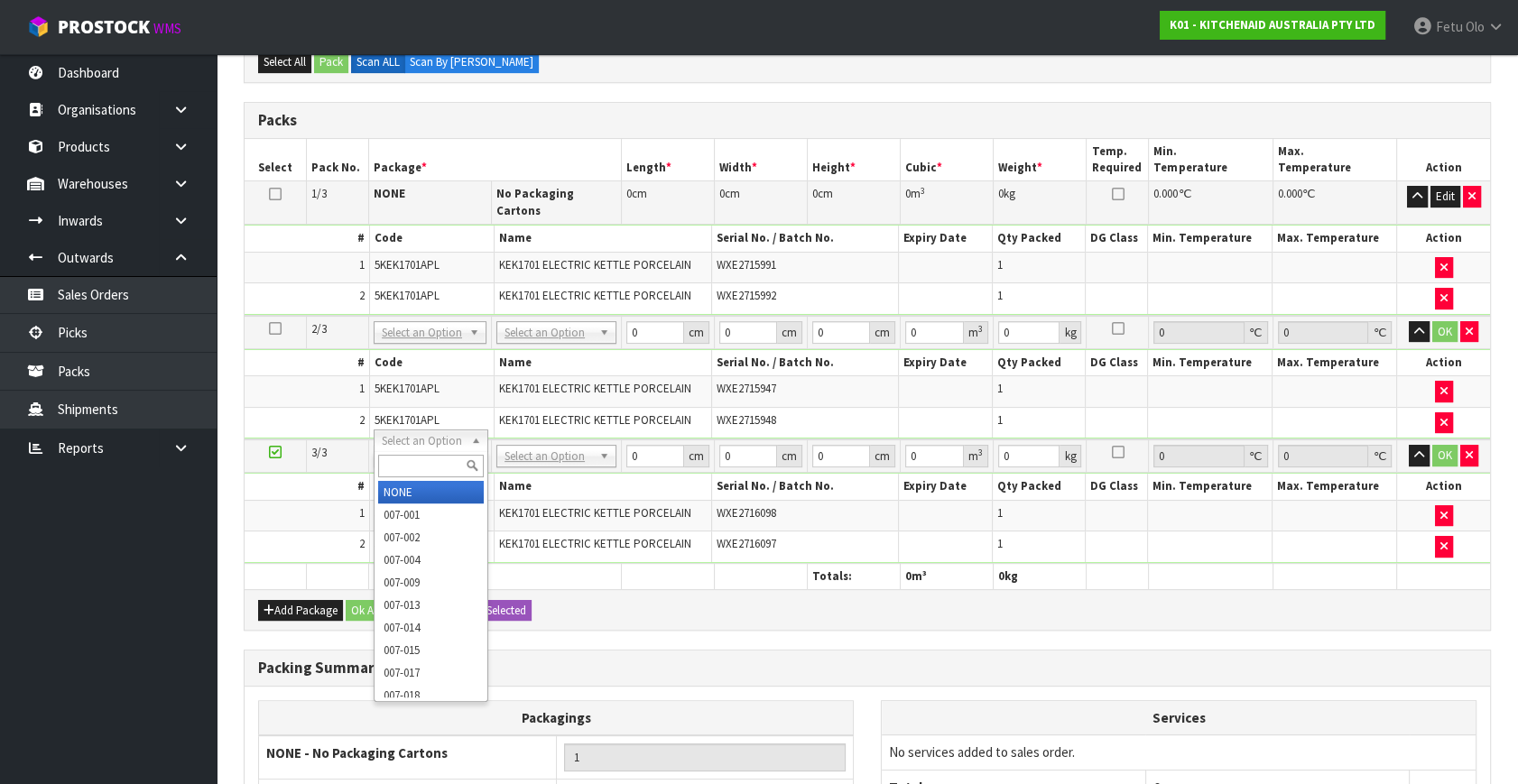
drag, startPoint x: 421, startPoint y: 476, endPoint x: 544, endPoint y: 508, distance: 127.1
type input "2"
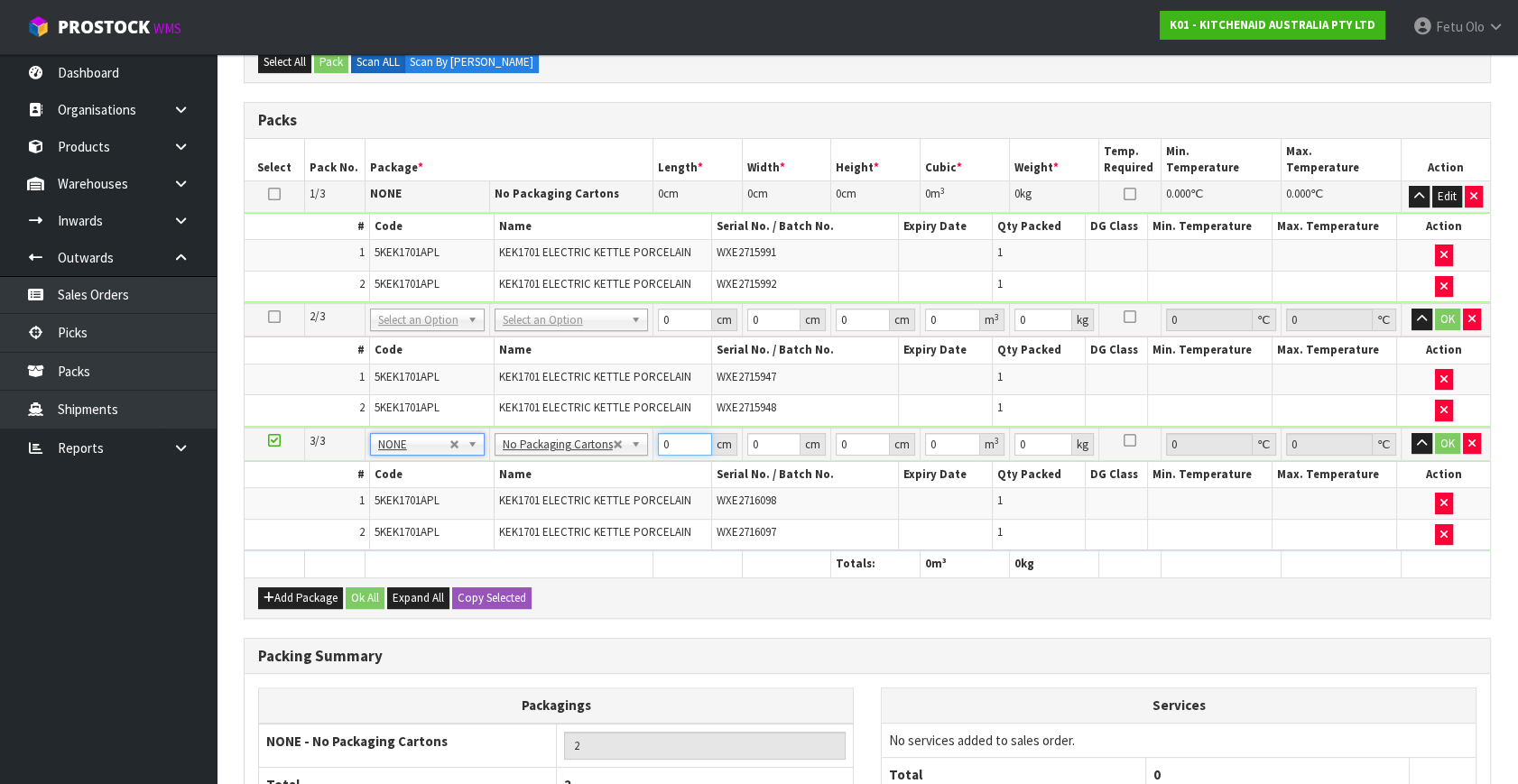
drag, startPoint x: 679, startPoint y: 446, endPoint x: 549, endPoint y: 473, distance: 132.8
click at [549, 473] on tbody "3/3 NONE 007-001 007-002 007-004 007-009 007-013 007-014 007-015 007-017 007-01…" at bounding box center [867, 489] width 1245 height 123
type input "42"
type input "28"
type input "3"
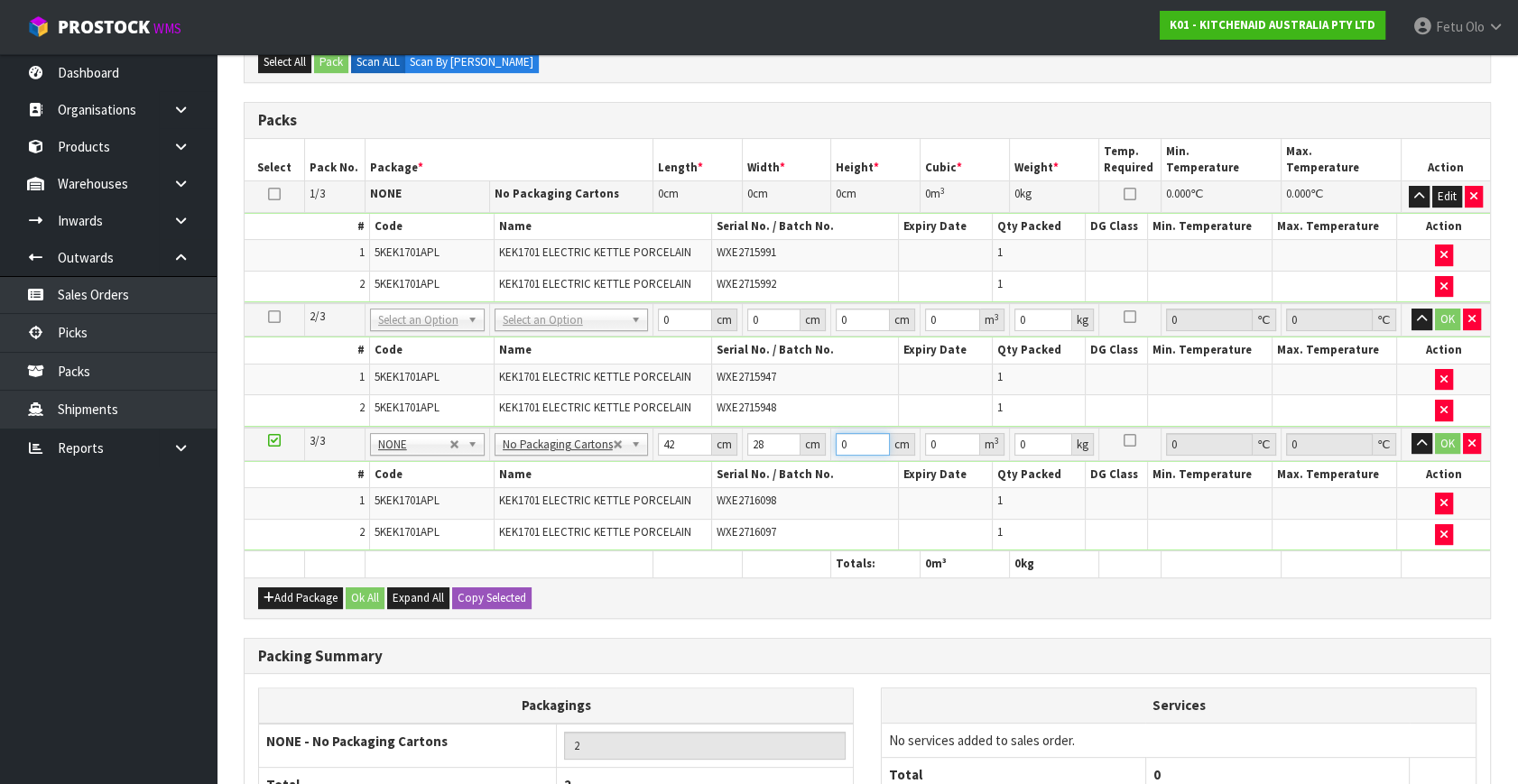
type input "0.003528"
type input "35"
type input "0.04116"
type input "35"
type input "6"
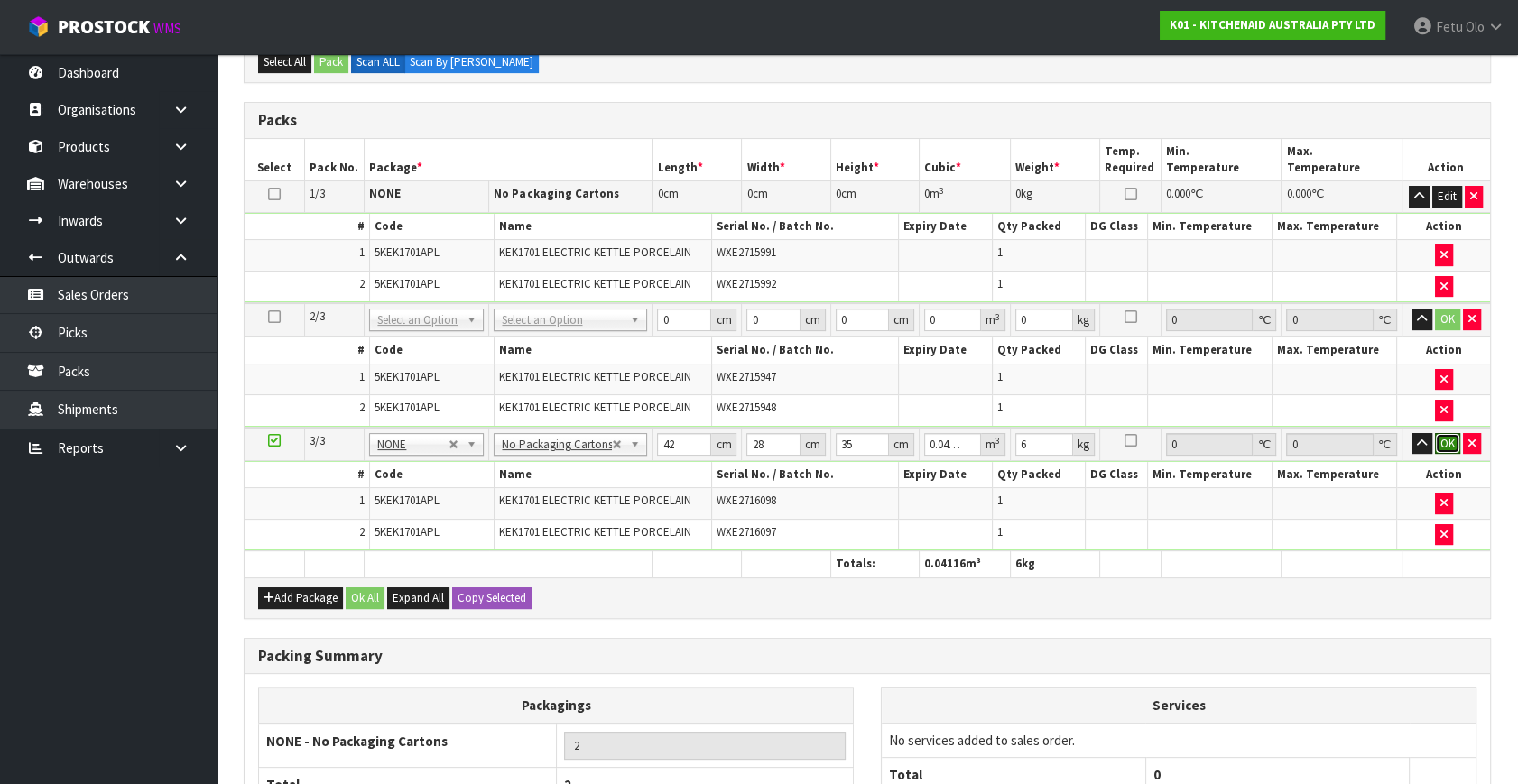
click button "OK" at bounding box center [1448, 443] width 25 height 21
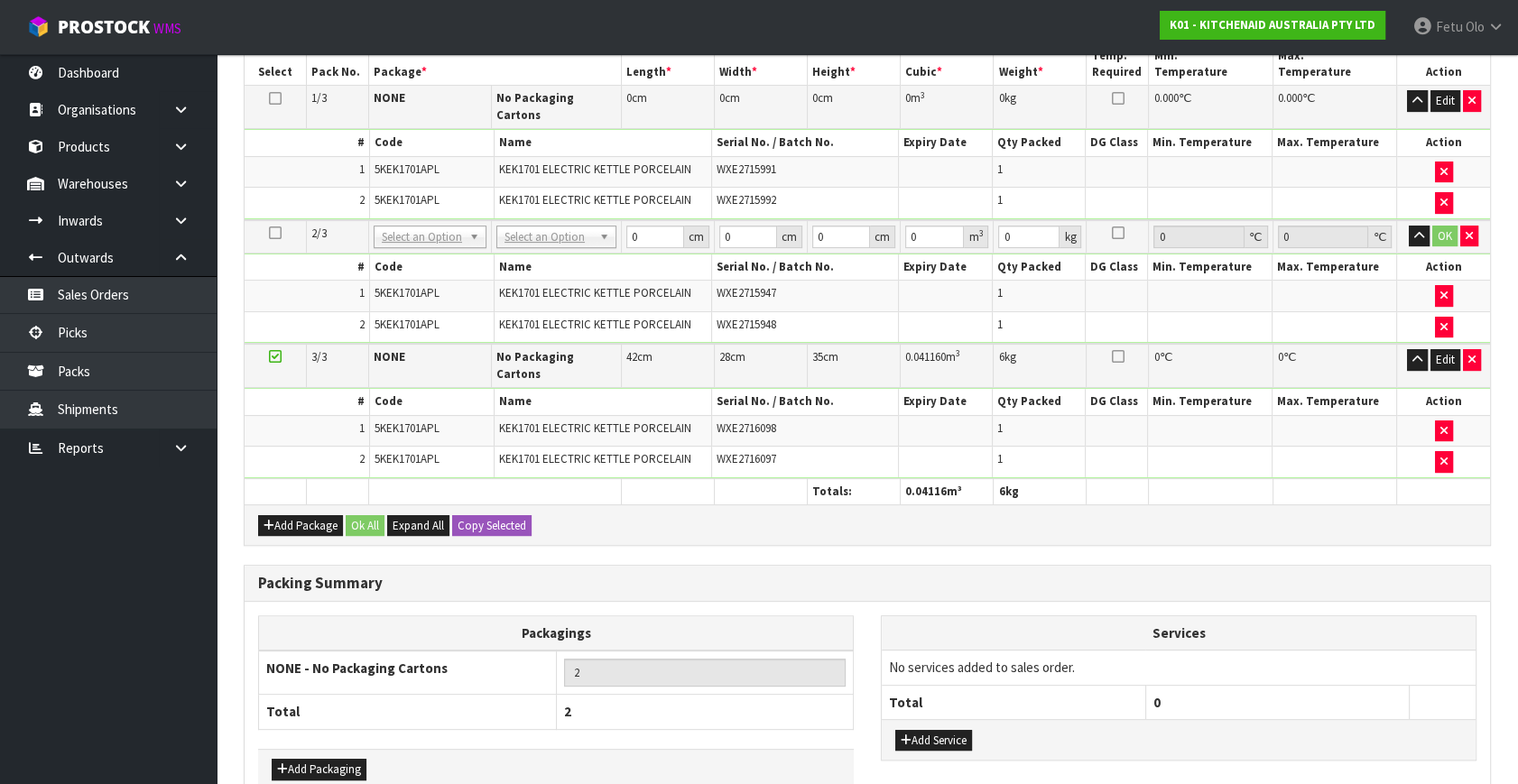
scroll to position [609, 0]
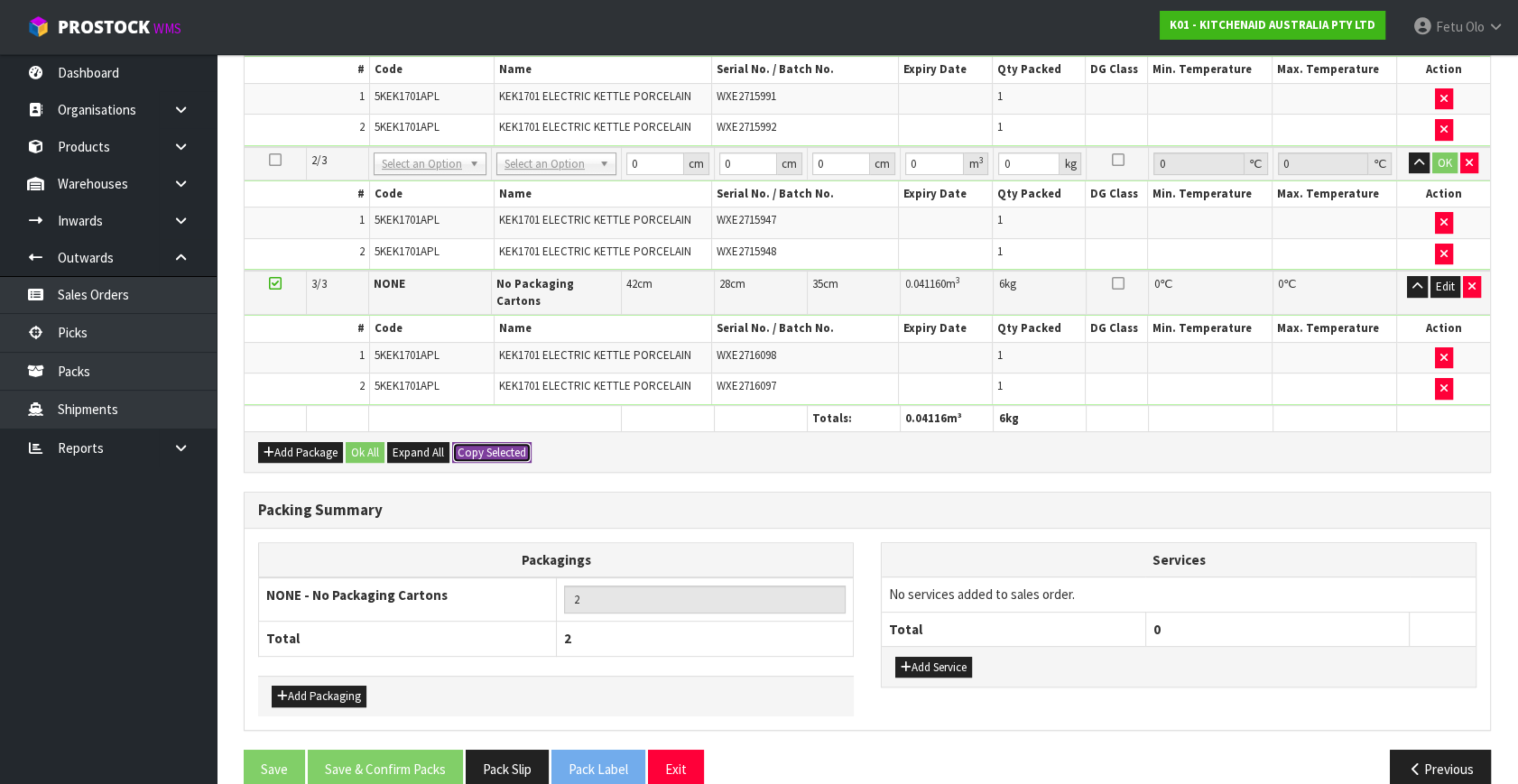
click at [508, 442] on button "Copy Selected" at bounding box center [492, 453] width 80 height 21
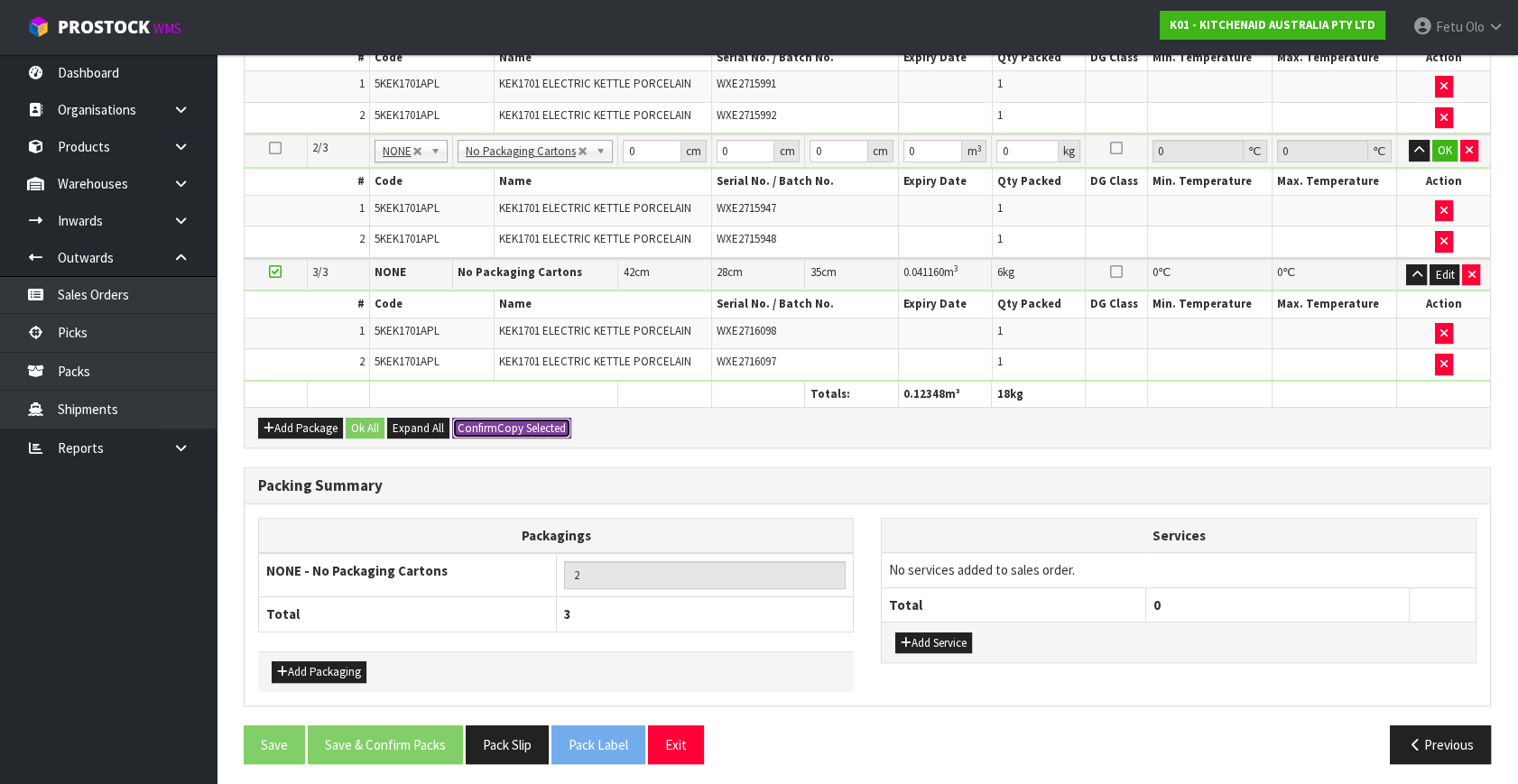
type input "3"
type input "42"
type input "28"
type input "35"
type input "0.04116"
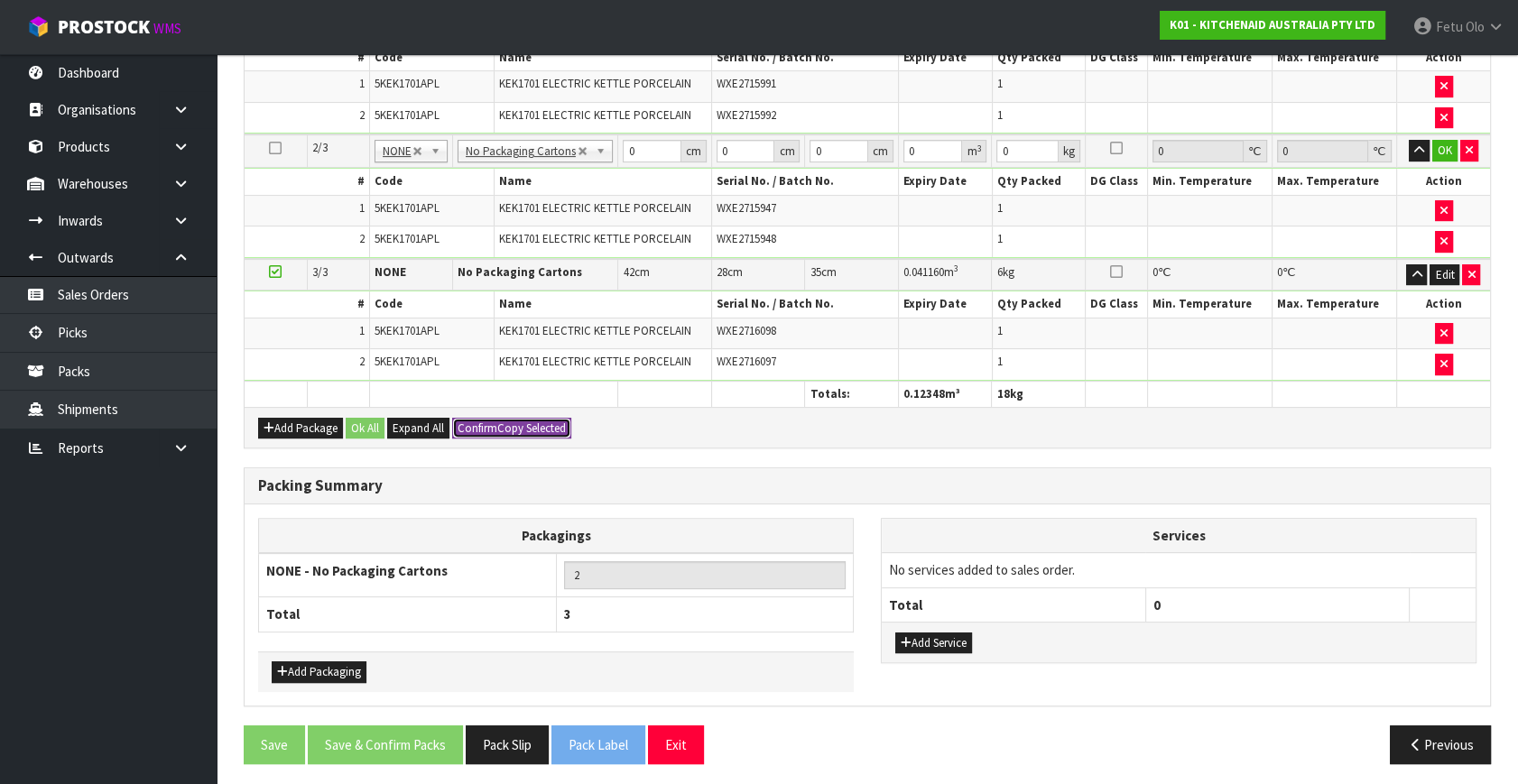
type input "6"
click at [1447, 146] on button "OK" at bounding box center [1445, 150] width 25 height 21
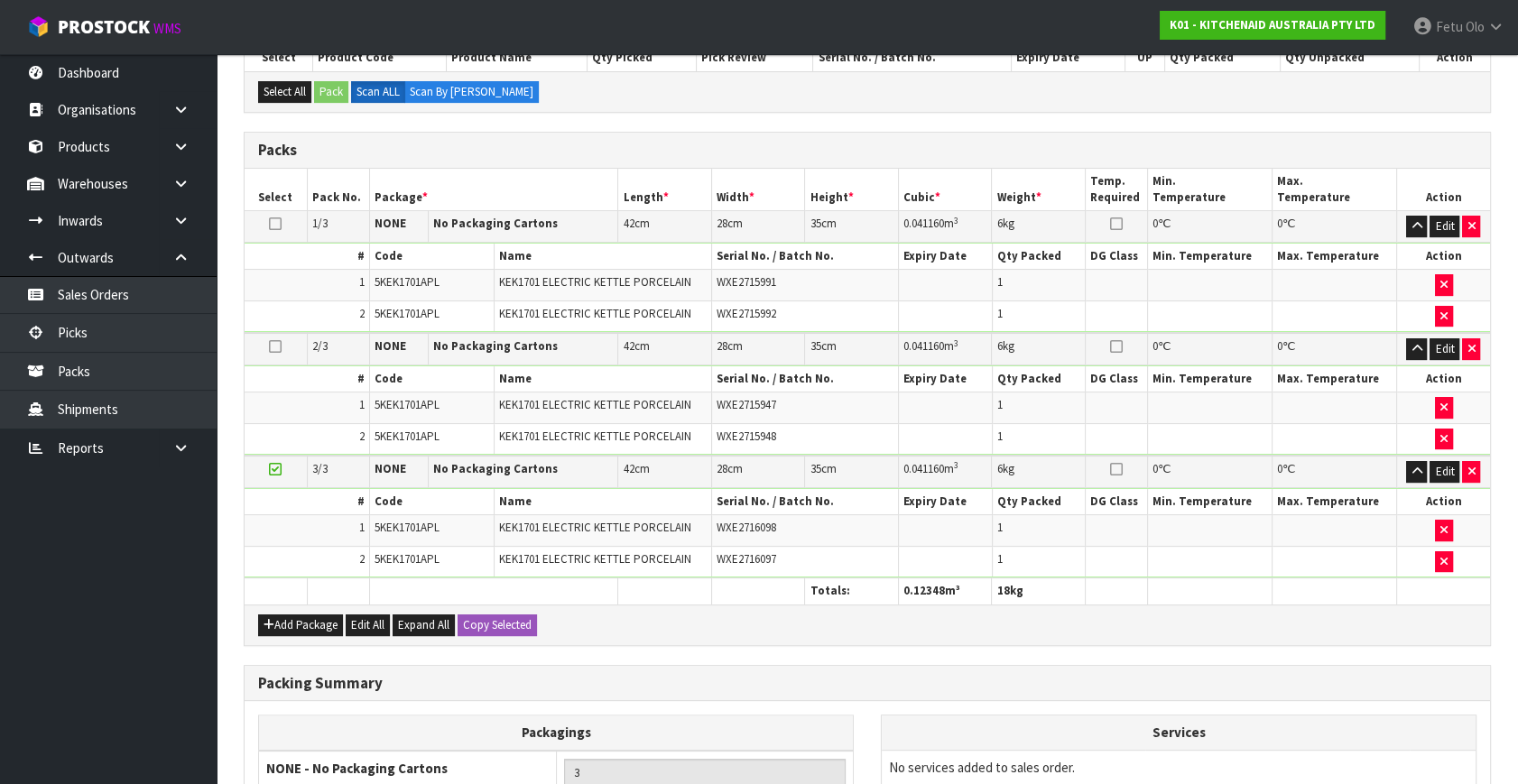
scroll to position [608, 0]
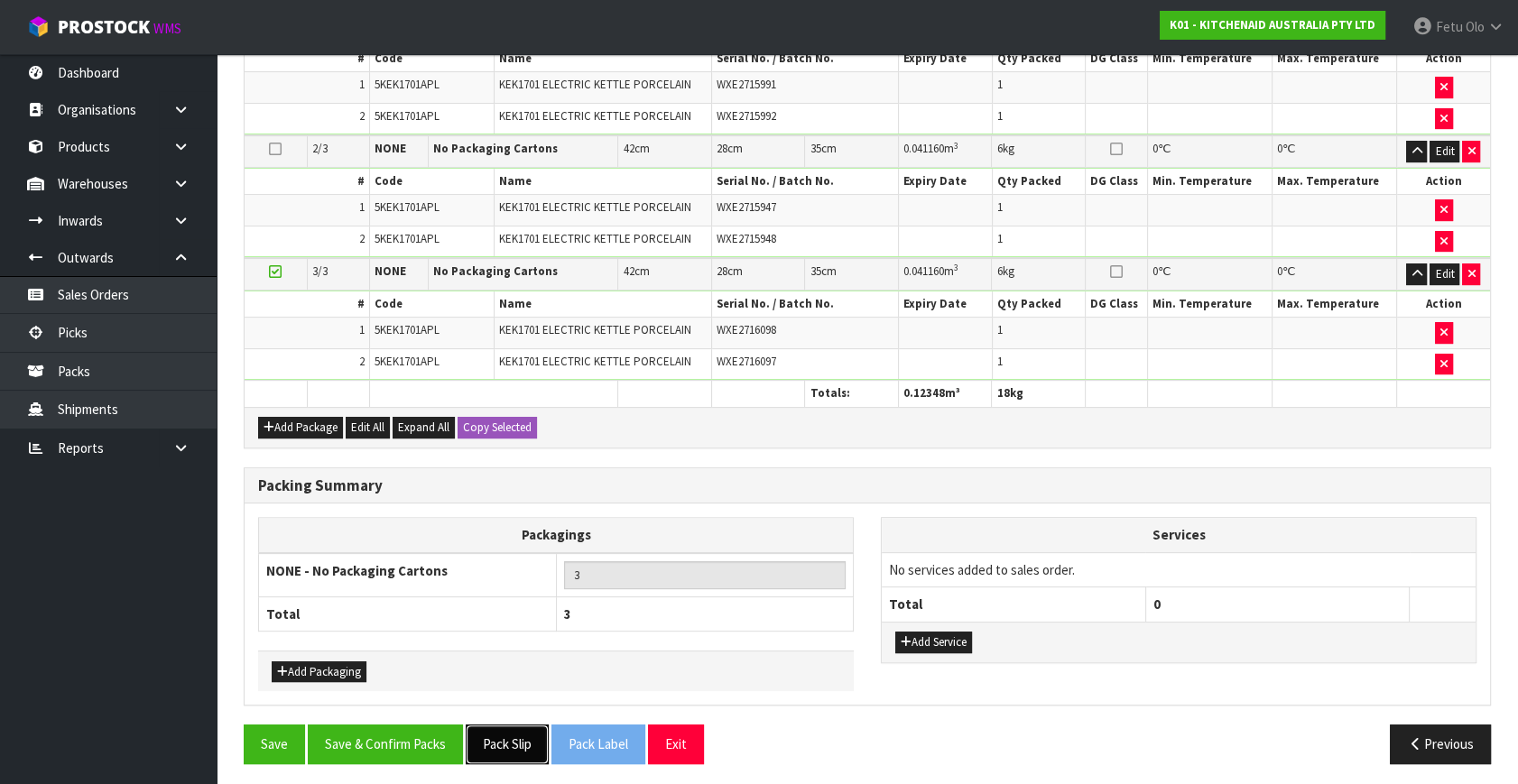
click at [522, 742] on button "Pack Slip" at bounding box center [508, 744] width 83 height 39
drag, startPoint x: 279, startPoint y: 265, endPoint x: 870, endPoint y: 329, distance: 594.5
click at [279, 272] on icon at bounding box center [275, 272] width 13 height 1
drag, startPoint x: 381, startPoint y: 733, endPoint x: 476, endPoint y: 776, distance: 104.3
click at [390, 738] on button "Save & Confirm Packs" at bounding box center [385, 744] width 155 height 39
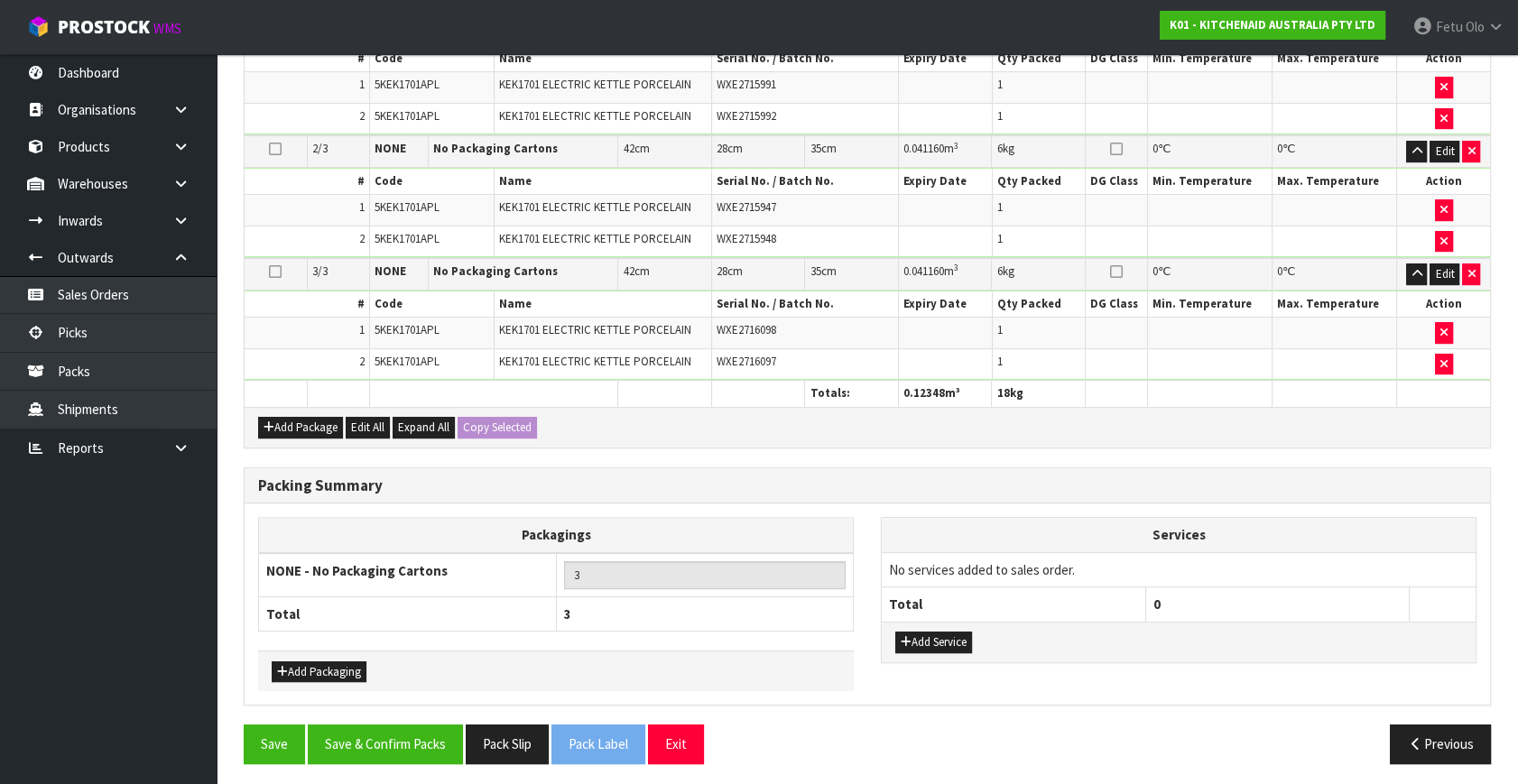
scroll to position [0, 0]
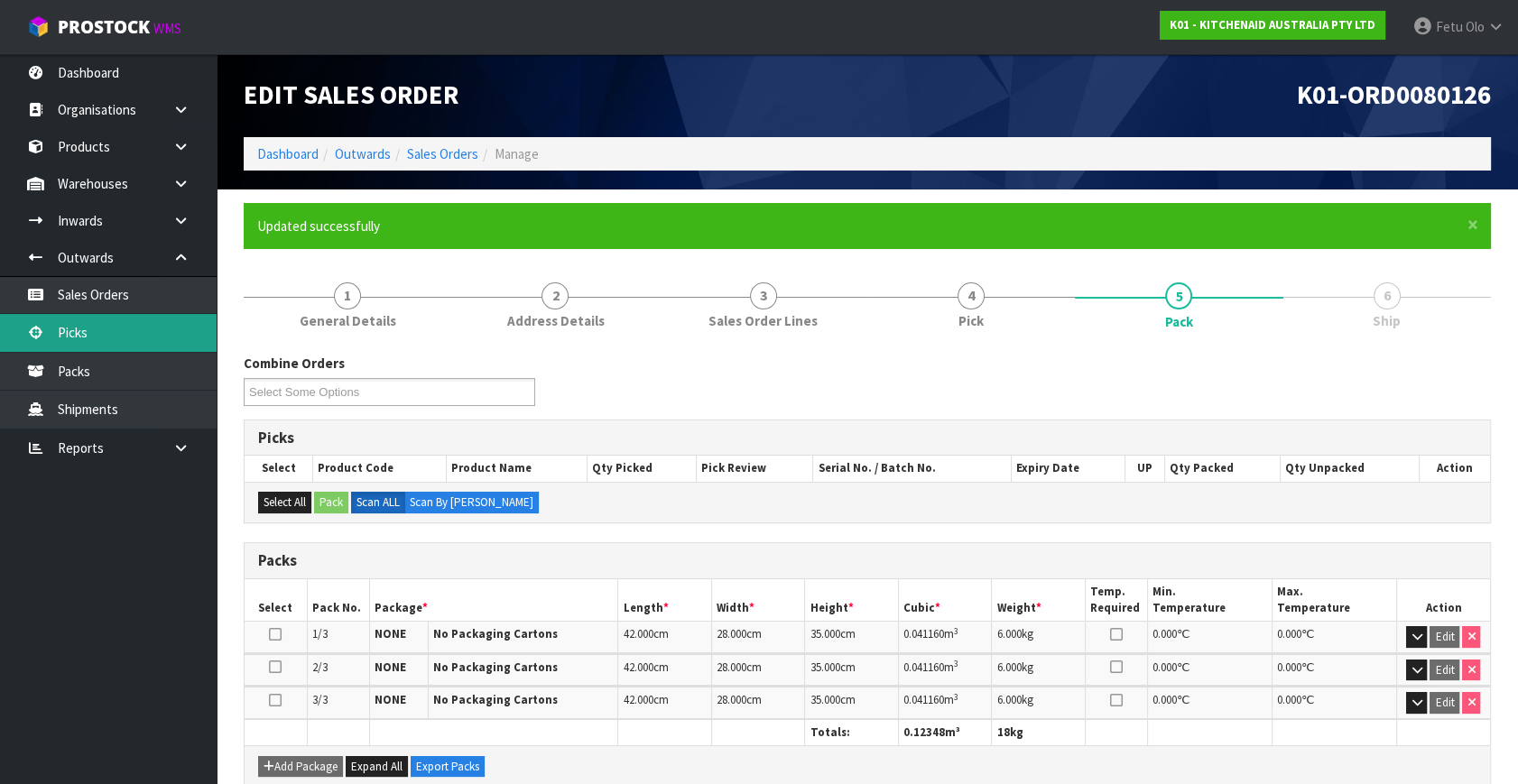
click at [102, 322] on link "Picks" at bounding box center [108, 333] width 216 height 37
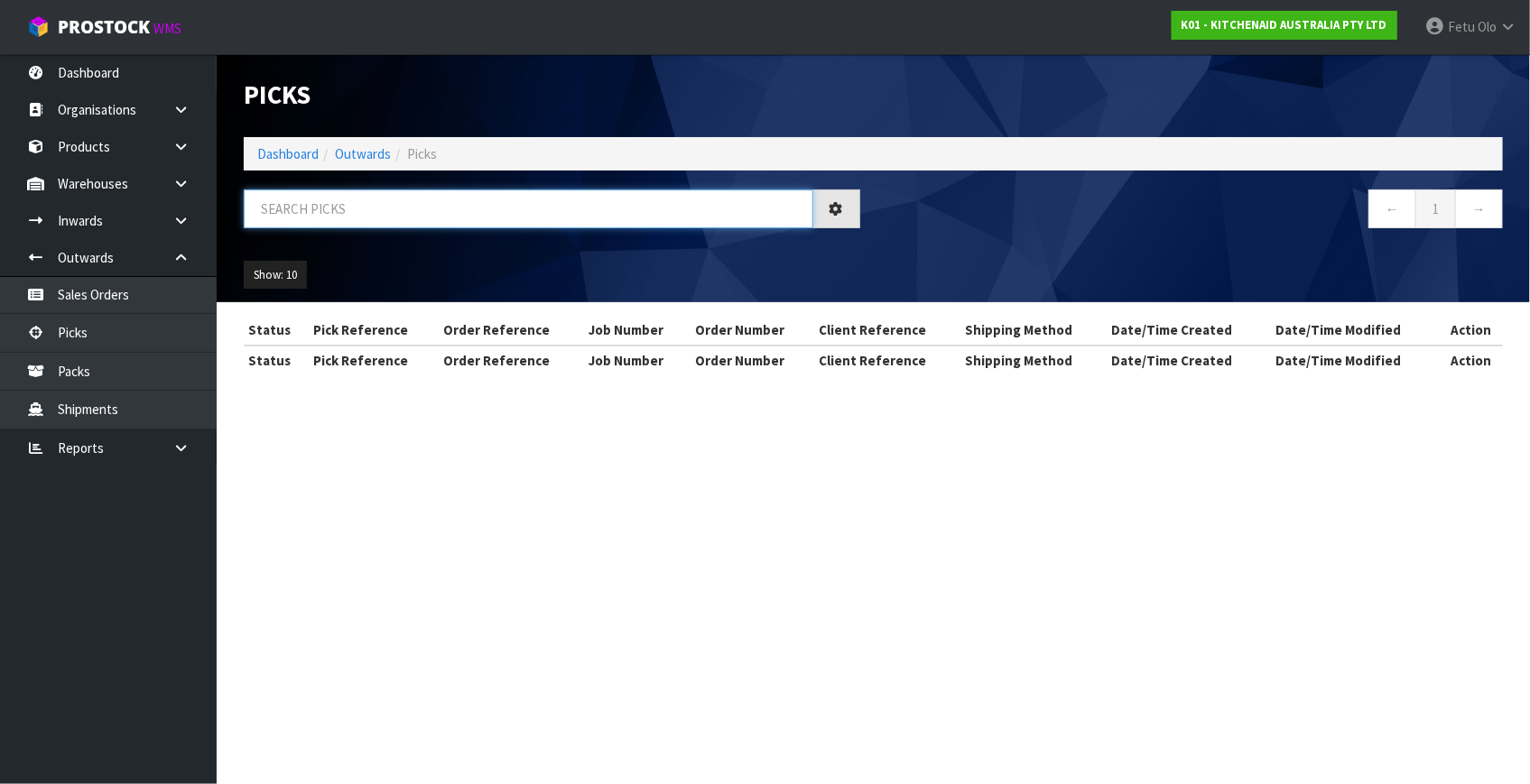
click at [453, 221] on input "text" at bounding box center [528, 209] width 570 height 39
type input "80134"
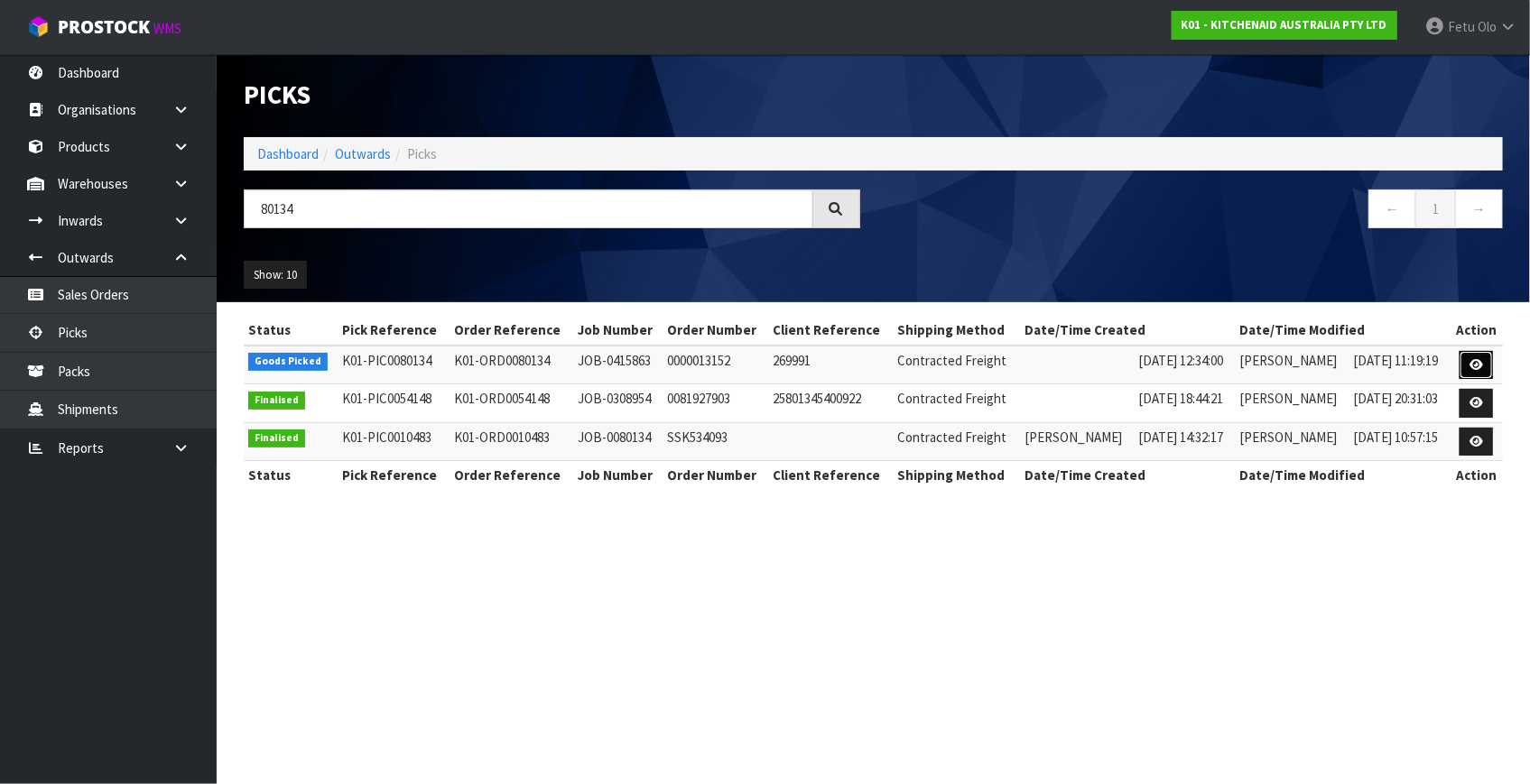
click at [1477, 361] on icon at bounding box center [1477, 365] width 14 height 12
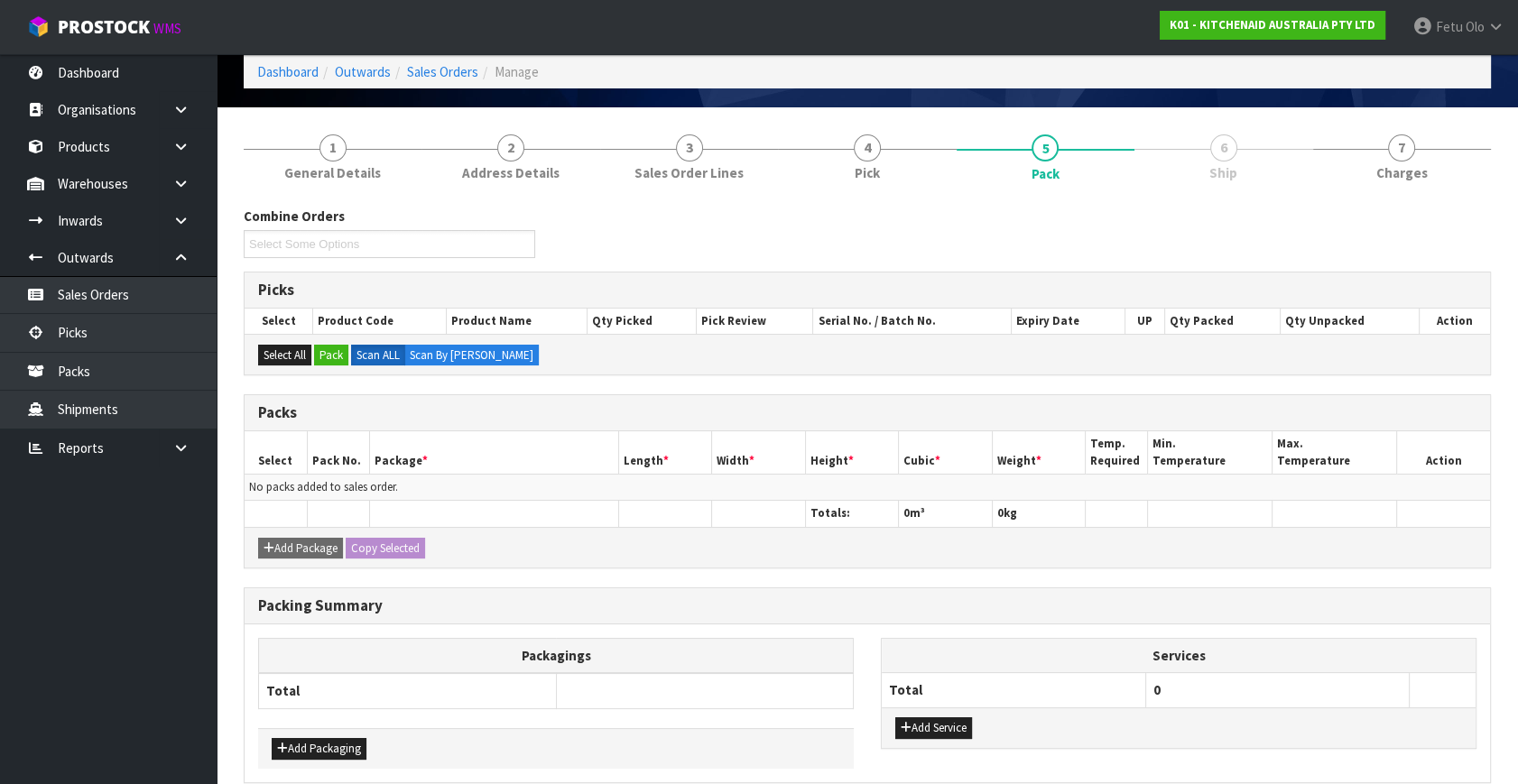
scroll to position [162, 0]
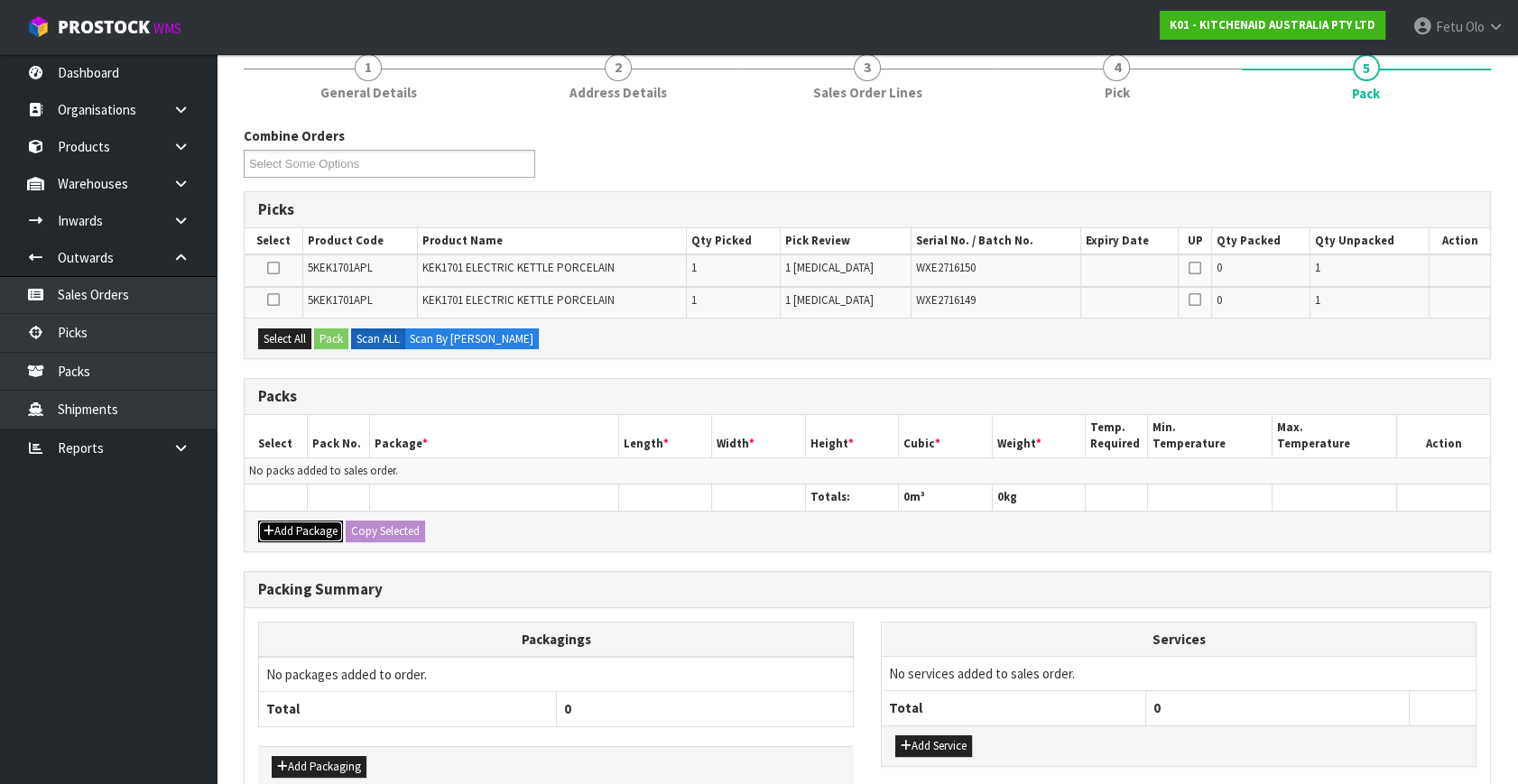
click at [284, 523] on button "Add Package" at bounding box center [300, 532] width 84 height 21
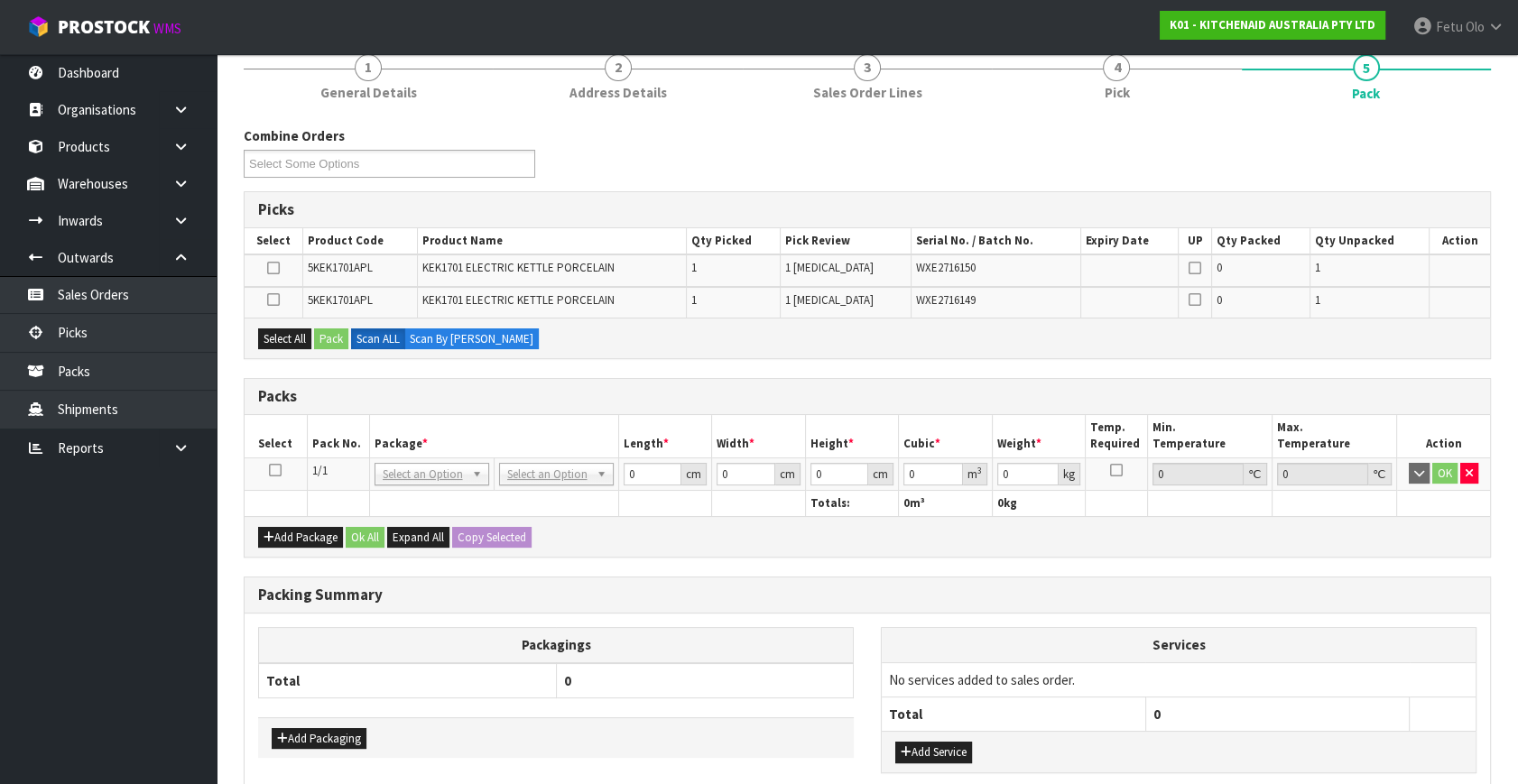
click at [274, 471] on icon at bounding box center [275, 471] width 13 height 1
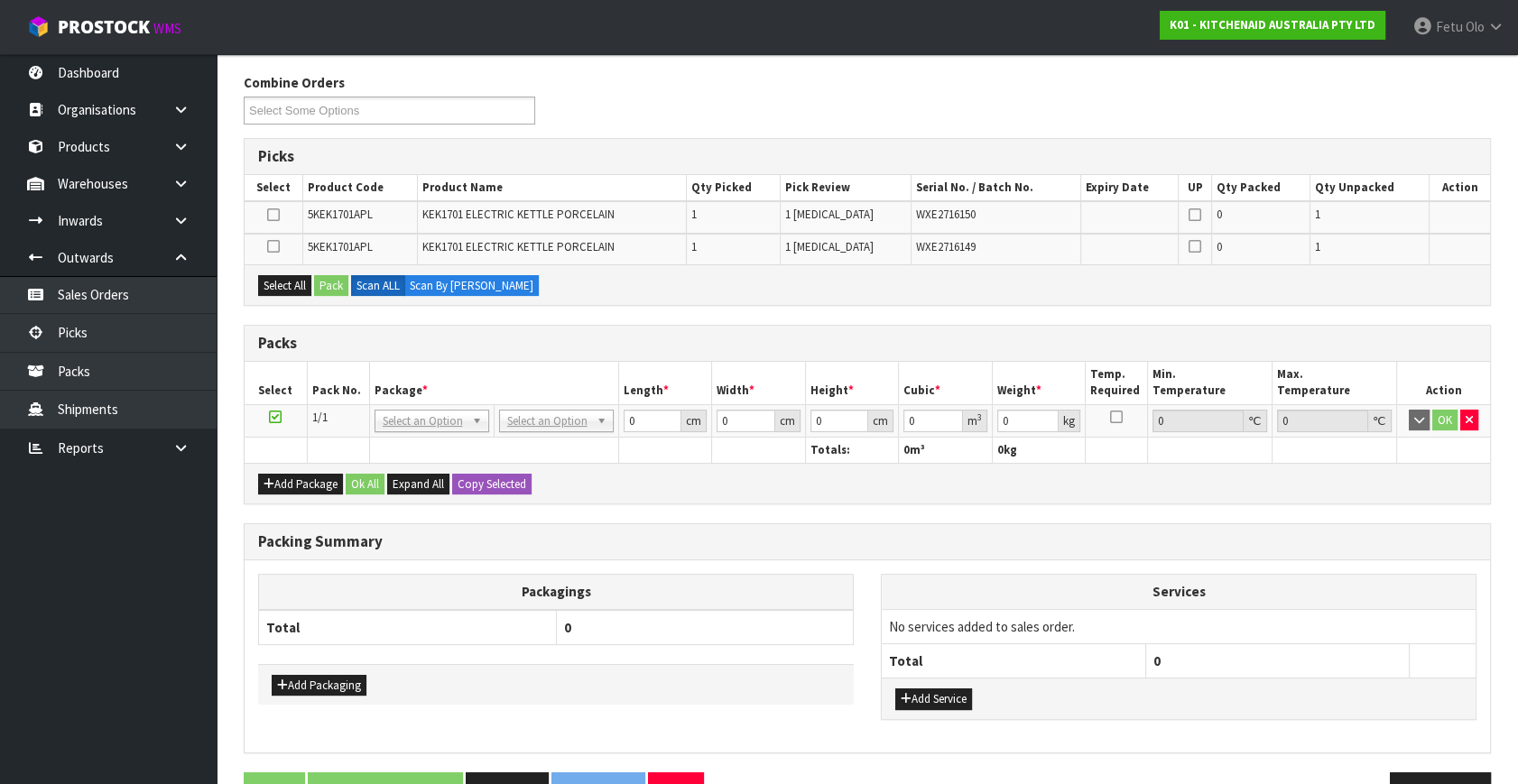
scroll to position [265, 0]
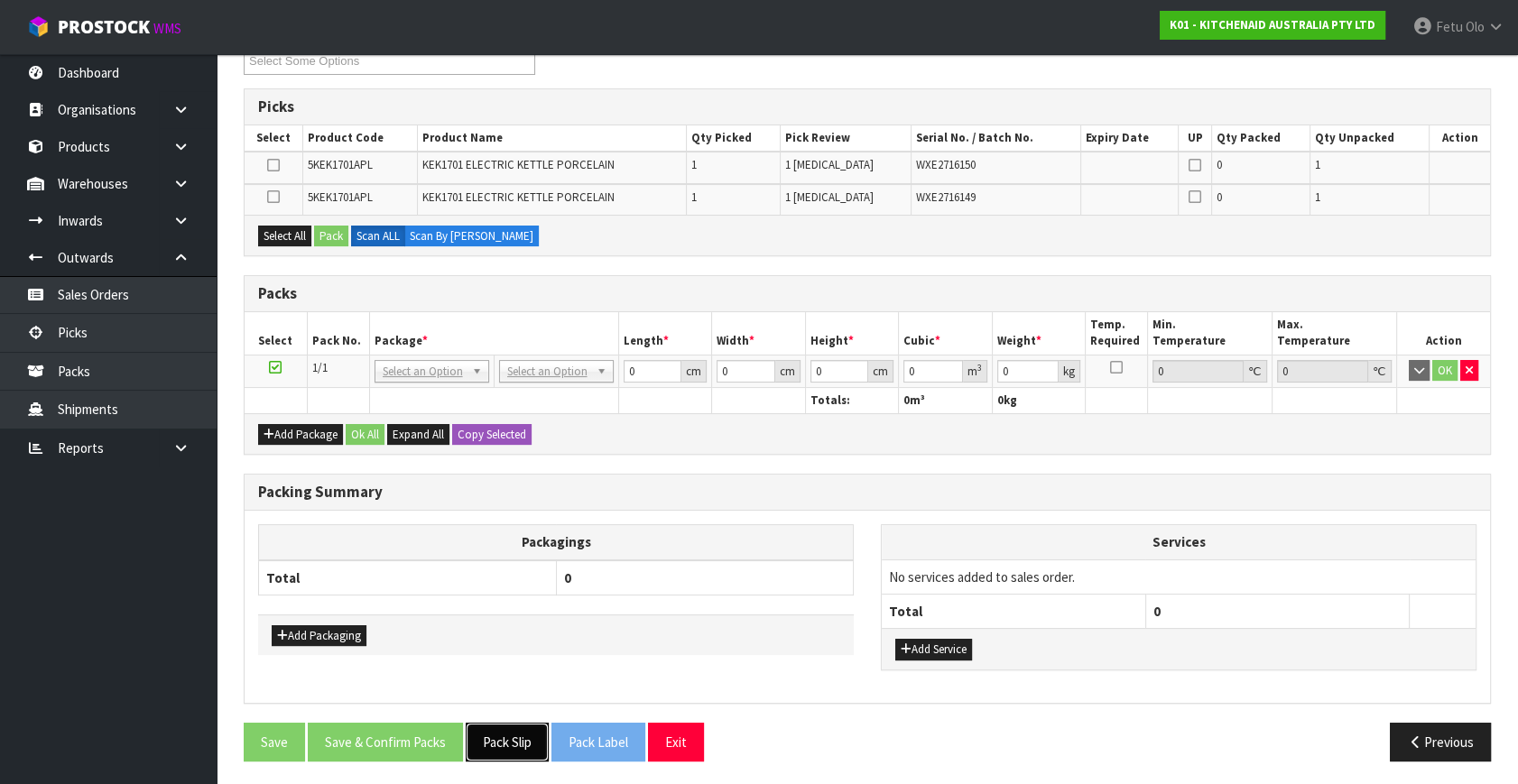
click at [507, 732] on button "Pack Slip" at bounding box center [508, 742] width 83 height 39
drag, startPoint x: 565, startPoint y: 366, endPoint x: 558, endPoint y: 394, distance: 28.9
click at [498, 301] on div "Packs" at bounding box center [867, 294] width 1245 height 36
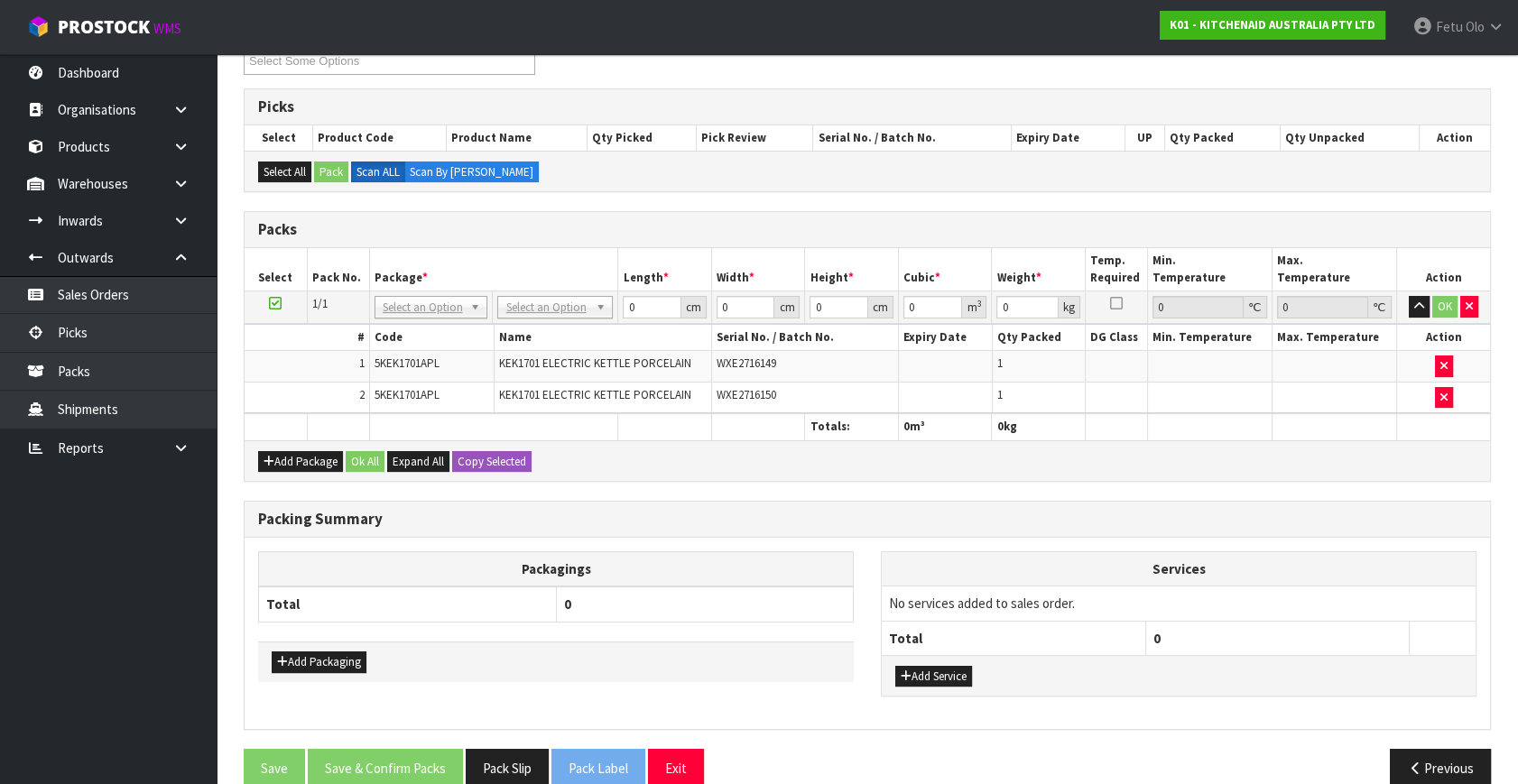
click at [516, 294] on td "No Packaging Cartons PLT GEN120 (1200 X 1000) PLT ONE WAY SKID CHEP HIRE PALLET…" at bounding box center [555, 307] width 125 height 32
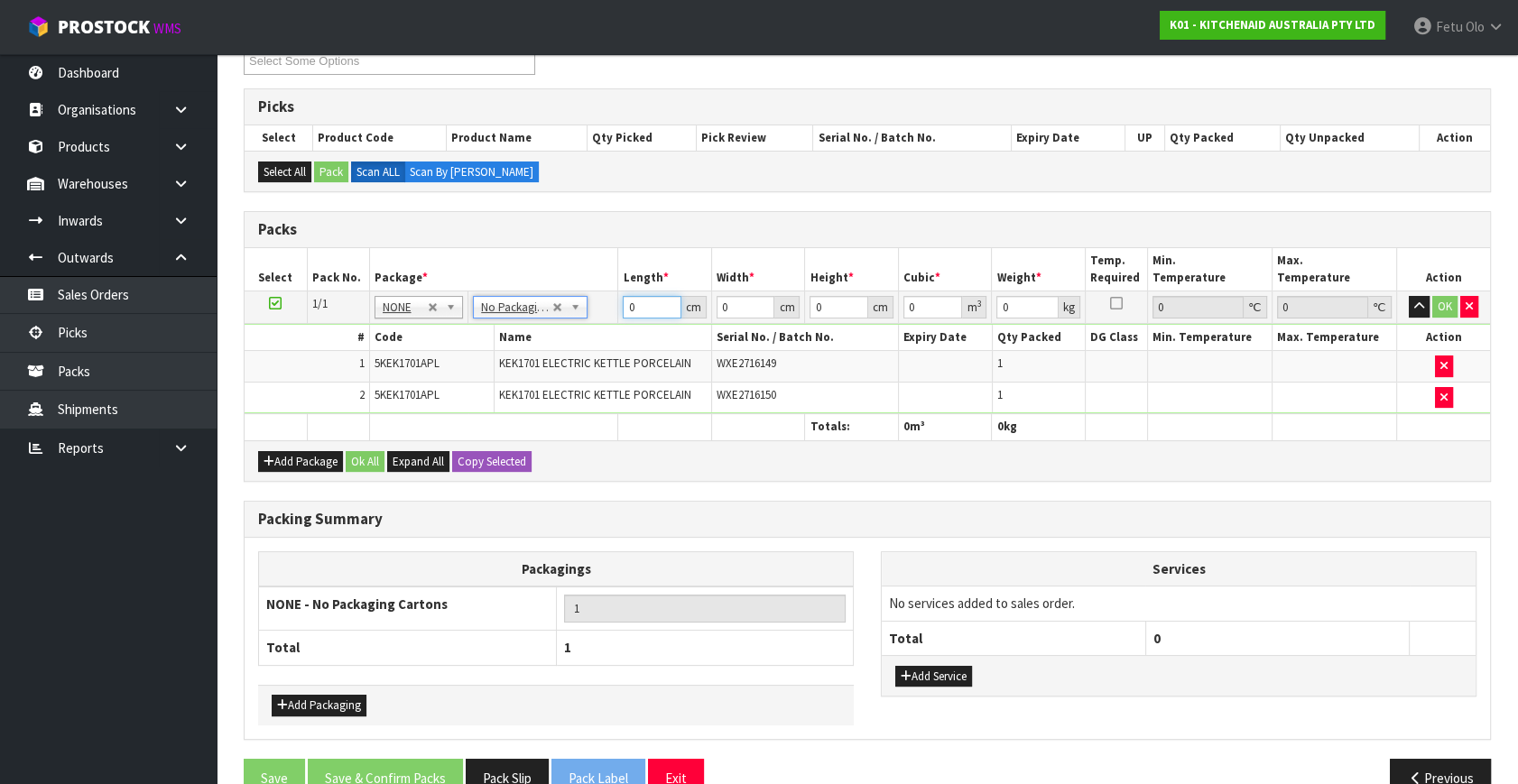
drag, startPoint x: 638, startPoint y: 303, endPoint x: 553, endPoint y: 357, distance: 100.7
click at [553, 357] on tbody "1/1 NONE 007-001 007-002 007-004 007-009 007-013 007-014 007-015 007-017 007-01…" at bounding box center [867, 352] width 1245 height 122
type input "42"
type input "28"
type input "3"
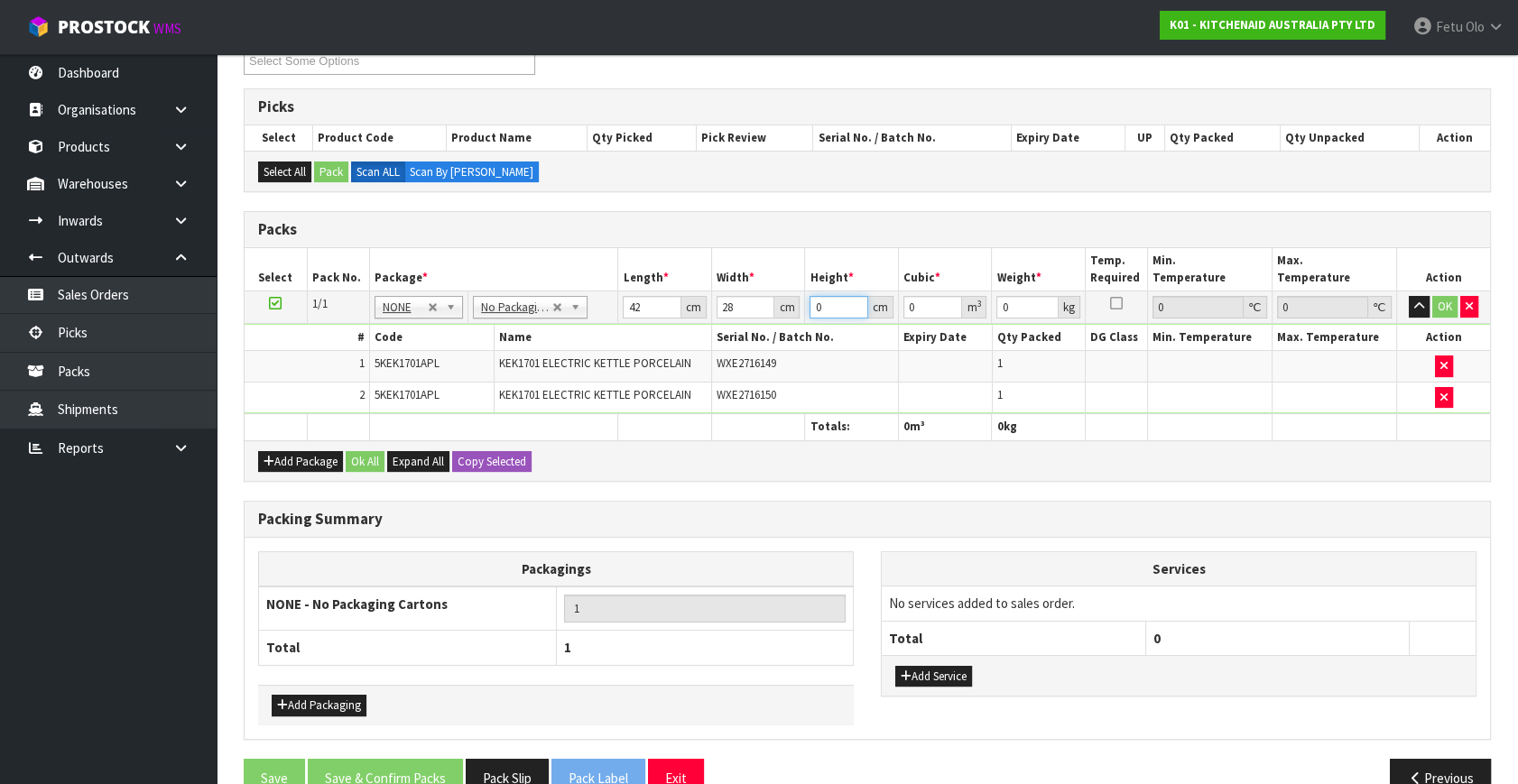
type input "0.003528"
type input "35"
type input "0.04116"
type input "35"
type input "6"
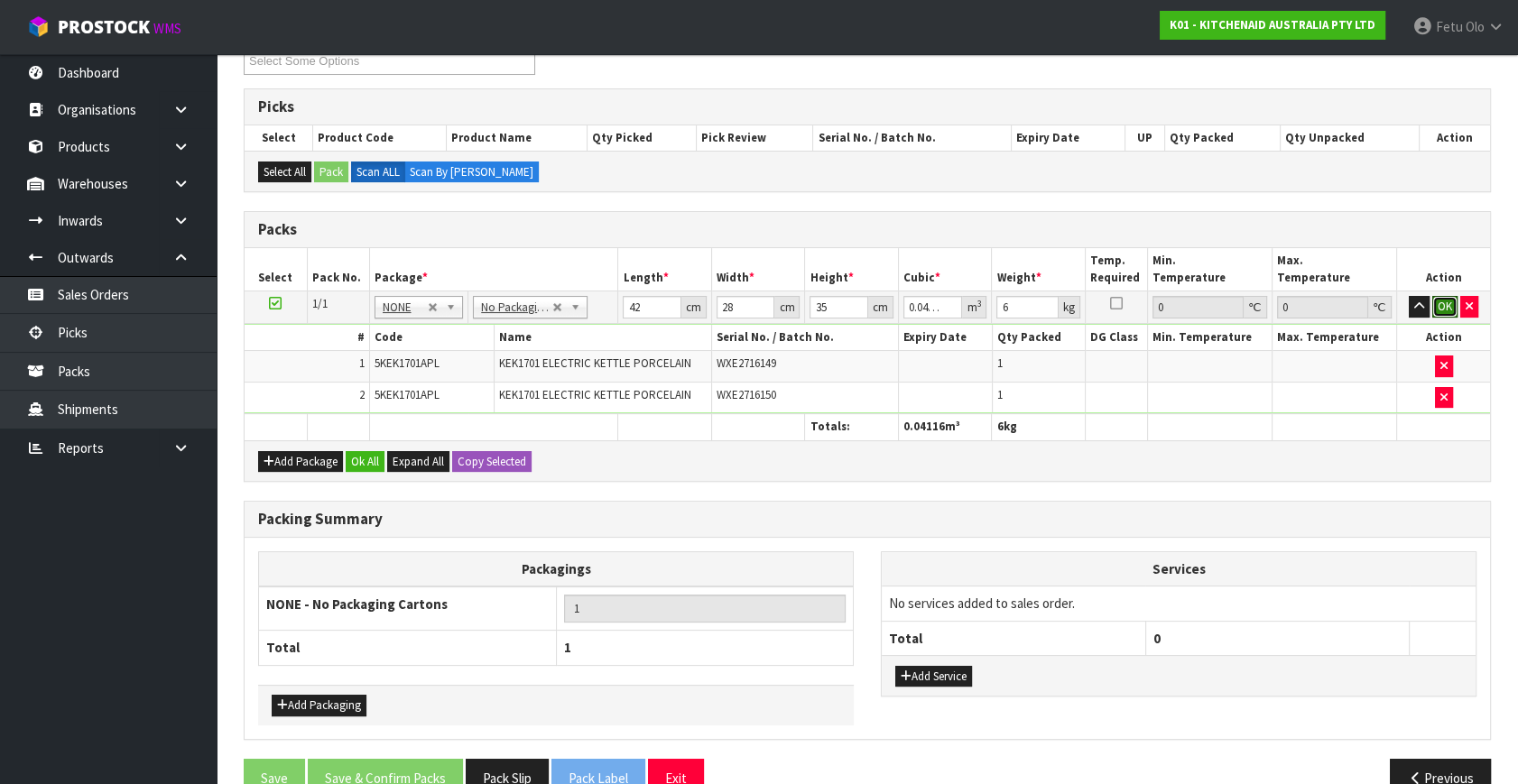
click button "OK" at bounding box center [1445, 307] width 25 height 21
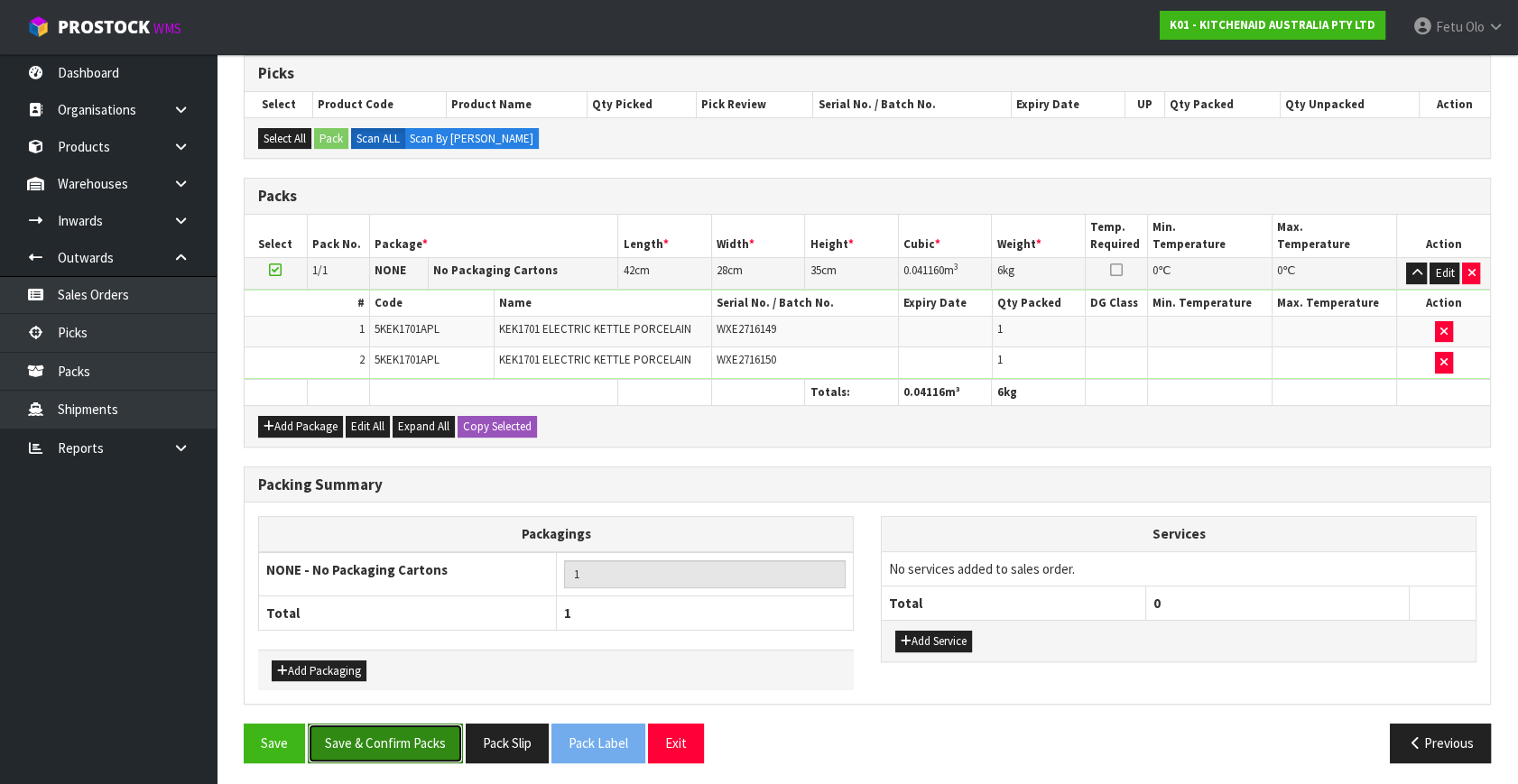
drag, startPoint x: 553, startPoint y: 357, endPoint x: 449, endPoint y: 746, distance: 402.7
click at [443, 731] on button "Save & Confirm Packs" at bounding box center [385, 743] width 155 height 39
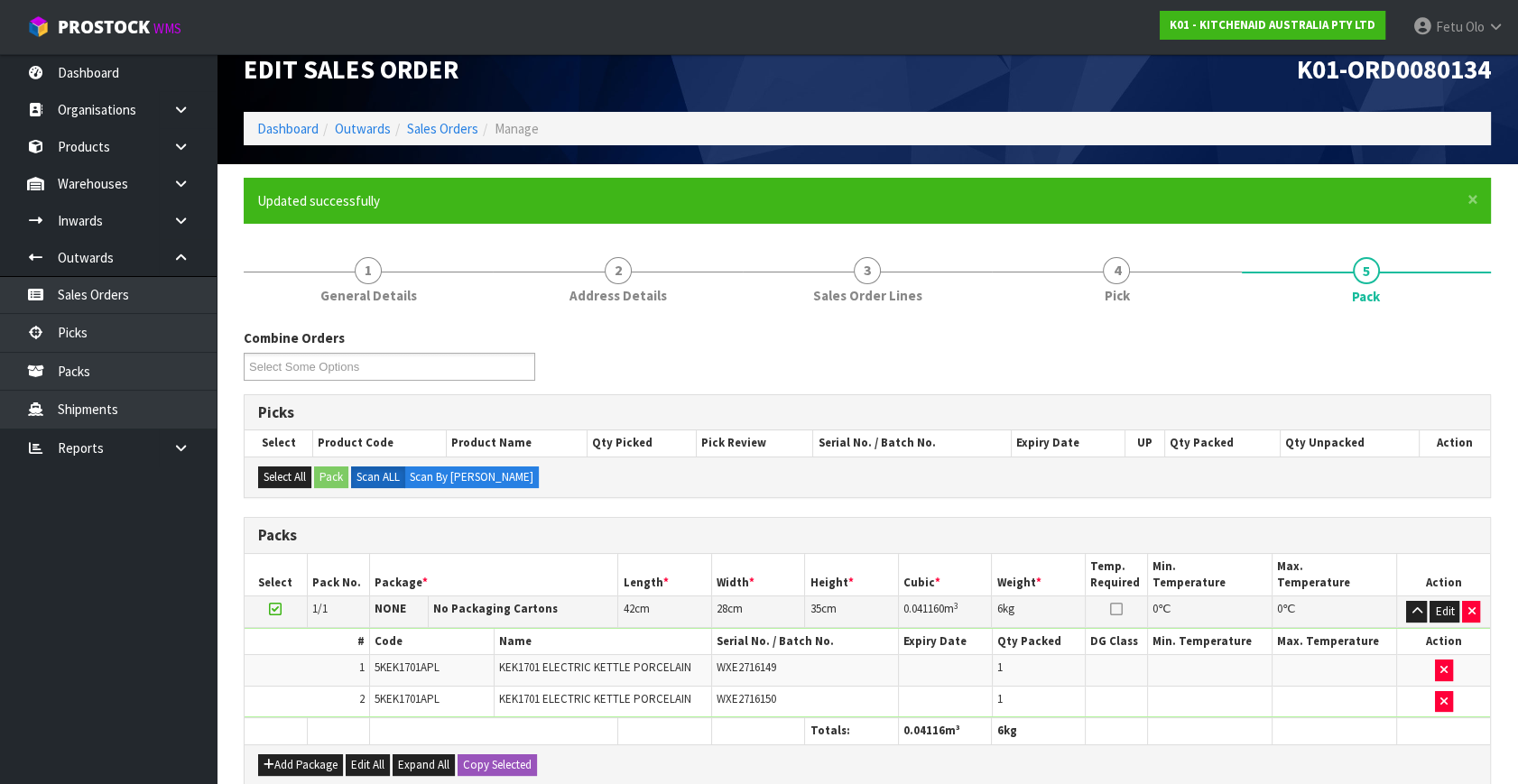
scroll to position [236, 0]
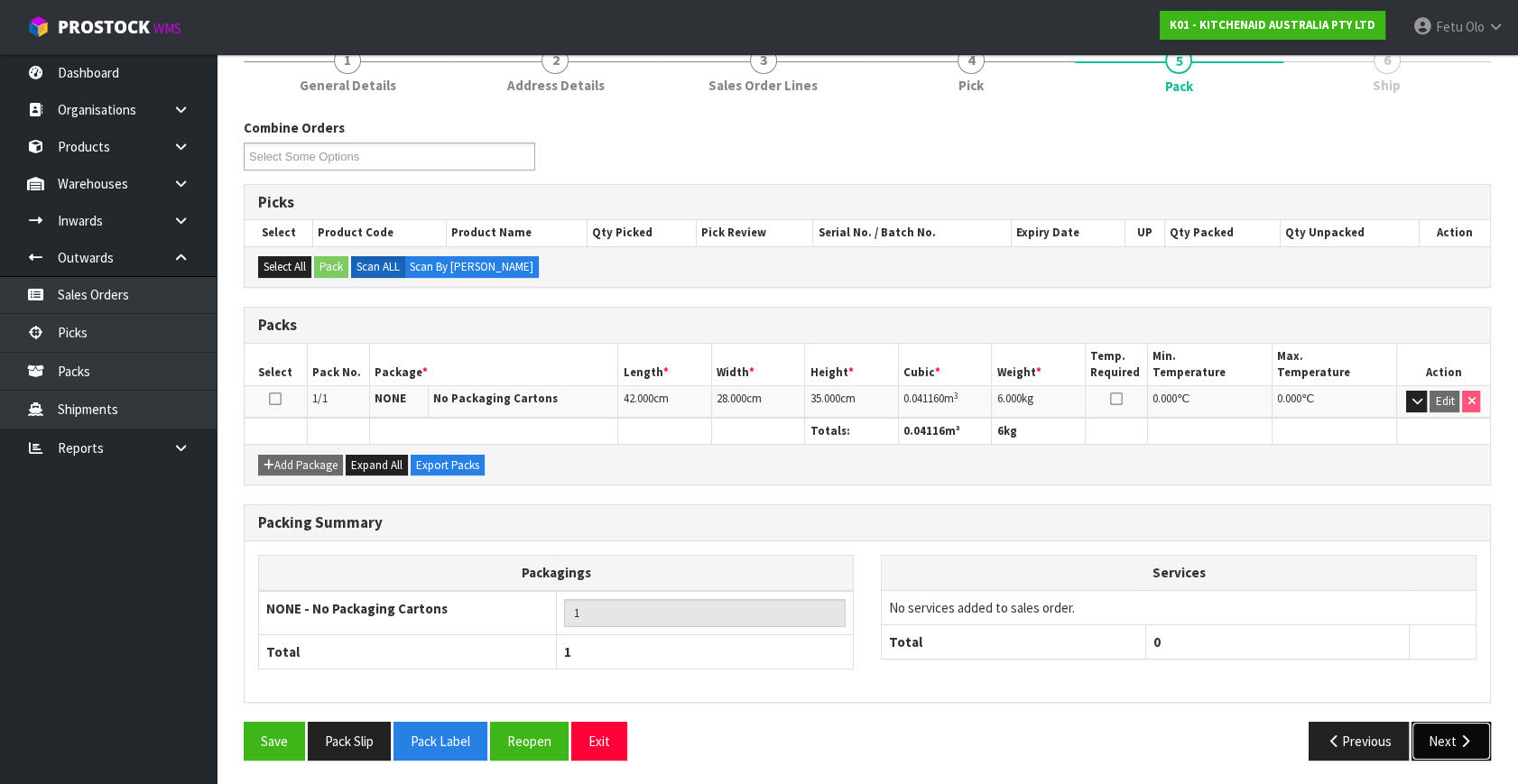
click at [1471, 722] on button "Next" at bounding box center [1451, 741] width 80 height 39
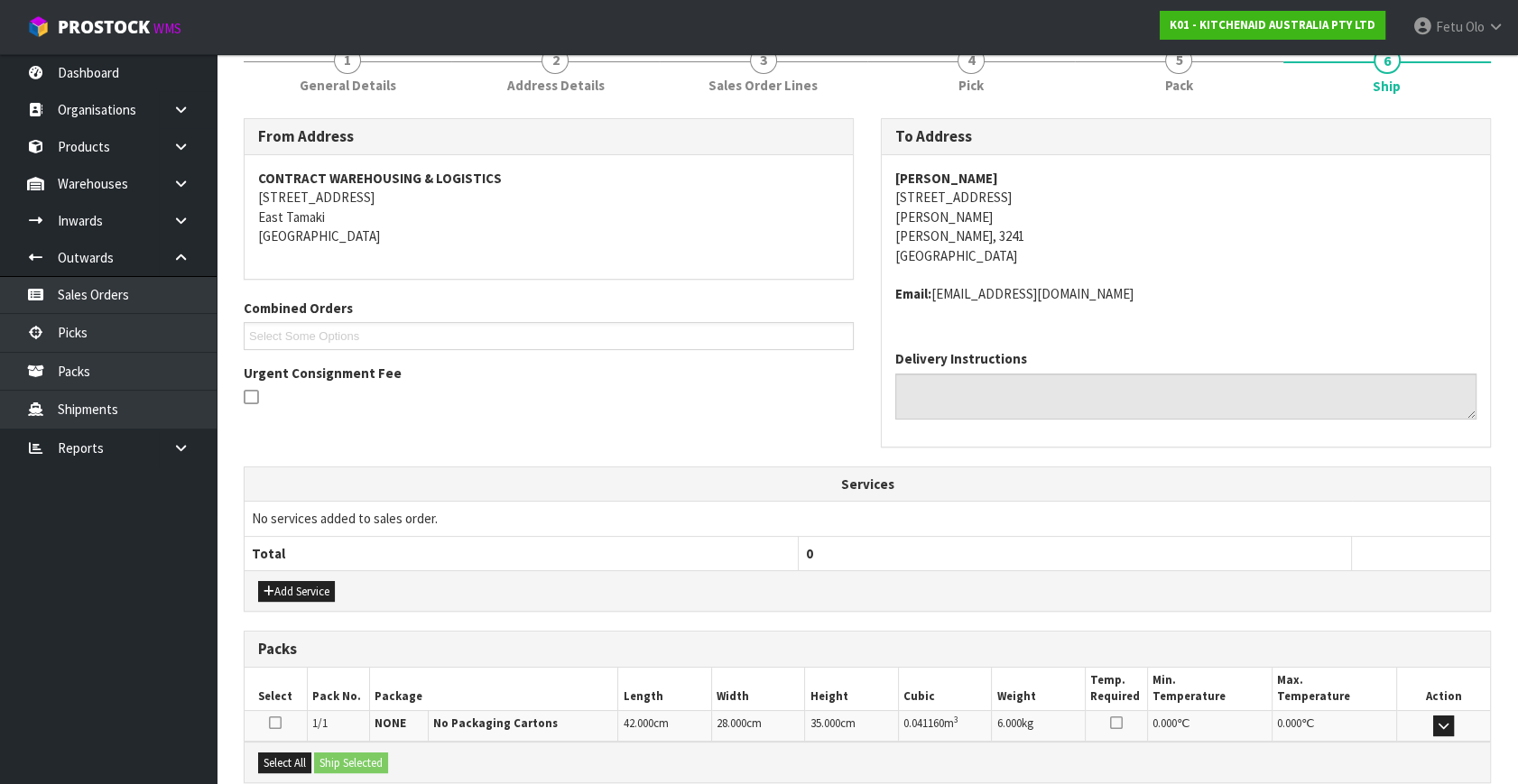
scroll to position [425, 0]
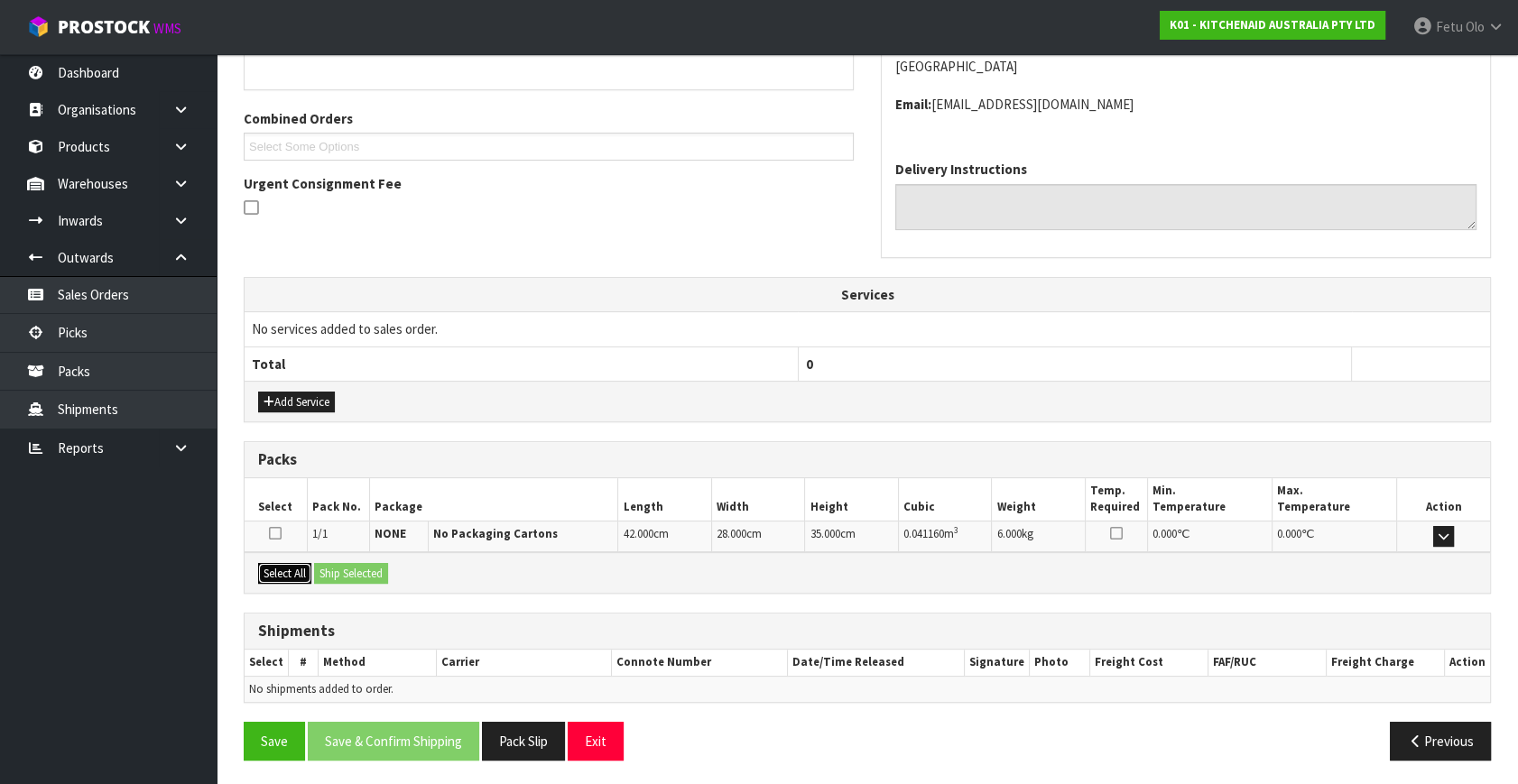
click at [285, 570] on button "Select All" at bounding box center [284, 573] width 53 height 21
click at [337, 571] on button "Ship Selected" at bounding box center [351, 573] width 74 height 21
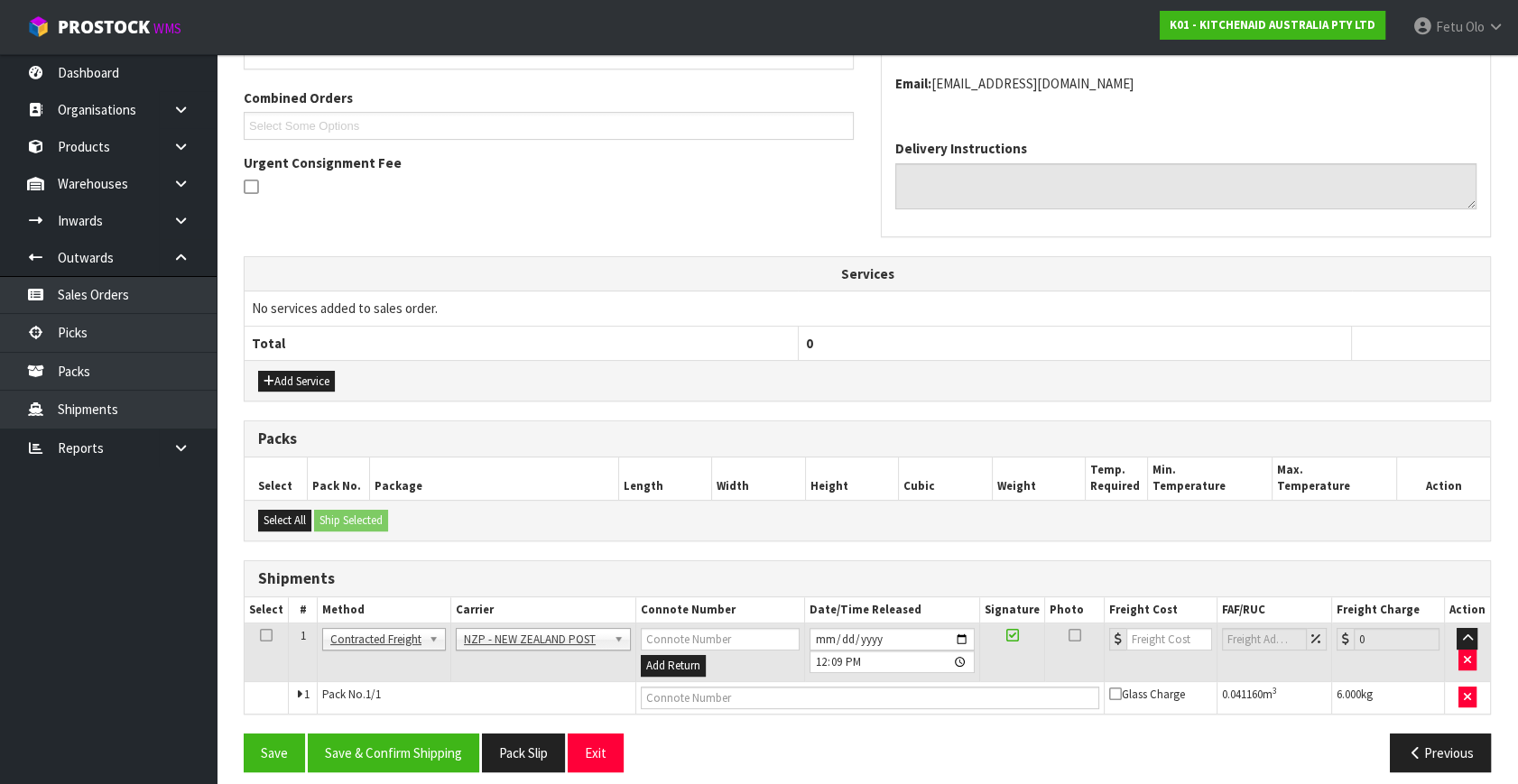
scroll to position [457, 0]
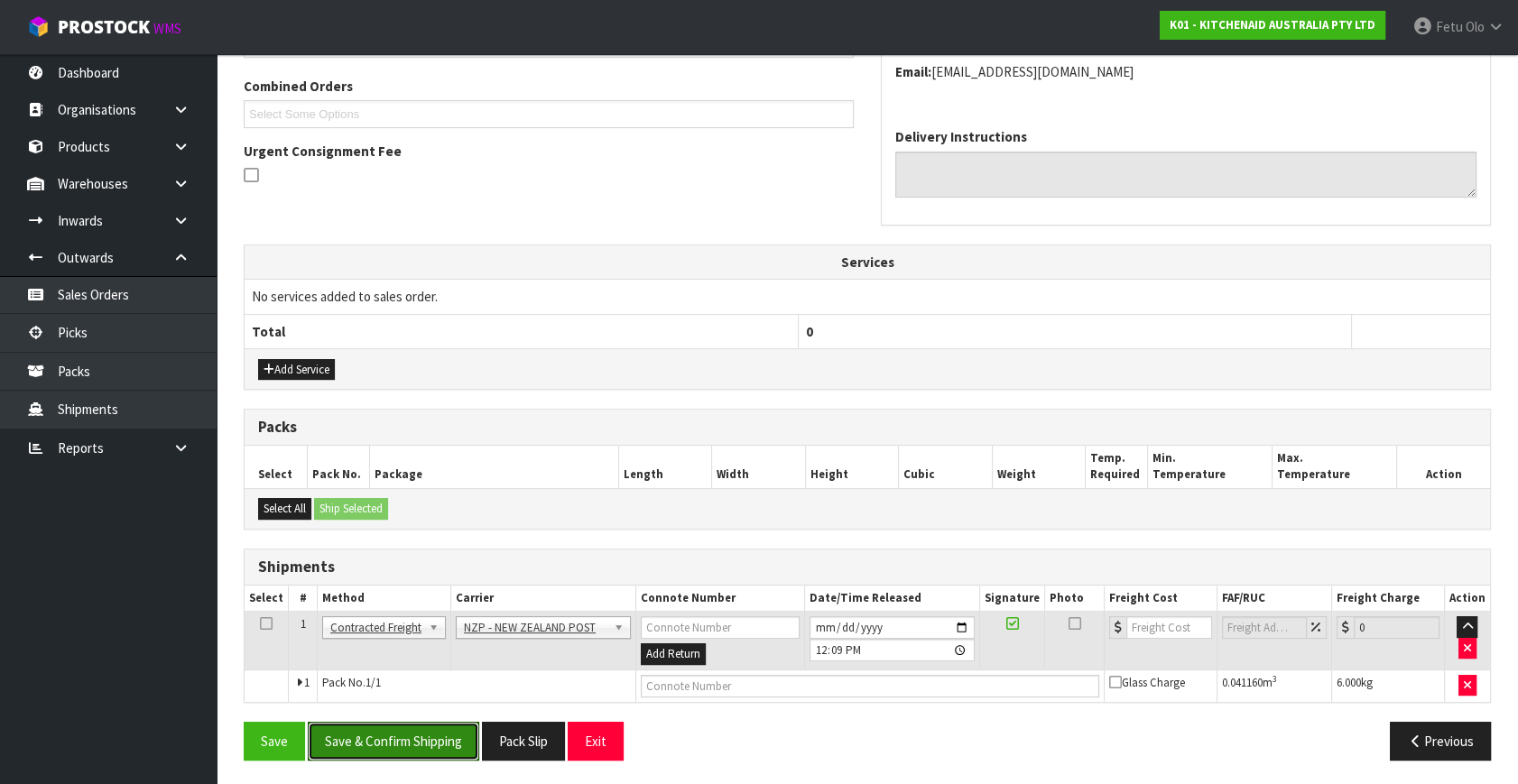
click at [425, 731] on button "Save & Confirm Shipping" at bounding box center [393, 741] width 172 height 39
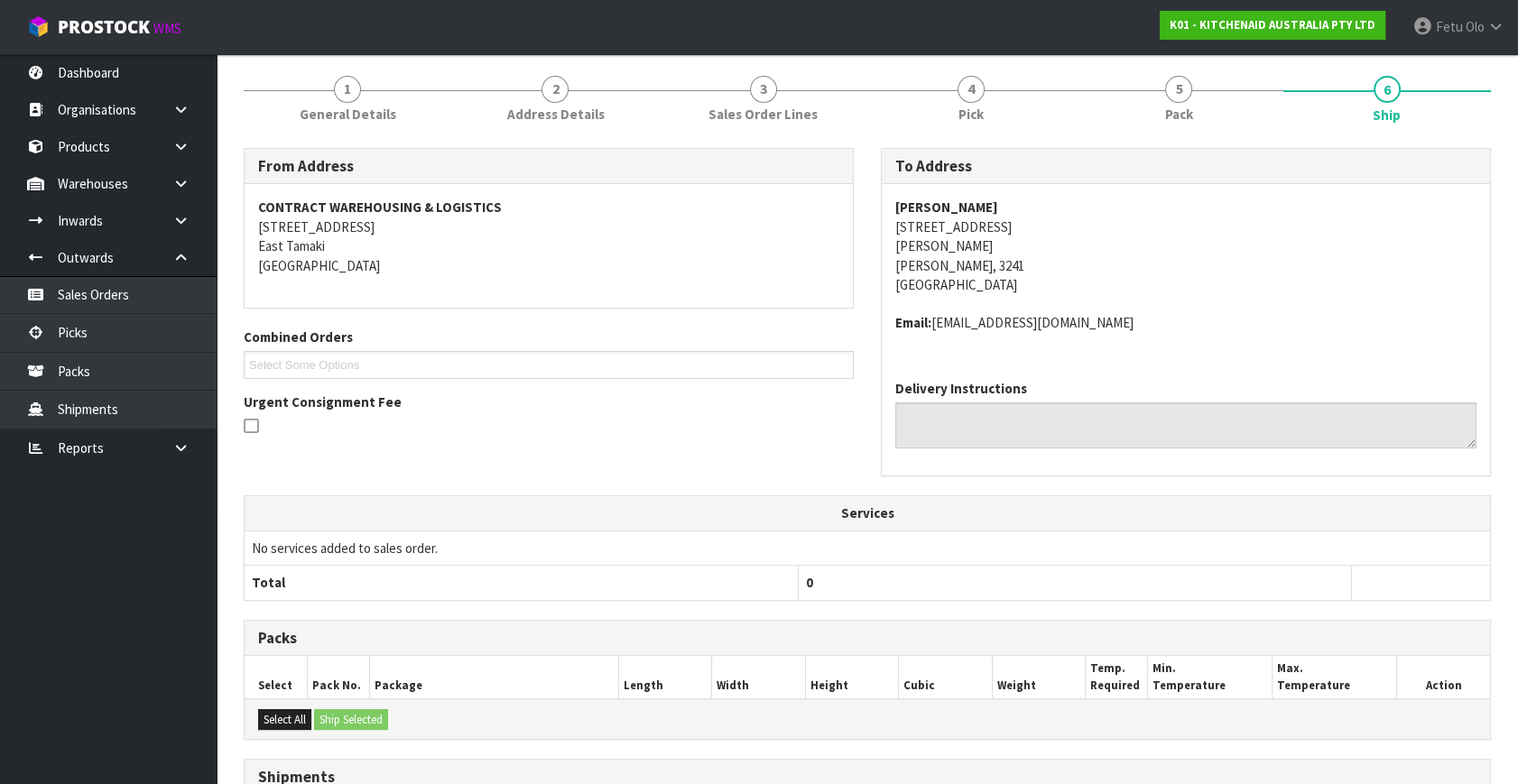
scroll to position [432, 0]
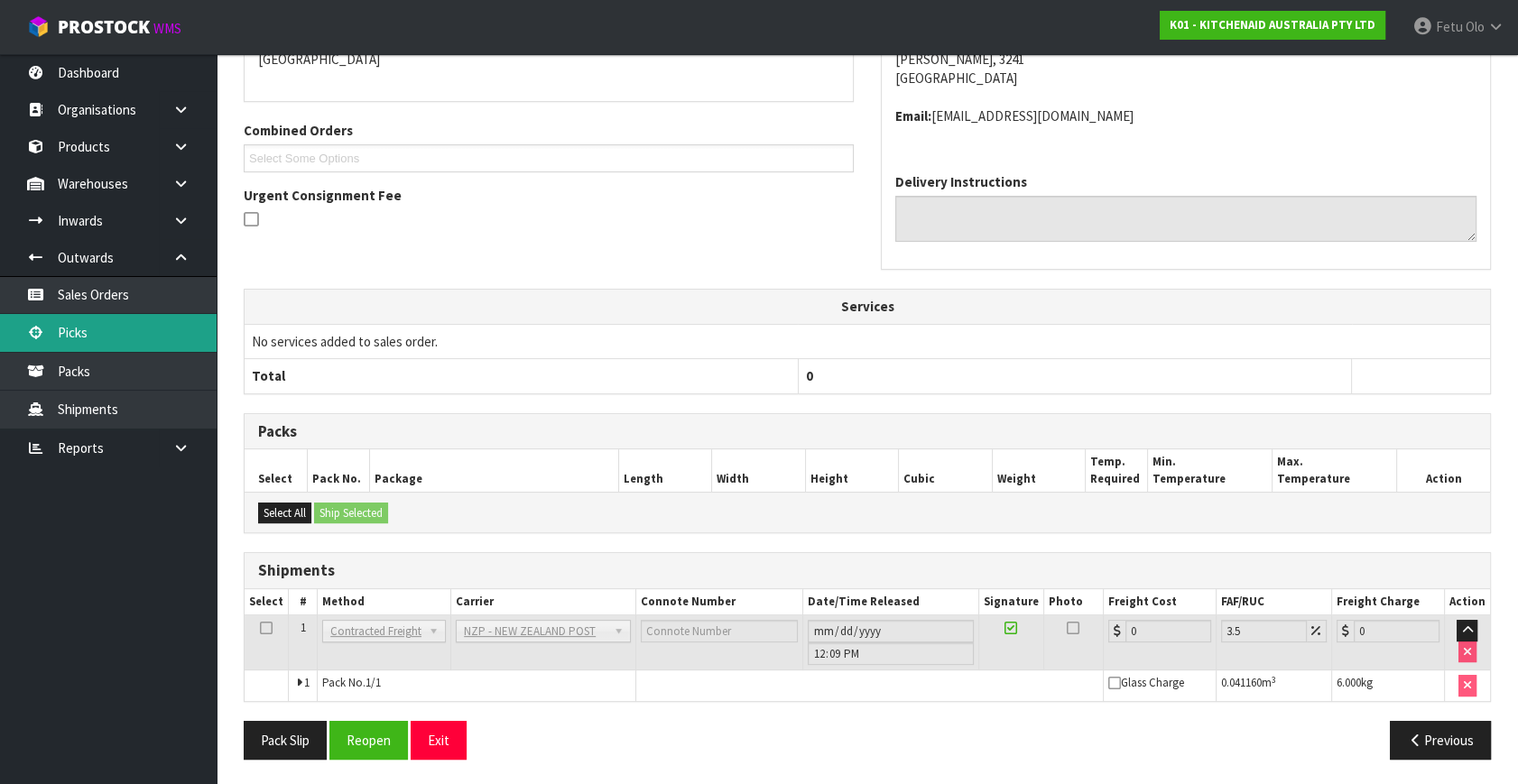
click at [104, 334] on link "Picks" at bounding box center [108, 333] width 216 height 37
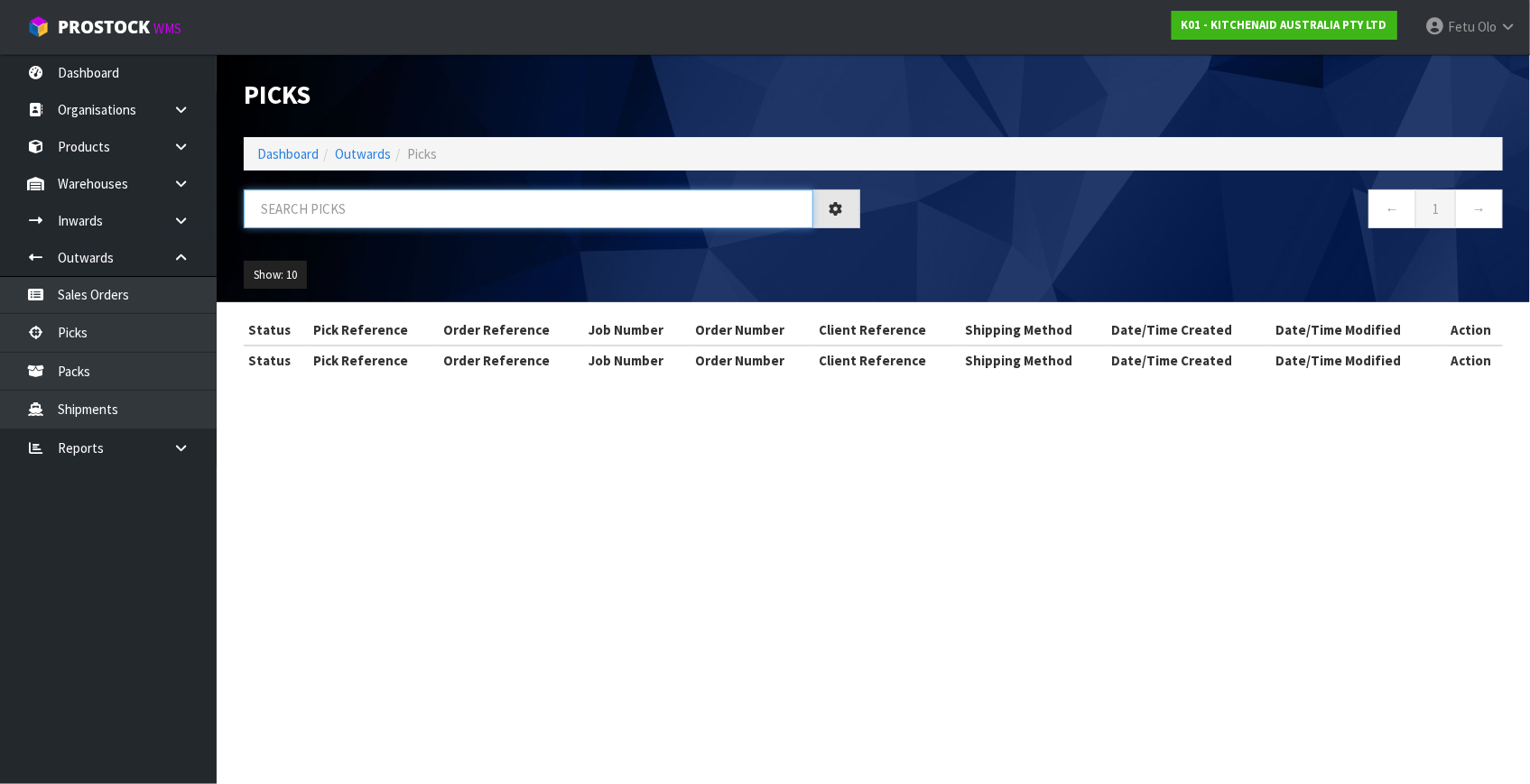
click at [373, 204] on input "text" at bounding box center [528, 209] width 570 height 39
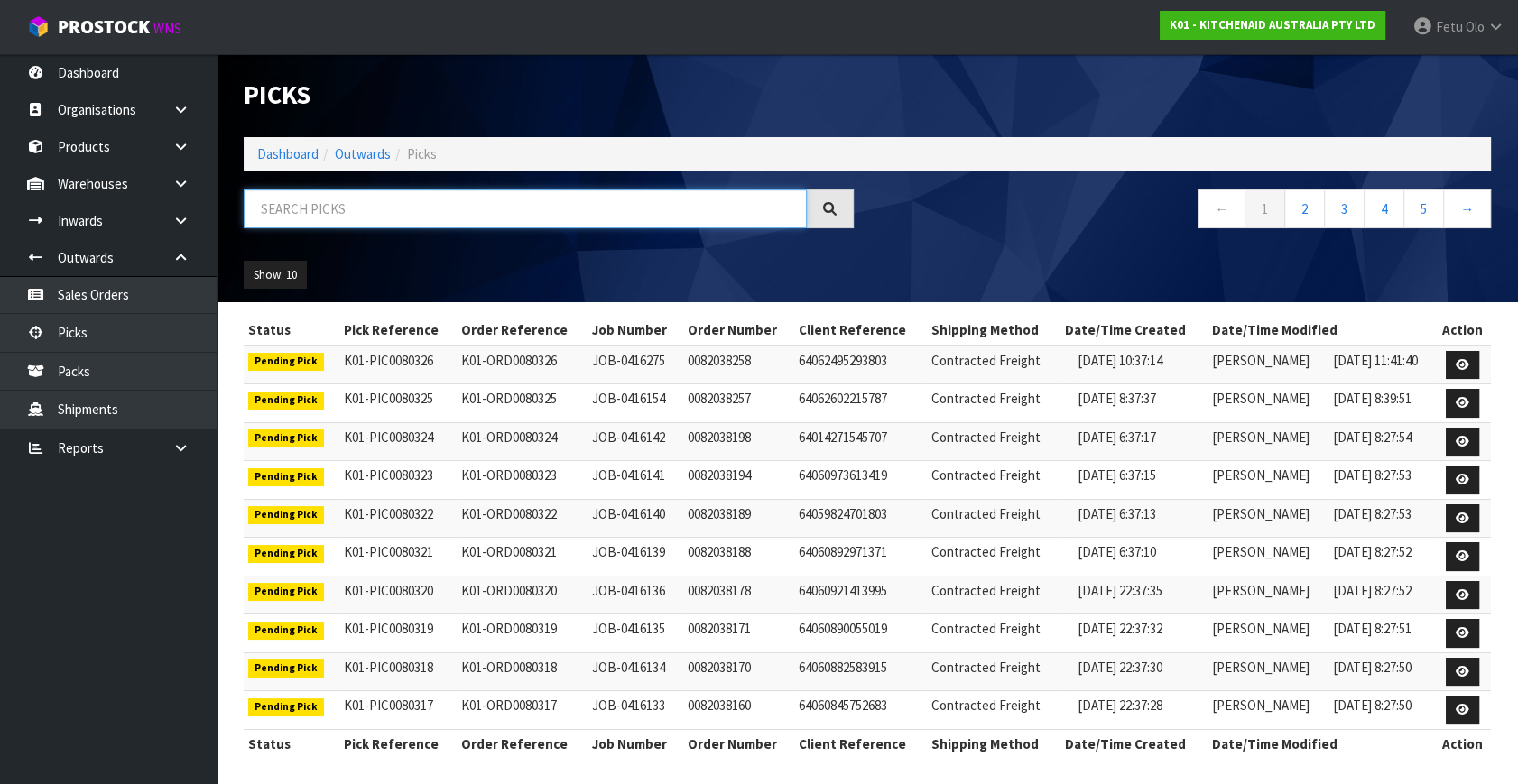
click at [373, 204] on input "text" at bounding box center [525, 209] width 563 height 39
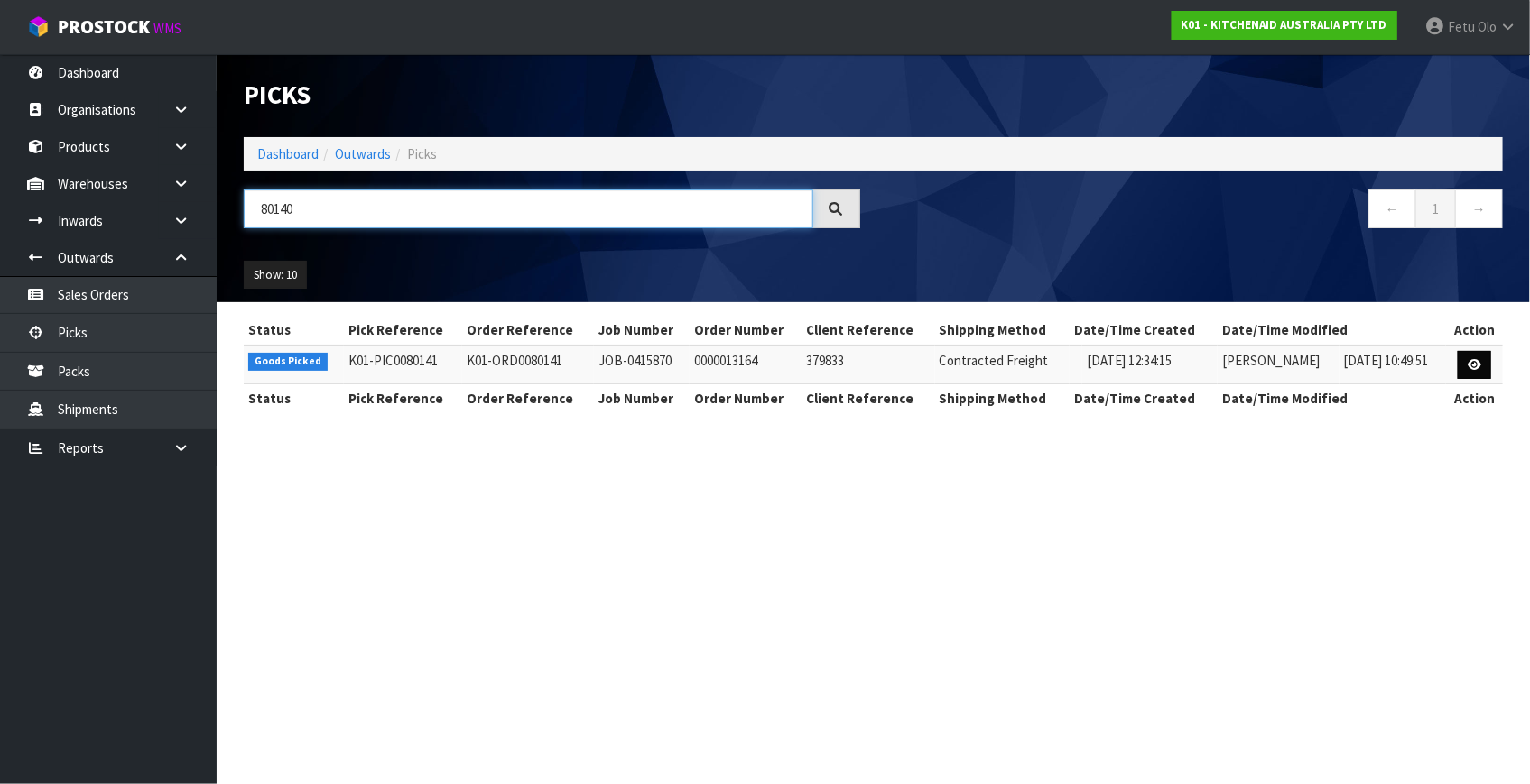
type input "80140"
click at [1473, 360] on icon at bounding box center [1475, 365] width 14 height 12
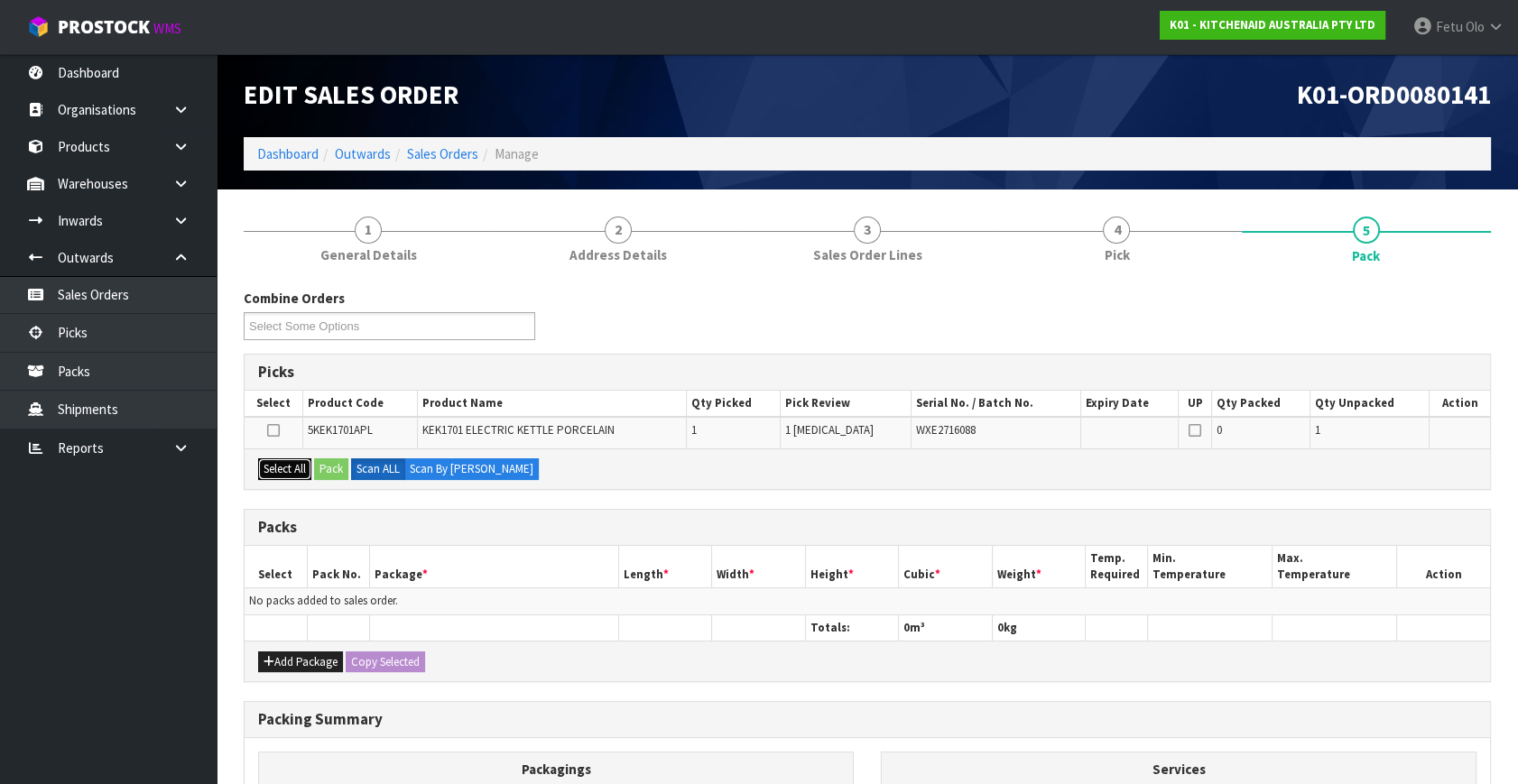
click at [302, 470] on button "Select All" at bounding box center [284, 469] width 53 height 21
click at [327, 467] on button "Pack" at bounding box center [331, 469] width 34 height 21
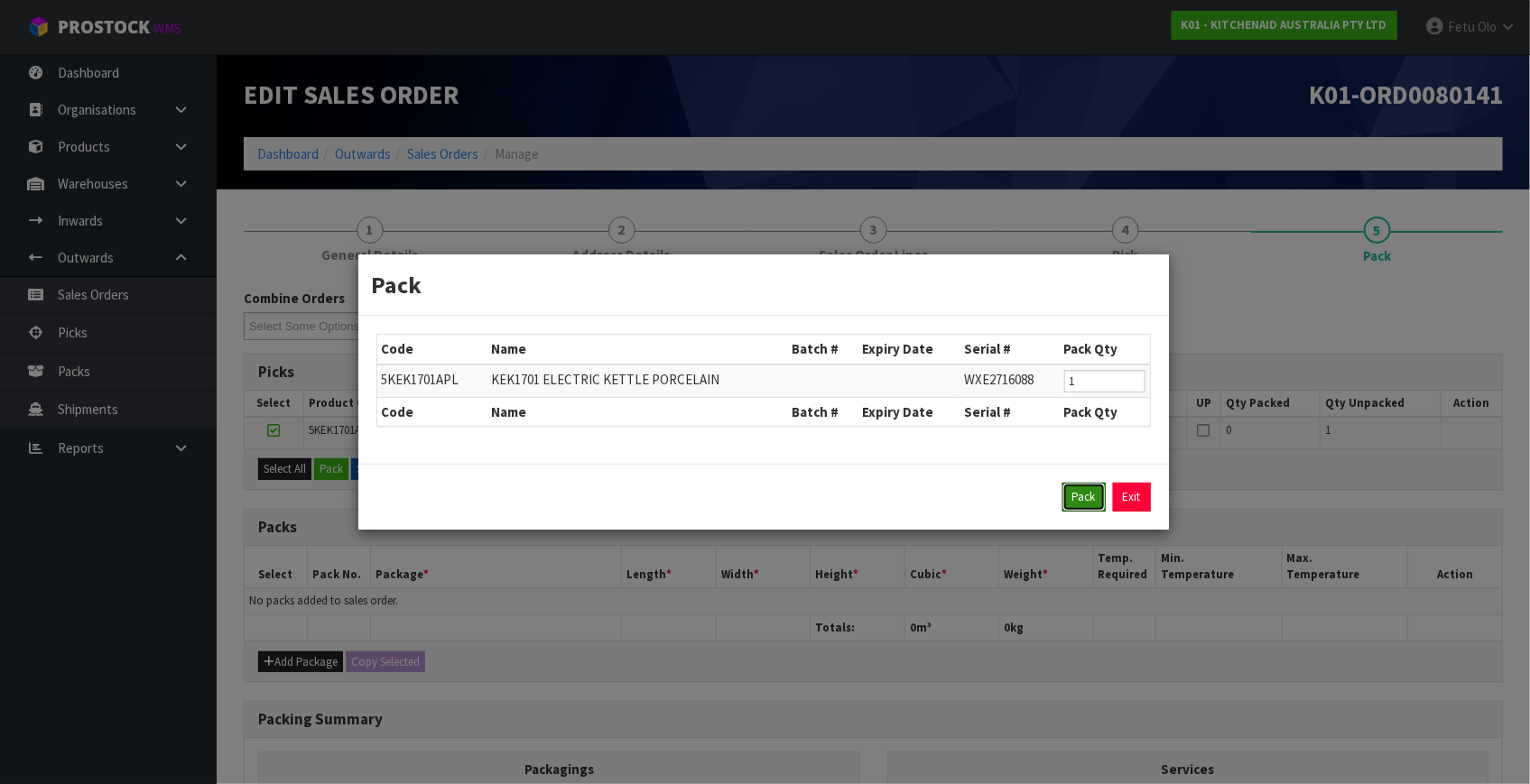
drag, startPoint x: 1085, startPoint y: 501, endPoint x: 695, endPoint y: 553, distance: 393.5
click at [1081, 501] on button "Pack" at bounding box center [1084, 498] width 44 height 29
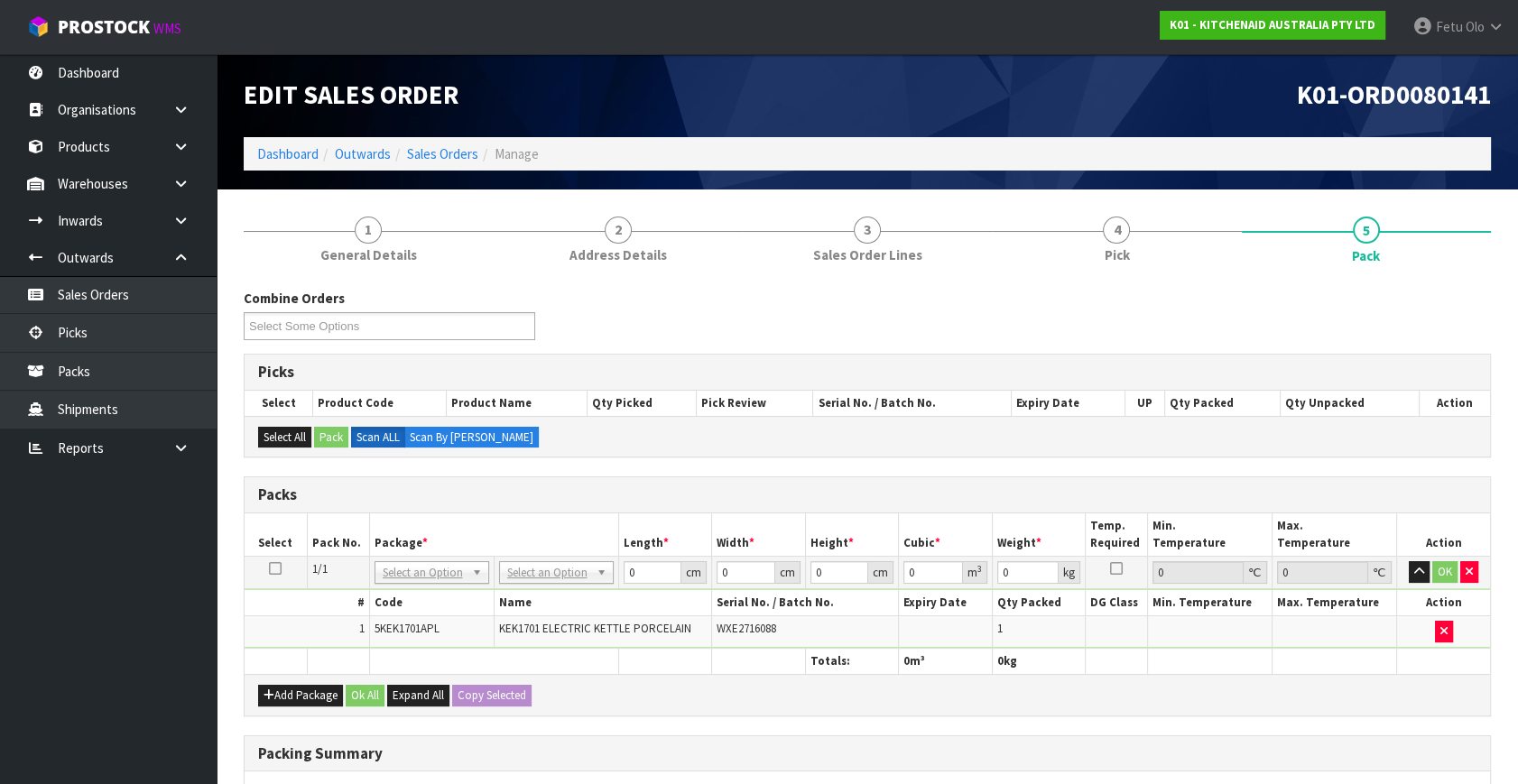
drag, startPoint x: 526, startPoint y: 571, endPoint x: 539, endPoint y: 606, distance: 37.3
drag, startPoint x: 643, startPoint y: 570, endPoint x: 527, endPoint y: 598, distance: 119.3
click at [527, 598] on tbody "1/1 NONE 007-001 007-002 007-004 007-009 007-013 007-014 007-015 007-017 007-01…" at bounding box center [867, 603] width 1245 height 92
type input "42"
type input "5"
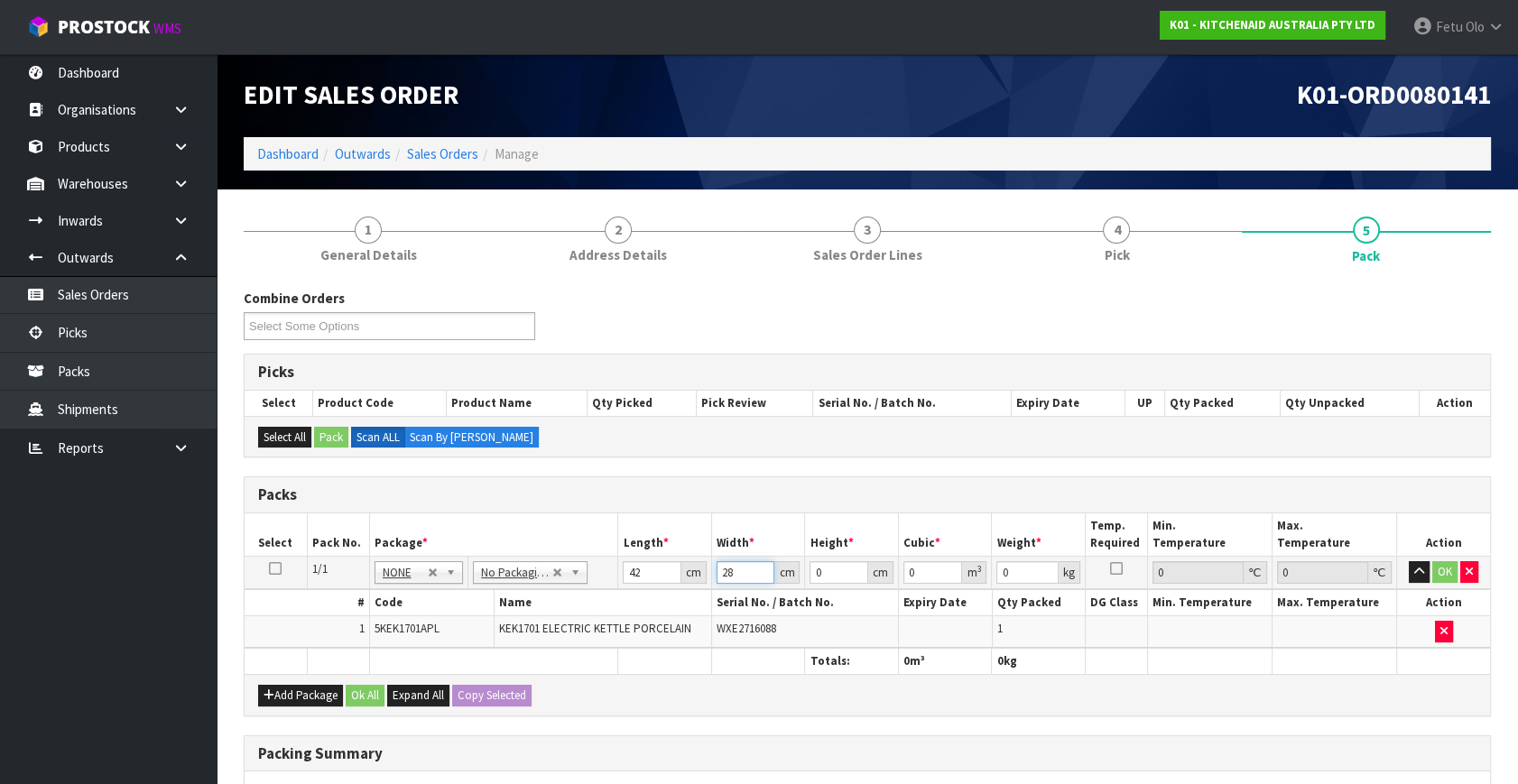
type input "28"
type input "3"
type input "0.003528"
type input "35"
type input "0.04116"
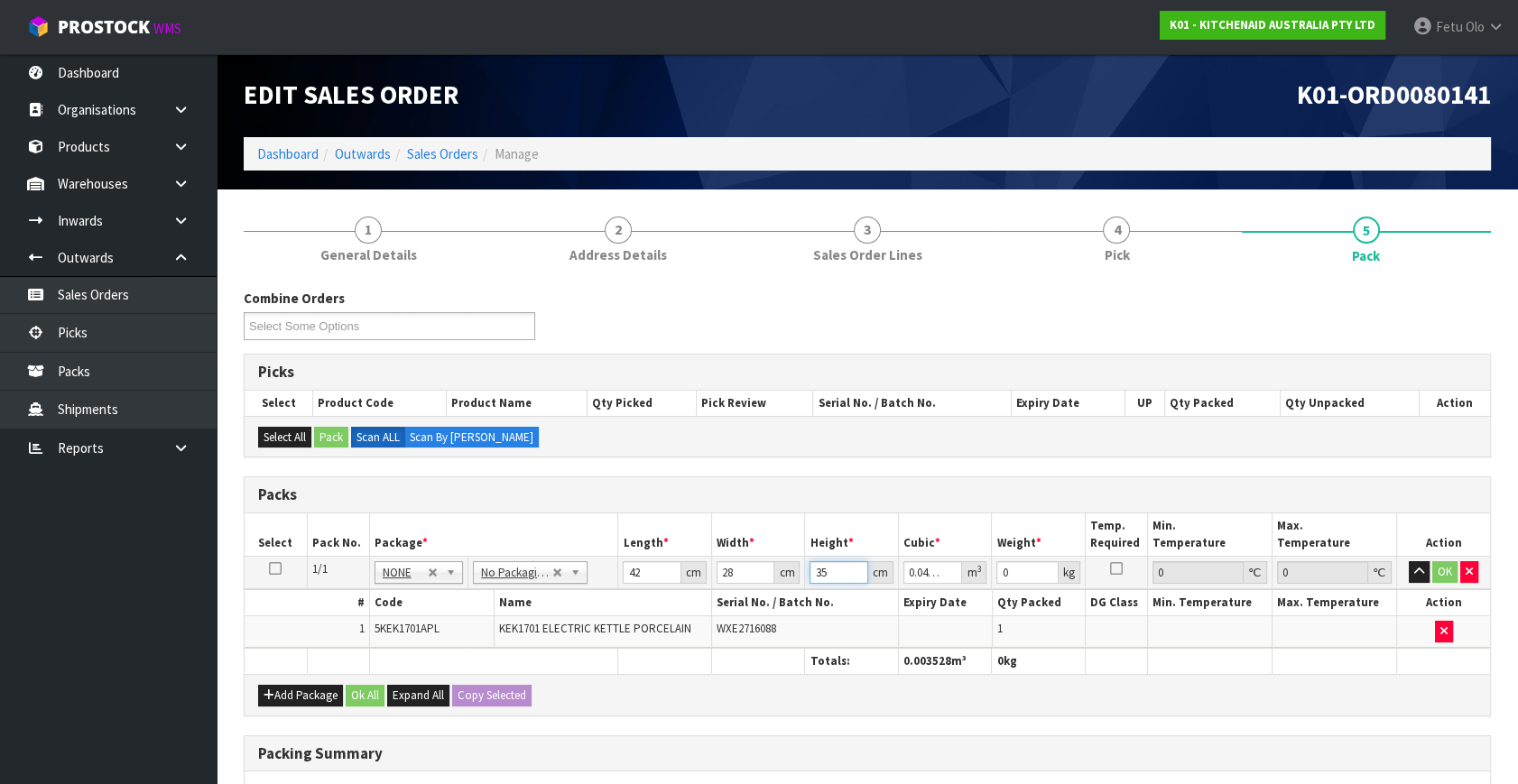
type input "35"
type input "6"
click button "OK" at bounding box center [1445, 572] width 25 height 21
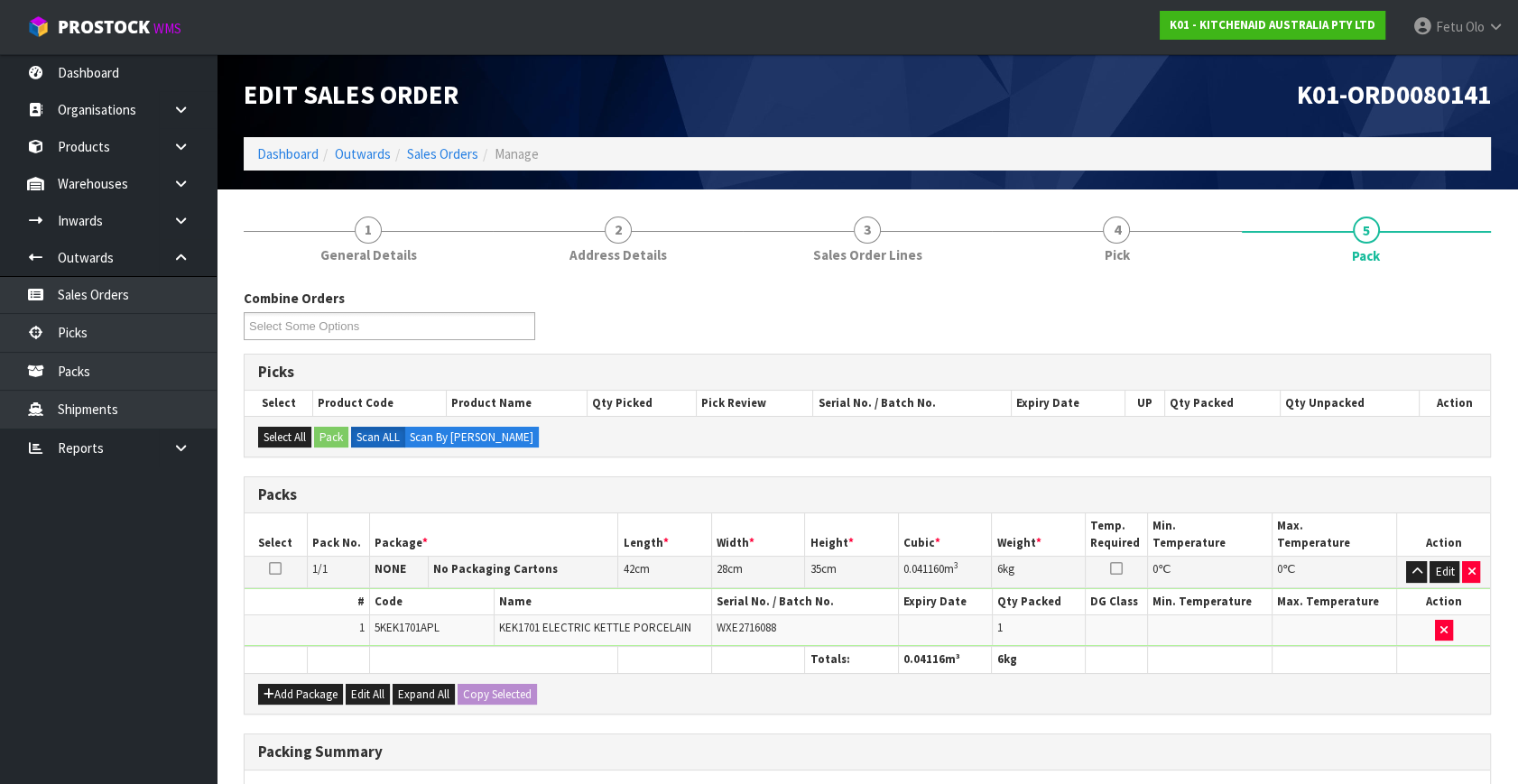
scroll to position [269, 0]
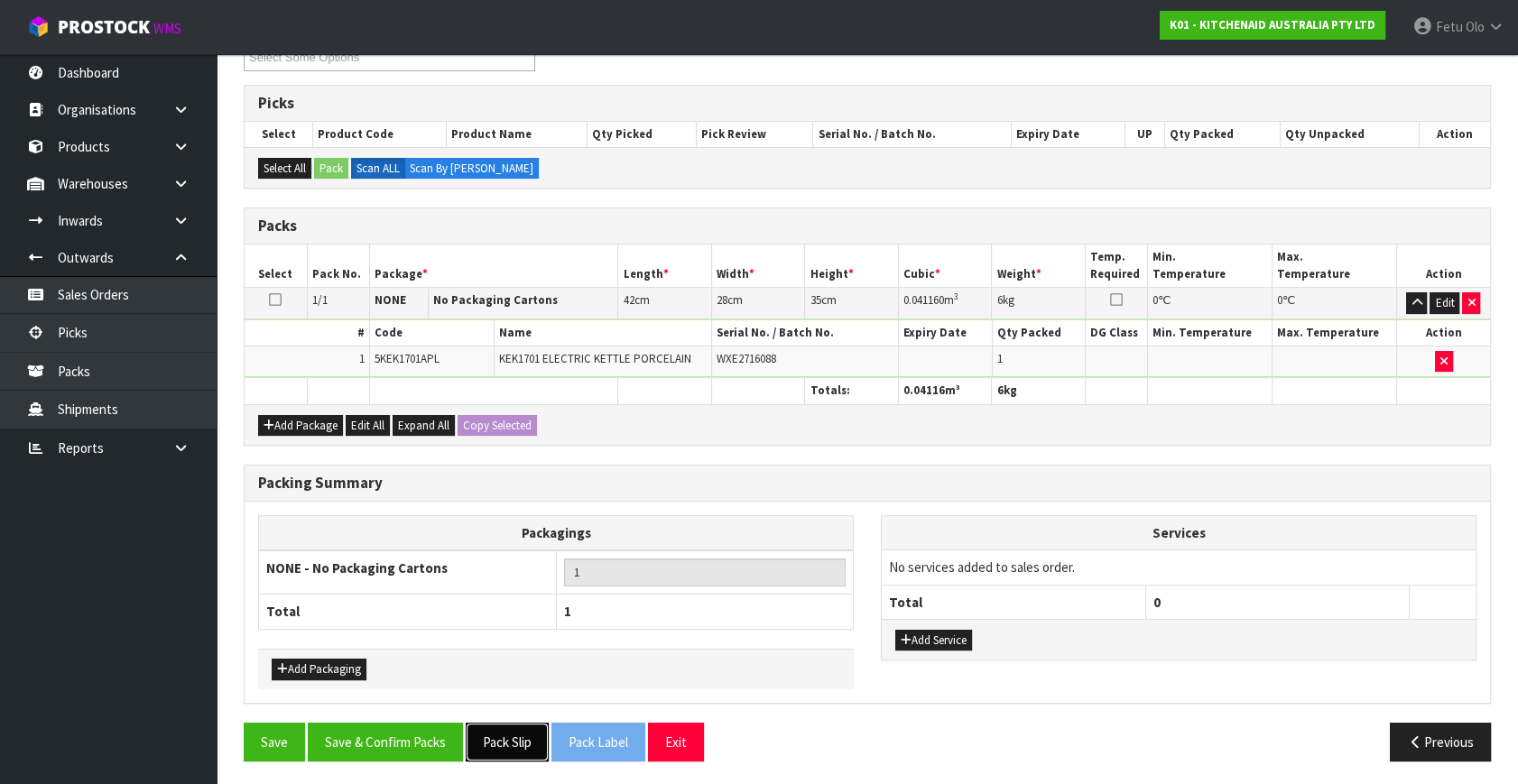
click at [507, 747] on button "Pack Slip" at bounding box center [508, 742] width 83 height 39
click at [380, 734] on button "Save & Confirm Packs" at bounding box center [385, 742] width 155 height 39
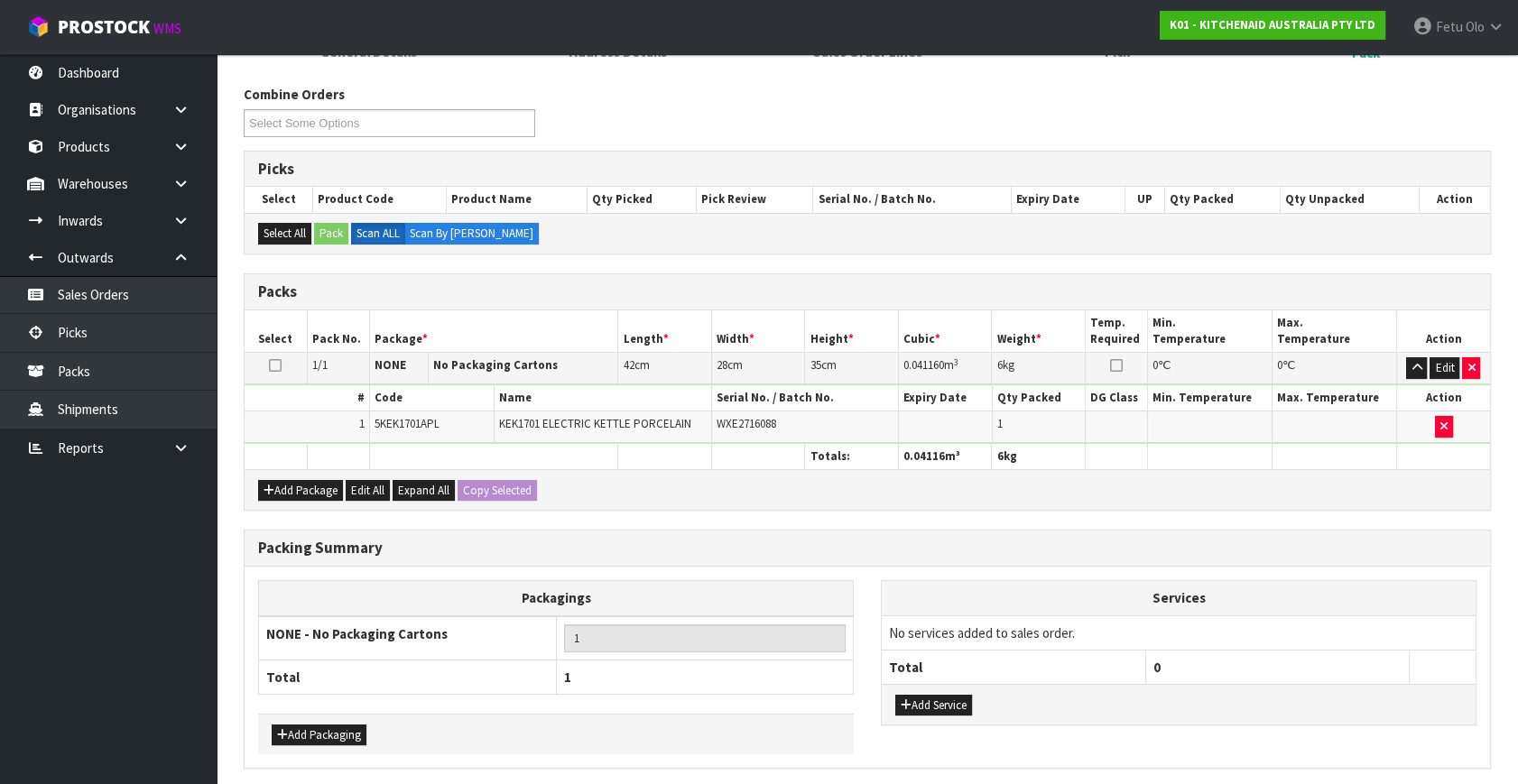
scroll to position [0, 0]
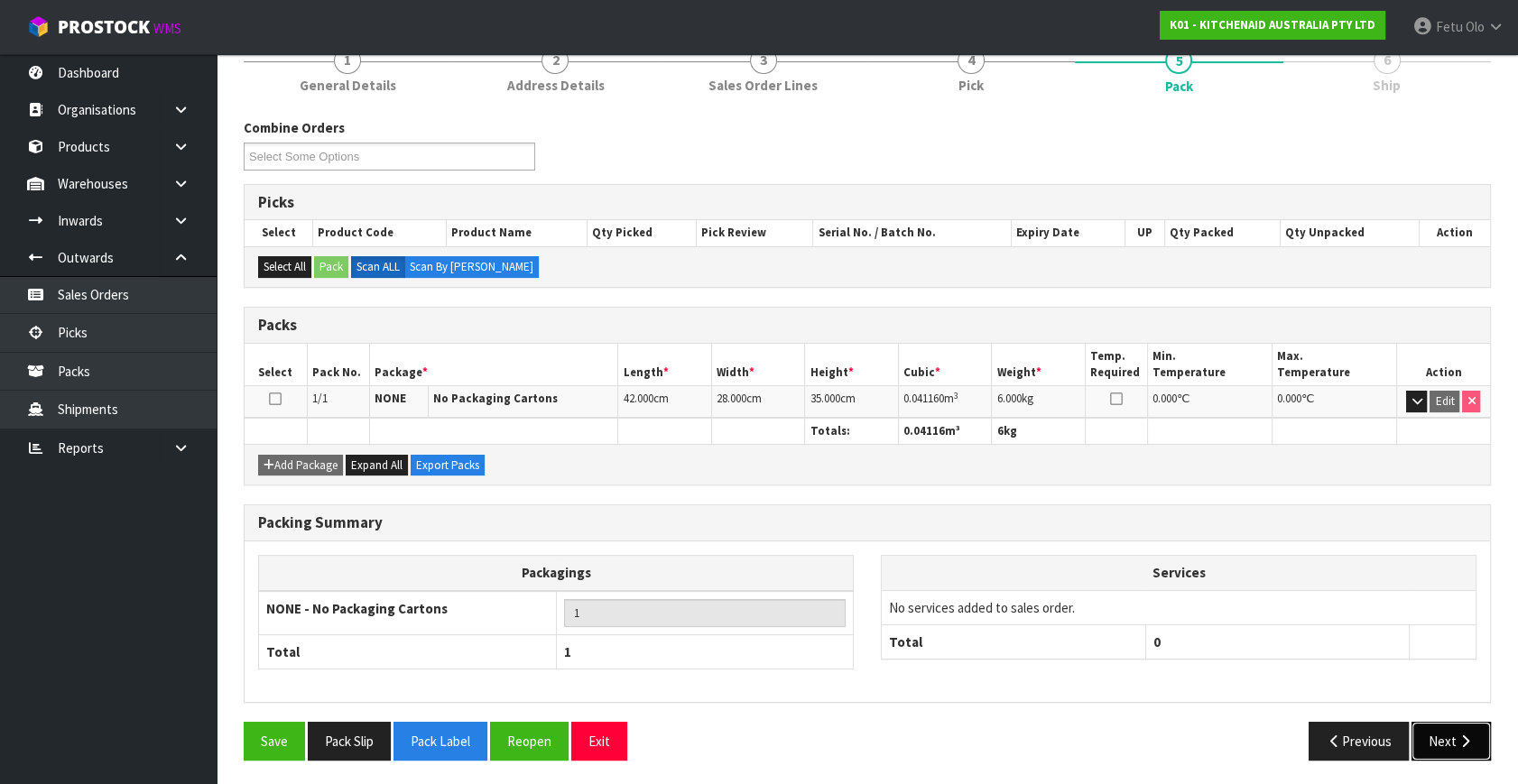
click at [1453, 740] on button "Next" at bounding box center [1451, 741] width 80 height 39
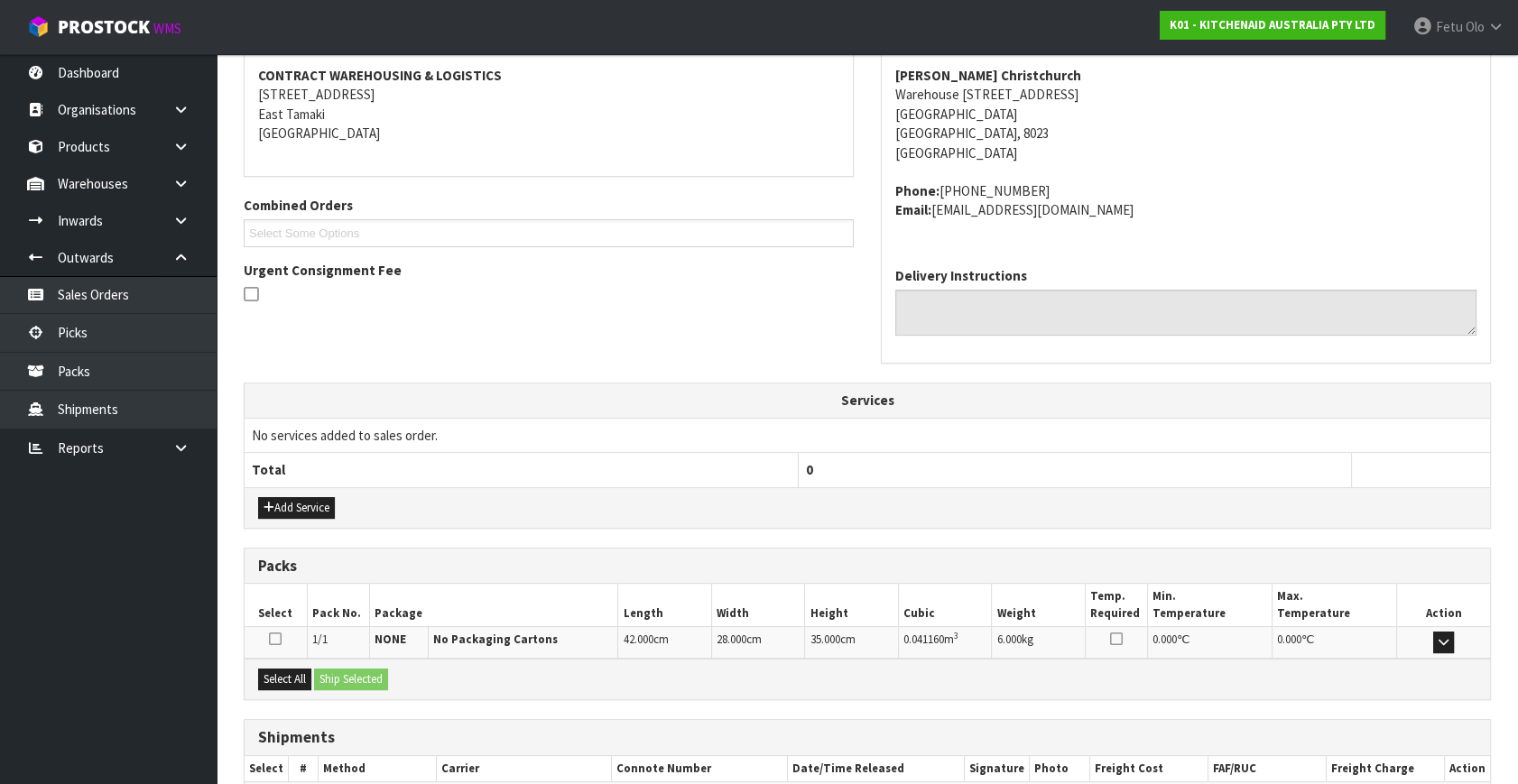
scroll to position [444, 0]
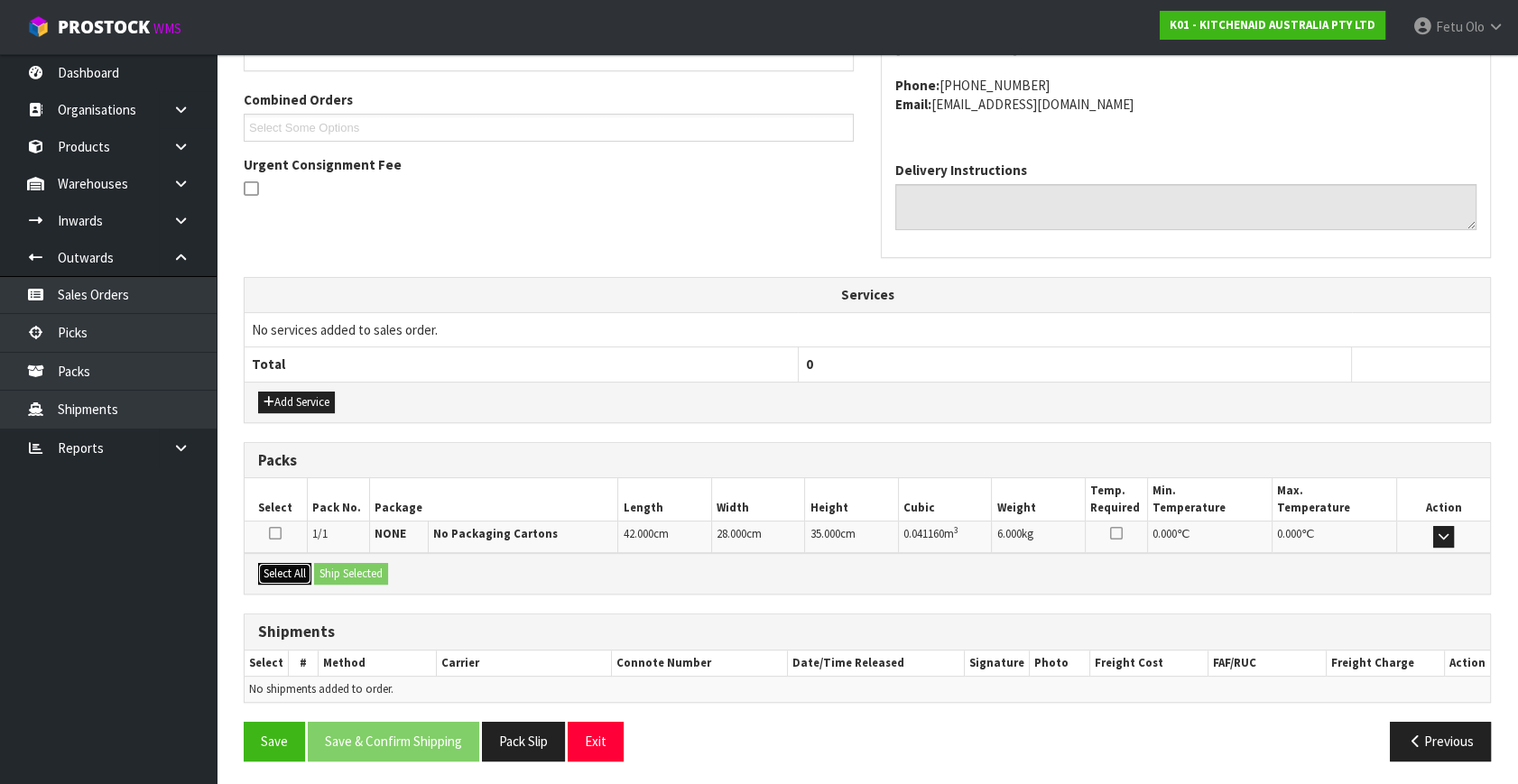
drag, startPoint x: 294, startPoint y: 570, endPoint x: 399, endPoint y: 578, distance: 105.3
click at [307, 570] on button "Select All" at bounding box center [284, 573] width 53 height 21
click at [399, 577] on div "Select All Ship Selected" at bounding box center [867, 573] width 1245 height 41
click at [383, 573] on button "Ship Selected" at bounding box center [351, 573] width 74 height 21
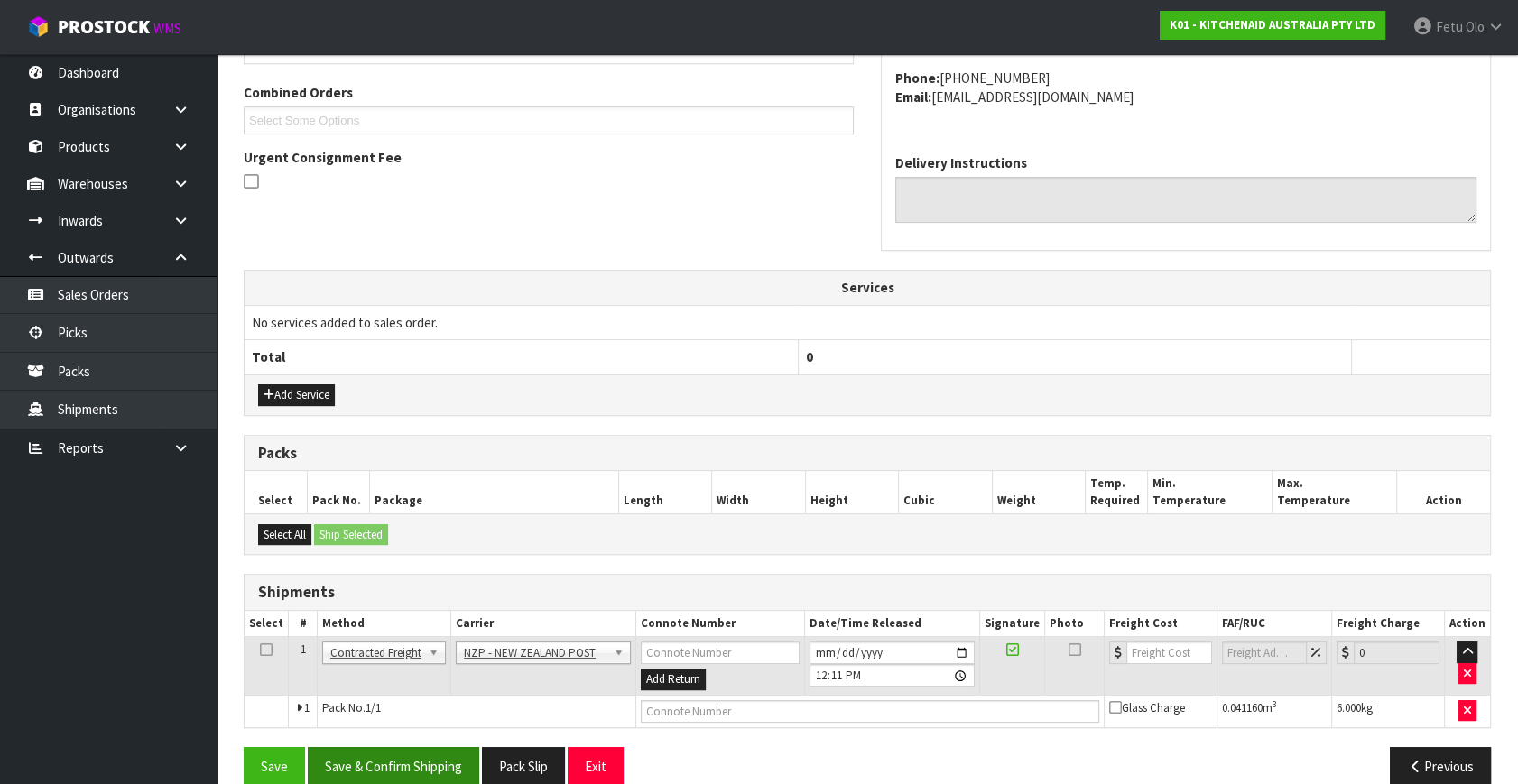
scroll to position [476, 0]
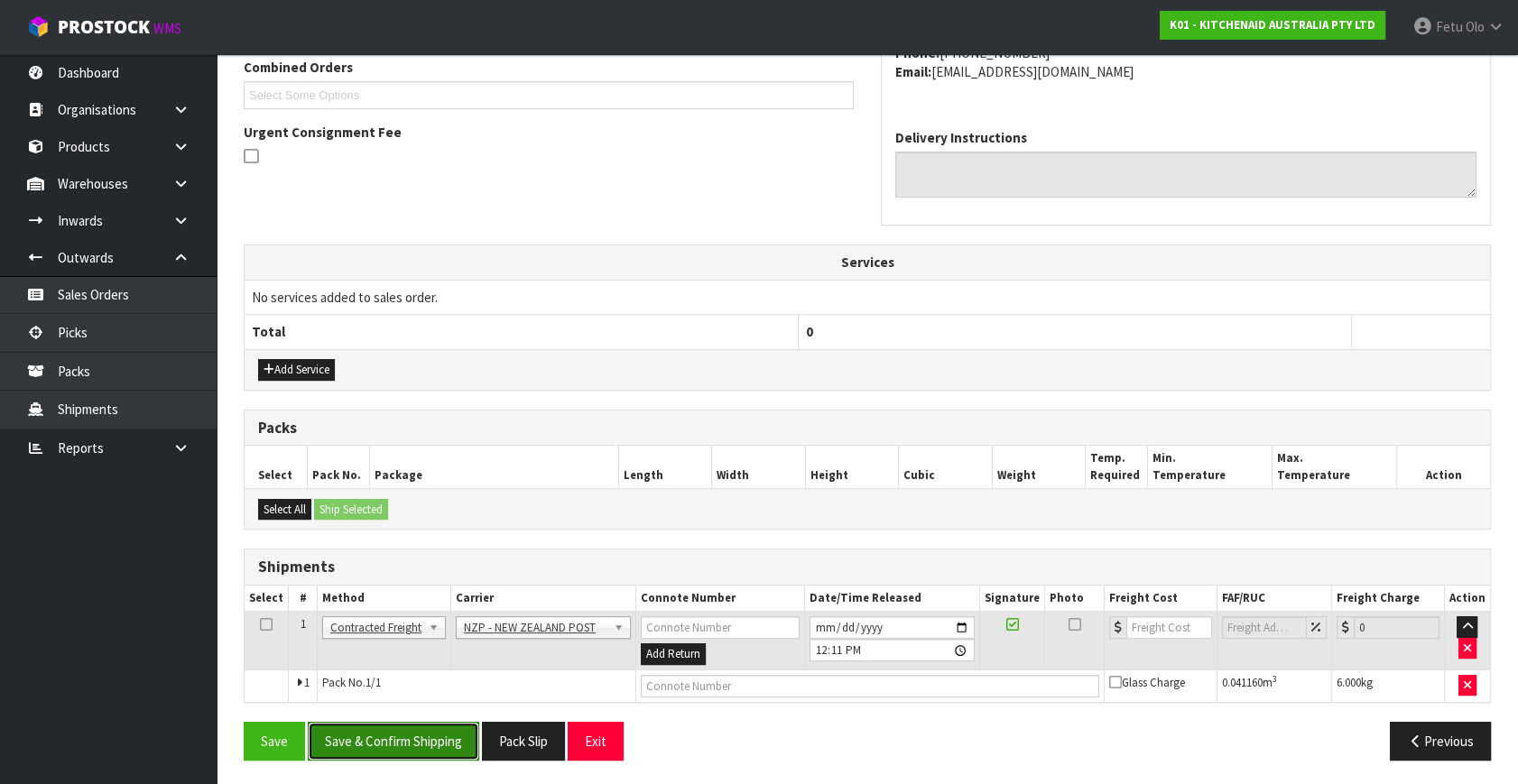
click at [414, 740] on button "Save & Confirm Shipping" at bounding box center [393, 741] width 172 height 39
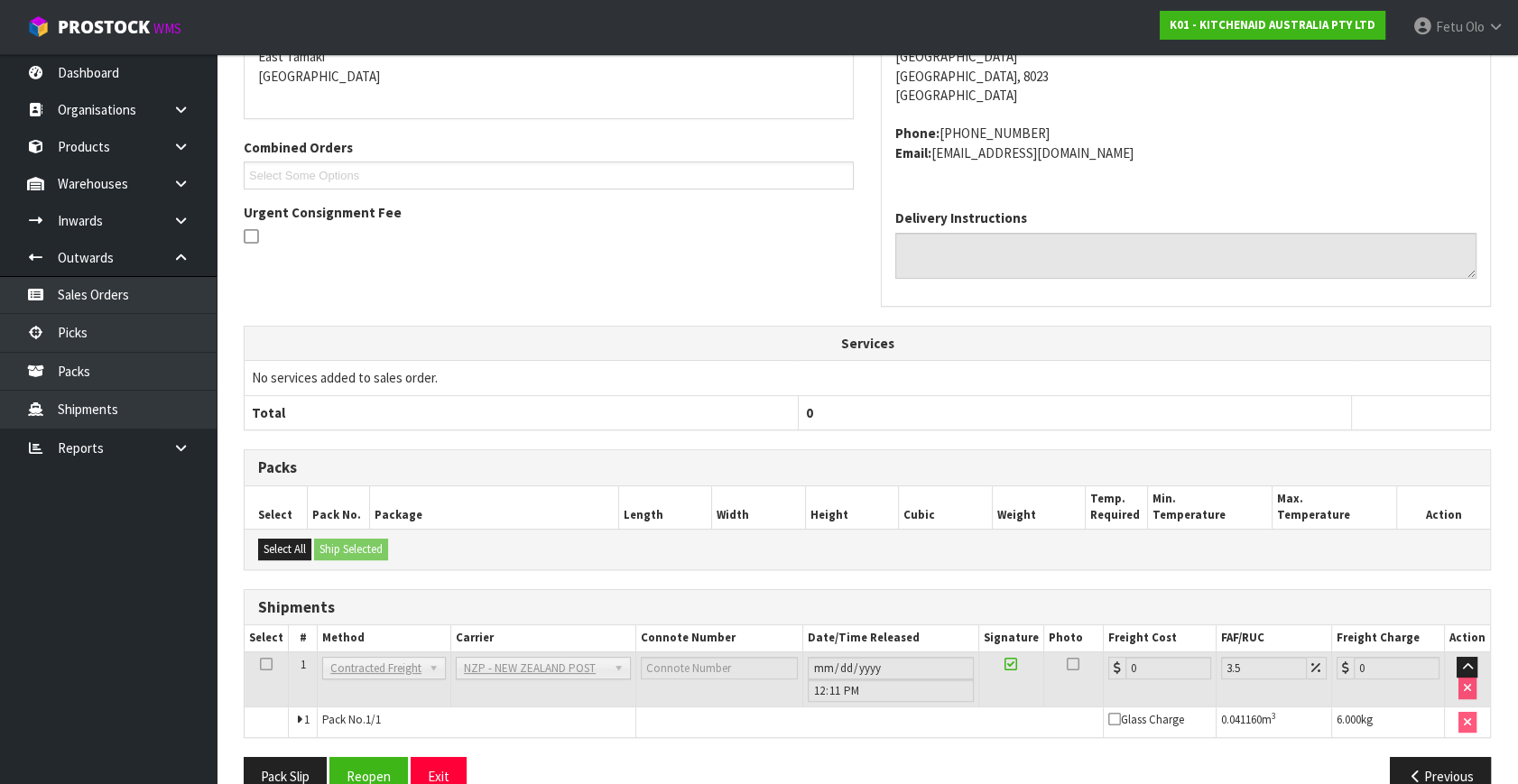
scroll to position [451, 0]
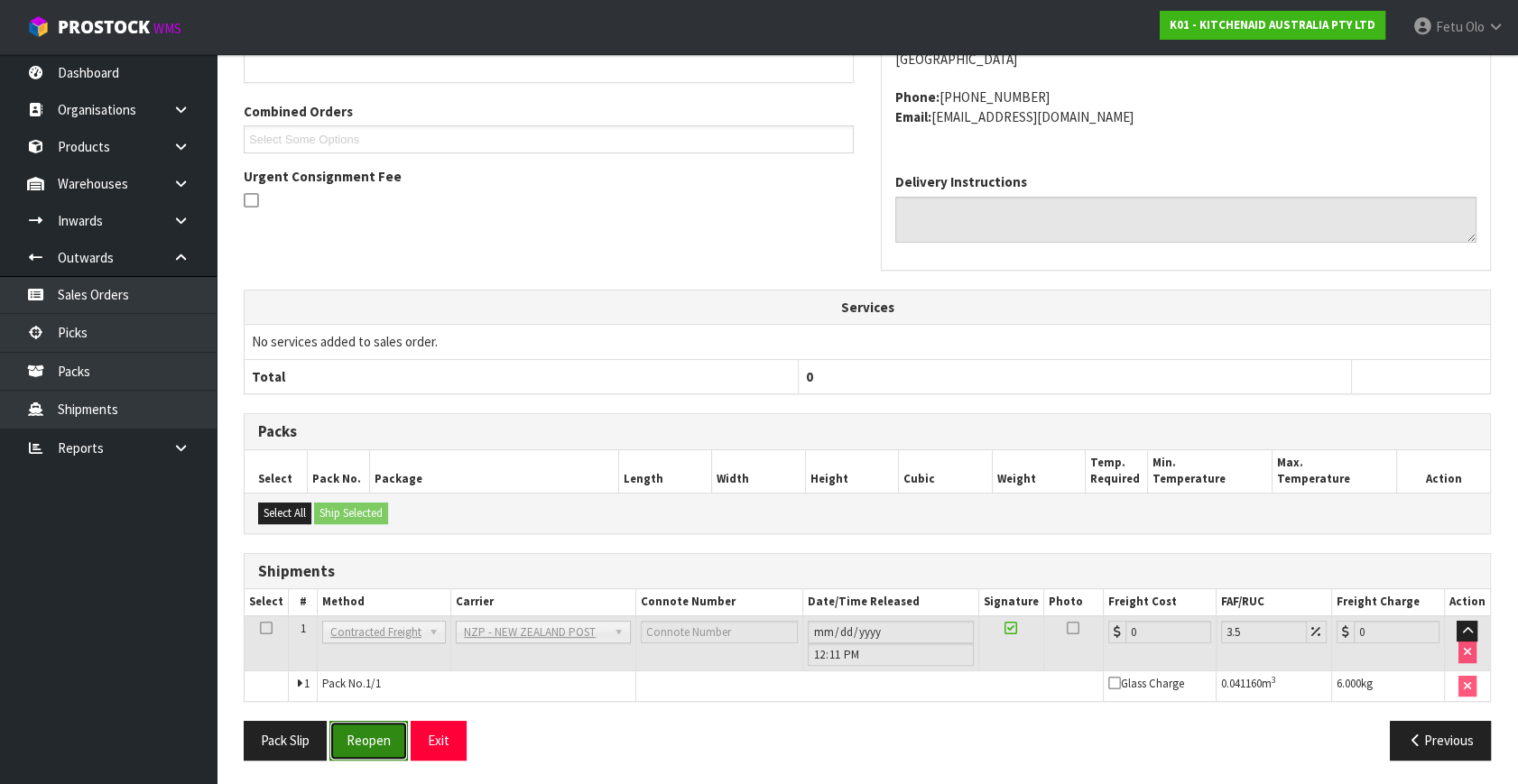
click at [380, 734] on button "Reopen" at bounding box center [368, 740] width 79 height 39
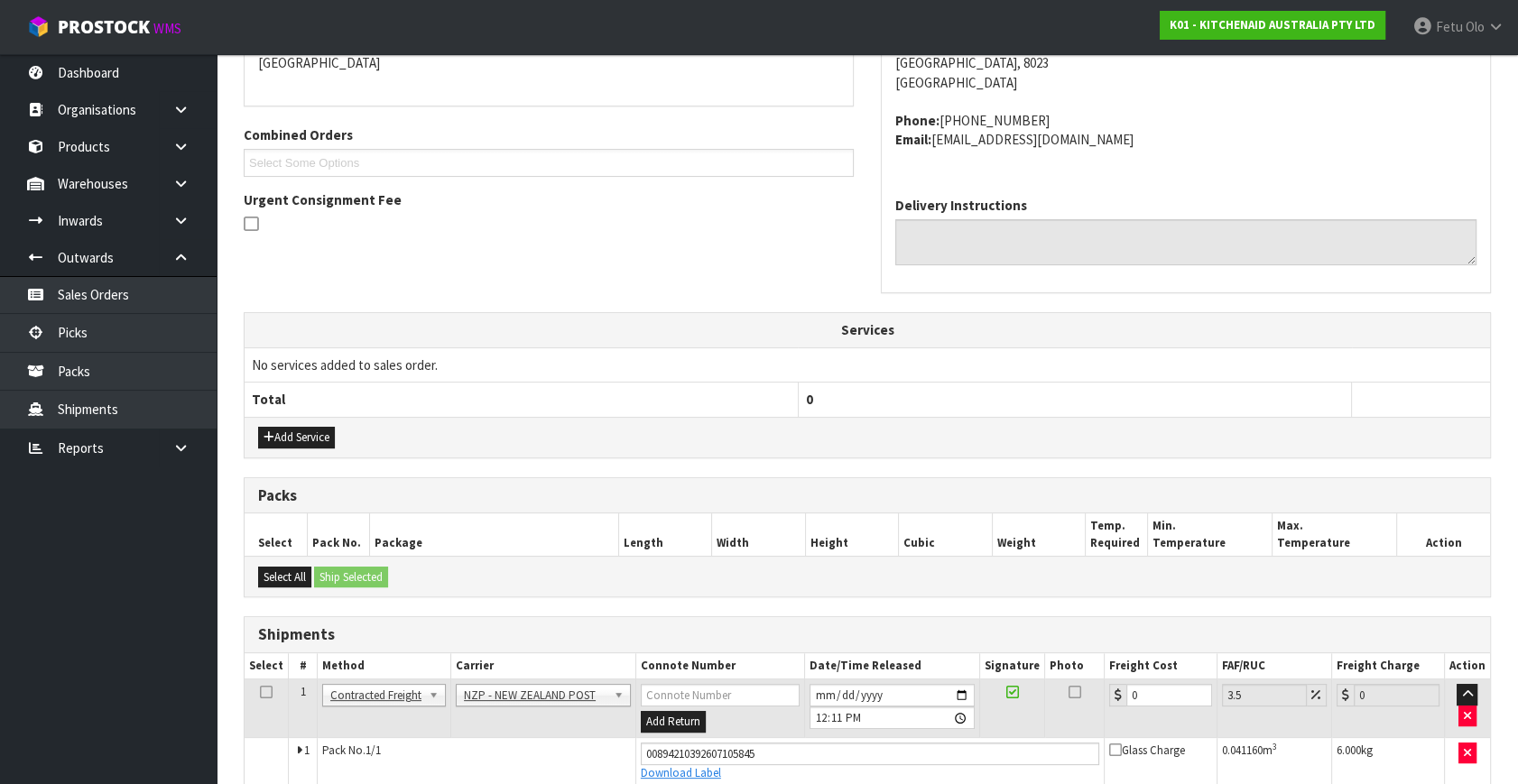
scroll to position [409, 0]
drag, startPoint x: 1149, startPoint y: 691, endPoint x: 993, endPoint y: 732, distance: 161.3
click at [993, 732] on tbody "1 Client Local Pickup Customer Local Pickup Company Freight Contracted Freight …" at bounding box center [867, 732] width 1245 height 107
type input "1"
type input "1.03"
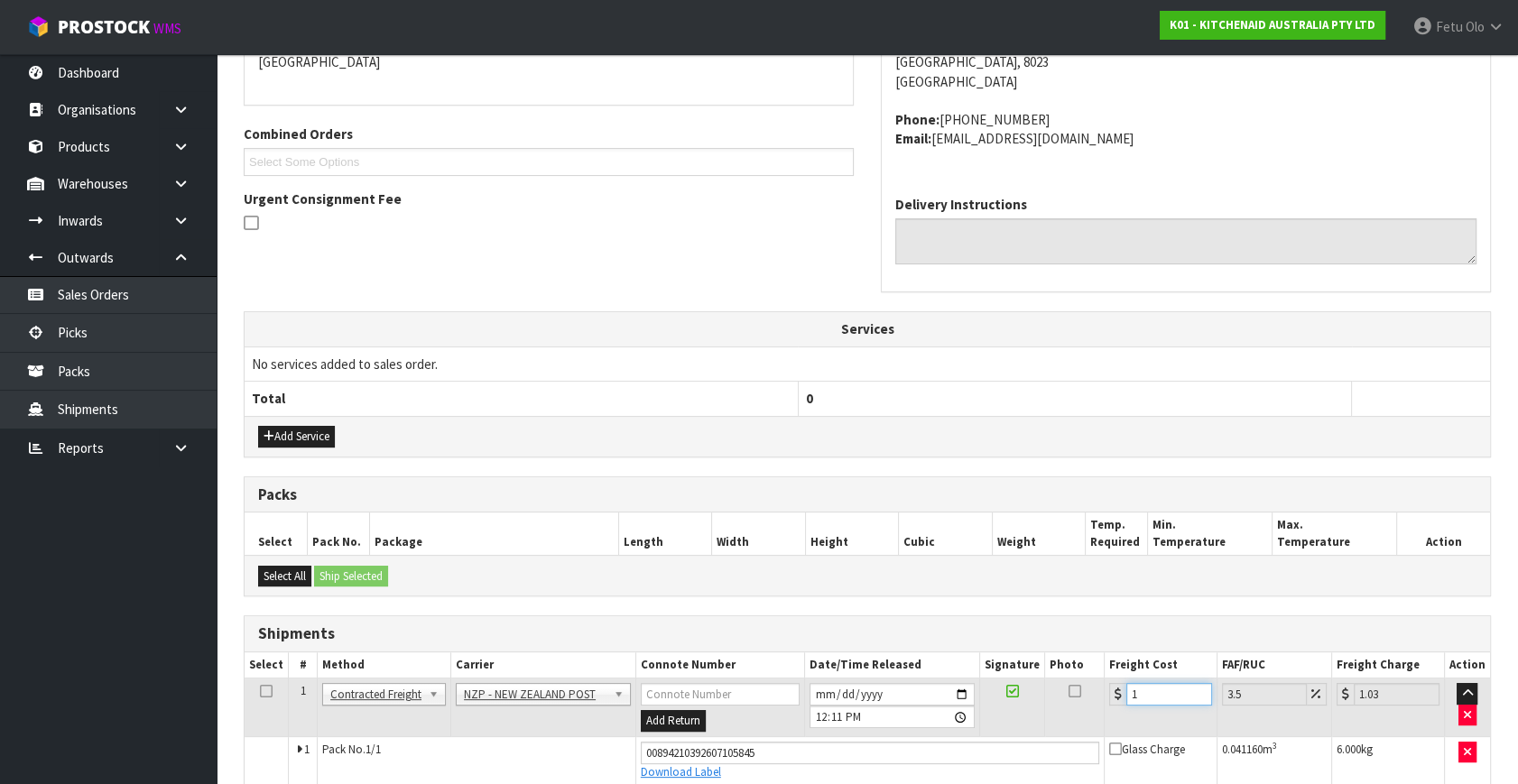
type input "11"
type input "11.38"
type input "11.6"
type input "12.01"
type input "11.61"
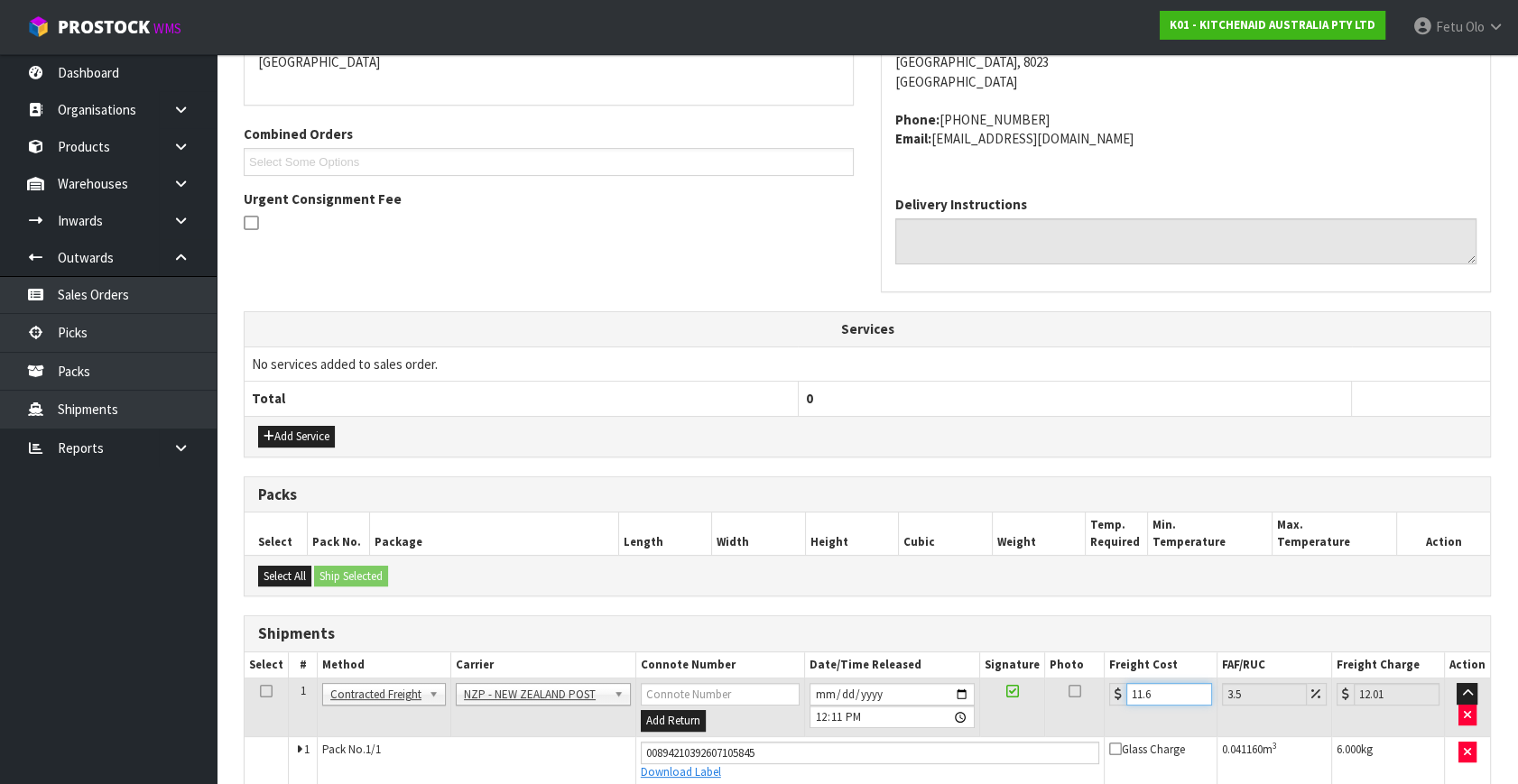
type input "12.02"
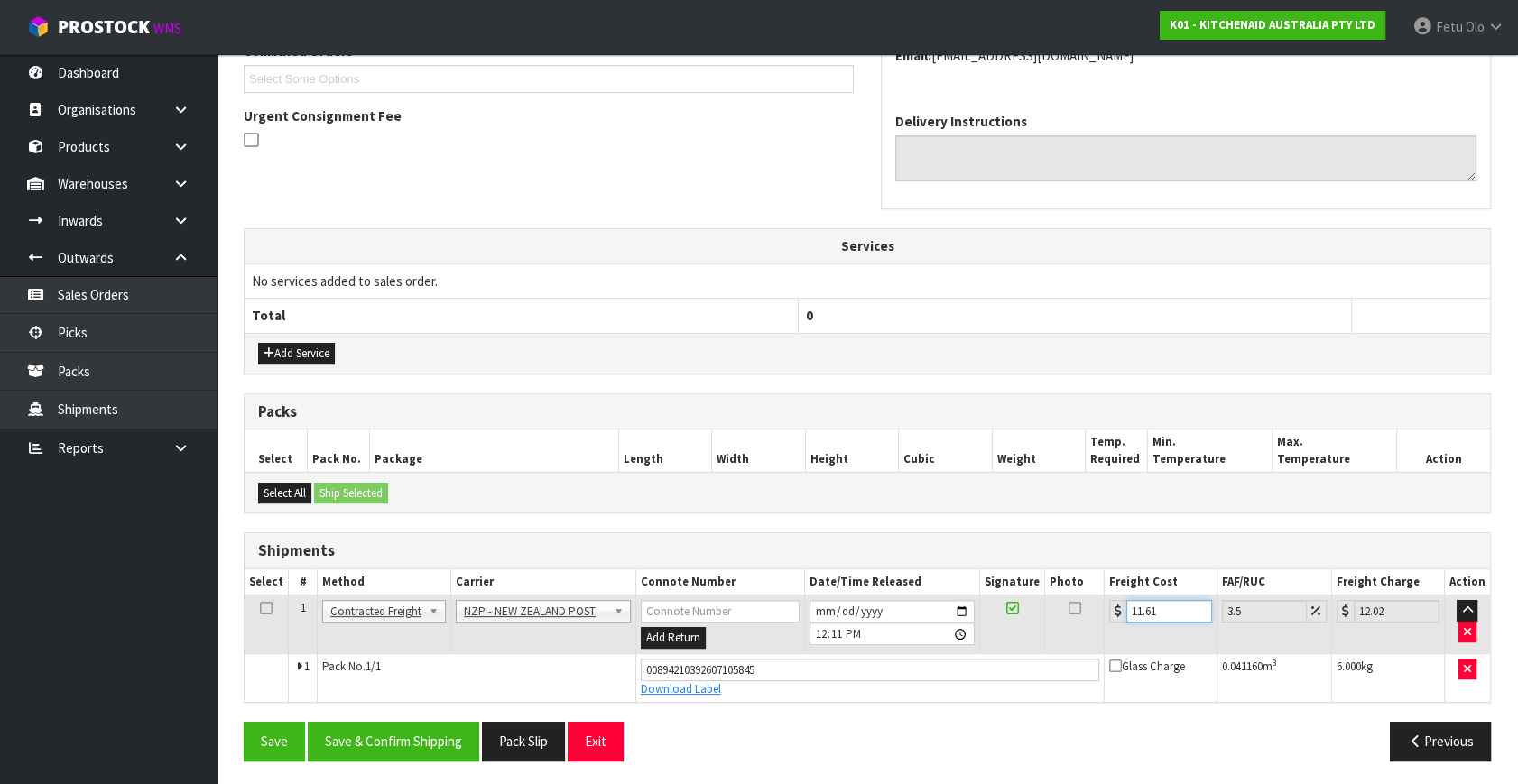
scroll to position [494, 0]
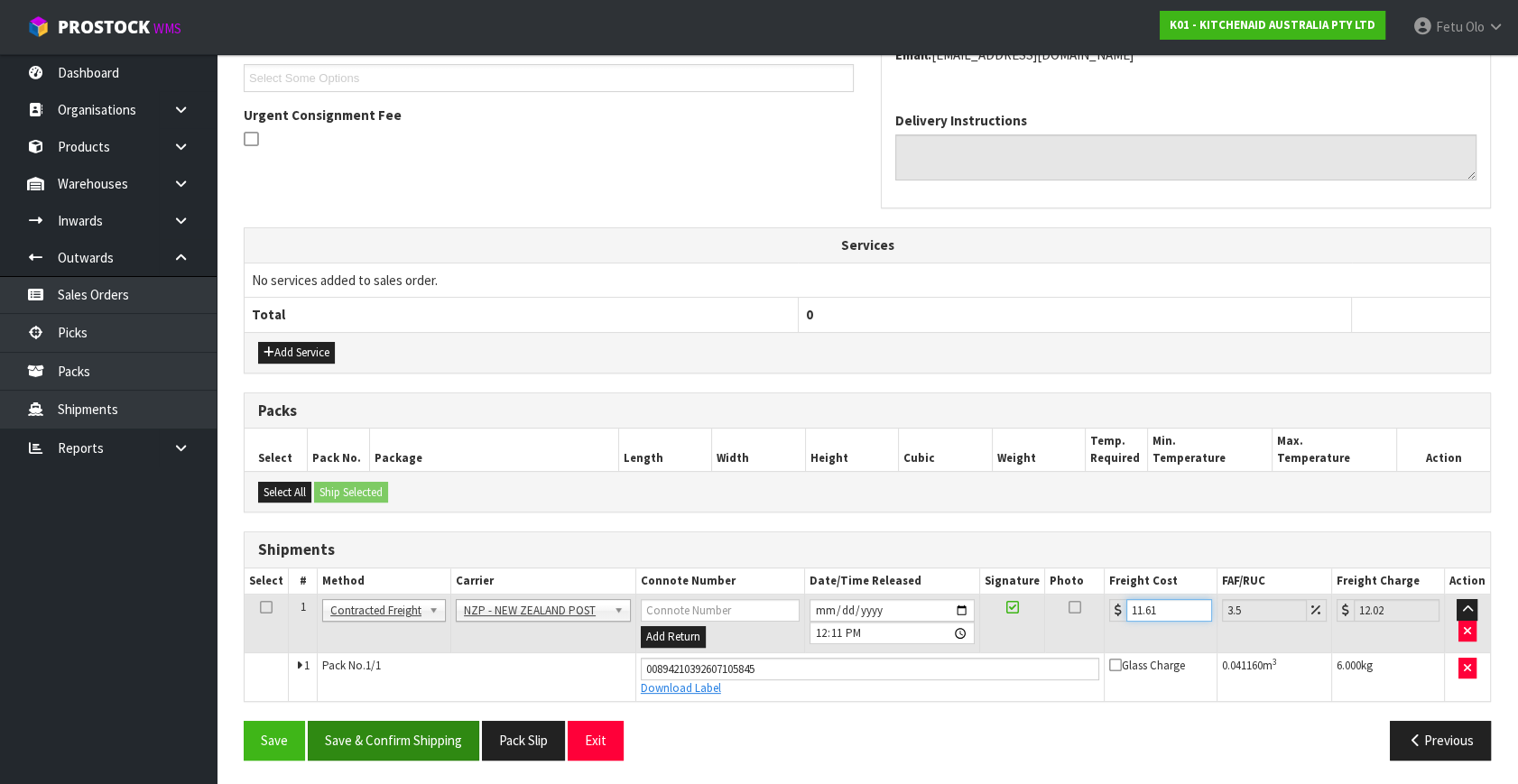
type input "11.61"
click at [373, 748] on button "Save & Confirm Shipping" at bounding box center [393, 740] width 172 height 39
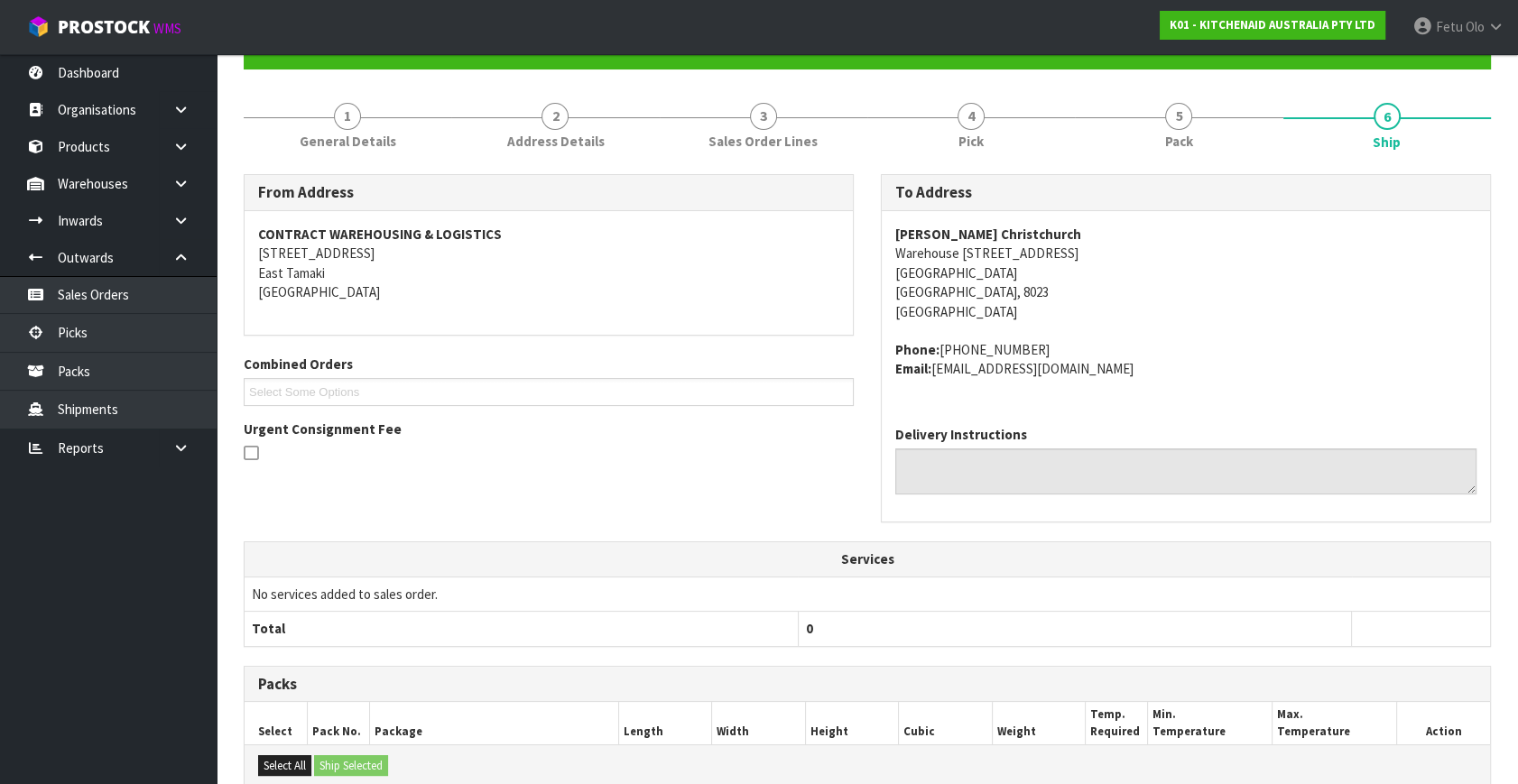
scroll to position [444, 0]
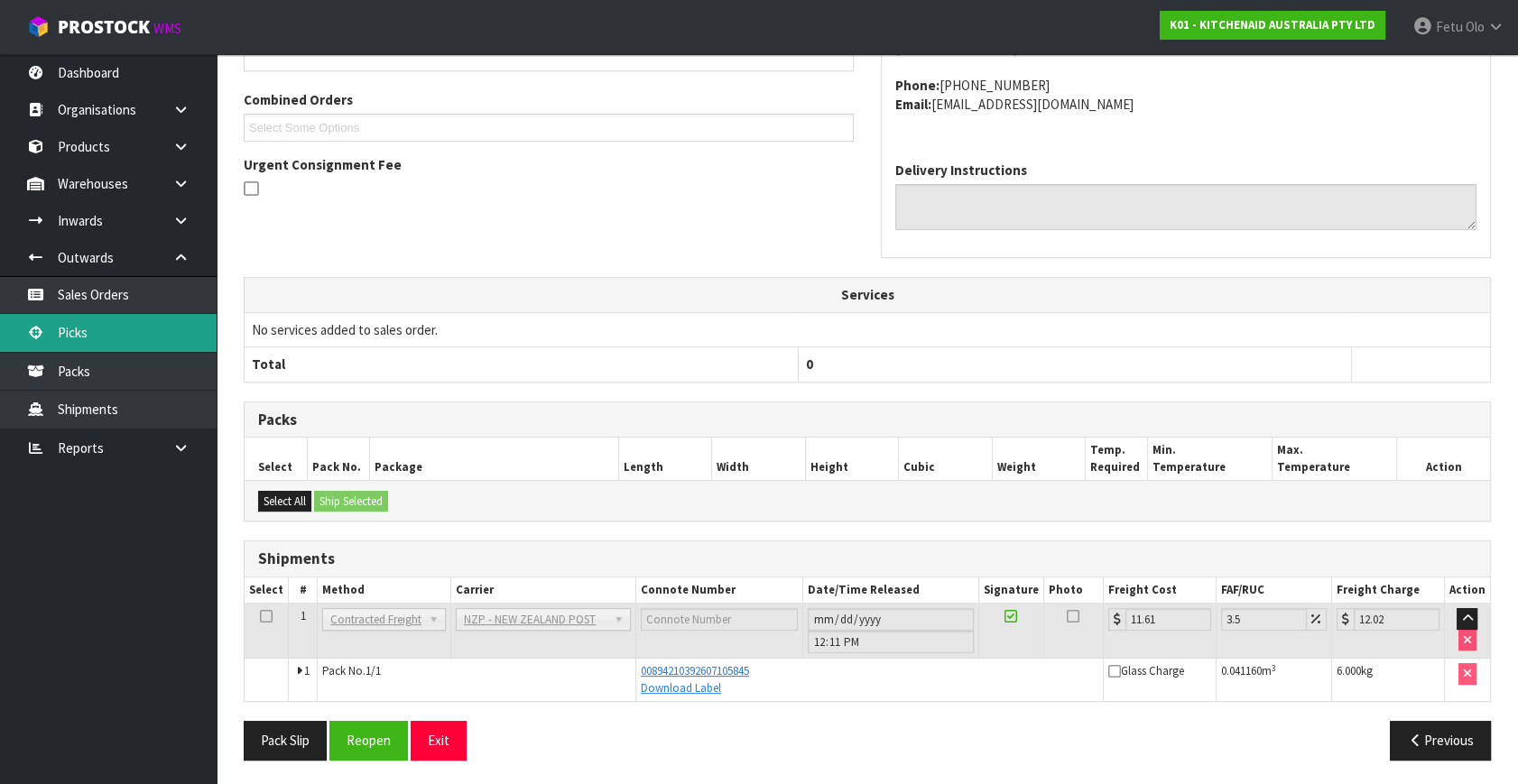
click at [106, 342] on link "Picks" at bounding box center [108, 333] width 216 height 37
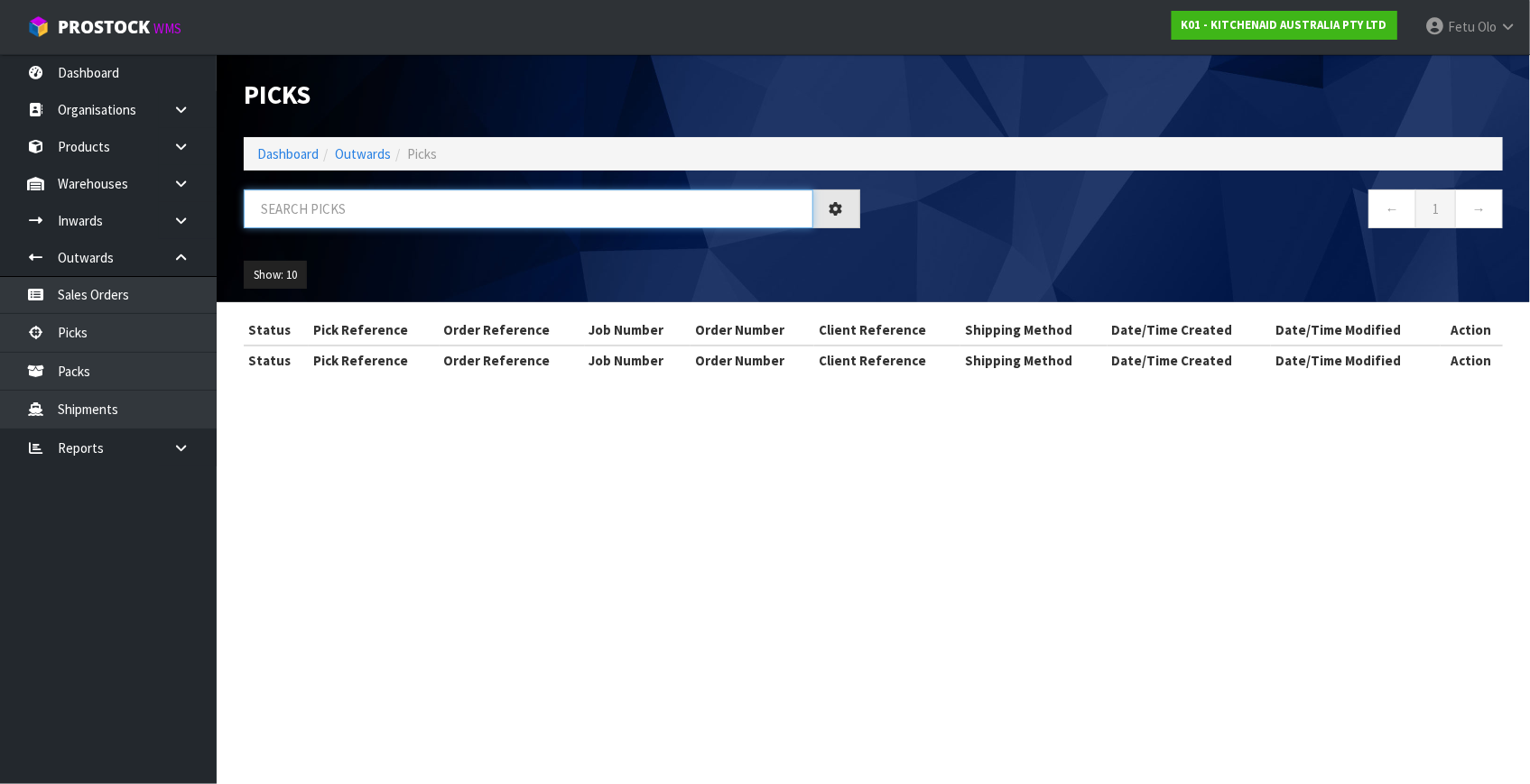
click at [317, 195] on input "text" at bounding box center [528, 209] width 570 height 39
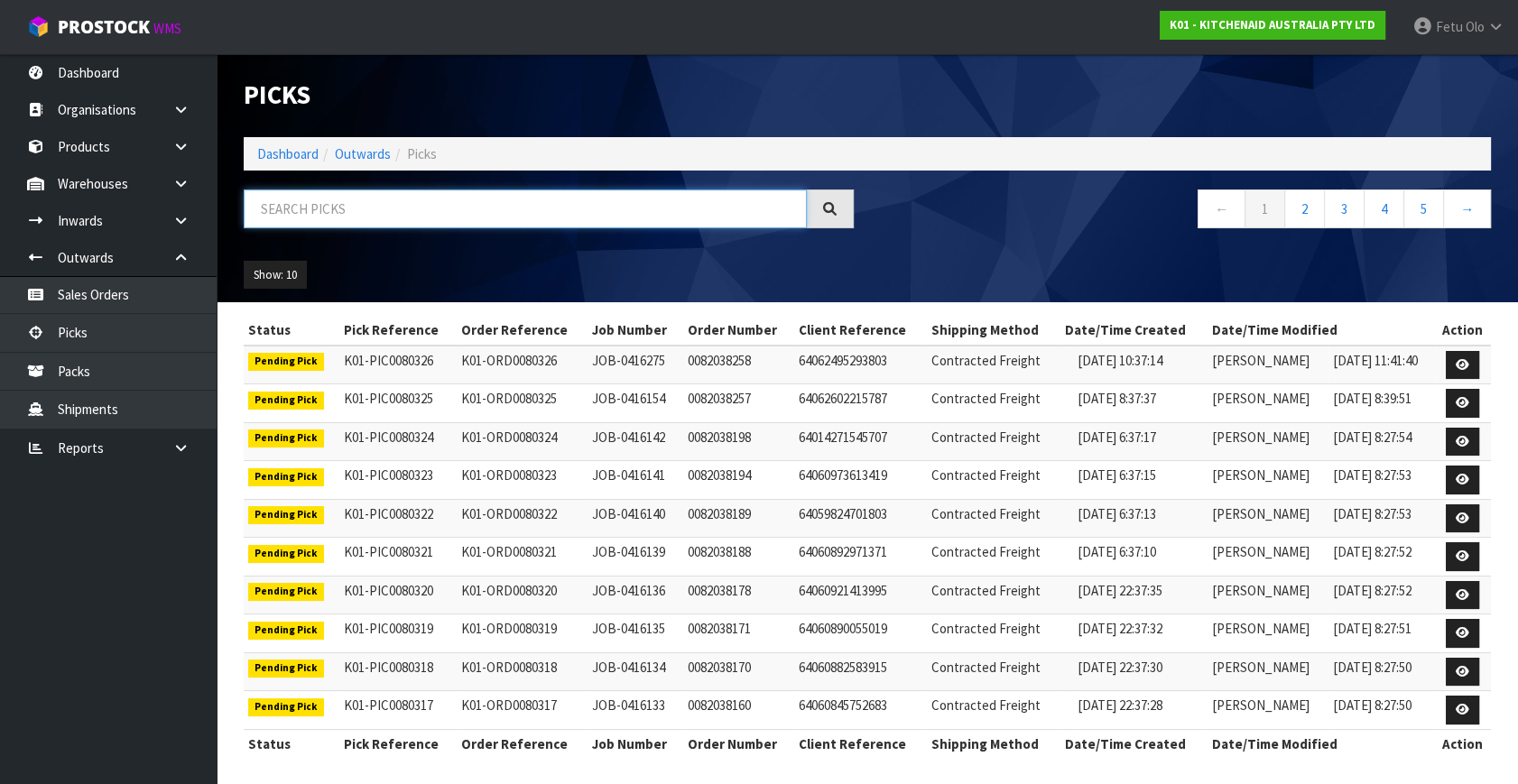
click at [313, 192] on input "text" at bounding box center [525, 209] width 563 height 39
type input "80150"
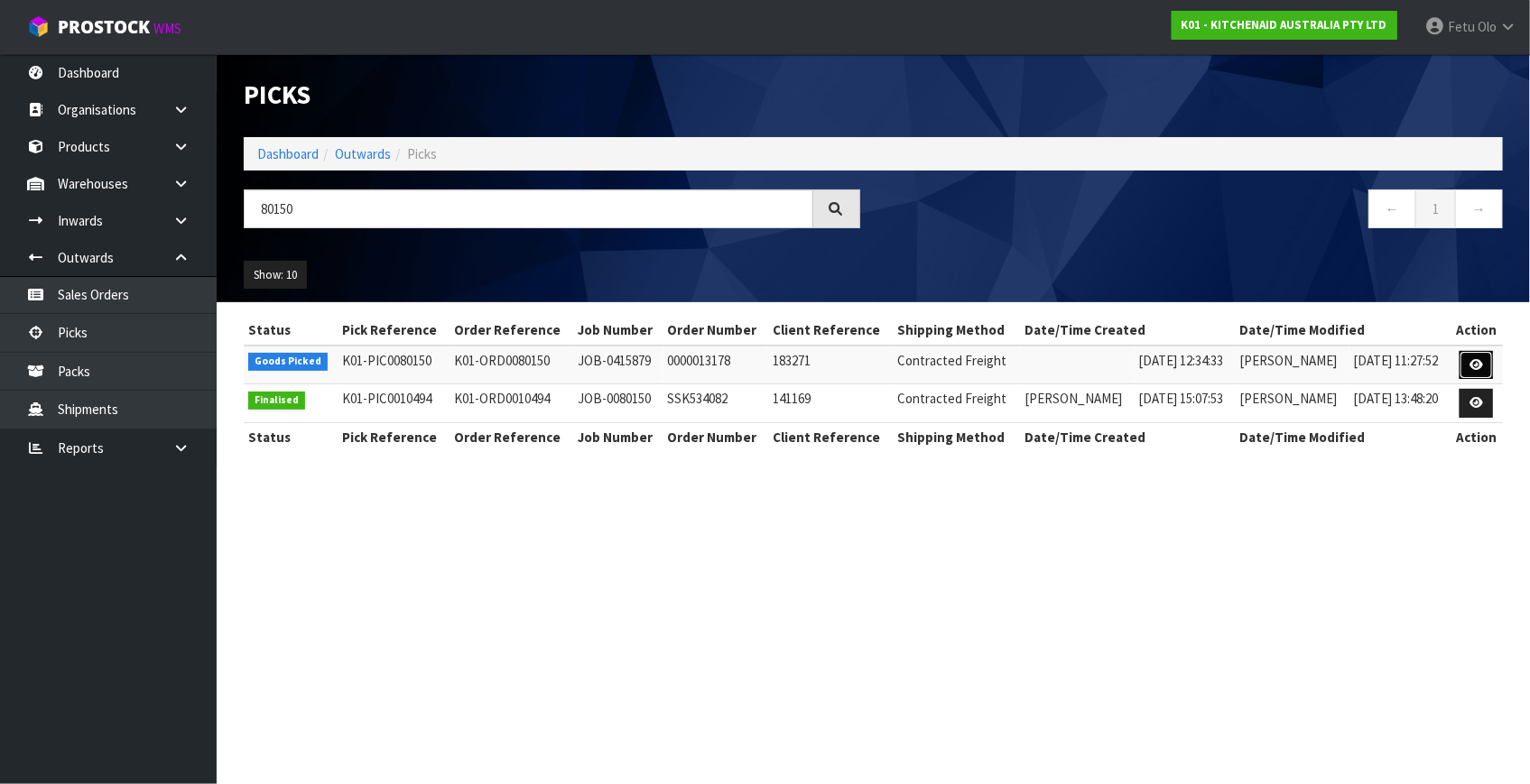
click at [1466, 362] on link at bounding box center [1477, 366] width 33 height 29
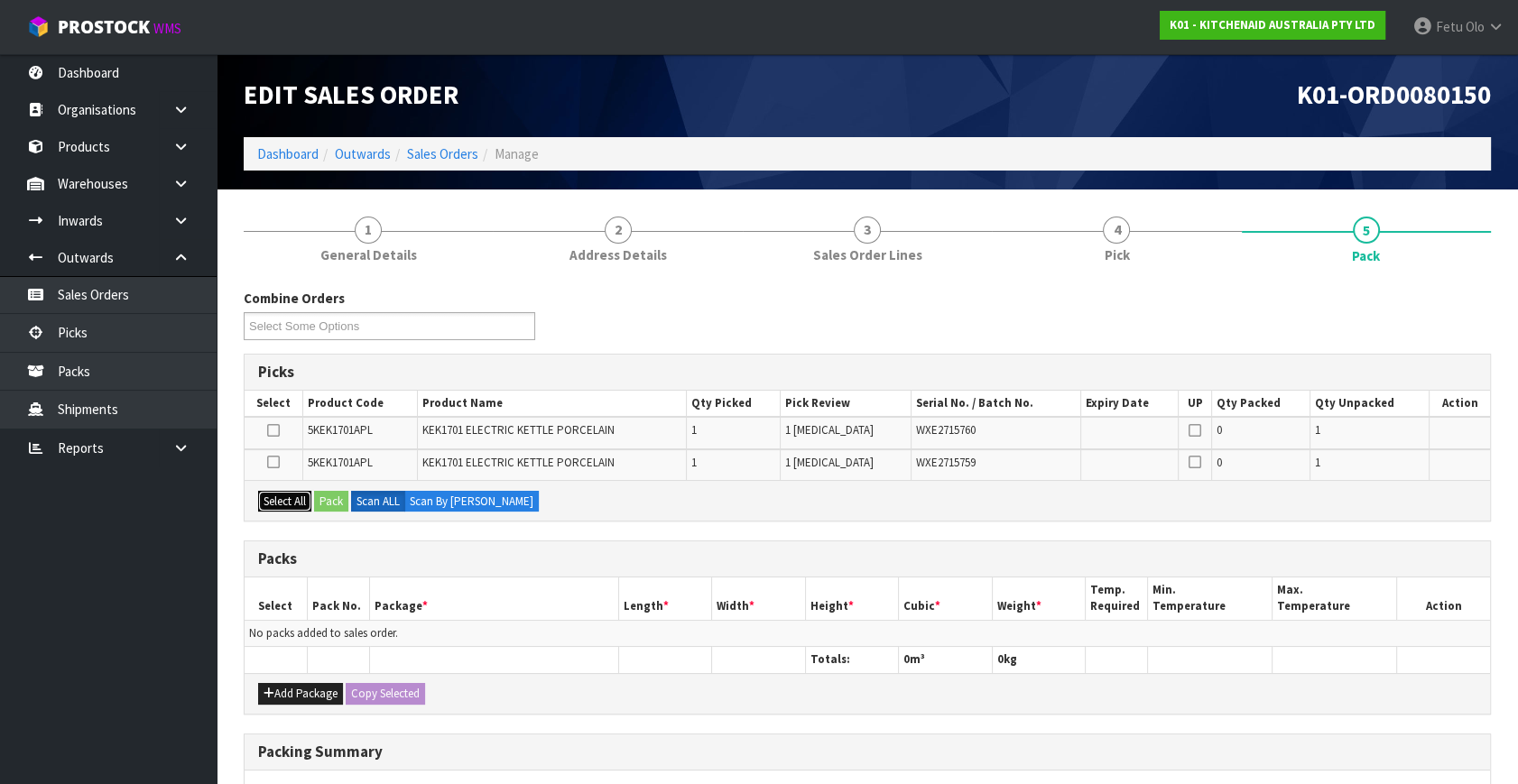
drag, startPoint x: 286, startPoint y: 505, endPoint x: 372, endPoint y: 496, distance: 86.5
click at [287, 505] on button "Select All" at bounding box center [284, 502] width 53 height 21
click at [353, 496] on label "Scan ALL" at bounding box center [379, 502] width 54 height 21
click at [344, 496] on button "Pack" at bounding box center [331, 502] width 34 height 21
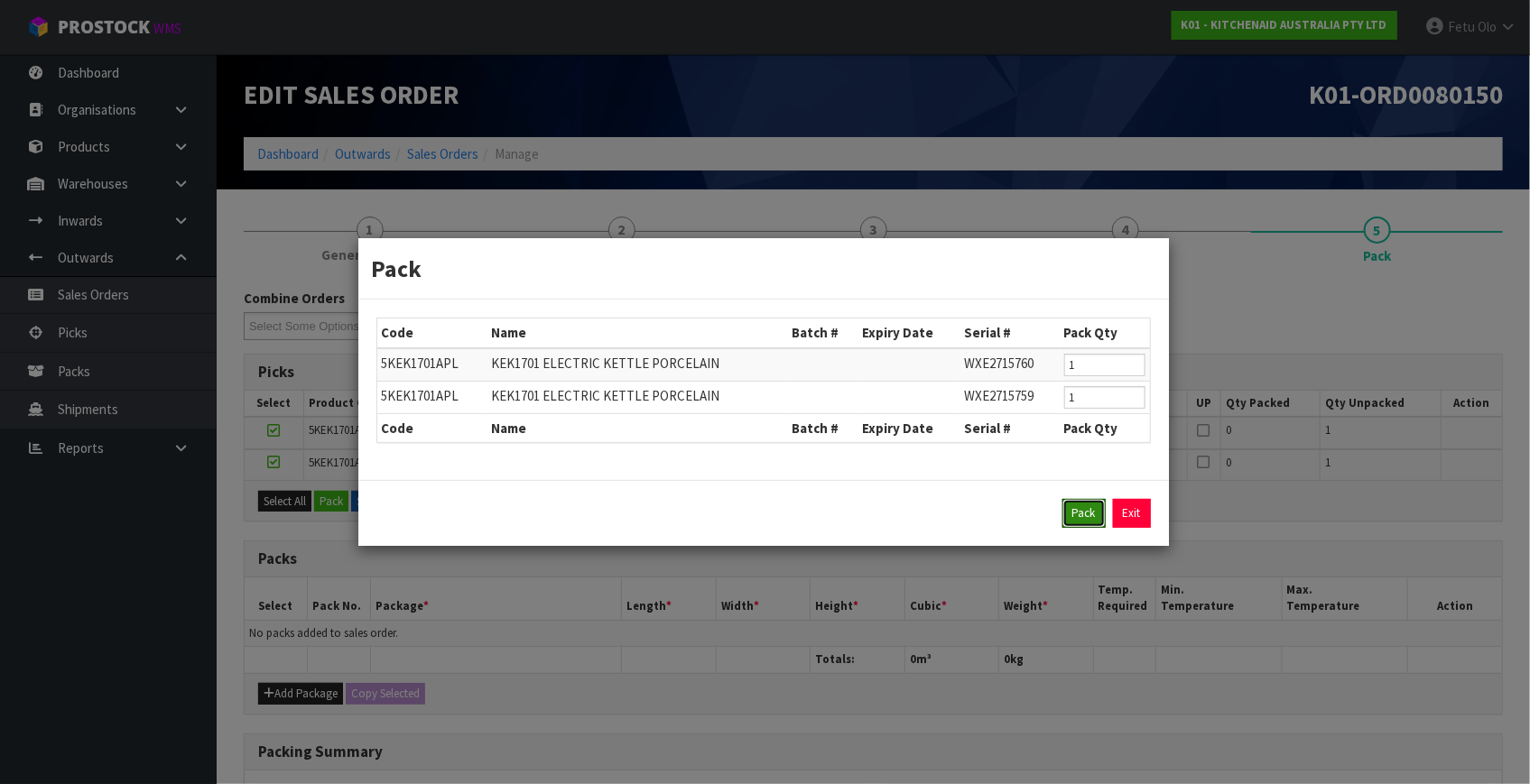
click at [1072, 499] on button "Pack" at bounding box center [1084, 513] width 44 height 29
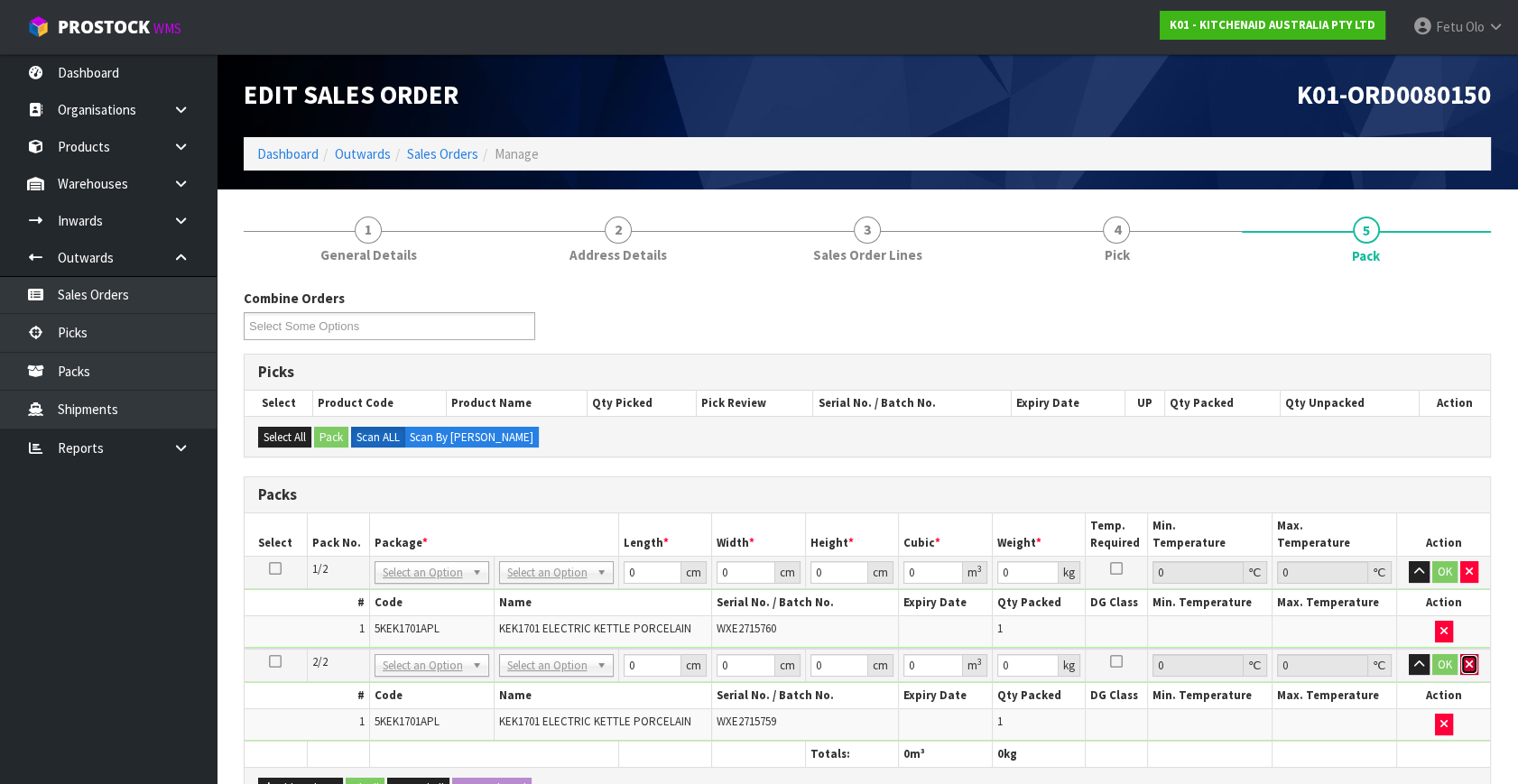
click at [1469, 661] on icon "button" at bounding box center [1468, 665] width 7 height 12
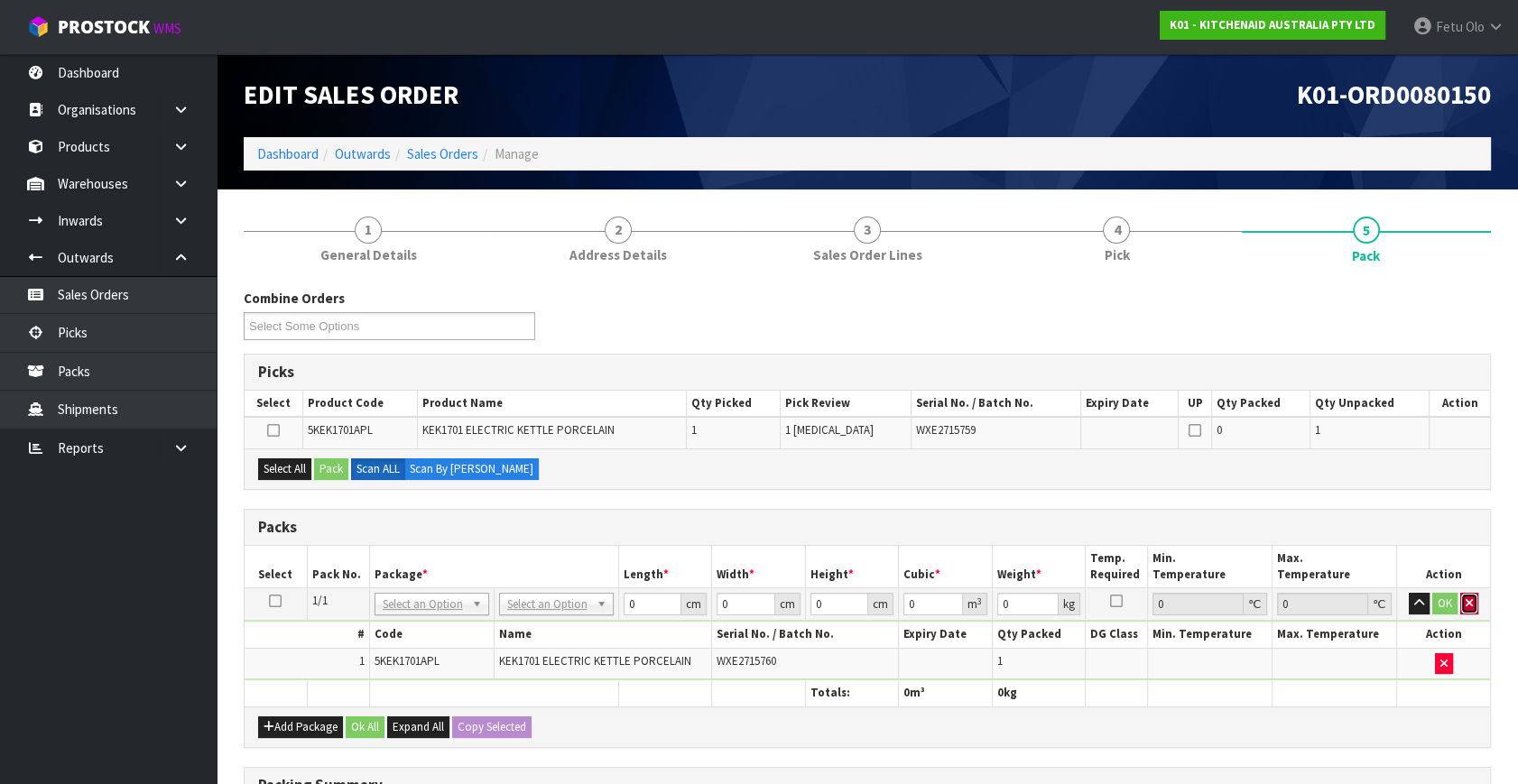
drag, startPoint x: 1475, startPoint y: 602, endPoint x: 1467, endPoint y: 600, distance: 8.2
click at [1467, 600] on button "button" at bounding box center [1469, 604] width 18 height 21
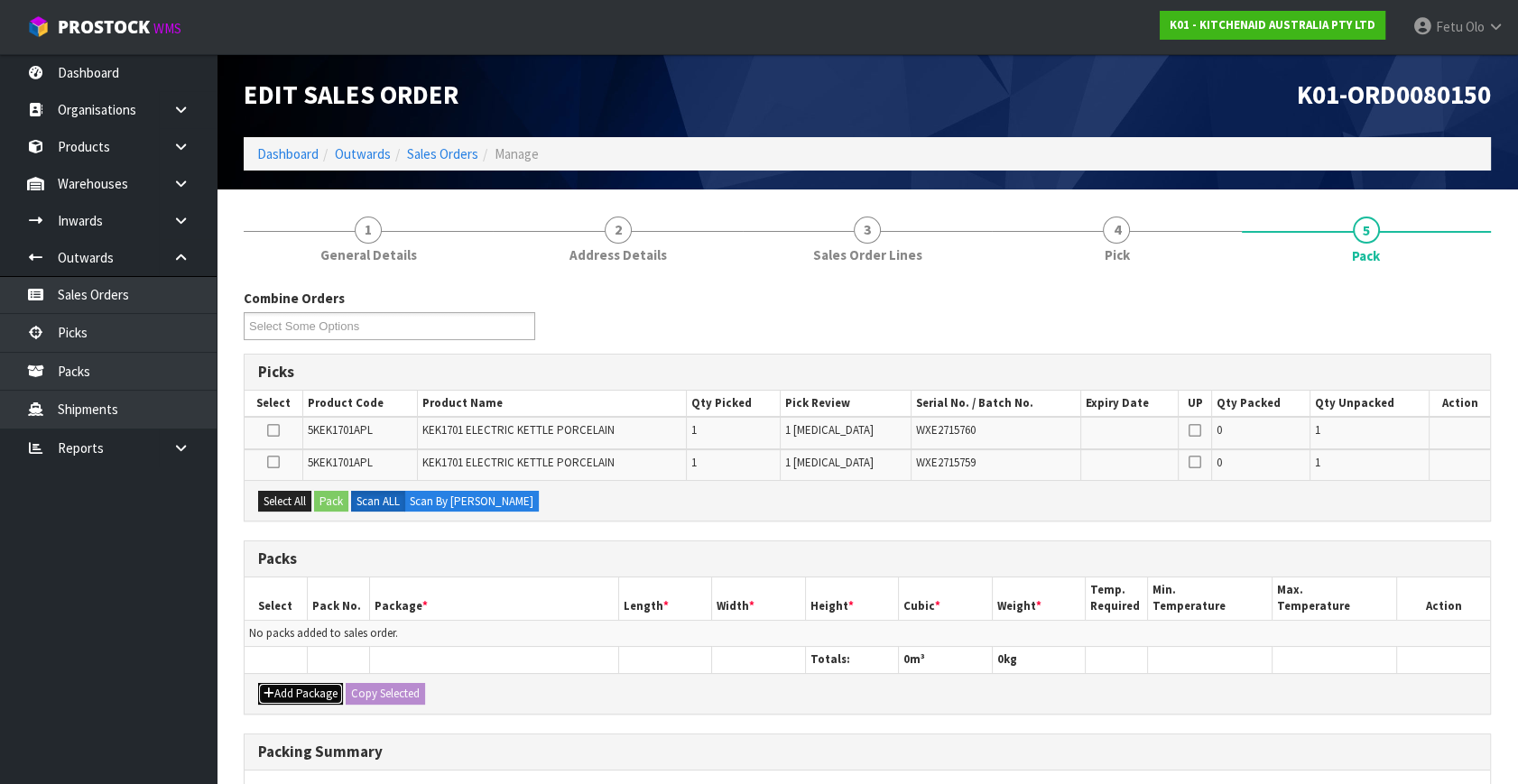
click at [285, 691] on button "Add Package" at bounding box center [300, 694] width 84 height 21
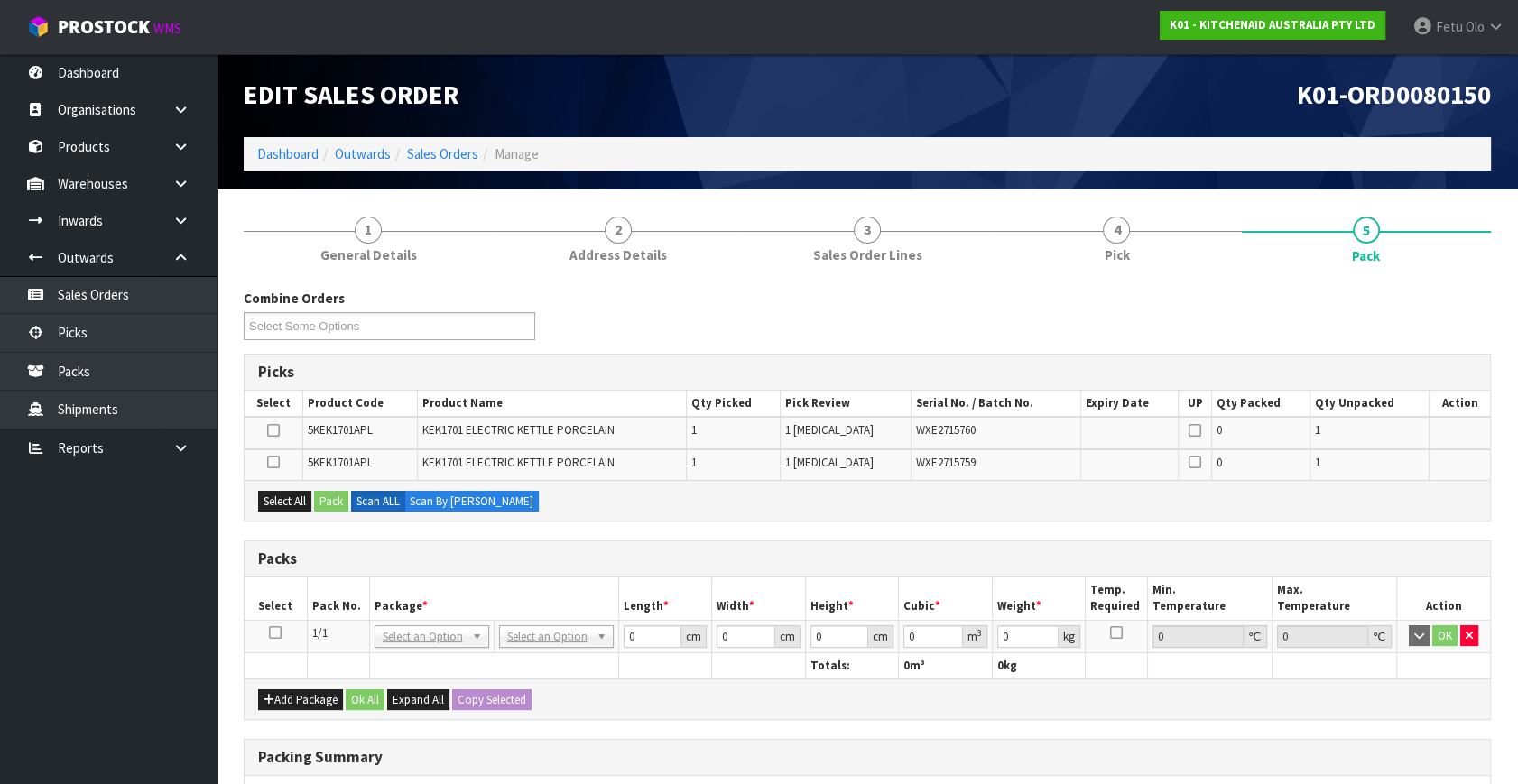
click at [277, 633] on icon at bounding box center [275, 633] width 13 height 1
click at [309, 494] on button "Select All" at bounding box center [284, 502] width 53 height 21
click at [321, 494] on button "Pack" at bounding box center [331, 502] width 34 height 21
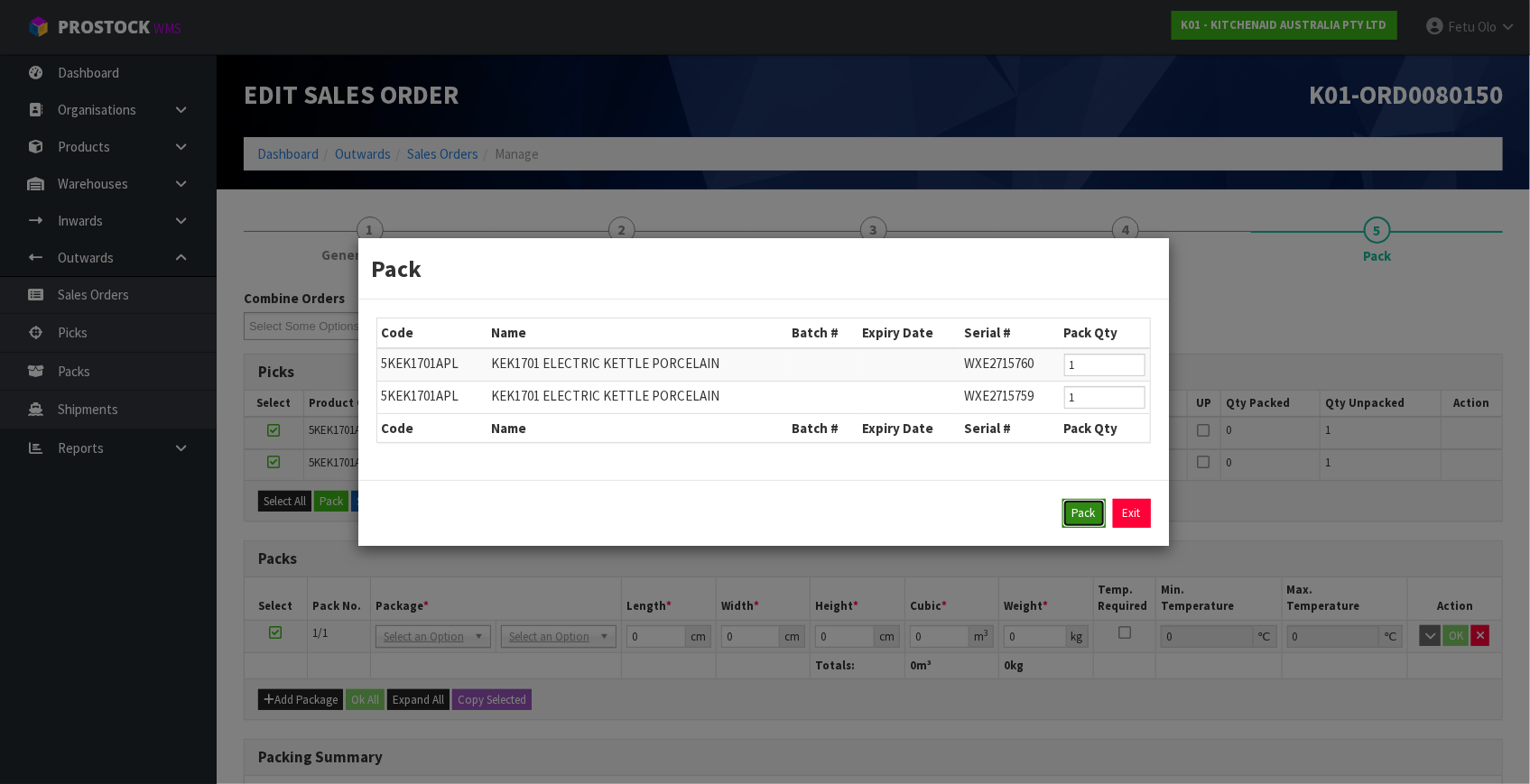
click at [1077, 510] on button "Pack" at bounding box center [1084, 513] width 44 height 29
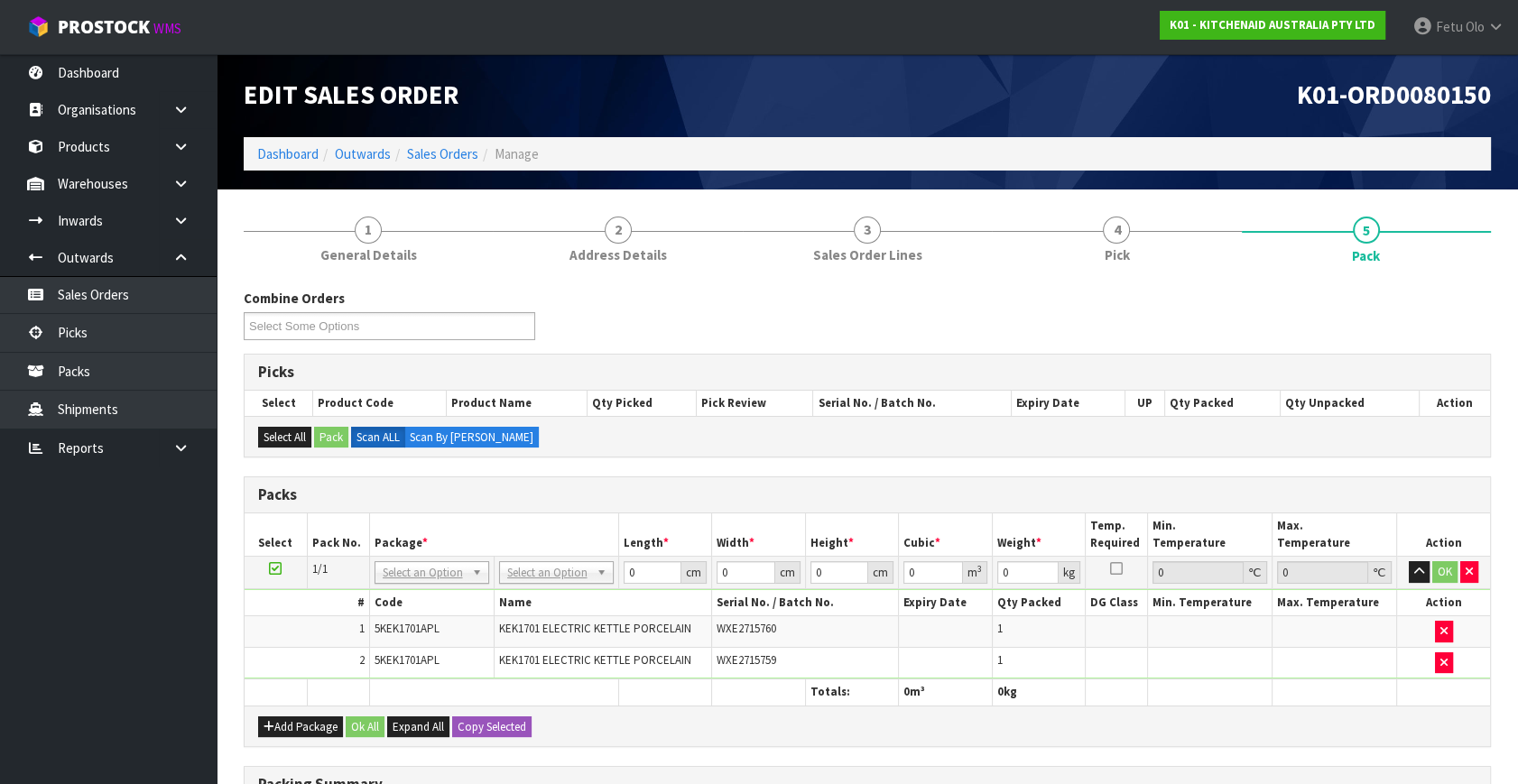
click at [553, 590] on th "Name" at bounding box center [603, 603] width 218 height 26
drag, startPoint x: 634, startPoint y: 572, endPoint x: 557, endPoint y: 606, distance: 84.2
click at [557, 606] on tbody "1/1 NONE 007-001 007-002 007-004 007-009 007-013 007-014 007-015 007-017 007-01…" at bounding box center [867, 618] width 1245 height 122
type input "42"
type input "28"
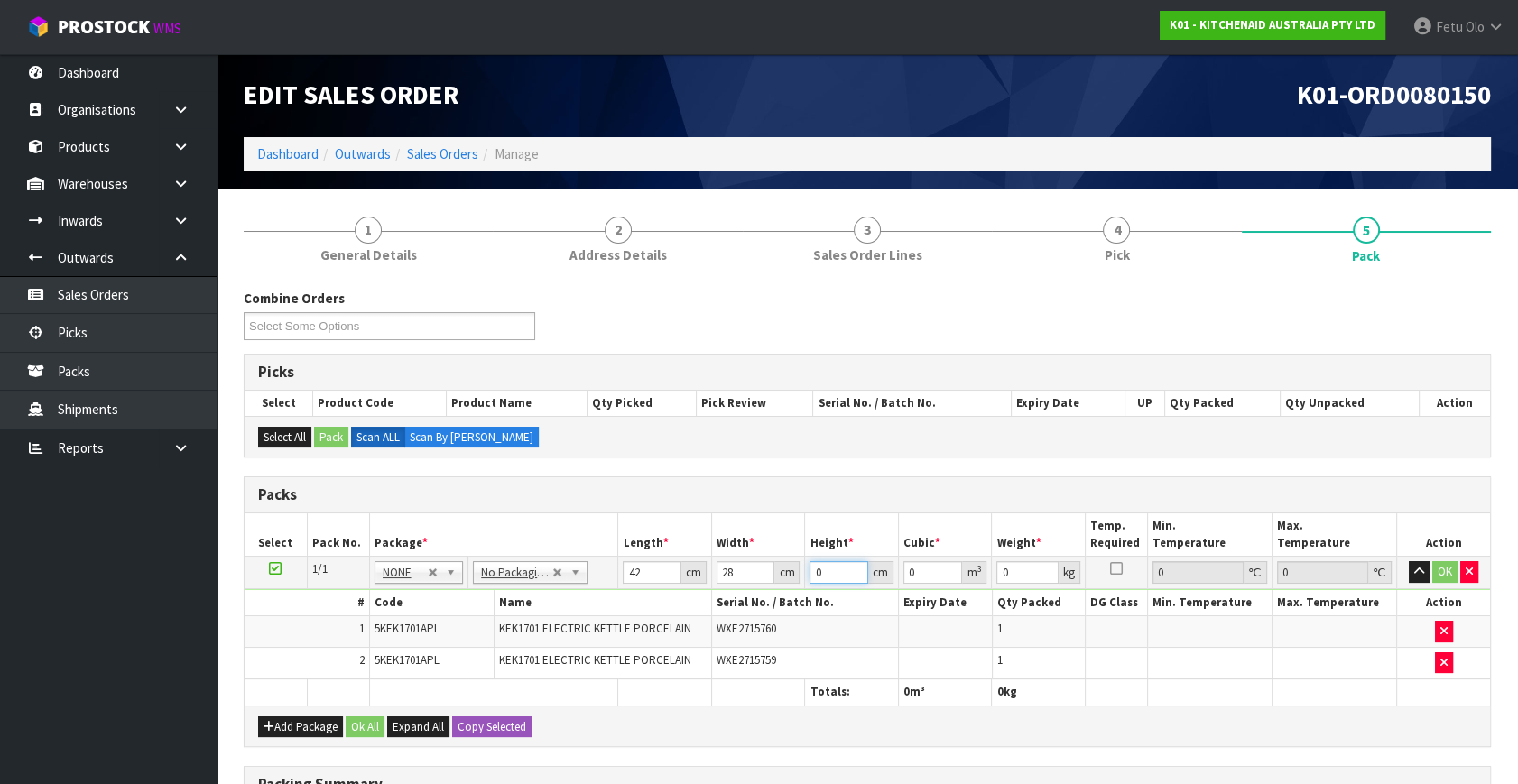
type input "3"
type input "0.003528"
type input "35"
type input "0.04116"
type input "35"
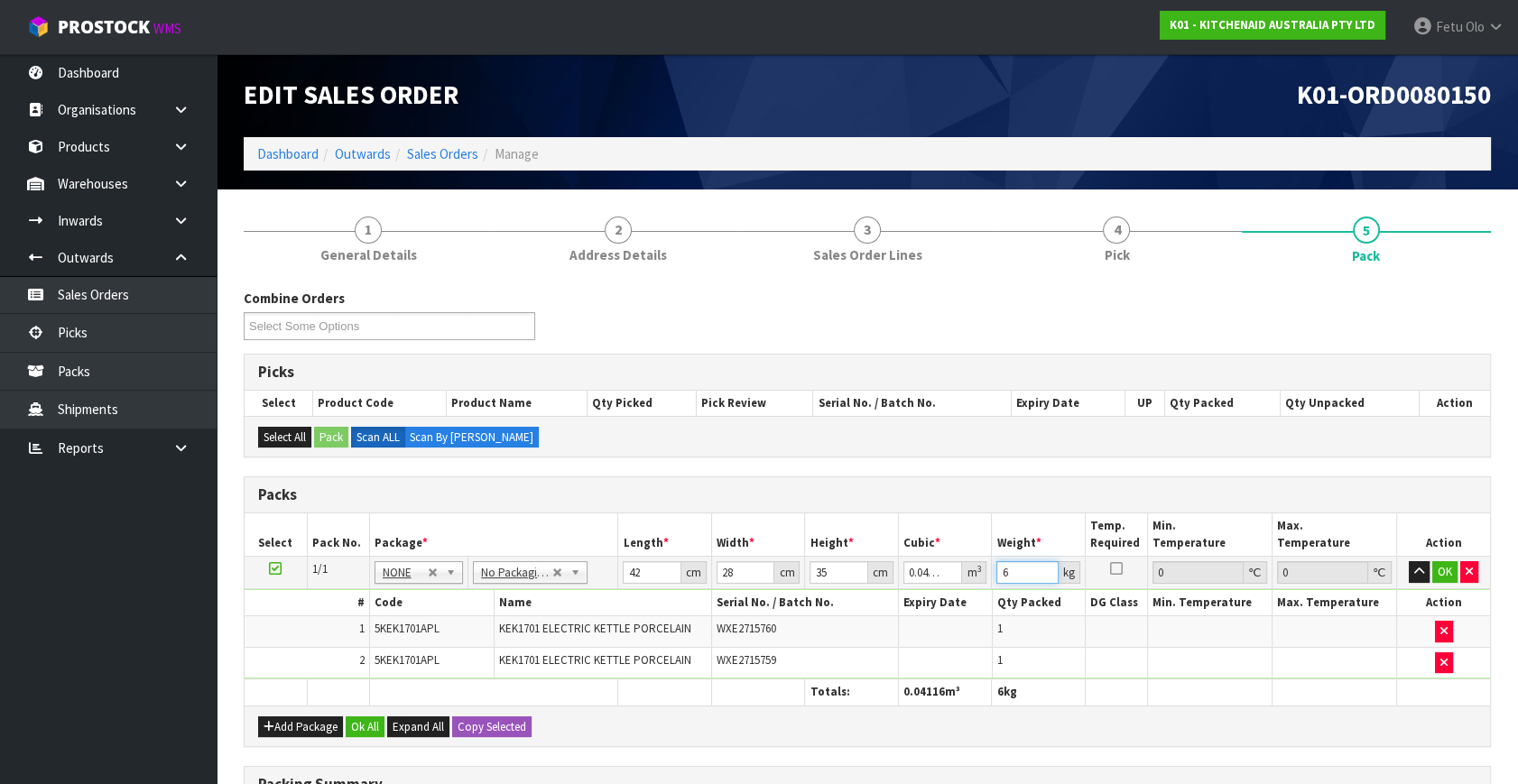
type input "6"
click button "OK" at bounding box center [1445, 572] width 25 height 21
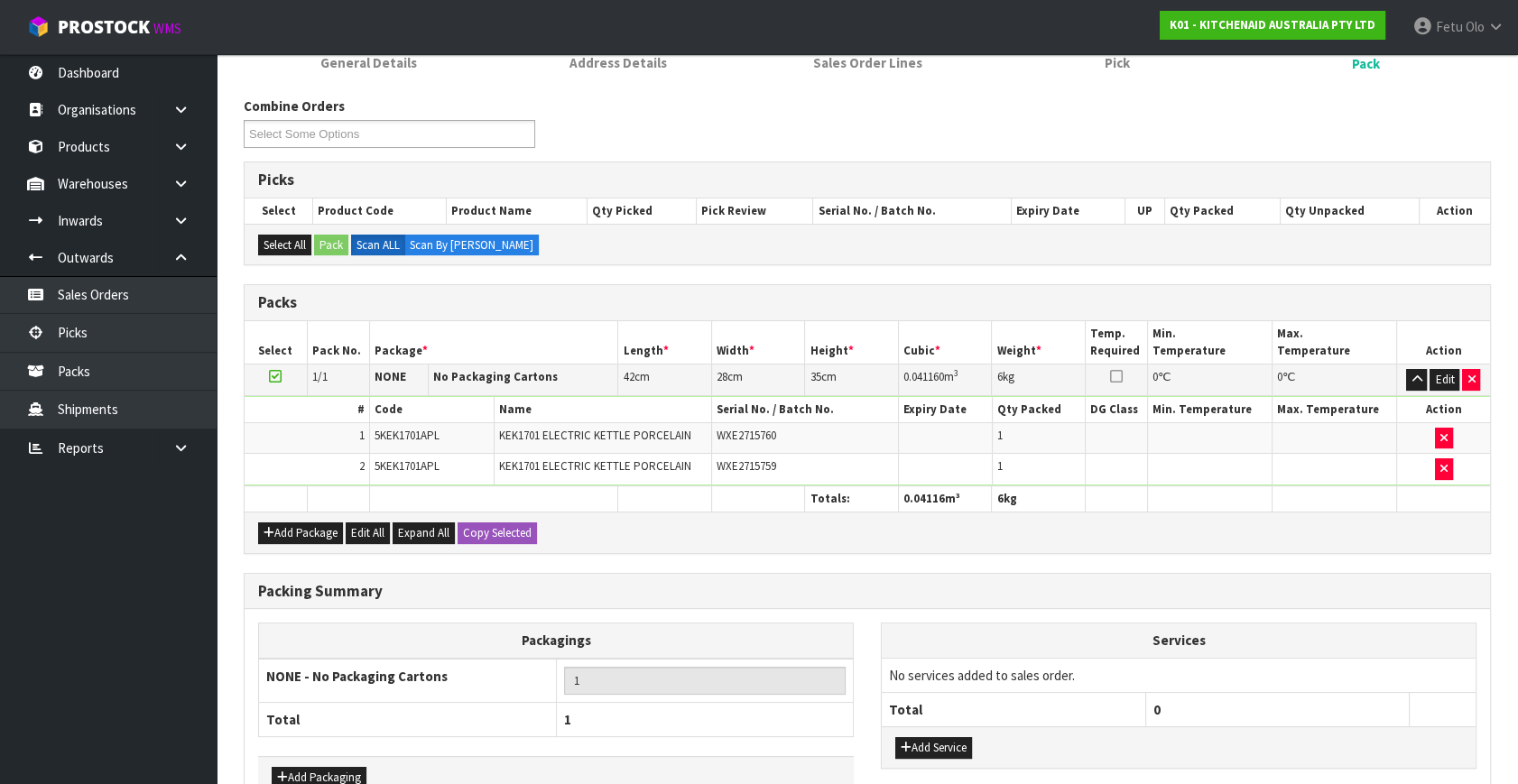
scroll to position [299, 0]
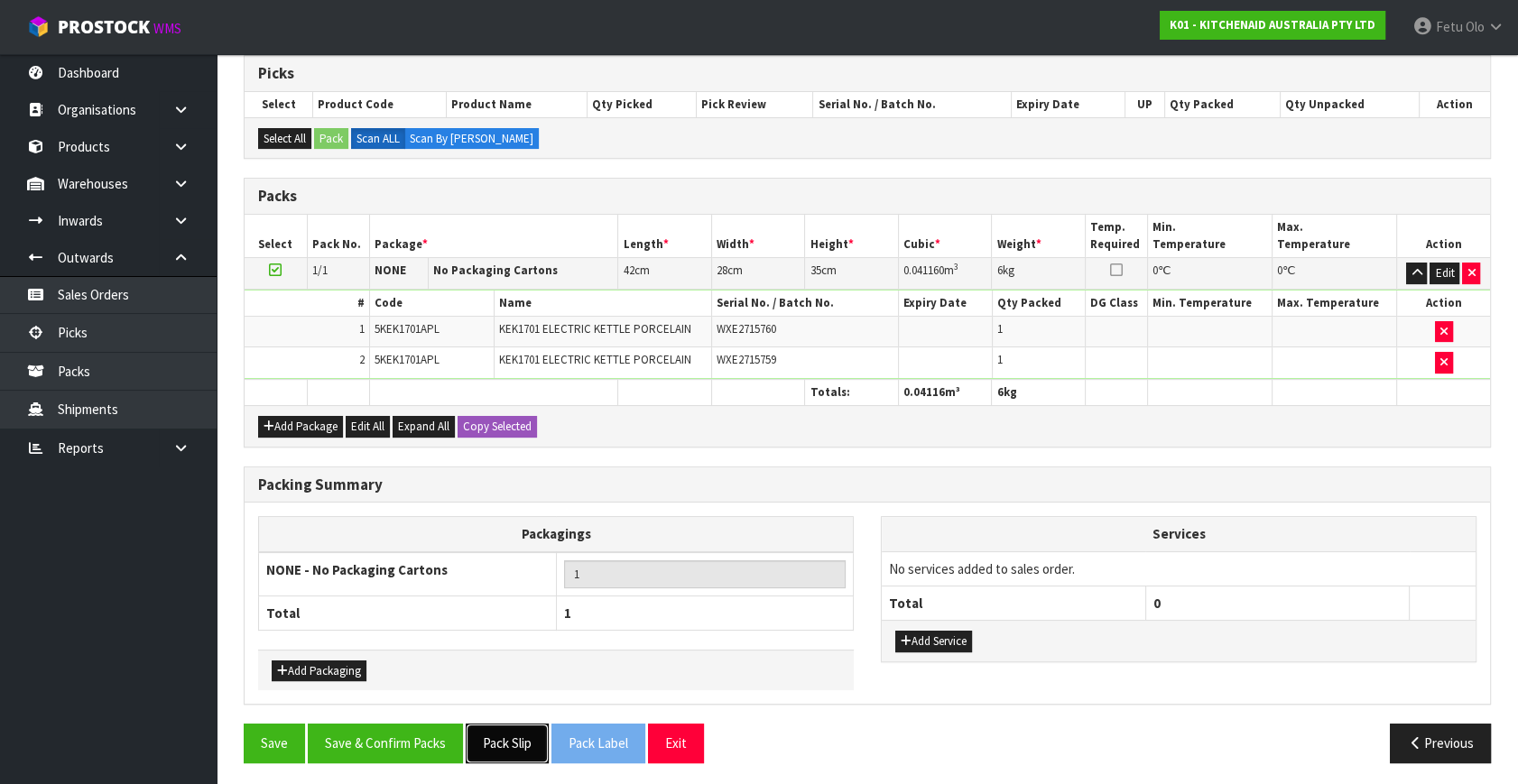
click at [510, 740] on button "Pack Slip" at bounding box center [508, 743] width 83 height 39
click at [352, 735] on button "Save & Confirm Packs" at bounding box center [385, 743] width 155 height 39
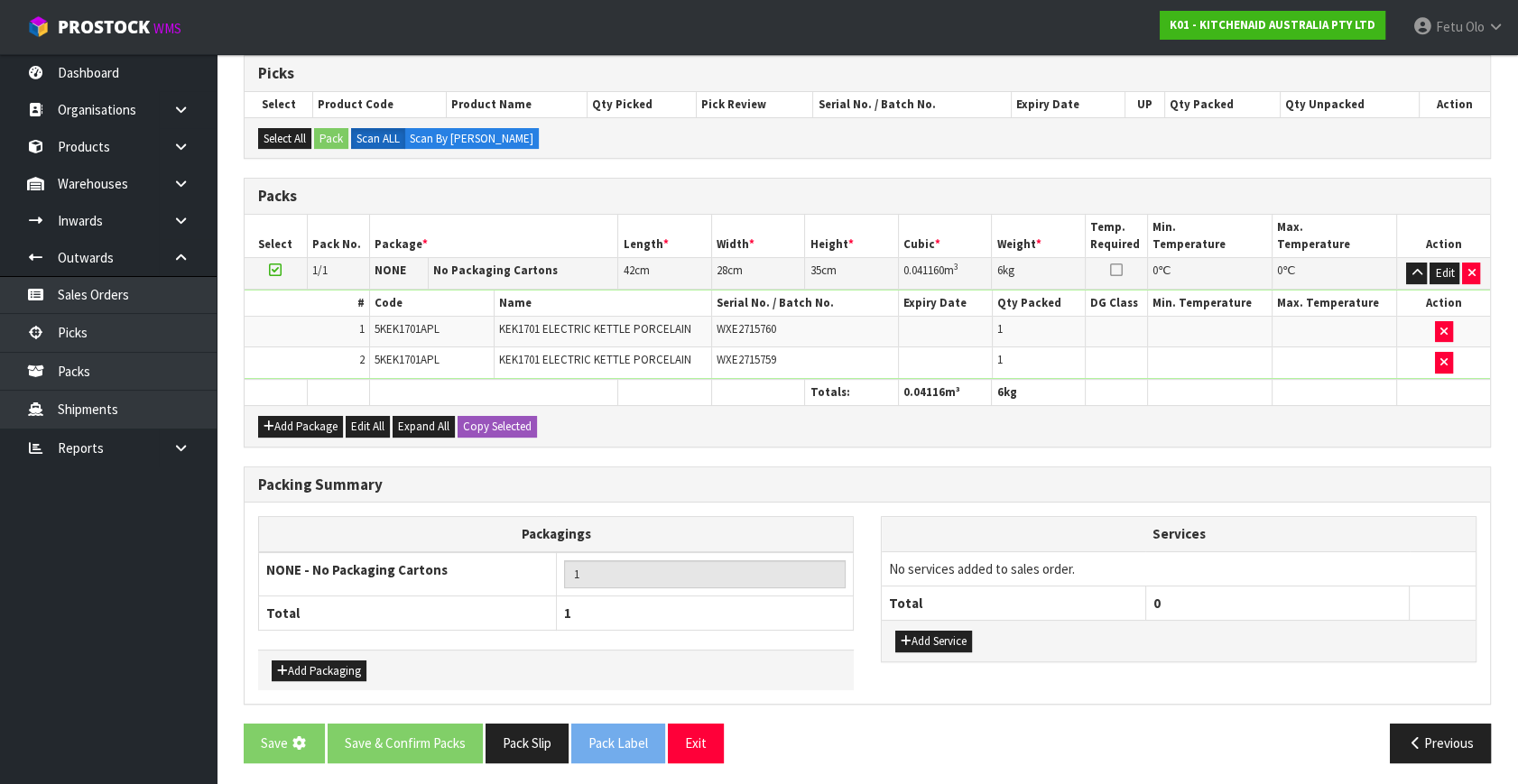
scroll to position [0, 0]
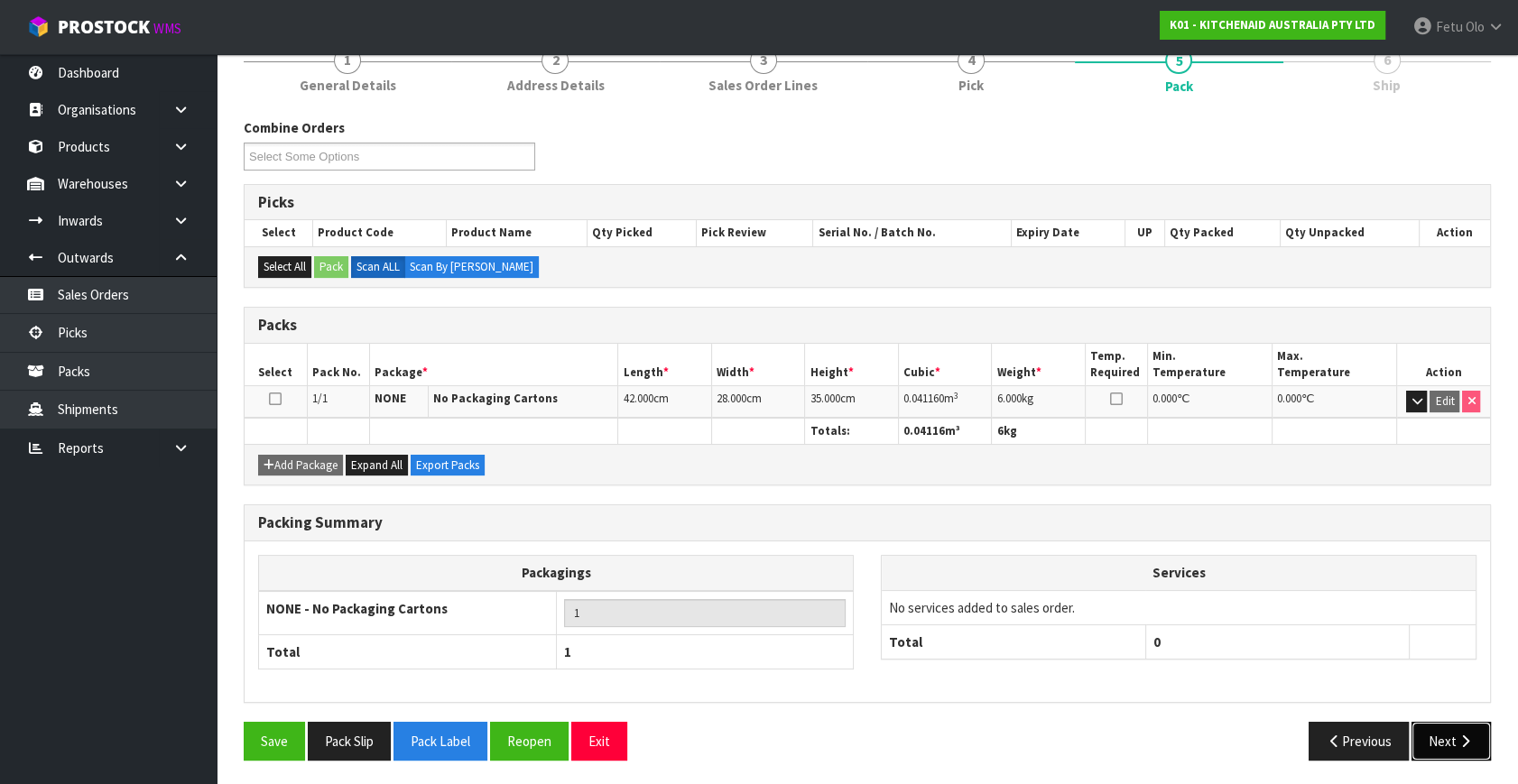
click at [1472, 735] on icon "button" at bounding box center [1466, 741] width 17 height 14
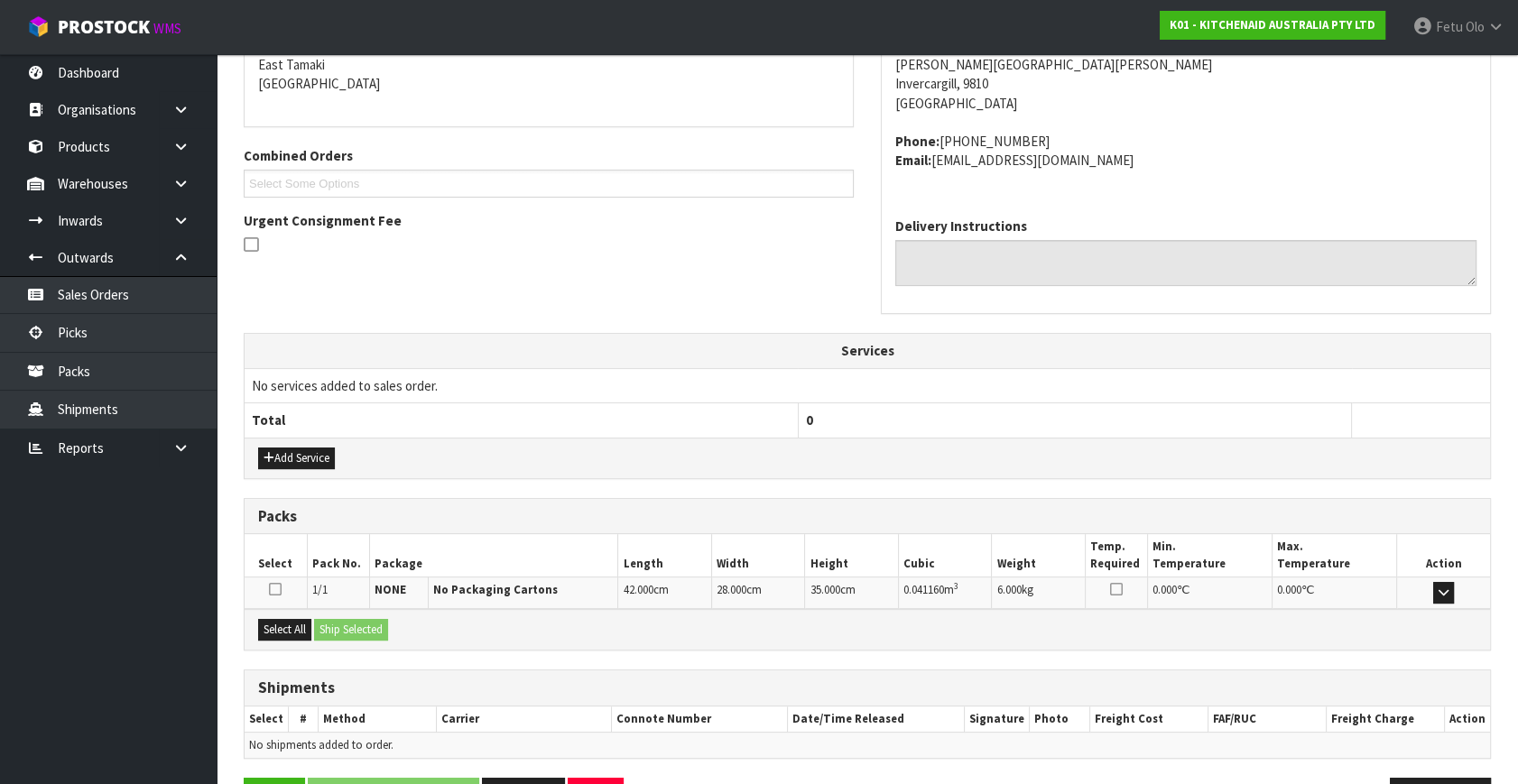
scroll to position [444, 0]
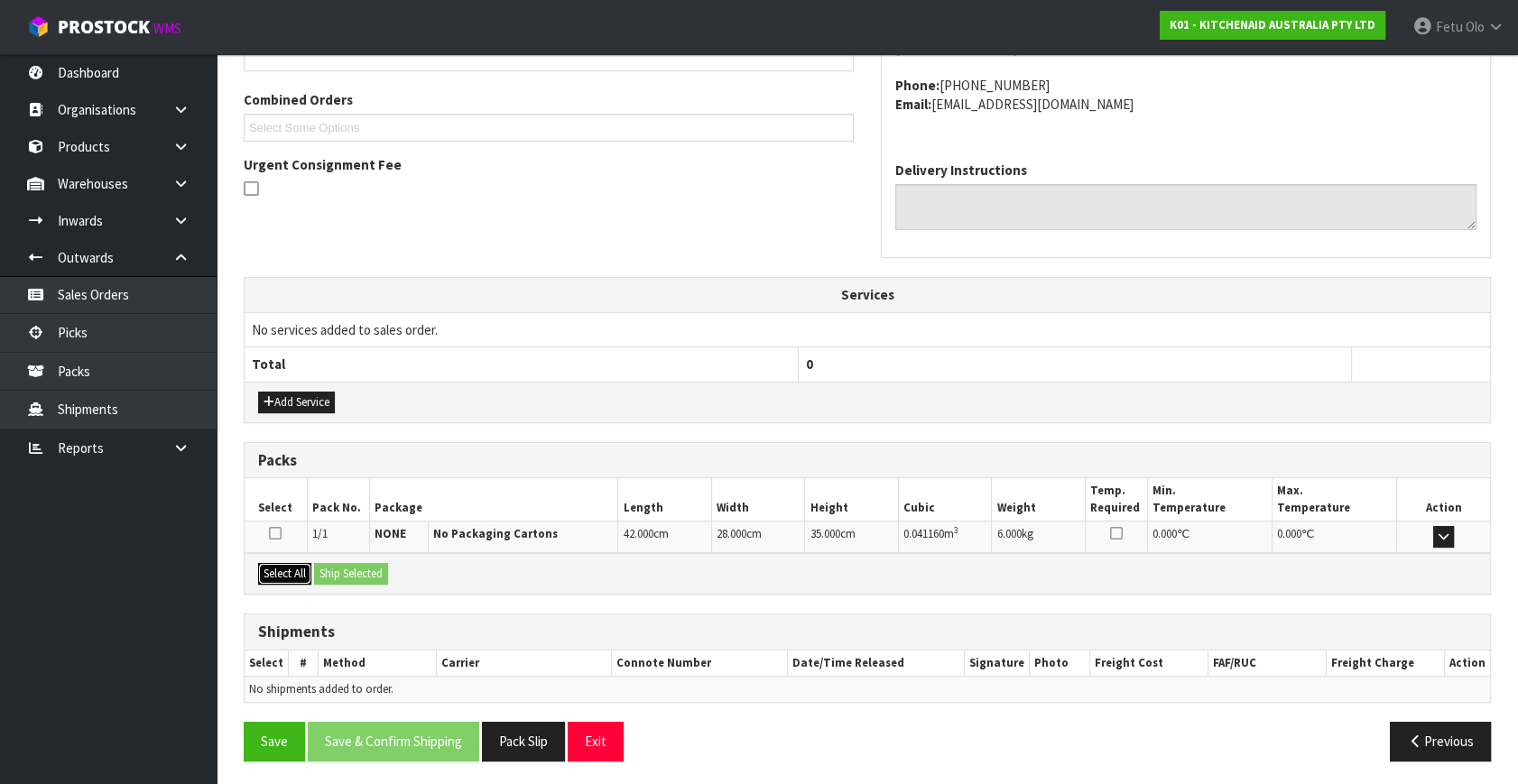
drag, startPoint x: 272, startPoint y: 572, endPoint x: 305, endPoint y: 572, distance: 33.0
click at [277, 572] on button "Select All" at bounding box center [284, 573] width 53 height 21
click at [365, 572] on button "Ship Selected" at bounding box center [351, 573] width 74 height 21
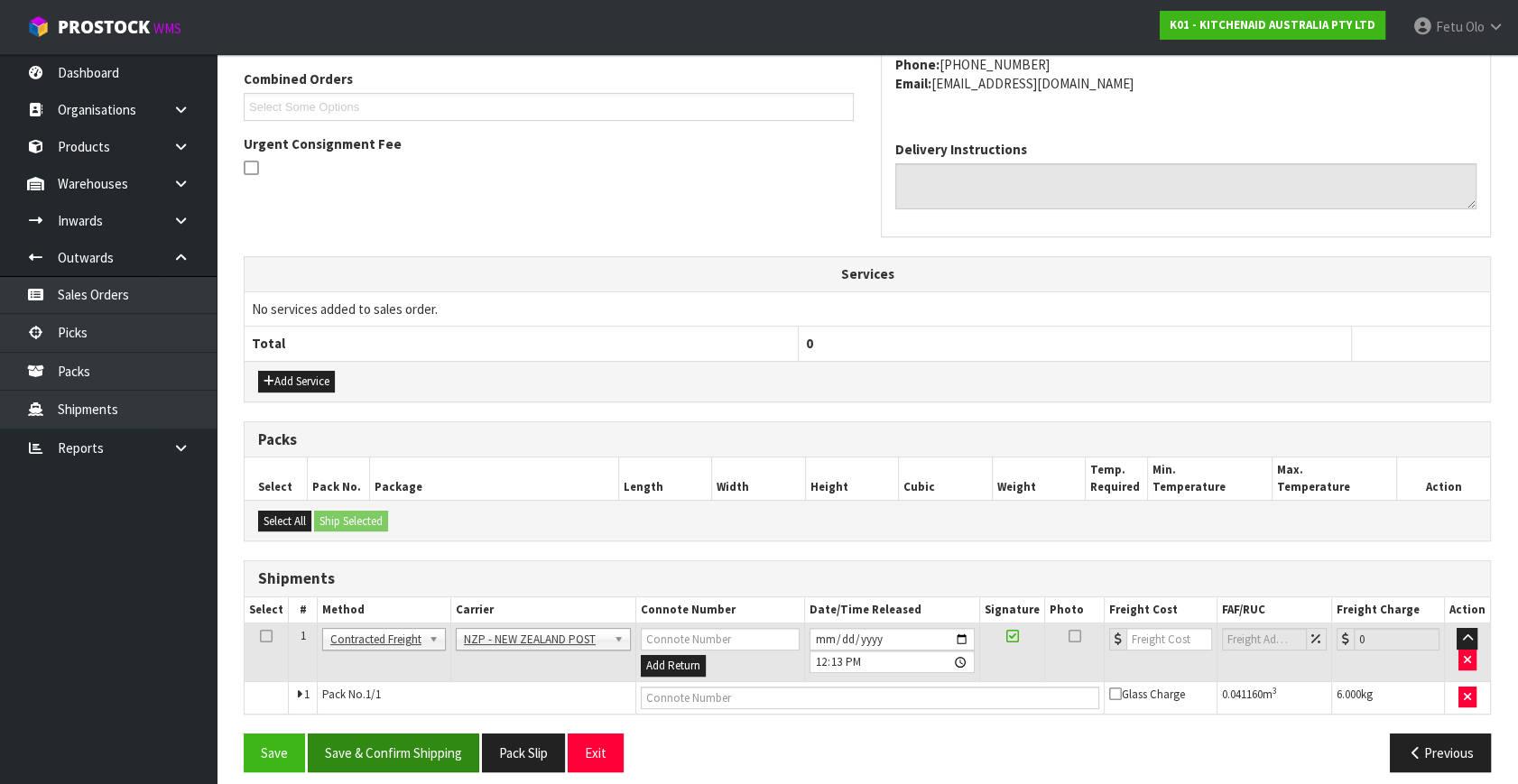
scroll to position [476, 0]
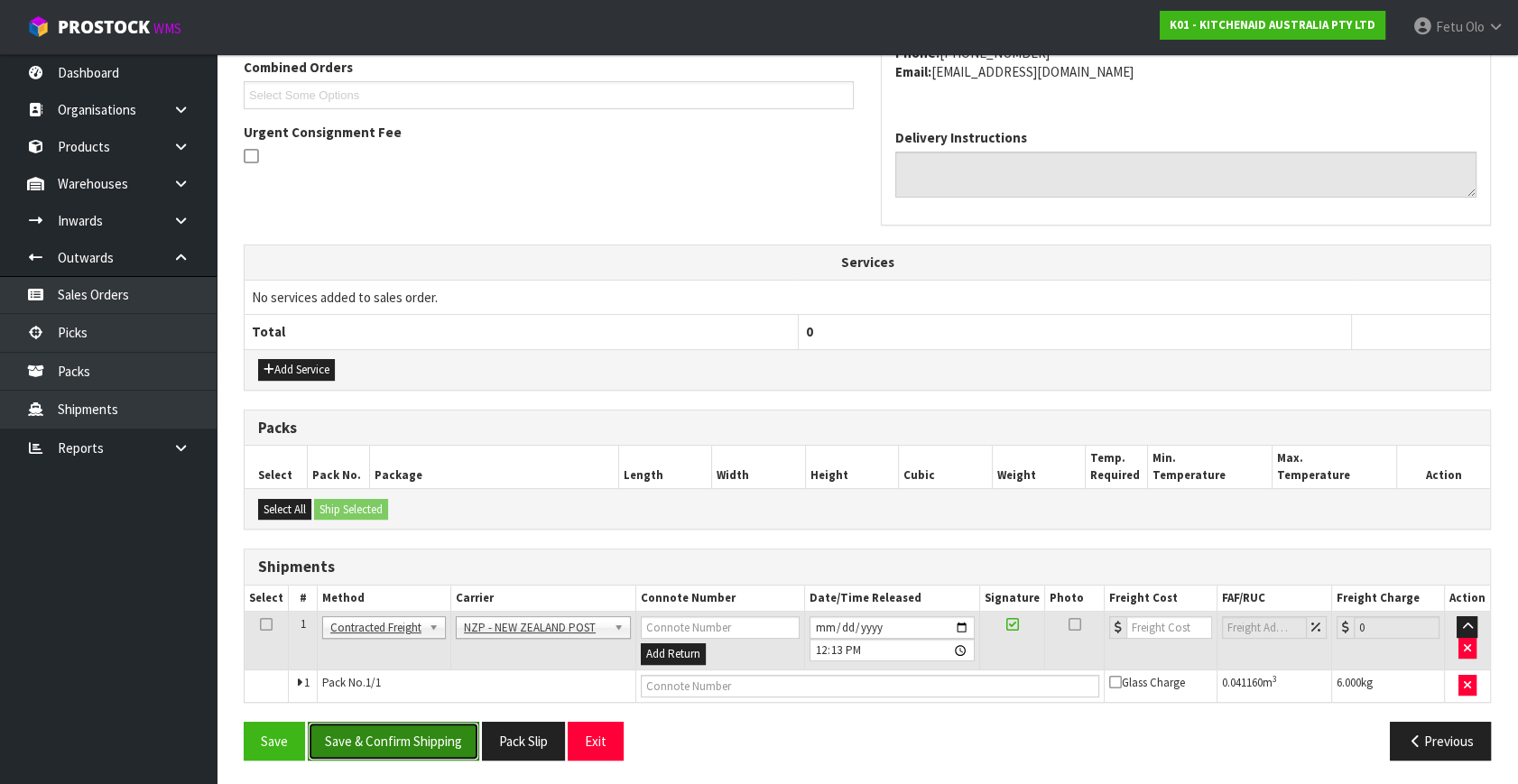
click at [446, 756] on button "Save & Confirm Shipping" at bounding box center [393, 741] width 172 height 39
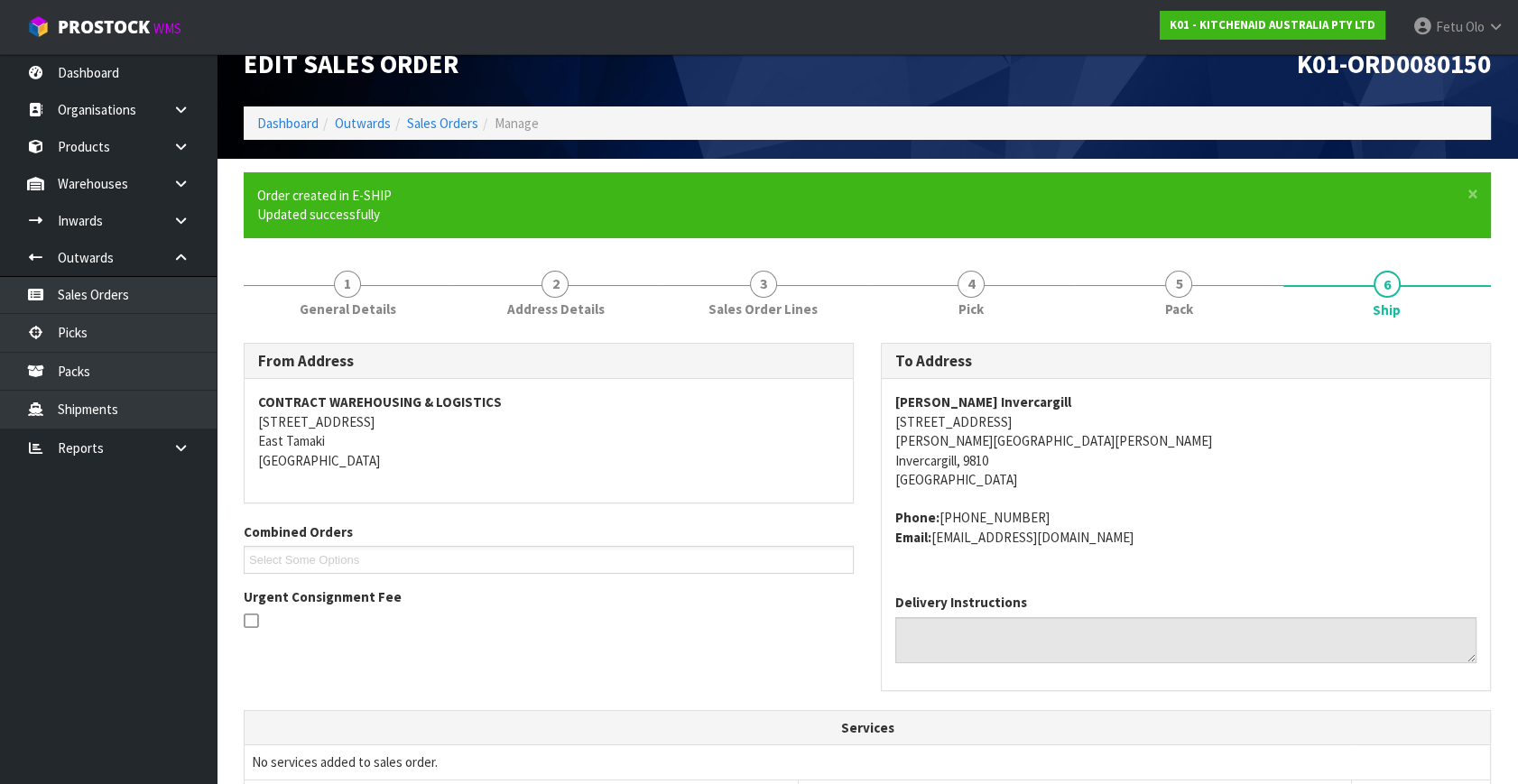
scroll to position [451, 0]
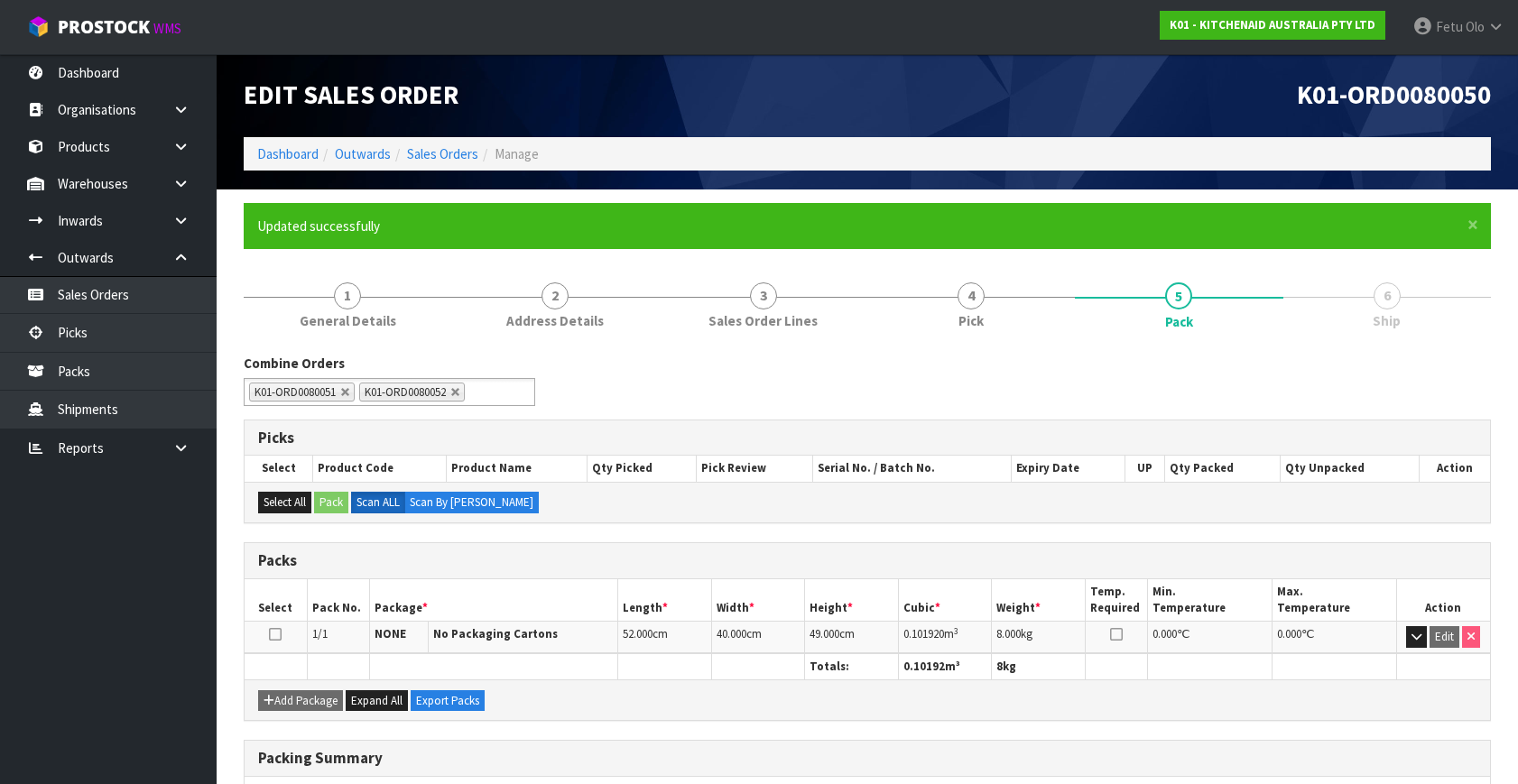
scroll to position [236, 0]
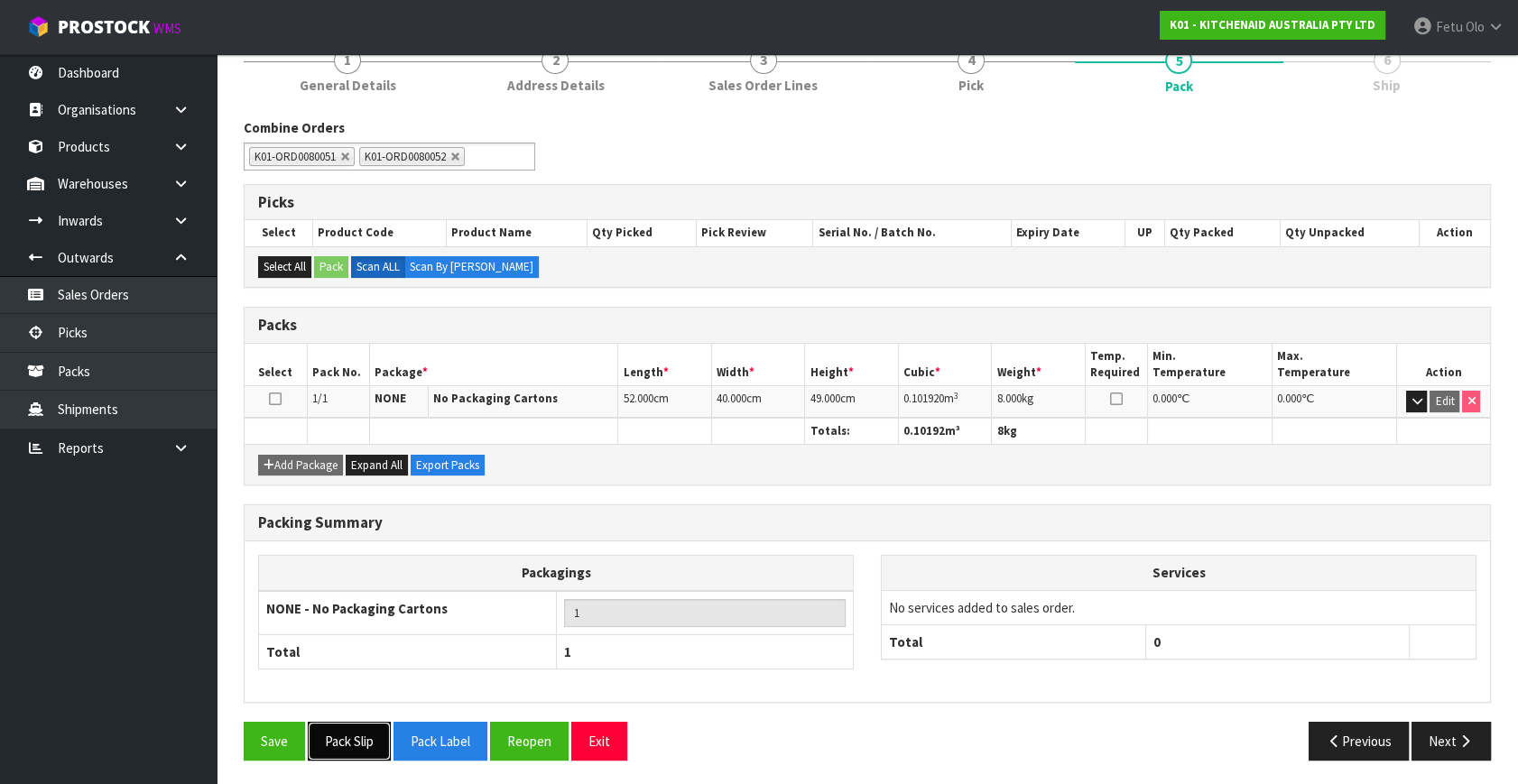
click at [383, 732] on button "Pack Slip" at bounding box center [349, 741] width 83 height 39
drag, startPoint x: 1426, startPoint y: 730, endPoint x: 949, endPoint y: 624, distance: 488.6
click at [1425, 728] on button "Next" at bounding box center [1451, 741] width 80 height 39
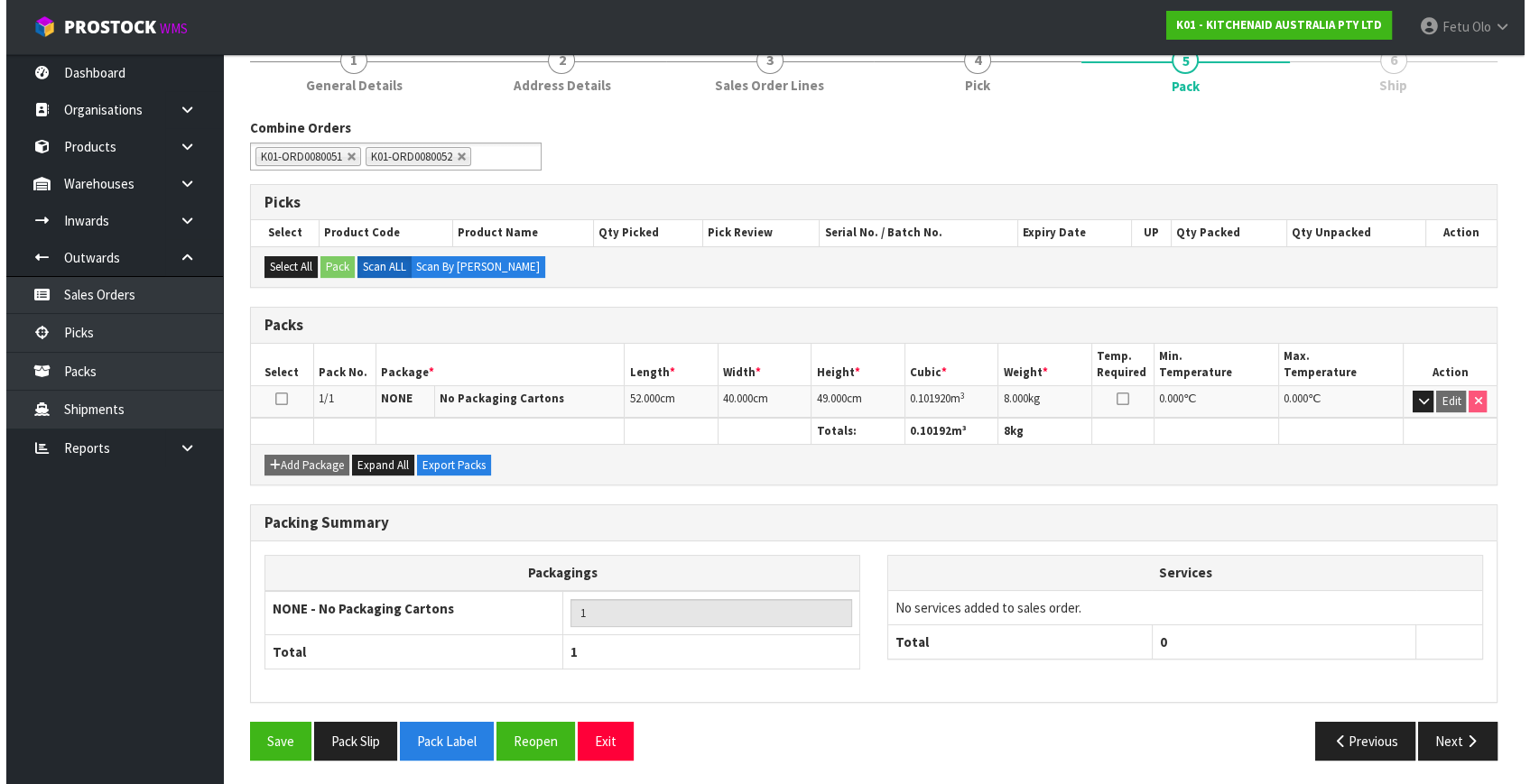
scroll to position [0, 0]
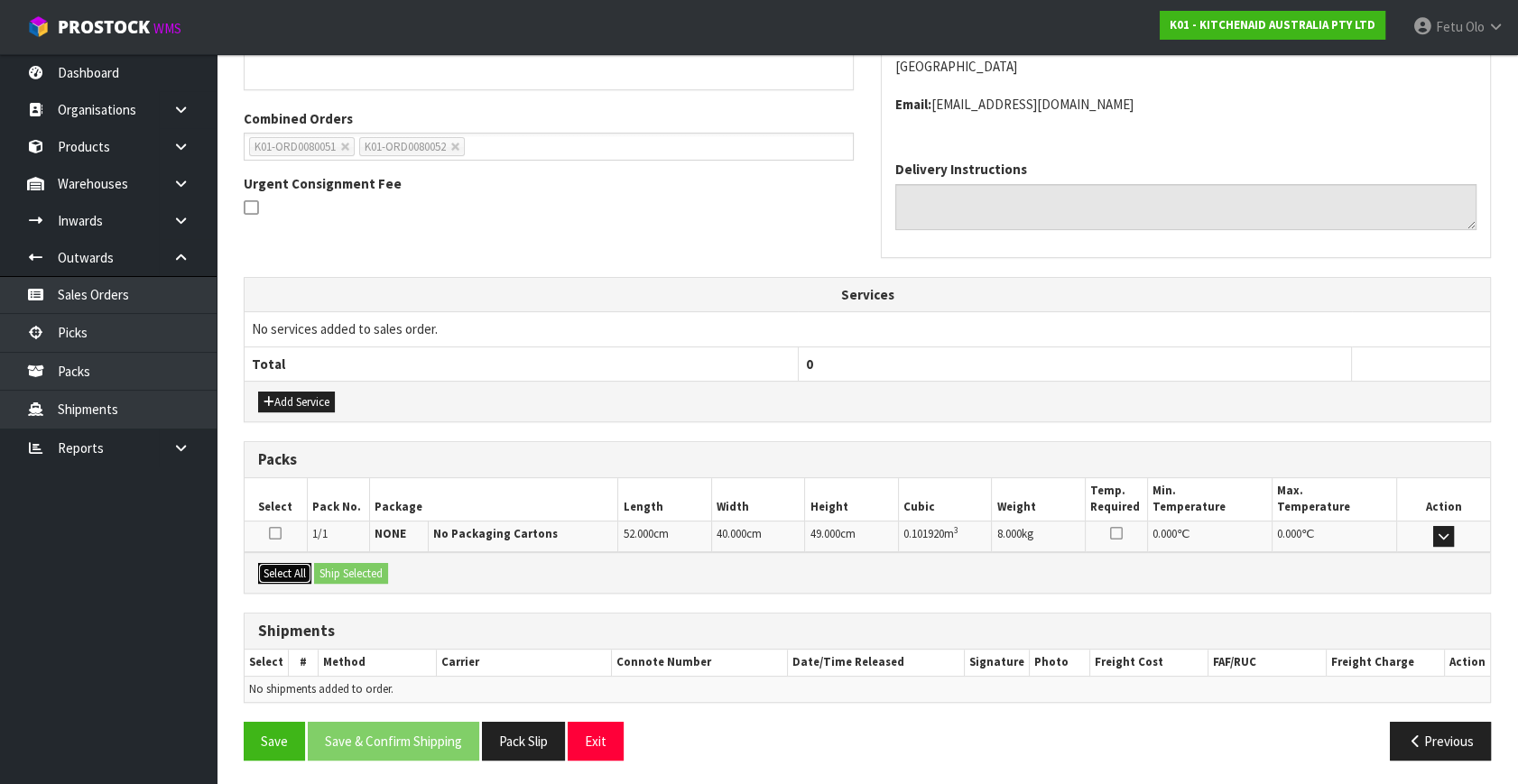
click at [289, 568] on button "Select All" at bounding box center [284, 573] width 53 height 21
click at [325, 568] on button "Ship Selected" at bounding box center [351, 573] width 74 height 21
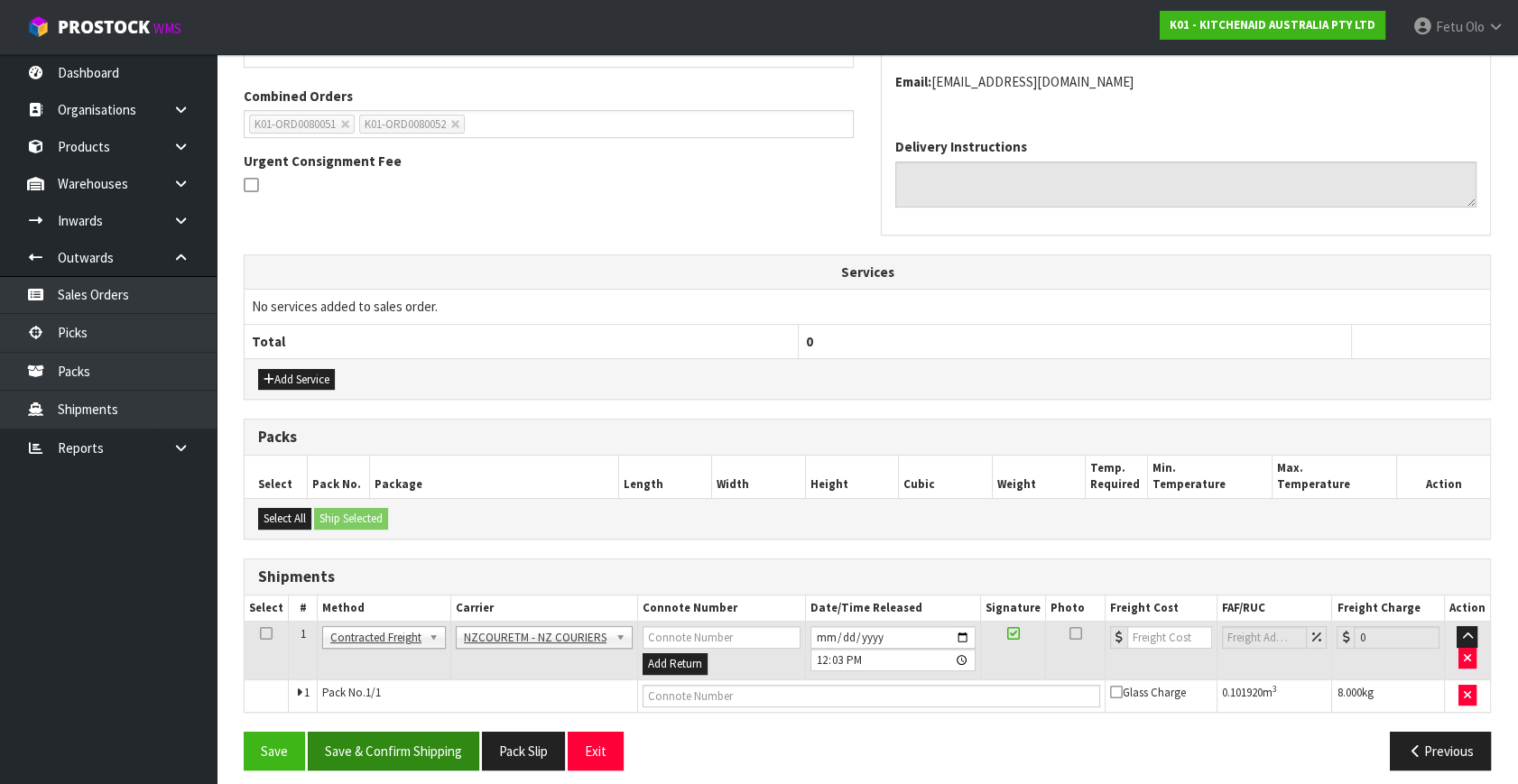
scroll to position [457, 0]
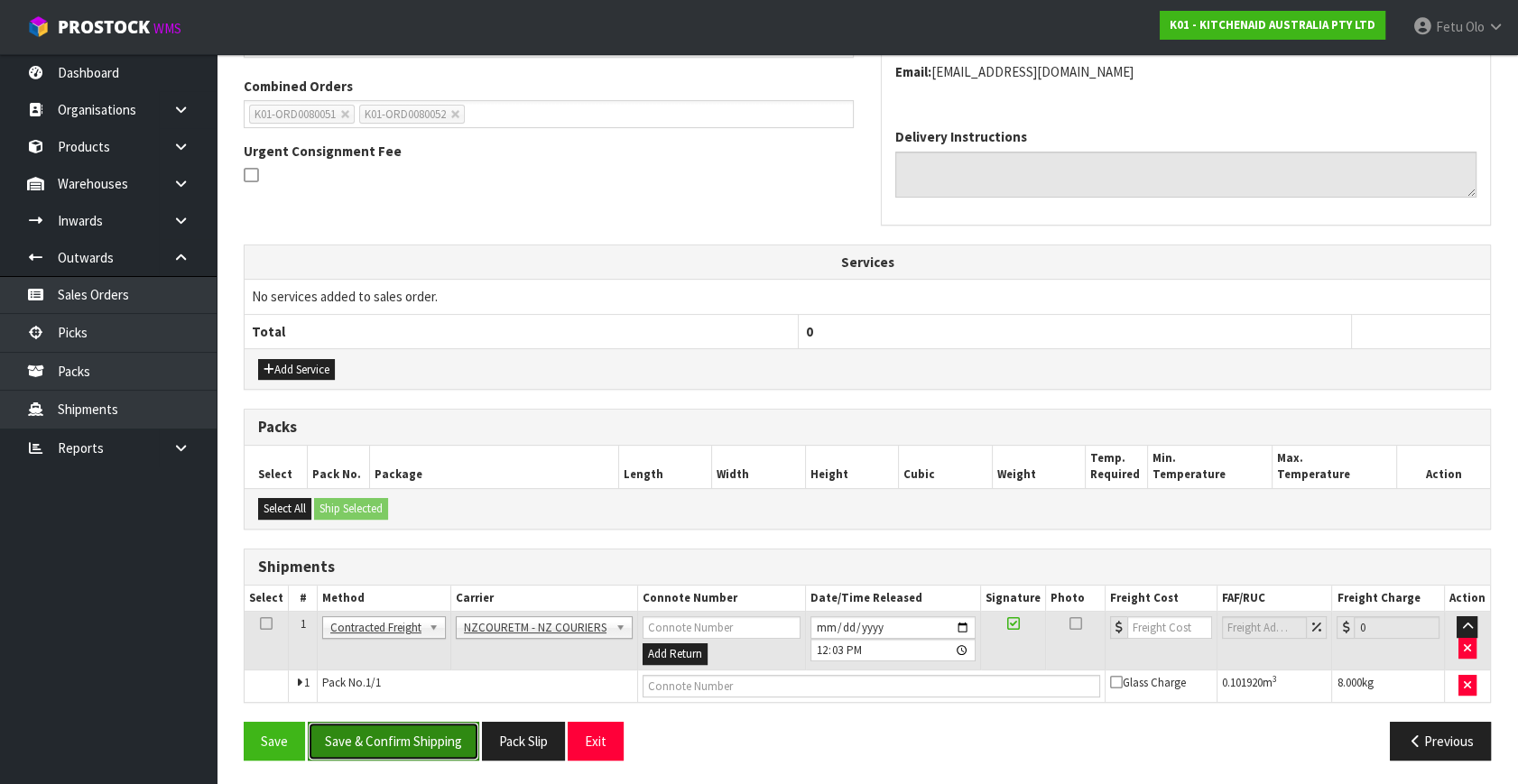
click at [419, 733] on button "Save & Confirm Shipping" at bounding box center [393, 741] width 172 height 39
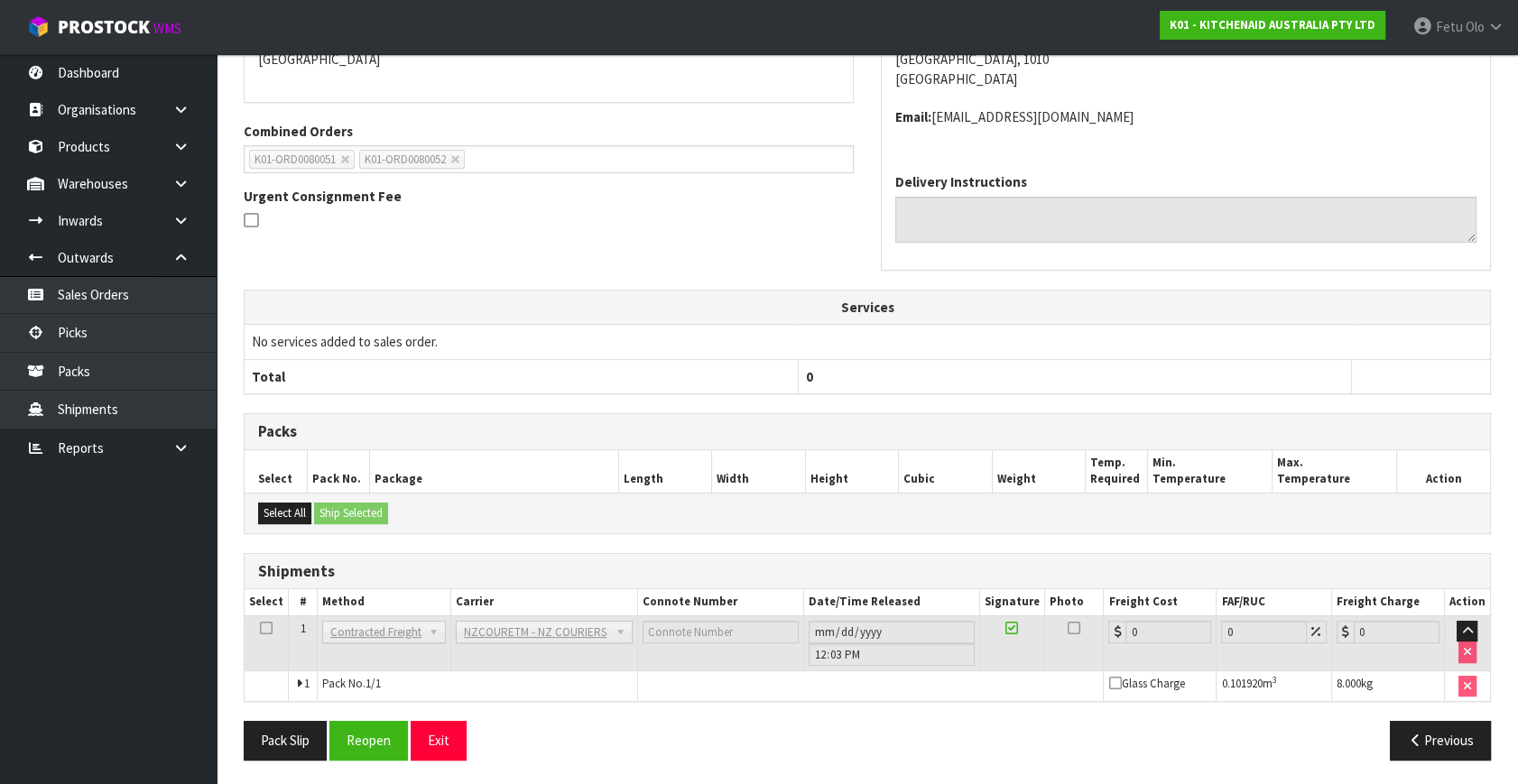
scroll to position [413, 0]
click at [387, 735] on button "Reopen" at bounding box center [368, 739] width 79 height 39
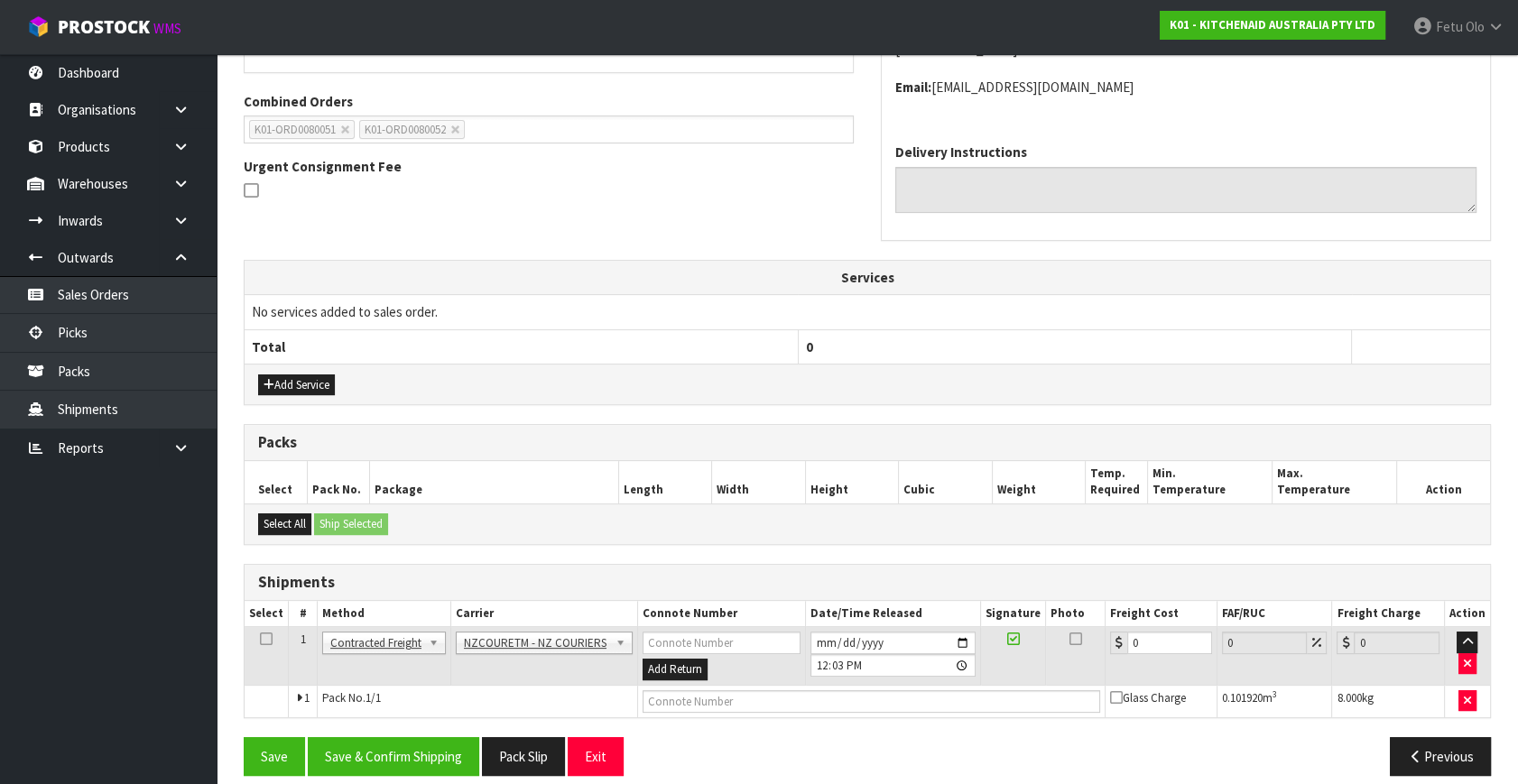
scroll to position [457, 0]
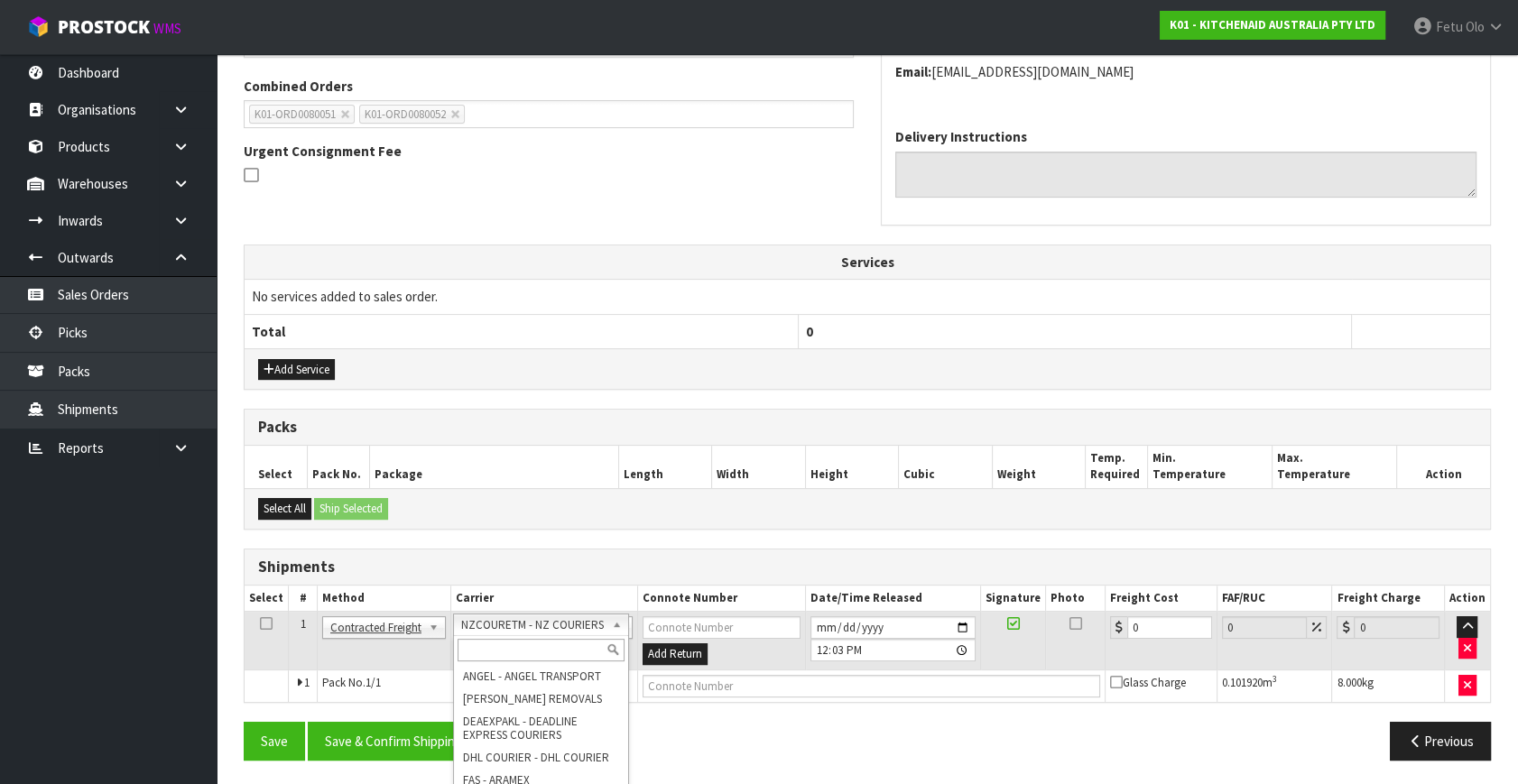
click at [527, 654] on input "text" at bounding box center [541, 649] width 167 height 22
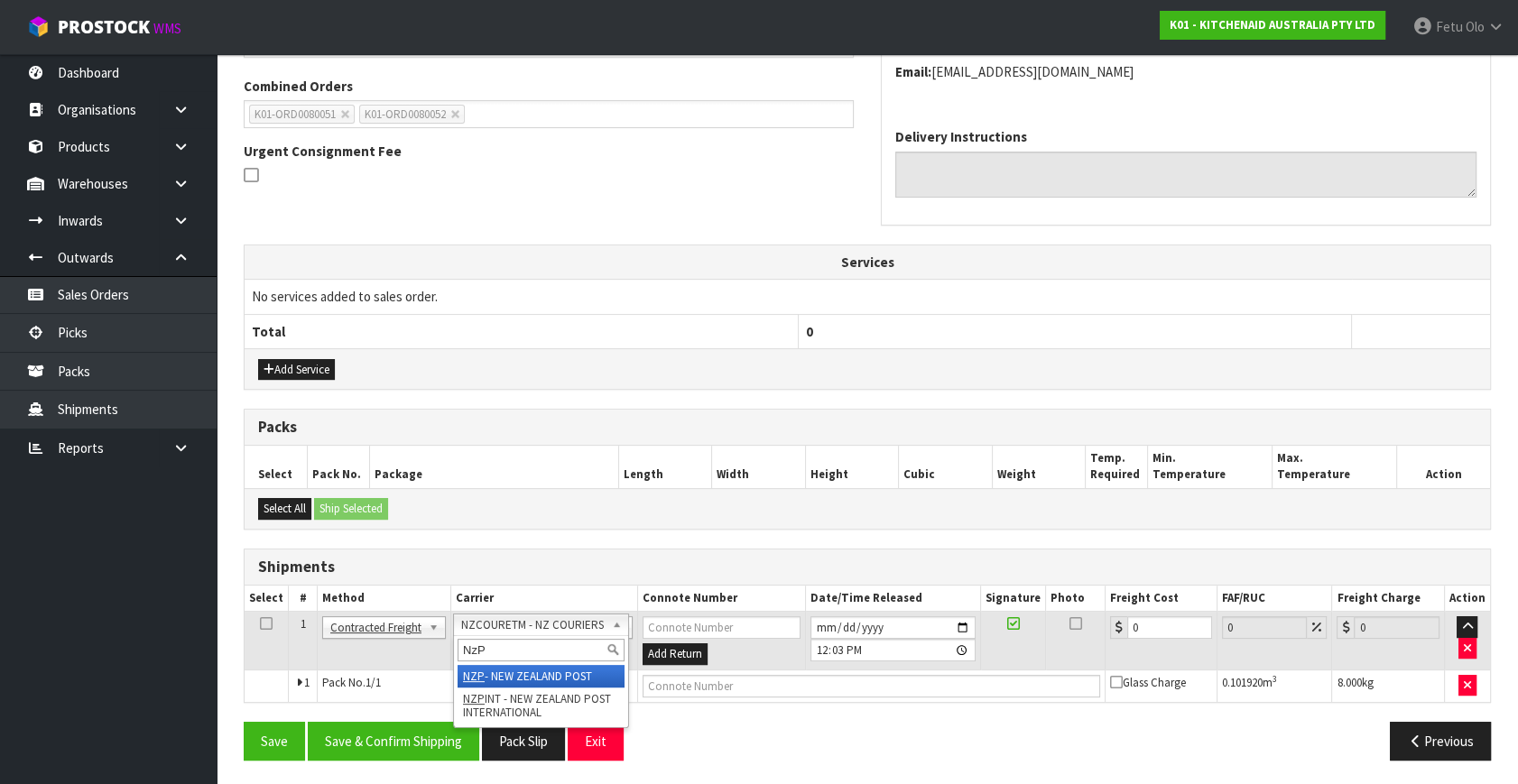
type input "NzP"
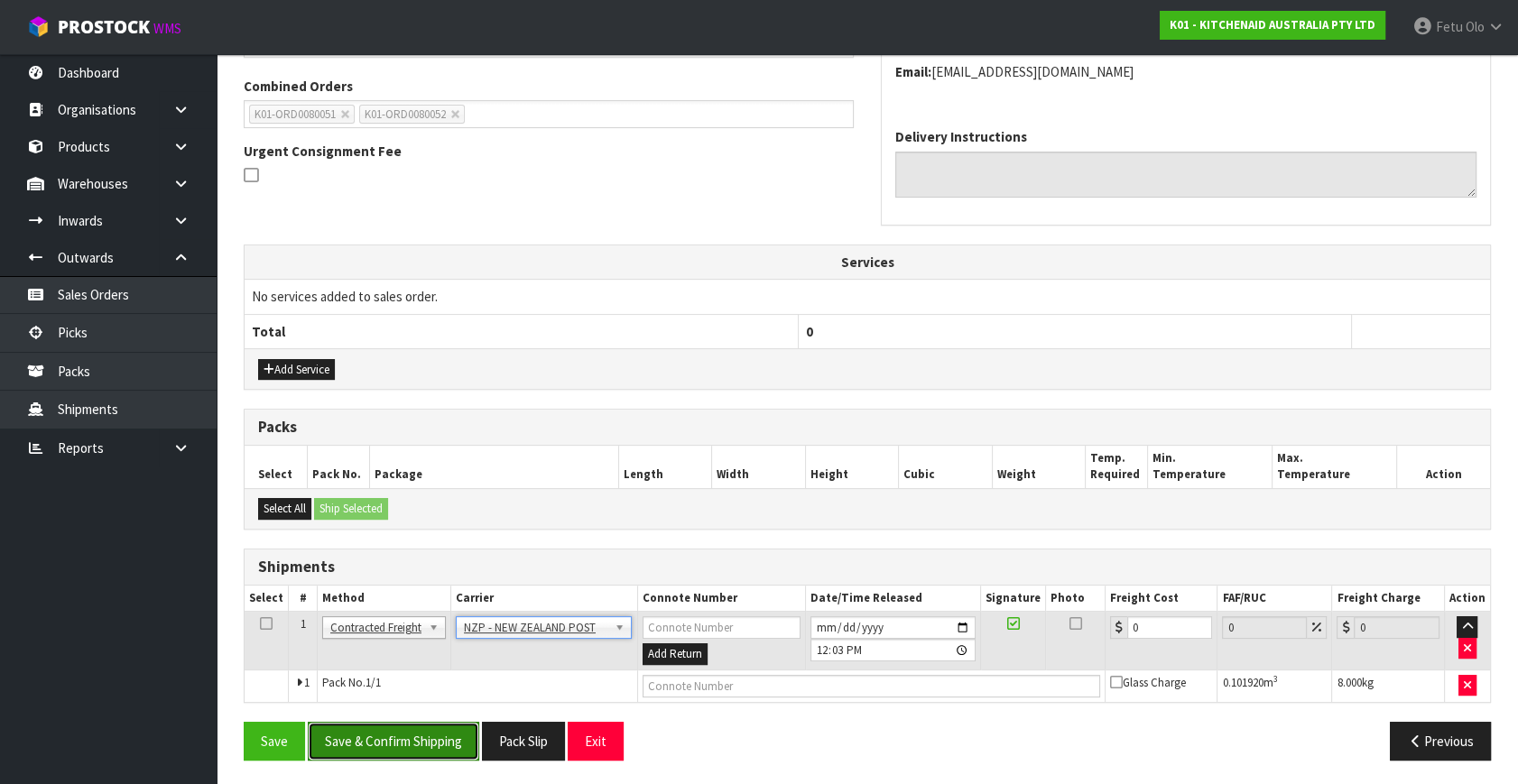
click at [437, 725] on button "Save & Confirm Shipping" at bounding box center [393, 741] width 172 height 39
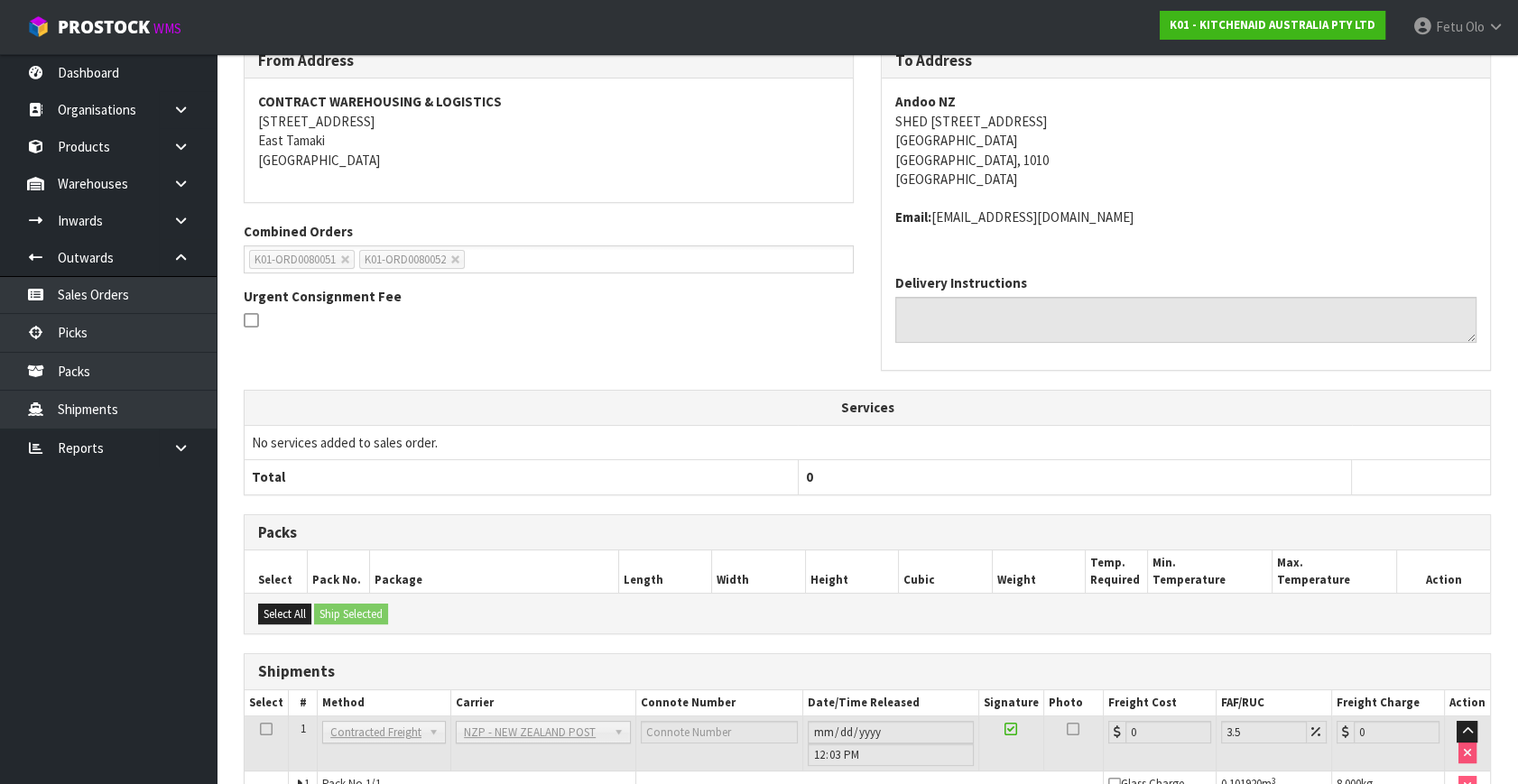
scroll to position [432, 0]
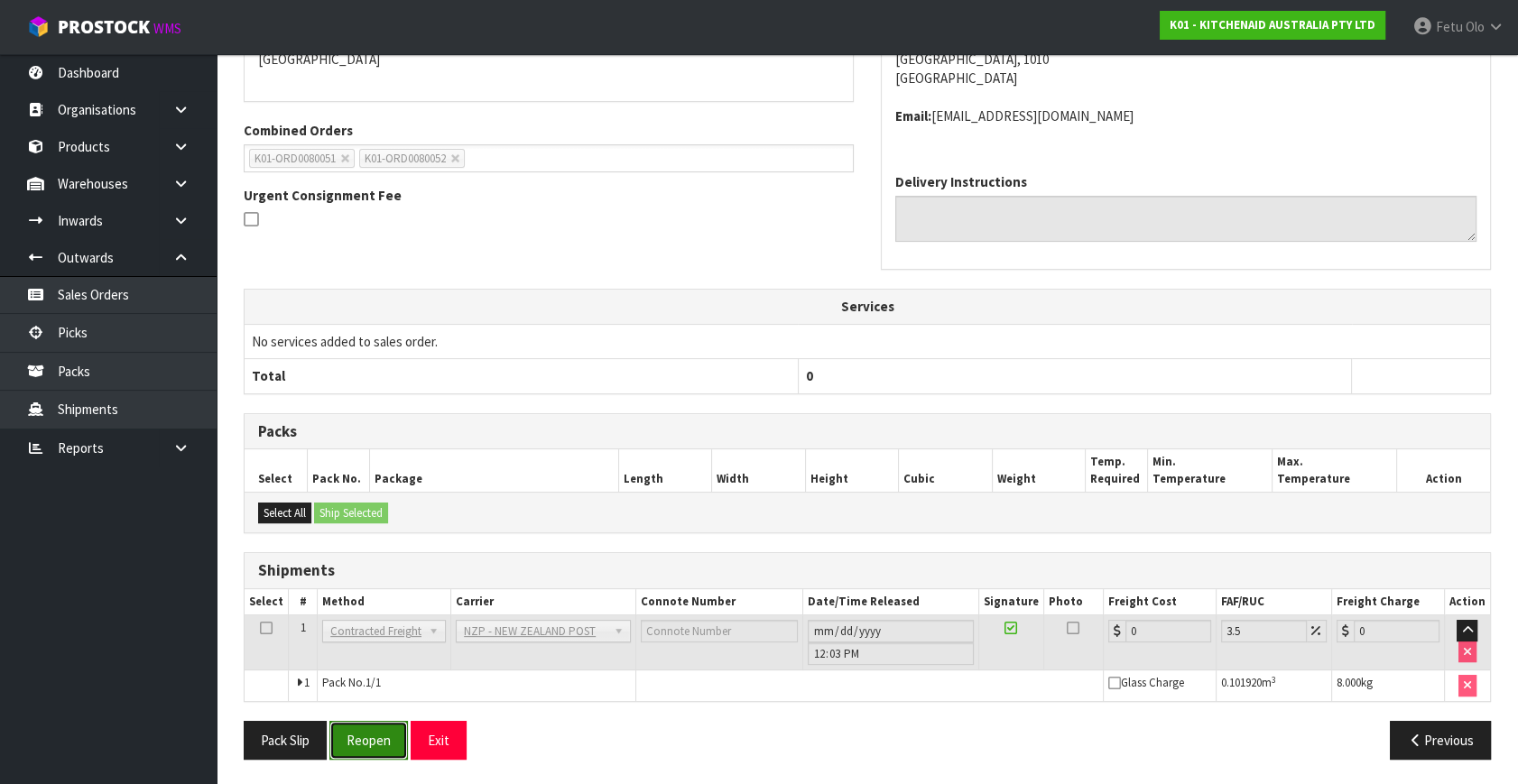
drag, startPoint x: 380, startPoint y: 738, endPoint x: 405, endPoint y: 727, distance: 27.3
click at [380, 738] on button "Reopen" at bounding box center [368, 740] width 79 height 39
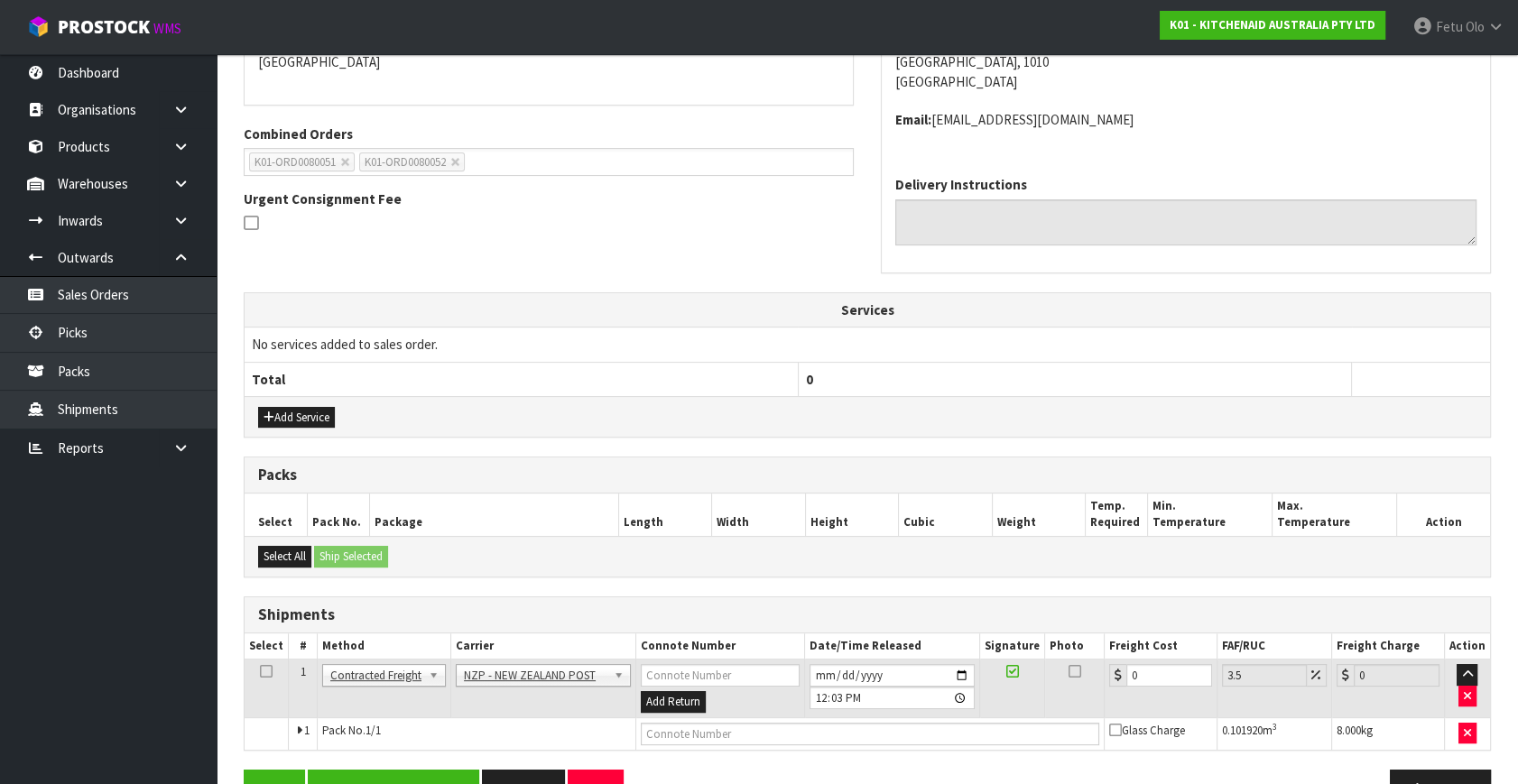
scroll to position [413, 0]
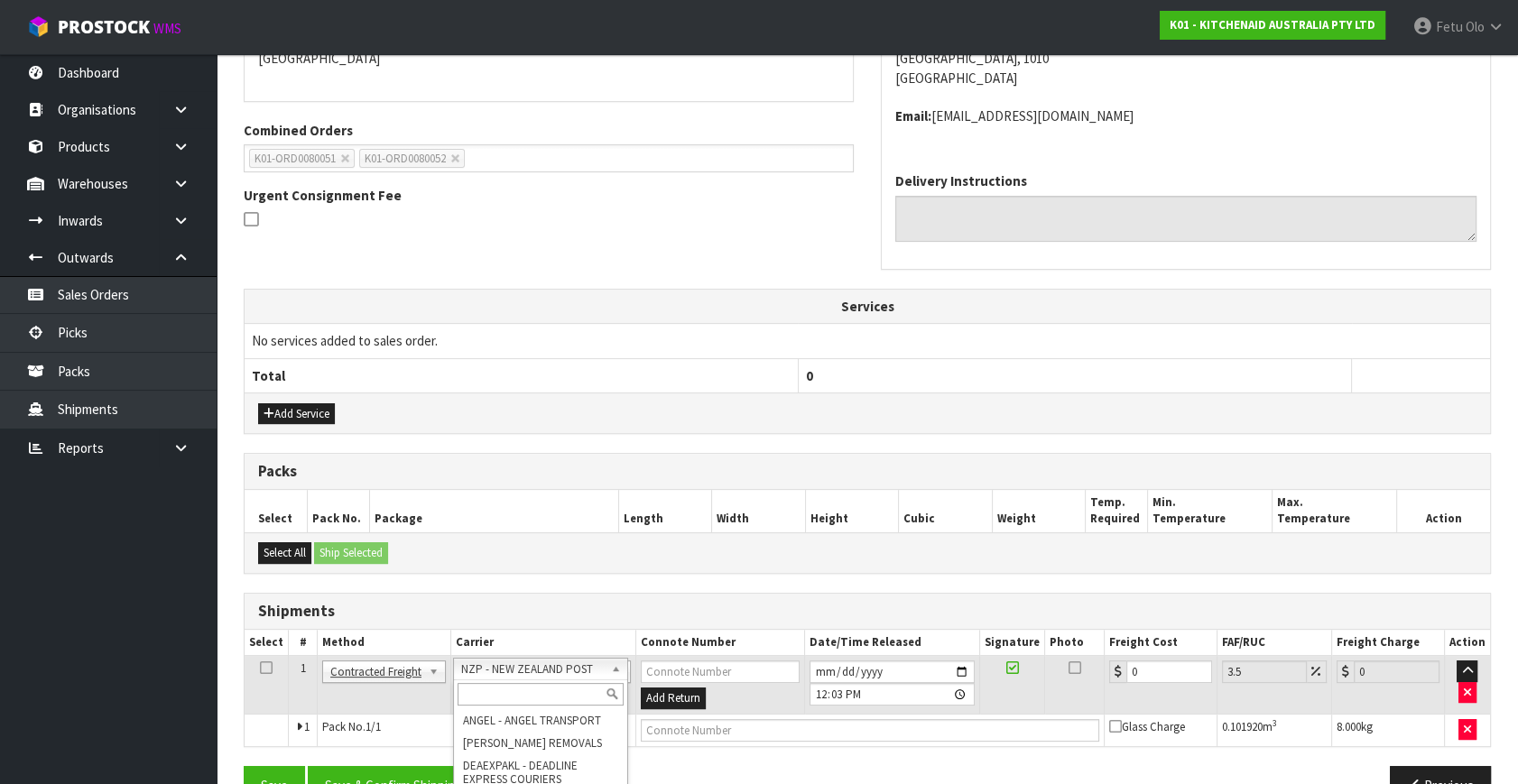
click at [512, 683] on input "text" at bounding box center [540, 694] width 166 height 22
type input "NZ C"
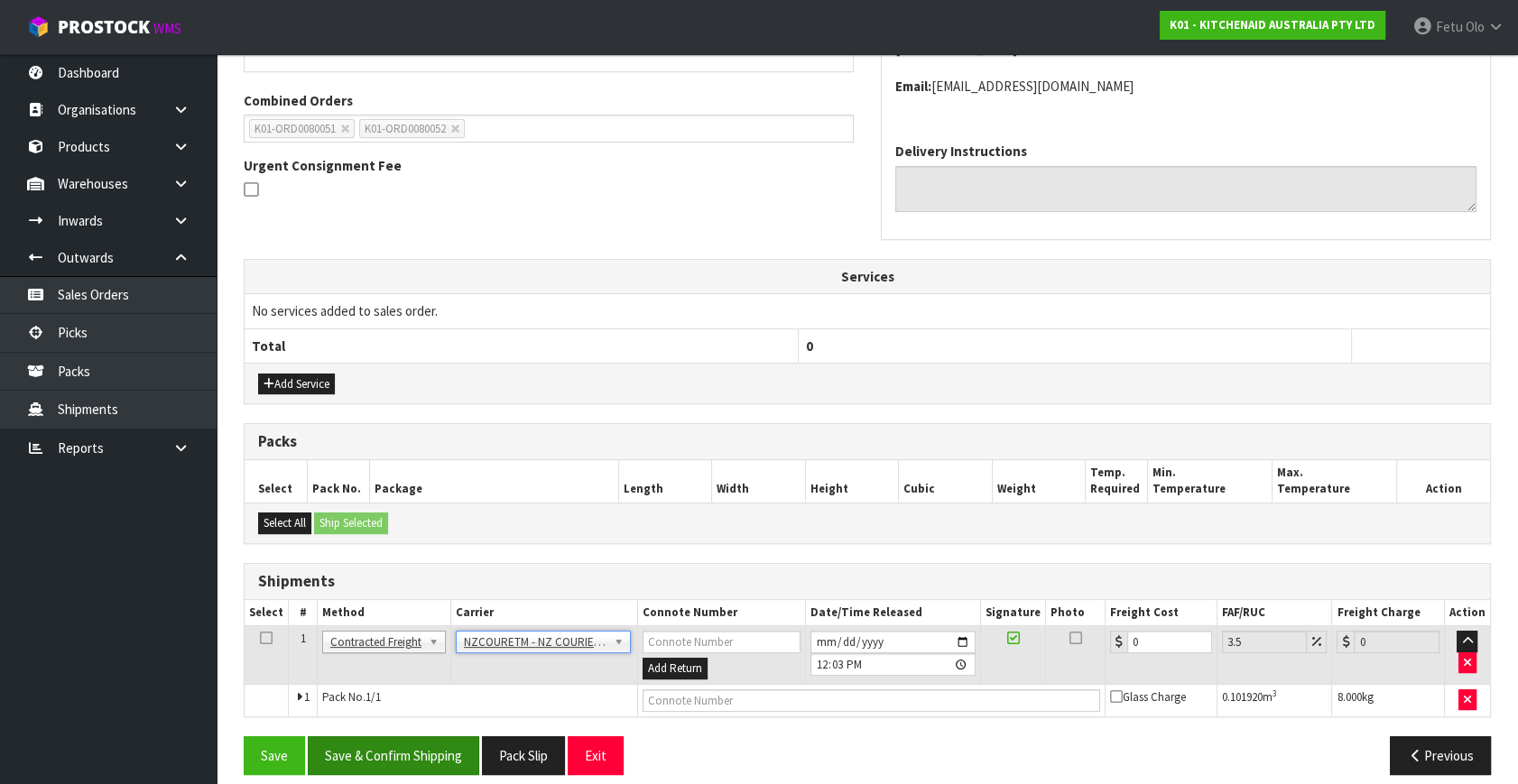
scroll to position [457, 0]
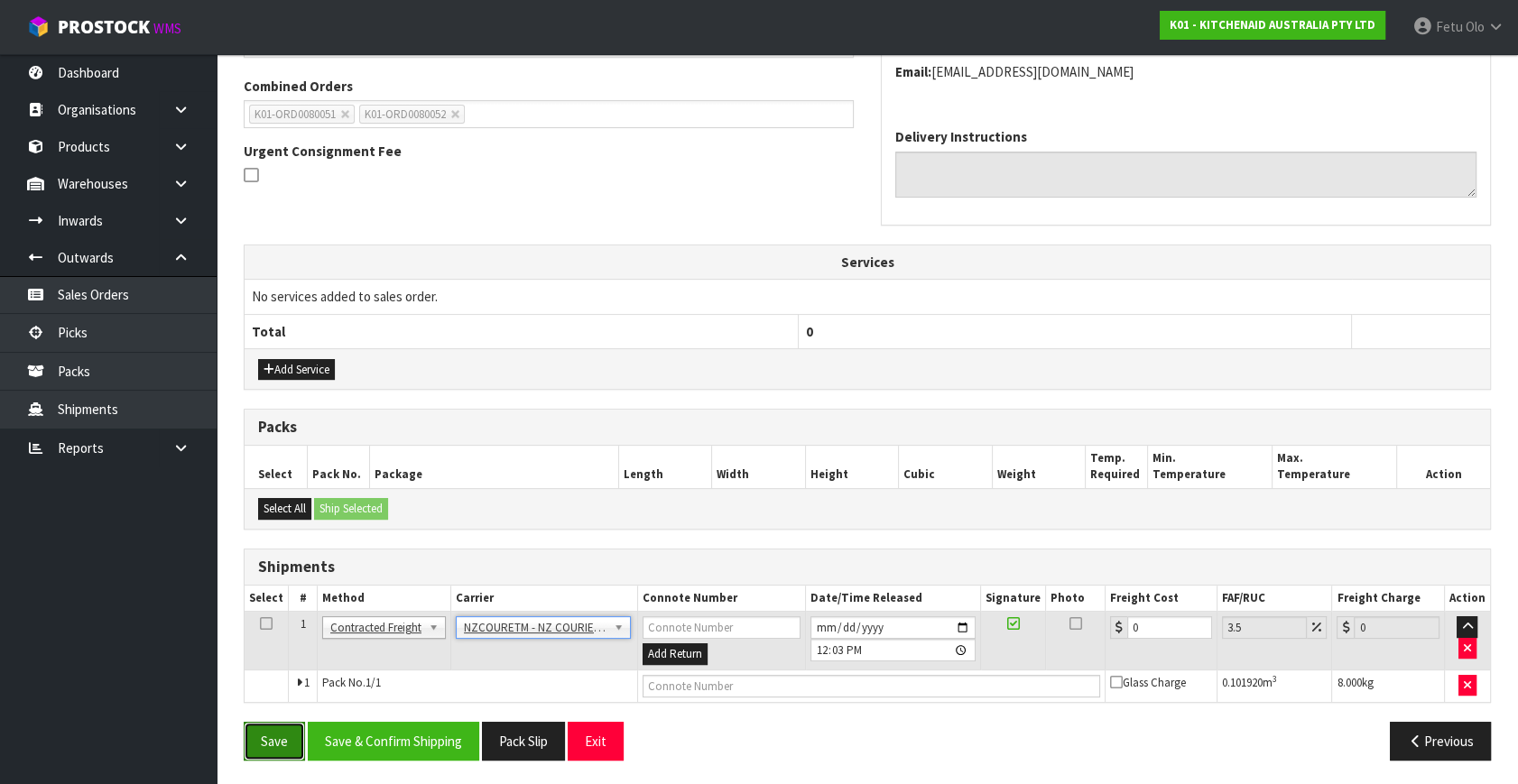
click at [289, 742] on button "Save" at bounding box center [274, 741] width 61 height 39
drag, startPoint x: 1452, startPoint y: 740, endPoint x: 1229, endPoint y: 708, distance: 225.3
click at [1452, 740] on button "Previous" at bounding box center [1440, 741] width 101 height 39
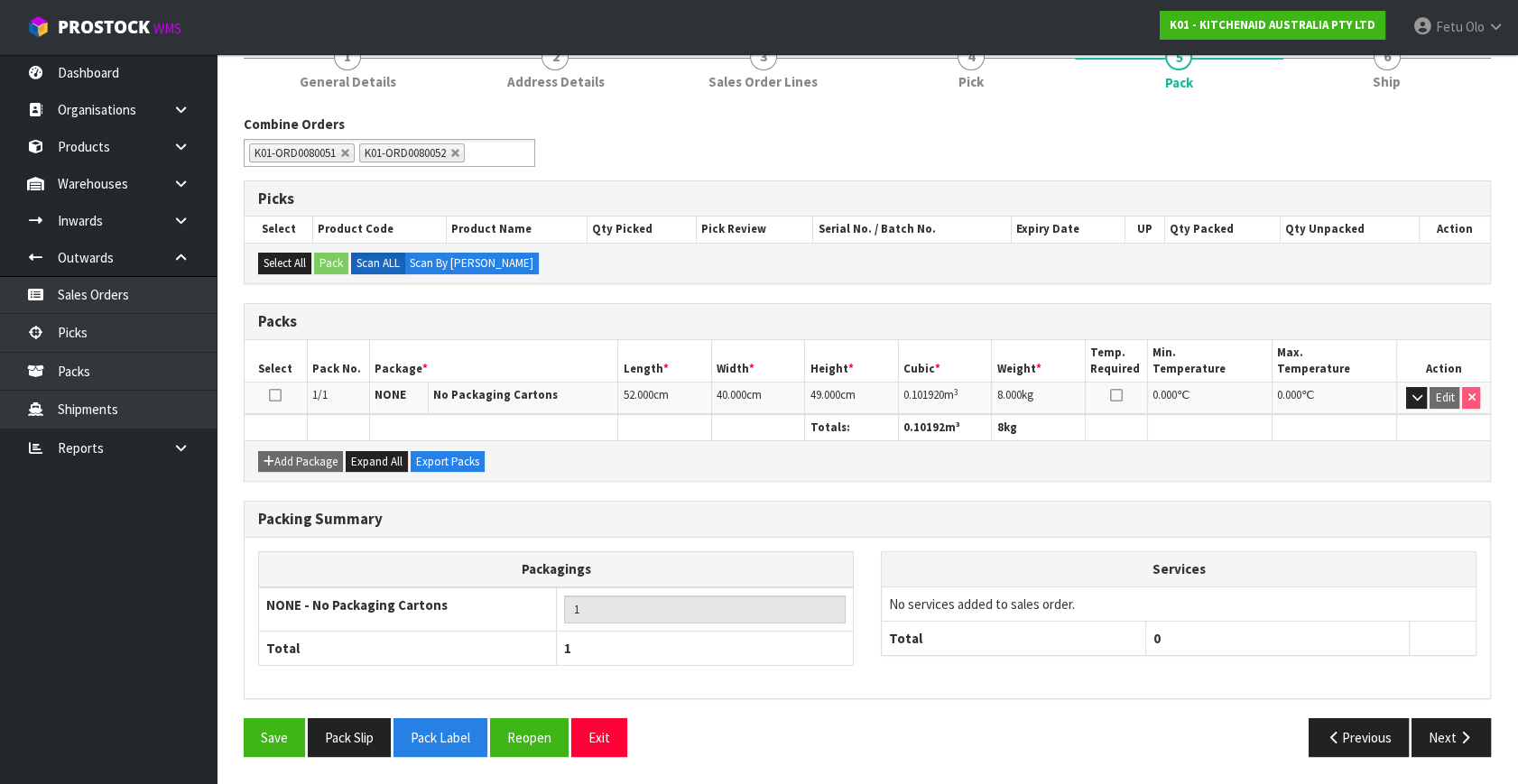
scroll to position [236, 0]
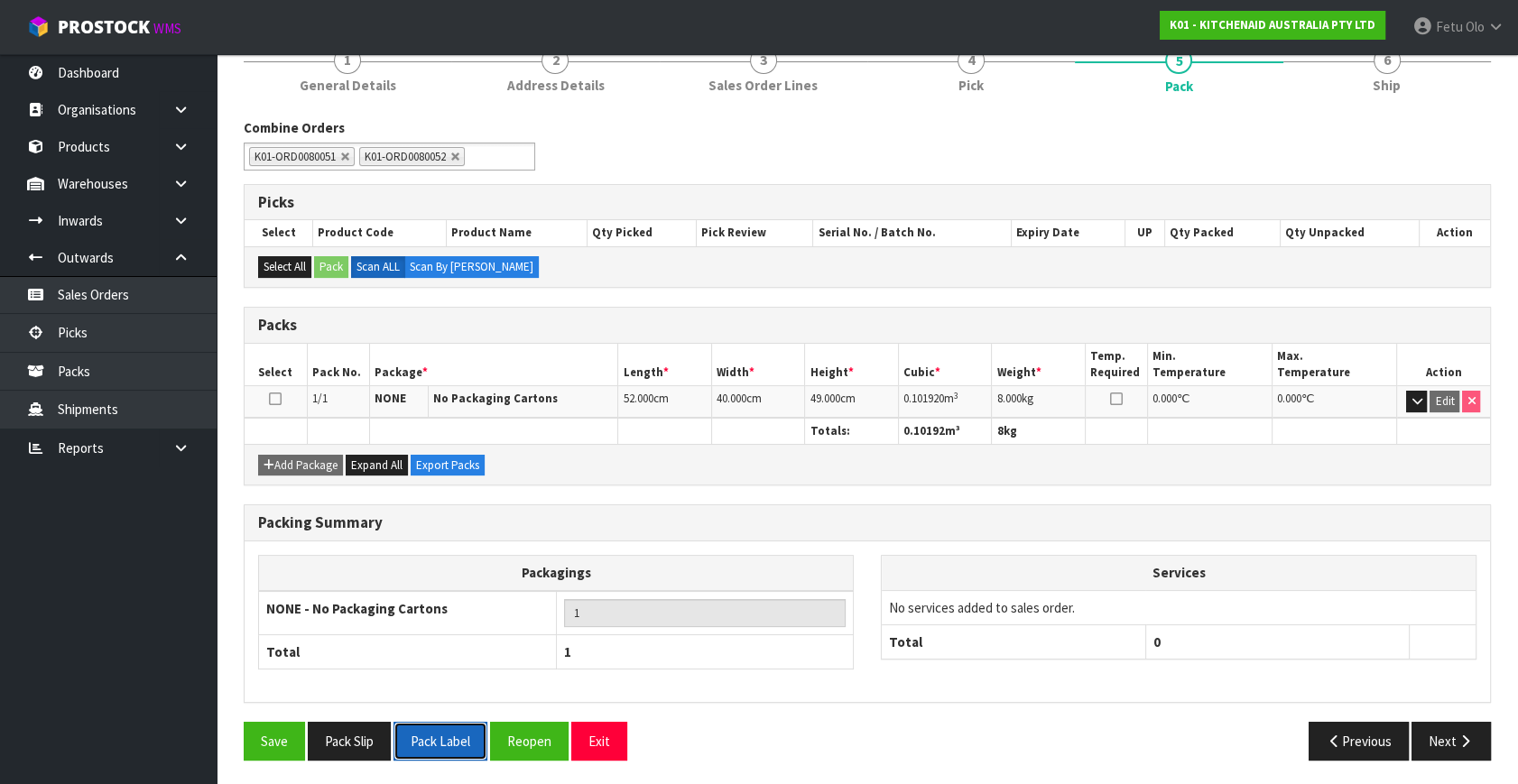
click at [444, 729] on button "Pack Label" at bounding box center [440, 741] width 94 height 39
drag, startPoint x: 1459, startPoint y: 738, endPoint x: 1300, endPoint y: 716, distance: 160.5
click at [1453, 738] on button "Next" at bounding box center [1451, 741] width 80 height 39
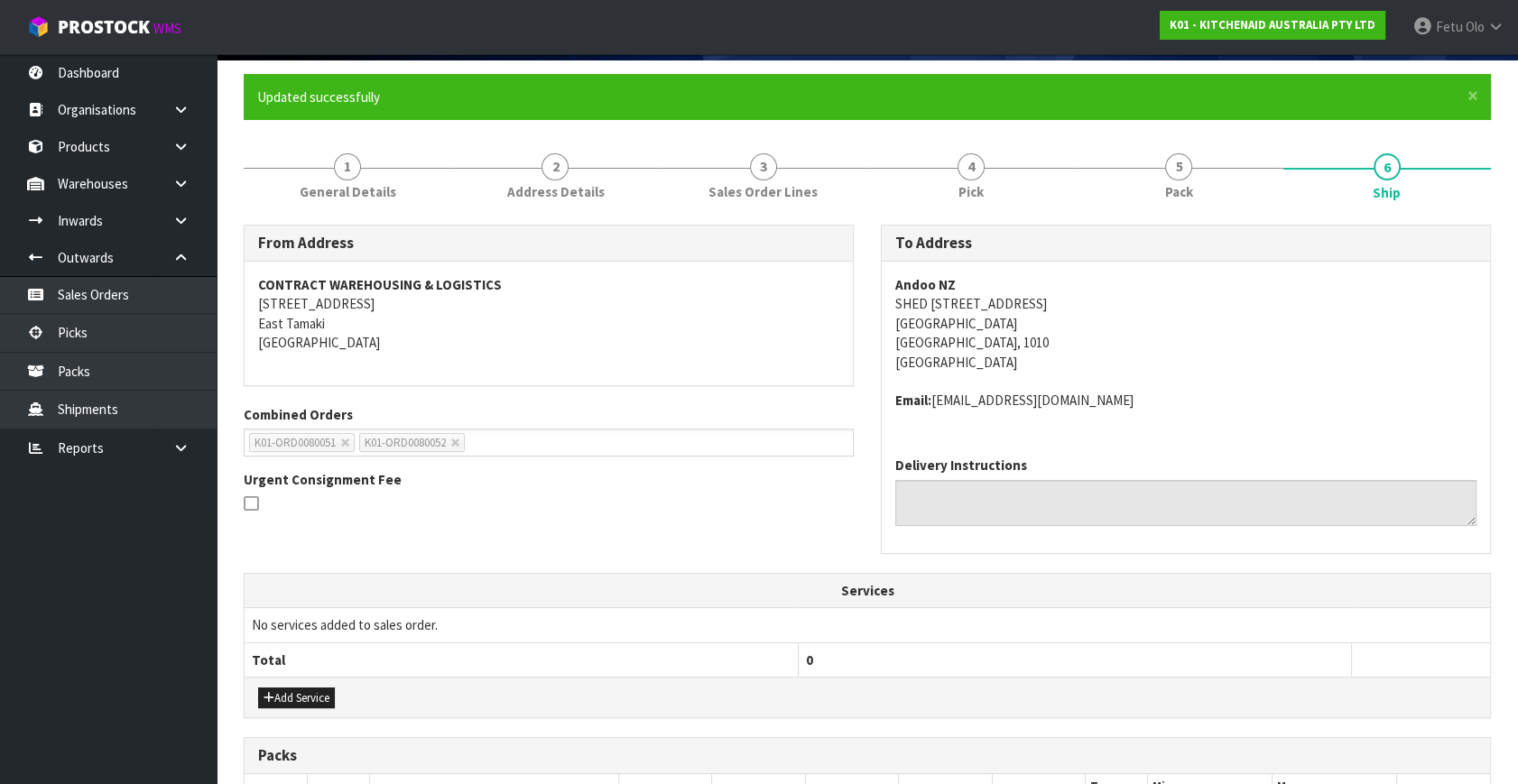
scroll to position [457, 0]
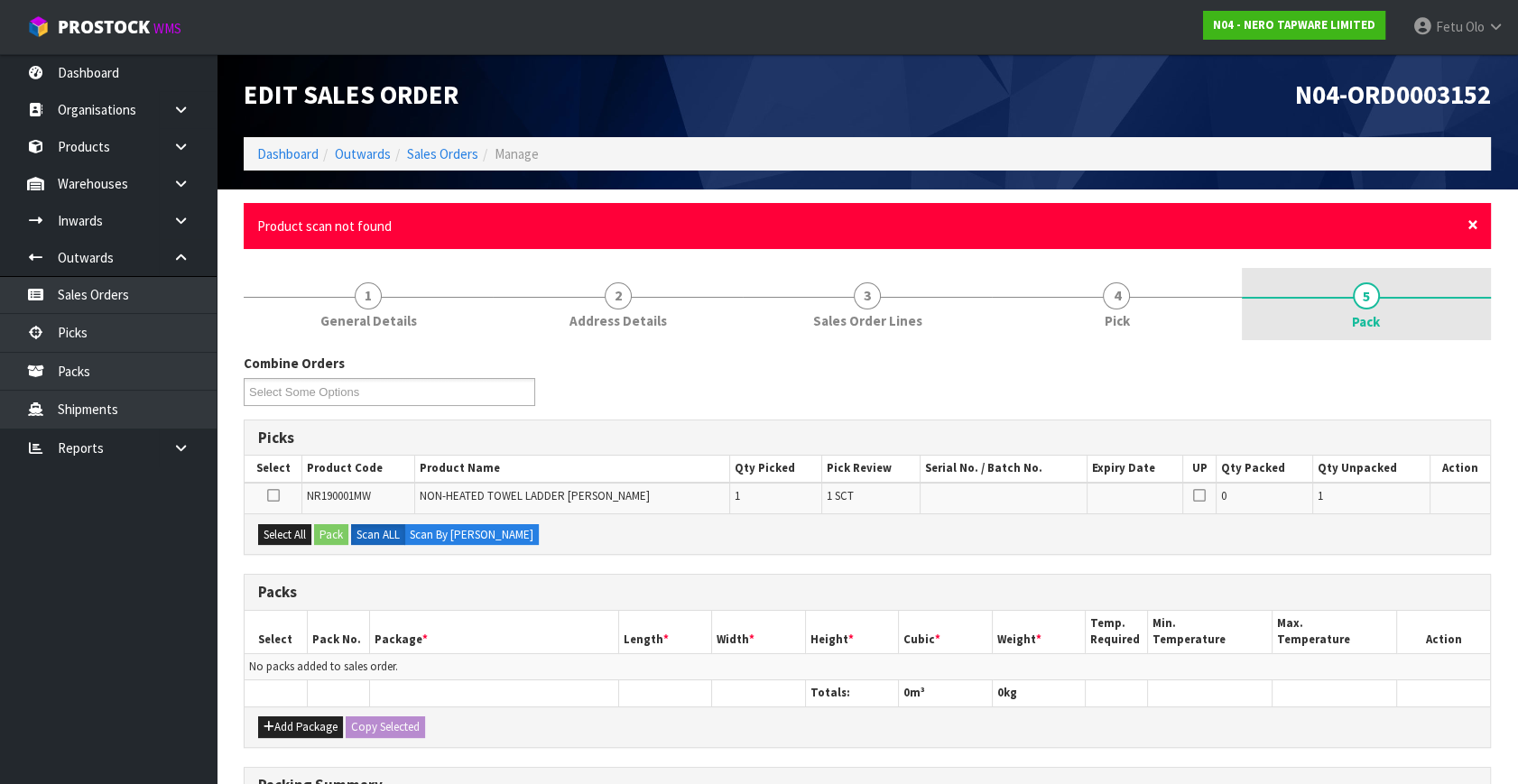
click at [1469, 224] on span "×" at bounding box center [1472, 225] width 11 height 25
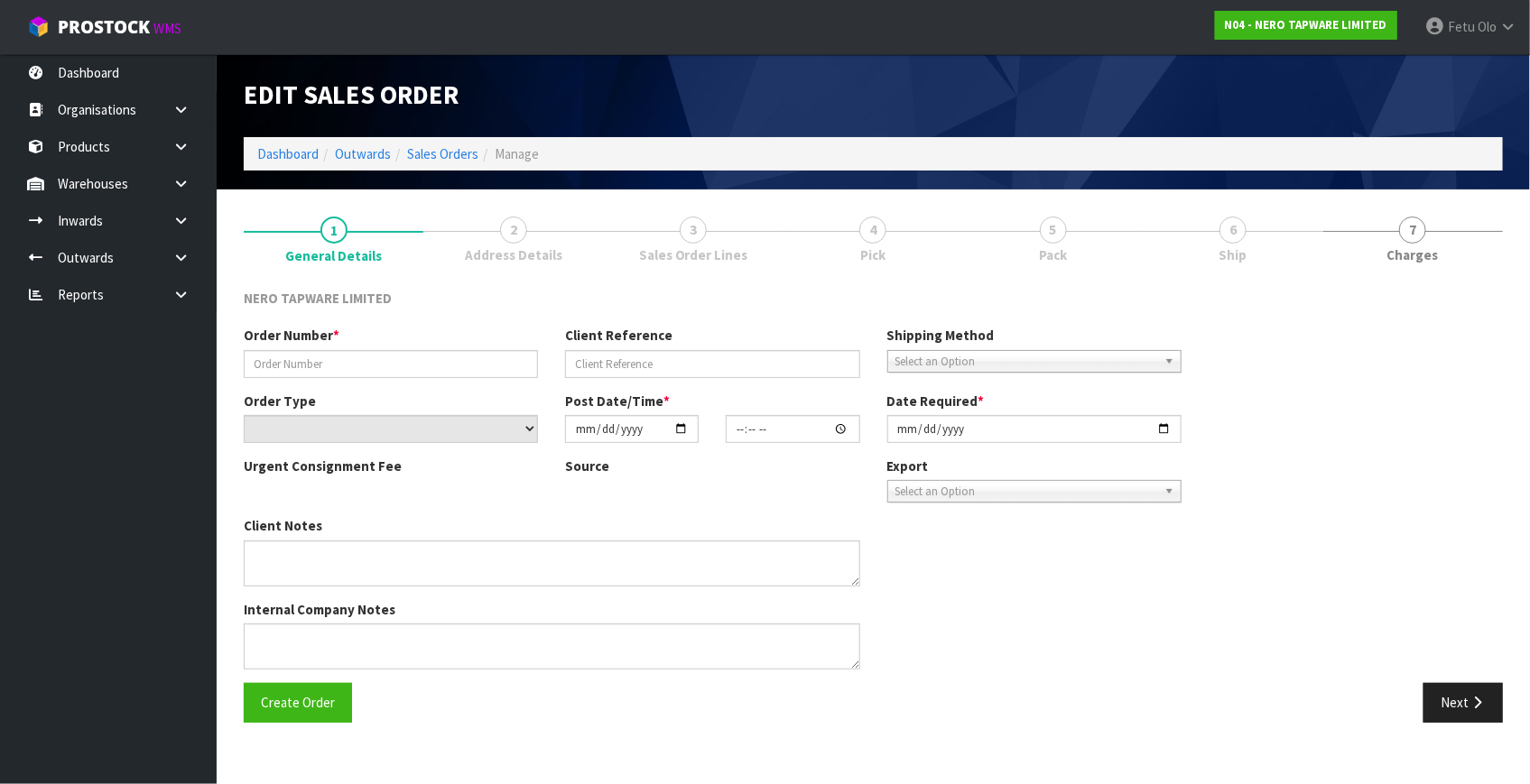
type input "SONZ0003957"
type input "ds 9332257"
select select "number:0"
type input "[DATE]"
type input "13:15:05.000"
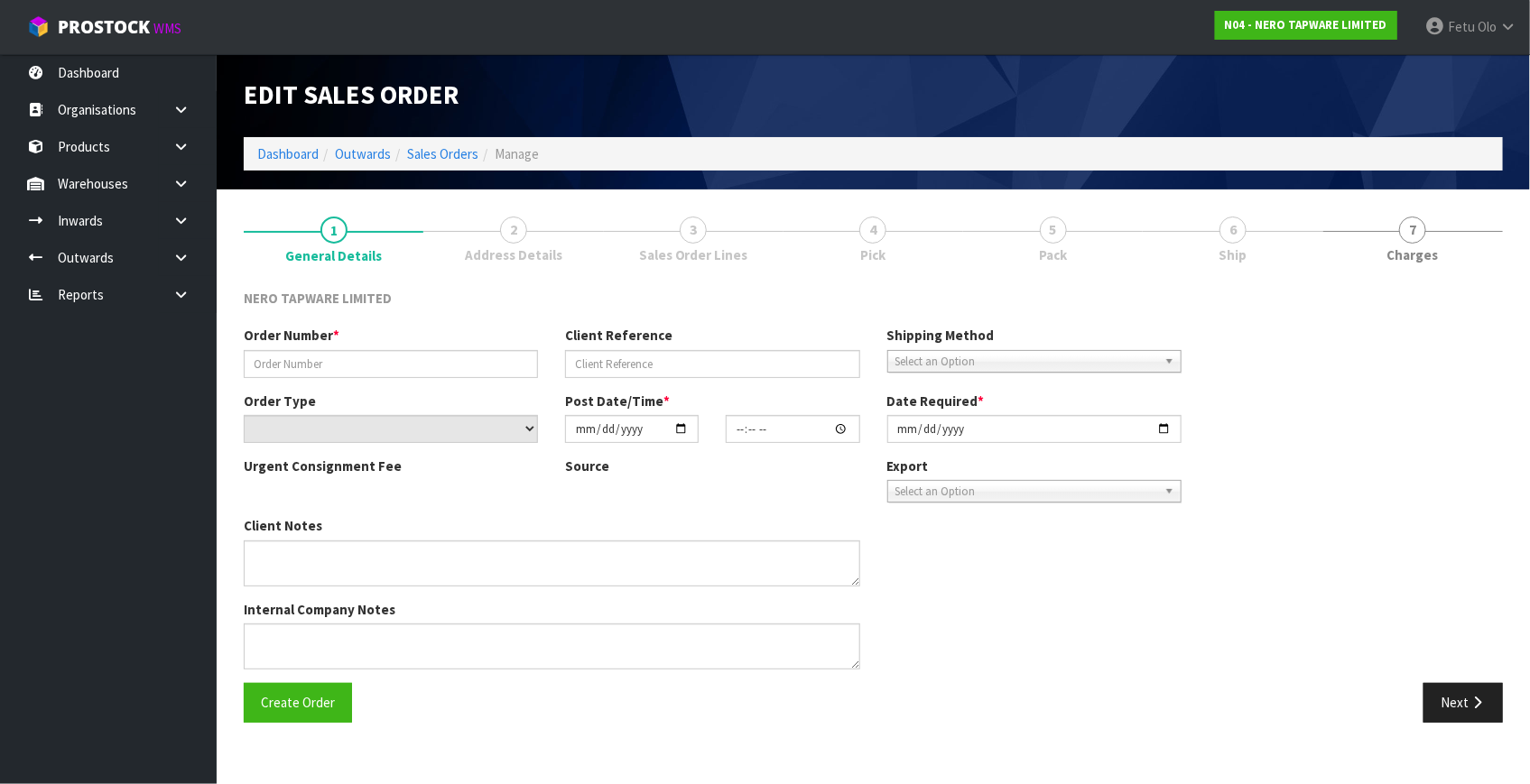
type input "2025-10-04"
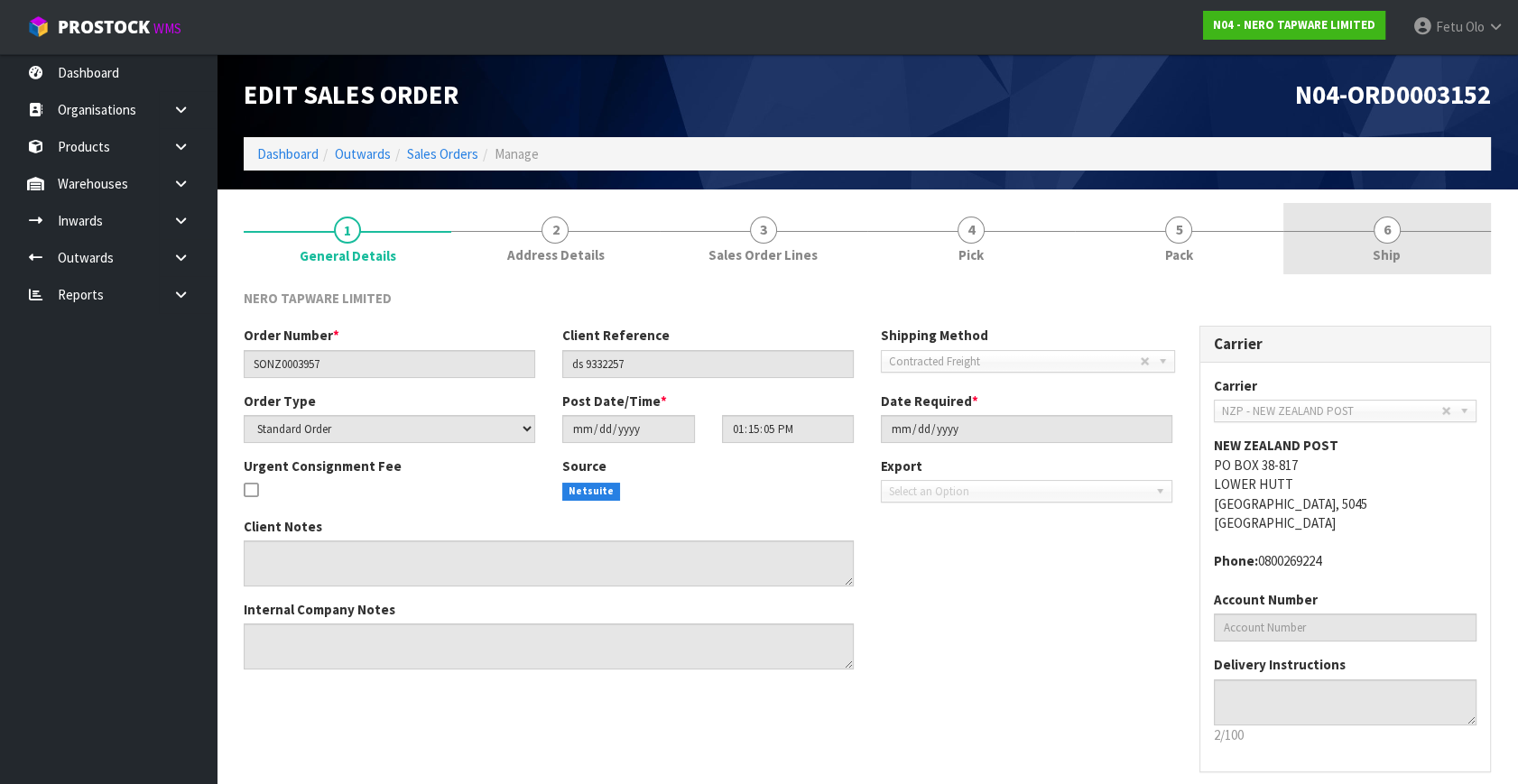
click at [1414, 253] on link "6 Ship" at bounding box center [1387, 238] width 208 height 71
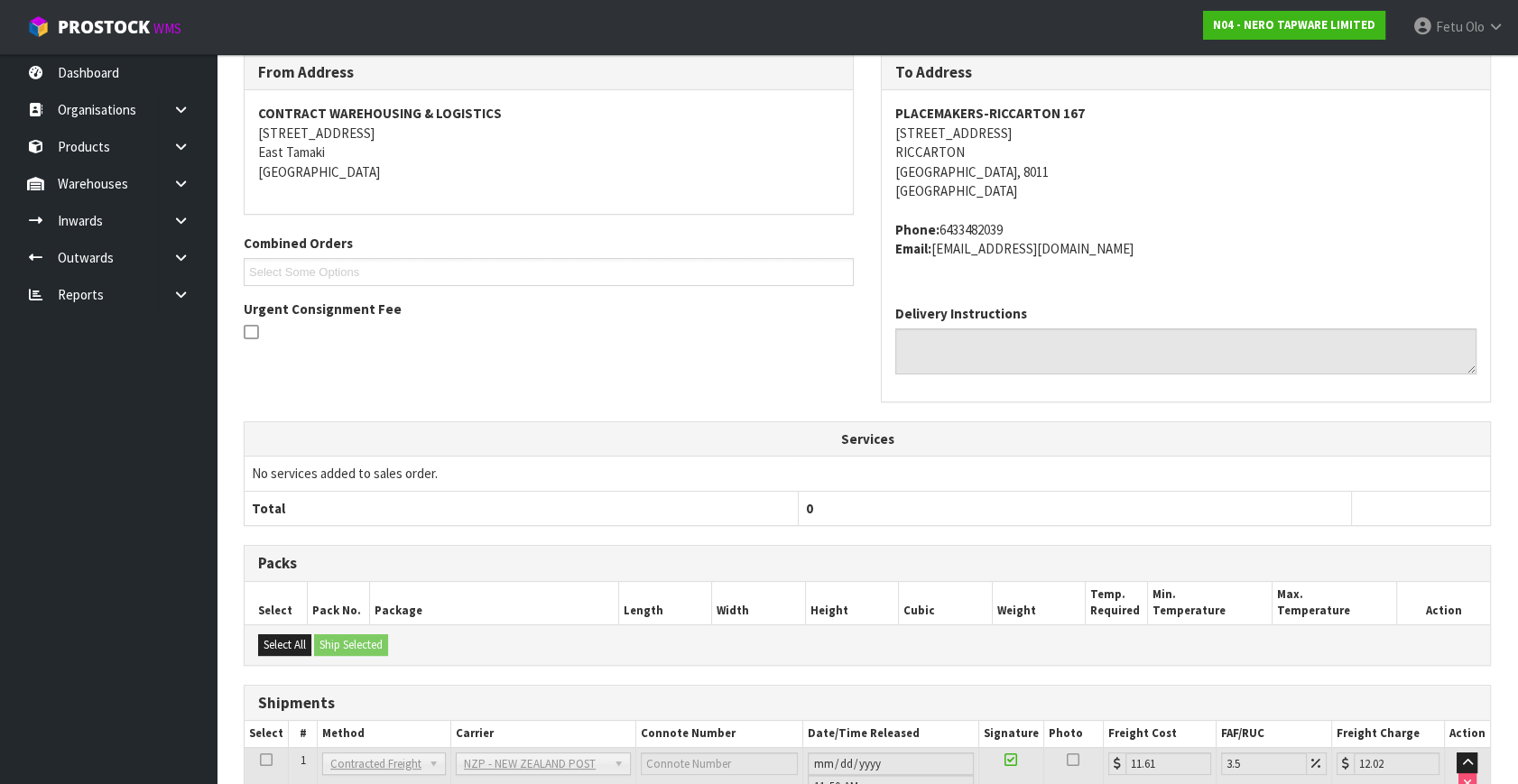
scroll to position [379, 0]
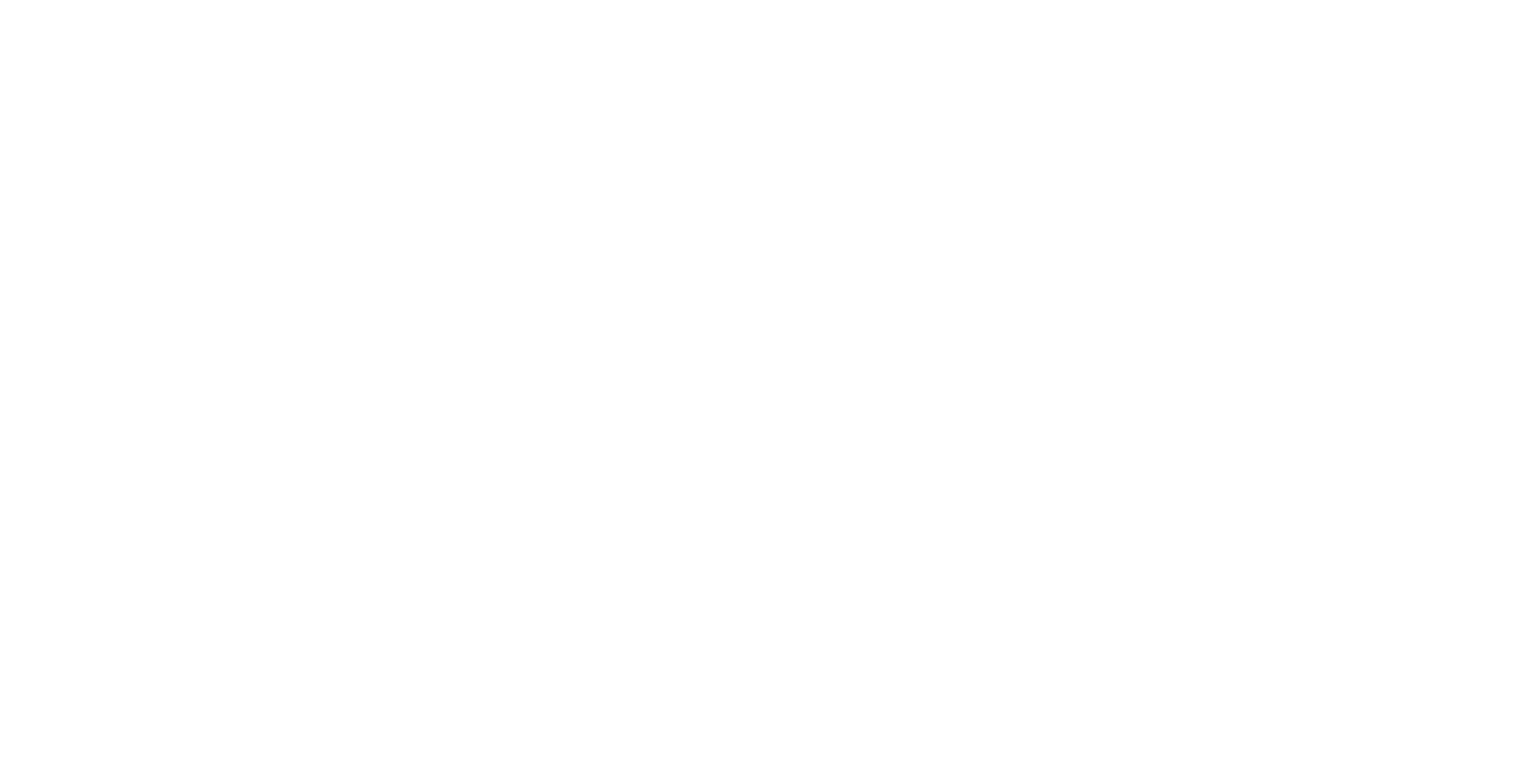
click at [1529, 311] on html at bounding box center [765, 392] width 1530 height 784
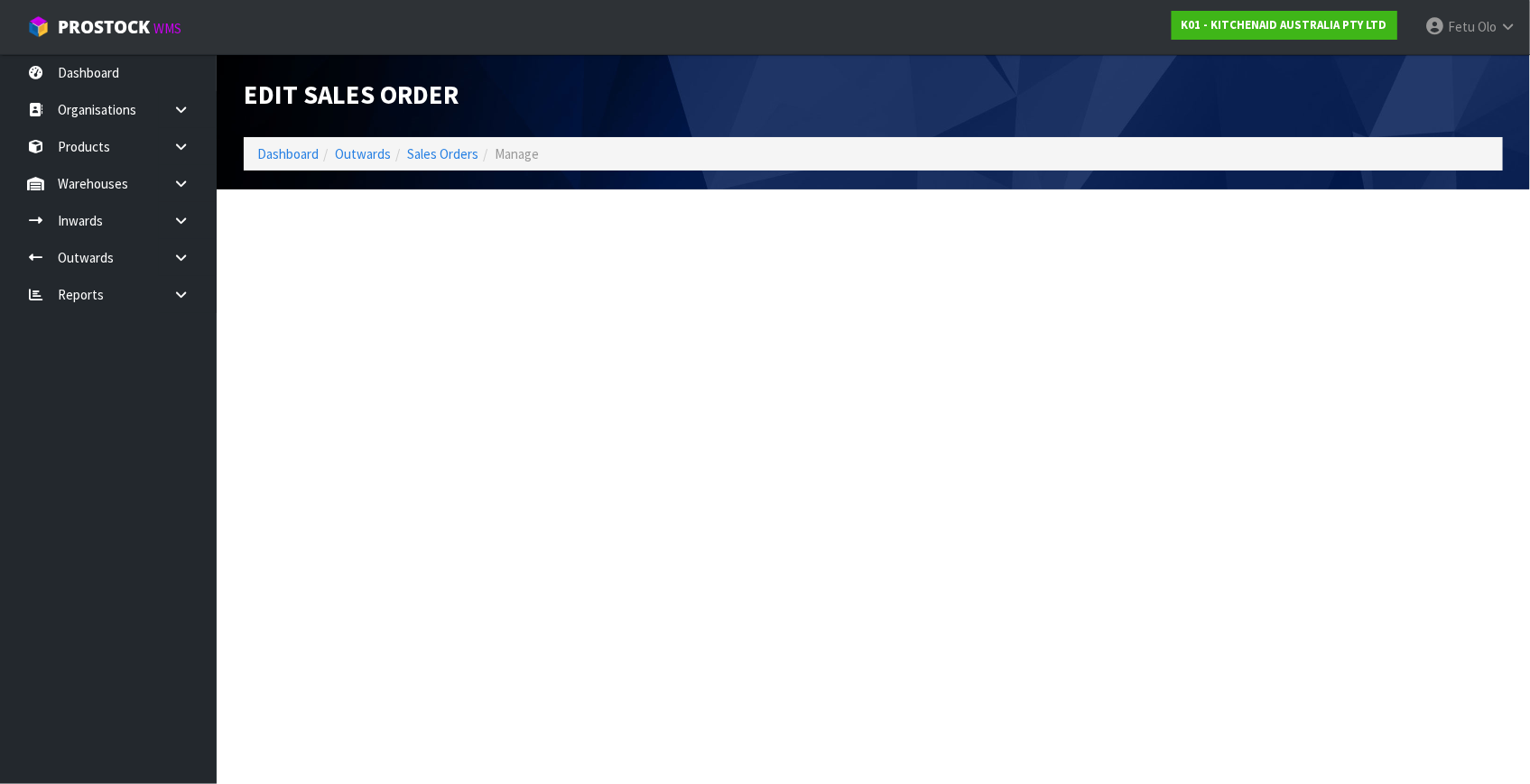
drag, startPoint x: 1532, startPoint y: 311, endPoint x: 1529, endPoint y: 256, distance: 55.1
click at [1529, 258] on html "Toggle navigation ProStock WMS K01 - KITCHENAID AUSTRALIA PTY LTD Fetu Olo Logo…" at bounding box center [765, 392] width 1530 height 784
drag, startPoint x: 1527, startPoint y: 251, endPoint x: 1520, endPoint y: 87, distance: 164.1
click at [1529, 185] on html "Toggle navigation ProStock WMS K01 - KITCHENAID AUSTRALIA PTY LTD Fetu Olo Logo…" at bounding box center [765, 392] width 1530 height 784
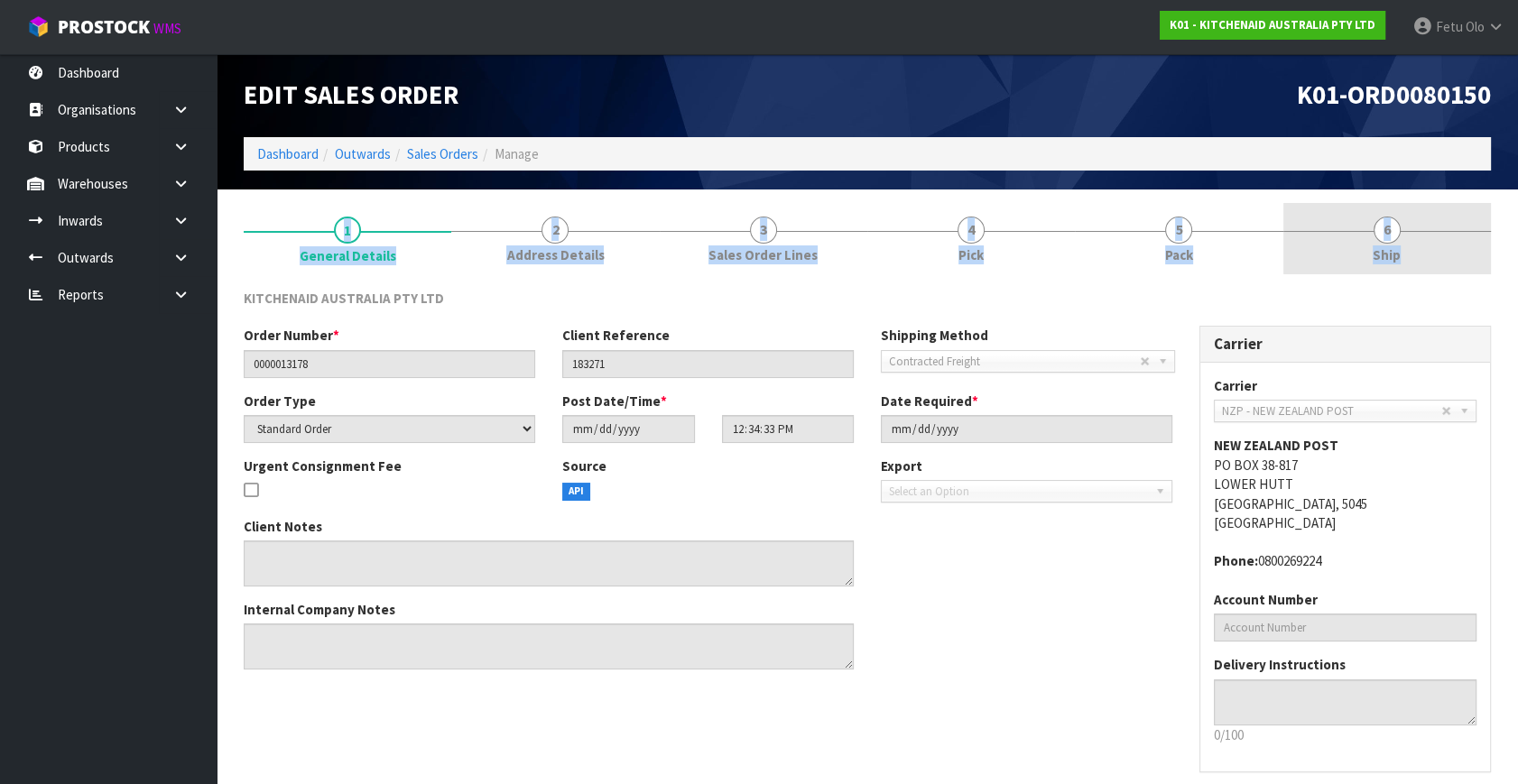
click at [1385, 244] on link "6 Ship" at bounding box center [1387, 238] width 208 height 71
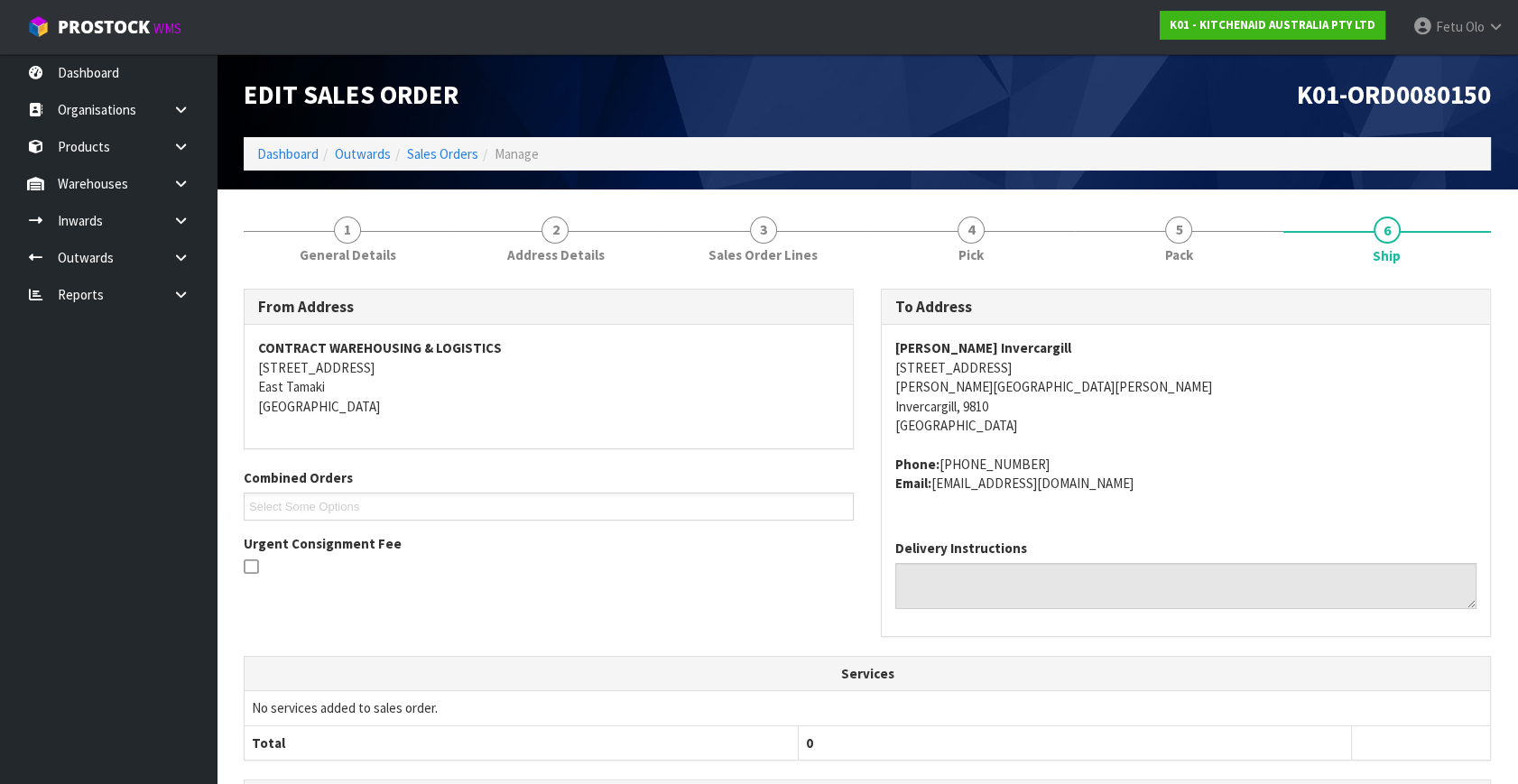
drag, startPoint x: 1206, startPoint y: 756, endPoint x: 1192, endPoint y: 715, distance: 43.3
click at [1206, 748] on th "0" at bounding box center [1074, 742] width 553 height 34
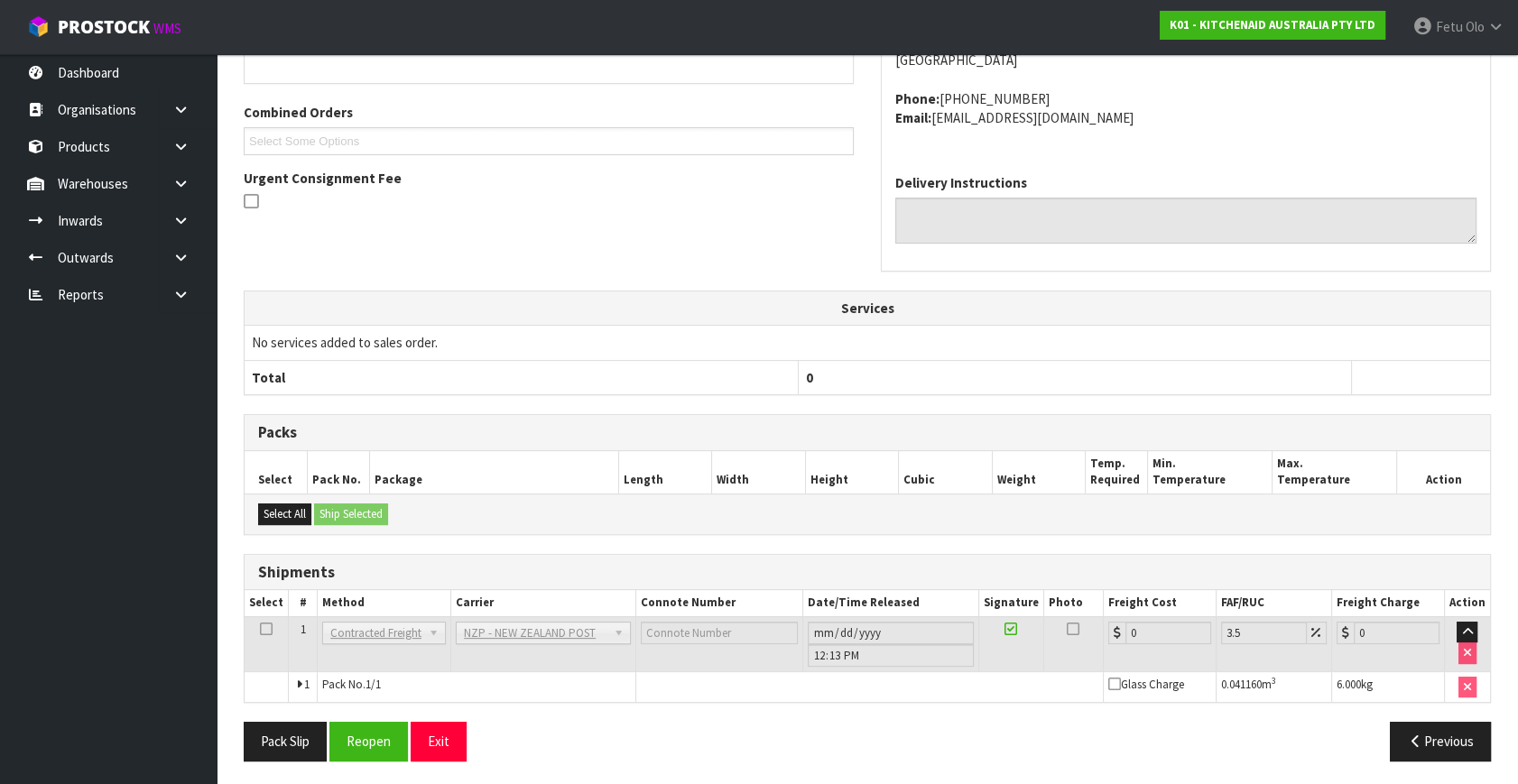
scroll to position [367, 0]
click at [359, 735] on button "Reopen" at bounding box center [368, 740] width 79 height 39
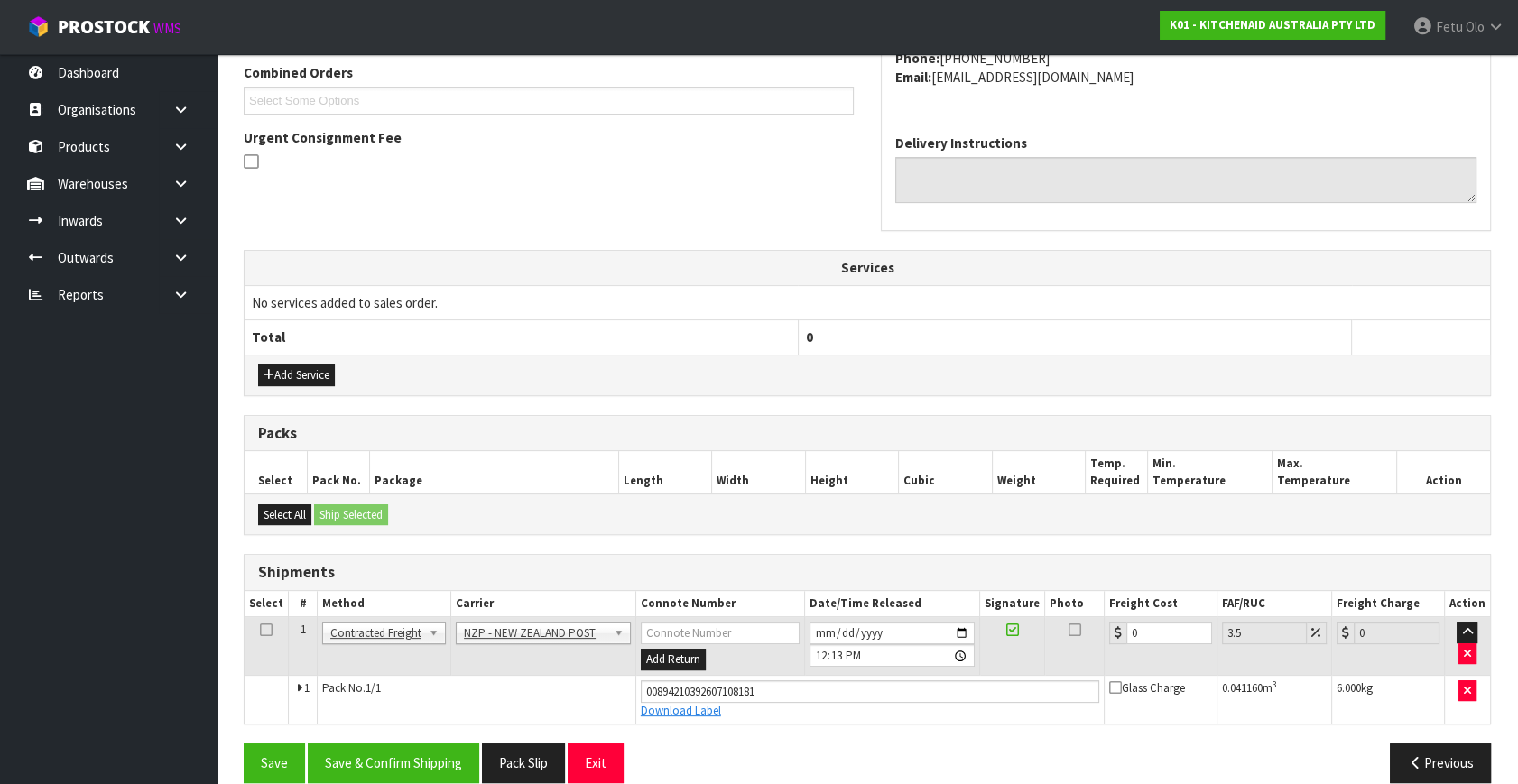
scroll to position [494, 0]
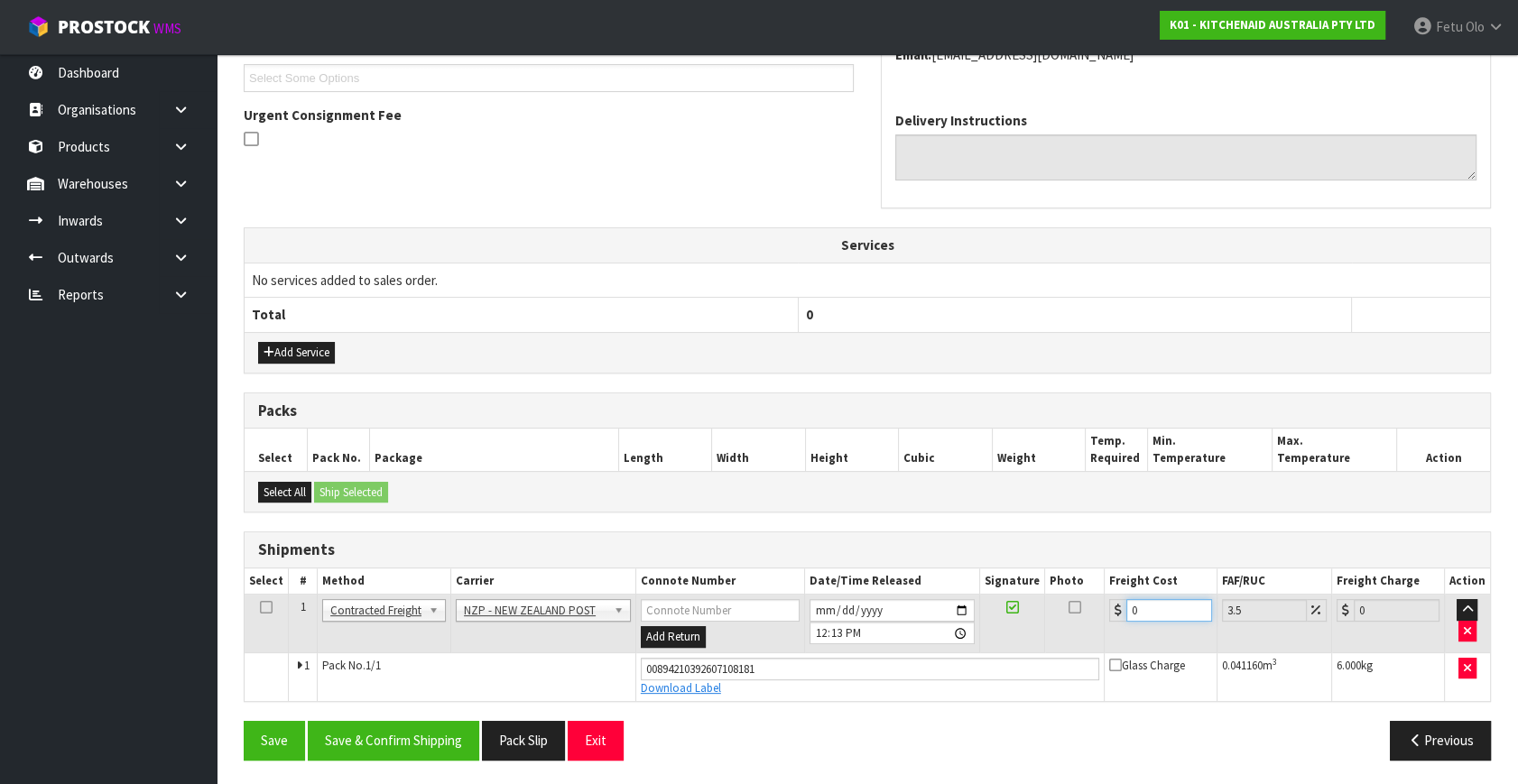
click at [959, 643] on tr "1 Client Local Pickup Customer Local Pickup Company Freight Contracted Freight …" at bounding box center [867, 624] width 1245 height 58
type input "1"
type input "1.03"
type input "11"
type input "11.38"
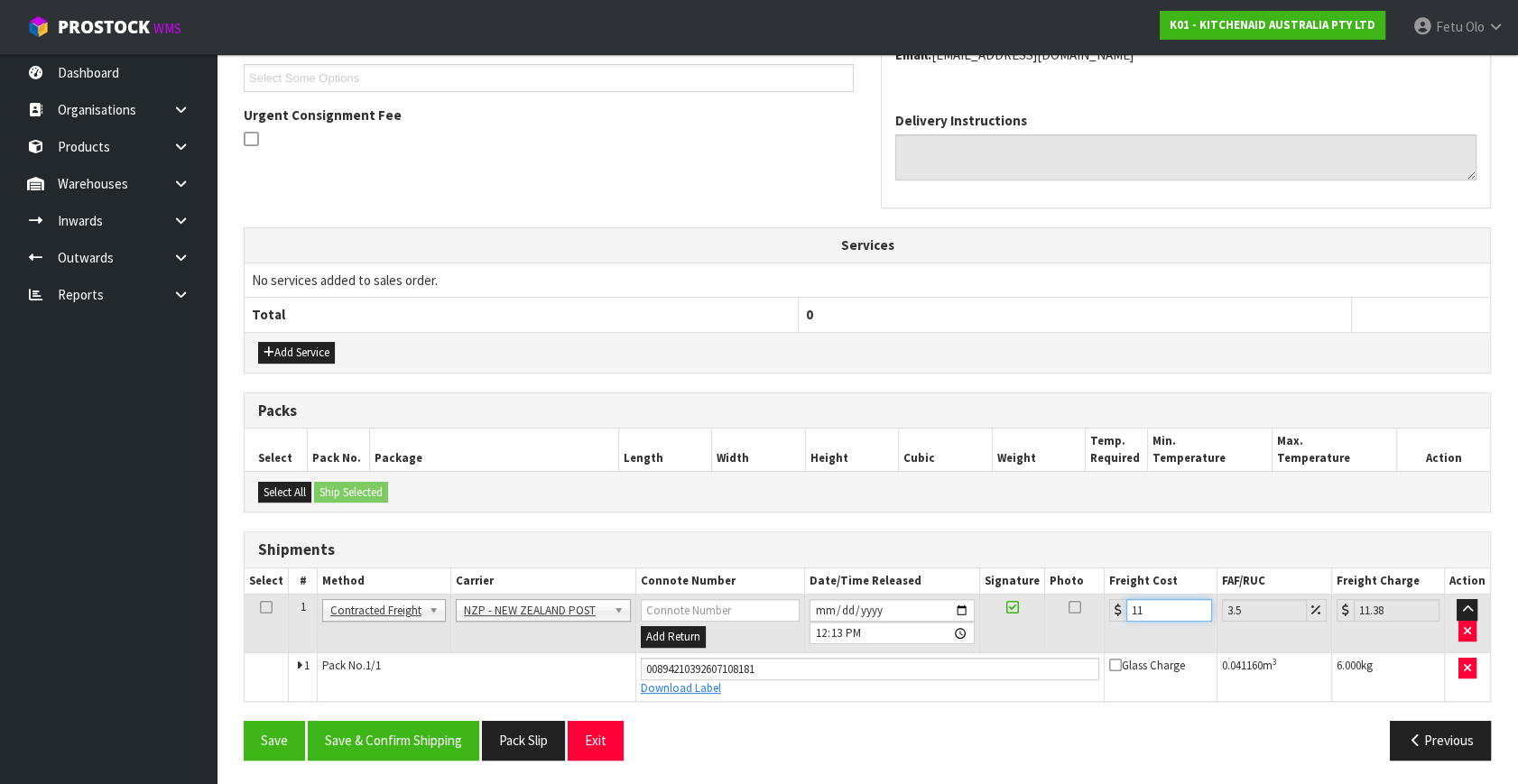
type input "11.6"
type input "12.01"
type input "11.61"
type input "12.02"
type input "11.61"
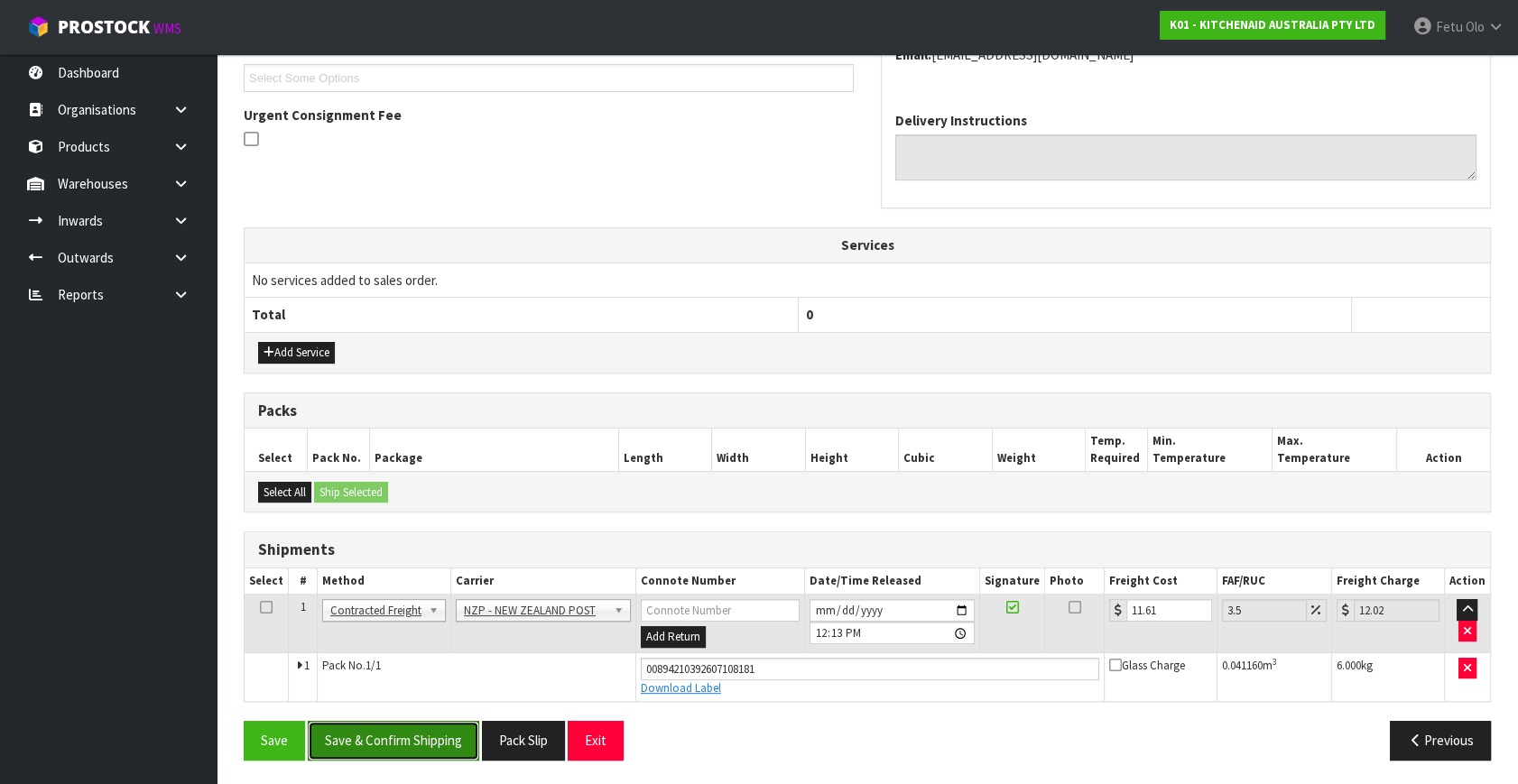
click at [422, 729] on button "Save & Confirm Shipping" at bounding box center [393, 740] width 172 height 39
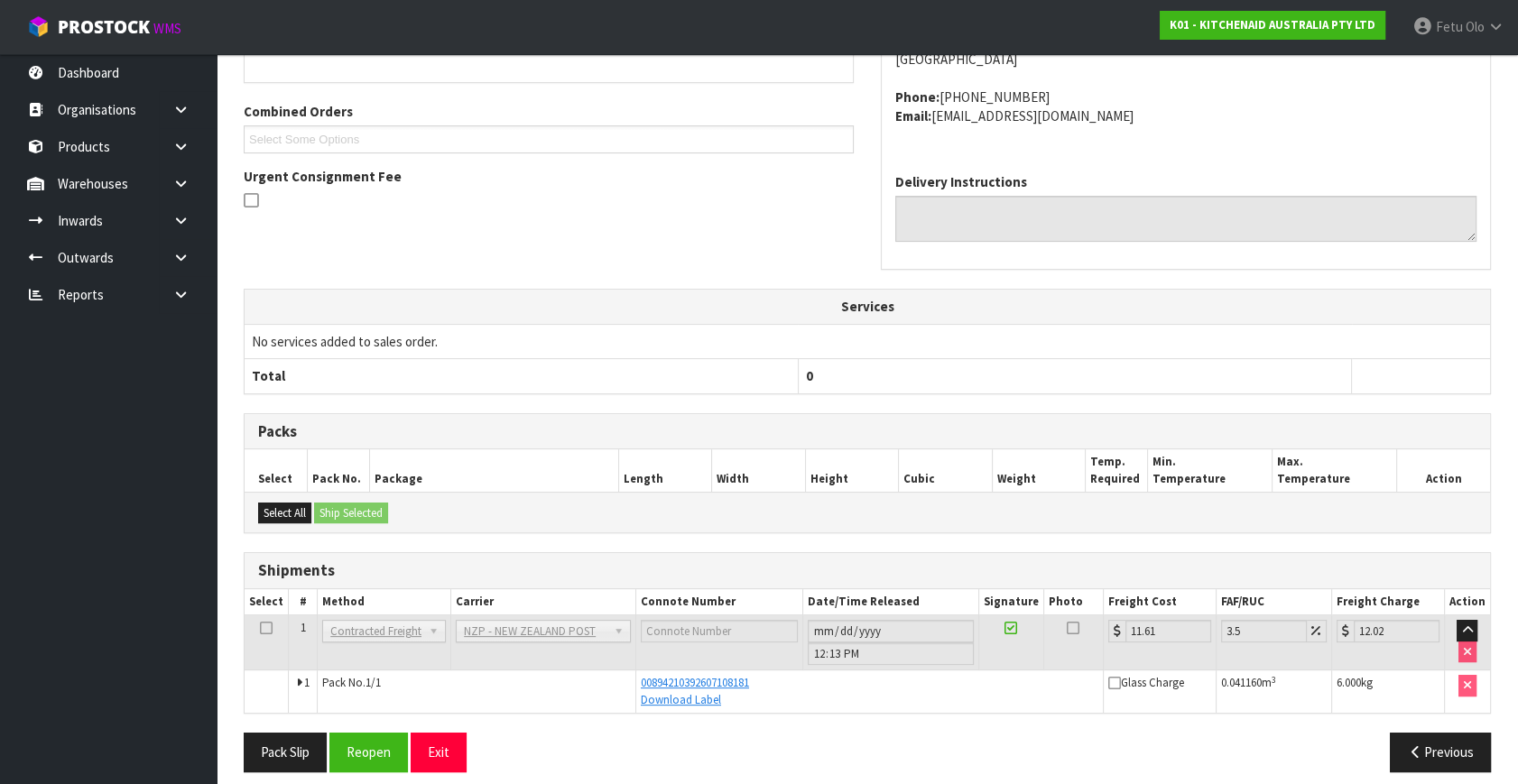
scroll to position [444, 0]
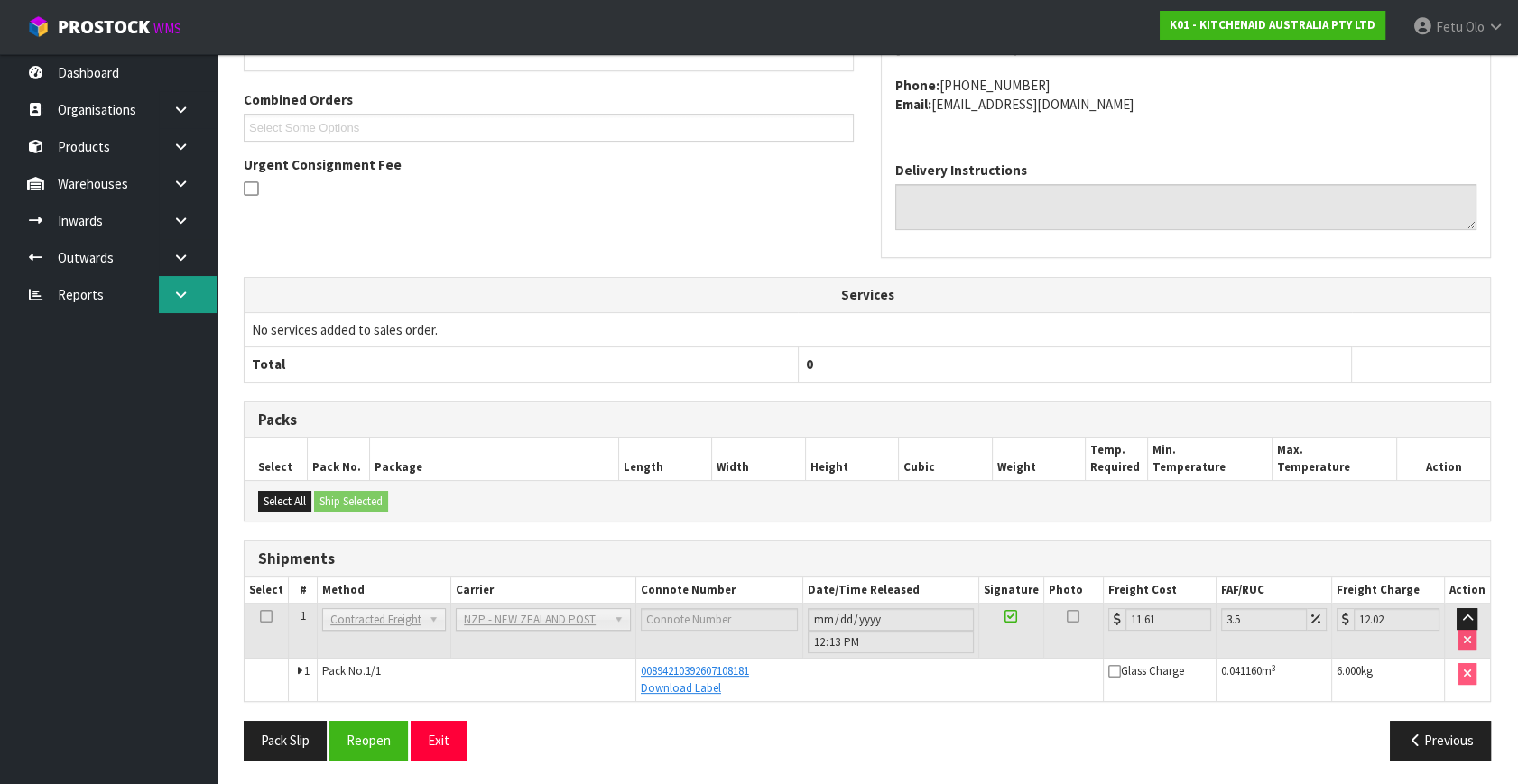
click at [181, 296] on icon at bounding box center [182, 295] width 17 height 14
click at [172, 219] on link at bounding box center [188, 220] width 58 height 37
